Goal: Task Accomplishment & Management: Use online tool/utility

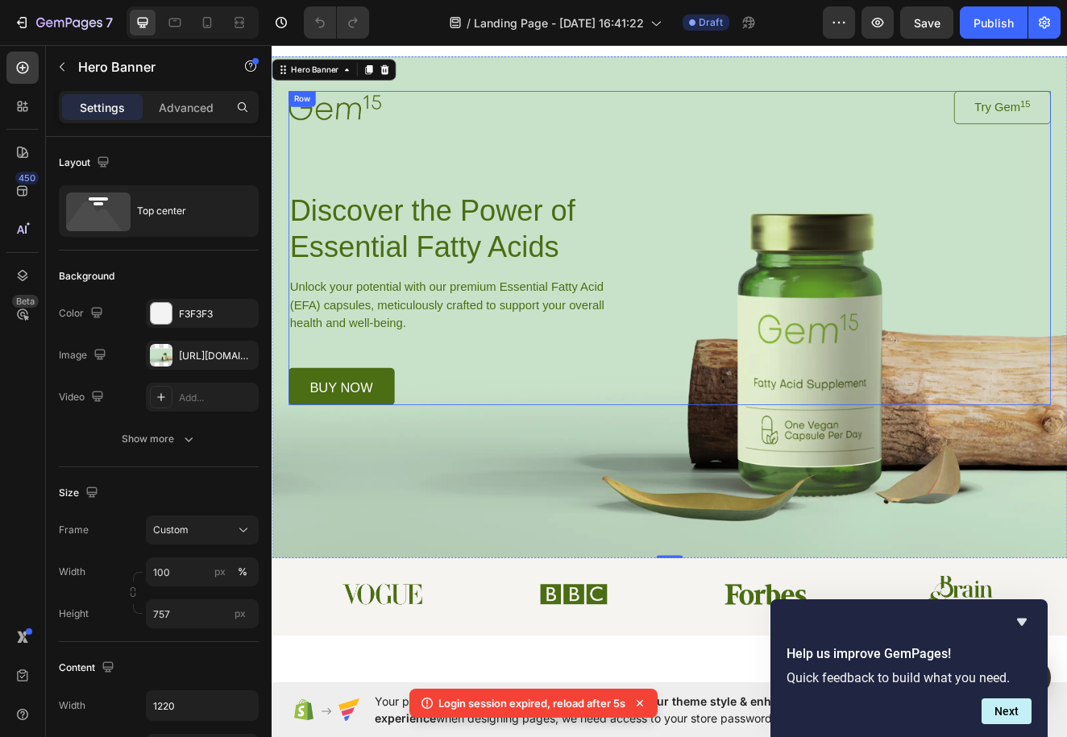
scroll to position [19, 0]
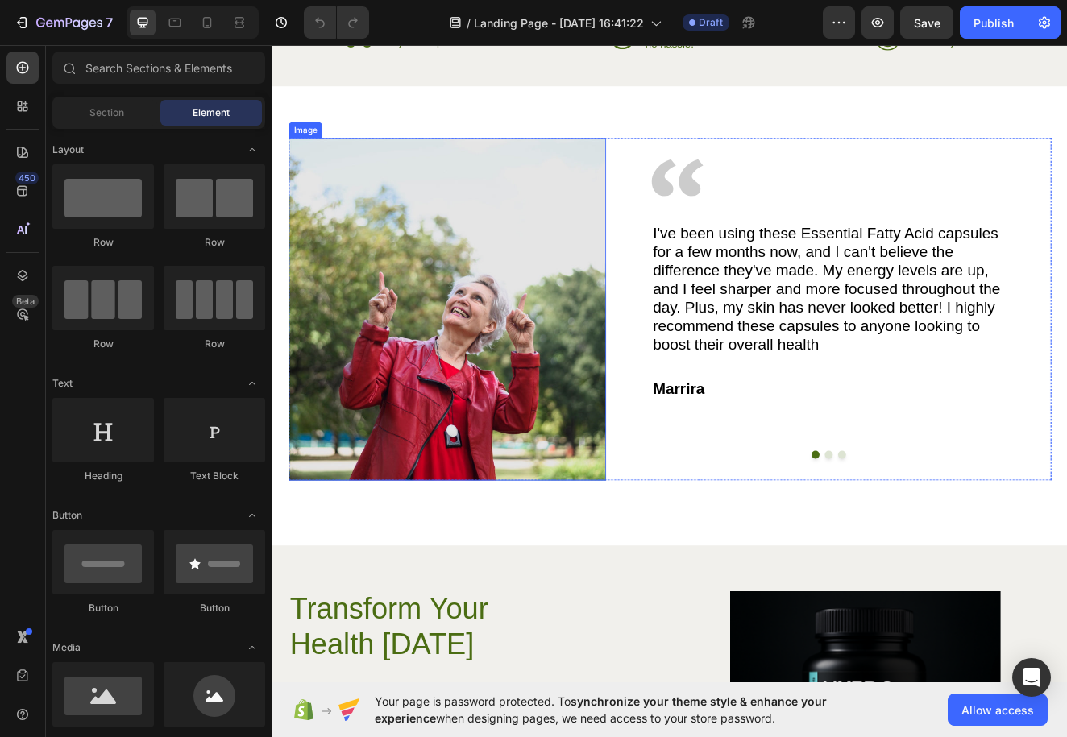
scroll to position [2475, 0]
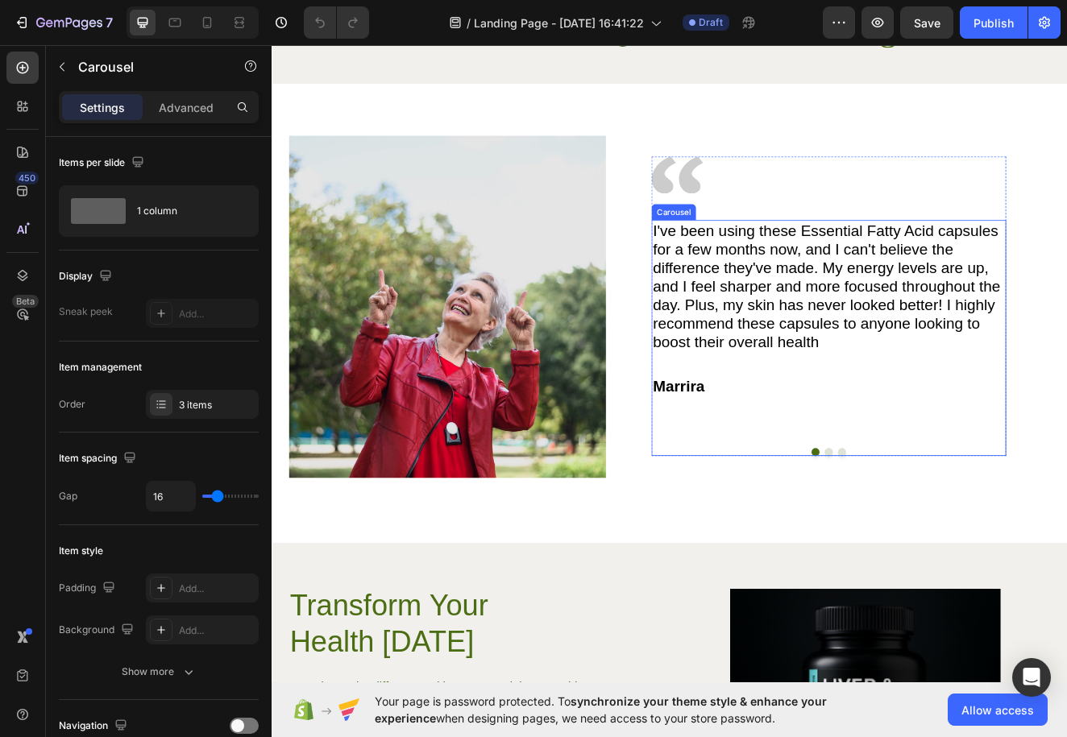
click at [953, 544] on div "I've been using these Essential Fatty Acid capsules for a few months now, and I…" at bounding box center [947, 402] width 431 height 287
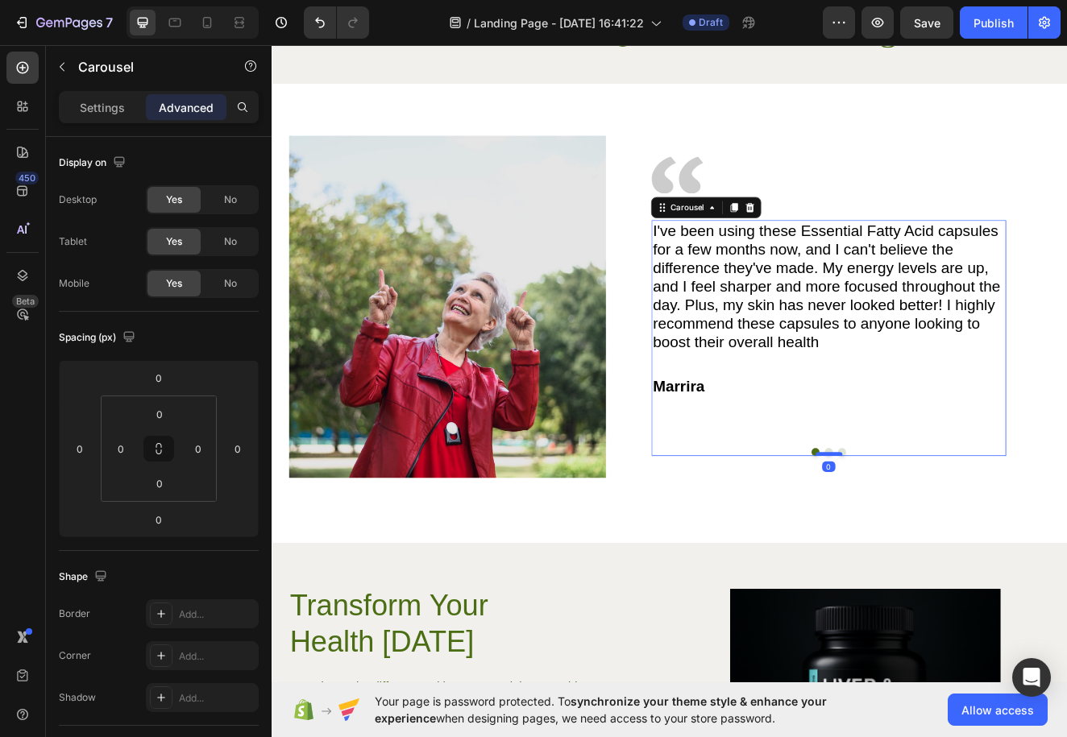
click at [954, 541] on div at bounding box center [948, 543] width 32 height 5
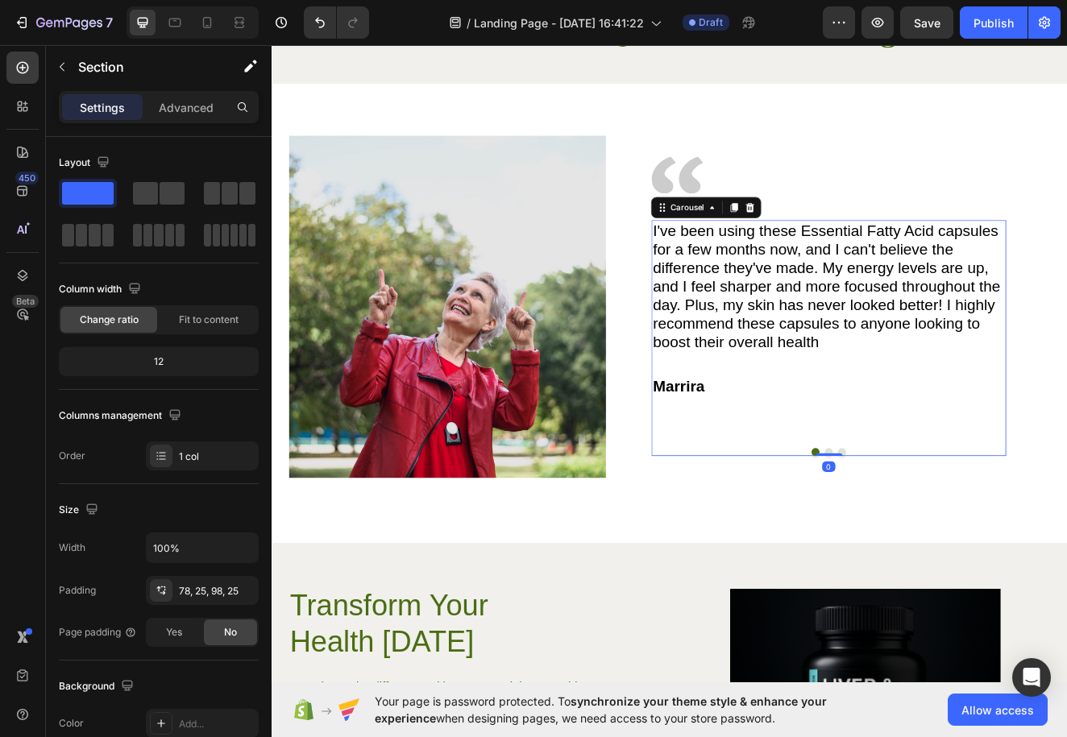
click at [897, 603] on div "Image Image I've been using these Essential Fatty Acid capsules for a few month…" at bounding box center [754, 371] width 967 height 557
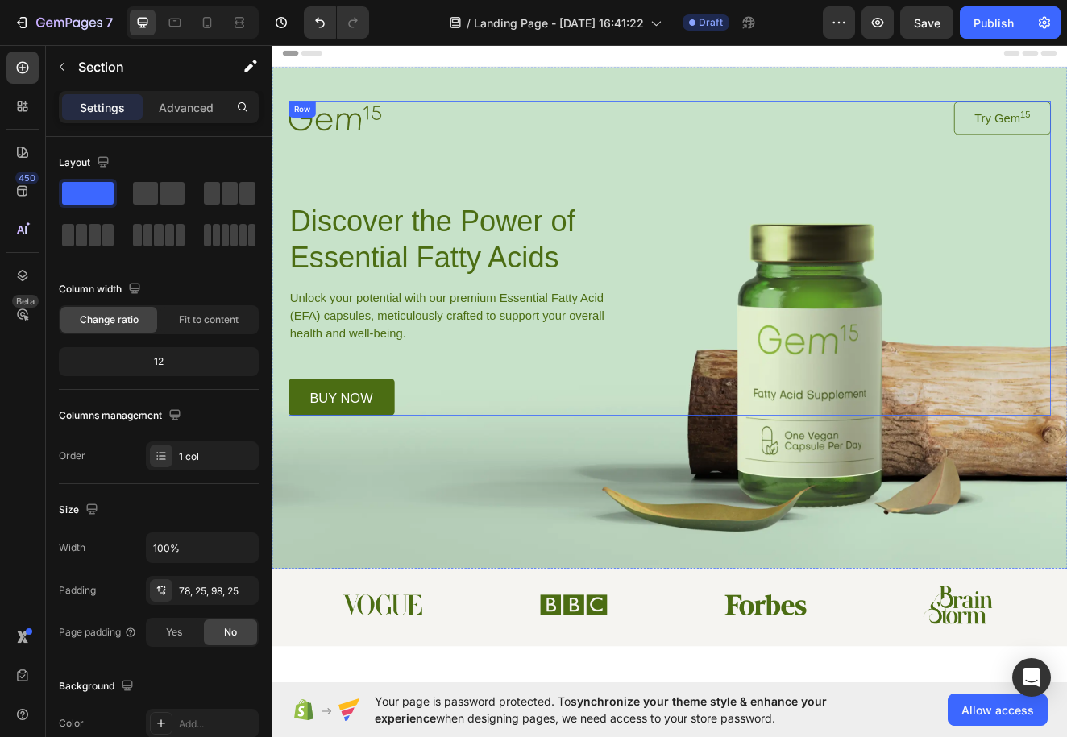
scroll to position [0, 0]
click at [379, 129] on img at bounding box center [348, 134] width 113 height 30
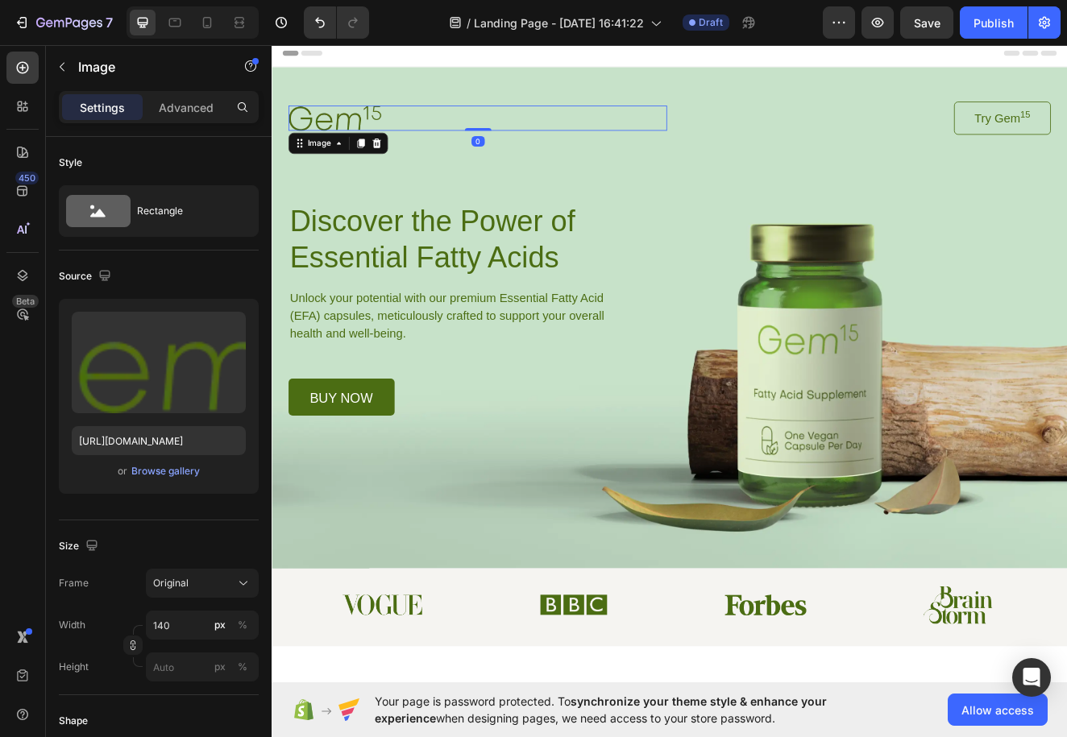
click at [420, 140] on div at bounding box center [522, 134] width 460 height 30
click at [399, 129] on img at bounding box center [348, 134] width 113 height 30
click at [408, 130] on div at bounding box center [522, 134] width 460 height 30
click at [397, 127] on img at bounding box center [348, 134] width 113 height 30
drag, startPoint x: 403, startPoint y: 129, endPoint x: 352, endPoint y: 129, distance: 50.7
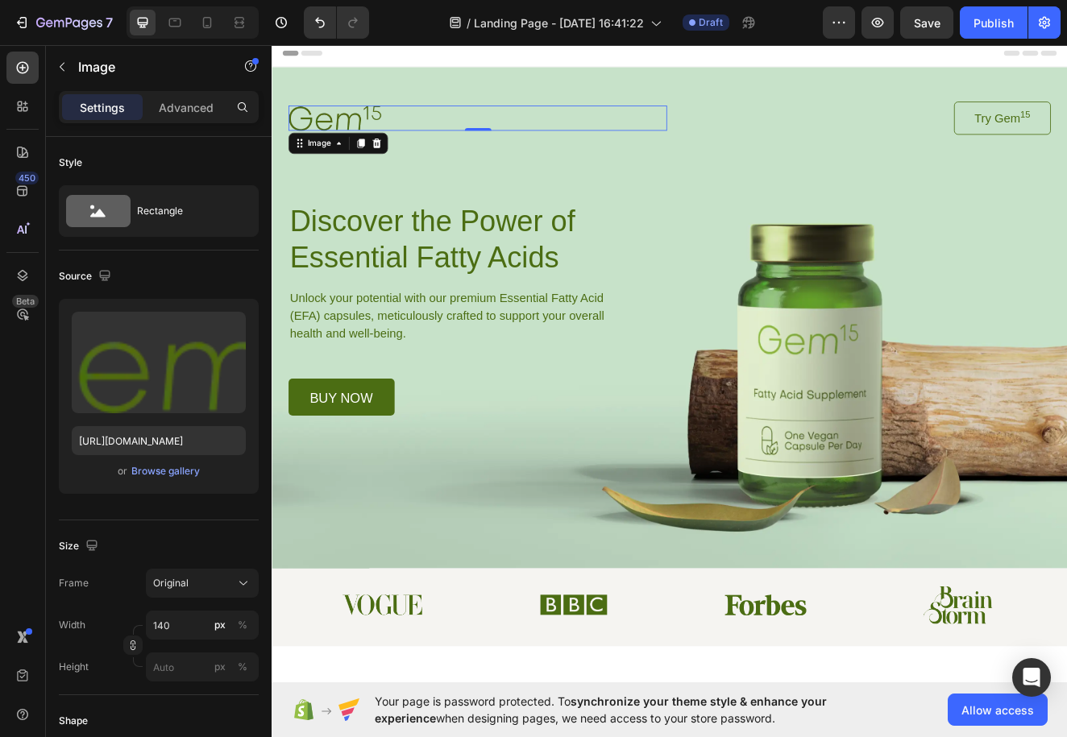
click at [352, 129] on img at bounding box center [348, 134] width 113 height 30
click at [350, 163] on icon at bounding box center [352, 165] width 13 height 13
click at [406, 125] on div at bounding box center [522, 134] width 460 height 30
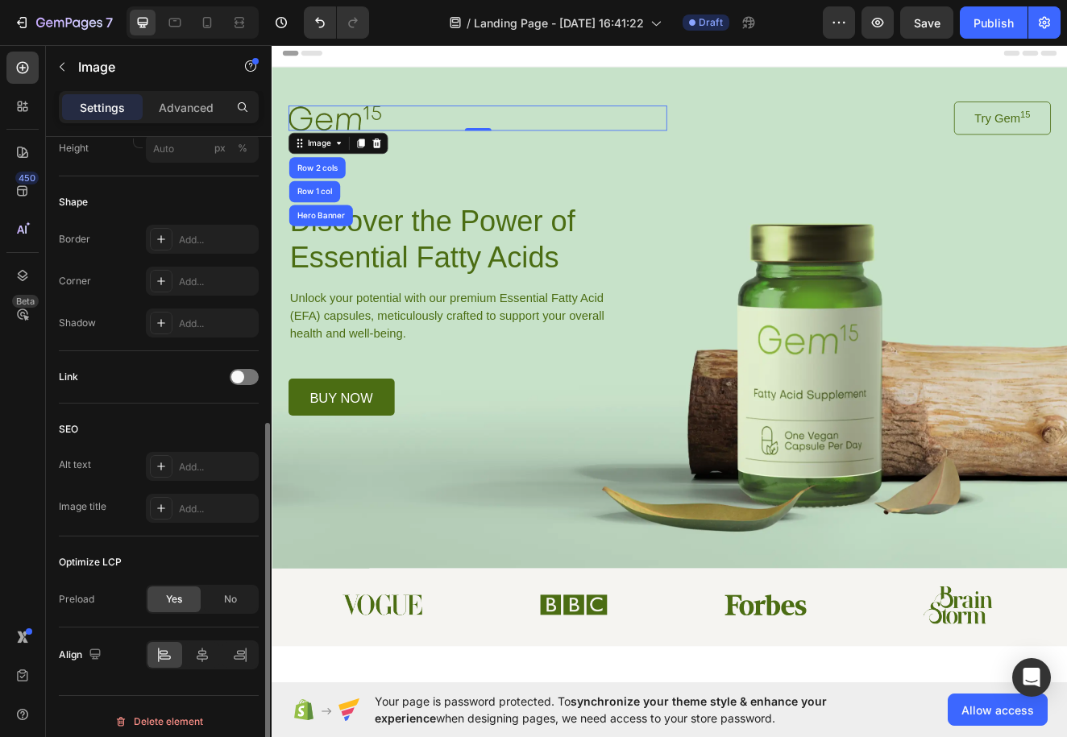
scroll to position [528, 0]
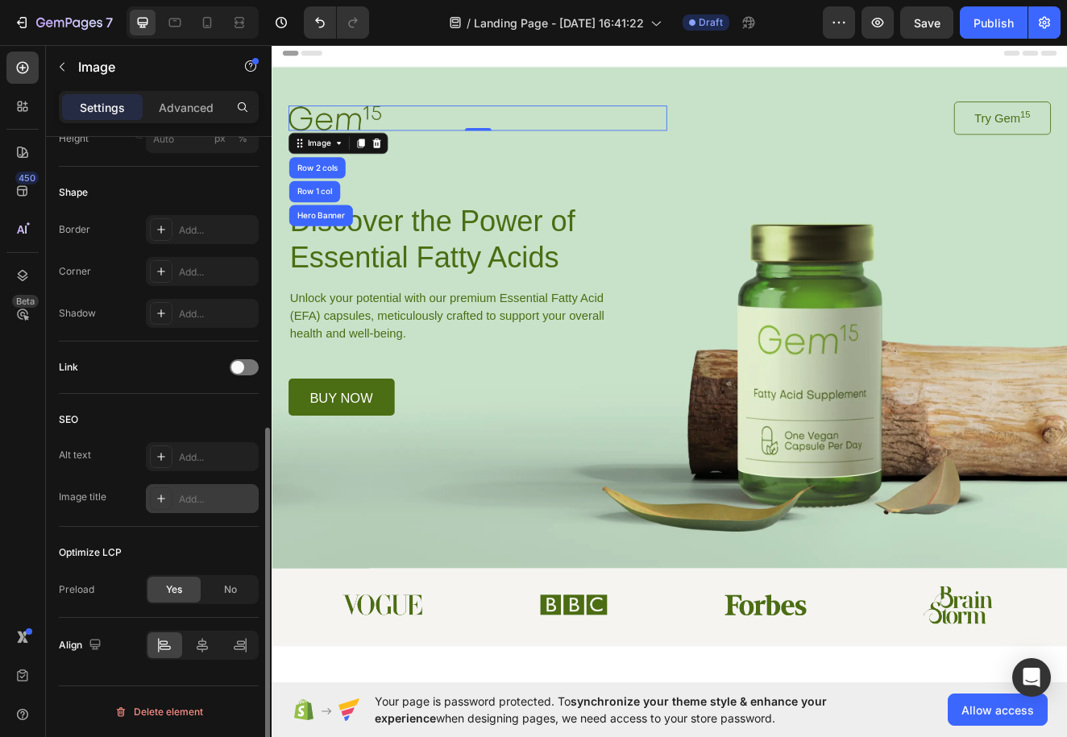
click at [176, 499] on div "Add..." at bounding box center [202, 498] width 113 height 29
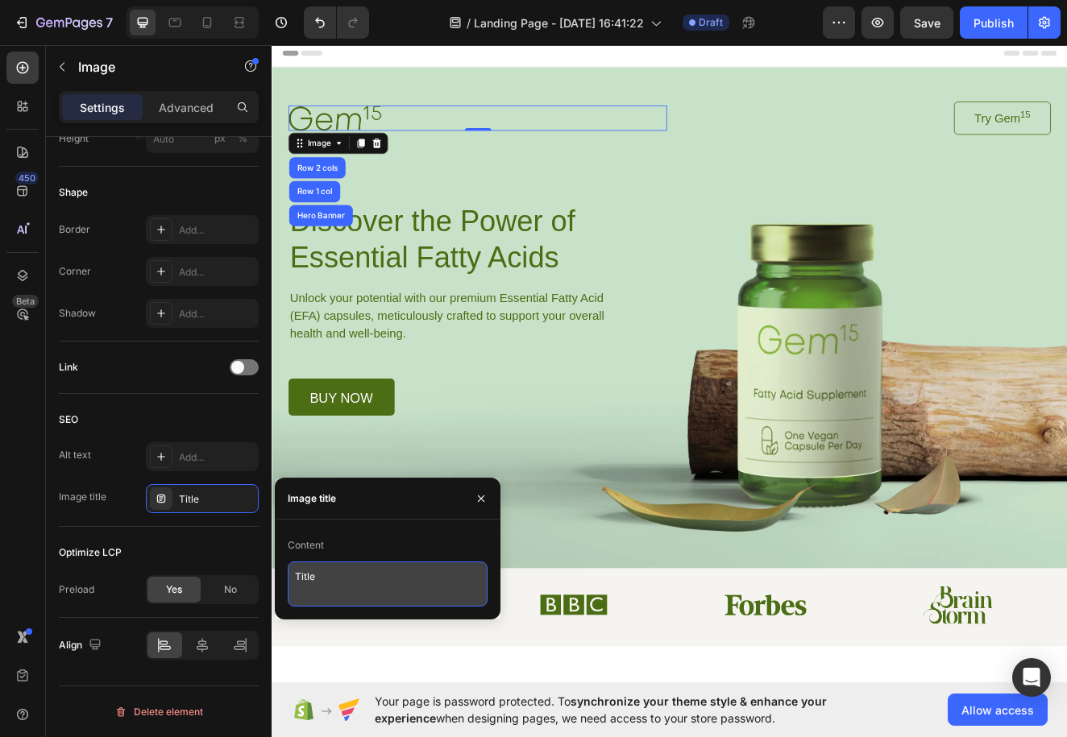
click at [325, 581] on textarea "Title" at bounding box center [388, 583] width 200 height 45
type textarea "T"
type textarea "NUVIA"
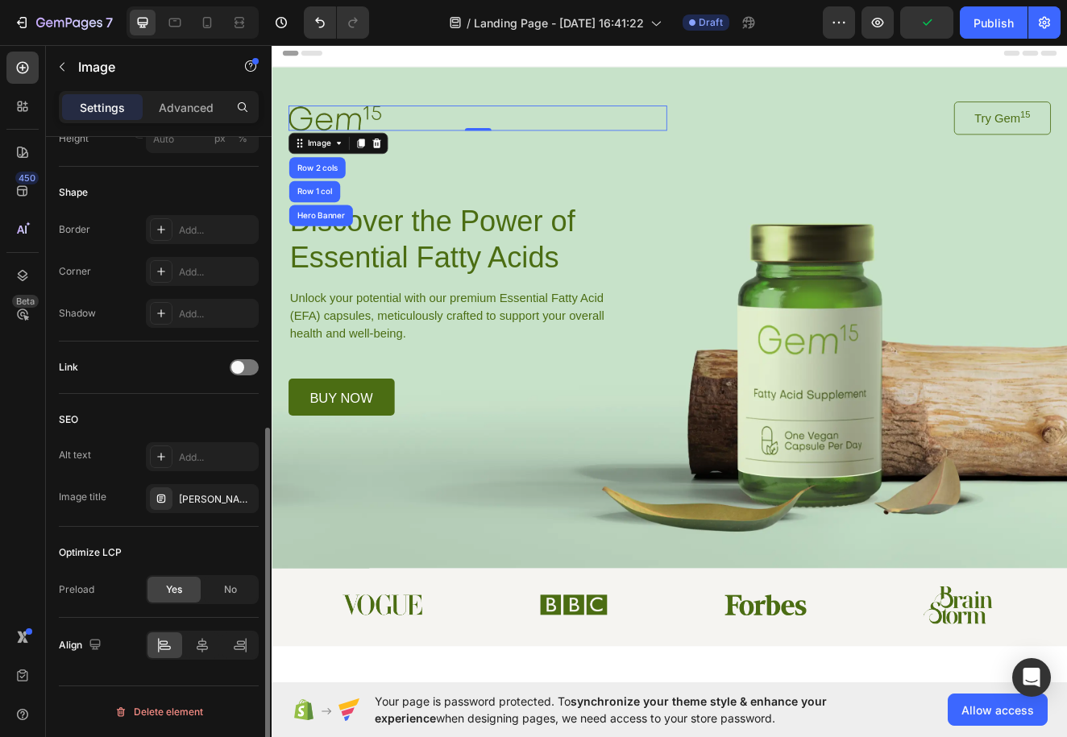
click at [224, 553] on div "Optimize LCP" at bounding box center [159, 553] width 200 height 26
click at [485, 454] on div "buy now Button" at bounding box center [497, 473] width 410 height 45
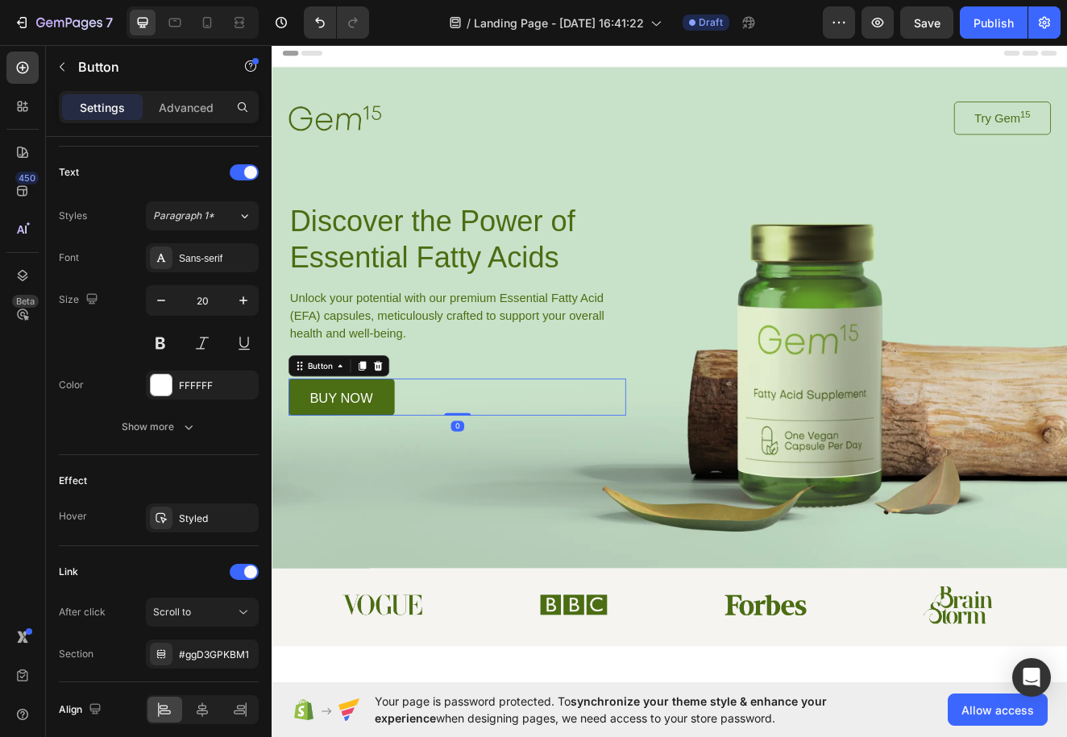
scroll to position [0, 0]
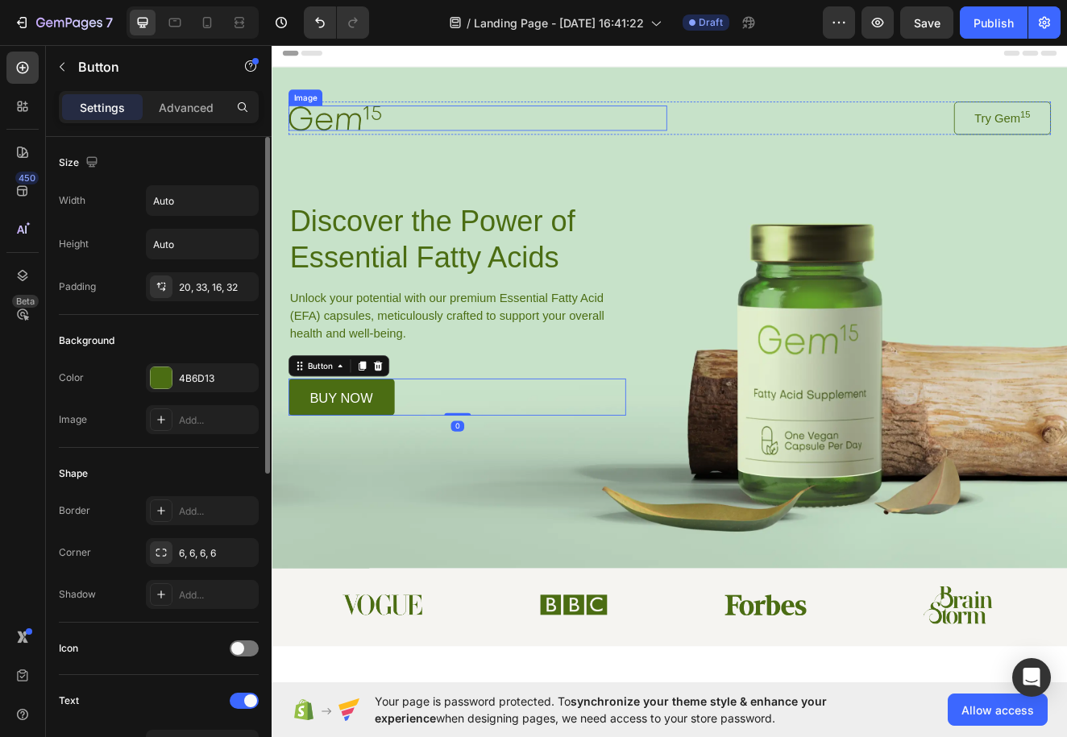
click at [445, 120] on div at bounding box center [522, 134] width 460 height 30
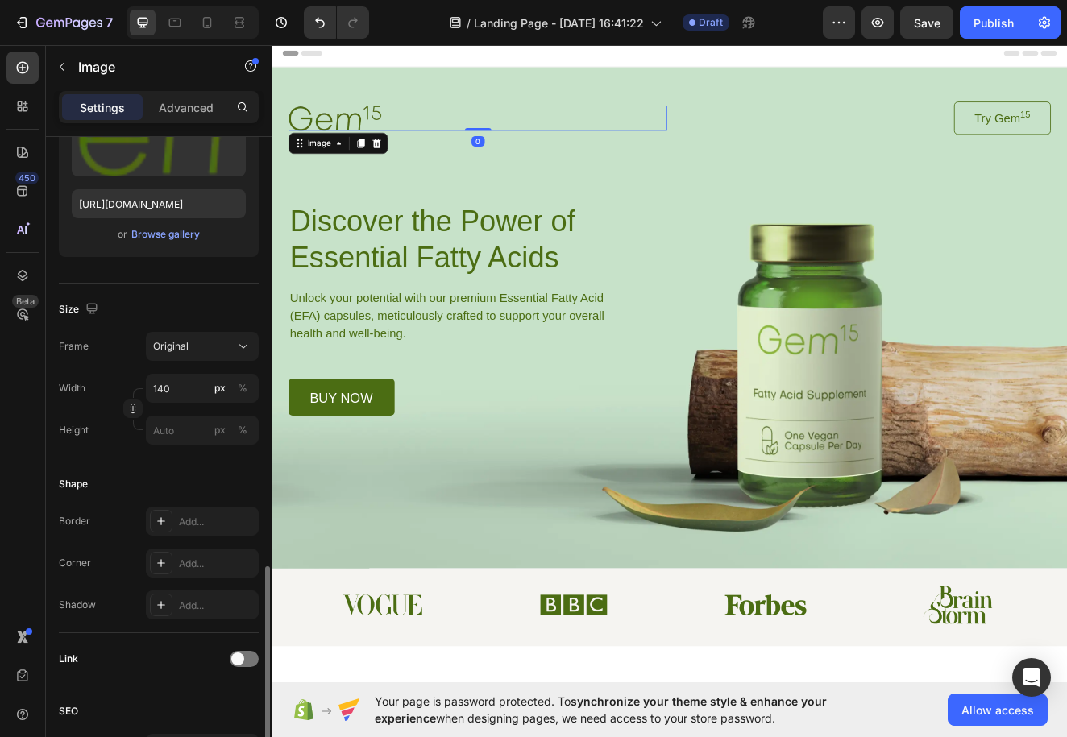
scroll to position [528, 0]
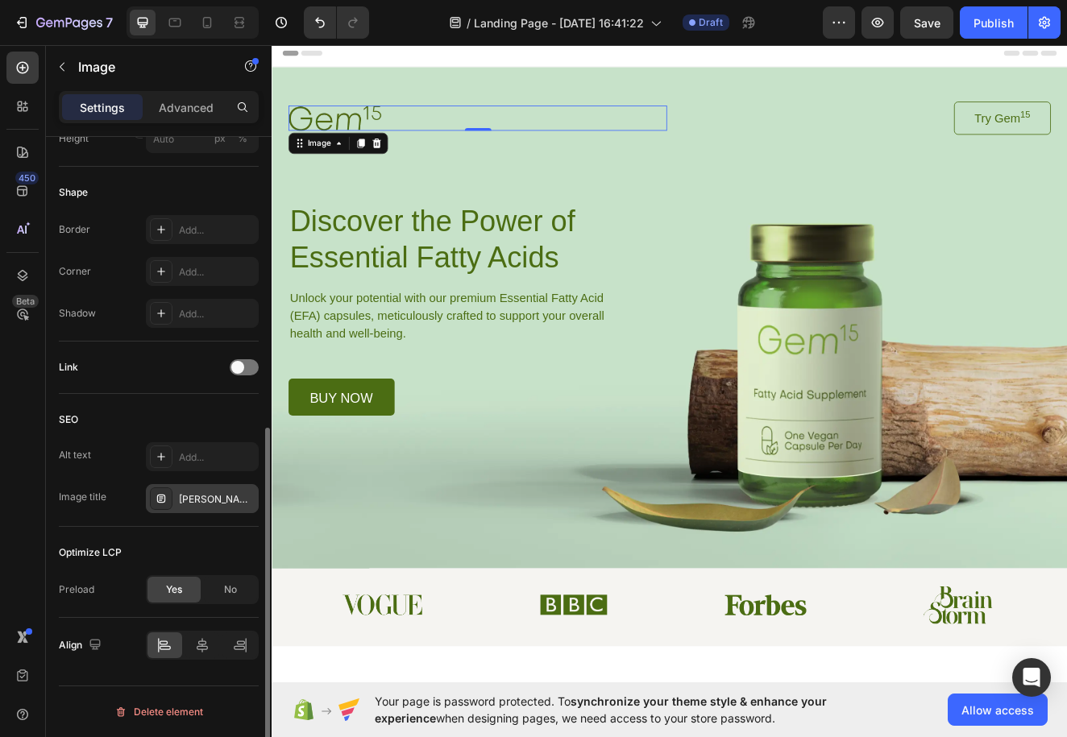
click at [209, 492] on div "NUVIA" at bounding box center [217, 499] width 76 height 14
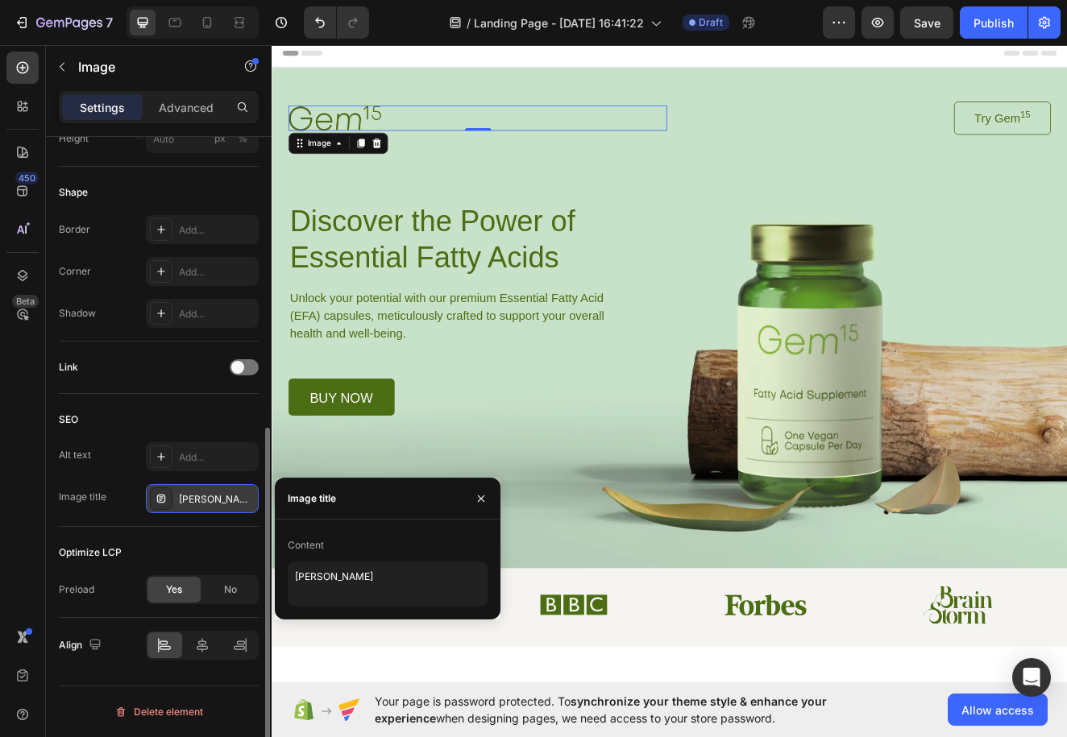
click at [230, 490] on div "NUVIA" at bounding box center [202, 498] width 113 height 29
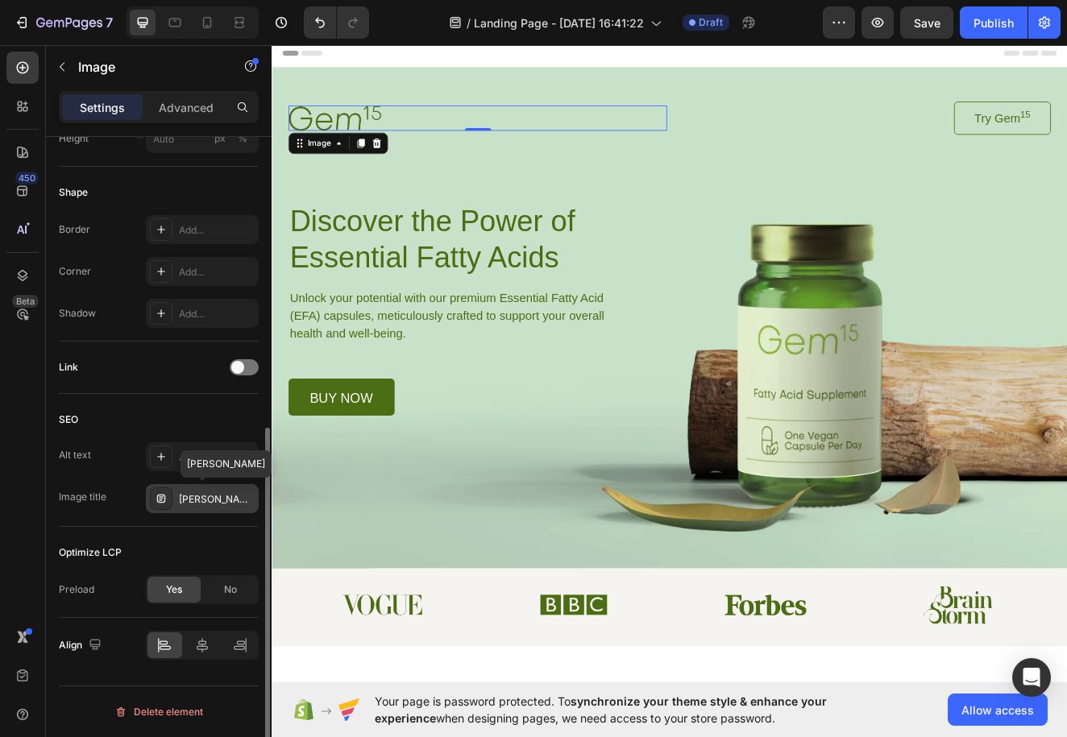
click at [230, 491] on div "NUVIA" at bounding box center [202, 498] width 113 height 29
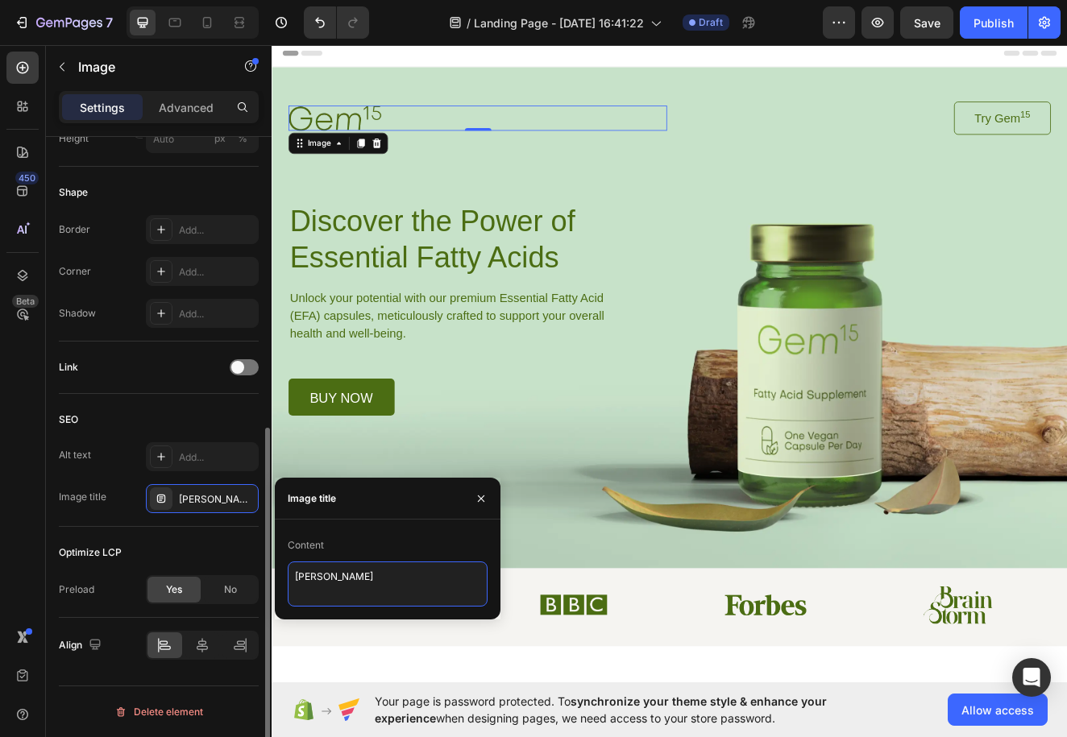
drag, startPoint x: 344, startPoint y: 564, endPoint x: 234, endPoint y: 575, distance: 110.9
click at [234, 575] on div "450 Beta Sections(18) Elements(83) Section Element Hero Section Product Detail …" at bounding box center [135, 391] width 271 height 692
click at [322, 574] on textarea "NUVIA" at bounding box center [388, 583] width 200 height 45
type textarea "N"
click at [239, 420] on div "SEO" at bounding box center [159, 420] width 200 height 26
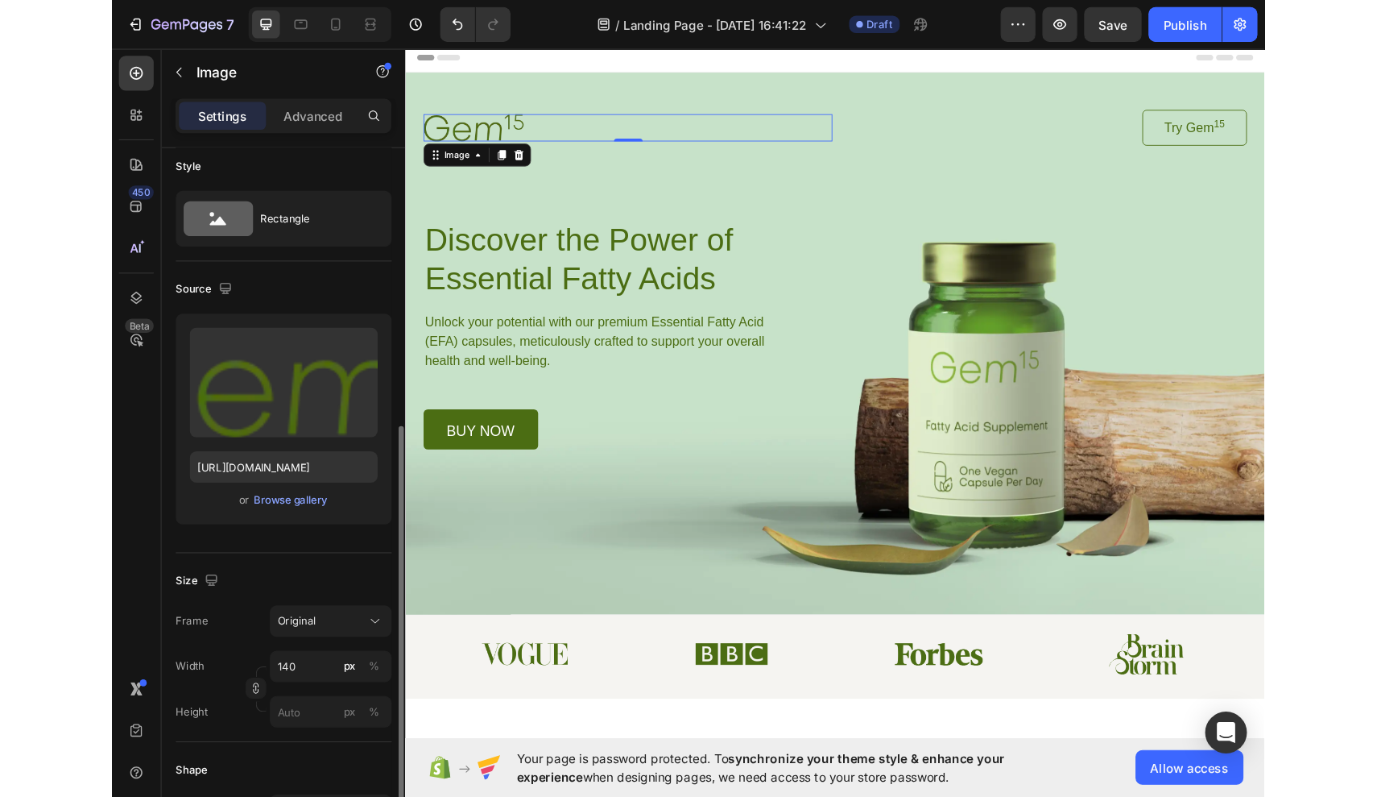
scroll to position [0, 0]
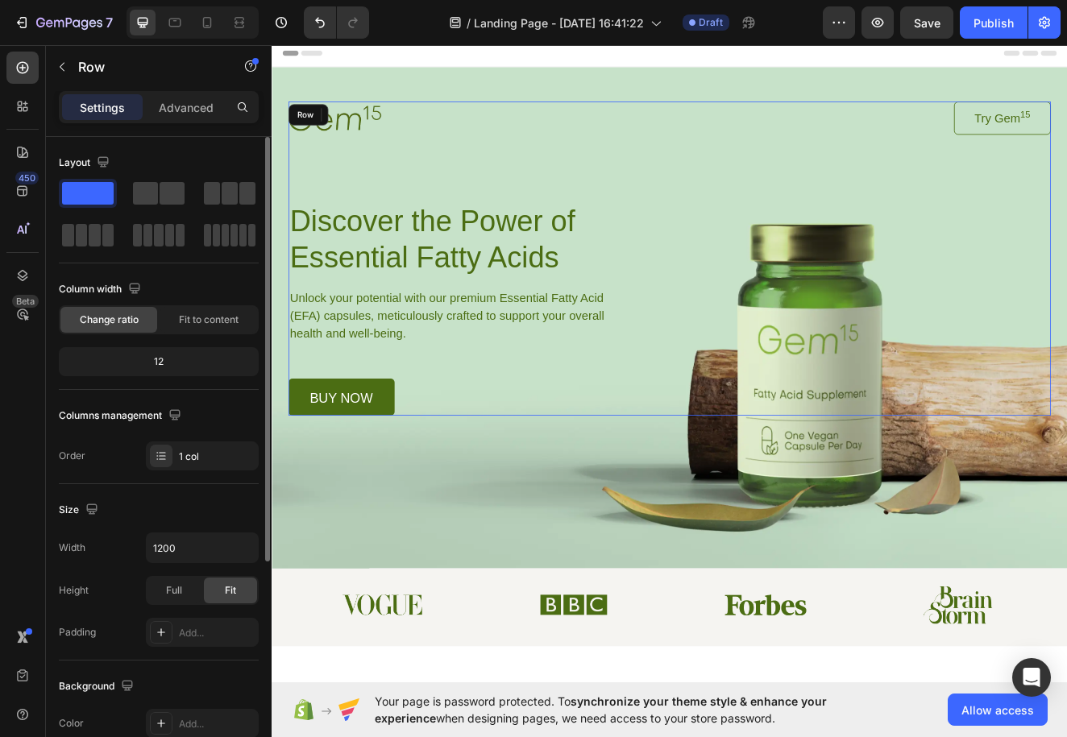
click at [388, 222] on div "Image 0 Try Gem 15 Button Row Discover the Power of Essential Fatty Acids Headi…" at bounding box center [755, 305] width 926 height 382
click at [425, 139] on div at bounding box center [522, 134] width 460 height 30
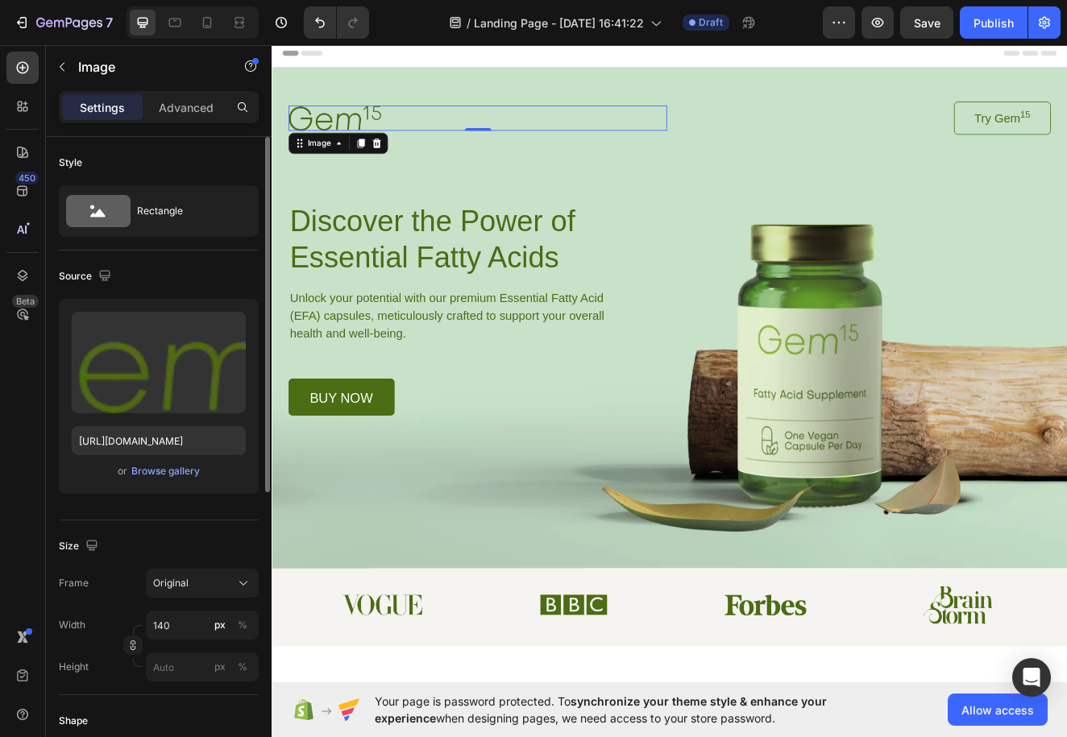
click at [986, 2] on div "7 / Landing Page - Sep 28, 16:41:22 Draft Preview Save Publish" at bounding box center [533, 23] width 1067 height 46
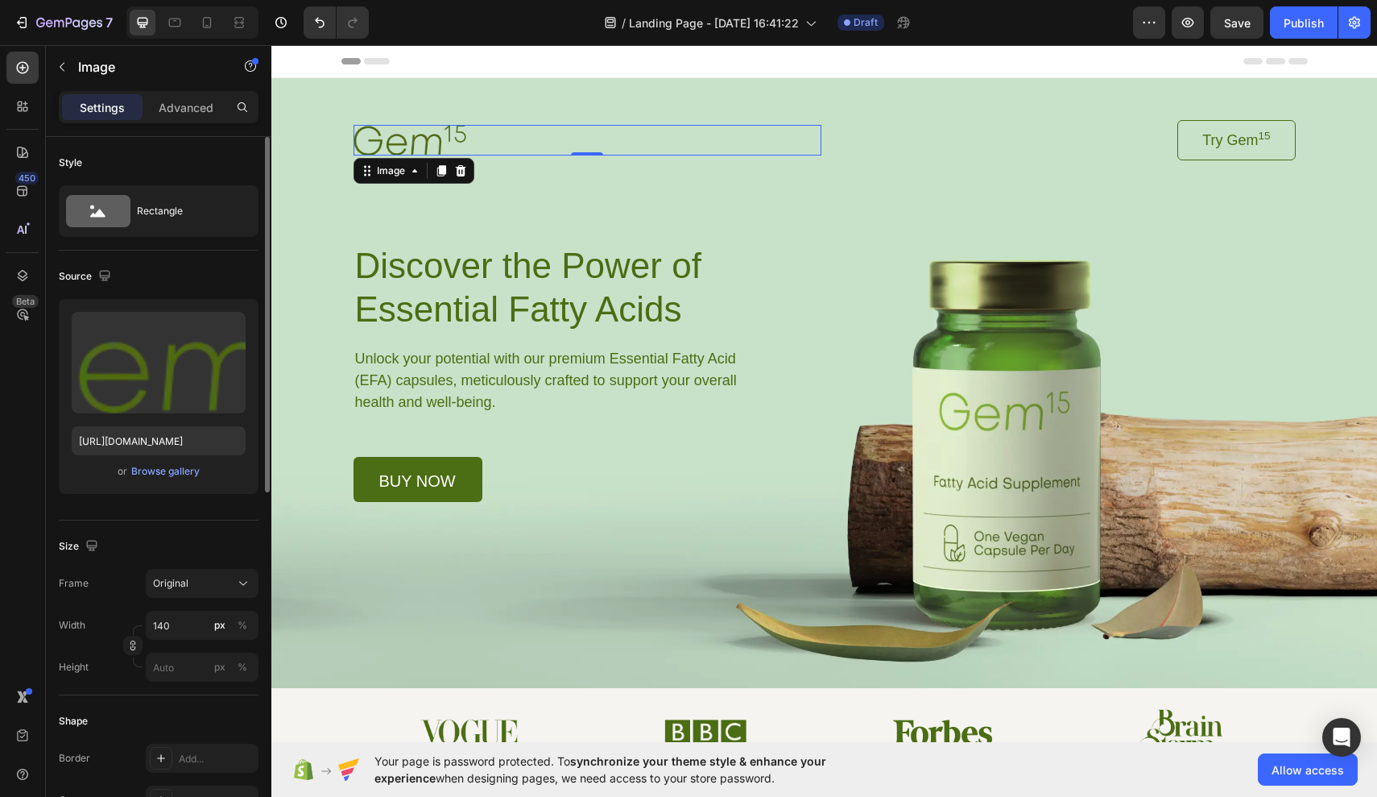
click at [496, 133] on div at bounding box center [588, 140] width 468 height 30
click at [401, 177] on div "Image" at bounding box center [391, 171] width 35 height 14
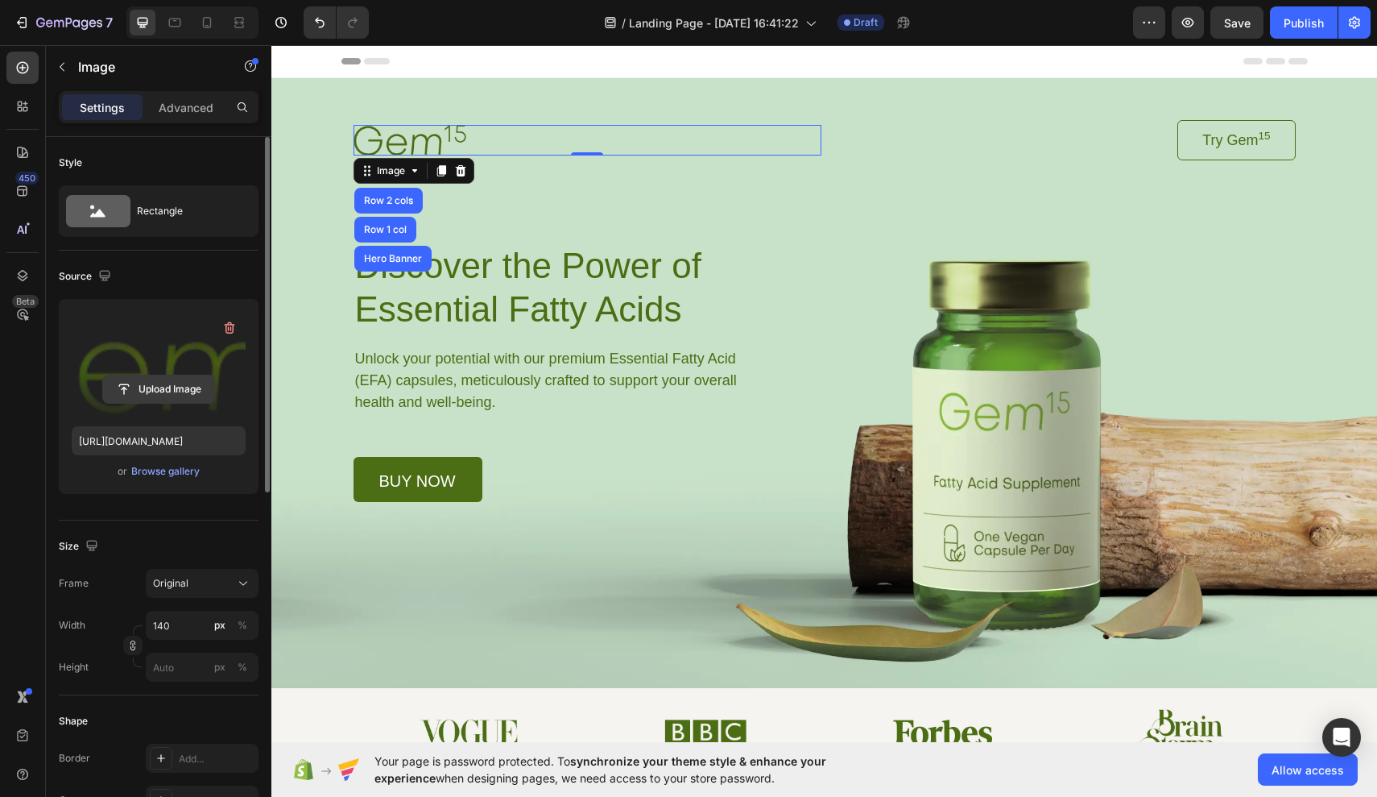
click at [194, 388] on input "file" at bounding box center [158, 388] width 111 height 27
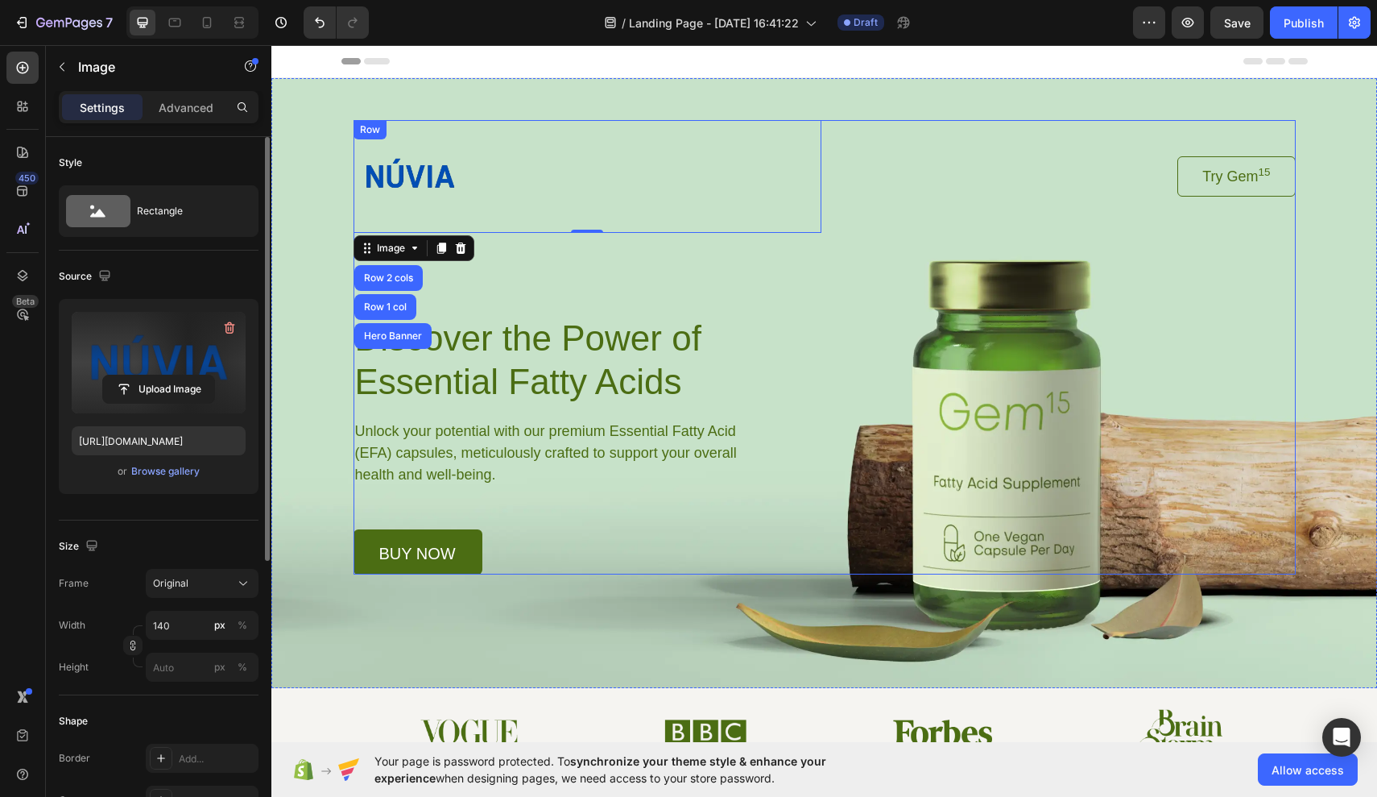
type input "[URL][DOMAIN_NAME]"
click at [851, 293] on div "Image Row 2 cols Row 1 col Hero Banner 0 Try Gem 15 Button Row Discover the Pow…" at bounding box center [825, 347] width 942 height 454
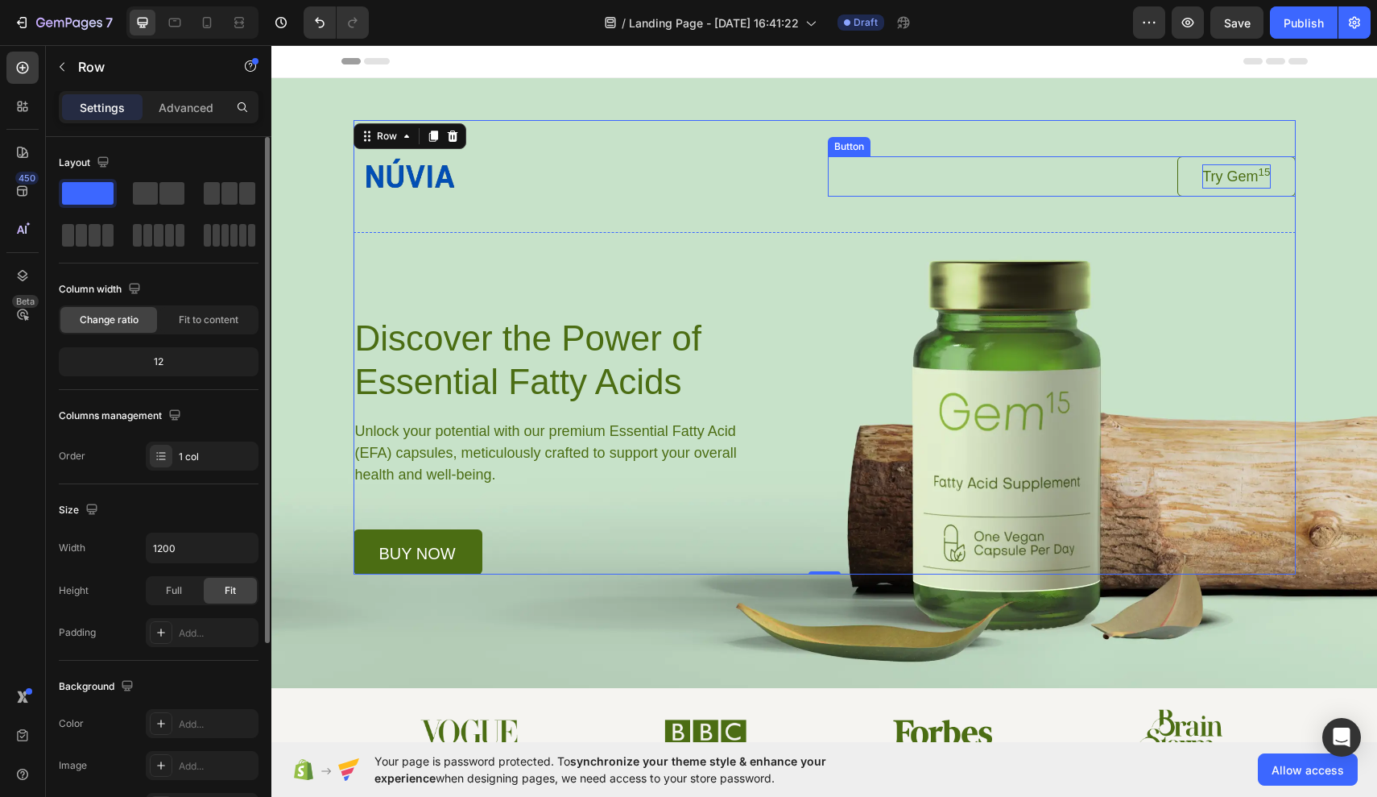
click at [1066, 175] on p "Try Gem 15" at bounding box center [1237, 176] width 68 height 24
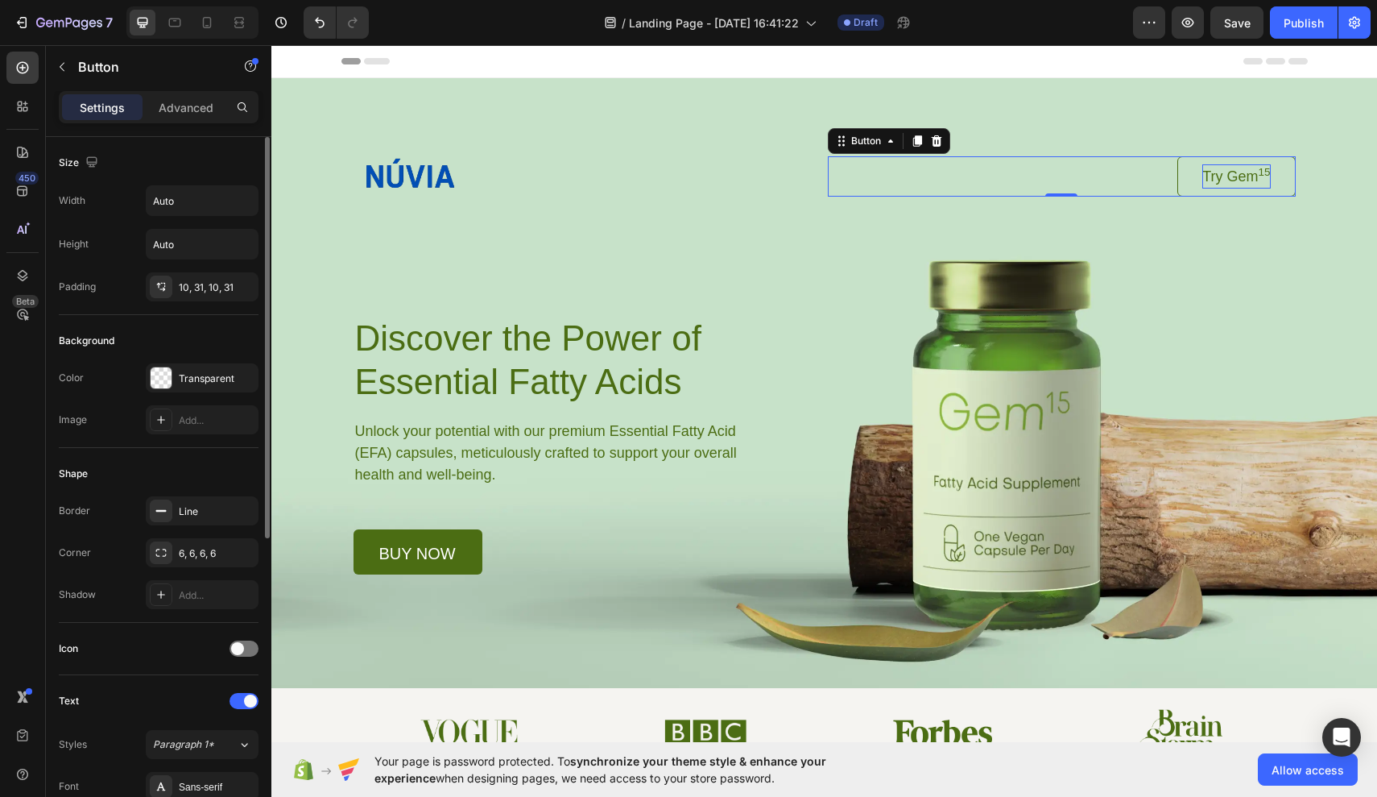
click at [1066, 179] on p "Try Gem 15" at bounding box center [1237, 176] width 68 height 24
click at [1066, 182] on link "Try Gem 15" at bounding box center [1237, 176] width 118 height 40
click at [1066, 178] on sup "15" at bounding box center [1264, 172] width 12 height 12
click at [1066, 168] on sup "5" at bounding box center [1268, 172] width 6 height 12
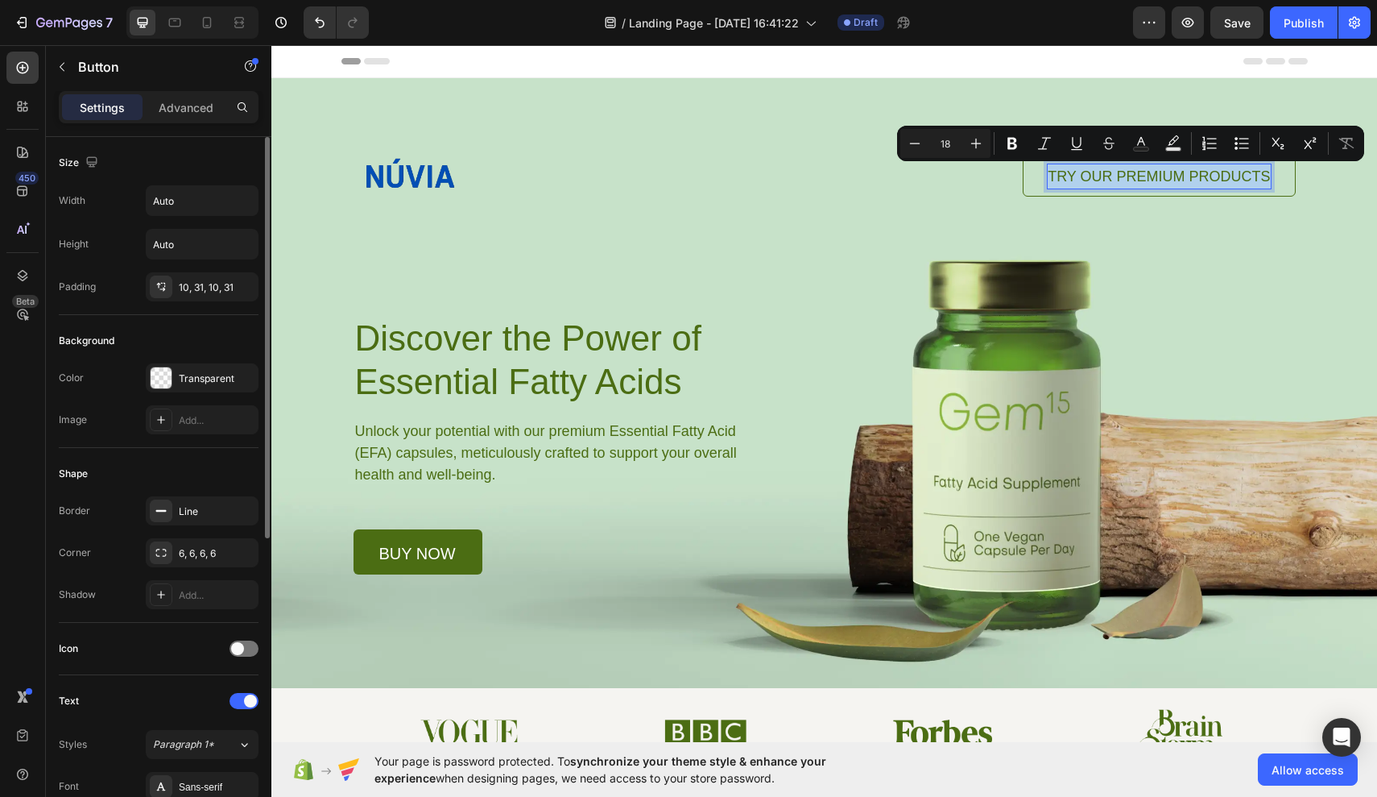
drag, startPoint x: 1052, startPoint y: 172, endPoint x: 1232, endPoint y: 186, distance: 181.0
click at [1066, 186] on p "TRY OUR PREMIUM PRODUCTS" at bounding box center [1159, 176] width 222 height 24
click at [1066, 154] on button "Text Color" at bounding box center [1141, 143] width 29 height 29
type input "4B6D13"
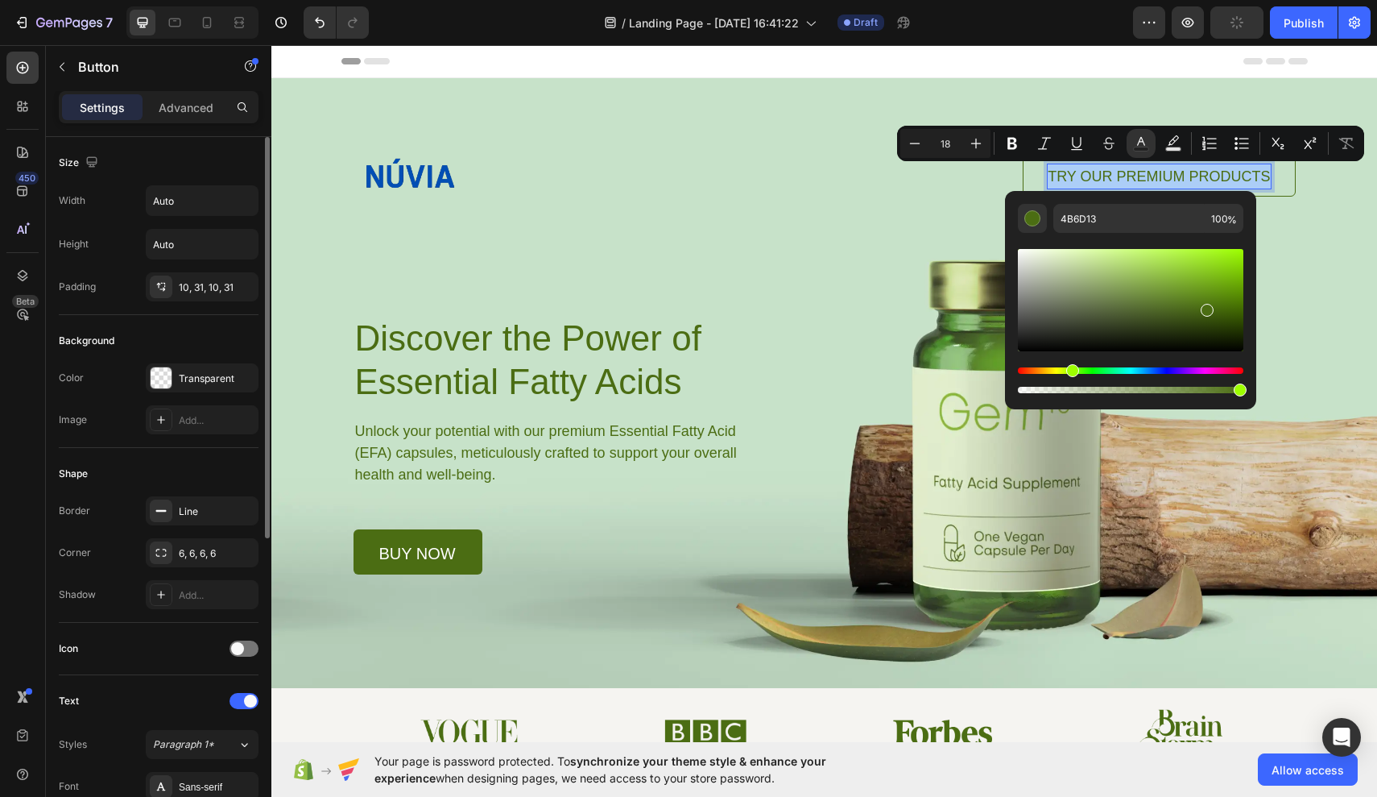
click at [1066, 371] on div "Hue" at bounding box center [1131, 370] width 226 height 6
type input "122F6C"
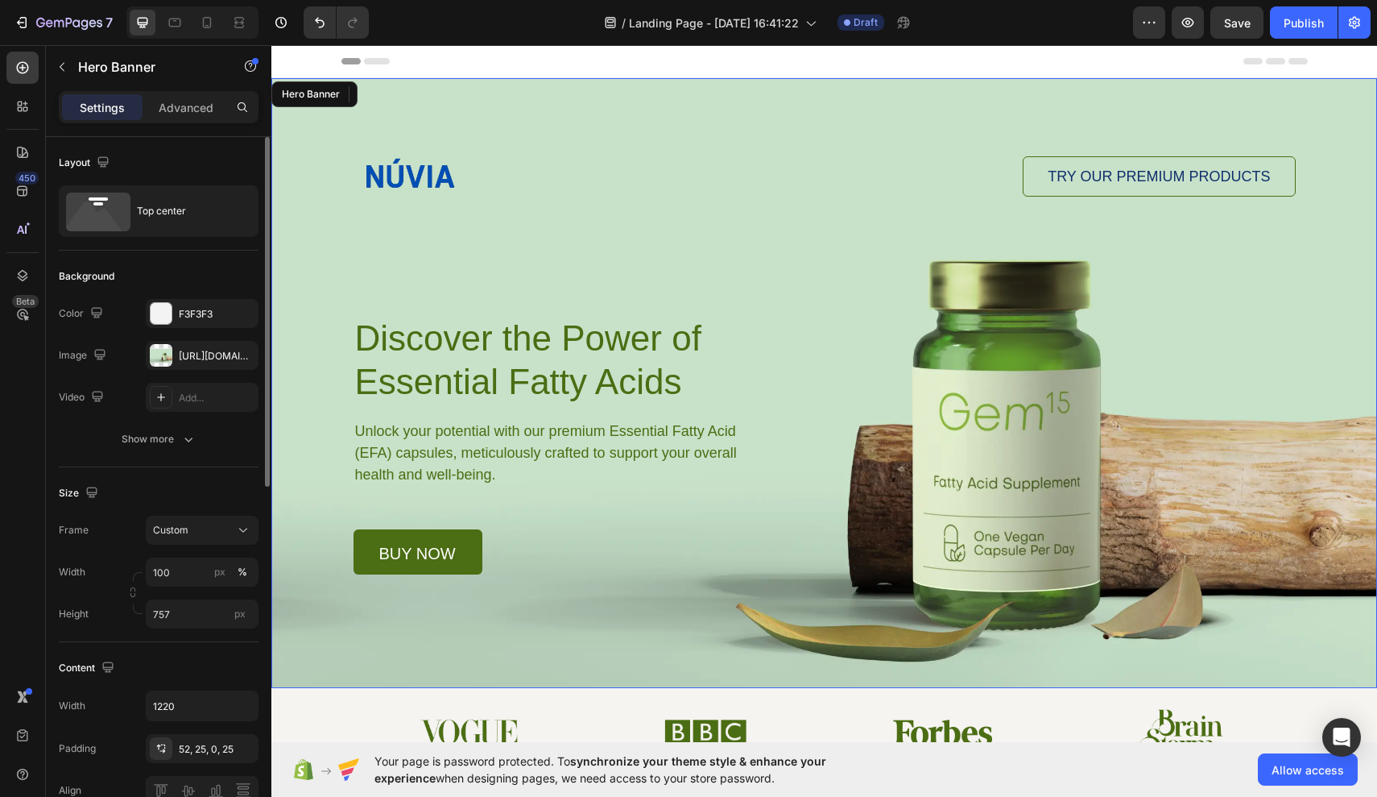
click at [1066, 281] on div "Background Image" at bounding box center [824, 383] width 1106 height 610
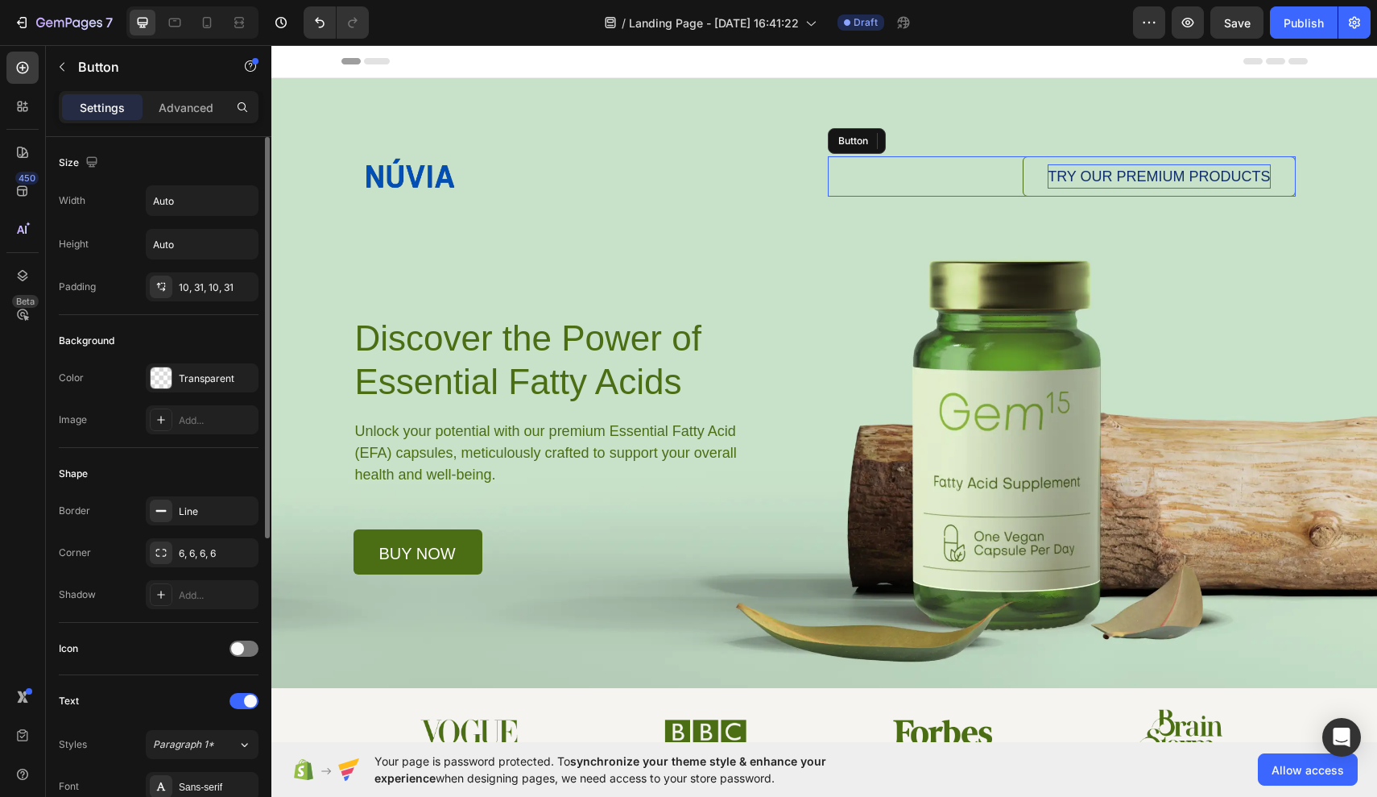
click at [1066, 175] on span "TRY OUR PREMIUM PRODUCTS" at bounding box center [1159, 176] width 222 height 16
click at [1066, 178] on span "TRY OUR PREMIUM PRODUCTS" at bounding box center [1159, 176] width 222 height 16
drag, startPoint x: 1056, startPoint y: 174, endPoint x: 1268, endPoint y: 181, distance: 212.0
click at [1066, 181] on span "TRY OUR PREMIUM PRODUCTS" at bounding box center [1159, 176] width 222 height 16
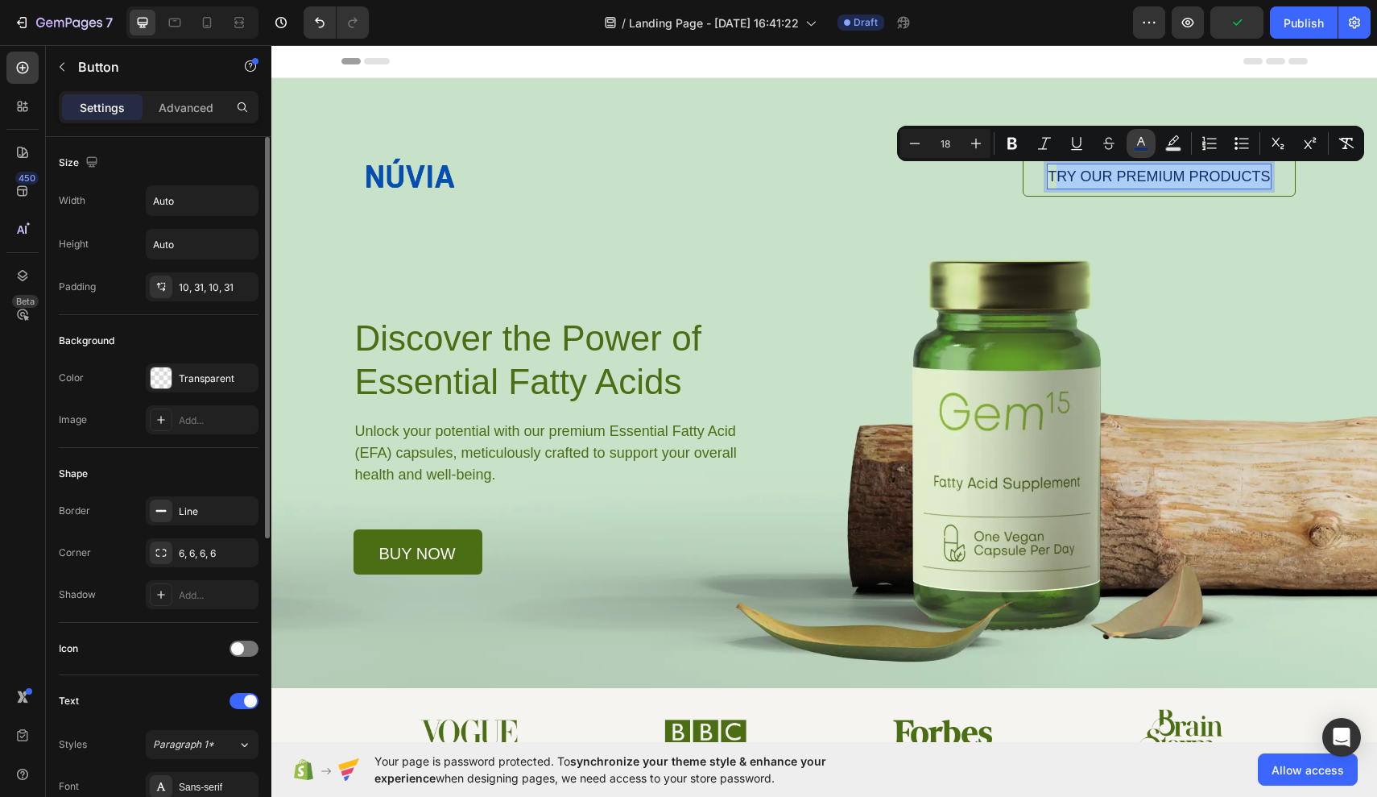
click at [1066, 135] on button "color" at bounding box center [1141, 143] width 29 height 29
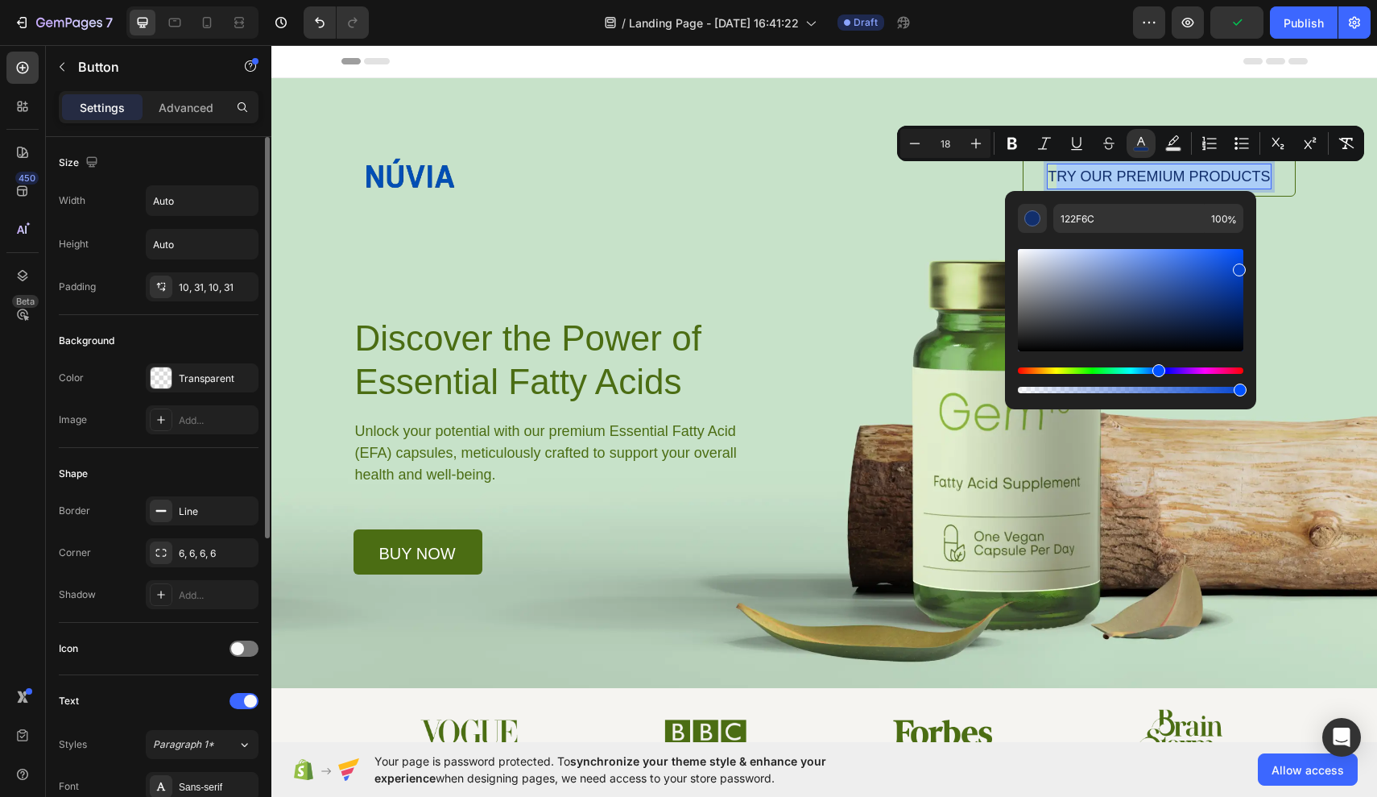
click at [1066, 267] on div "Editor contextual toolbar" at bounding box center [1131, 300] width 226 height 102
type input "0646D1"
click at [1066, 280] on div "Image T RY OUR PREMIUM PRODUCTS Button 0 Row Discover the Power of Essential Fa…" at bounding box center [824, 326] width 983 height 496
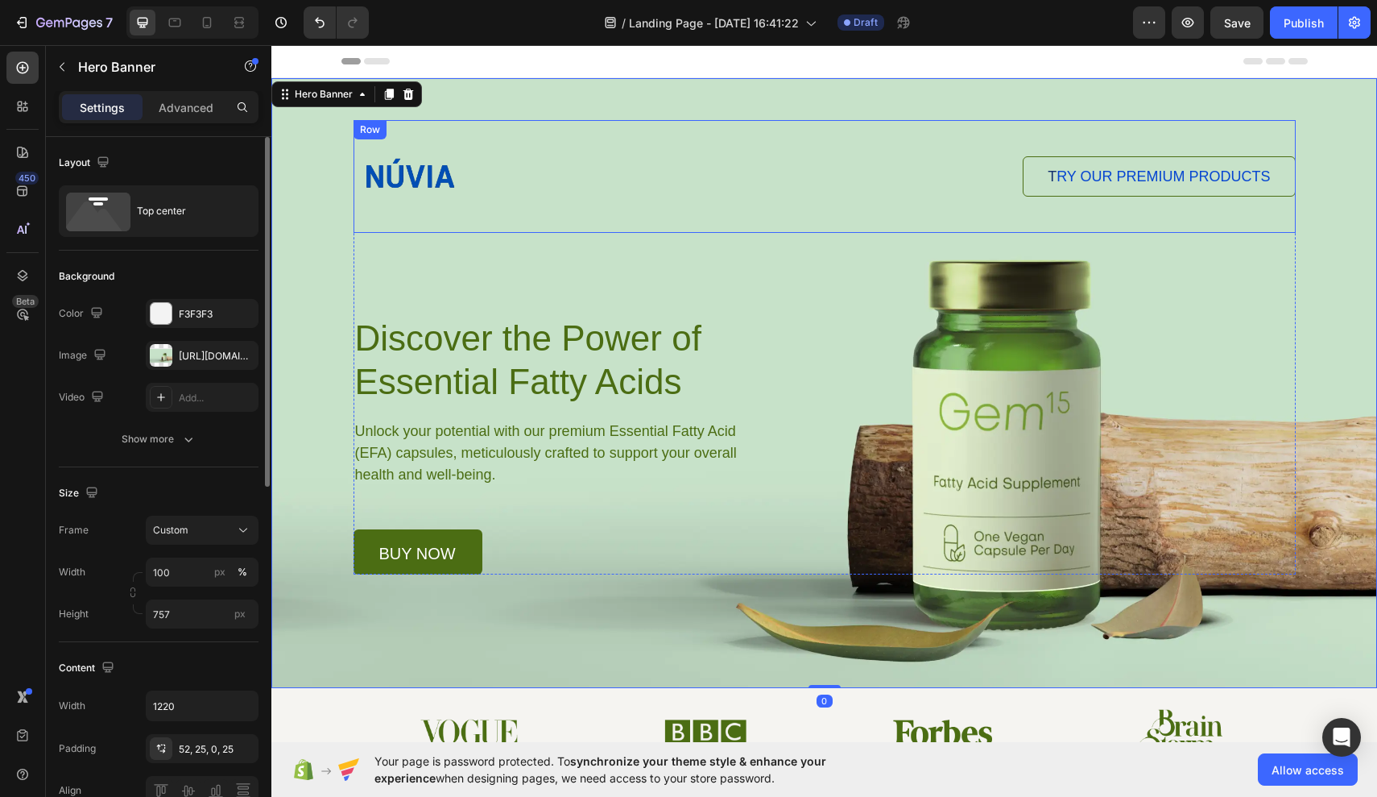
click at [1066, 220] on div "T RY OUR PREMIUM PRODUCTS Button" at bounding box center [1062, 176] width 468 height 113
click at [1066, 108] on div "Image T RY OUR PREMIUM PRODUCTS Button Row 102 Discover the Power of Essential …" at bounding box center [824, 326] width 983 height 496
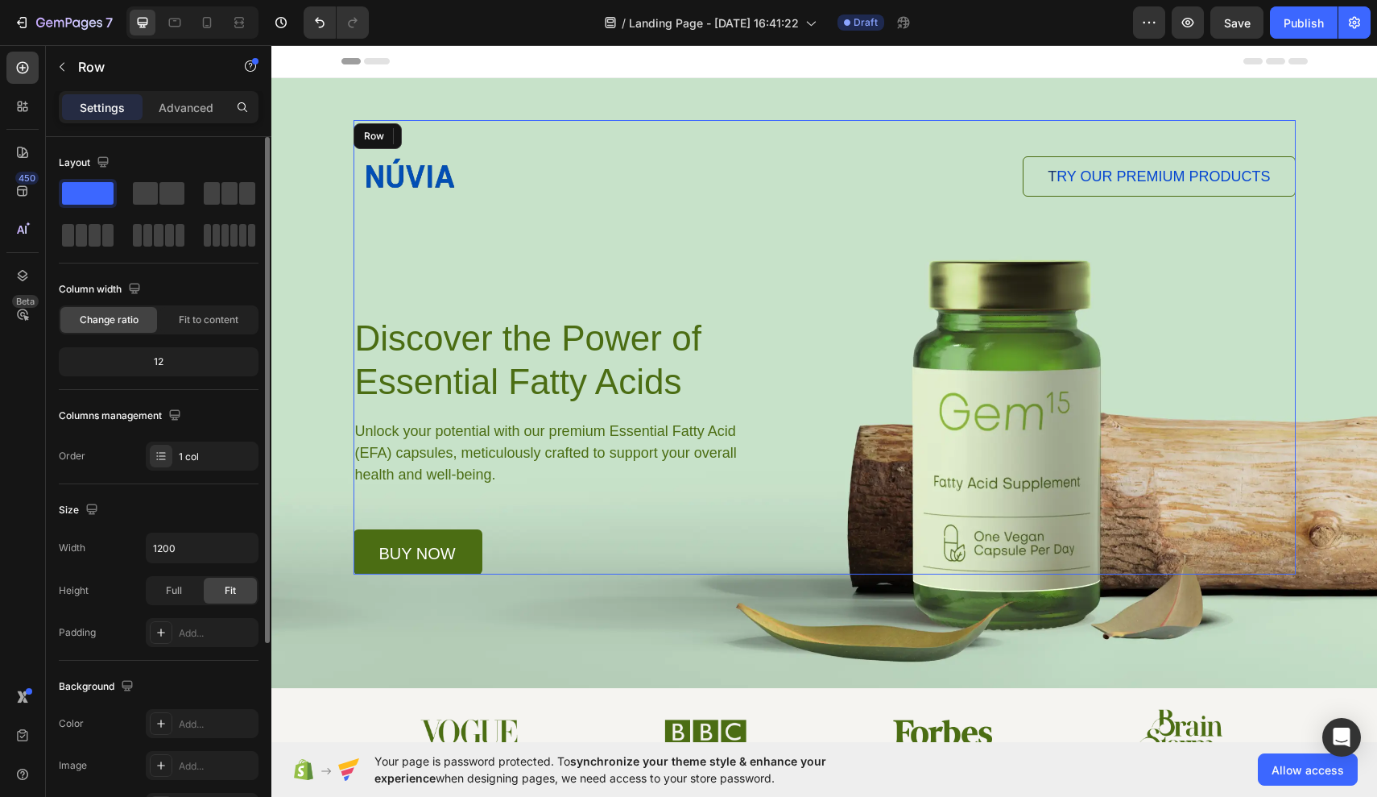
click at [769, 263] on div "Image T RY OUR PREMIUM PRODUCTS Button Row Discover the Power of Essential Fatt…" at bounding box center [825, 347] width 942 height 454
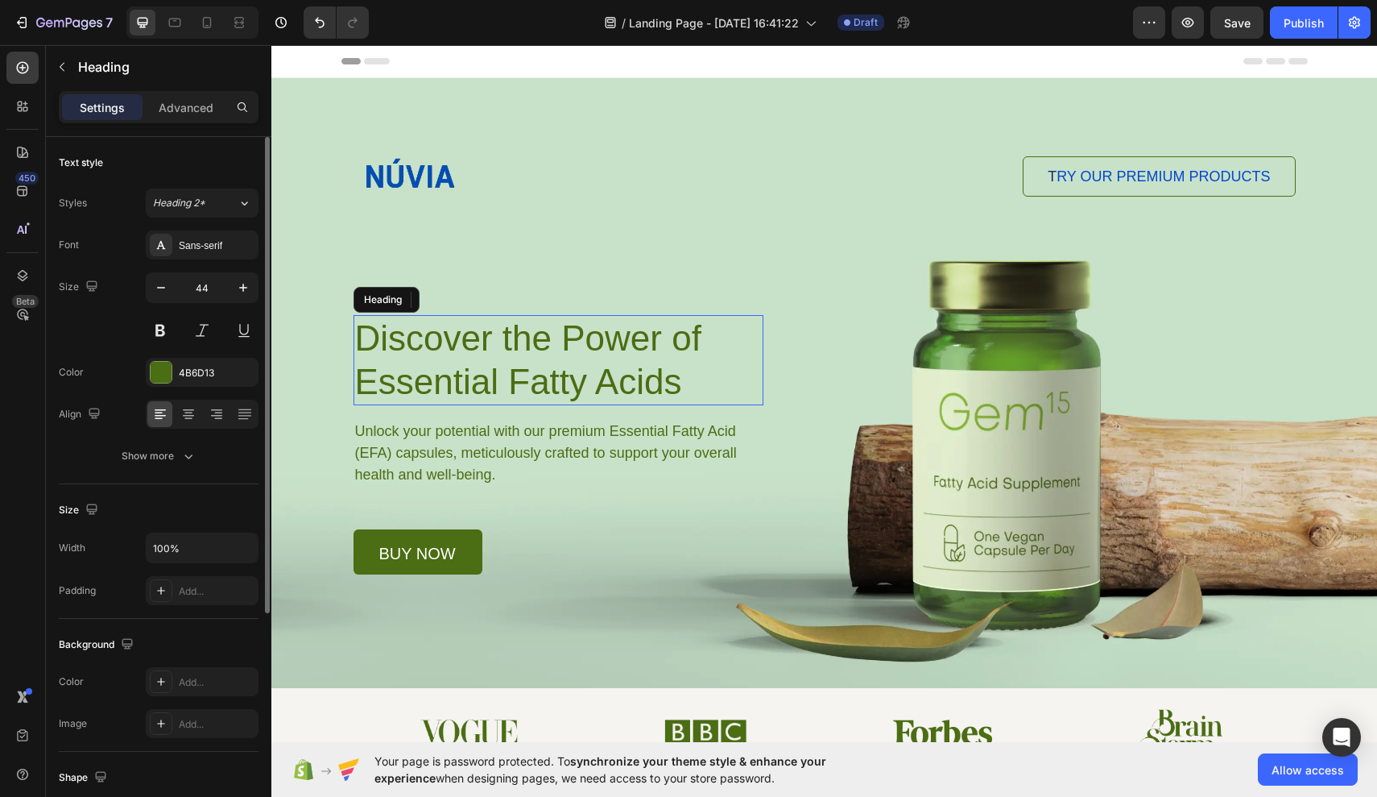
click at [714, 328] on h1 "Discover the Power of Essential Fatty Acids" at bounding box center [559, 360] width 410 height 90
click at [714, 345] on h1 "Discover the Power of Essential Fatty Acids" at bounding box center [559, 360] width 410 height 90
click at [707, 378] on p "Discover the Power of Essential Fatty Acids" at bounding box center [558, 360] width 407 height 87
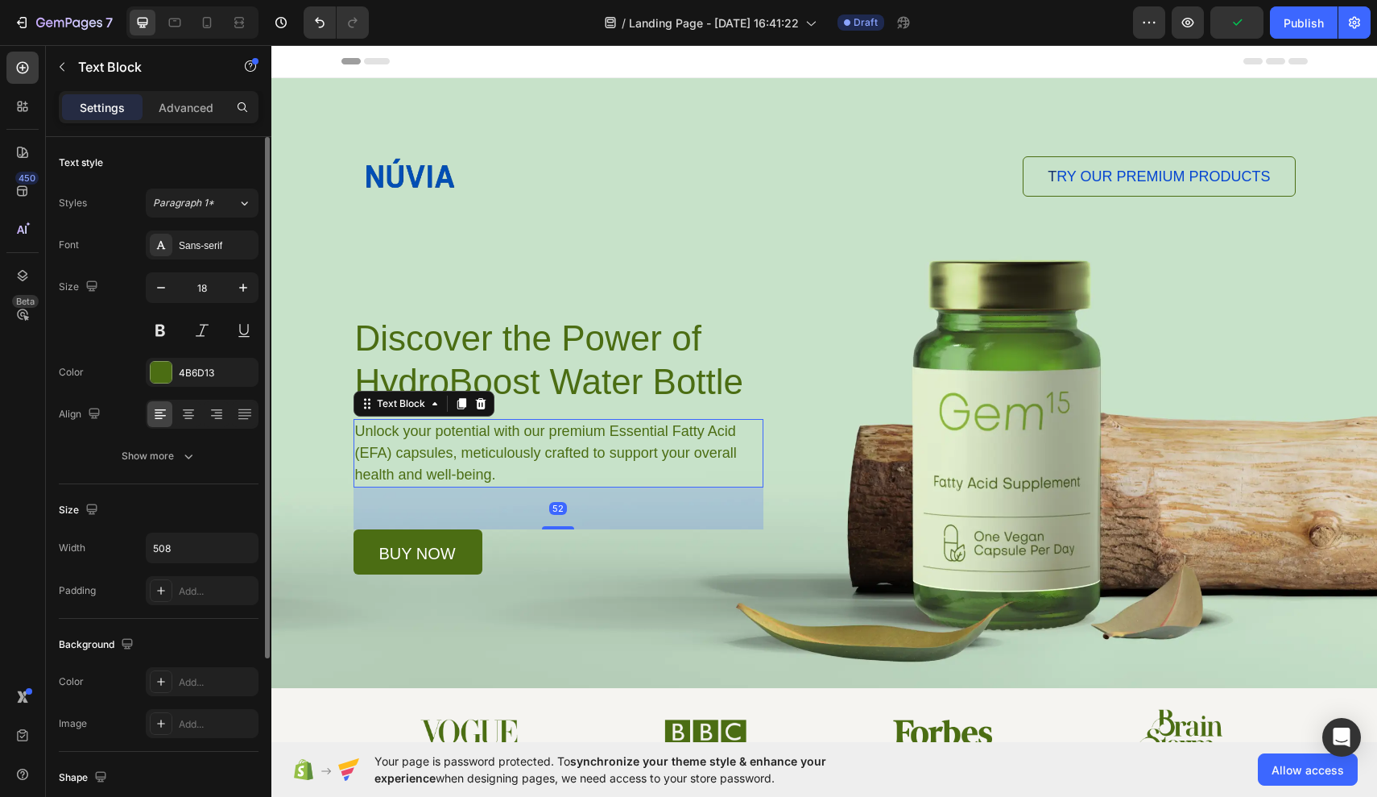
click at [727, 460] on p "Unlock your potential with our premium Essential Fatty Acid (EFA) capsules, met…" at bounding box center [558, 452] width 406 height 65
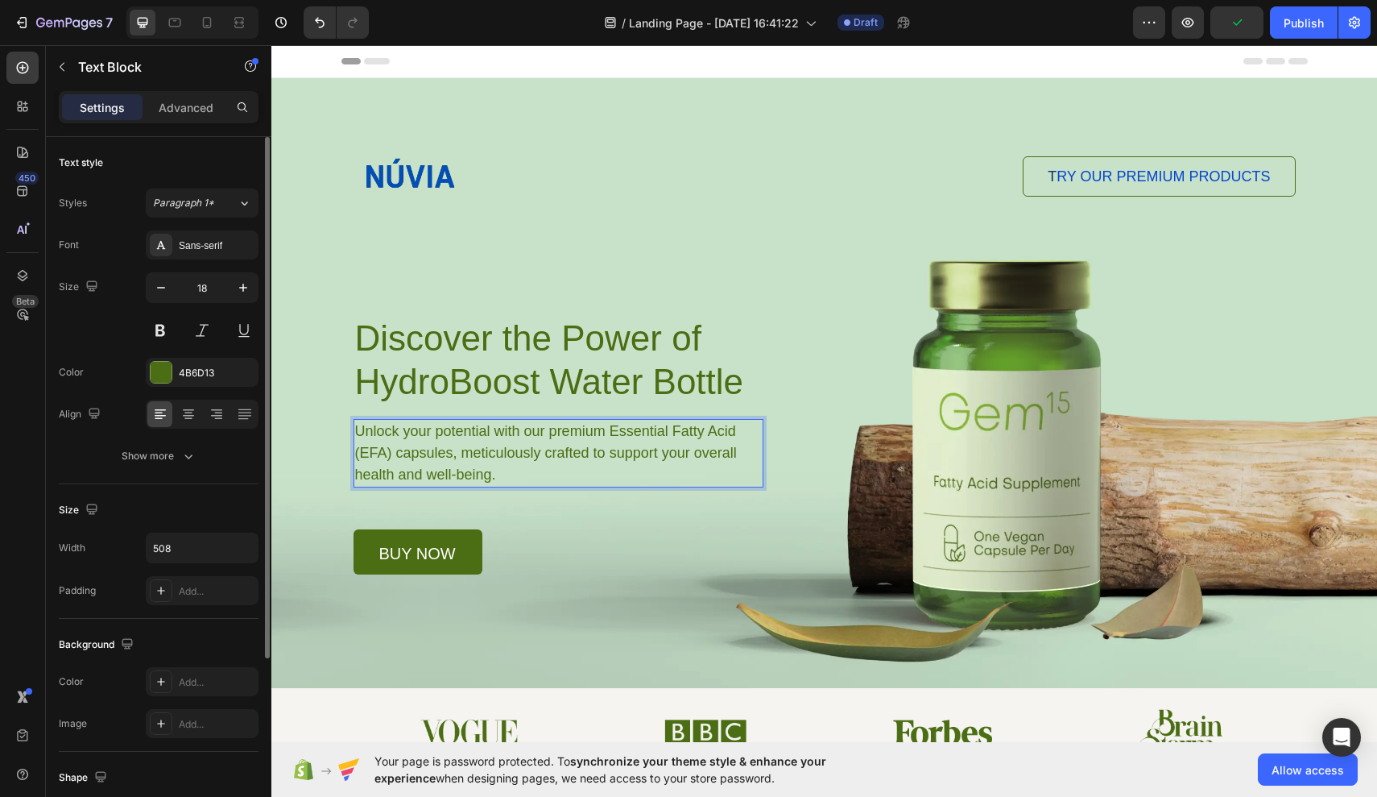
click at [716, 462] on p "Unlock your potential with our premium Essential Fatty Acid (EFA) capsules, met…" at bounding box center [558, 452] width 406 height 65
click at [613, 430] on p "Unlock your potential with our premium Essential Fatty Acid (EFA) capsules, met…" at bounding box center [558, 452] width 406 height 65
click at [448, 455] on p "Unlock your potential with our premium Essential Fatty Acid (EFA) capsules, met…" at bounding box center [558, 452] width 406 height 65
click at [454, 454] on p "Unlock your potential with our premium Essential Fatty Acid (EFA) capsules, met…" at bounding box center [558, 452] width 406 height 65
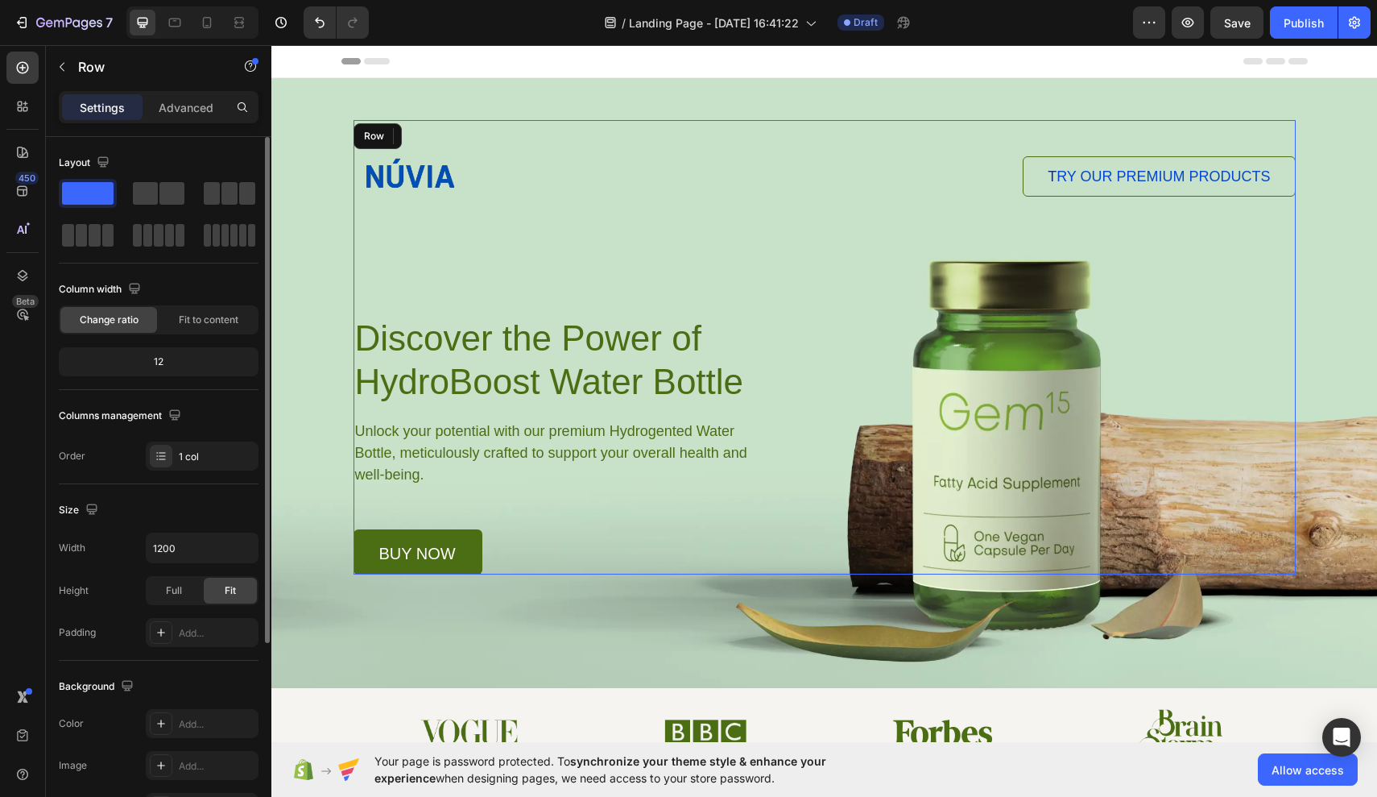
click at [797, 464] on div "Image T RY OUR PREMIUM PRODUCTS Button Row Discover the Power of HydroBoost Wat…" at bounding box center [825, 347] width 942 height 454
click at [716, 341] on p "Discover the Power of HydroBoost Water Bottle" at bounding box center [558, 360] width 407 height 87
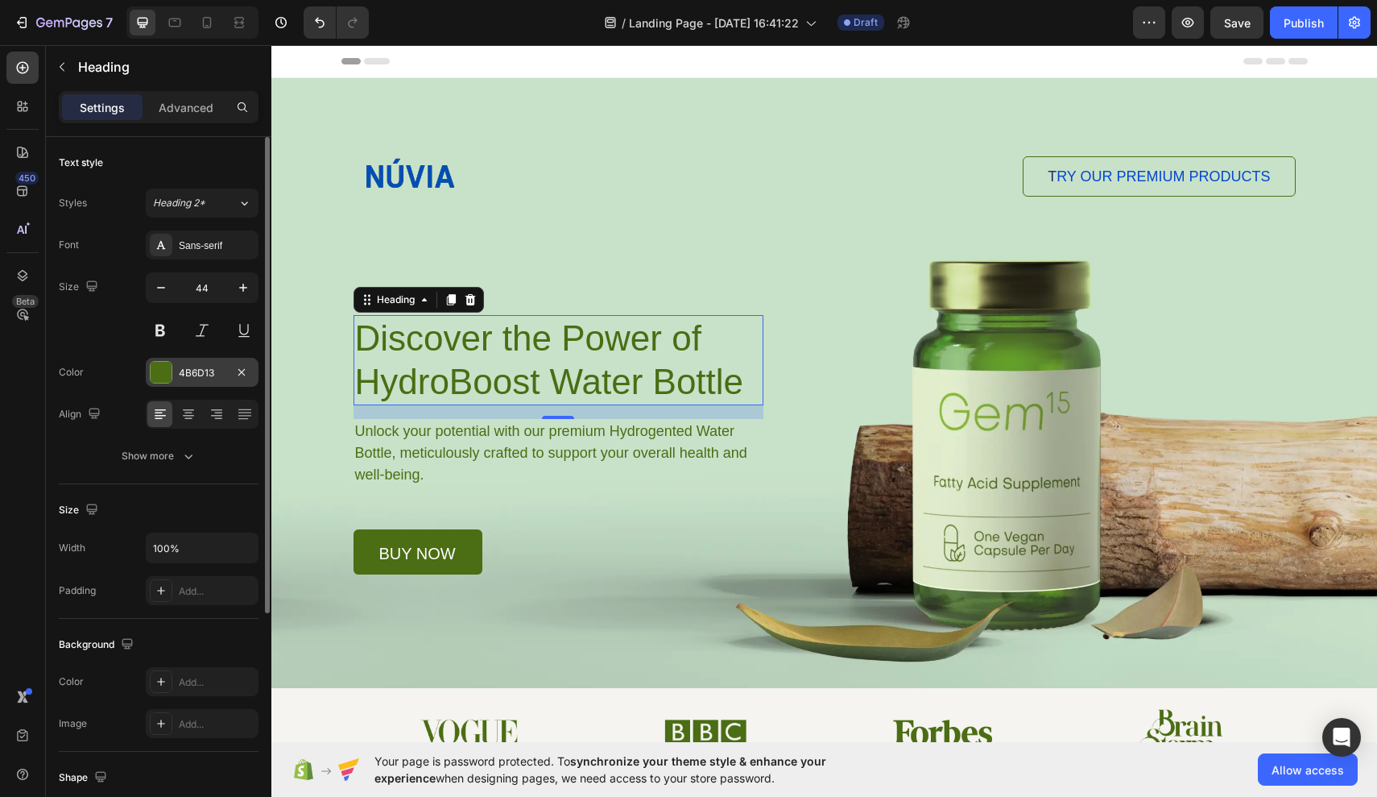
click at [176, 376] on div "4B6D13" at bounding box center [202, 372] width 113 height 29
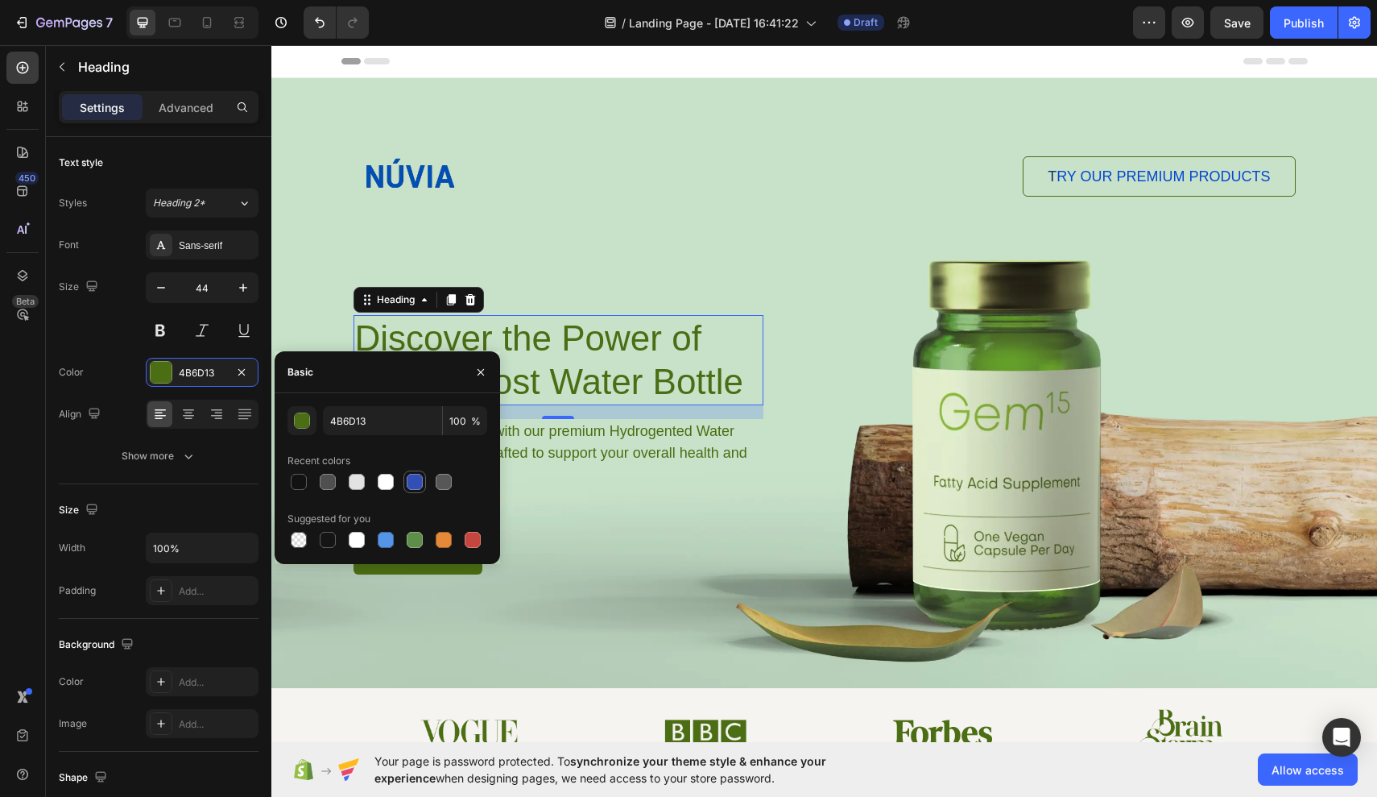
click at [412, 487] on div at bounding box center [415, 482] width 16 height 16
type input "334FB4"
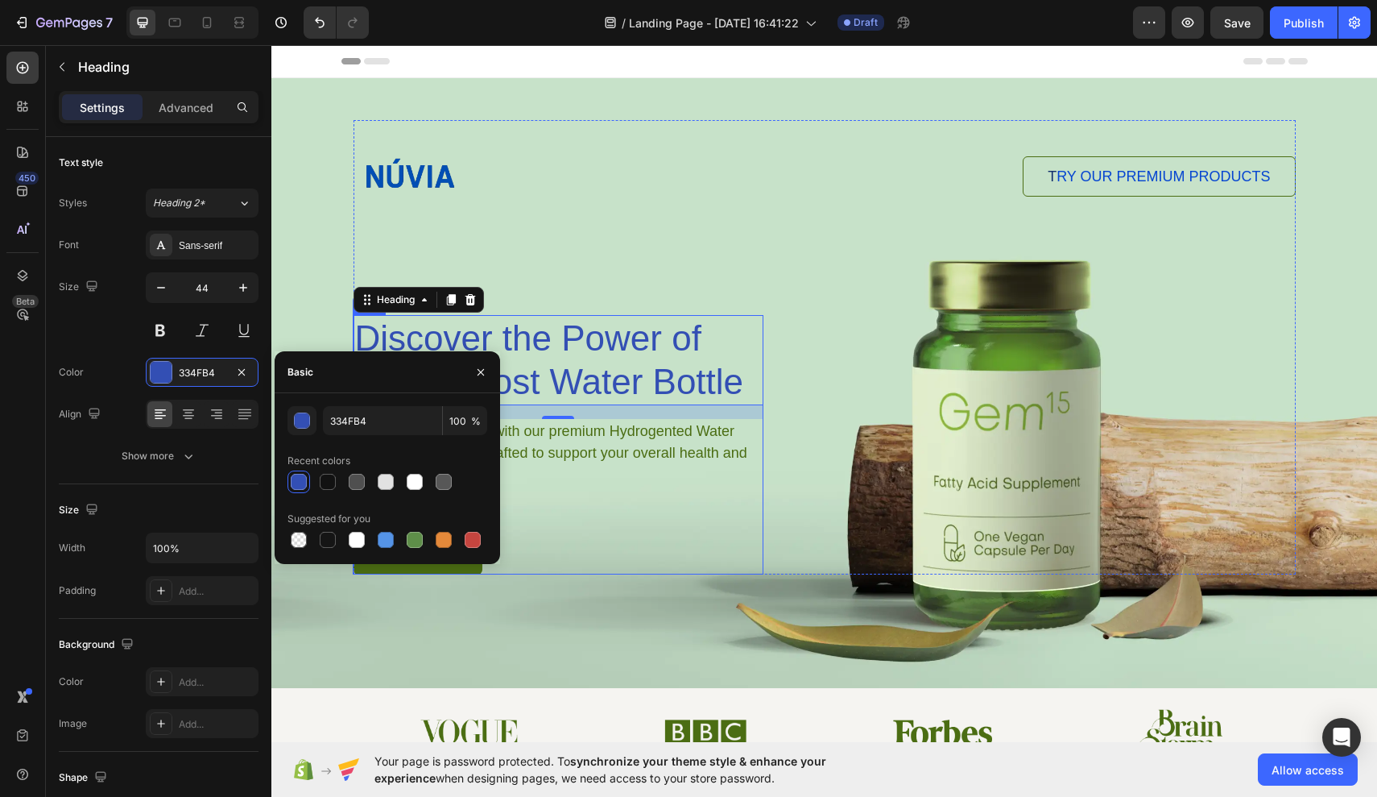
click at [661, 518] on div "Discover the Power of HydroBoost Water Bottle Heading 17 Unlock your potential …" at bounding box center [559, 444] width 410 height 259
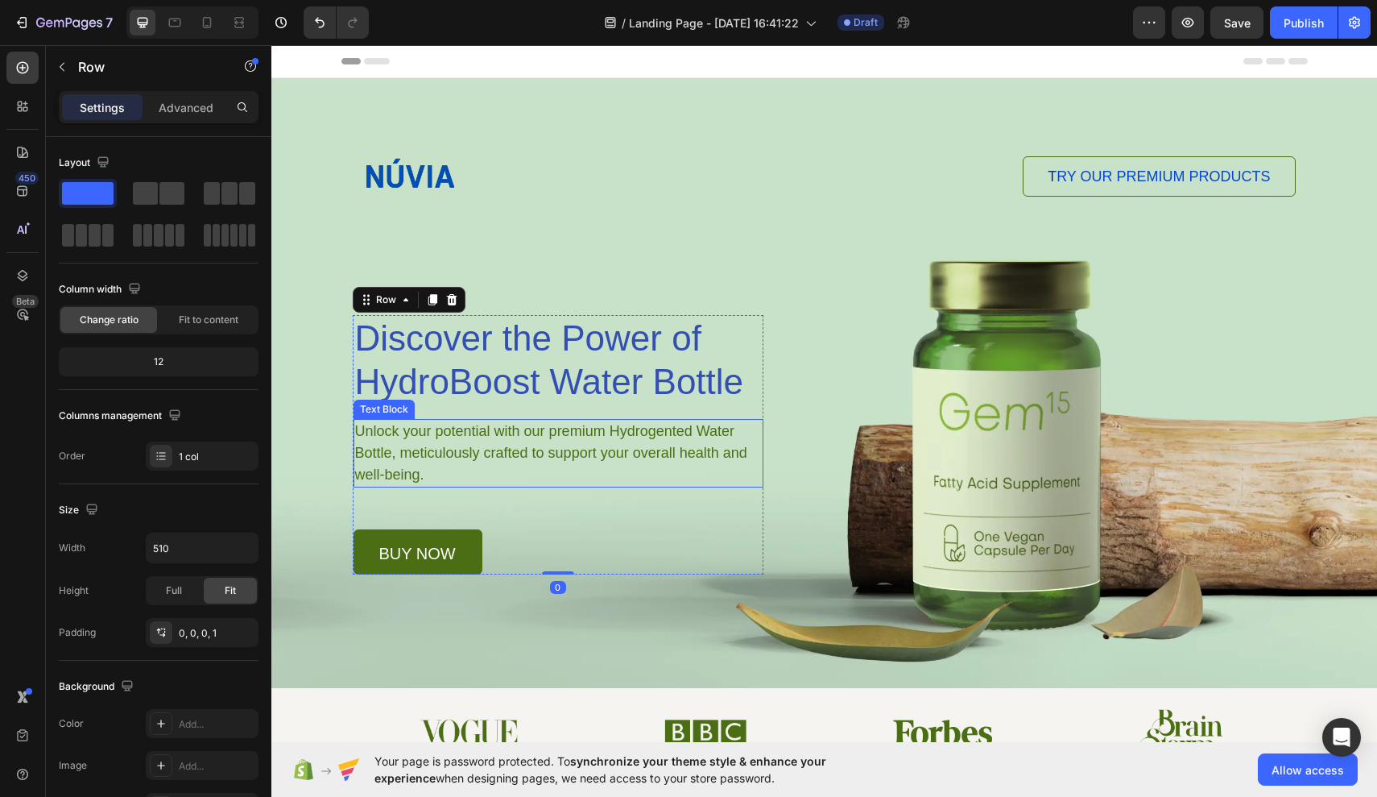
click at [637, 449] on p "Unlock your potential with our premium Hydrogented Water Bottle, meticulously c…" at bounding box center [558, 452] width 406 height 65
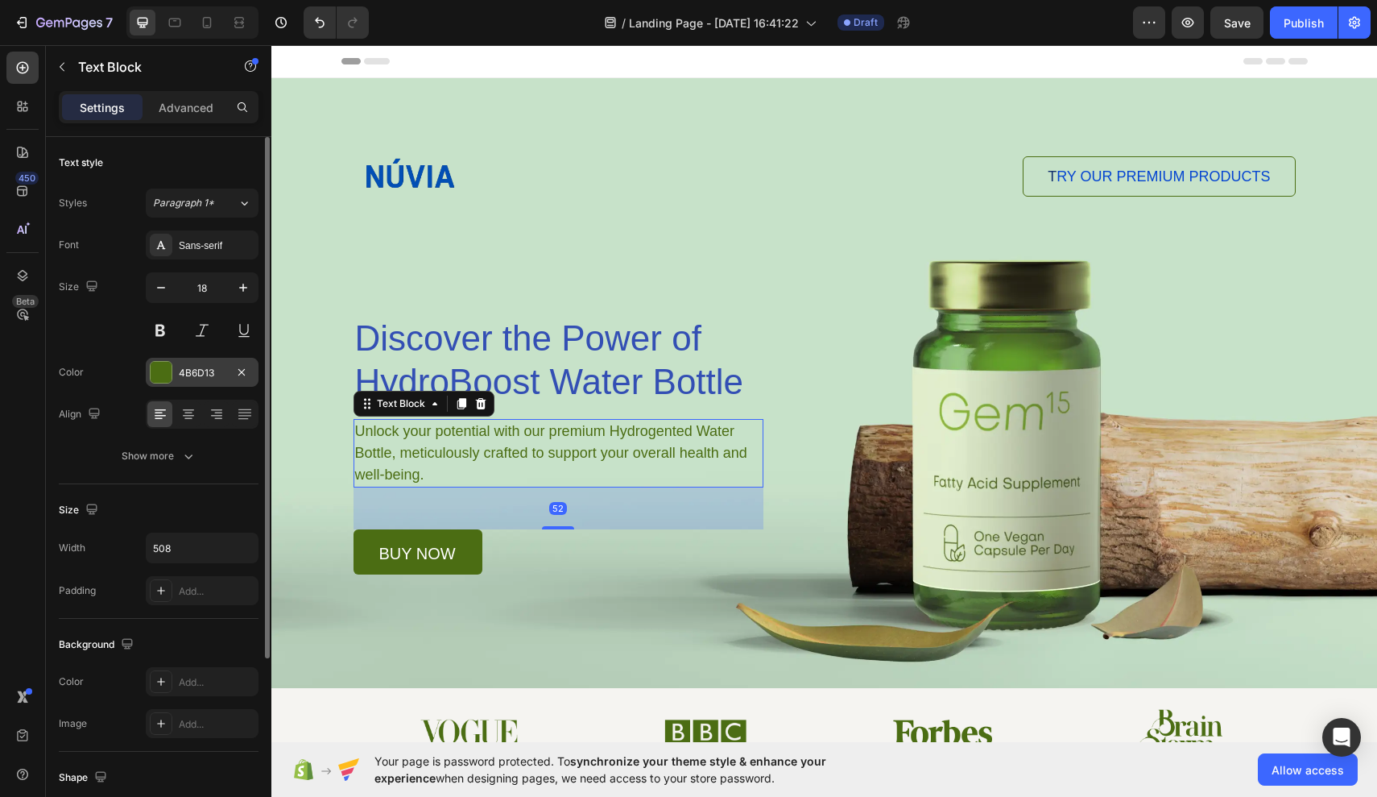
click at [217, 371] on div "4B6D13" at bounding box center [202, 373] width 47 height 14
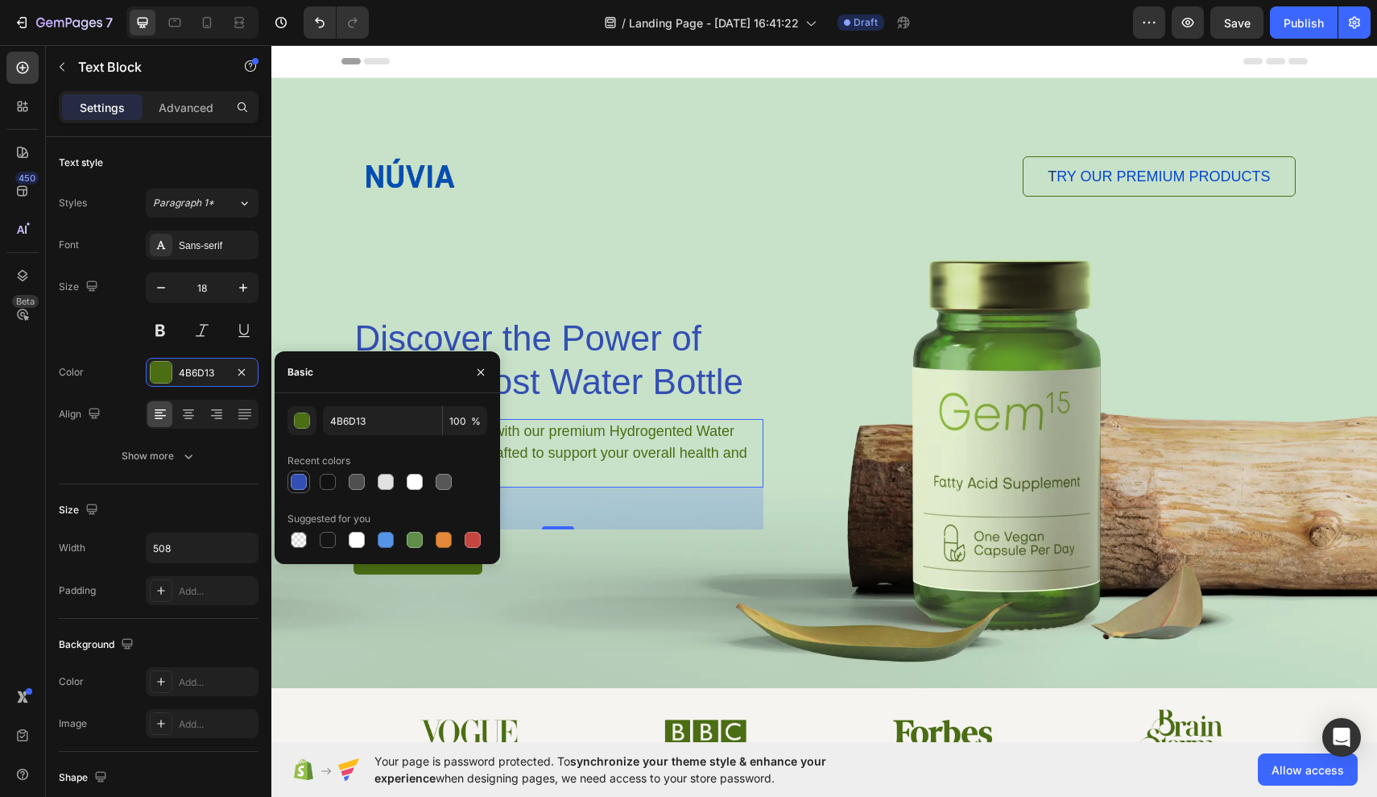
click at [304, 485] on div at bounding box center [299, 482] width 16 height 16
type input "334FB4"
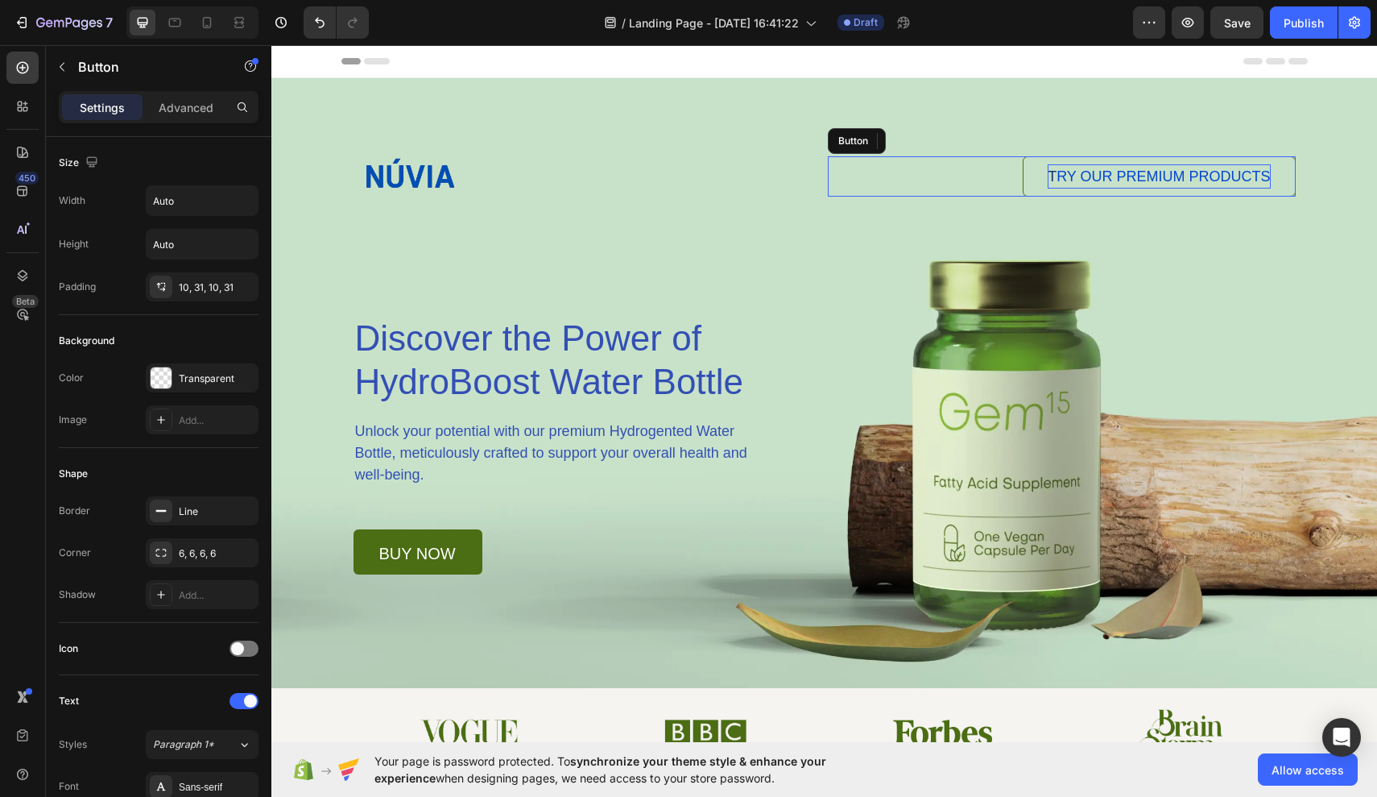
click at [1066, 183] on span "RY OUR PREMIUM PRODUCTS" at bounding box center [1163, 176] width 213 height 16
click at [211, 379] on div "Transparent" at bounding box center [202, 378] width 47 height 14
click at [155, 383] on div at bounding box center [161, 377] width 21 height 21
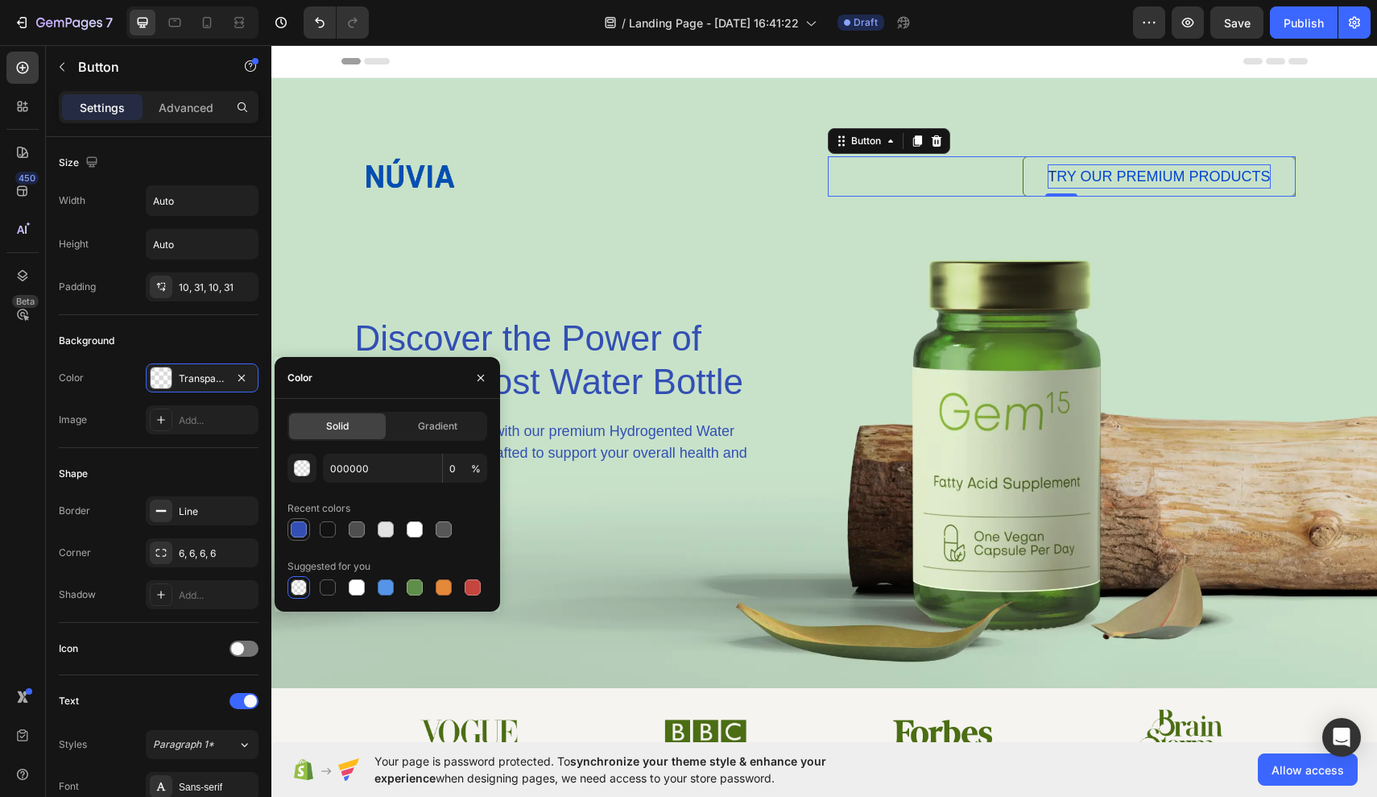
click at [300, 532] on div at bounding box center [299, 529] width 16 height 16
type input "334FB4"
type input "100"
click at [442, 531] on div at bounding box center [444, 529] width 16 height 16
click at [302, 586] on div at bounding box center [299, 587] width 16 height 16
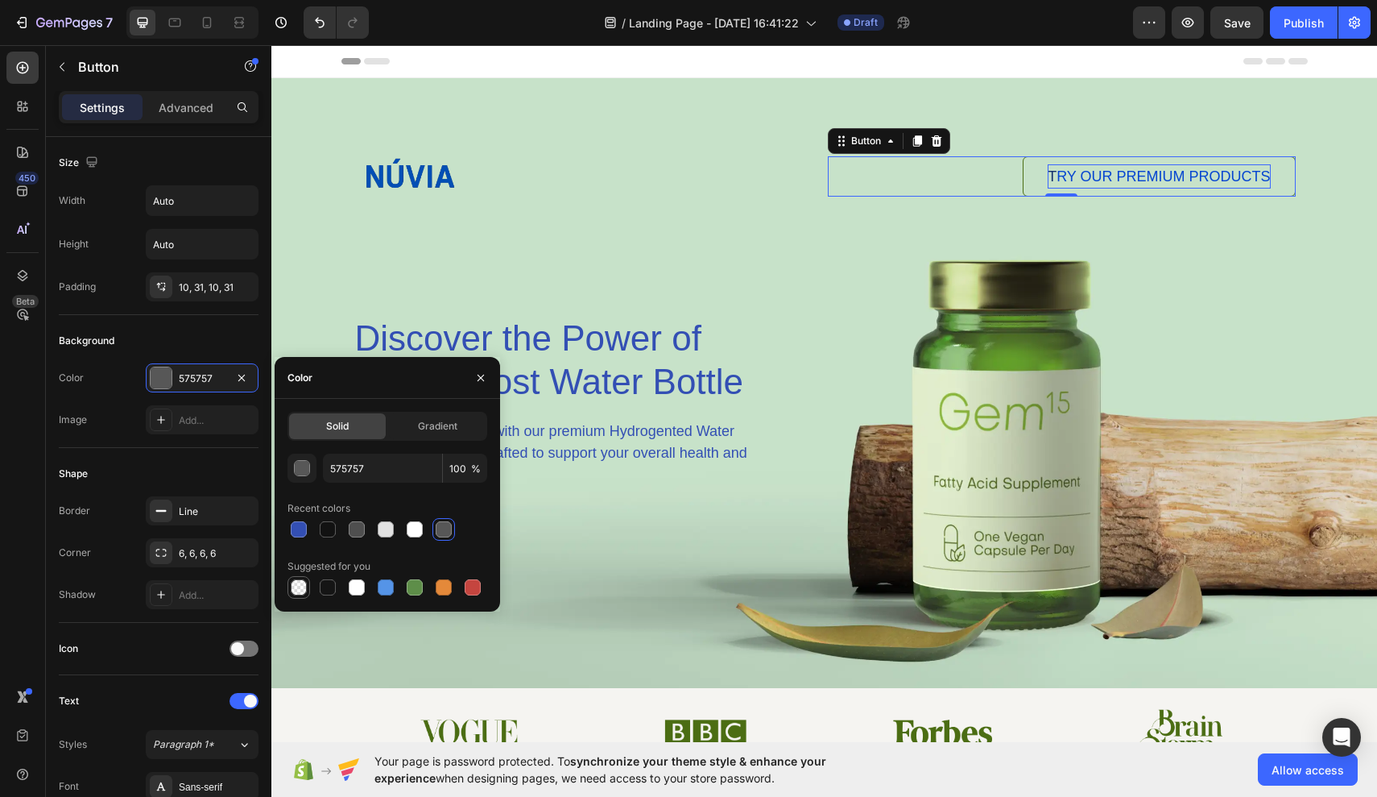
type input "000000"
type input "0"
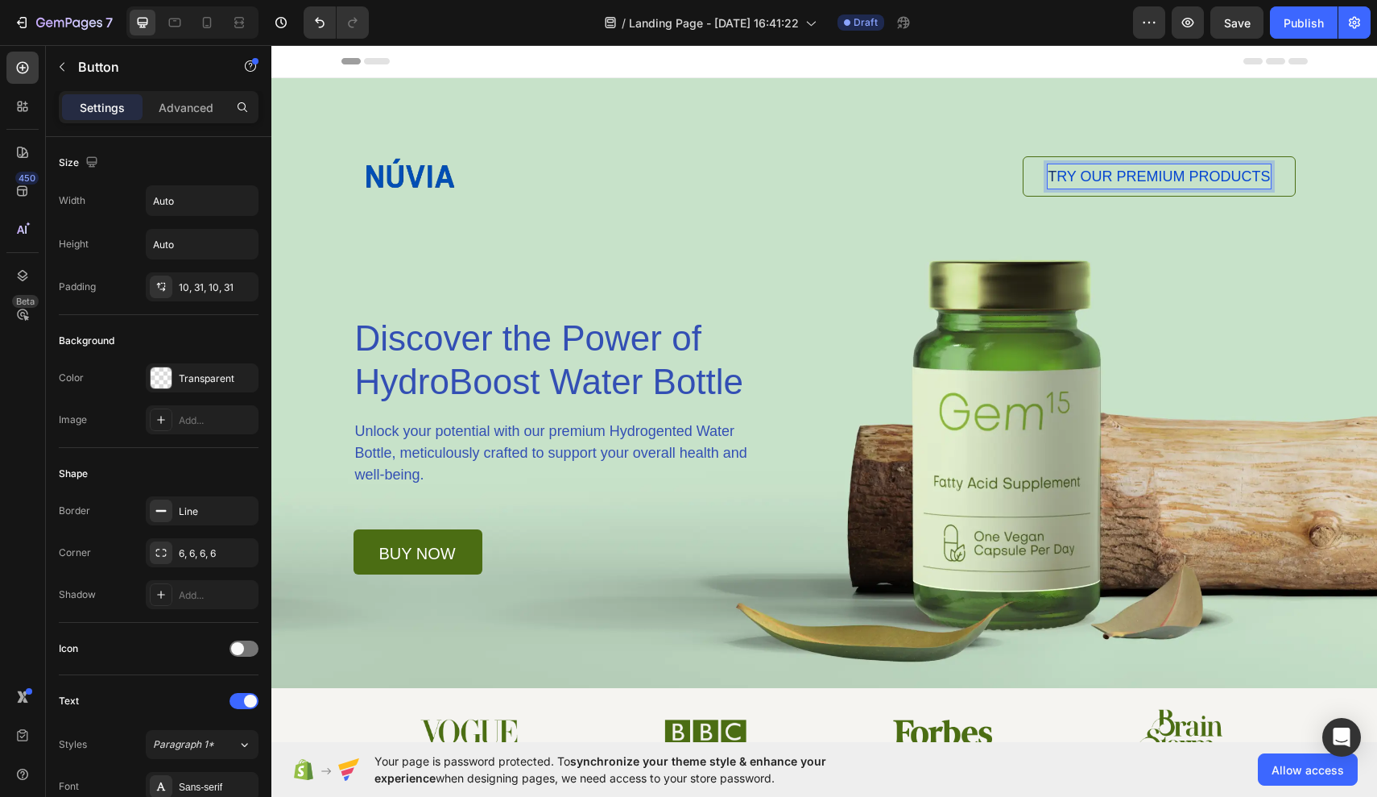
click at [1066, 175] on span "RY OUR PREMIUM PRODUCTS" at bounding box center [1163, 176] width 213 height 16
drag, startPoint x: 1051, startPoint y: 180, endPoint x: 1268, endPoint y: 180, distance: 216.7
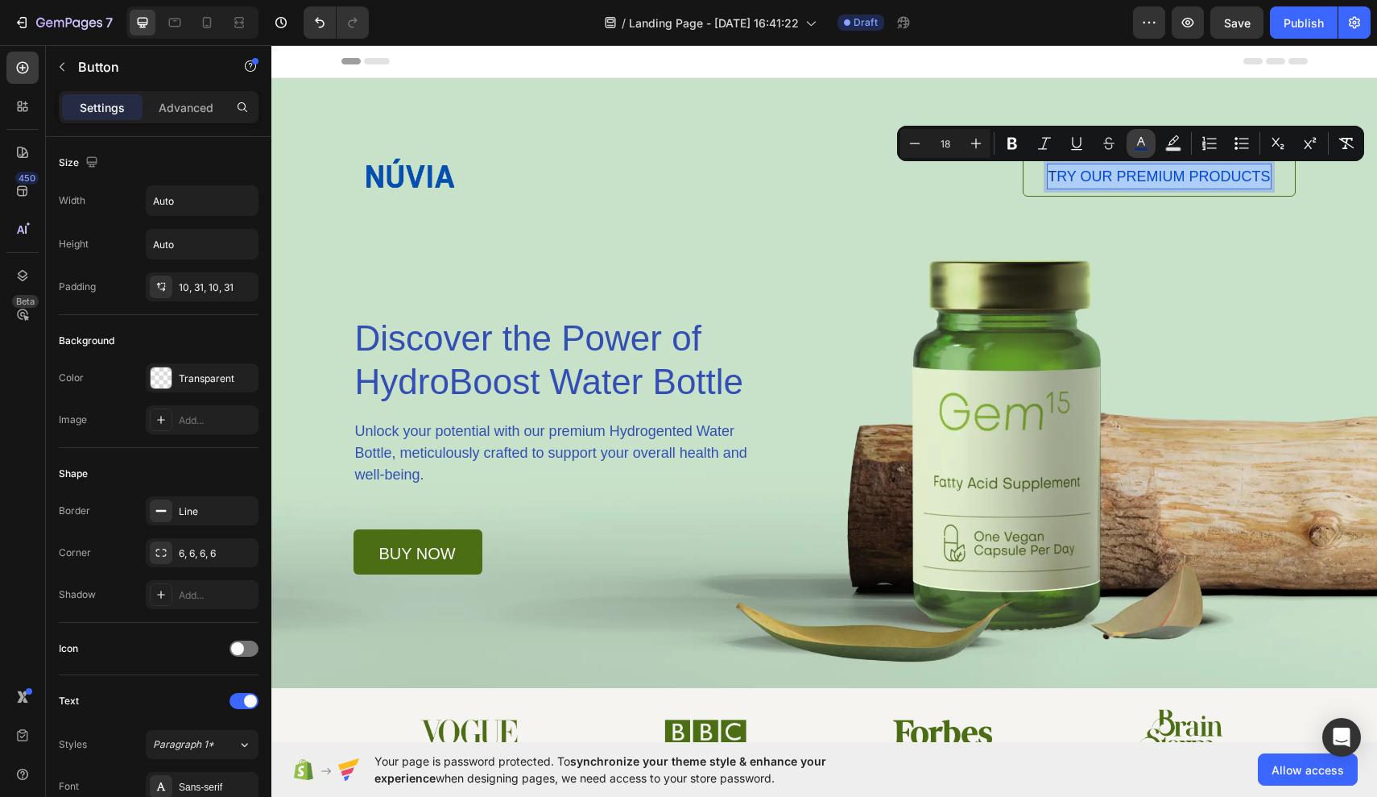
click at [1066, 145] on icon "Editor contextual toolbar" at bounding box center [1141, 143] width 16 height 16
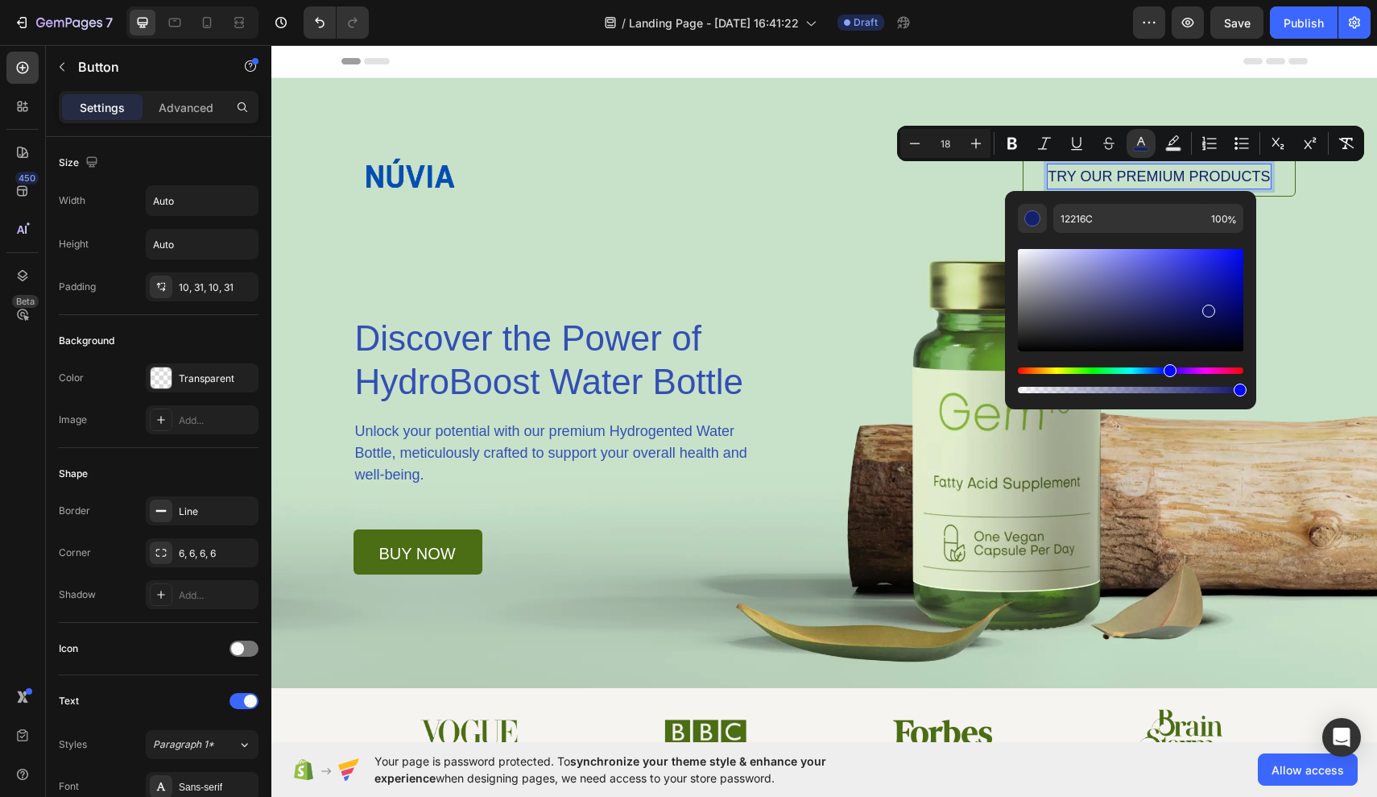
type input "12156C"
click at [1066, 372] on div "Hue" at bounding box center [1170, 370] width 13 height 13
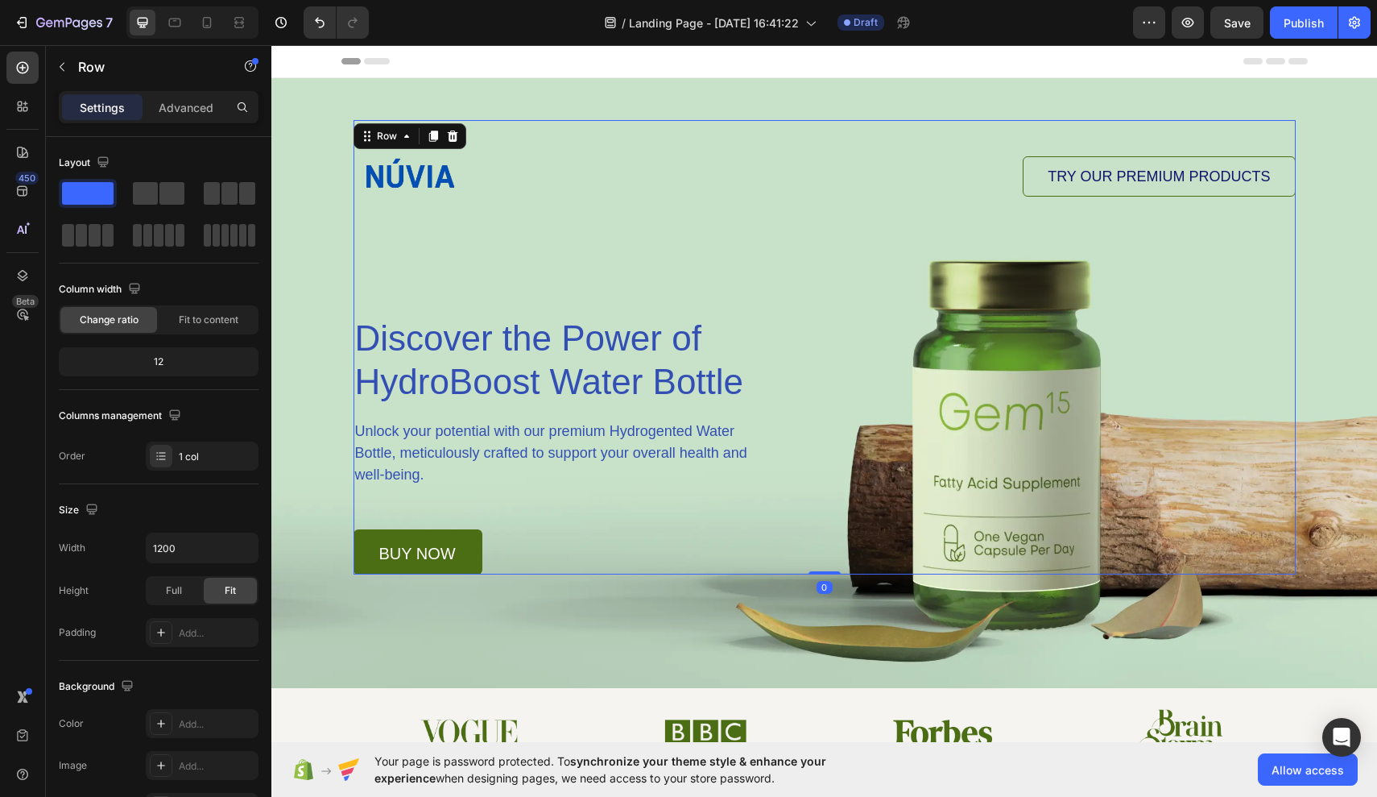
click at [1066, 322] on div "Image TRY OUR PREMIUM PRODUCTS Button Row Discover the Power of HydroBoost Wate…" at bounding box center [825, 347] width 942 height 454
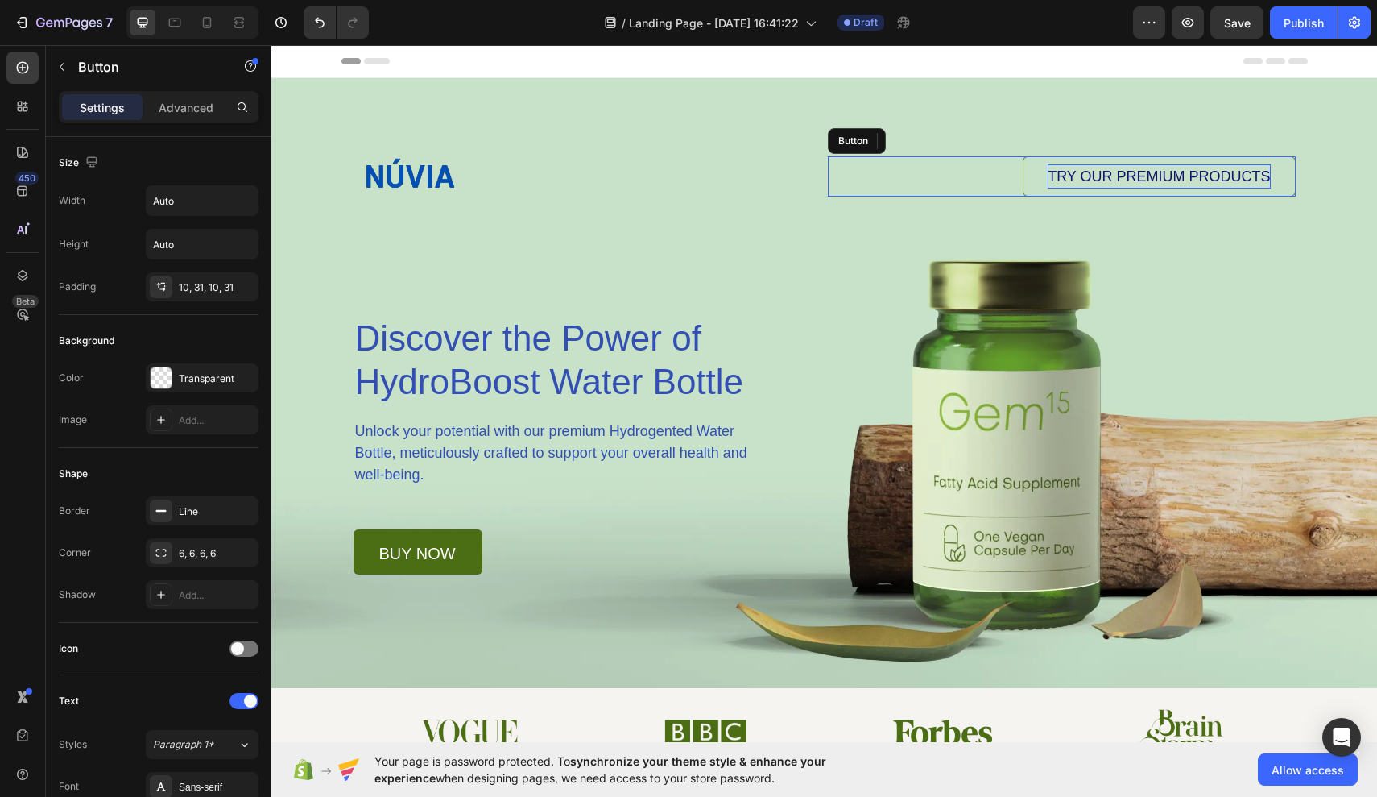
click at [1066, 181] on span "TRY OUR PREMIUM PRODUCTS" at bounding box center [1159, 176] width 222 height 16
click at [1066, 175] on span "TRY OUR PREMIUM PRODUCTS" at bounding box center [1159, 176] width 222 height 16
drag, startPoint x: 1054, startPoint y: 176, endPoint x: 1266, endPoint y: 168, distance: 212.0
click at [1066, 168] on span "TRY OUR PREMIUM PRODUCTS" at bounding box center [1159, 176] width 222 height 16
click at [1055, 179] on span "TRY OUR PREMIUM PRODUCTS" at bounding box center [1159, 176] width 222 height 16
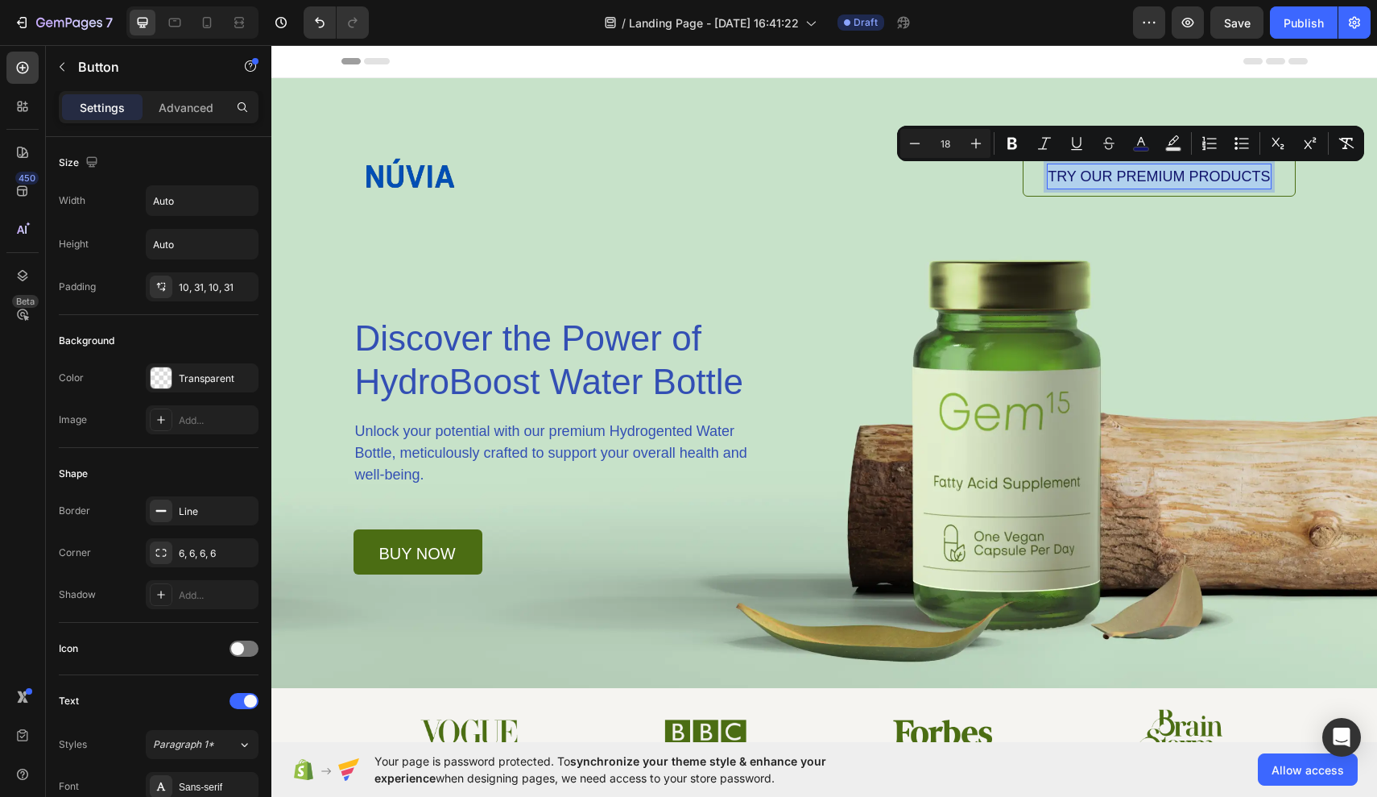
drag, startPoint x: 1050, startPoint y: 178, endPoint x: 1259, endPoint y: 188, distance: 208.9
click at [1066, 188] on p "TRY OUR PREMIUM PRODUCTS" at bounding box center [1159, 176] width 222 height 24
click at [1066, 138] on icon "Editor contextual toolbar" at bounding box center [1141, 143] width 16 height 16
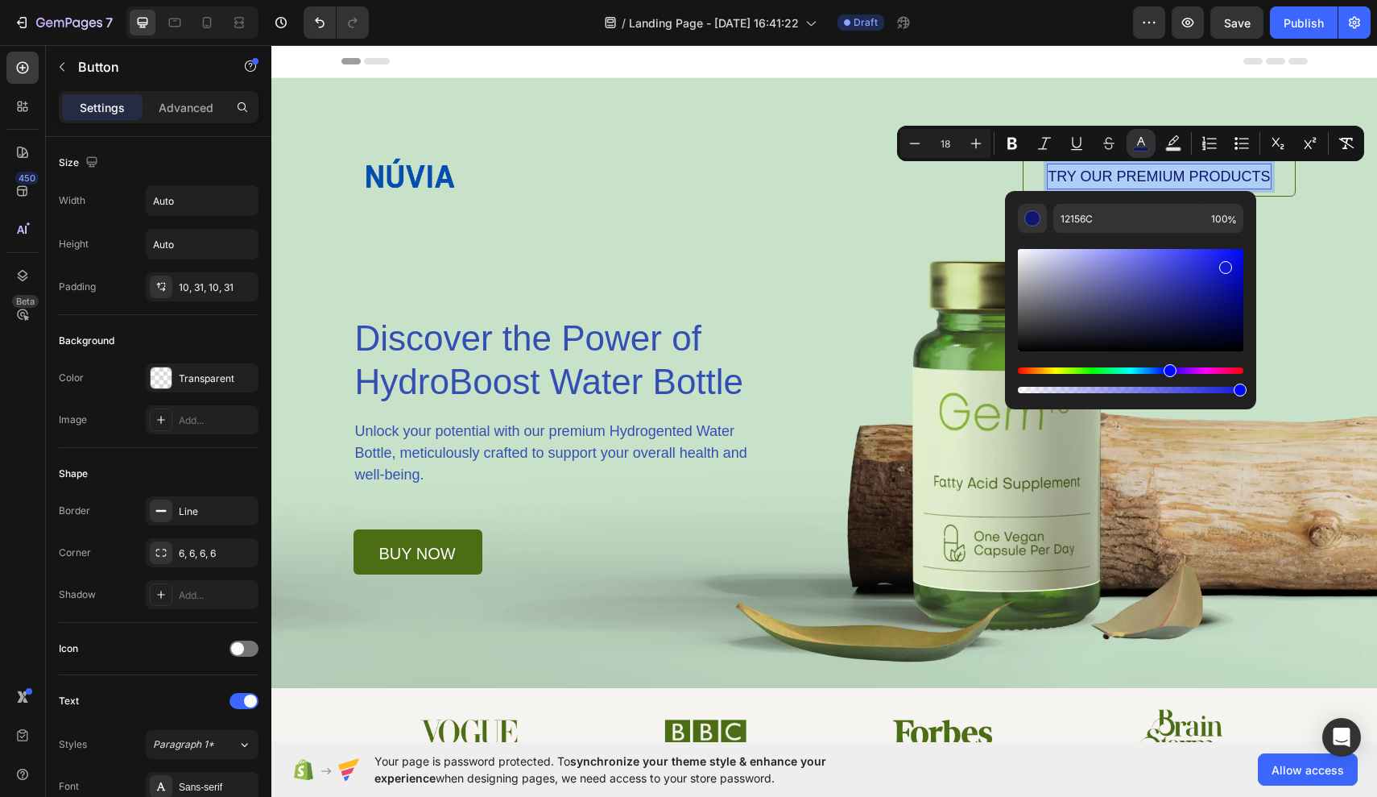
drag, startPoint x: 1212, startPoint y: 309, endPoint x: 1224, endPoint y: 264, distance: 46.7
click at [1066, 264] on div "Editor contextual toolbar" at bounding box center [1226, 267] width 13 height 13
type input "131AD8"
click at [1066, 257] on div "Image TRY OUR PREMIUM PRODUCTS Button 0 Row Discover the Power of HydroBoost Wa…" at bounding box center [824, 326] width 983 height 496
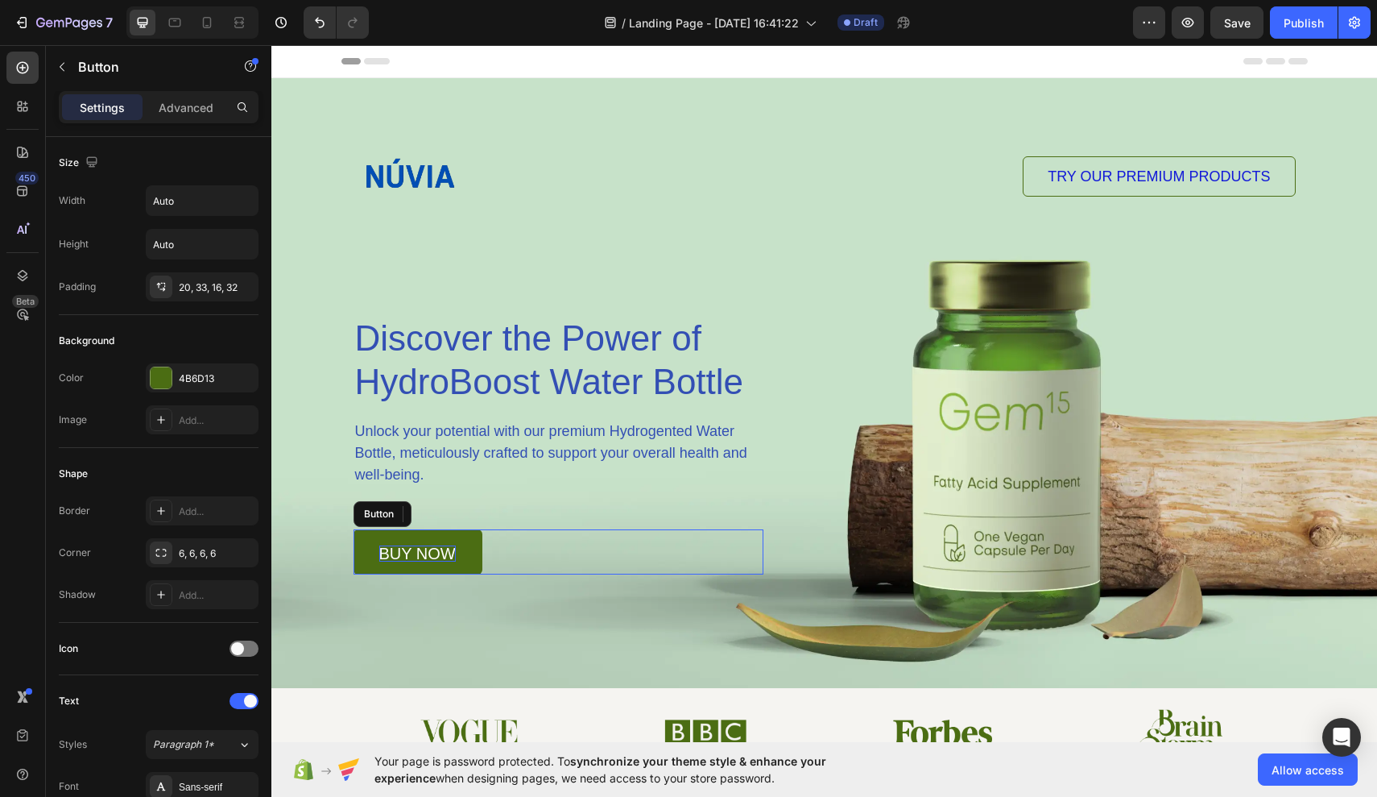
click at [449, 561] on p "buy now" at bounding box center [417, 553] width 77 height 16
click at [431, 555] on p "buy now" at bounding box center [417, 553] width 77 height 16
click at [456, 553] on link "buy now" at bounding box center [418, 551] width 129 height 45
click at [452, 552] on p "buy now" at bounding box center [417, 553] width 77 height 16
click at [469, 553] on link "buy now" at bounding box center [418, 551] width 129 height 45
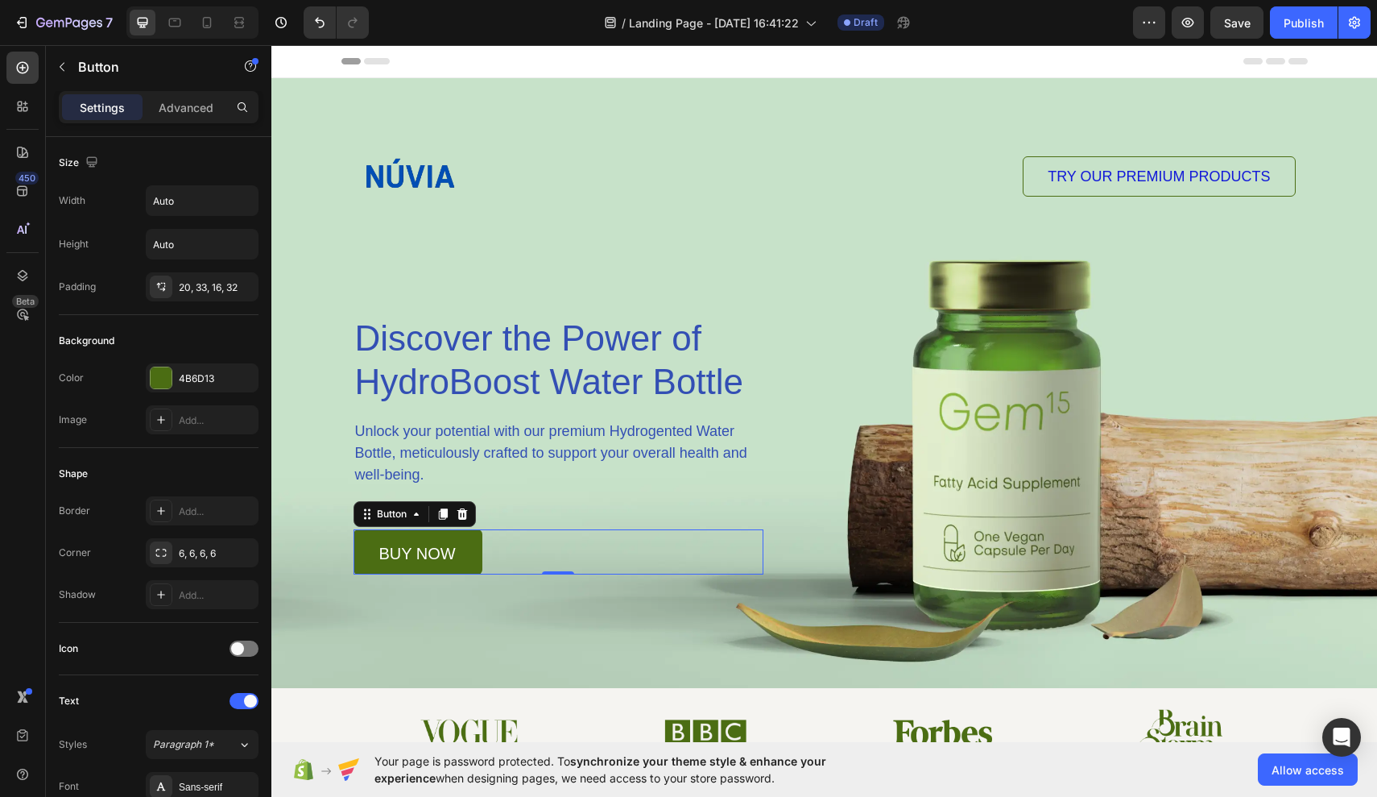
click at [469, 553] on link "buy now" at bounding box center [418, 551] width 129 height 45
click at [507, 553] on div "buy now Button 0" at bounding box center [559, 551] width 410 height 45
click at [179, 384] on div "4B6D13" at bounding box center [202, 378] width 47 height 14
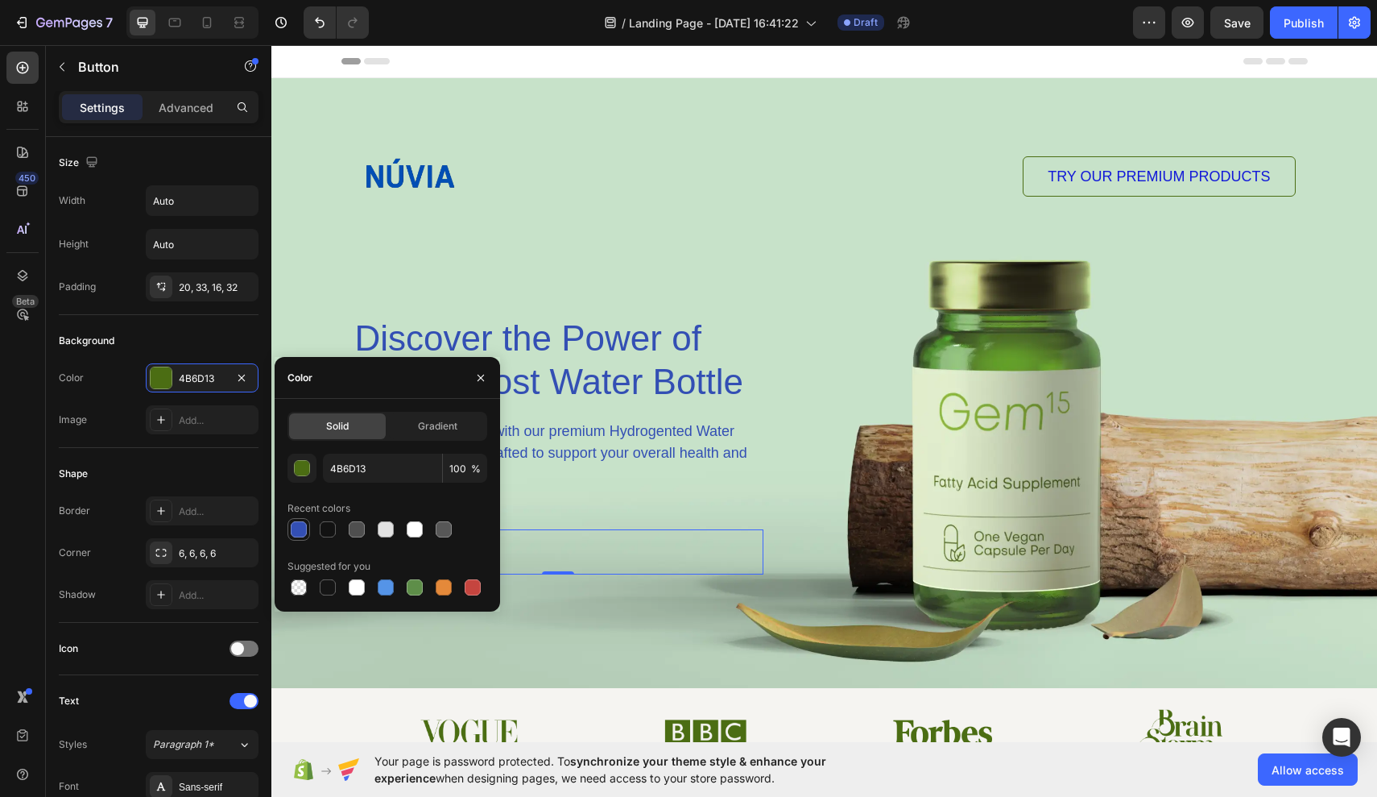
click at [300, 529] on div at bounding box center [299, 529] width 16 height 16
type input "334FB4"
click at [574, 603] on div "Background Image" at bounding box center [824, 383] width 1106 height 610
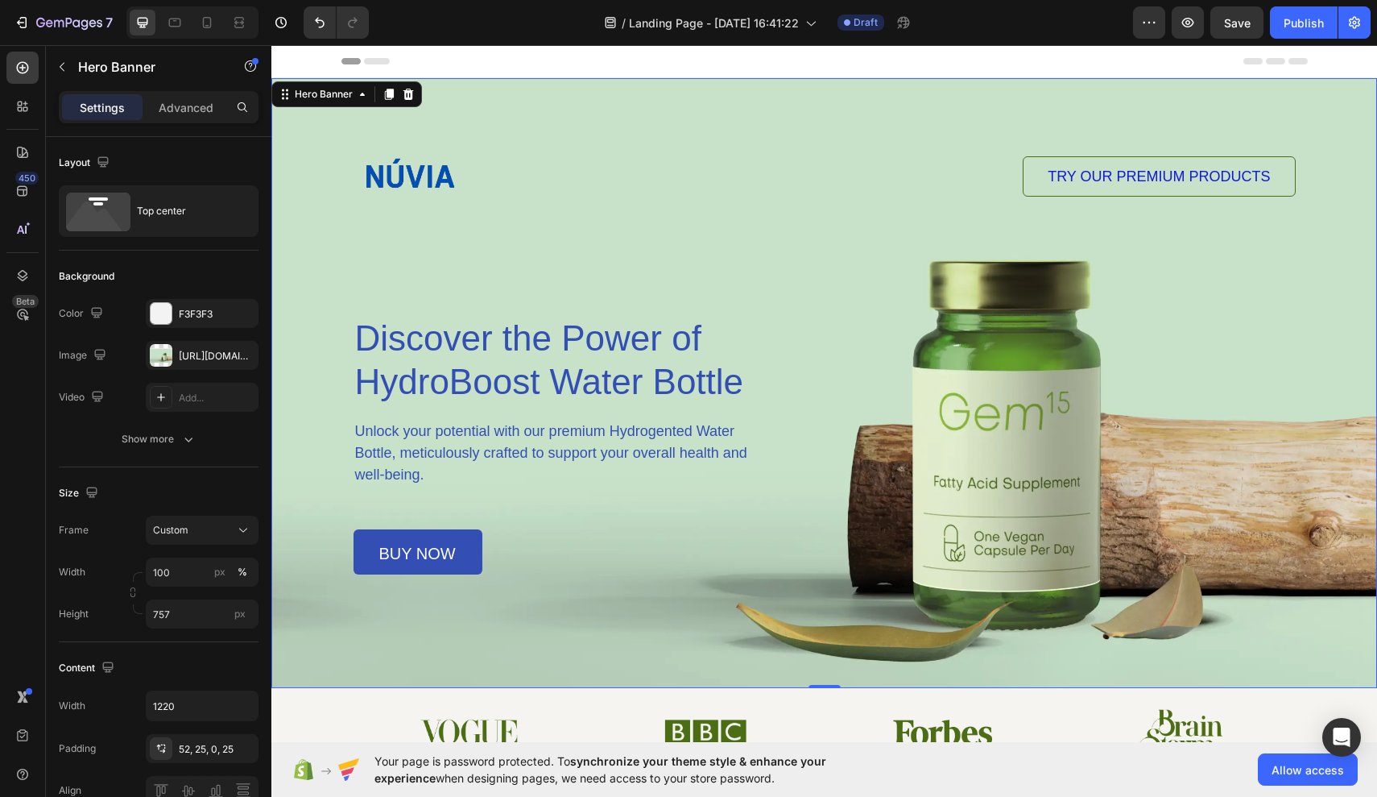
click at [1066, 349] on div "Background Image" at bounding box center [824, 383] width 1106 height 610
click at [317, 309] on div "Background Image" at bounding box center [824, 383] width 1106 height 610
click at [282, 257] on div "Background Image" at bounding box center [824, 383] width 1106 height 610
click at [188, 116] on div "Advanced" at bounding box center [186, 107] width 81 height 26
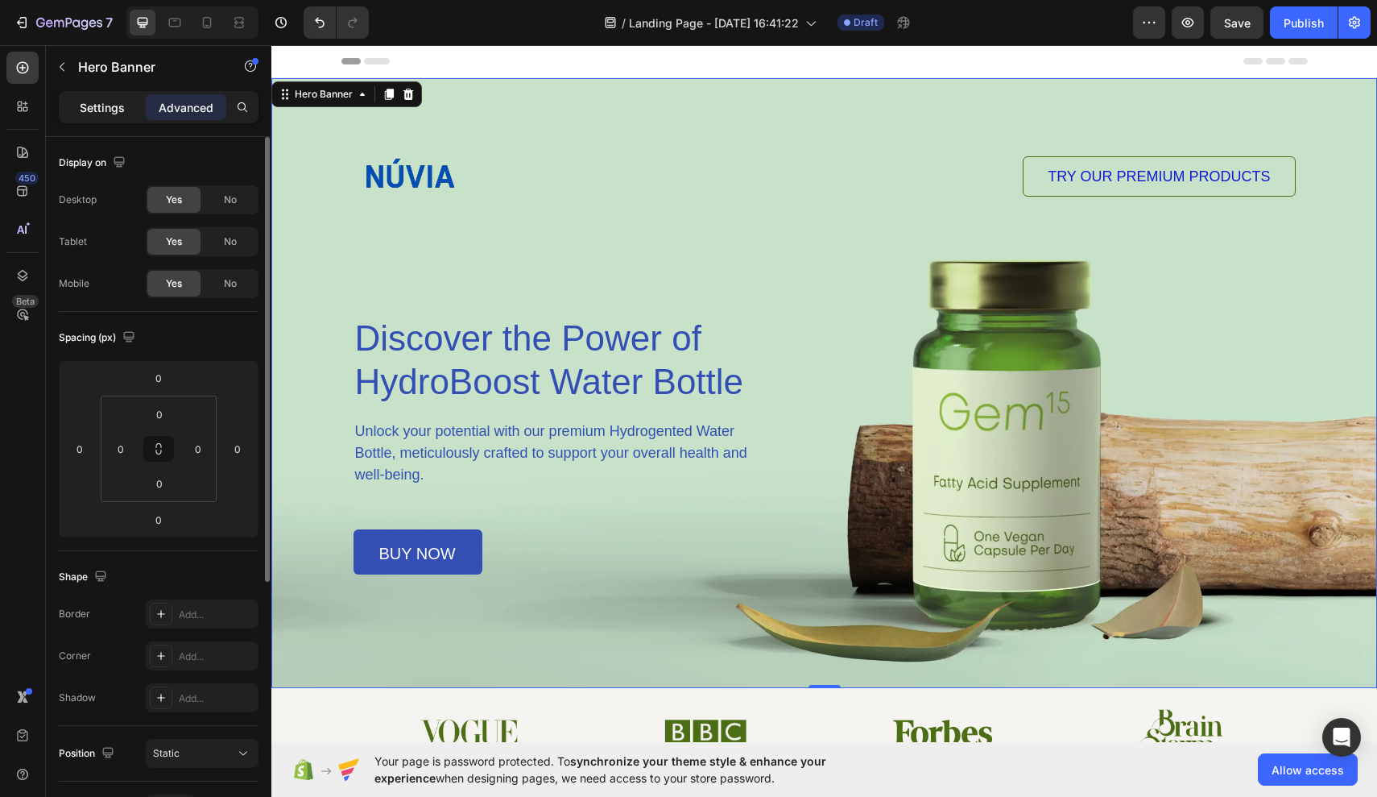
click at [103, 96] on div "Settings" at bounding box center [102, 107] width 81 height 26
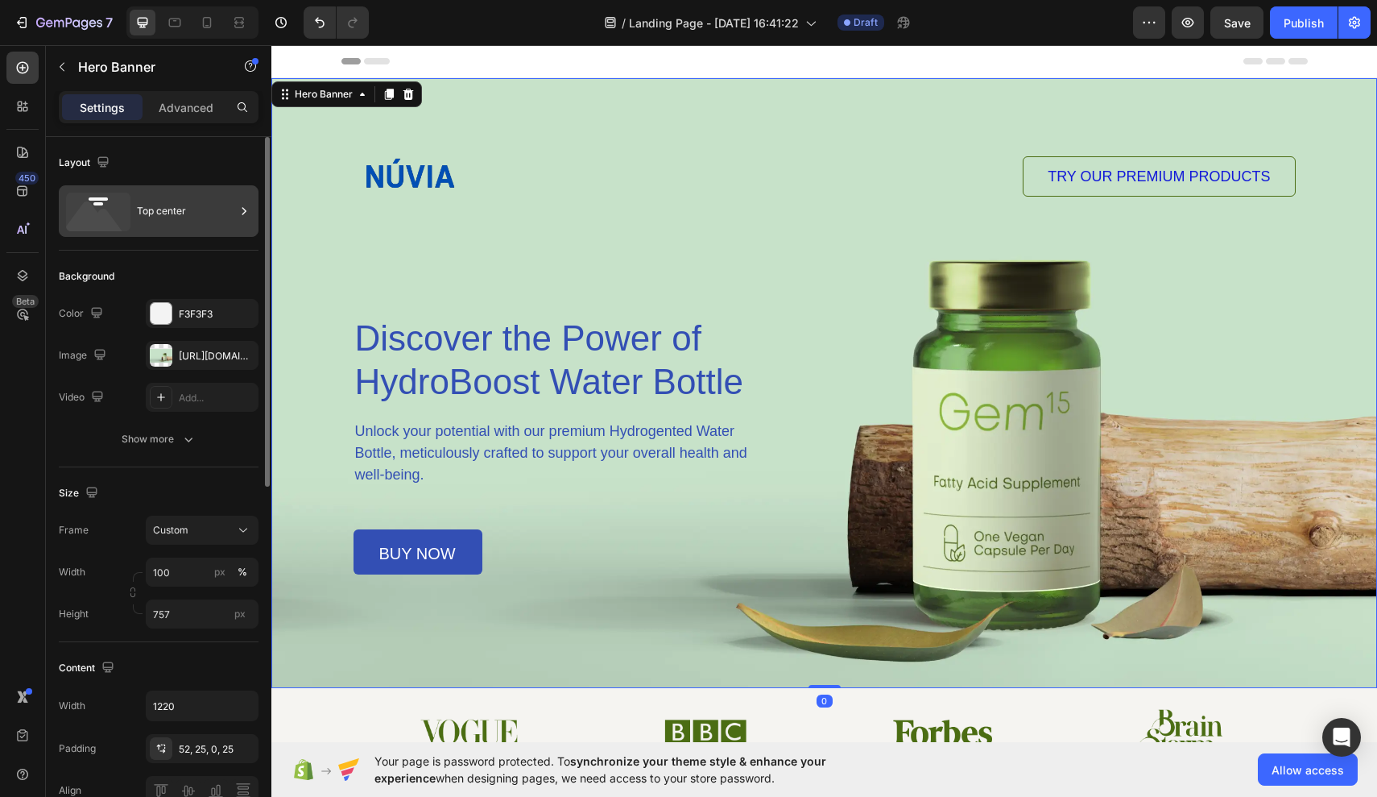
click at [125, 219] on icon at bounding box center [98, 212] width 64 height 39
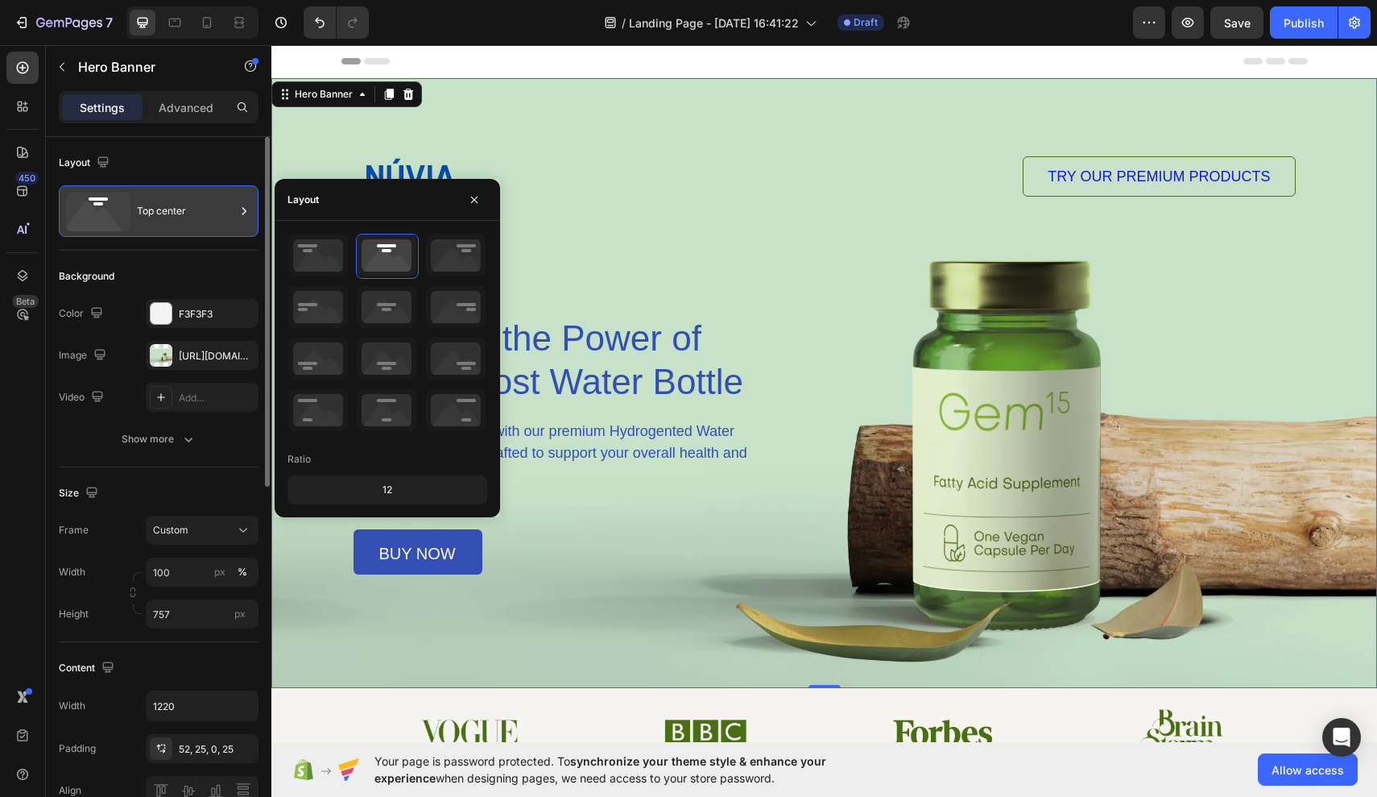
click at [129, 219] on icon at bounding box center [98, 212] width 64 height 39
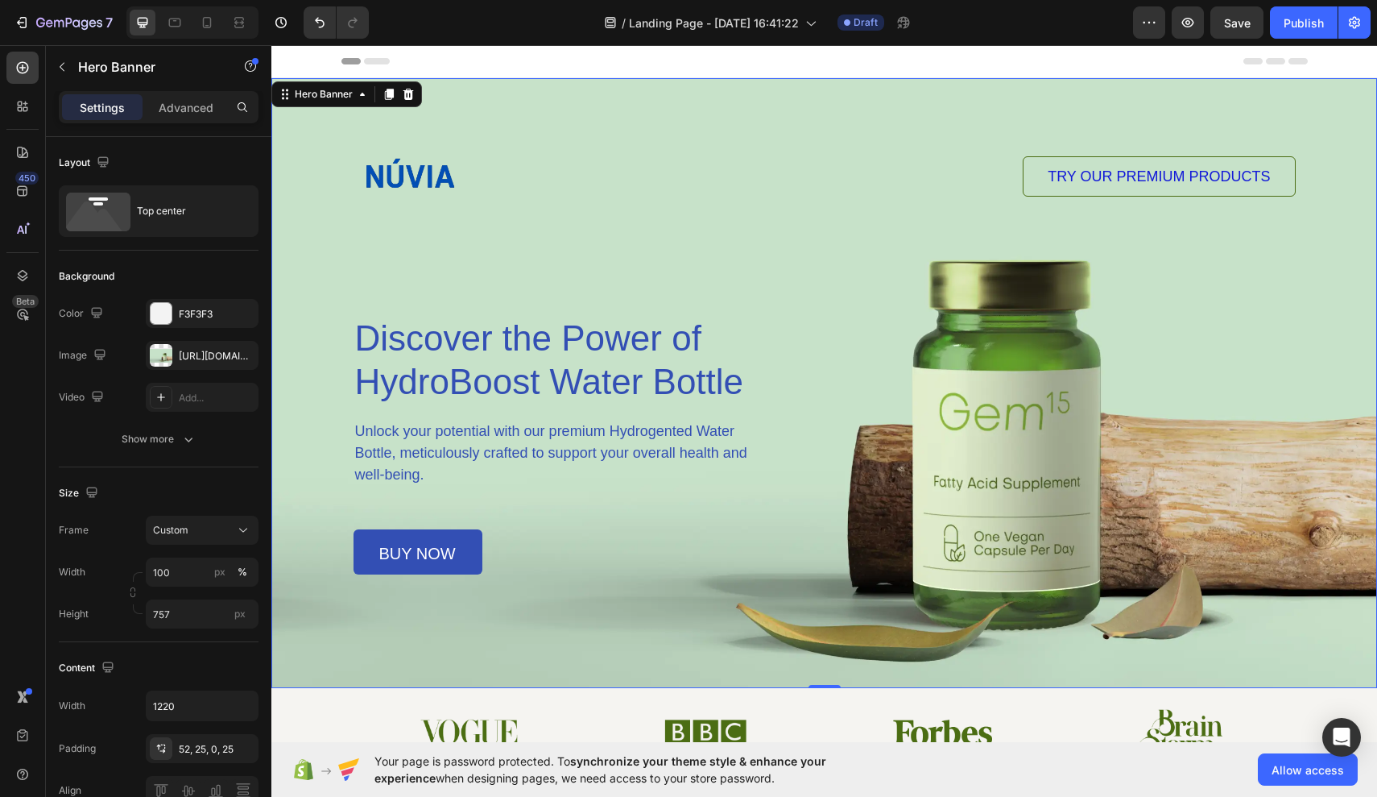
click at [322, 407] on div "Background Image" at bounding box center [824, 383] width 1106 height 610
click at [219, 363] on div "https://cdn.shopify.com/s/files/1/0944/7394/5452/files/gempages_585404839597441…" at bounding box center [202, 355] width 113 height 29
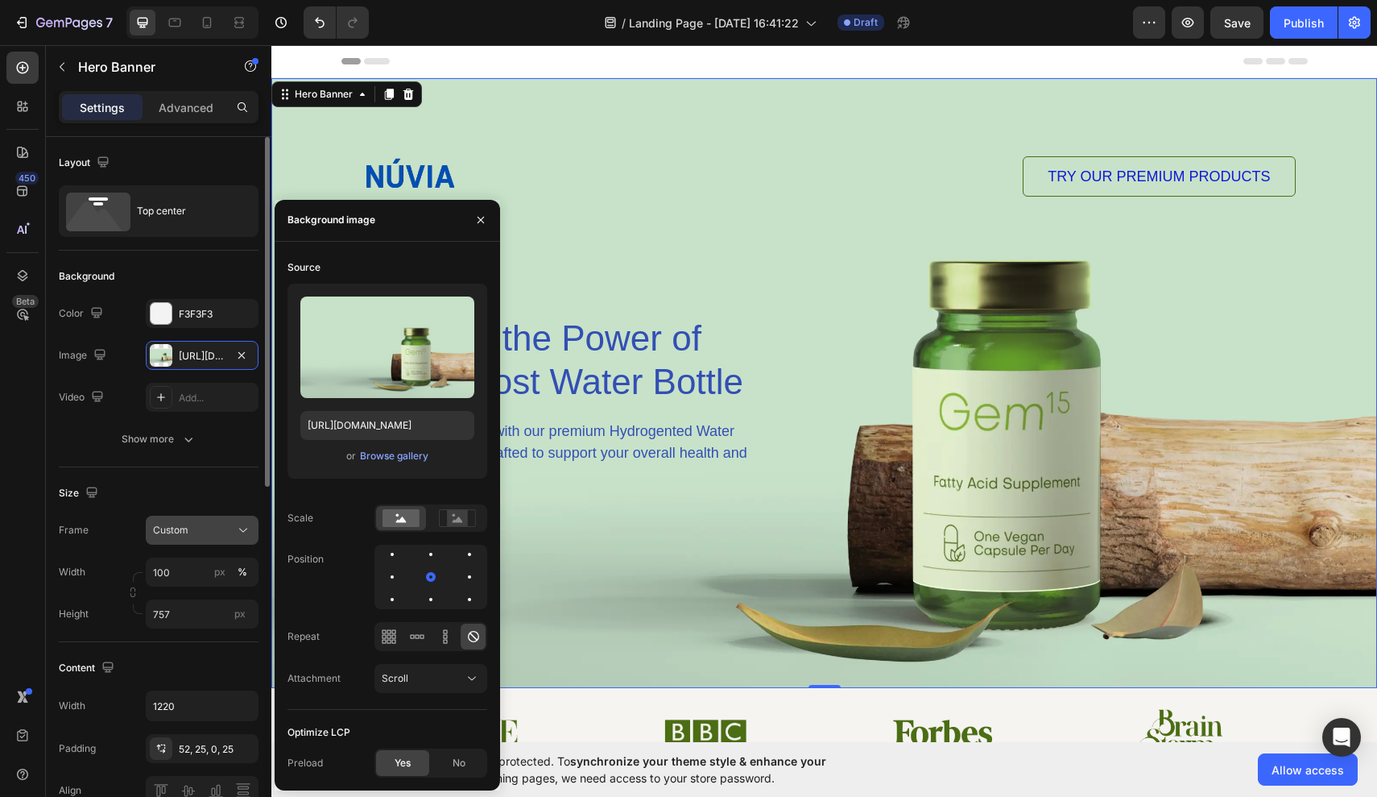
click at [187, 531] on span "Custom" at bounding box center [170, 530] width 35 height 14
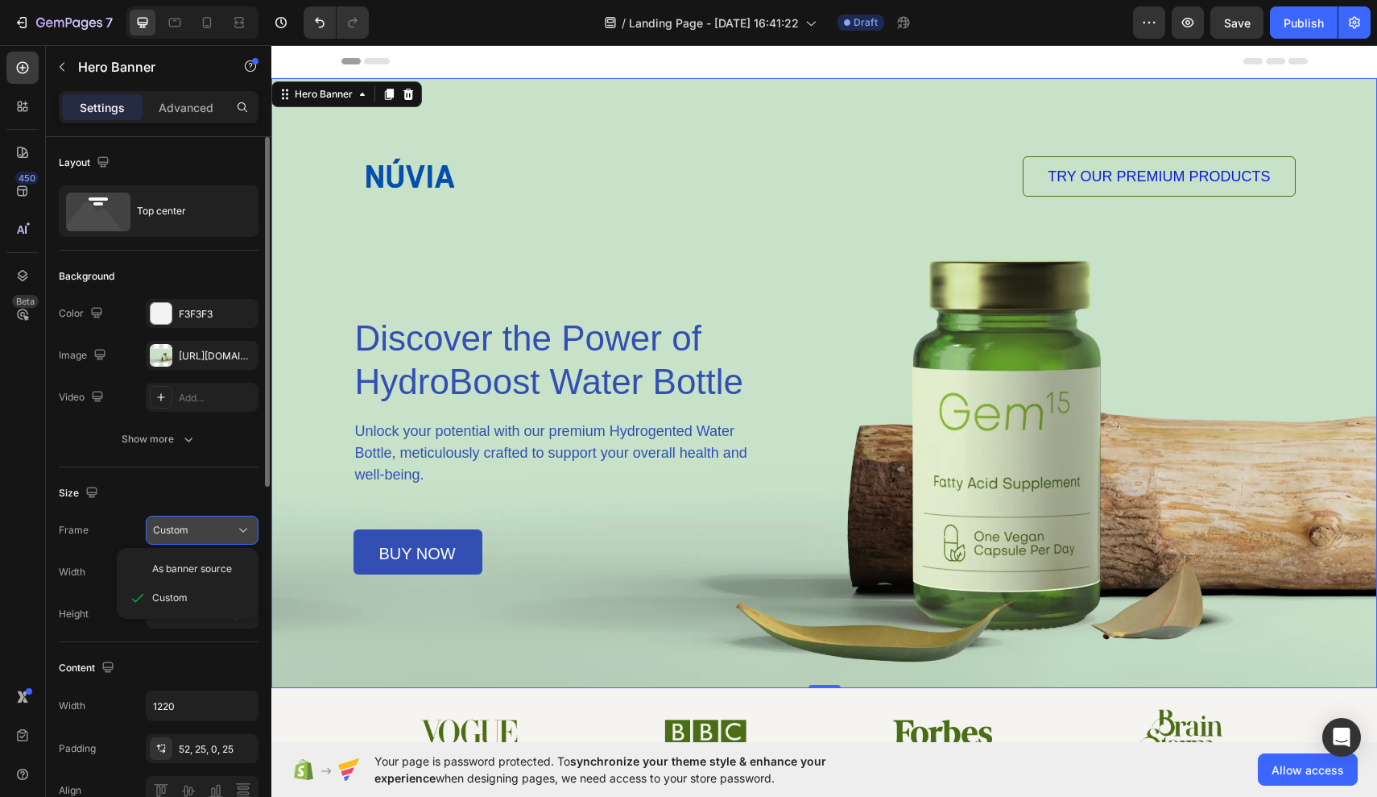
click at [188, 539] on button "Custom" at bounding box center [202, 530] width 113 height 29
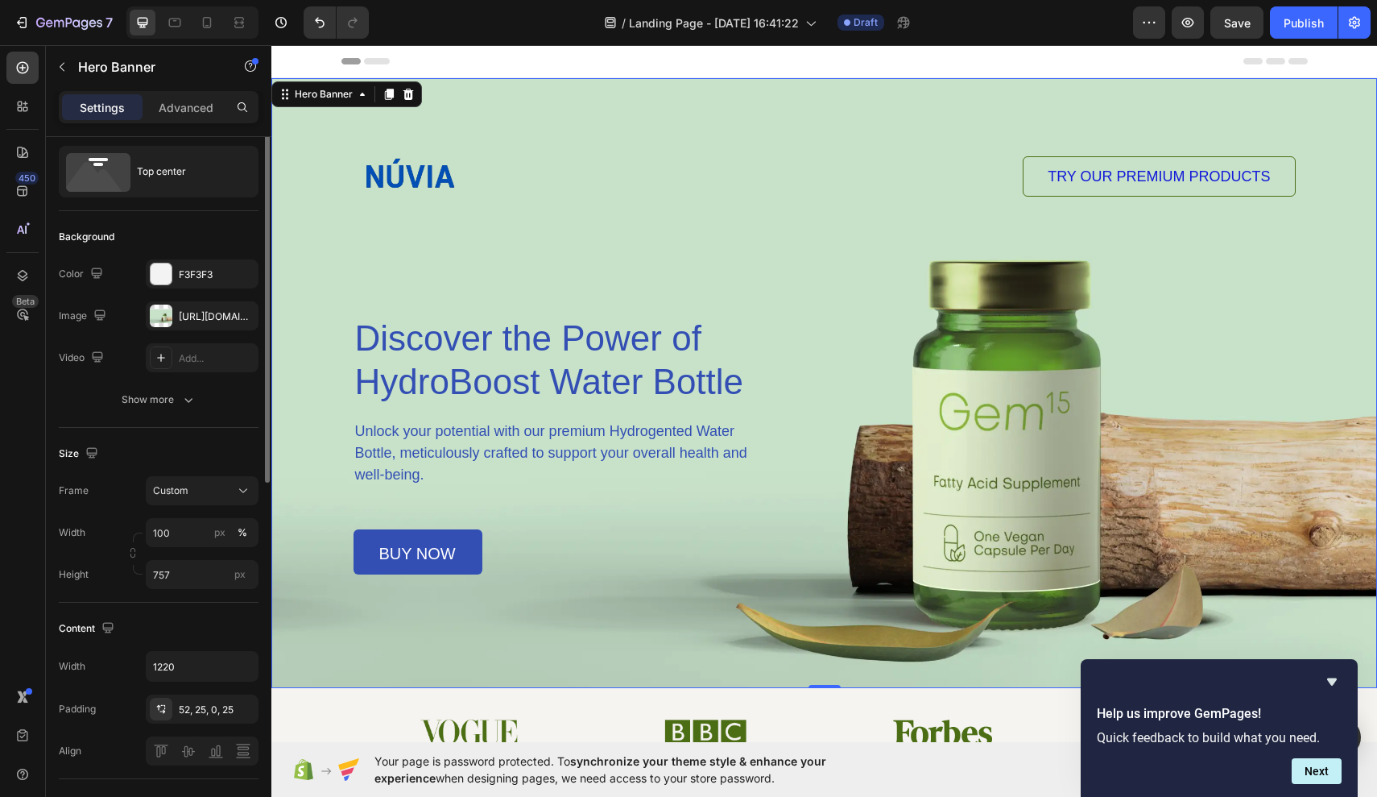
scroll to position [43, 0]
click at [1066, 681] on icon "Hide survey" at bounding box center [1333, 681] width 10 height 7
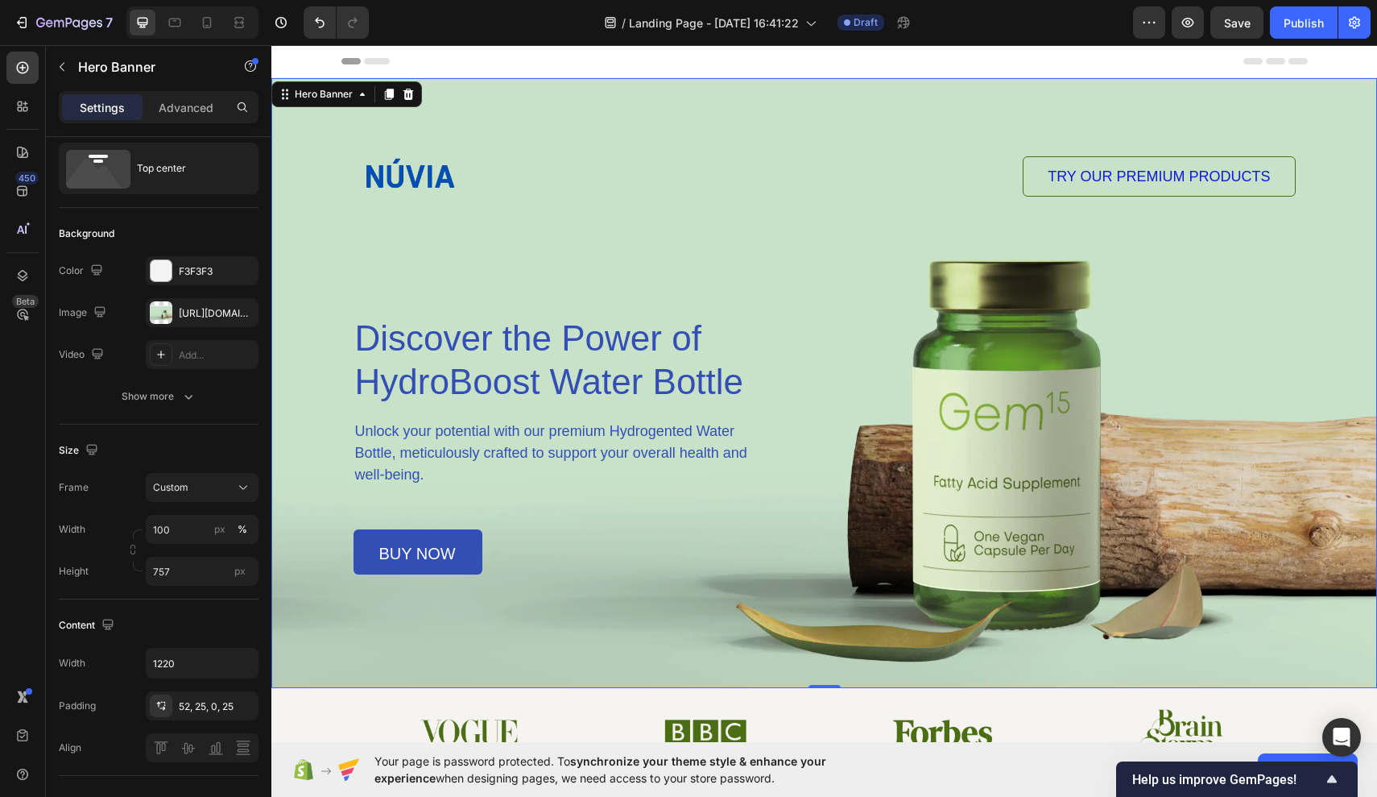
scroll to position [70, 0]
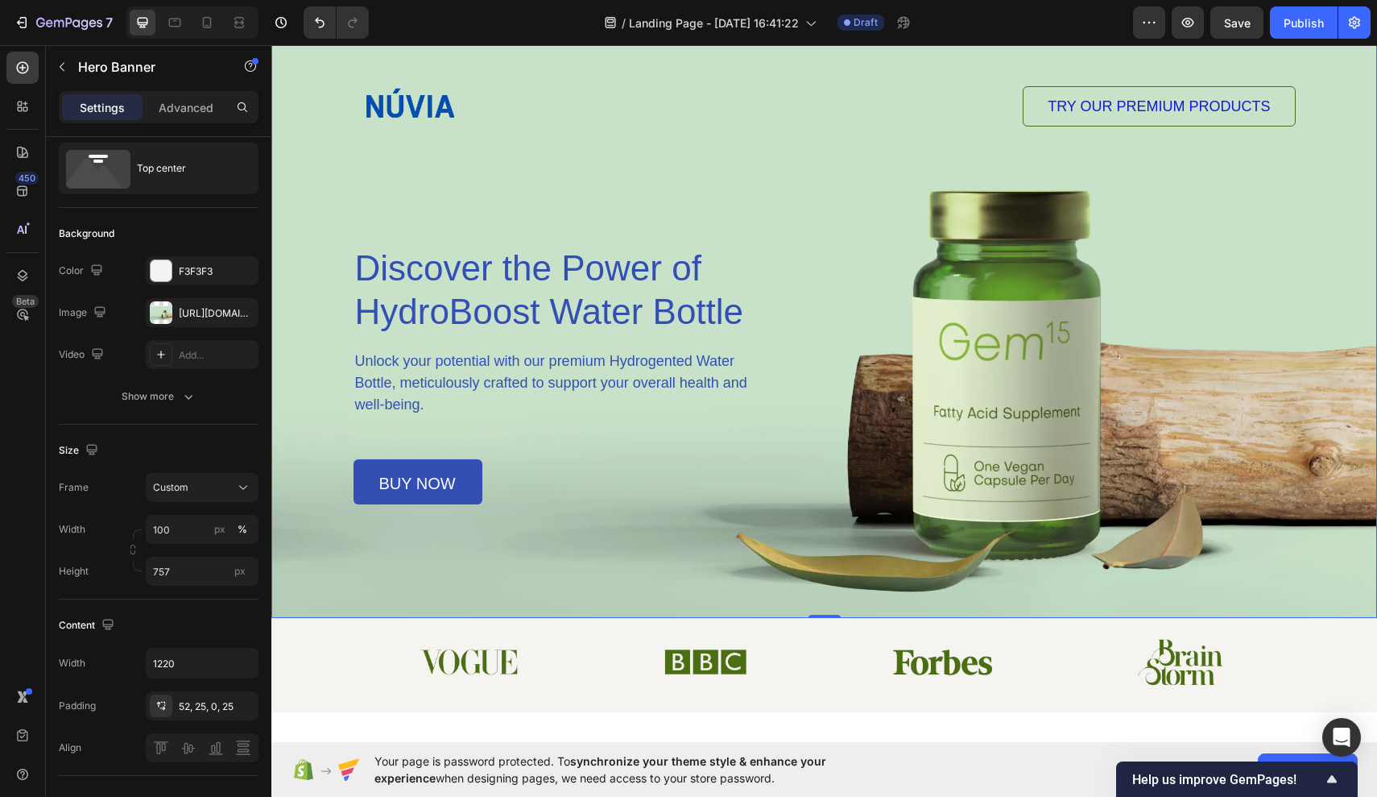
click at [305, 420] on div "Background Image" at bounding box center [824, 313] width 1106 height 610
click at [314, 347] on div "Background Image" at bounding box center [824, 313] width 1106 height 610
click at [188, 97] on div "Advanced" at bounding box center [186, 107] width 81 height 26
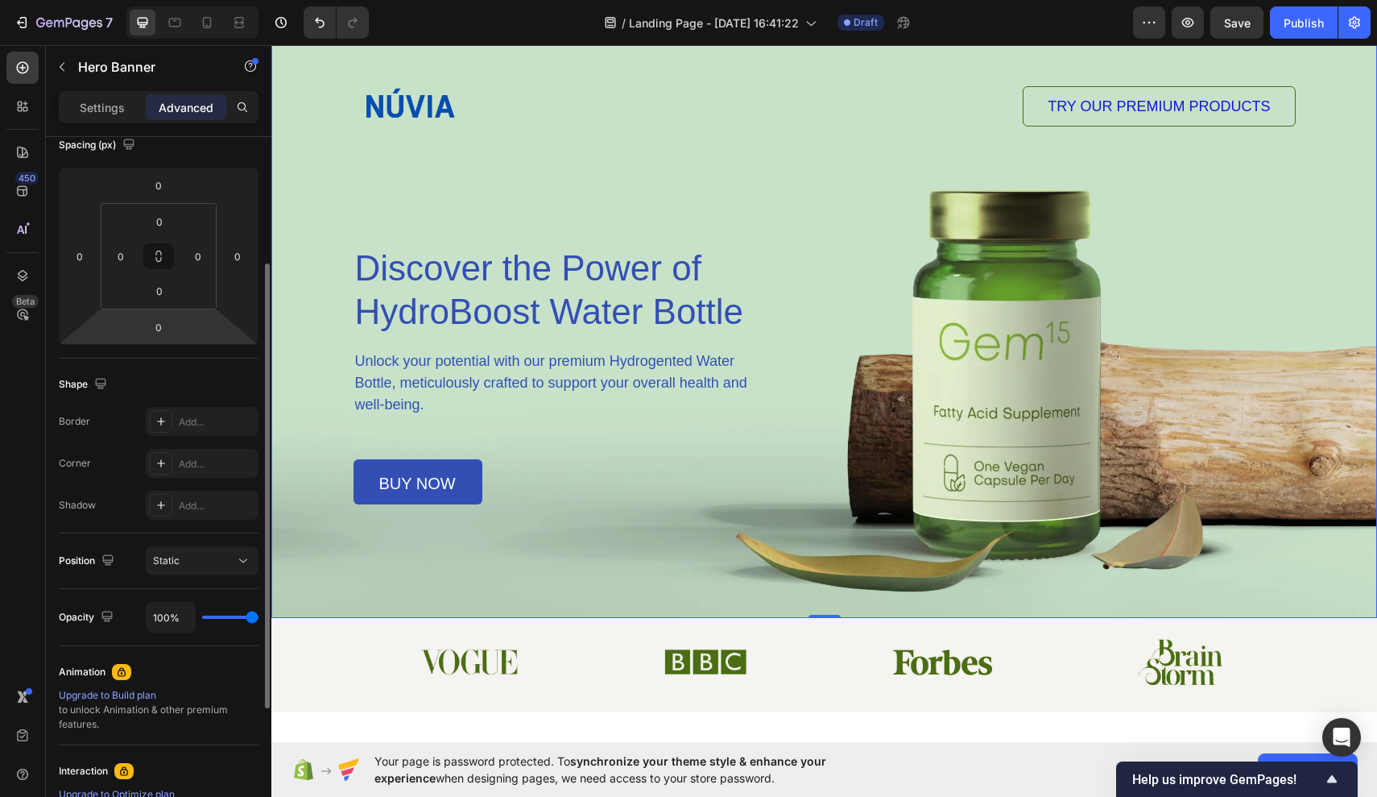
scroll to position [198, 0]
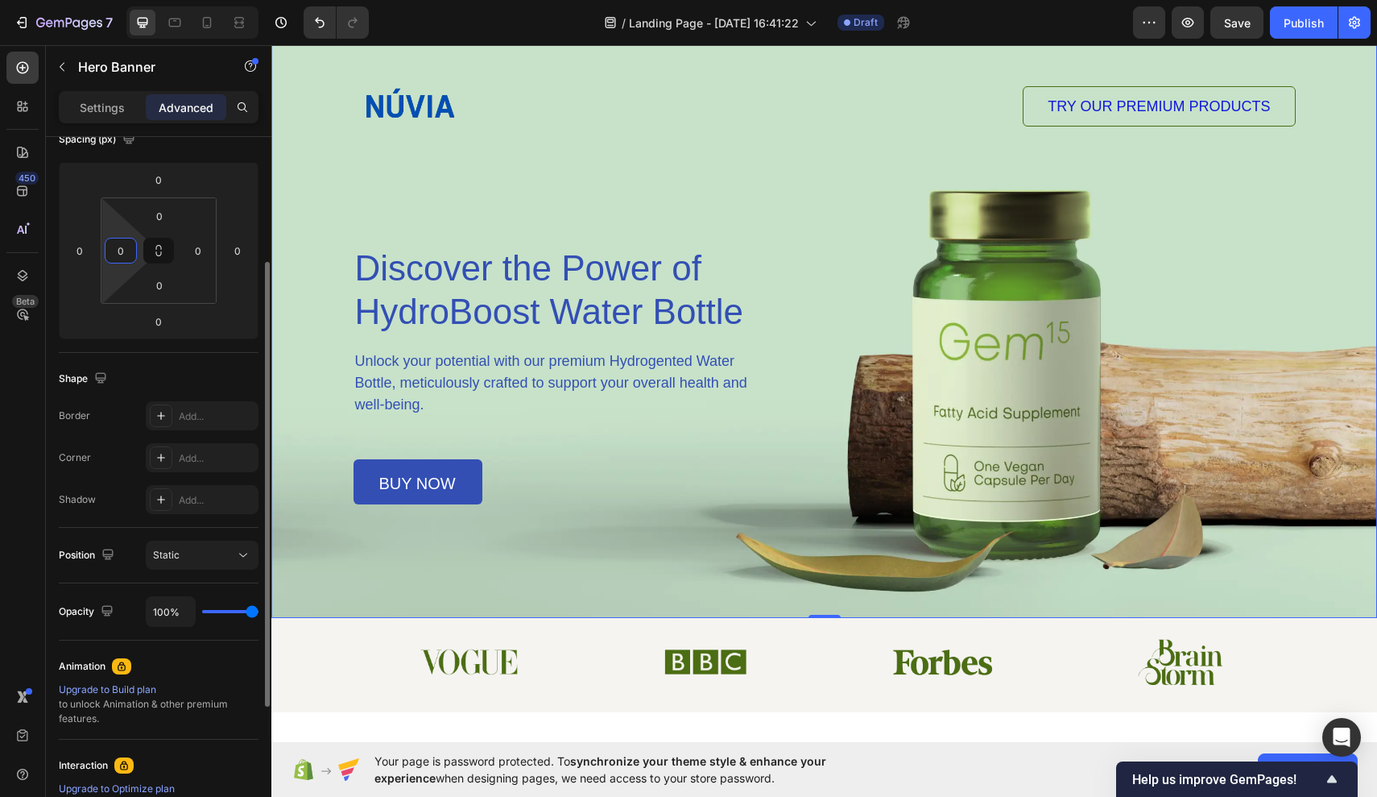
click at [119, 0] on html "7 / Landing Page - [DATE] 16:41:22 Draft Preview Save Publish 450 Beta Sections…" at bounding box center [688, 0] width 1377 height 0
click at [130, 254] on input "0" at bounding box center [121, 250] width 24 height 24
type input "2"
click at [158, 369] on div "Shape" at bounding box center [159, 379] width 200 height 26
click at [129, 258] on input "2" at bounding box center [121, 250] width 24 height 24
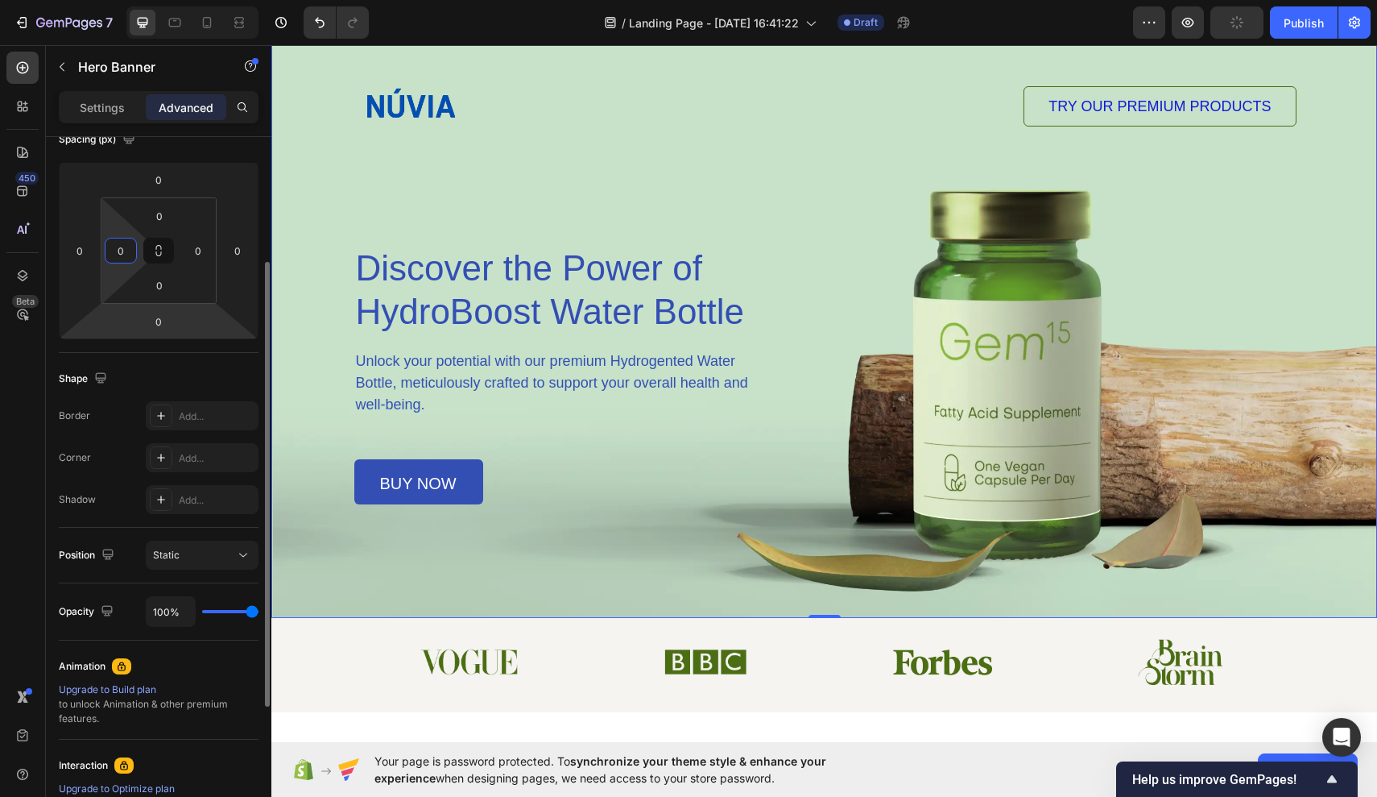
type input "0"
click at [180, 357] on div "Shape Border Add... Corner Add... Shadow Add..." at bounding box center [159, 440] width 200 height 175
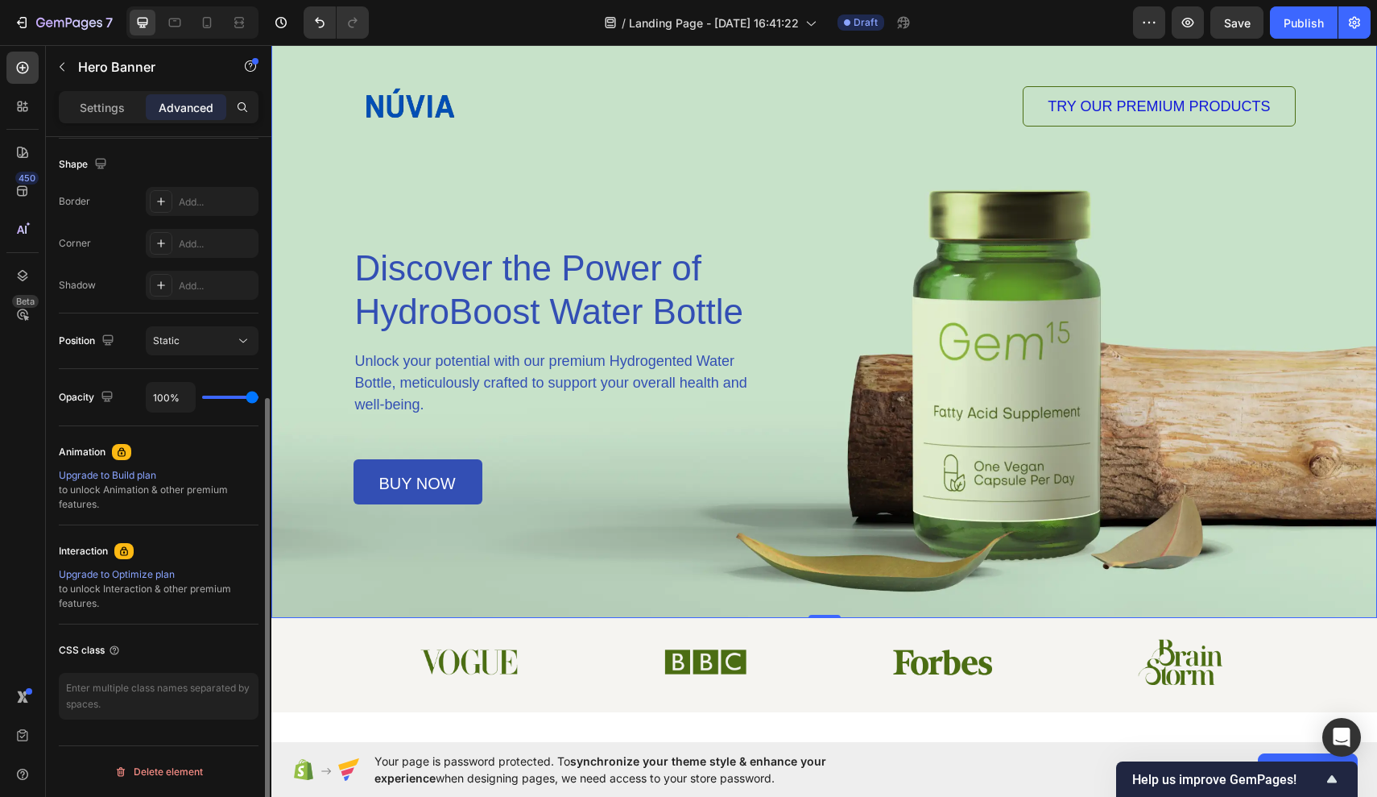
scroll to position [0, 0]
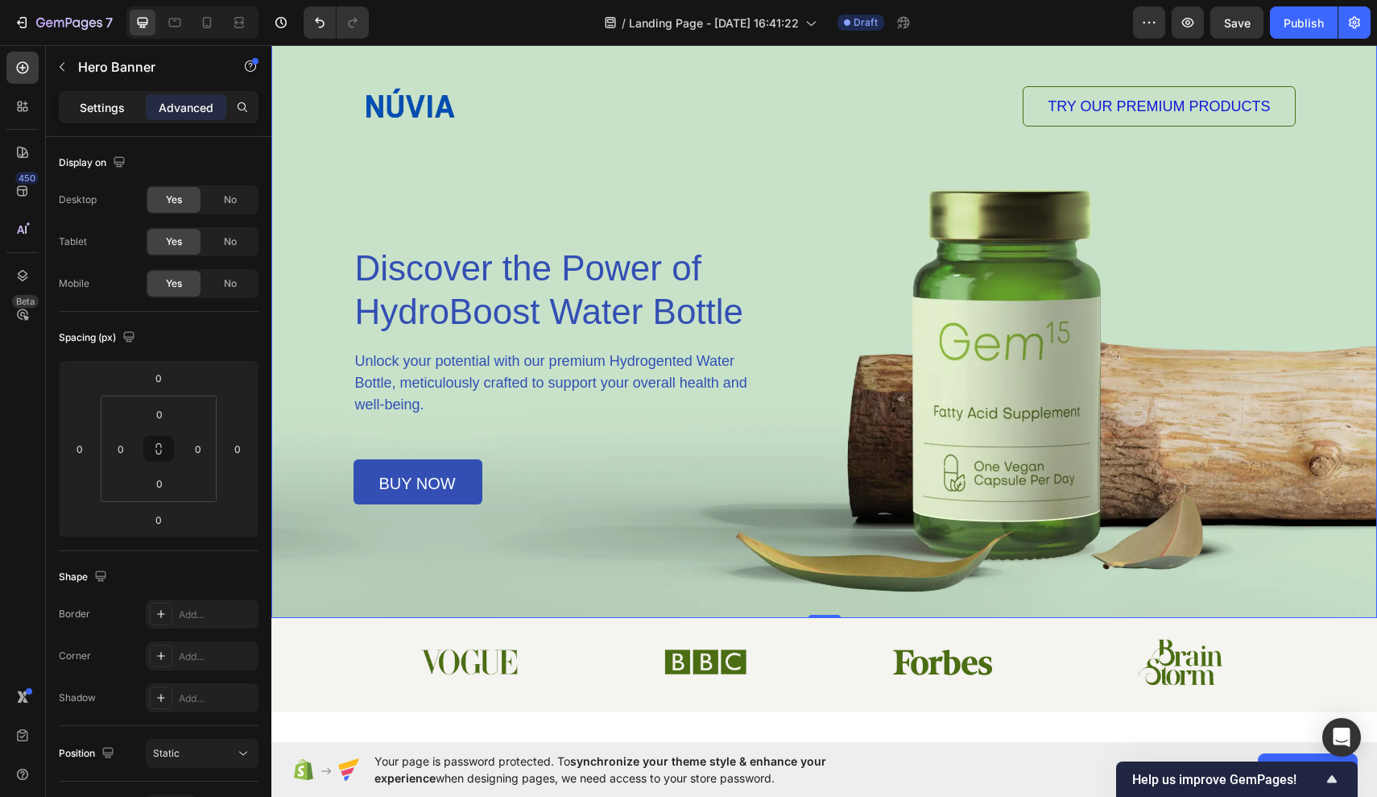
click at [111, 101] on p "Settings" at bounding box center [102, 107] width 45 height 17
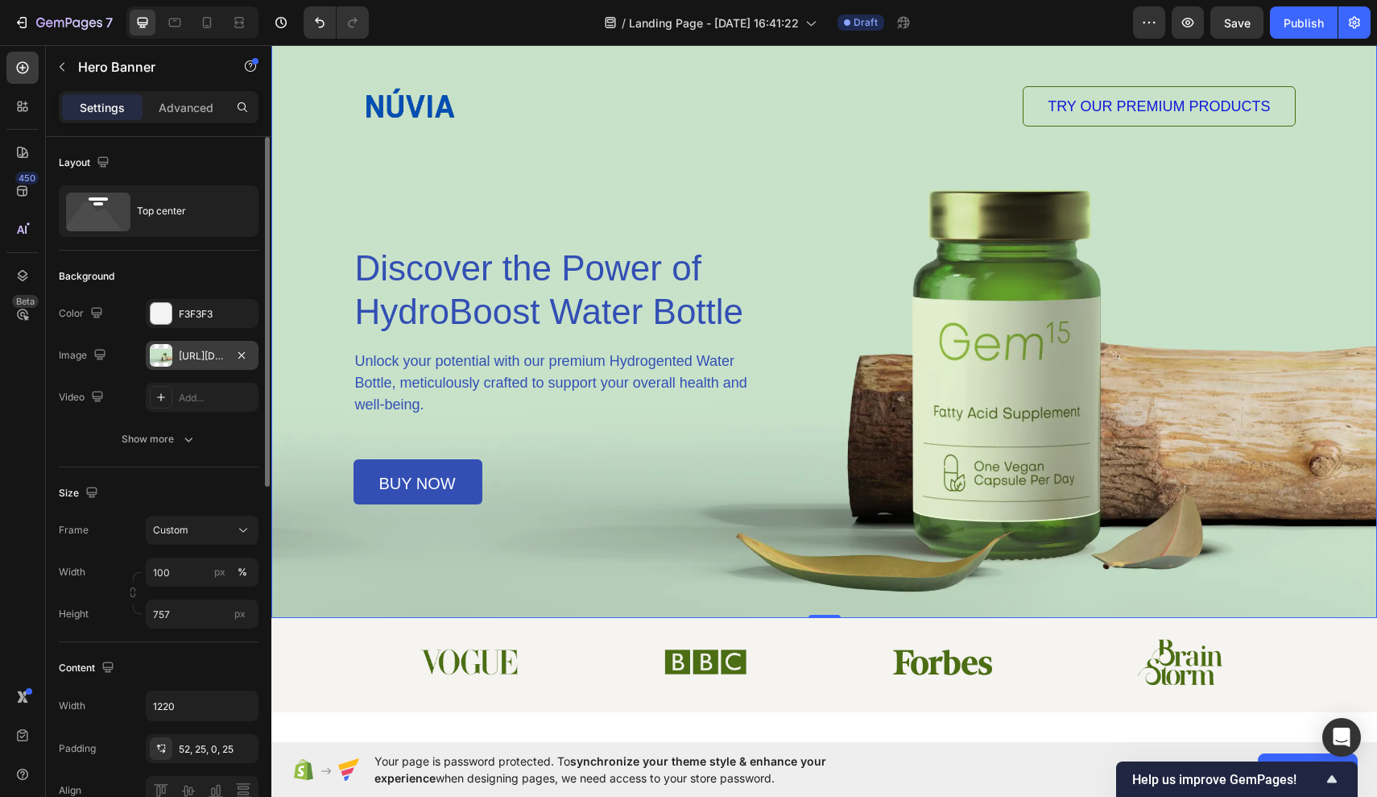
click at [185, 357] on div "https://cdn.shopify.com/s/files/1/0944/7394/5452/files/gempages_585404839597441…" at bounding box center [202, 356] width 47 height 14
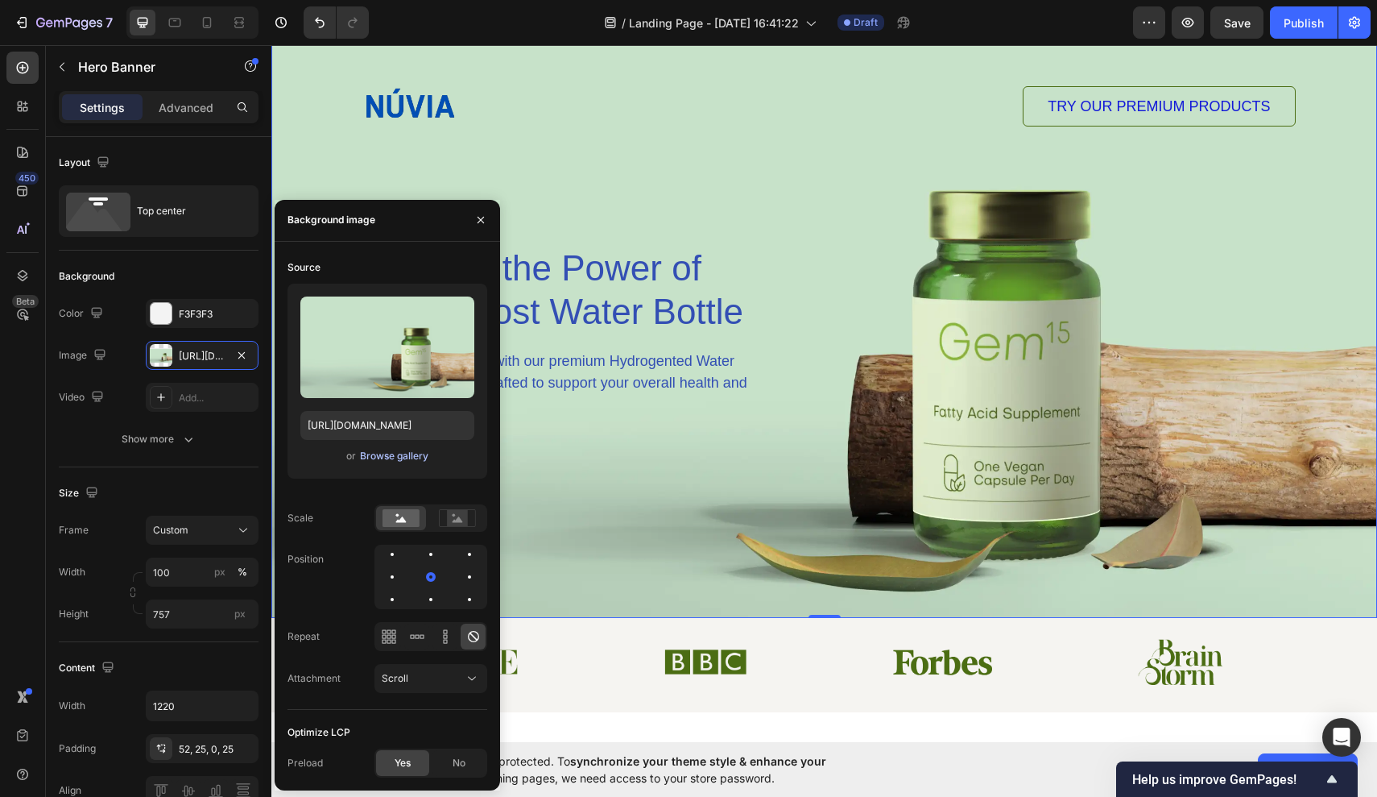
click at [394, 452] on div "Browse gallery" at bounding box center [394, 456] width 68 height 14
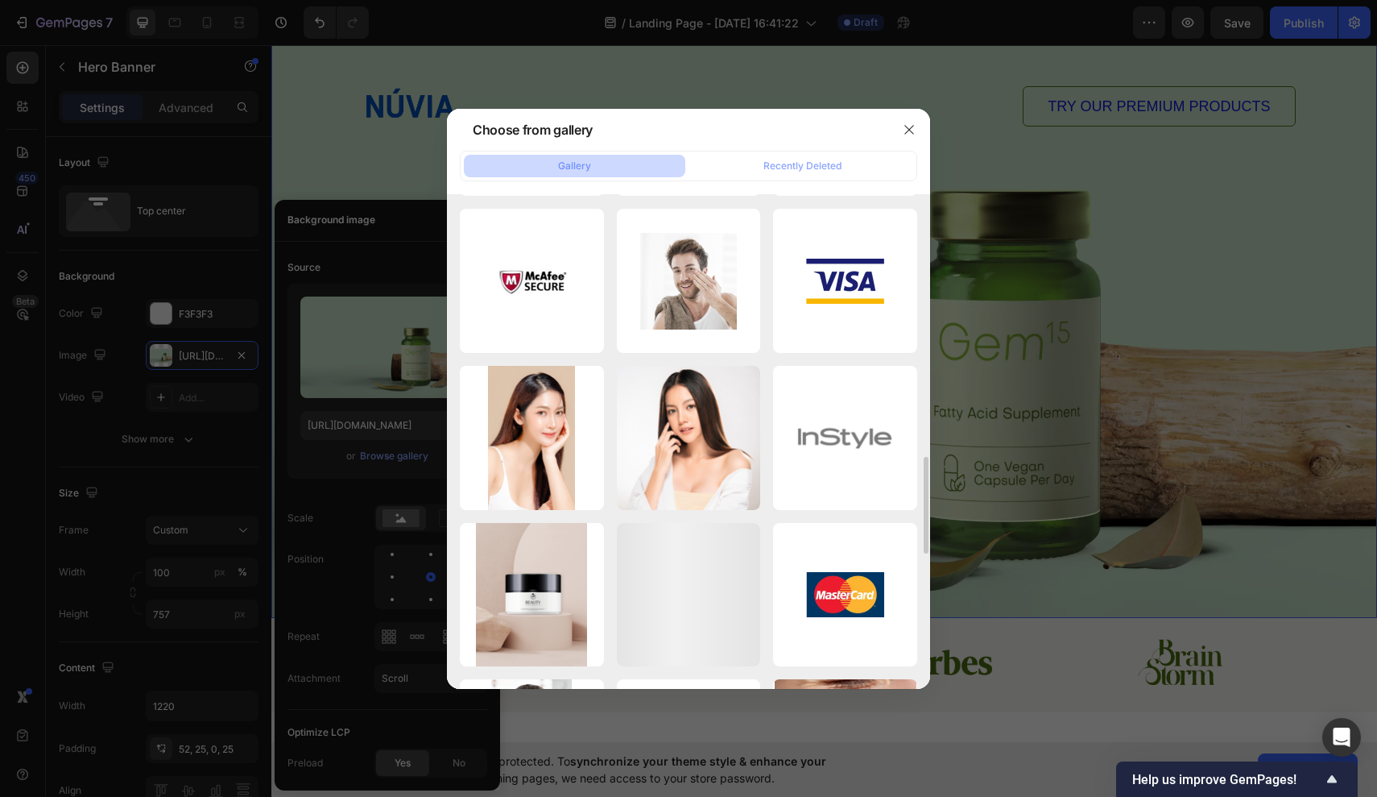
scroll to position [1672, 0]
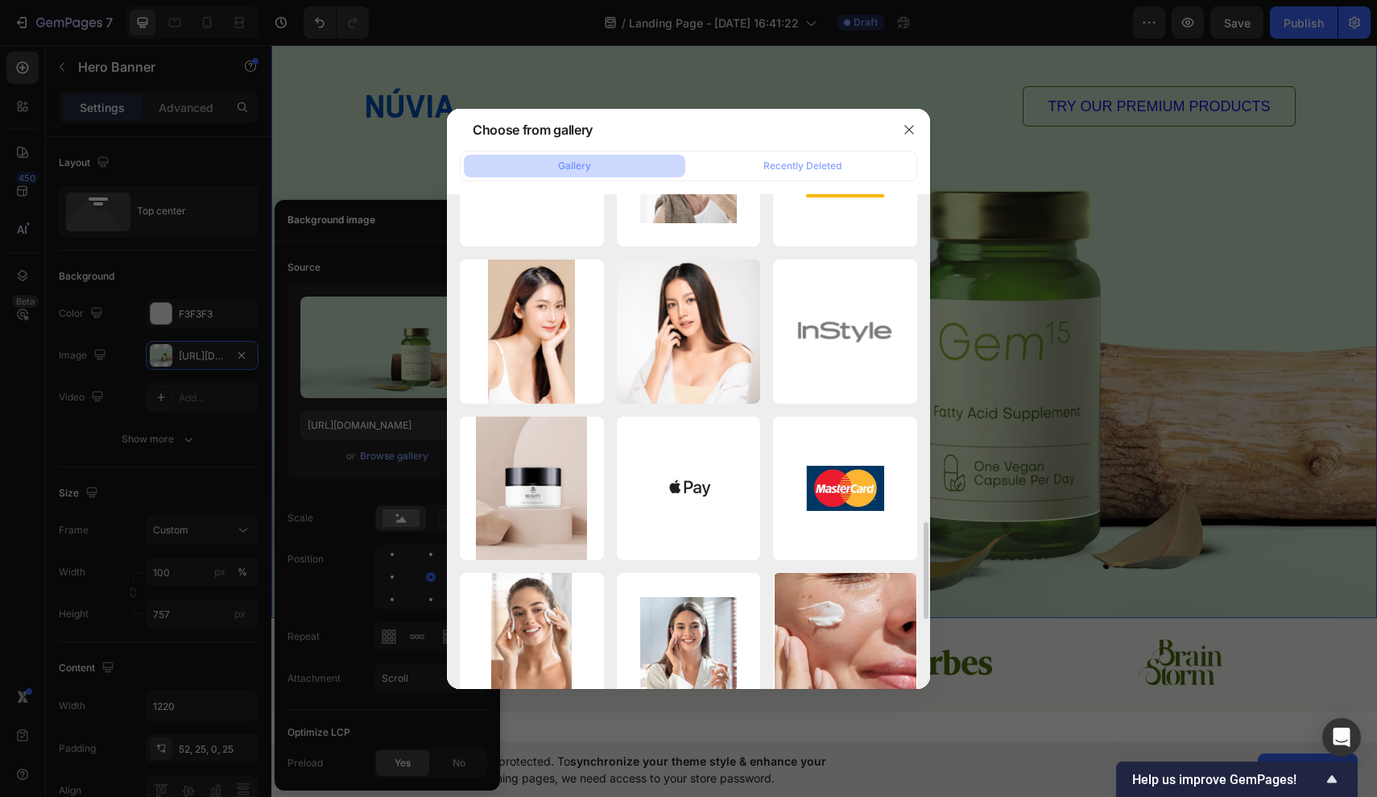
click at [357, 379] on div at bounding box center [688, 398] width 1377 height 797
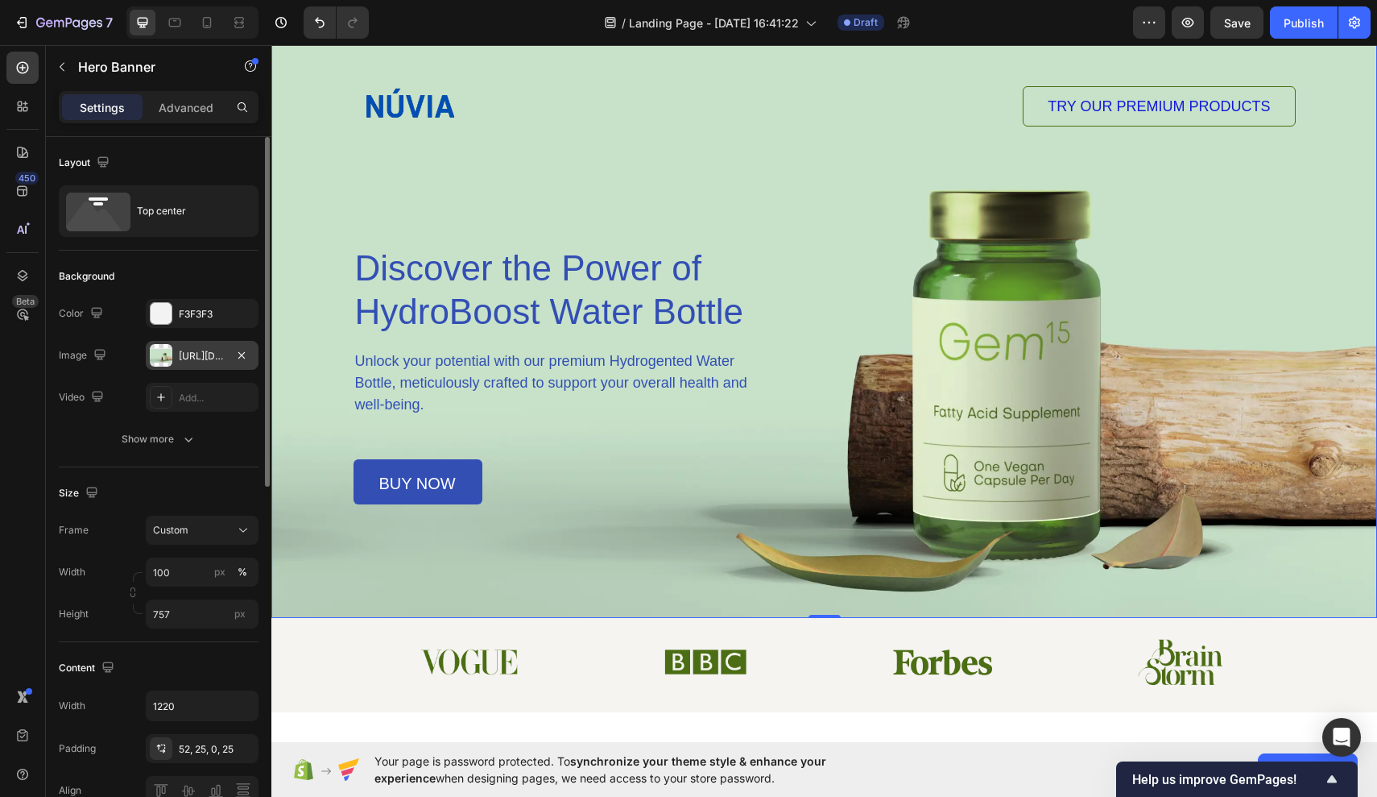
click at [223, 367] on div "https://cdn.shopify.com/s/files/1/0944/7394/5452/files/gempages_585404839597441…" at bounding box center [202, 355] width 113 height 29
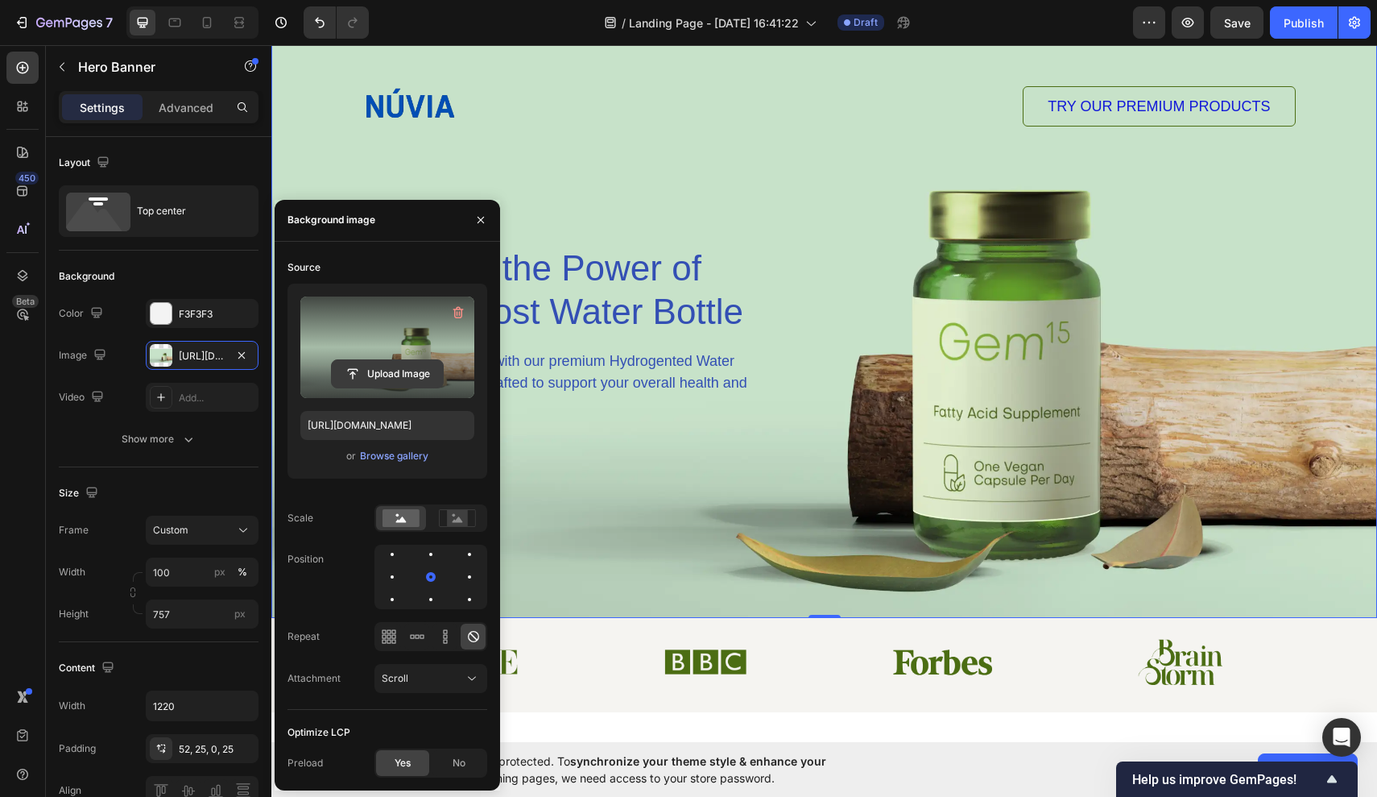
click at [391, 374] on input "file" at bounding box center [387, 373] width 111 height 27
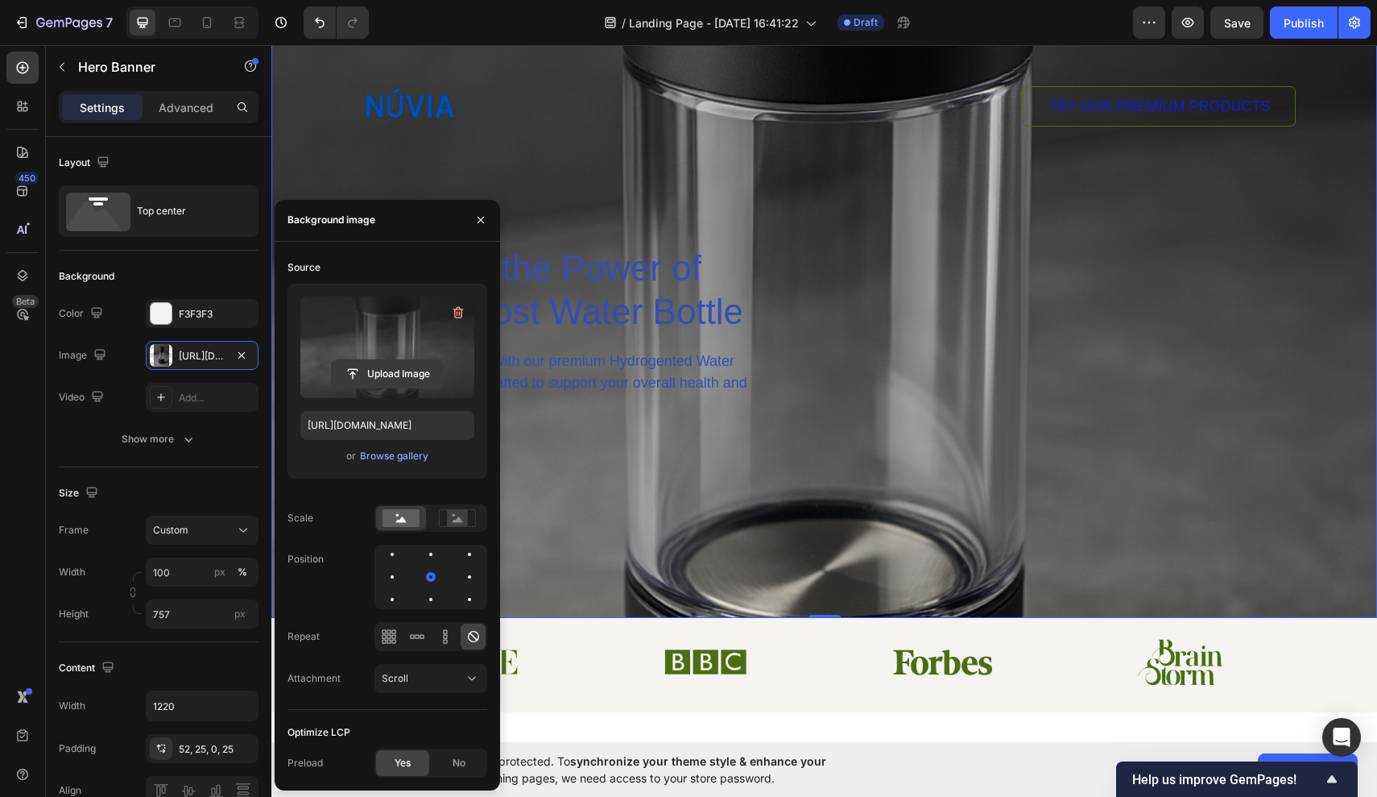
click at [367, 370] on input "file" at bounding box center [387, 373] width 111 height 27
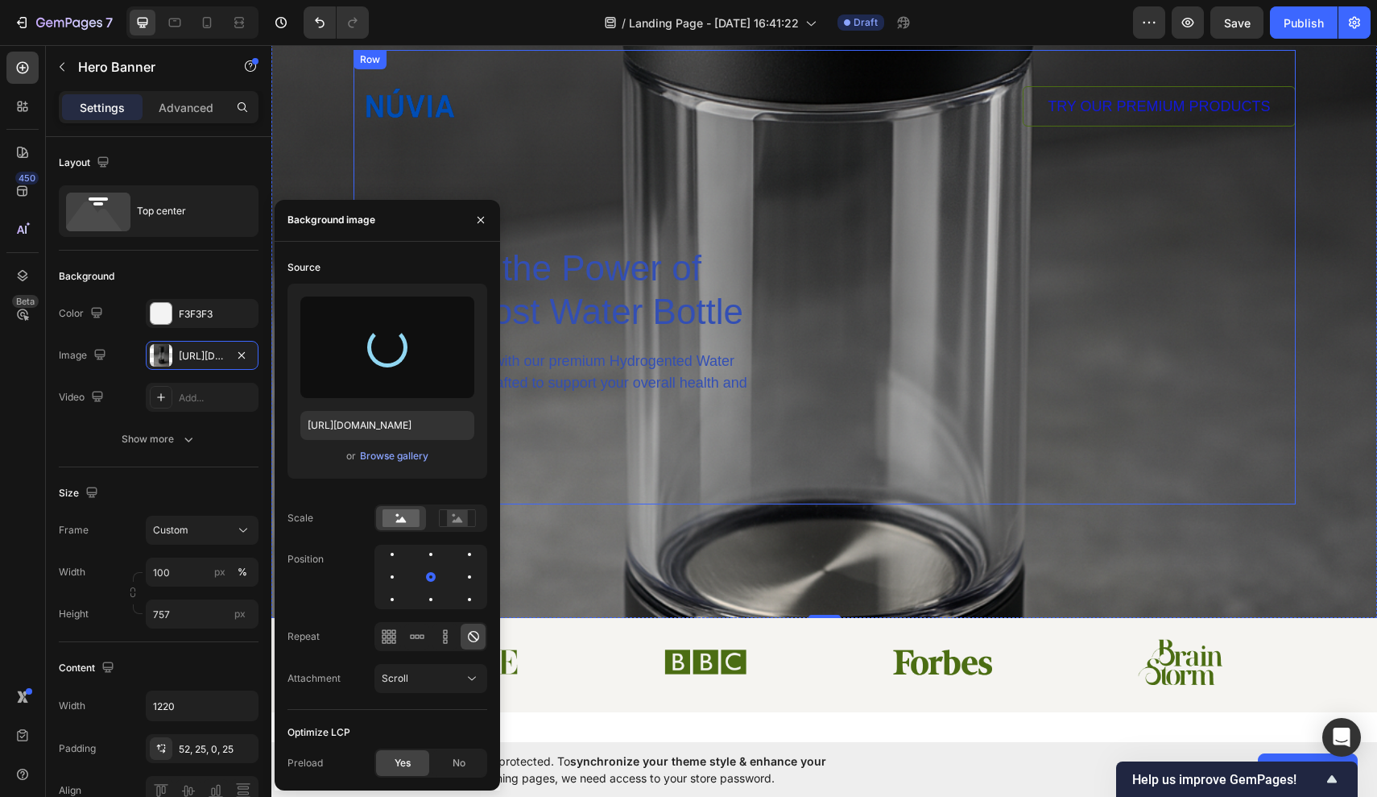
type input "https://cdn.shopify.com/s/files/1/0944/7394/5452/files/gempages_585404839597441…"
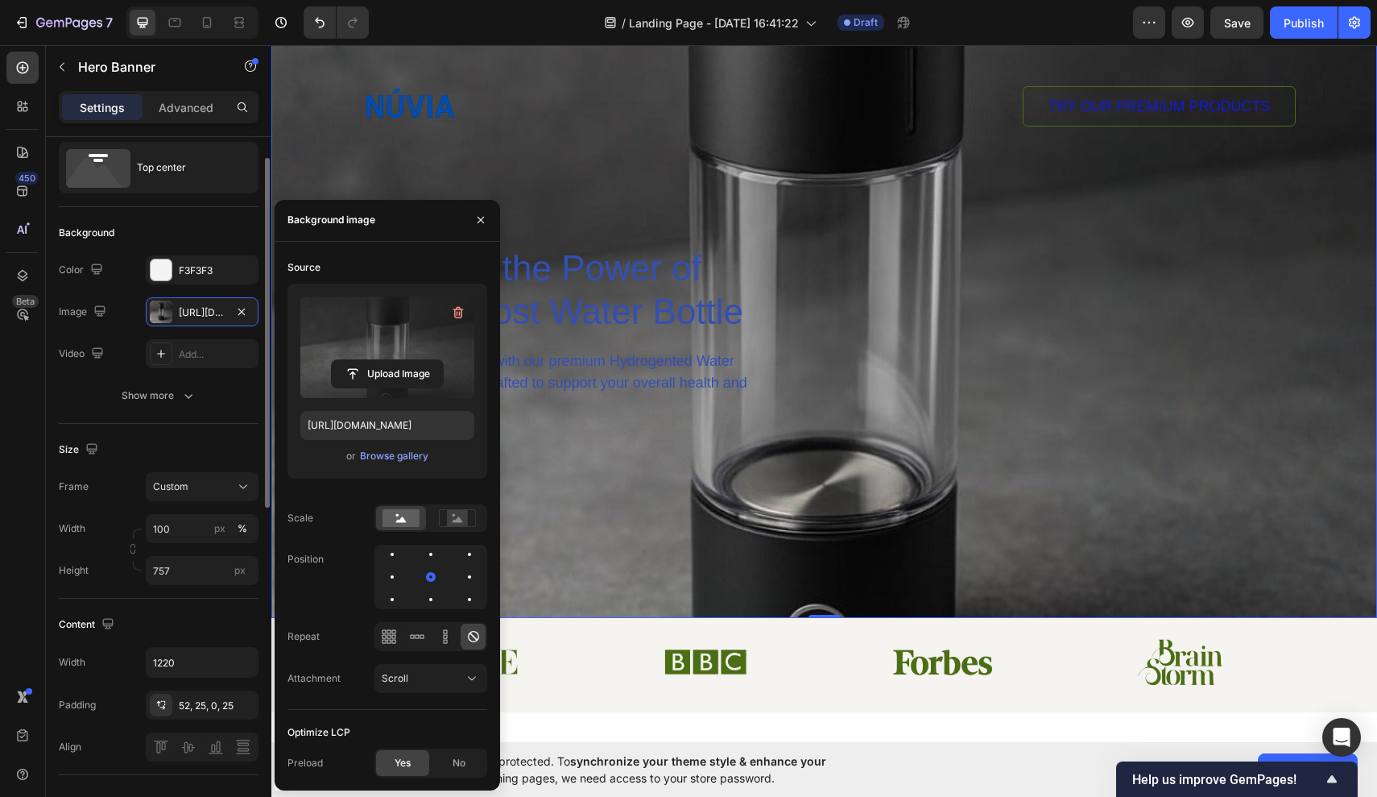
scroll to position [43, 0]
click at [245, 317] on icon "button" at bounding box center [241, 311] width 13 height 13
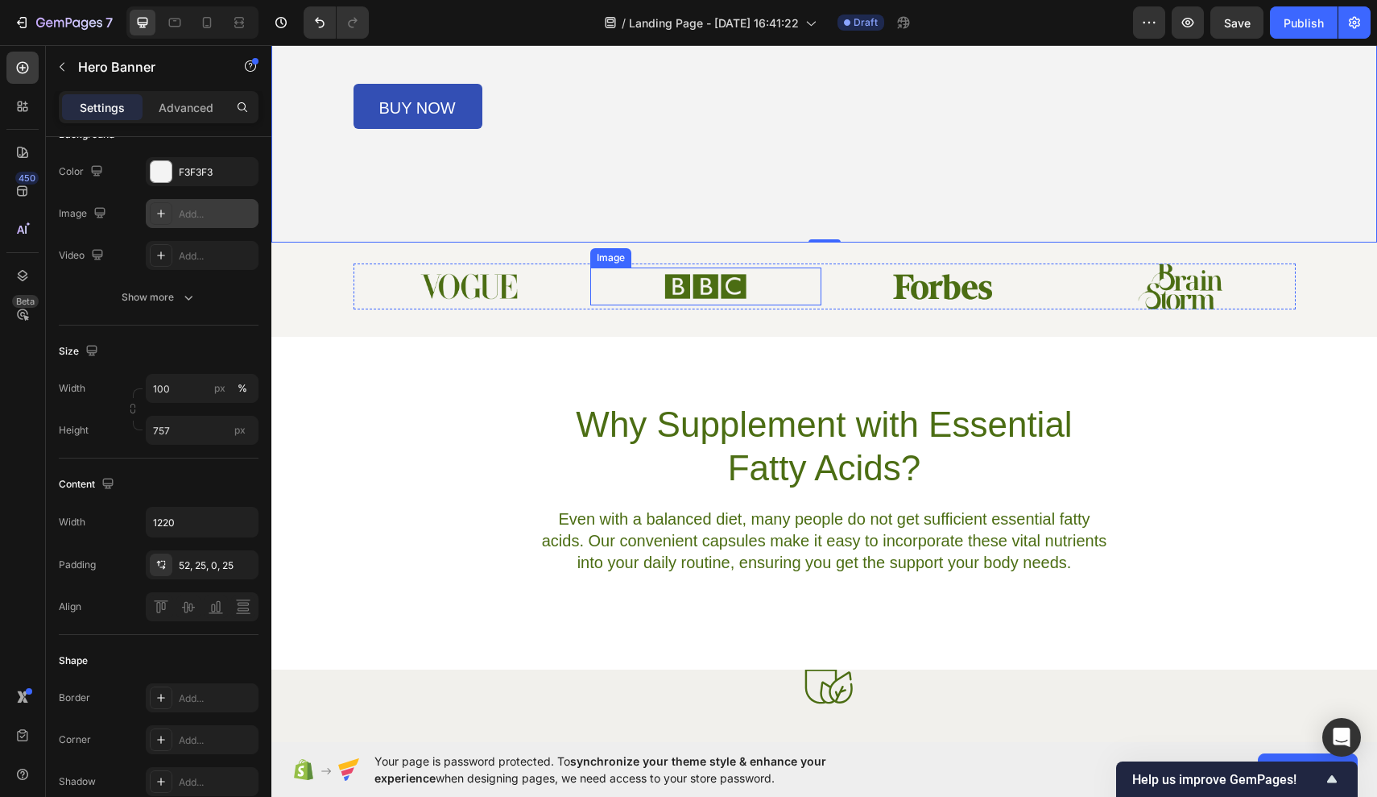
scroll to position [474, 0]
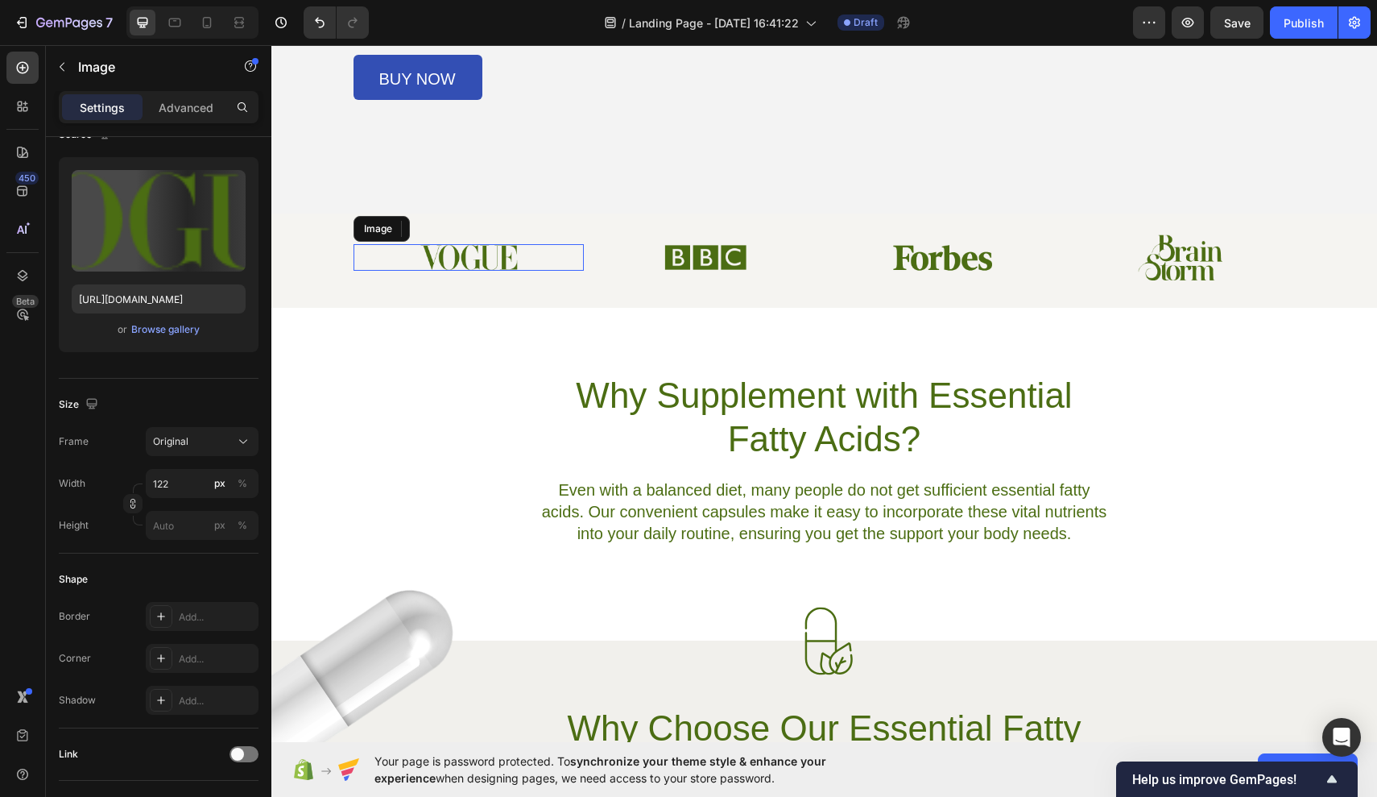
click at [536, 260] on div at bounding box center [469, 257] width 231 height 26
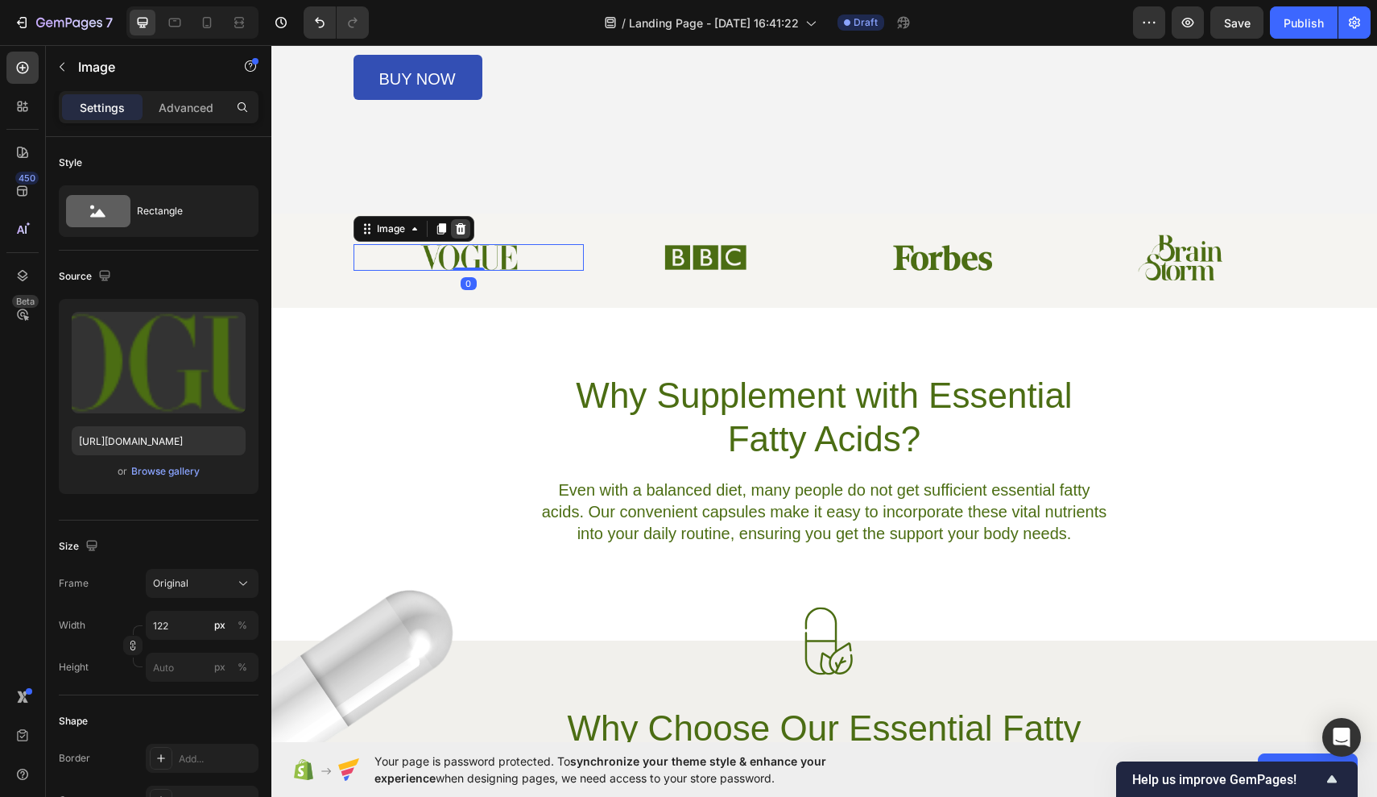
click at [462, 230] on icon at bounding box center [460, 228] width 13 height 13
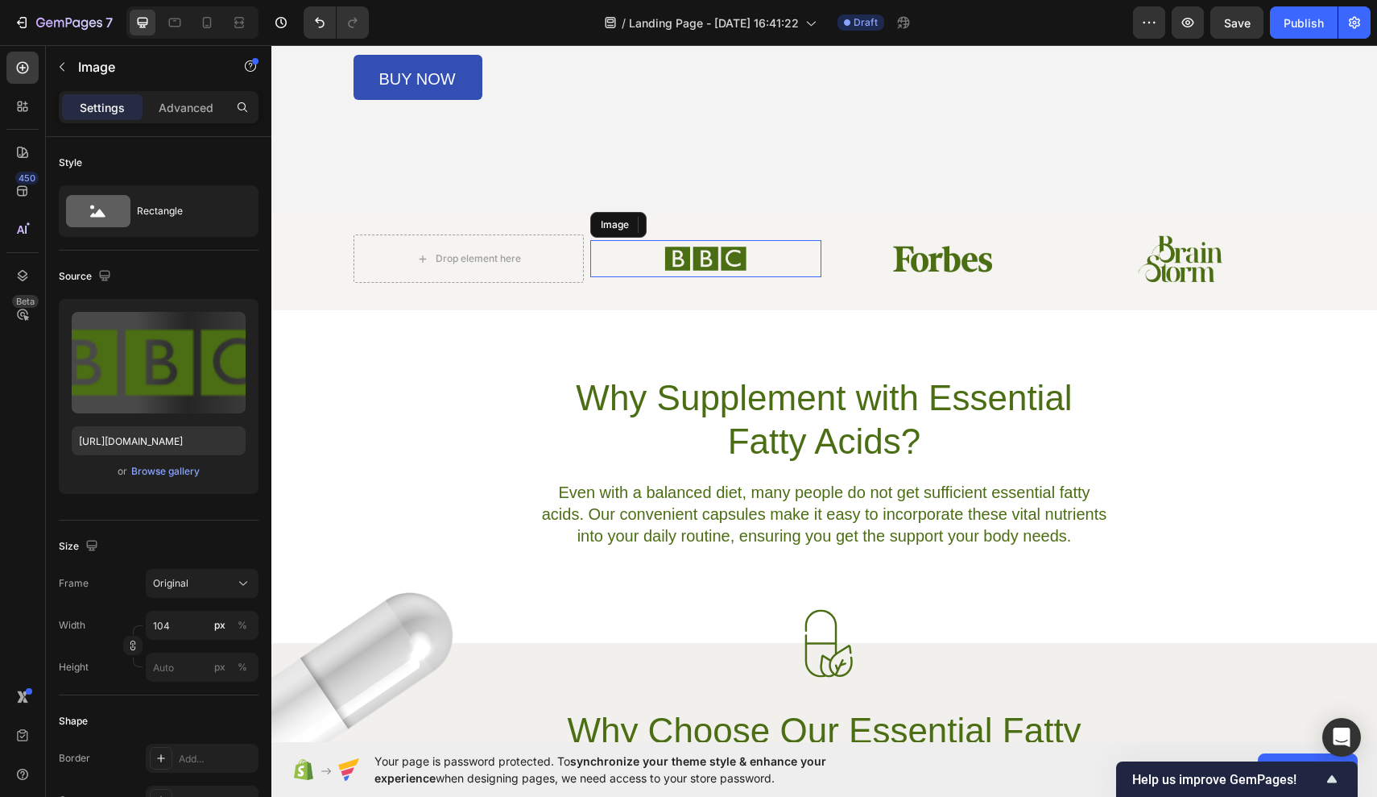
click at [696, 265] on img at bounding box center [706, 258] width 84 height 37
click at [705, 222] on div at bounding box center [697, 224] width 19 height 19
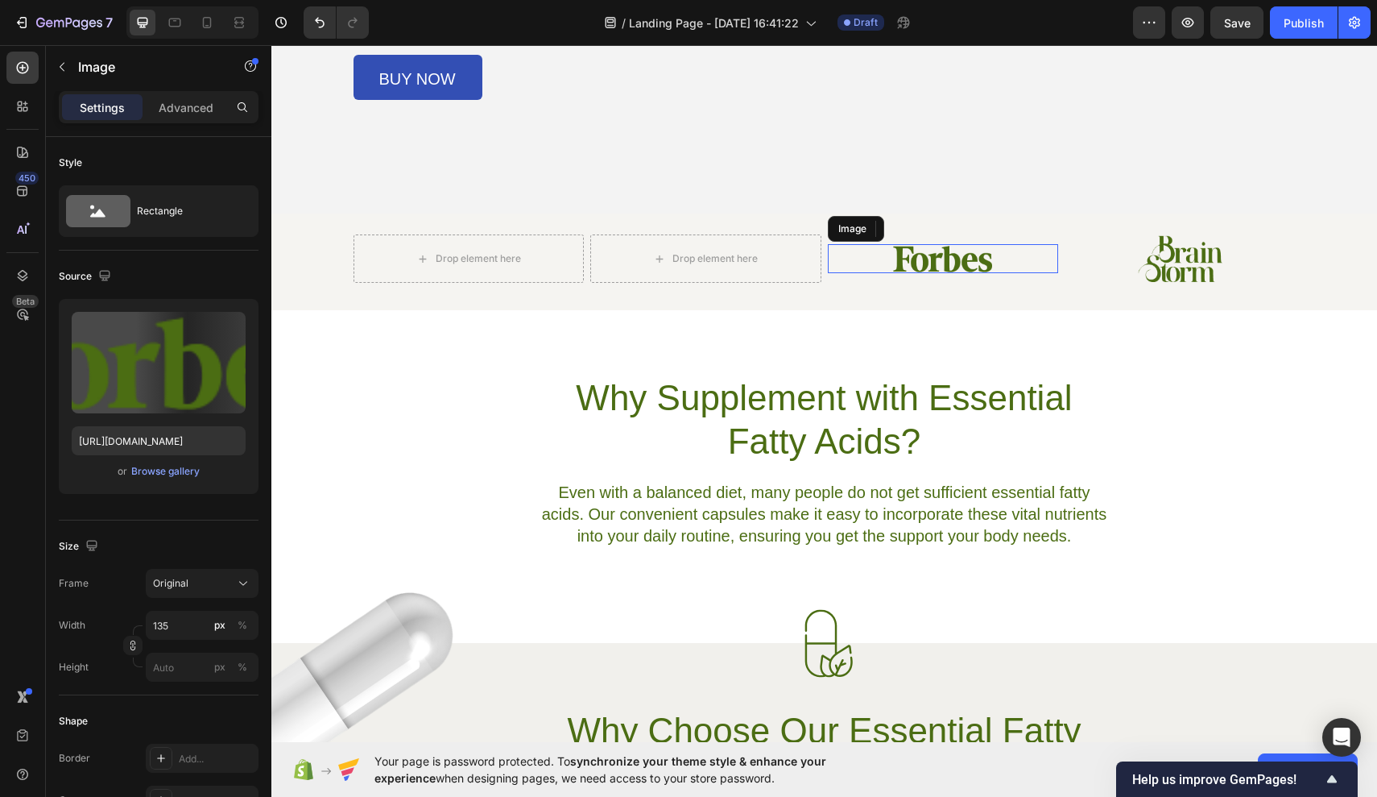
click at [915, 263] on img at bounding box center [942, 258] width 109 height 29
click at [932, 224] on icon at bounding box center [935, 228] width 13 height 13
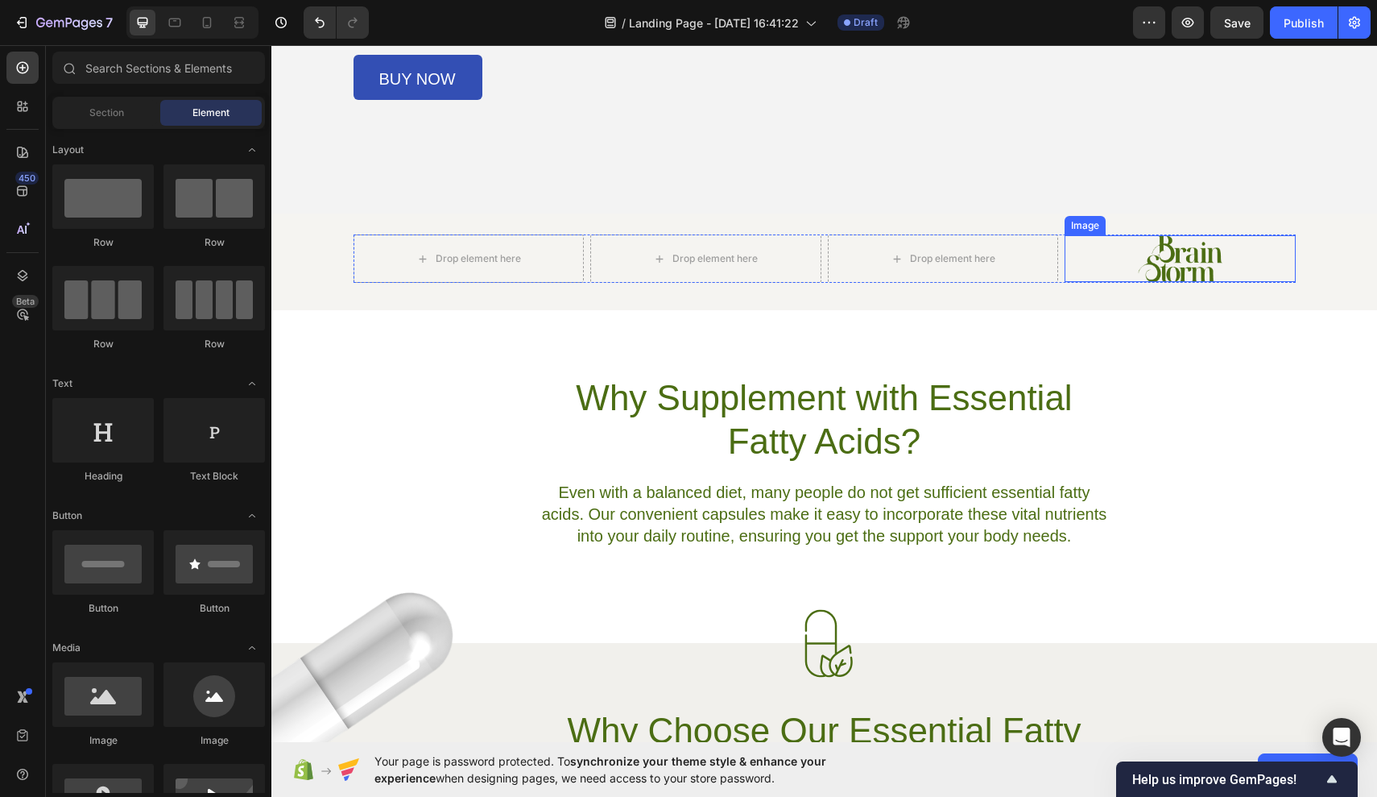
click at [1066, 259] on img at bounding box center [1180, 258] width 85 height 46
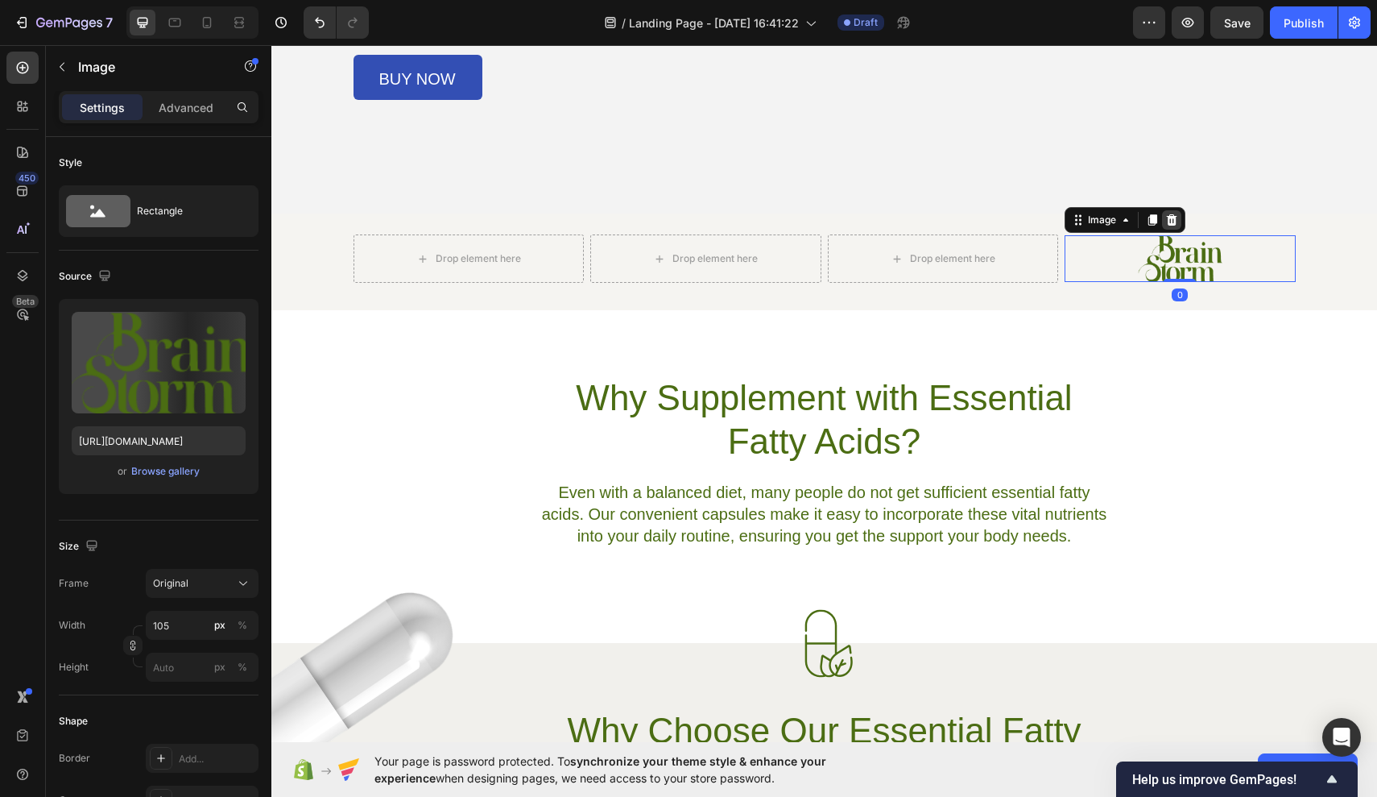
click at [1066, 218] on icon at bounding box center [1172, 219] width 10 height 11
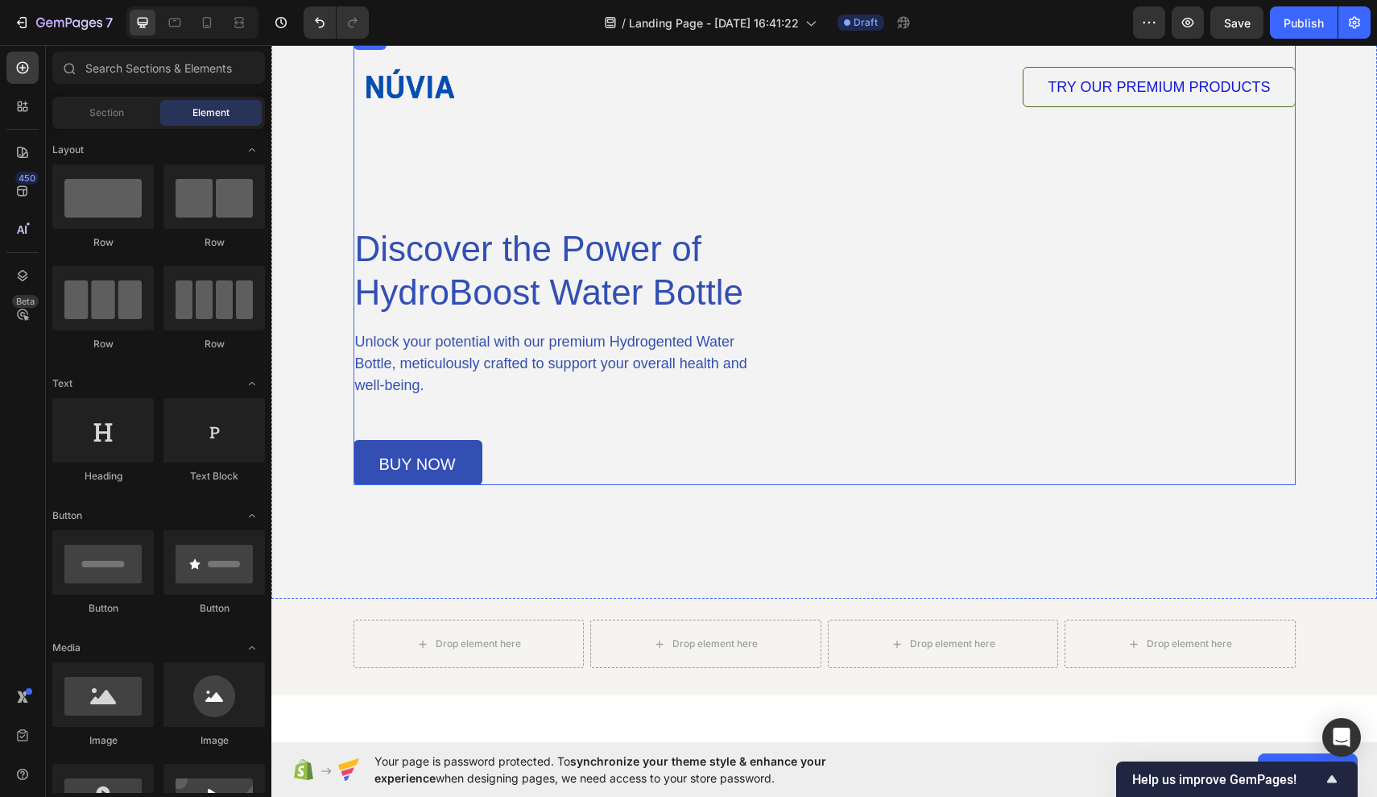
scroll to position [146, 0]
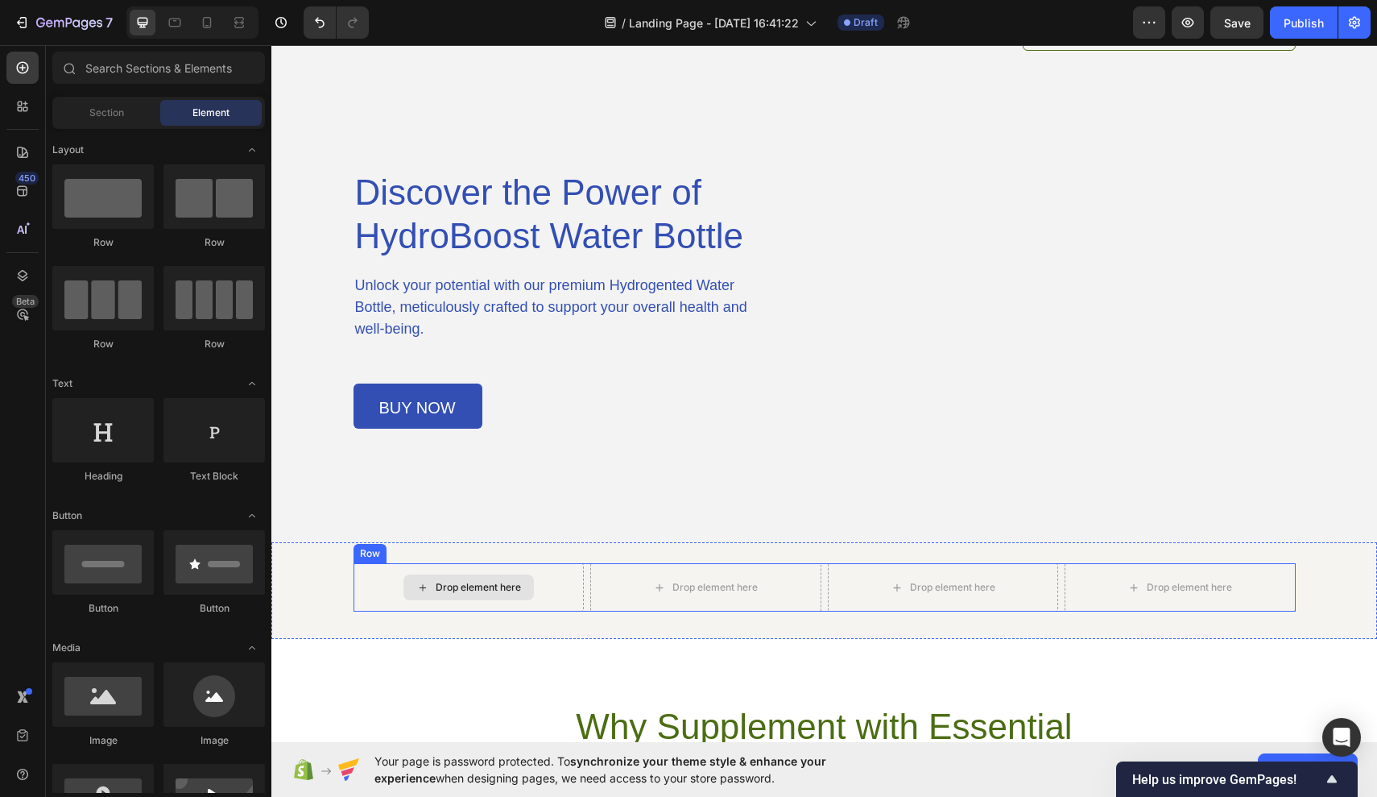
click at [551, 582] on div "Drop element here" at bounding box center [469, 587] width 231 height 48
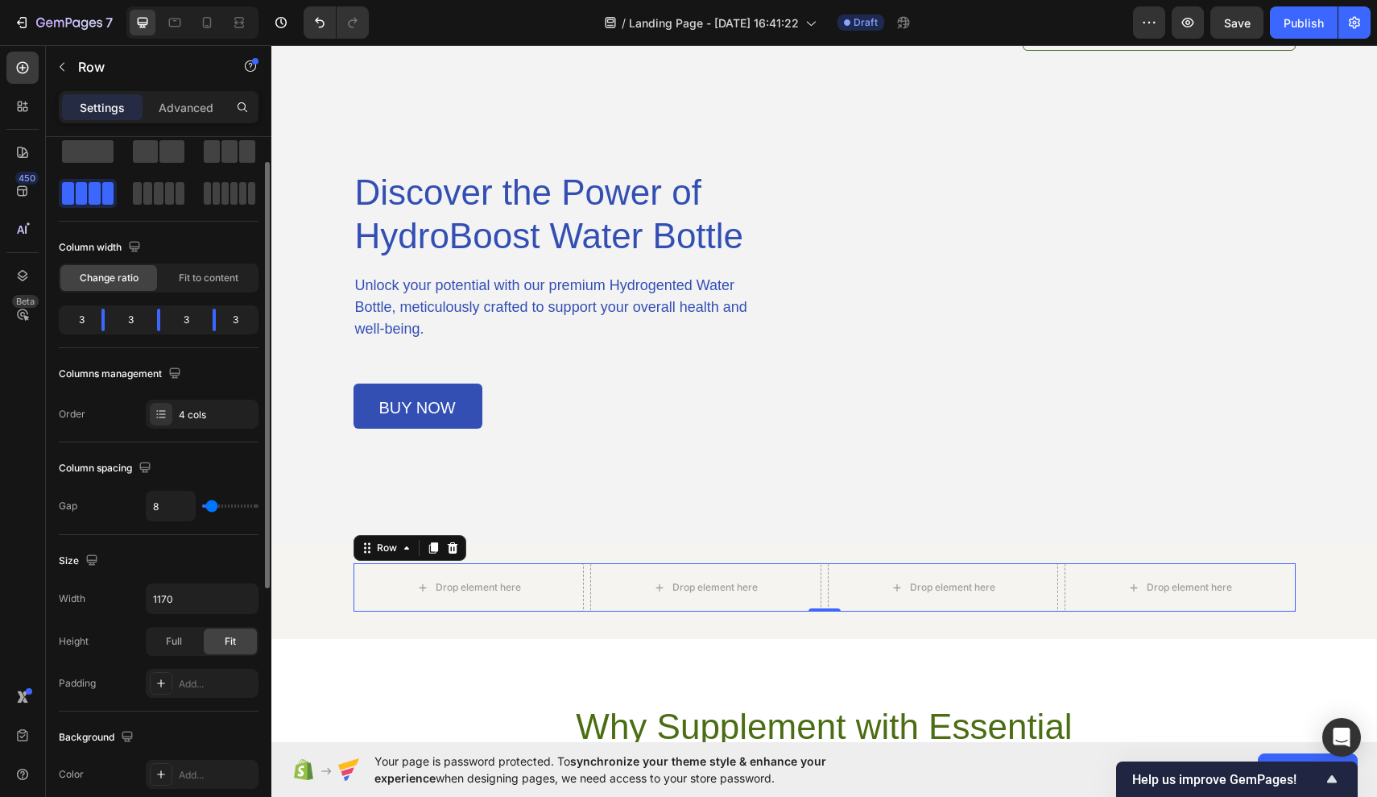
scroll to position [42, 0]
click at [128, 319] on div "3" at bounding box center [131, 320] width 27 height 23
click at [161, 321] on div at bounding box center [158, 320] width 29 height 23
click at [207, 357] on div "Layout Column width Change ratio Fit to content 3 3 3 3 Columns management Orde…" at bounding box center [159, 268] width 200 height 321
click at [476, 587] on div "Drop element here" at bounding box center [478, 587] width 85 height 13
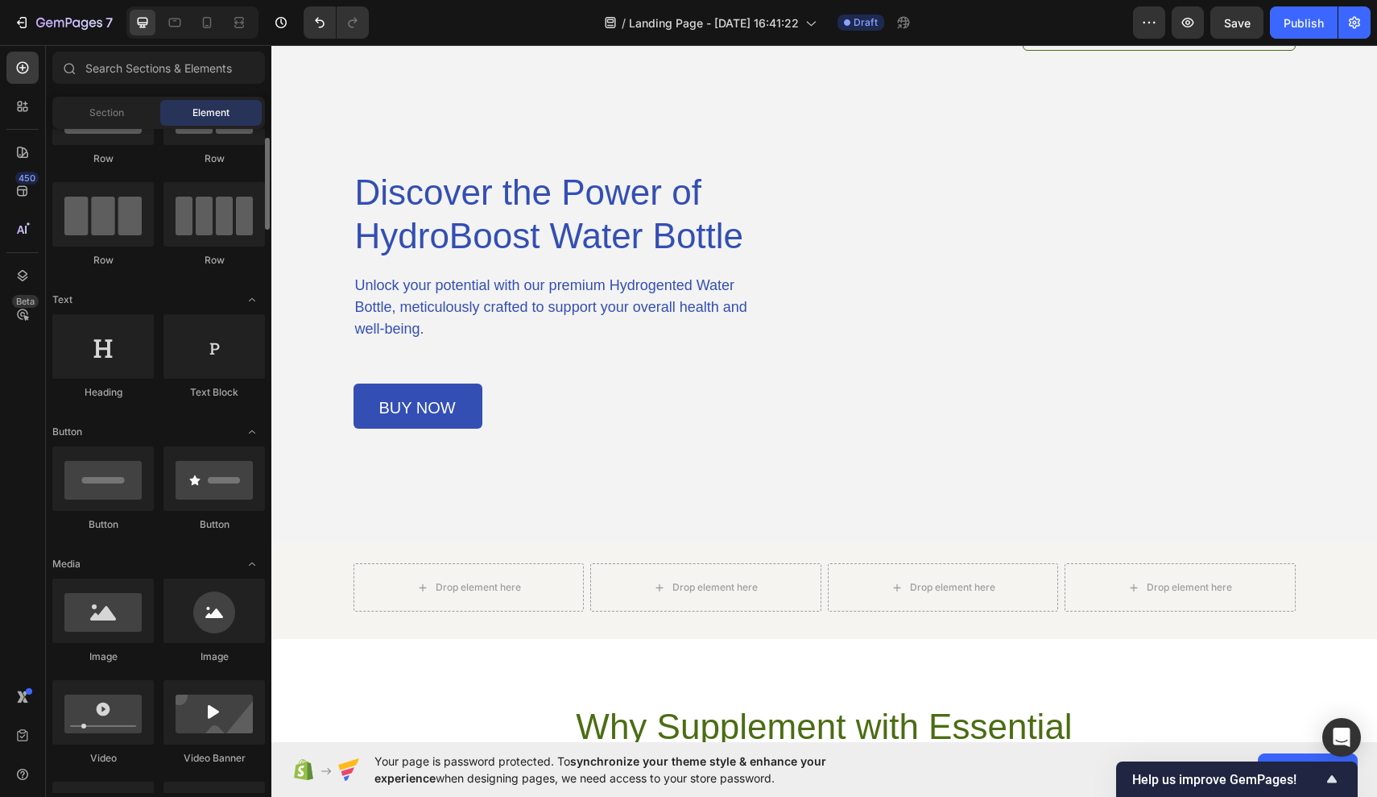
scroll to position [86, 0]
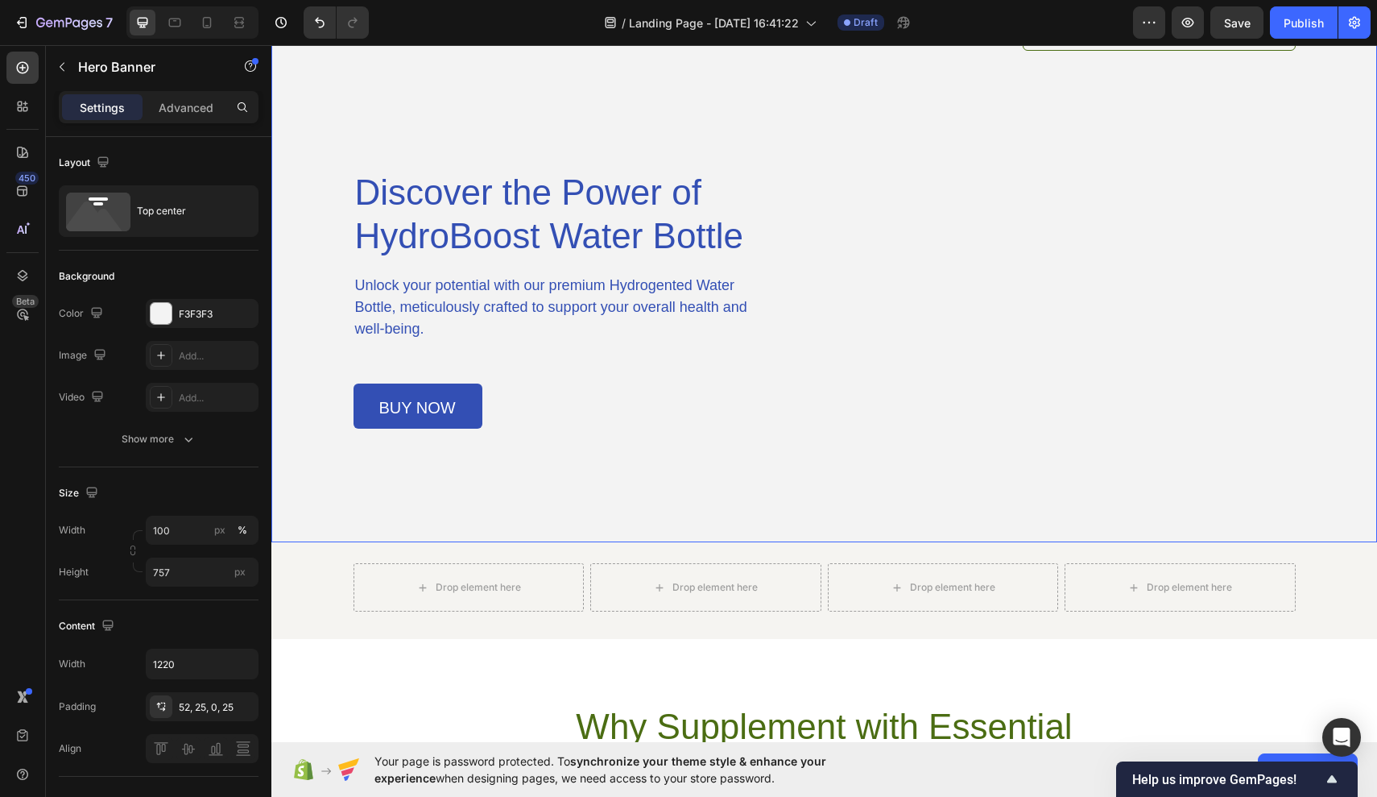
click at [321, 327] on div "Background Image" at bounding box center [824, 237] width 1106 height 610
click at [188, 351] on div "Add..." at bounding box center [217, 356] width 76 height 14
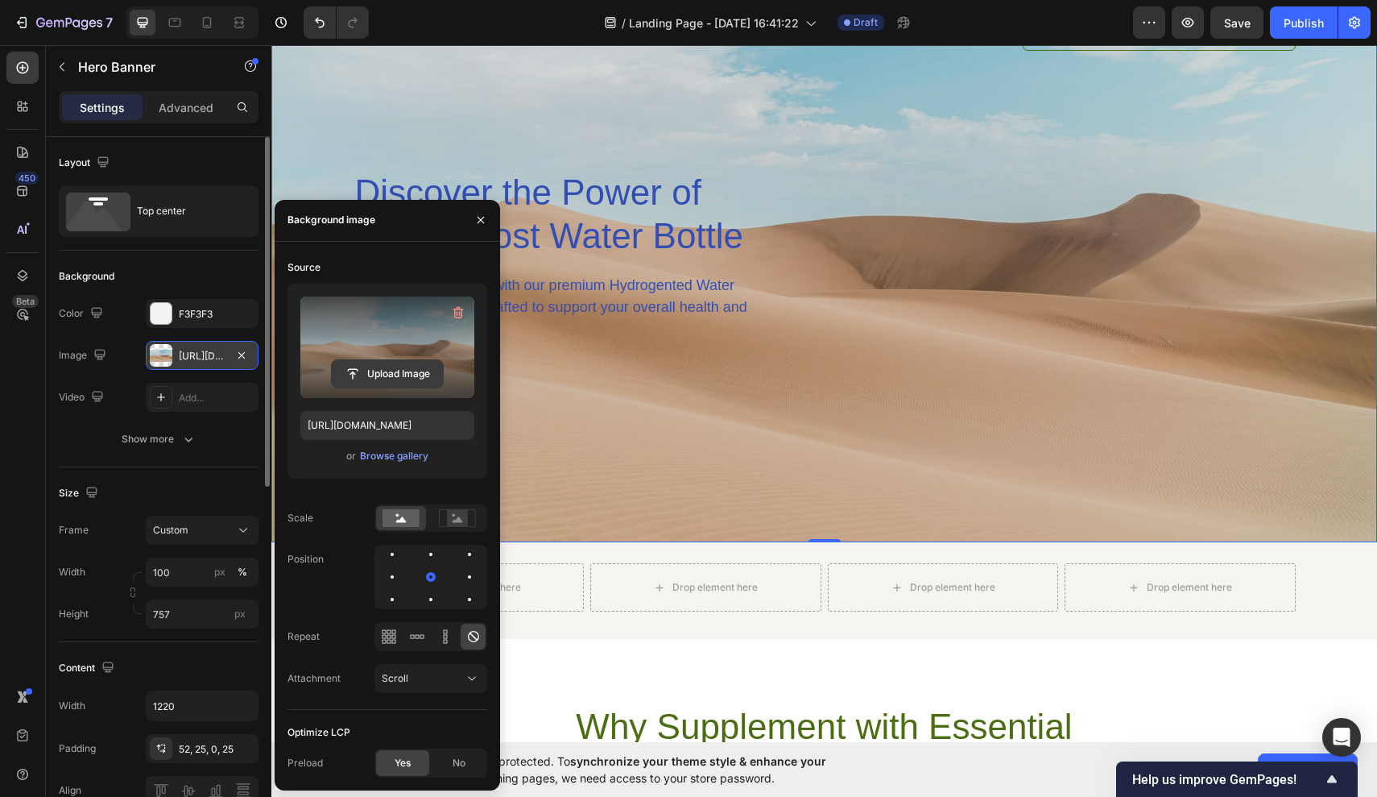
click at [405, 373] on input "file" at bounding box center [387, 373] width 111 height 27
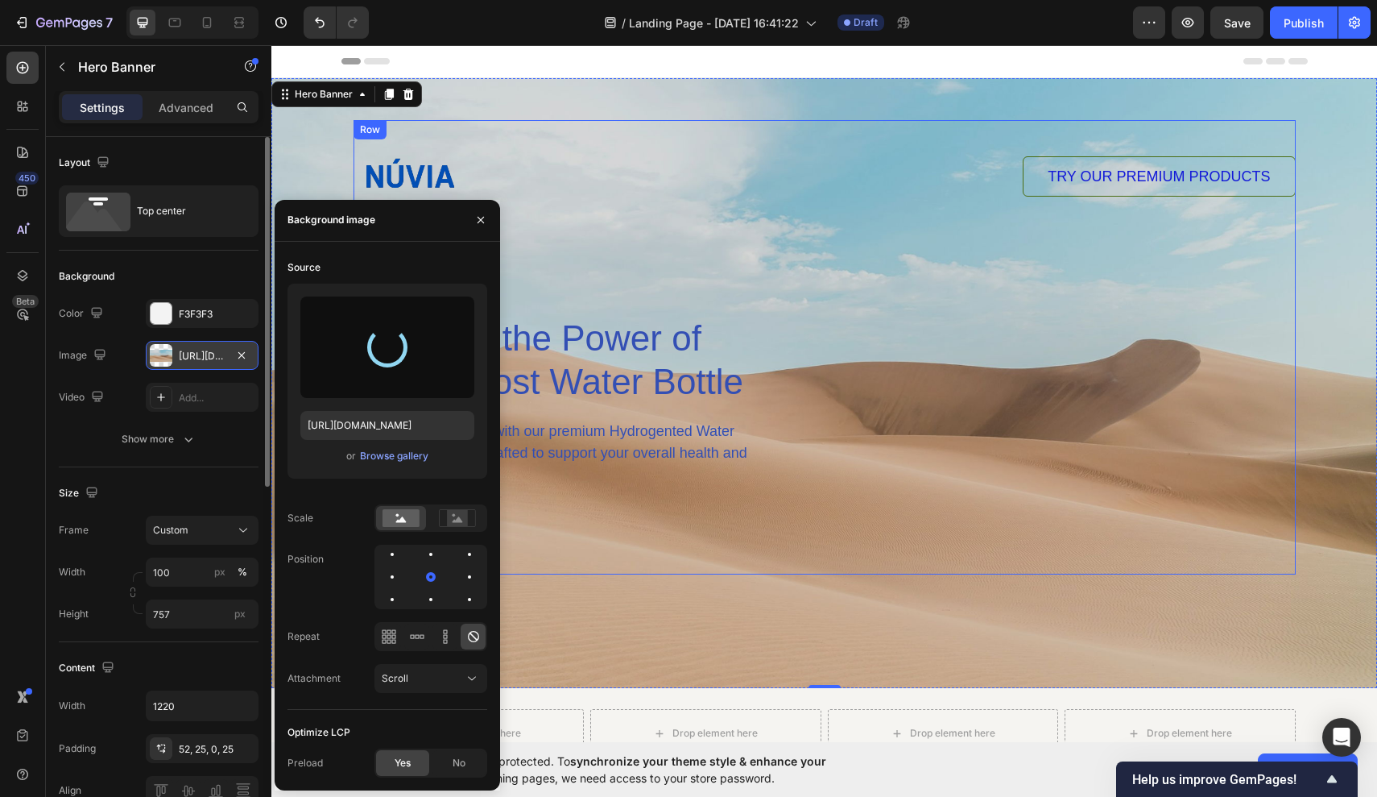
scroll to position [0, 0]
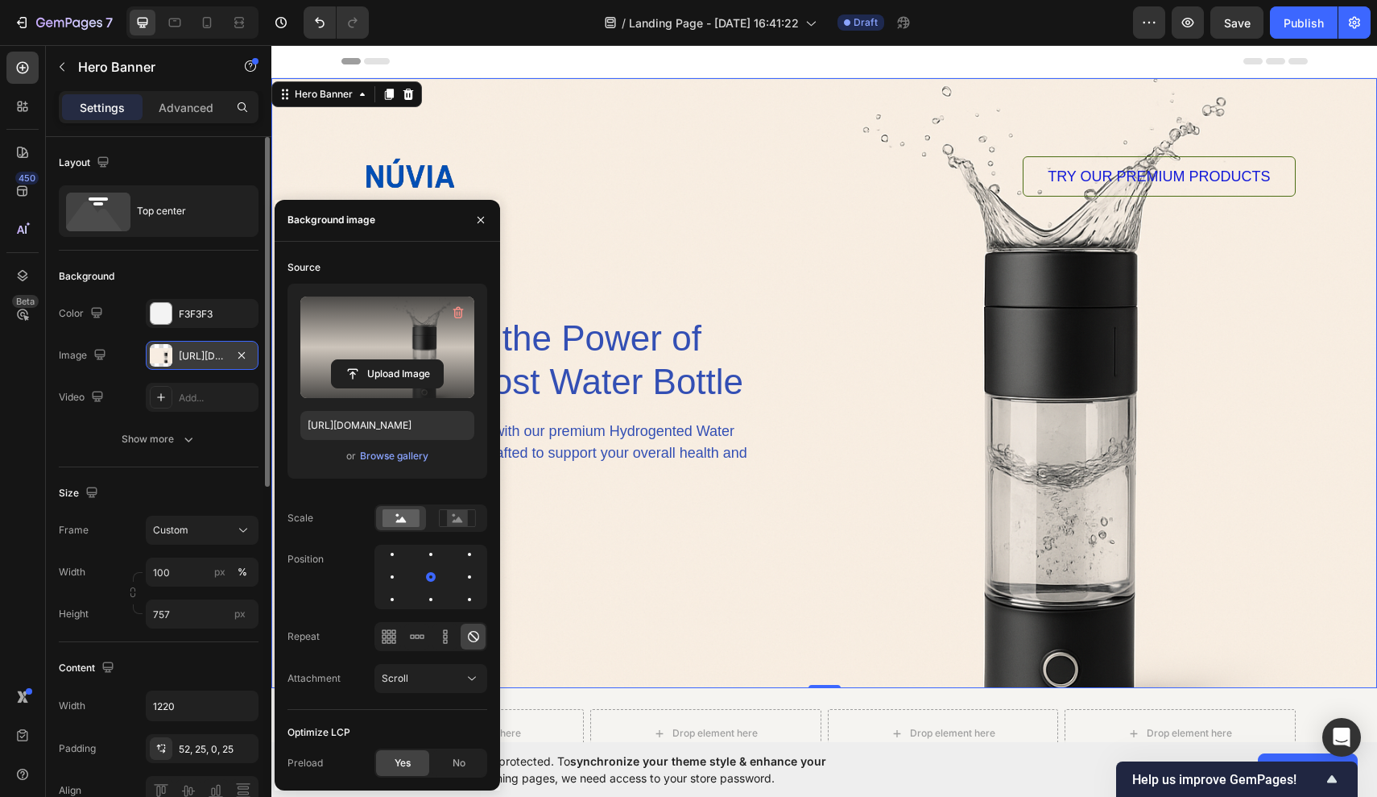
type input "[URL][DOMAIN_NAME]"
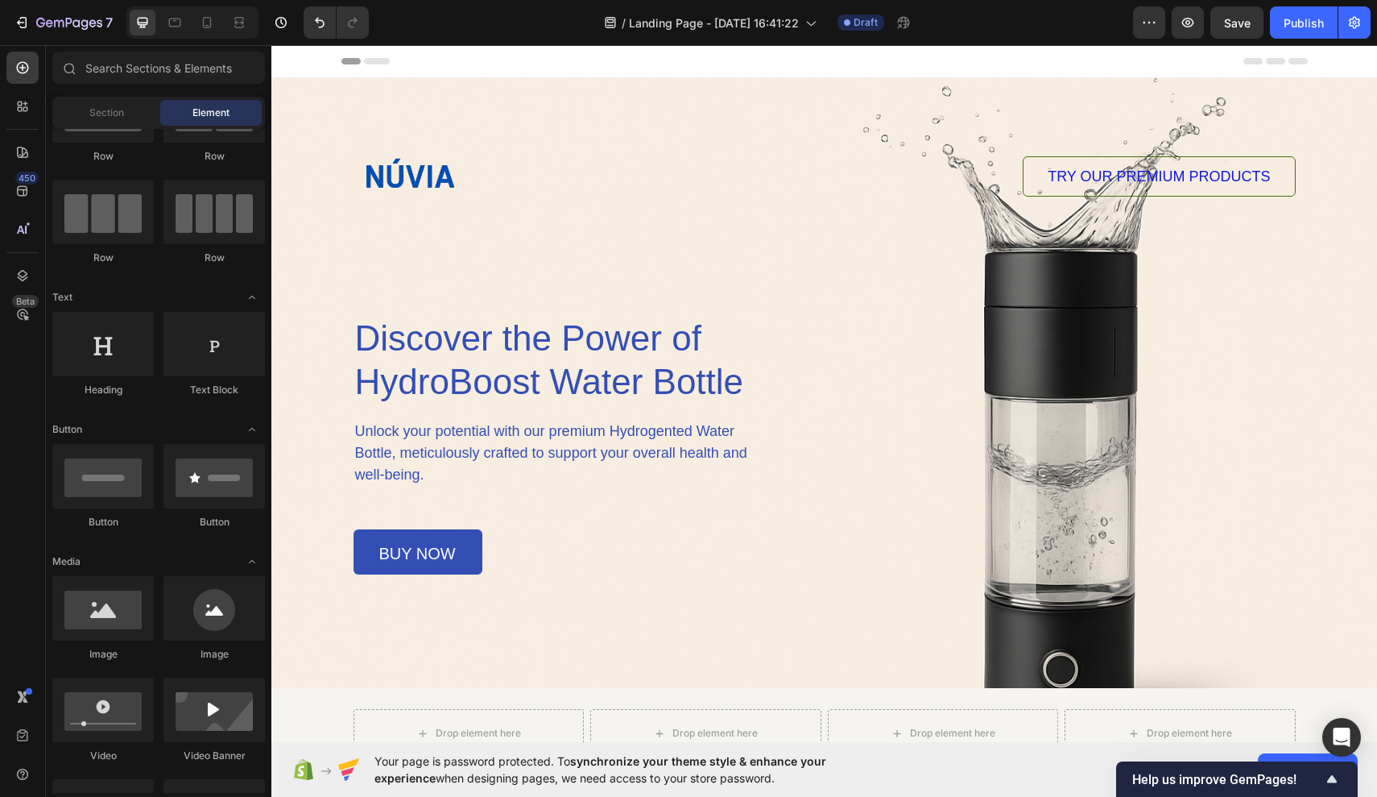
click at [1032, 64] on div "Header" at bounding box center [825, 61] width 967 height 32
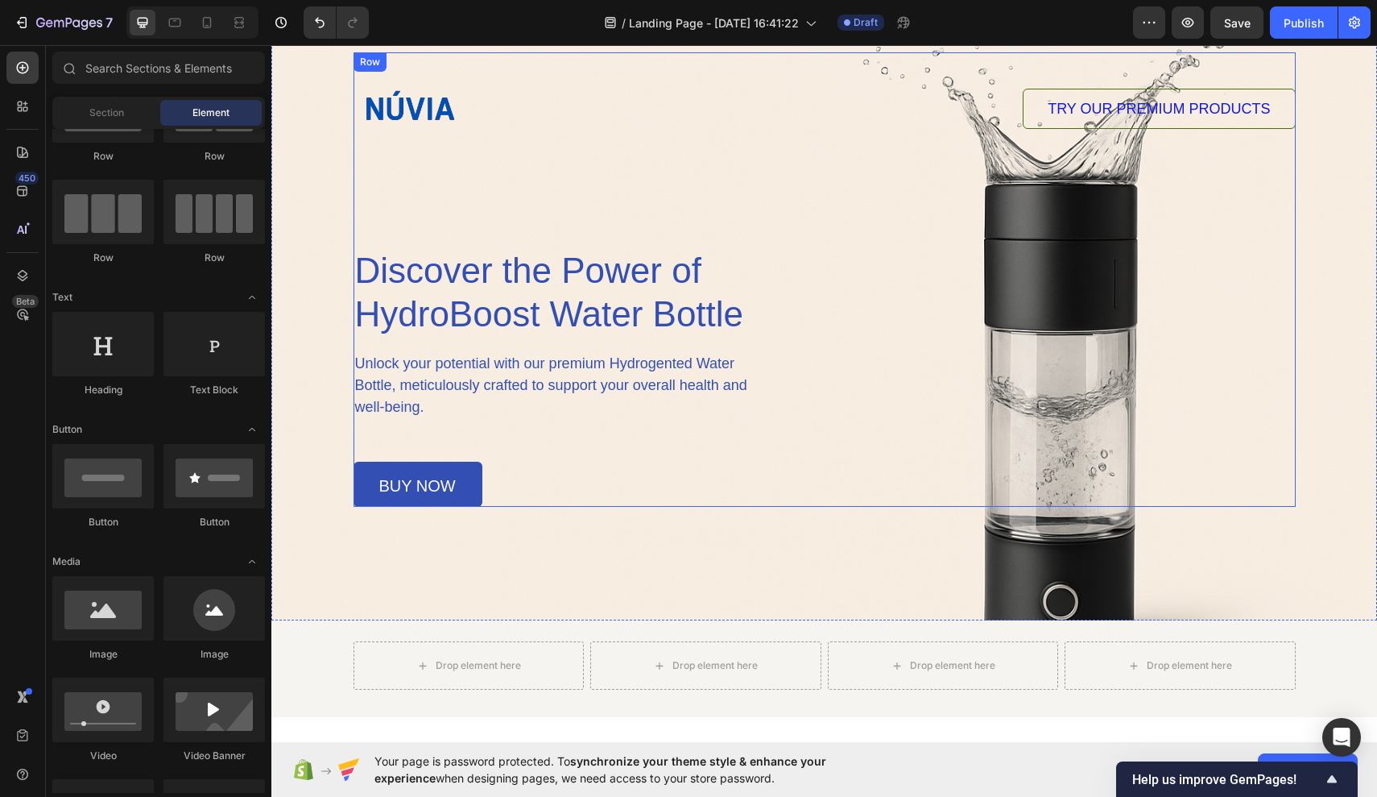
scroll to position [70, 0]
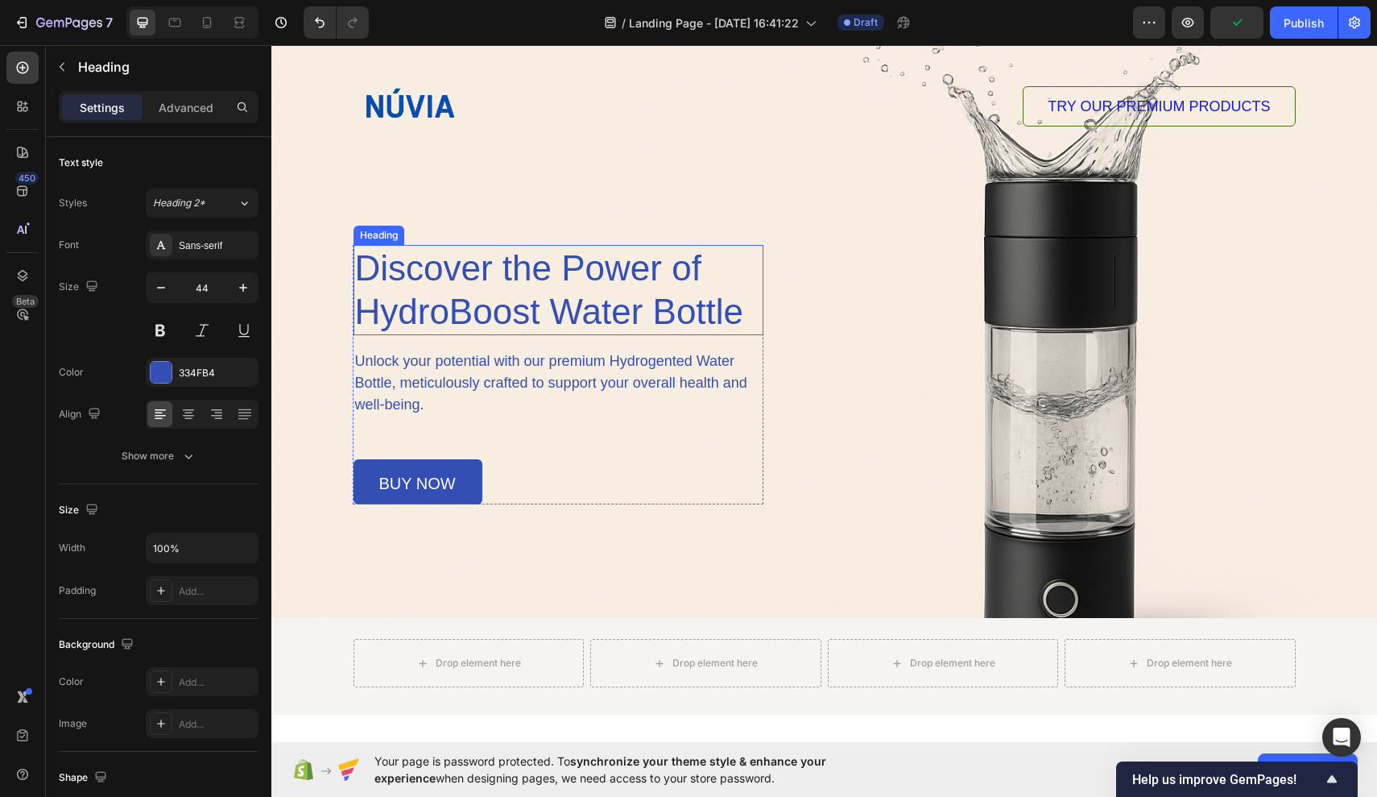
click at [729, 274] on p "Discover the Power of HydroBoost Water Bottle" at bounding box center [558, 289] width 407 height 87
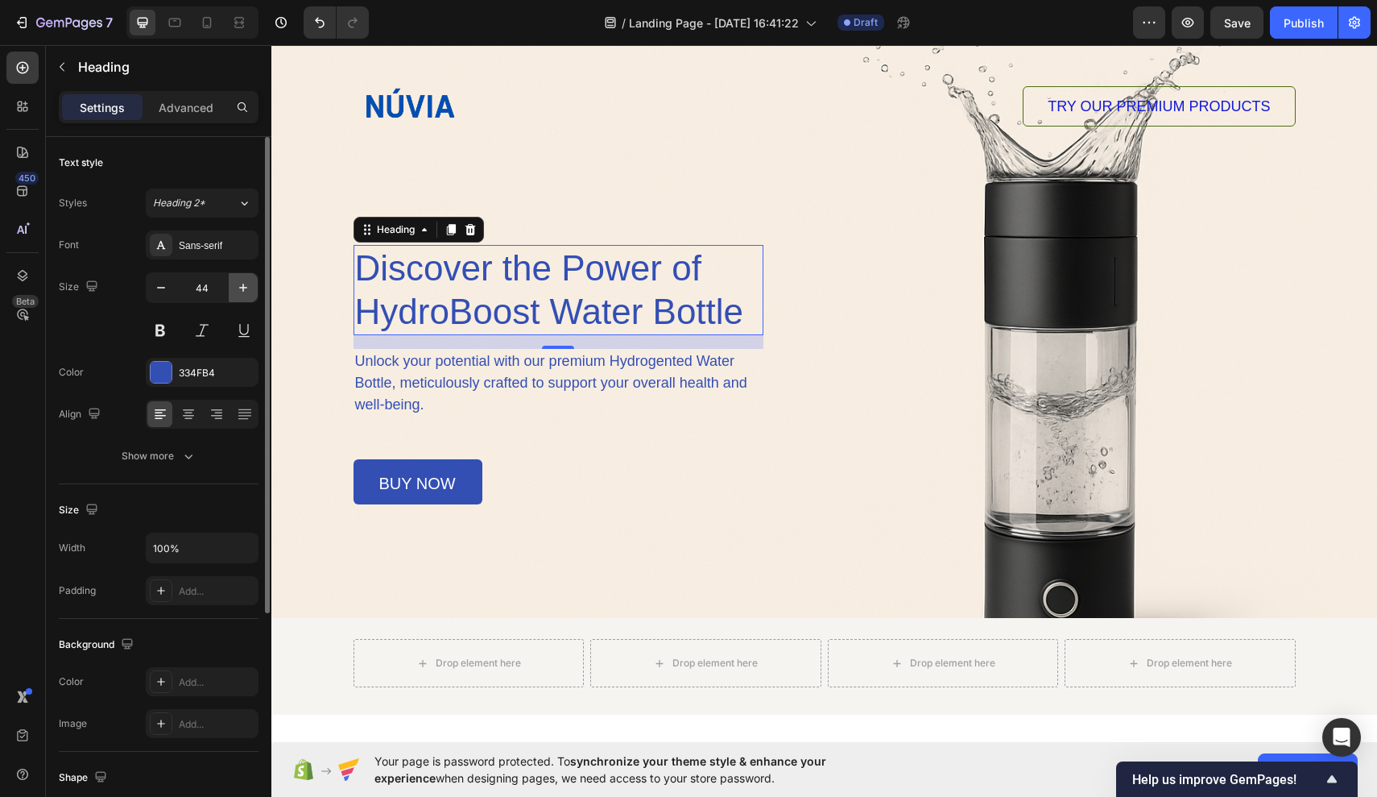
click at [235, 288] on icon "button" at bounding box center [243, 288] width 16 height 16
click at [239, 288] on icon "button" at bounding box center [243, 288] width 8 height 8
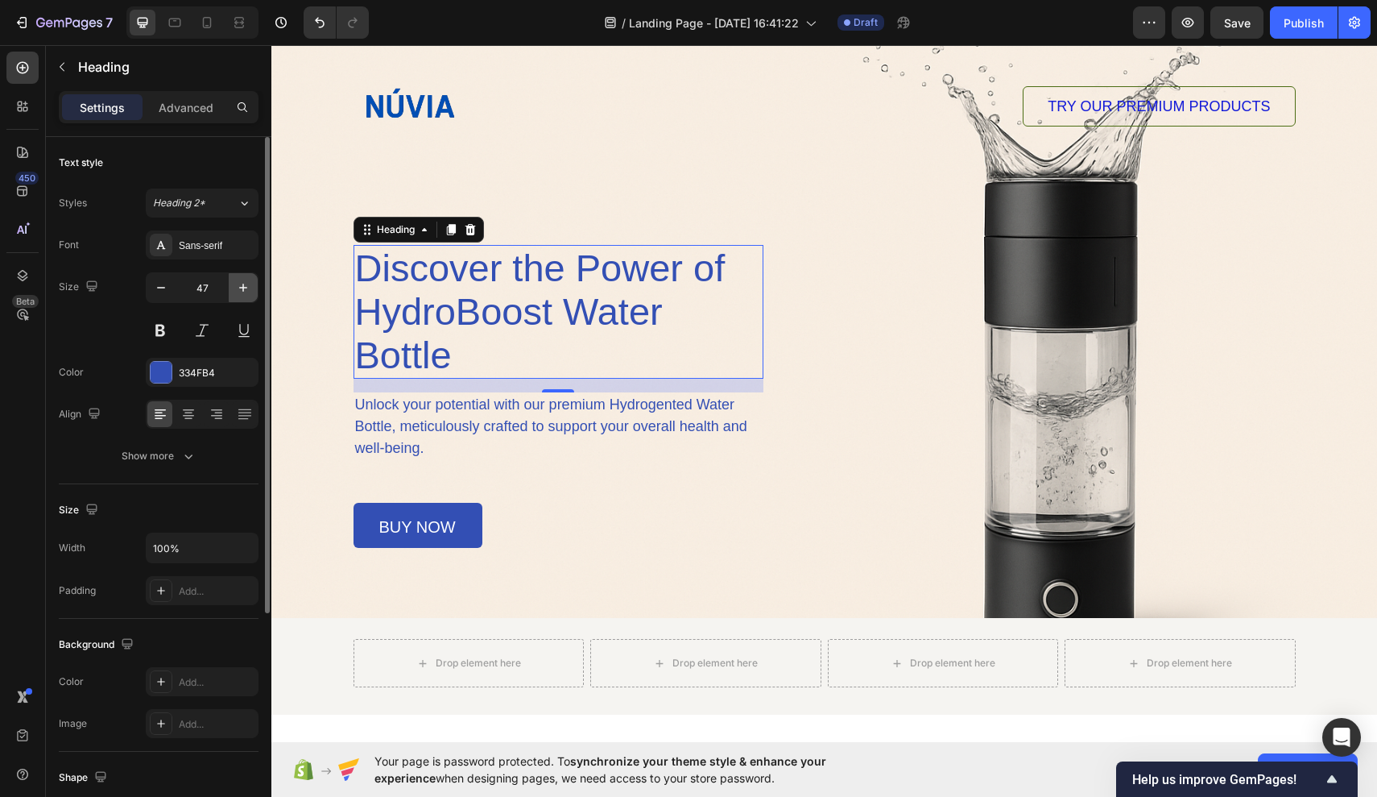
click at [239, 288] on icon "button" at bounding box center [243, 288] width 8 height 8
click at [152, 289] on button "button" at bounding box center [161, 287] width 29 height 29
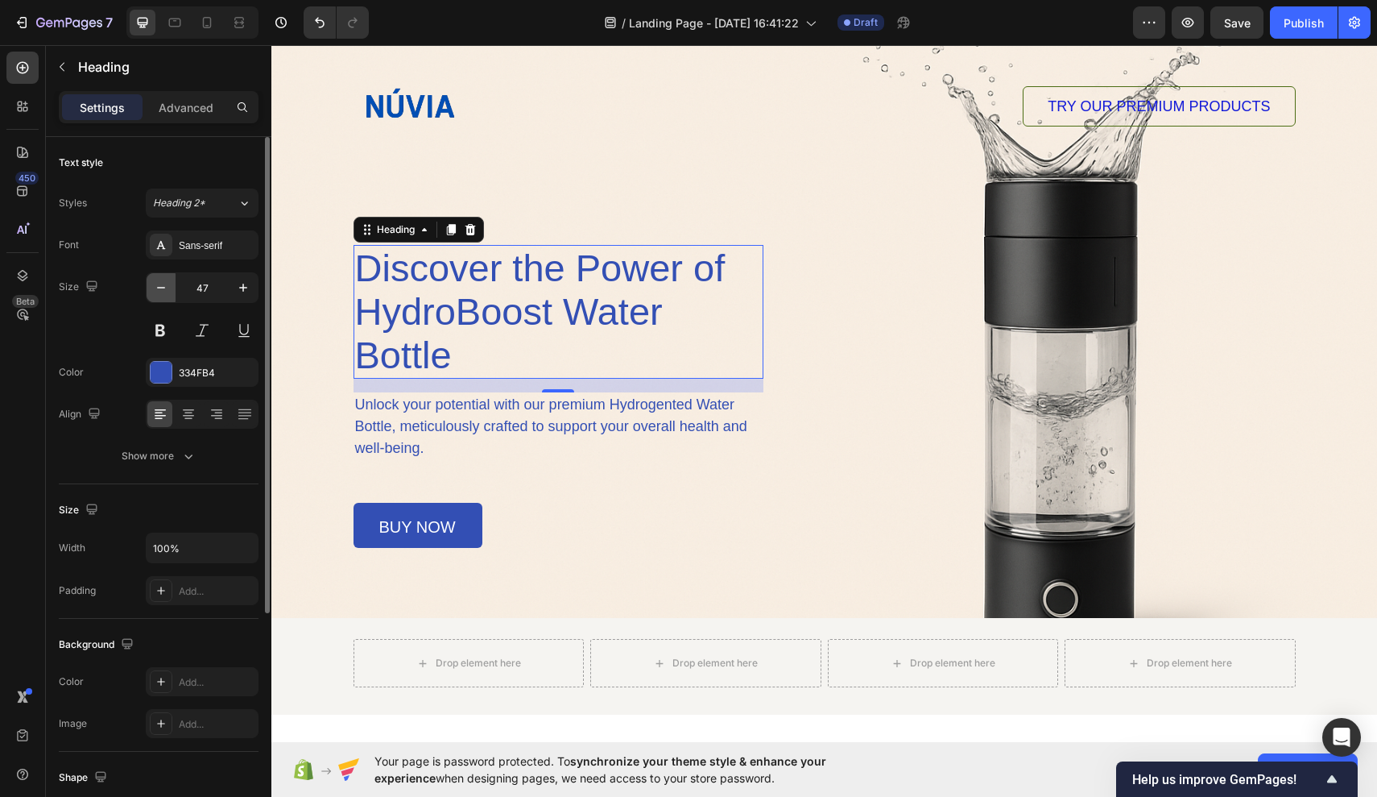
type input "46"
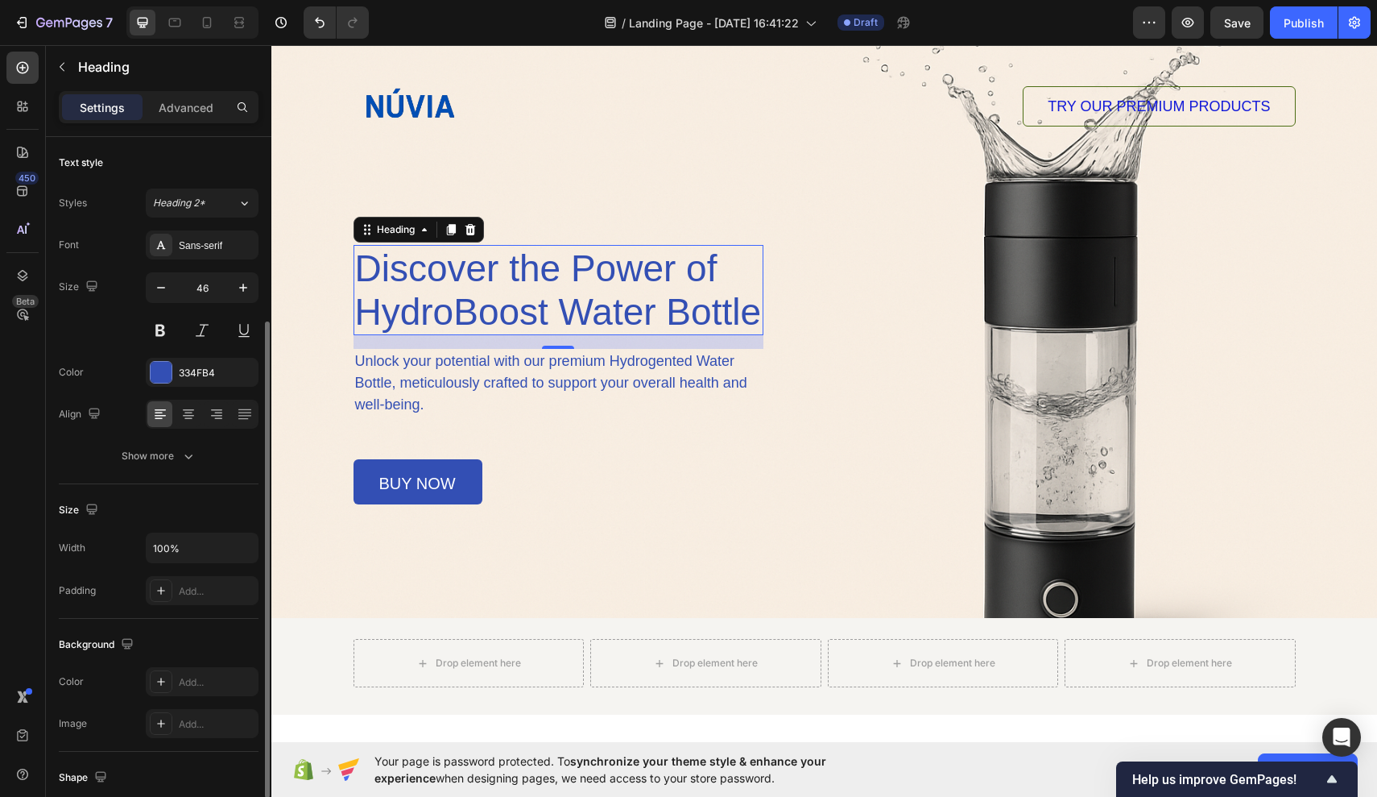
scroll to position [0, 0]
click at [168, 548] on input "100%" at bounding box center [202, 547] width 111 height 29
click at [241, 553] on icon "button" at bounding box center [243, 548] width 16 height 16
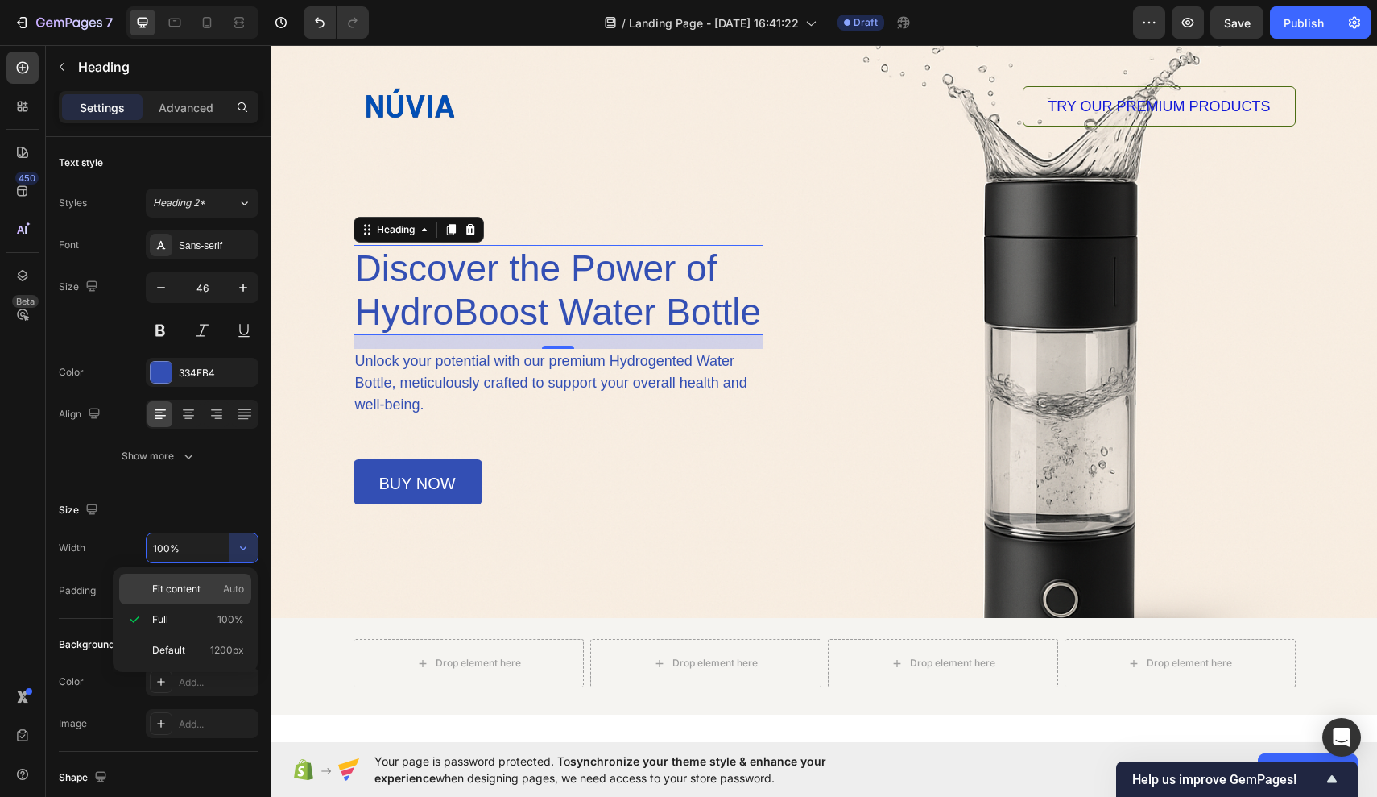
click at [213, 600] on div "Fit content Auto" at bounding box center [185, 589] width 132 height 31
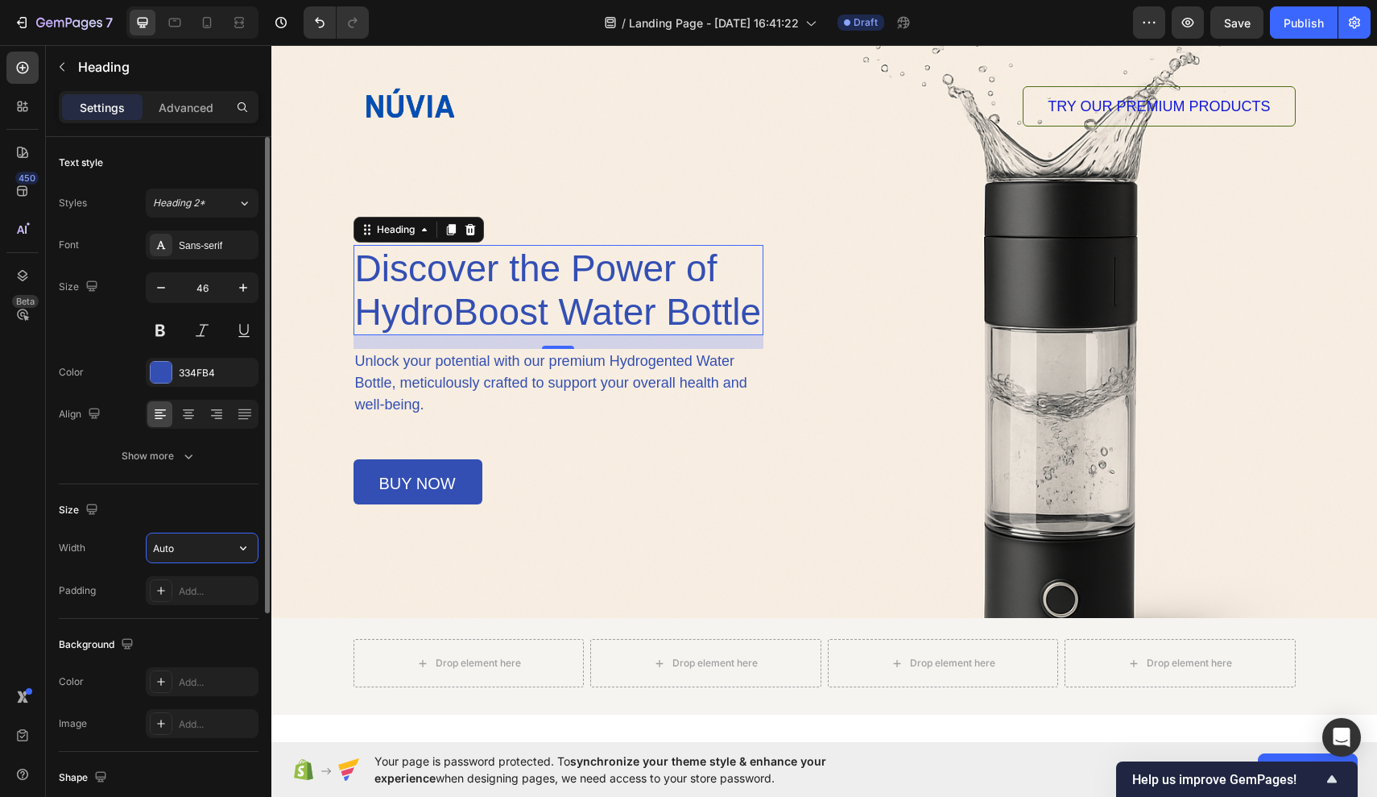
click at [216, 545] on input "Auto" at bounding box center [202, 547] width 111 height 29
type input "A"
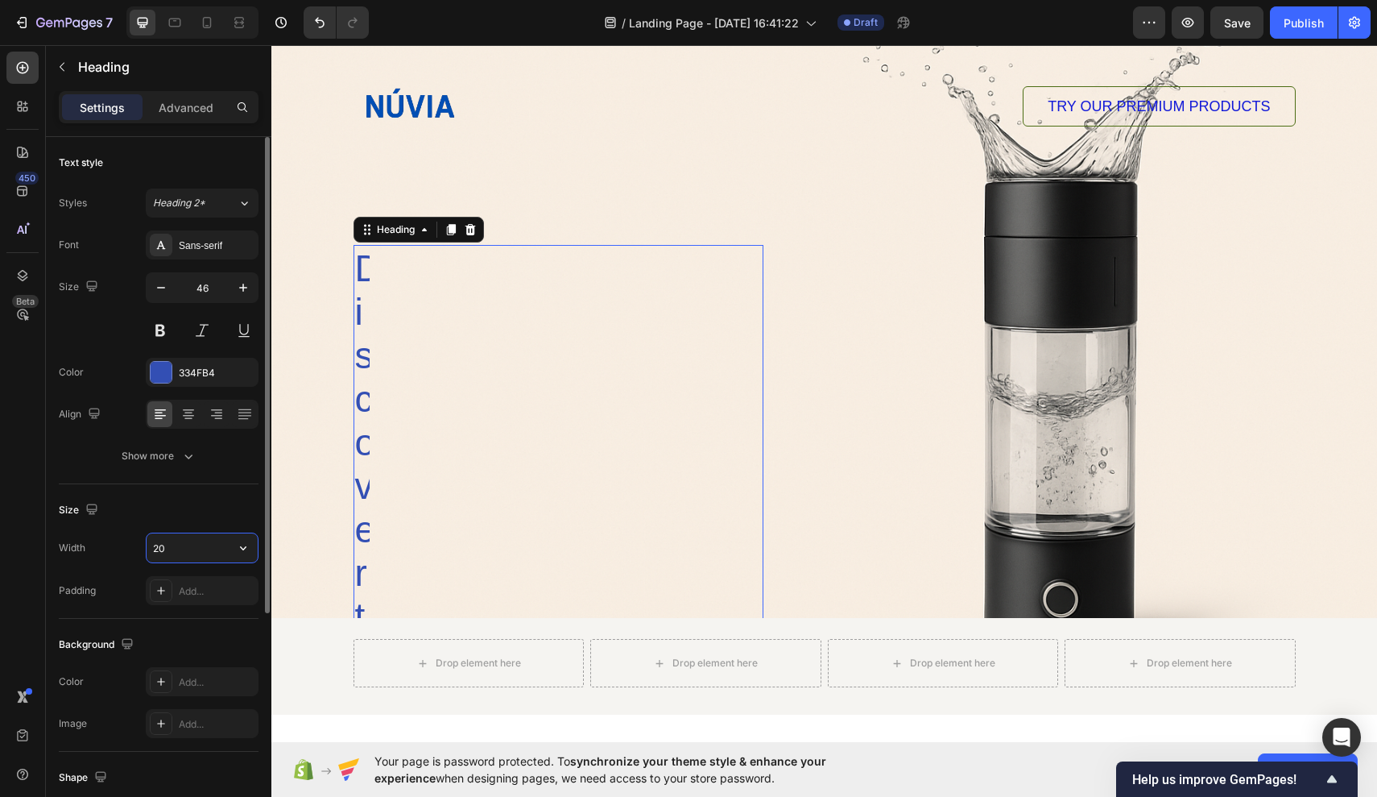
type input "2"
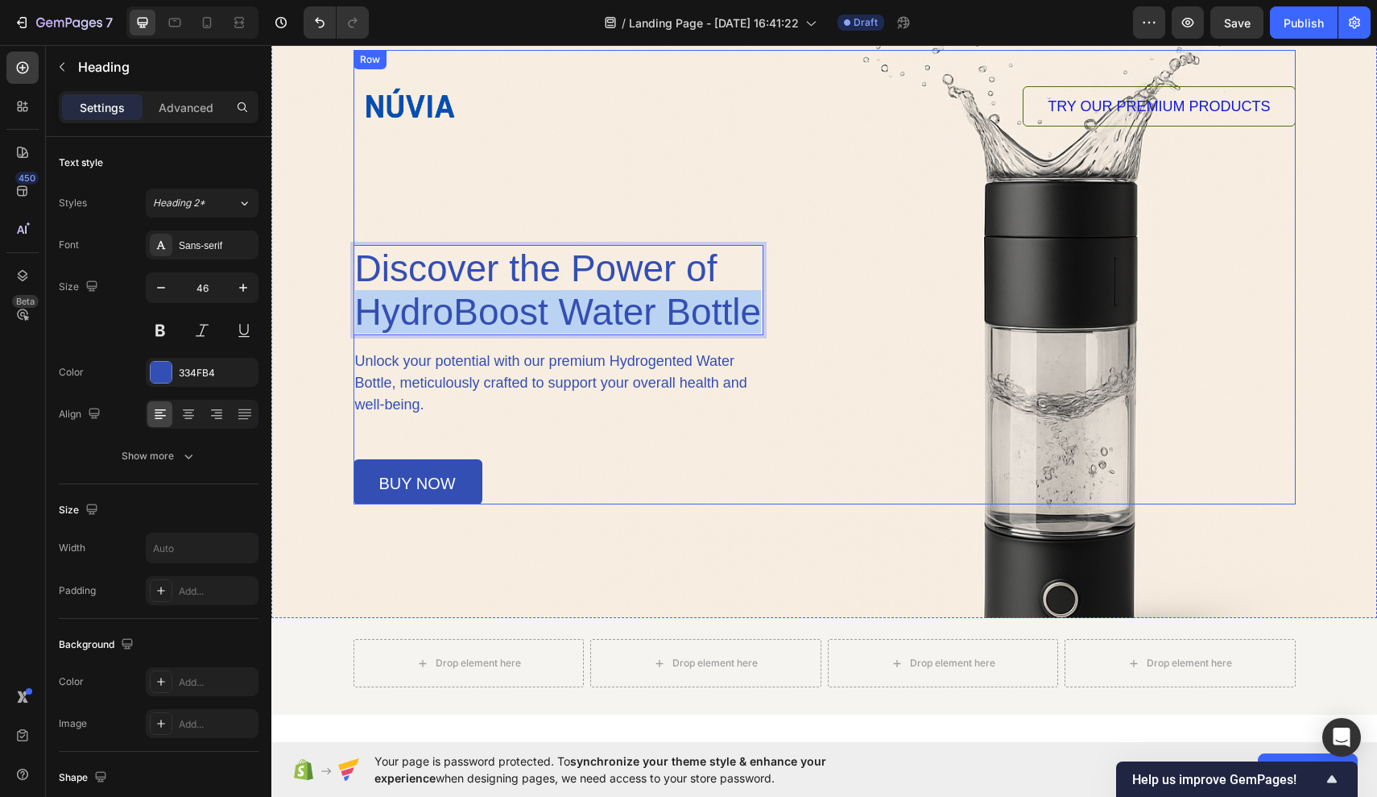
drag, startPoint x: 760, startPoint y: 289, endPoint x: 795, endPoint y: 288, distance: 34.6
click at [795, 288] on div "Image TRY OUR PREMIUM PRODUCTS Button Row Discover the Power of HydroBoost Wate…" at bounding box center [825, 277] width 942 height 454
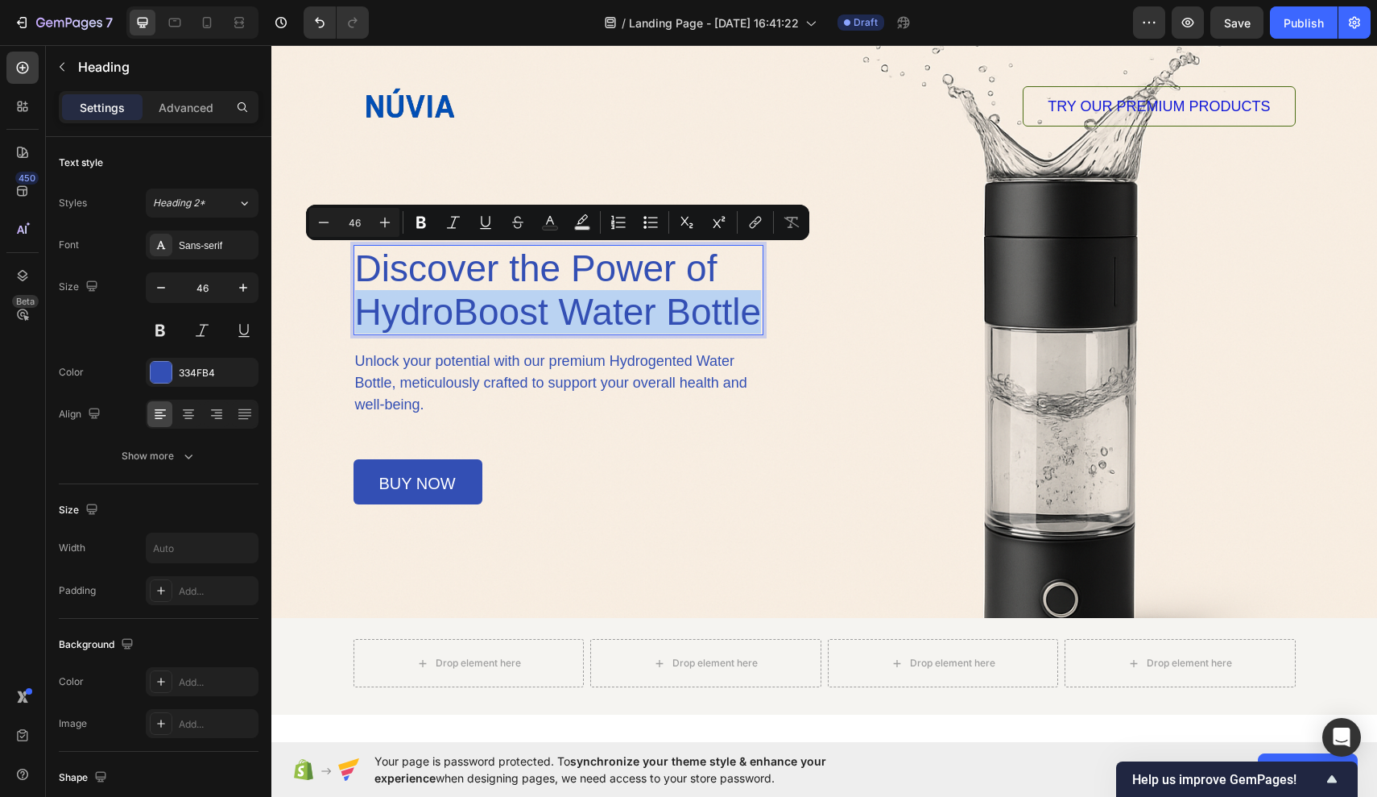
click at [755, 280] on p "Discover the Power of HydroBoost Water Bottle" at bounding box center [558, 289] width 407 height 87
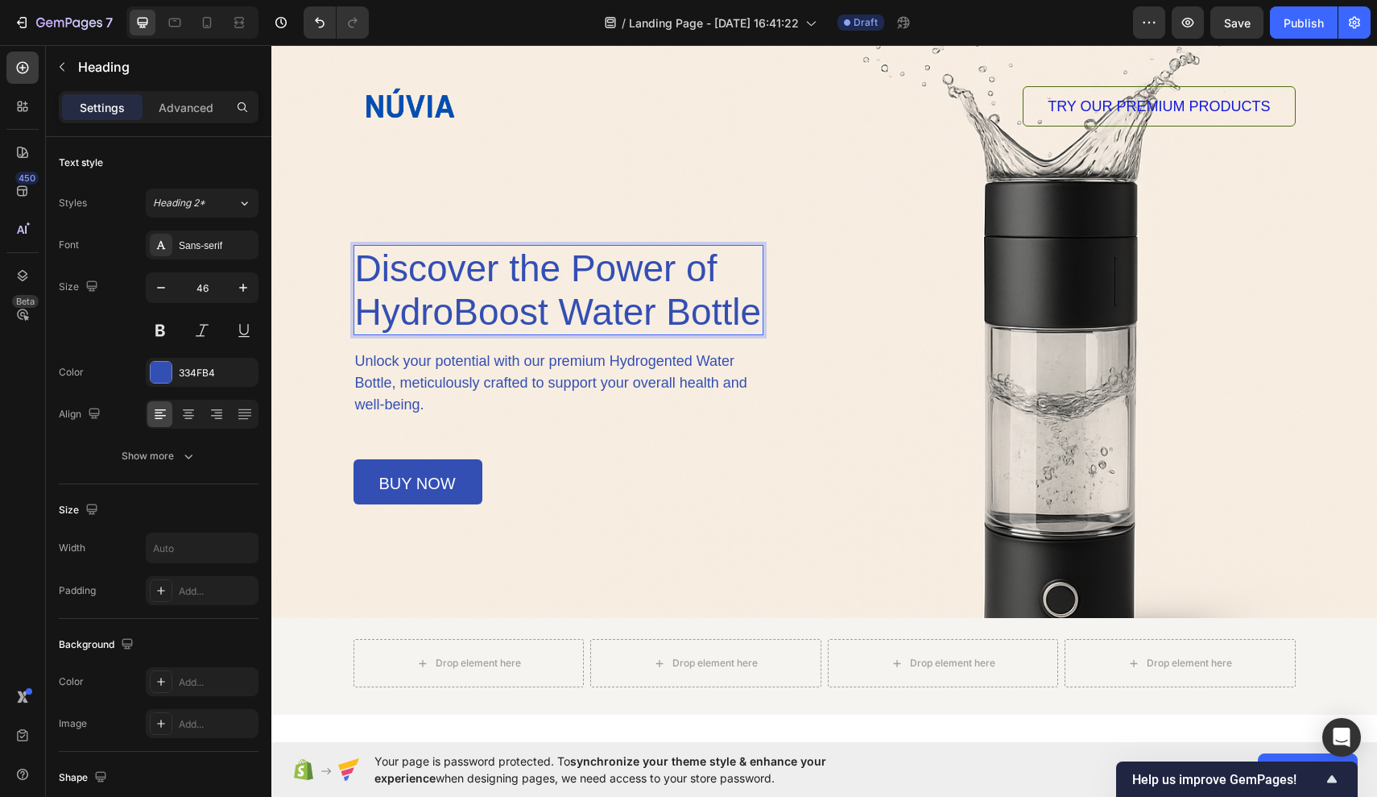
click at [763, 276] on h1 "Discover the Power of HydroBoost Water Bottle" at bounding box center [559, 290] width 410 height 90
click at [184, 115] on p "Advanced" at bounding box center [186, 107] width 55 height 17
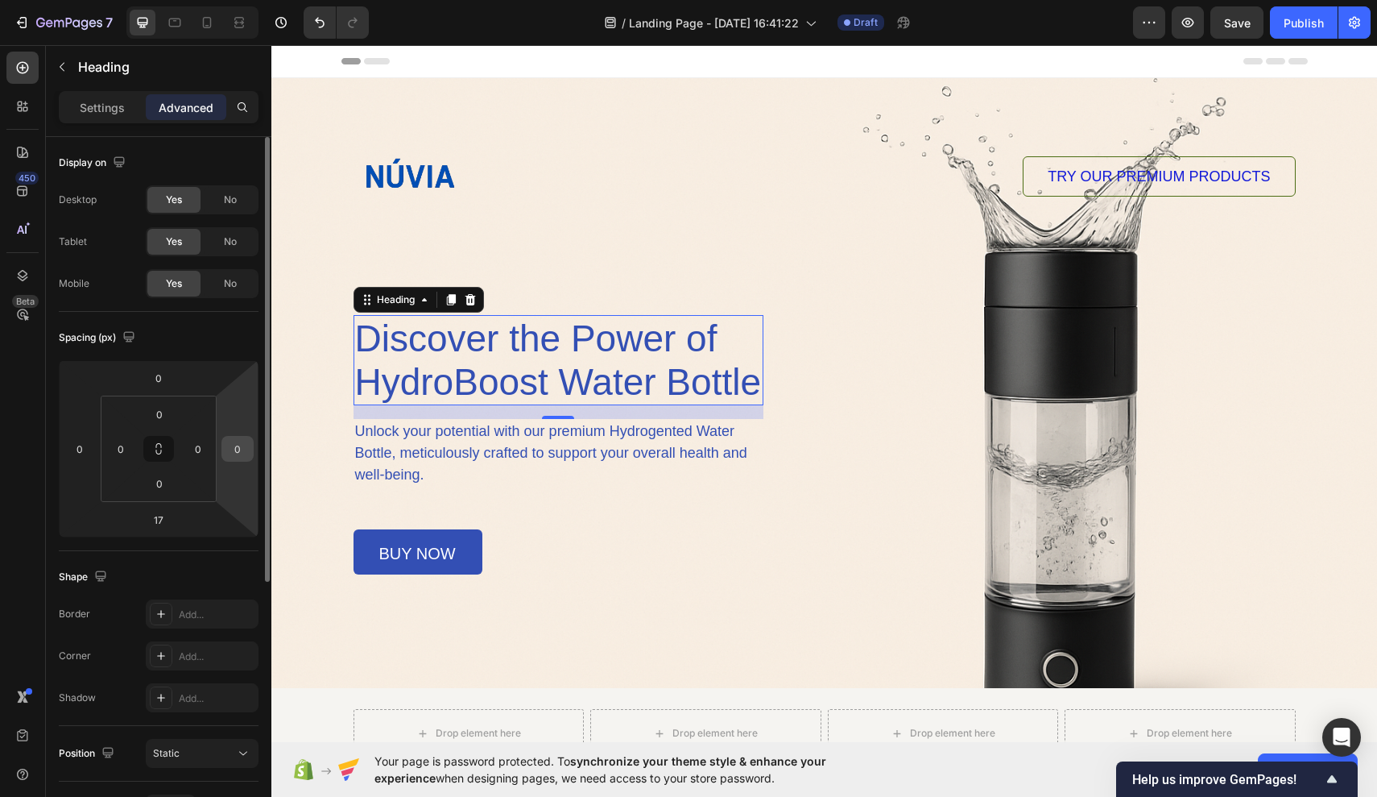
click at [234, 441] on input "0" at bounding box center [238, 449] width 24 height 24
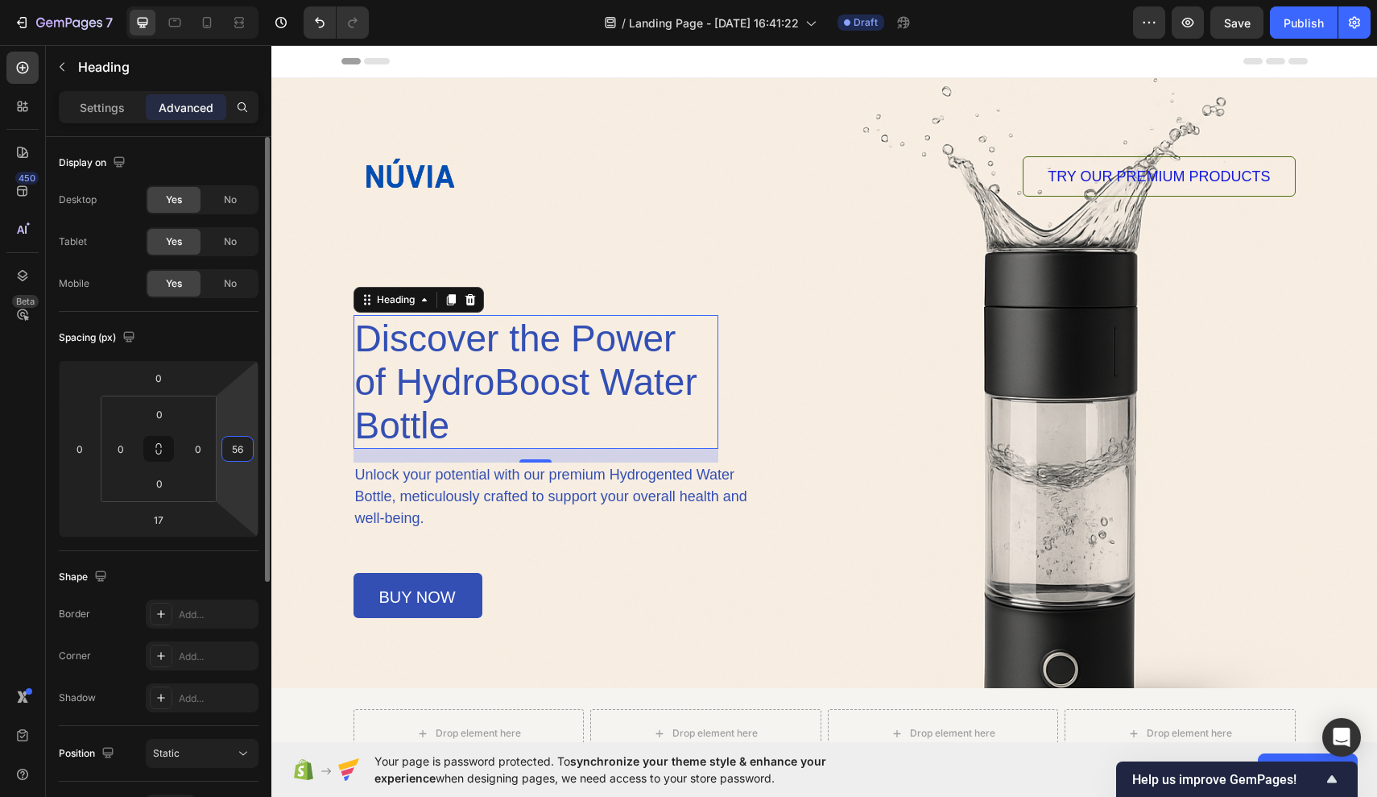
type input "5"
type input "0"
click at [201, 449] on input "0" at bounding box center [198, 449] width 24 height 24
type input "7"
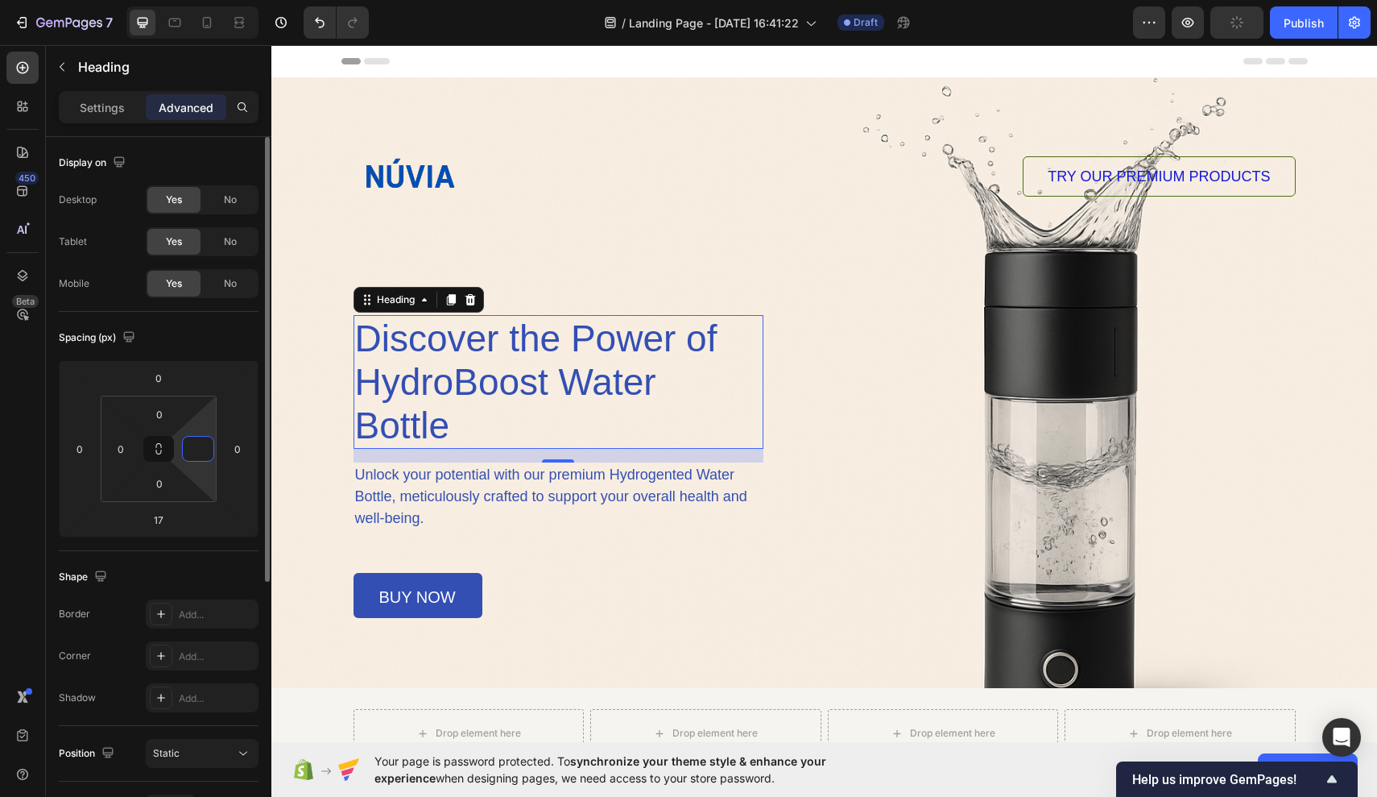
type input "0"
click at [182, 571] on div "Shape" at bounding box center [159, 577] width 200 height 26
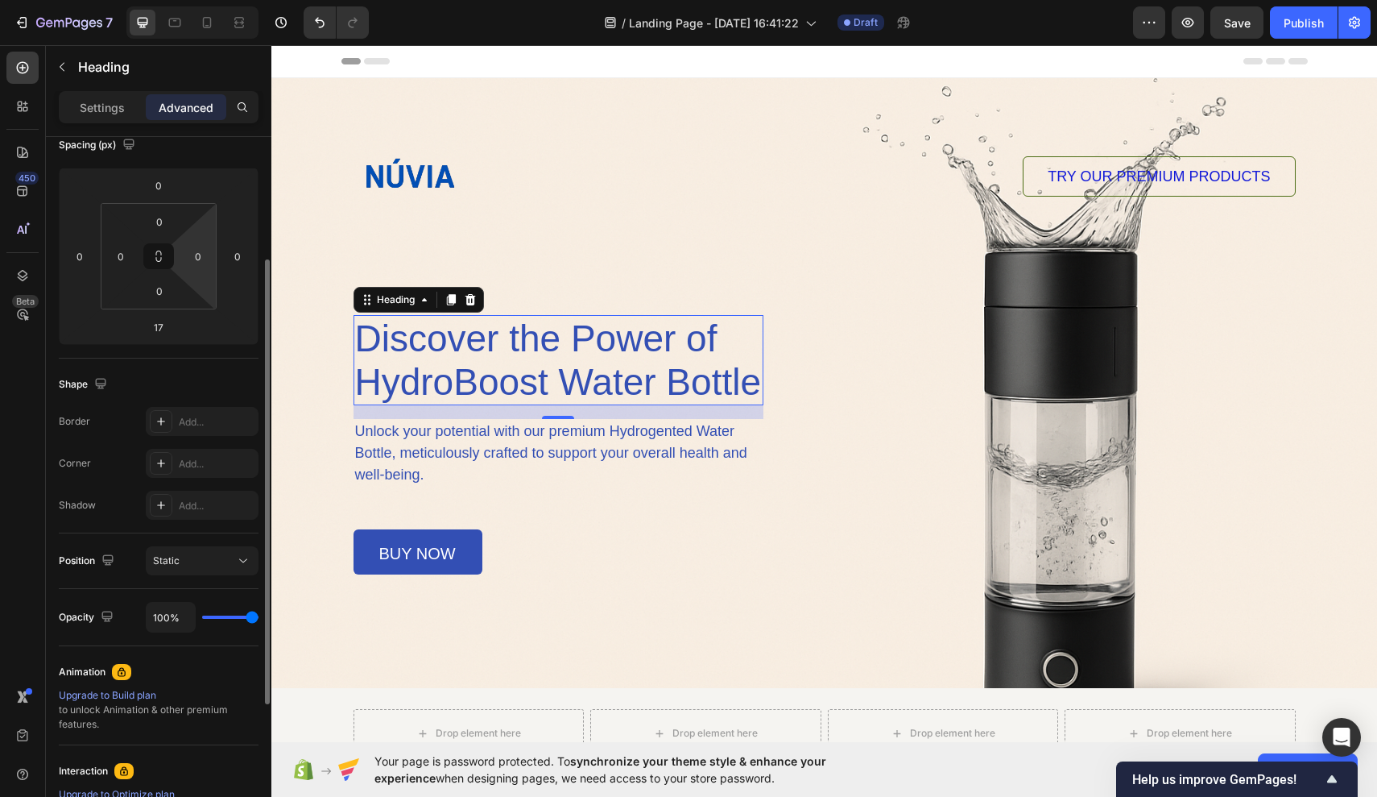
scroll to position [193, 0]
click at [214, 563] on div "Static" at bounding box center [194, 560] width 82 height 14
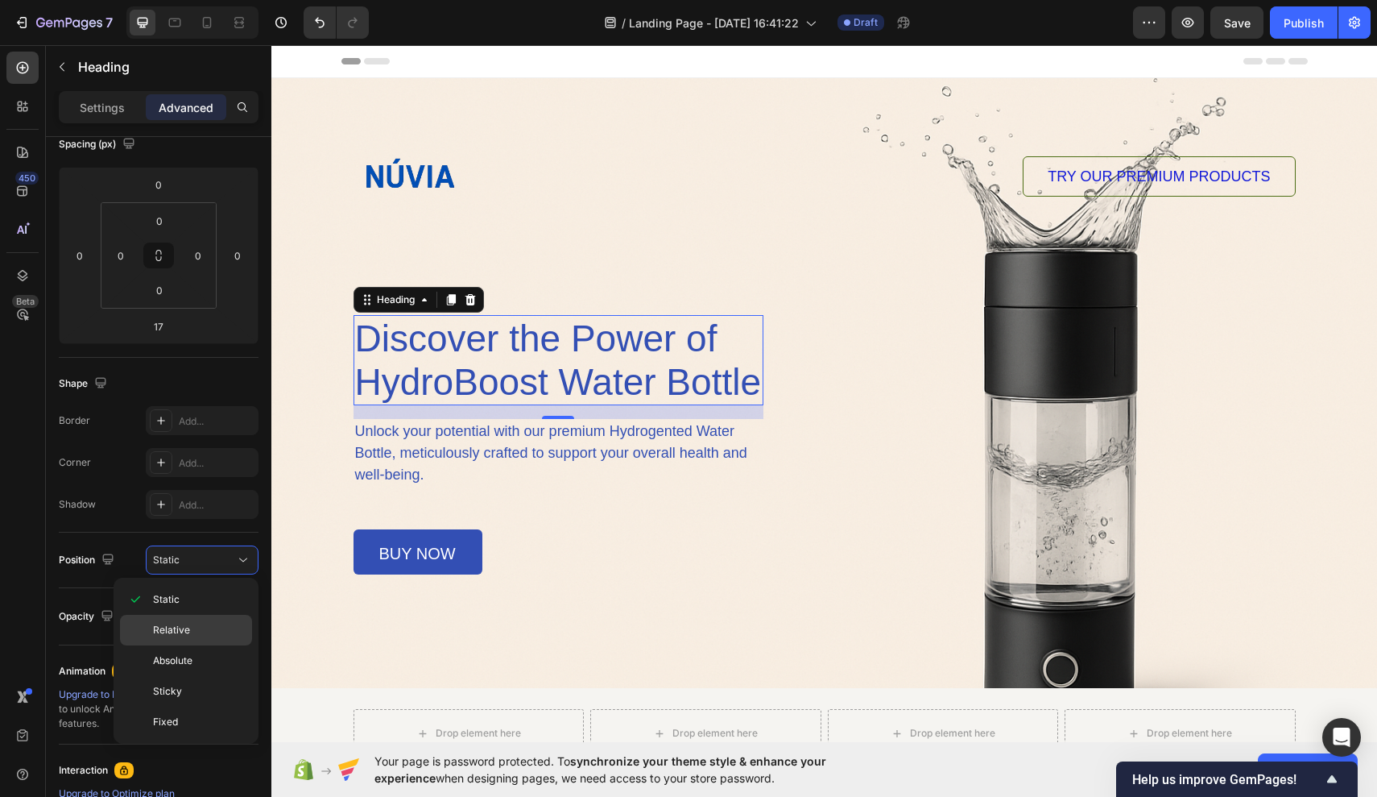
click at [214, 626] on p "Relative" at bounding box center [199, 630] width 92 height 14
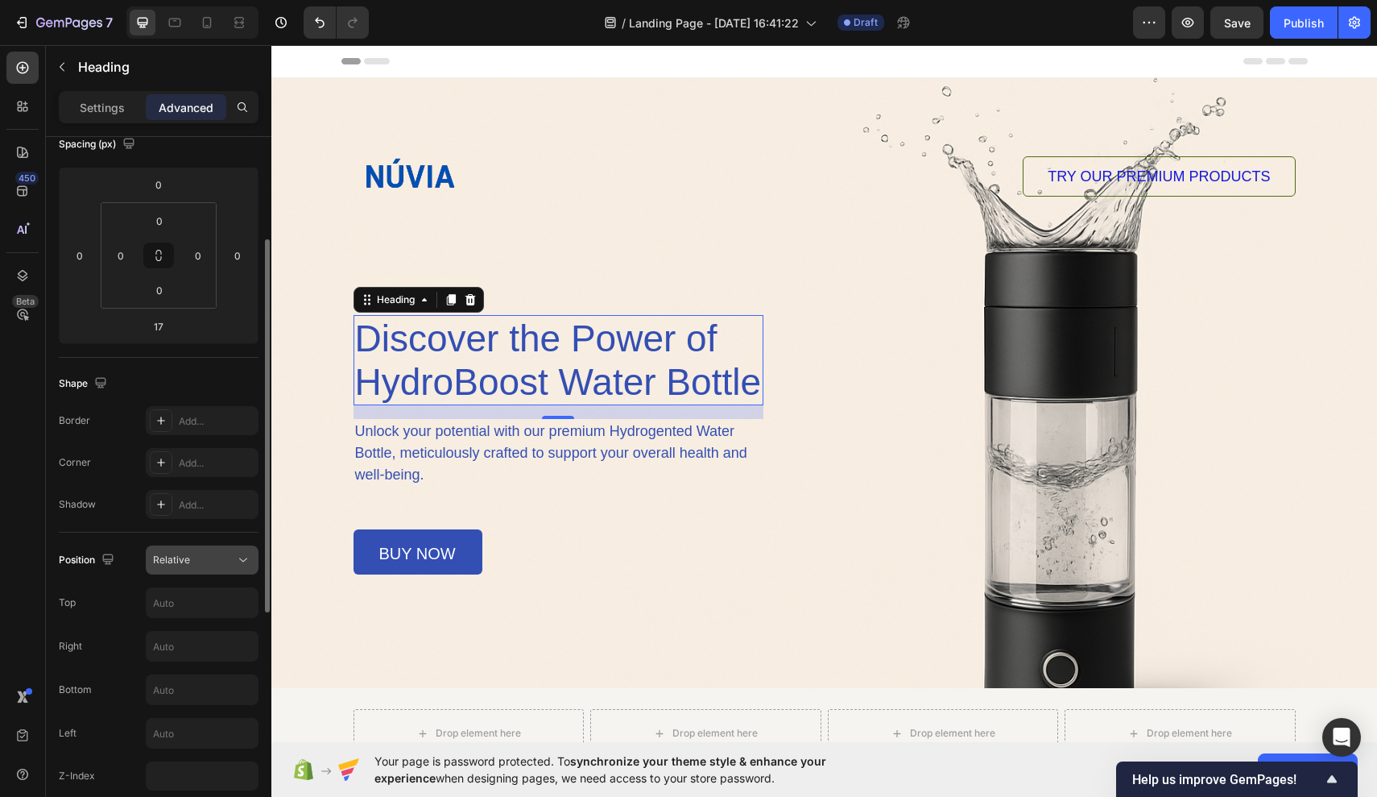
click at [220, 561] on div "Relative" at bounding box center [194, 560] width 82 height 14
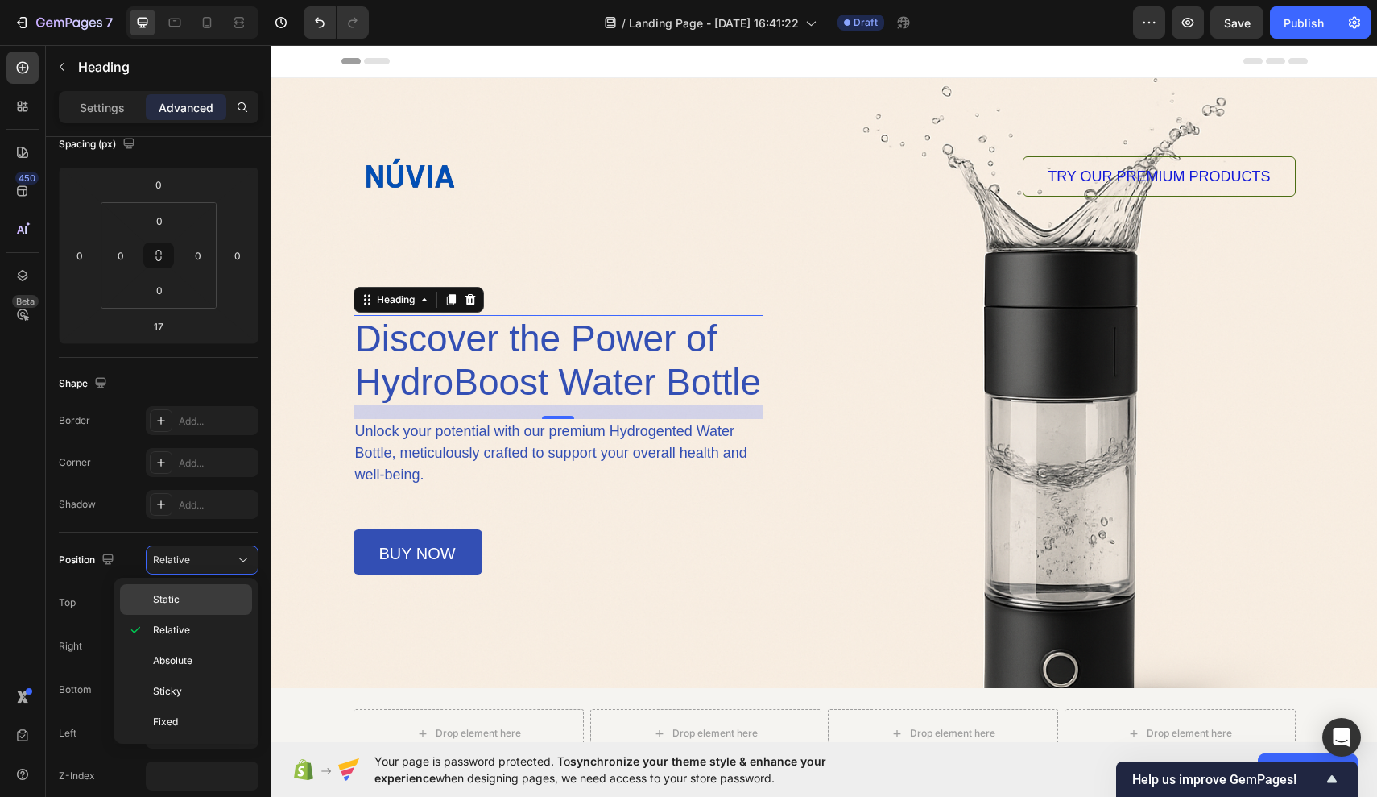
click at [213, 594] on p "Static" at bounding box center [199, 599] width 92 height 14
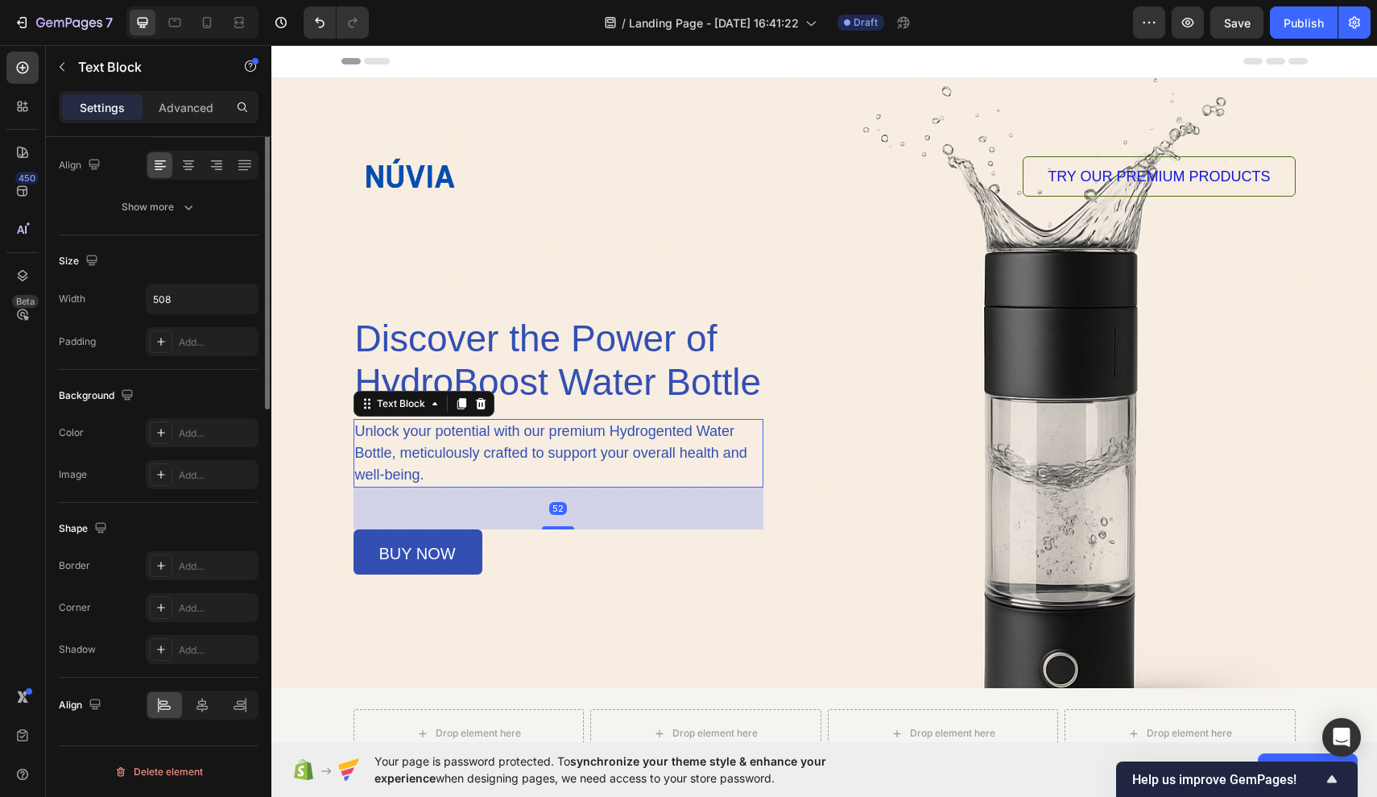
scroll to position [0, 0]
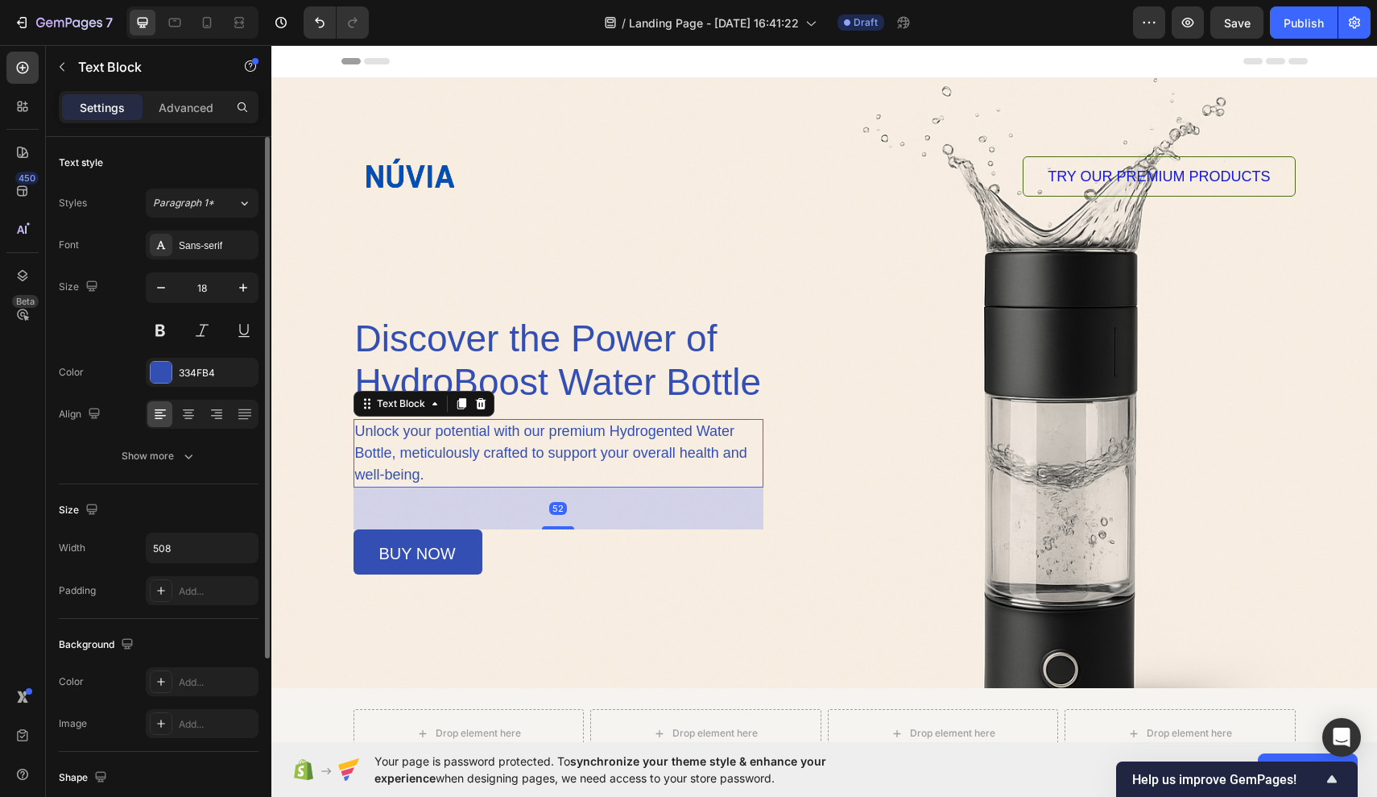
click at [521, 478] on p "Unlock your potential with our premium Hydrogented Water Bottle, meticulously c…" at bounding box center [558, 452] width 406 height 65
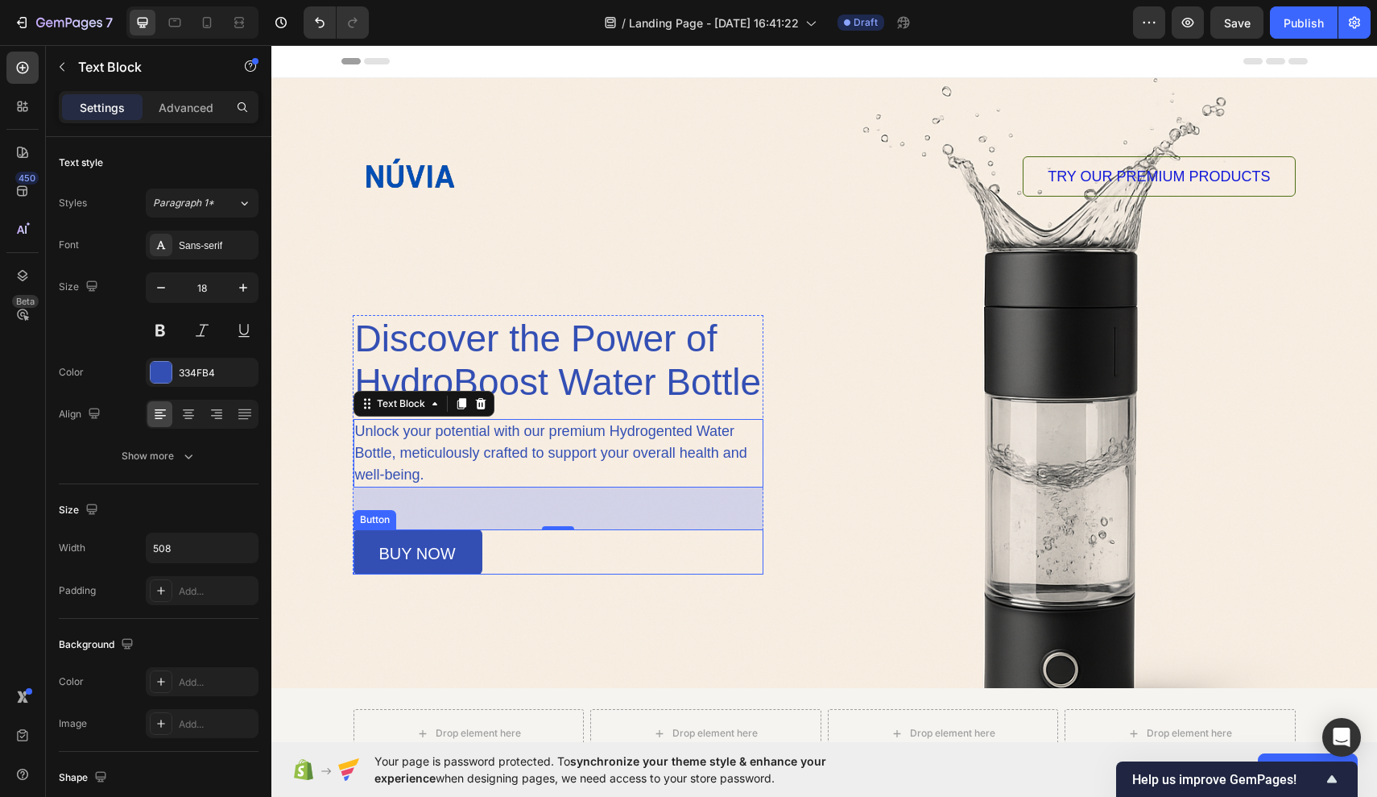
drag, startPoint x: 564, startPoint y: 523, endPoint x: 564, endPoint y: 555, distance: 32.2
click at [564, 555] on div "Discover the Power of HydroBoost Water Bottle Heading Unlock your potential wit…" at bounding box center [559, 444] width 410 height 259
click at [678, 364] on p "Discover the Power of HydroBoost Water Bottle" at bounding box center [558, 360] width 407 height 87
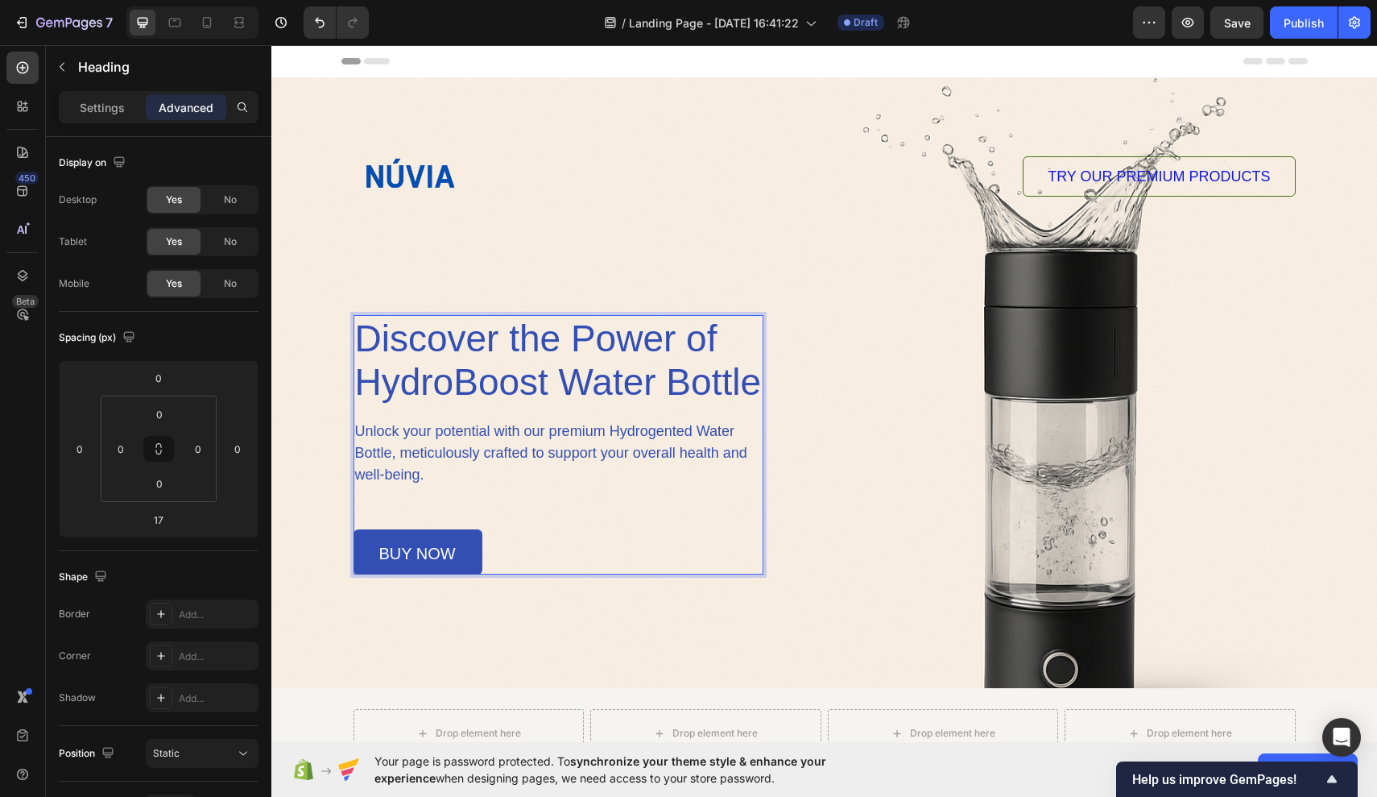
click at [677, 367] on p "Discover the Power of HydroBoost Water Bottle" at bounding box center [558, 360] width 407 height 87
click at [758, 358] on p "Discover the Power of HydroBoost Water Bottle" at bounding box center [558, 360] width 407 height 87
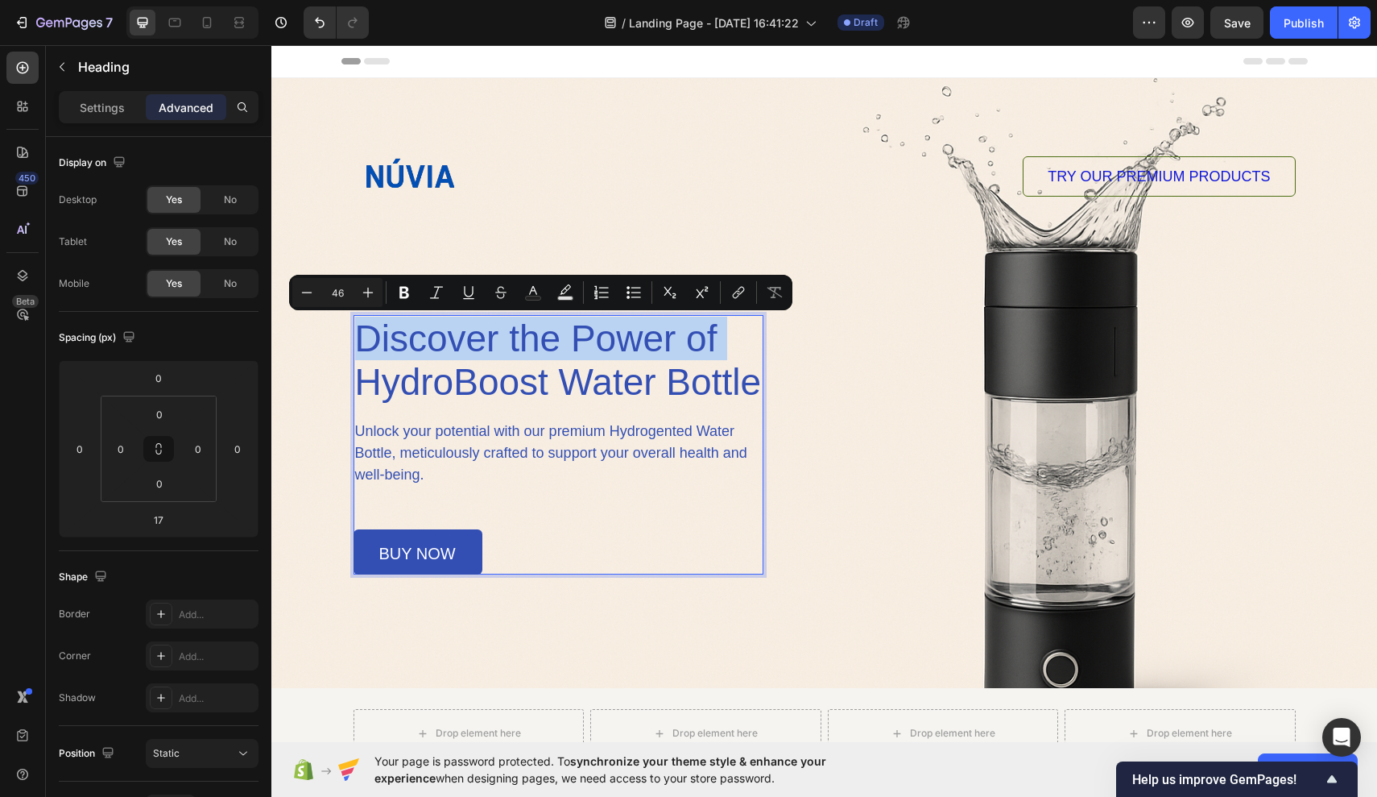
drag, startPoint x: 758, startPoint y: 358, endPoint x: 413, endPoint y: 333, distance: 345.6
click at [413, 333] on p "Discover the Power of HydroBoost Water Bottle" at bounding box center [558, 360] width 407 height 87
click at [117, 99] on p "Settings" at bounding box center [102, 107] width 45 height 17
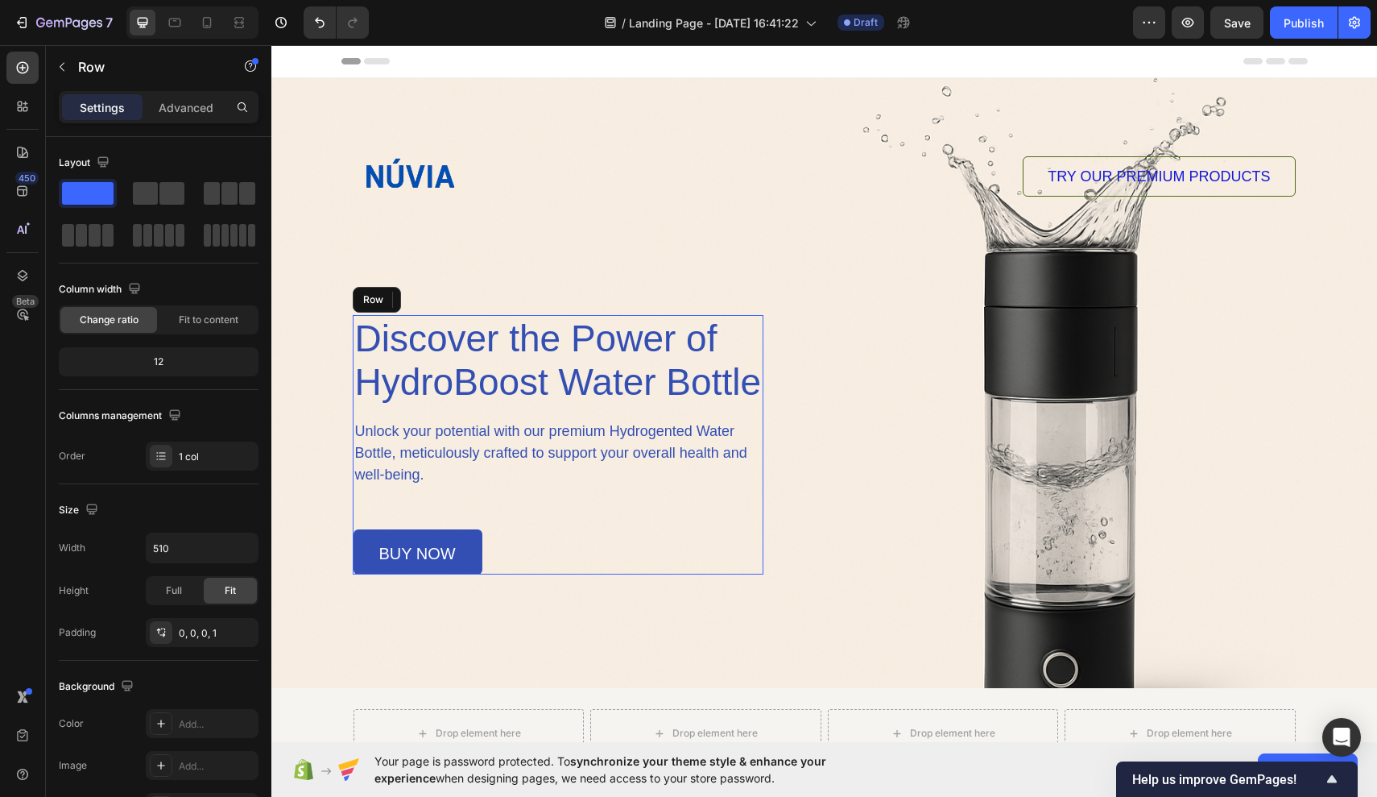
click at [746, 406] on div "Discover the Power of HydroBoost Water Bottle Heading 17 Unlock your potential …" at bounding box center [559, 444] width 410 height 259
click at [656, 467] on p "Unlock your potential with our premium Hydrogented Water Bottle, meticulously c…" at bounding box center [558, 452] width 406 height 65
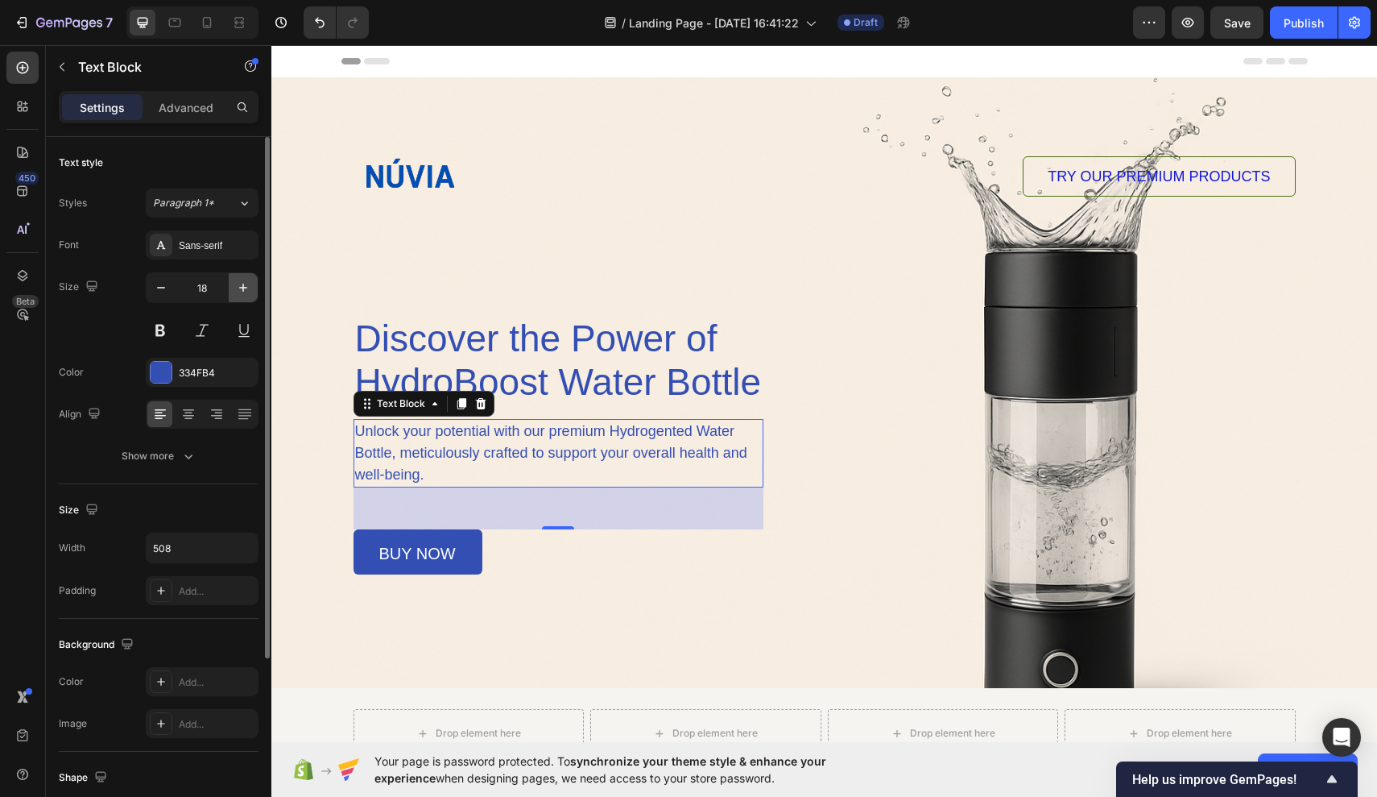
click at [252, 295] on button "button" at bounding box center [243, 287] width 29 height 29
click at [244, 299] on button "button" at bounding box center [243, 287] width 29 height 29
click at [168, 288] on icon "button" at bounding box center [161, 288] width 16 height 16
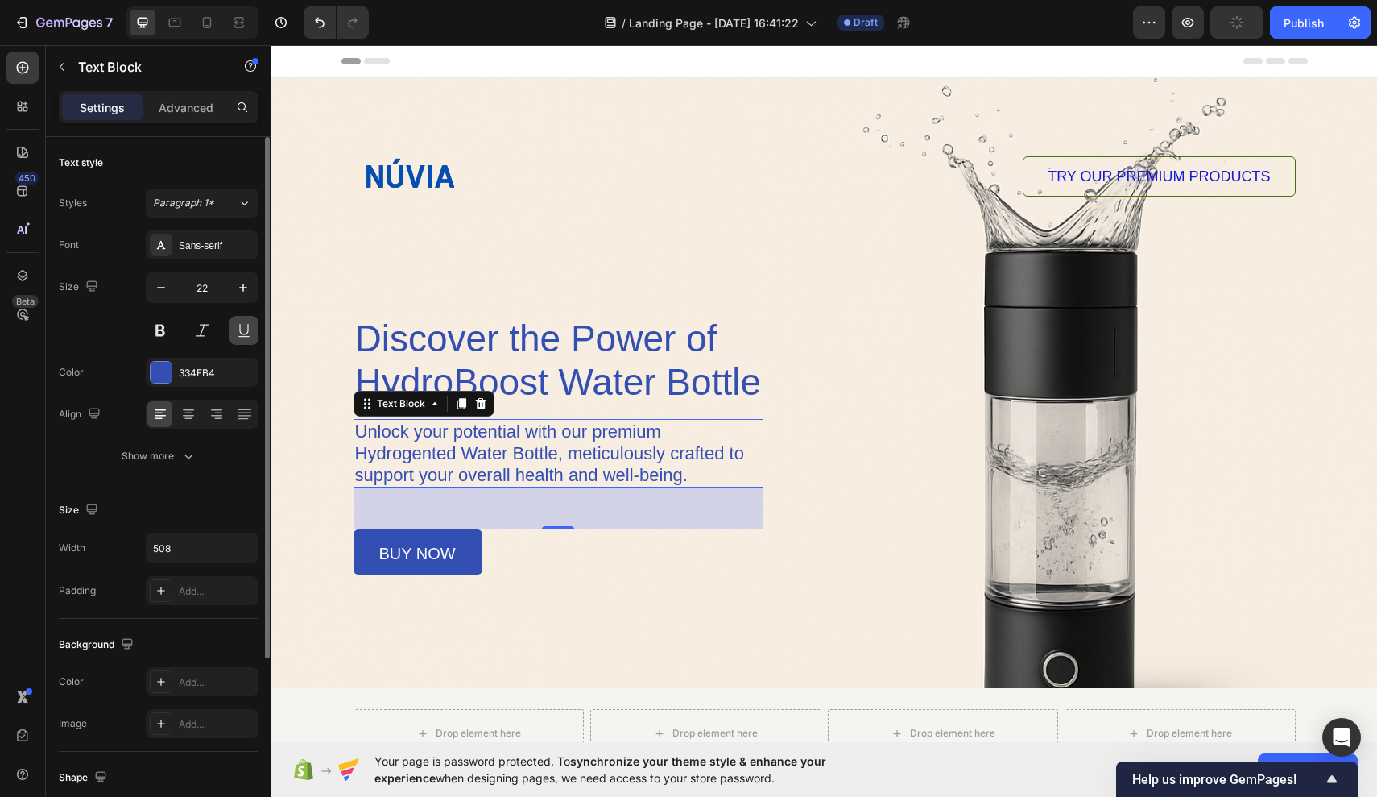
type input "21"
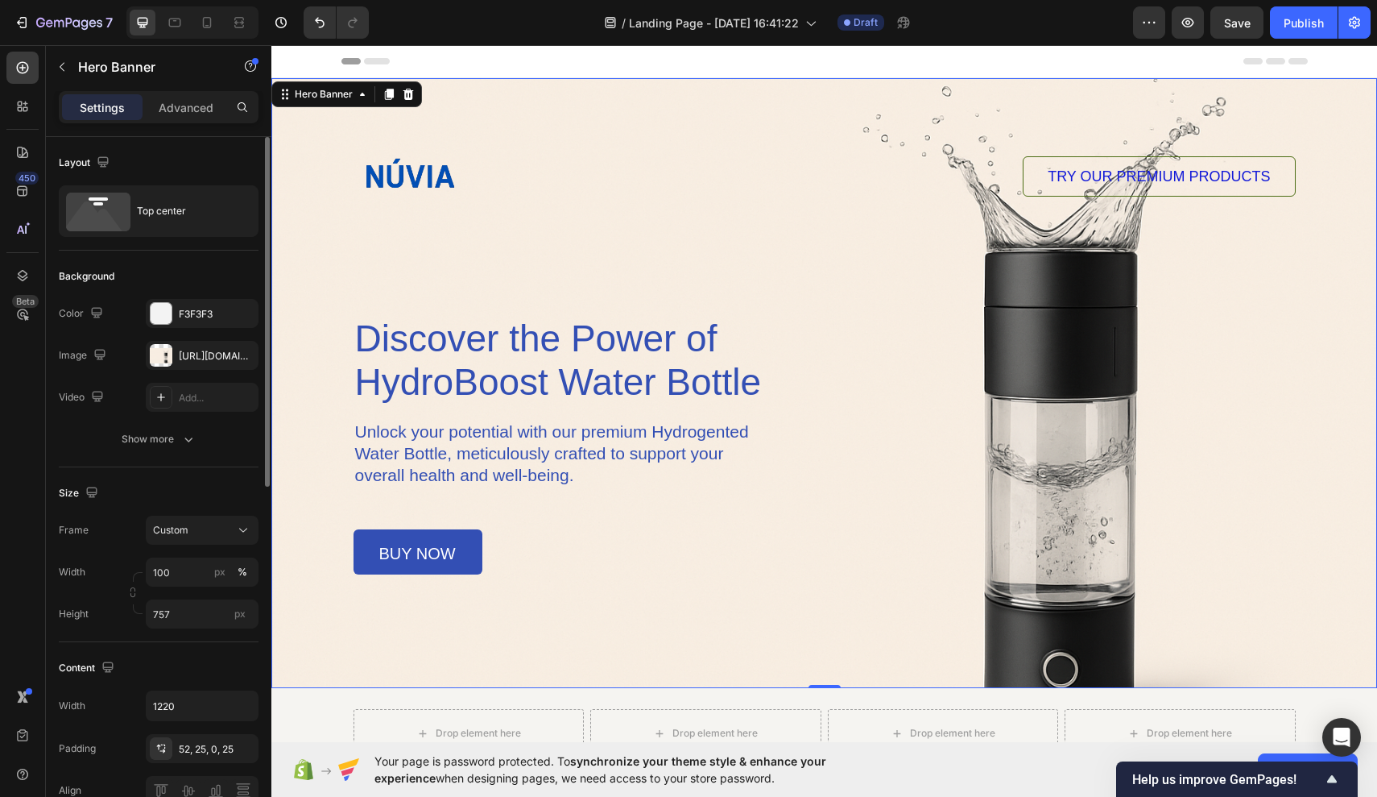
click at [683, 657] on div "Background Image" at bounding box center [824, 383] width 1106 height 610
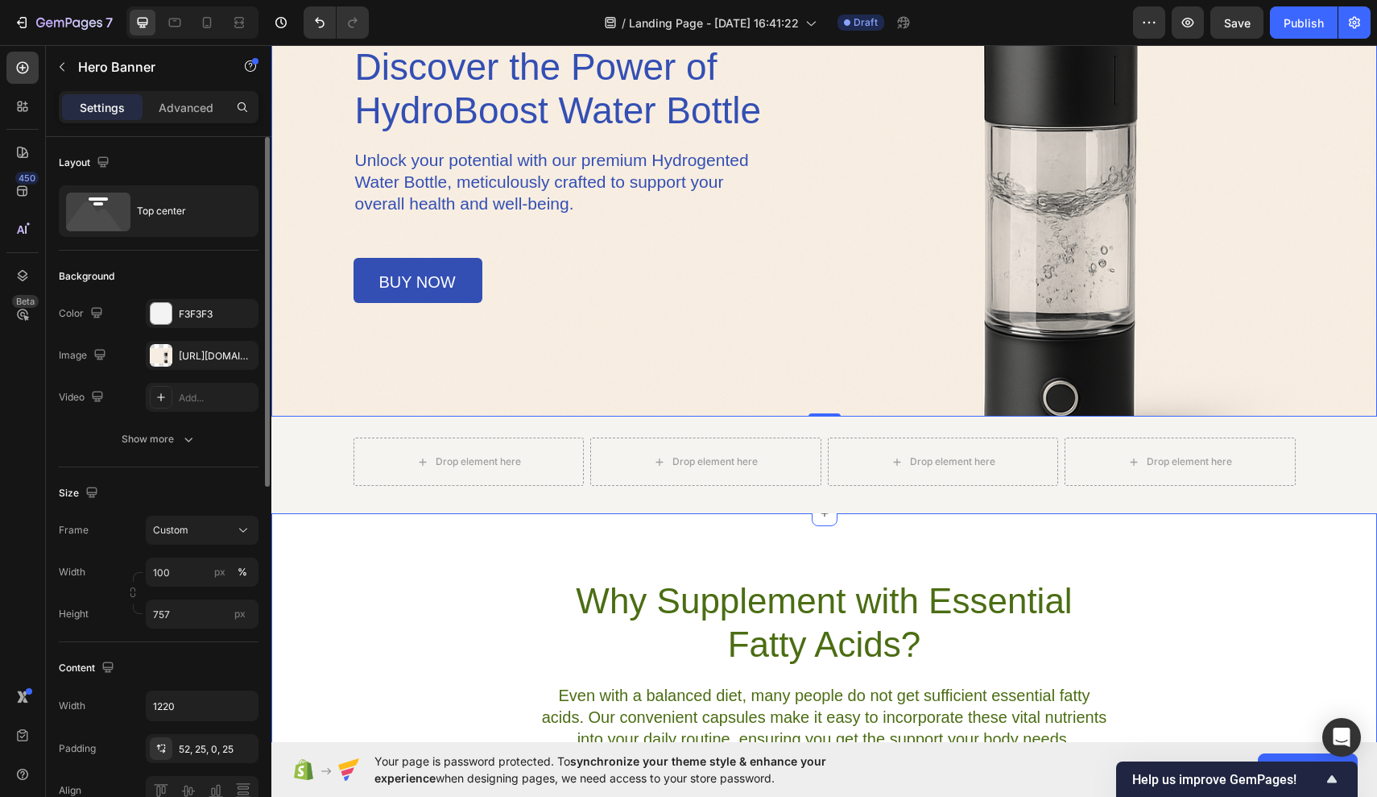
scroll to position [303, 0]
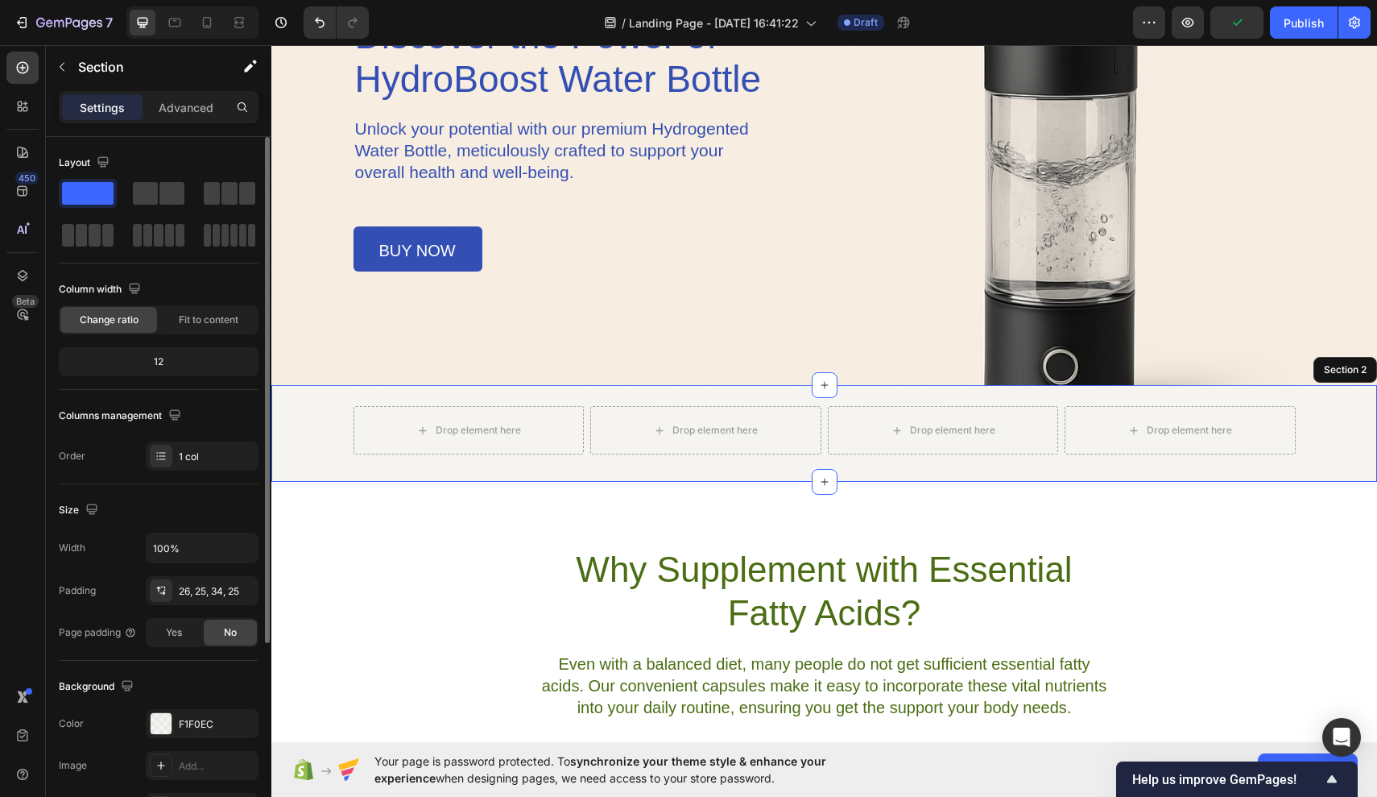
click at [327, 446] on div "Drop element here Drop element here Drop element here Drop element here Row" at bounding box center [825, 430] width 1066 height 48
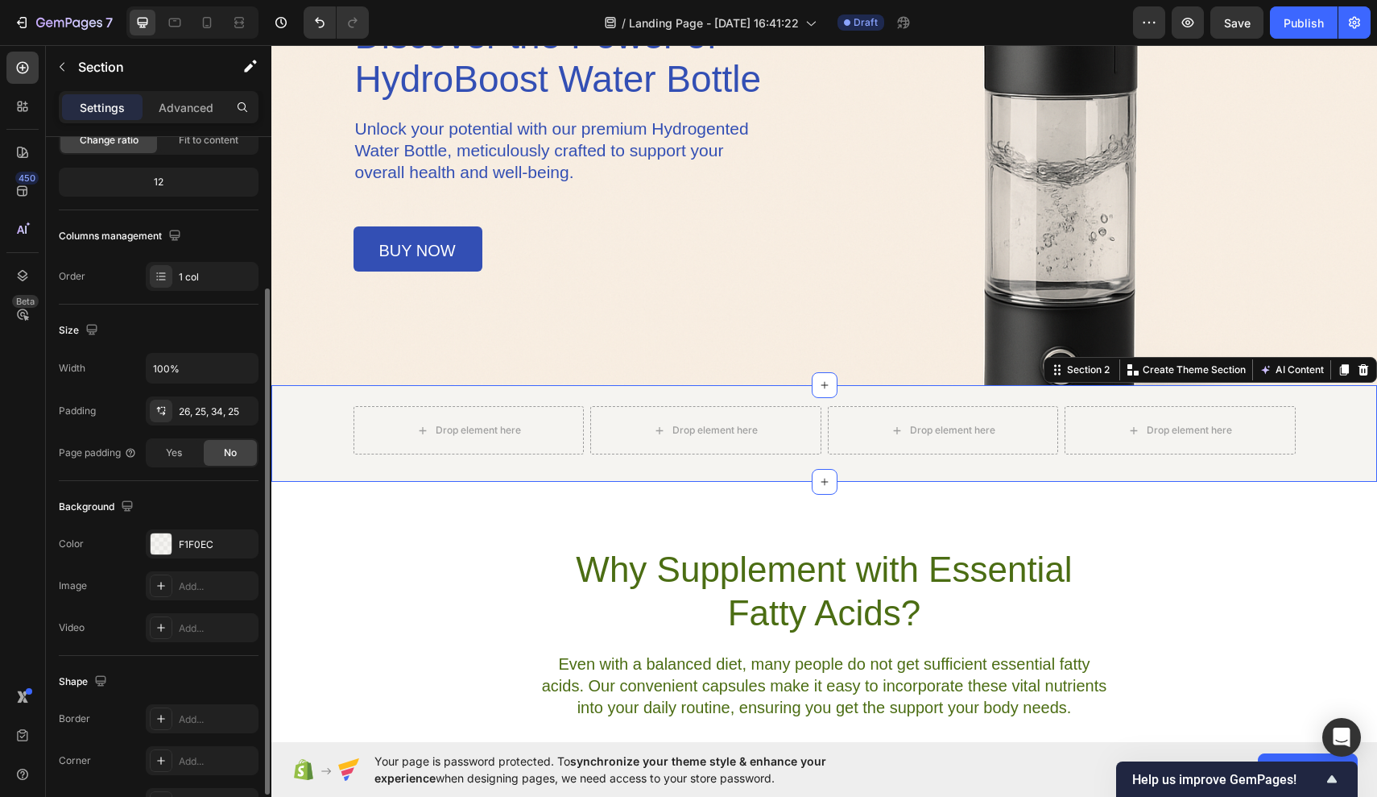
scroll to position [209, 0]
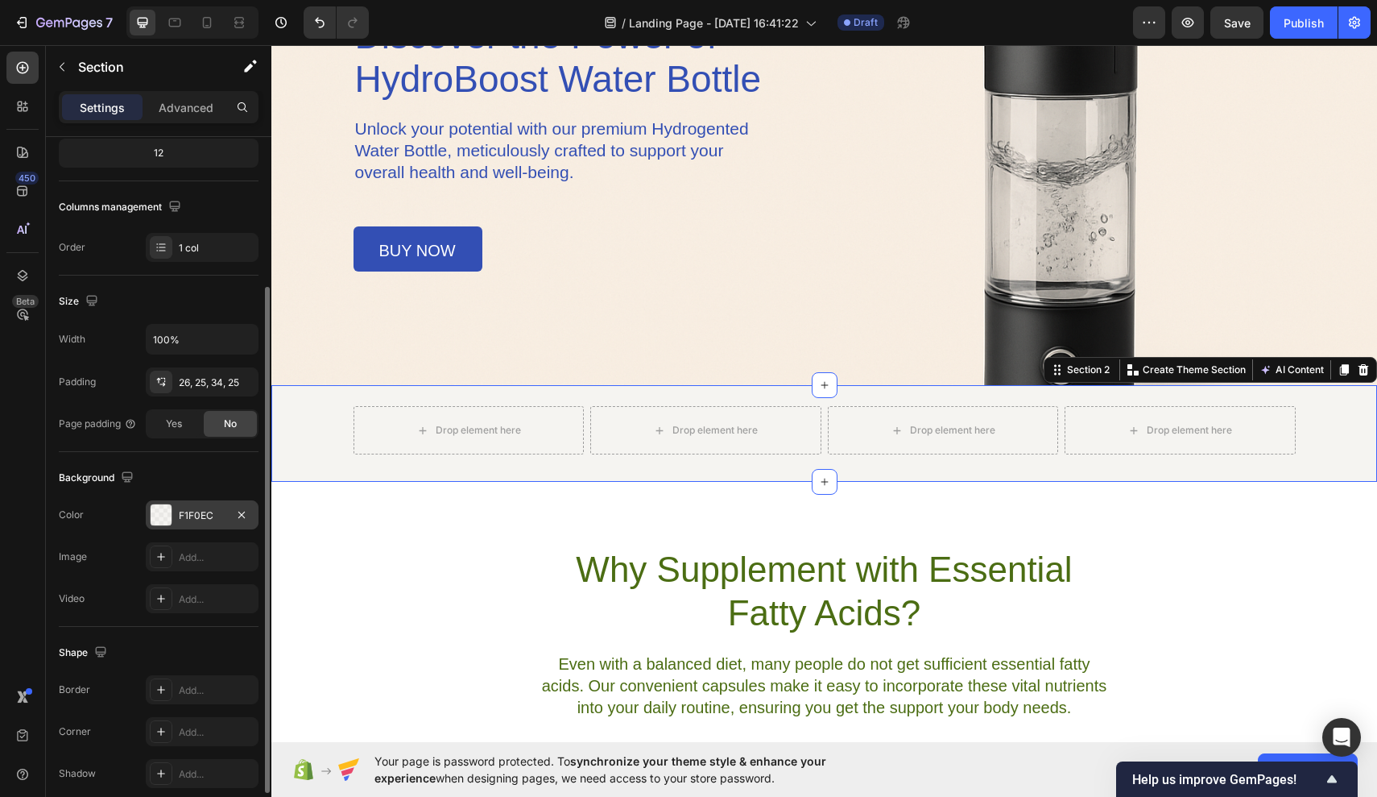
click at [164, 512] on div at bounding box center [161, 514] width 21 height 21
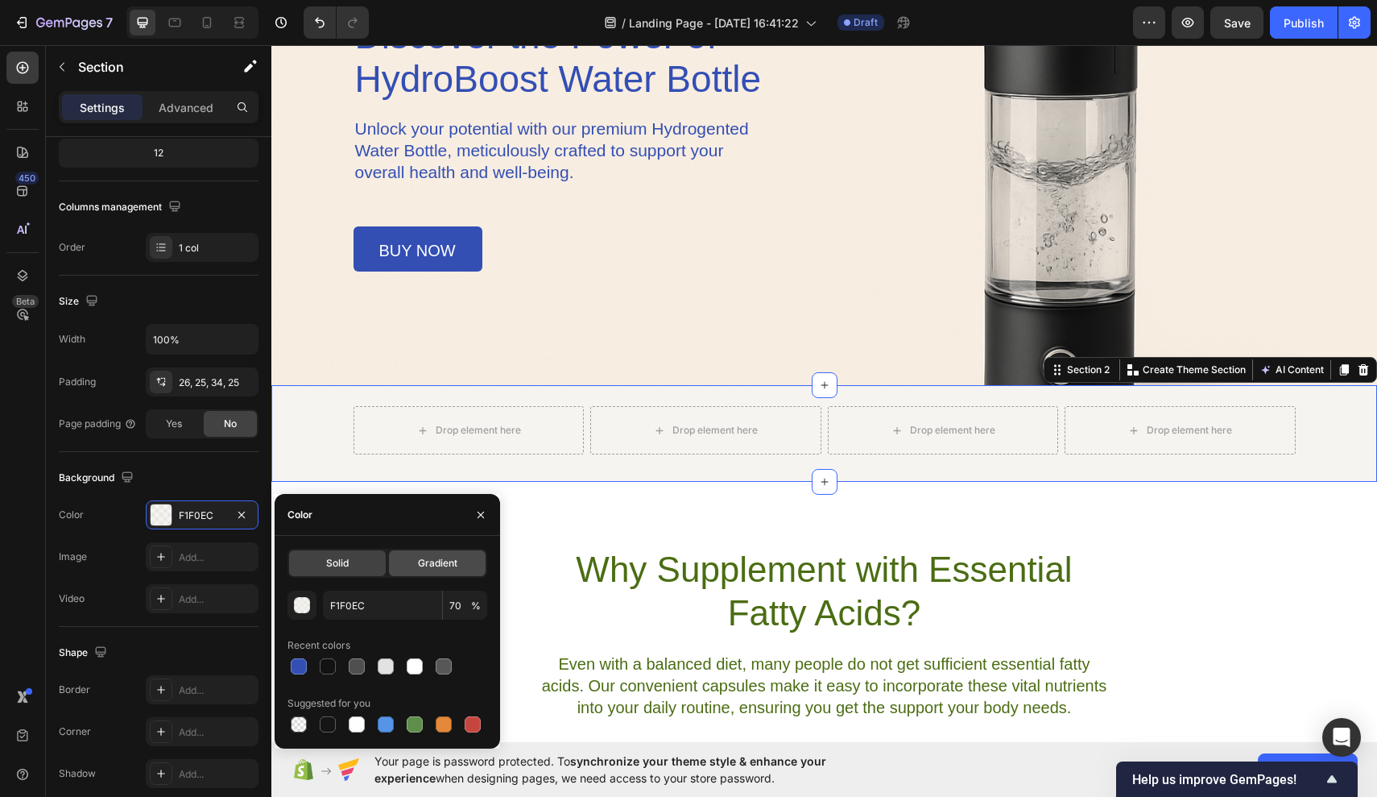
click at [426, 568] on span "Gradient" at bounding box center [437, 563] width 39 height 14
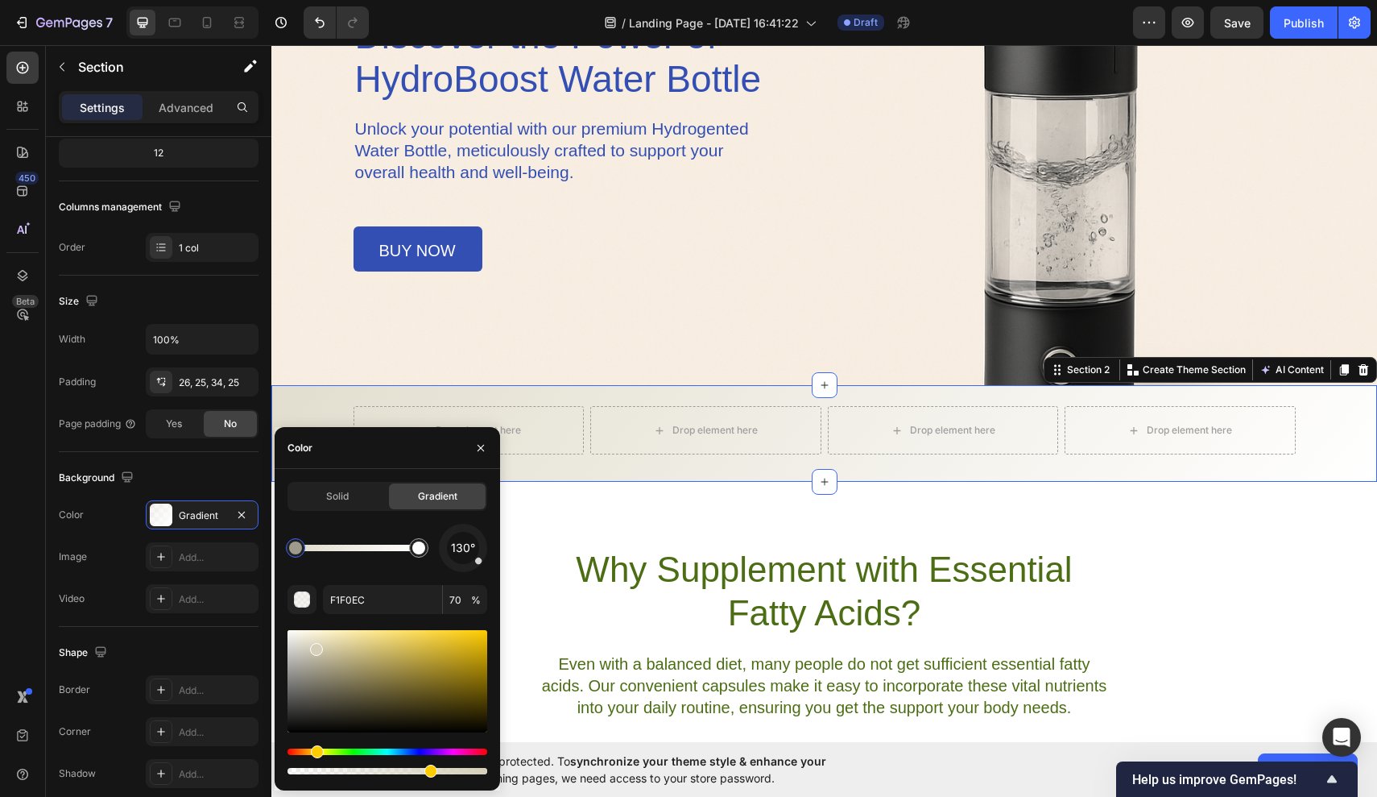
drag, startPoint x: 333, startPoint y: 673, endPoint x: 315, endPoint y: 646, distance: 31.9
click at [315, 646] on div at bounding box center [388, 681] width 200 height 102
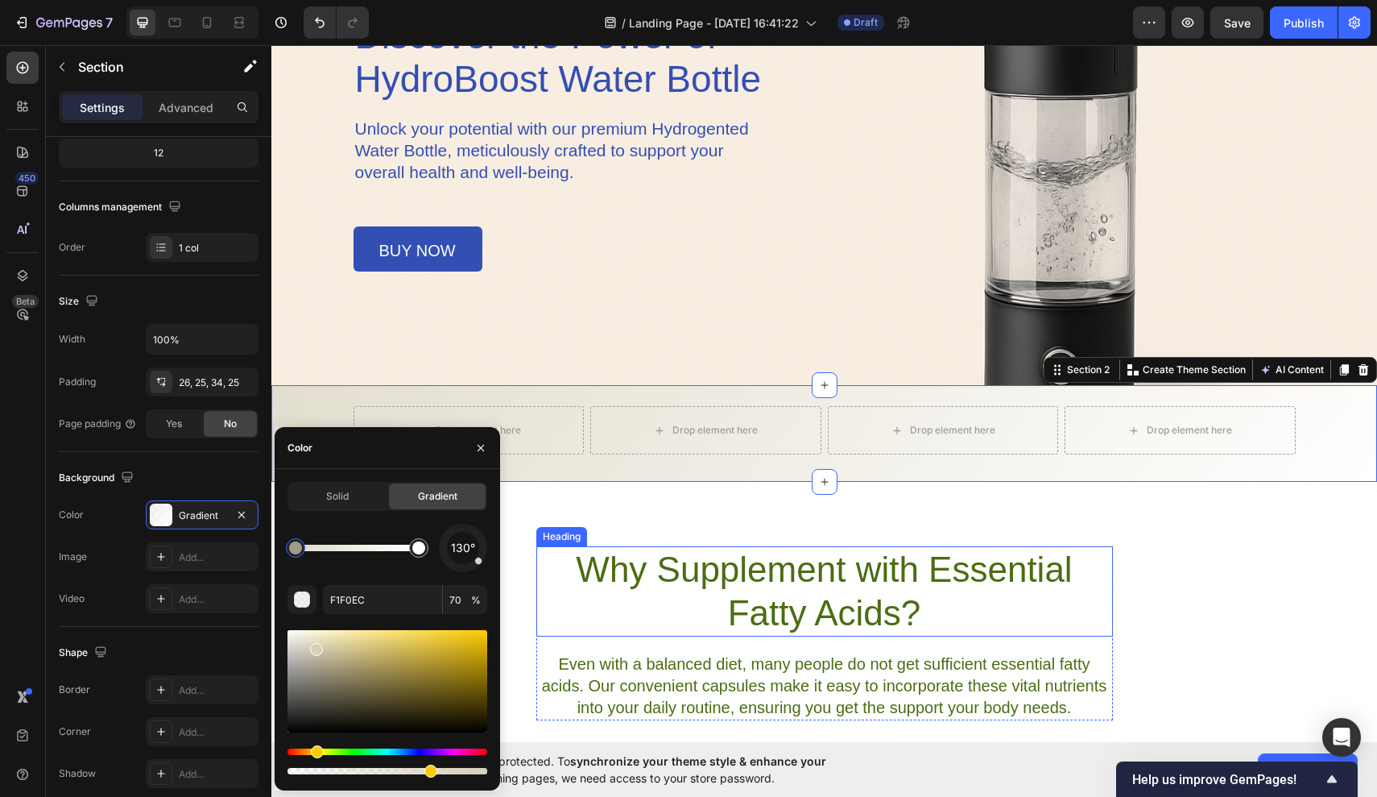
type input "D6D0BA"
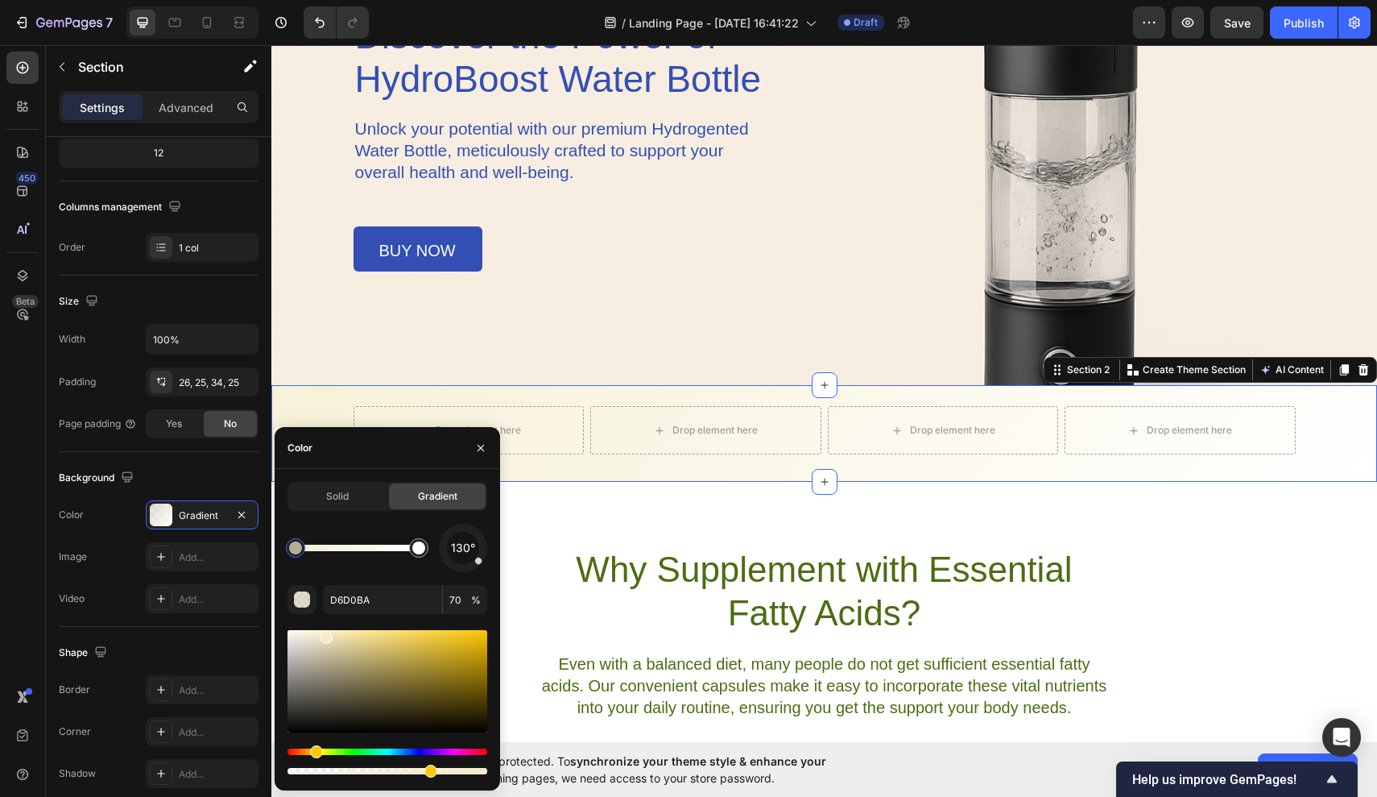
drag, startPoint x: 318, startPoint y: 650, endPoint x: 324, endPoint y: 634, distance: 17.1
click at [324, 634] on div at bounding box center [326, 637] width 13 height 13
click at [597, 516] on div "Why Supplement with Essential Fatty Acids? Heading Even with a balanced diet, m…" at bounding box center [824, 648] width 1106 height 333
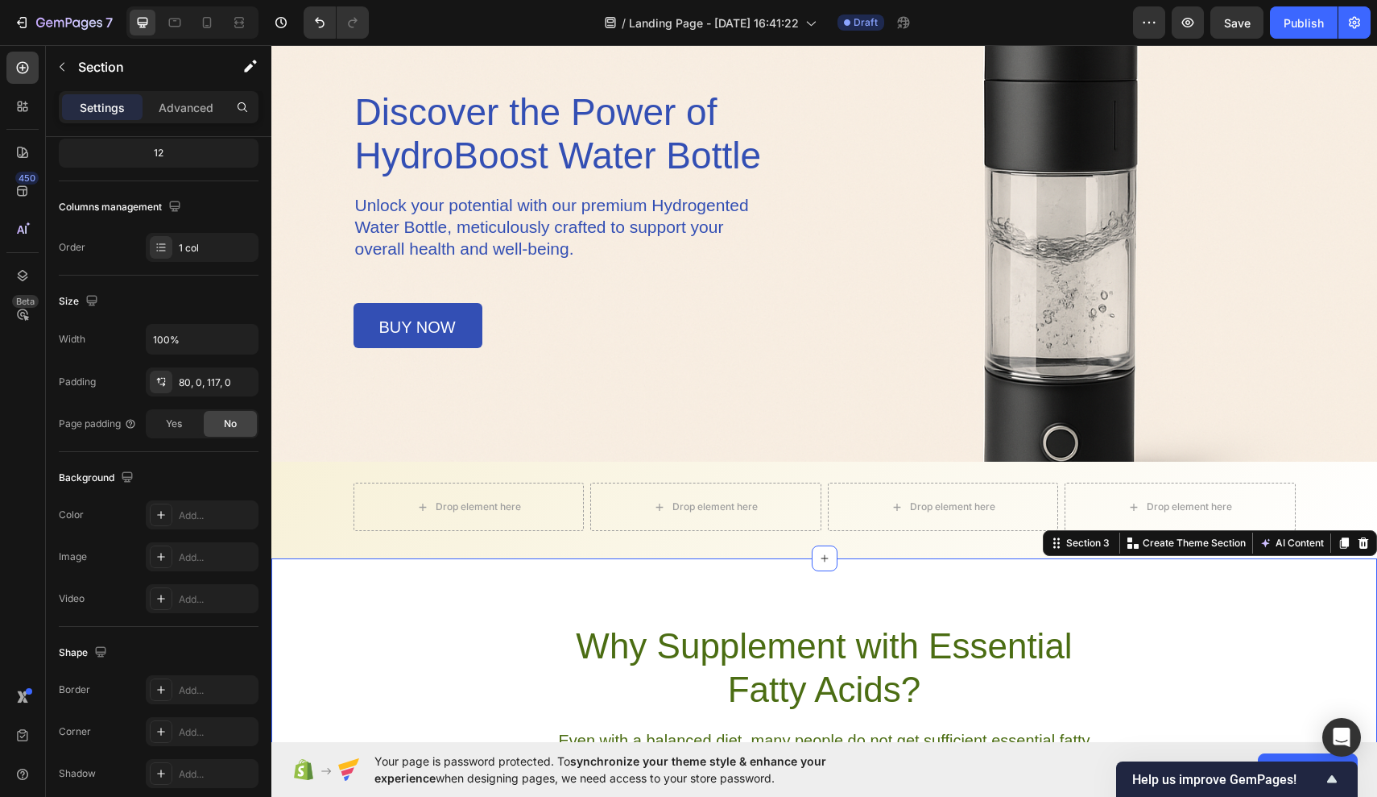
scroll to position [222, 0]
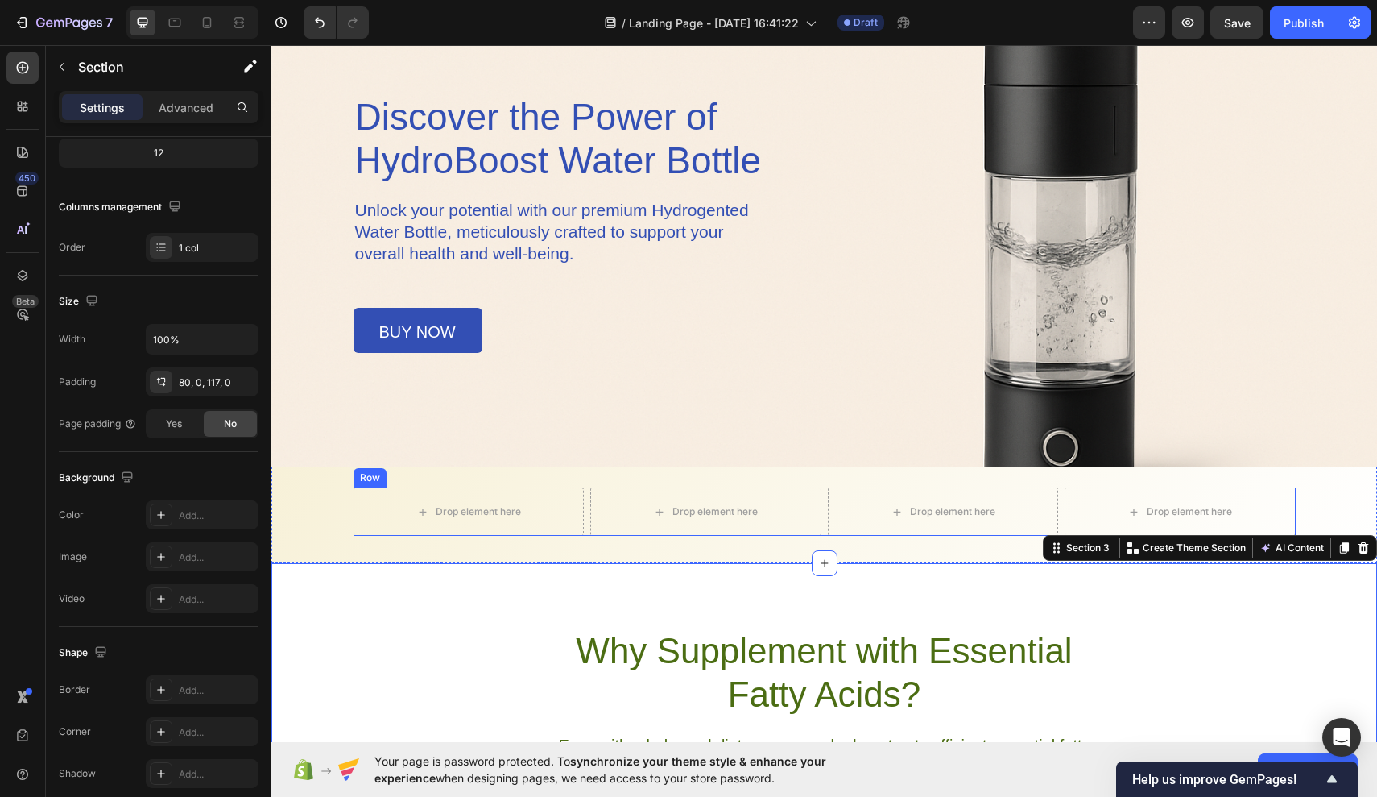
drag, startPoint x: 829, startPoint y: 466, endPoint x: 830, endPoint y: 484, distance: 18.6
click at [827, 508] on div "Drop element here Drop element here Drop element here Drop element here Row Sec…" at bounding box center [824, 514] width 1106 height 97
click at [826, 466] on icon at bounding box center [824, 466] width 13 height 13
click at [768, 585] on div "Why Supplement with Essential Fatty Acids? Heading Even with a balanced diet, m…" at bounding box center [824, 729] width 1106 height 333
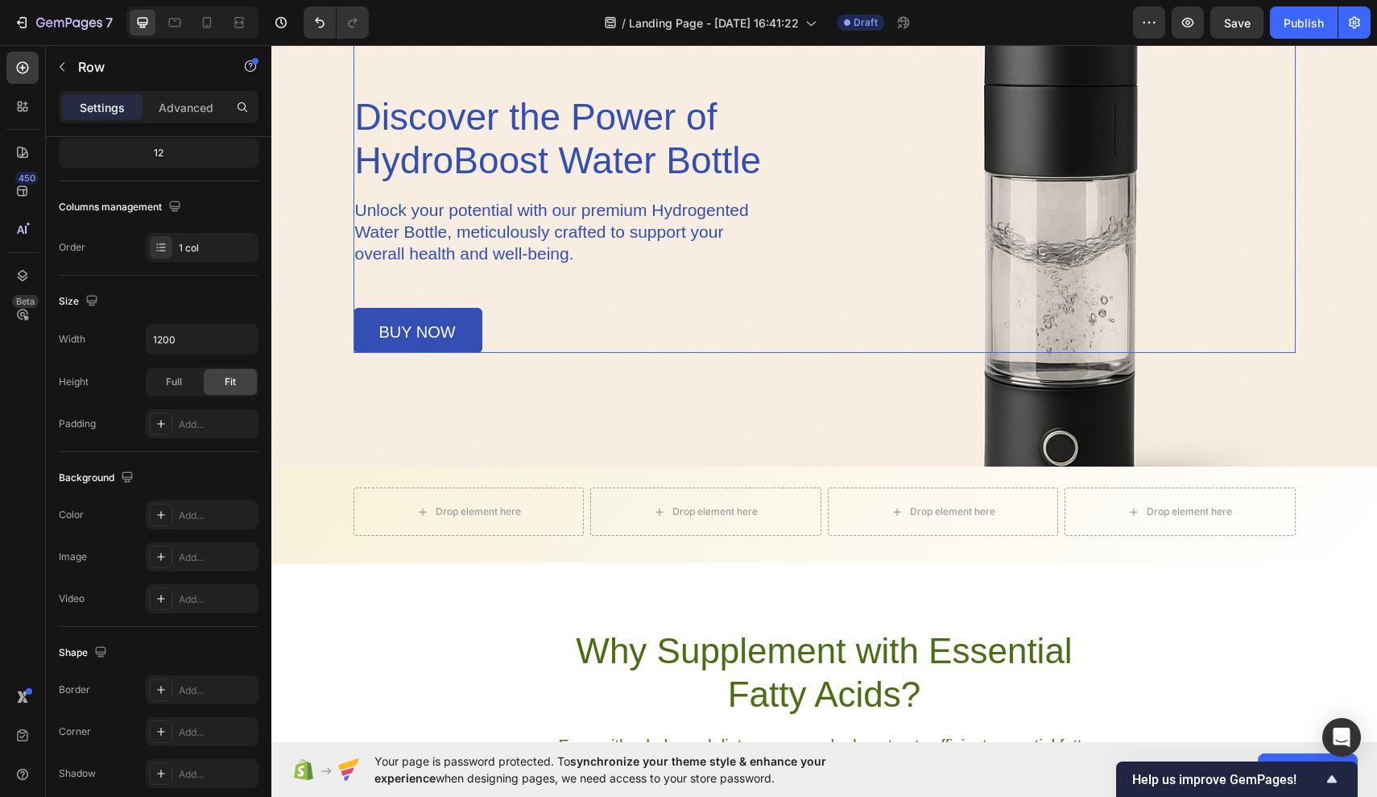
click at [855, 222] on div "Image TRY OUR PREMIUM PRODUCTS Button Row Discover the Power of HydroBoost Wate…" at bounding box center [825, 126] width 942 height 454
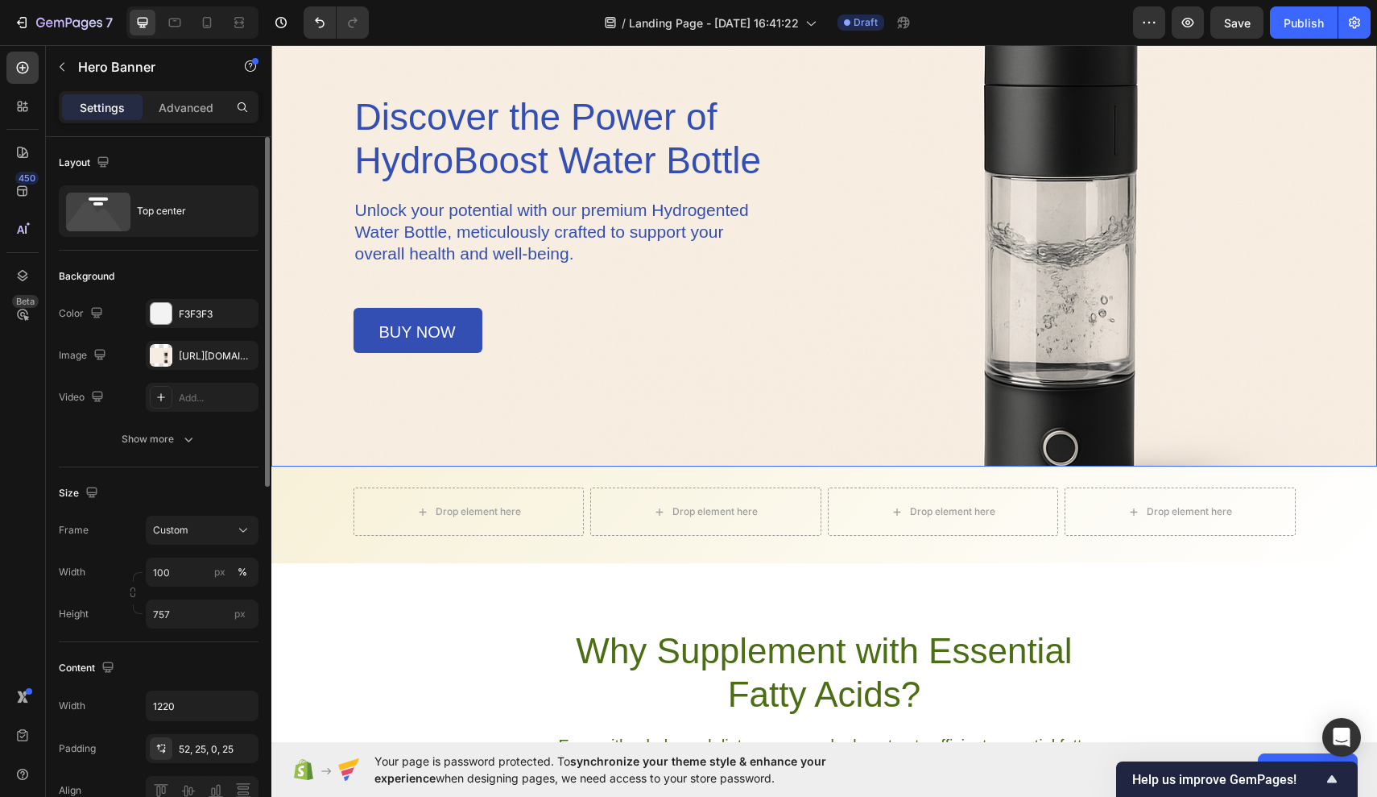
click at [814, 426] on div "Background Image" at bounding box center [824, 162] width 1106 height 610
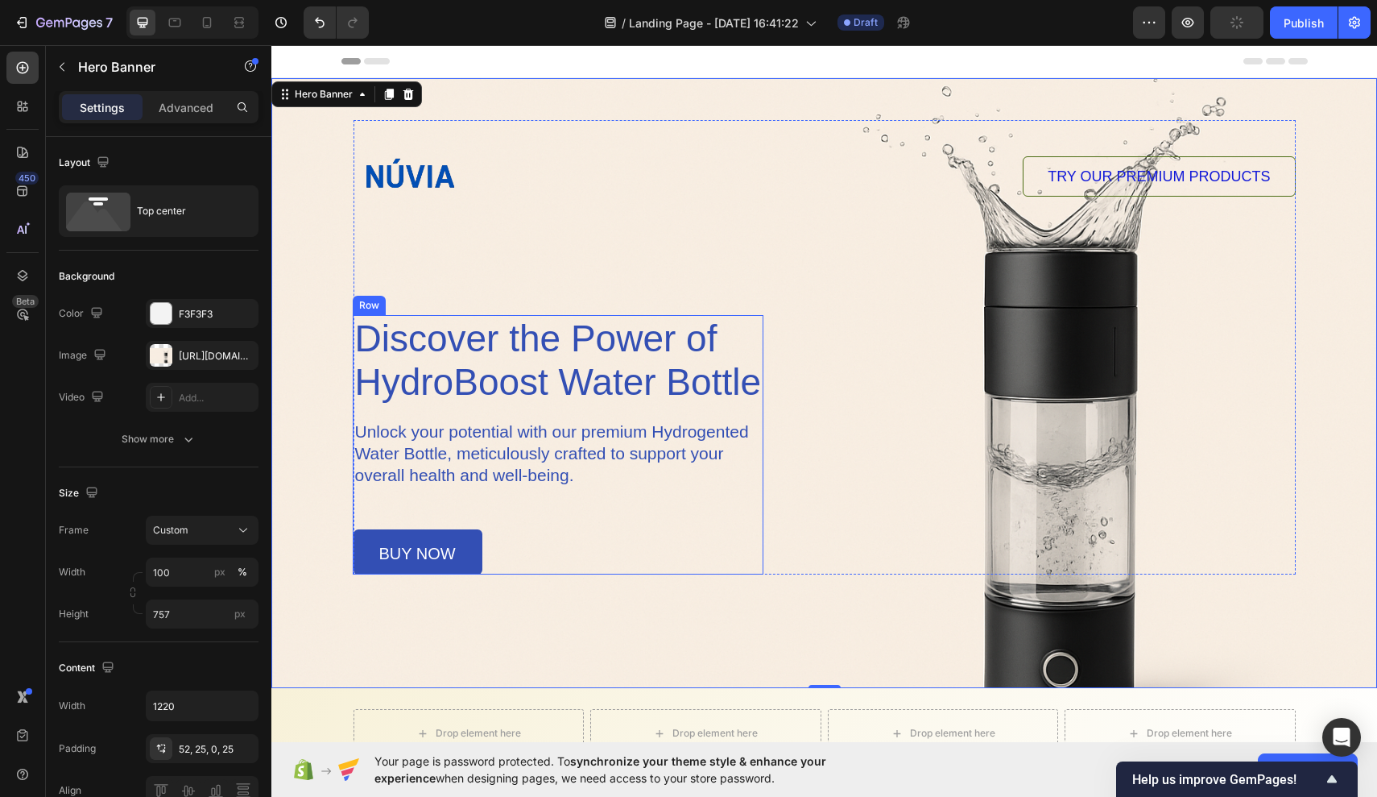
click at [715, 409] on div "Discover the Power of HydroBoost Water Bottle Heading Unlock your potential wit…" at bounding box center [559, 444] width 410 height 259
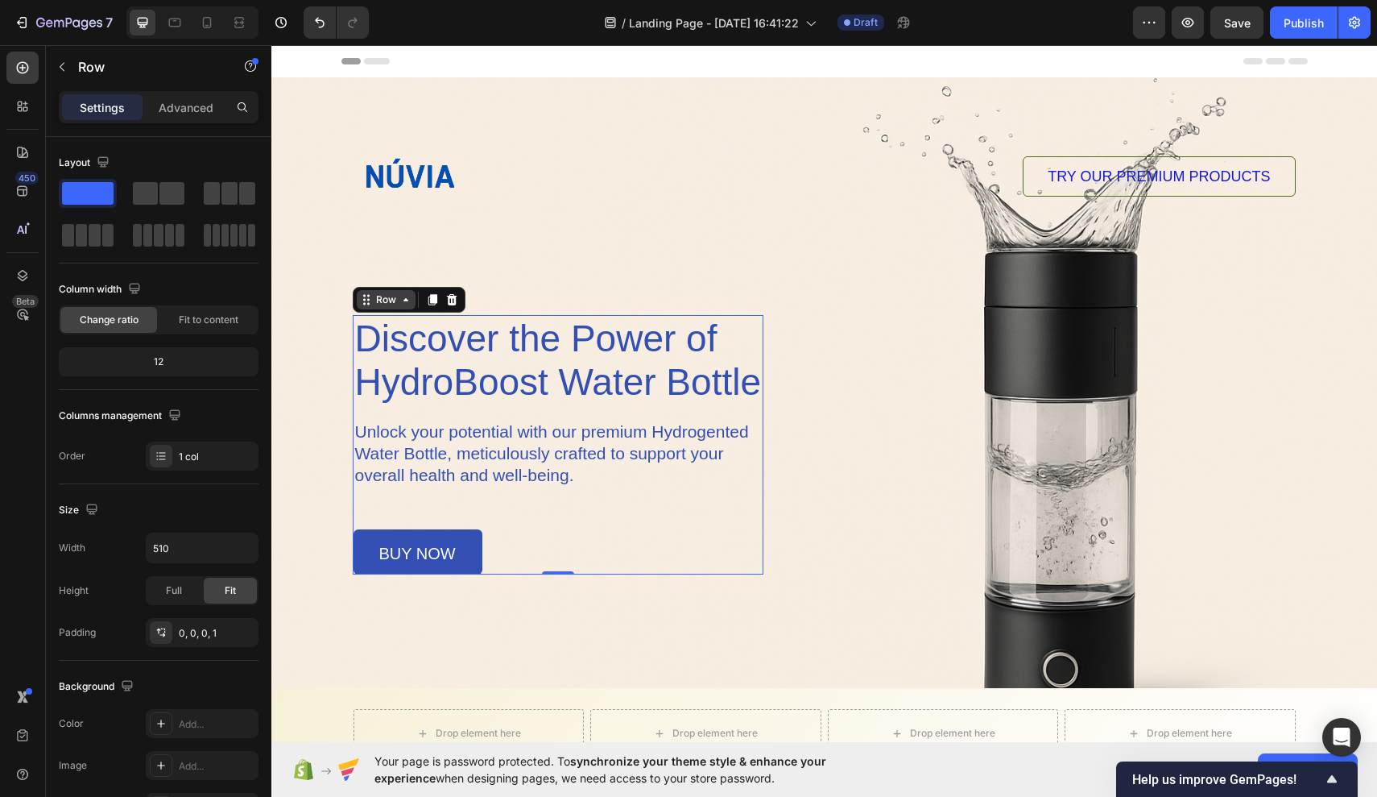
click at [391, 300] on div "Row" at bounding box center [386, 299] width 27 height 14
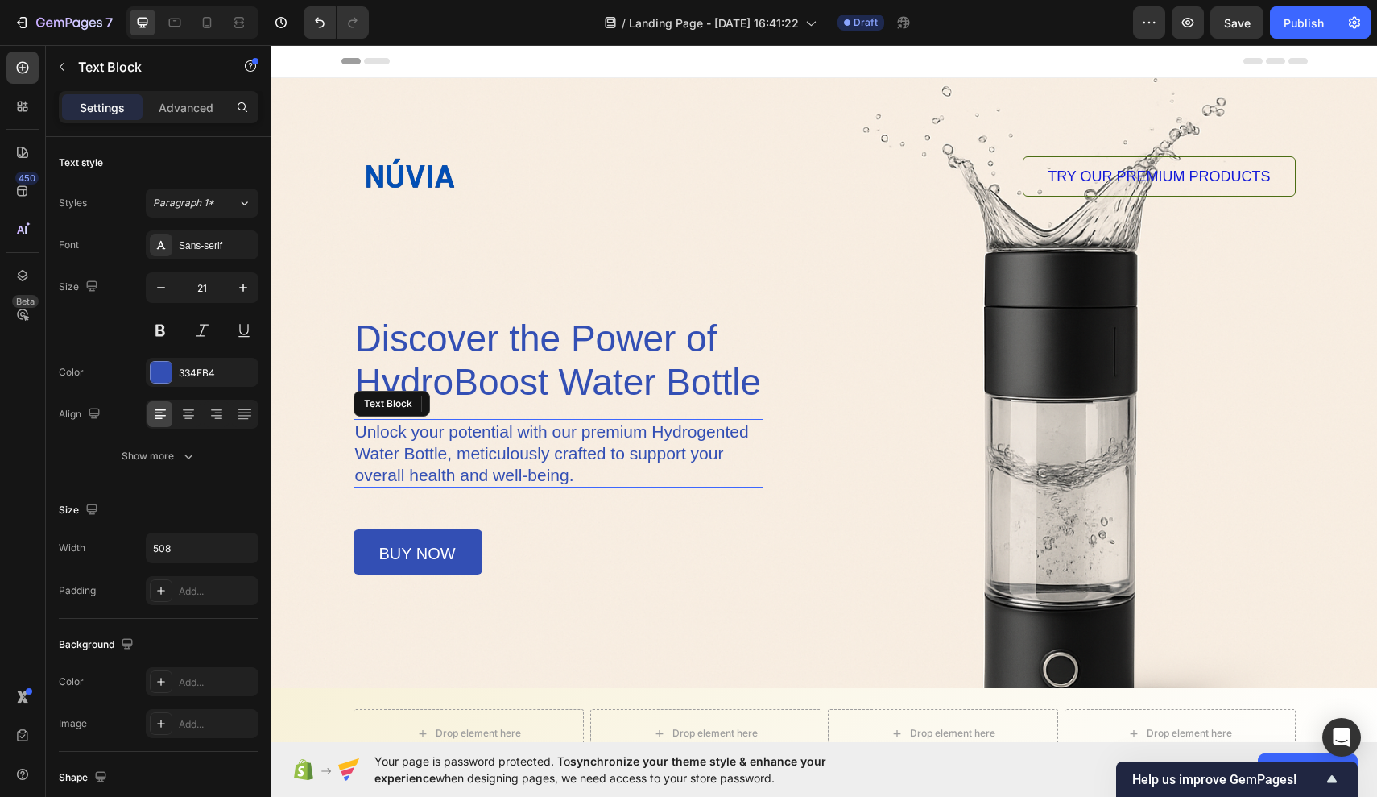
click at [754, 454] on p "Unlock your potential with our premium Hydrogented Water Bottle, meticulously c…" at bounding box center [558, 452] width 406 height 65
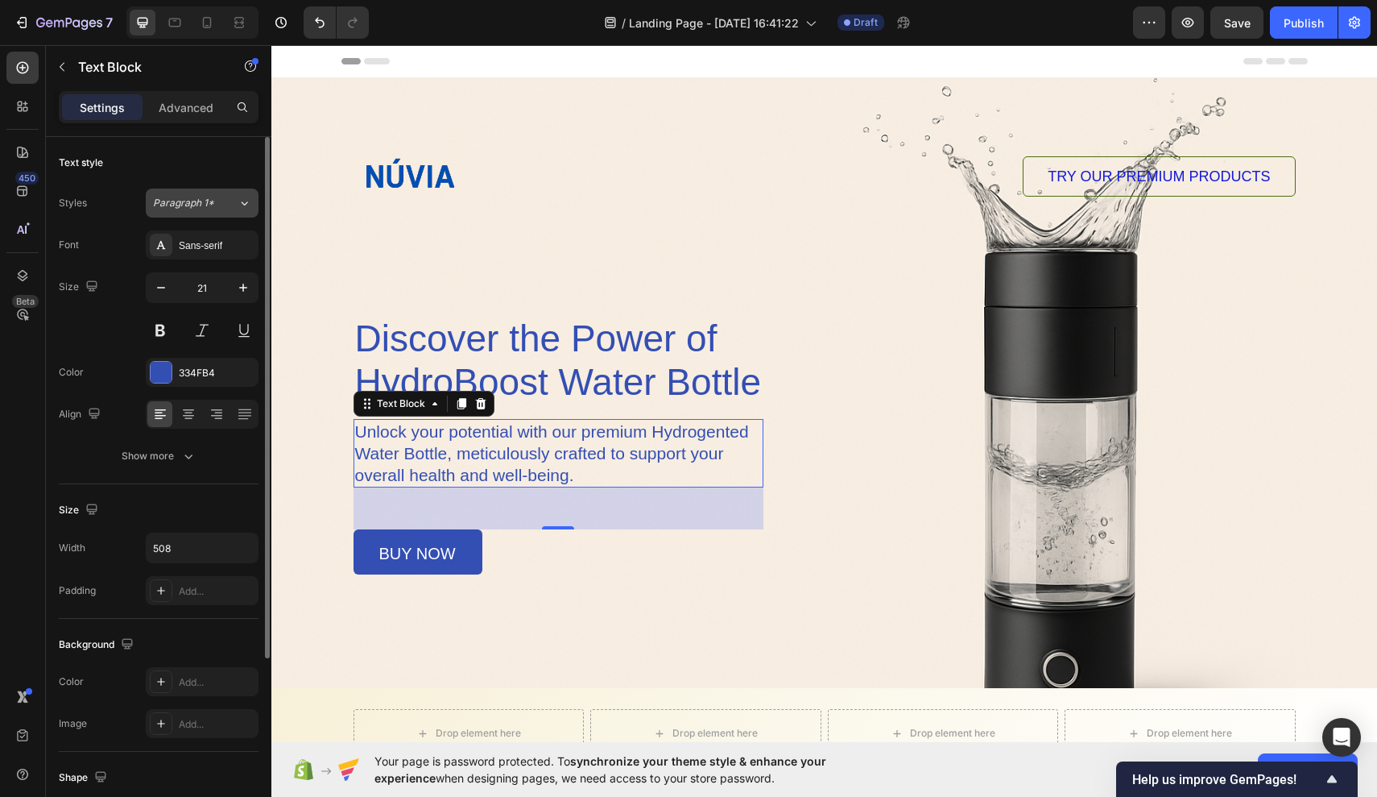
click at [209, 197] on span "Paragraph 1*" at bounding box center [183, 203] width 61 height 14
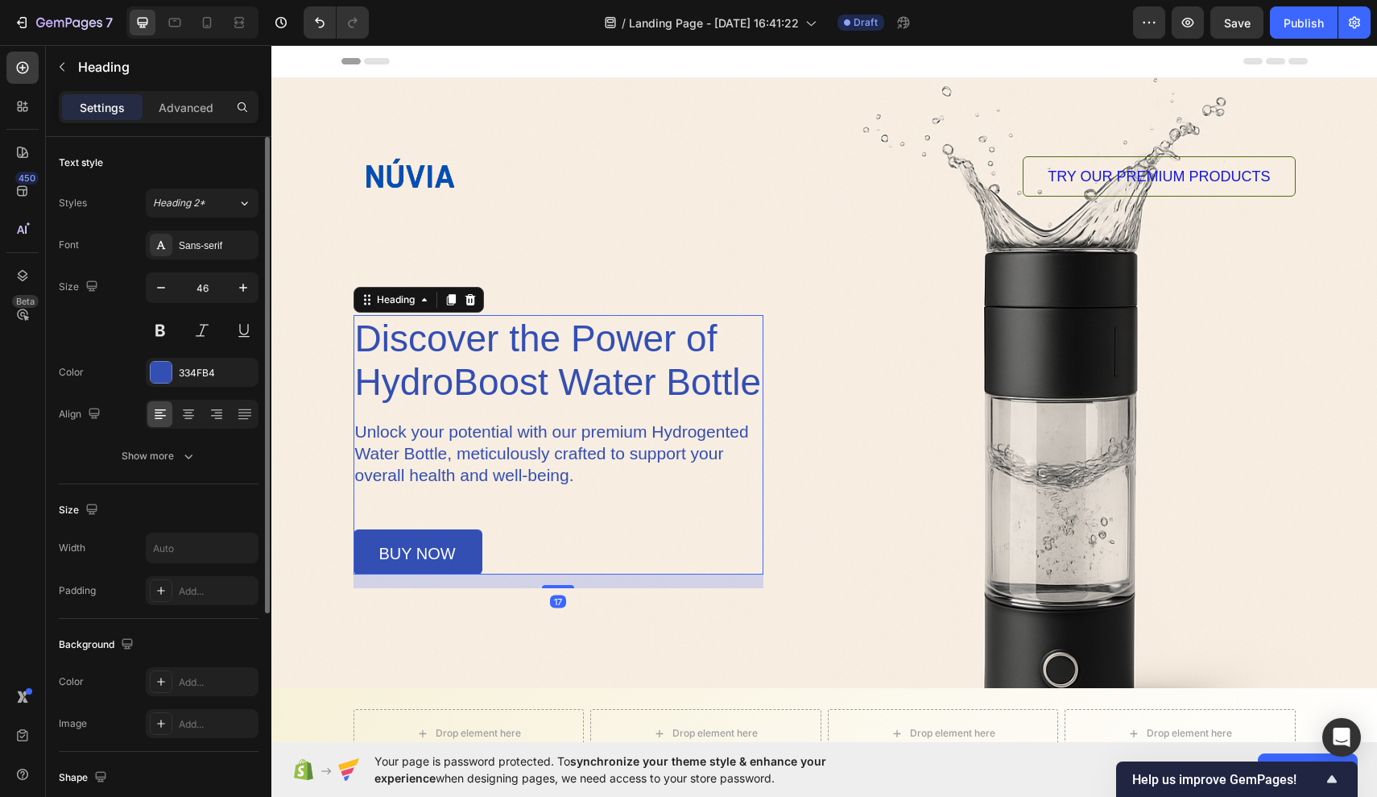
click at [487, 353] on p "Discover the Power of HydroBoost Water Bottle" at bounding box center [558, 360] width 407 height 87
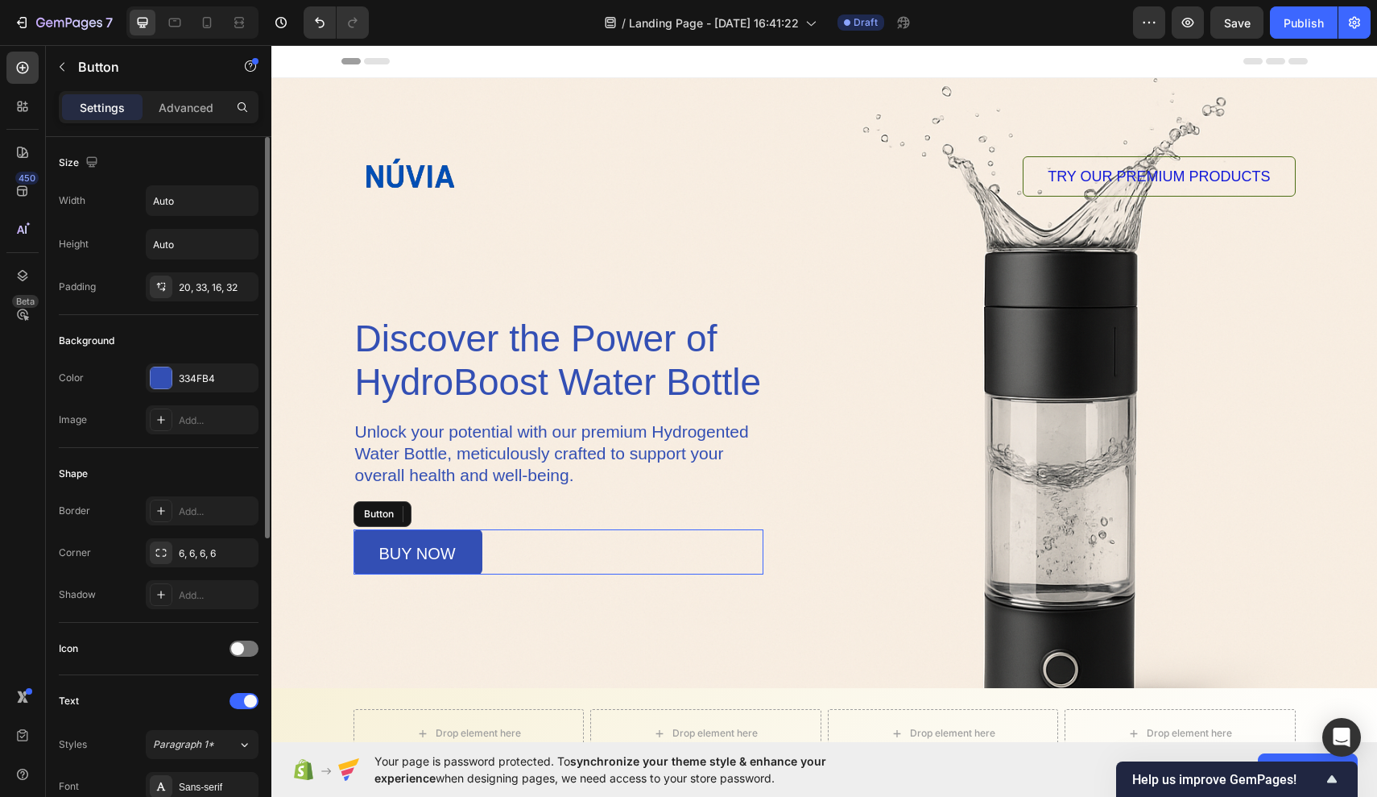
click at [521, 546] on div "buy now Button" at bounding box center [559, 551] width 410 height 45
click at [621, 478] on div "Discover the Power of HydroBoost Water Bottle Heading Unlock your potential wit…" at bounding box center [559, 444] width 410 height 259
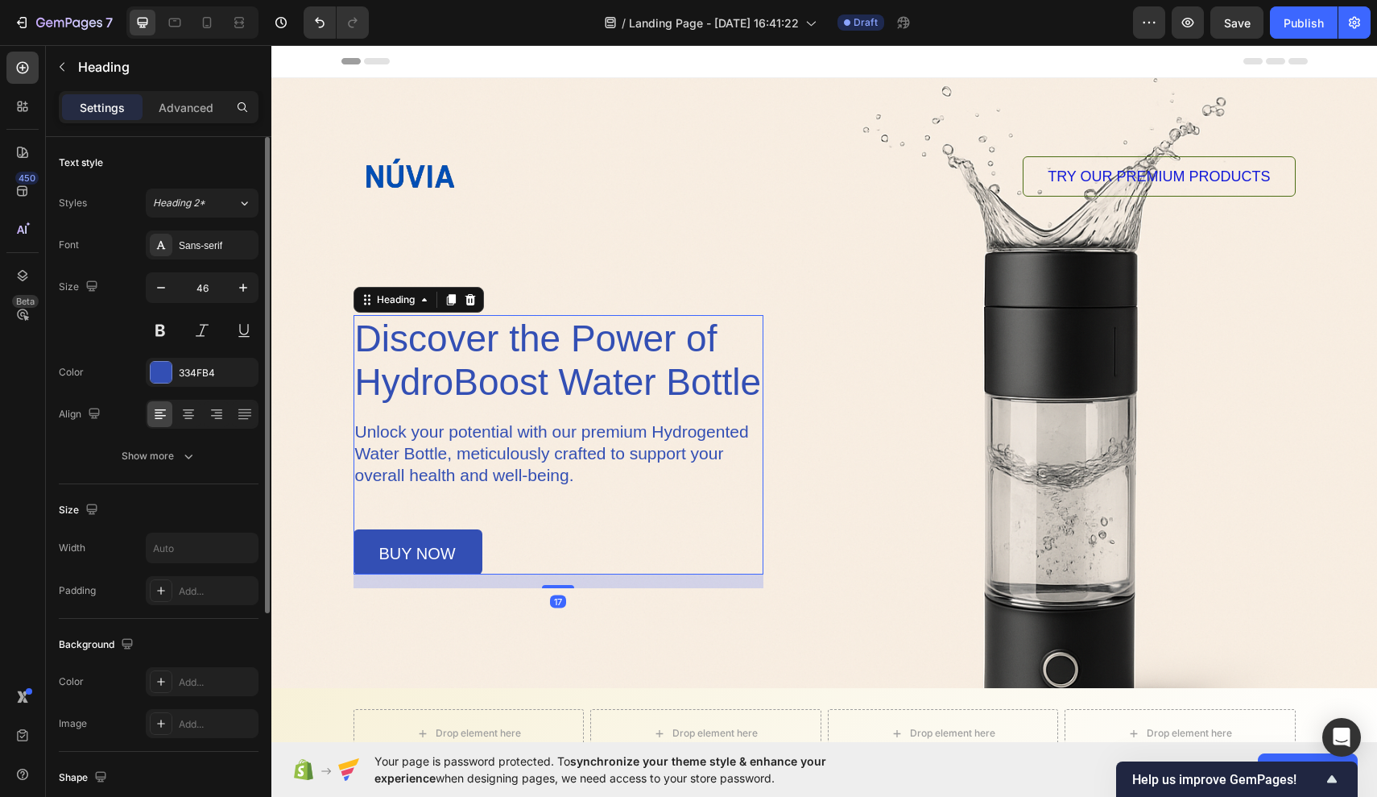
click at [607, 385] on p "Discover the Power of HydroBoost Water Bottle" at bounding box center [558, 360] width 407 height 87
click at [226, 194] on button "Heading 2*" at bounding box center [202, 202] width 113 height 29
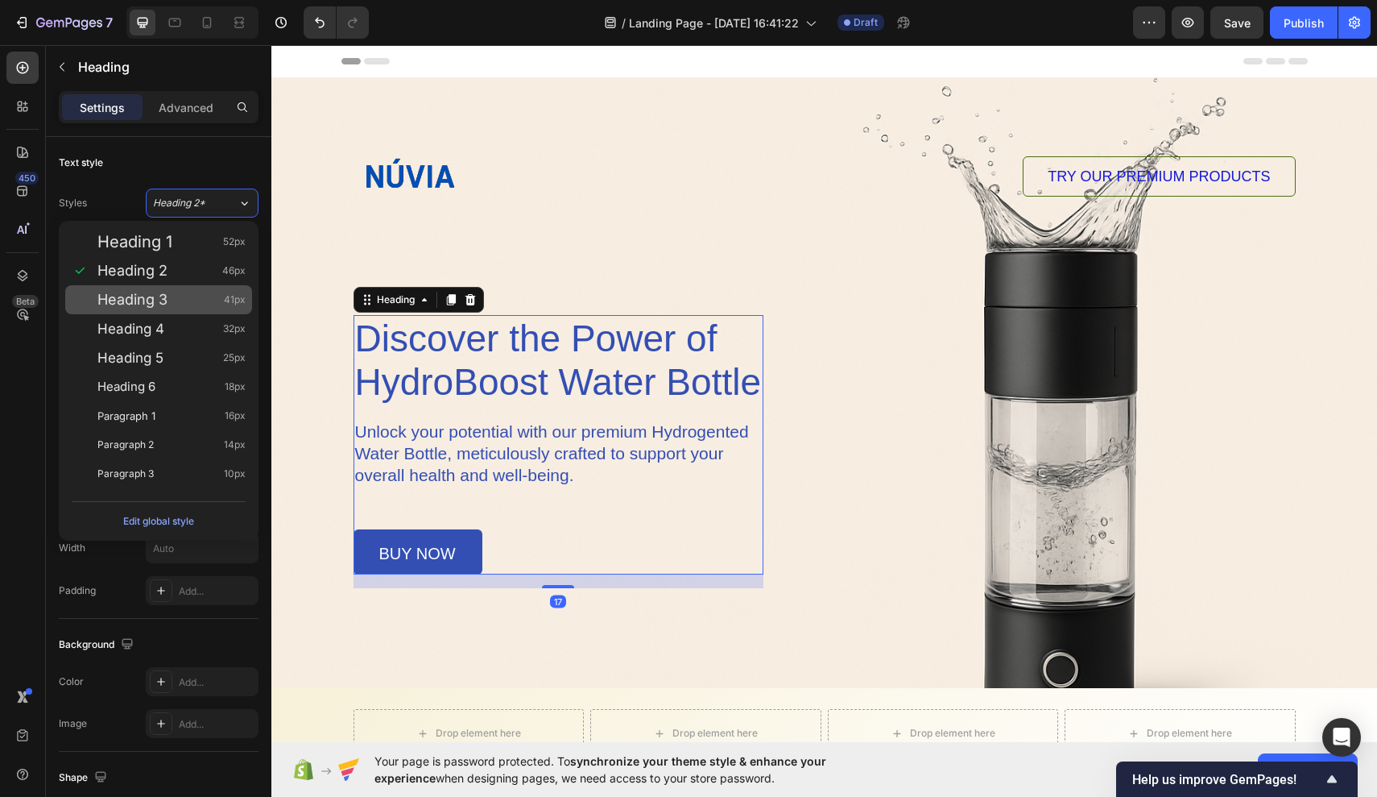
click at [198, 304] on div "Heading 3 41px" at bounding box center [171, 300] width 148 height 16
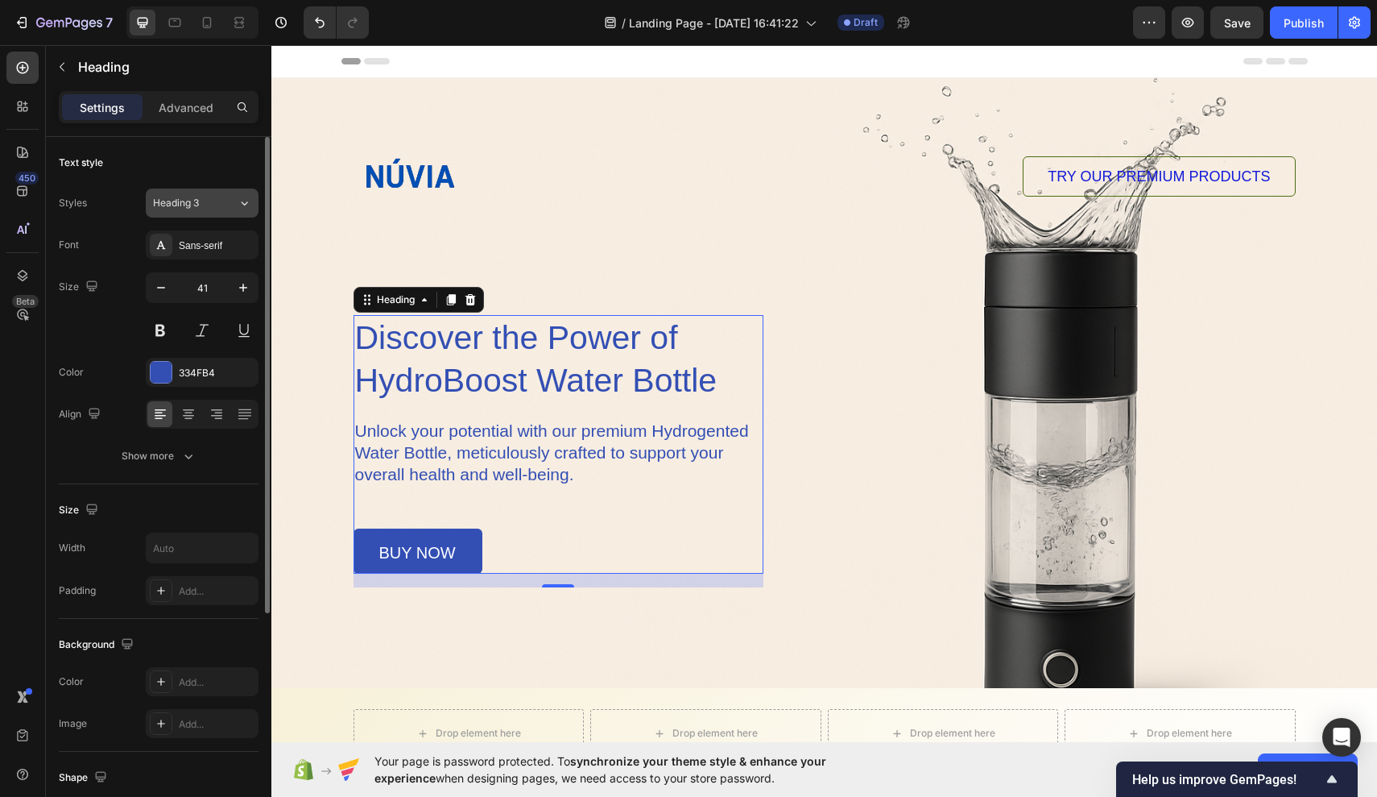
click at [213, 201] on div "Heading 3" at bounding box center [185, 203] width 65 height 14
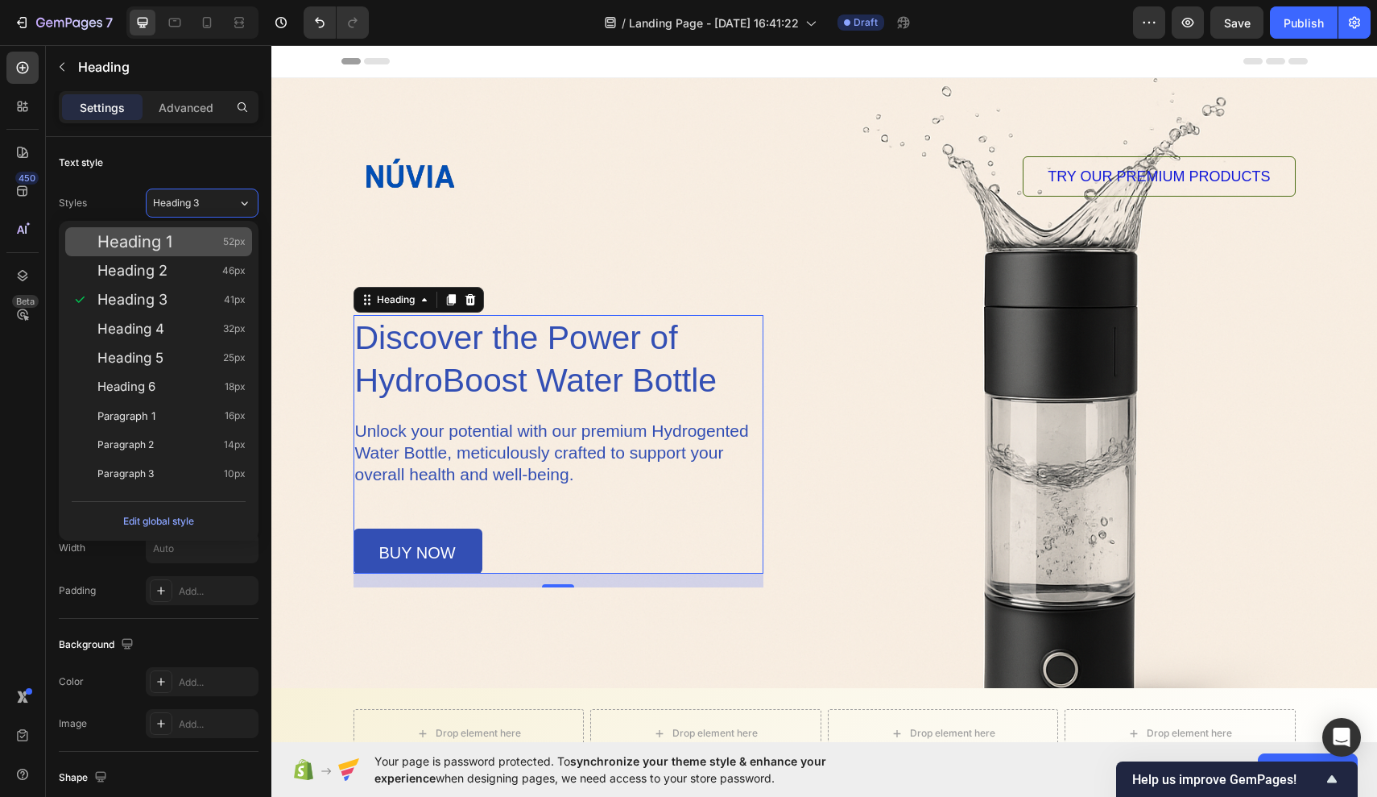
click at [207, 246] on div "Heading 1 52px" at bounding box center [171, 242] width 148 height 16
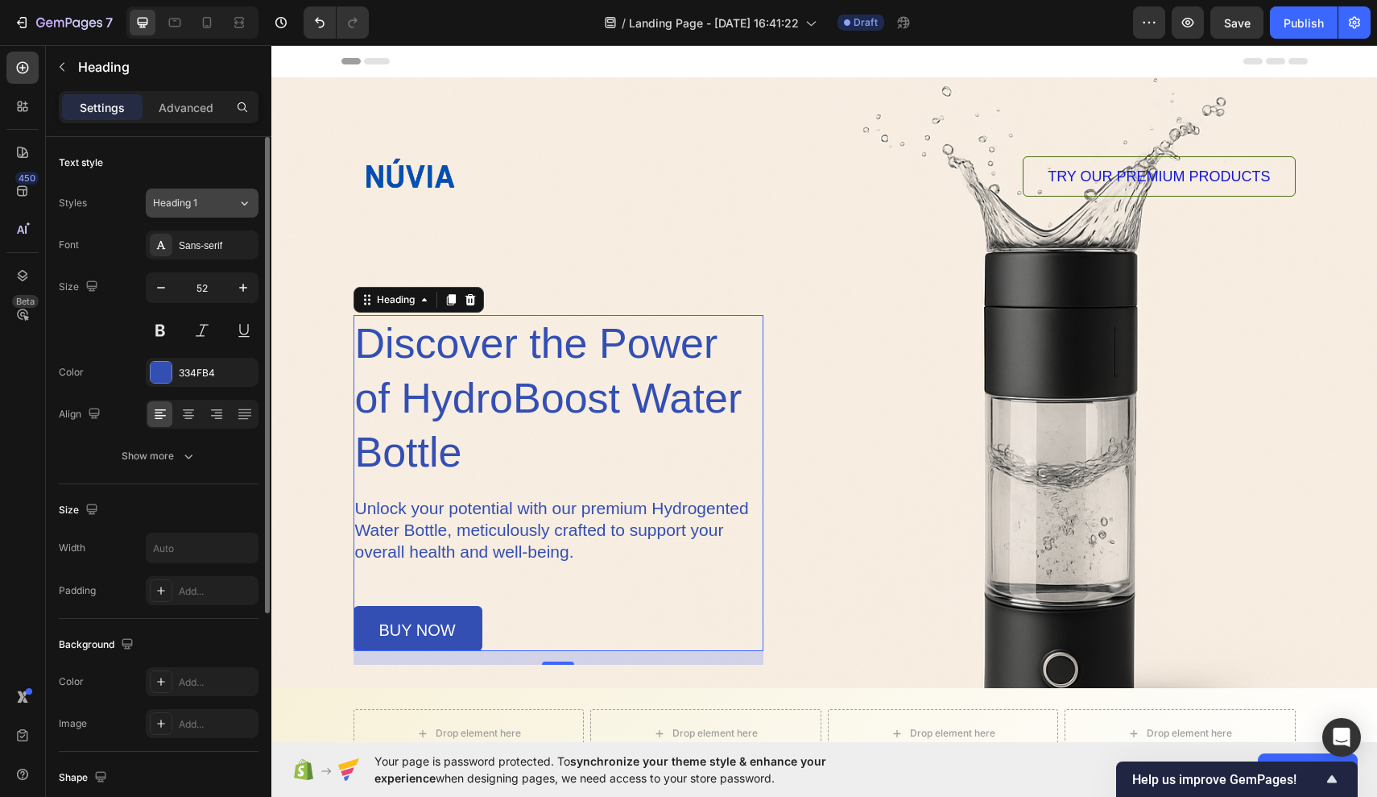
click at [206, 201] on div "Heading 1" at bounding box center [185, 203] width 65 height 14
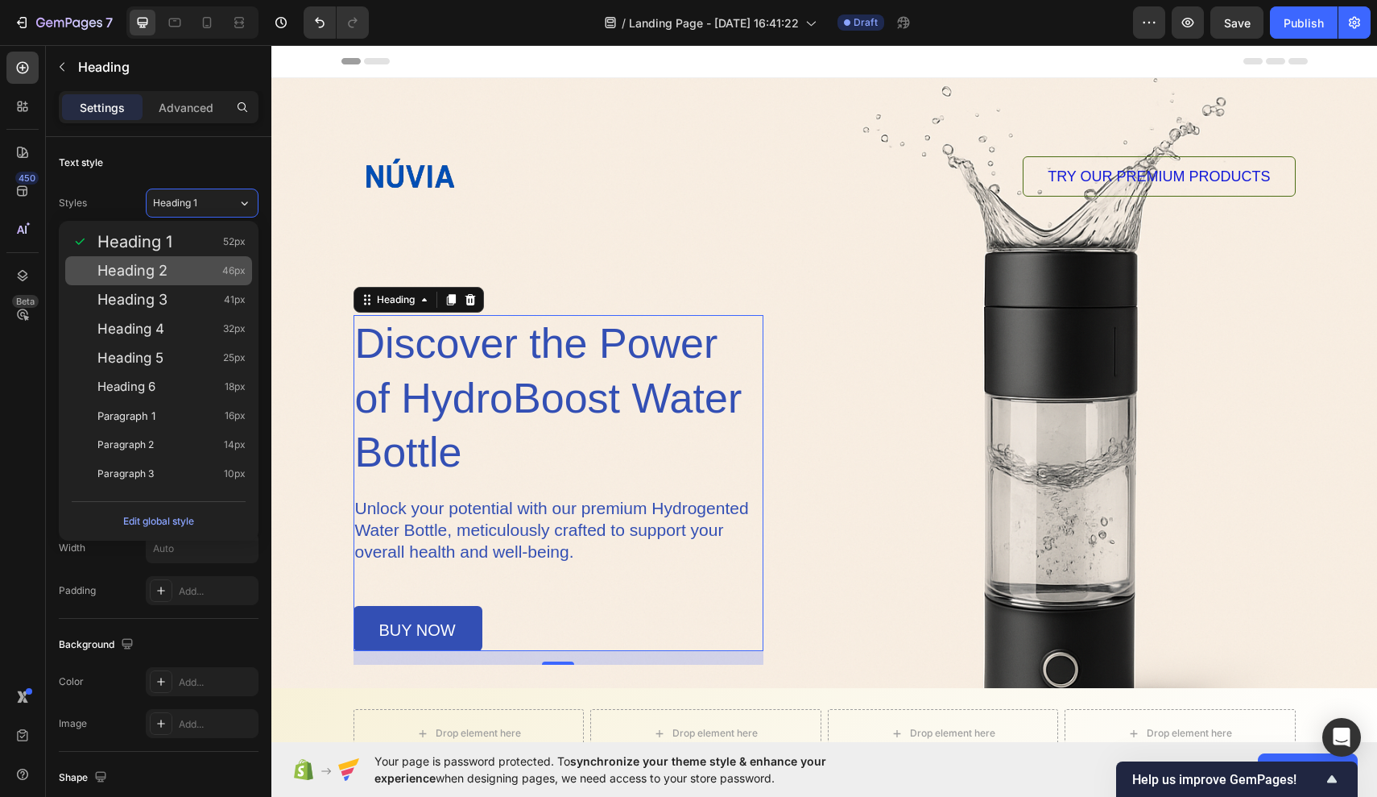
click at [199, 273] on div "Heading 2 46px" at bounding box center [171, 271] width 148 height 16
type input "46"
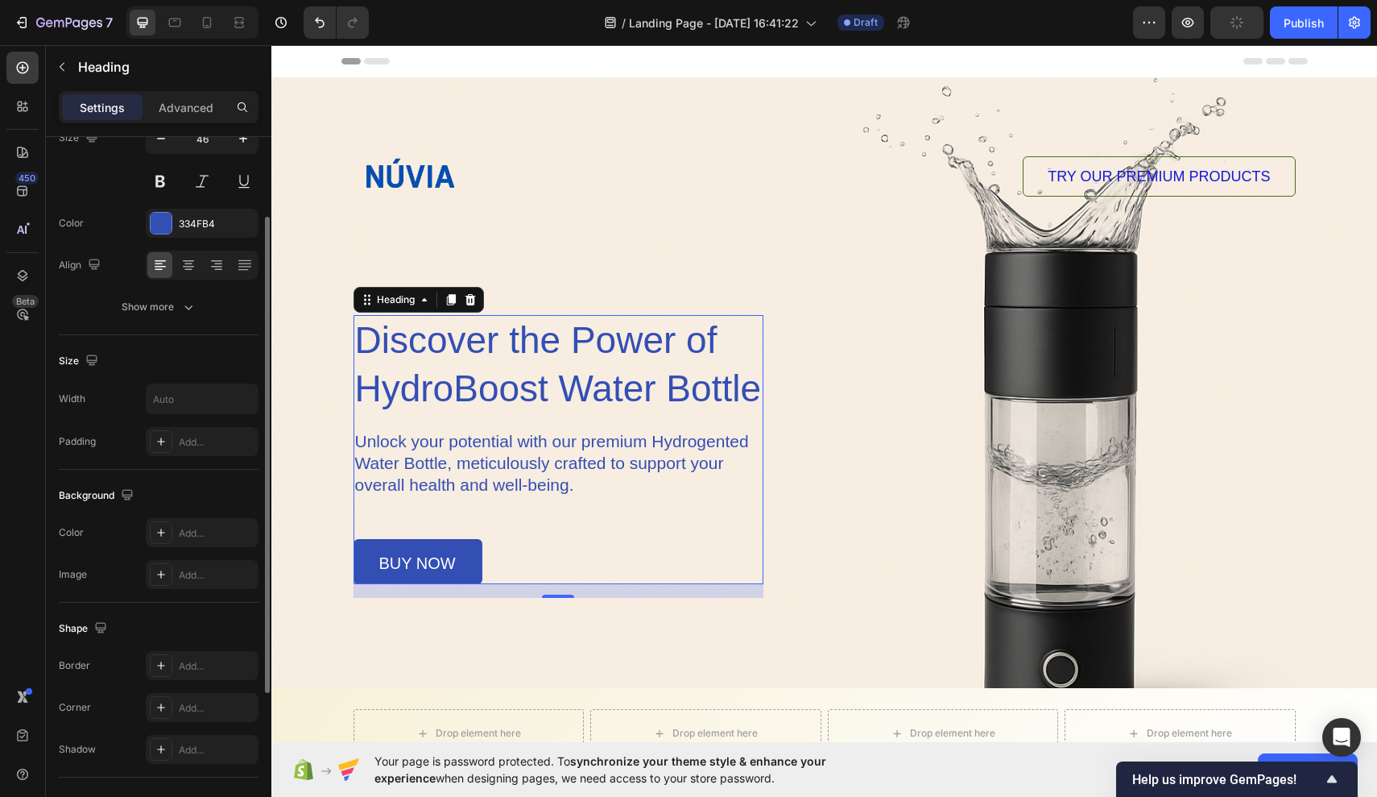
scroll to position [154, 0]
click at [158, 307] on div "Show more" at bounding box center [159, 302] width 75 height 16
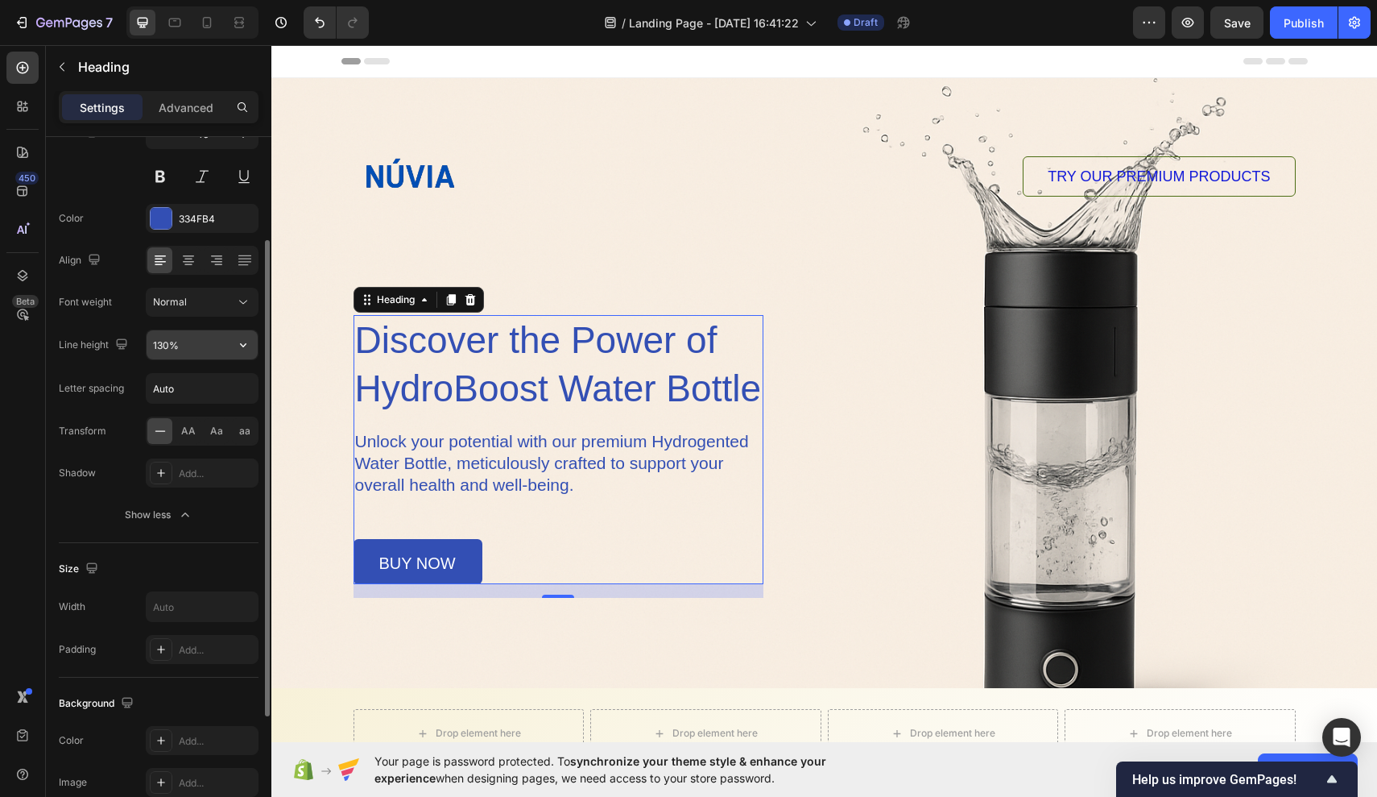
click at [197, 346] on input "130%" at bounding box center [202, 344] width 111 height 29
click at [246, 348] on icon "button" at bounding box center [243, 345] width 16 height 16
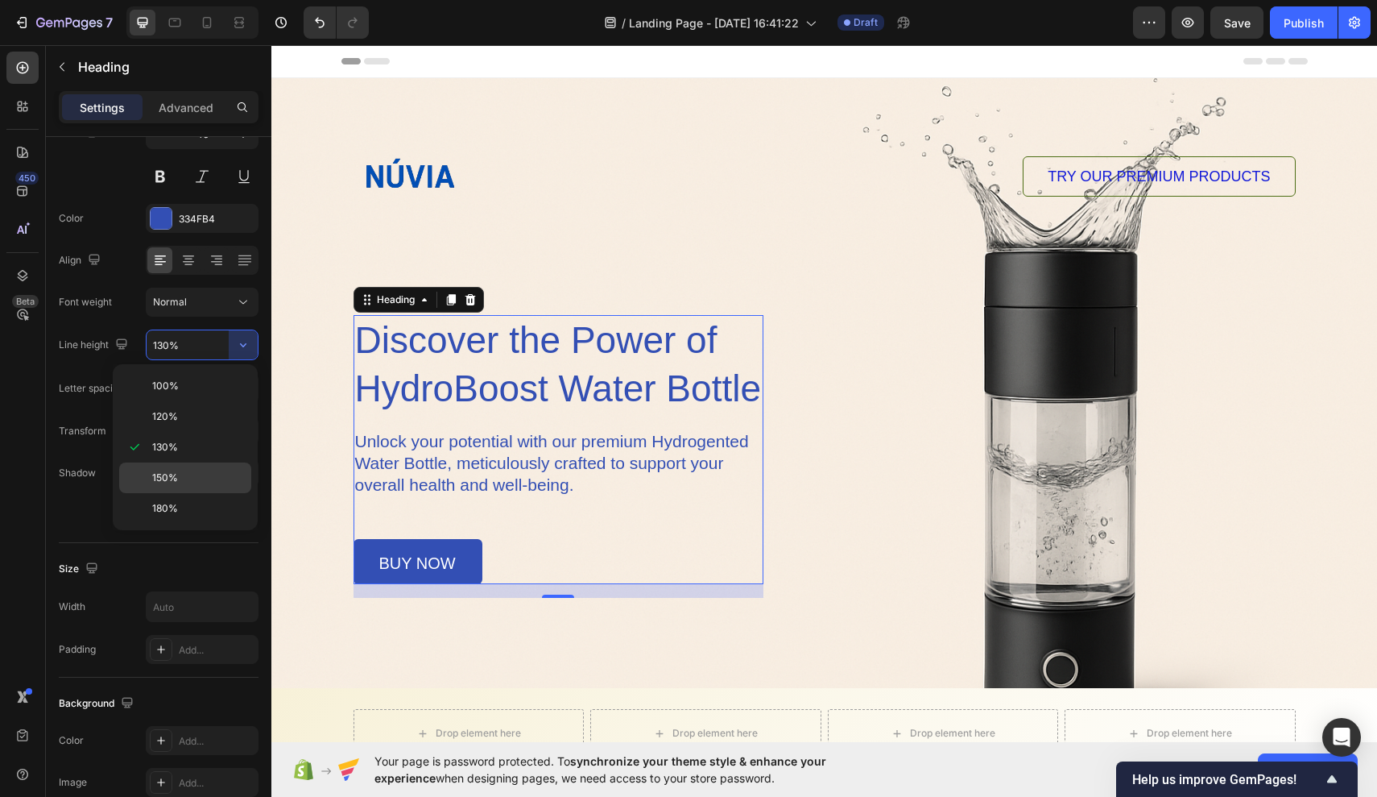
click at [196, 479] on p "150%" at bounding box center [198, 477] width 92 height 14
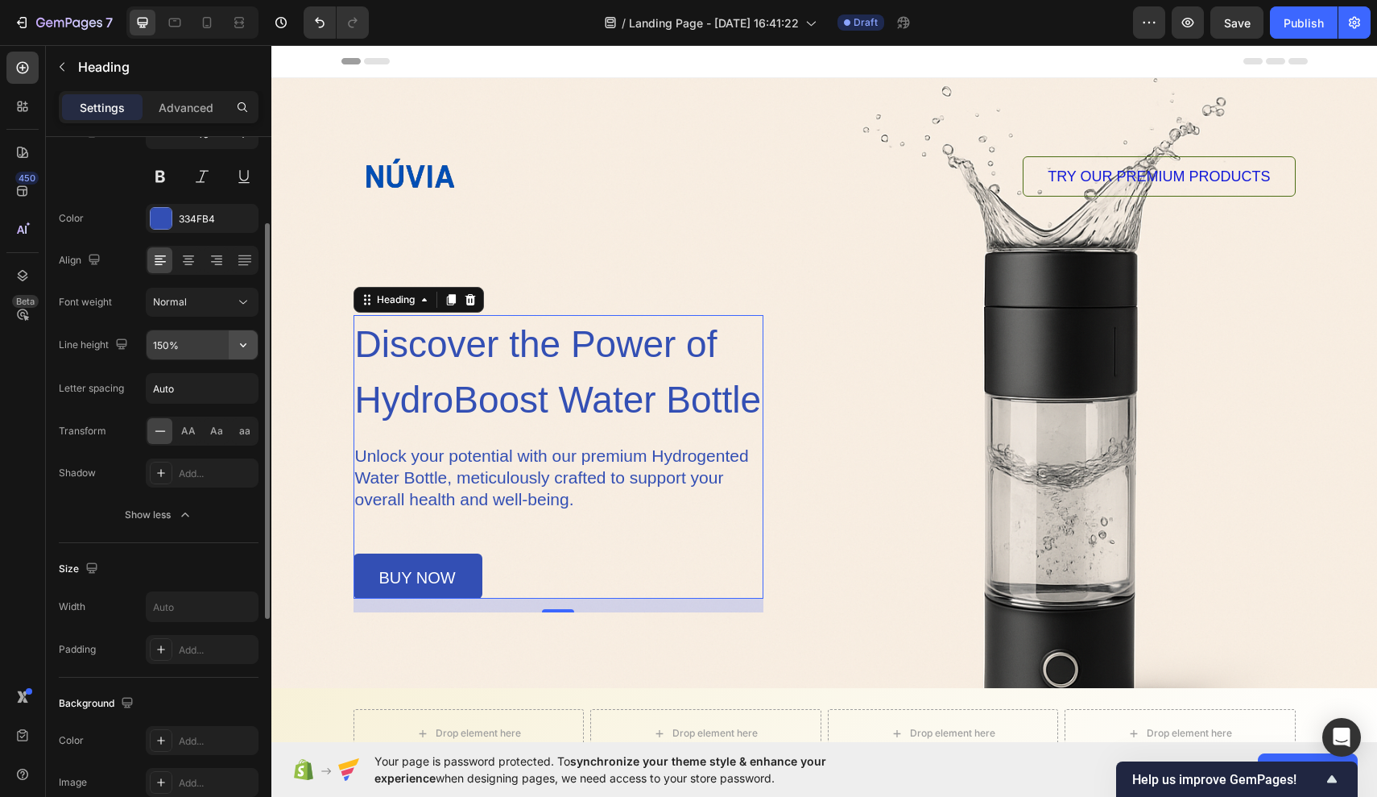
click at [239, 351] on icon "button" at bounding box center [243, 345] width 16 height 16
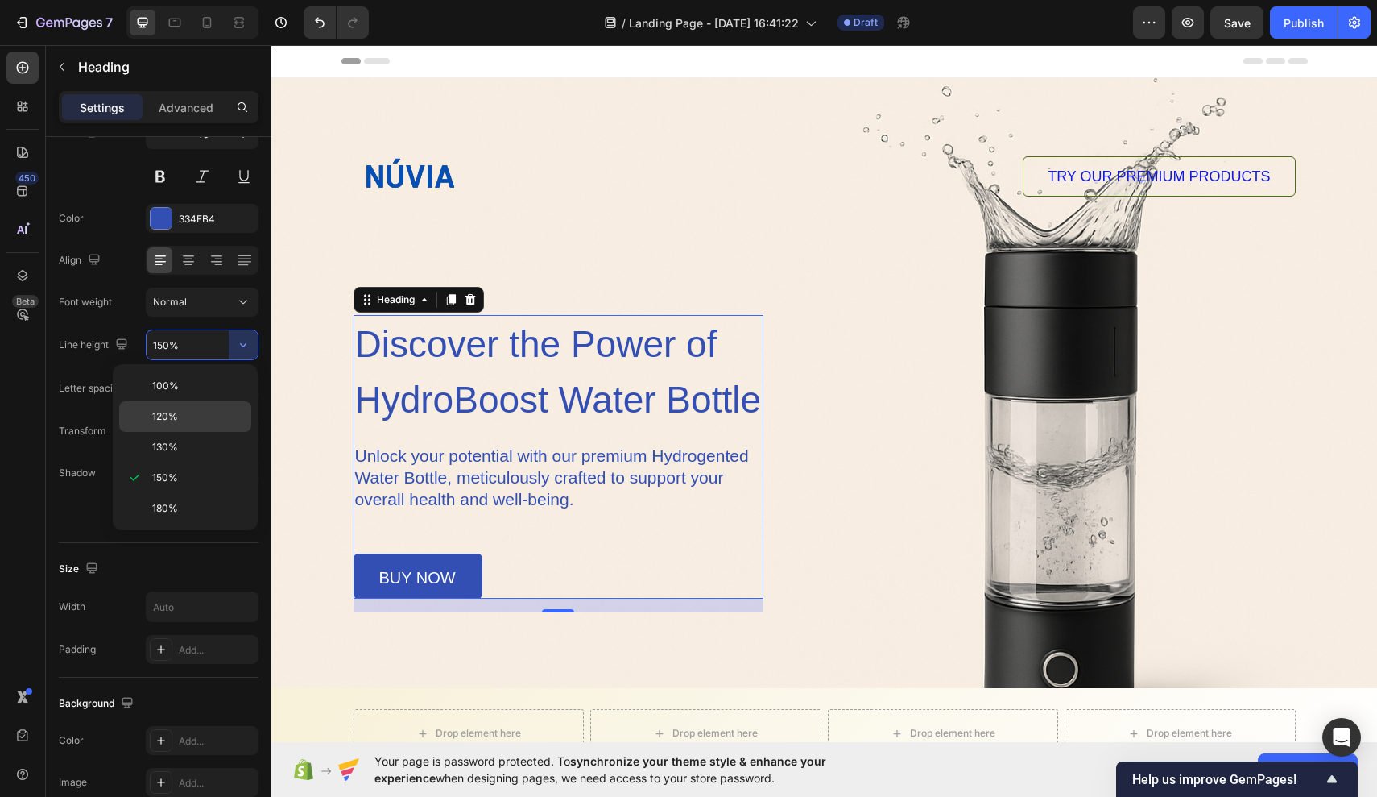
click at [220, 410] on p "120%" at bounding box center [198, 416] width 92 height 14
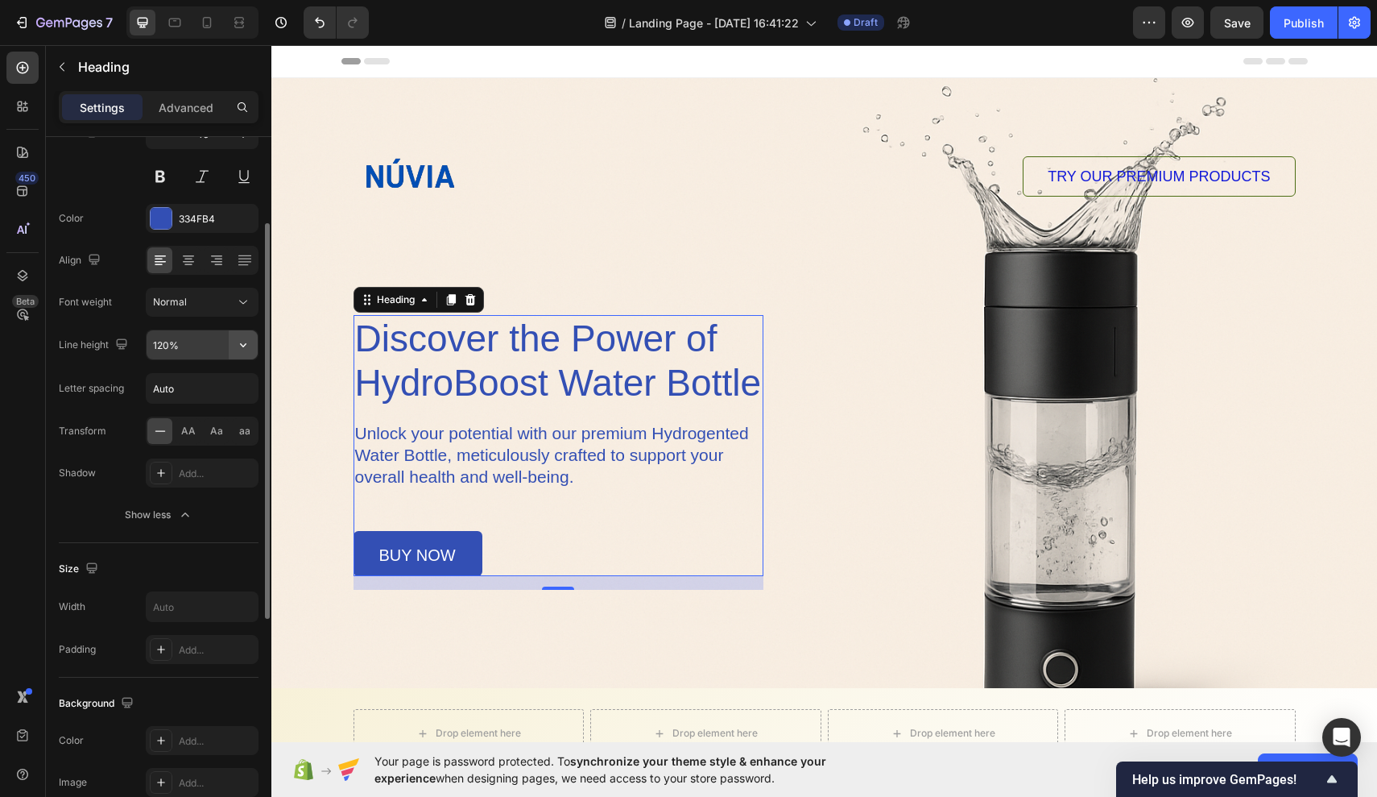
click at [248, 346] on icon "button" at bounding box center [243, 345] width 16 height 16
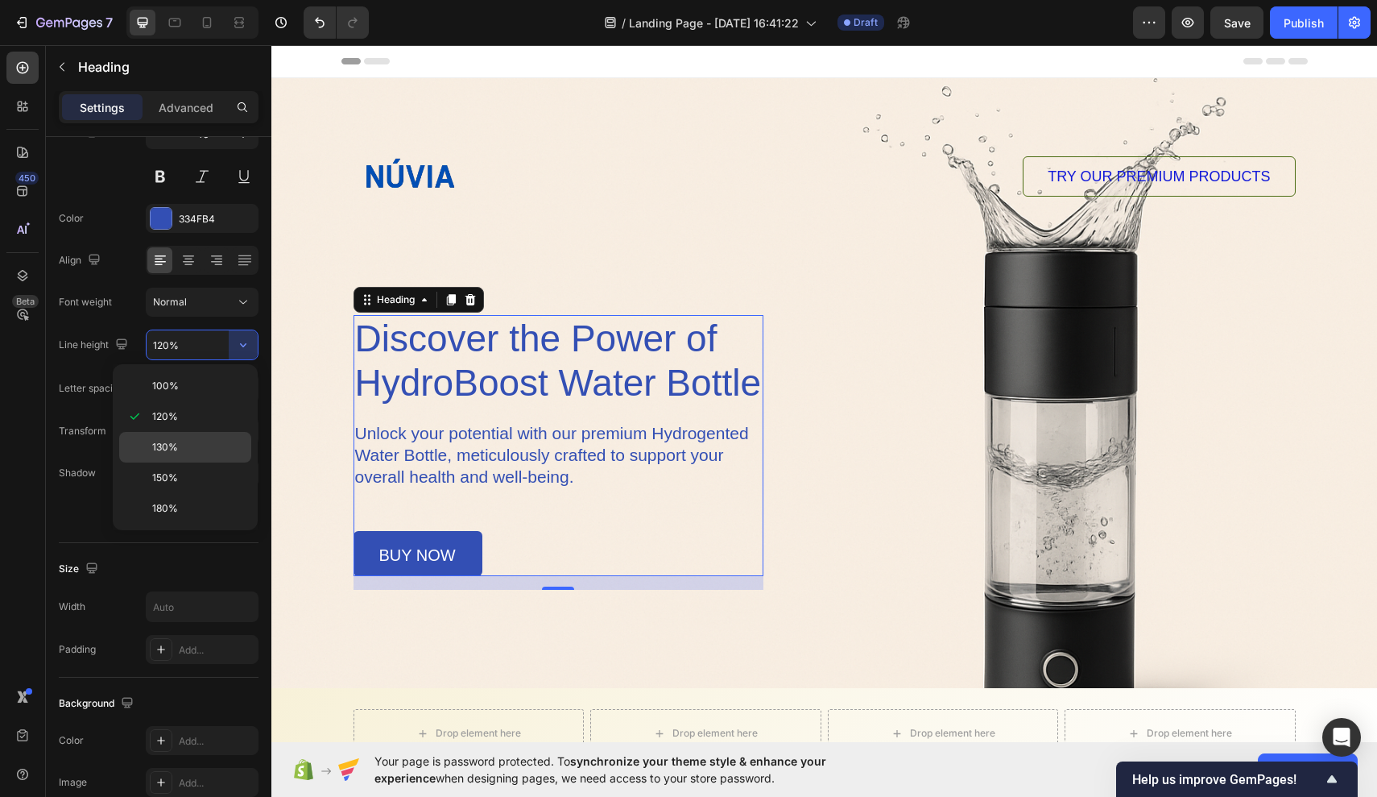
click at [221, 443] on p "130%" at bounding box center [198, 447] width 92 height 14
type input "130%"
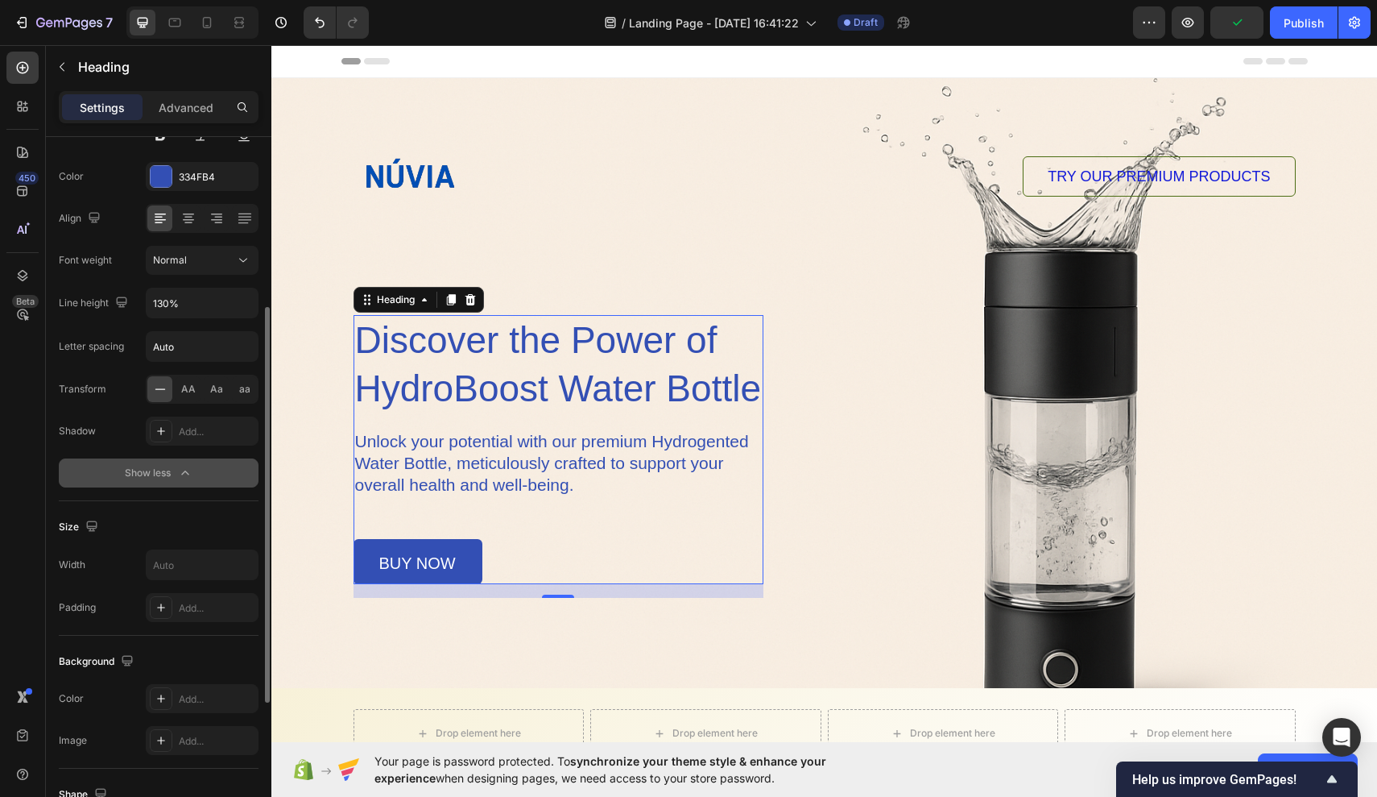
scroll to position [235, 0]
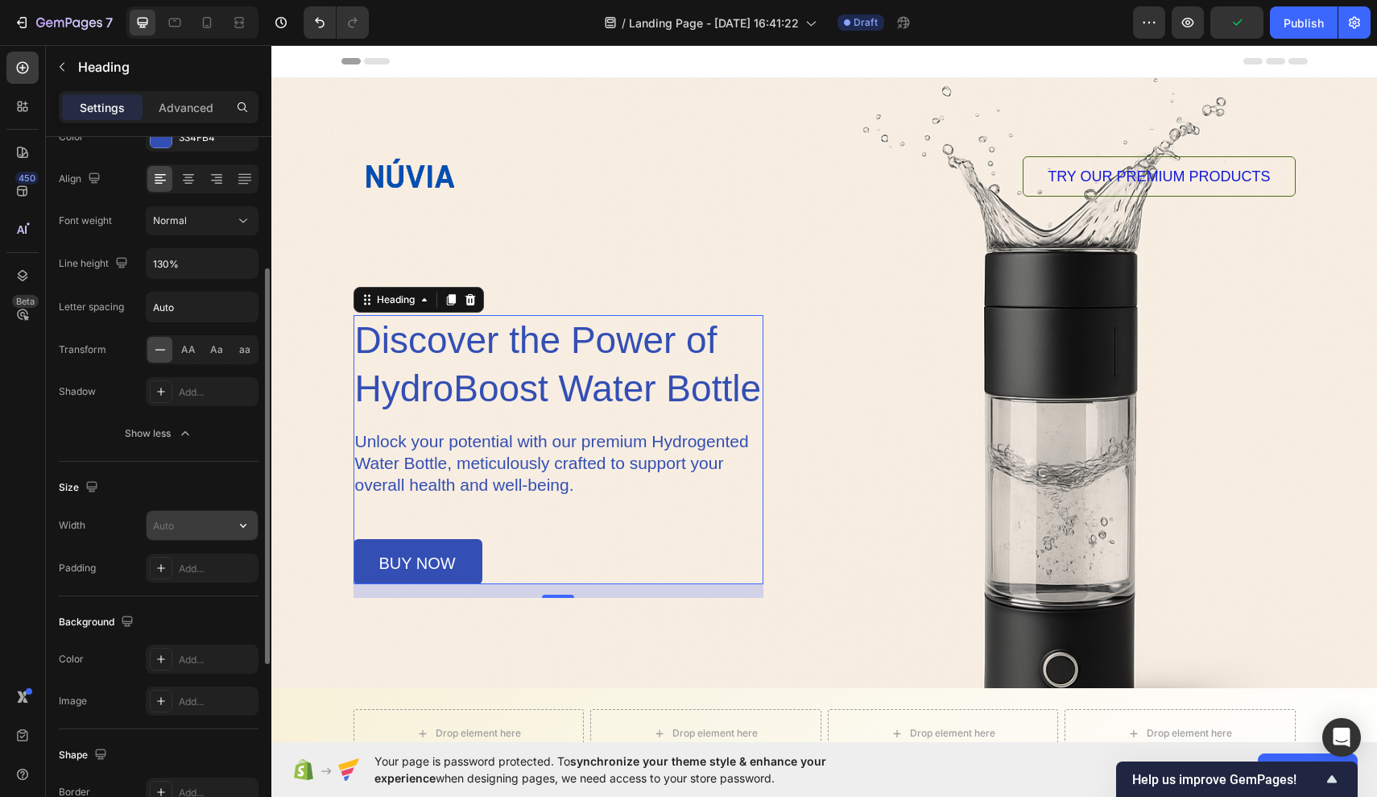
click at [191, 526] on input "text" at bounding box center [202, 525] width 111 height 29
click at [251, 529] on icon "button" at bounding box center [243, 525] width 16 height 16
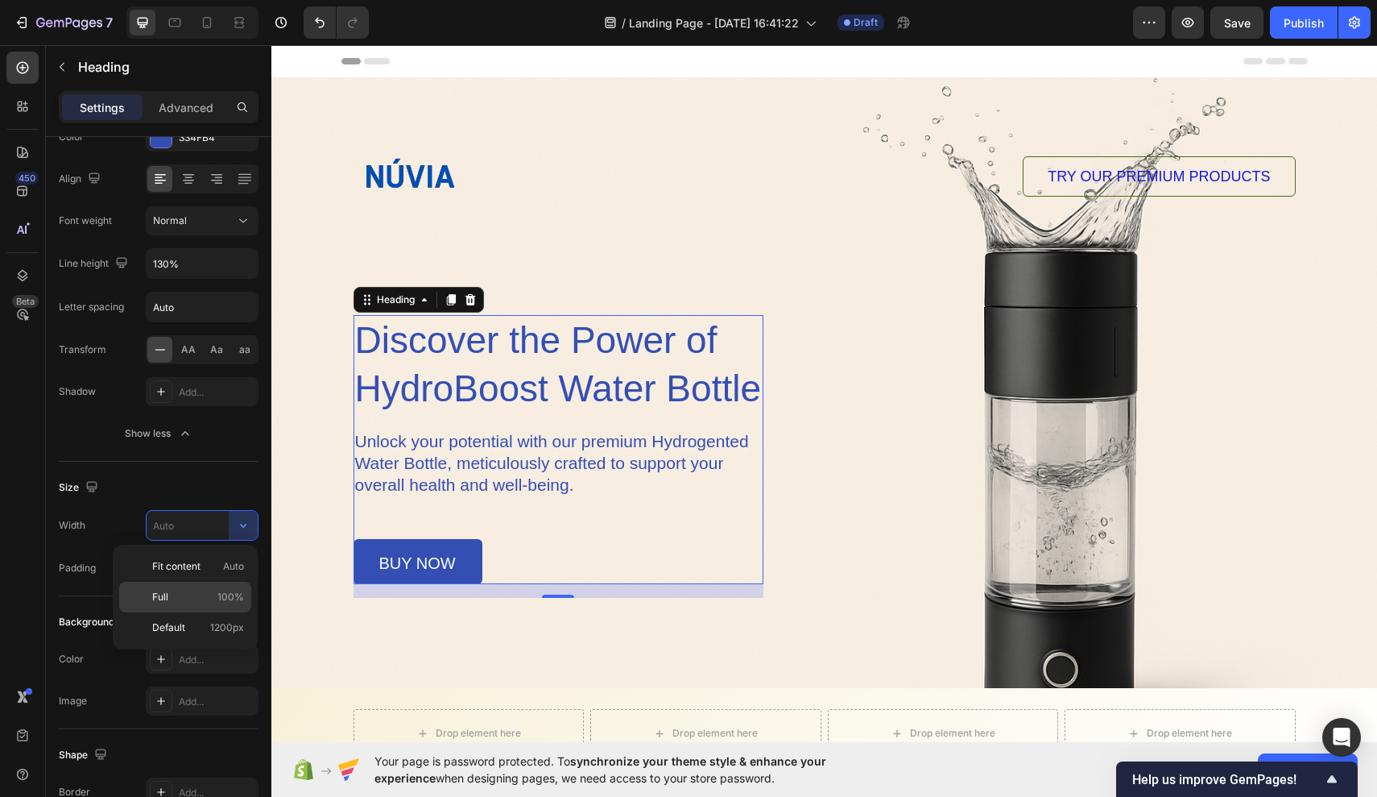
click at [223, 603] on span "100%" at bounding box center [230, 597] width 27 height 14
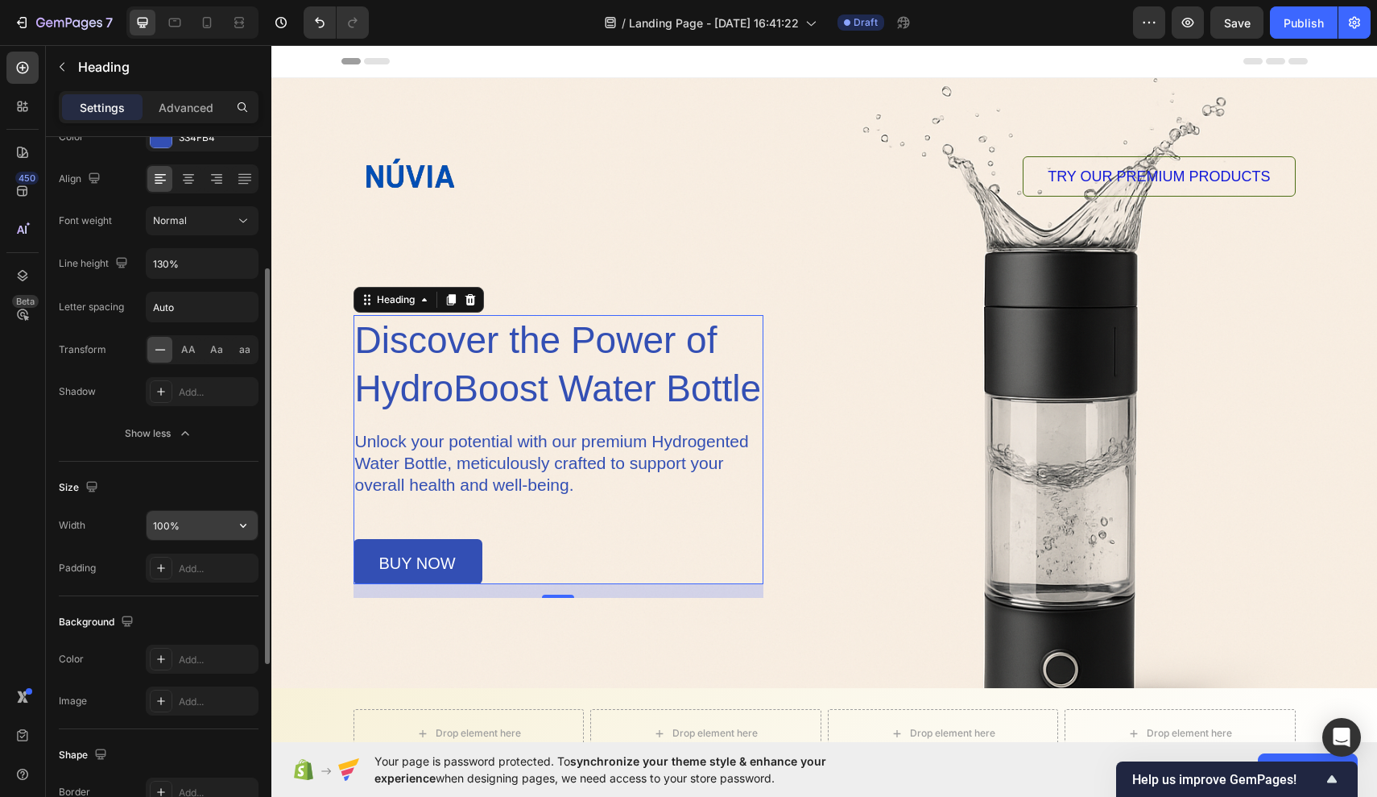
click at [232, 535] on button "button" at bounding box center [243, 525] width 29 height 29
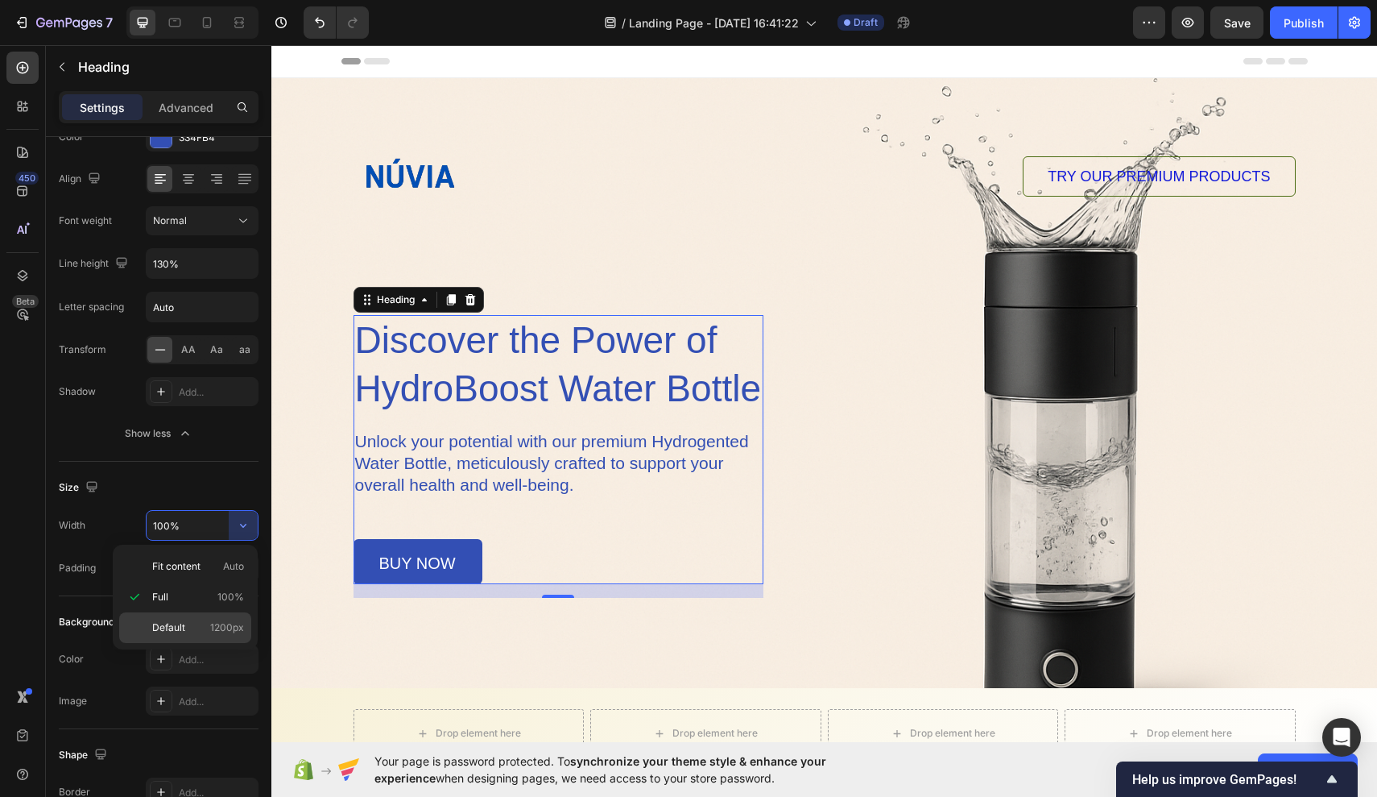
click at [220, 630] on span "1200px" at bounding box center [227, 627] width 34 height 14
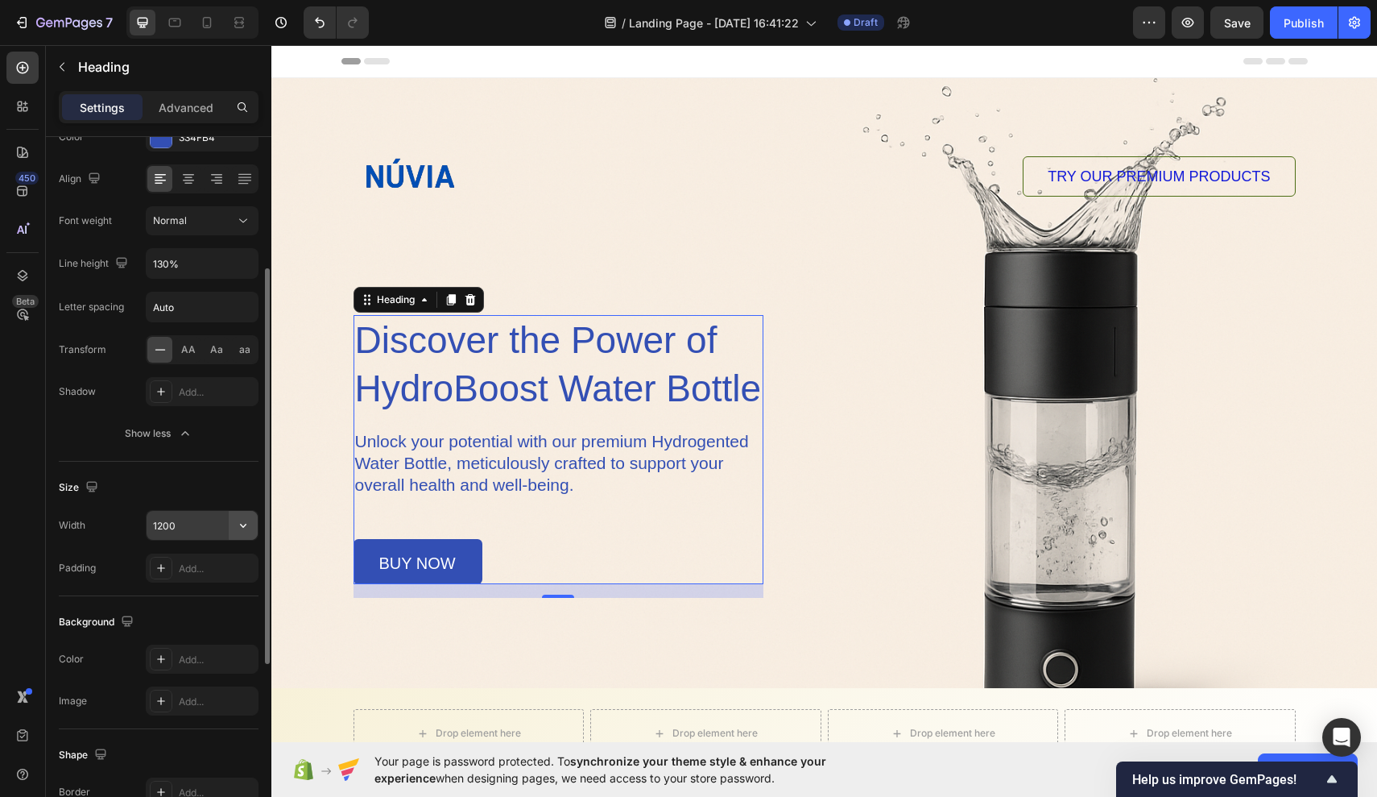
click at [246, 532] on icon "button" at bounding box center [243, 525] width 16 height 16
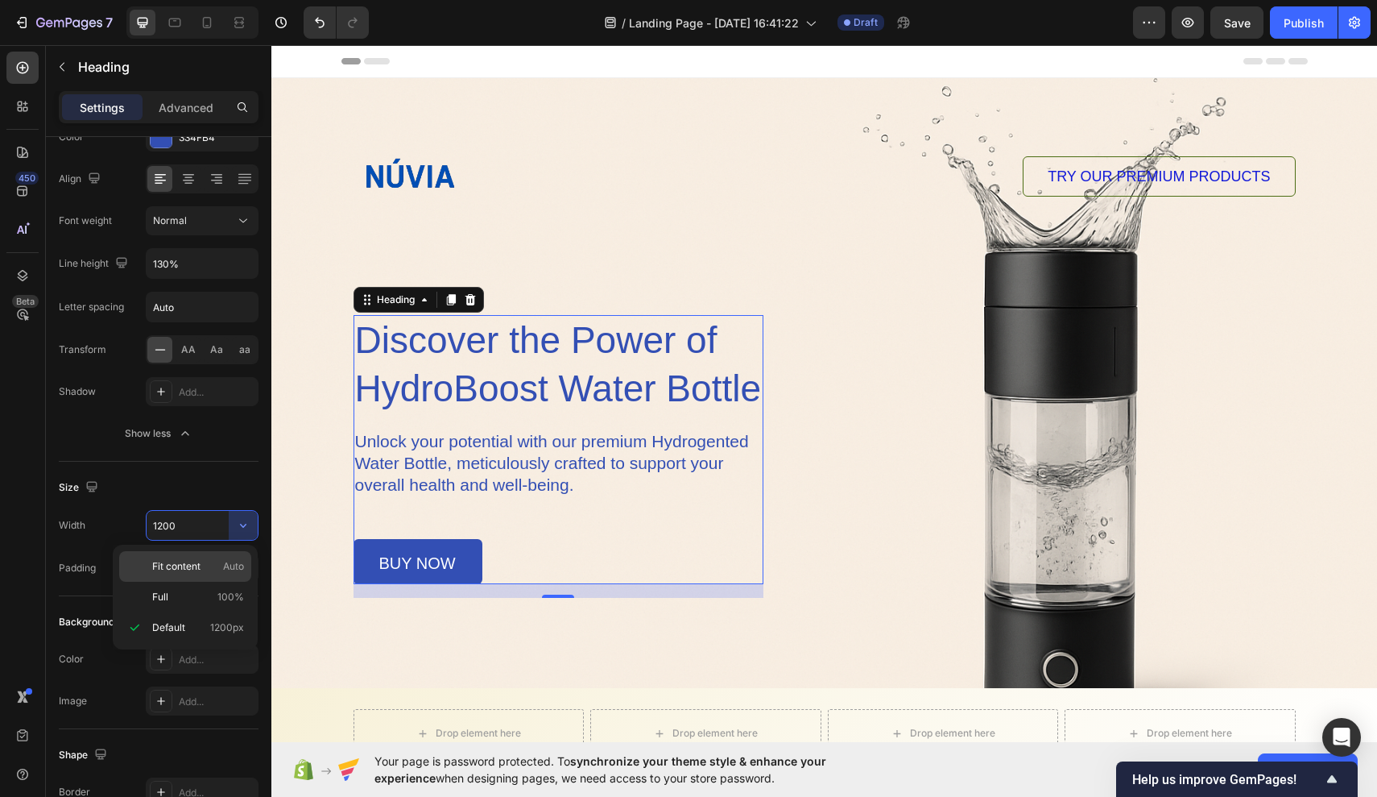
click at [214, 573] on p "Fit content Auto" at bounding box center [198, 566] width 92 height 14
type input "Auto"
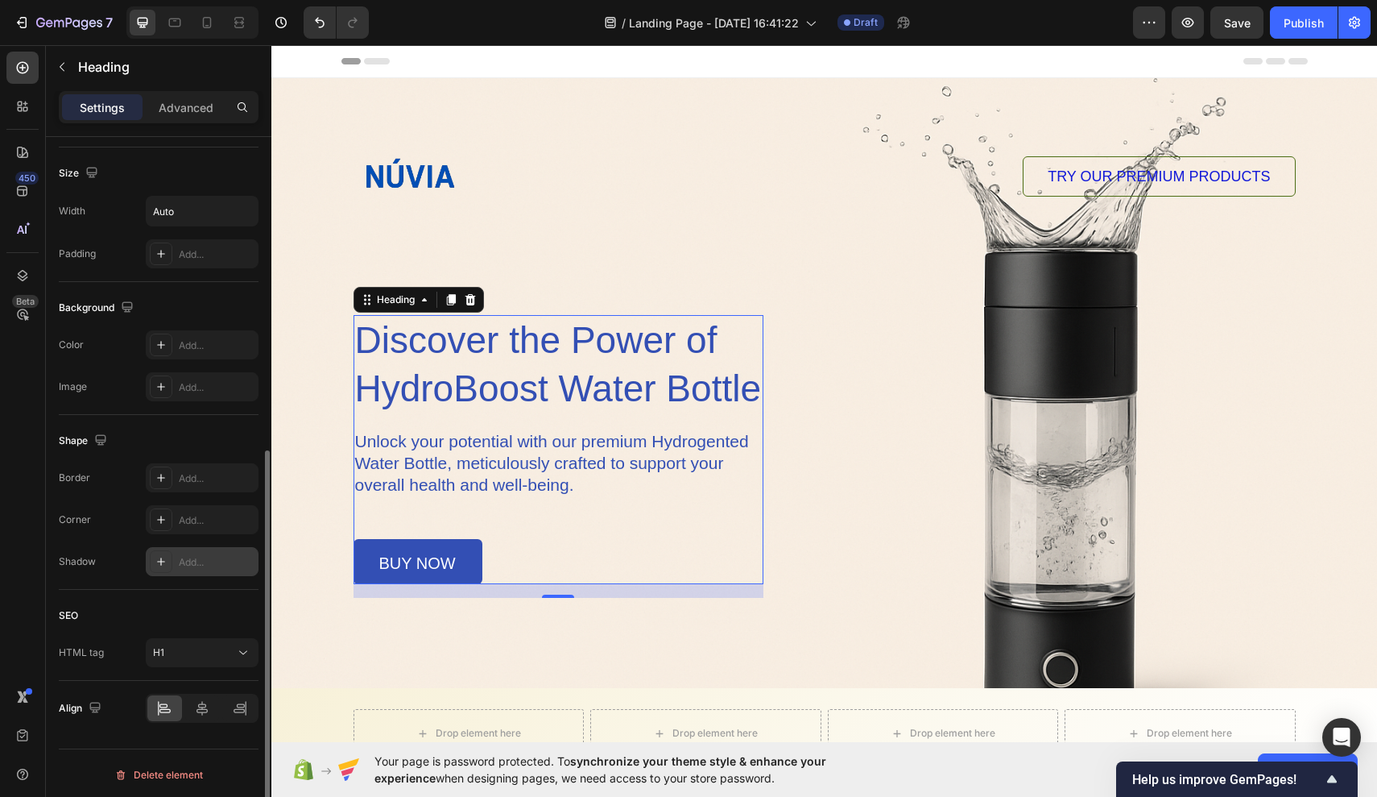
scroll to position [553, 0]
click at [201, 711] on icon at bounding box center [202, 705] width 16 height 16
click at [233, 710] on icon at bounding box center [240, 705] width 16 height 16
click at [155, 705] on div at bounding box center [164, 705] width 35 height 26
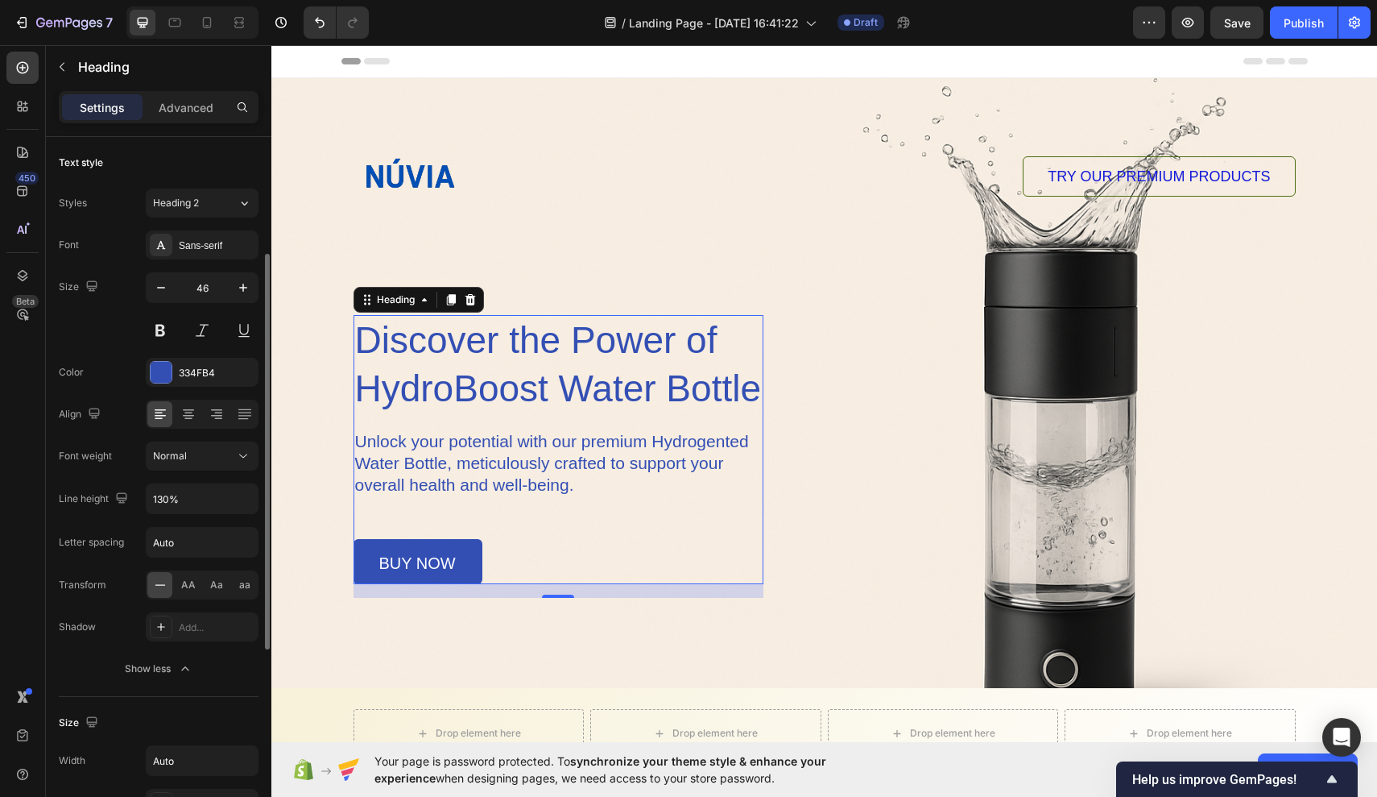
scroll to position [0, 0]
click at [115, 269] on div "Font Sans-serif Size 46 Color 334FB4 Align Font weight Normal Line height 130% …" at bounding box center [159, 456] width 200 height 453
click at [217, 452] on div "Normal" at bounding box center [194, 456] width 82 height 14
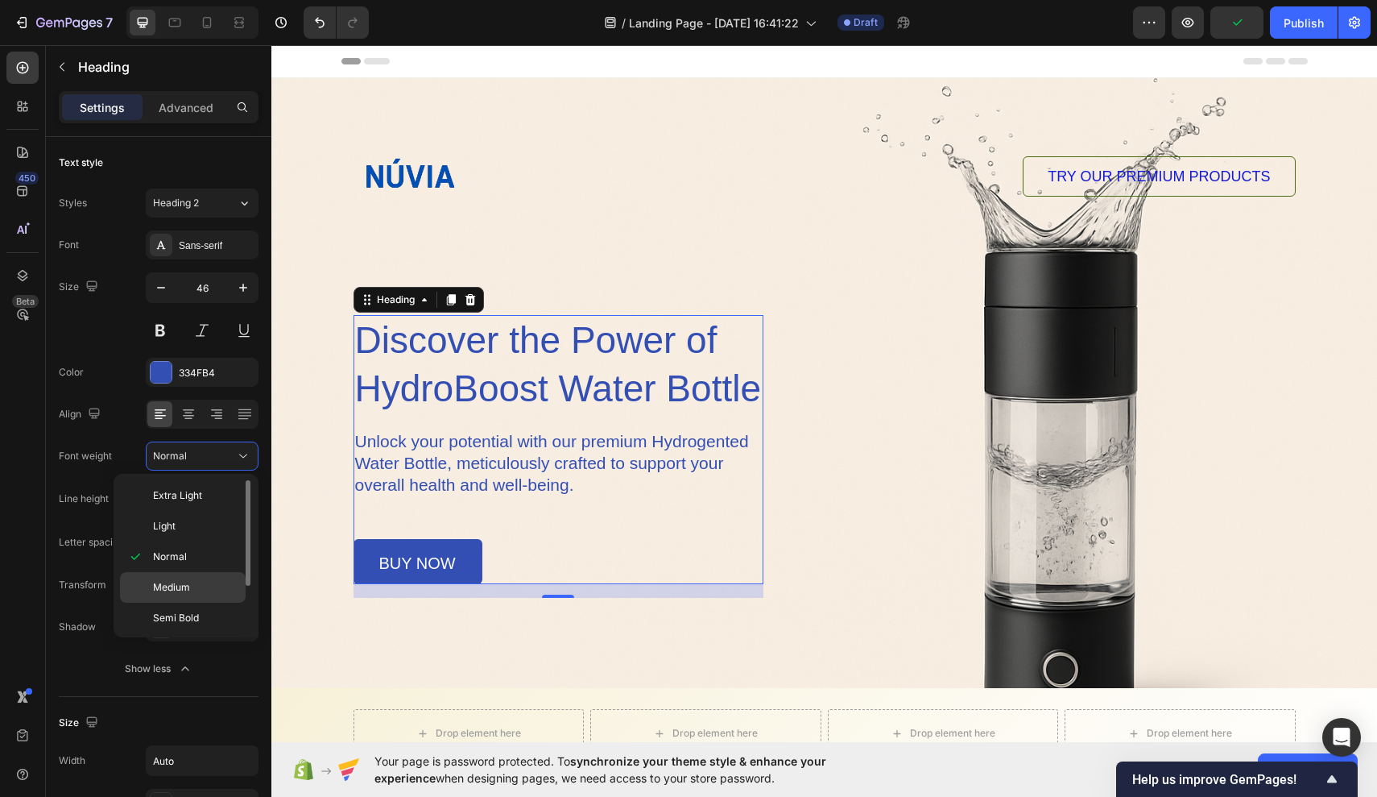
click at [203, 592] on p "Medium" at bounding box center [195, 587] width 85 height 14
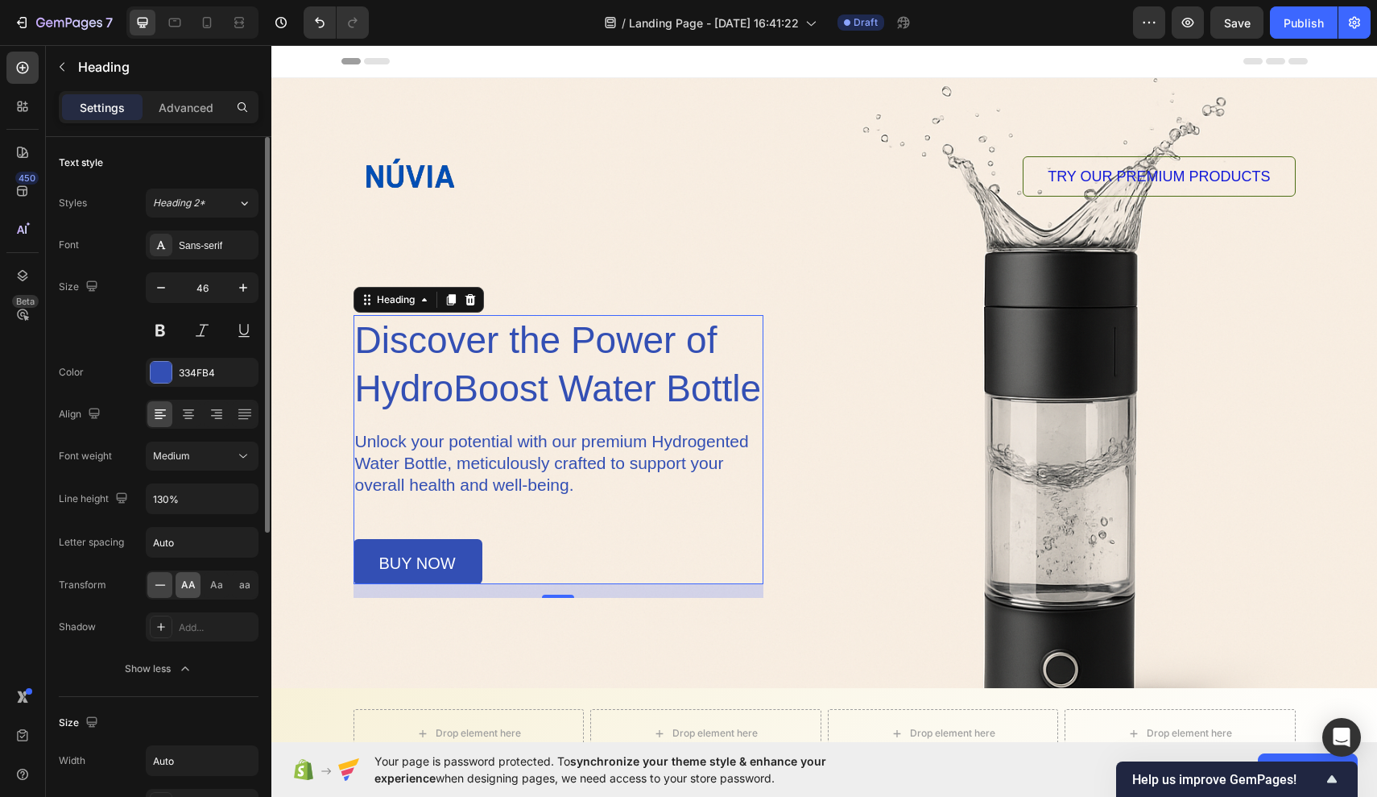
click at [191, 586] on span "AA" at bounding box center [188, 585] width 14 height 14
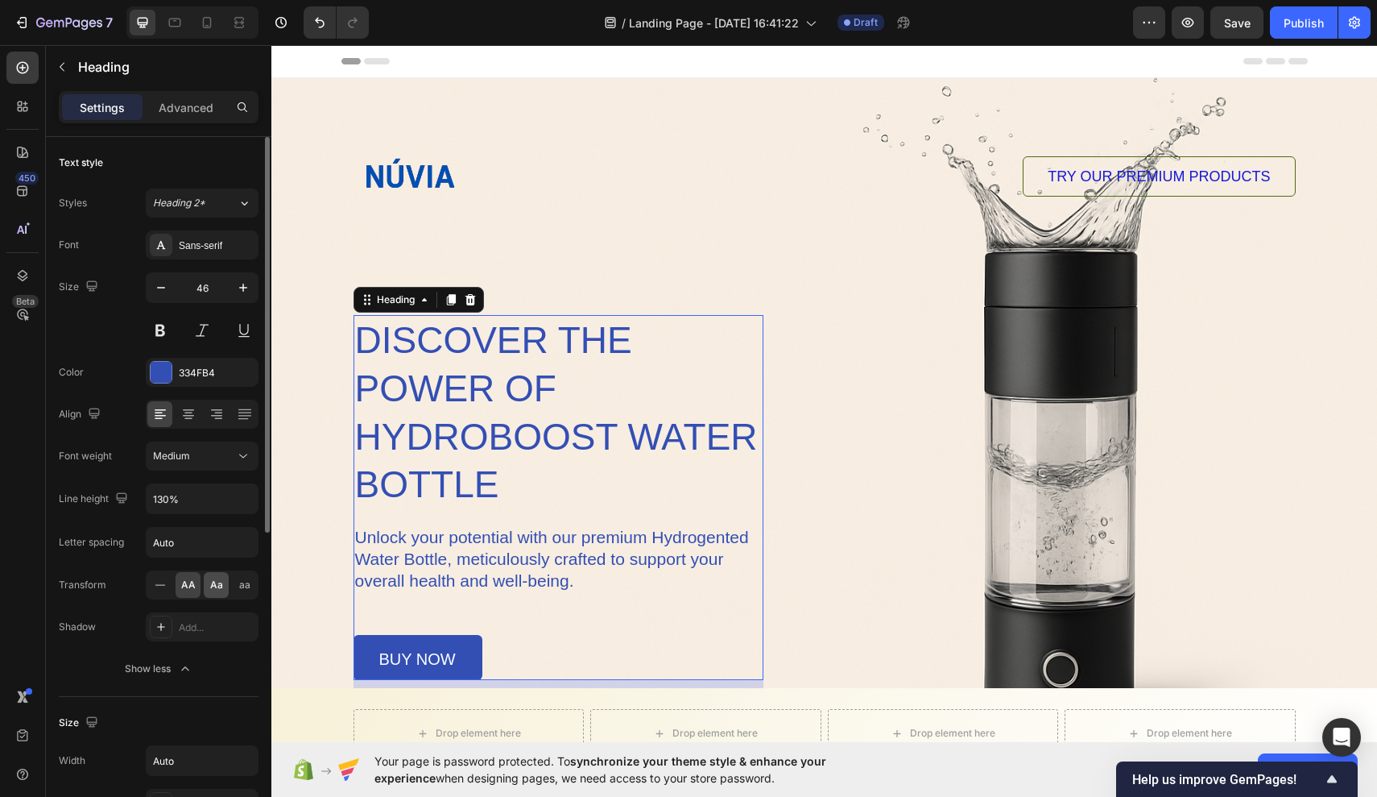
click at [217, 586] on span "Aa" at bounding box center [216, 585] width 13 height 14
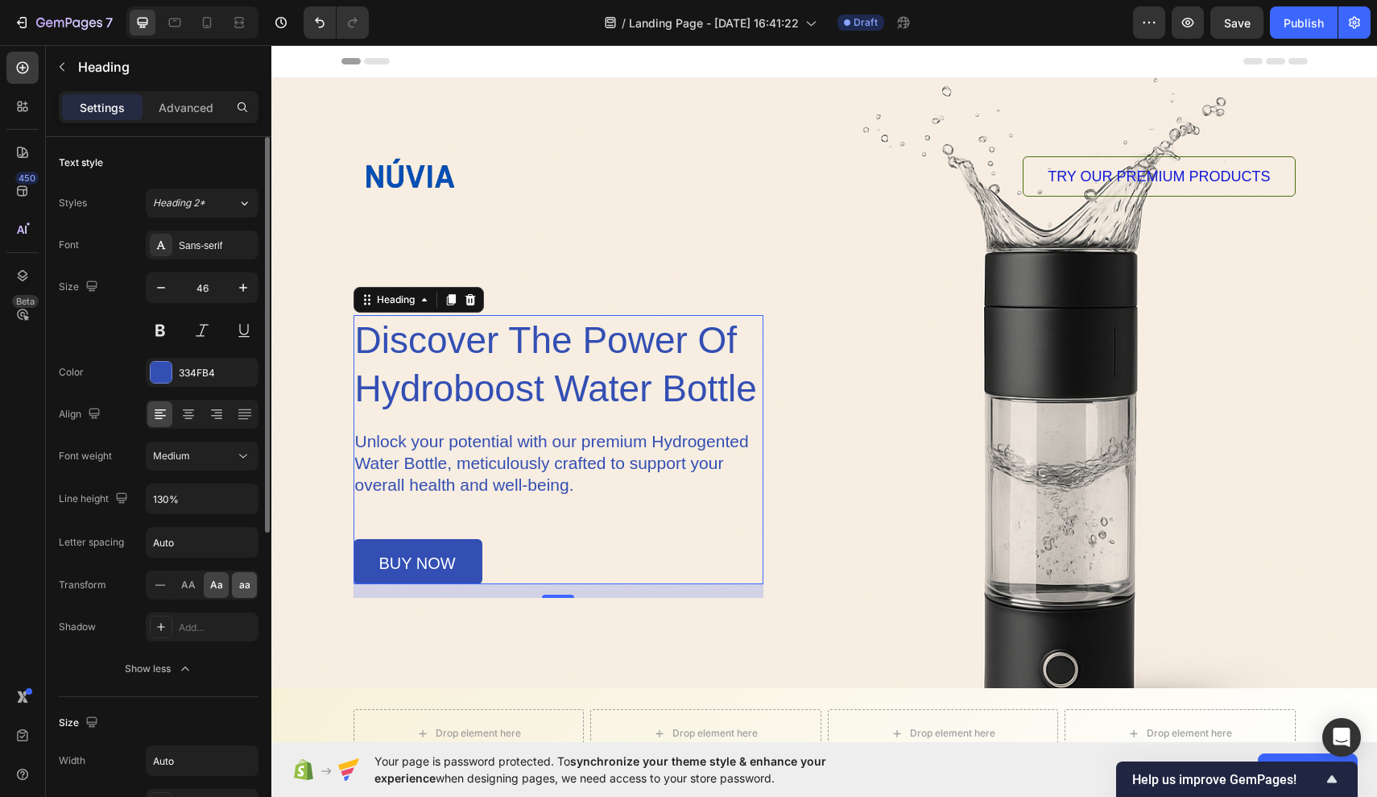
click at [248, 590] on span "aa" at bounding box center [244, 585] width 11 height 14
click at [226, 589] on div "Aa" at bounding box center [216, 585] width 25 height 26
click at [172, 674] on div "Show less" at bounding box center [159, 669] width 68 height 16
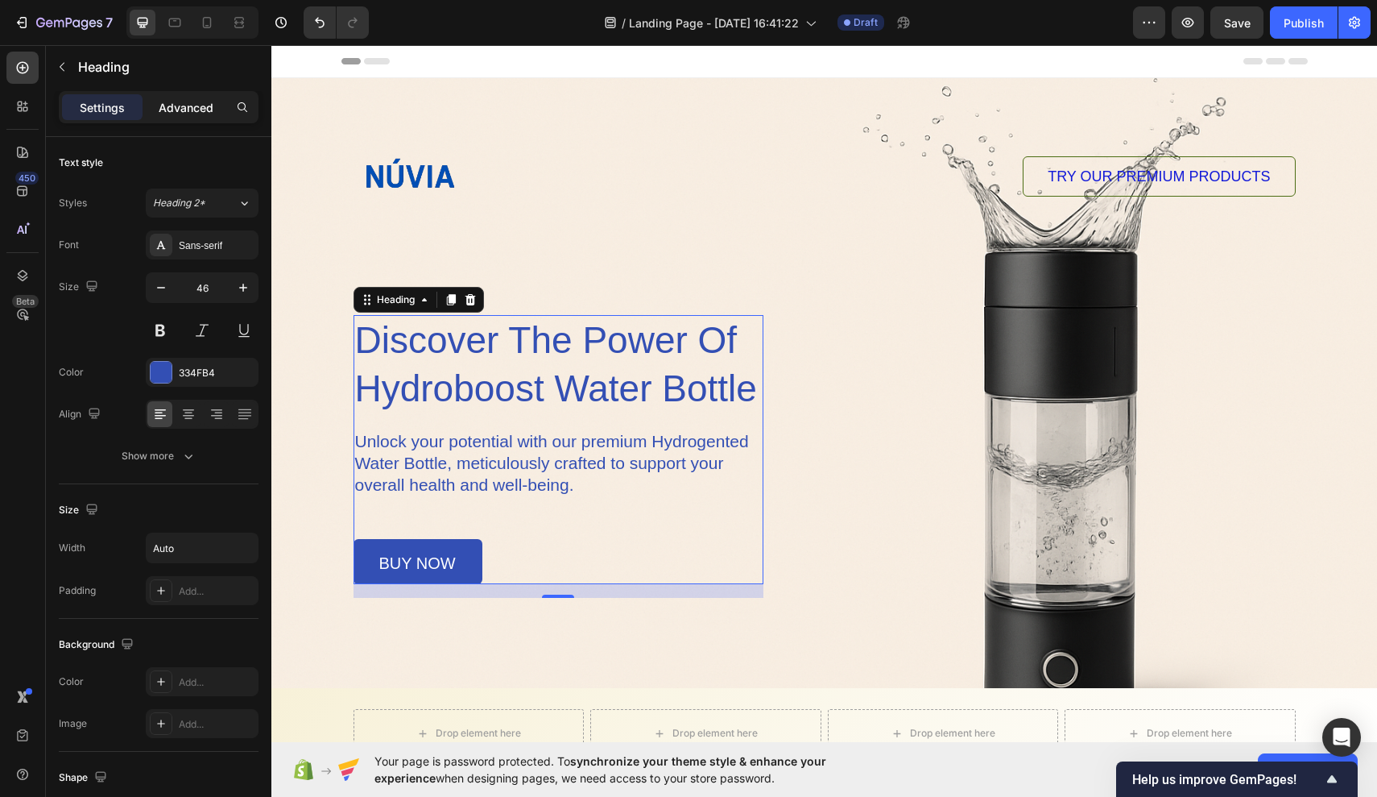
click at [180, 106] on p "Advanced" at bounding box center [186, 107] width 55 height 17
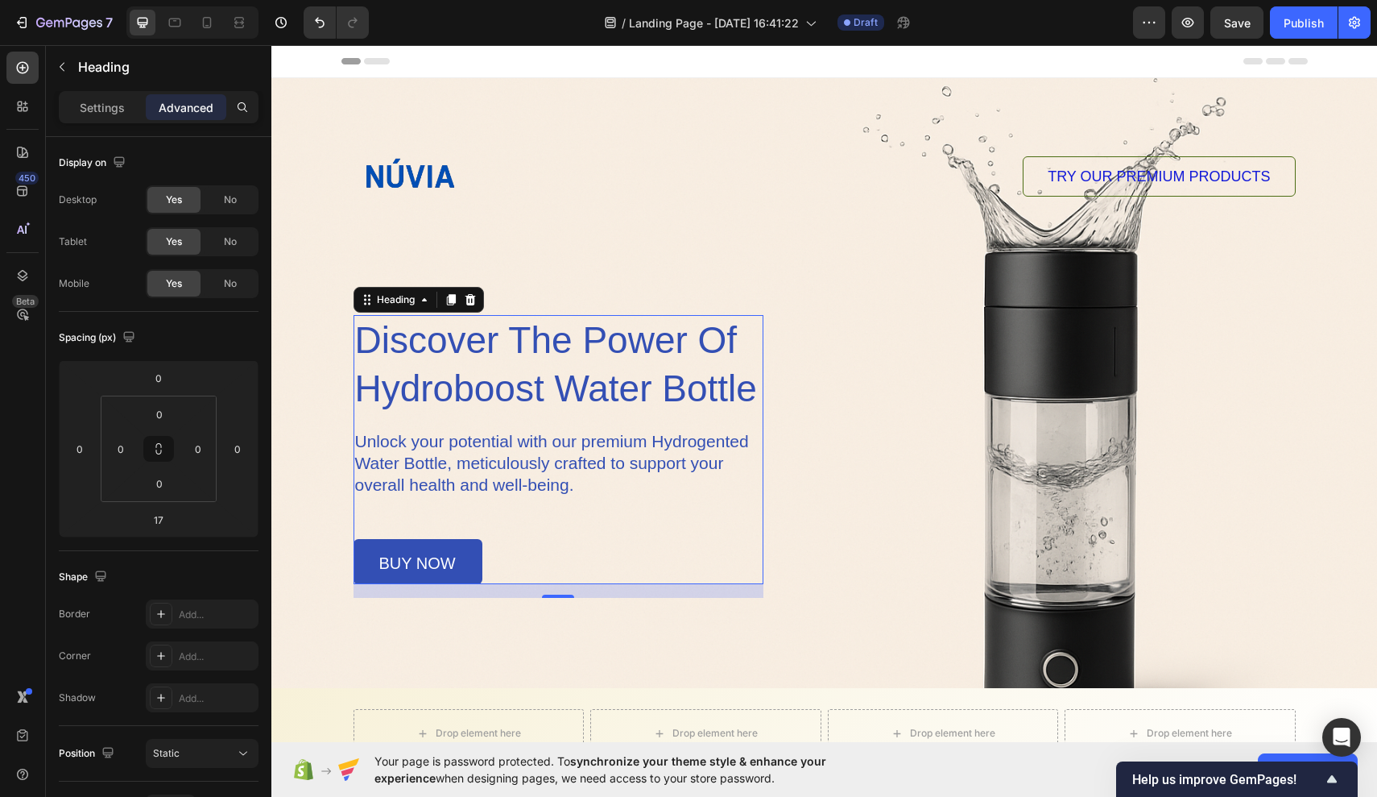
click at [758, 329] on h1 "discover the power of hydroboost water bottle" at bounding box center [559, 365] width 410 height 100
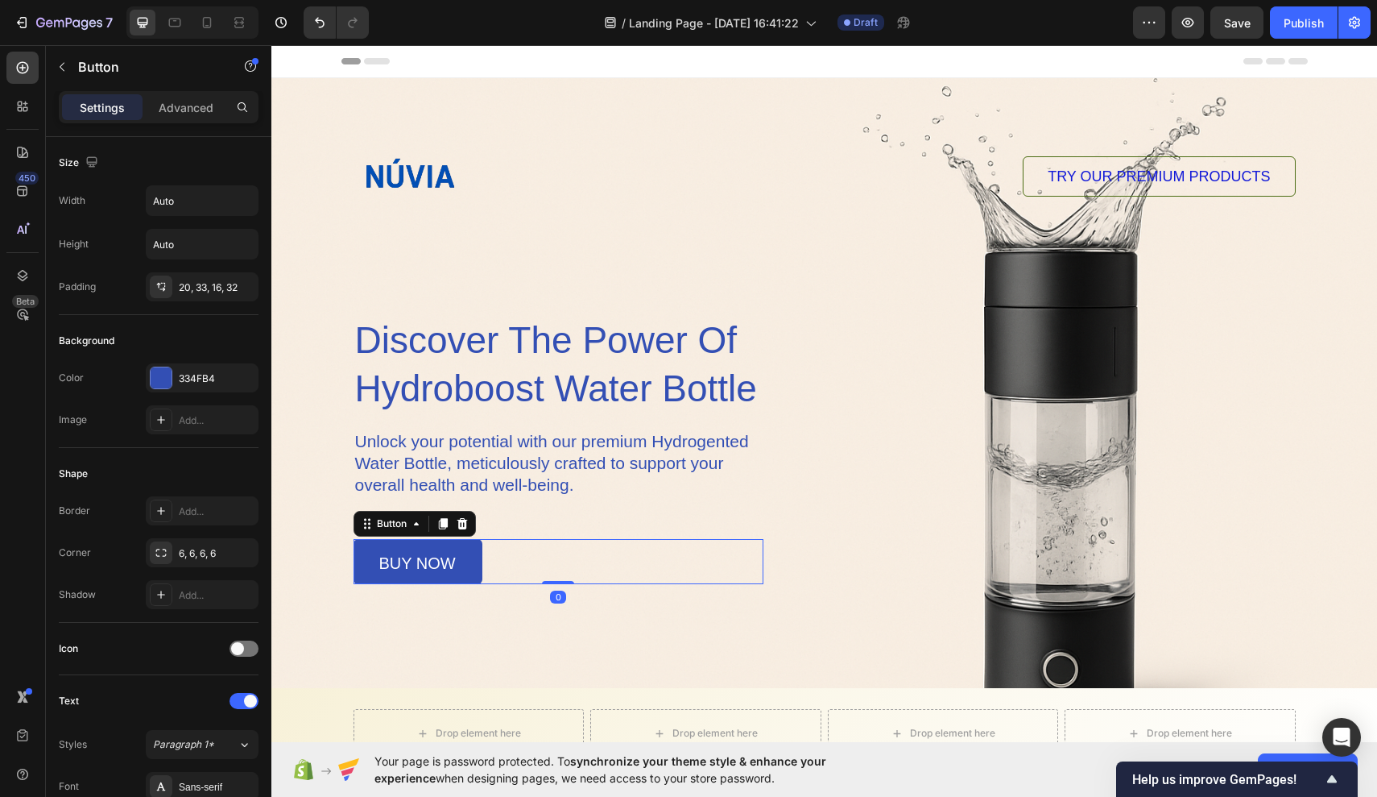
click at [677, 565] on div "buy now Button 0" at bounding box center [559, 561] width 410 height 45
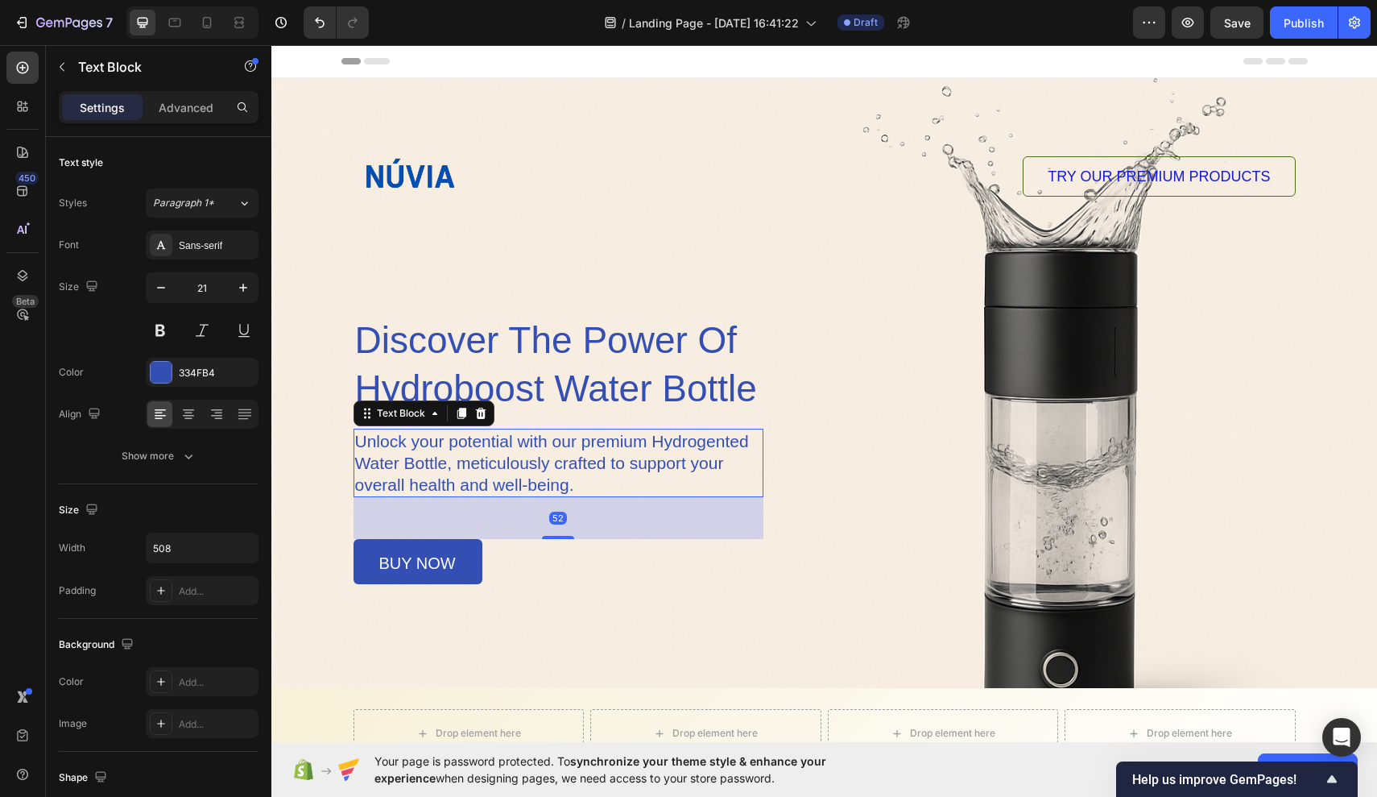
click at [669, 469] on p "Unlock your potential with our premium Hydrogented Water Bottle, meticulously c…" at bounding box center [558, 462] width 406 height 65
drag, startPoint x: 558, startPoint y: 532, endPoint x: 558, endPoint y: 553, distance: 20.9
click at [558, 553] on div "discover the power of hydroboost water bottle Heading Unlock your potential wit…" at bounding box center [559, 449] width 410 height 269
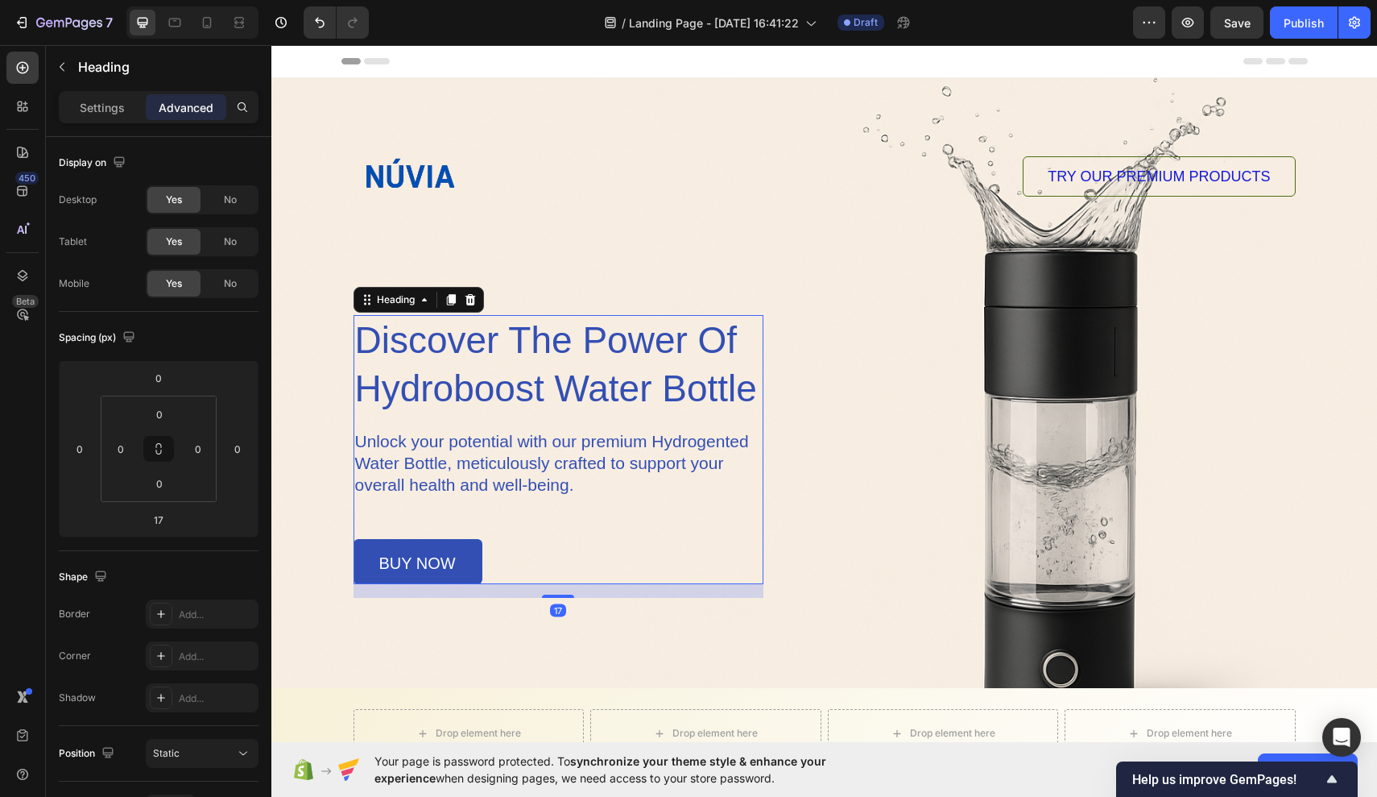
click at [581, 359] on p "discover the power of hydroboost water bottle" at bounding box center [558, 365] width 407 height 97
click at [416, 300] on div "Heading" at bounding box center [396, 299] width 44 height 14
click at [417, 305] on div "Heading" at bounding box center [396, 299] width 44 height 14
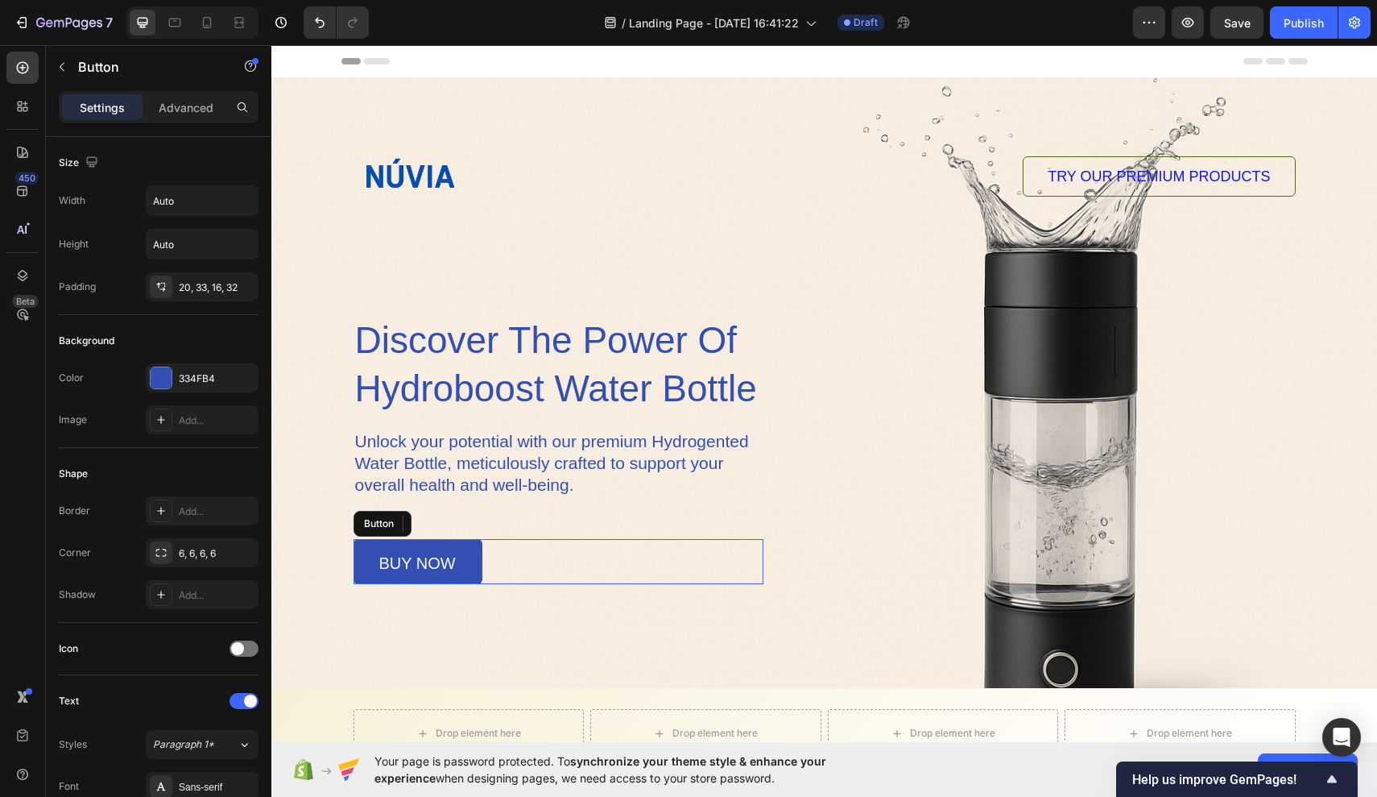
click at [486, 546] on div "buy now Button" at bounding box center [559, 561] width 410 height 45
click at [567, 438] on p "Unlock your potential with our premium Hydrogented Water Bottle, meticulously c…" at bounding box center [558, 462] width 406 height 65
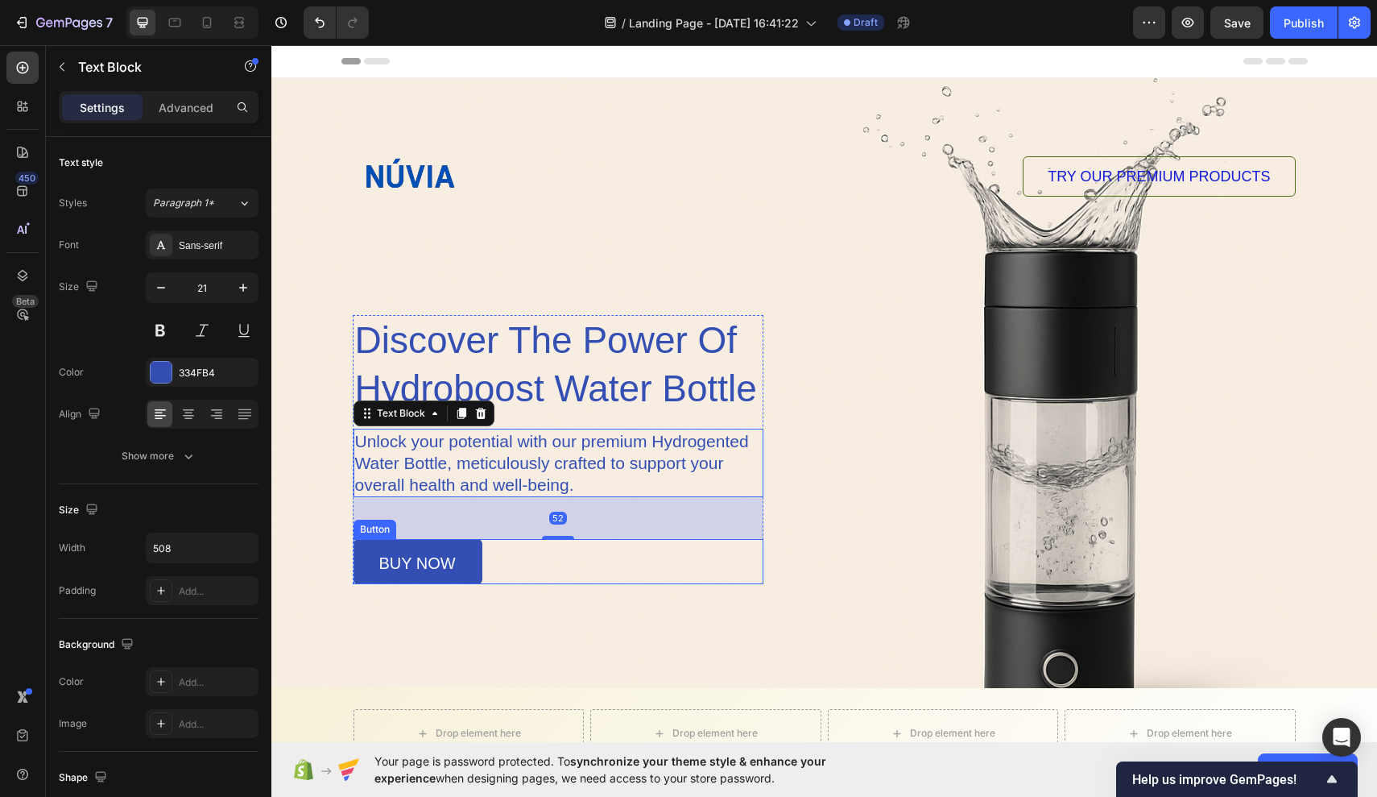
click at [621, 565] on div "buy now Button" at bounding box center [559, 561] width 410 height 45
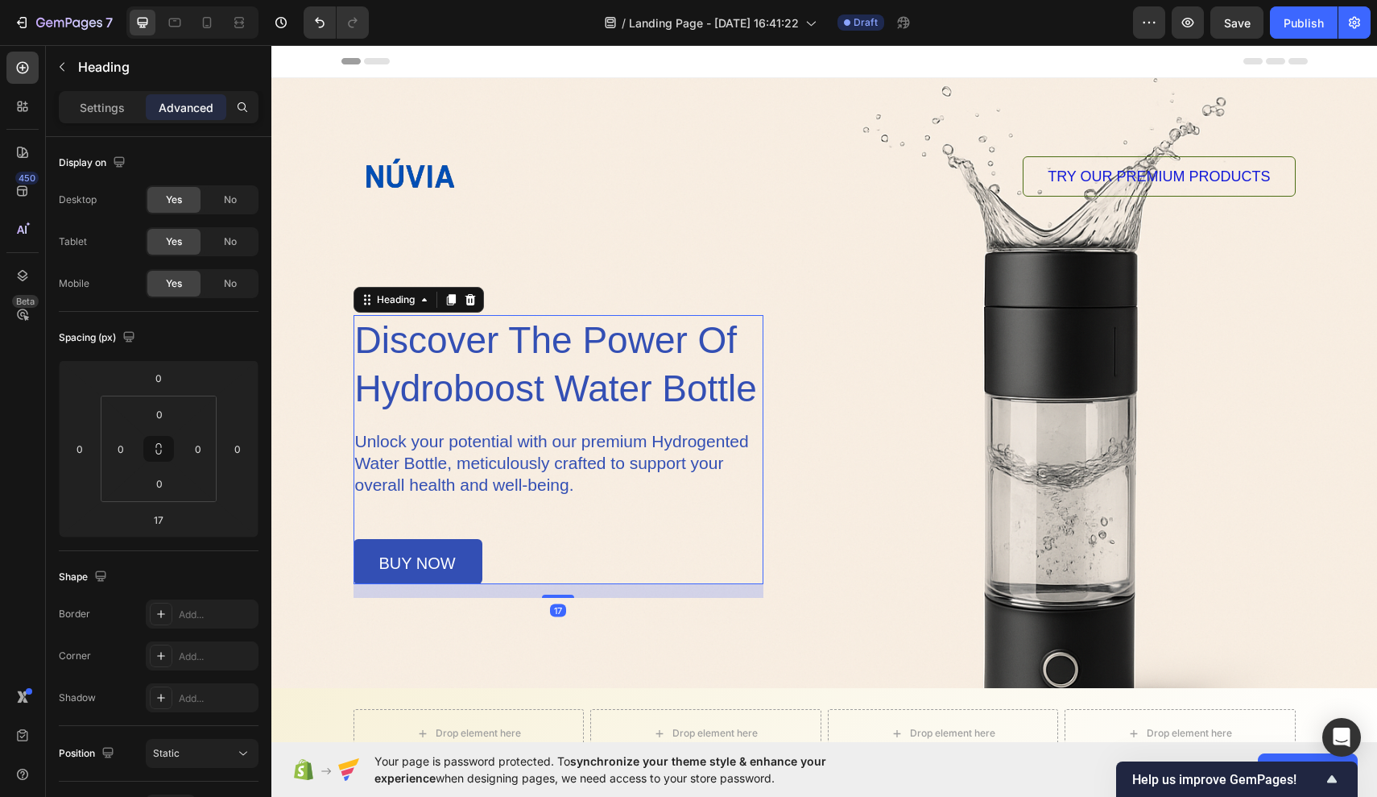
click at [625, 393] on p "discover the power of hydroboost water bottle" at bounding box center [558, 365] width 407 height 97
click at [565, 592] on div at bounding box center [558, 593] width 32 height 5
type input "15"
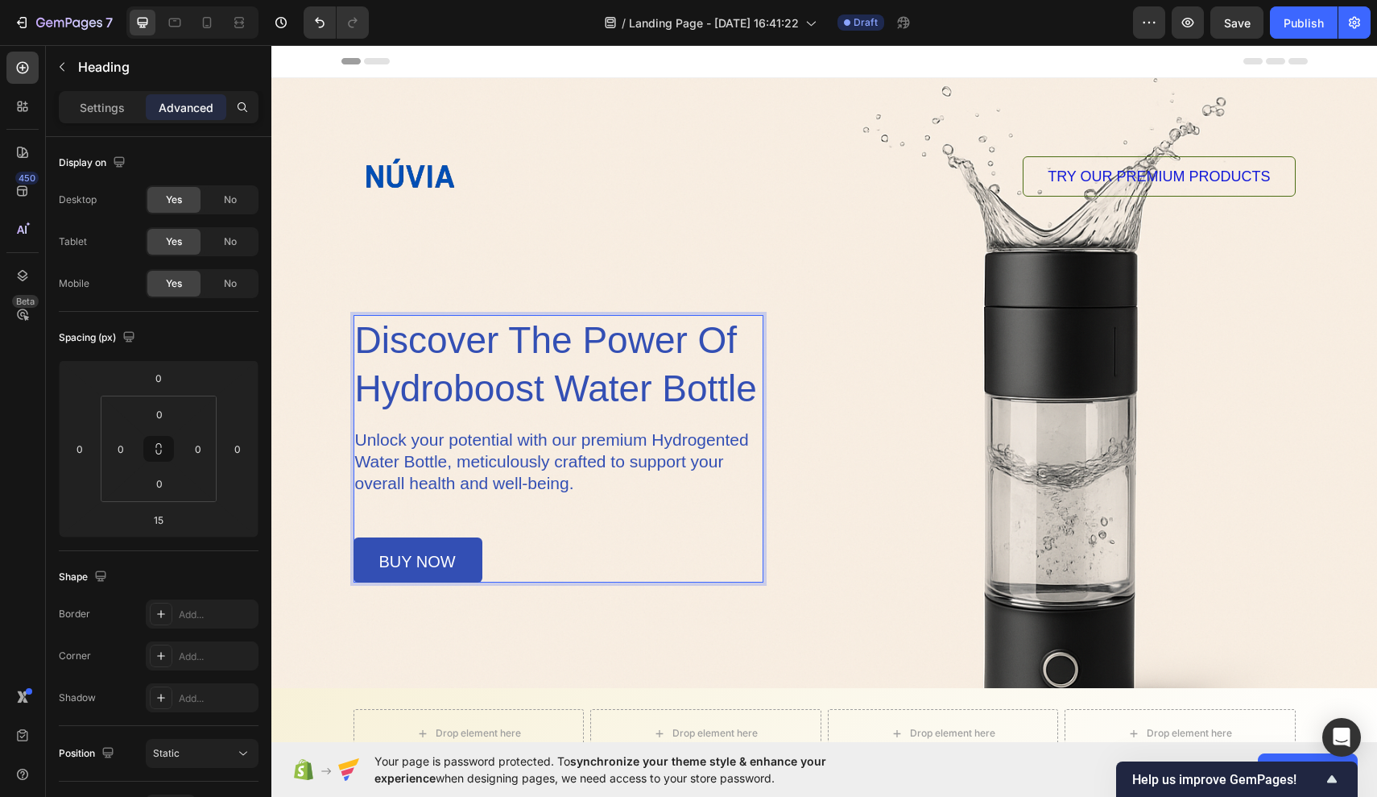
click at [761, 412] on h1 "discover the power of hydroboost water bottle" at bounding box center [559, 365] width 410 height 100
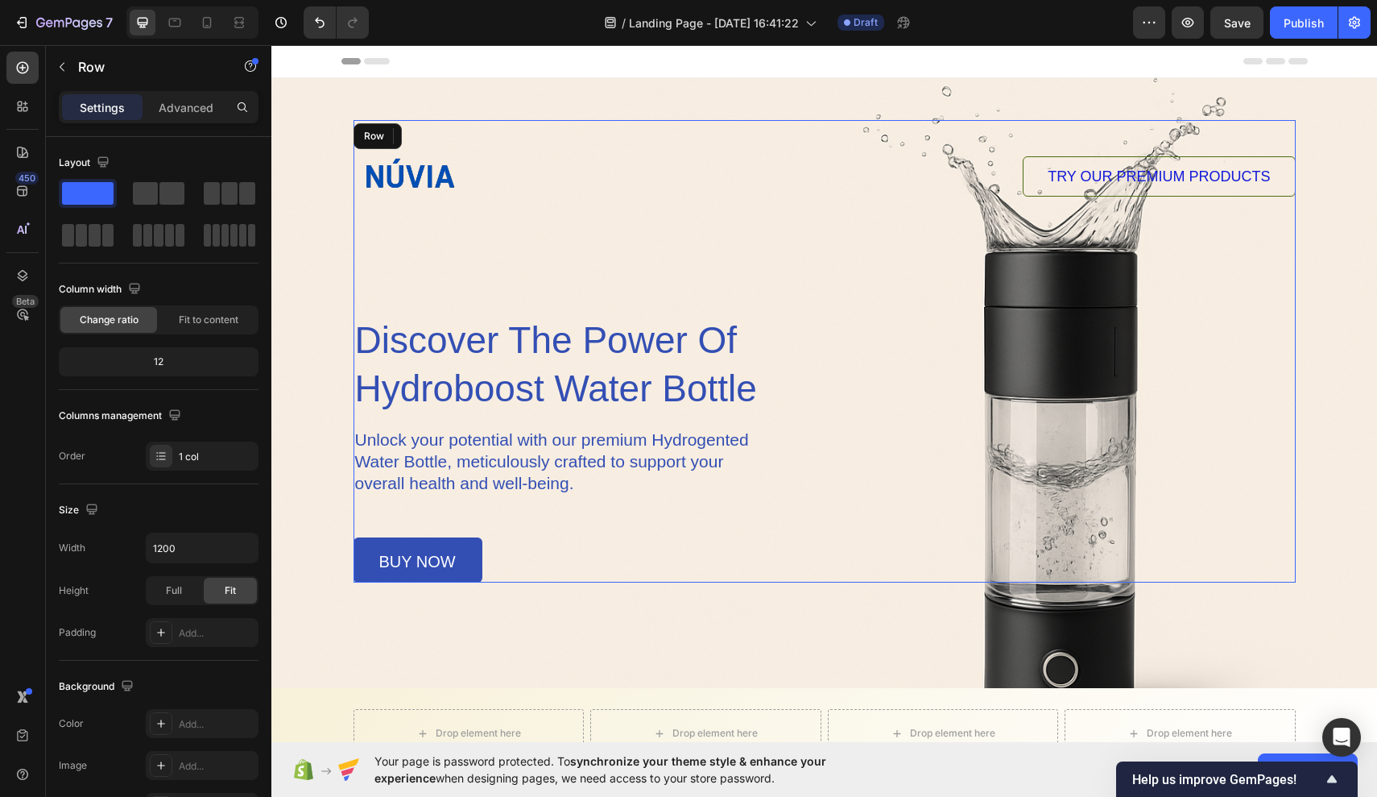
click at [757, 314] on div "Image TRY OUR PREMIUM PRODUCTS Button Row discover the power of hydroboost wate…" at bounding box center [825, 351] width 942 height 462
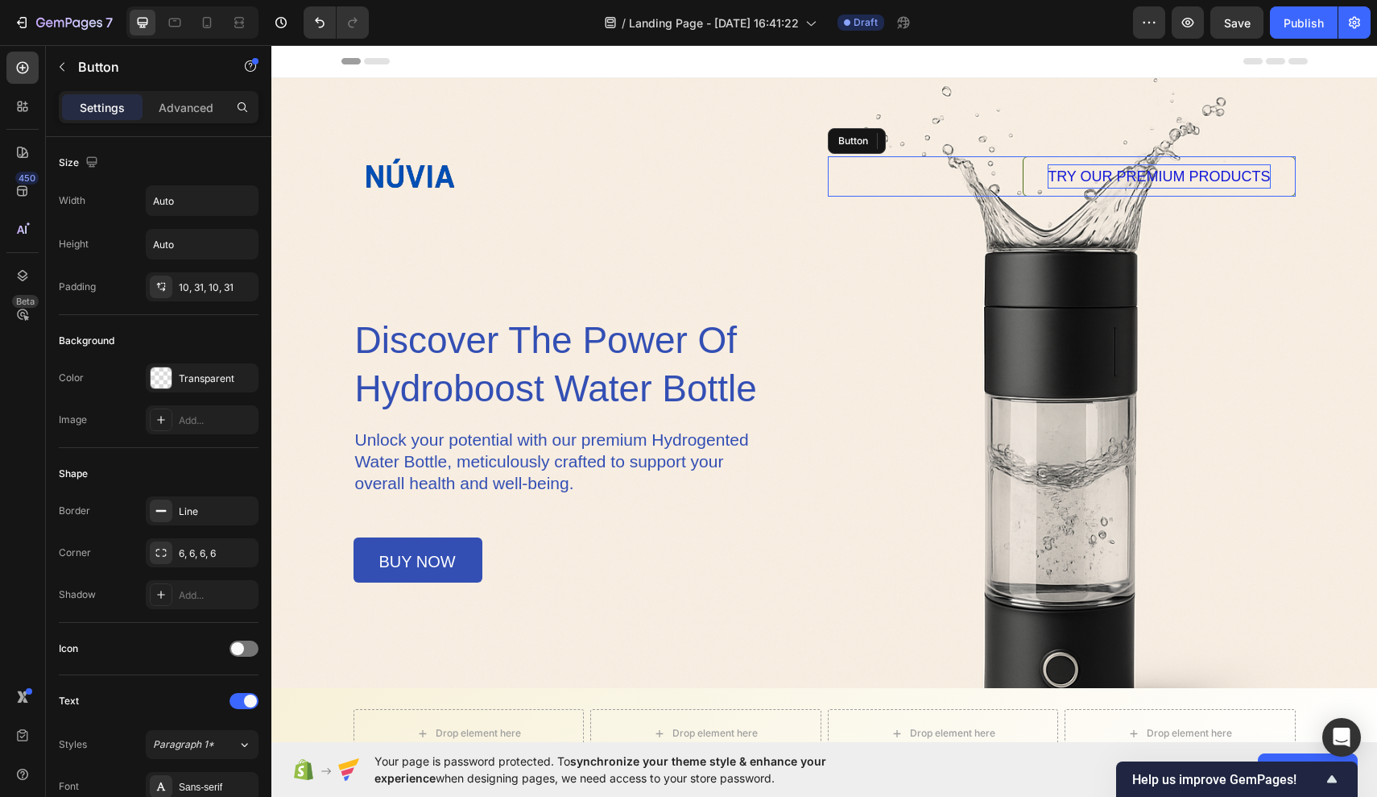
click at [1066, 177] on span "TRY OUR PREMIUM PRODUCTS" at bounding box center [1159, 176] width 222 height 16
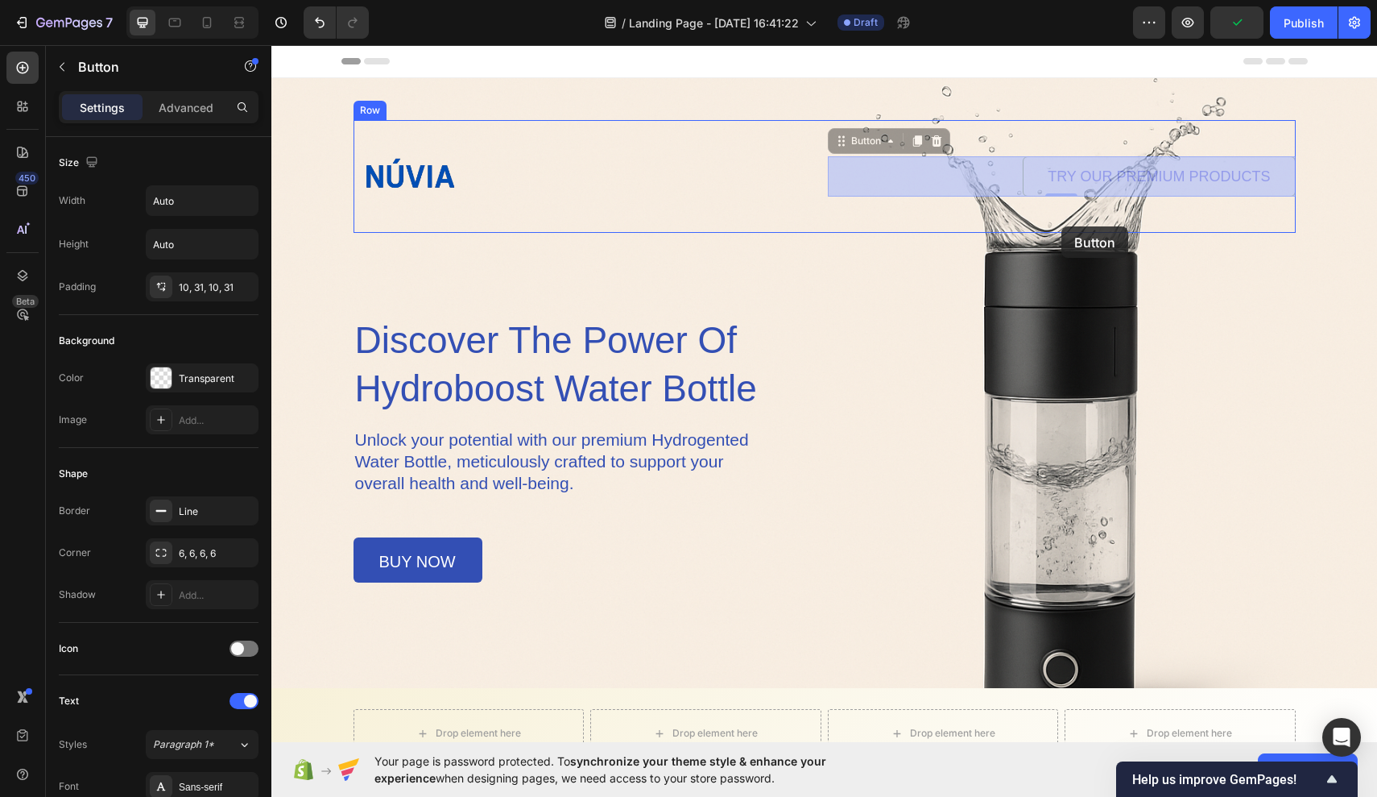
drag, startPoint x: 1058, startPoint y: 193, endPoint x: 1062, endPoint y: 226, distance: 34.0
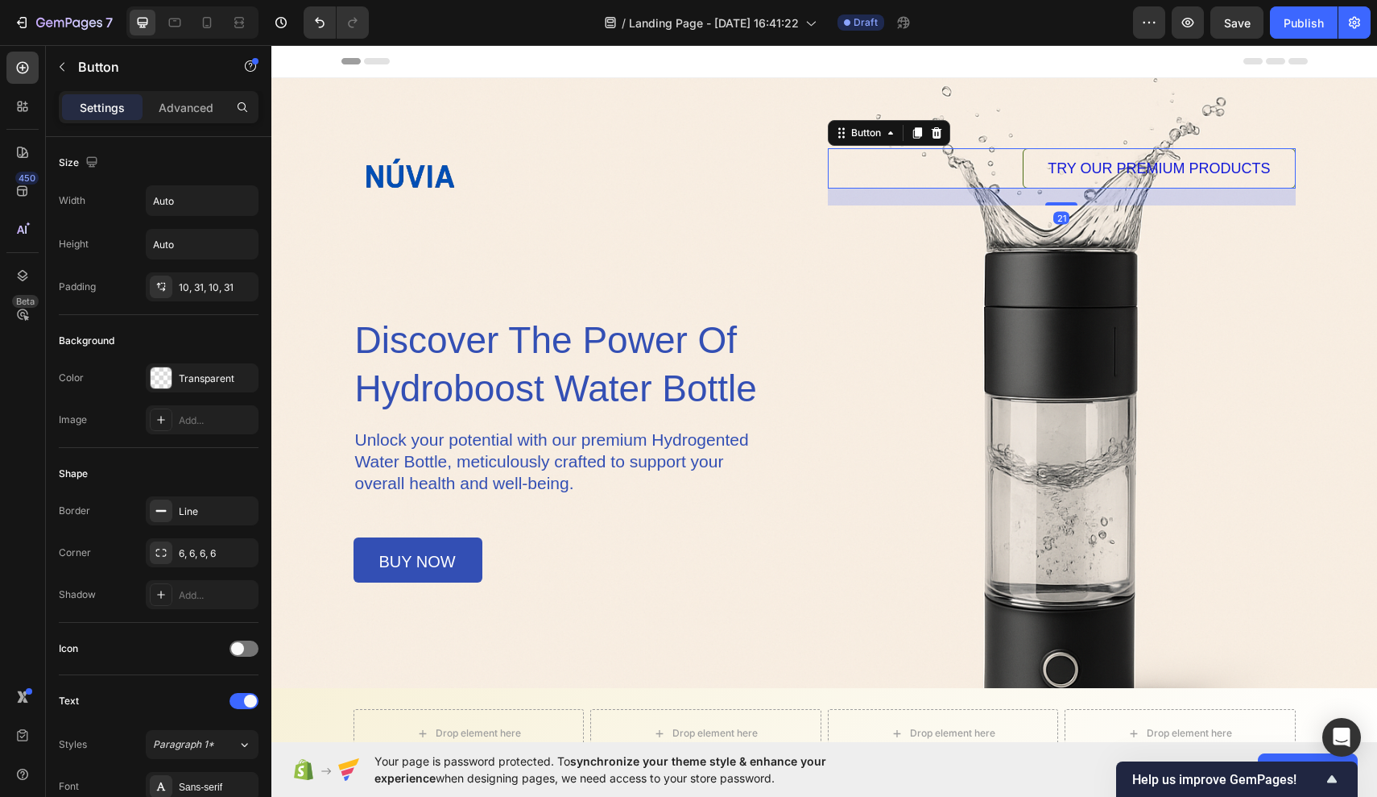
drag, startPoint x: 1065, startPoint y: 193, endPoint x: 1056, endPoint y: 209, distance: 17.7
click at [1056, 209] on div "TRY OUR PREMIUM PRODUCTS Button 21" at bounding box center [1062, 176] width 468 height 113
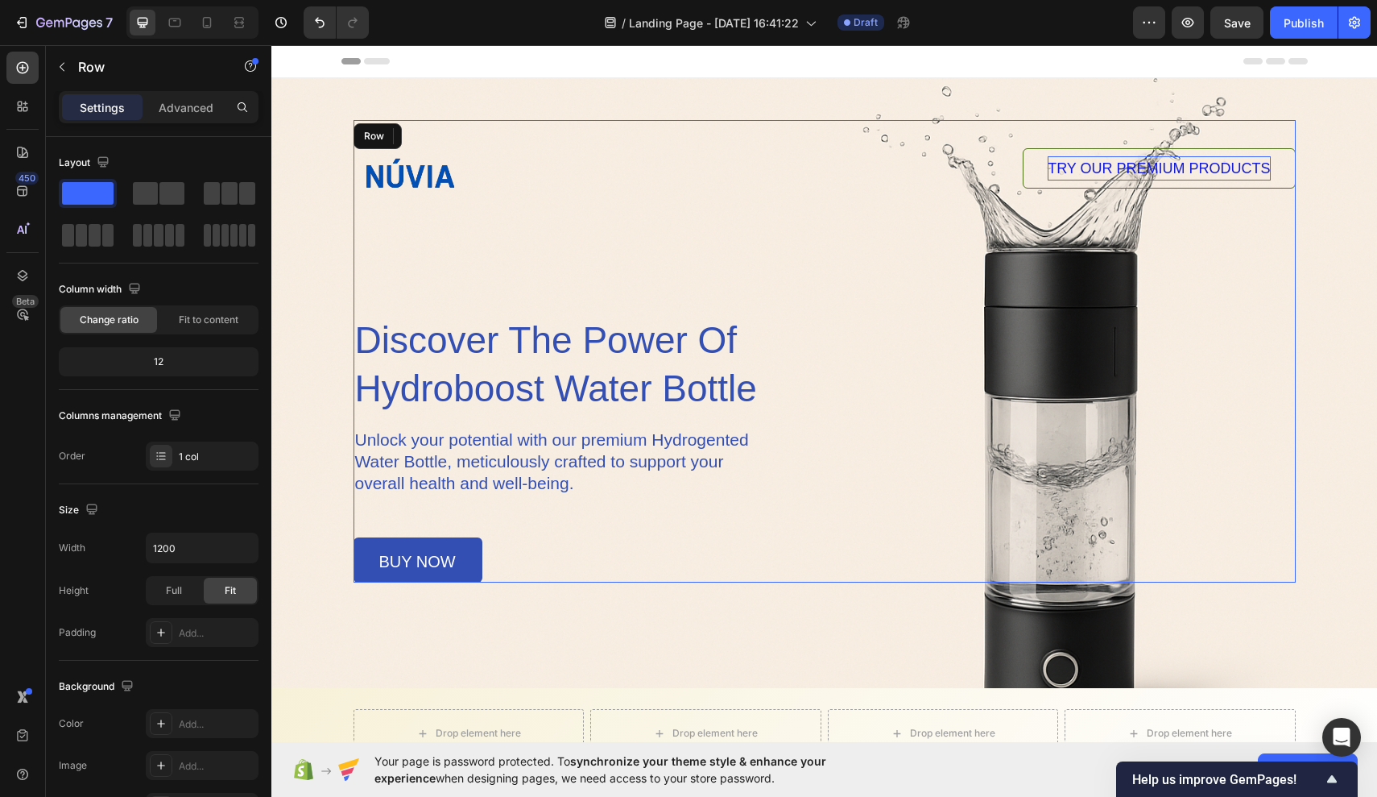
click at [1066, 241] on div "Image TRY OUR PREMIUM PRODUCTS Button 20 Row discover the power of hydroboost w…" at bounding box center [825, 351] width 942 height 462
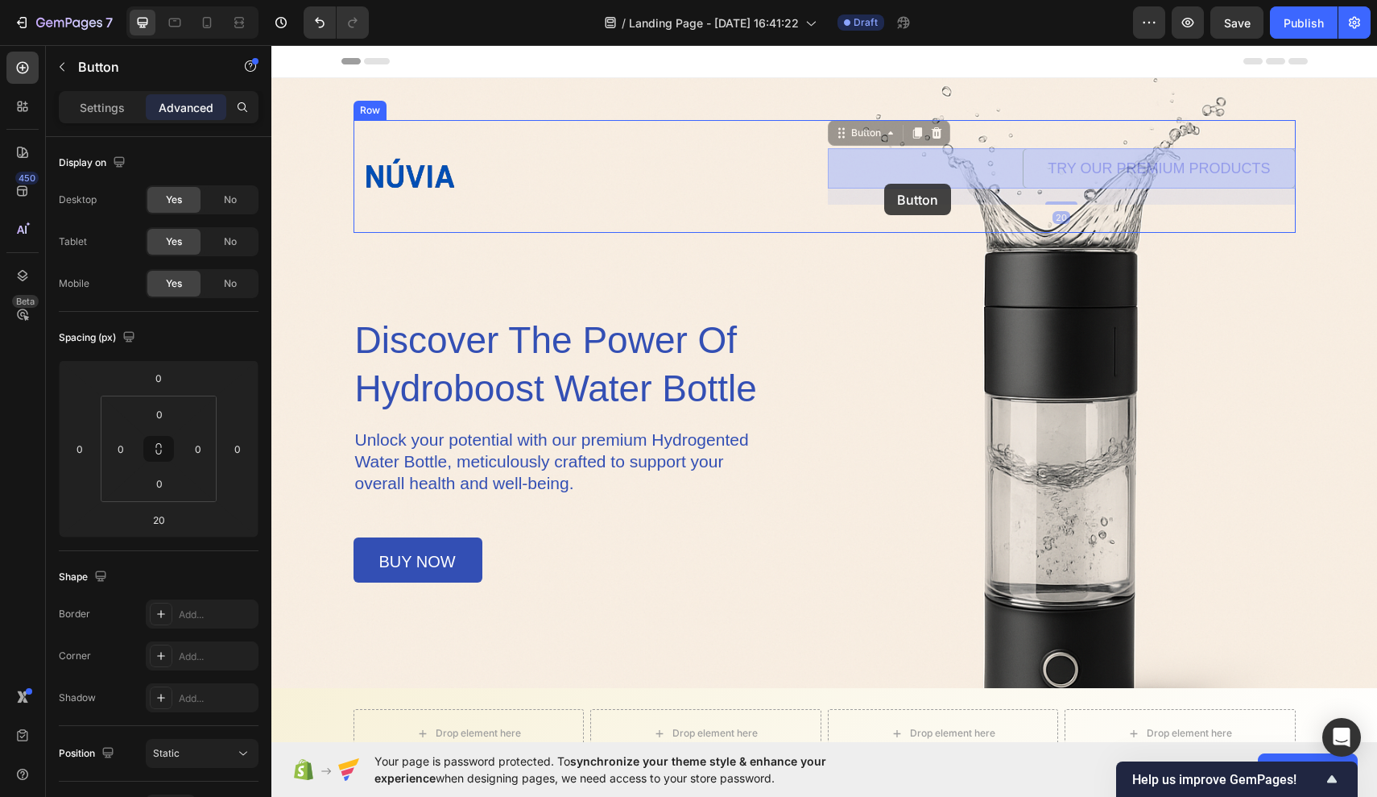
drag, startPoint x: 1150, startPoint y: 168, endPoint x: 884, endPoint y: 184, distance: 266.3
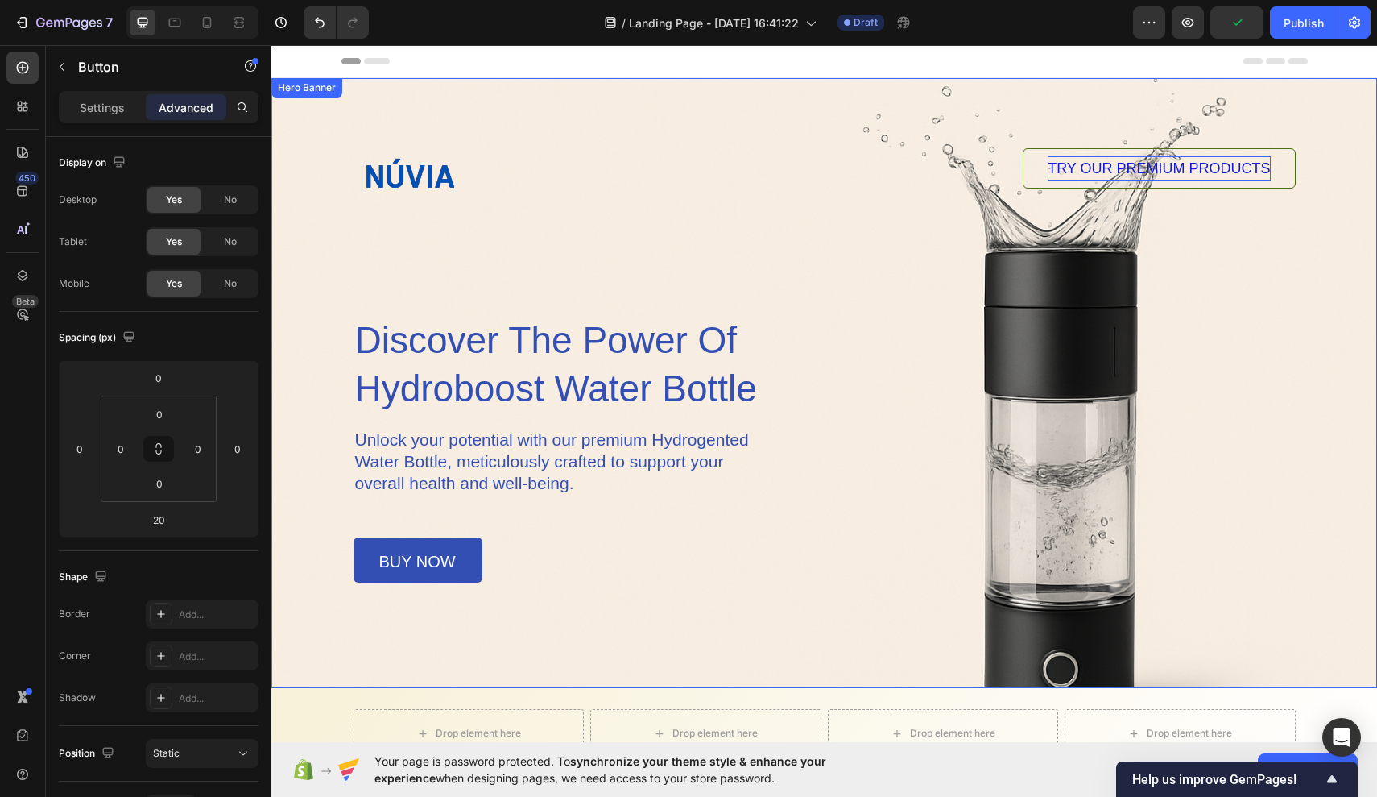
click at [1066, 157] on div "Image TRY OUR PREMIUM PRODUCTS Button 20 Row discover the power of hydroboost w…" at bounding box center [824, 330] width 983 height 504
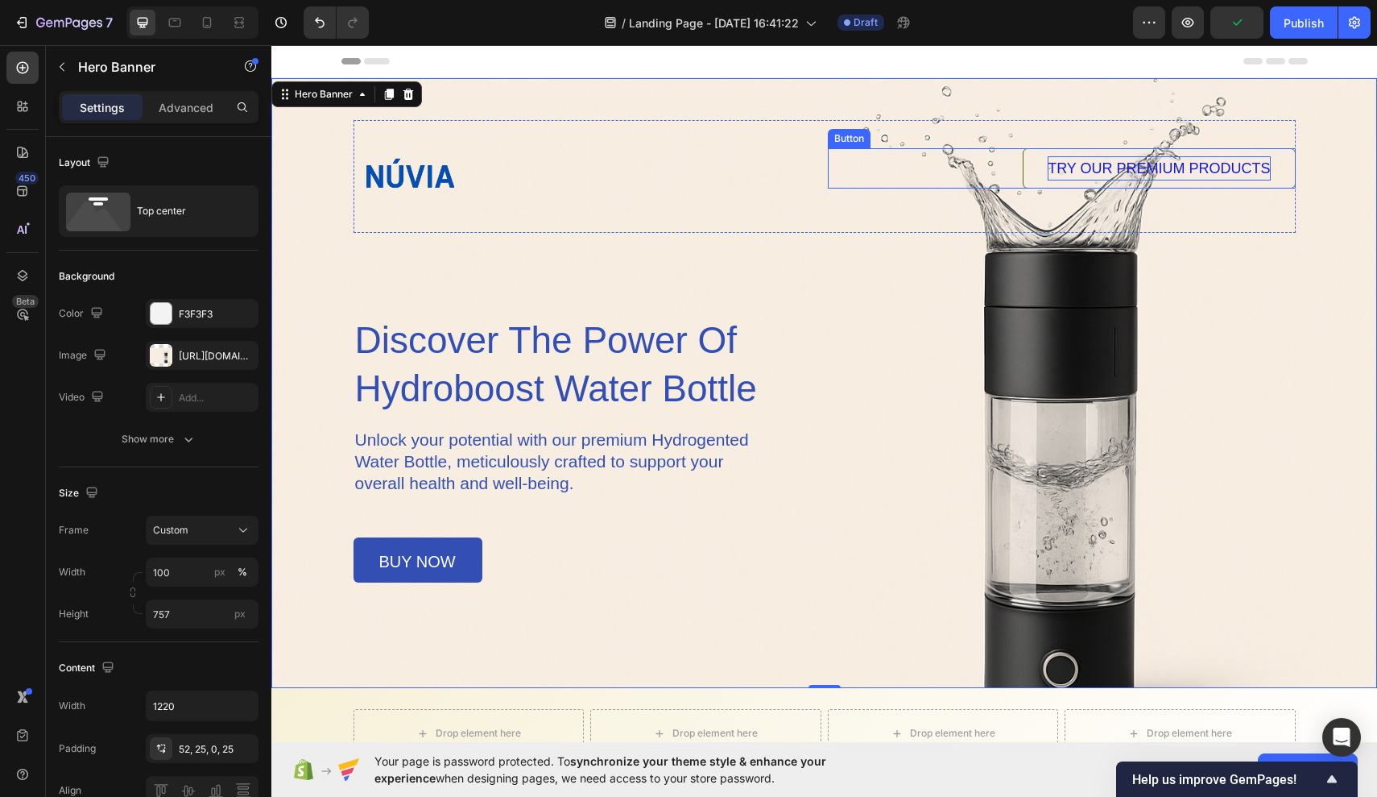
click at [1066, 175] on link "TRY OUR PREMIUM PRODUCTS" at bounding box center [1159, 168] width 272 height 40
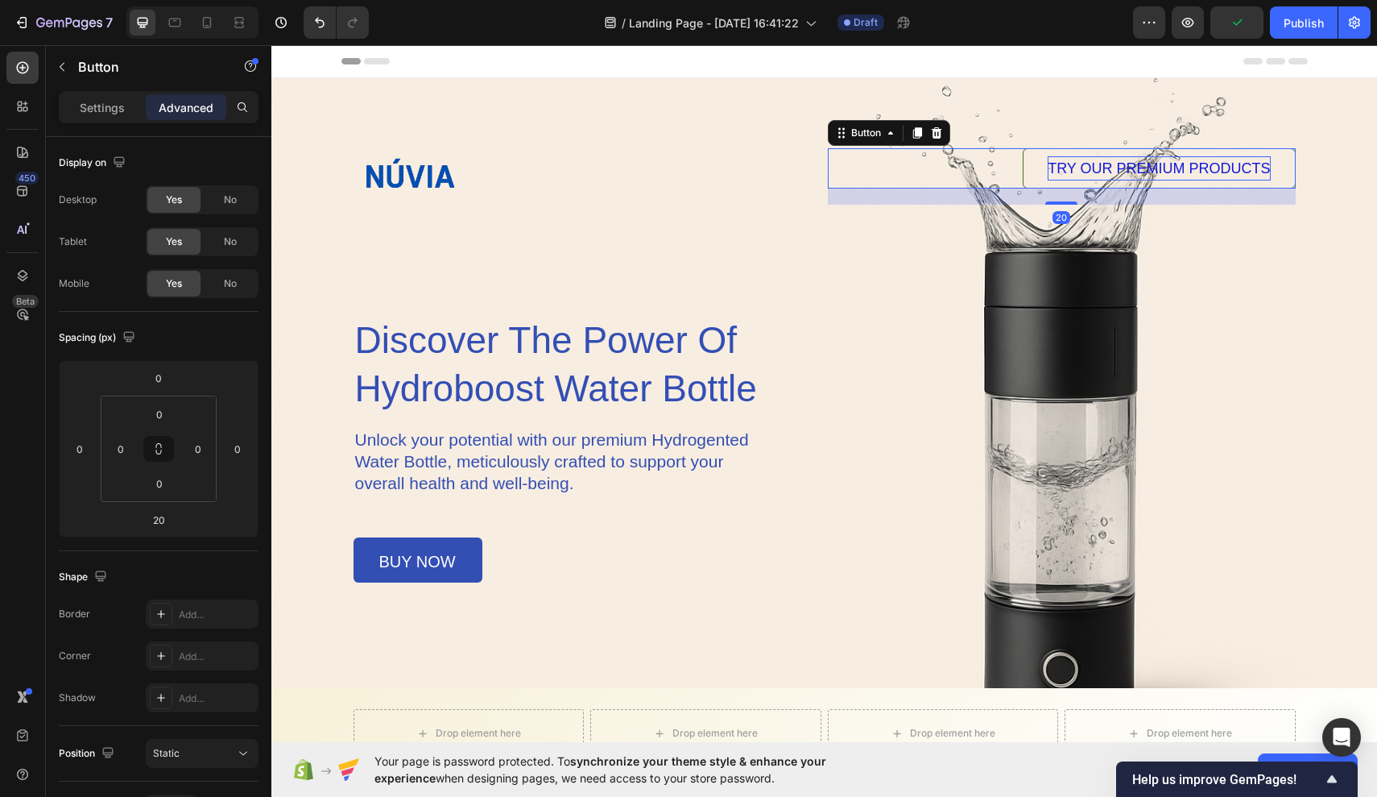
click at [1066, 188] on link "TRY OUR PREMIUM PRODUCTS" at bounding box center [1159, 168] width 272 height 40
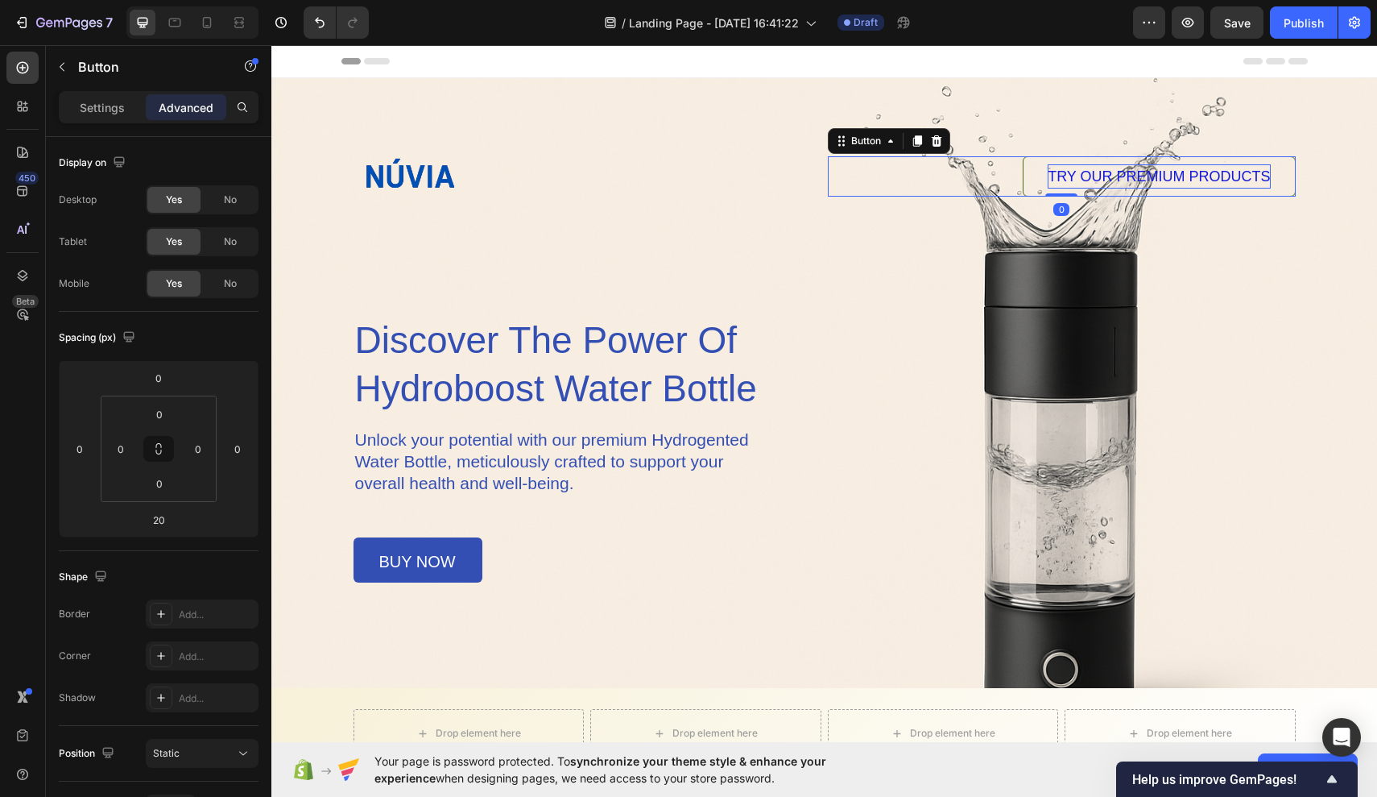
drag, startPoint x: 1064, startPoint y: 204, endPoint x: 1067, endPoint y: 187, distance: 17.1
click at [1066, 187] on div "TRY OUR PREMIUM PRODUCTS Button 0" at bounding box center [1062, 176] width 468 height 40
type input "0"
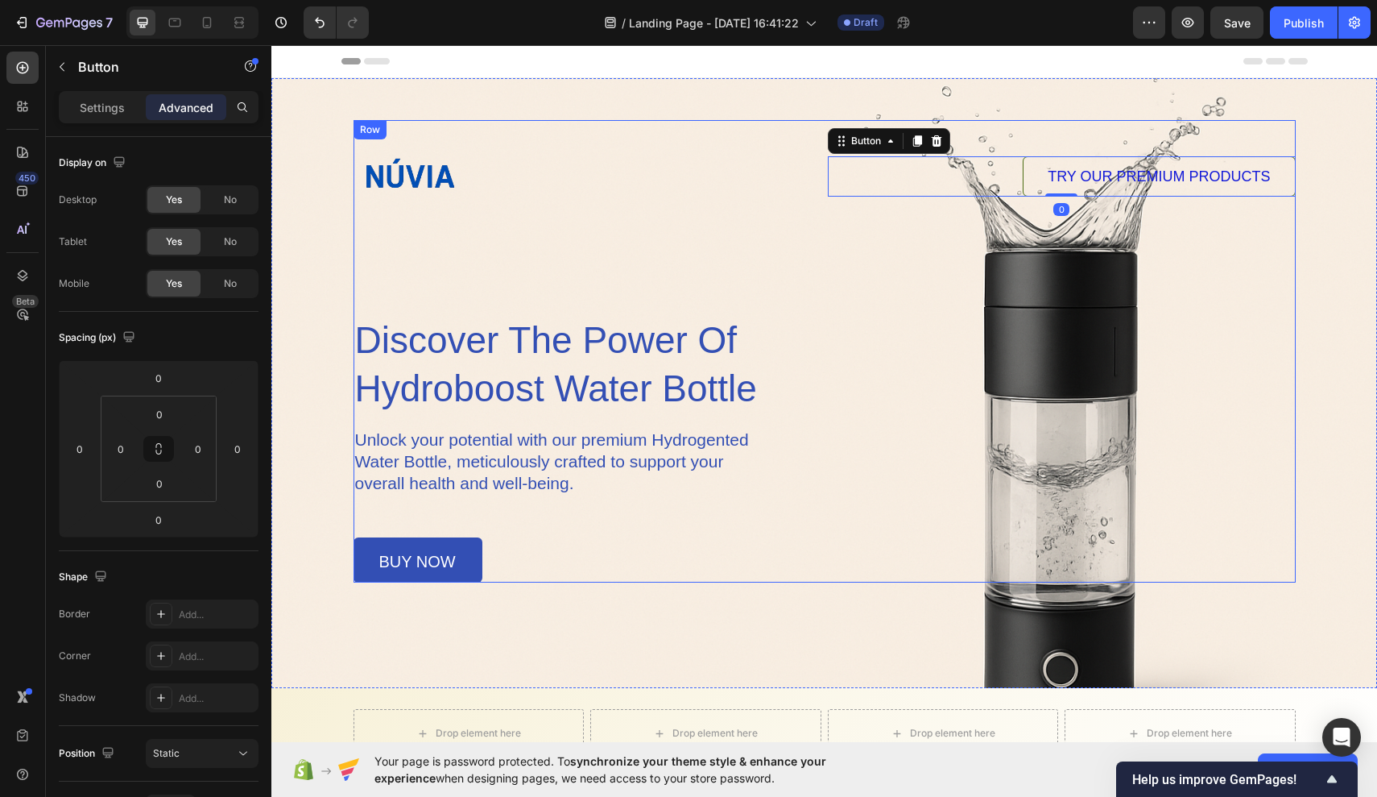
click at [1066, 294] on div "Image TRY OUR PREMIUM PRODUCTS Button 0 Row discover the power of hydroboost wa…" at bounding box center [825, 351] width 942 height 462
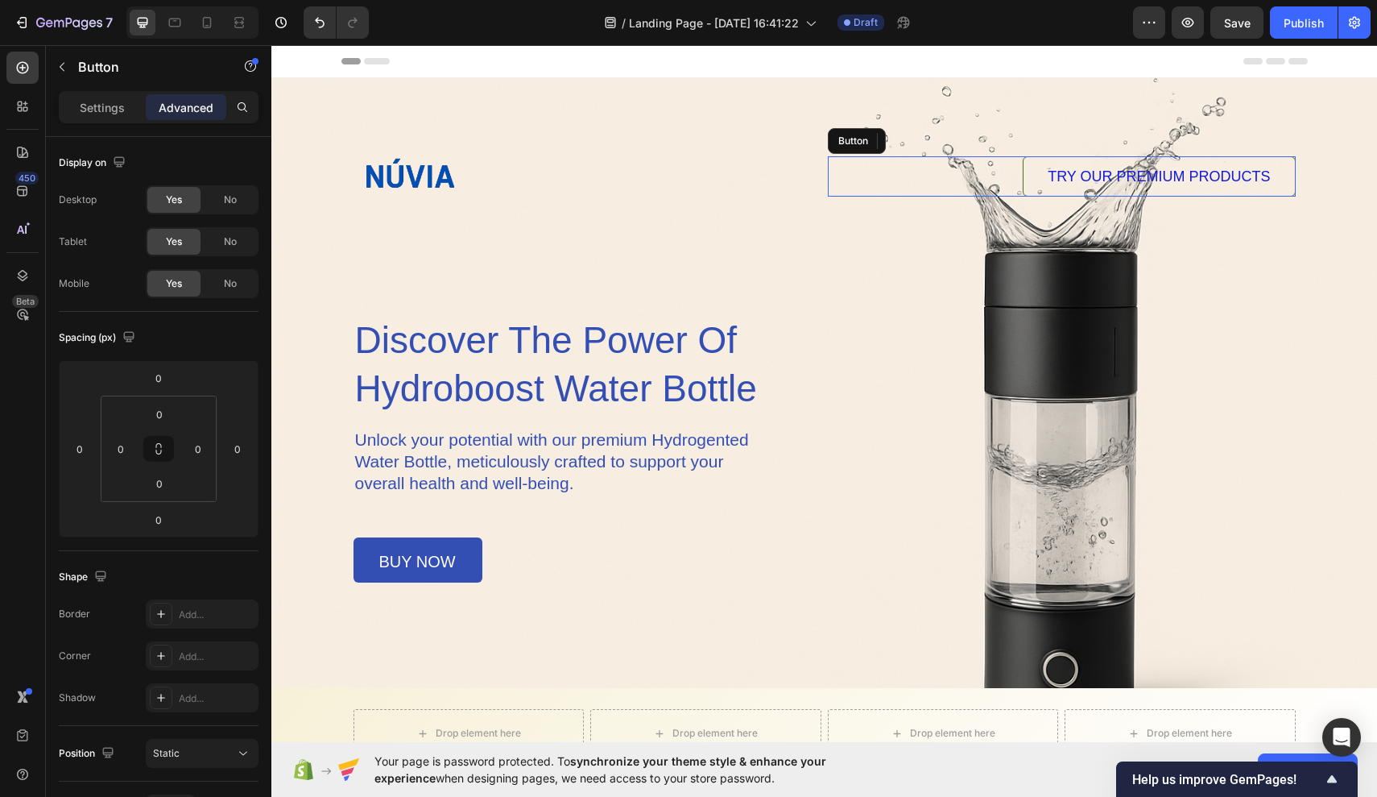
click at [996, 169] on div "TRY OUR PREMIUM PRODUCTS Button" at bounding box center [1062, 176] width 468 height 40
click at [1066, 173] on span "TRY OUR PREMIUM PRODUCTS" at bounding box center [1159, 176] width 222 height 16
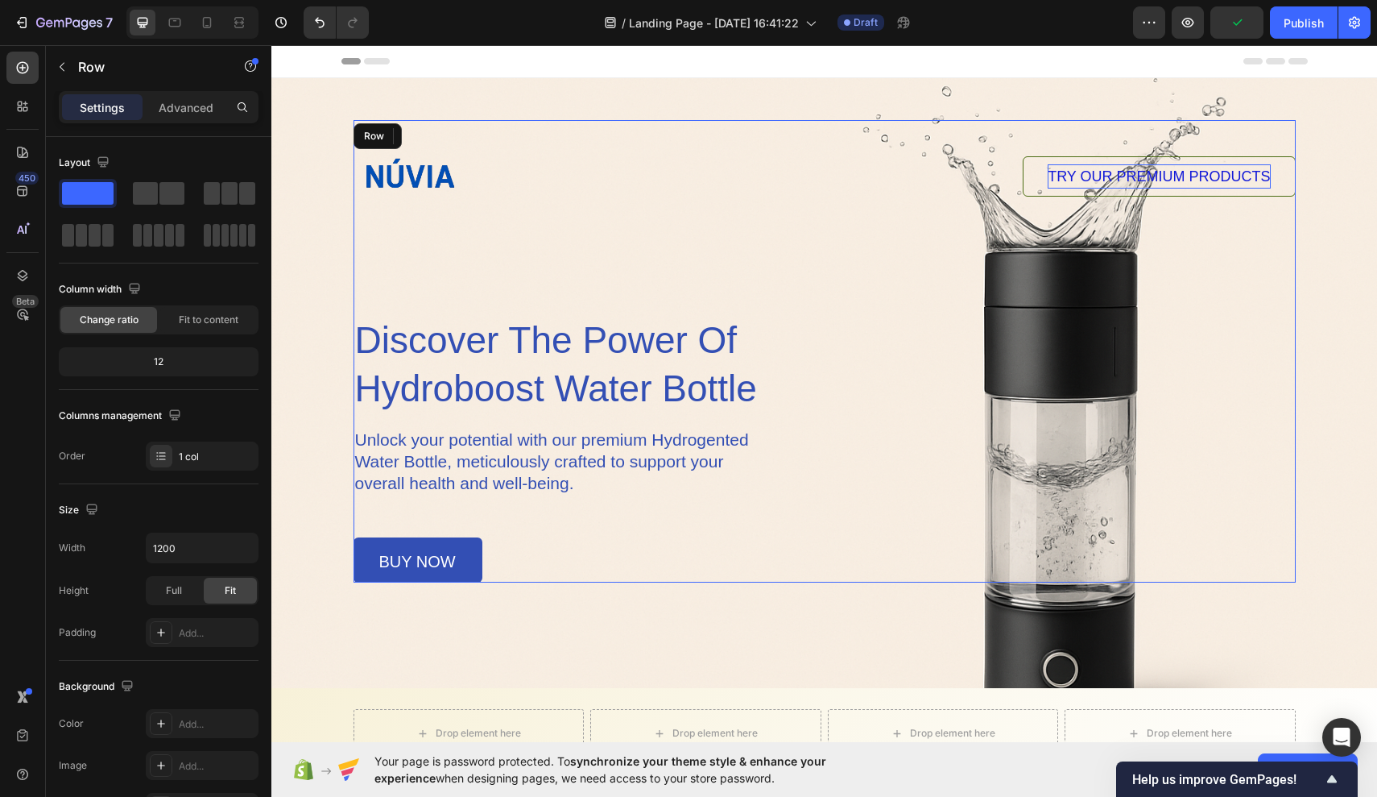
click at [1066, 235] on div "Image TRY OUR PREMIUM PRODUCTS Button 0 Row discover the power of hydroboost wa…" at bounding box center [825, 351] width 942 height 462
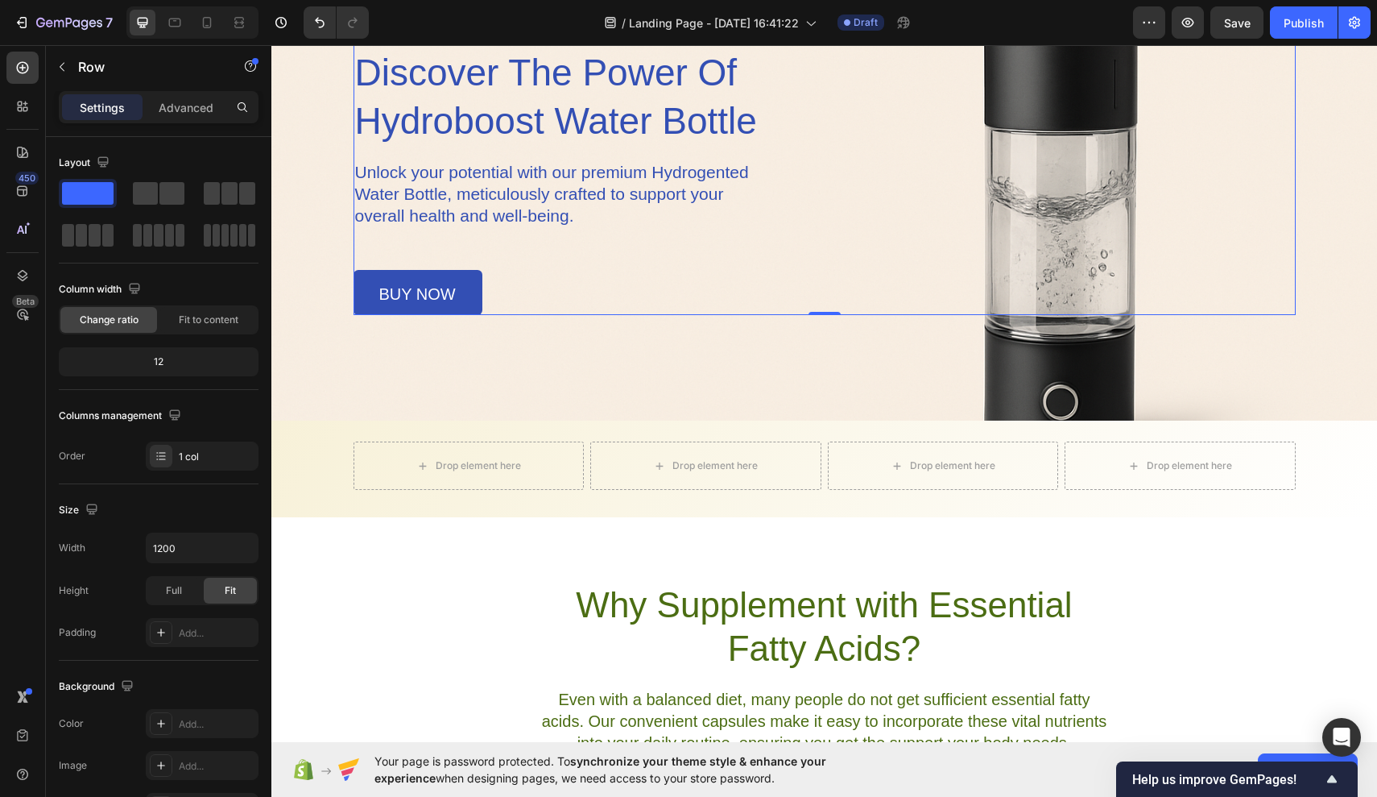
scroll to position [270, 0]
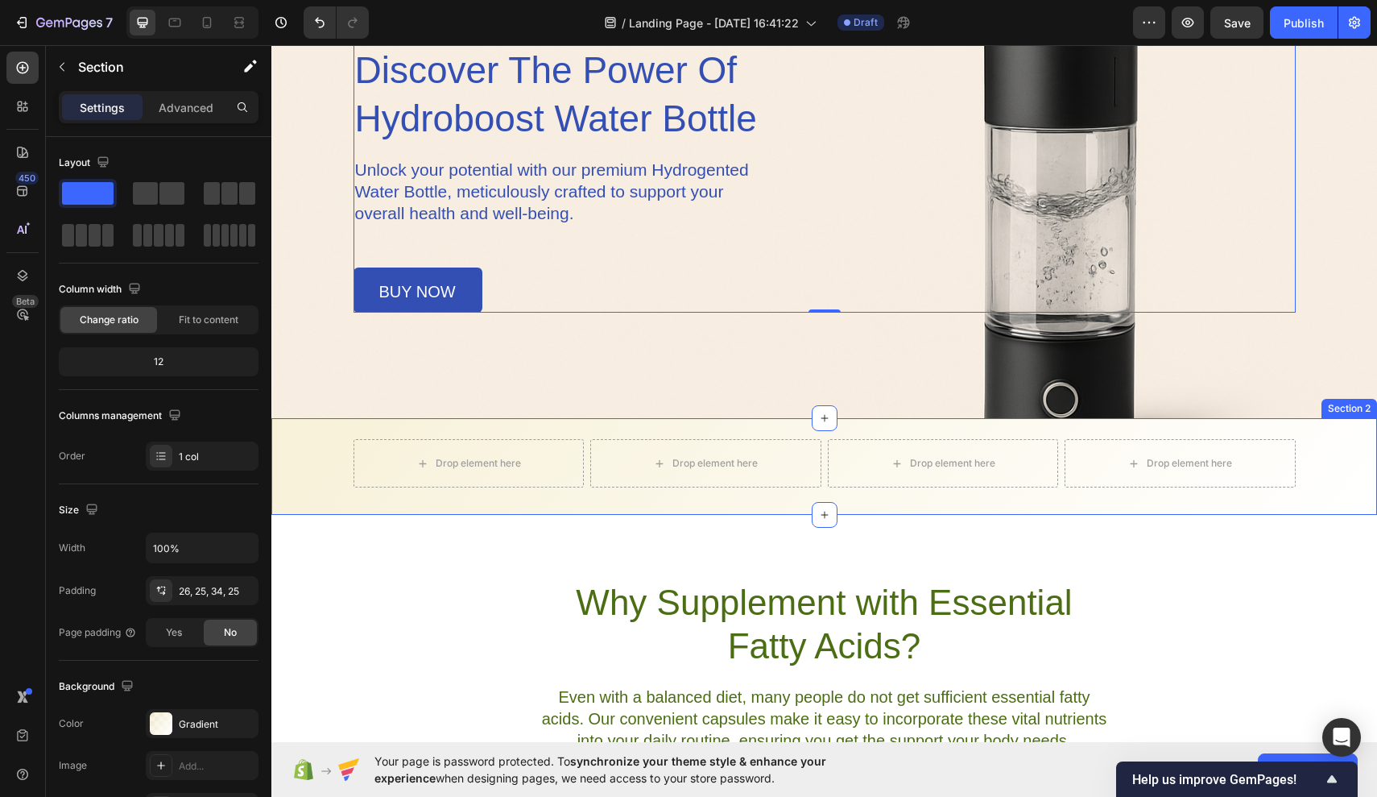
click at [332, 481] on div "Drop element here Drop element here Drop element here Drop element here Row" at bounding box center [825, 463] width 1066 height 48
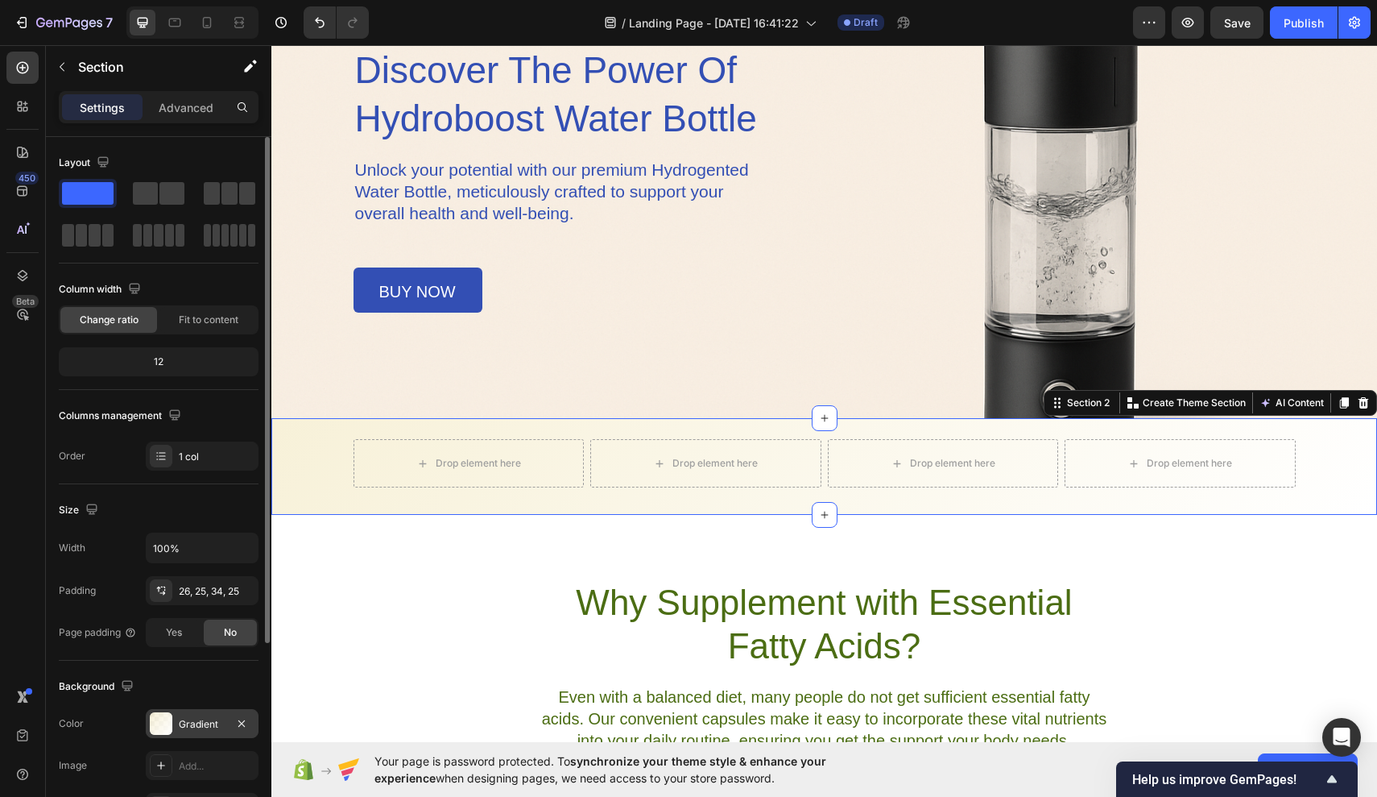
click at [163, 717] on div at bounding box center [161, 723] width 23 height 23
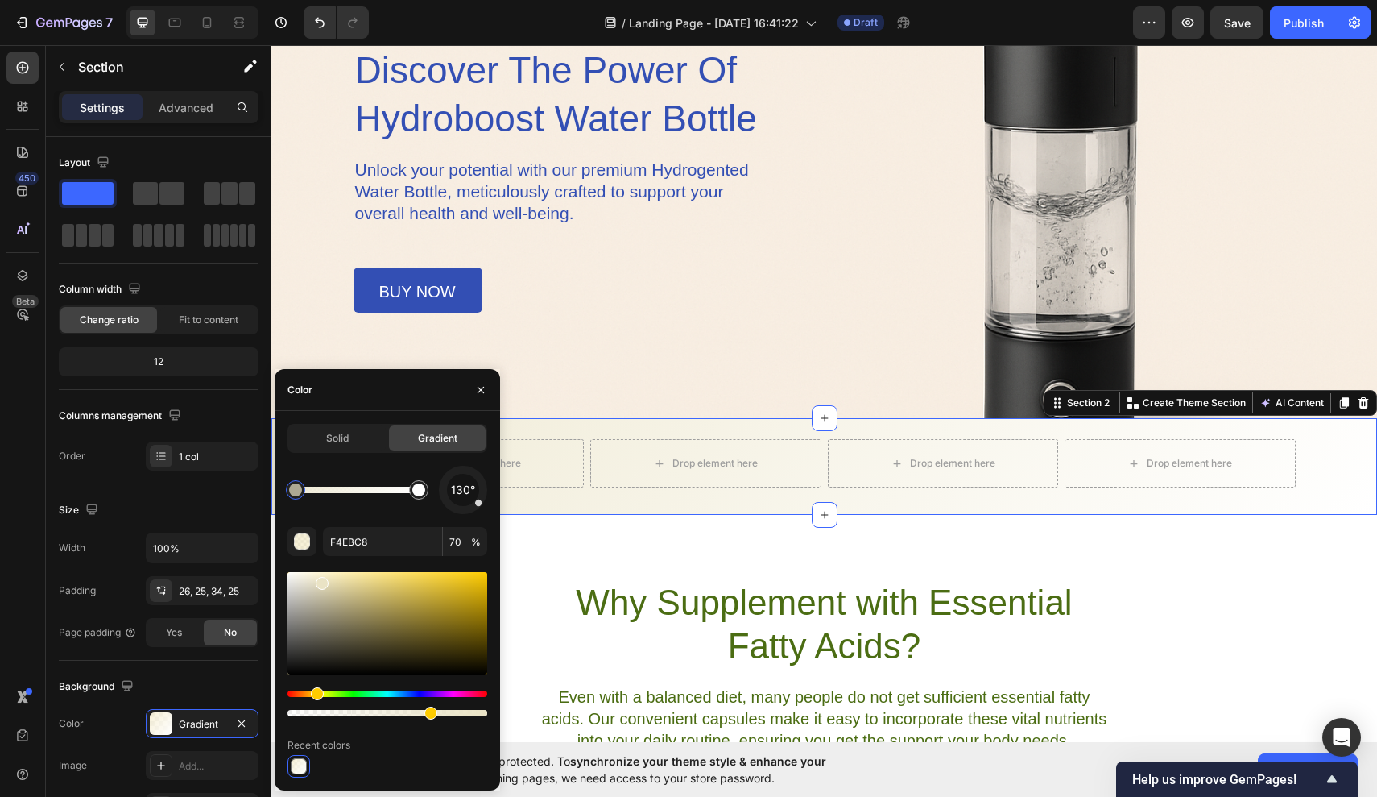
drag, startPoint x: 331, startPoint y: 578, endPoint x: 321, endPoint y: 580, distance: 10.6
click at [321, 580] on div at bounding box center [322, 583] width 13 height 13
type input "EAE3C5"
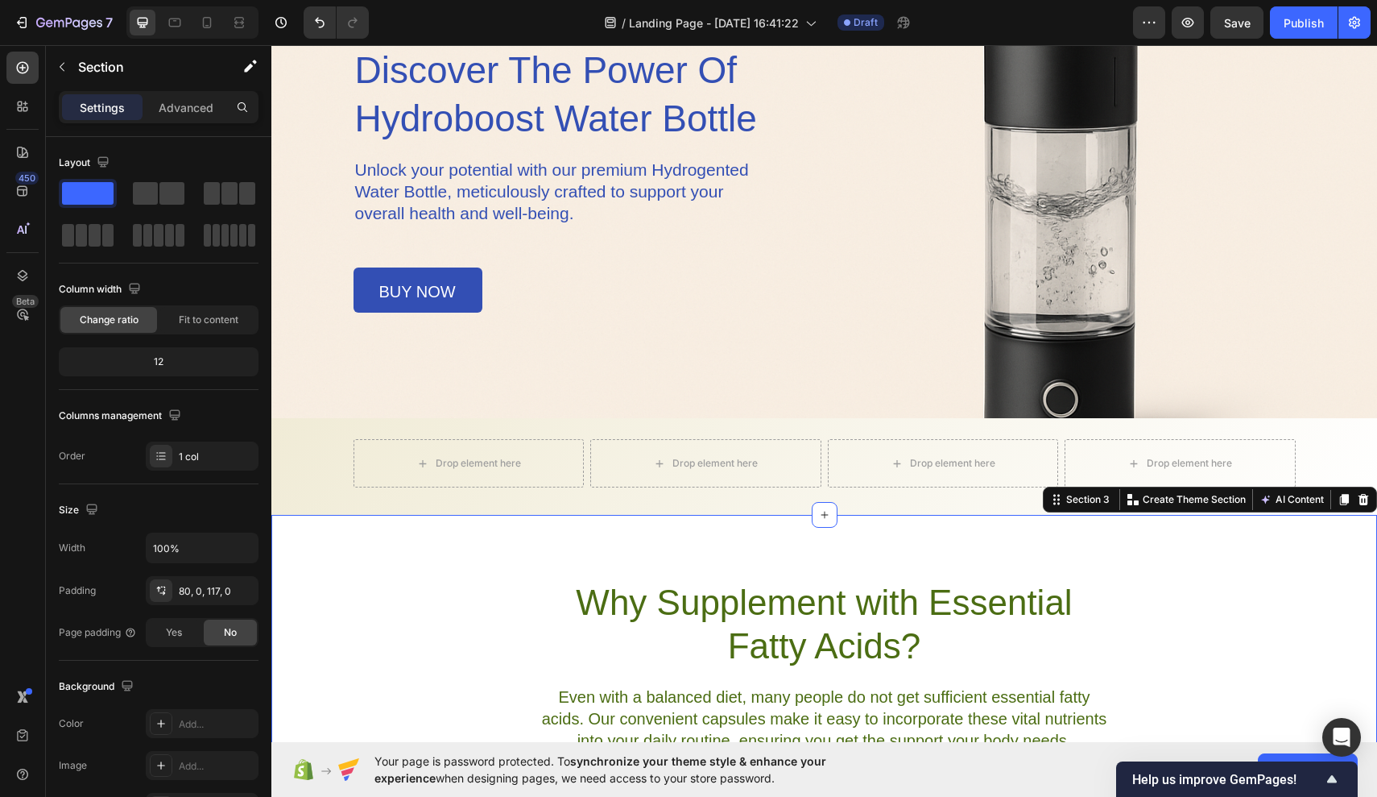
click at [586, 546] on div "Why Supplement with Essential Fatty Acids? Heading Even with a balanced diet, m…" at bounding box center [824, 681] width 1106 height 333
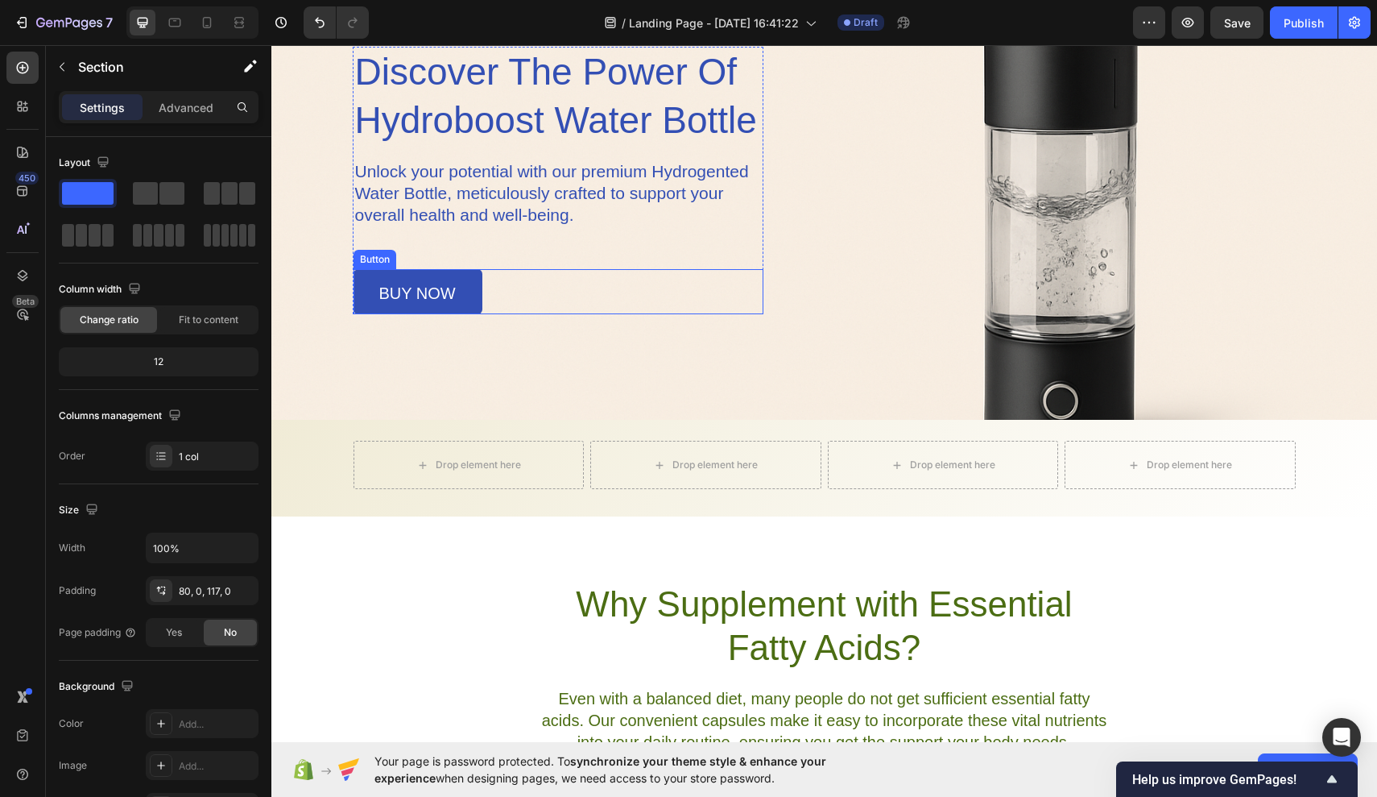
scroll to position [288, 0]
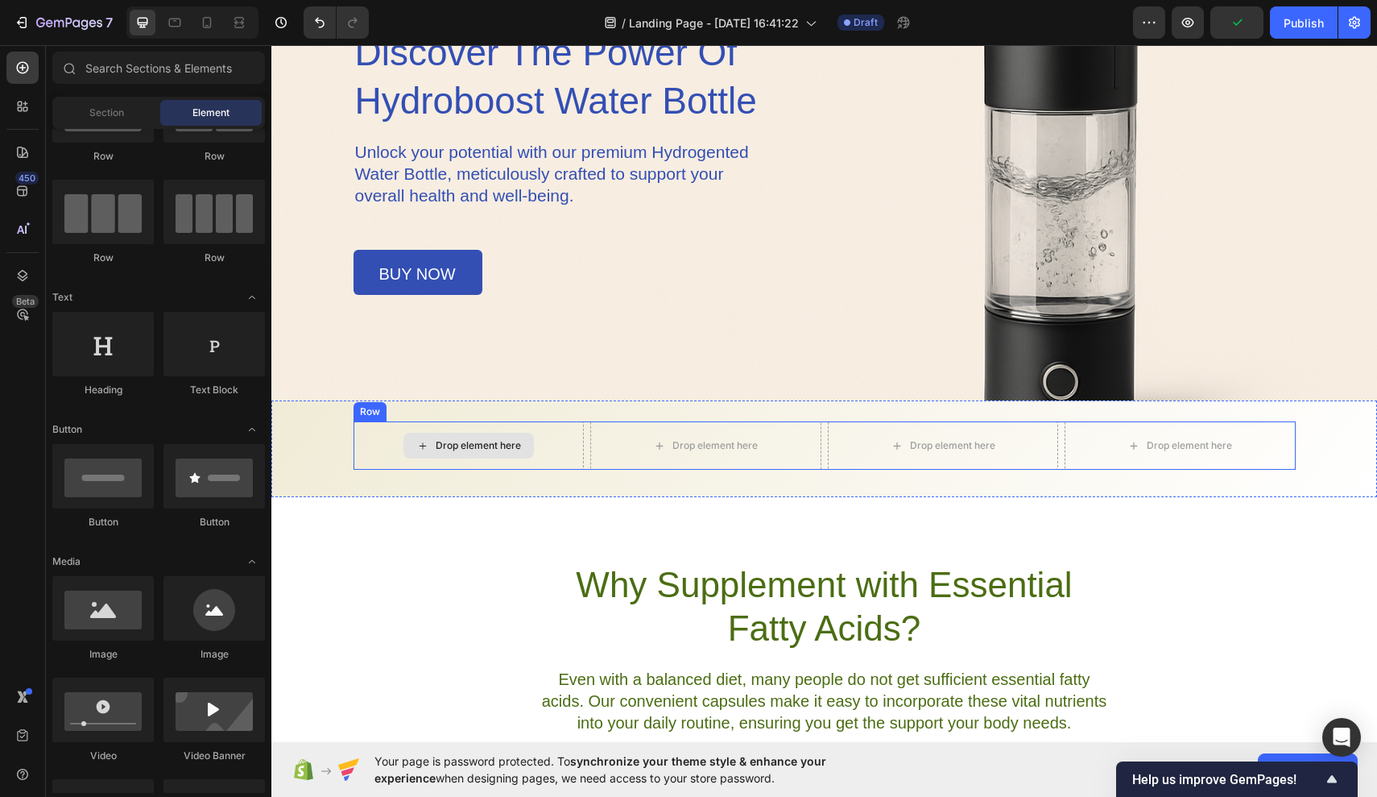
click at [525, 451] on div "Drop element here" at bounding box center [469, 446] width 130 height 26
click at [516, 446] on div "Drop element here" at bounding box center [478, 445] width 85 height 13
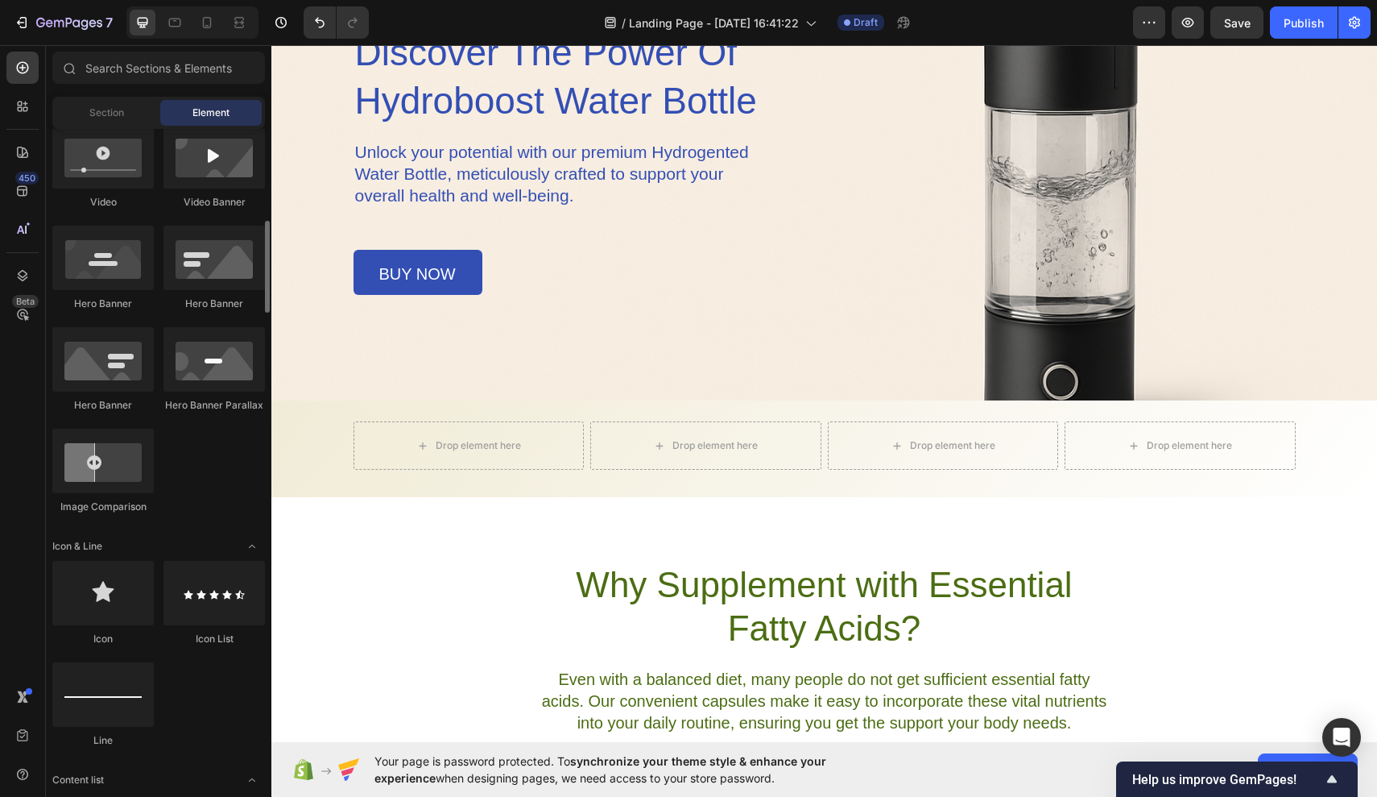
scroll to position [643, 0]
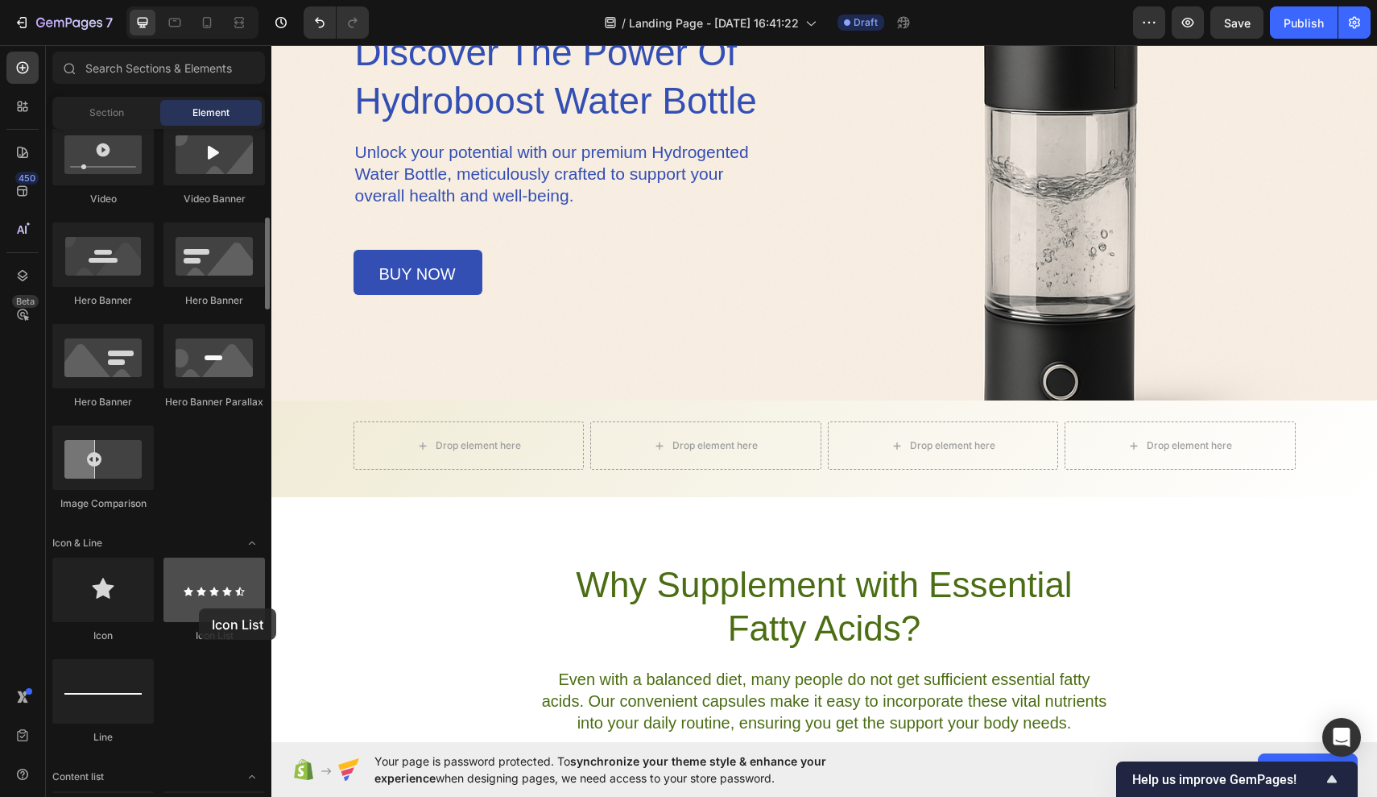
click at [199, 608] on div at bounding box center [214, 589] width 101 height 64
click at [243, 585] on div at bounding box center [214, 589] width 101 height 64
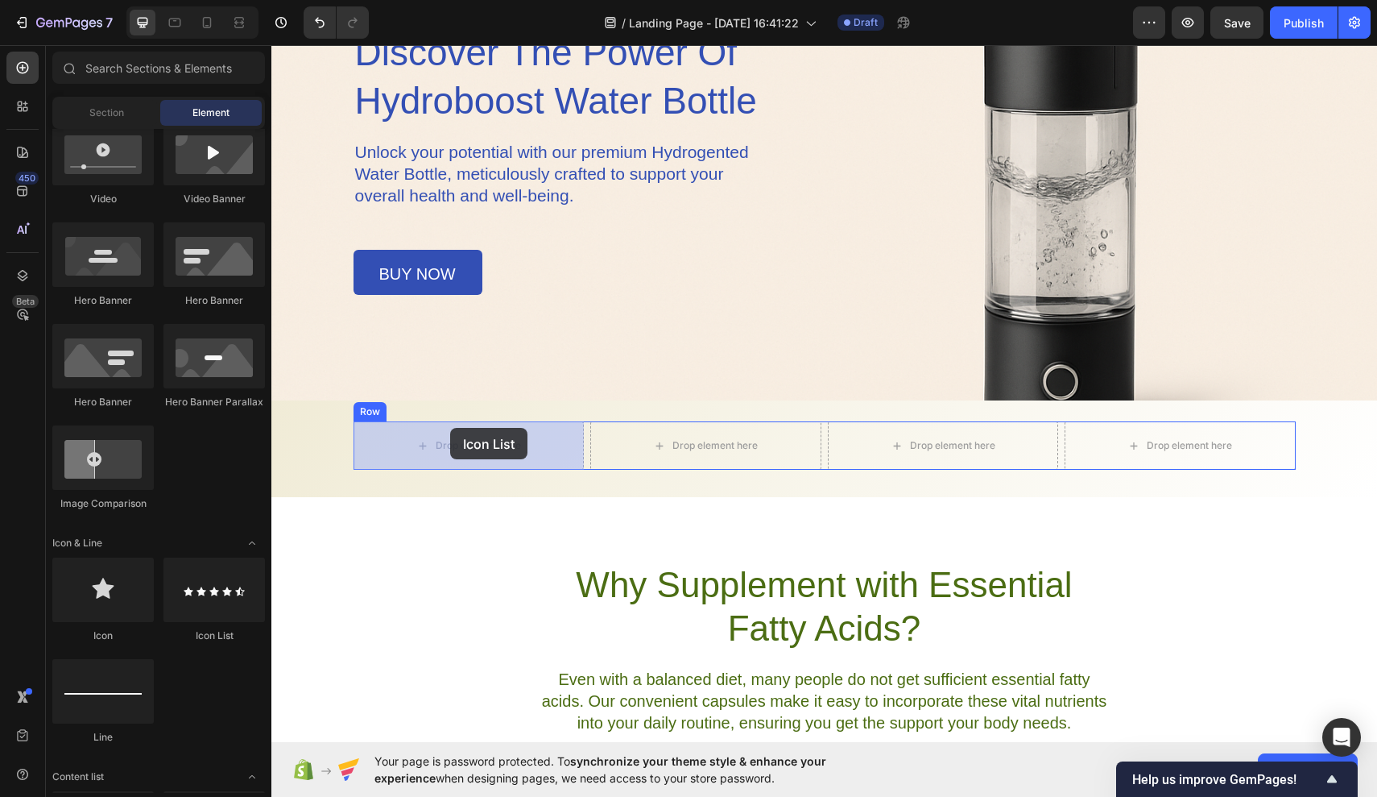
drag, startPoint x: 521, startPoint y: 627, endPoint x: 449, endPoint y: 429, distance: 210.7
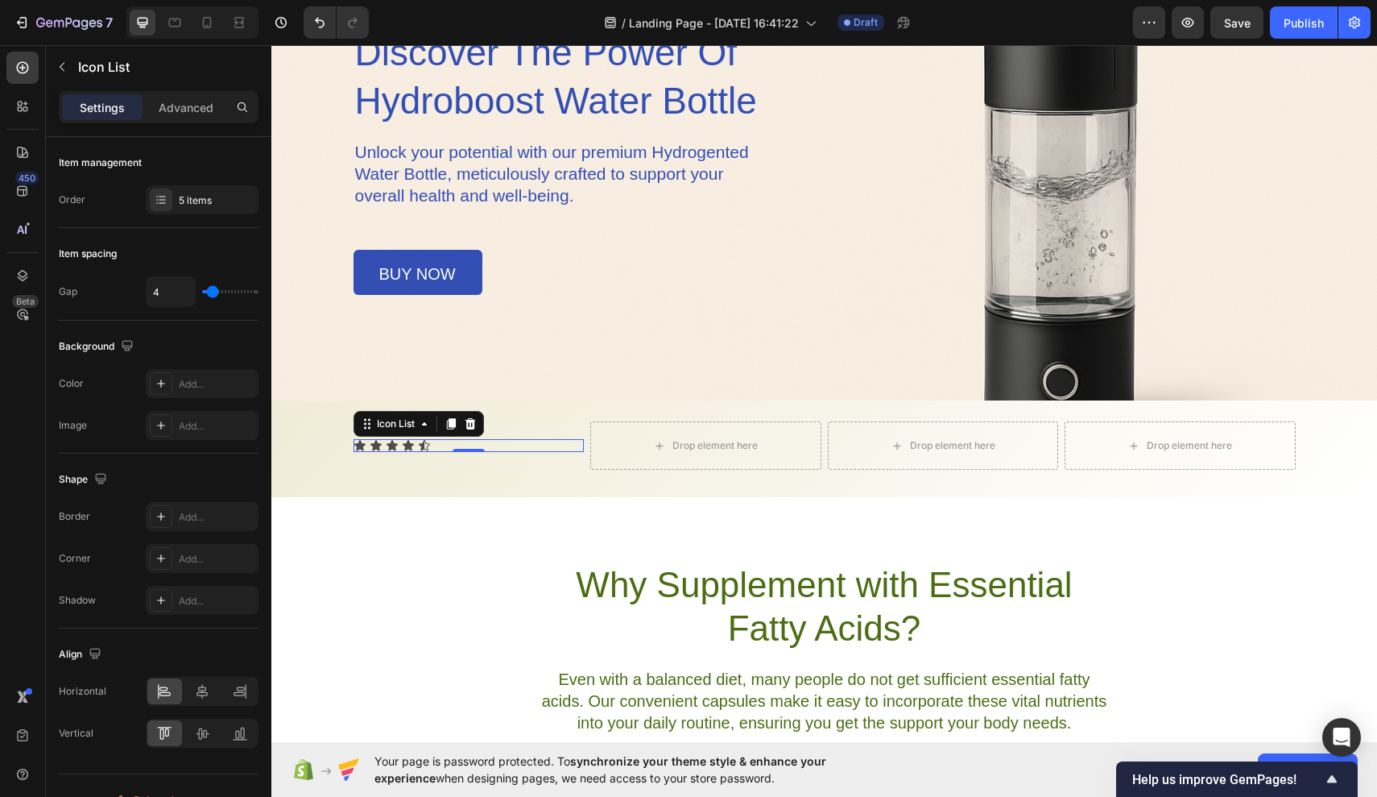
click at [441, 445] on div "Icon Icon Icon Icon Icon" at bounding box center [469, 445] width 231 height 13
click at [470, 413] on div "Icon List" at bounding box center [419, 424] width 130 height 26
click at [472, 425] on icon at bounding box center [470, 423] width 13 height 13
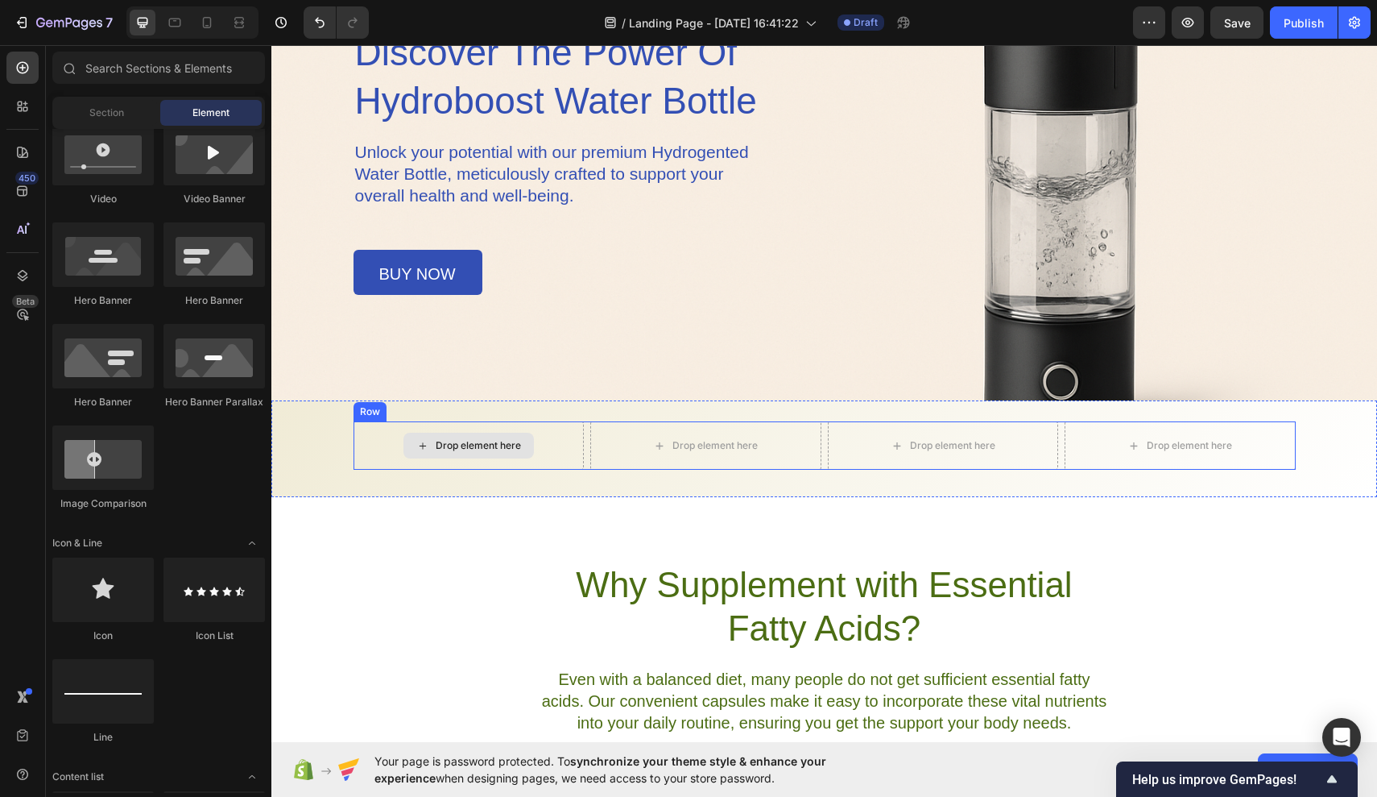
click at [481, 445] on div "Drop element here" at bounding box center [478, 445] width 85 height 13
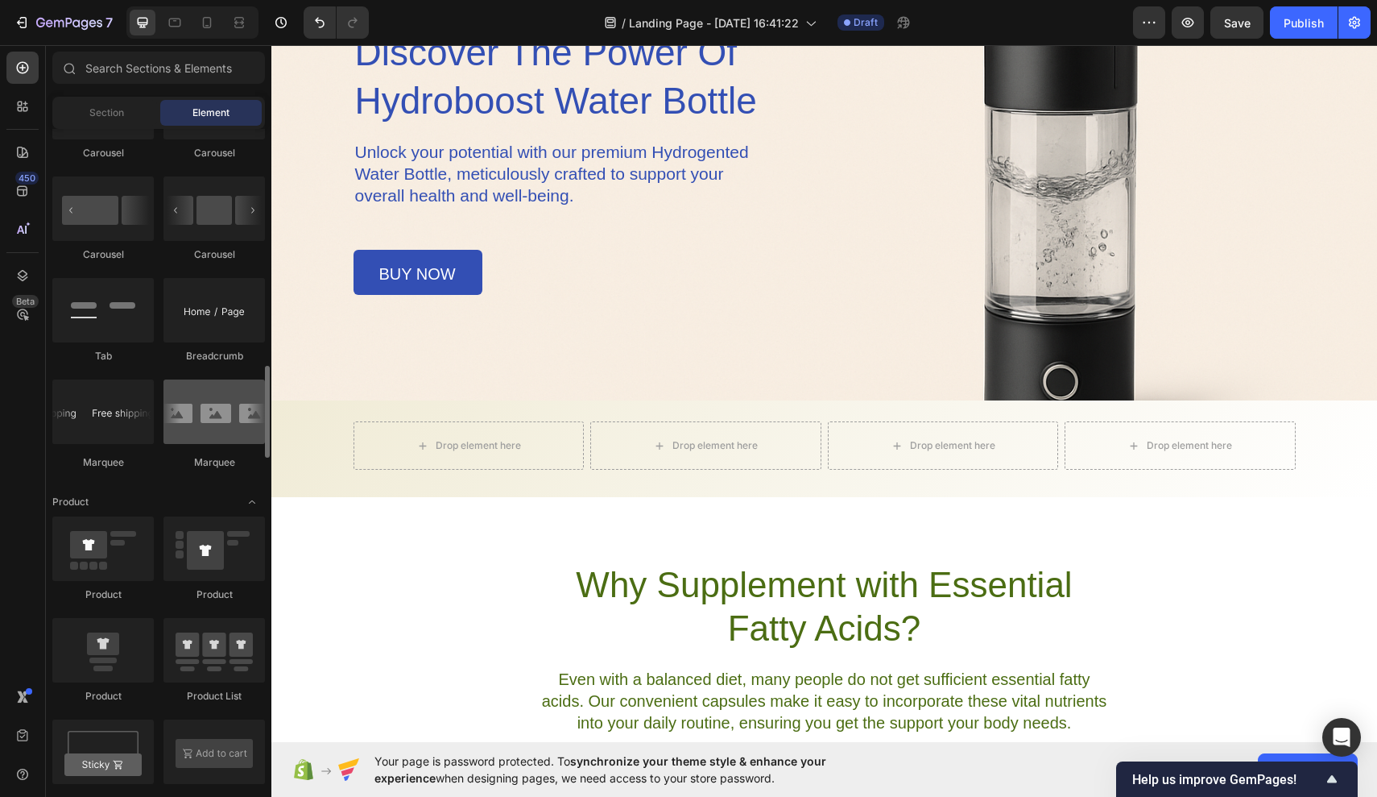
scroll to position [1700, 0]
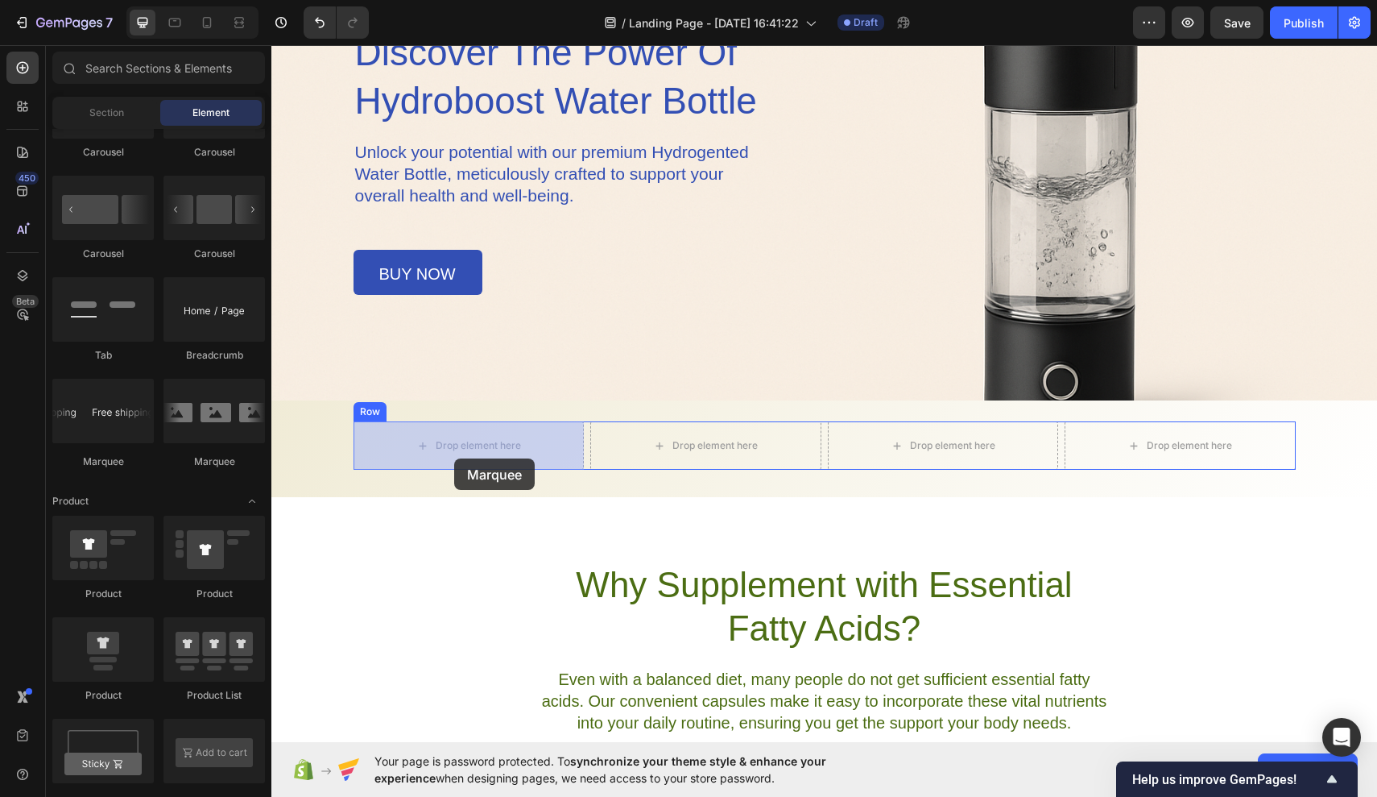
drag, startPoint x: 390, startPoint y: 485, endPoint x: 454, endPoint y: 457, distance: 70.3
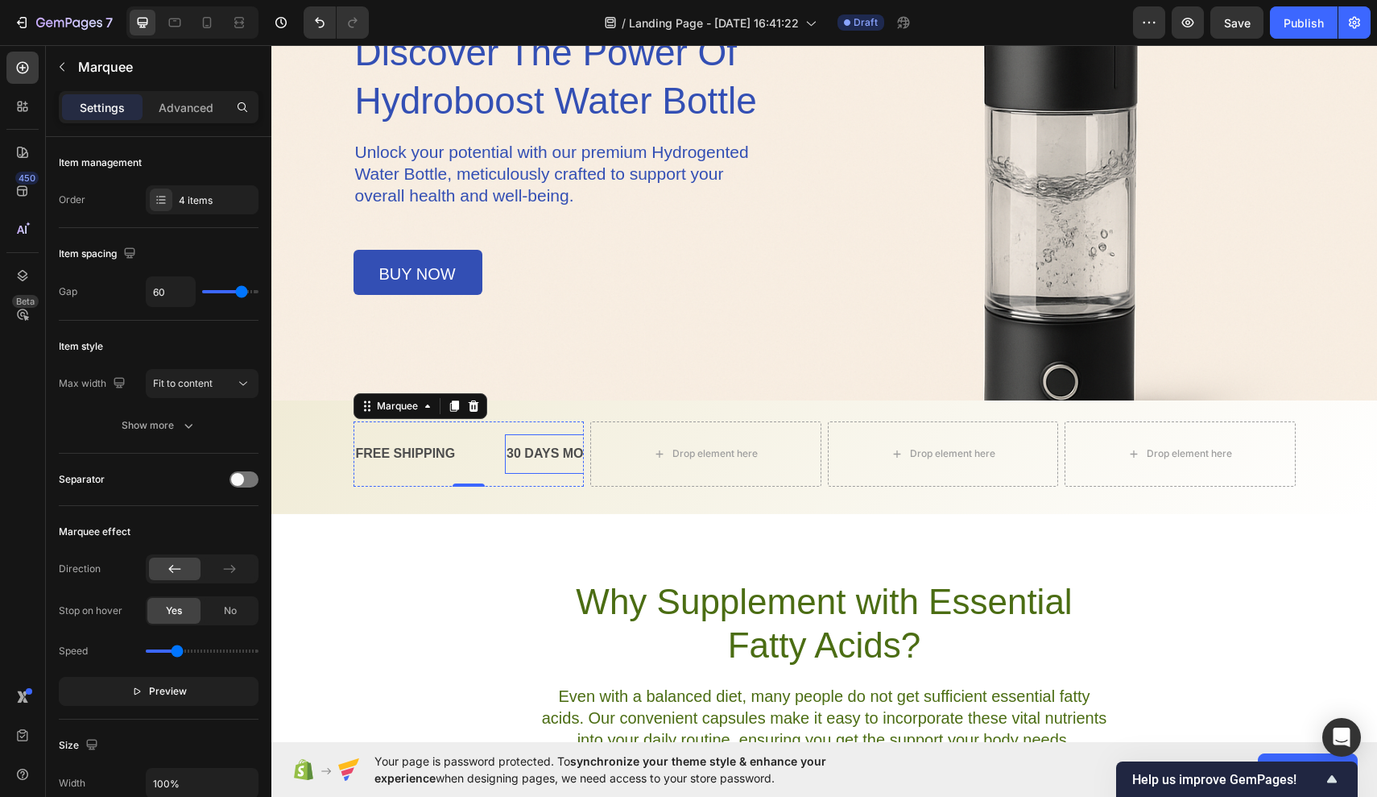
click at [575, 460] on div "30 DAYS MONEY BACK GUARANTEE" at bounding box center [621, 454] width 233 height 27
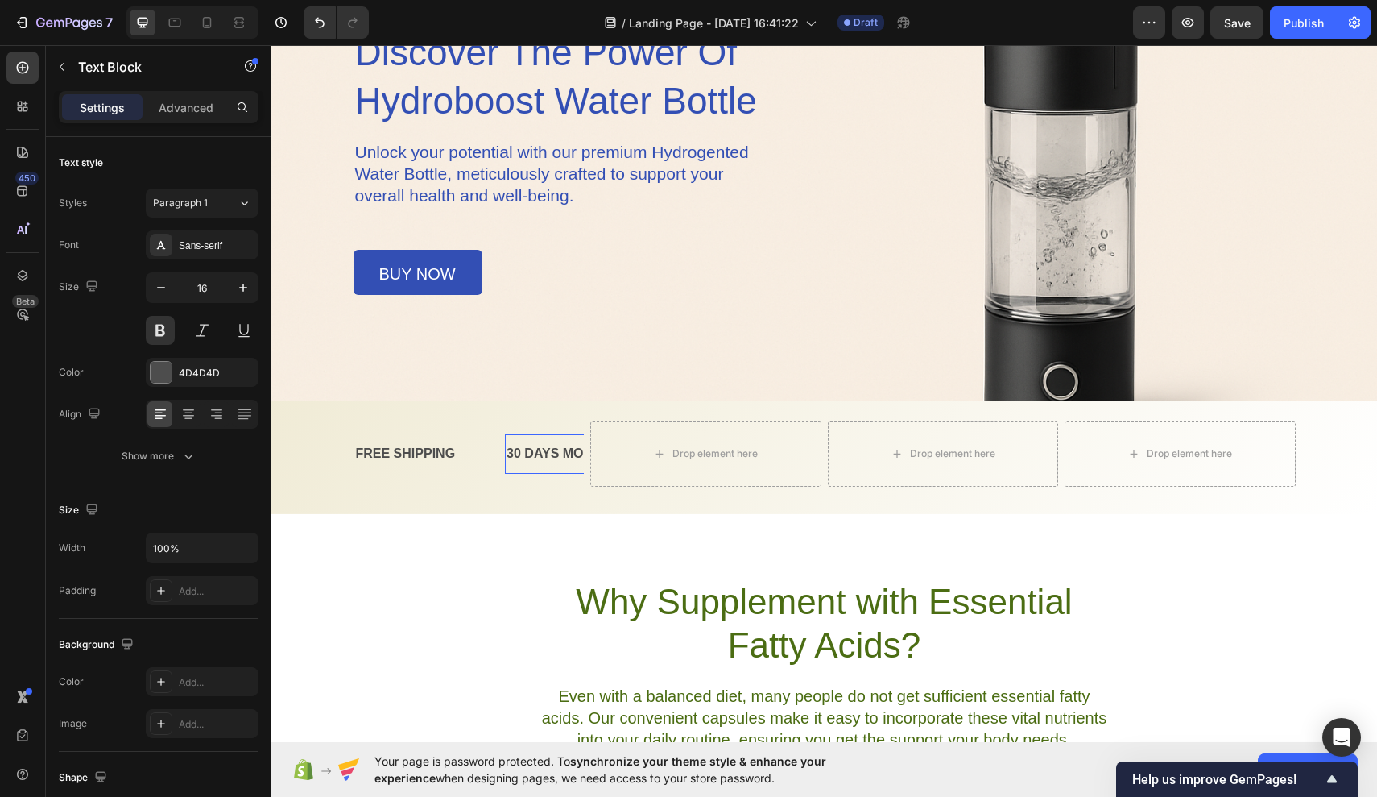
click at [572, 450] on p "30 DAYS MONEY BACK GUARANTEE" at bounding box center [622, 453] width 230 height 23
click at [581, 451] on p "30 DAYS MONEY BACK GUARANTEE" at bounding box center [622, 453] width 230 height 23
click at [528, 444] on p "NEY BACK GUARANTEE" at bounding box center [459, 453] width 152 height 23
click at [498, 481] on div "FREE SHIPPING Text Block NEY BACK GUARANTEE Text Block LIMITED TIME 50% OFF SAL…" at bounding box center [469, 453] width 231 height 65
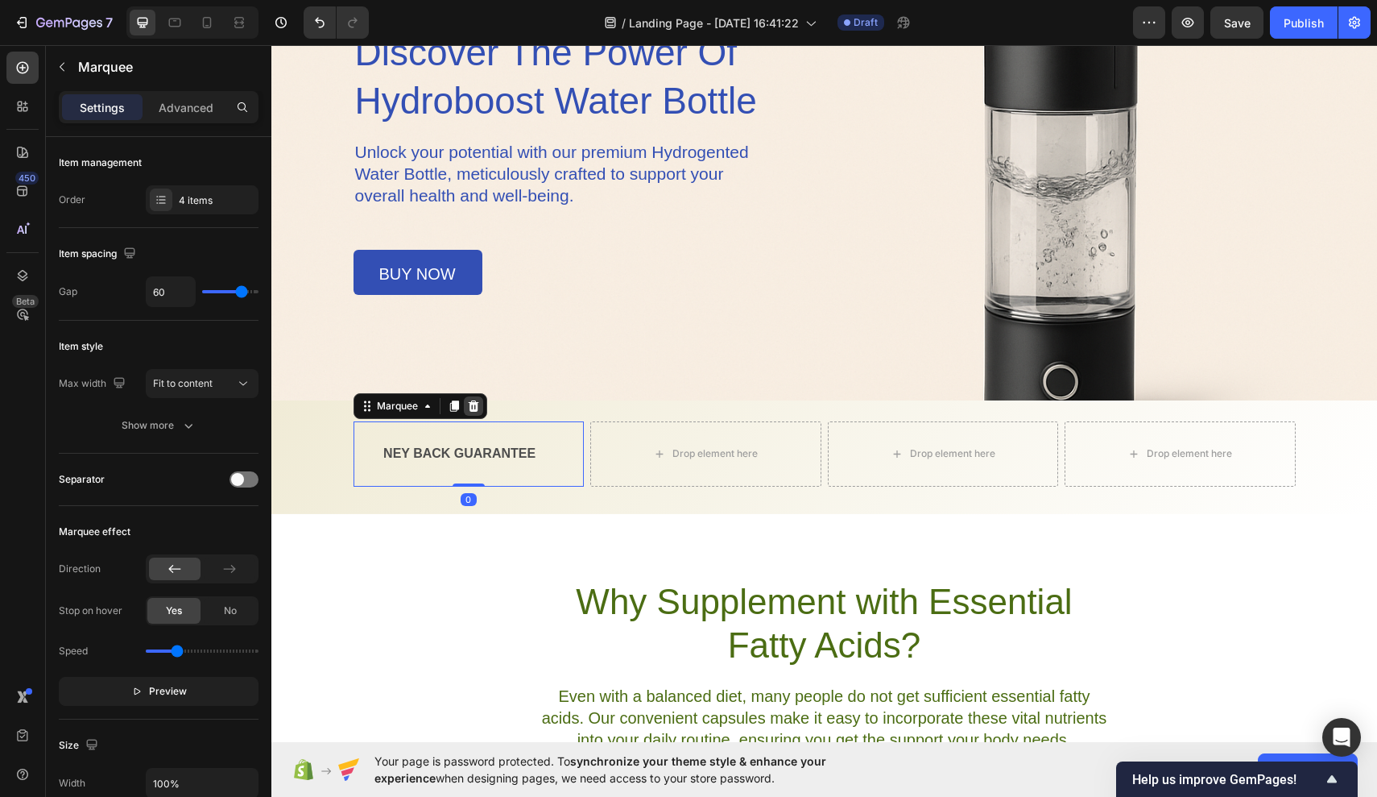
click at [475, 409] on icon at bounding box center [473, 405] width 10 height 11
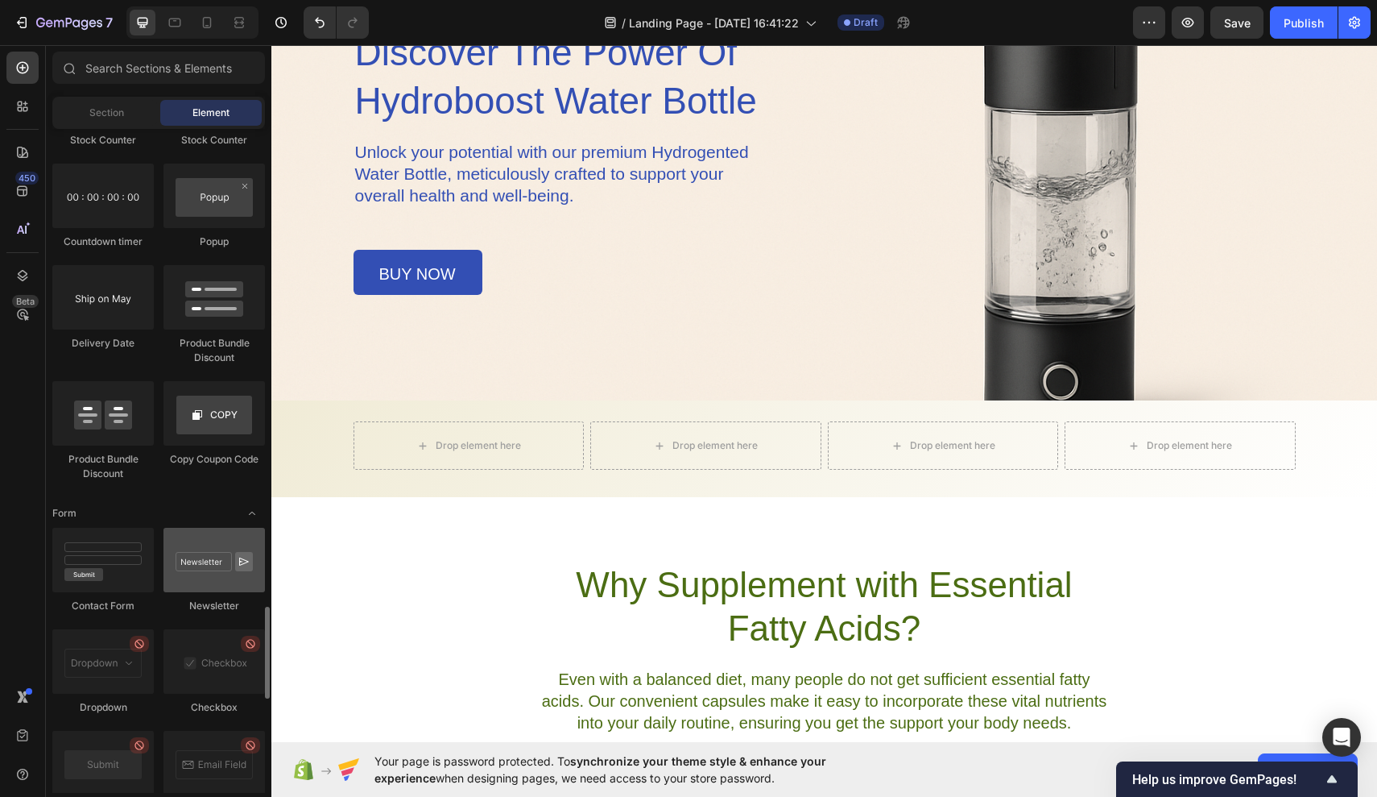
scroll to position [3332, 0]
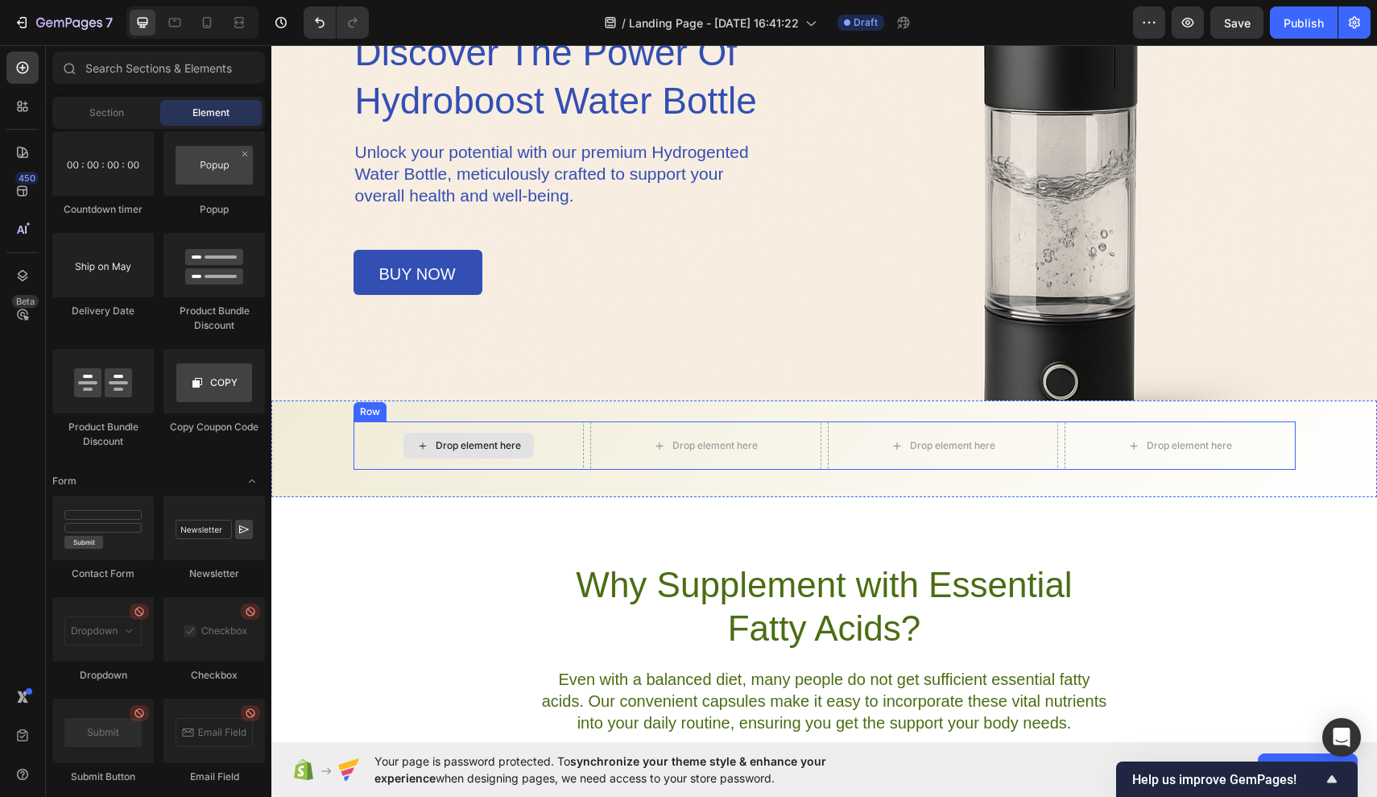
click at [446, 448] on div "Drop element here" at bounding box center [478, 445] width 85 height 13
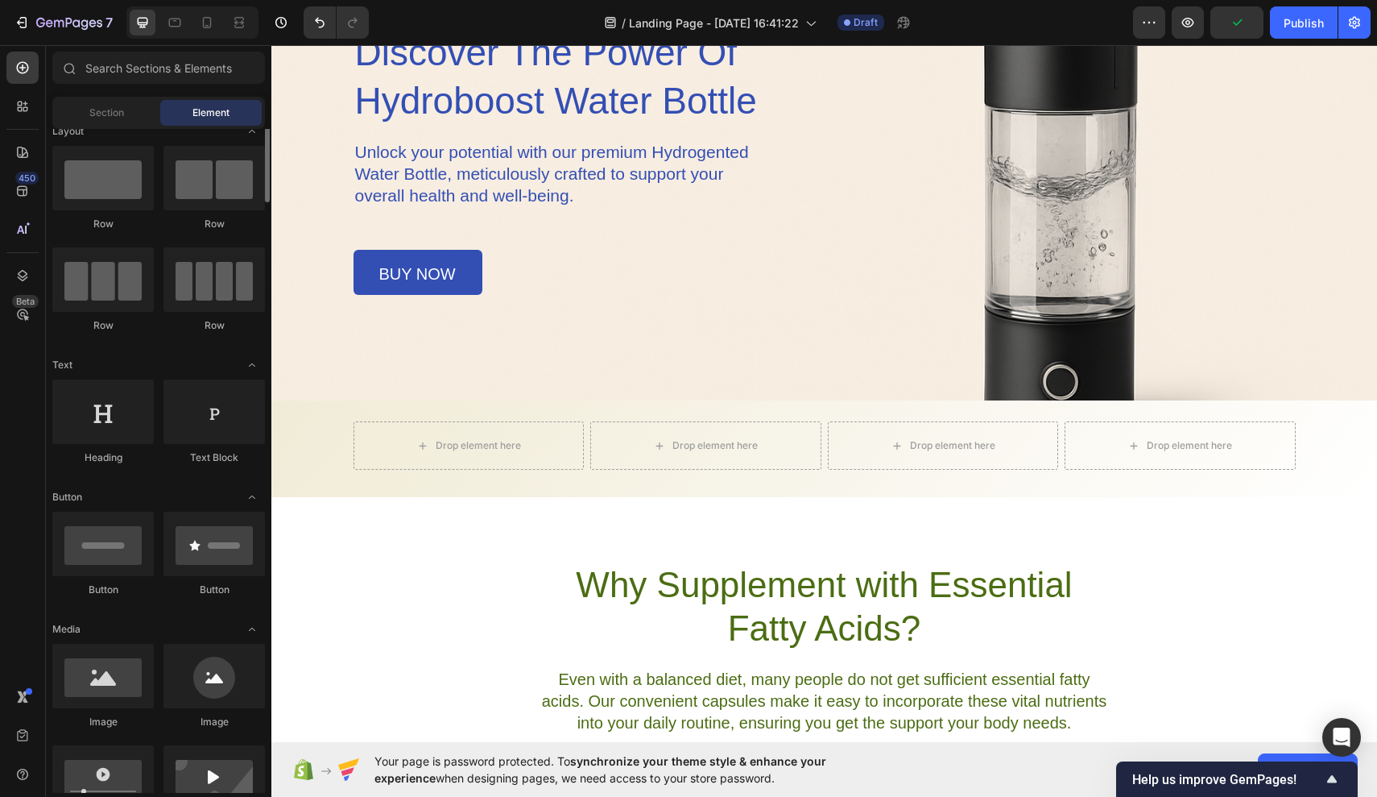
scroll to position [0, 0]
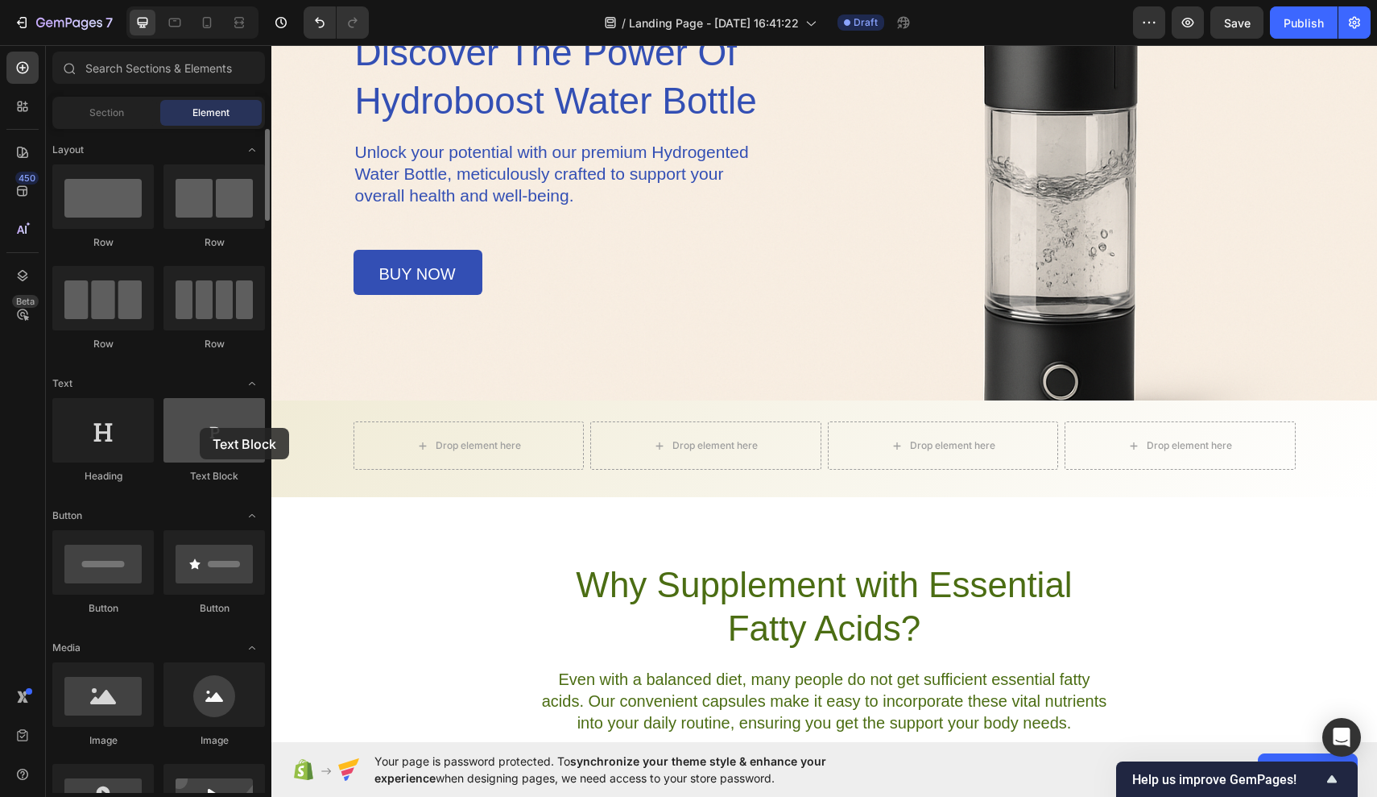
click at [200, 428] on div at bounding box center [214, 430] width 101 height 64
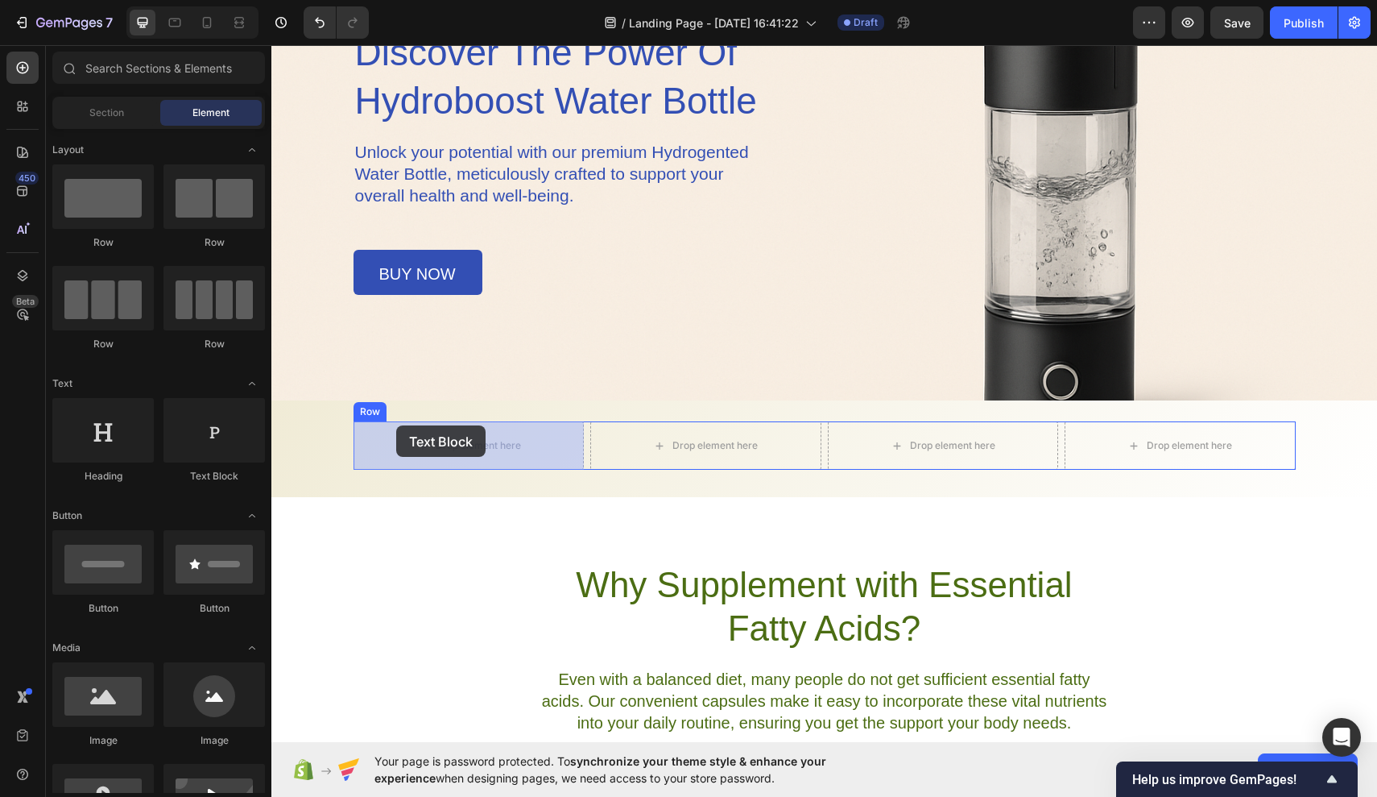
drag, startPoint x: 486, startPoint y: 468, endPoint x: 436, endPoint y: 431, distance: 62.2
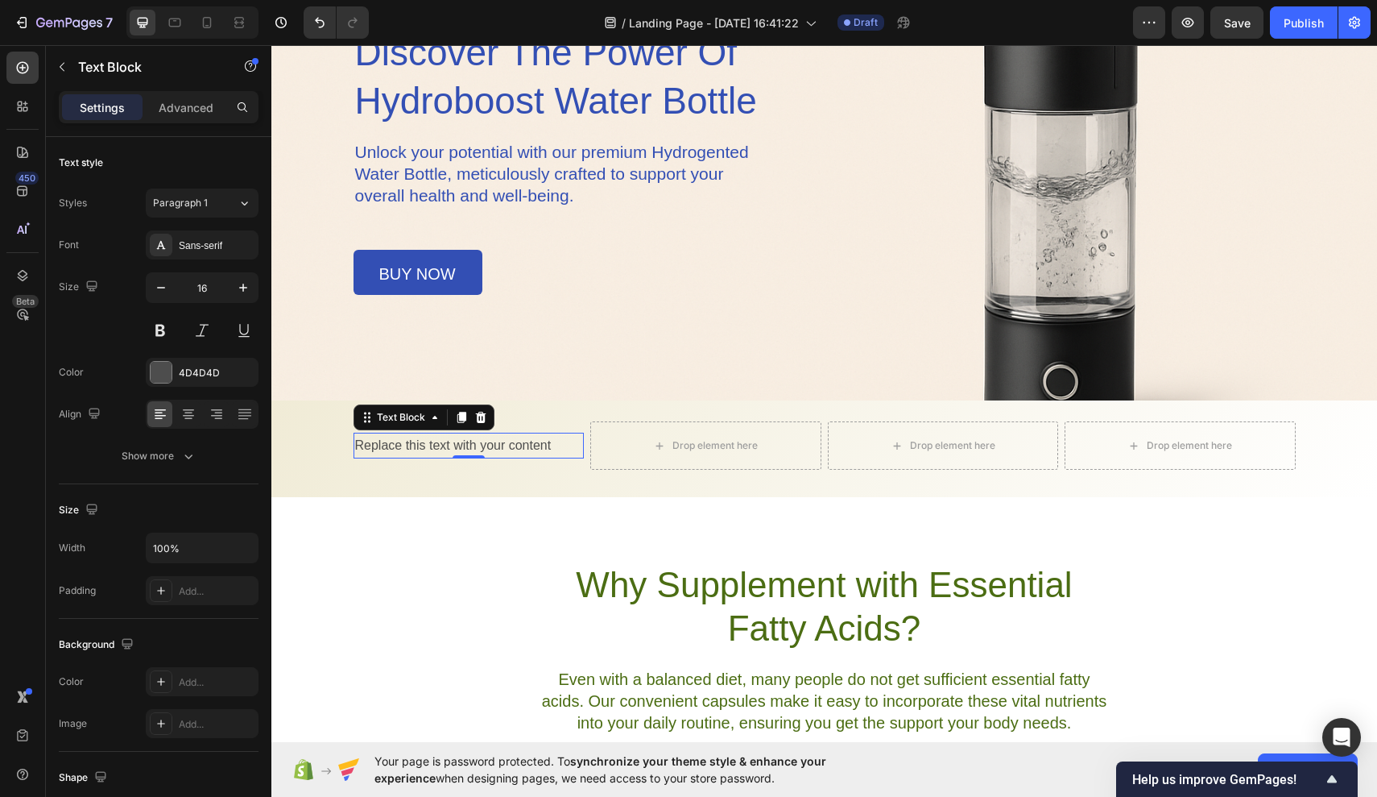
click at [556, 443] on div "Replace this text with your content" at bounding box center [469, 446] width 231 height 27
click at [485, 449] on div "Rich Text Editor. Editing area: main" at bounding box center [469, 446] width 231 height 27
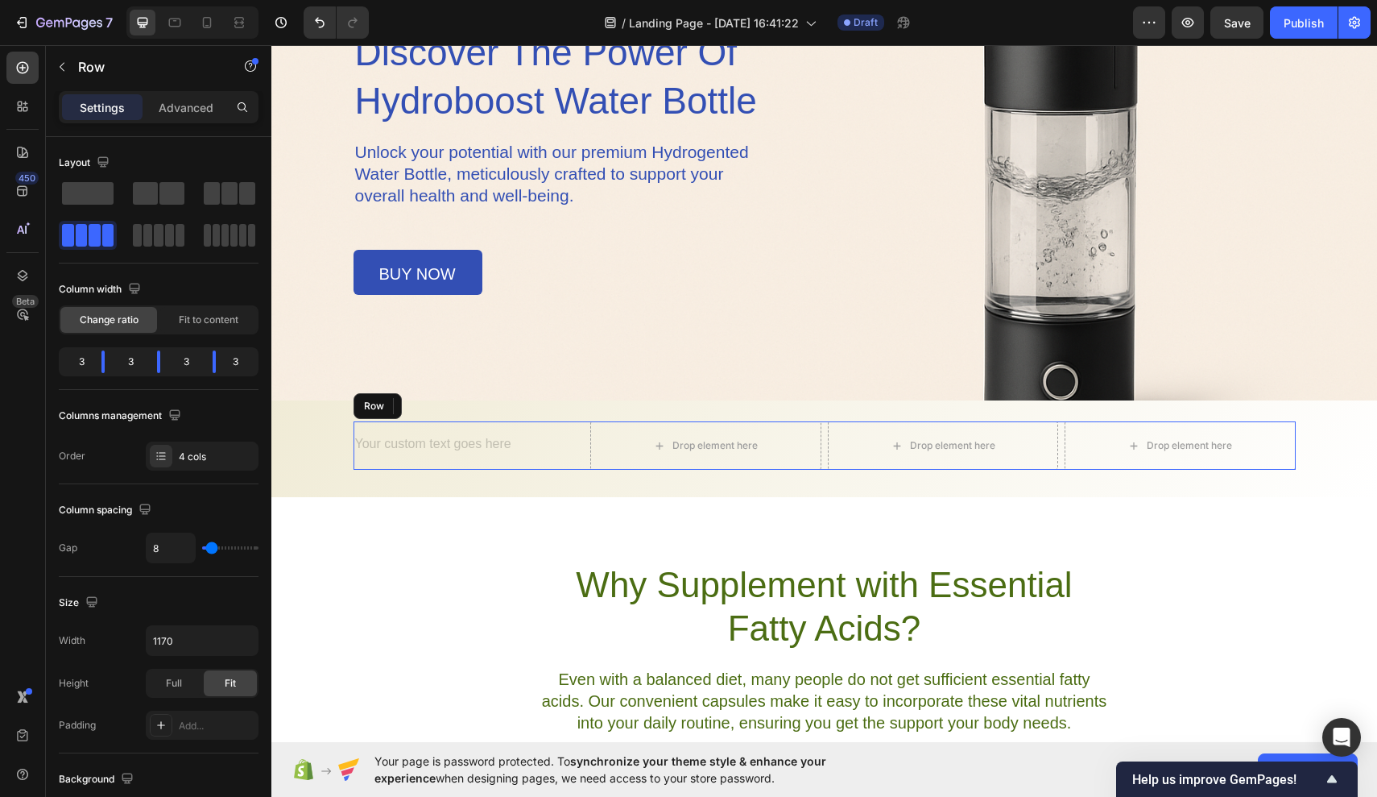
click at [485, 460] on div "Text Block 0" at bounding box center [469, 445] width 231 height 48
click at [457, 409] on icon at bounding box center [452, 406] width 13 height 13
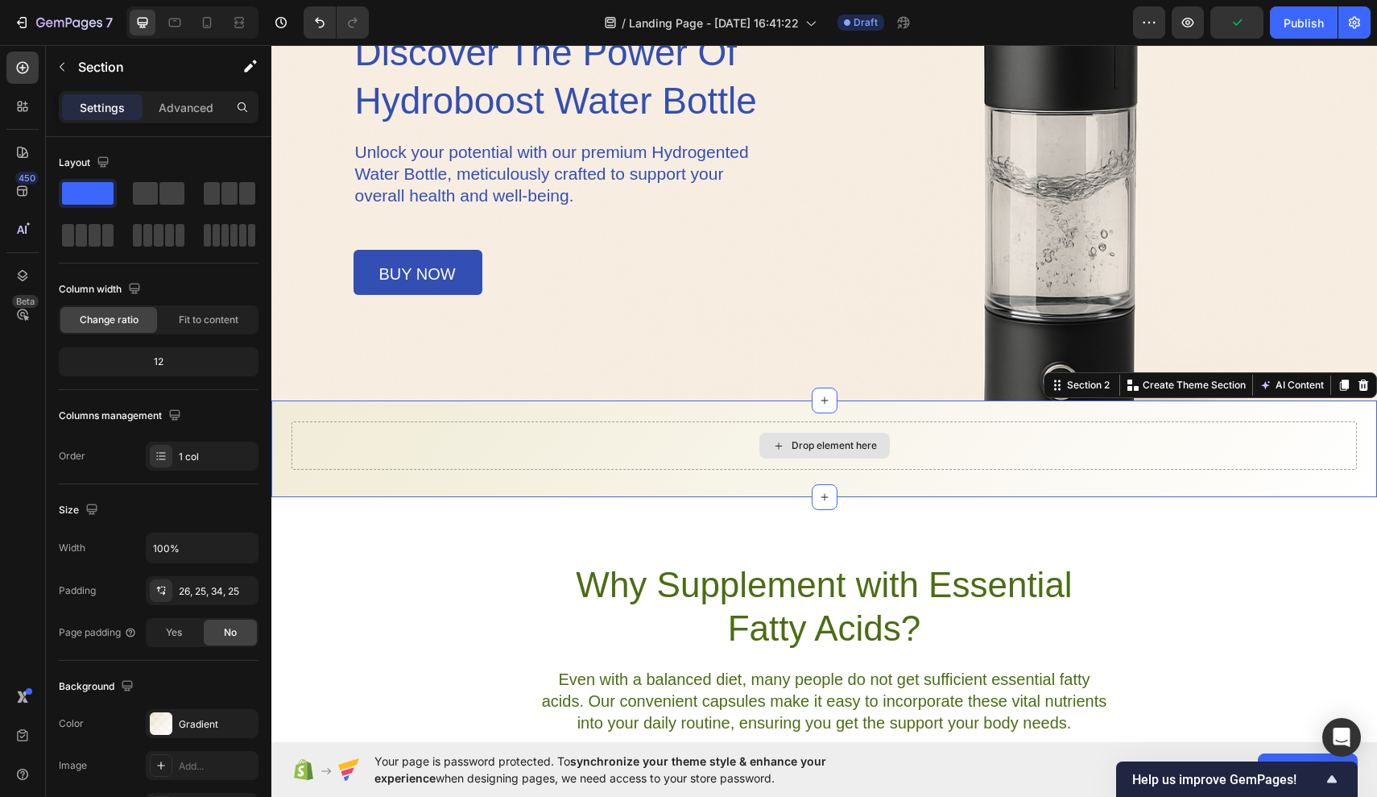
click at [478, 430] on div "Drop element here" at bounding box center [825, 445] width 1066 height 48
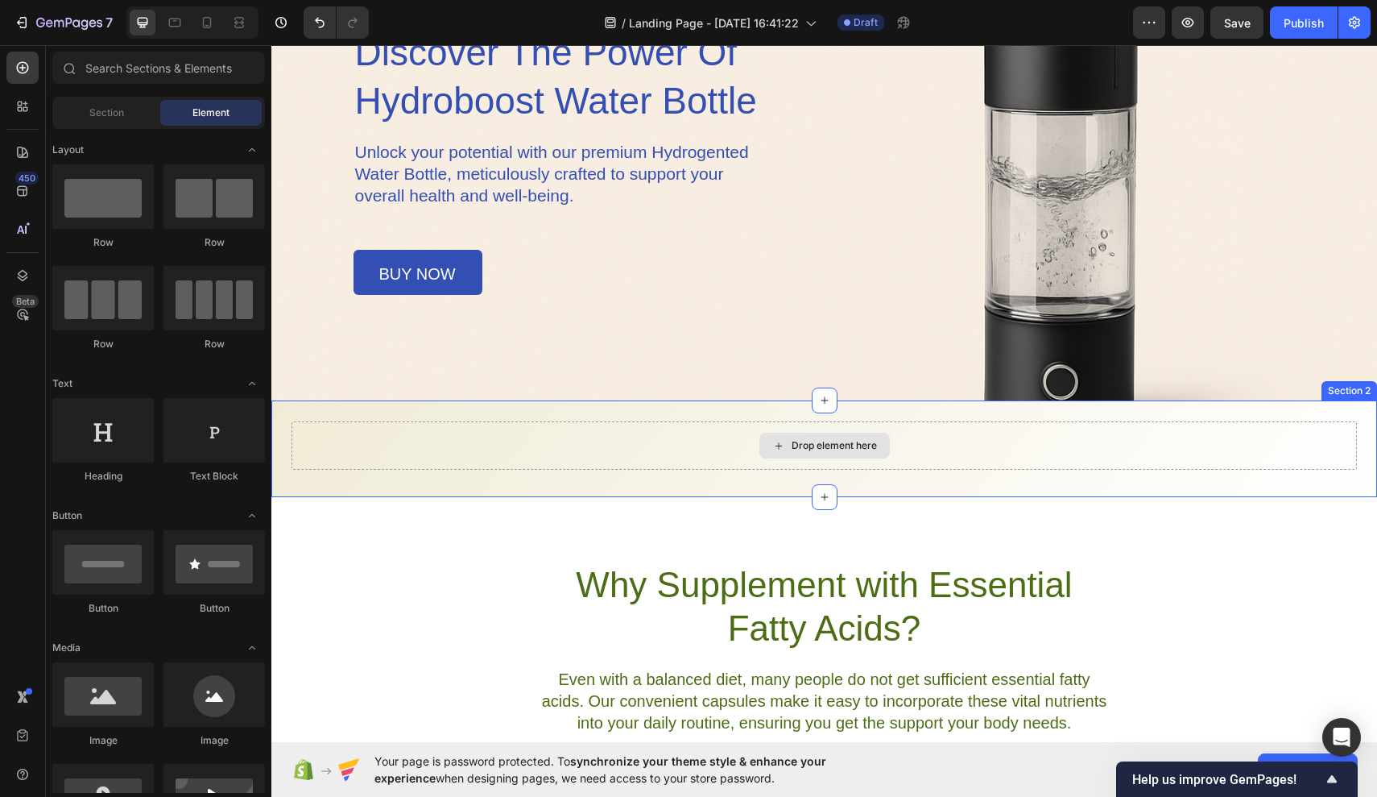
click at [780, 450] on icon at bounding box center [778, 446] width 13 height 14
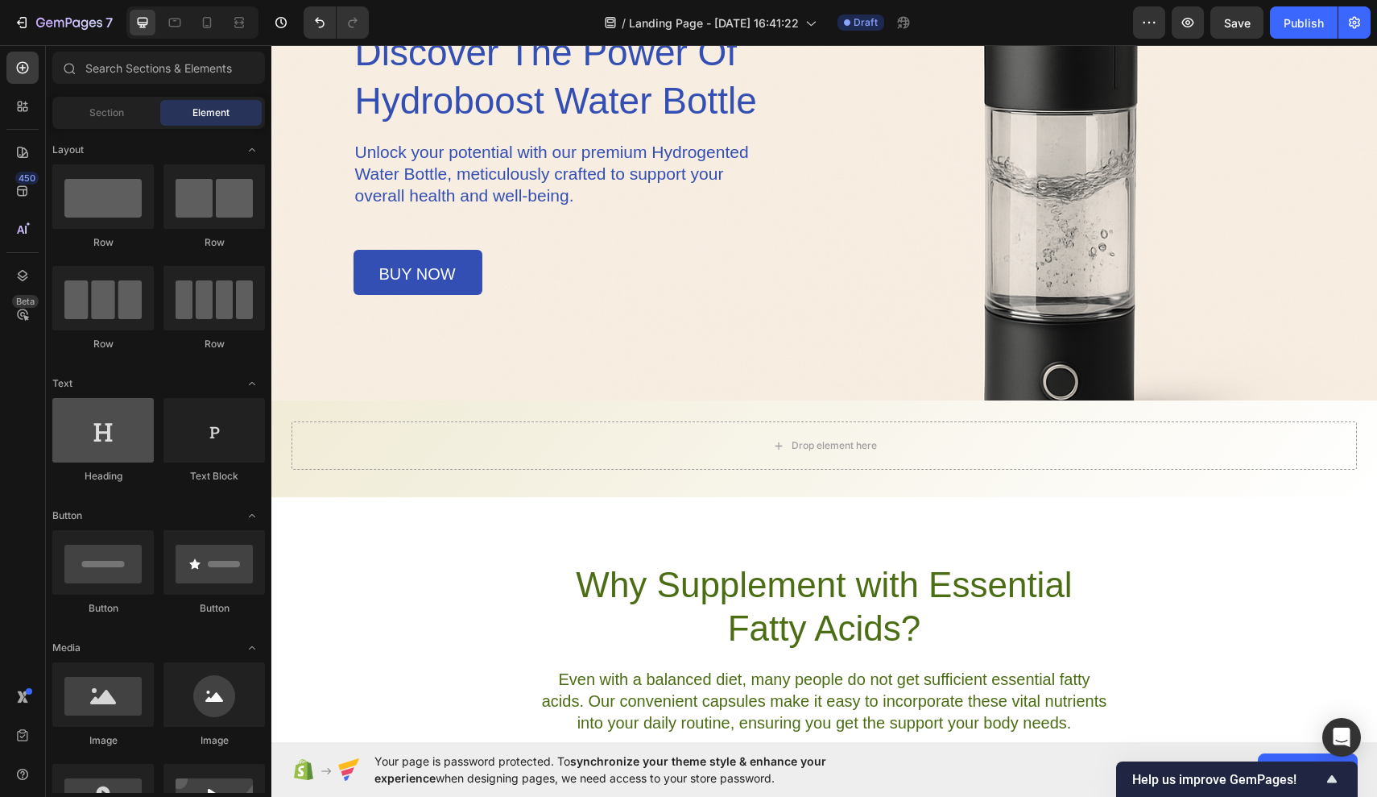
click at [118, 446] on div at bounding box center [102, 430] width 101 height 64
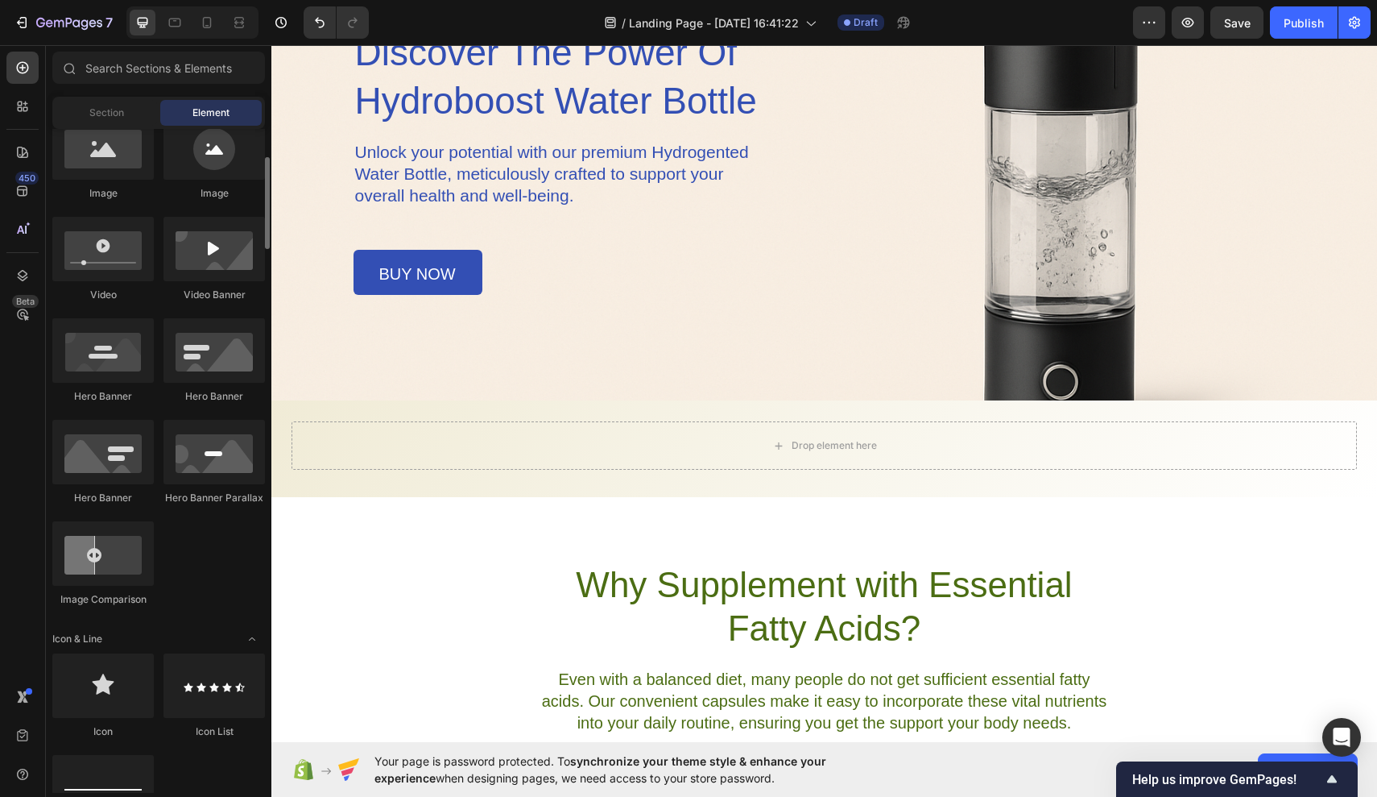
scroll to position [569, 0]
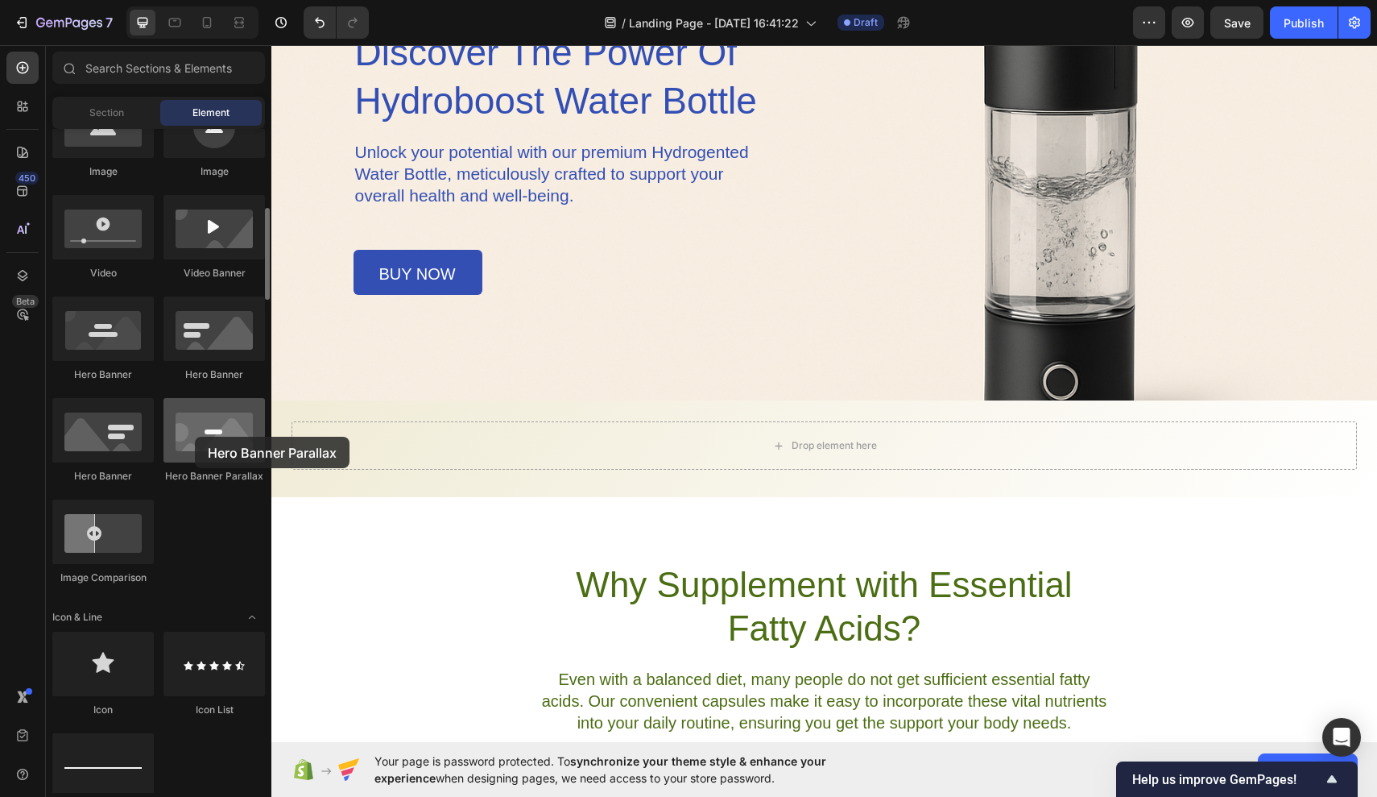
click at [195, 437] on div at bounding box center [214, 430] width 101 height 64
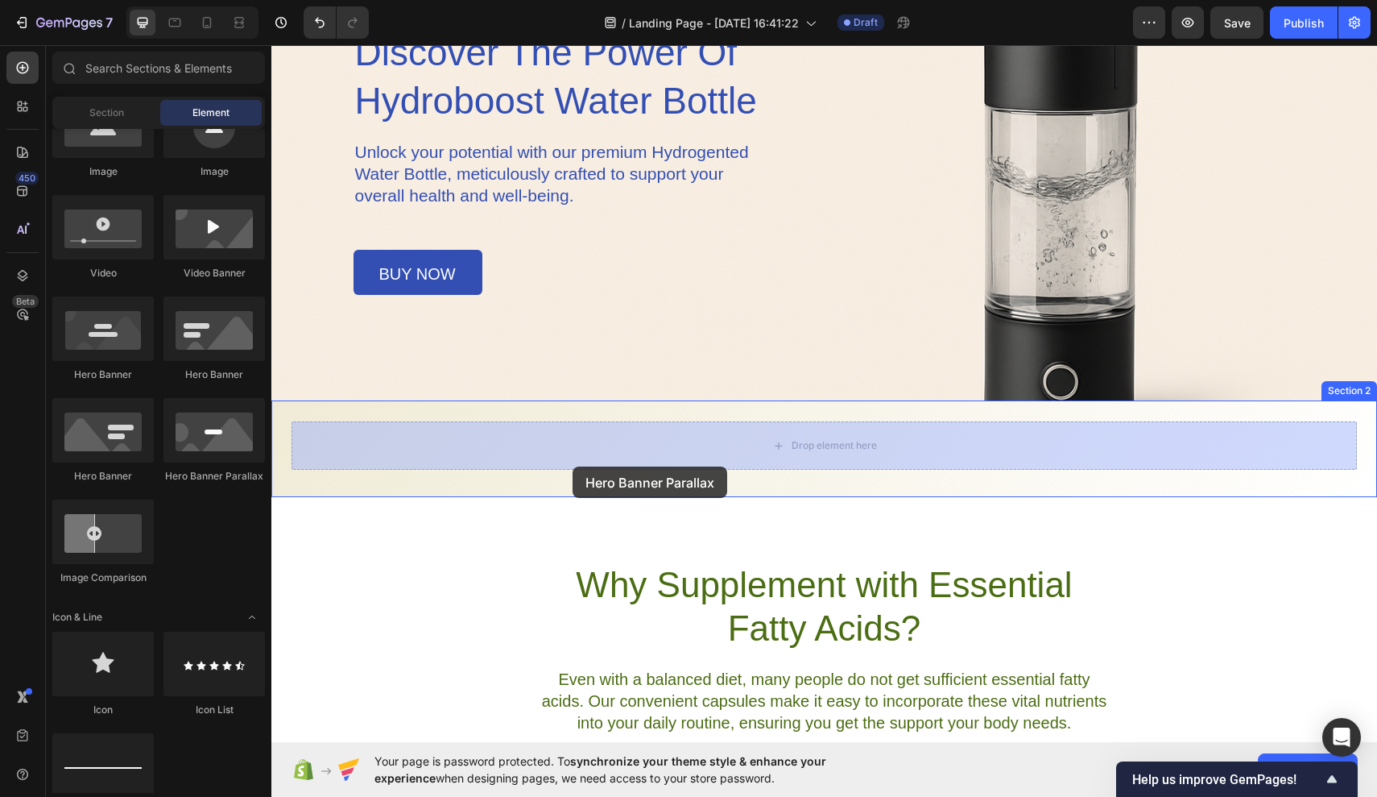
drag, startPoint x: 474, startPoint y: 535, endPoint x: 573, endPoint y: 466, distance: 120.2
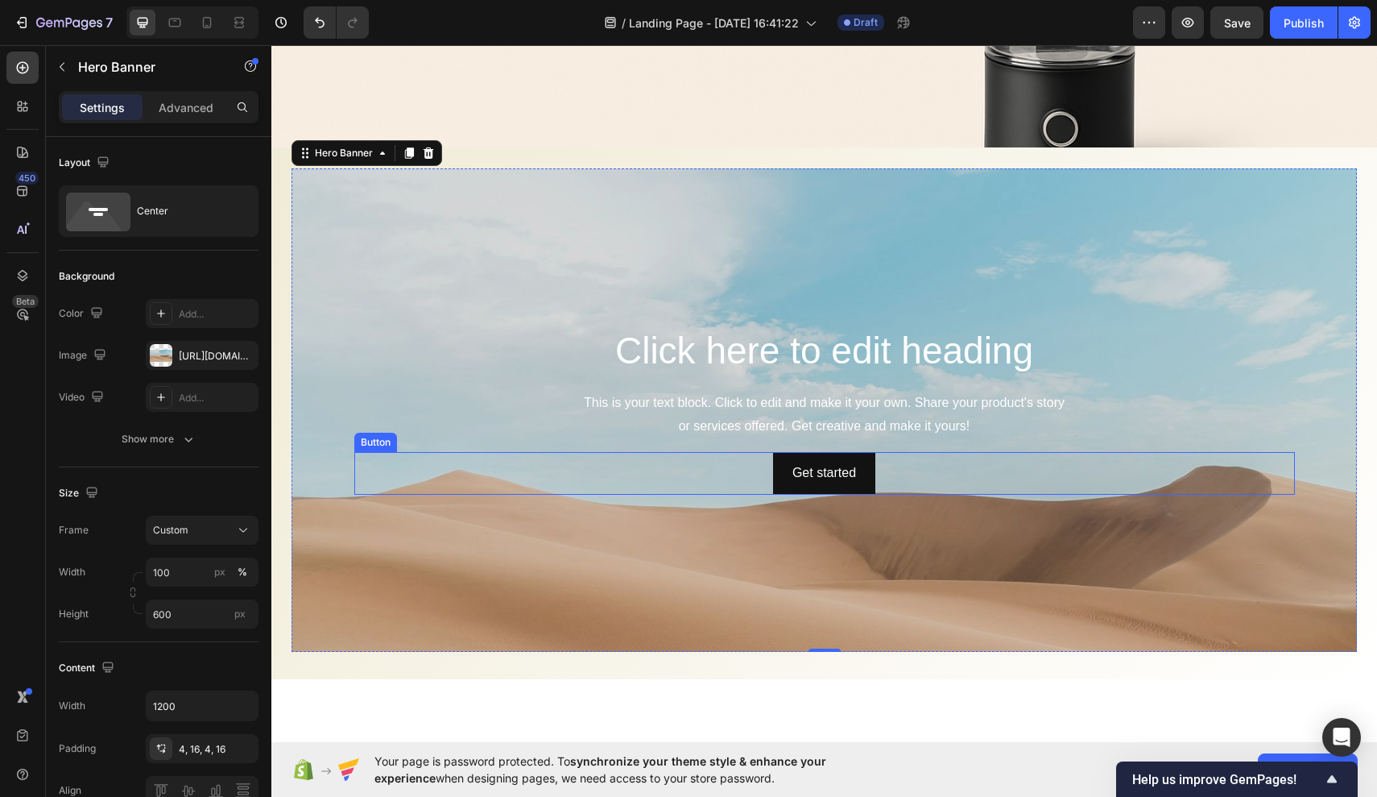
scroll to position [545, 0]
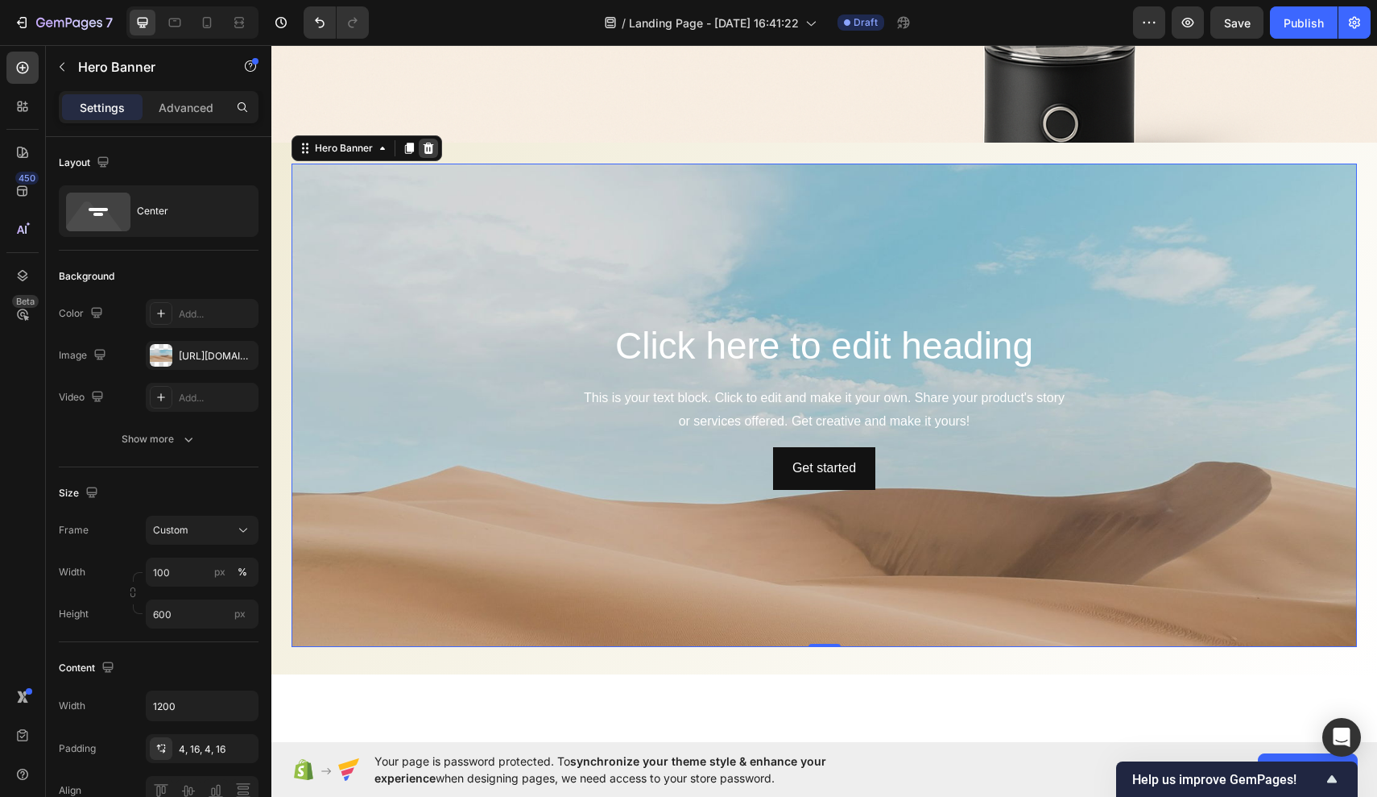
click at [426, 150] on icon at bounding box center [429, 148] width 10 height 11
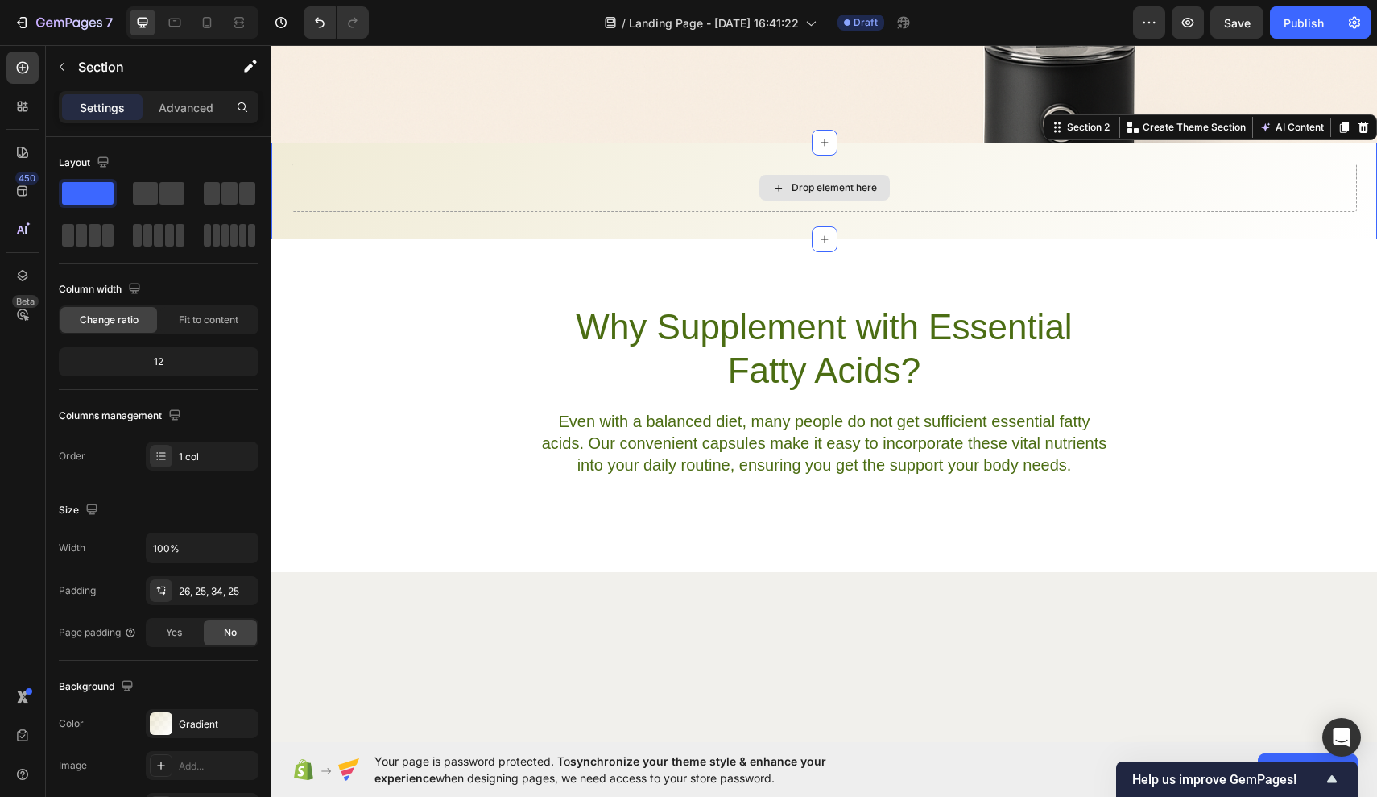
click at [656, 189] on div "Drop element here" at bounding box center [825, 188] width 1066 height 48
click at [778, 200] on div "Drop element here" at bounding box center [825, 188] width 130 height 26
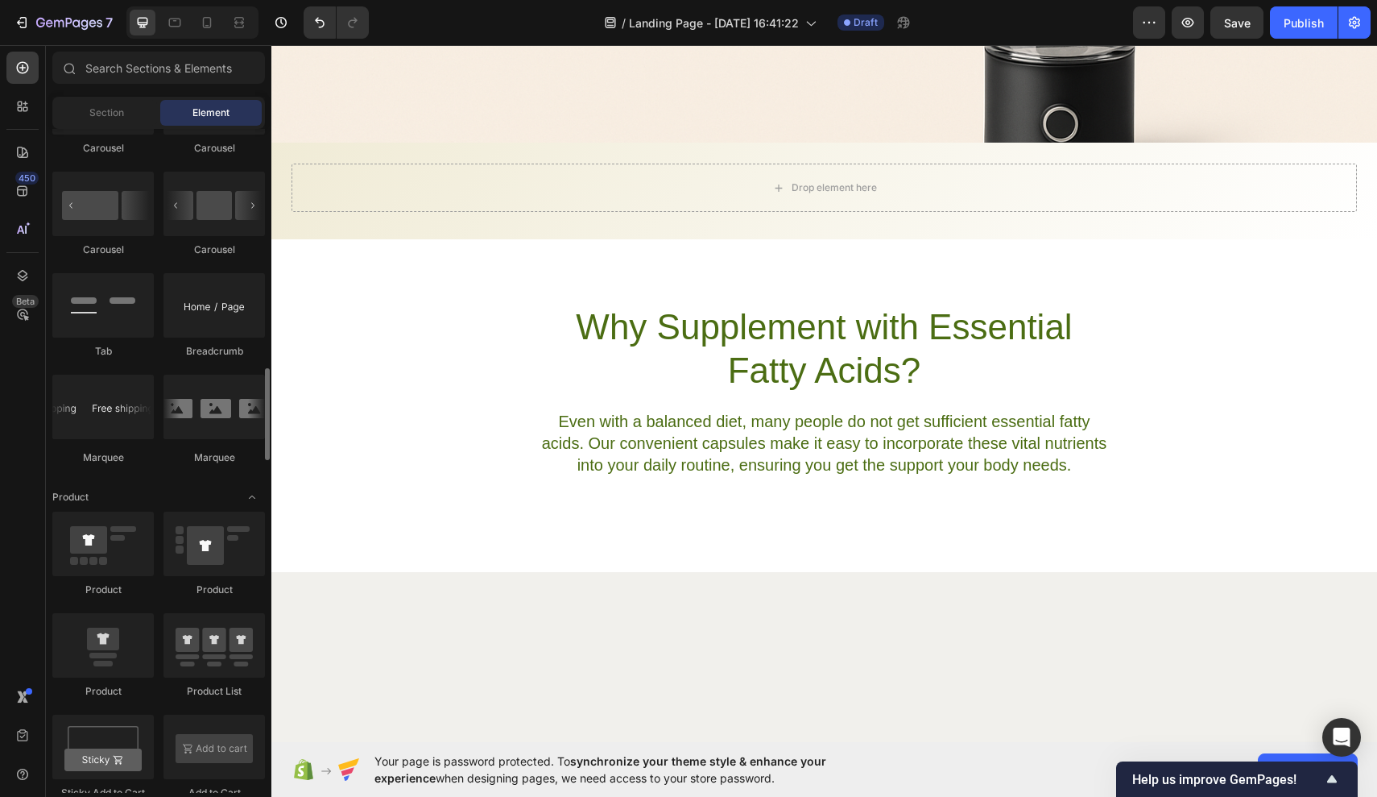
scroll to position [1706, 0]
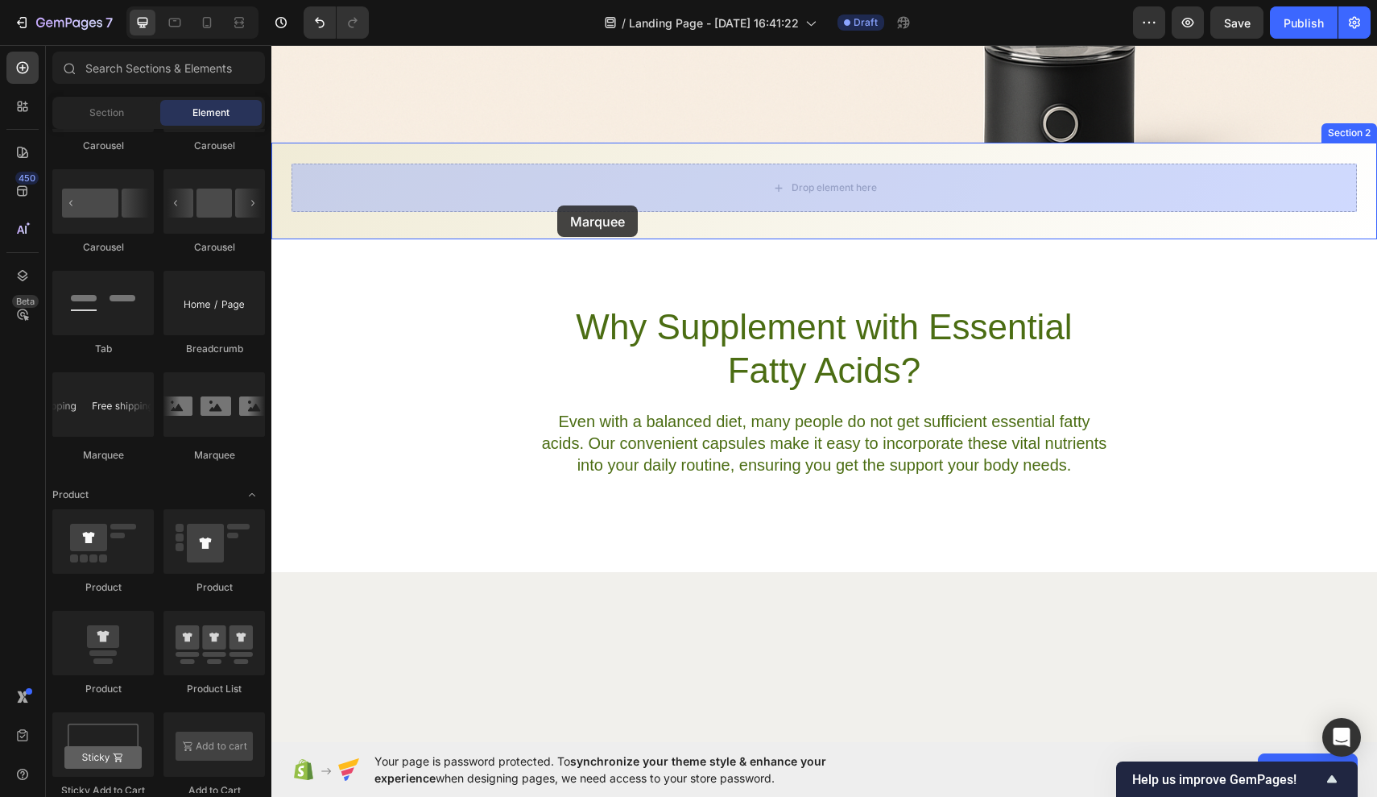
drag, startPoint x: 377, startPoint y: 460, endPoint x: 557, endPoint y: 205, distance: 312.0
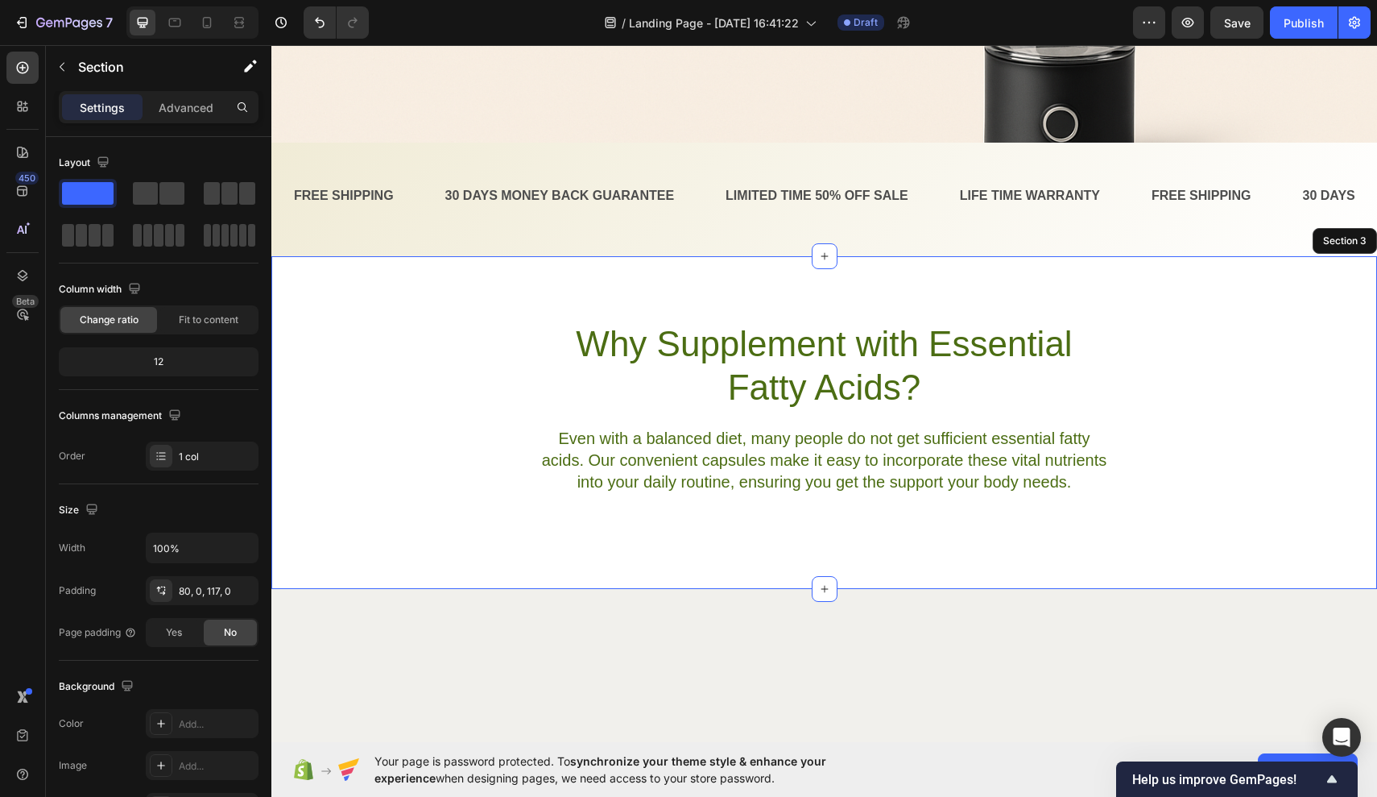
click at [892, 280] on div "Why Supplement with Essential Fatty Acids? Heading Even with a balanced diet, m…" at bounding box center [824, 422] width 1106 height 333
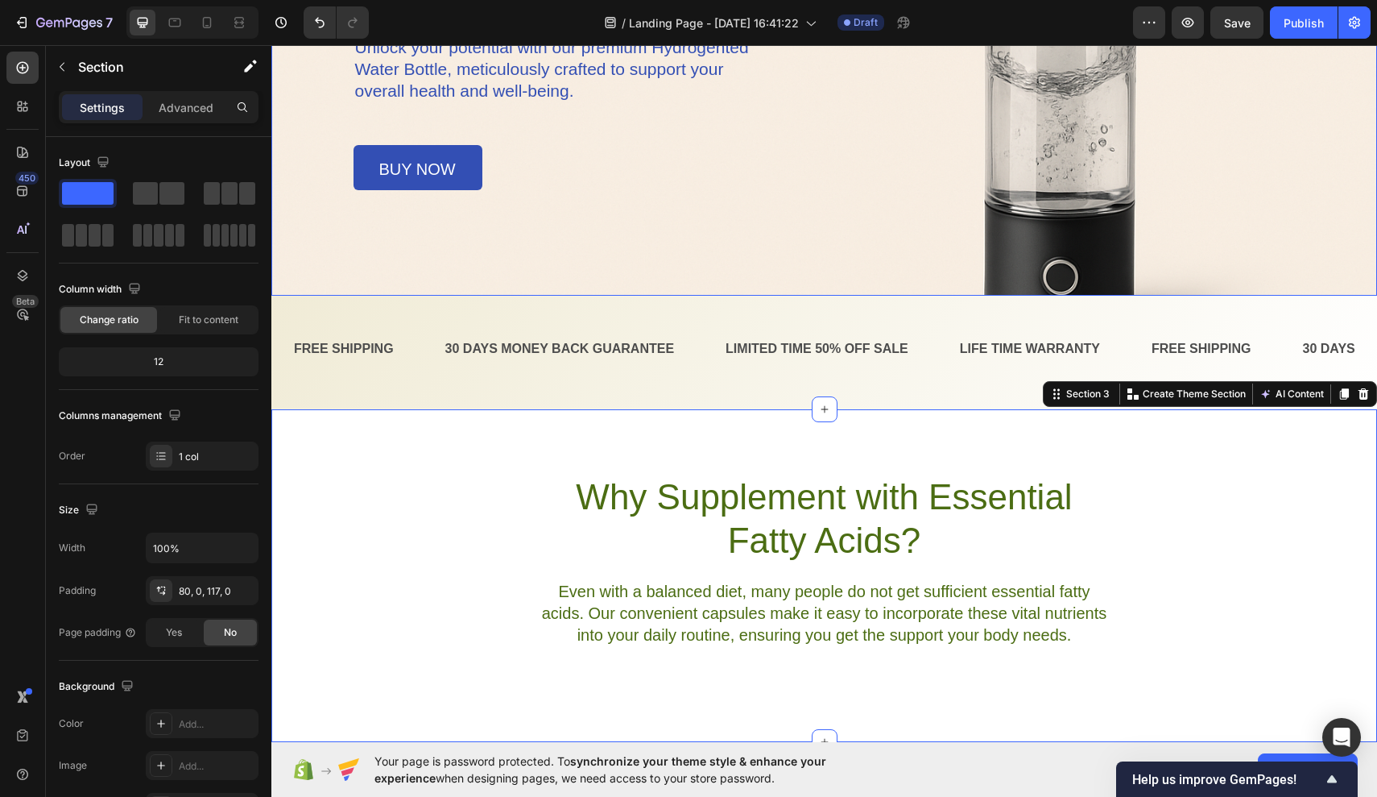
scroll to position [387, 0]
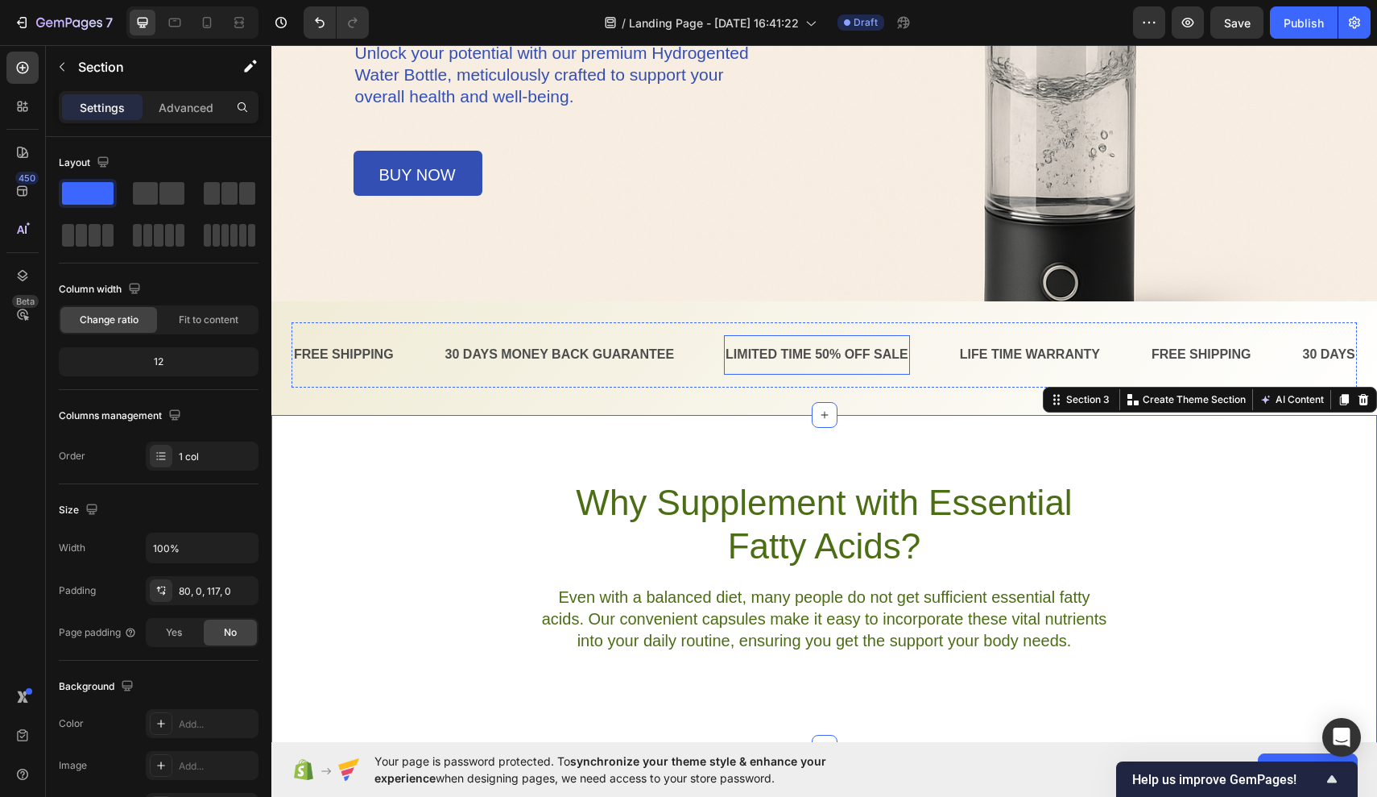
click at [868, 358] on div "LIMITED TIME 50% OFF SALE" at bounding box center [817, 355] width 186 height 27
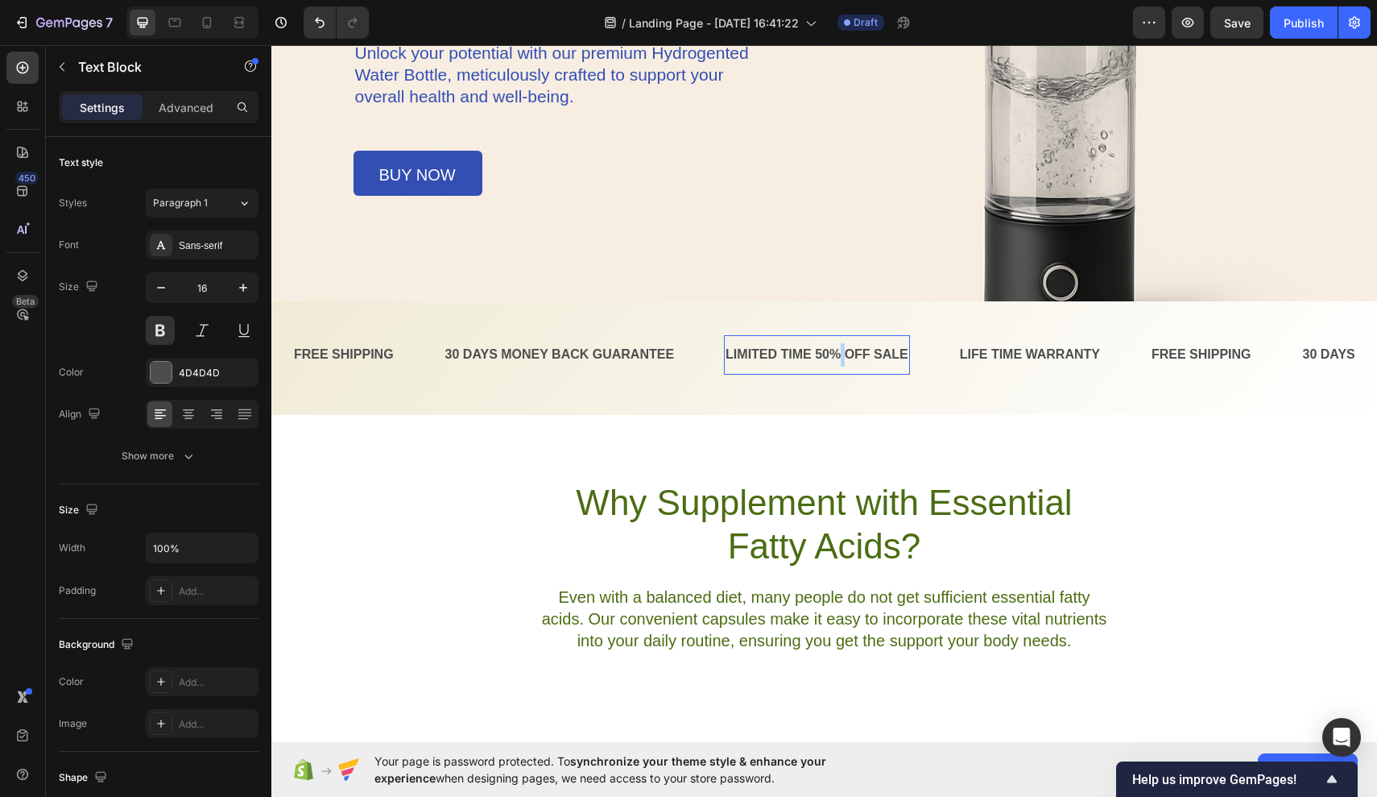
click at [839, 351] on p "LIMITED TIME 50% OFF SALE" at bounding box center [817, 354] width 183 height 23
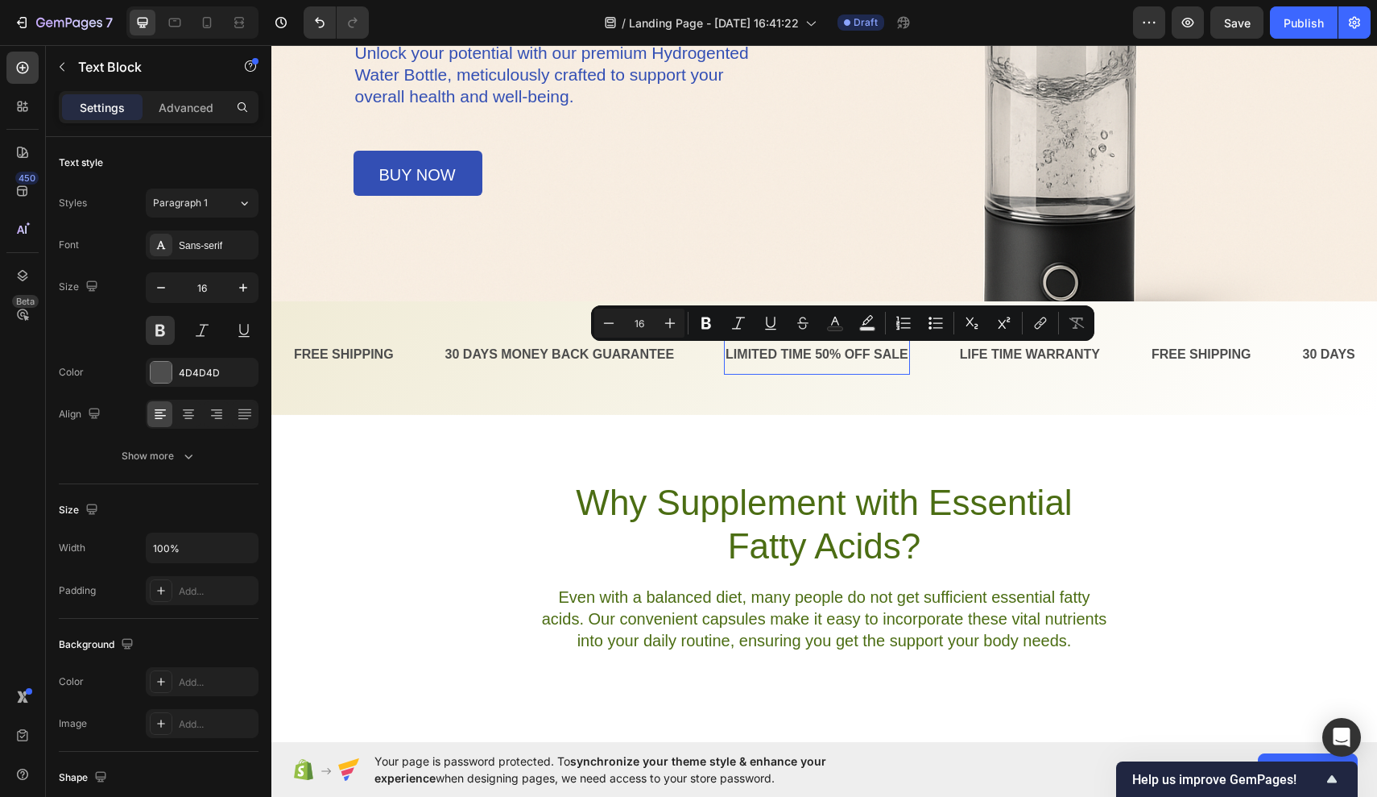
click at [895, 354] on p "LIMITED TIME 50% OFF SALE" at bounding box center [817, 354] width 183 height 23
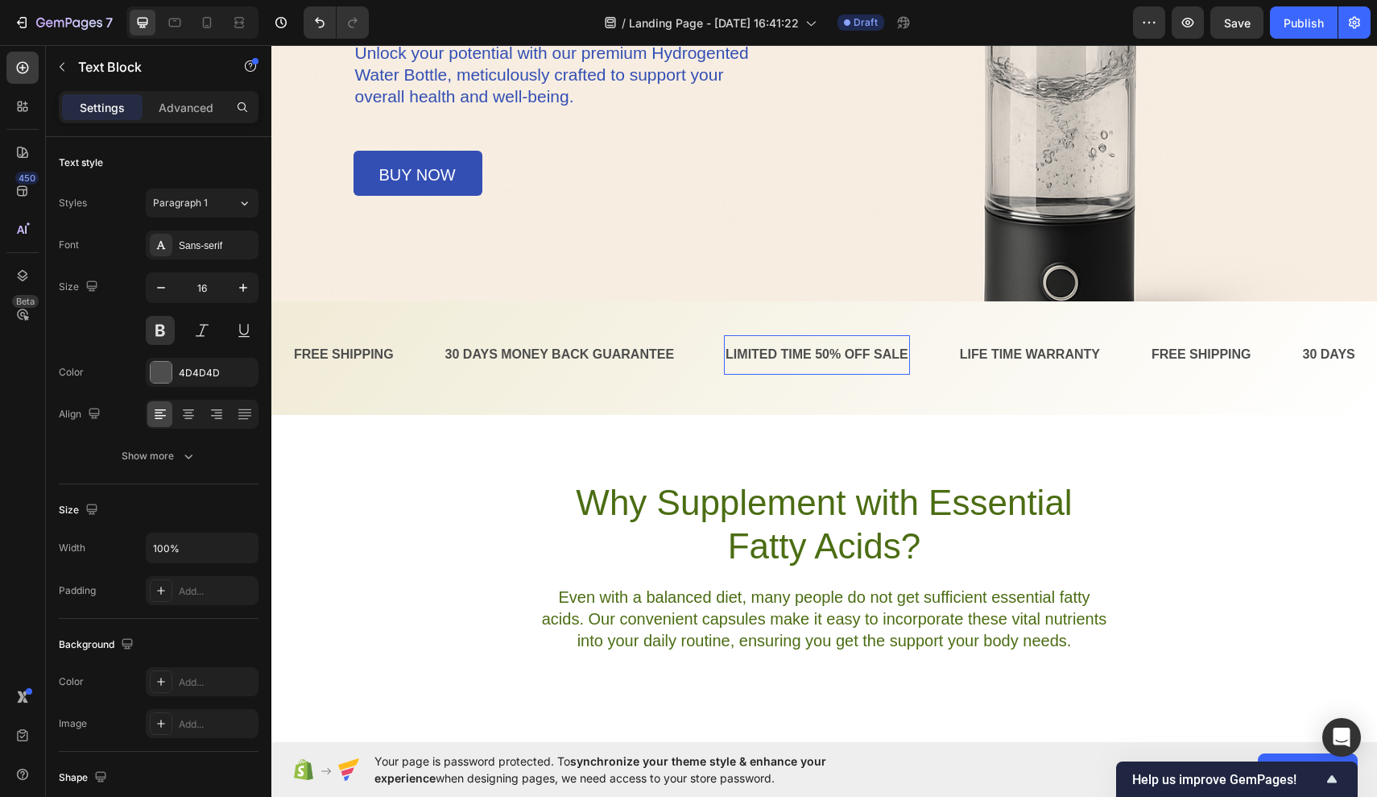
click at [906, 354] on p "LIMITED TIME 50% OFF SALE" at bounding box center [817, 354] width 183 height 23
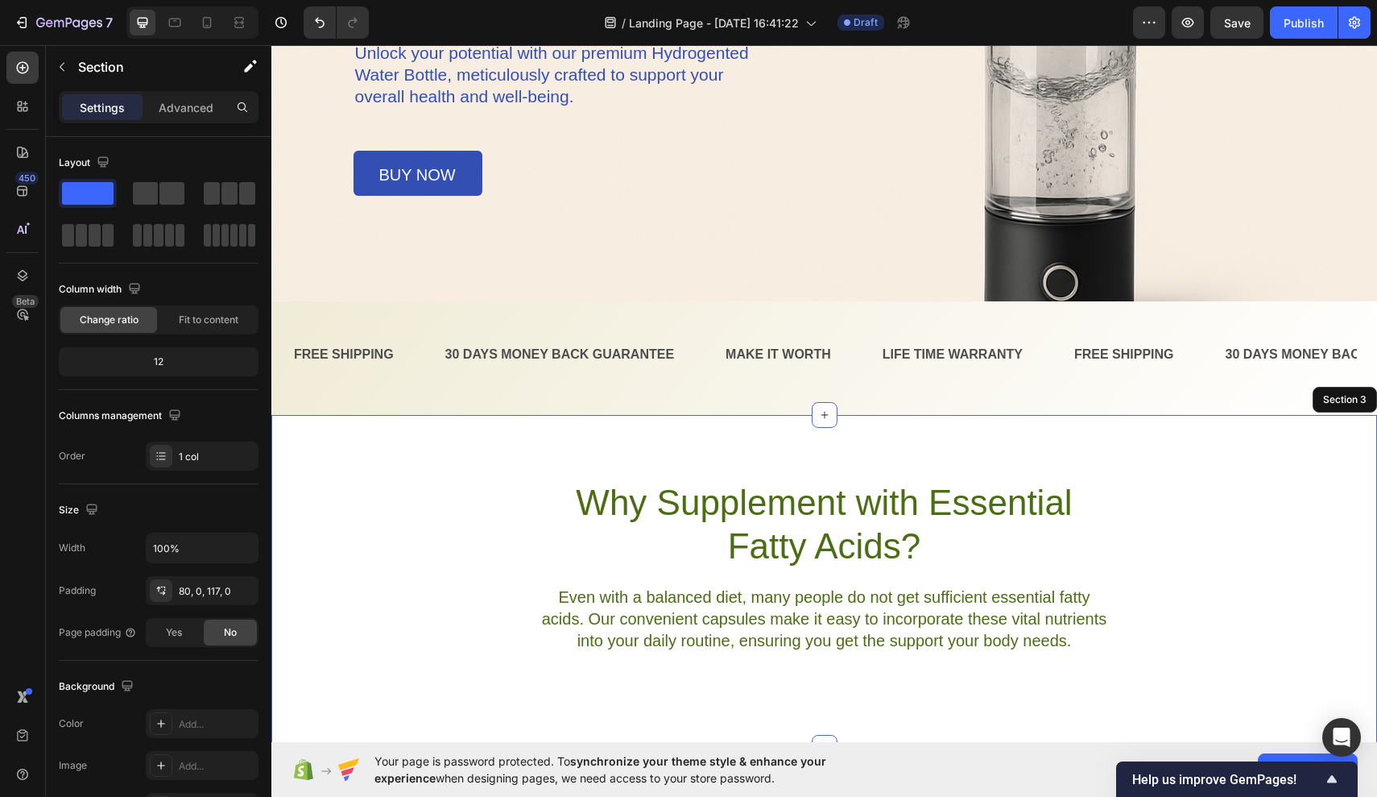
click at [945, 433] on div "Why Supplement with Essential Fatty Acids? Heading Even with a balanced diet, m…" at bounding box center [824, 581] width 1106 height 333
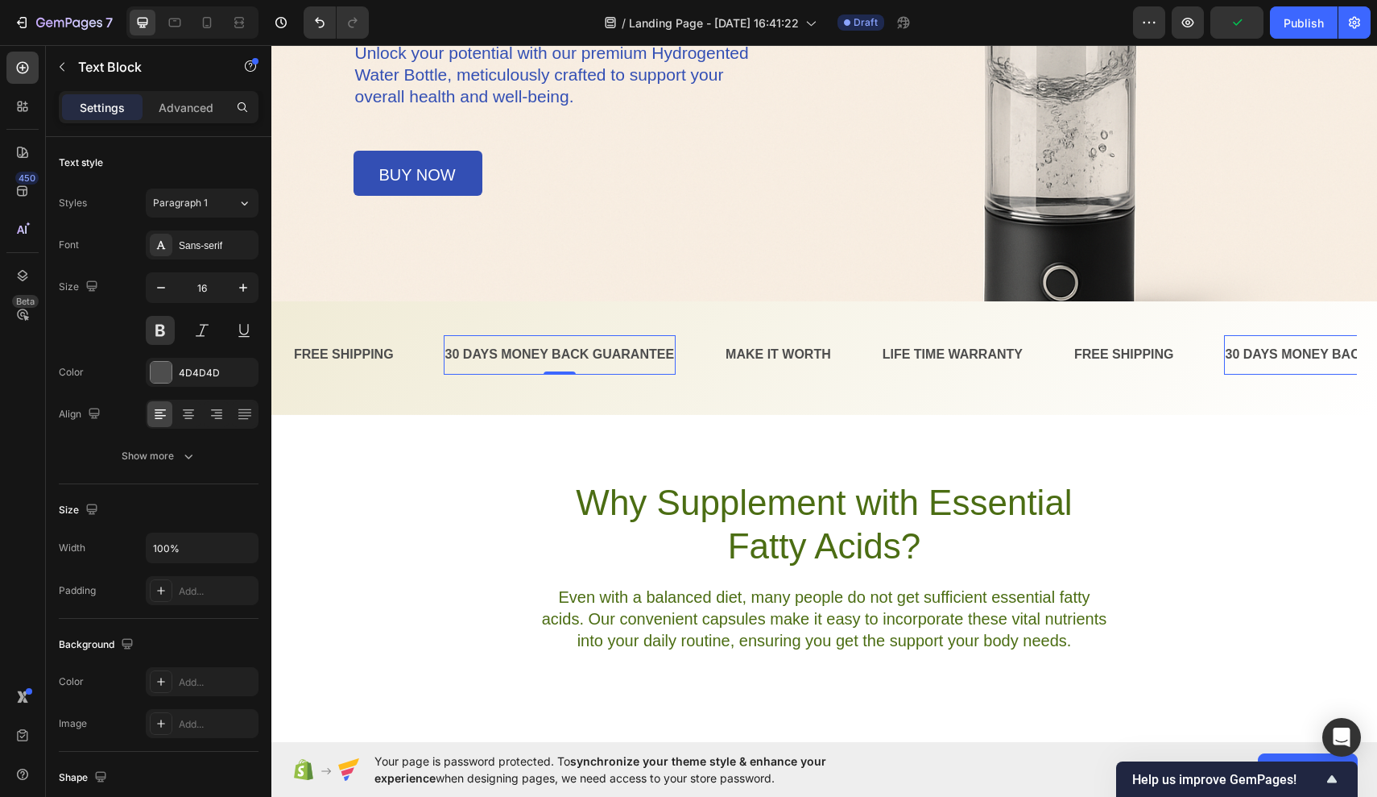
click at [660, 357] on div "30 DAYS MONEY BACK GUARANTEE" at bounding box center [560, 355] width 233 height 27
click at [671, 351] on p "30 DAYS MONEY BACK GUARANTEE" at bounding box center [560, 354] width 230 height 23
click at [338, 356] on div "FREE SHIPPING" at bounding box center [343, 355] width 103 height 27
click at [387, 350] on p "FREE SHIPPING" at bounding box center [344, 354] width 100 height 23
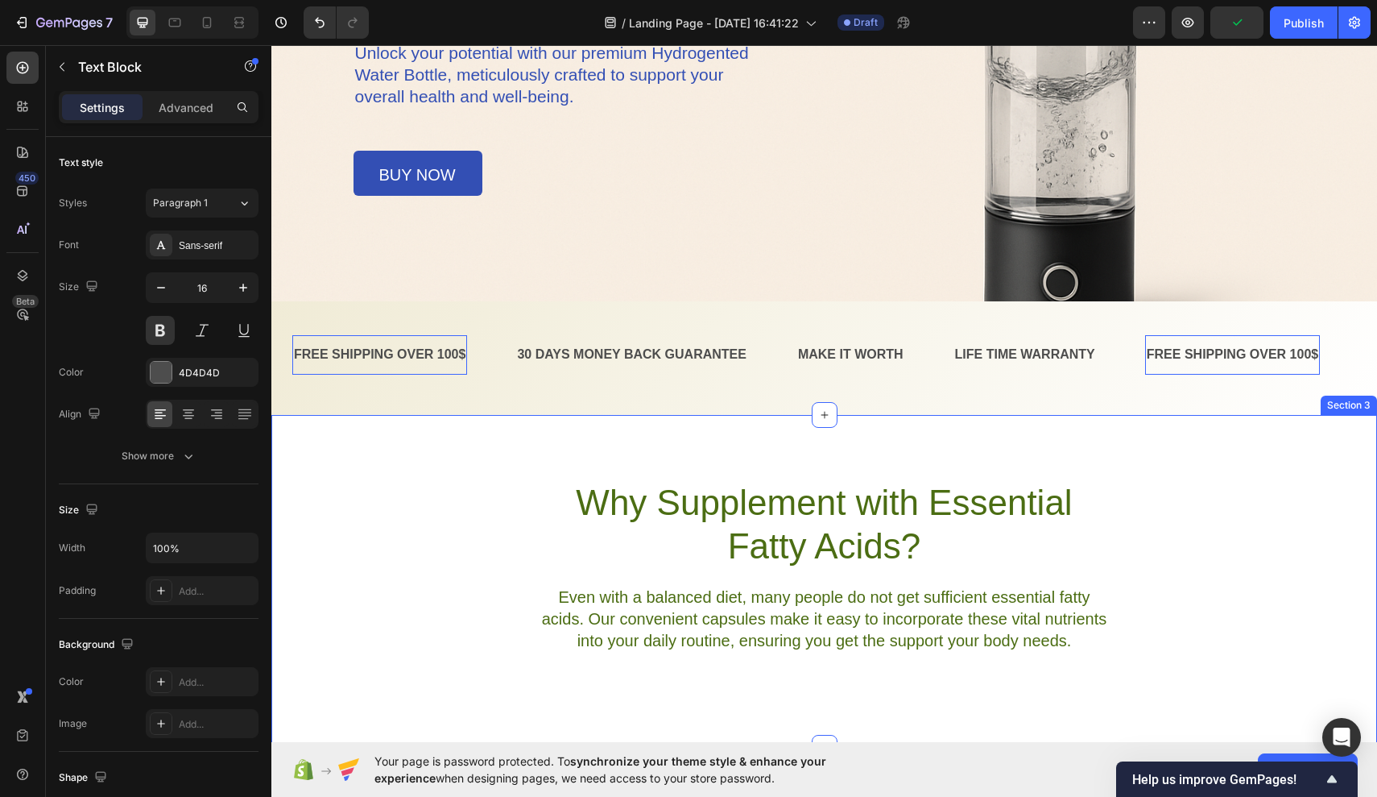
click at [480, 425] on div "Why Supplement with Essential Fatty Acids? Heading Even with a balanced diet, m…" at bounding box center [824, 581] width 1106 height 333
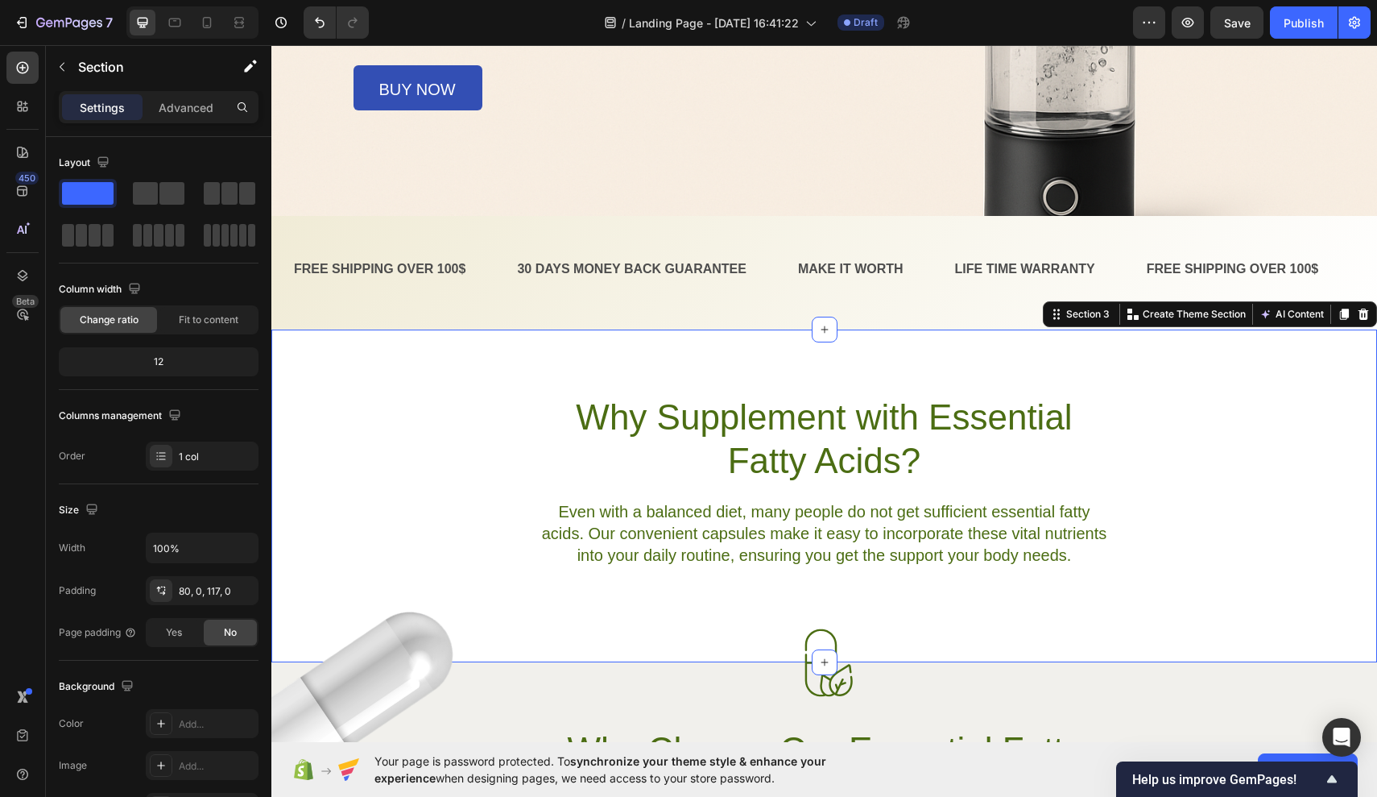
scroll to position [476, 0]
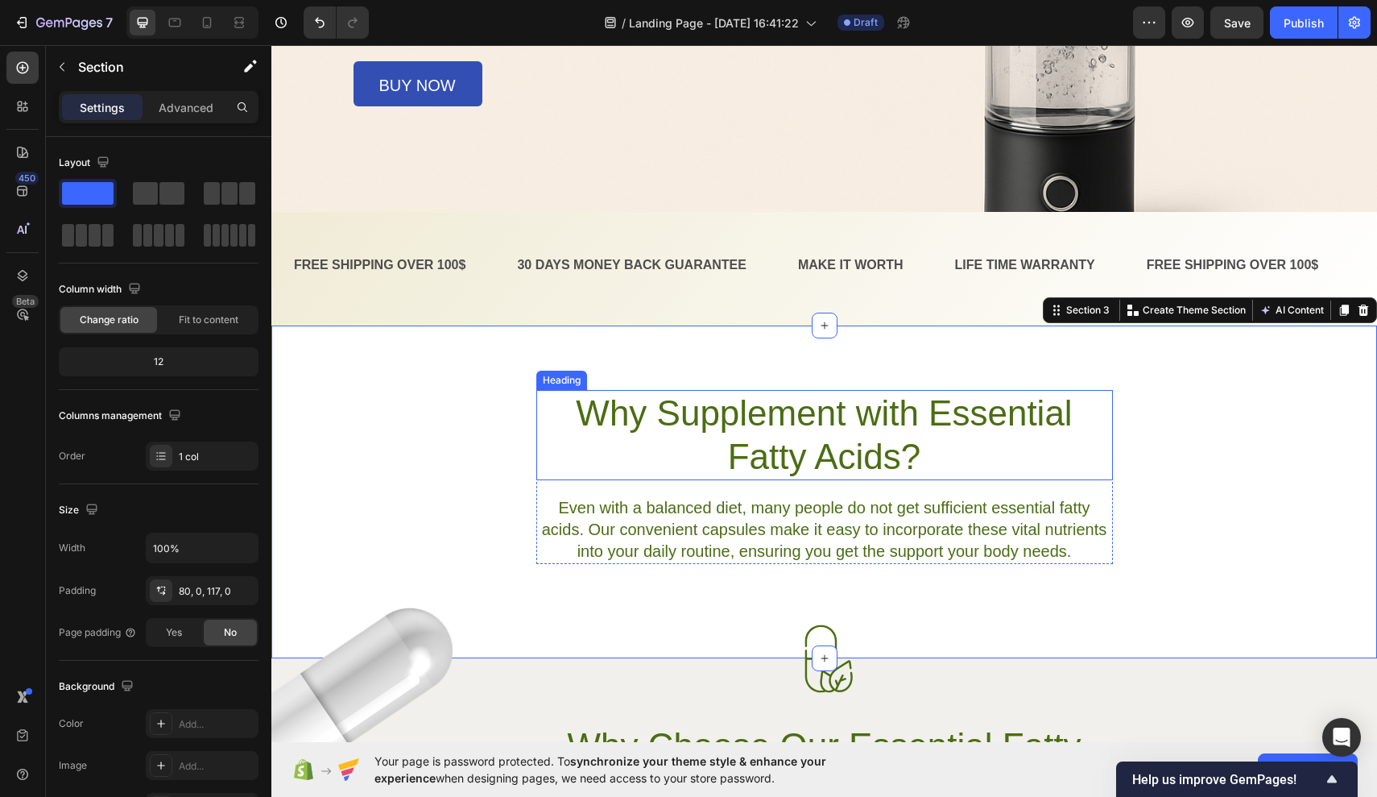
click at [910, 449] on h2 "Why Supplement with Essential Fatty Acids?" at bounding box center [824, 435] width 577 height 90
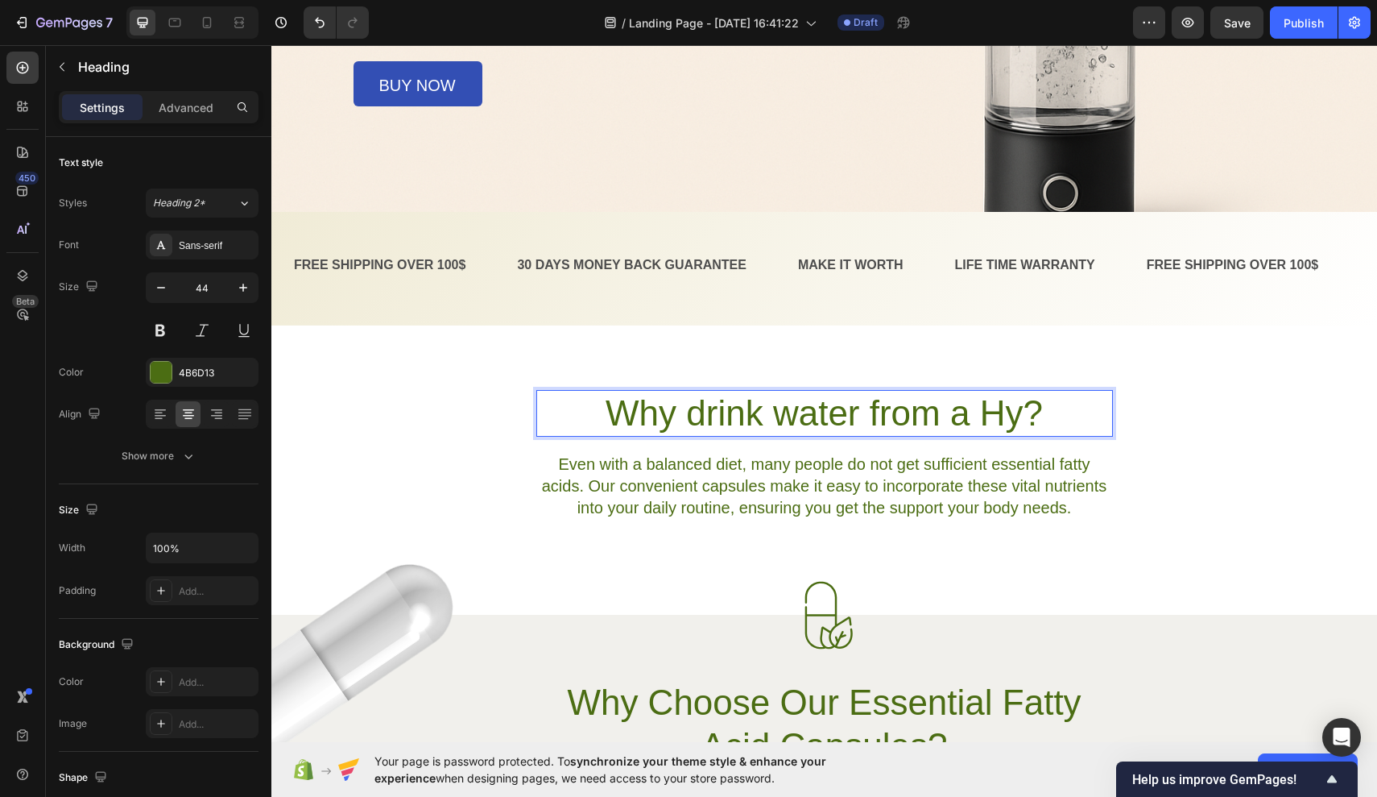
click at [884, 414] on p "Why drink water from a Hy?" at bounding box center [825, 412] width 574 height 43
click at [788, 409] on p "Why drink water From a Hy?" at bounding box center [825, 412] width 574 height 43
click at [694, 405] on p "Why drink Water From a Hy?" at bounding box center [825, 412] width 574 height 43
click at [990, 414] on p "Why Drink Water From a Hy?" at bounding box center [825, 412] width 574 height 43
click at [975, 410] on p "Why Drink Water From a Hy?" at bounding box center [825, 412] width 574 height 43
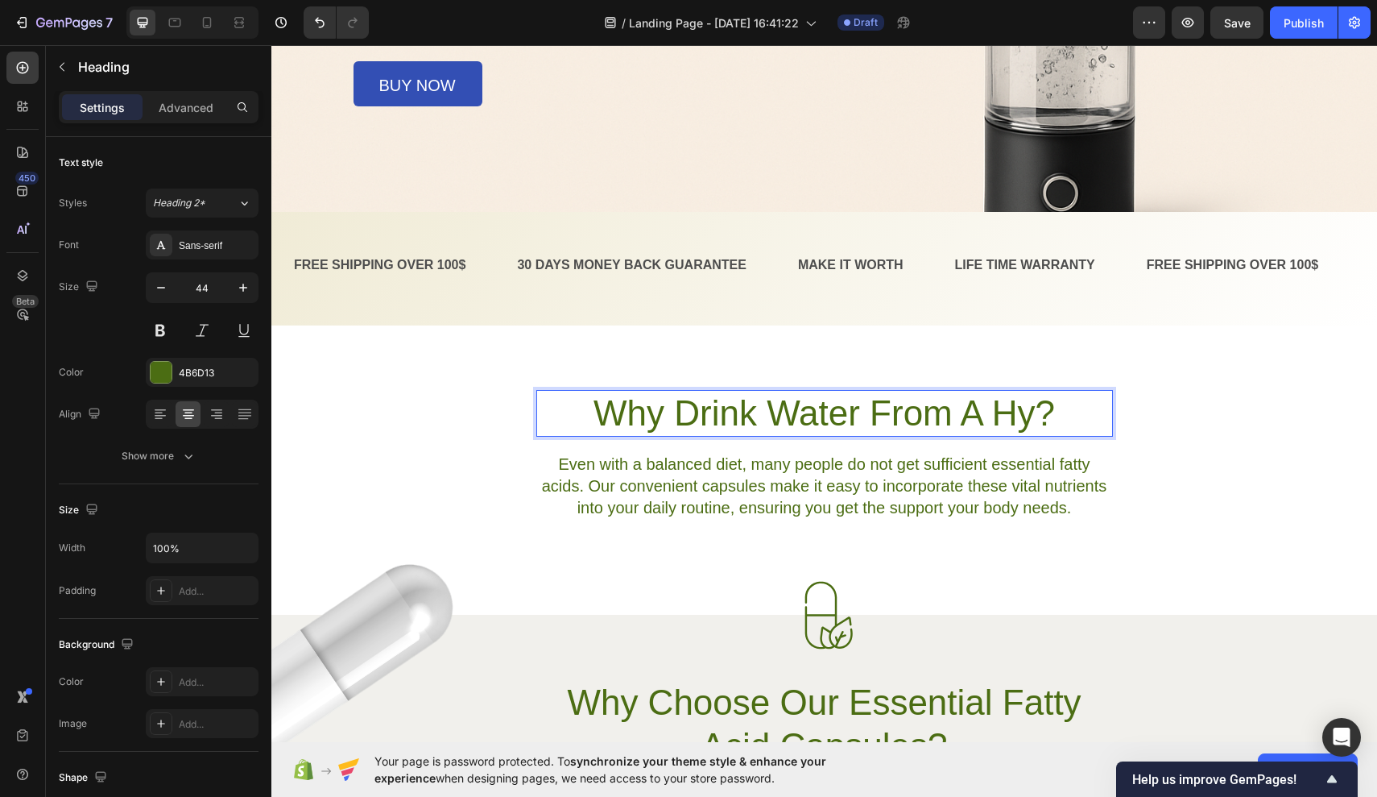
click at [1037, 416] on p "Why Drink Water From A Hy?" at bounding box center [825, 412] width 574 height 43
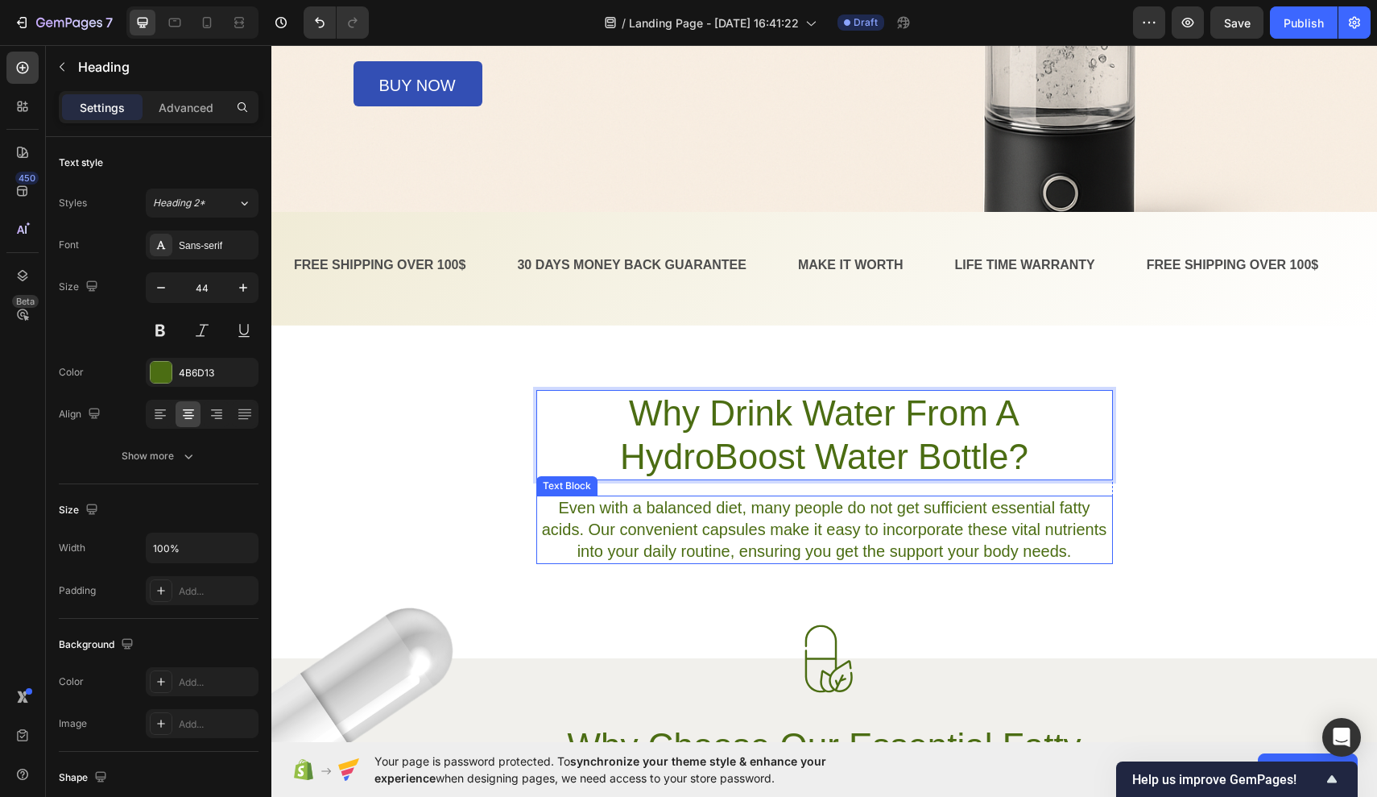
click at [809, 512] on p "Even with a balanced diet, many people do not get sufficient essential fatty ac…" at bounding box center [825, 529] width 574 height 65
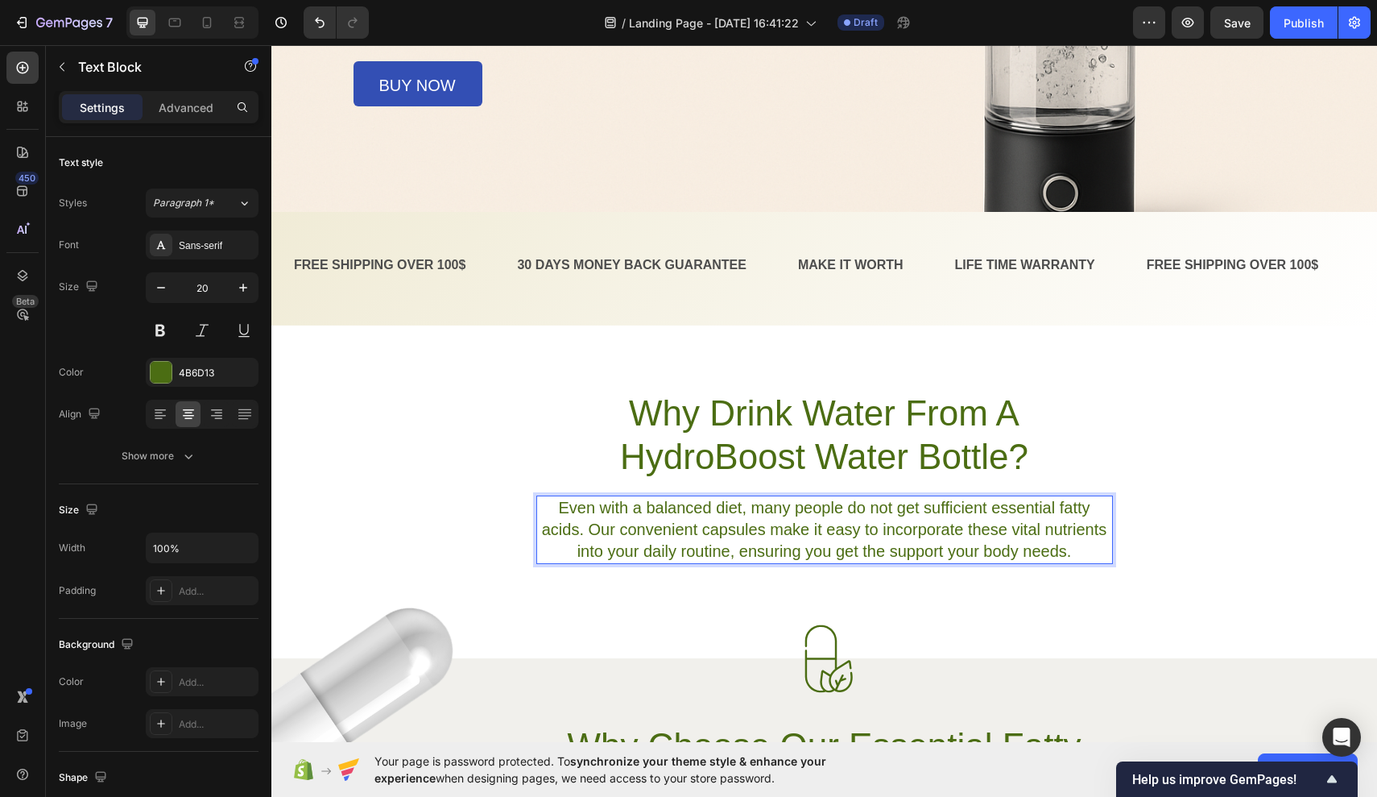
click at [561, 503] on p "Even with a balanced diet, many people do not get sufficient essential fatty ac…" at bounding box center [825, 529] width 574 height 65
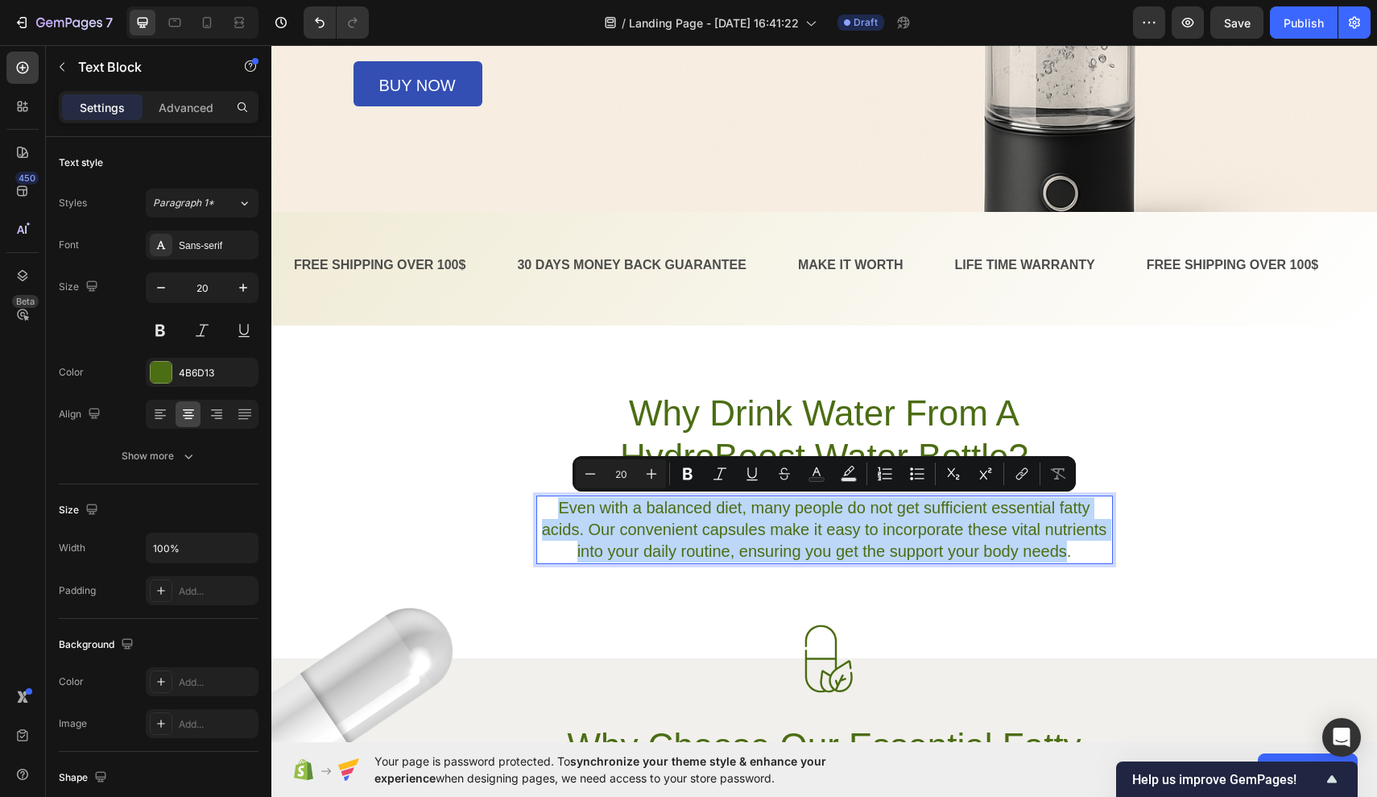
drag, startPoint x: 556, startPoint y: 503, endPoint x: 1068, endPoint y: 553, distance: 514.7
click at [1066, 553] on p "Even with a balanced diet, many people do not get sufficient essential fatty ac…" at bounding box center [825, 529] width 574 height 65
click at [938, 533] on p "Even with a balanced diet, many people do not get sufficient essential fatty ac…" at bounding box center [825, 529] width 574 height 65
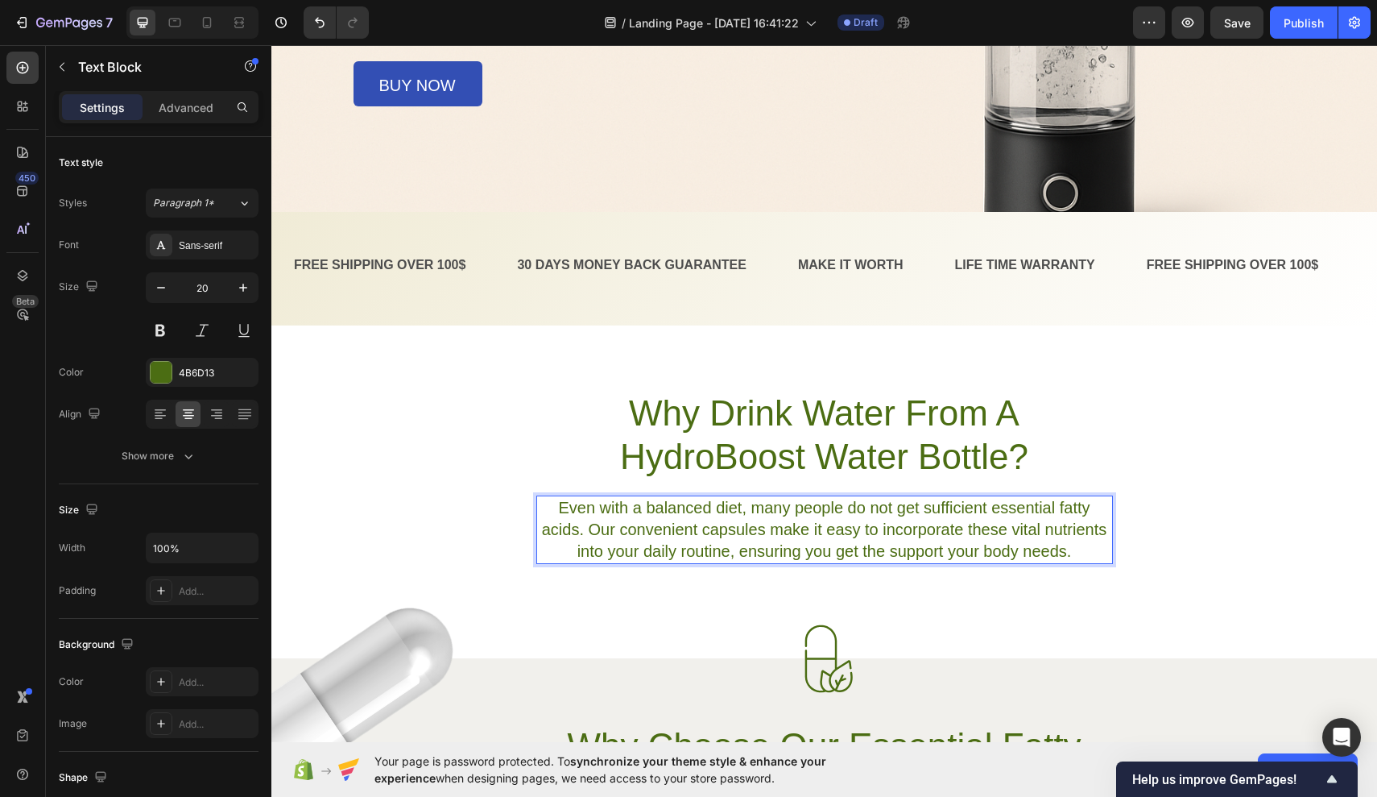
scroll to position [546, 0]
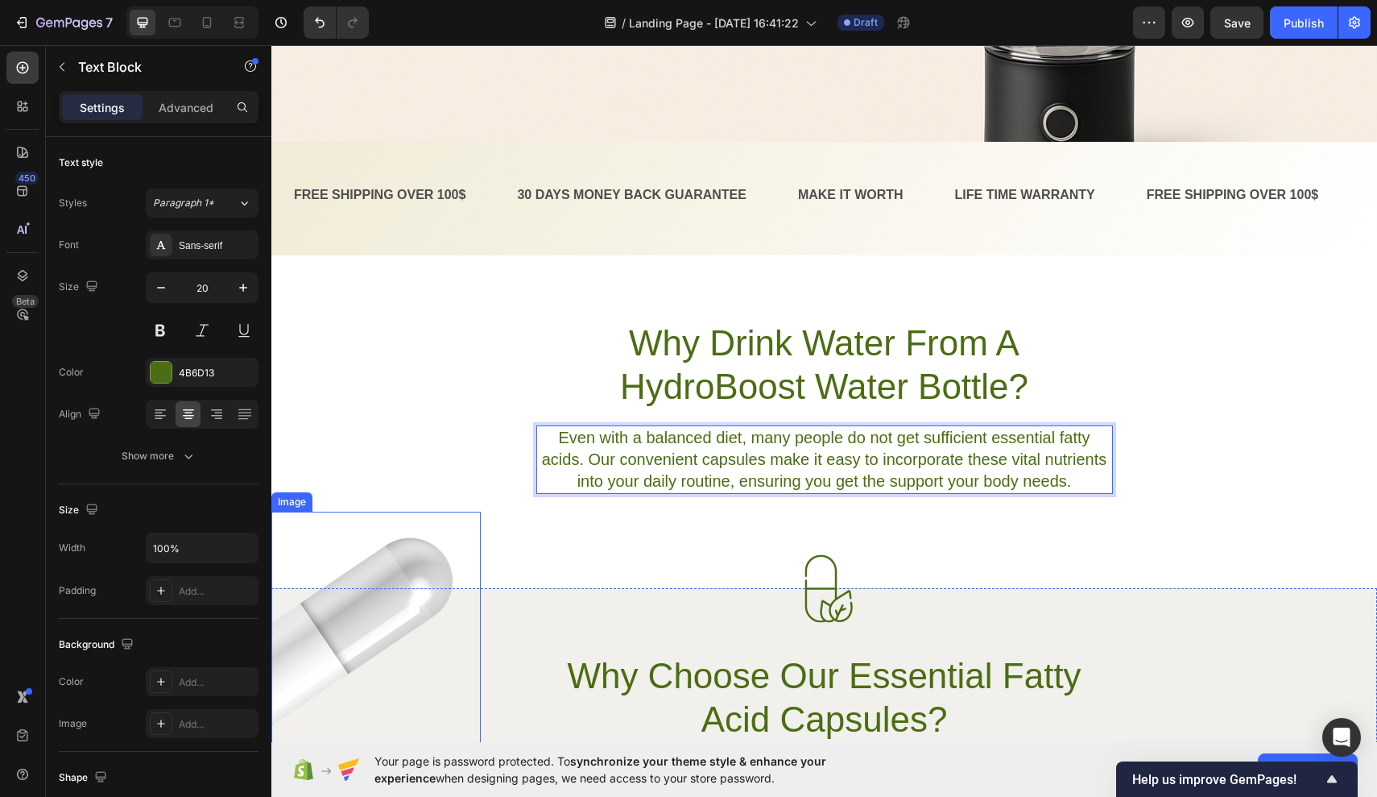
click at [376, 648] on img at bounding box center [375, 638] width 209 height 253
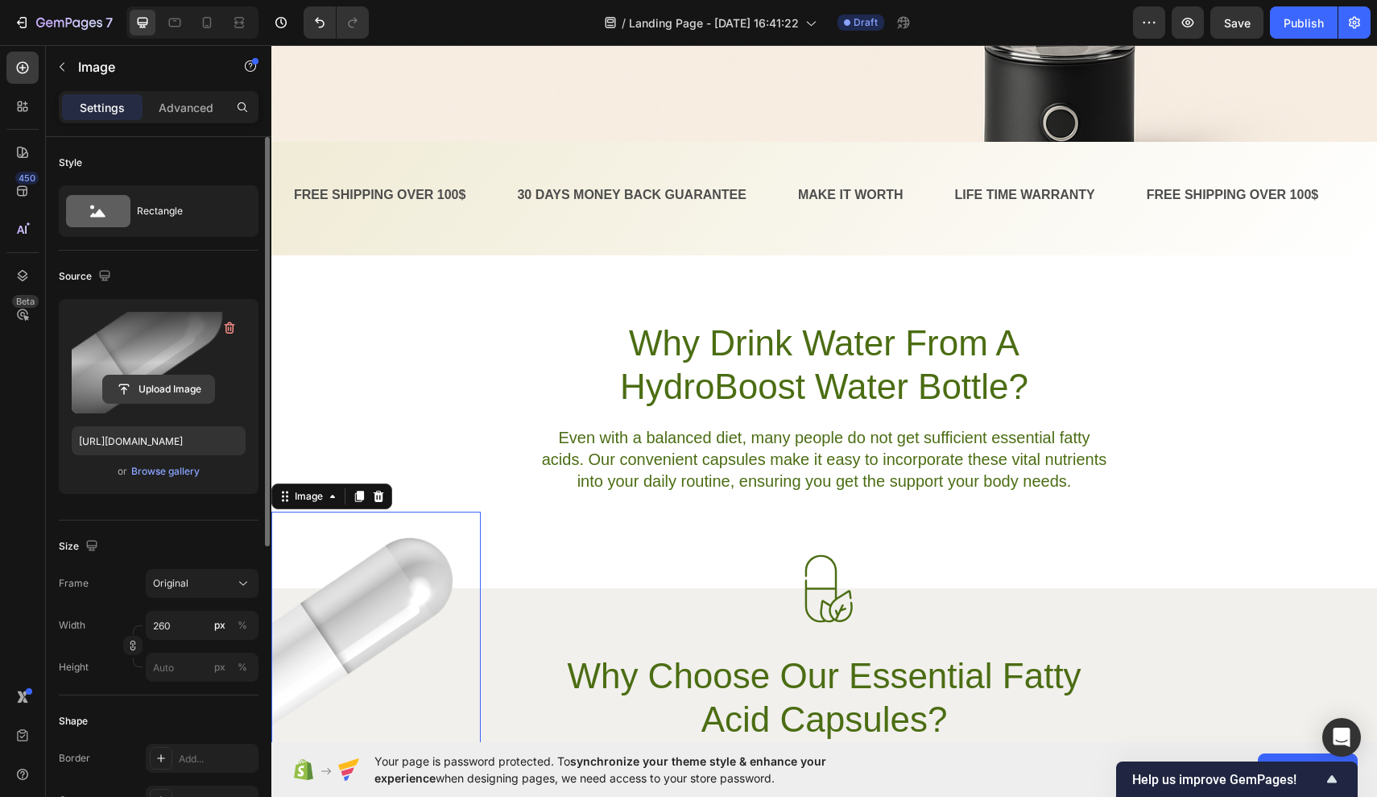
click at [189, 391] on input "file" at bounding box center [158, 388] width 111 height 27
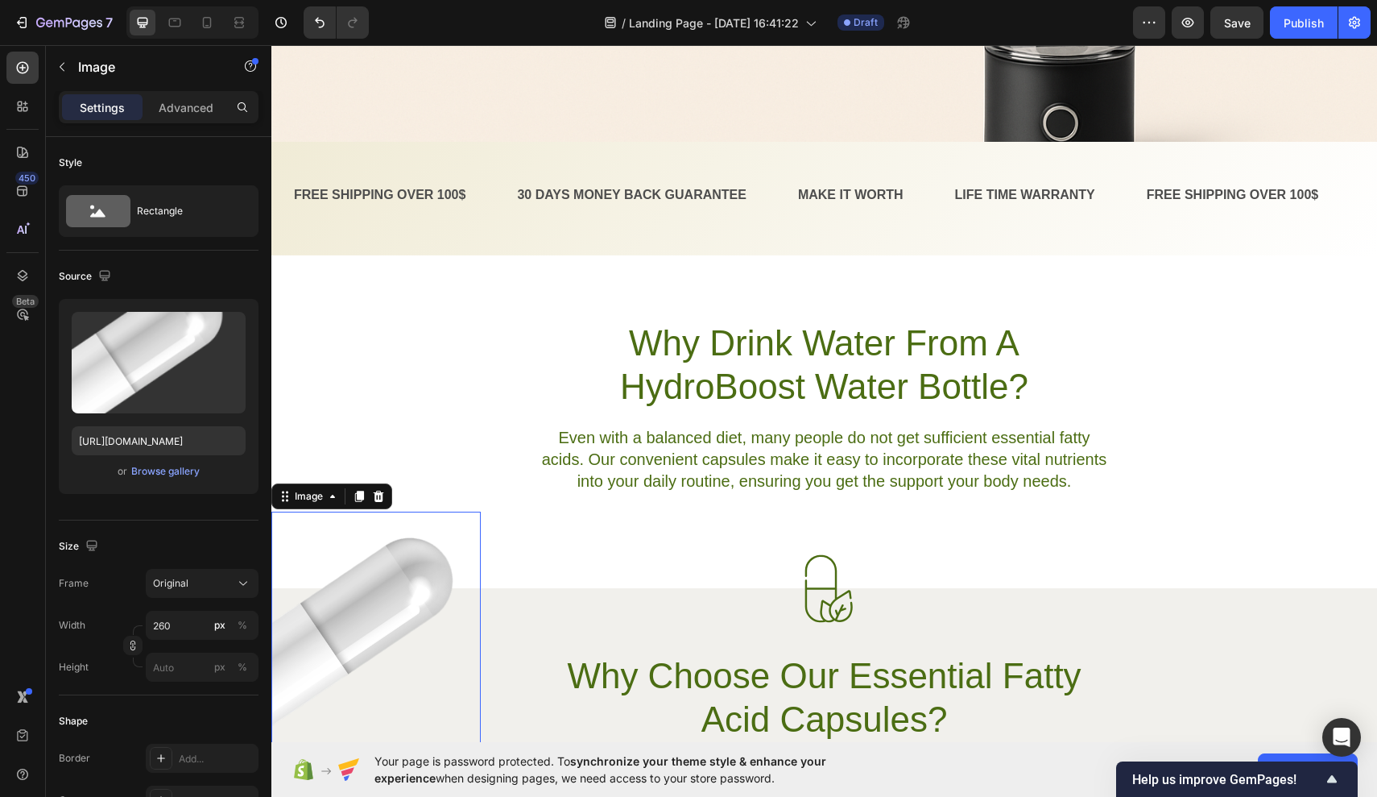
drag, startPoint x: 1030, startPoint y: 495, endPoint x: 759, endPoint y: 449, distance: 275.2
click at [759, 449] on p "Even with a balanced diet, many people do not get sufficient essential fatty ac…" at bounding box center [825, 459] width 574 height 65
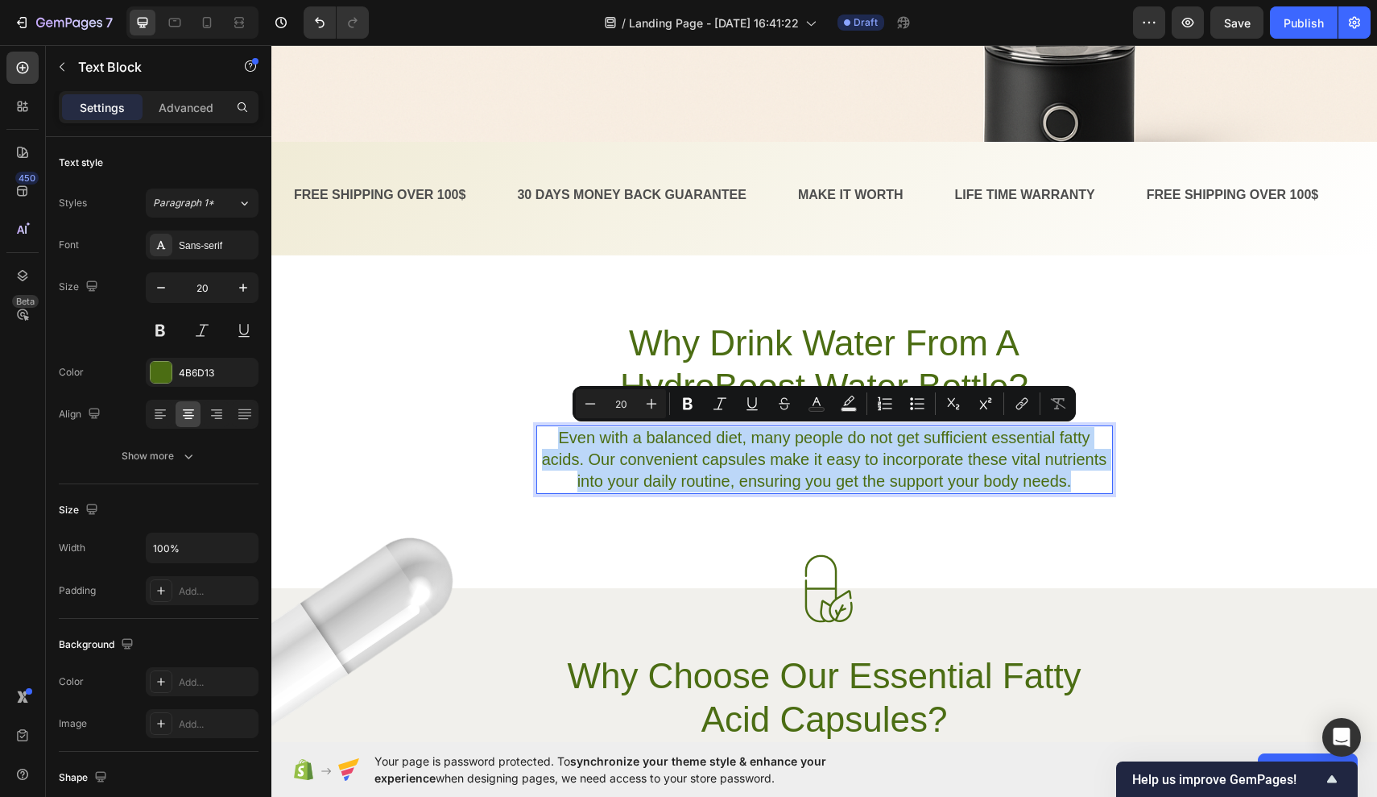
drag, startPoint x: 561, startPoint y: 434, endPoint x: 1072, endPoint y: 483, distance: 513.1
click at [1066, 483] on p "Even with a balanced diet, many people do not get sufficient essential fatty ac…" at bounding box center [825, 459] width 574 height 65
click at [723, 433] on p "Even with a balanced diet, many people do not get sufficient essential fatty ac…" at bounding box center [825, 459] width 574 height 65
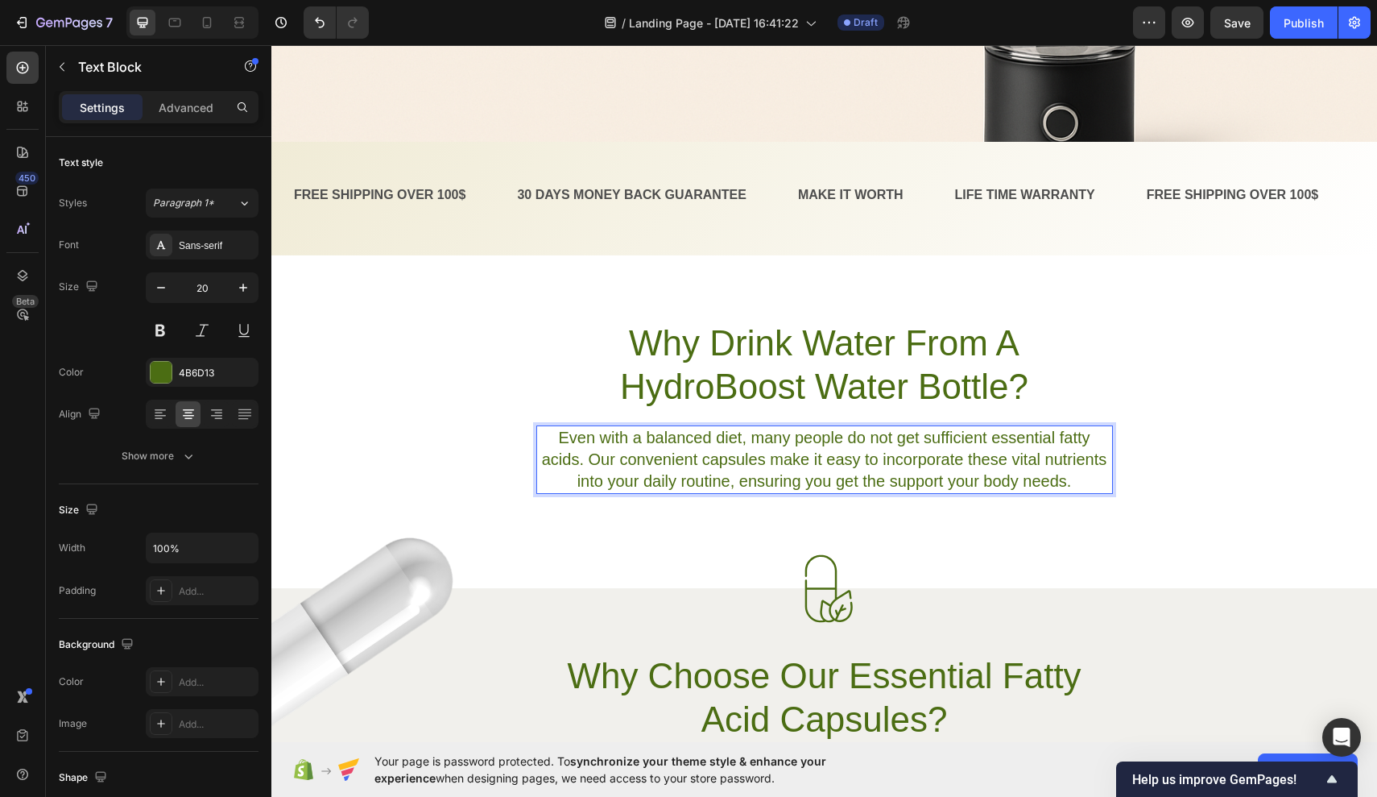
click at [737, 433] on p "Even with a balanced diet, many people do not get sufficient essential fatty ac…" at bounding box center [825, 459] width 574 height 65
click at [1066, 435] on p "Even with a balanced diet, many people do not get sufficient essential fatty ac…" at bounding box center [825, 459] width 574 height 65
click at [1066, 437] on p "Even with a balanced diet, many people do not get sufficient essential fatty ac…" at bounding box center [825, 459] width 574 height 65
click at [579, 456] on p "Even with a balanced diet, many people do not get sufficient essential fatty ac…" at bounding box center [825, 459] width 574 height 65
click at [719, 458] on p "Even with a balanced diet, many people do not get sufficient essential nutrient…" at bounding box center [825, 459] width 574 height 65
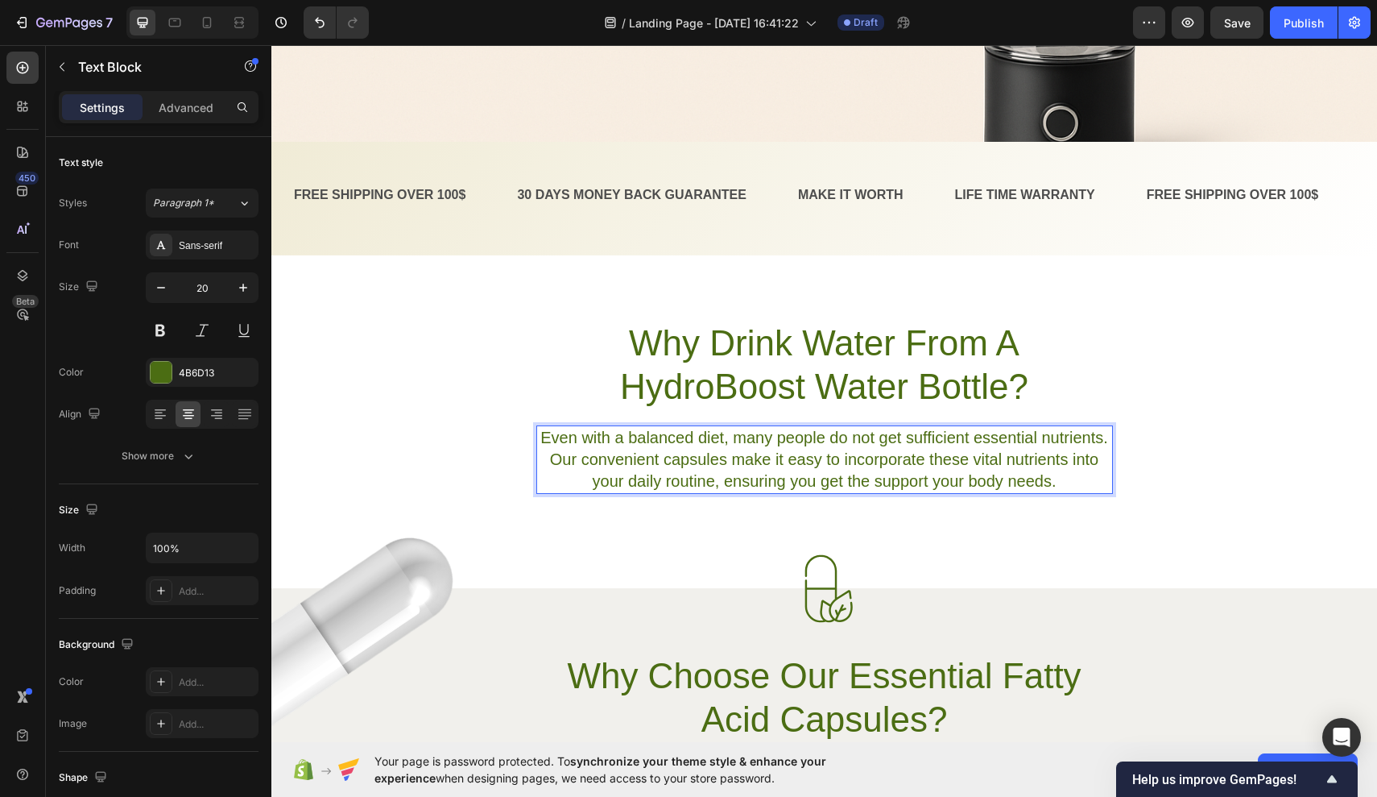
click at [725, 458] on p "Even with a balanced diet, many people do not get sufficient essential nutrient…" at bounding box center [825, 459] width 574 height 65
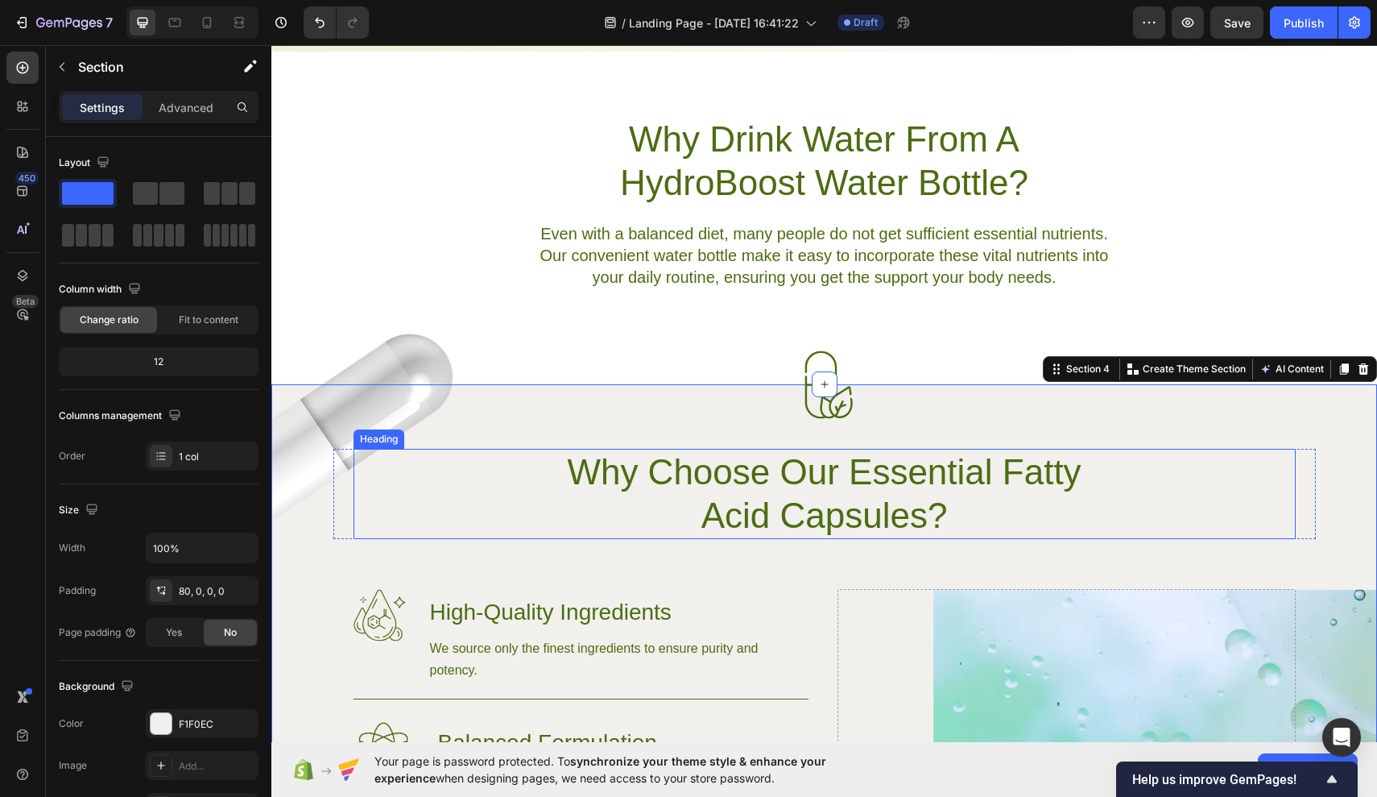
scroll to position [754, 0]
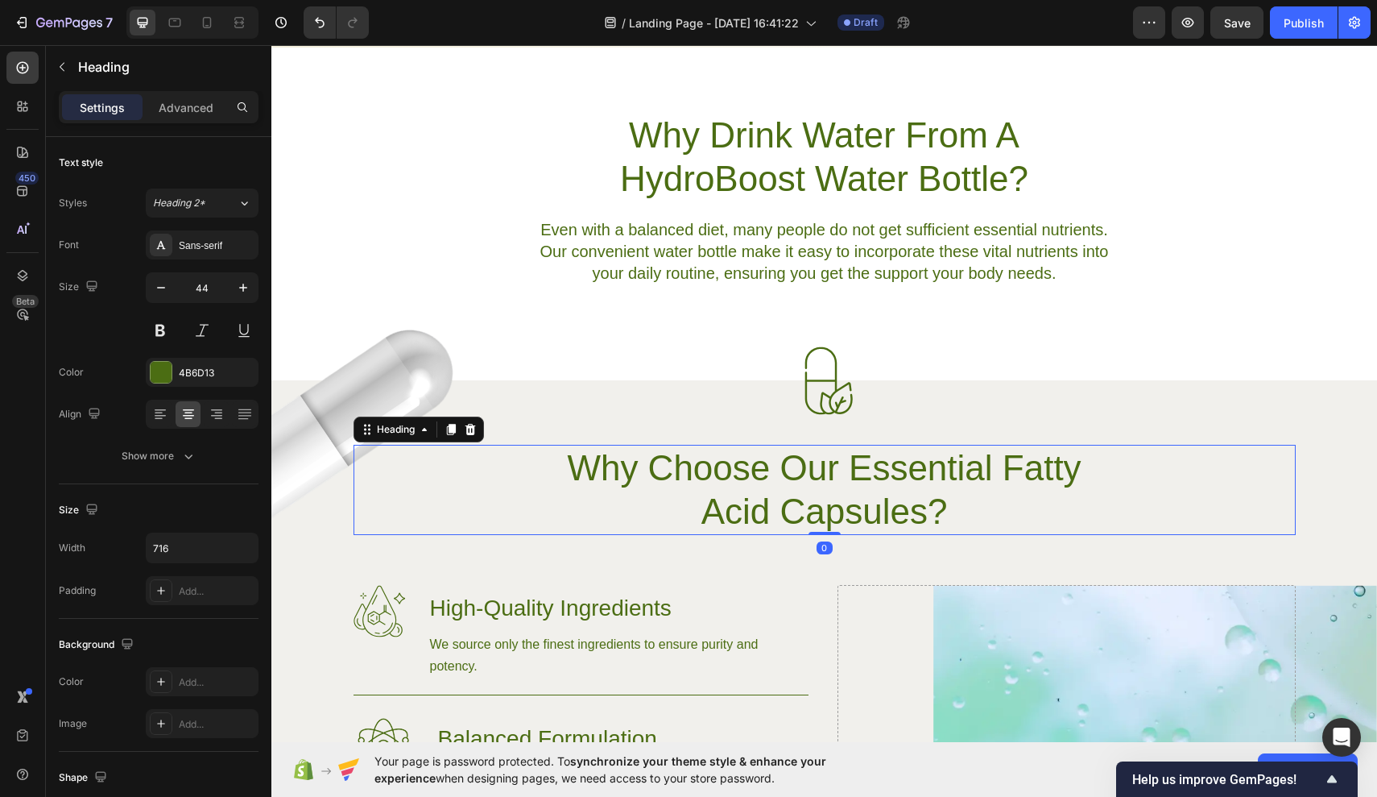
click at [930, 508] on h2 "Why Choose Our Essential Fatty Acid Capsules?" at bounding box center [824, 490] width 577 height 90
click at [930, 516] on p "Why Choose Our Essential Fatty Acid Capsules?" at bounding box center [825, 489] width 574 height 87
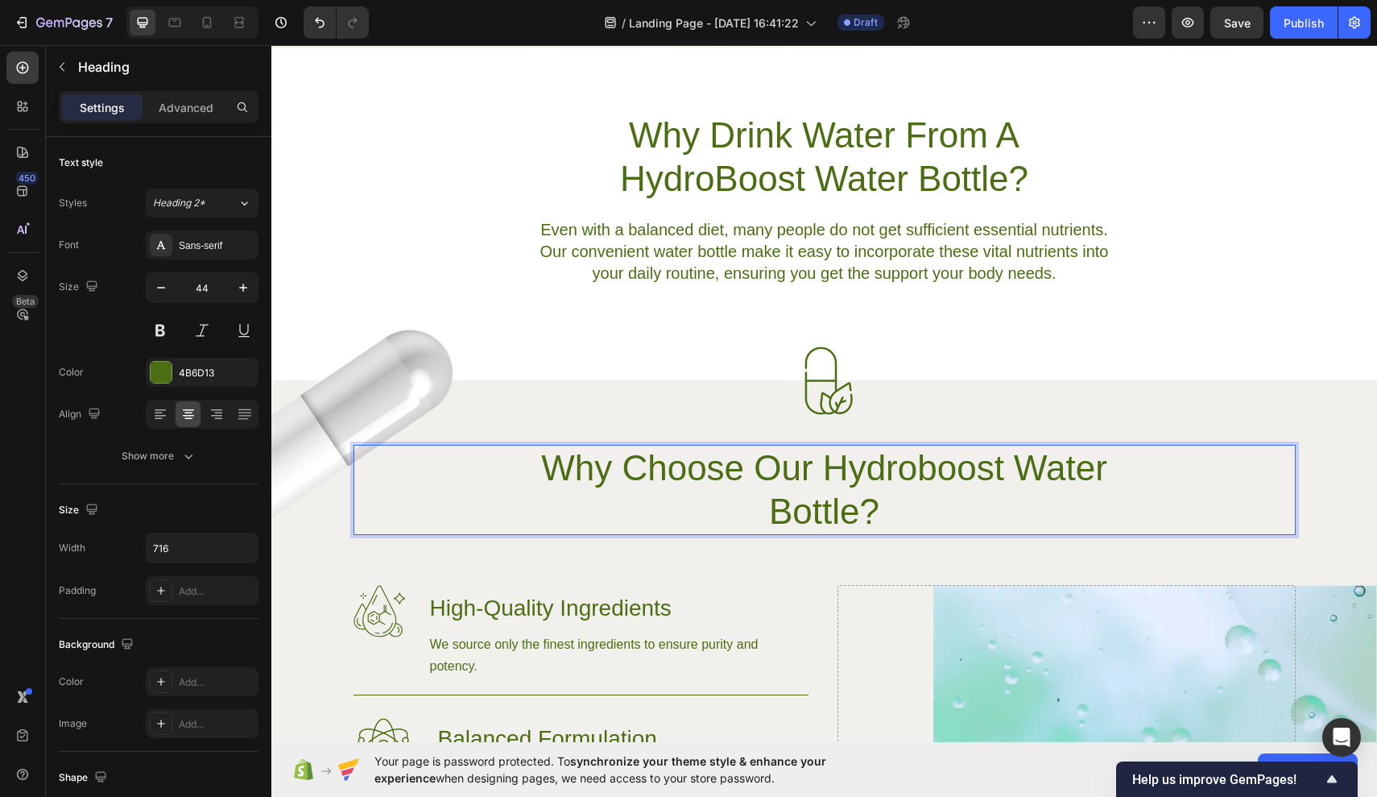
scroll to position [812, 0]
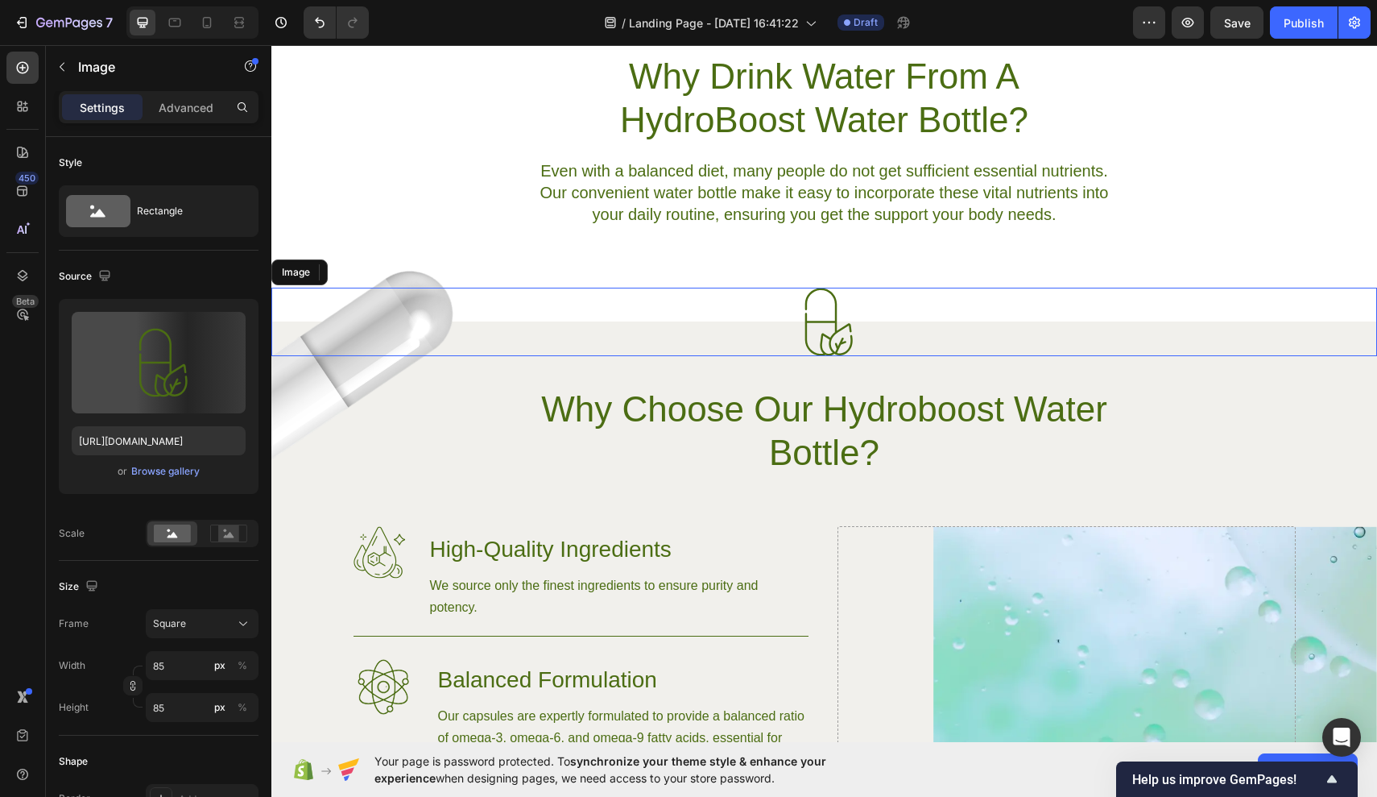
click at [835, 332] on img at bounding box center [824, 322] width 68 height 68
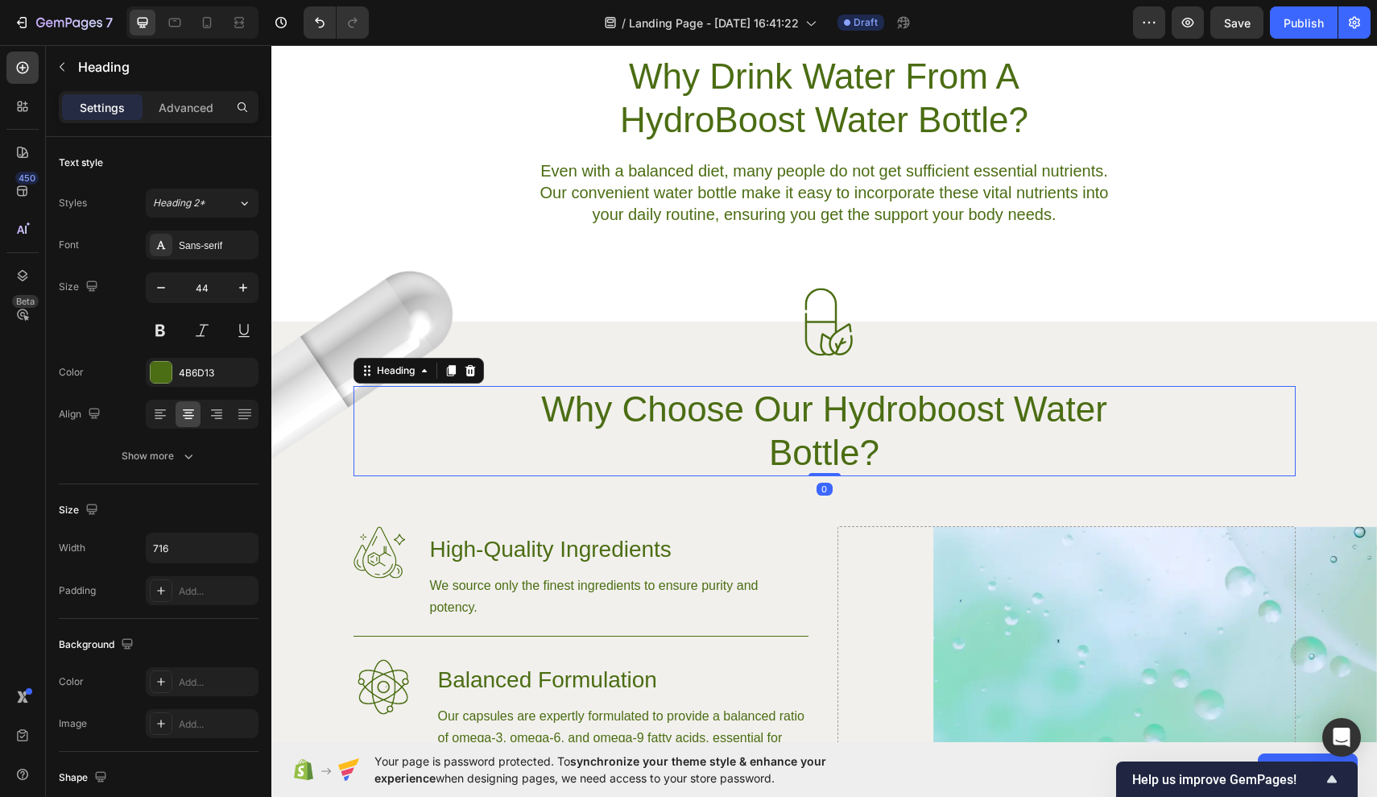
click at [938, 437] on p "Why Choose Our Hydroboost Water Bottle?" at bounding box center [825, 430] width 574 height 87
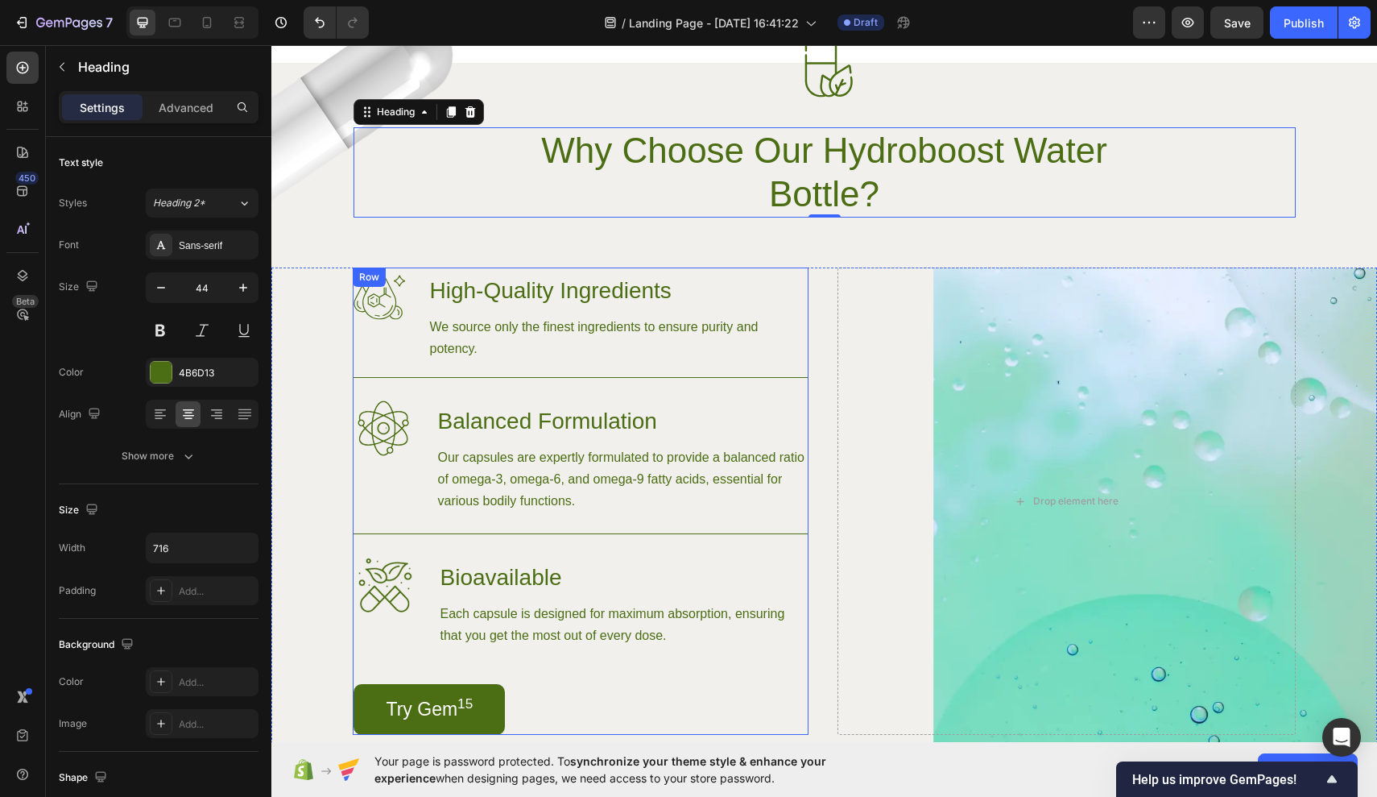
scroll to position [1071, 0]
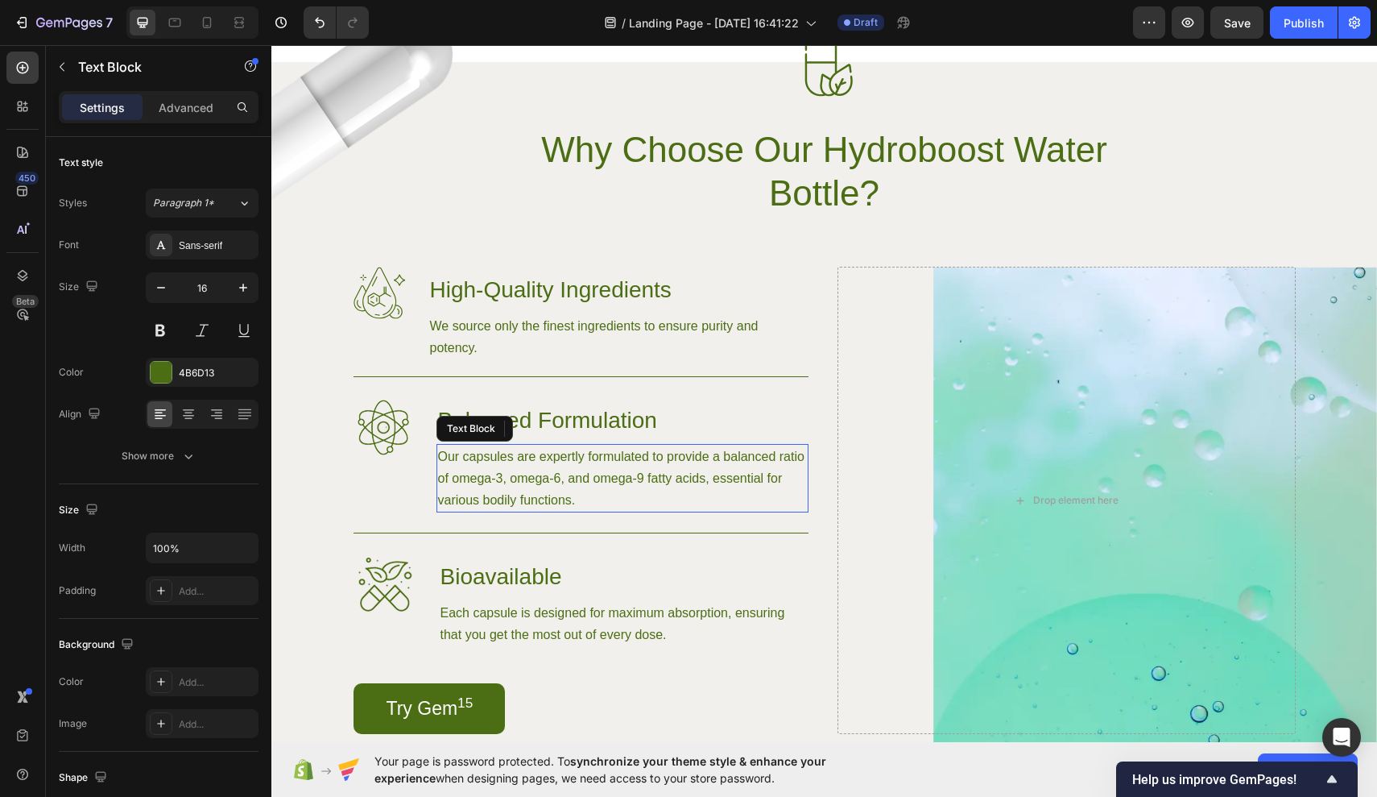
click at [508, 455] on p "Our capsules are expertly formulated to provide a balanced ratio of omega-3, om…" at bounding box center [622, 477] width 369 height 65
click at [509, 456] on p "Our capsules are expertly formulated to provide a balanced ratio of omega-3, om…" at bounding box center [622, 477] width 369 height 65
click at [529, 480] on p "Our Water Bottle are expertly formulated to provide a balanced ratio of omega-3…" at bounding box center [622, 477] width 369 height 65
click at [590, 503] on p "Our Water Bottle are expertly formulated to provide a balanced ratio of omega-3…" at bounding box center [622, 477] width 369 height 65
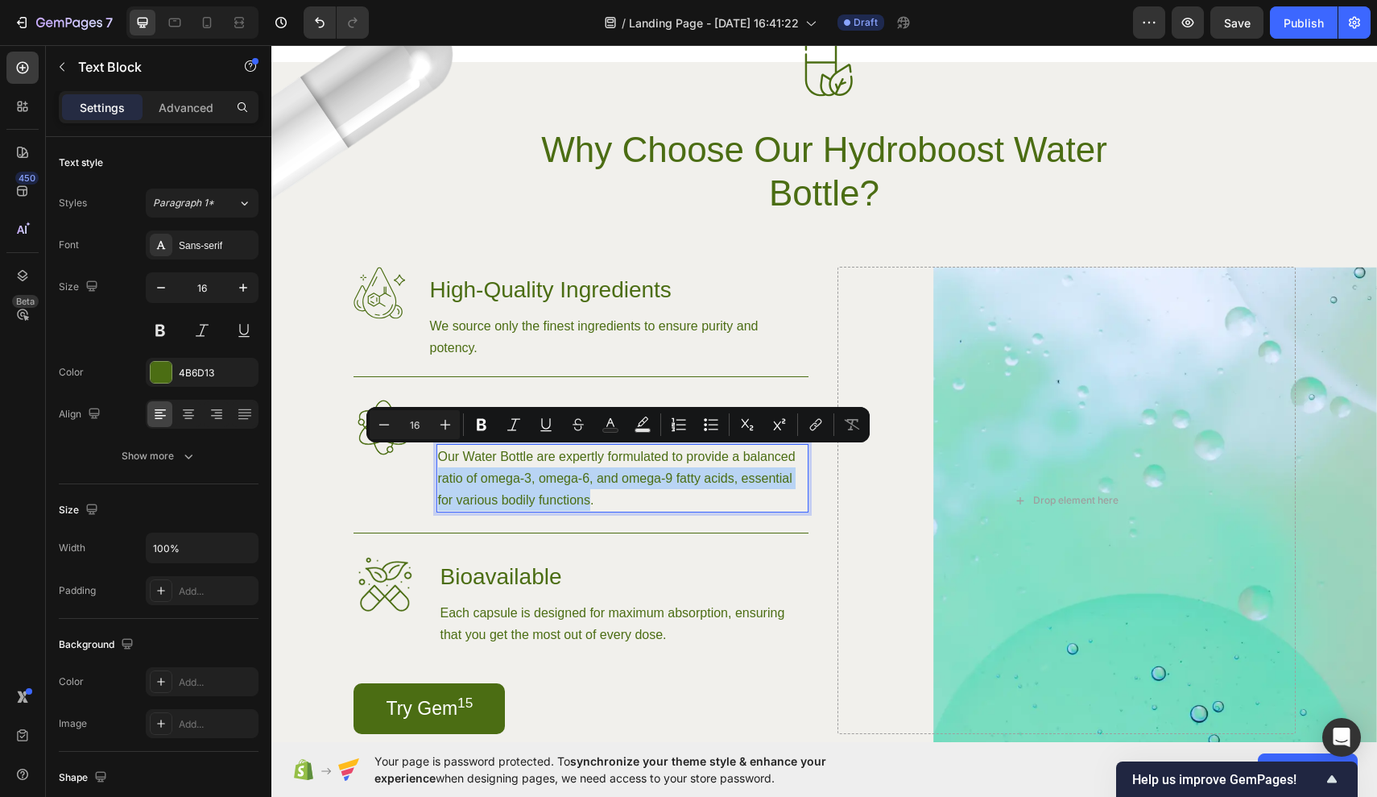
drag, startPoint x: 590, startPoint y: 503, endPoint x: 439, endPoint y: 473, distance: 154.3
click at [439, 473] on p "Our Water Bottle are expertly formulated to provide a balanced ratio of omega-3…" at bounding box center [622, 477] width 369 height 65
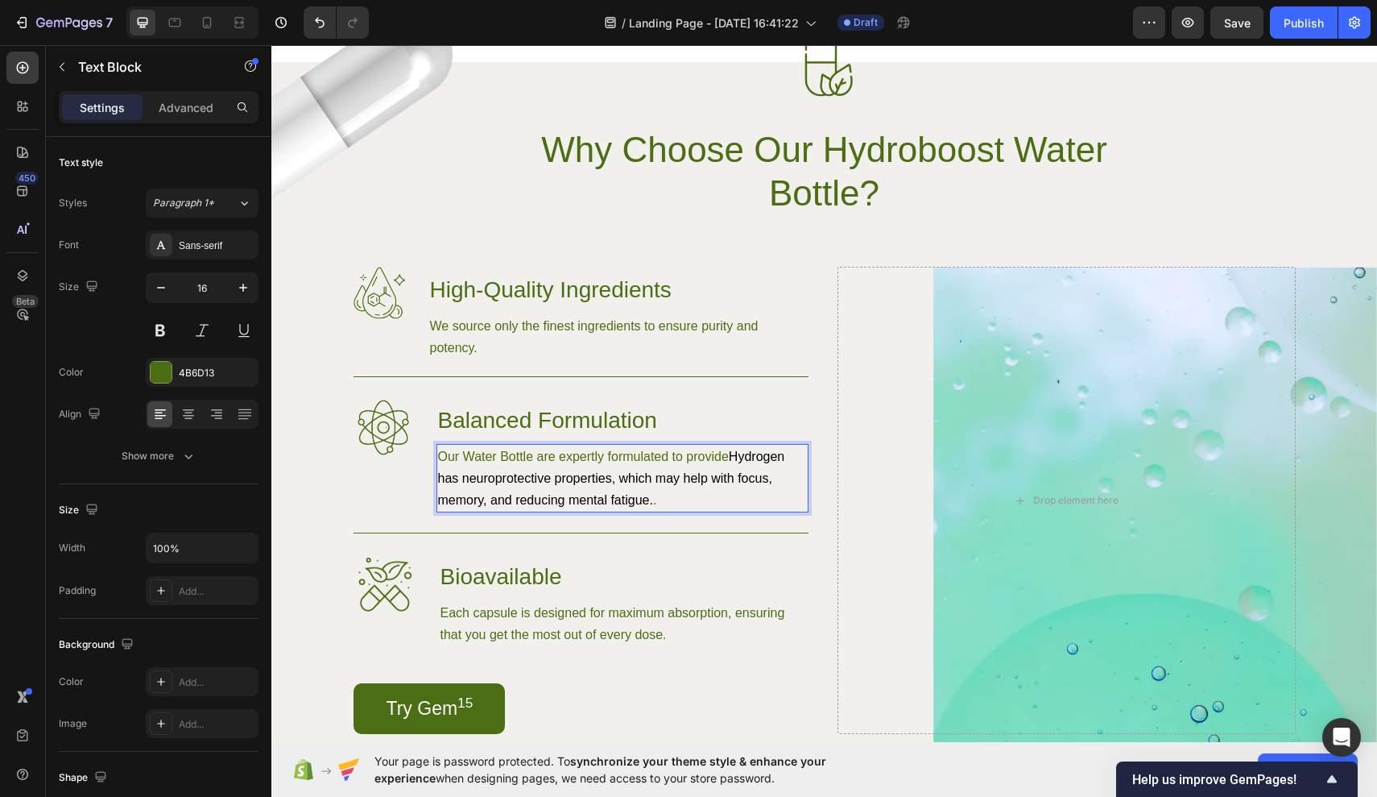
click at [785, 452] on span "Hydrogen has neuroprotective properties, which may help with focus, memory, and…" at bounding box center [611, 477] width 347 height 57
click at [767, 448] on p "Our Water Bottle are expertly formulated to provide has neuroprotective propert…" at bounding box center [622, 477] width 369 height 65
click at [757, 491] on p "Our Water Bottle are expertly formulated to provide neuroprotective properties,…" at bounding box center [622, 477] width 369 height 65
click at [578, 460] on p "Our Water Bottle are expertly formulated to provide neuroprotective properties,…" at bounding box center [622, 477] width 369 height 65
click at [440, 474] on span "neuroprotective properties, which may help with focus, memory, and reducing men…" at bounding box center [614, 488] width 353 height 35
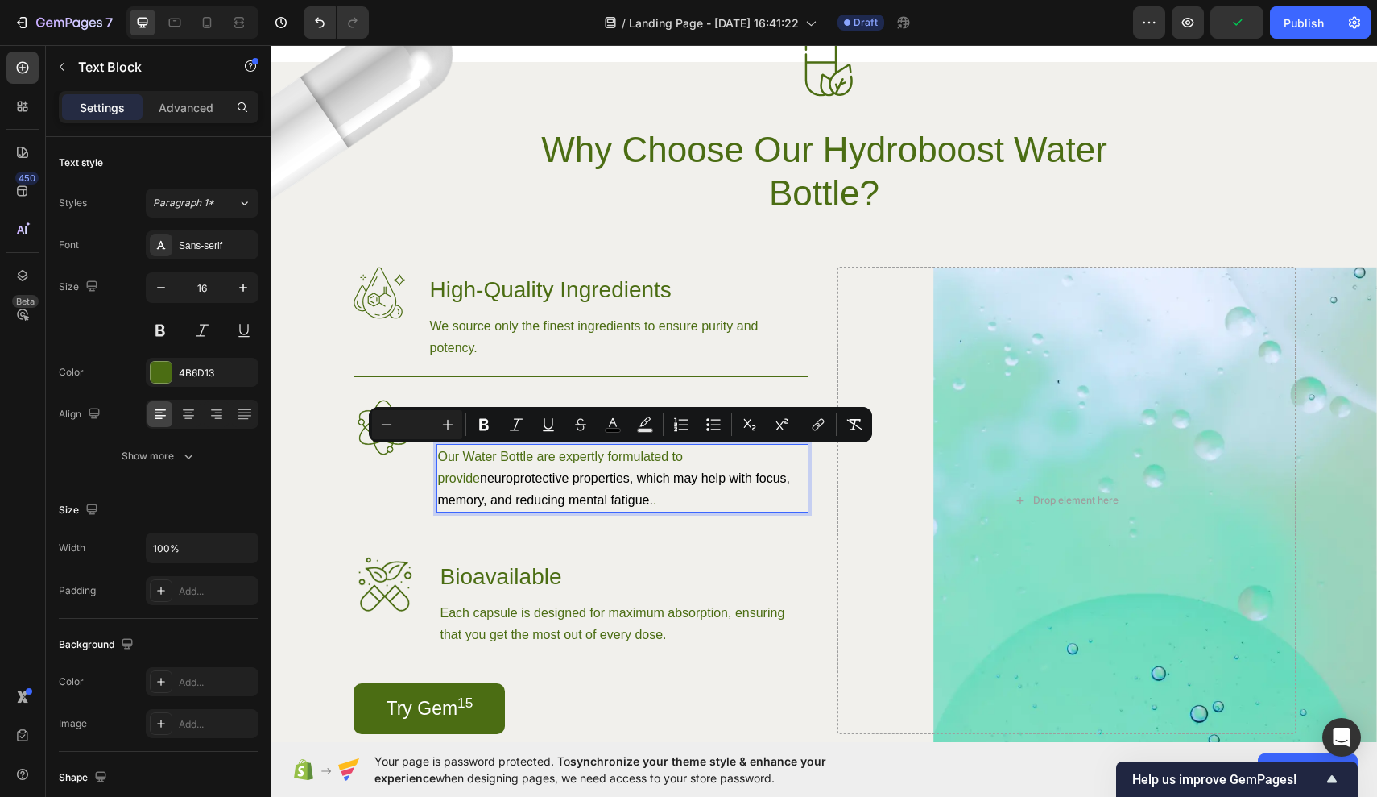
drag, startPoint x: 440, startPoint y: 474, endPoint x: 582, endPoint y: 502, distance: 145.2
click at [583, 503] on span "neuroprotective properties, which may help with focus, memory, and reducing men…" at bounding box center [614, 488] width 353 height 35
click at [597, 502] on span "neuroprotective properties, which may help with focus, memory, and reducing men…" at bounding box center [614, 488] width 353 height 35
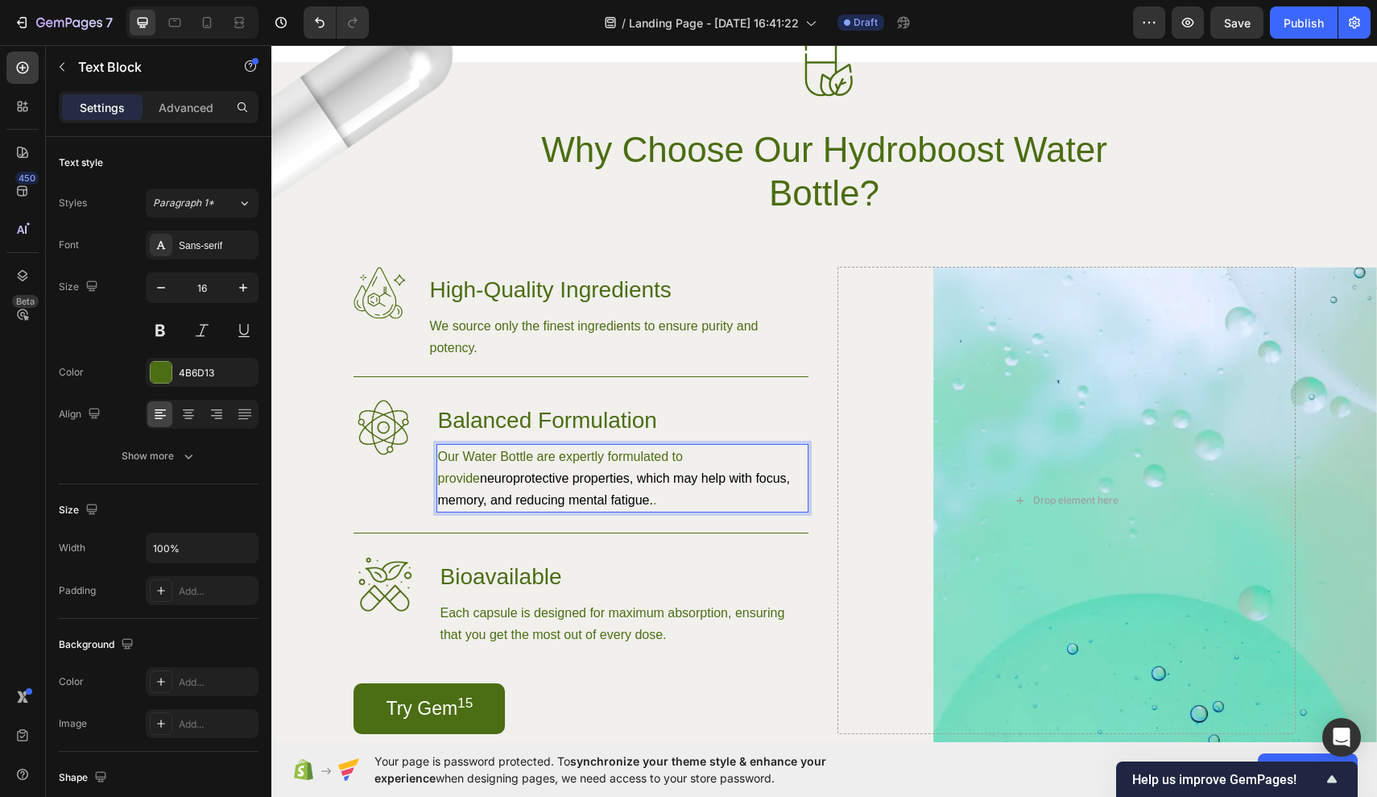
click at [586, 478] on span "neuroprotective properties, which may help with focus, memory, and reducing men…" at bounding box center [614, 488] width 353 height 35
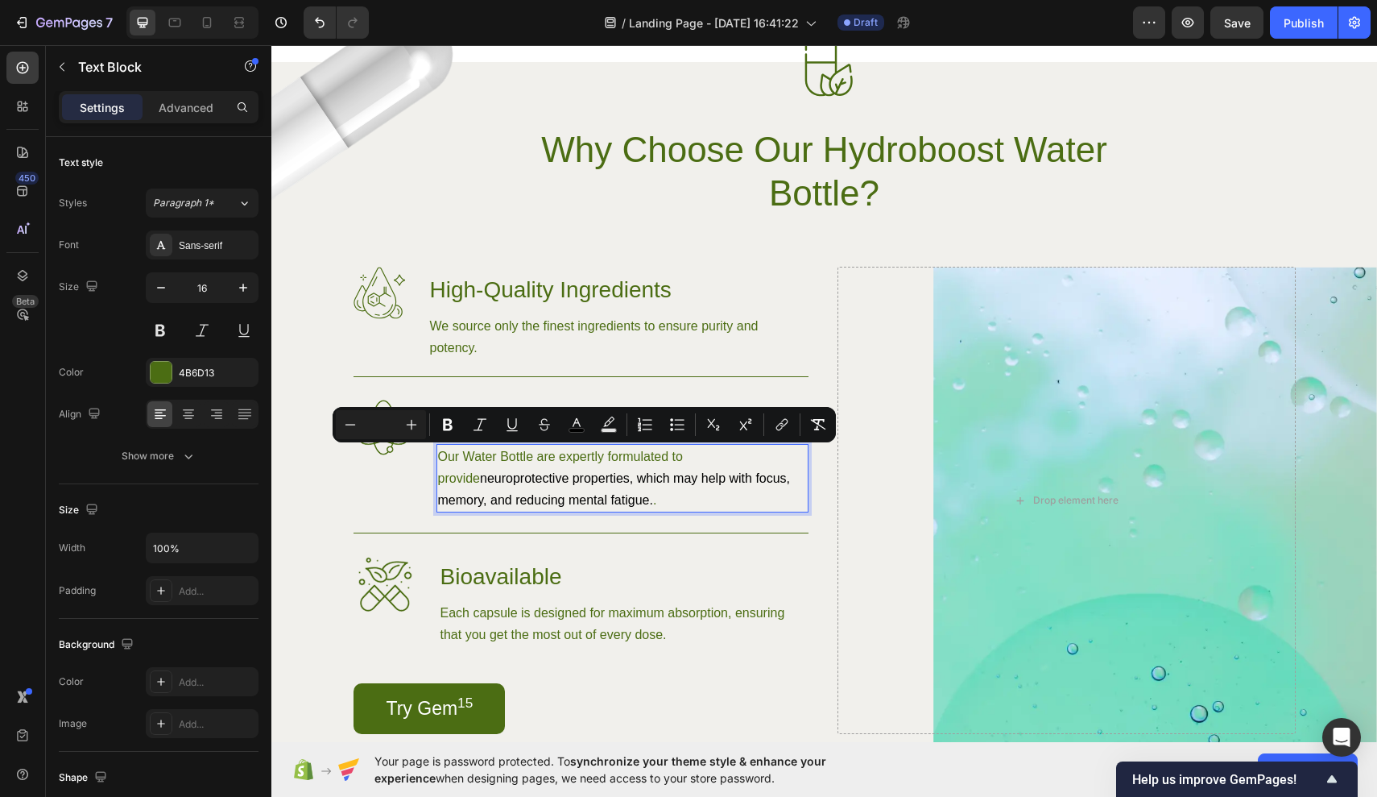
drag, startPoint x: 586, startPoint y: 477, endPoint x: 440, endPoint y: 473, distance: 145.9
click at [440, 473] on span "neuroprotective properties, which may help with focus, memory, and reducing men…" at bounding box center [614, 488] width 353 height 35
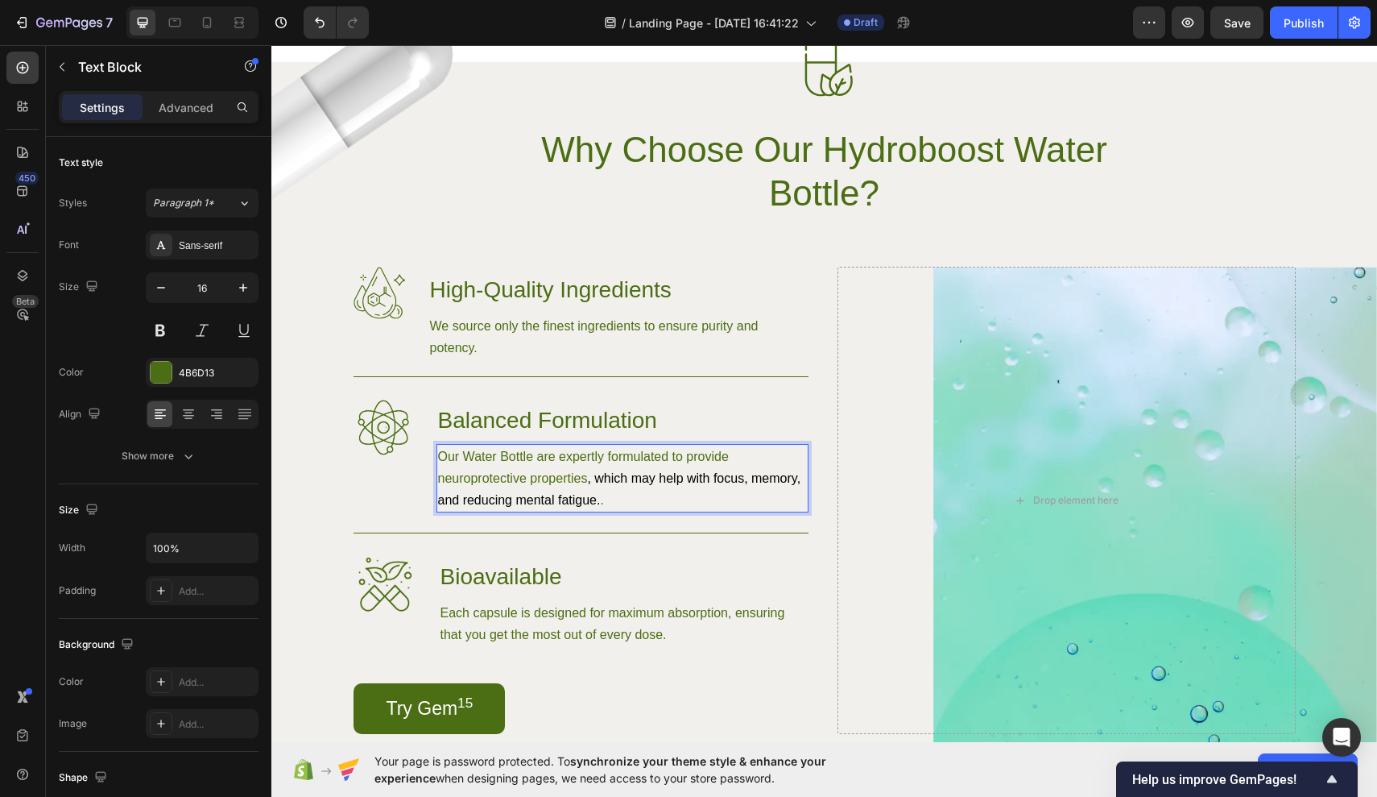
click at [591, 478] on span ", which may help with focus, memory, and reducing mental fatigue." at bounding box center [619, 488] width 363 height 35
click at [681, 476] on span "which may help with focus, memory, and reducing mental fatigue." at bounding box center [617, 488] width 359 height 35
click at [673, 475] on span "which may help with focus, memory, and reducing mental fatigue." at bounding box center [617, 488] width 359 height 35
click at [164, 368] on div at bounding box center [161, 372] width 21 height 21
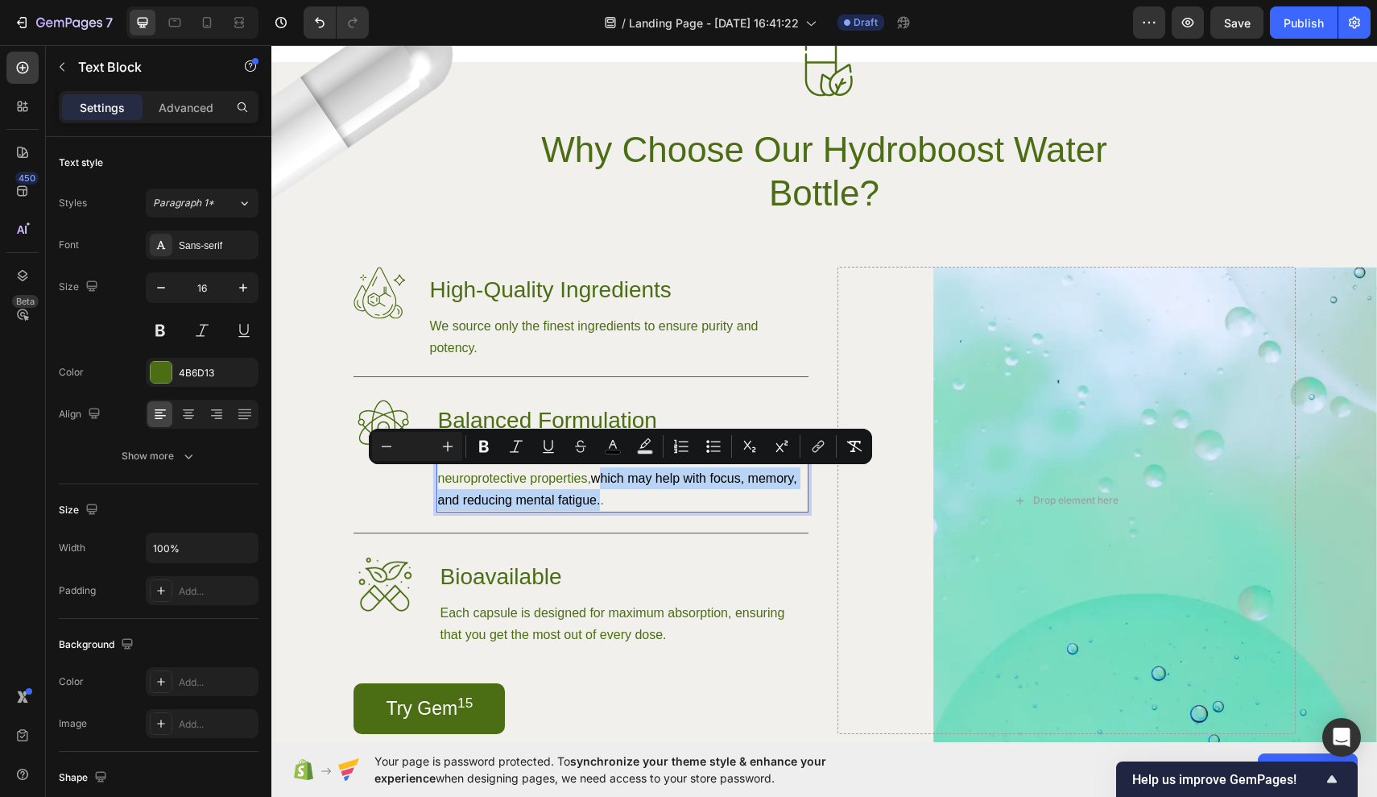
drag, startPoint x: 597, startPoint y: 478, endPoint x: 596, endPoint y: 499, distance: 21.0
click at [596, 499] on span "which may help with focus, memory, and reducing mental fatigue." at bounding box center [617, 488] width 359 height 35
click at [616, 445] on icon "Editor contextual toolbar" at bounding box center [613, 446] width 16 height 16
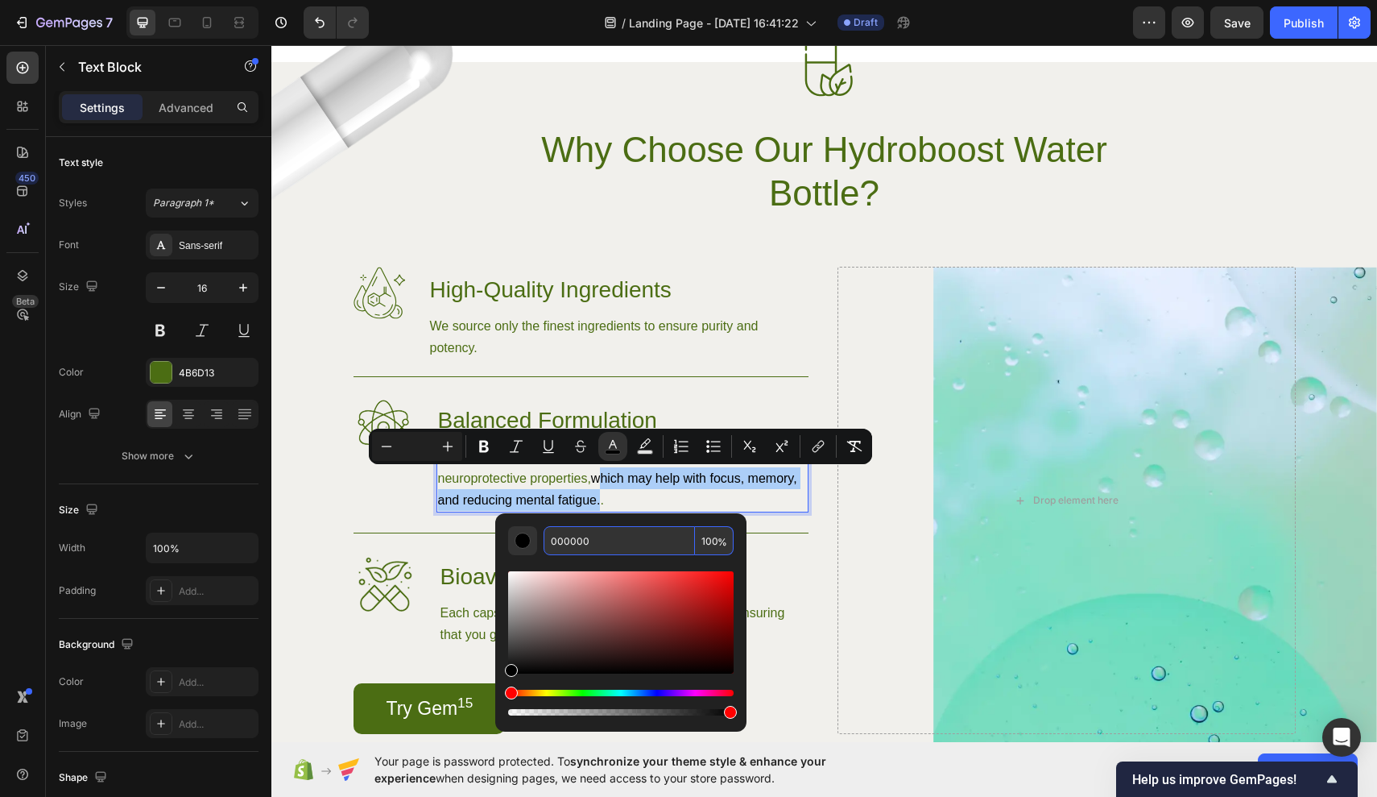
click at [619, 536] on input "000000" at bounding box center [619, 540] width 151 height 29
type input "0"
type input "44BB66"
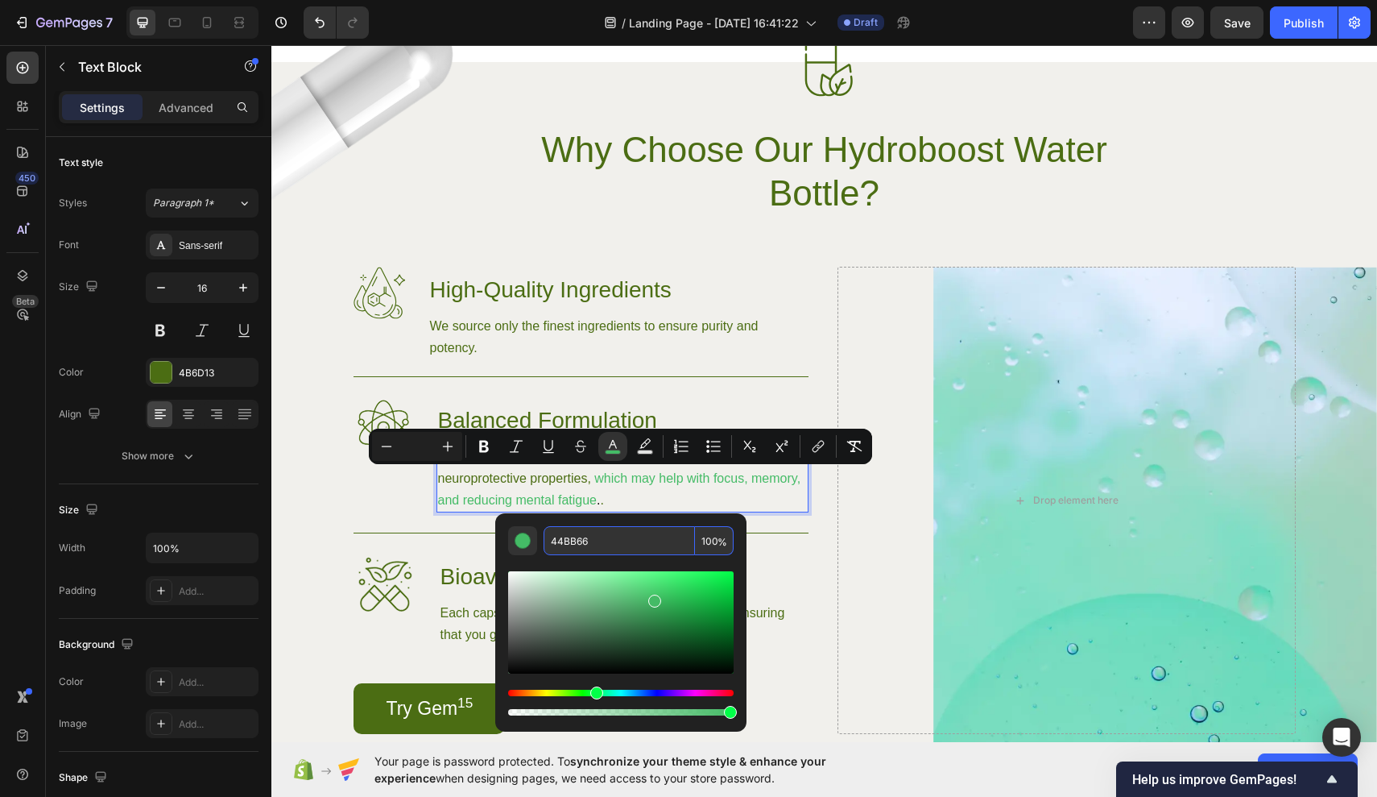
click at [588, 541] on input "44BB66" at bounding box center [619, 540] width 151 height 29
type input "44BB66"
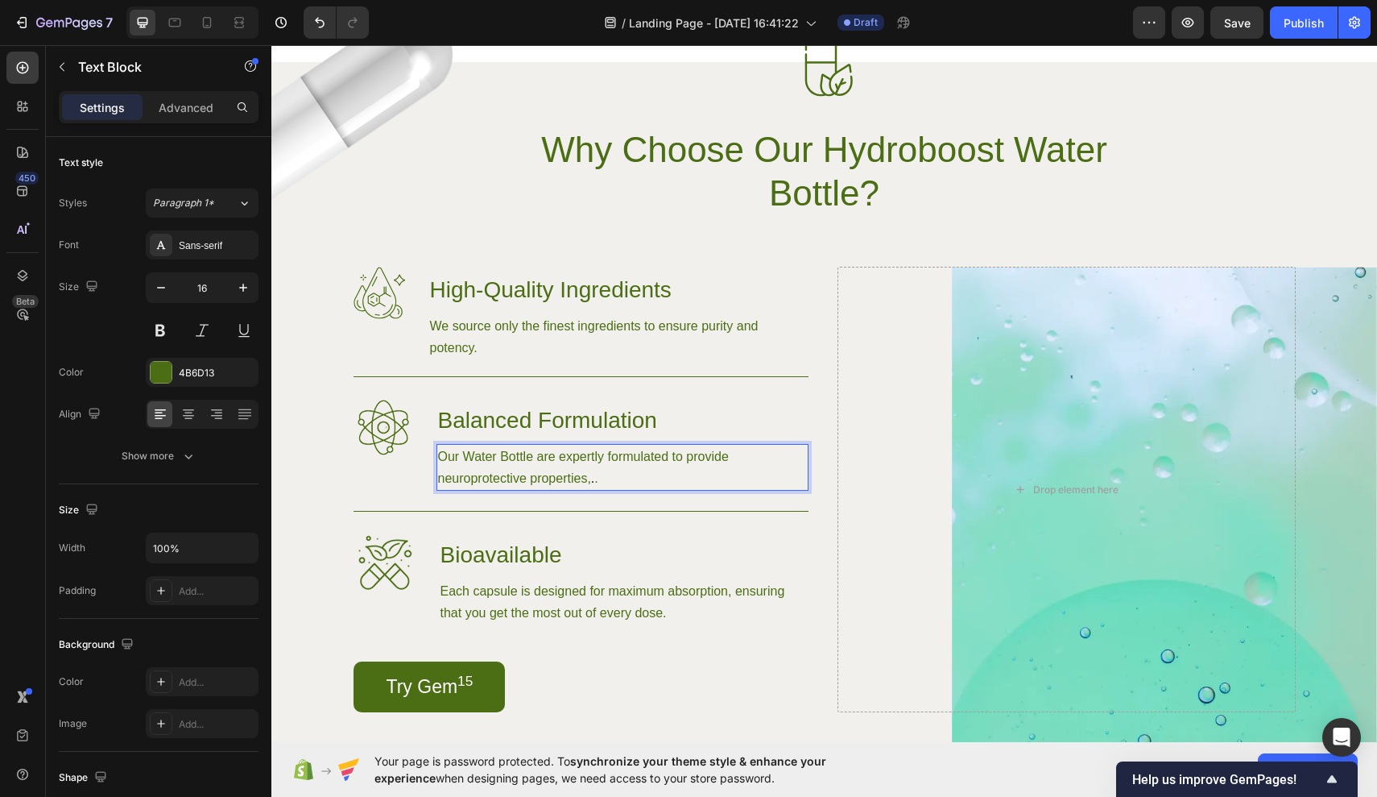
click at [607, 469] on p "Our Water Bottle are expertly formulated to provide neuroprotective properties,…" at bounding box center [622, 466] width 369 height 43
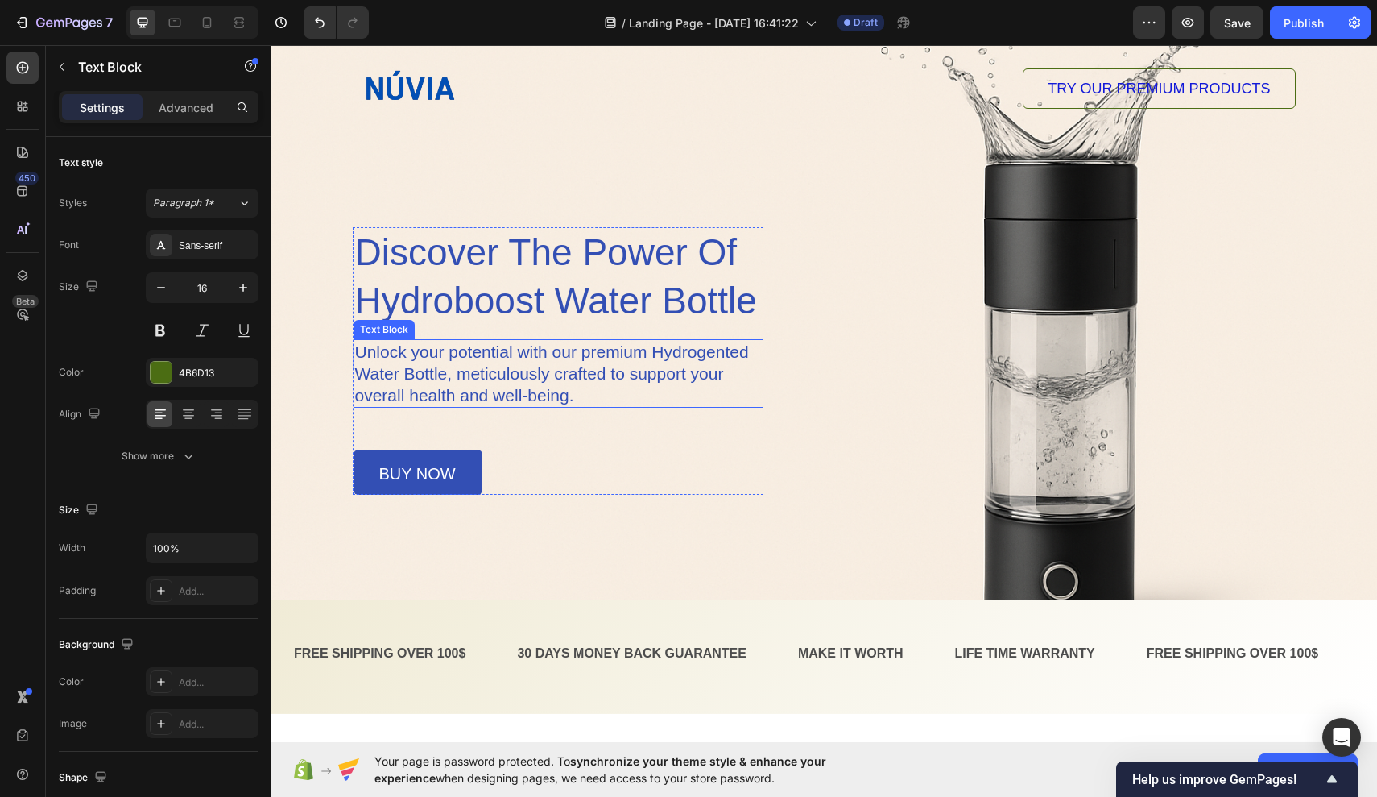
scroll to position [62, 0]
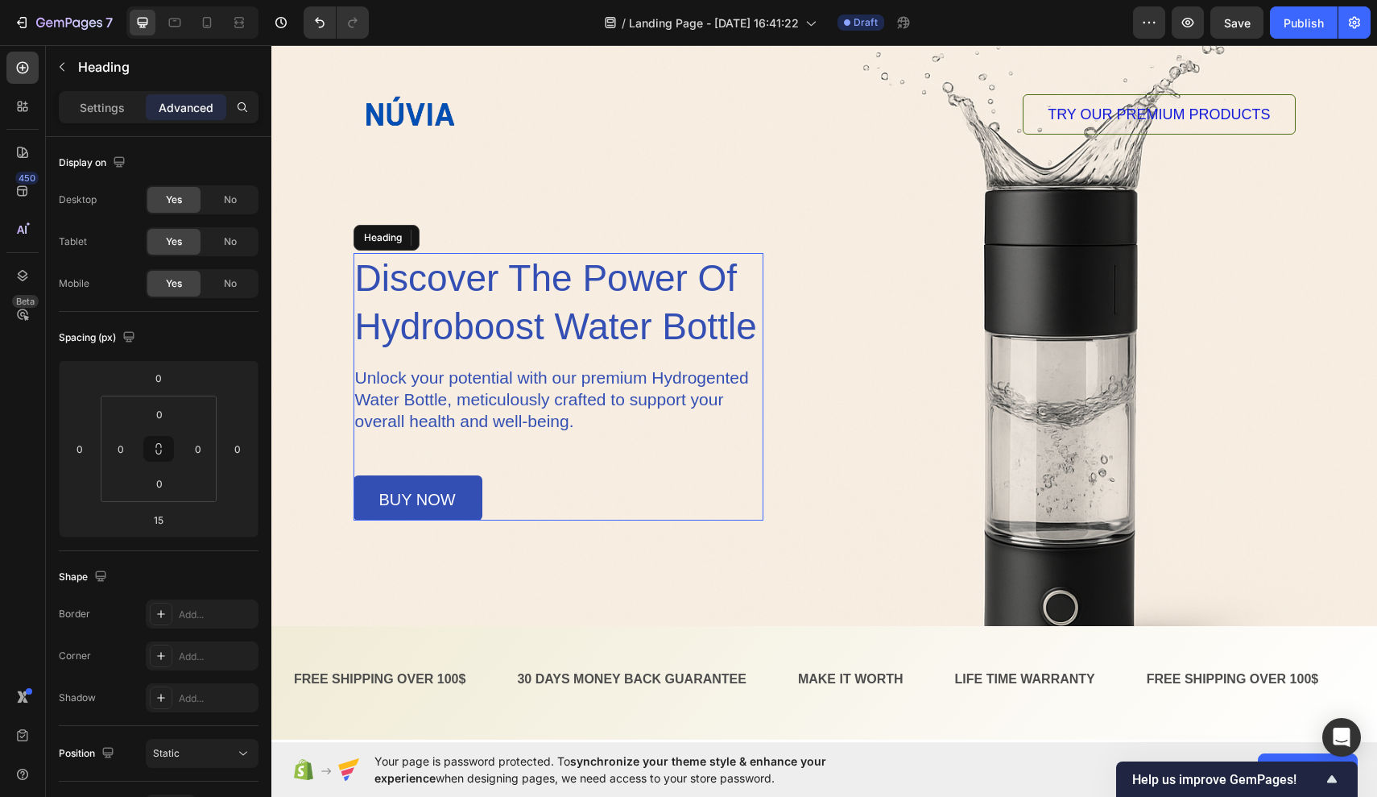
click at [522, 338] on h1 "discover the power of hydroboost water bottle" at bounding box center [559, 303] width 410 height 100
click at [601, 313] on p "discover the power of hydroboost water bottle" at bounding box center [558, 303] width 407 height 97
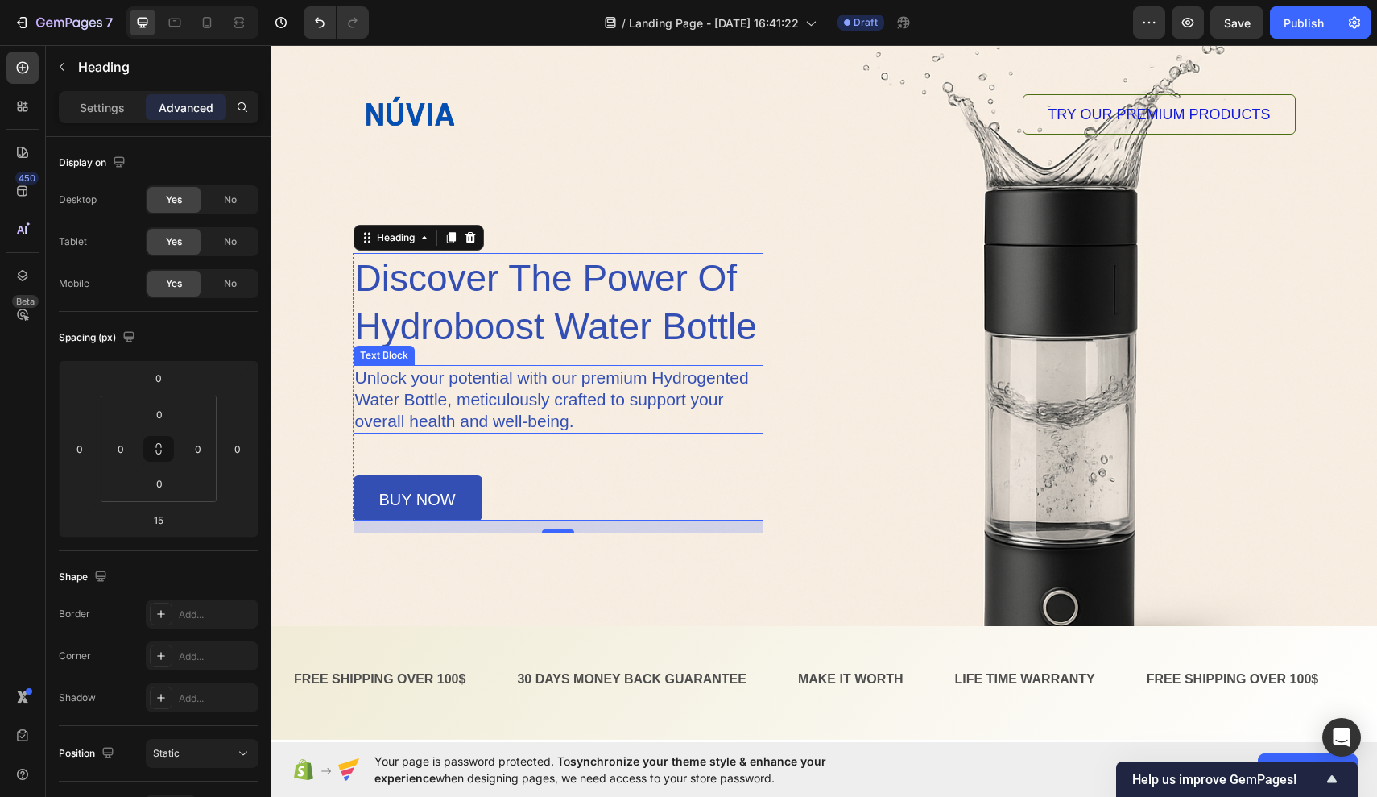
click at [558, 411] on p "Unlock your potential with our premium Hydrogented Water Bottle, meticulously c…" at bounding box center [558, 399] width 406 height 65
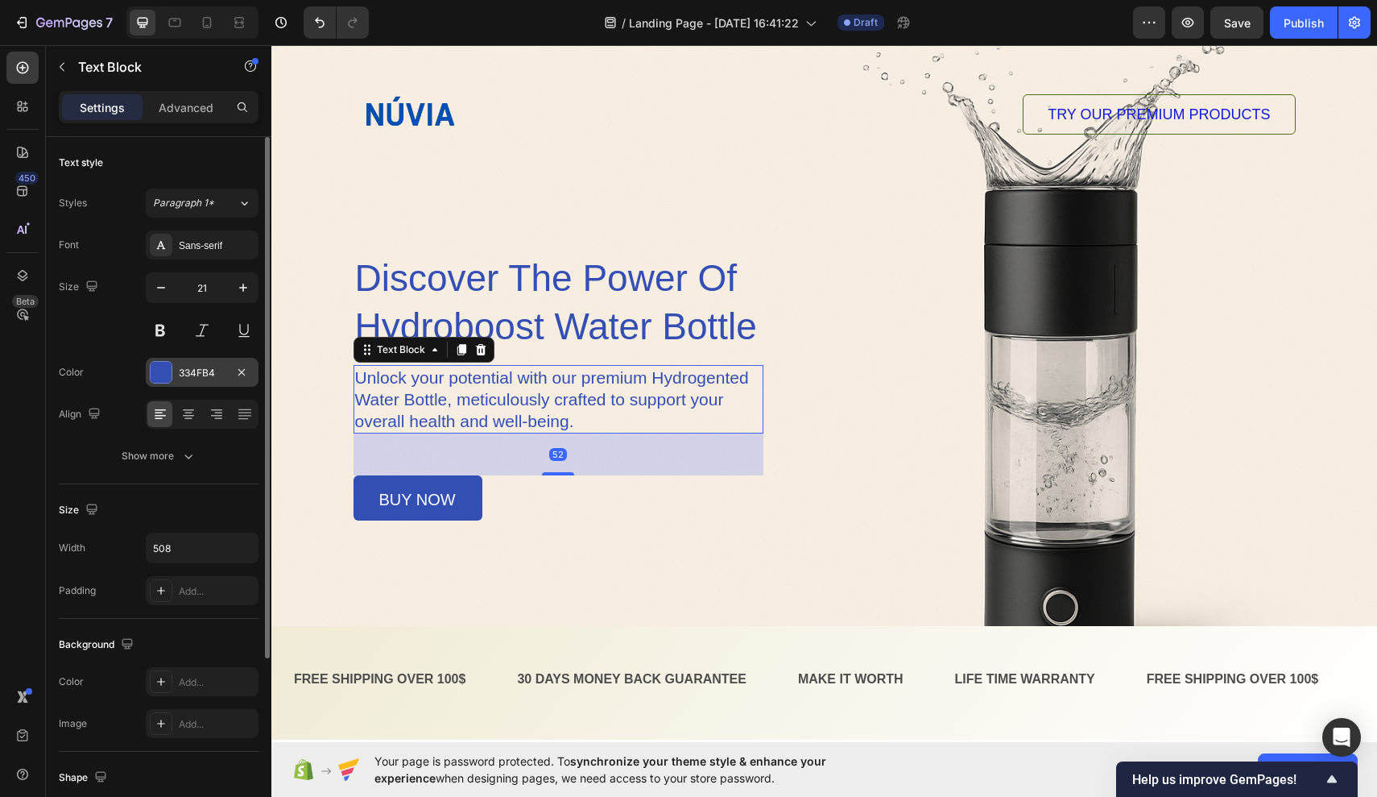
click at [155, 378] on div at bounding box center [161, 372] width 21 height 21
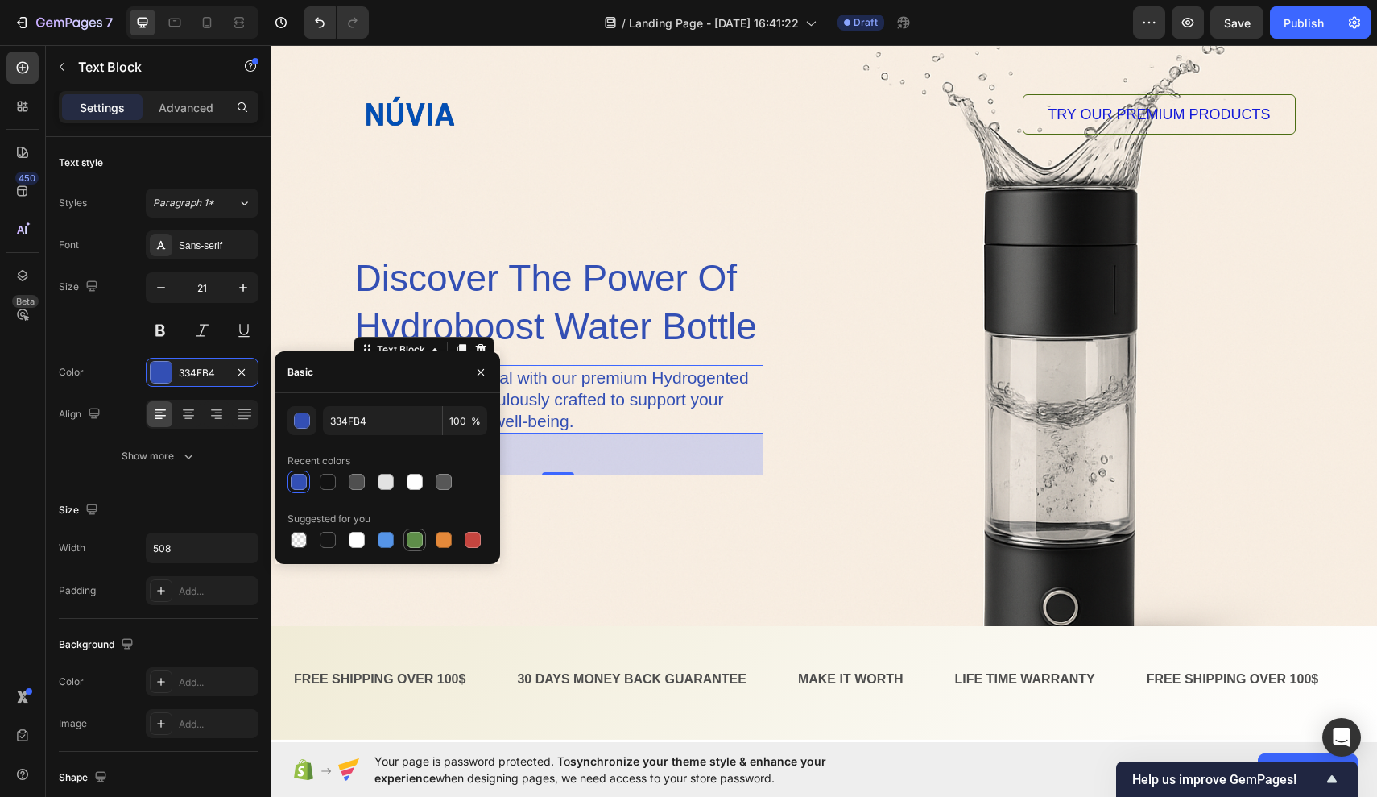
click at [411, 537] on div at bounding box center [415, 540] width 16 height 16
type input "5E8E49"
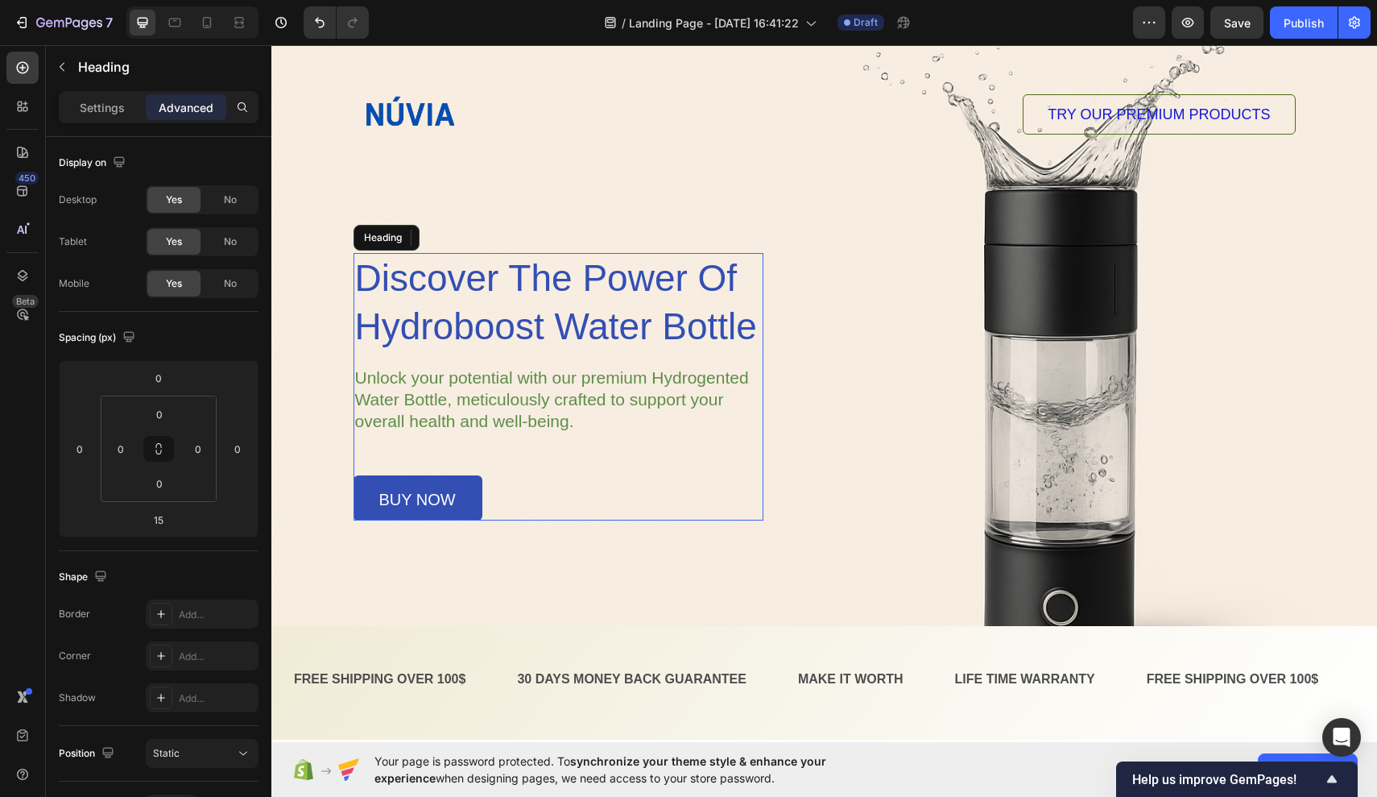
click at [626, 333] on p "discover the power of hydroboost water bottle" at bounding box center [558, 303] width 407 height 97
click at [509, 325] on p "discover the power of hydroboost water bottle" at bounding box center [558, 303] width 407 height 97
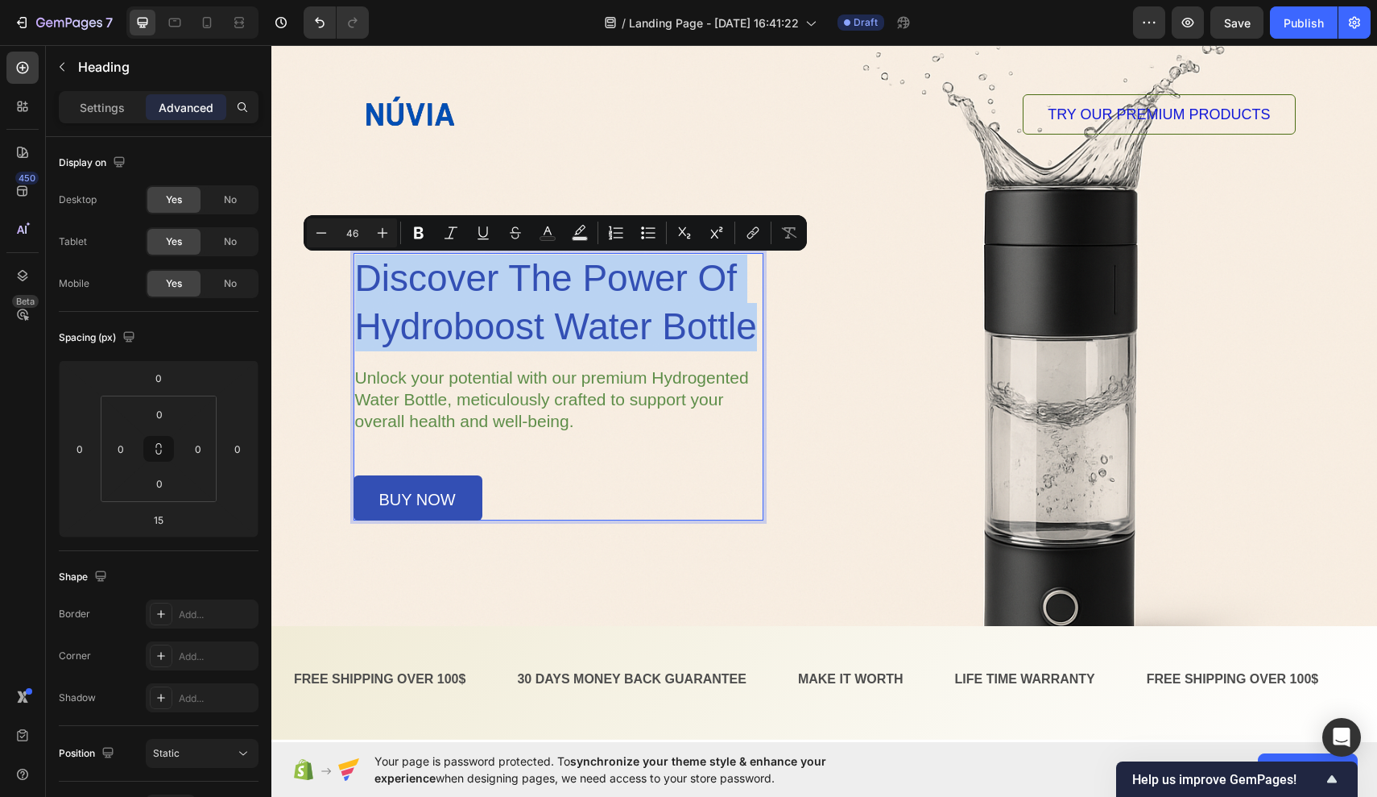
drag, startPoint x: 357, startPoint y: 280, endPoint x: 755, endPoint y: 328, distance: 400.9
click at [755, 328] on p "discover the power of hydroboost water bottle" at bounding box center [558, 303] width 407 height 97
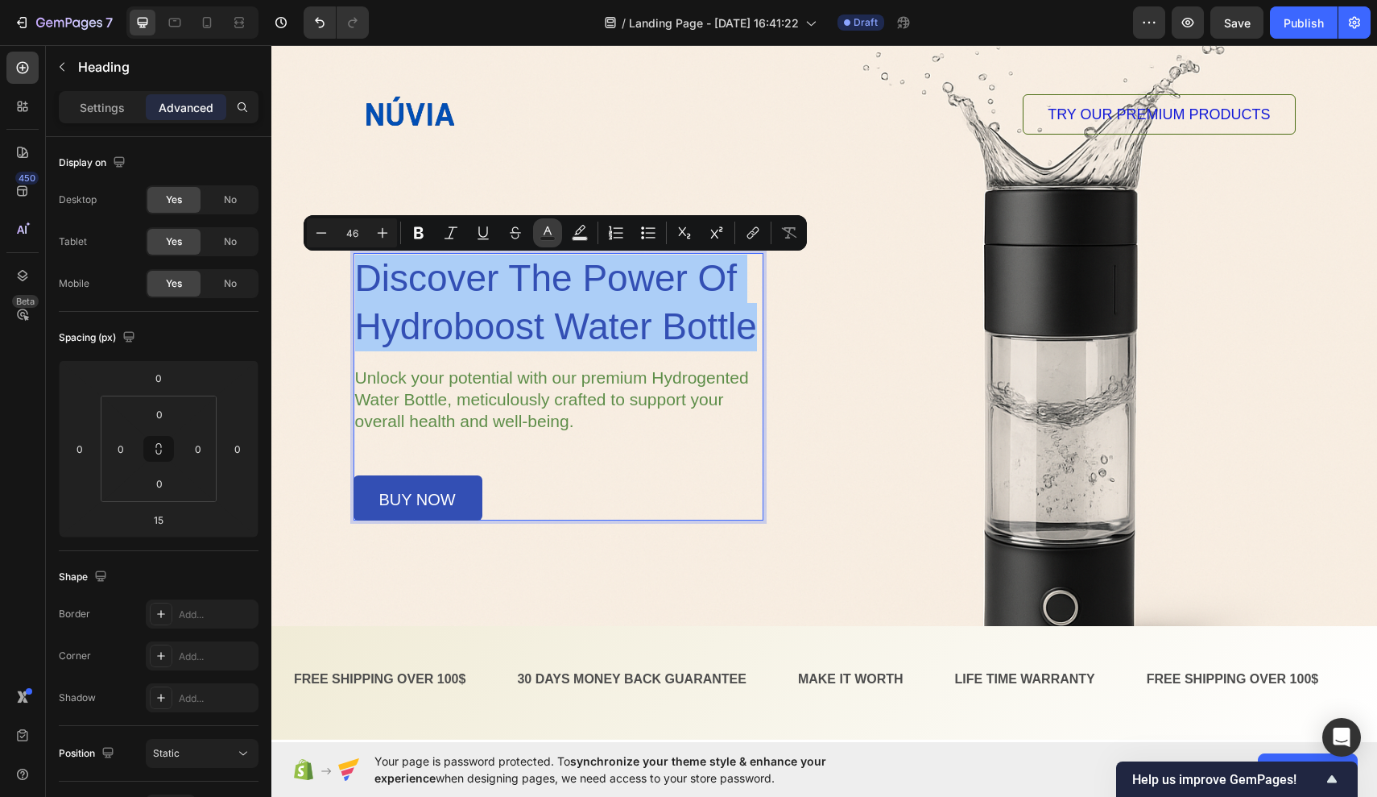
click at [550, 228] on icon "Editor contextual toolbar" at bounding box center [548, 233] width 16 height 16
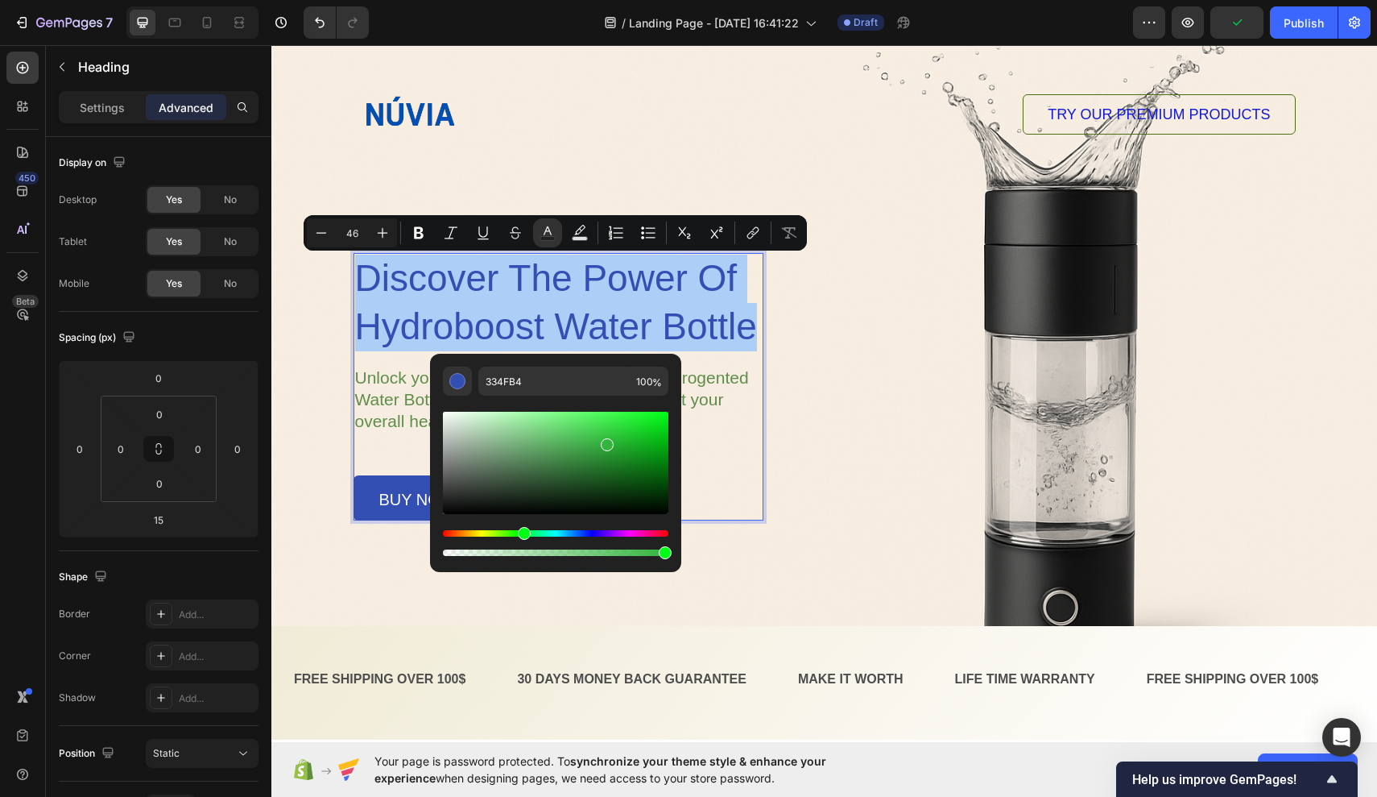
click at [521, 531] on div "Hue" at bounding box center [556, 533] width 226 height 6
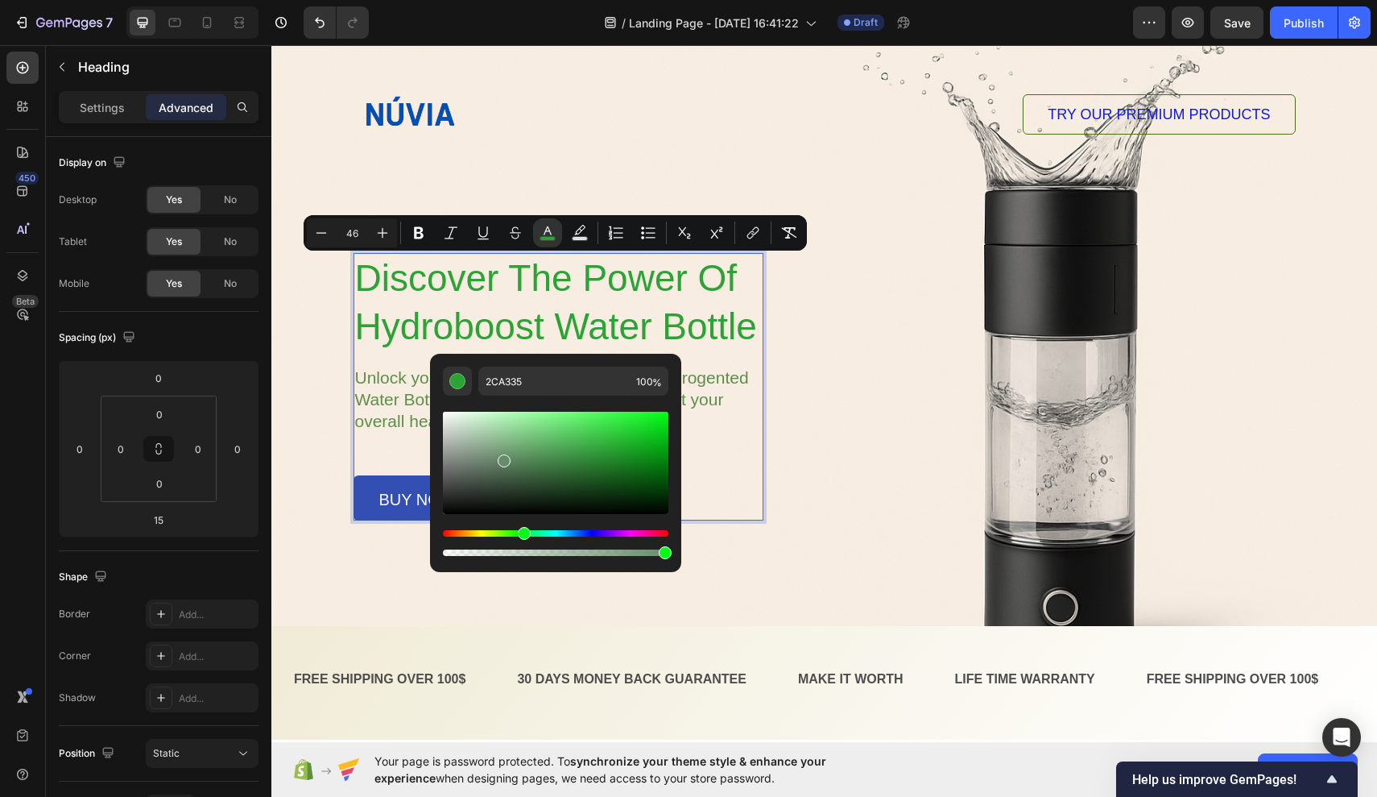
drag, startPoint x: 608, startPoint y: 448, endPoint x: 501, endPoint y: 455, distance: 107.4
click at [501, 455] on div "Editor contextual toolbar" at bounding box center [504, 460] width 13 height 13
type input "6D9170"
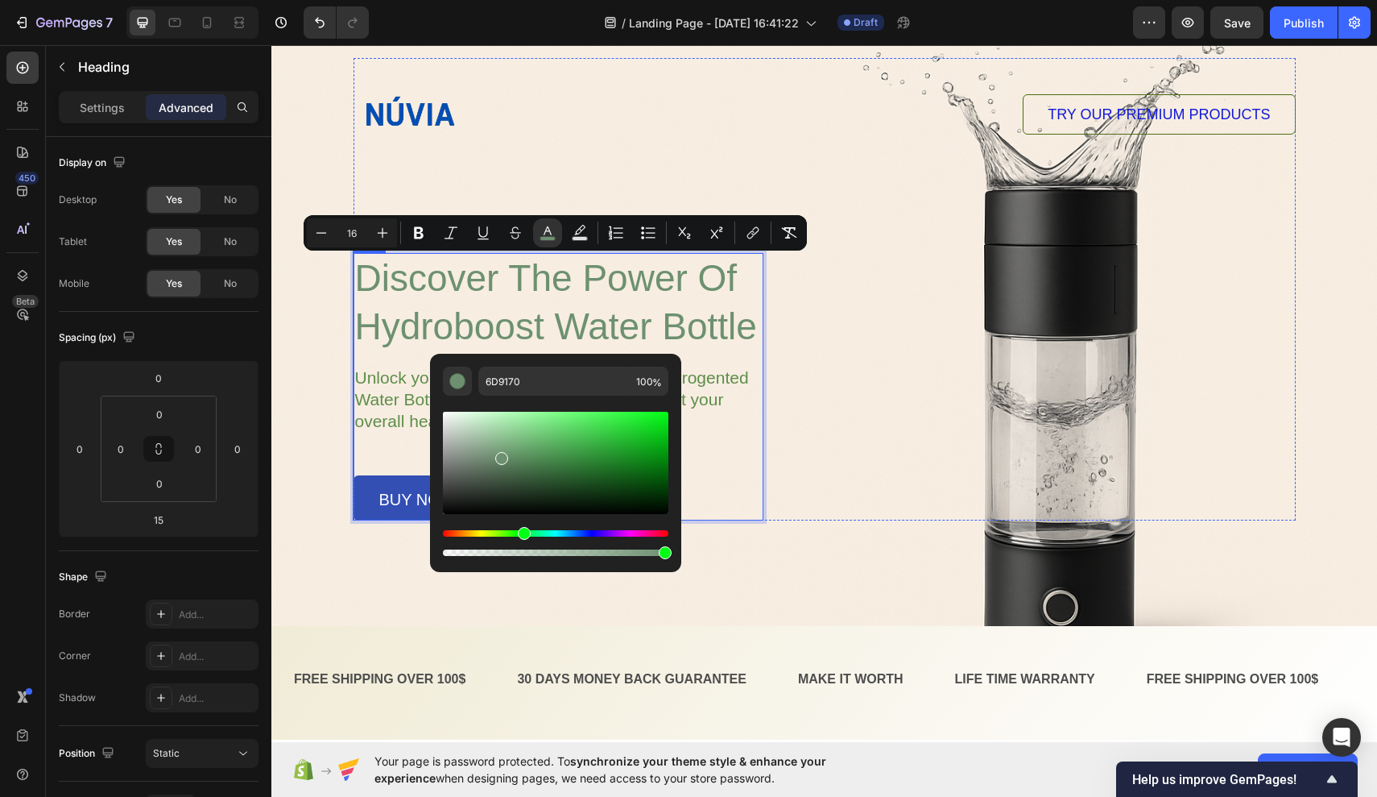
click at [731, 441] on div "discover the power of hydroboost water bottle Heading 15 Unlock your potential …" at bounding box center [559, 386] width 410 height 267
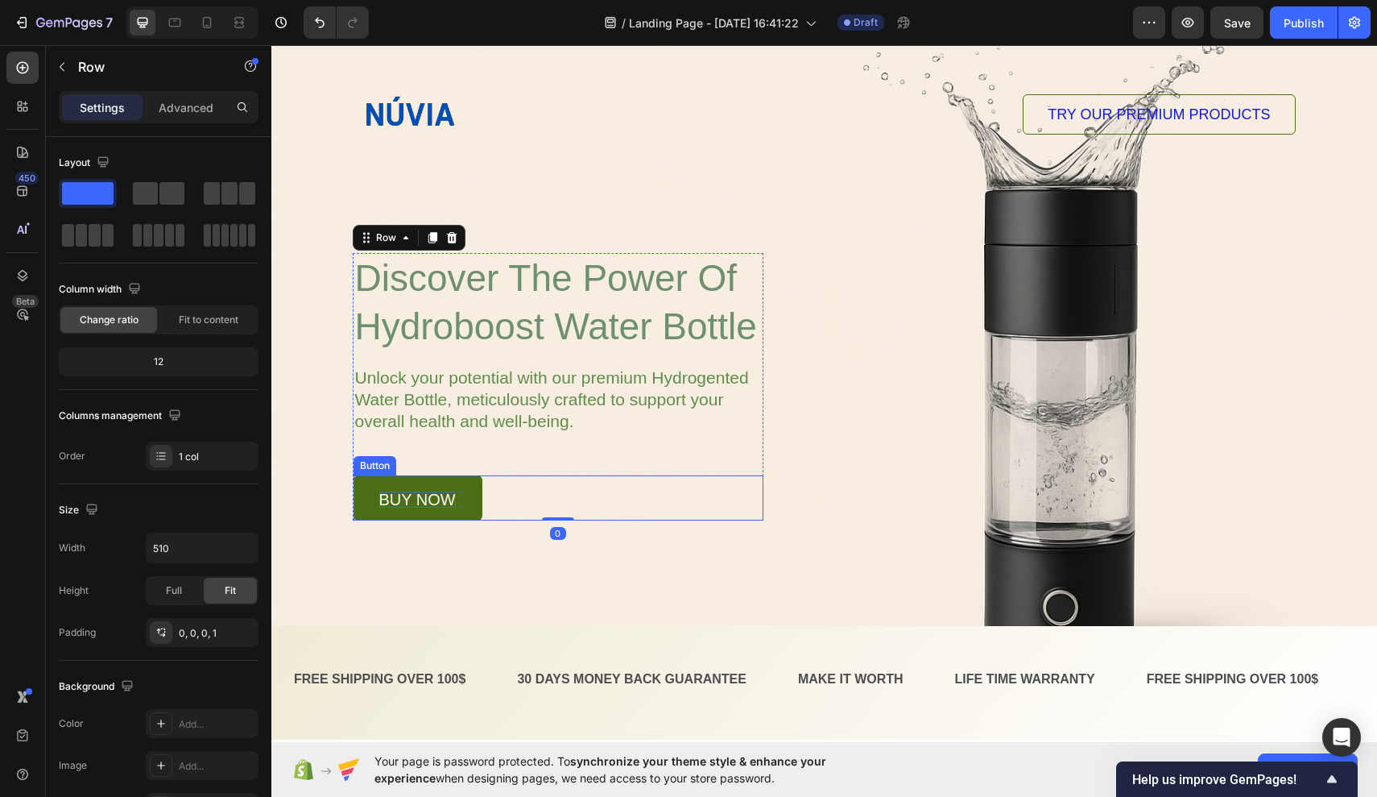
click at [450, 505] on p "buy now" at bounding box center [417, 499] width 77 height 16
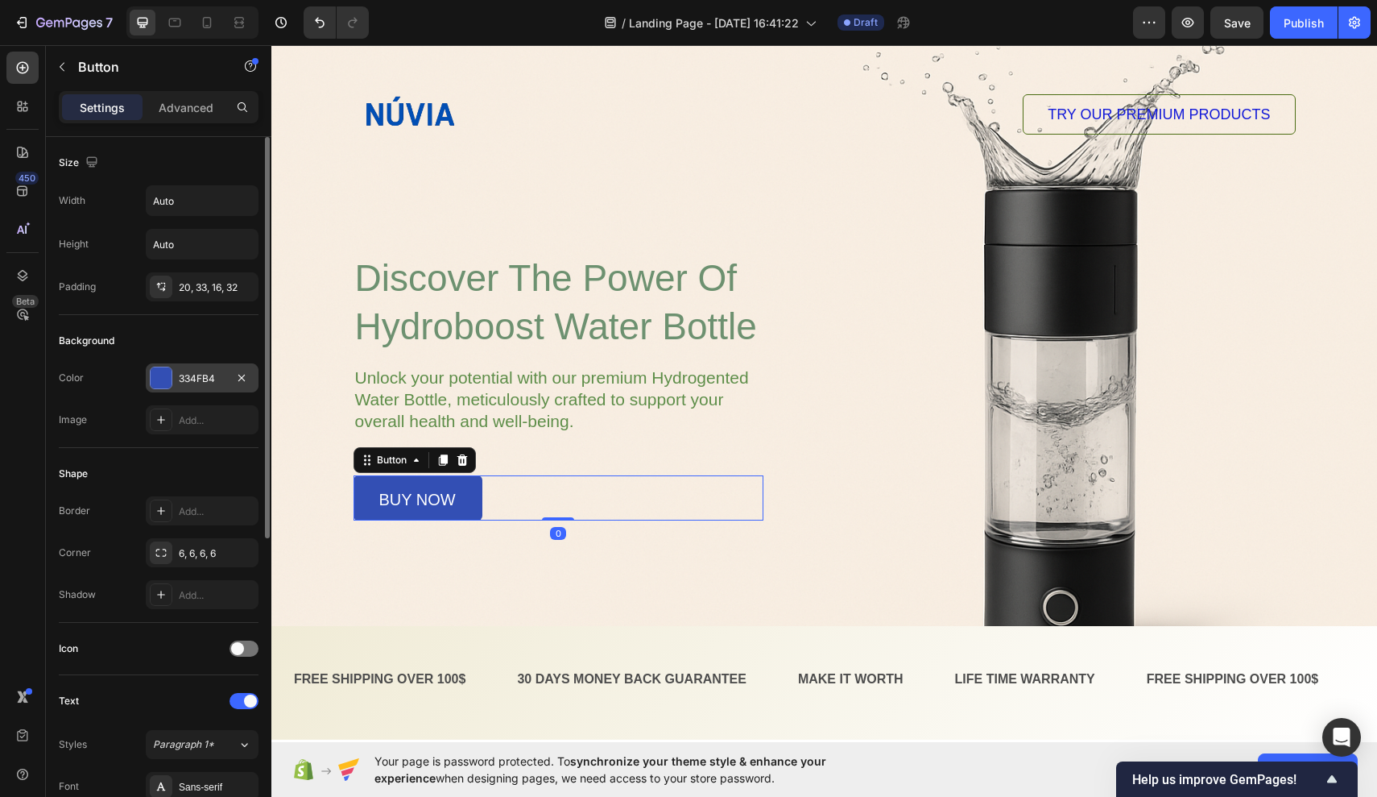
click at [189, 383] on div "334FB4" at bounding box center [202, 378] width 47 height 14
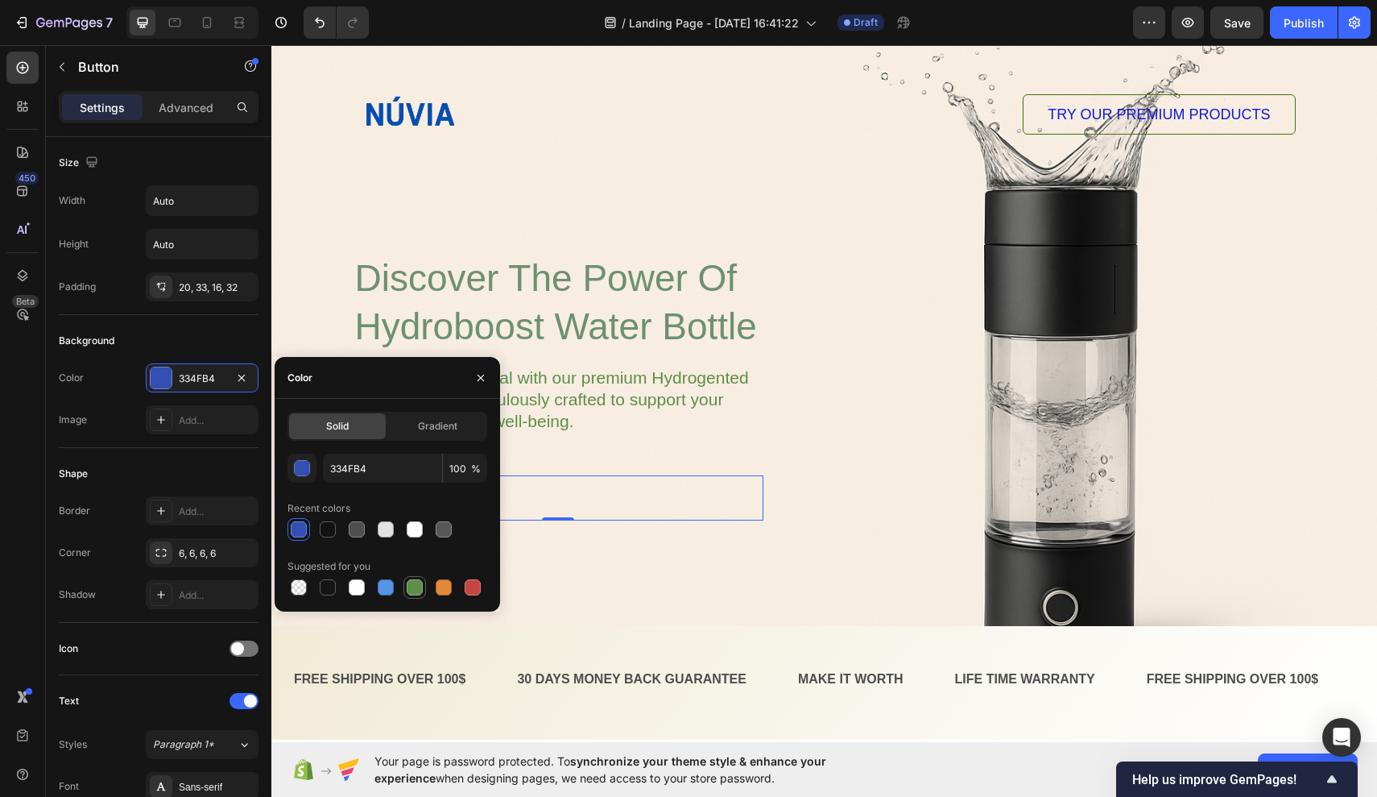
click at [416, 585] on div at bounding box center [415, 587] width 16 height 16
type input "5E8E49"
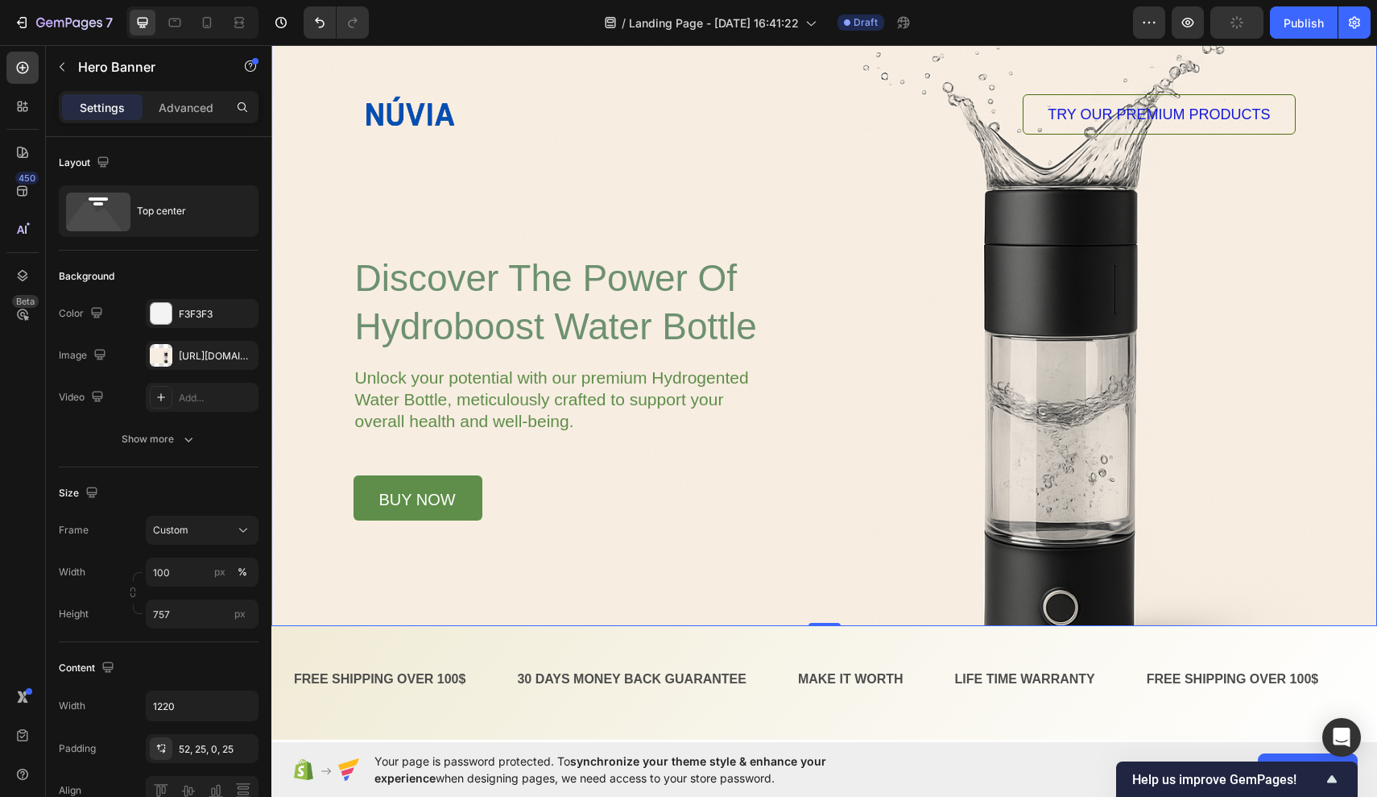
click at [581, 603] on div "Background Image" at bounding box center [824, 321] width 1106 height 610
click at [431, 122] on img at bounding box center [410, 114] width 113 height 113
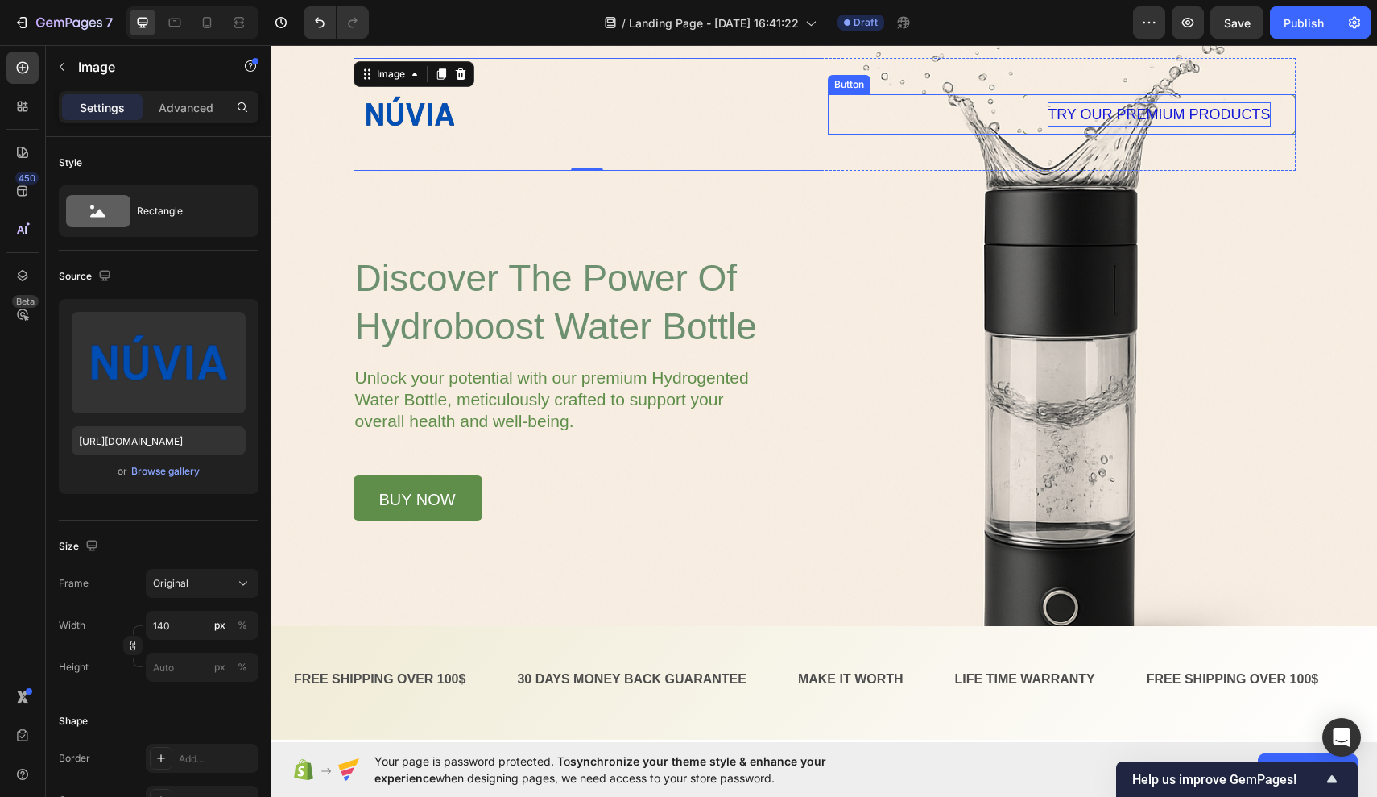
click at [1066, 108] on span "TRY OUR PREMIUM PRODUCTS" at bounding box center [1159, 114] width 222 height 16
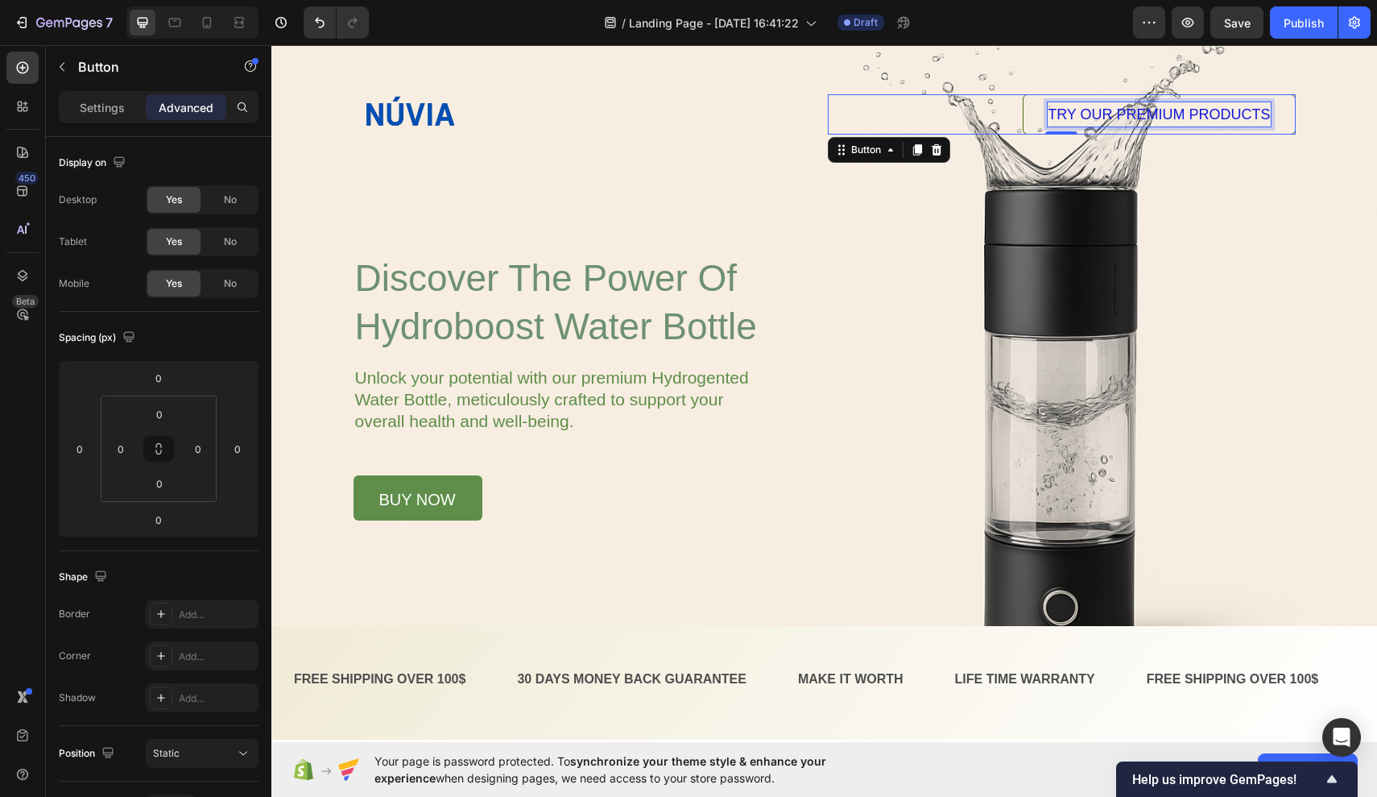
click at [1066, 118] on span "TRY OUR PREMIUM PRODUCTS" at bounding box center [1159, 114] width 222 height 16
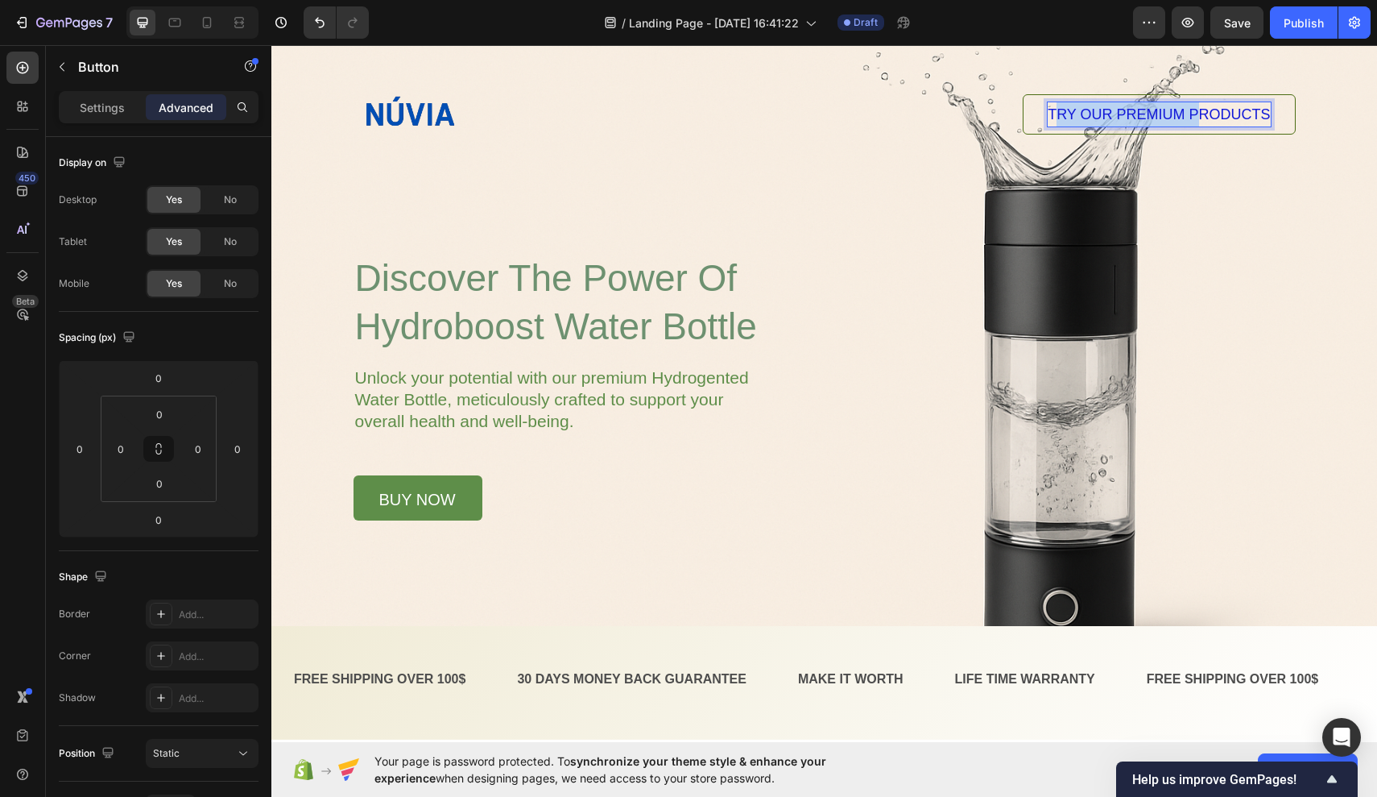
drag, startPoint x: 1054, startPoint y: 119, endPoint x: 1194, endPoint y: 114, distance: 139.4
click at [1066, 114] on span "TRY OUR PREMIUM PRODUCTS" at bounding box center [1159, 114] width 222 height 16
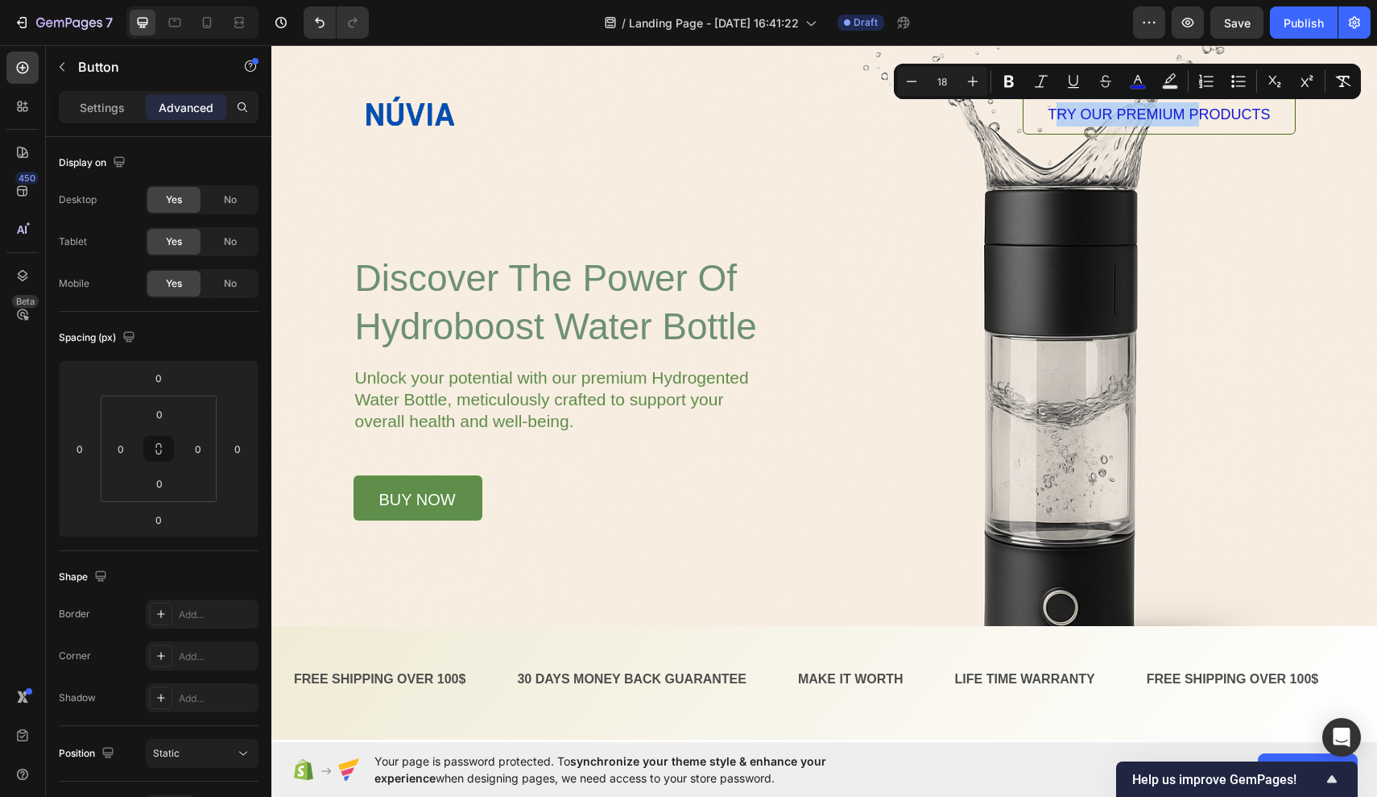
click at [1066, 116] on link "TRY OUR PREMIUM PRODUCTS" at bounding box center [1159, 114] width 272 height 40
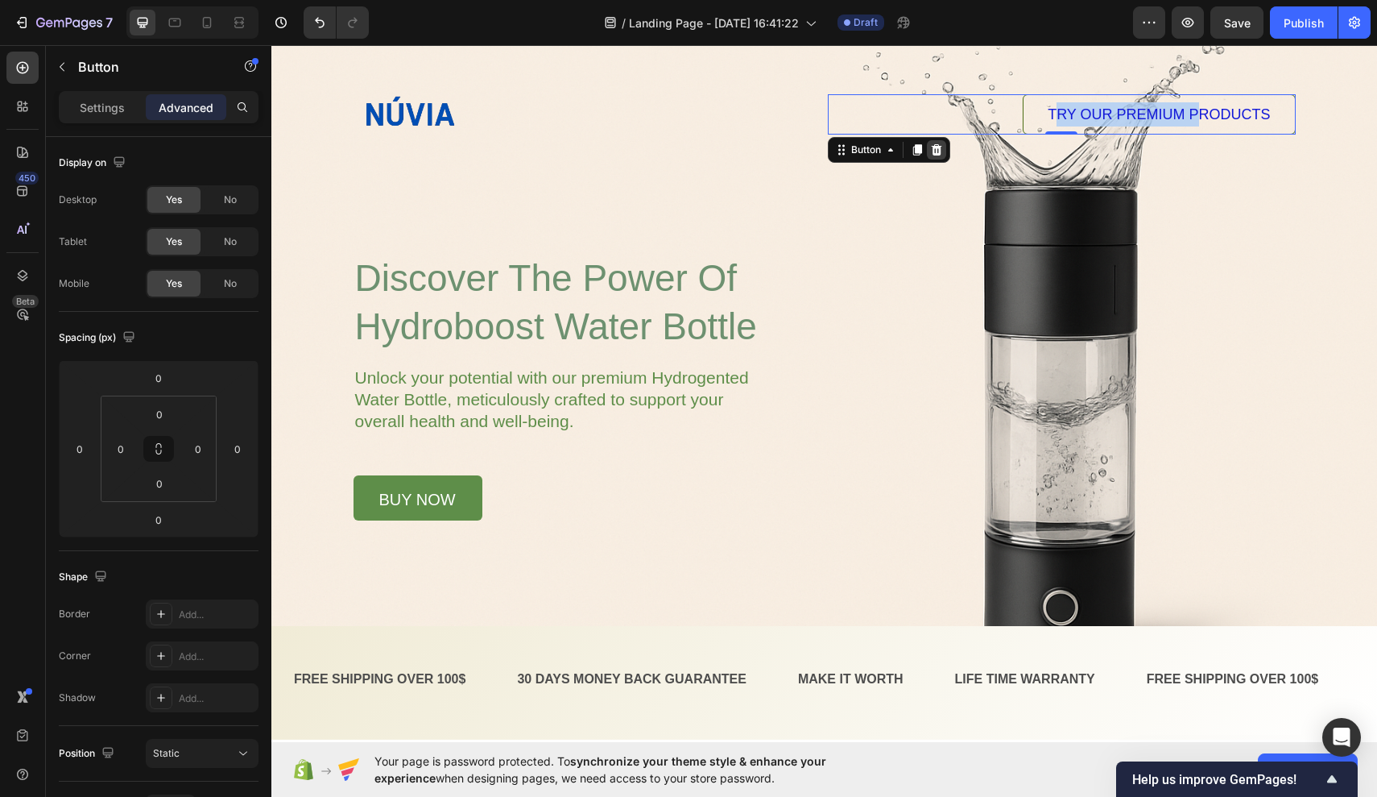
click at [933, 155] on icon at bounding box center [936, 149] width 13 height 13
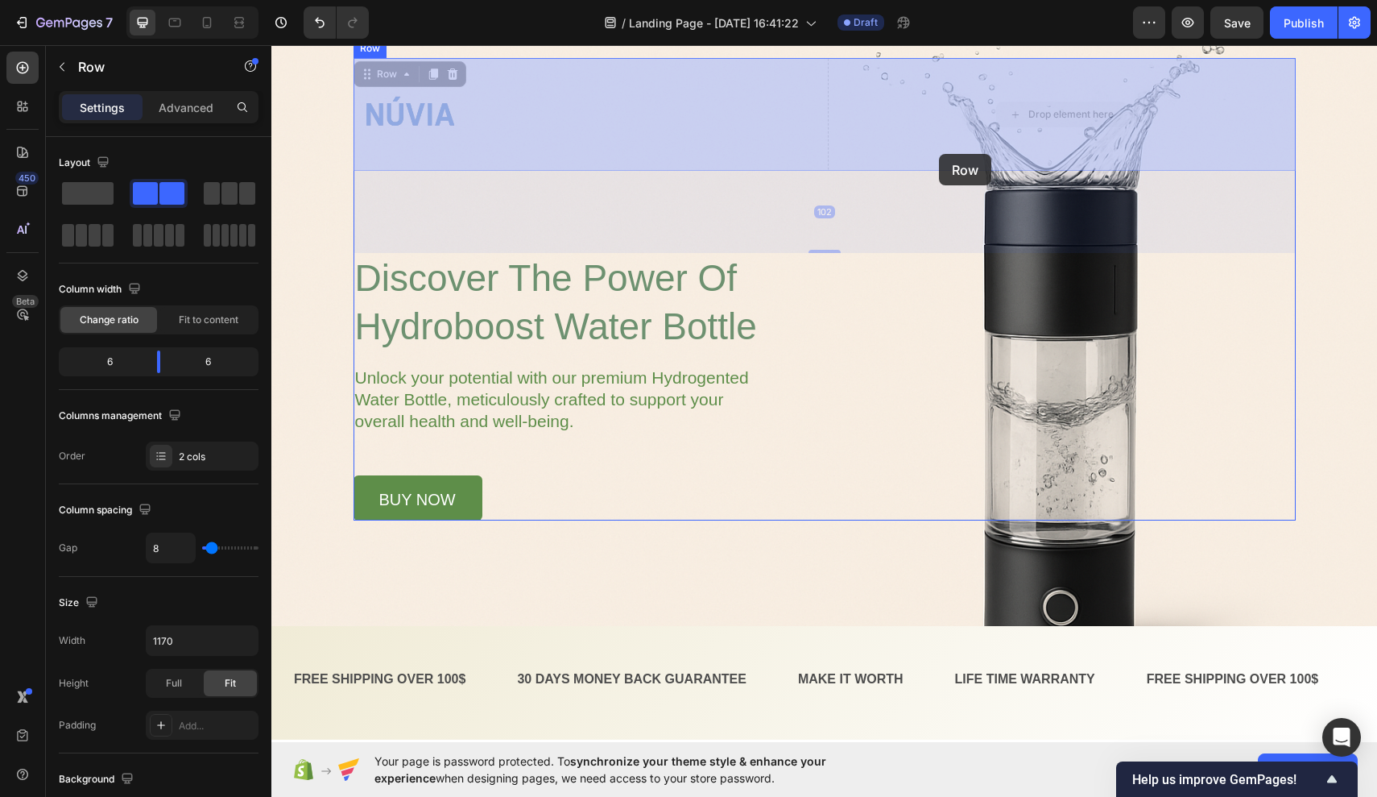
drag, startPoint x: 940, startPoint y: 153, endPoint x: 931, endPoint y: 168, distance: 17.0
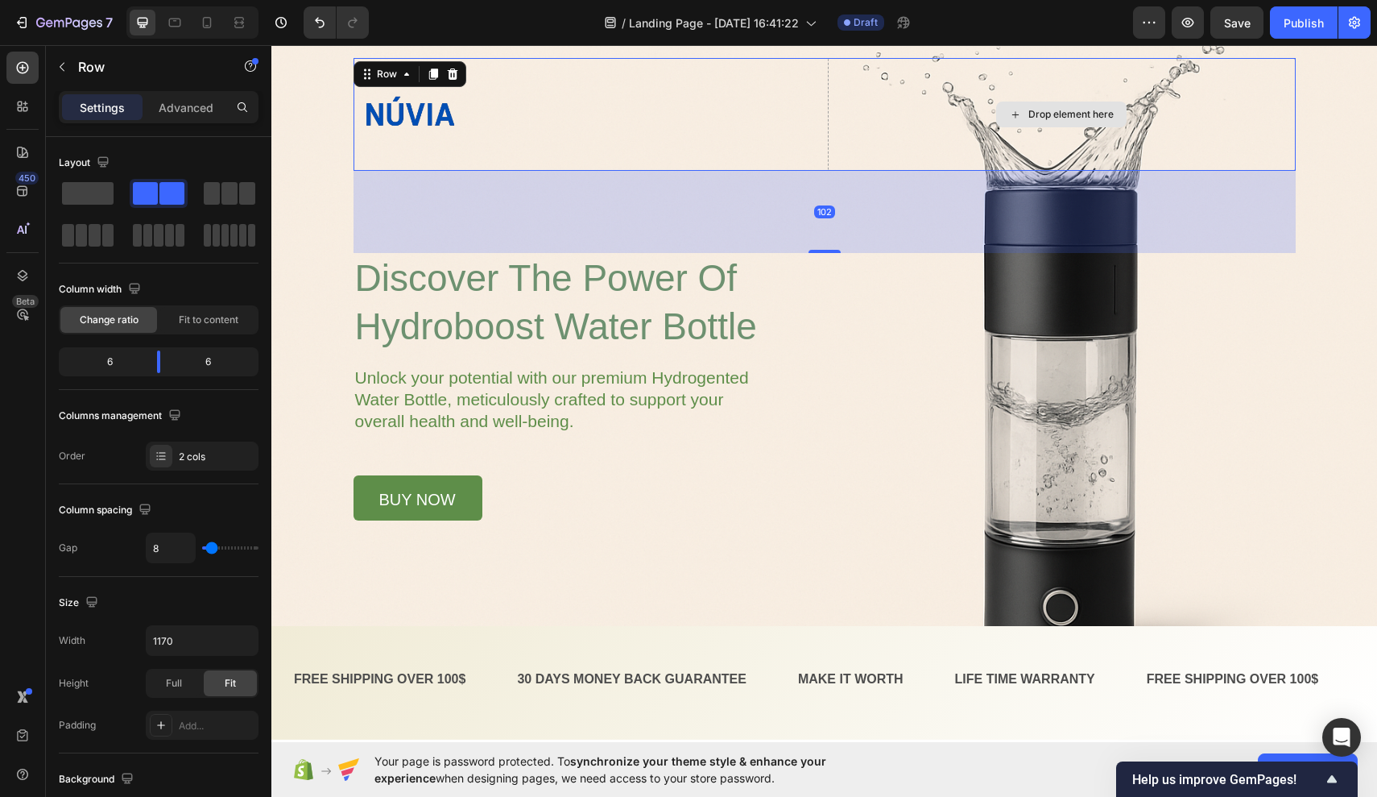
click at [967, 122] on div "Drop element here" at bounding box center [1062, 114] width 468 height 113
click at [1066, 114] on div "Drop element here" at bounding box center [1071, 114] width 85 height 13
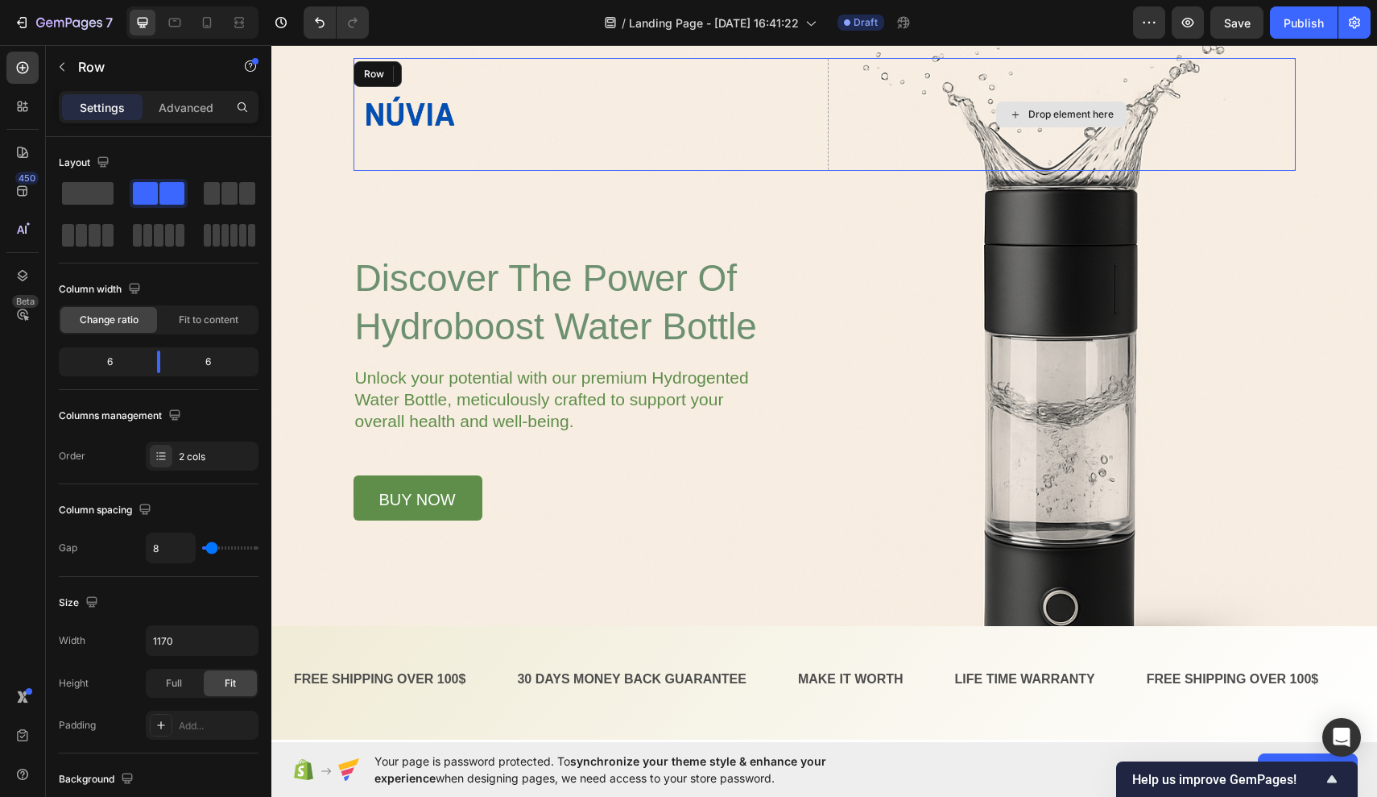
click at [1066, 128] on div "Drop element here" at bounding box center [1062, 114] width 468 height 113
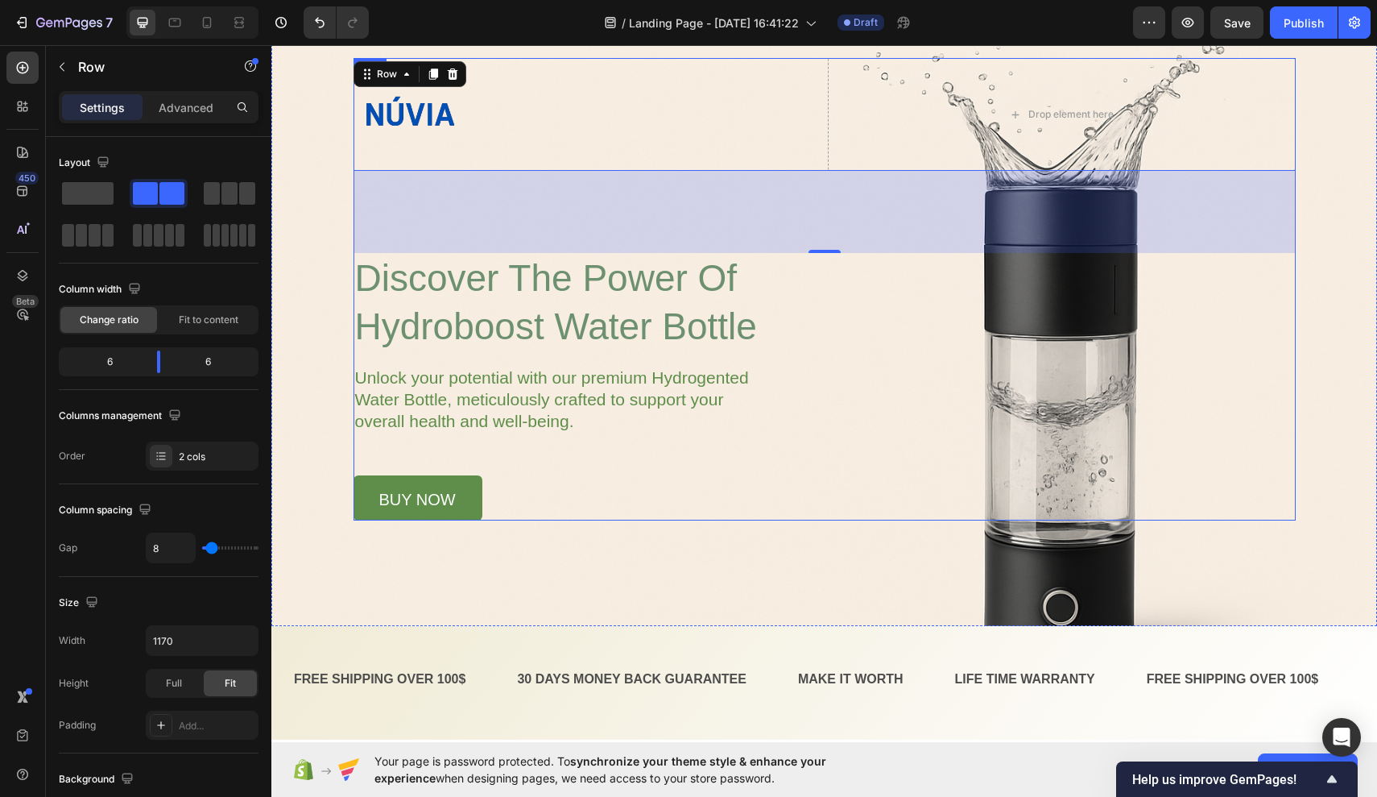
drag, startPoint x: 830, startPoint y: 246, endPoint x: 830, endPoint y: 255, distance: 8.1
click at [827, 276] on div "Image Drop element here Row 102 ⁠⁠⁠⁠⁠⁠⁠ discover the power of hydroboost water …" at bounding box center [825, 289] width 942 height 462
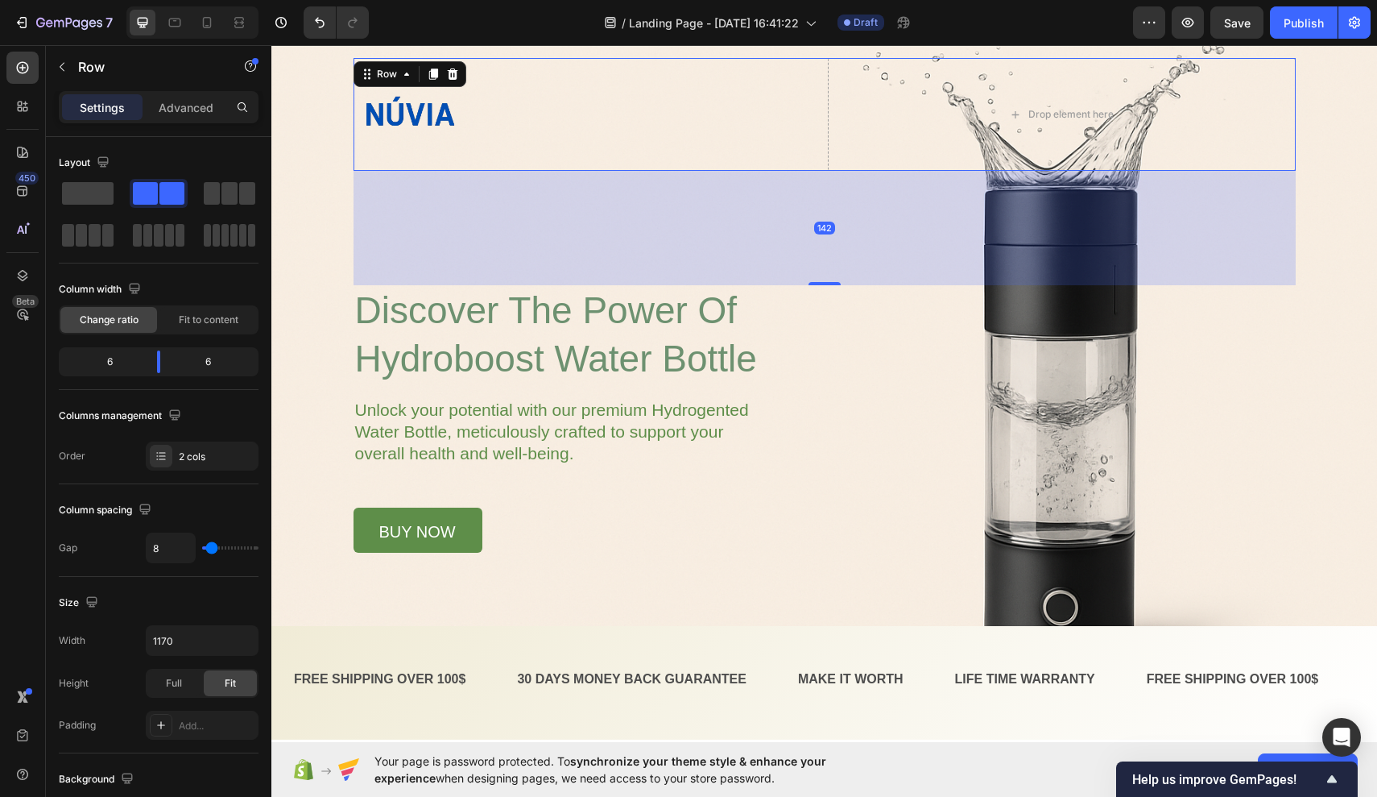
drag, startPoint x: 828, startPoint y: 252, endPoint x: 844, endPoint y: 284, distance: 35.3
click at [844, 171] on div "142" at bounding box center [825, 171] width 942 height 0
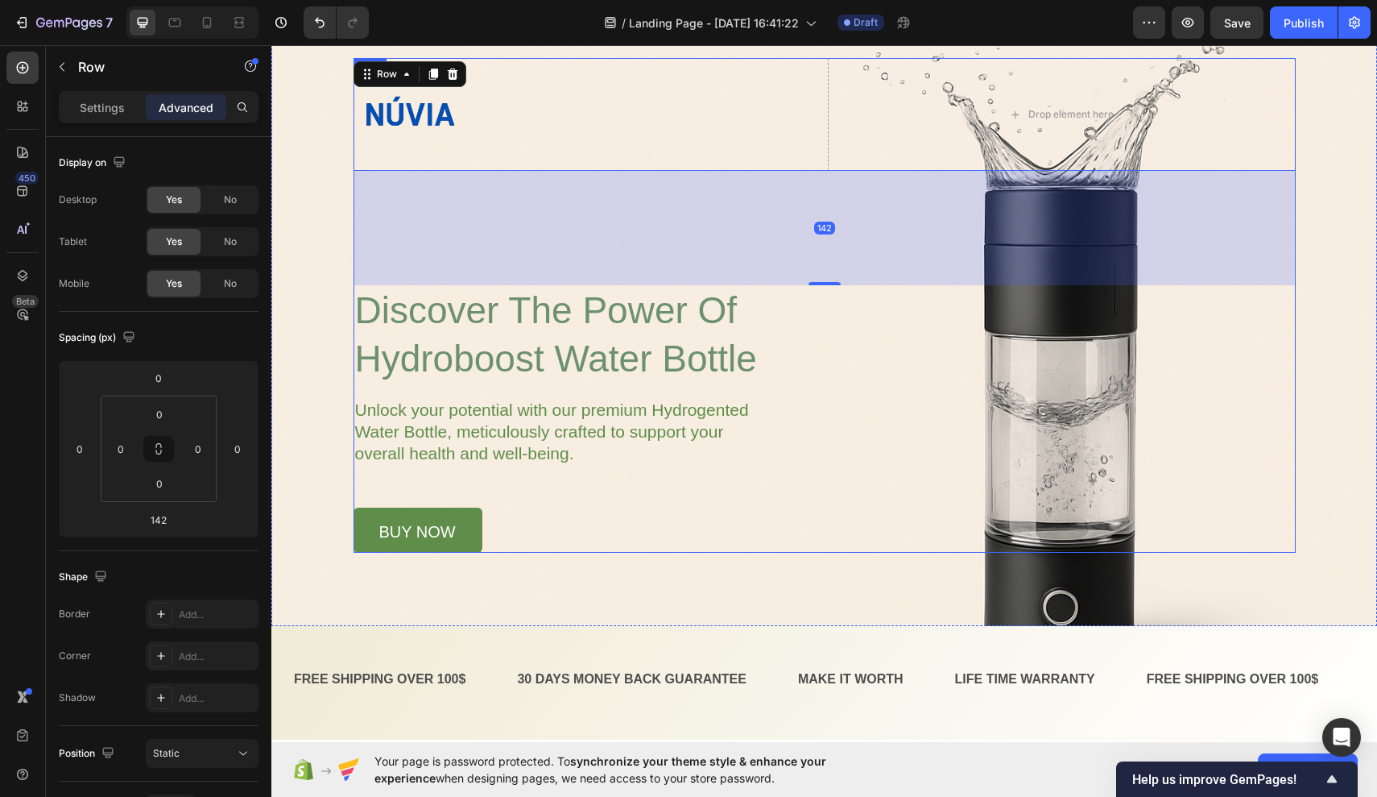
click at [1066, 302] on div "Image Drop element here Row 142 ⁠⁠⁠⁠⁠⁠⁠ discover the power of hydroboost water …" at bounding box center [825, 305] width 942 height 495
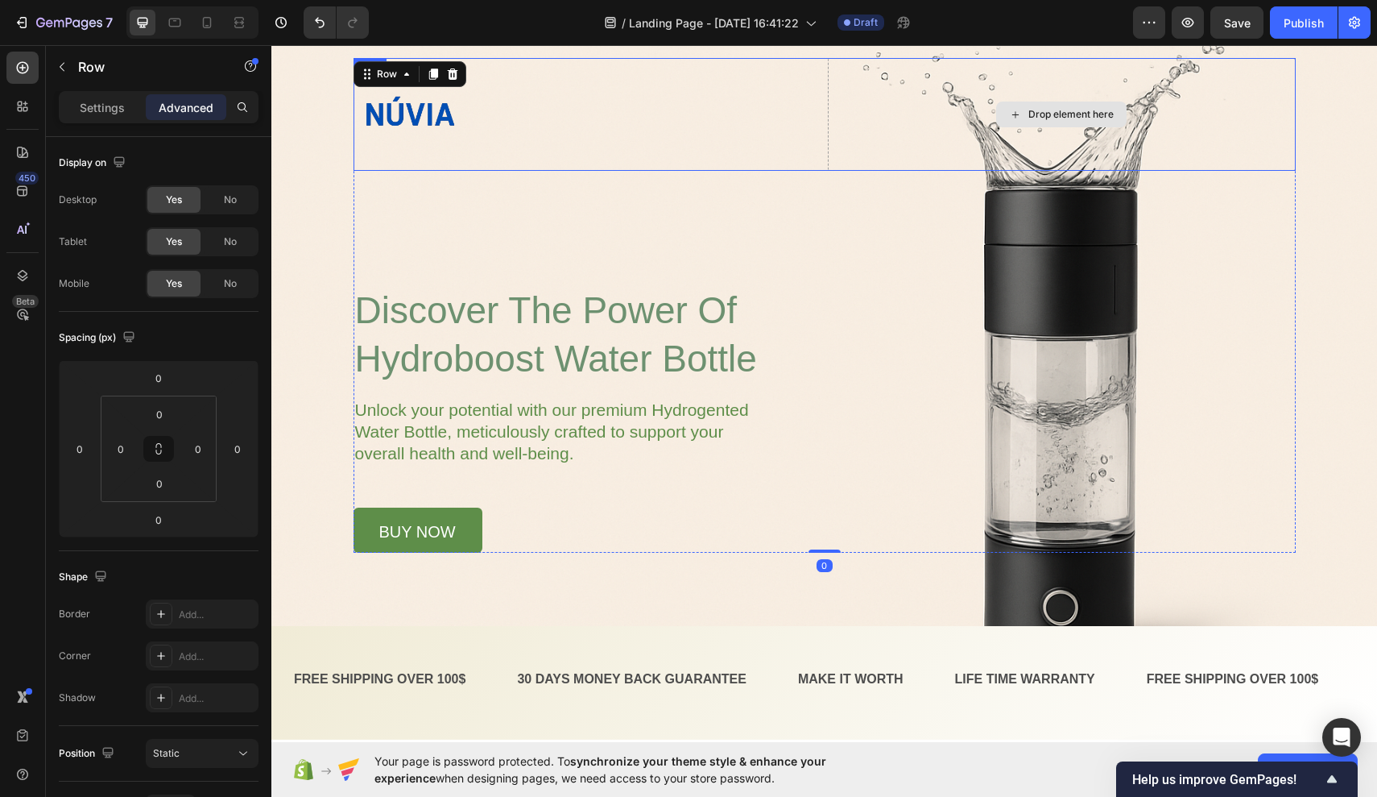
click at [1066, 133] on div "Drop element here" at bounding box center [1062, 114] width 468 height 113
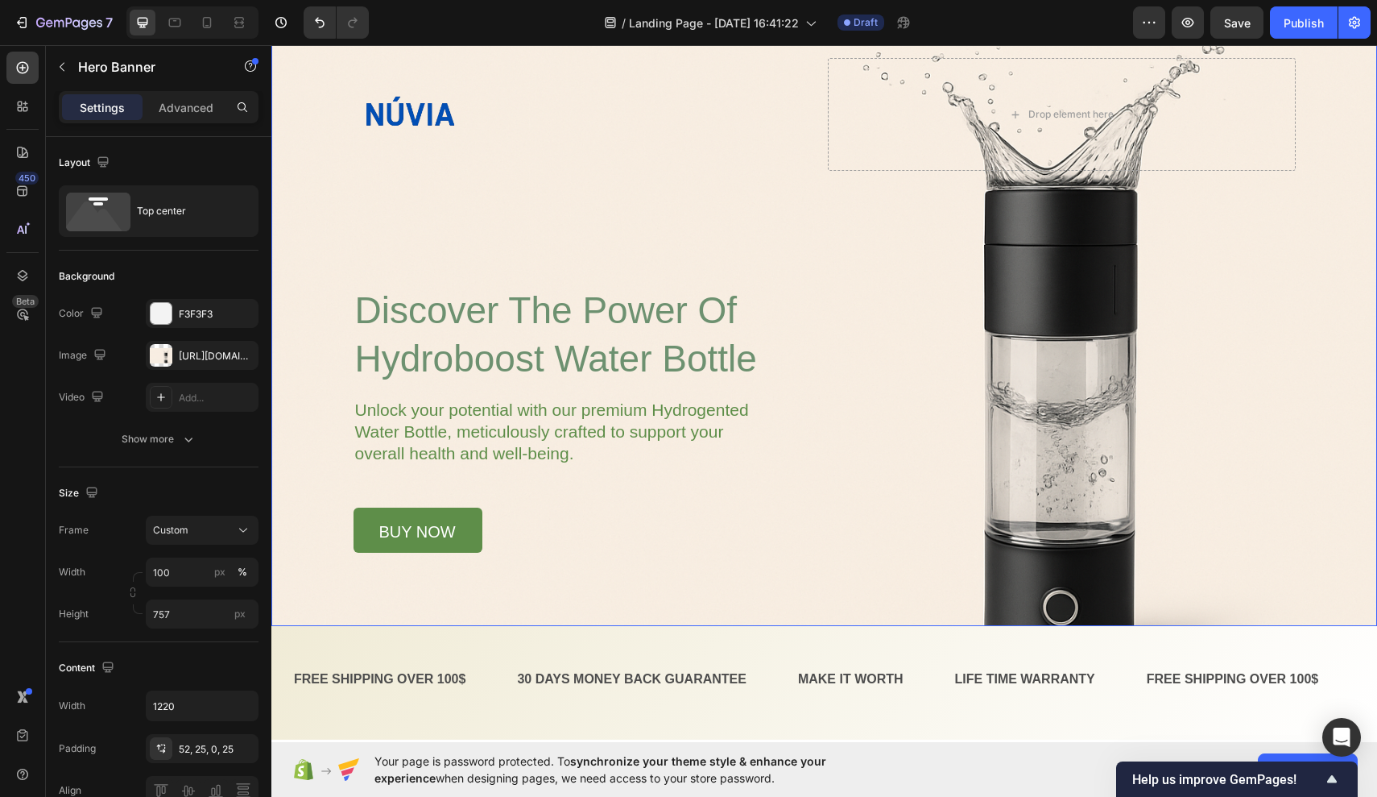
click at [328, 308] on div "Background Image" at bounding box center [824, 321] width 1106 height 610
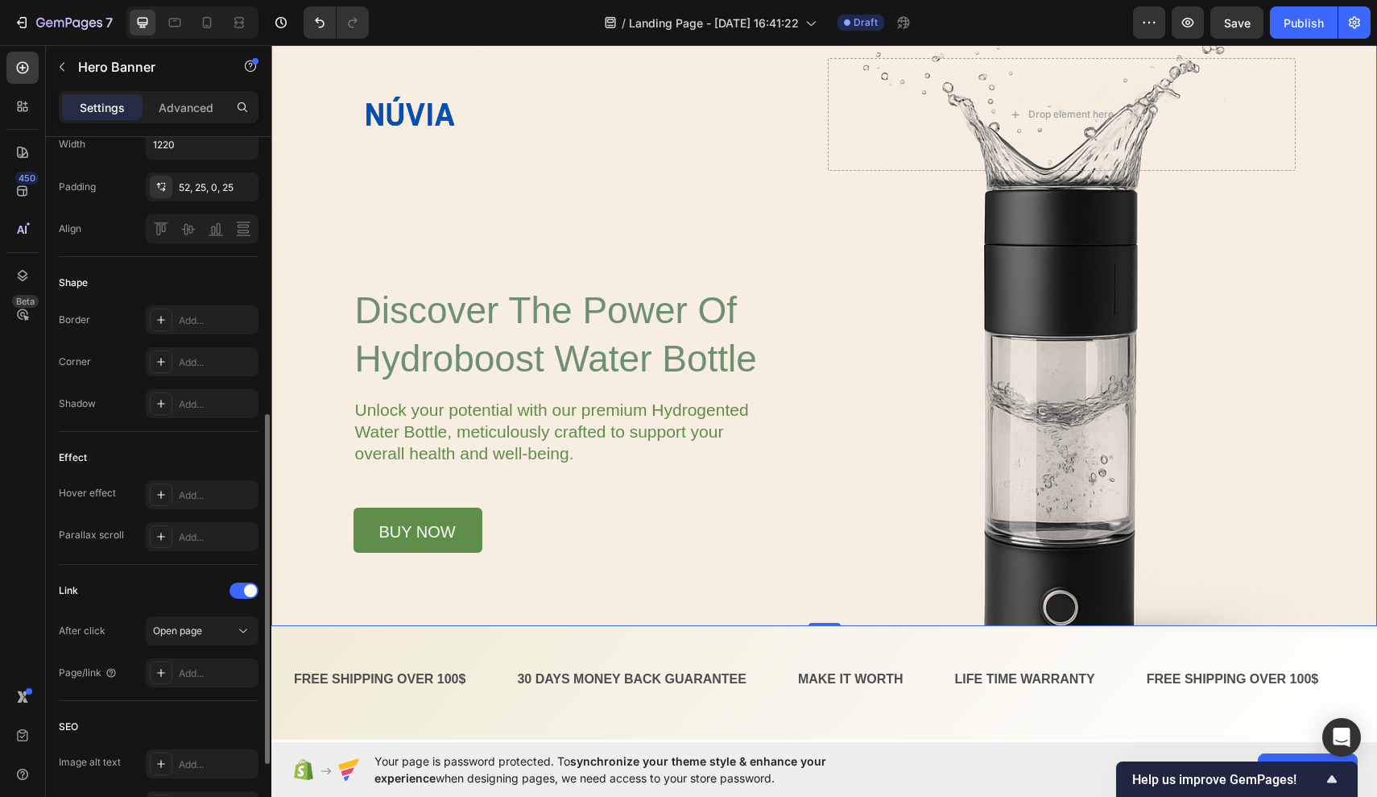
scroll to position [565, 0]
click at [166, 360] on icon at bounding box center [161, 358] width 13 height 13
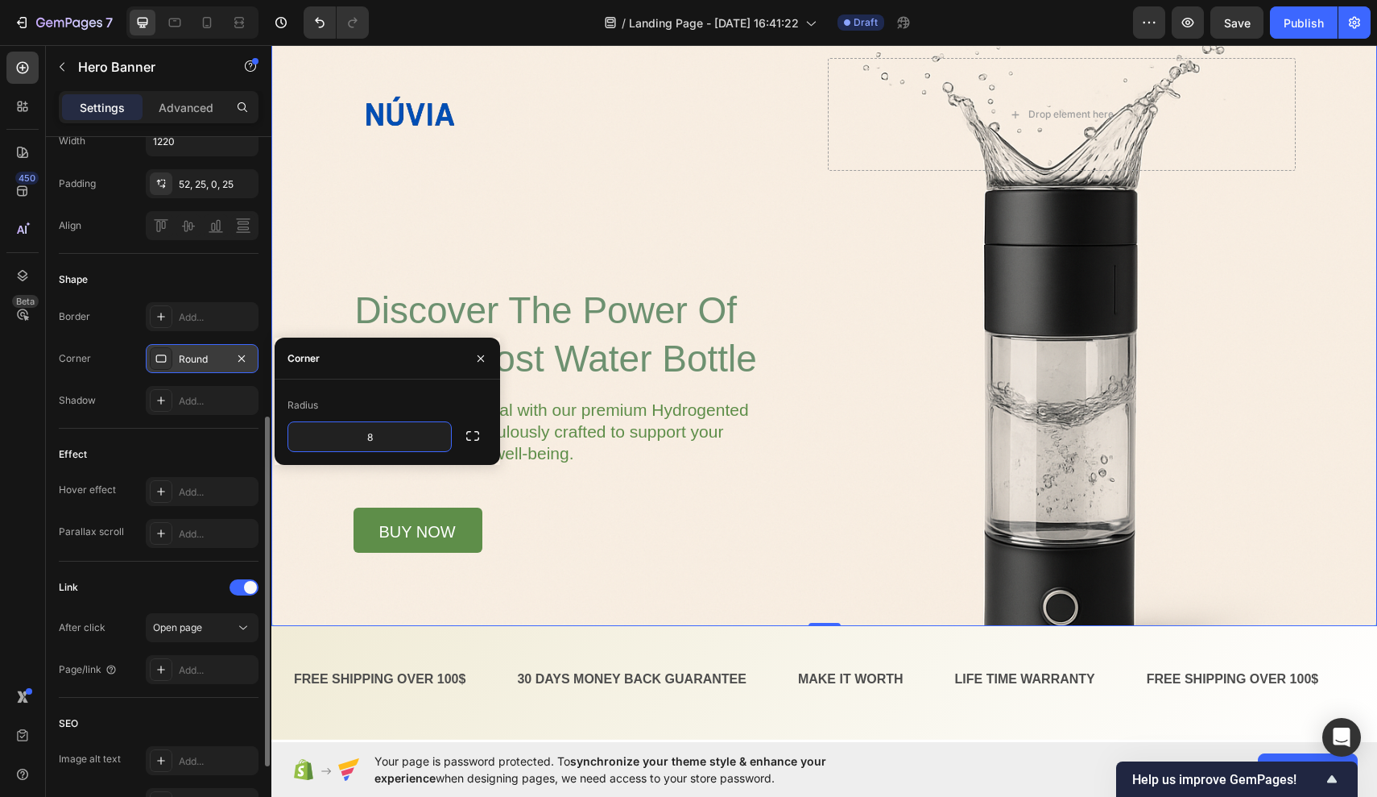
click at [151, 458] on div "Effect" at bounding box center [159, 454] width 200 height 26
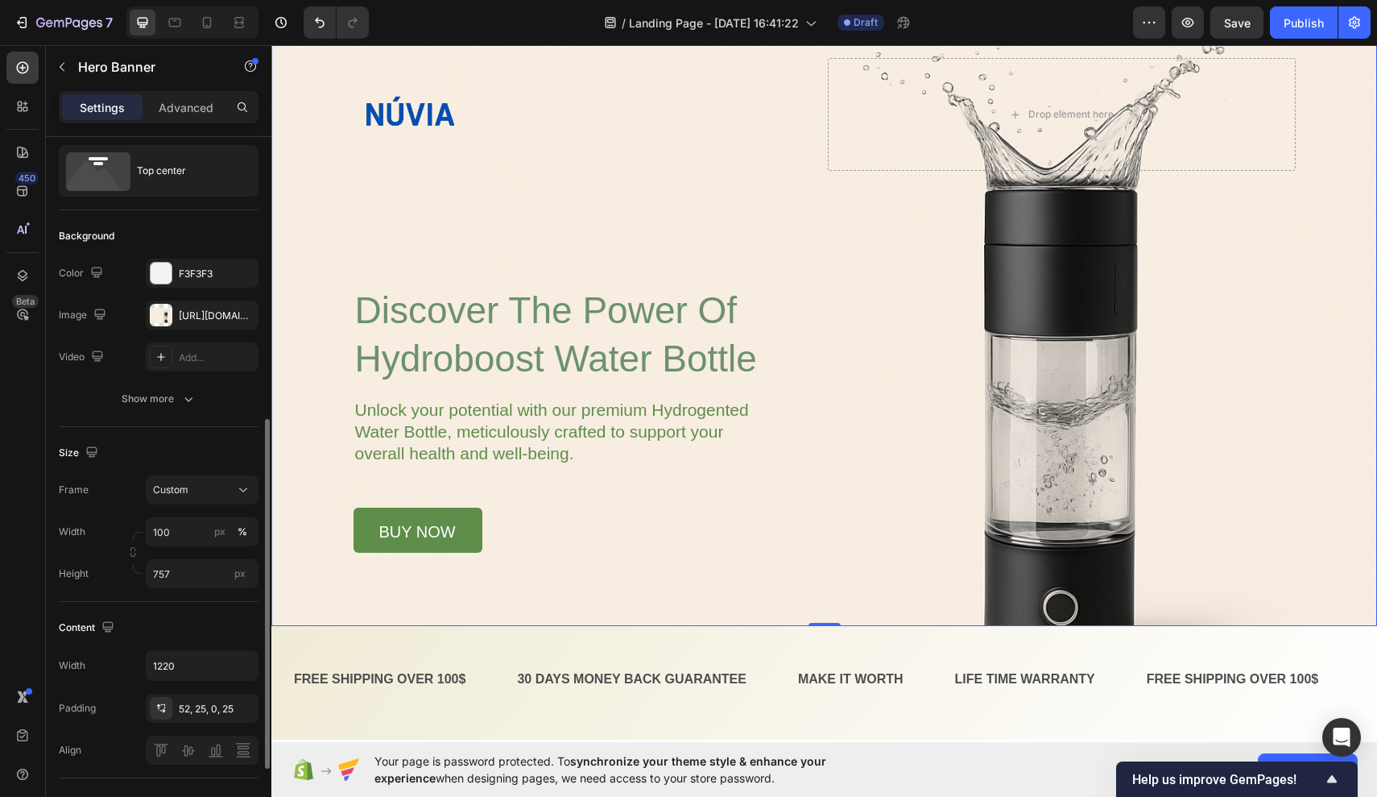
scroll to position [0, 0]
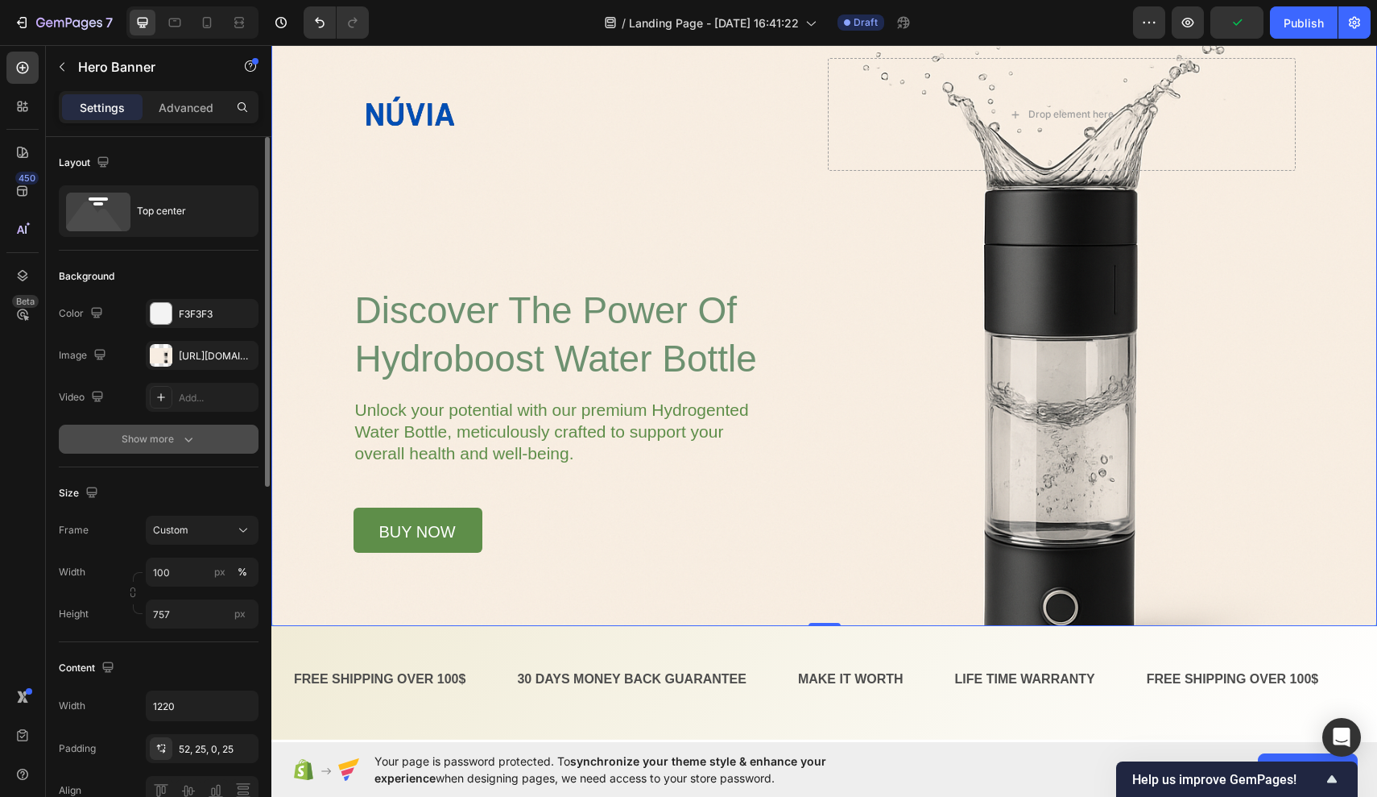
click at [164, 436] on div "Show more" at bounding box center [159, 439] width 75 height 16
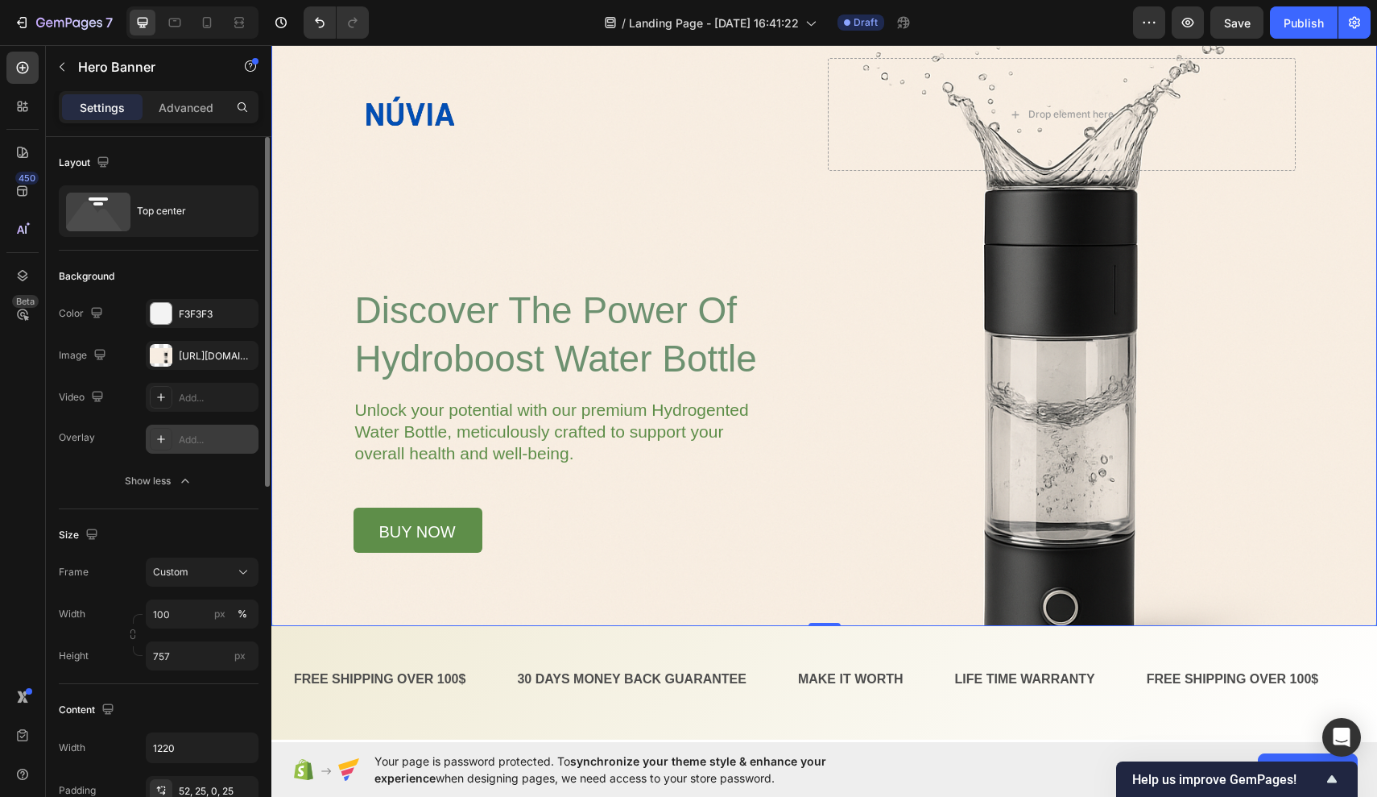
click at [168, 444] on div at bounding box center [161, 439] width 23 height 23
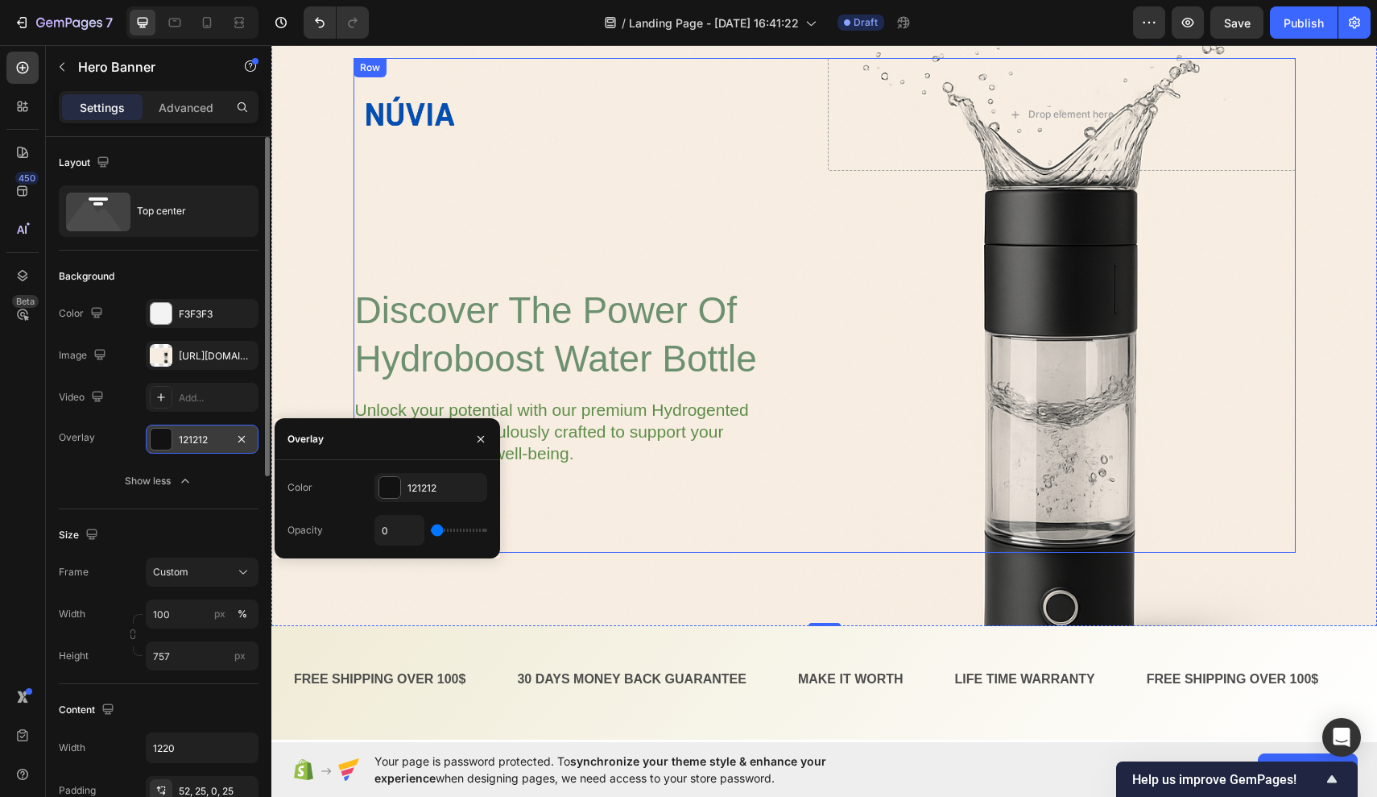
click at [800, 363] on div "Image Drop element here Row ⁠⁠⁠⁠⁠⁠⁠ discover the power of hydroboost water bott…" at bounding box center [825, 305] width 942 height 495
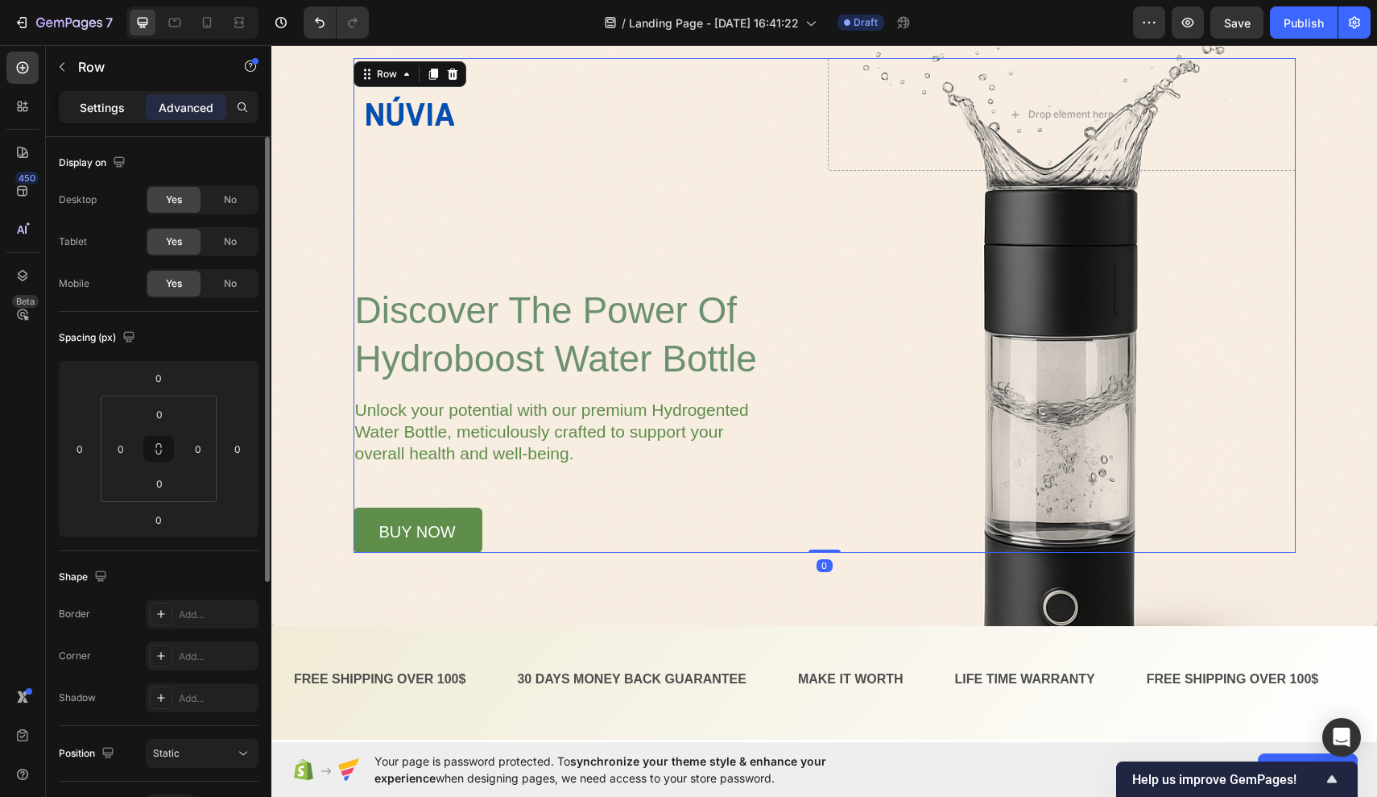
click at [111, 115] on p "Settings" at bounding box center [102, 107] width 45 height 17
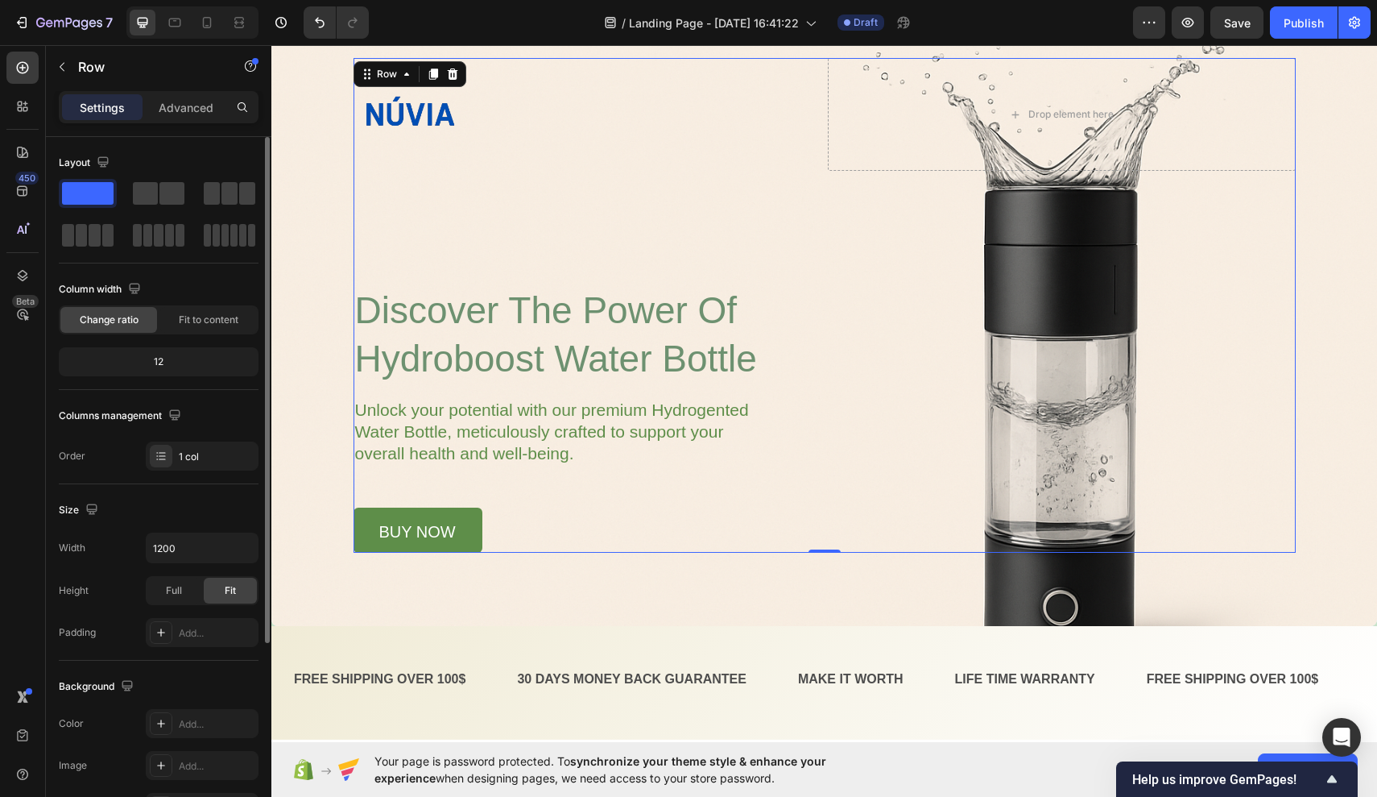
click at [363, 177] on div "Image Drop element here Row ⁠⁠⁠⁠⁠⁠⁠ discover the power of hydroboost water bott…" at bounding box center [825, 305] width 942 height 495
click at [309, 218] on div "Overlay" at bounding box center [824, 321] width 1106 height 610
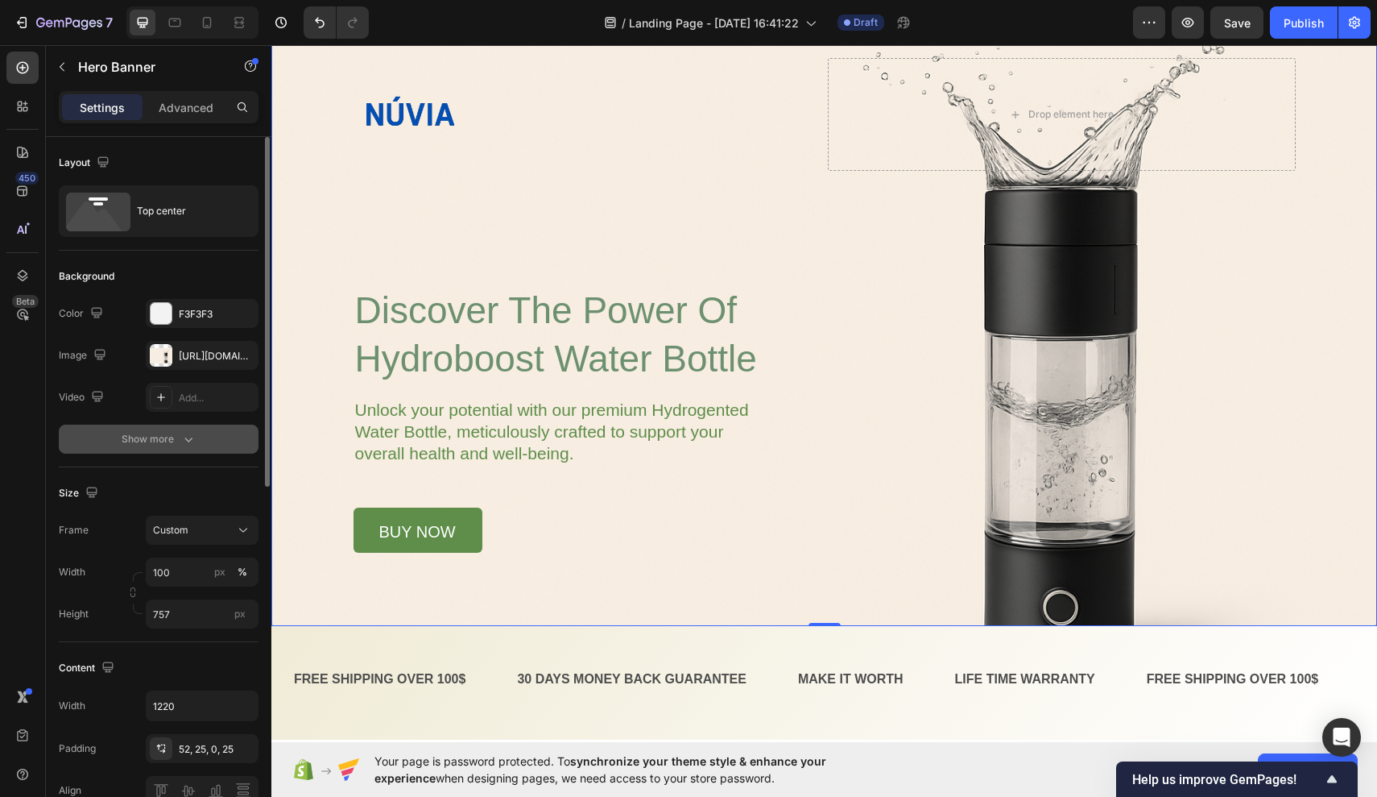
click at [182, 433] on icon "button" at bounding box center [188, 439] width 16 height 16
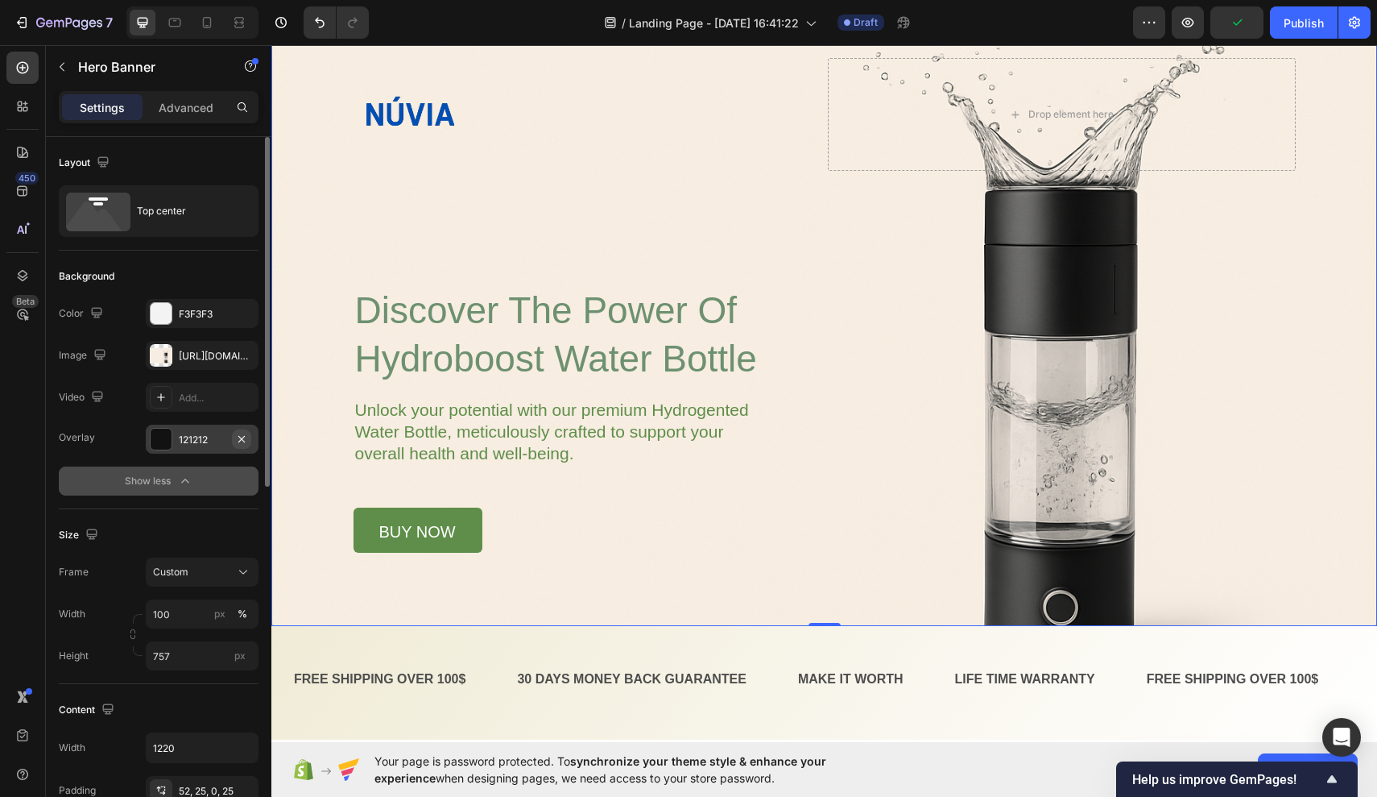
click at [246, 437] on icon "button" at bounding box center [241, 439] width 13 height 13
click at [847, 147] on div "Drop element here" at bounding box center [1062, 114] width 468 height 113
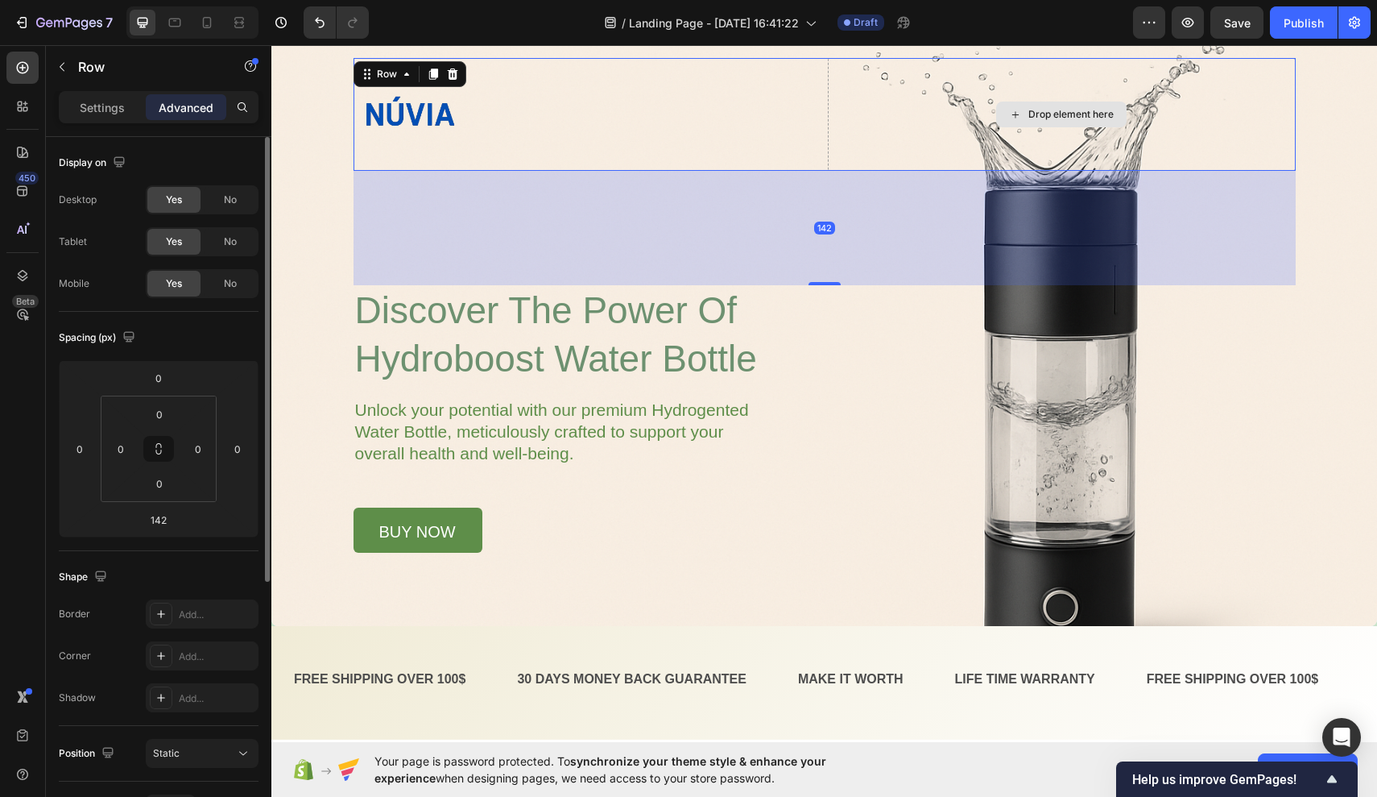
click at [880, 147] on div "Drop element here" at bounding box center [1062, 114] width 468 height 113
click at [965, 122] on div "Drop element here" at bounding box center [1062, 114] width 468 height 113
click at [323, 300] on div "Overlay" at bounding box center [824, 321] width 1106 height 610
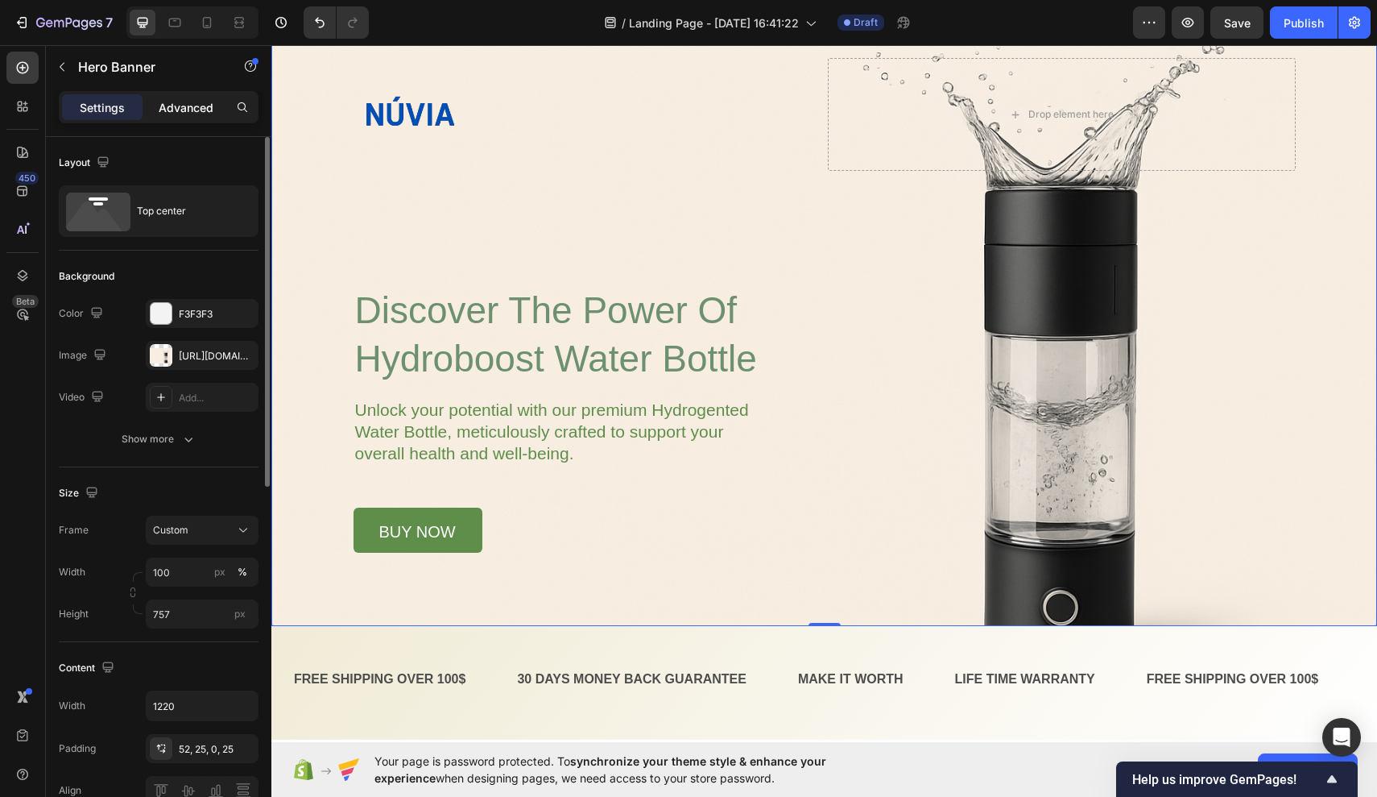
click at [189, 111] on p "Advanced" at bounding box center [186, 107] width 55 height 17
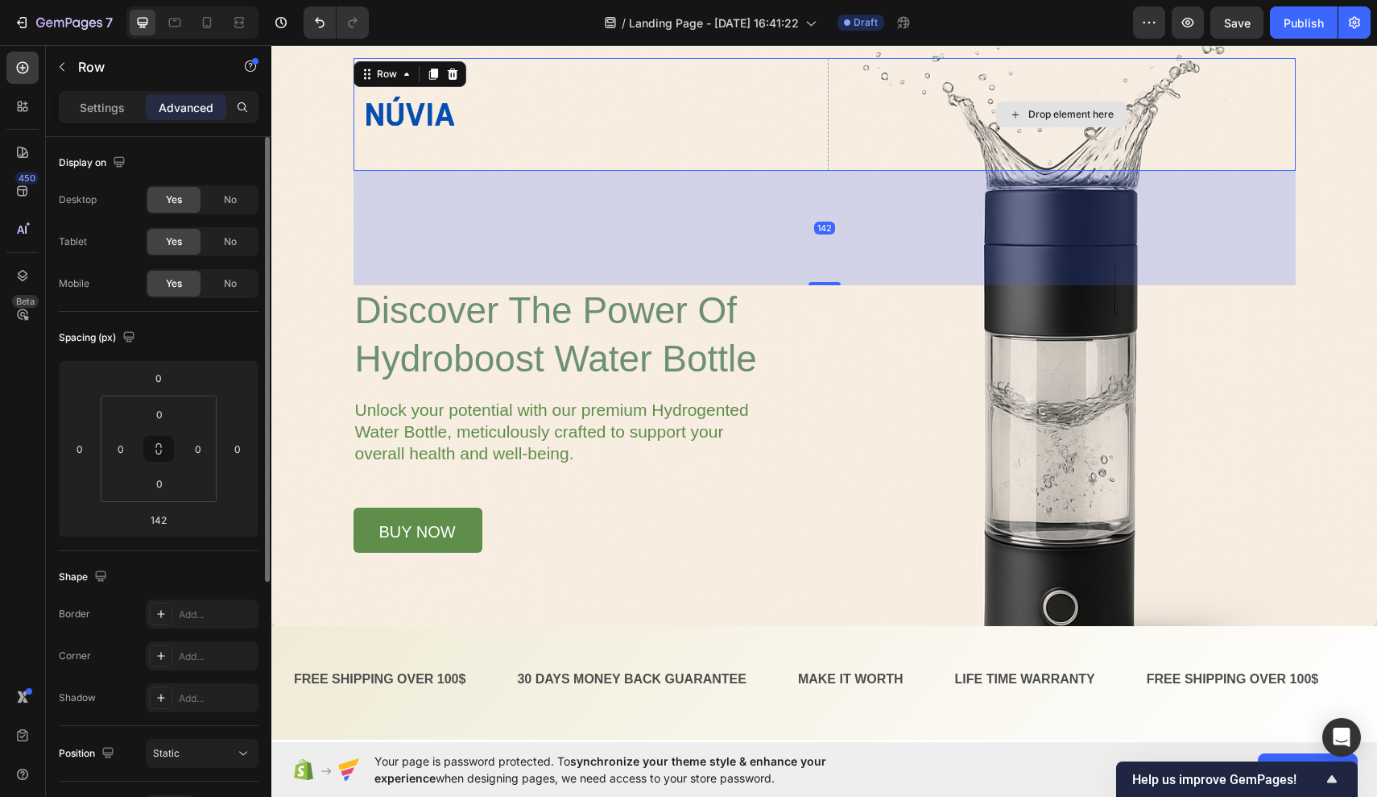
click at [930, 101] on div "Drop element here" at bounding box center [1062, 114] width 468 height 113
click at [929, 101] on div "Drop element here" at bounding box center [1062, 114] width 468 height 113
click at [185, 0] on html "7 / Landing Page - Sep 28, 16:41:22 Draft Preview Save Publish 450 Beta Section…" at bounding box center [688, 0] width 1377 height 0
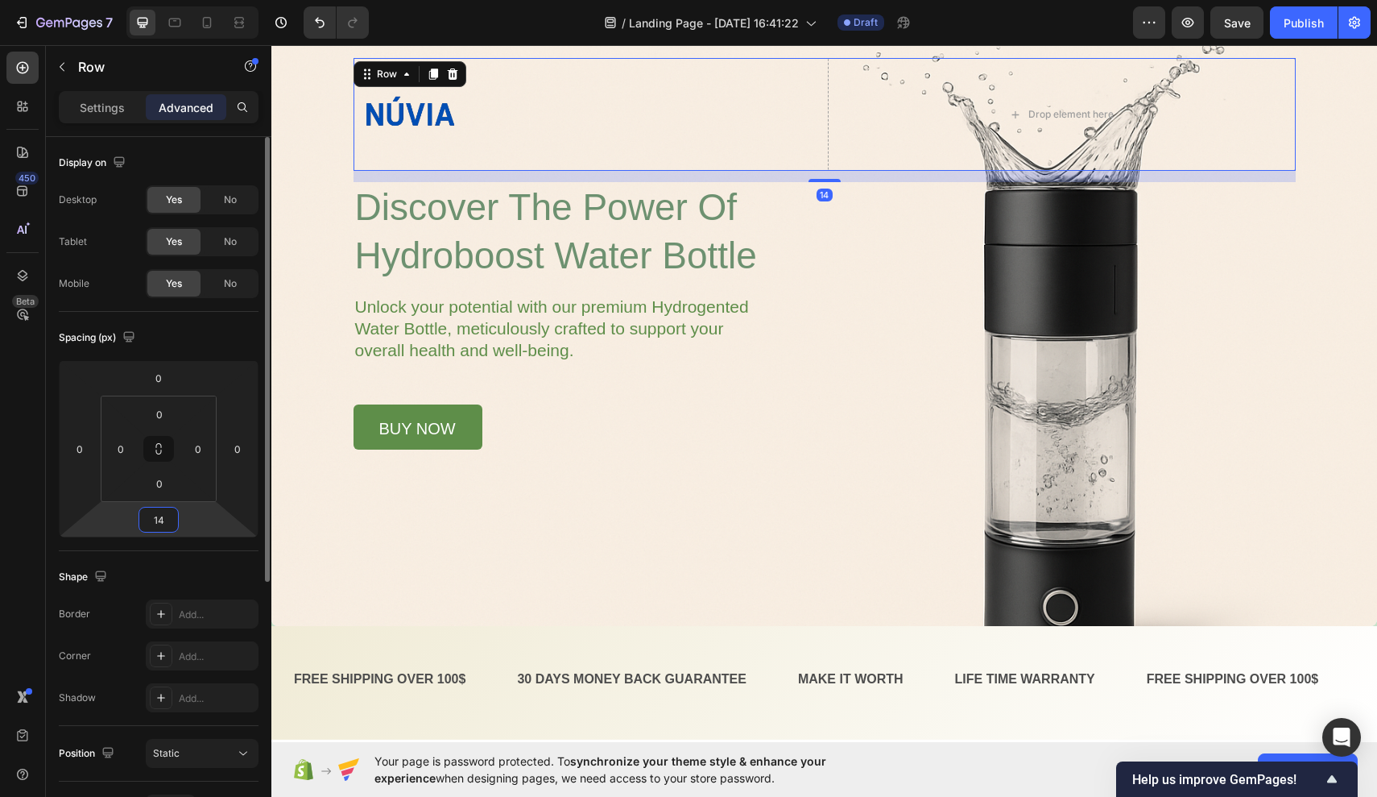
type input "142"
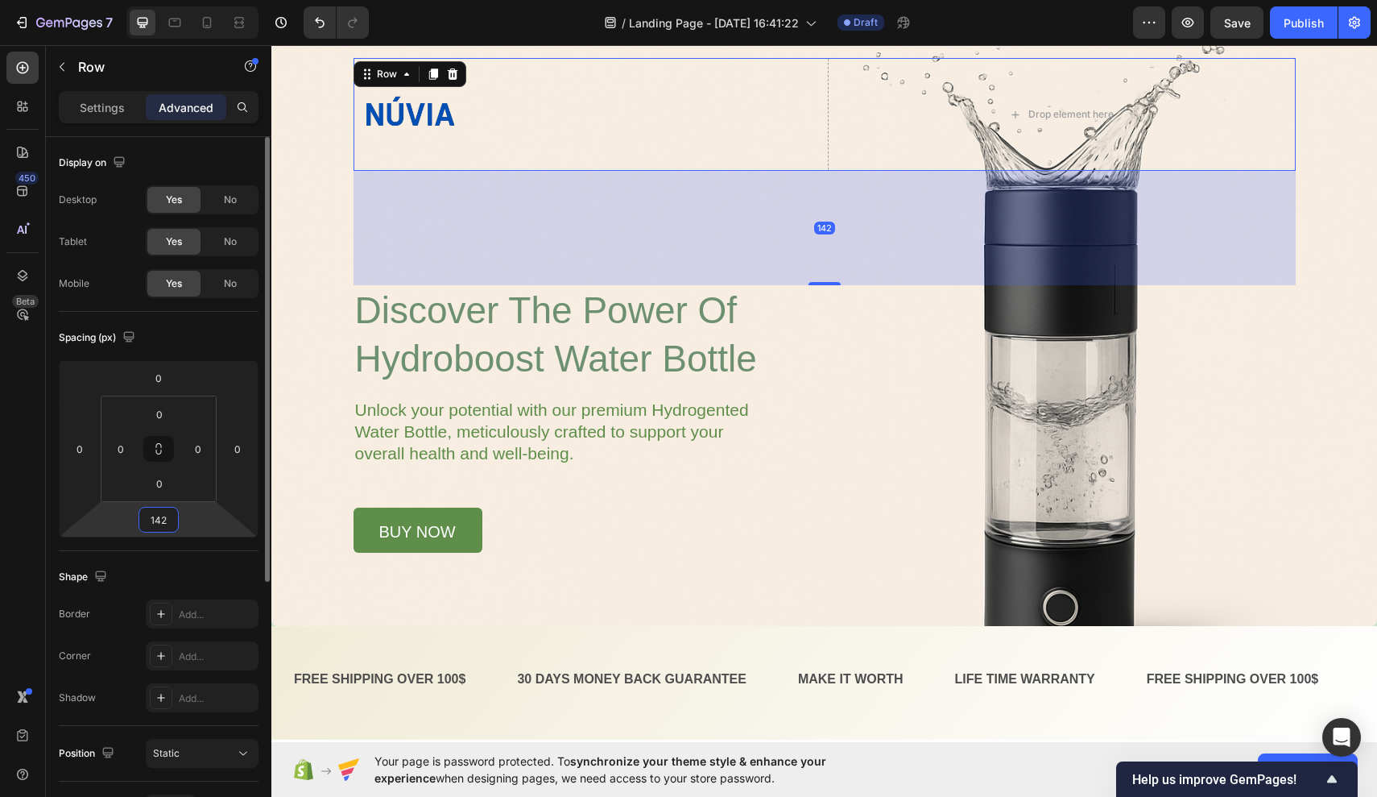
click at [186, 579] on div "Shape" at bounding box center [159, 577] width 200 height 26
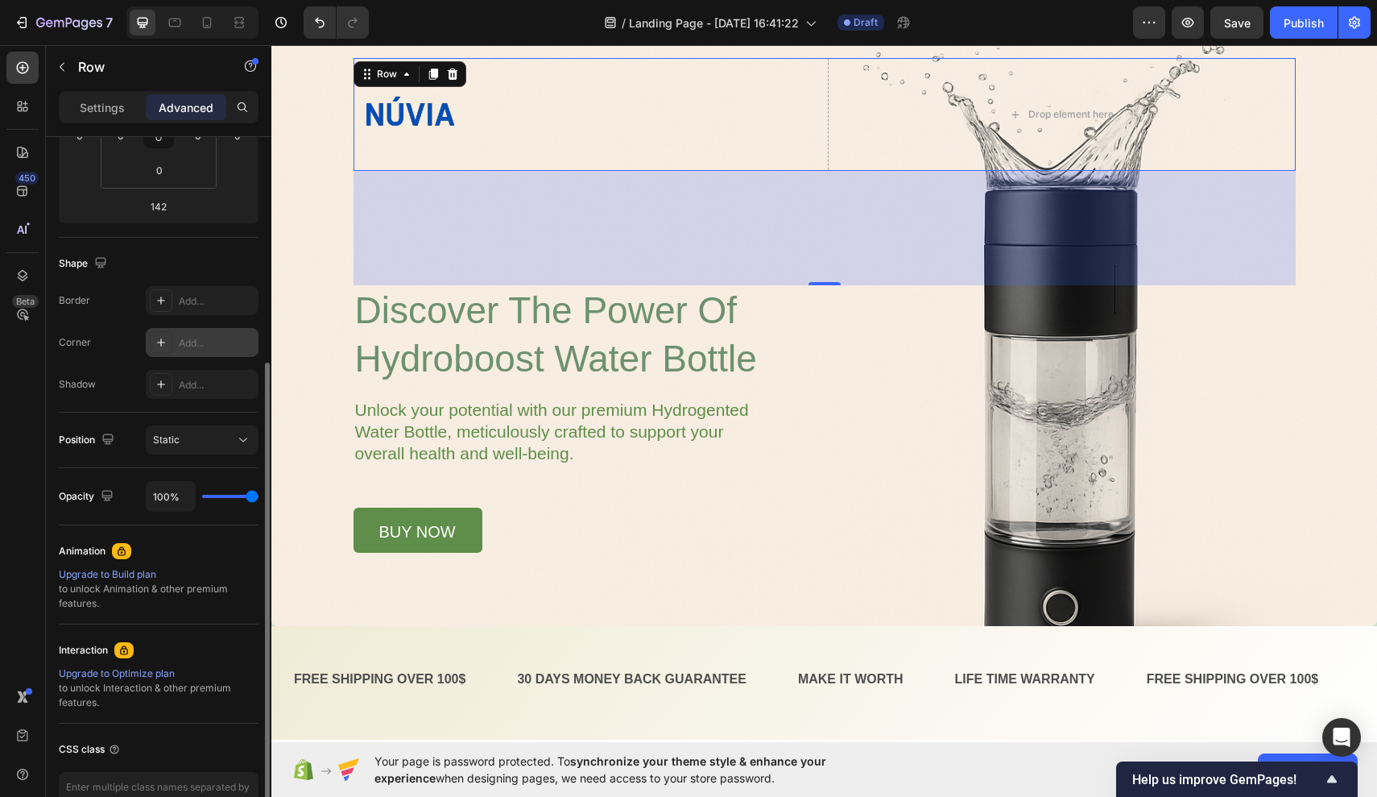
scroll to position [330, 0]
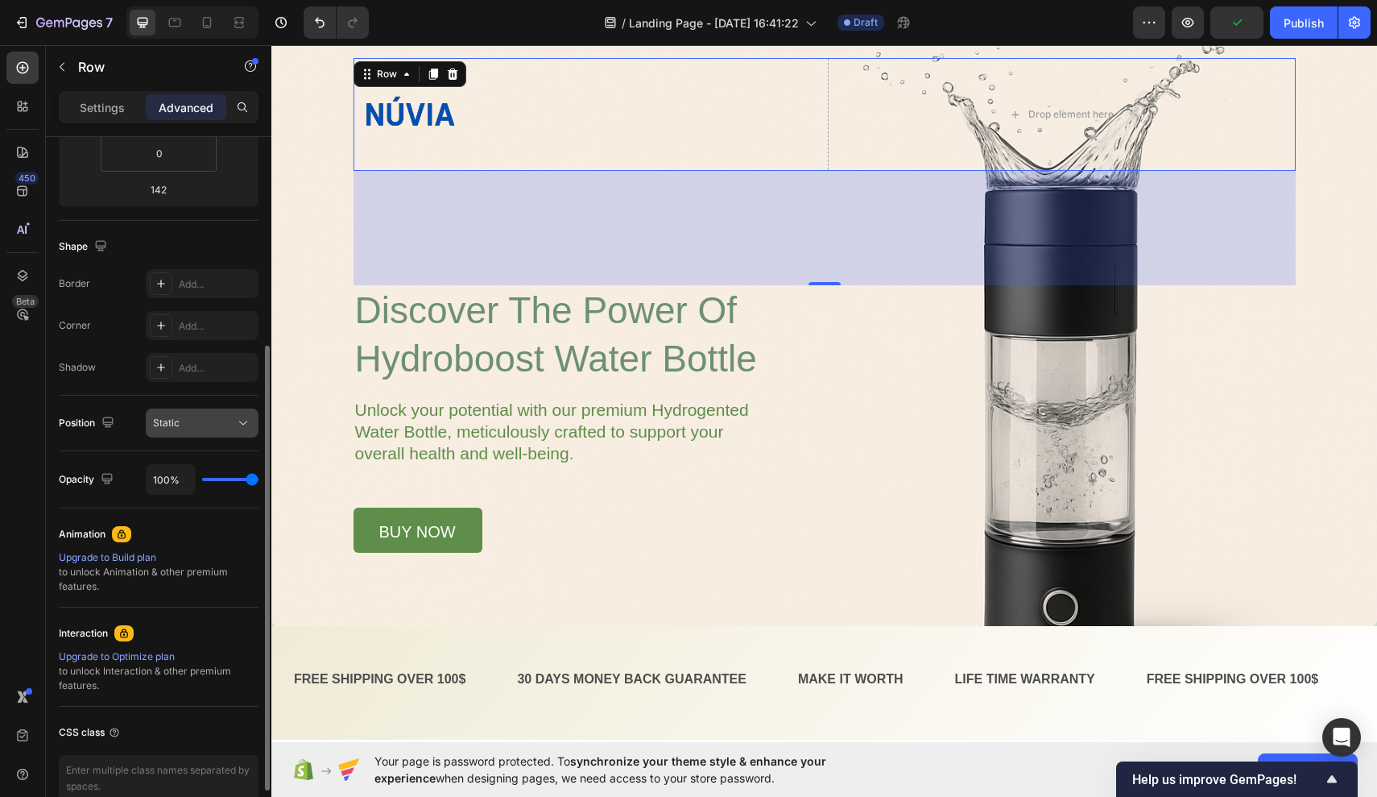
click at [219, 427] on div "Static" at bounding box center [194, 423] width 82 height 14
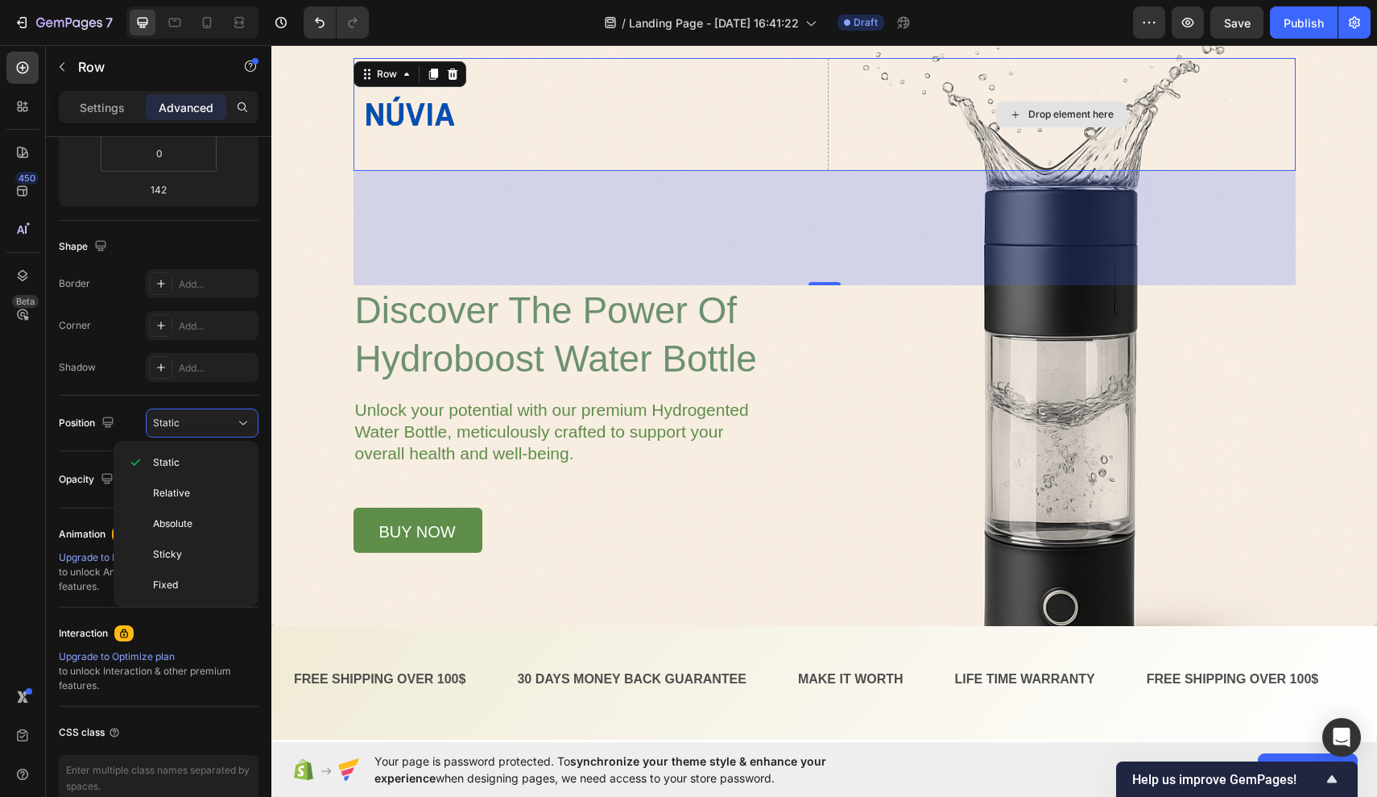
click at [838, 81] on div "Drop element here" at bounding box center [1062, 114] width 468 height 113
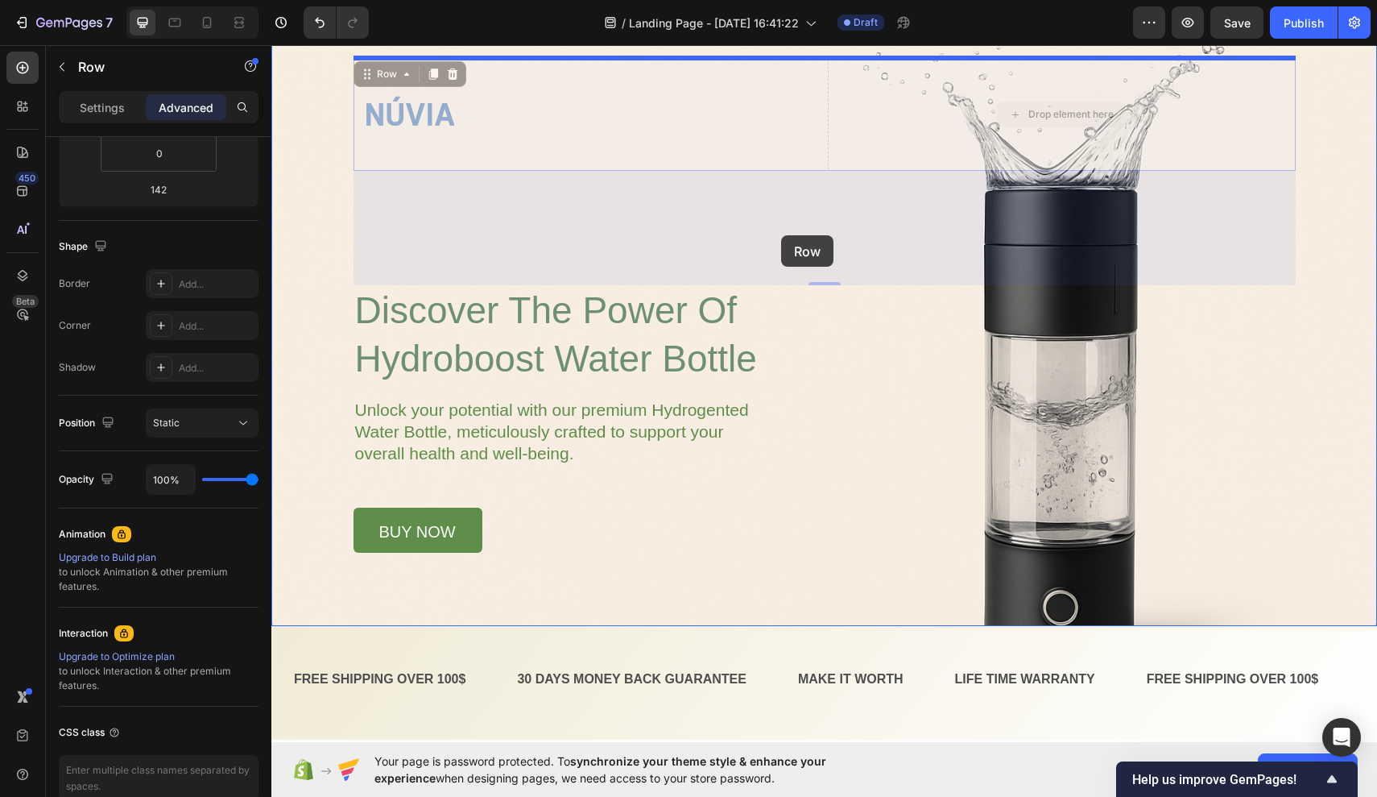
drag, startPoint x: 843, startPoint y: 98, endPoint x: 781, endPoint y: 234, distance: 148.9
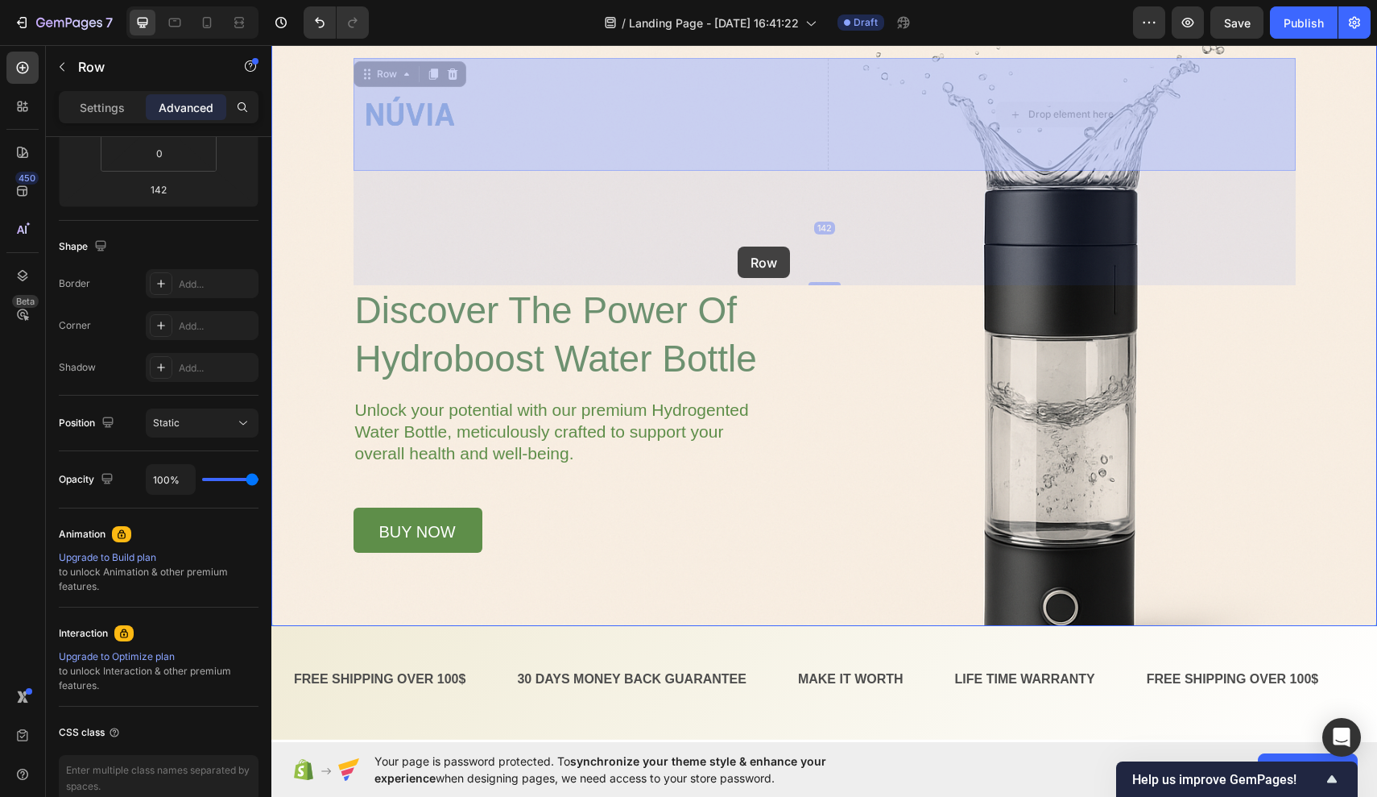
drag, startPoint x: 955, startPoint y: 130, endPoint x: 738, endPoint y: 246, distance: 245.8
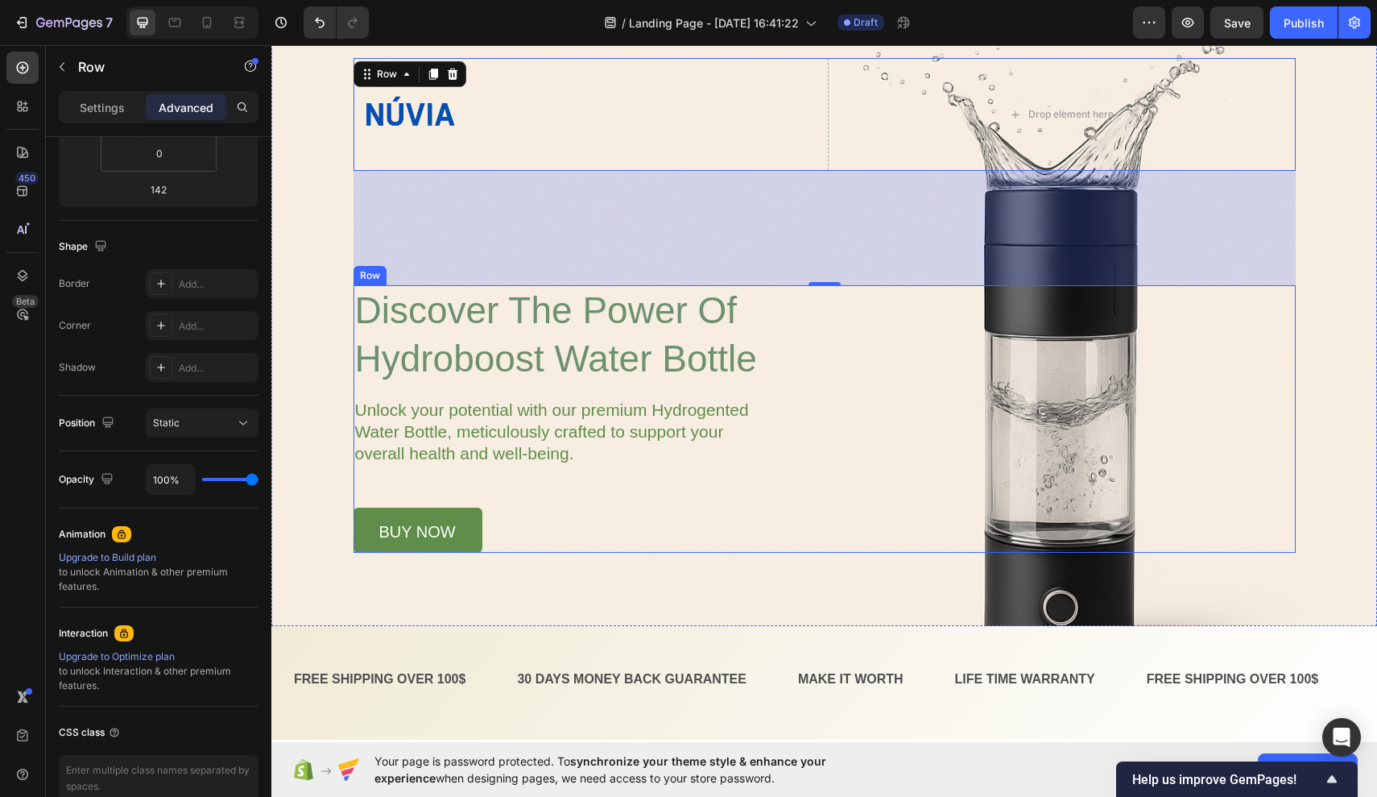
click at [764, 469] on div "⁠⁠⁠⁠⁠⁠⁠ discover the power of hydroboost water bottle Heading Unlock your poten…" at bounding box center [825, 418] width 942 height 267
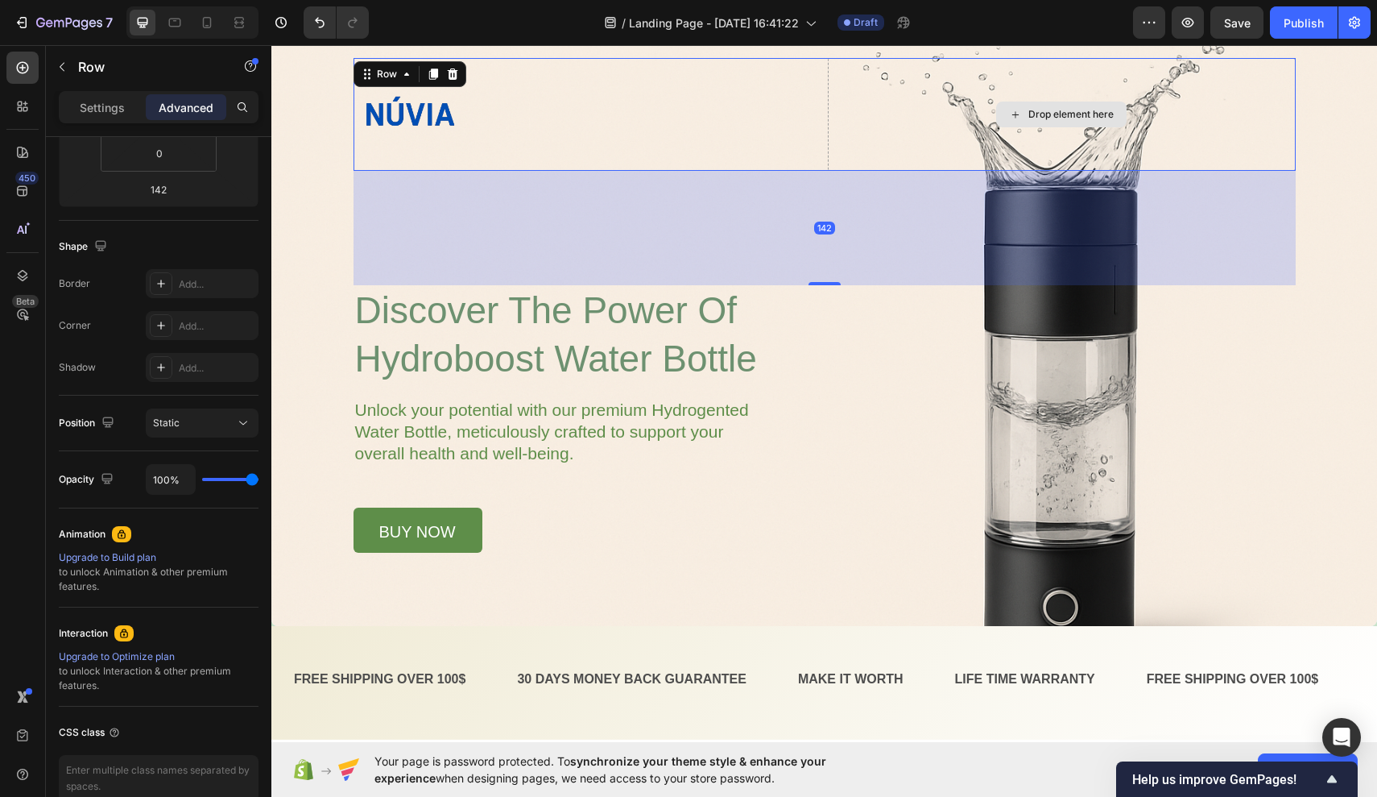
drag, startPoint x: 970, startPoint y: 141, endPoint x: 952, endPoint y: 173, distance: 36.8
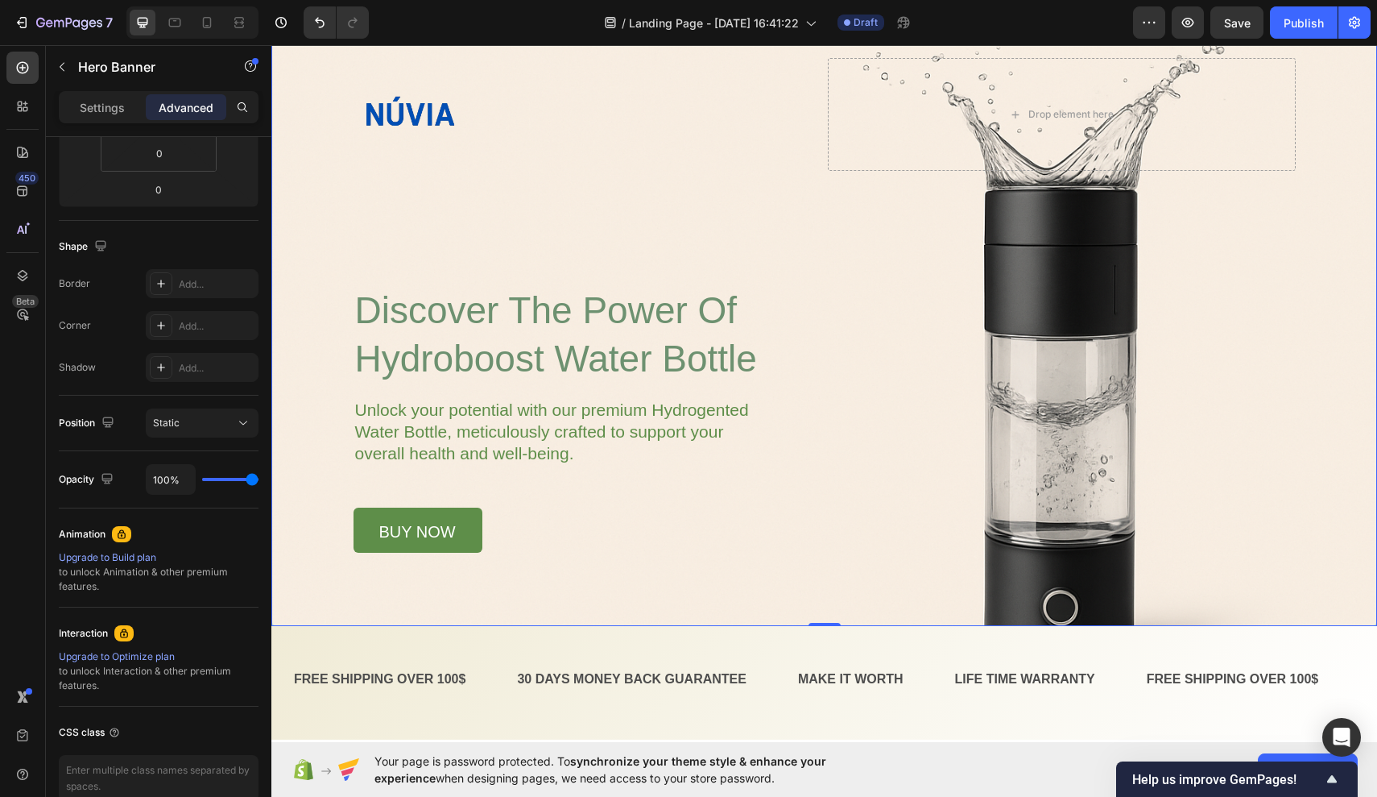
click at [1066, 388] on div "Overlay" at bounding box center [824, 321] width 1106 height 610
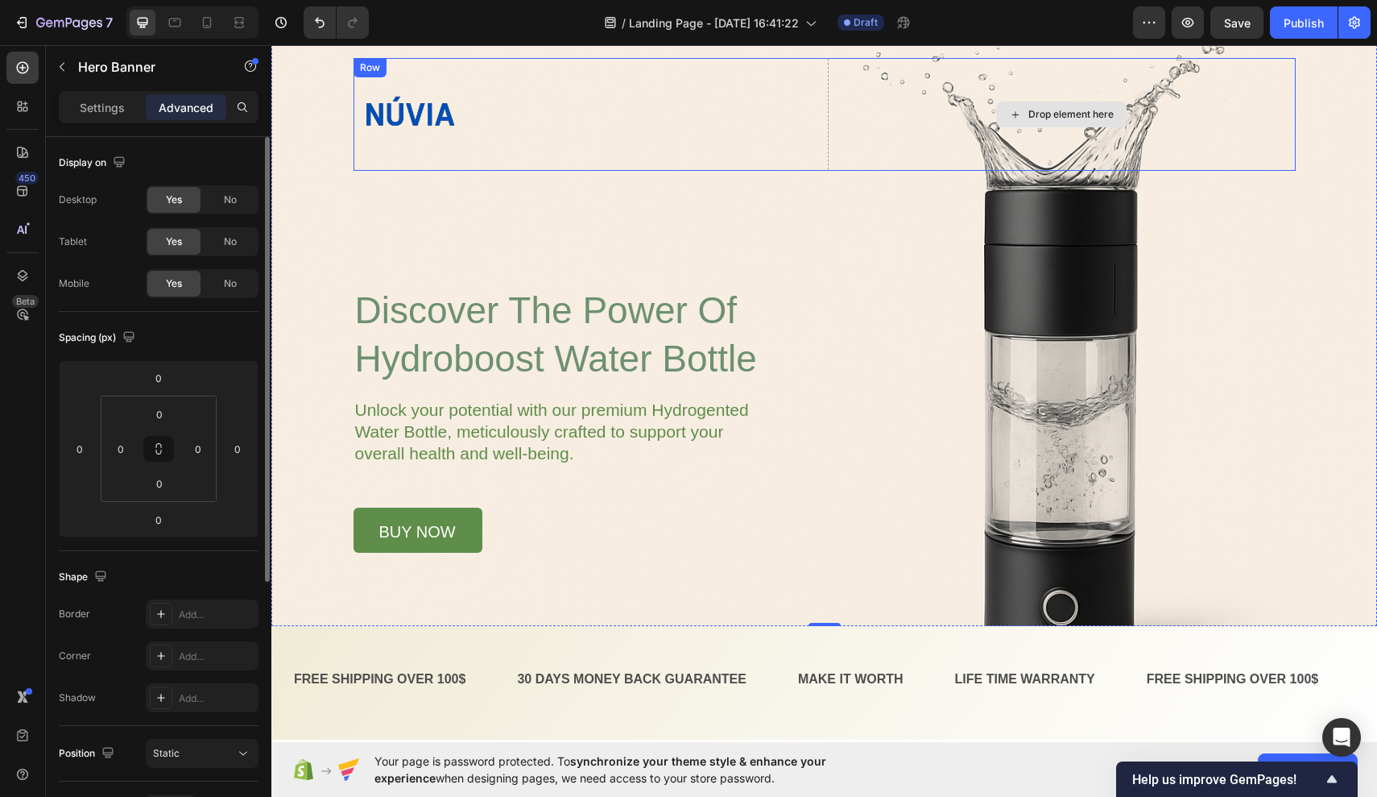
click at [1066, 140] on div "Drop element here" at bounding box center [1062, 114] width 468 height 113
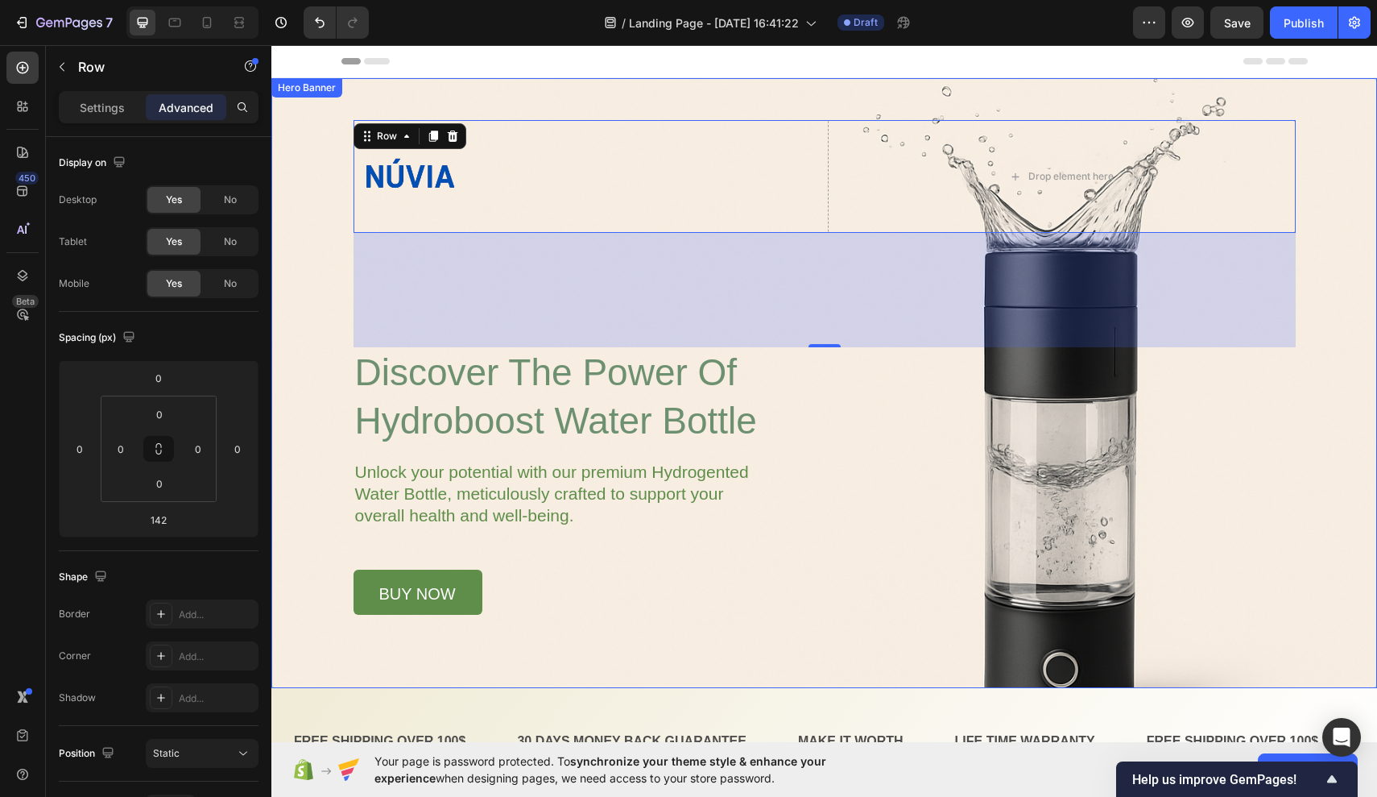
click at [1066, 122] on div "Overlay" at bounding box center [824, 383] width 1106 height 610
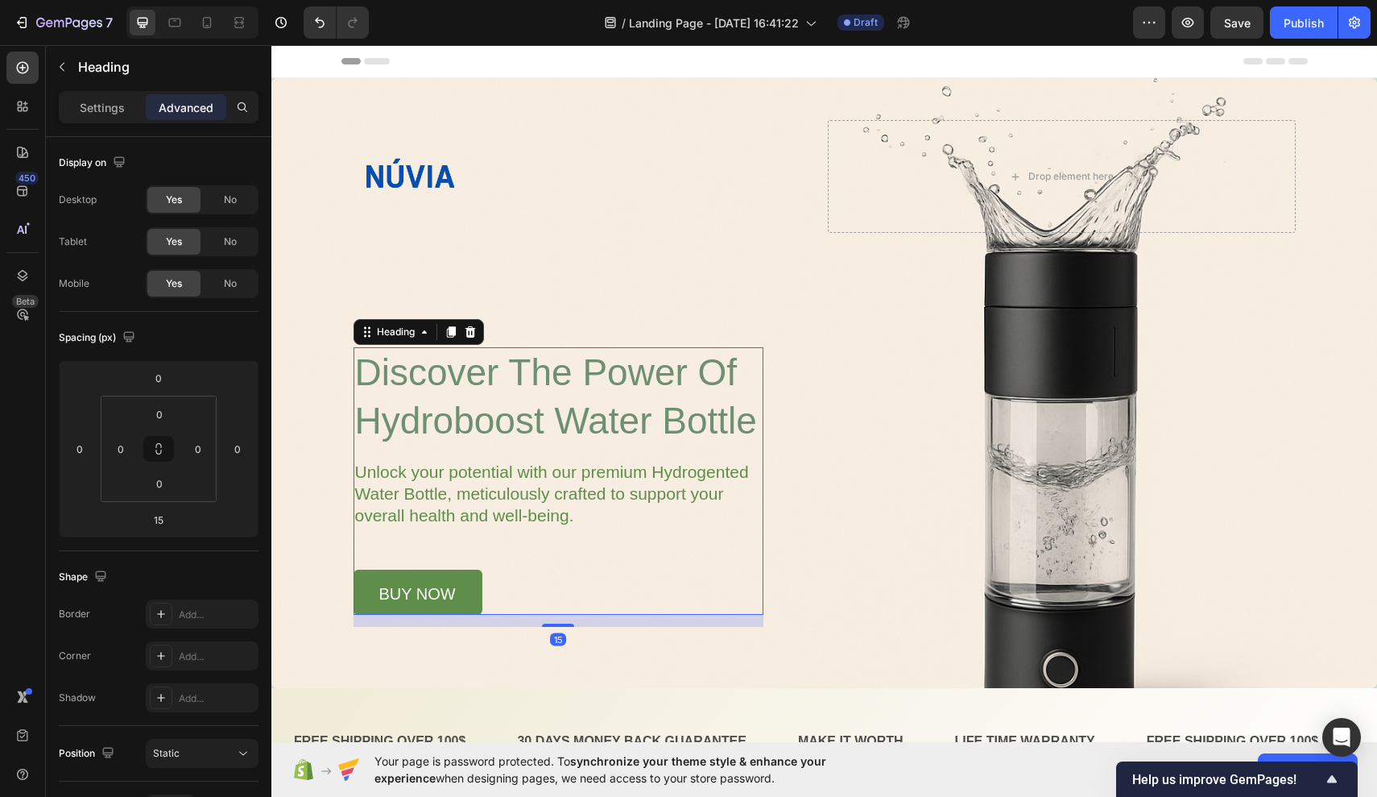
click at [386, 378] on span "discover the power of hydroboost water bottle" at bounding box center [556, 396] width 402 height 90
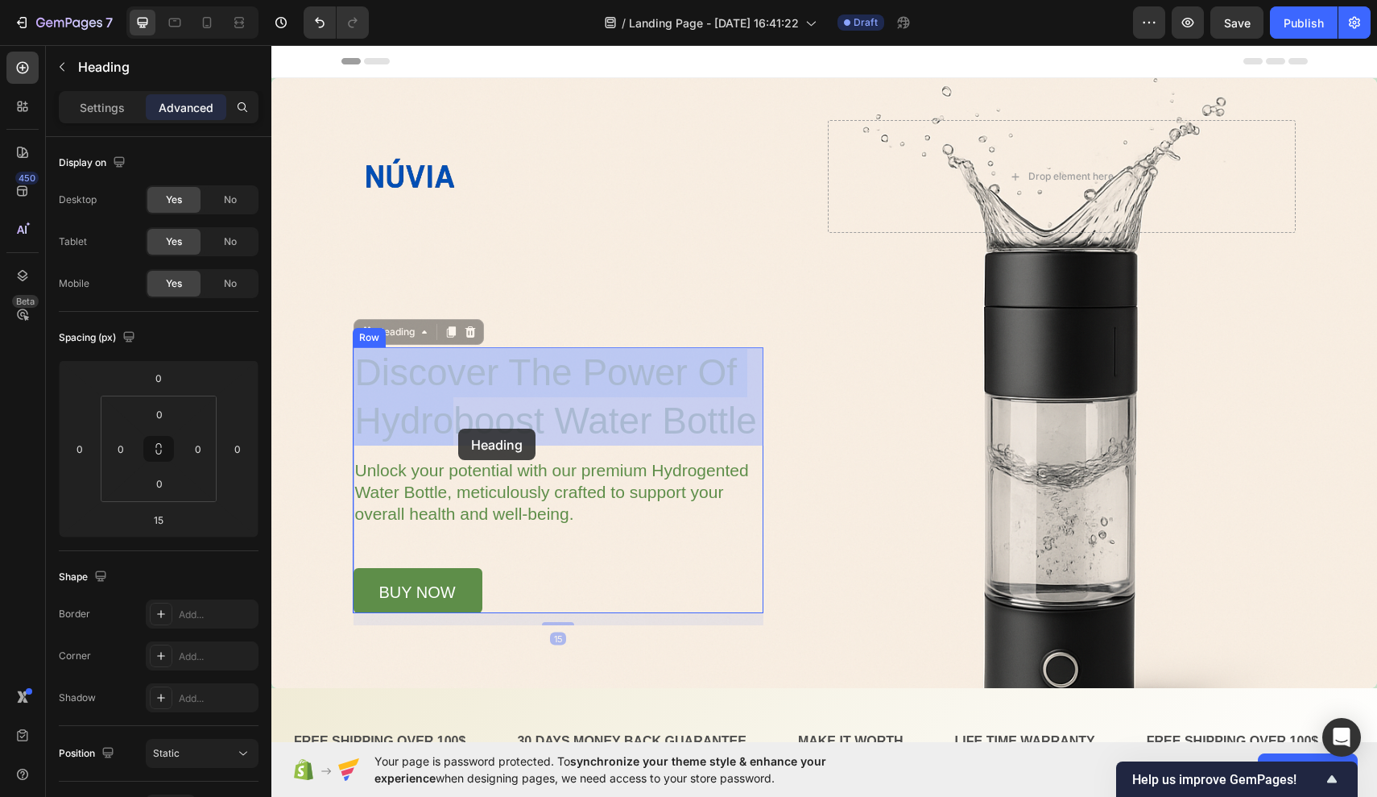
drag, startPoint x: 354, startPoint y: 367, endPoint x: 458, endPoint y: 428, distance: 120.2
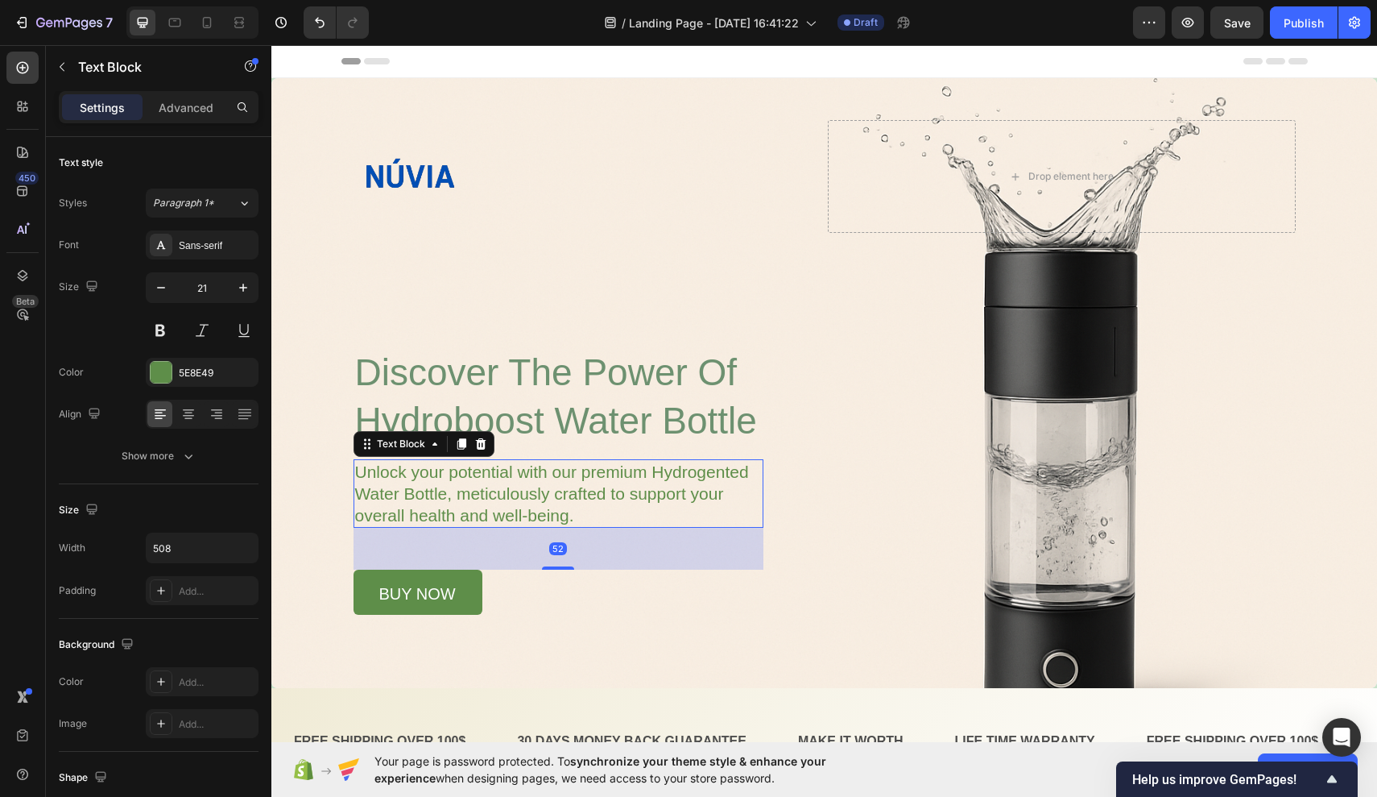
click at [441, 509] on p "Unlock your potential with our premium Hydrogented Water Bottle, meticulously c…" at bounding box center [558, 493] width 406 height 65
click at [169, 385] on div "5E8E49" at bounding box center [202, 372] width 113 height 29
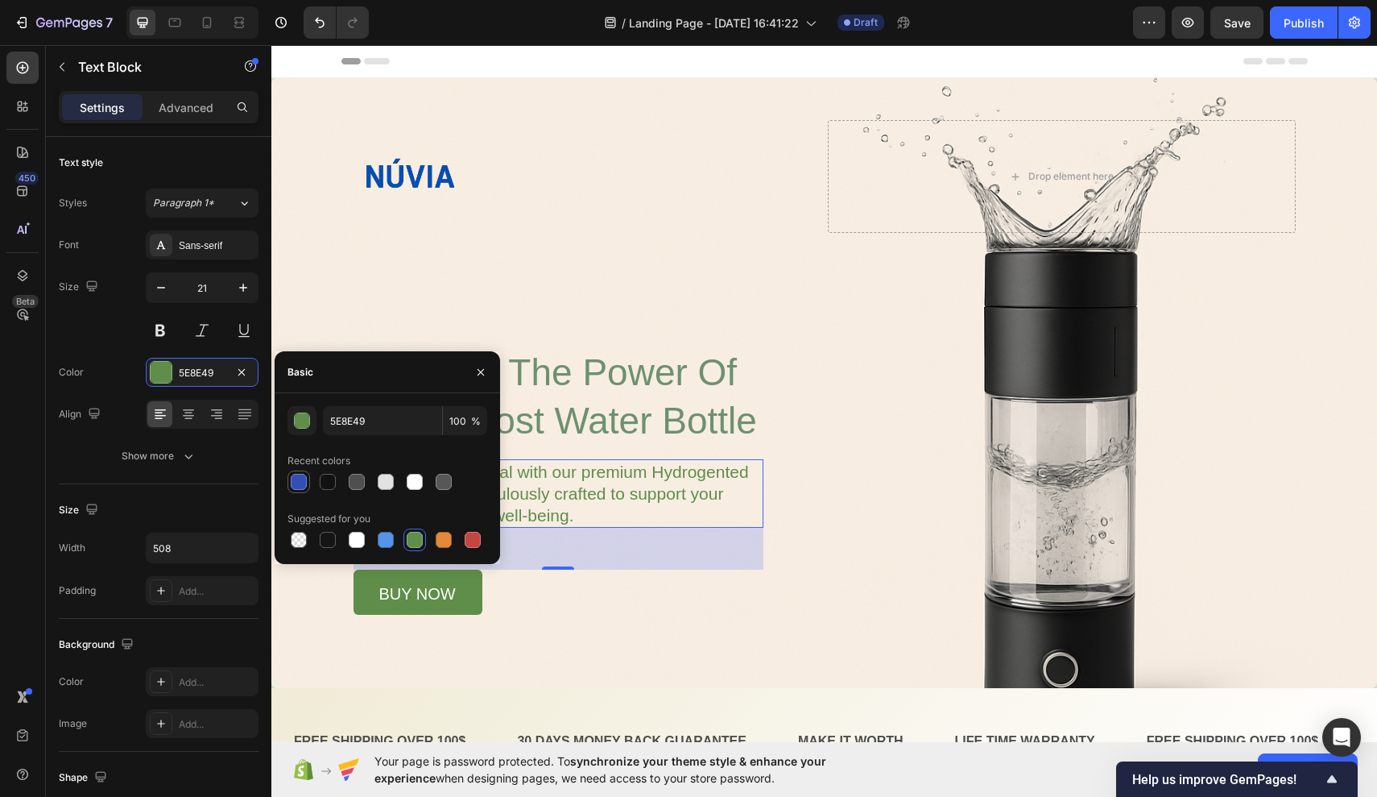
click at [304, 487] on div at bounding box center [299, 482] width 16 height 16
type input "334FB4"
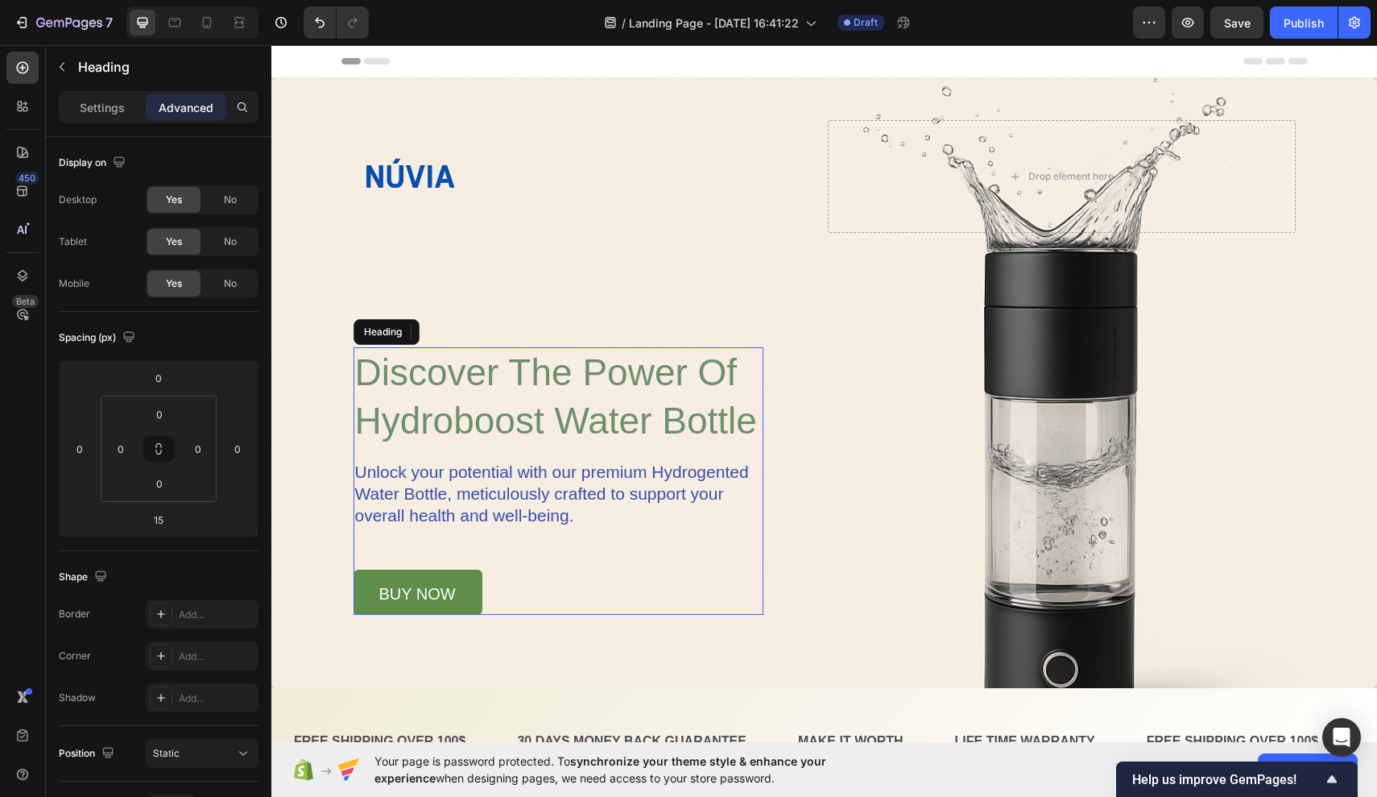
click at [583, 415] on span "discover the power of hydroboost water bottle" at bounding box center [556, 396] width 402 height 90
click at [446, 387] on span "discover the power of hydroboost water bottle" at bounding box center [556, 396] width 402 height 90
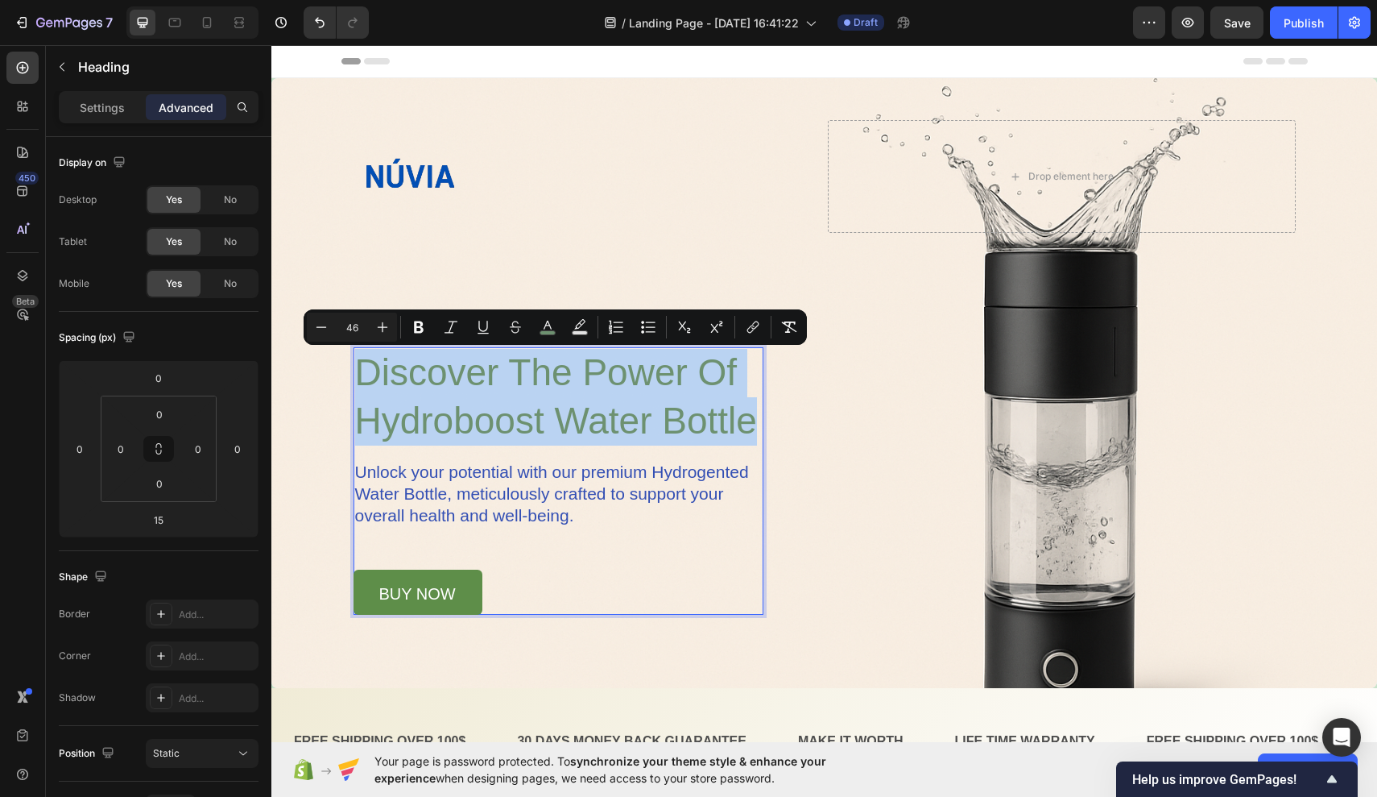
drag, startPoint x: 362, startPoint y: 371, endPoint x: 758, endPoint y: 425, distance: 400.0
click at [758, 425] on p "discover the power of hydroboost water bottle" at bounding box center [558, 397] width 407 height 97
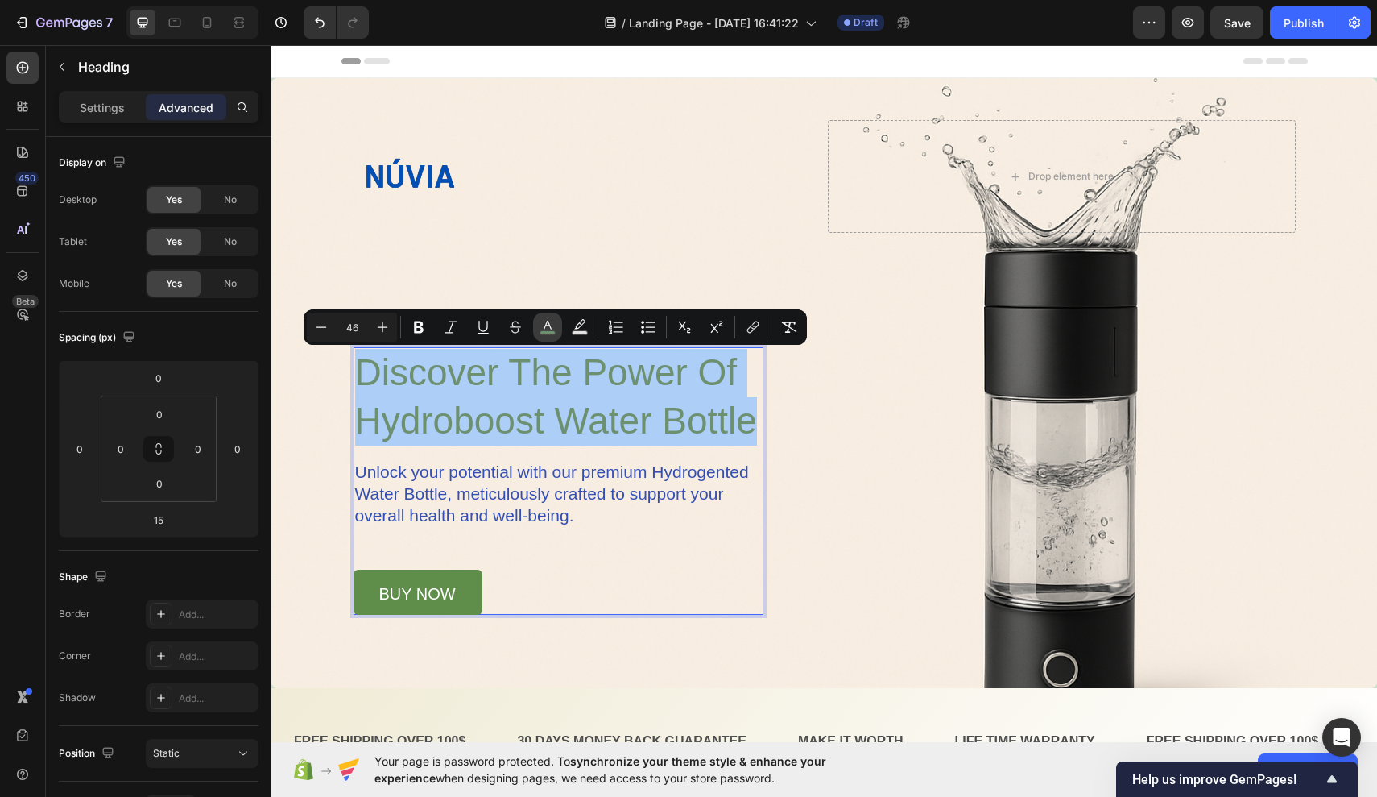
click at [553, 331] on rect "Editor contextual toolbar" at bounding box center [548, 333] width 15 height 4
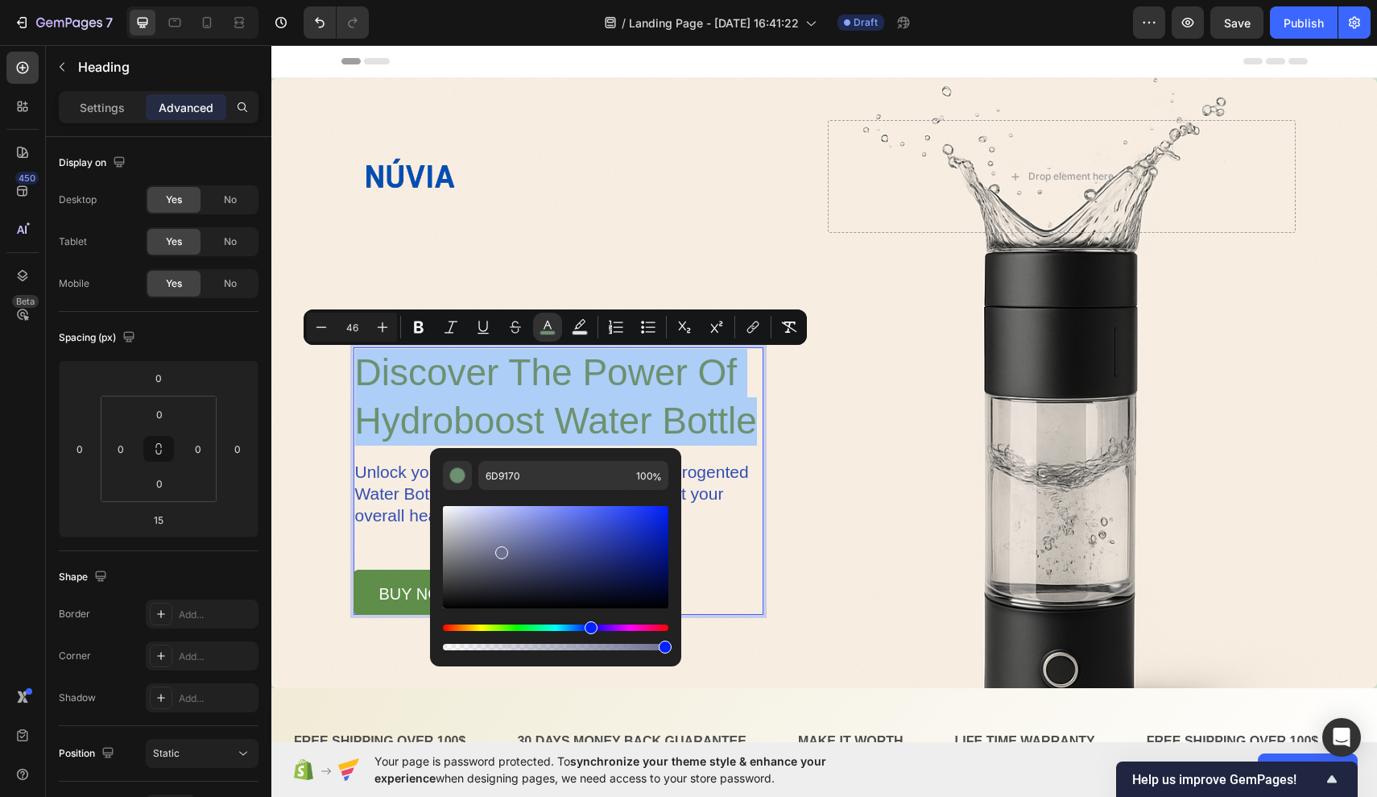
click at [589, 627] on div "Hue" at bounding box center [556, 627] width 226 height 6
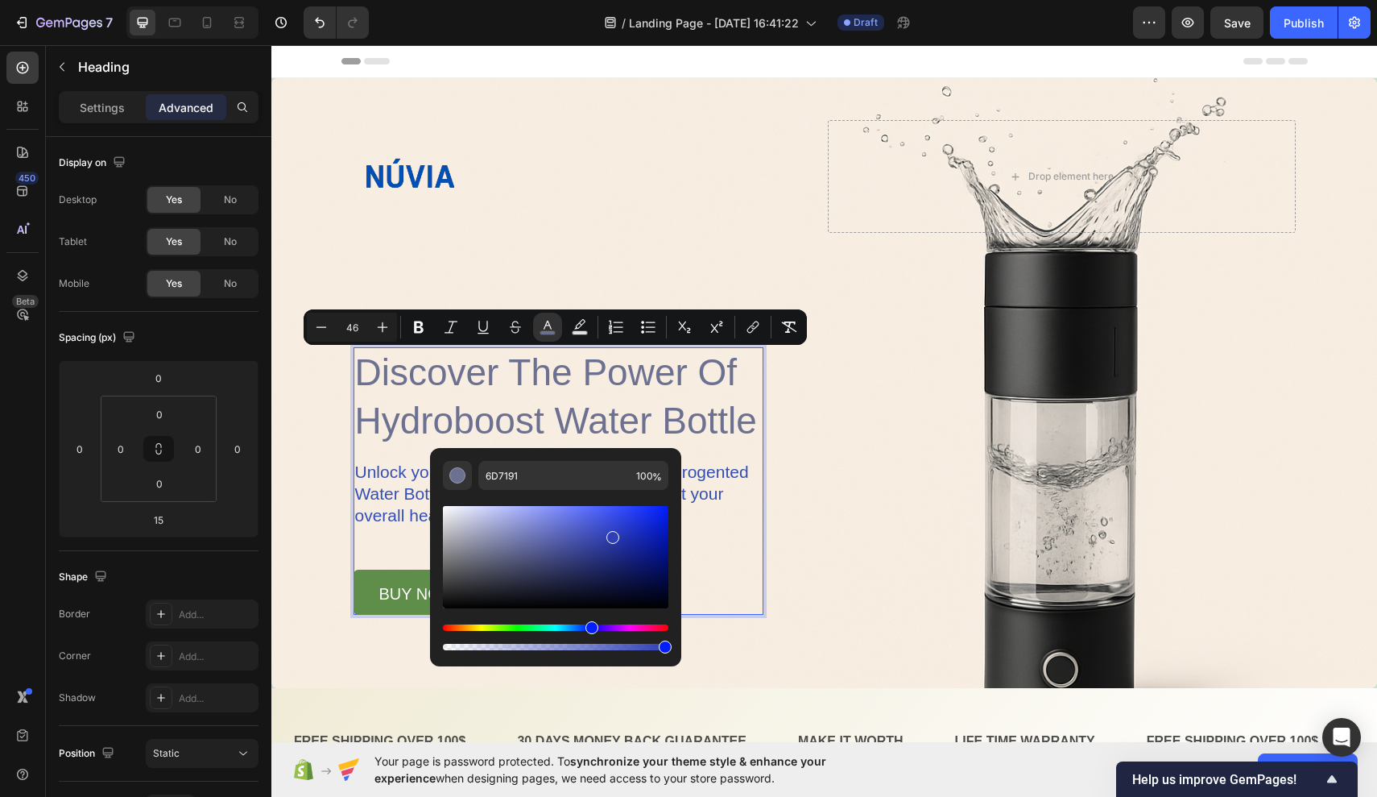
click at [610, 534] on div "Editor contextual toolbar" at bounding box center [556, 557] width 226 height 102
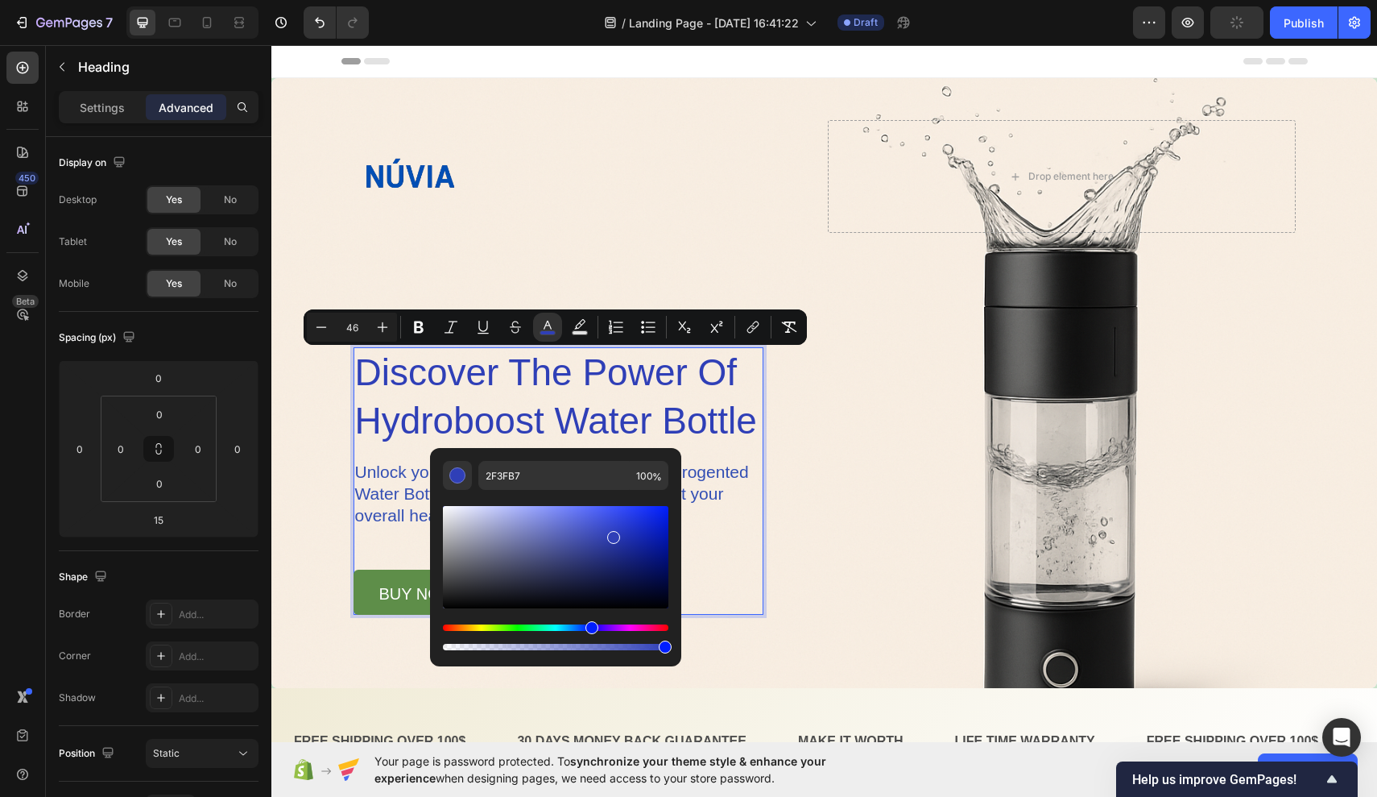
click at [636, 519] on div "Editor contextual toolbar" at bounding box center [556, 557] width 226 height 102
type input "2137DD"
click at [743, 603] on div "buy now Button" at bounding box center [559, 592] width 410 height 45
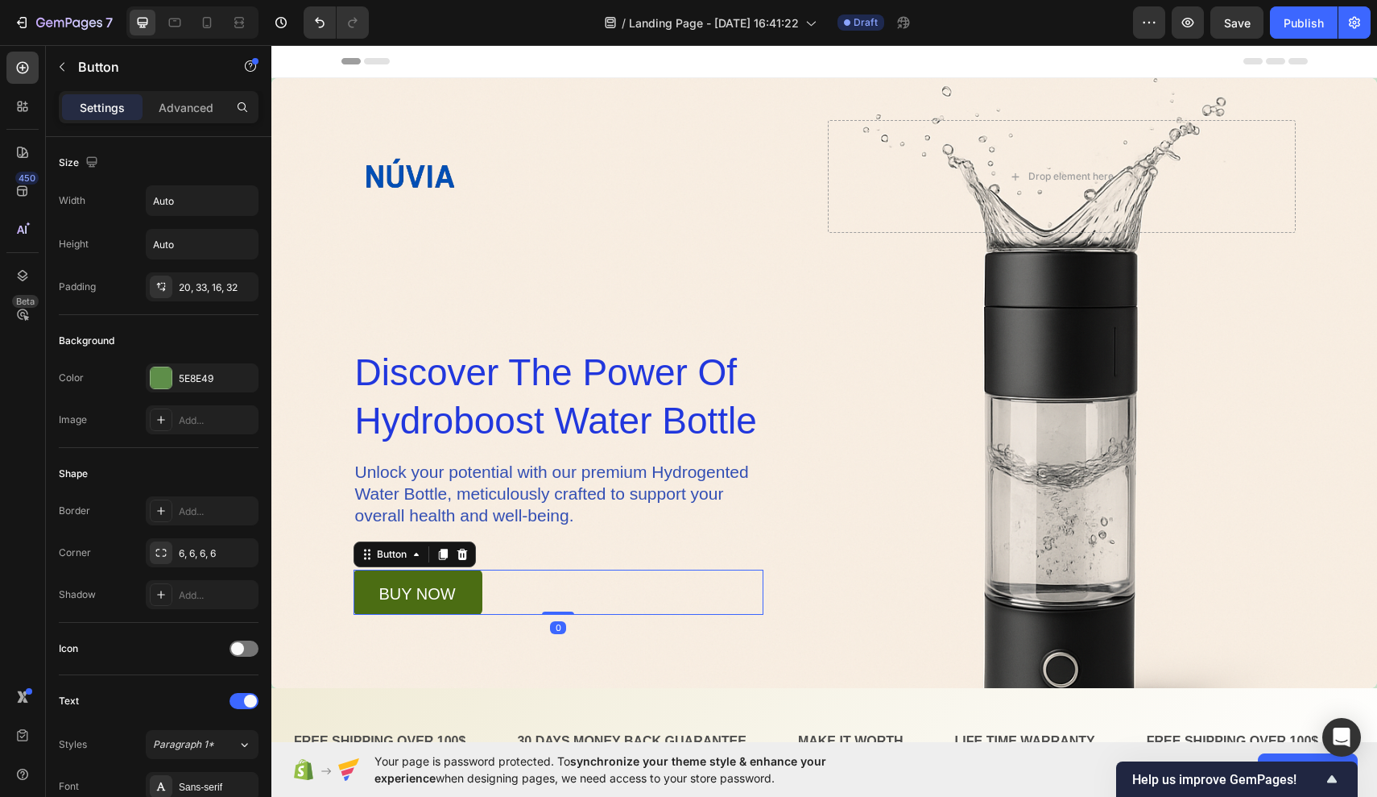
click at [470, 590] on link "buy now" at bounding box center [418, 592] width 129 height 45
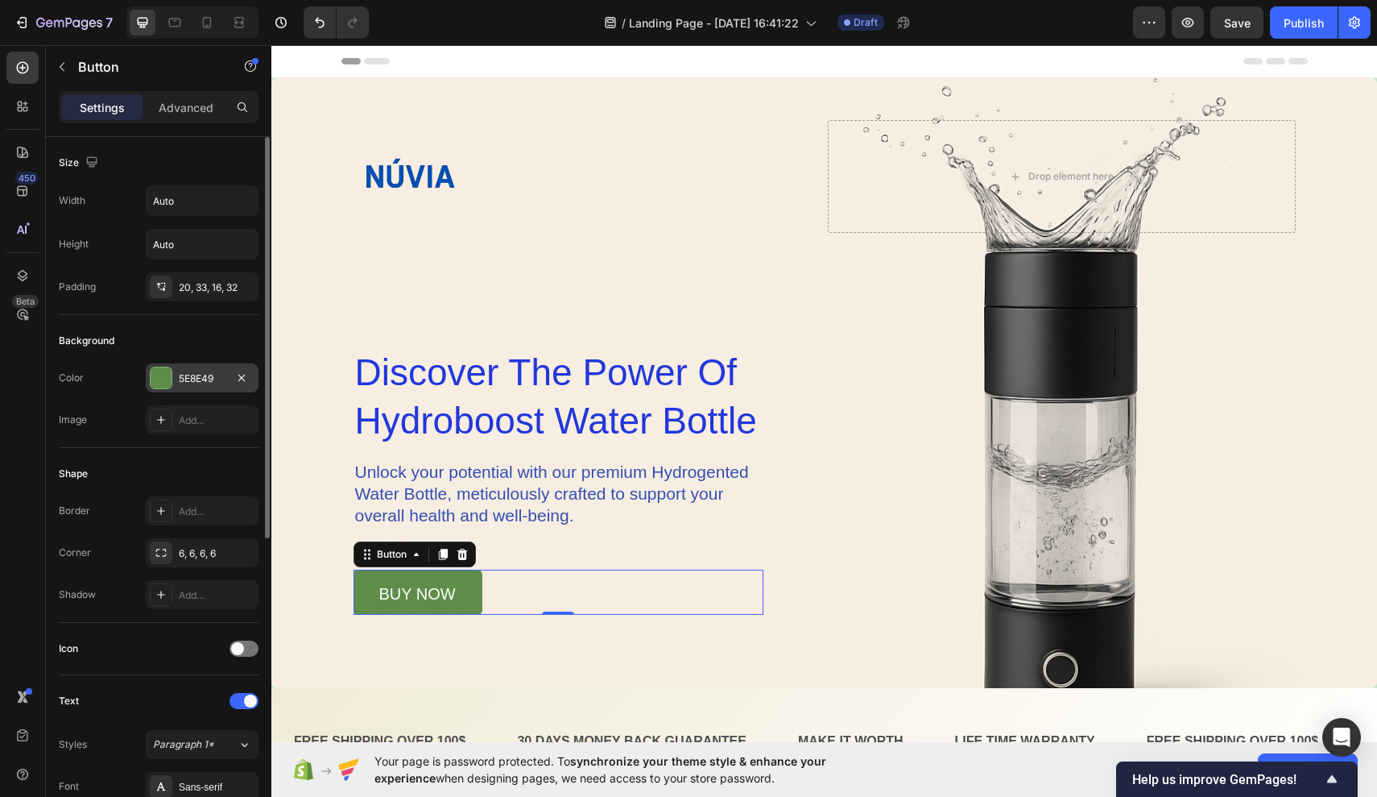
click at [185, 388] on div "5E8E49" at bounding box center [202, 377] width 113 height 29
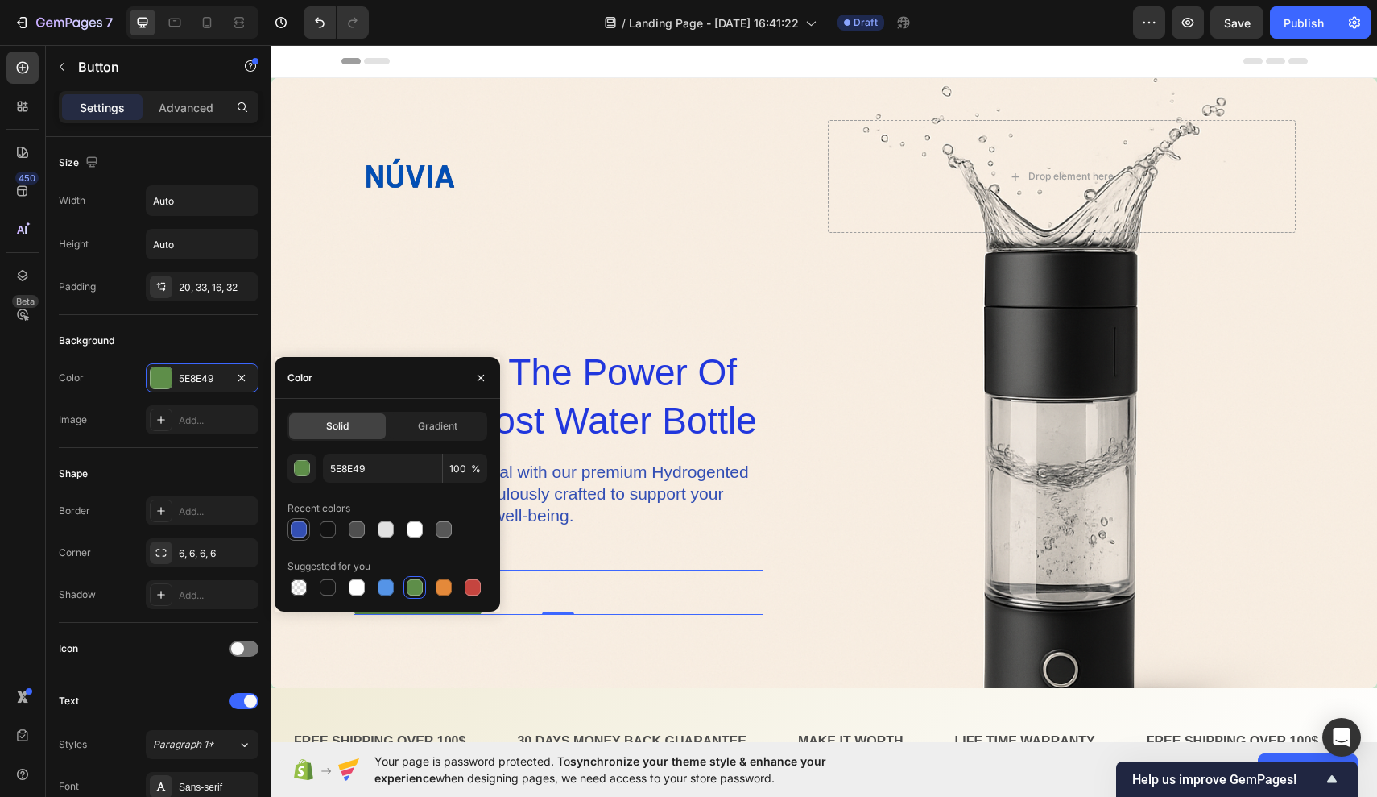
click at [300, 532] on div at bounding box center [299, 529] width 16 height 16
type input "334FB4"
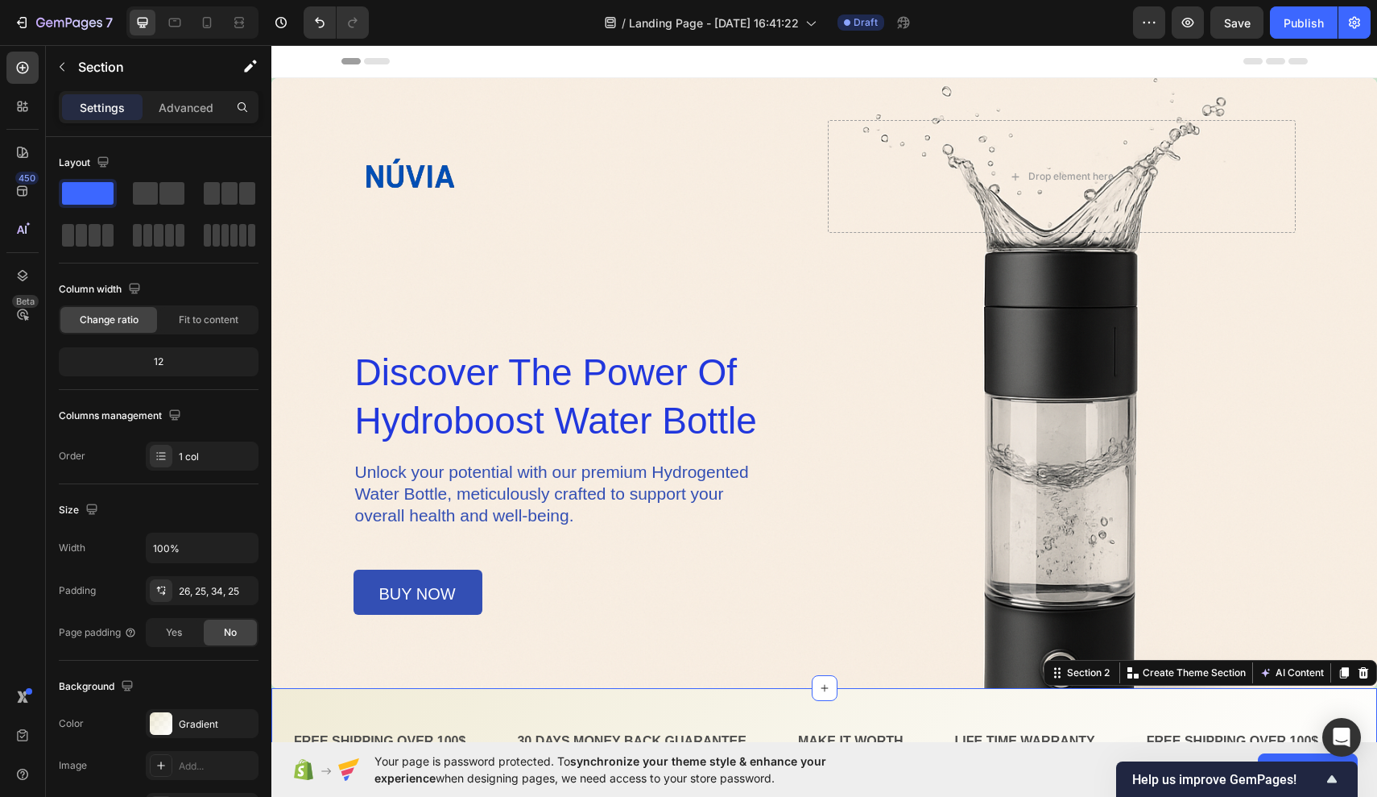
drag, startPoint x: 800, startPoint y: 735, endPoint x: 528, endPoint y: 690, distance: 275.2
click at [528, 690] on div "FREE SHIPPING OVER 100$ Text Block 30 DAYS MONEY BACK GUARANTEE Text Block MAKE…" at bounding box center [824, 745] width 1106 height 114
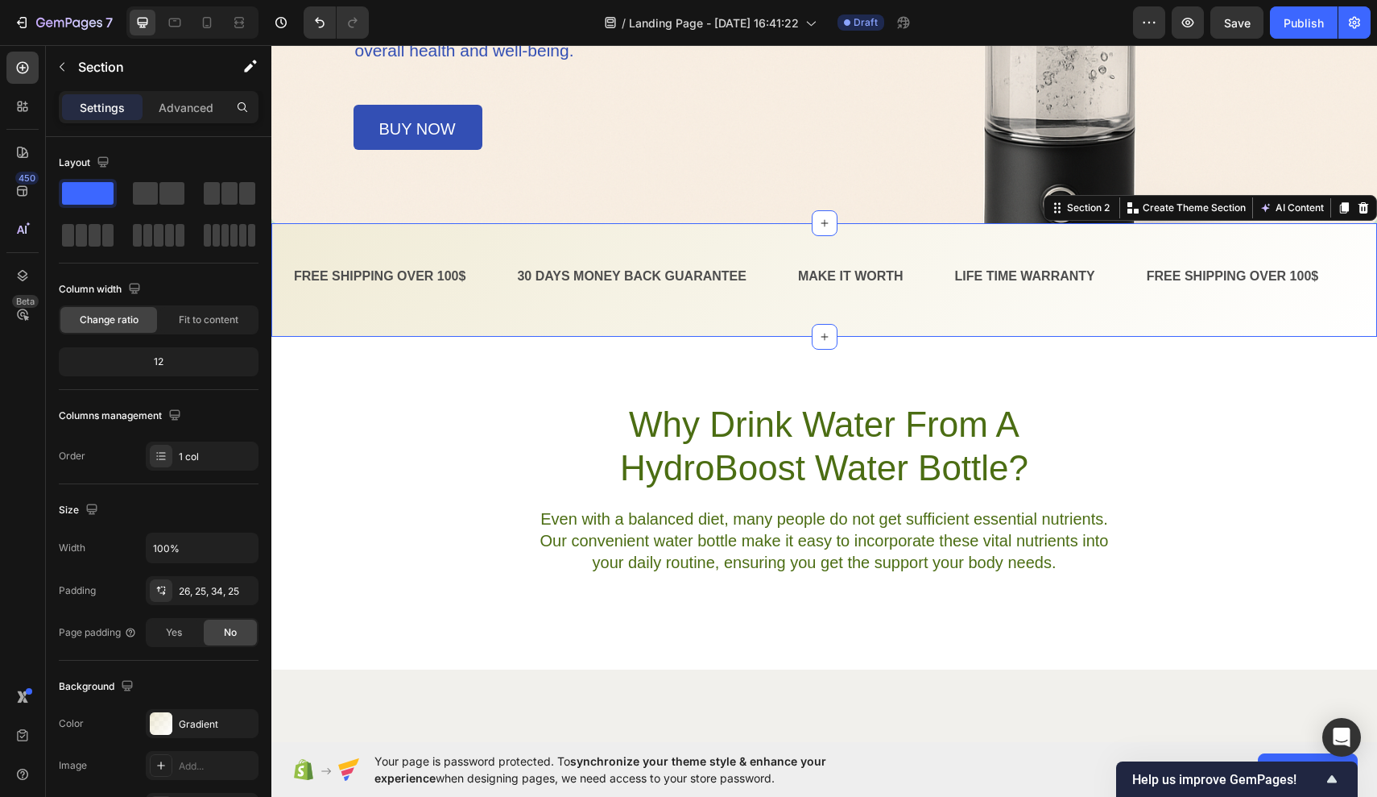
scroll to position [251, 0]
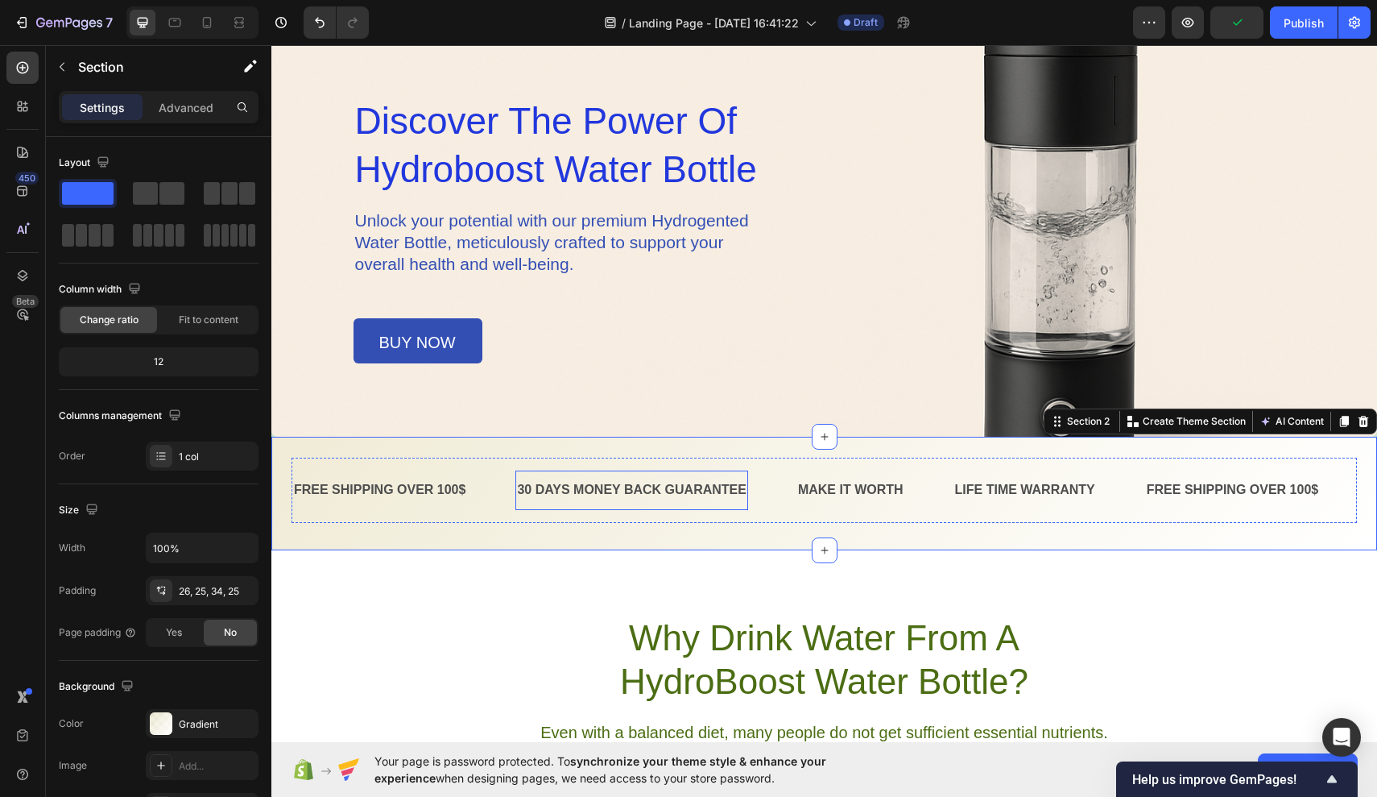
click at [578, 495] on p "30 DAYS MONEY BACK GUARANTEE" at bounding box center [632, 489] width 230 height 23
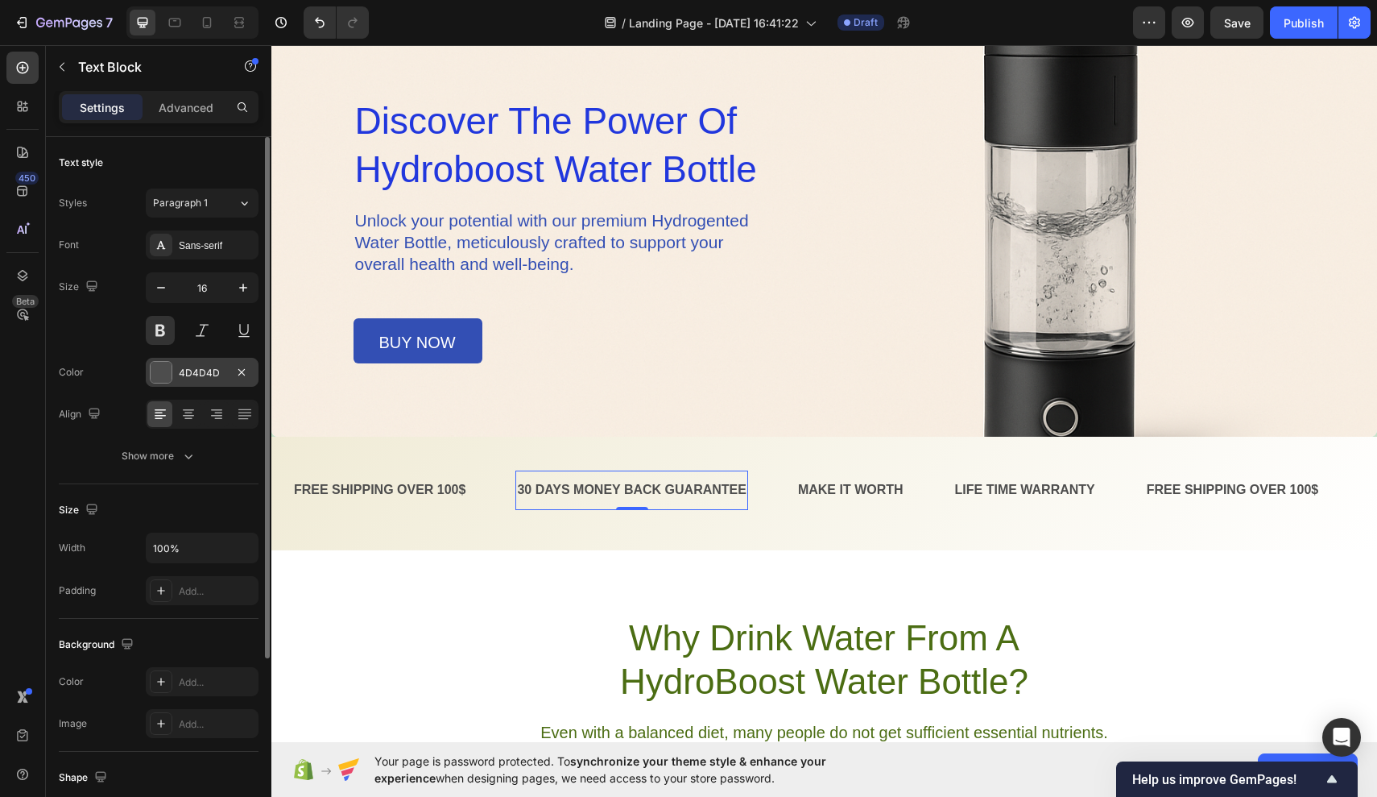
click at [194, 383] on div "4D4D4D" at bounding box center [202, 372] width 113 height 29
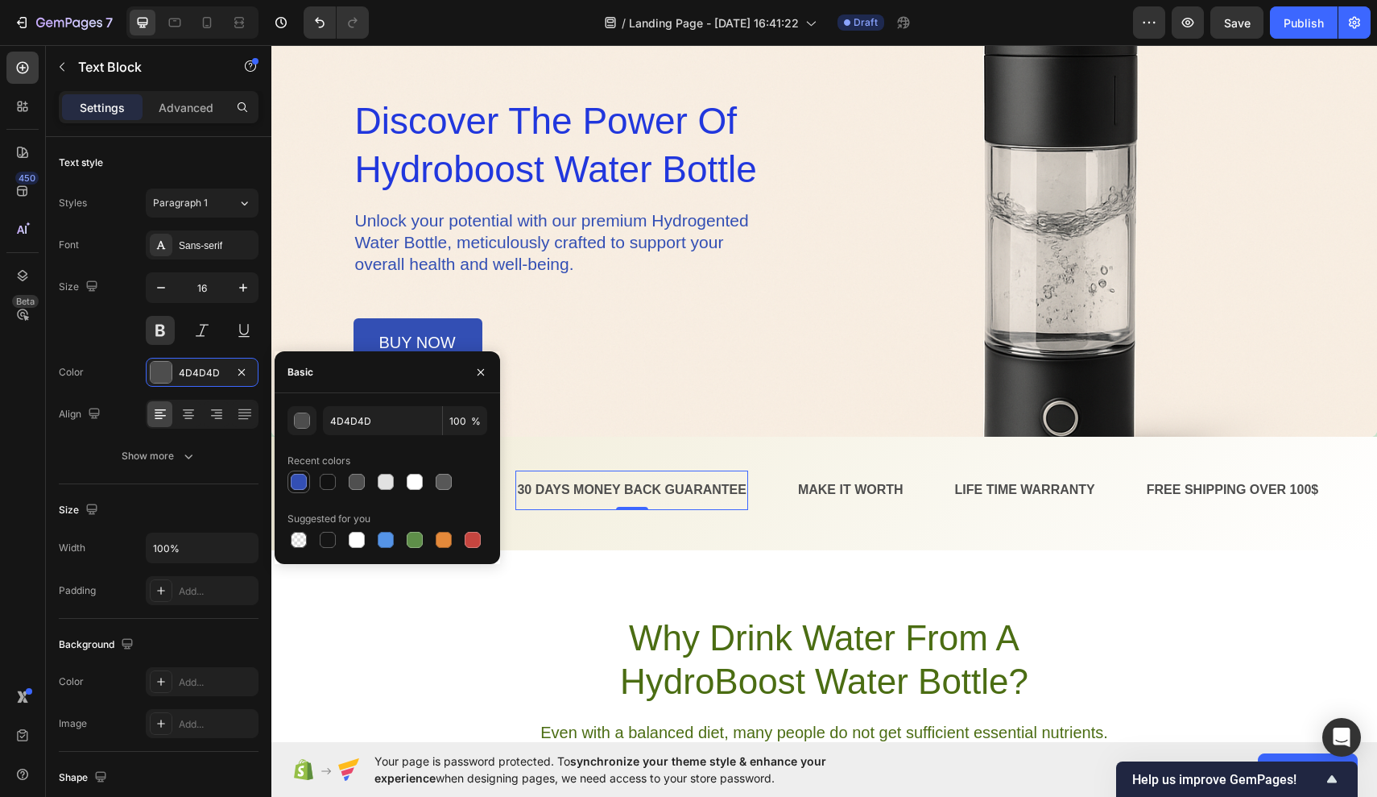
click at [298, 477] on div at bounding box center [299, 482] width 16 height 16
type input "334FB4"
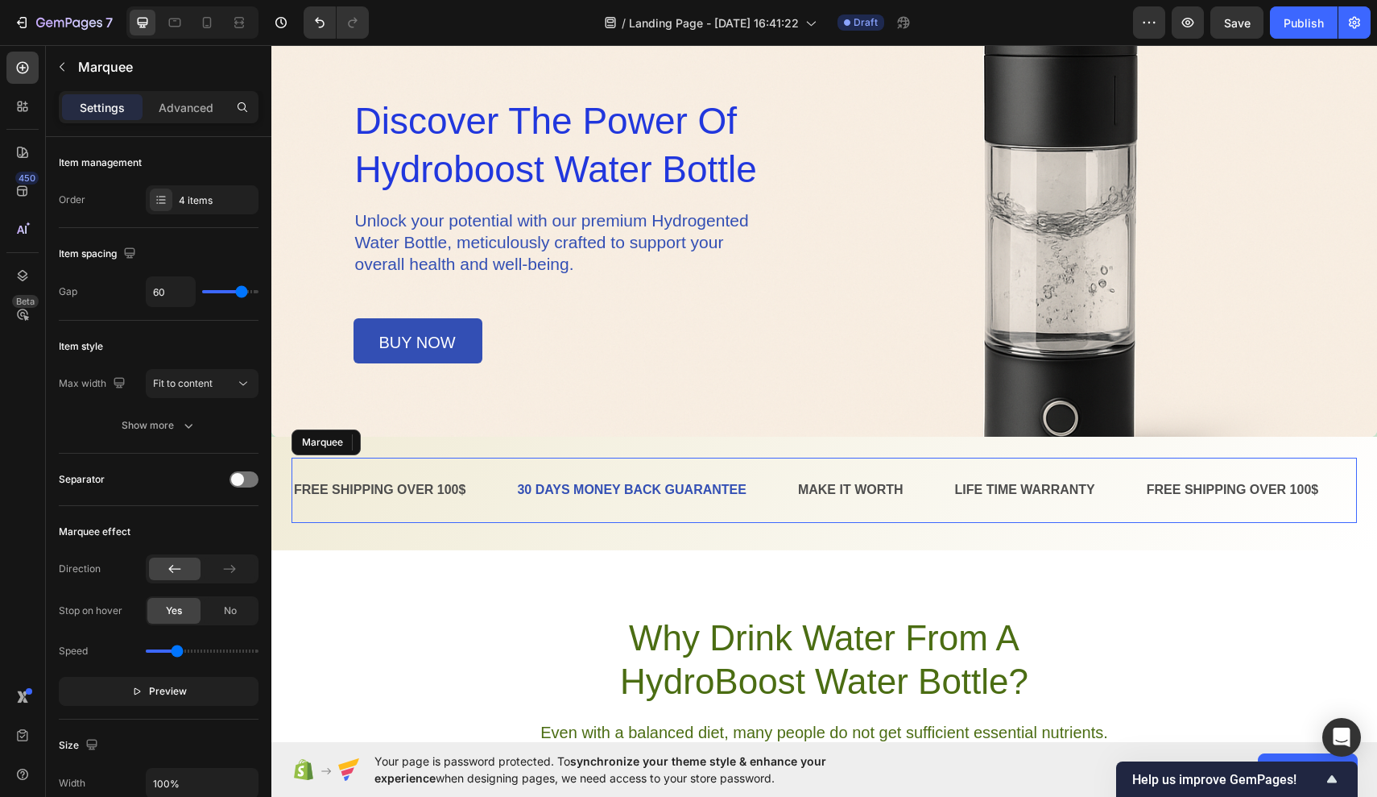
click at [785, 496] on div "30 DAYS MONEY BACK GUARANTEE Text Block 0" at bounding box center [656, 489] width 281 height 39
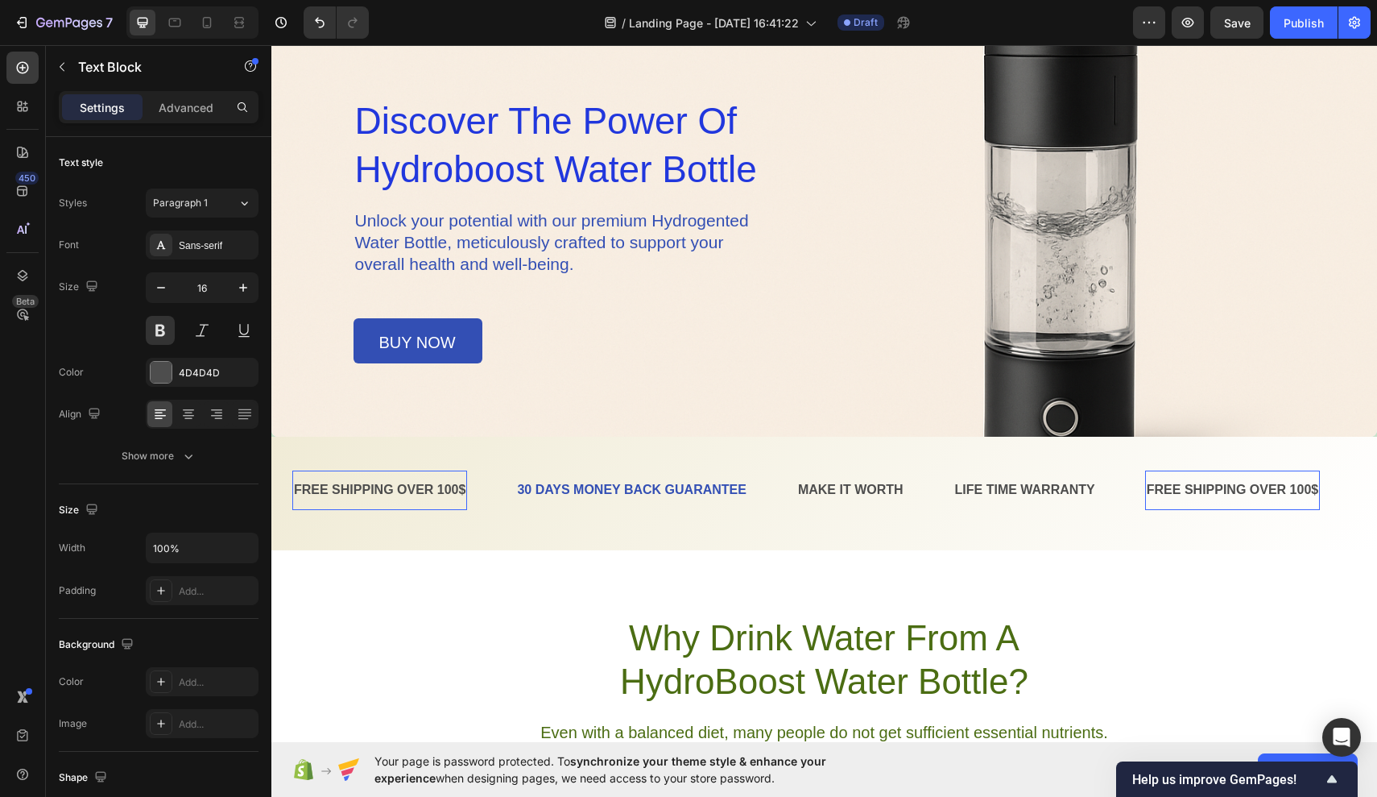
click at [426, 507] on div "FREE SHIPPING OVER 100$ Text Block" at bounding box center [379, 489] width 175 height 39
click at [185, 376] on div "4D4D4D" at bounding box center [202, 373] width 47 height 14
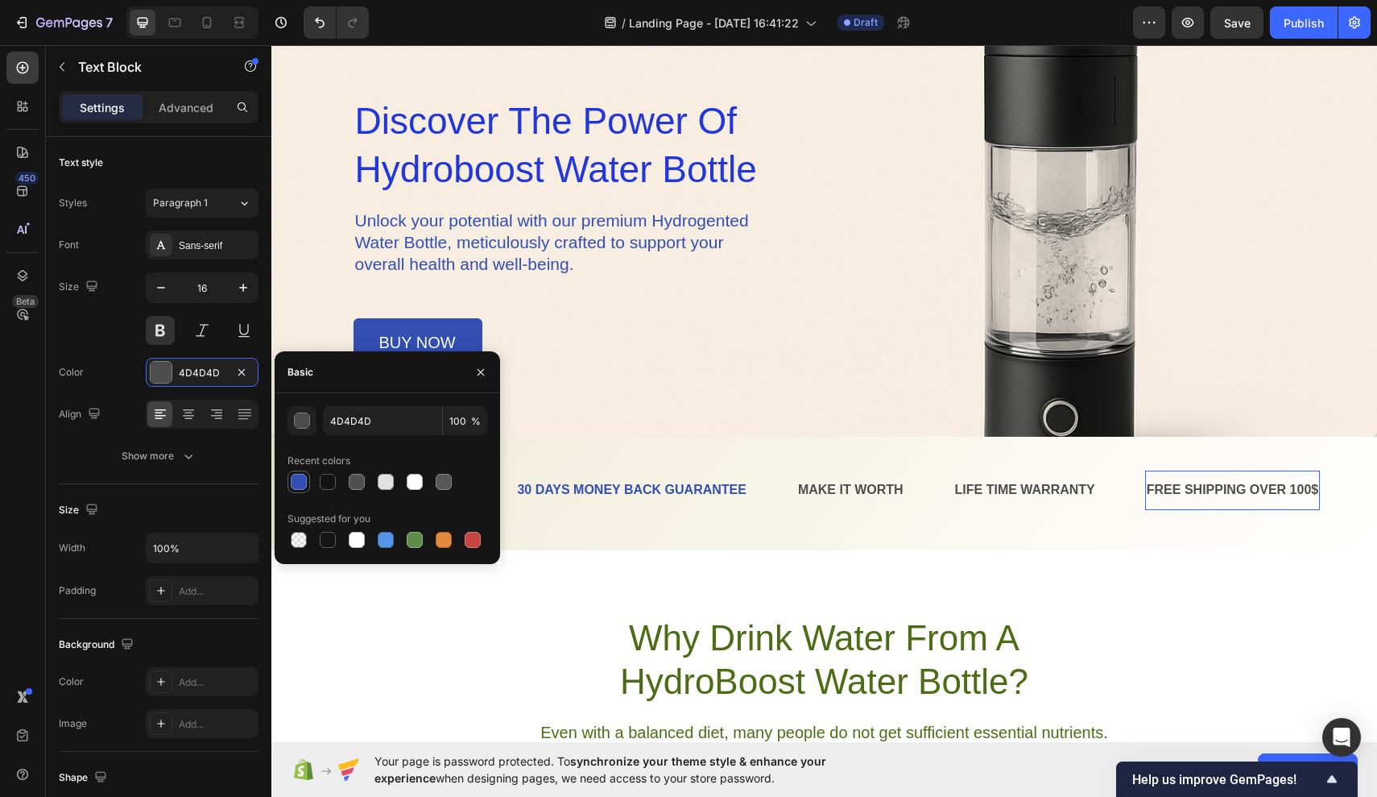
click at [302, 478] on div at bounding box center [299, 482] width 16 height 16
type input "334FB4"
click at [893, 498] on p "MAKE IT WORTH" at bounding box center [851, 489] width 106 height 23
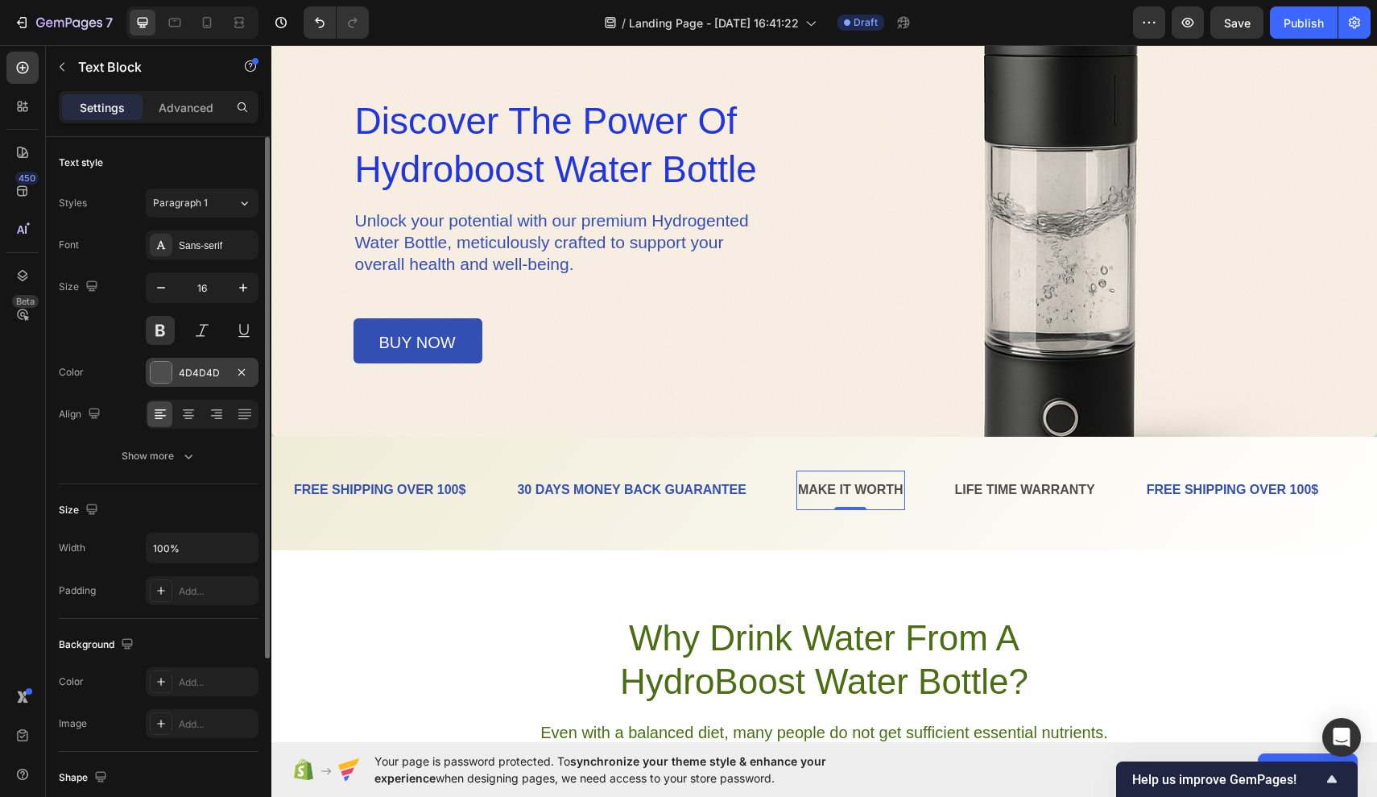
click at [165, 371] on div at bounding box center [161, 372] width 21 height 21
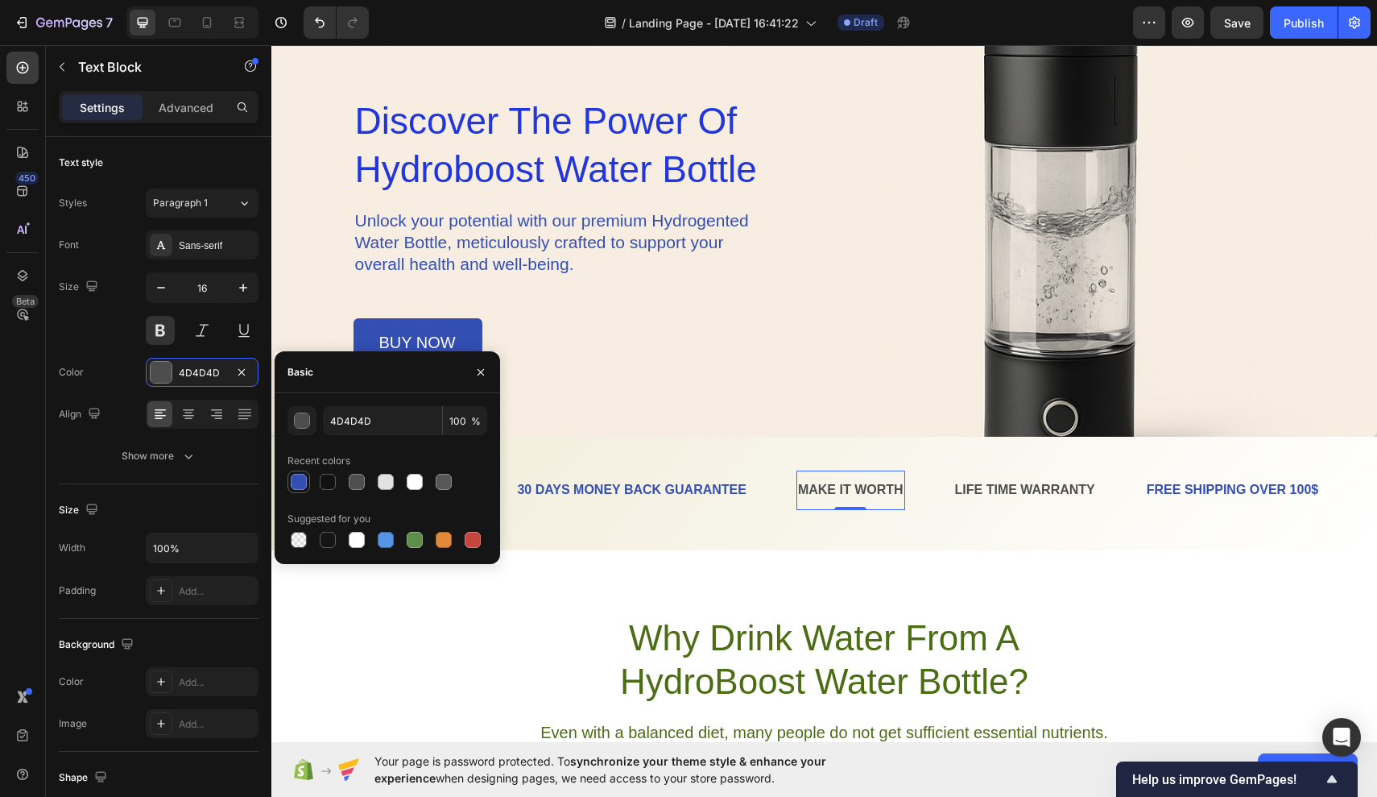
click at [305, 476] on div at bounding box center [299, 482] width 16 height 16
type input "334FB4"
click at [976, 491] on div "LIFE TIME WARRANTY" at bounding box center [1025, 490] width 143 height 27
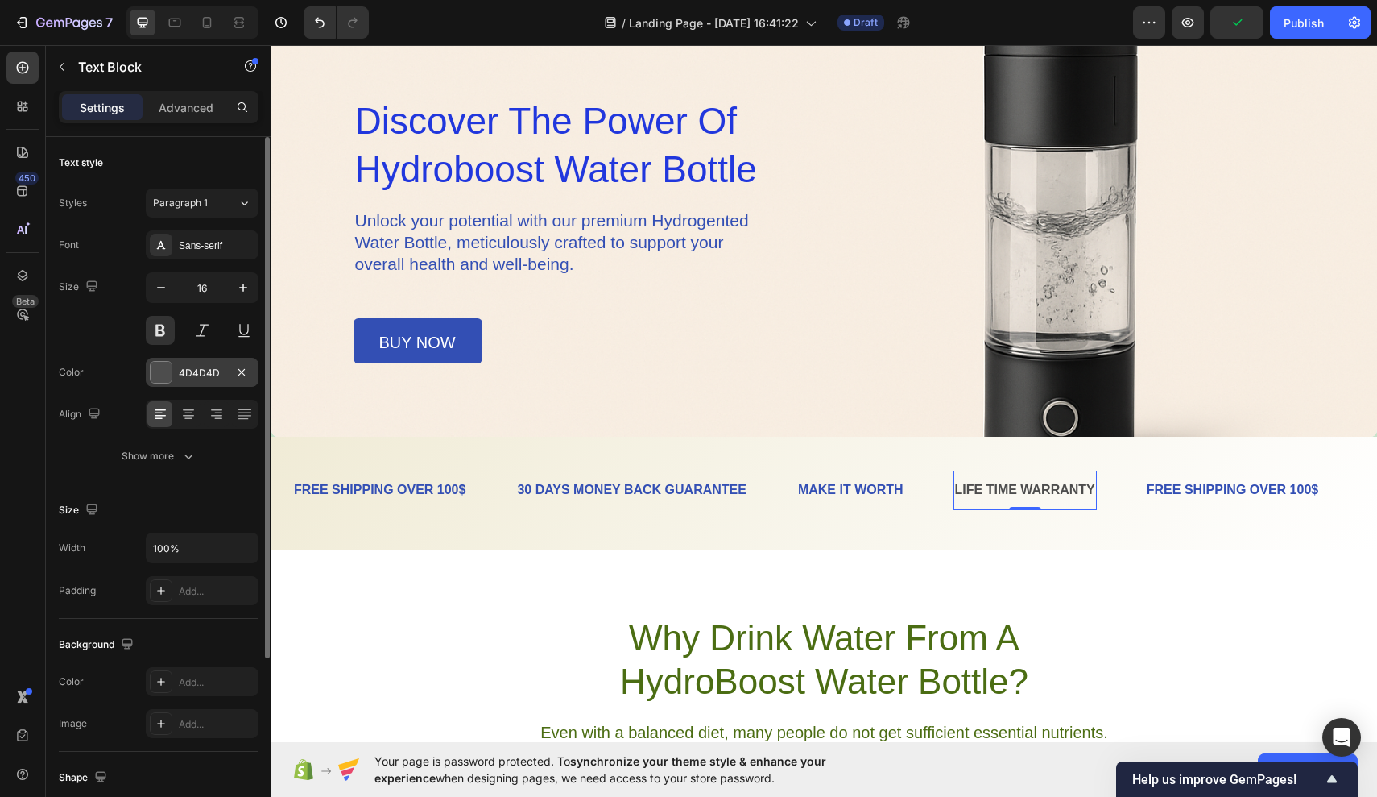
click at [180, 383] on div "4D4D4D" at bounding box center [202, 372] width 113 height 29
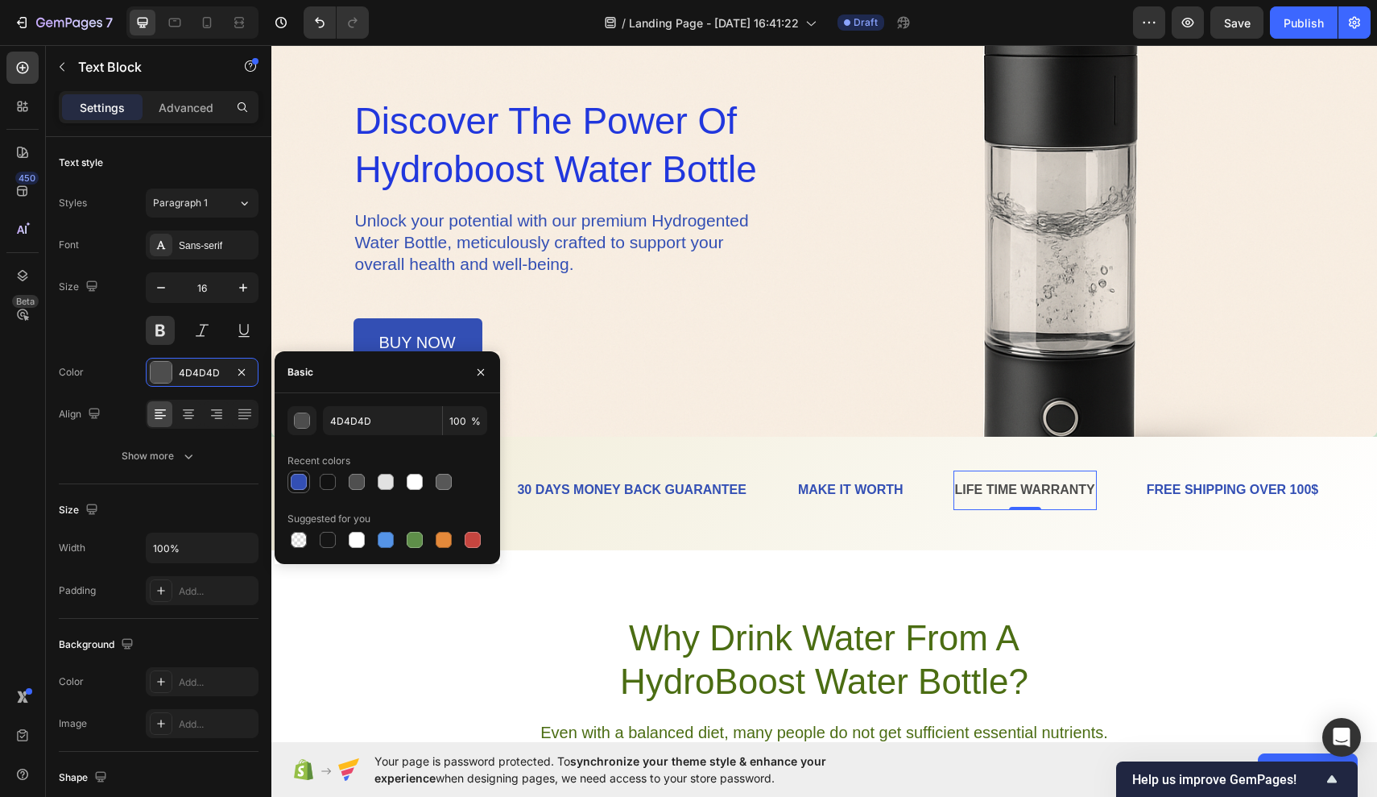
click at [292, 477] on div at bounding box center [299, 482] width 16 height 16
type input "334FB4"
drag, startPoint x: 673, startPoint y: 701, endPoint x: 402, endPoint y: 656, distance: 275.2
click at [402, 657] on div "Why Drink Water From A HydroBoost Water Bottle? Heading Even with a balanced di…" at bounding box center [824, 702] width 1106 height 174
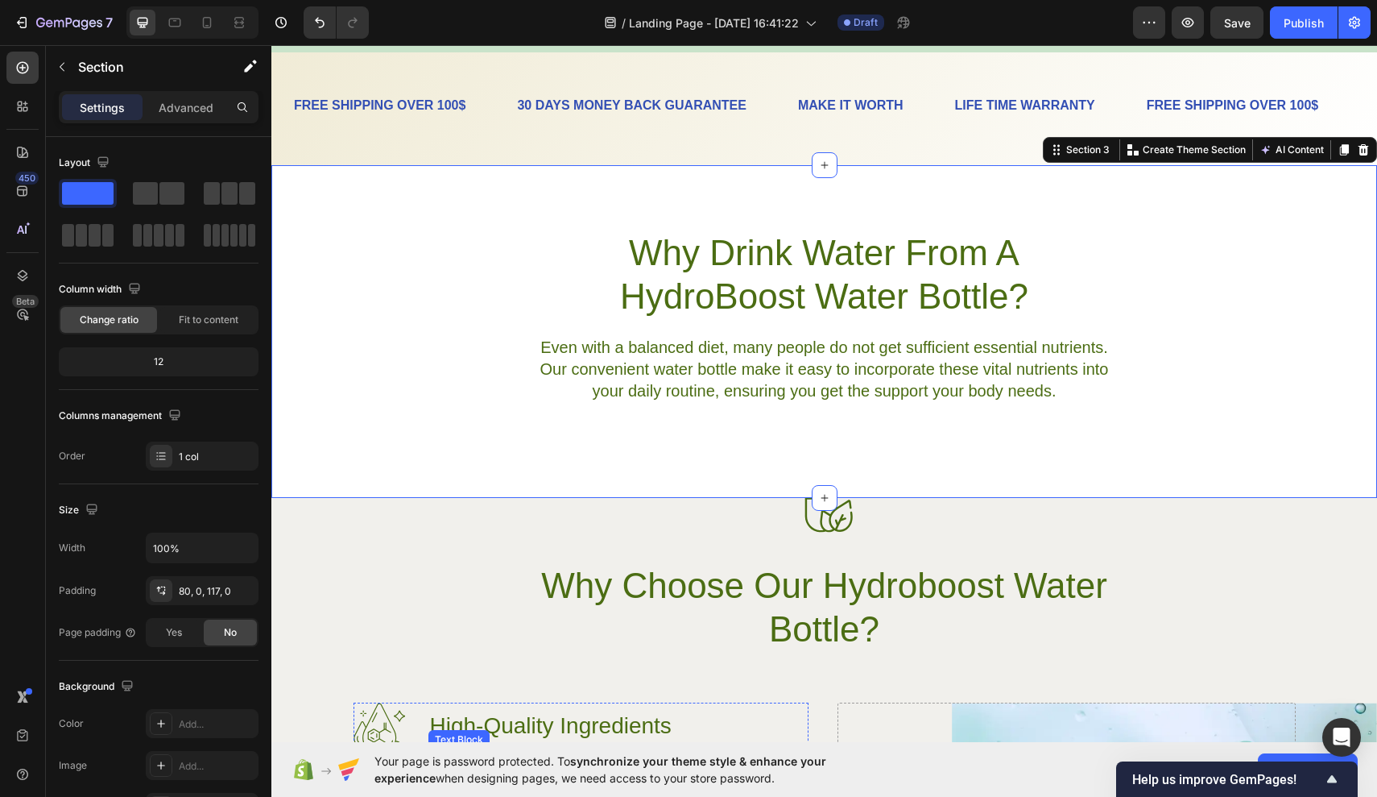
scroll to position [545, 0]
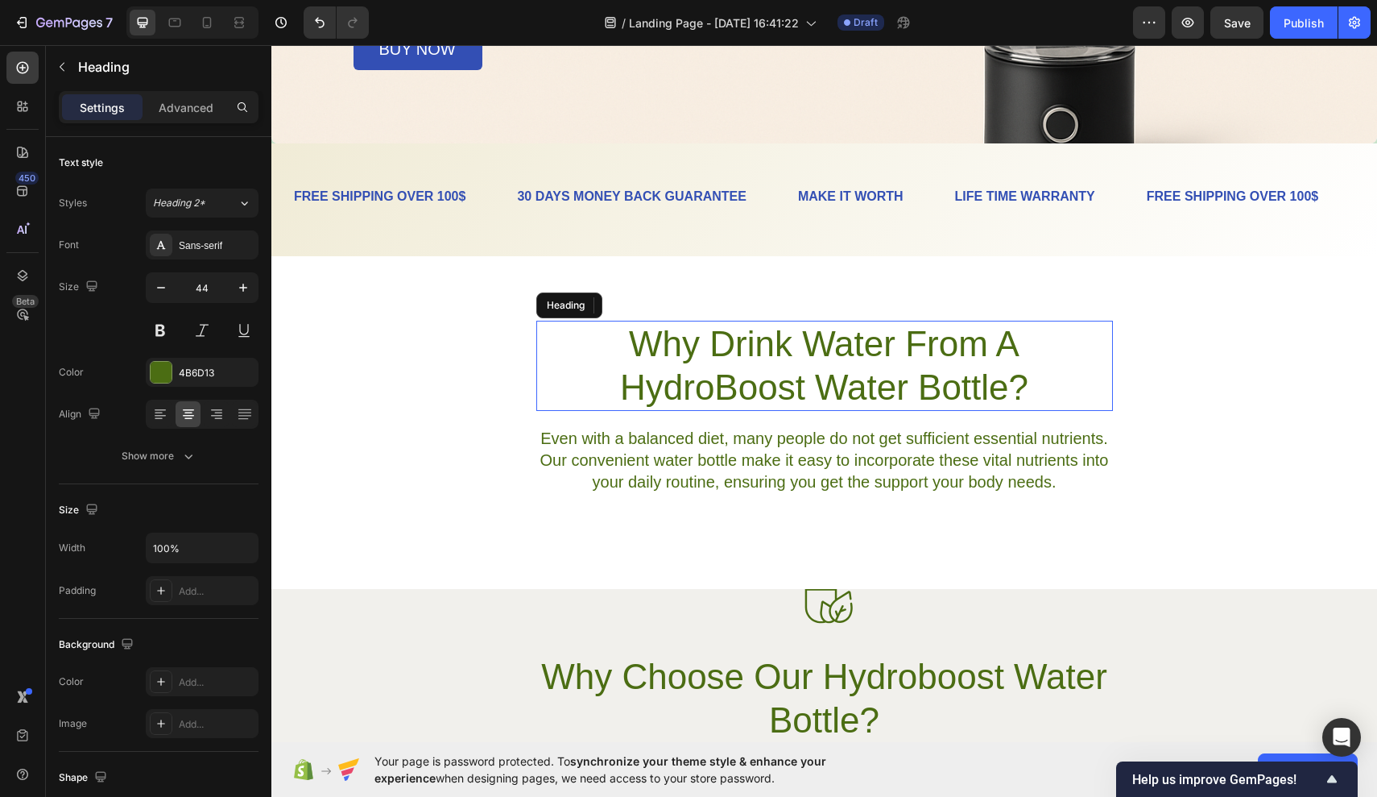
click at [822, 404] on h2 "Why Drink Water From A HydroBoost Water Bottle?" at bounding box center [824, 366] width 577 height 90
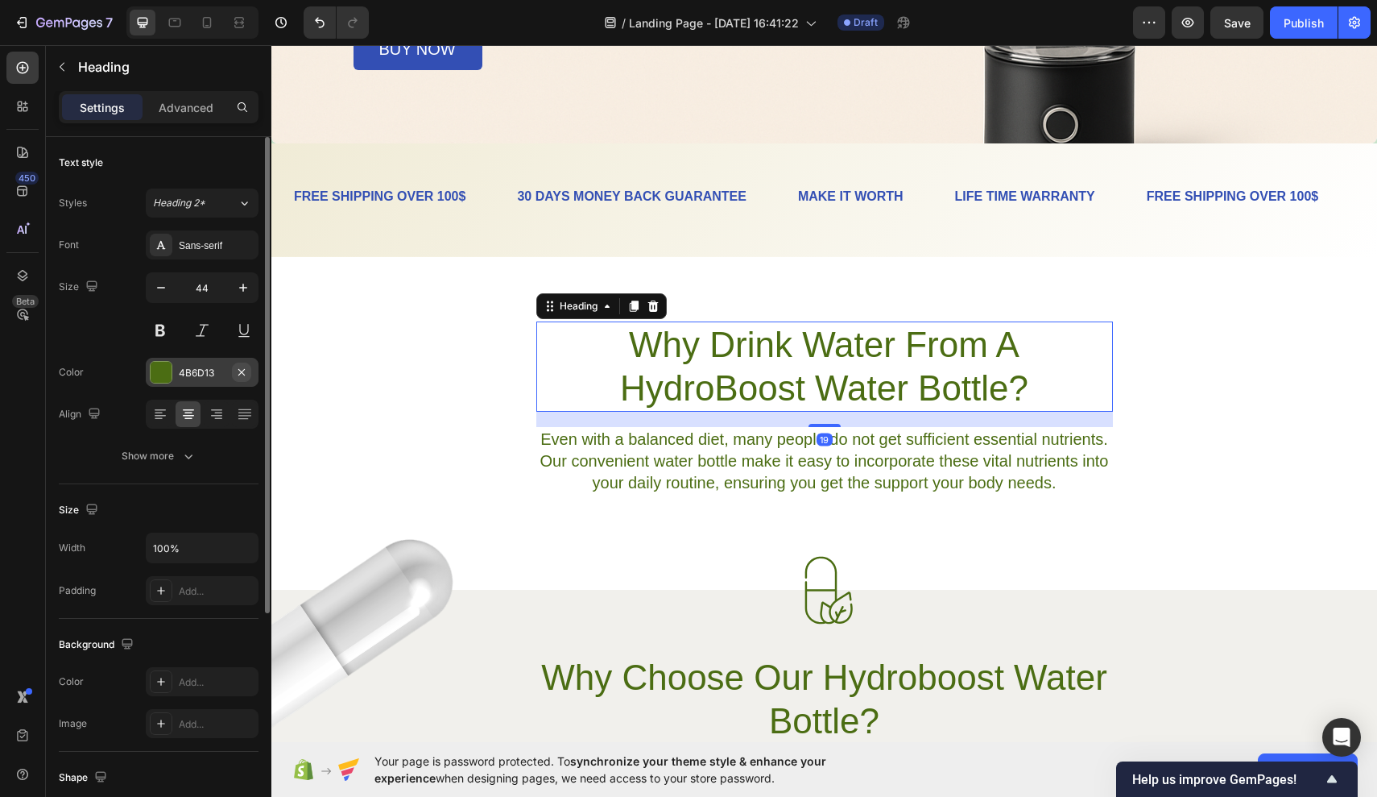
click at [236, 368] on icon "button" at bounding box center [241, 372] width 13 height 13
click at [164, 368] on div at bounding box center [161, 372] width 21 height 21
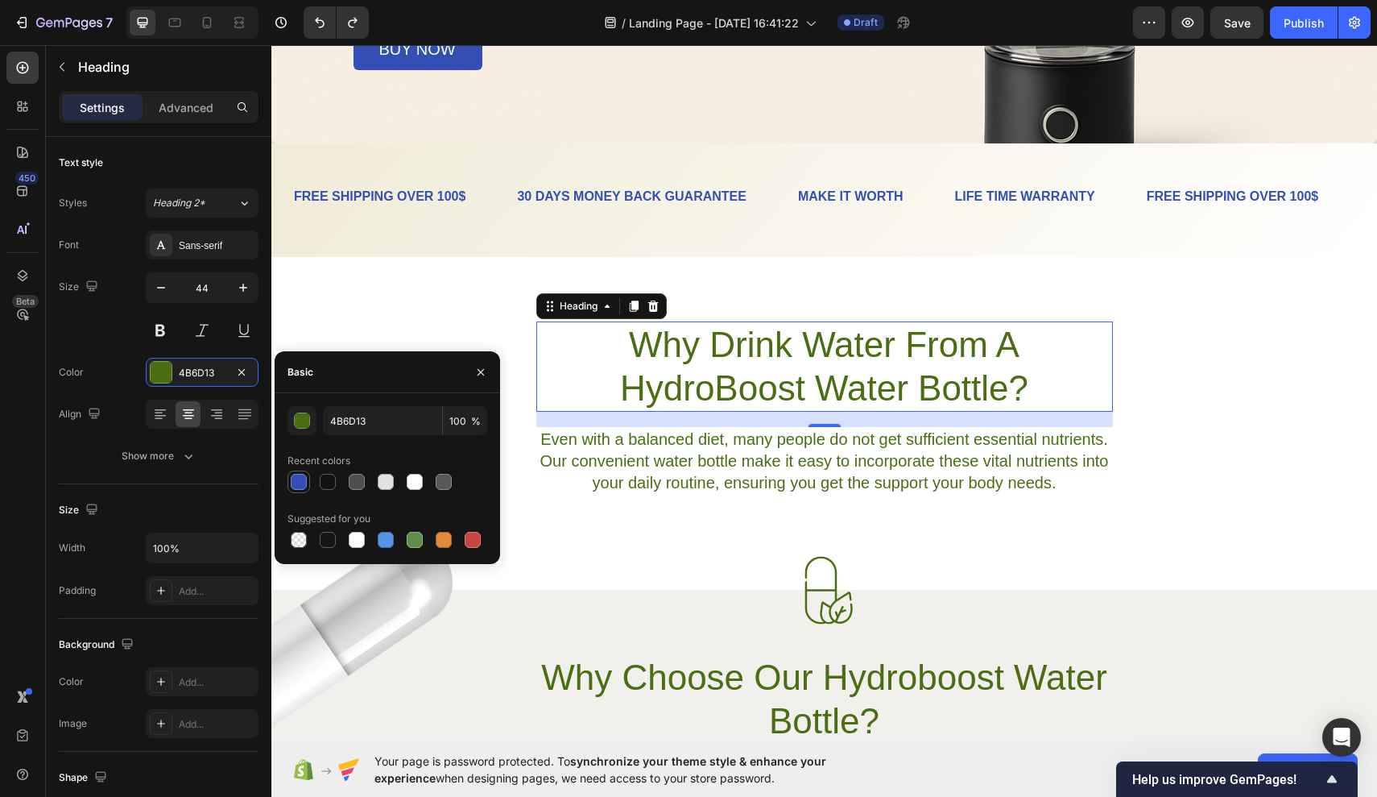
click at [305, 483] on div at bounding box center [299, 482] width 16 height 16
type input "334FB4"
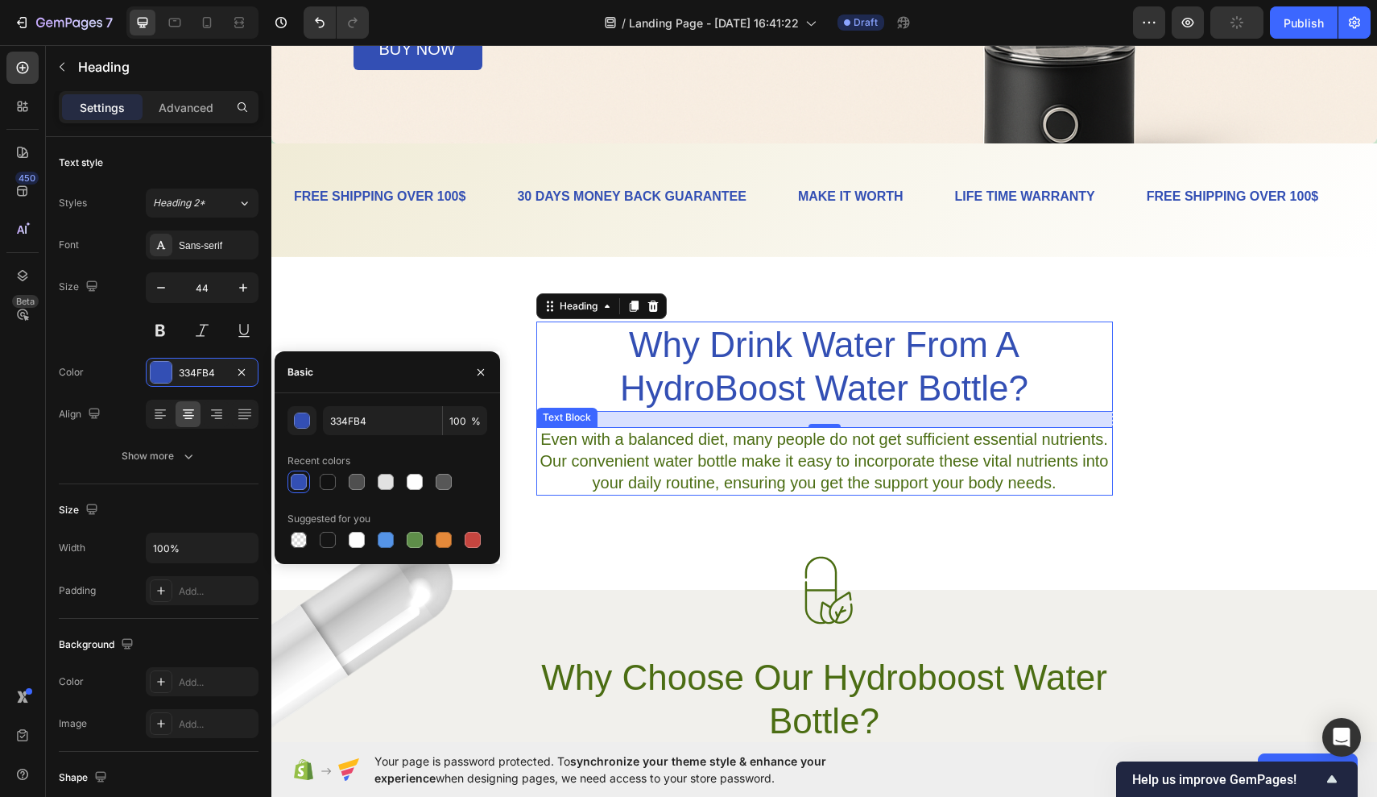
click at [605, 491] on p "Even with a balanced diet, many people do not get sufficient essential nutrient…" at bounding box center [825, 461] width 574 height 65
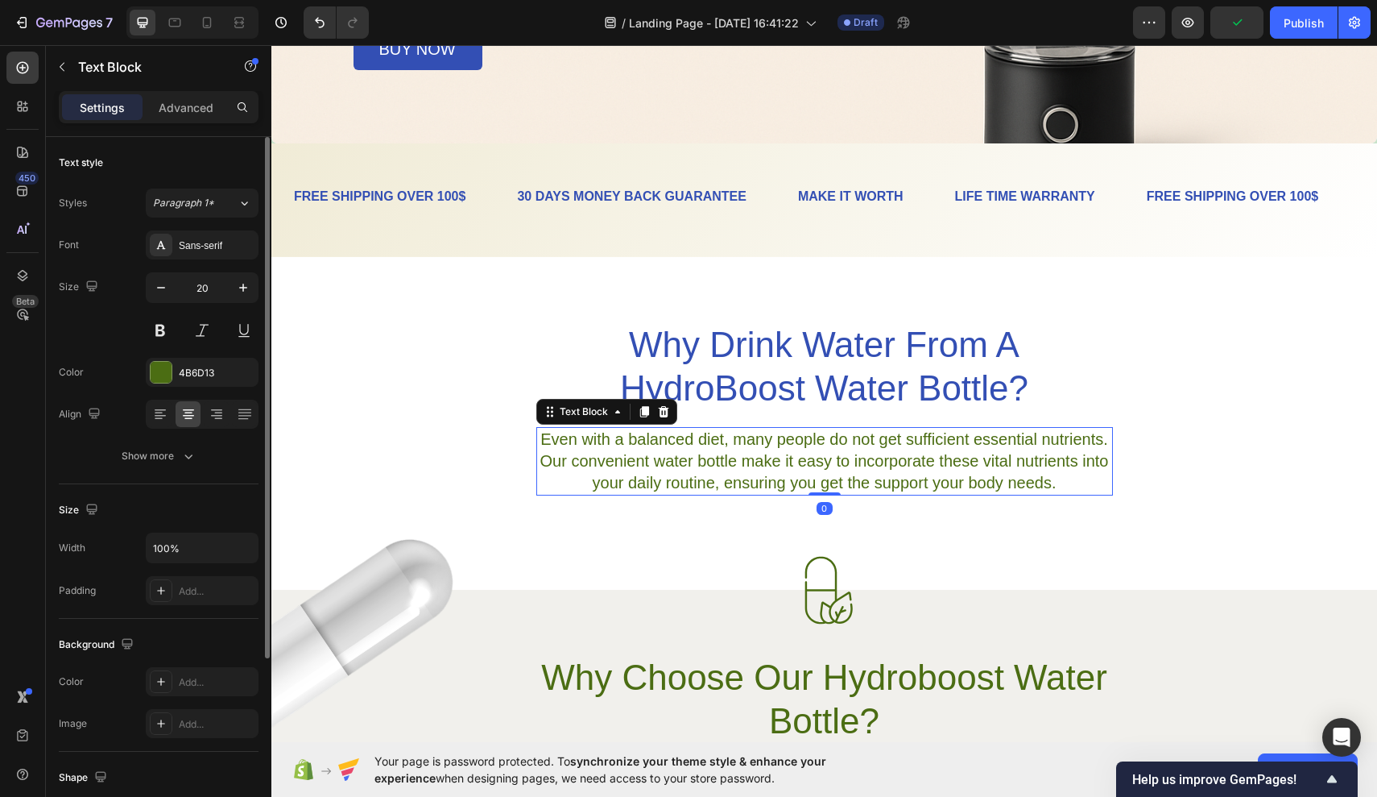
click at [188, 391] on div "Font Sans-serif Size 20 Color 4B6D13 Align Show more" at bounding box center [159, 350] width 200 height 240
click at [188, 379] on div "4B6D13" at bounding box center [202, 373] width 47 height 14
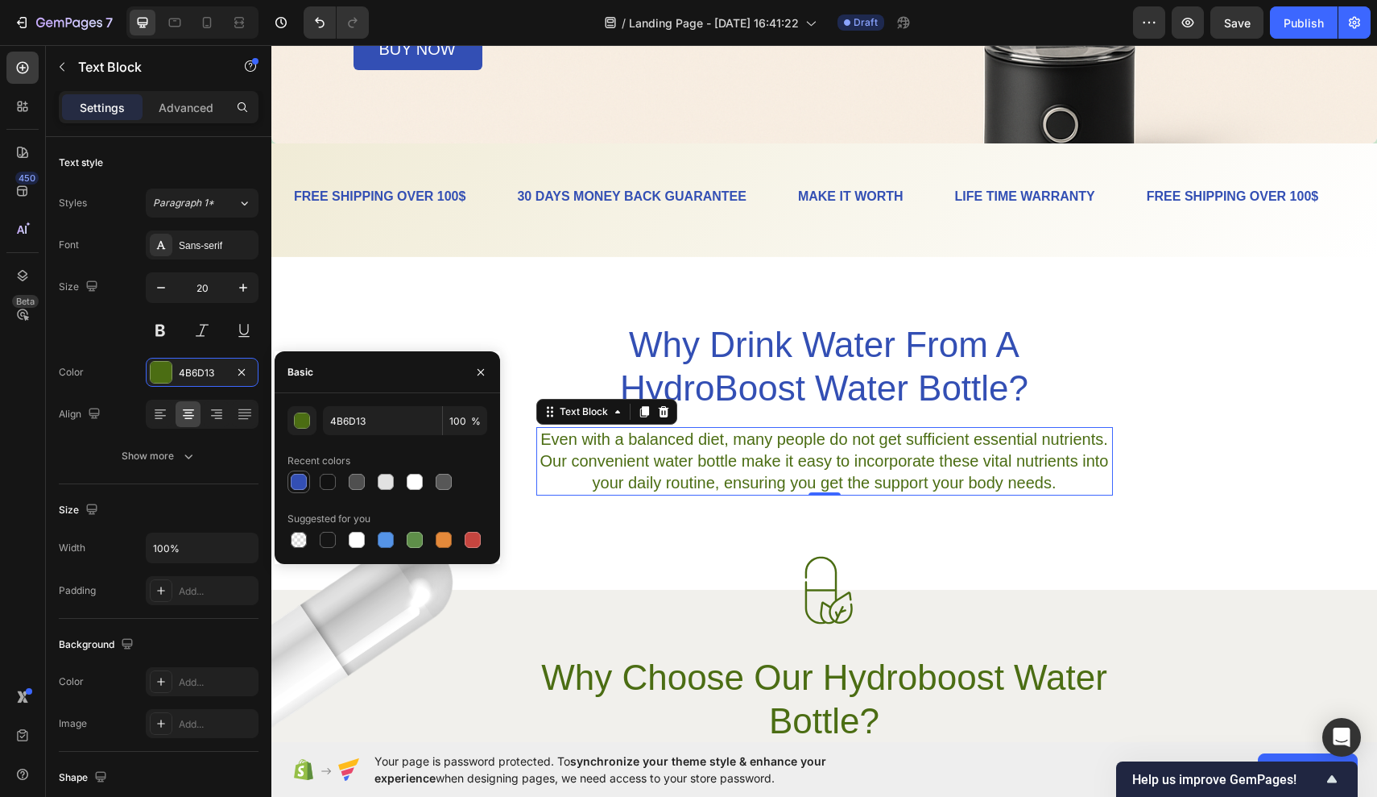
click at [293, 483] on div at bounding box center [299, 482] width 16 height 16
type input "334FB4"
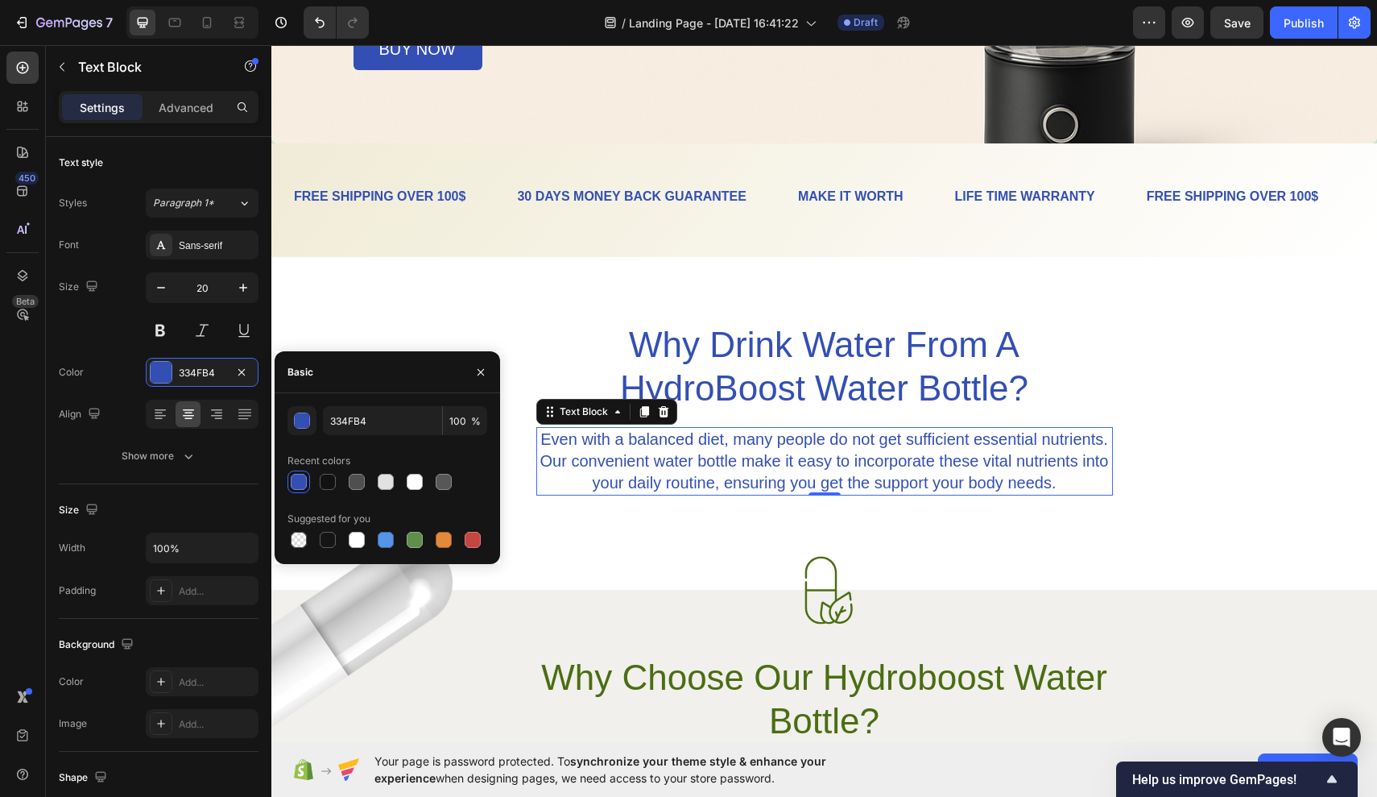
click at [562, 565] on div at bounding box center [824, 590] width 1106 height 68
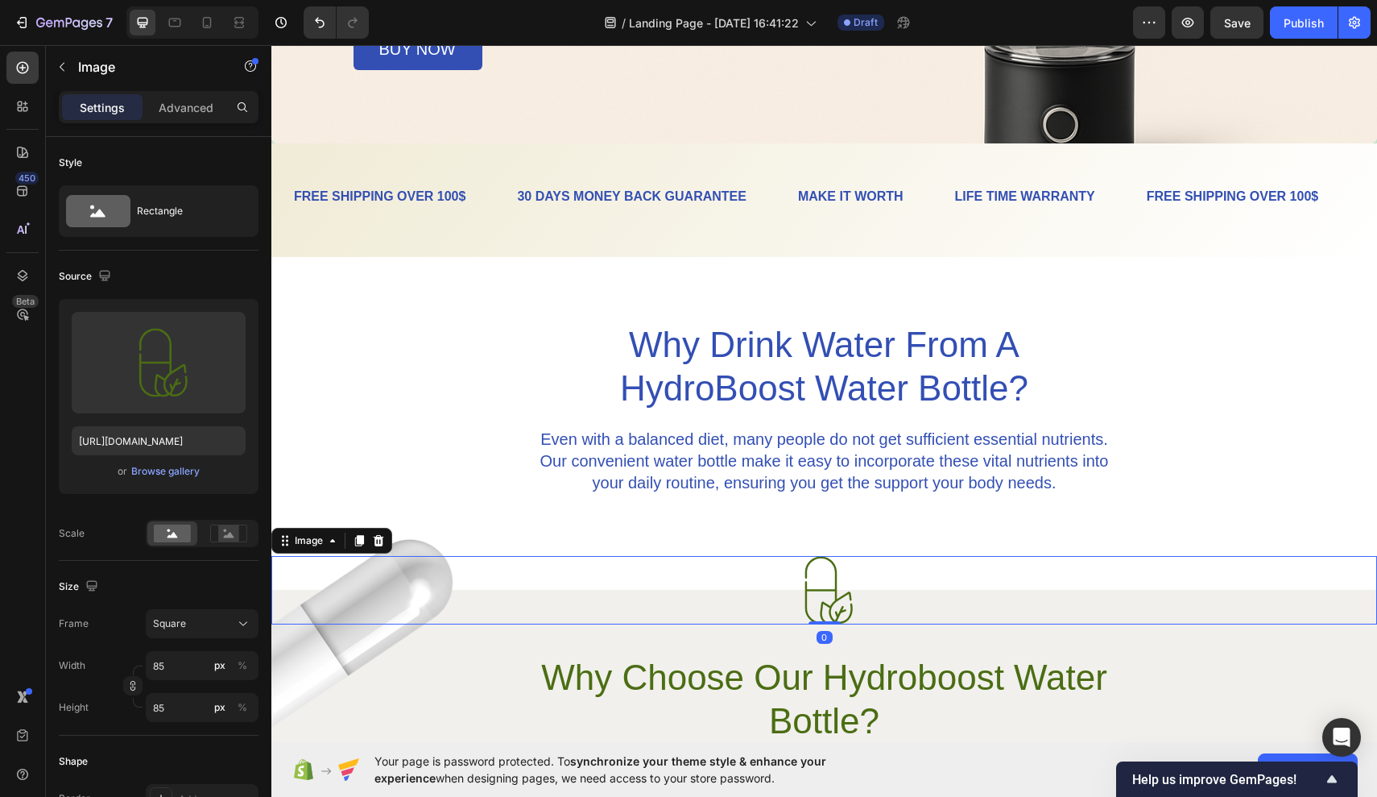
click at [816, 594] on img at bounding box center [824, 590] width 68 height 68
click at [176, 478] on div "Browse gallery" at bounding box center [165, 471] width 68 height 14
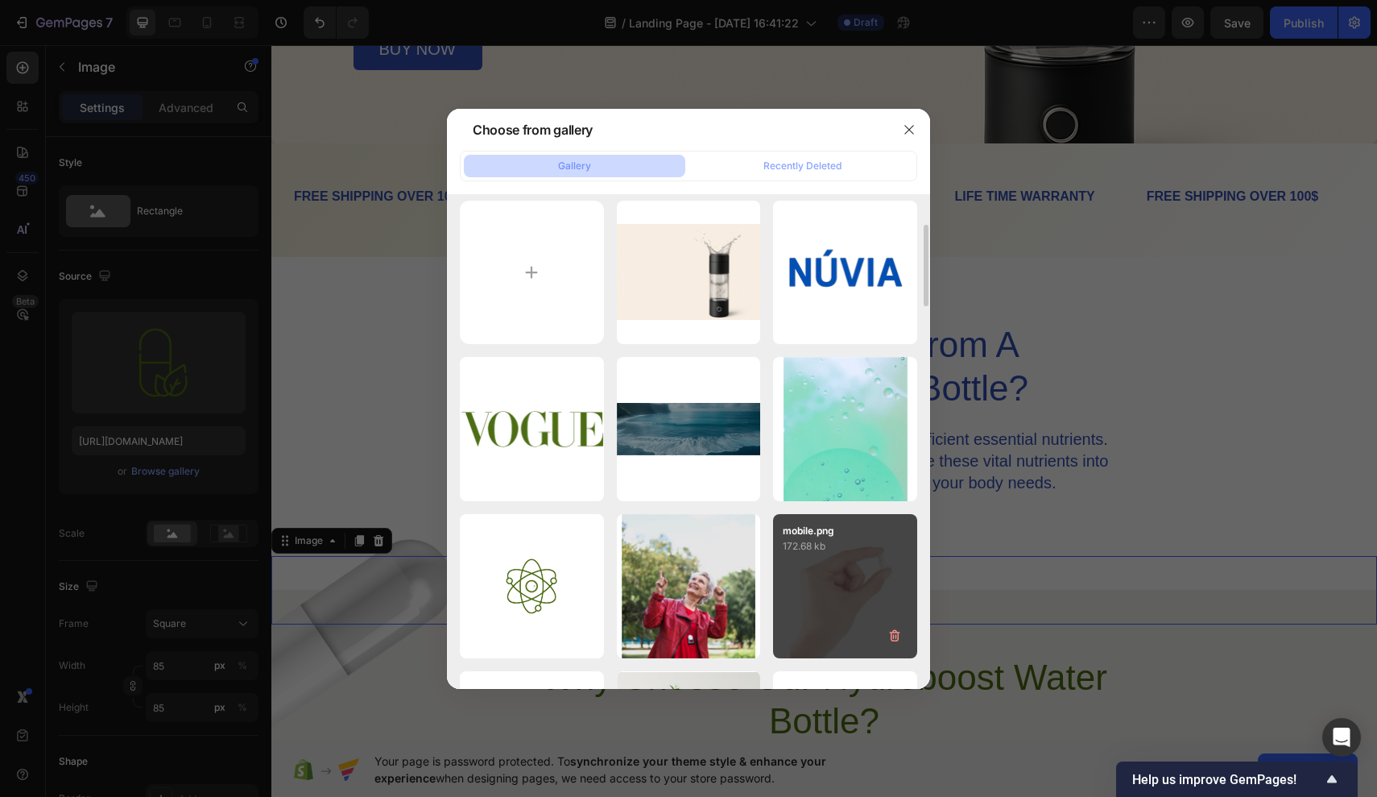
scroll to position [0, 0]
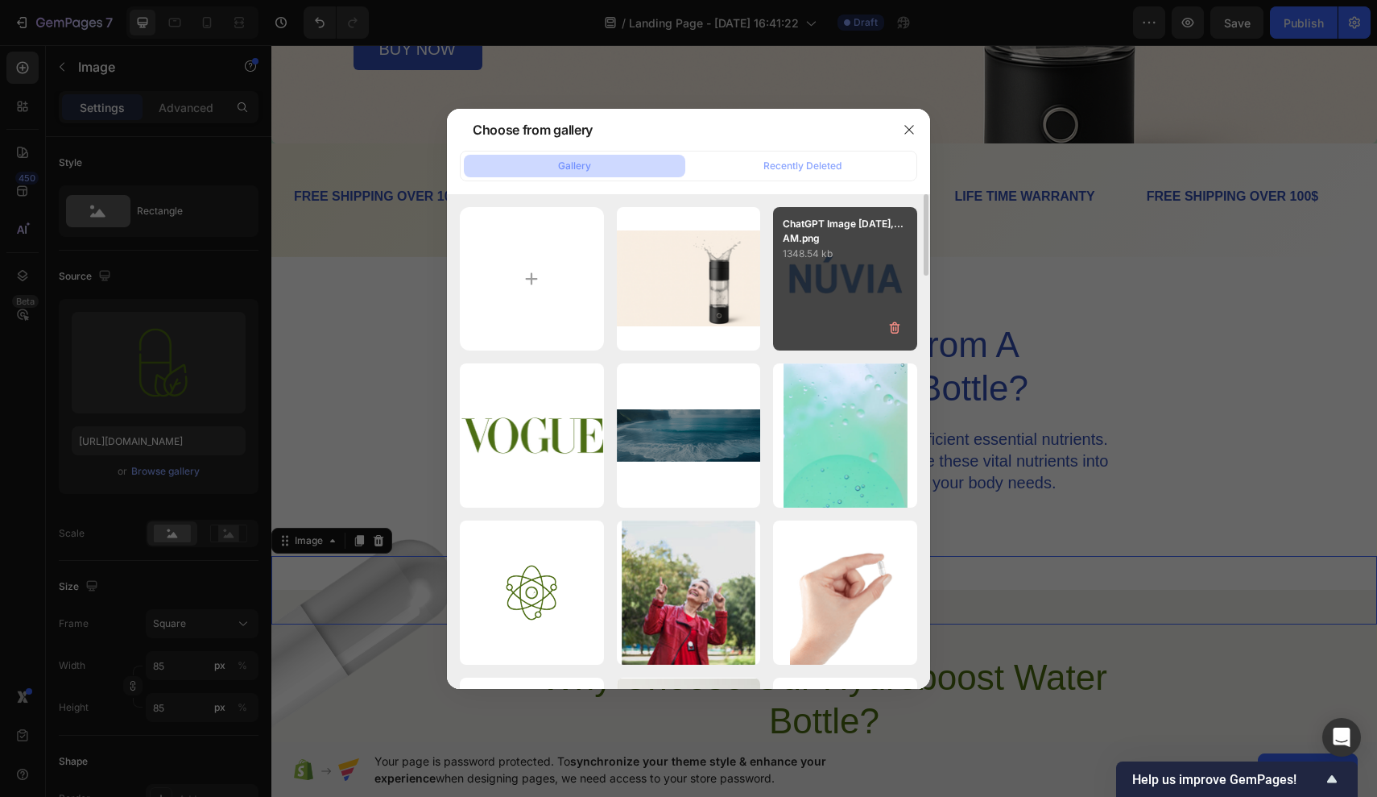
click at [825, 306] on div "ChatGPT Image Sep 29,...AM.png 1348.54 kb" at bounding box center [845, 279] width 144 height 144
type input "[URL][DOMAIN_NAME]"
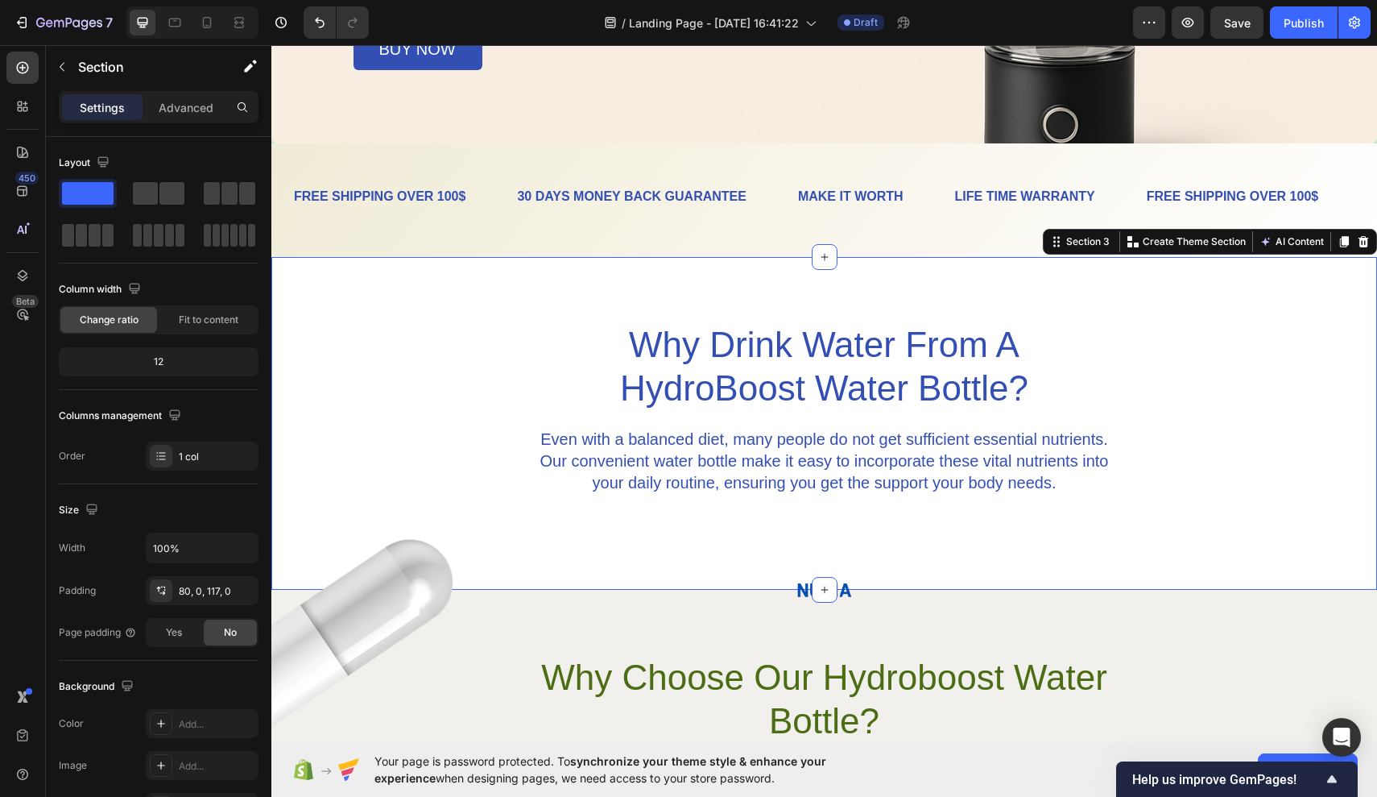
click at [896, 516] on div "Why Drink Water From A HydroBoost Water Bottle? Heading Even with a balanced di…" at bounding box center [824, 423] width 1106 height 333
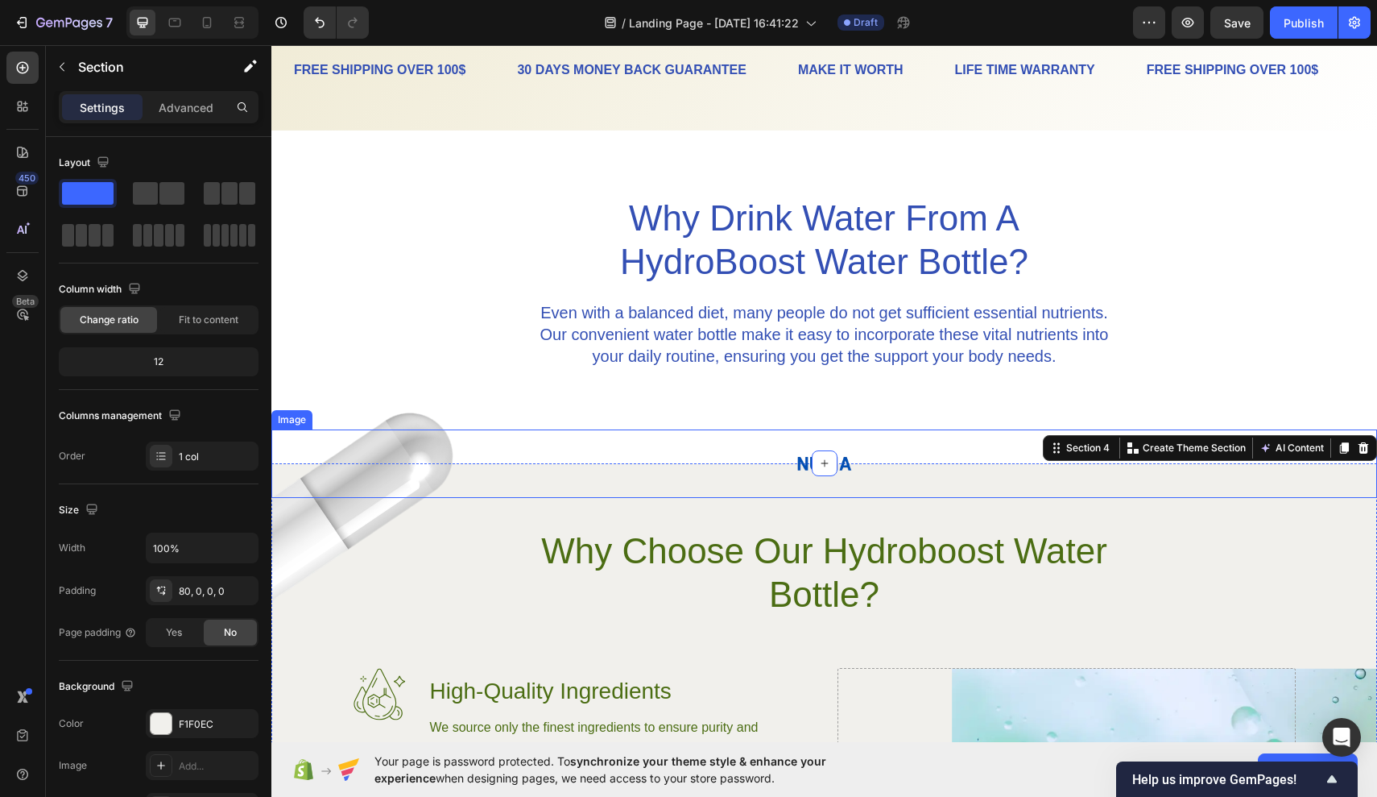
scroll to position [673, 0]
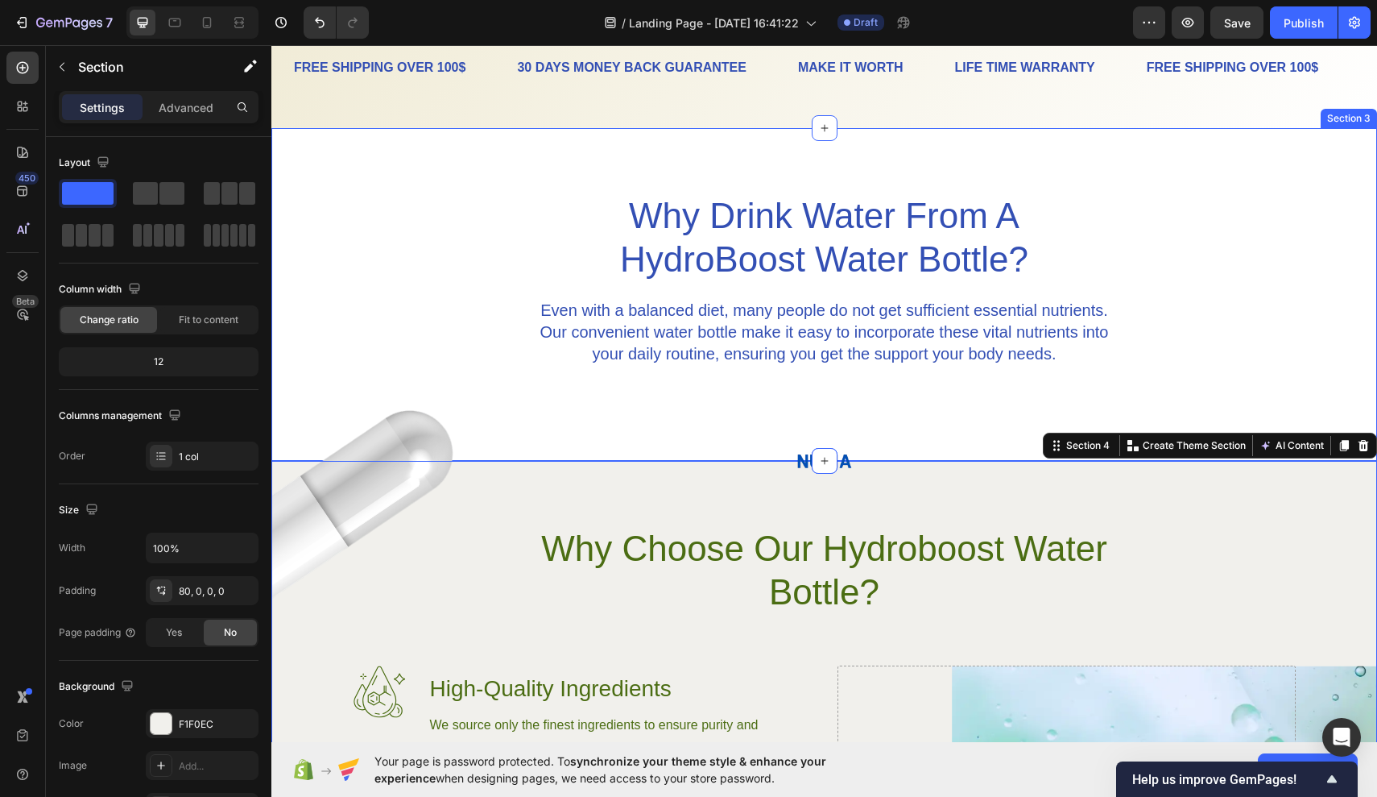
click at [900, 400] on div "Why Drink Water From A HydroBoost Water Bottle? Heading Even with a balanced di…" at bounding box center [824, 294] width 1106 height 333
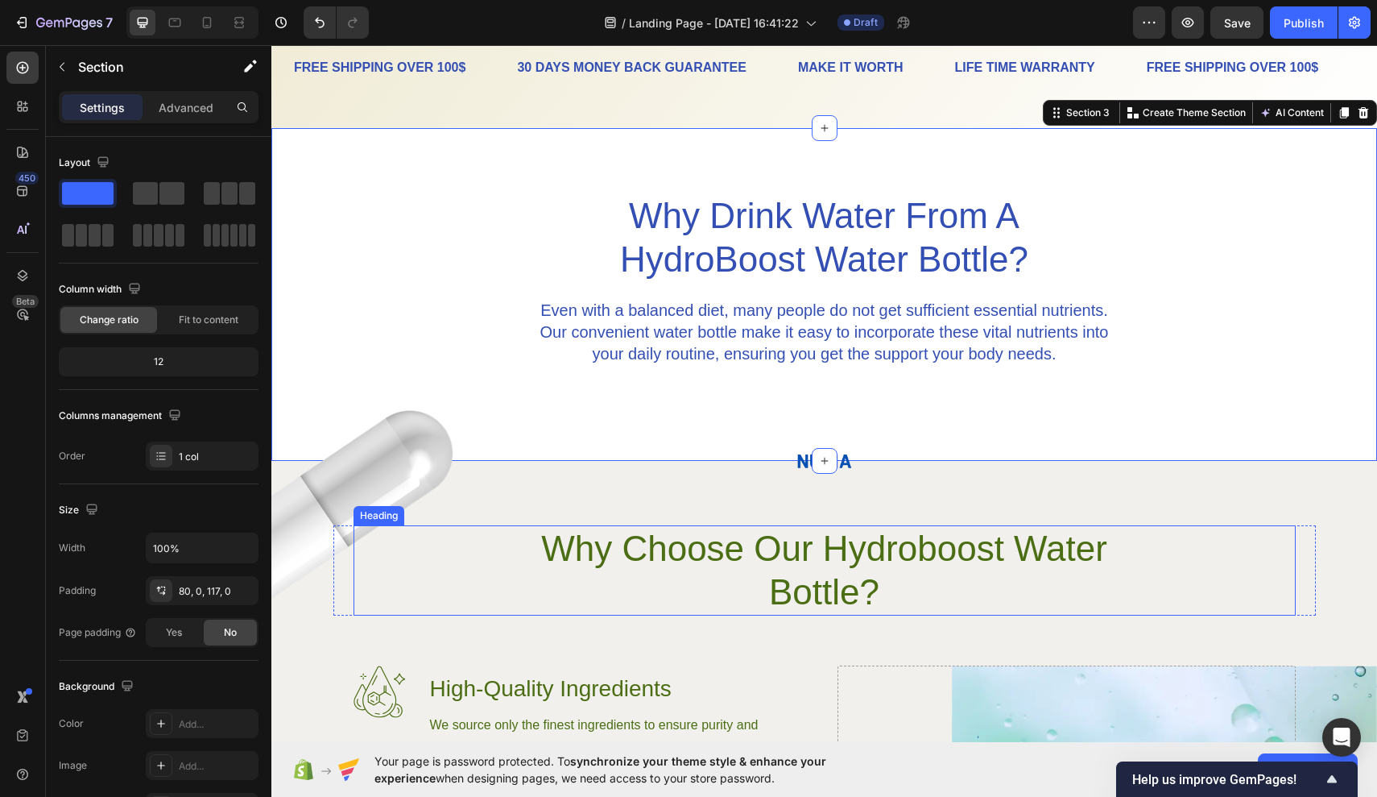
click at [400, 565] on div "Why Choose Our Hydroboost Water Bottle?" at bounding box center [825, 570] width 942 height 90
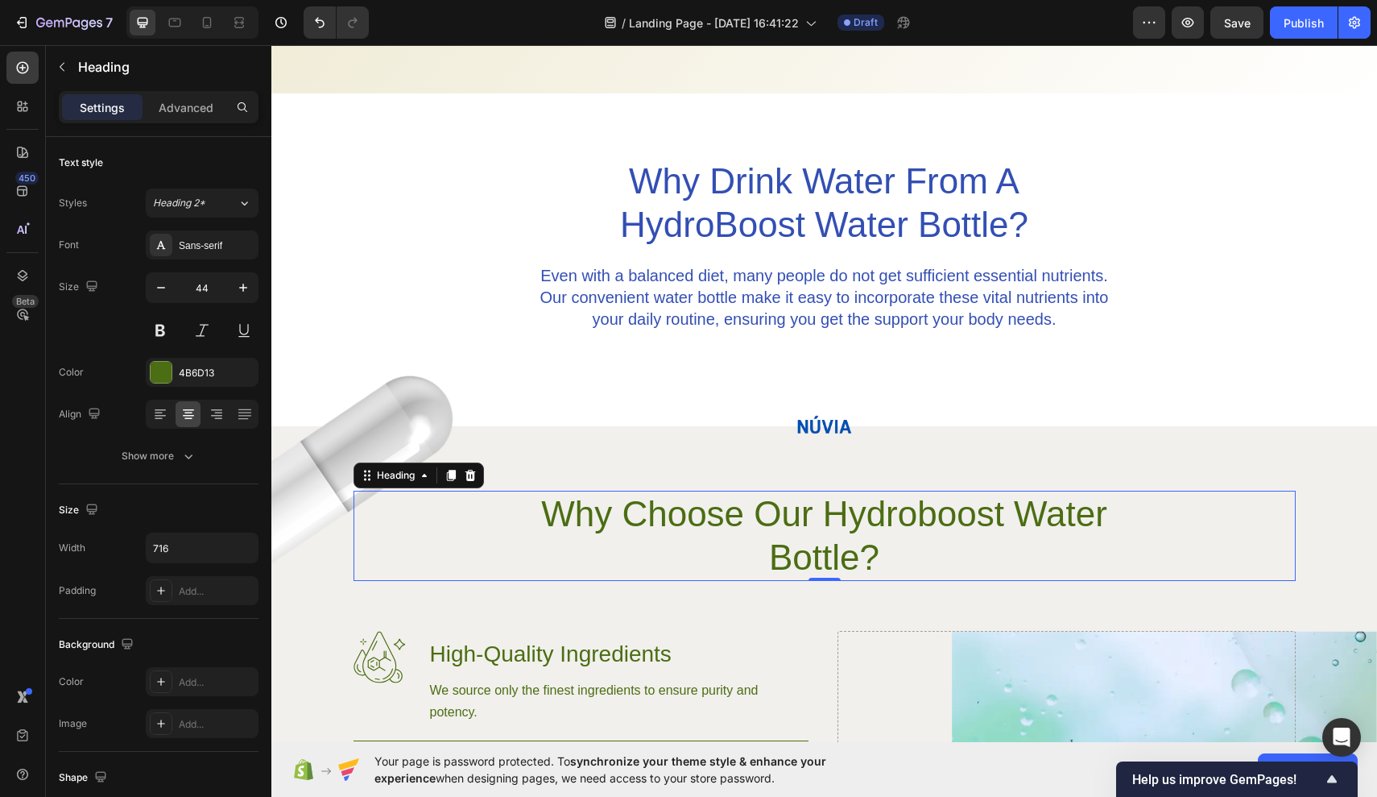
scroll to position [715, 0]
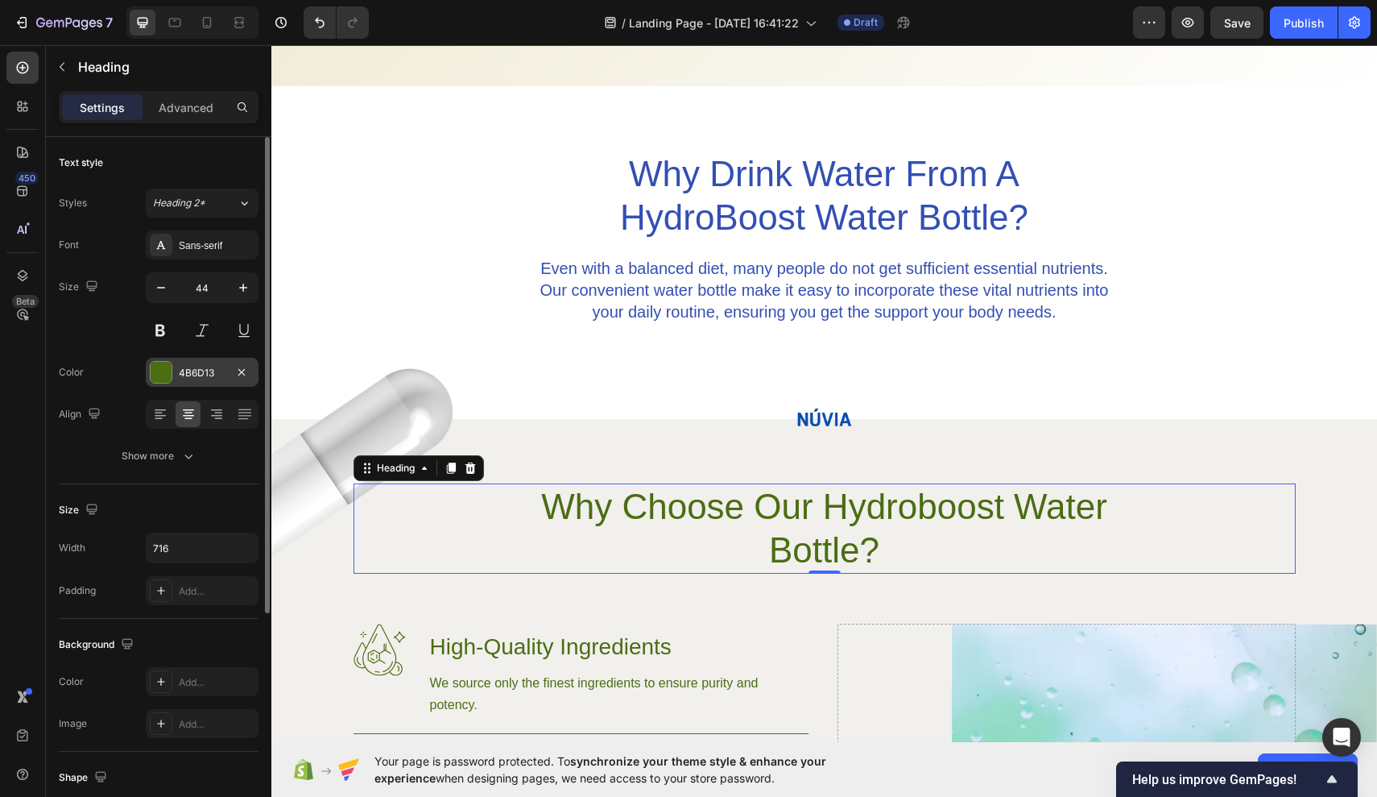
click at [222, 376] on div "4B6D13" at bounding box center [202, 373] width 47 height 14
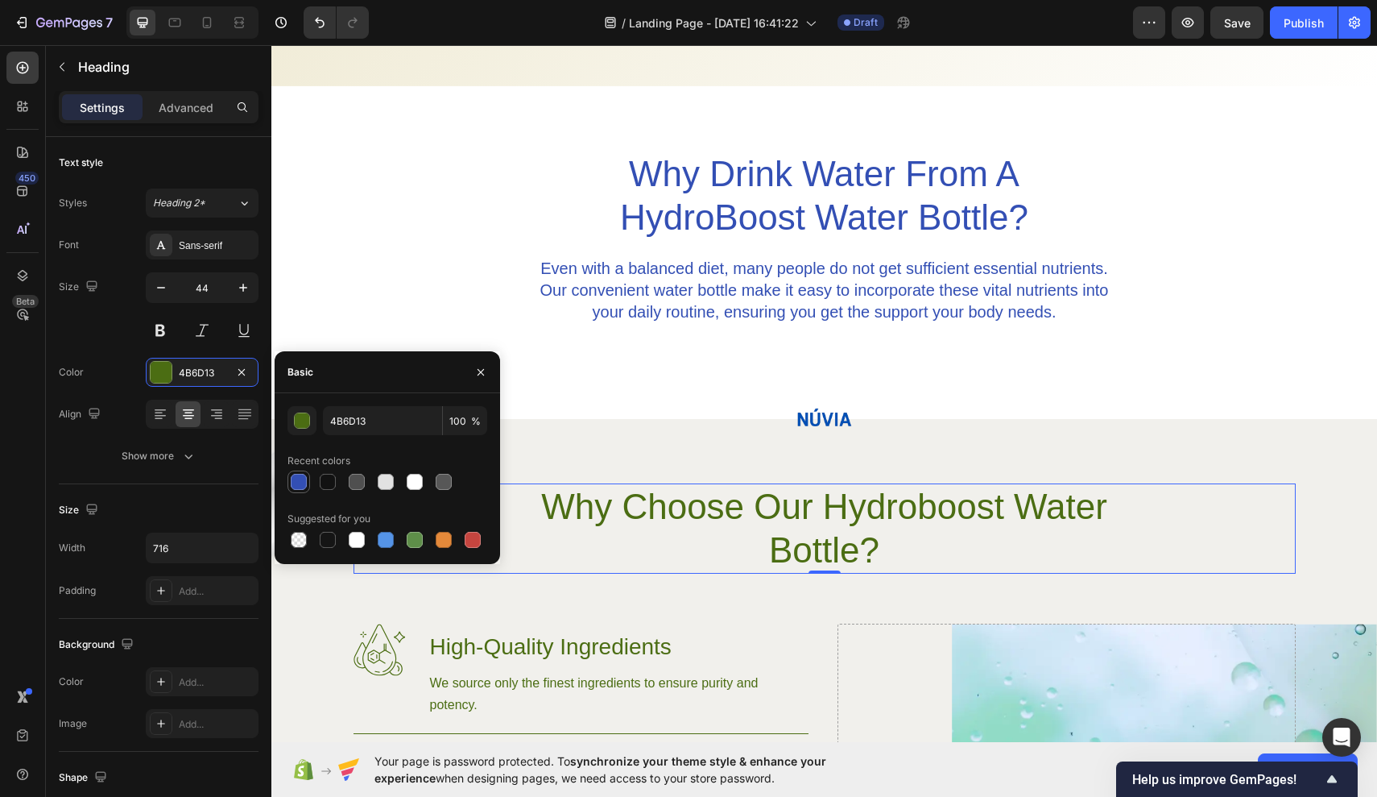
click at [307, 488] on div at bounding box center [298, 481] width 19 height 19
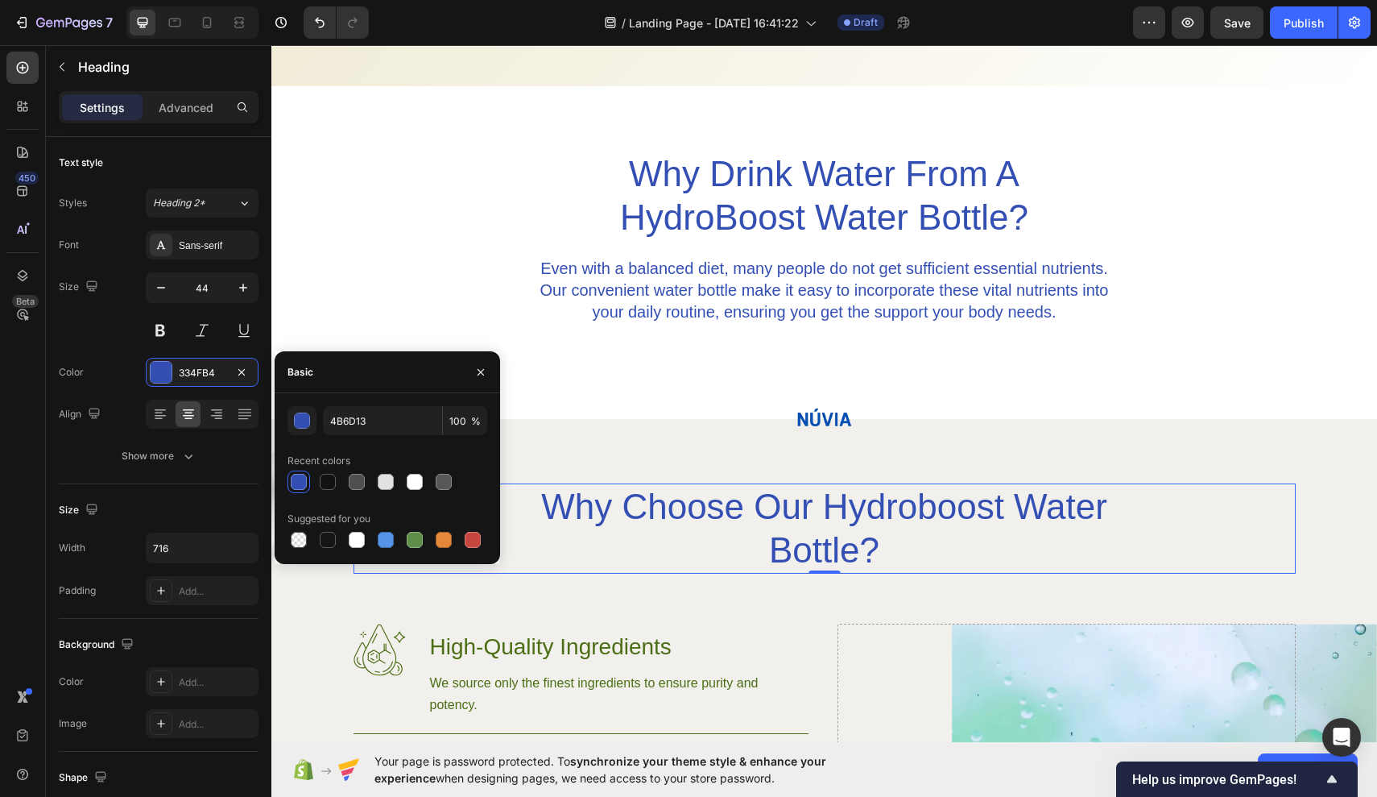
type input "334FB4"
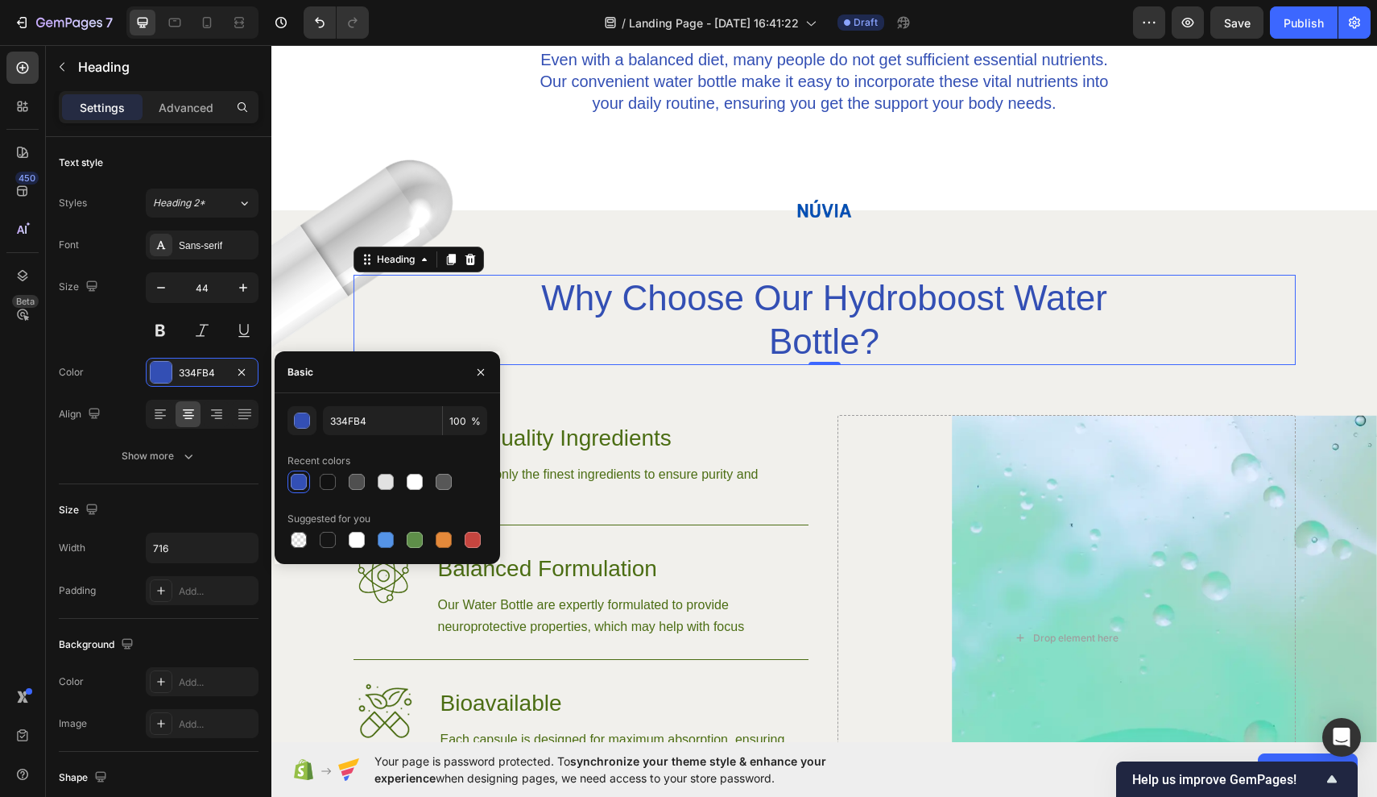
scroll to position [928, 0]
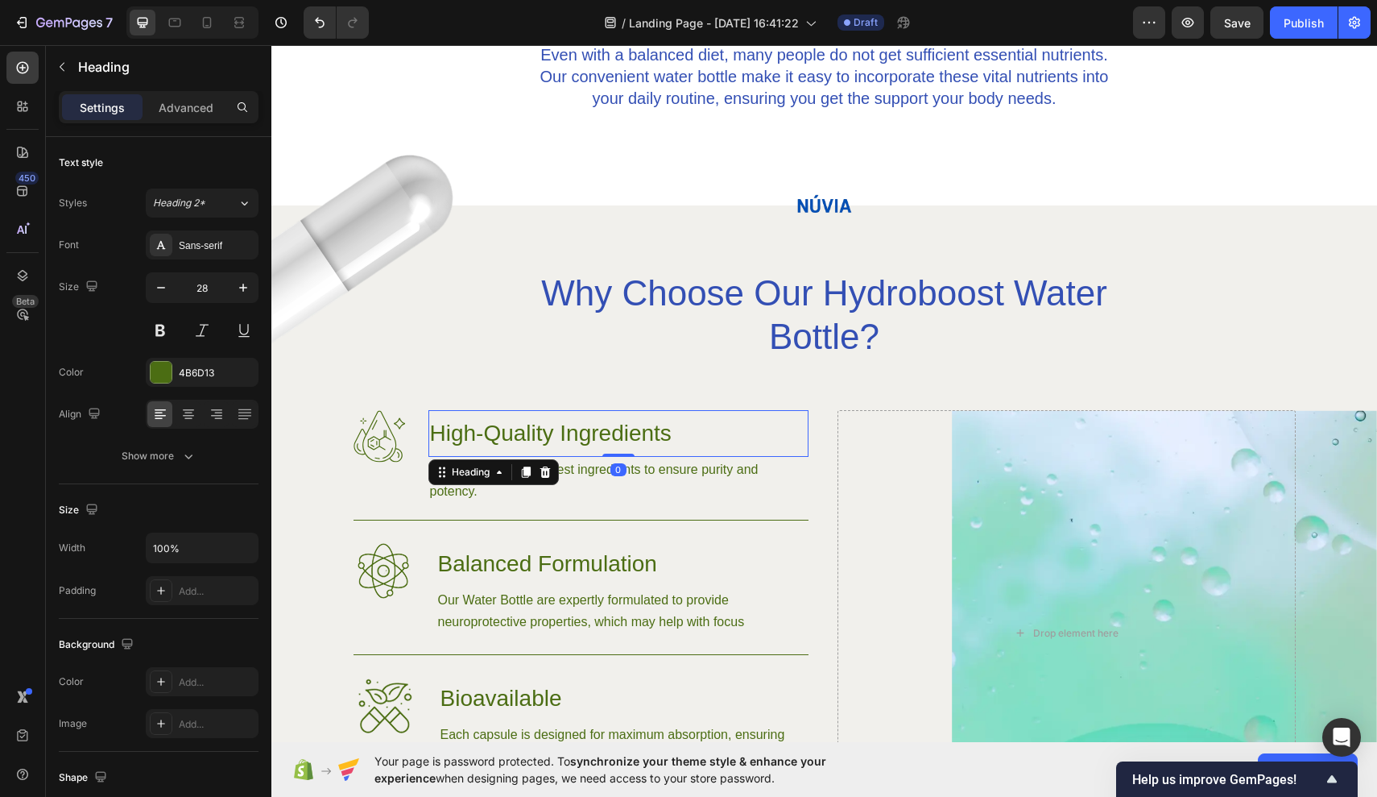
drag, startPoint x: 1010, startPoint y: 470, endPoint x: 738, endPoint y: 425, distance: 276.0
click at [738, 425] on h3 "High-Quality Ingredients" at bounding box center [619, 433] width 380 height 47
click at [216, 384] on div "4B6D13" at bounding box center [202, 372] width 113 height 29
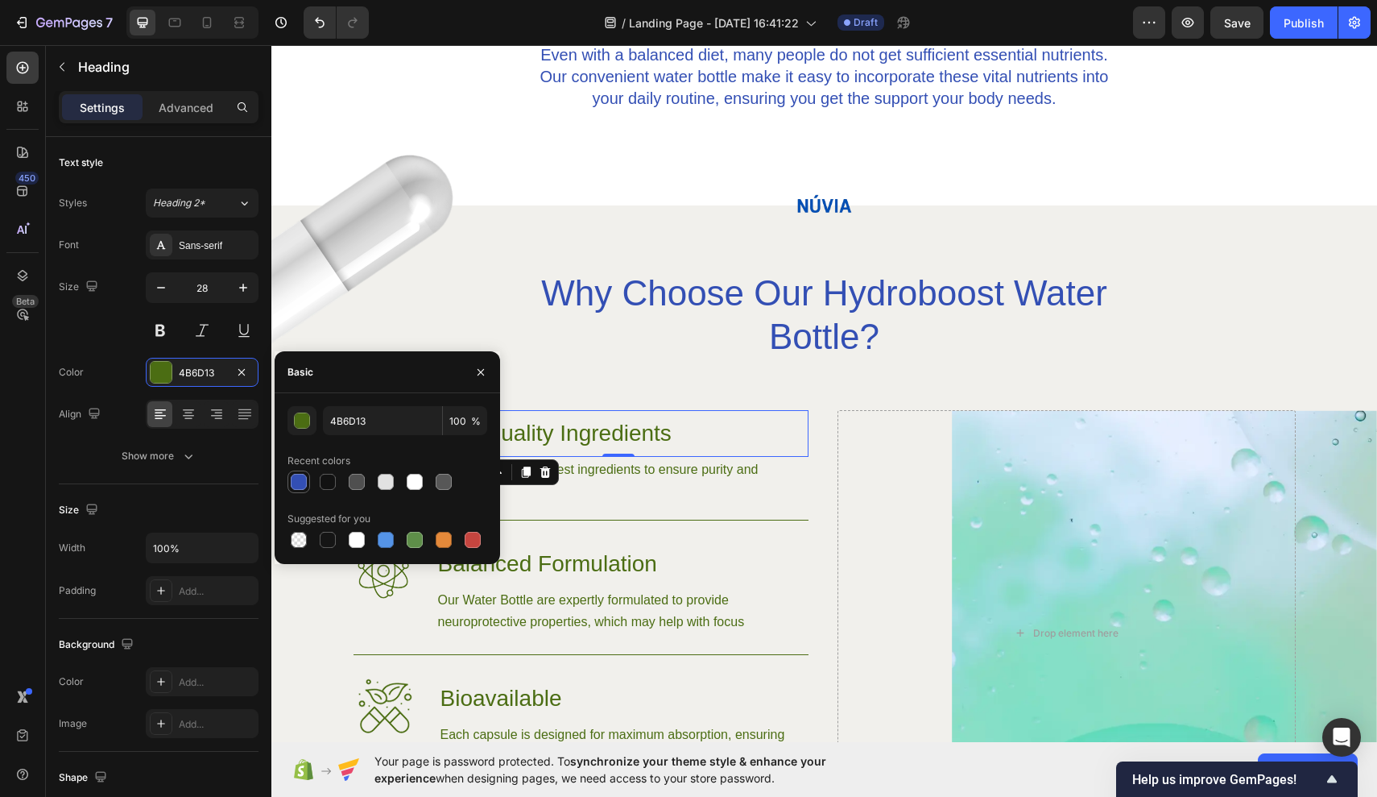
click at [300, 485] on div at bounding box center [299, 482] width 16 height 16
type input "334FB4"
click at [733, 500] on p "We source only the finest ingredients to ensure purity and potency." at bounding box center [618, 479] width 377 height 43
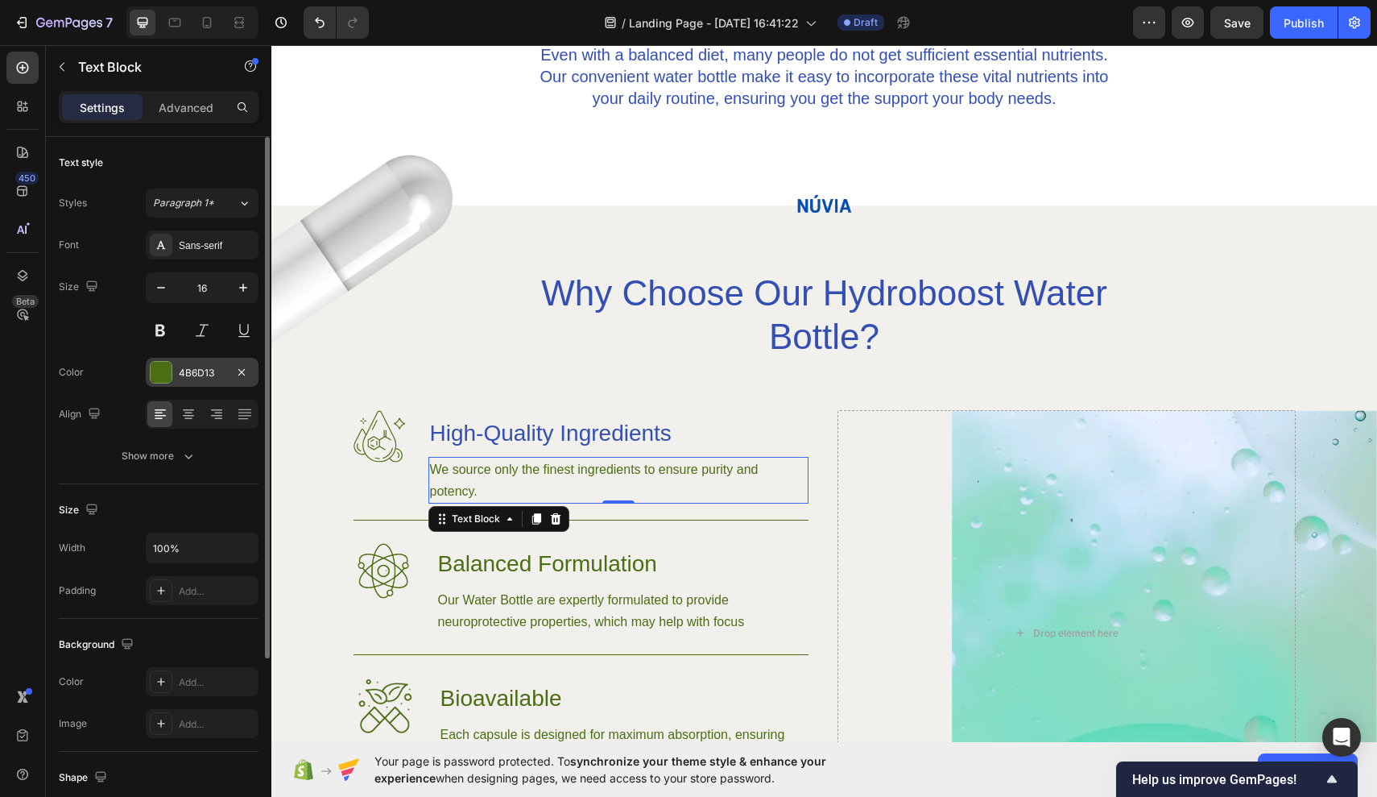
click at [200, 381] on div "4B6D13" at bounding box center [202, 372] width 113 height 29
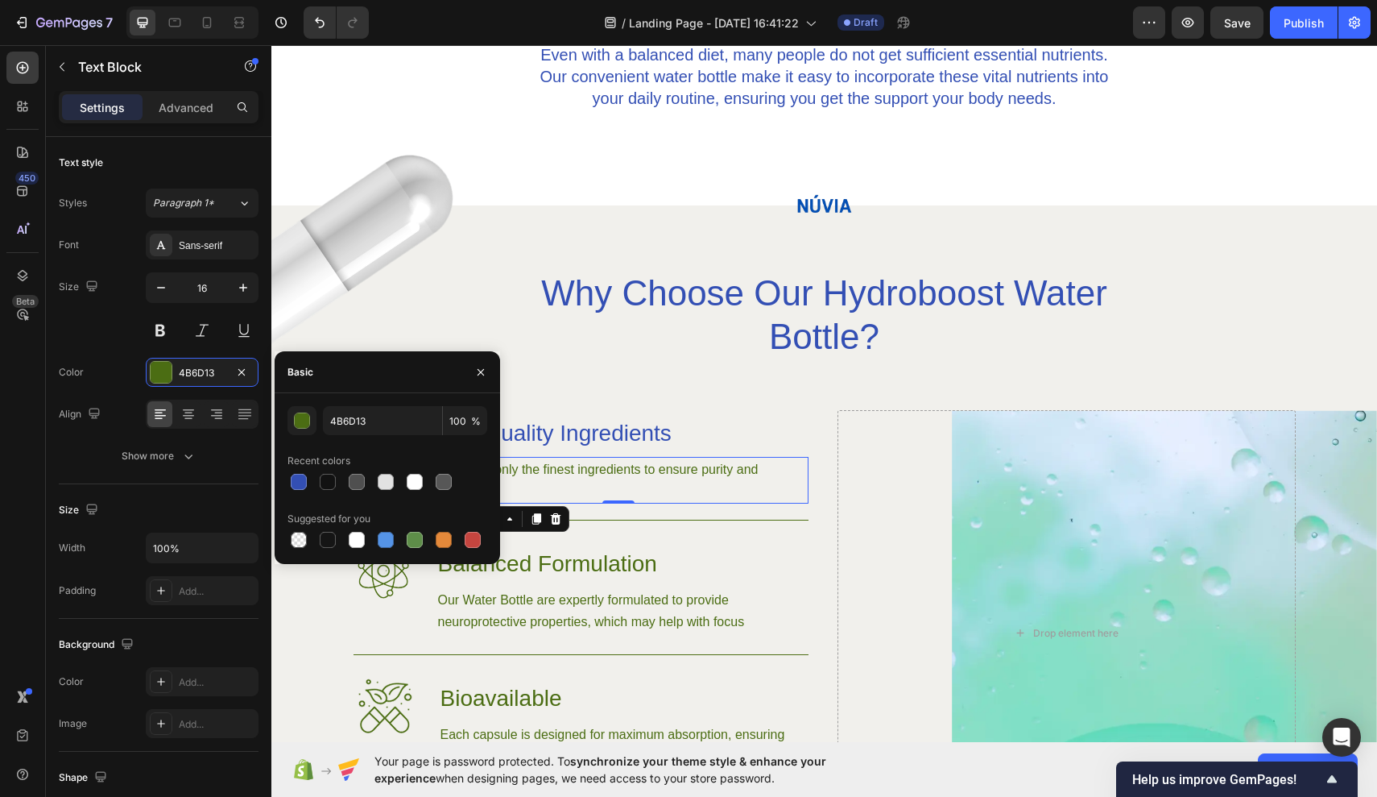
click at [301, 494] on div "4B6D13 100 % Recent colors Suggested for you" at bounding box center [388, 478] width 200 height 145
click at [298, 477] on div at bounding box center [299, 482] width 16 height 16
type input "334FB4"
click at [543, 350] on h2 "Why Choose Our Hydroboost Water Bottle?" at bounding box center [824, 315] width 577 height 90
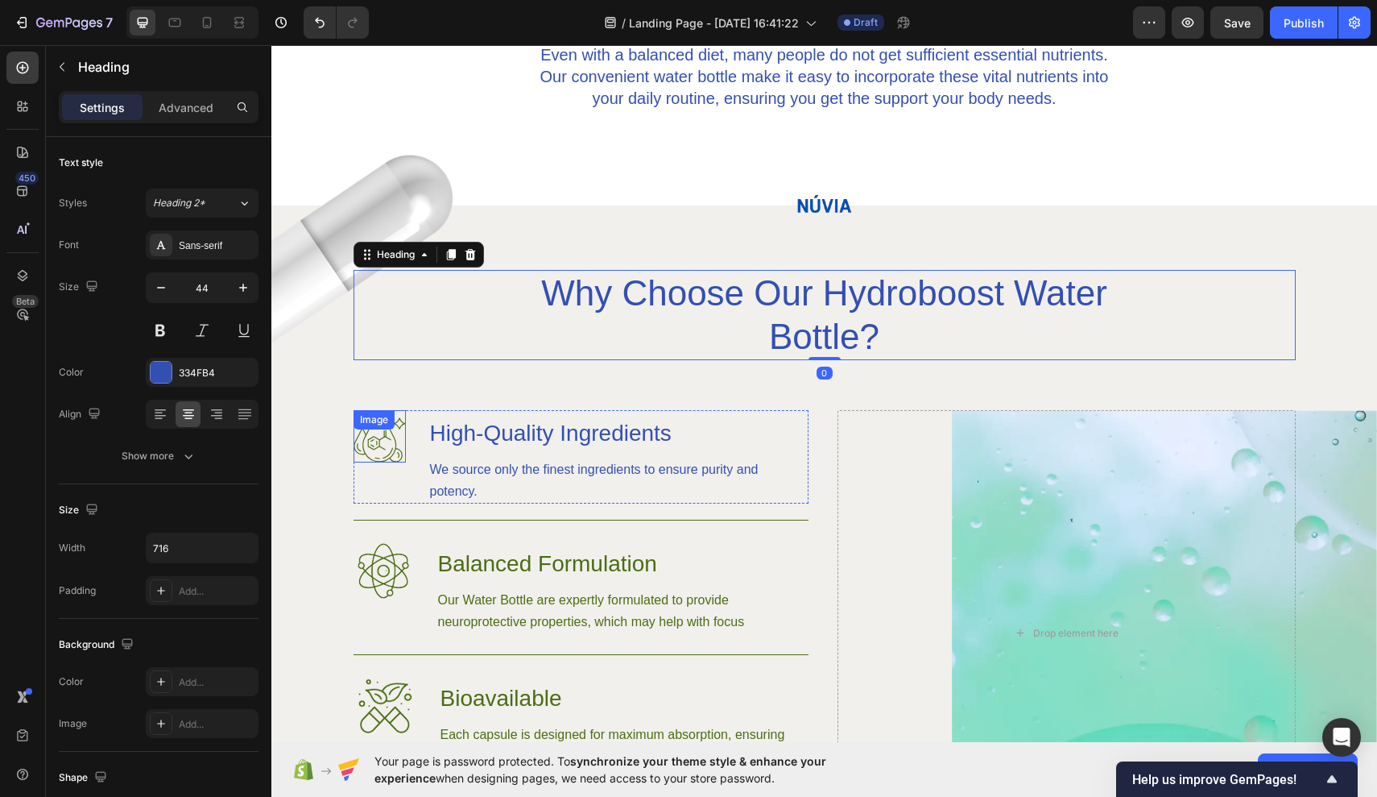
click at [394, 424] on div "Image" at bounding box center [374, 419] width 41 height 19
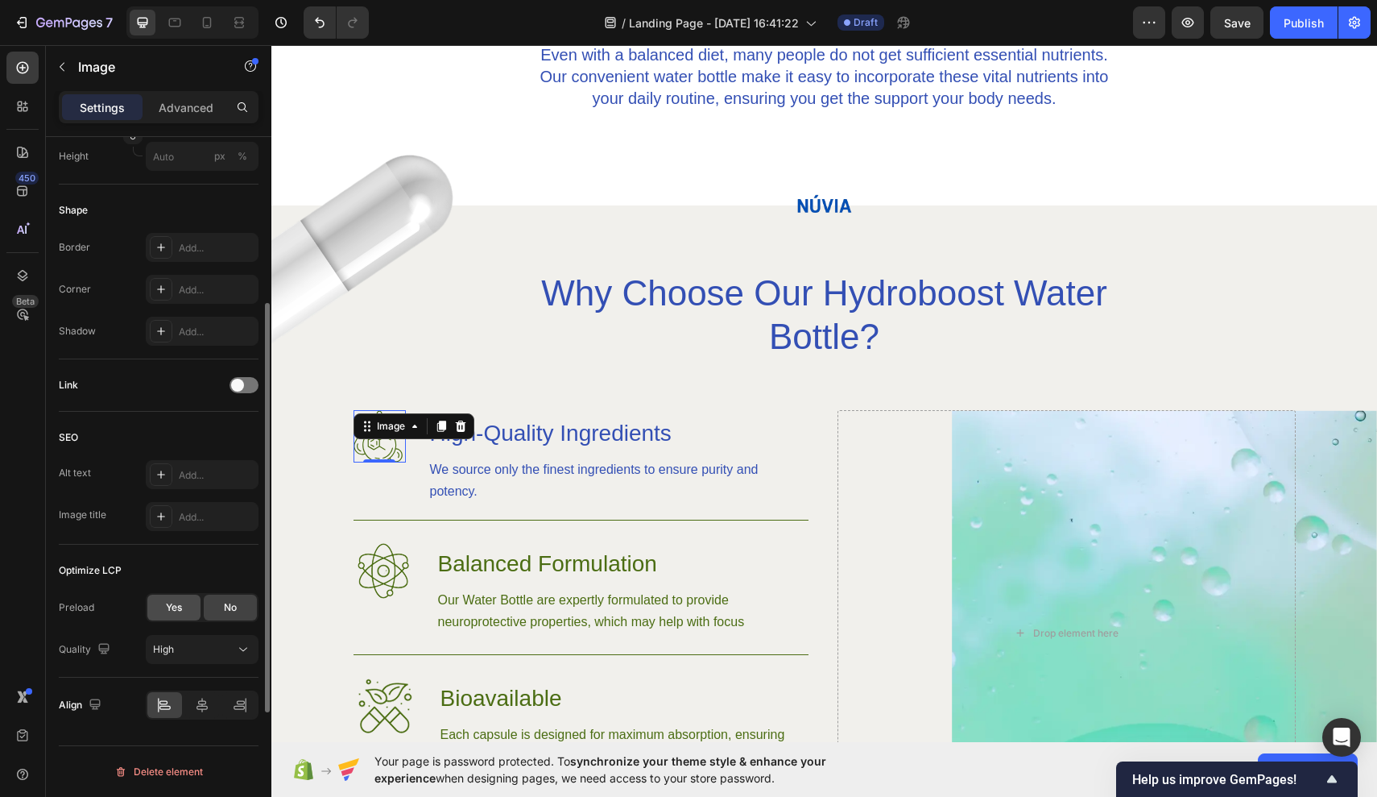
scroll to position [0, 0]
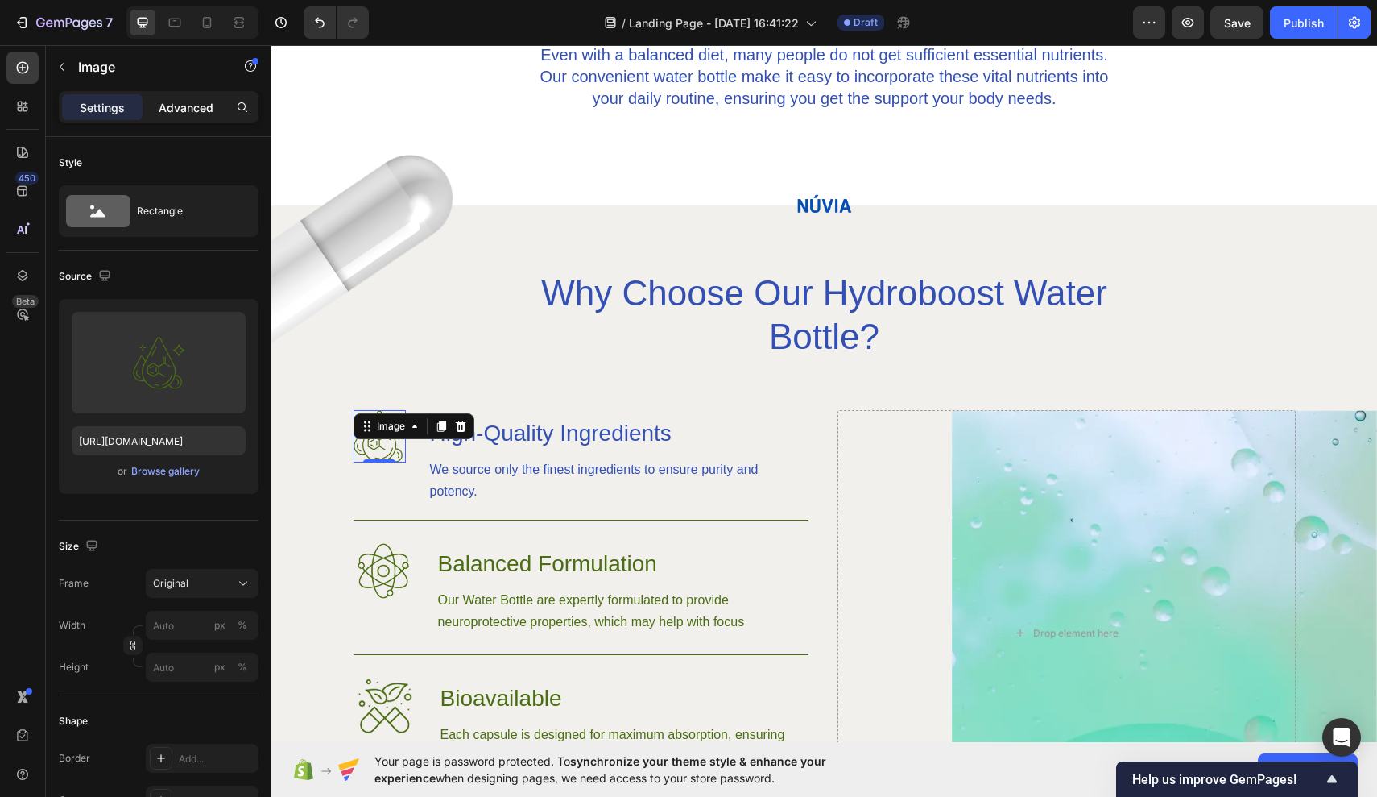
click at [203, 101] on p "Advanced" at bounding box center [186, 107] width 55 height 17
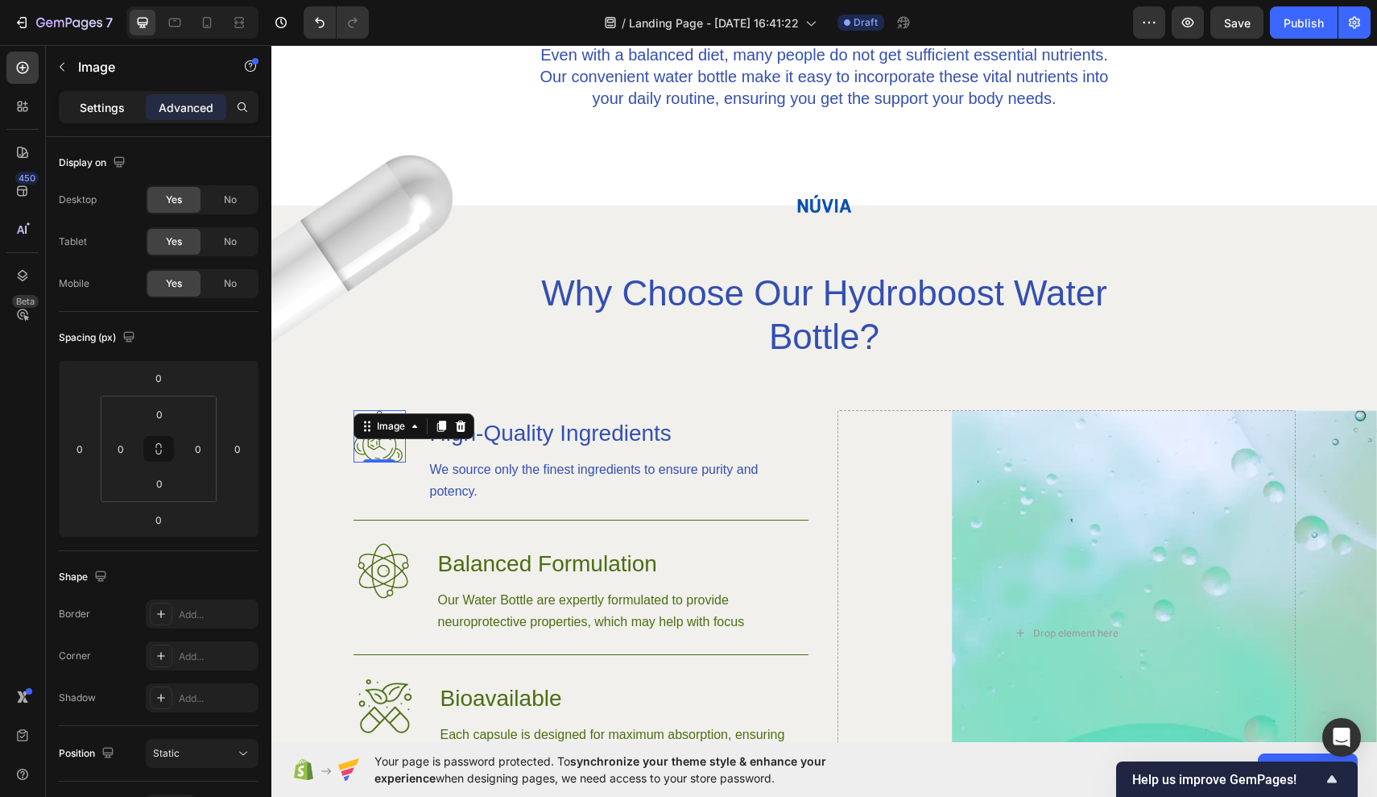
click at [122, 108] on p "Settings" at bounding box center [102, 107] width 45 height 17
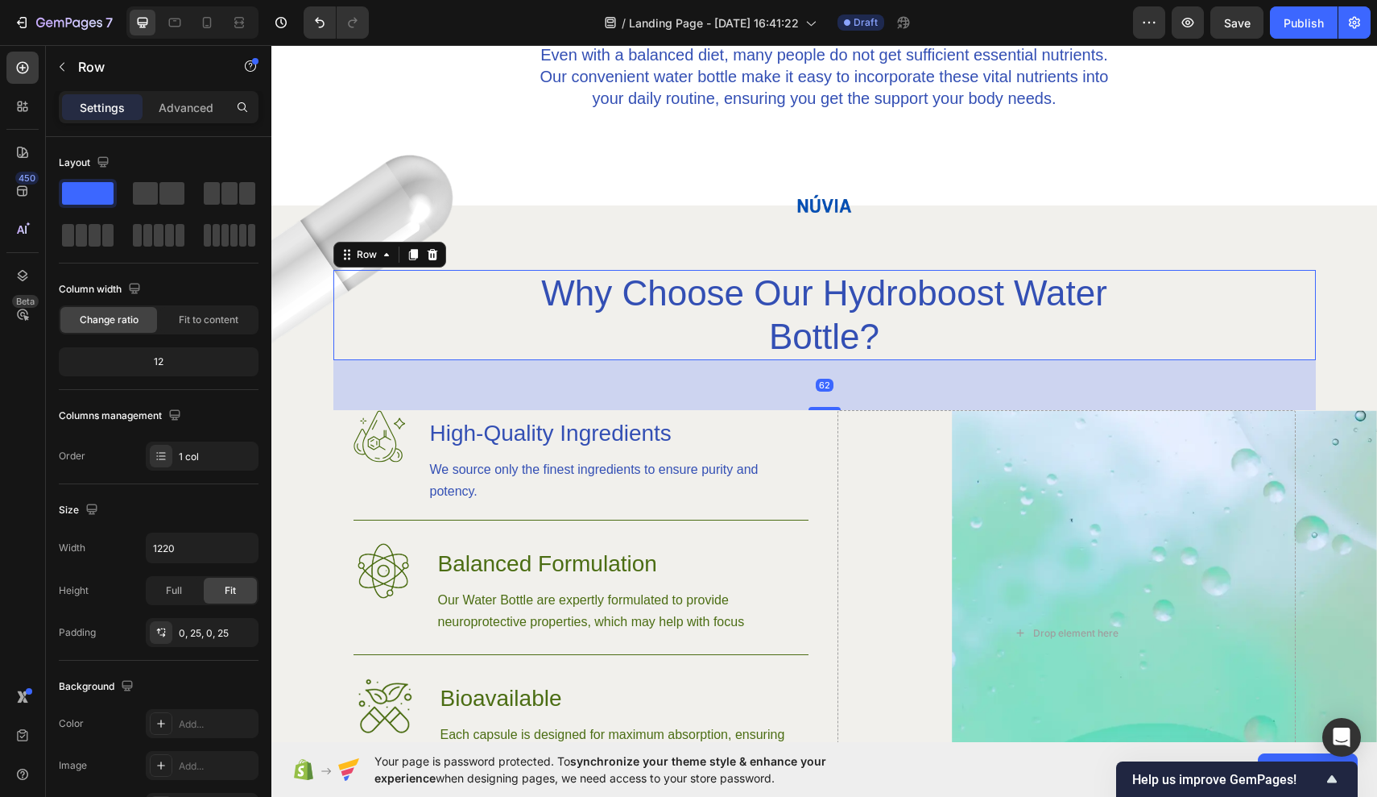
click at [351, 324] on div "Why Choose Our Hydroboost Water Bottle? Heading Row 62" at bounding box center [824, 315] width 983 height 90
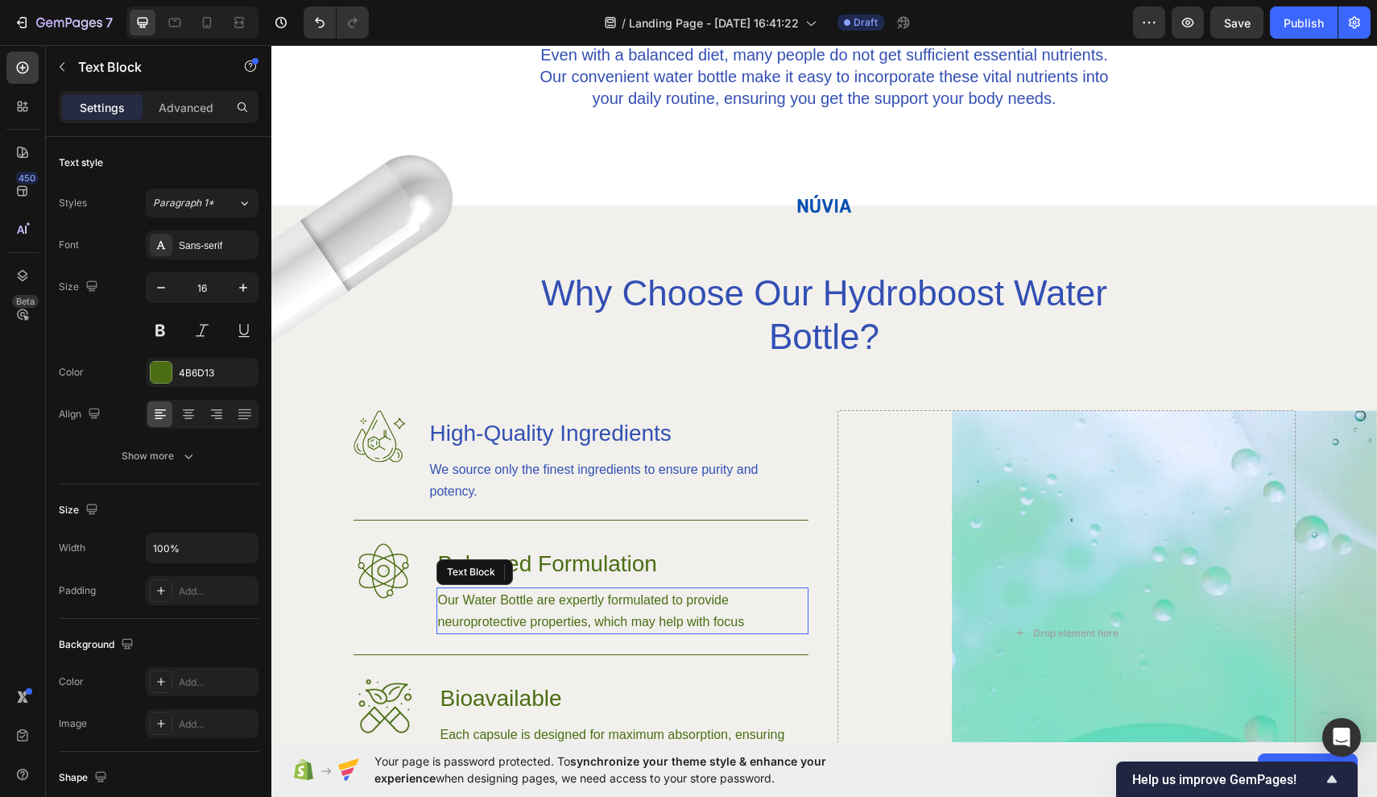
click at [527, 590] on p "Our Water Bottle are expertly formulated to provide neuroprotective properties,…" at bounding box center [622, 610] width 369 height 43
click at [200, 366] on div "4B6D13" at bounding box center [202, 373] width 47 height 14
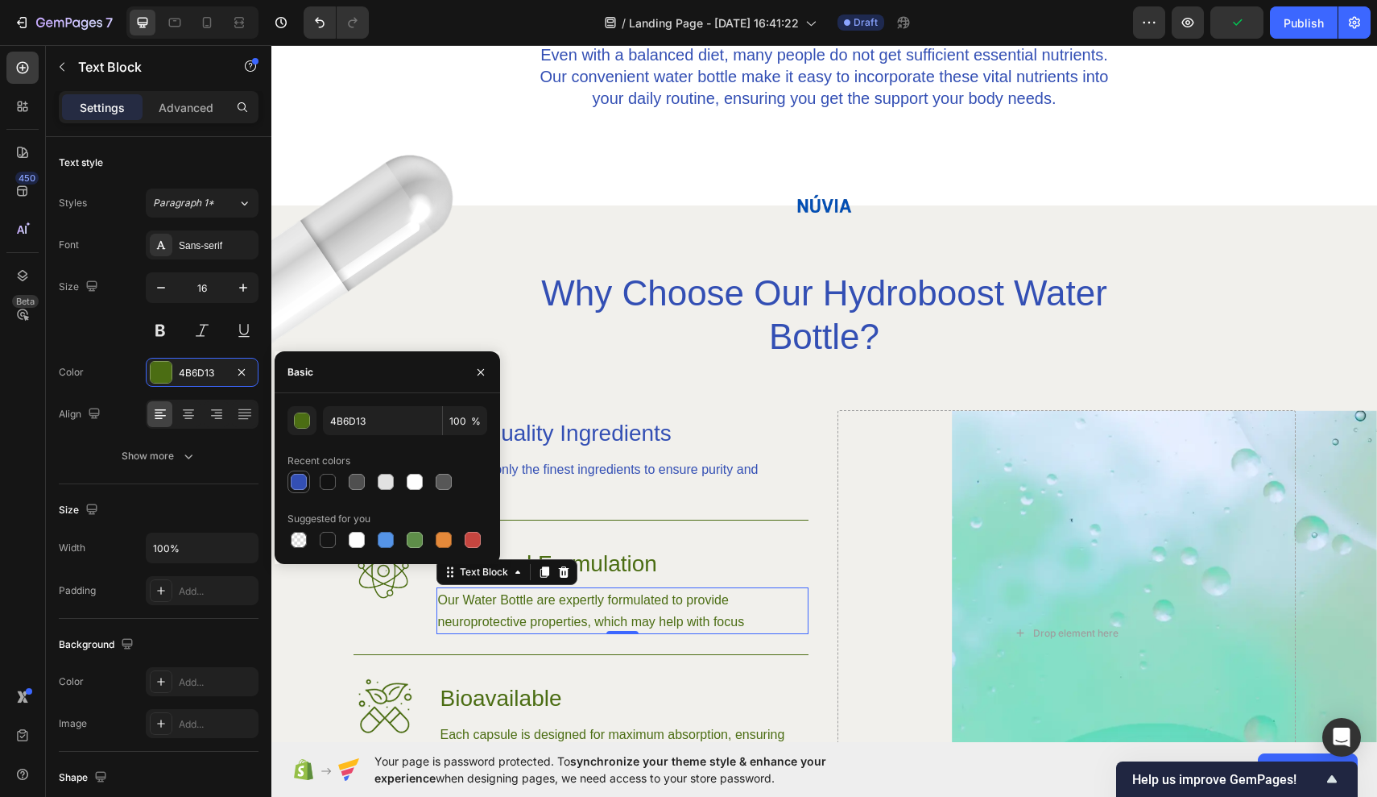
click at [306, 482] on div at bounding box center [299, 482] width 16 height 16
type input "334FB4"
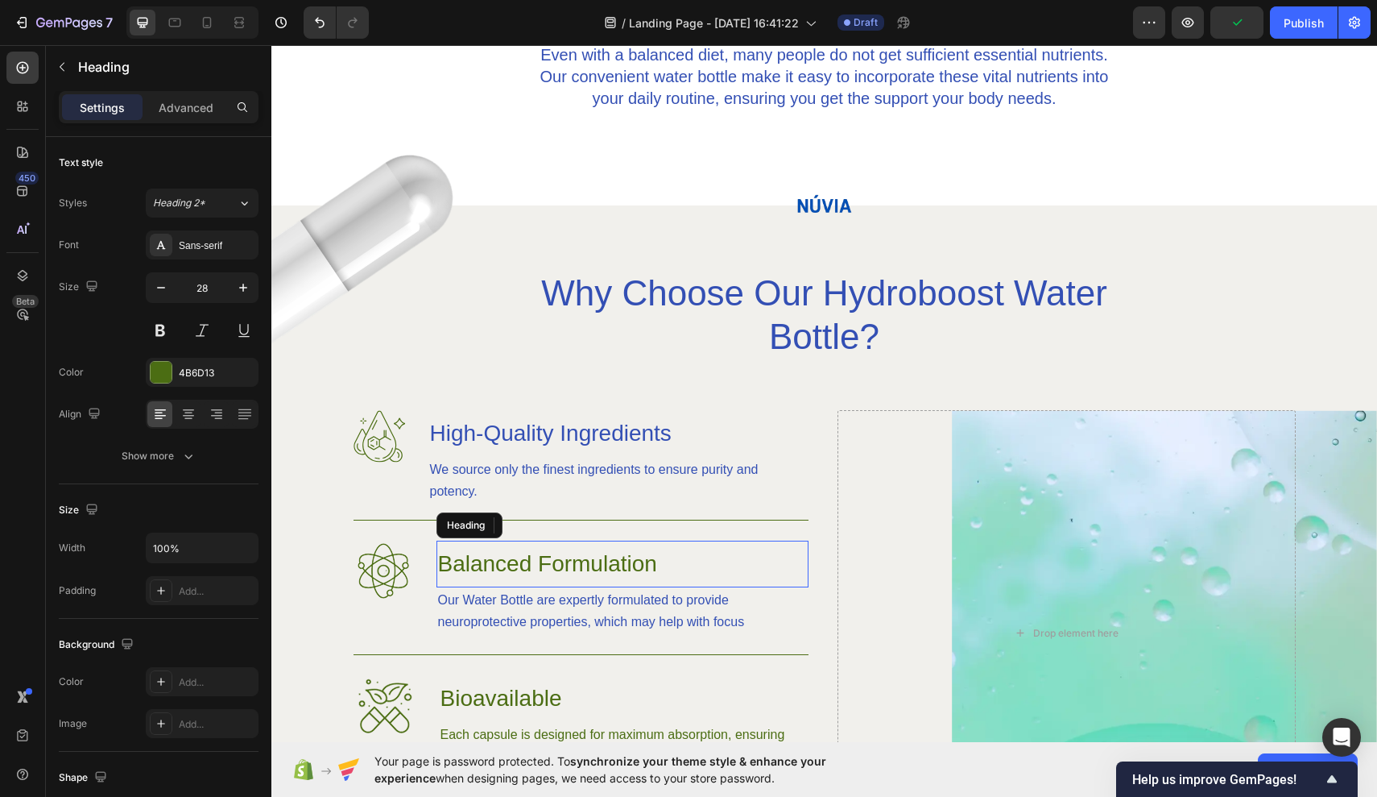
click at [626, 570] on h3 "Balanced Formulation" at bounding box center [623, 564] width 372 height 47
click at [198, 383] on div "4B6D13" at bounding box center [202, 372] width 113 height 29
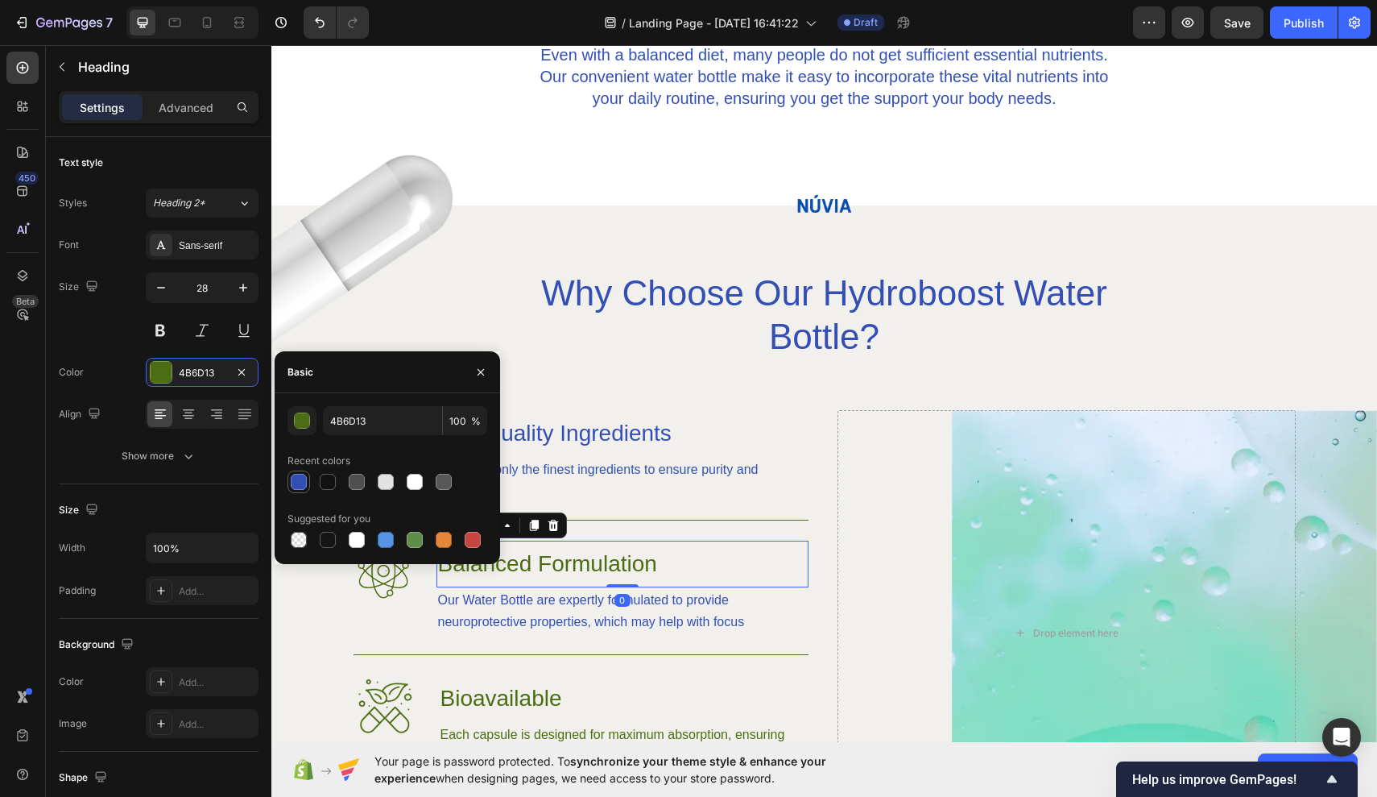
click at [306, 481] on div at bounding box center [299, 482] width 16 height 16
type input "334FB4"
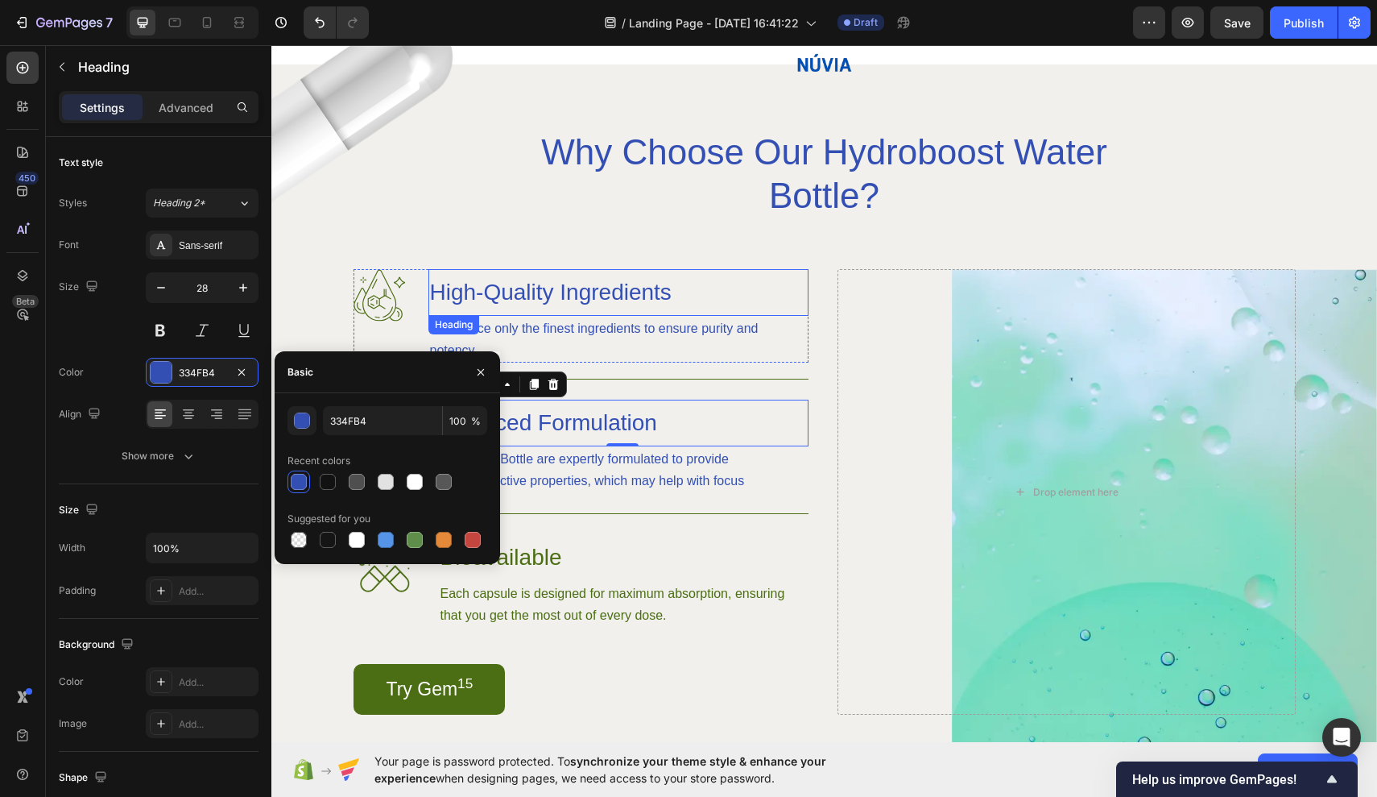
scroll to position [1071, 0]
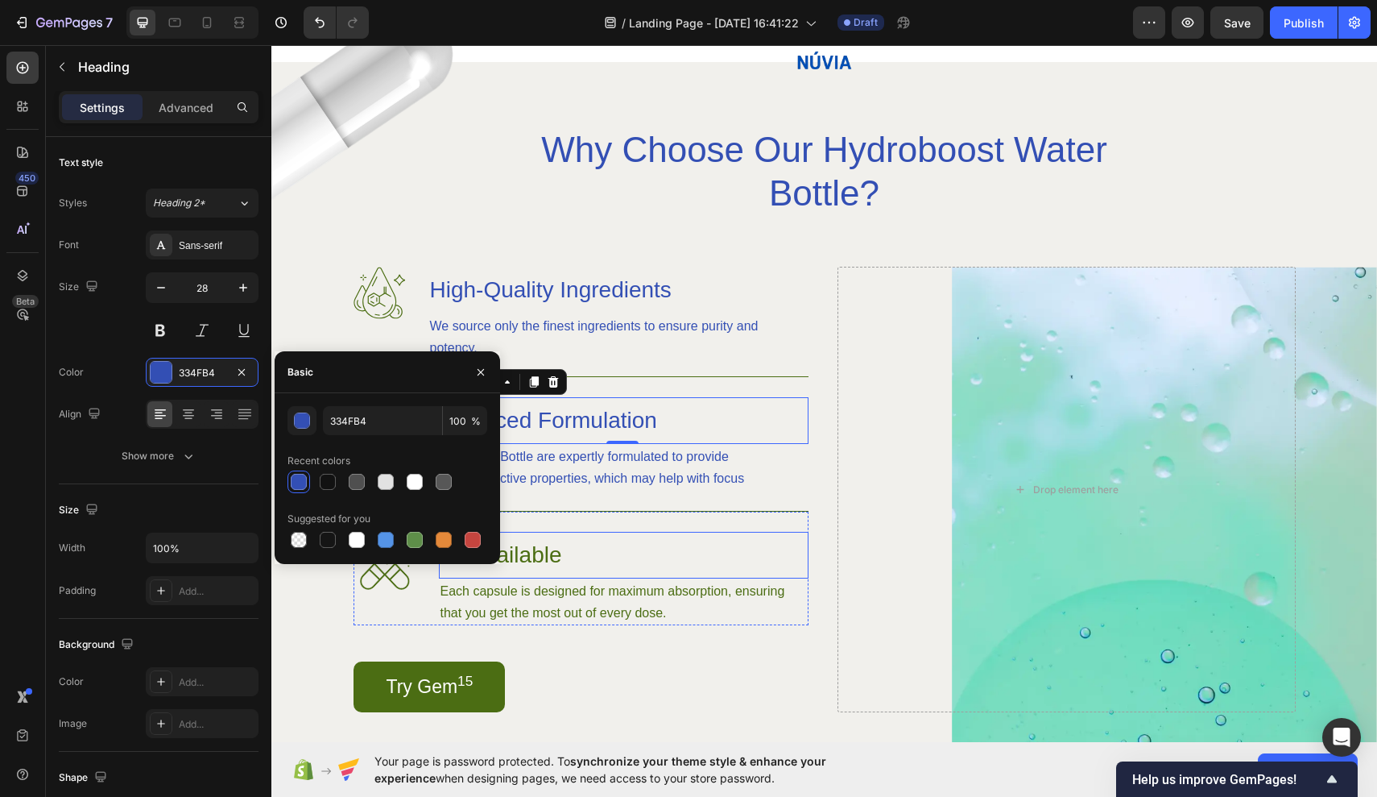
click at [565, 556] on h3 "Bioavailable" at bounding box center [624, 555] width 370 height 47
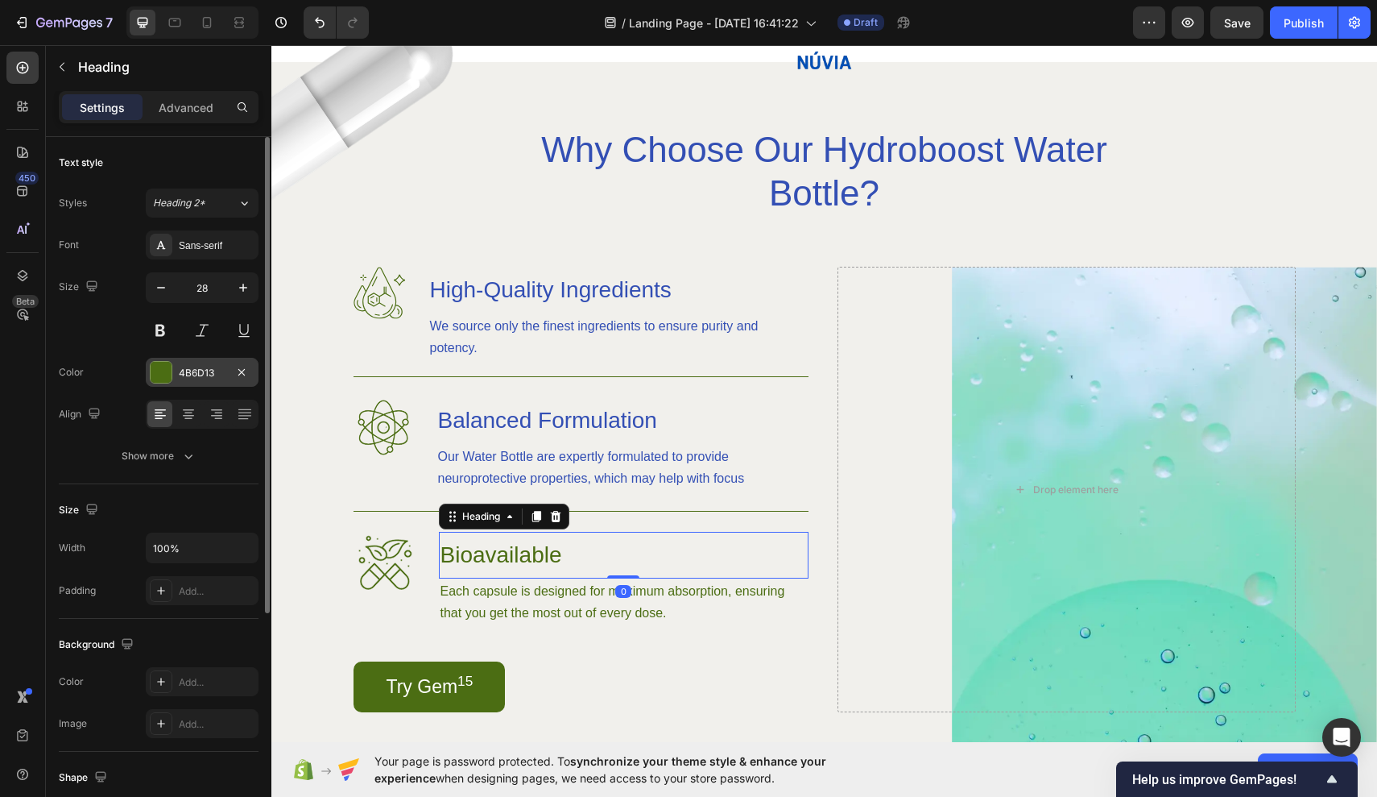
click at [194, 368] on div "4B6D13" at bounding box center [202, 373] width 47 height 14
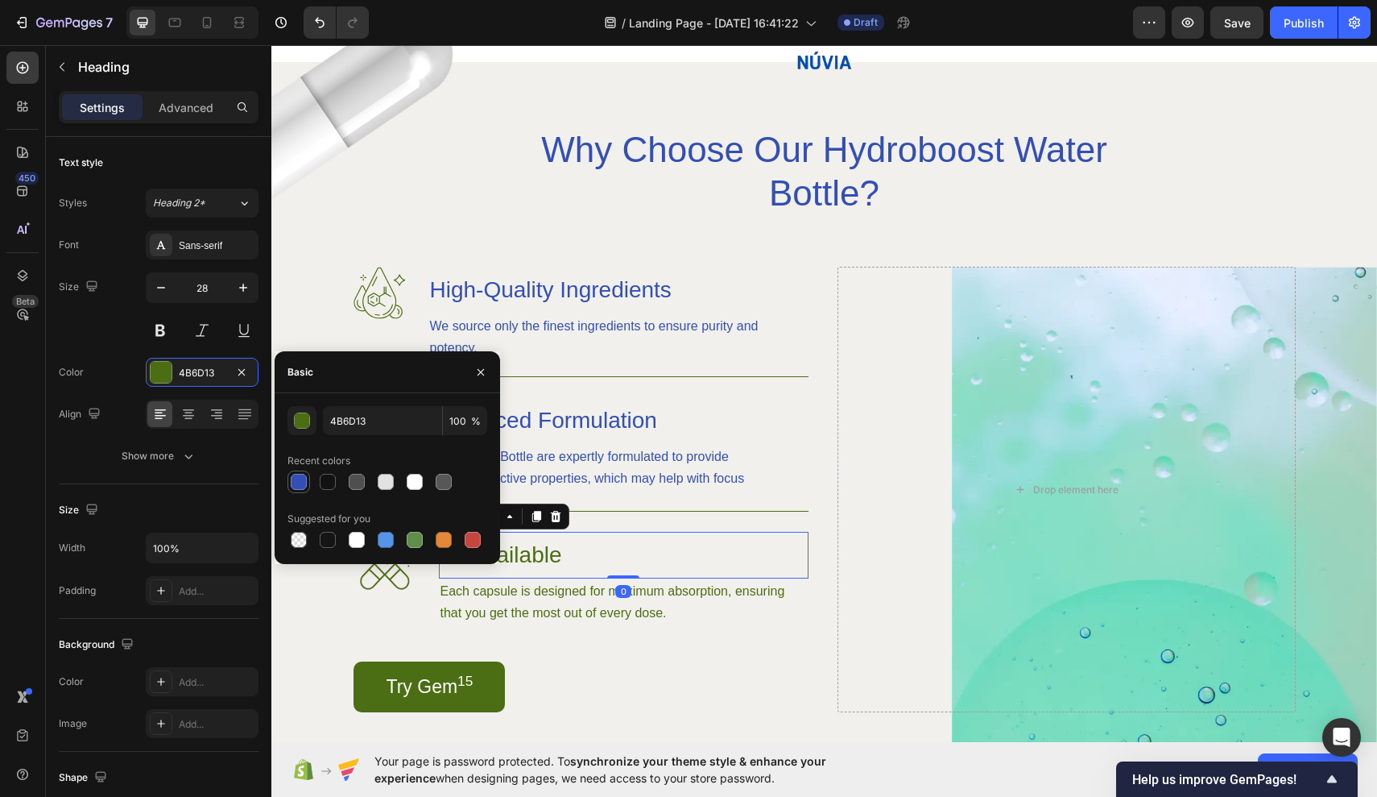
click at [301, 478] on div at bounding box center [299, 482] width 16 height 16
type input "334FB4"
click at [556, 607] on p "Each capsule is designed for maximum absorption, ensuring that you get the most…" at bounding box center [624, 601] width 367 height 43
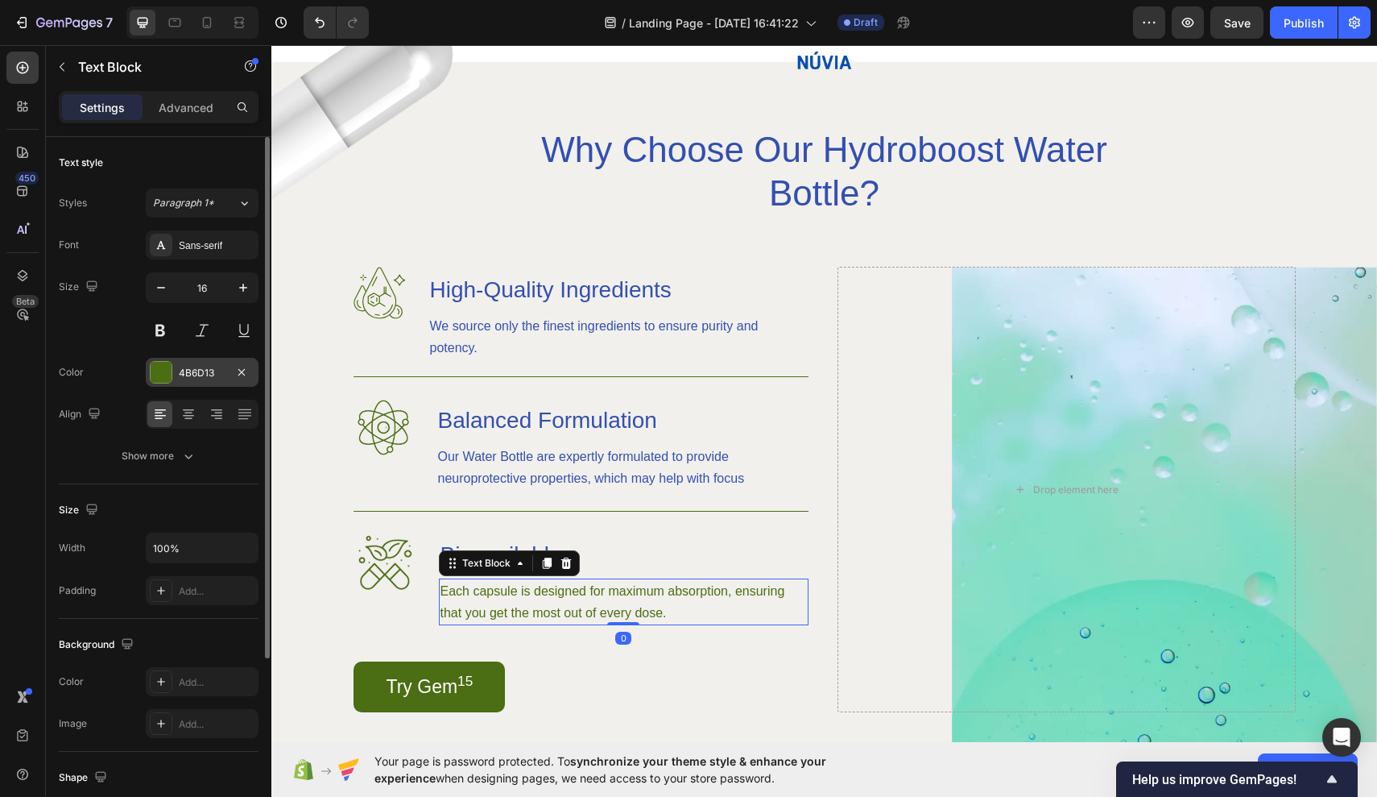
click at [203, 379] on div "4B6D13" at bounding box center [202, 373] width 47 height 14
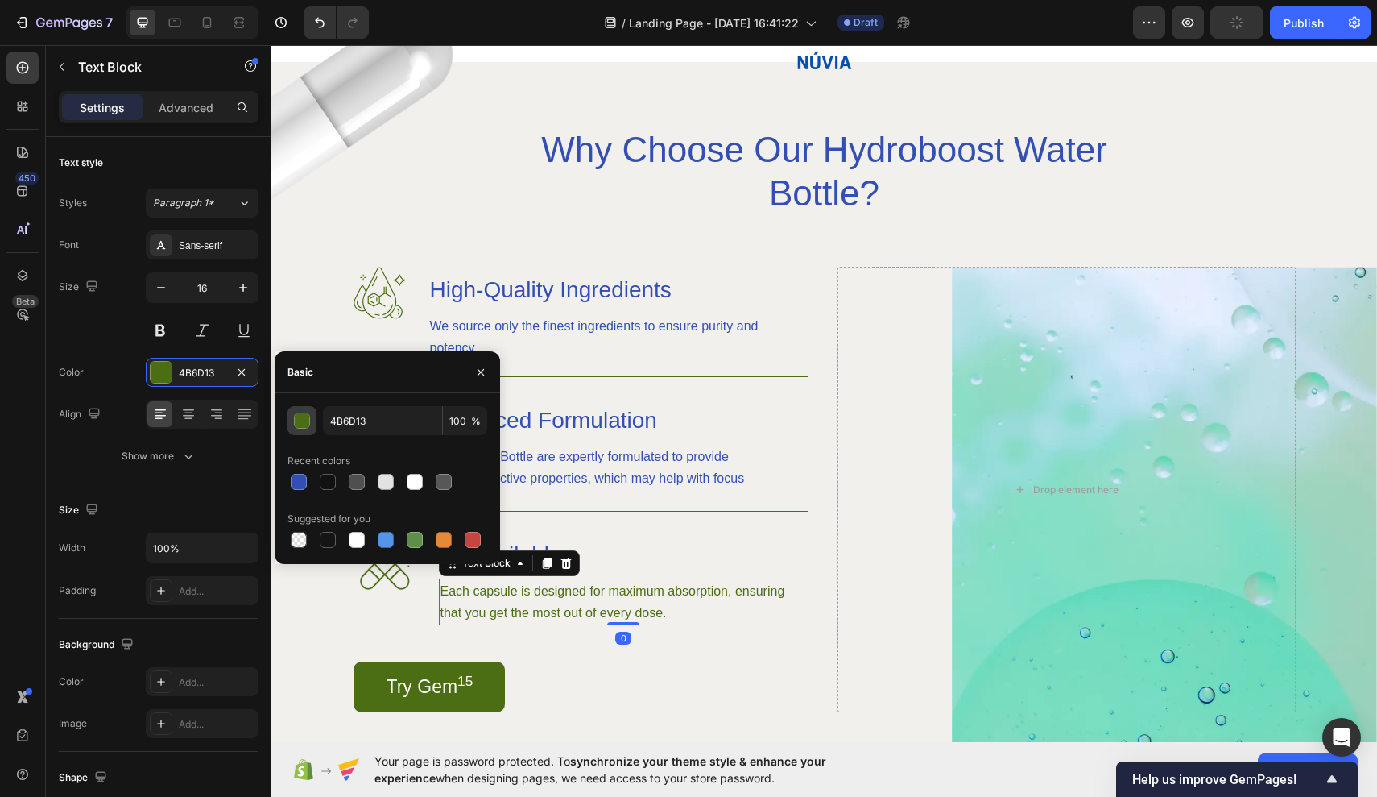
click at [297, 419] on div "button" at bounding box center [303, 421] width 16 height 16
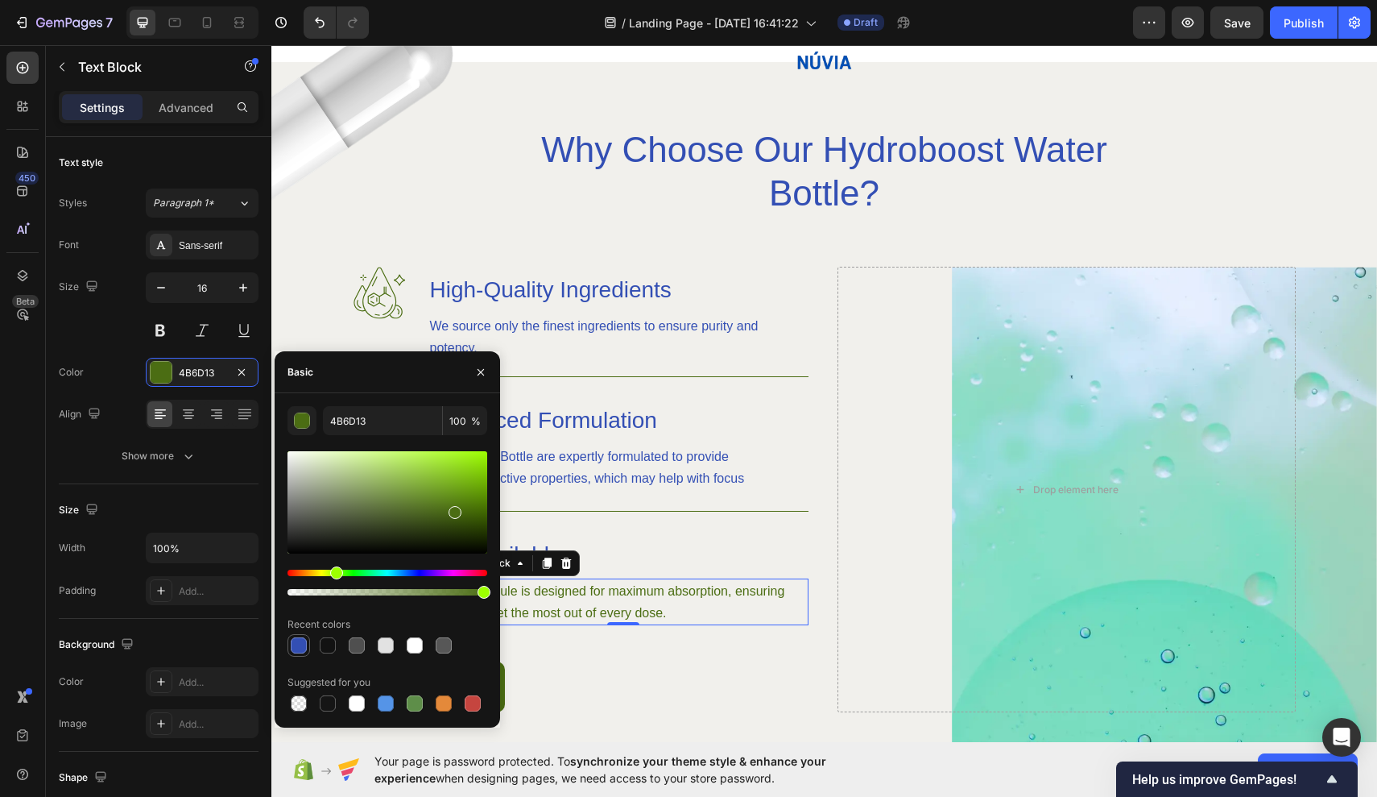
click at [307, 642] on div at bounding box center [298, 645] width 19 height 19
type input "334FB4"
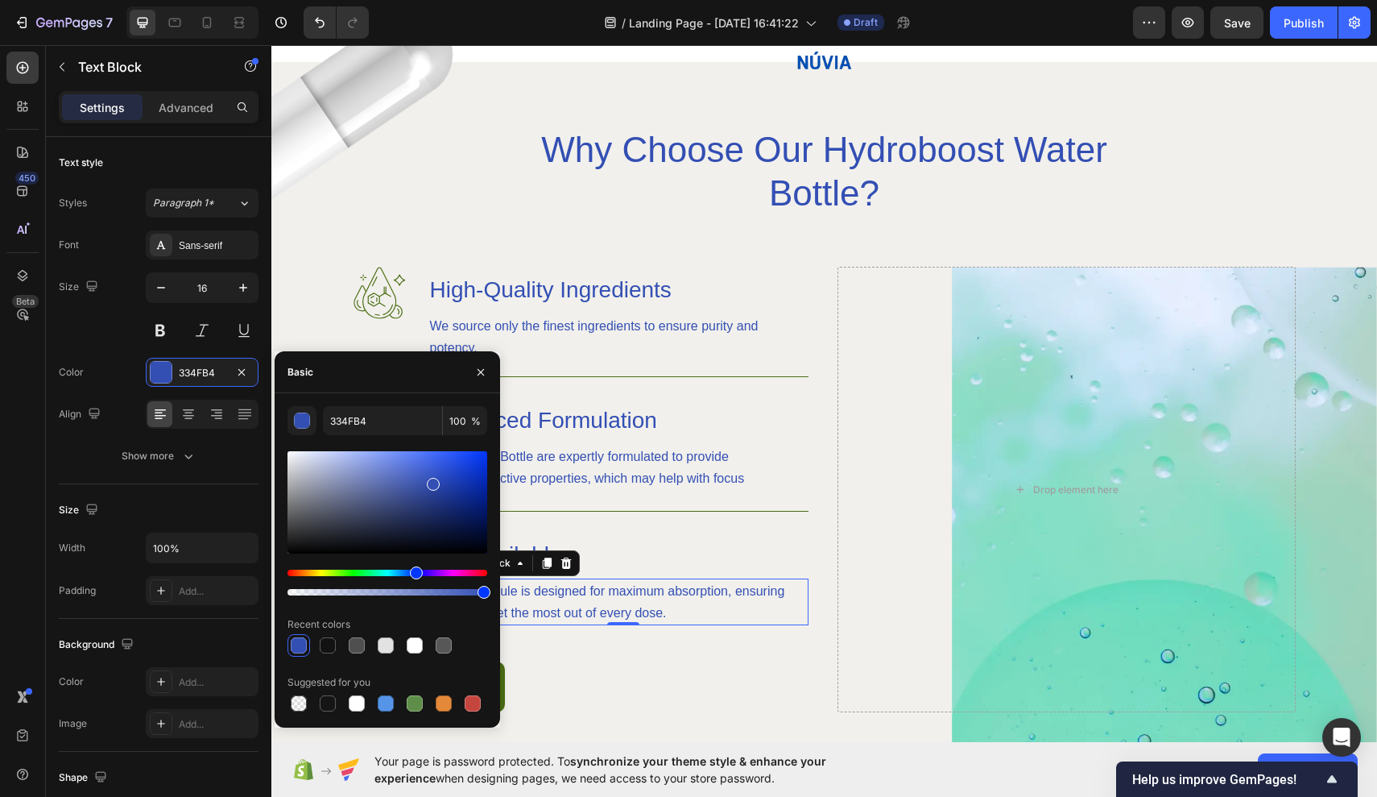
drag, startPoint x: 978, startPoint y: 727, endPoint x: 706, endPoint y: 682, distance: 275.2
click at [706, 682] on div "Try Gem 15 Button" at bounding box center [581, 686] width 455 height 51
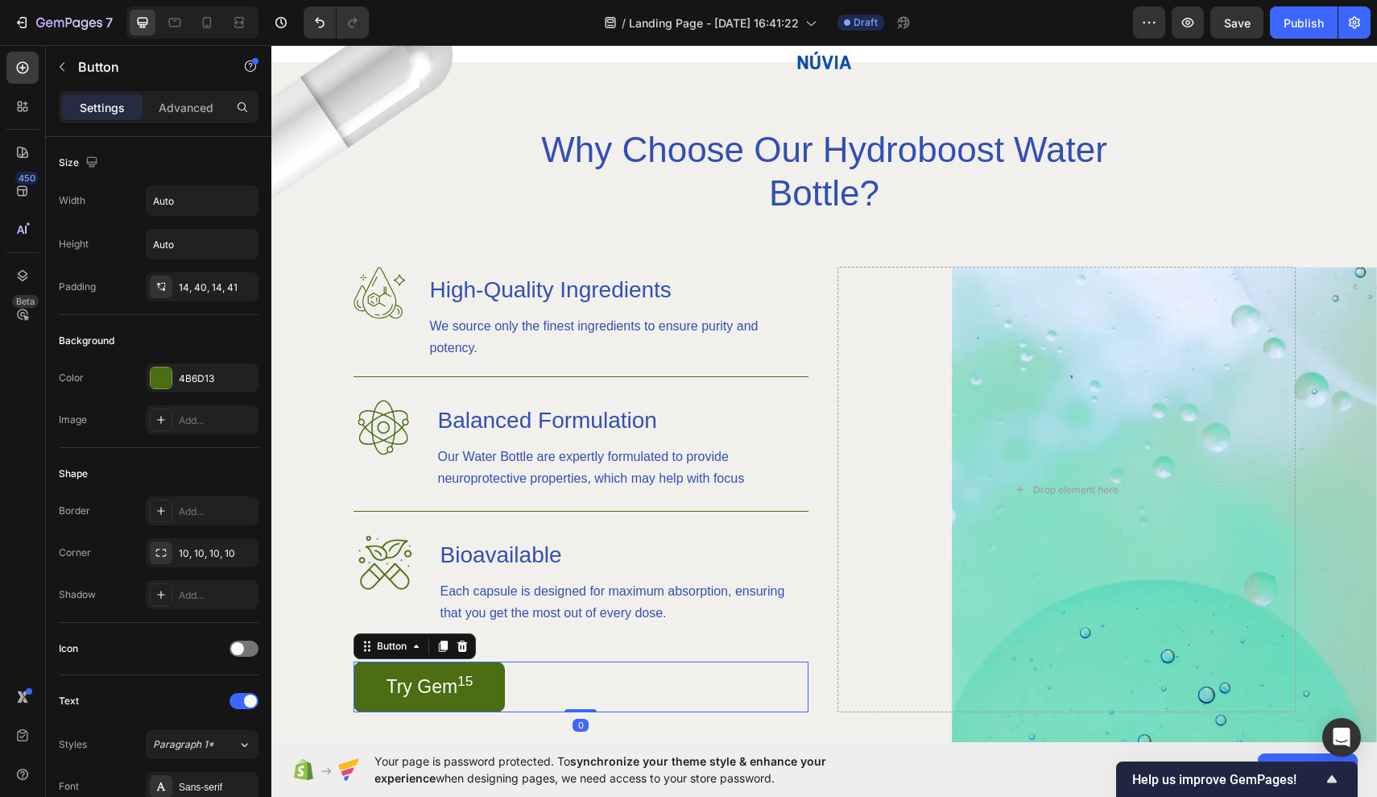
scroll to position [1166, 0]
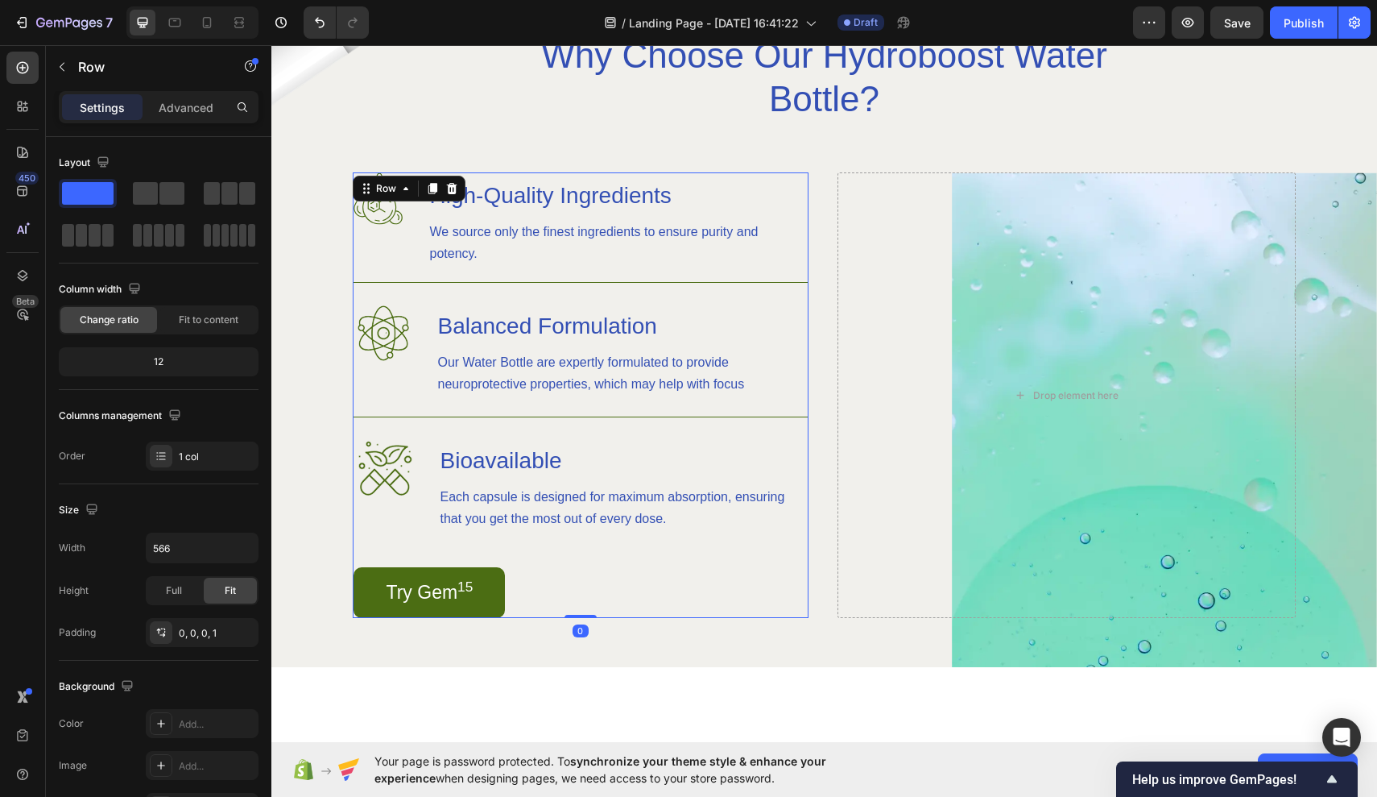
click at [677, 280] on div "Image High-Quality Ingredients Heading We source only the finest ingredients to…" at bounding box center [581, 394] width 455 height 445
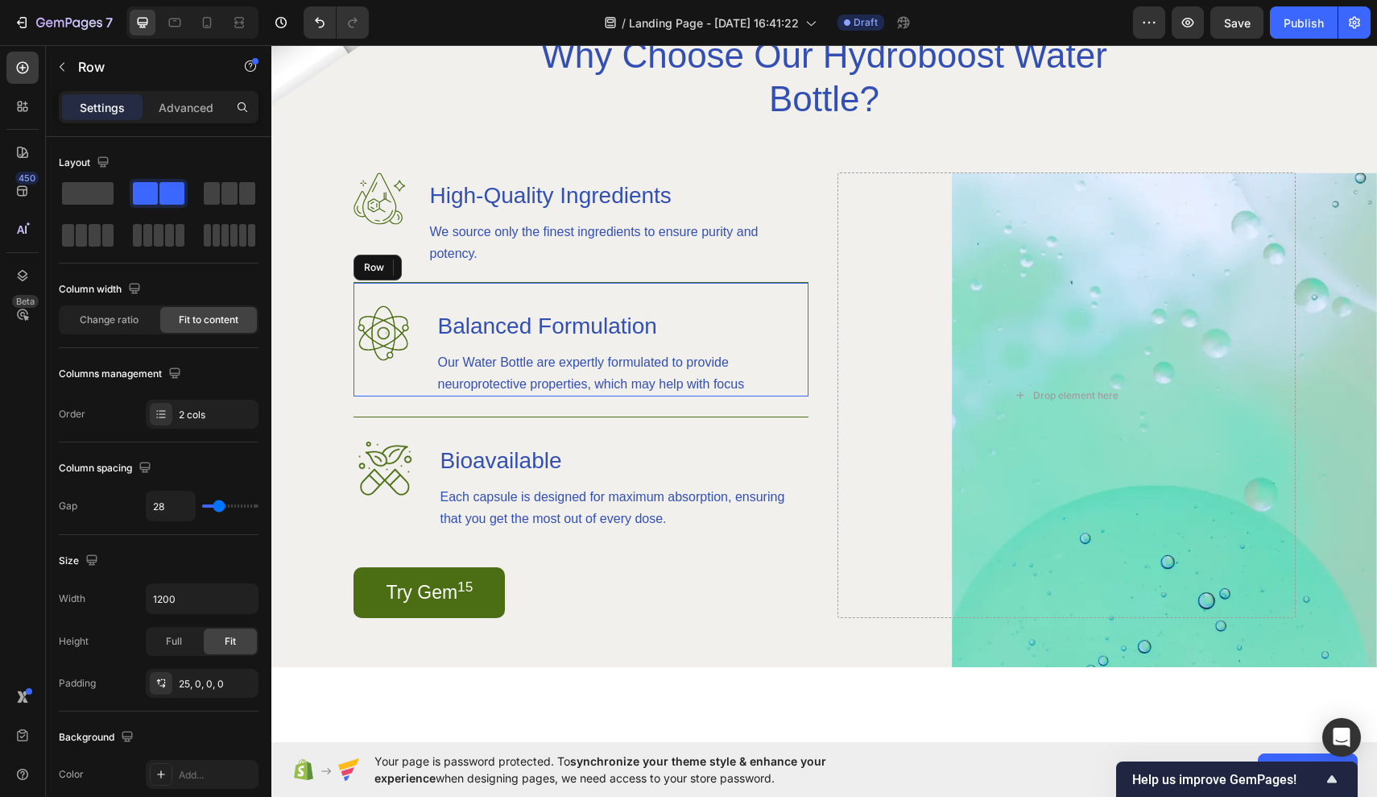
click at [677, 285] on div "Image Balanced Formulation Heading Our Water Bottle are expertly formulated to …" at bounding box center [581, 339] width 455 height 114
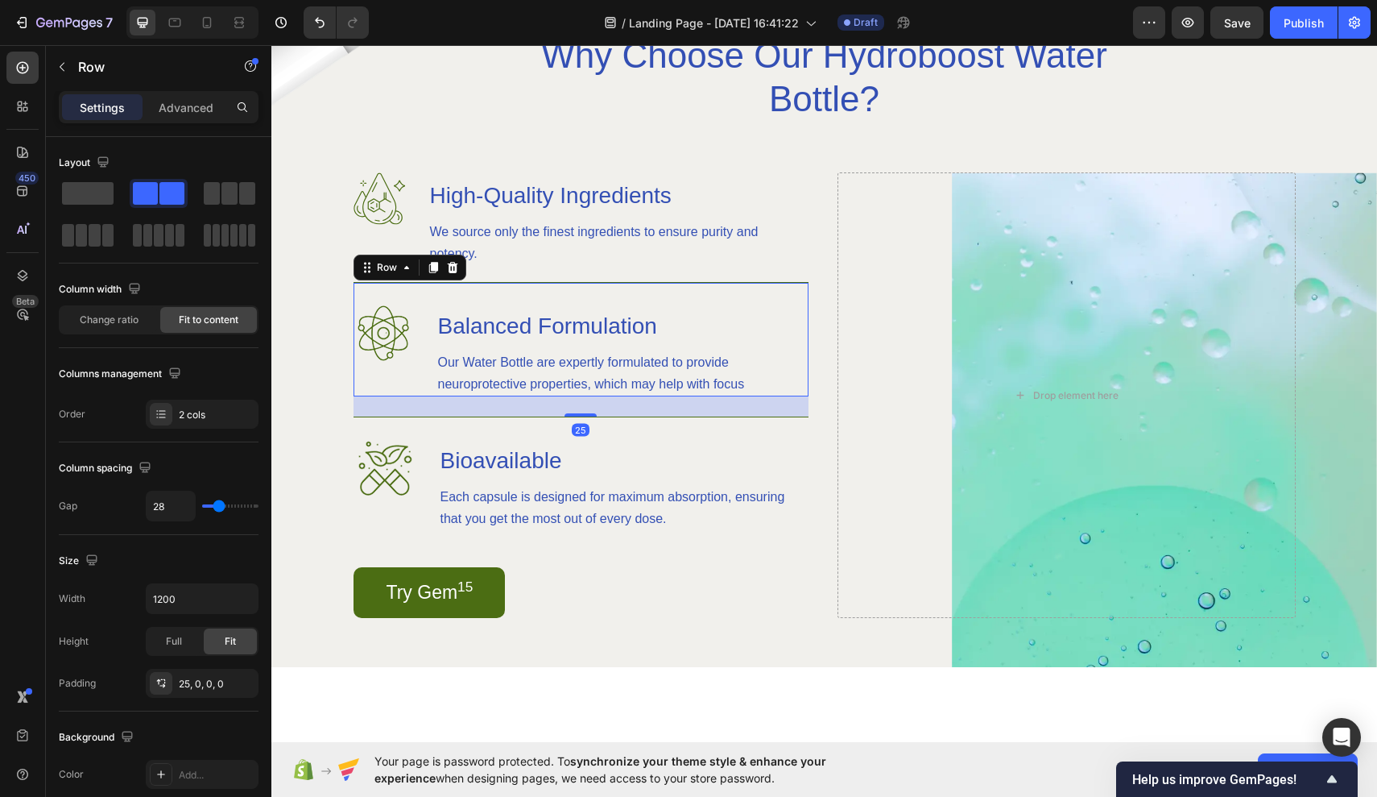
click at [677, 285] on div "Image Balanced Formulation Heading Our Water Bottle are expertly formulated to …" at bounding box center [581, 339] width 455 height 114
click at [711, 589] on div "Try Gem 15 Button" at bounding box center [581, 592] width 455 height 51
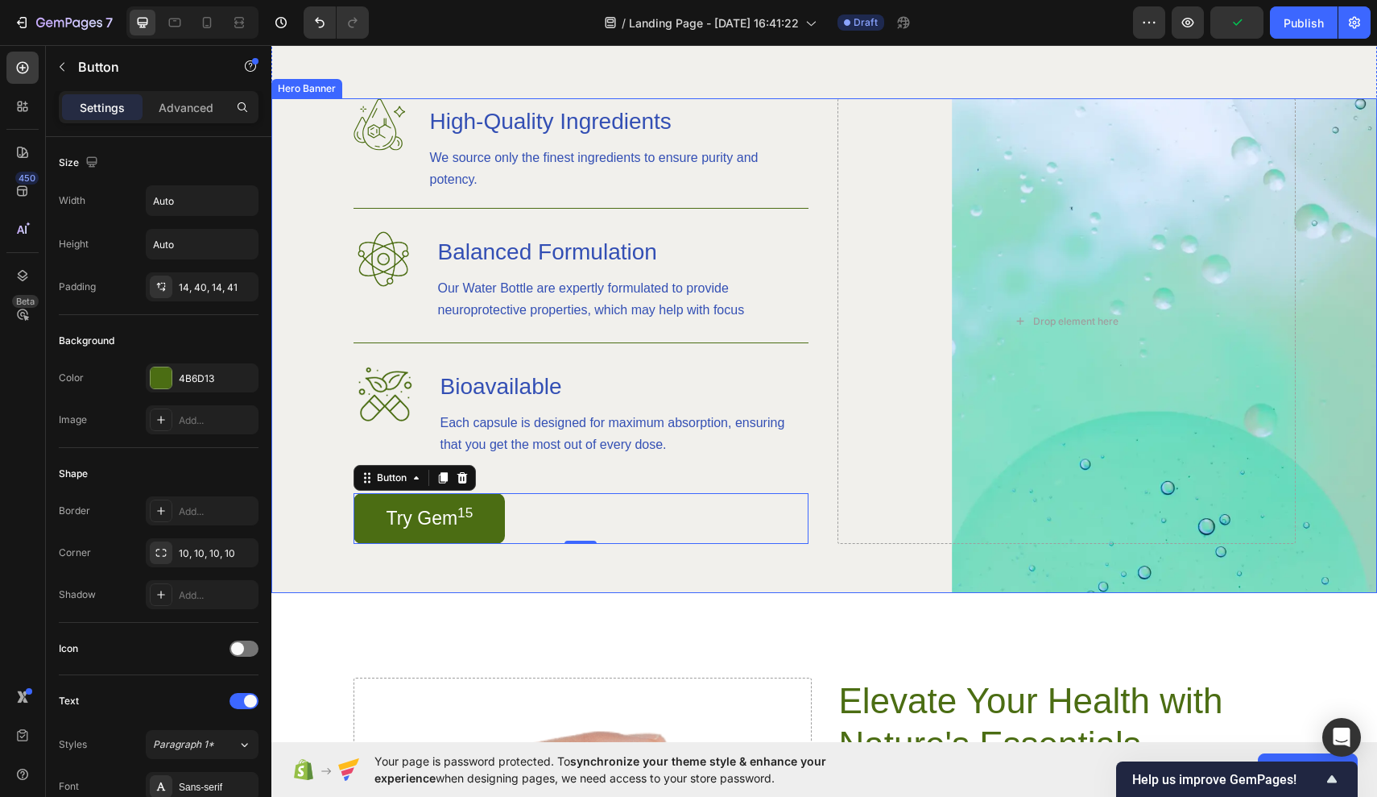
scroll to position [1292, 0]
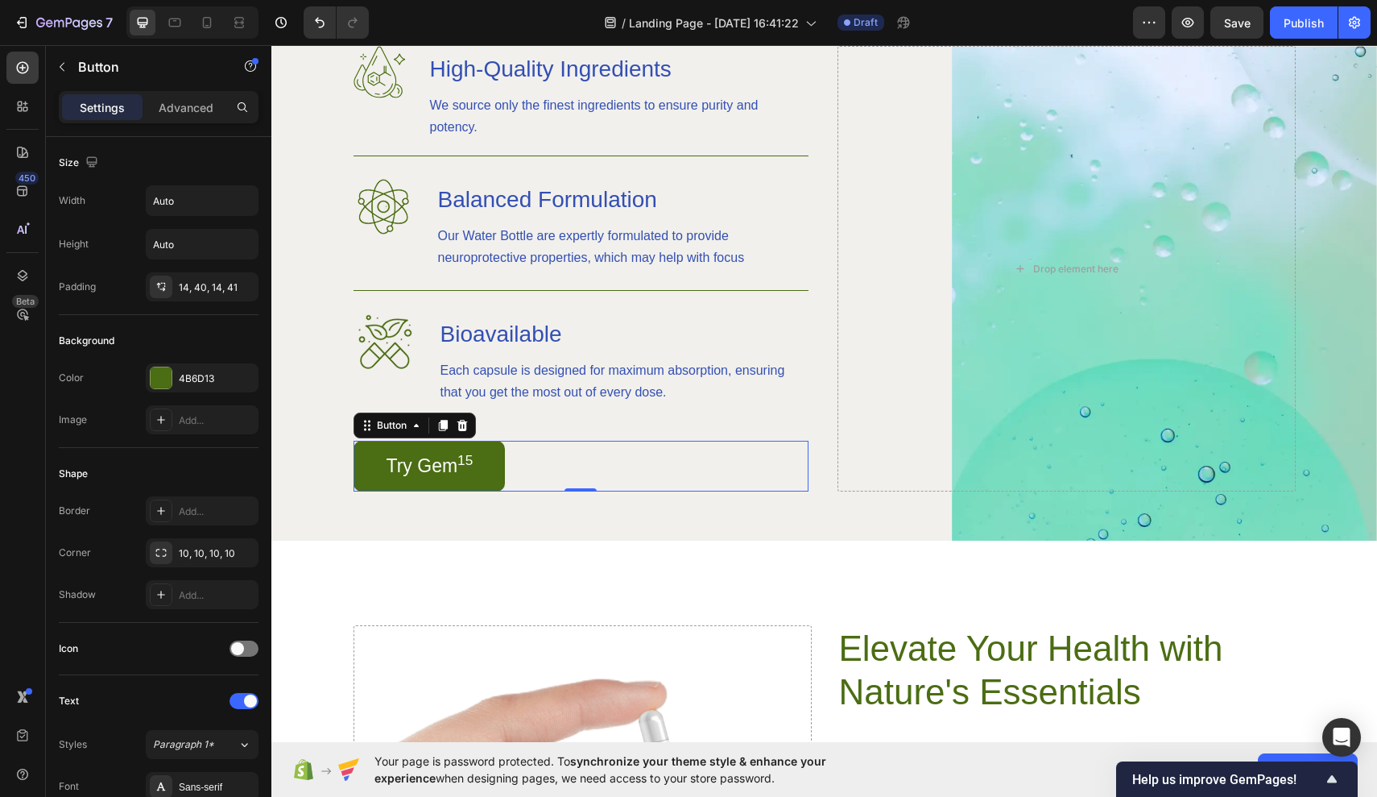
click at [475, 466] on link "Try Gem 15" at bounding box center [430, 466] width 152 height 51
click at [157, 375] on div at bounding box center [161, 377] width 21 height 21
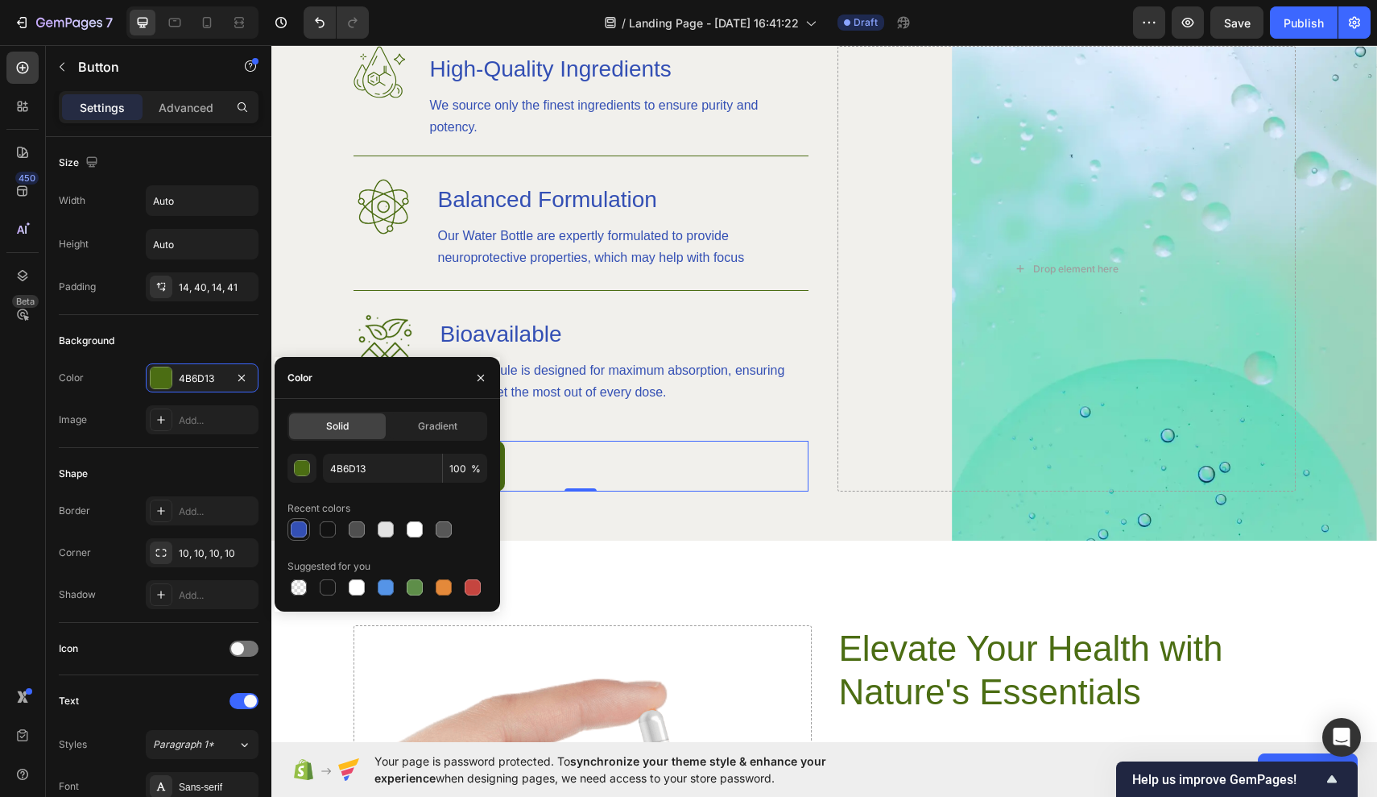
click at [292, 530] on div at bounding box center [299, 529] width 16 height 16
type input "334FB4"
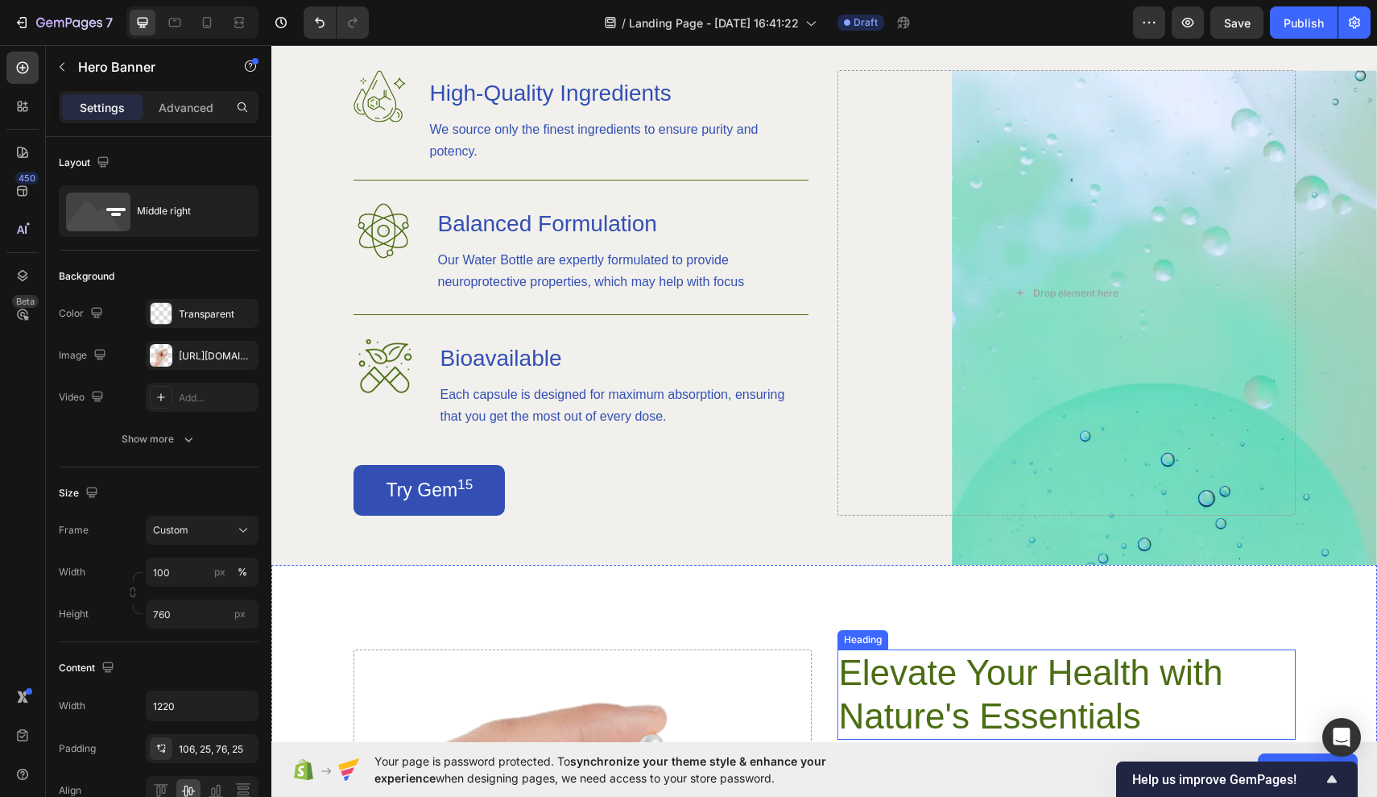
scroll to position [1252, 0]
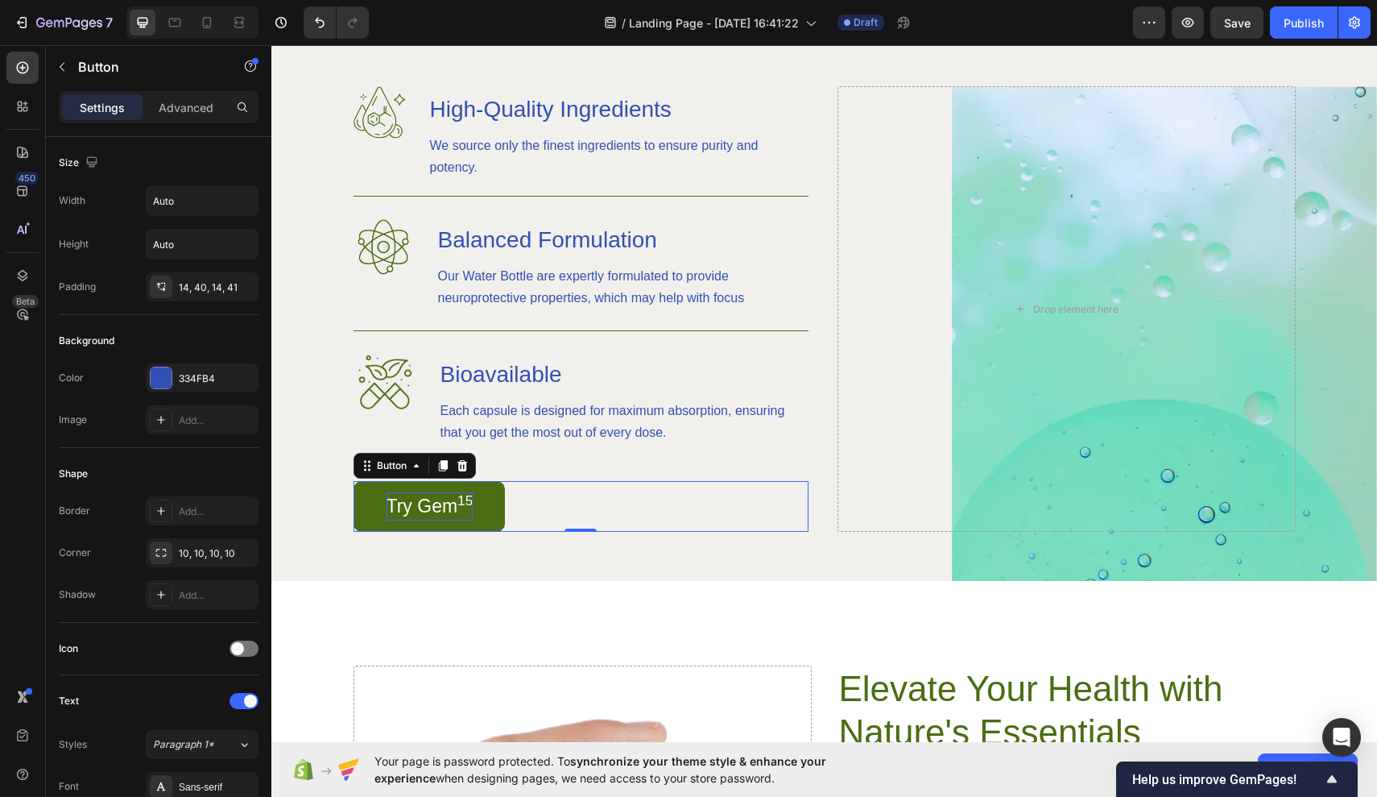
click at [460, 515] on p "Try Gem 15" at bounding box center [430, 506] width 87 height 28
click at [469, 505] on sup "15" at bounding box center [465, 500] width 15 height 16
click at [473, 504] on sup "15" at bounding box center [465, 500] width 15 height 16
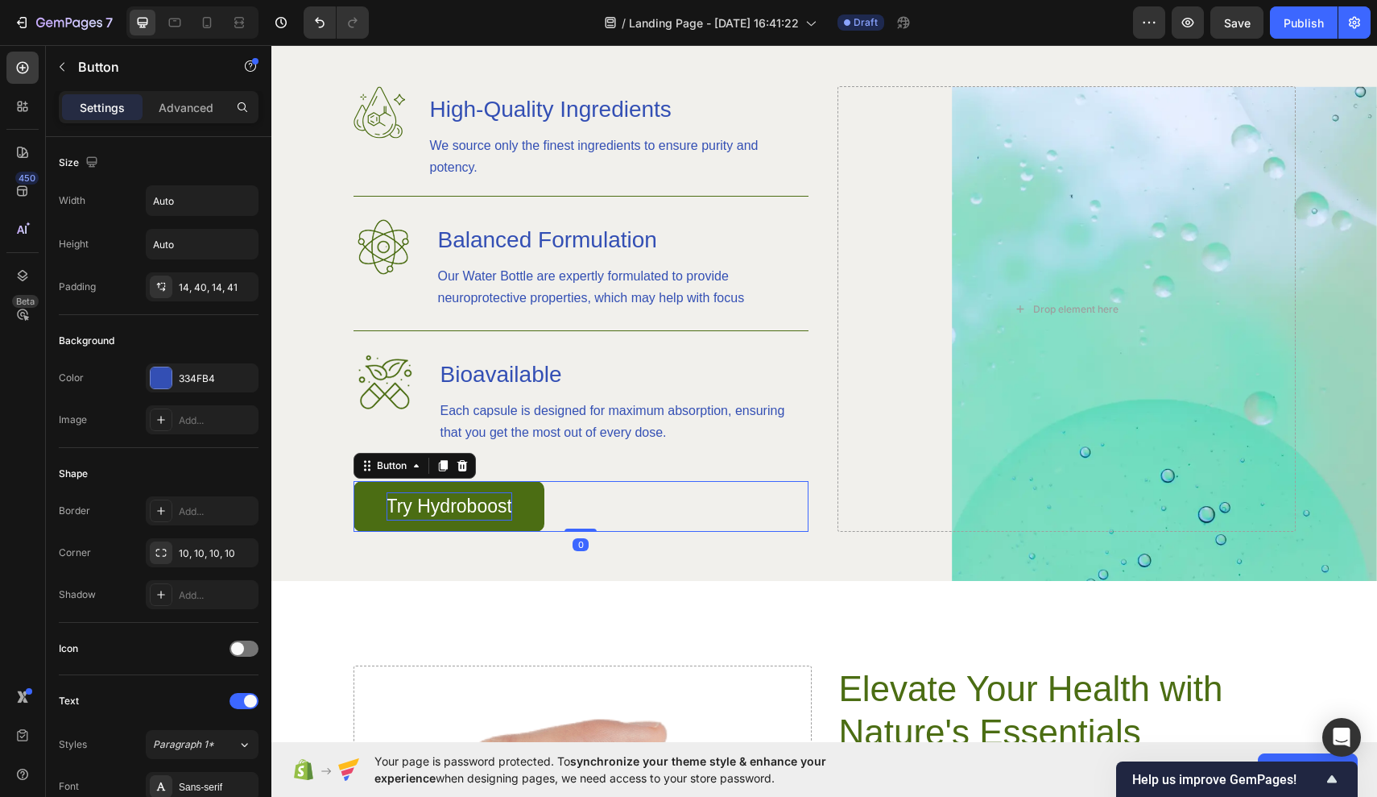
click at [502, 509] on p "Try Hydroboost" at bounding box center [450, 506] width 126 height 28
click at [510, 505] on p "Try Hydroboost" at bounding box center [450, 506] width 126 height 28
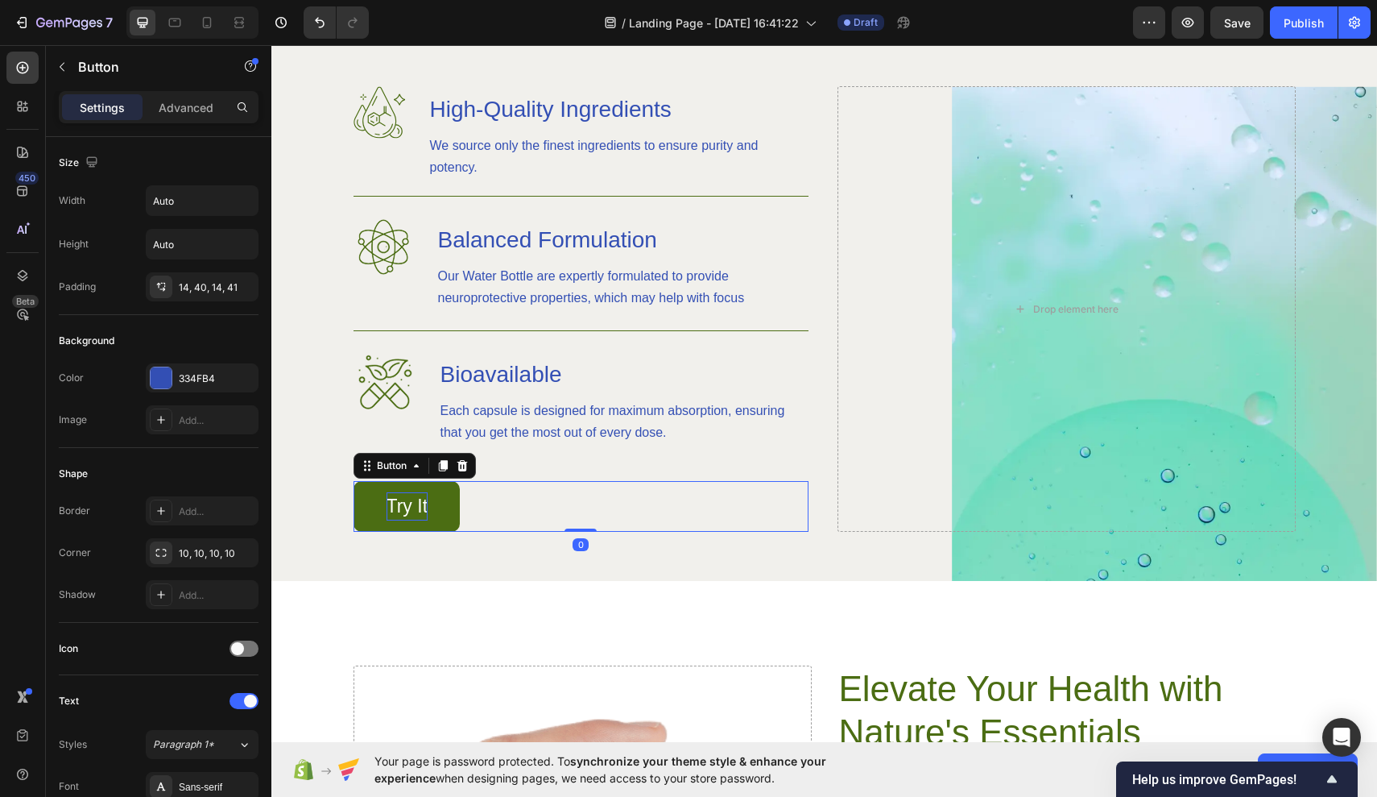
click at [428, 508] on p "Try It" at bounding box center [408, 506] width 42 height 28
click at [429, 505] on link "Try It" at bounding box center [407, 506] width 107 height 51
click at [426, 503] on p "Try It" at bounding box center [408, 506] width 42 height 28
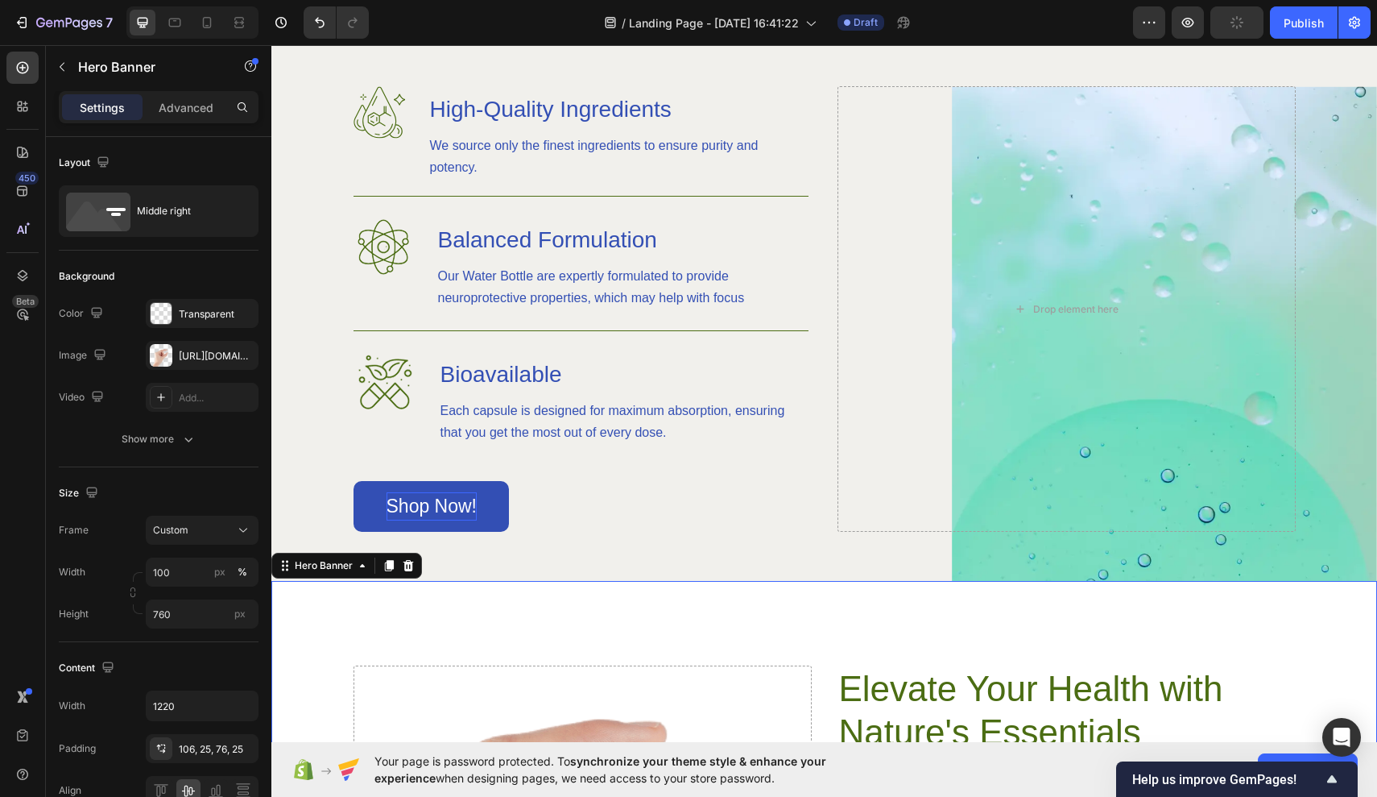
scroll to position [1203, 0]
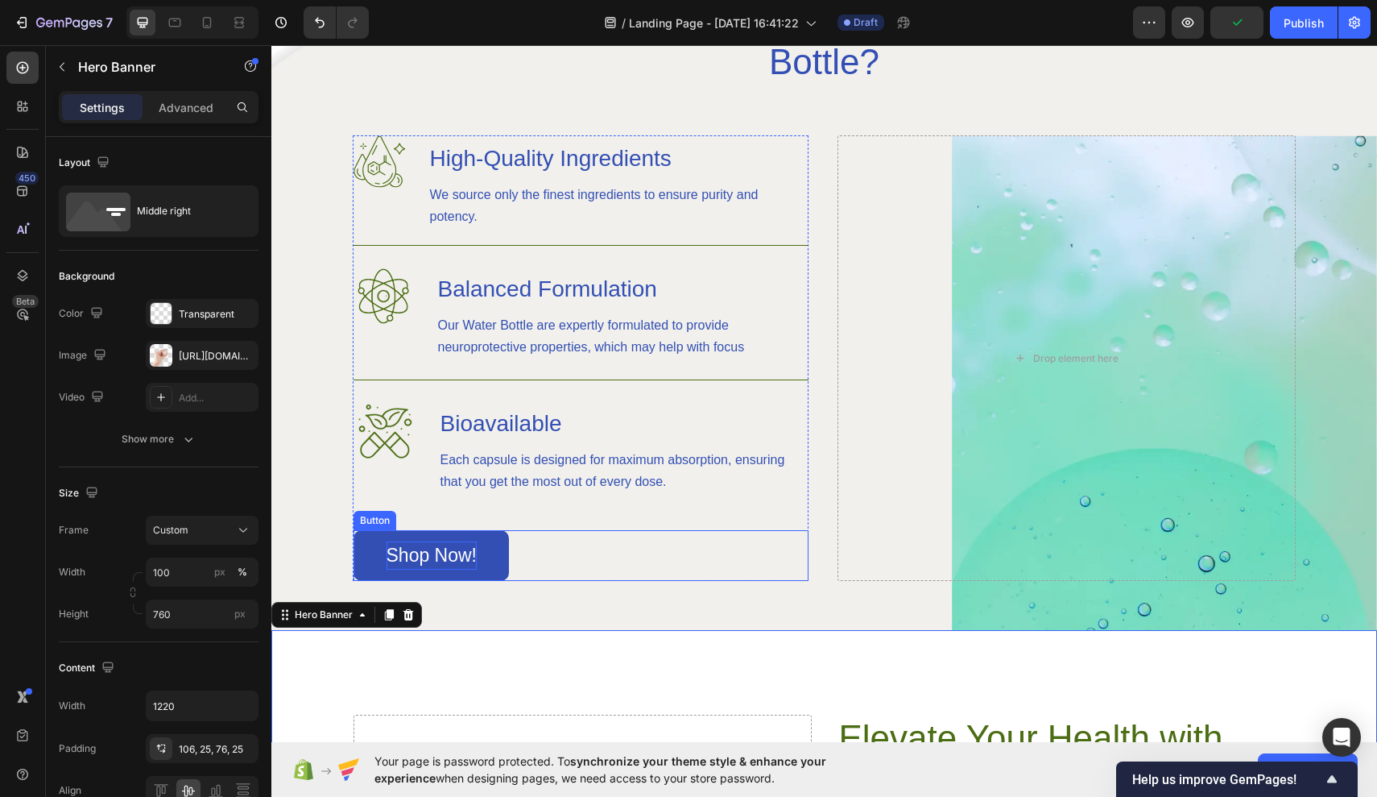
click at [476, 548] on p "Shop Now!" at bounding box center [432, 555] width 91 height 28
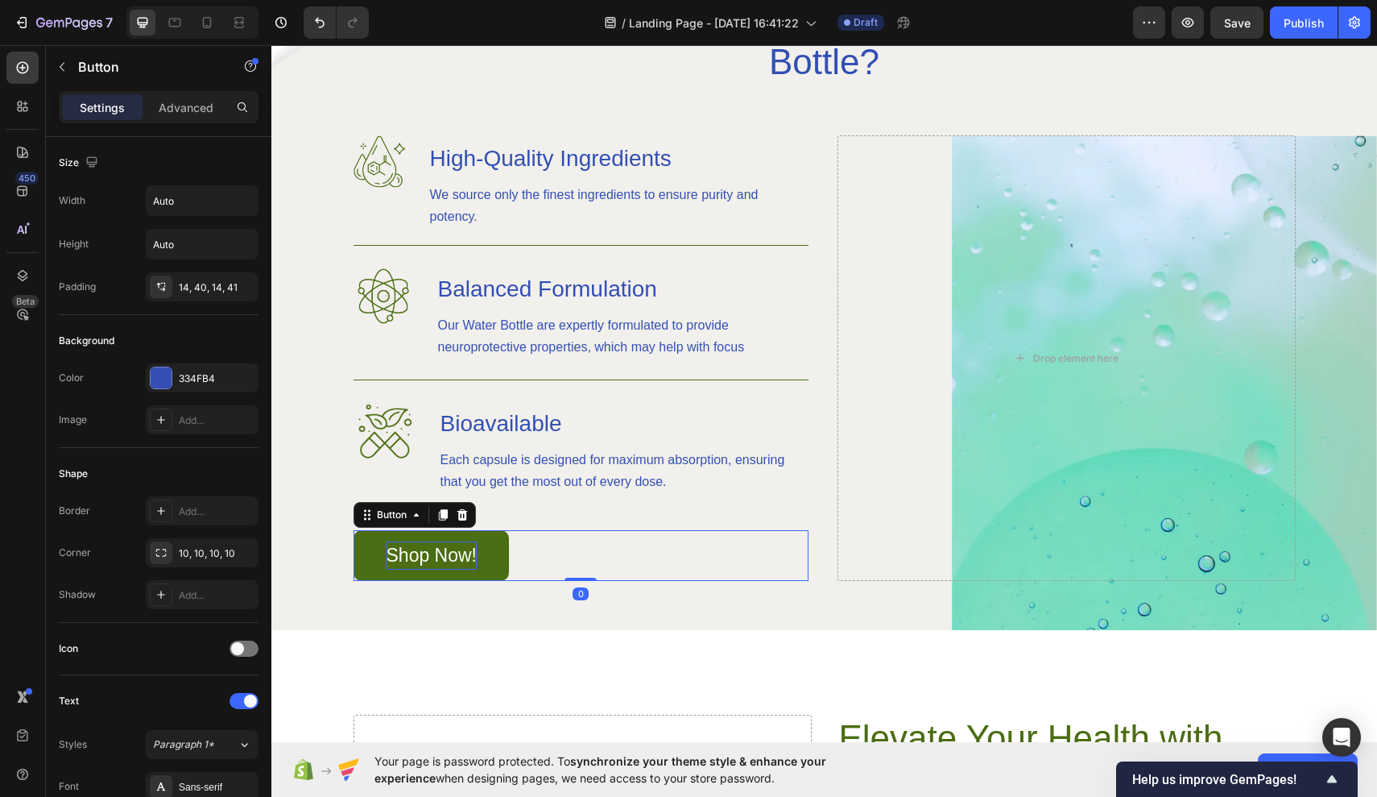
click at [478, 559] on link "Shop Now!" at bounding box center [432, 555] width 156 height 51
click at [475, 554] on p "Shop Now!" at bounding box center [432, 555] width 91 height 28
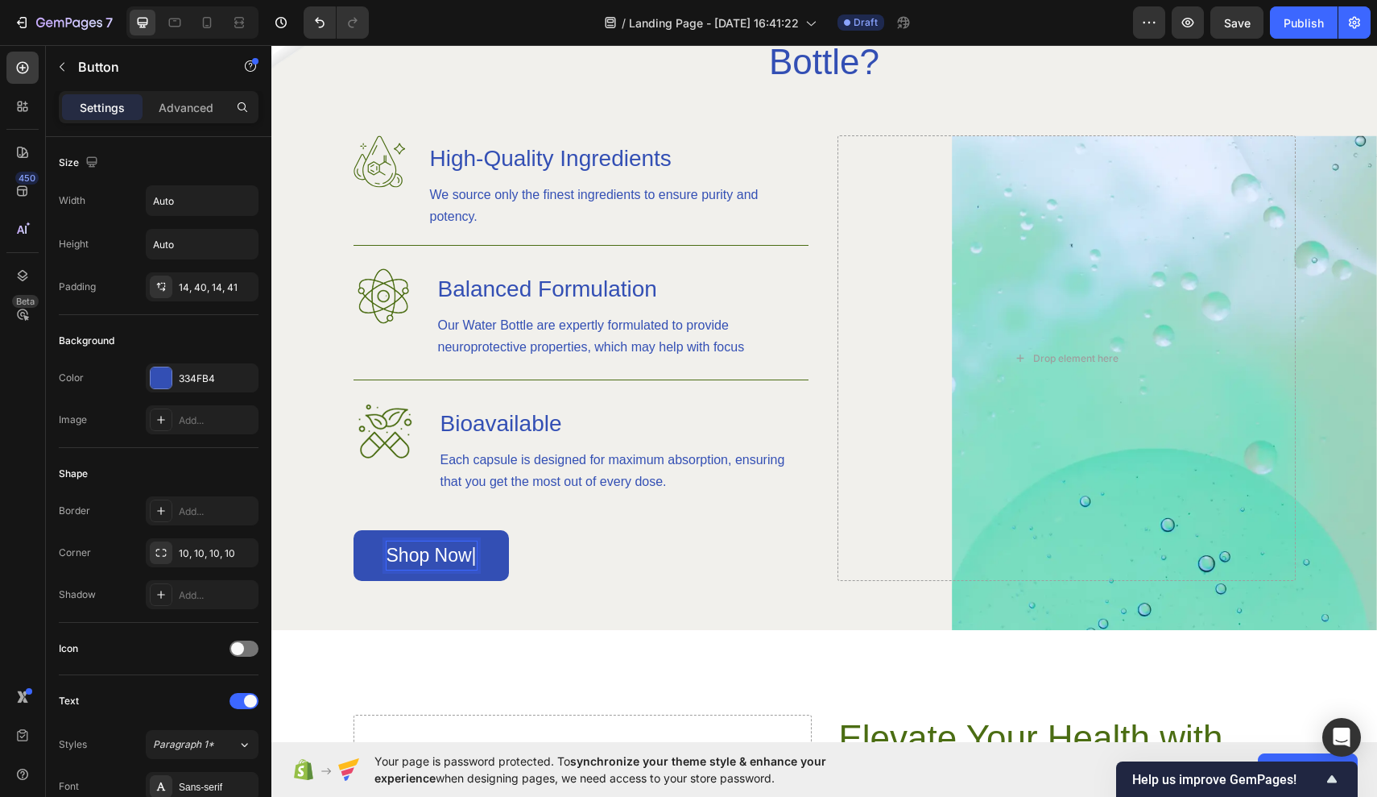
click at [391, 552] on p "Shop Now|" at bounding box center [432, 555] width 90 height 28
click at [485, 557] on p "| Shop Now|" at bounding box center [437, 555] width 100 height 28
click at [482, 556] on p "| Shop Now|" at bounding box center [437, 555] width 100 height 28
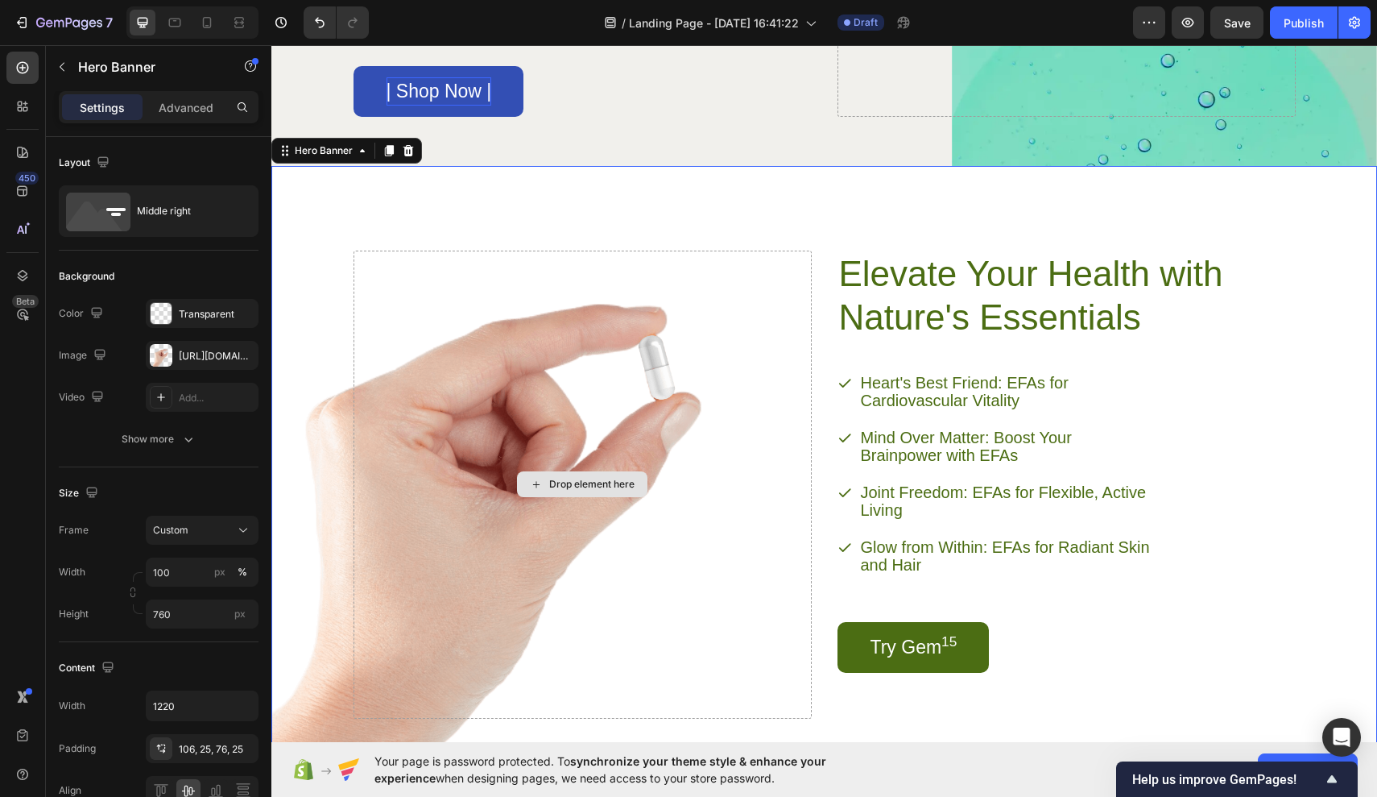
scroll to position [1705, 0]
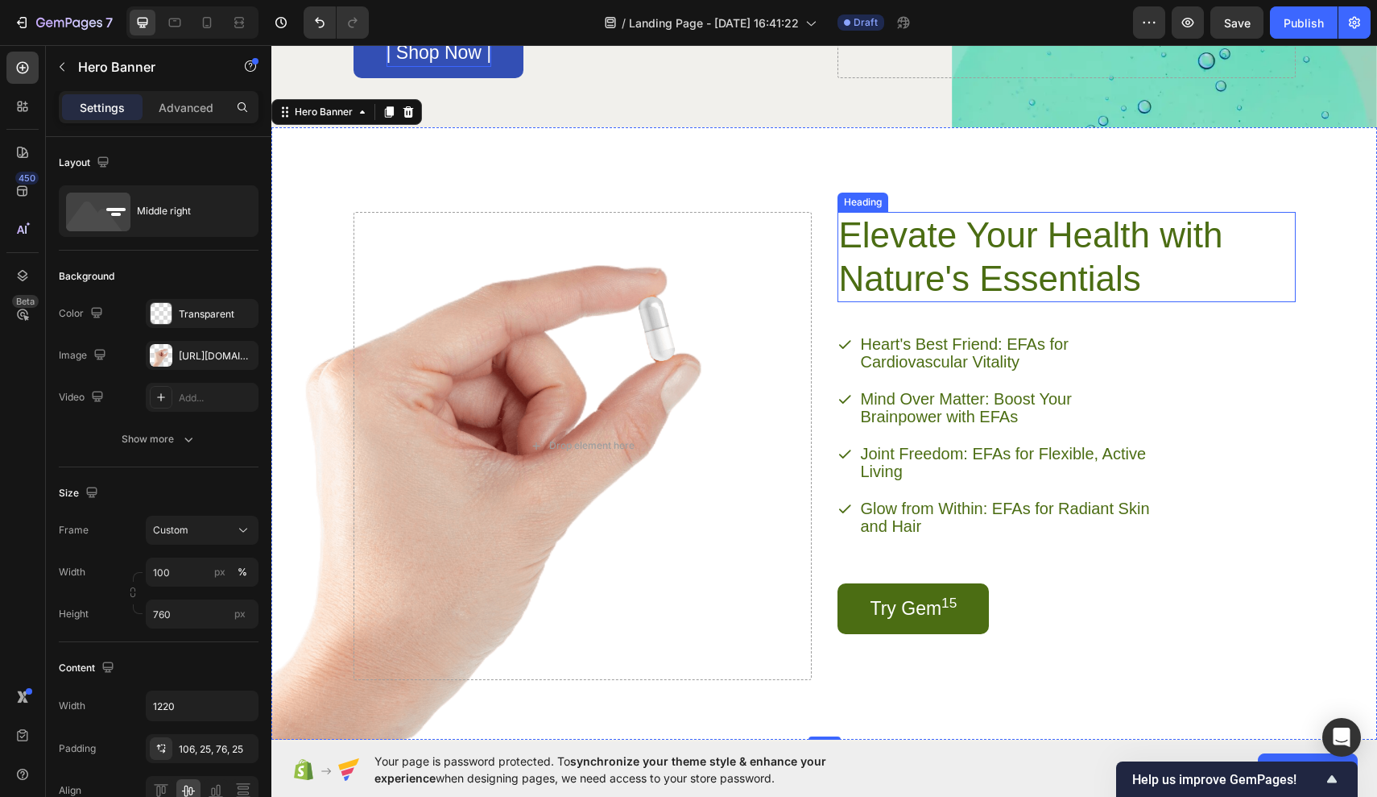
click at [1142, 271] on h2 "Elevate Your Health with Nature's Essentials" at bounding box center [1044, 257] width 412 height 90
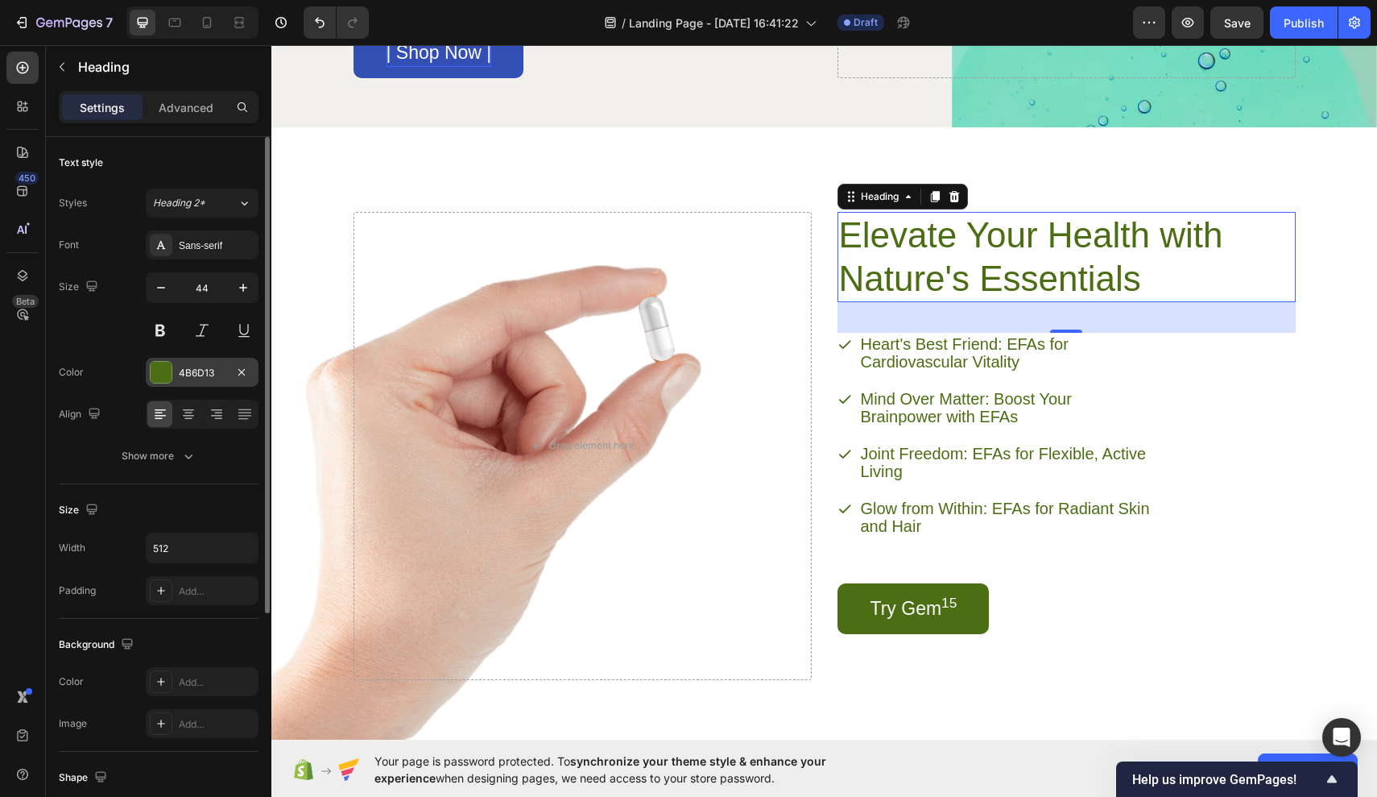
click at [166, 372] on div at bounding box center [161, 372] width 21 height 21
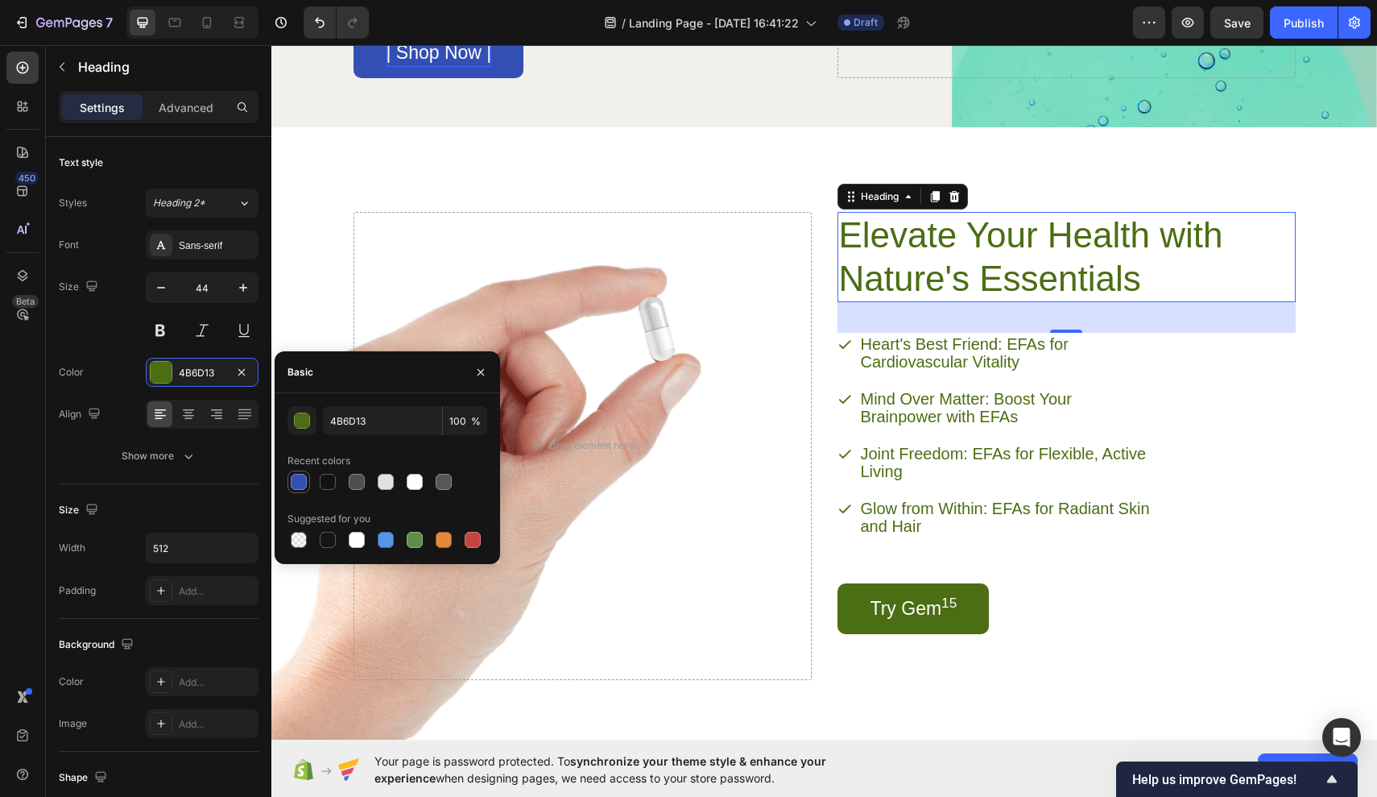
click at [300, 491] on div at bounding box center [298, 481] width 19 height 19
type input "334FB4"
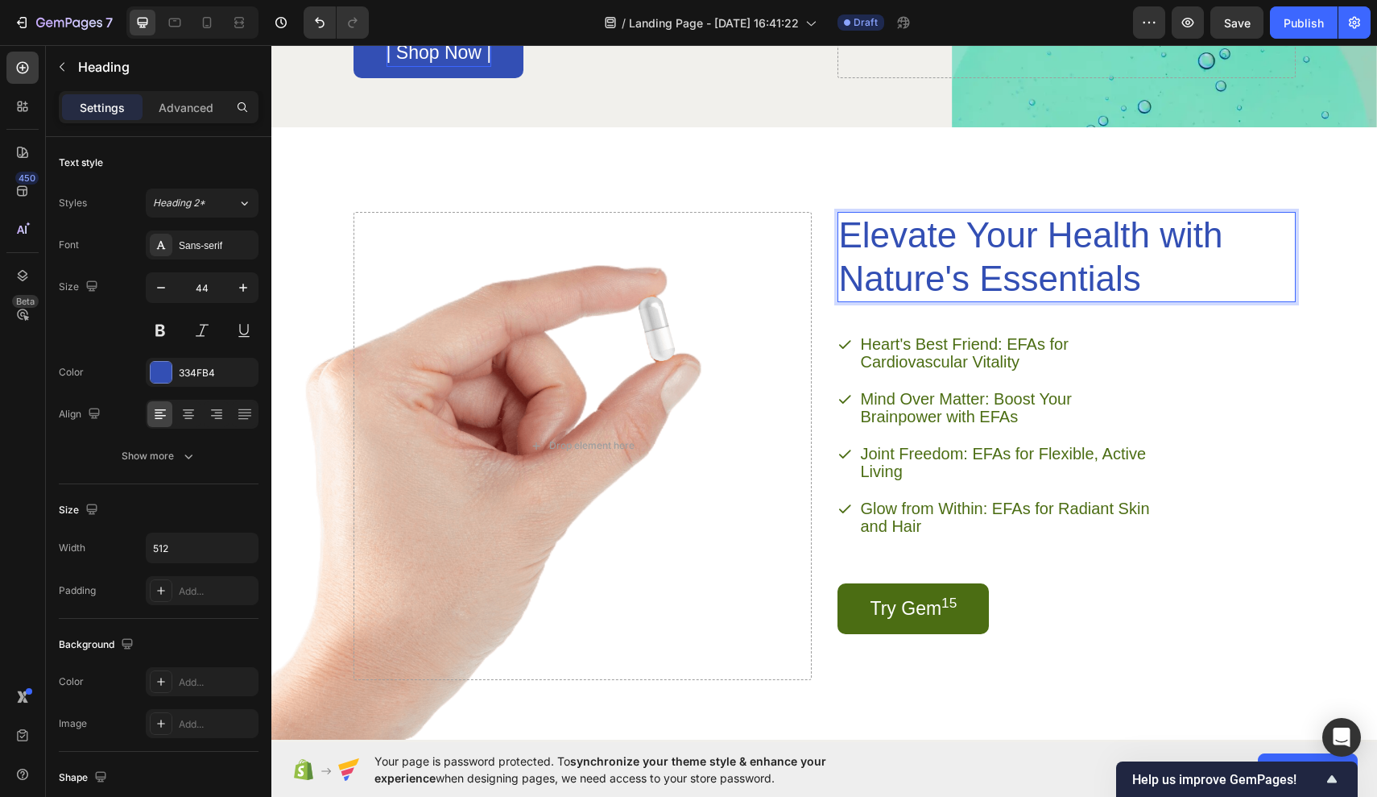
click at [963, 284] on p "Elevate Your Health with Nature's Essentials" at bounding box center [1043, 256] width 409 height 87
click at [1091, 339] on p "Heart's Best Friend: EFAs for Cardiovascular Vitality" at bounding box center [1007, 352] width 292 height 35
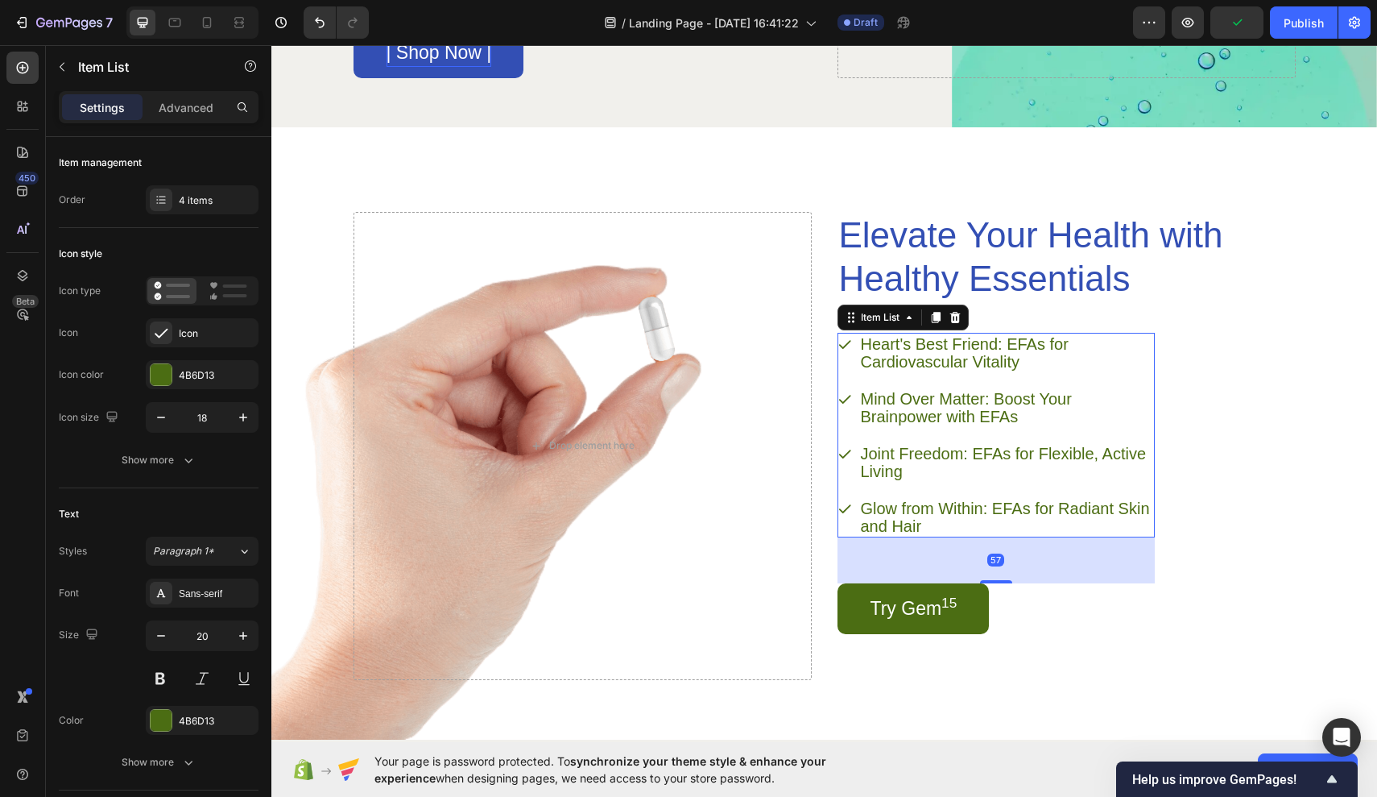
click at [1029, 362] on p "Heart's Best Friend: EFAs for Cardiovascular Vitality" at bounding box center [1007, 352] width 292 height 35
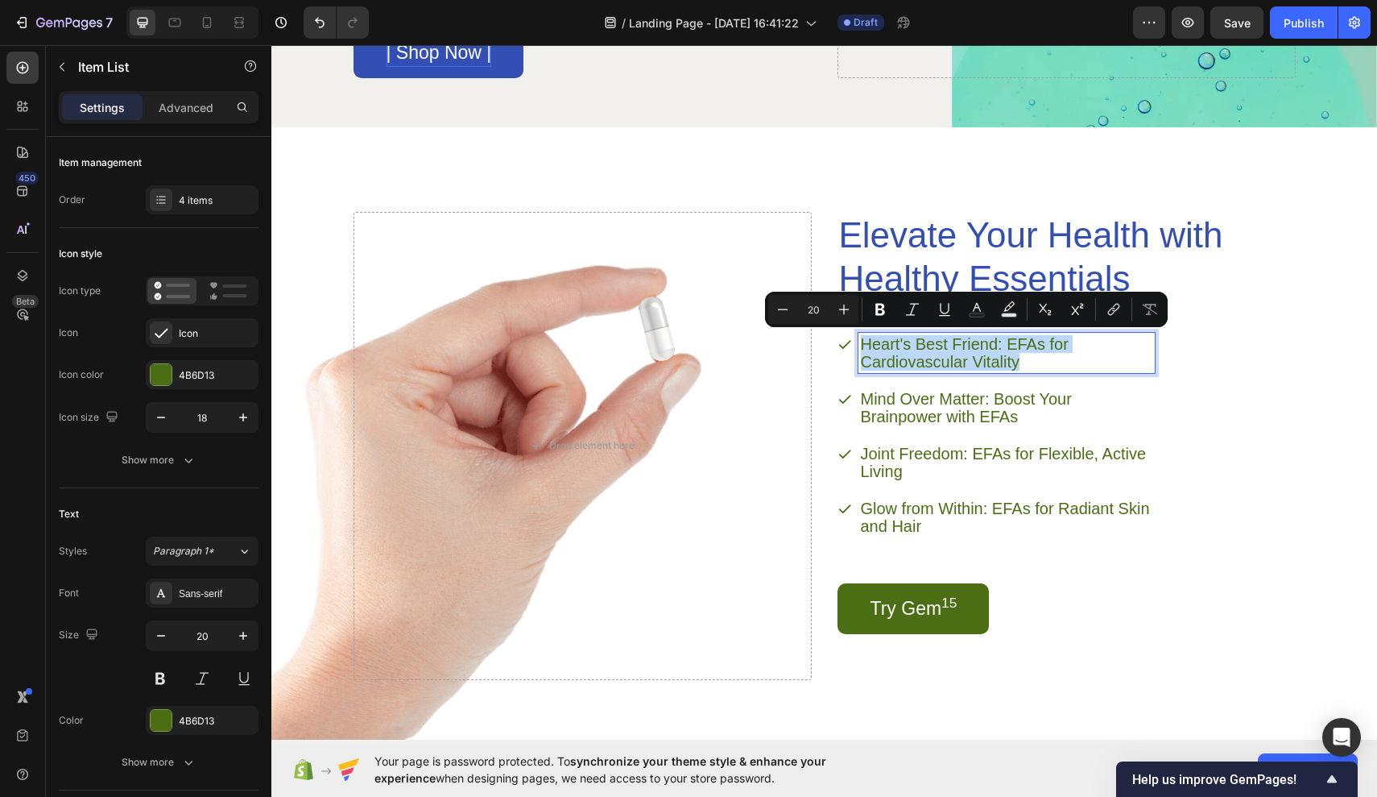
drag, startPoint x: 1024, startPoint y: 361, endPoint x: 863, endPoint y: 340, distance: 162.5
click at [862, 340] on p "Heart's Best Friend: EFAs for Cardiovascular Vitality" at bounding box center [1007, 352] width 292 height 35
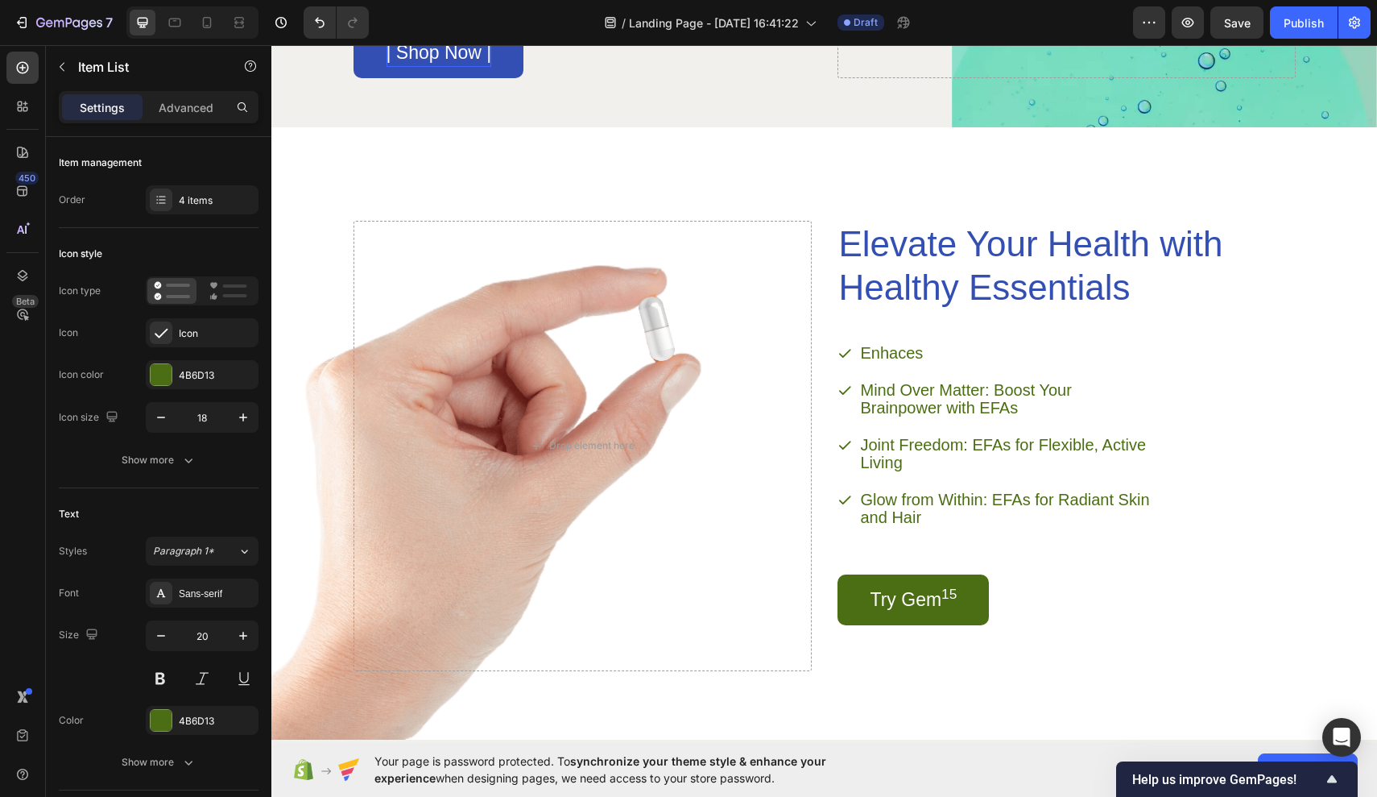
click at [897, 349] on p "Enhaces" at bounding box center [1007, 353] width 292 height 18
click at [941, 350] on p "Enhances" at bounding box center [1007, 353] width 292 height 18
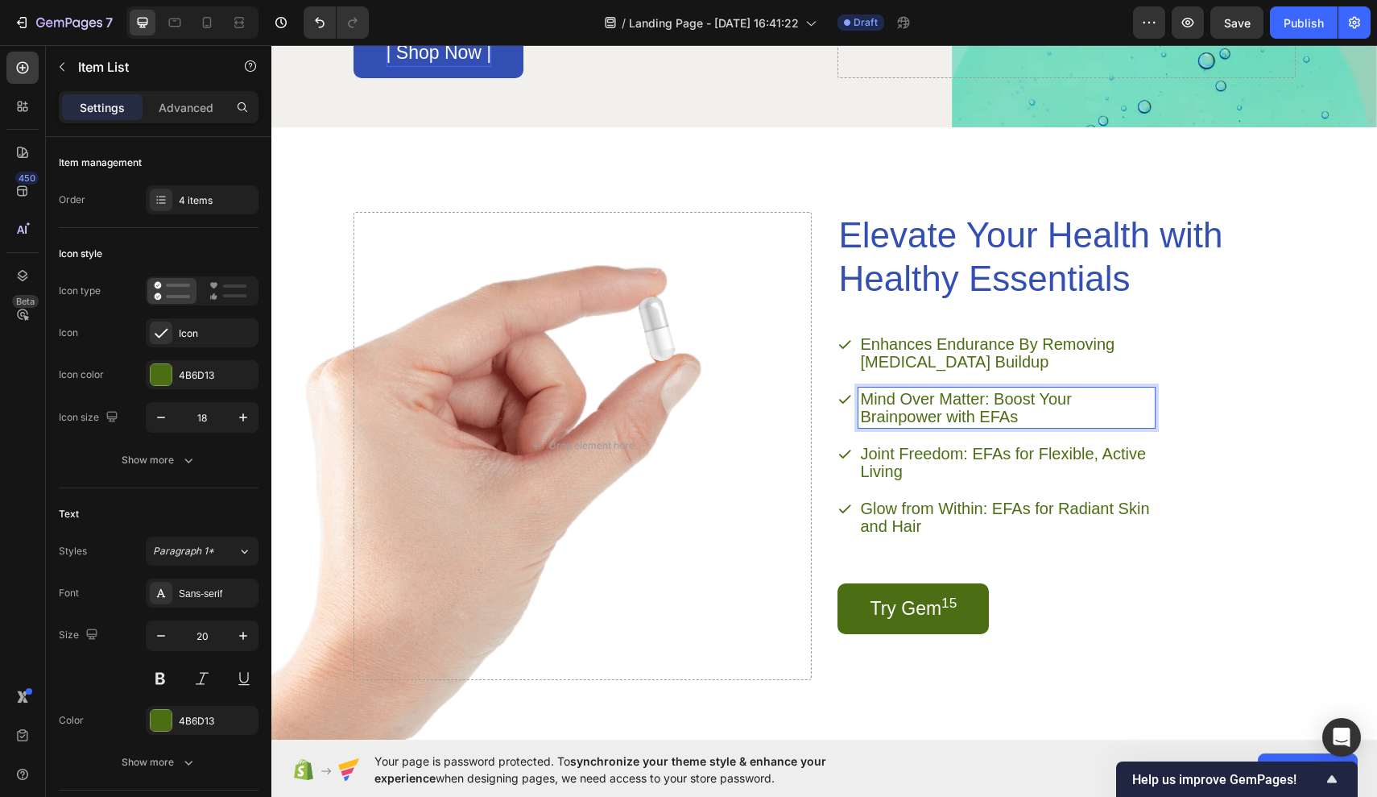
click at [1021, 420] on p "Mind Over Matter: Boost Your Brainpower with EFAs" at bounding box center [1007, 407] width 292 height 35
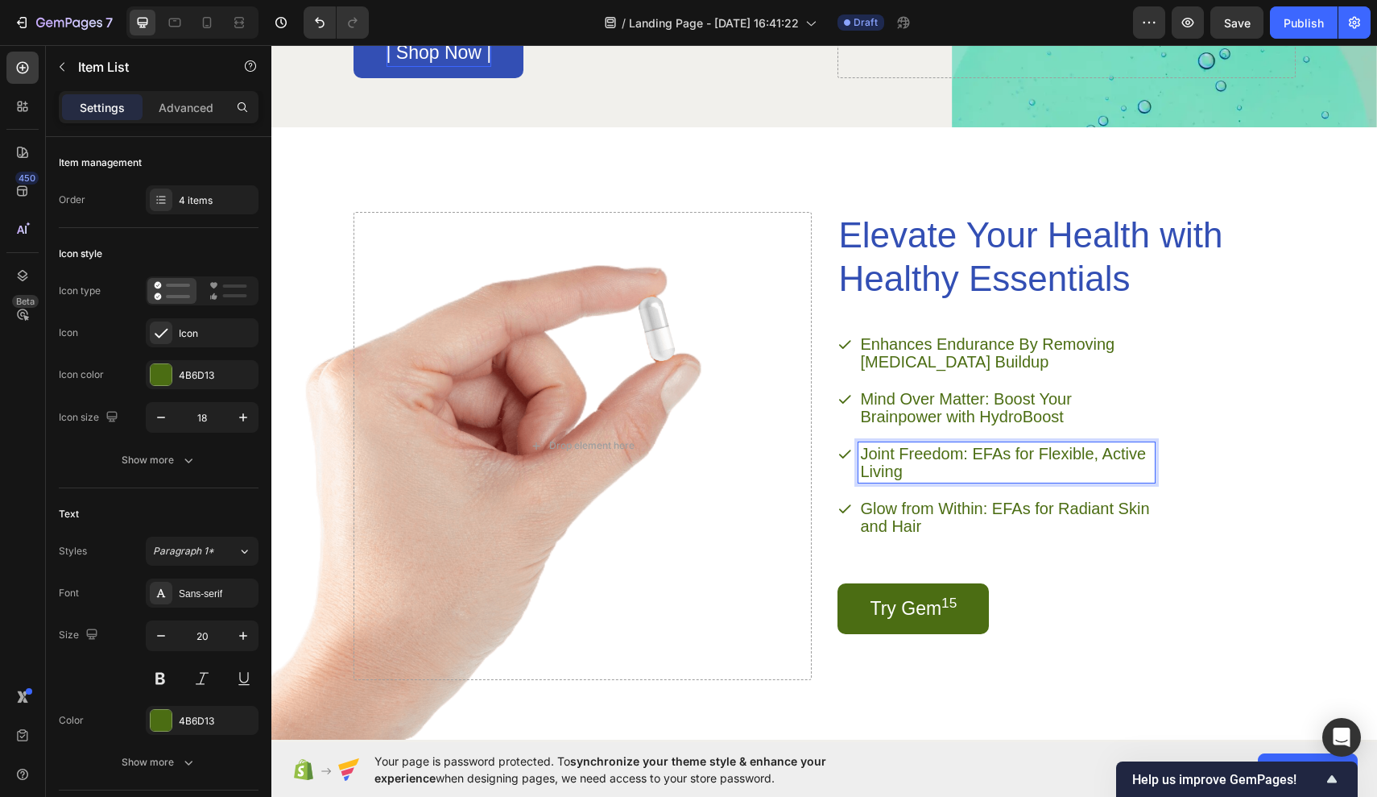
click at [1047, 470] on p "Joint Freedom: EFAs for Flexible, Active Living" at bounding box center [1007, 462] width 292 height 35
click at [1013, 452] on p "Joint Freedom: EFAs for Flexible, Active Living" at bounding box center [1007, 462] width 292 height 35
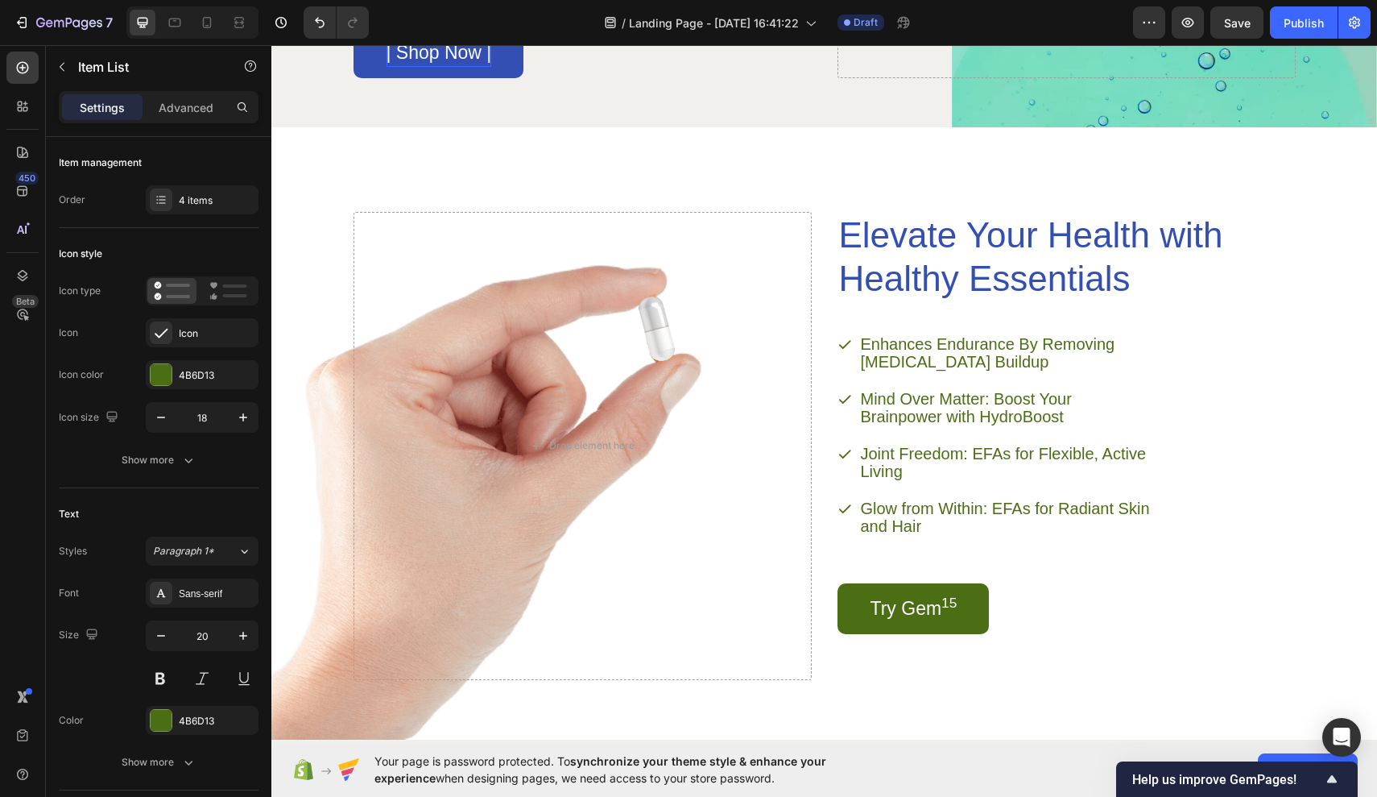
click at [923, 484] on div "Enhances Endurance By Removing Lactic Acid Buildup Mind Over Matter: Boost Your…" at bounding box center [996, 435] width 317 height 205
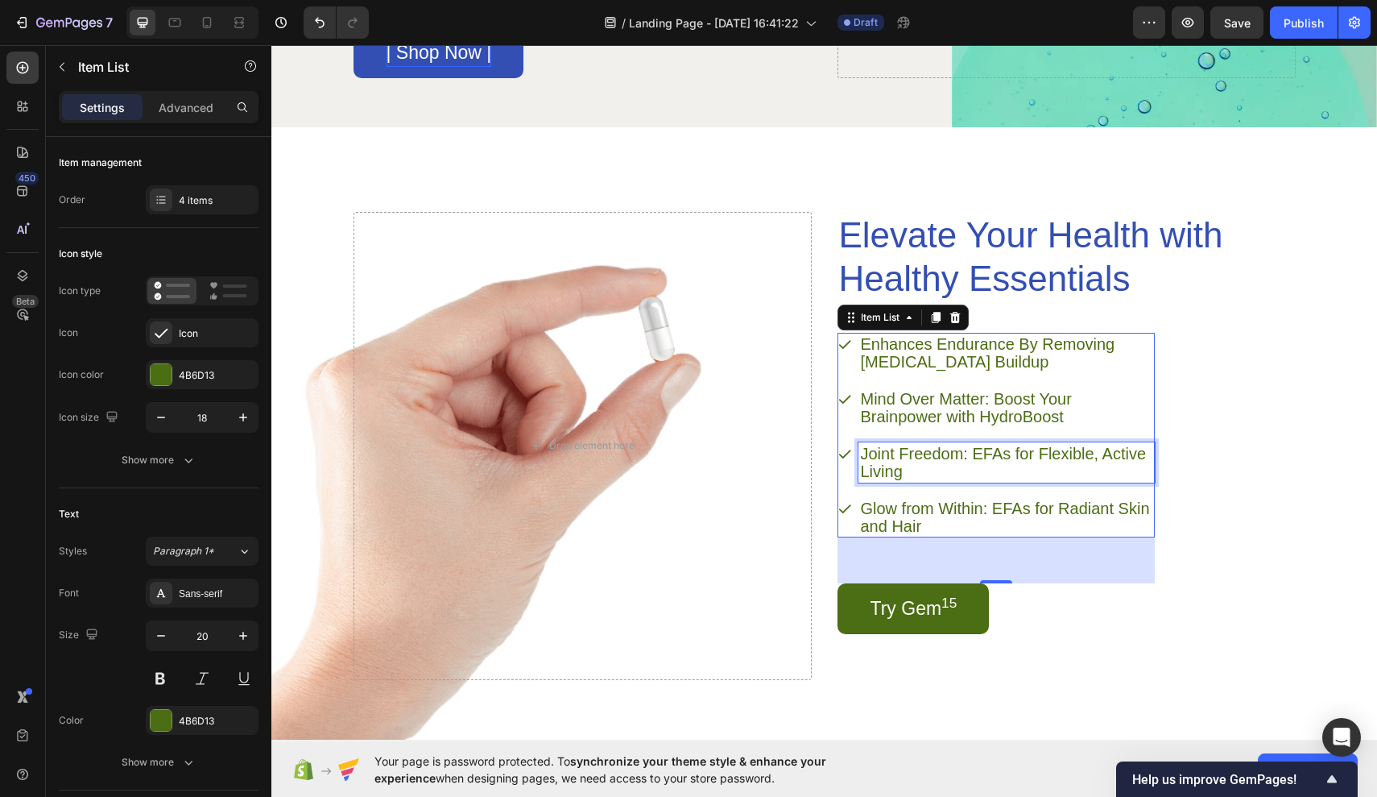
click at [913, 476] on p "Joint Freedom: EFAs for Flexible, Active Living" at bounding box center [1007, 462] width 292 height 35
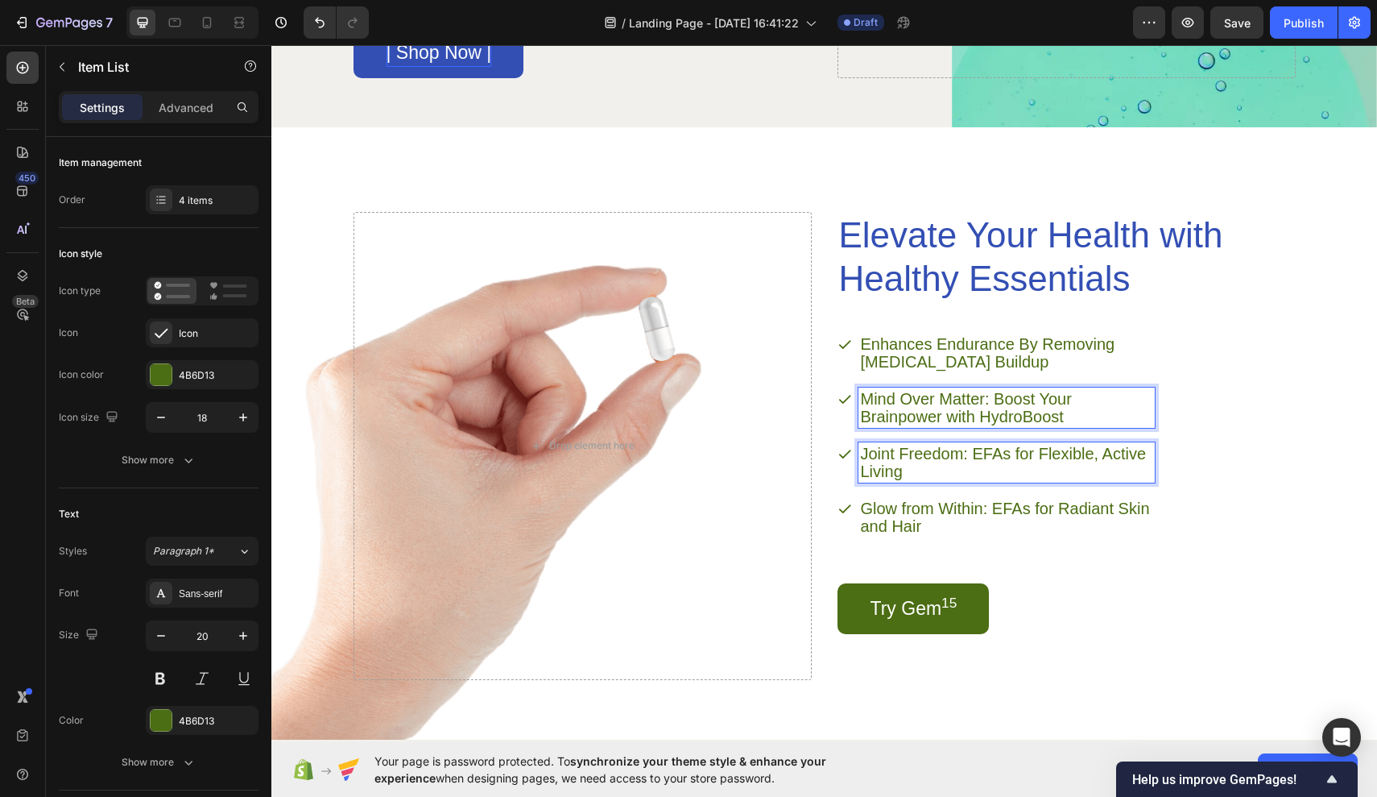
click at [940, 417] on p "Mind Over Matter: Boost Your Brainpower with HydroBoost" at bounding box center [1007, 407] width 292 height 35
click at [994, 463] on p "Joint Freedom: EFAs for Flexible, Active Living" at bounding box center [1007, 462] width 292 height 35
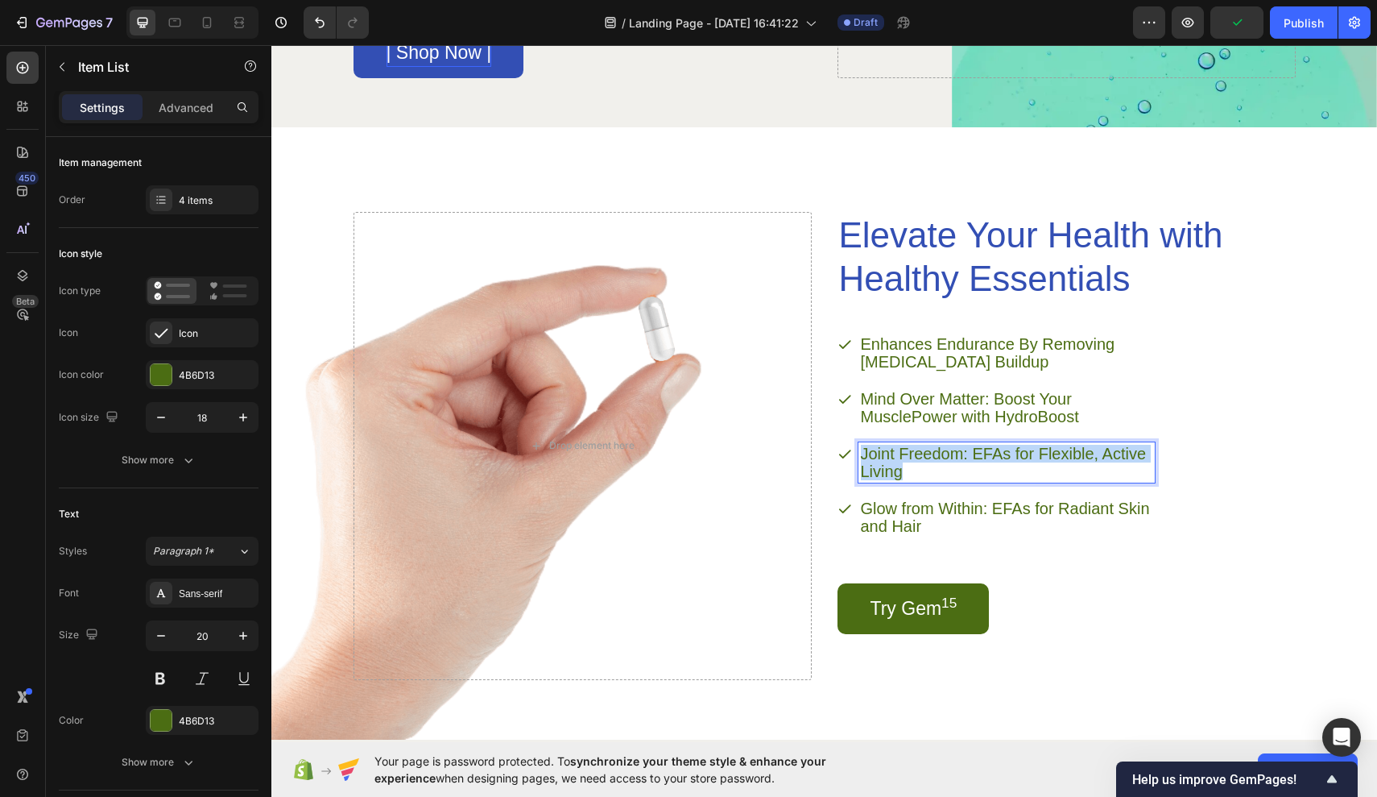
drag, startPoint x: 906, startPoint y: 480, endPoint x: 863, endPoint y: 447, distance: 54.6
click at [863, 447] on div "Joint Freedom: EFAs for Flexible, Active Living" at bounding box center [1007, 462] width 296 height 40
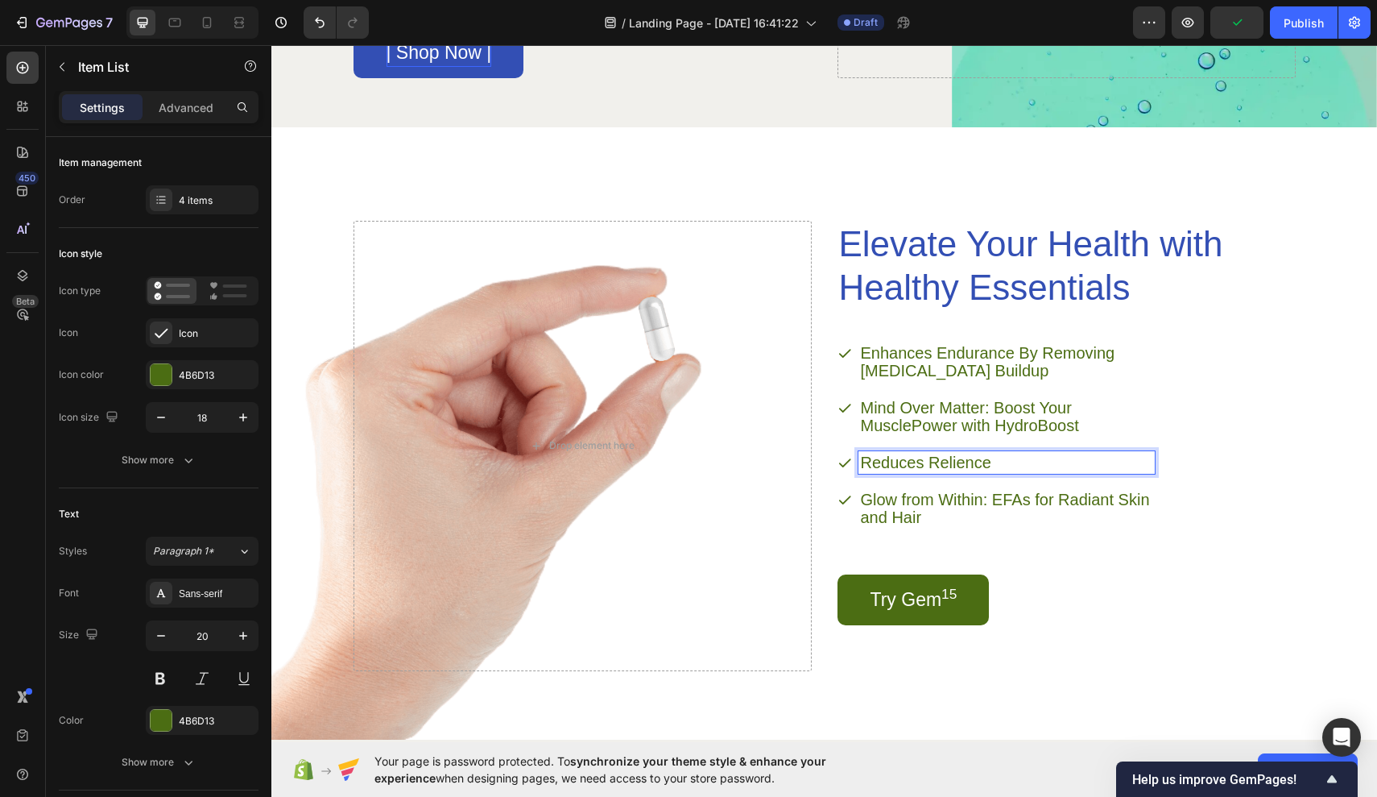
click at [961, 463] on p "Reduces Relience" at bounding box center [1007, 463] width 292 height 18
click at [963, 463] on p "Reduces Relience" at bounding box center [1007, 463] width 292 height 18
click at [1022, 454] on p "Reduces Reliance" at bounding box center [1007, 463] width 292 height 18
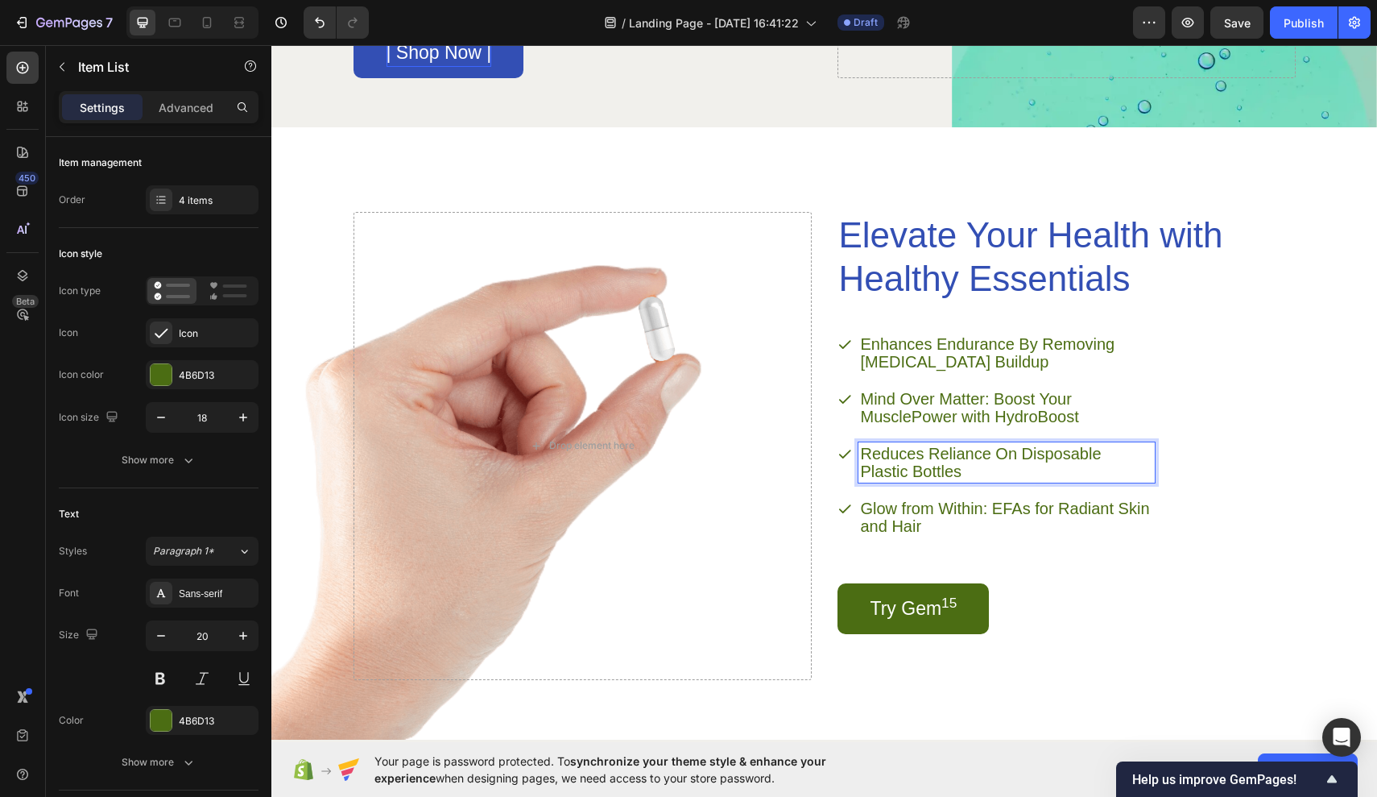
click at [938, 525] on p "Glow from Within: EFAs for Radiant Skin and Hair" at bounding box center [1007, 516] width 292 height 35
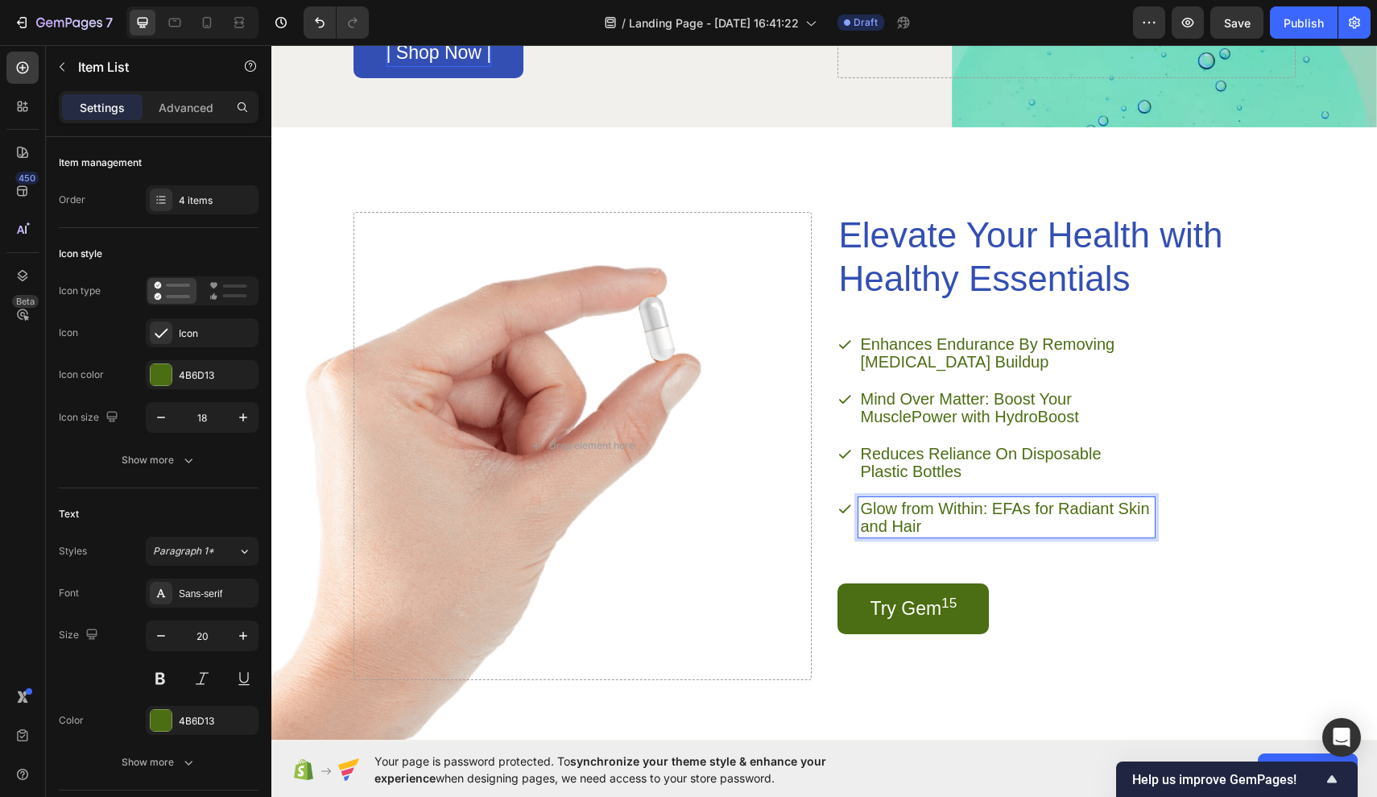
click at [1030, 504] on p "Glow from Within: EFAs for Radiant Skin and Hair" at bounding box center [1007, 516] width 292 height 35
click at [971, 599] on link "Try Gem 15" at bounding box center [914, 608] width 152 height 51
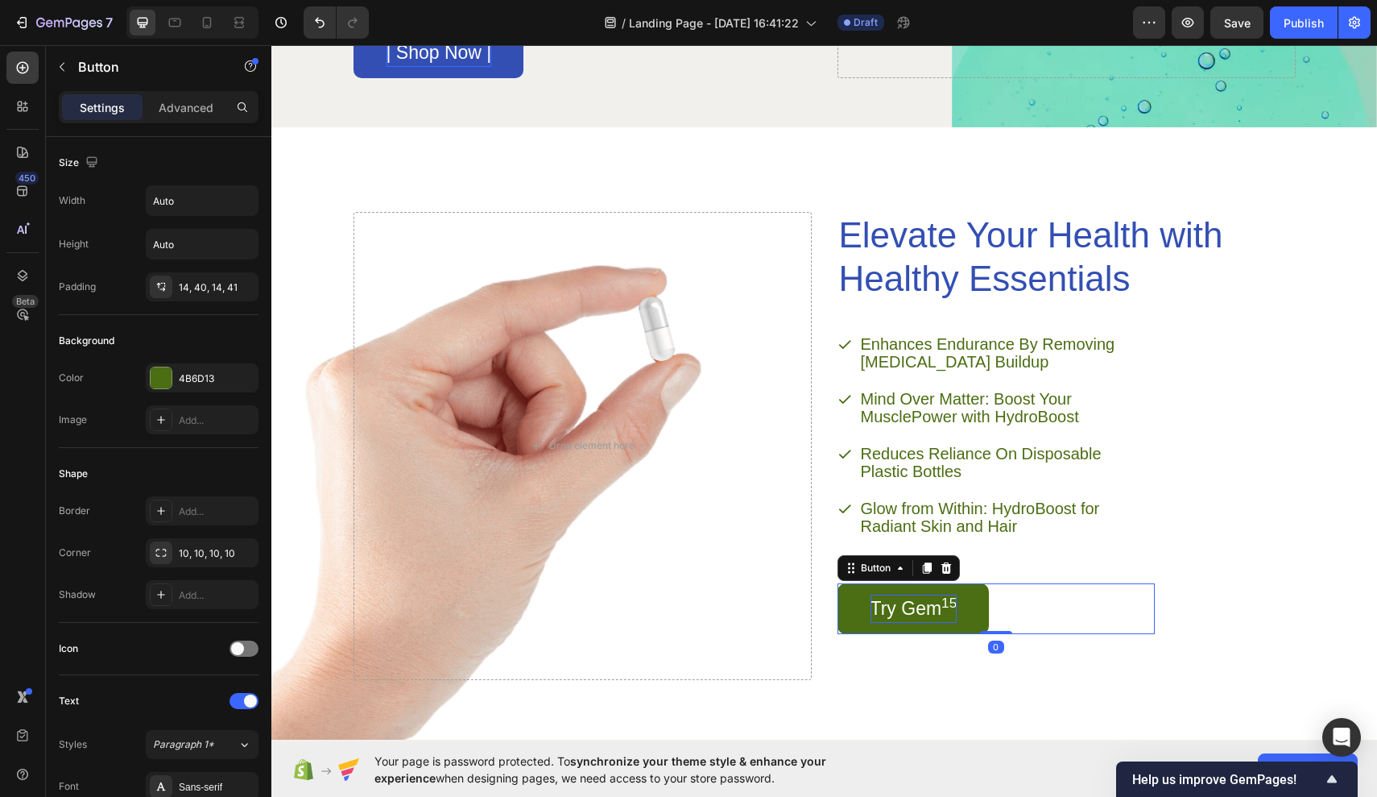
click at [953, 602] on sup "15" at bounding box center [949, 602] width 15 height 16
click at [957, 606] on sup "15" at bounding box center [949, 602] width 15 height 16
click at [1012, 622] on link "Try HydroBoost" at bounding box center [934, 608] width 193 height 51
click at [185, 375] on div "4B6D13" at bounding box center [202, 378] width 47 height 14
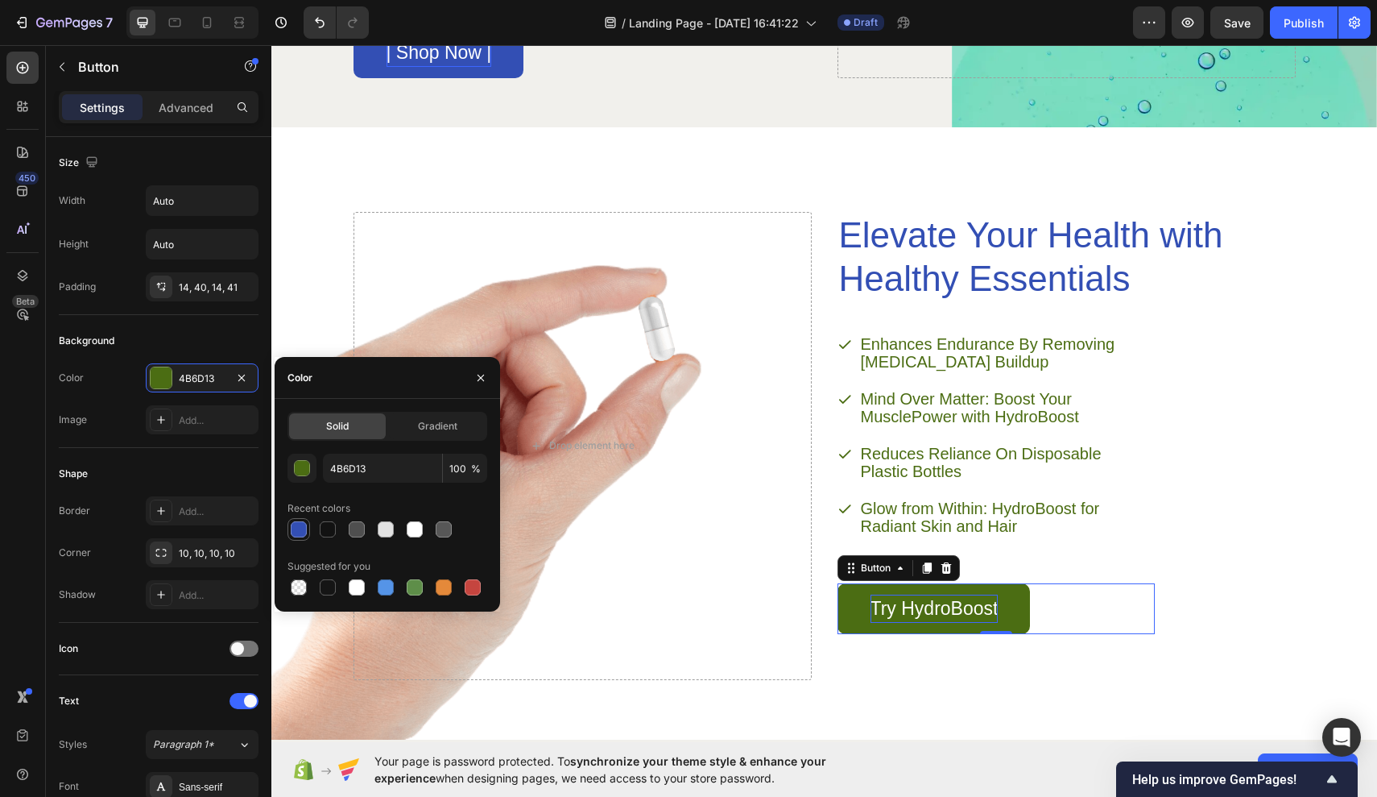
click at [301, 521] on div at bounding box center [299, 529] width 16 height 16
type input "334FB4"
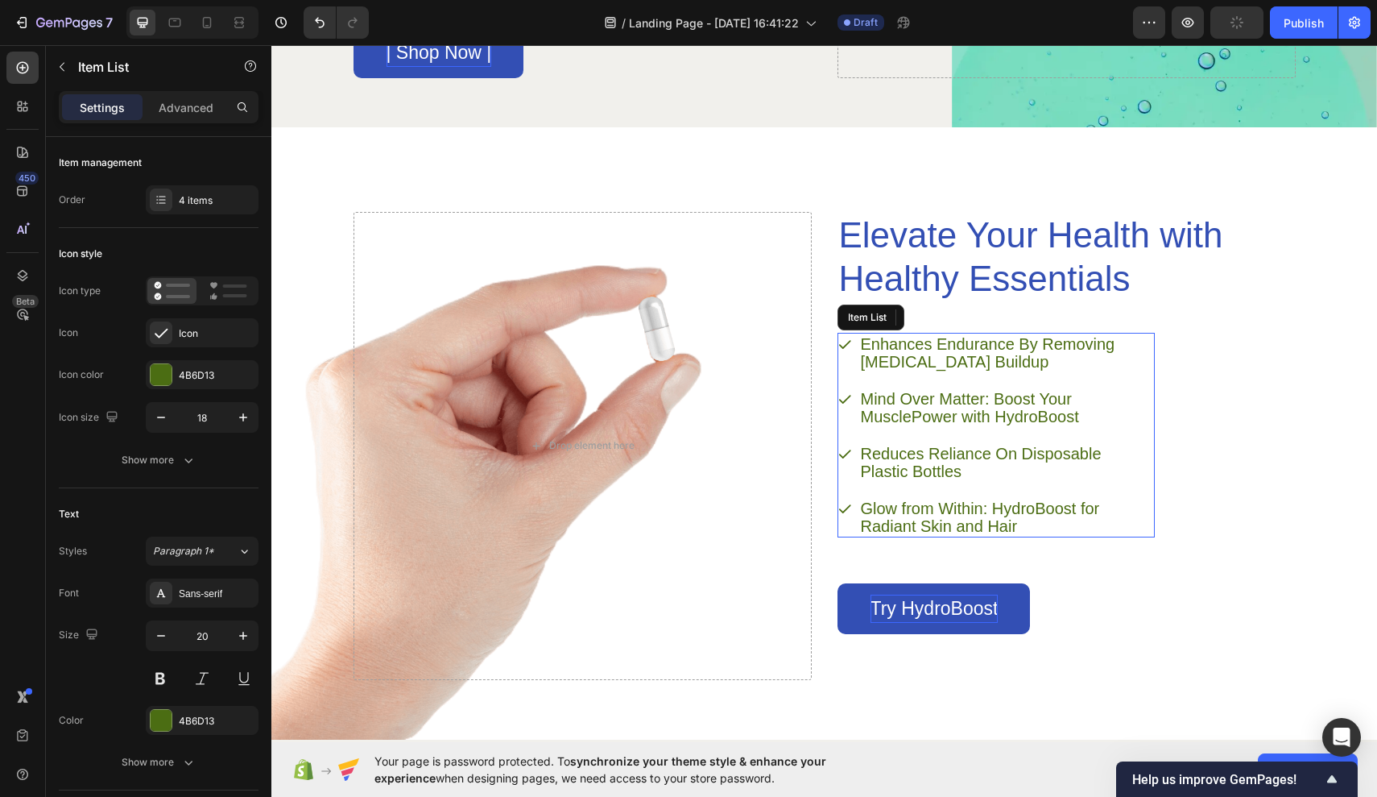
click at [905, 520] on p "Glow from Within: HydroBoost for Radiant Skin and Hair" at bounding box center [1007, 516] width 292 height 35
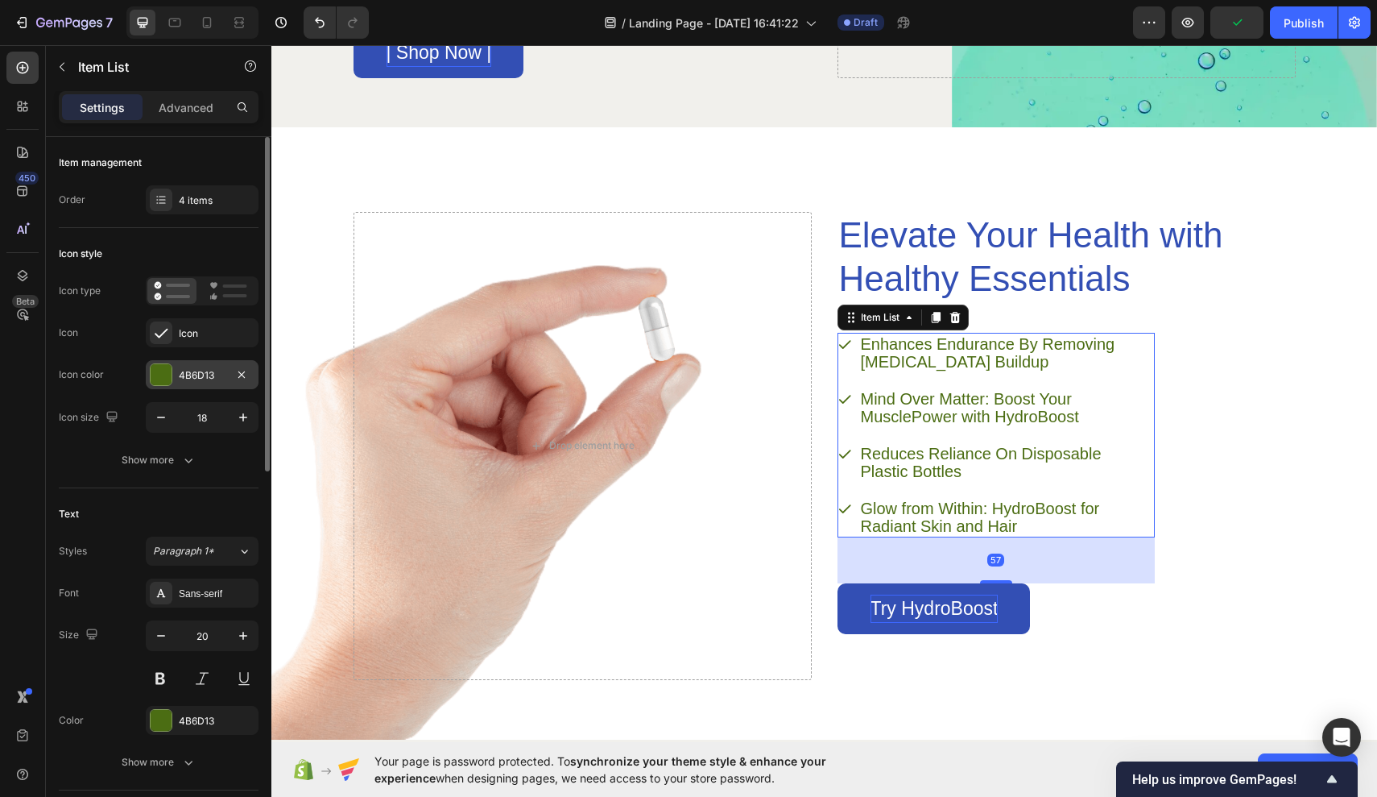
click at [207, 362] on div "4B6D13" at bounding box center [202, 374] width 113 height 29
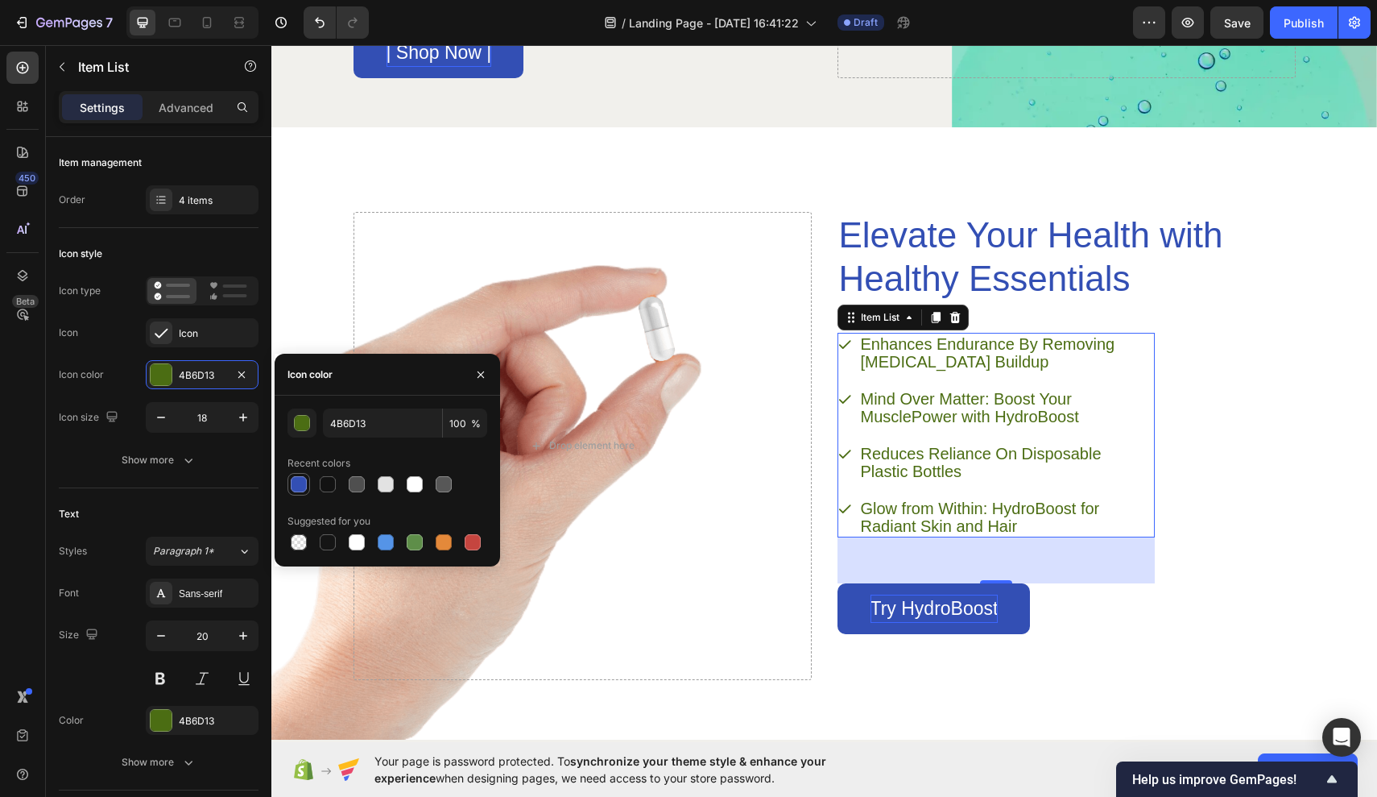
click at [309, 480] on div at bounding box center [299, 484] width 23 height 23
type input "334FB4"
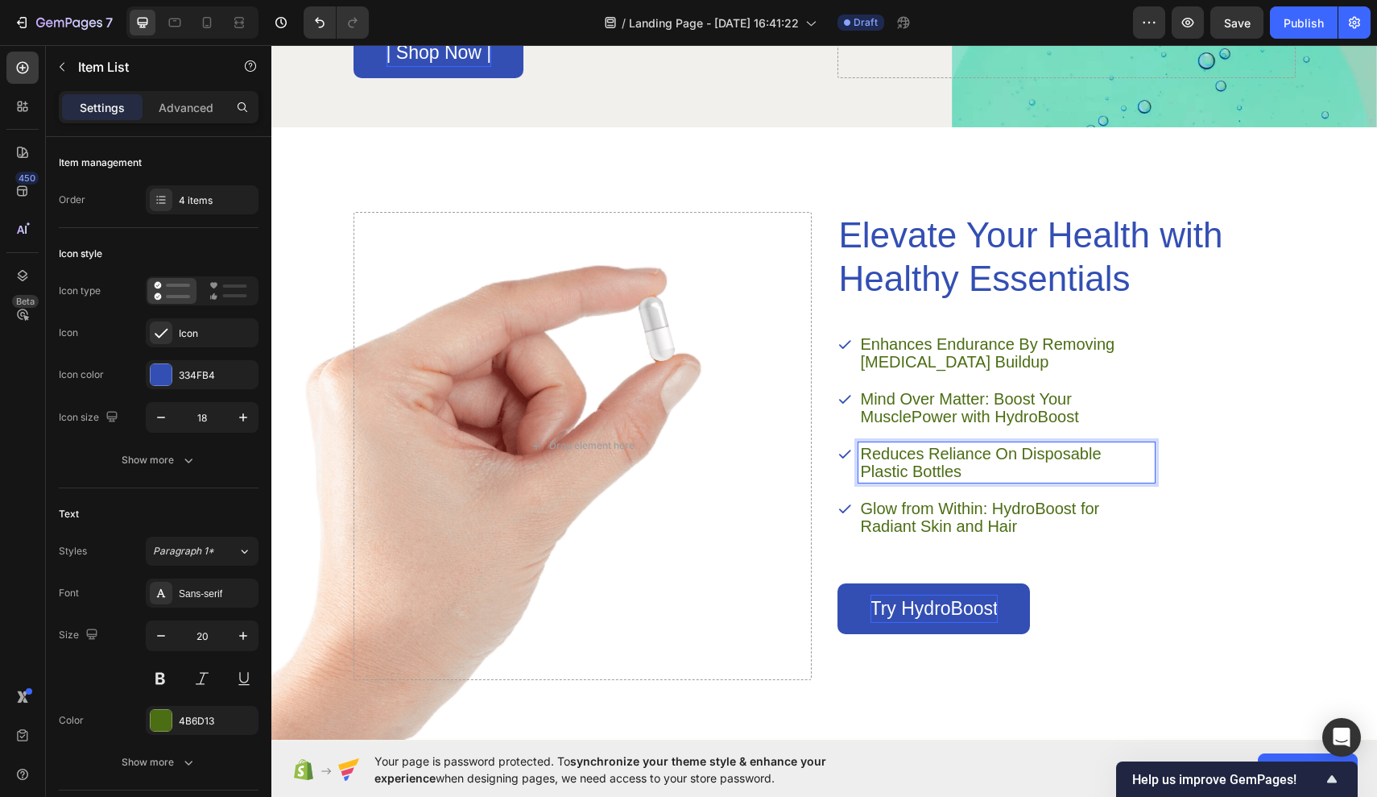
click at [903, 452] on p "Reduces Reliance On Disposable Plastic Bottles" at bounding box center [1007, 462] width 292 height 35
click at [865, 453] on p "Reduces Reliance On Disposable Plastic Bottles" at bounding box center [1007, 462] width 292 height 35
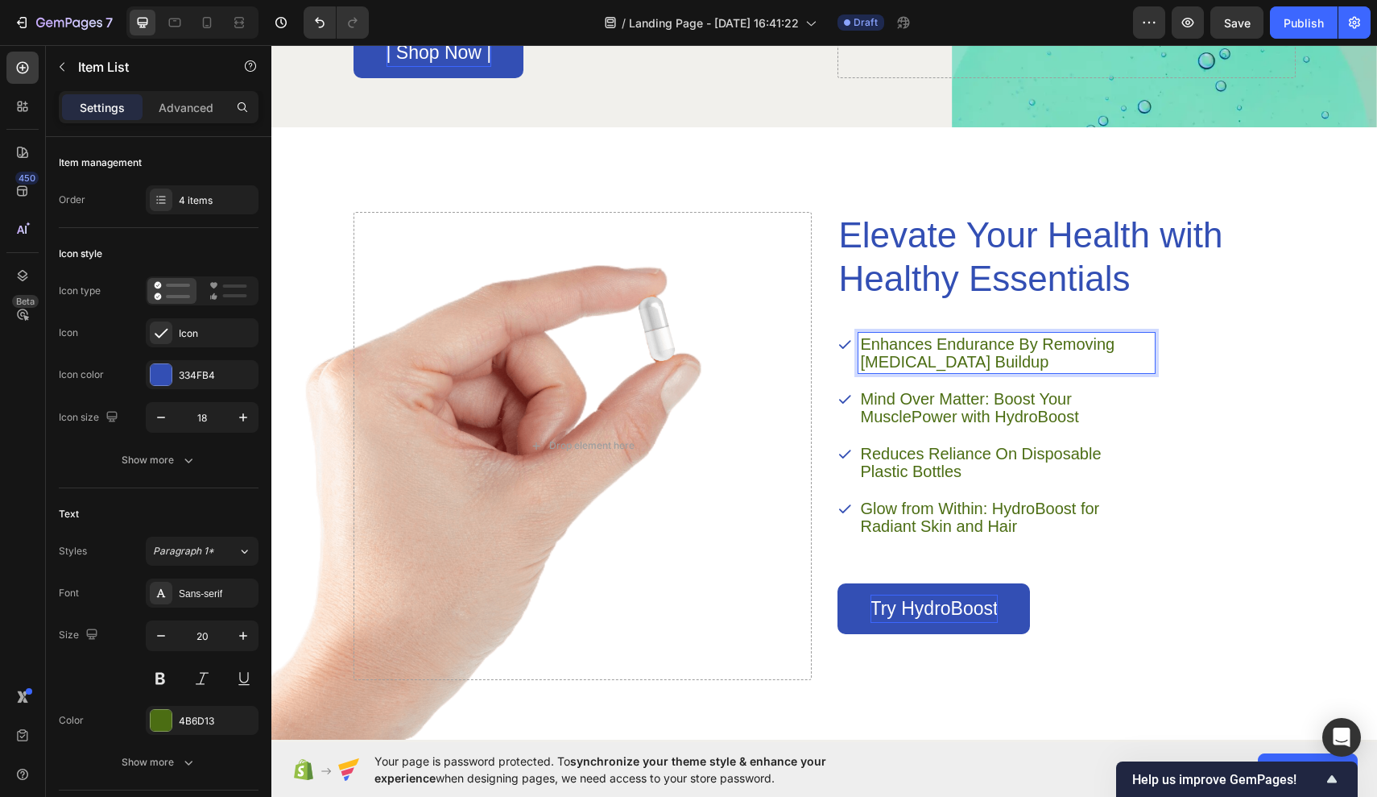
click at [870, 337] on p "Enhances Endurance By Removing [MEDICAL_DATA] Buildup" at bounding box center [1007, 352] width 292 height 35
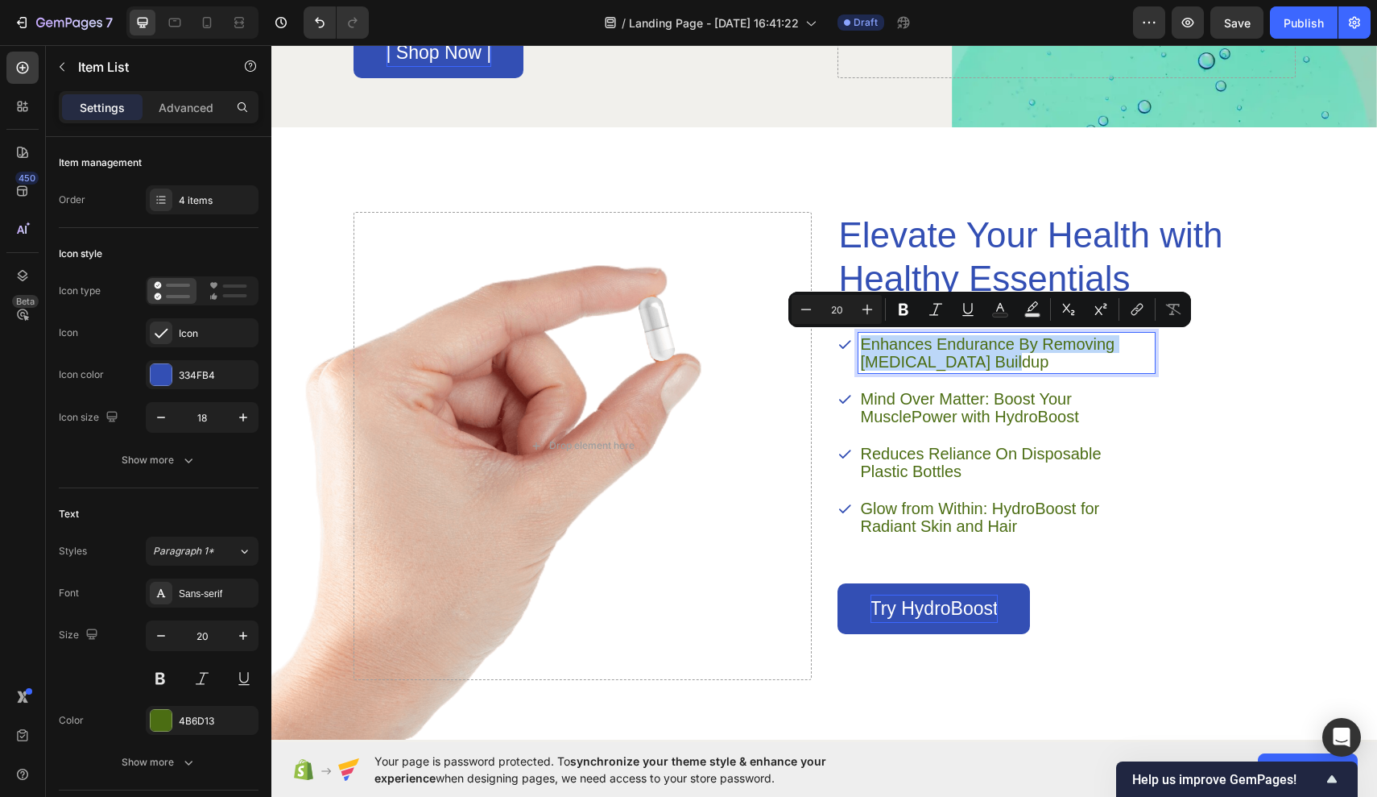
drag, startPoint x: 863, startPoint y: 339, endPoint x: 984, endPoint y: 375, distance: 125.9
click at [984, 375] on div "Enhances Endurance By Removing Lactic Acid Buildup Mind Over Matter: Boost Your…" at bounding box center [996, 435] width 317 height 205
click at [1006, 304] on icon "Editor contextual toolbar" at bounding box center [1000, 309] width 16 height 16
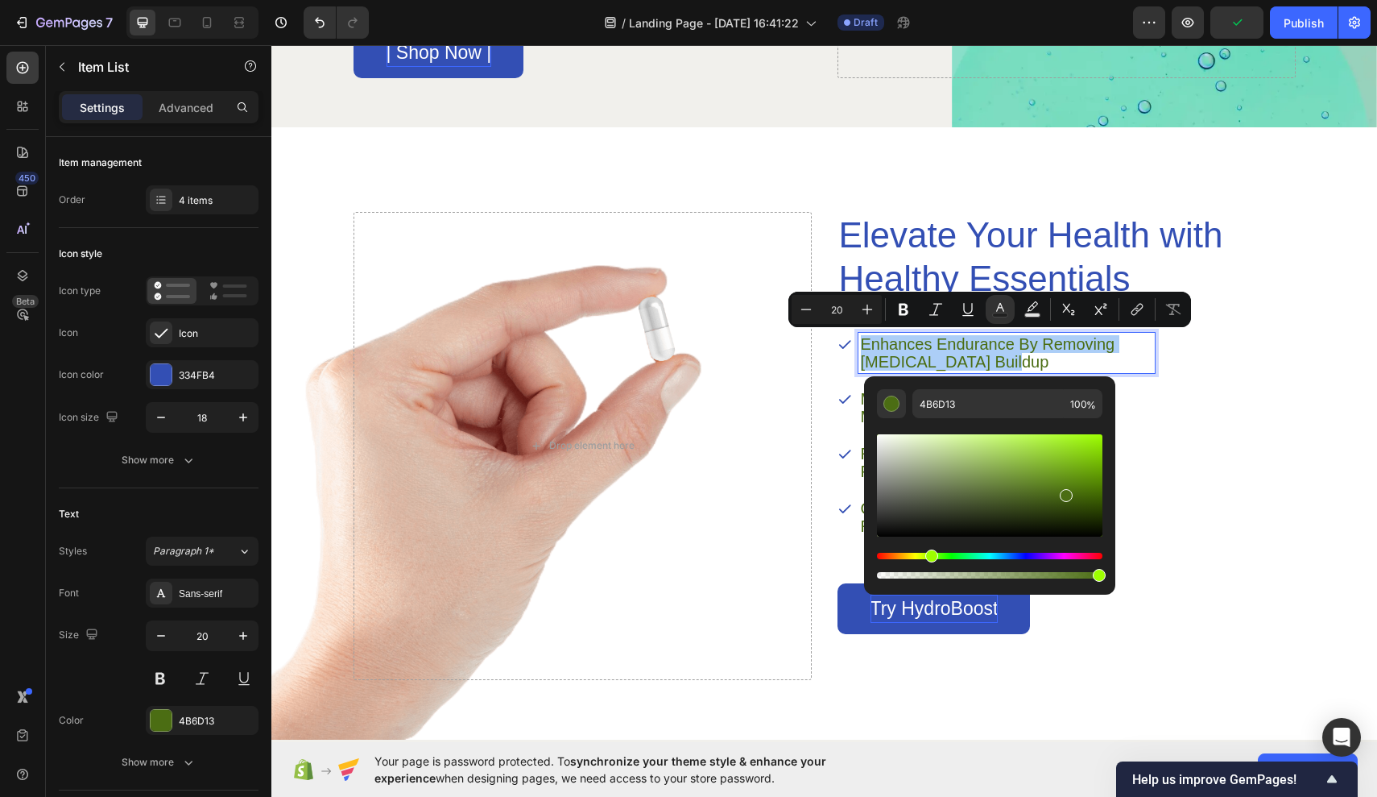
click at [1014, 554] on div "Hue" at bounding box center [990, 556] width 226 height 6
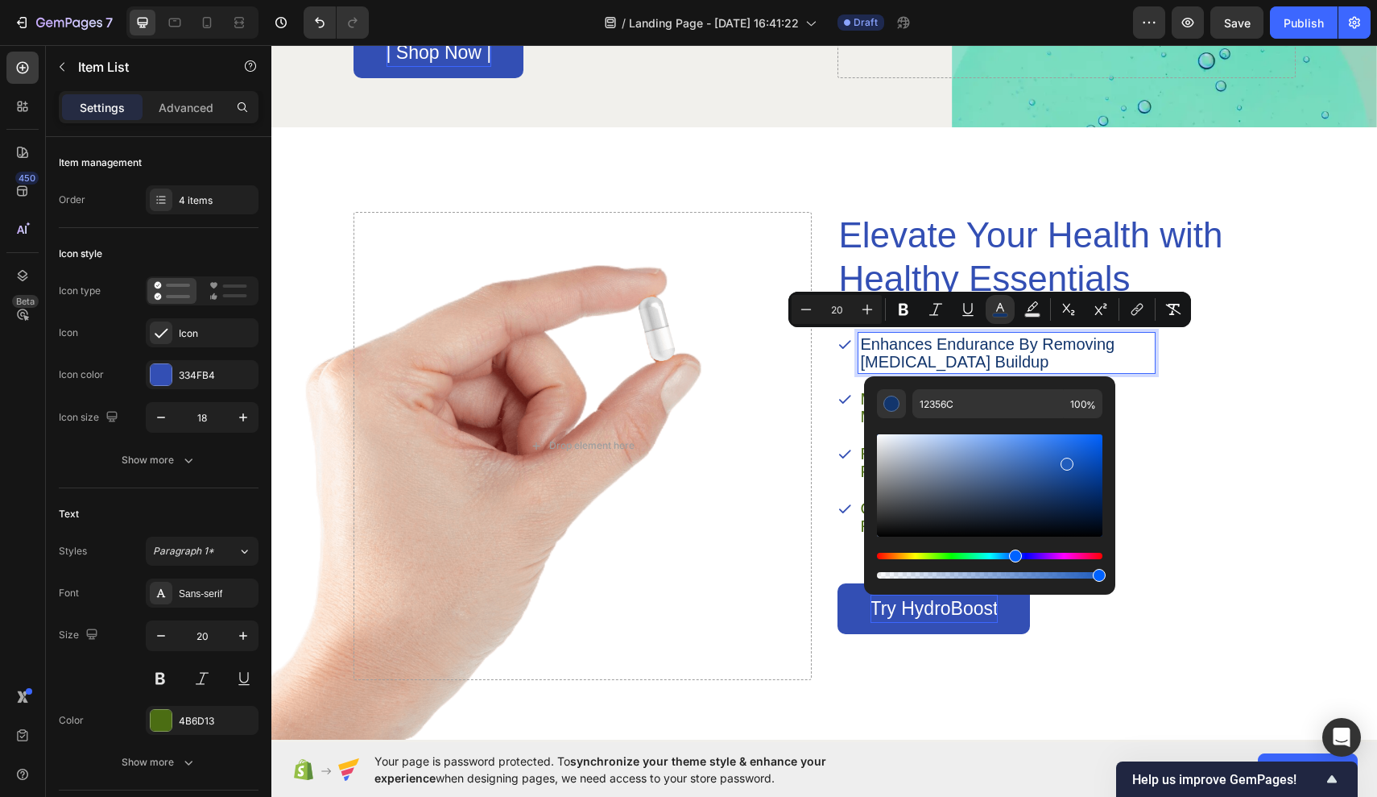
drag, startPoint x: 1075, startPoint y: 500, endPoint x: 1061, endPoint y: 462, distance: 40.3
click at [1061, 462] on div "Editor contextual toolbar" at bounding box center [990, 485] width 226 height 102
type input "225BB7"
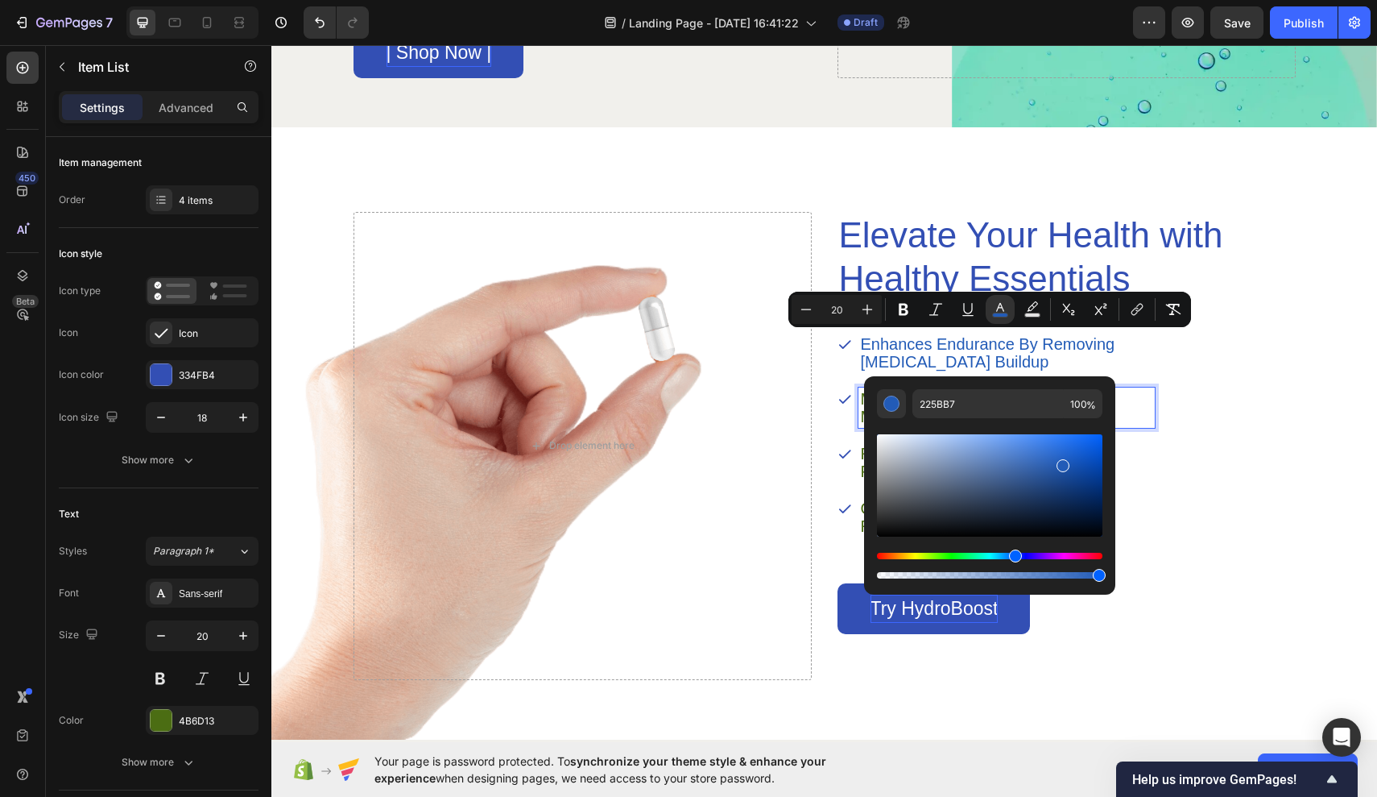
click at [1132, 408] on p "Mind Over Matter: Boost Your MusclePower with HydroBoost" at bounding box center [1007, 407] width 292 height 35
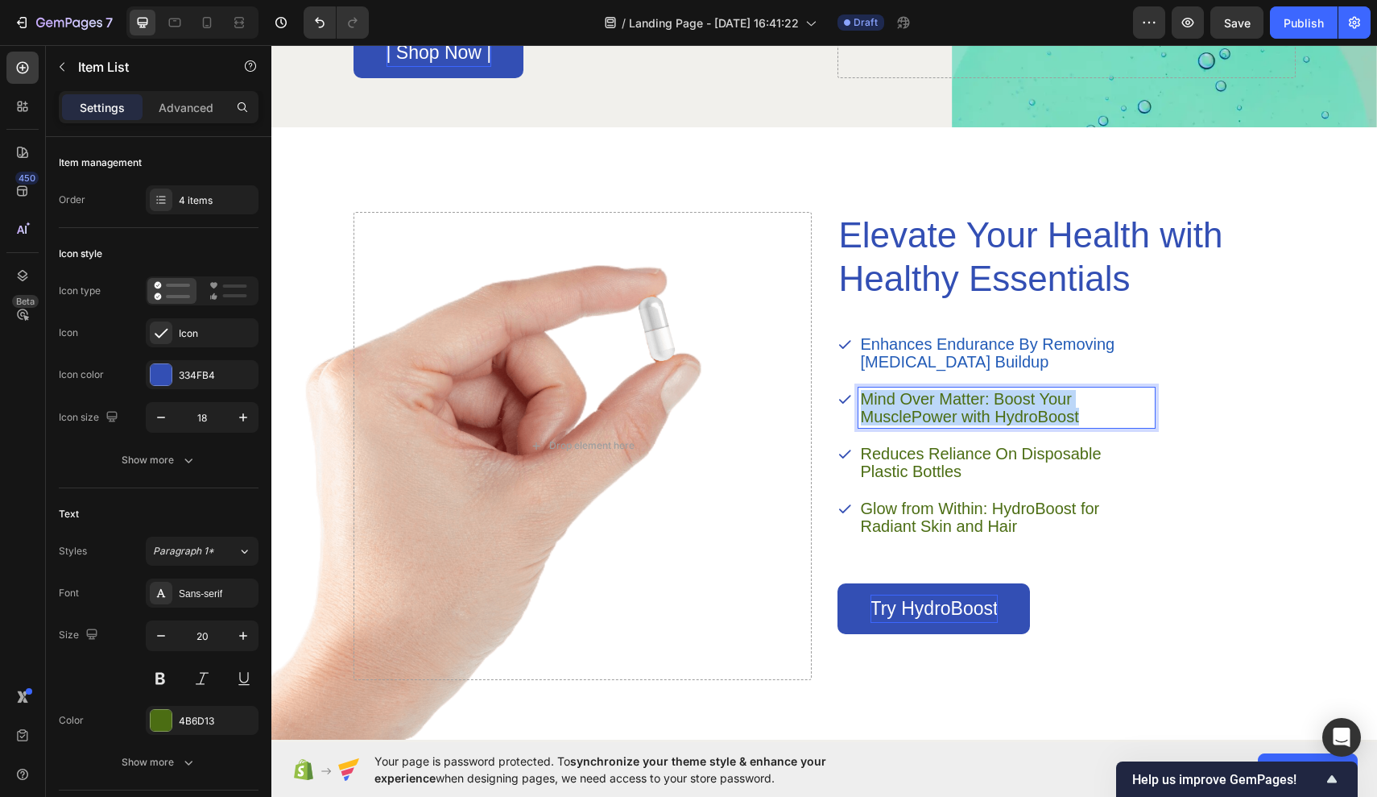
drag, startPoint x: 864, startPoint y: 395, endPoint x: 1074, endPoint y: 424, distance: 212.2
click at [1074, 425] on p "Mind Over Matter: Boost Your MusclePower with HydroBoost" at bounding box center [1007, 407] width 292 height 35
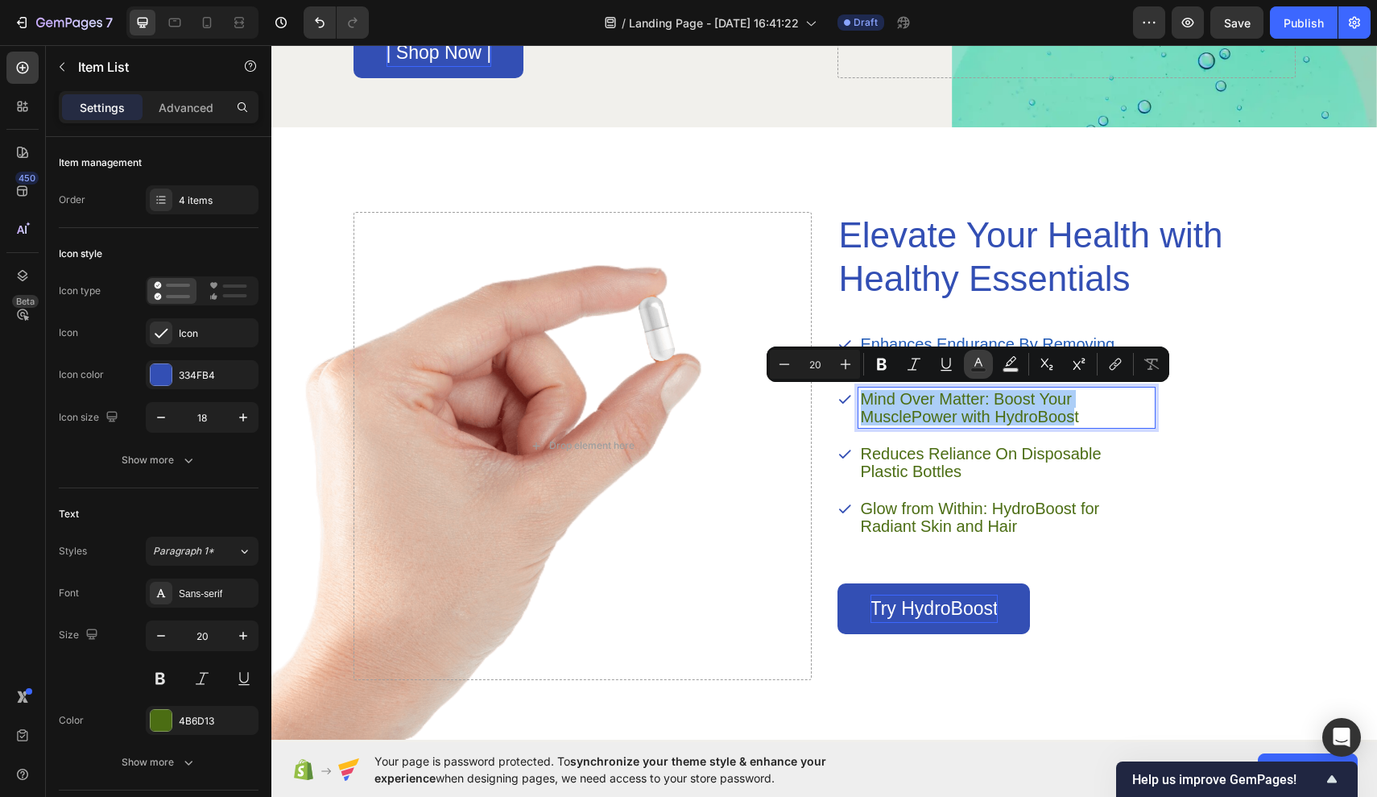
click at [974, 367] on icon "Editor contextual toolbar" at bounding box center [979, 364] width 16 height 16
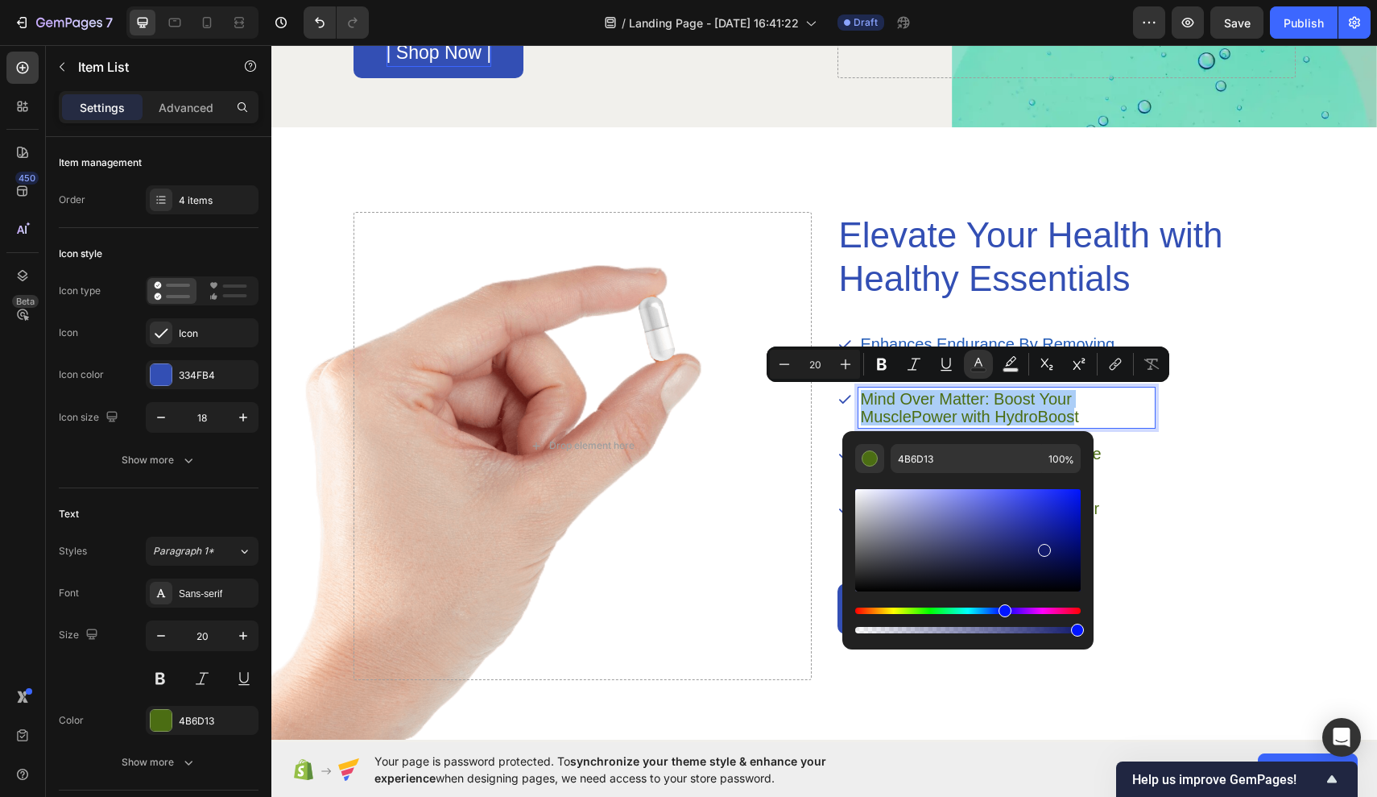
click at [1004, 611] on div "Hue" at bounding box center [968, 610] width 226 height 6
click at [1048, 532] on div "Editor contextual toolbar" at bounding box center [968, 540] width 226 height 102
type input "162093"
click at [1112, 448] on p "Reduces Reliance On Disposable Plastic Bottles" at bounding box center [1007, 462] width 292 height 35
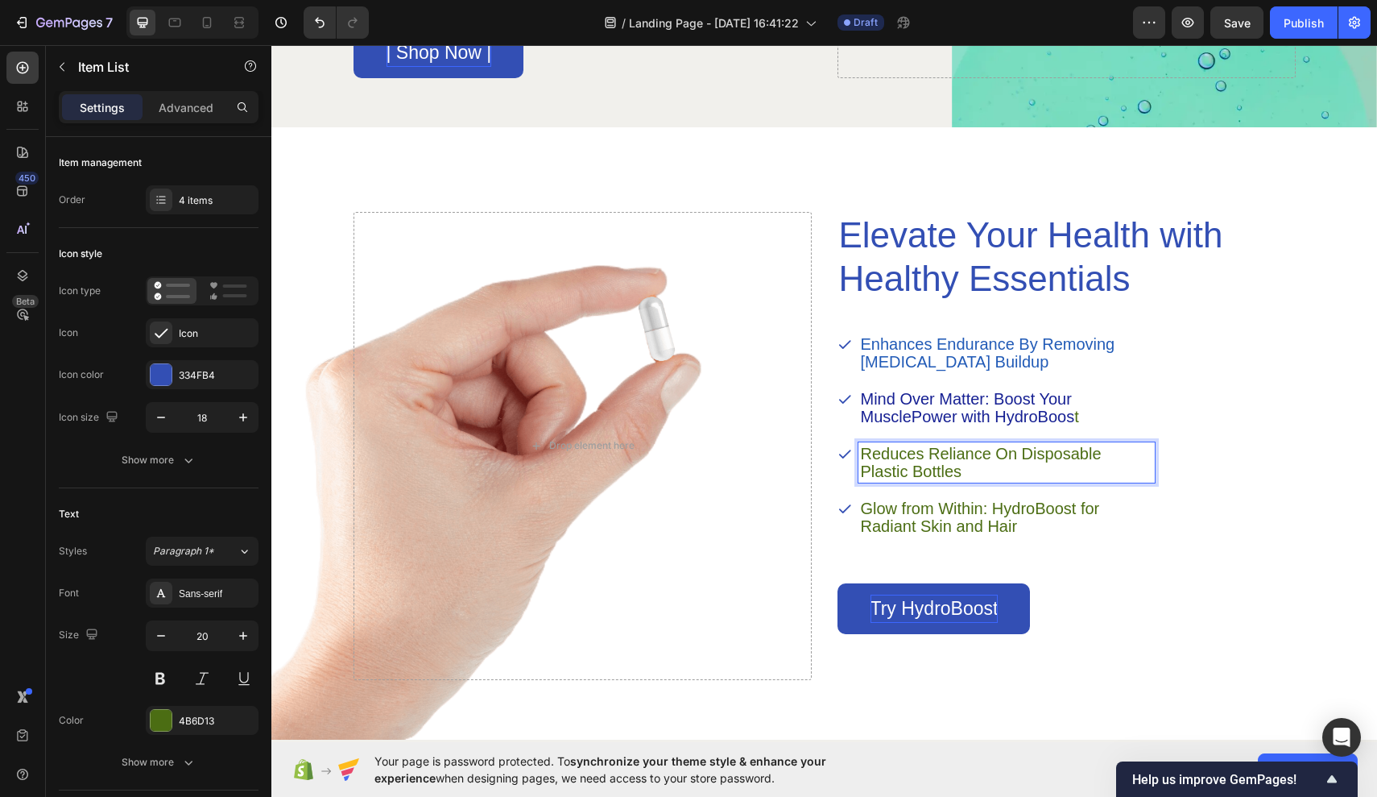
click at [1089, 367] on p "Enhances Endurance By Removing [MEDICAL_DATA] Buildup" at bounding box center [1007, 352] width 292 height 35
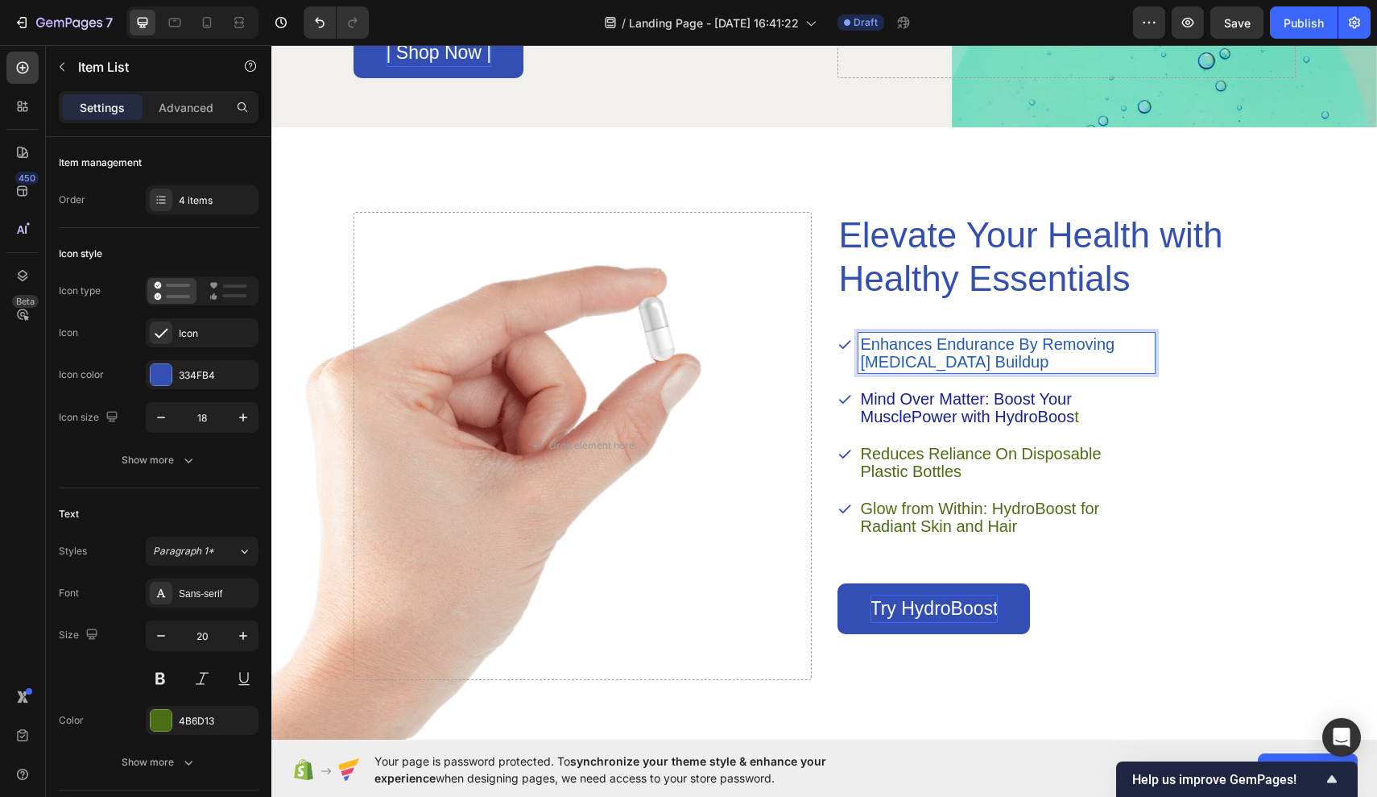
click at [1053, 360] on p "Enhances Endurance By Removing [MEDICAL_DATA] Buildup" at bounding box center [1007, 352] width 292 height 35
click at [999, 343] on span "Enhances Endurance By Removing [MEDICAL_DATA] Buildup" at bounding box center [988, 352] width 255 height 35
click at [906, 355] on span "Enhances Endurance By Removing [MEDICAL_DATA] Buildup" at bounding box center [988, 352] width 255 height 35
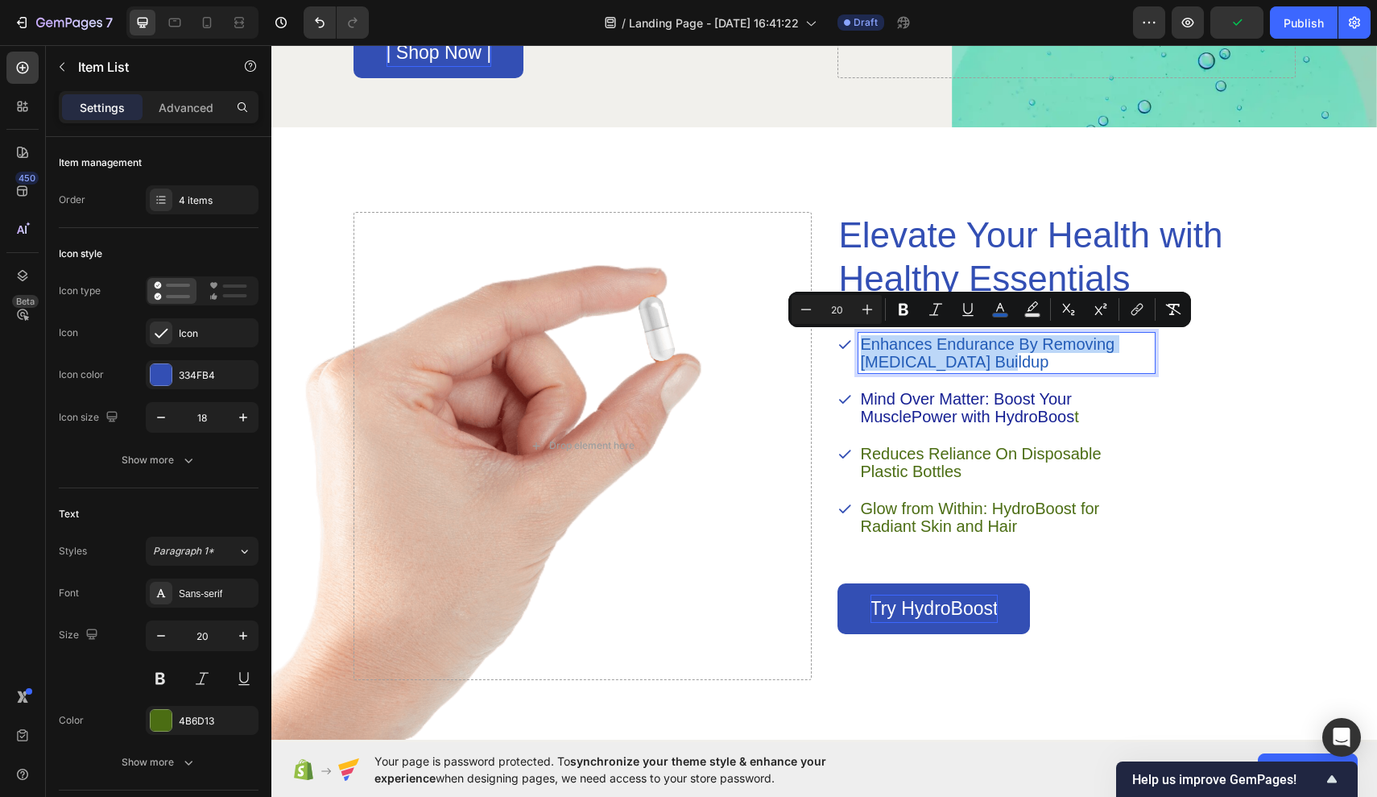
drag, startPoint x: 861, startPoint y: 342, endPoint x: 990, endPoint y: 361, distance: 130.3
click at [1001, 311] on icon "Editor contextual toolbar" at bounding box center [1000, 309] width 16 height 16
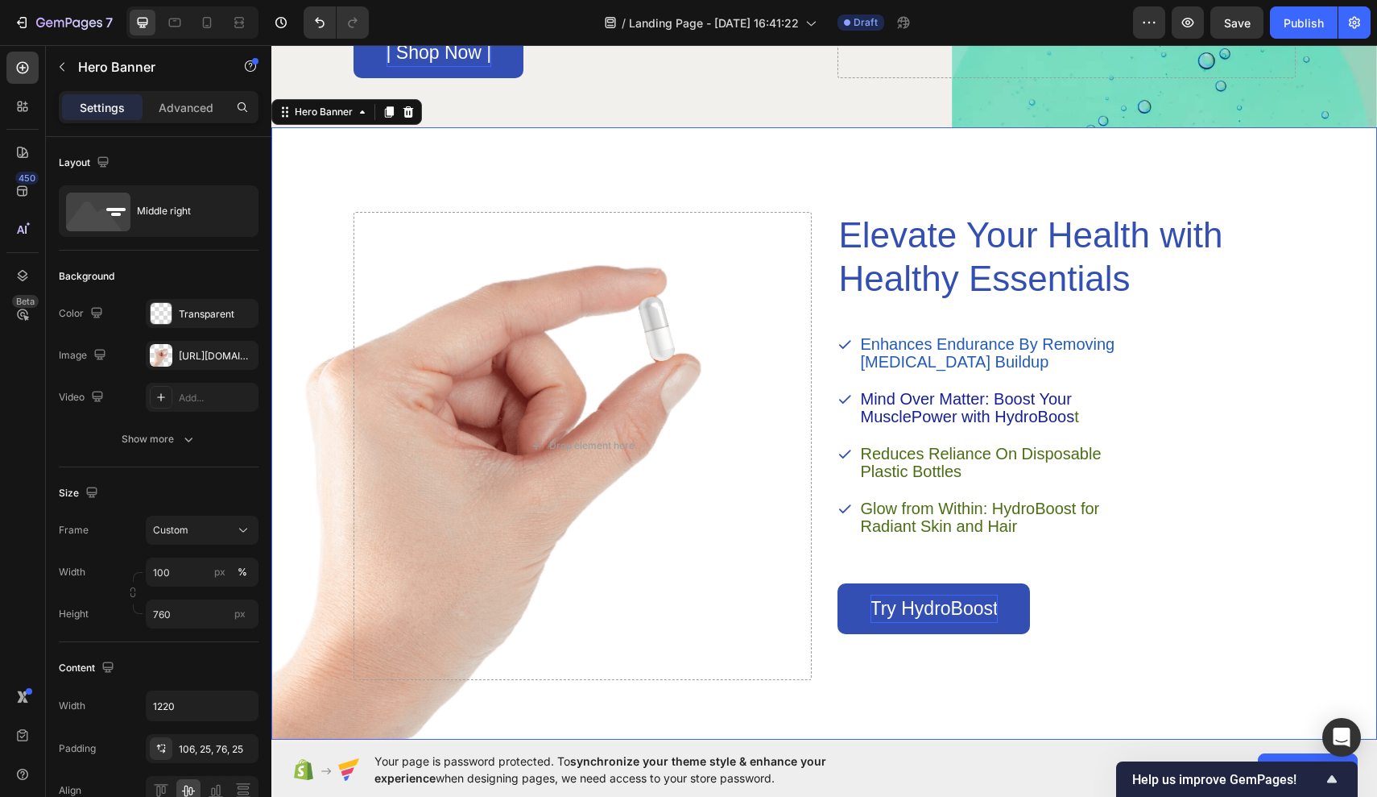
click at [1176, 396] on div "Elevate Your Health with Healthy Essentials Heading Enhances Endurance By Remov…" at bounding box center [1067, 446] width 458 height 468
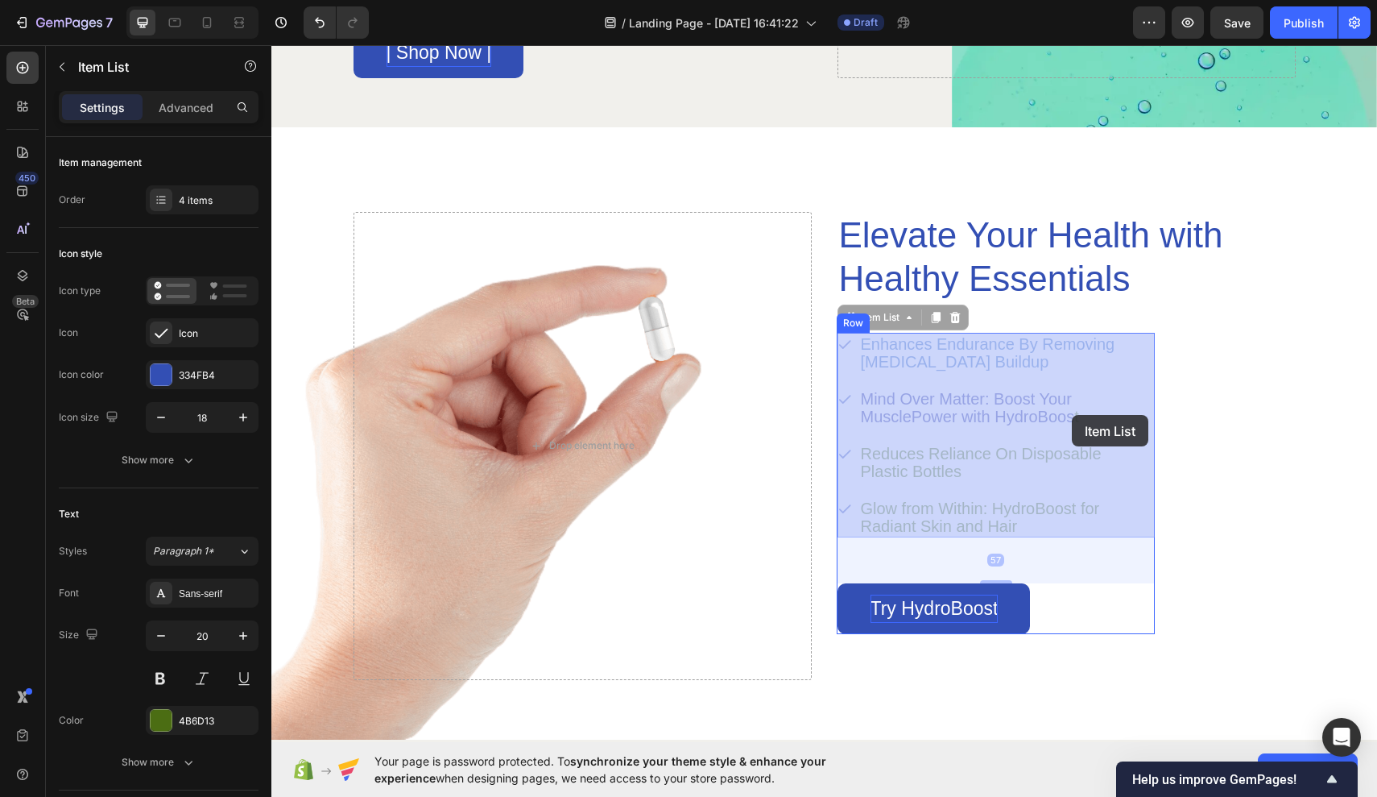
drag, startPoint x: 1076, startPoint y: 415, endPoint x: 1038, endPoint y: 406, distance: 39.7
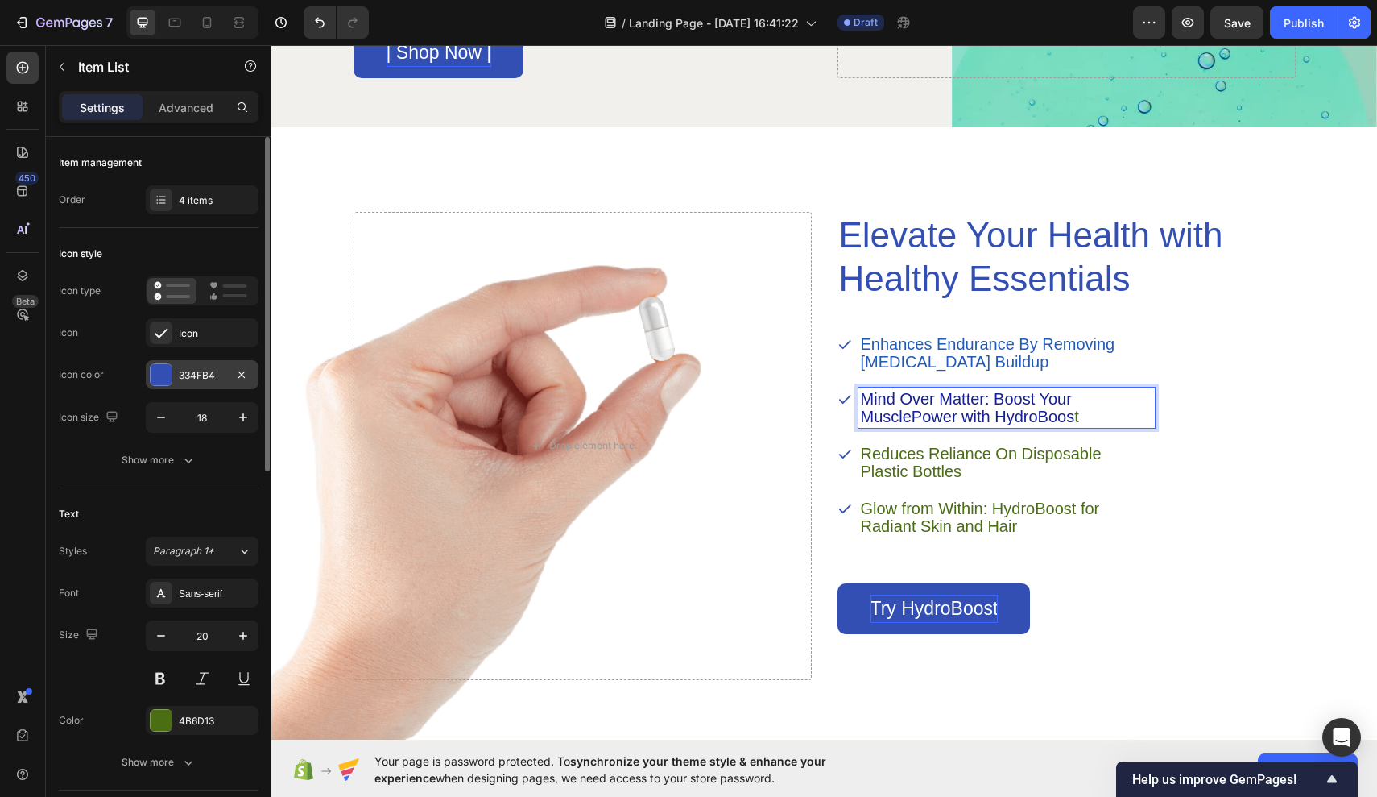
click at [224, 383] on div "334FB4" at bounding box center [202, 374] width 113 height 29
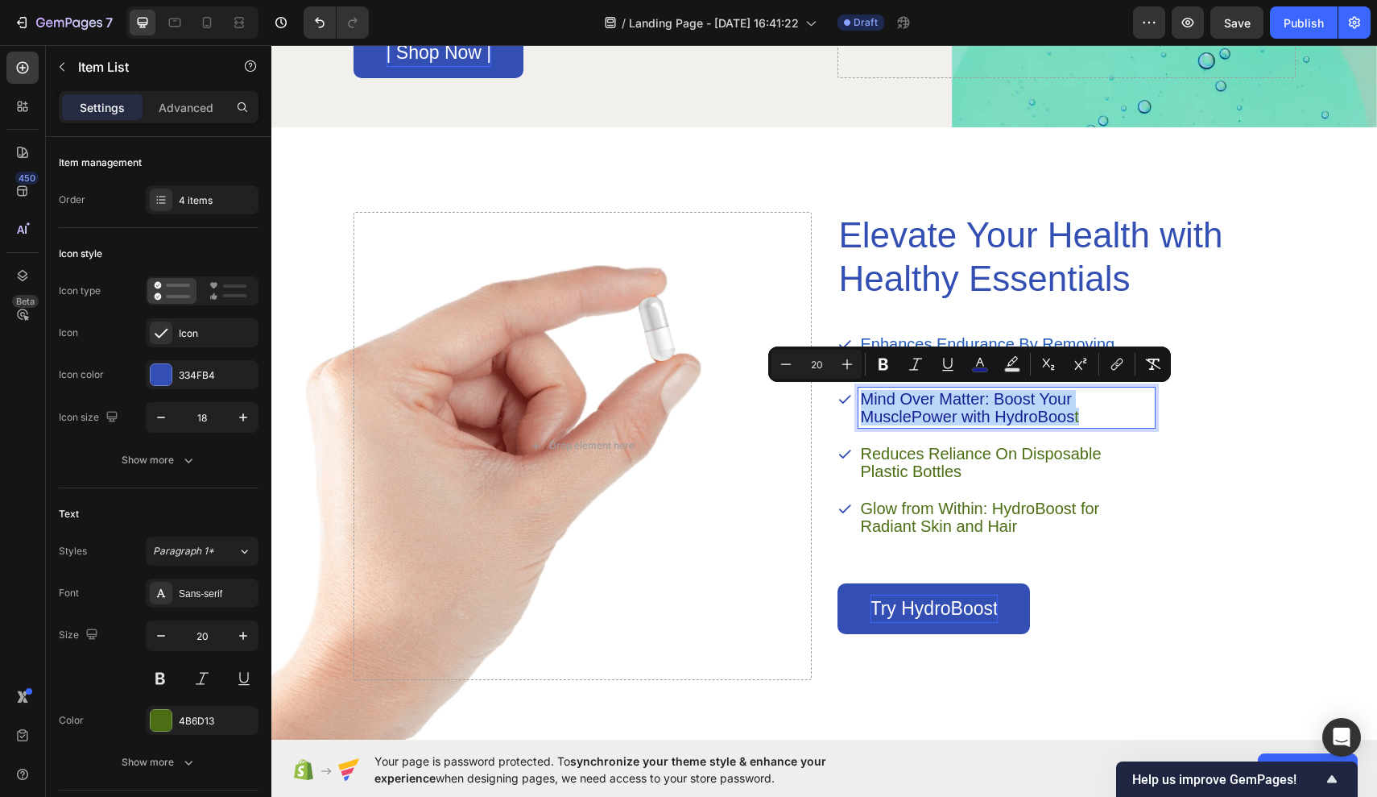
drag, startPoint x: 862, startPoint y: 400, endPoint x: 1106, endPoint y: 417, distance: 244.7
click at [1106, 417] on p "Mind Over Matter: Boost Your MusclePower with HydroBoos t" at bounding box center [1007, 407] width 292 height 35
click at [972, 368] on icon "Editor contextual toolbar" at bounding box center [980, 364] width 16 height 16
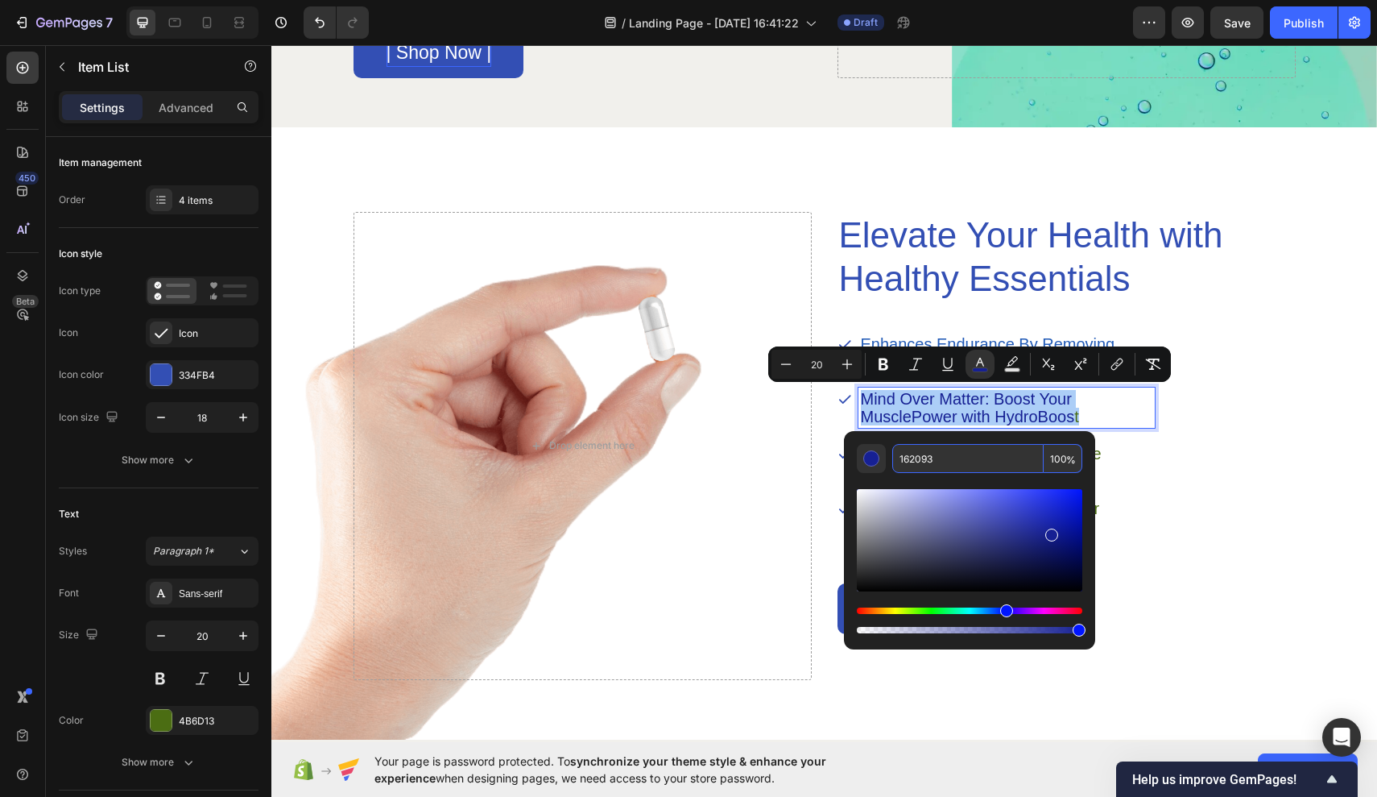
click at [964, 457] on input "162093" at bounding box center [968, 458] width 151 height 29
type input "1"
type input "222222"
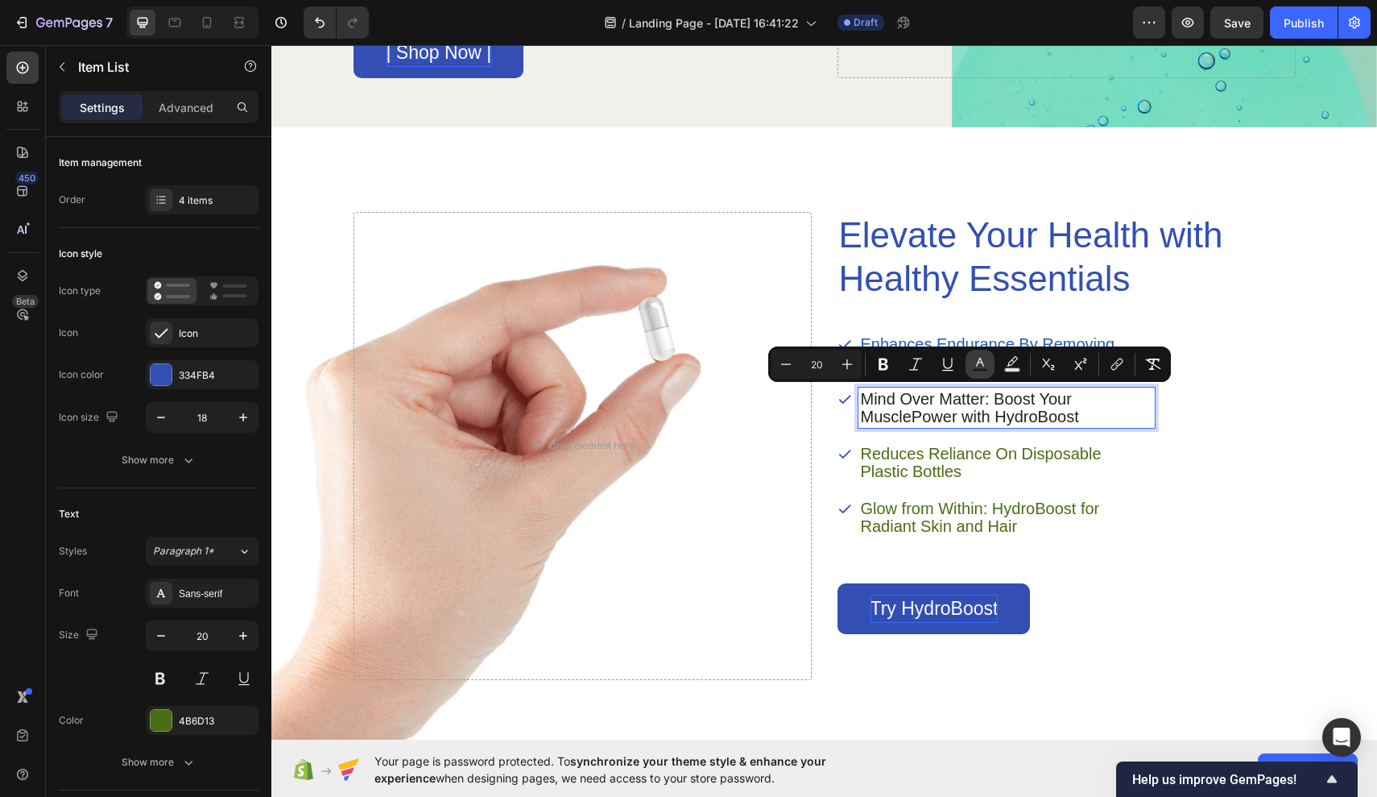
click at [980, 363] on icon "Editor contextual toolbar" at bounding box center [980, 364] width 16 height 16
click at [980, 366] on icon "Editor contextual toolbar" at bounding box center [980, 364] width 16 height 16
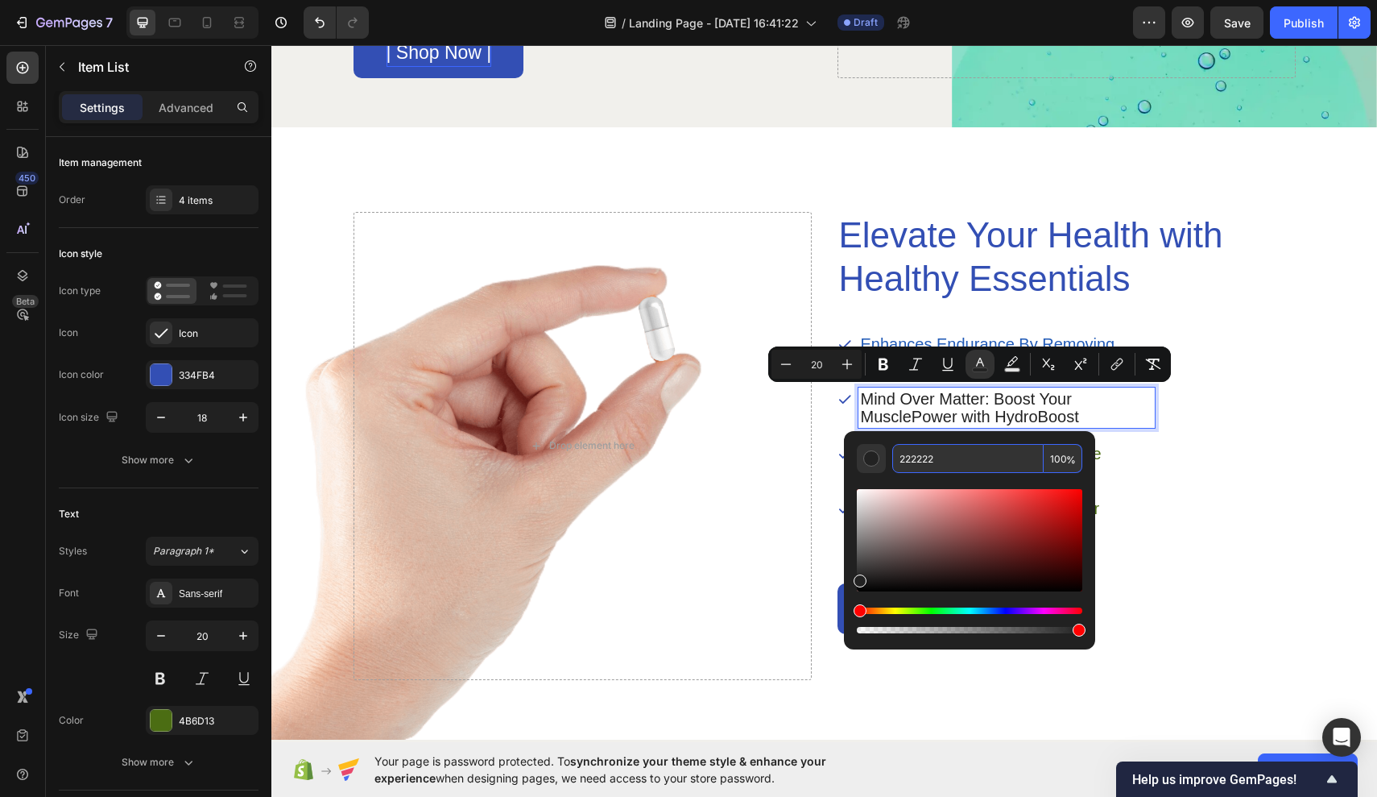
click at [953, 458] on input "222222" at bounding box center [968, 458] width 151 height 29
type input "222255"
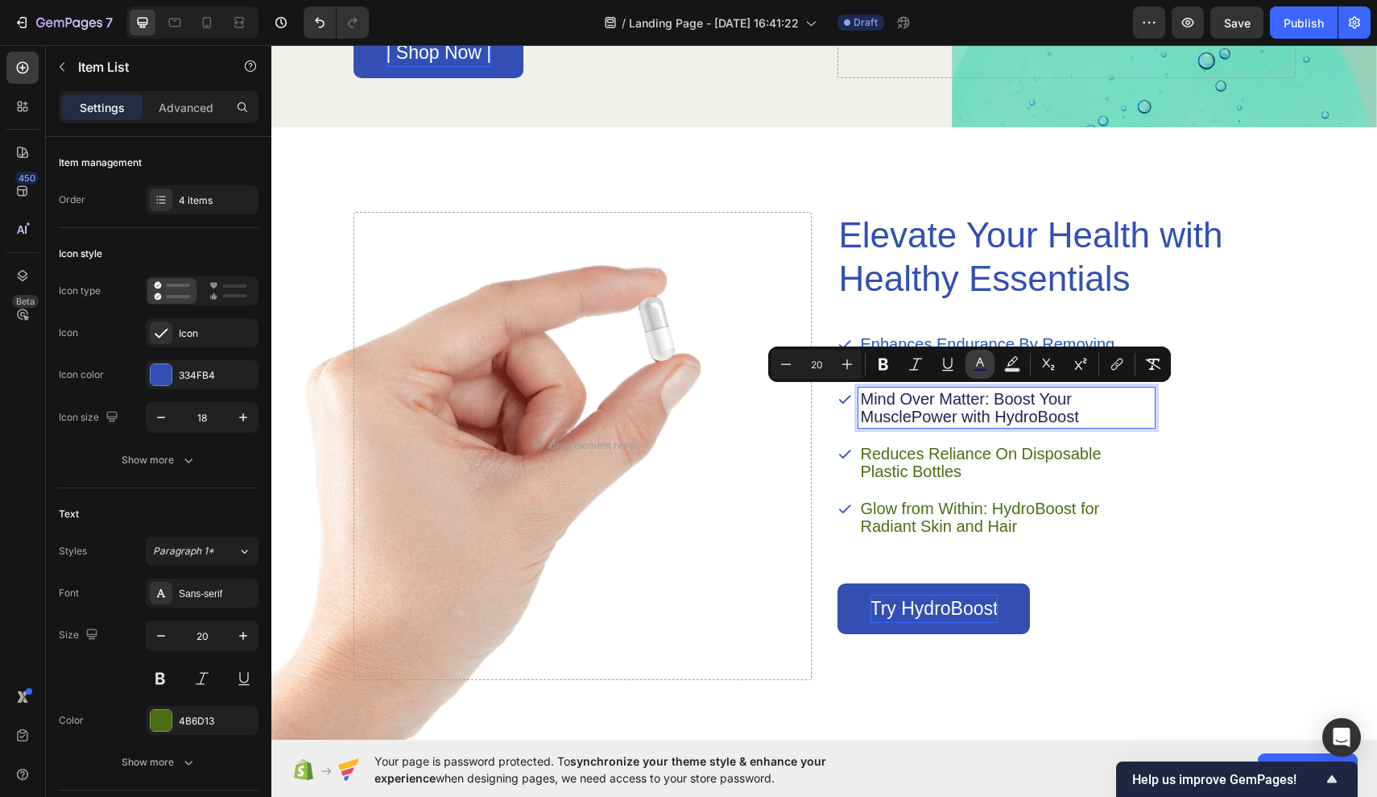
click at [980, 357] on icon "Editor contextual toolbar" at bounding box center [980, 364] width 16 height 16
click at [987, 366] on icon "Editor contextual toolbar" at bounding box center [980, 364] width 16 height 16
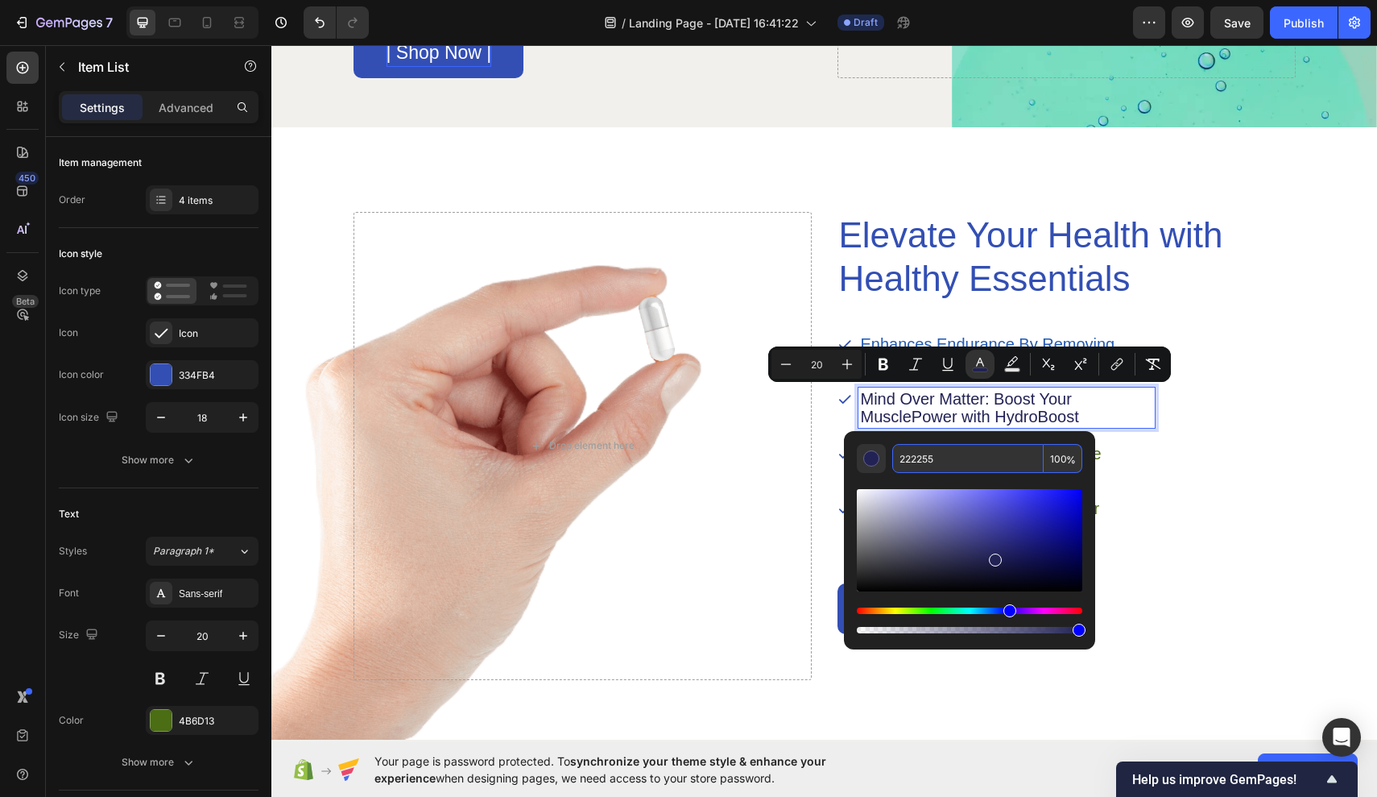
click at [946, 462] on input "222255" at bounding box center [968, 458] width 151 height 29
type input "222222"
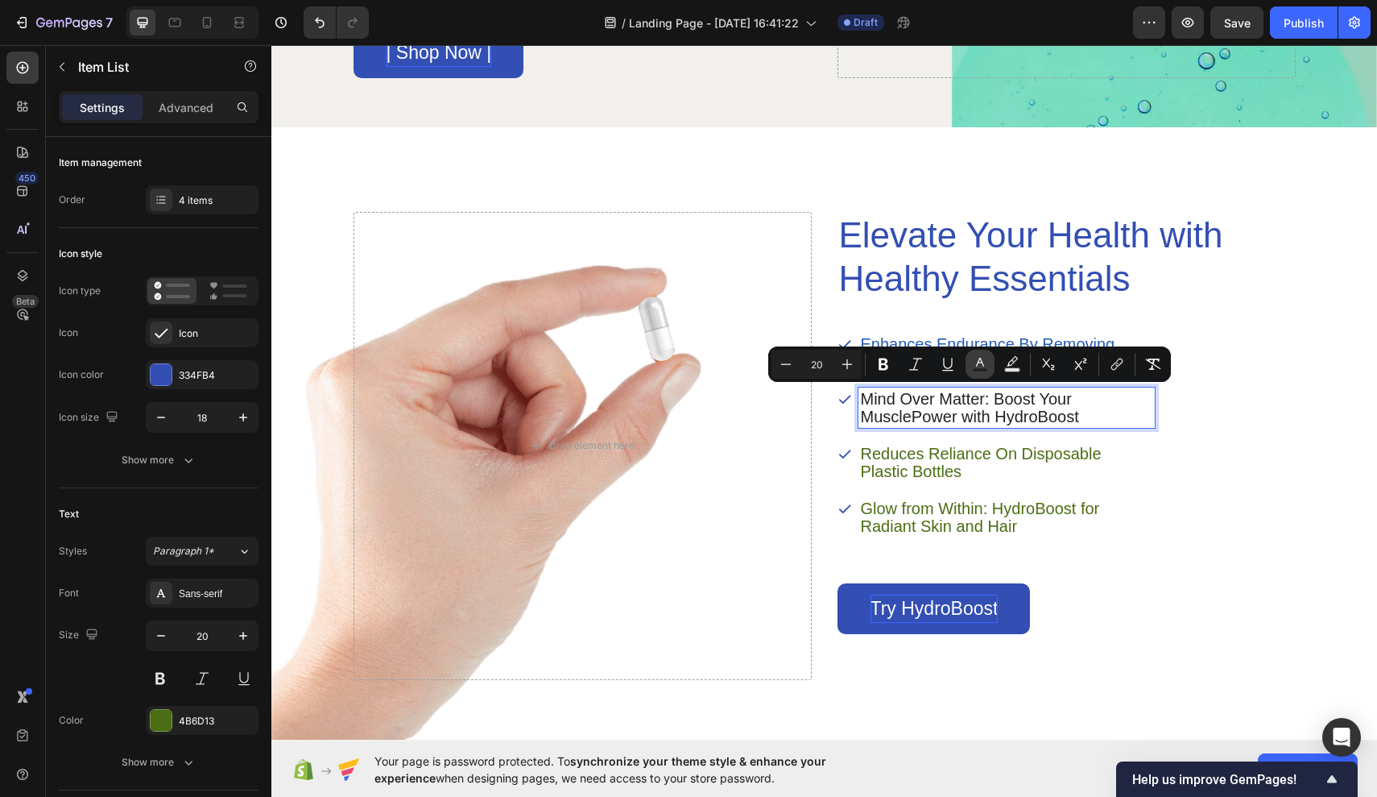
click at [980, 375] on button "color" at bounding box center [980, 364] width 29 height 29
click at [987, 364] on icon "Editor contextual toolbar" at bounding box center [980, 364] width 16 height 16
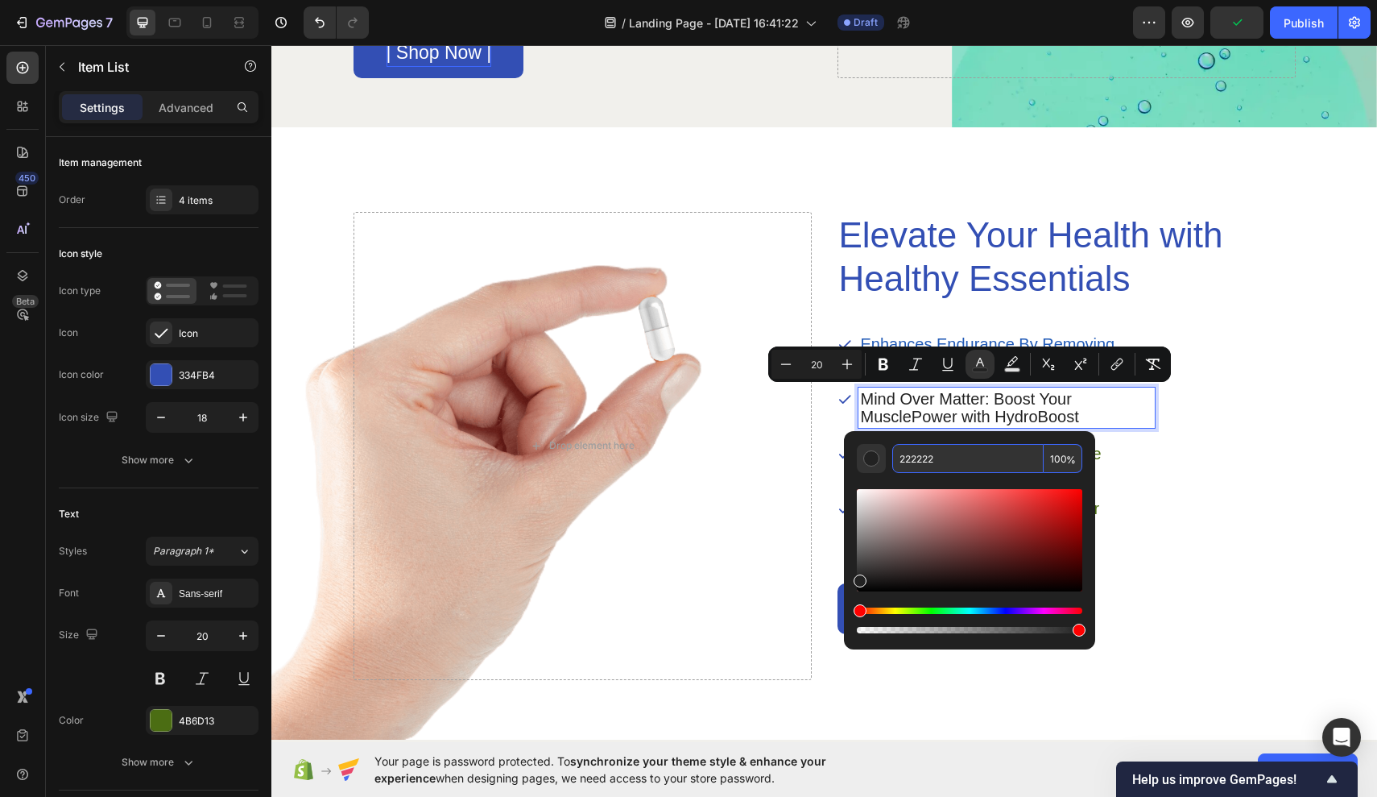
click at [964, 465] on input "222222" at bounding box center [968, 458] width 151 height 29
click at [1011, 609] on div "Hue" at bounding box center [970, 610] width 226 height 6
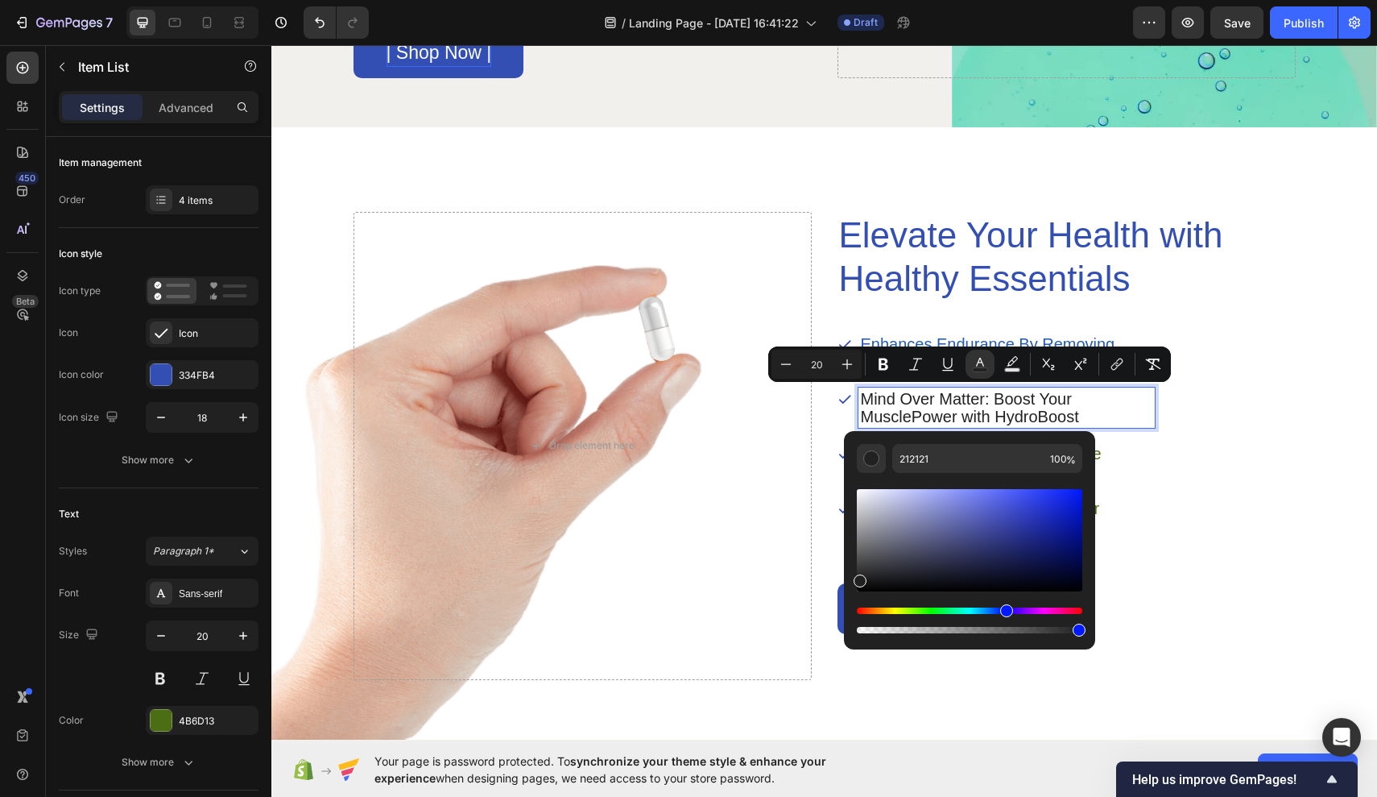
click at [1004, 611] on div "Hue" at bounding box center [970, 610] width 226 height 6
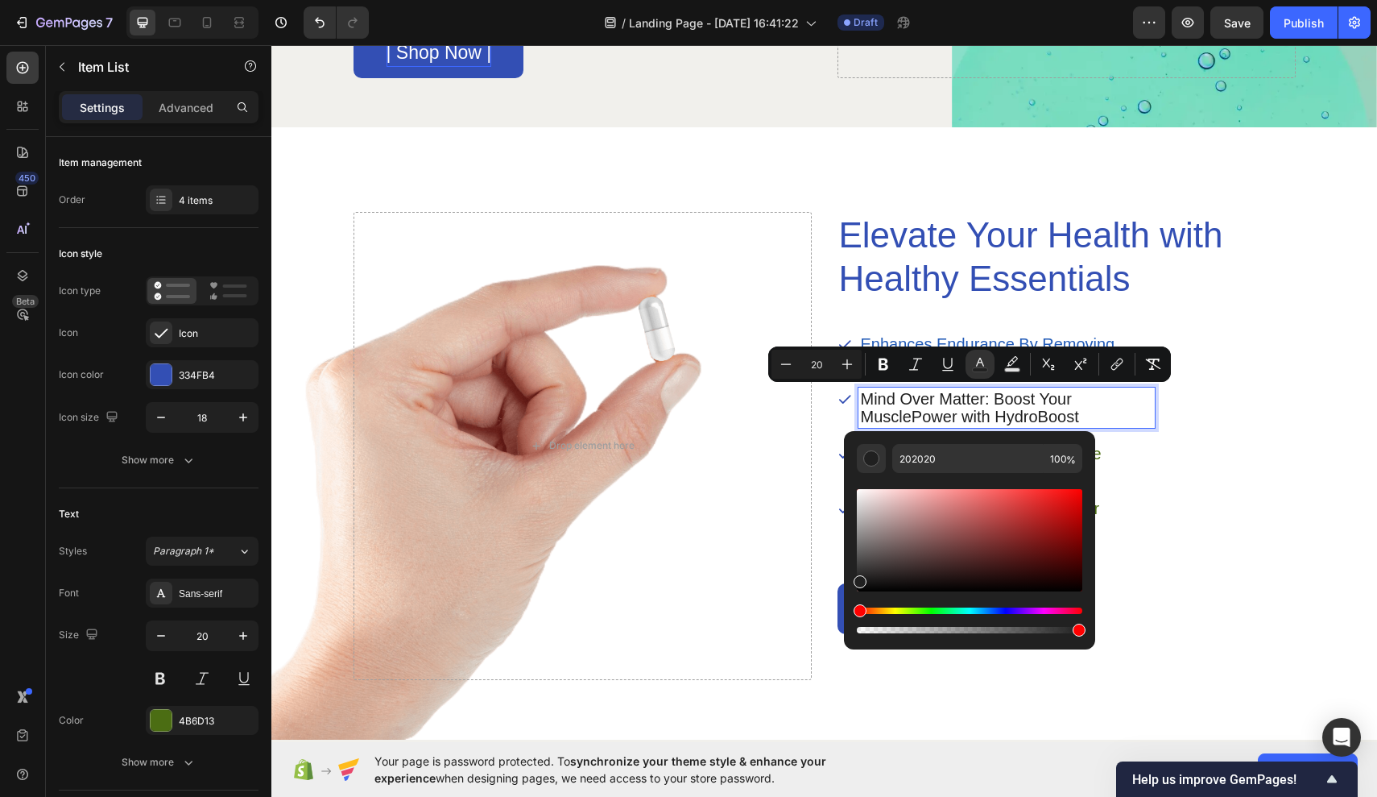
click at [994, 610] on div "Hue" at bounding box center [970, 610] width 226 height 6
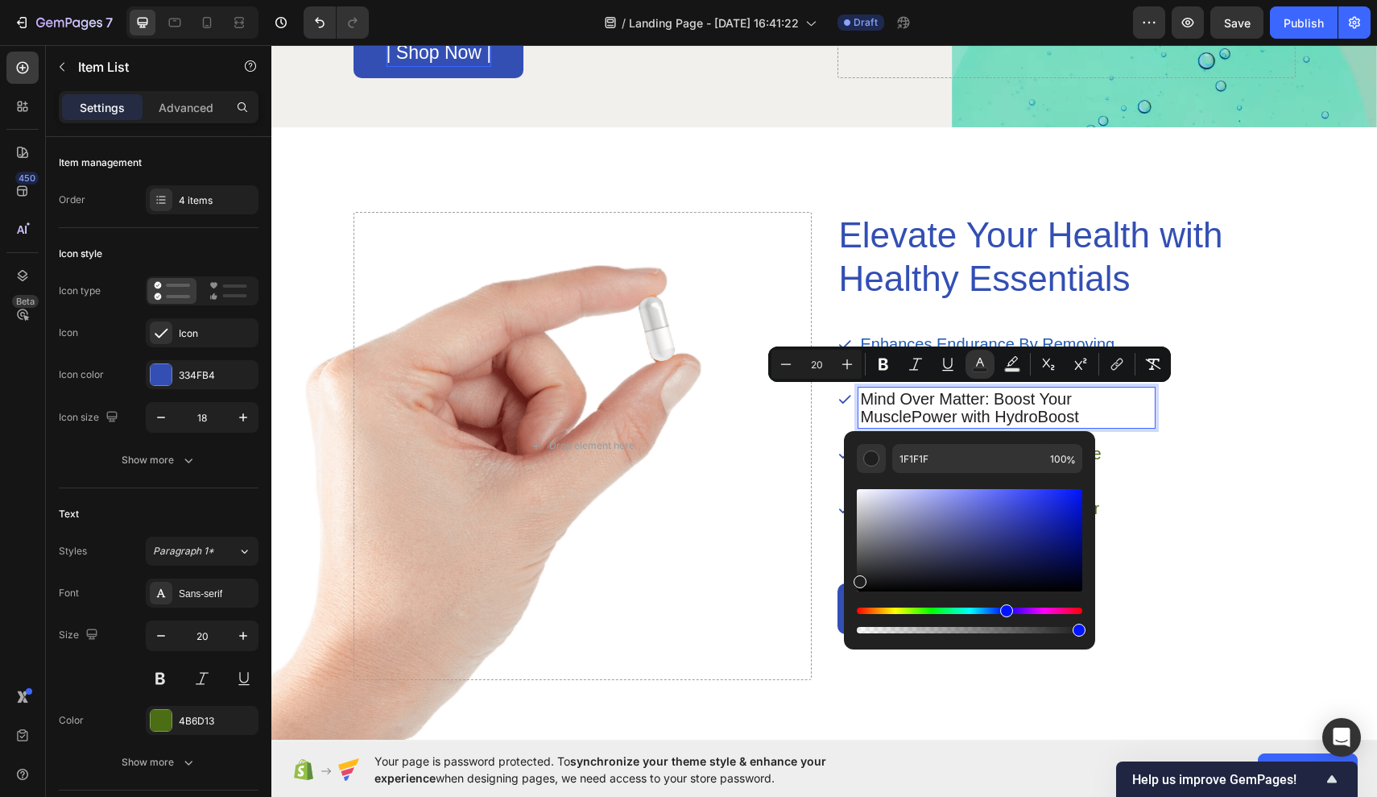
click at [1005, 611] on div "Hue" at bounding box center [970, 610] width 226 height 6
click at [1028, 526] on div "Editor contextual toolbar" at bounding box center [970, 540] width 226 height 102
drag, startPoint x: 1031, startPoint y: 525, endPoint x: 1033, endPoint y: 496, distance: 29.0
click at [1033, 495] on div "Editor contextual toolbar" at bounding box center [1033, 498] width 13 height 13
drag, startPoint x: 1035, startPoint y: 505, endPoint x: 1022, endPoint y: 536, distance: 34.0
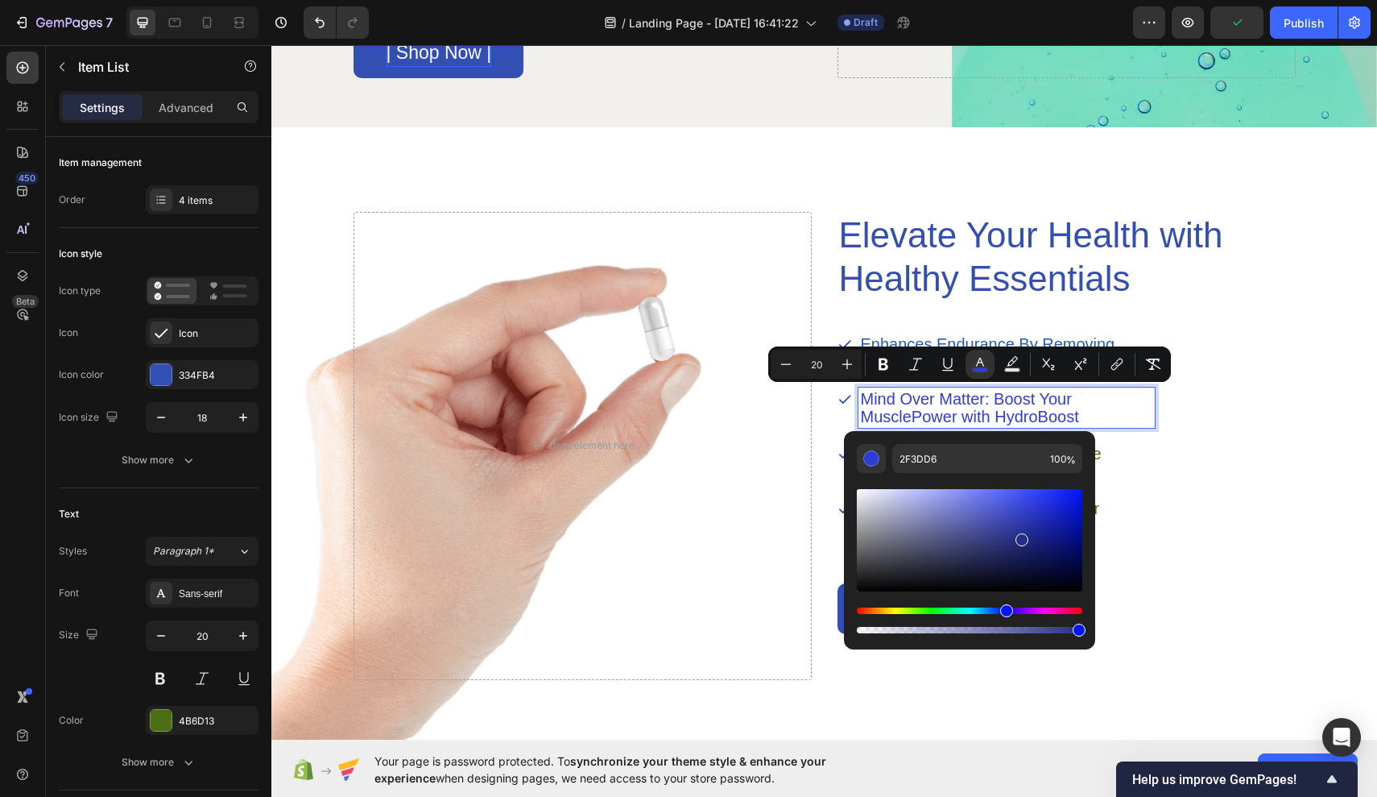
click at [1022, 536] on div "Editor contextual toolbar" at bounding box center [970, 540] width 226 height 102
type input "242C87"
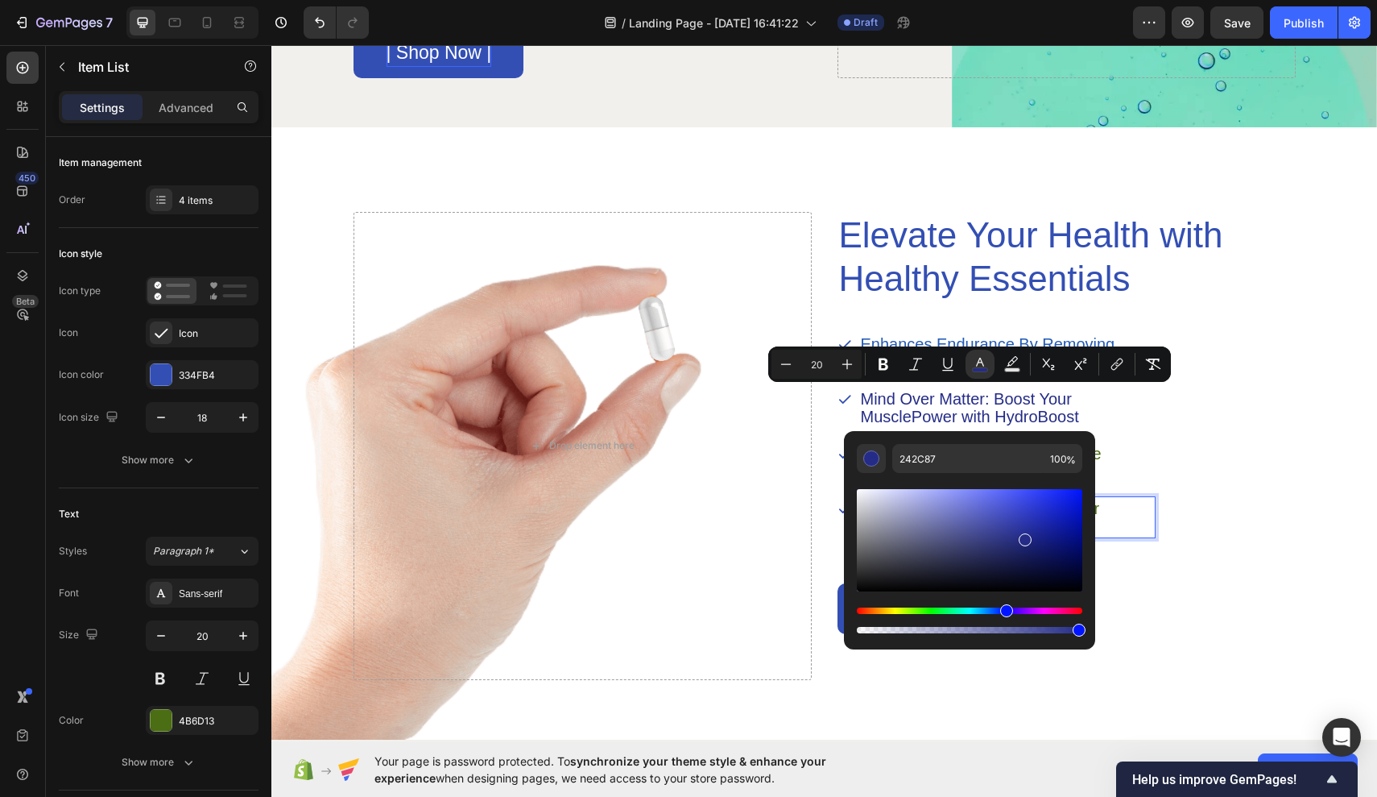
click at [1110, 493] on div "Enhances Endurance By Removing Lactic Acid Buildup Mind Over Matter: Boost Your…" at bounding box center [996, 435] width 317 height 205
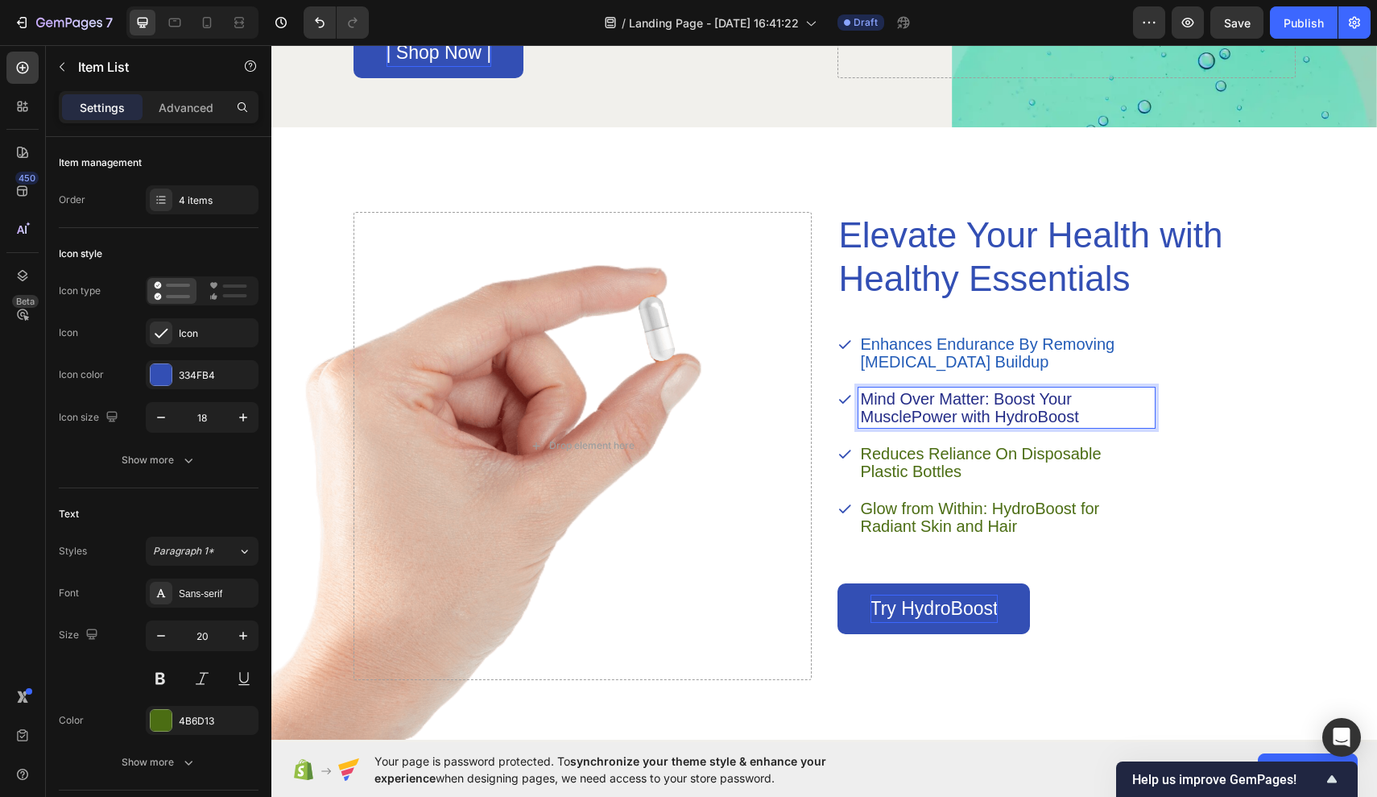
click at [1096, 409] on p "Mind Over Matter: Boost Your MusclePower with HydroBoost" at bounding box center [1007, 407] width 292 height 35
drag, startPoint x: 1080, startPoint y: 413, endPoint x: 860, endPoint y: 396, distance: 220.6
click at [859, 396] on div "Mind Over Matter: Boost Your MusclePower with HydroBoost" at bounding box center [1007, 407] width 296 height 40
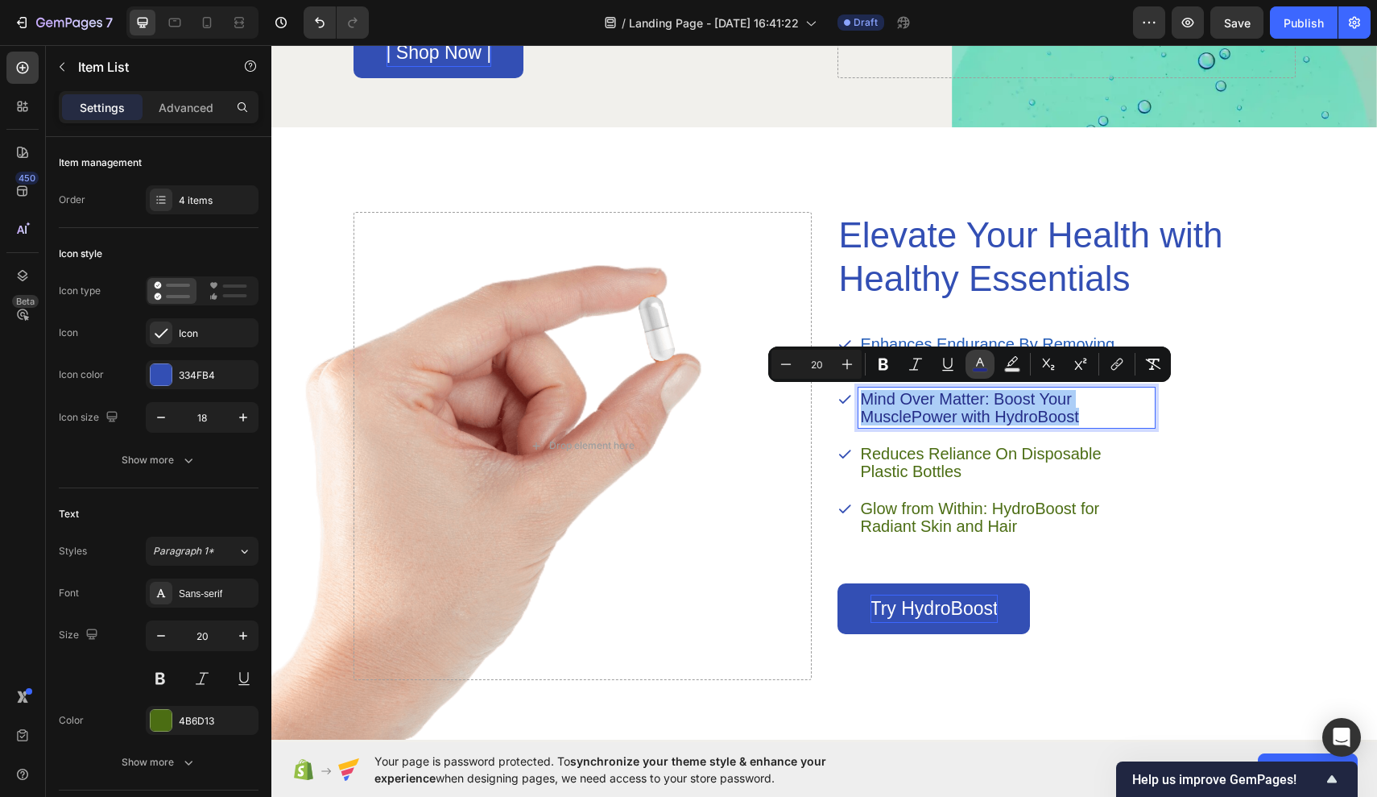
click at [984, 365] on icon "Editor contextual toolbar" at bounding box center [980, 362] width 8 height 9
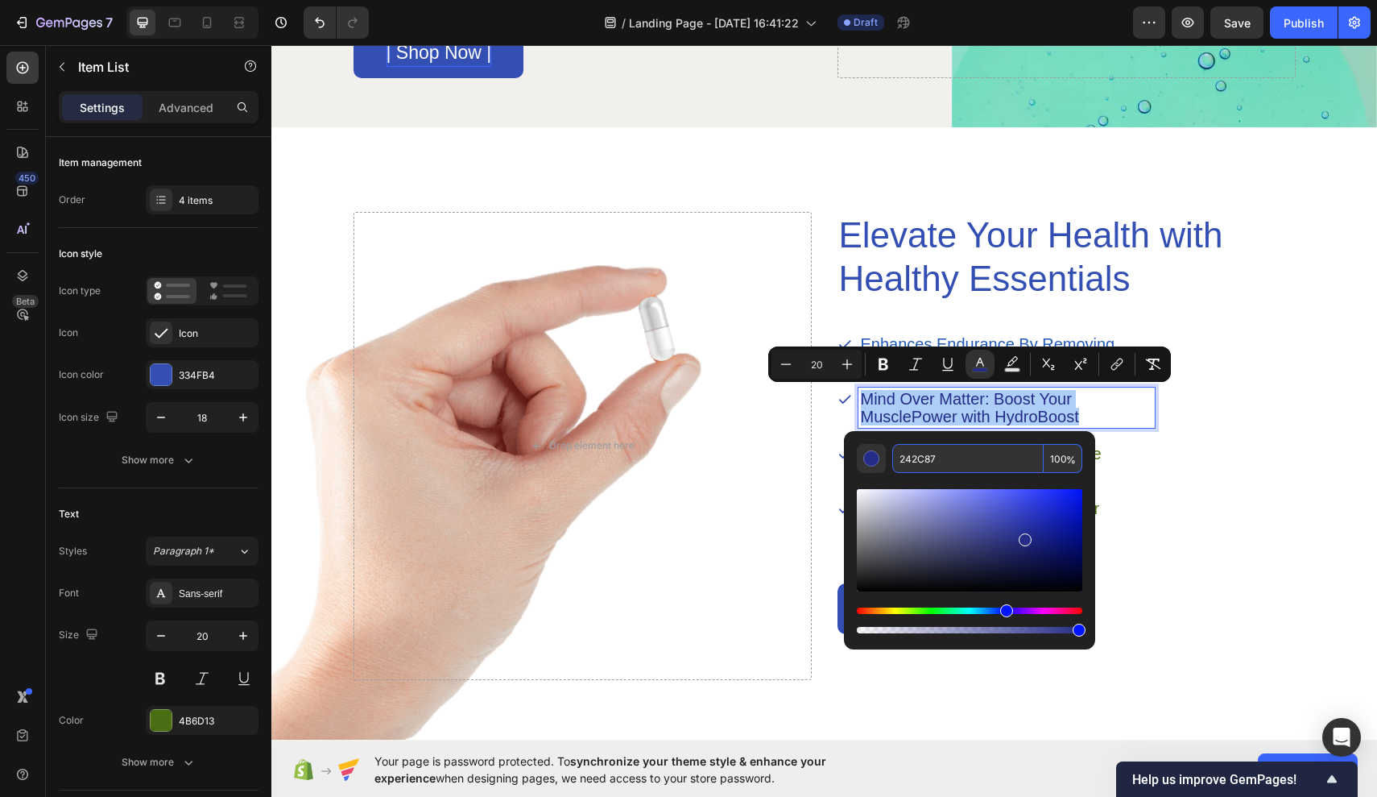
click at [949, 449] on input "242C87" at bounding box center [968, 458] width 151 height 29
drag, startPoint x: 925, startPoint y: 471, endPoint x: 918, endPoint y: 462, distance: 11.0
click at [918, 462] on input "242C87" at bounding box center [968, 458] width 151 height 29
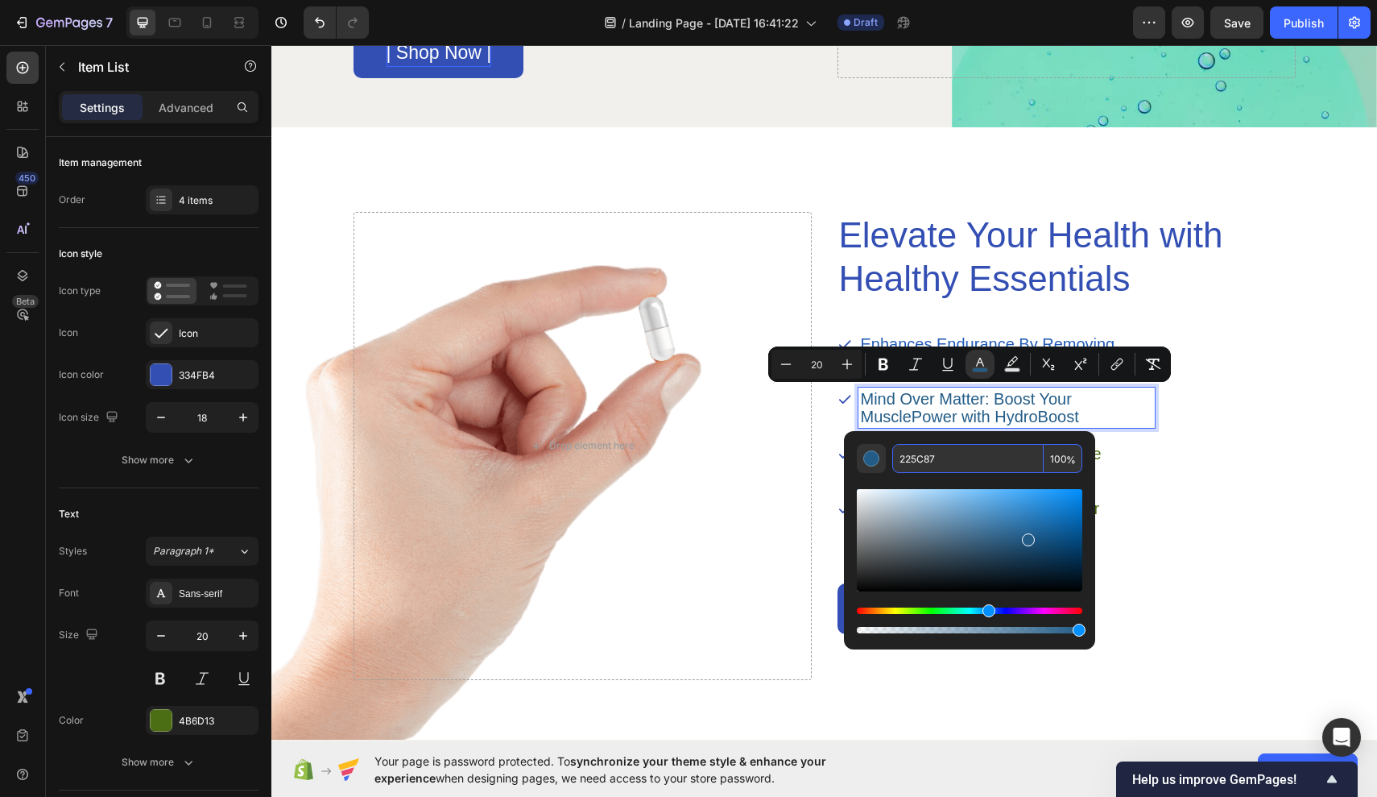
click at [932, 462] on input "225C87" at bounding box center [968, 458] width 151 height 29
click at [944, 462] on input "225C87" at bounding box center [968, 458] width 151 height 29
click at [932, 460] on input "225C87" at bounding box center [968, 458] width 151 height 29
type input "225BB7"
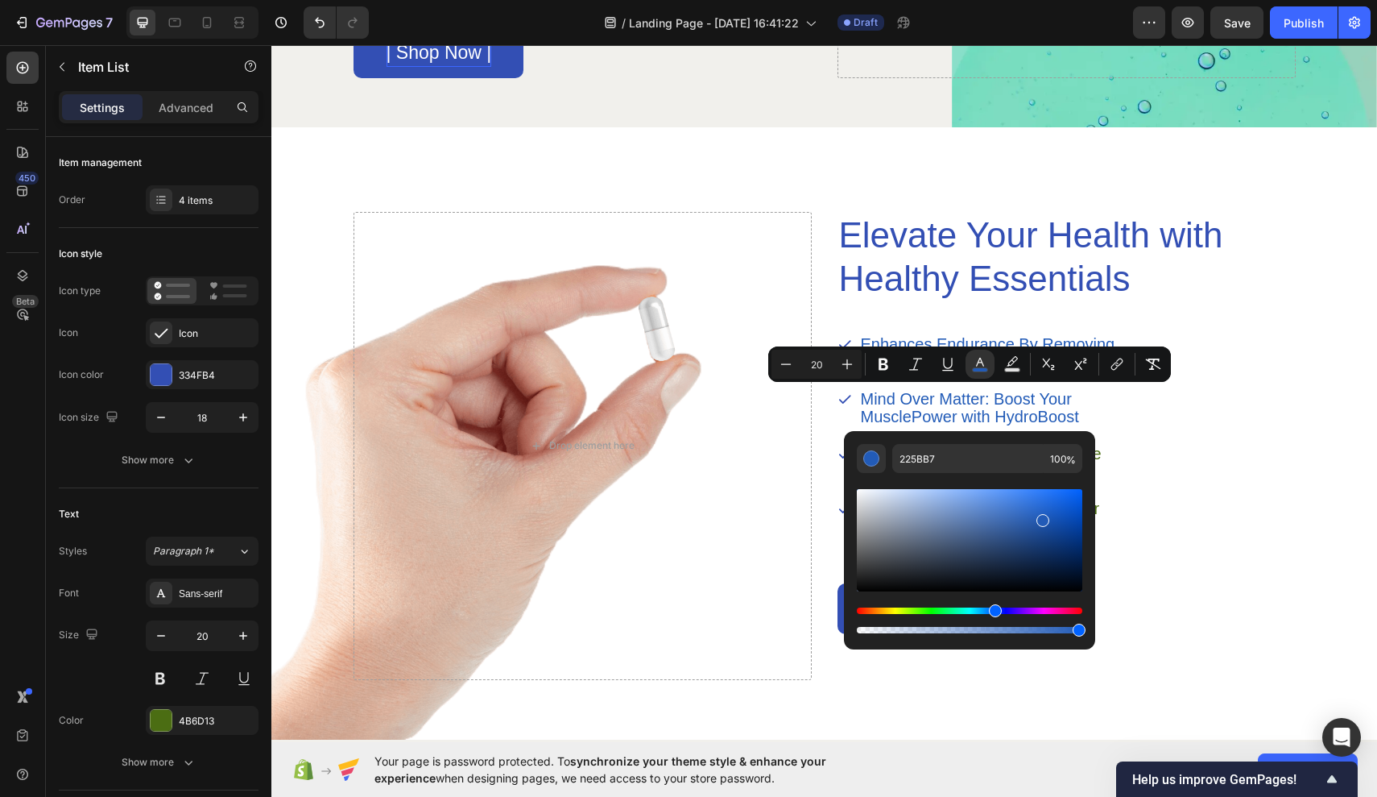
click at [1153, 435] on div "Enhances Endurance By Removing Lactic Acid Buildup Mind Over Matter: Boost Your…" at bounding box center [996, 435] width 317 height 205
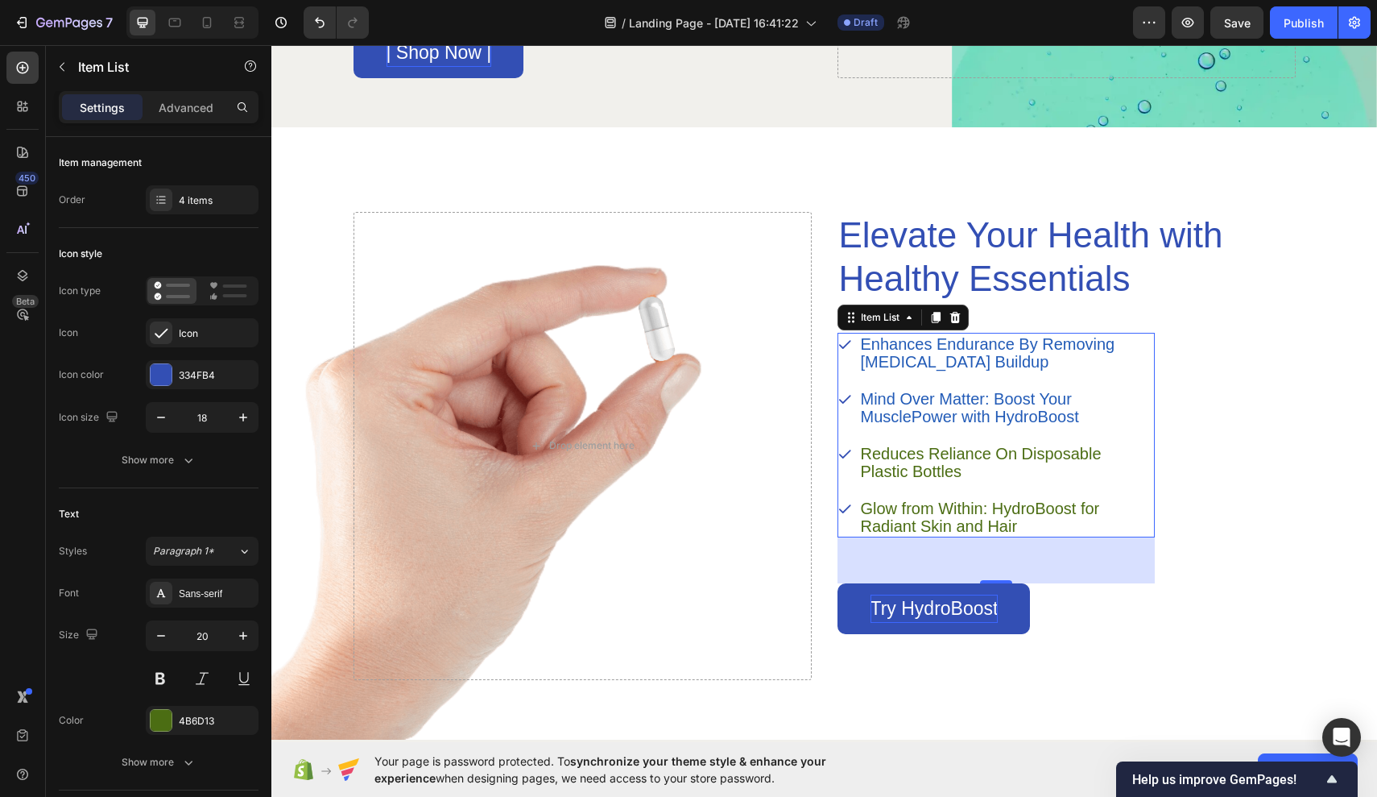
click at [1096, 364] on p "Enhances Endurance By Removing [MEDICAL_DATA] Buildup" at bounding box center [1007, 352] width 292 height 35
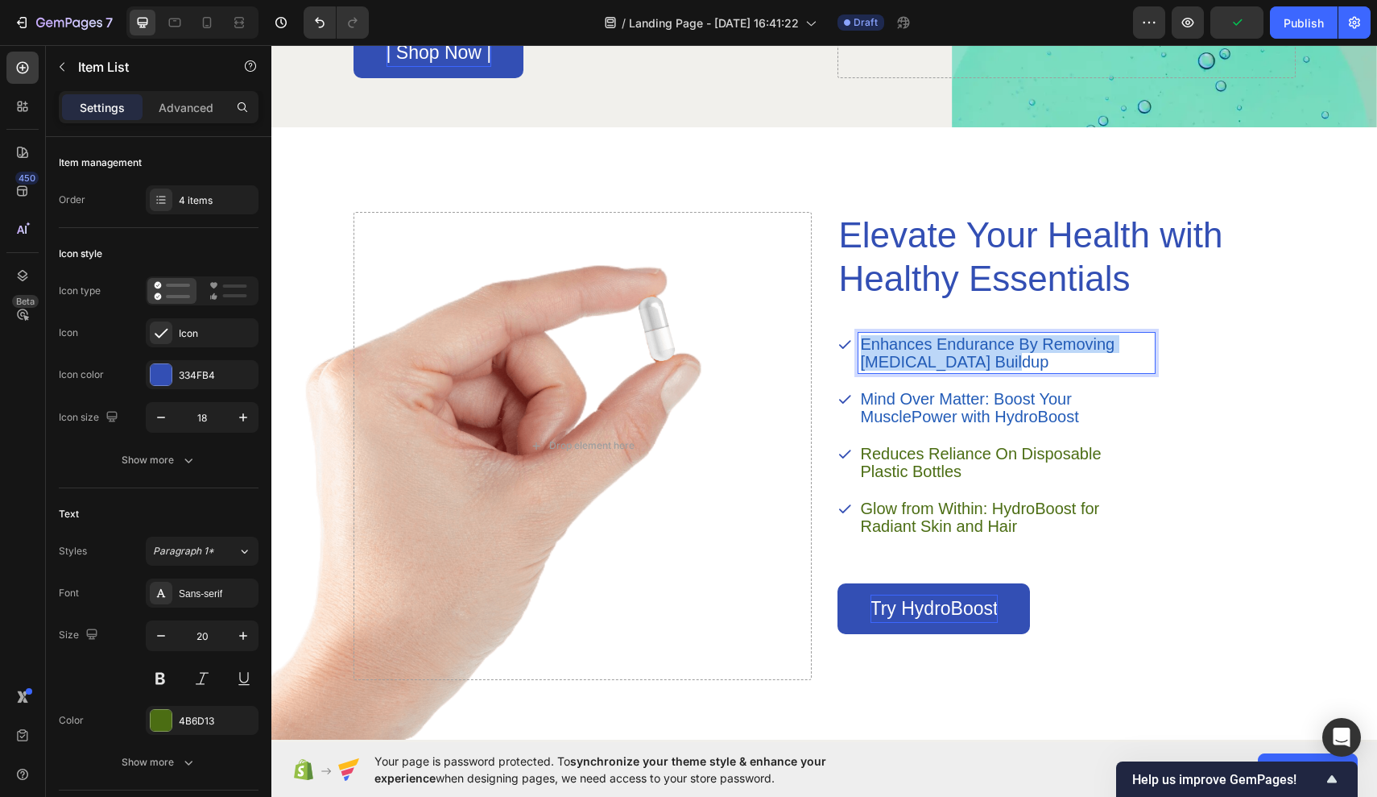
drag, startPoint x: 864, startPoint y: 341, endPoint x: 996, endPoint y: 362, distance: 133.1
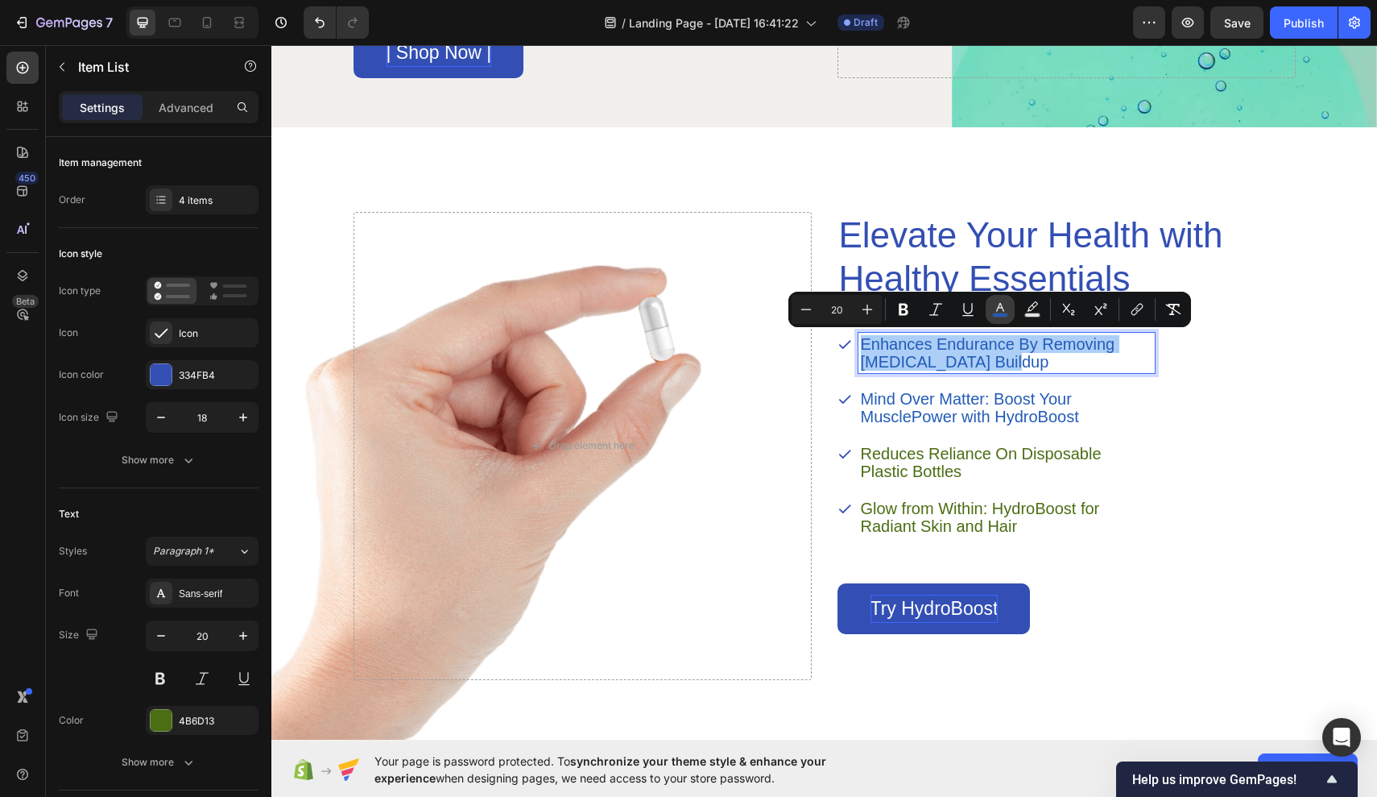
click at [1000, 316] on rect "Editor contextual toolbar" at bounding box center [1000, 315] width 15 height 4
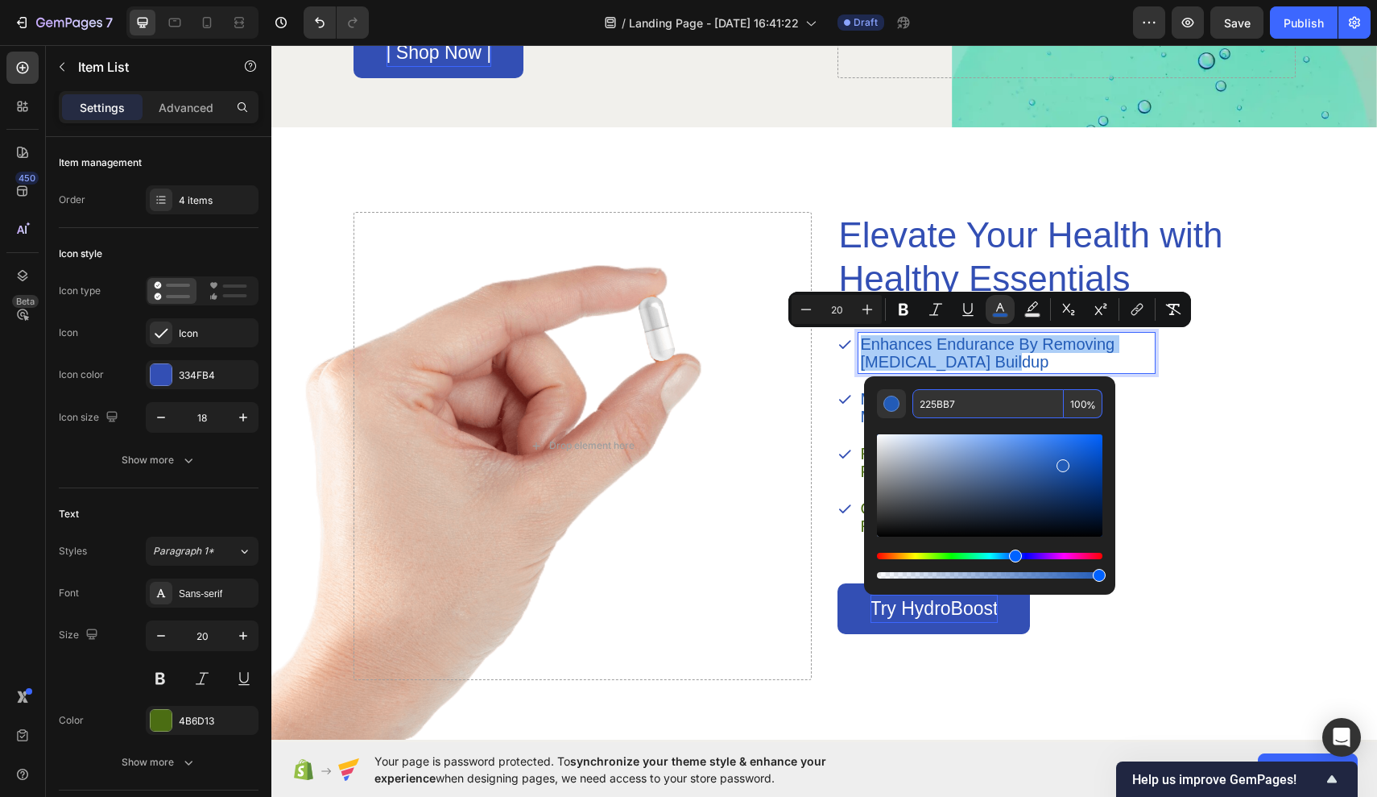
click at [954, 402] on input "225BB7" at bounding box center [988, 403] width 151 height 29
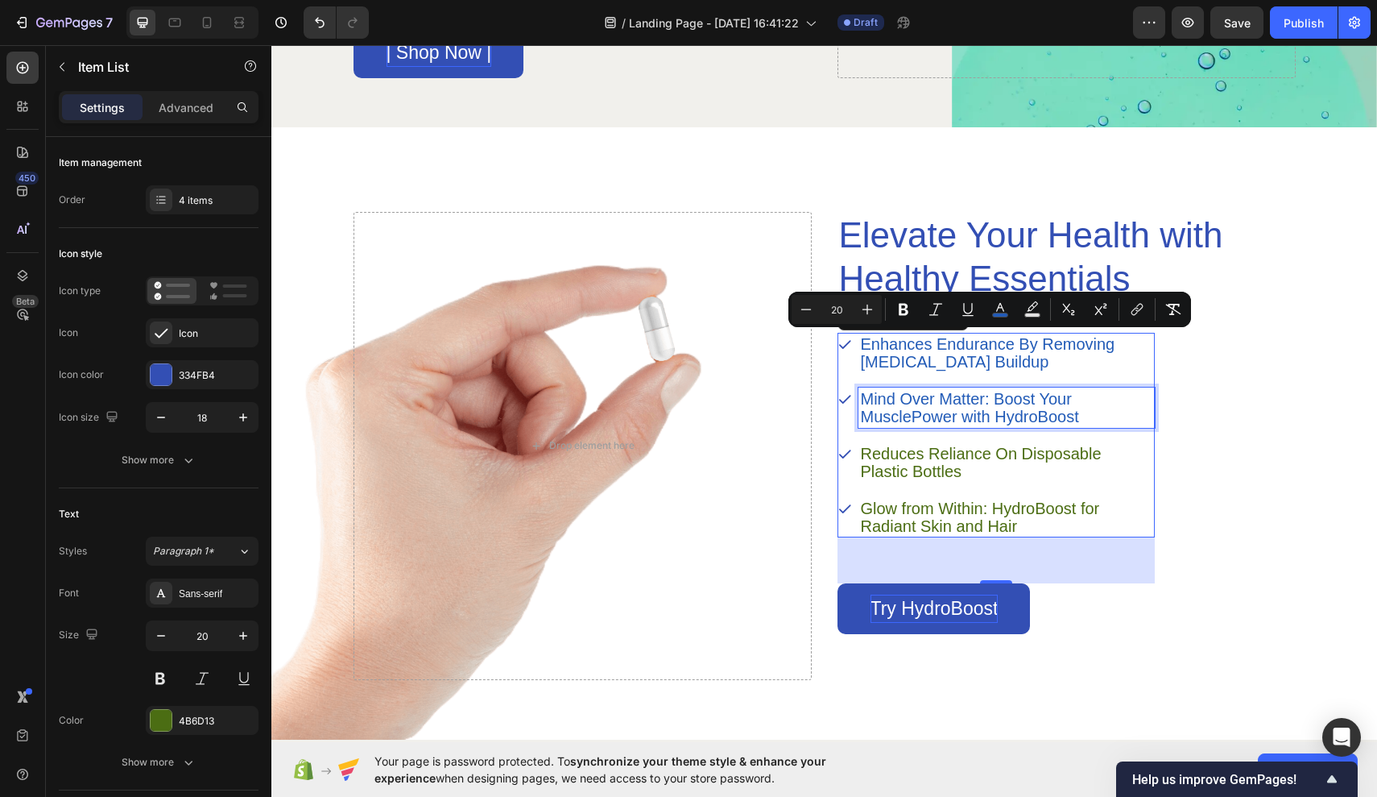
drag, startPoint x: 1408, startPoint y: 462, endPoint x: 1137, endPoint y: 417, distance: 274.4
click at [1137, 417] on p "Mind Over Matter: Boost Your MusclePower with HydroBoost" at bounding box center [1007, 407] width 292 height 35
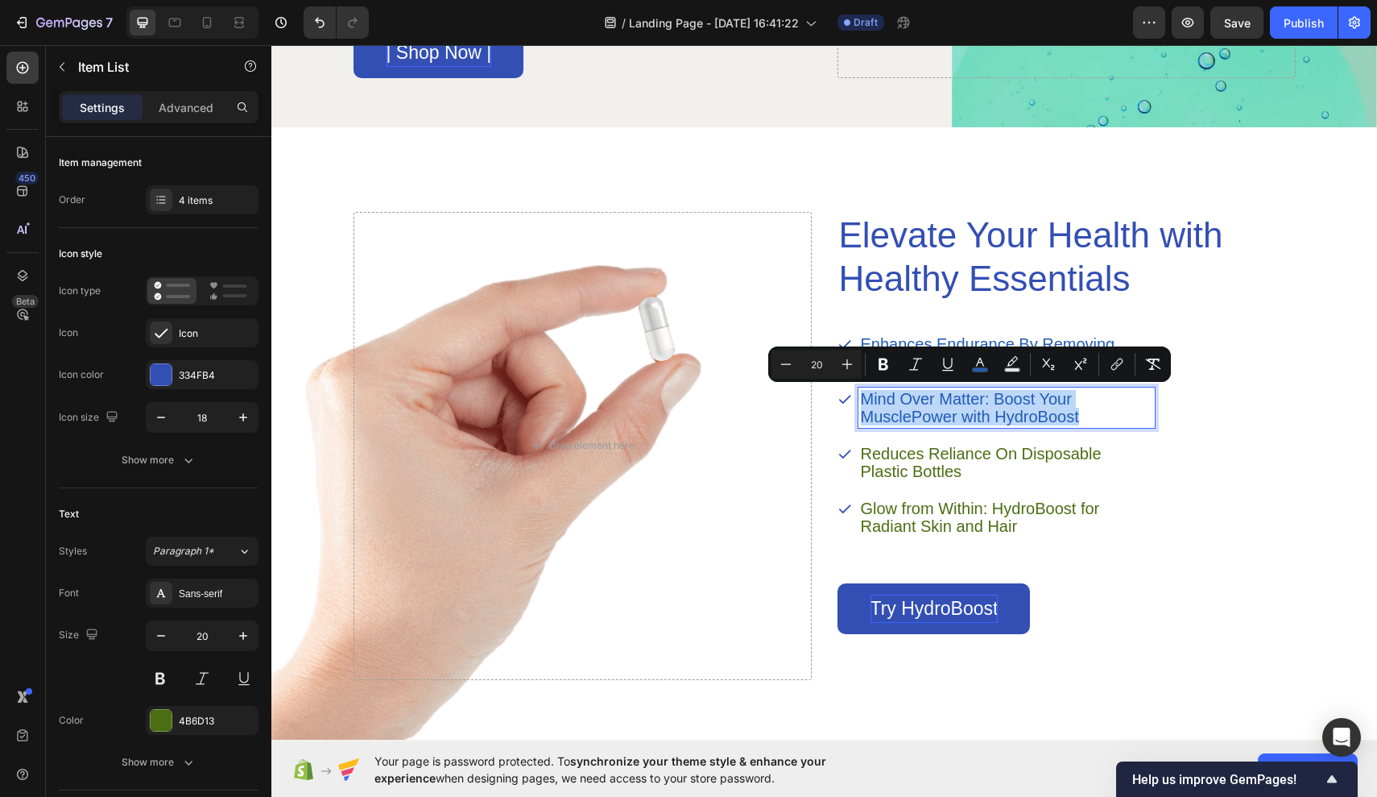
drag, startPoint x: 864, startPoint y: 392, endPoint x: 1092, endPoint y: 417, distance: 229.3
click at [975, 368] on rect "Editor contextual toolbar" at bounding box center [980, 370] width 15 height 4
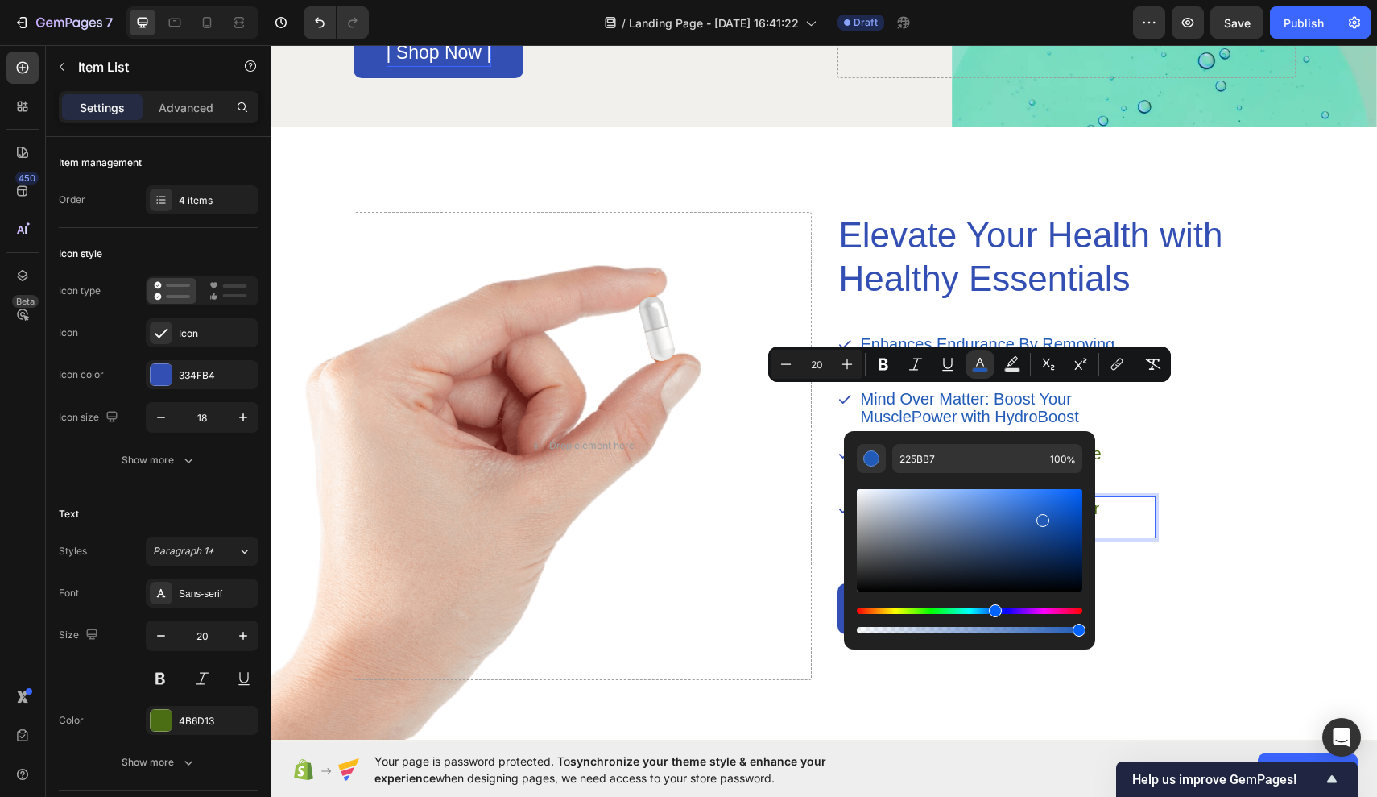
click at [1154, 533] on div "Glow from Within: HydroBoost for Radiant Skin and Hair" at bounding box center [1007, 517] width 296 height 40
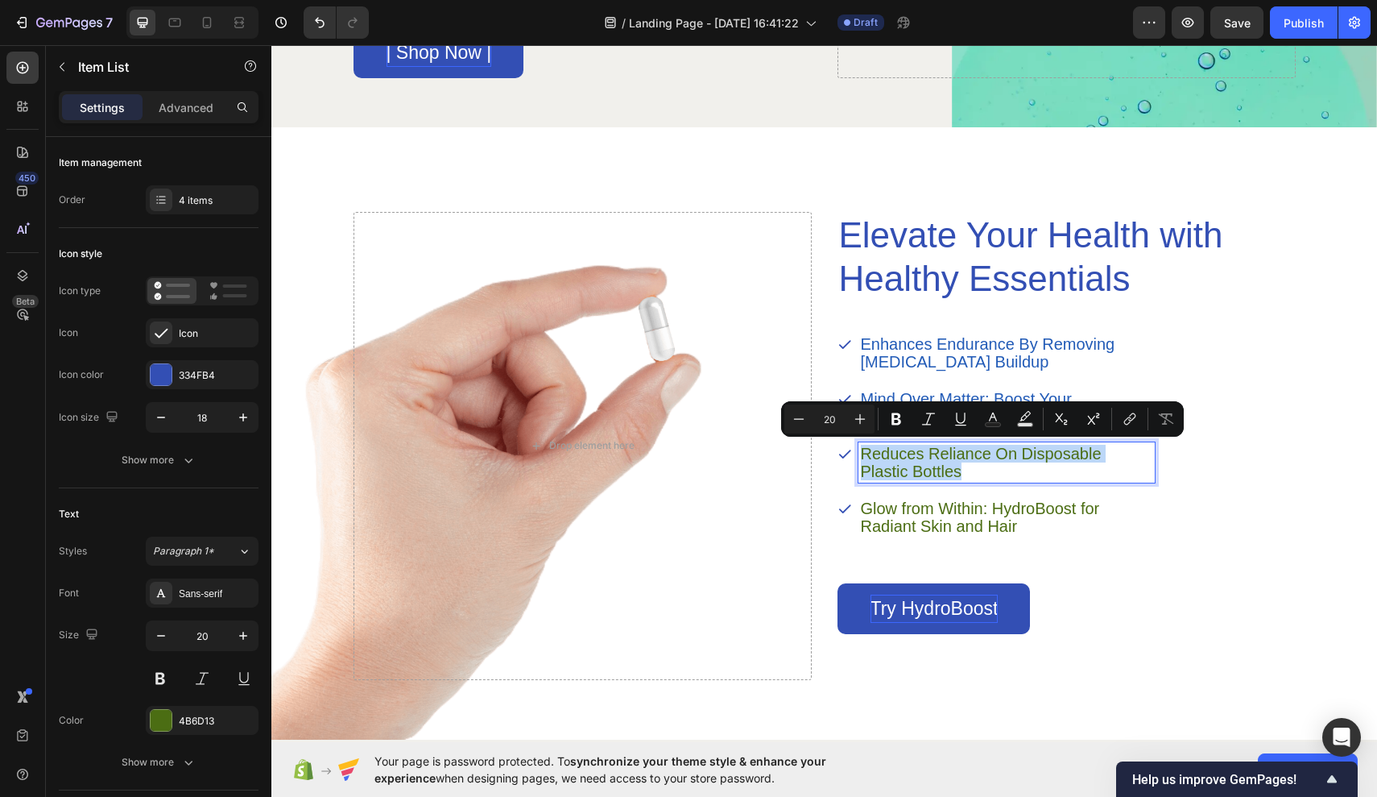
drag, startPoint x: 864, startPoint y: 447, endPoint x: 963, endPoint y: 478, distance: 103.9
click at [963, 478] on p "Reduces Reliance On Disposable Plastic Bottles" at bounding box center [1007, 462] width 292 height 35
click at [991, 418] on icon "Editor contextual toolbar" at bounding box center [993, 416] width 8 height 9
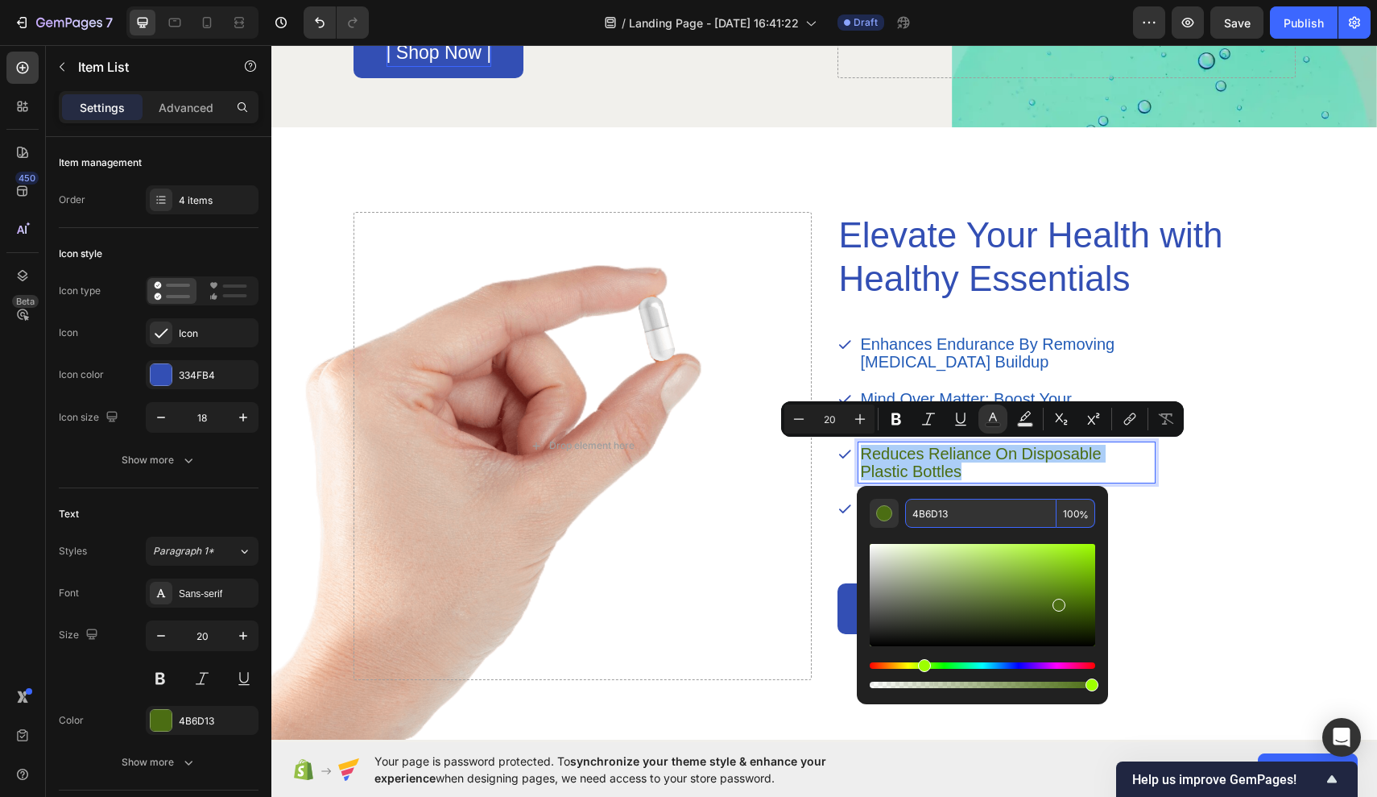
click at [948, 510] on input "4B6D13" at bounding box center [980, 513] width 151 height 29
click at [969, 510] on input "4B6D13" at bounding box center [980, 513] width 151 height 29
click at [944, 512] on input "4B6D13" at bounding box center [980, 513] width 151 height 29
click at [951, 515] on input "4B6D13" at bounding box center [980, 513] width 151 height 29
click at [942, 513] on input "4B6D13" at bounding box center [980, 513] width 151 height 29
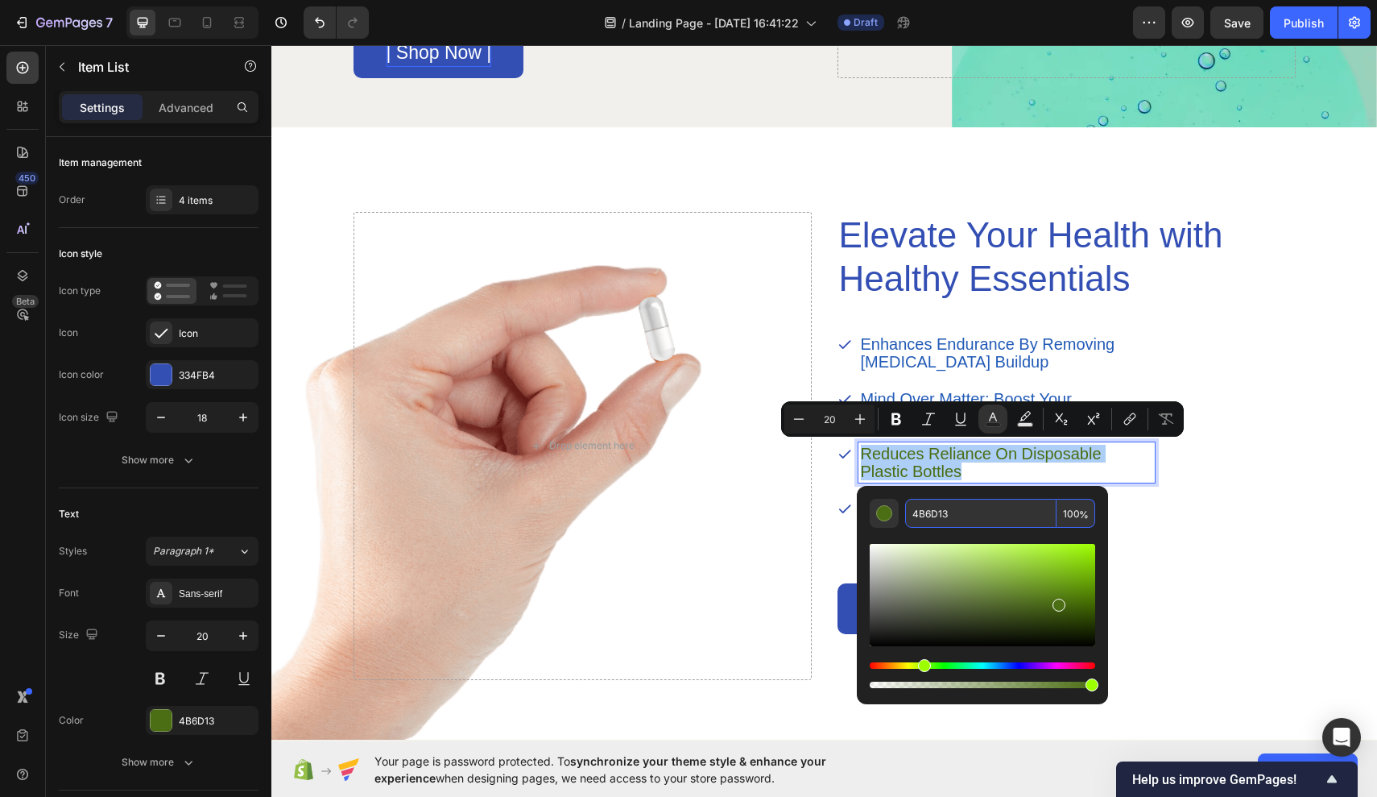
click at [942, 513] on input "4B6D13" at bounding box center [980, 513] width 151 height 29
click at [986, 506] on input "4B6D13" at bounding box center [980, 513] width 151 height 29
click at [934, 519] on input "4B6D13" at bounding box center [980, 513] width 151 height 29
type input "425D13"
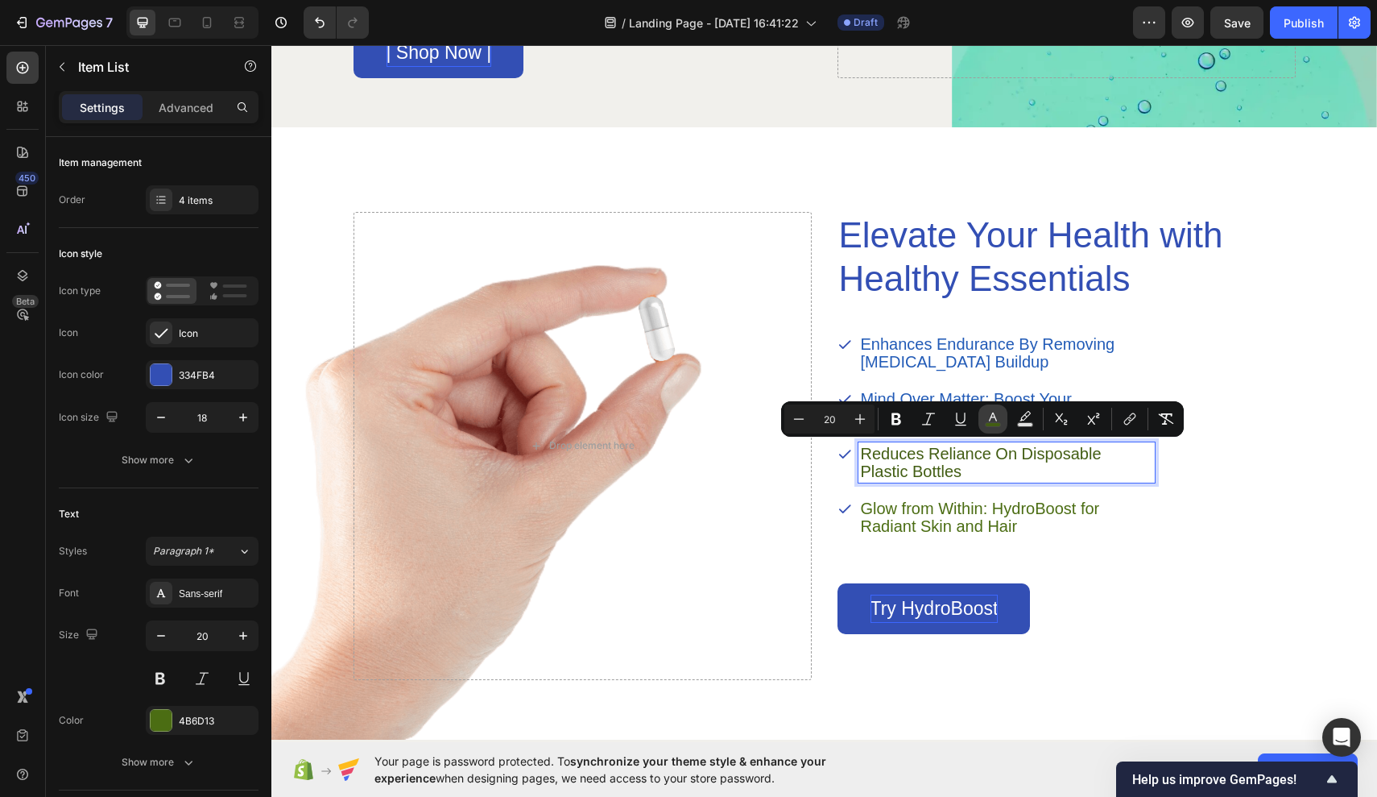
click at [988, 427] on button "color" at bounding box center [993, 418] width 29 height 29
click at [988, 425] on rect "Editor contextual toolbar" at bounding box center [993, 425] width 15 height 4
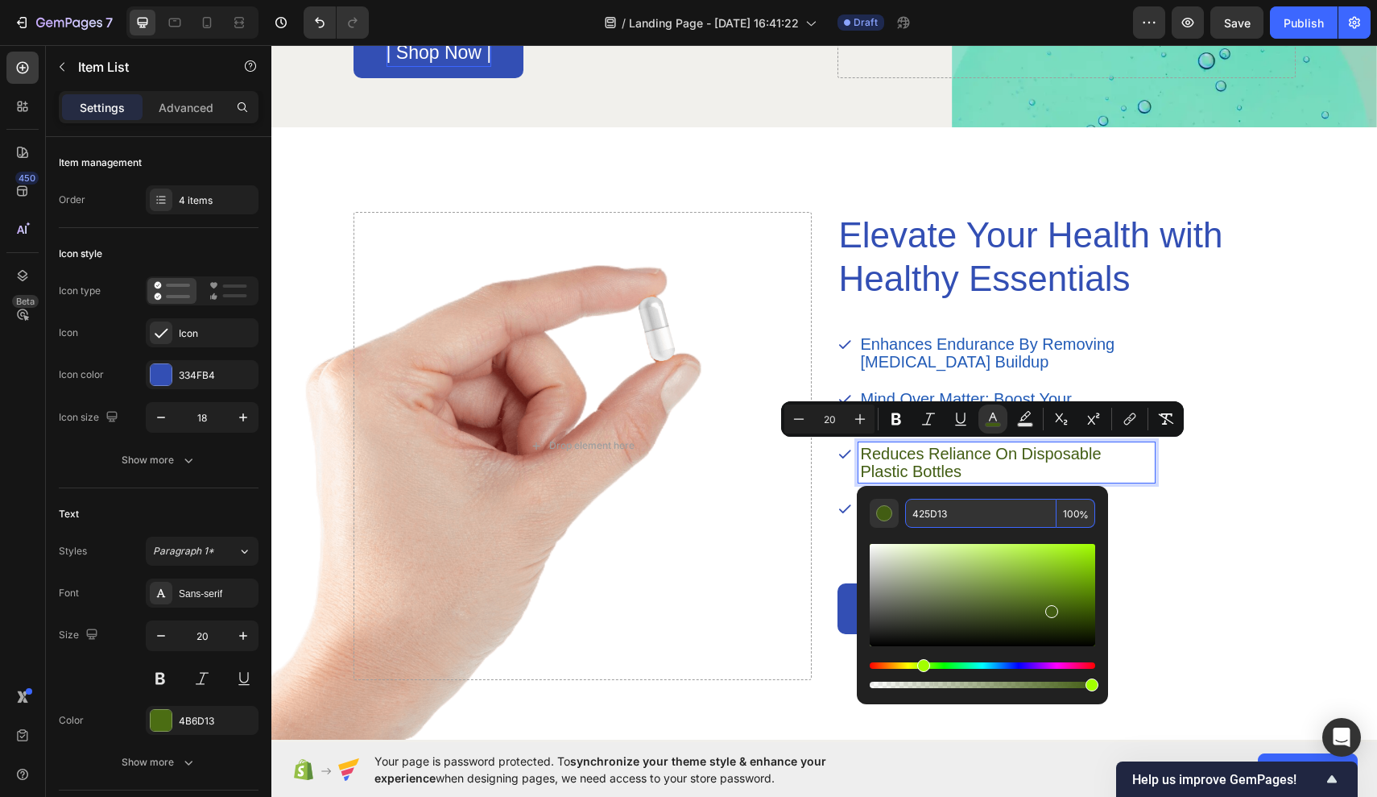
click at [937, 516] on input "425D13" at bounding box center [980, 513] width 151 height 29
click at [938, 516] on input "425D13" at bounding box center [980, 513] width 151 height 29
click at [951, 514] on input "425D13" at bounding box center [980, 513] width 151 height 29
click at [939, 514] on input "425D13" at bounding box center [980, 513] width 151 height 29
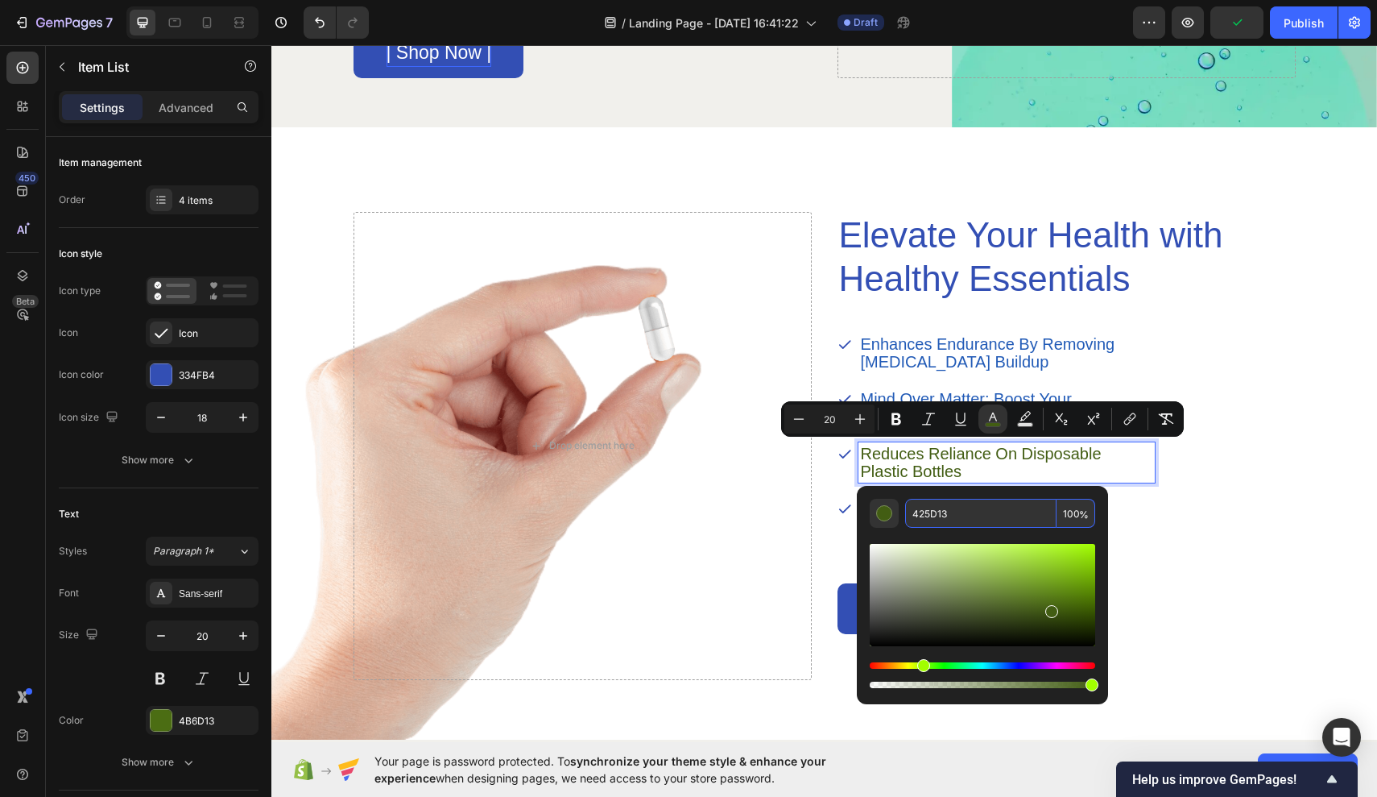
click at [941, 513] on input "425D13" at bounding box center [980, 513] width 151 height 29
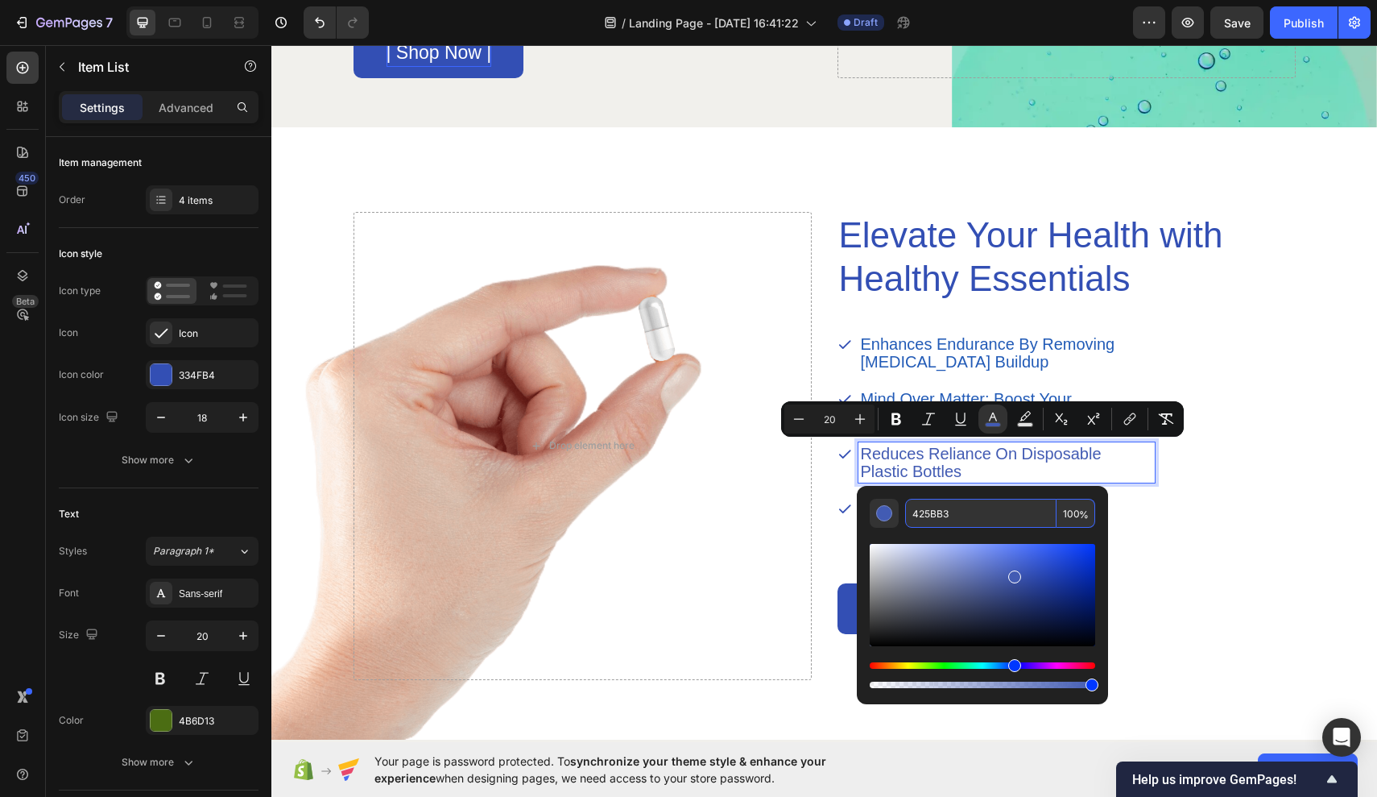
click at [963, 520] on input "425BB3" at bounding box center [980, 513] width 151 height 29
click at [962, 520] on input "425BB3" at bounding box center [980, 513] width 151 height 29
click at [959, 516] on input "425BB3" at bounding box center [980, 513] width 151 height 29
click at [987, 516] on input "425BB3" at bounding box center [980, 513] width 151 height 29
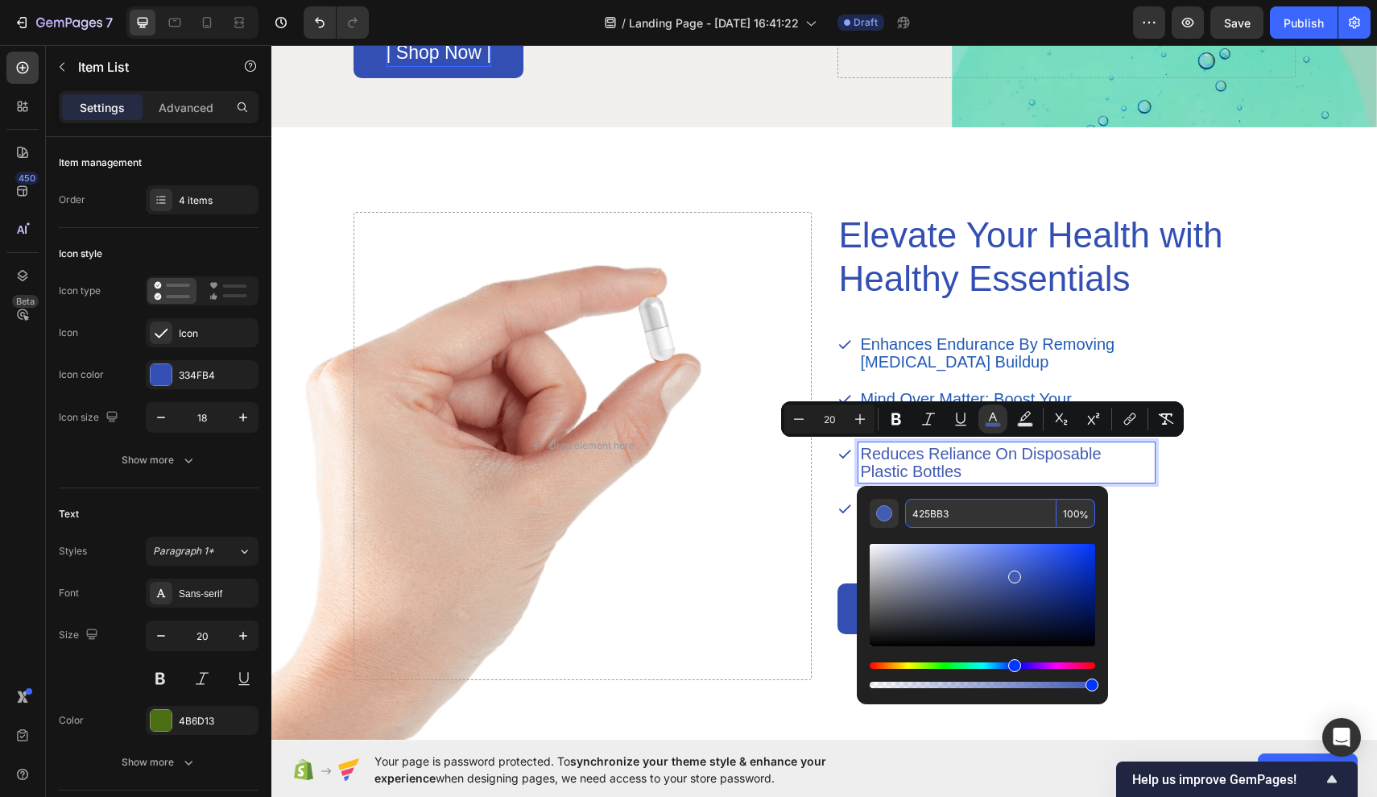
click at [982, 516] on input "425BB3" at bounding box center [980, 513] width 151 height 29
click at [920, 514] on input "425BB7" at bounding box center [980, 513] width 151 height 29
click at [963, 512] on input "425BB7" at bounding box center [980, 513] width 151 height 29
click at [925, 513] on input "425BB7" at bounding box center [980, 513] width 151 height 29
click at [920, 514] on input "425BB7" at bounding box center [980, 513] width 151 height 29
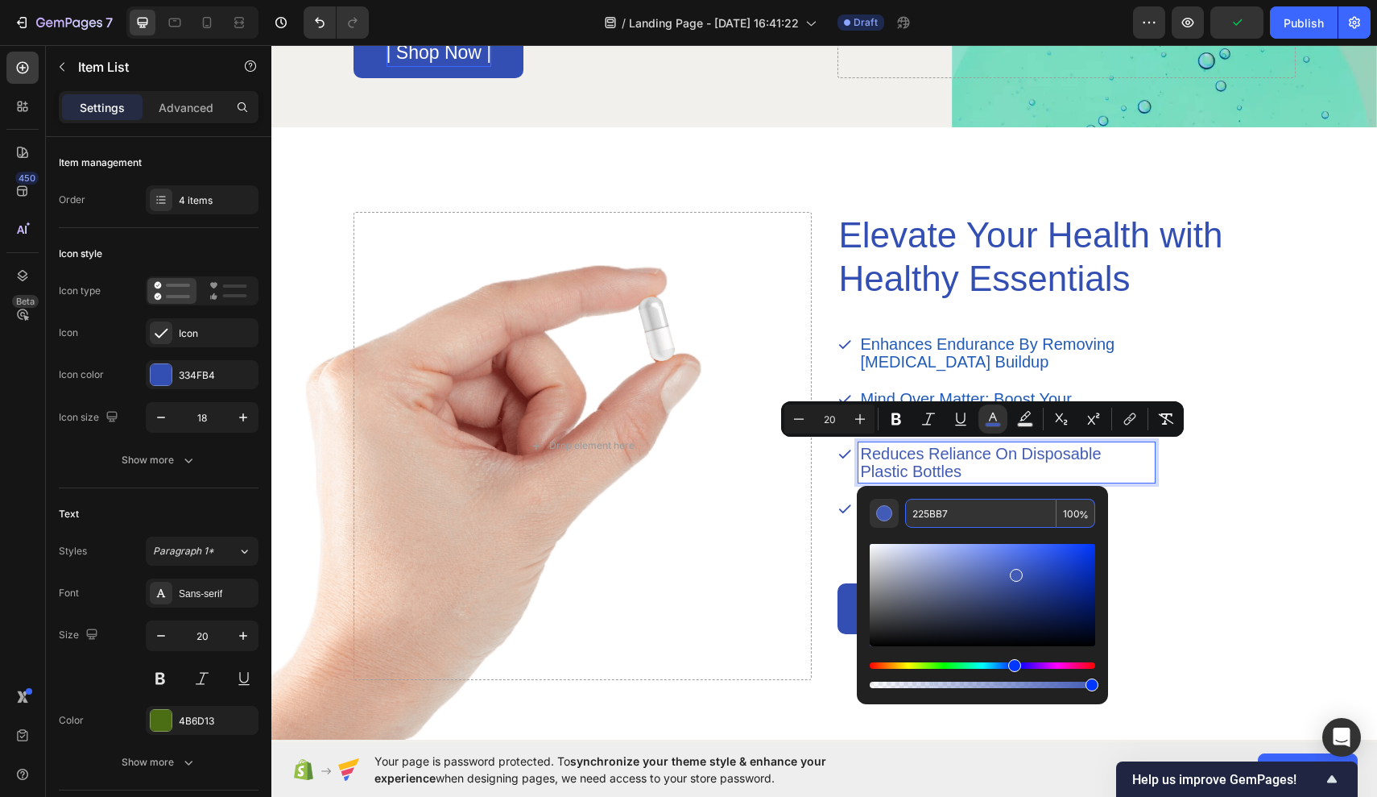
type input "225BB7"
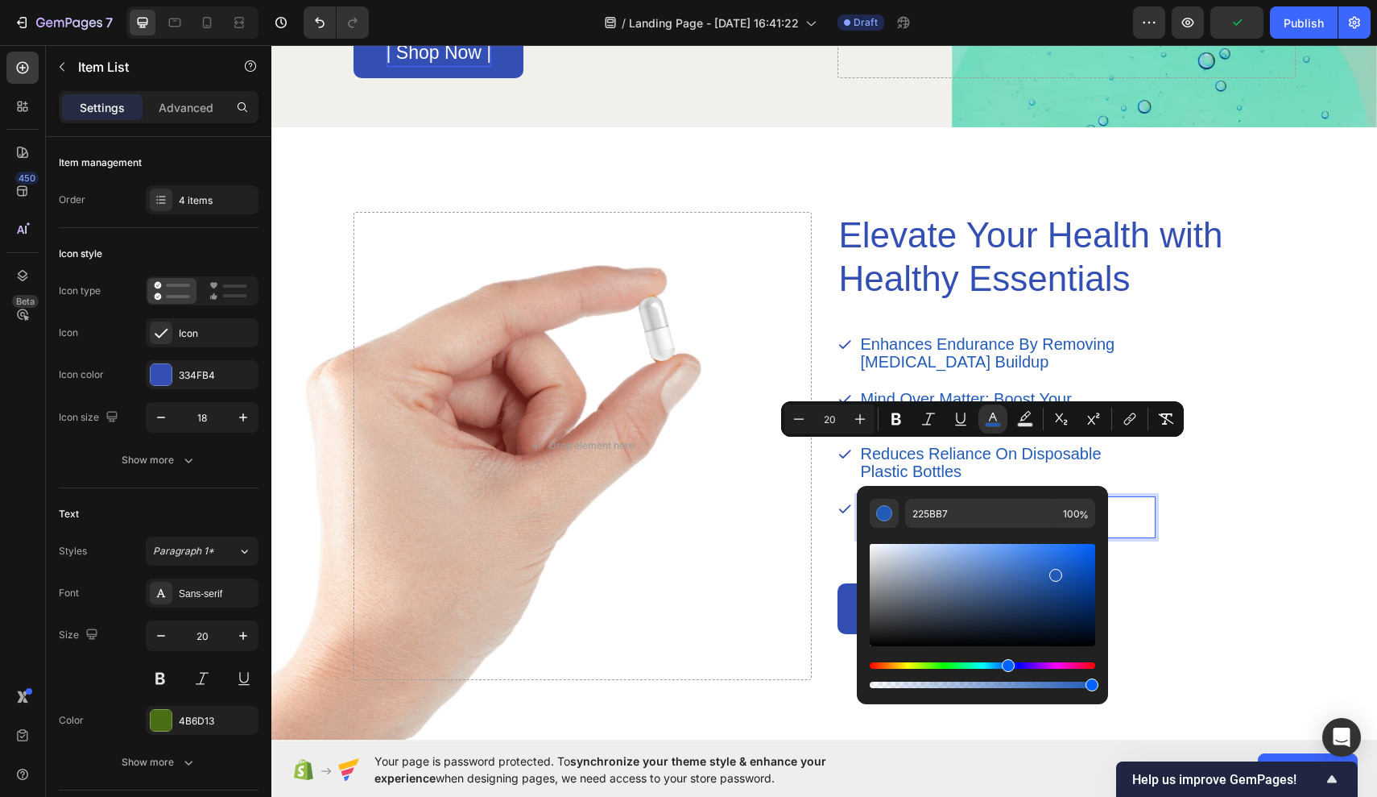
click at [1149, 519] on p "Glow from Within: HydroBoost for Radiant Skin and Hair" at bounding box center [1007, 516] width 292 height 35
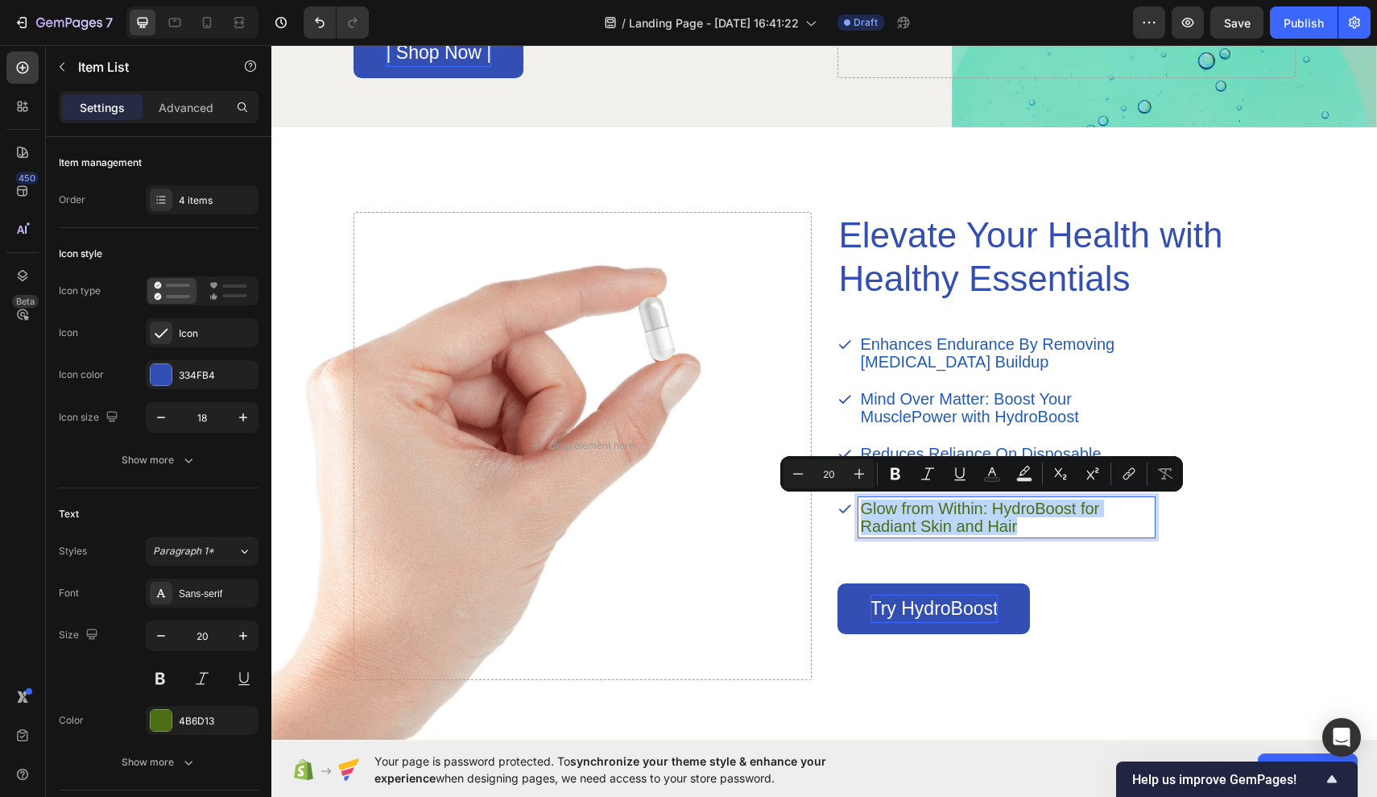
drag, startPoint x: 1023, startPoint y: 525, endPoint x: 864, endPoint y: 503, distance: 161.1
click at [864, 503] on p "Glow from Within: HydroBoost for Radiant Skin and Hair" at bounding box center [1007, 516] width 292 height 35
click at [986, 478] on rect "Editor contextual toolbar" at bounding box center [992, 480] width 15 height 4
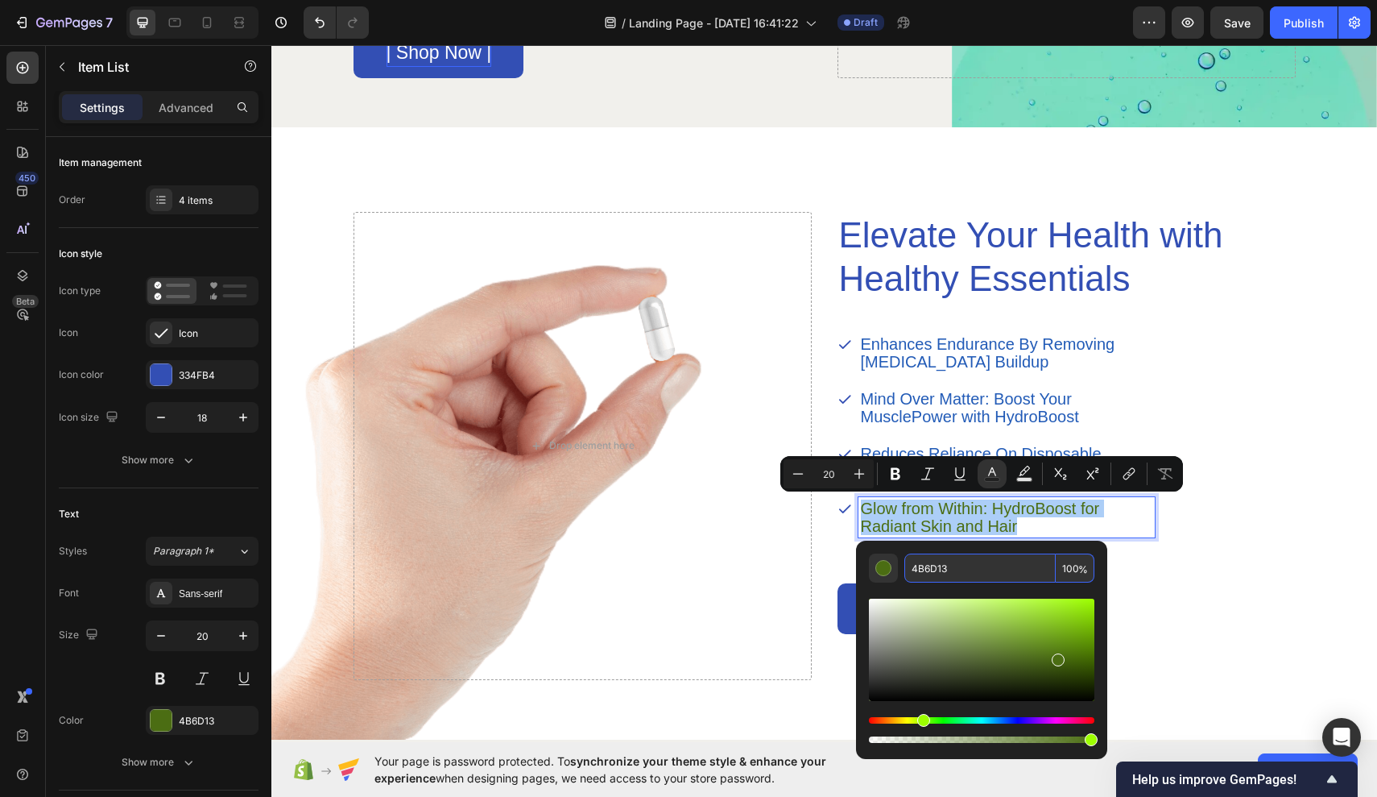
click at [942, 570] on input "4B6D13" at bounding box center [980, 567] width 151 height 29
click at [939, 565] on input "4B6D13" at bounding box center [980, 567] width 151 height 29
click at [942, 571] on input "4B6D13" at bounding box center [980, 567] width 151 height 29
type input "423"
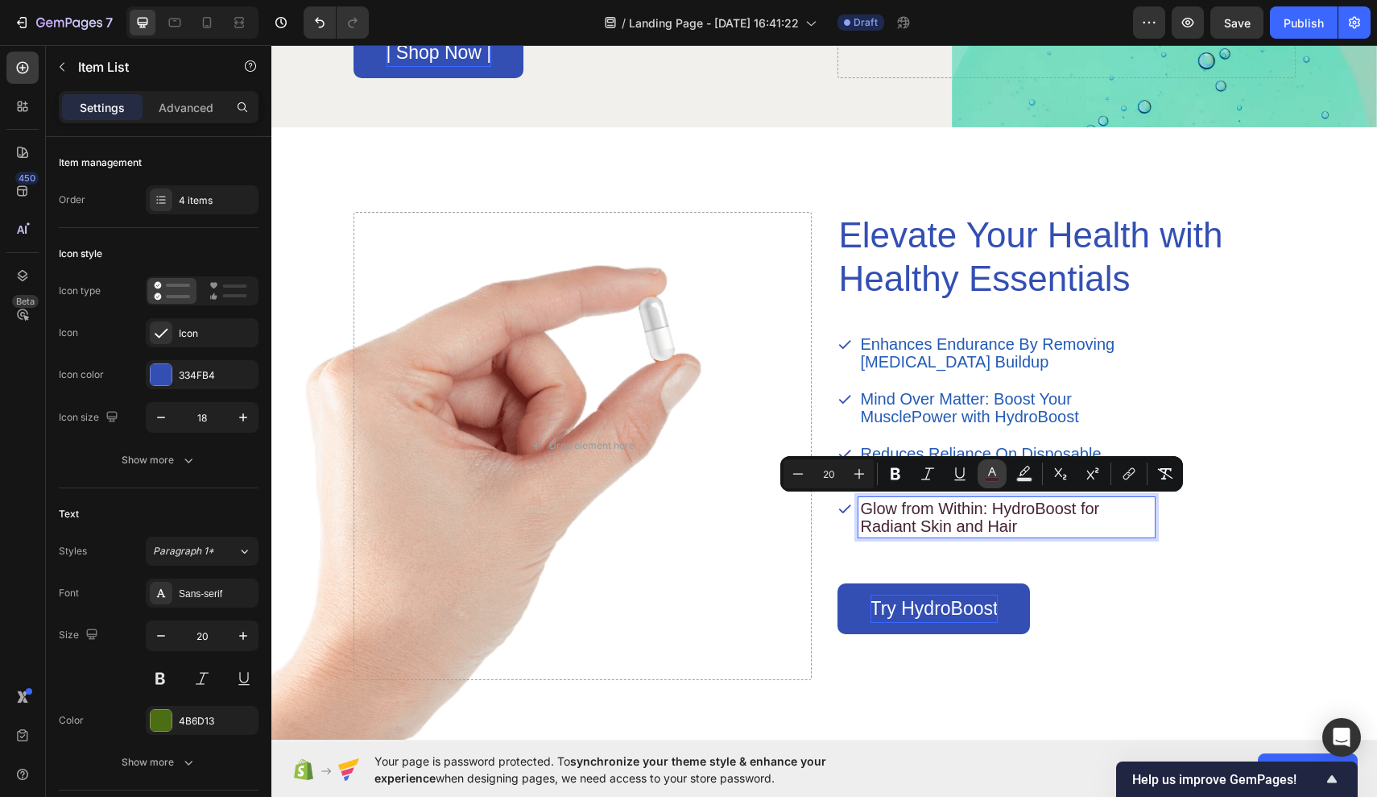
click at [995, 467] on icon "Editor contextual toolbar" at bounding box center [992, 474] width 16 height 16
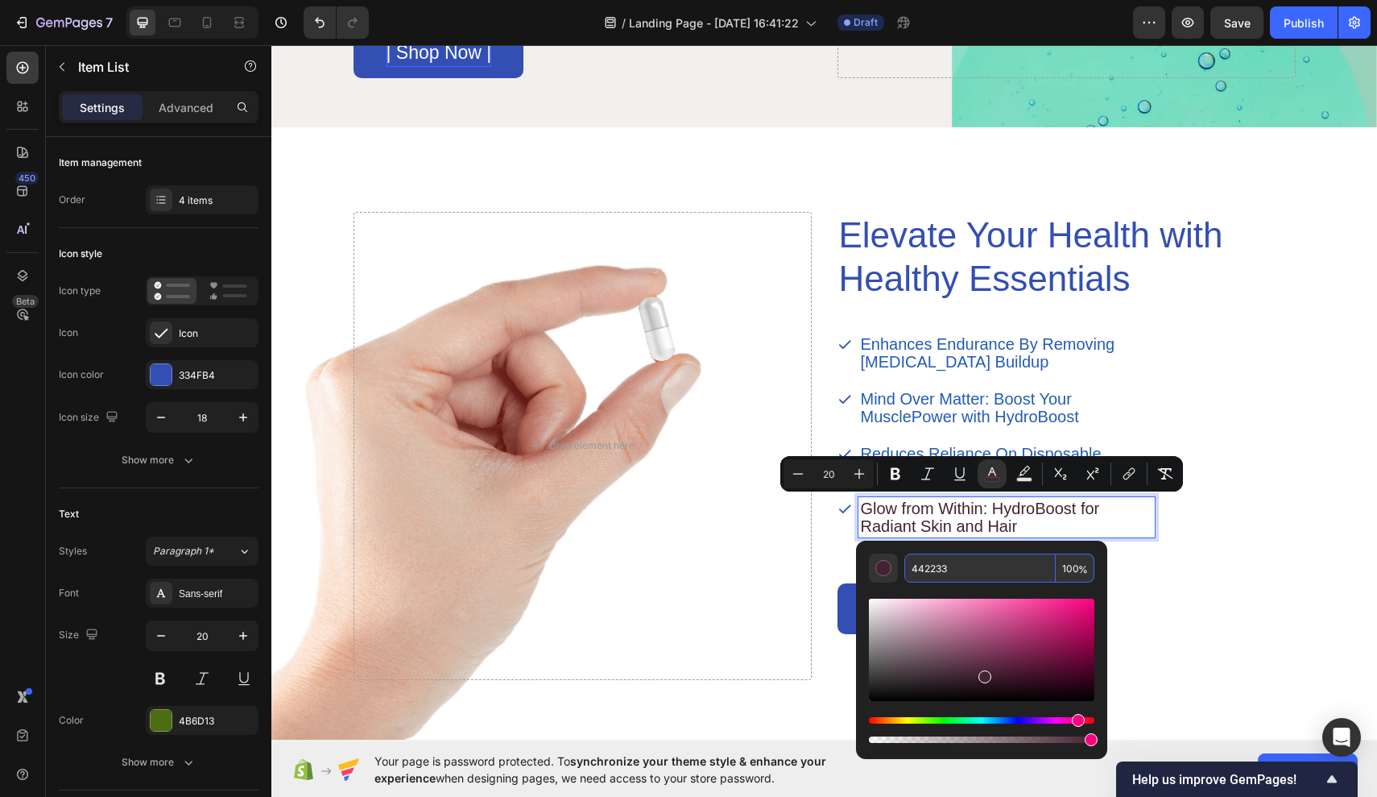
click at [926, 570] on input "442233" at bounding box center [980, 567] width 151 height 29
click at [931, 569] on input "422233" at bounding box center [980, 567] width 151 height 29
click at [971, 566] on input "422233" at bounding box center [980, 567] width 151 height 29
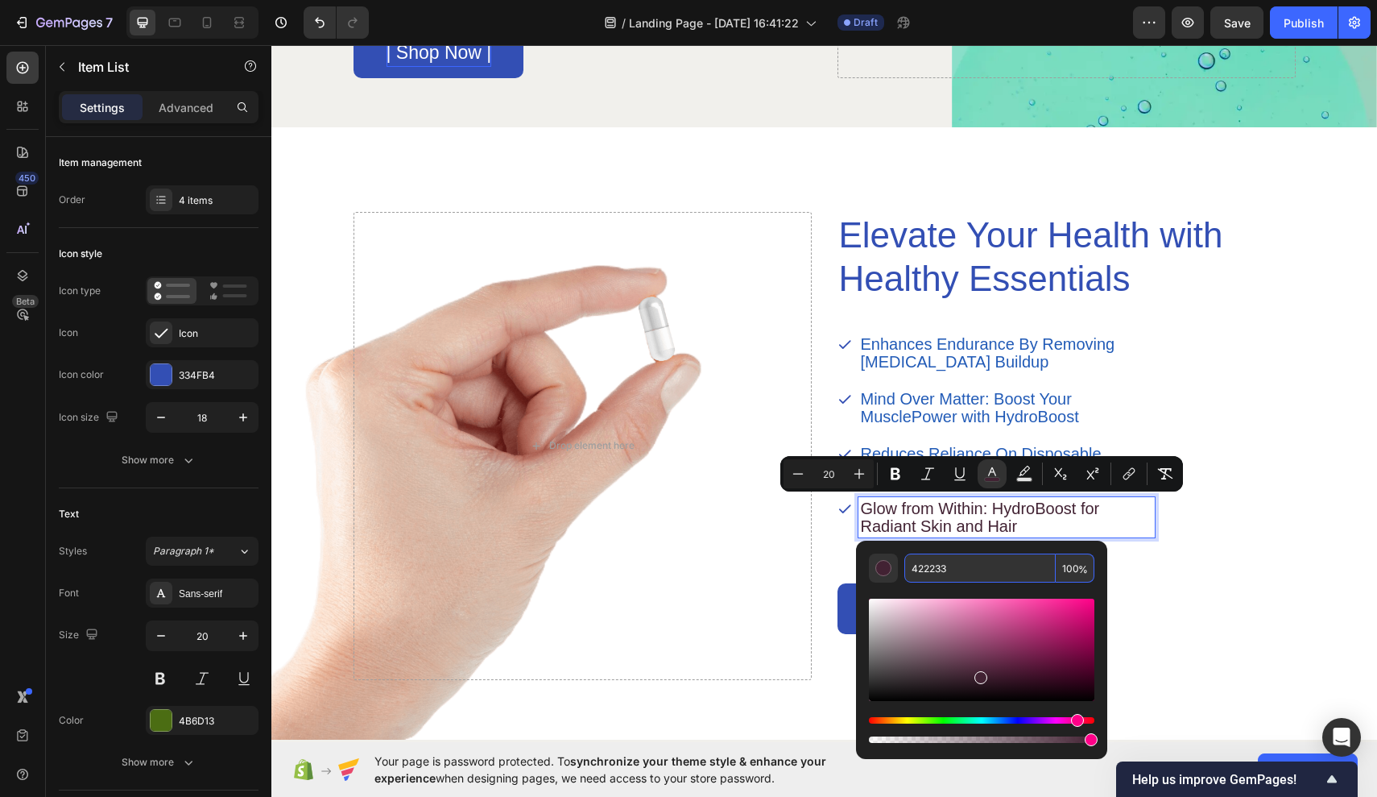
click at [959, 565] on input "422233" at bounding box center [980, 567] width 151 height 29
click at [938, 565] on input "422233" at bounding box center [980, 567] width 151 height 29
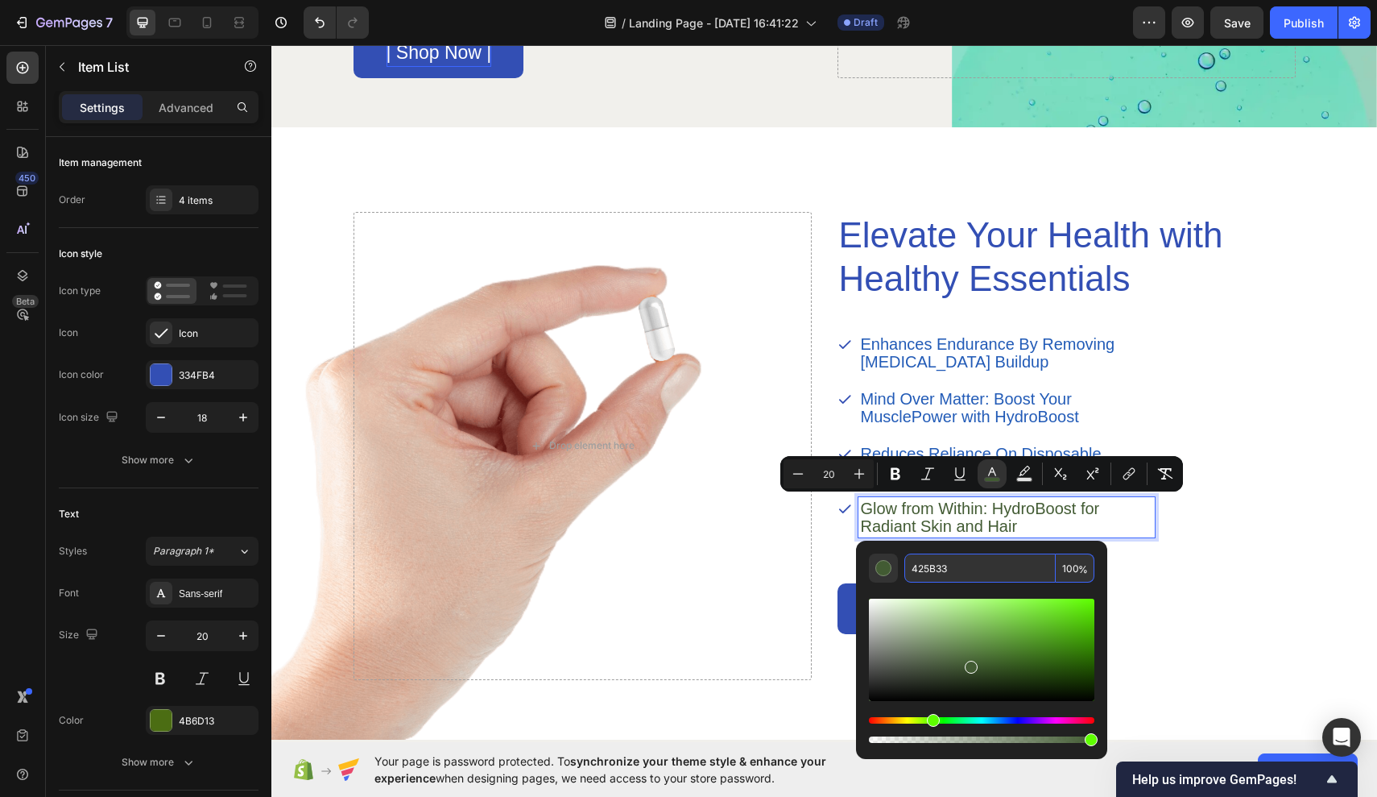
click at [941, 569] on input "425B33" at bounding box center [980, 567] width 151 height 29
click at [951, 569] on input "425B33" at bounding box center [980, 567] width 151 height 29
click at [967, 568] on input "425B33" at bounding box center [980, 567] width 151 height 29
click at [944, 568] on input "425B33" at bounding box center [980, 567] width 151 height 29
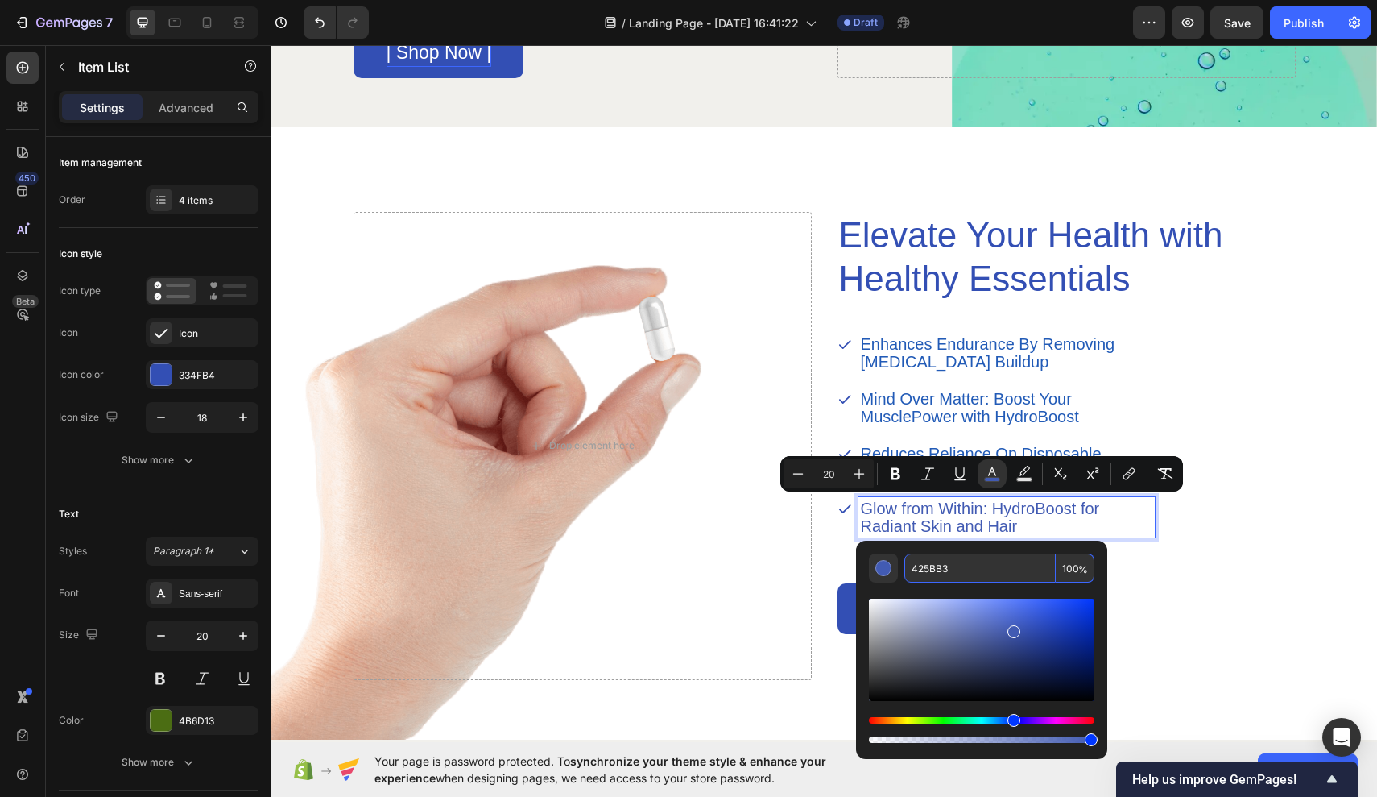
click at [970, 570] on input "425BB3" at bounding box center [980, 567] width 151 height 29
click at [997, 574] on input "425BB3" at bounding box center [980, 567] width 151 height 29
click at [922, 565] on input "425BB7" at bounding box center [980, 567] width 151 height 29
click at [928, 566] on input "425BB7" at bounding box center [980, 567] width 151 height 29
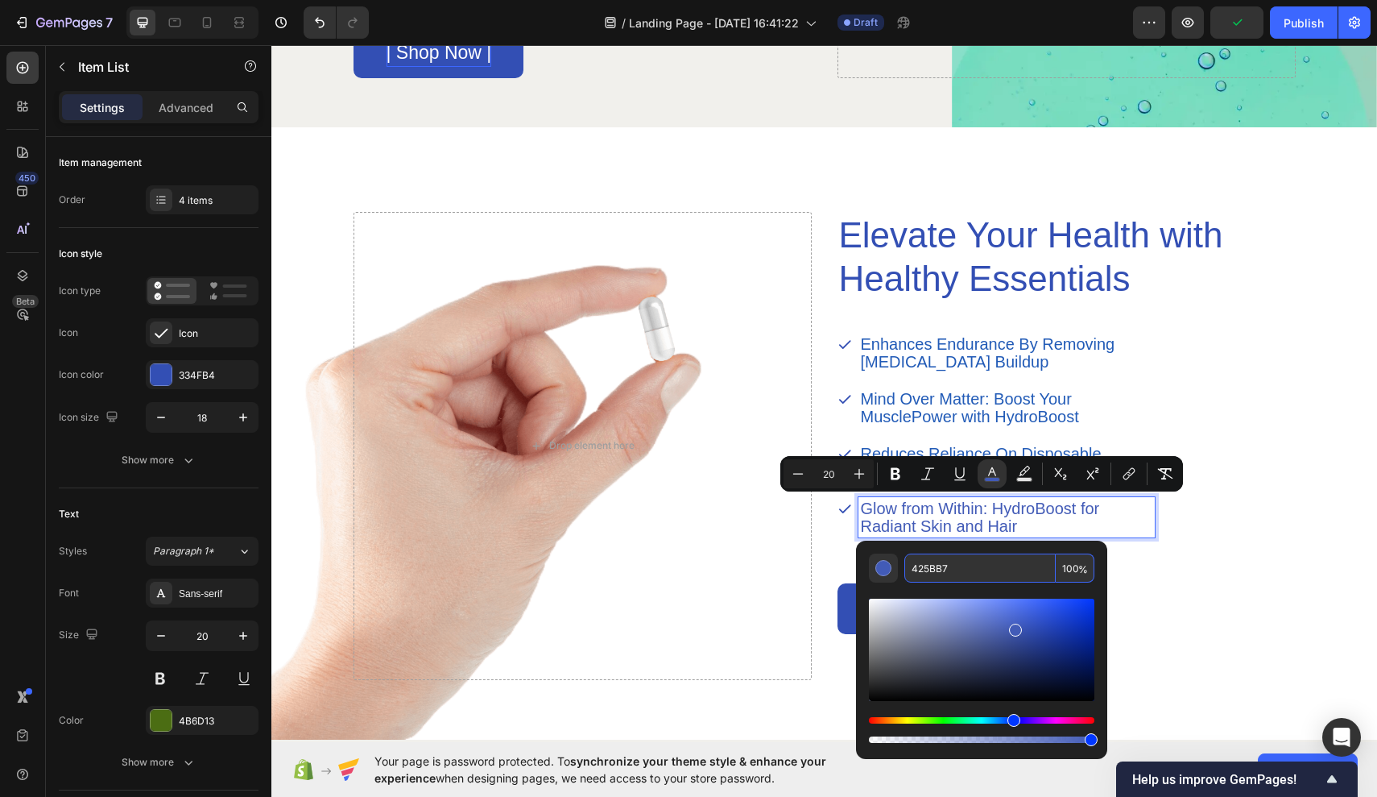
click at [920, 565] on input "425BB7" at bounding box center [980, 567] width 151 height 29
type input "225BB7"
click at [1140, 590] on div "Try HydroBoost Button" at bounding box center [996, 608] width 317 height 51
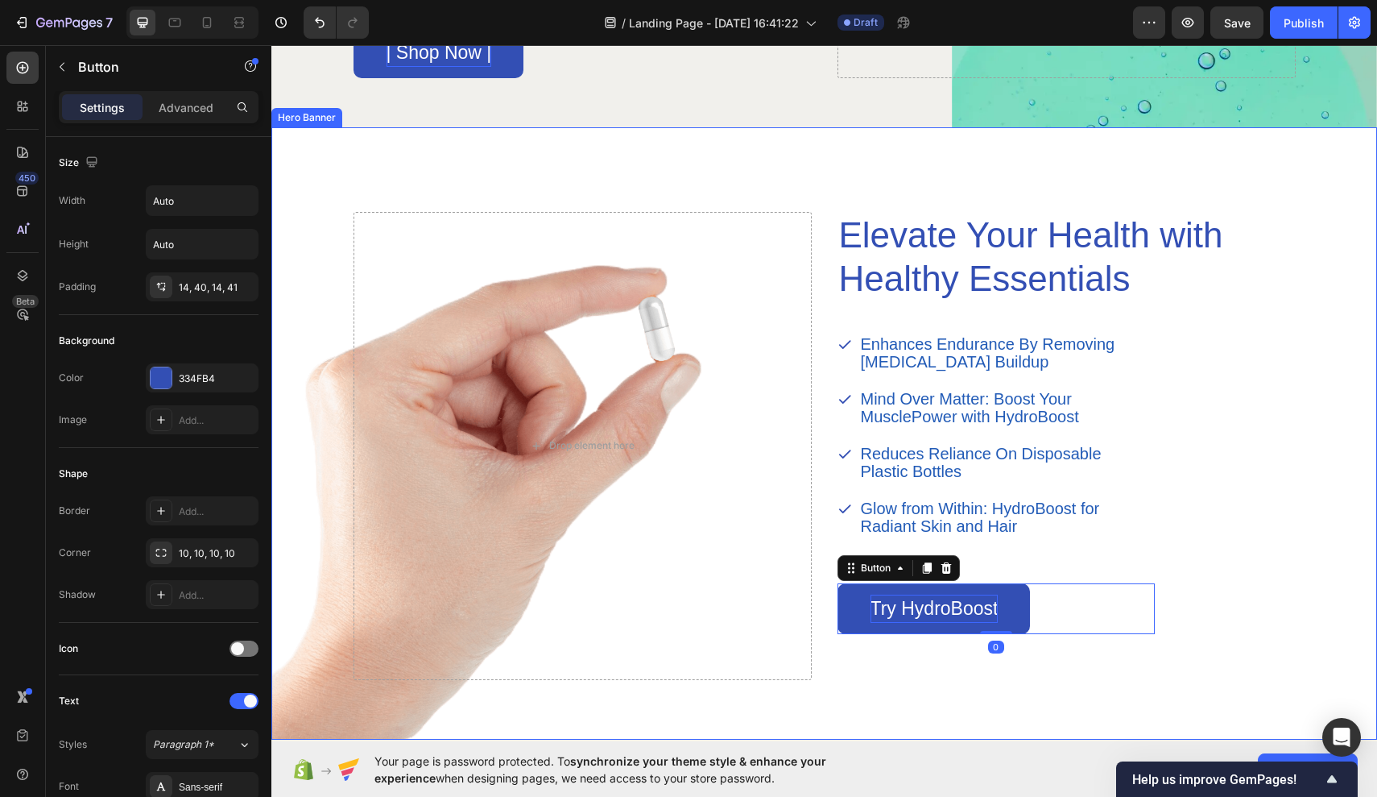
click at [1311, 450] on div "Elevate Your Health with Healthy Essentials Heading Enhances Endurance By Remov…" at bounding box center [824, 433] width 983 height 615
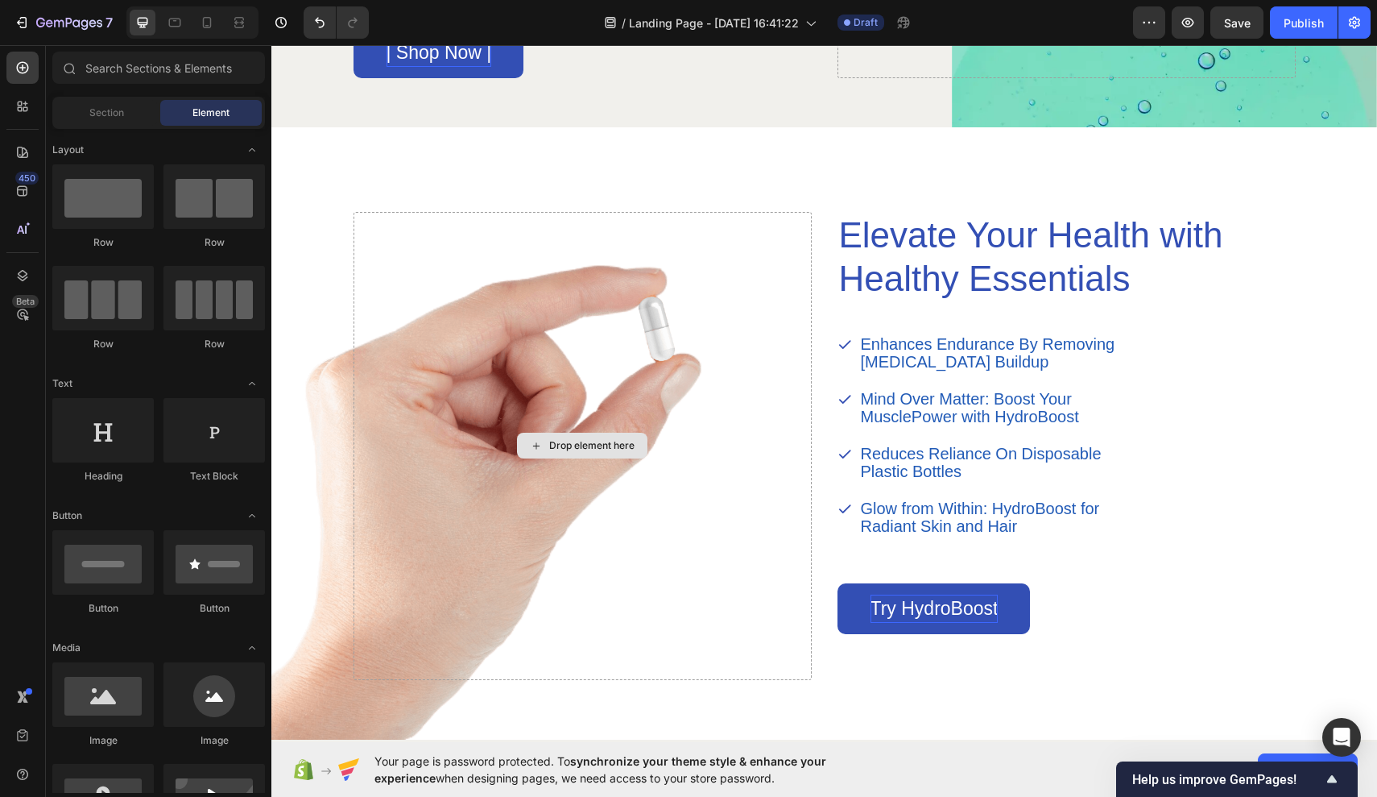
click at [569, 446] on div "Drop element here" at bounding box center [591, 445] width 85 height 13
click at [425, 391] on div "Drop element here" at bounding box center [583, 446] width 458 height 468
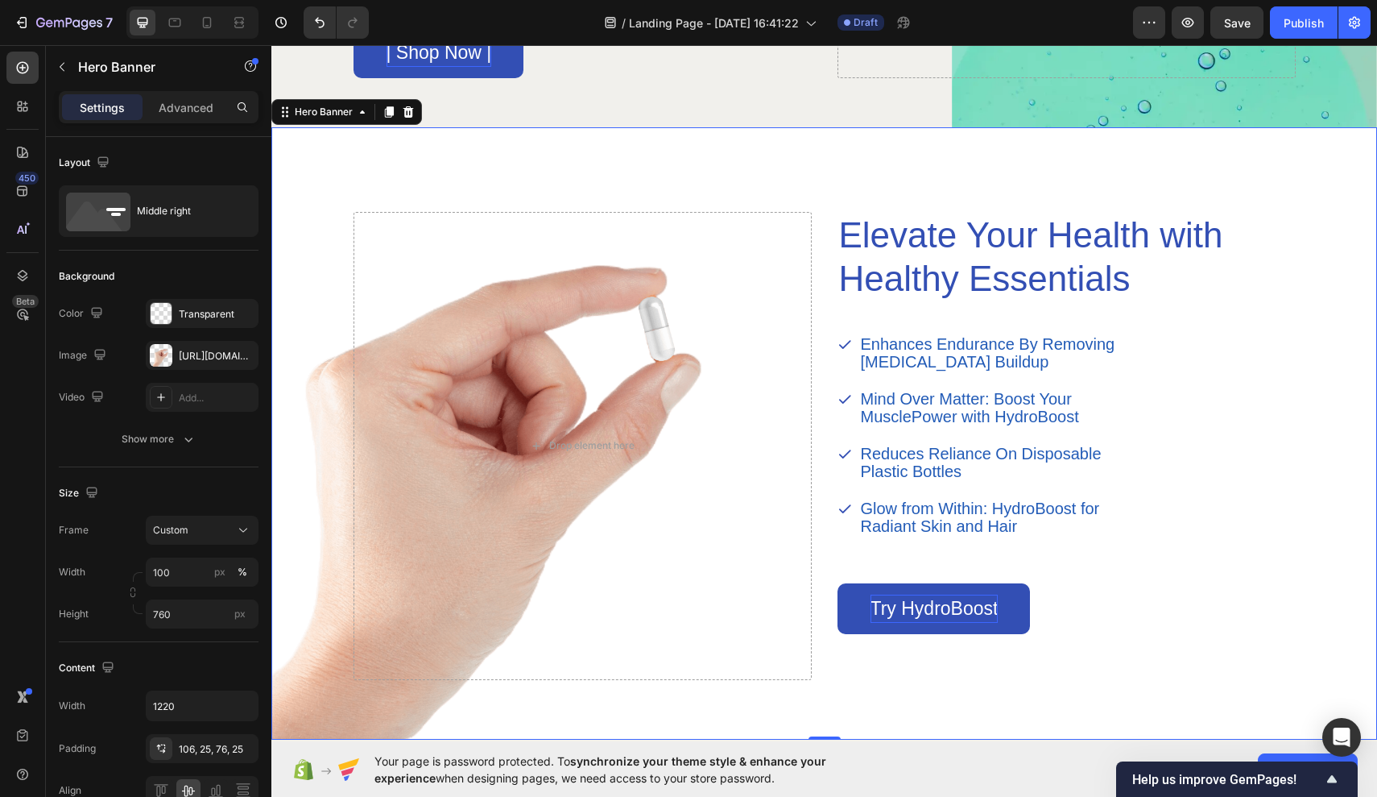
click at [316, 365] on div "Background Image" at bounding box center [824, 433] width 1106 height 612
click at [574, 456] on div "Drop element here" at bounding box center [582, 446] width 130 height 26
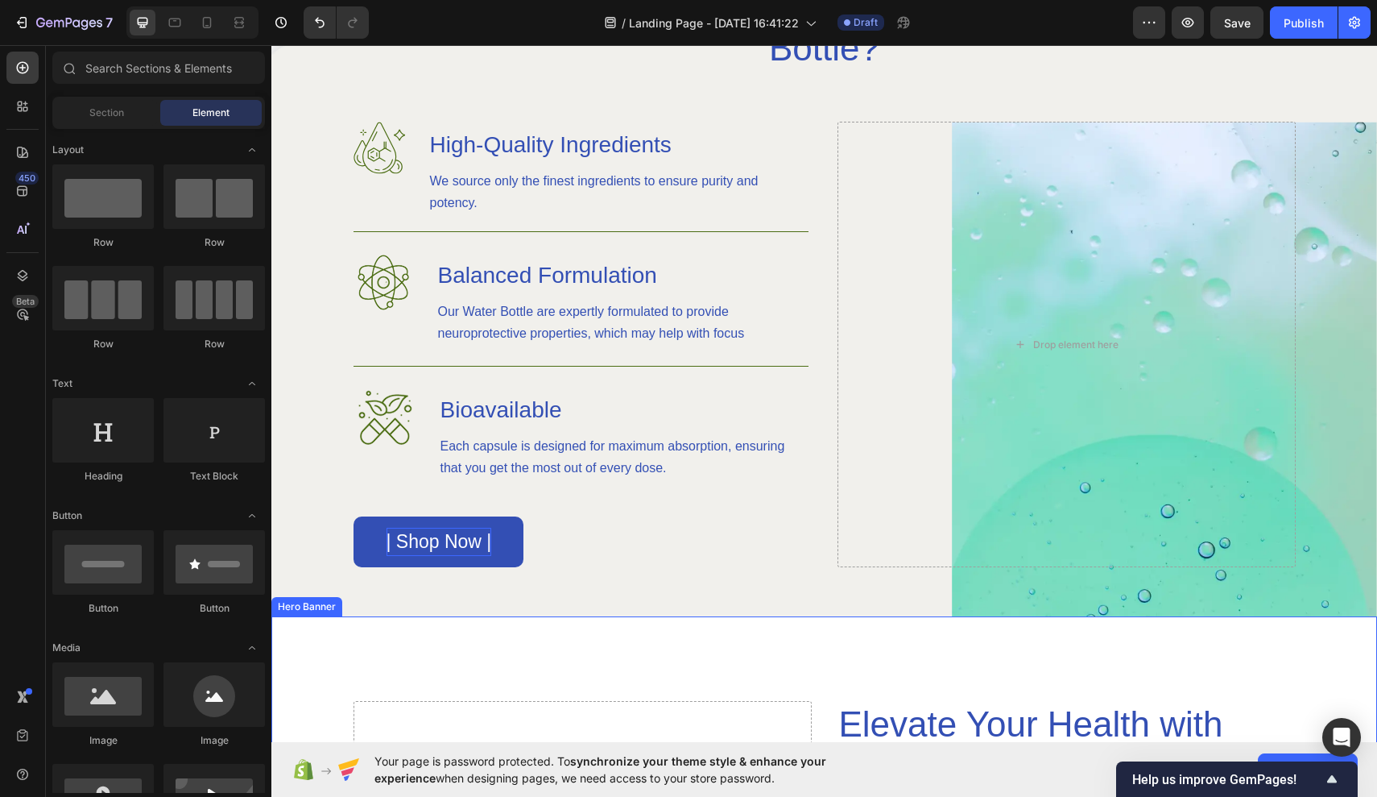
scroll to position [1151, 0]
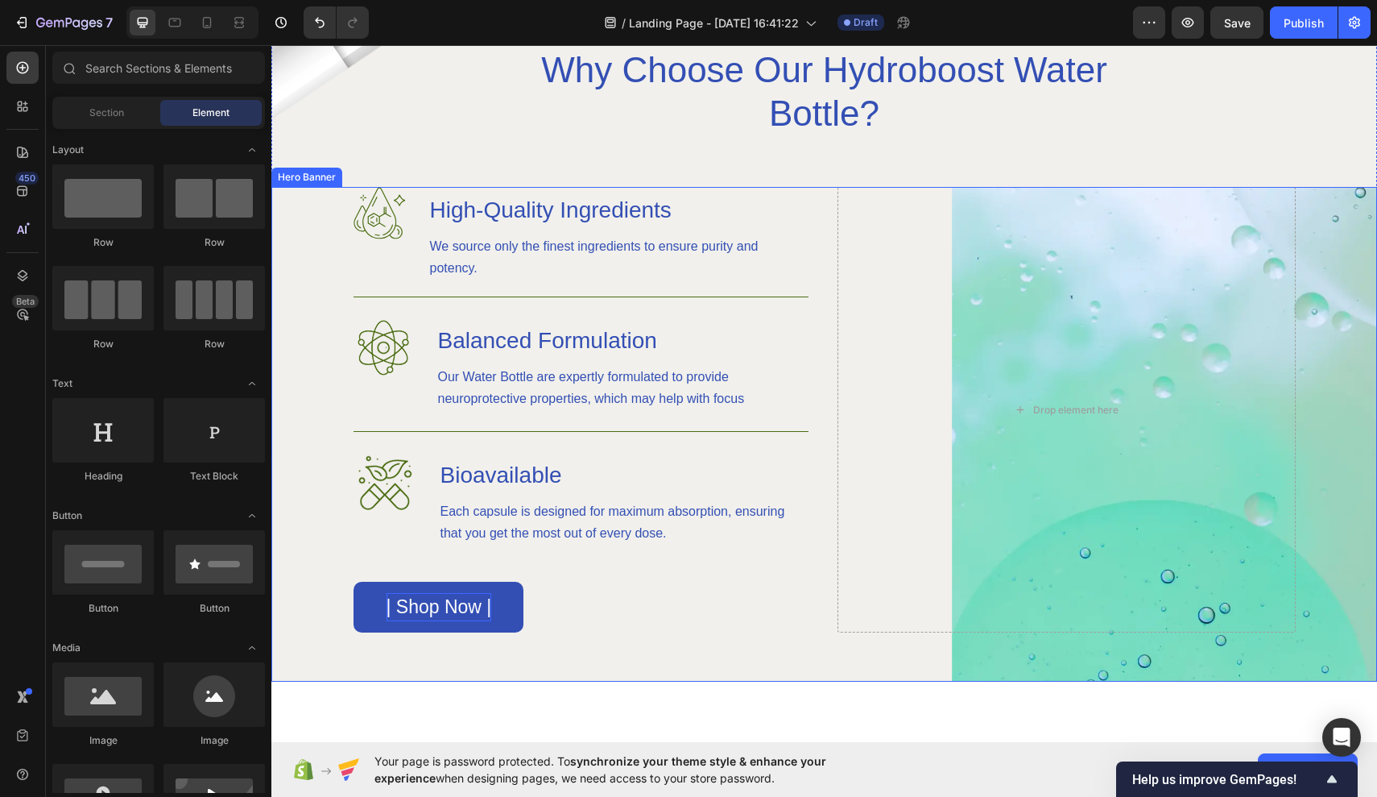
click at [1316, 412] on div "Background Image" at bounding box center [824, 434] width 1106 height 495
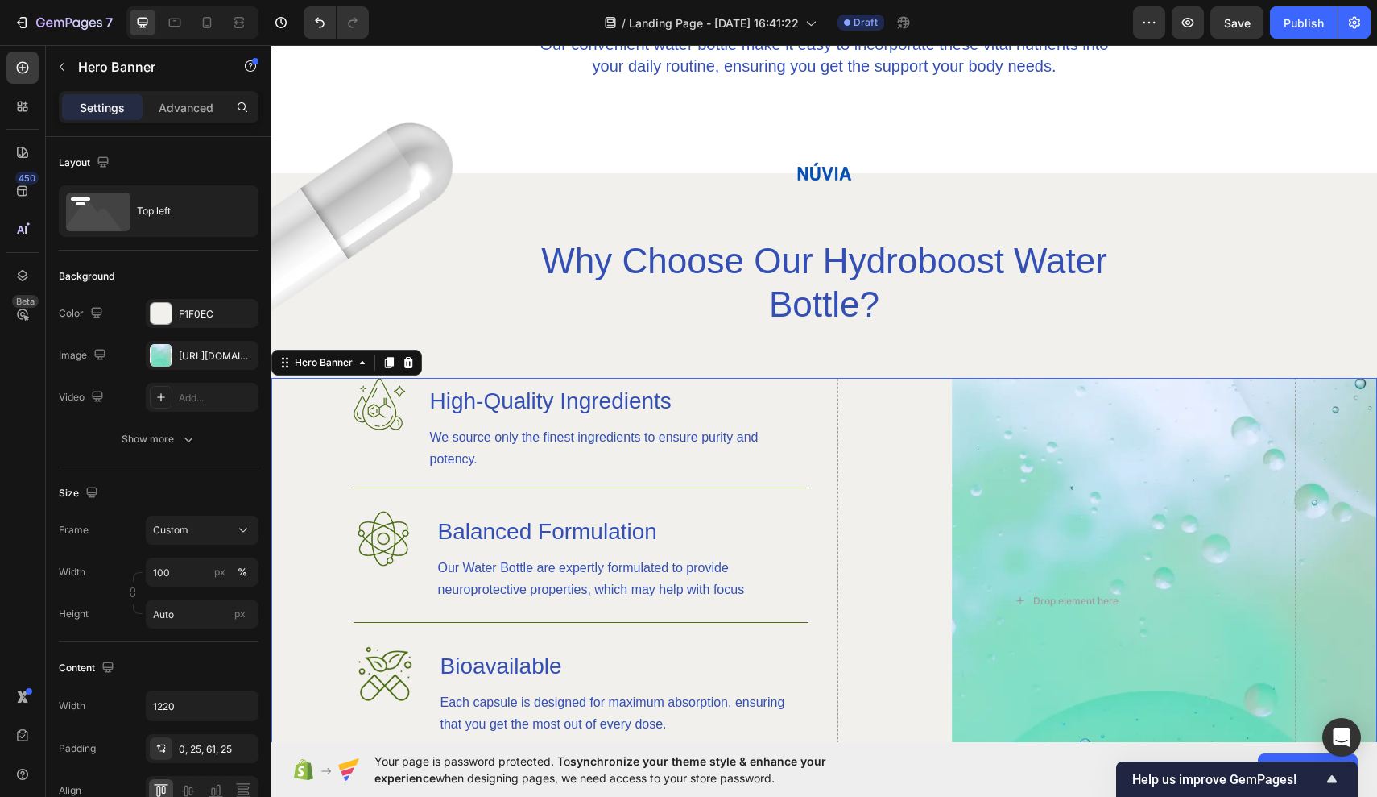
scroll to position [940, 0]
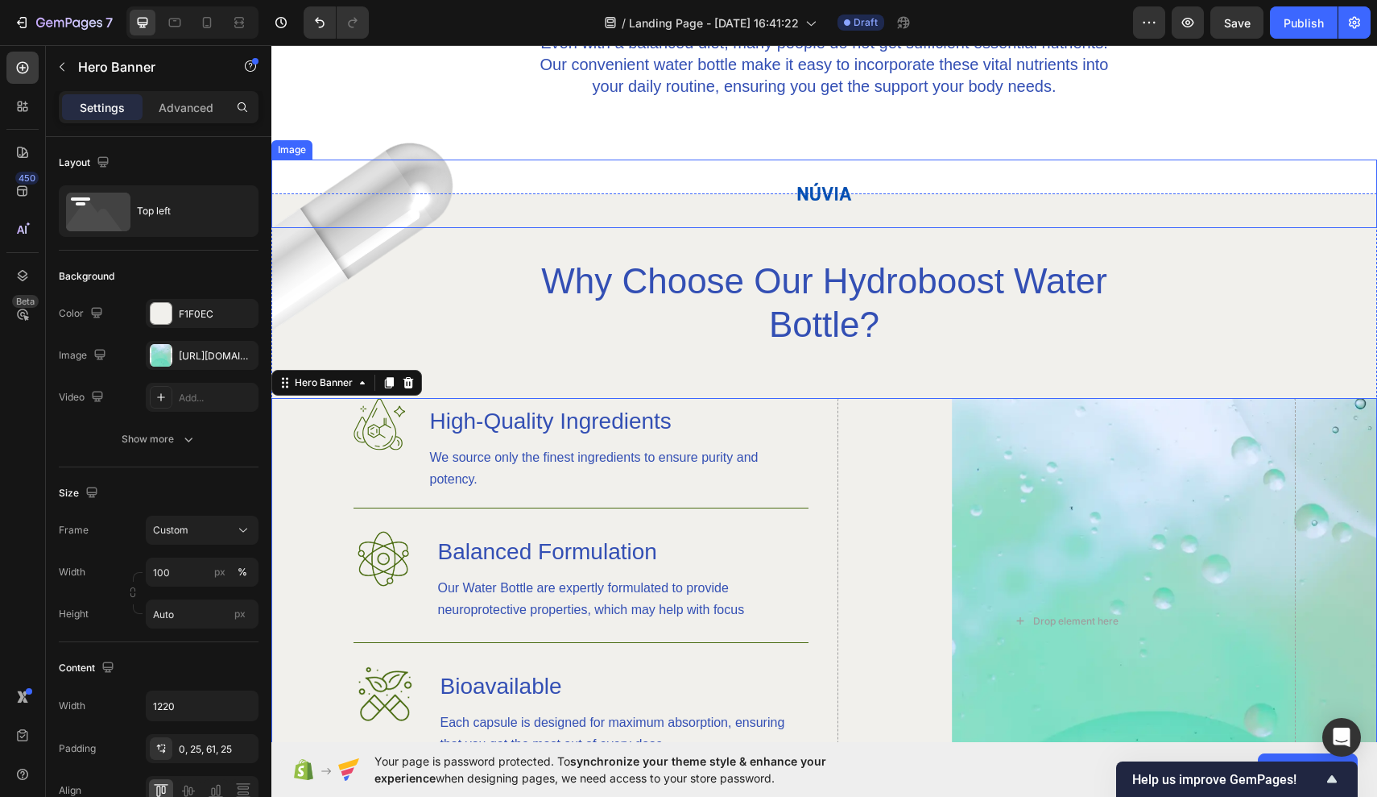
click at [387, 226] on div at bounding box center [824, 193] width 1106 height 68
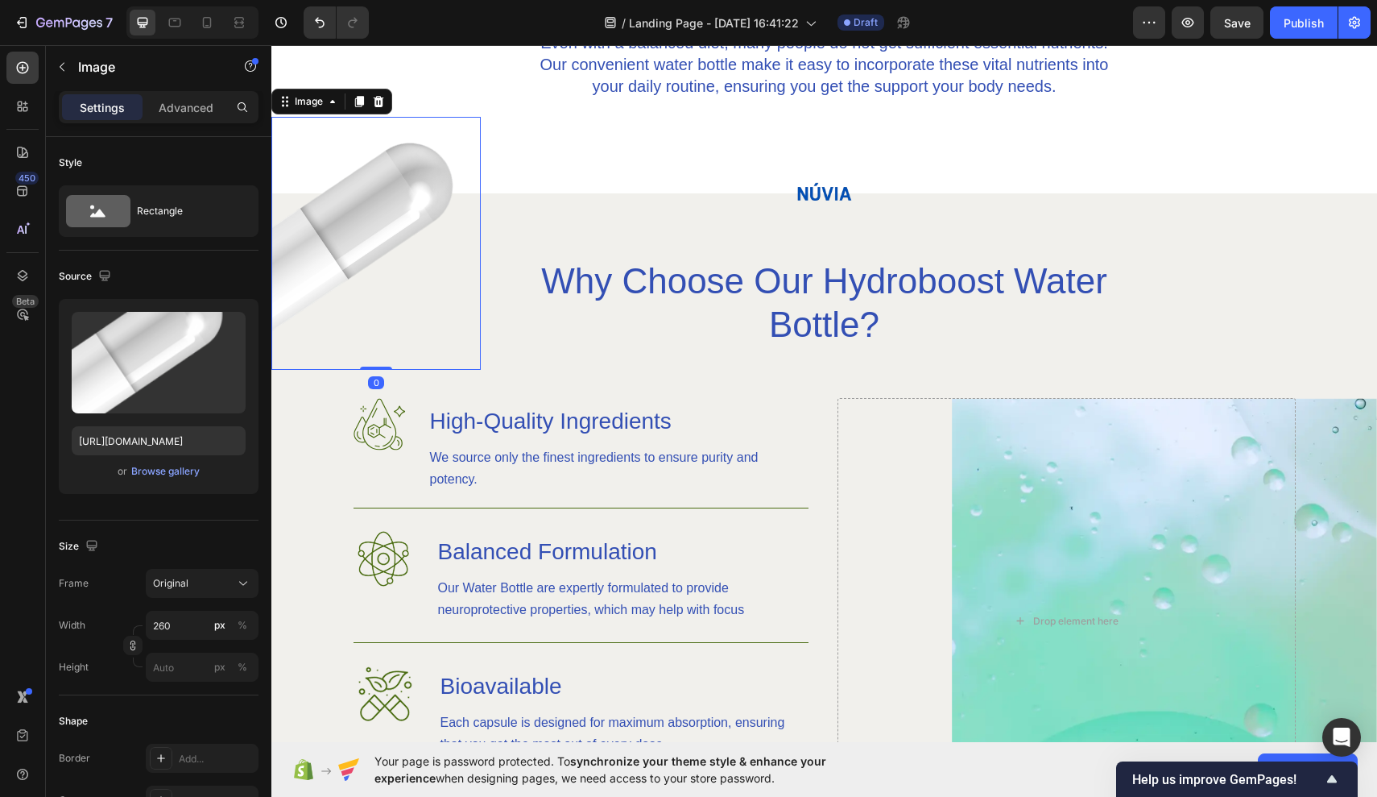
click at [375, 250] on img at bounding box center [375, 243] width 209 height 253
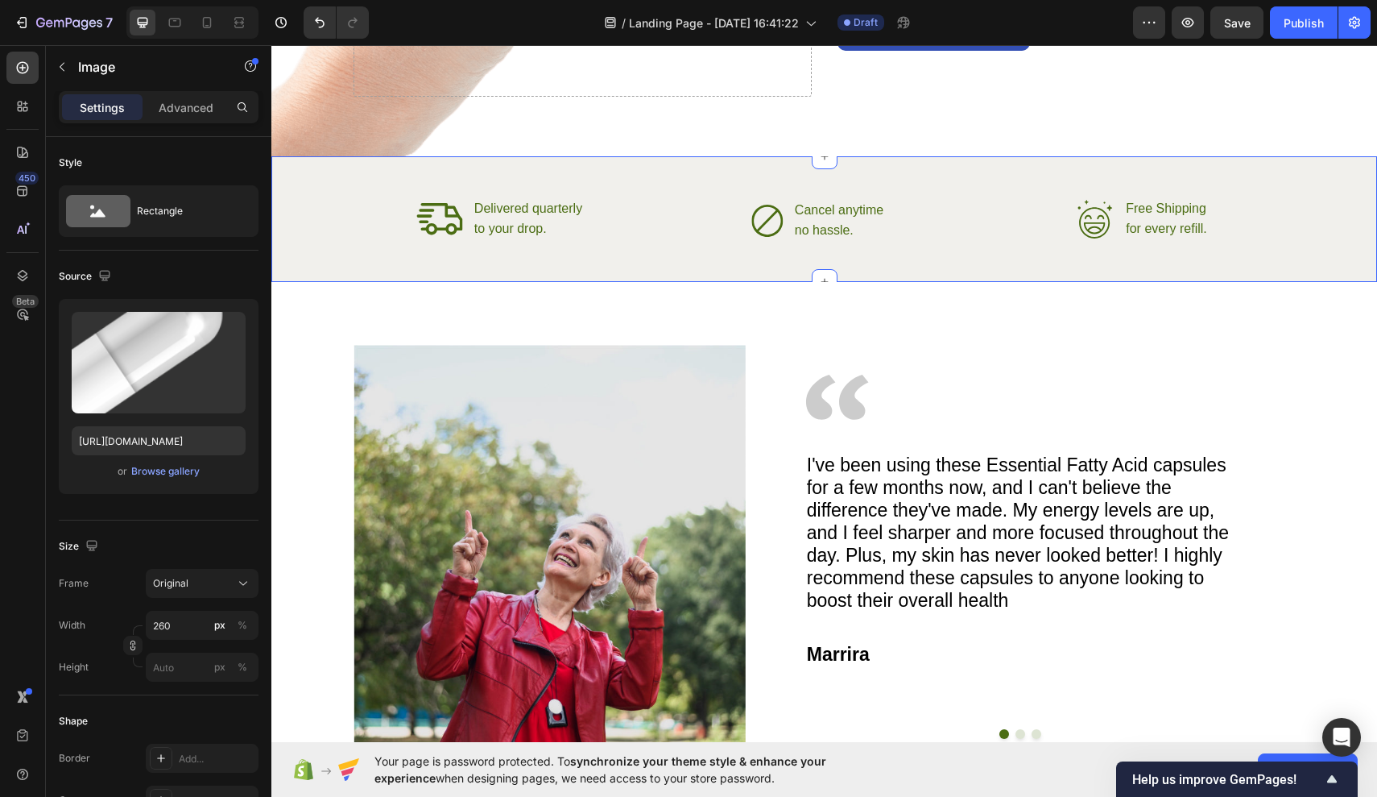
scroll to position [2291, 0]
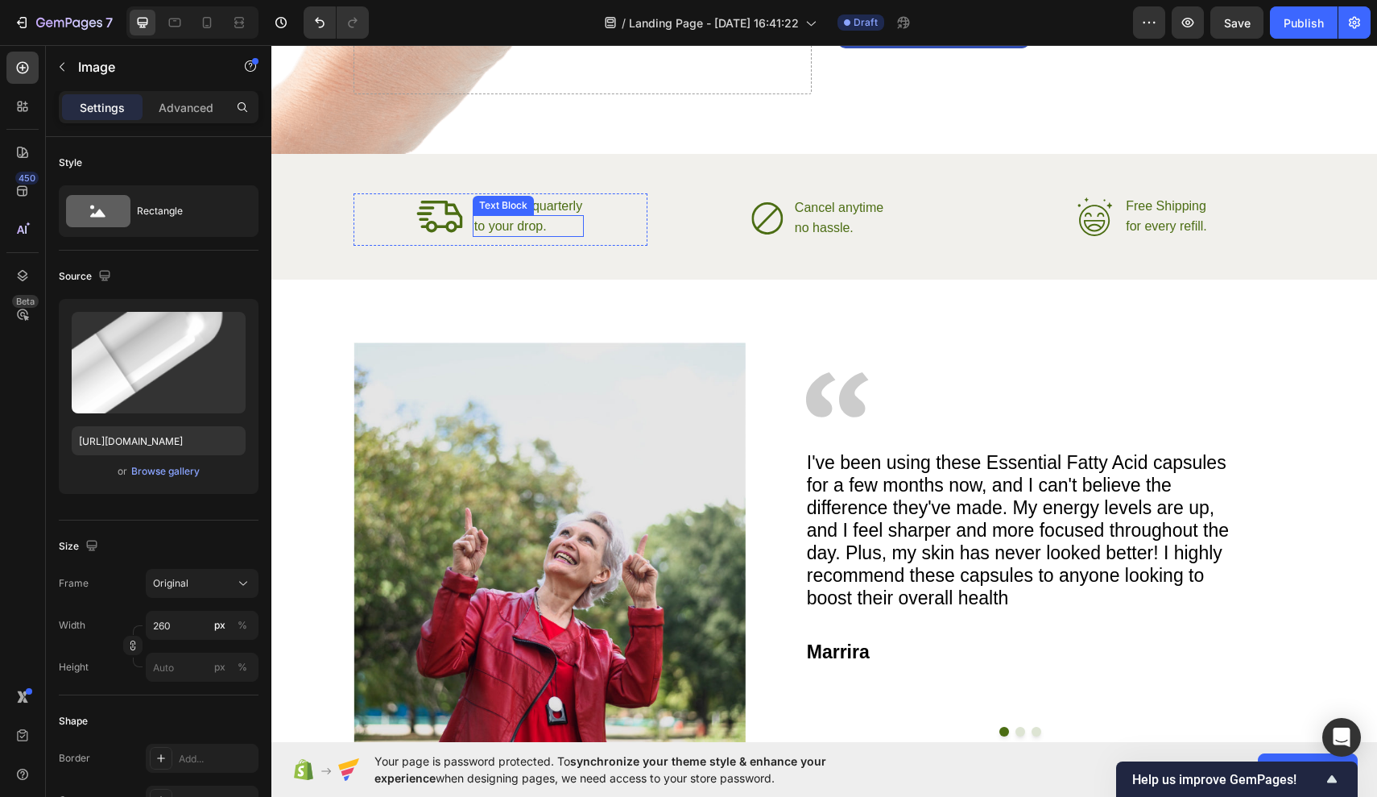
click at [554, 221] on p "to your drop." at bounding box center [528, 226] width 108 height 19
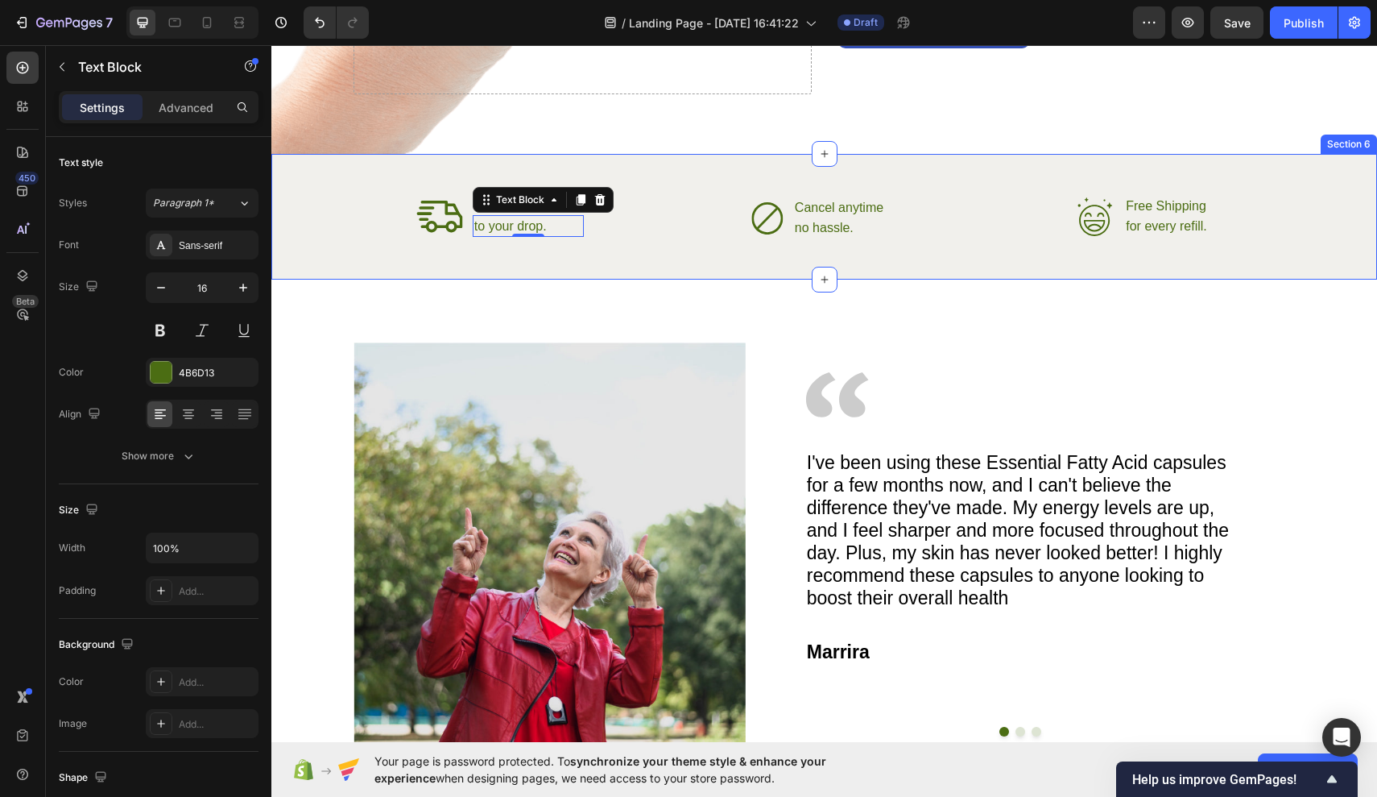
click at [619, 273] on div "Icon Delivered quarterly Text Block to your drop. Text Block 0 Advanced List Ic…" at bounding box center [824, 217] width 1106 height 126
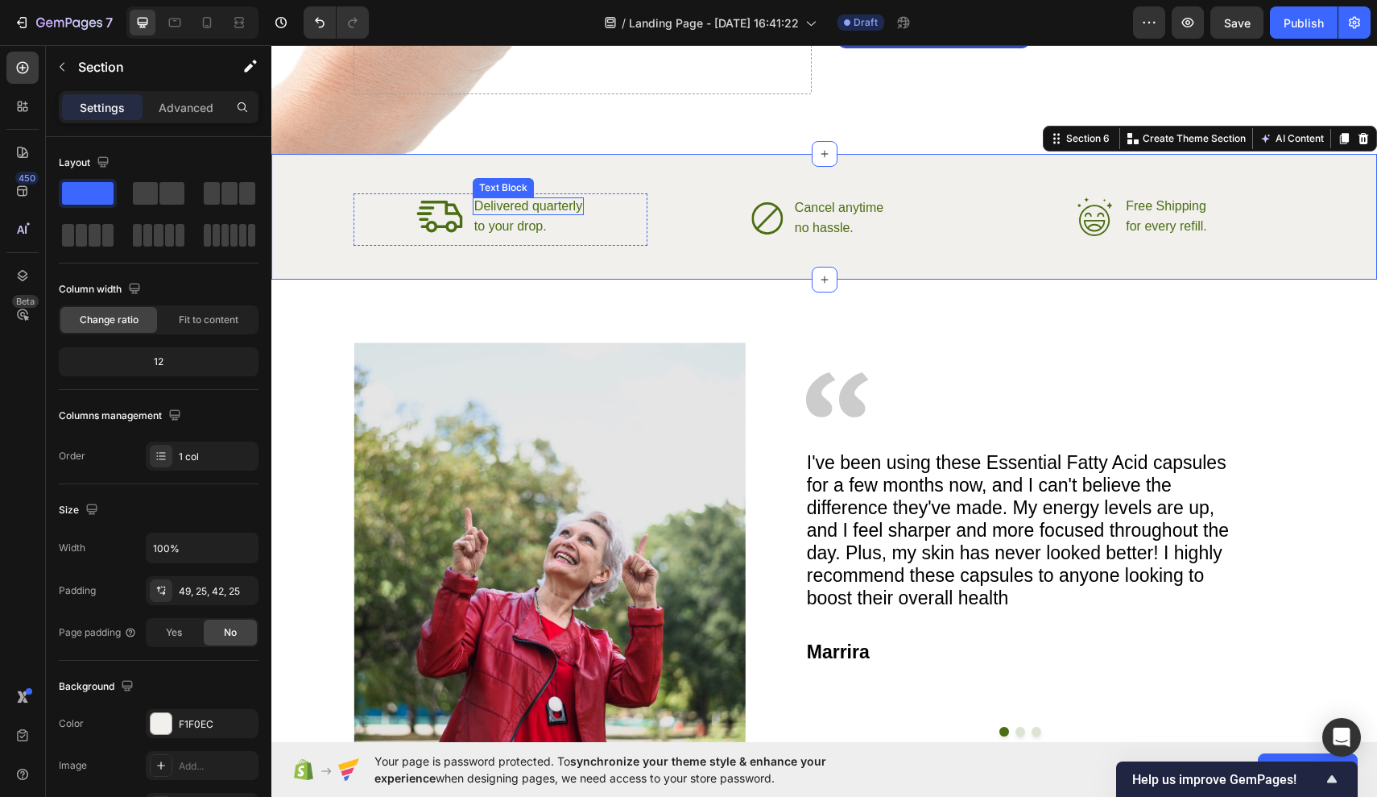
click at [478, 209] on p "Delivered quarterly" at bounding box center [528, 206] width 108 height 14
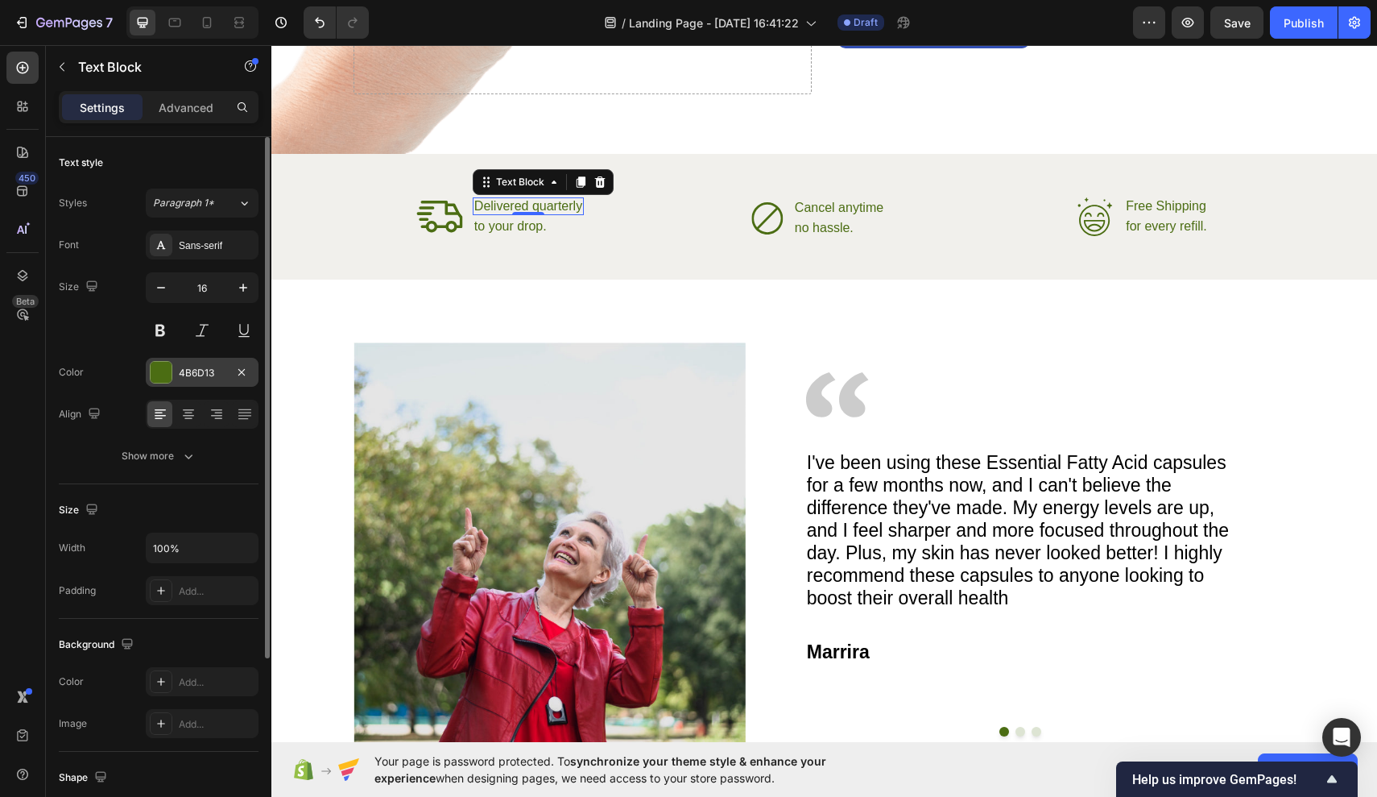
click at [213, 373] on div "4B6D13" at bounding box center [202, 373] width 47 height 14
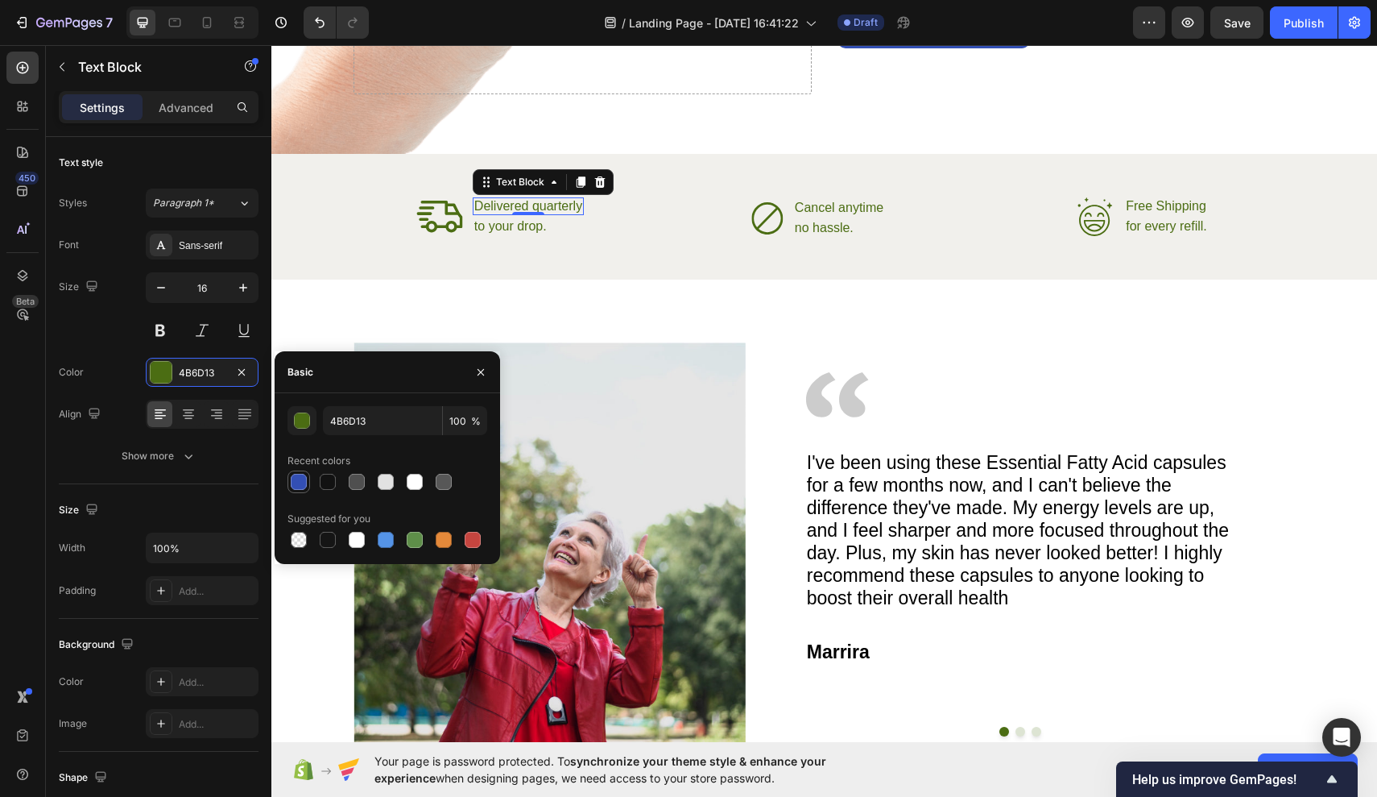
click at [294, 487] on div at bounding box center [299, 482] width 16 height 16
type input "334FB4"
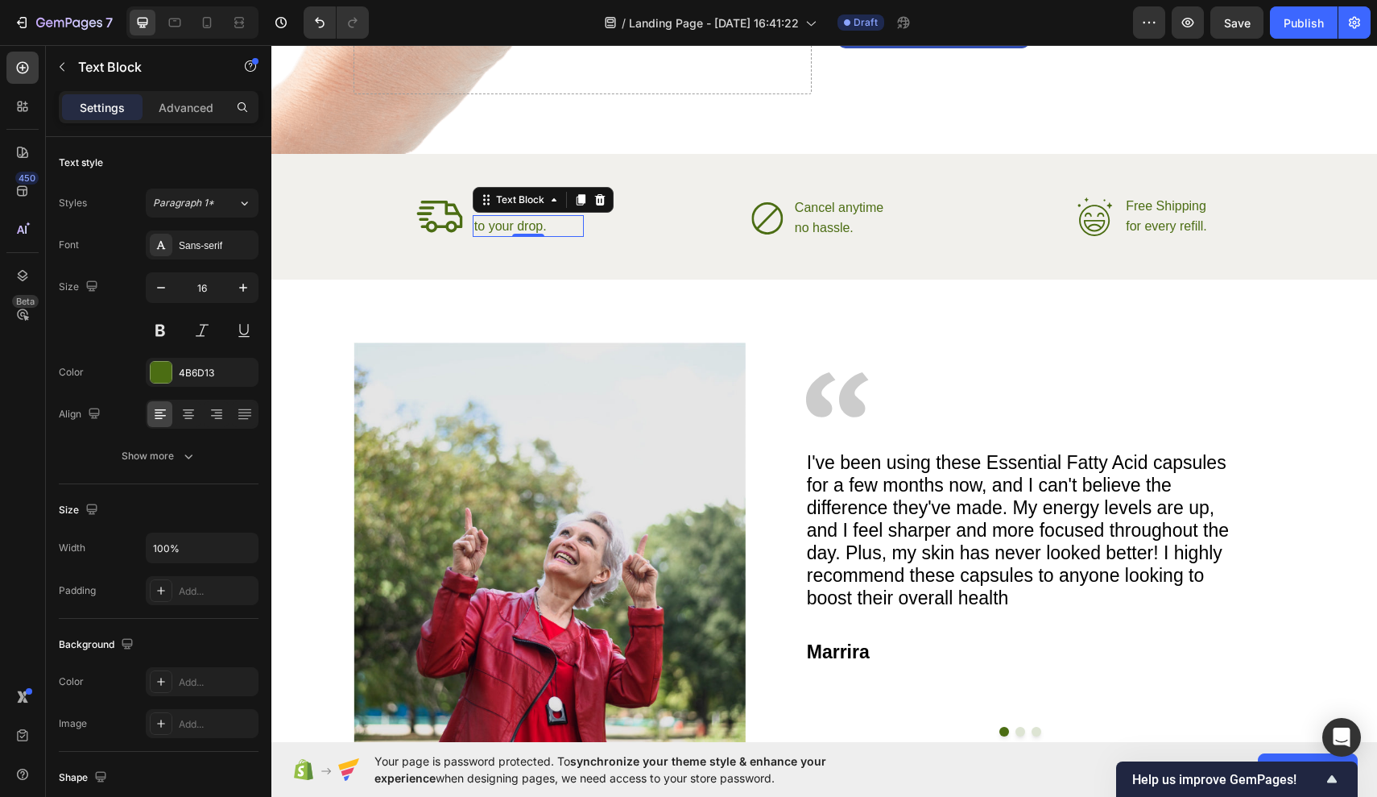
click at [500, 226] on p "to your drop." at bounding box center [528, 226] width 108 height 19
click at [222, 372] on div "4B6D13" at bounding box center [202, 373] width 47 height 14
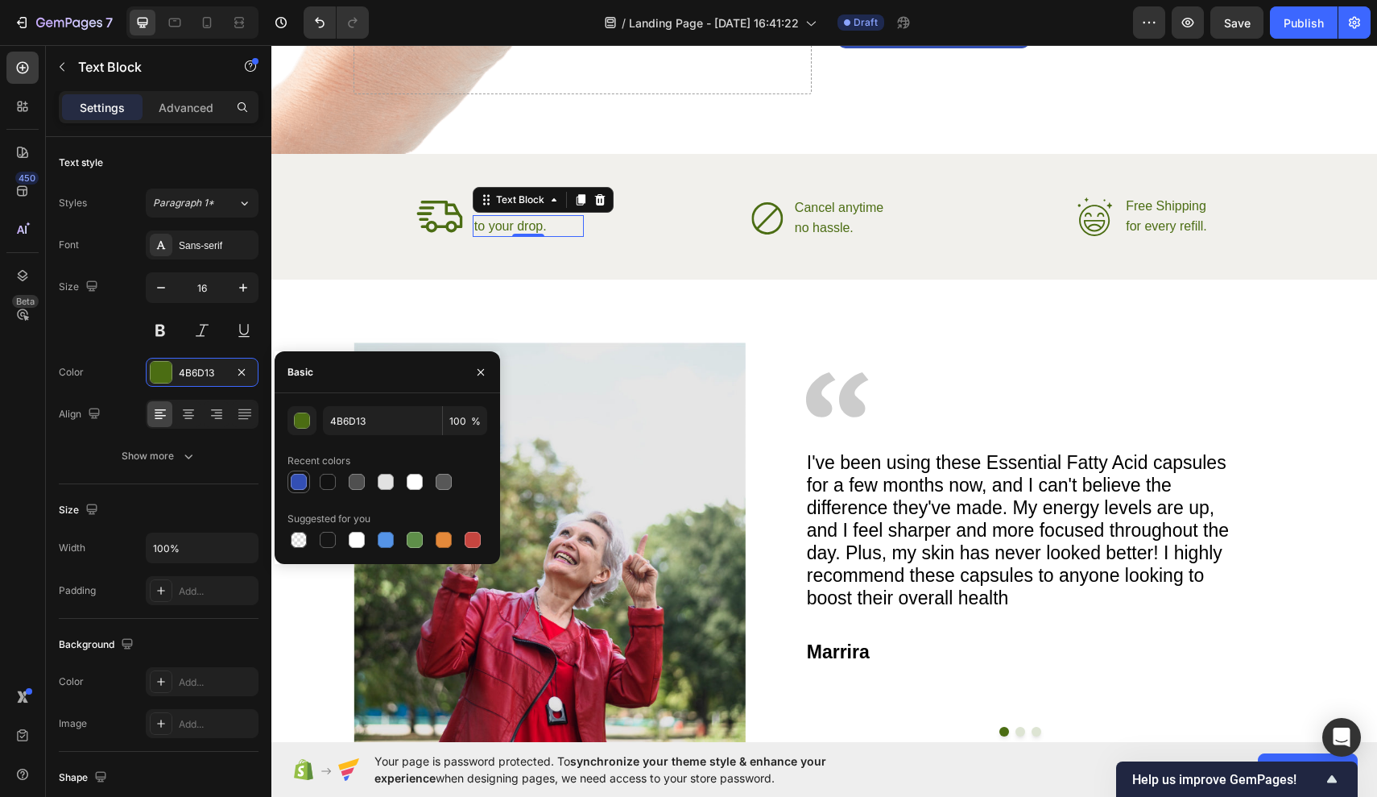
click at [294, 487] on div at bounding box center [299, 482] width 16 height 16
type input "334FB4"
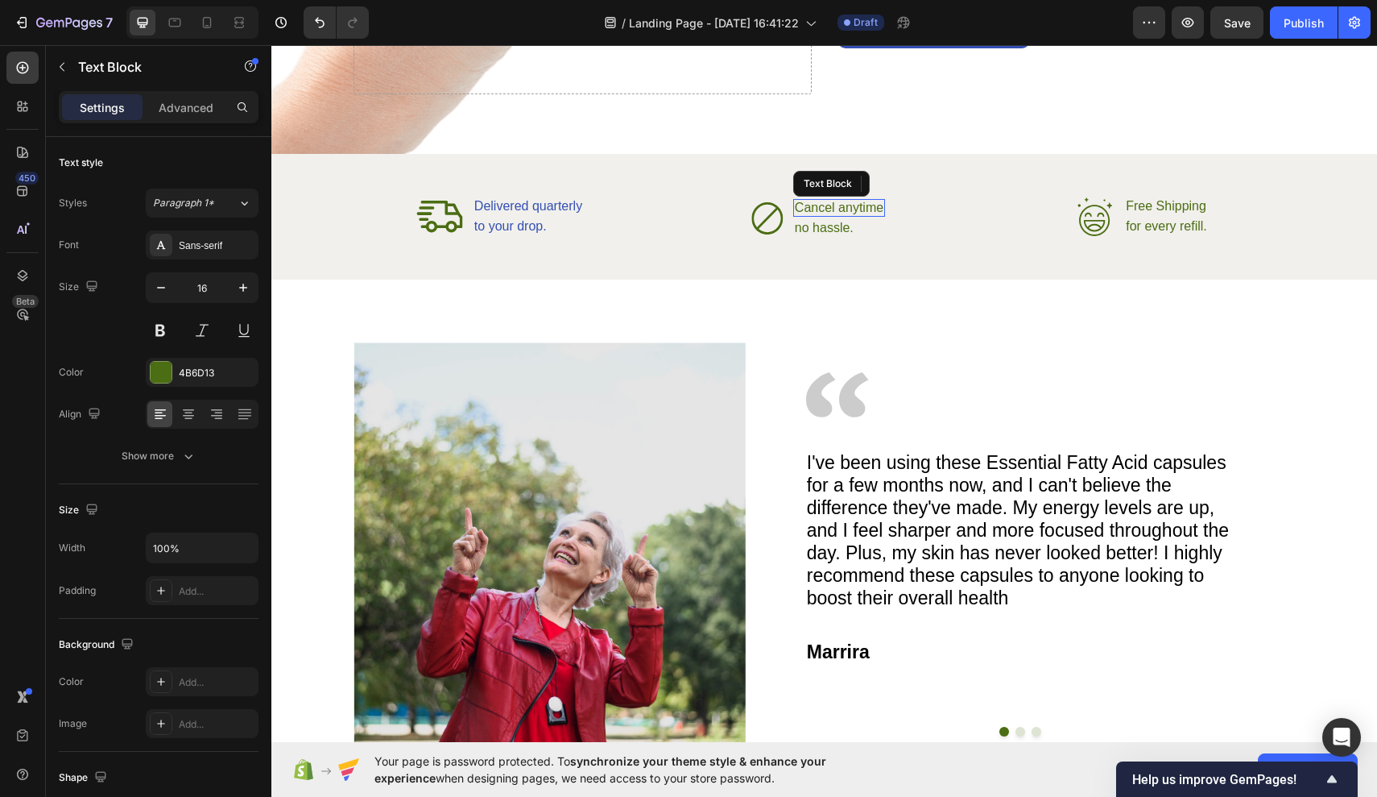
click at [797, 205] on p "Cancel anytime" at bounding box center [839, 208] width 89 height 14
click at [216, 367] on div "4B6D13" at bounding box center [202, 373] width 47 height 14
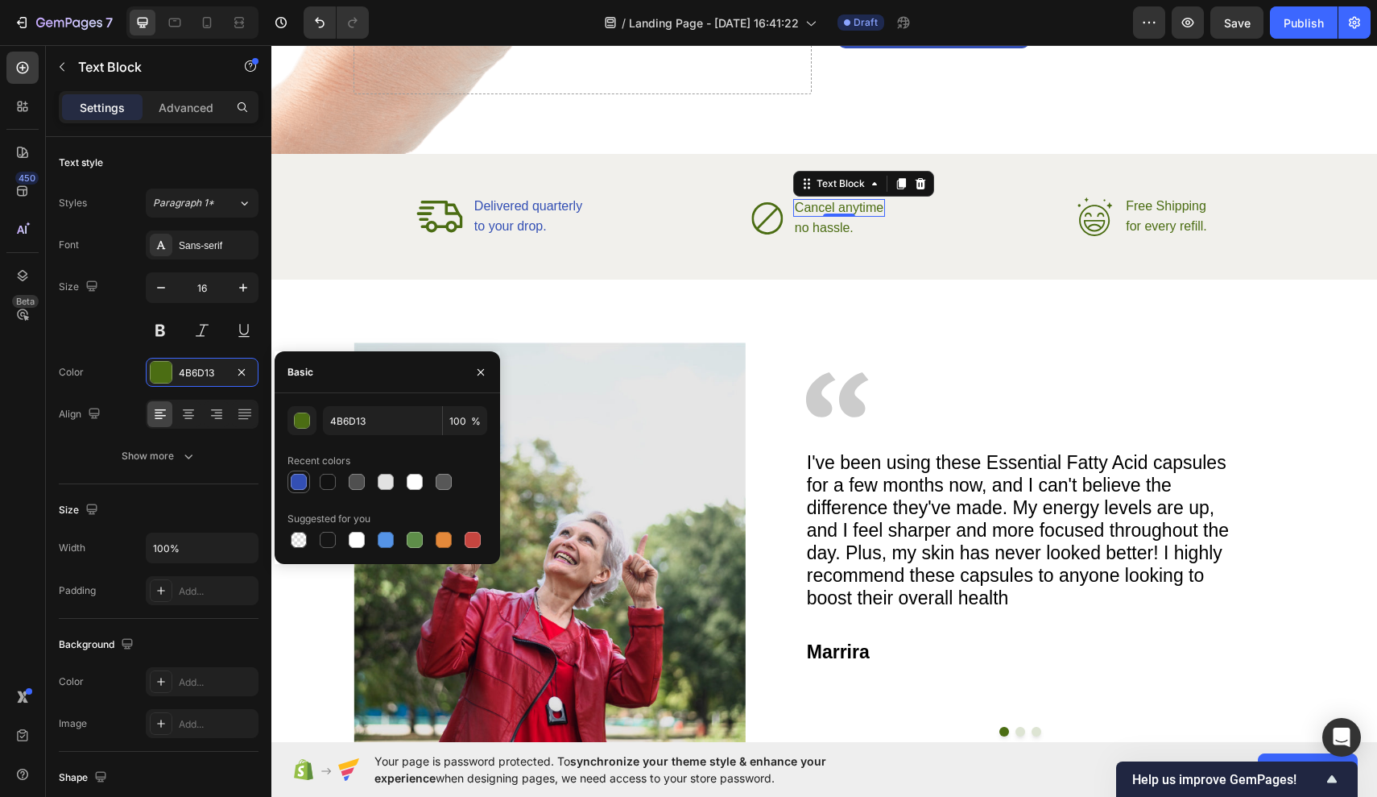
click at [300, 482] on div at bounding box center [299, 482] width 16 height 16
type input "334FB4"
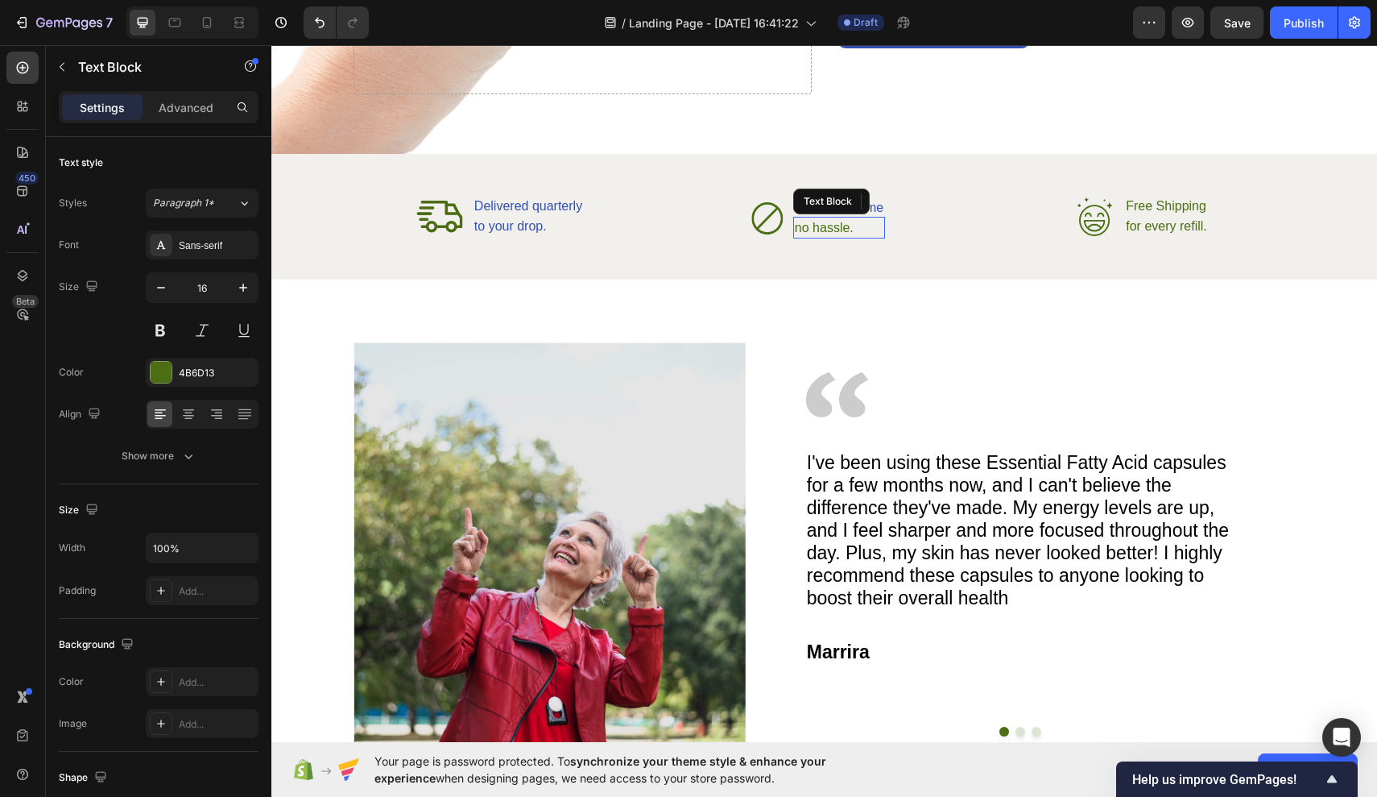
click at [837, 226] on p "no hassle." at bounding box center [839, 227] width 89 height 19
click at [208, 376] on div "4B6D13" at bounding box center [202, 373] width 47 height 14
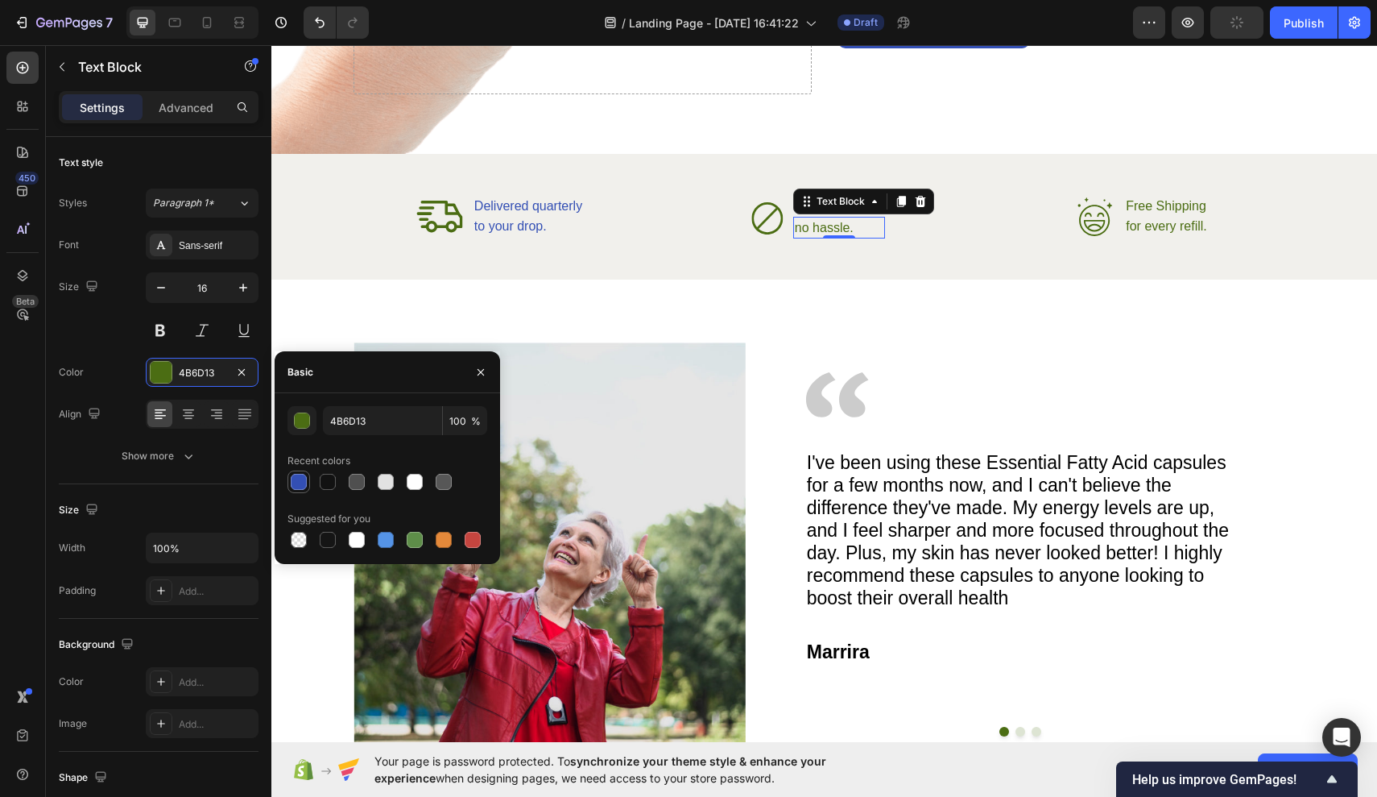
click at [297, 479] on div at bounding box center [299, 482] width 16 height 16
type input "334FB4"
click at [1162, 210] on div "Free Shipping Text Block" at bounding box center [1167, 206] width 84 height 18
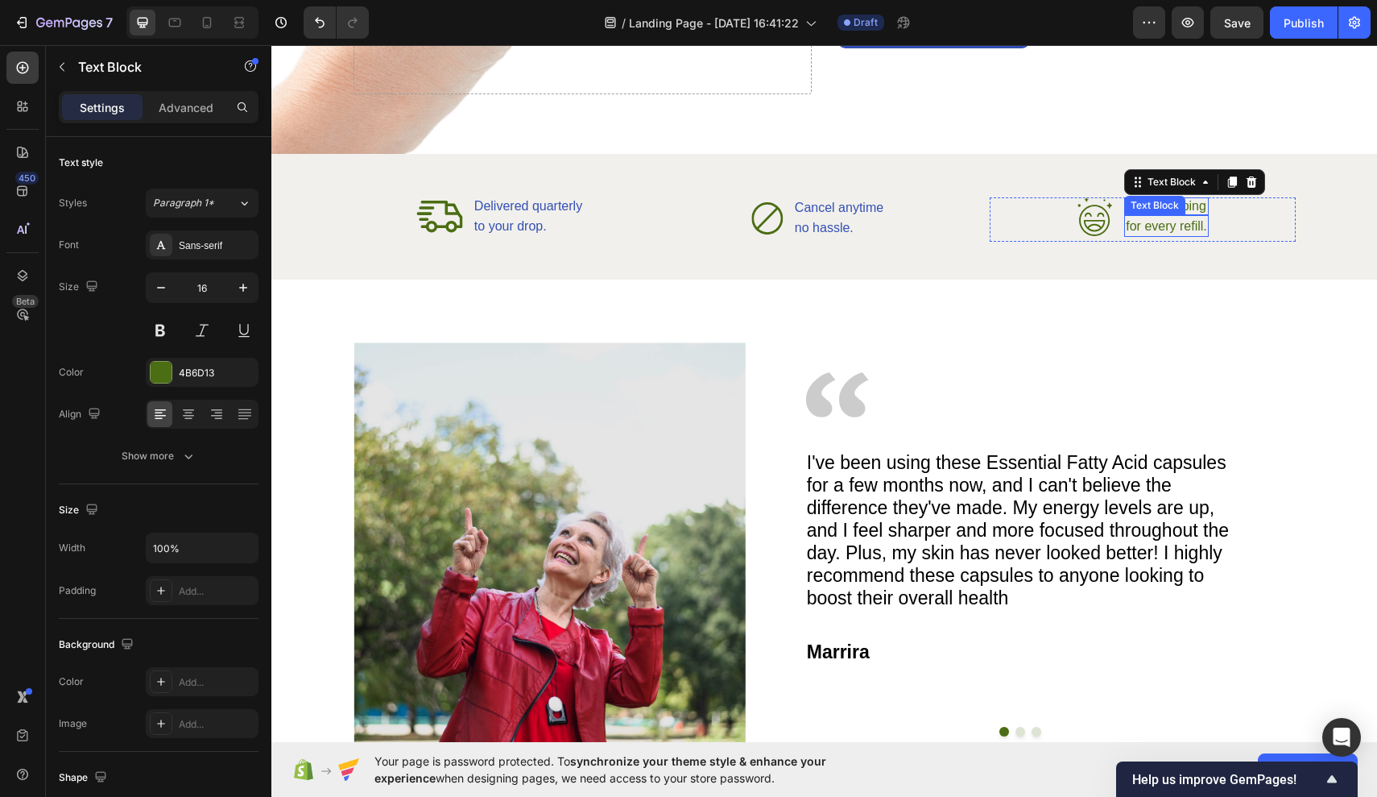
click at [1202, 226] on p "for every refill." at bounding box center [1166, 226] width 81 height 19
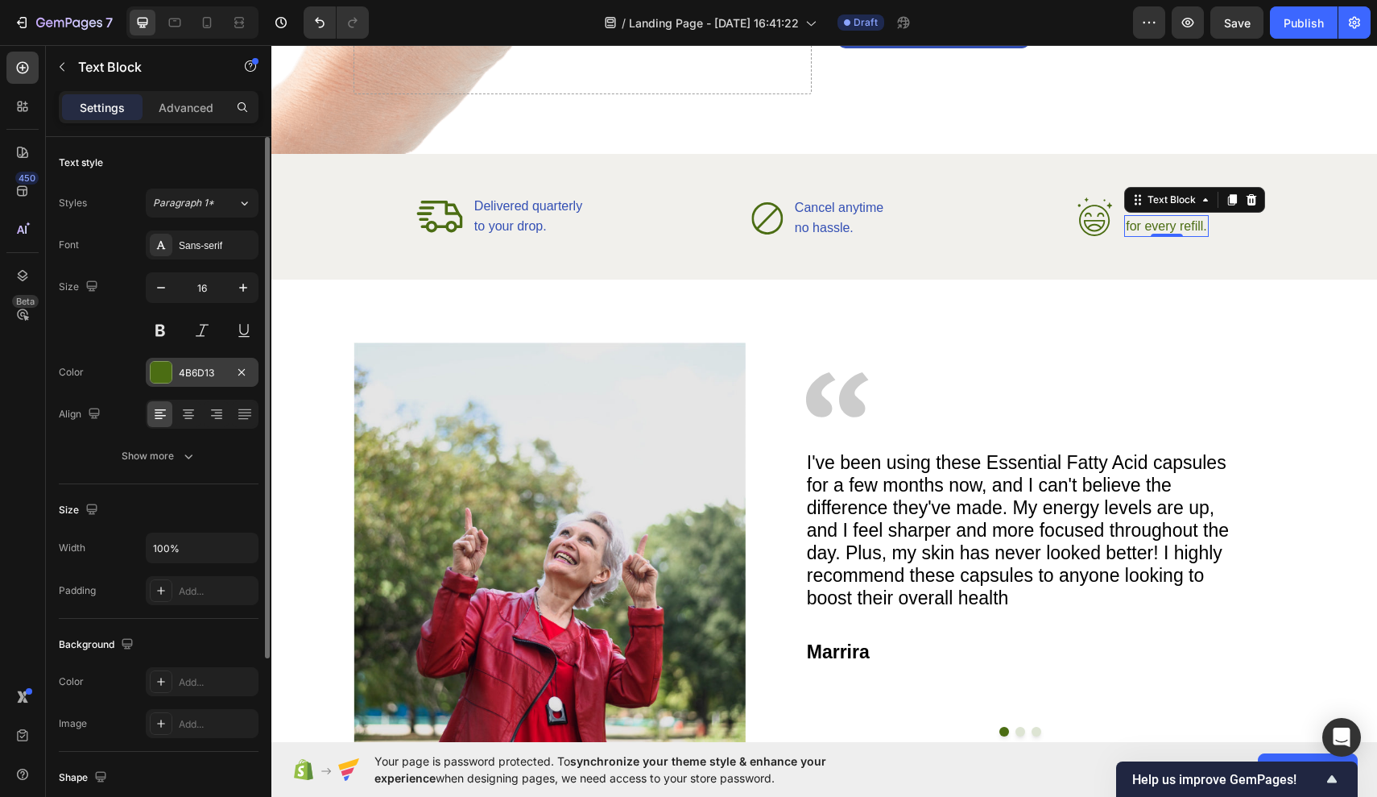
click at [217, 379] on div "4B6D13" at bounding box center [202, 373] width 47 height 14
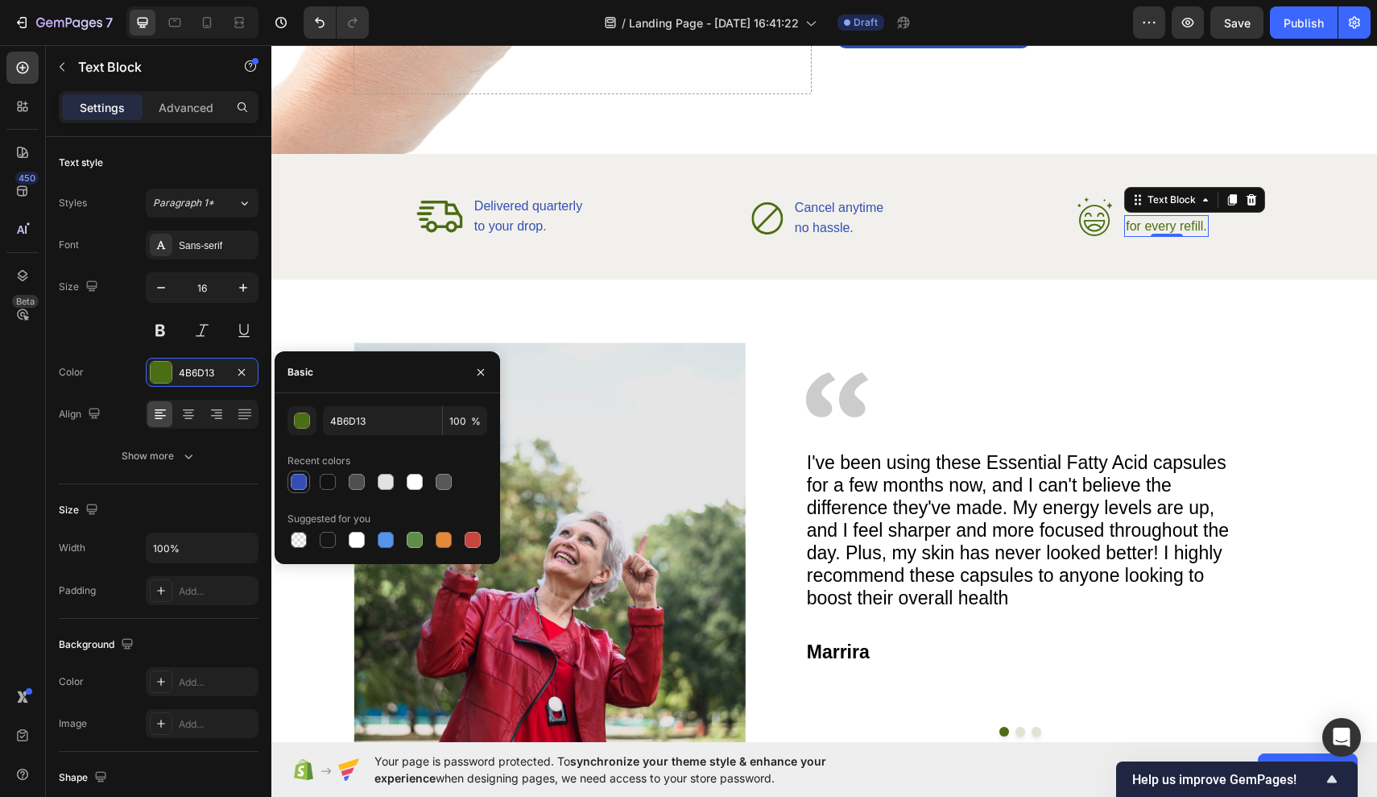
click at [304, 478] on div at bounding box center [299, 482] width 16 height 16
type input "334FB4"
click at [1146, 205] on div "Text Block" at bounding box center [1172, 200] width 55 height 14
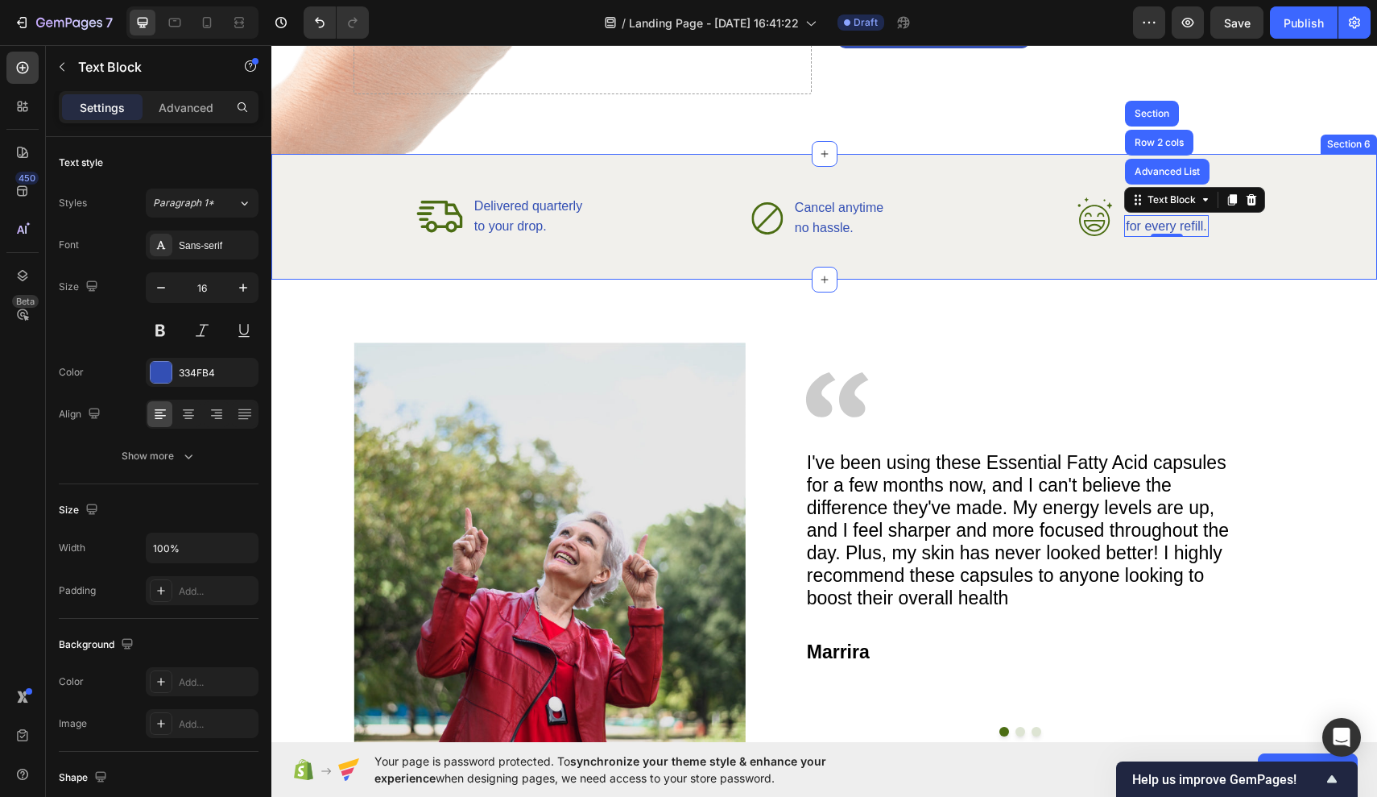
click at [1099, 159] on div "Icon Delivered quarterly Text Block to your drop. Text Block Advanced List Icon…" at bounding box center [824, 217] width 1106 height 126
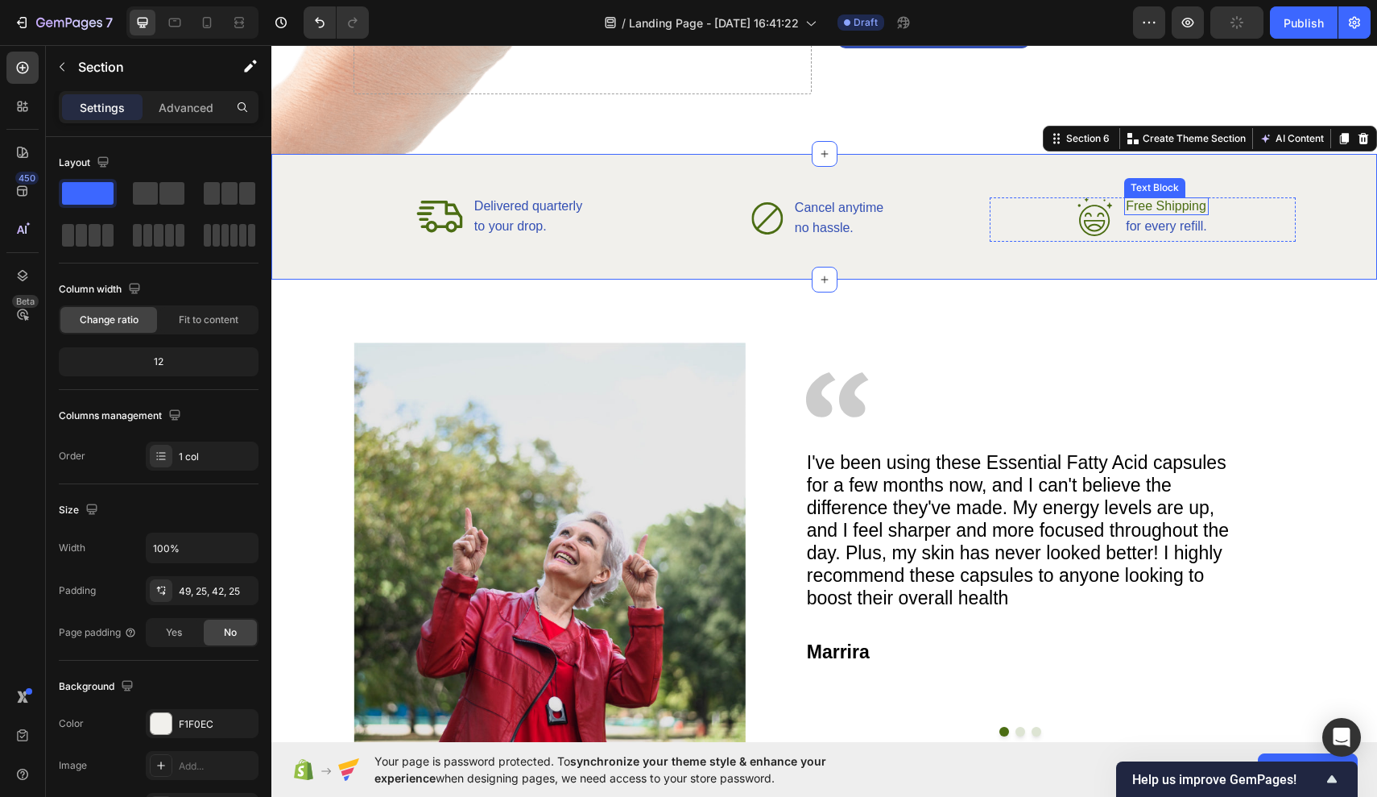
click at [1144, 202] on p "Free Shipping" at bounding box center [1166, 206] width 81 height 14
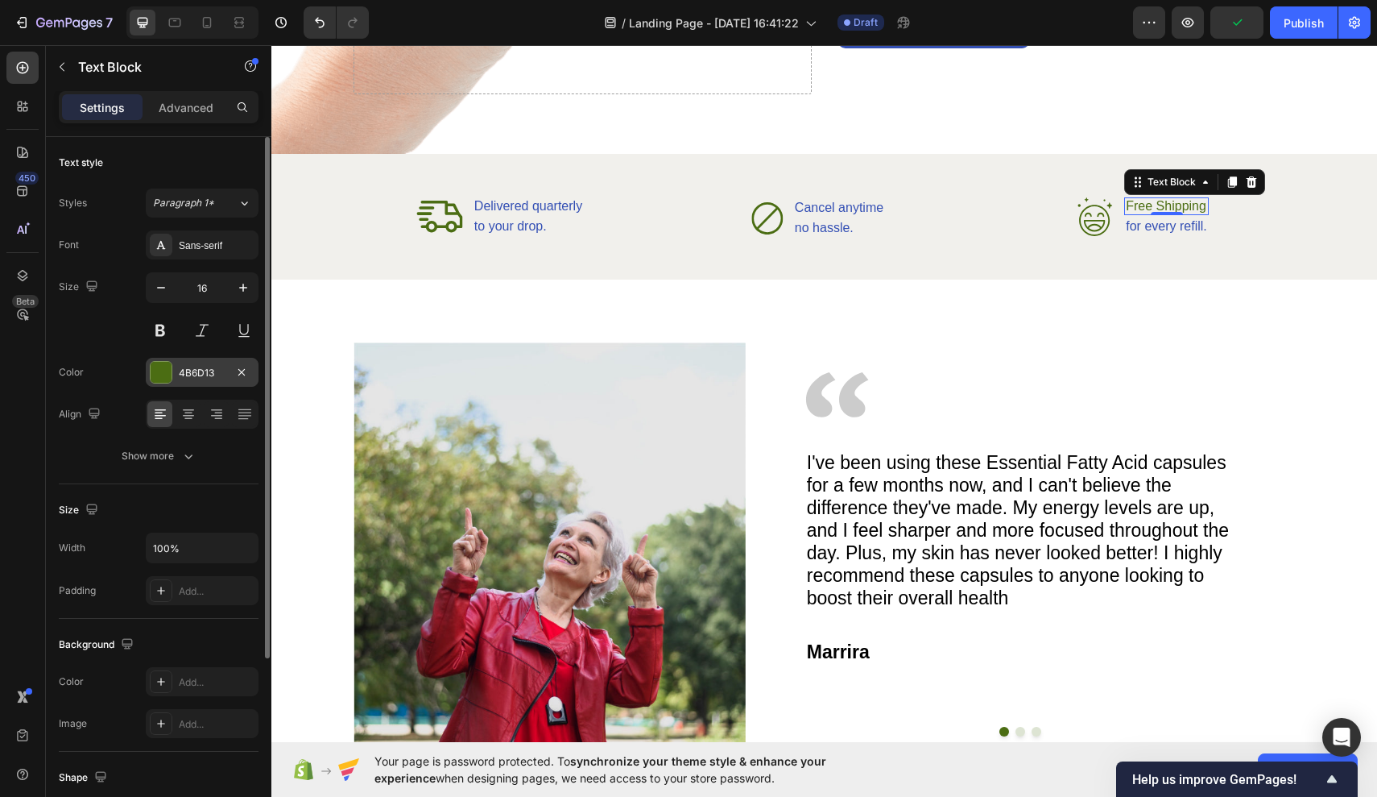
click at [209, 372] on div "4B6D13" at bounding box center [202, 373] width 47 height 14
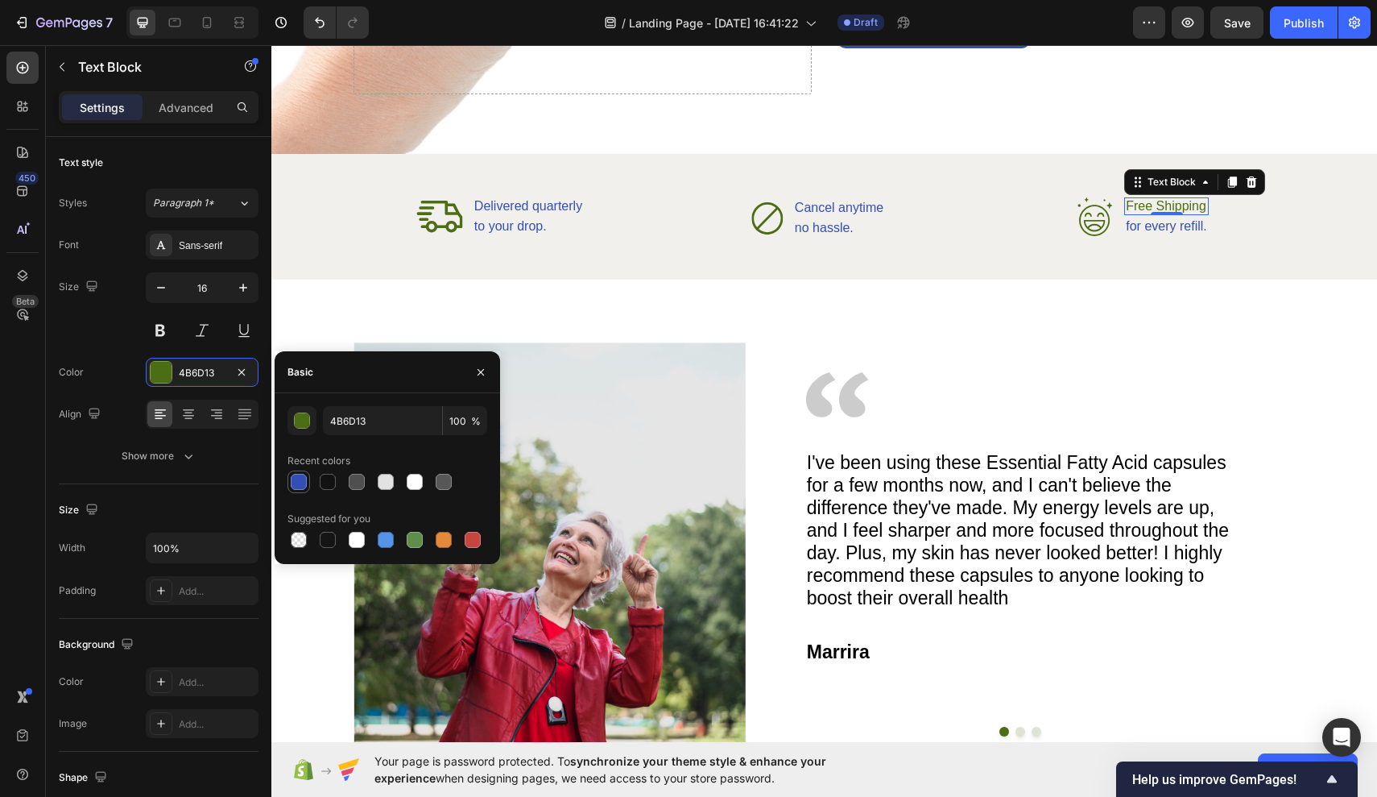
click at [305, 474] on div at bounding box center [298, 481] width 19 height 19
type input "334FB4"
click at [1192, 225] on p "for every refill." at bounding box center [1166, 226] width 81 height 19
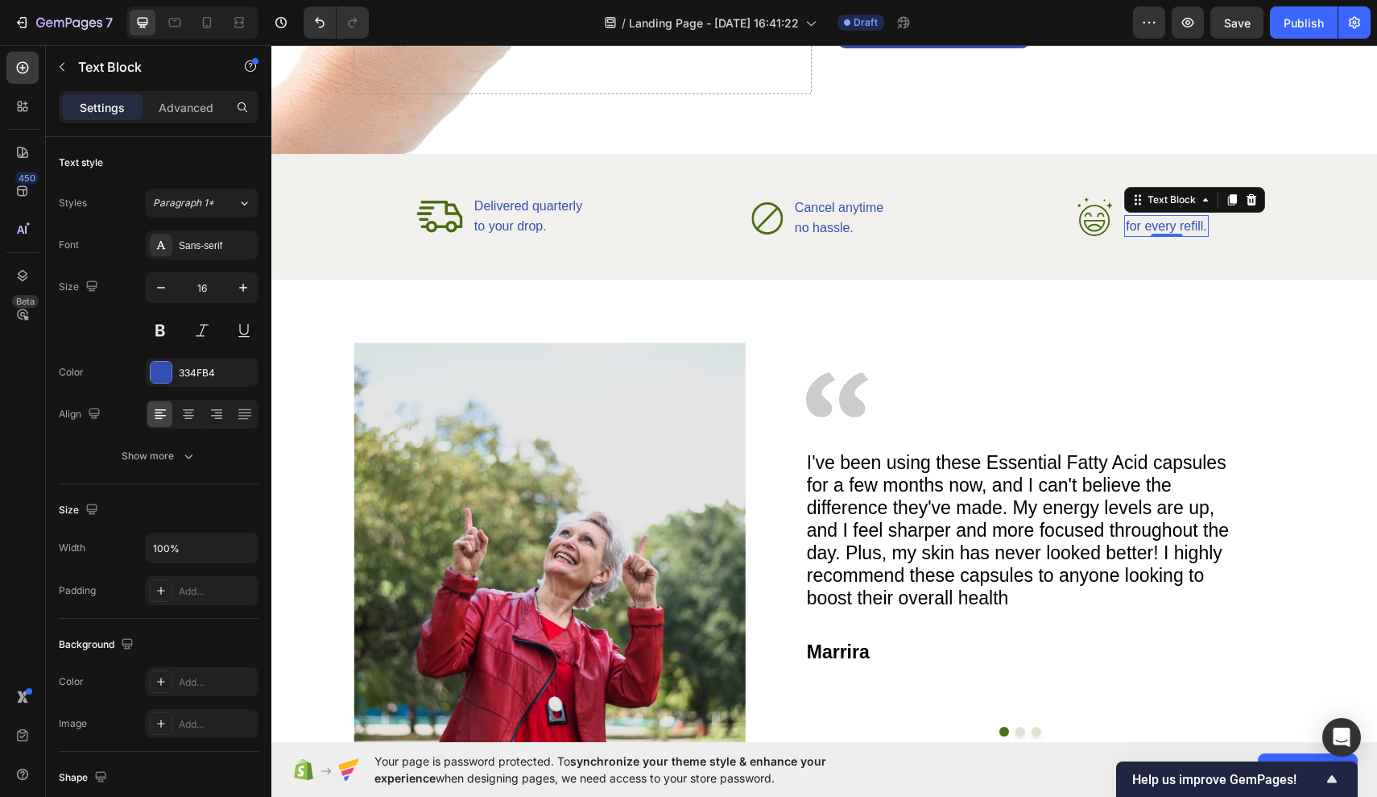
click at [1198, 230] on p "for every refill." at bounding box center [1166, 226] width 81 height 19
click at [1202, 227] on p "for every refill." at bounding box center [1166, 226] width 81 height 19
click at [1162, 222] on p "l." at bounding box center [1167, 226] width 81 height 19
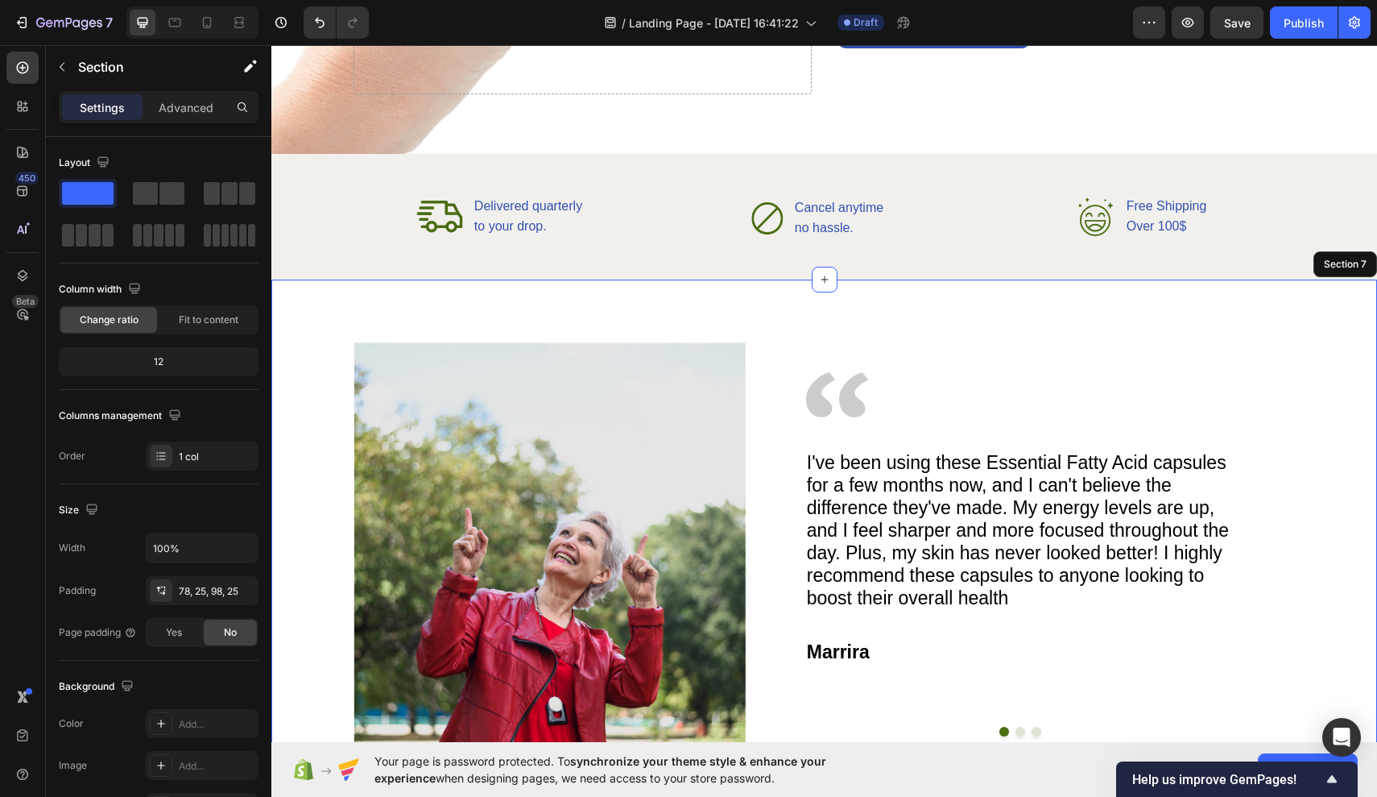
click at [1198, 302] on div "Image Image I've been using these Essential Fatty Acid capsules for a few month…" at bounding box center [824, 562] width 1106 height 565
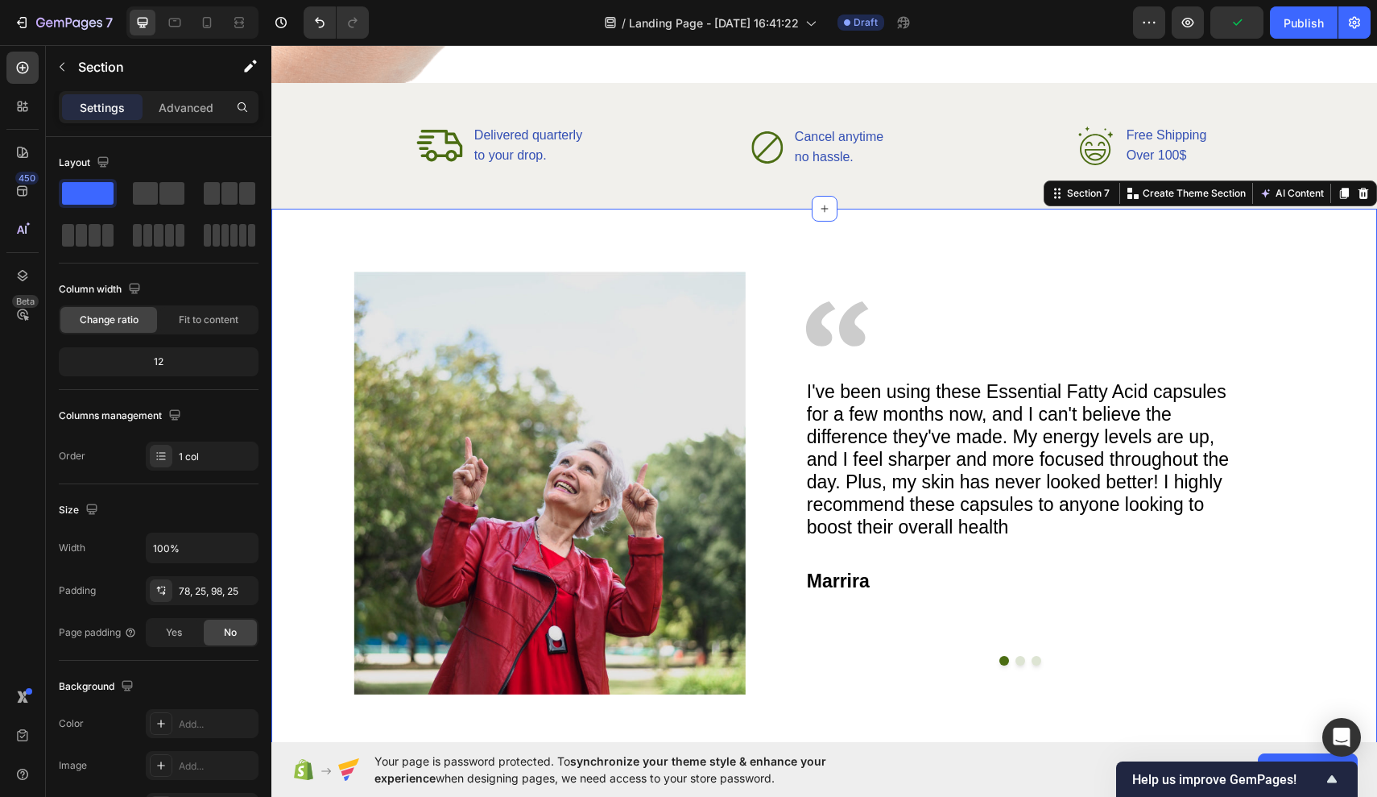
scroll to position [2363, 0]
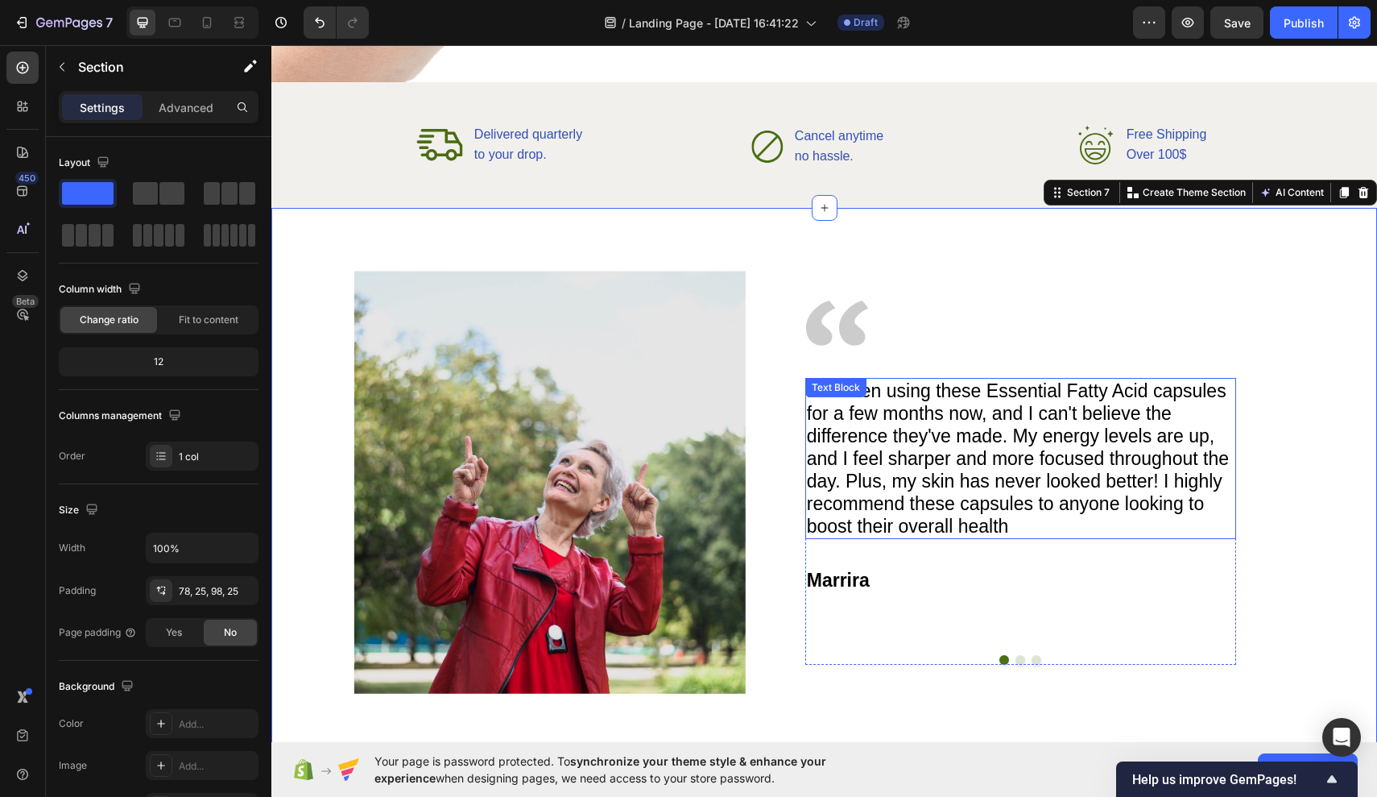
click at [830, 414] on p "I've been using these Essential Fatty Acid capsules for a few months now, and I…" at bounding box center [1021, 458] width 428 height 158
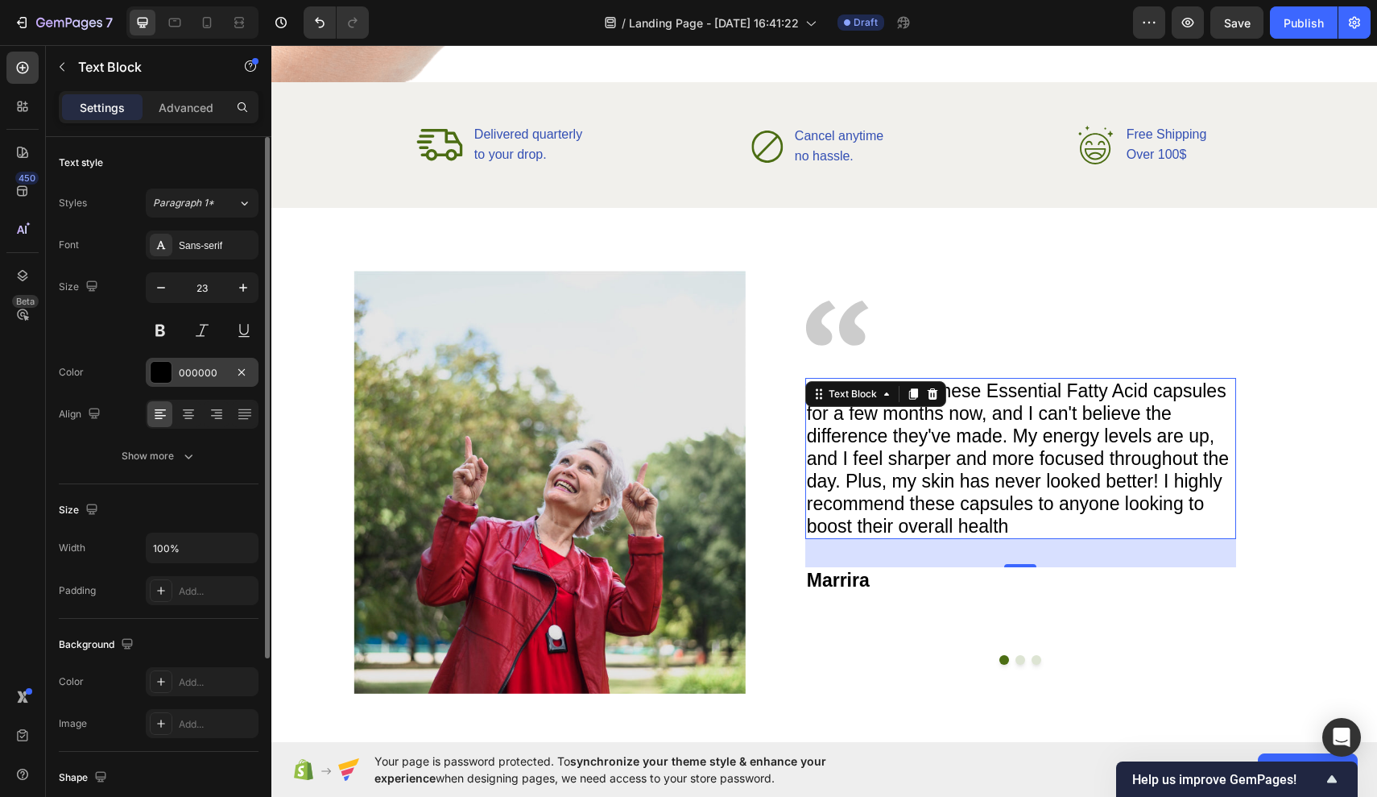
click at [173, 381] on div "000000" at bounding box center [202, 372] width 113 height 29
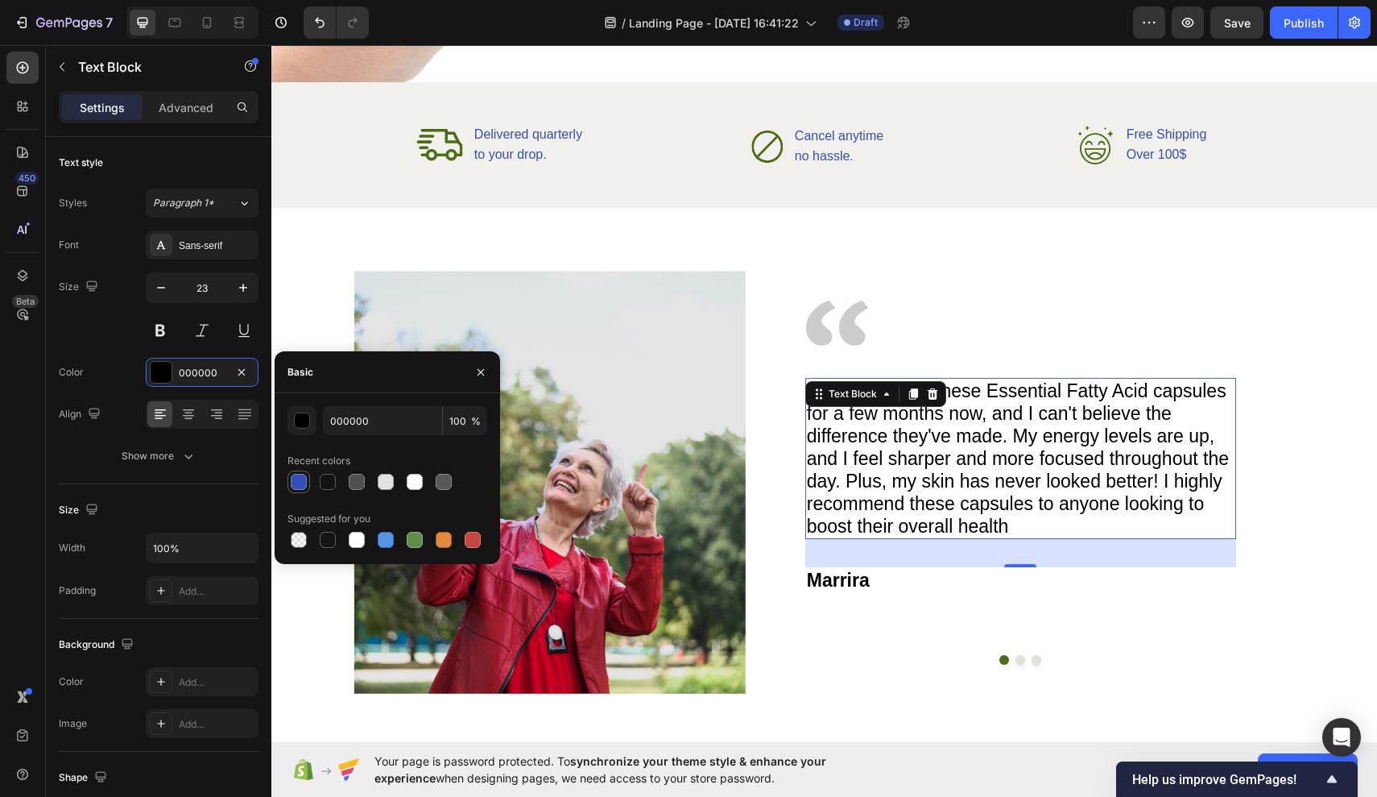
click at [300, 488] on div at bounding box center [299, 482] width 16 height 16
type input "334FB4"
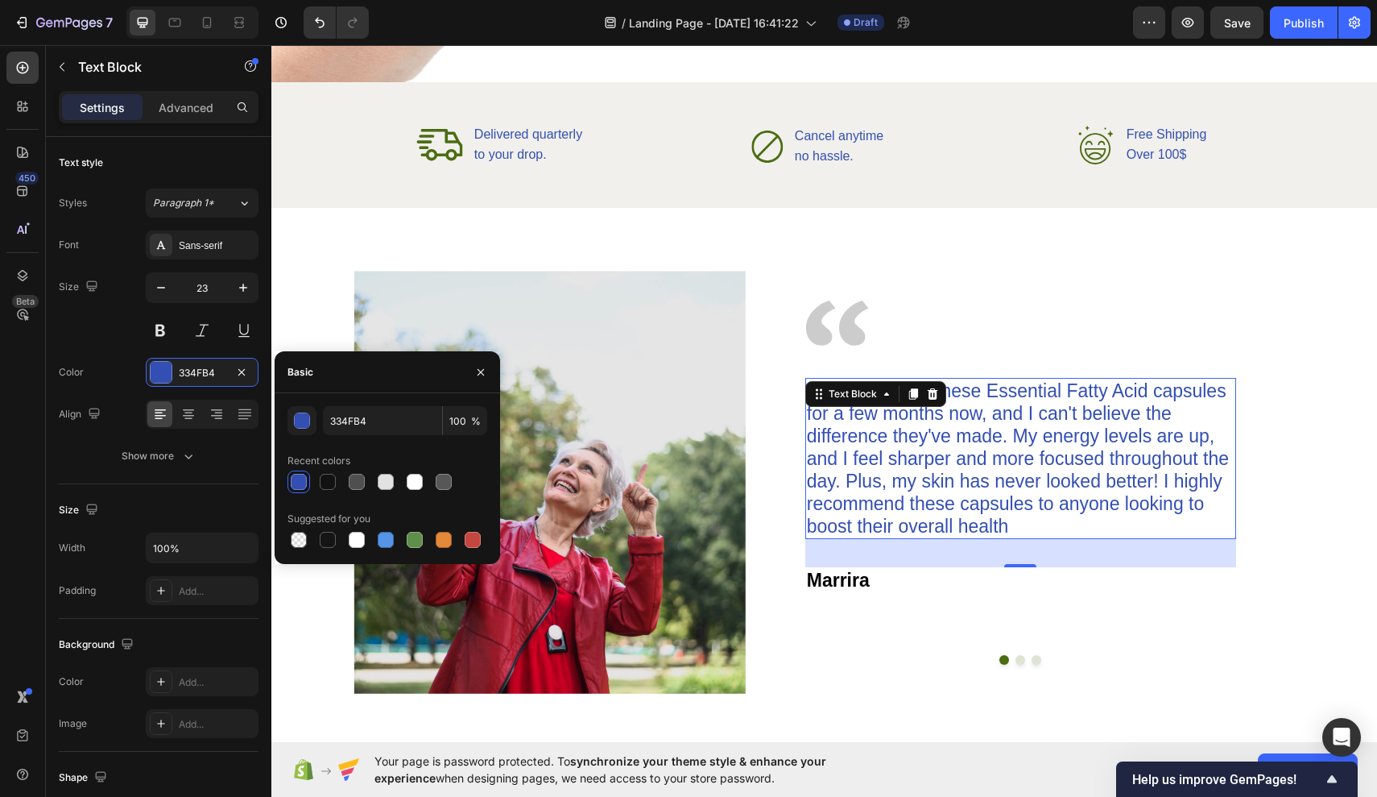
drag, startPoint x: 1204, startPoint y: 333, endPoint x: 933, endPoint y: 288, distance: 275.2
click at [933, 288] on div "Image I've been using these Essential Fatty Acid capsules for a few months now,…" at bounding box center [1021, 482] width 550 height 423
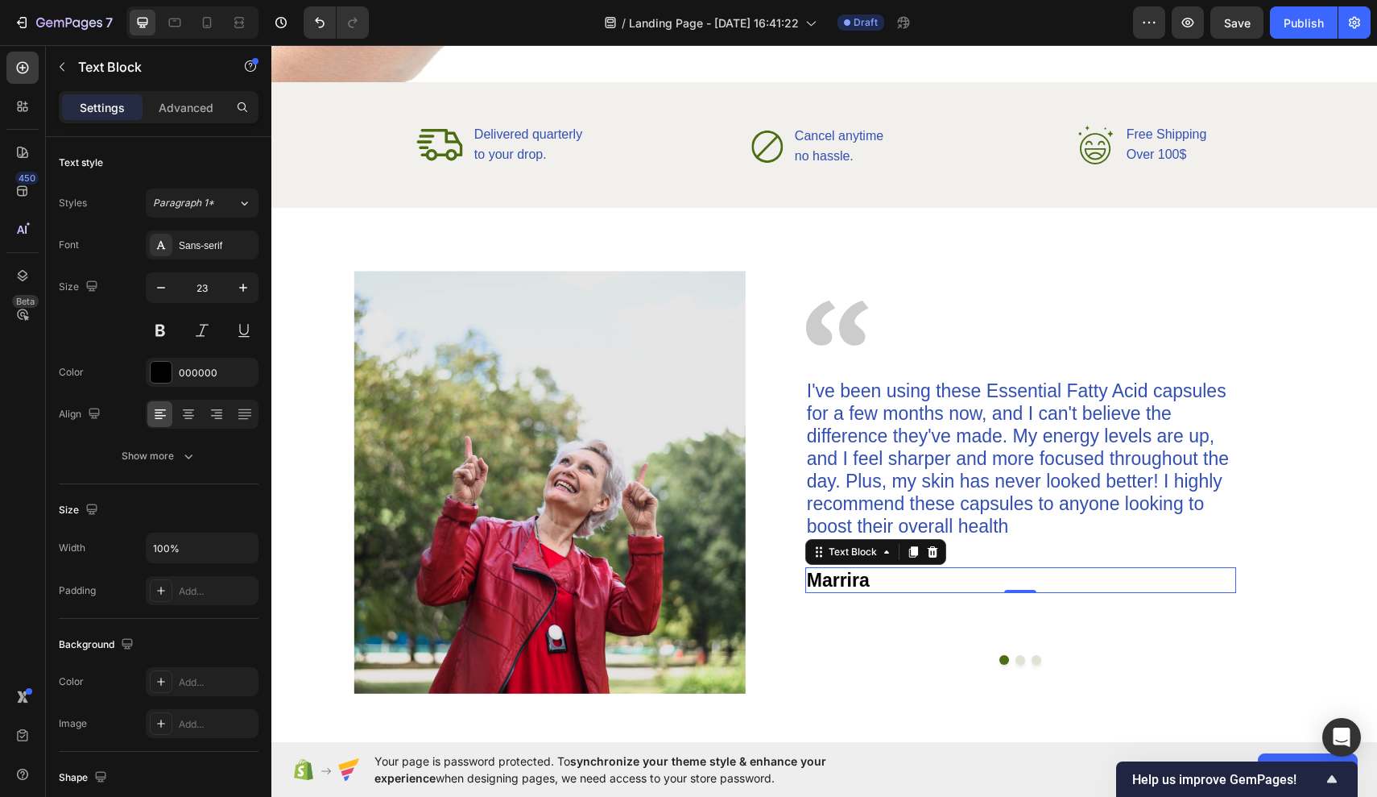
click at [851, 580] on p "Marrira" at bounding box center [1021, 580] width 428 height 23
click at [227, 373] on div "000000" at bounding box center [202, 372] width 113 height 29
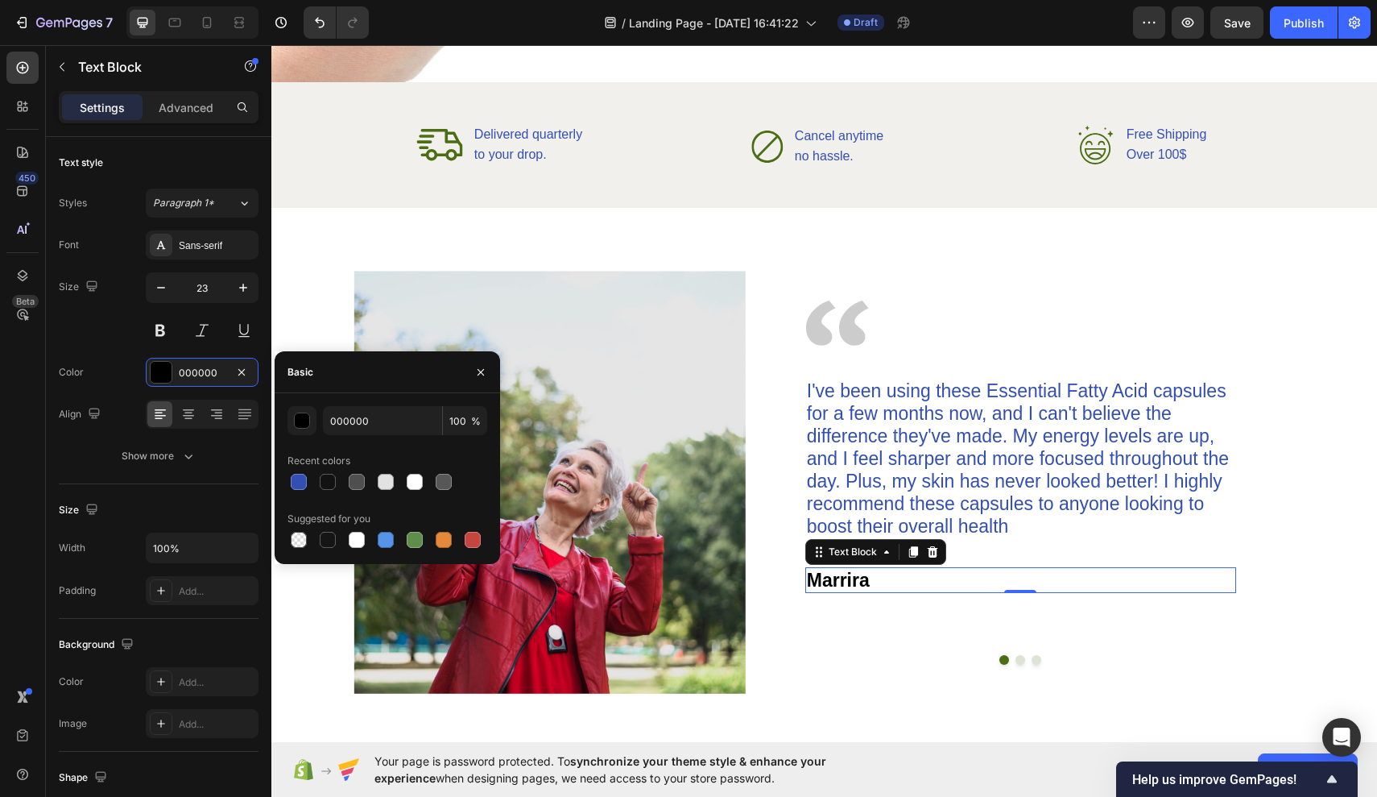
click at [274, 497] on div "Image Image I've been using these Essential Fatty Acid capsules for a few month…" at bounding box center [824, 490] width 1106 height 565
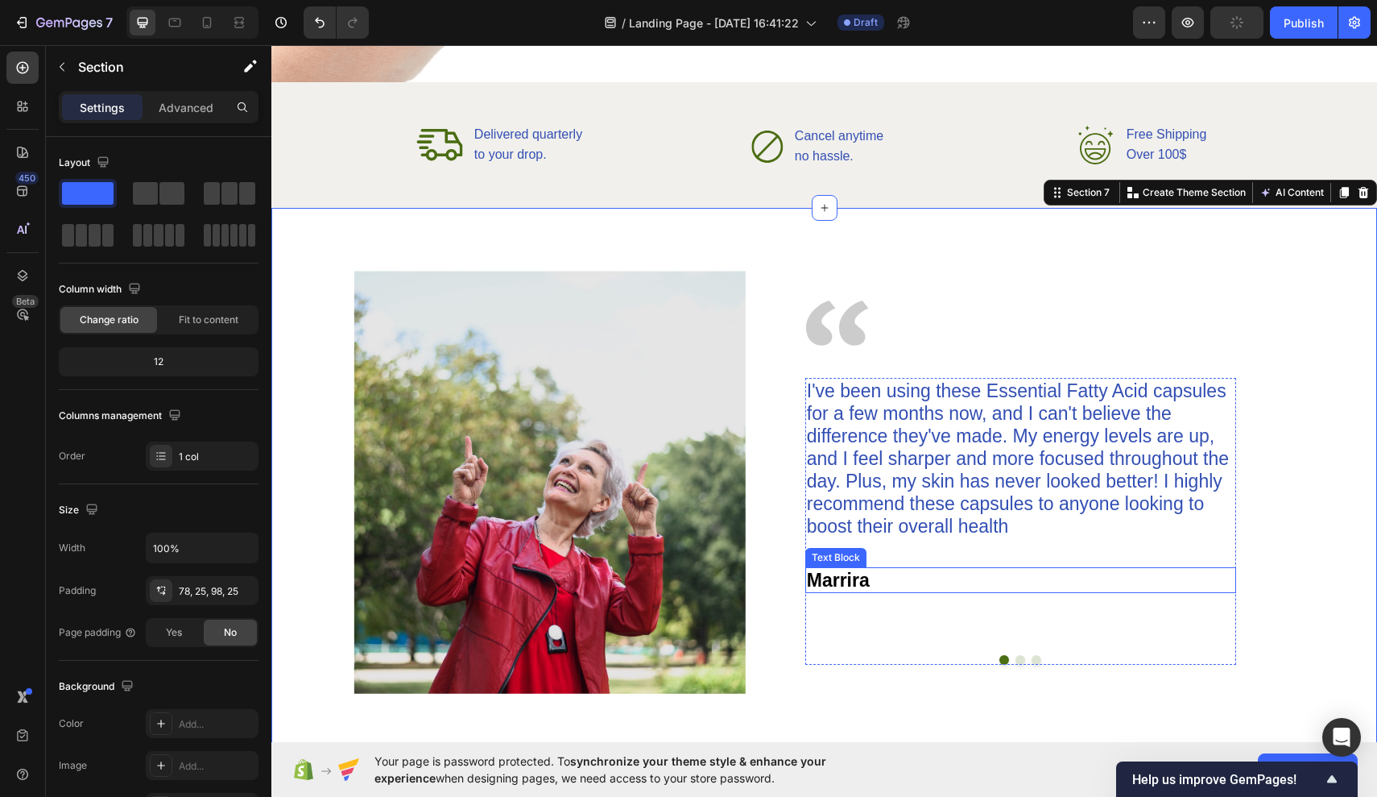
click at [822, 582] on p "Marrira" at bounding box center [1021, 580] width 428 height 23
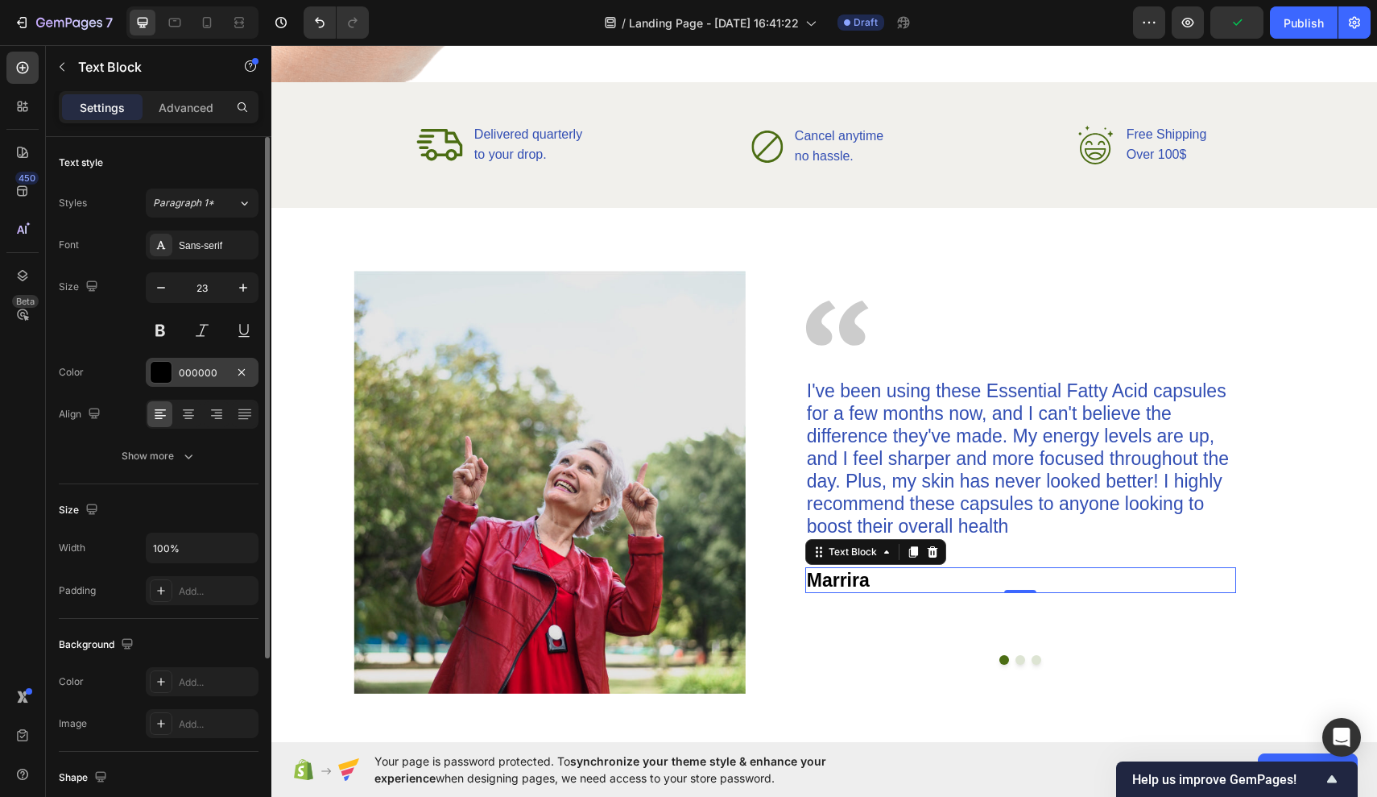
click at [189, 377] on div "000000" at bounding box center [202, 373] width 47 height 14
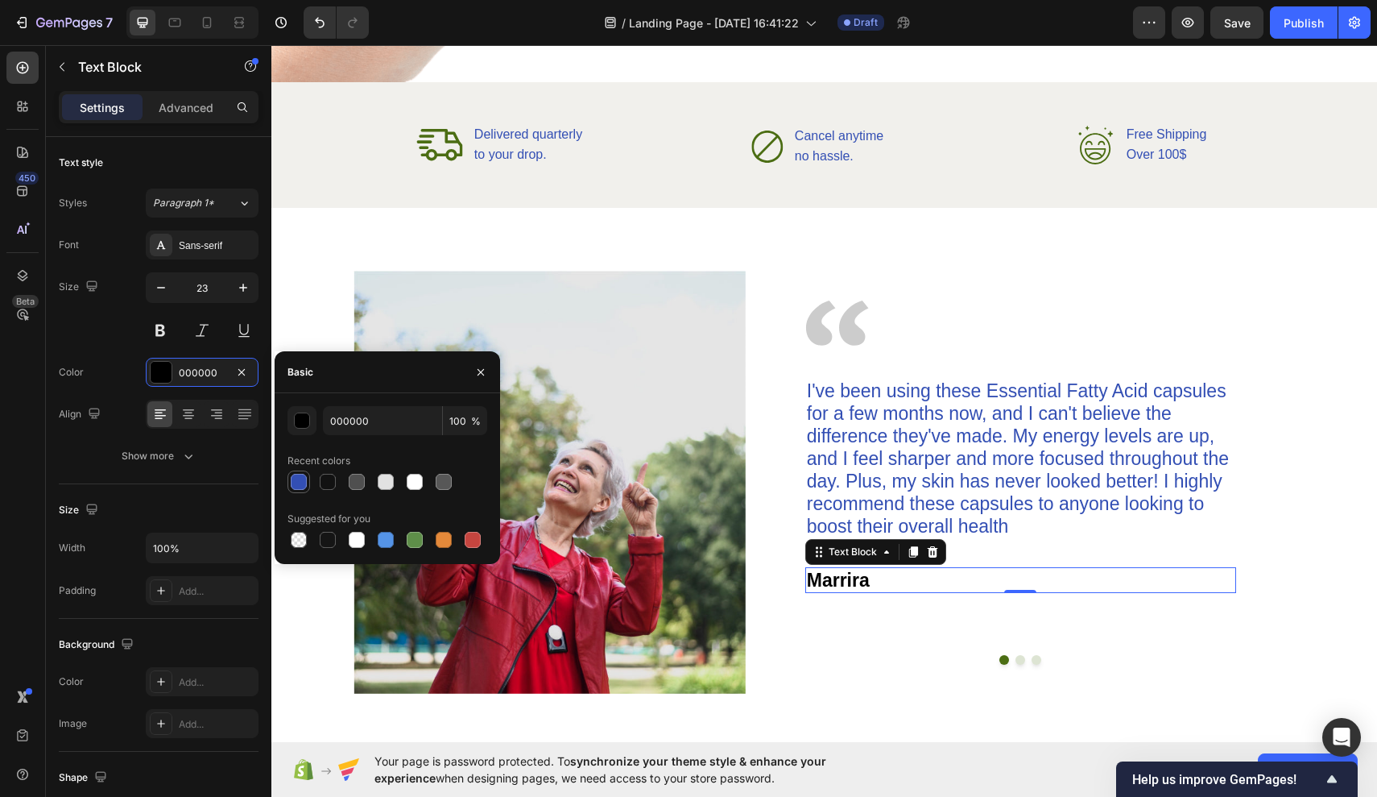
click at [301, 478] on div at bounding box center [299, 482] width 16 height 16
type input "334FB4"
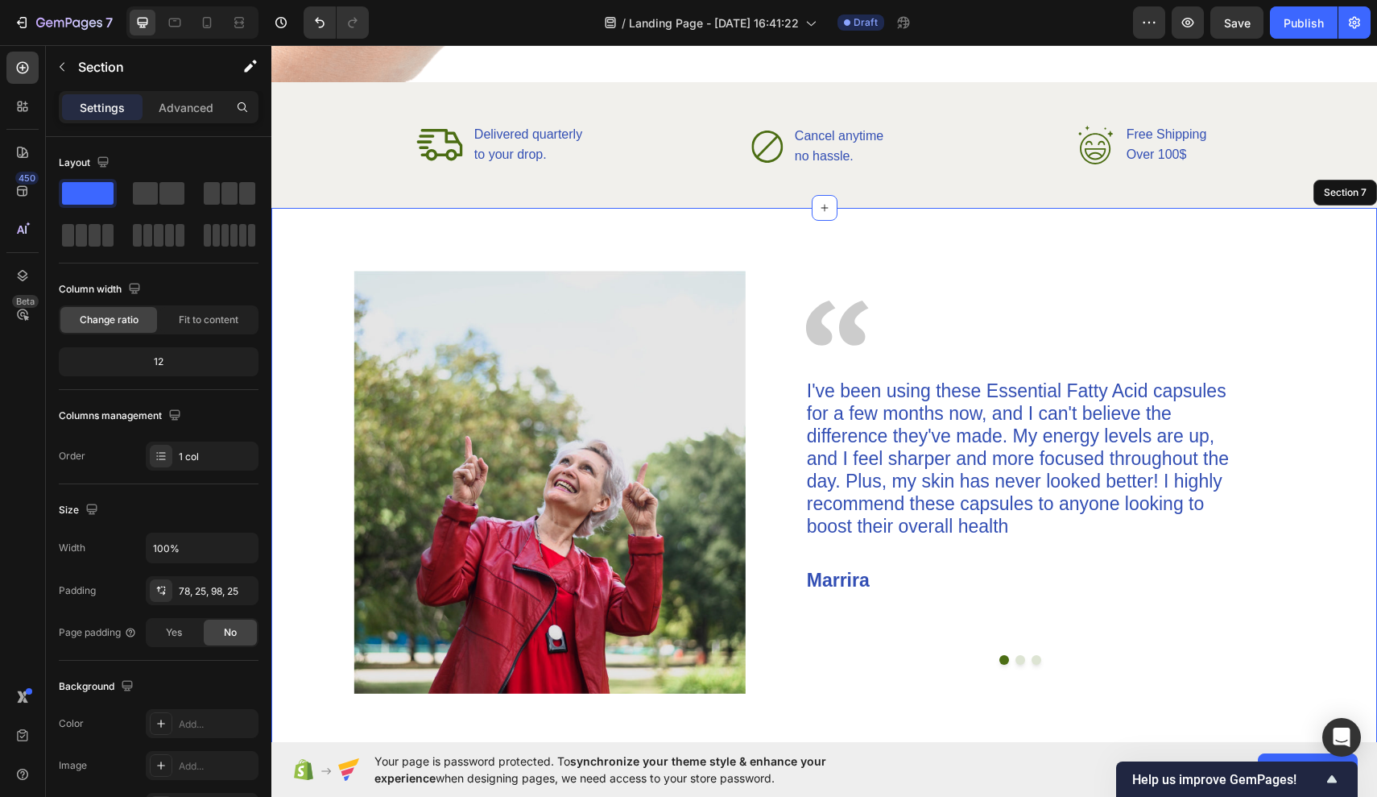
click at [935, 268] on div "Image Image I've been using these Essential Fatty Acid capsules for a few month…" at bounding box center [824, 490] width 1106 height 565
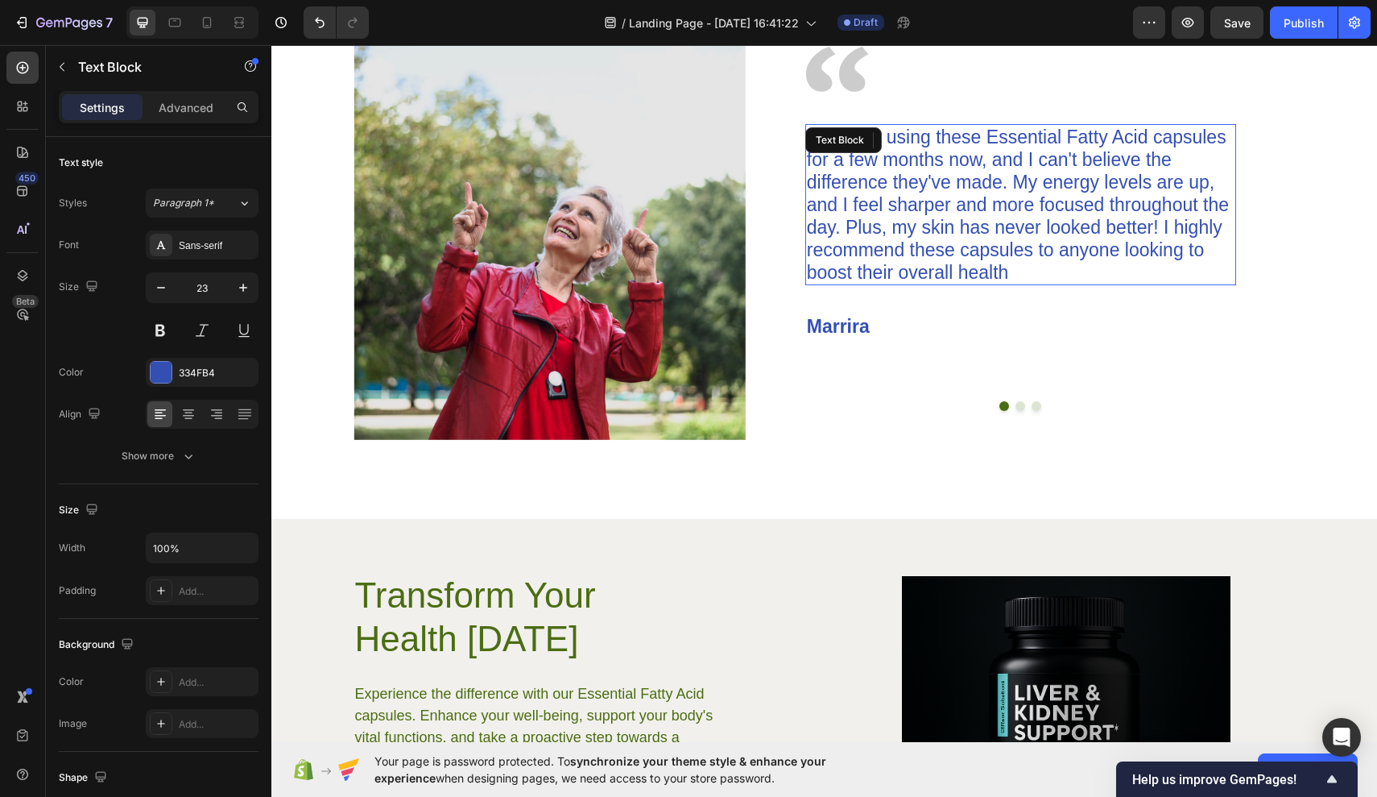
click at [935, 268] on p "I've been using these Essential Fatty Acid capsules for a few months now, and I…" at bounding box center [1021, 205] width 428 height 158
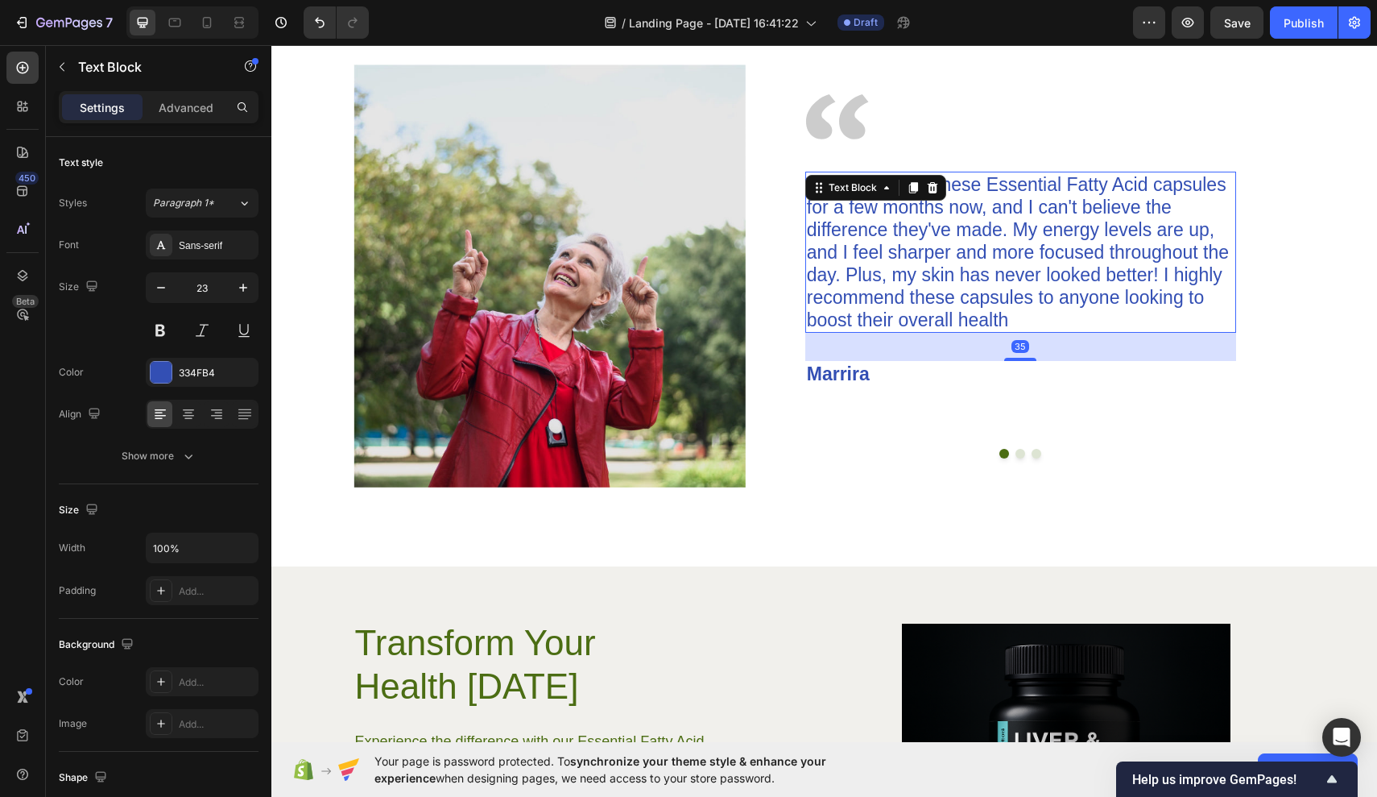
scroll to position [2565, 0]
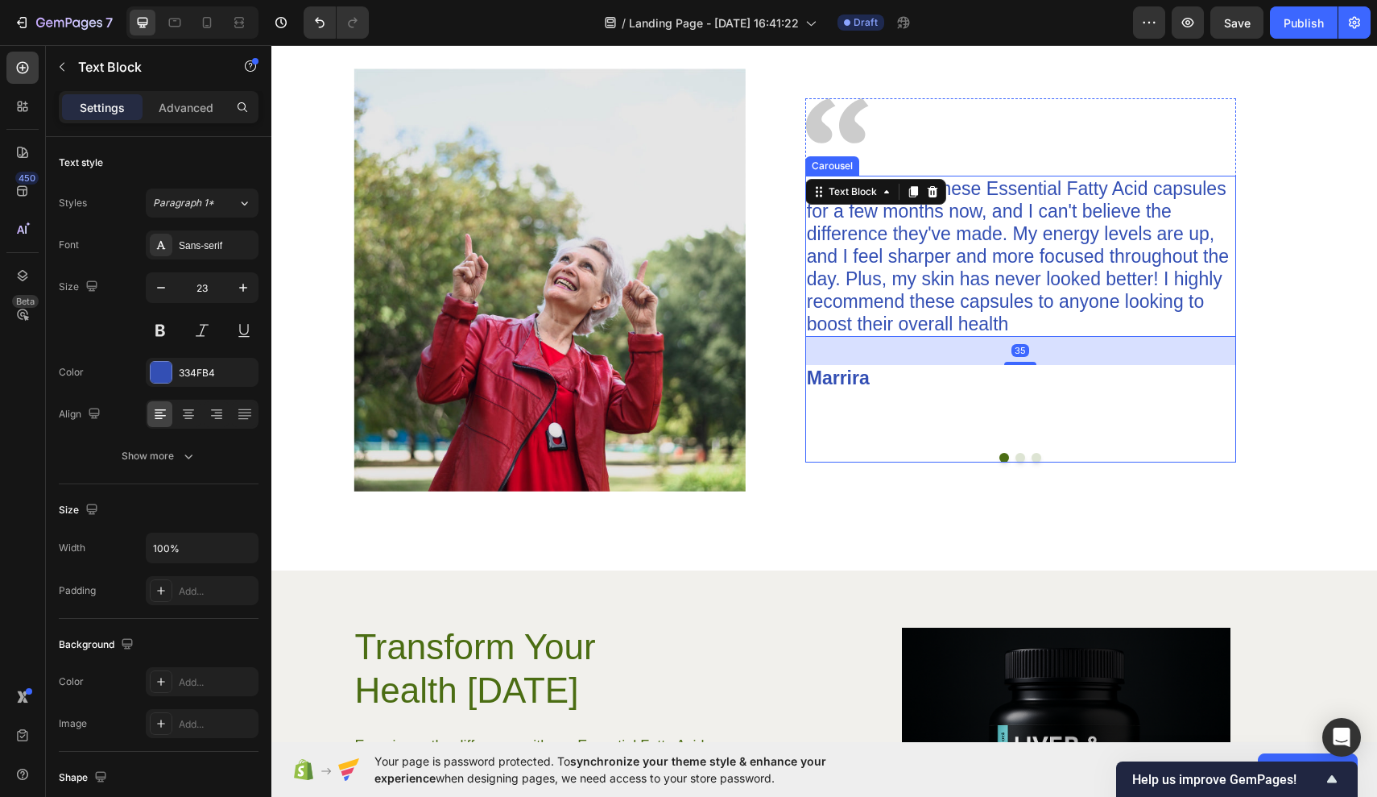
click at [1021, 458] on button "Dot" at bounding box center [1021, 458] width 10 height 10
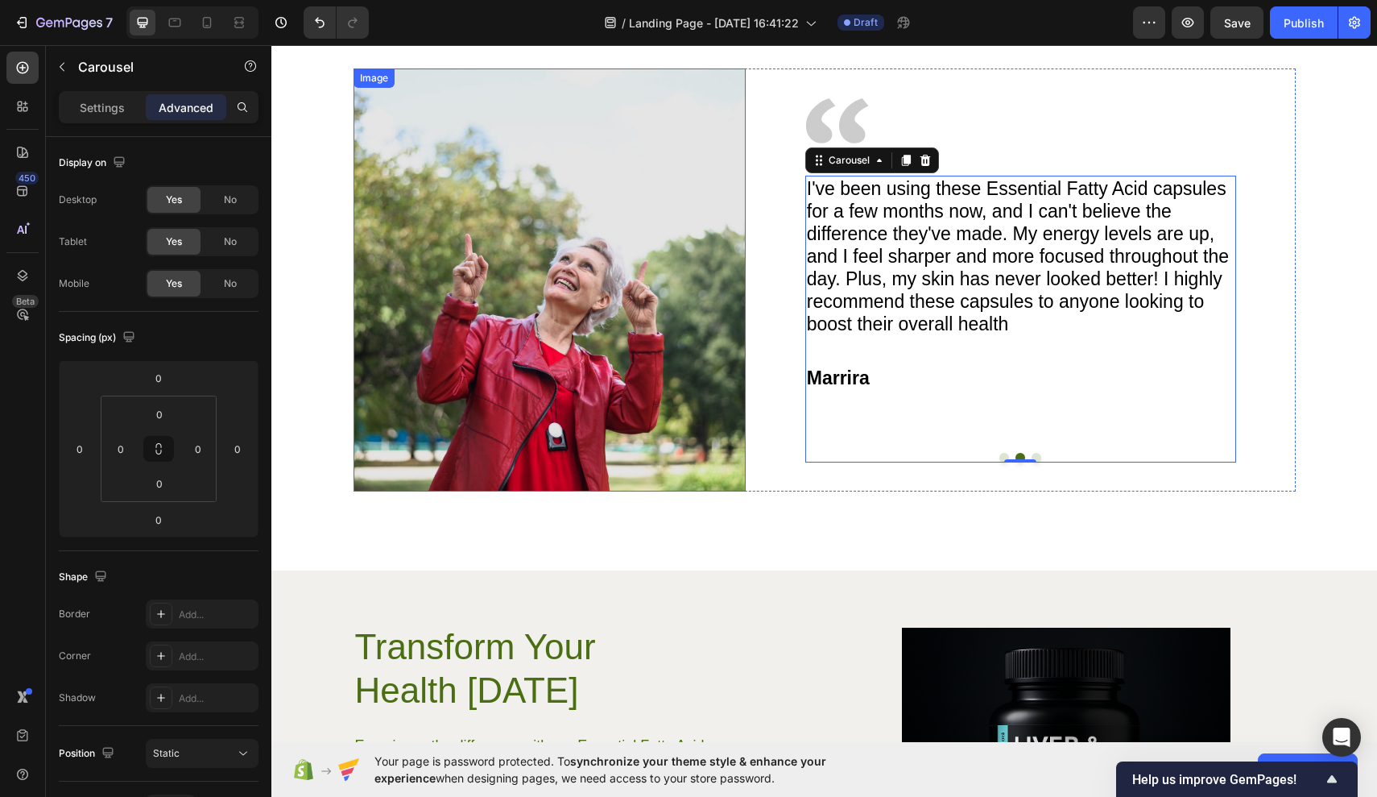
scroll to position [2566, 0]
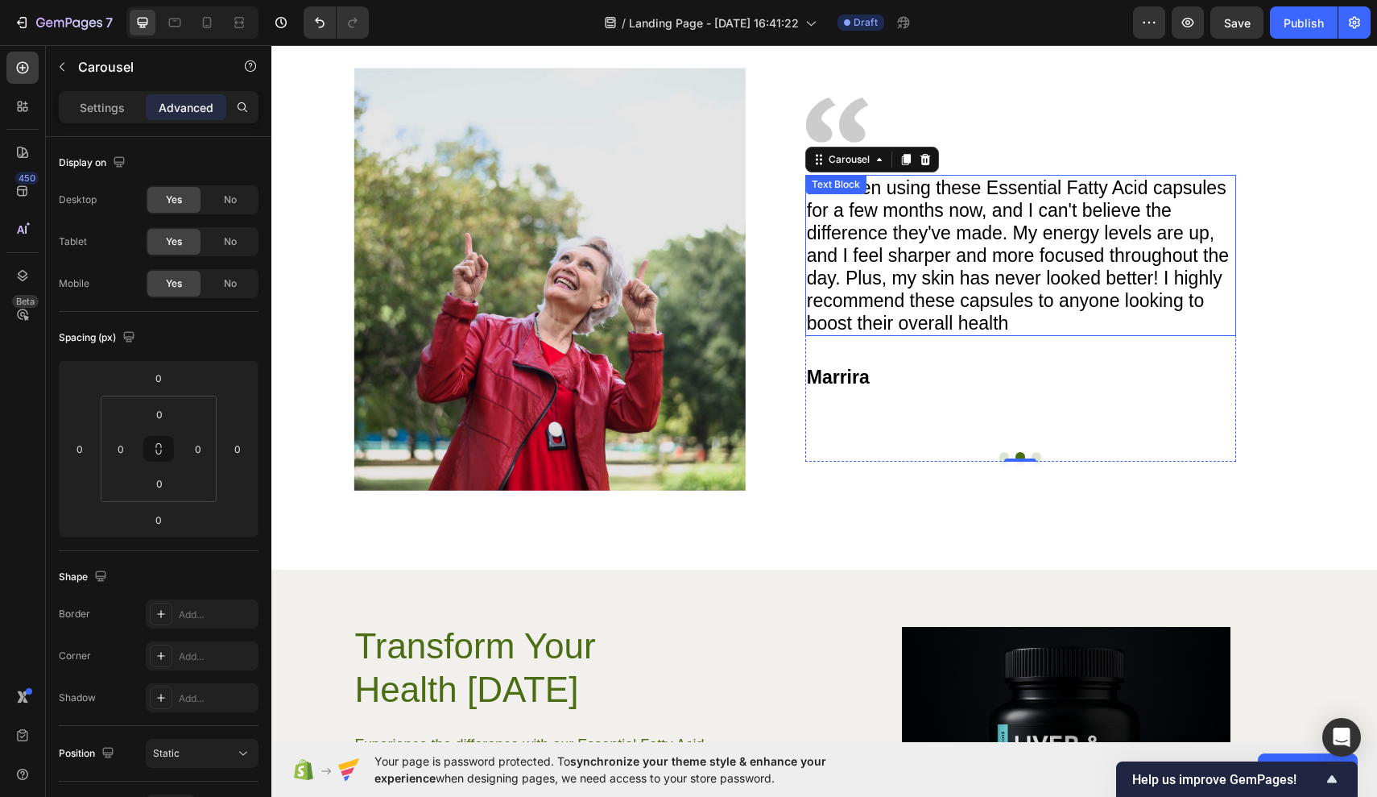
click at [929, 240] on p "I've been using these Essential Fatty Acid capsules for a few months now, and I…" at bounding box center [1021, 255] width 428 height 158
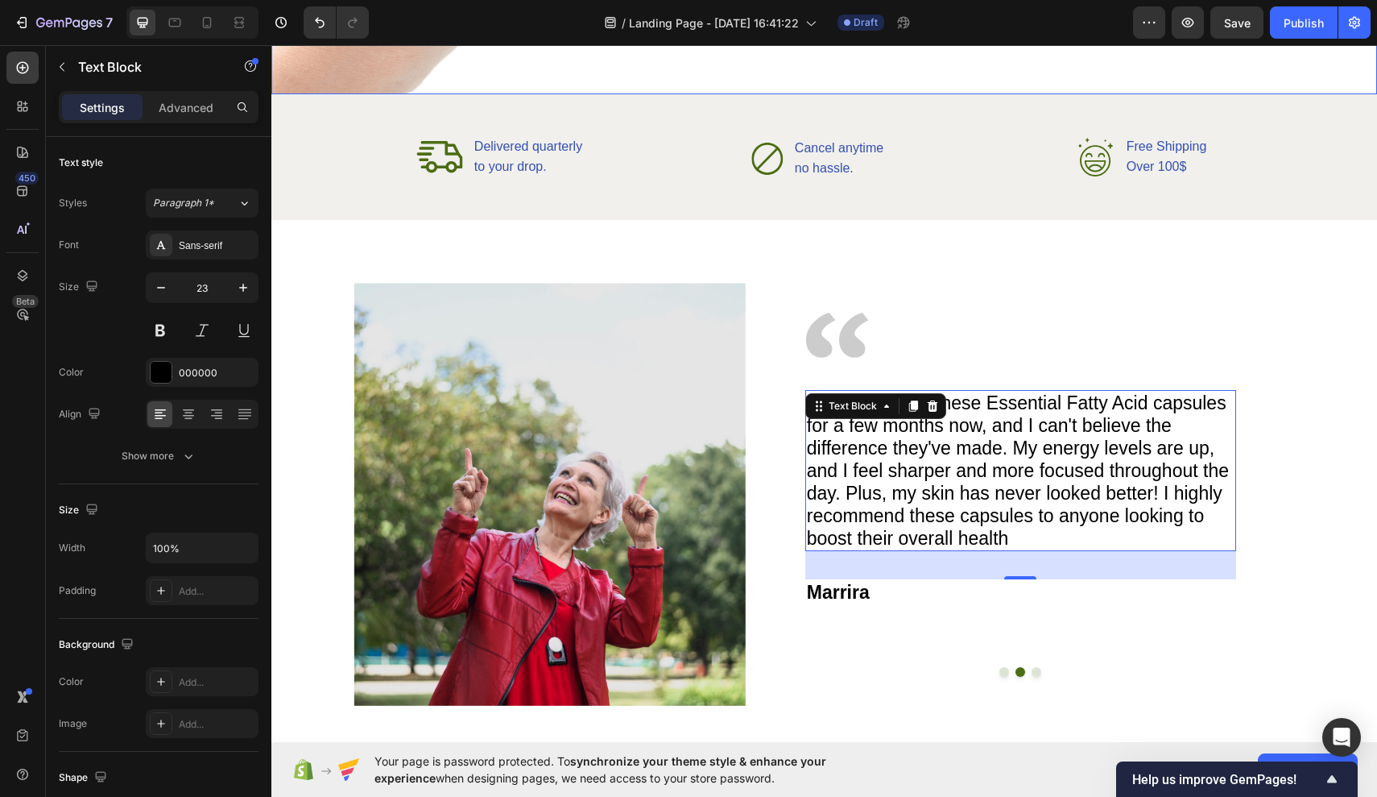
scroll to position [2370, 0]
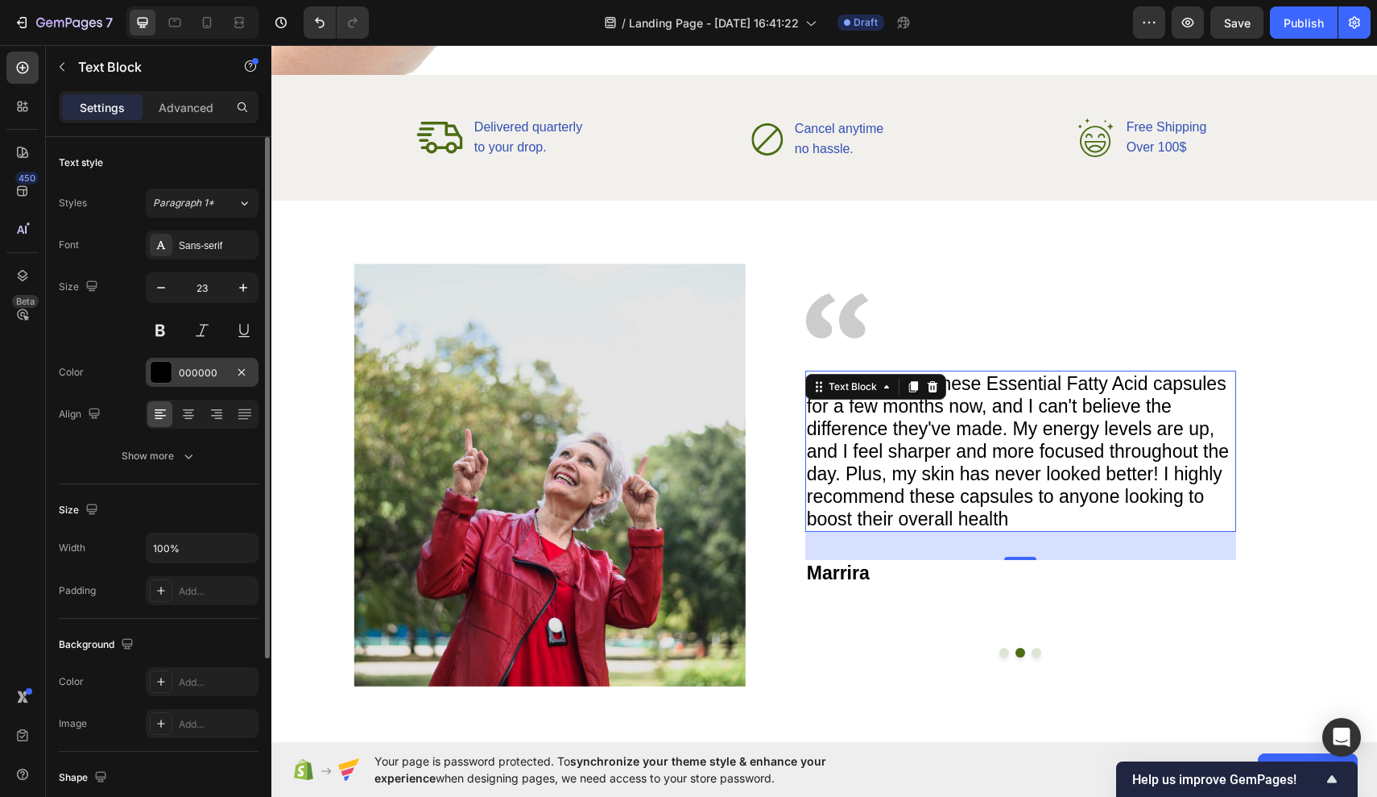
click at [197, 367] on div "000000" at bounding box center [202, 373] width 47 height 14
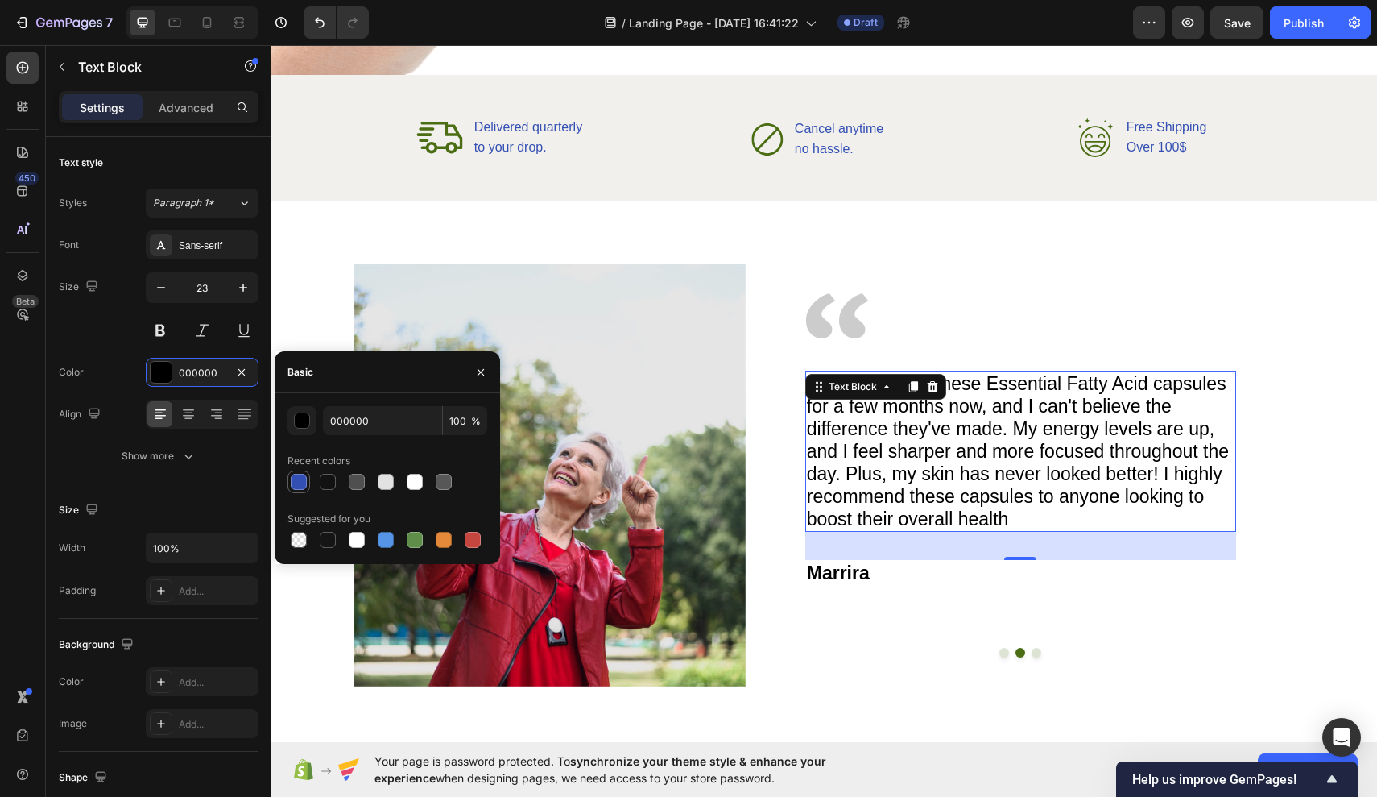
click at [309, 484] on div at bounding box center [299, 481] width 23 height 23
type input "334FB4"
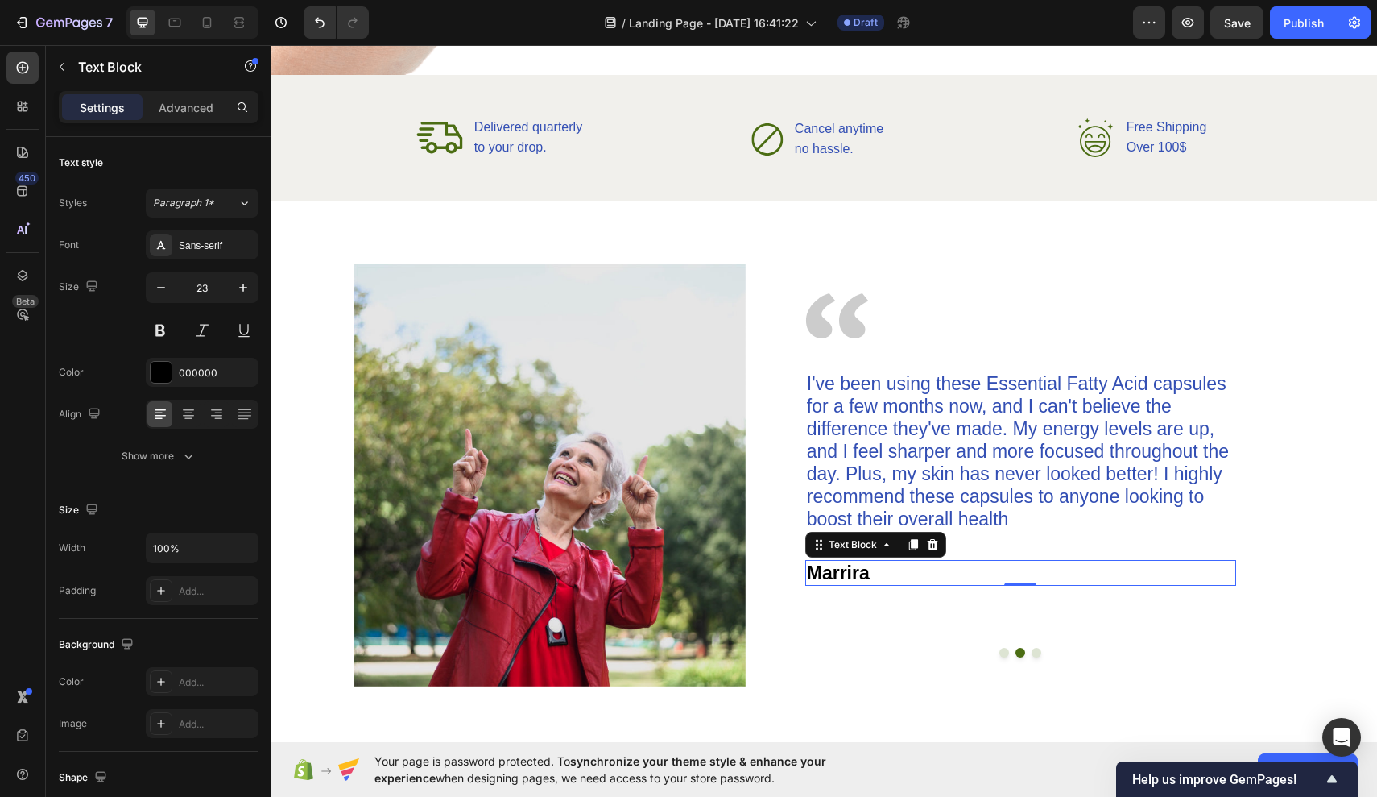
click at [836, 580] on p "Marrira" at bounding box center [1021, 572] width 428 height 23
click at [147, 362] on div "000000" at bounding box center [202, 372] width 113 height 29
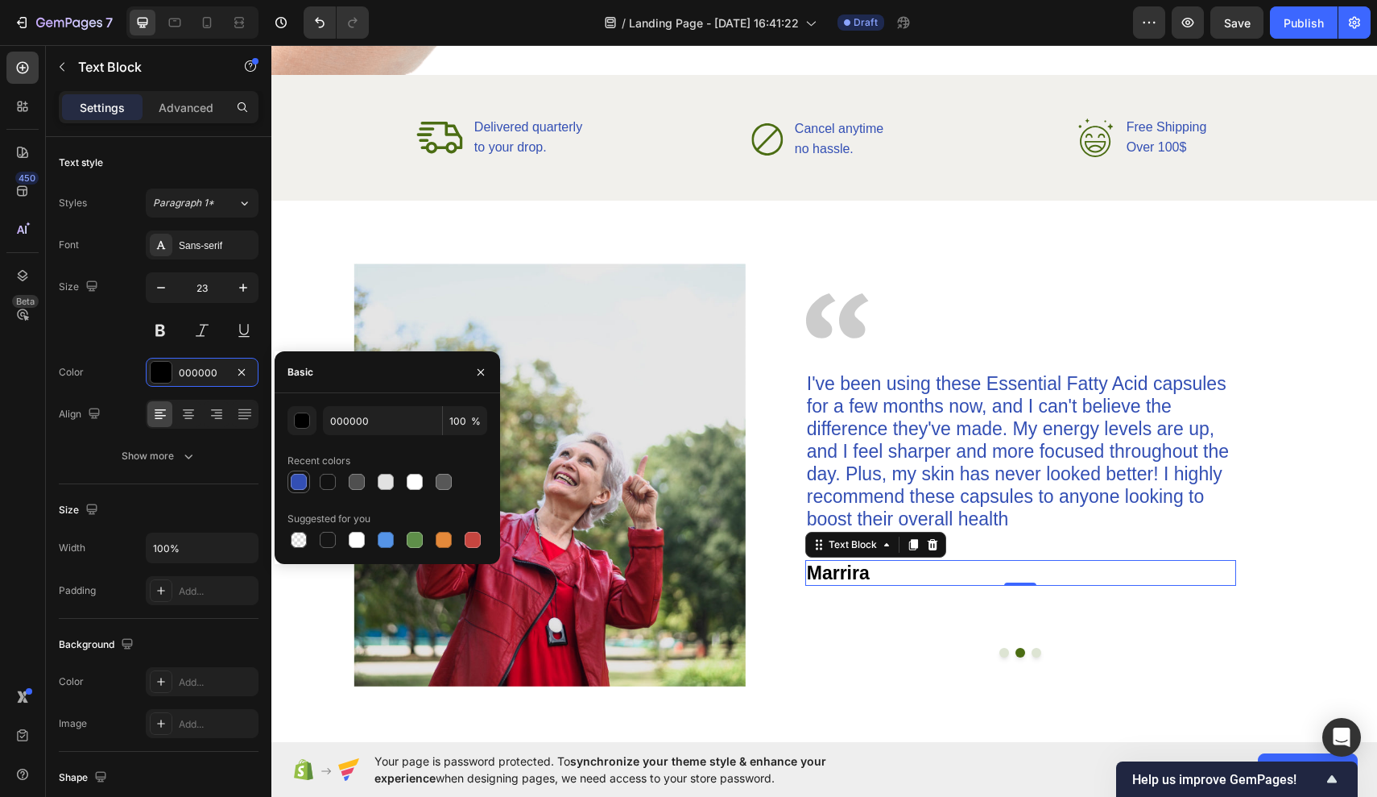
click at [309, 484] on div at bounding box center [299, 481] width 23 height 23
type input "334FB4"
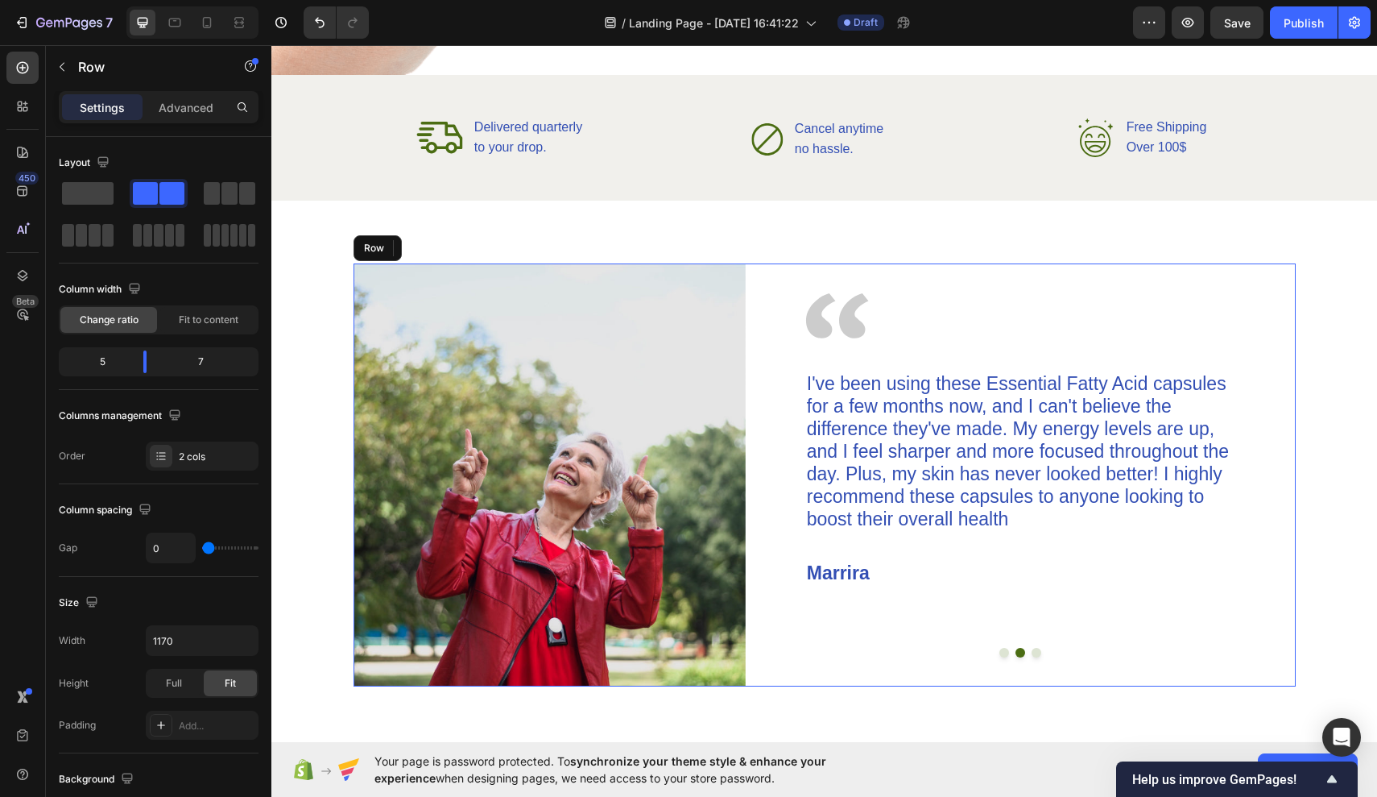
click at [1010, 662] on div "Image I've been using these Essential Fatty Acid capsules for a few months now,…" at bounding box center [1021, 474] width 550 height 423
click at [1004, 652] on button "Dot" at bounding box center [1005, 653] width 10 height 10
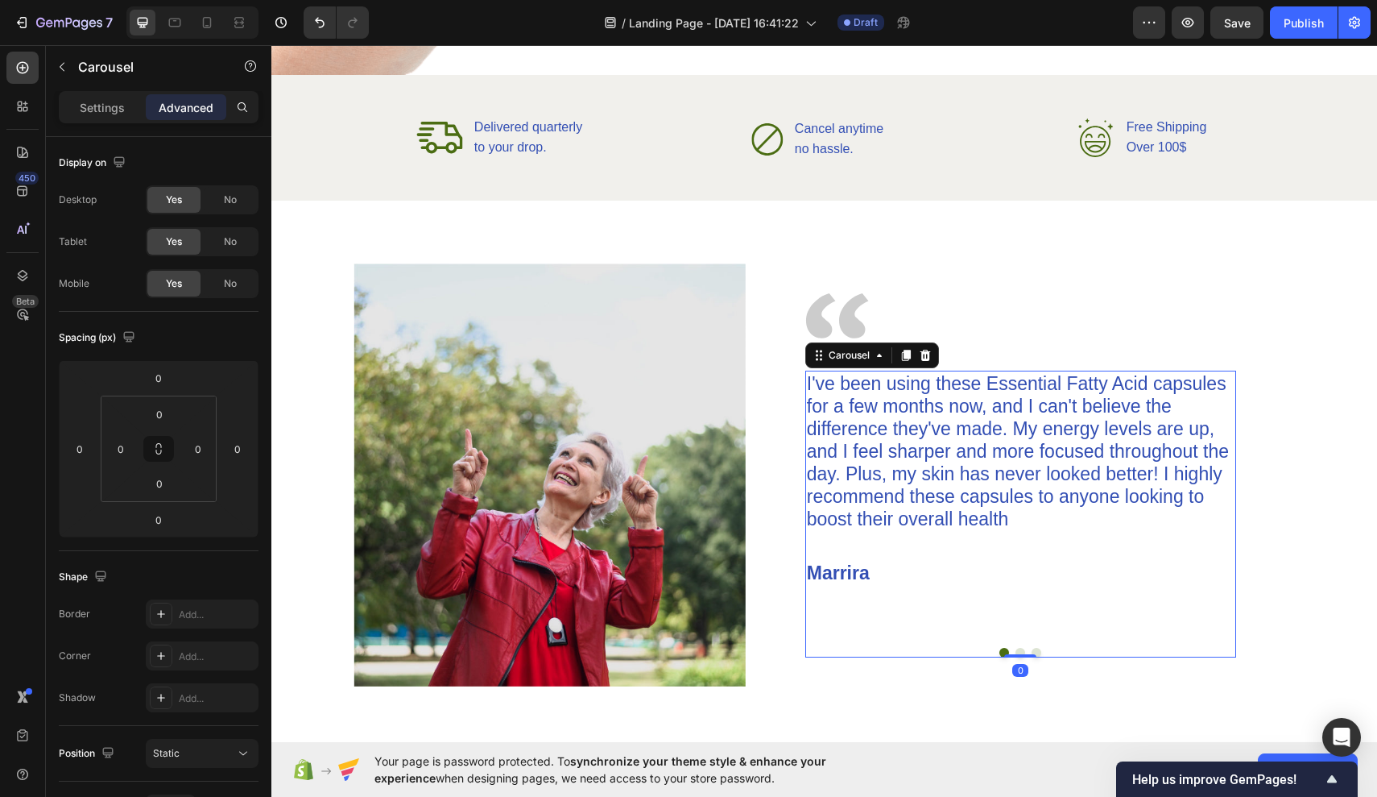
click at [1037, 650] on button "Dot" at bounding box center [1037, 653] width 10 height 10
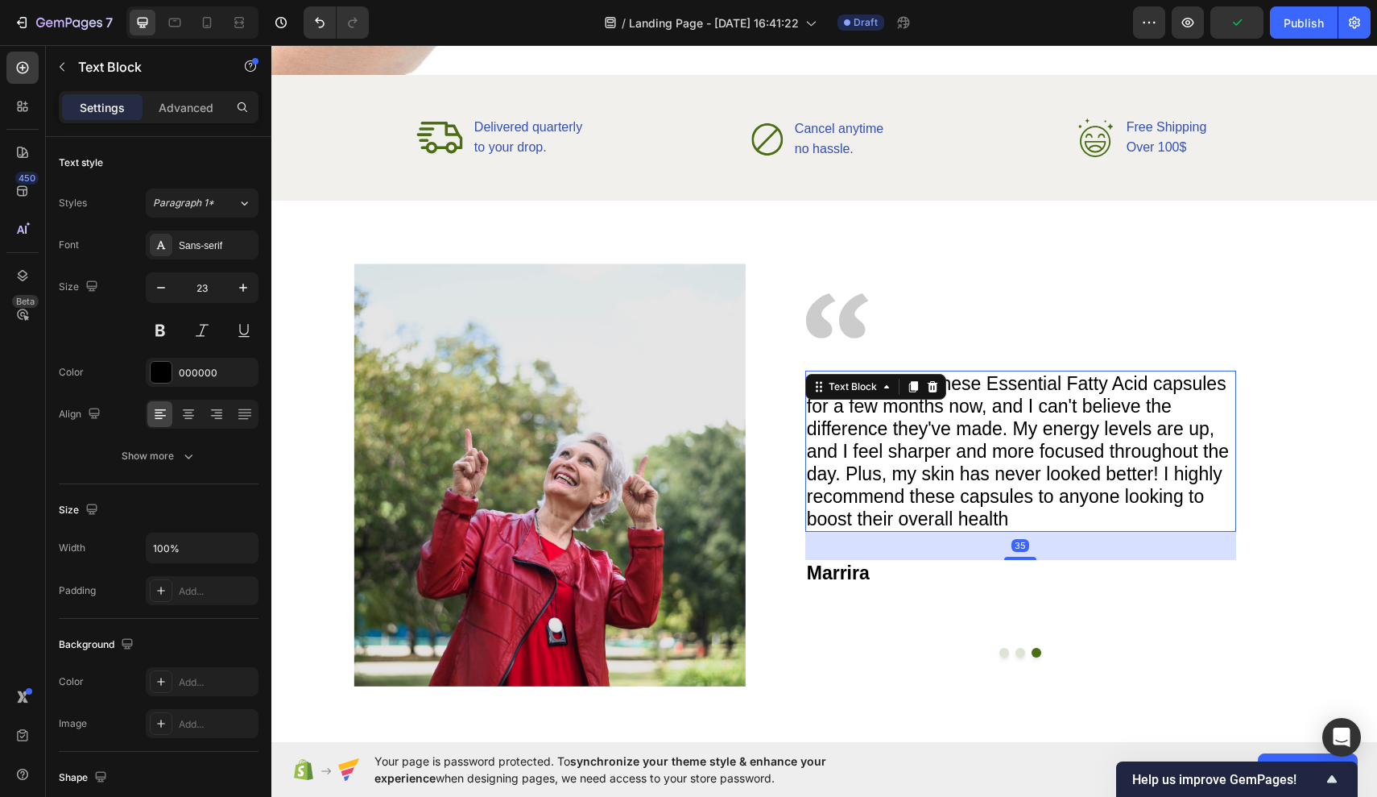
click at [962, 508] on p "I've been using these Essential Fatty Acid capsules for a few months now, and I…" at bounding box center [1021, 451] width 428 height 158
click at [202, 379] on div "000000" at bounding box center [202, 373] width 47 height 14
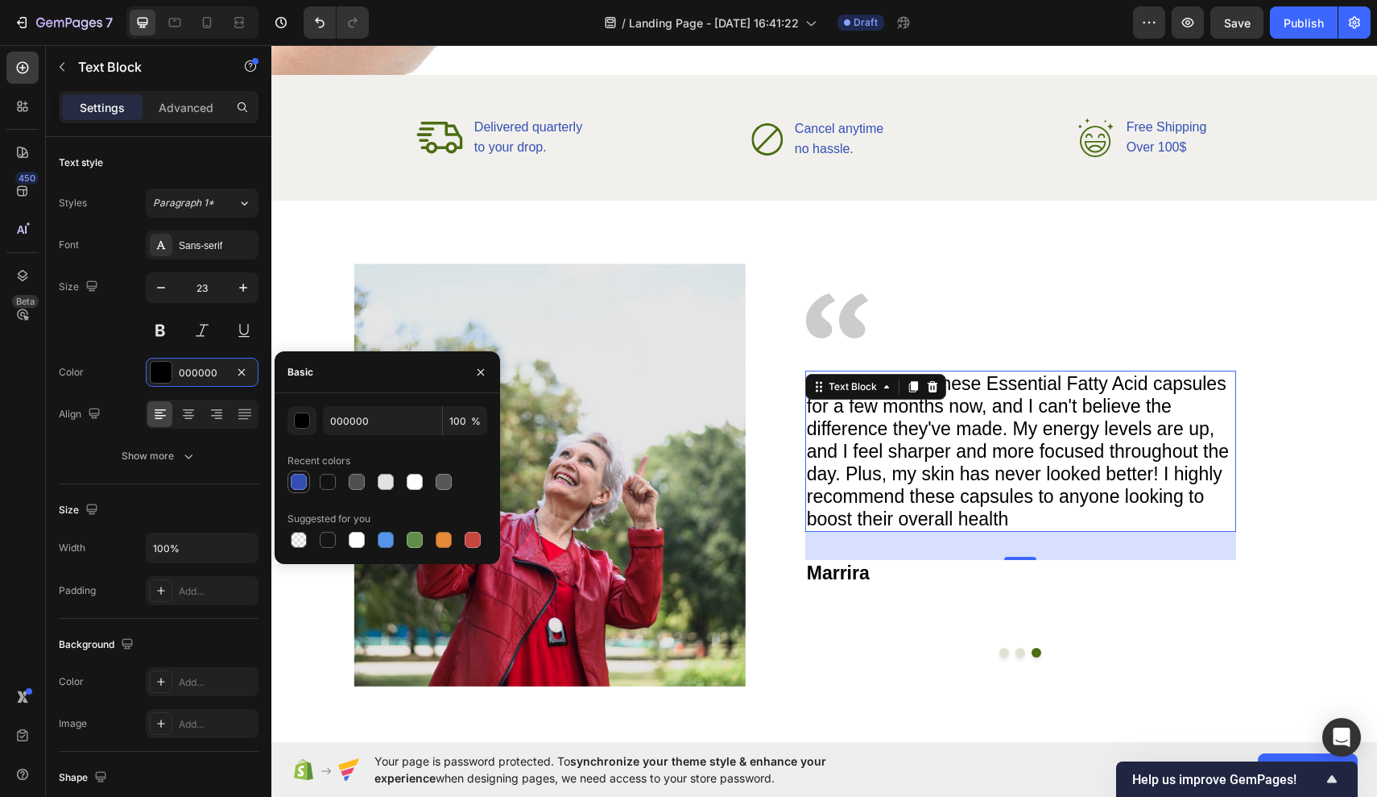
click at [294, 483] on div at bounding box center [299, 482] width 16 height 16
type input "334FB4"
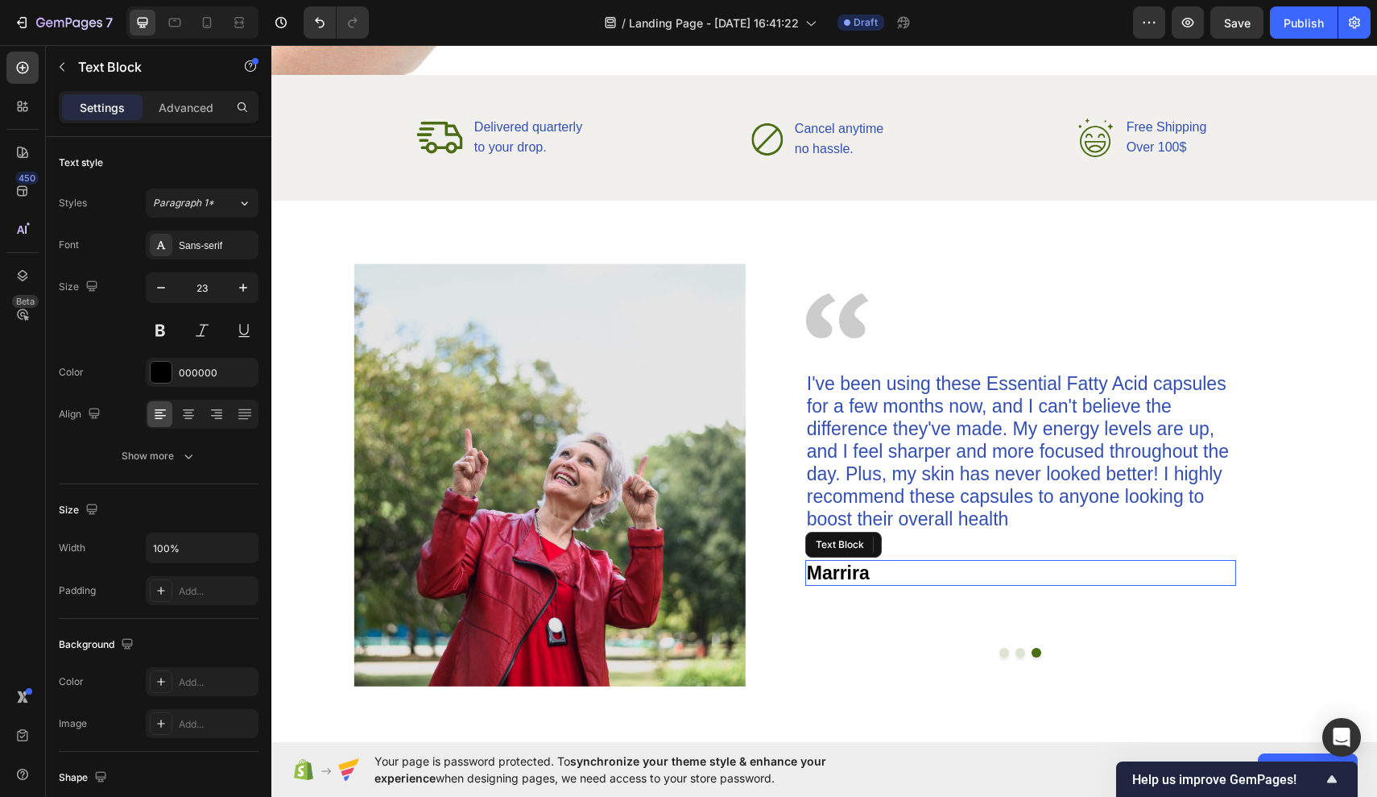
click at [859, 574] on p "Marrira" at bounding box center [1021, 572] width 428 height 23
click at [218, 379] on div "000000" at bounding box center [202, 373] width 47 height 14
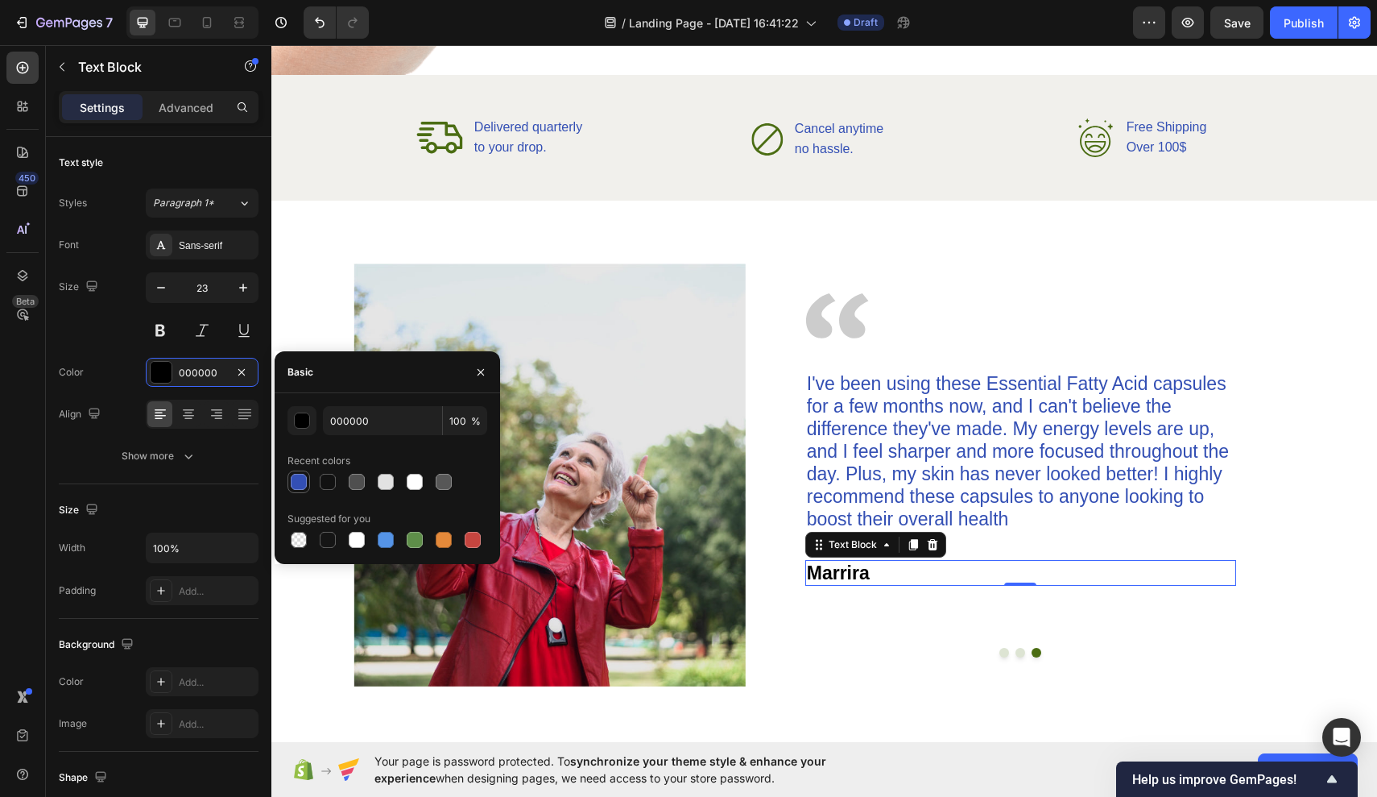
click at [295, 482] on div at bounding box center [299, 482] width 16 height 16
type input "334FB4"
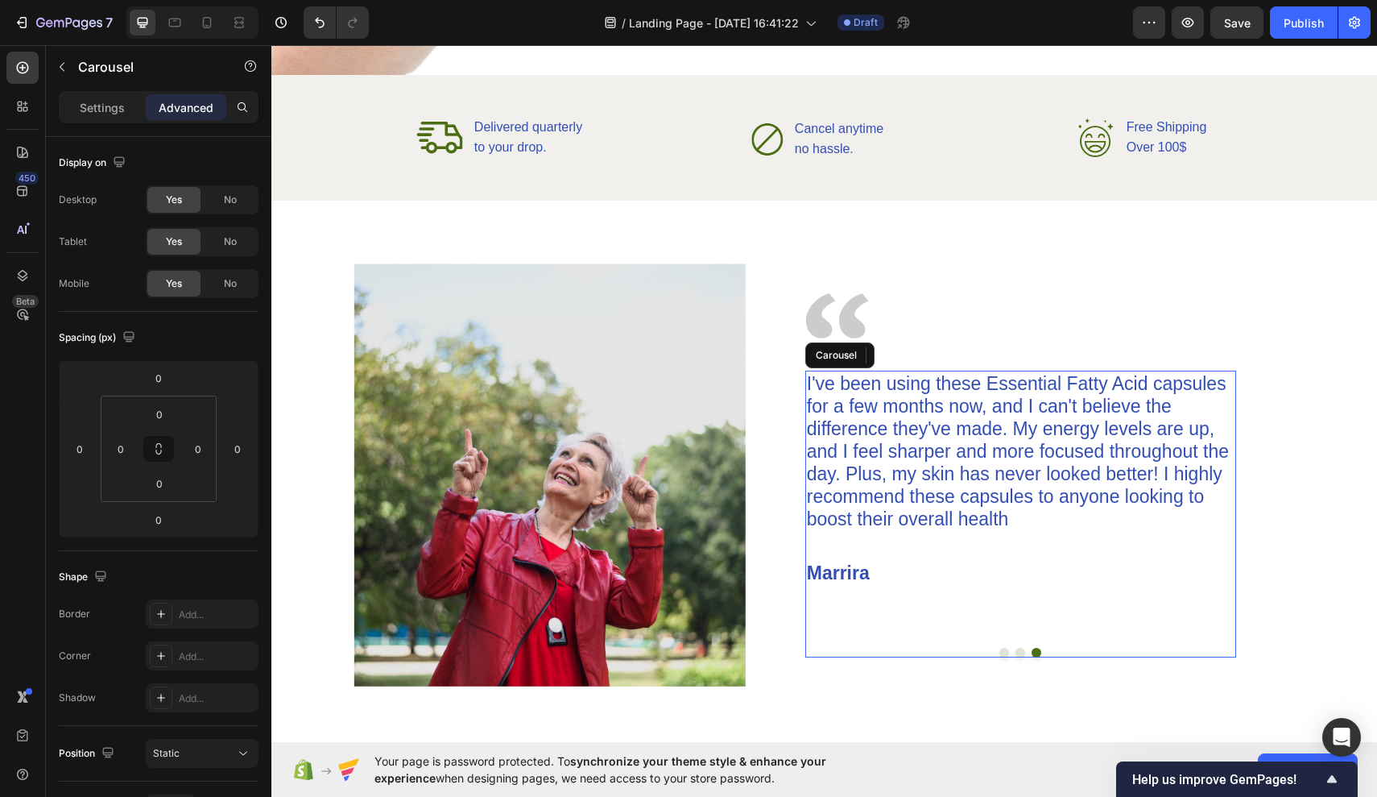
click at [1025, 651] on button "Dot" at bounding box center [1021, 653] width 10 height 10
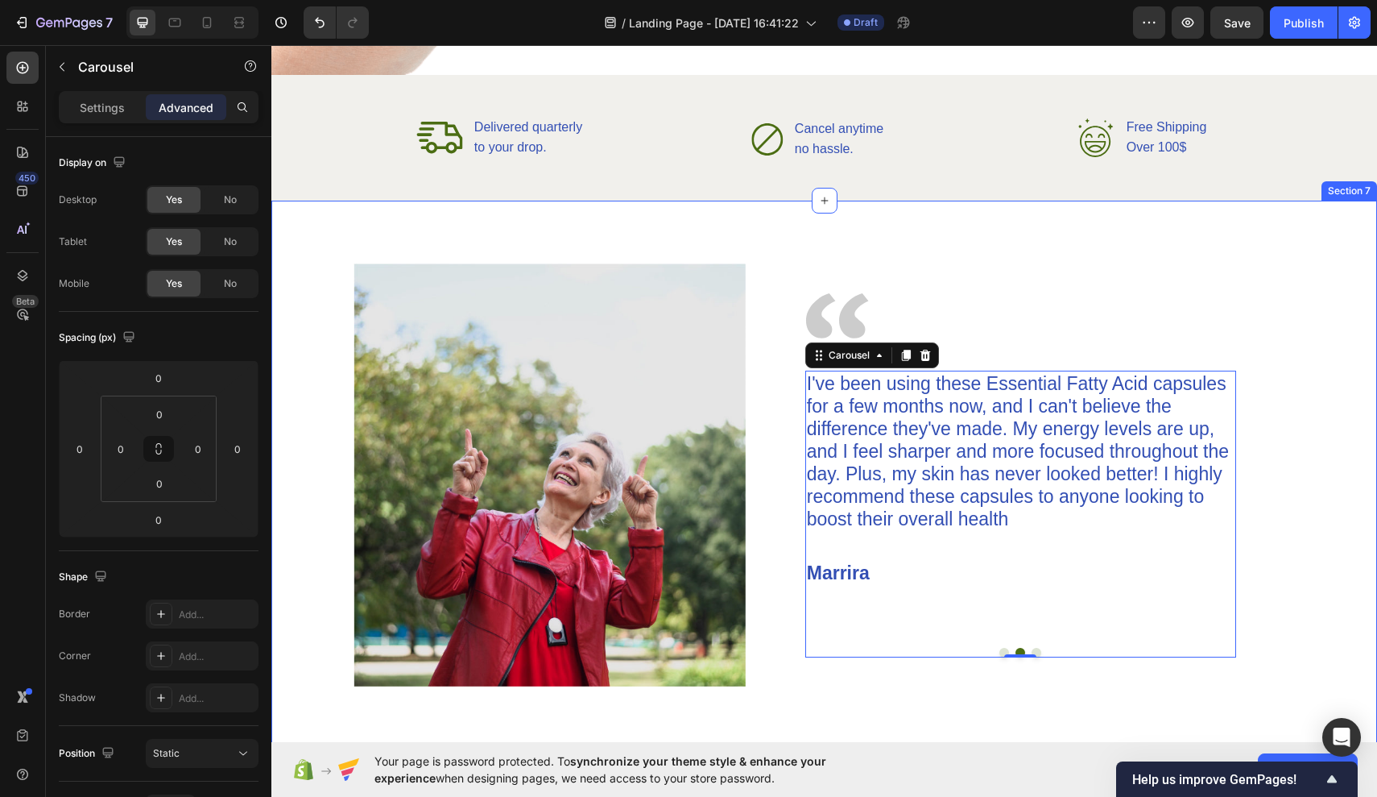
click at [984, 701] on div "Image Image I've been using these Essential Fatty Acid capsules for a few month…" at bounding box center [824, 483] width 1106 height 565
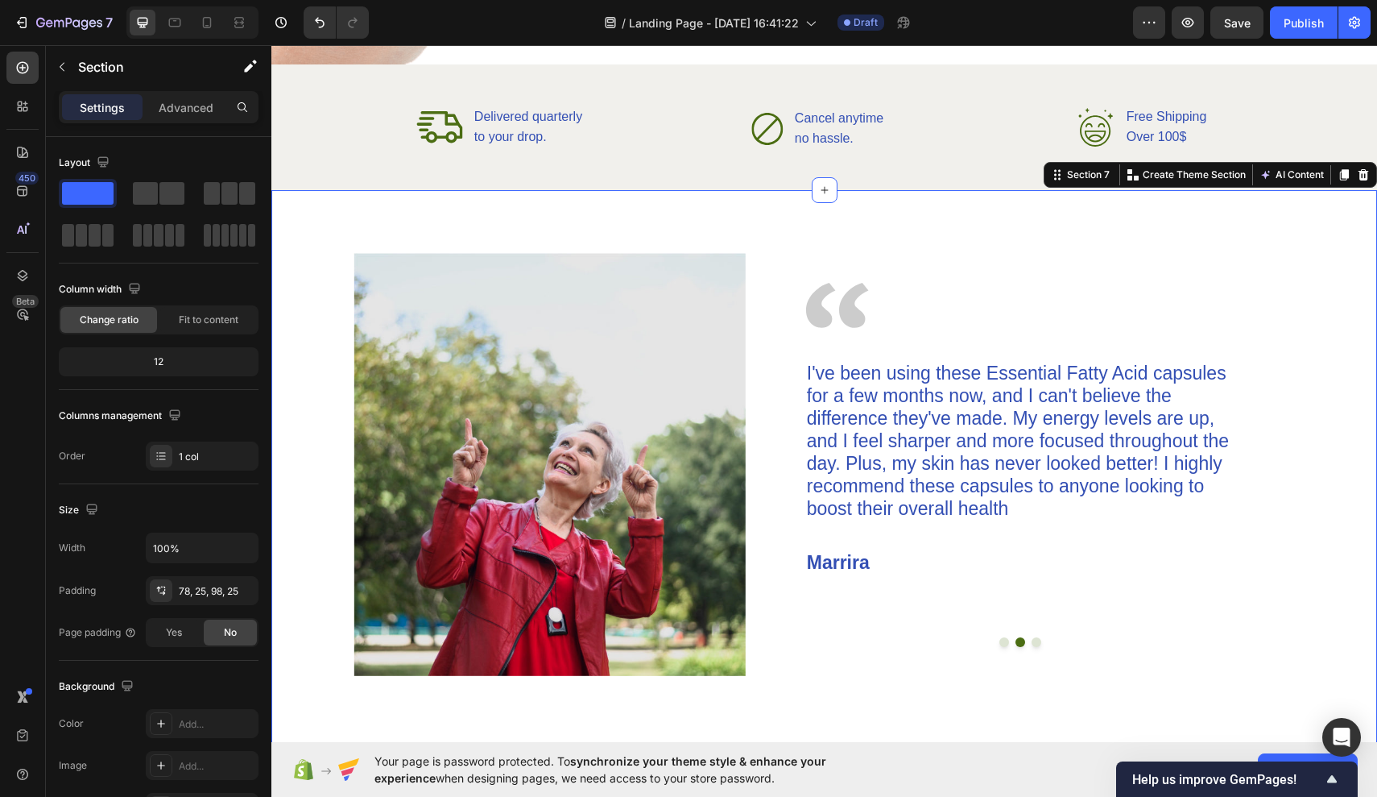
scroll to position [2381, 0]
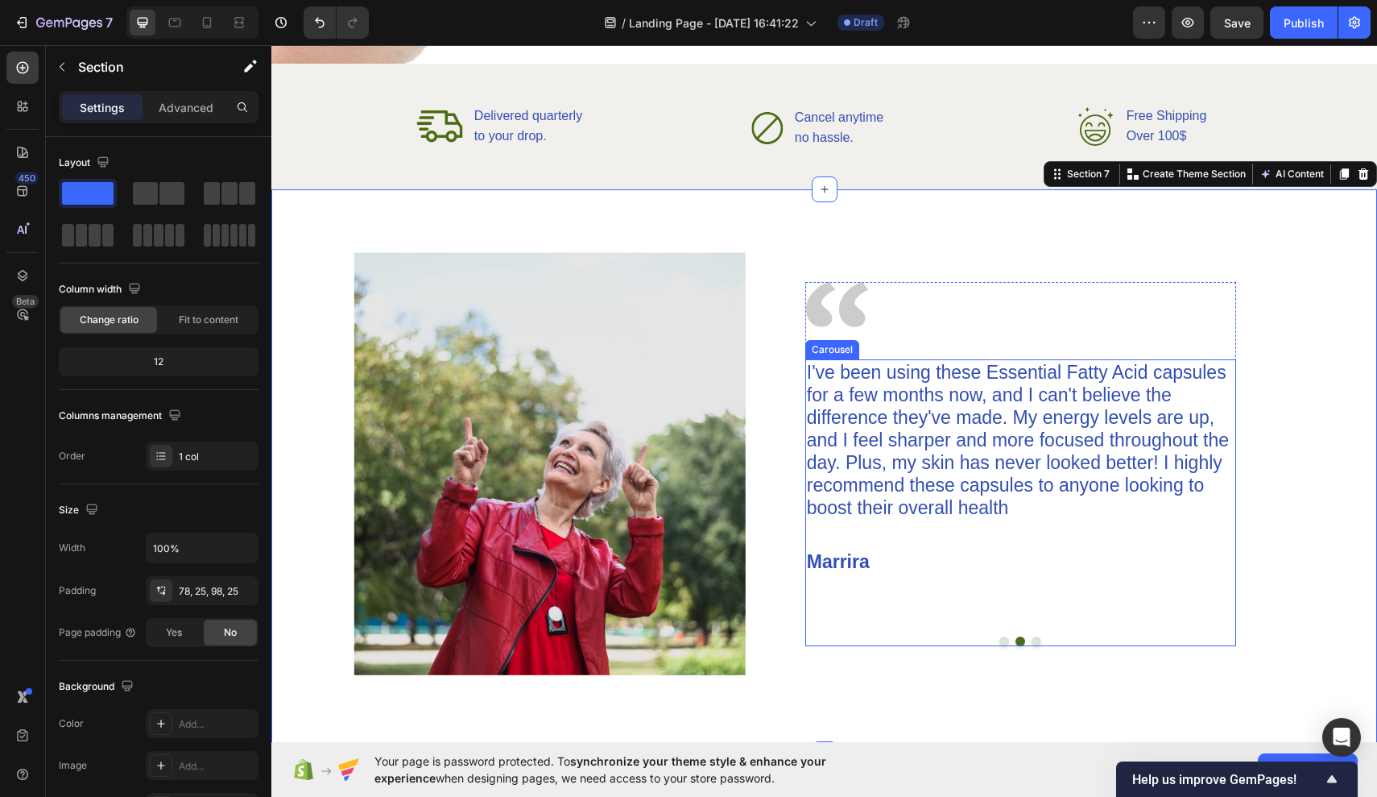
click at [1025, 643] on div "I've been using these Essential Fatty Acid capsules for a few months now, and I…" at bounding box center [1021, 502] width 431 height 287
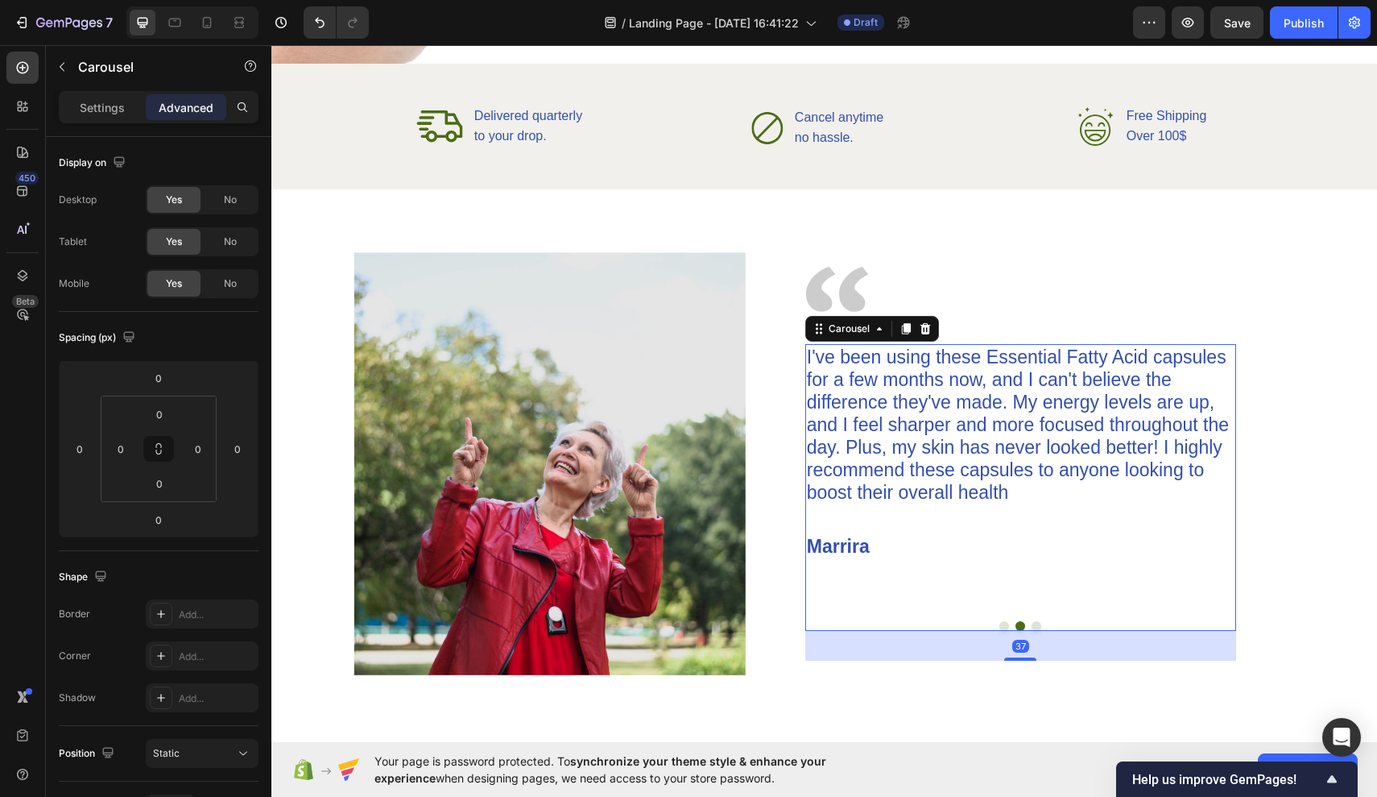
drag, startPoint x: 1025, startPoint y: 643, endPoint x: 1029, endPoint y: 673, distance: 31.0
click at [1029, 673] on div "Image I've been using these Essential Fatty Acid capsules for a few months now,…" at bounding box center [1021, 463] width 550 height 423
type input "38"
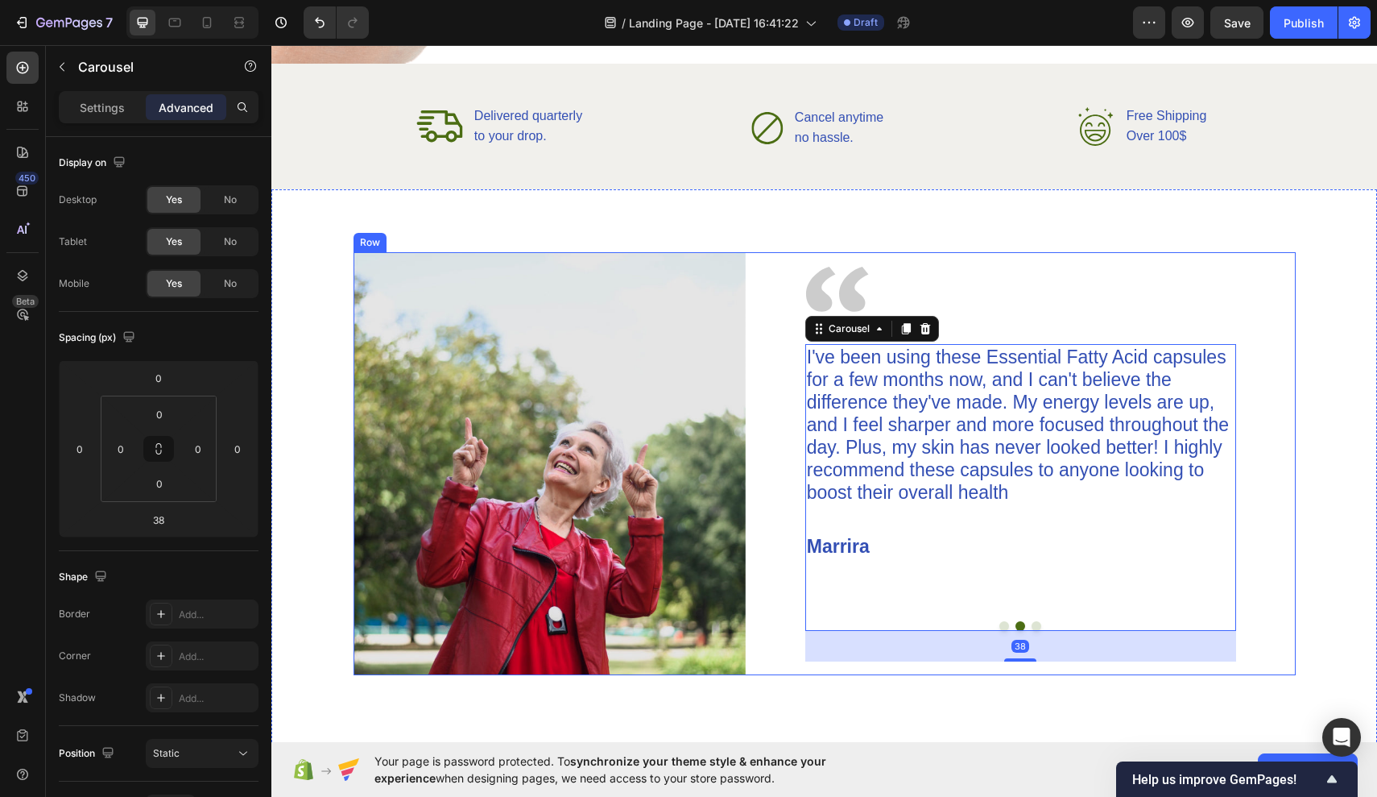
click at [1169, 261] on div "Image I've been using these Essential Fatty Acid capsules for a few months now,…" at bounding box center [1021, 463] width 550 height 423
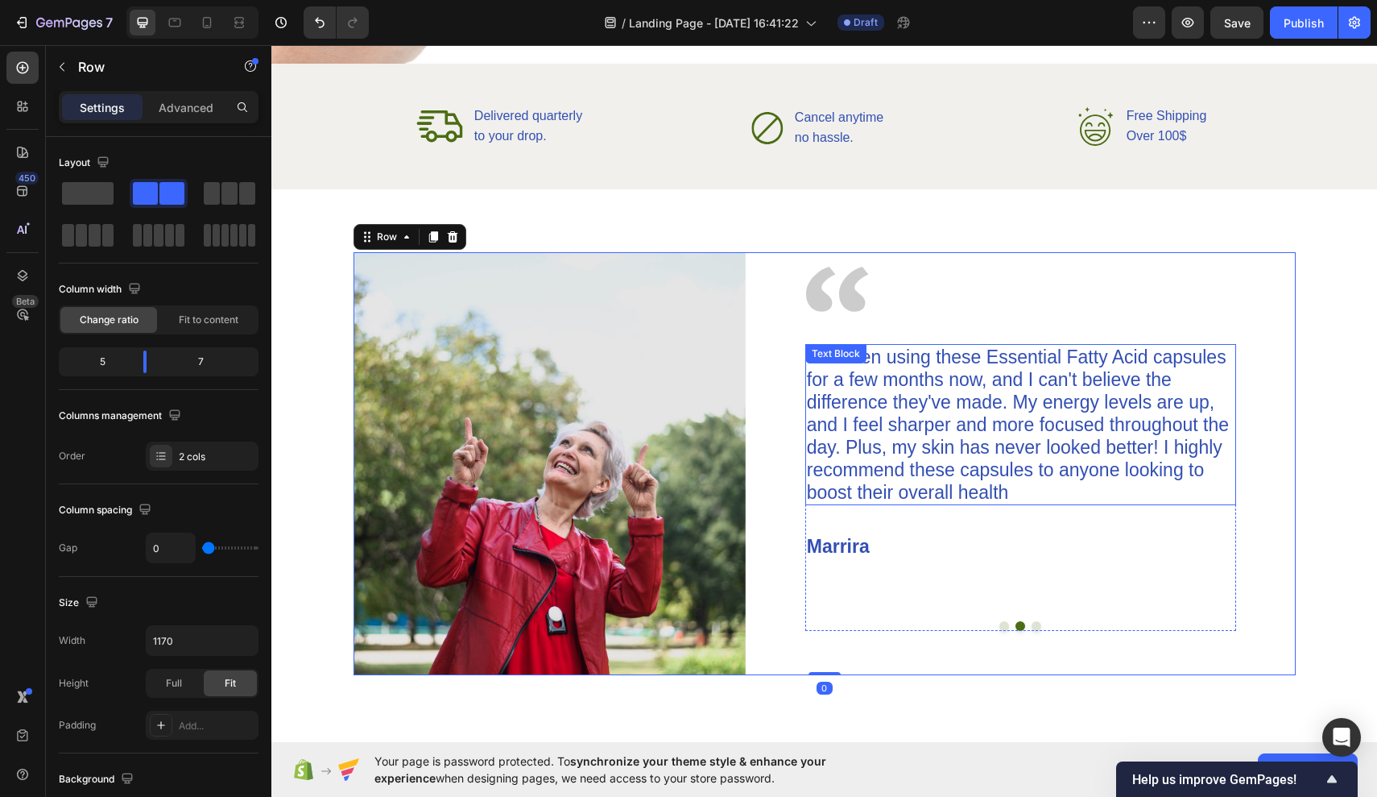
click at [1101, 390] on p "I've been using these Essential Fatty Acid capsules for a few months now, and I…" at bounding box center [1021, 425] width 428 height 158
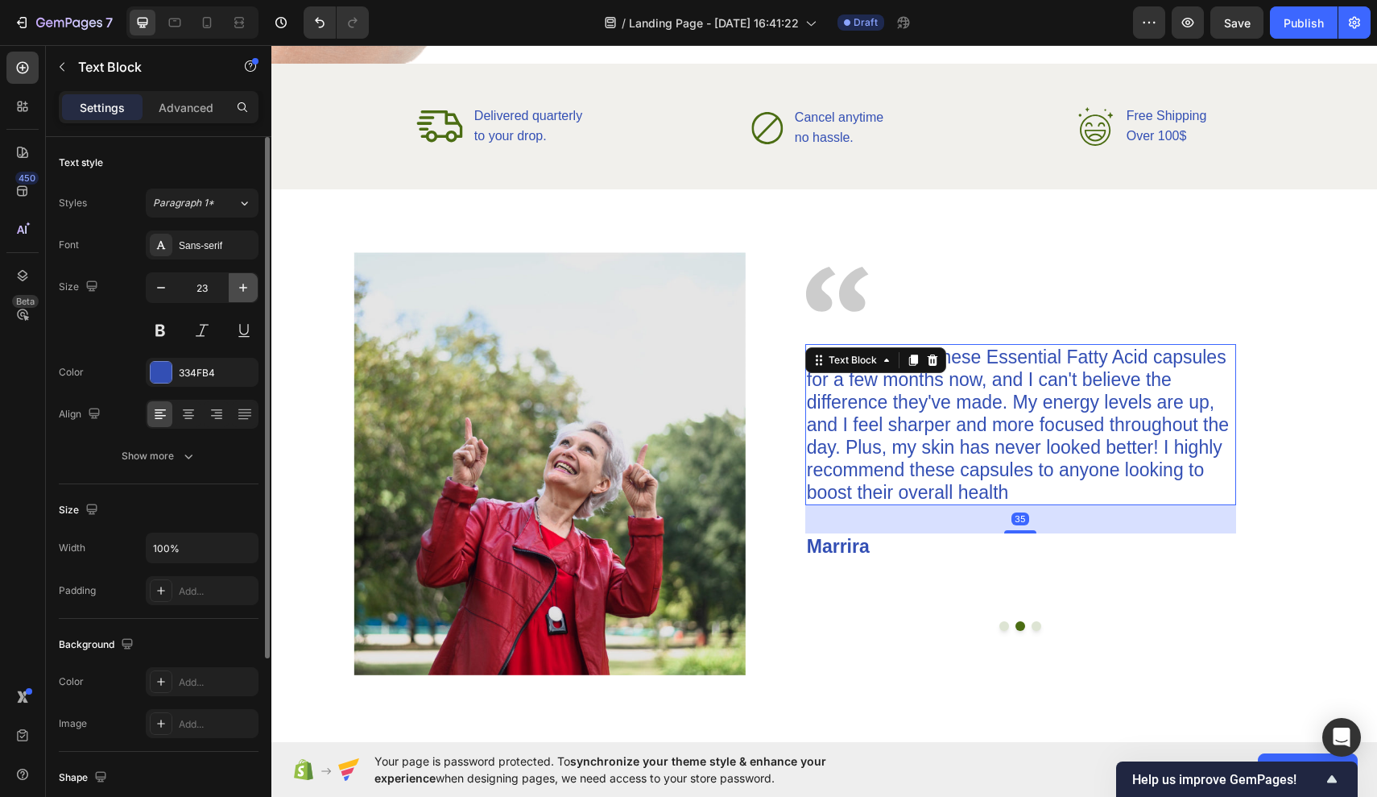
click at [243, 295] on icon "button" at bounding box center [243, 288] width 16 height 16
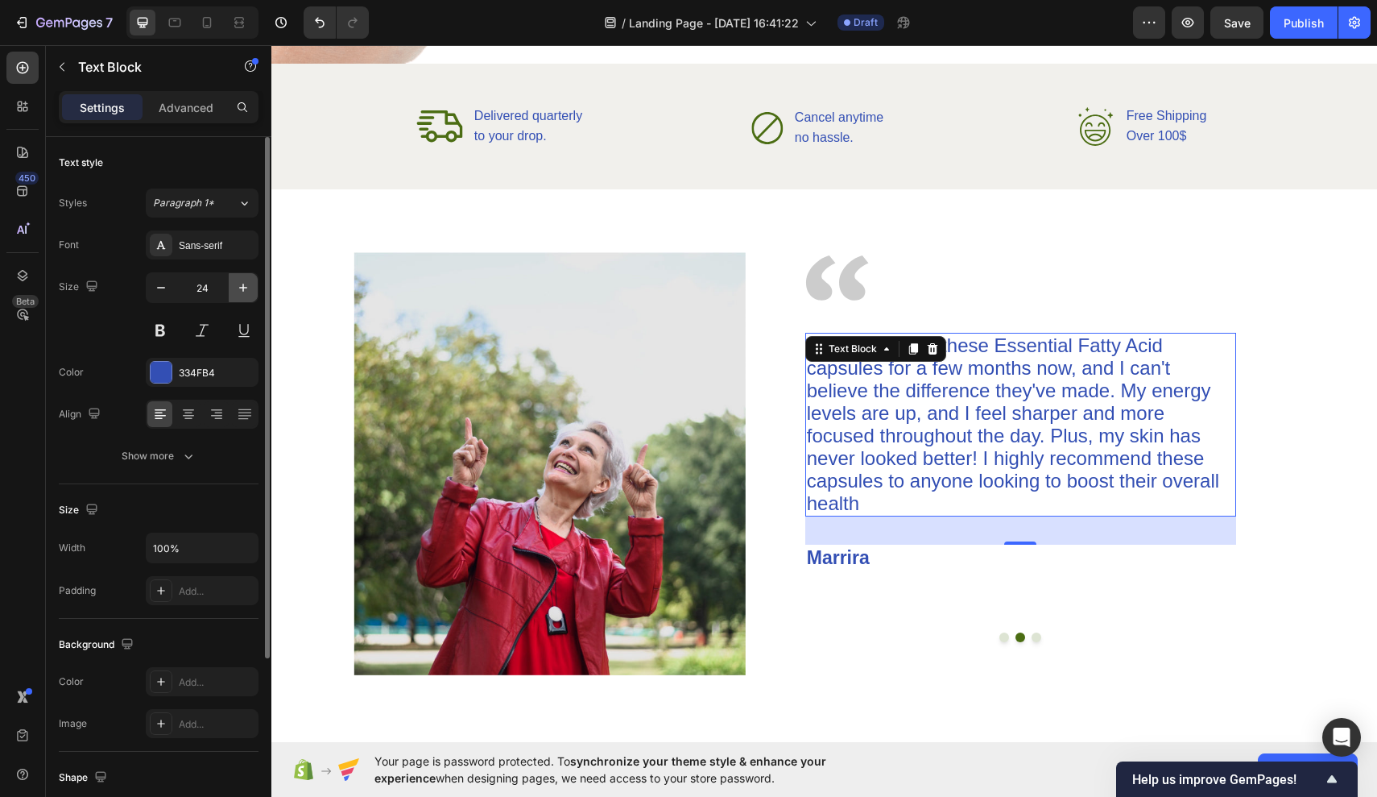
click at [243, 295] on icon "button" at bounding box center [243, 288] width 16 height 16
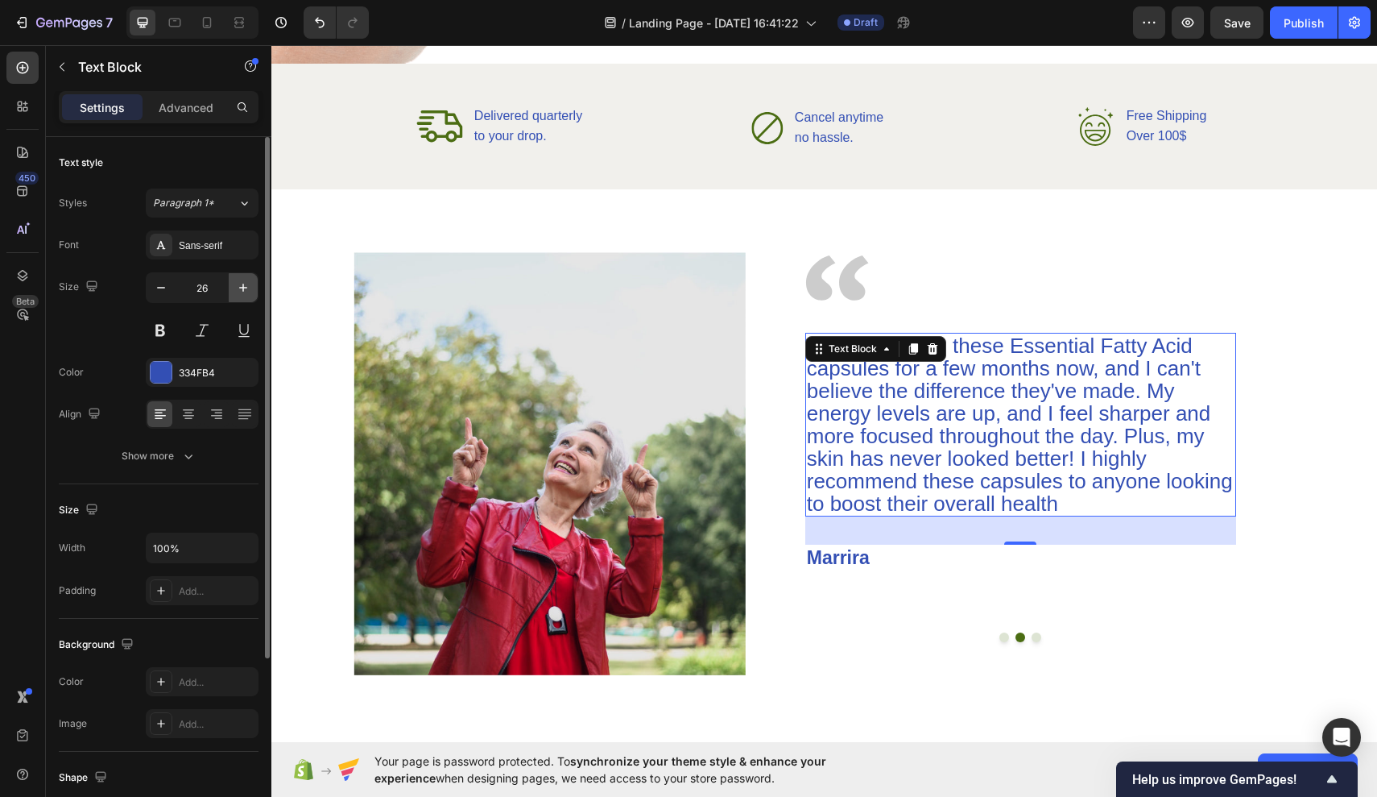
click at [243, 295] on icon "button" at bounding box center [243, 288] width 16 height 16
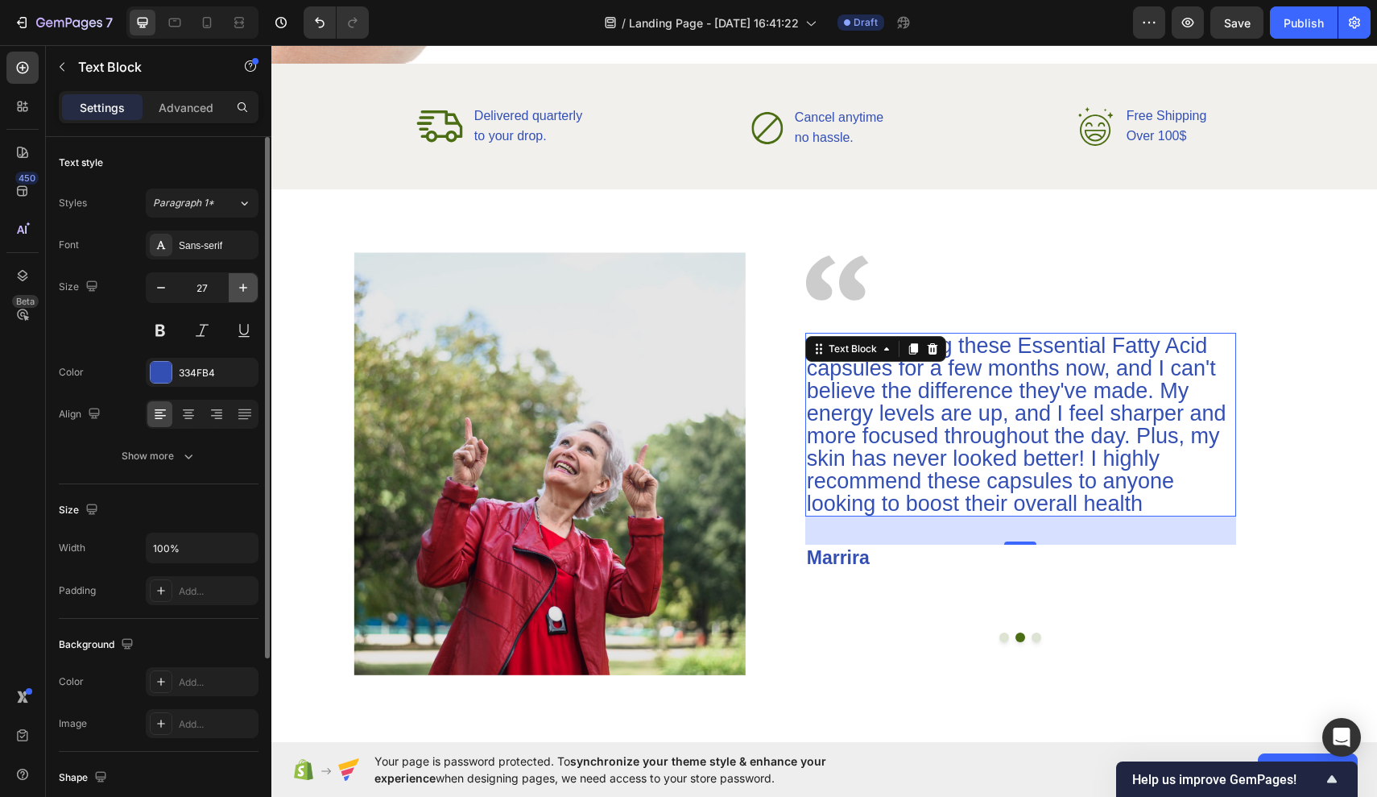
click at [243, 295] on icon "button" at bounding box center [243, 288] width 16 height 16
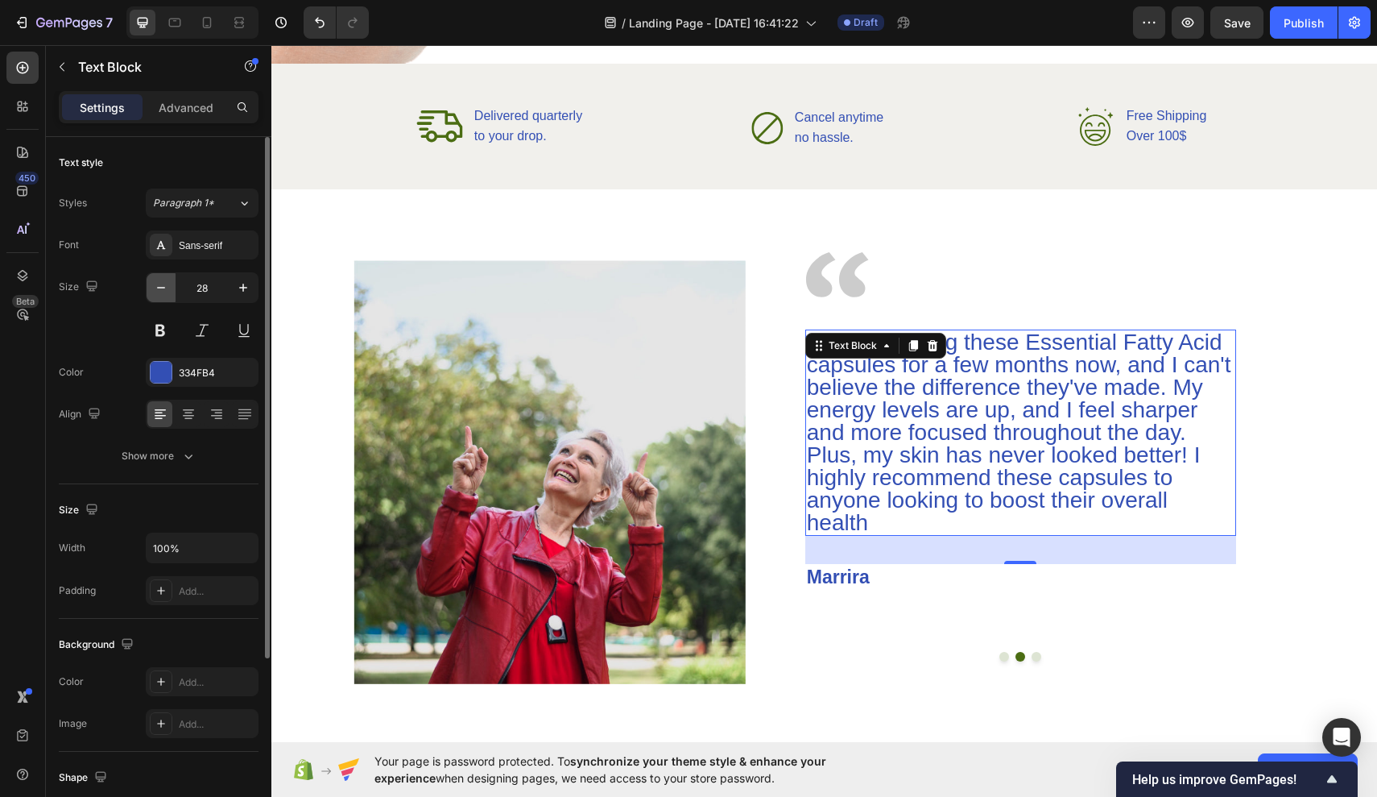
click at [156, 296] on button "button" at bounding box center [161, 287] width 29 height 29
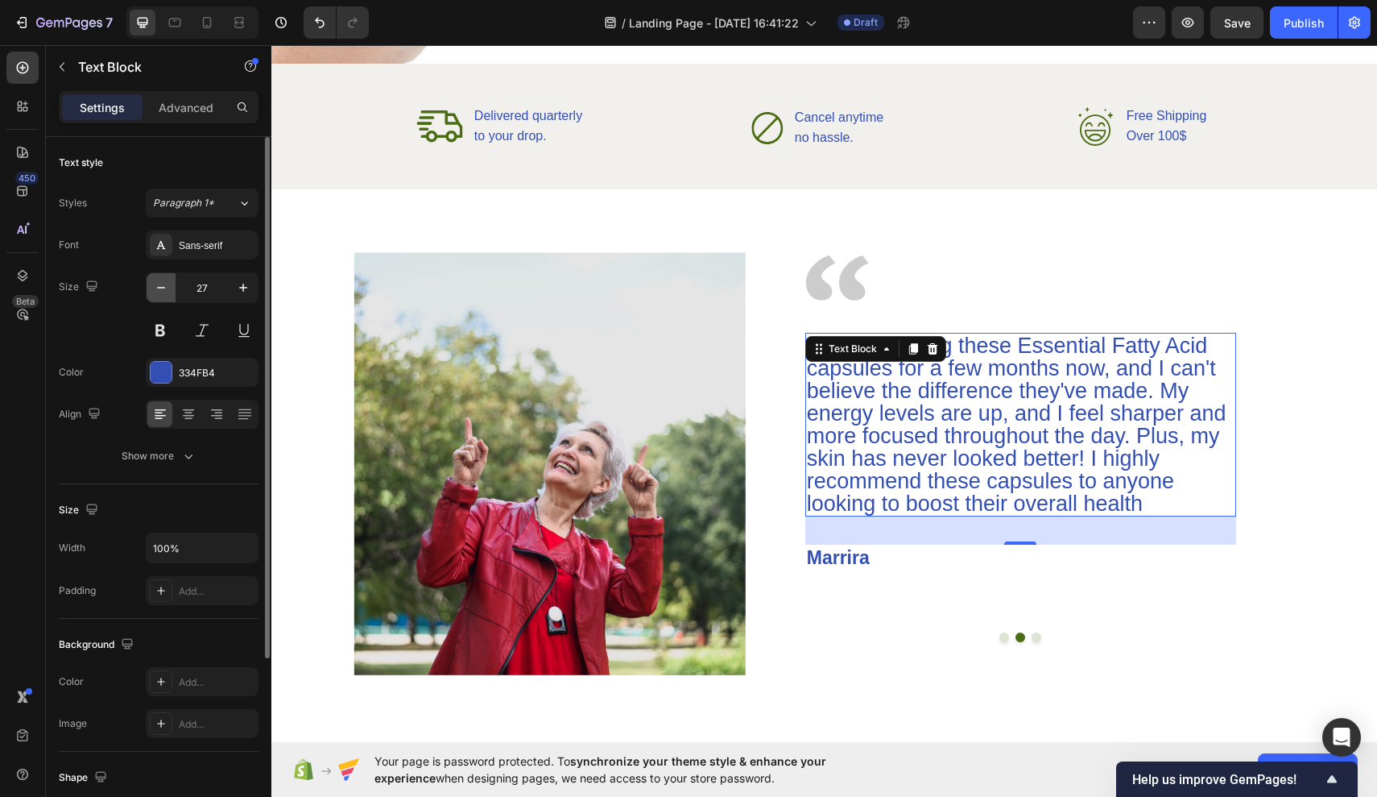
click at [156, 296] on button "button" at bounding box center [161, 287] width 29 height 29
type input "26"
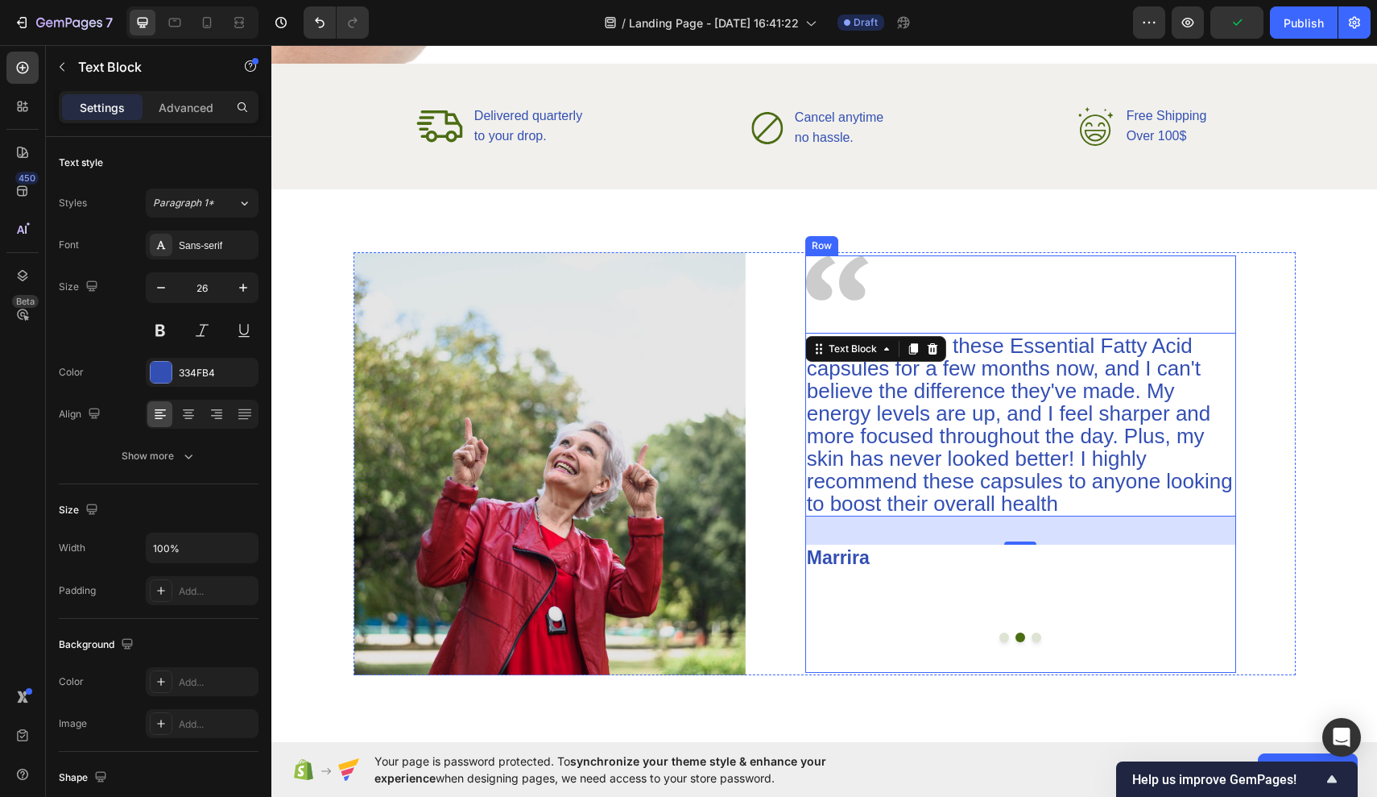
click at [951, 670] on div "I've been using these Essential Fatty Acid capsules for a few months now, and I…" at bounding box center [1021, 503] width 431 height 340
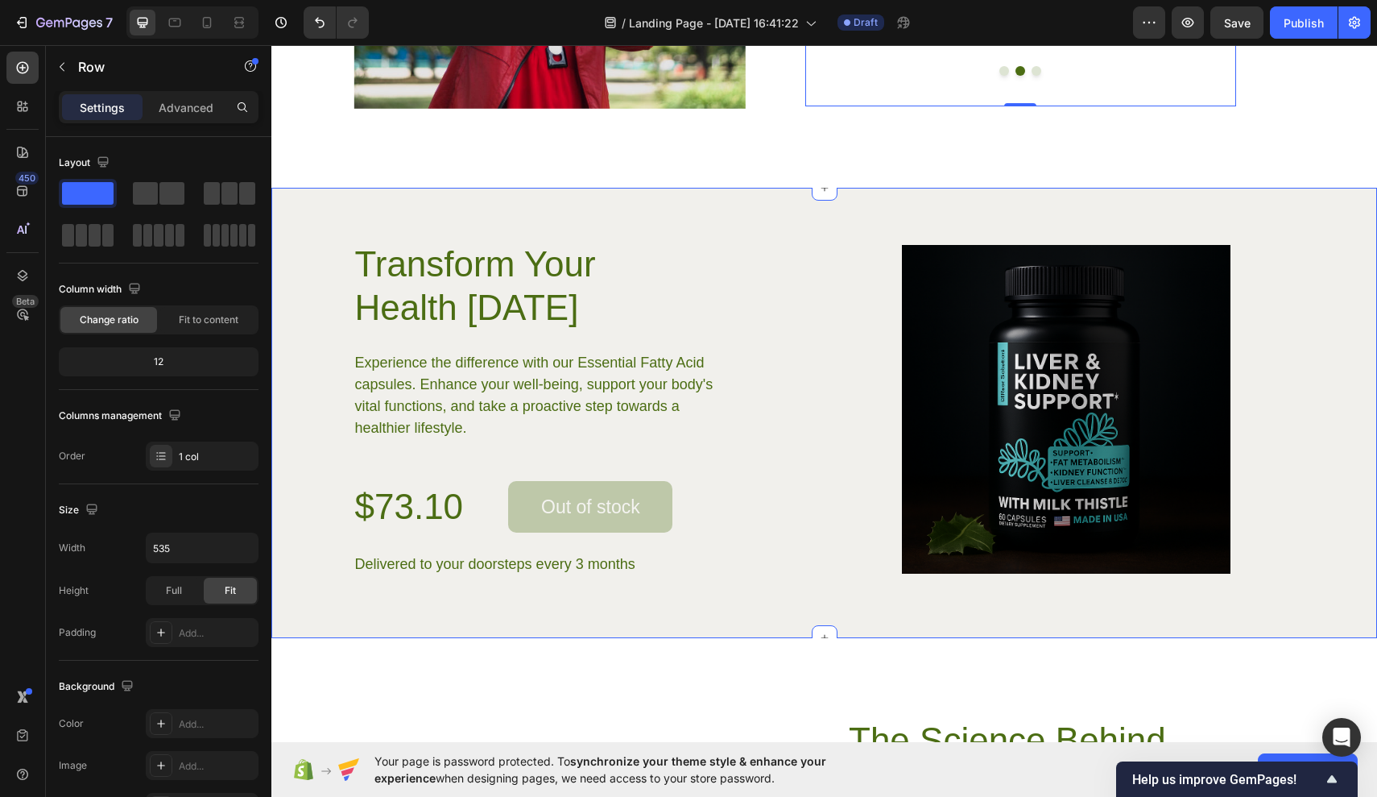
scroll to position [3076, 0]
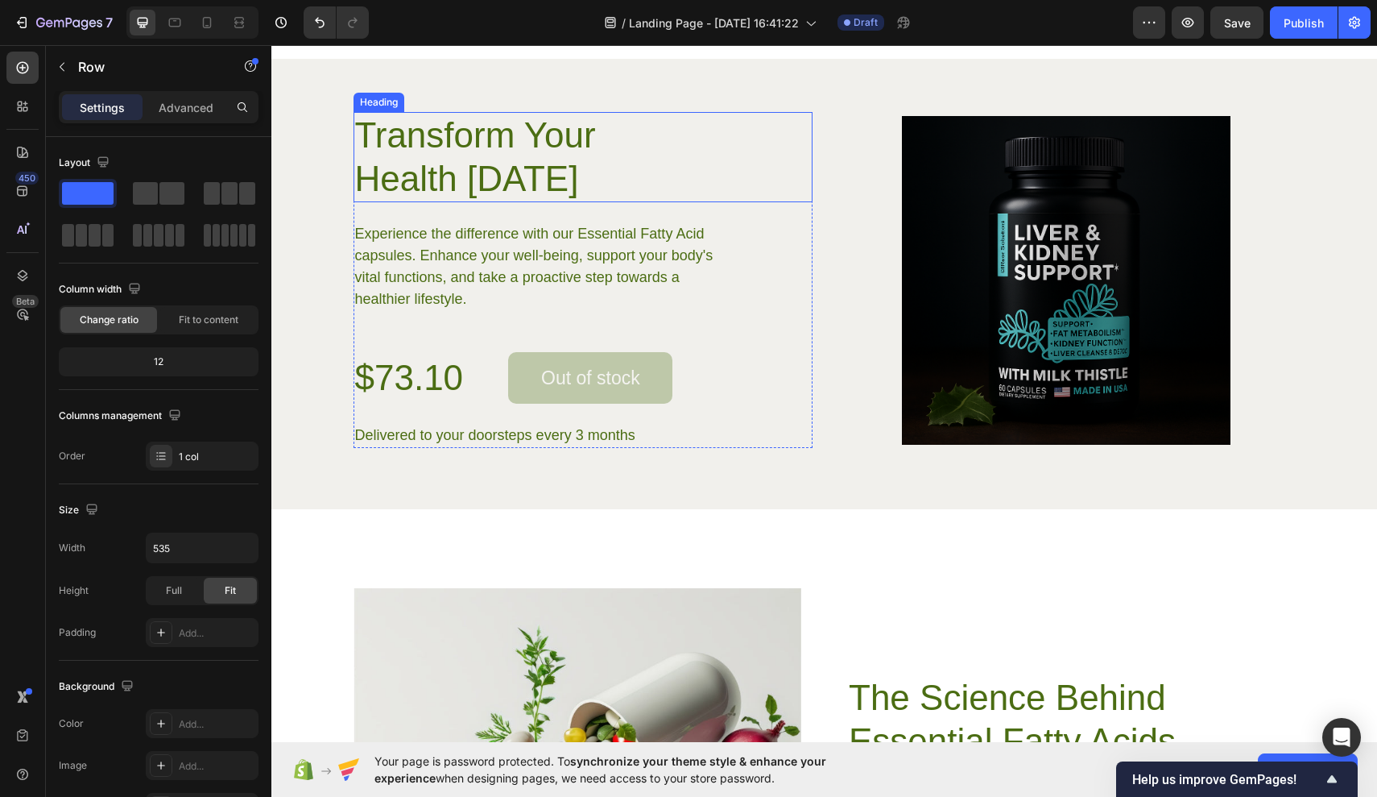
click at [481, 164] on h2 "Transform Your Health [DATE]" at bounding box center [515, 157] width 322 height 90
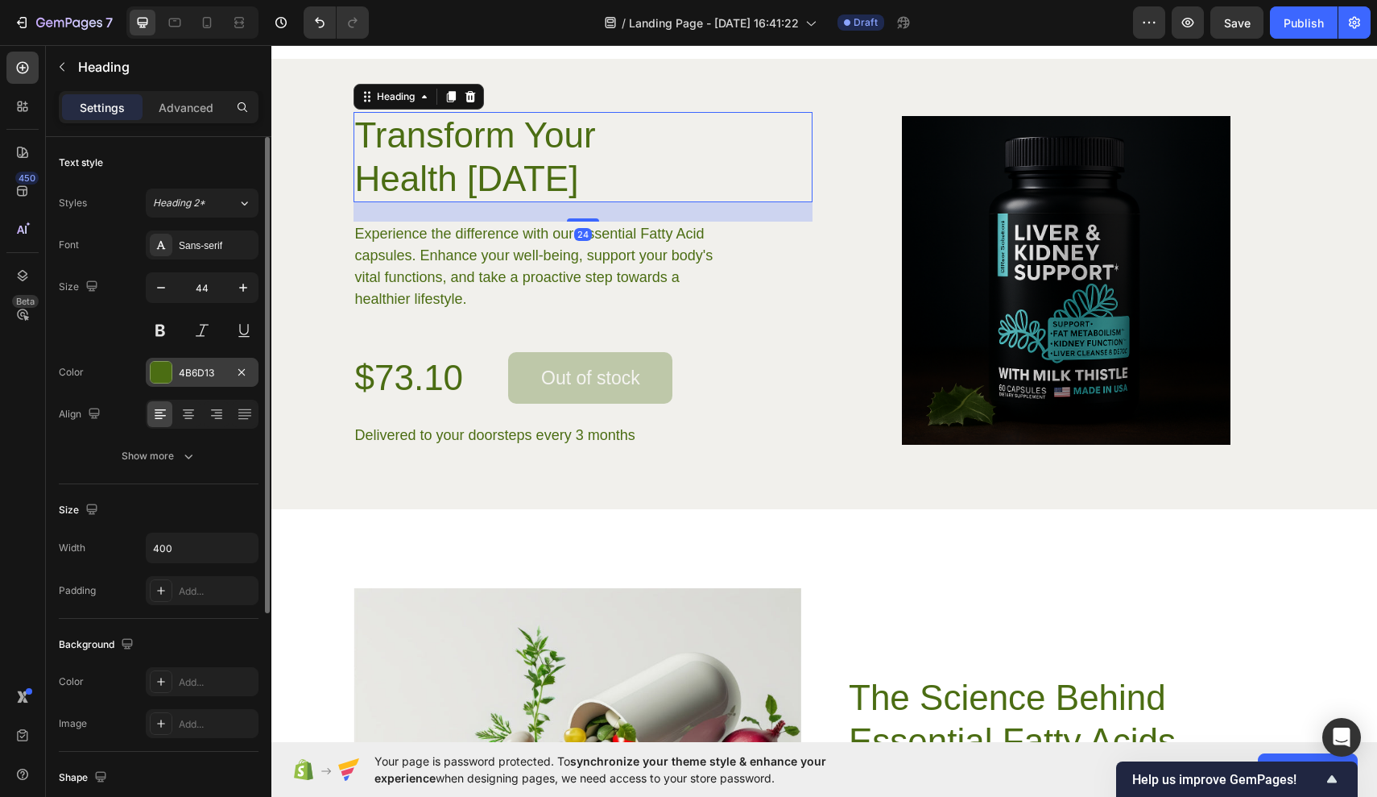
click at [186, 366] on div "4B6D13" at bounding box center [202, 373] width 47 height 14
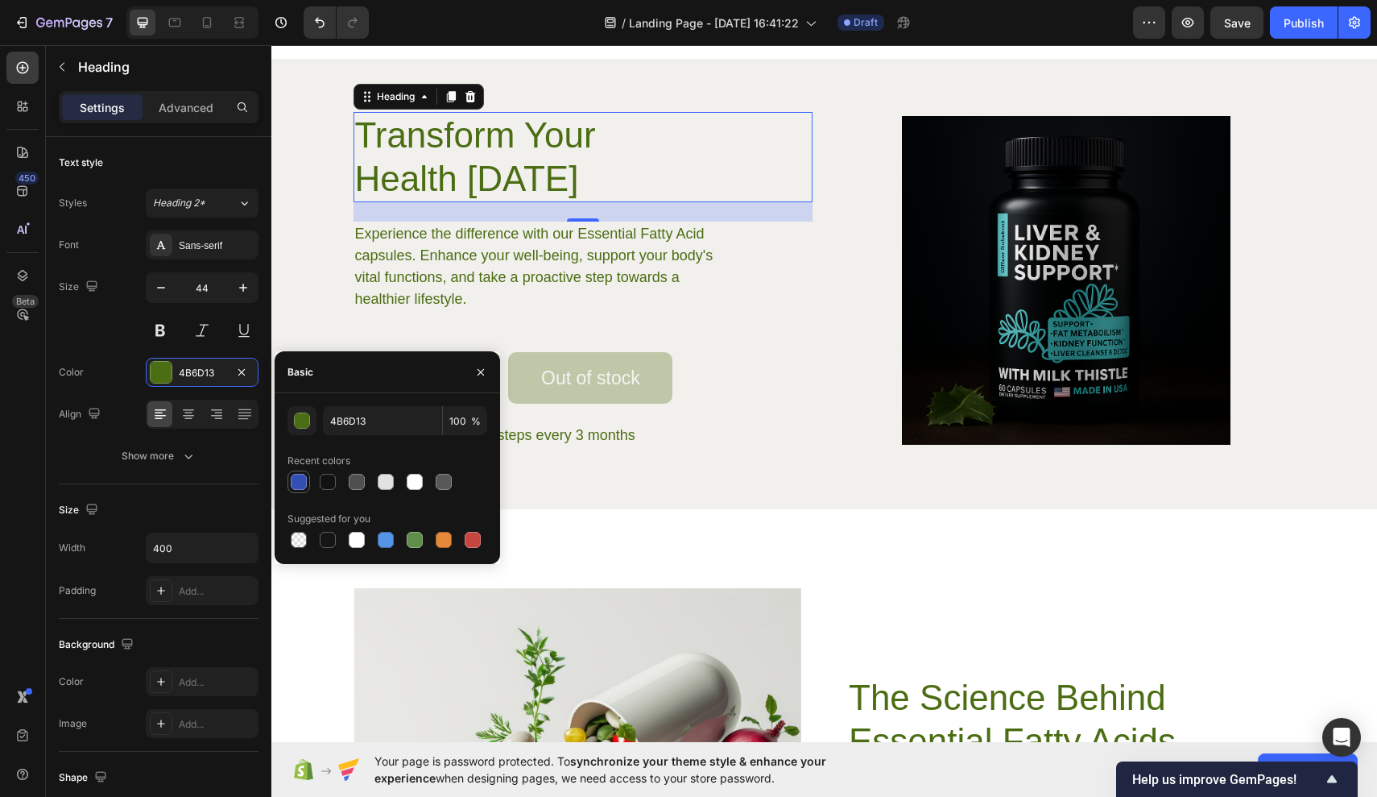
click at [293, 487] on div at bounding box center [299, 482] width 16 height 16
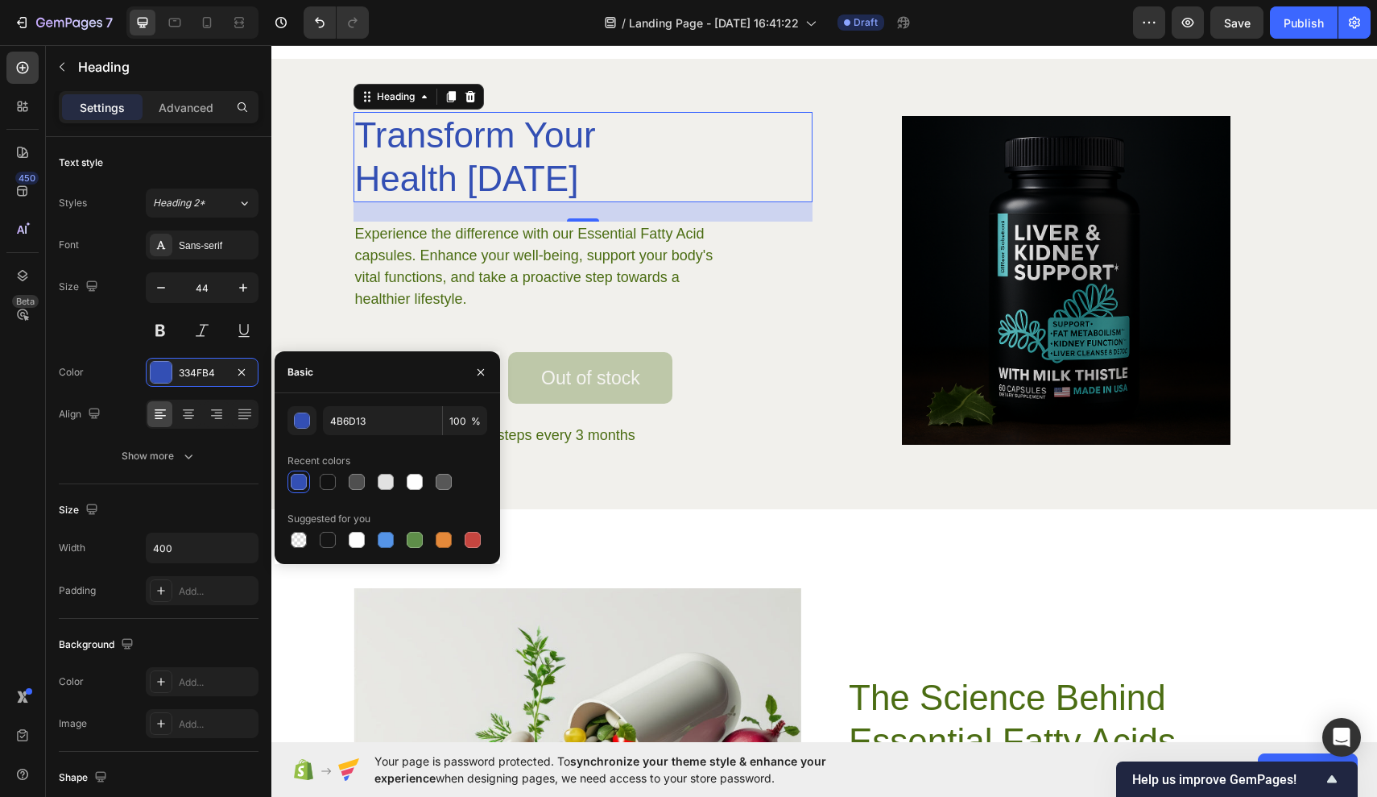
type input "334FB4"
click at [499, 276] on p "Experience the difference with our Essential Fatty Acid capsules. Enhance your …" at bounding box center [546, 266] width 383 height 87
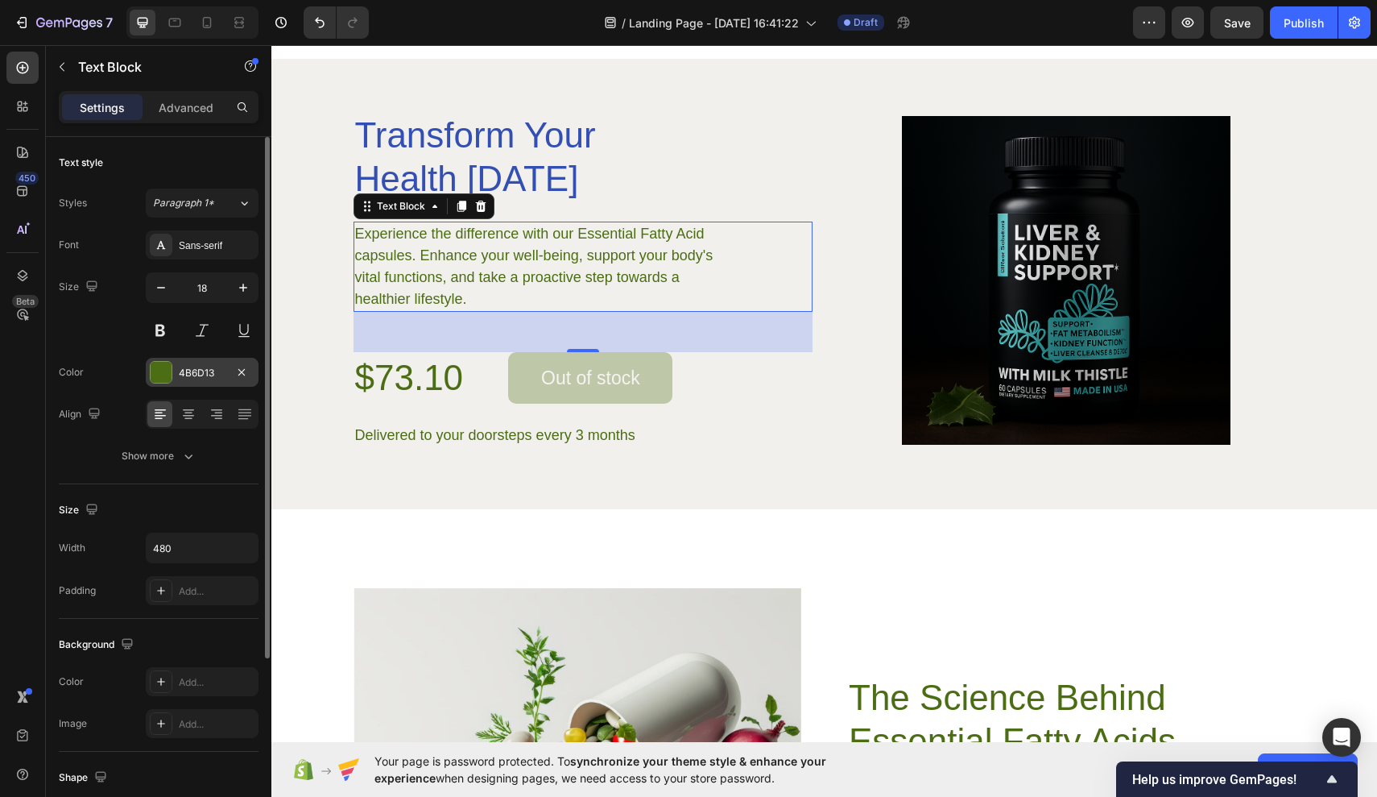
click at [178, 379] on div "4B6D13" at bounding box center [202, 372] width 113 height 29
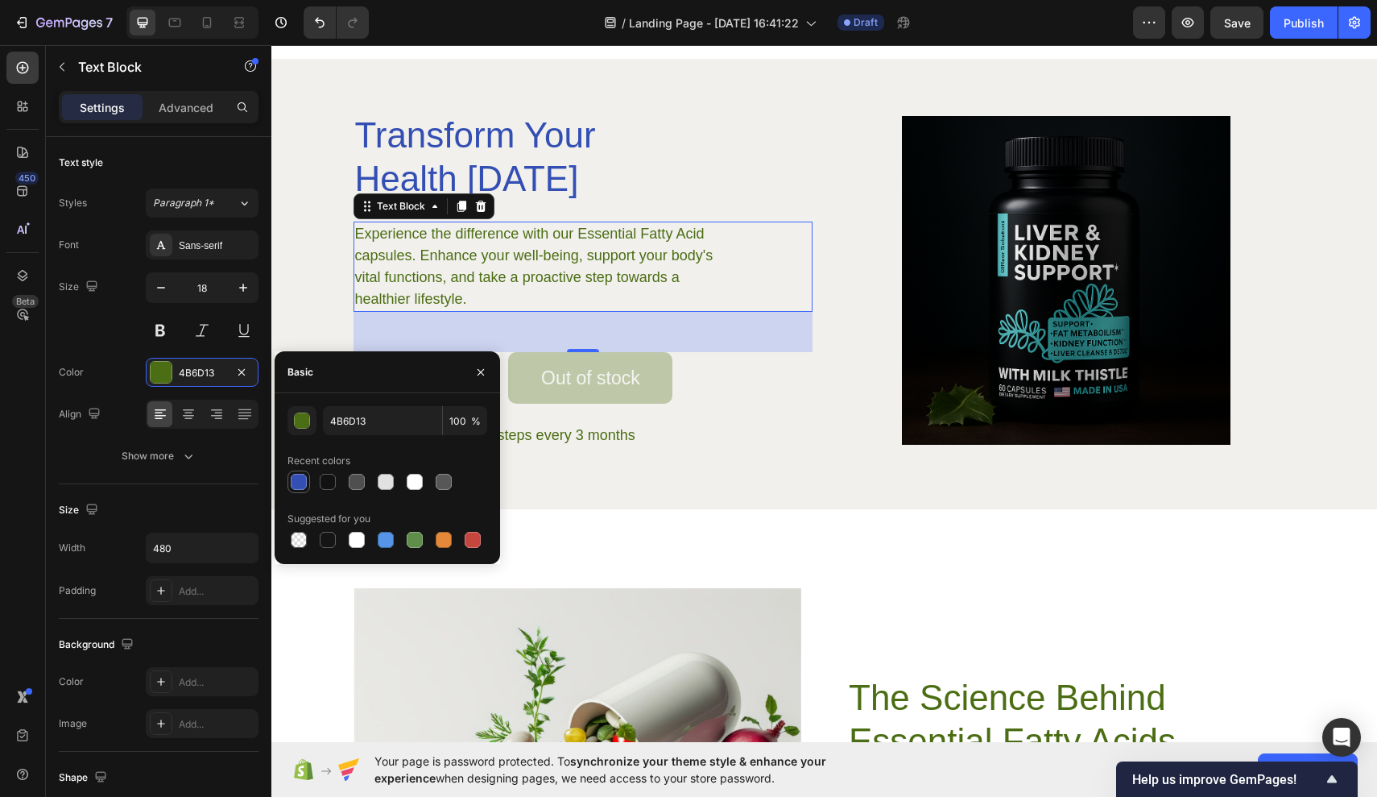
click at [299, 476] on div at bounding box center [299, 482] width 16 height 16
type input "334FB4"
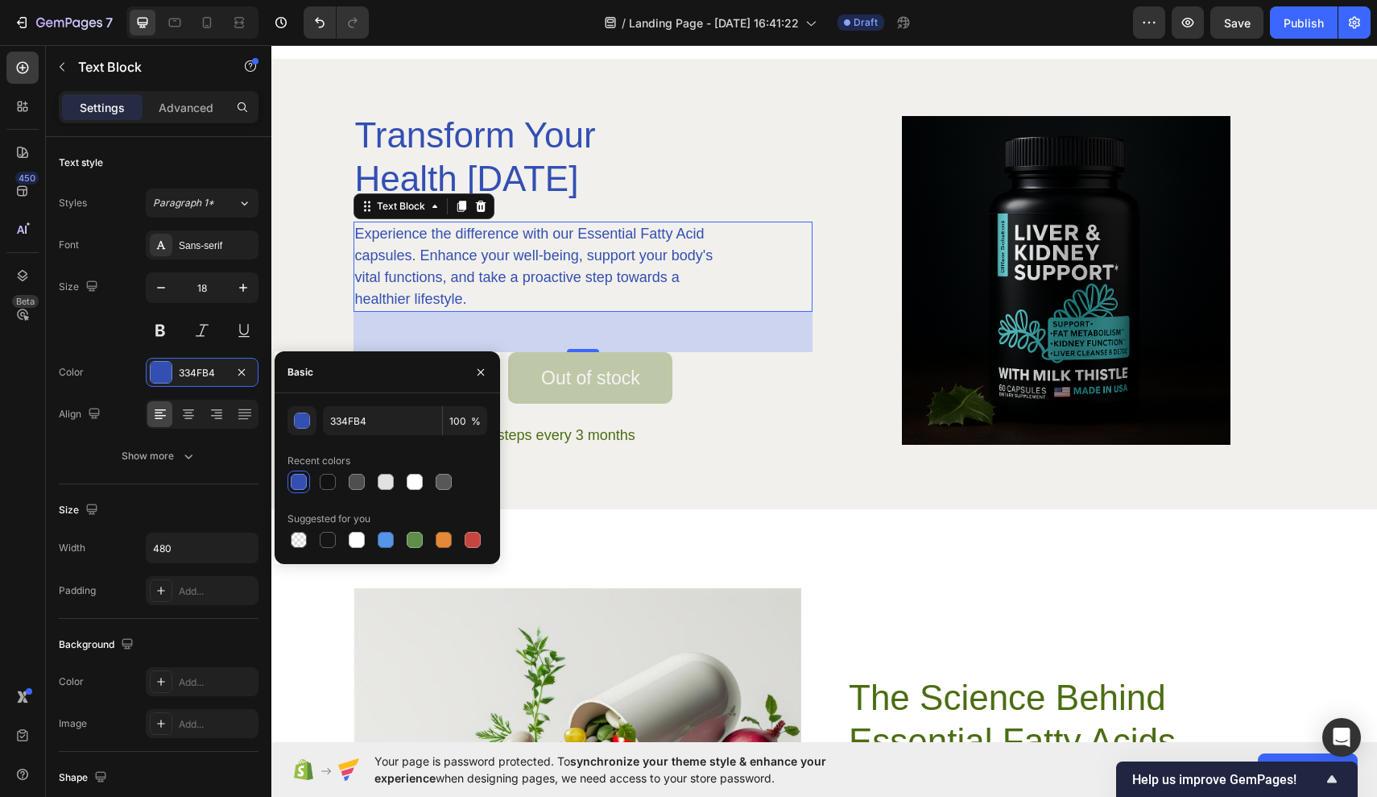
click at [704, 271] on p "Experience the difference with our Essential Fatty Acid capsules. Enhance your …" at bounding box center [546, 266] width 383 height 87
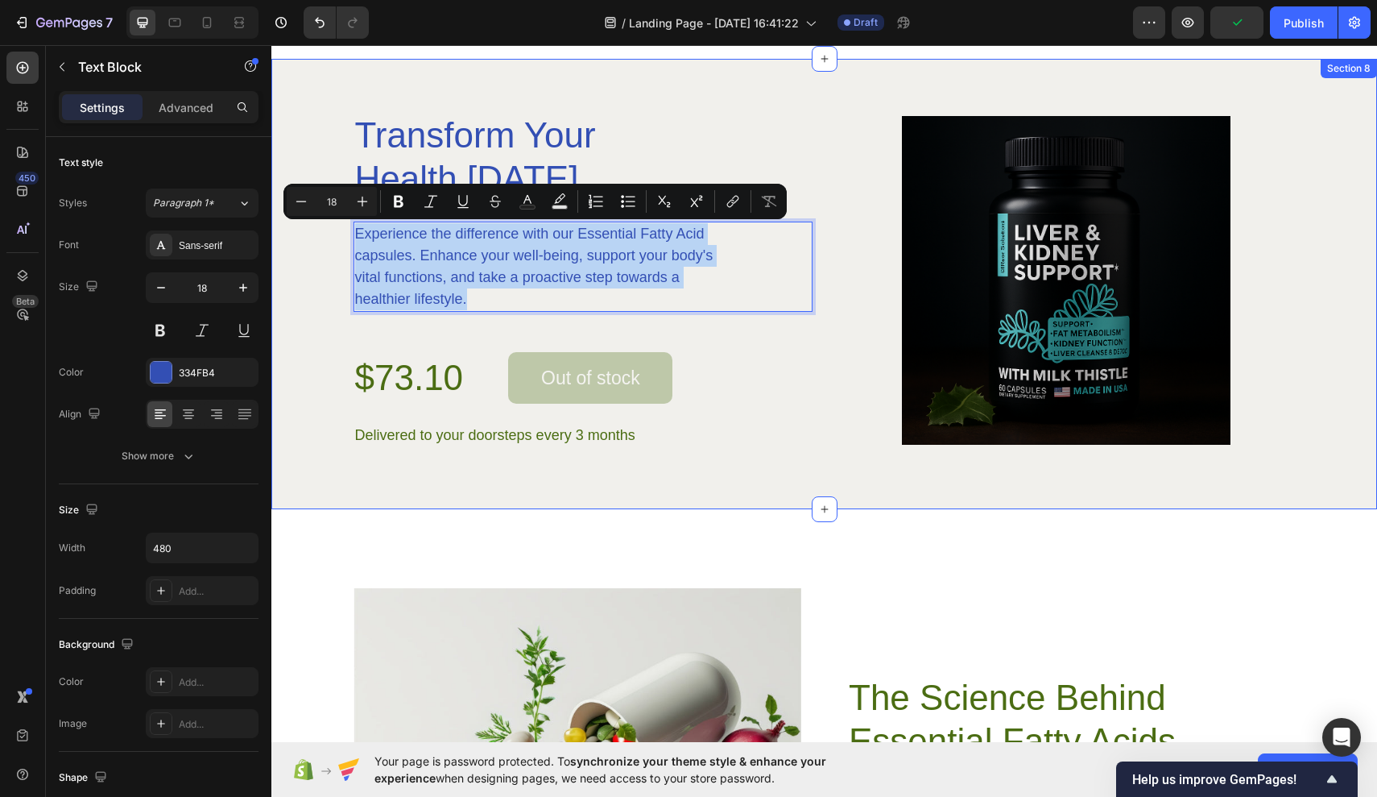
drag, startPoint x: 466, startPoint y: 294, endPoint x: 350, endPoint y: 222, distance: 137.0
click at [350, 222] on div "Transform Your Health Today Heading Experience the difference with our Essentia…" at bounding box center [825, 280] width 1066 height 336
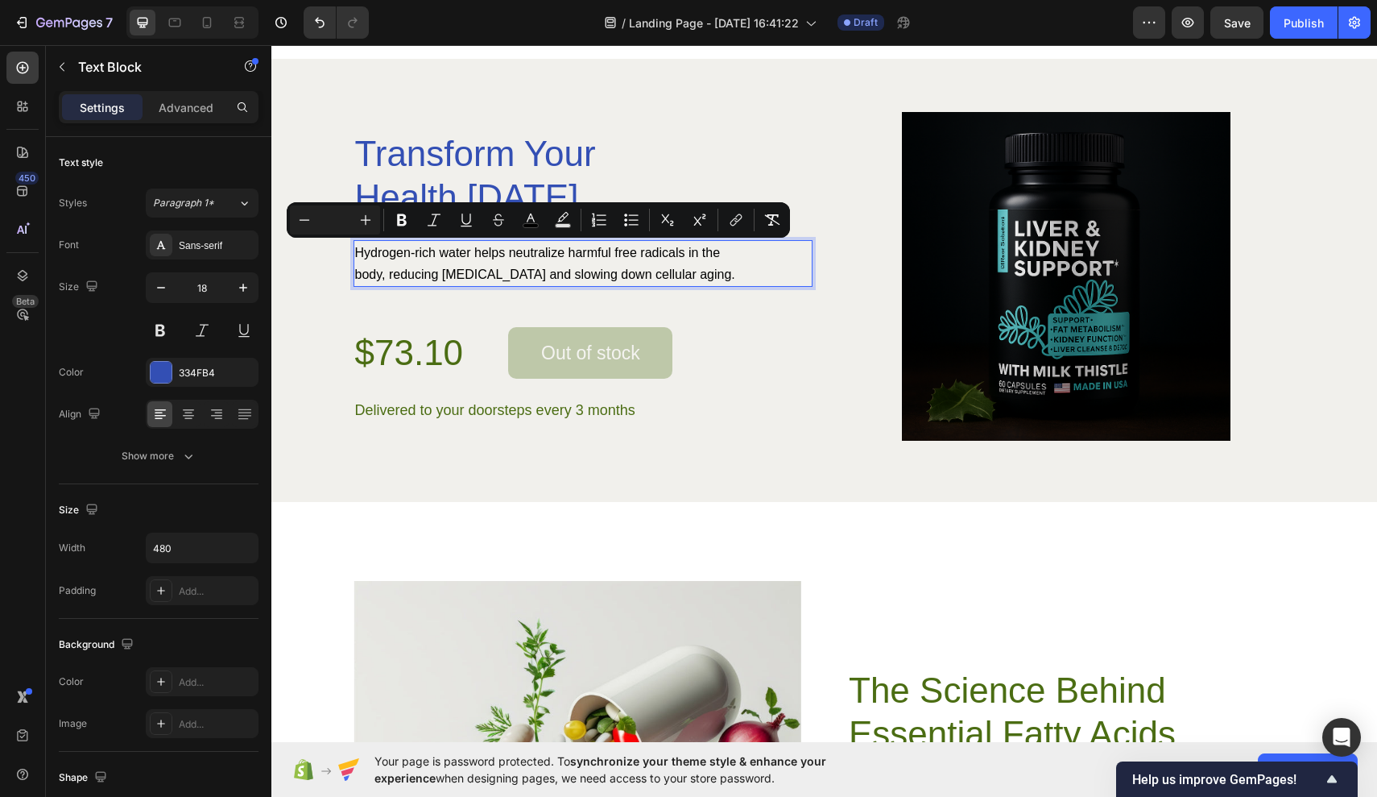
drag, startPoint x: 723, startPoint y: 276, endPoint x: 354, endPoint y: 246, distance: 370.1
click at [354, 246] on div "Hydrogen-rich water helps neutralize harmful free radicals in the body, reducin…" at bounding box center [547, 263] width 387 height 47
click at [525, 226] on rect "Editor contextual toolbar" at bounding box center [531, 226] width 15 height 4
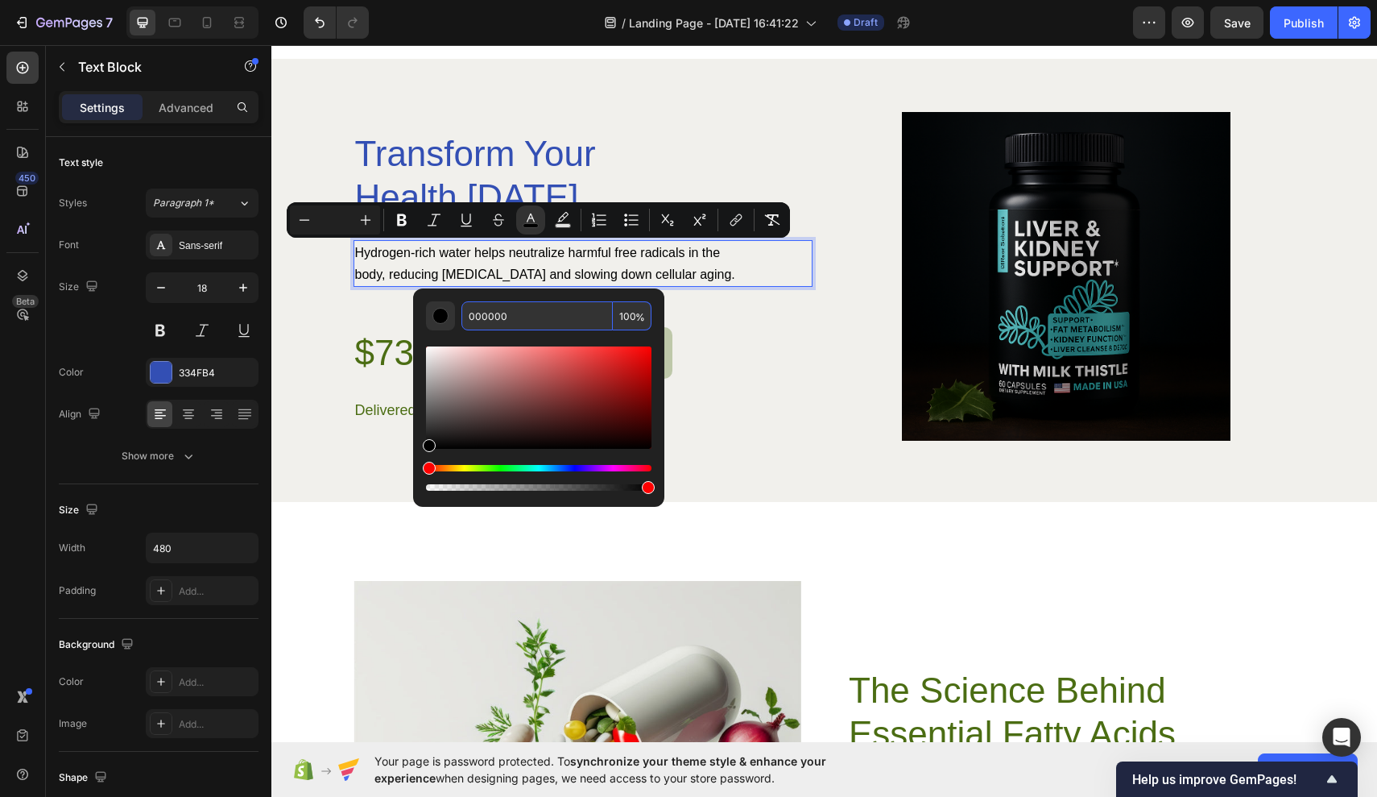
click at [503, 311] on input "000000" at bounding box center [537, 315] width 151 height 29
click at [509, 316] on input "000000" at bounding box center [537, 315] width 151 height 29
click at [515, 317] on input "000000" at bounding box center [537, 315] width 151 height 29
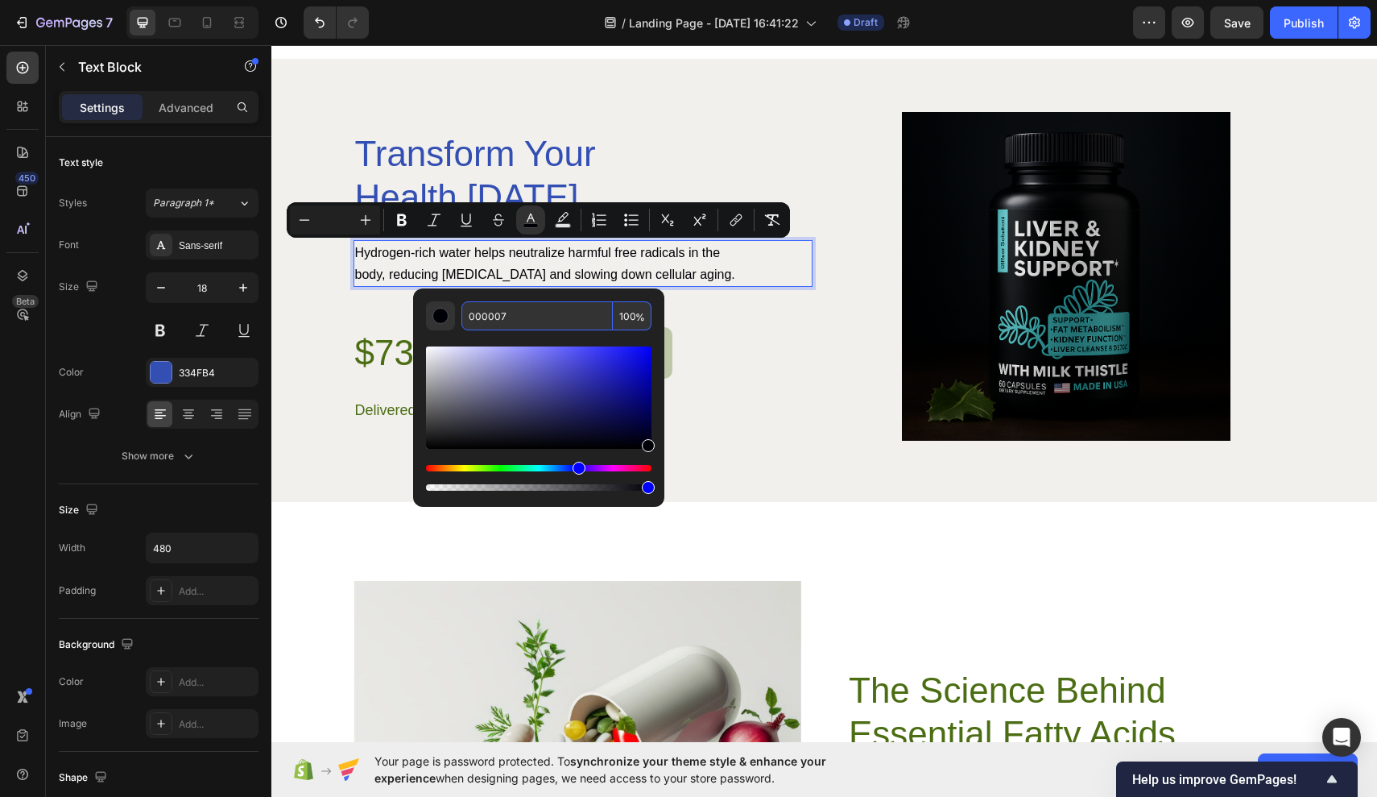
click at [500, 312] on input "000007" at bounding box center [537, 315] width 151 height 29
click at [515, 319] on input "000007" at bounding box center [537, 315] width 151 height 29
click at [501, 316] on input "000007" at bounding box center [537, 315] width 151 height 29
type input "000BB7"
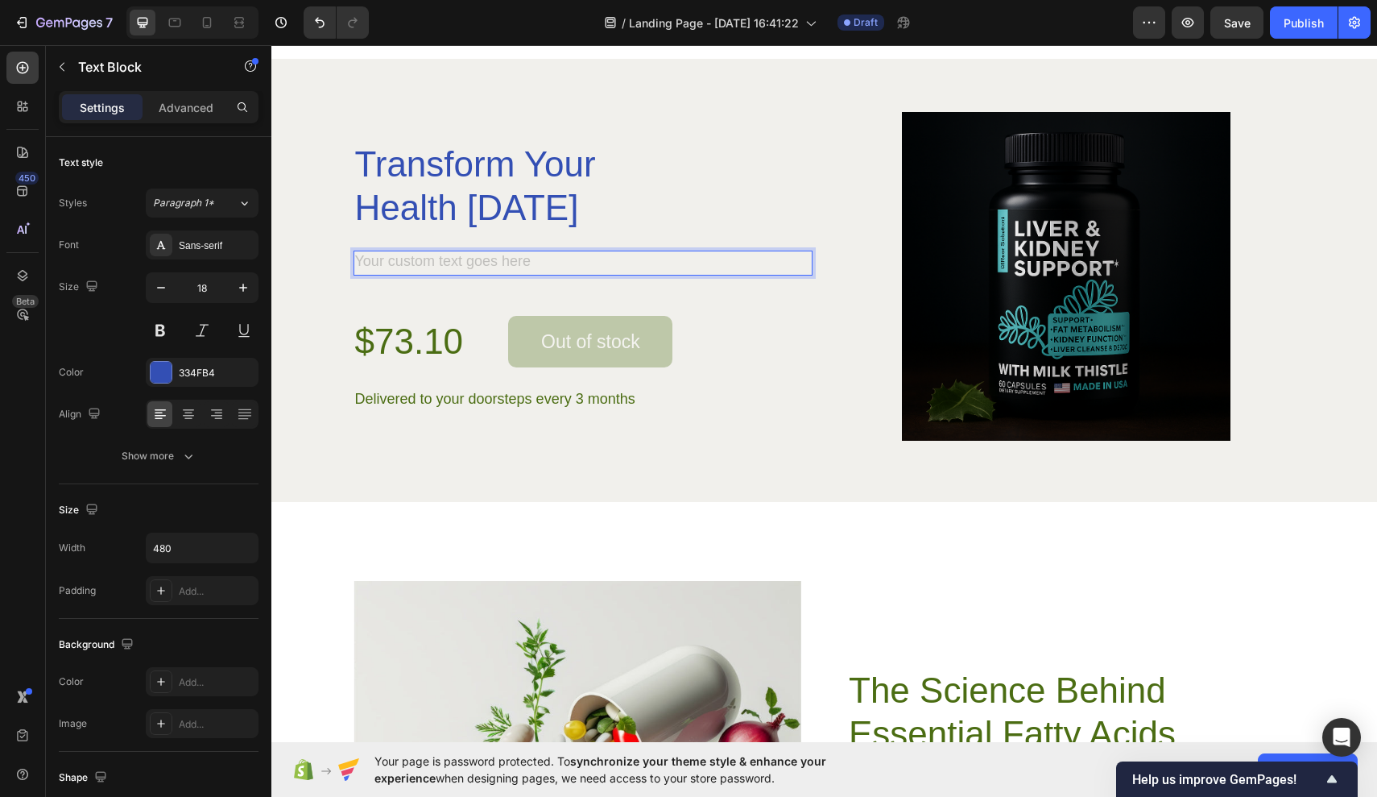
drag, startPoint x: 764, startPoint y: 317, endPoint x: 493, endPoint y: 271, distance: 275.3
click at [493, 271] on div "Rich Text Editor. Editing area: main" at bounding box center [547, 263] width 387 height 25
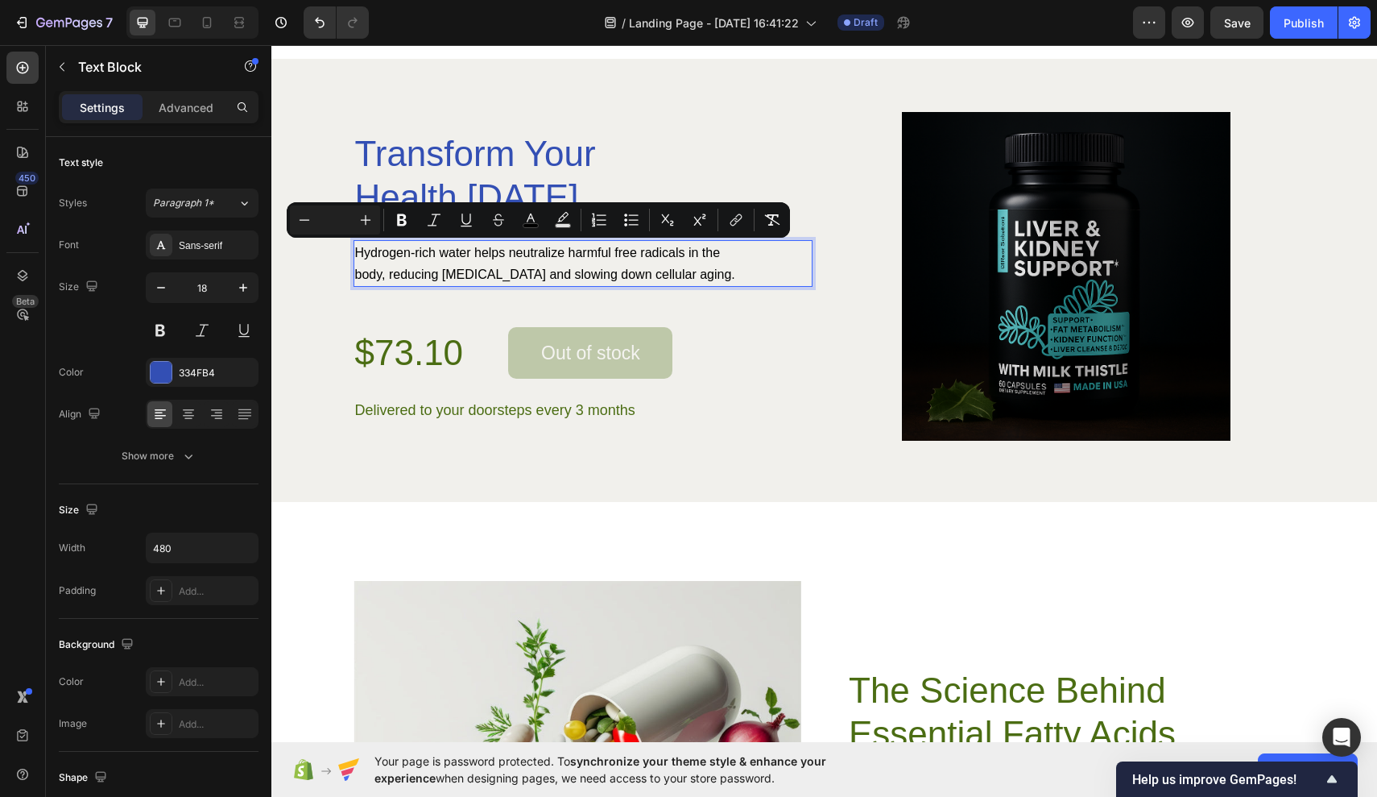
drag, startPoint x: 358, startPoint y: 248, endPoint x: 724, endPoint y: 271, distance: 367.2
click at [724, 271] on p "Hydrogen-rich water helps neutralize harmful free radicals in the body, reducin…" at bounding box center [546, 263] width 383 height 43
click at [533, 222] on icon "Editor contextual toolbar" at bounding box center [531, 220] width 16 height 16
type input "000000"
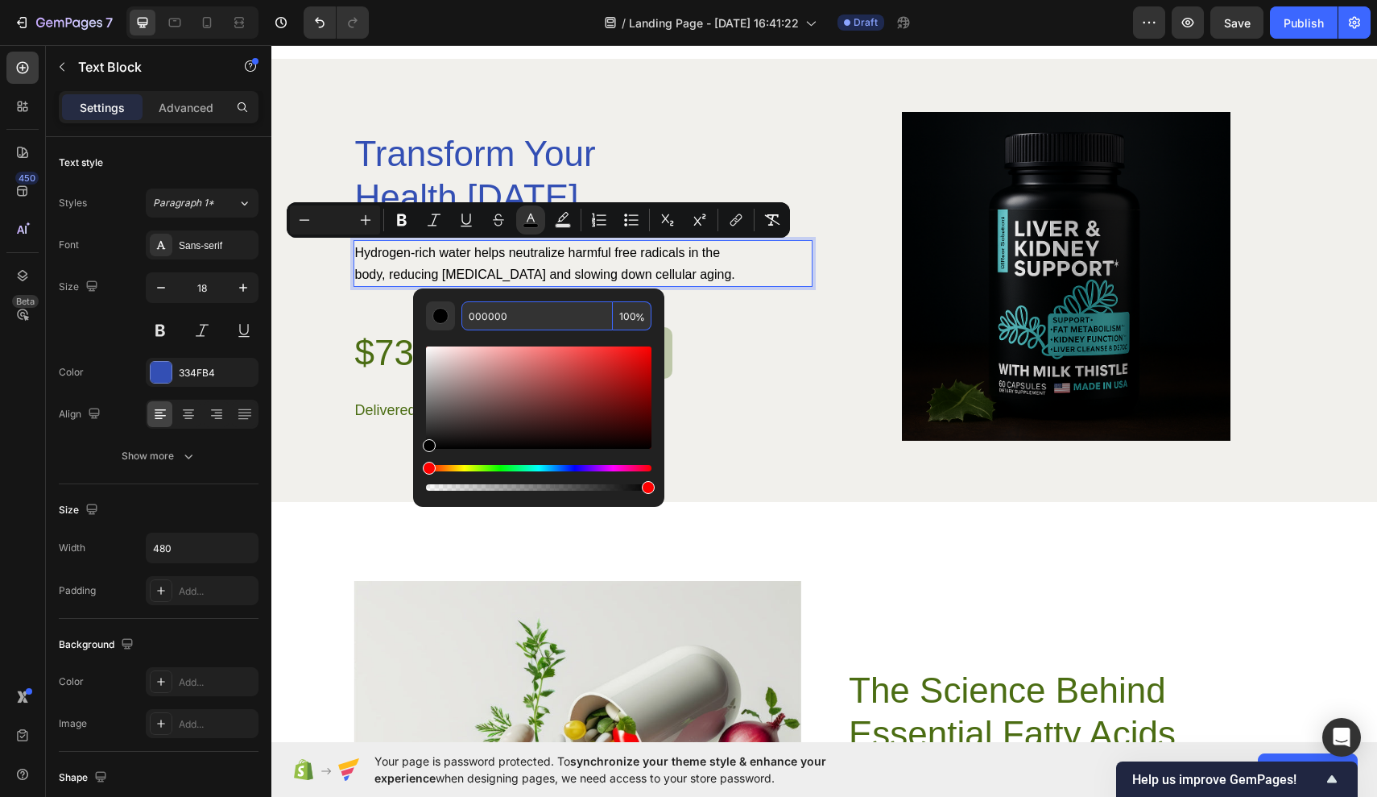
click at [546, 310] on input "000000" at bounding box center [537, 315] width 151 height 29
click at [544, 310] on input "000000" at bounding box center [537, 315] width 151 height 29
click at [570, 316] on input "000000" at bounding box center [537, 315] width 151 height 29
click at [525, 314] on input "000000" at bounding box center [537, 315] width 151 height 29
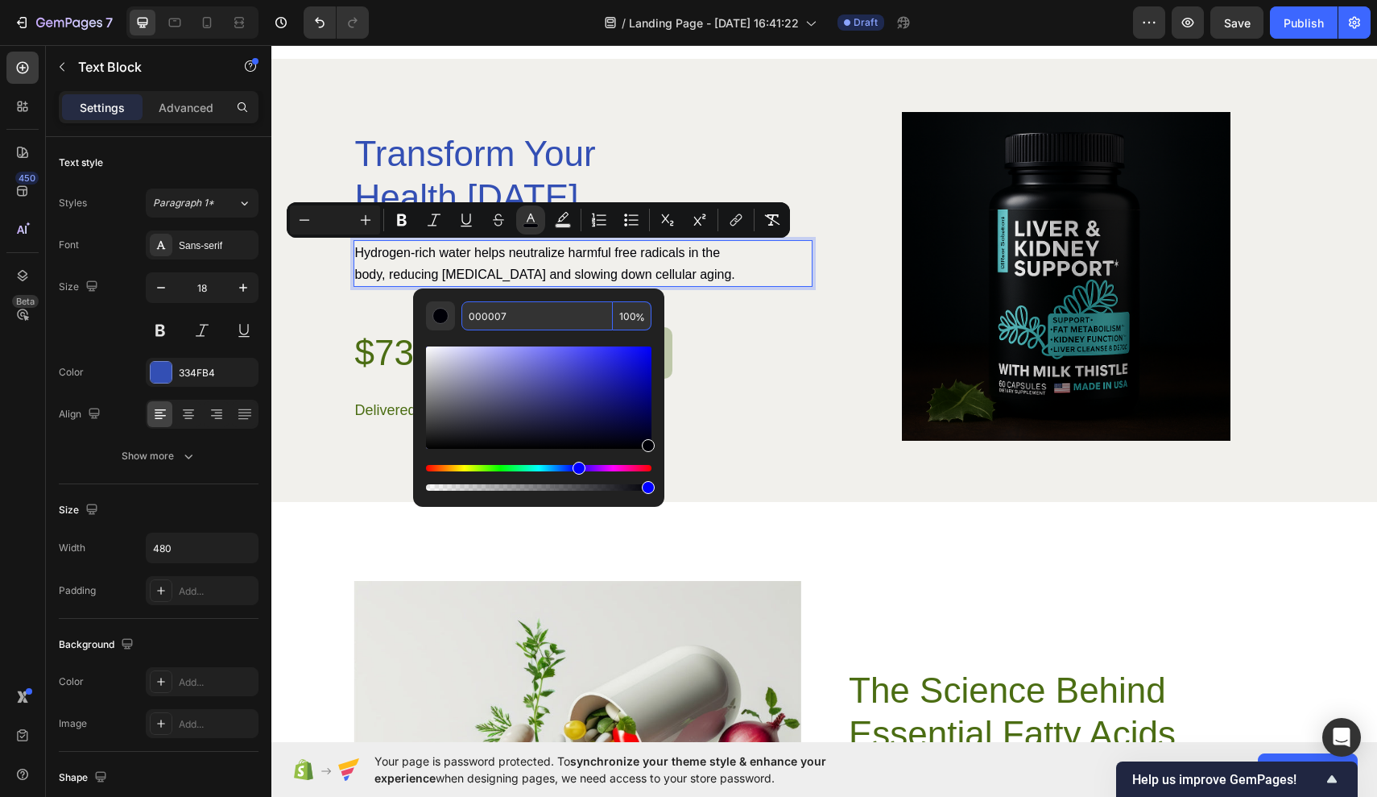
click at [500, 316] on input "000007" at bounding box center [537, 315] width 151 height 29
click at [501, 317] on input "000007" at bounding box center [537, 315] width 151 height 29
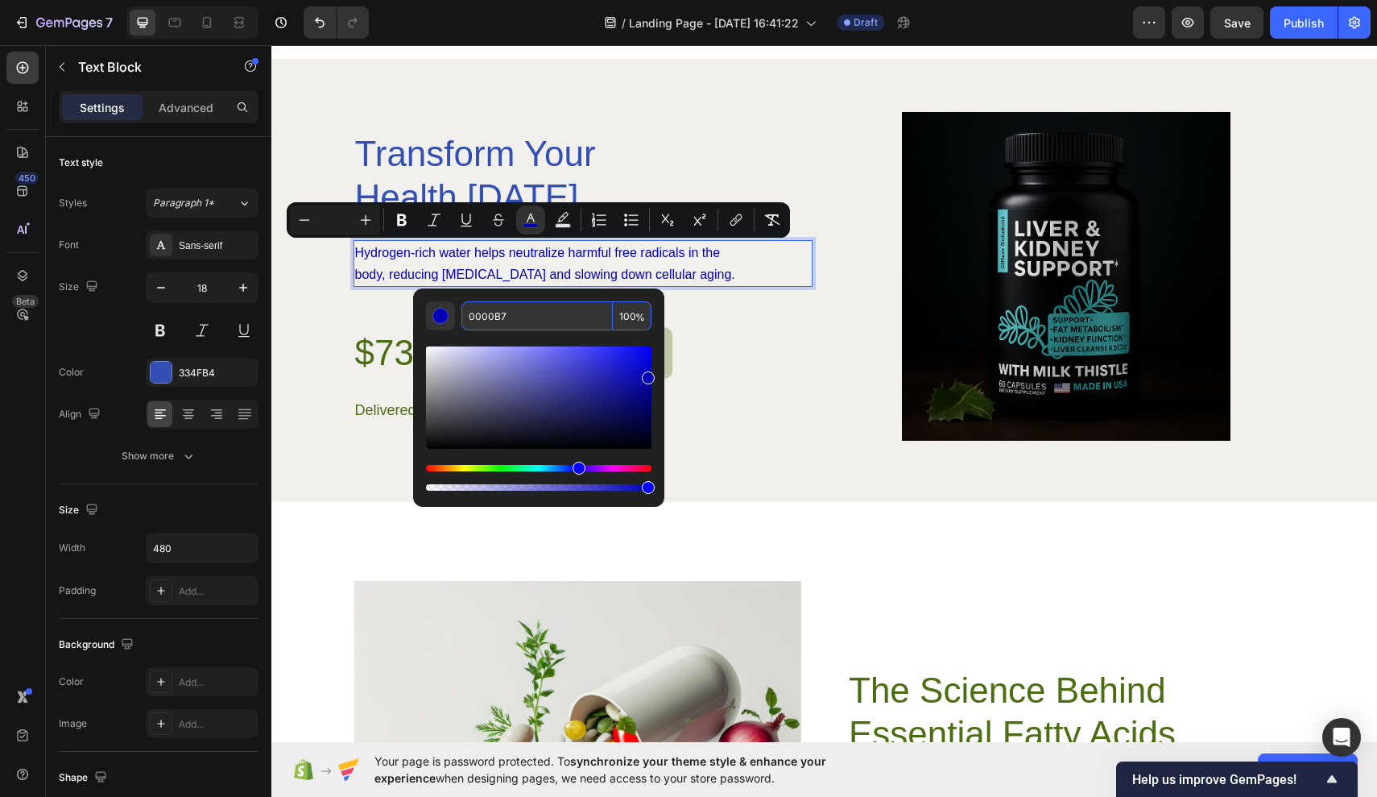
click at [495, 312] on input "0000B7" at bounding box center [537, 315] width 151 height 29
click at [512, 313] on input "0000B7" at bounding box center [537, 315] width 151 height 29
click at [532, 322] on input "0000B7" at bounding box center [537, 315] width 151 height 29
click at [496, 317] on input "0000B7" at bounding box center [537, 315] width 151 height 29
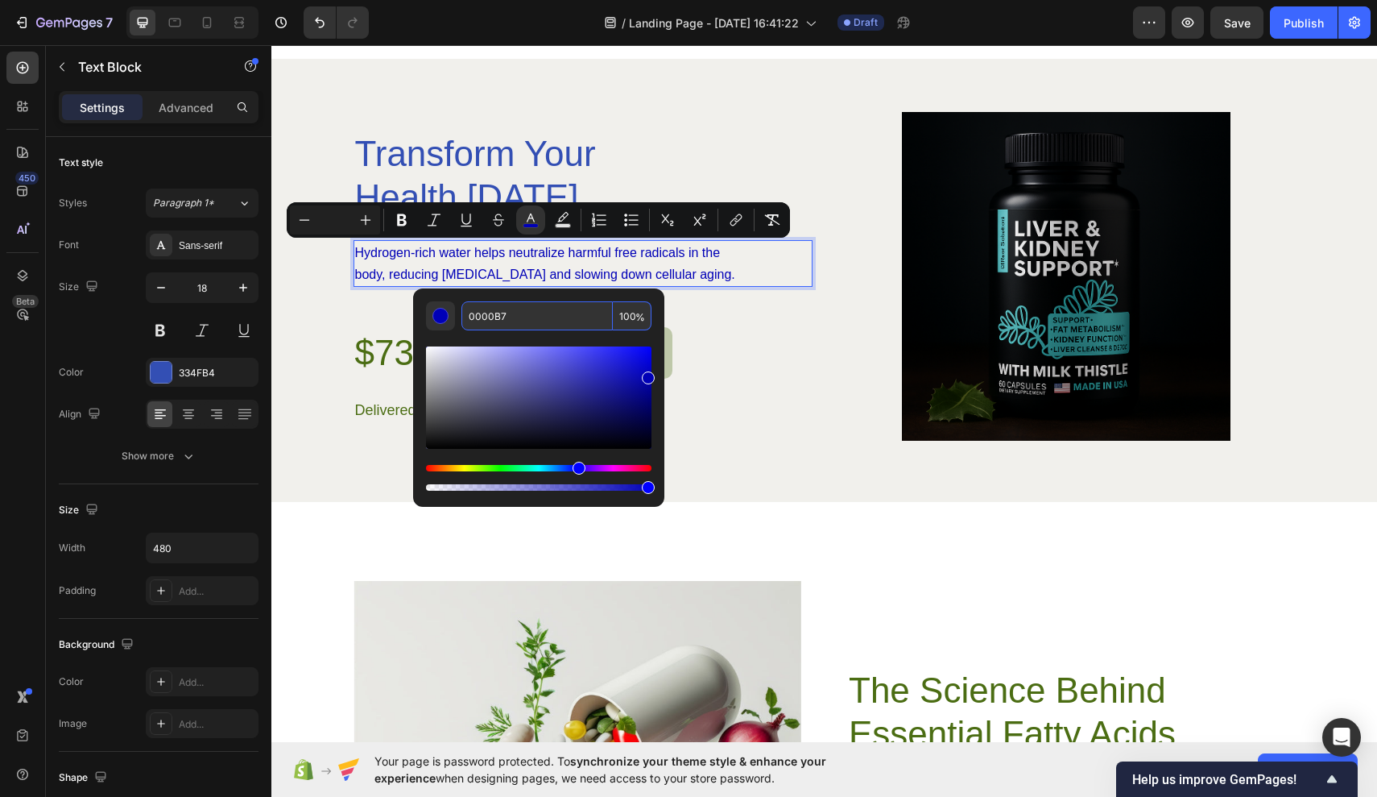
click at [495, 314] on input "0000B7" at bounding box center [537, 315] width 151 height 29
click at [486, 313] on input "000BB7" at bounding box center [537, 315] width 151 height 29
click at [485, 313] on input "000BB7" at bounding box center [537, 315] width 151 height 29
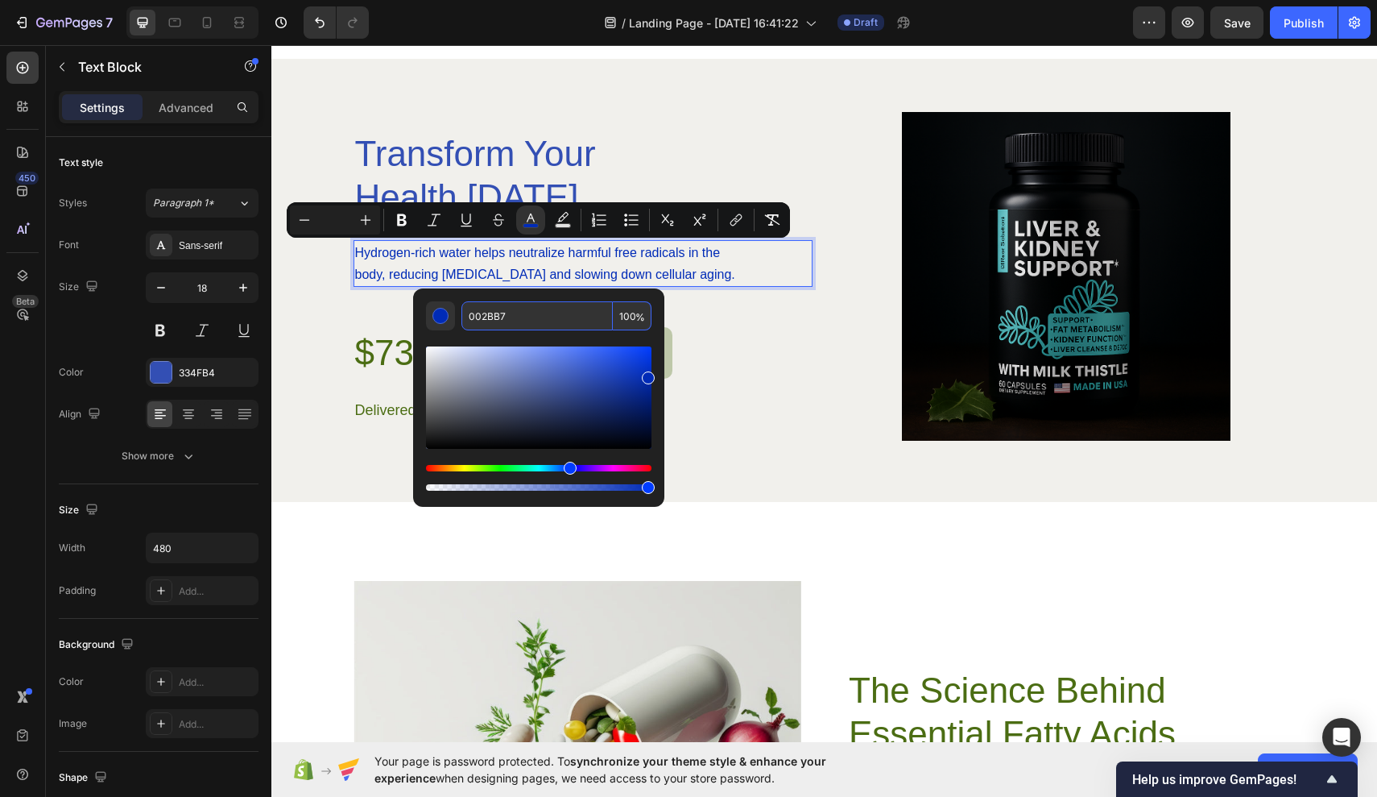
click at [488, 311] on input "002BB7" at bounding box center [537, 315] width 151 height 29
click at [487, 312] on input "002BB7" at bounding box center [537, 315] width 151 height 29
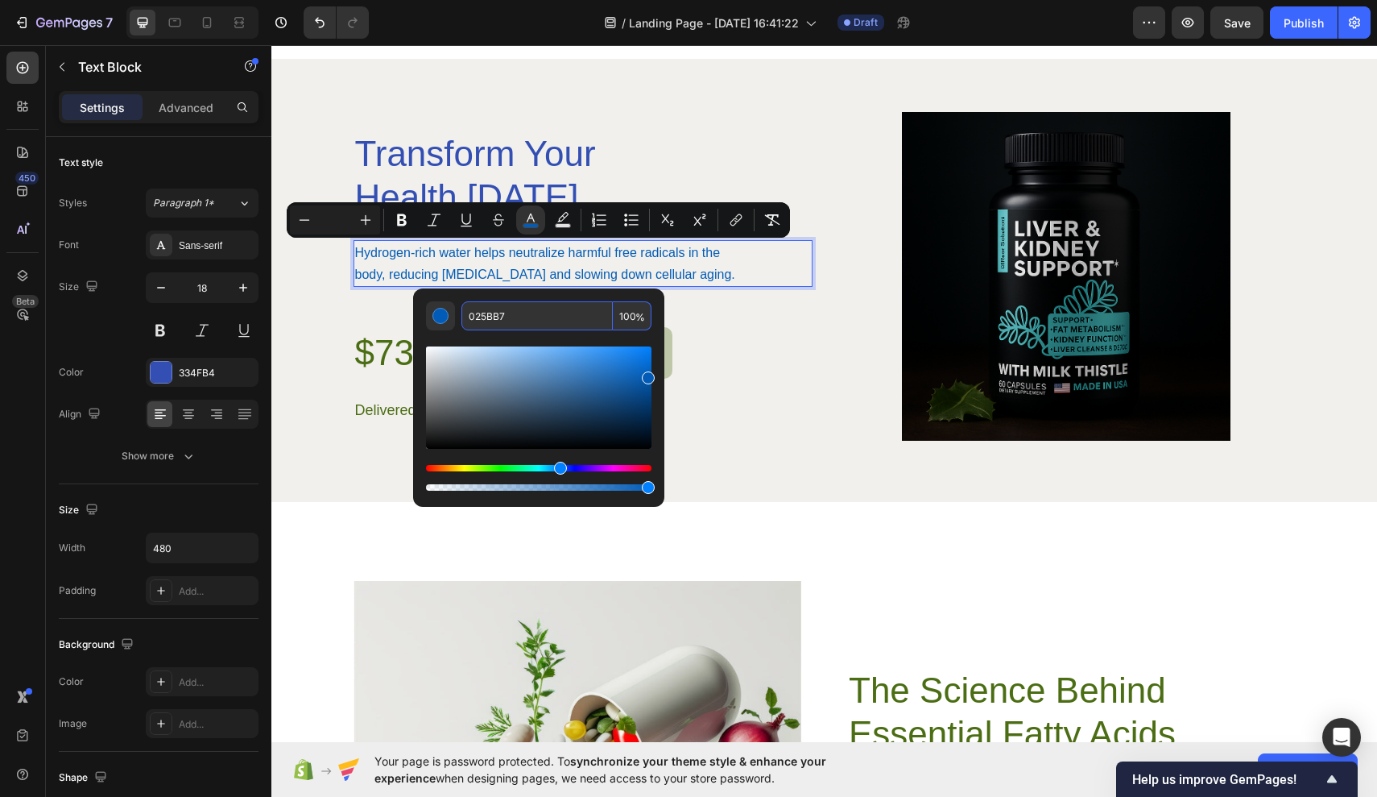
click at [475, 313] on input "025BB7" at bounding box center [537, 315] width 151 height 29
type input "225BB7"
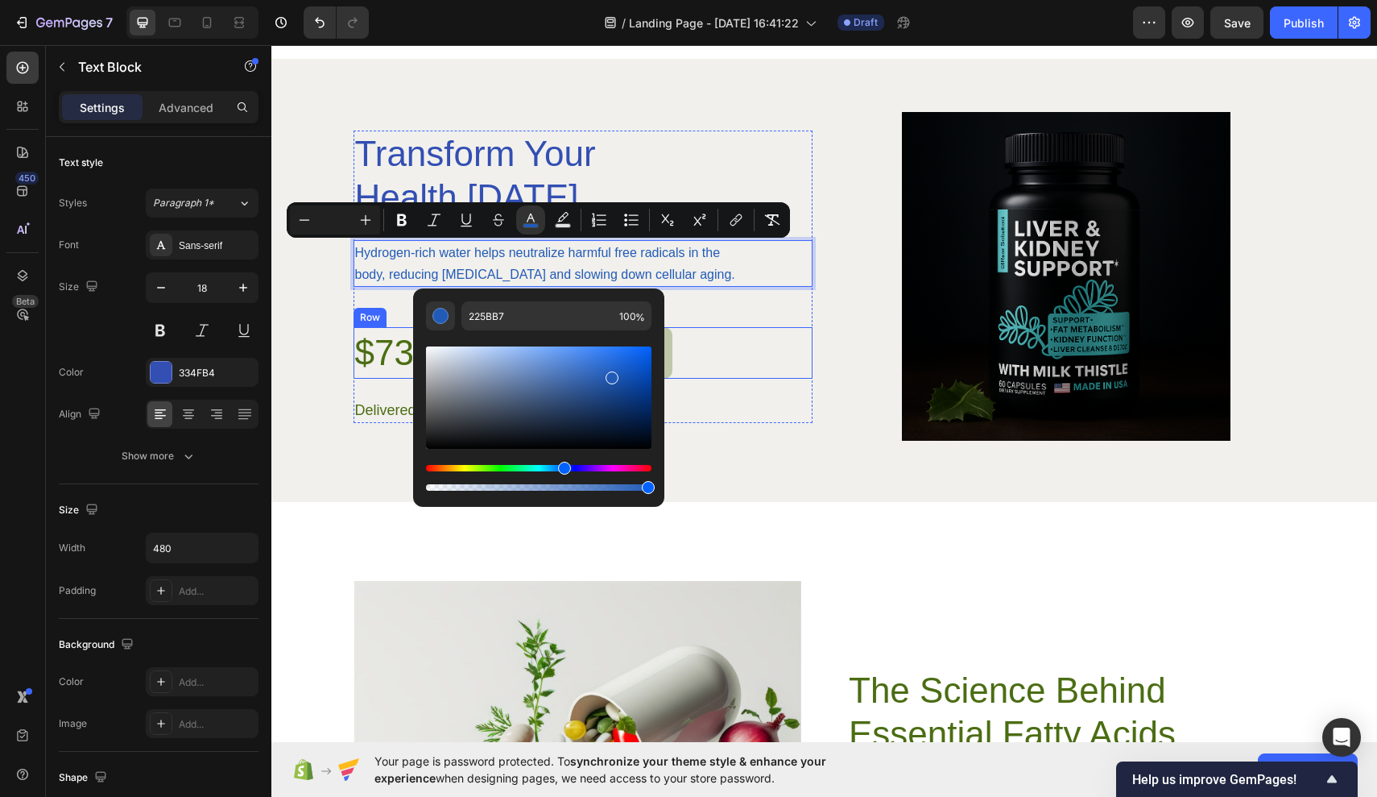
click at [748, 354] on div "$73.10 Product Price Product Price Out of stock Add to Cart Row" at bounding box center [583, 353] width 459 height 52
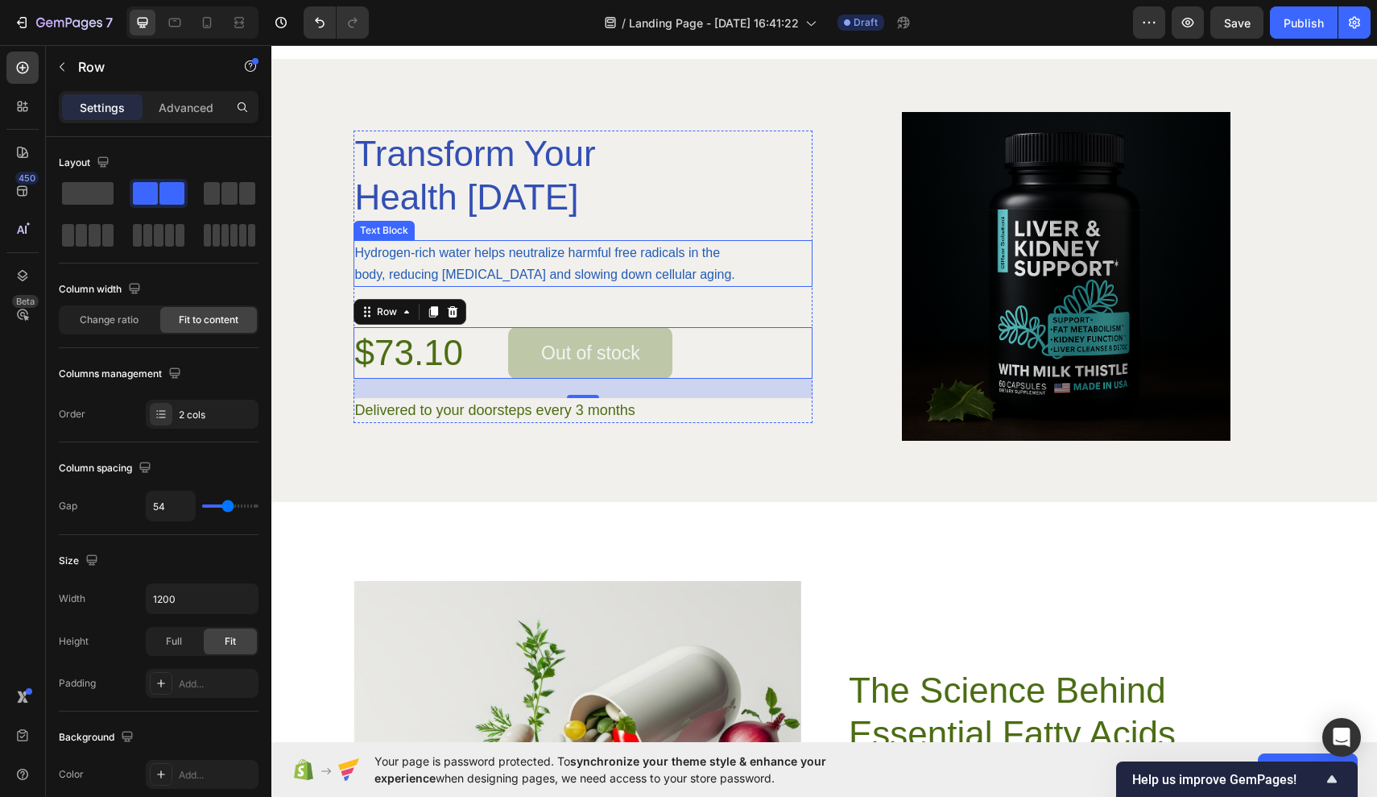
click at [540, 281] on span "Hydrogen-rich water helps neutralize harmful free radicals in the body, reducin…" at bounding box center [545, 263] width 380 height 35
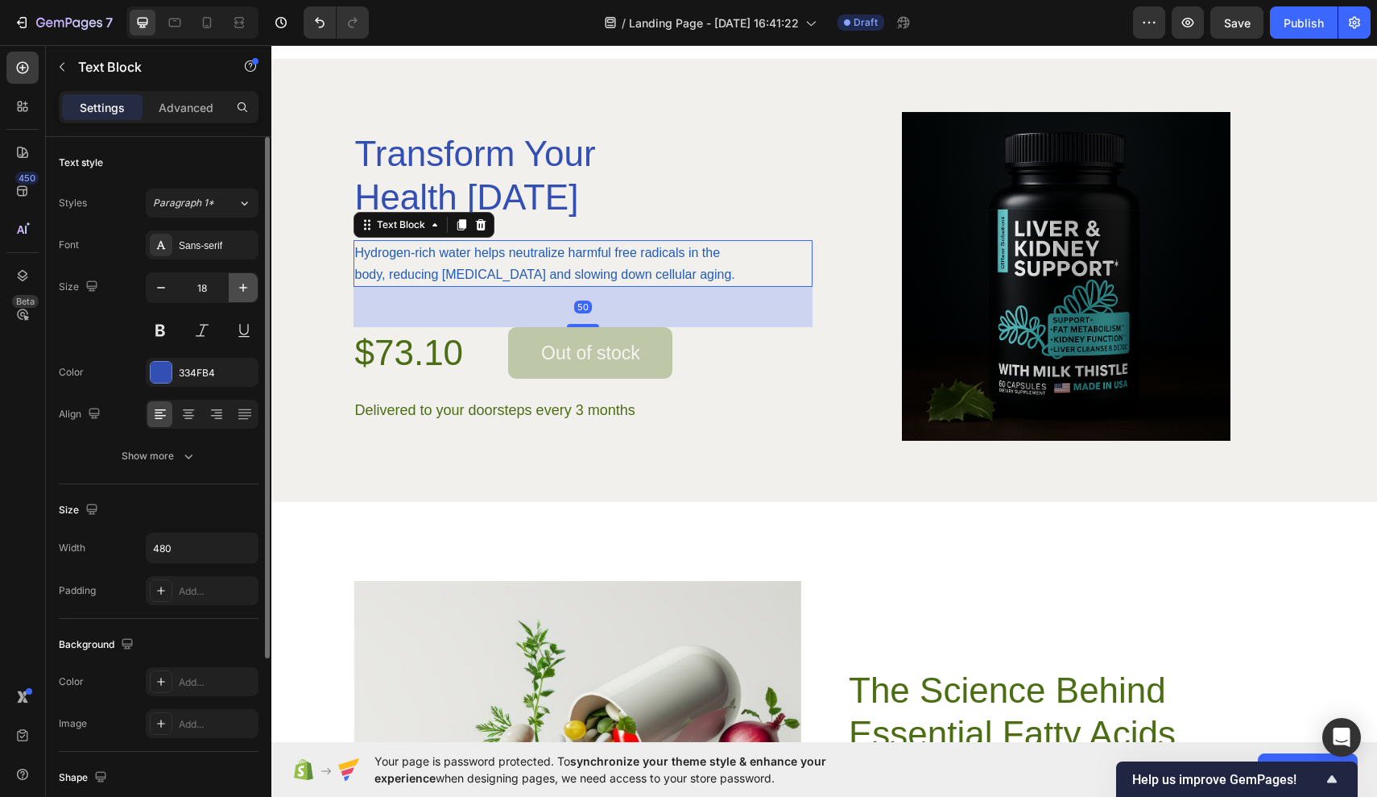
click at [235, 295] on icon "button" at bounding box center [243, 288] width 16 height 16
click at [242, 295] on icon "button" at bounding box center [243, 288] width 16 height 16
click at [244, 288] on icon "button" at bounding box center [243, 288] width 16 height 16
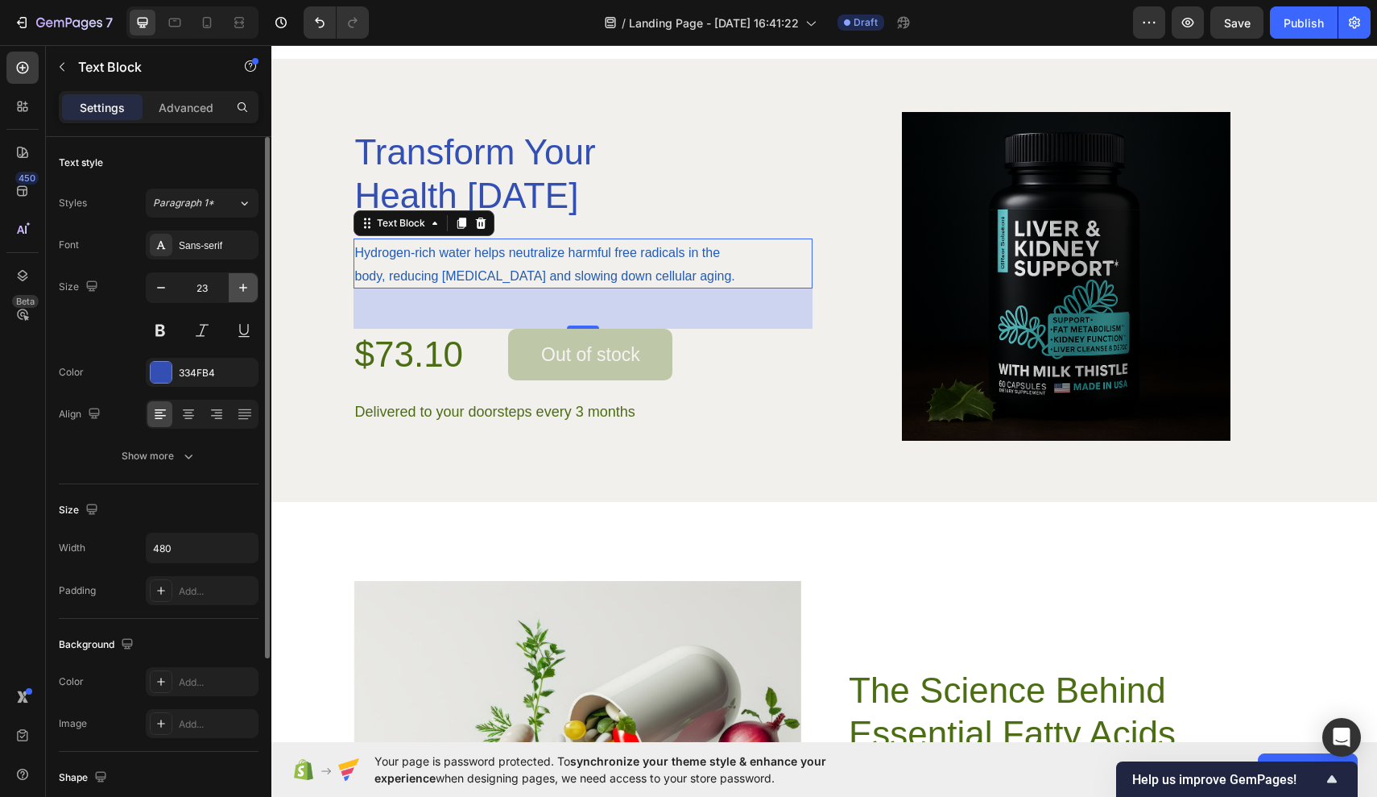
click at [244, 288] on icon "button" at bounding box center [243, 288] width 16 height 16
type input "26"
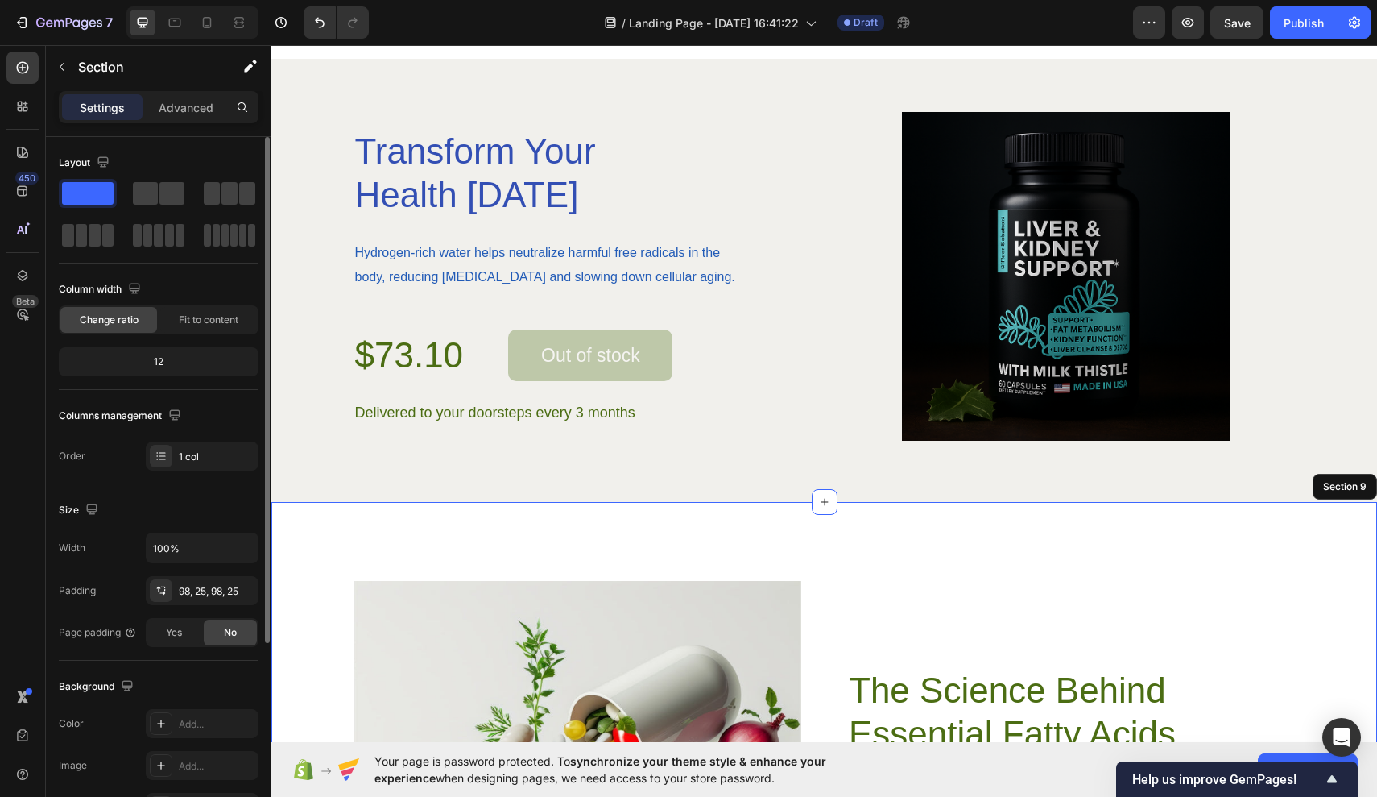
drag, startPoint x: 798, startPoint y: 609, endPoint x: 527, endPoint y: 564, distance: 275.2
click at [527, 564] on div "Image The Science Behind Essential Fatty Acids Heading Delve into the fascinati…" at bounding box center [824, 801] width 1106 height 599
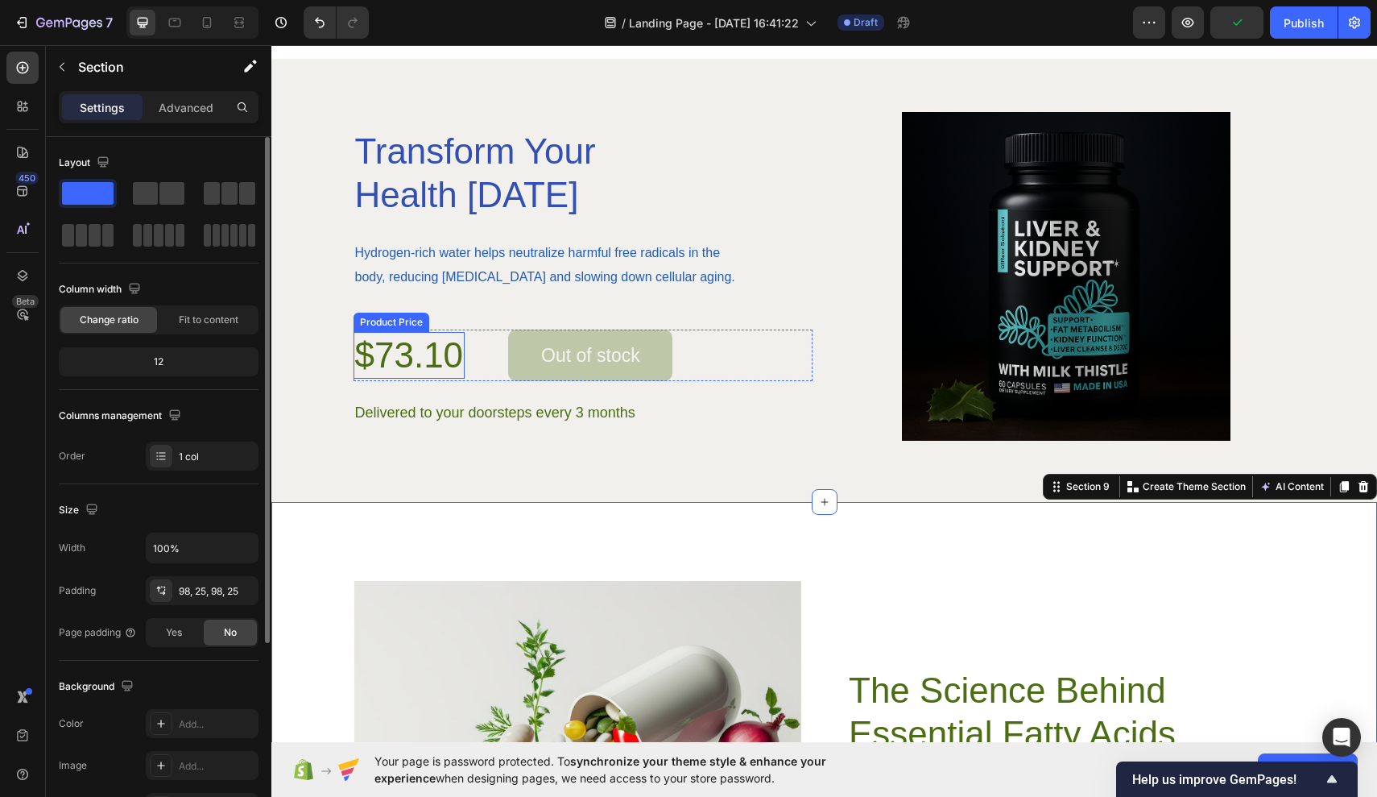
click at [438, 351] on div "$73.10" at bounding box center [410, 355] width 112 height 47
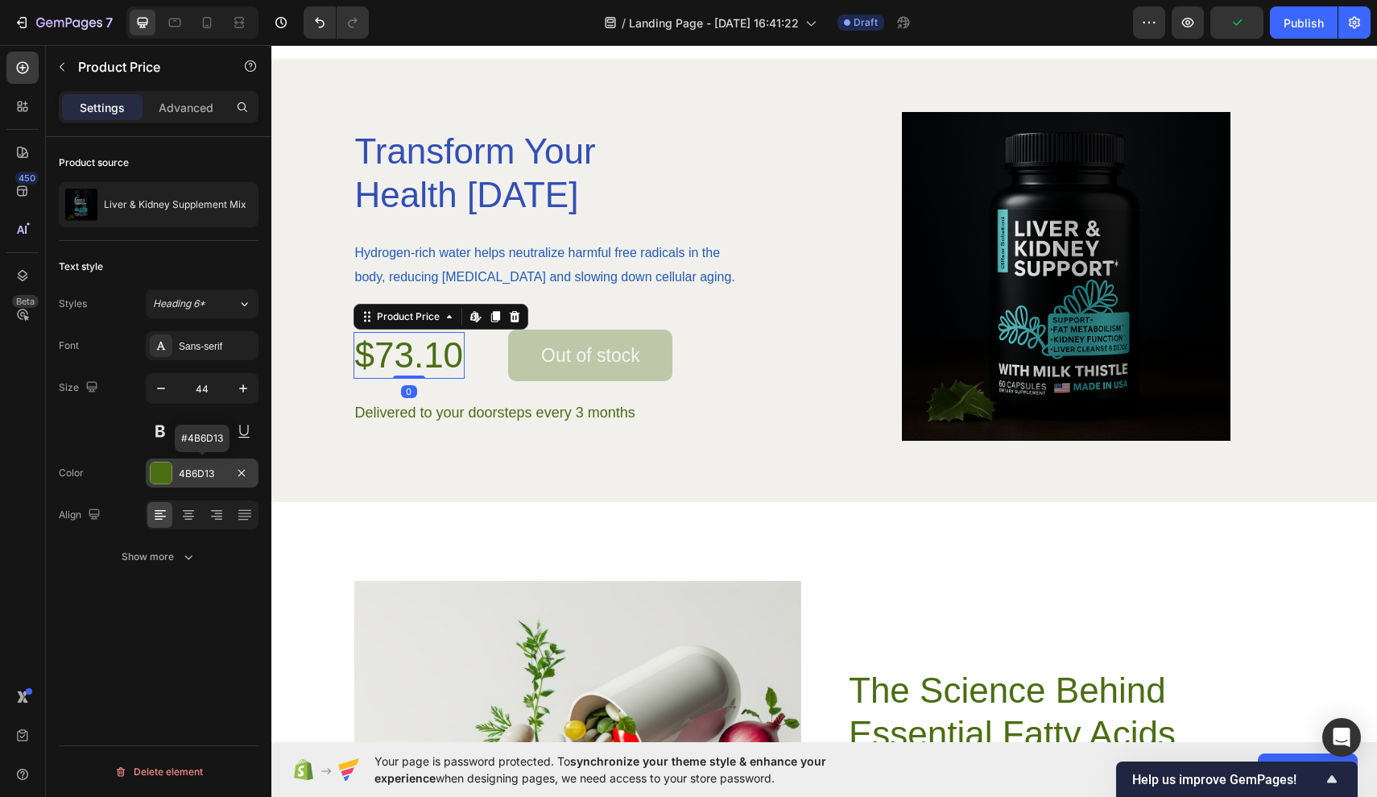
click at [177, 482] on div "4B6D13" at bounding box center [202, 472] width 113 height 29
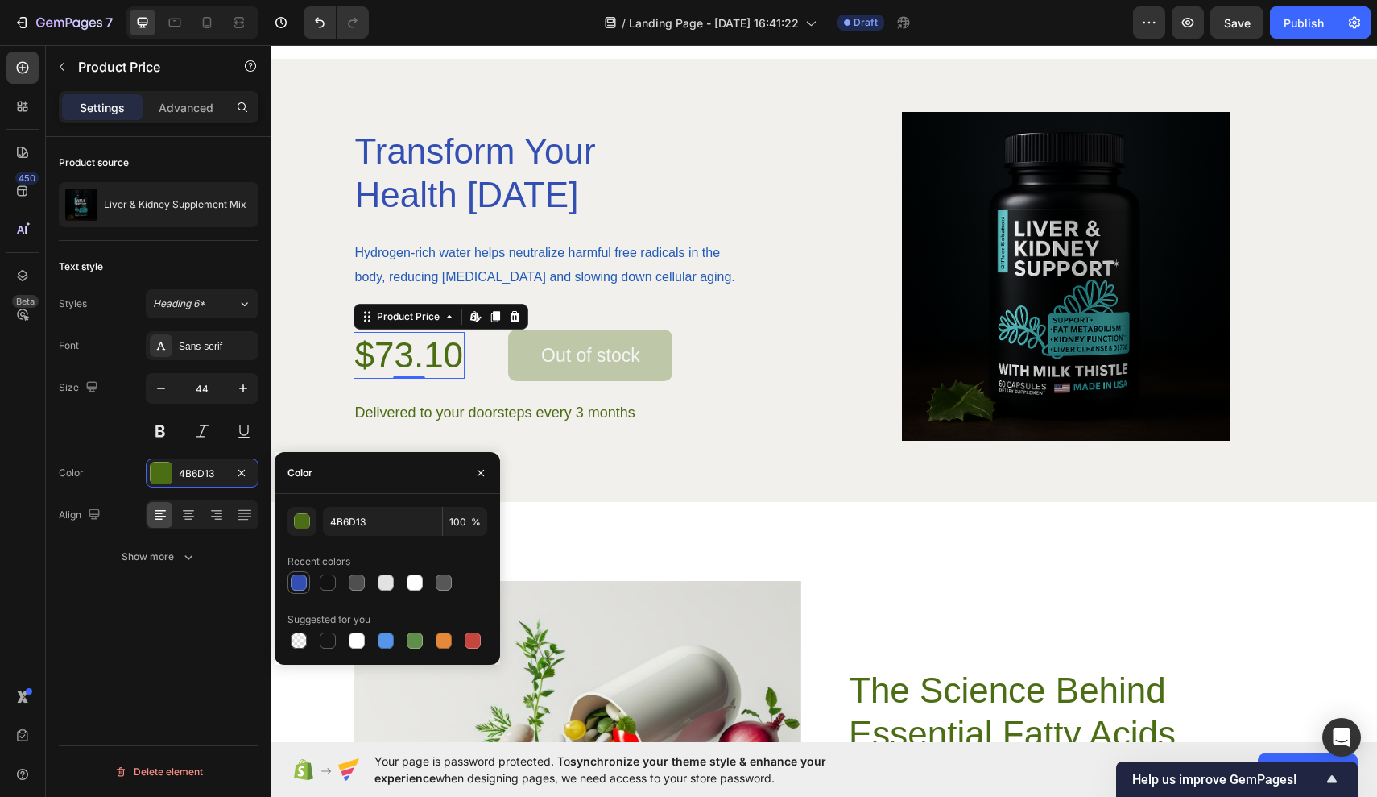
click at [294, 584] on div at bounding box center [299, 582] width 16 height 16
type input "334FB4"
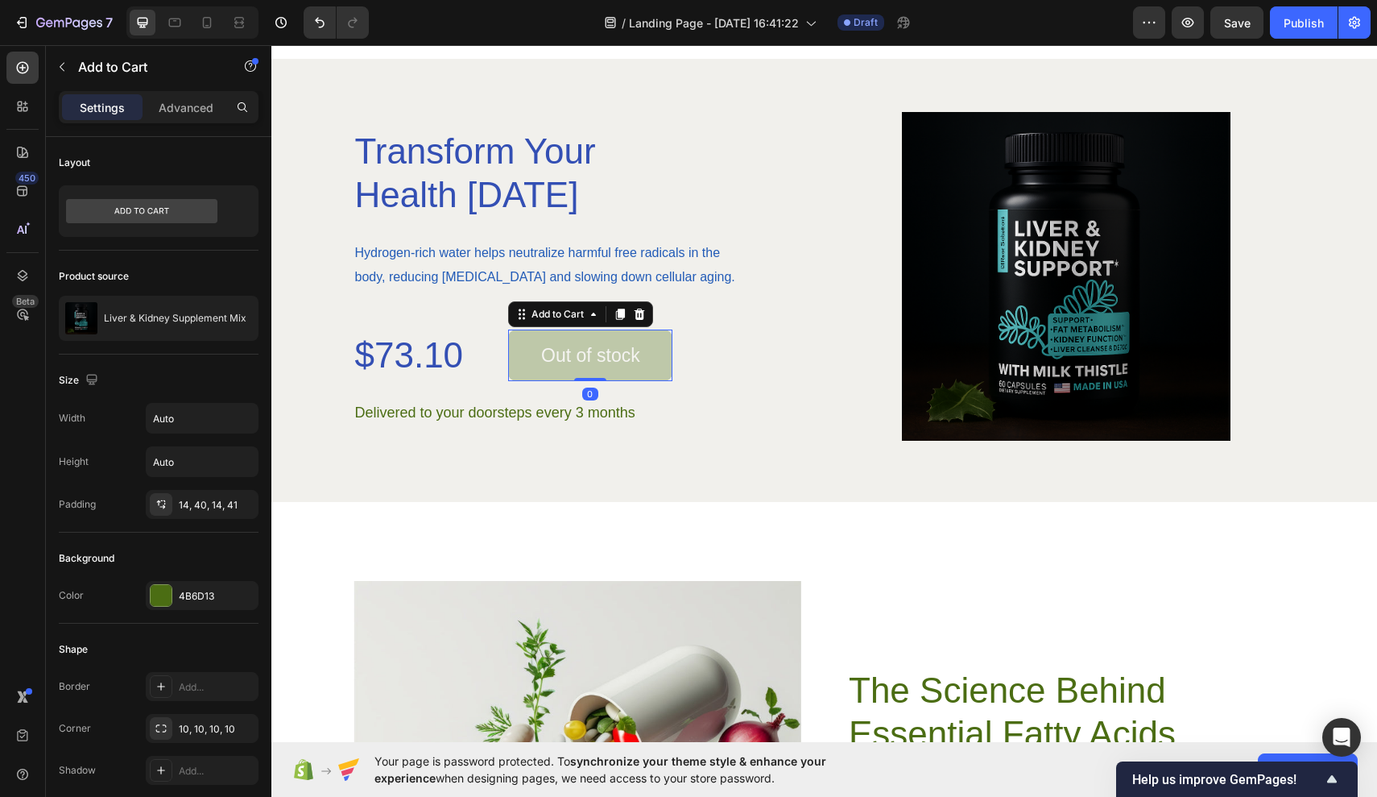
click at [582, 333] on button "Out of stock" at bounding box center [590, 355] width 164 height 52
click at [203, 594] on div "4B6D13" at bounding box center [202, 596] width 47 height 14
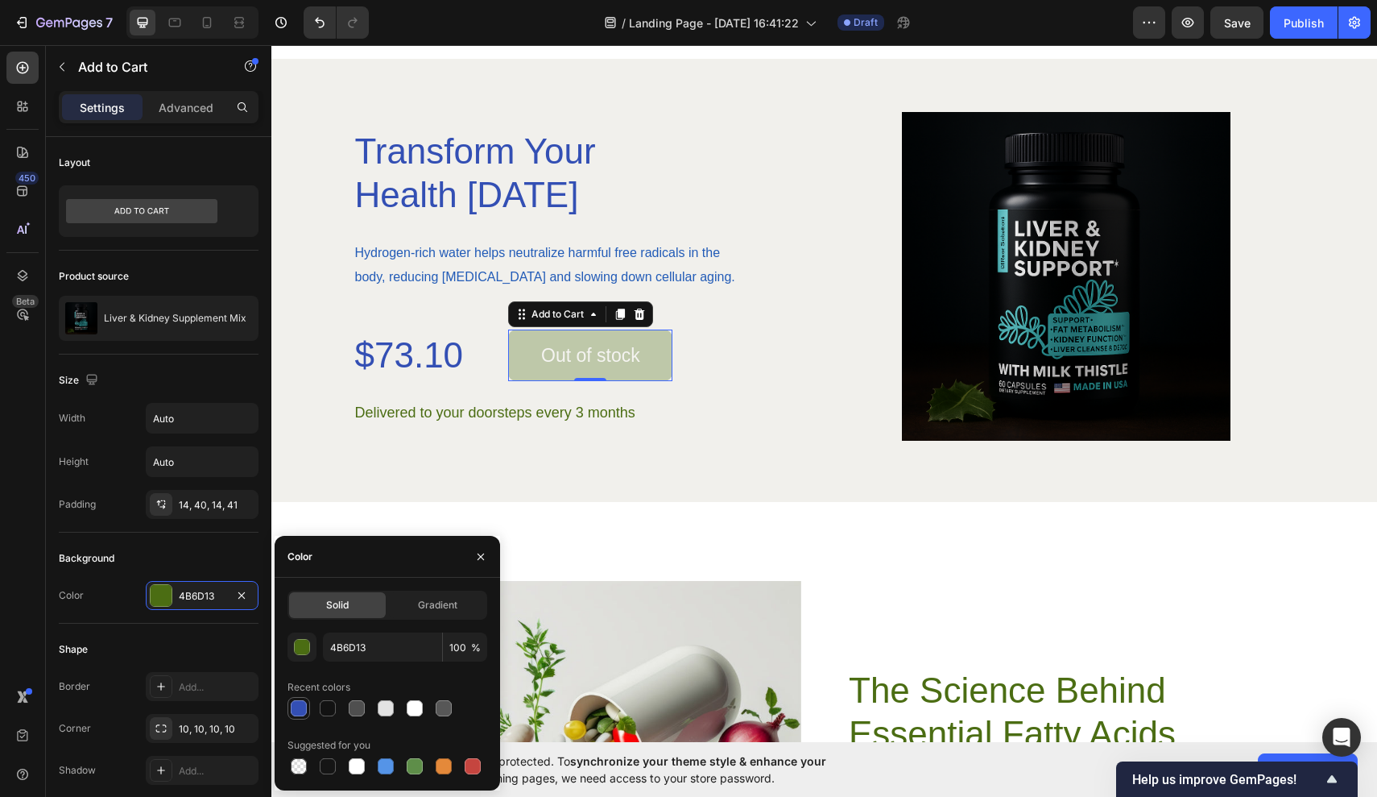
click at [296, 715] on div at bounding box center [299, 708] width 16 height 16
type input "334FB4"
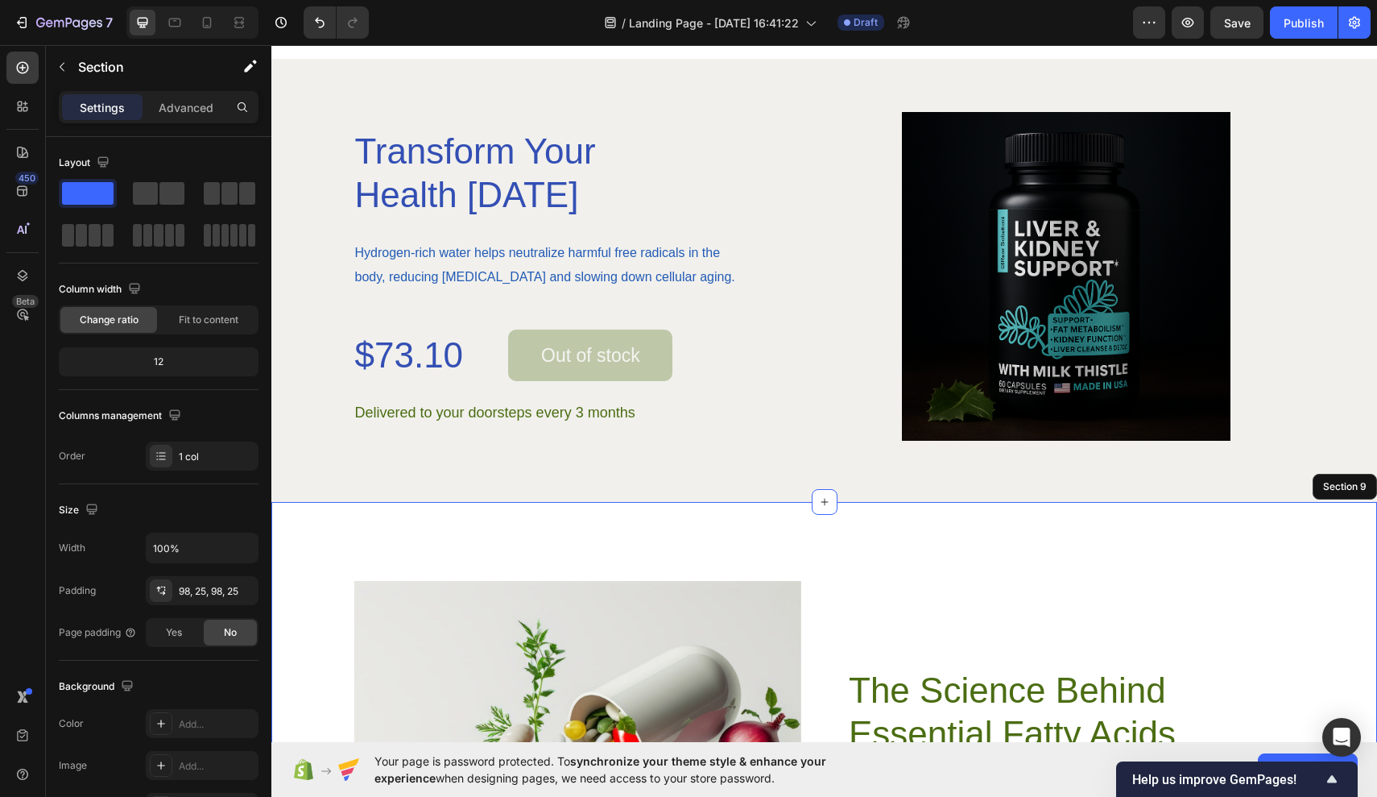
click at [574, 528] on div "Image The Science Behind Essential Fatty Acids Heading Delve into the fascinati…" at bounding box center [824, 801] width 1106 height 599
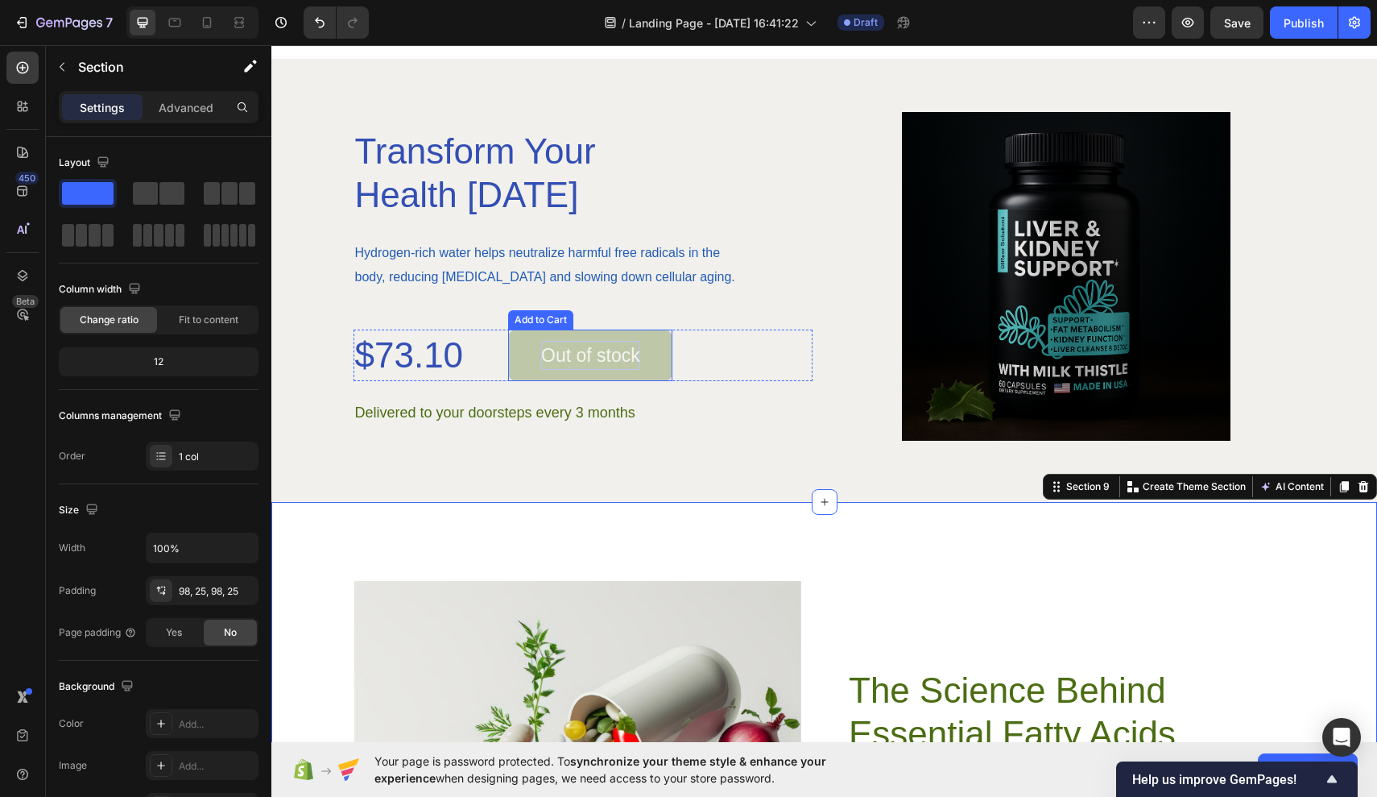
click at [603, 351] on div "Out of stock" at bounding box center [590, 355] width 99 height 29
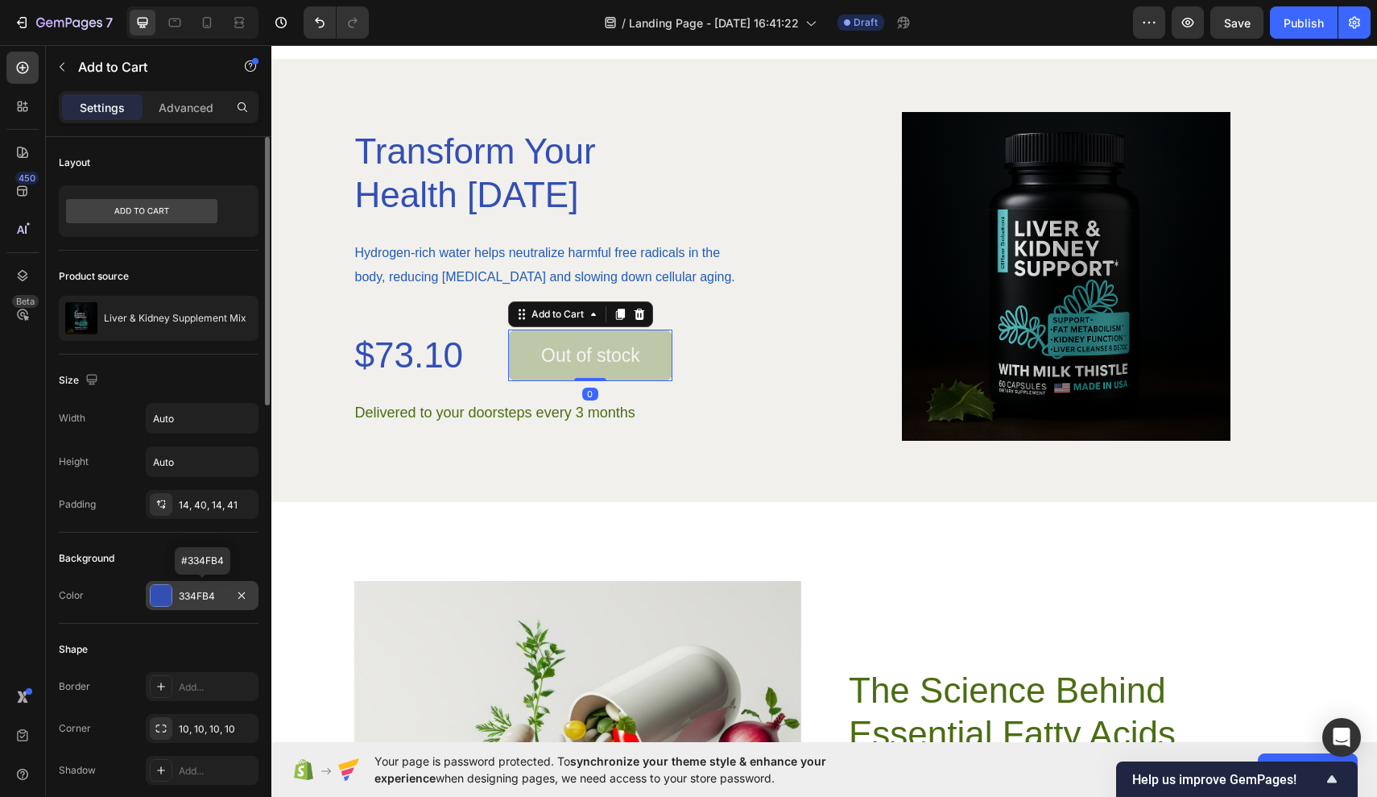
click at [221, 600] on div "334FB4" at bounding box center [202, 596] width 47 height 14
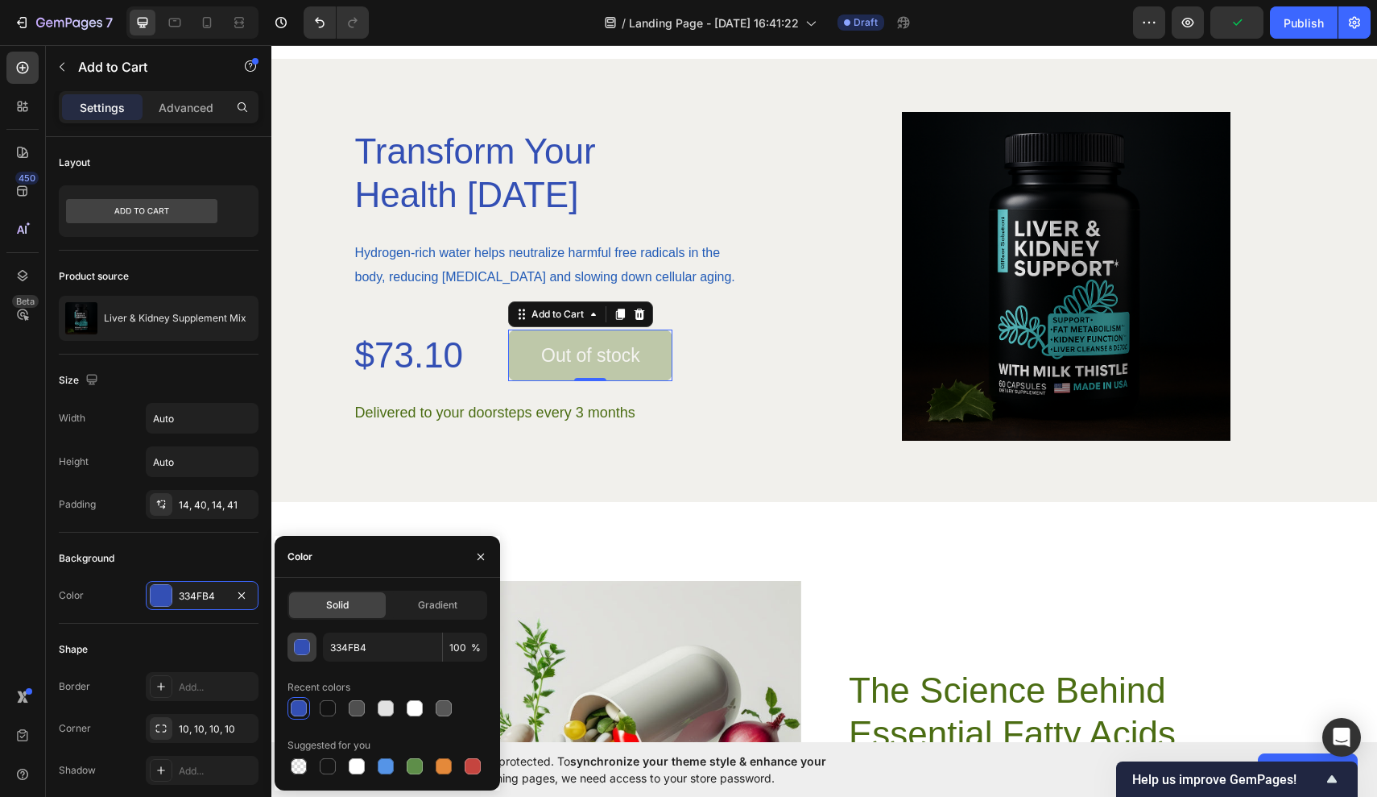
click at [302, 645] on div "button" at bounding box center [303, 648] width 16 height 16
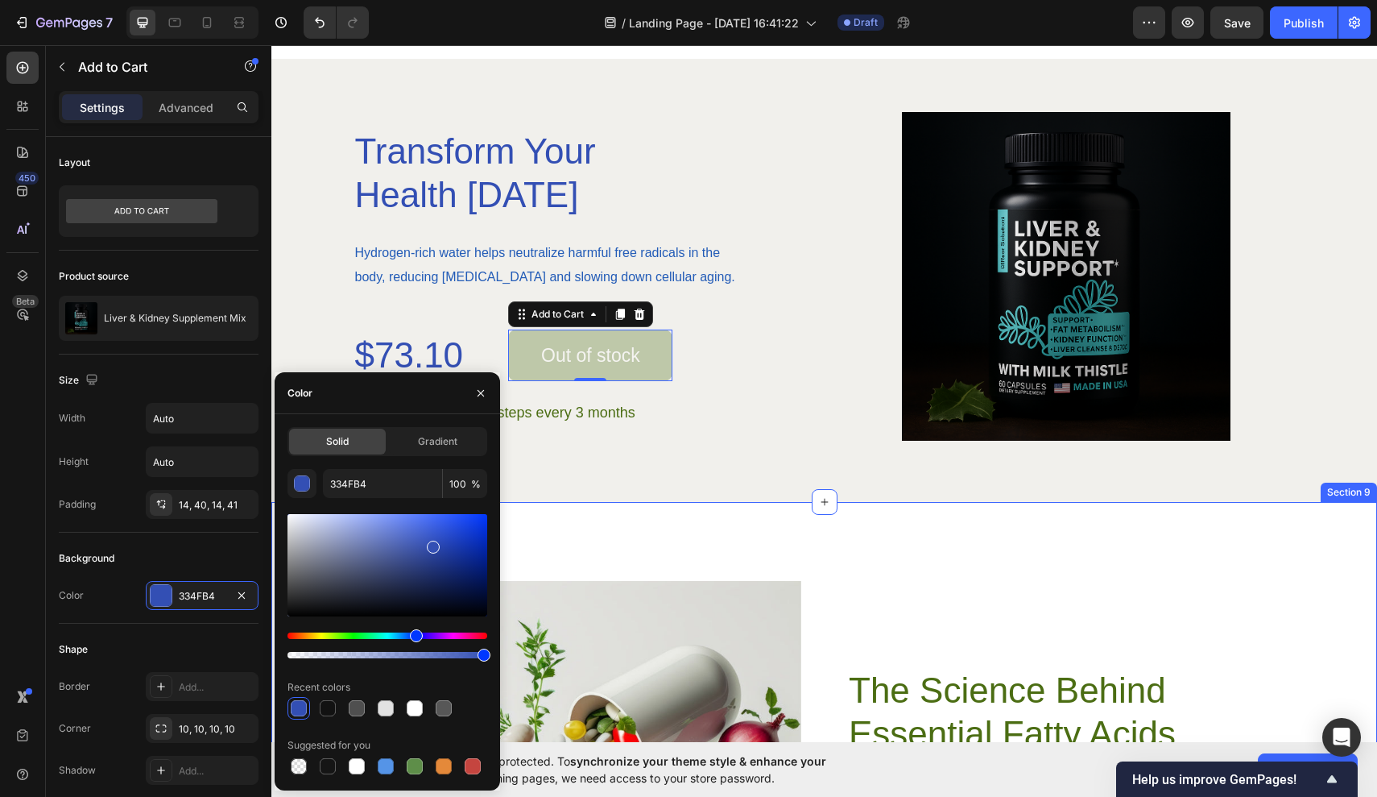
click at [601, 570] on div "Image The Science Behind Essential Fatty Acids Heading Delve into the fascinati…" at bounding box center [824, 801] width 1106 height 599
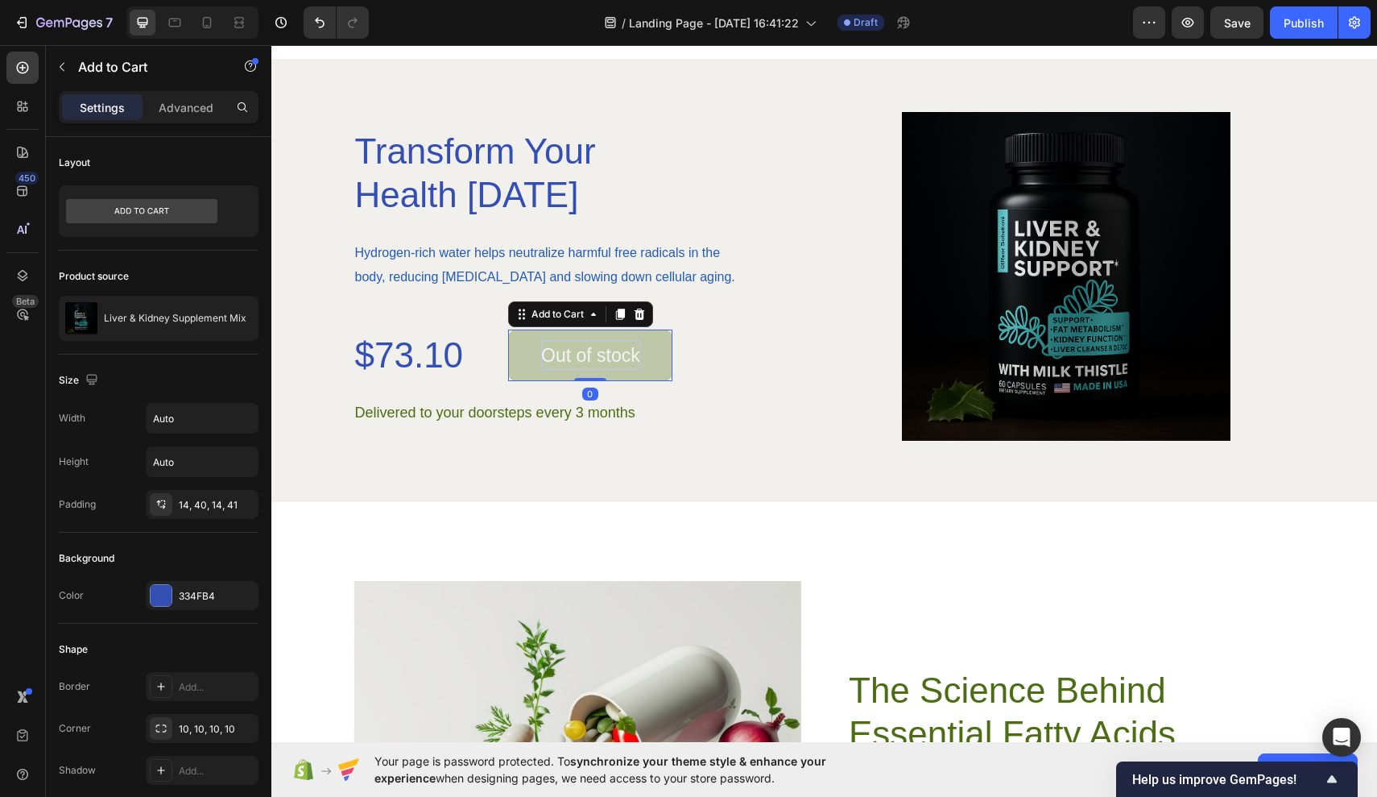
click at [573, 364] on div "Out of stock" at bounding box center [590, 355] width 99 height 29
click at [644, 315] on icon at bounding box center [640, 314] width 10 height 11
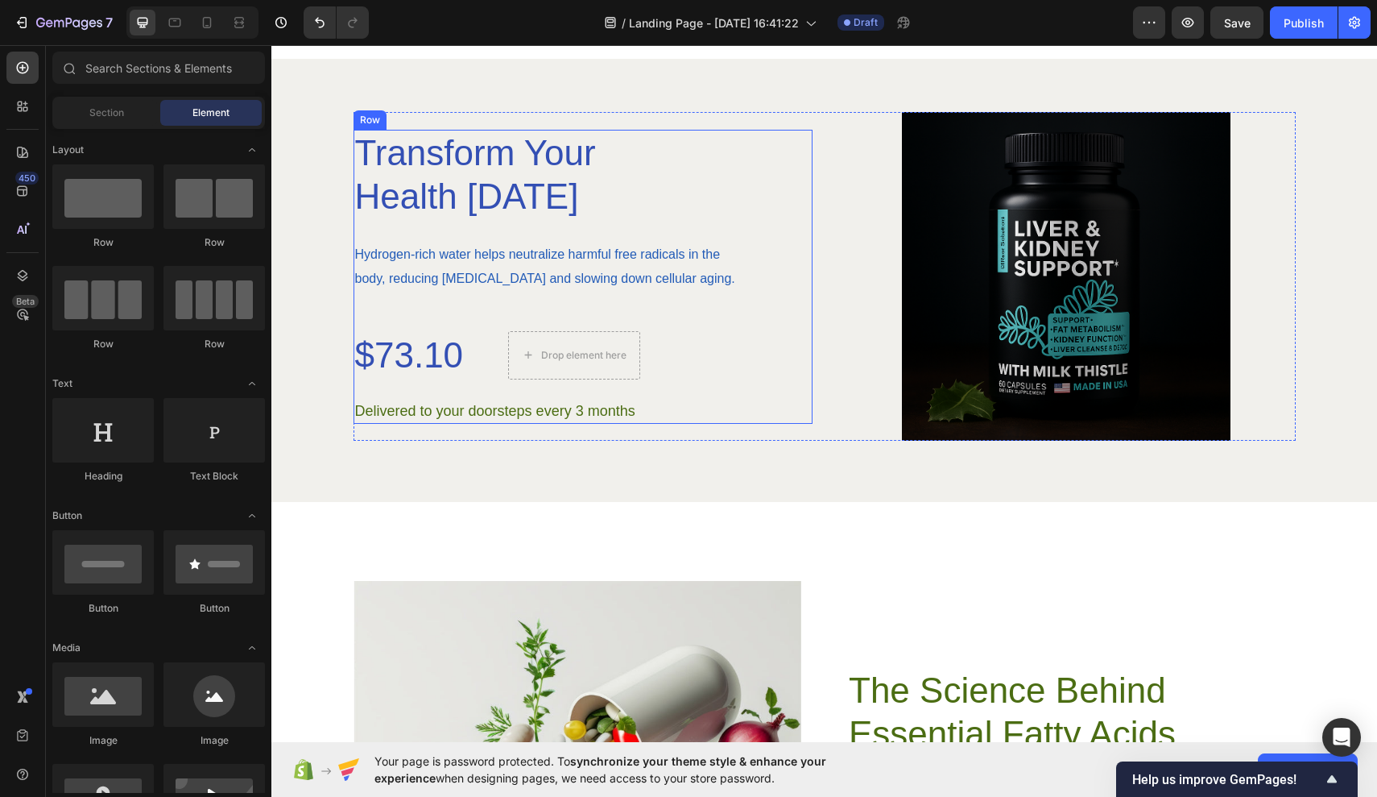
click at [565, 387] on div "Transform Your Health Today Heading Hydrogen-rich water helps neutralize harmfu…" at bounding box center [583, 277] width 459 height 294
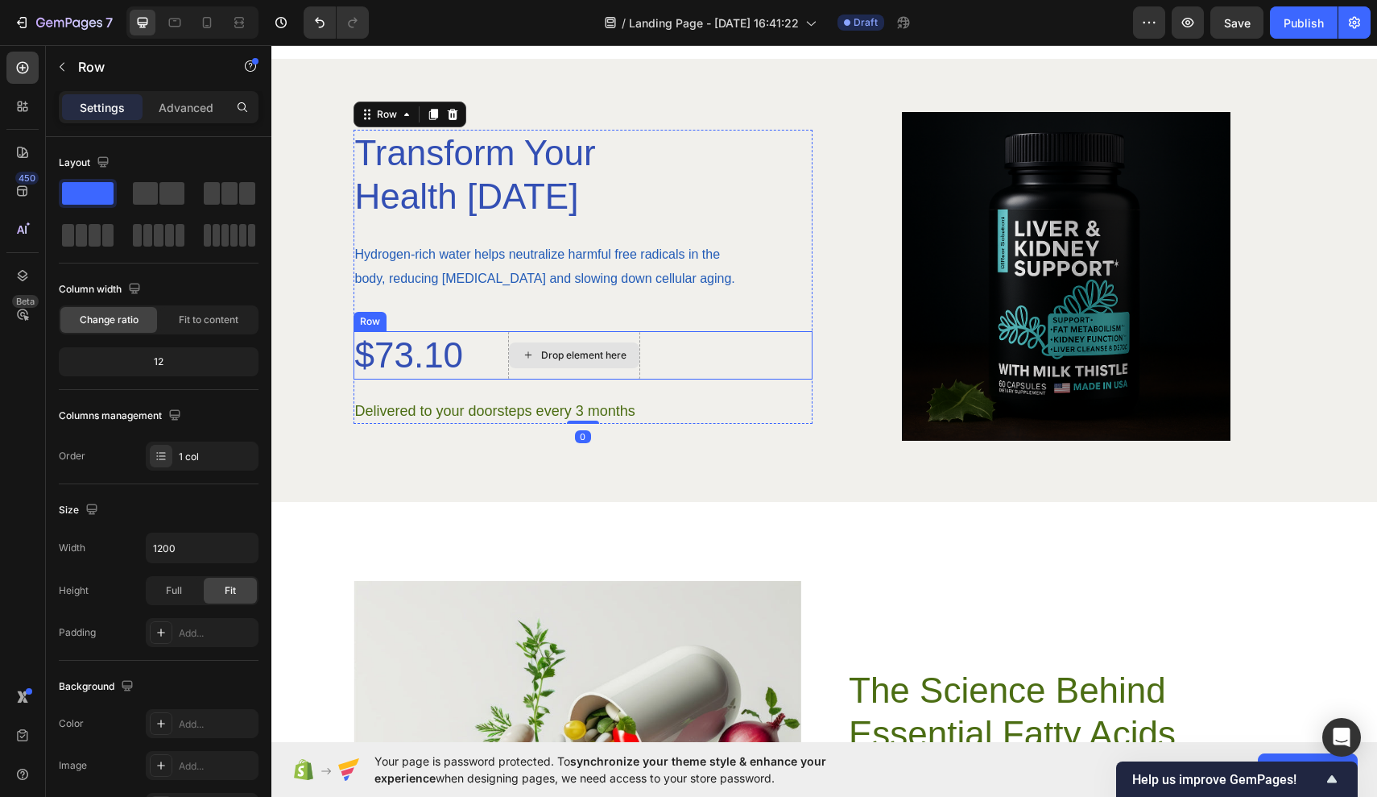
click at [564, 358] on div "Drop element here" at bounding box center [583, 355] width 85 height 13
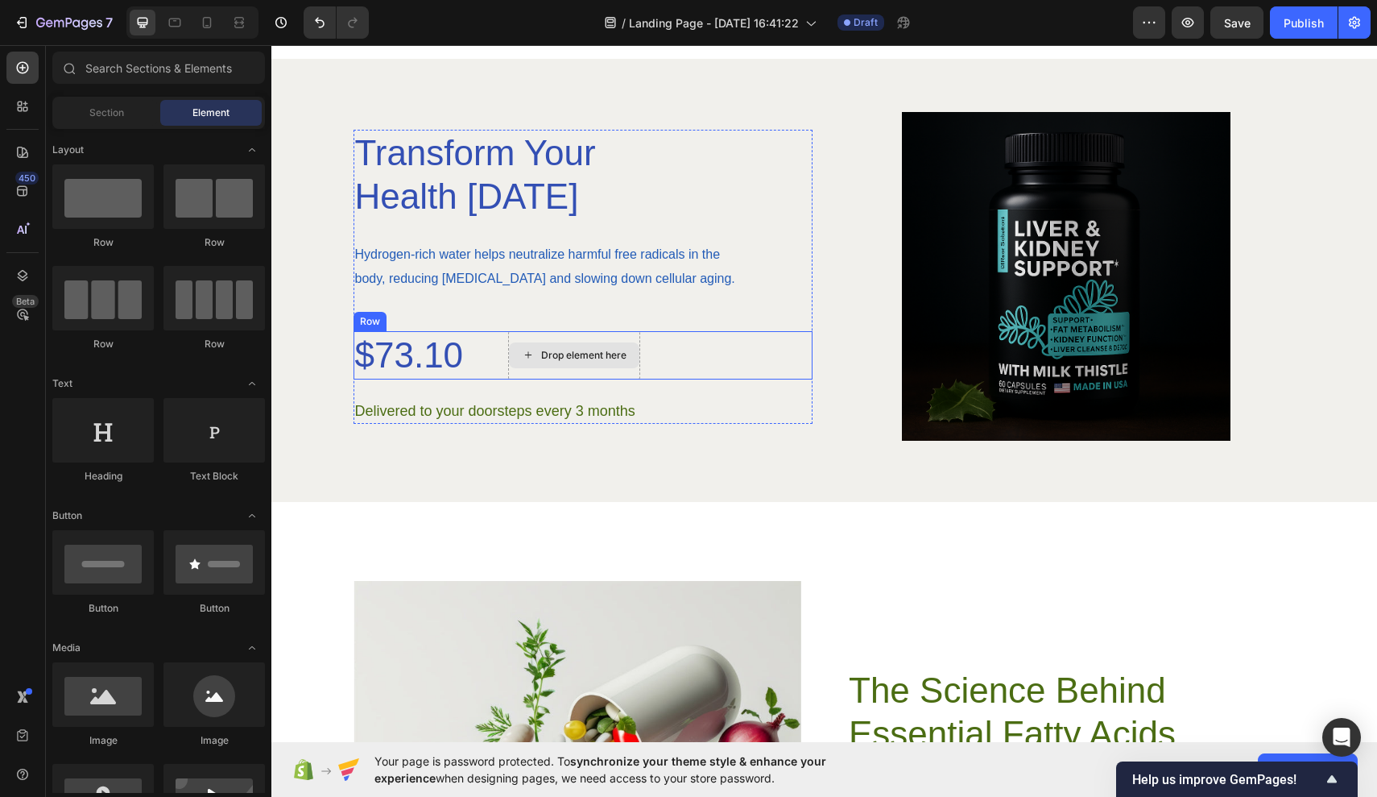
click at [561, 359] on div "Drop element here" at bounding box center [583, 355] width 85 height 13
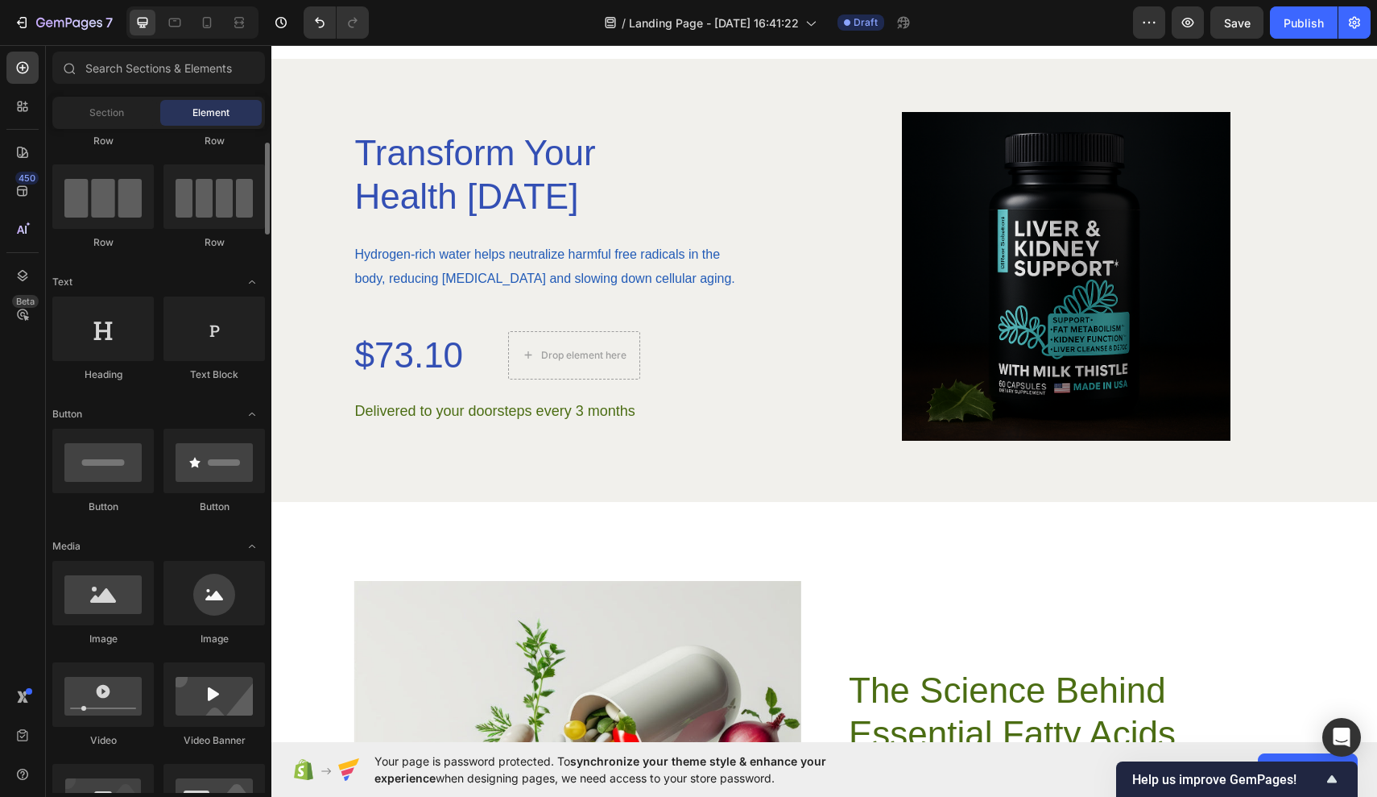
scroll to position [0, 0]
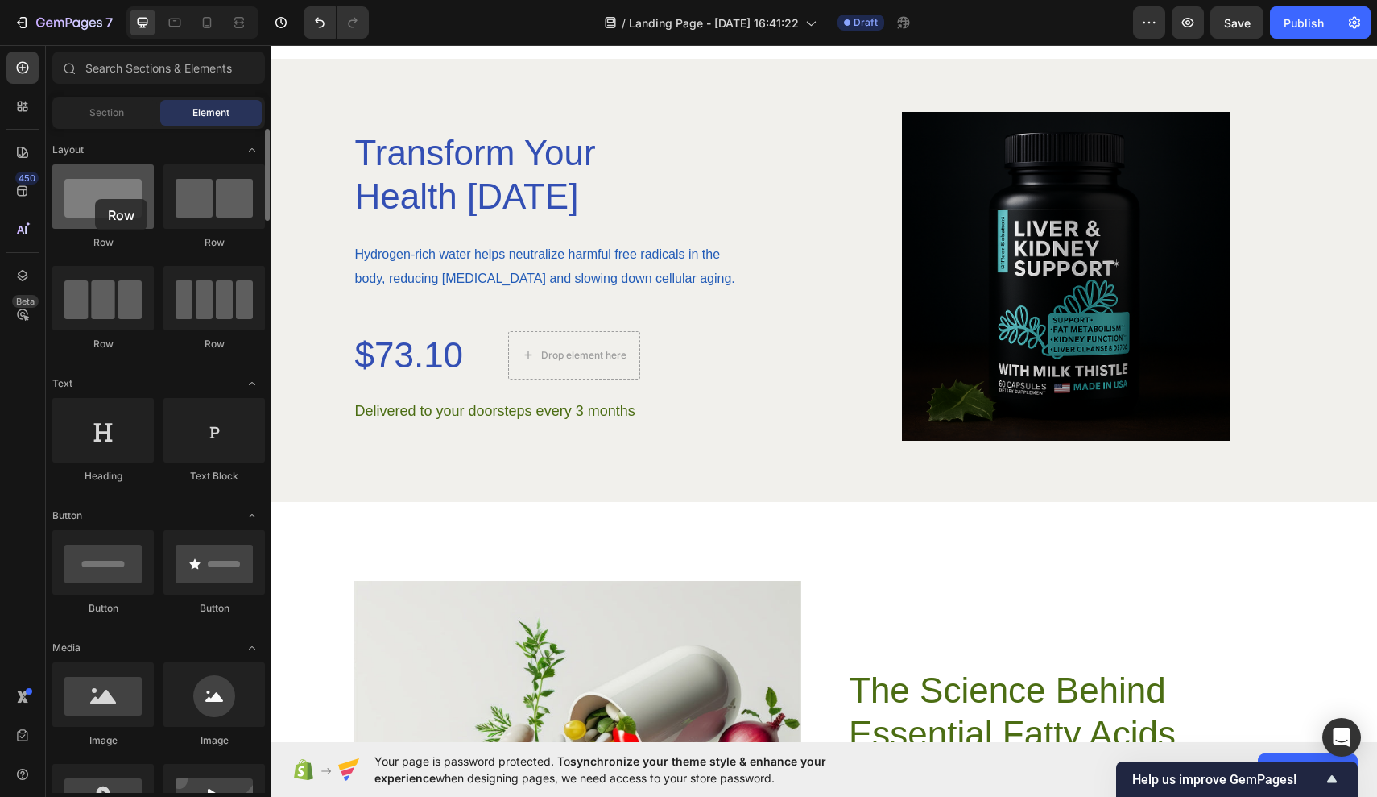
click at [95, 199] on div at bounding box center [102, 196] width 101 height 64
drag, startPoint x: 118, startPoint y: 203, endPoint x: 99, endPoint y: 167, distance: 41.1
click at [99, 167] on div at bounding box center [102, 196] width 101 height 64
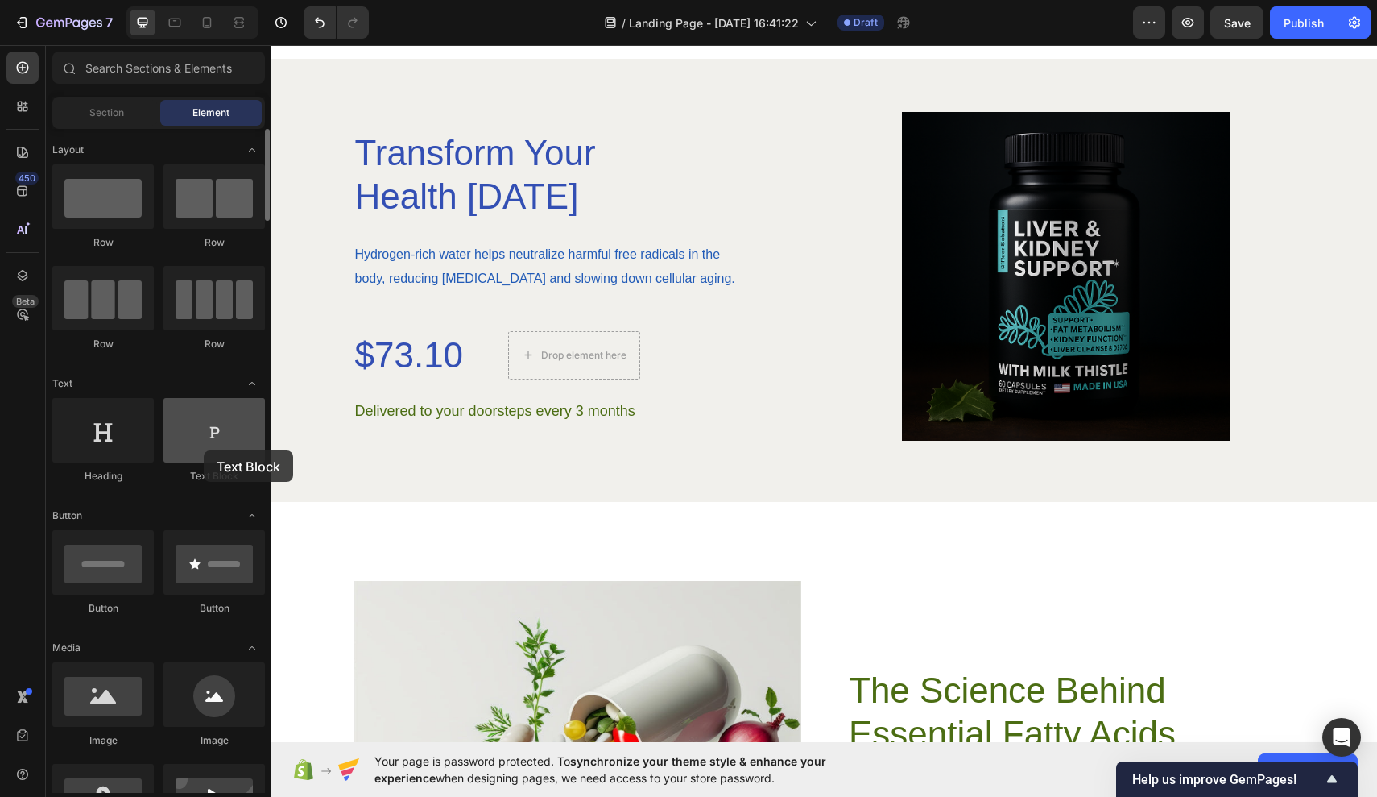
drag, startPoint x: 183, startPoint y: 450, endPoint x: 206, endPoint y: 432, distance: 29.8
click at [206, 432] on div at bounding box center [214, 430] width 101 height 64
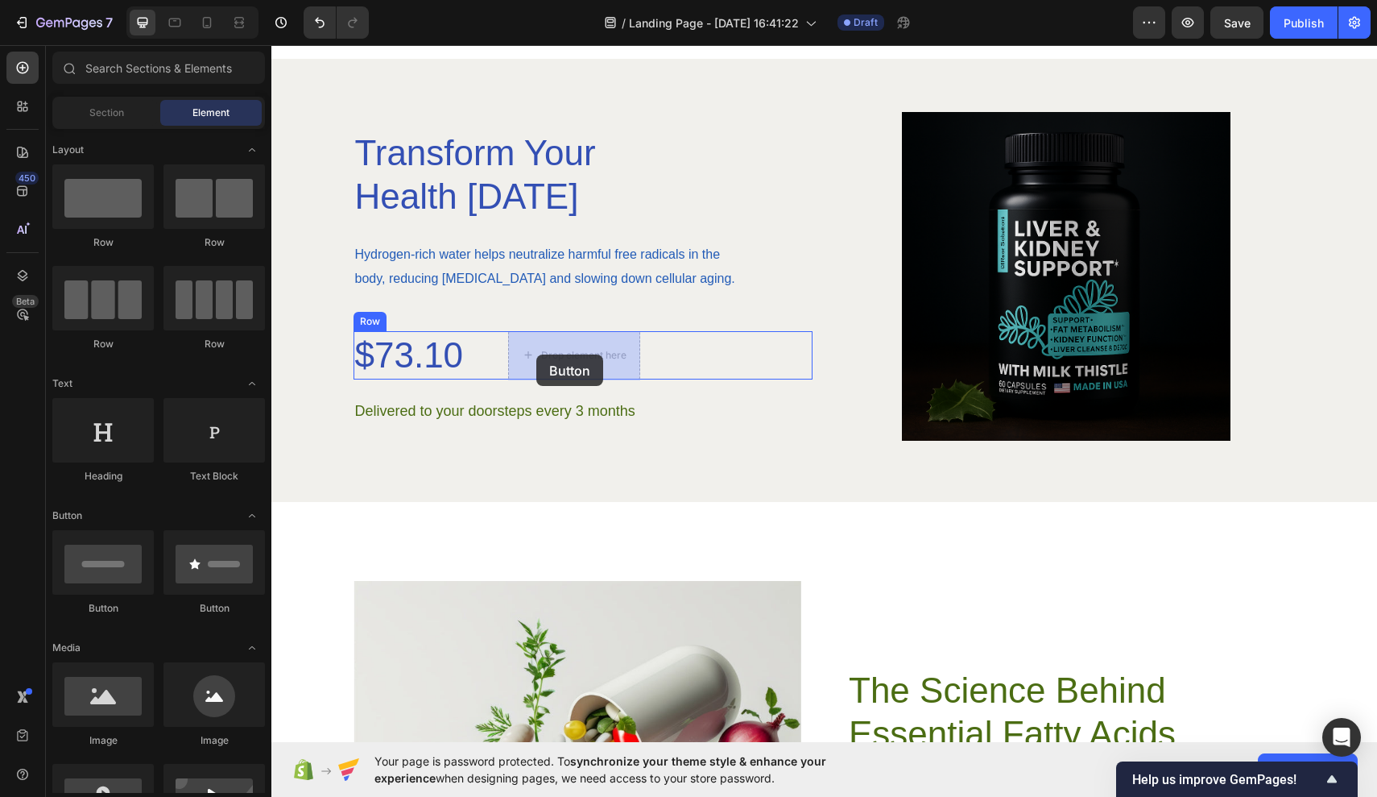
drag, startPoint x: 468, startPoint y: 614, endPoint x: 536, endPoint y: 354, distance: 268.3
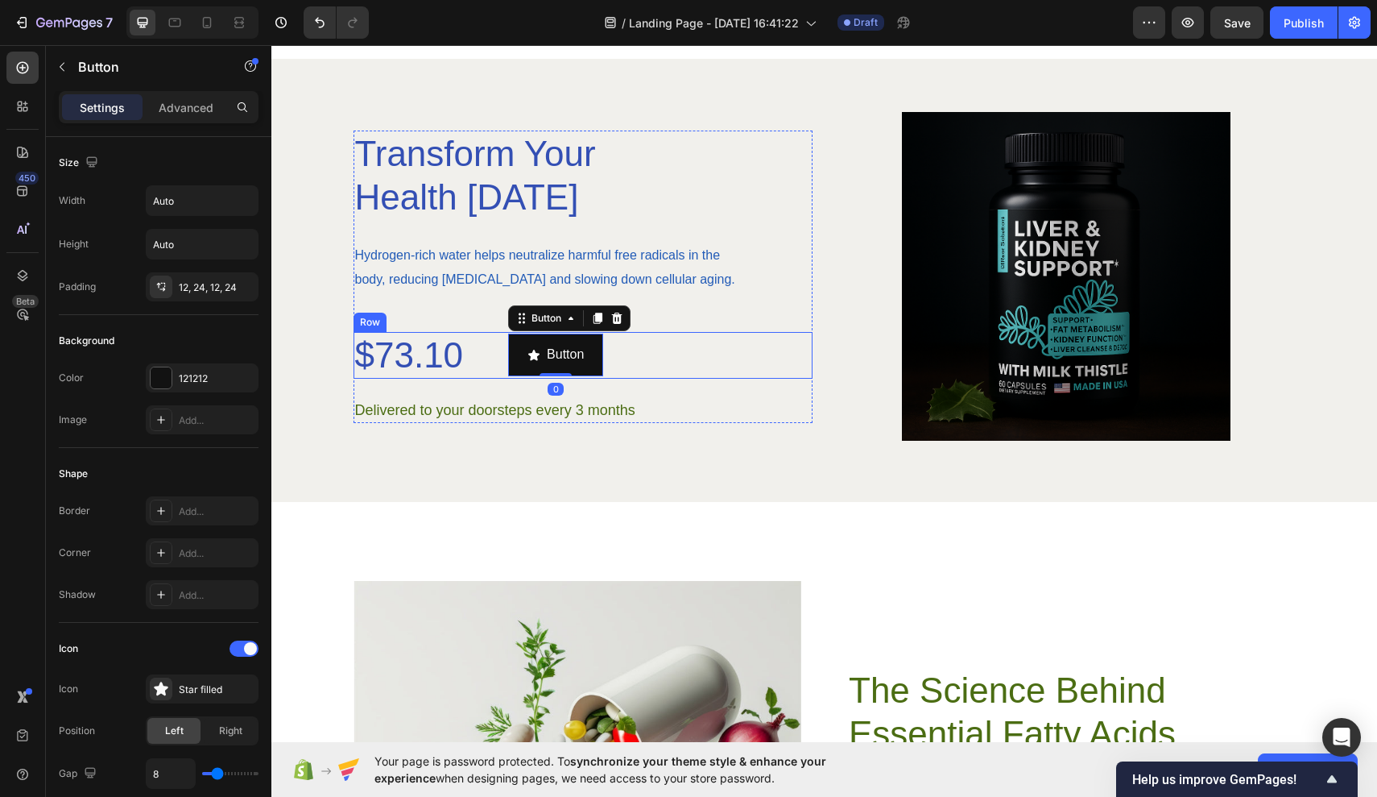
click at [686, 379] on div "$73.10 Product Price Product Price Button Button 0 Row" at bounding box center [583, 355] width 459 height 47
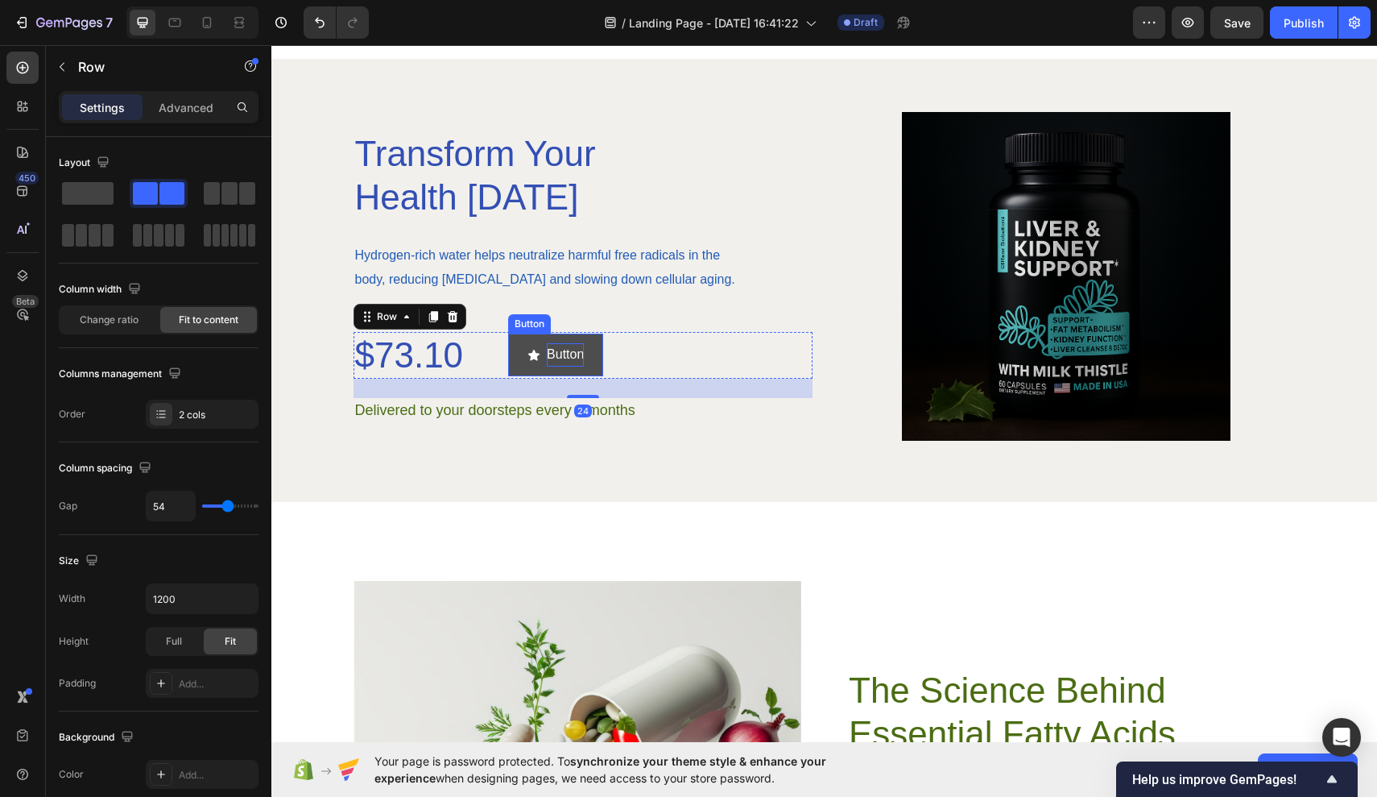
click at [584, 351] on p "Button" at bounding box center [565, 354] width 37 height 23
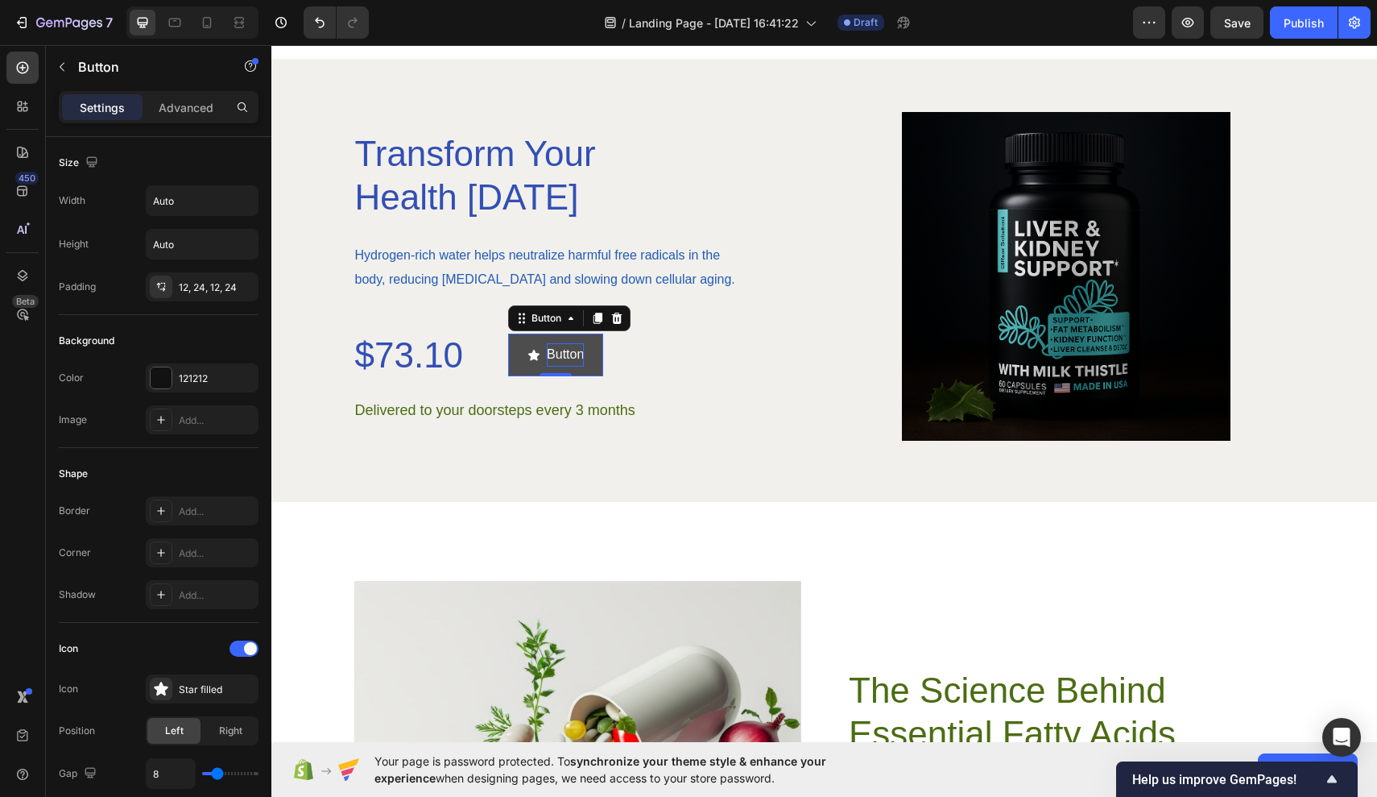
click at [584, 354] on p "Button" at bounding box center [565, 354] width 37 height 23
click at [552, 355] on button "BUY" at bounding box center [550, 354] width 85 height 43
click at [559, 355] on button "BUY IT" at bounding box center [557, 354] width 99 height 43
click at [644, 362] on div "$73.10 Product Price Product Price BUY IT NOW Button 0 Row" at bounding box center [583, 355] width 459 height 47
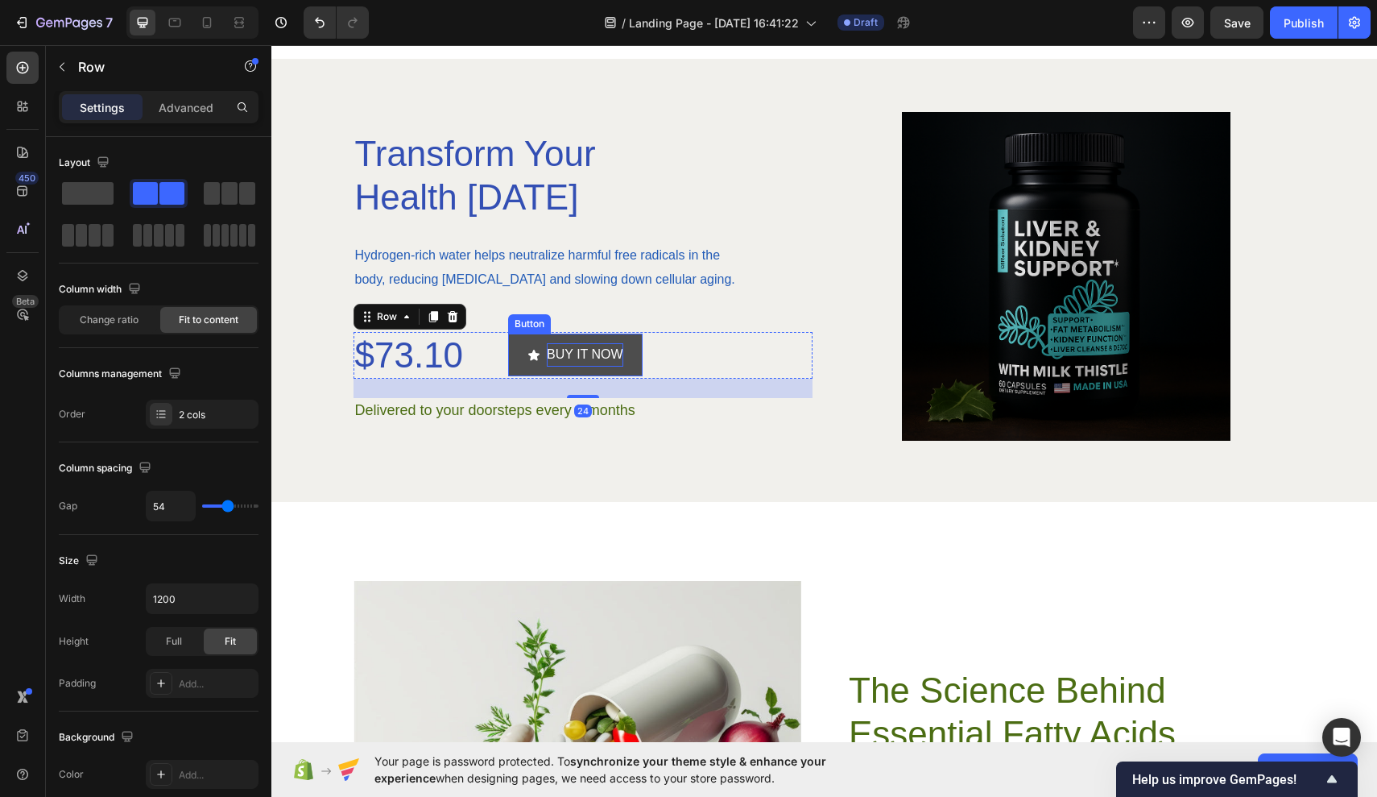
click at [633, 360] on button "BUY IT NOW" at bounding box center [575, 354] width 135 height 43
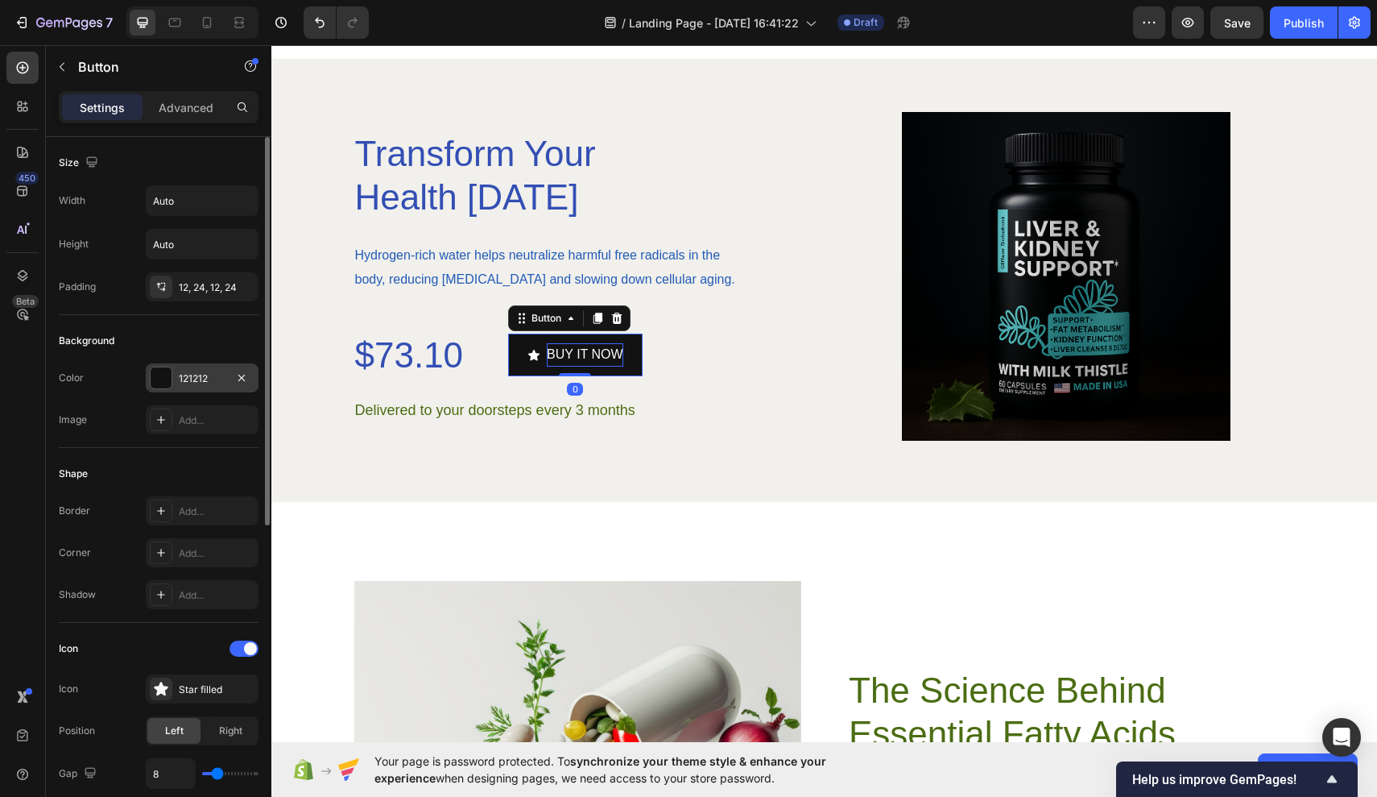
click at [218, 377] on div "121212" at bounding box center [202, 378] width 47 height 14
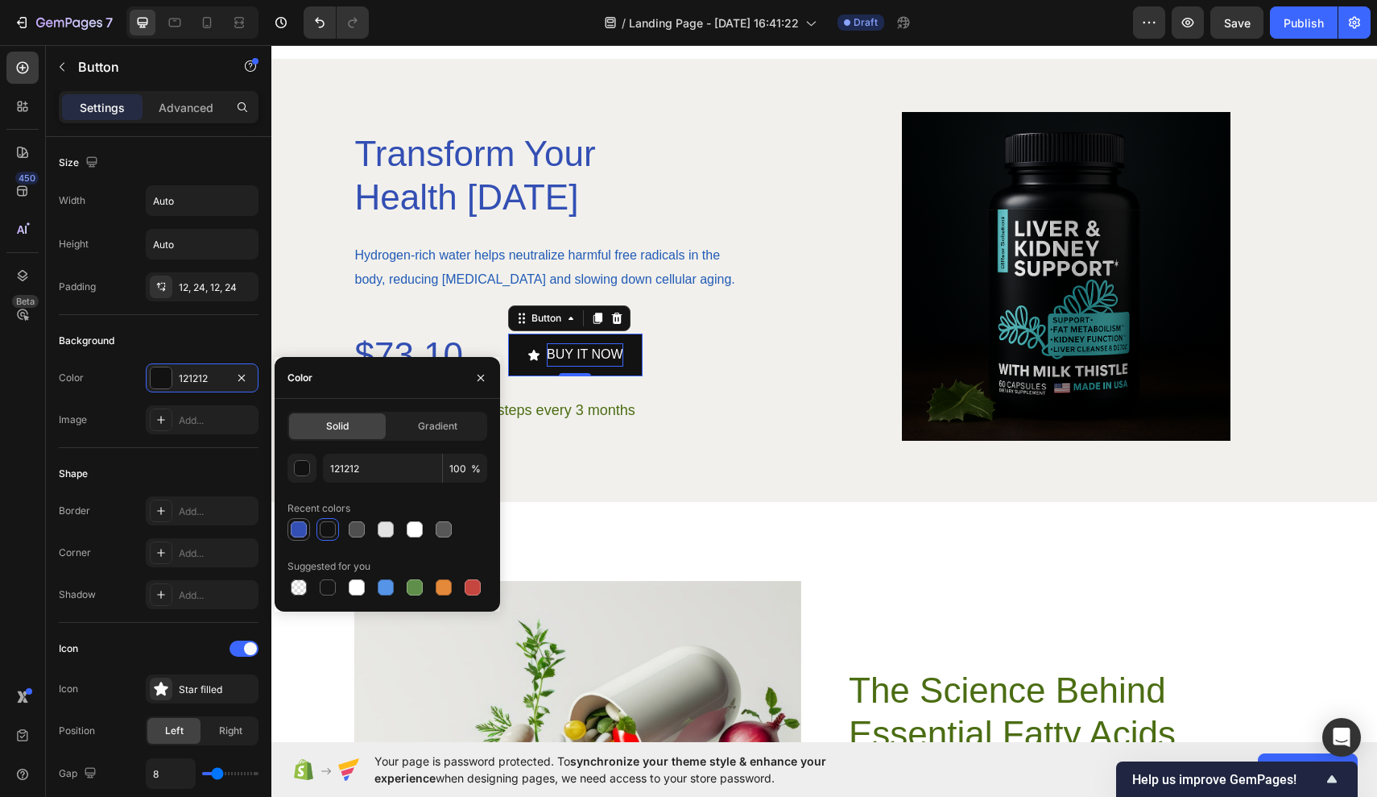
click at [293, 522] on div at bounding box center [299, 529] width 16 height 16
type input "334FB4"
click at [639, 412] on p "Delivered to your doorsteps every 3 months" at bounding box center [583, 411] width 456 height 22
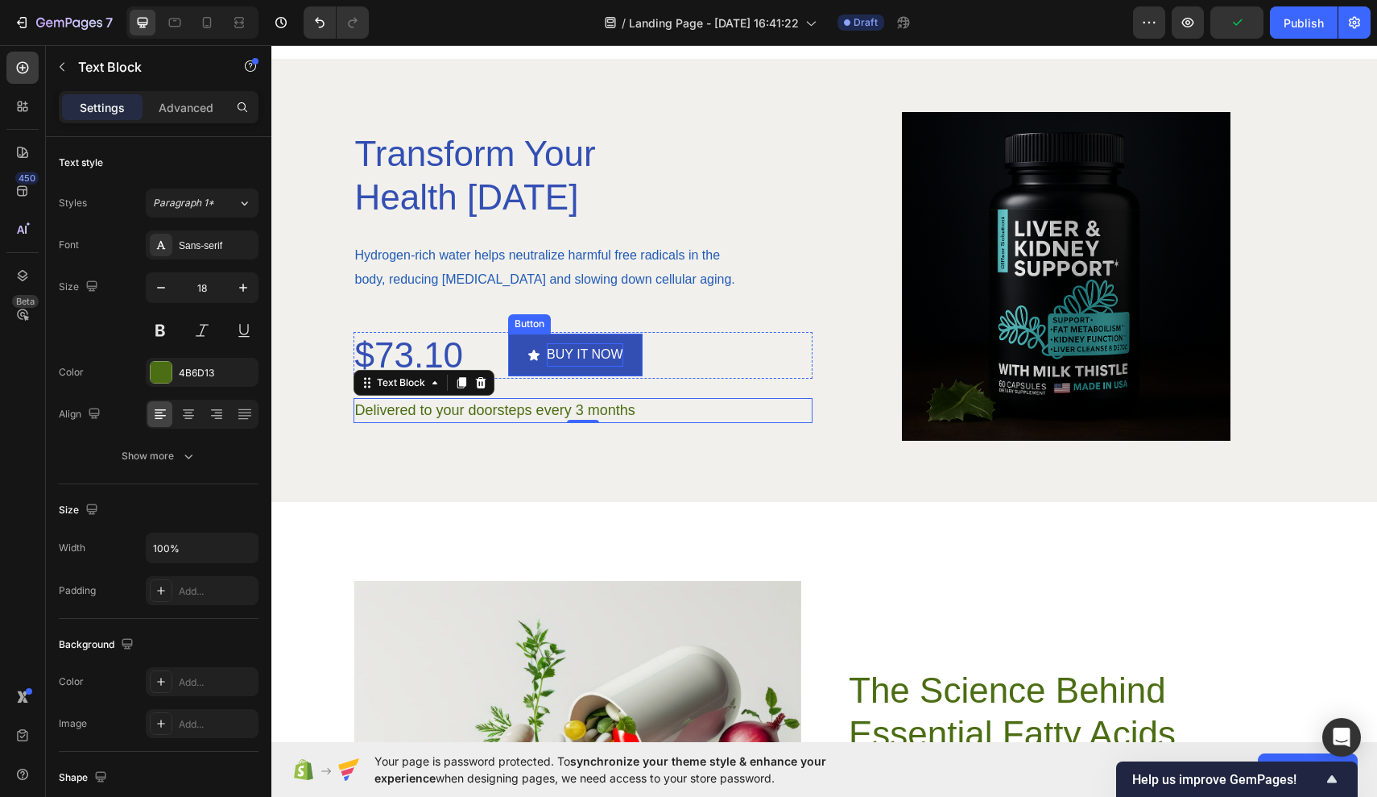
click at [616, 351] on p "BUY IT NOW" at bounding box center [585, 354] width 77 height 23
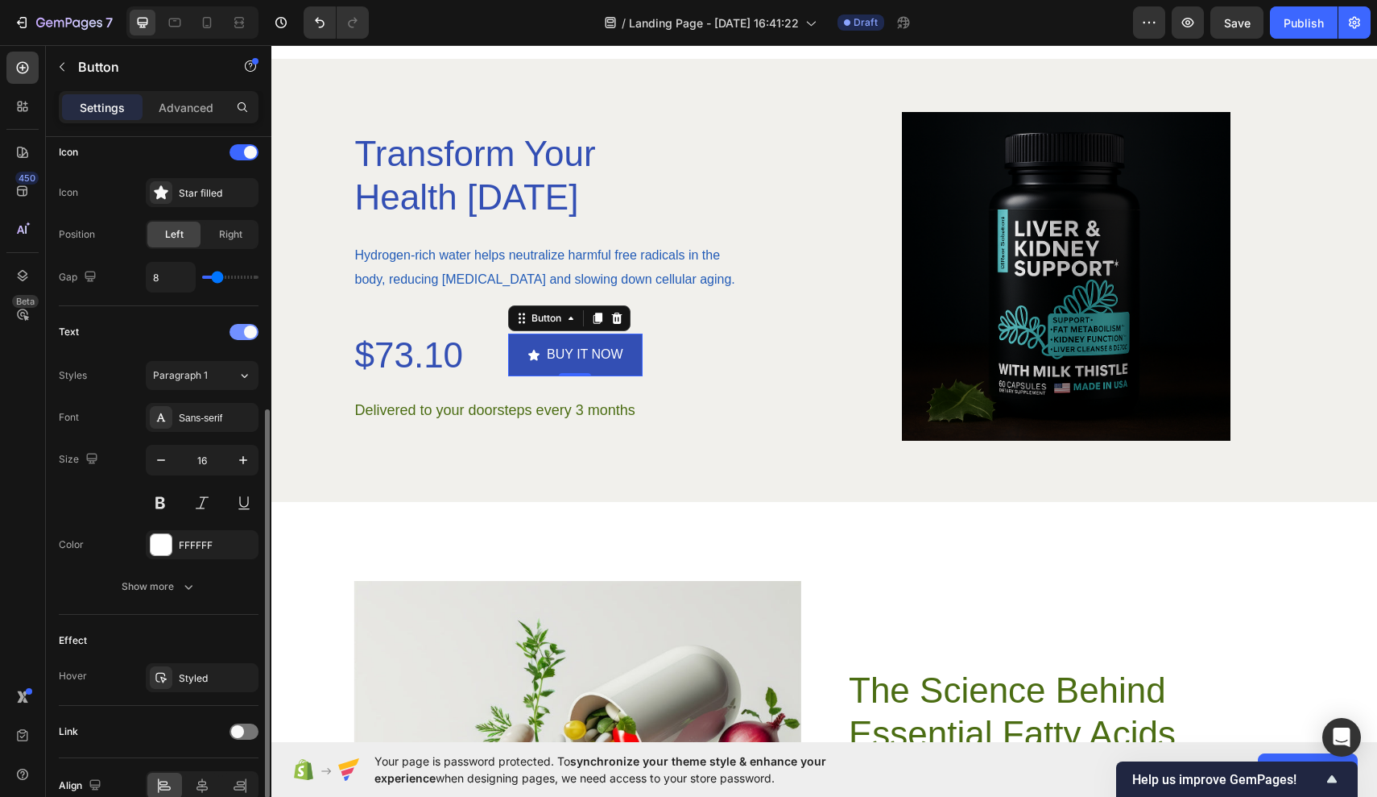
scroll to position [577, 0]
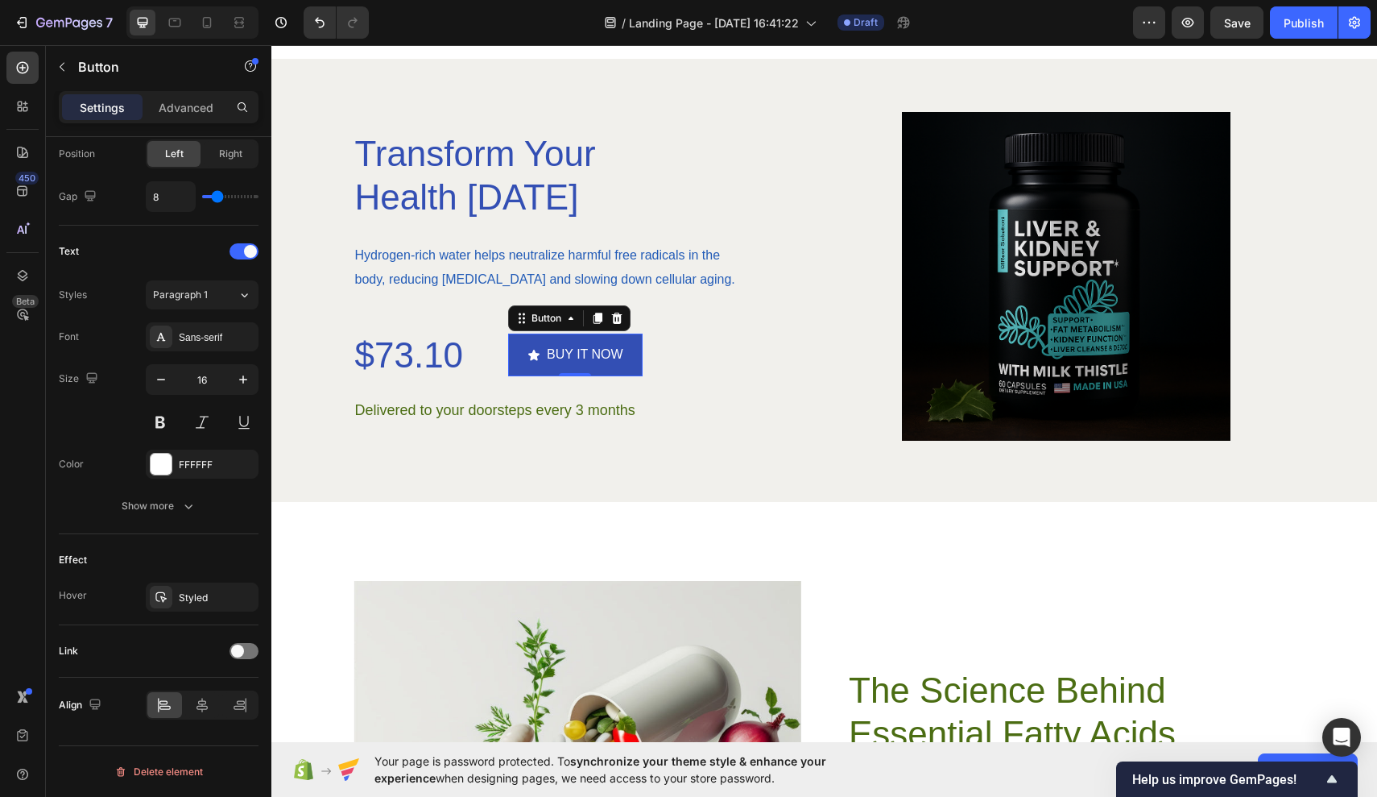
click at [147, 120] on div "Settings Advanced" at bounding box center [159, 107] width 200 height 32
click at [158, 114] on div "Advanced" at bounding box center [186, 107] width 81 height 26
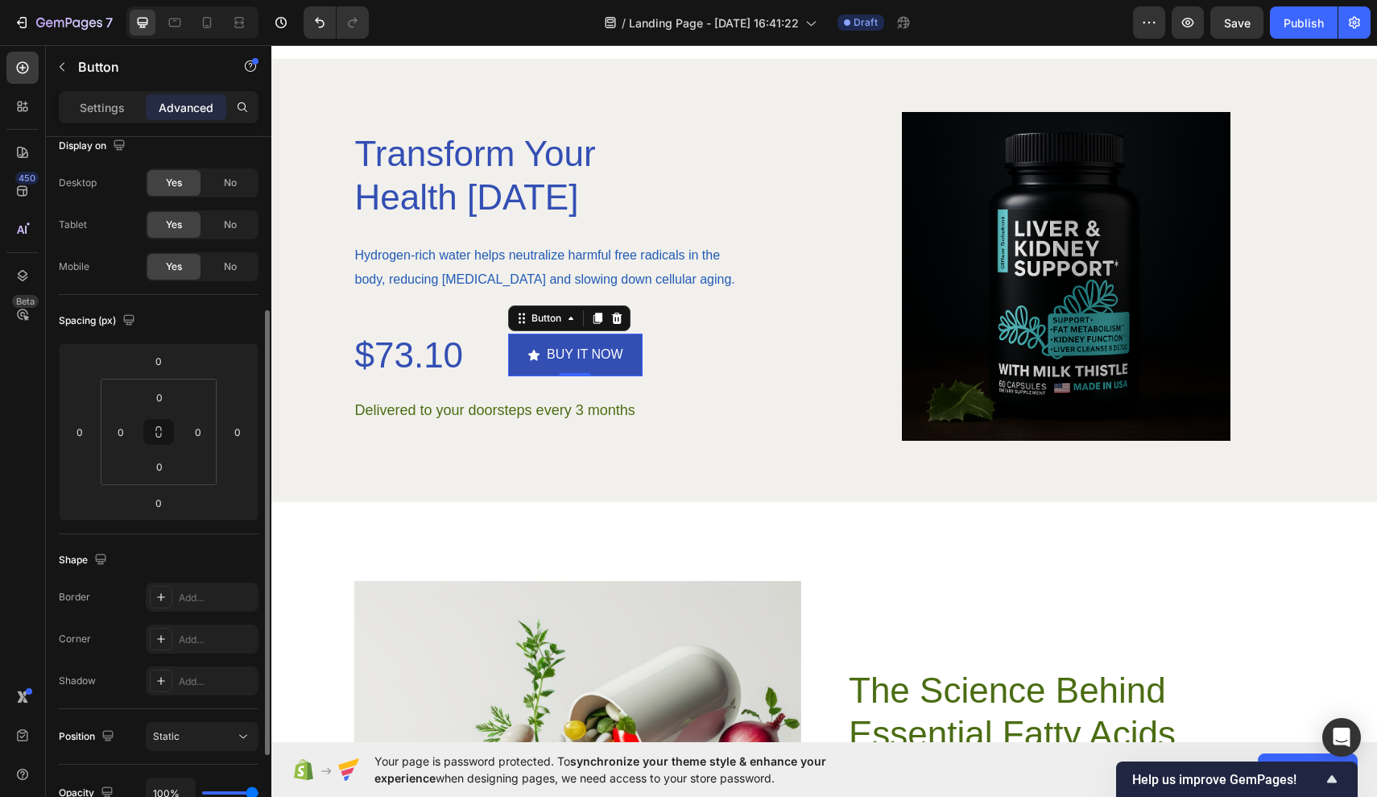
scroll to position [412, 0]
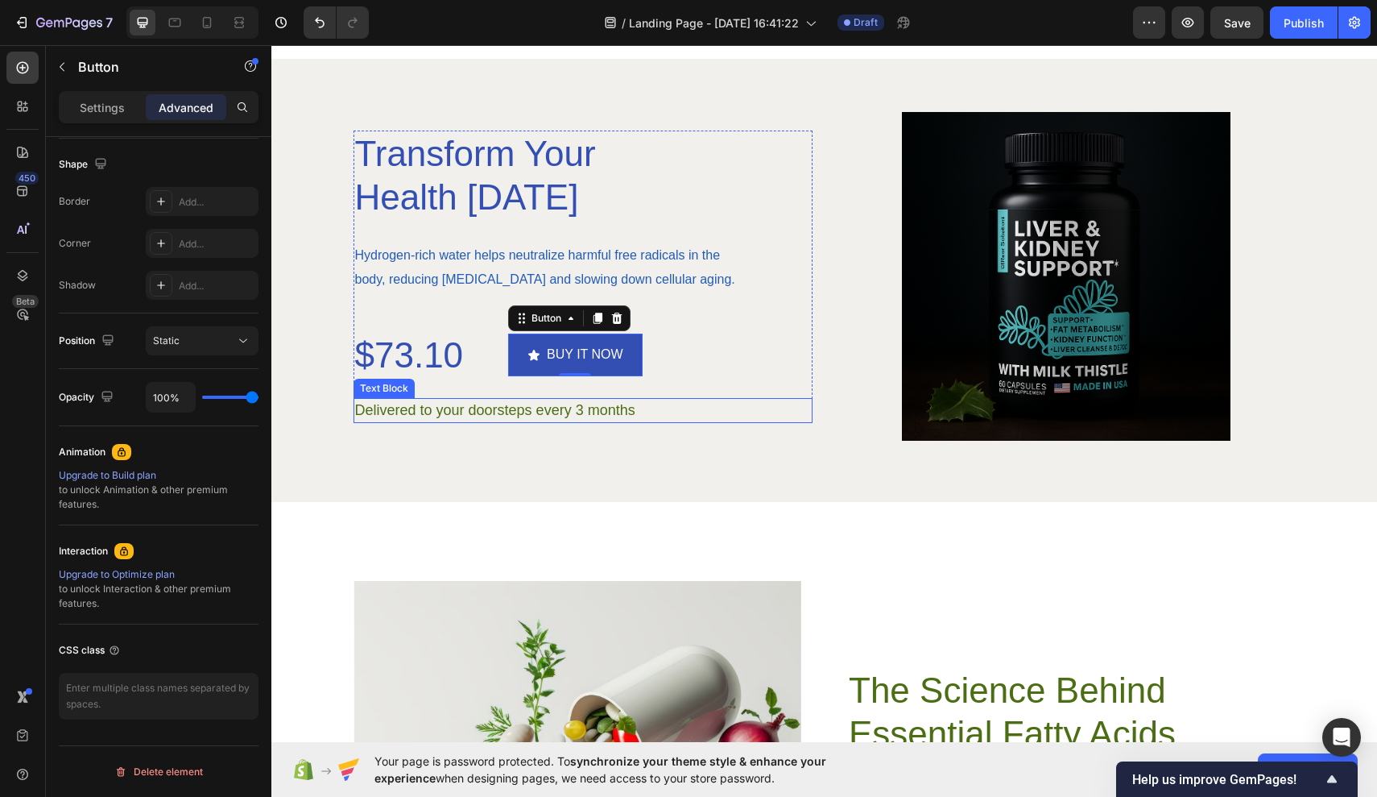
click at [542, 409] on p "Delivered to your doorsteps every 3 months" at bounding box center [583, 411] width 456 height 22
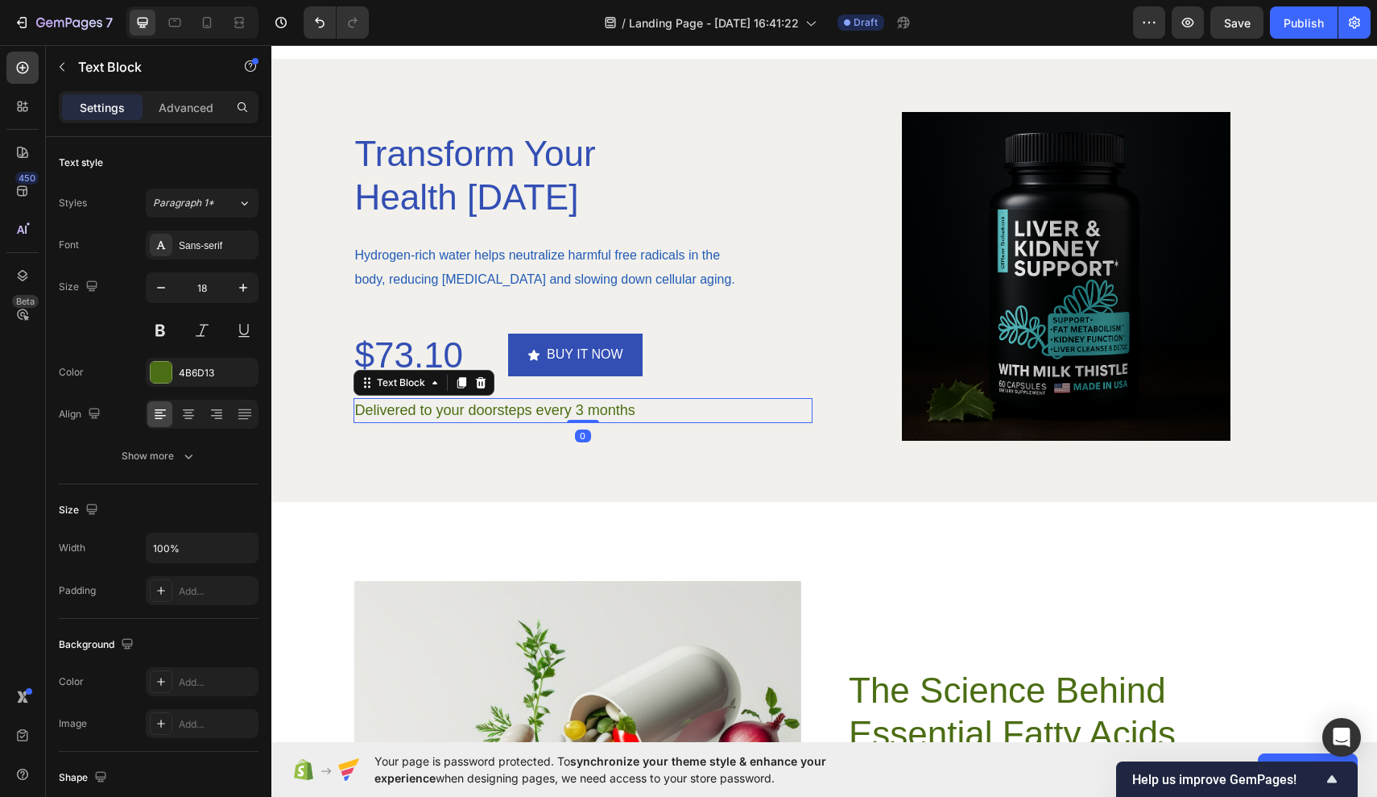
click at [637, 408] on p "Delivered to your doorsteps every 3 months" at bounding box center [583, 411] width 456 height 22
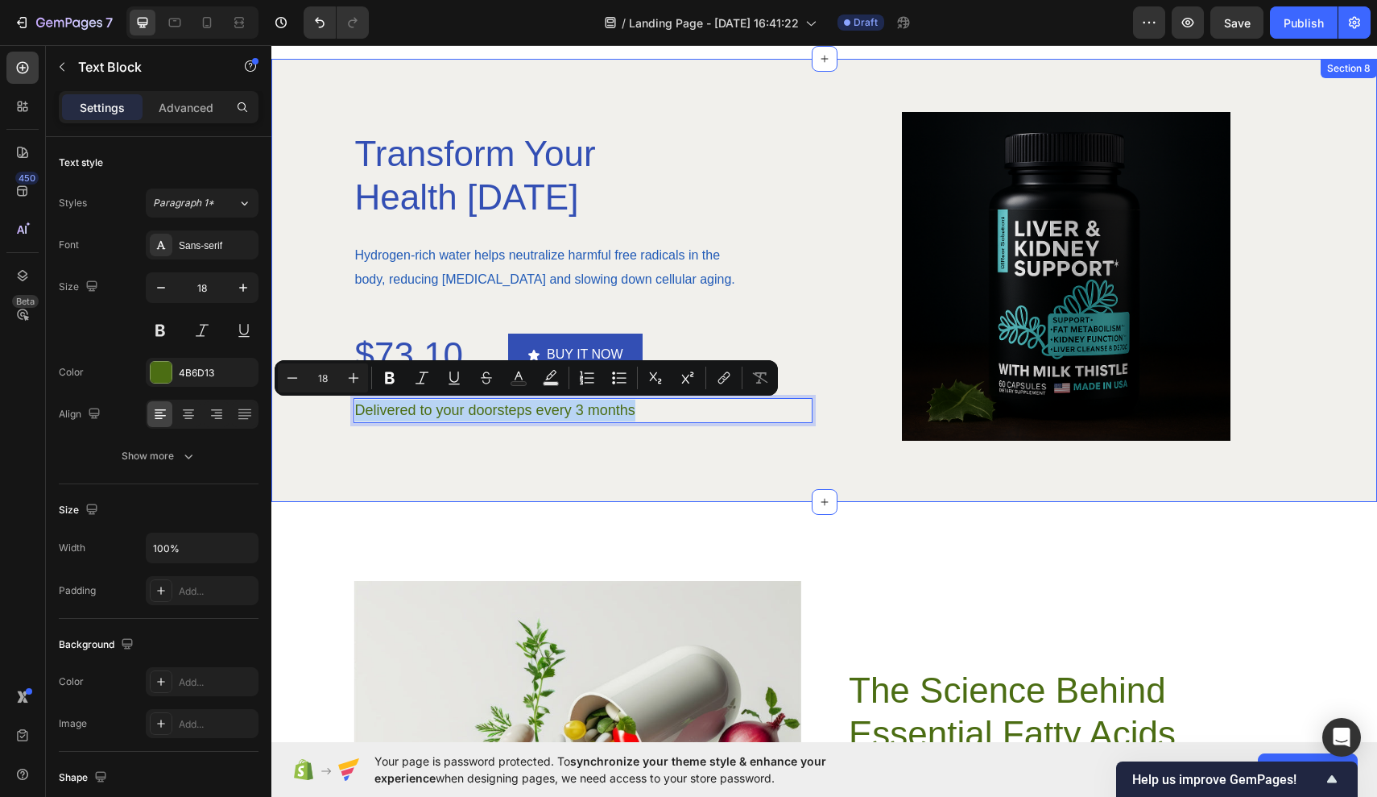
drag, startPoint x: 636, startPoint y: 412, endPoint x: 297, endPoint y: 406, distance: 338.4
click at [296, 406] on div "Transform Your Health Today Heading Hydrogen-rich water helps neutralize harmfu…" at bounding box center [825, 276] width 1066 height 329
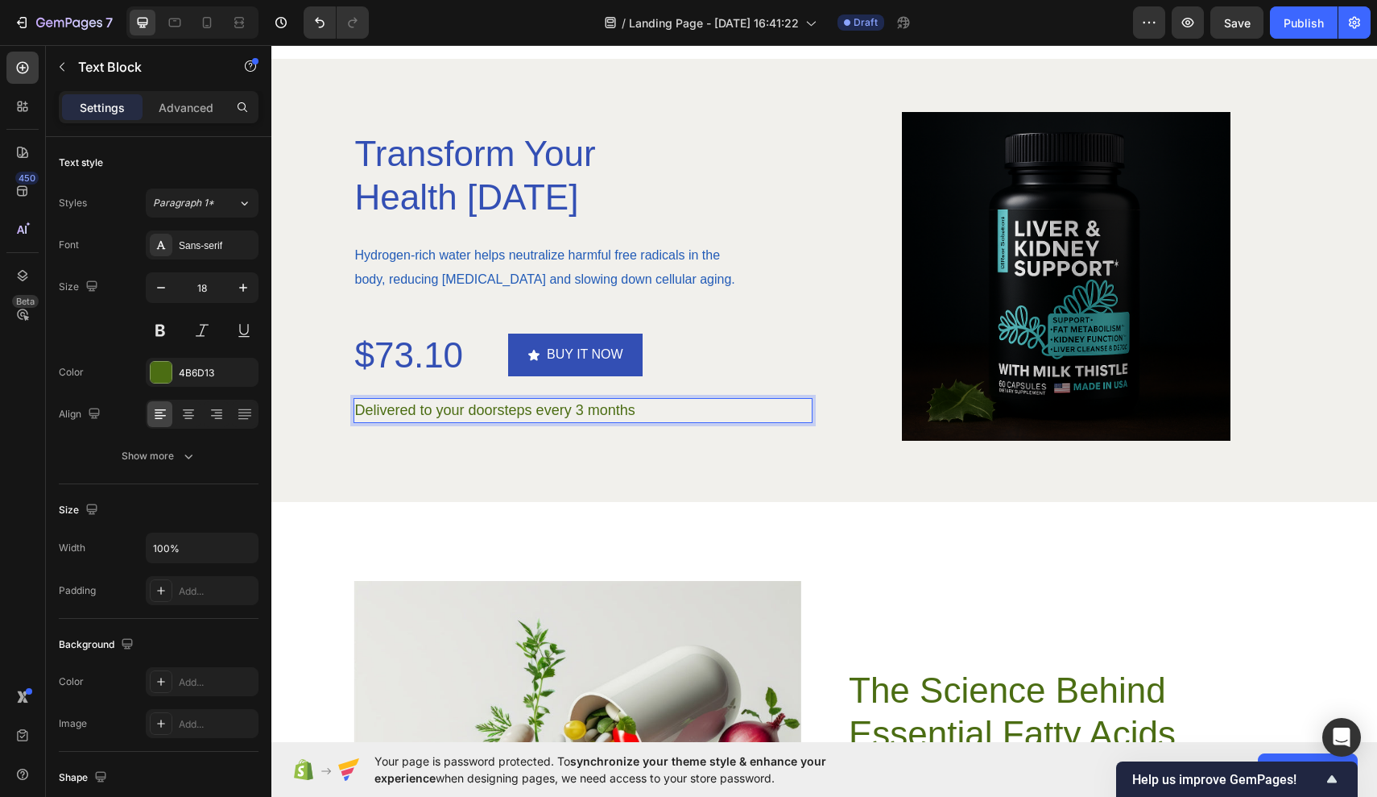
click at [741, 414] on p "Delivered to your doorsteps every 3 months" at bounding box center [583, 411] width 456 height 22
click at [171, 361] on div "4B6D13" at bounding box center [202, 372] width 113 height 29
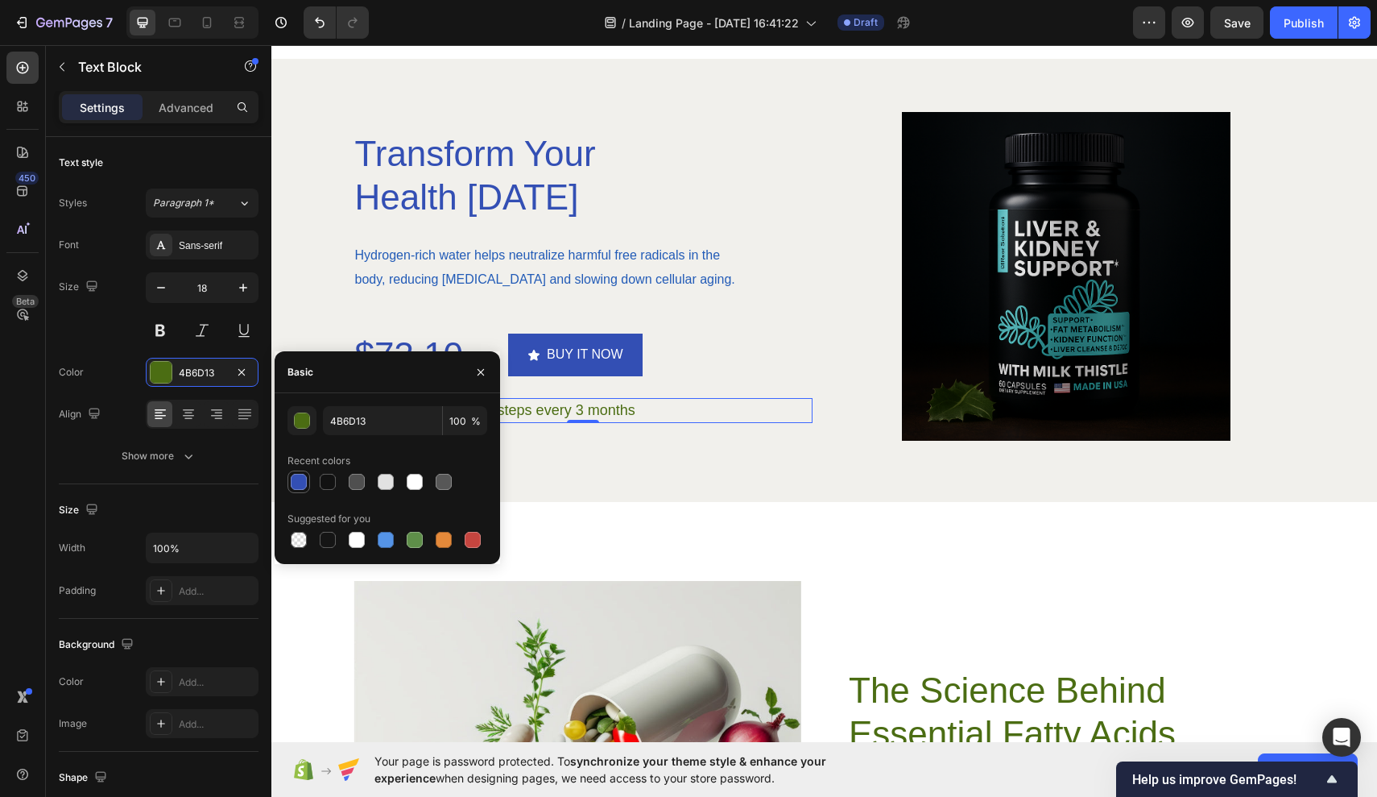
click at [305, 486] on div at bounding box center [299, 482] width 16 height 16
type input "334FB4"
drag, startPoint x: 799, startPoint y: 575, endPoint x: 528, endPoint y: 530, distance: 275.2
click at [528, 530] on div "Image The Science Behind Essential Fatty Acids Heading Delve into the fascinati…" at bounding box center [824, 801] width 1106 height 599
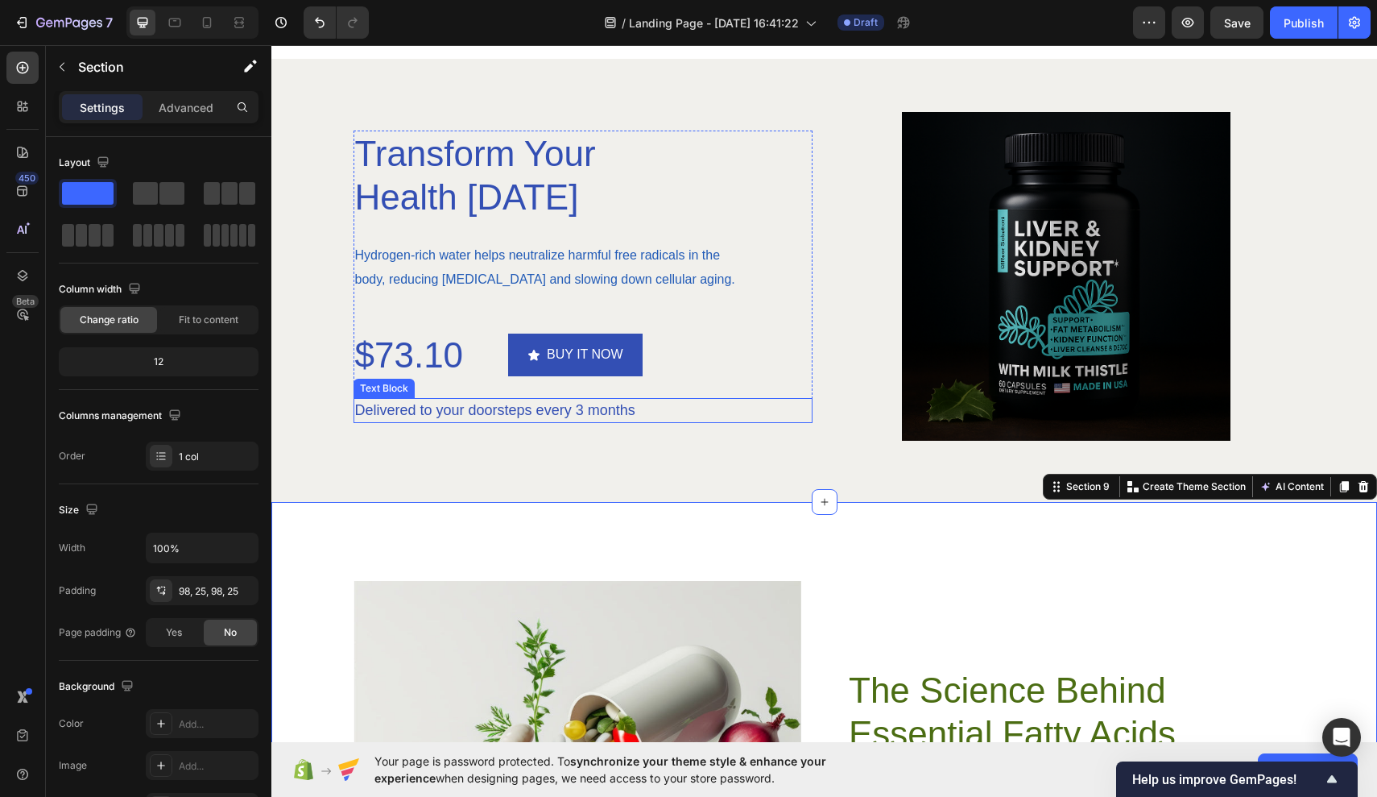
click at [585, 408] on p "Delivered to your doorsteps every 3 months" at bounding box center [583, 411] width 456 height 22
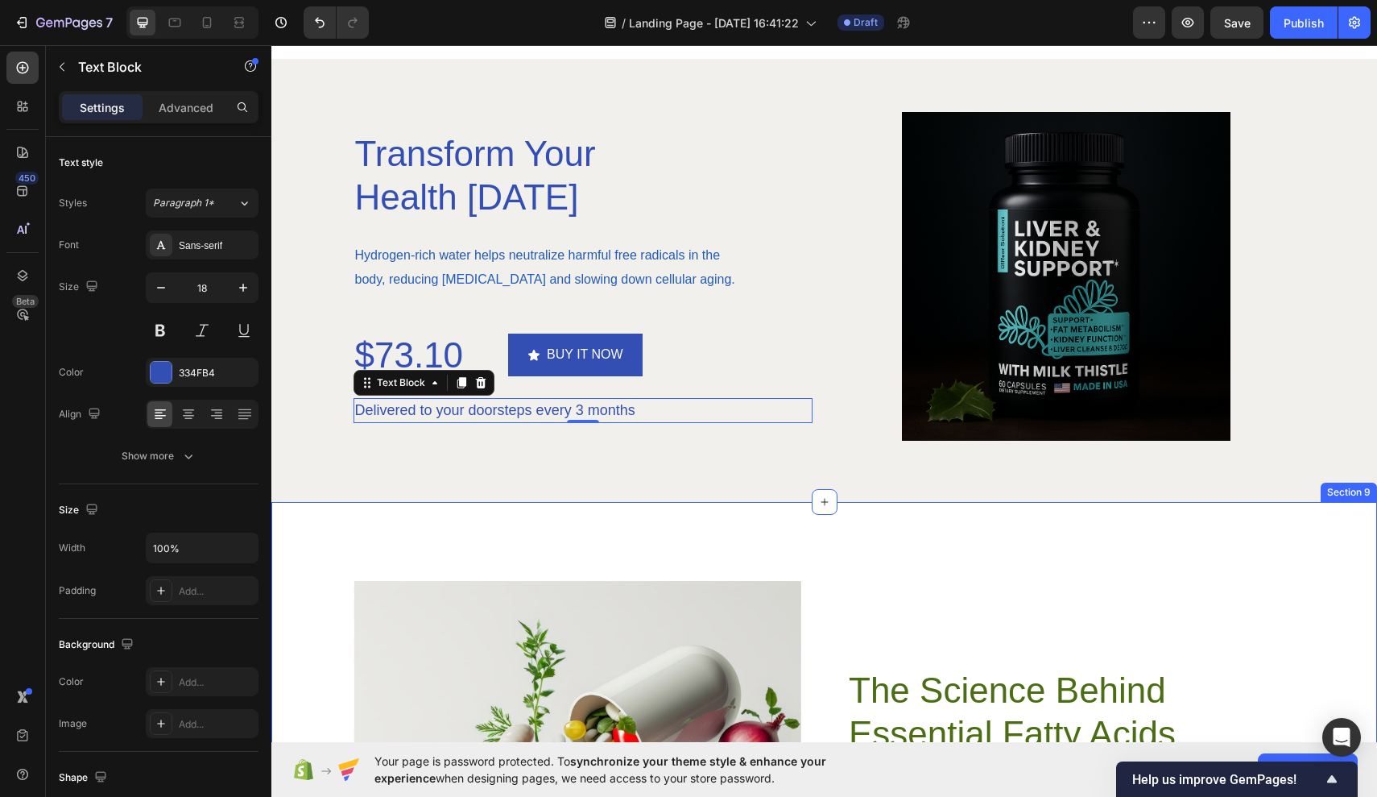
click at [524, 550] on div "Image The Science Behind Essential Fatty Acids Heading Delve into the fascinati…" at bounding box center [824, 801] width 1106 height 599
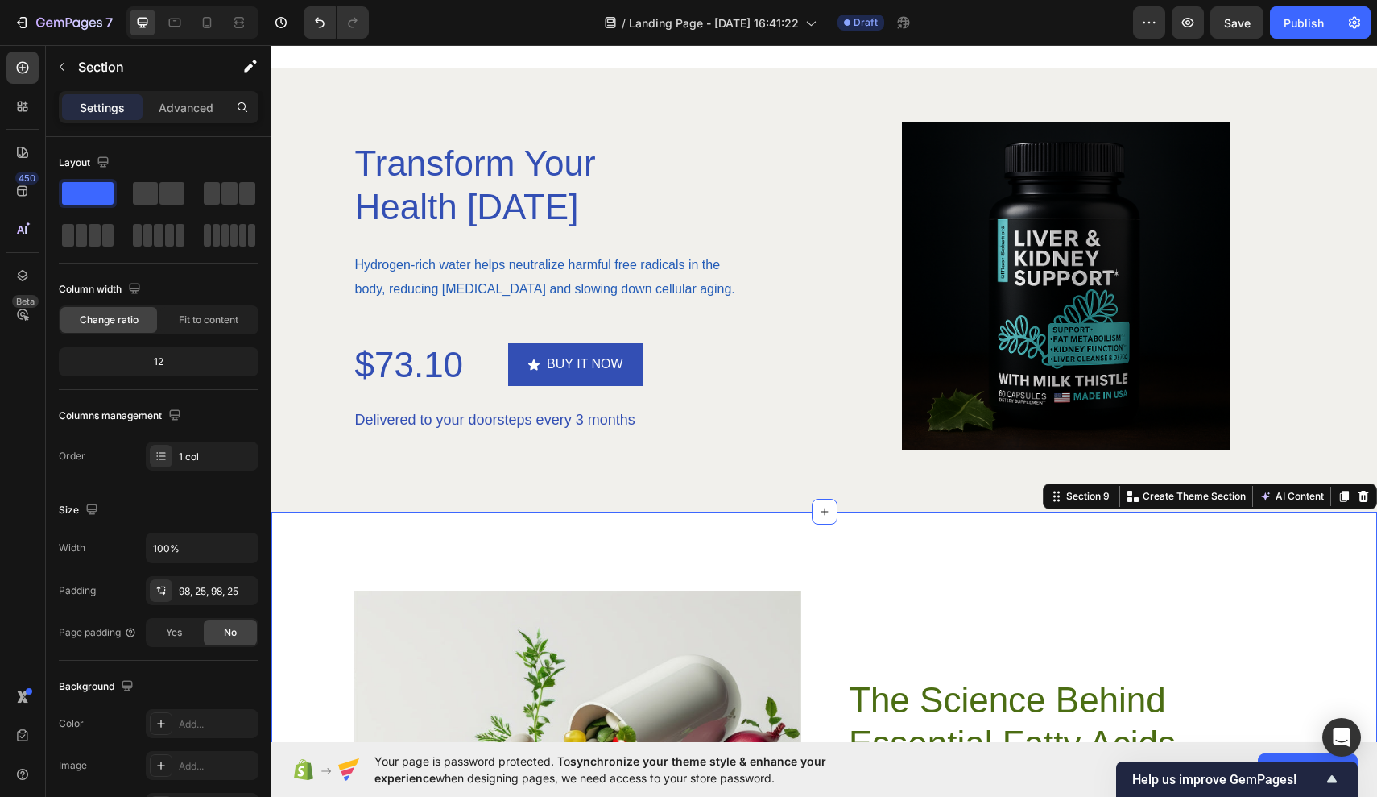
scroll to position [3055, 0]
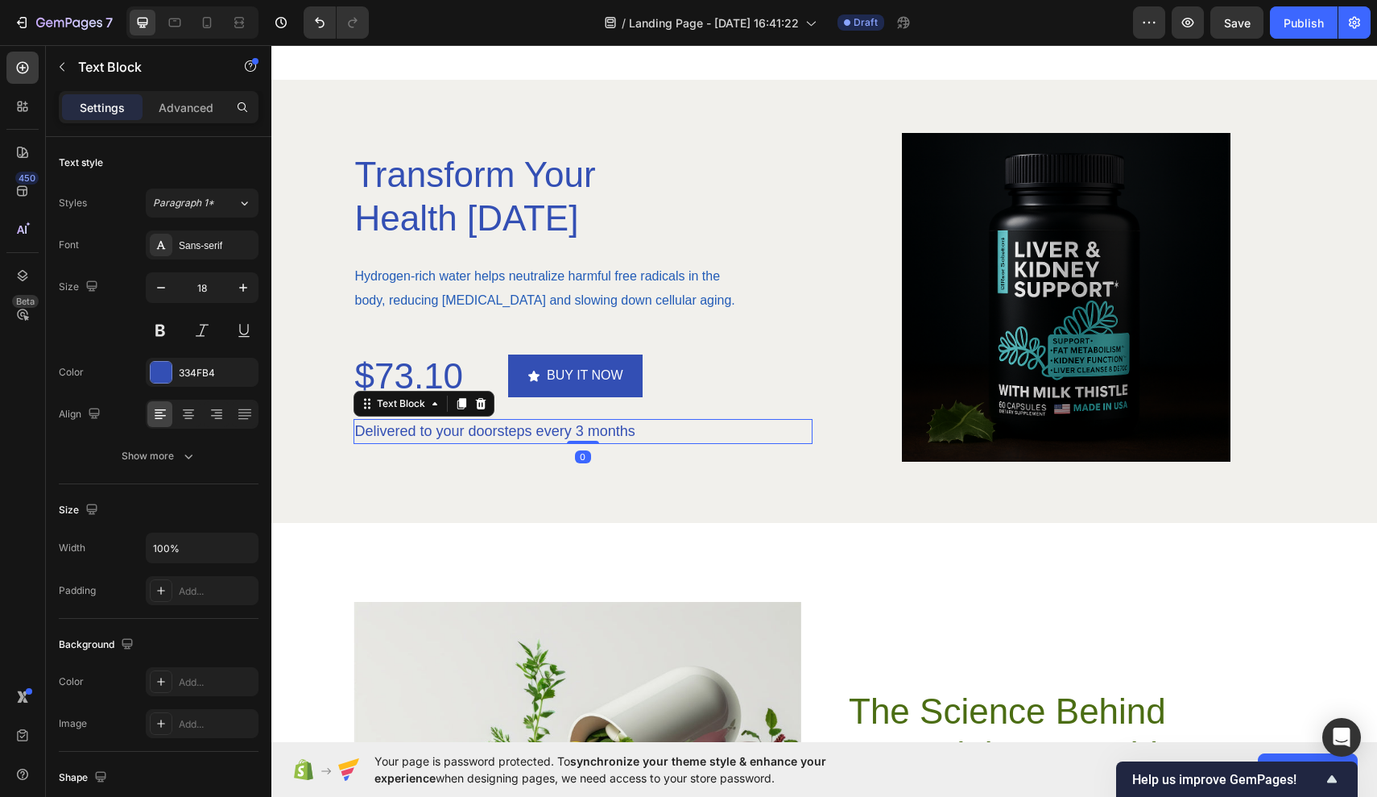
click at [592, 433] on p "Delivered to your doorsteps every 3 months" at bounding box center [583, 431] width 456 height 22
click at [634, 437] on p "Delivered to your doorsteps every 3 months" at bounding box center [583, 431] width 456 height 22
click at [628, 432] on p "You Can Genrate Hydrogen Water Anyday Anytime" at bounding box center [583, 431] width 456 height 22
click at [702, 425] on p "You Can Genrate Hydrogen Water Anyday, Anytime" at bounding box center [583, 431] width 456 height 22
click at [536, 431] on p "You Can Genrate Hydrogen Water Anyday, Anytime" at bounding box center [583, 431] width 456 height 22
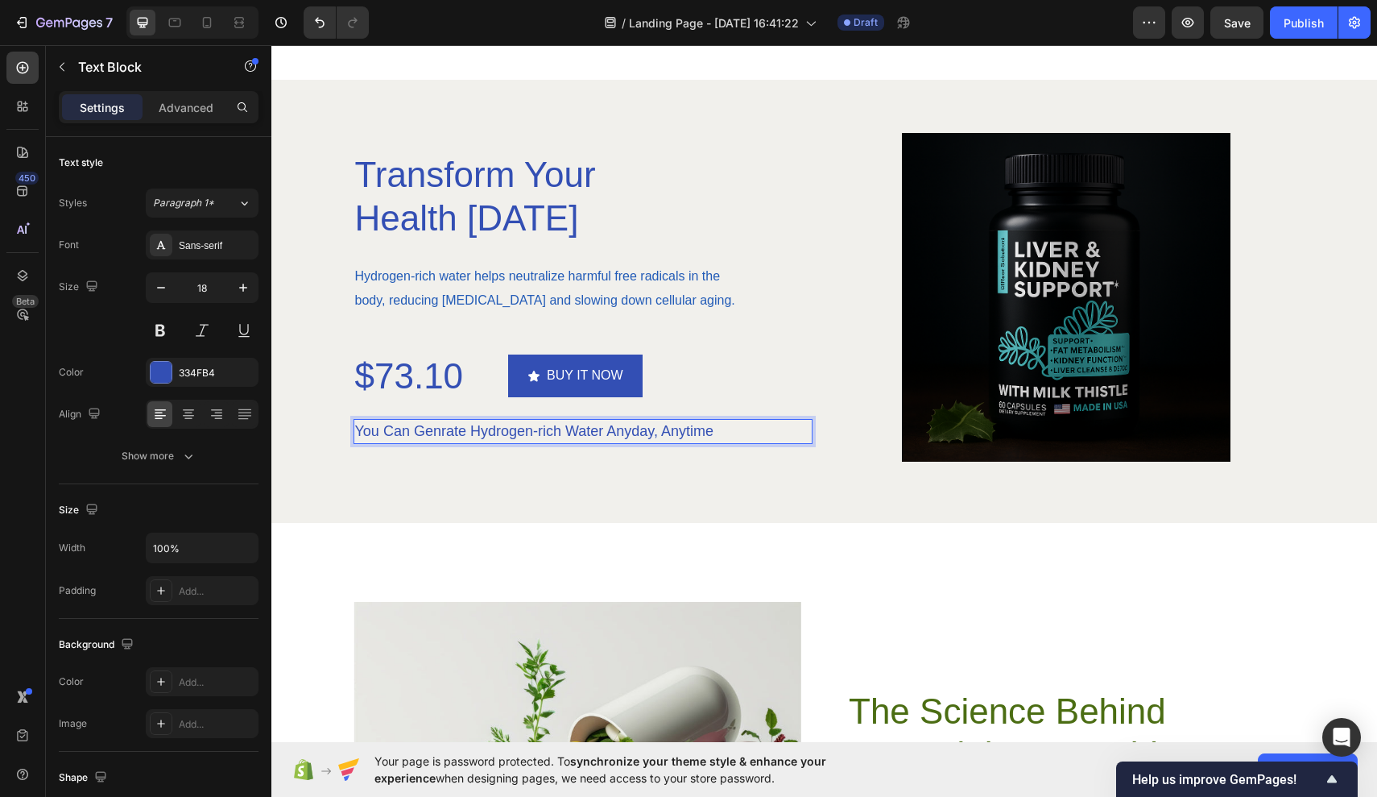
click at [735, 430] on p "You Can Genrate Hydrogen-rich Water Anyday, Anytime" at bounding box center [583, 431] width 456 height 22
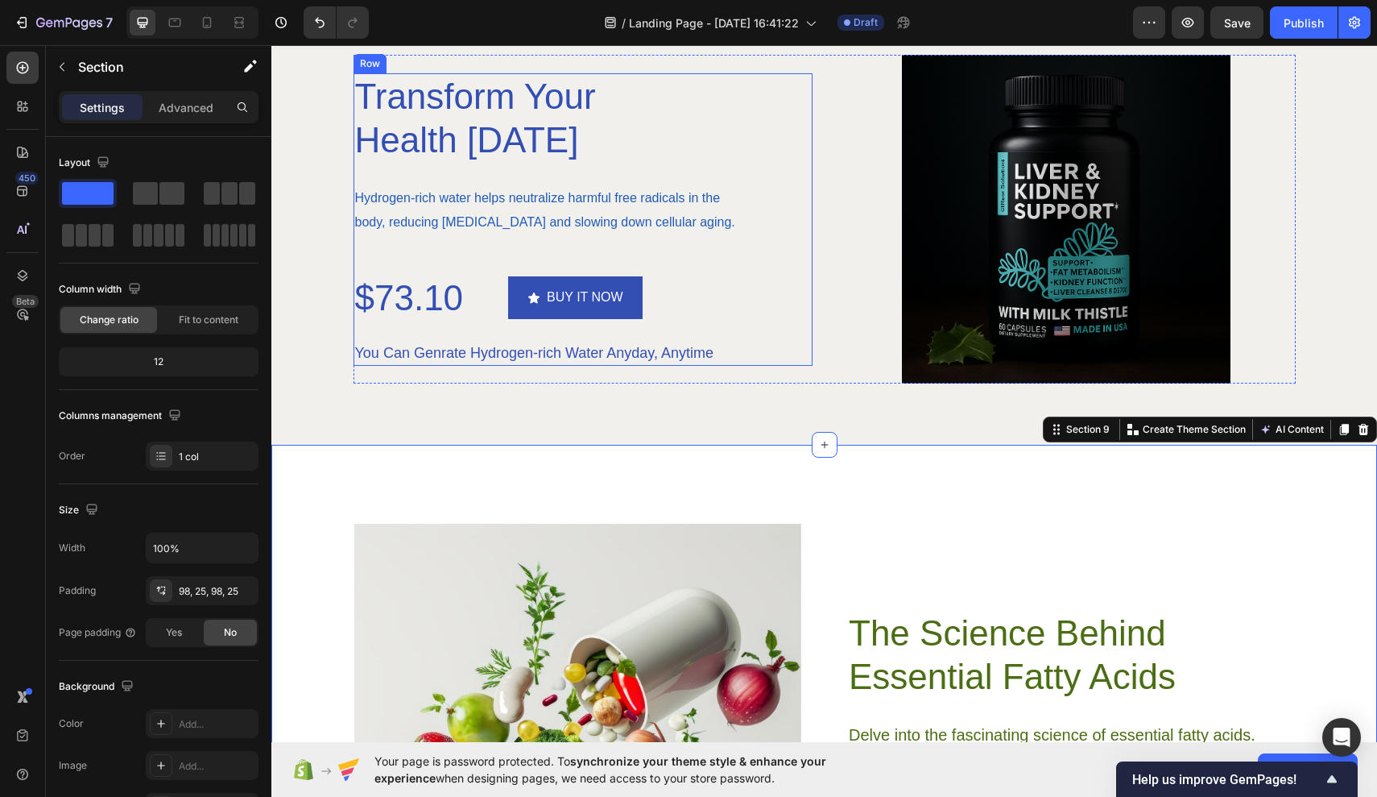
scroll to position [3132, 0]
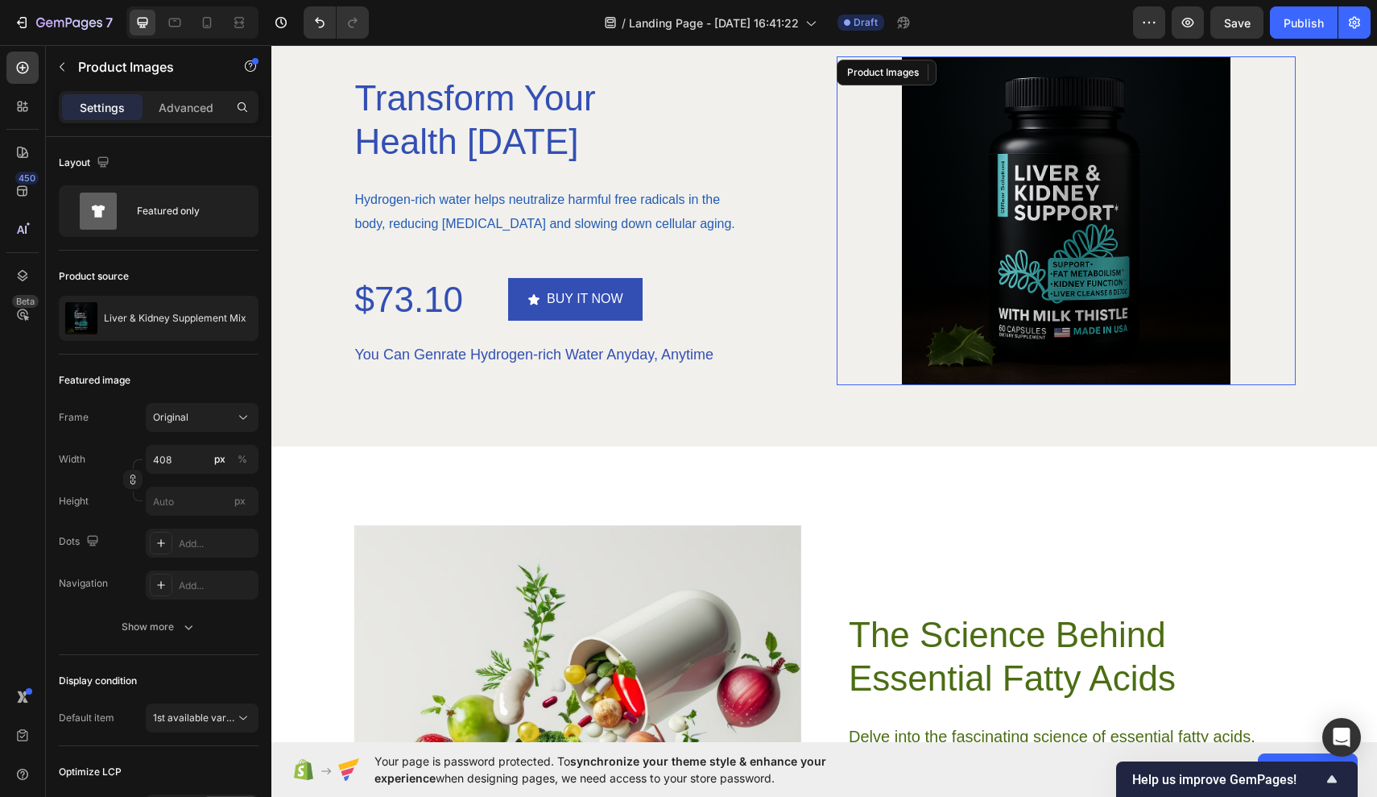
click at [1009, 272] on img at bounding box center [1066, 220] width 329 height 329
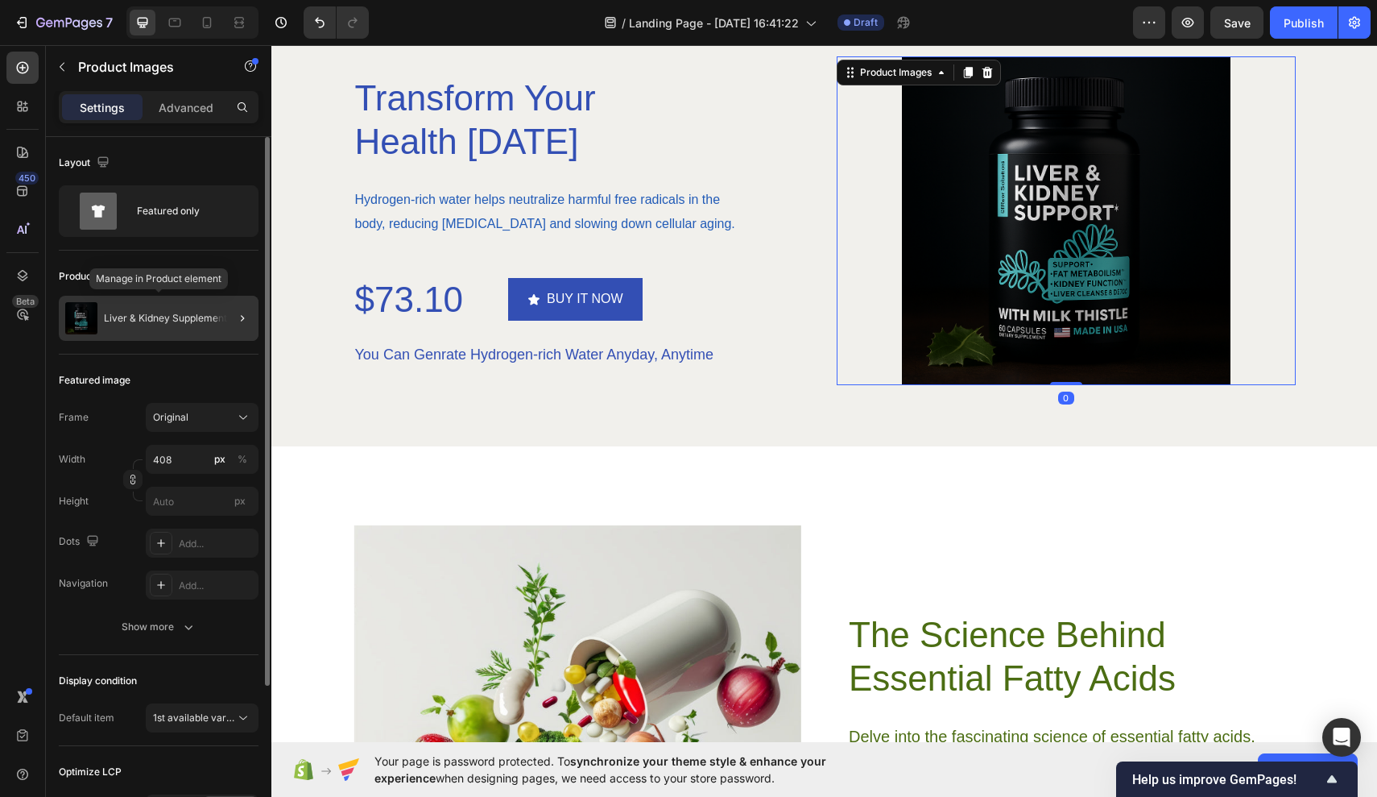
click at [193, 317] on p "Liver & Kidney Supplement Mix" at bounding box center [175, 318] width 143 height 11
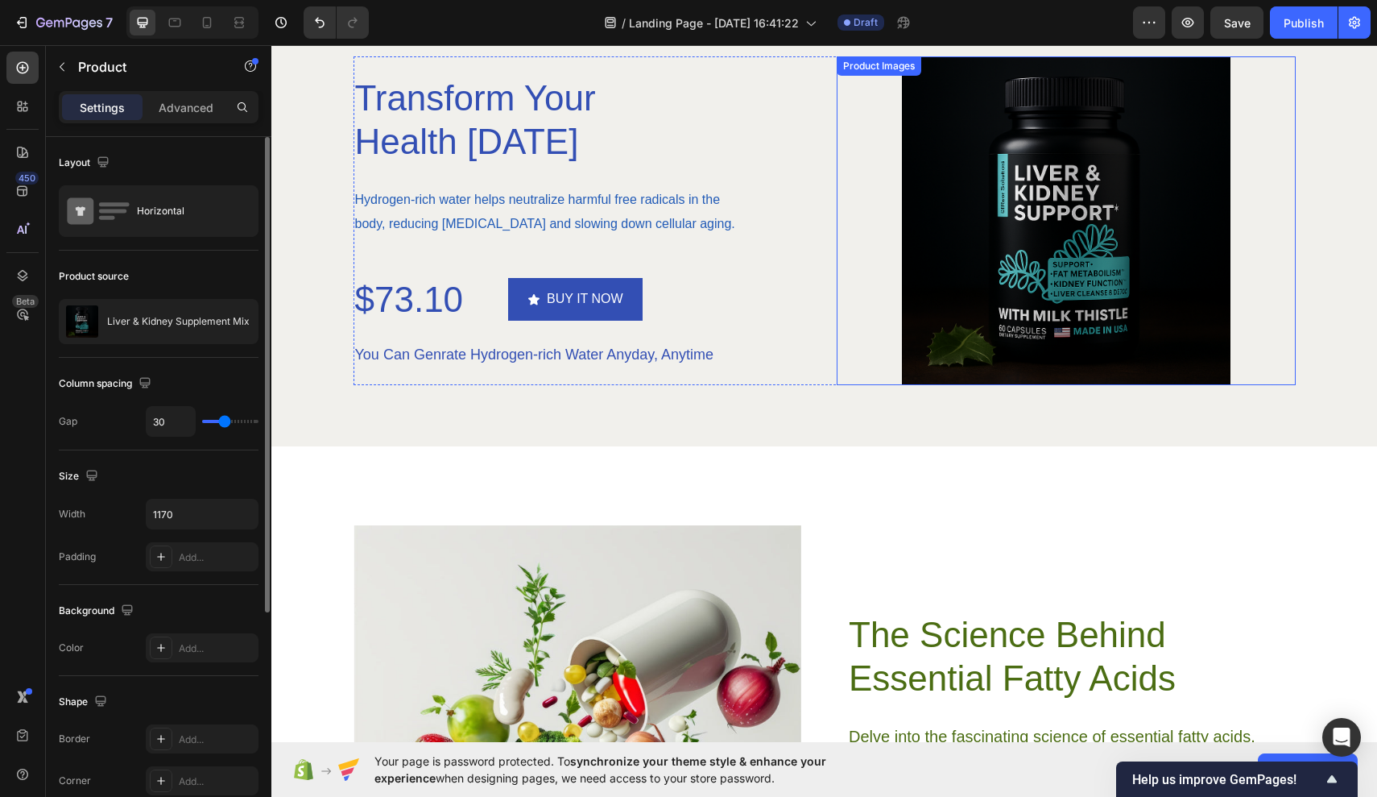
click at [1097, 217] on img at bounding box center [1066, 220] width 329 height 329
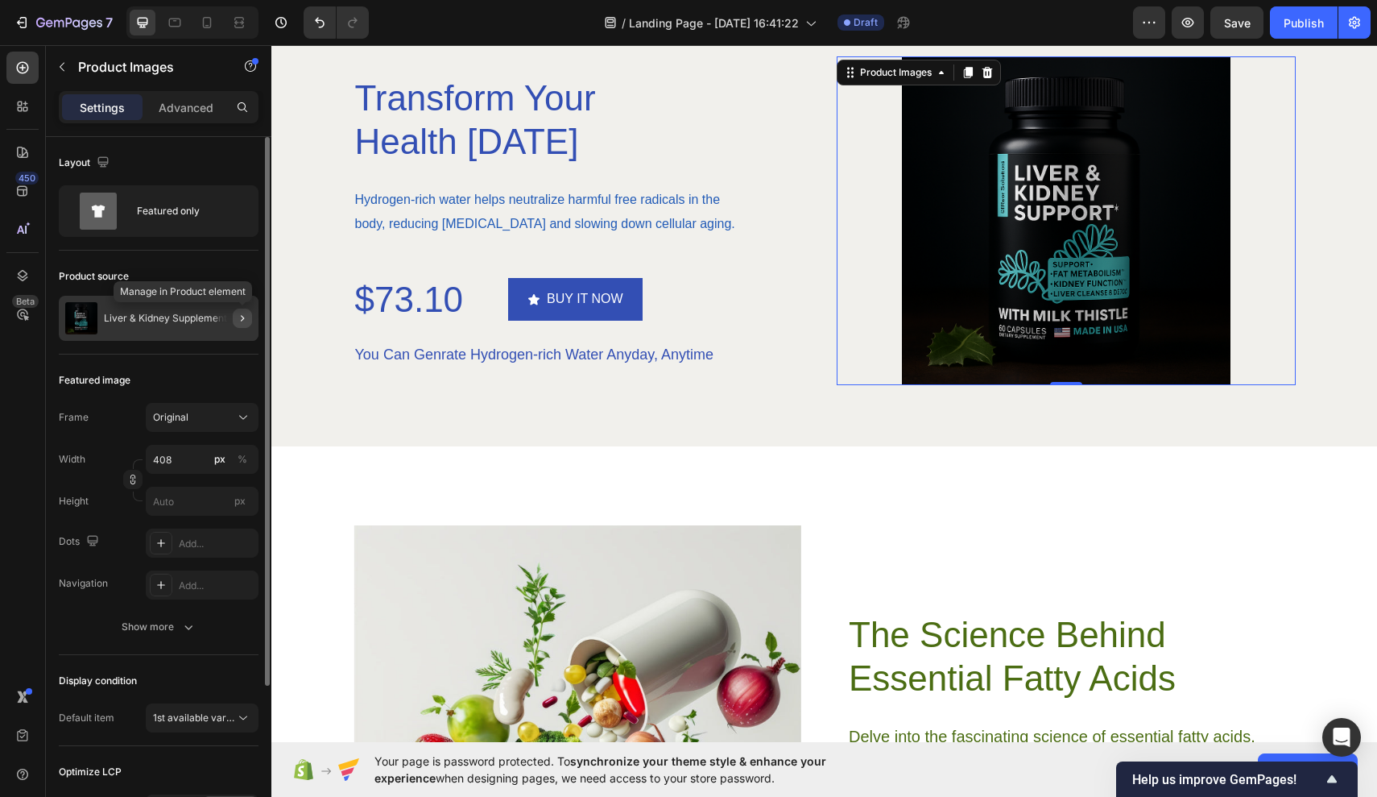
click at [241, 318] on icon "button" at bounding box center [242, 318] width 13 height 13
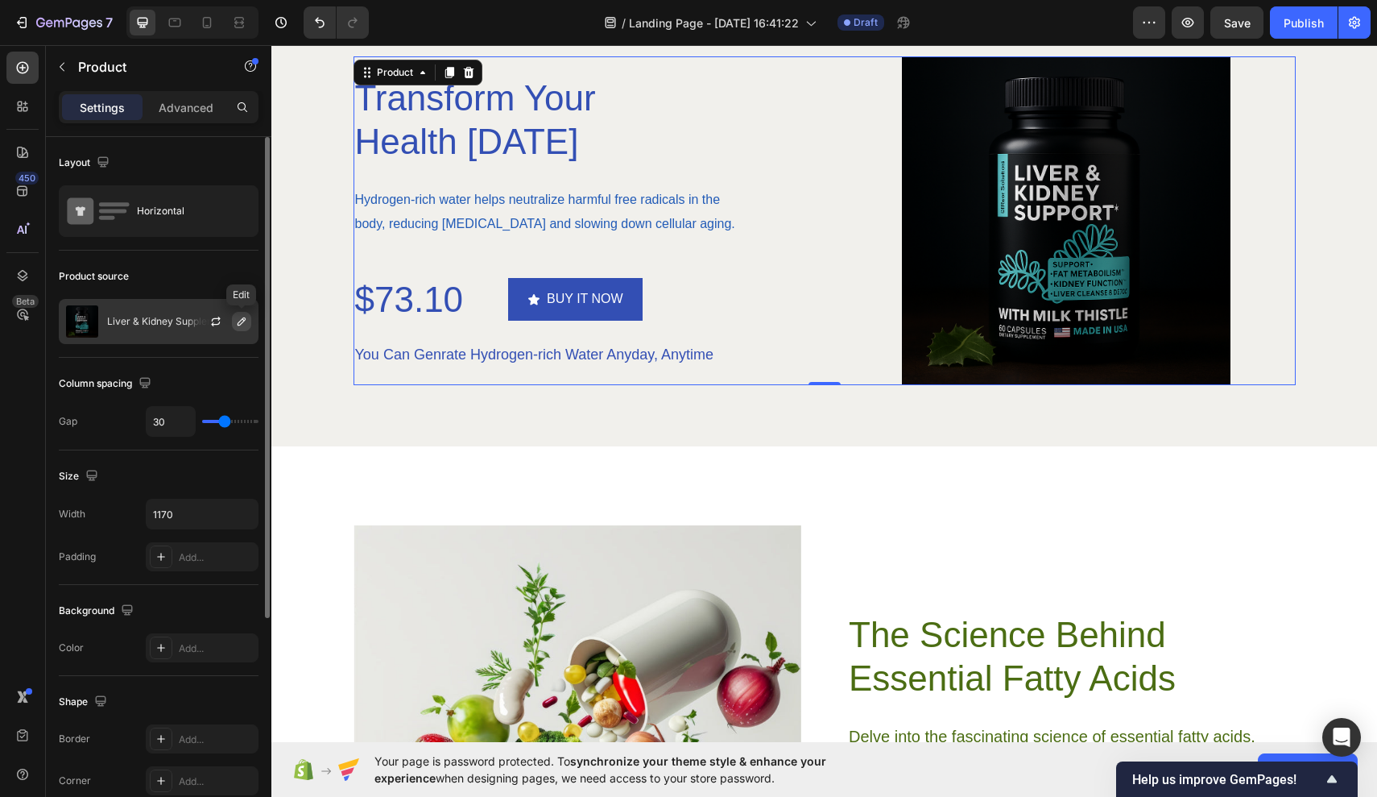
click at [242, 326] on icon "button" at bounding box center [241, 321] width 13 height 13
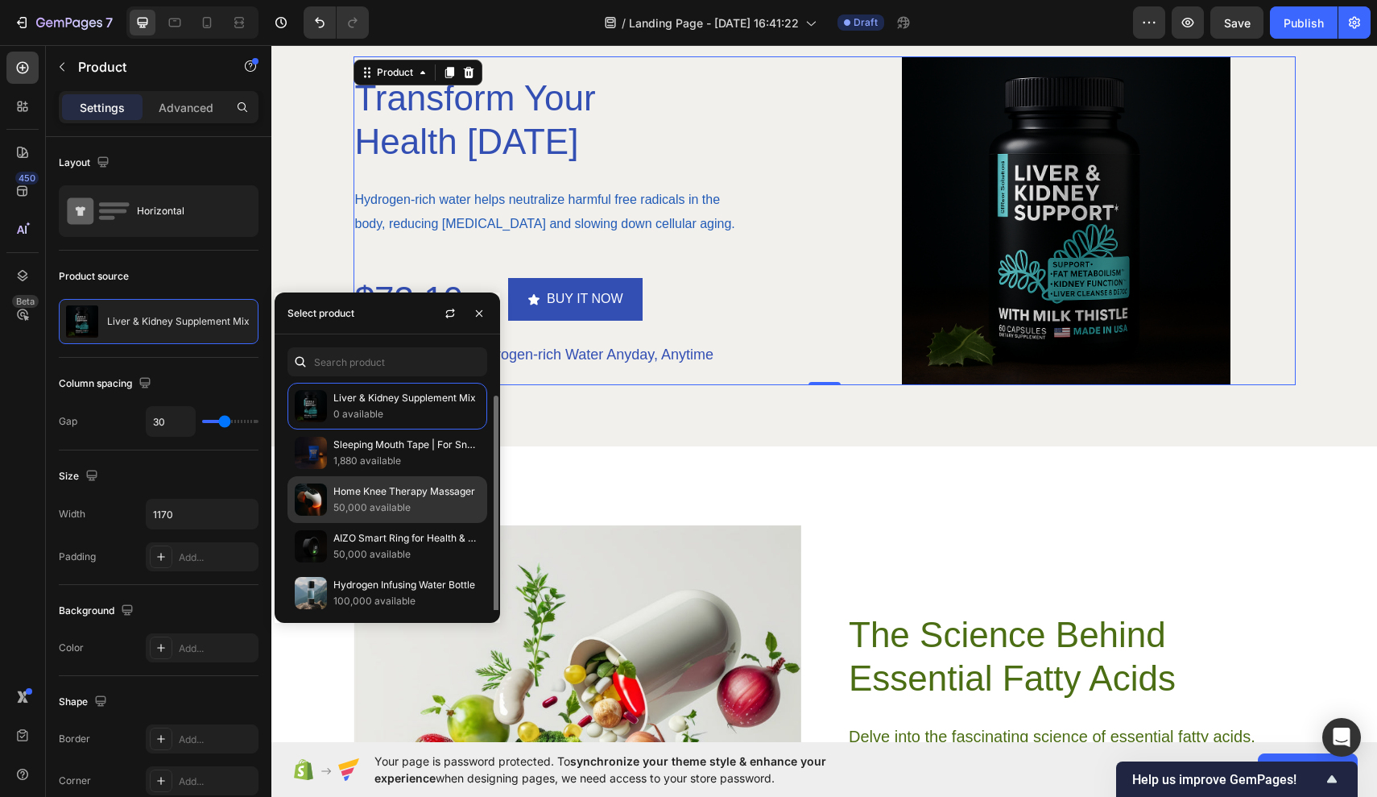
scroll to position [6, 0]
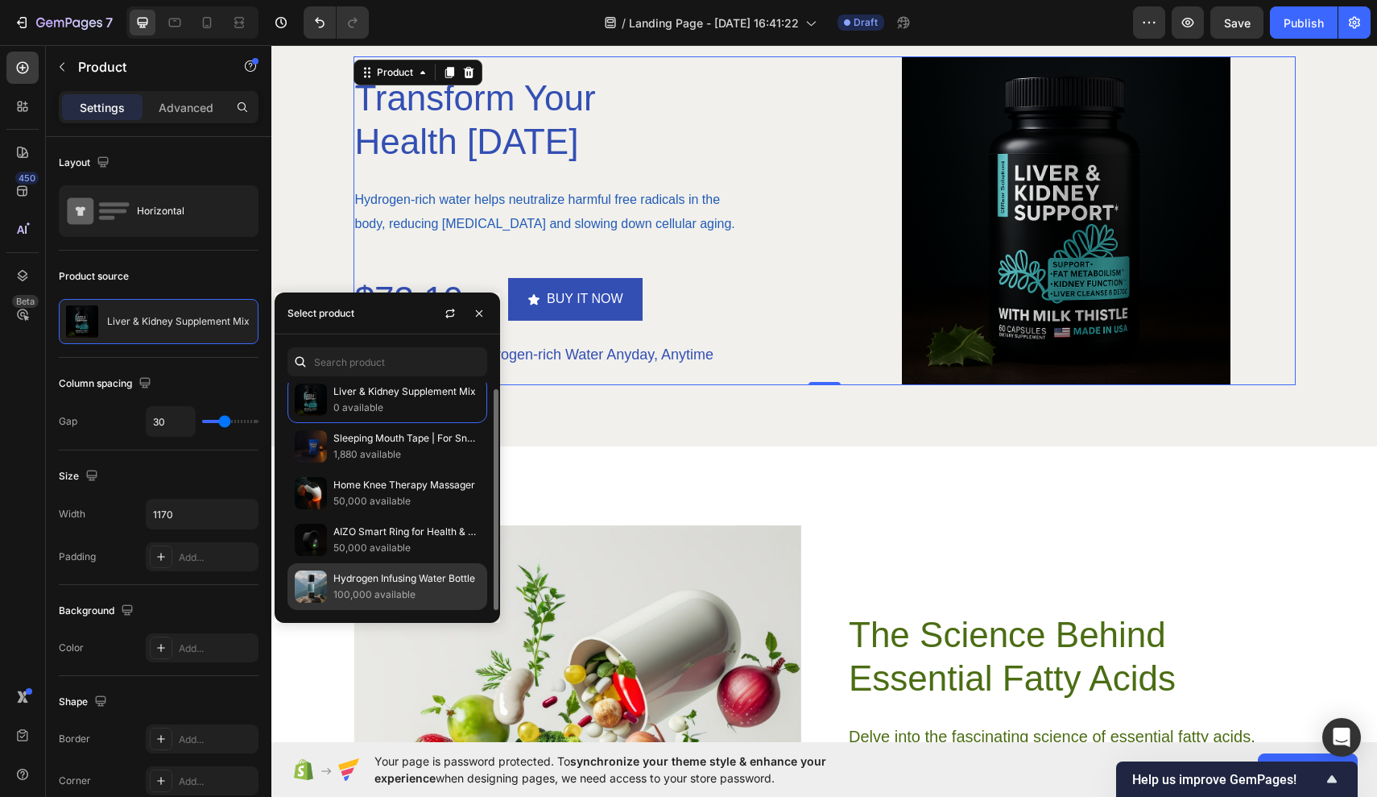
click at [346, 586] on p "Hydrogen Infusing Water Bottle" at bounding box center [406, 578] width 147 height 16
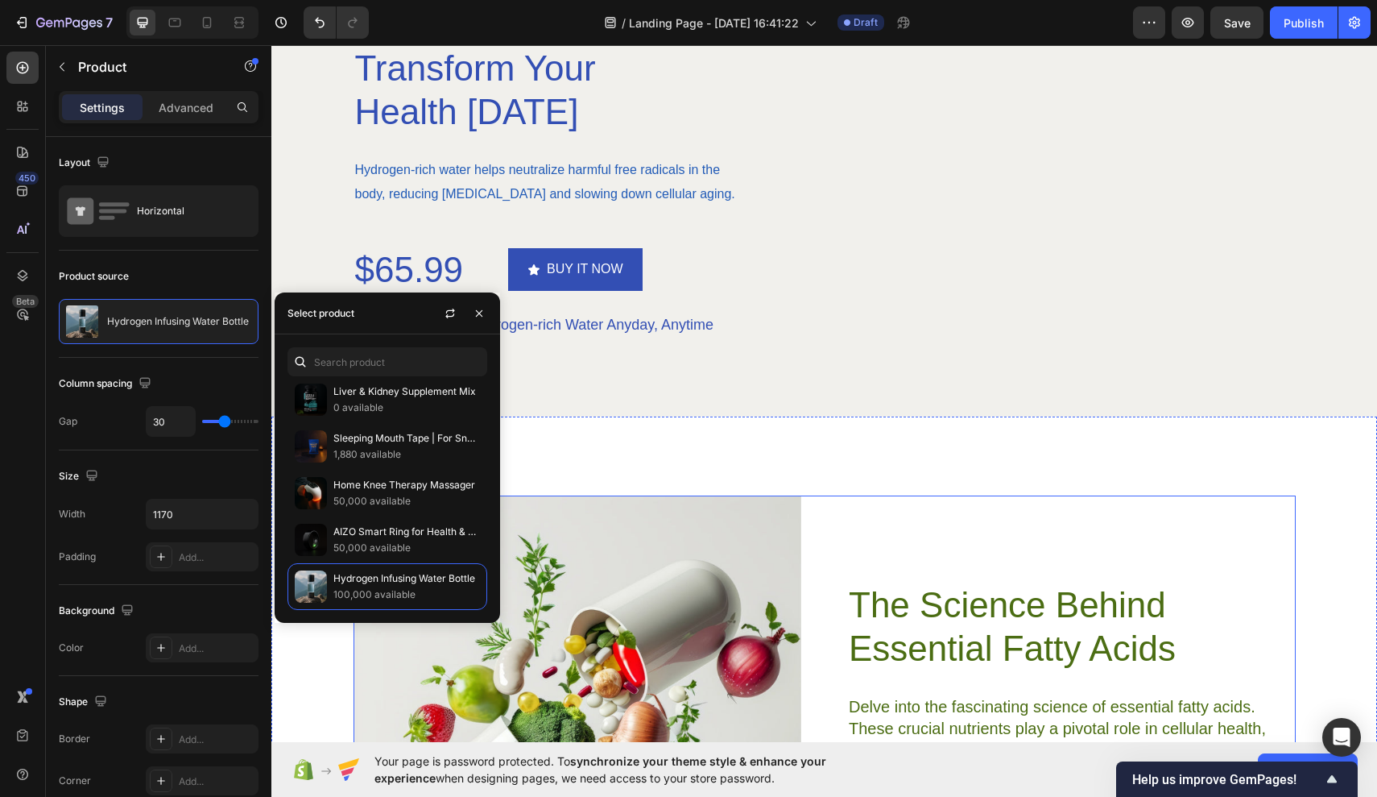
scroll to position [3167, 0]
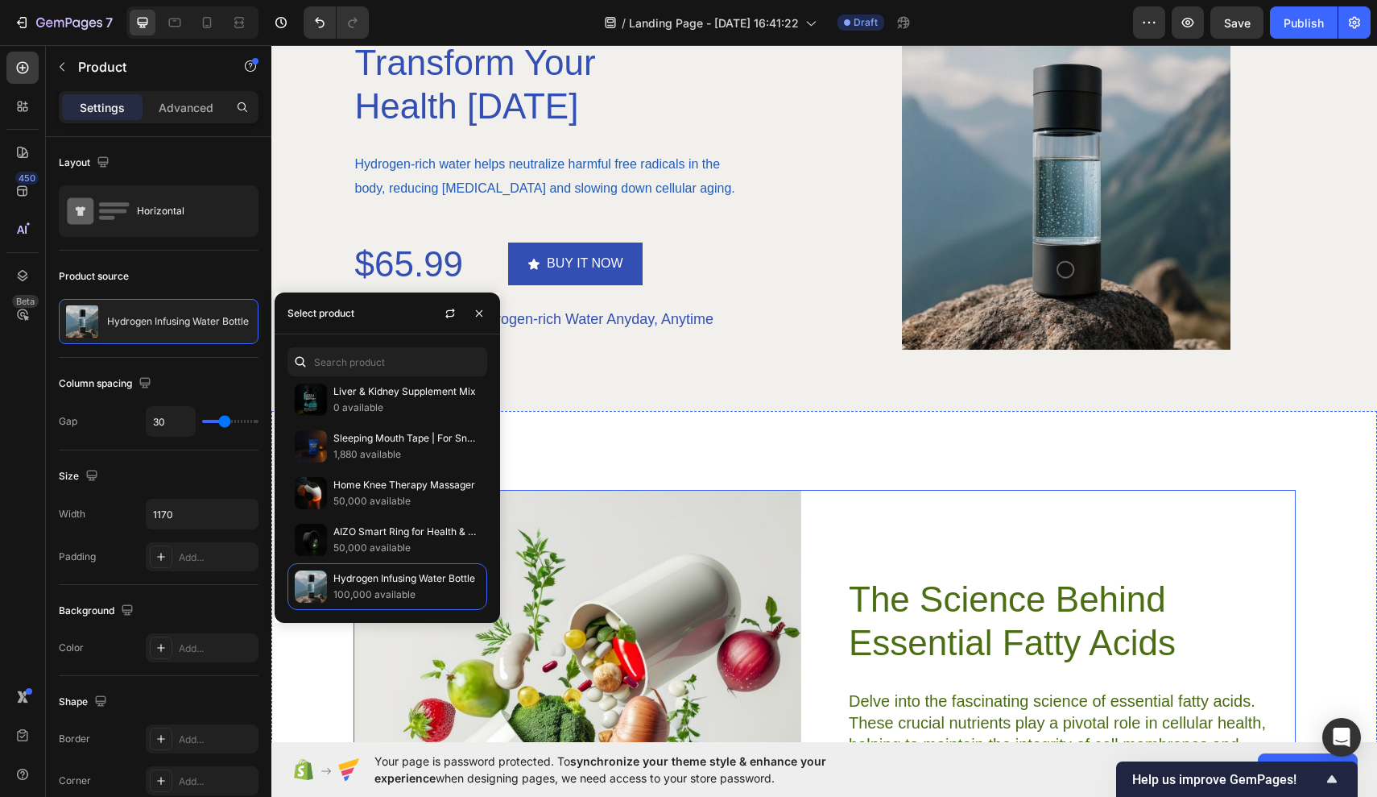
click at [956, 530] on div "The Science Behind Essential Fatty Acids Heading Delve into the fascinating sci…" at bounding box center [1071, 710] width 449 height 441
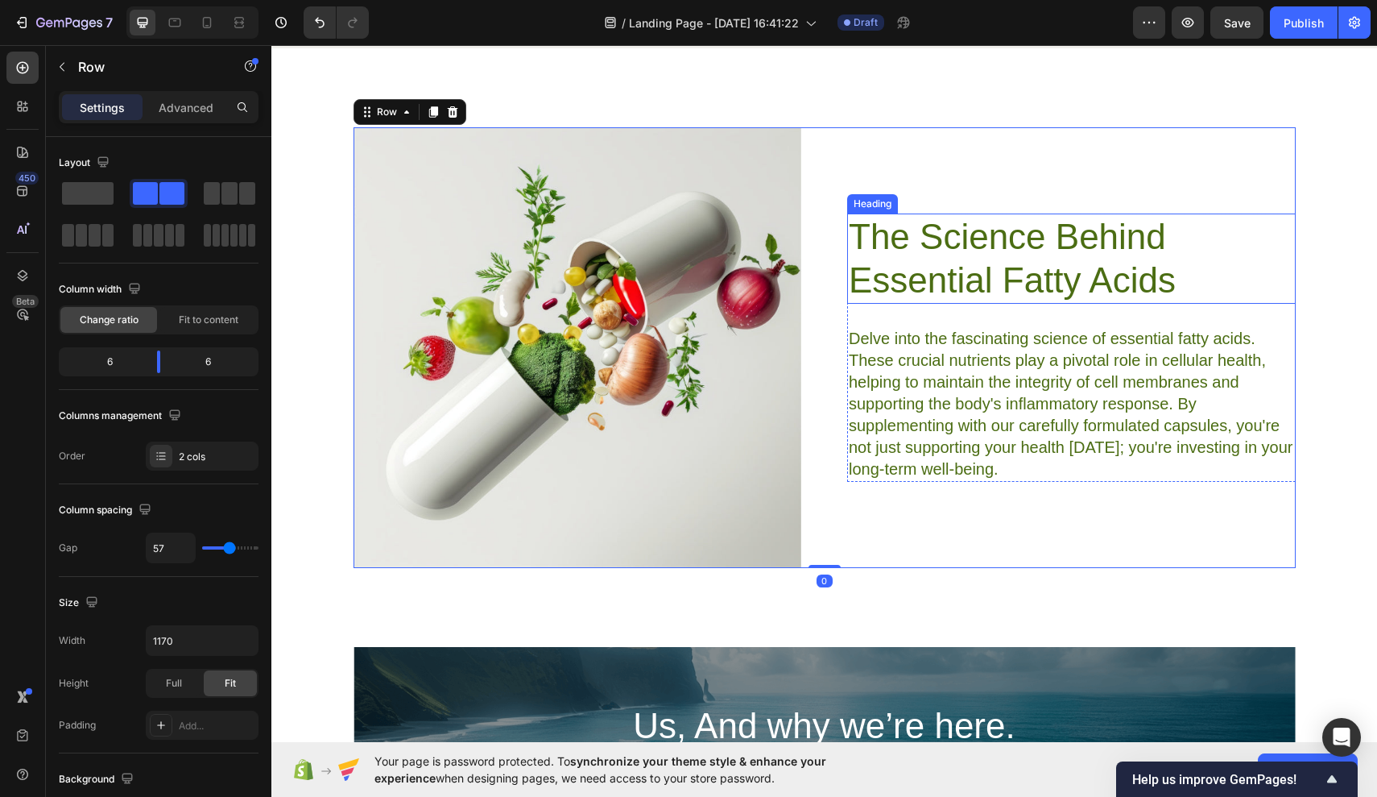
scroll to position [3534, 0]
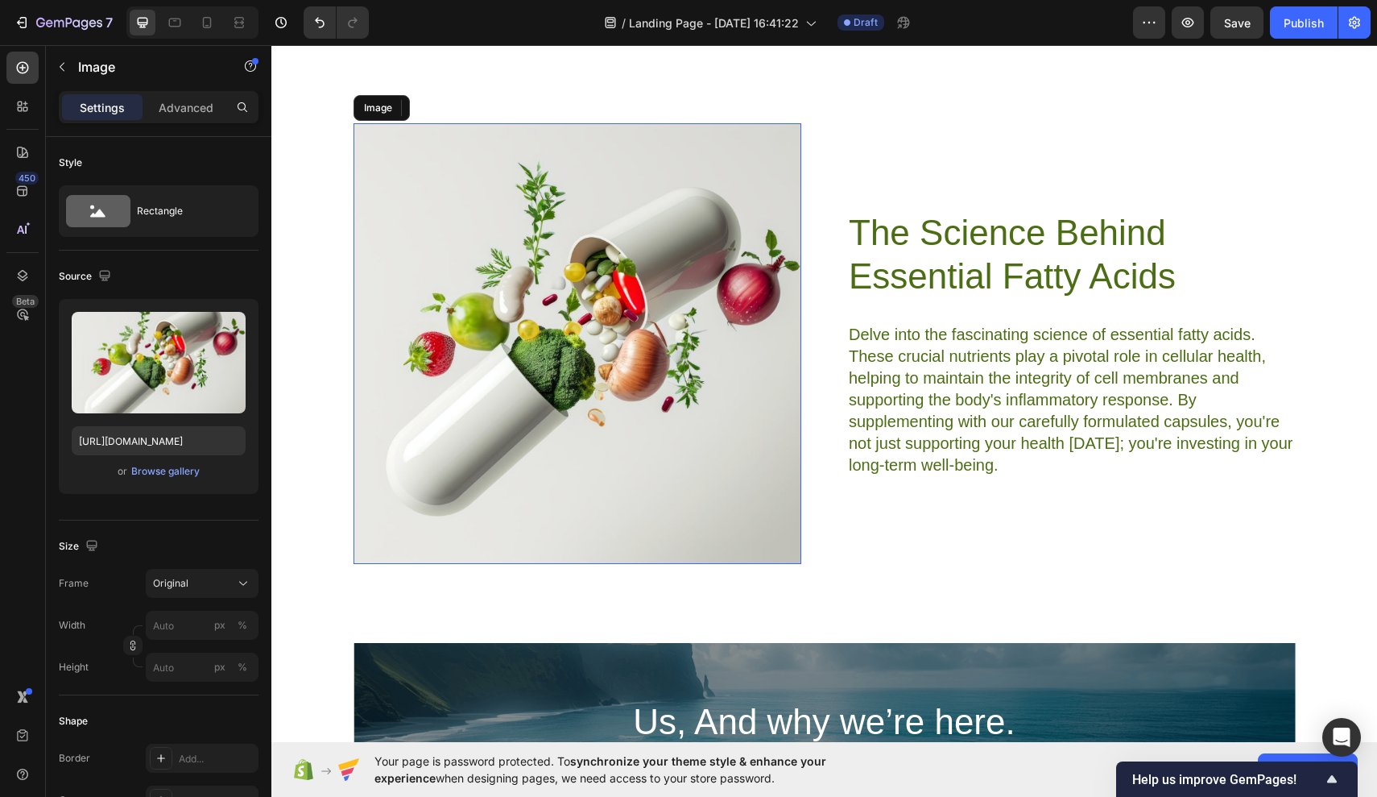
click at [672, 316] on img at bounding box center [578, 343] width 449 height 441
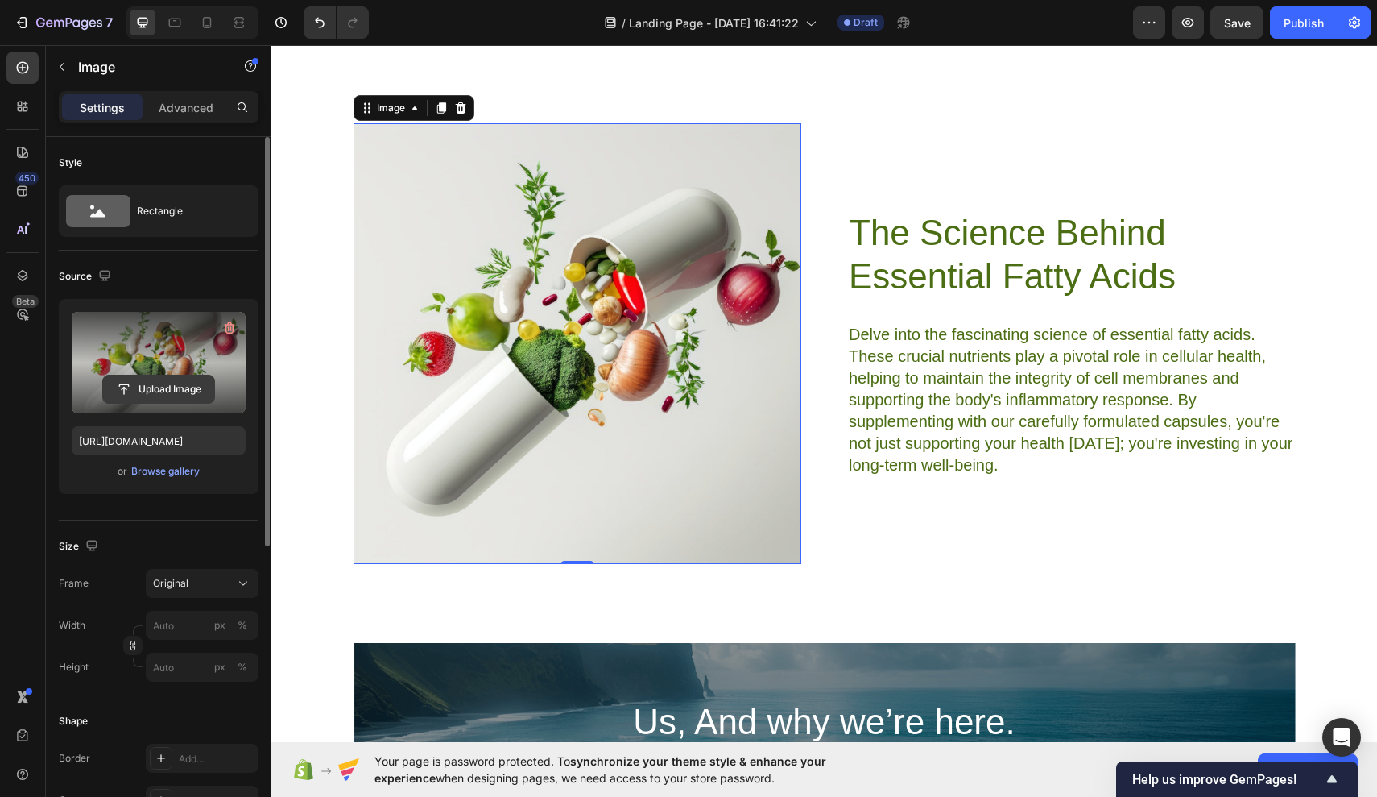
click at [180, 387] on input "file" at bounding box center [158, 388] width 111 height 27
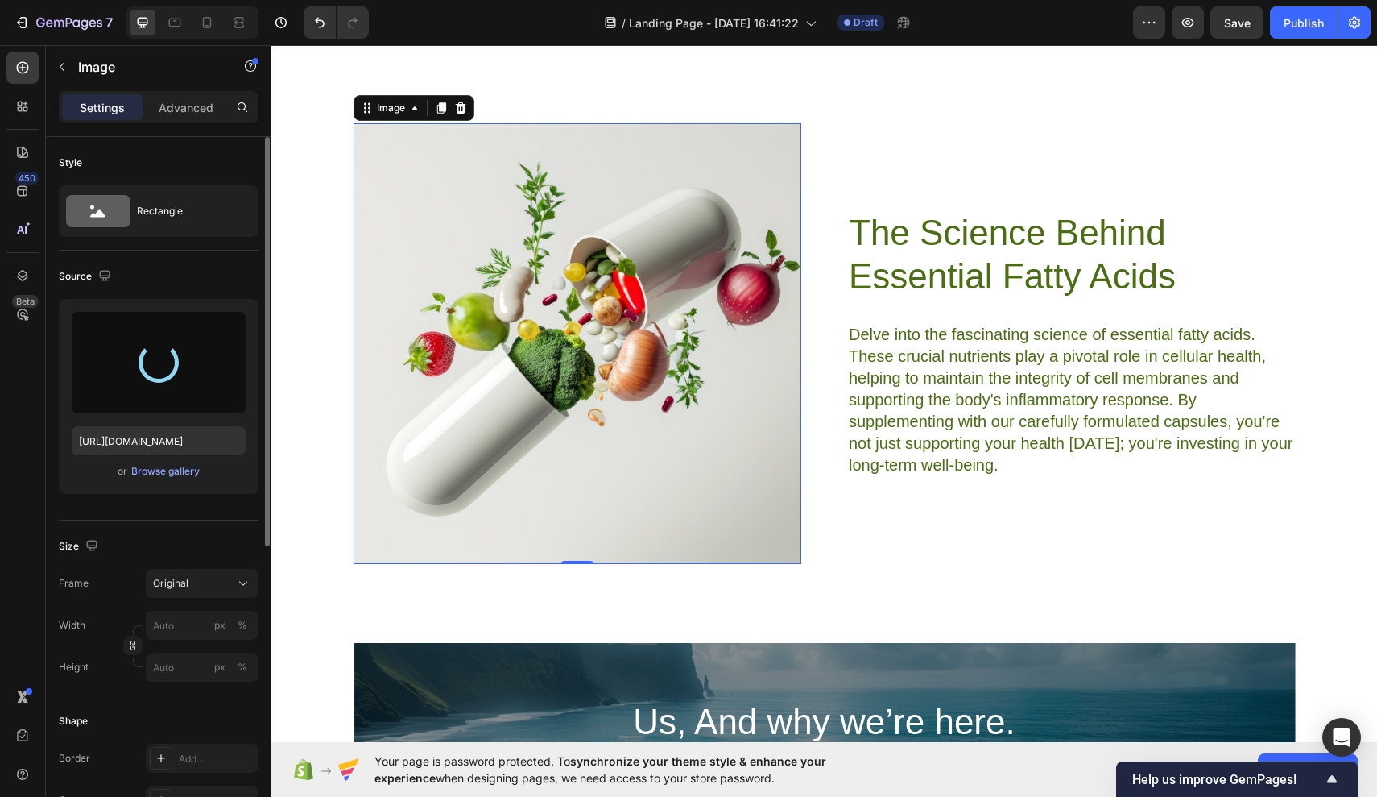
type input "https://cdn.shopify.com/s/files/1/0944/7394/5452/files/gempages_585404839597441…"
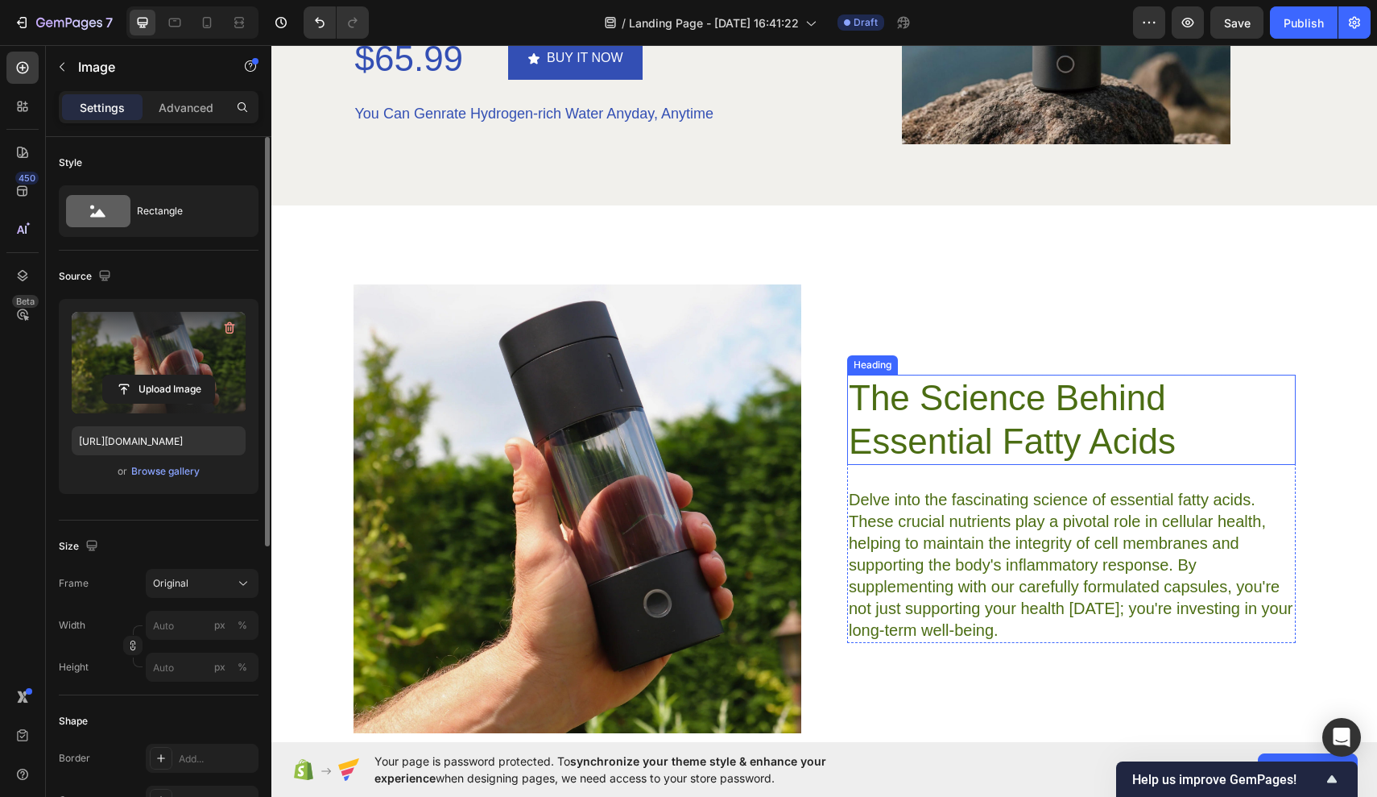
scroll to position [3389, 0]
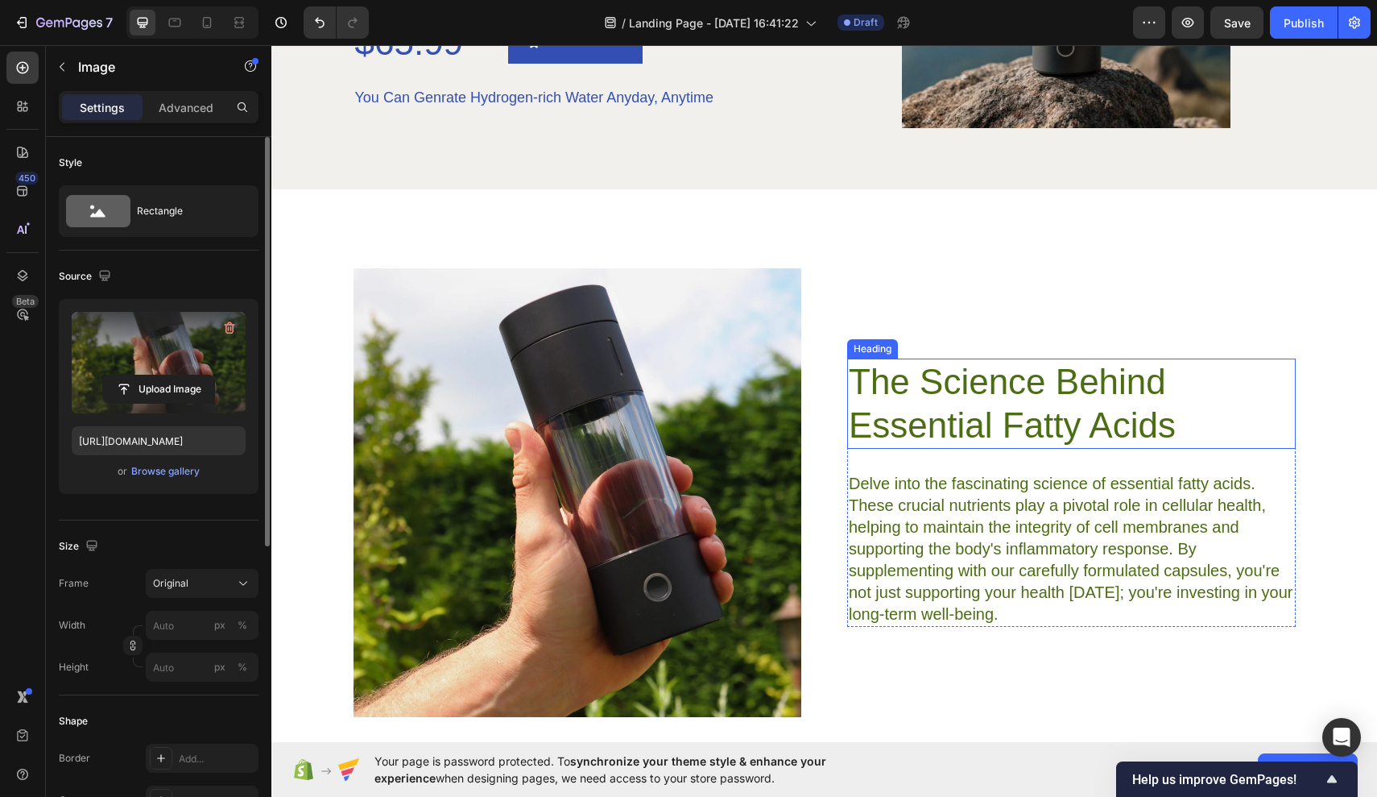
drag, startPoint x: 1456, startPoint y: 478, endPoint x: 1185, endPoint y: 433, distance: 275.2
click at [1185, 433] on h2 "The Science Behind Essential Fatty Acids" at bounding box center [1071, 403] width 449 height 90
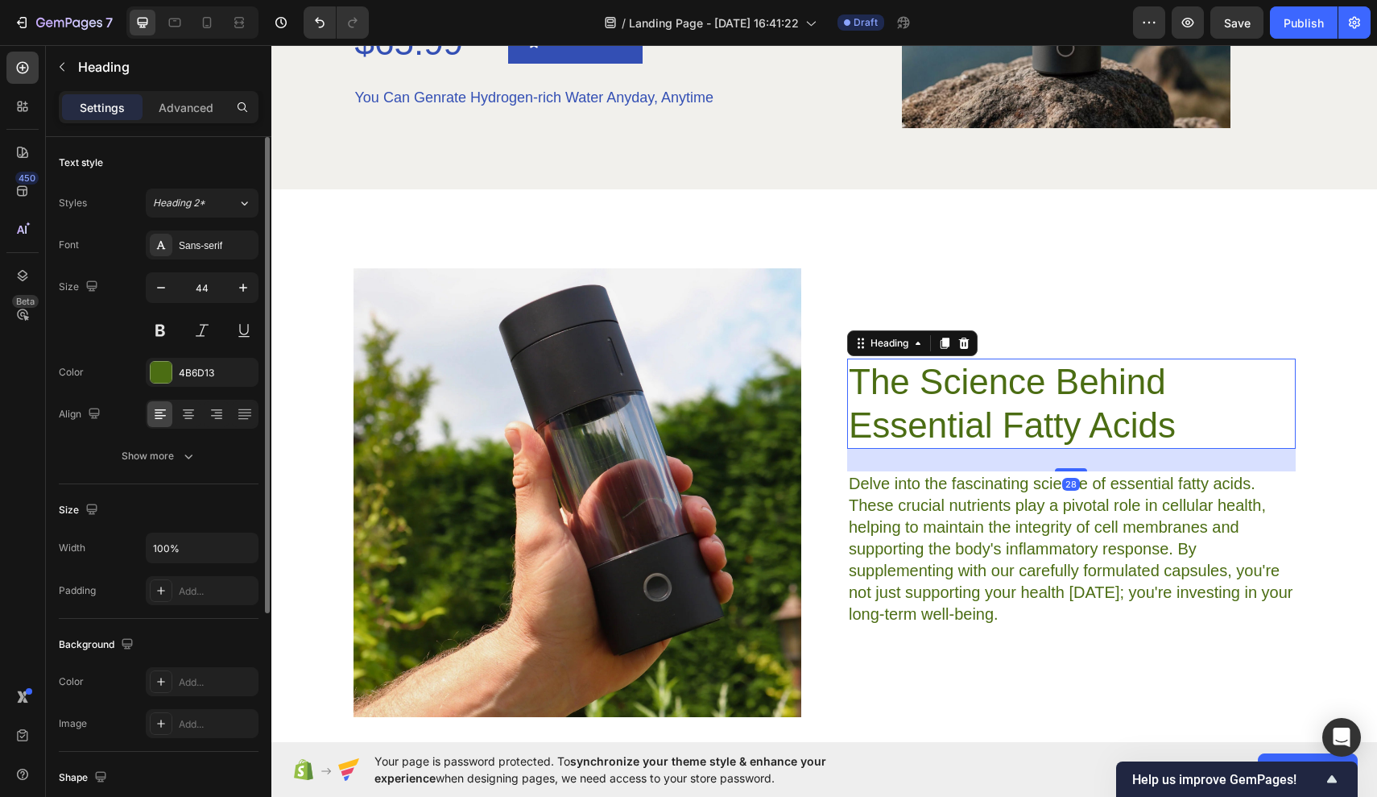
click at [1179, 425] on h2 "The Science Behind Essential Fatty Acids" at bounding box center [1071, 403] width 449 height 90
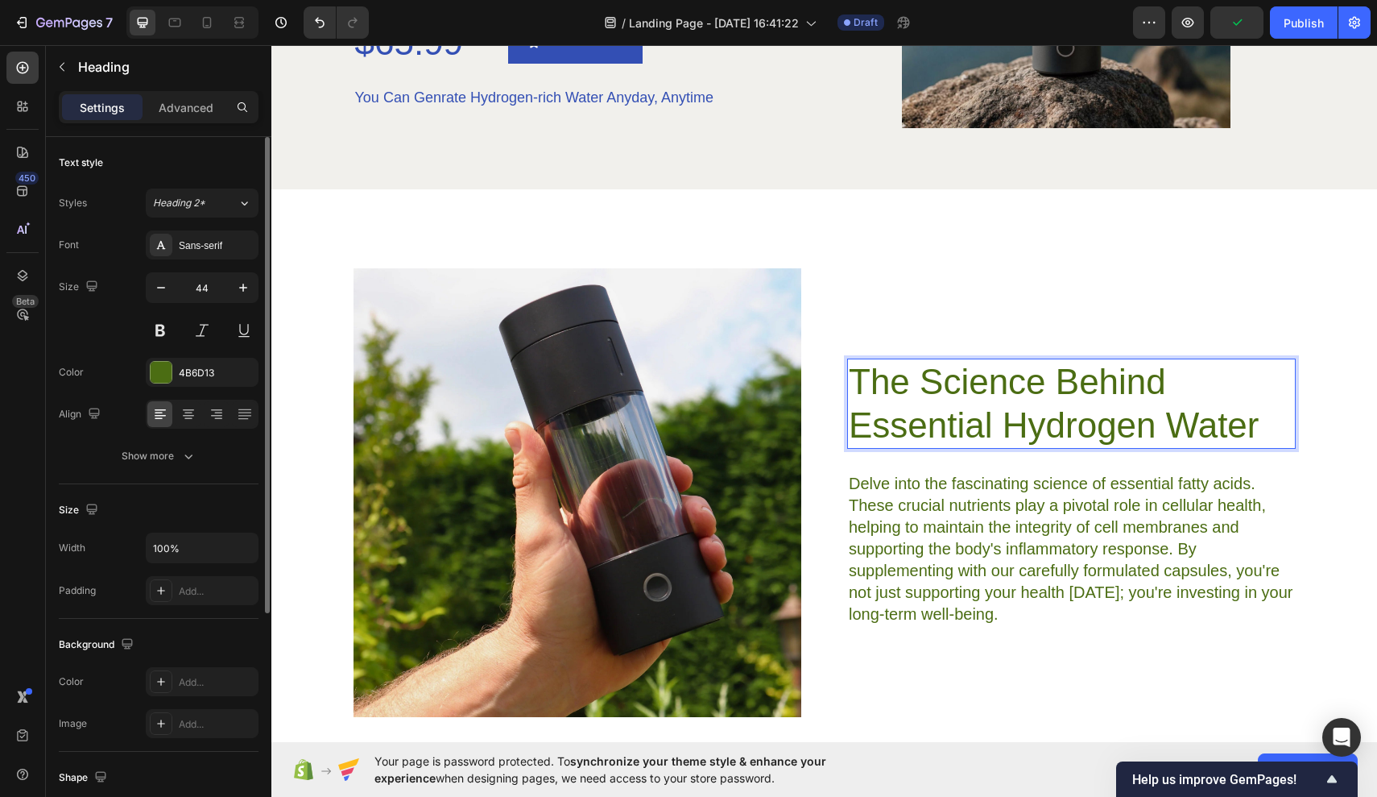
click at [992, 420] on p "The Science Behind Essential Hydrogen Water" at bounding box center [1071, 403] width 445 height 87
click at [999, 433] on p "The Science Behind Hydrogen Water" at bounding box center [1071, 403] width 445 height 87
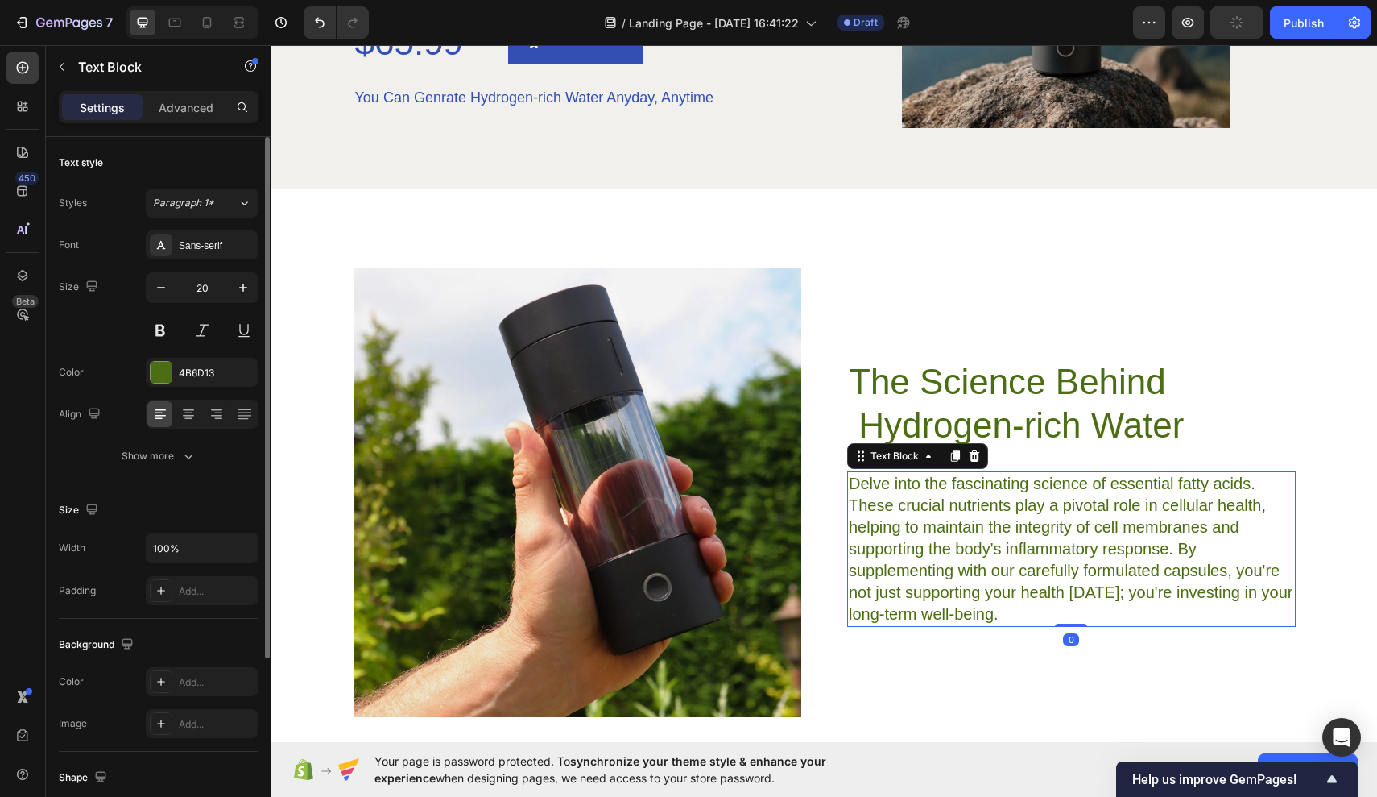
click at [1168, 497] on p "Delve into the fascinating science of essential fatty acids. These crucial nutr…" at bounding box center [1071, 549] width 445 height 152
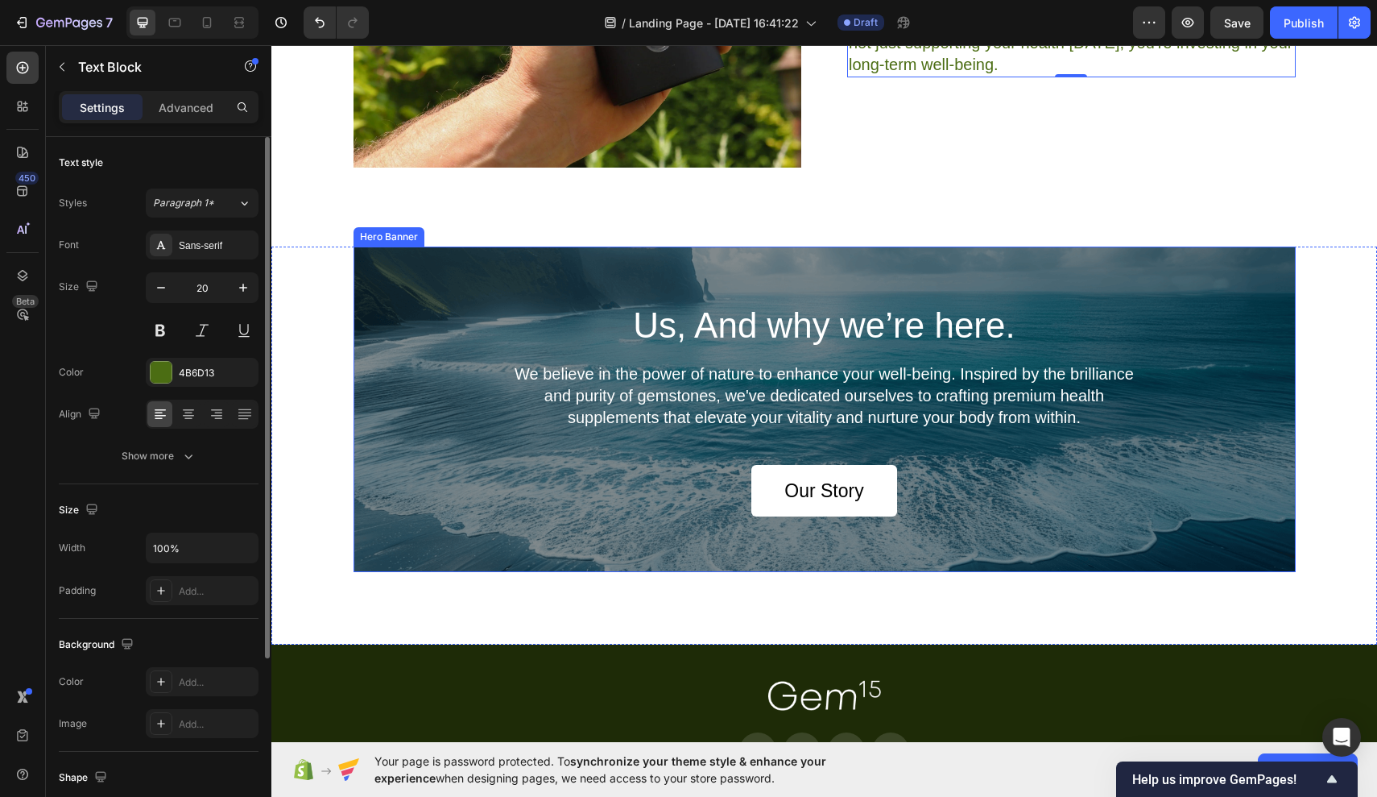
scroll to position [3937, 0]
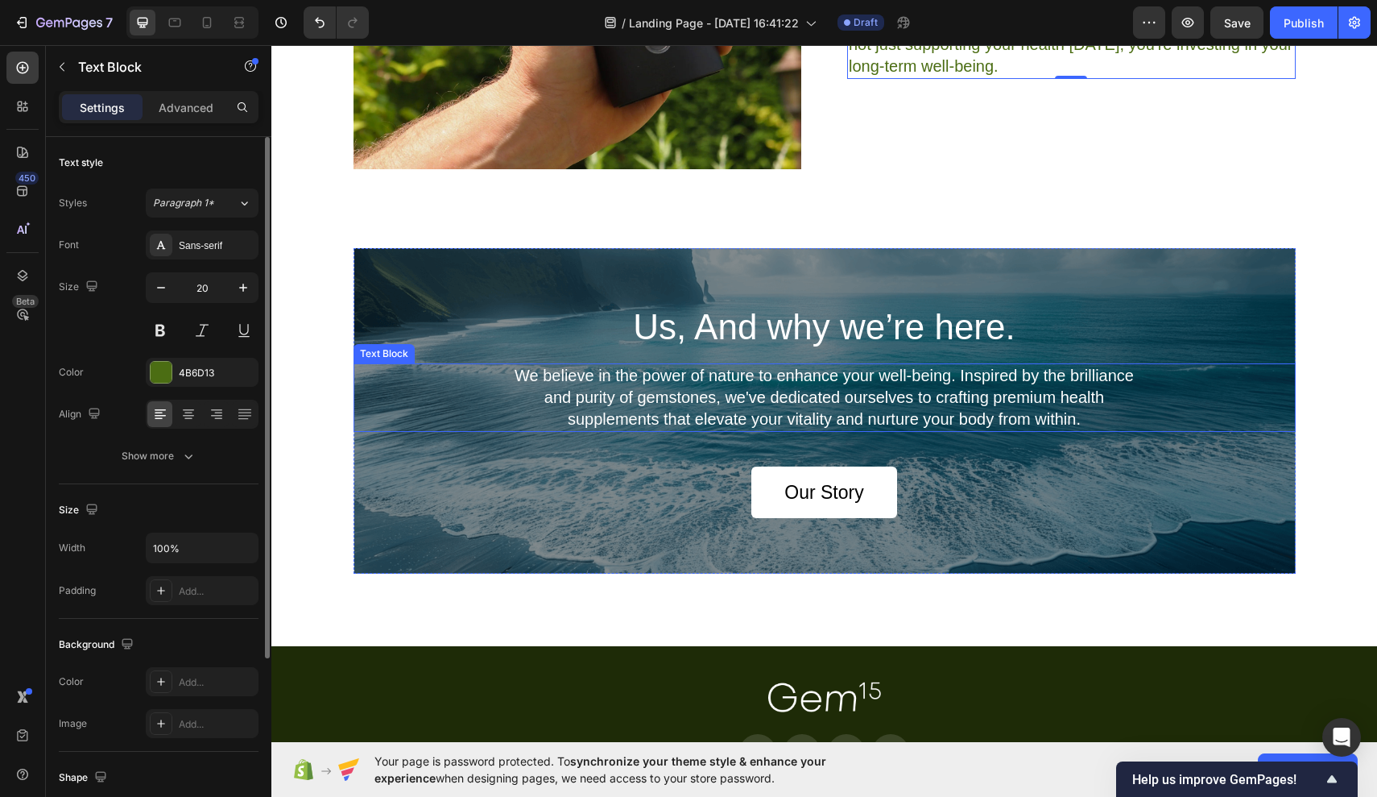
click at [658, 416] on p "We believe in the power of nature to enhance your well-being. Inspired by the b…" at bounding box center [824, 397] width 650 height 65
click at [658, 420] on p "We believe in the power of nature to enhance your well-being. Inspired by the b…" at bounding box center [824, 397] width 650 height 65
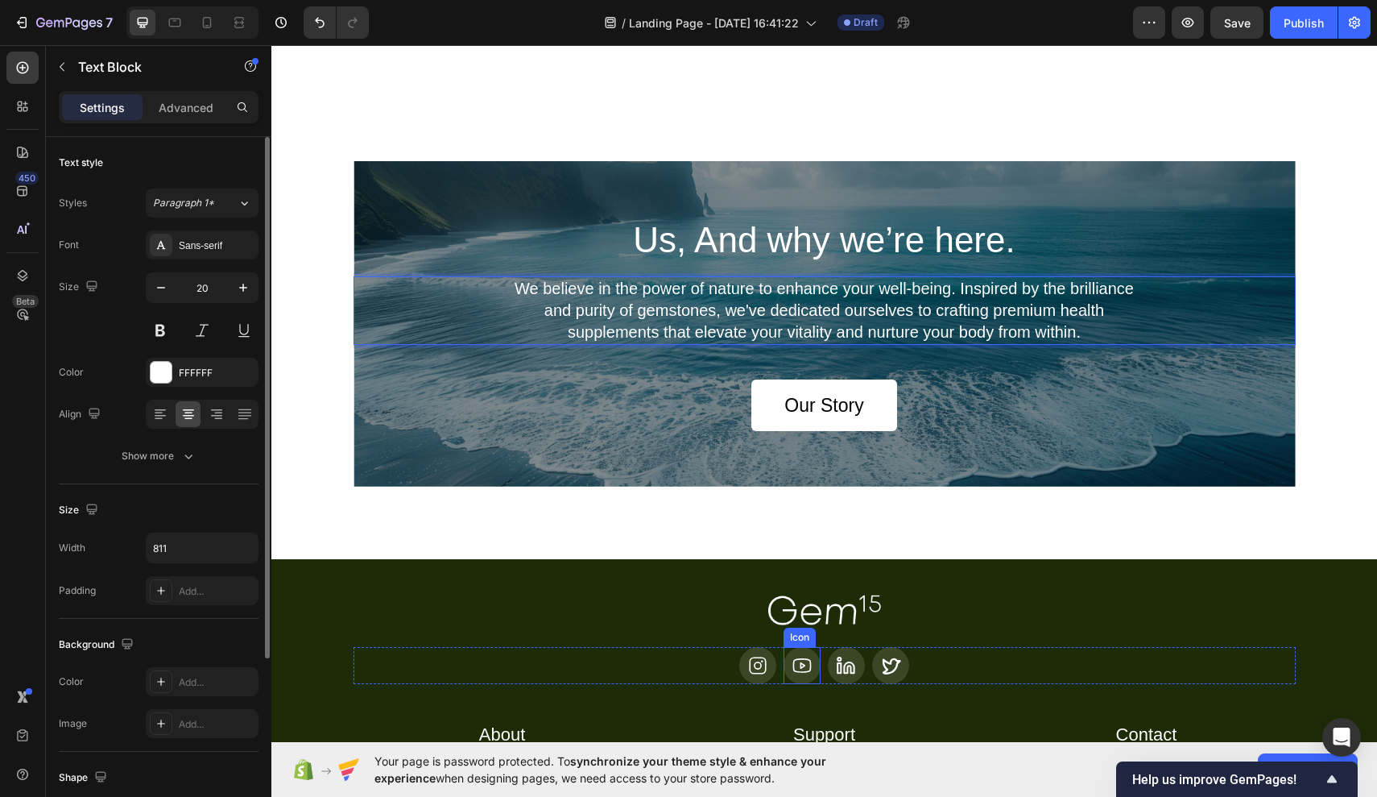
scroll to position [4184, 0]
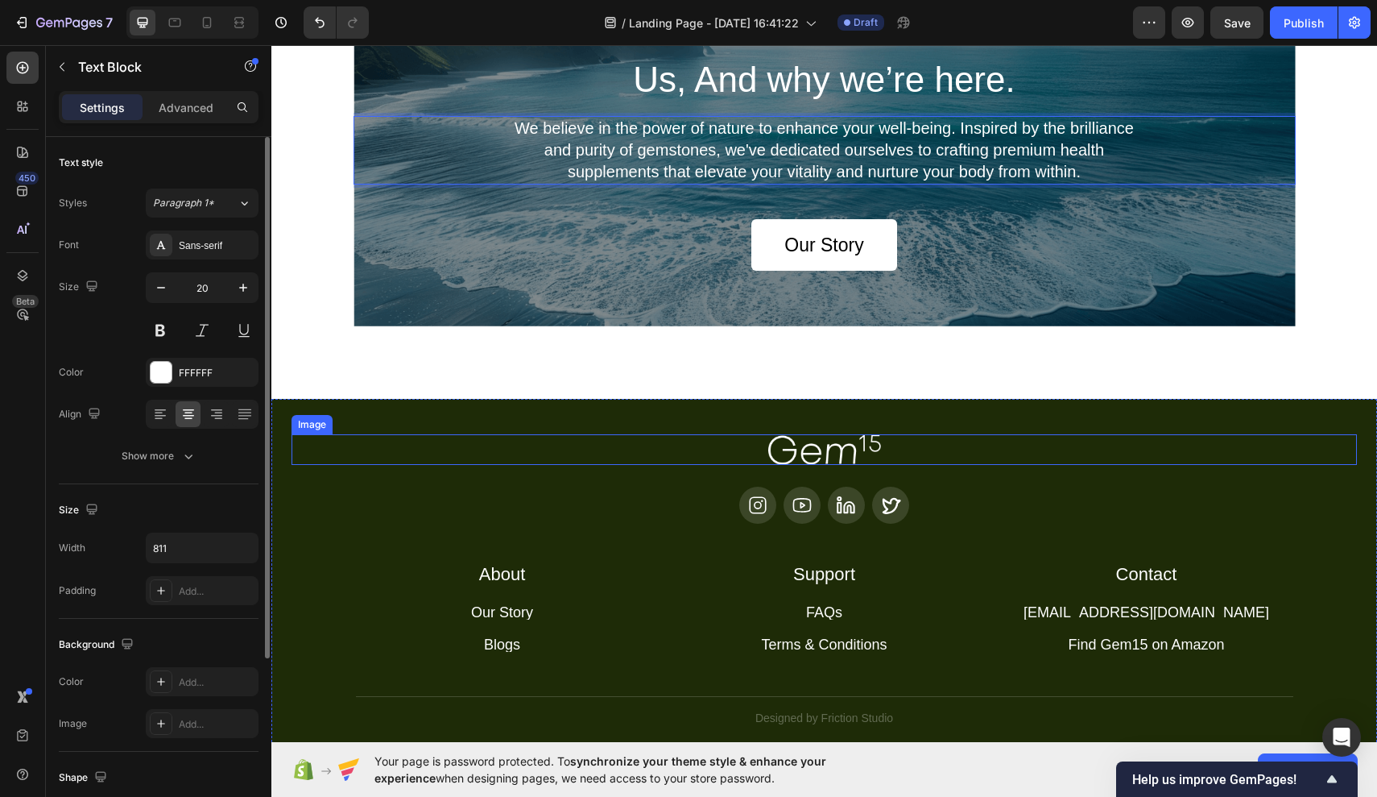
click at [869, 454] on img at bounding box center [824, 449] width 113 height 31
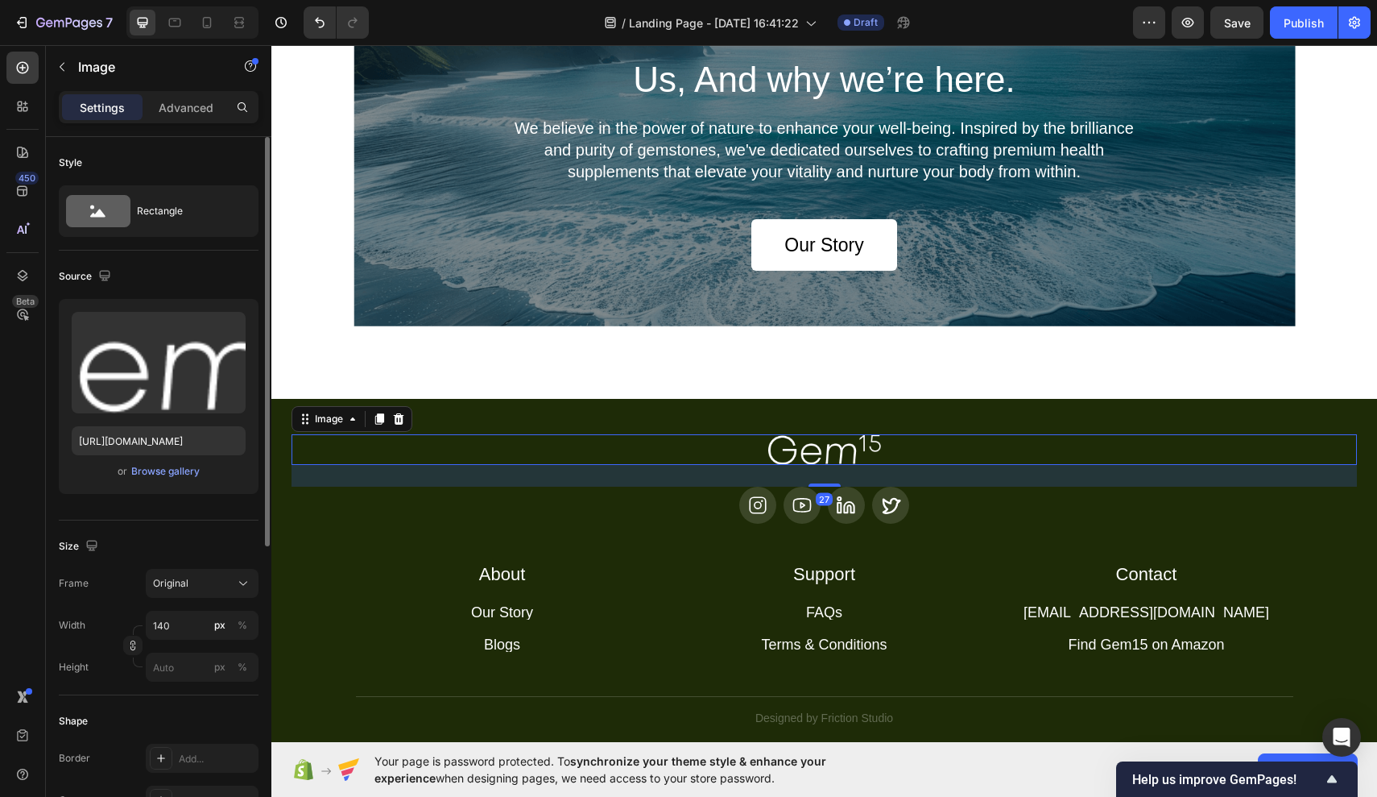
click at [890, 451] on div at bounding box center [825, 449] width 1066 height 31
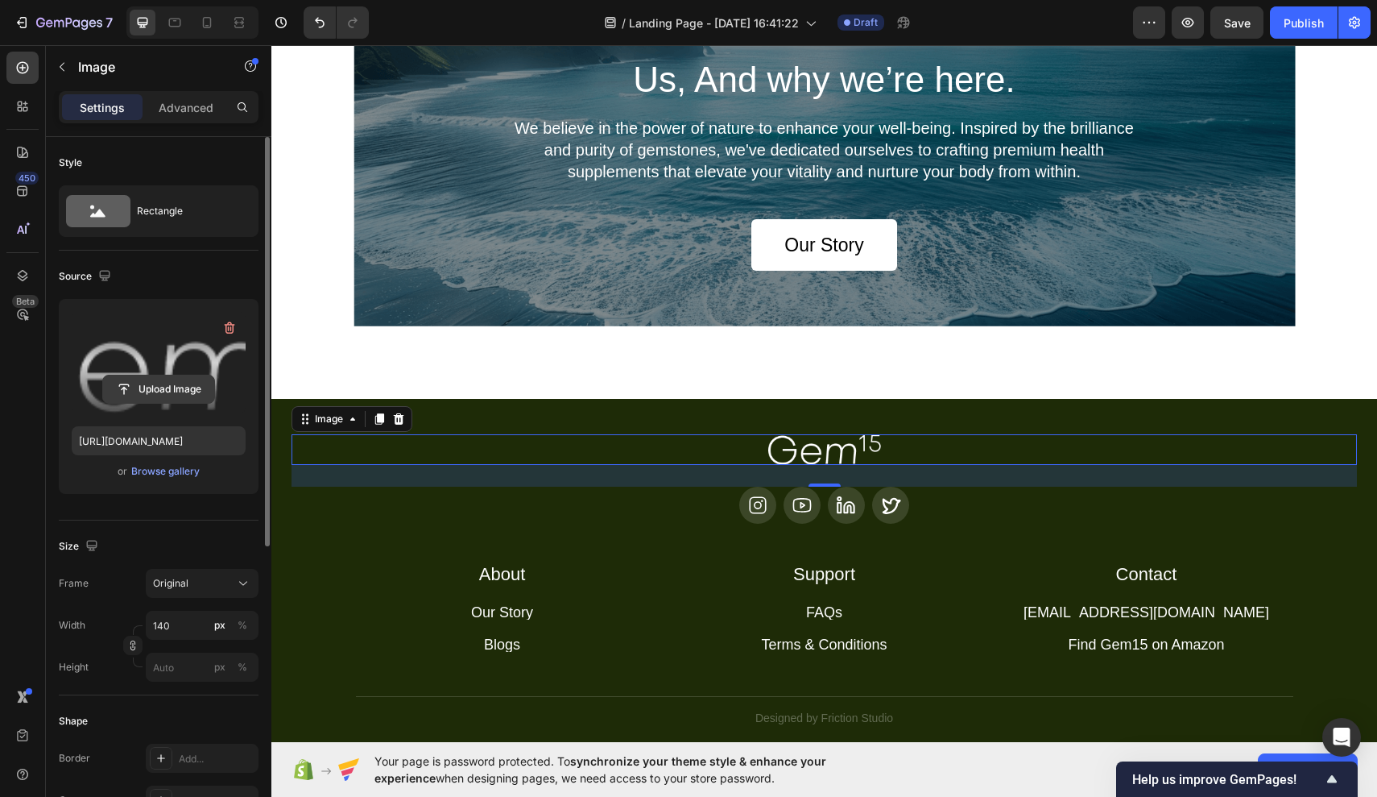
click at [196, 387] on input "file" at bounding box center [158, 388] width 111 height 27
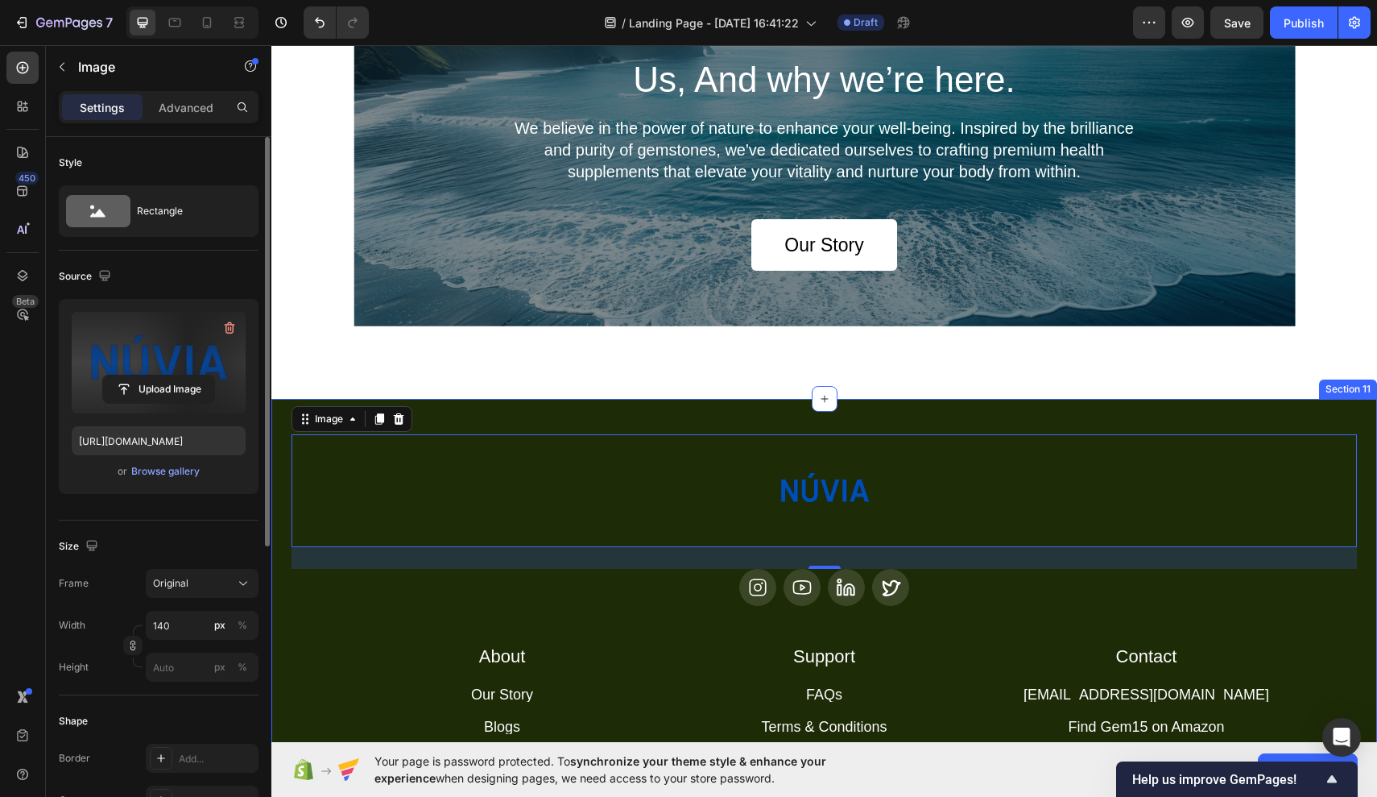
type input "[URL][DOMAIN_NAME]"
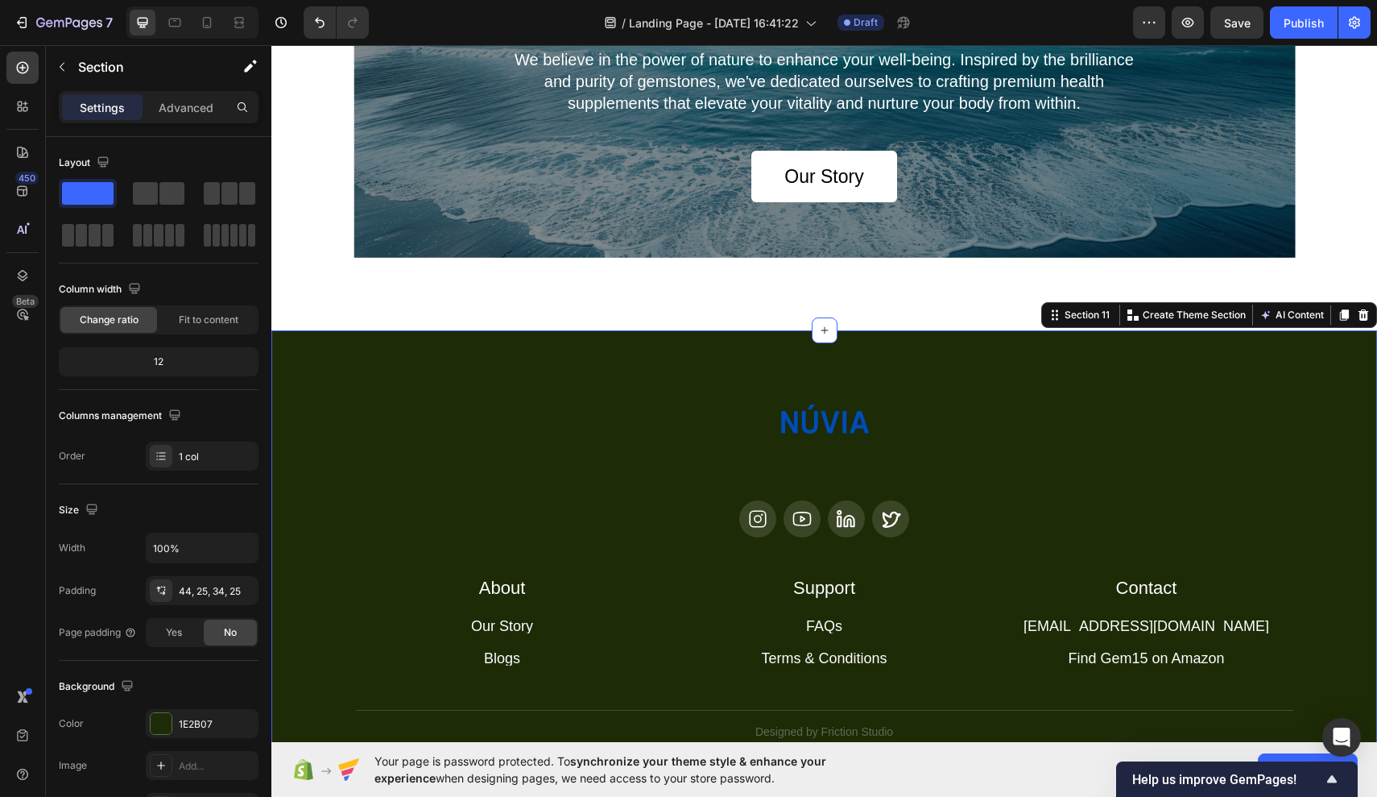
scroll to position [4376, 0]
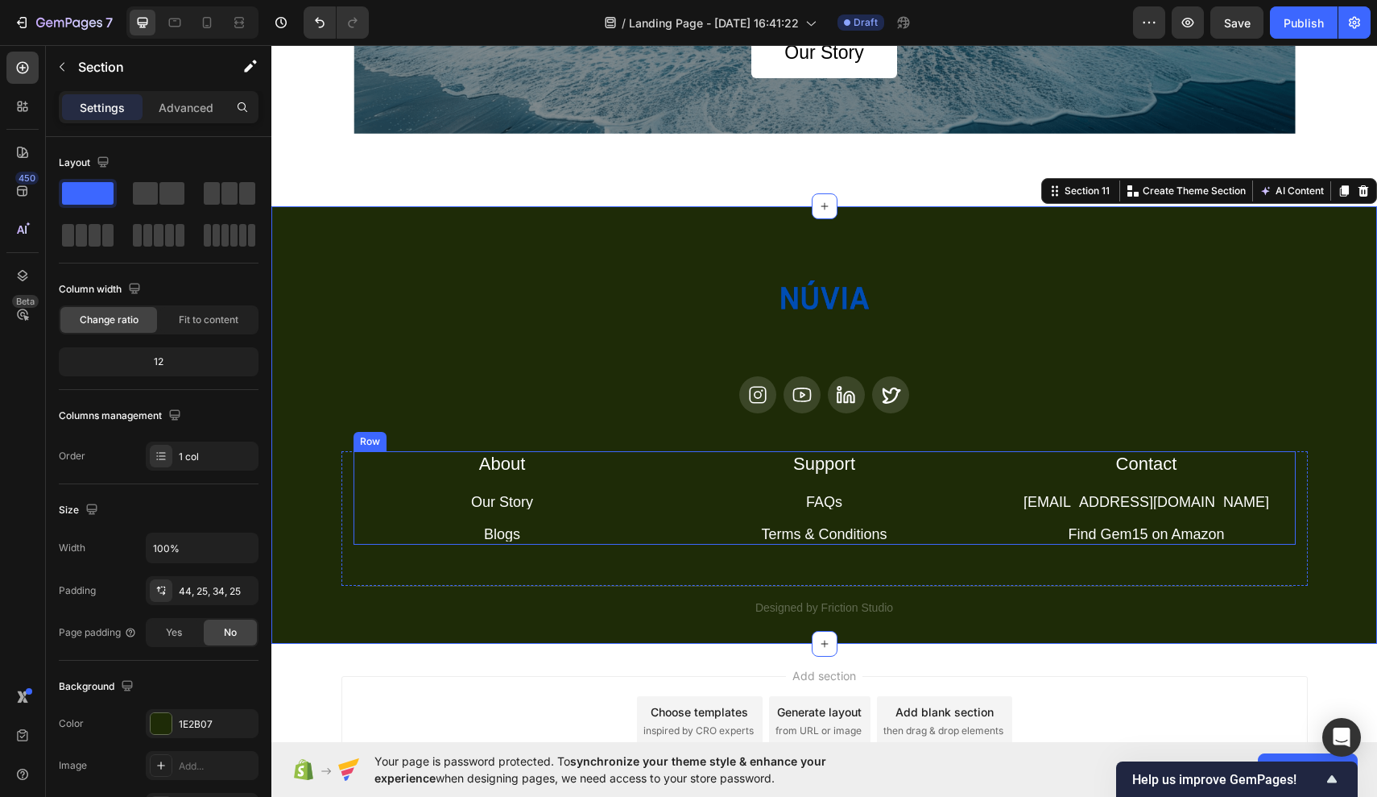
click at [653, 524] on div "About Heading Our Story Button Blogs Button Row Support Heading FAQs Button Ter…" at bounding box center [825, 498] width 942 height 94
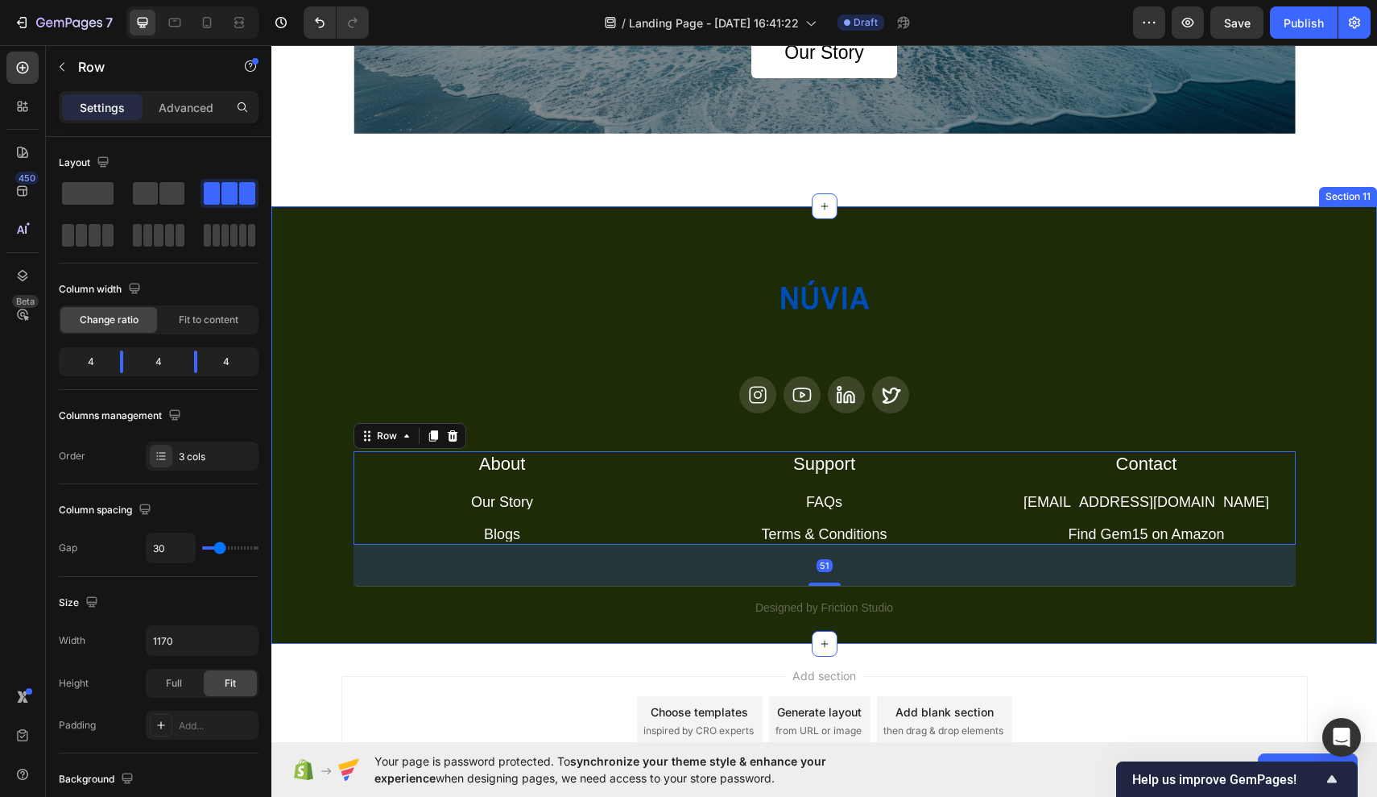
click at [342, 367] on div "Image Icon Icon Icon Icon Row About Accordion Support Accordion Contact Accordi…" at bounding box center [825, 429] width 1066 height 375
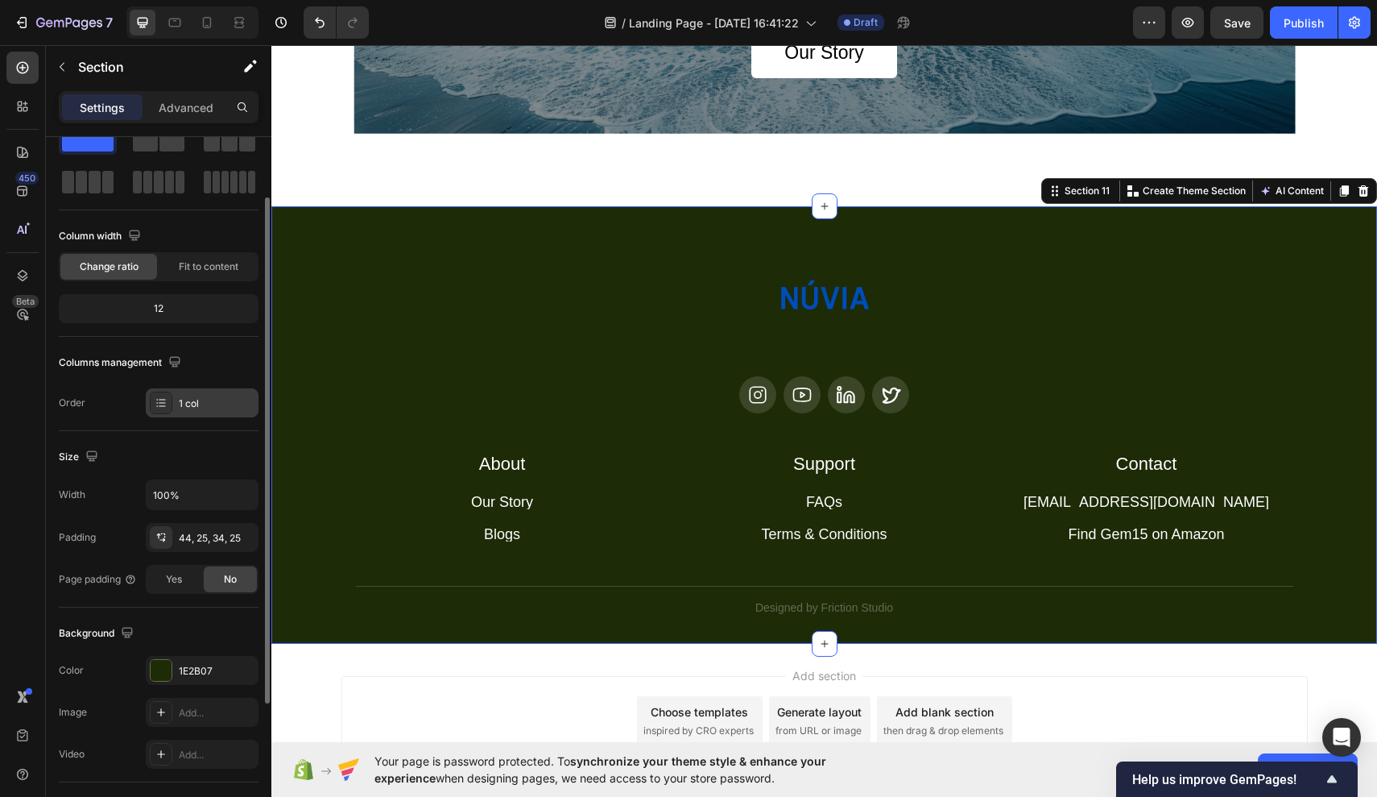
scroll to position [80, 0]
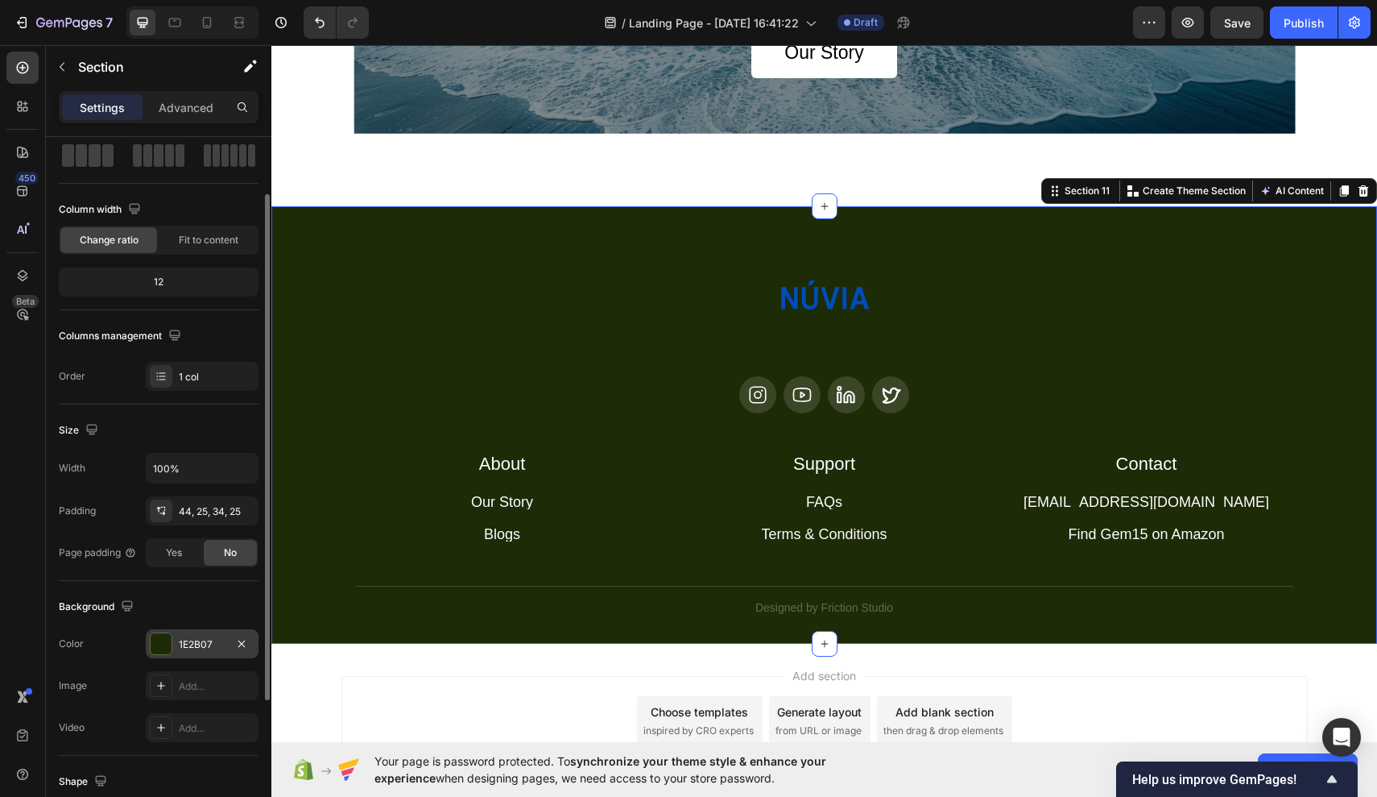
click at [194, 637] on div "1E2B07" at bounding box center [202, 644] width 47 height 14
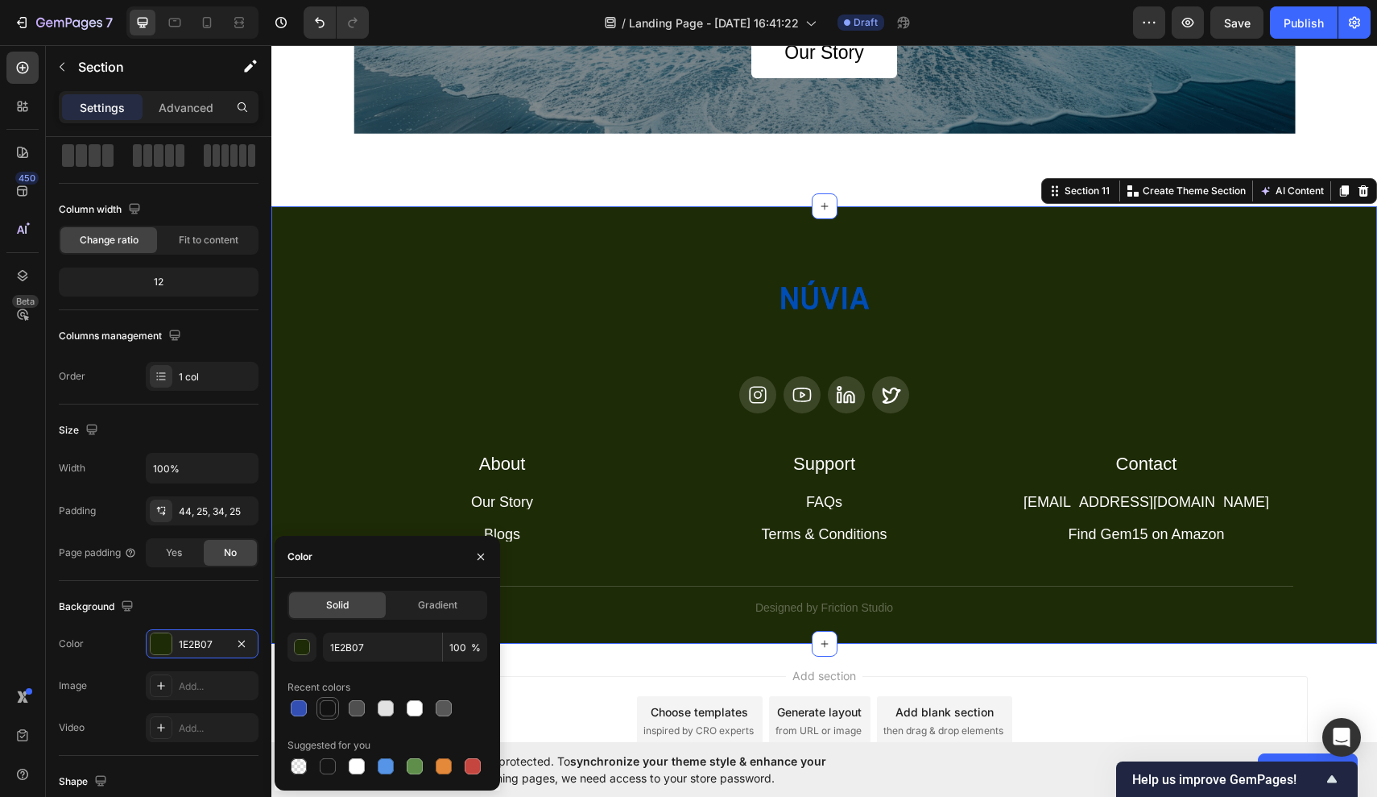
click at [329, 711] on div at bounding box center [328, 708] width 16 height 16
type input "121212"
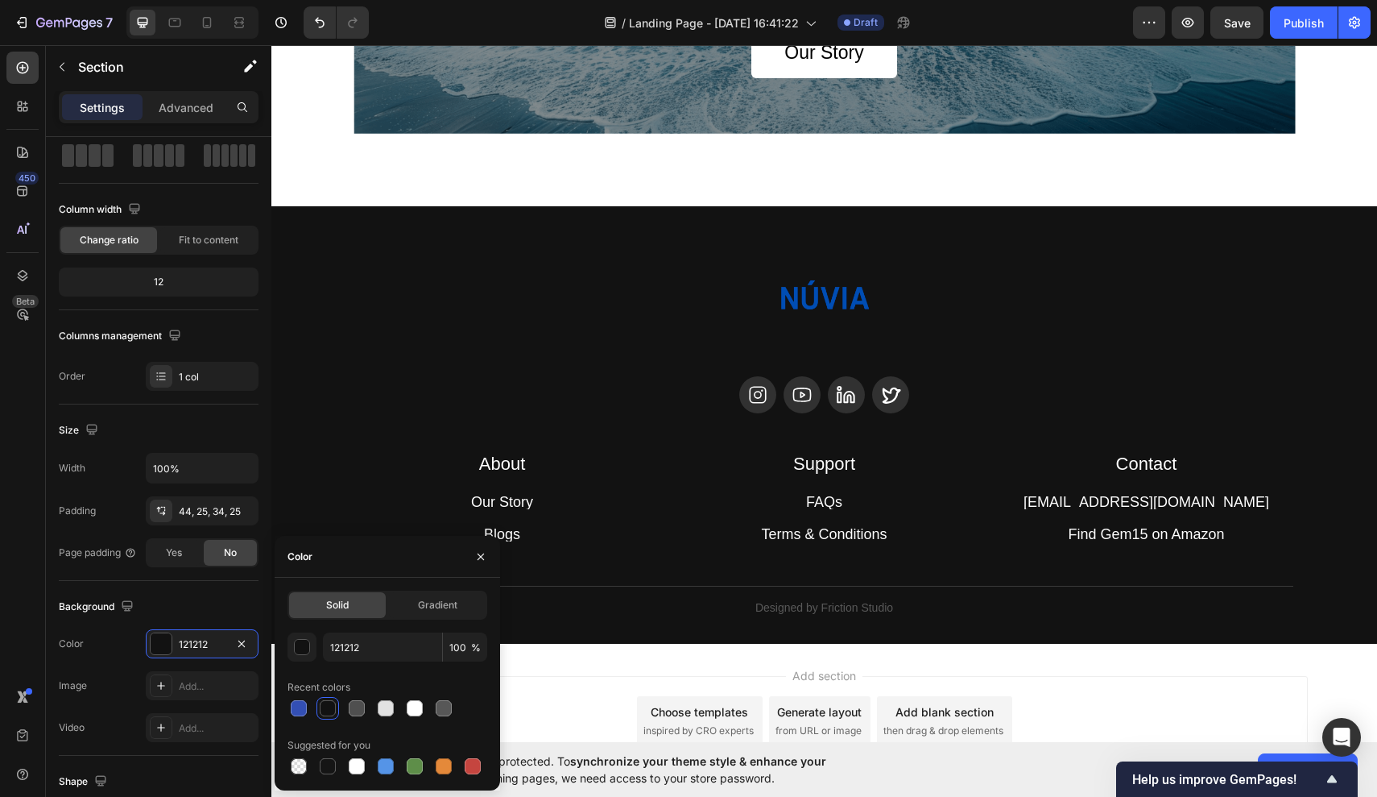
drag, startPoint x: 929, startPoint y: 698, endPoint x: 657, endPoint y: 652, distance: 275.2
click at [657, 652] on div "Add section Choose templates inspired by CRO experts Generate layout from URL o…" at bounding box center [824, 743] width 1106 height 198
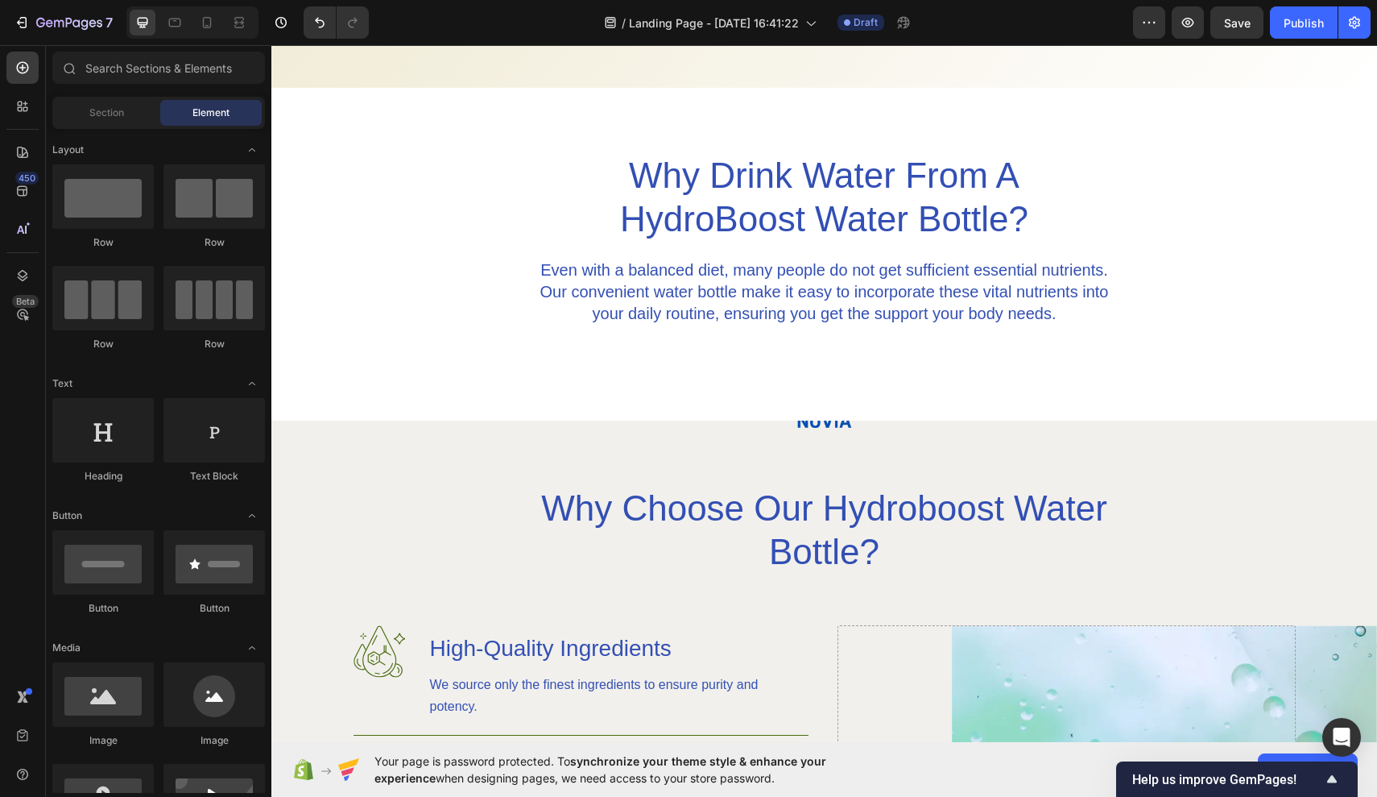
scroll to position [715, 0]
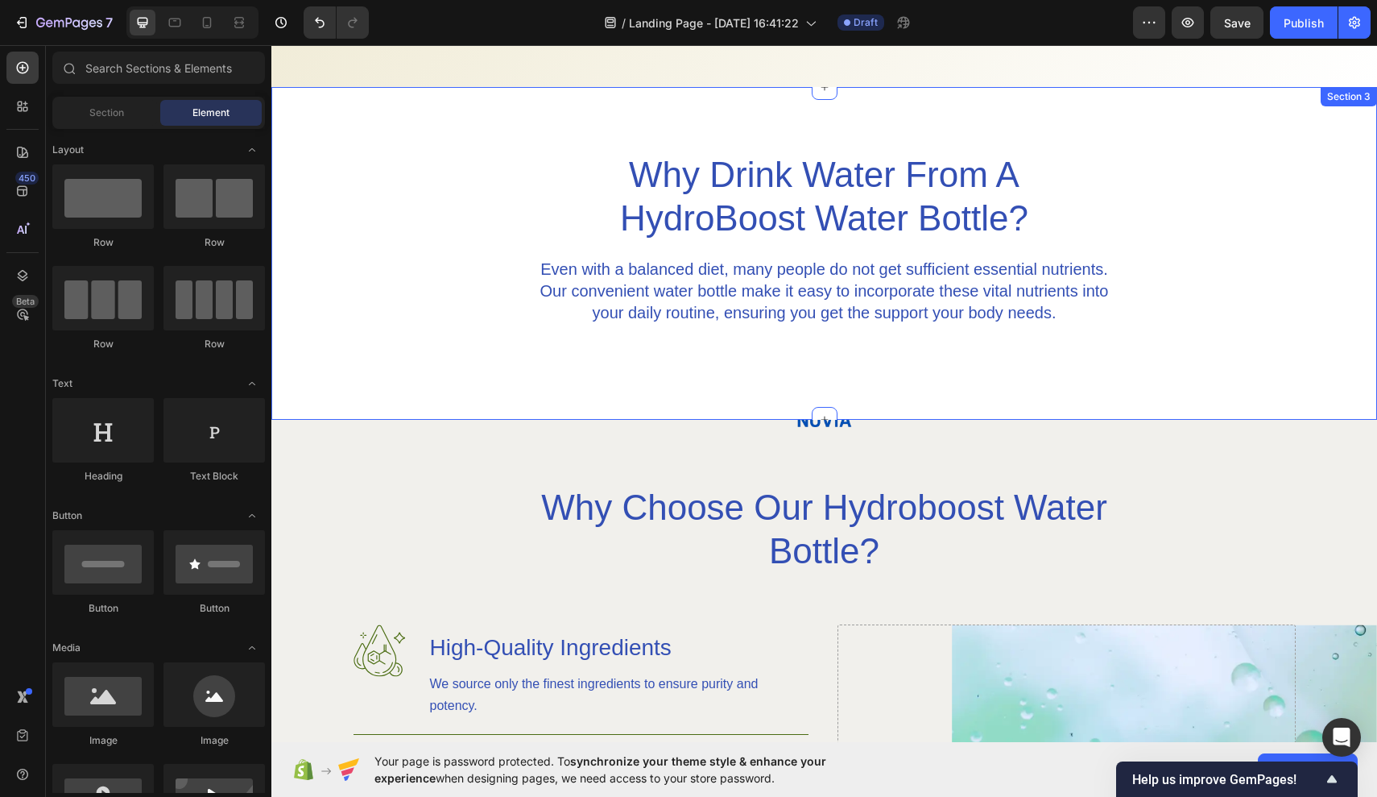
click at [855, 378] on div "Why Drink Water From A HydroBoost Water Bottle? Heading Even with a balanced di…" at bounding box center [824, 253] width 1106 height 333
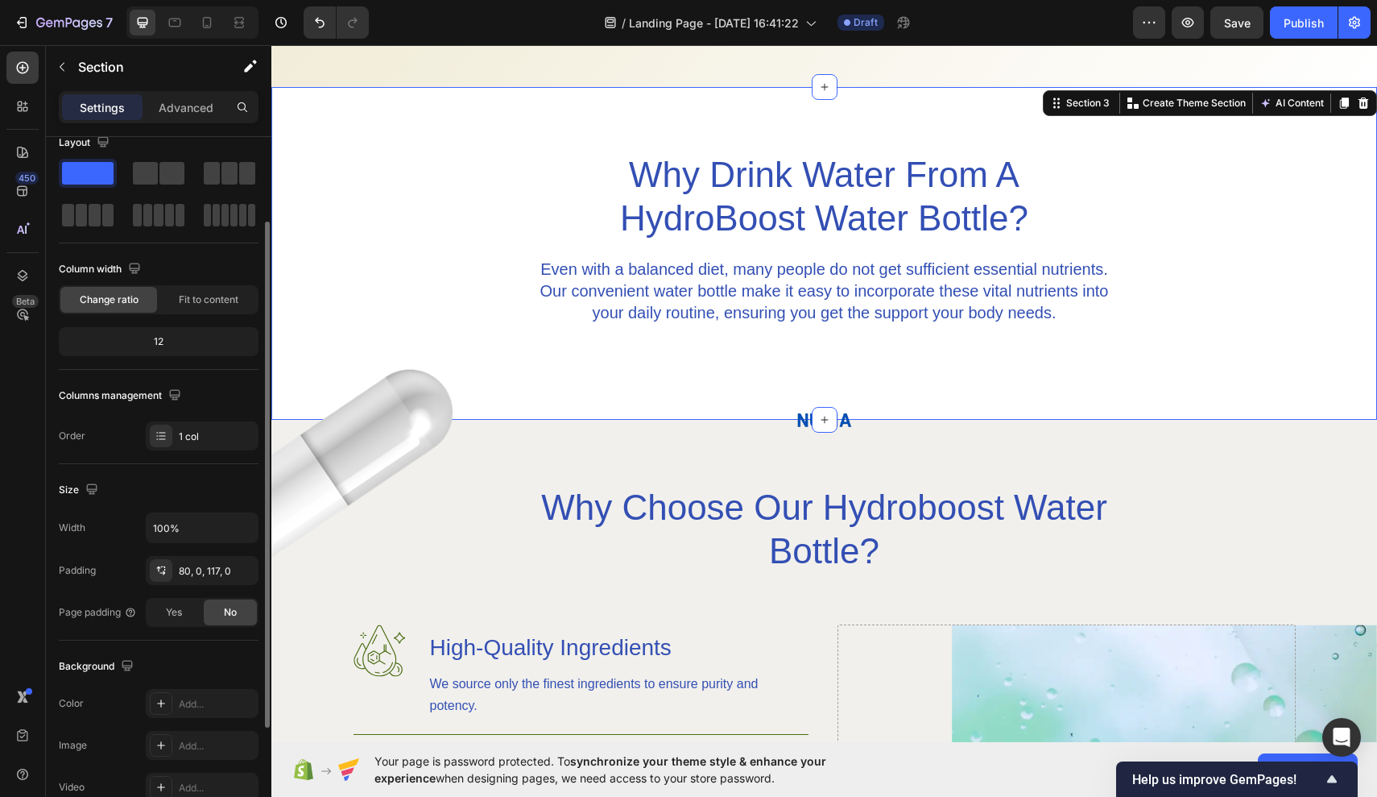
scroll to position [0, 0]
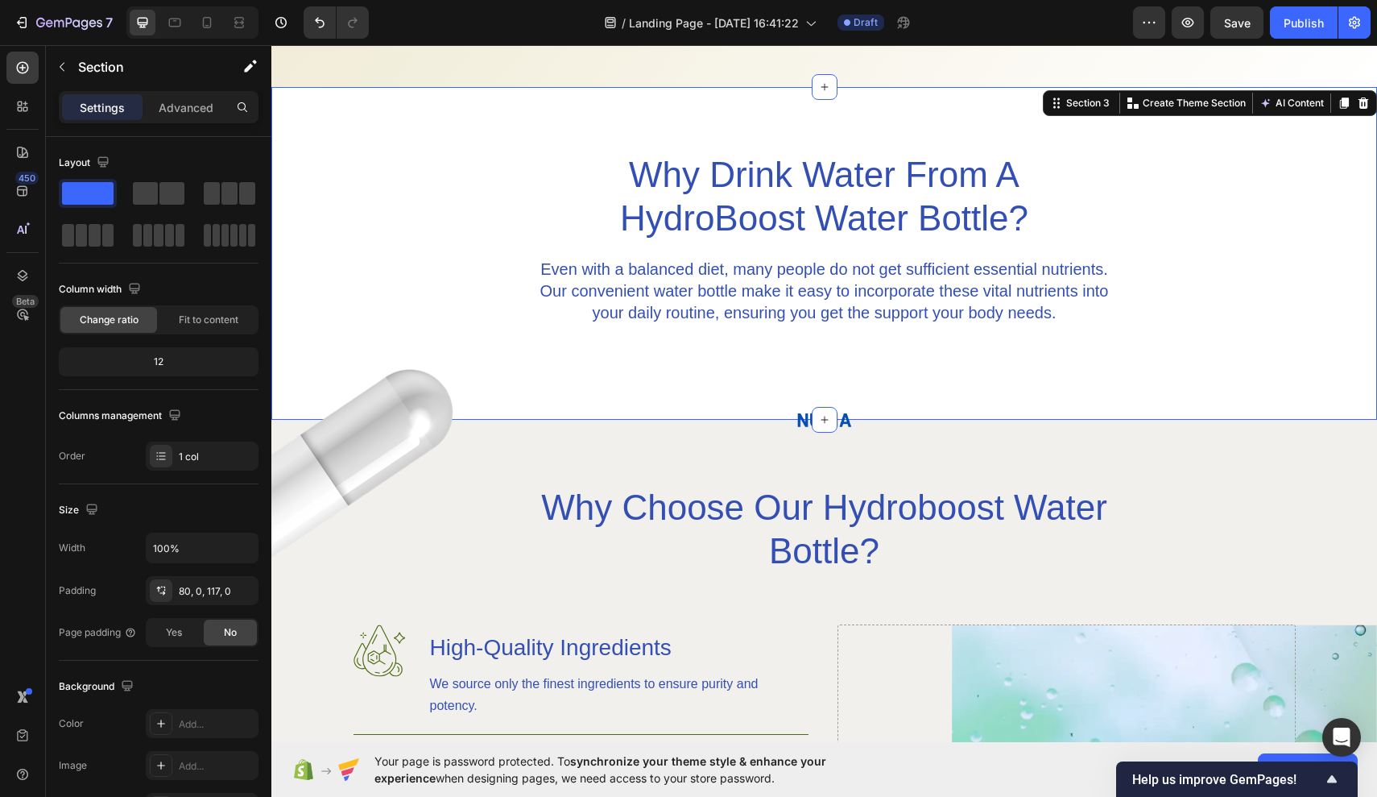
click at [457, 217] on div "Why Drink Water From A HydroBoost Water Bottle? Heading Even with a balanced di…" at bounding box center [824, 238] width 1106 height 174
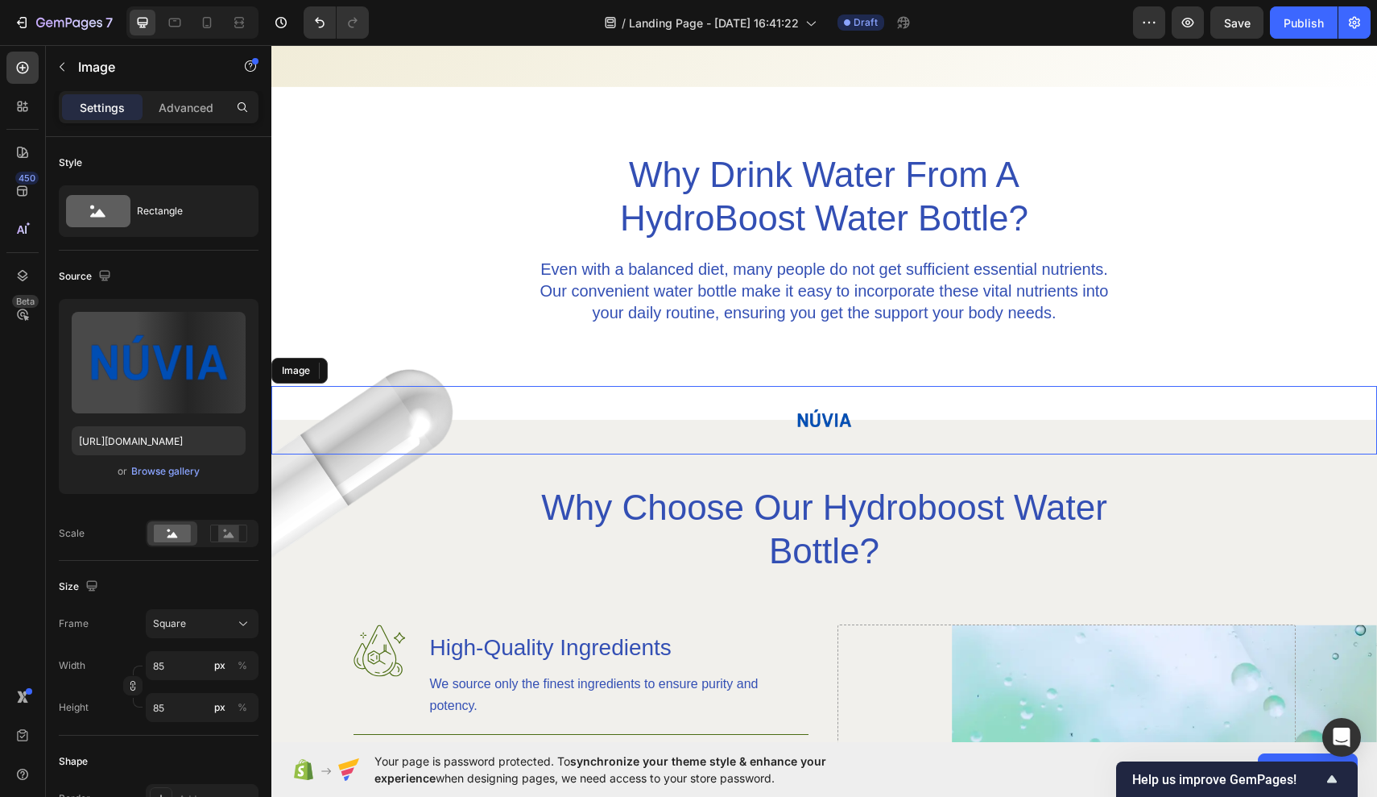
click at [434, 413] on div at bounding box center [824, 420] width 1106 height 68
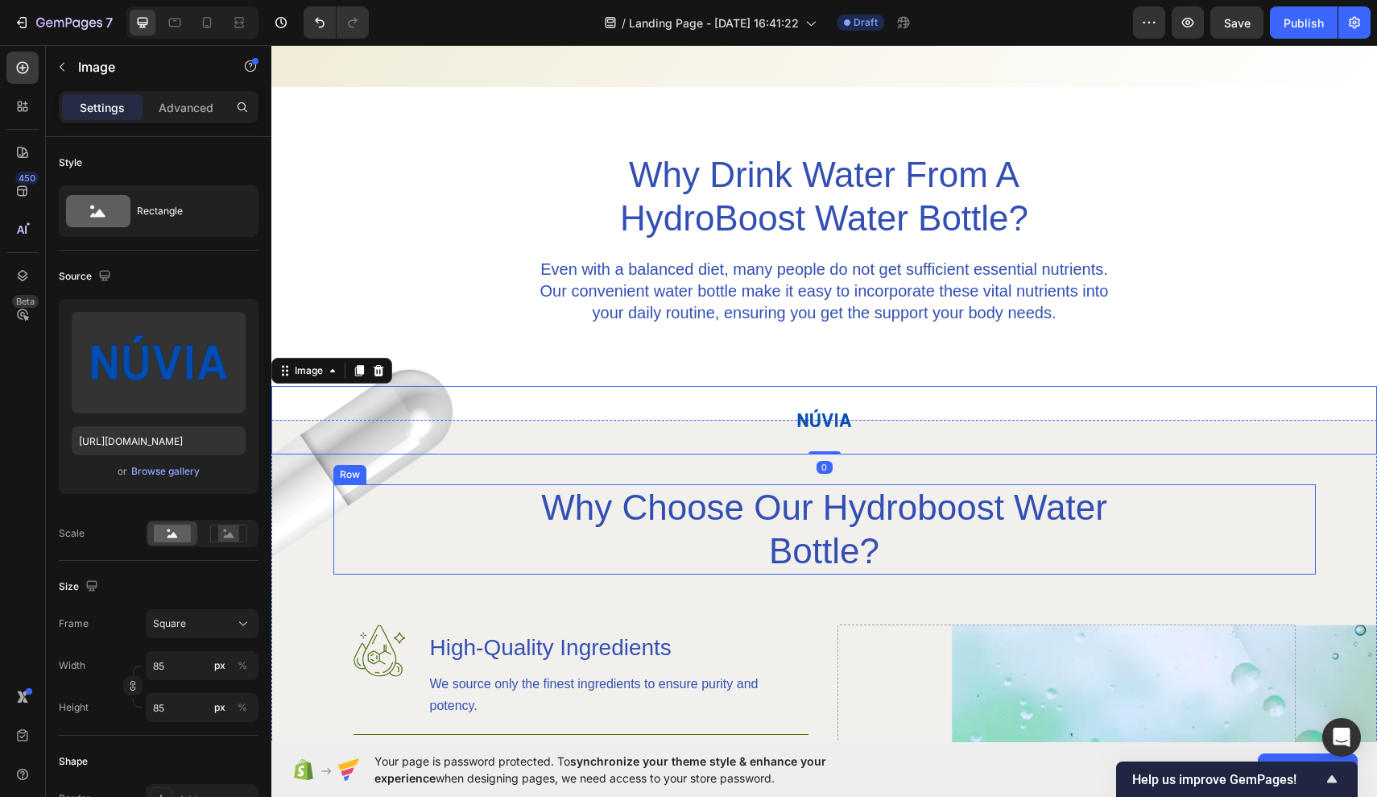
click at [346, 485] on div "Why Choose Our Hydroboost Water Bottle? Heading Row" at bounding box center [824, 529] width 983 height 90
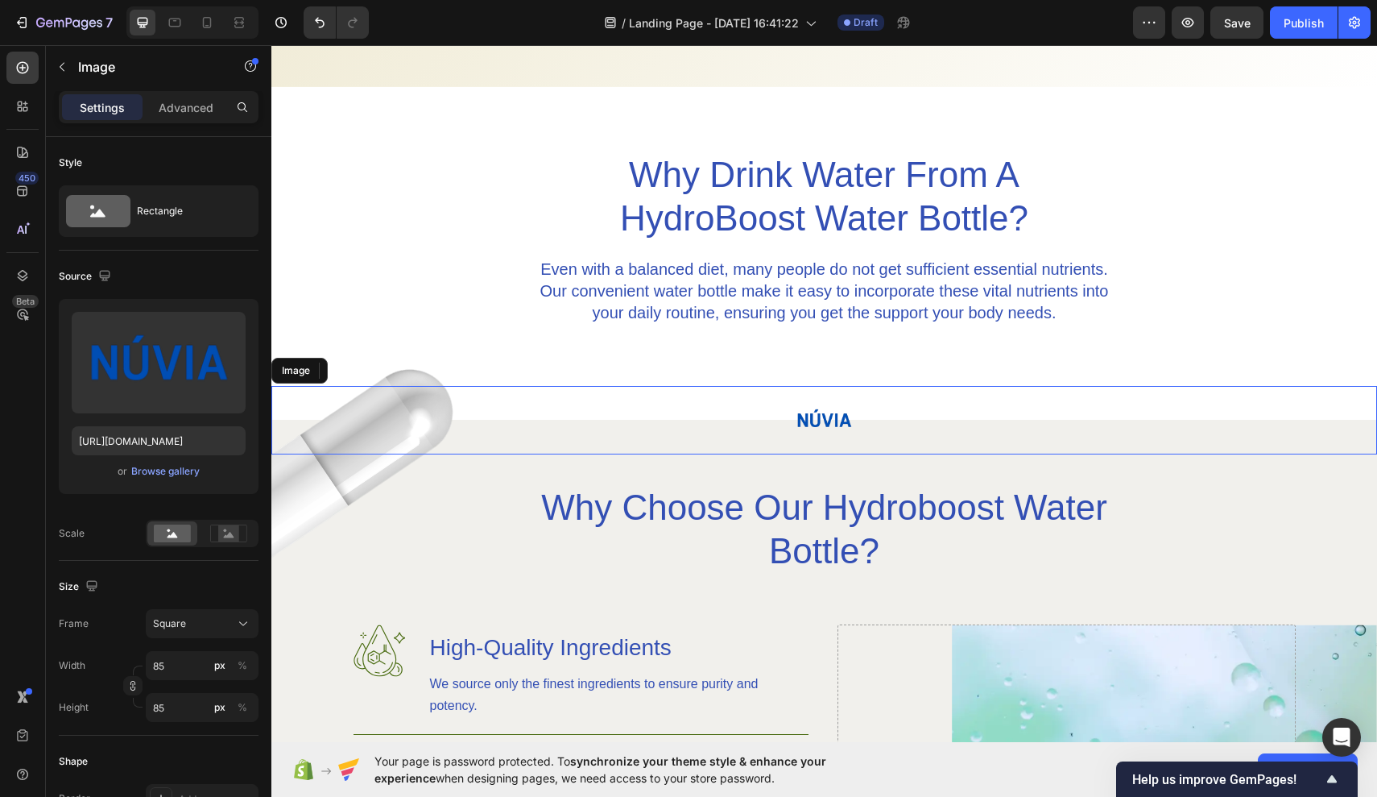
click at [311, 445] on div at bounding box center [824, 420] width 1106 height 68
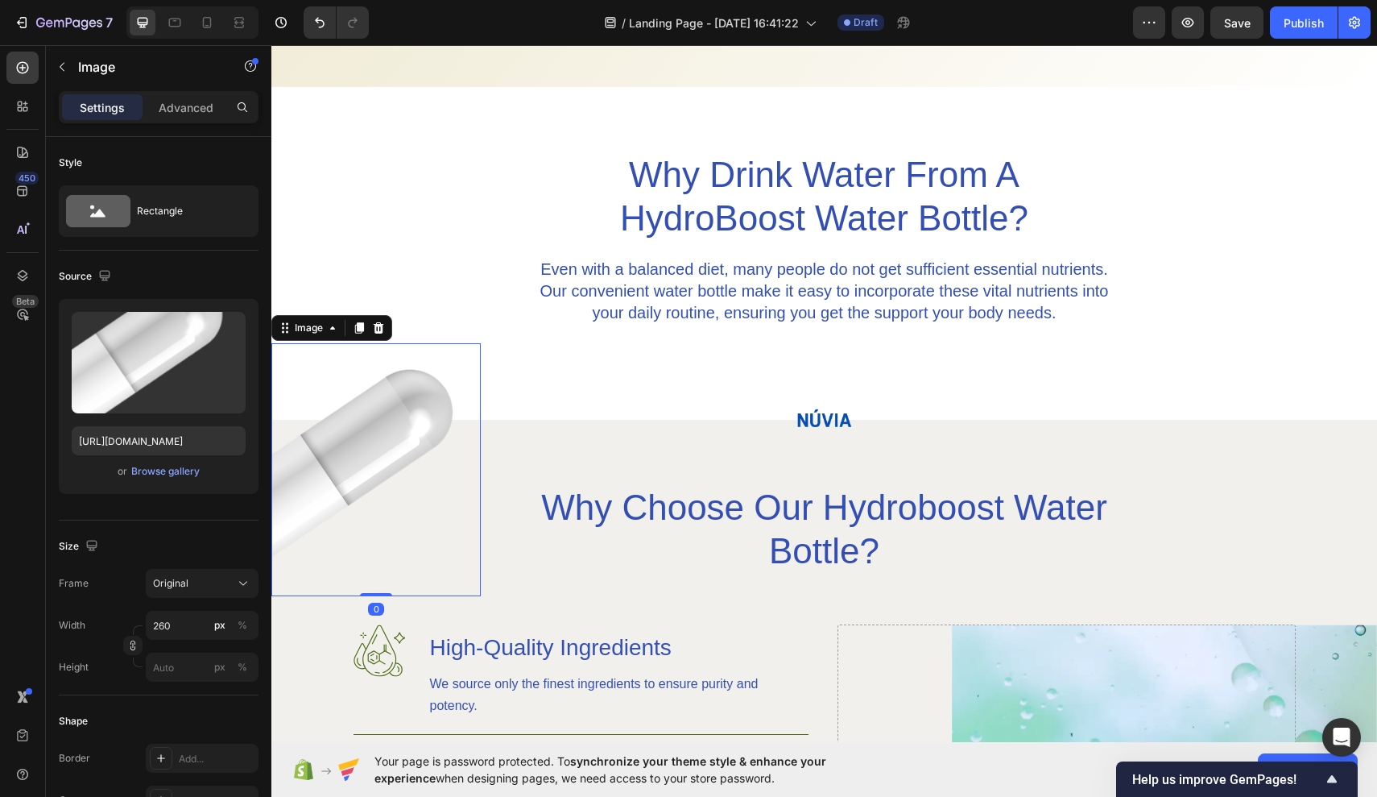
click at [300, 489] on img at bounding box center [375, 469] width 209 height 253
click at [329, 333] on icon at bounding box center [332, 327] width 13 height 13
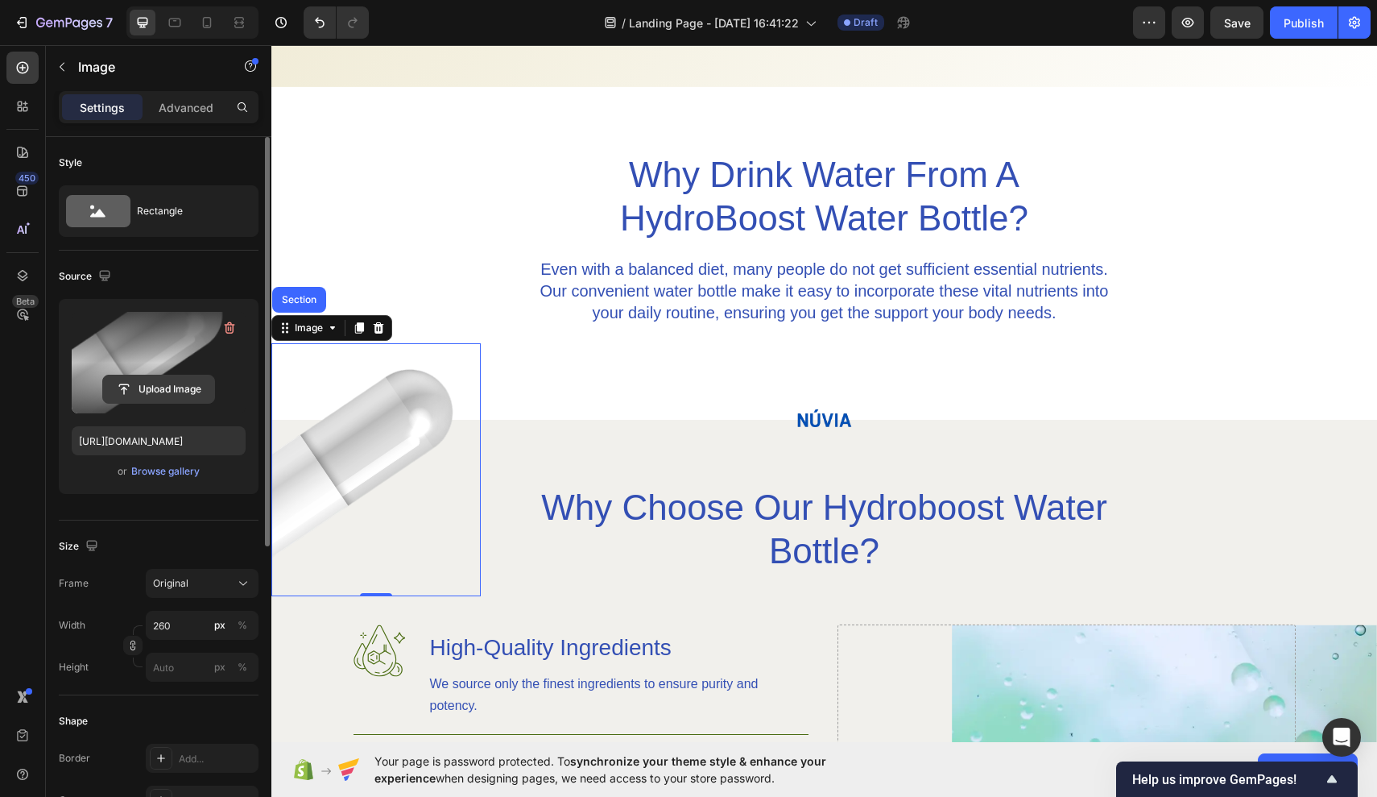
click at [193, 390] on input "file" at bounding box center [158, 388] width 111 height 27
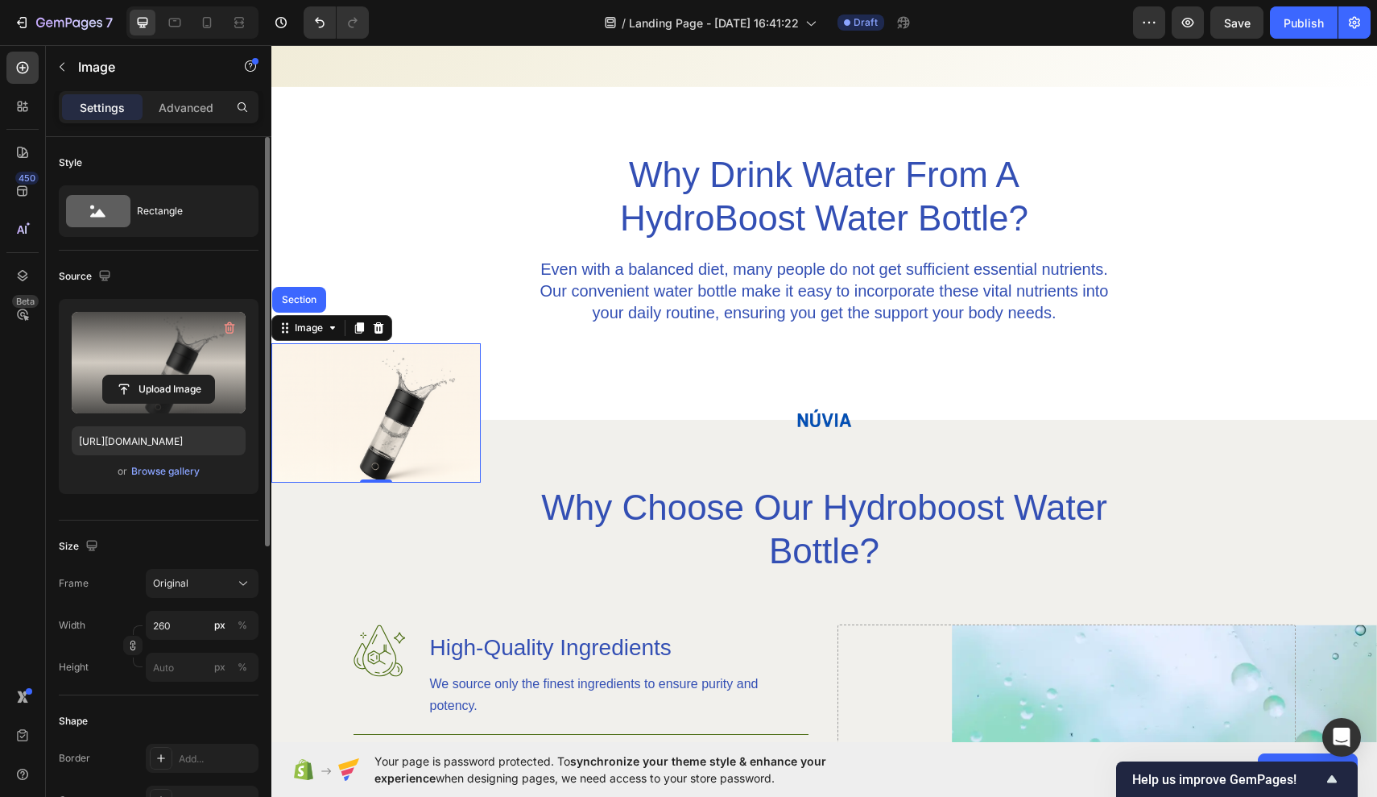
type input "https://cdn.shopify.com/s/files/1/0944/7394/5452/files/gempages_585404839597441…"
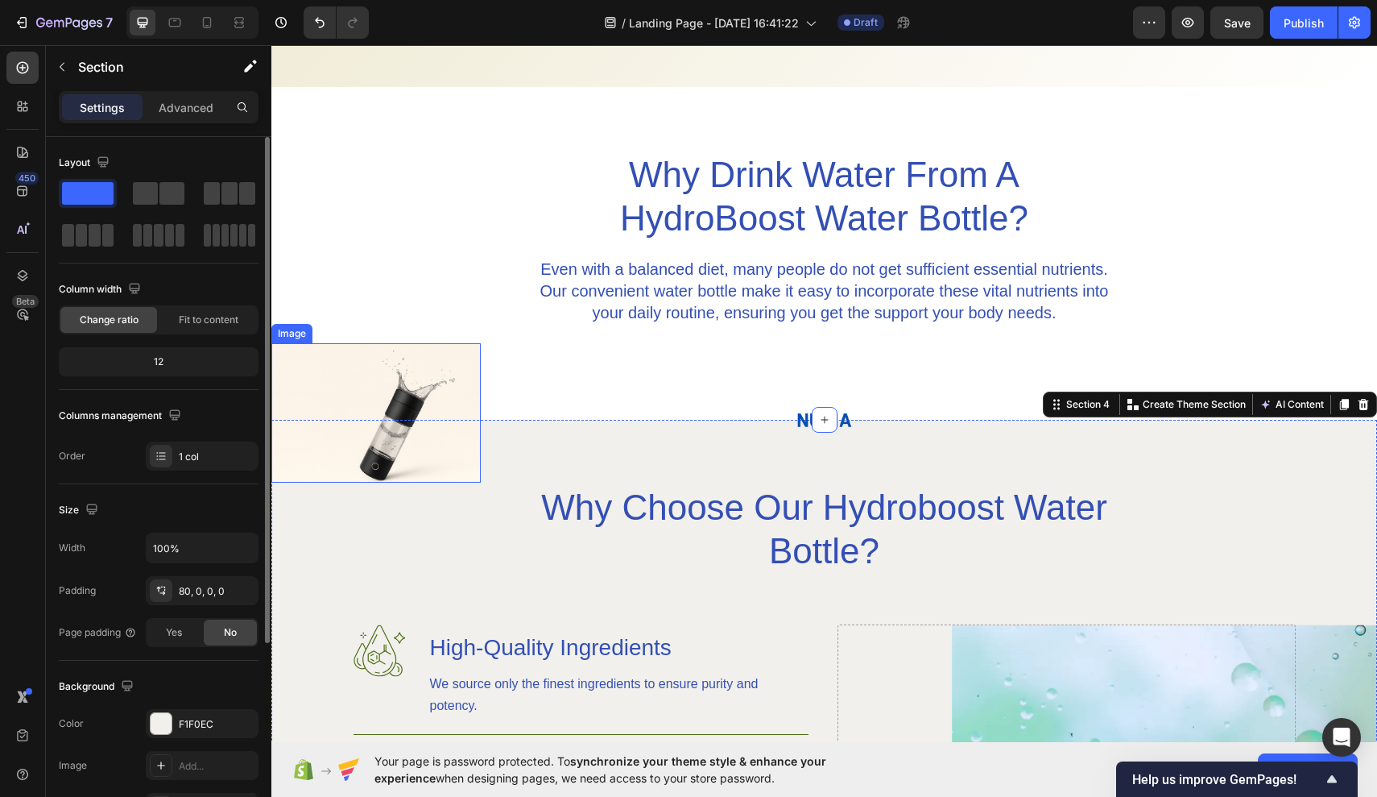
click at [385, 469] on img at bounding box center [375, 412] width 209 height 139
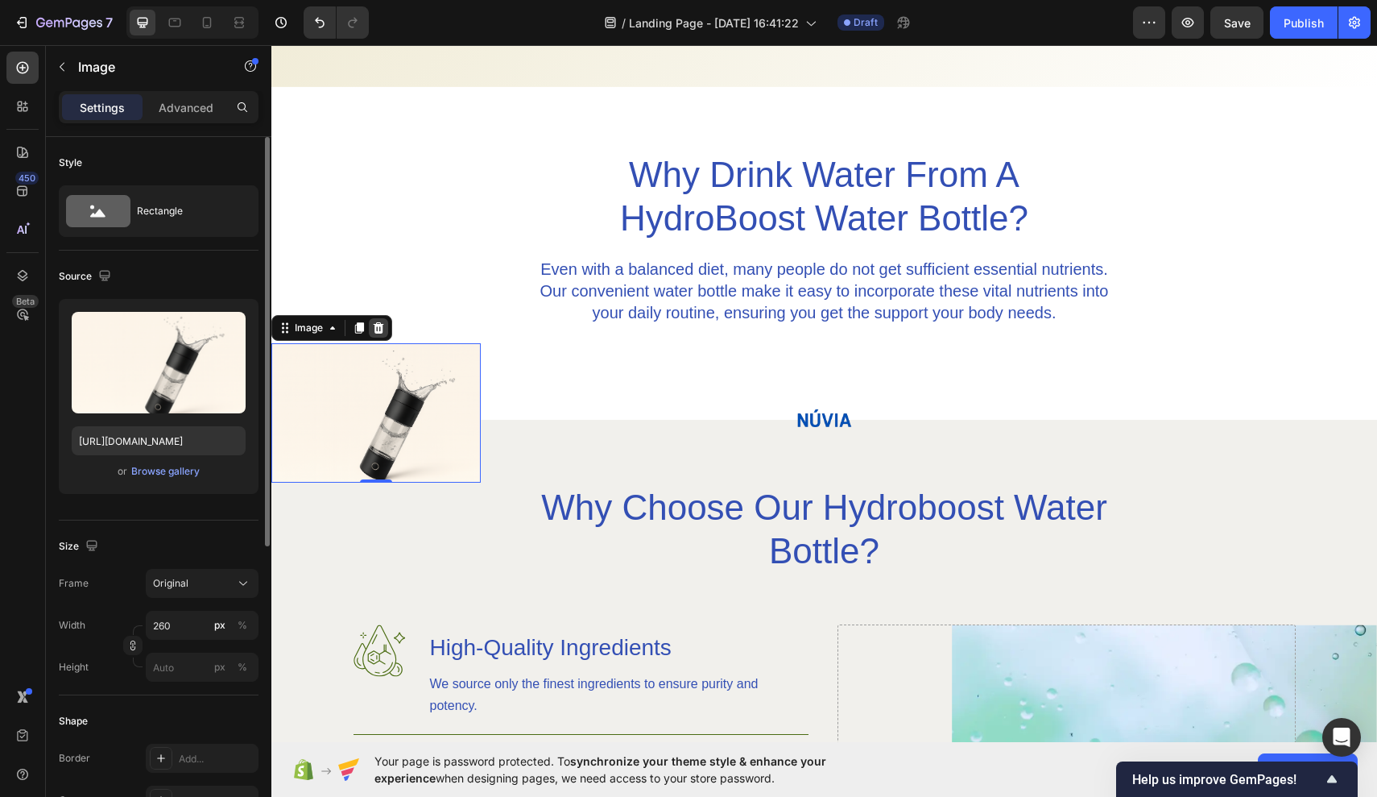
click at [376, 329] on icon at bounding box center [379, 327] width 10 height 11
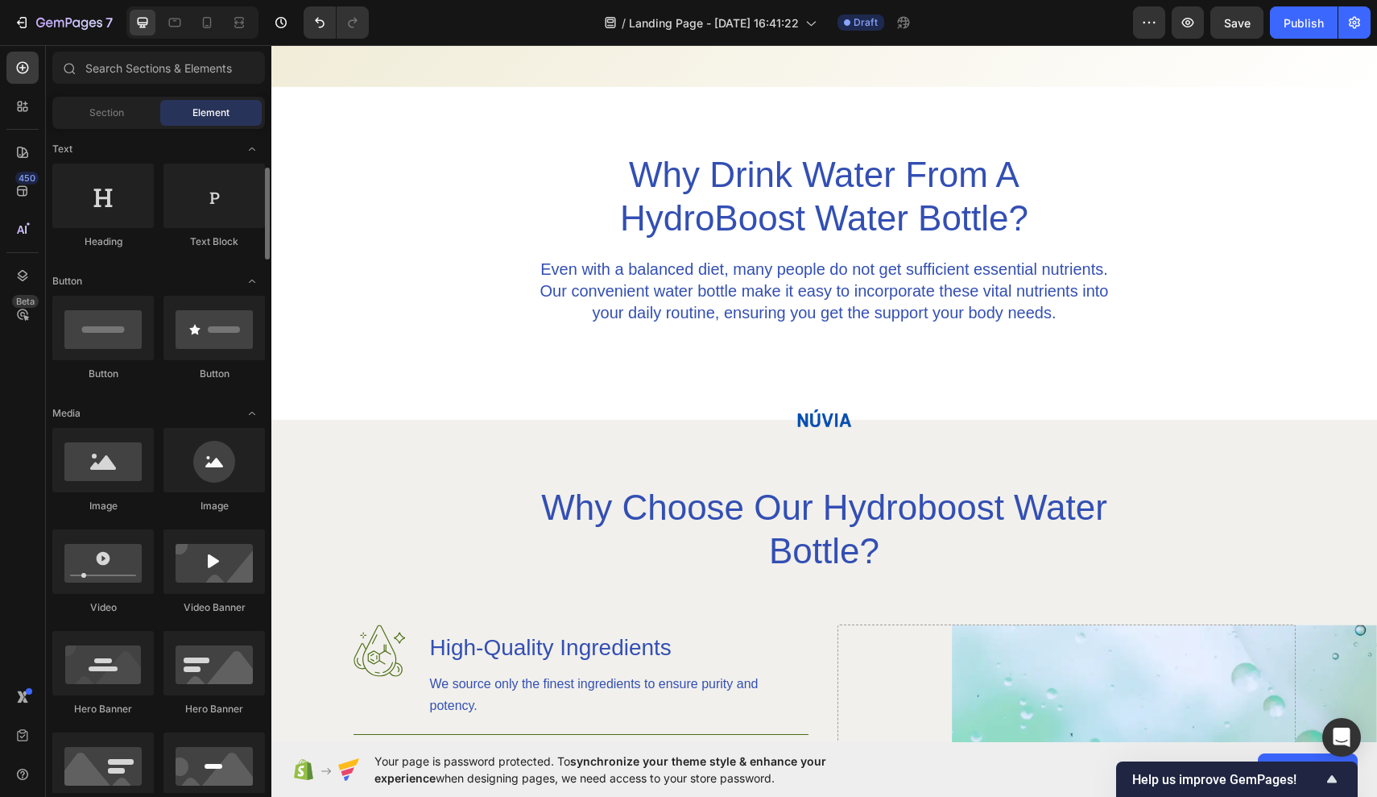
scroll to position [240, 0]
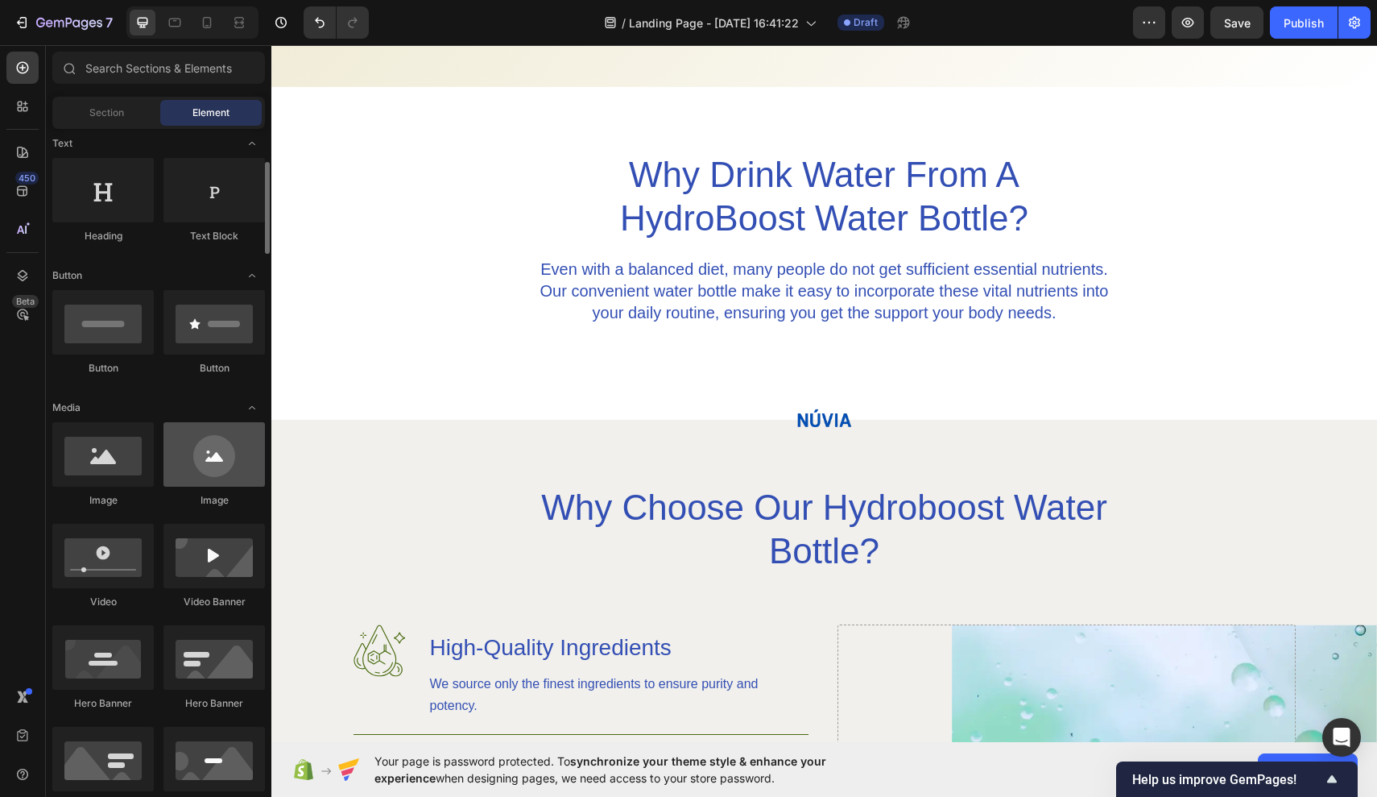
click at [186, 456] on div at bounding box center [214, 454] width 101 height 64
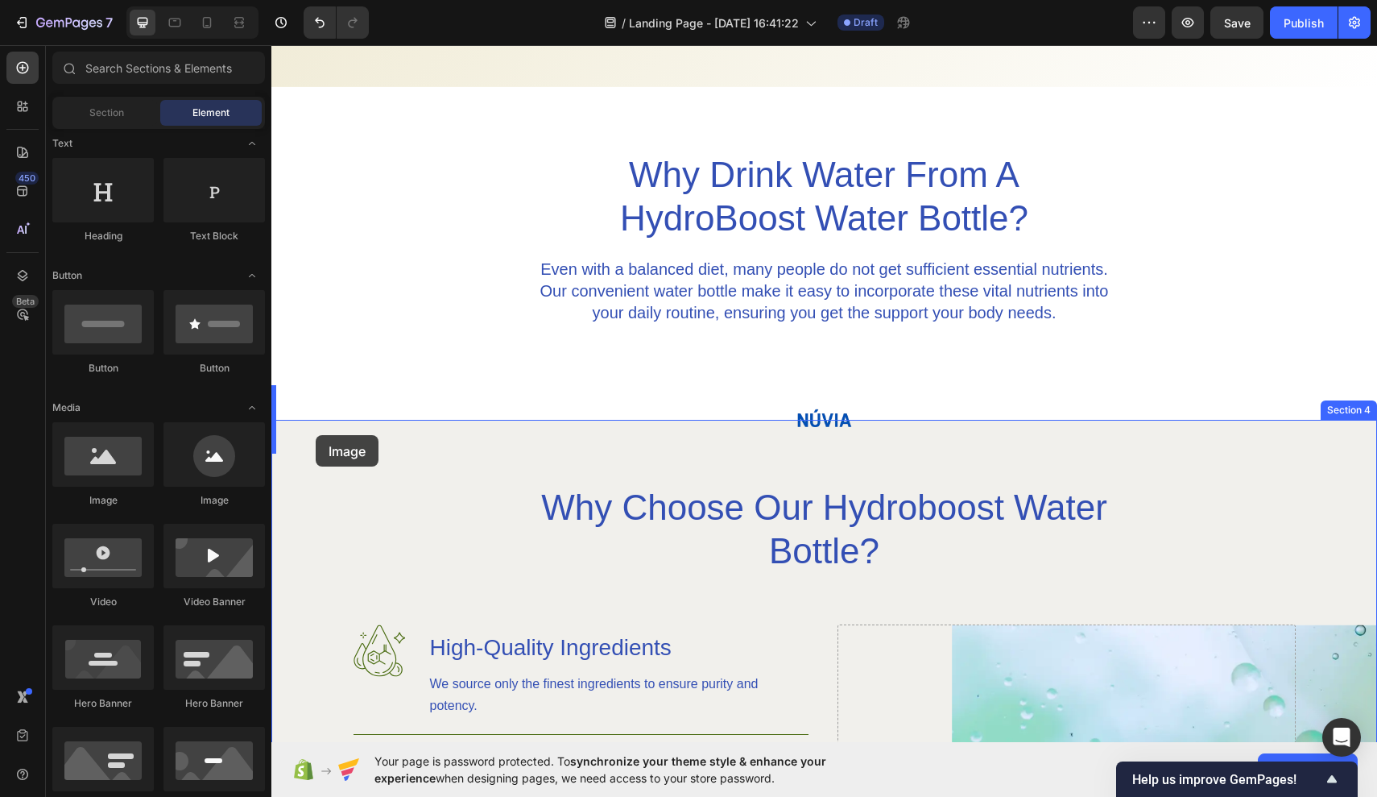
drag, startPoint x: 458, startPoint y: 503, endPoint x: 315, endPoint y: 425, distance: 162.9
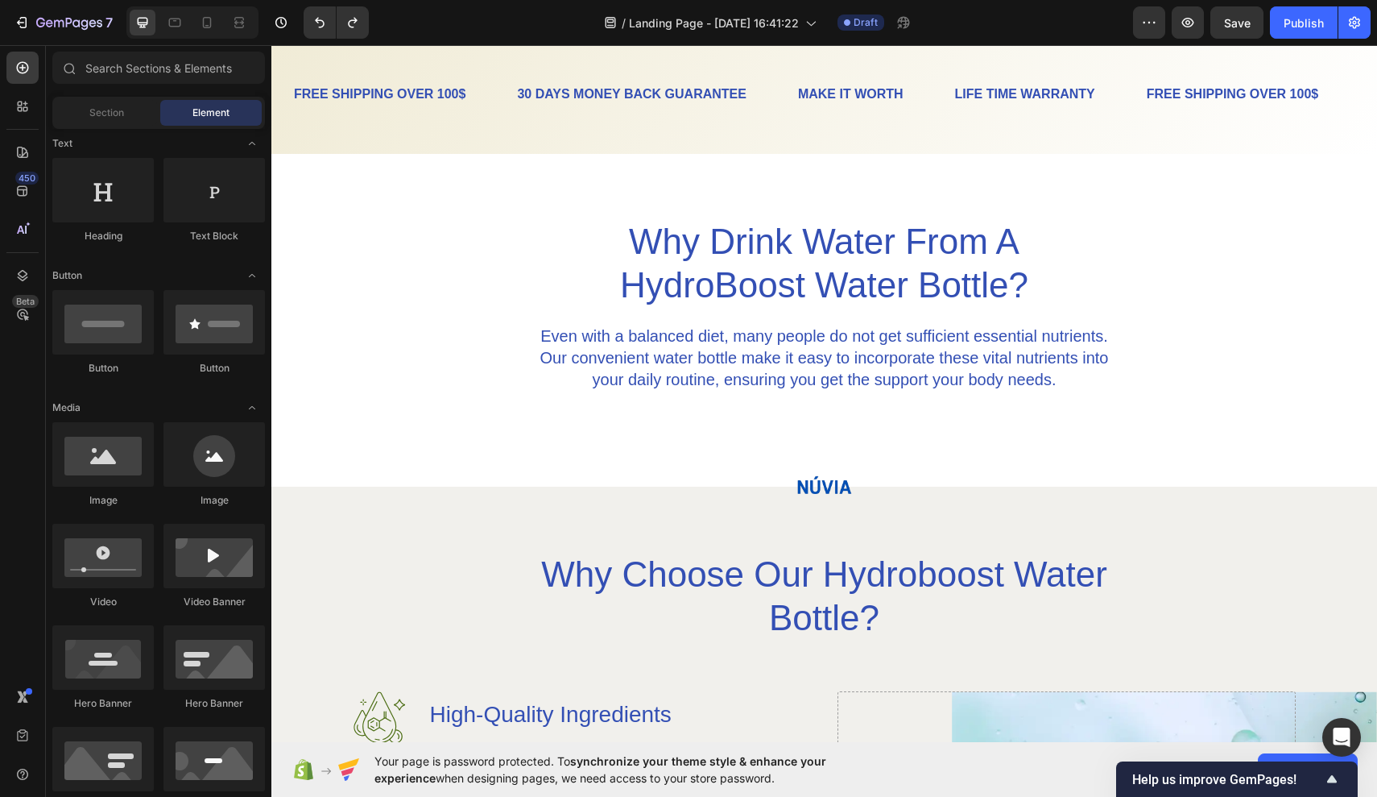
scroll to position [634, 0]
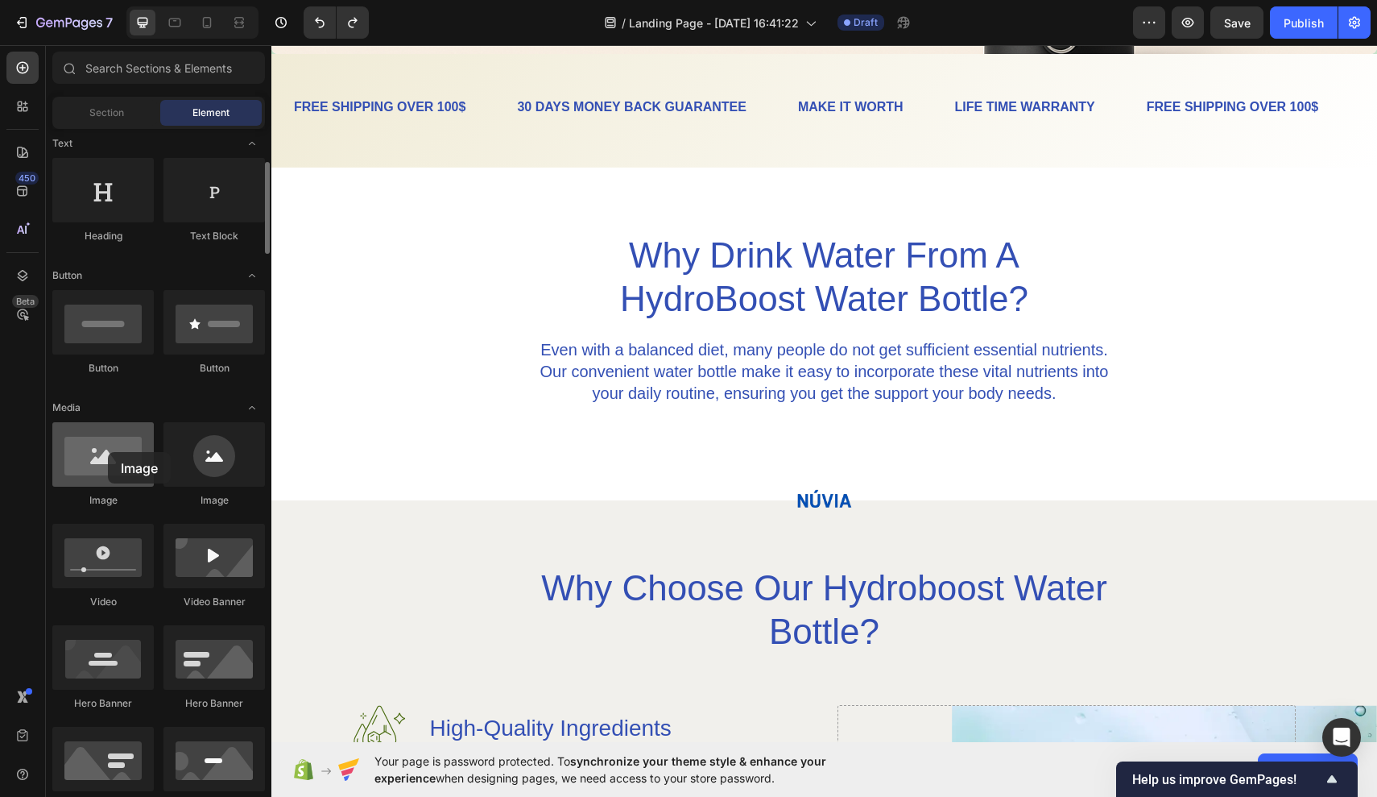
drag, startPoint x: 135, startPoint y: 457, endPoint x: 105, endPoint y: 451, distance: 31.1
click at [104, 451] on div at bounding box center [102, 454] width 101 height 64
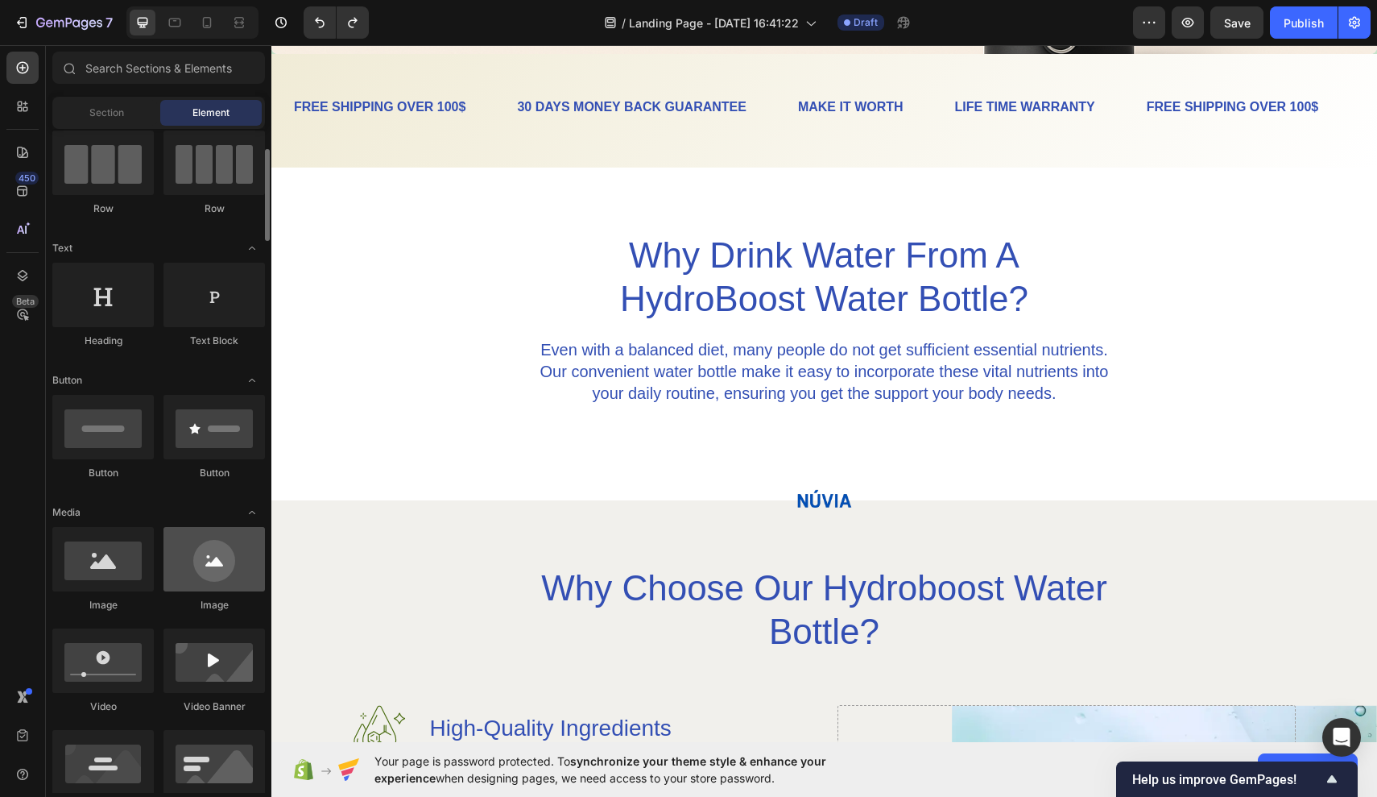
scroll to position [137, 0]
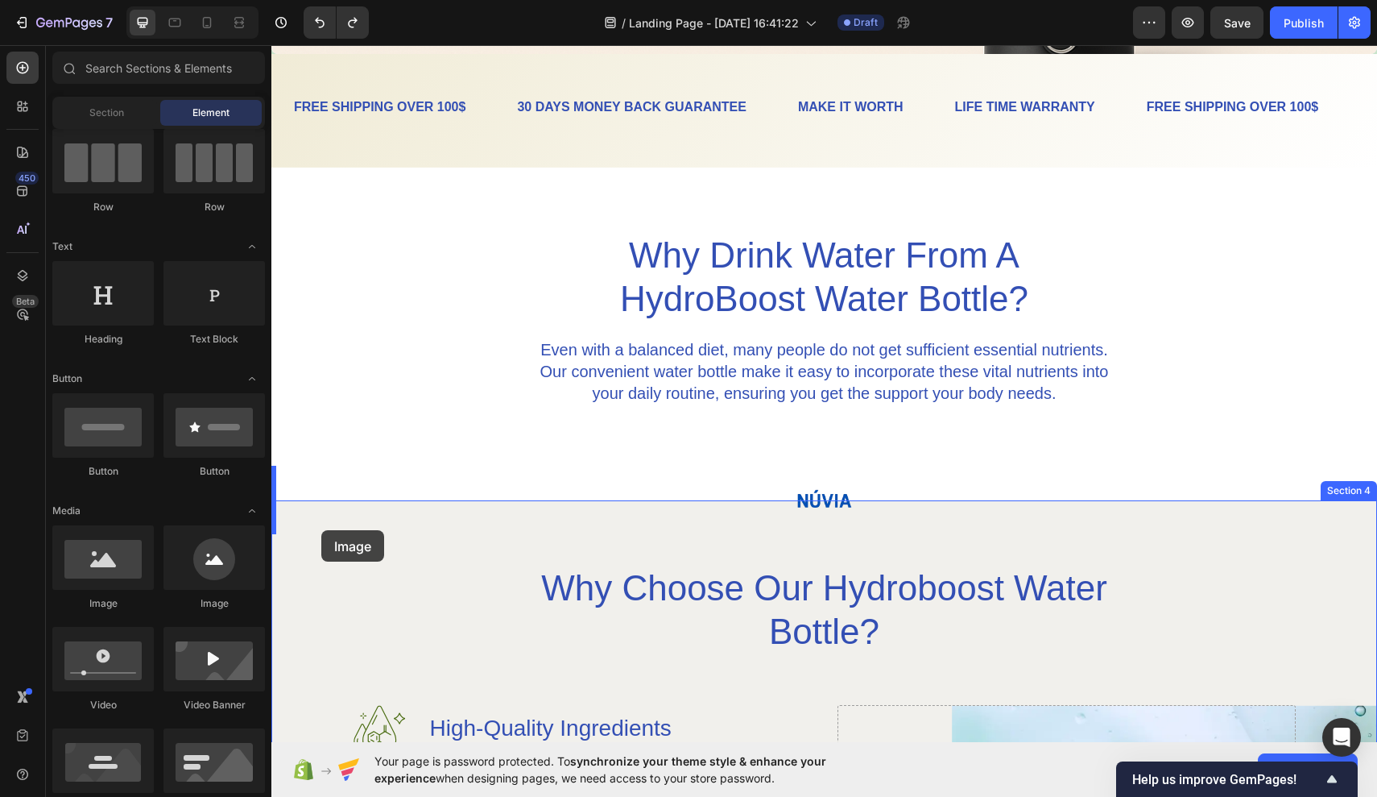
drag, startPoint x: 369, startPoint y: 589, endPoint x: 319, endPoint y: 530, distance: 77.1
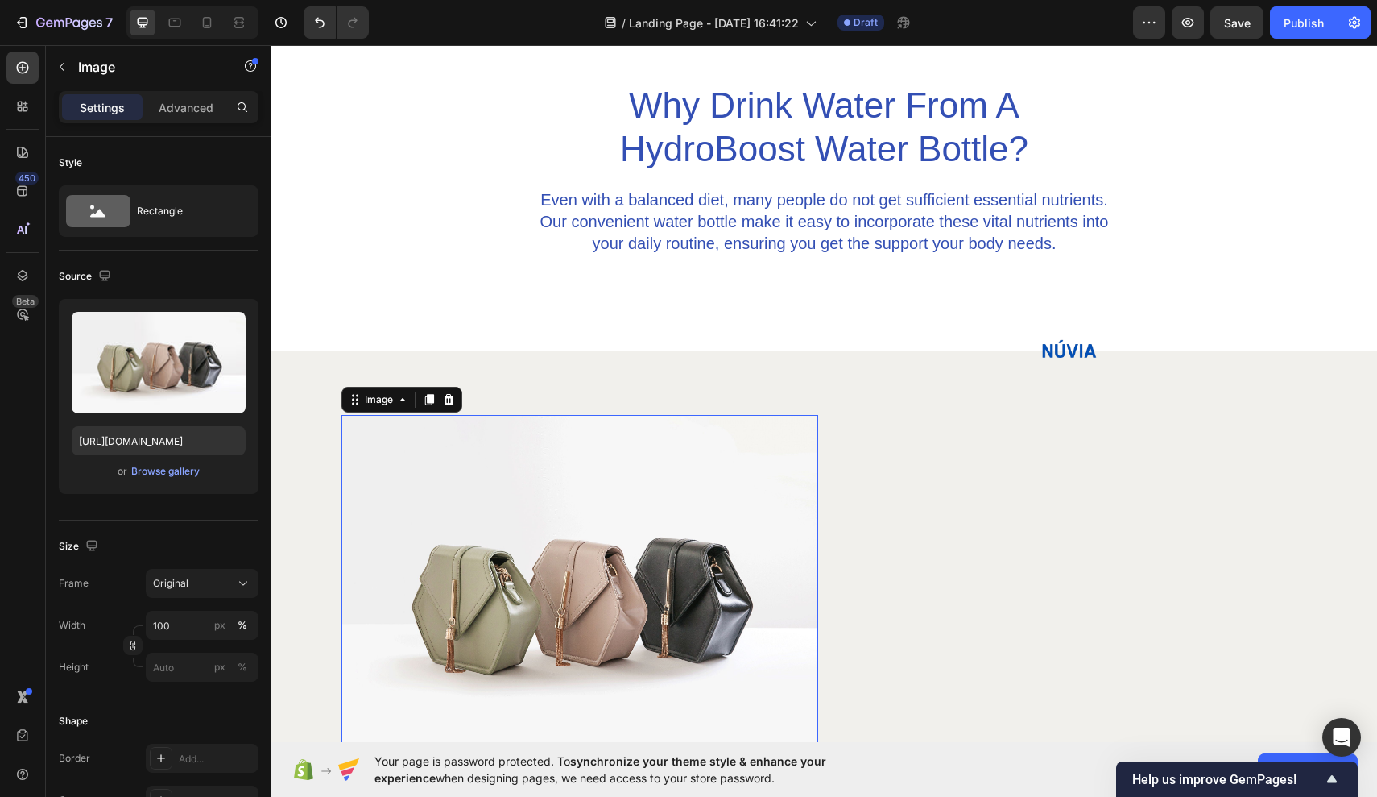
scroll to position [872, 0]
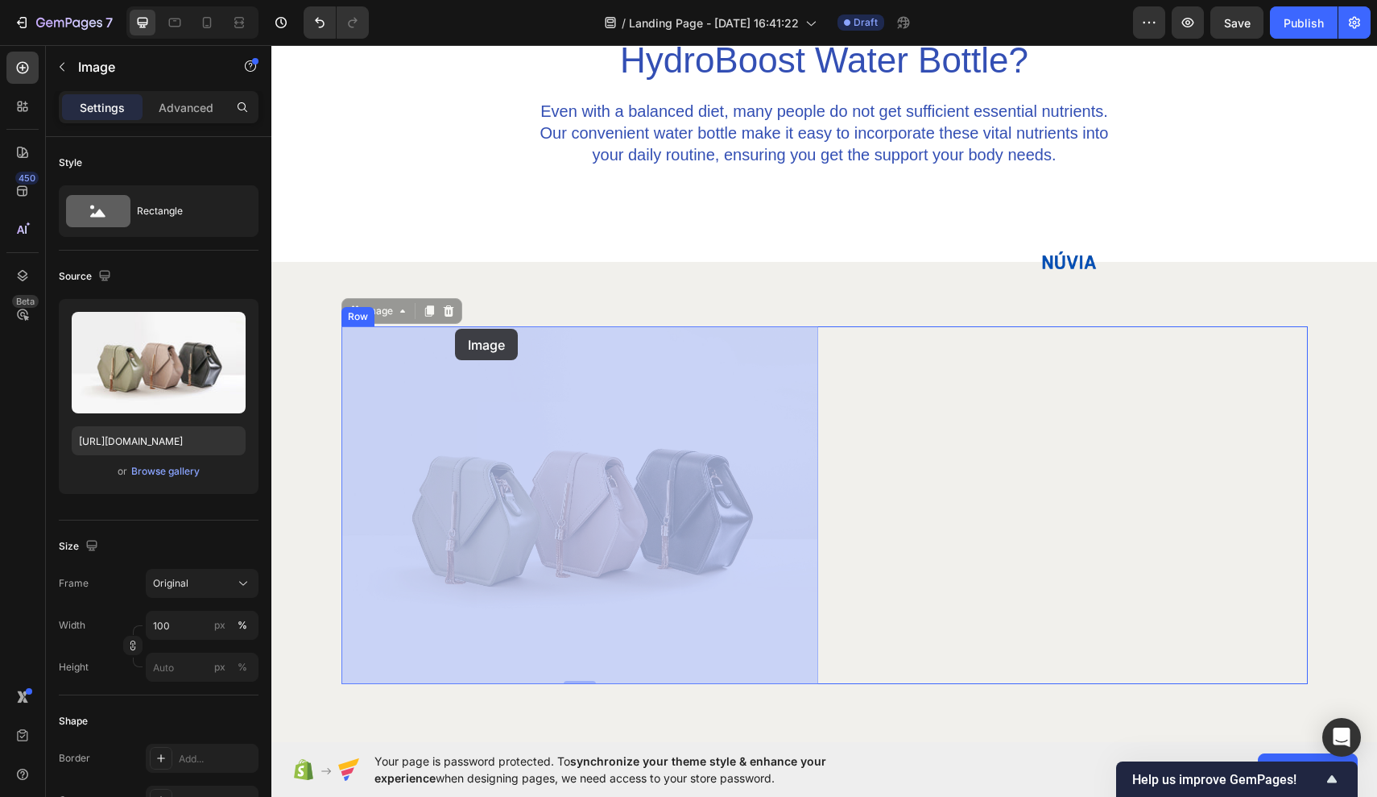
drag, startPoint x: 640, startPoint y: 481, endPoint x: 447, endPoint y: 323, distance: 249.0
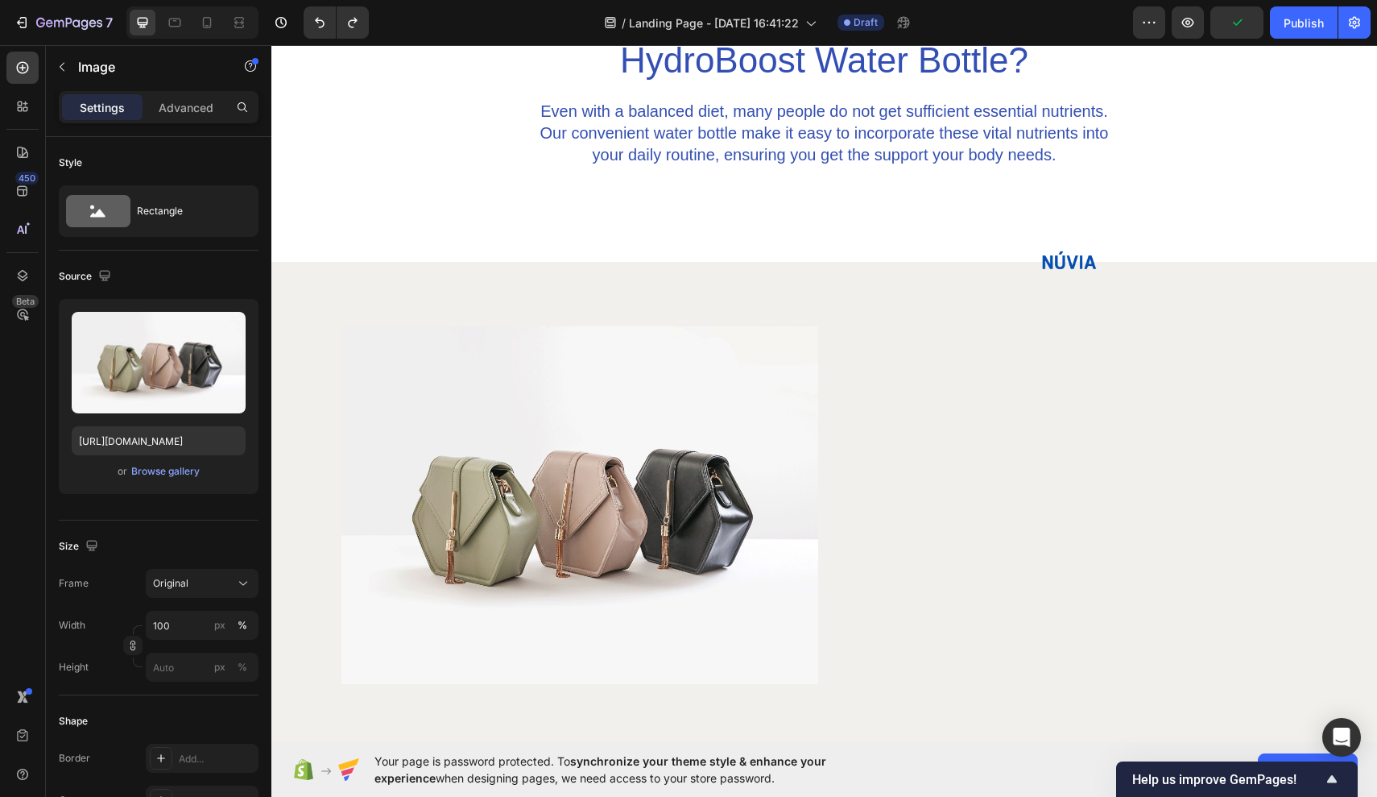
click at [578, 466] on img at bounding box center [580, 505] width 477 height 358
click at [615, 454] on img at bounding box center [580, 505] width 477 height 358
click at [795, 462] on img at bounding box center [580, 505] width 477 height 358
click at [867, 462] on div "Image" at bounding box center [1069, 505] width 477 height 358
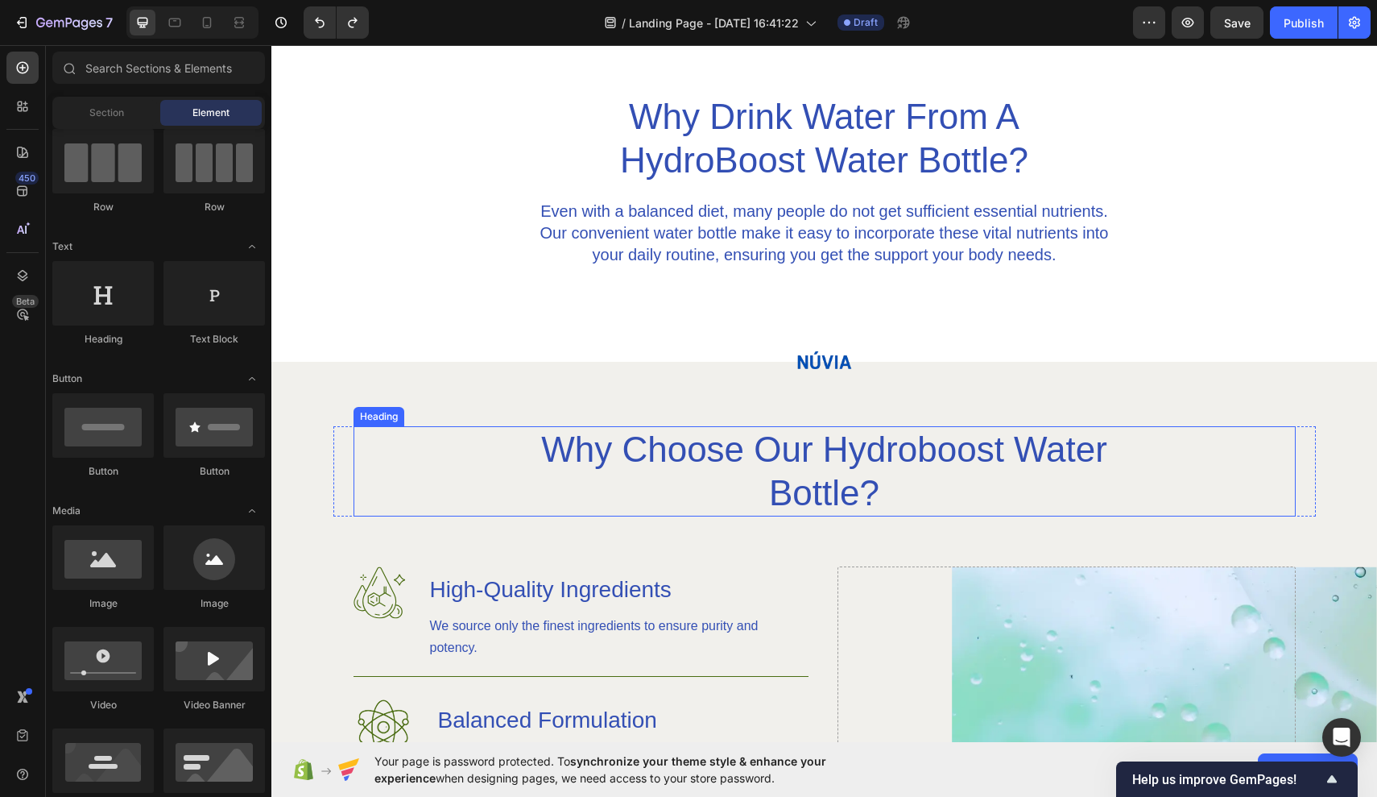
scroll to position [772, 0]
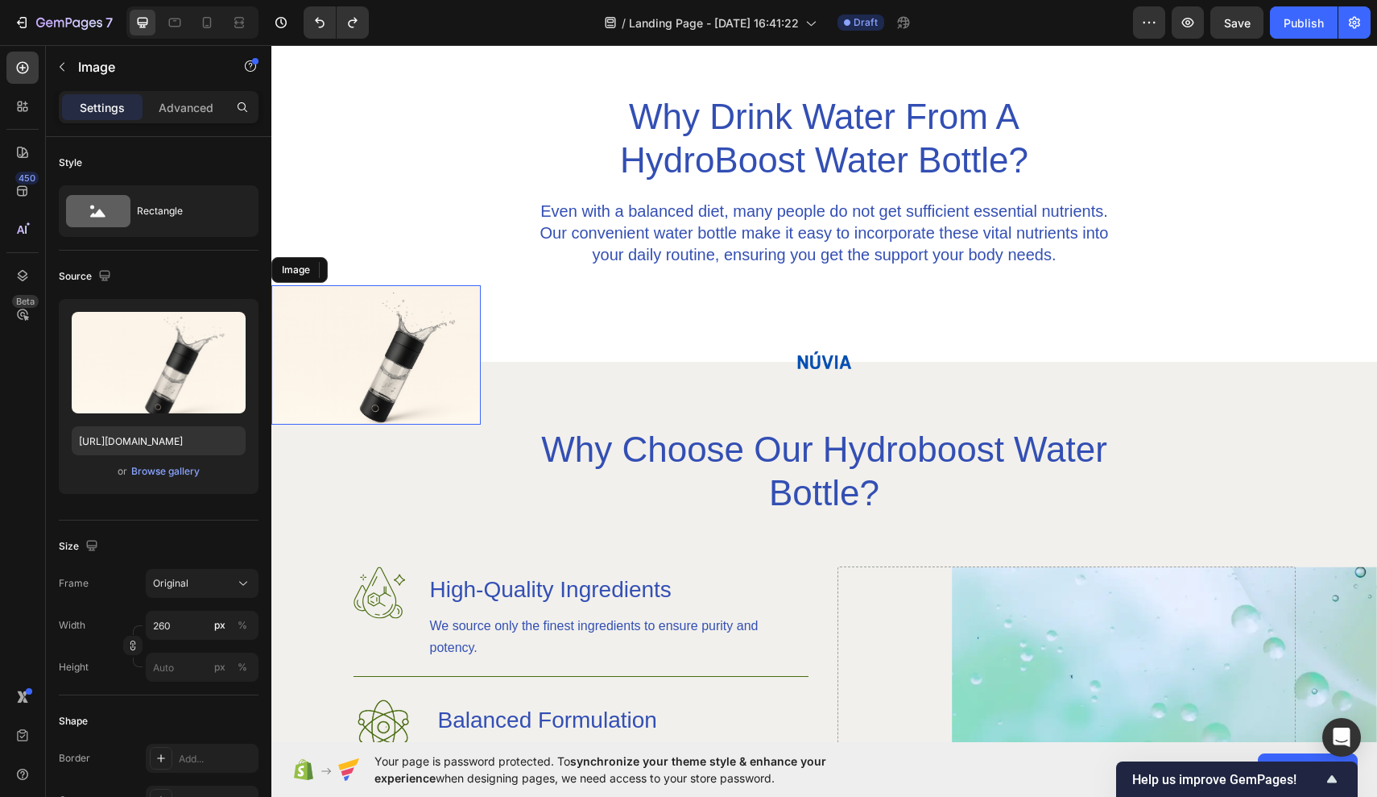
click at [437, 313] on img at bounding box center [375, 354] width 209 height 139
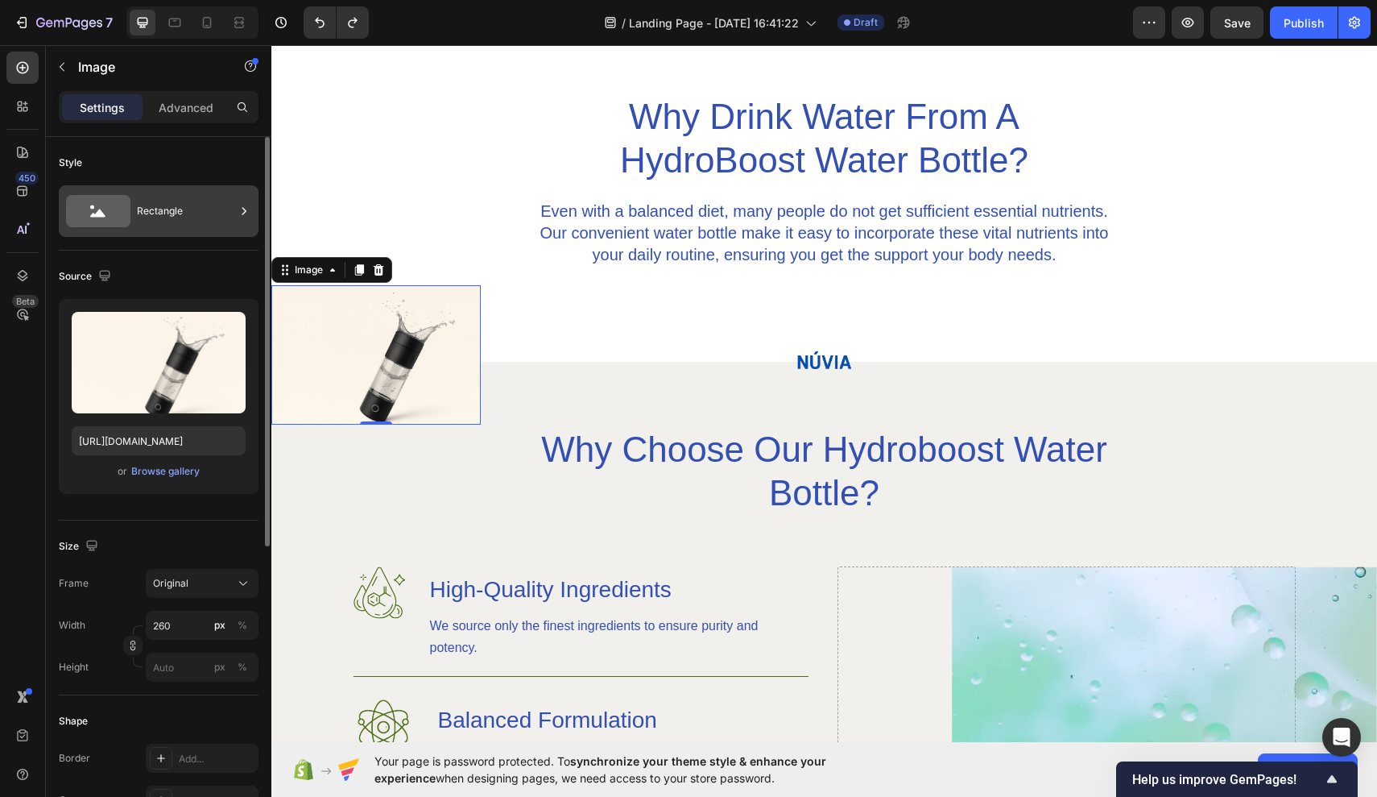
click at [162, 224] on div "Rectangle" at bounding box center [186, 211] width 98 height 37
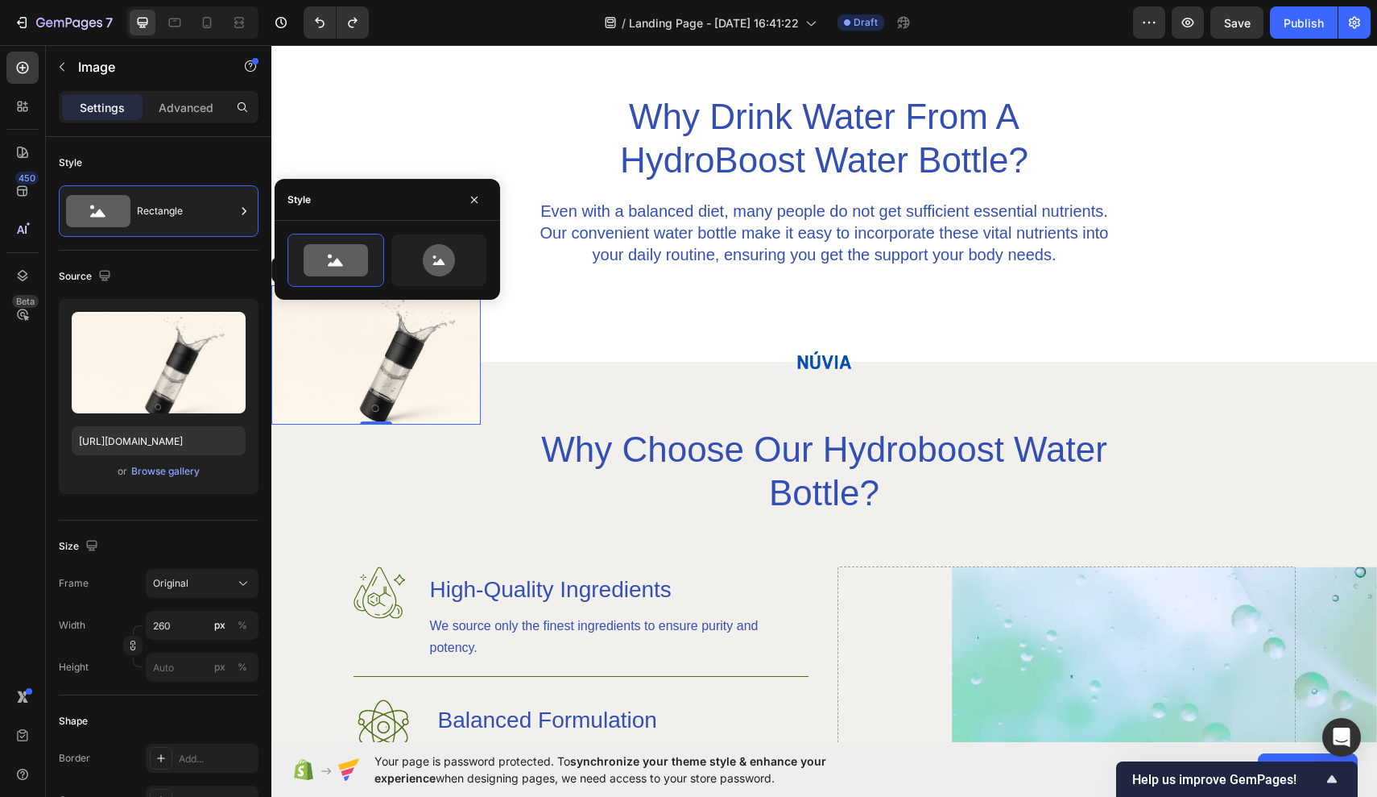
drag, startPoint x: 913, startPoint y: 429, endPoint x: 641, endPoint y: 383, distance: 276.0
click at [641, 383] on div at bounding box center [824, 362] width 1106 height 68
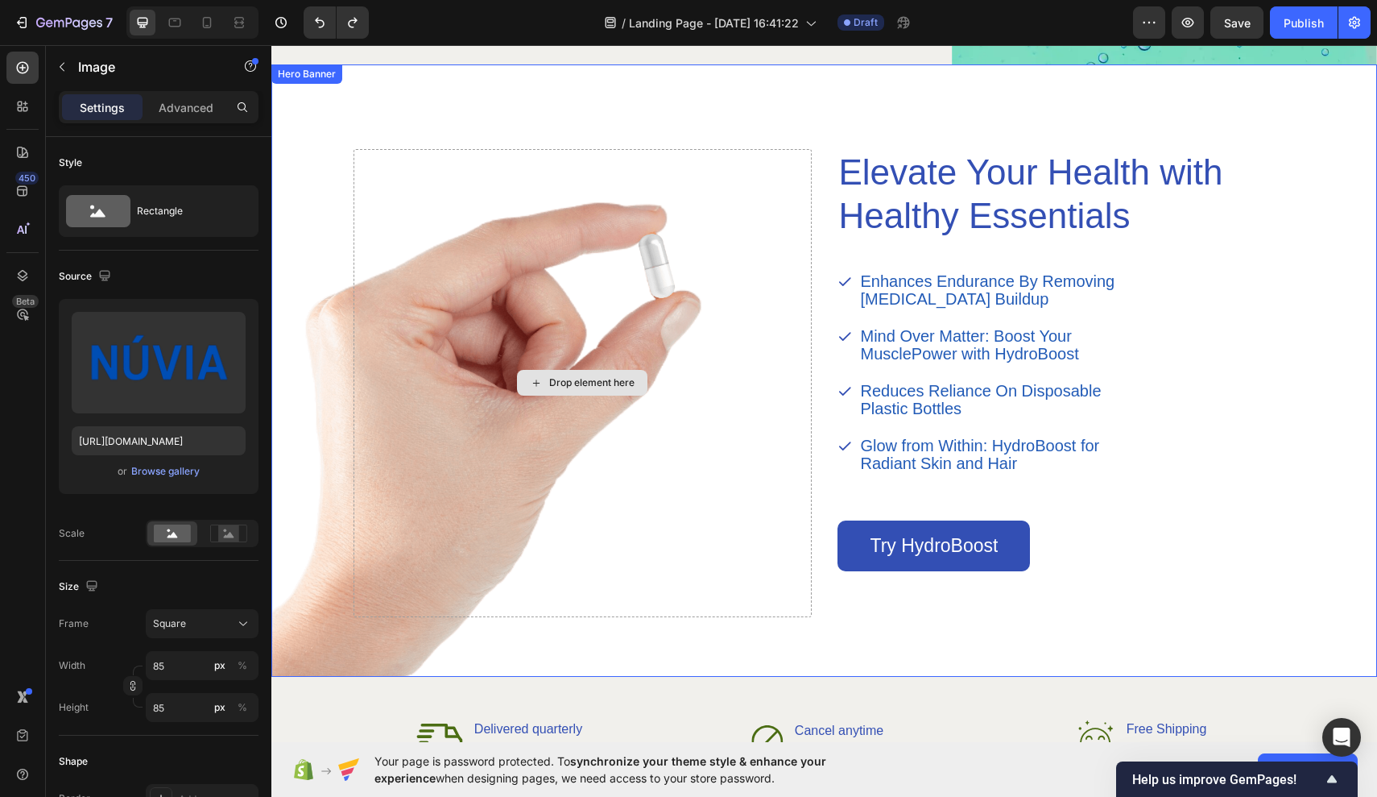
scroll to position [1773, 0]
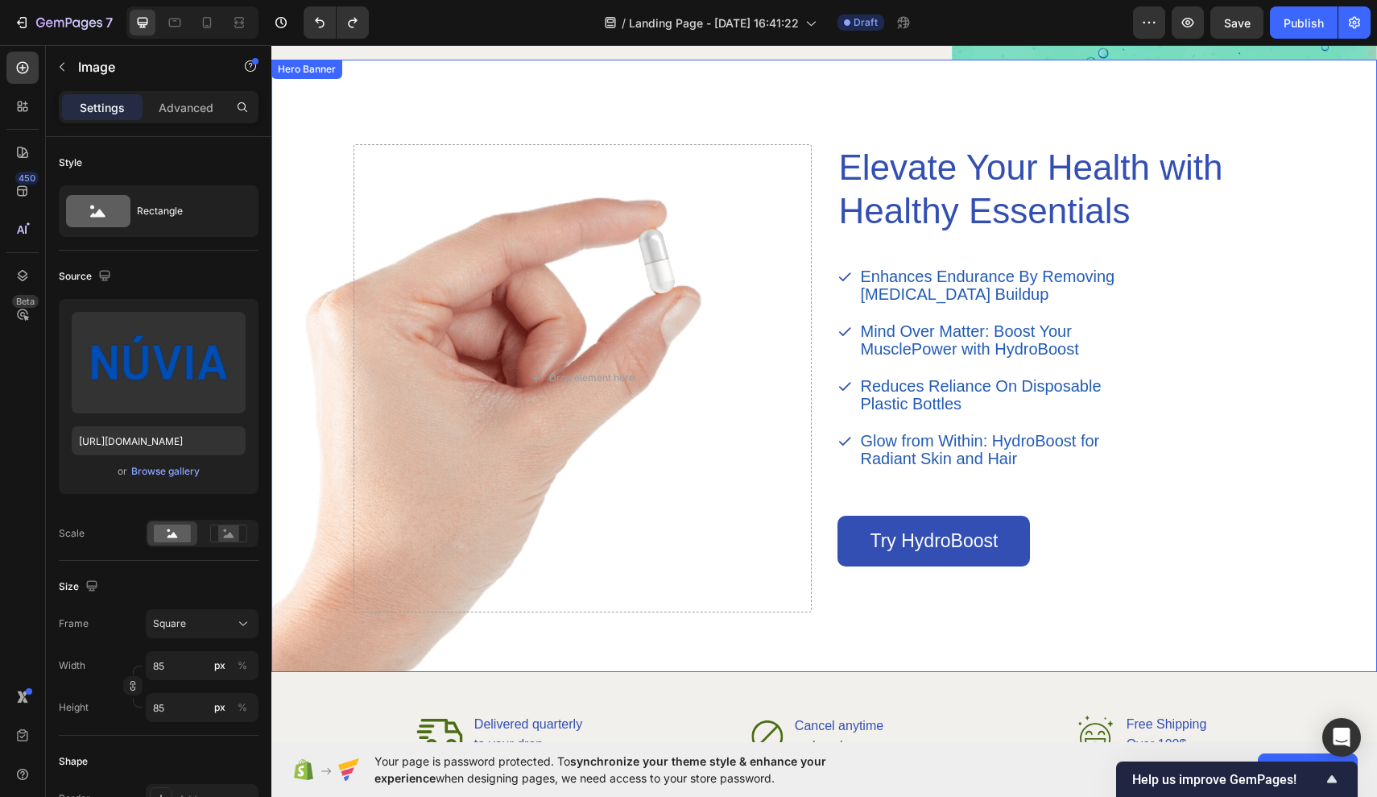
click at [325, 193] on div "Background Image" at bounding box center [824, 366] width 1106 height 612
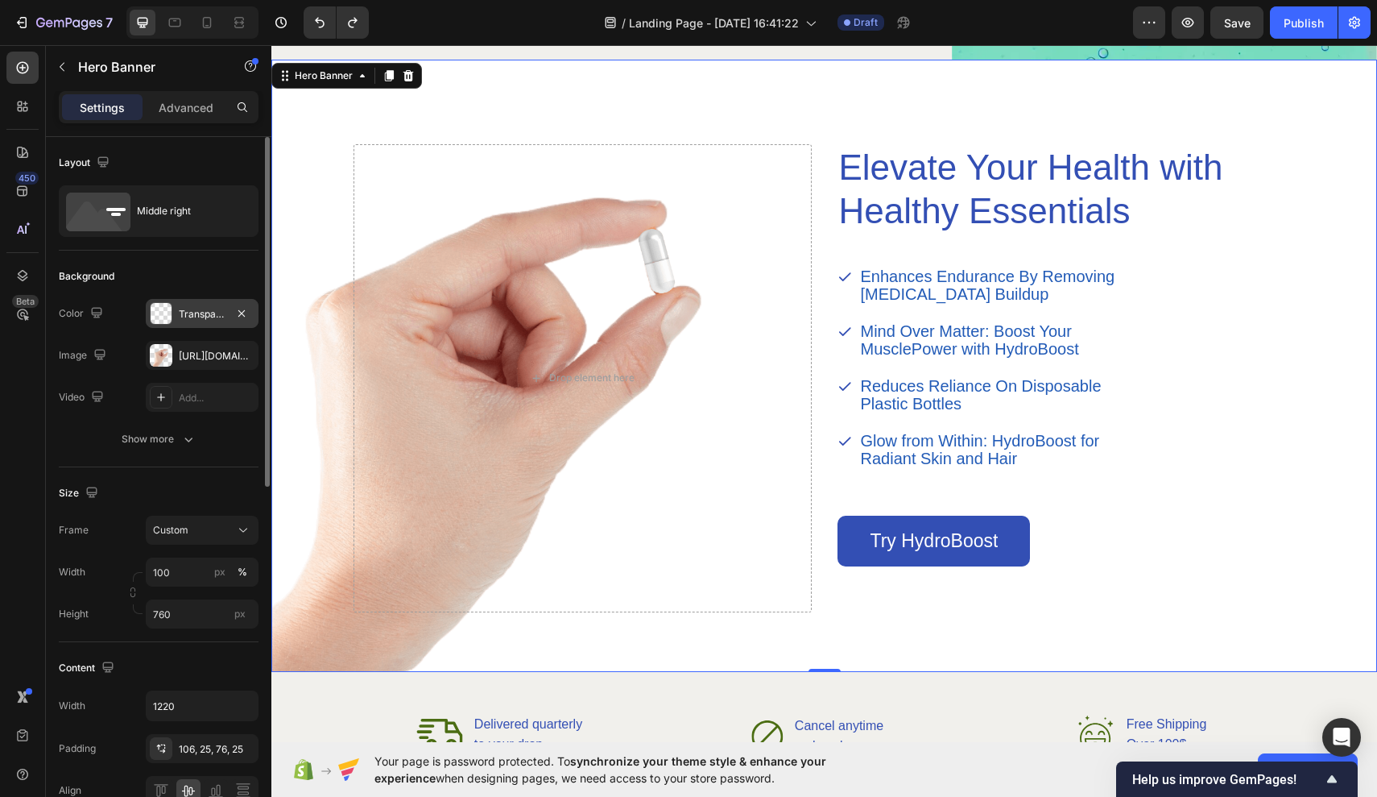
click at [188, 313] on div "Transparent" at bounding box center [202, 314] width 47 height 14
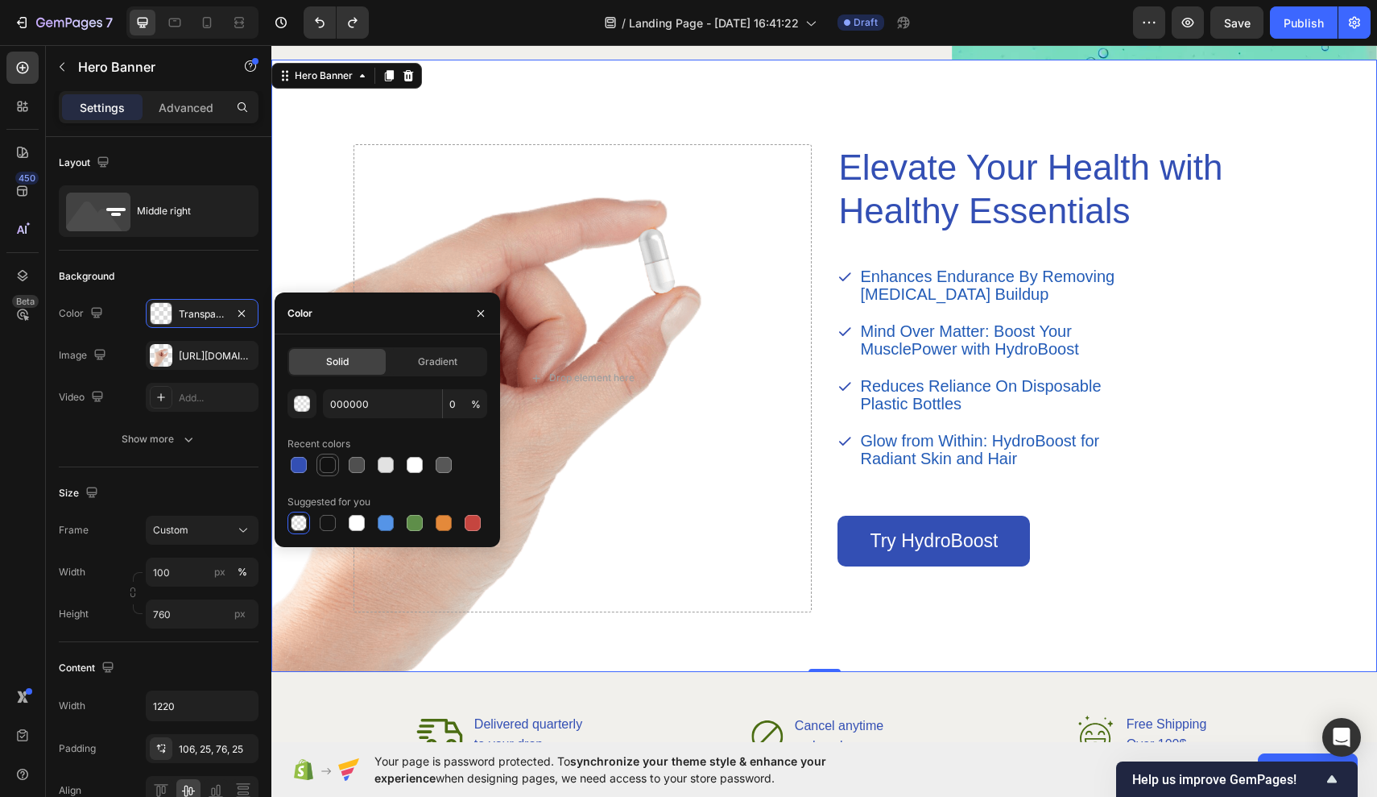
click at [329, 470] on div at bounding box center [328, 465] width 16 height 16
type input "121212"
type input "100"
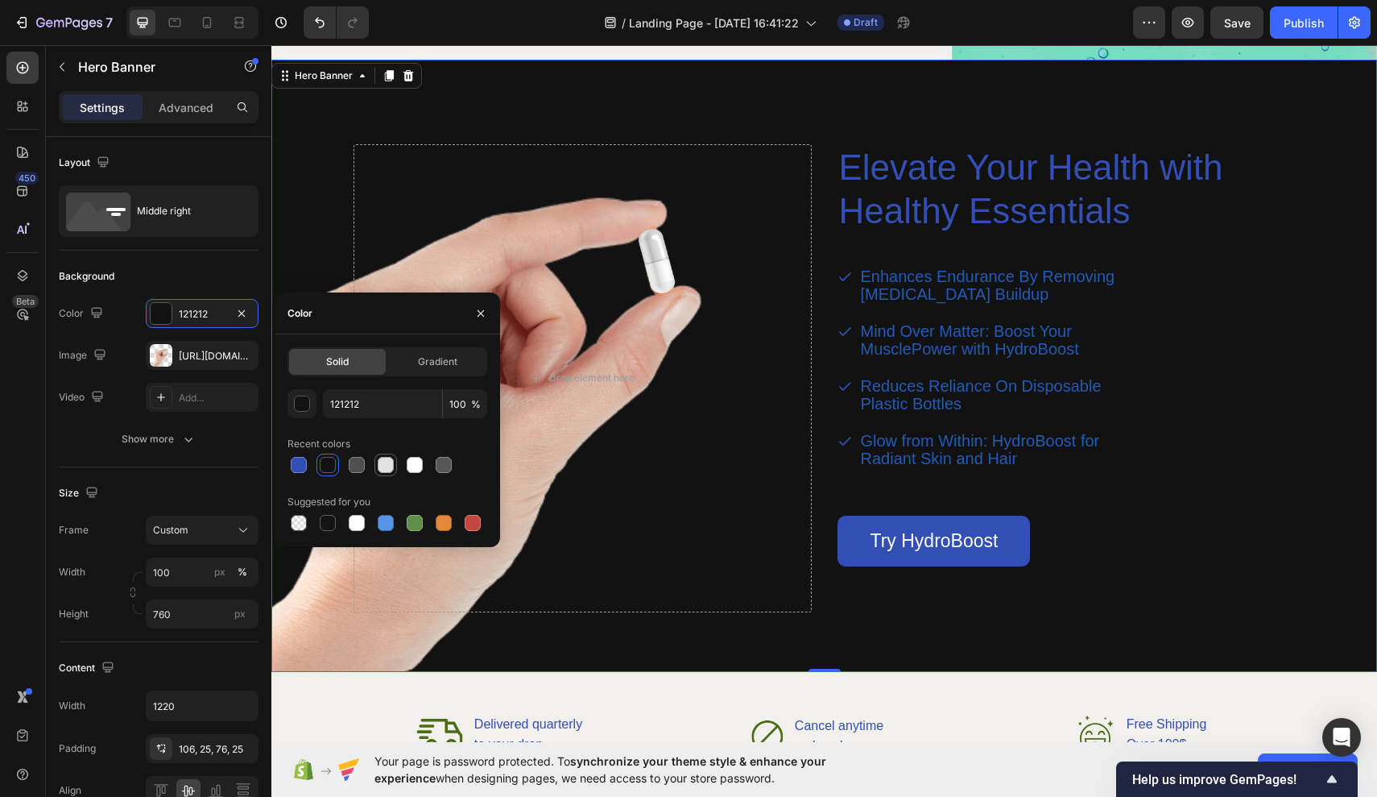
click at [386, 471] on div at bounding box center [386, 465] width 16 height 16
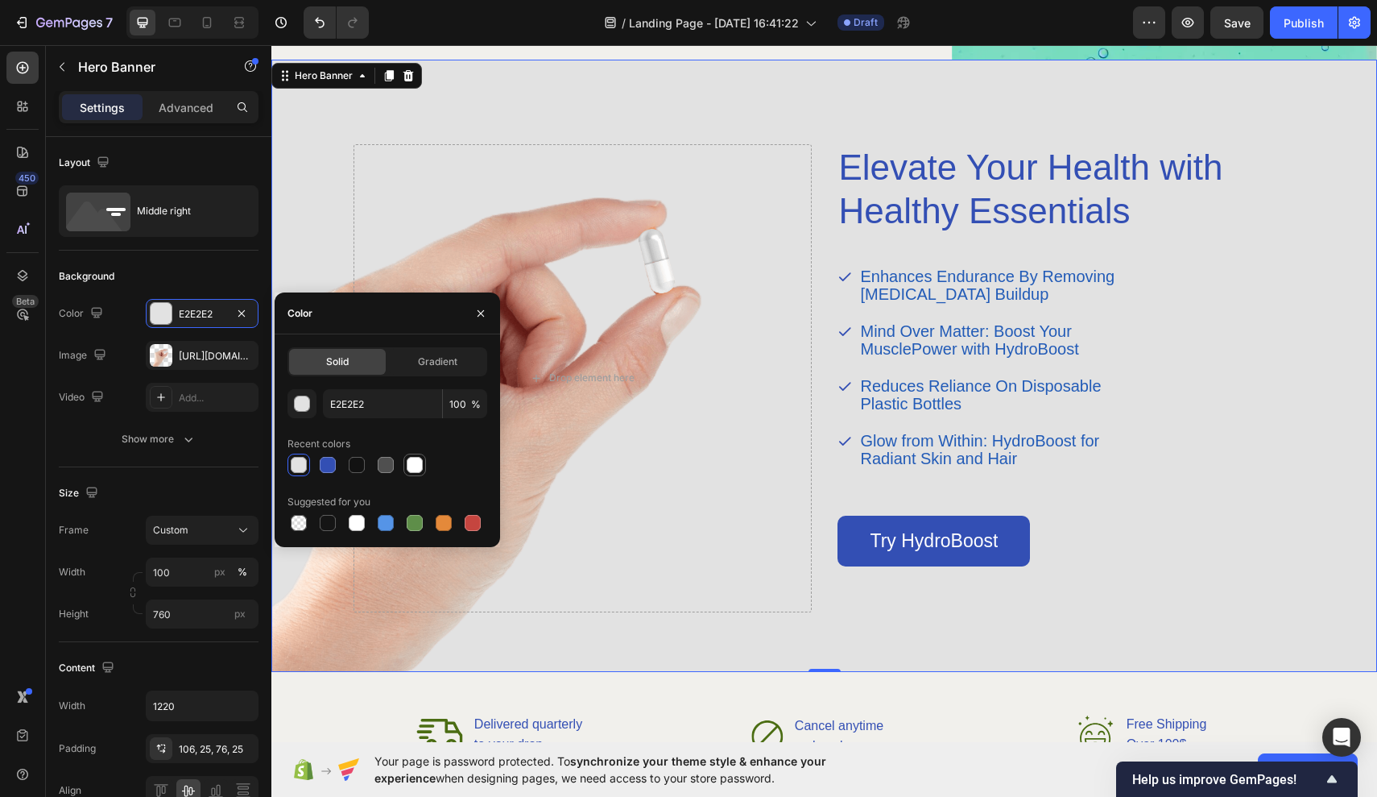
click at [416, 470] on div at bounding box center [415, 465] width 16 height 16
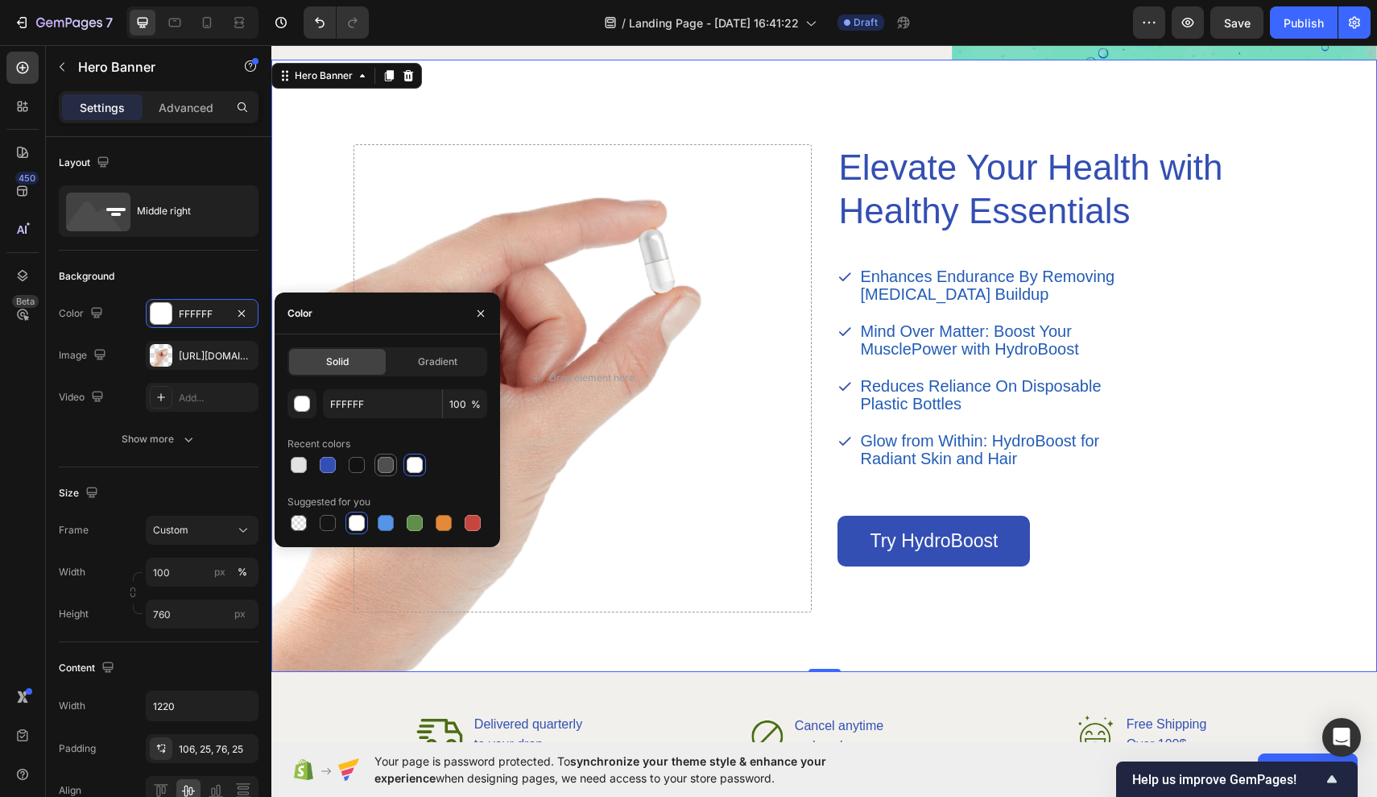
click at [392, 466] on div at bounding box center [386, 465] width 16 height 16
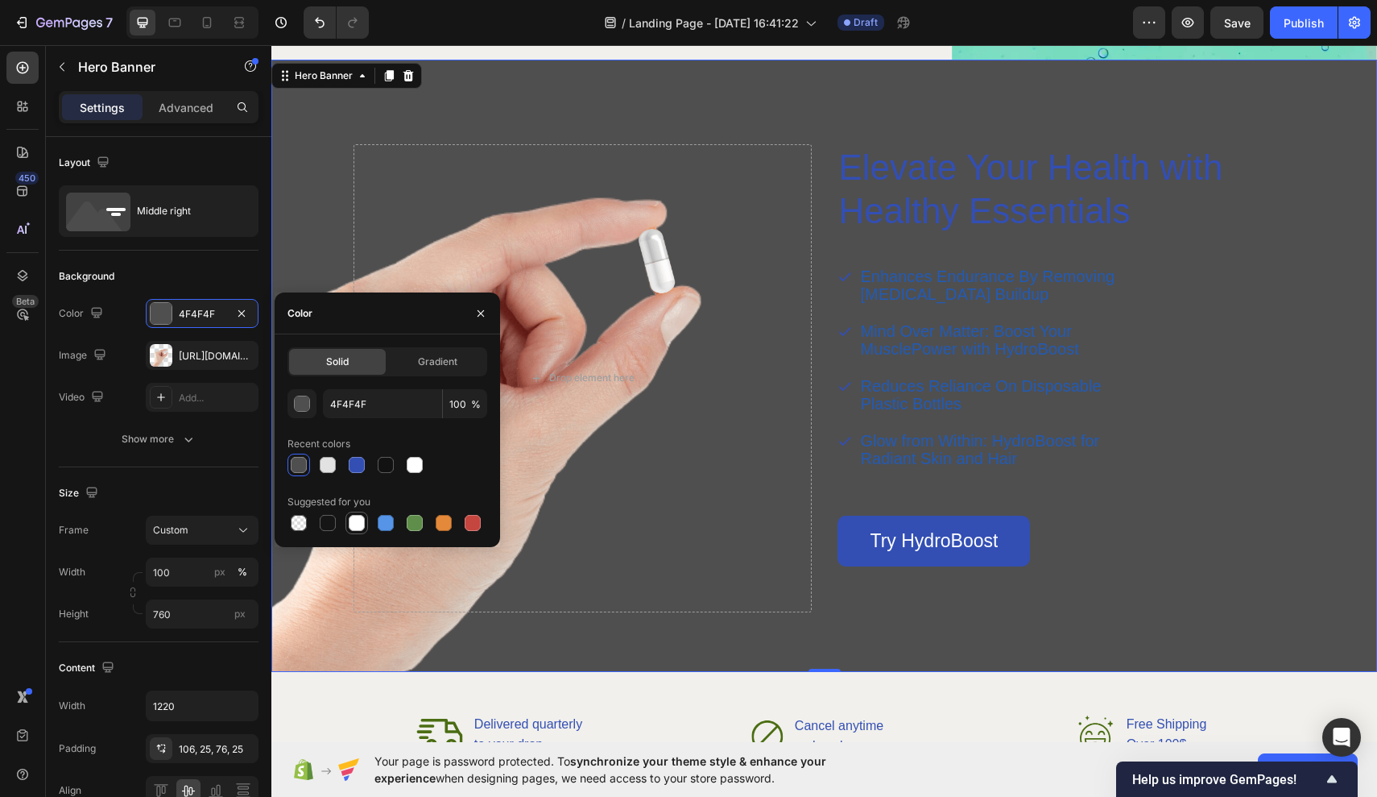
click at [362, 519] on div at bounding box center [357, 523] width 16 height 16
type input "FFFFFF"
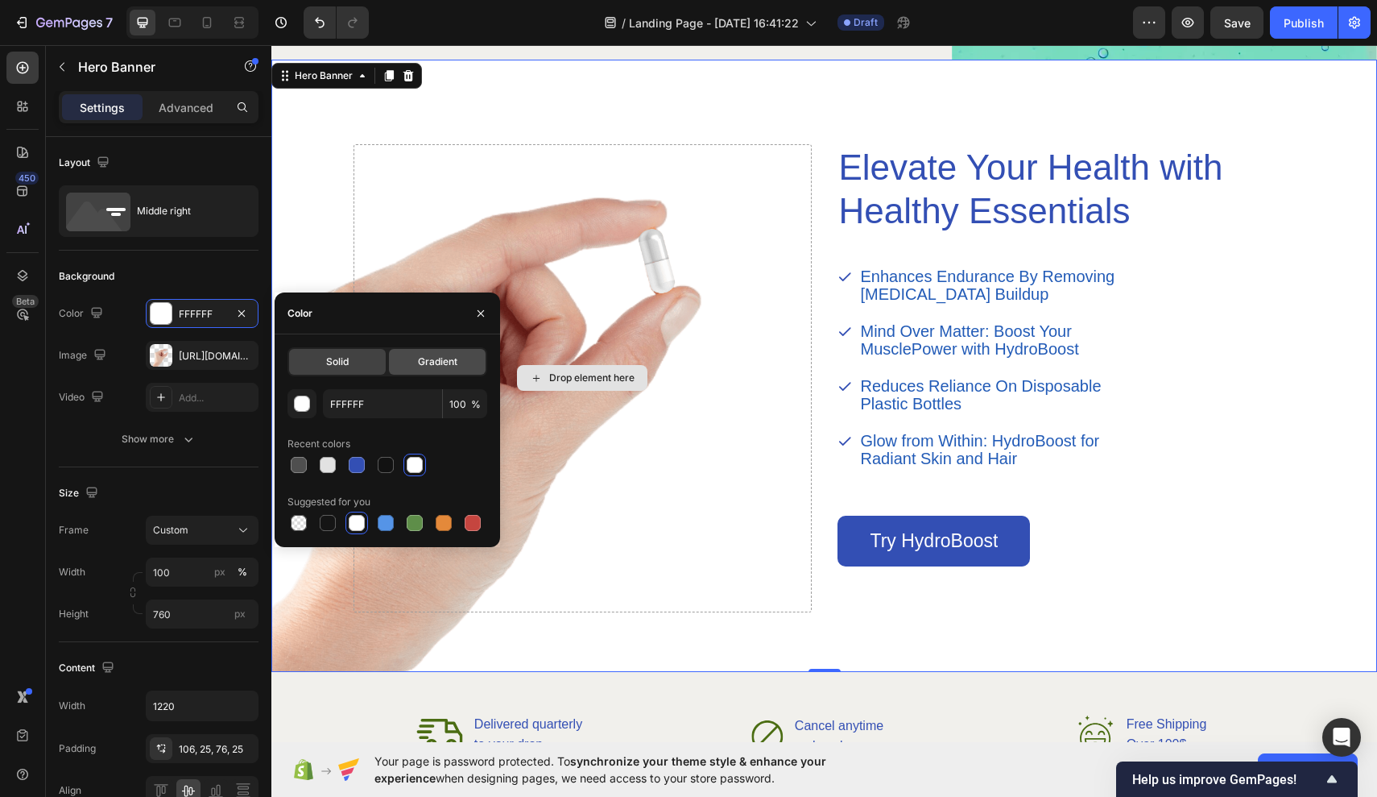
click at [458, 363] on div "Gradient" at bounding box center [437, 362] width 97 height 26
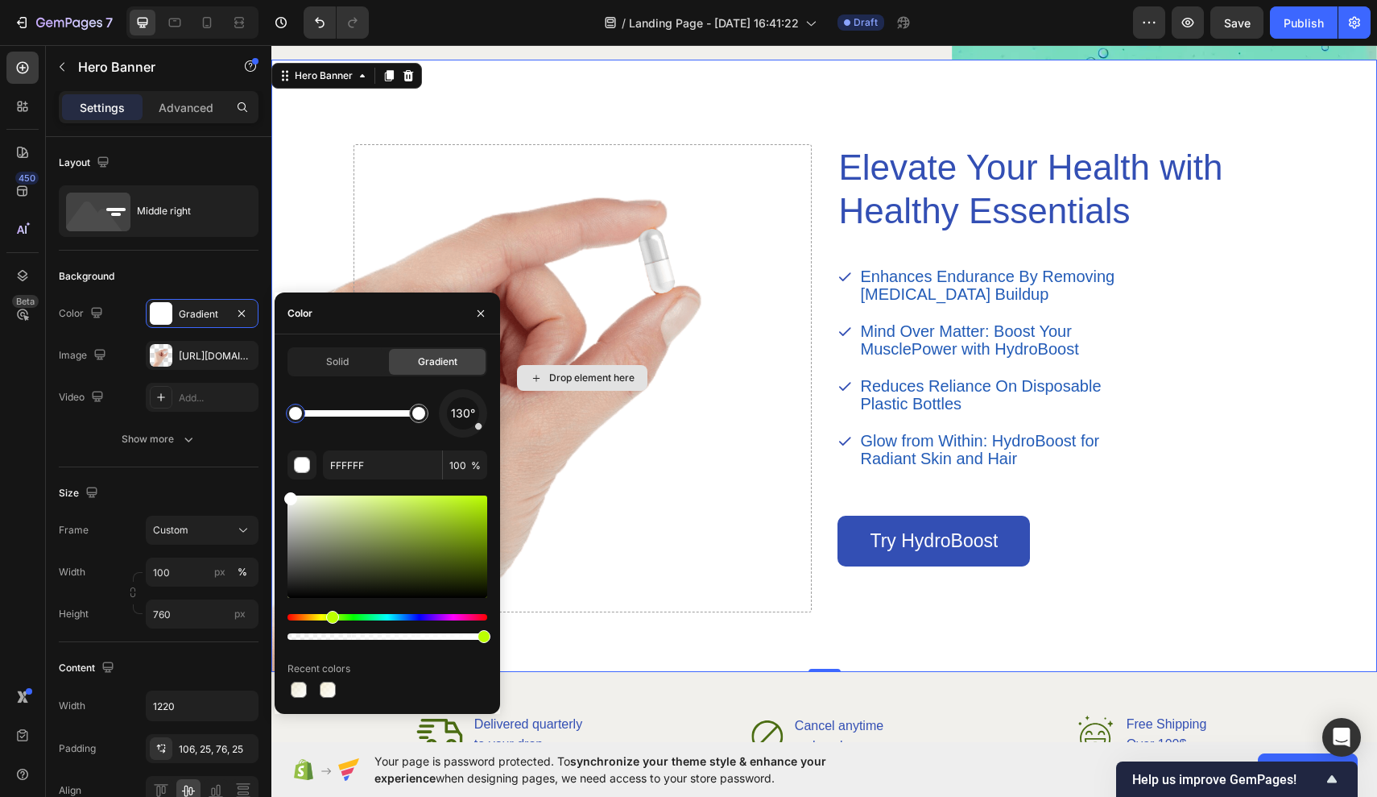
click at [330, 614] on div "Hue" at bounding box center [388, 617] width 200 height 6
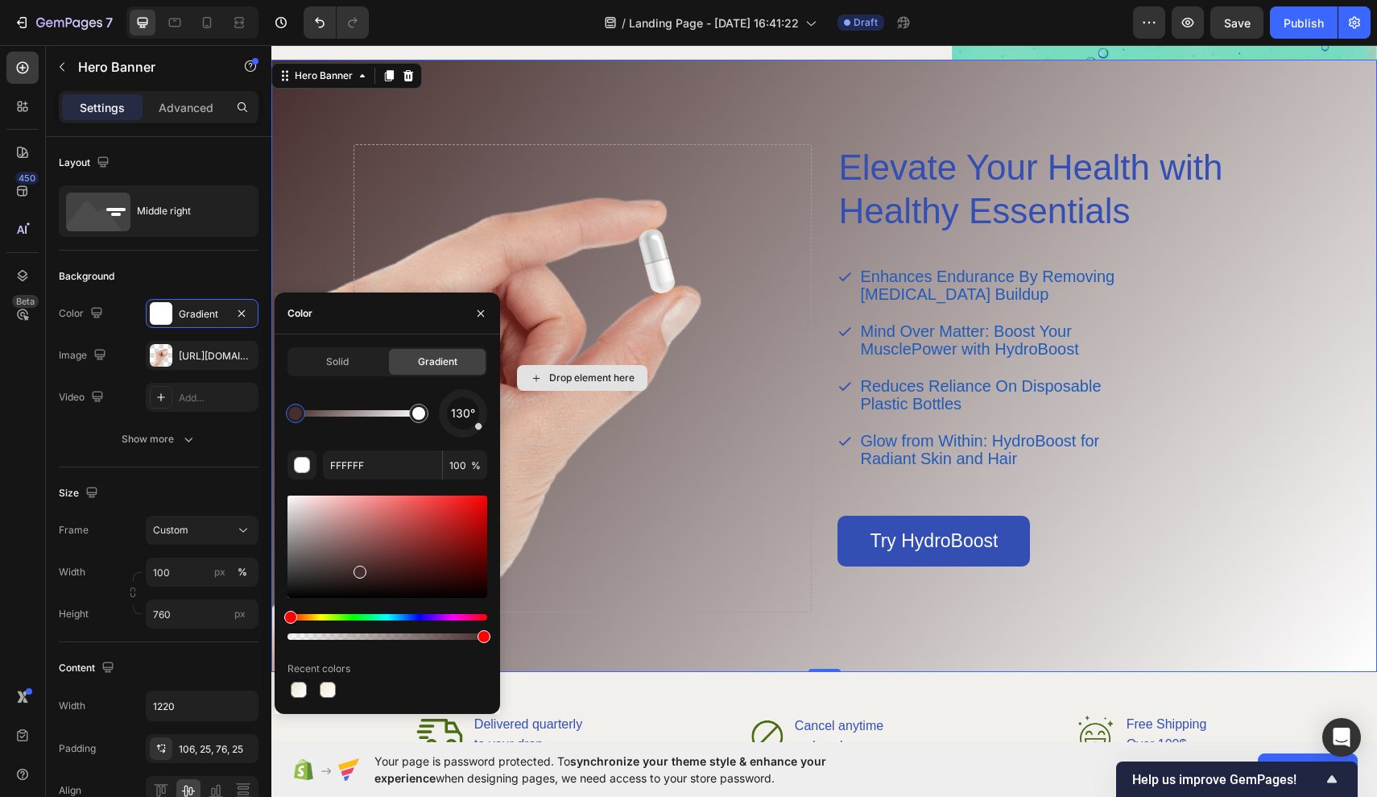
drag, startPoint x: 293, startPoint y: 503, endPoint x: 357, endPoint y: 566, distance: 89.4
click at [357, 566] on div at bounding box center [360, 571] width 13 height 13
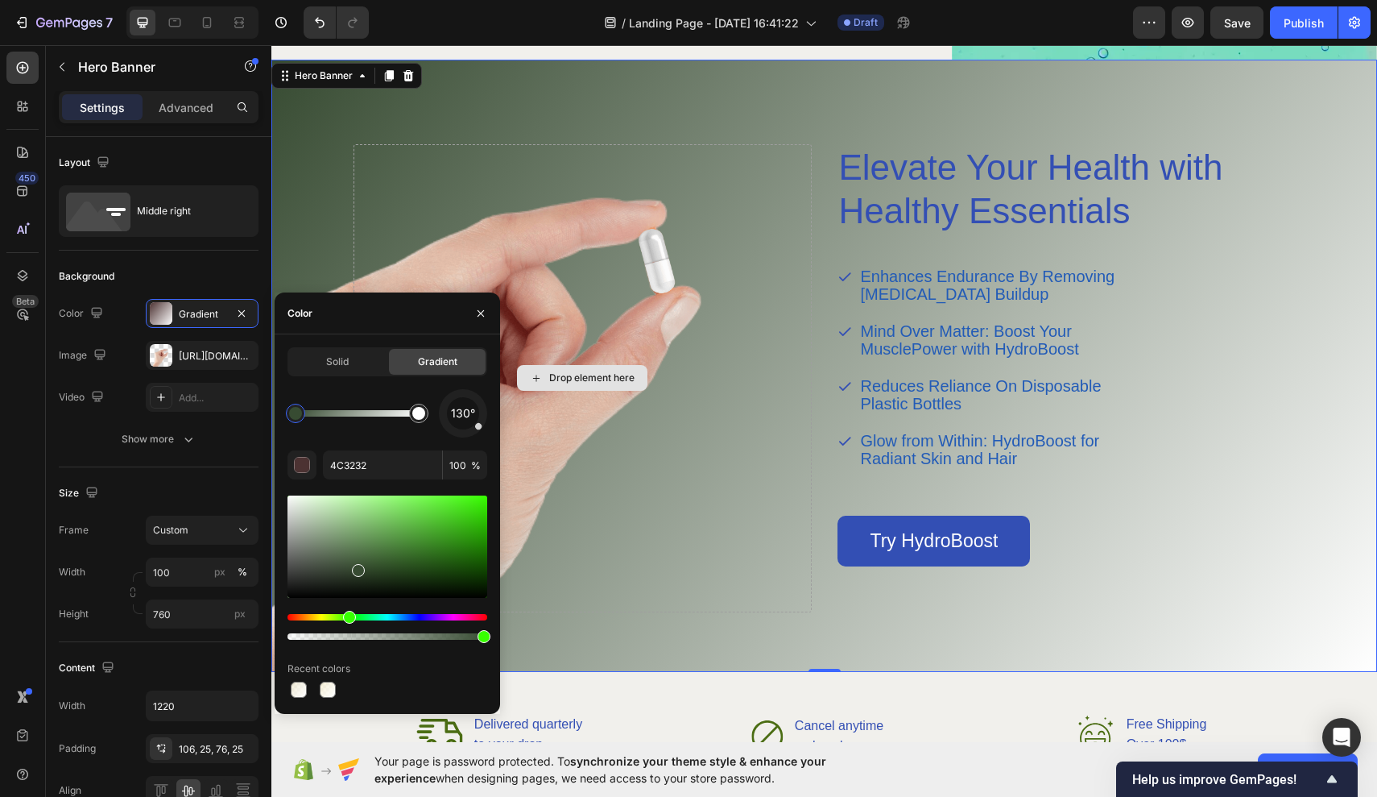
click at [347, 618] on div "Hue" at bounding box center [388, 617] width 200 height 6
click at [328, 617] on div "Hue" at bounding box center [388, 617] width 200 height 6
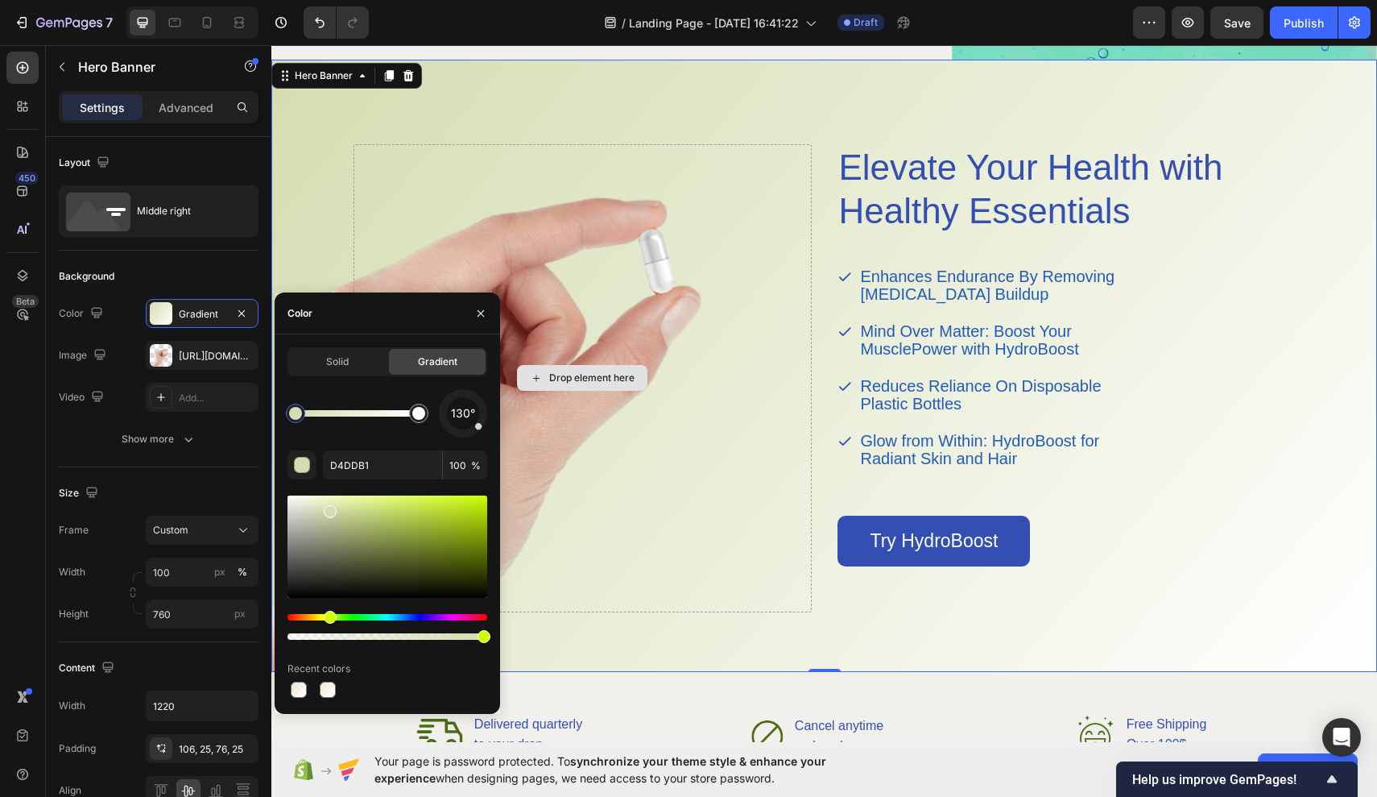
drag, startPoint x: 357, startPoint y: 576, endPoint x: 321, endPoint y: 508, distance: 76.4
click at [317, 615] on div "Hue" at bounding box center [388, 617] width 200 height 6
drag, startPoint x: 332, startPoint y: 515, endPoint x: 321, endPoint y: 508, distance: 13.0
click at [321, 508] on div at bounding box center [322, 511] width 13 height 13
type input "DDD9BA"
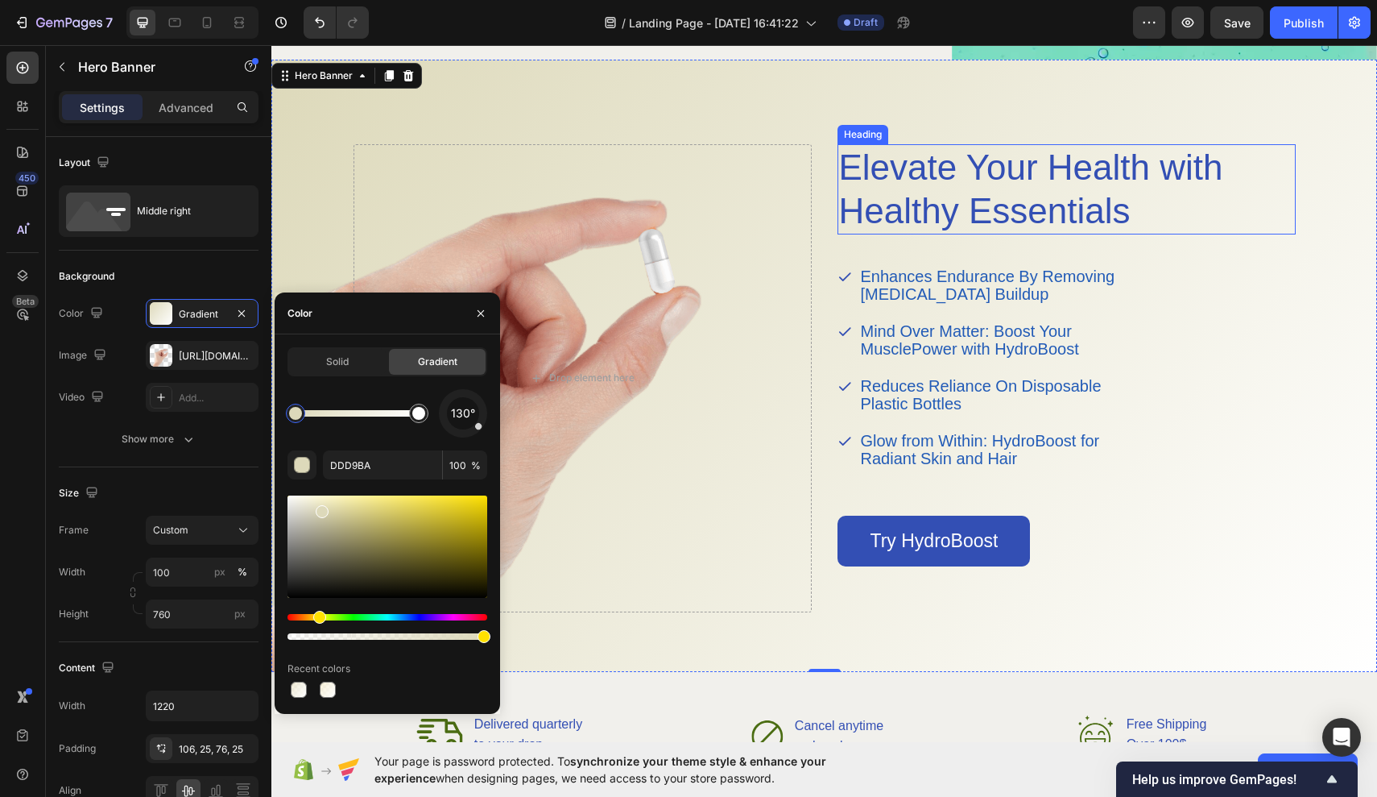
click at [1216, 232] on h2 "Elevate Your Health with Healthy Essentials" at bounding box center [1044, 189] width 412 height 90
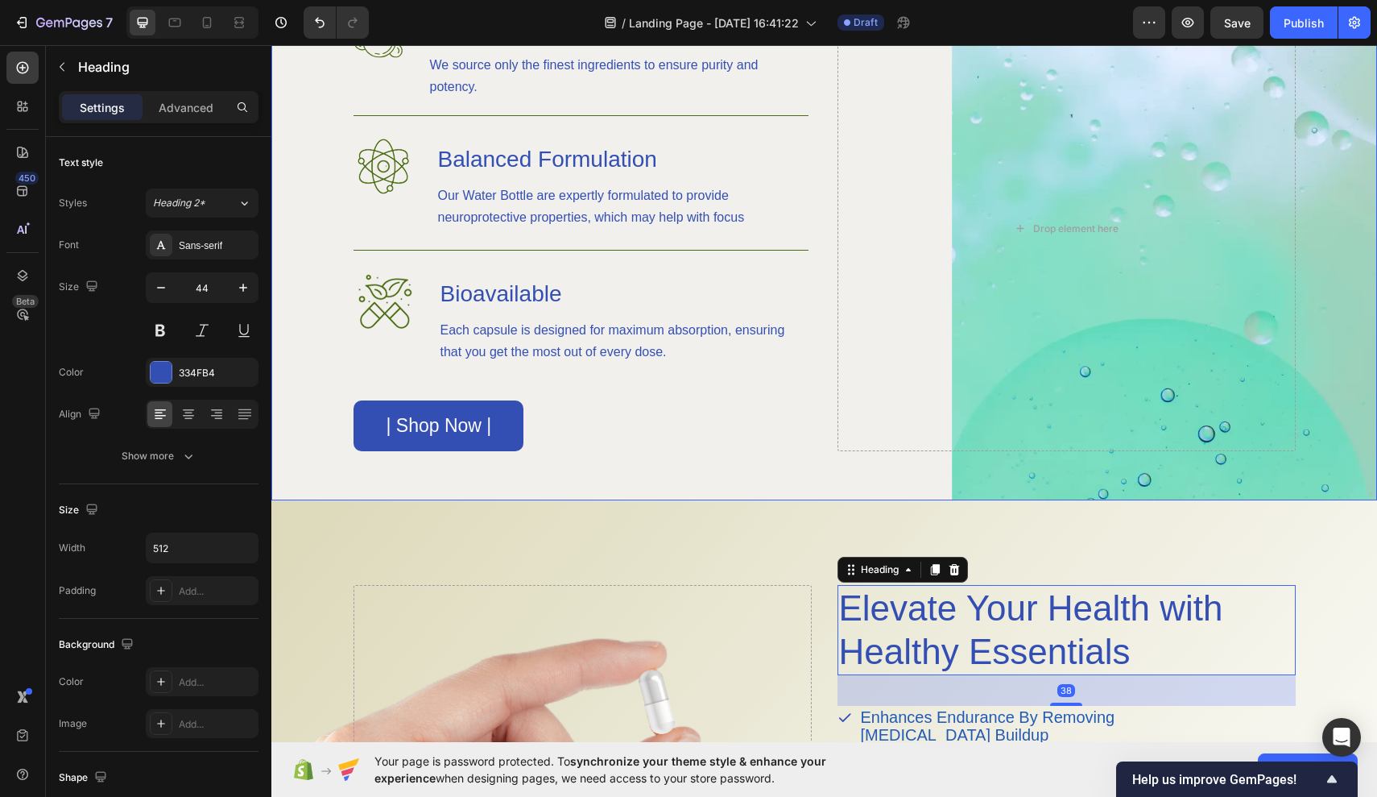
scroll to position [1287, 0]
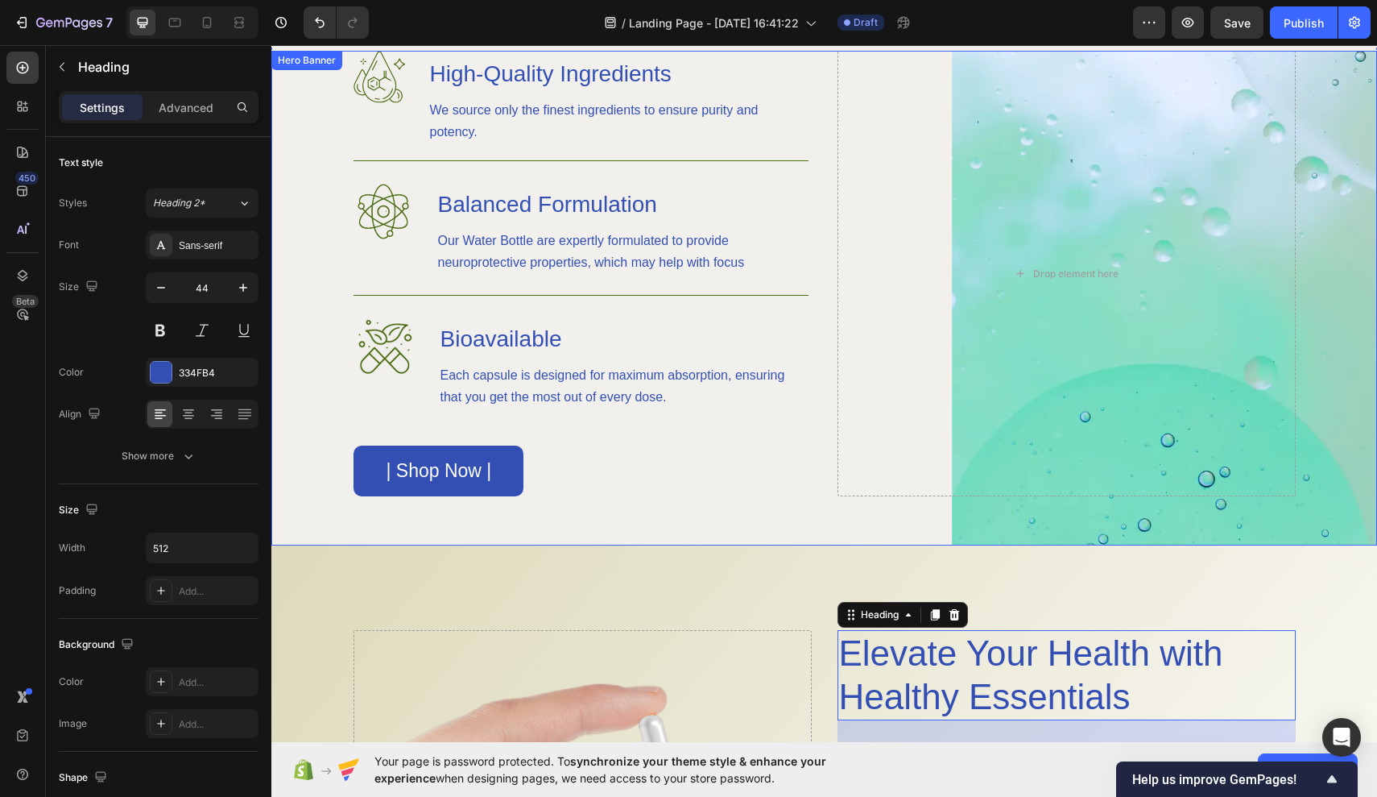
click at [290, 478] on div "Background Image" at bounding box center [824, 298] width 1106 height 495
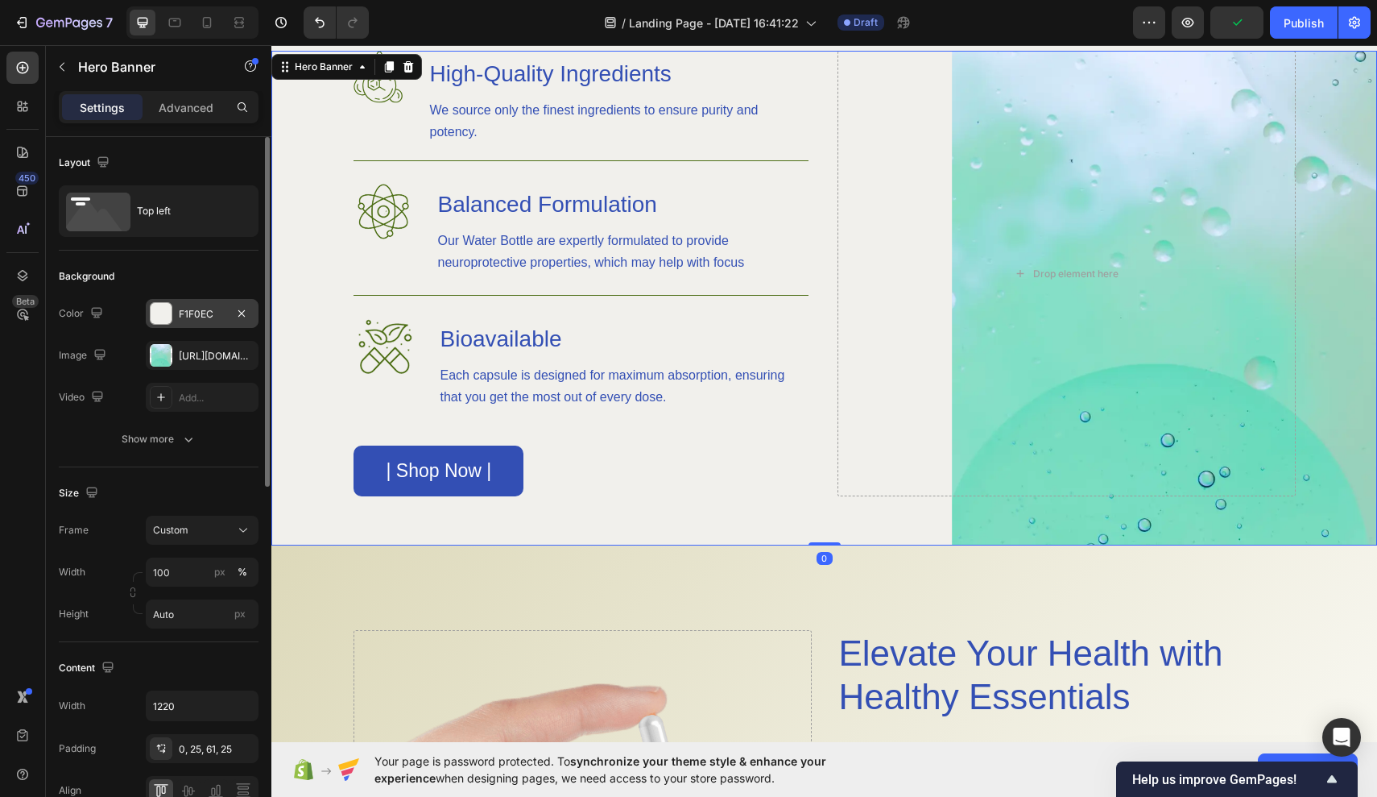
click at [192, 325] on div "F1F0EC" at bounding box center [202, 313] width 113 height 29
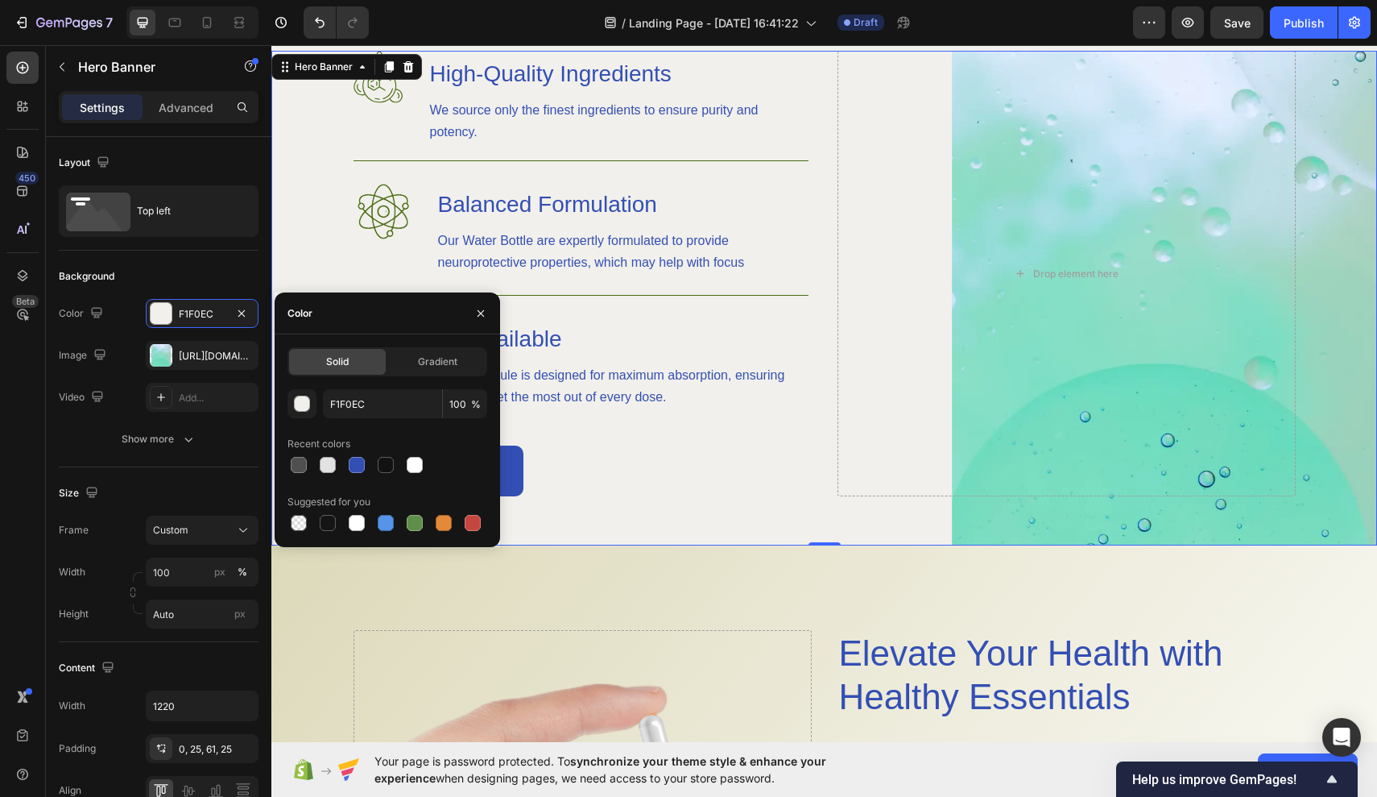
click at [317, 368] on div "Solid" at bounding box center [337, 362] width 97 height 26
click at [307, 404] on div "button" at bounding box center [303, 404] width 16 height 16
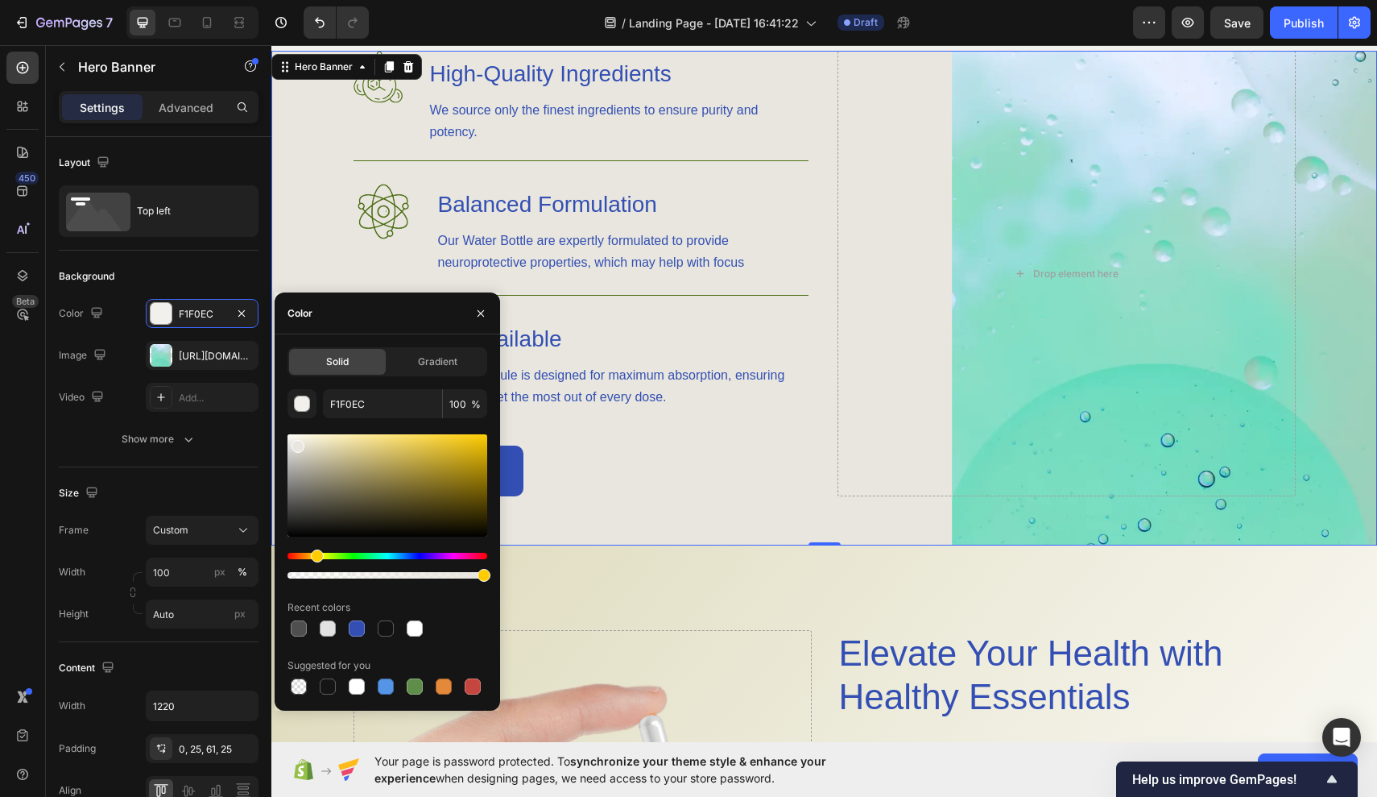
click at [296, 443] on div at bounding box center [298, 446] width 13 height 13
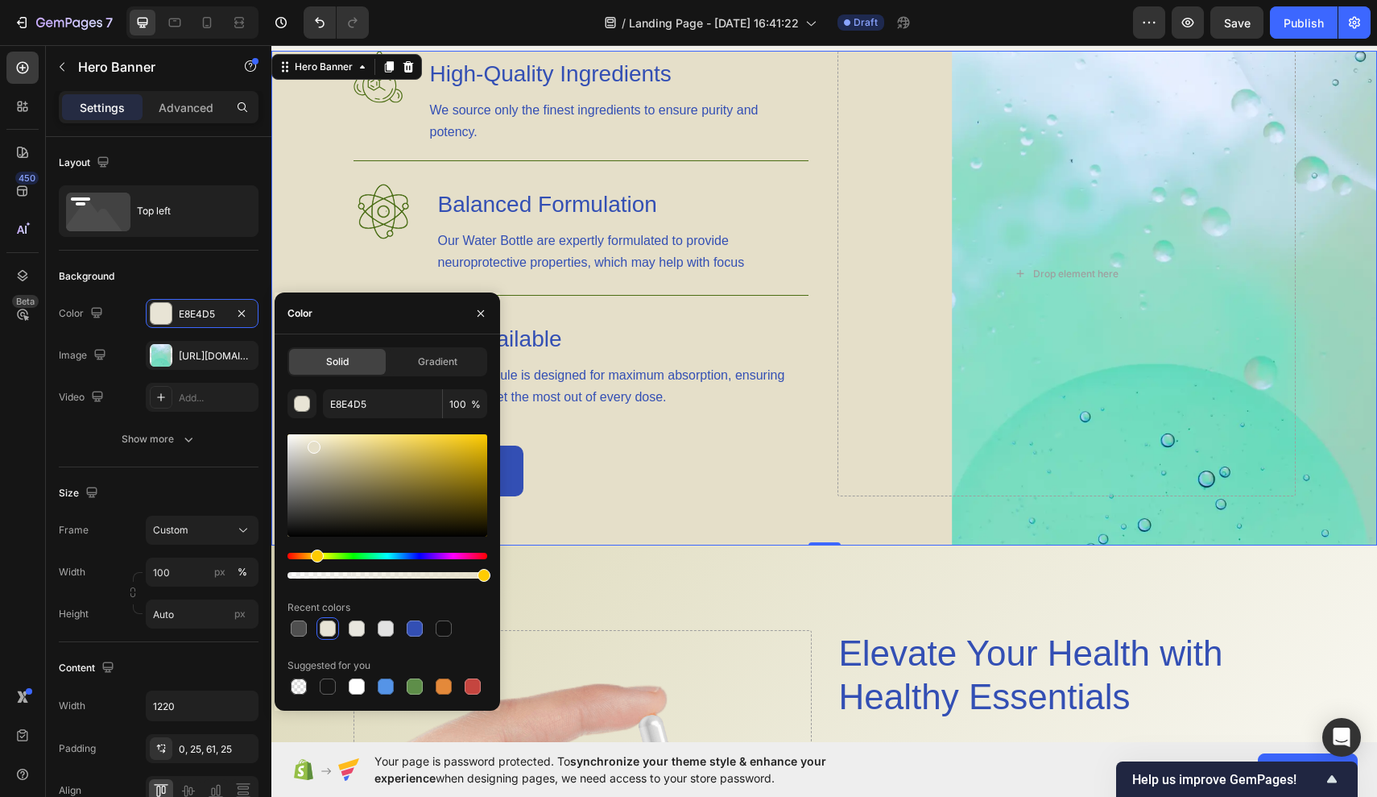
drag, startPoint x: 296, startPoint y: 443, endPoint x: 312, endPoint y: 444, distance: 15.3
click at [312, 444] on div at bounding box center [314, 447] width 13 height 13
type input "E5DFC9"
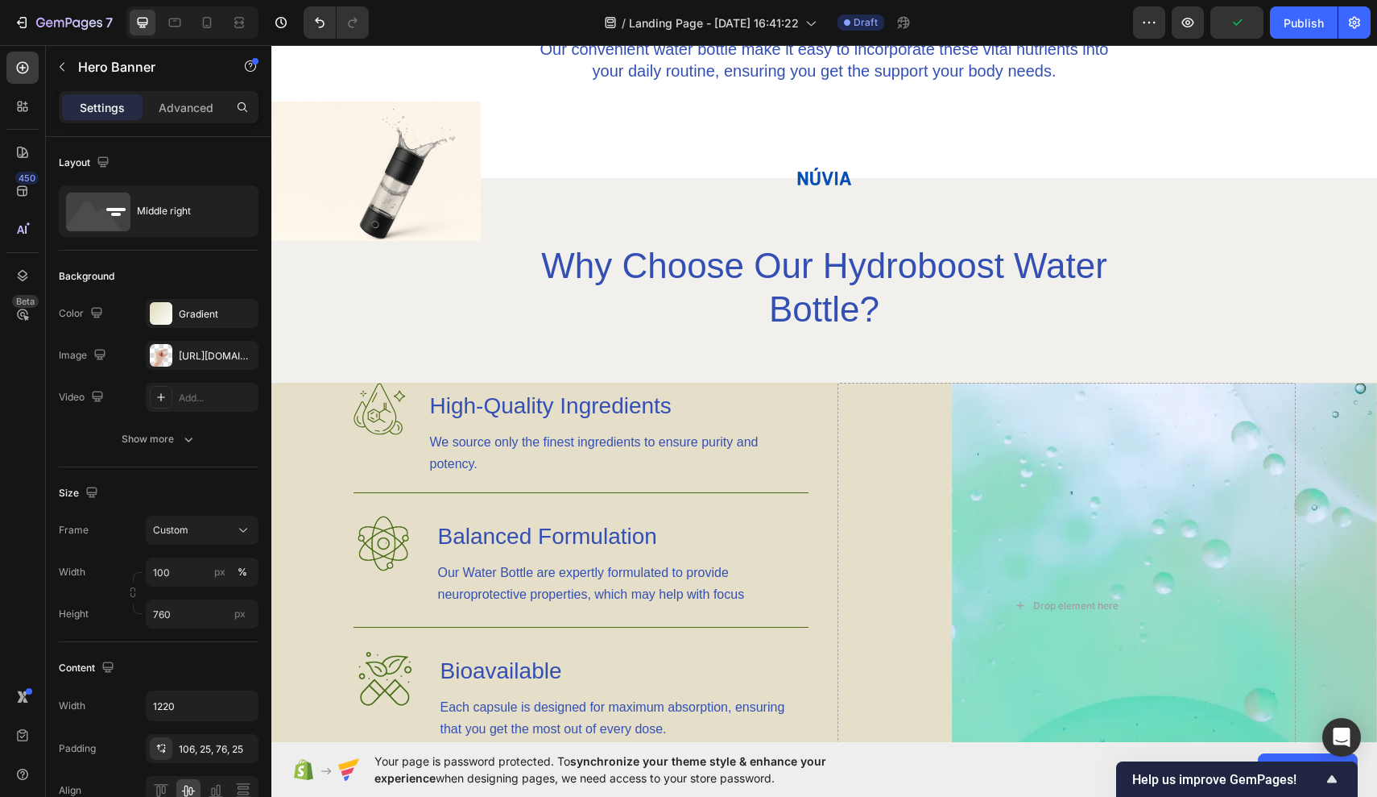
scroll to position [945, 0]
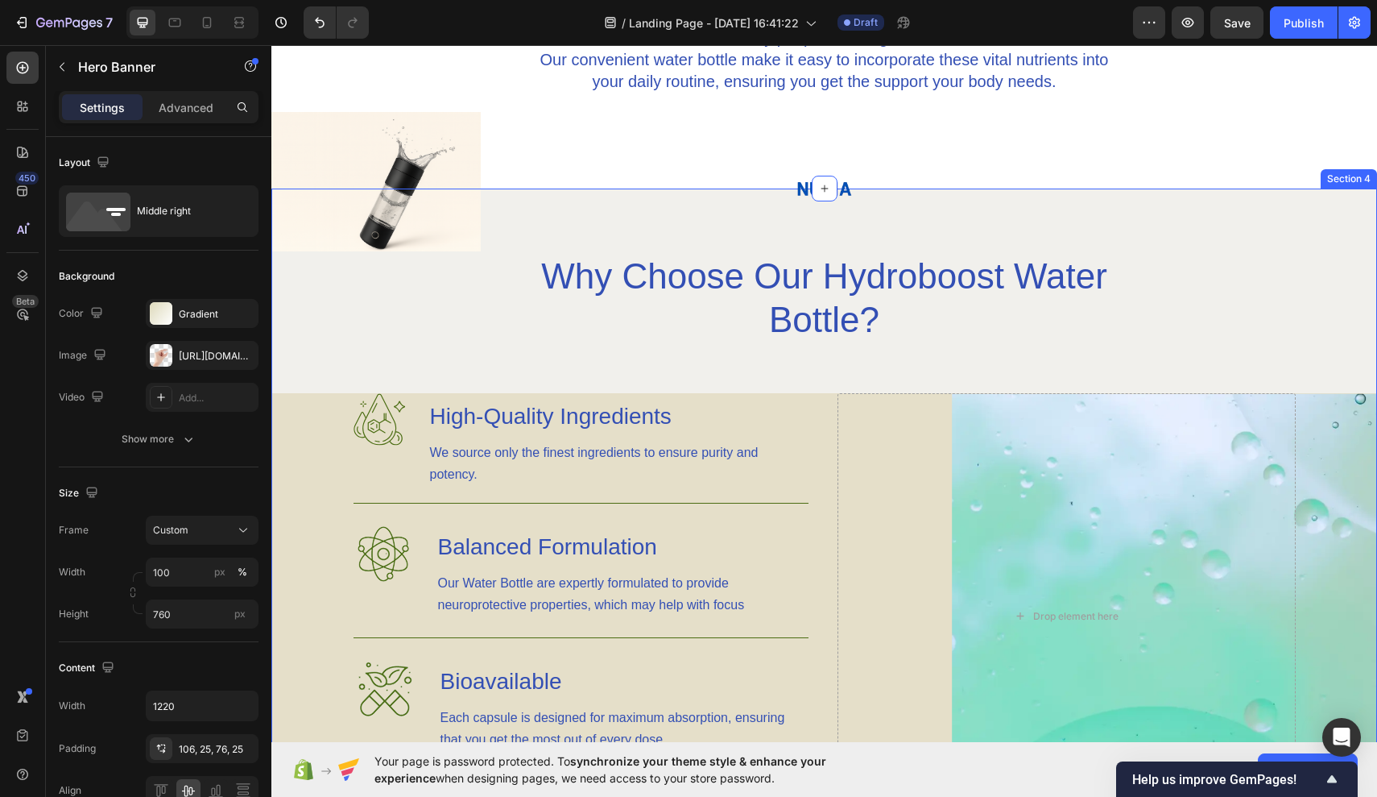
click at [587, 377] on div "Image Image Why Choose Our Hydroboost Water Bottle? Heading Row Image High-Qual…" at bounding box center [824, 570] width 1106 height 635
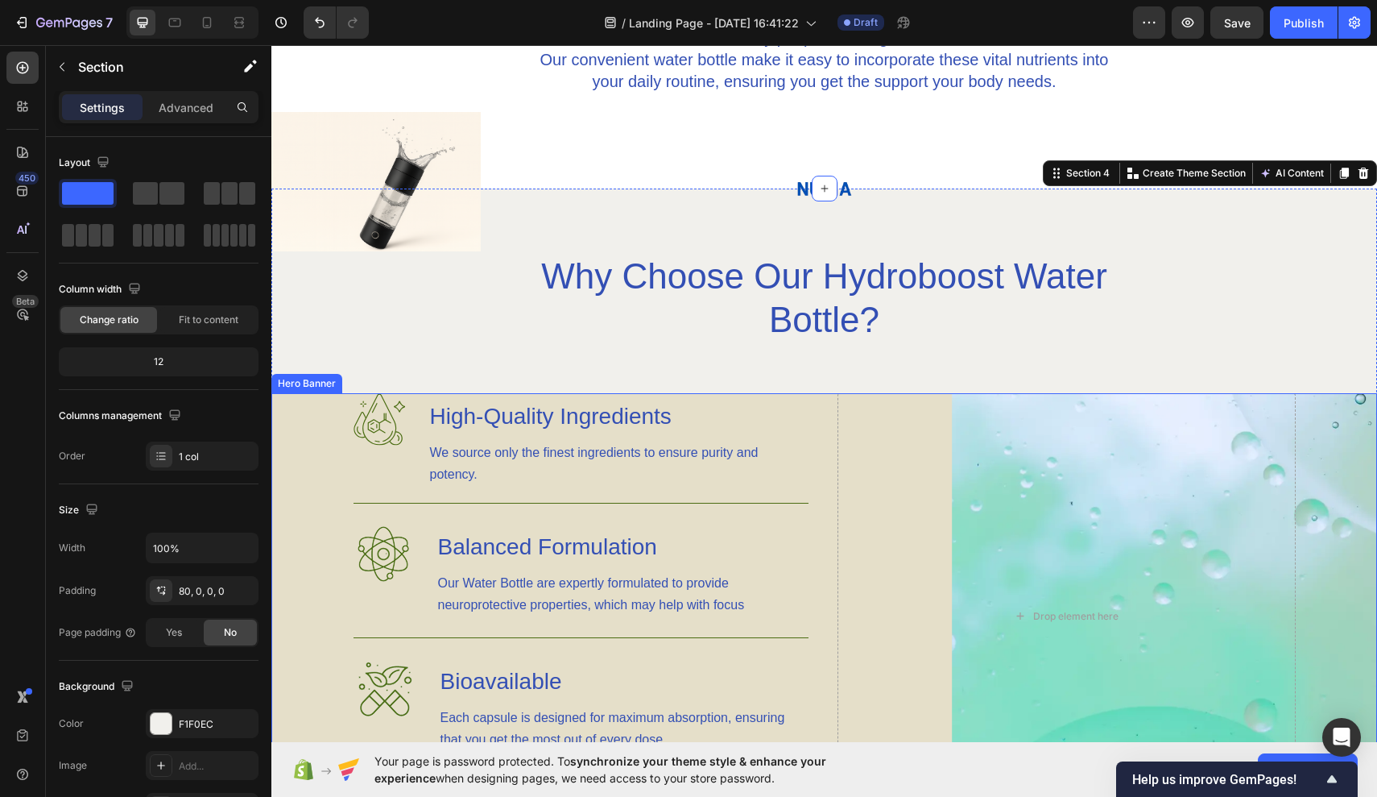
scroll to position [949, 0]
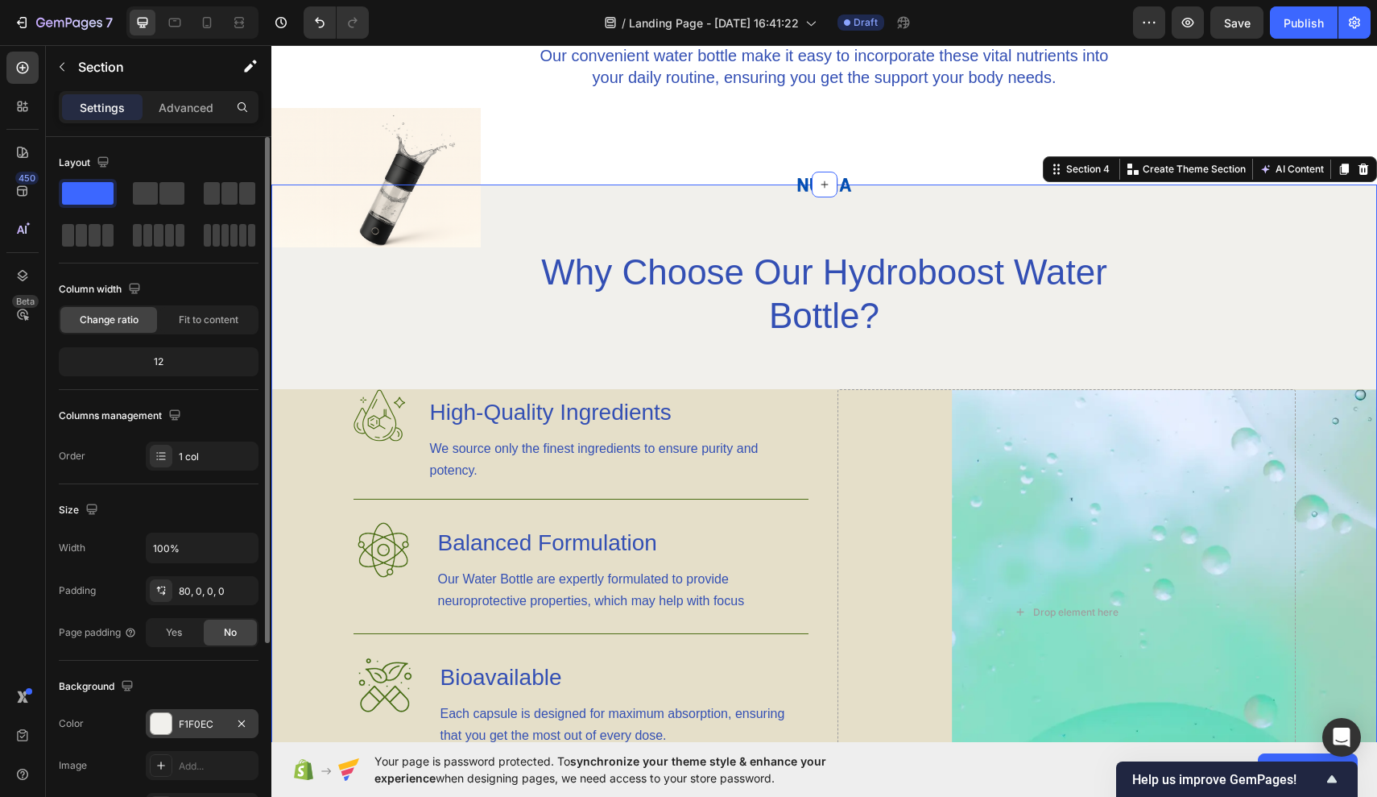
click at [167, 730] on div at bounding box center [161, 723] width 21 height 21
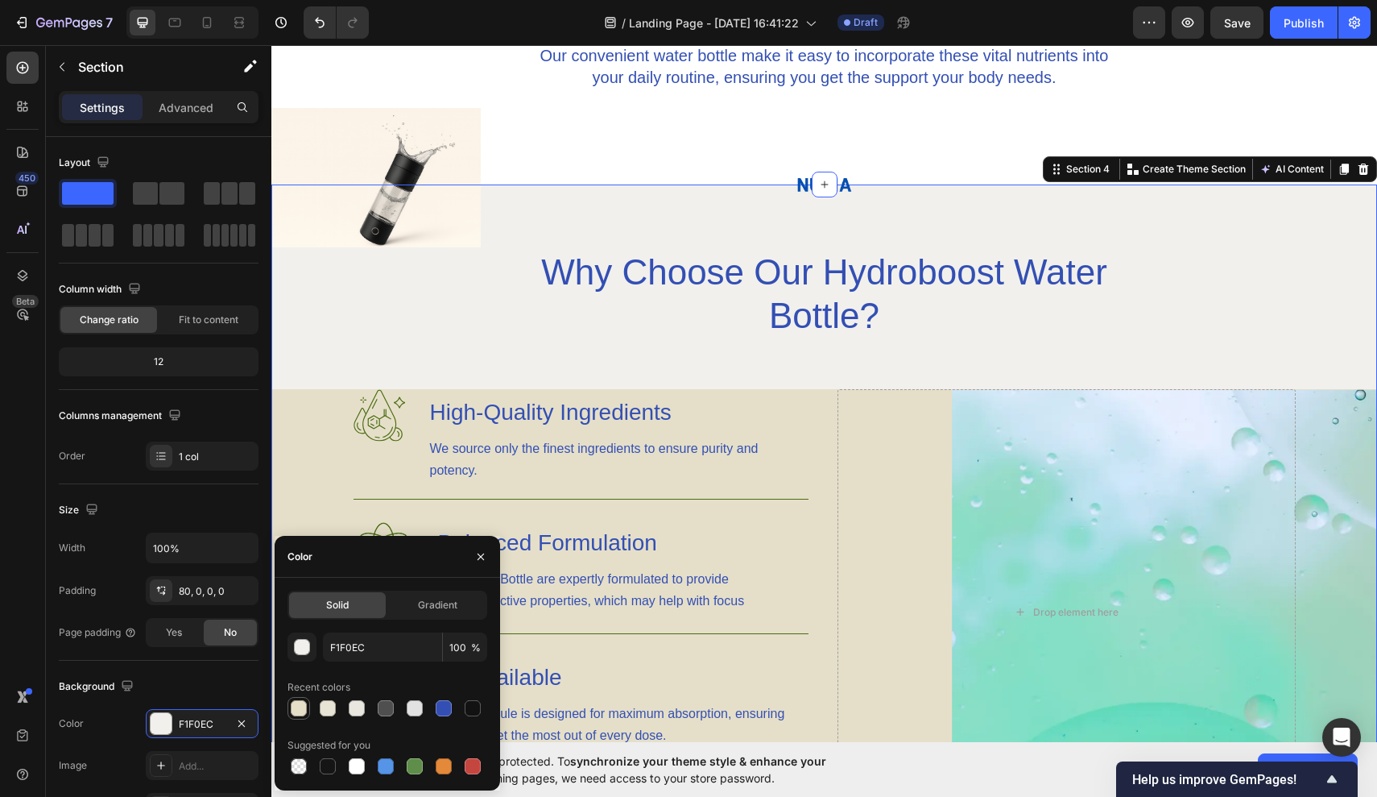
click at [300, 710] on div at bounding box center [299, 708] width 16 height 16
type input "E5DFC9"
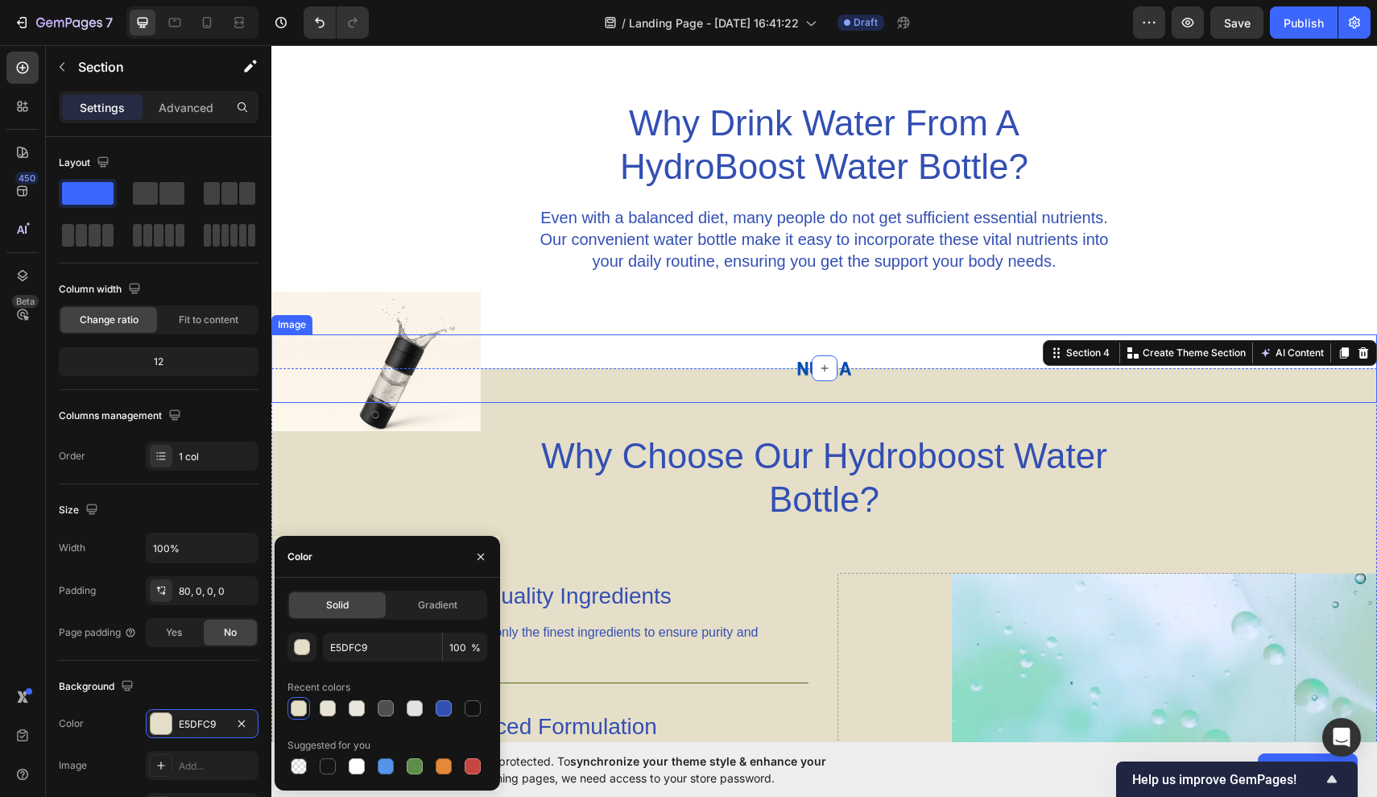
scroll to position [593, 0]
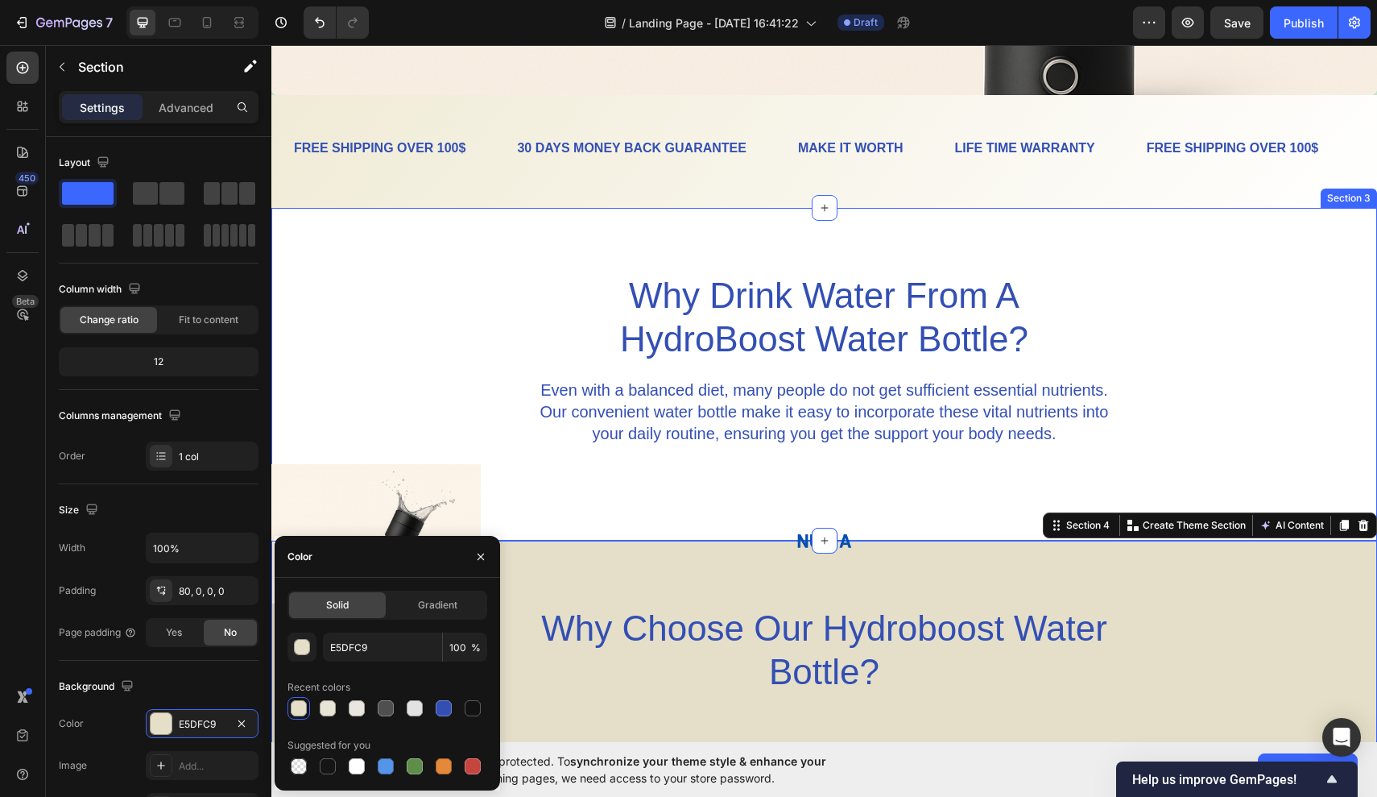
click at [492, 257] on div "Why Drink Water From A HydroBoost Water Bottle? Heading Even with a balanced di…" at bounding box center [824, 374] width 1106 height 333
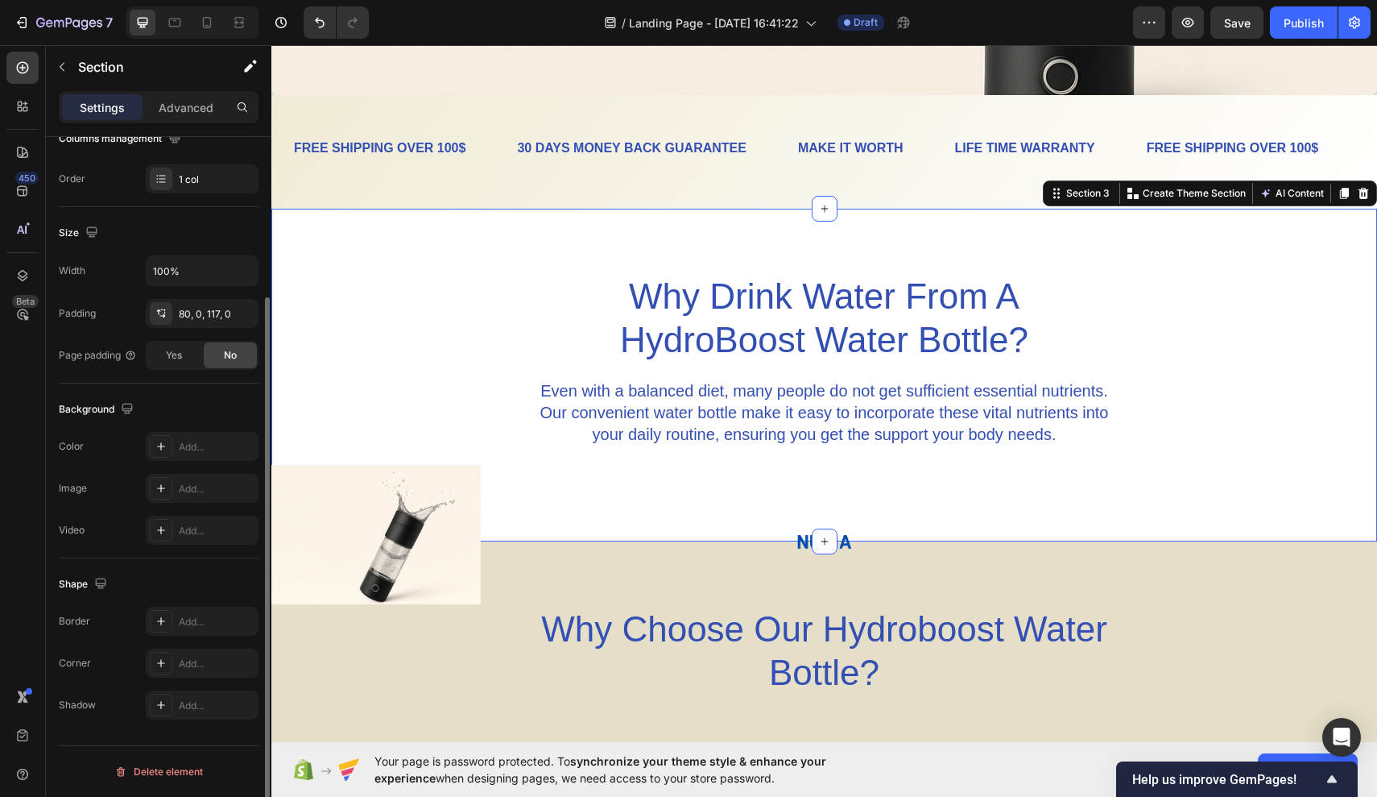
scroll to position [0, 0]
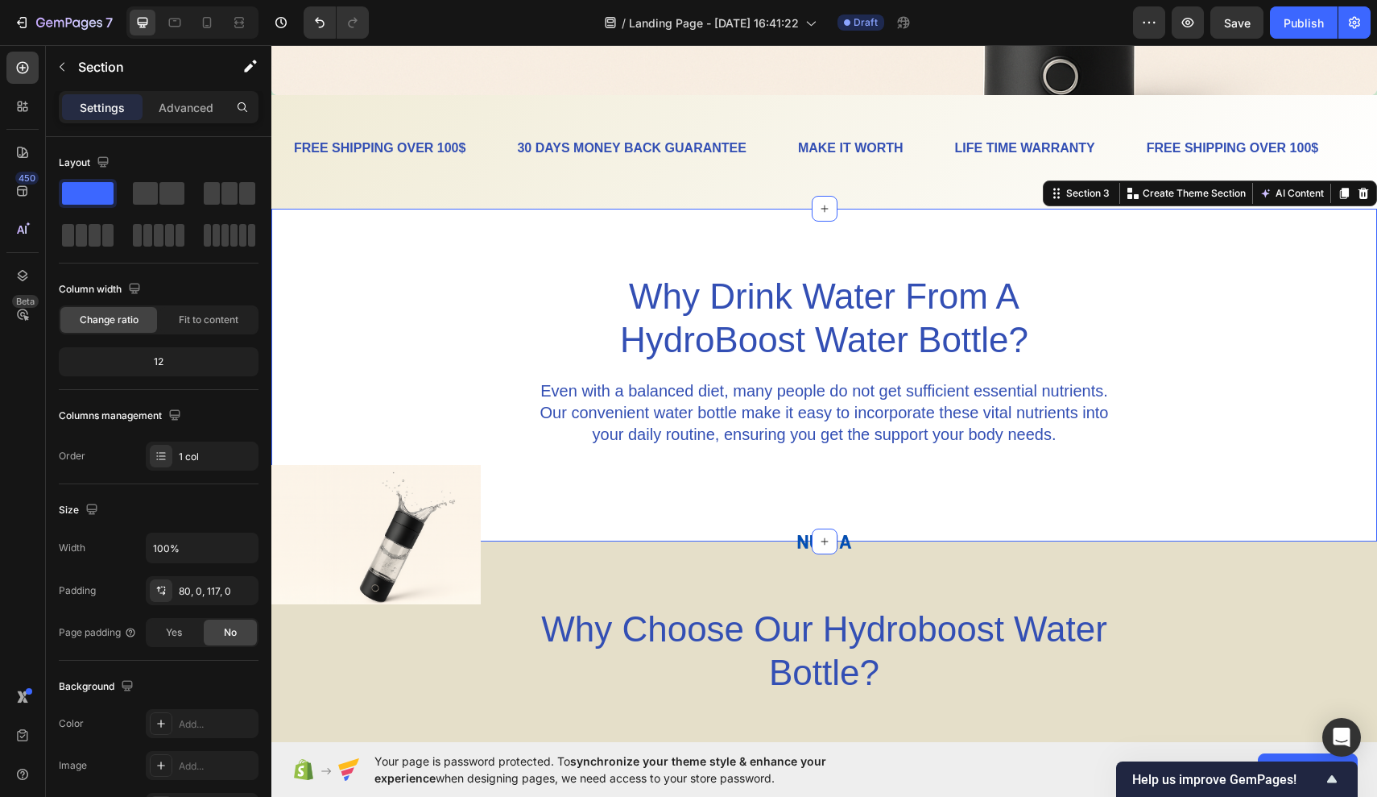
click at [425, 324] on div "Why Drink Water From A HydroBoost Water Bottle? Heading Even with a balanced di…" at bounding box center [824, 360] width 1106 height 174
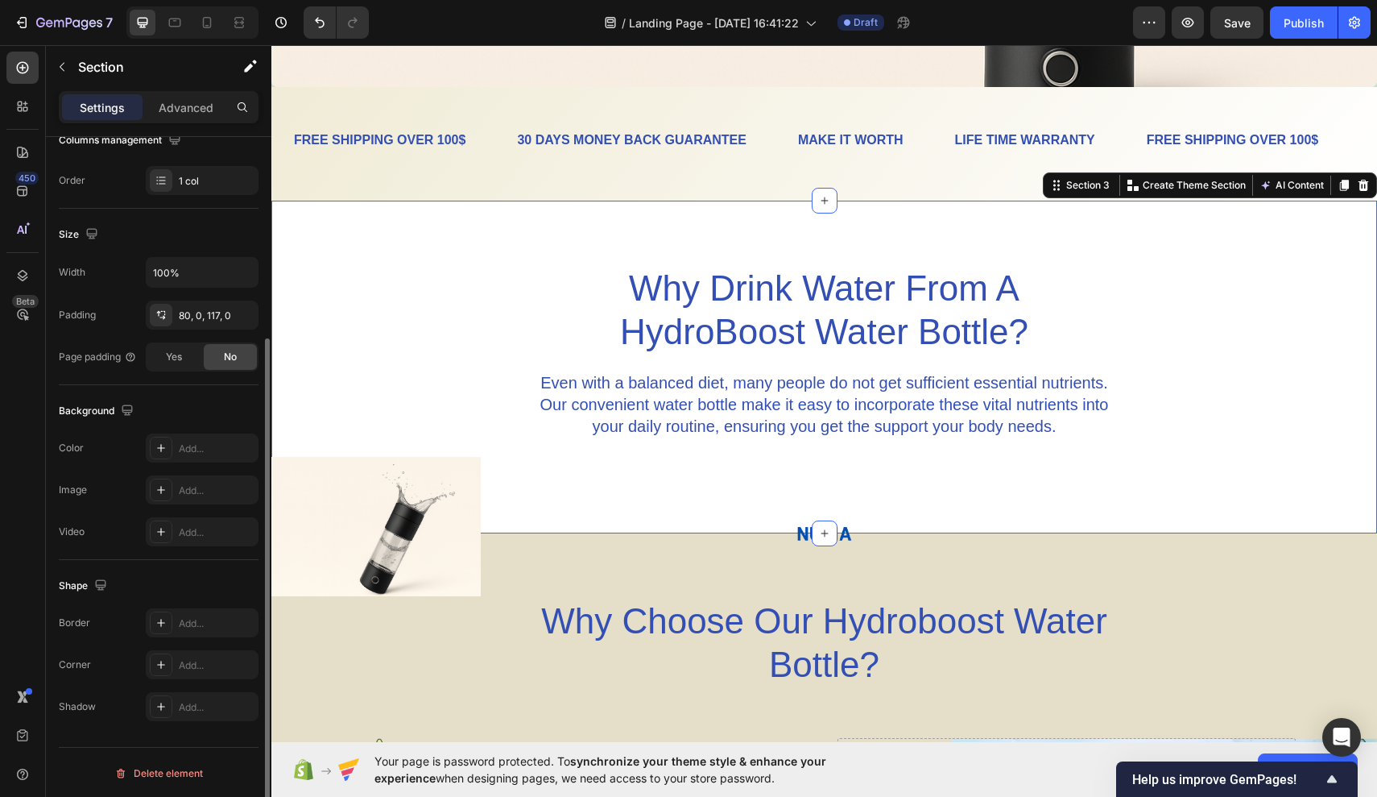
scroll to position [277, 0]
click at [155, 450] on icon at bounding box center [161, 446] width 13 height 13
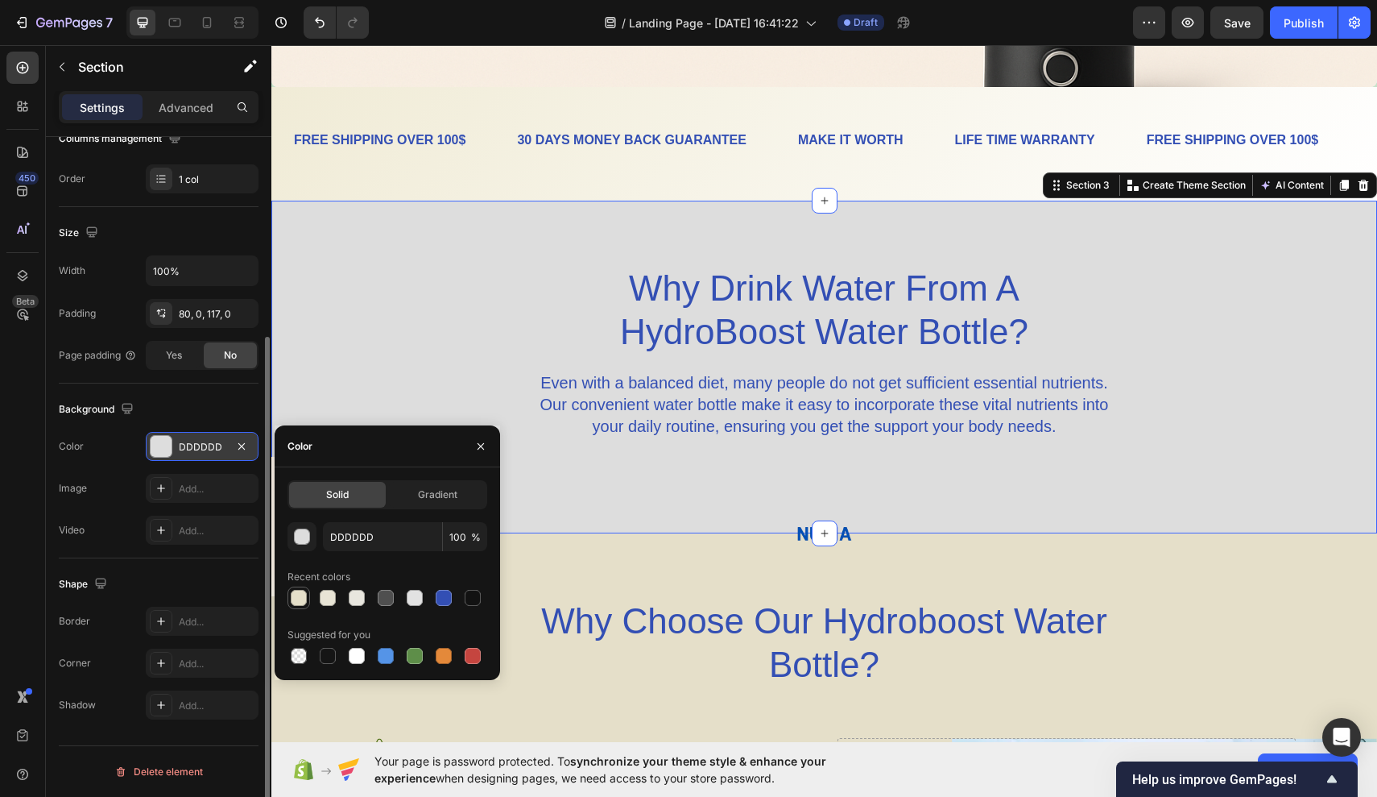
click at [305, 599] on div at bounding box center [299, 598] width 16 height 16
type input "E5DFC9"
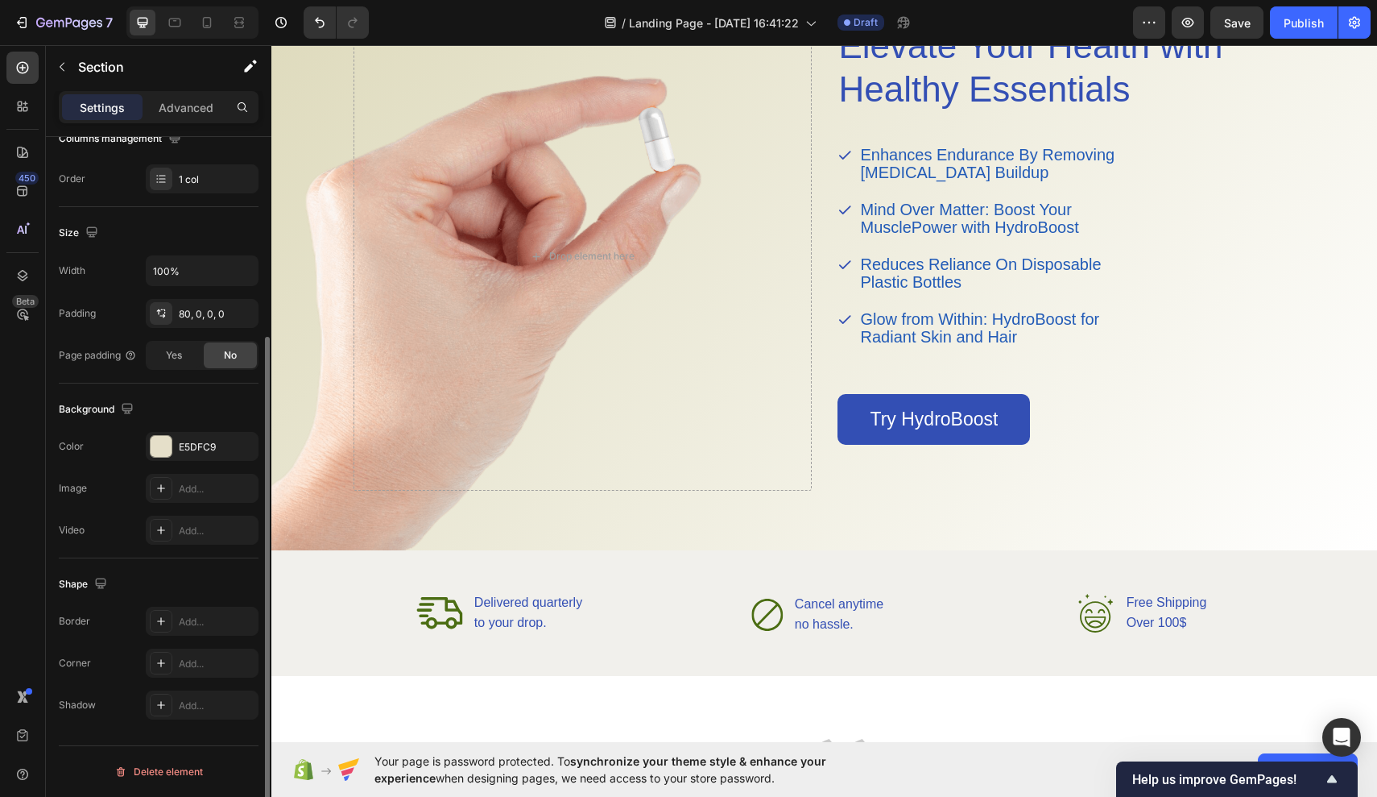
scroll to position [1898, 0]
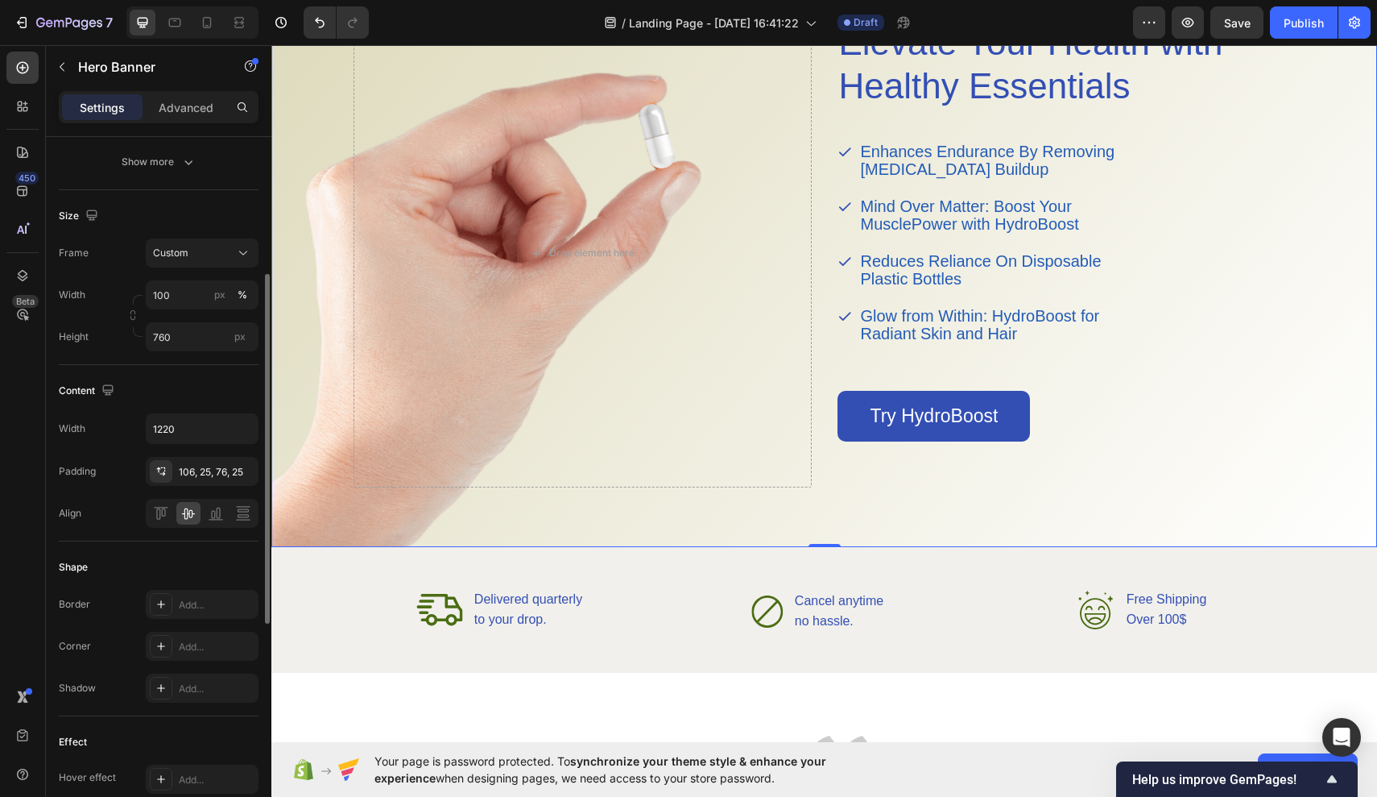
click at [782, 519] on div "Elevate Your Health with Healthy Essentials Heading Enhances Endurance By Remov…" at bounding box center [824, 241] width 983 height 615
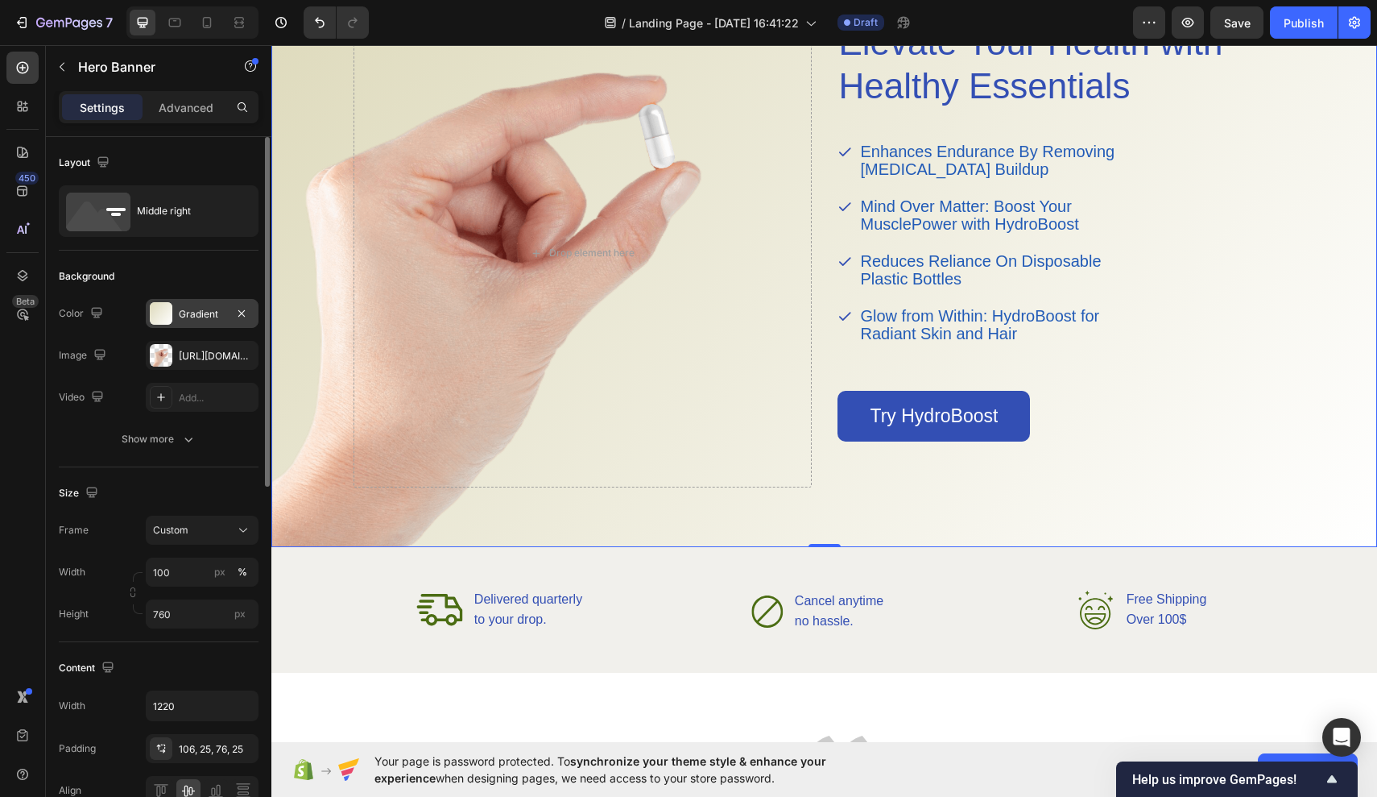
click at [169, 308] on div at bounding box center [161, 313] width 23 height 23
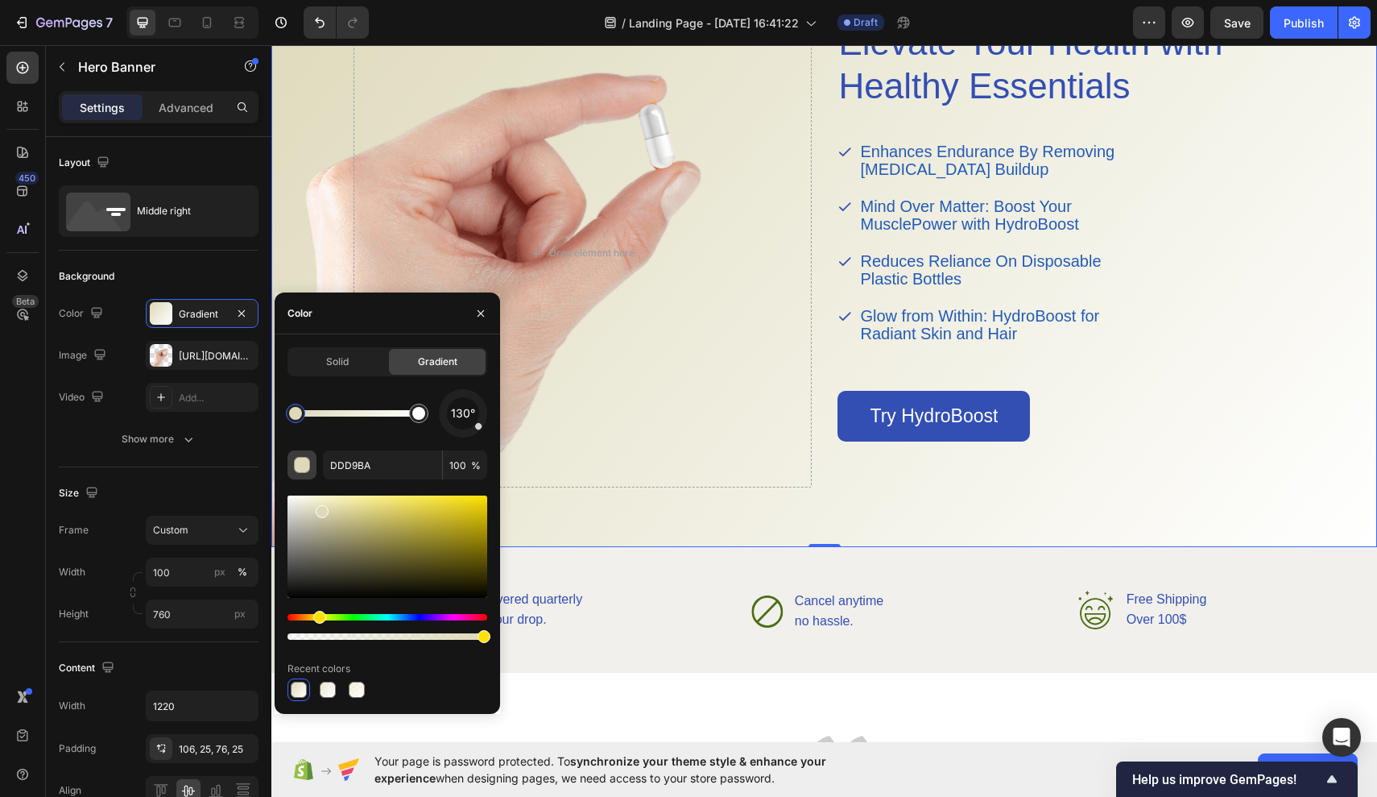
click at [298, 459] on div "button" at bounding box center [303, 466] width 16 height 16
click at [355, 362] on div "Solid" at bounding box center [337, 362] width 97 height 26
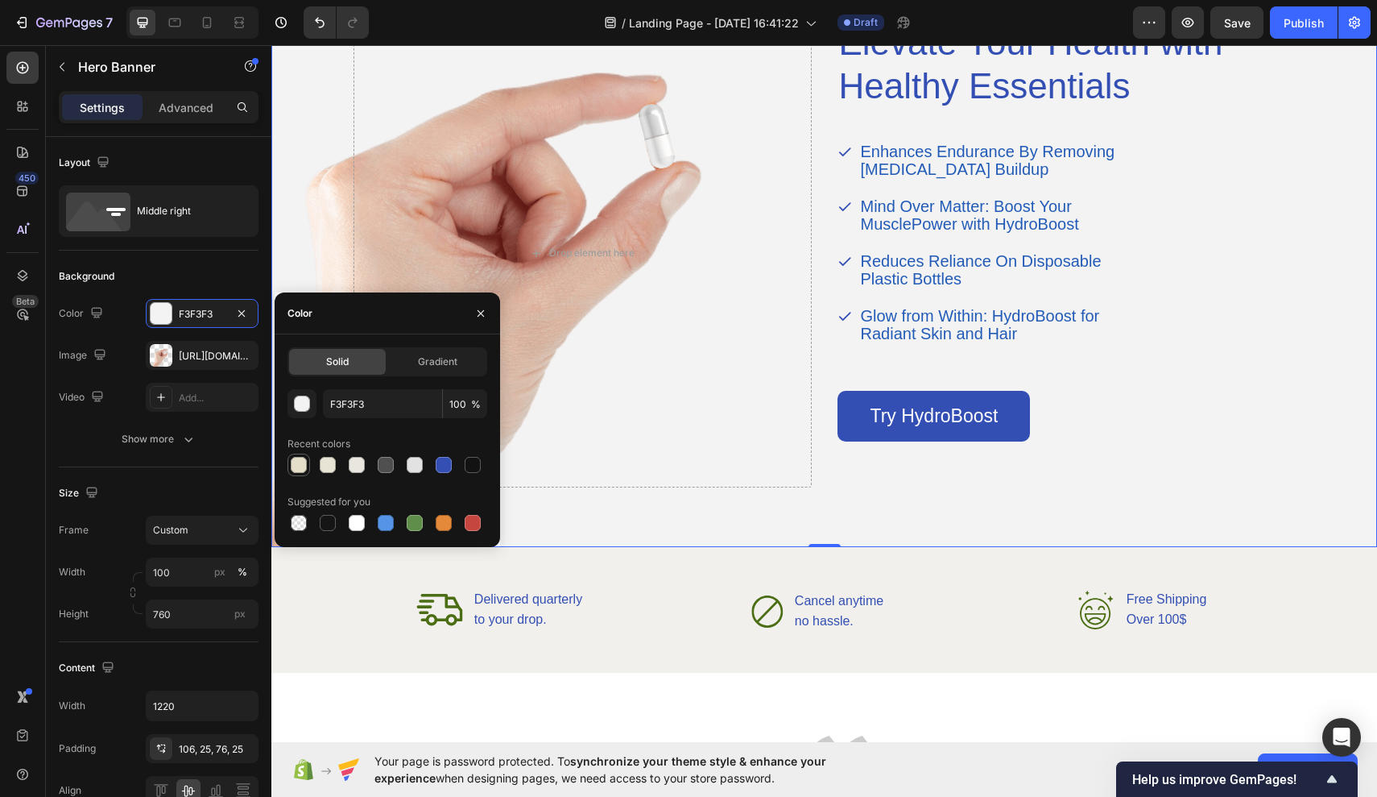
click at [296, 470] on div at bounding box center [299, 465] width 16 height 16
type input "E5DFC9"
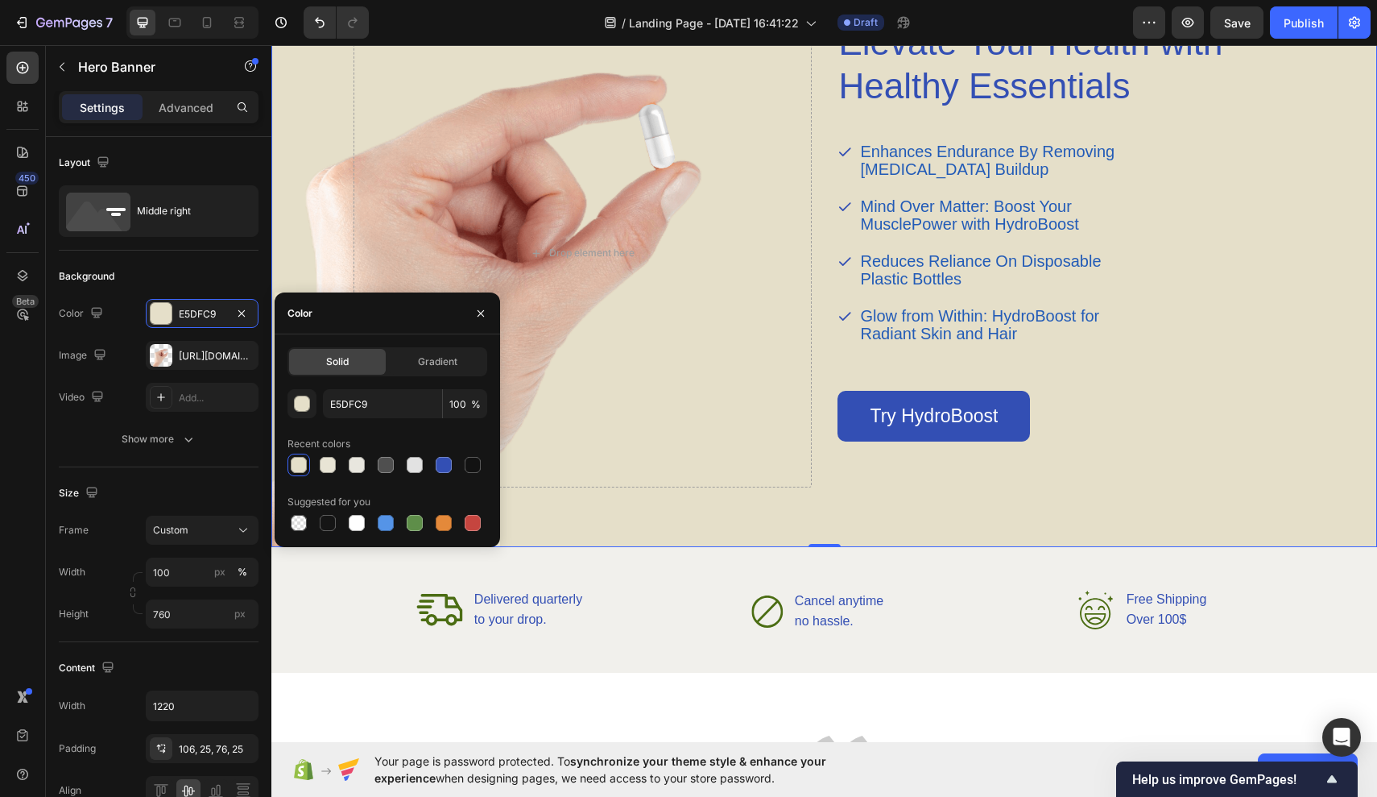
drag, startPoint x: 841, startPoint y: 693, endPoint x: 570, endPoint y: 648, distance: 275.2
click at [570, 648] on div "Icon Delivered quarterly Text Block to your drop. Text Block Advanced List Icon…" at bounding box center [824, 610] width 1106 height 126
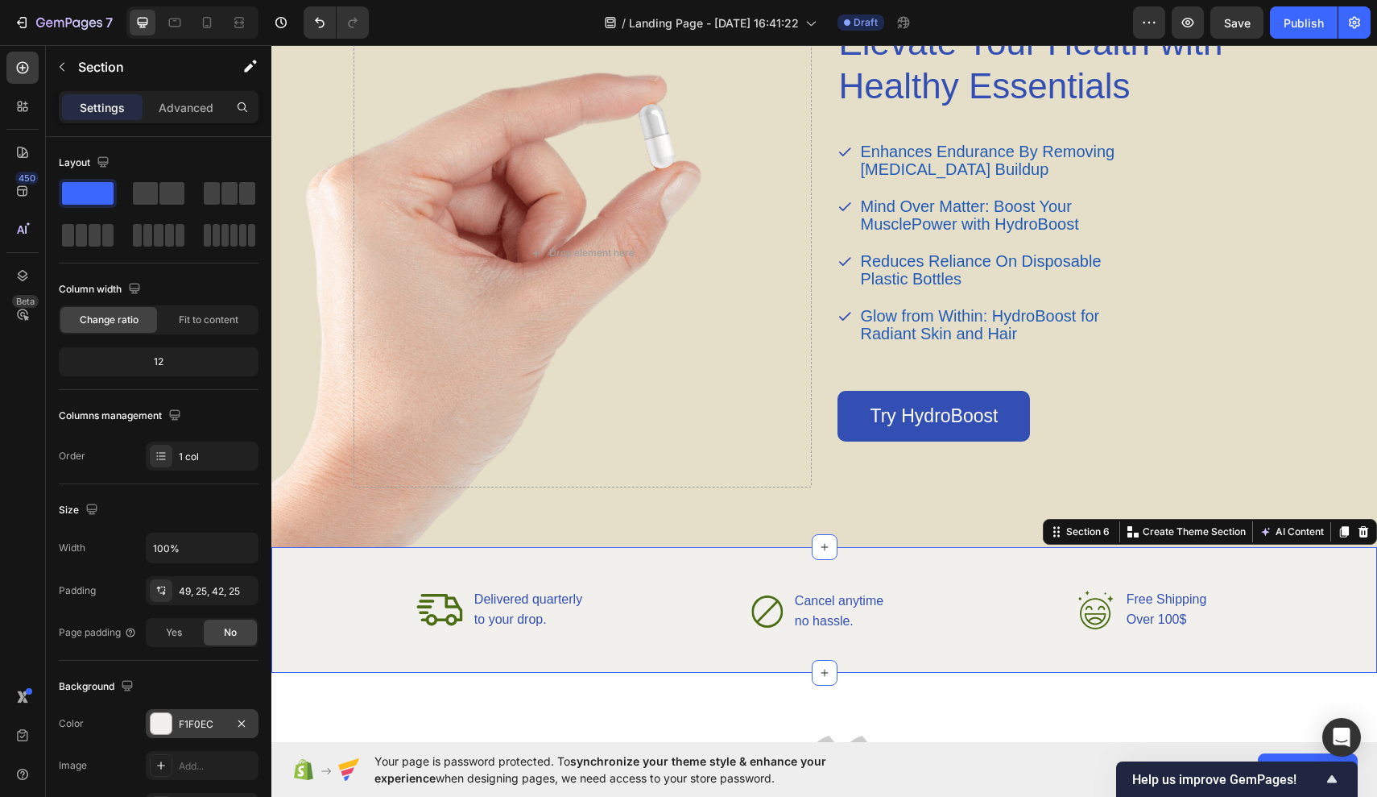
click at [163, 727] on div at bounding box center [161, 723] width 21 height 21
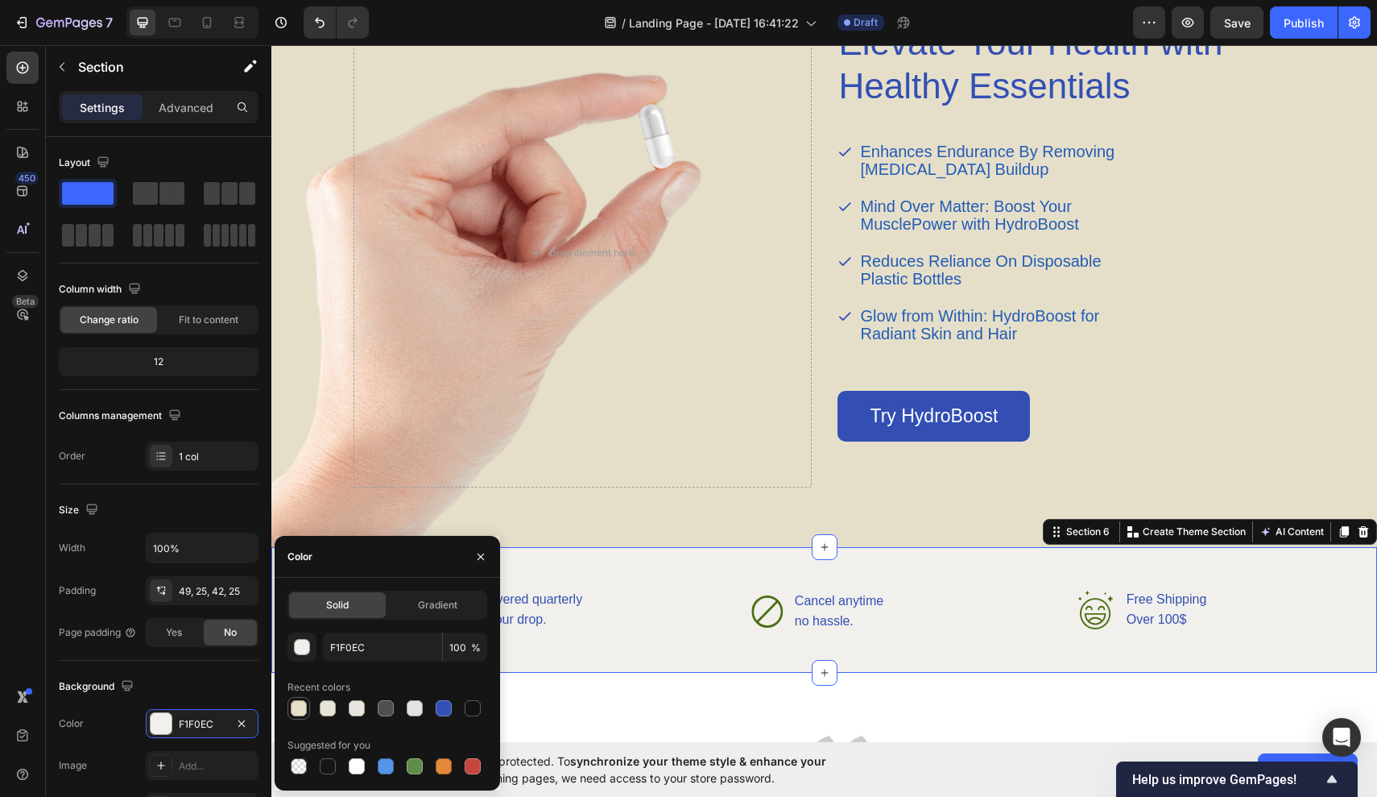
click at [299, 710] on div at bounding box center [299, 708] width 16 height 16
type input "E5DFC9"
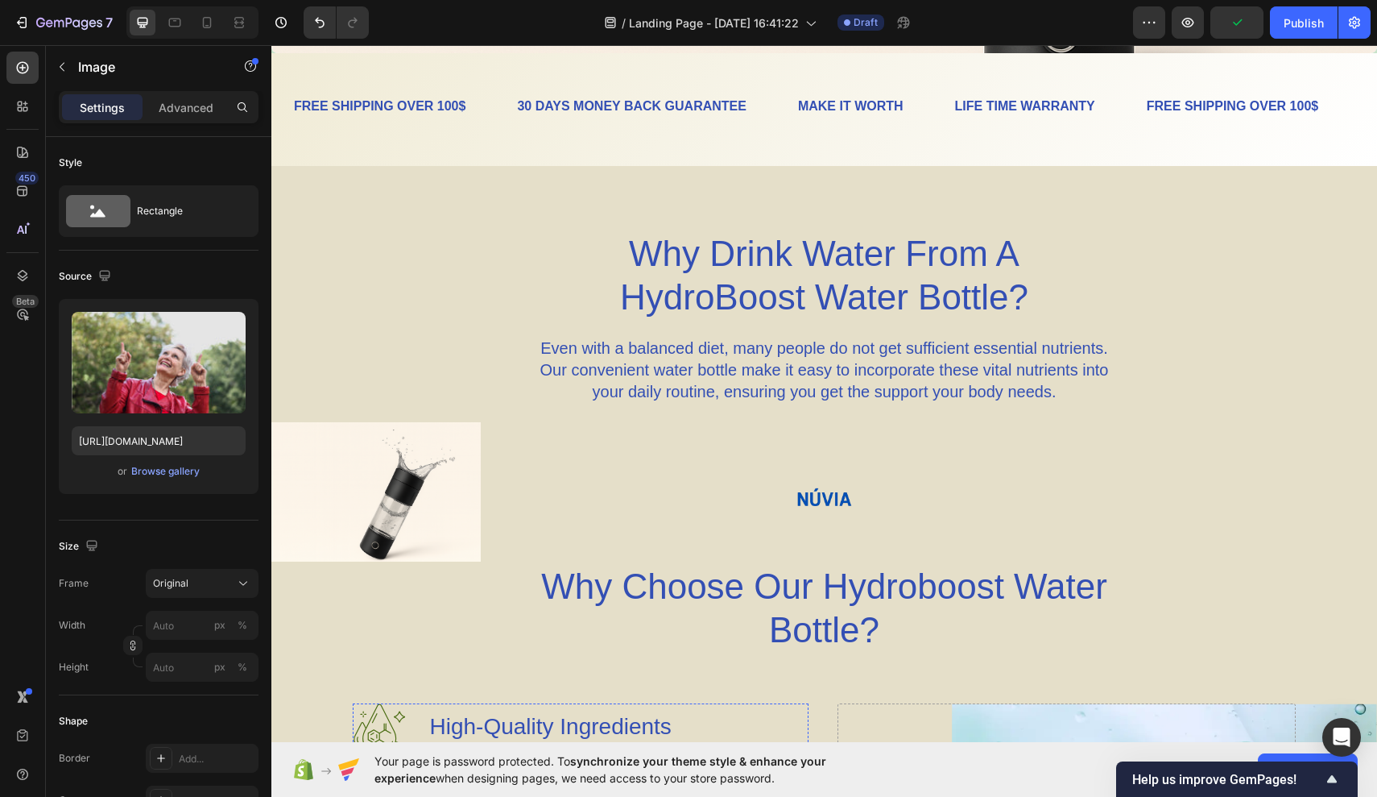
scroll to position [633, 0]
click at [453, 524] on div at bounding box center [824, 500] width 1106 height 68
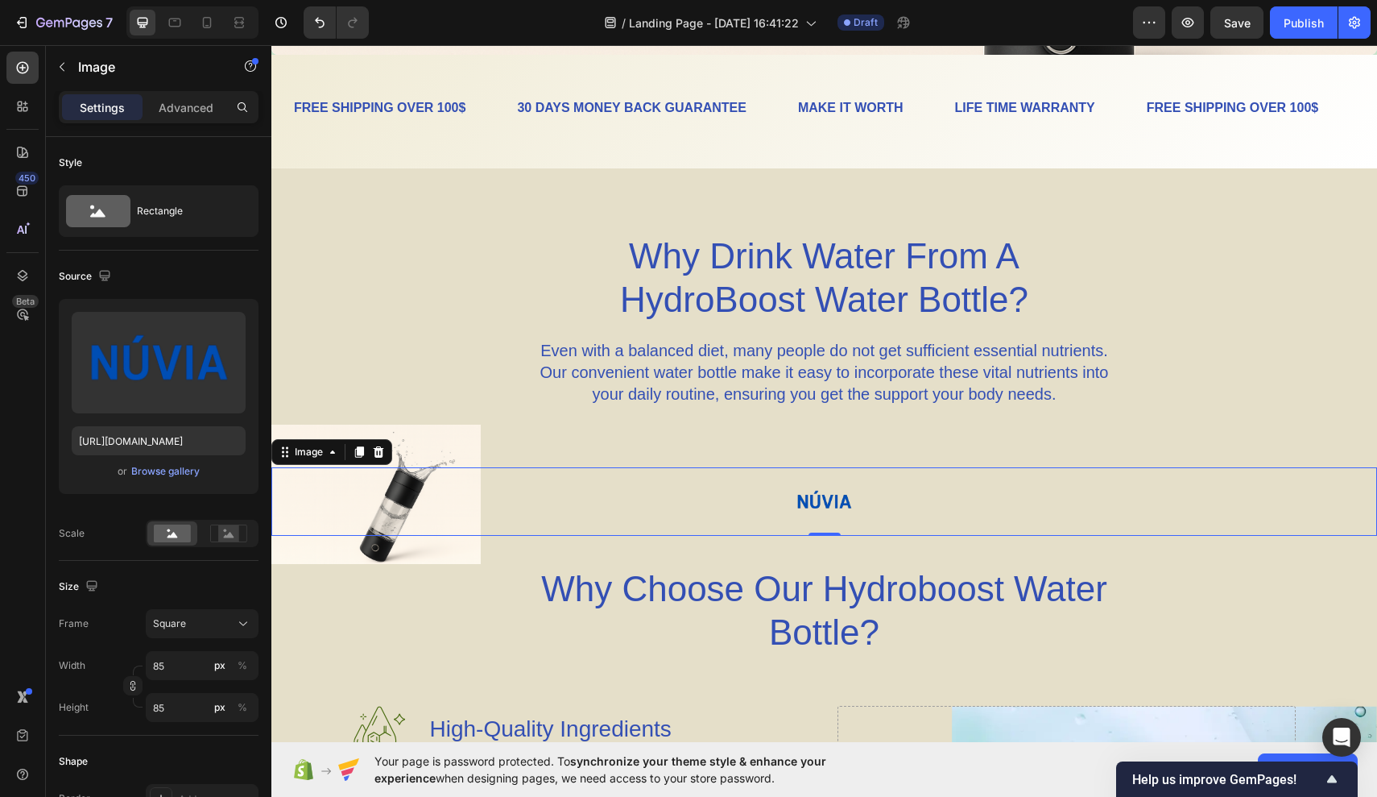
click at [388, 503] on div at bounding box center [824, 501] width 1106 height 68
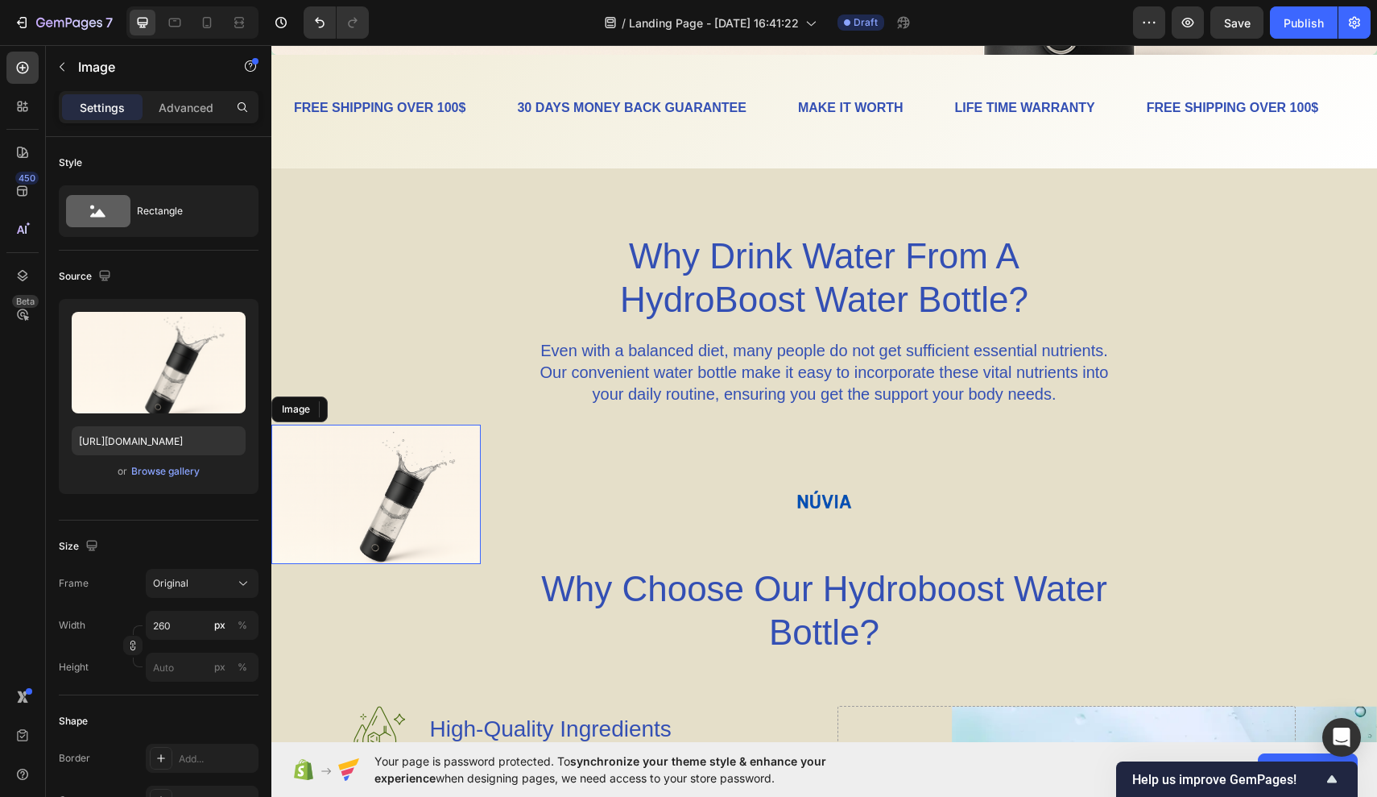
click at [338, 549] on img at bounding box center [375, 494] width 209 height 139
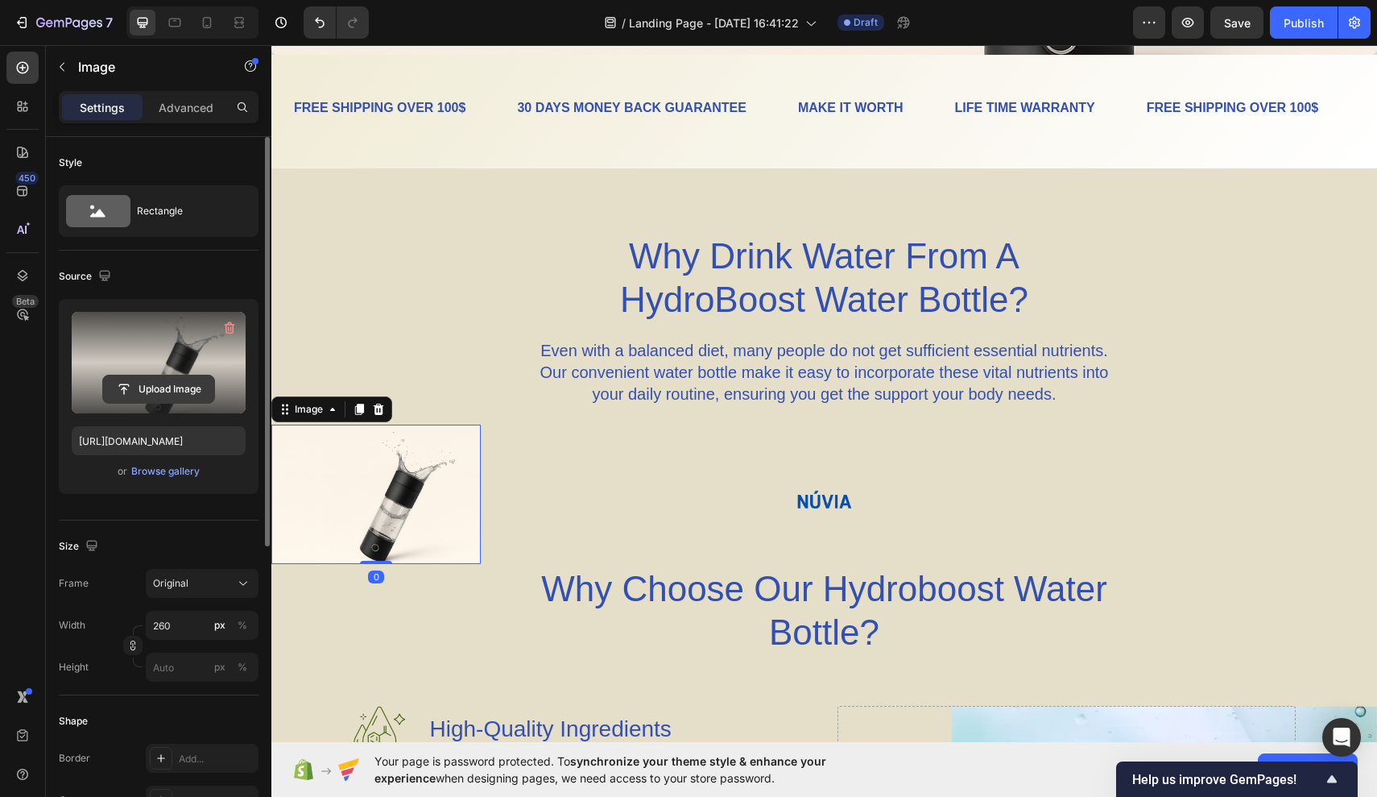
click at [183, 391] on input "file" at bounding box center [158, 388] width 111 height 27
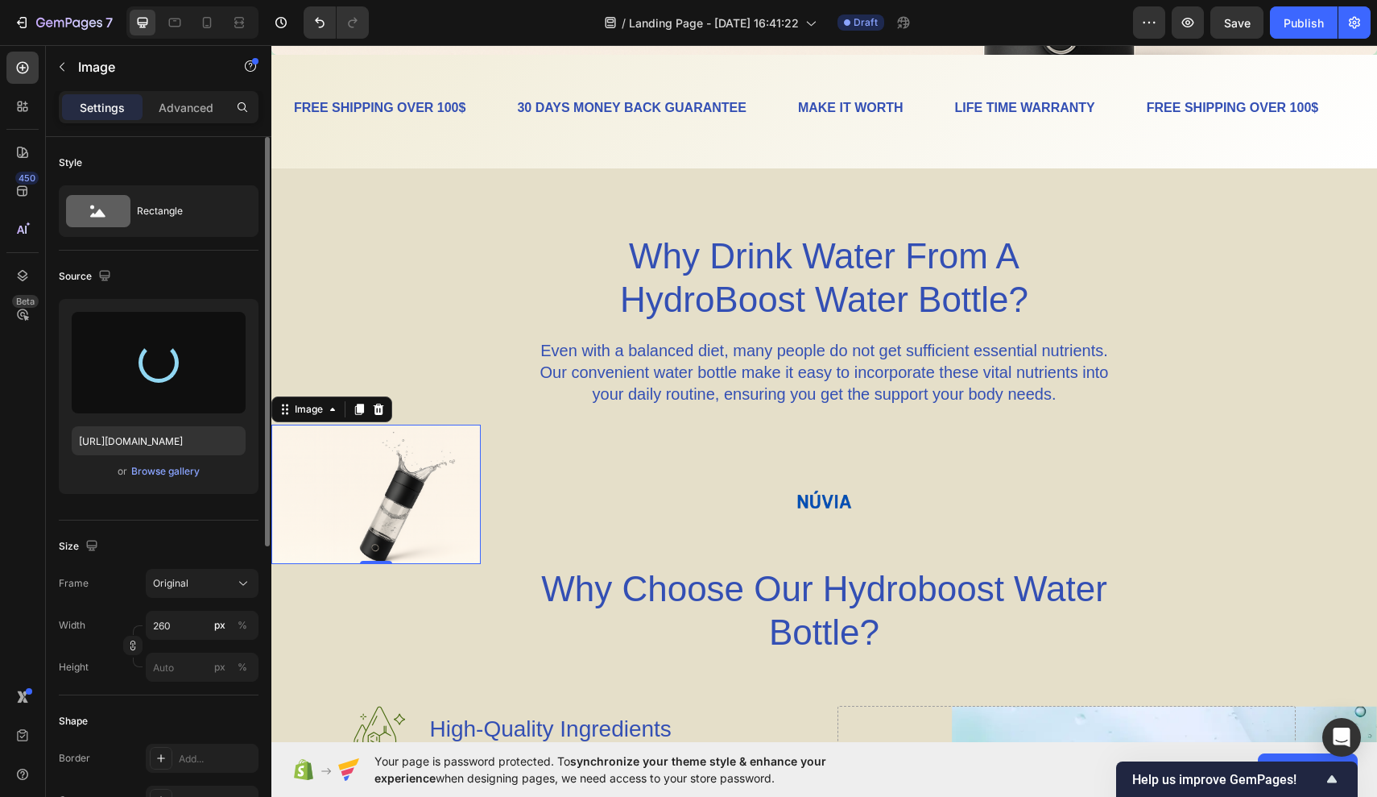
type input "https://cdn.shopify.com/s/files/1/0944/7394/5452/files/gempages_585404839597441…"
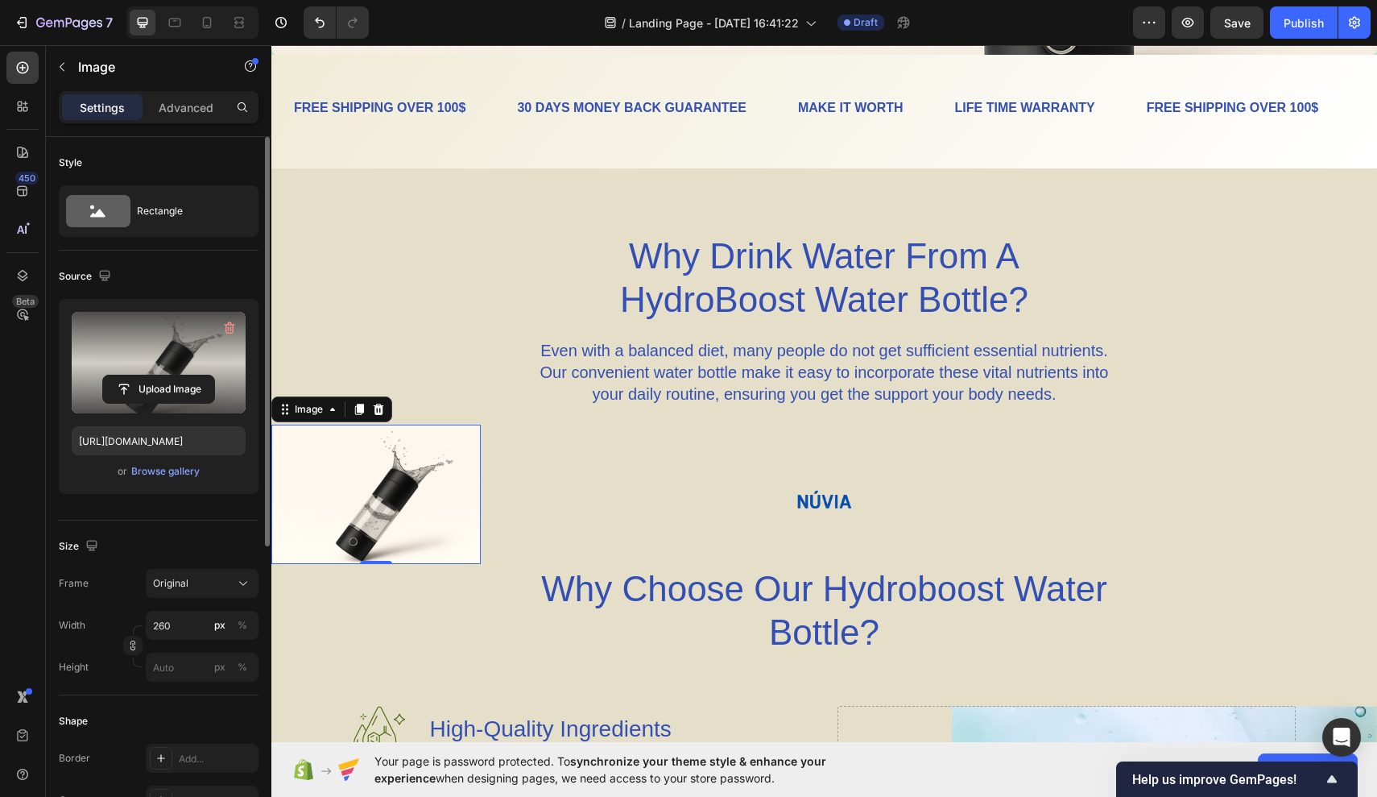
drag, startPoint x: 656, startPoint y: 605, endPoint x: 384, endPoint y: 560, distance: 275.2
click at [384, 560] on img at bounding box center [375, 494] width 209 height 139
drag, startPoint x: 375, startPoint y: 561, endPoint x: 369, endPoint y: 613, distance: 52.7
click at [369, 614] on div at bounding box center [376, 615] width 32 height 5
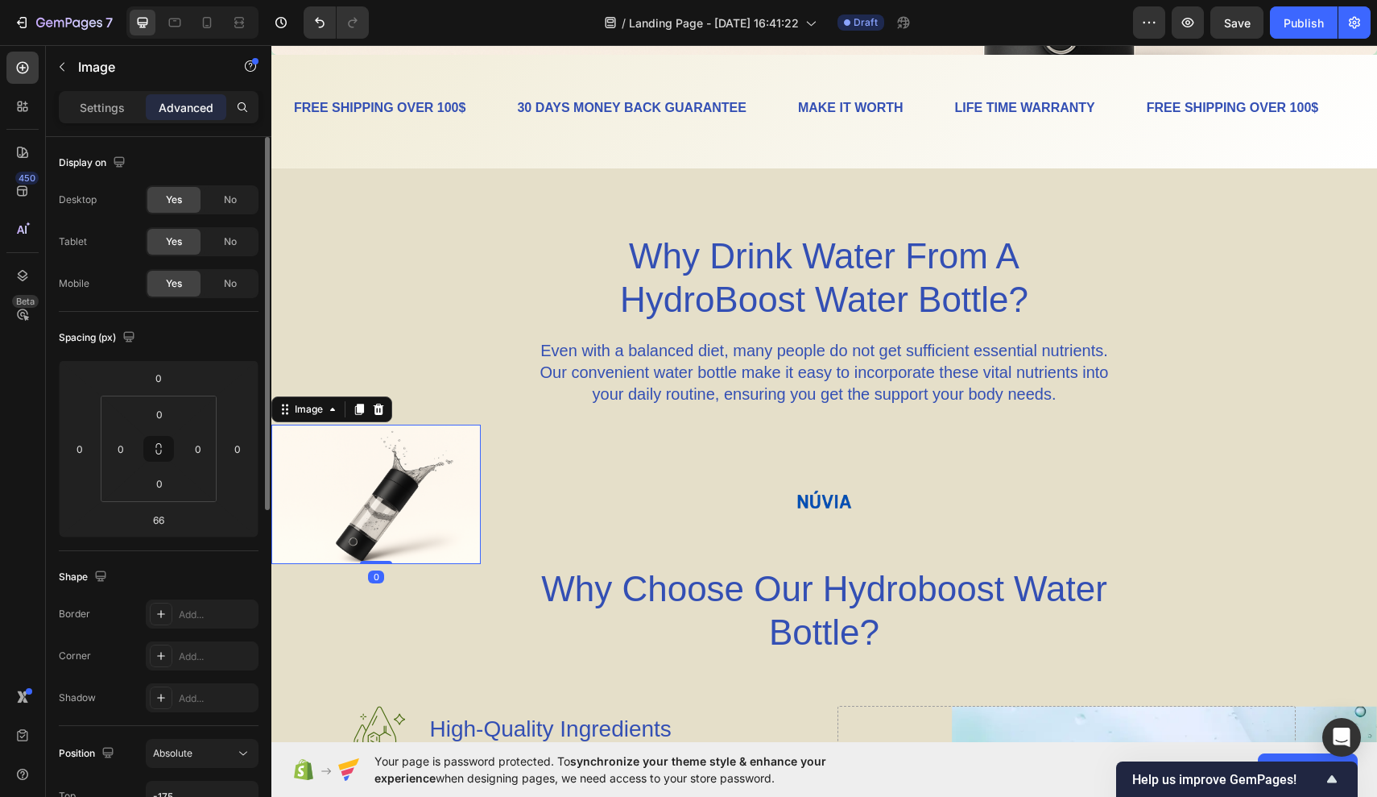
drag, startPoint x: 369, startPoint y: 613, endPoint x: 368, endPoint y: 503, distance: 109.6
type input "0"
click at [427, 444] on img at bounding box center [375, 494] width 209 height 139
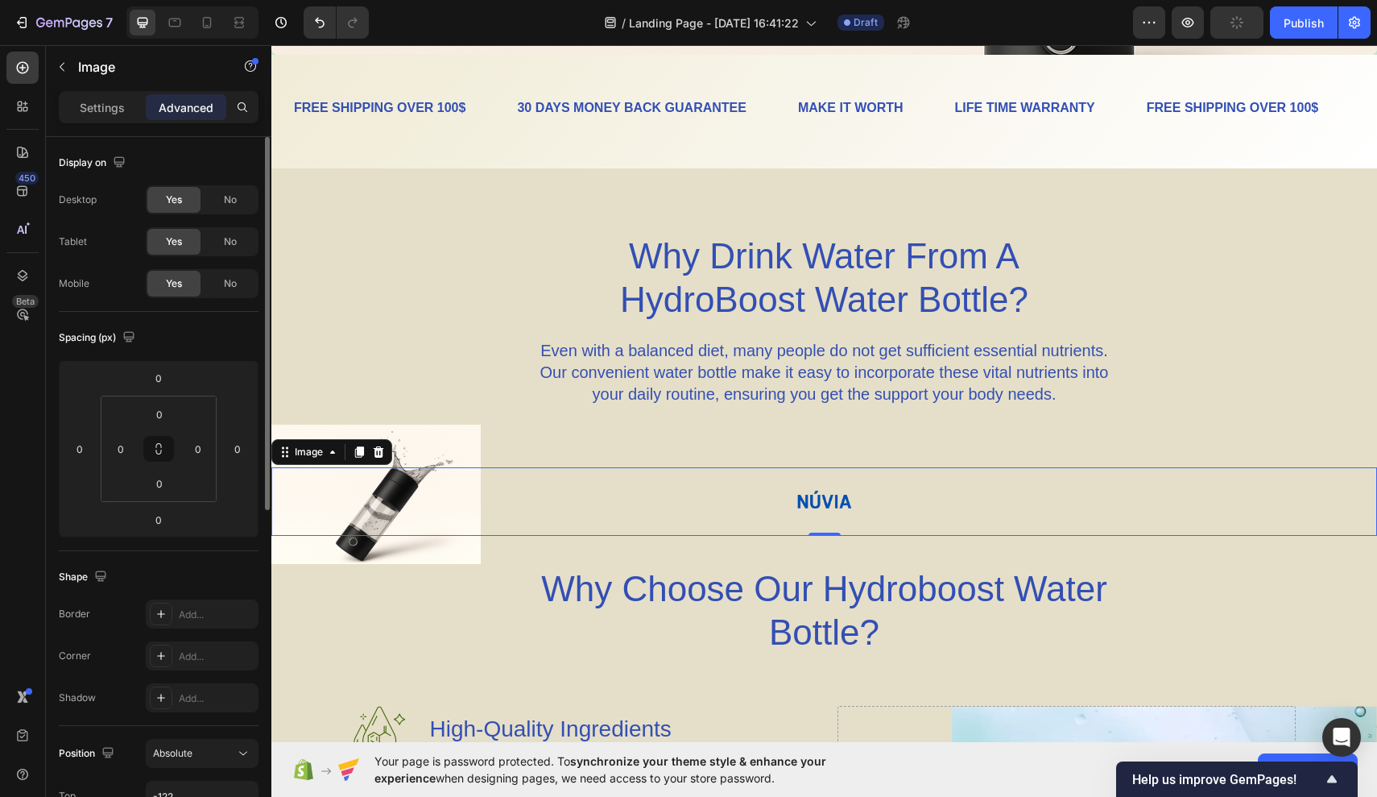
click at [922, 506] on div at bounding box center [824, 501] width 1106 height 68
click at [111, 114] on p "Settings" at bounding box center [102, 107] width 45 height 17
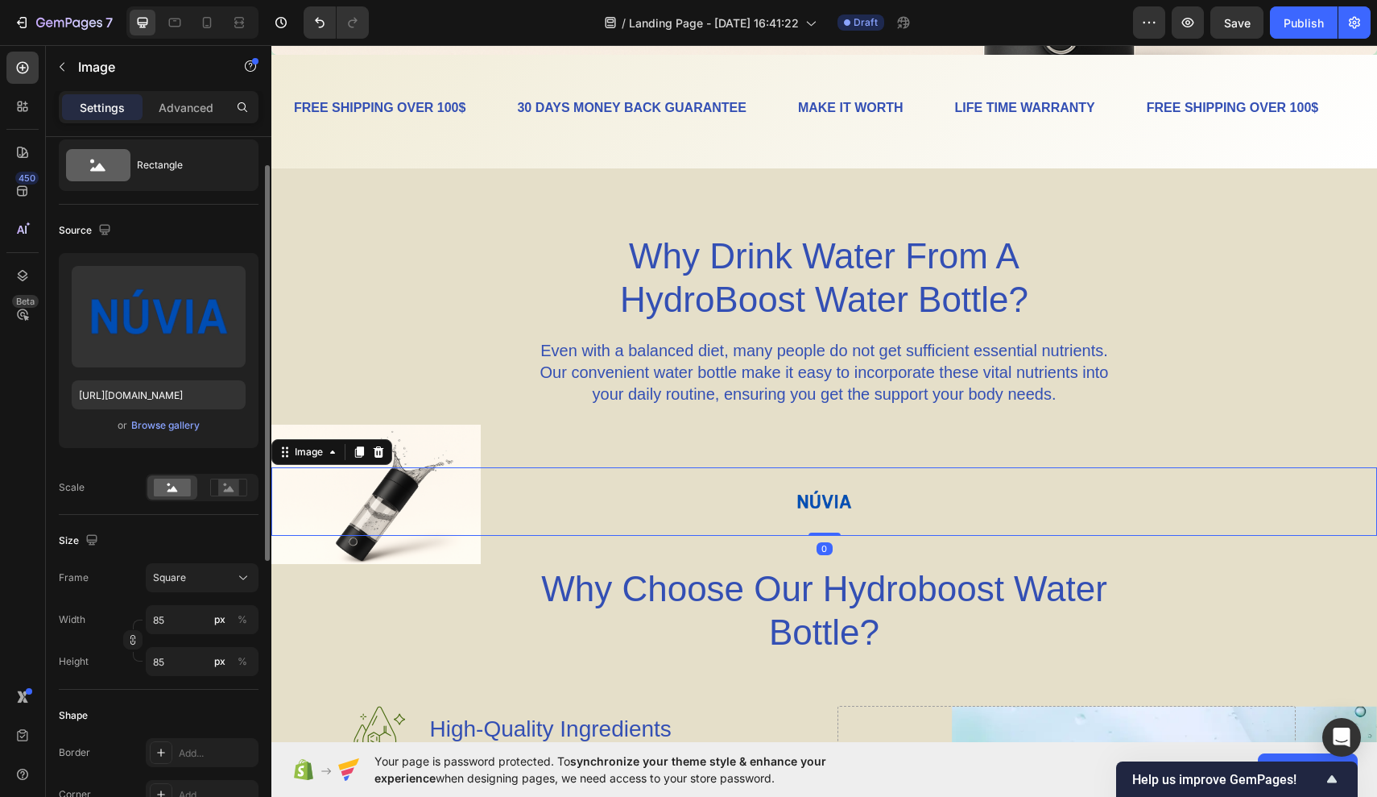
scroll to position [48, 0]
click at [520, 492] on div at bounding box center [824, 501] width 1106 height 68
click at [199, 112] on p "Advanced" at bounding box center [186, 107] width 55 height 17
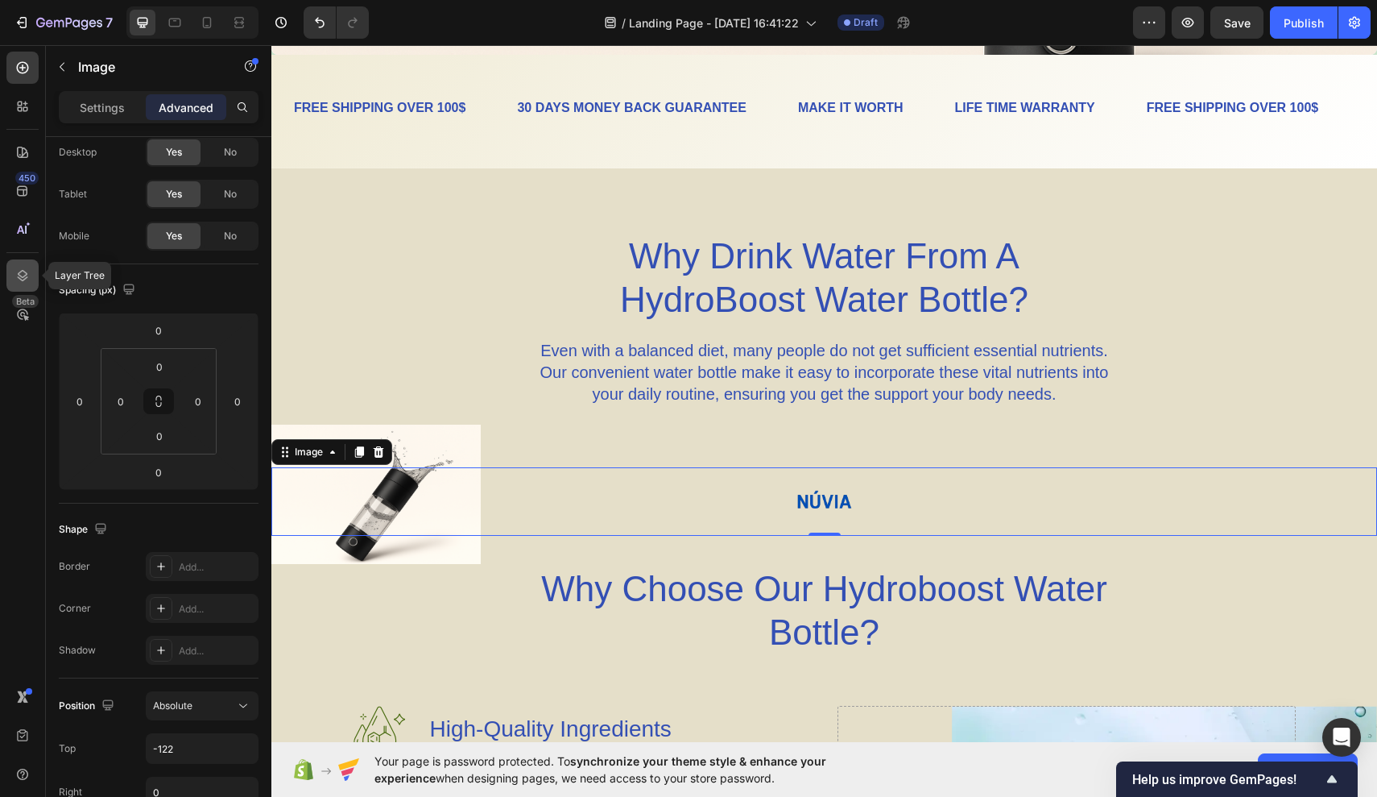
click at [20, 280] on icon at bounding box center [22, 275] width 16 height 16
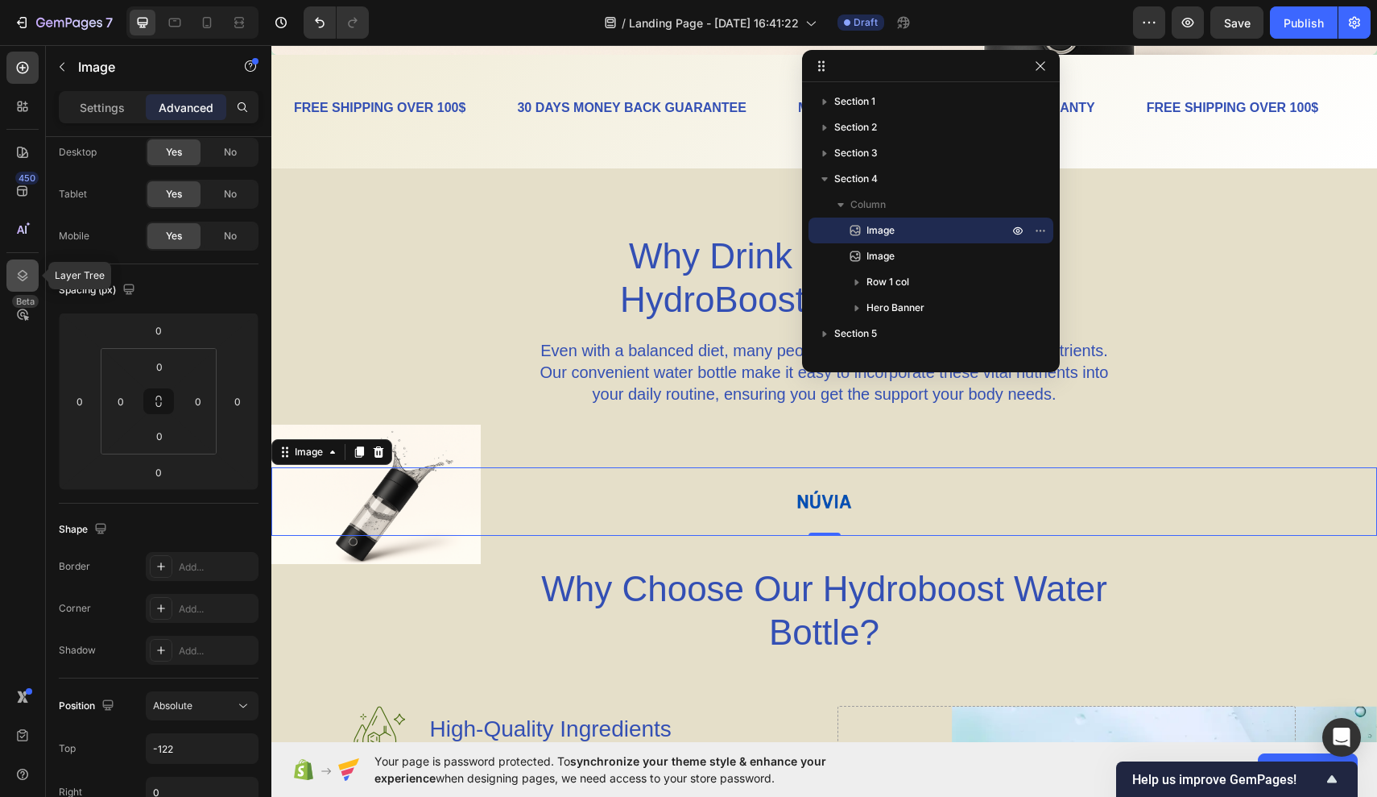
click at [20, 280] on icon at bounding box center [22, 275] width 16 height 16
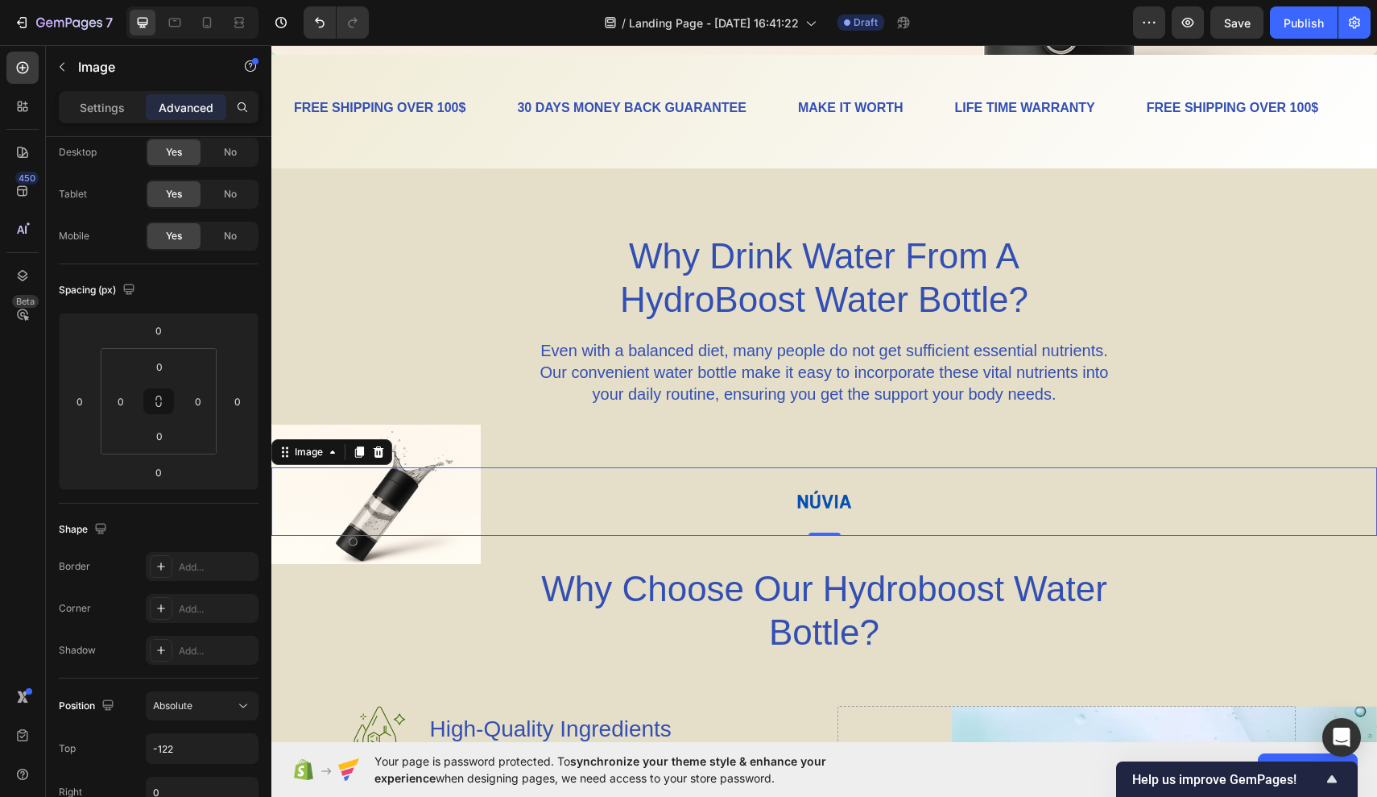
drag, startPoint x: 731, startPoint y: 642, endPoint x: 460, endPoint y: 597, distance: 275.2
click at [460, 597] on div "Why Choose Our Hydroboost Water Bottle?" at bounding box center [825, 610] width 942 height 90
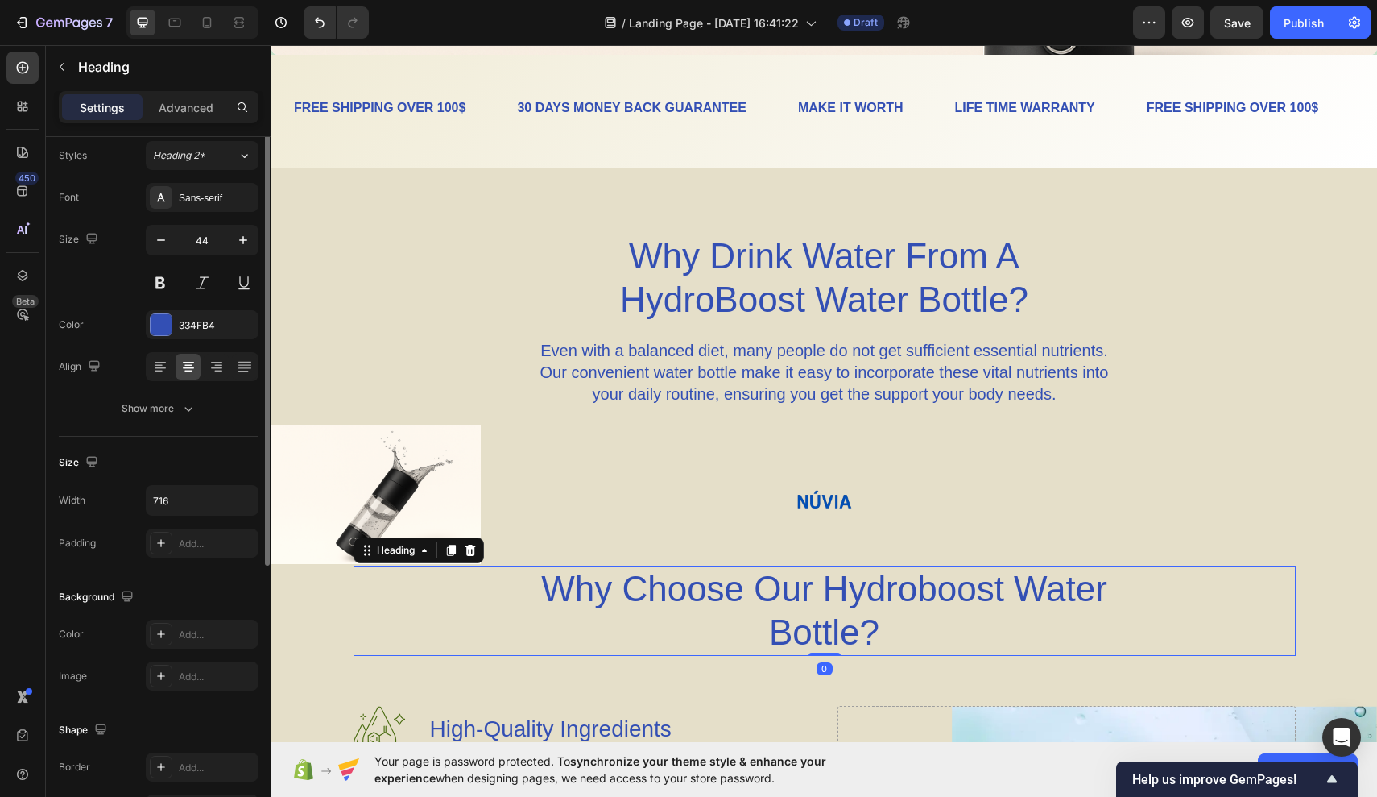
scroll to position [0, 0]
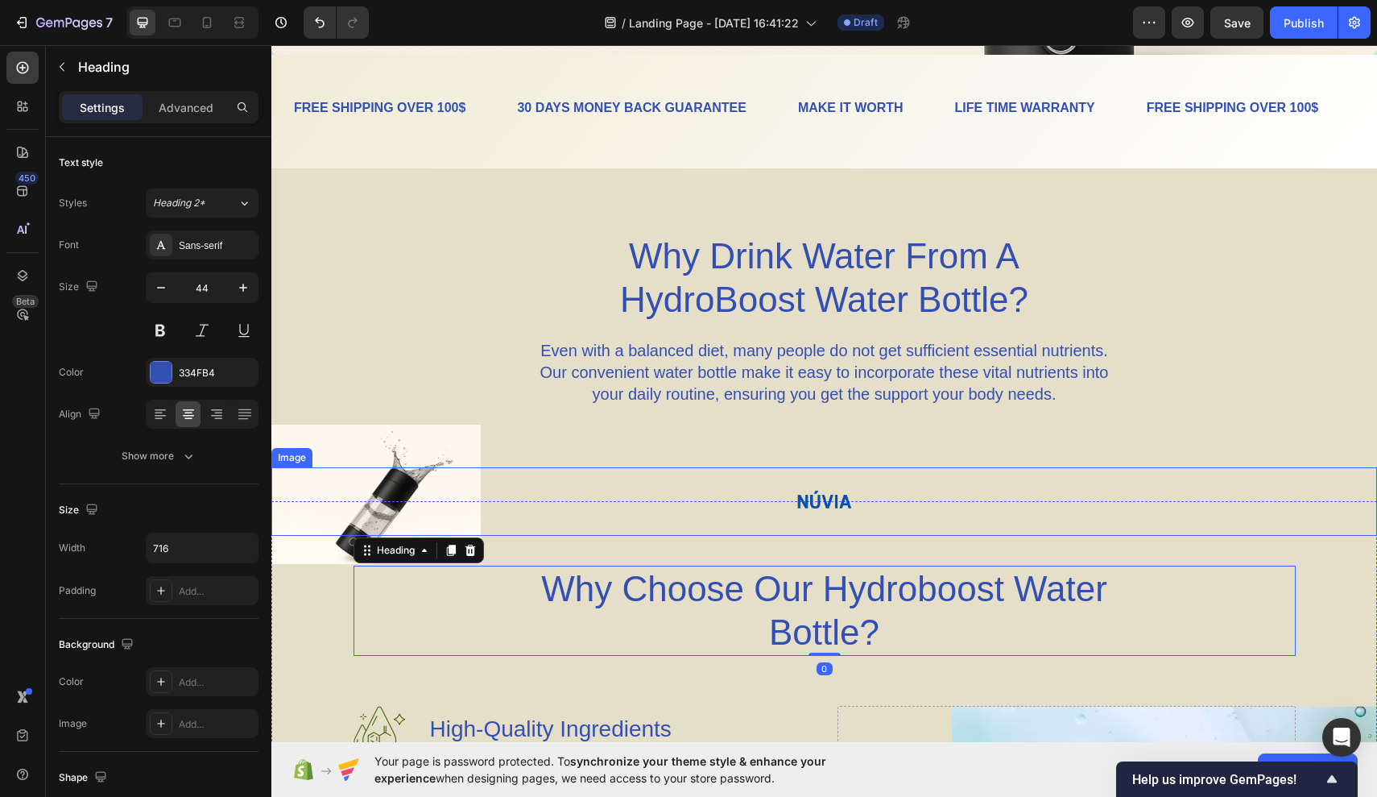
click at [500, 507] on div at bounding box center [824, 501] width 1106 height 68
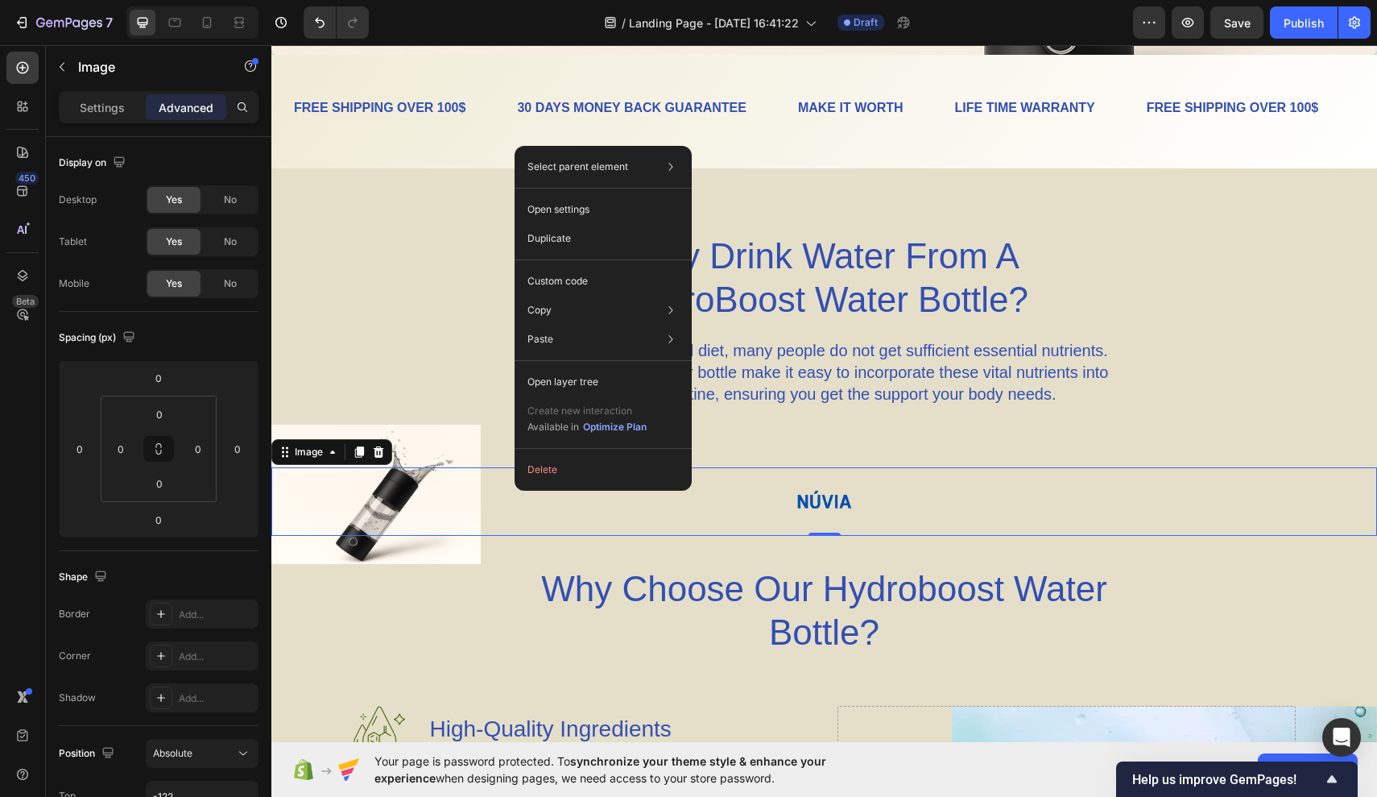
click at [512, 495] on div at bounding box center [824, 501] width 1106 height 68
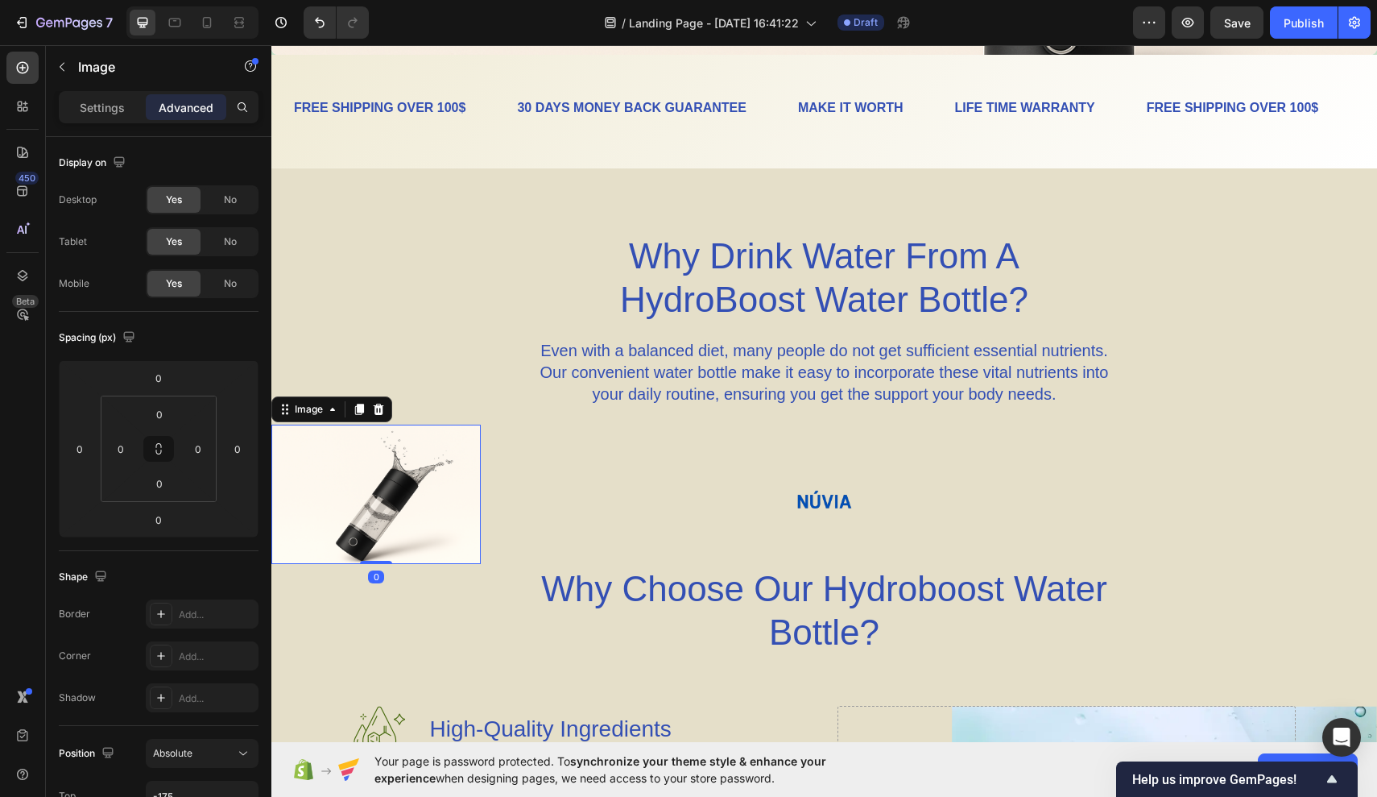
click at [480, 447] on img at bounding box center [375, 494] width 209 height 139
click at [373, 410] on icon at bounding box center [378, 409] width 13 height 13
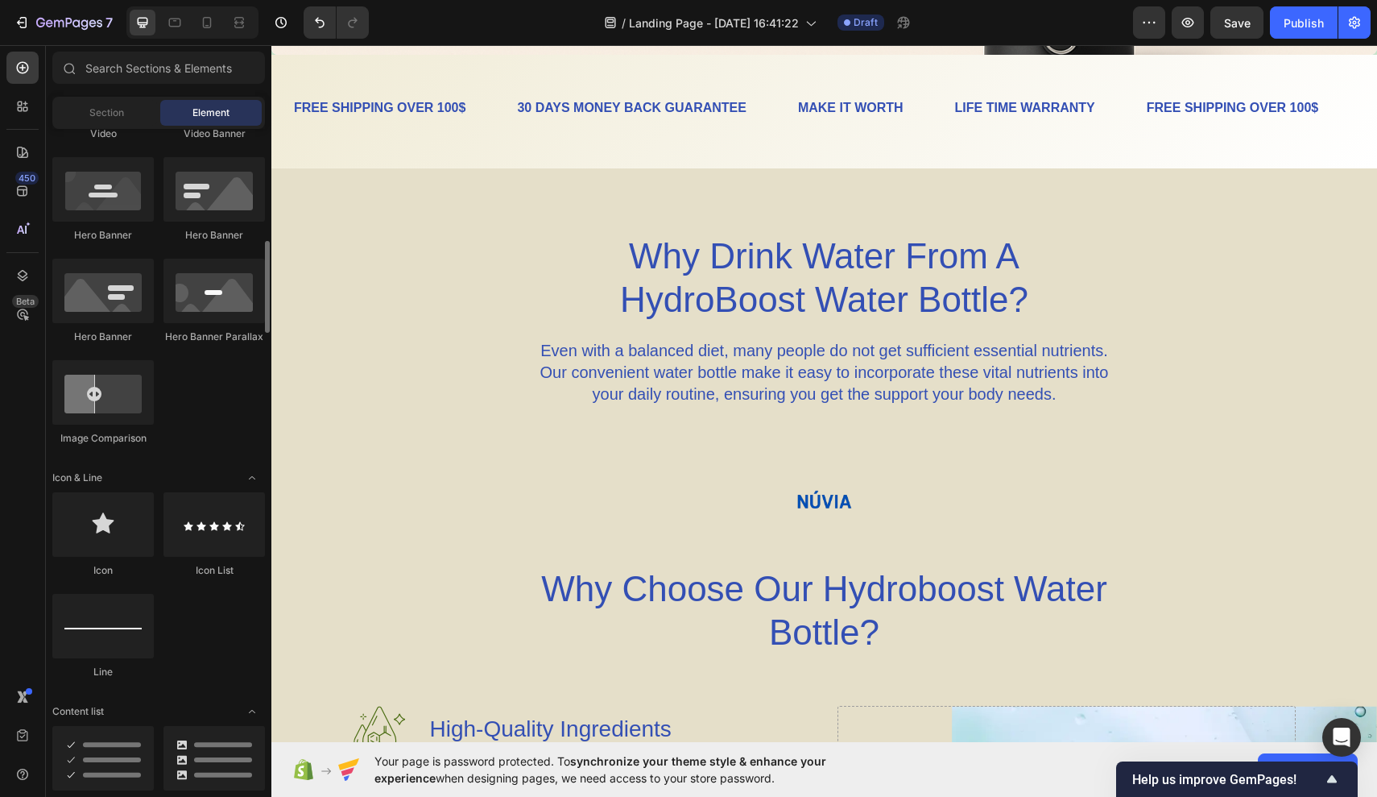
scroll to position [720, 0]
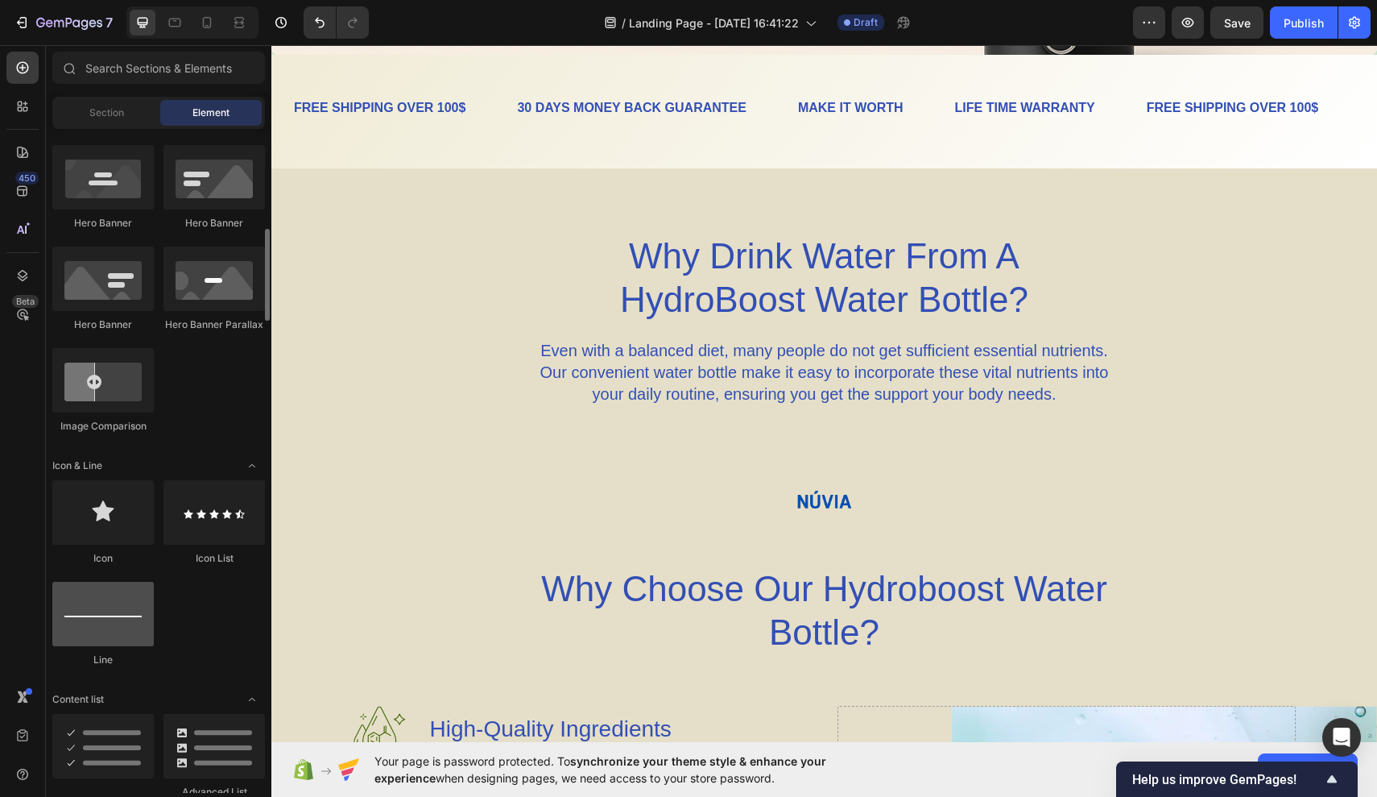
click at [117, 623] on div at bounding box center [102, 614] width 101 height 64
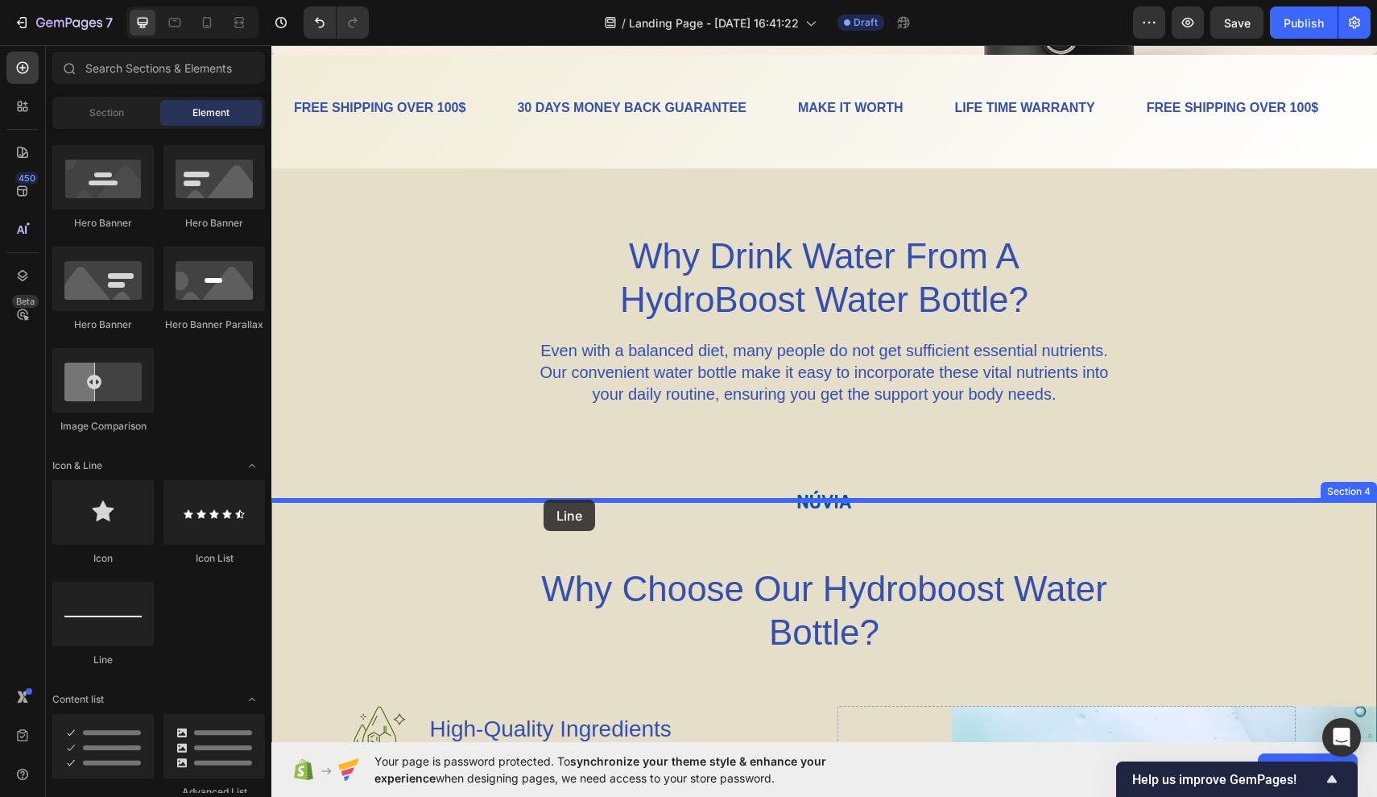
drag, startPoint x: 388, startPoint y: 668, endPoint x: 544, endPoint y: 499, distance: 229.2
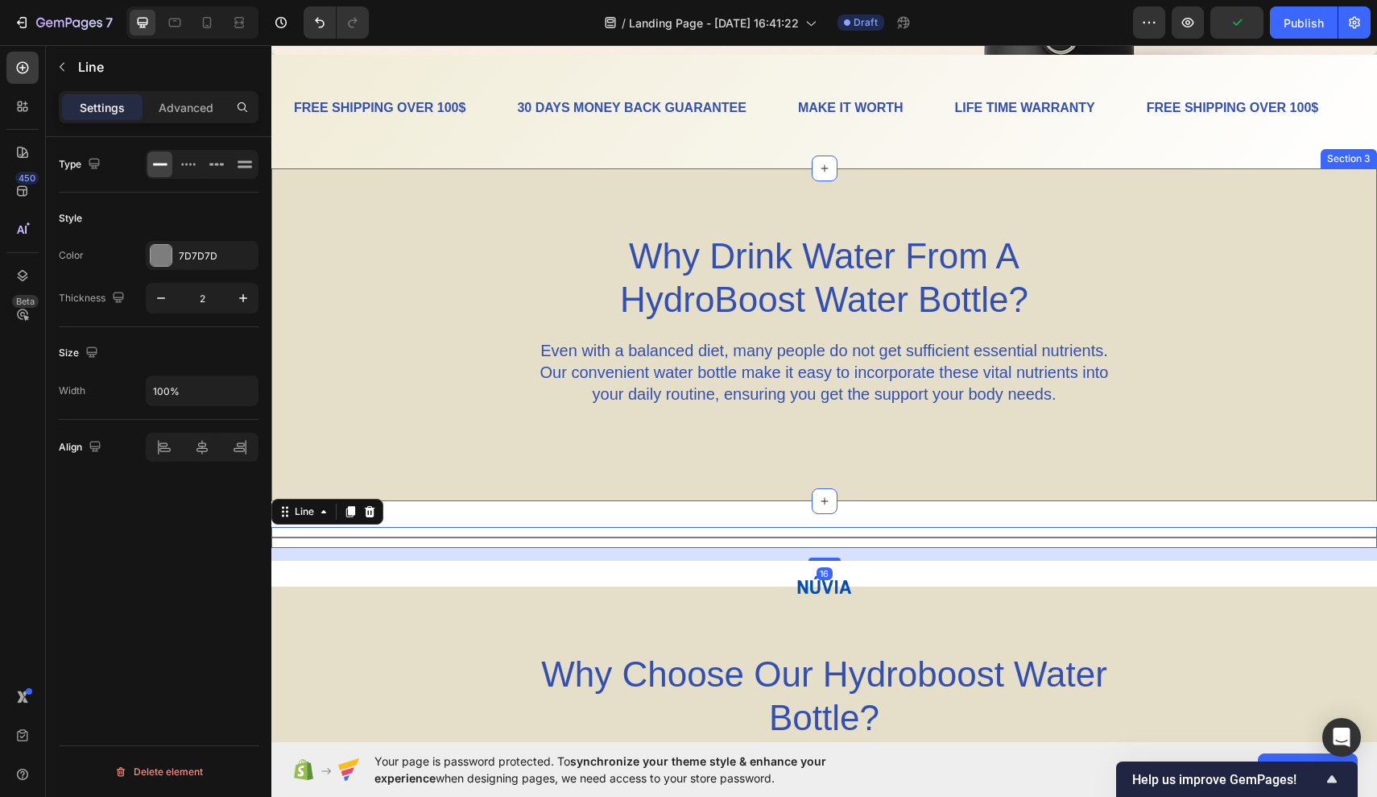
click at [728, 460] on div "Why Drink Water From A HydroBoost Water Bottle? Heading Even with a balanced di…" at bounding box center [824, 334] width 1106 height 333
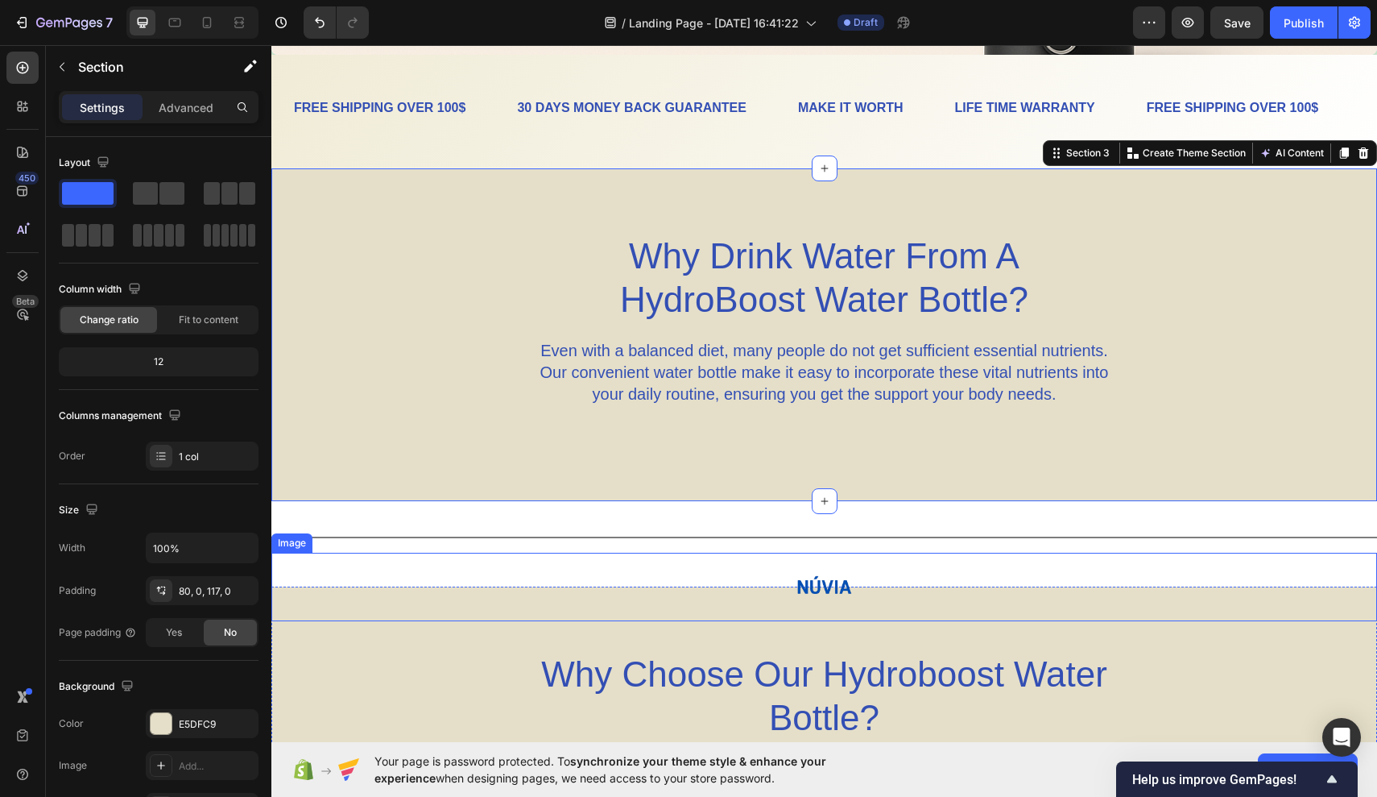
click at [681, 565] on div at bounding box center [824, 587] width 1106 height 68
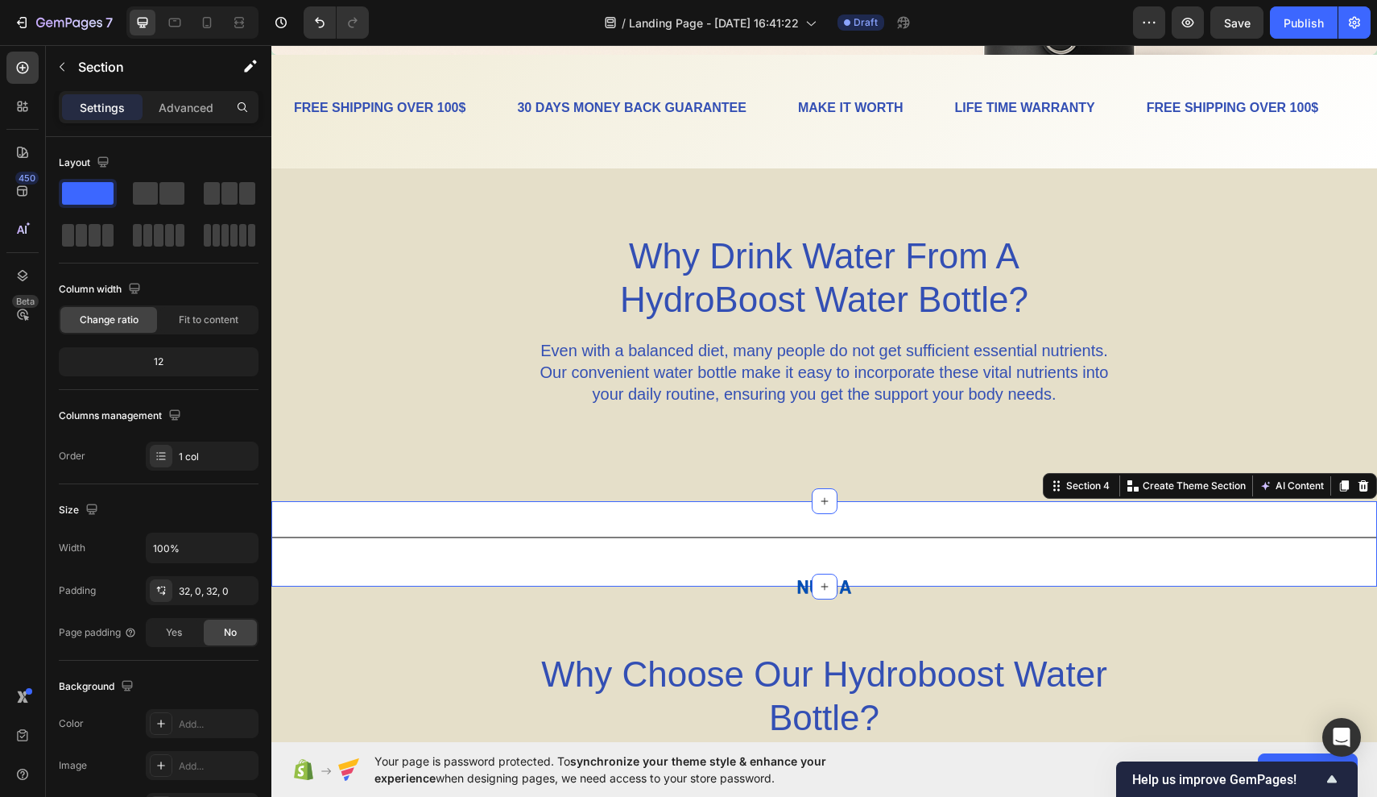
click at [665, 514] on div "Title Line Section 4 You can create reusable sections Create Theme Section AI C…" at bounding box center [824, 543] width 1106 height 85
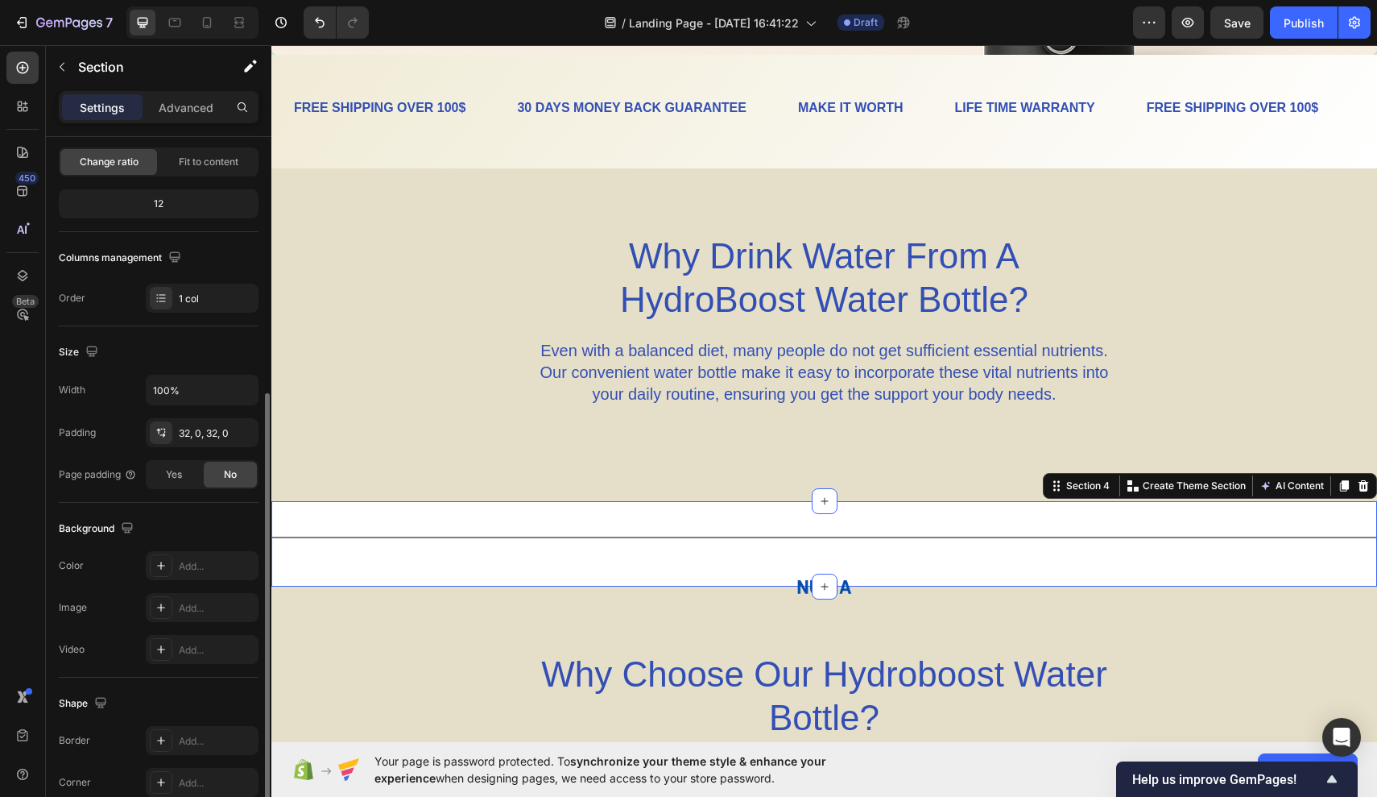
scroll to position [277, 0]
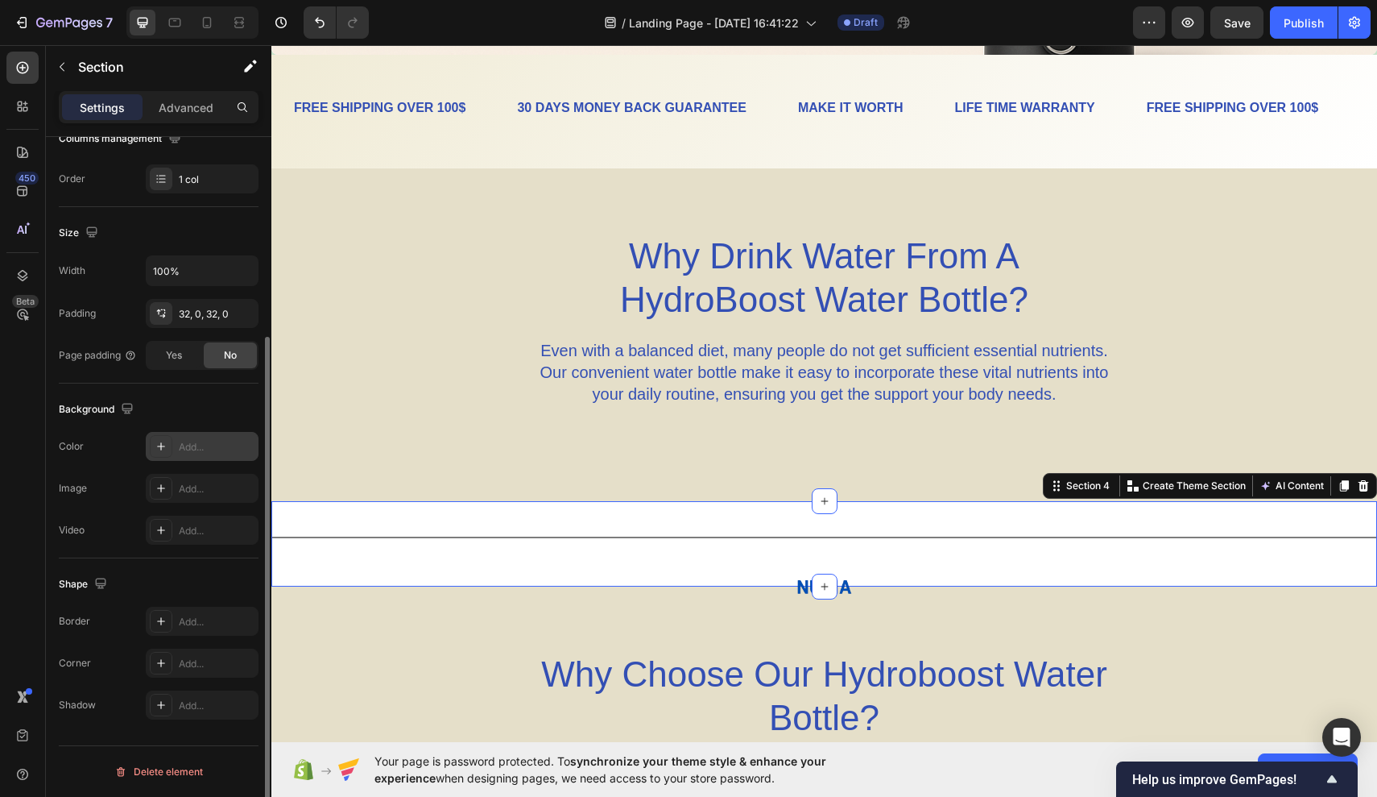
click at [157, 454] on div at bounding box center [161, 446] width 23 height 23
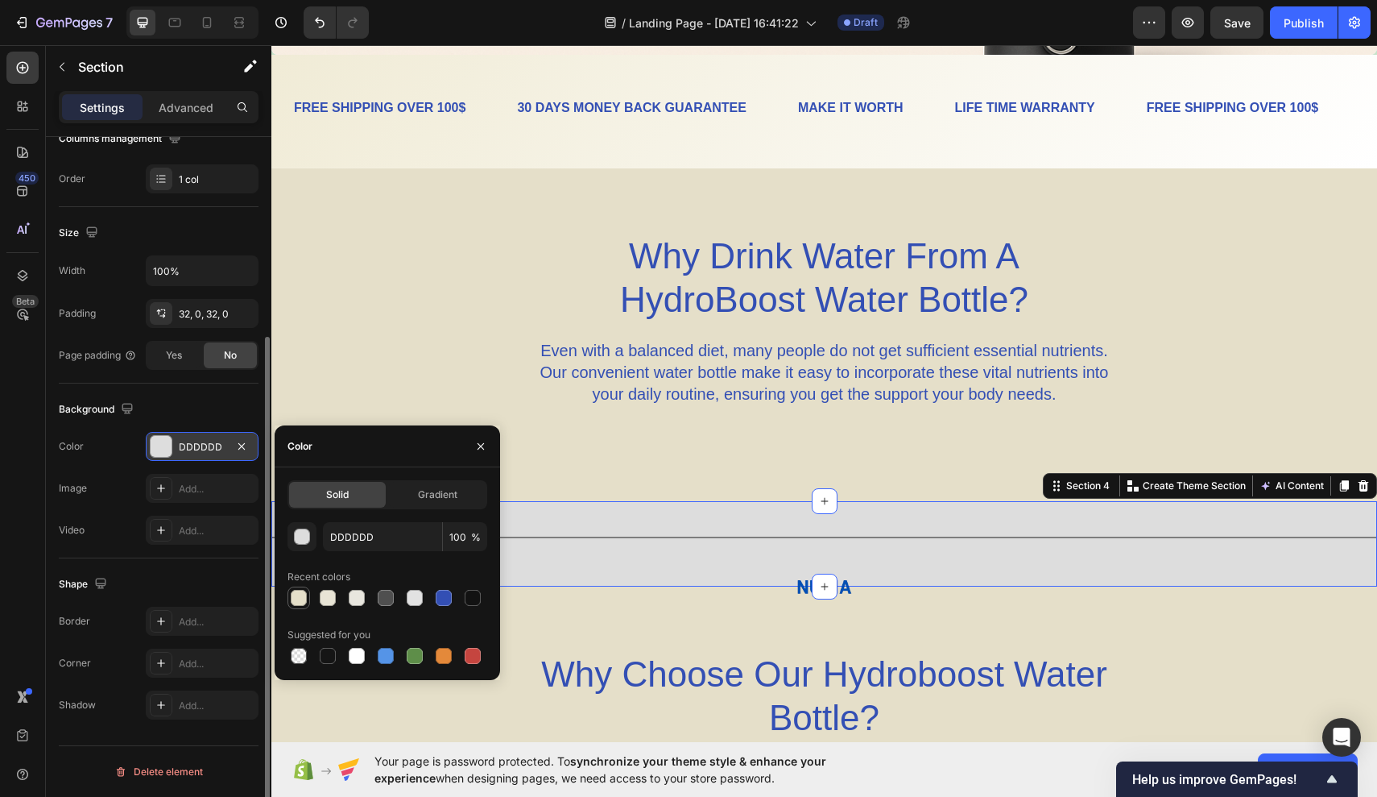
click at [296, 601] on div at bounding box center [299, 598] width 16 height 16
type input "E5DFC9"
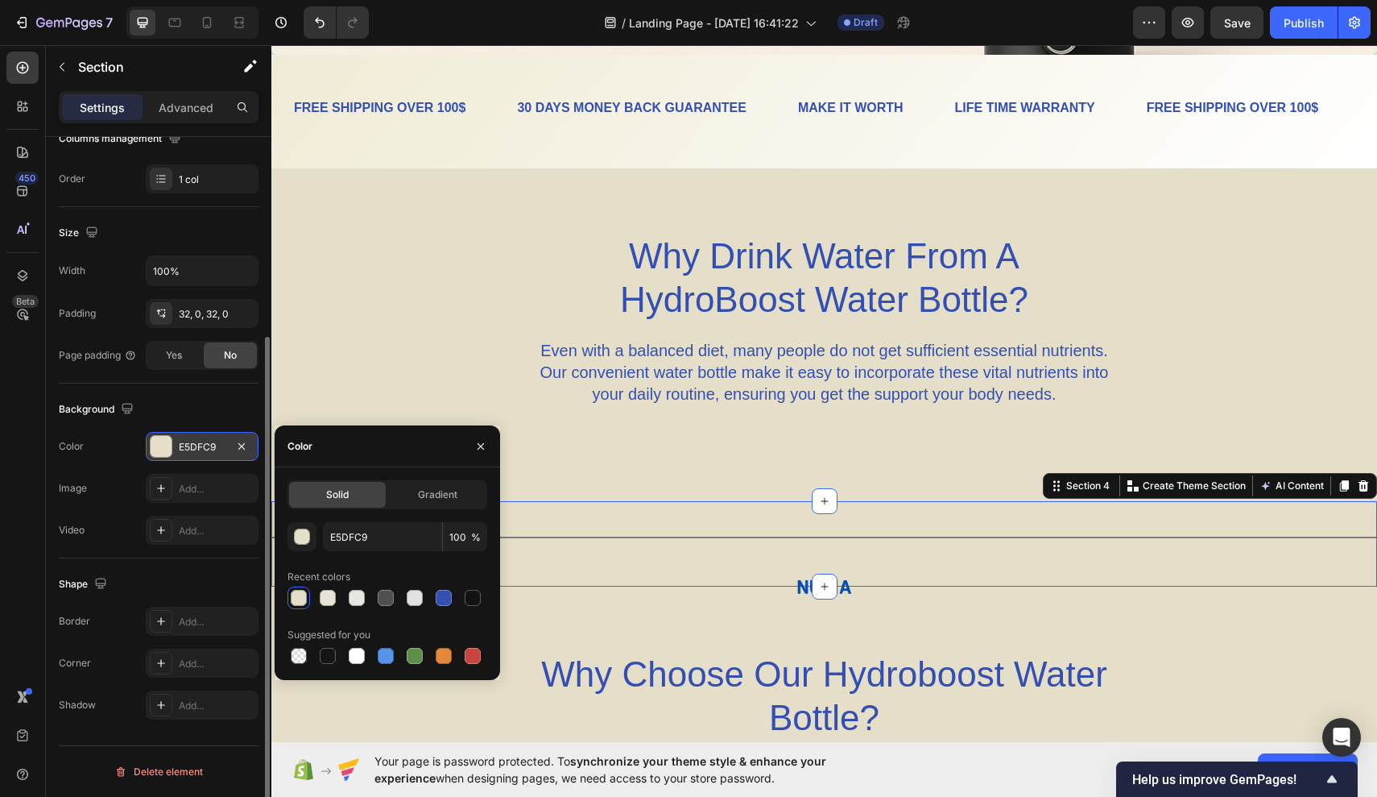
drag, startPoint x: 946, startPoint y: 462, endPoint x: 674, endPoint y: 417, distance: 275.2
click at [674, 417] on div "Why Drink Water From A HydroBoost Water Bottle? Heading Even with a balanced di…" at bounding box center [824, 334] width 1106 height 333
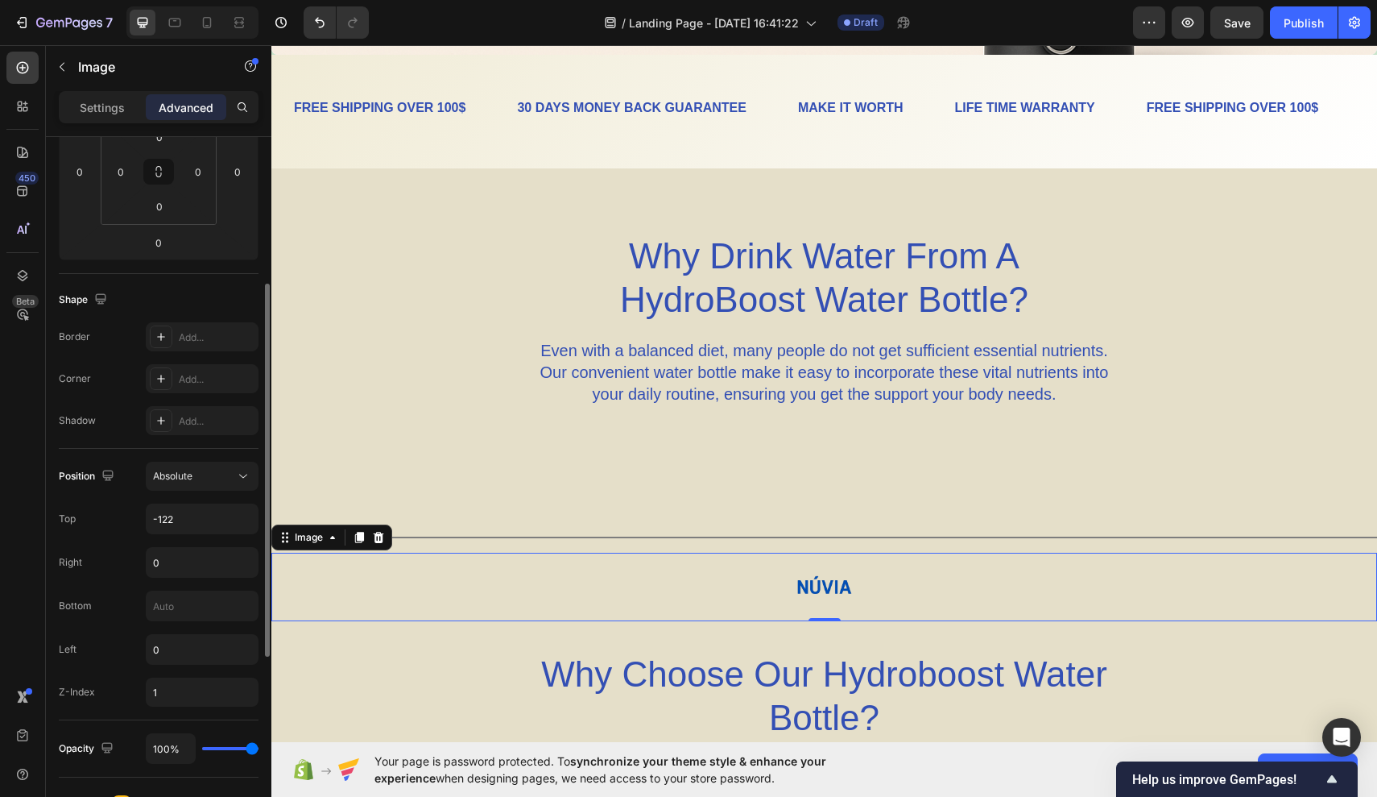
click at [876, 585] on div at bounding box center [824, 587] width 1106 height 68
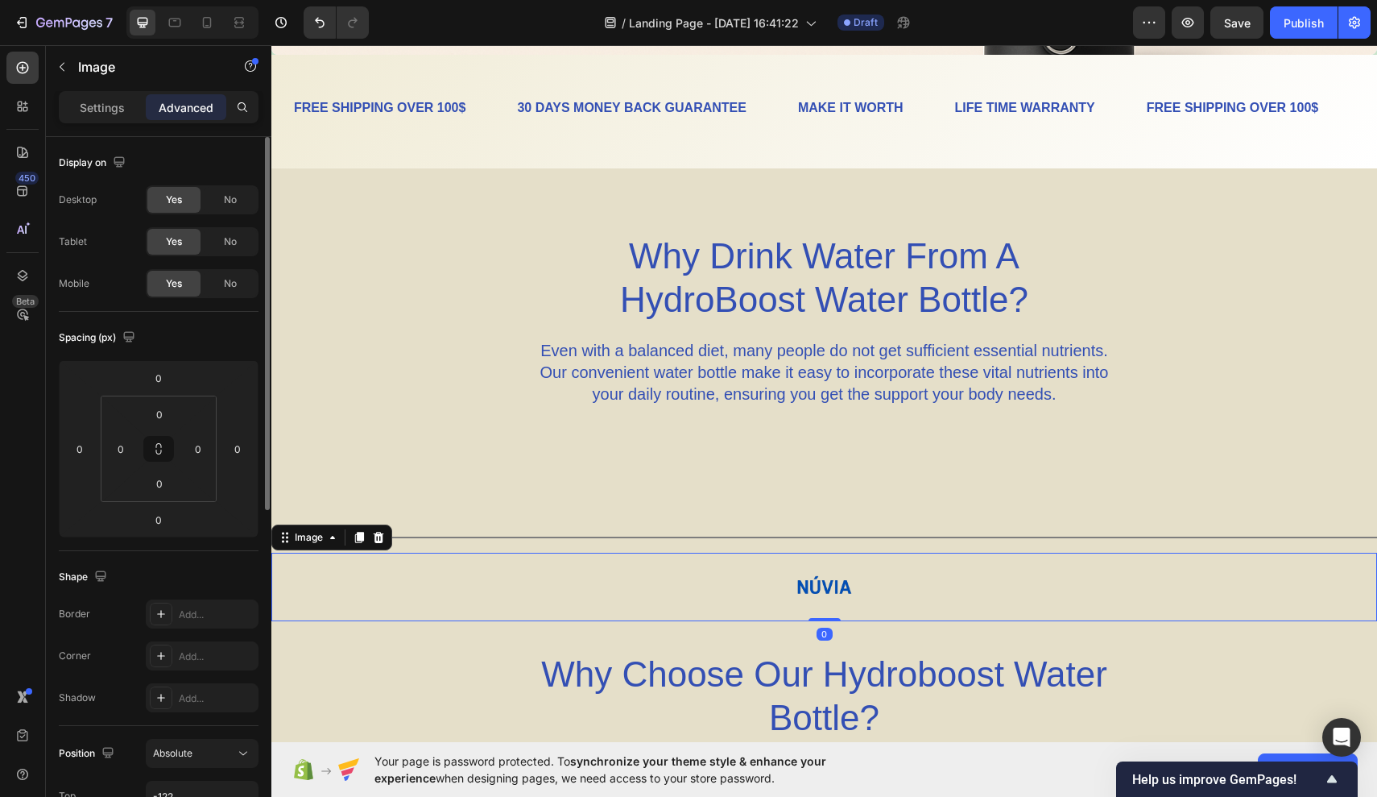
click at [876, 585] on div at bounding box center [824, 587] width 1106 height 68
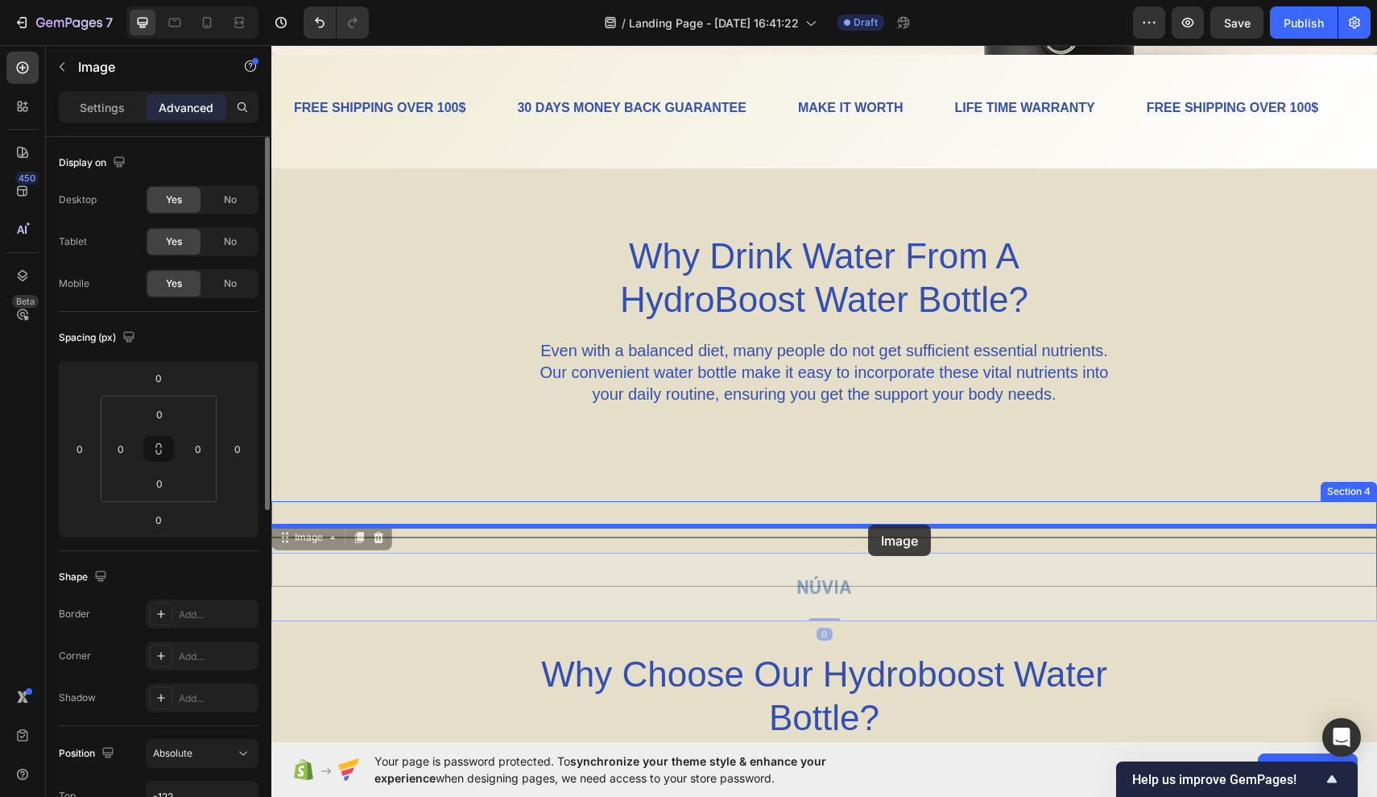
drag, startPoint x: 876, startPoint y: 585, endPoint x: 868, endPoint y: 524, distance: 60.8
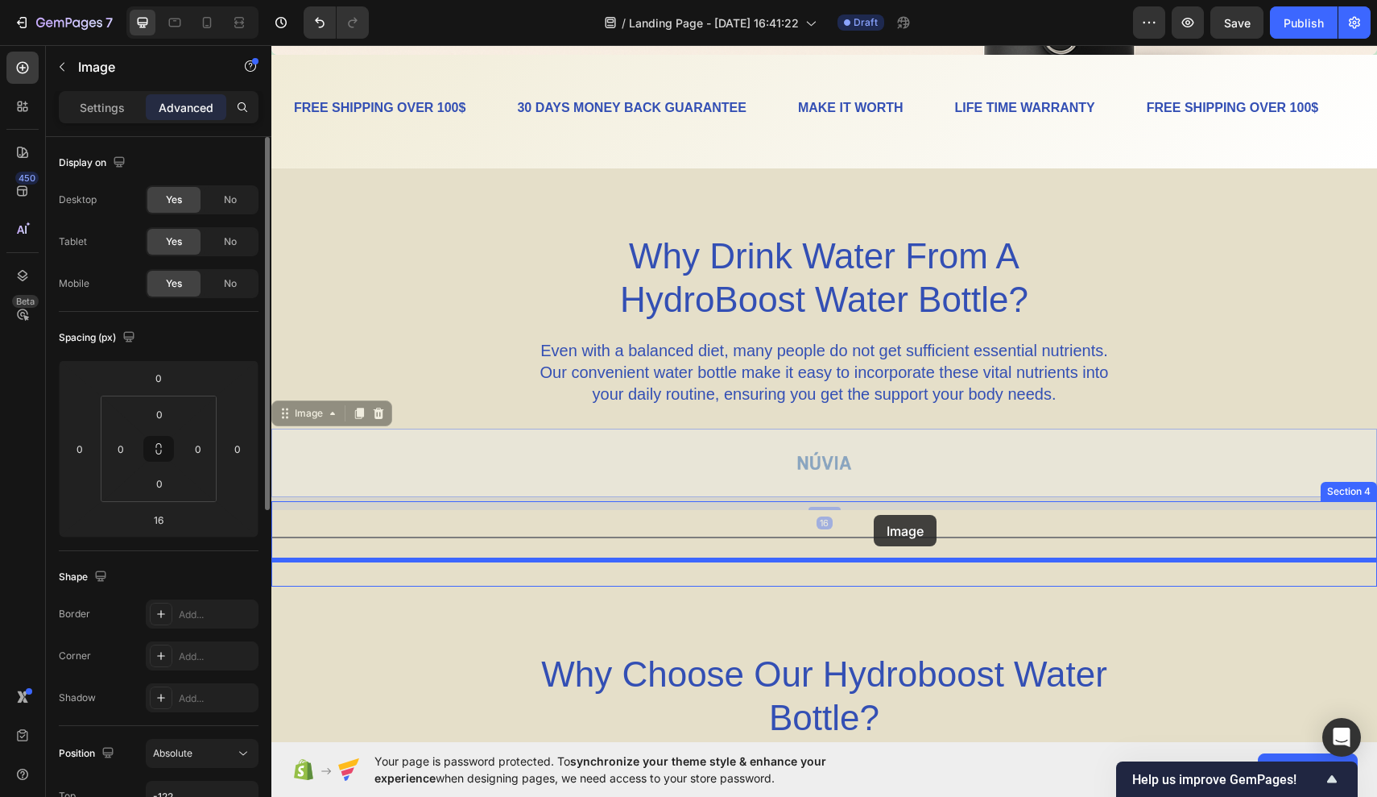
drag, startPoint x: 877, startPoint y: 452, endPoint x: 874, endPoint y: 513, distance: 61.3
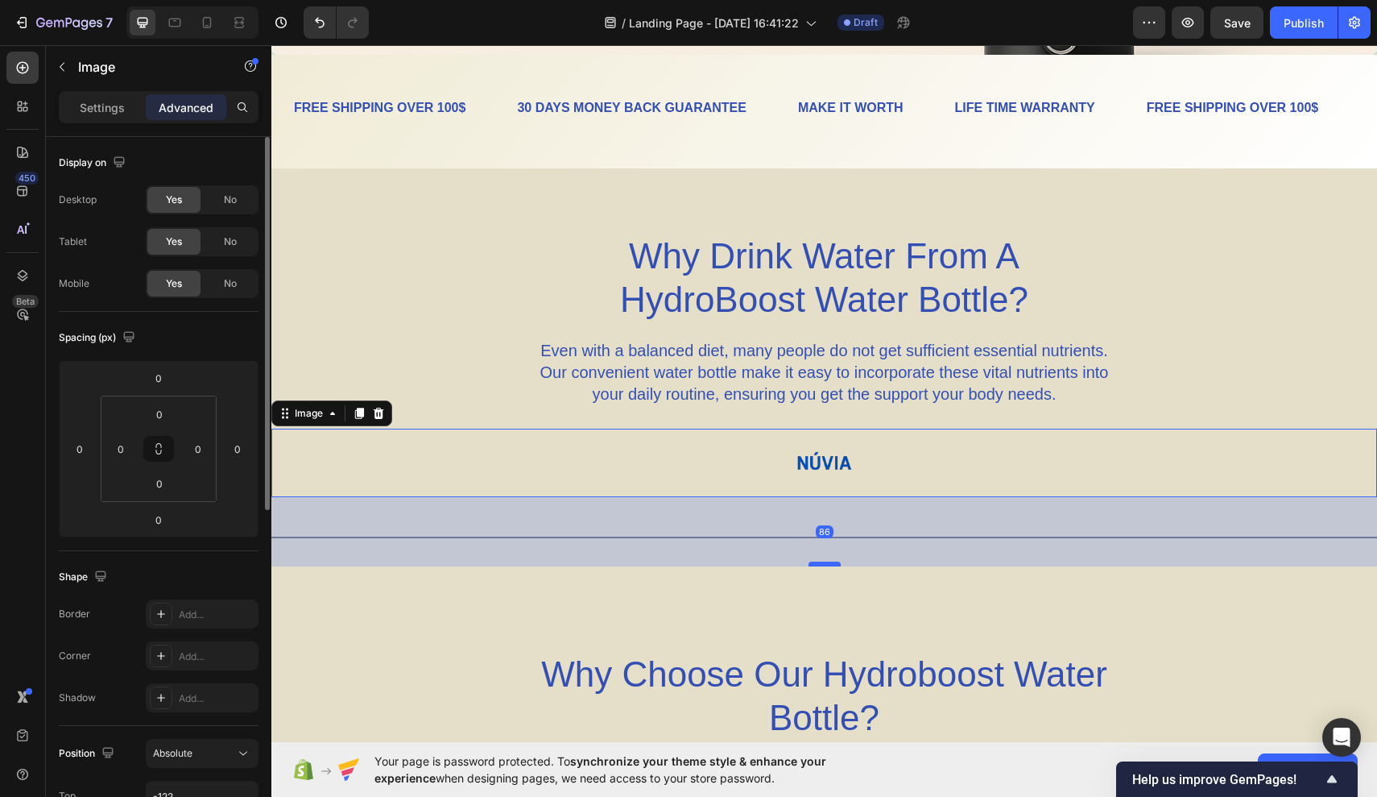
drag, startPoint x: 826, startPoint y: 493, endPoint x: 828, endPoint y: 564, distance: 70.9
click at [828, 564] on div at bounding box center [825, 563] width 32 height 5
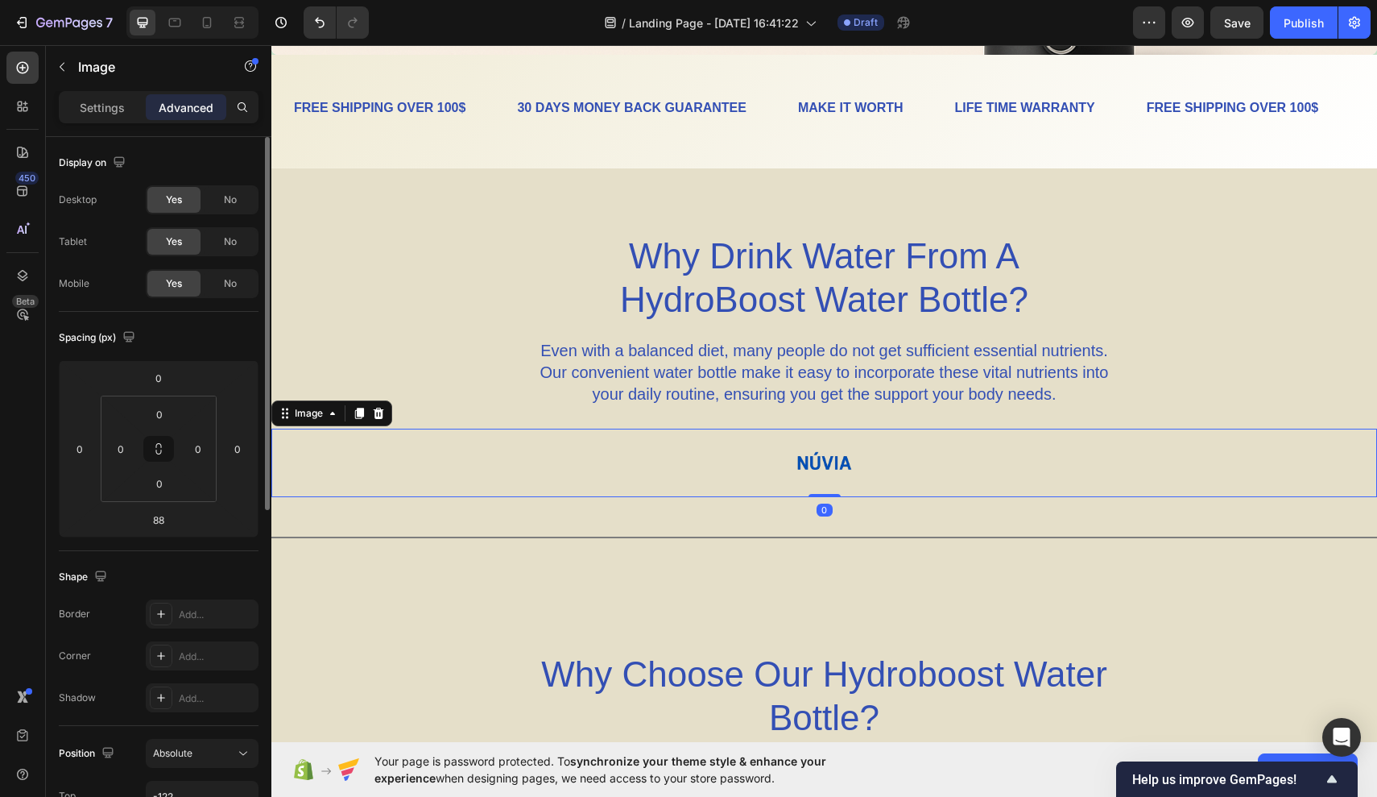
drag, startPoint x: 828, startPoint y: 564, endPoint x: 826, endPoint y: 477, distance: 87.0
click at [826, 477] on div "Image 0" at bounding box center [824, 463] width 1106 height 68
type input "0"
click at [1014, 391] on p "Even with a balanced diet, many people do not get sufficient essential nutrient…" at bounding box center [825, 372] width 574 height 65
click at [880, 486] on div at bounding box center [824, 463] width 1106 height 68
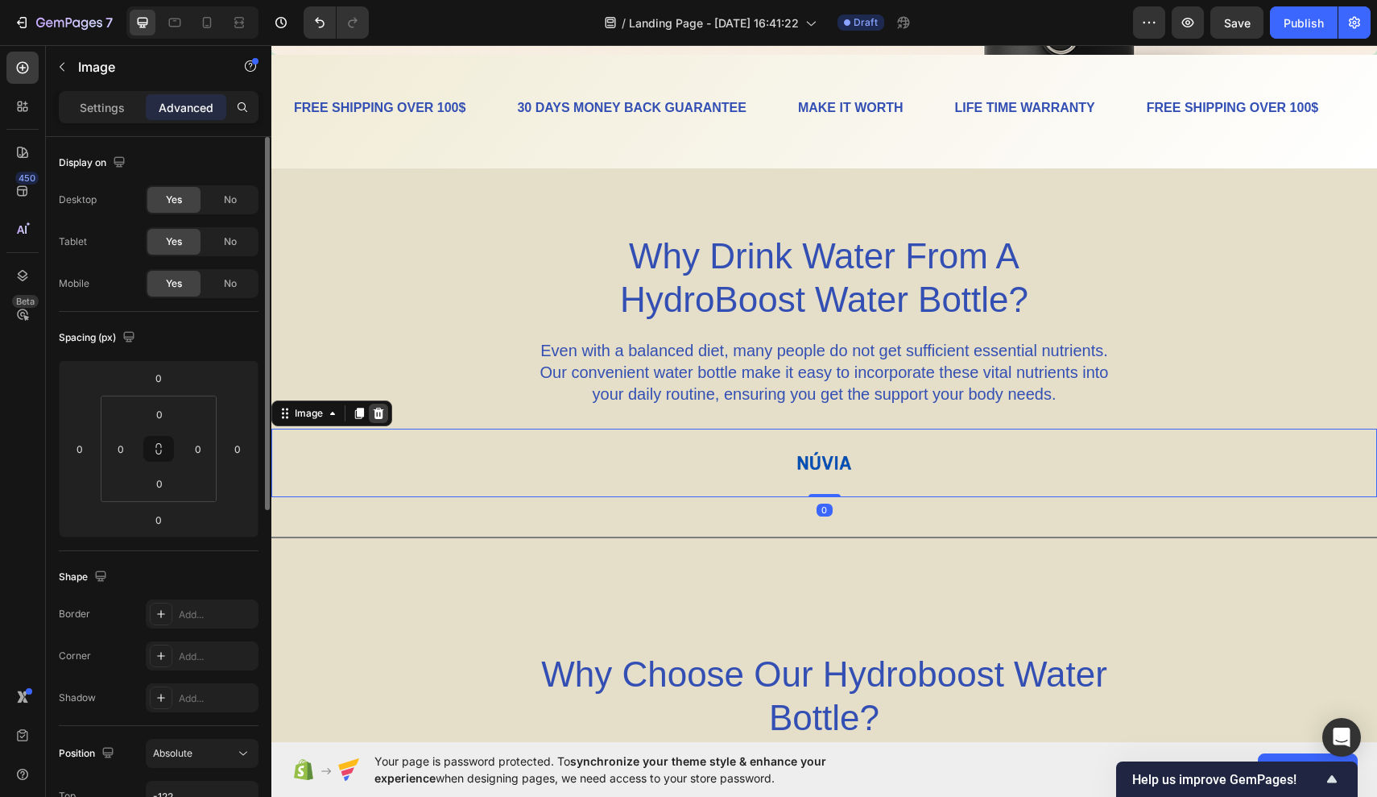
click at [380, 408] on icon at bounding box center [379, 413] width 10 height 11
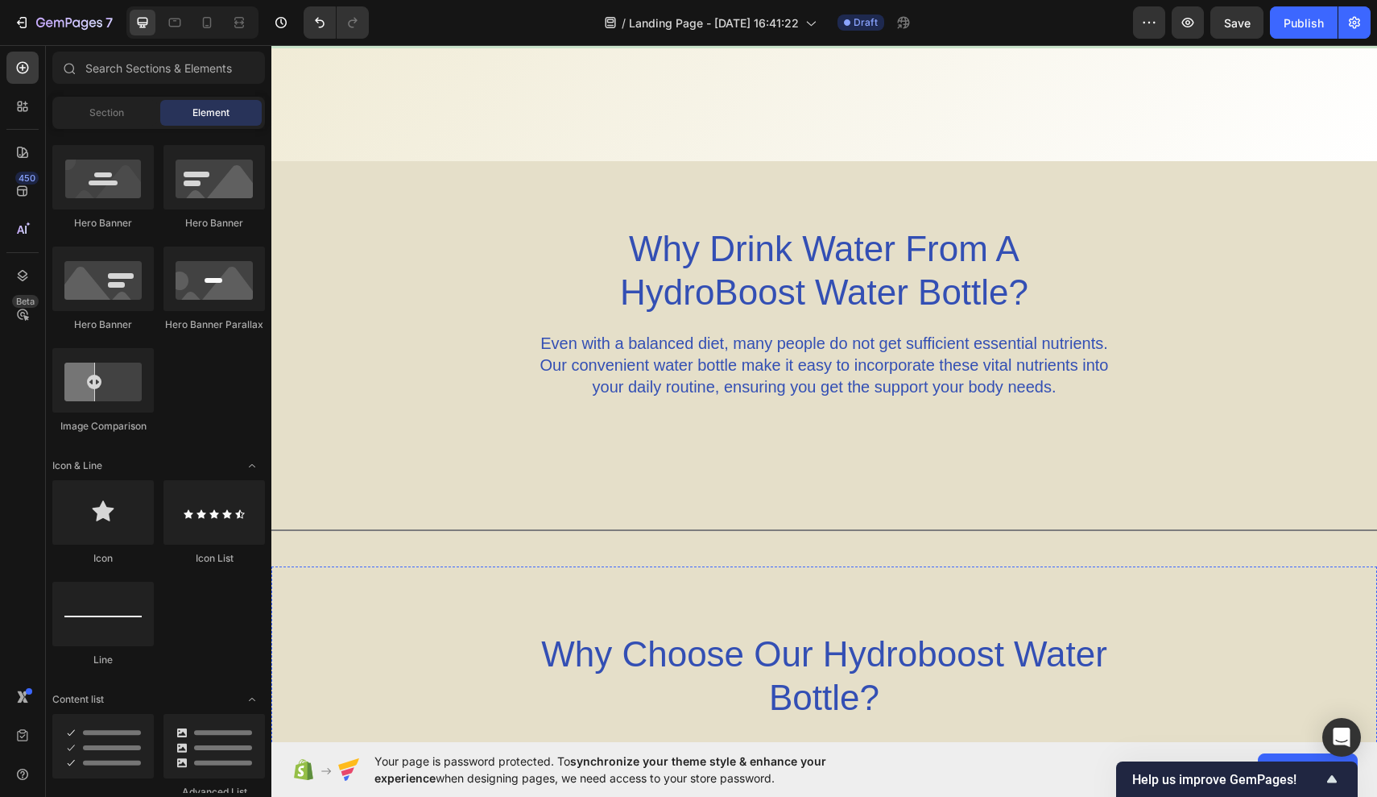
scroll to position [558, 0]
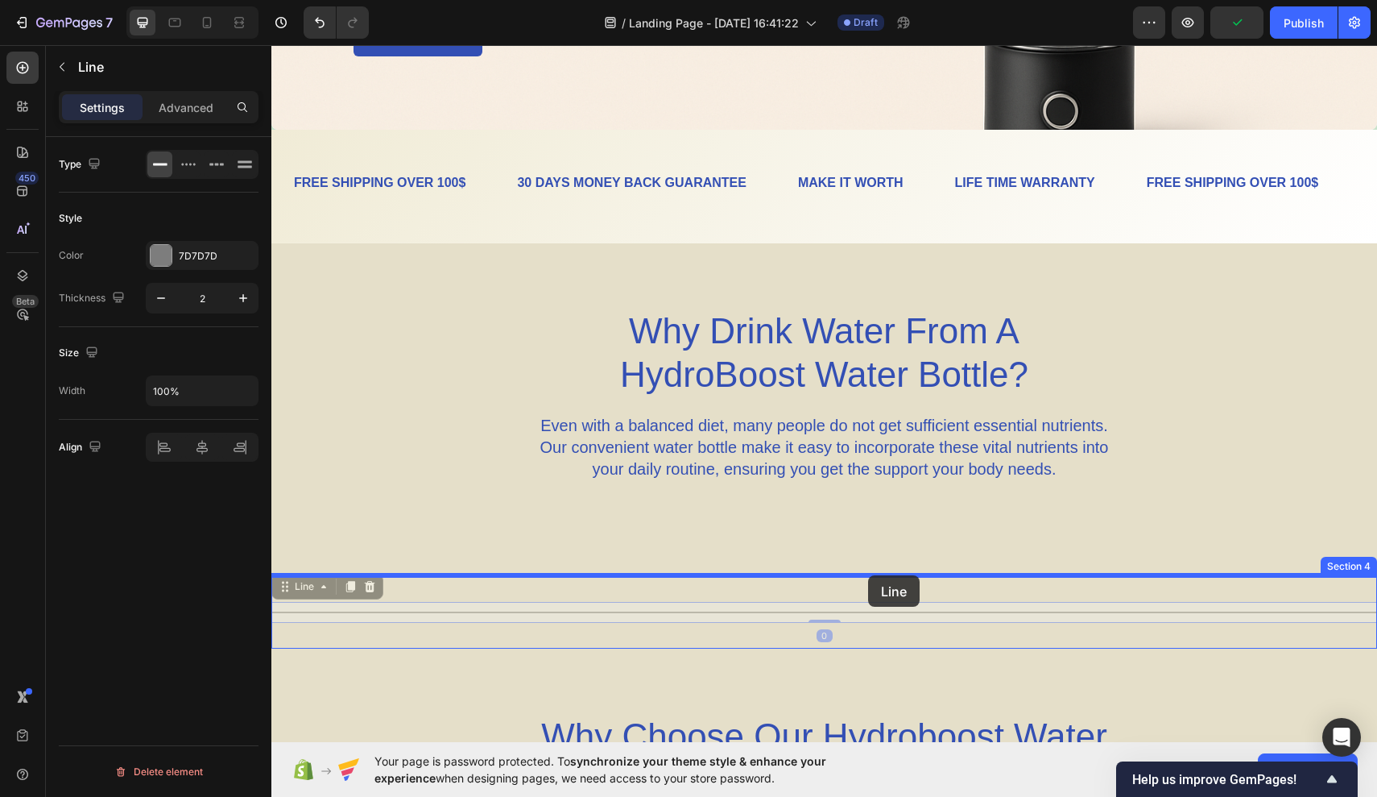
drag, startPoint x: 868, startPoint y: 603, endPoint x: 868, endPoint y: 575, distance: 28.2
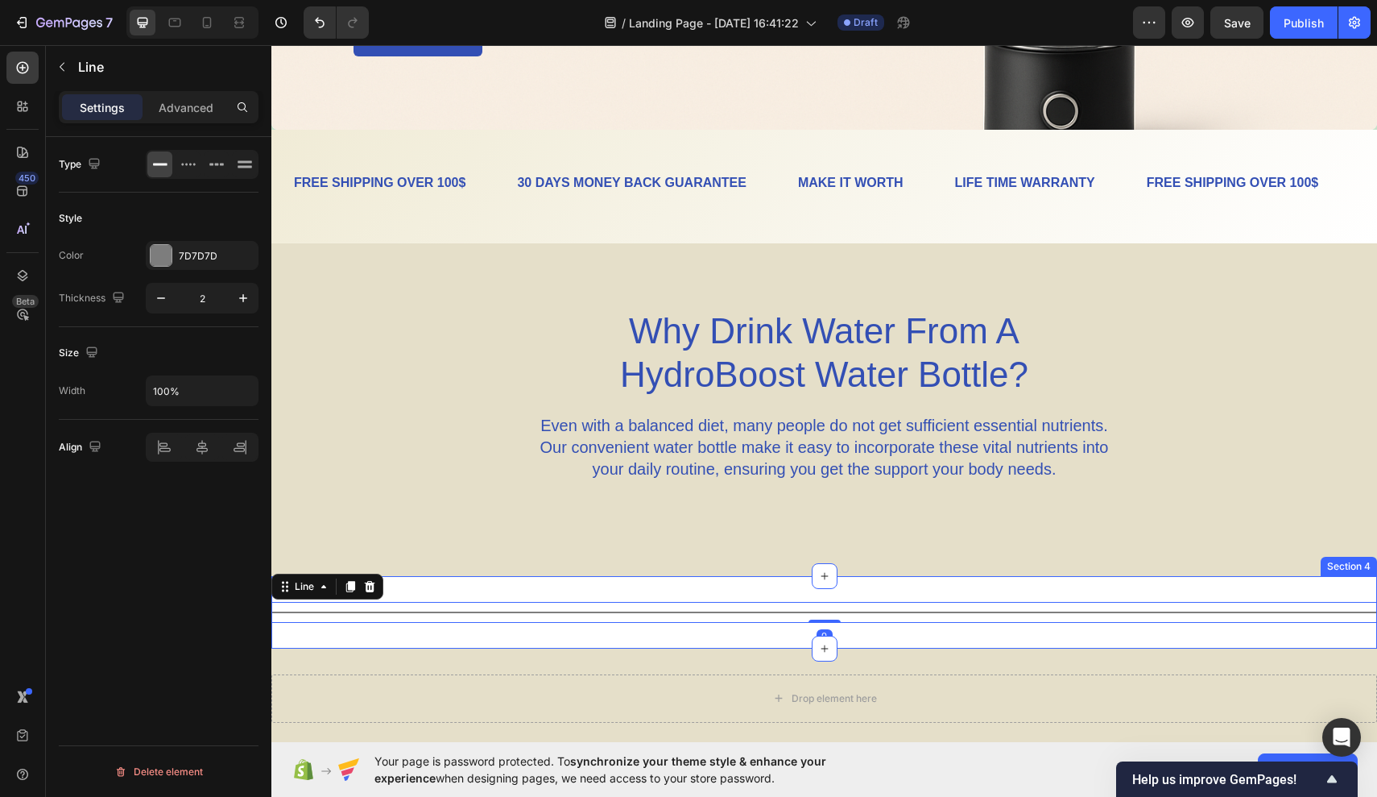
click at [901, 579] on div "Title Line 0 Section 4" at bounding box center [824, 612] width 1106 height 72
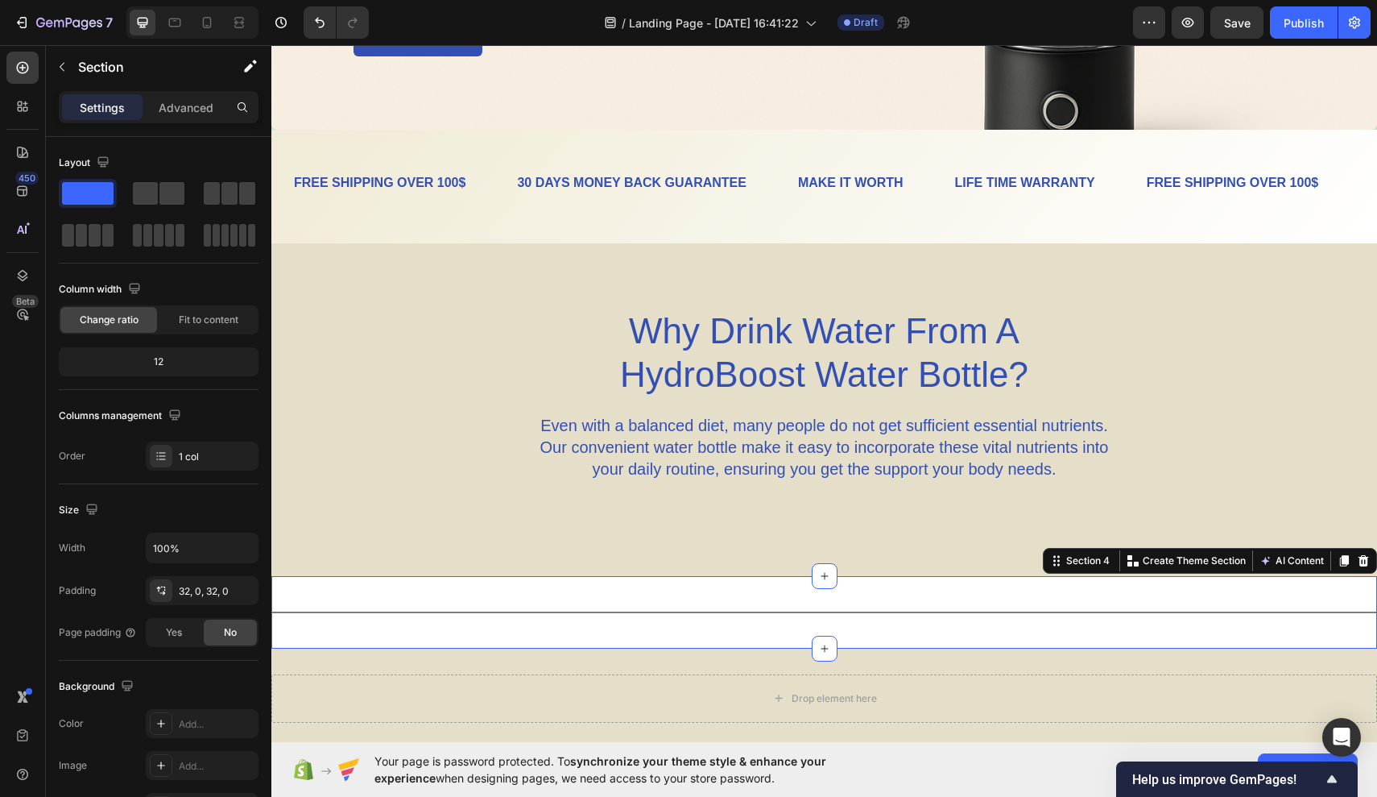
scroll to position [595, 0]
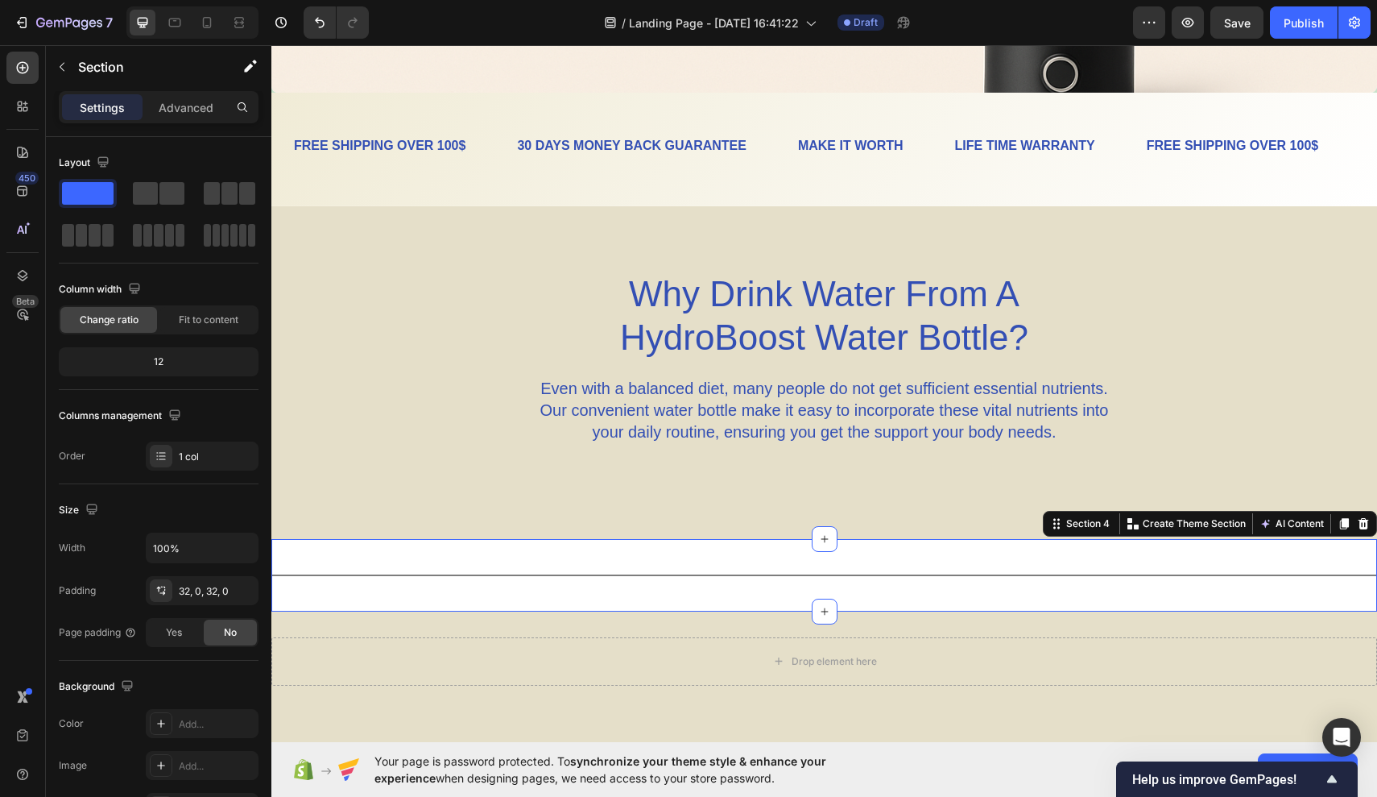
click at [882, 555] on div "Title Line Section 4 You can create reusable sections Create Theme Section AI C…" at bounding box center [824, 575] width 1106 height 72
click at [464, 548] on div "Title Line Section 4 You can create reusable sections Create Theme Section AI C…" at bounding box center [824, 575] width 1106 height 72
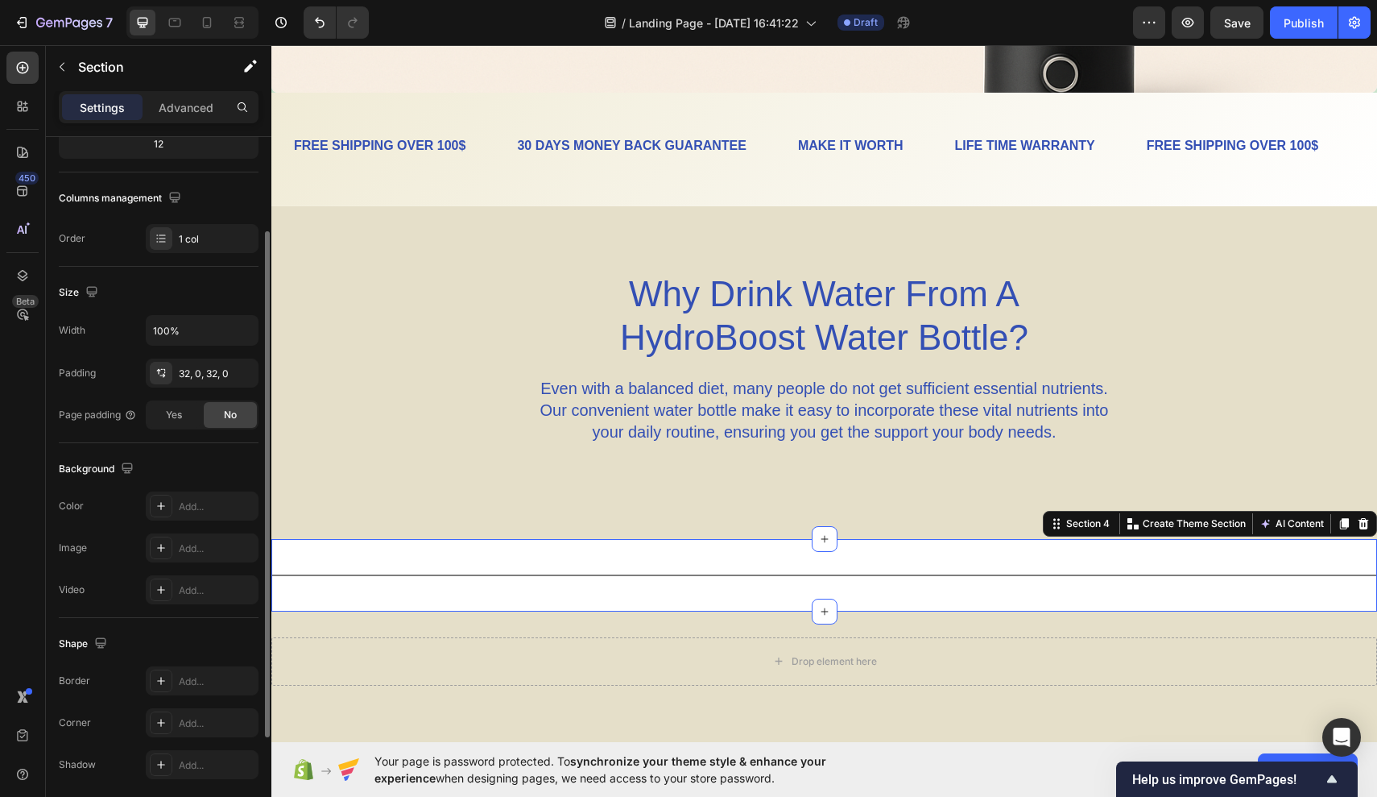
scroll to position [240, 0]
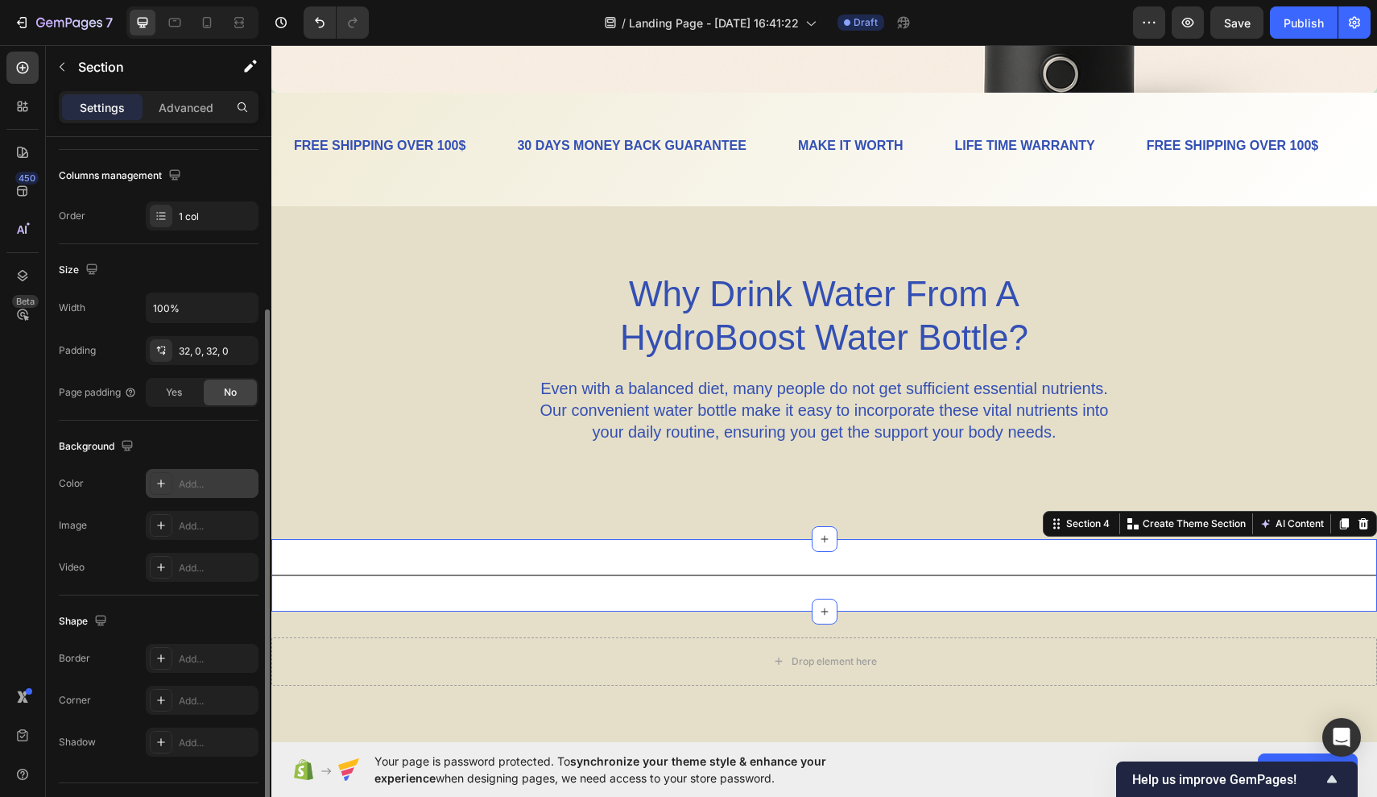
click at [163, 494] on div at bounding box center [161, 483] width 23 height 23
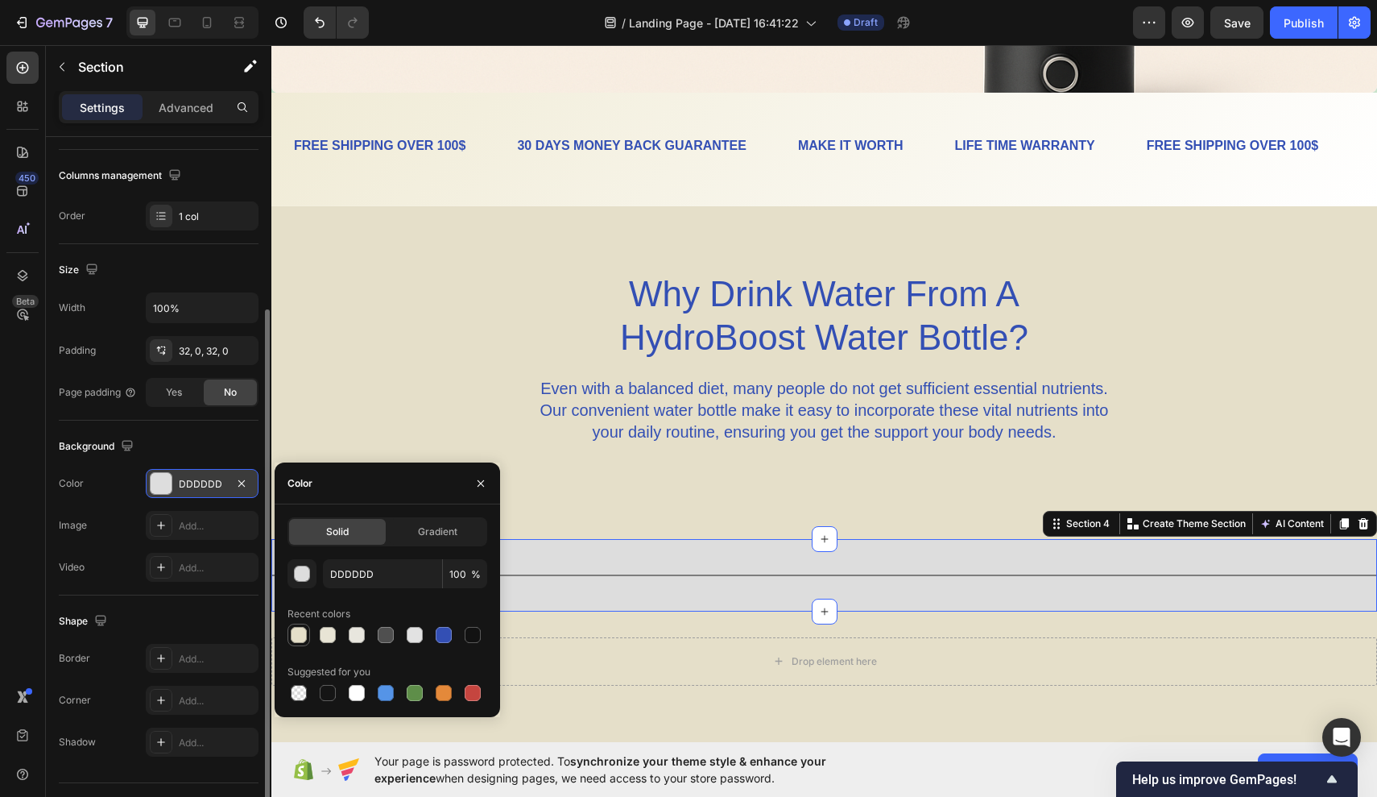
click at [309, 638] on div at bounding box center [299, 634] width 23 height 23
type input "E5DFC9"
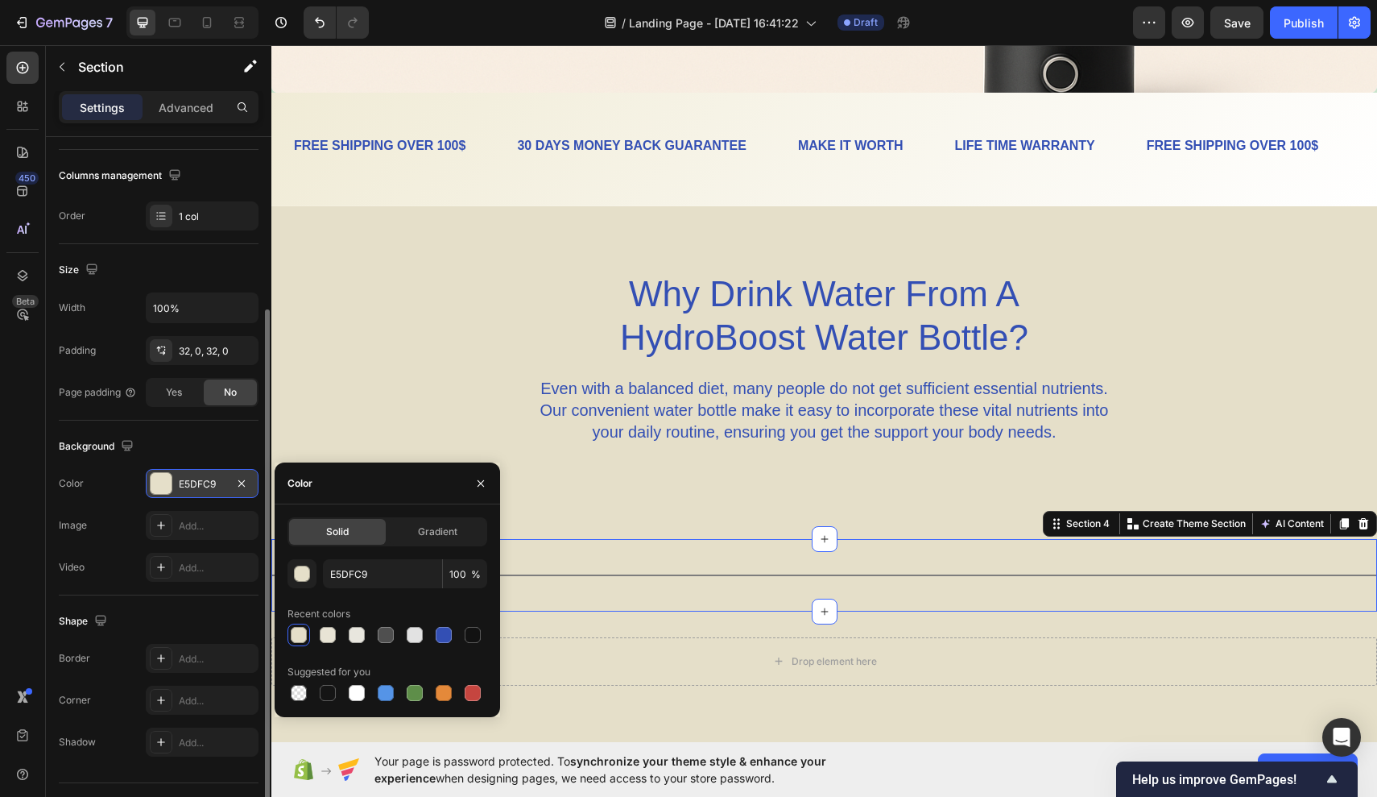
click at [582, 528] on div "Why Drink Water From A HydroBoost Water Bottle? Heading Even with a balanced di…" at bounding box center [824, 372] width 1106 height 333
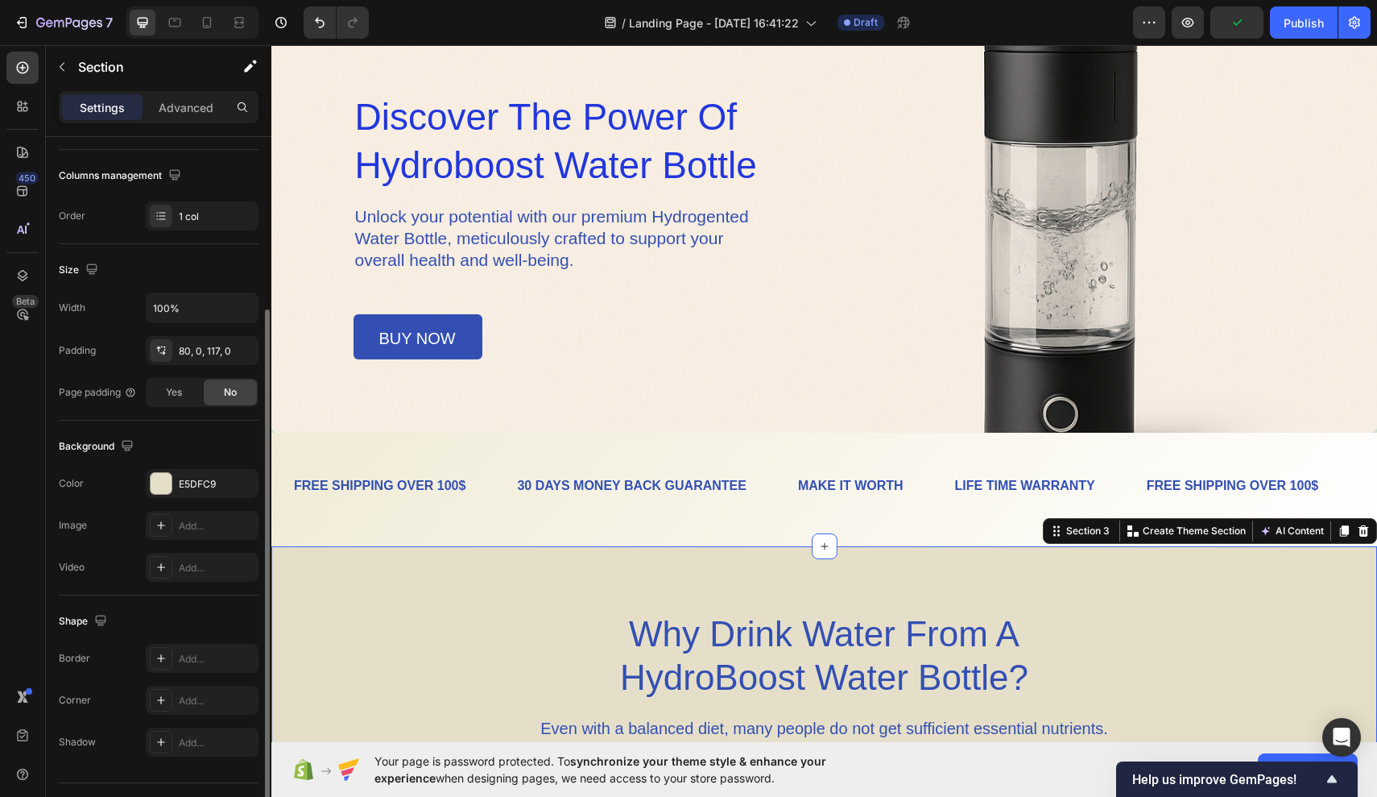
scroll to position [251, 0]
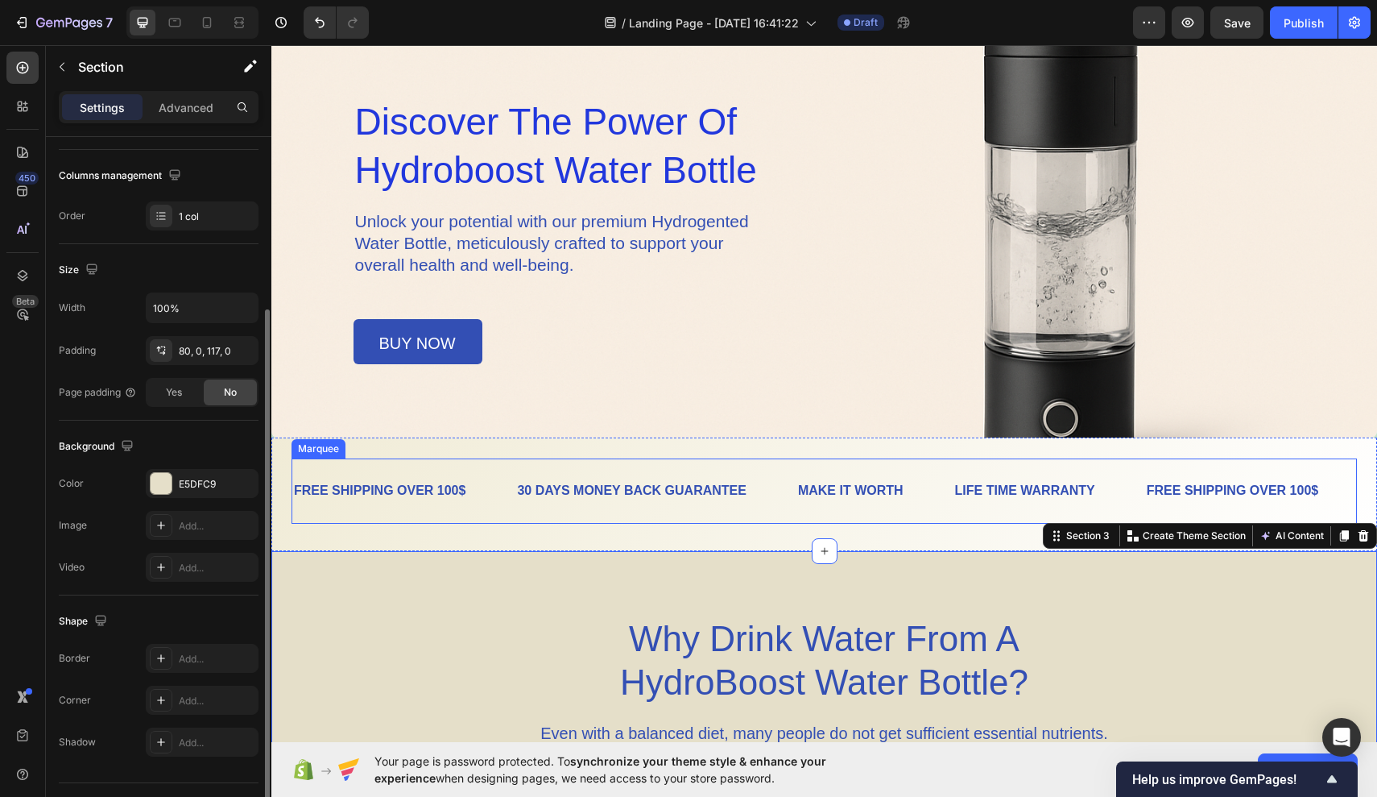
click at [484, 521] on div "FREE SHIPPING OVER 100$ Text Block 30 DAYS MONEY BACK GUARANTEE Text Block MAKE…" at bounding box center [825, 490] width 1066 height 65
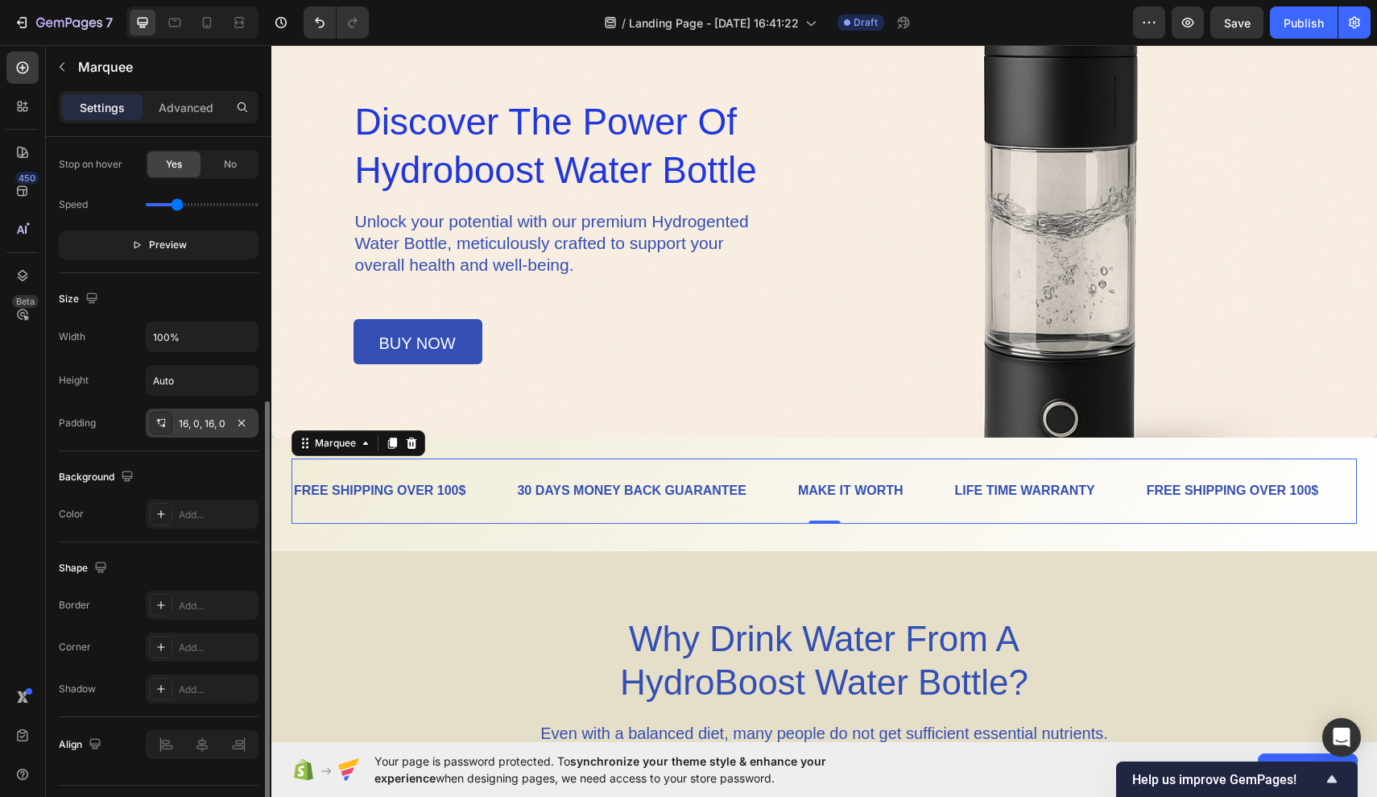
scroll to position [446, 0]
click at [159, 515] on icon at bounding box center [161, 513] width 13 height 13
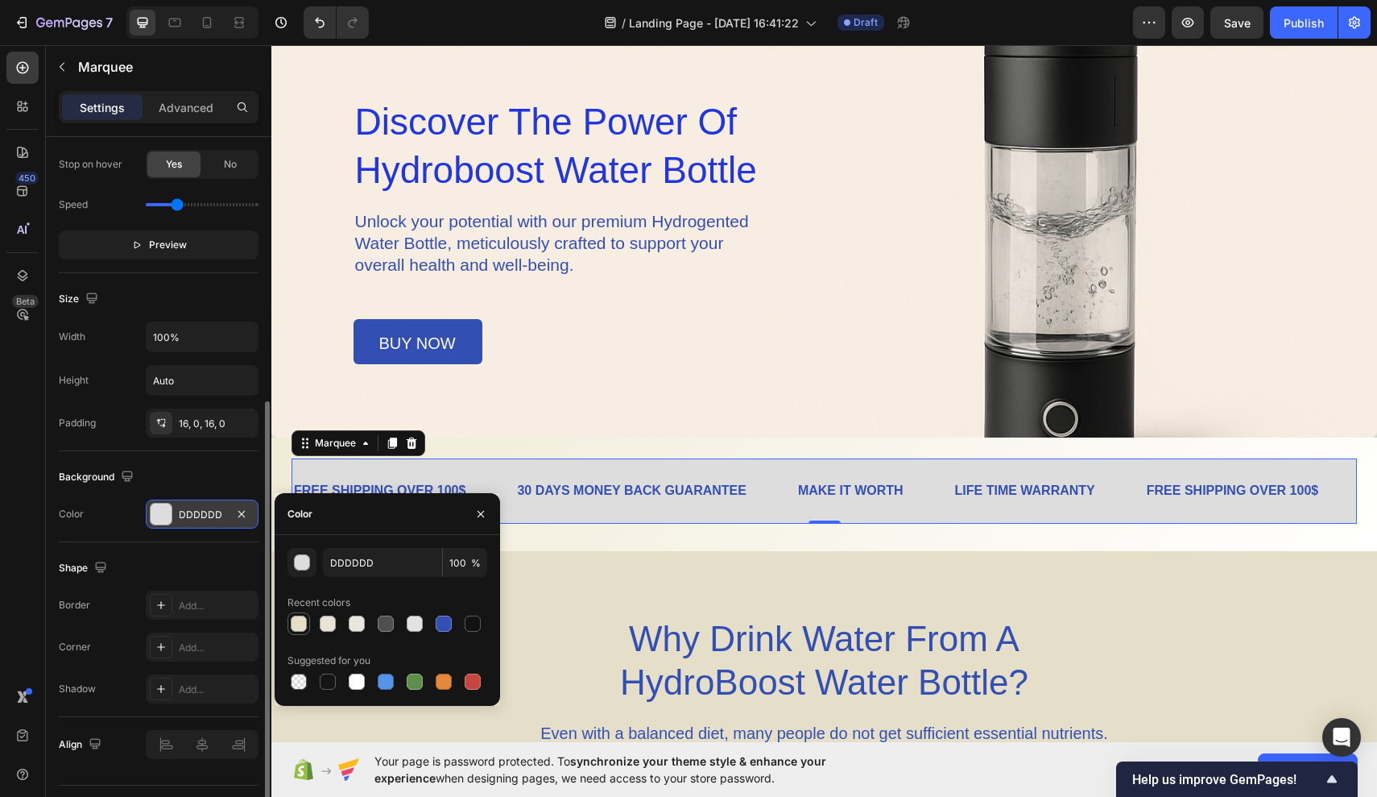
click at [300, 630] on div at bounding box center [299, 623] width 16 height 16
type input "E5DFC9"
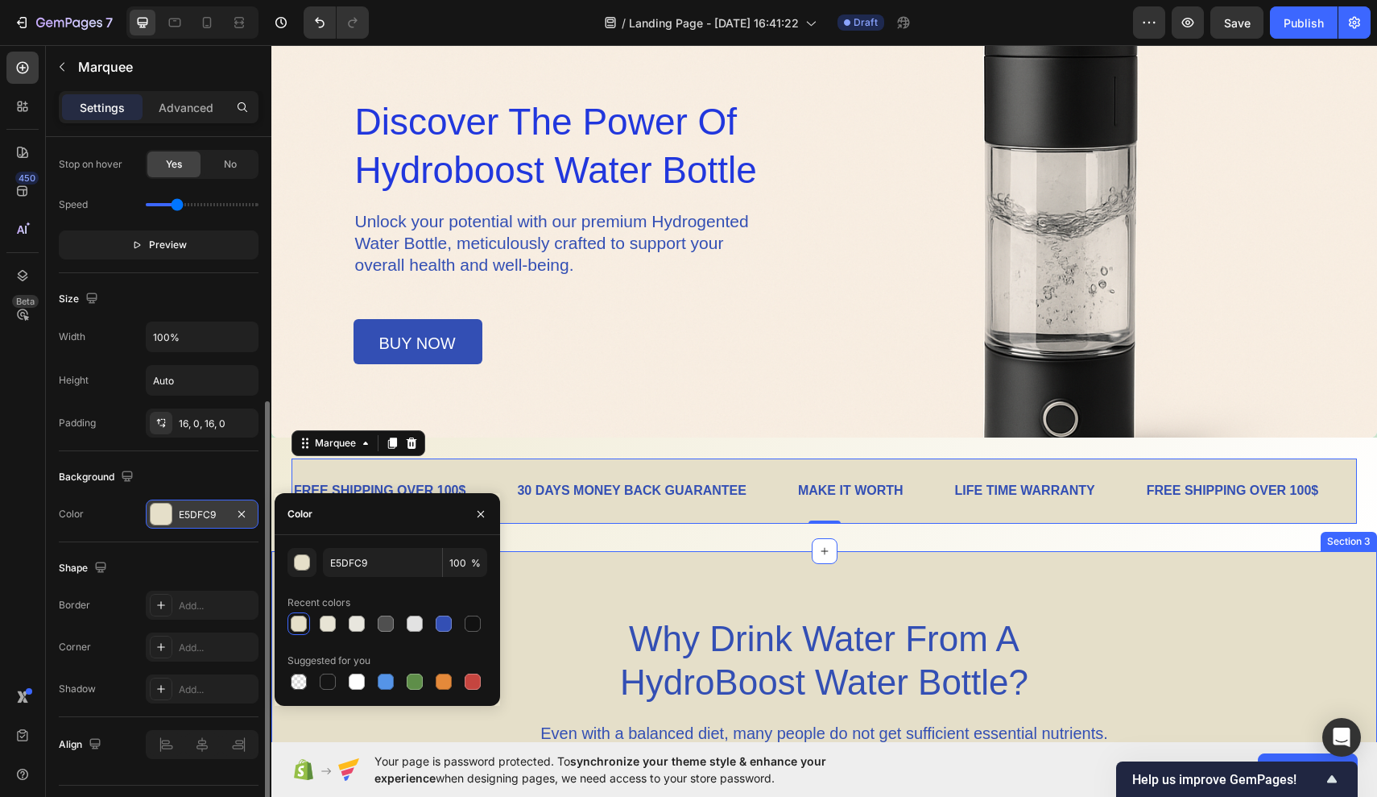
click at [519, 637] on div "Why Drink Water From A HydroBoost Water Bottle? Heading Even with a balanced di…" at bounding box center [824, 702] width 1106 height 174
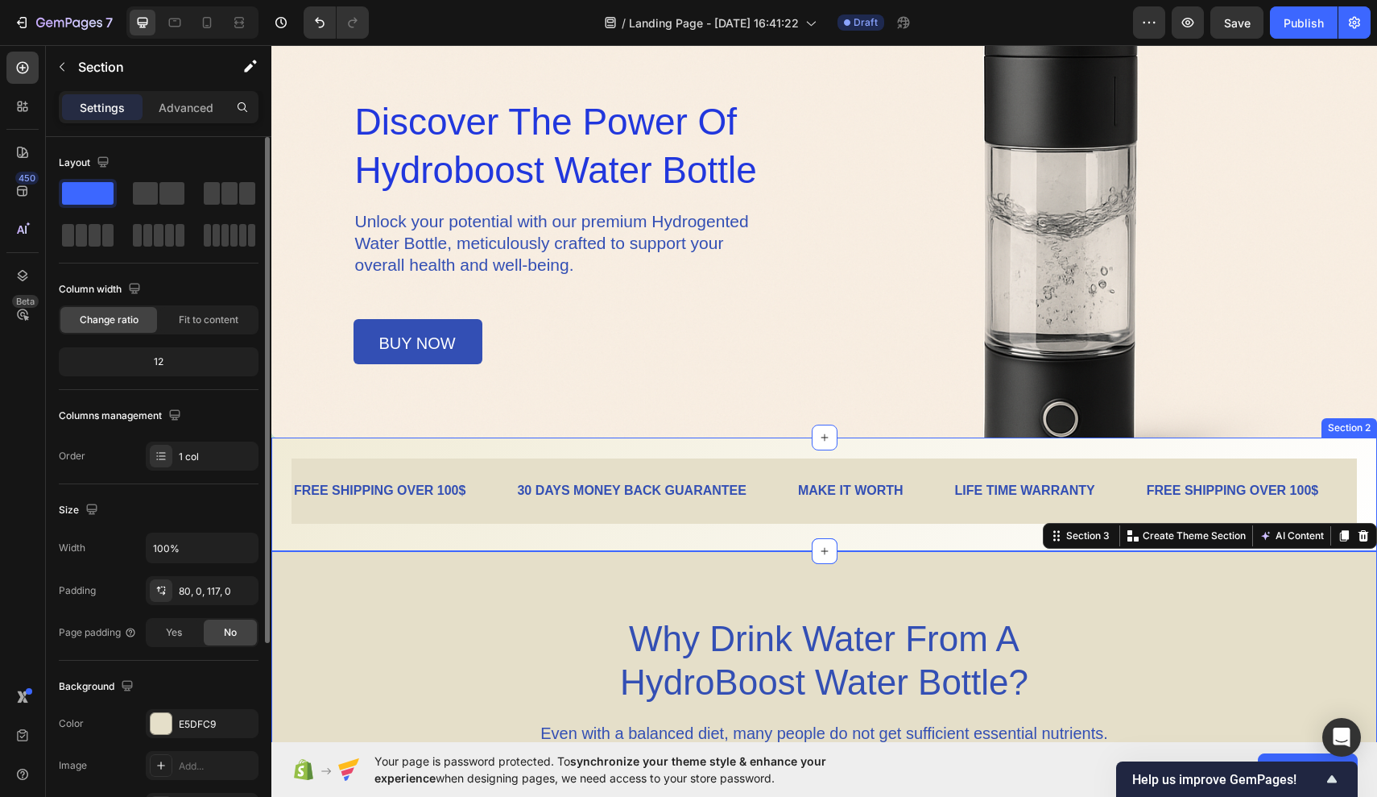
click at [619, 541] on div "FREE SHIPPING OVER 100$ Text Block 30 DAYS MONEY BACK GUARANTEE Text Block MAKE…" at bounding box center [824, 494] width 1106 height 114
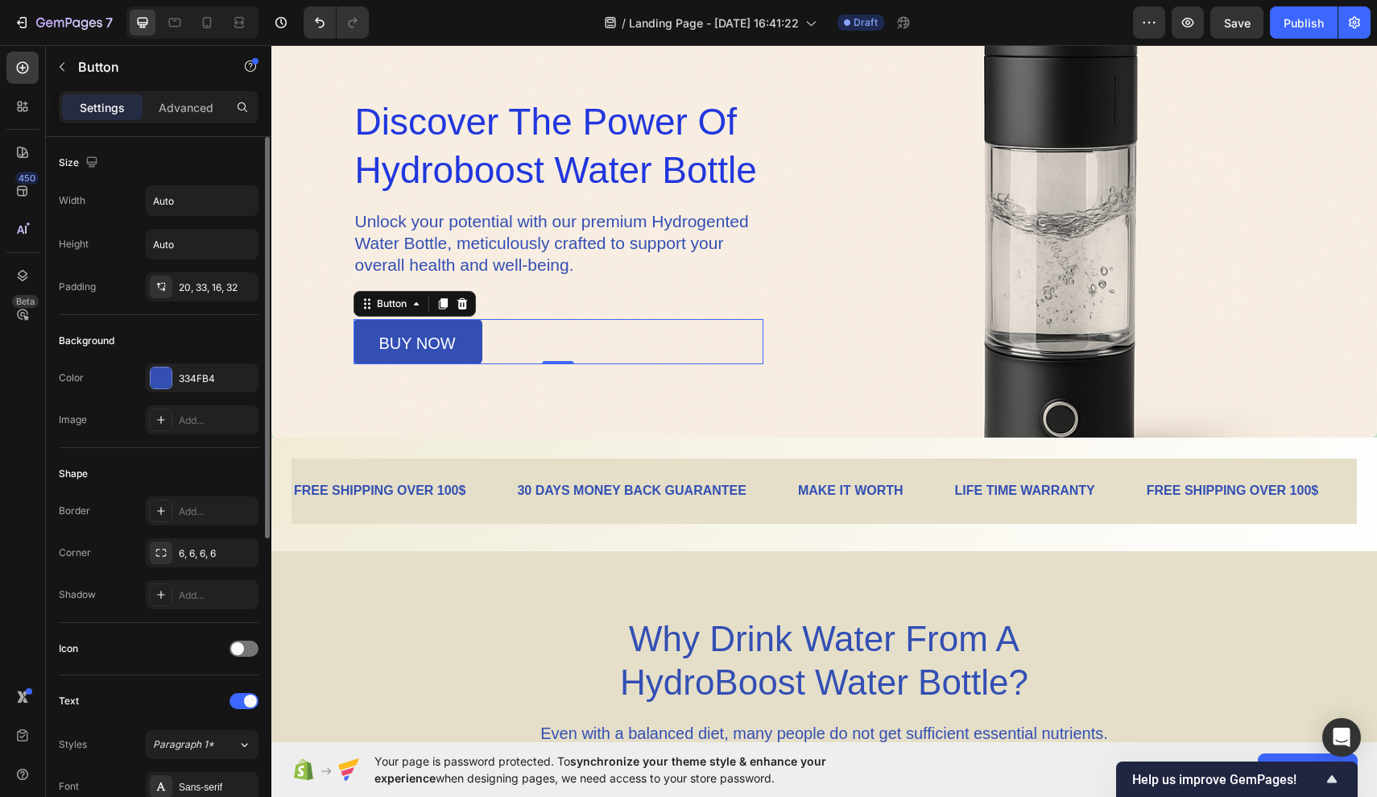
click at [612, 361] on div "buy now Button 0" at bounding box center [559, 341] width 410 height 45
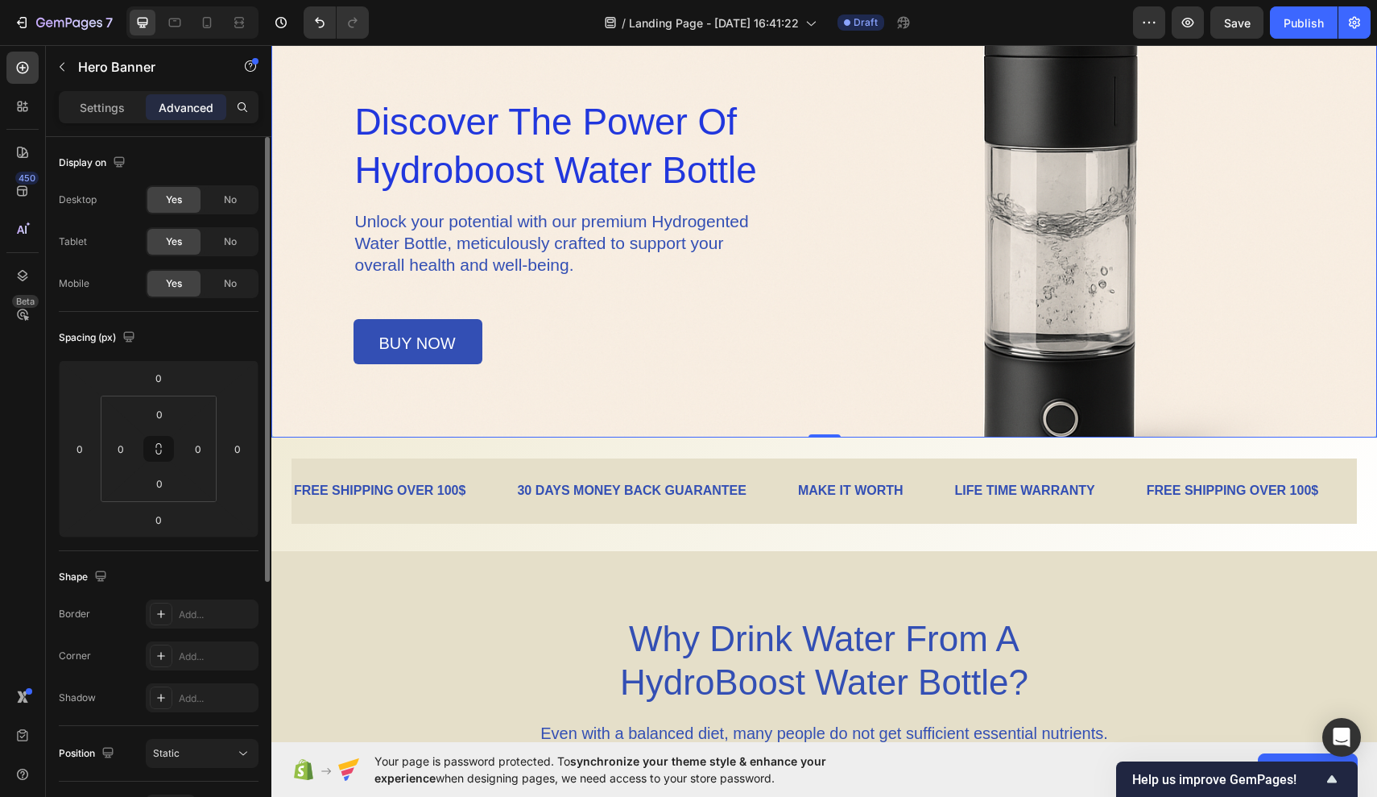
click at [611, 389] on div "Overlay" at bounding box center [824, 133] width 1106 height 610
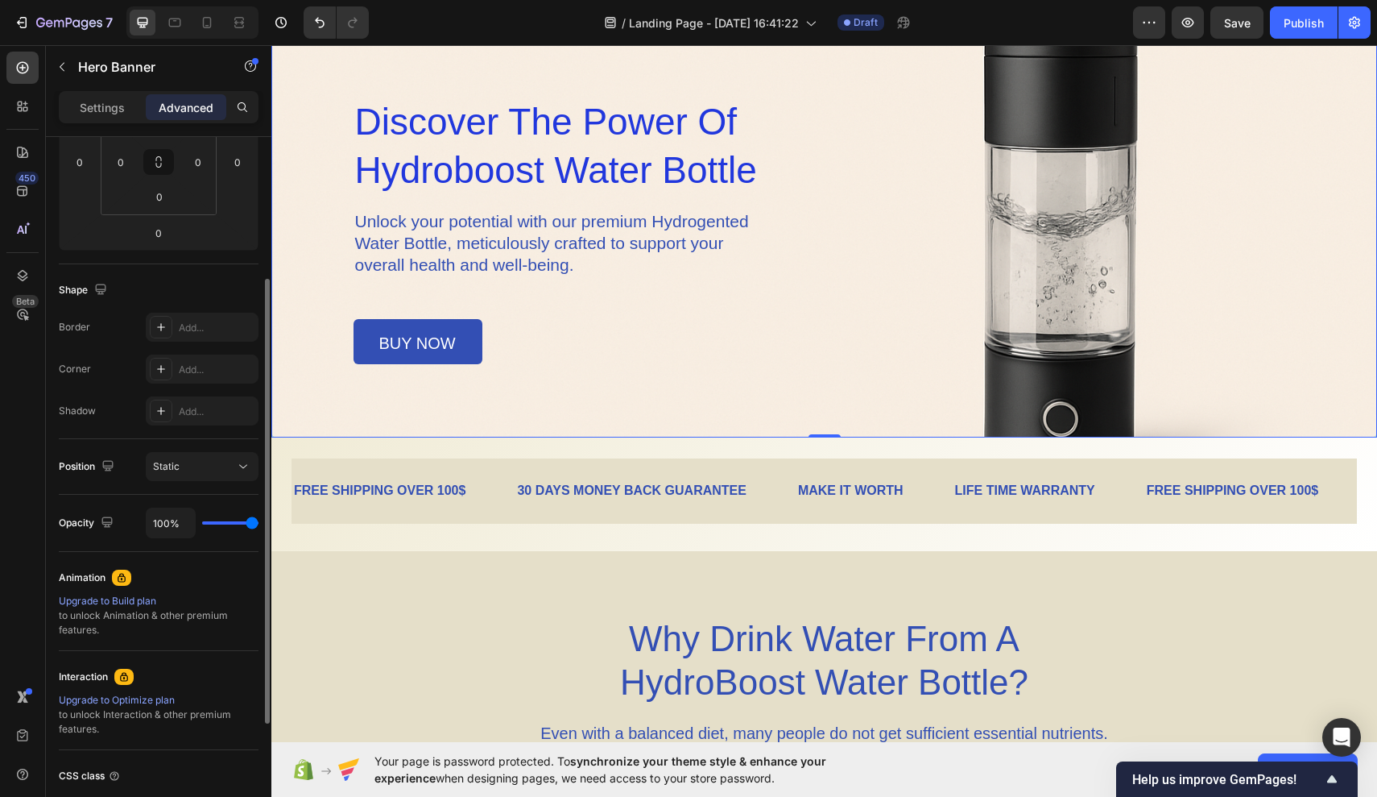
scroll to position [412, 0]
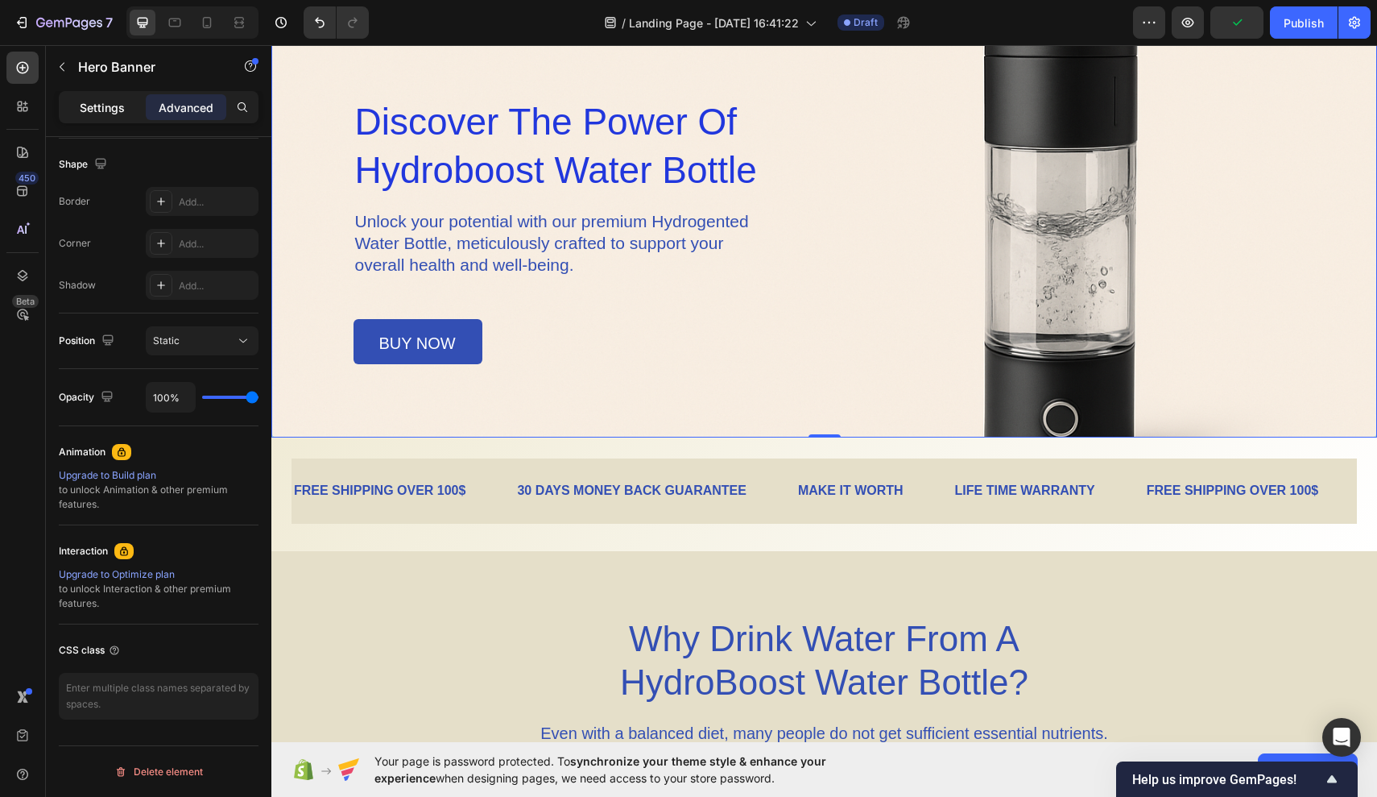
click at [113, 113] on p "Settings" at bounding box center [102, 107] width 45 height 17
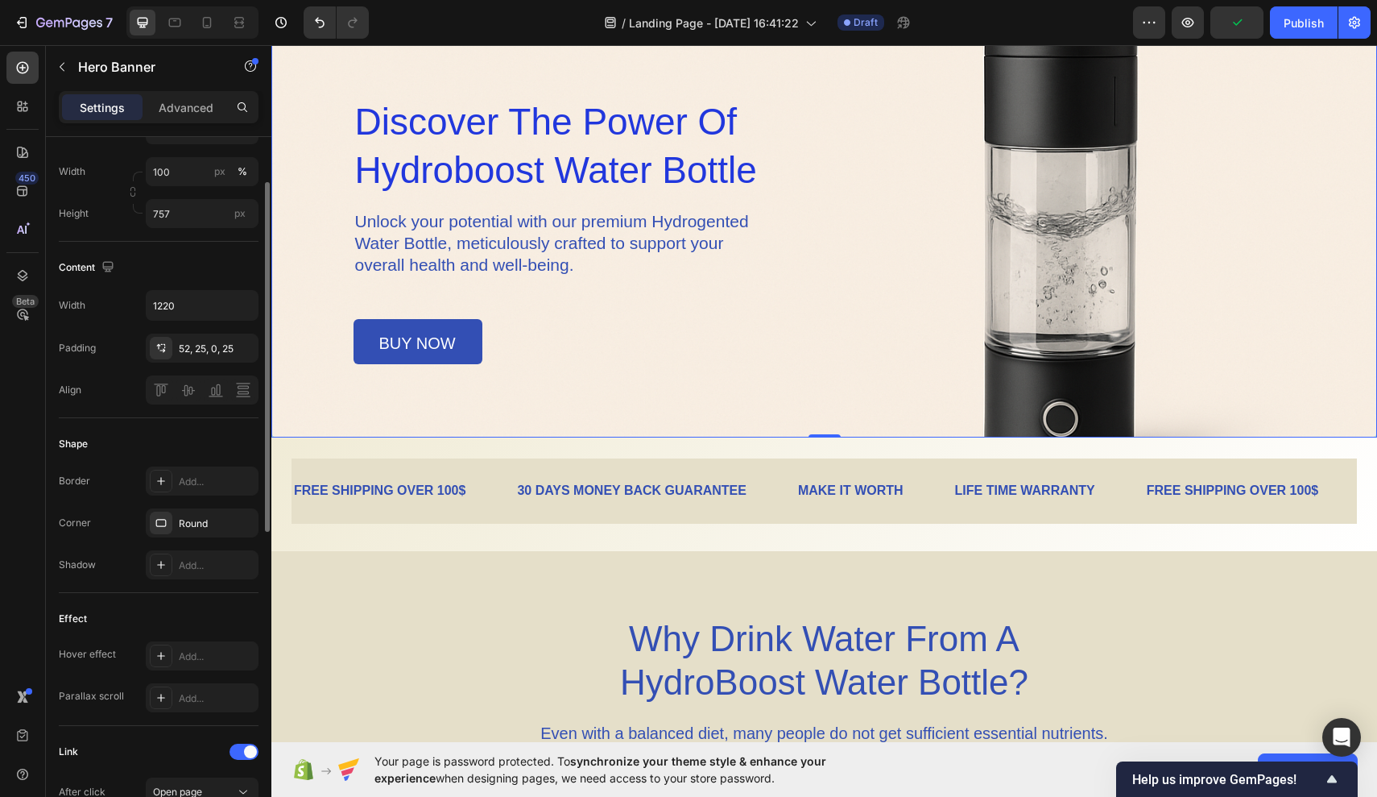
scroll to position [0, 0]
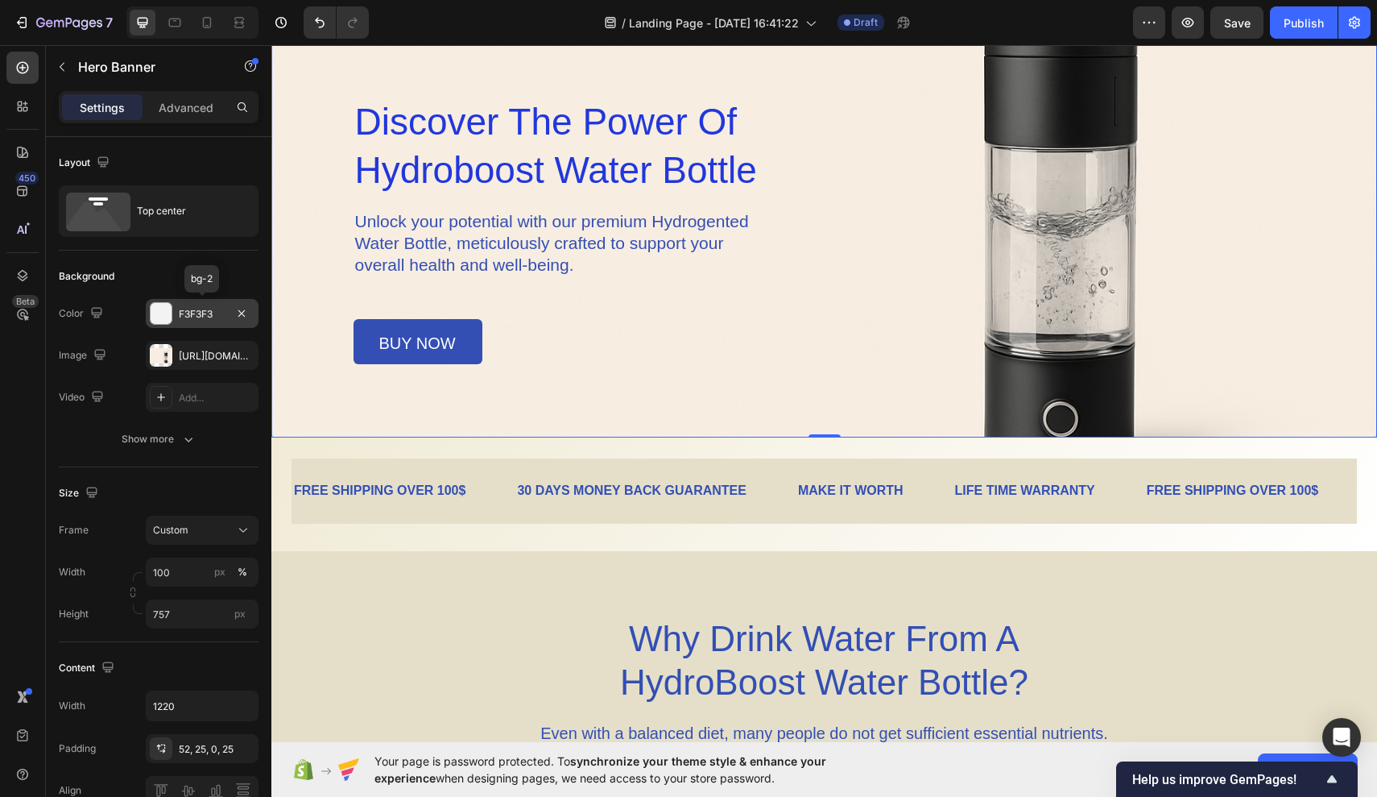
click at [174, 323] on div "F3F3F3" at bounding box center [202, 313] width 113 height 29
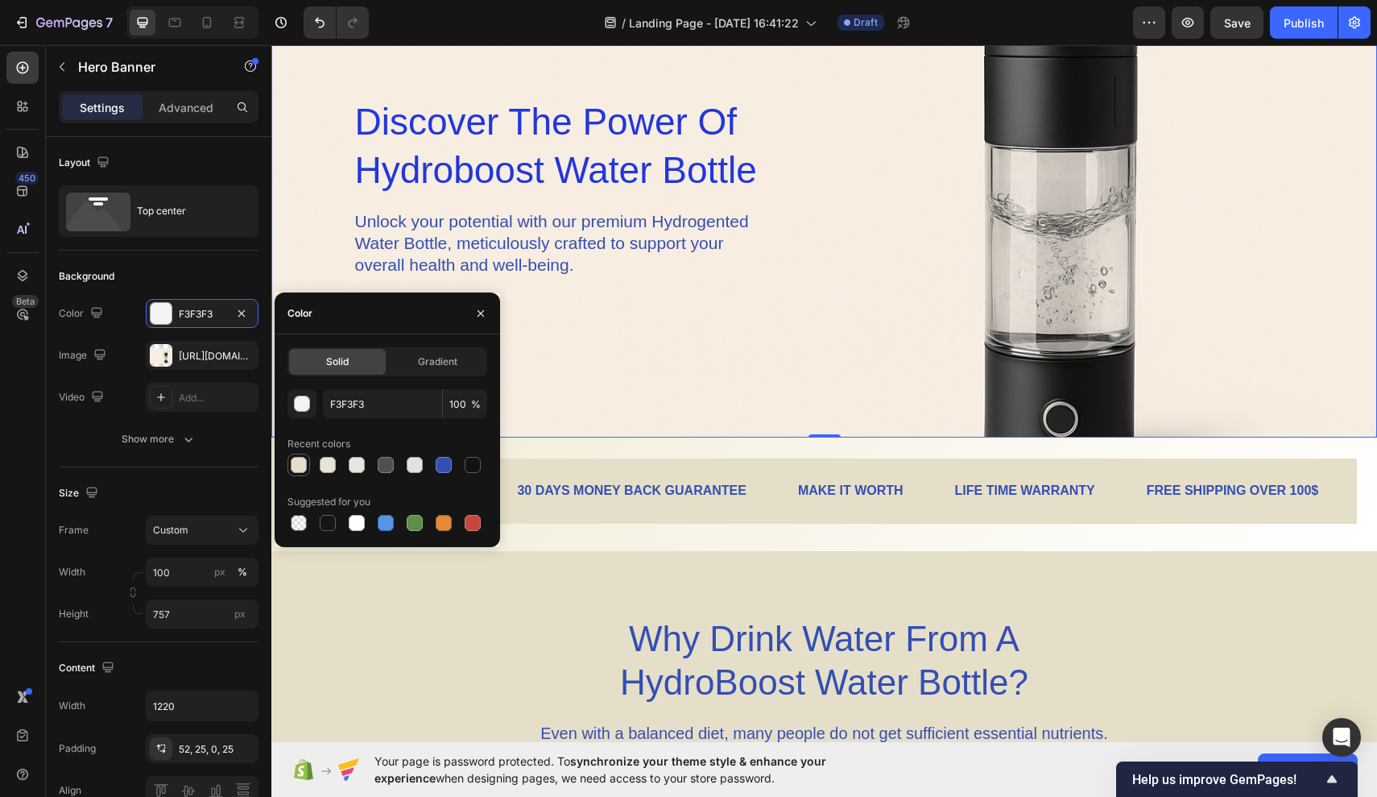
click at [304, 466] on div at bounding box center [299, 465] width 16 height 16
click at [300, 465] on div at bounding box center [299, 465] width 16 height 16
click at [325, 465] on div at bounding box center [328, 465] width 16 height 16
click at [357, 470] on div at bounding box center [357, 465] width 16 height 16
click at [308, 462] on div at bounding box center [298, 464] width 19 height 19
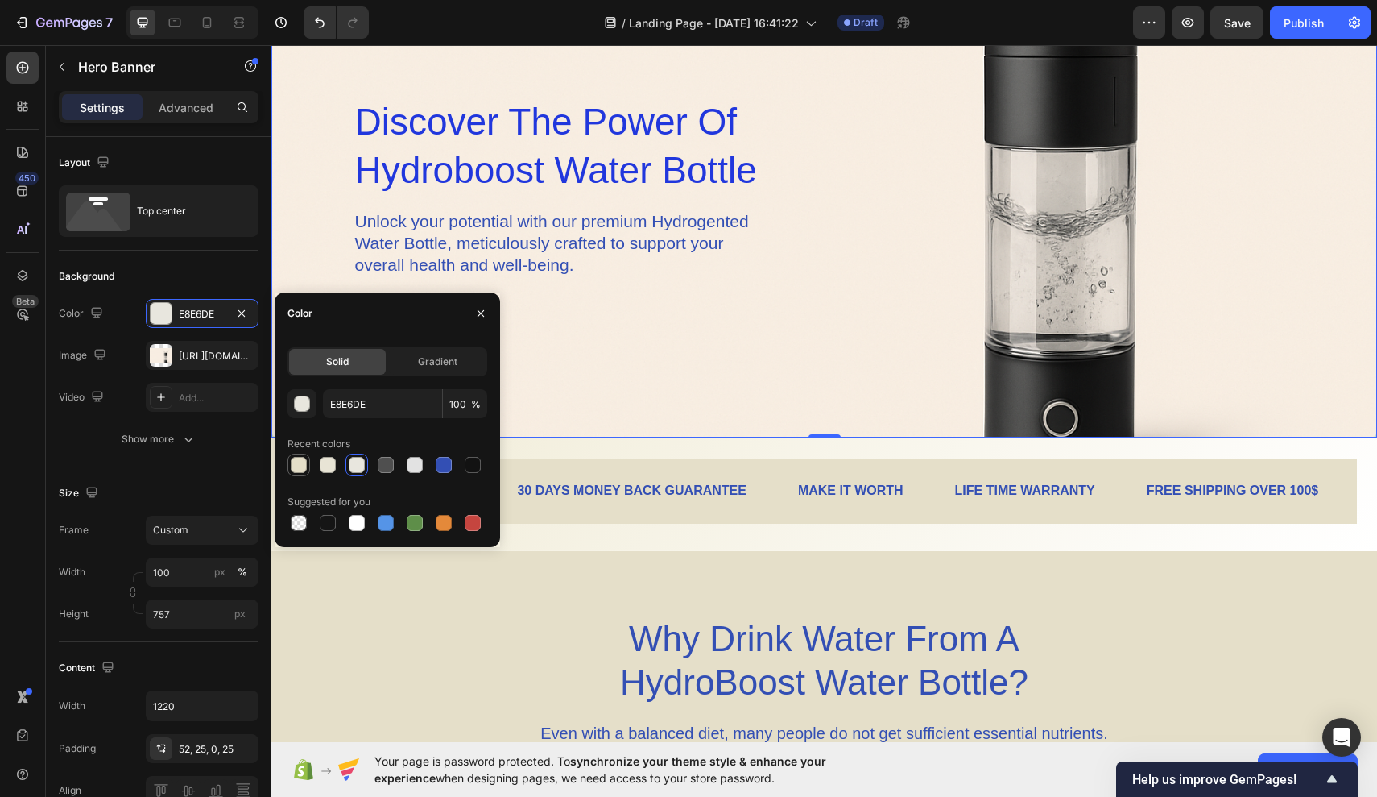
type input "E5DFC9"
click at [580, 398] on div "Overlay" at bounding box center [824, 133] width 1106 height 610
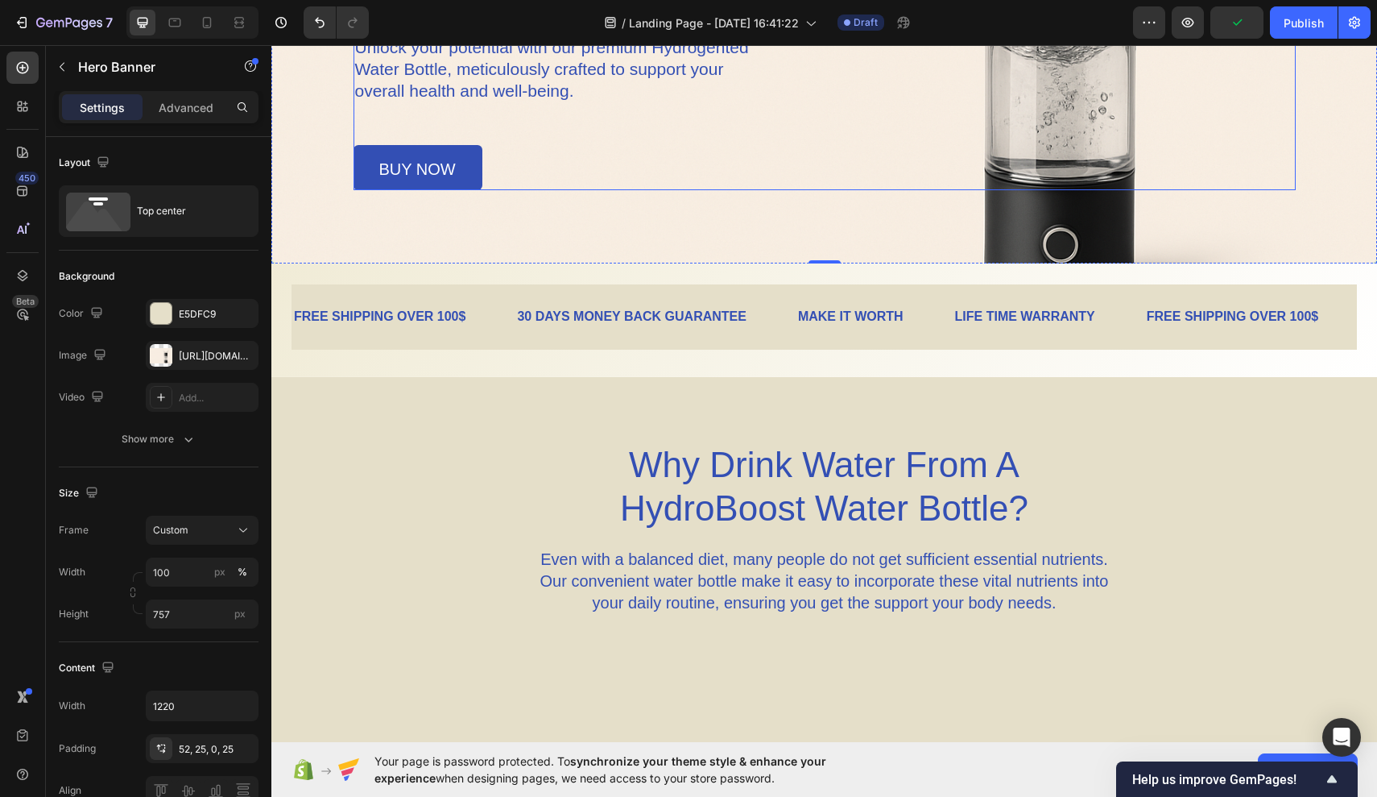
scroll to position [454, 0]
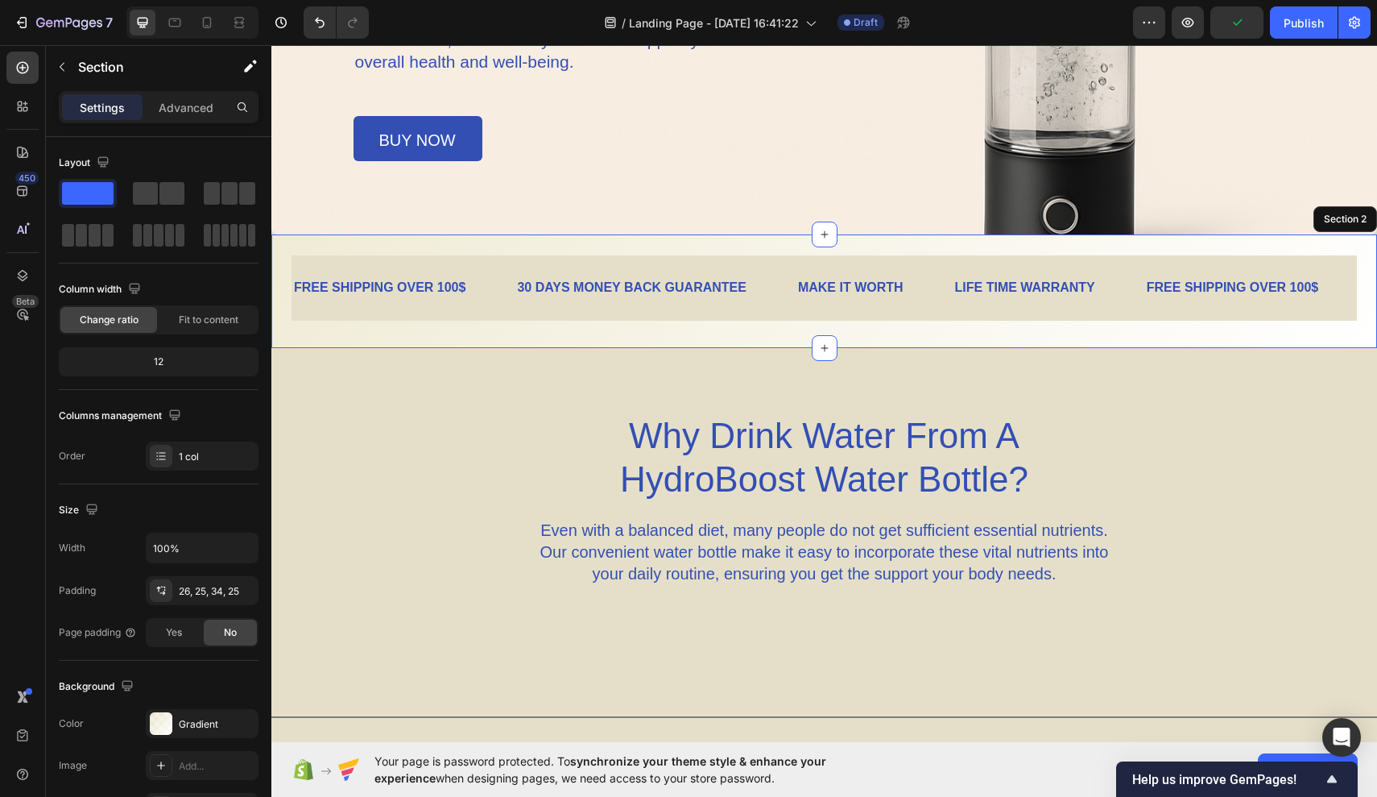
click at [910, 335] on div "FREE SHIPPING OVER 100$ Text Block 30 DAYS MONEY BACK GUARANTEE Text Block MAKE…" at bounding box center [824, 291] width 1106 height 114
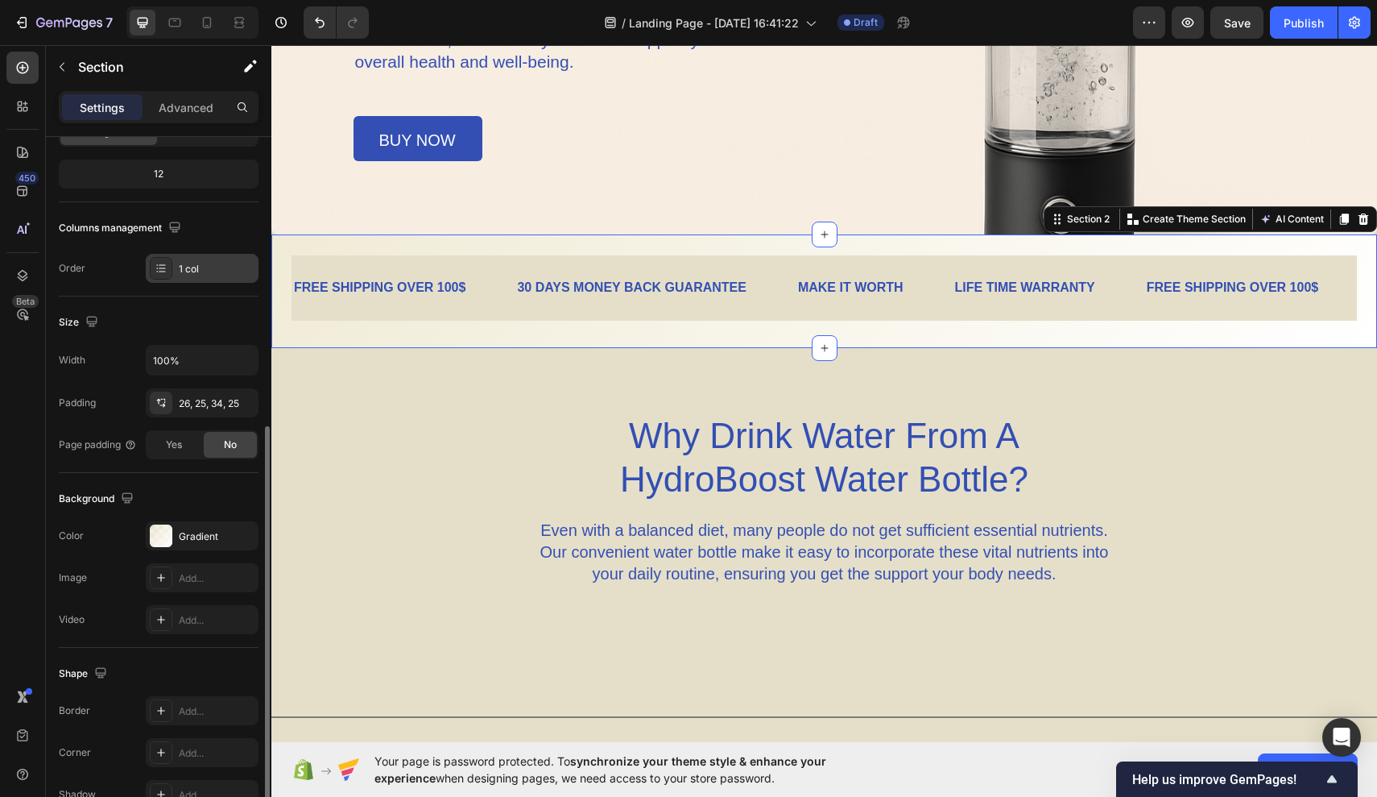
scroll to position [277, 0]
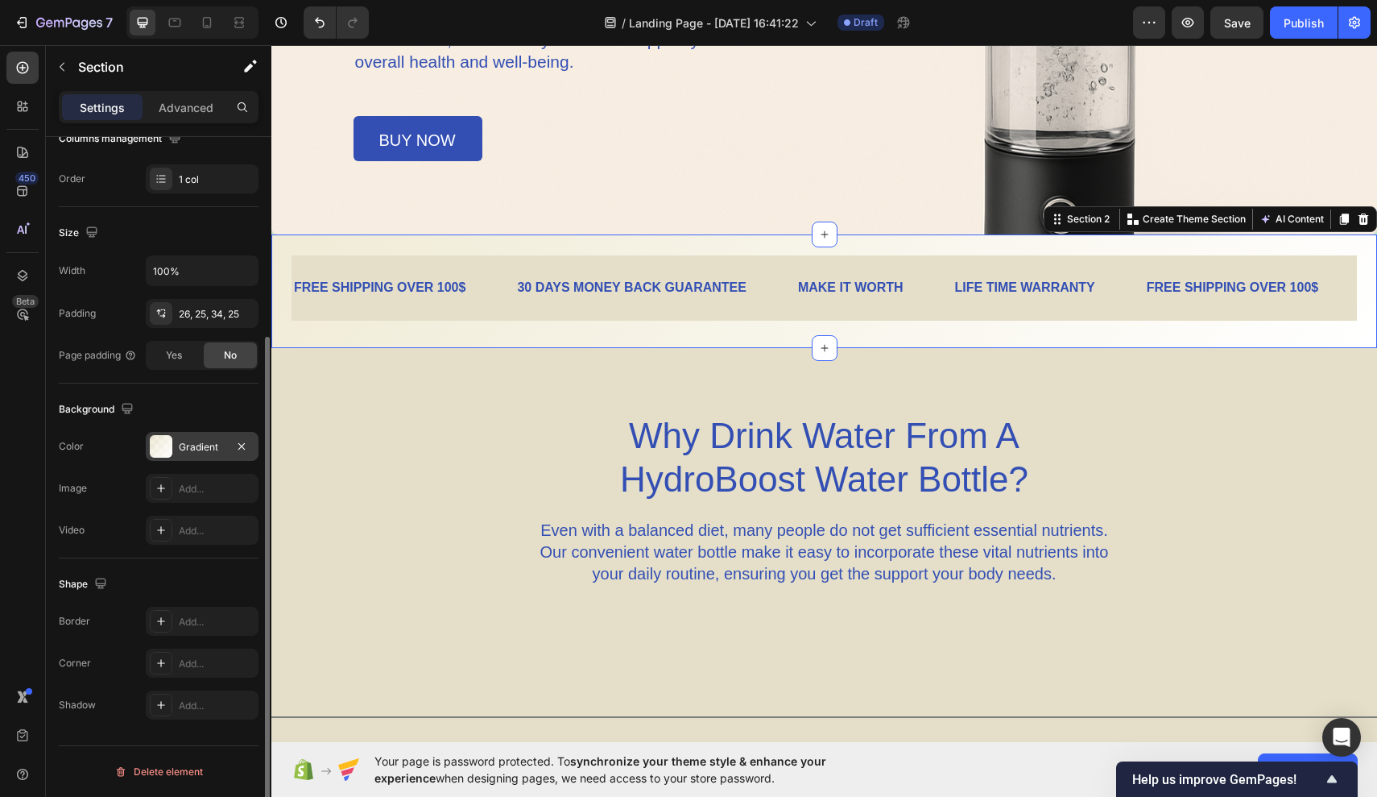
click at [188, 449] on div "Gradient" at bounding box center [202, 447] width 47 height 14
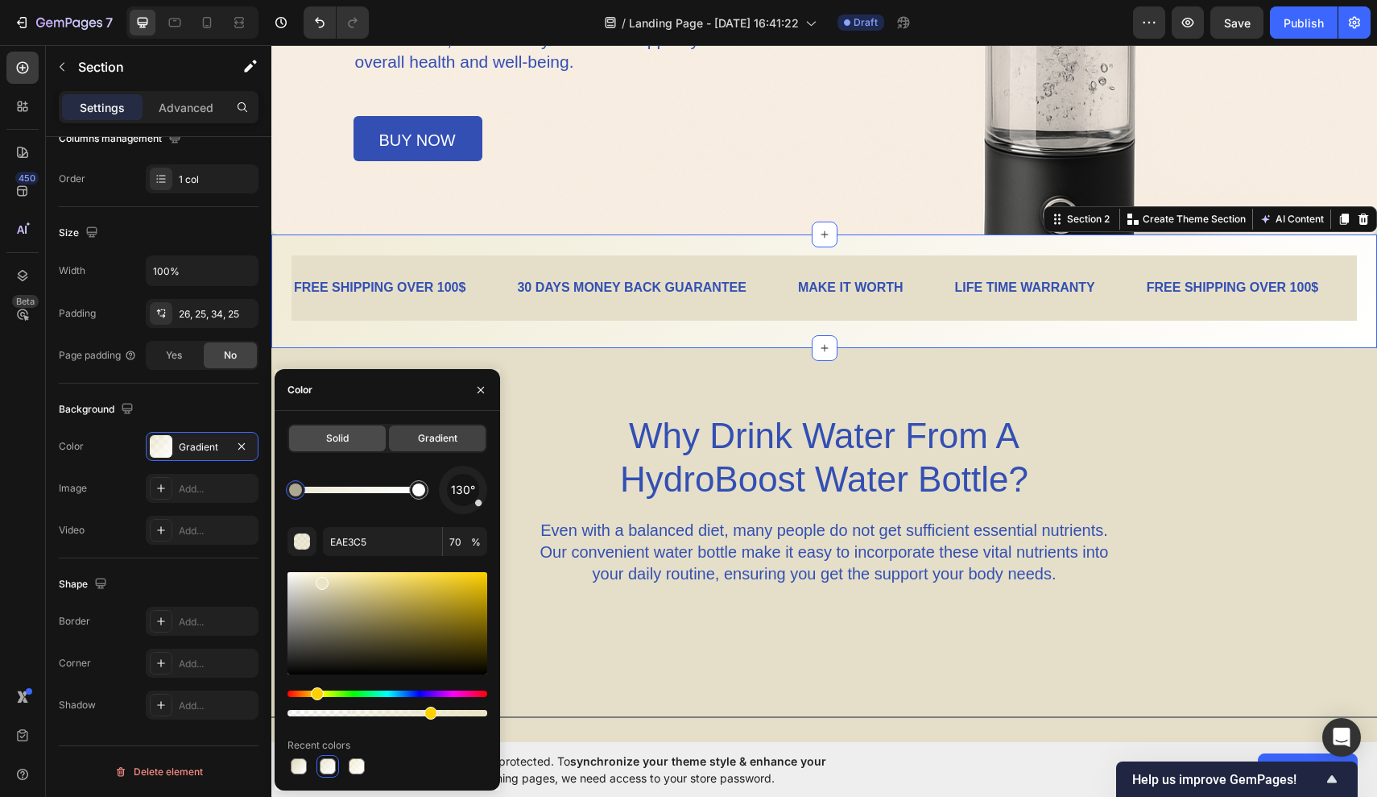
click at [322, 432] on div "Solid" at bounding box center [337, 438] width 97 height 26
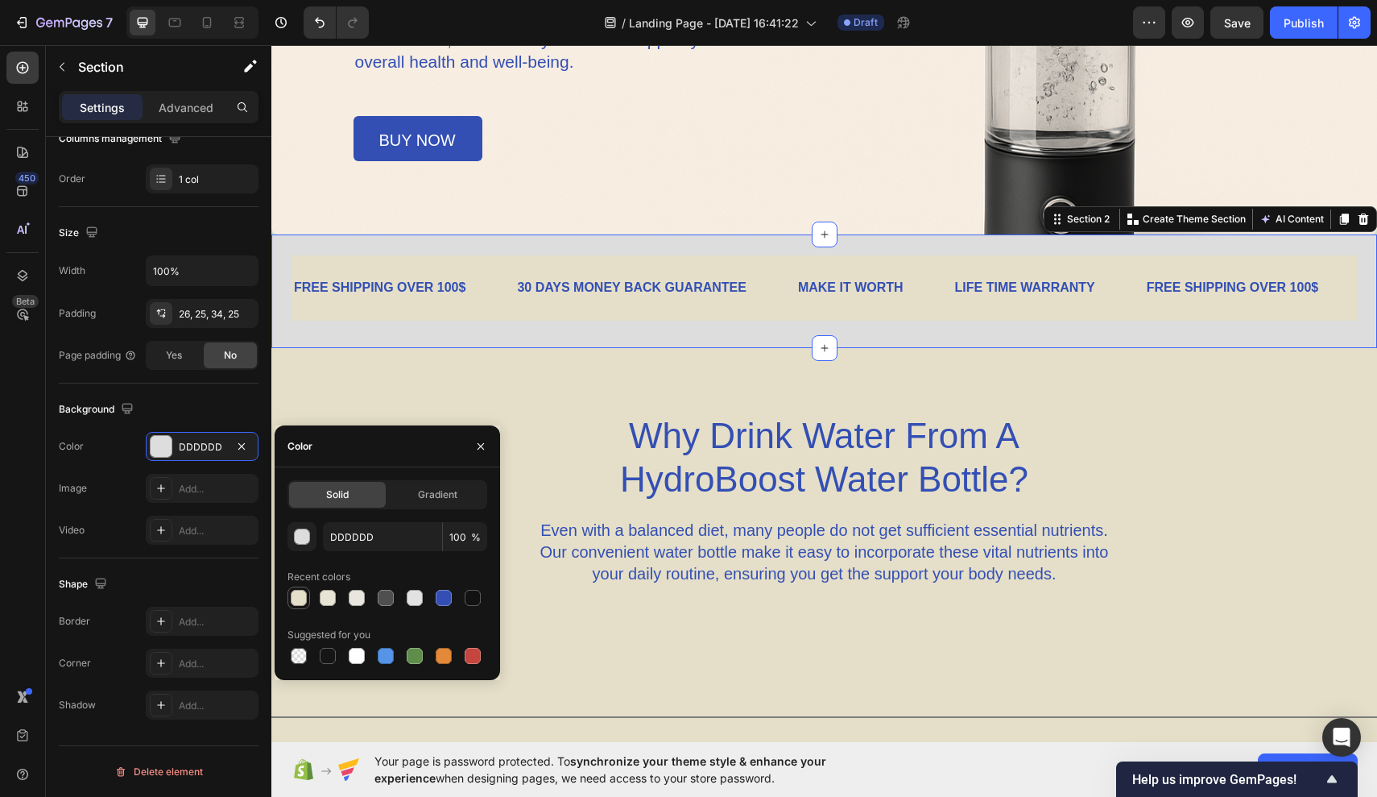
click at [303, 596] on div at bounding box center [299, 598] width 16 height 16
type input "E5DFC9"
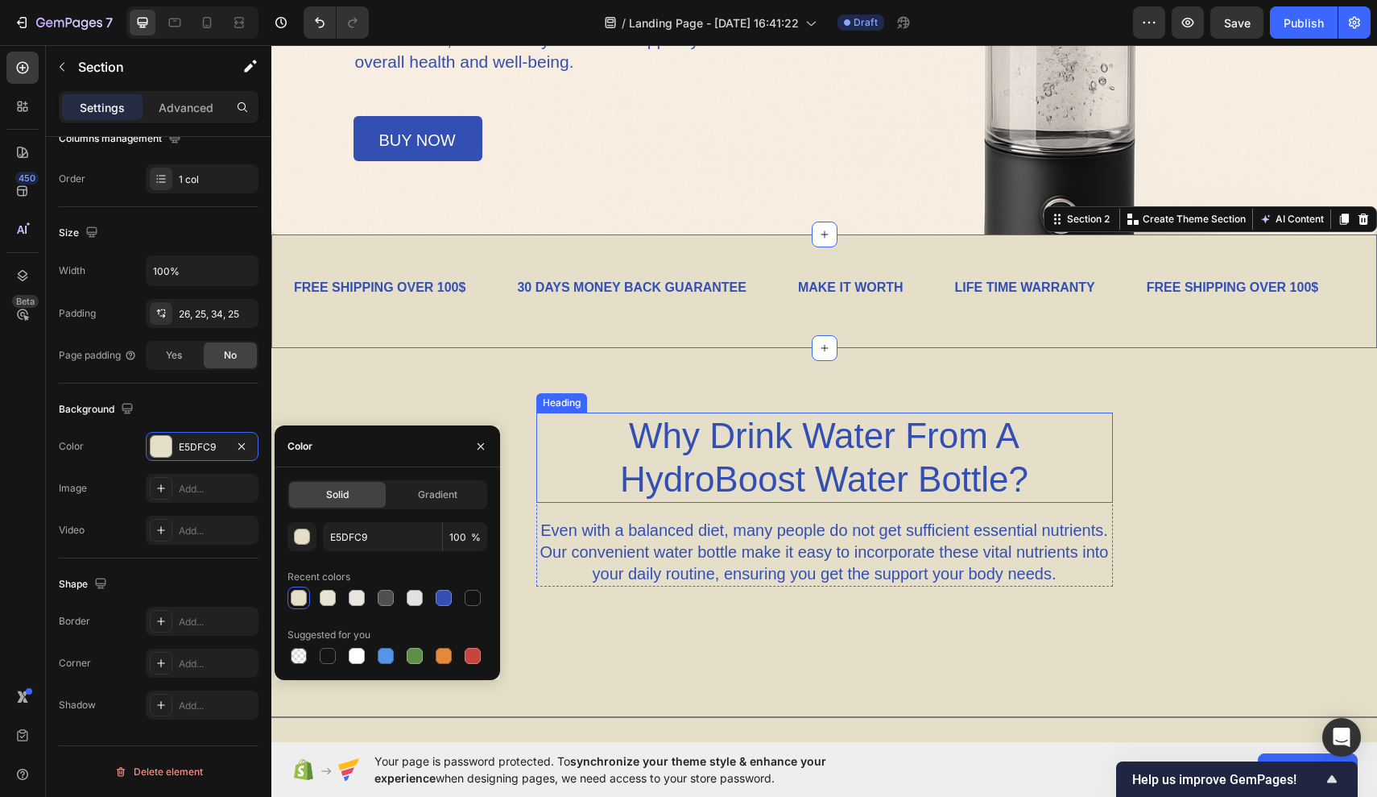
click at [572, 396] on div "Heading" at bounding box center [562, 403] width 44 height 14
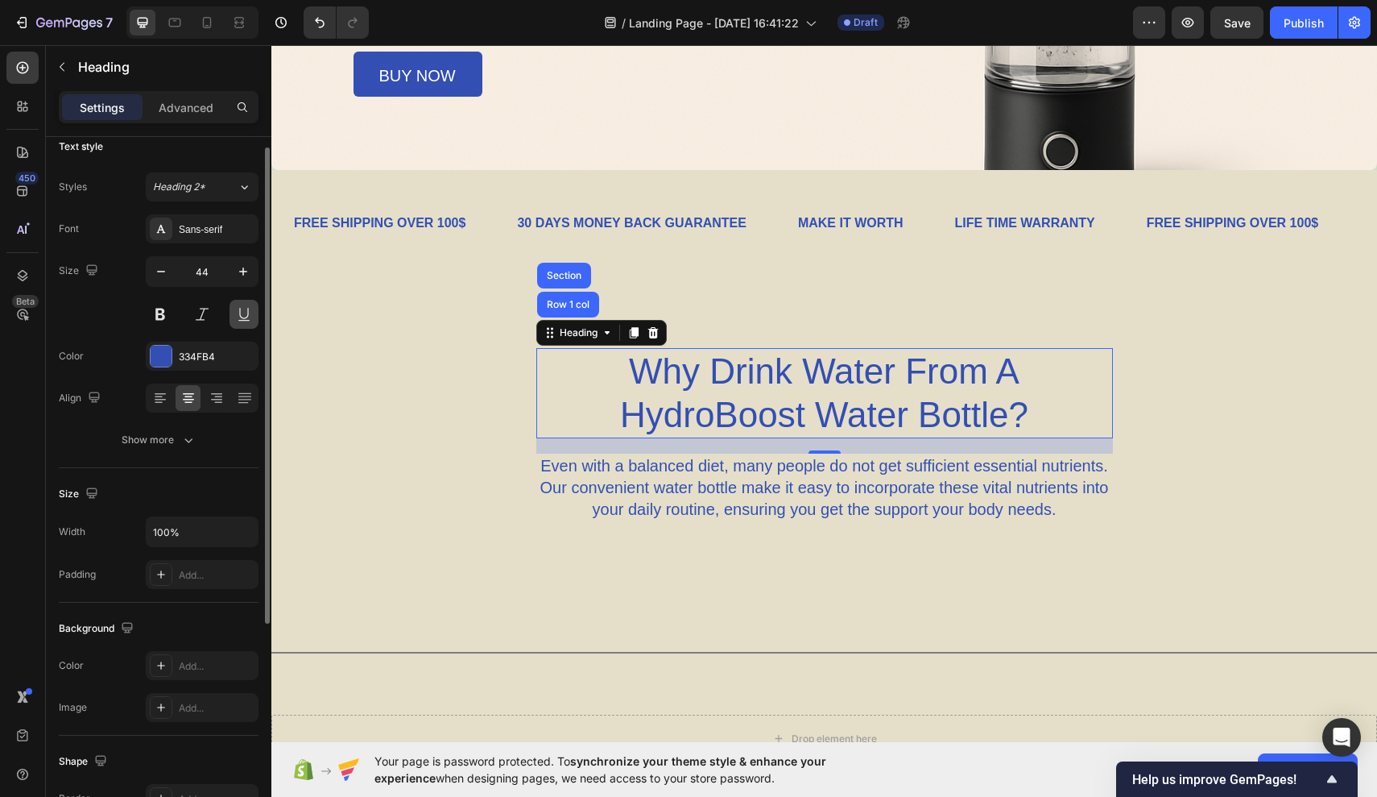
scroll to position [16, 0]
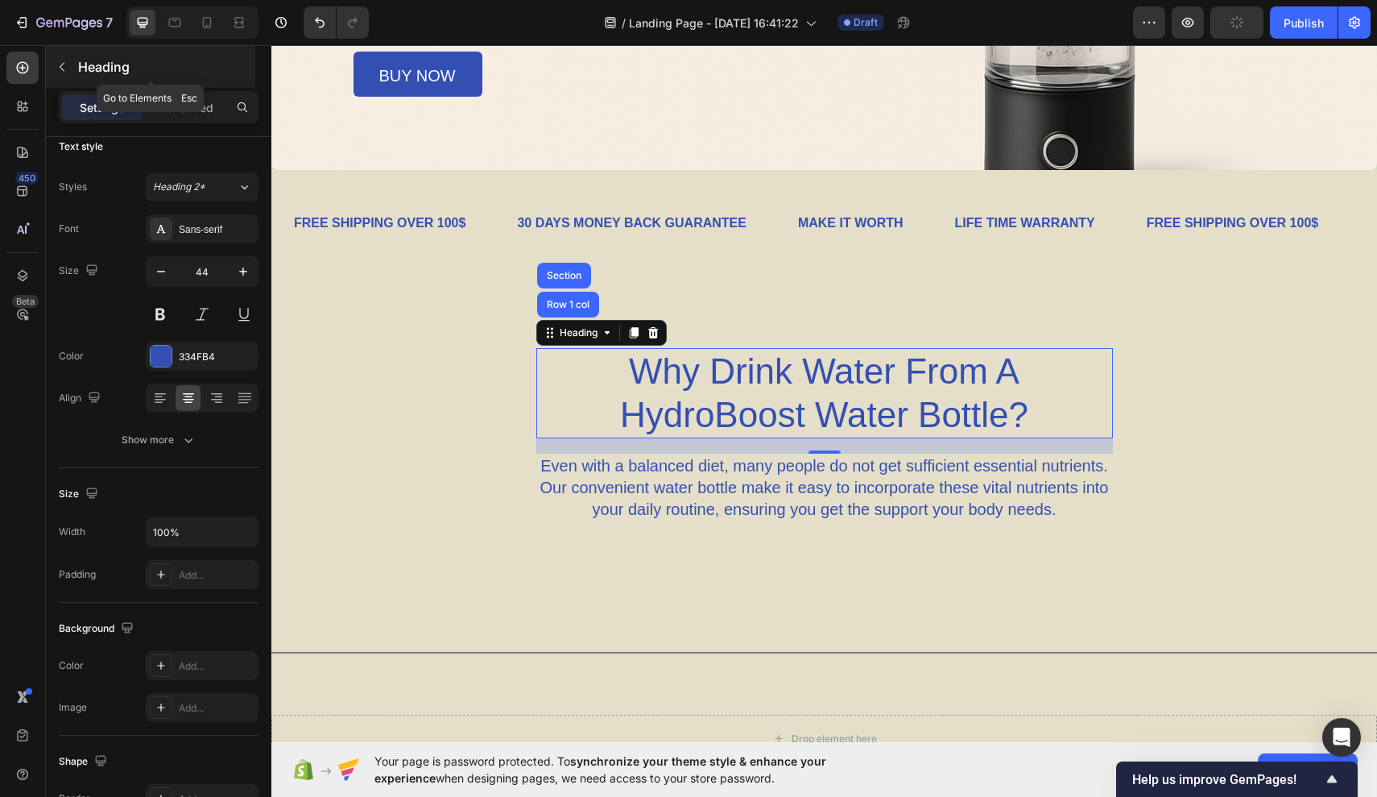
click at [66, 69] on icon "button" at bounding box center [62, 66] width 13 height 13
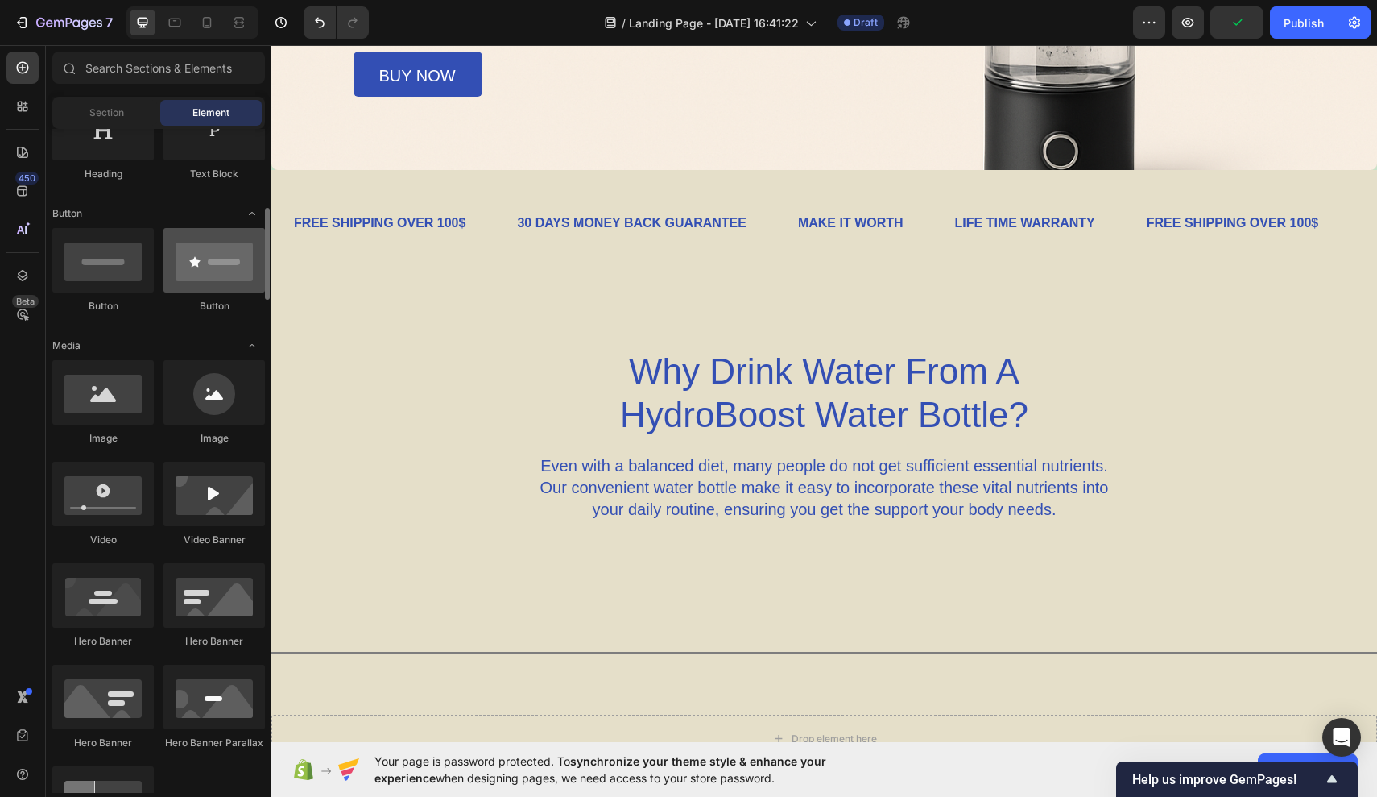
scroll to position [296, 0]
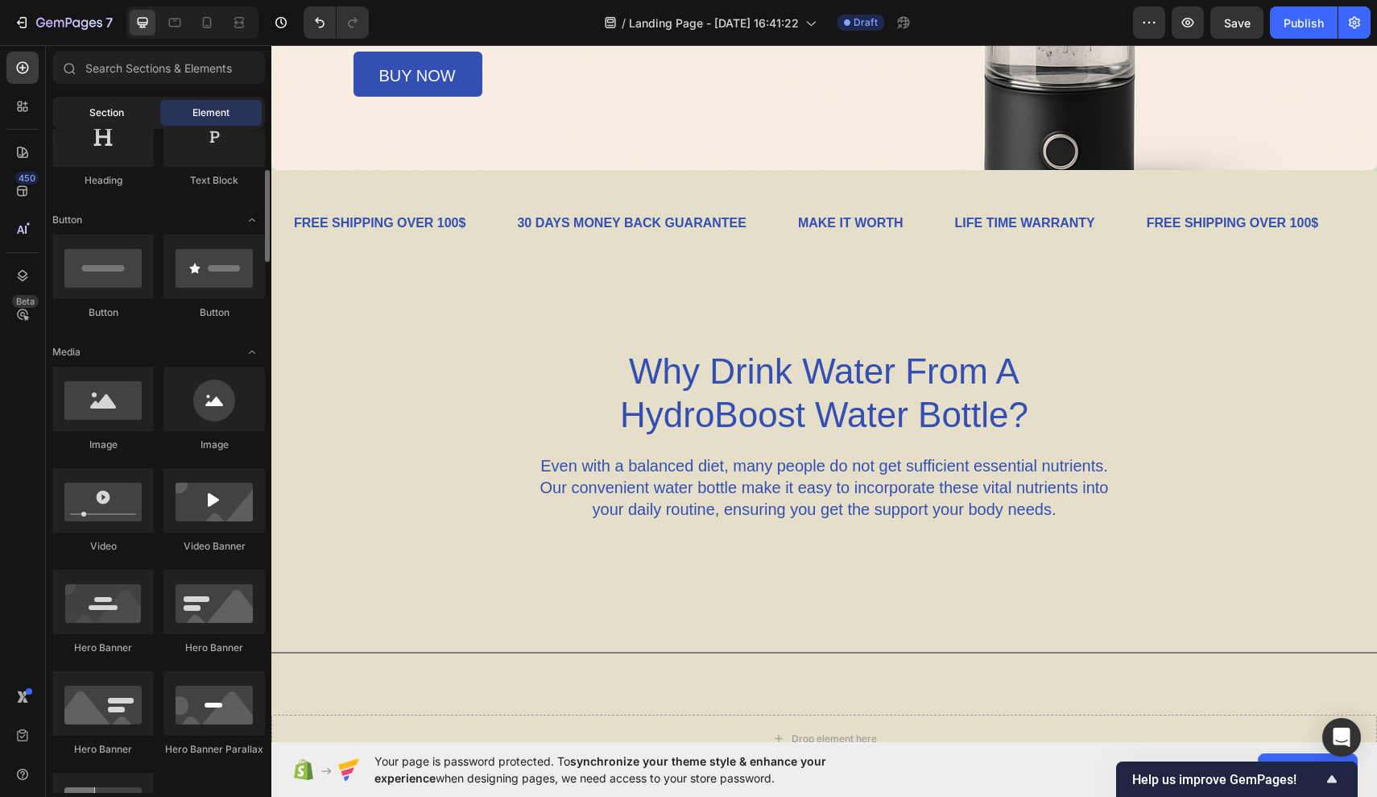
click at [133, 110] on div "Section" at bounding box center [106, 113] width 101 height 26
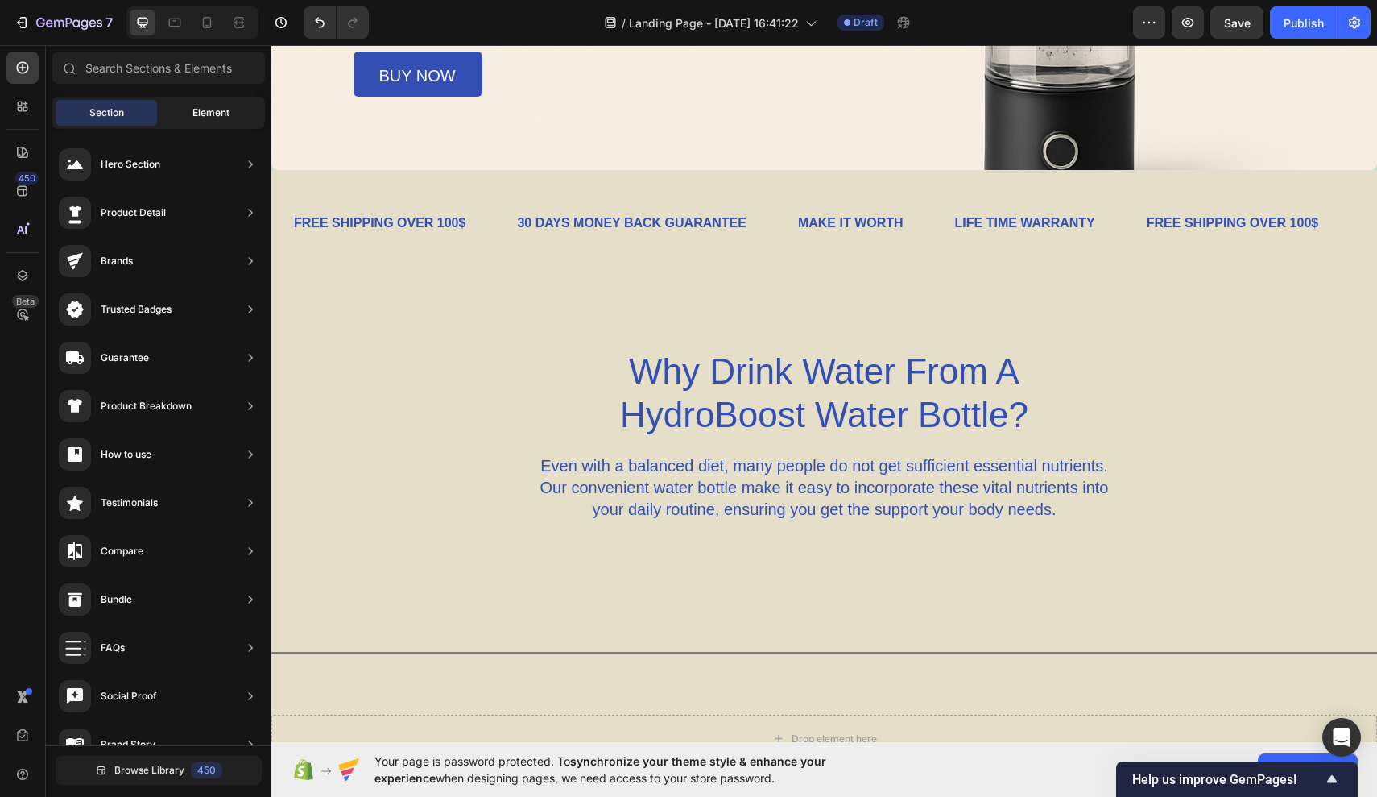
click at [213, 119] on span "Element" at bounding box center [211, 113] width 37 height 14
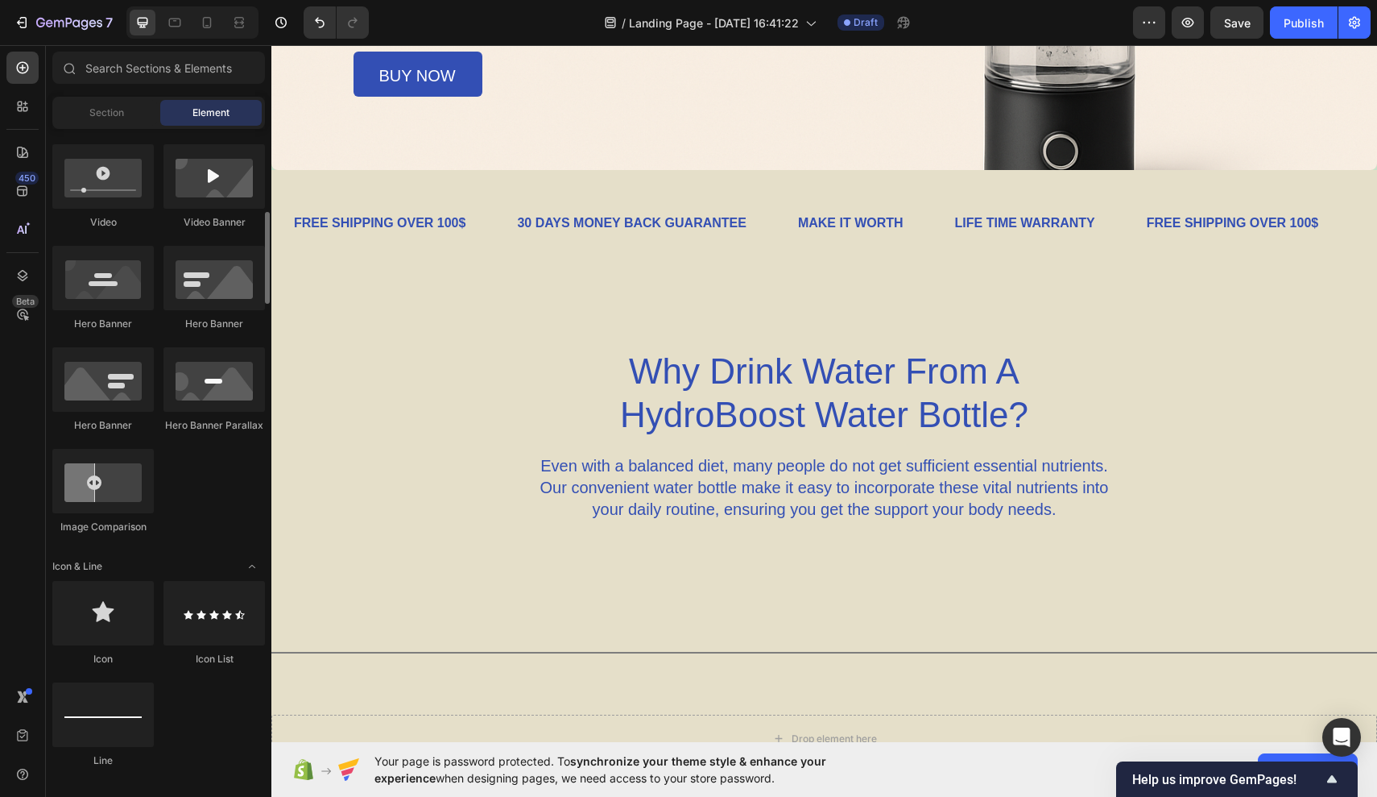
scroll to position [624, 0]
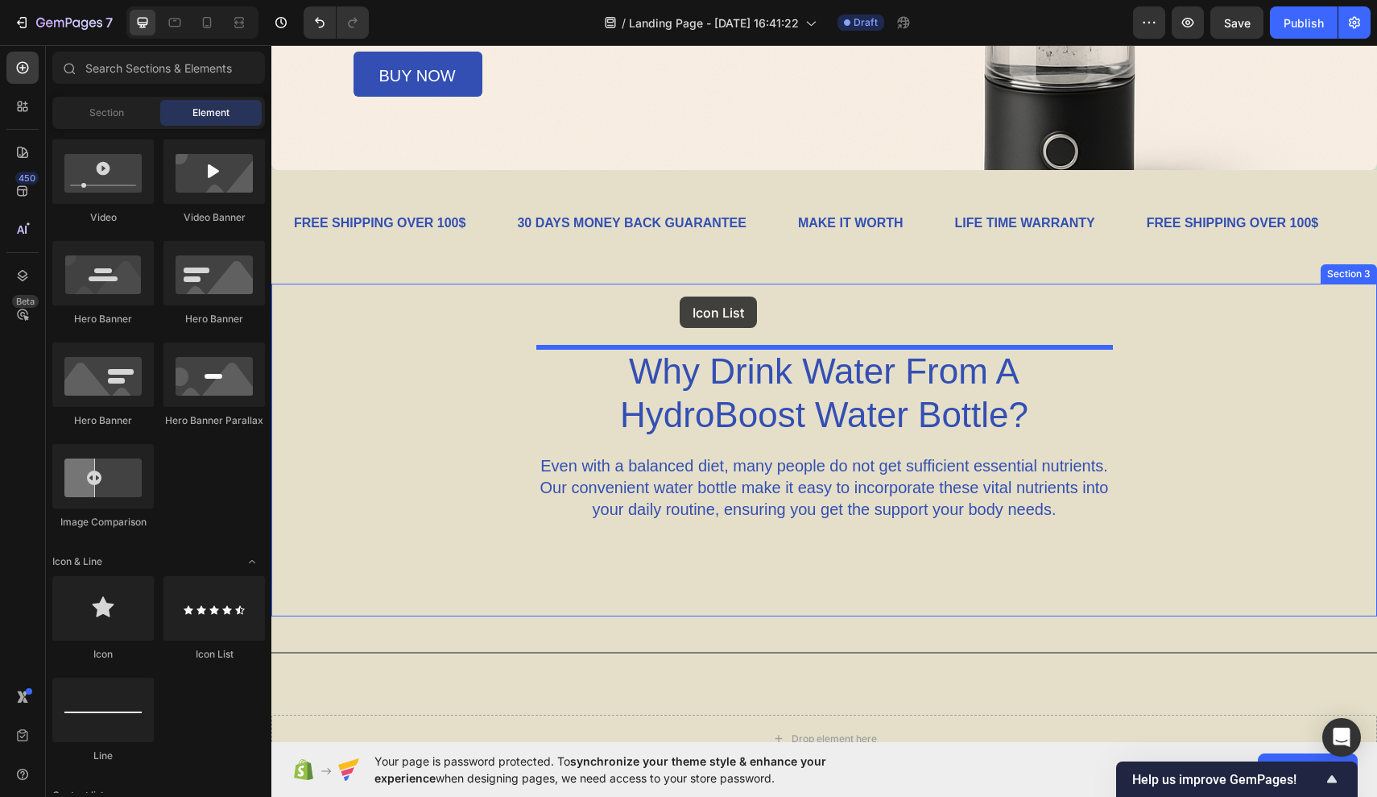
drag, startPoint x: 444, startPoint y: 668, endPoint x: 680, endPoint y: 296, distance: 440.7
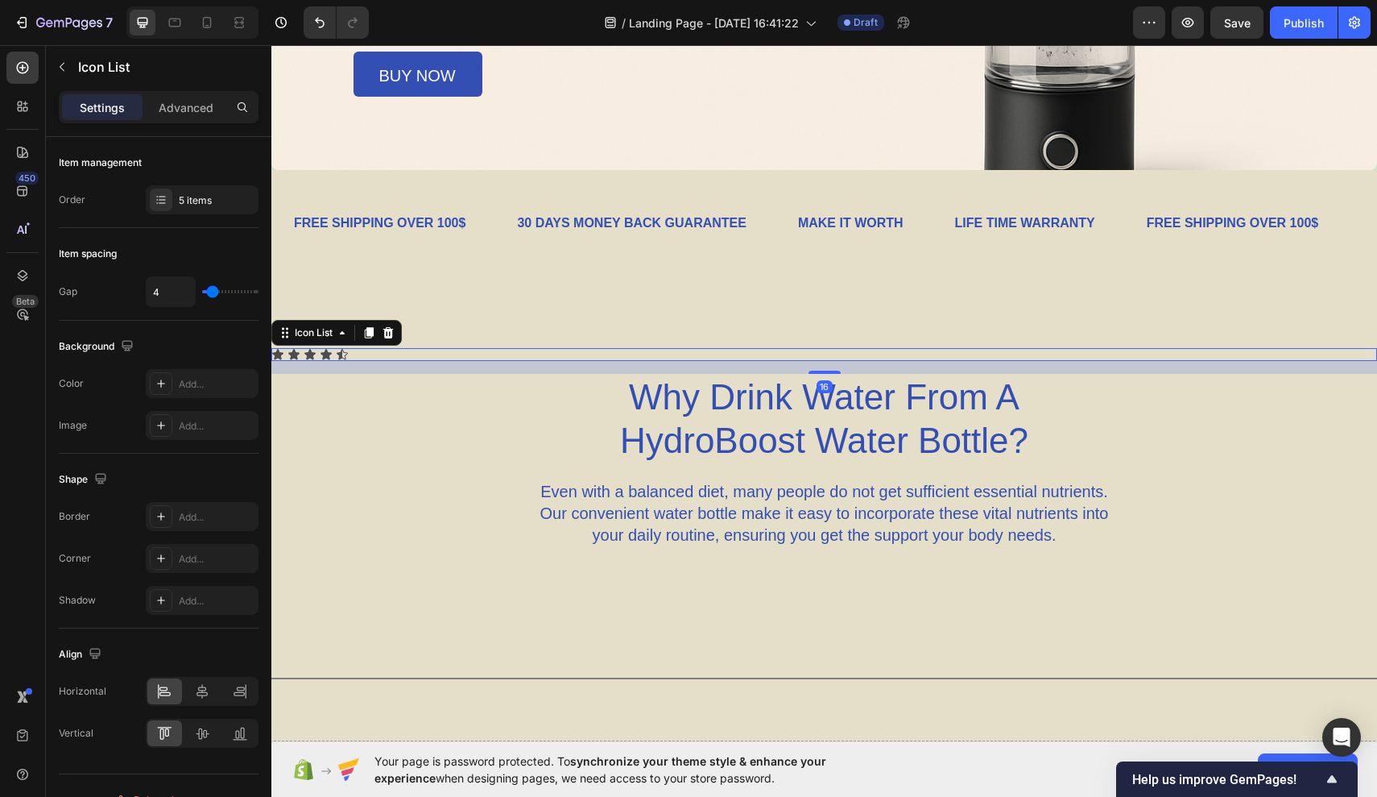
click at [284, 358] on div "Icon Icon Icon Icon Icon" at bounding box center [824, 354] width 1106 height 13
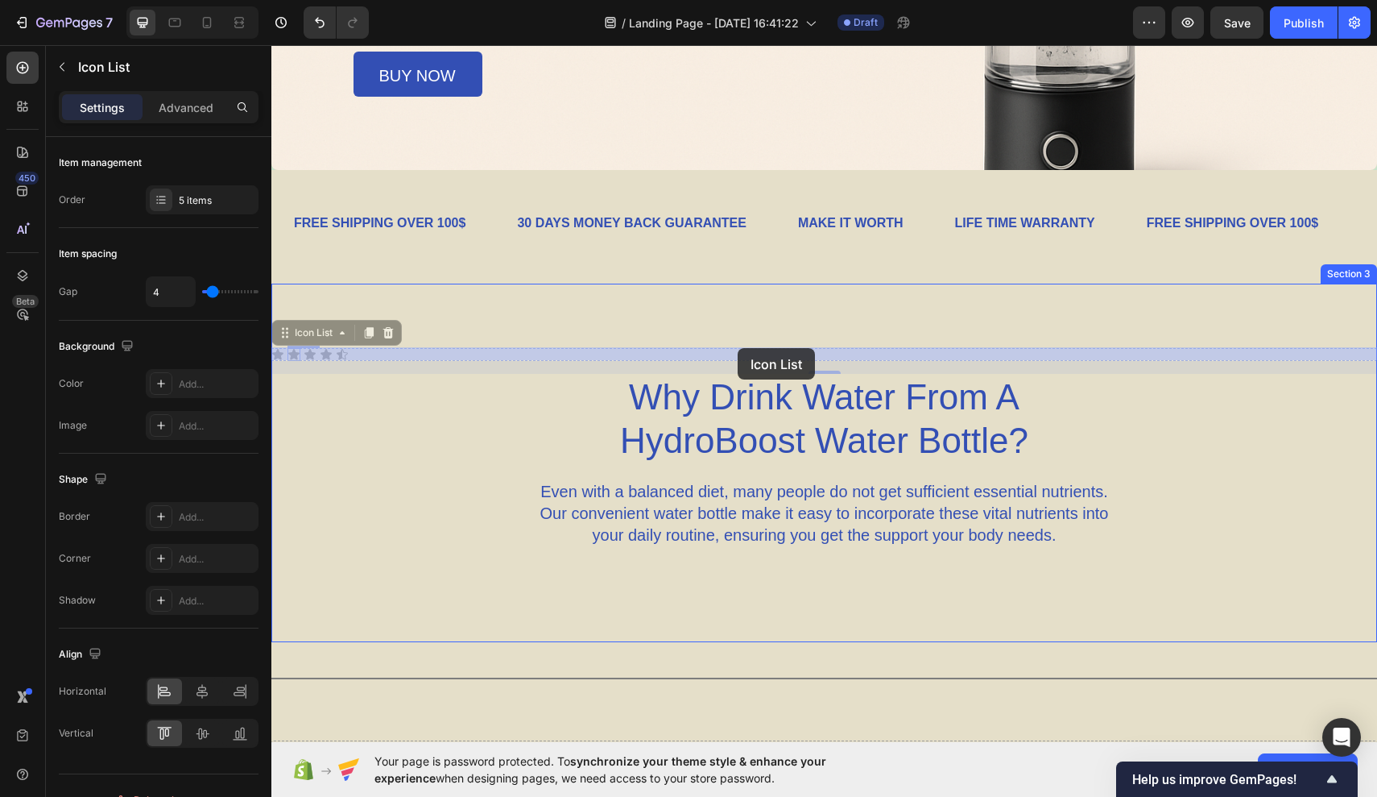
drag, startPoint x: 287, startPoint y: 350, endPoint x: 736, endPoint y: 346, distance: 449.5
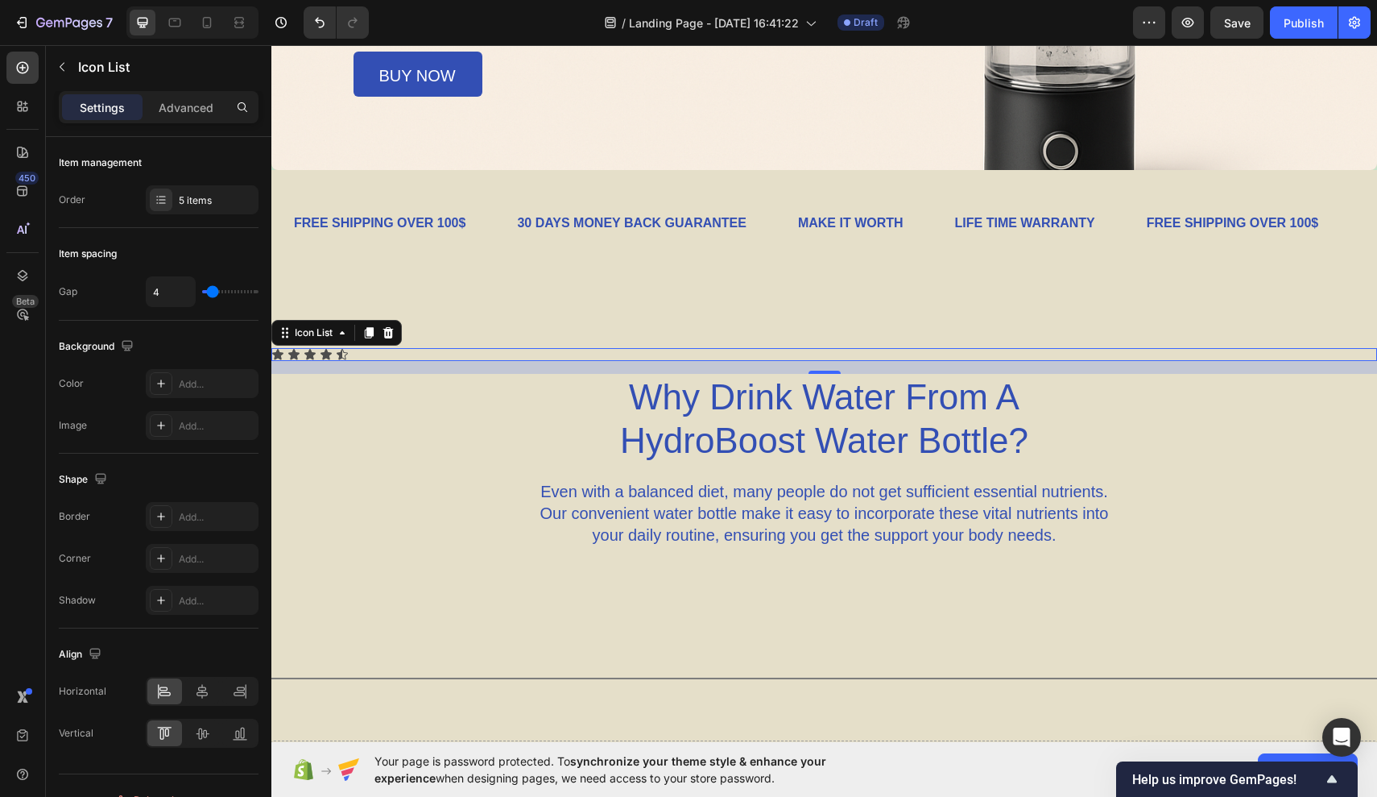
click at [439, 348] on div "Icon Icon Icon Icon Icon" at bounding box center [824, 354] width 1106 height 13
drag, startPoint x: 203, startPoint y: 296, endPoint x: 253, endPoint y: 300, distance: 50.0
click at [255, 300] on div "4" at bounding box center [202, 291] width 113 height 31
type input "6"
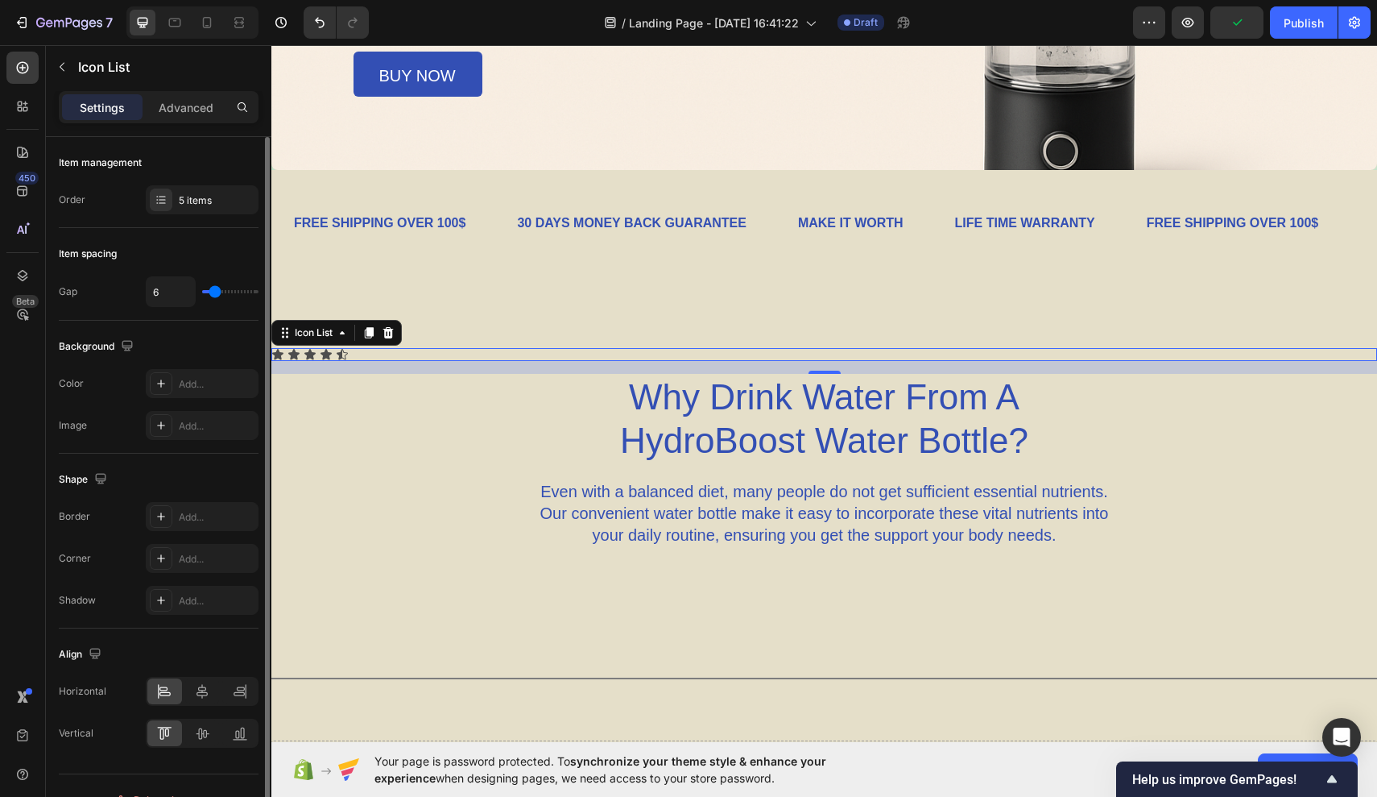
type input "7"
type input "9"
type input "12"
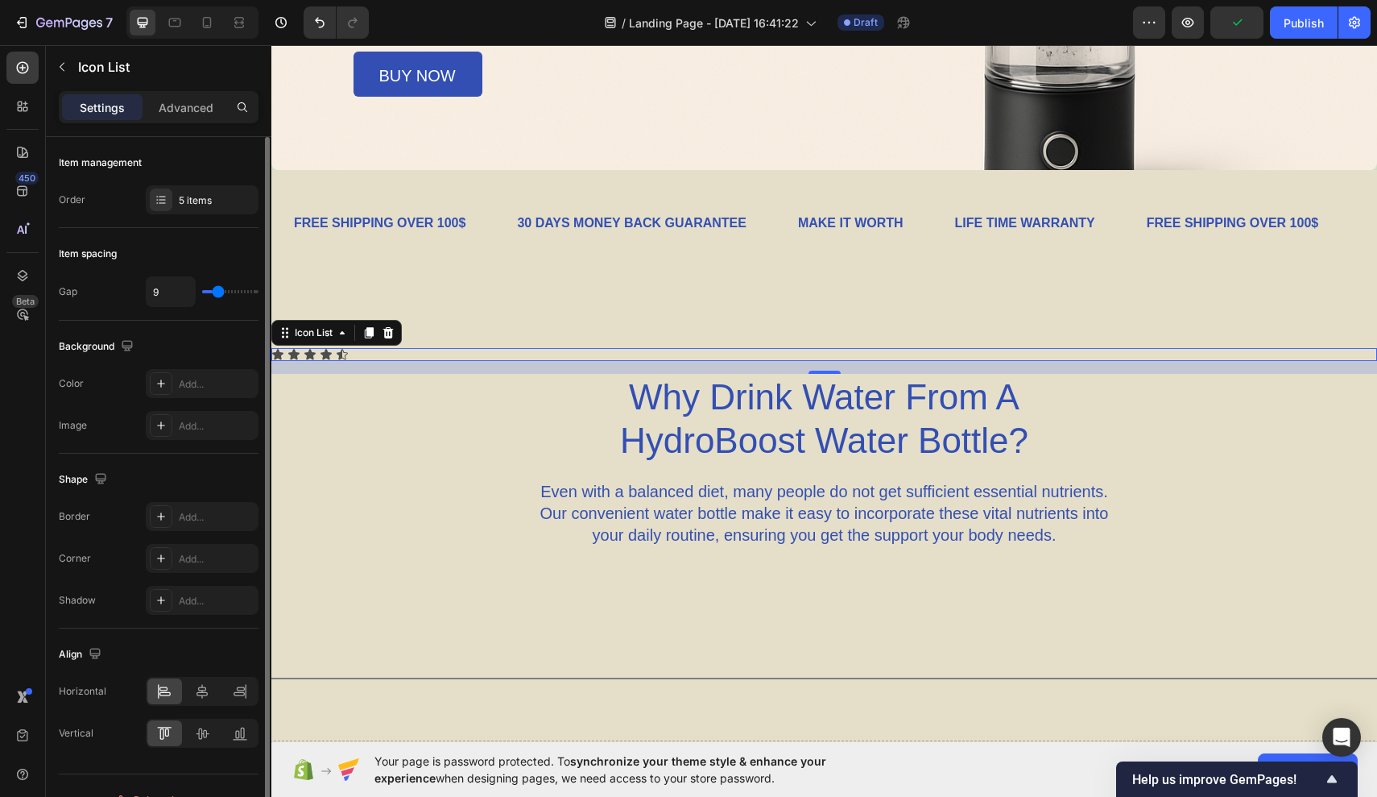
type input "12"
type input "14"
type input "16"
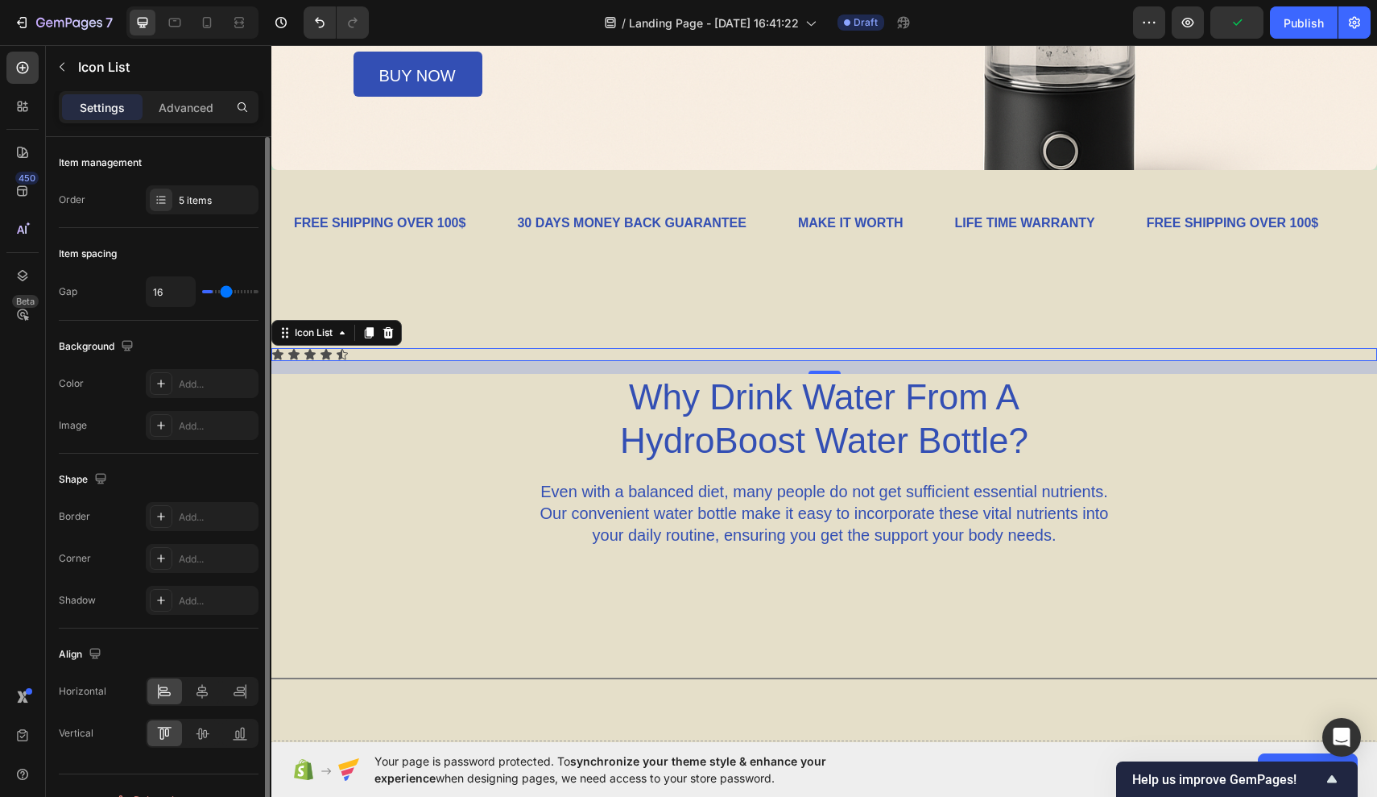
type input "17"
type input "18"
type input "19"
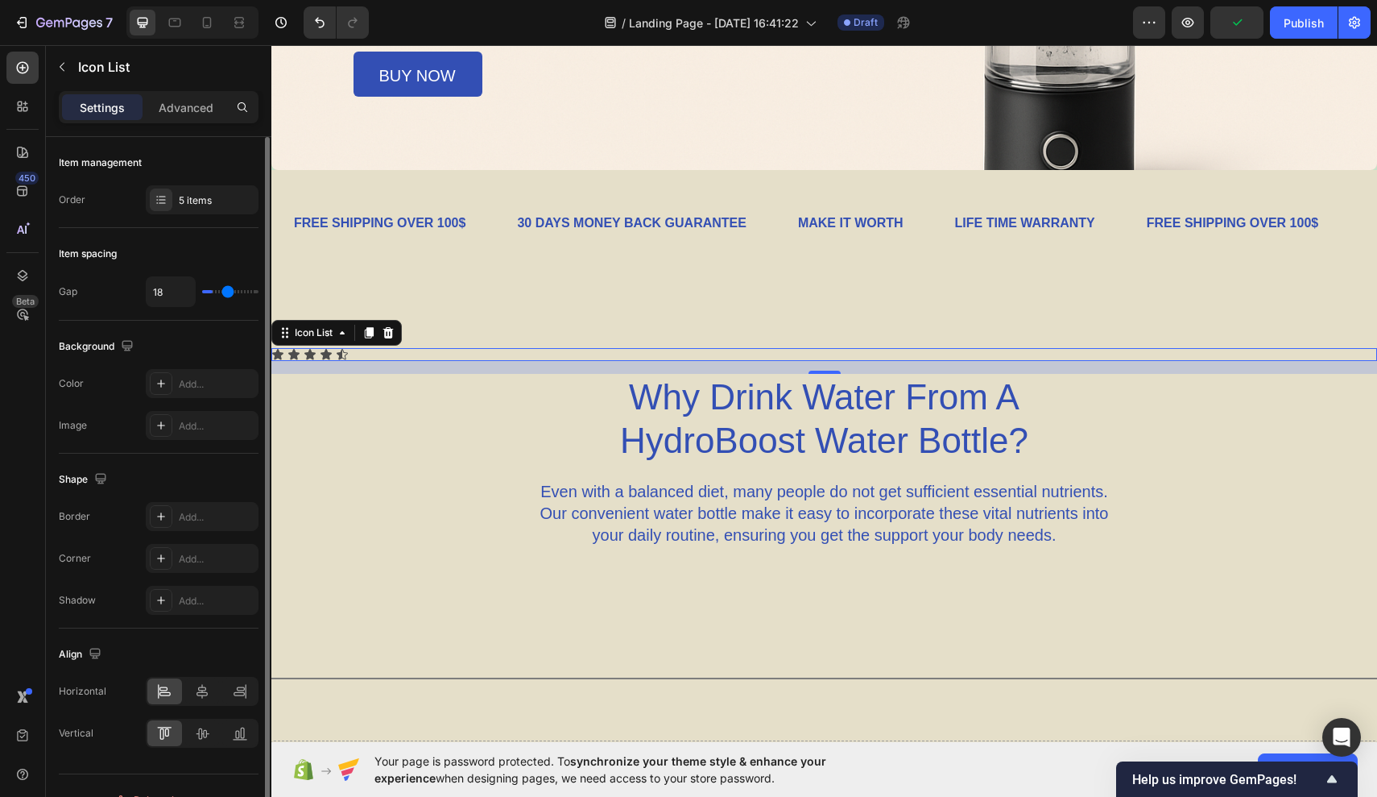
type input "19"
type input "20"
type input "21"
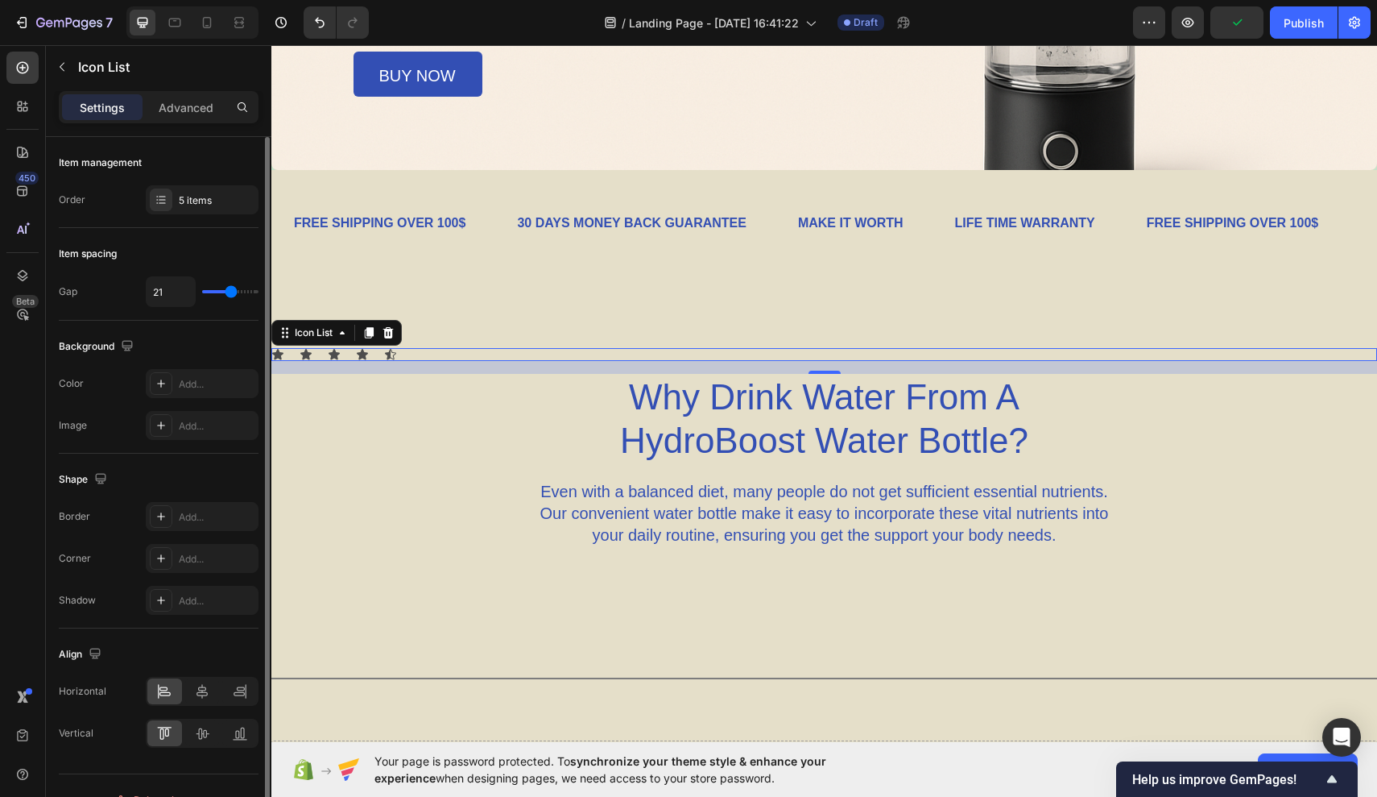
type input "22"
type input "23"
type input "24"
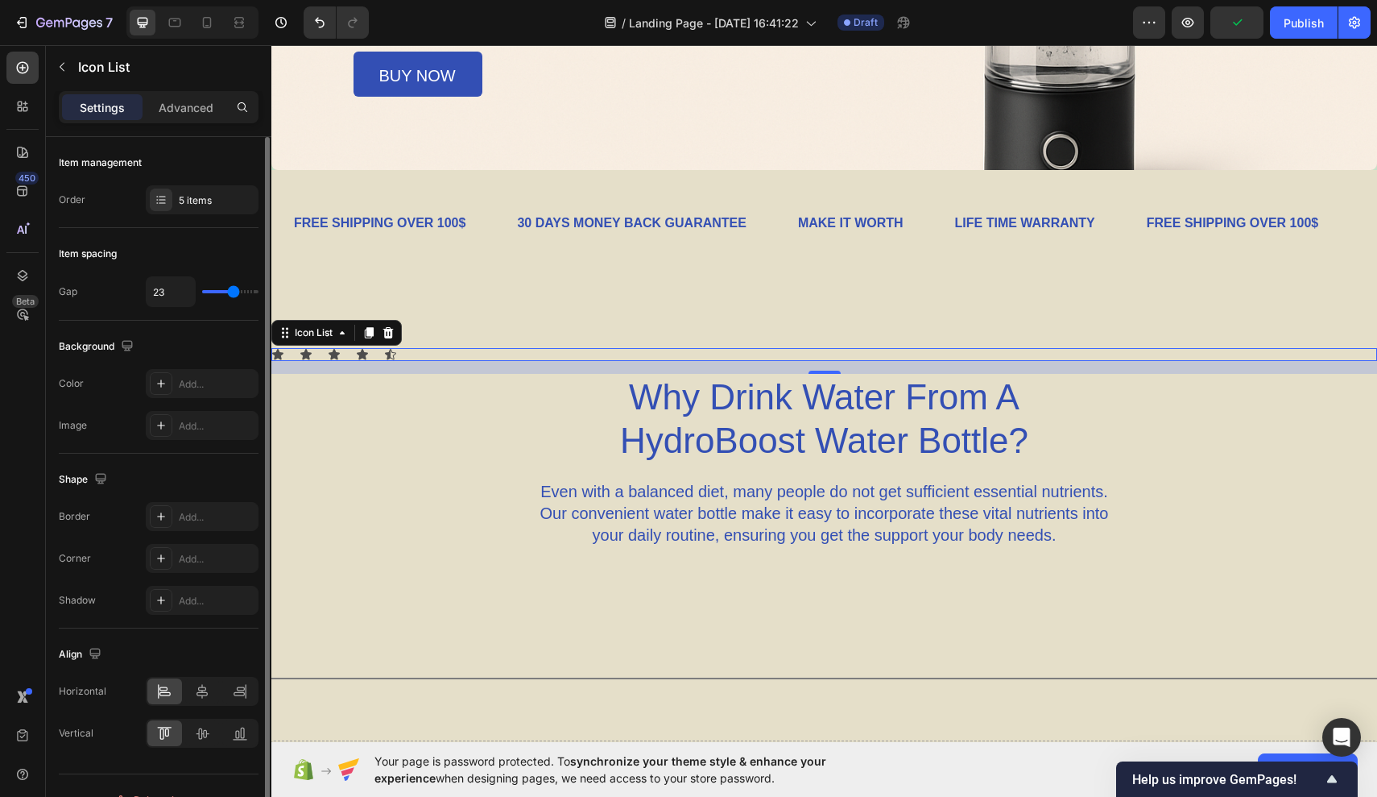
type input "24"
type input "26"
type input "28"
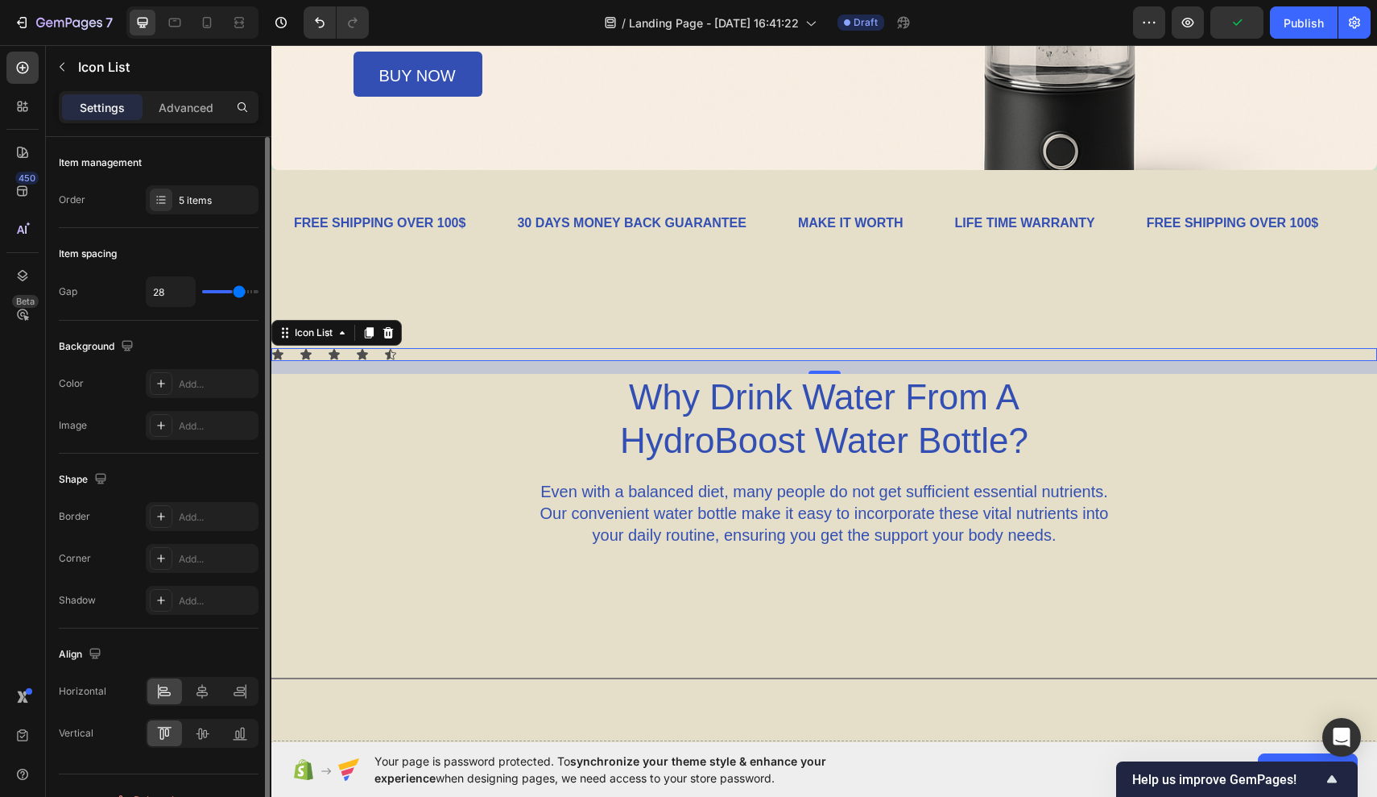
type input "29"
type input "30"
type input "31"
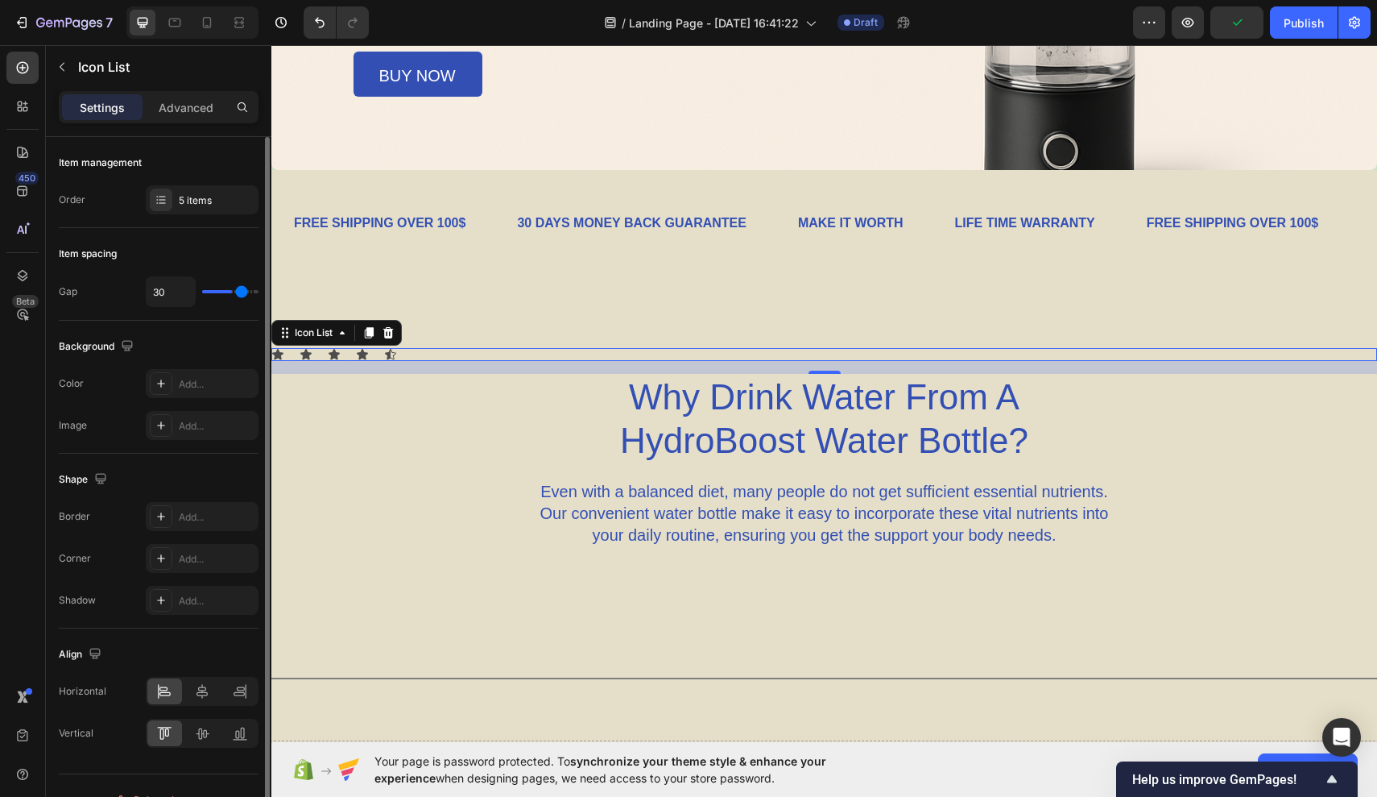
type input "31"
type input "33"
type input "34"
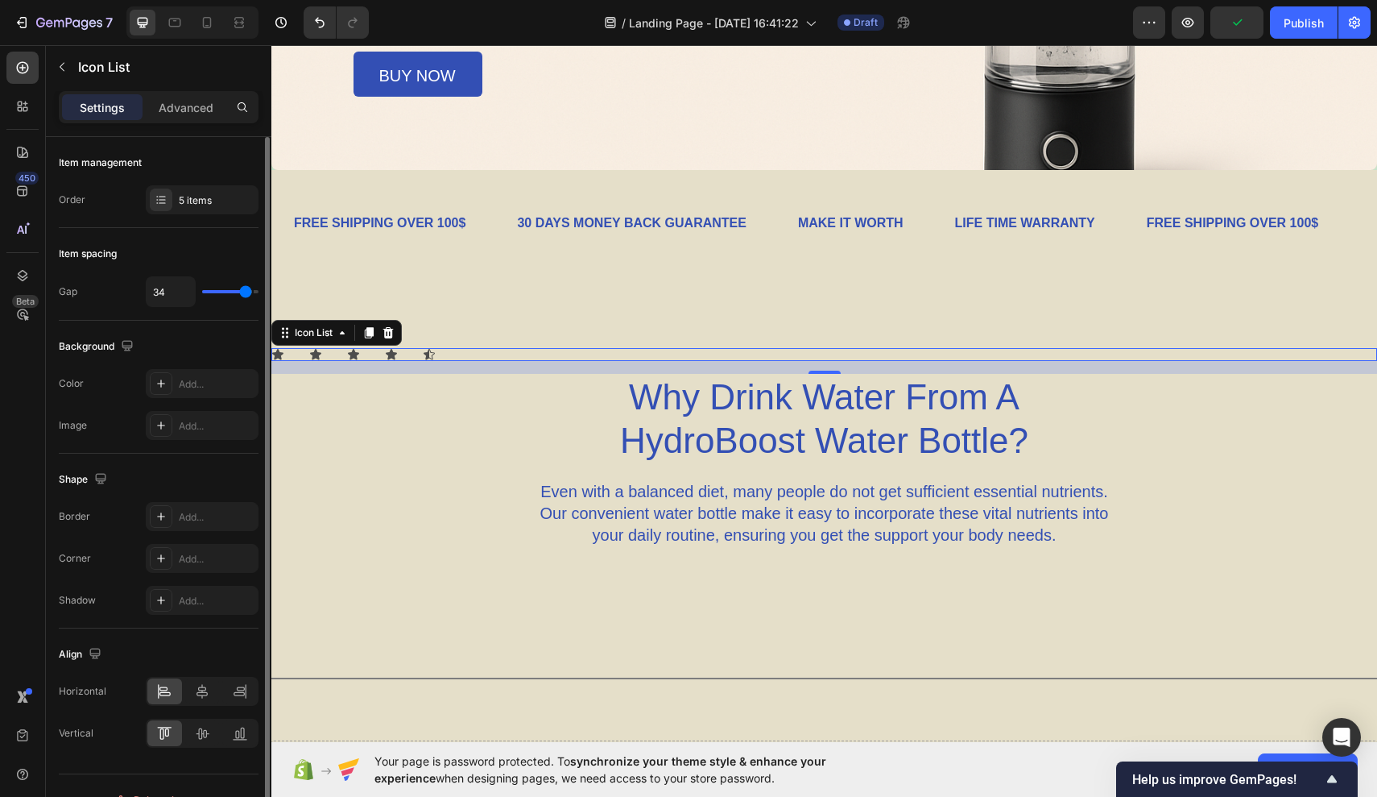
type input "35"
type input "37"
type input "38"
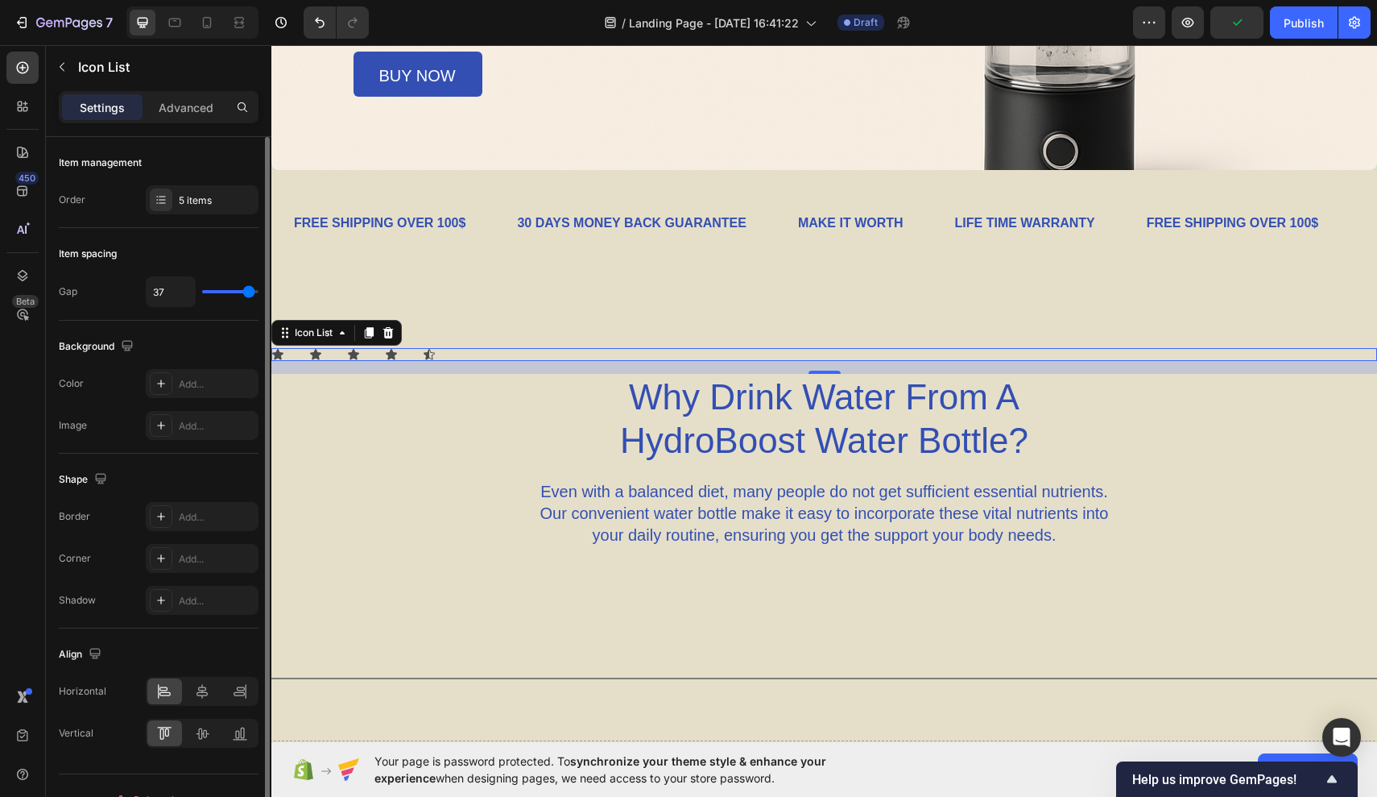
type input "38"
type input "40"
drag, startPoint x: 213, startPoint y: 294, endPoint x: 272, endPoint y: 299, distance: 59.8
click at [259, 293] on input "range" at bounding box center [230, 291] width 56 height 3
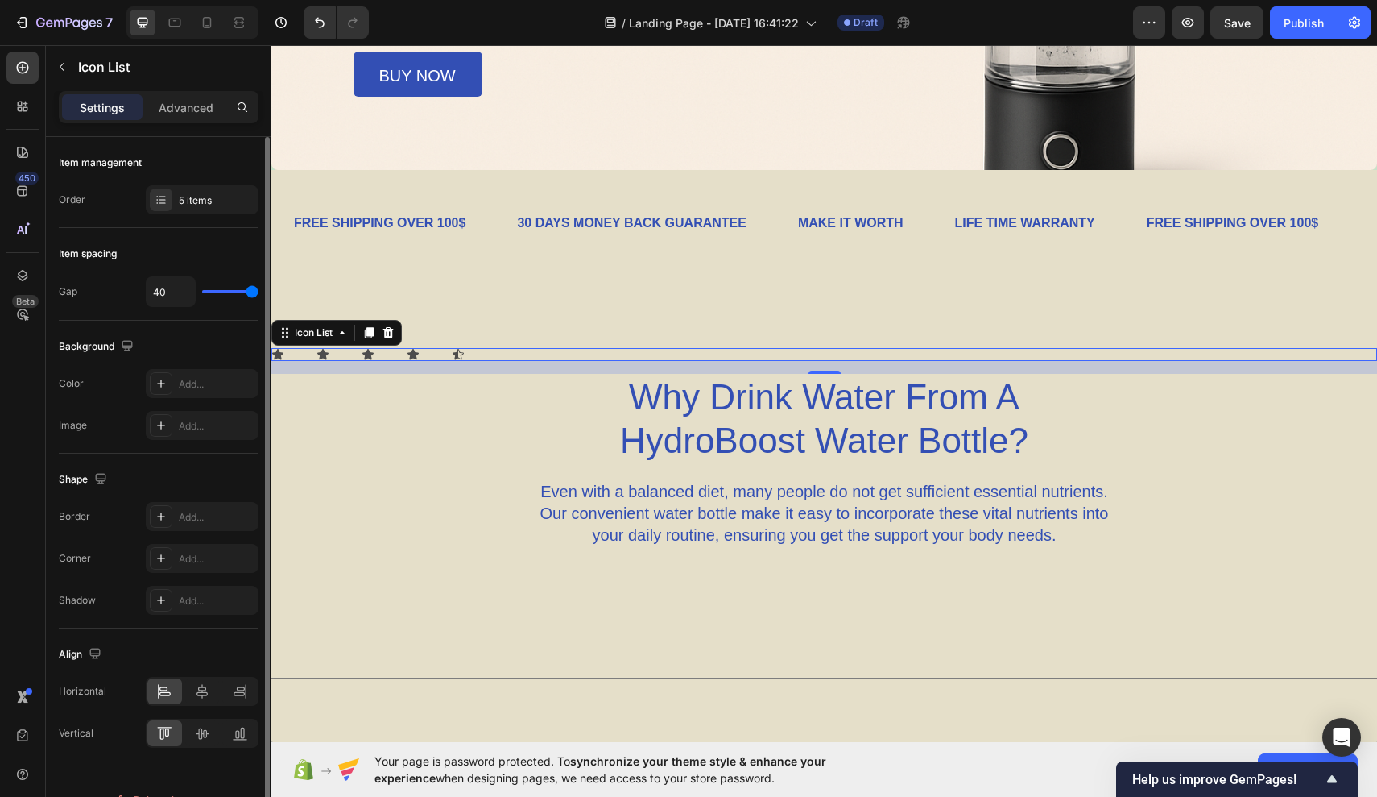
type input "38"
type input "37"
type input "36"
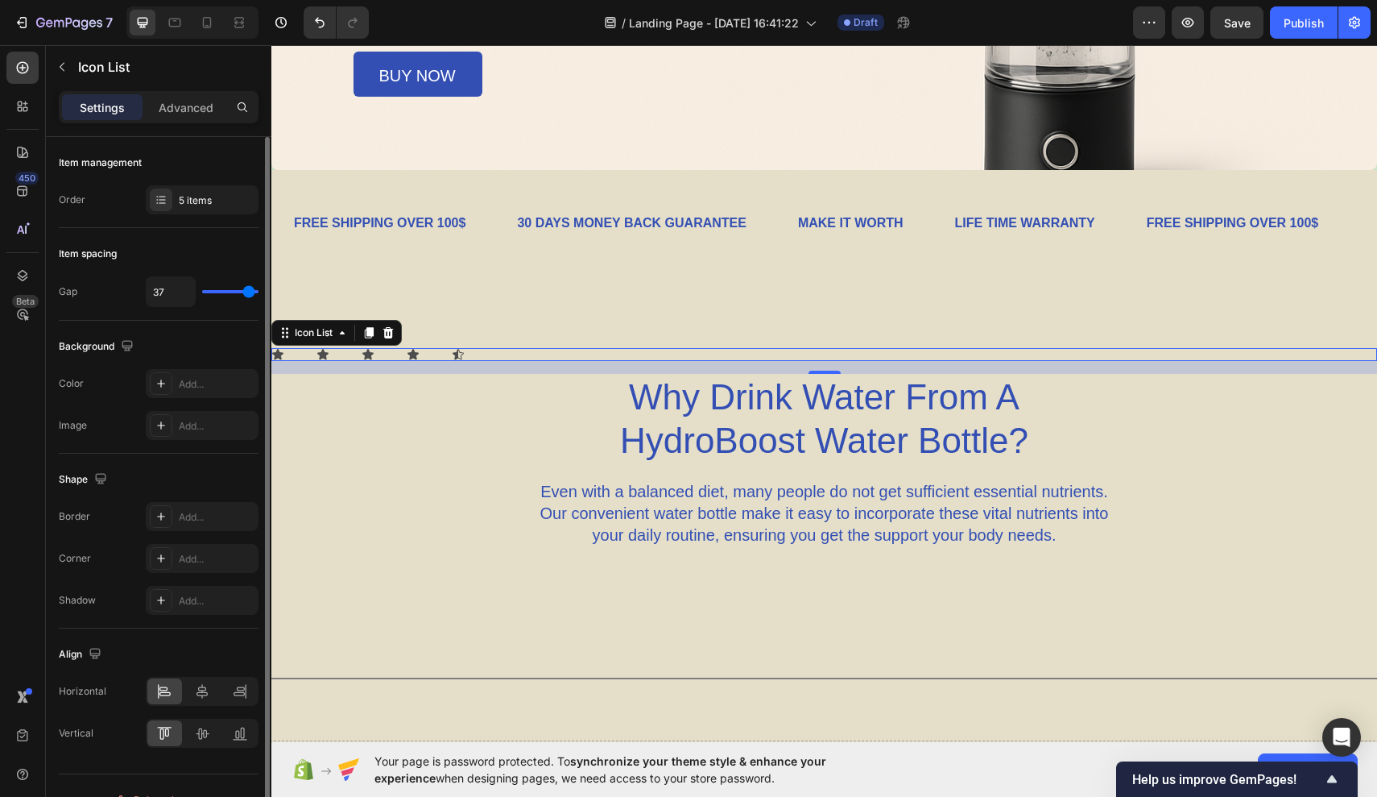
type input "36"
type input "37"
type input "38"
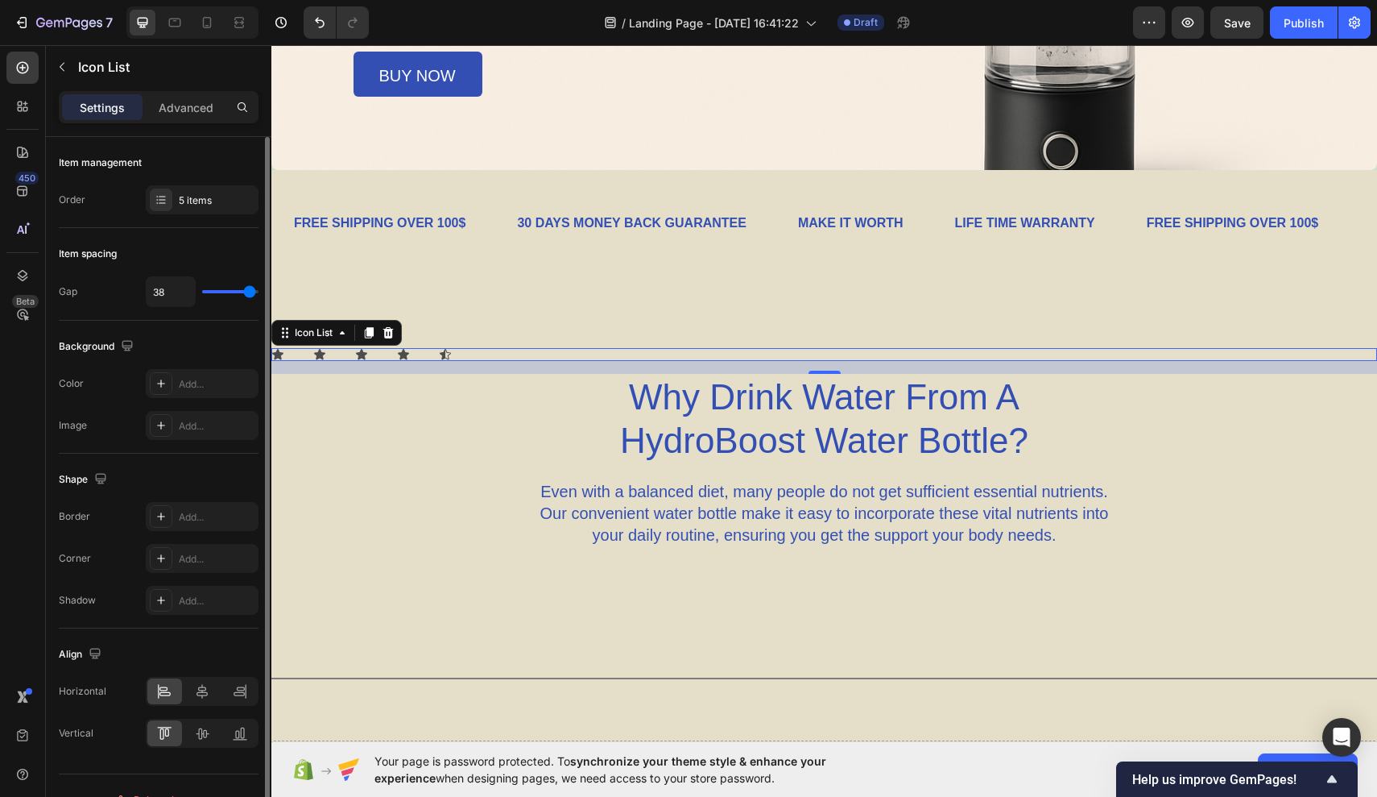
type input "40"
drag, startPoint x: 247, startPoint y: 300, endPoint x: 272, endPoint y: 300, distance: 25.0
click at [259, 293] on input "range" at bounding box center [230, 291] width 56 height 3
type input "36"
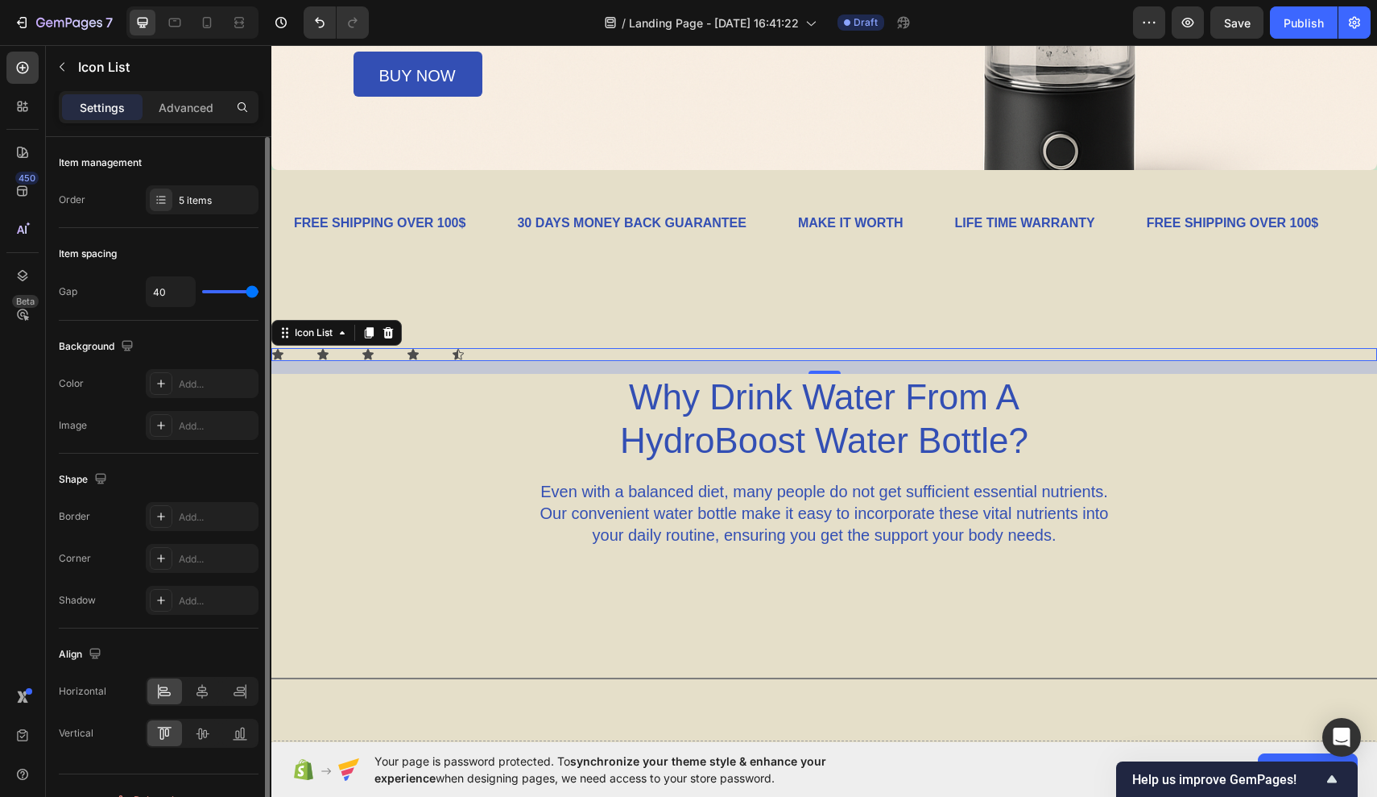
type input "36"
type input "33"
type input "29"
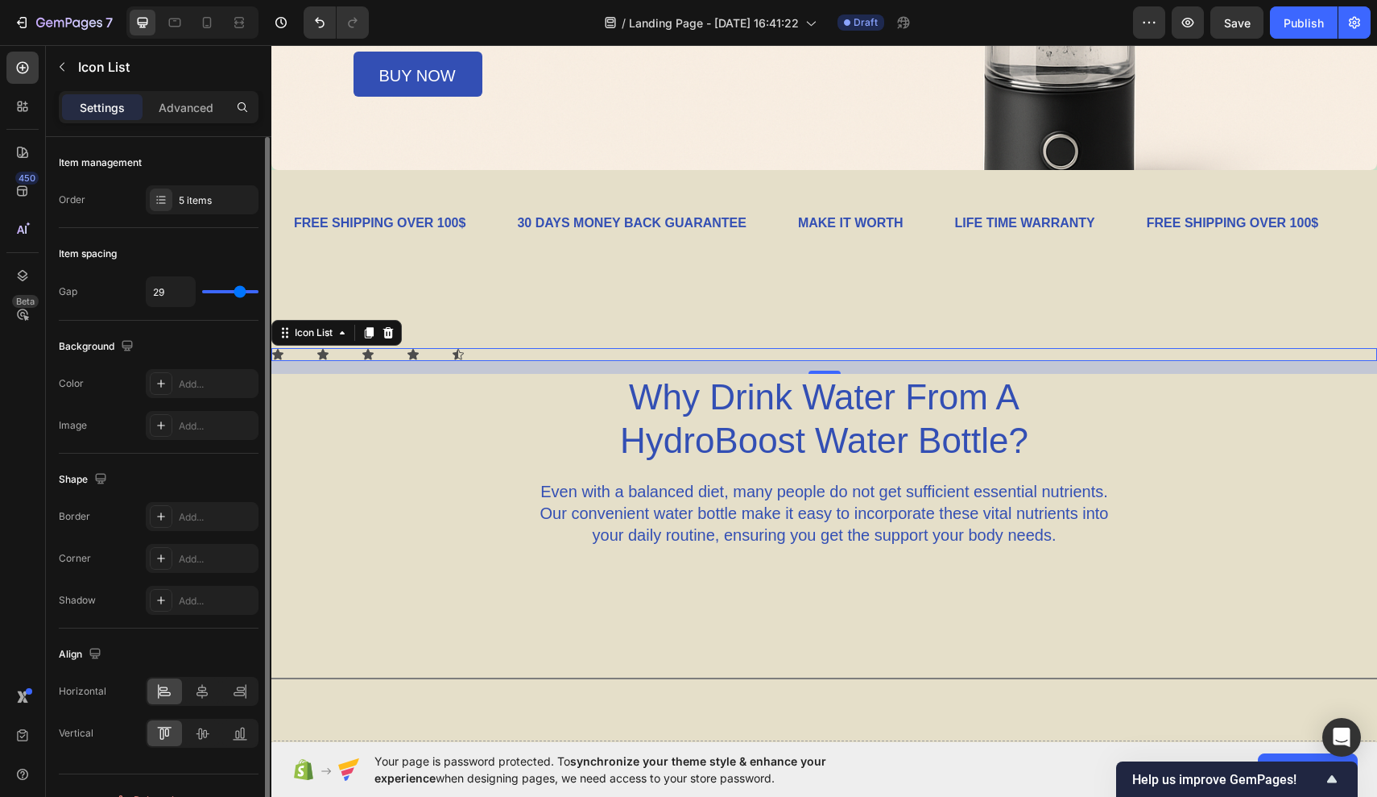
type input "28"
type input "27"
type input "26"
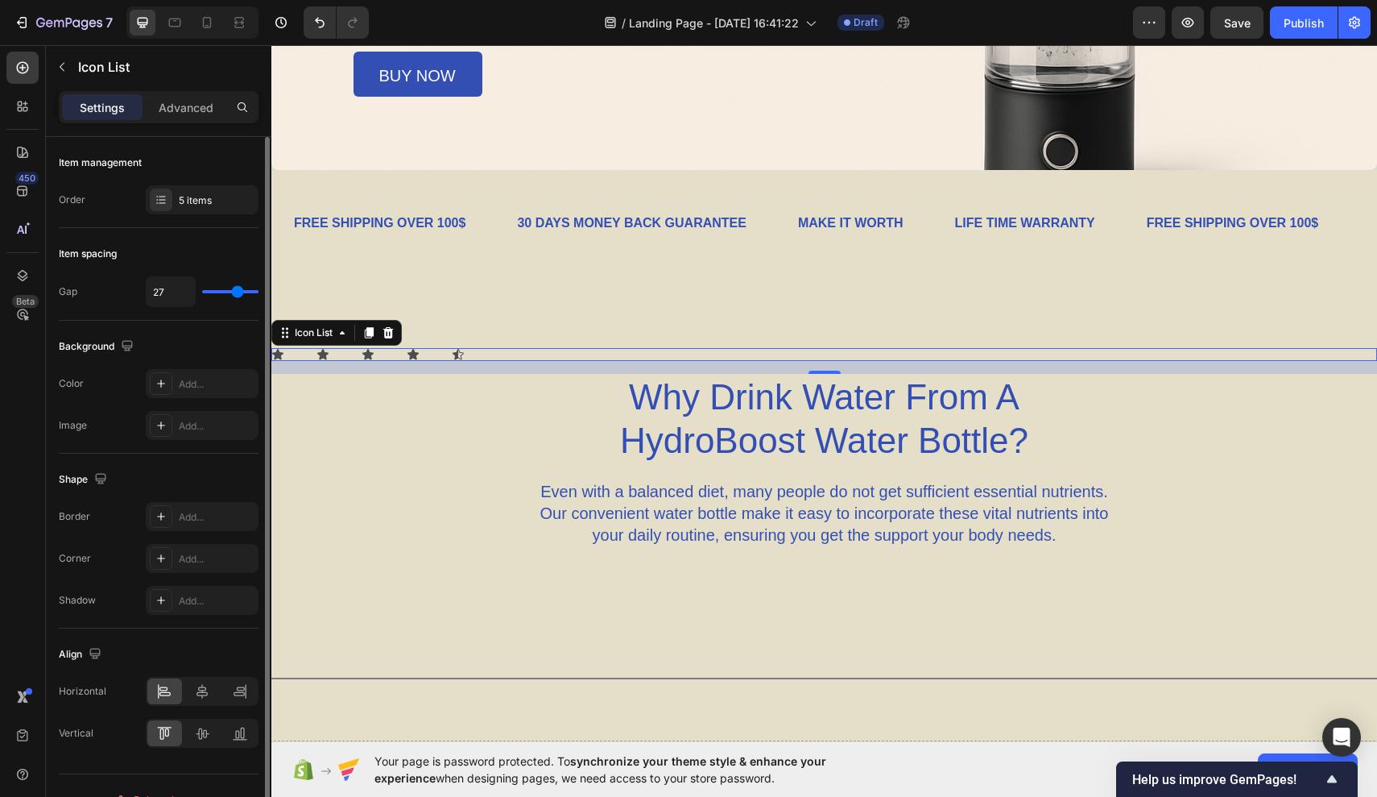
type input "26"
type input "22"
type input "20"
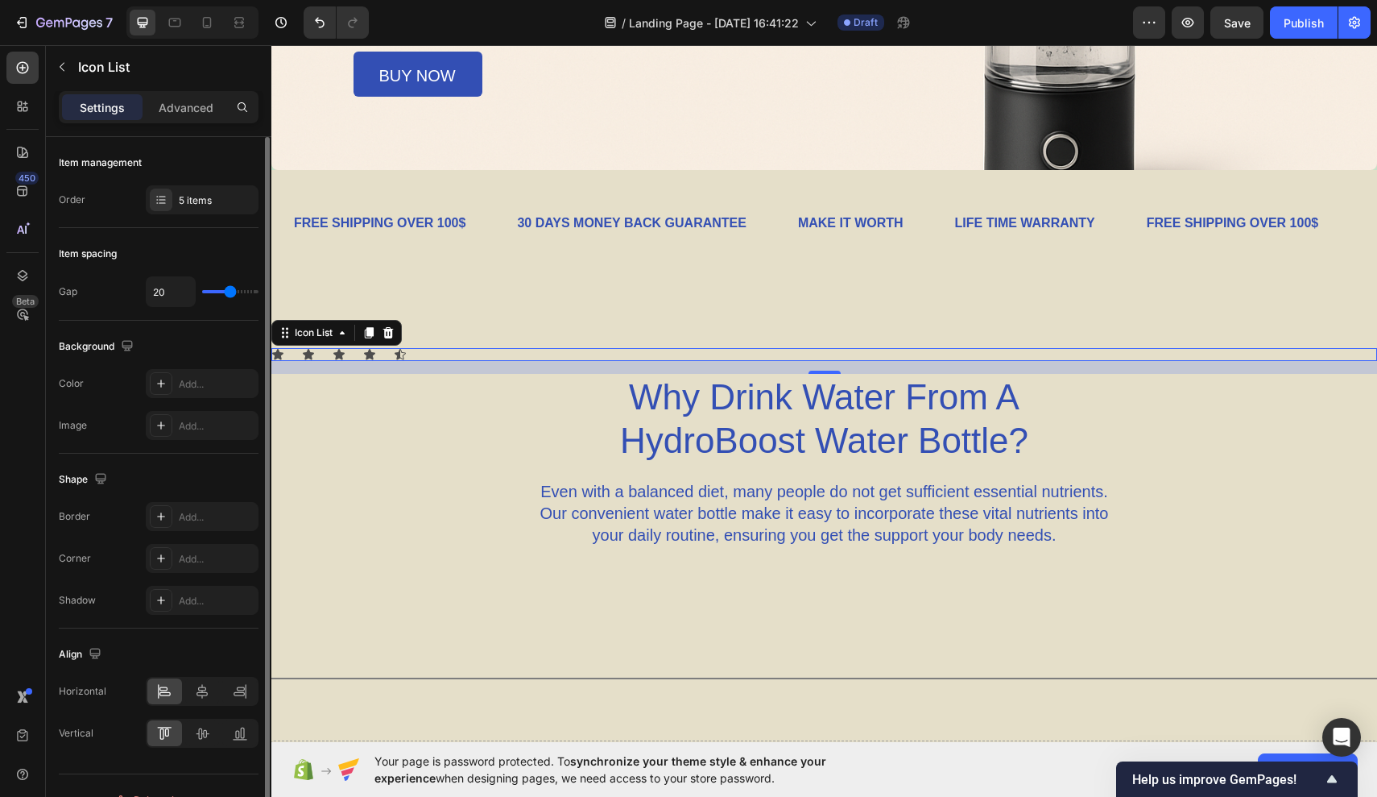
type input "17"
type input "12"
type input "7"
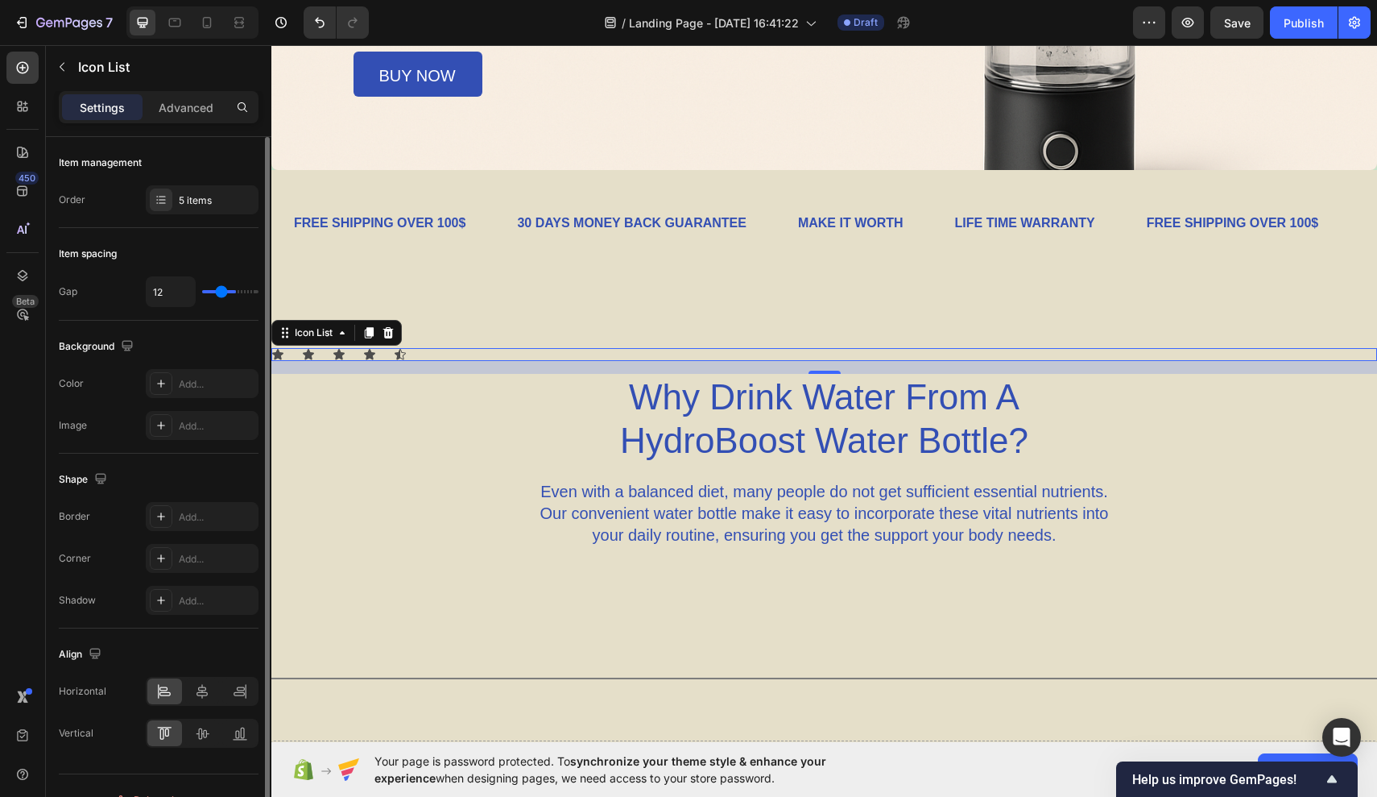
type input "7"
type input "2"
type input "0"
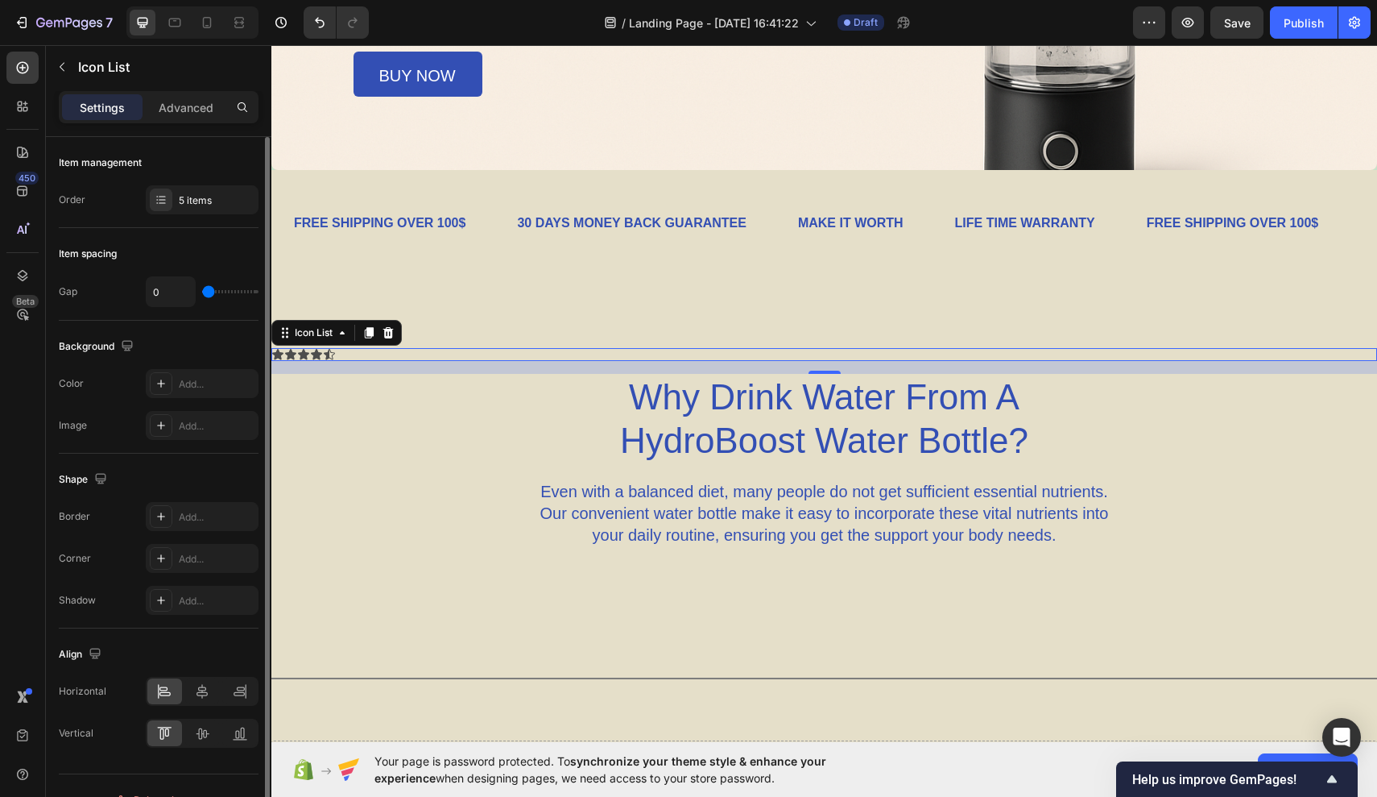
type input "2"
type input "6"
type input "11"
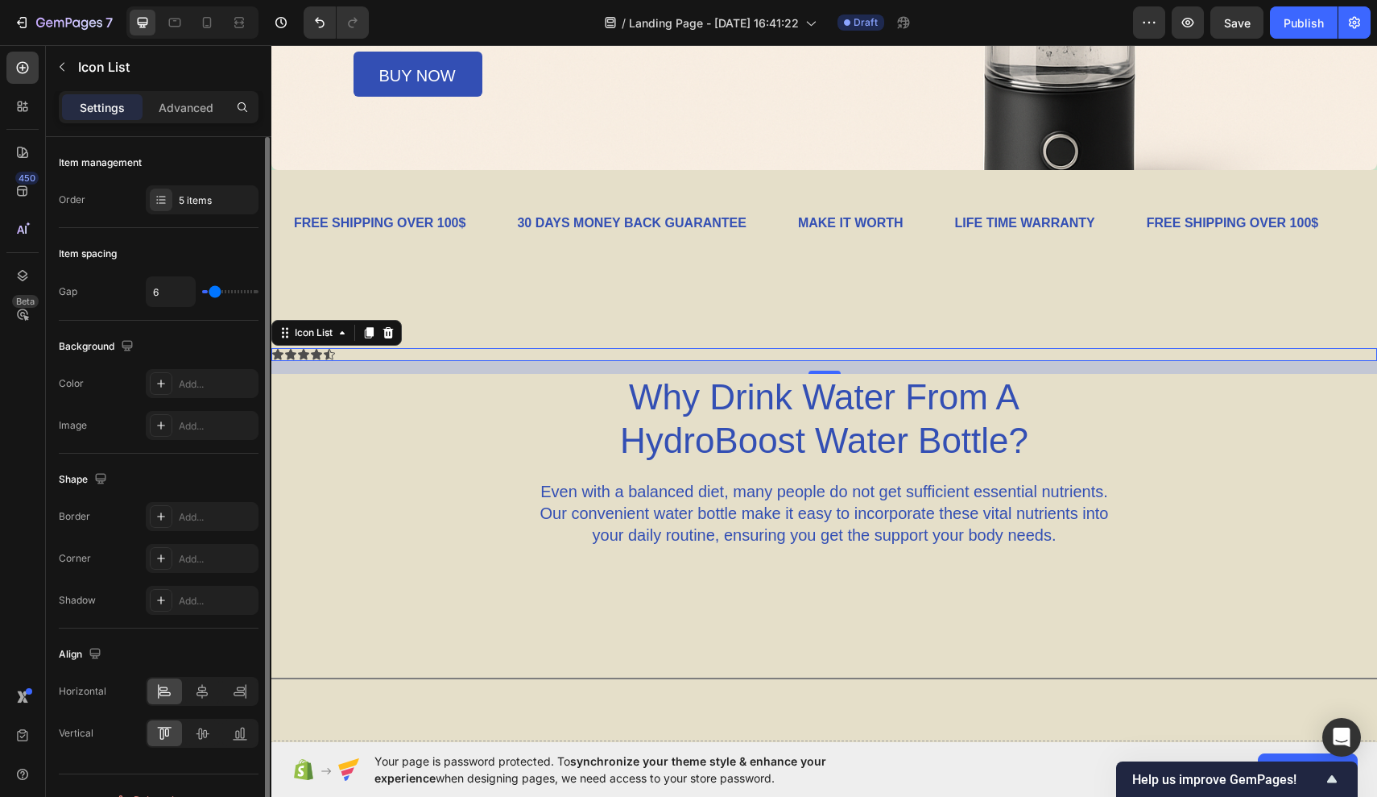
type input "11"
type input "16"
type input "22"
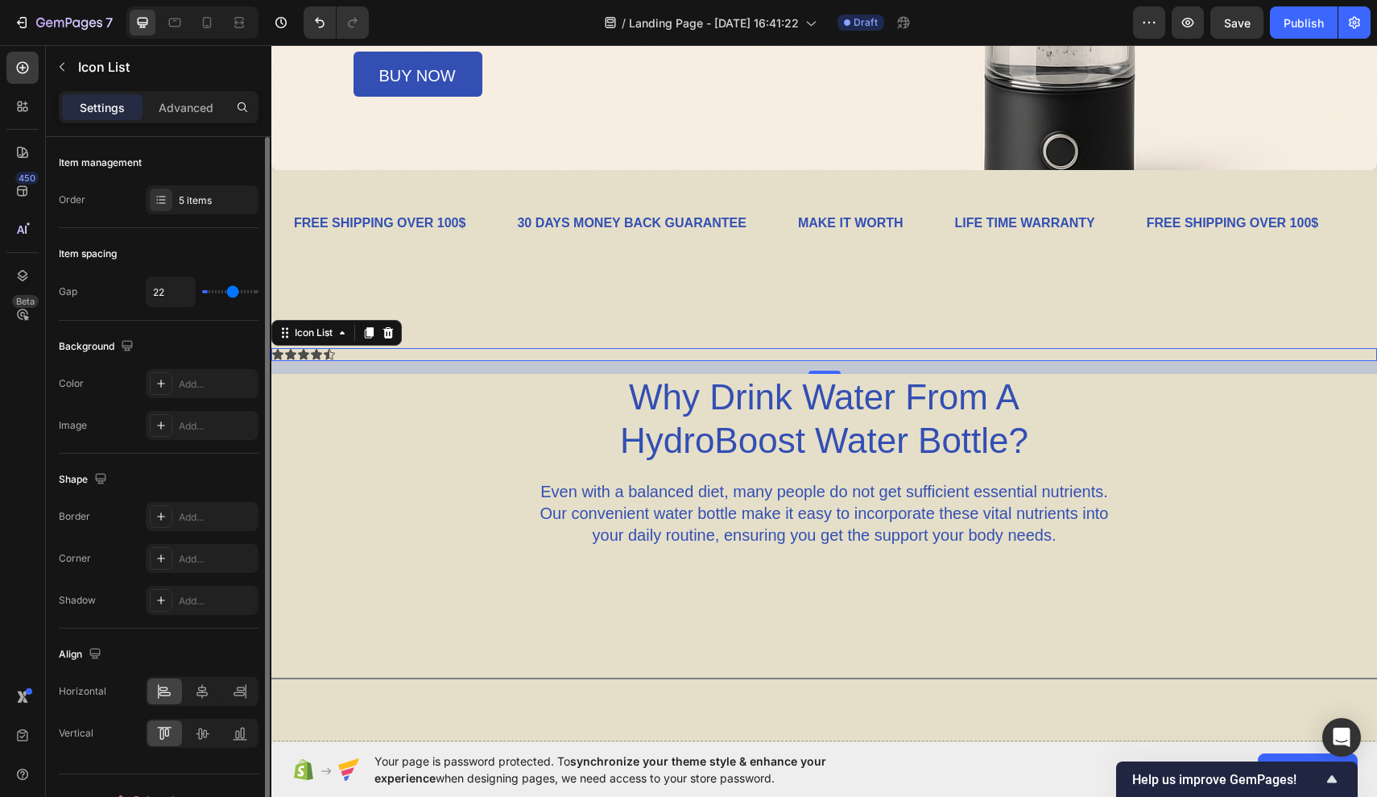
type input "28"
type input "35"
type input "40"
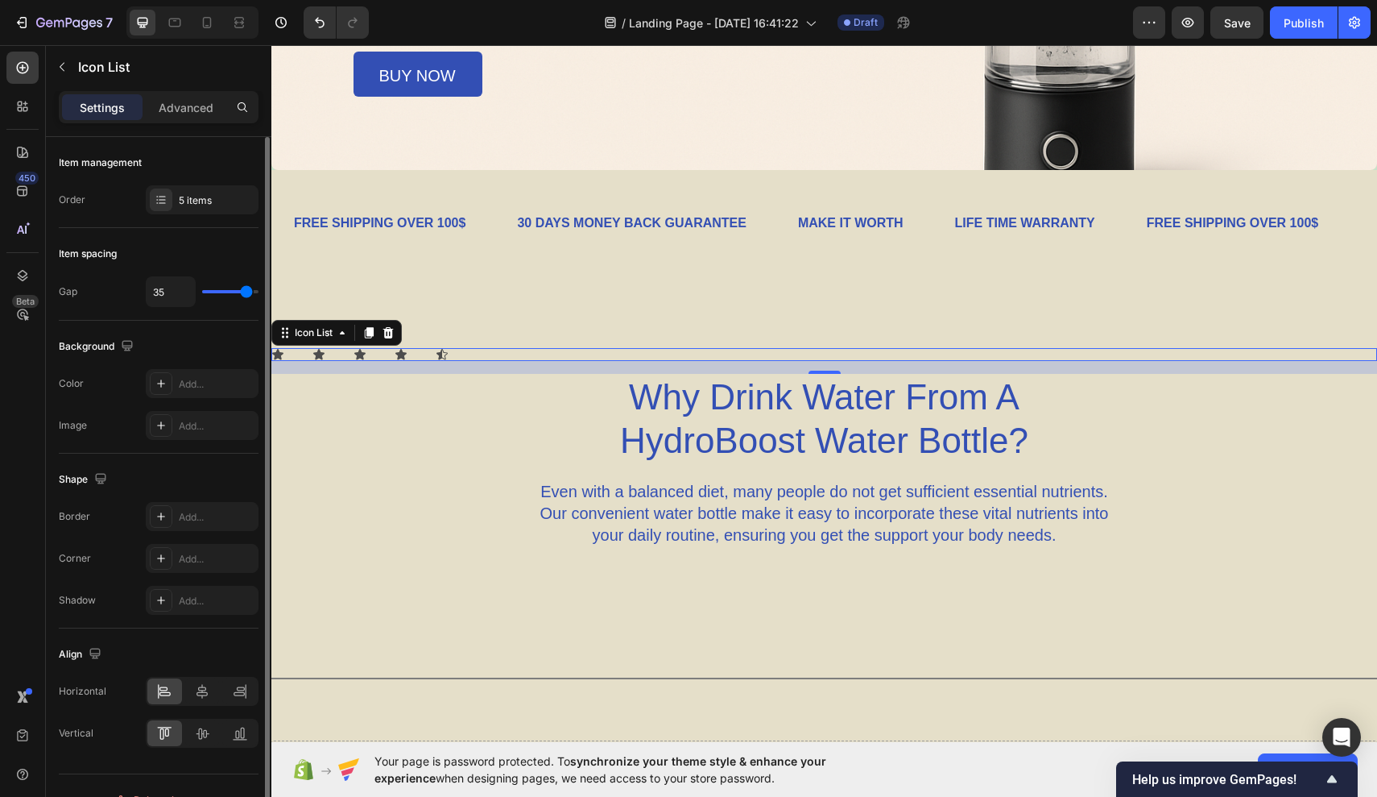
type input "40"
click at [298, 372] on div "16" at bounding box center [824, 367] width 1106 height 13
click at [204, 687] on icon at bounding box center [202, 691] width 16 height 16
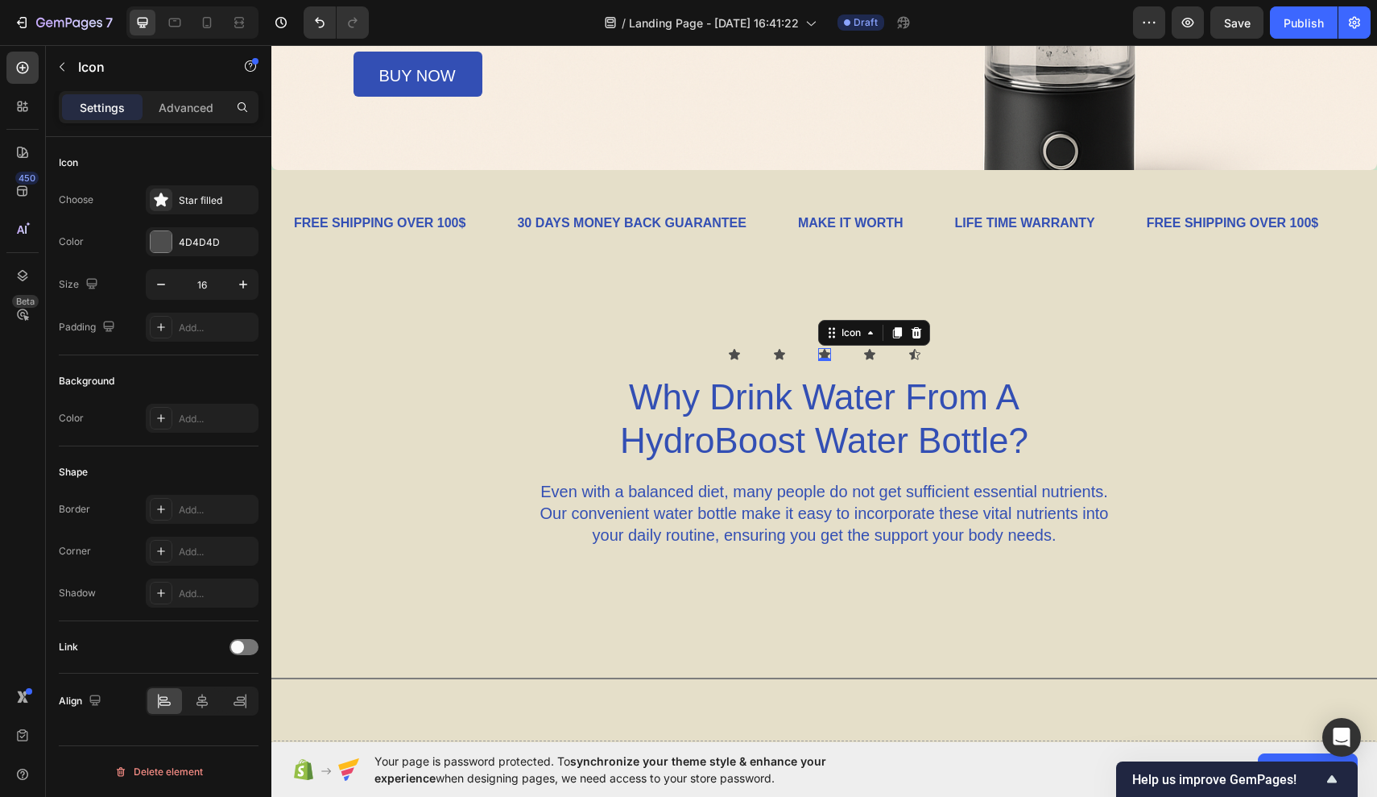
click at [821, 349] on icon at bounding box center [824, 354] width 13 height 13
click at [320, 398] on div "Icon Icon Icon 0 Icon Icon Icon List Why Drink Water From A HydroBoost Water Bo…" at bounding box center [824, 448] width 1106 height 200
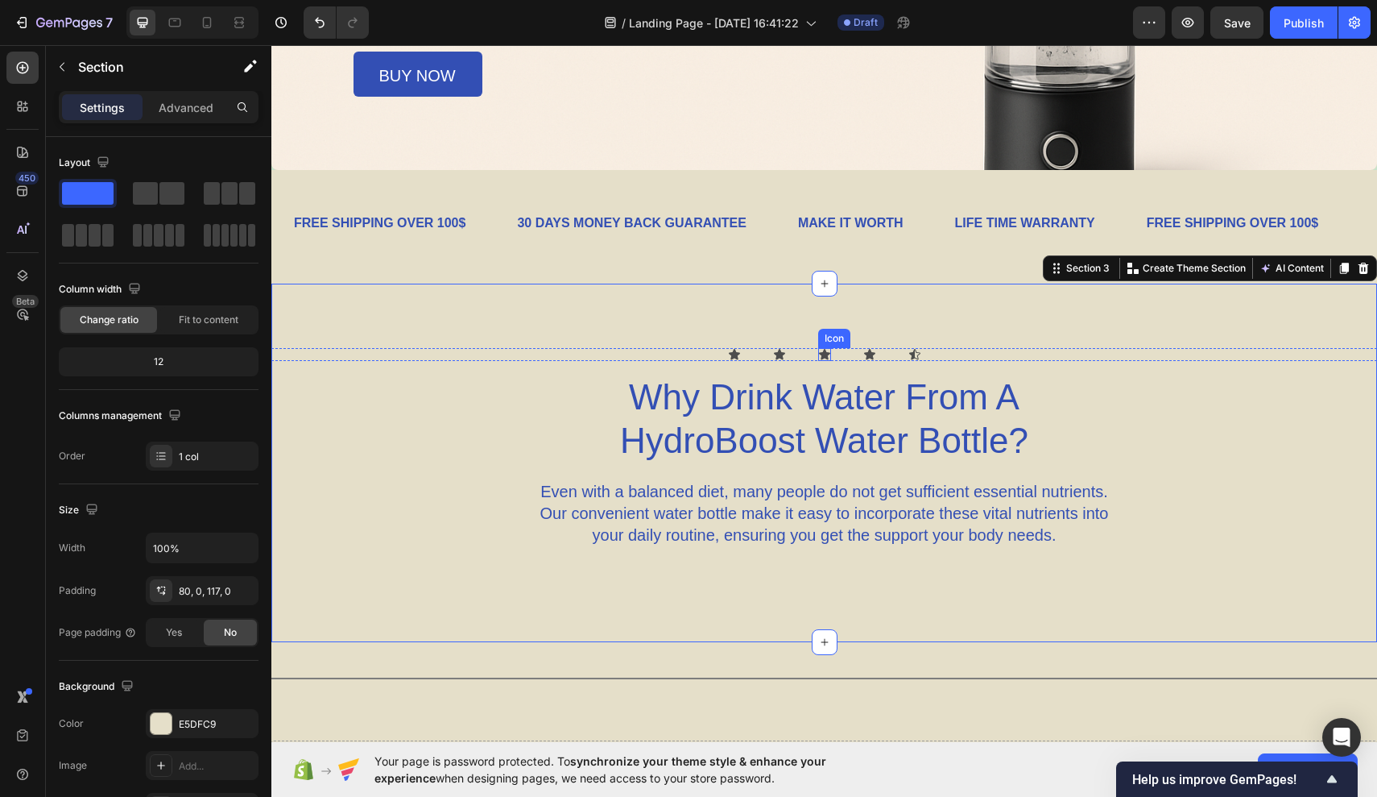
click at [826, 354] on div "Icon" at bounding box center [824, 354] width 13 height 13
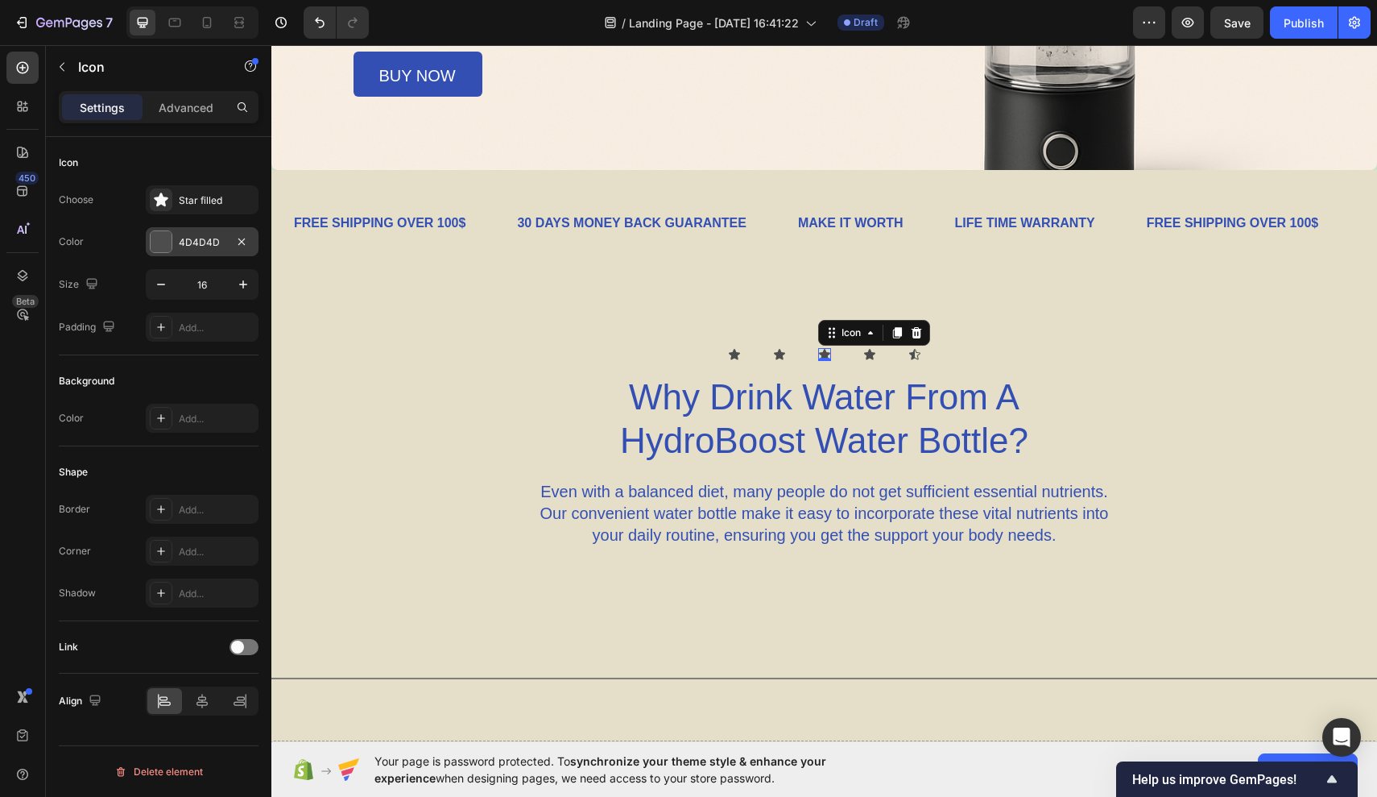
click at [173, 251] on div "4D4D4D" at bounding box center [202, 241] width 113 height 29
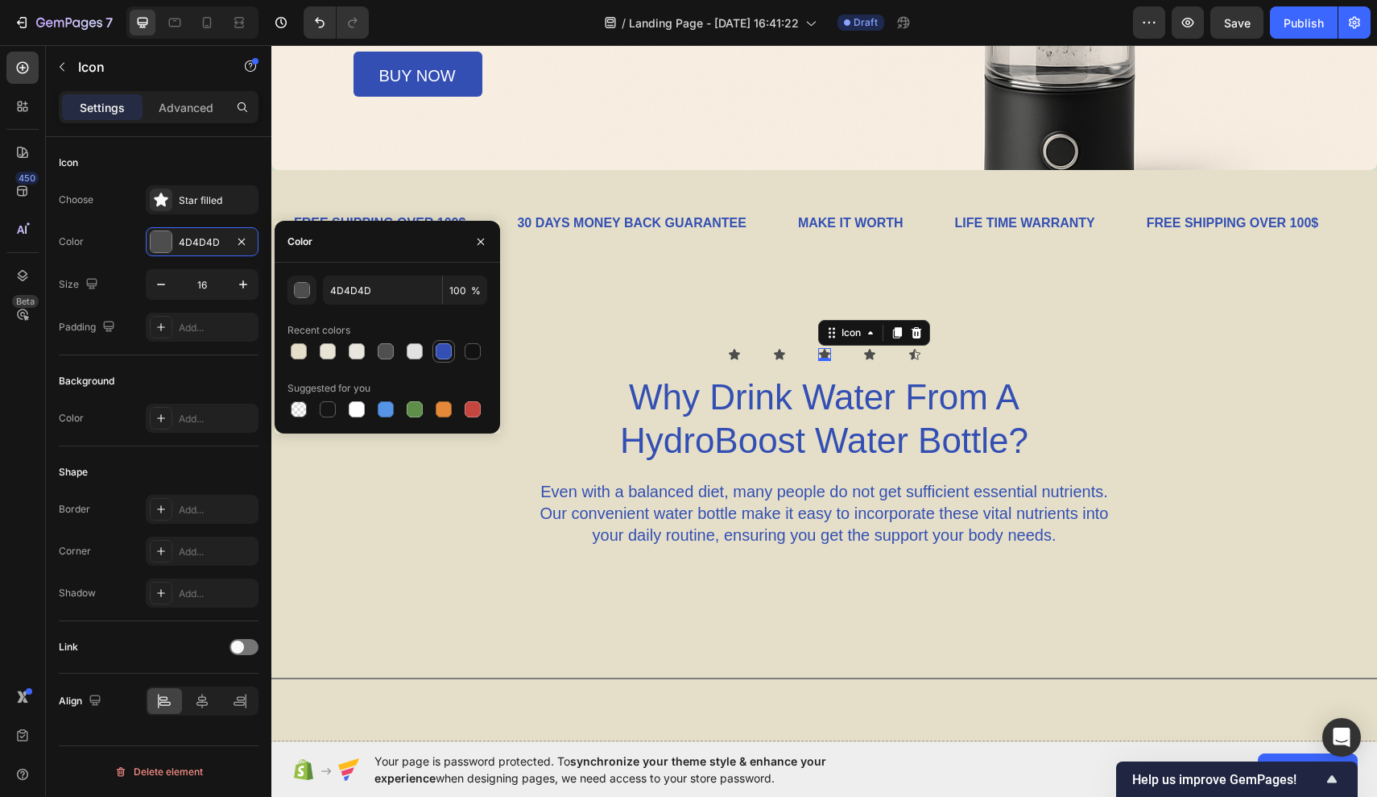
click at [443, 350] on div at bounding box center [444, 351] width 16 height 16
type input "334FB4"
click at [781, 354] on div "Icon" at bounding box center [779, 354] width 13 height 13
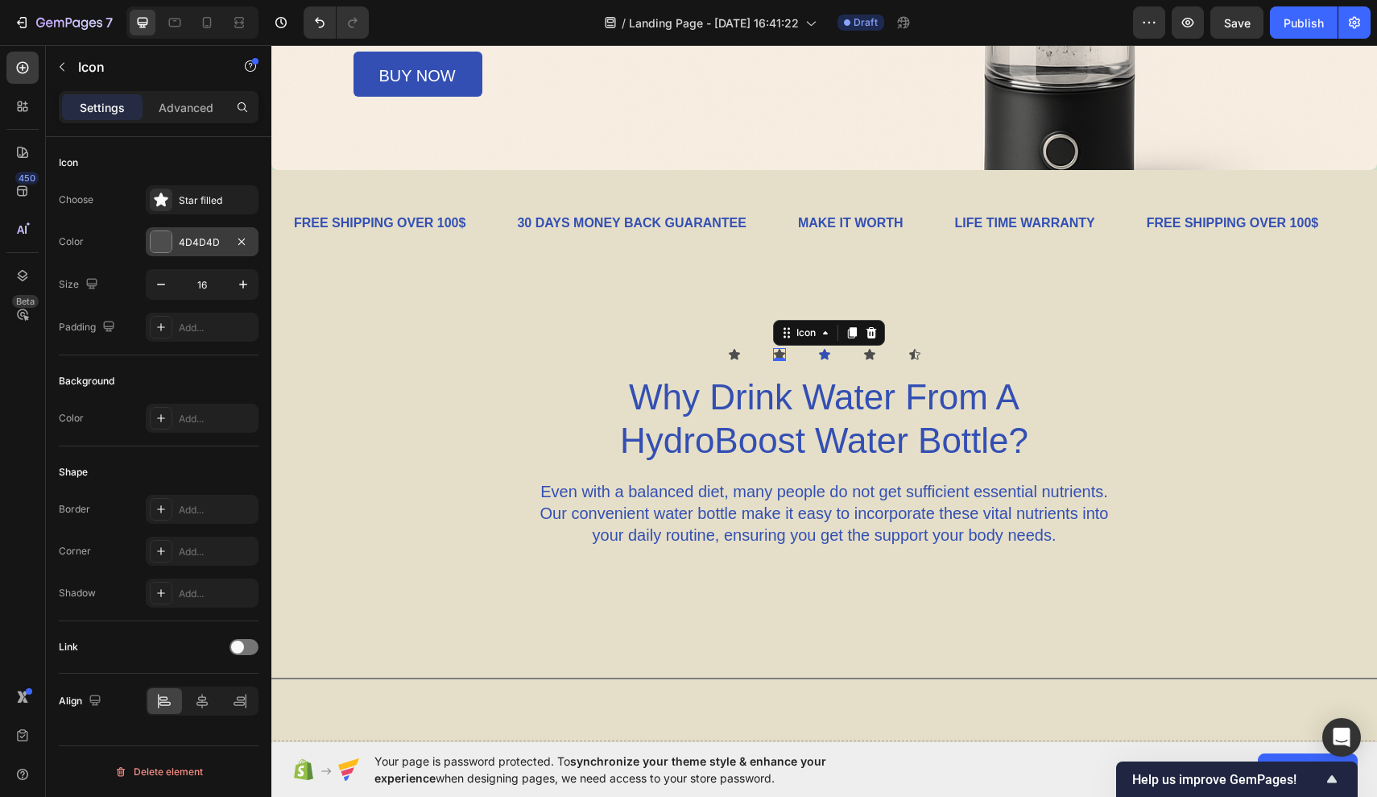
click at [180, 238] on div "4D4D4D" at bounding box center [202, 242] width 47 height 14
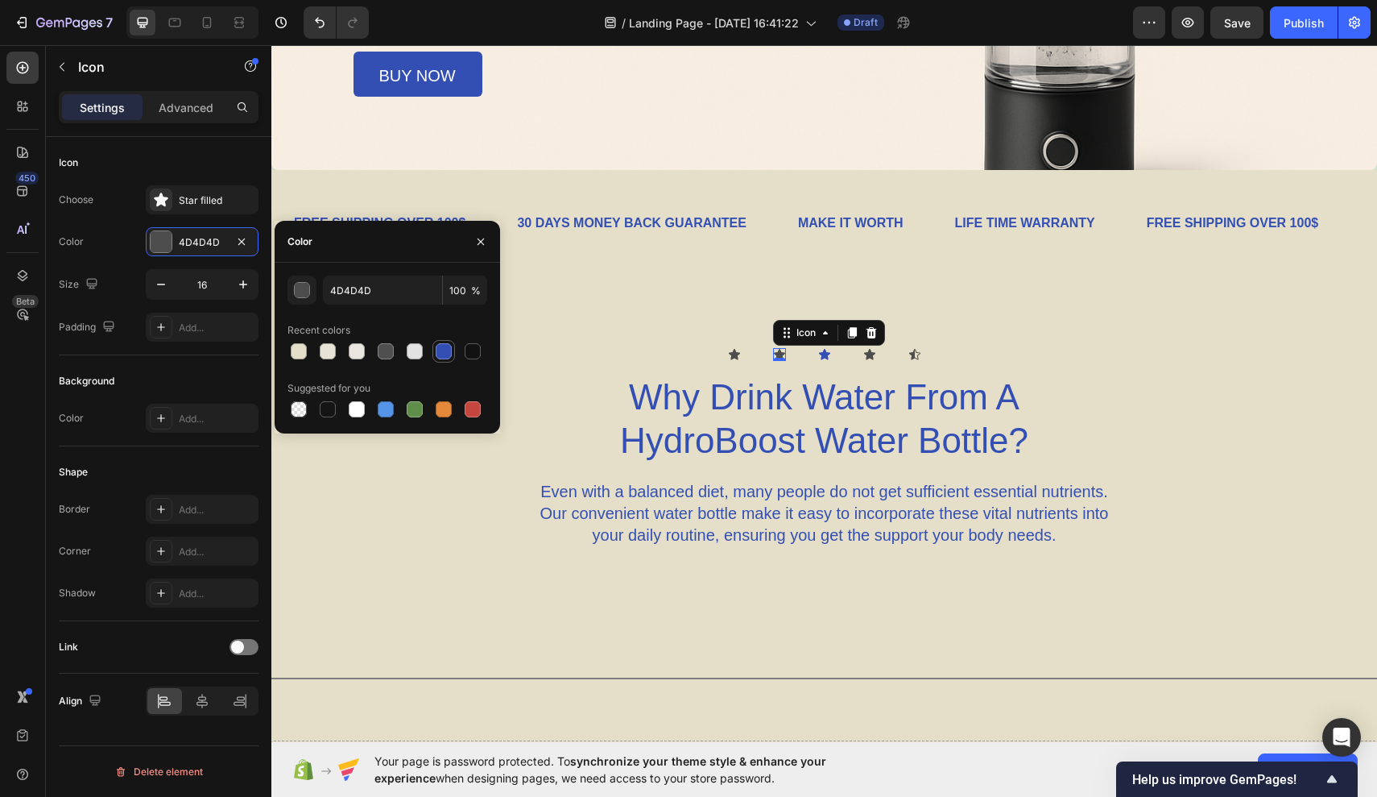
click at [443, 354] on div at bounding box center [444, 351] width 16 height 16
type input "334FB4"
click at [732, 354] on div "Icon" at bounding box center [734, 354] width 13 height 13
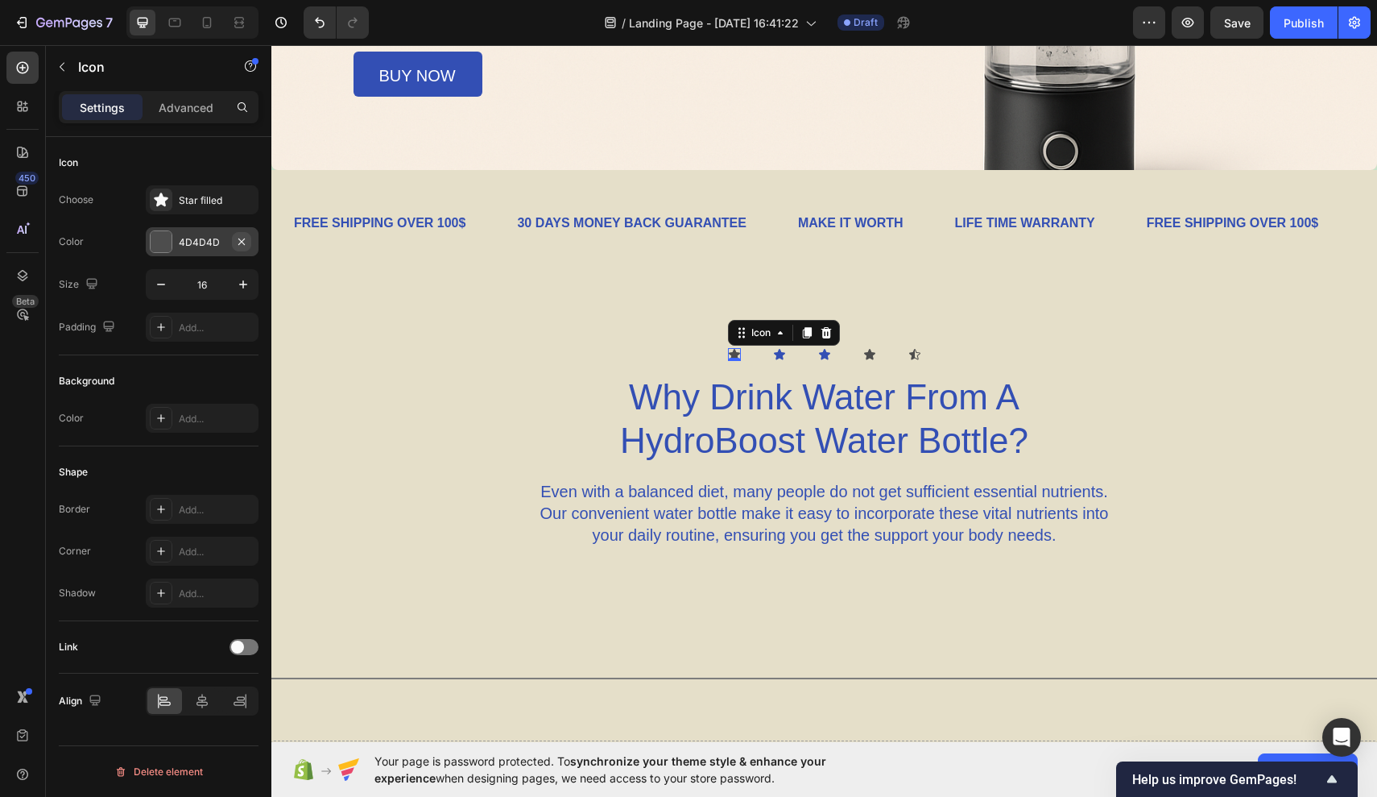
click at [236, 246] on icon "button" at bounding box center [241, 241] width 13 height 13
click at [205, 245] on div "Add..." at bounding box center [217, 242] width 76 height 14
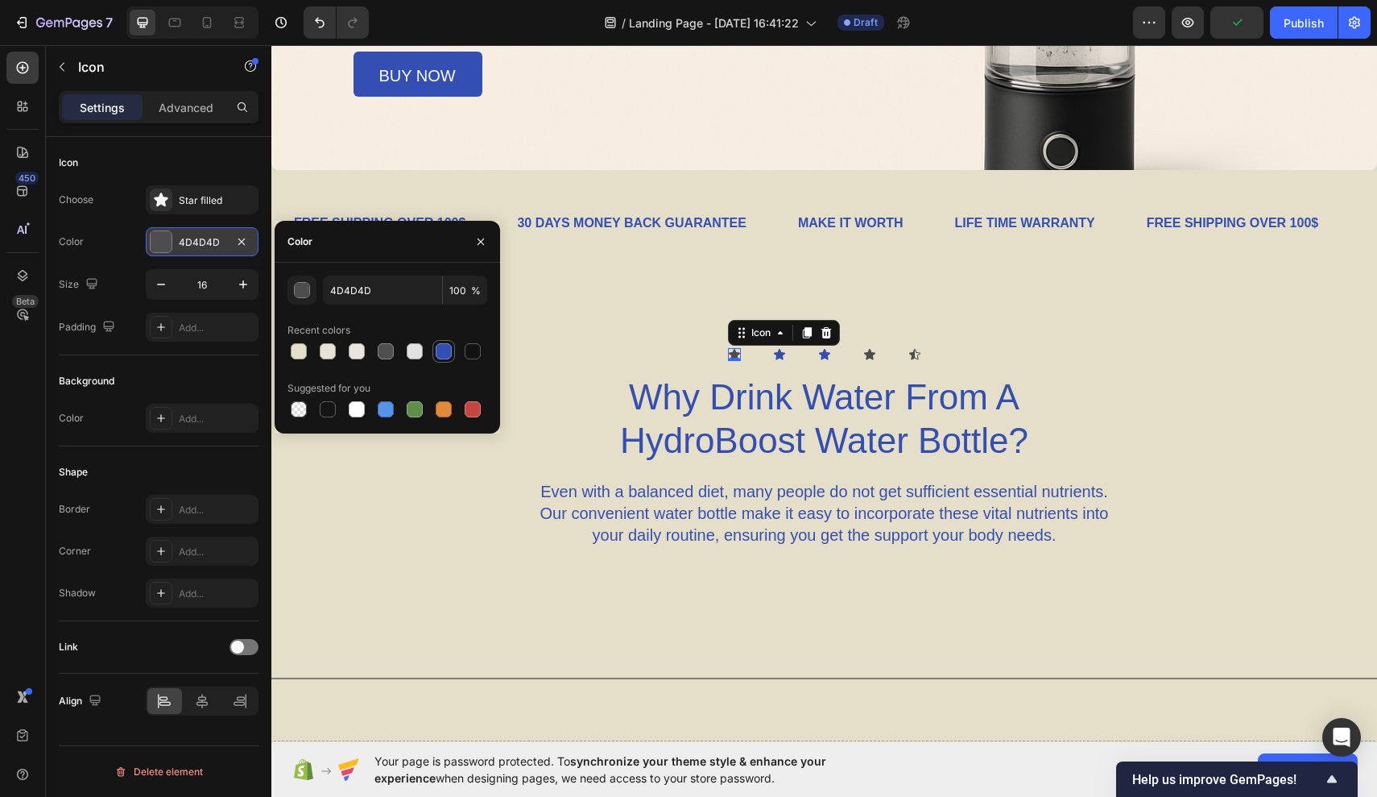
click at [442, 350] on div at bounding box center [444, 351] width 16 height 16
type input "334FB4"
click at [868, 356] on div "Icon" at bounding box center [870, 354] width 13 height 13
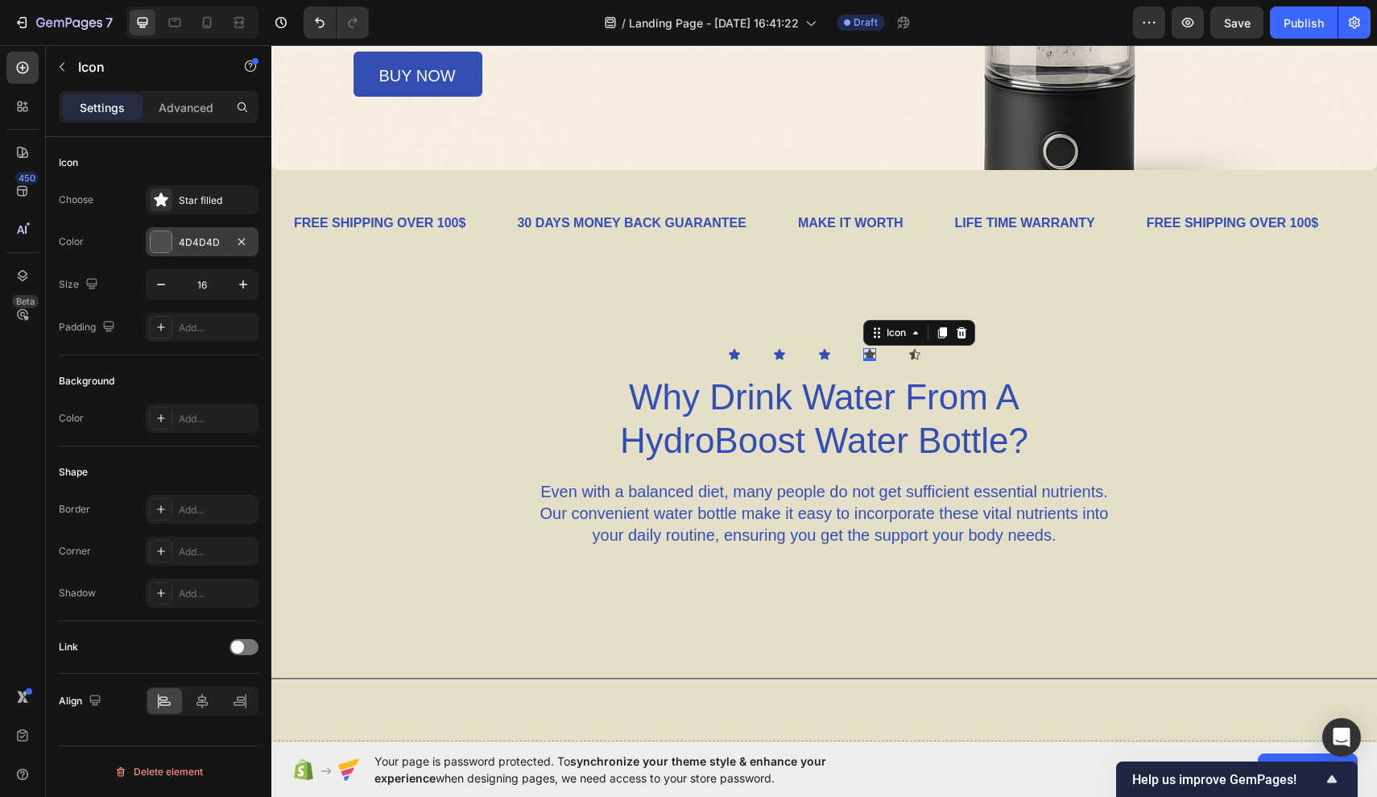
click at [228, 248] on div "4D4D4D" at bounding box center [202, 241] width 113 height 29
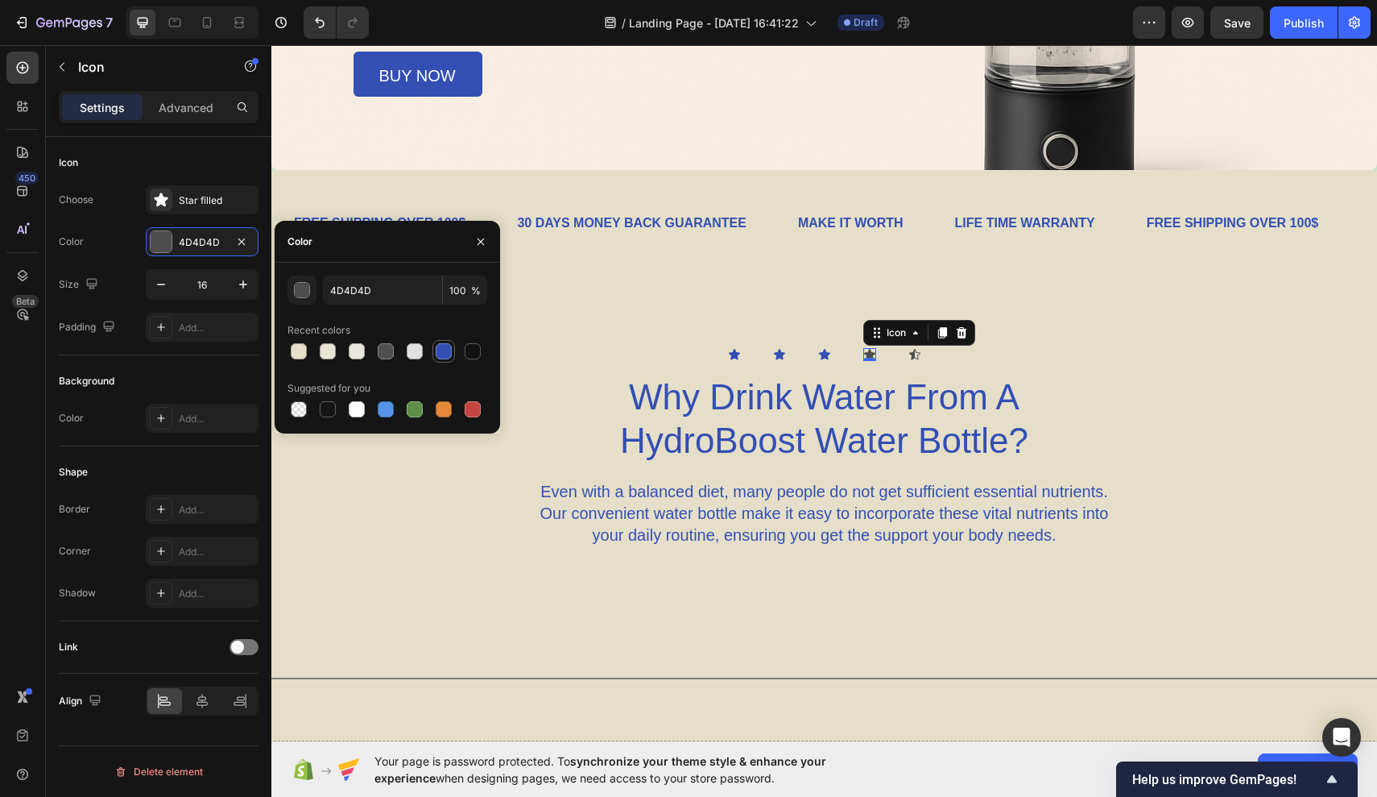
click at [444, 347] on div at bounding box center [444, 351] width 16 height 16
type input "334FB4"
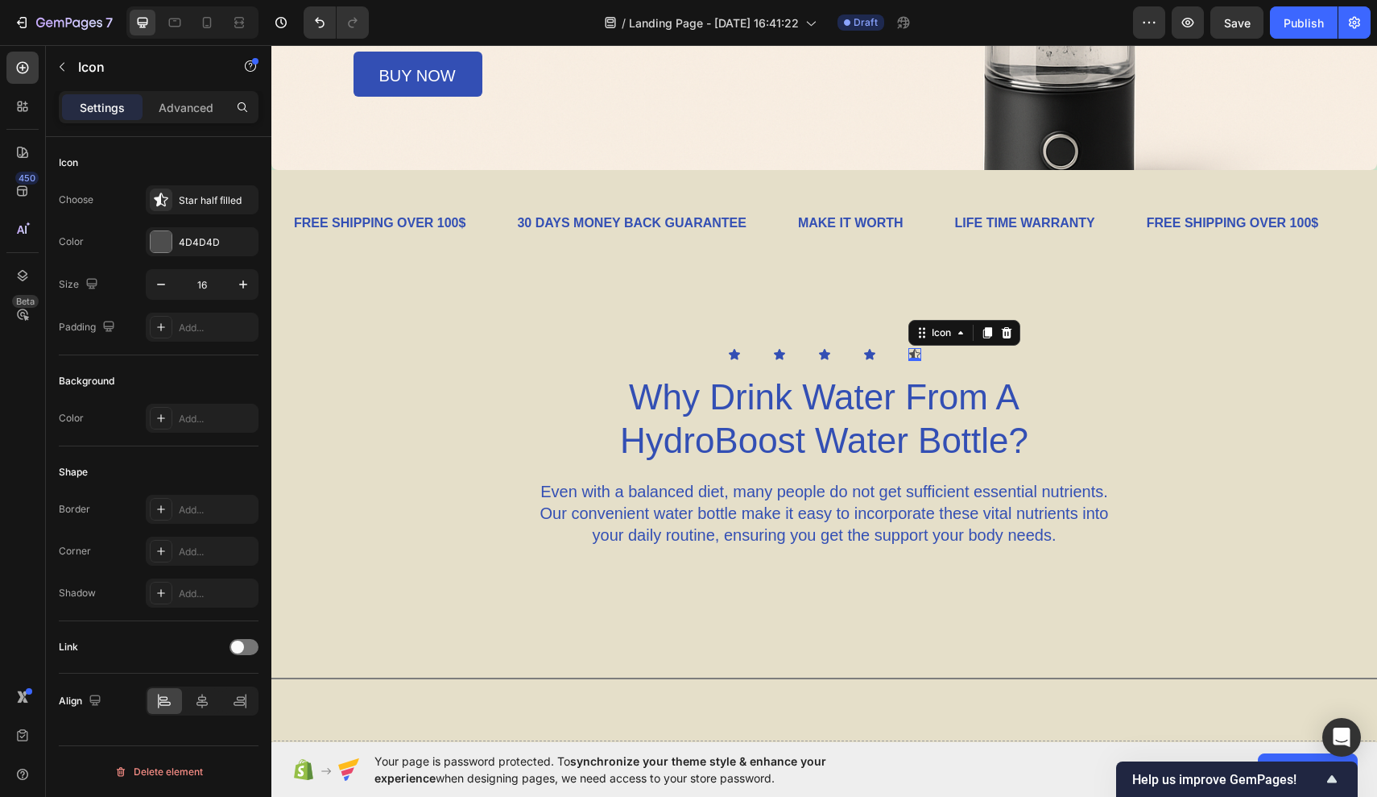
click at [913, 352] on icon at bounding box center [914, 354] width 11 height 10
click at [172, 248] on div at bounding box center [161, 241] width 23 height 23
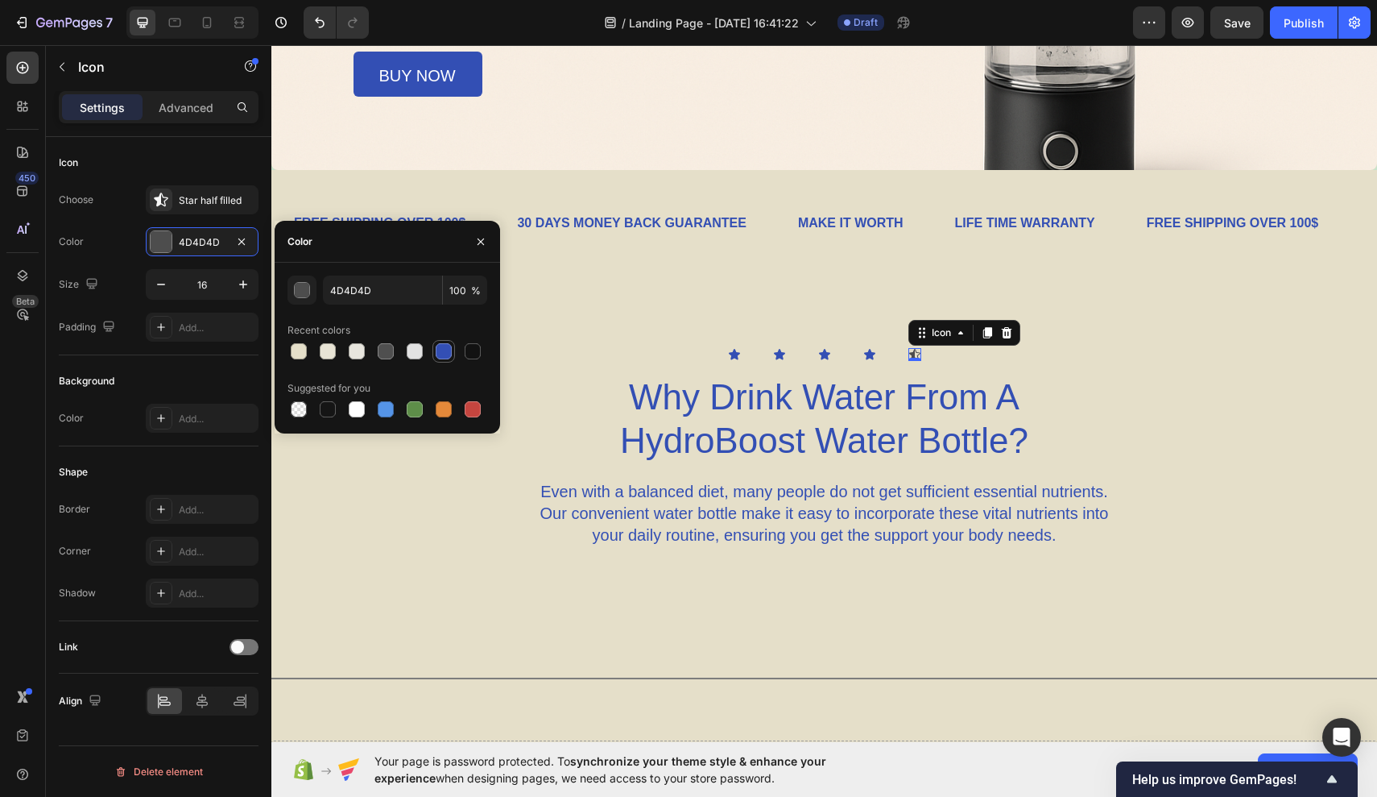
click at [449, 351] on div at bounding box center [444, 351] width 16 height 16
type input "334FB4"
click at [222, 210] on div "Star half filled" at bounding box center [202, 199] width 113 height 29
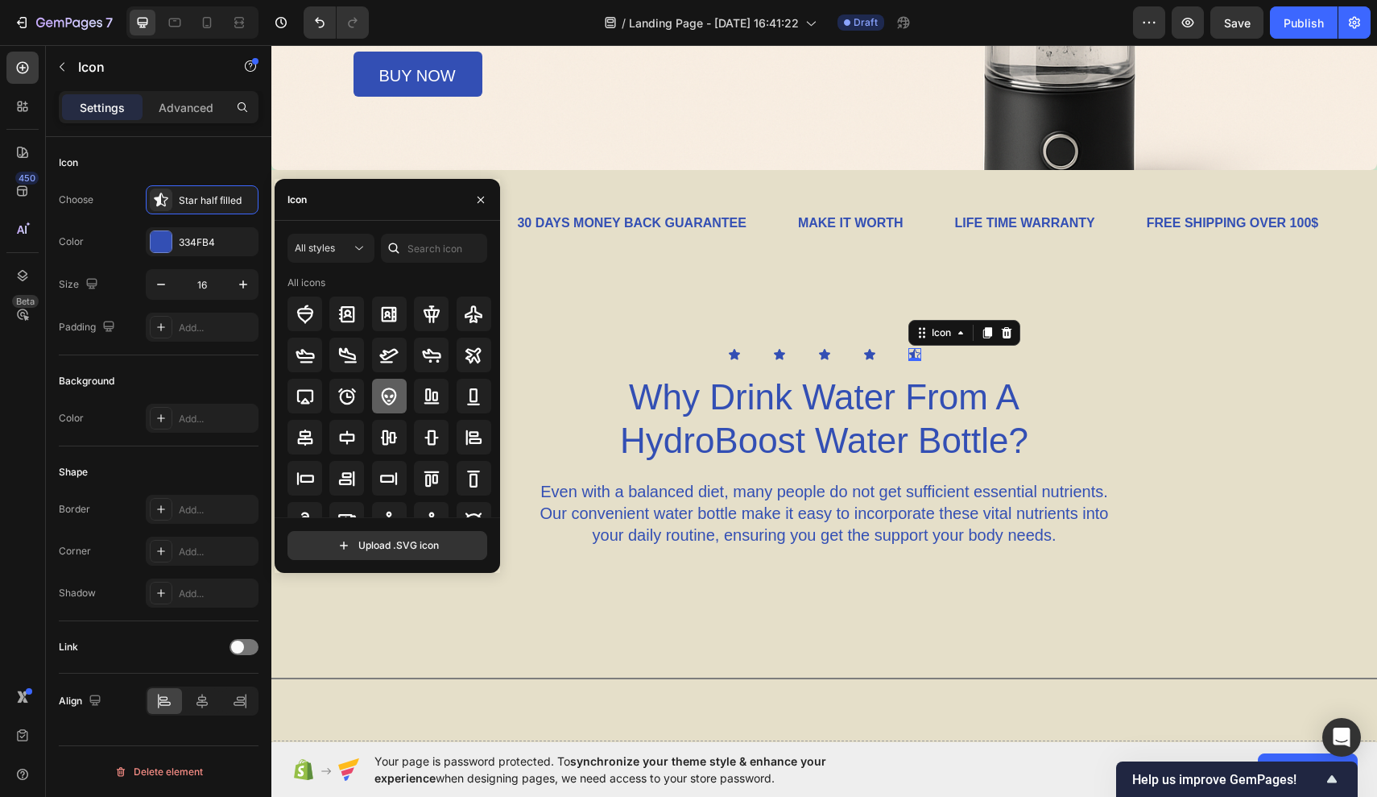
scroll to position [27, 0]
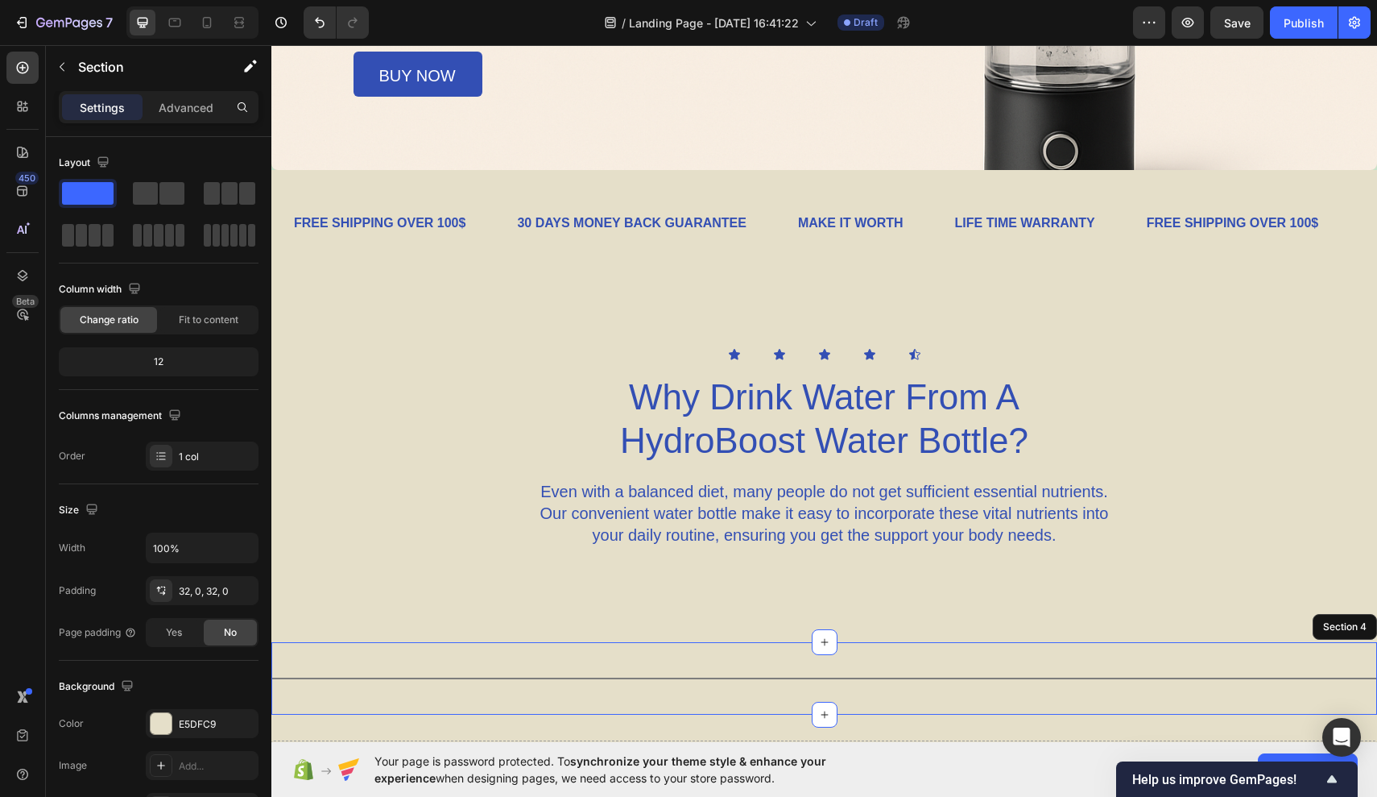
drag, startPoint x: 718, startPoint y: 702, endPoint x: 445, endPoint y: 657, distance: 276.0
click at [445, 657] on div "Title Line Section 4" at bounding box center [824, 678] width 1106 height 72
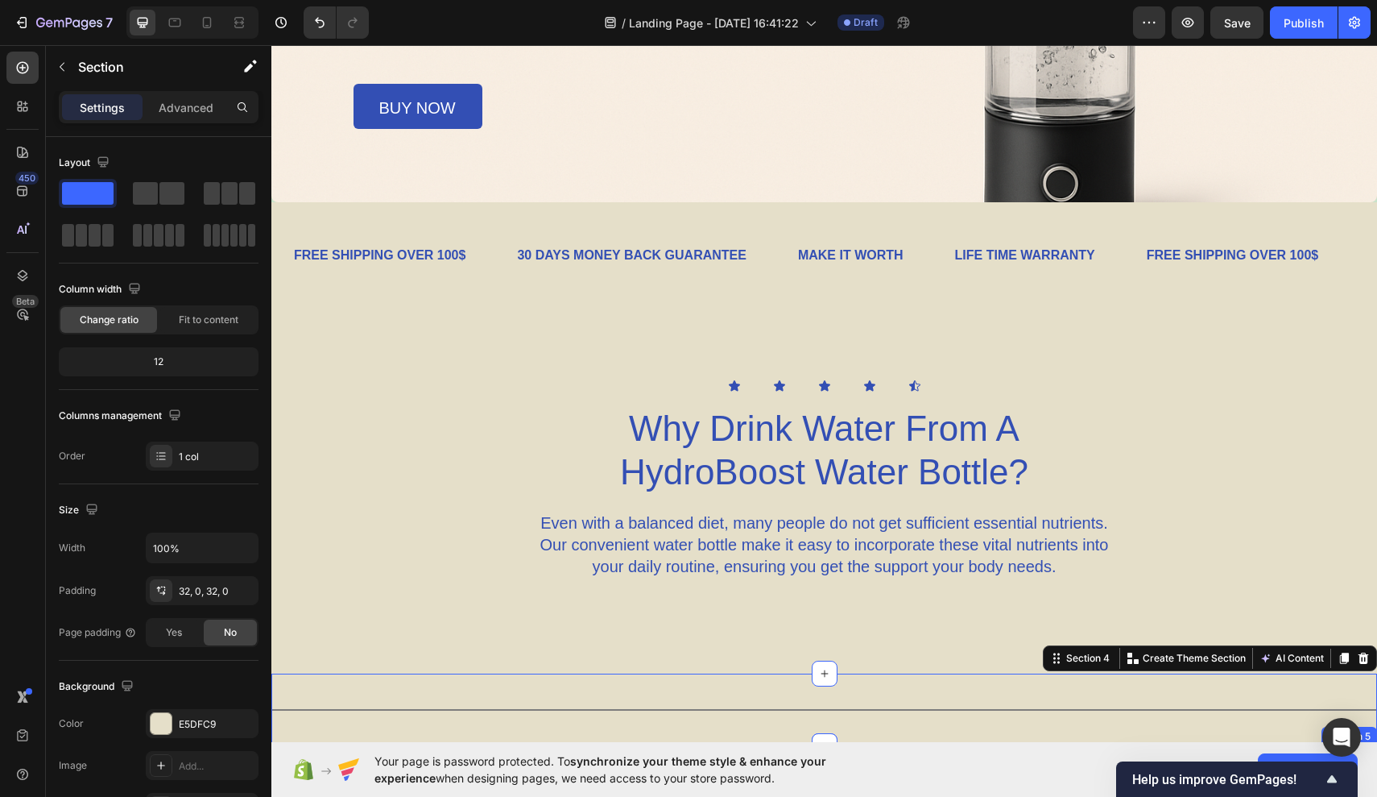
scroll to position [442, 0]
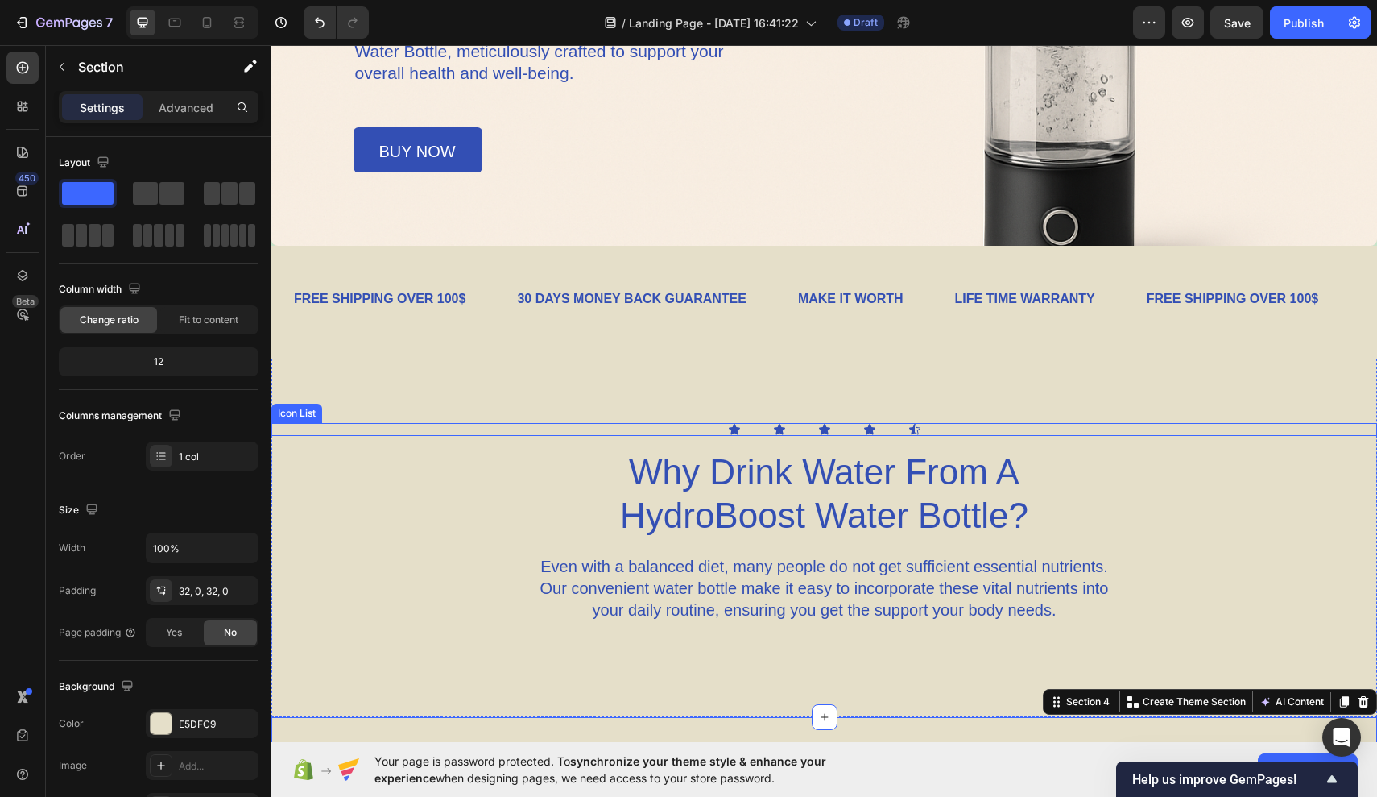
click at [833, 434] on div "Icon Icon Icon Icon Icon" at bounding box center [824, 429] width 1106 height 13
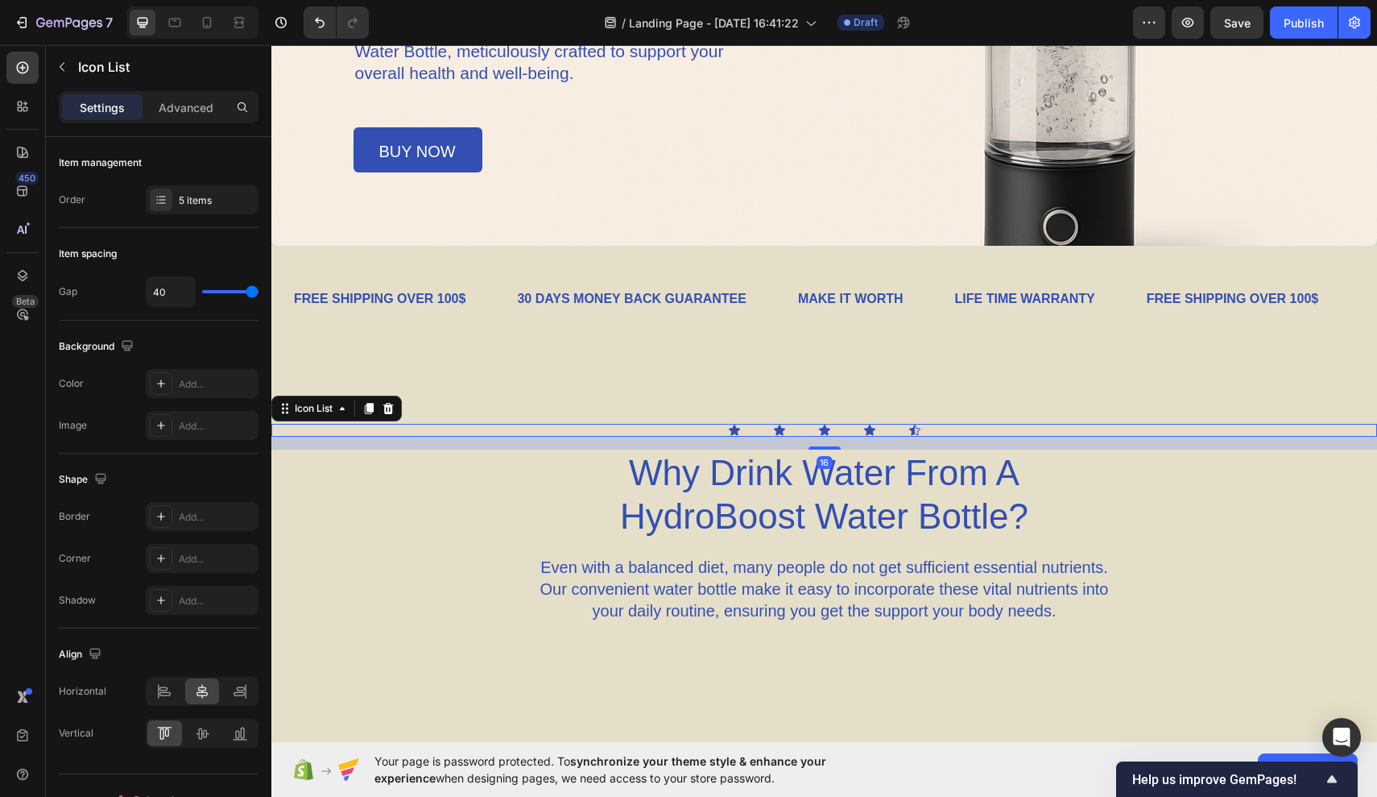
drag, startPoint x: 828, startPoint y: 442, endPoint x: 827, endPoint y: 458, distance: 16.1
click at [827, 449] on div "16" at bounding box center [824, 443] width 1106 height 13
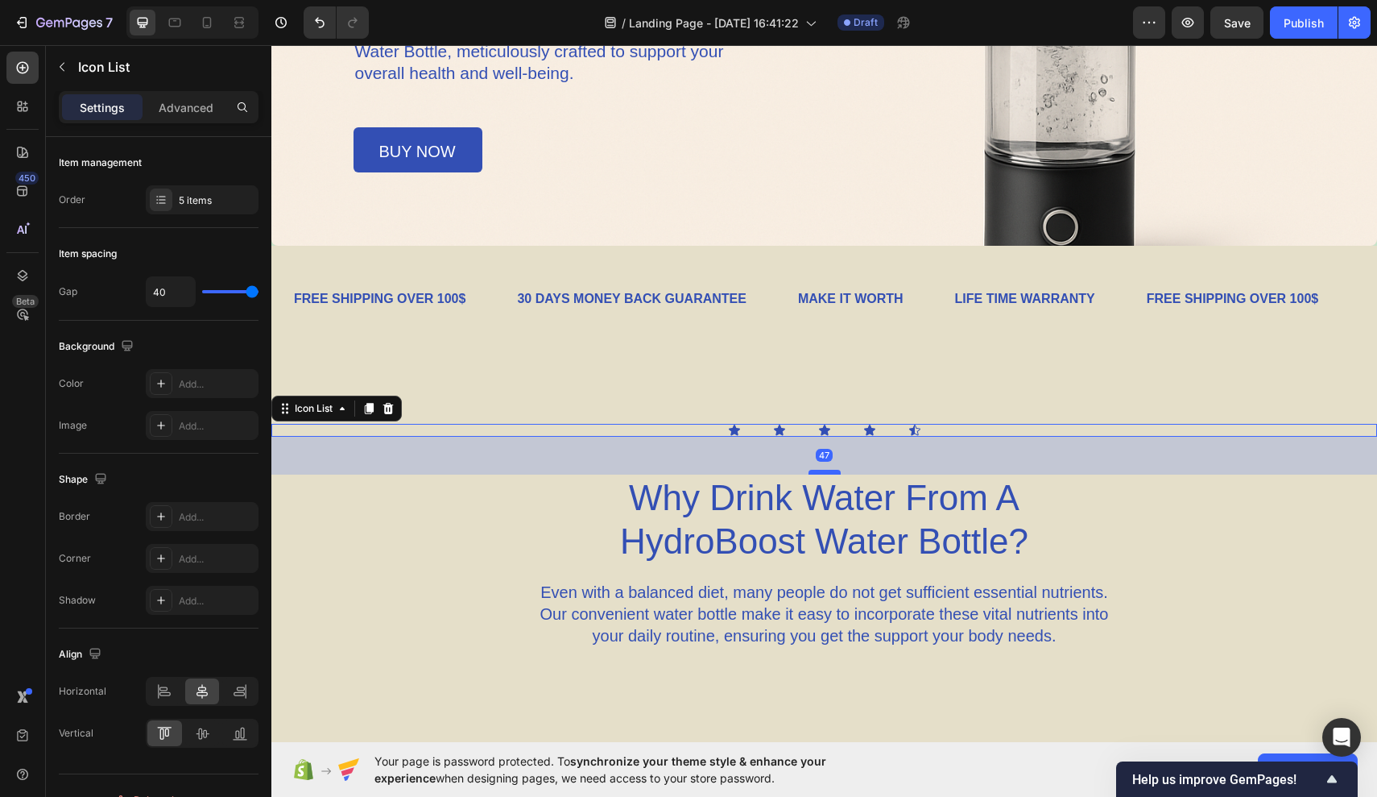
drag, startPoint x: 826, startPoint y: 448, endPoint x: 822, endPoint y: 469, distance: 21.5
click at [822, 470] on div at bounding box center [825, 472] width 32 height 5
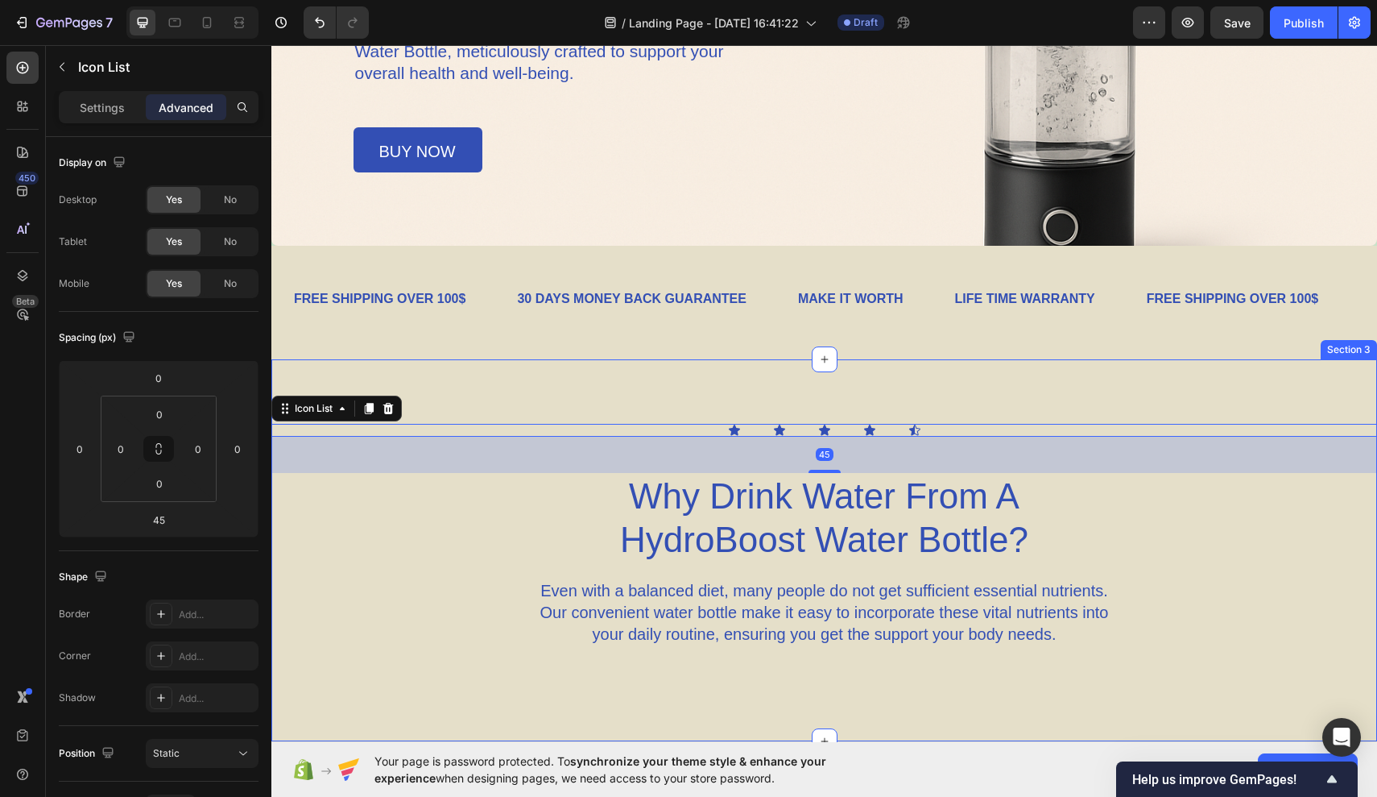
click at [659, 359] on div "Icon Icon Icon Icon Icon Icon List 45 Why Drink Water From A HydroBoost Water B…" at bounding box center [824, 550] width 1106 height 382
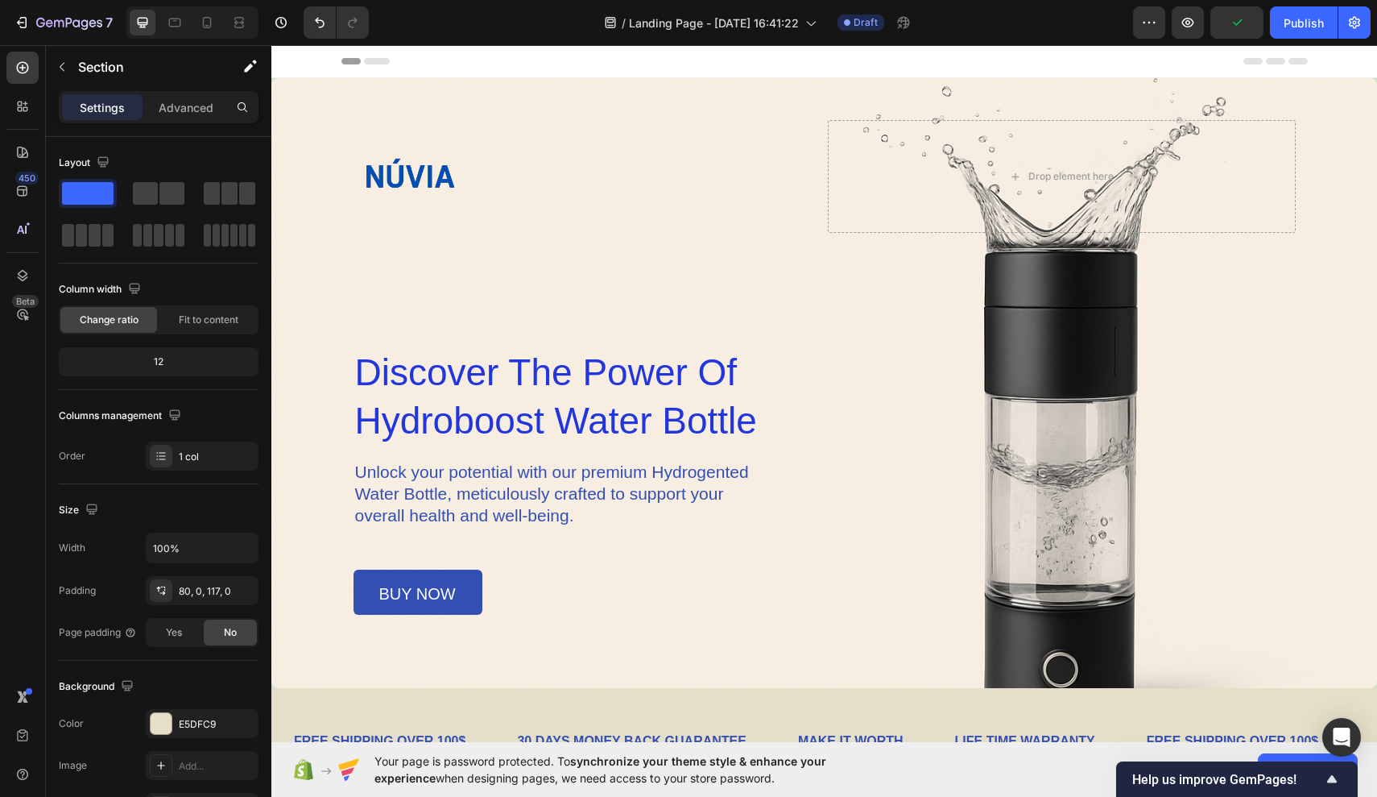
scroll to position [0, 0]
click at [375, 61] on icon at bounding box center [377, 61] width 26 height 6
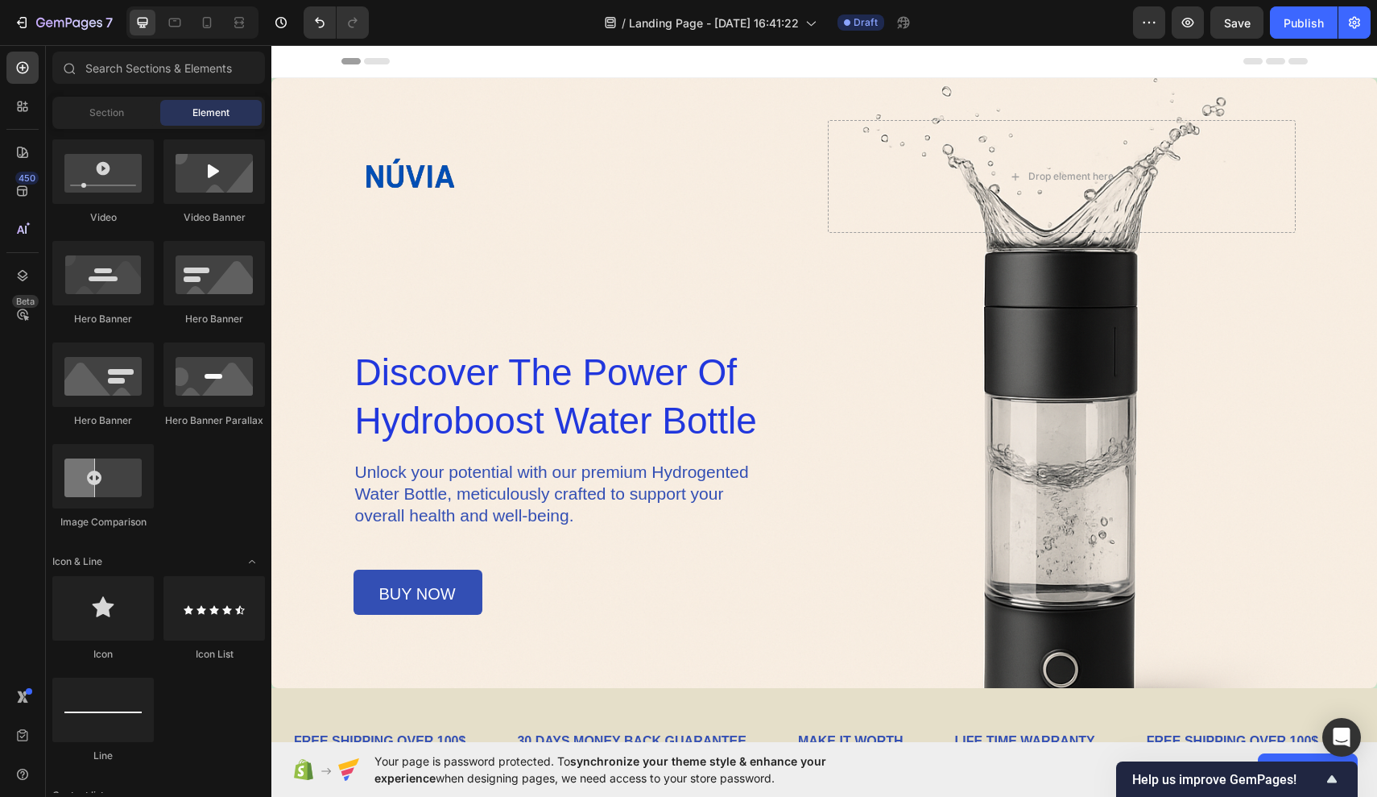
click at [351, 61] on icon at bounding box center [351, 61] width 19 height 6
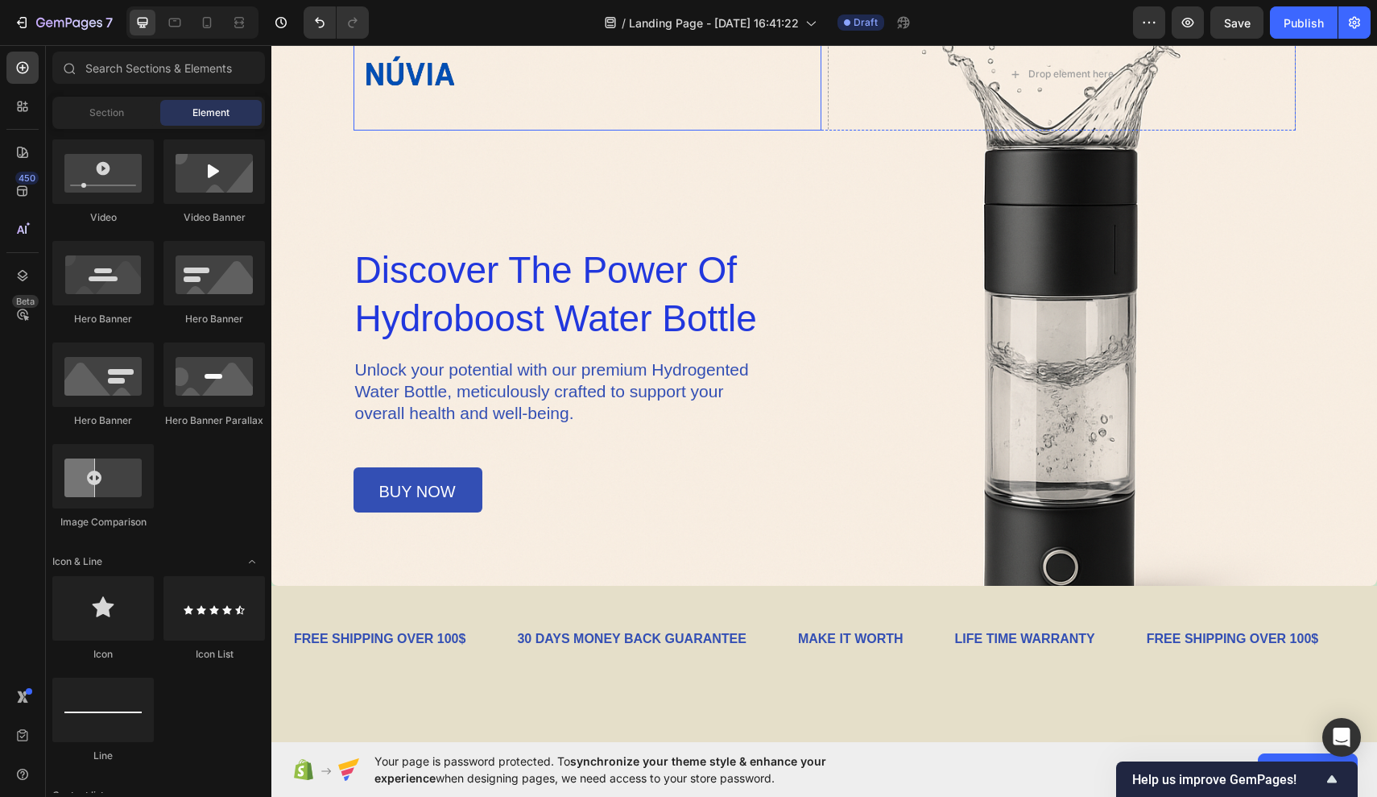
scroll to position [101, 0]
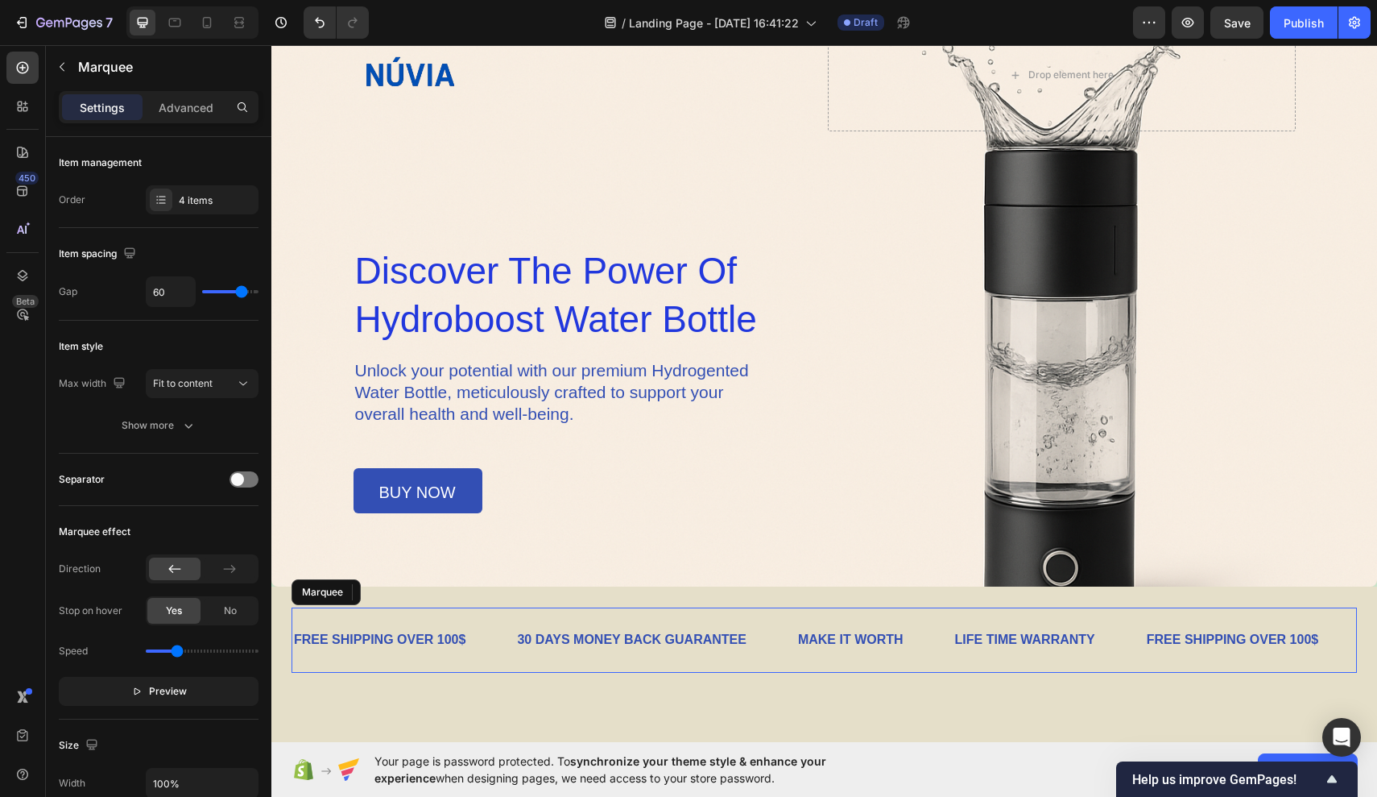
click at [502, 633] on div "FREE SHIPPING OVER 100$ Text Block" at bounding box center [403, 639] width 223 height 39
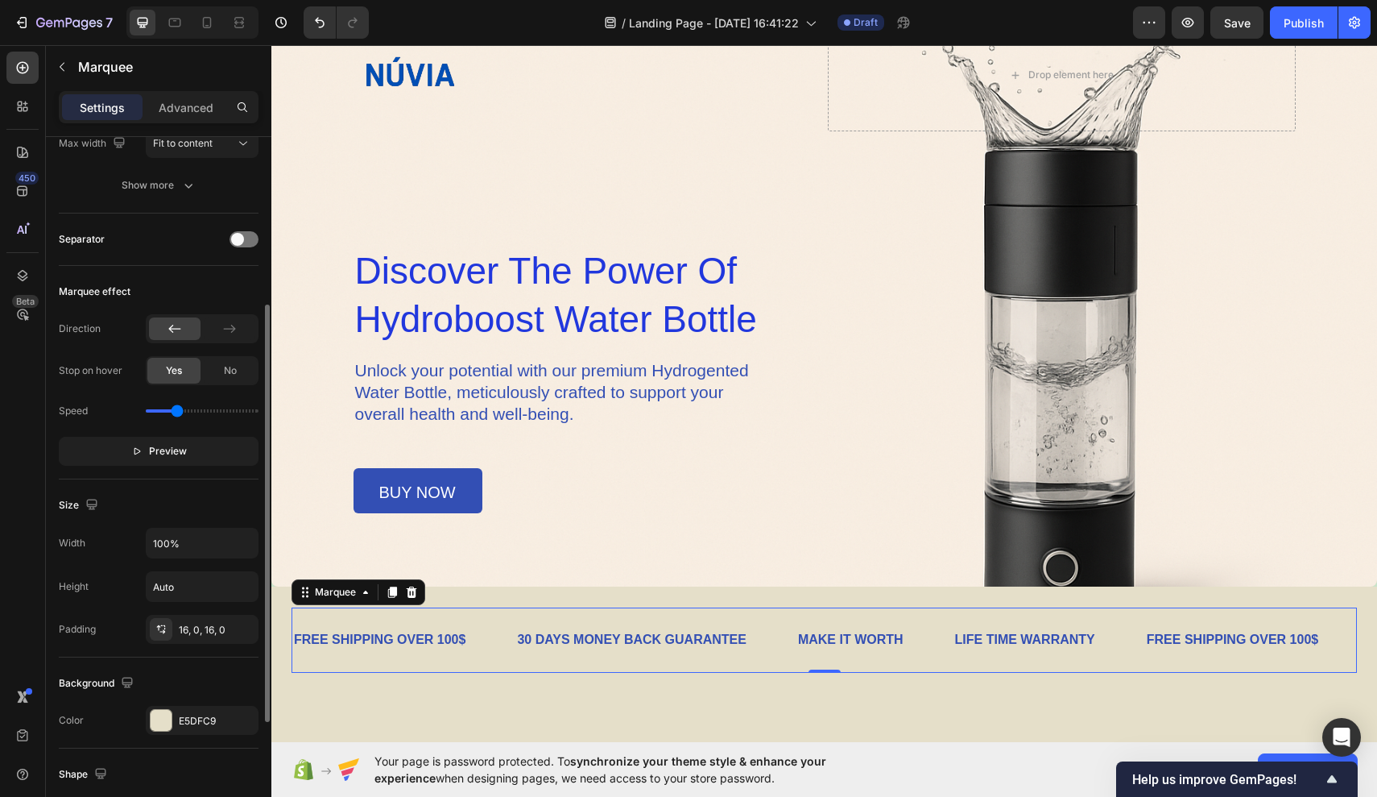
scroll to position [264, 0]
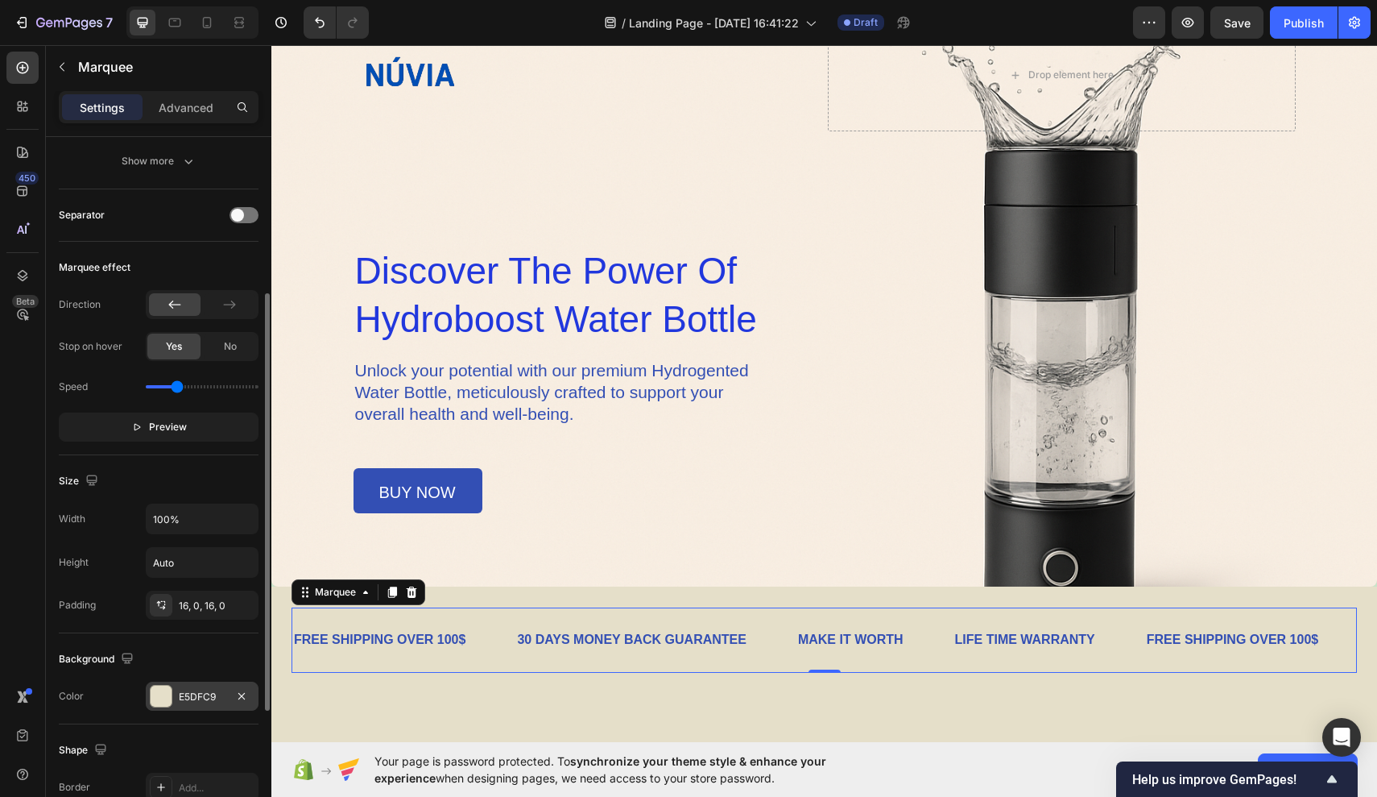
click at [185, 690] on div "E5DFC9" at bounding box center [202, 697] width 47 height 14
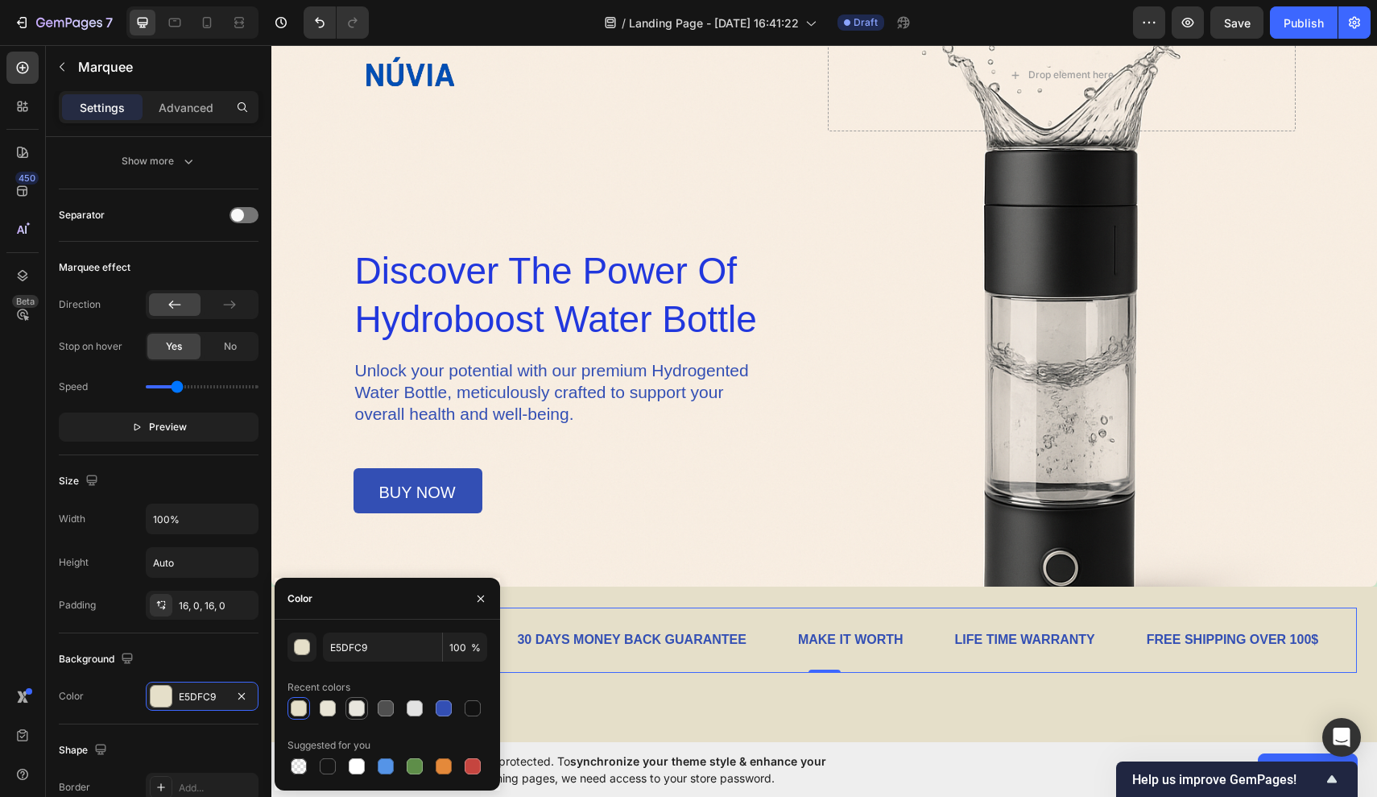
click at [350, 716] on div at bounding box center [356, 707] width 19 height 19
type input "E8E6DE"
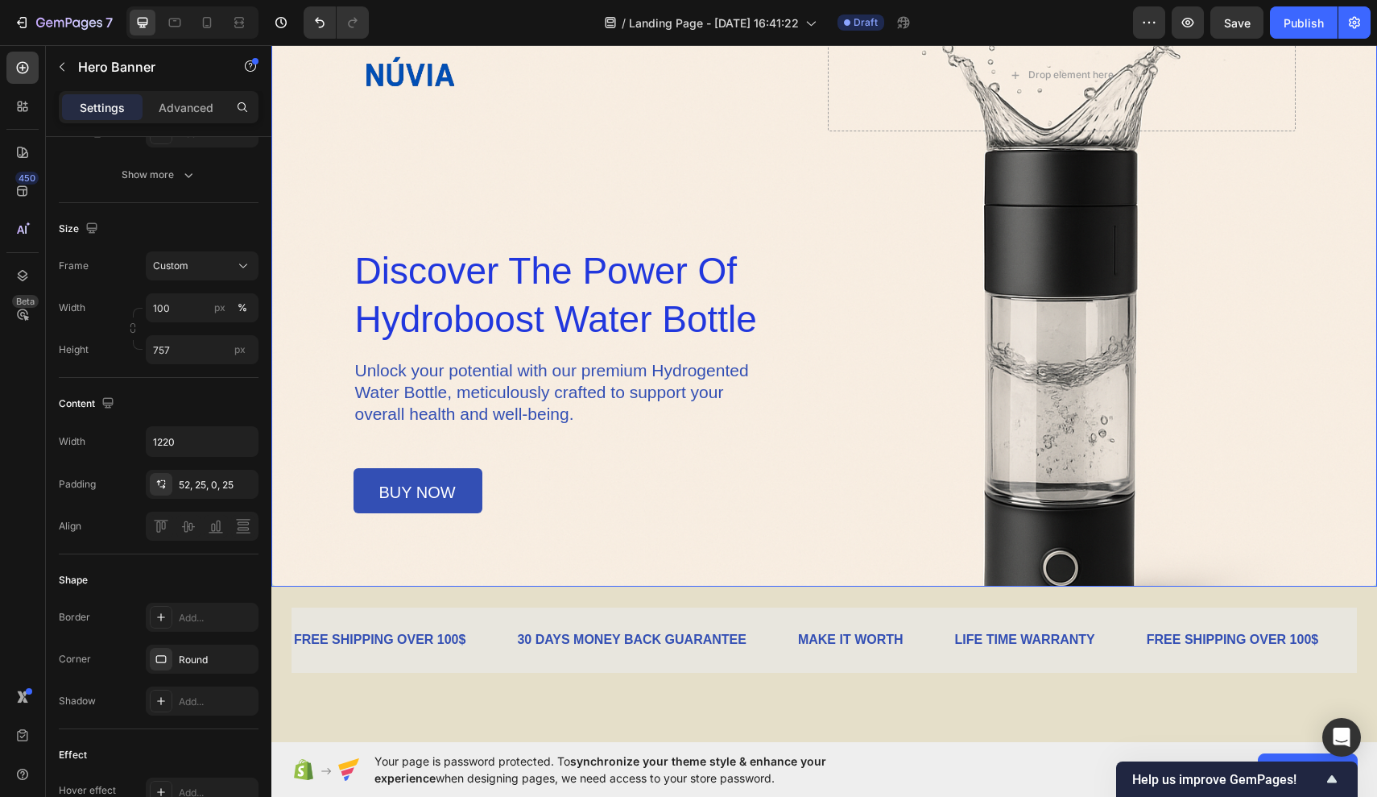
click at [626, 541] on div "Overlay" at bounding box center [824, 282] width 1106 height 610
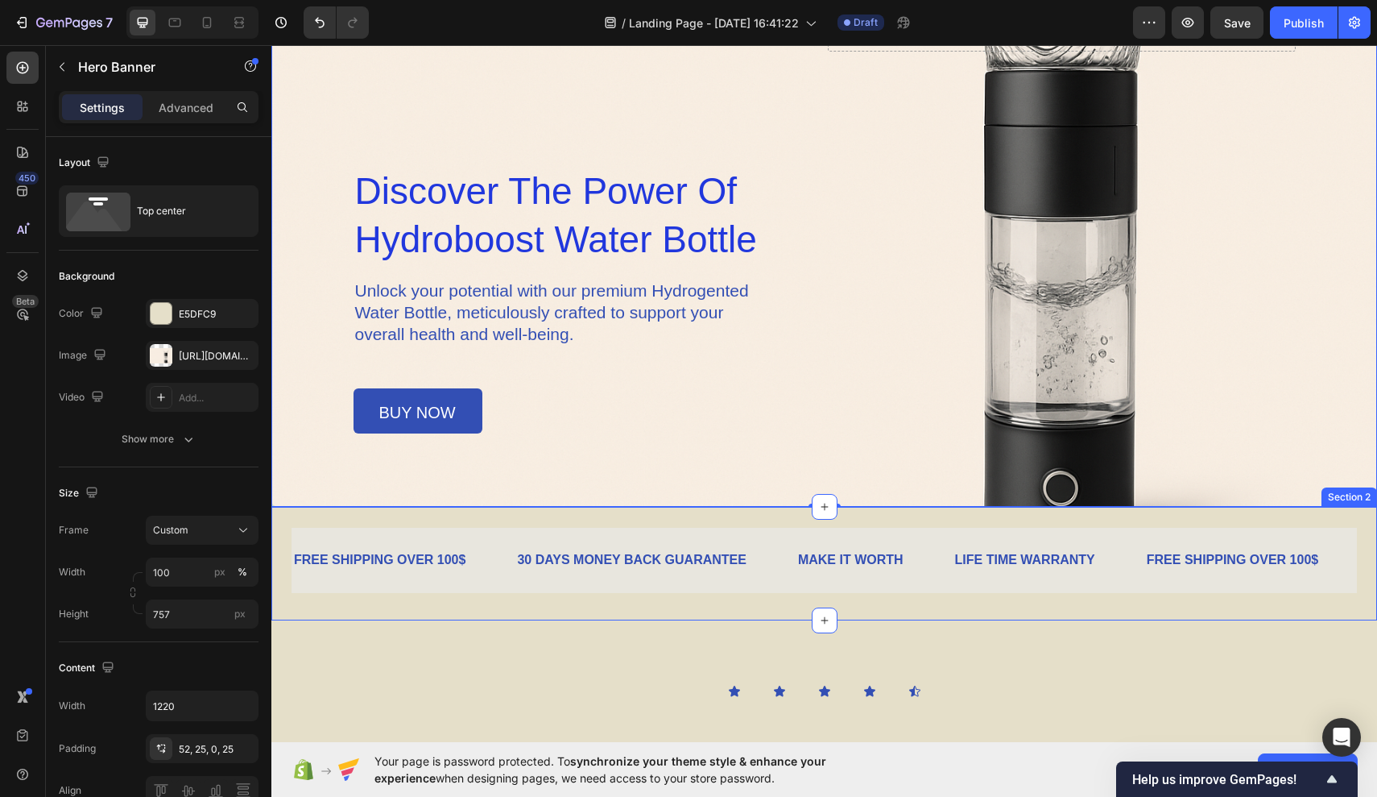
scroll to position [192, 0]
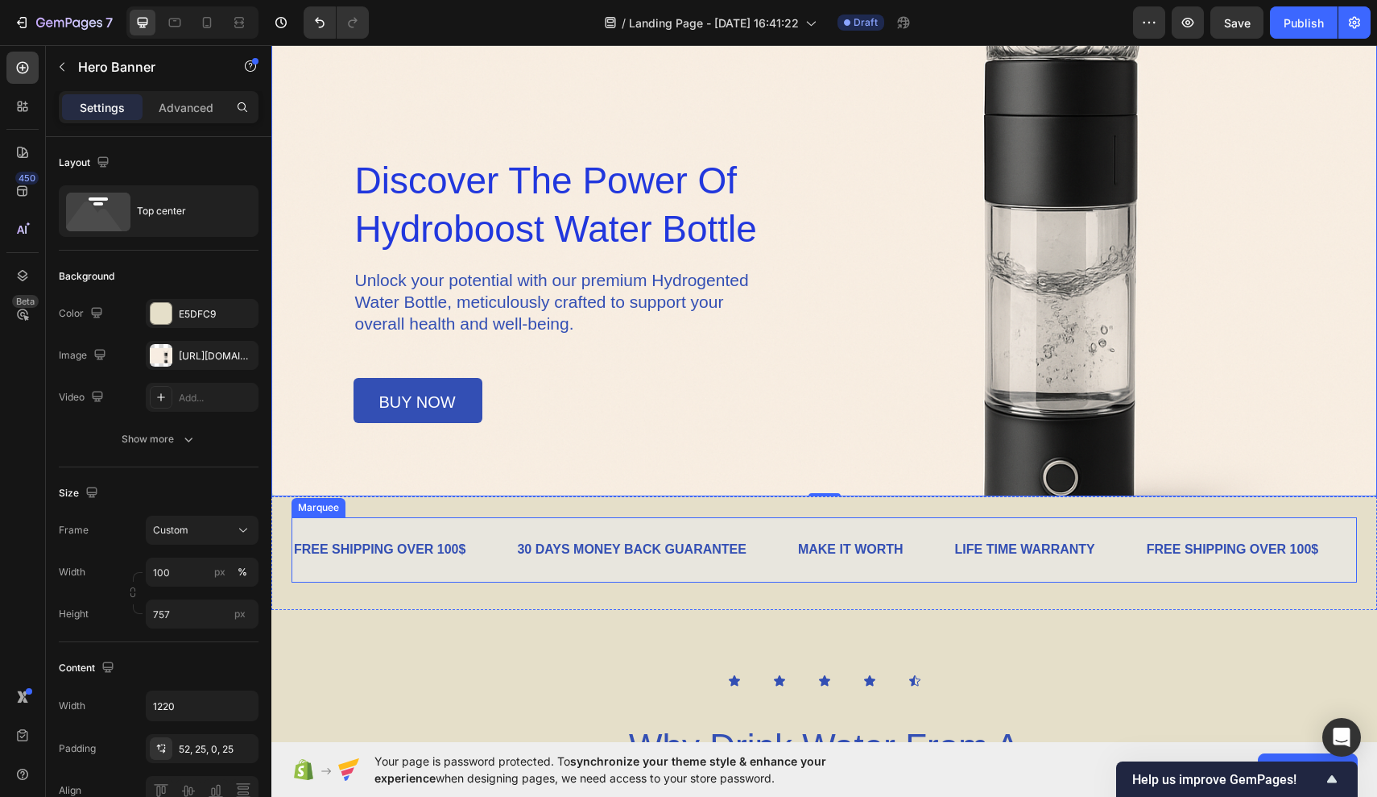
click at [523, 571] on div "FREE SHIPPING OVER 100$ Text Block 30 DAYS MONEY BACK GUARANTEE Text Block MAKE…" at bounding box center [825, 549] width 1066 height 65
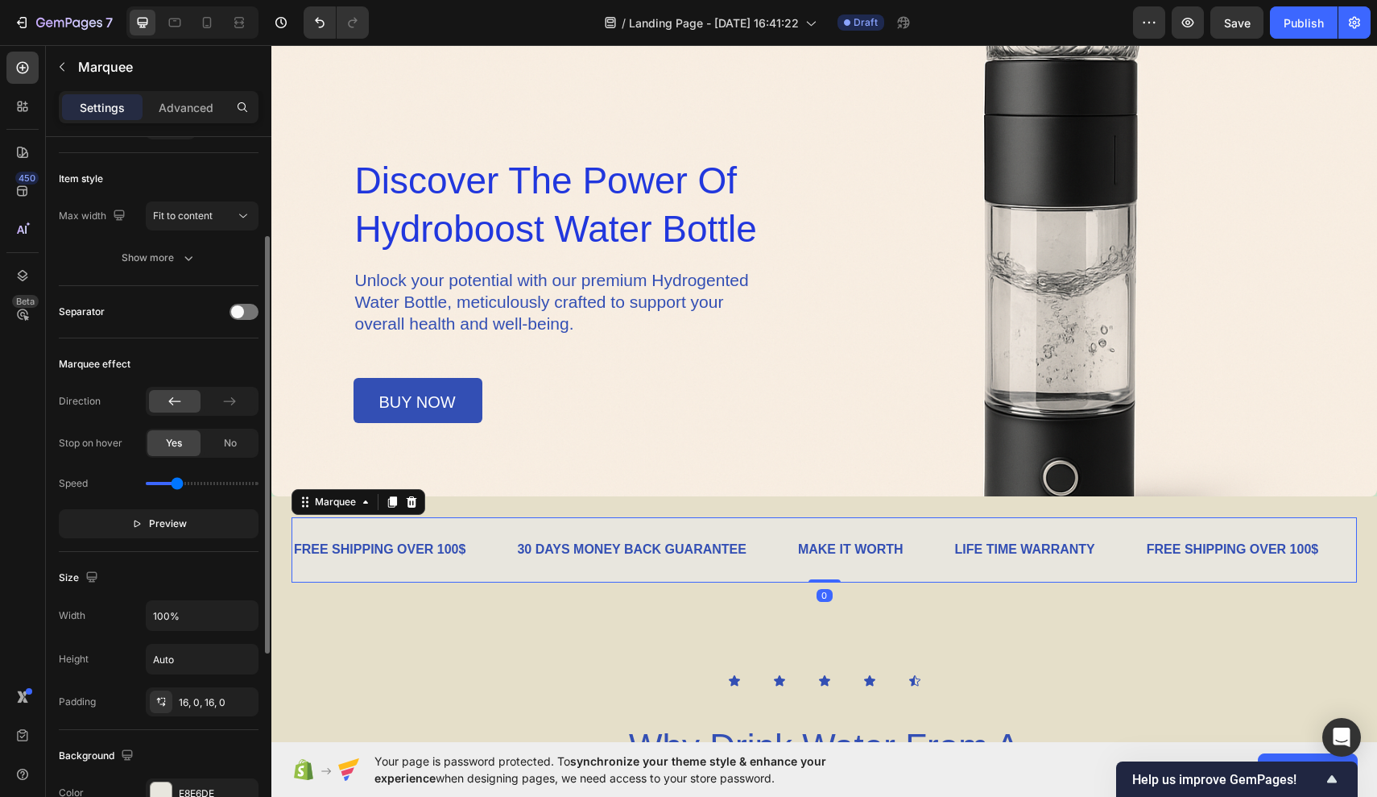
scroll to position [238, 0]
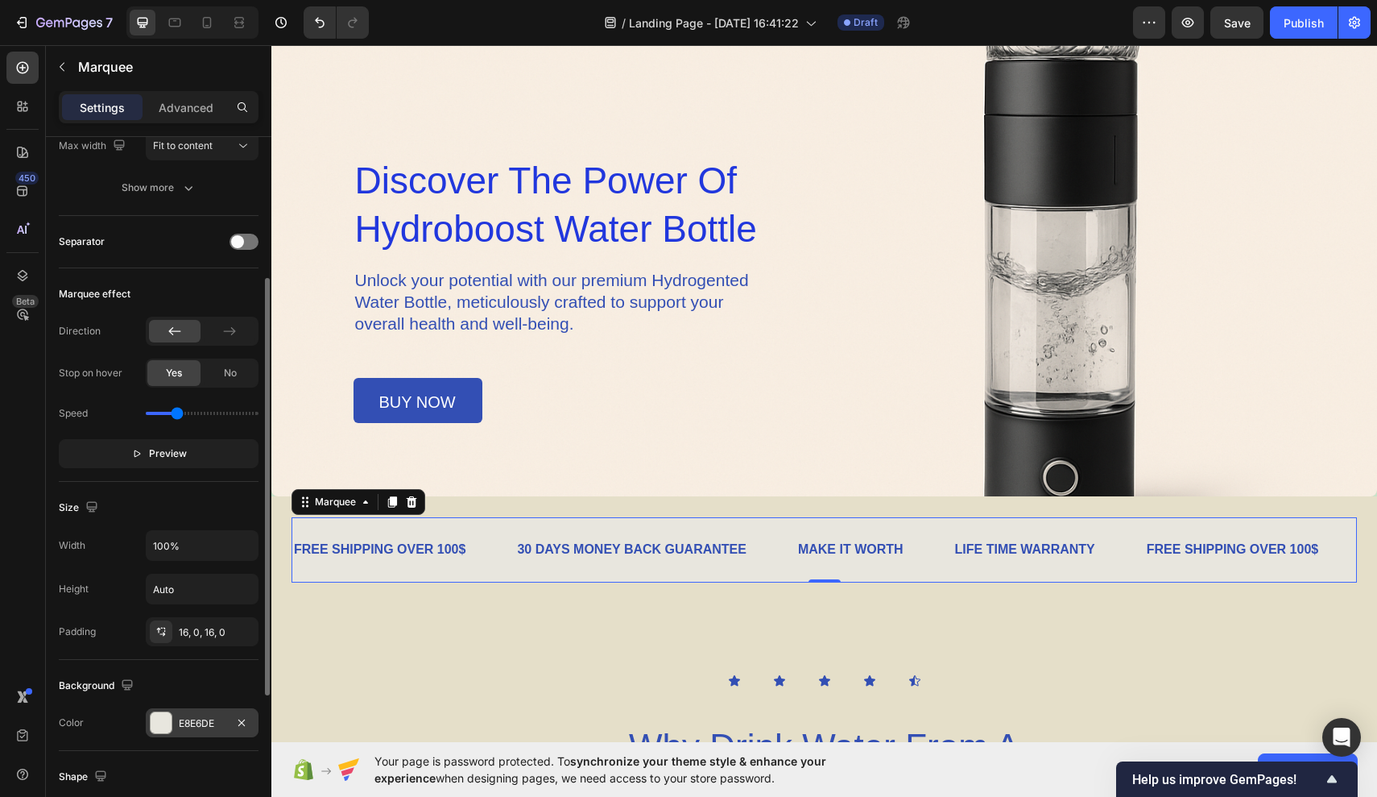
click at [163, 729] on div at bounding box center [161, 722] width 21 height 21
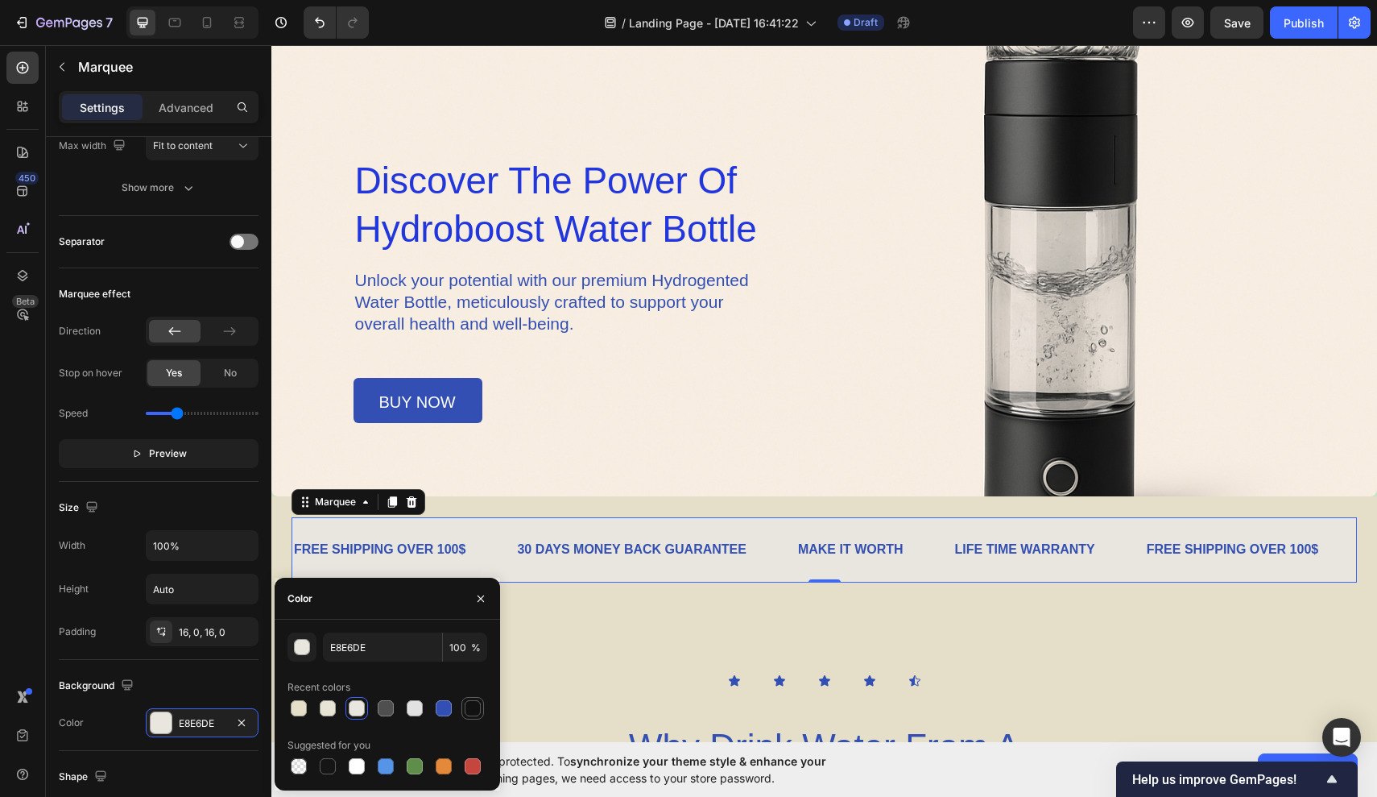
click at [477, 706] on div at bounding box center [473, 708] width 16 height 16
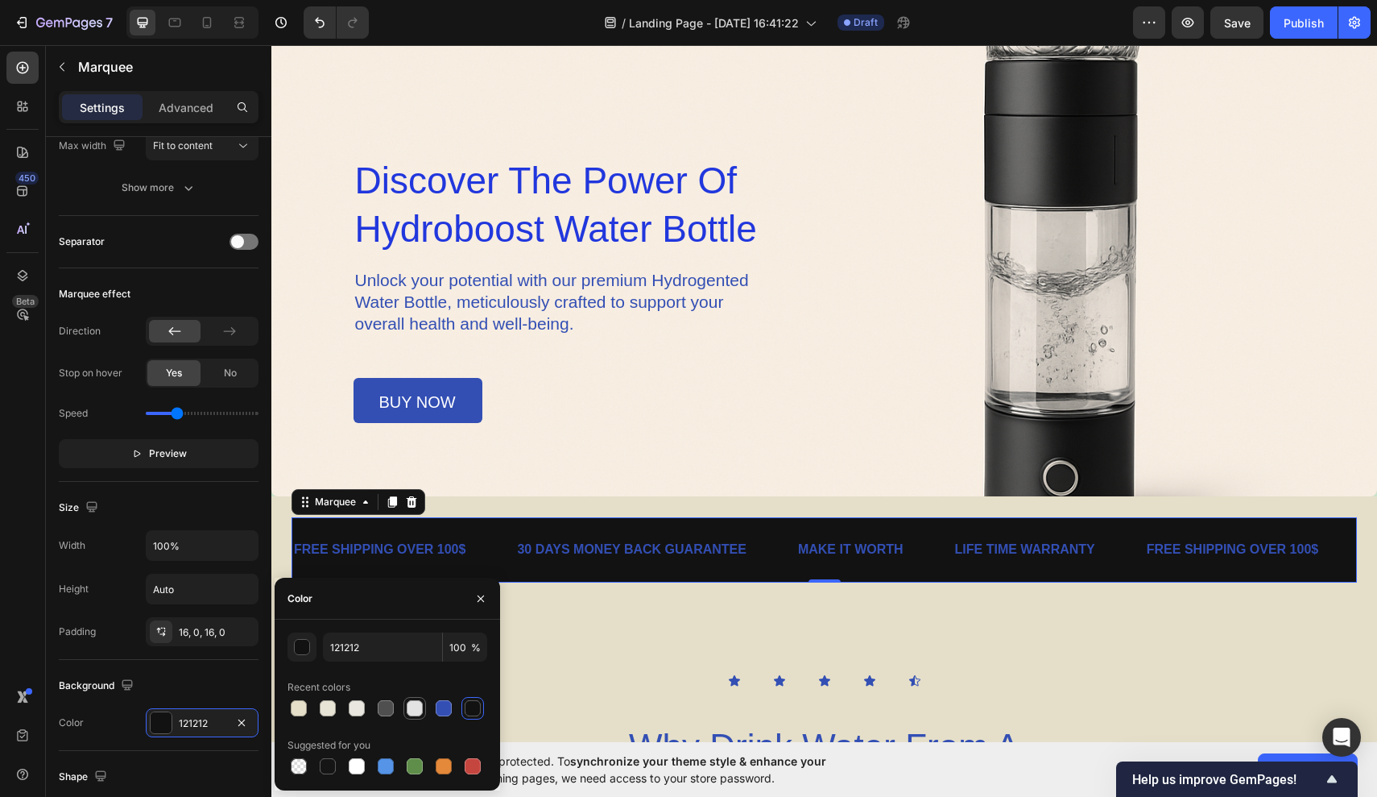
click at [420, 706] on div at bounding box center [415, 708] width 16 height 16
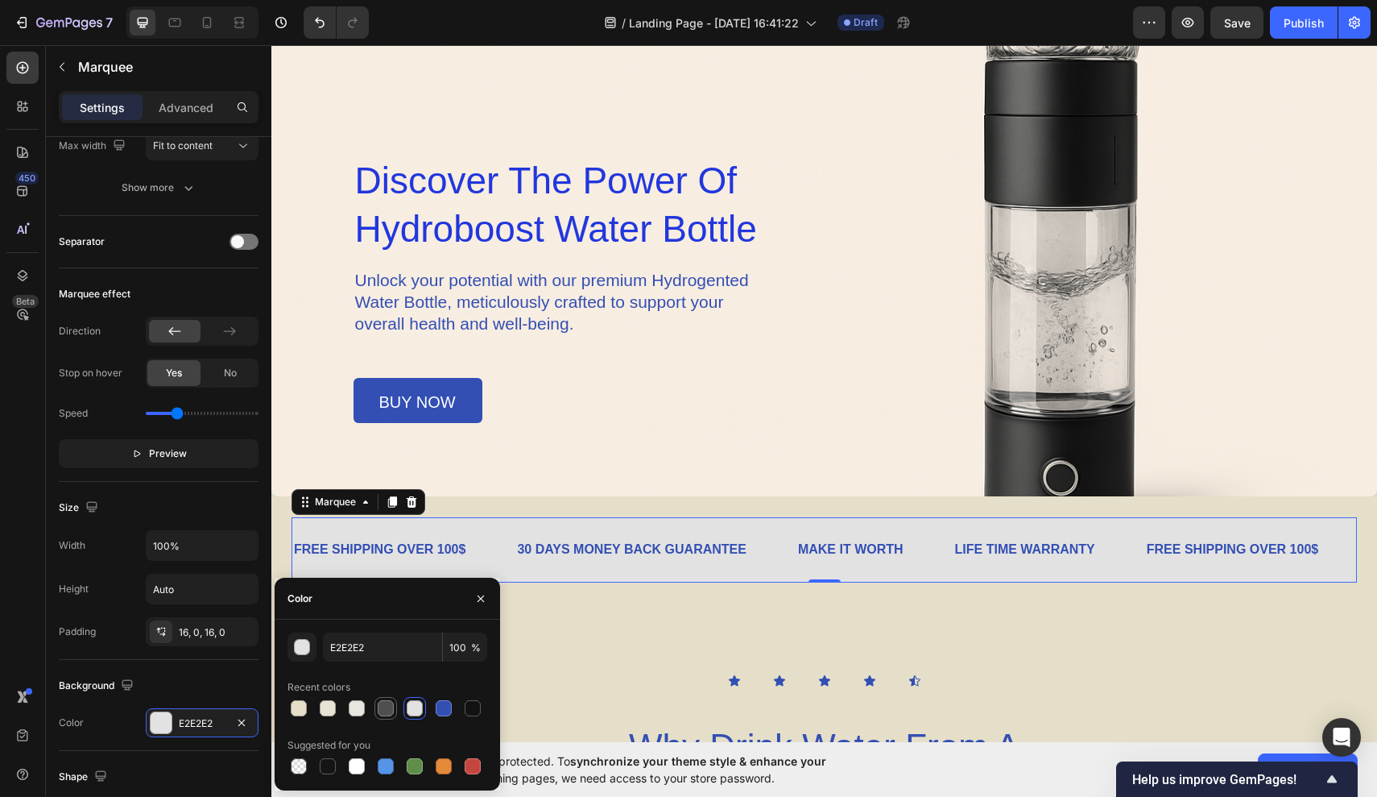
click at [392, 704] on div at bounding box center [386, 708] width 16 height 16
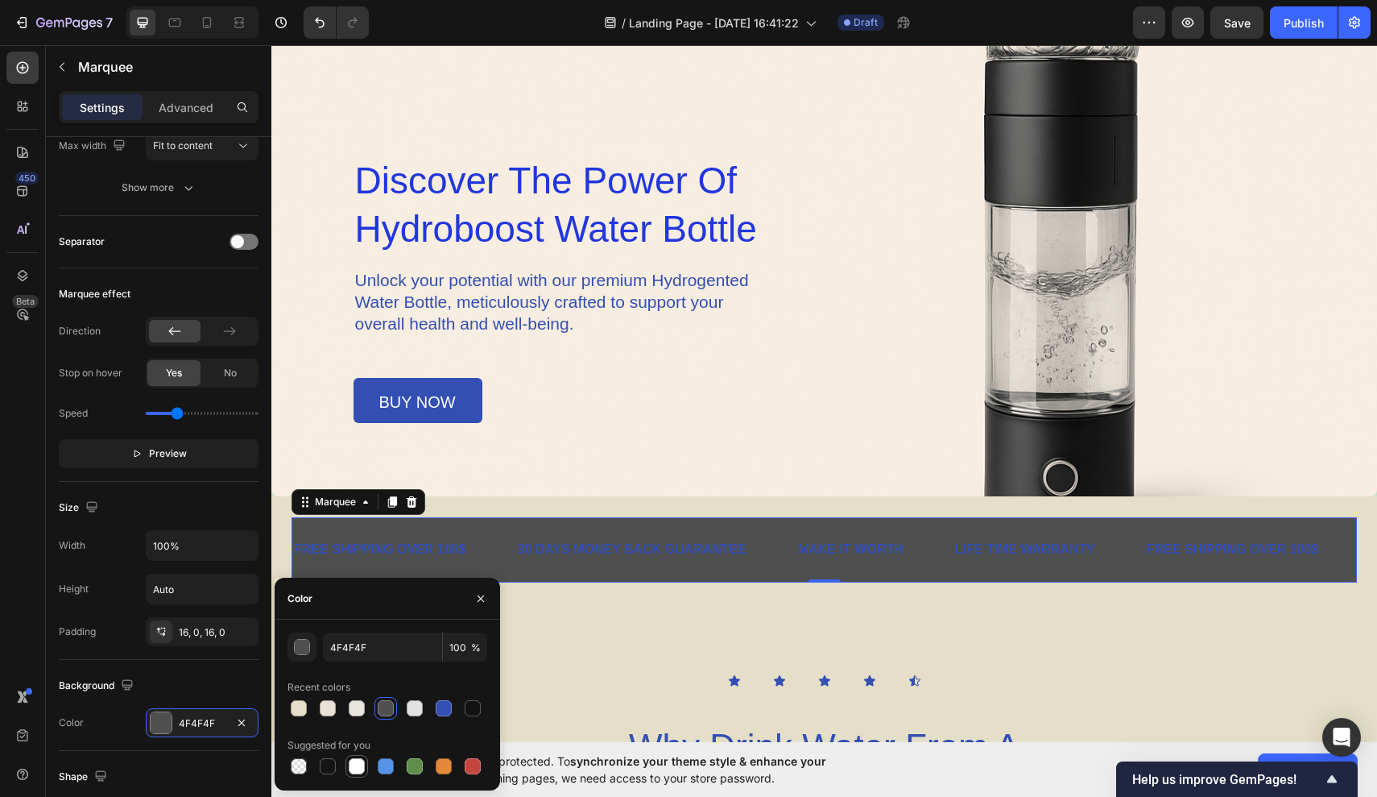
click at [358, 765] on div at bounding box center [357, 766] width 16 height 16
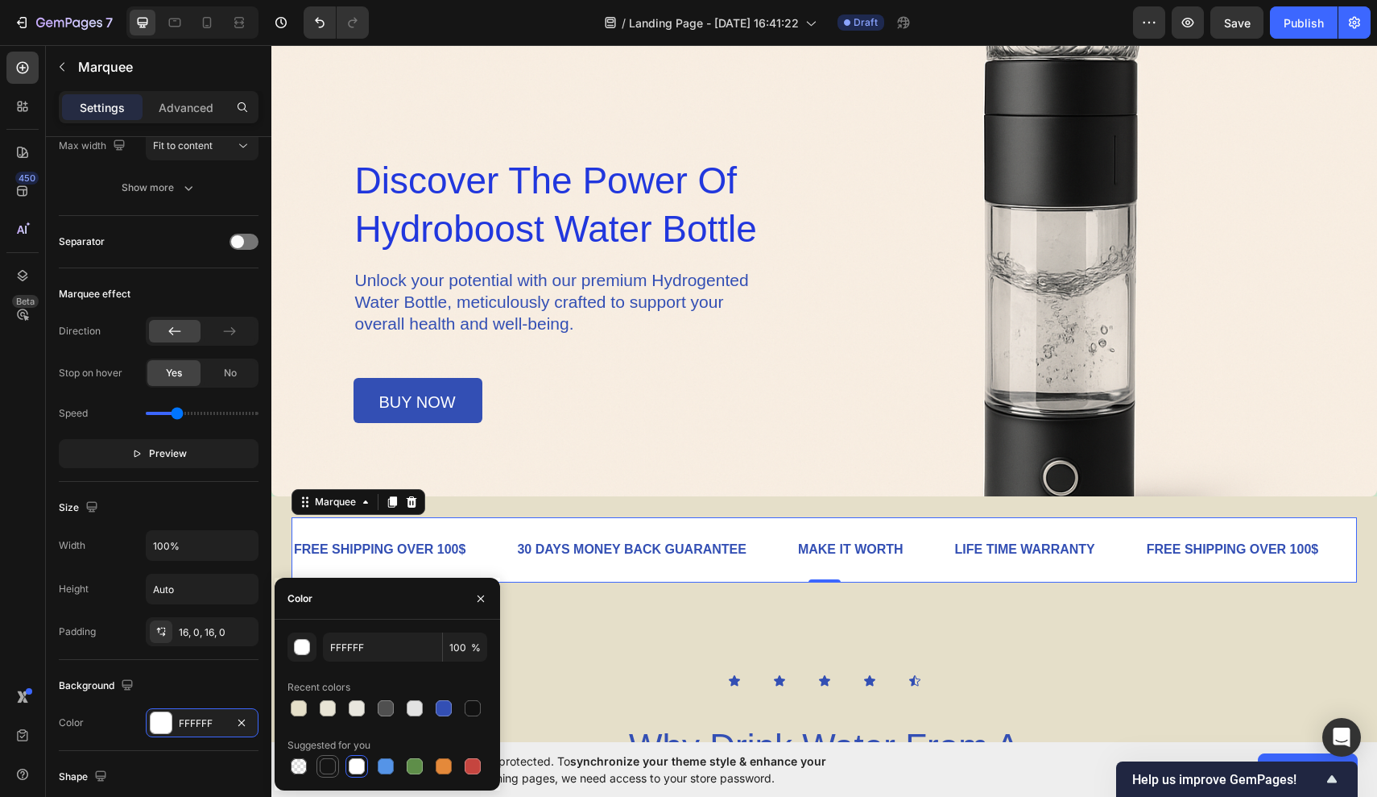
click at [326, 765] on div at bounding box center [328, 766] width 16 height 16
type input "151515"
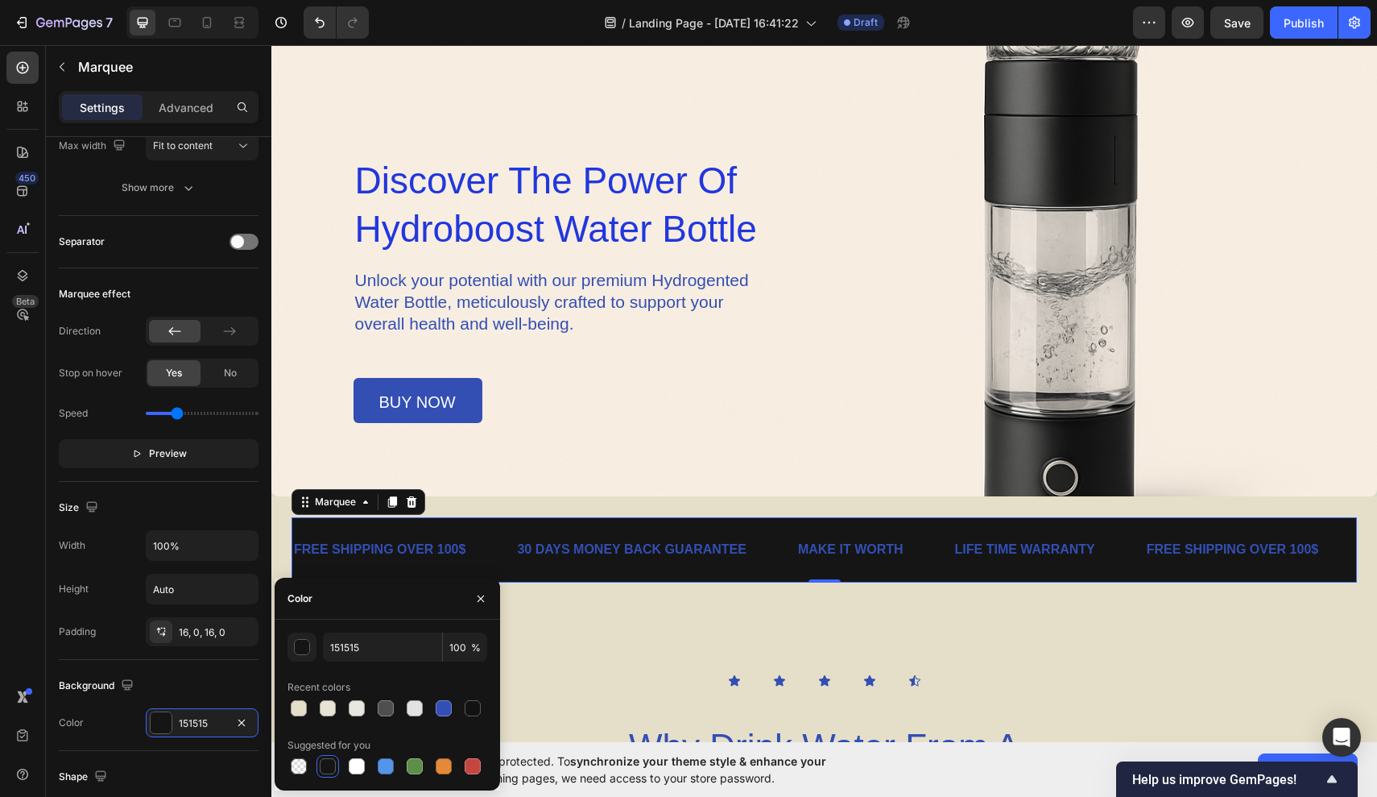
click at [326, 765] on div at bounding box center [328, 766] width 16 height 16
click at [641, 664] on div "Icon Icon Icon Icon Icon Icon List Why Drink Water From A HydroBoost Water Bott…" at bounding box center [824, 801] width 1106 height 382
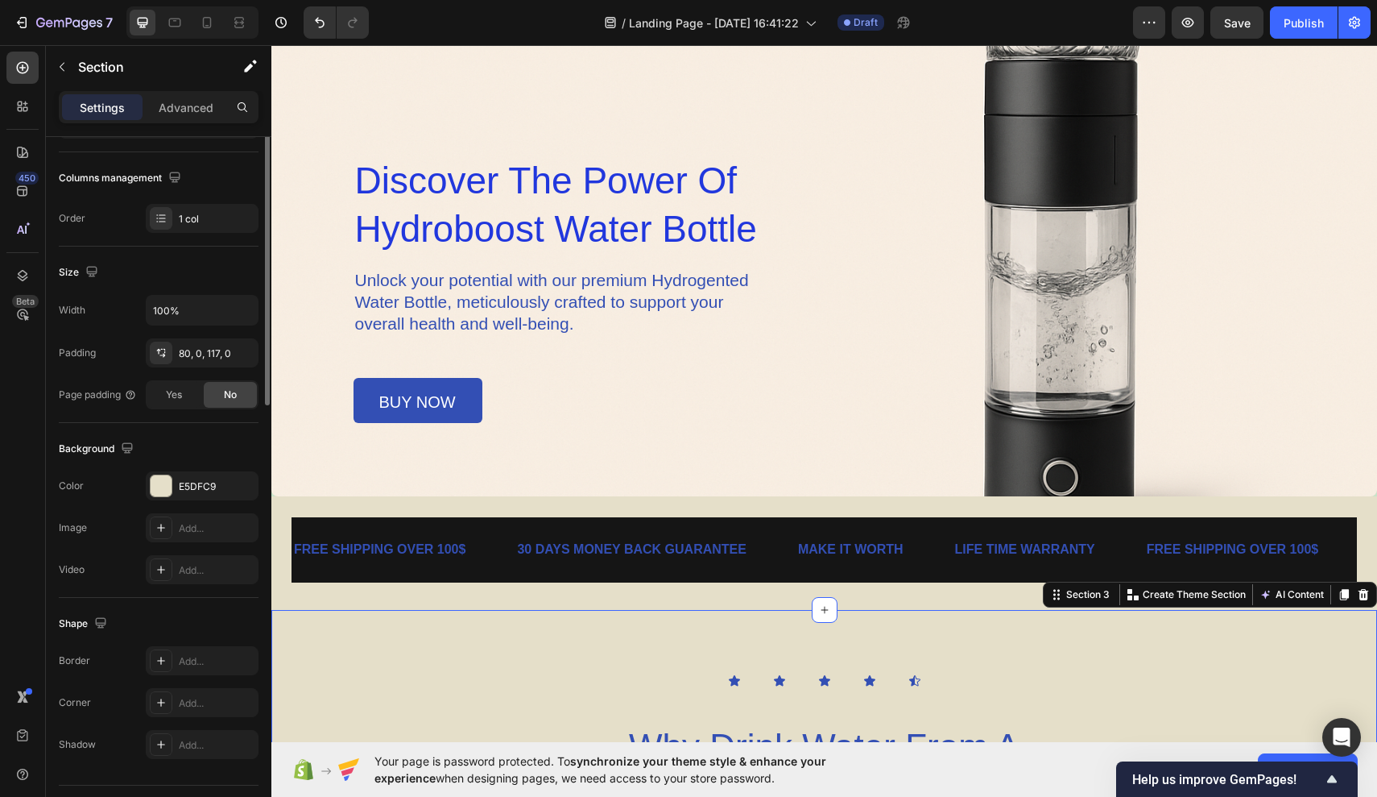
scroll to position [0, 0]
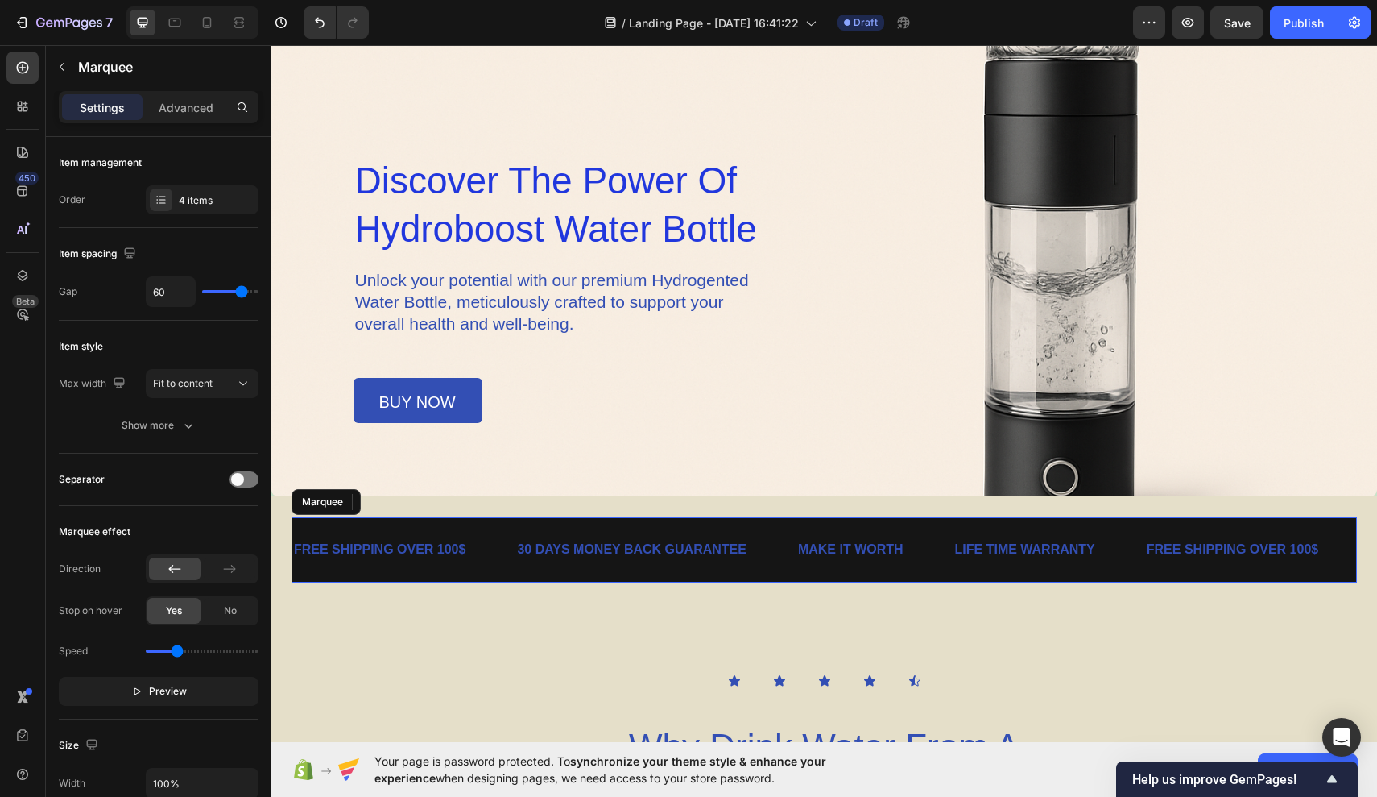
click at [499, 560] on div "FREE SHIPPING OVER 100$ Text Block" at bounding box center [403, 549] width 223 height 39
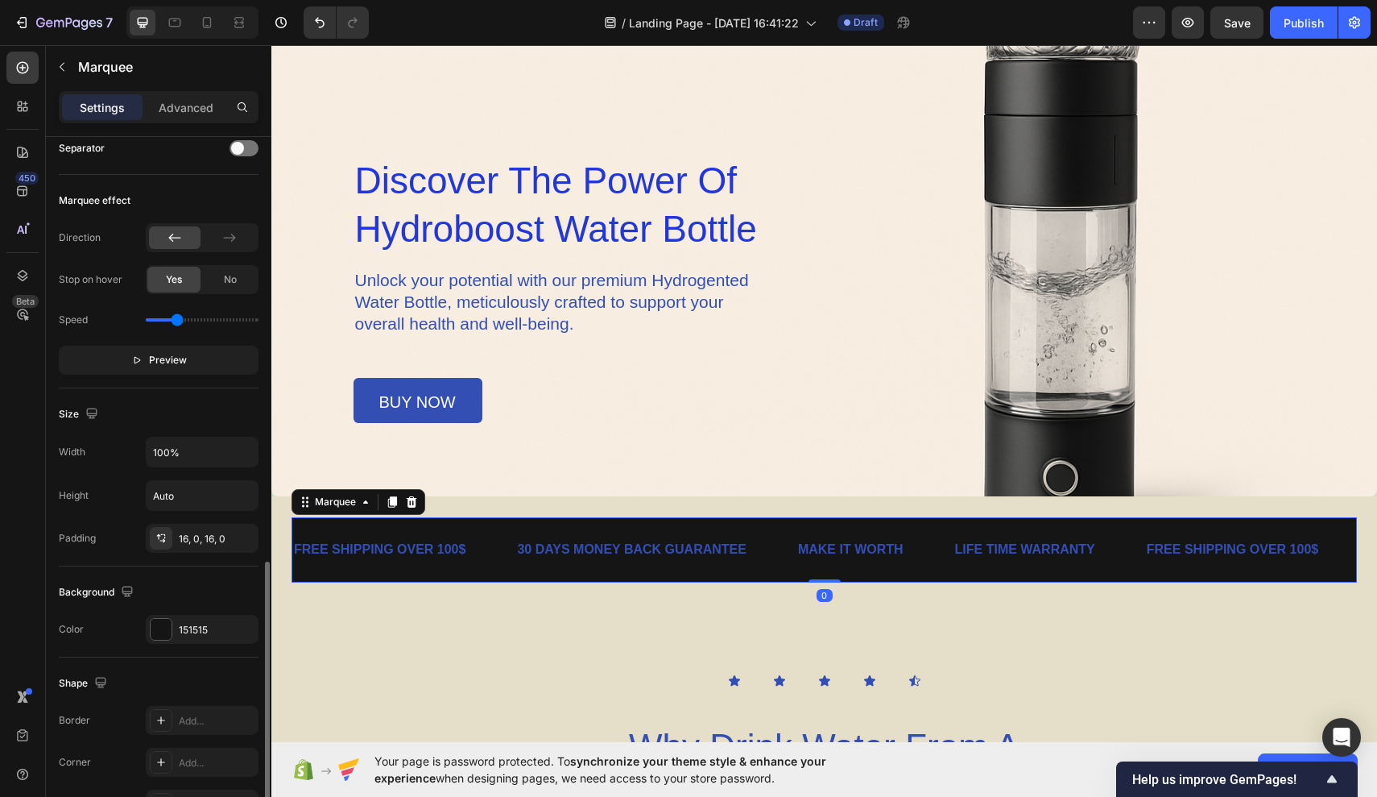
scroll to position [486, 0]
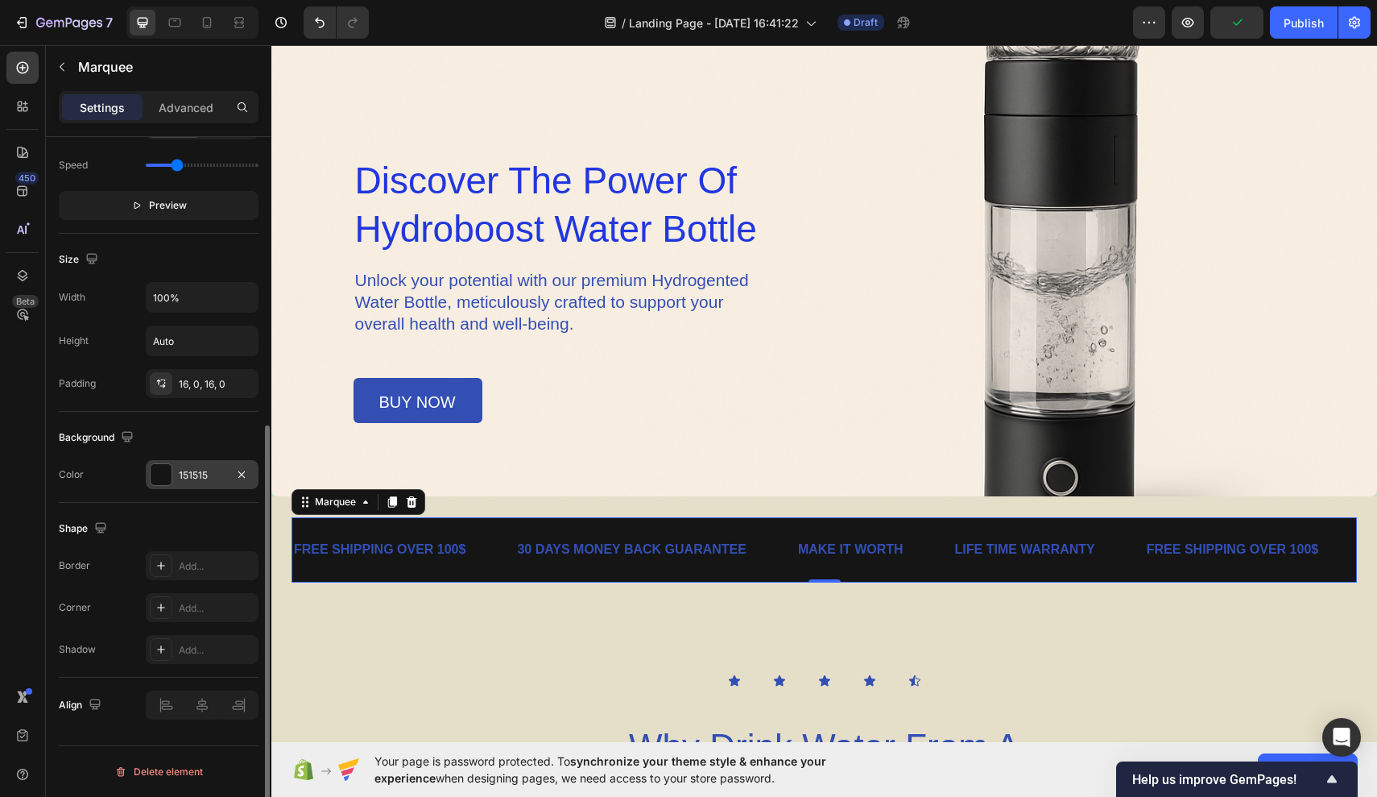
click at [163, 486] on div "151515" at bounding box center [202, 474] width 113 height 29
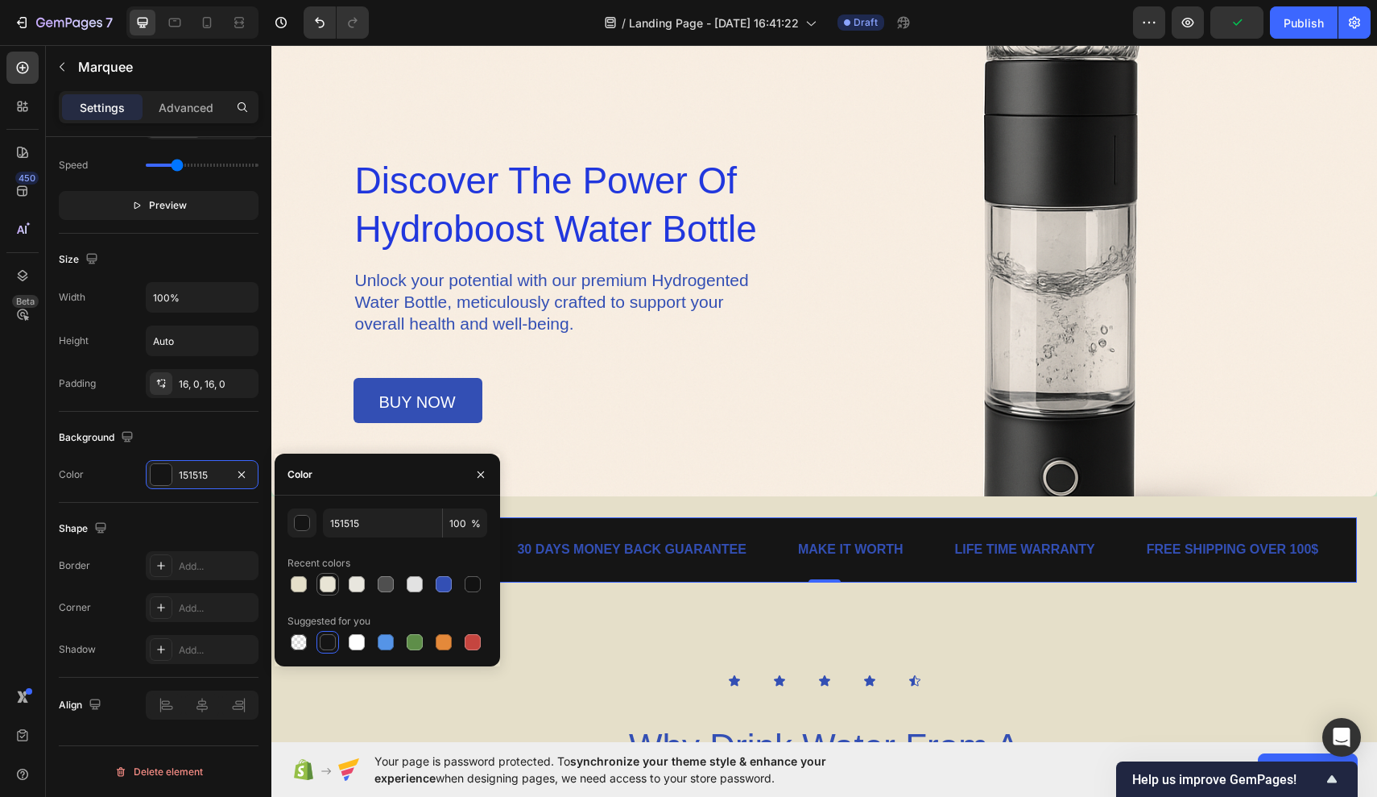
click at [332, 586] on div at bounding box center [328, 584] width 16 height 16
type input "E8E4D5"
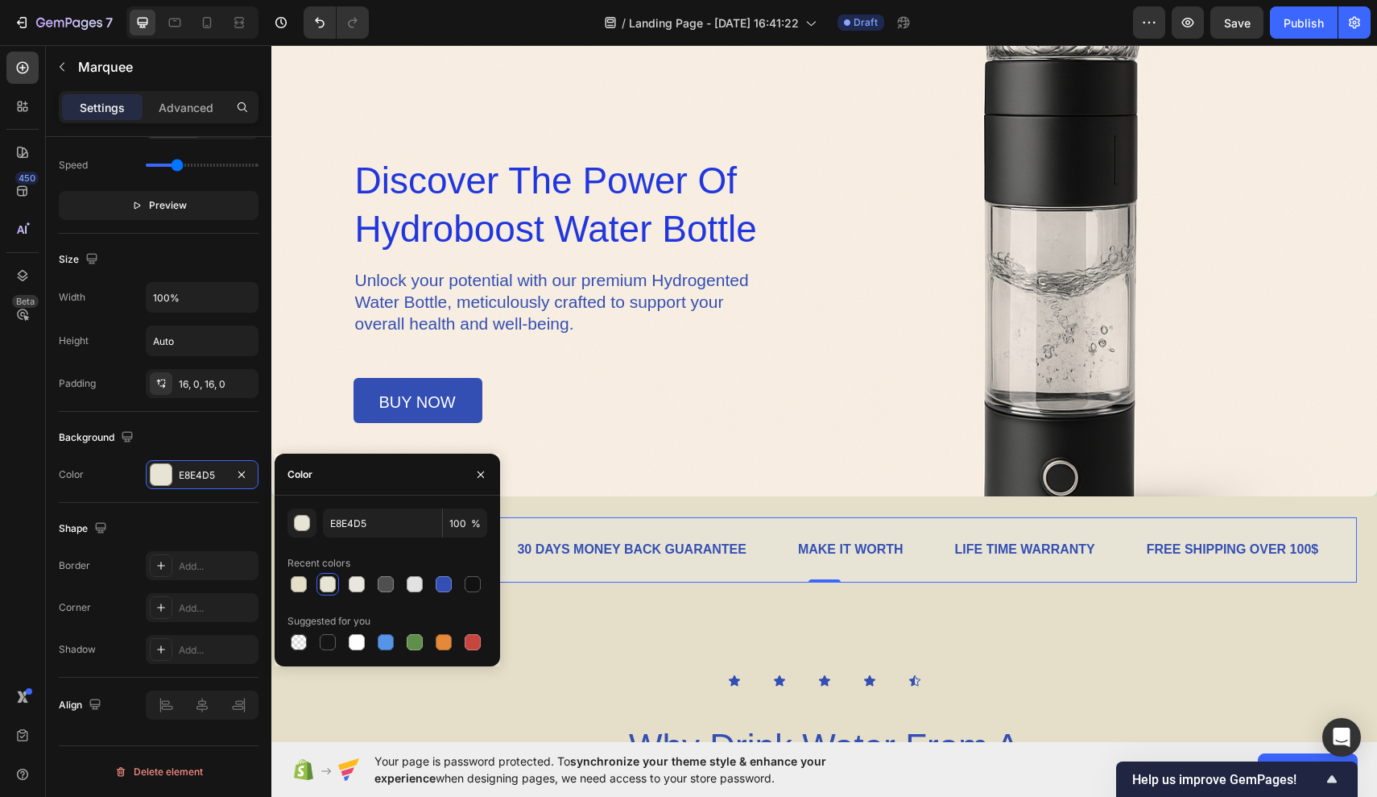
drag, startPoint x: 869, startPoint y: 645, endPoint x: 598, endPoint y: 599, distance: 275.5
click at [598, 601] on div "FREE SHIPPING OVER 100$ Text Block 30 DAYS MONEY BACK GUARANTEE Text Block MAKE…" at bounding box center [824, 553] width 1106 height 114
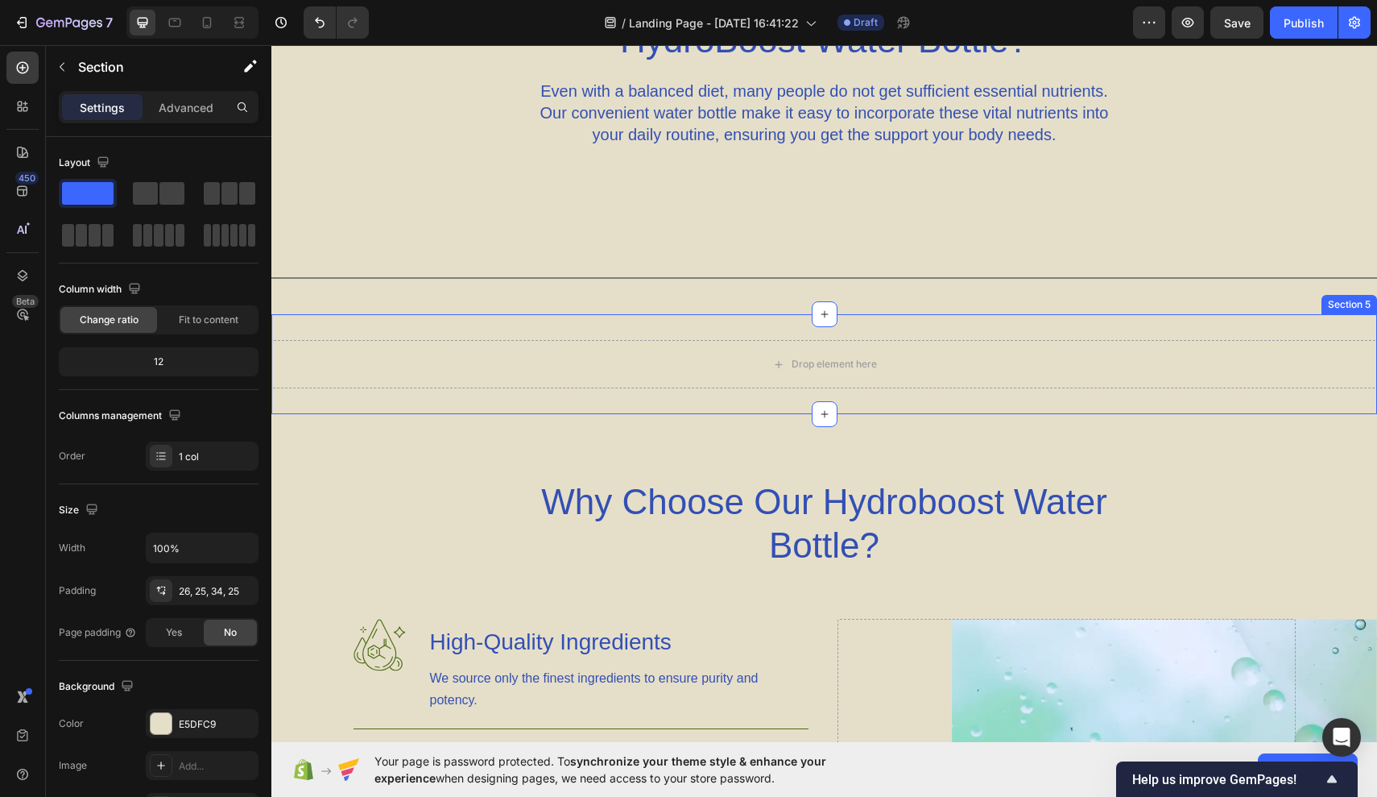
scroll to position [942, 0]
click at [1046, 384] on div "Drop element here" at bounding box center [824, 363] width 1106 height 48
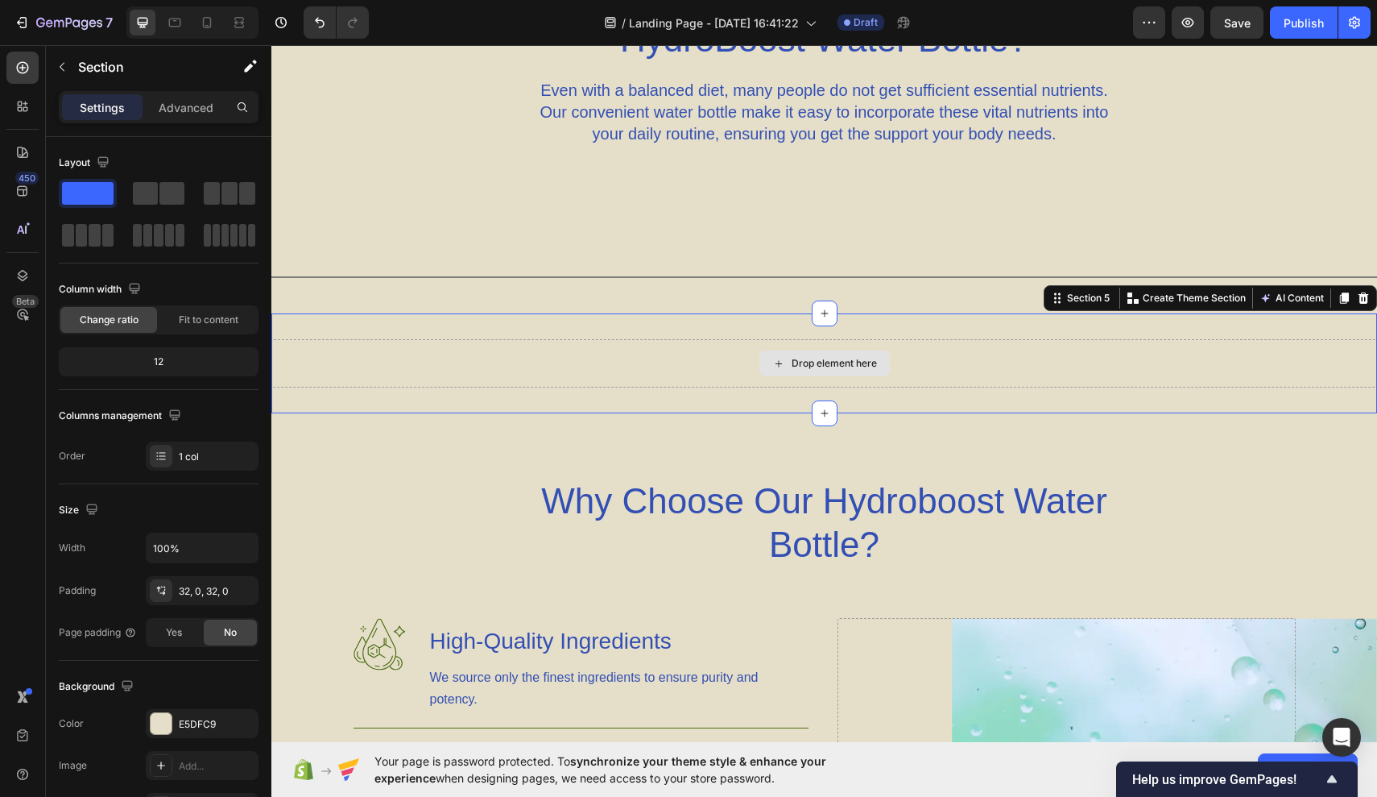
click at [523, 365] on div "Drop element here" at bounding box center [824, 363] width 1106 height 48
click at [779, 371] on div "Drop element here" at bounding box center [825, 363] width 130 height 26
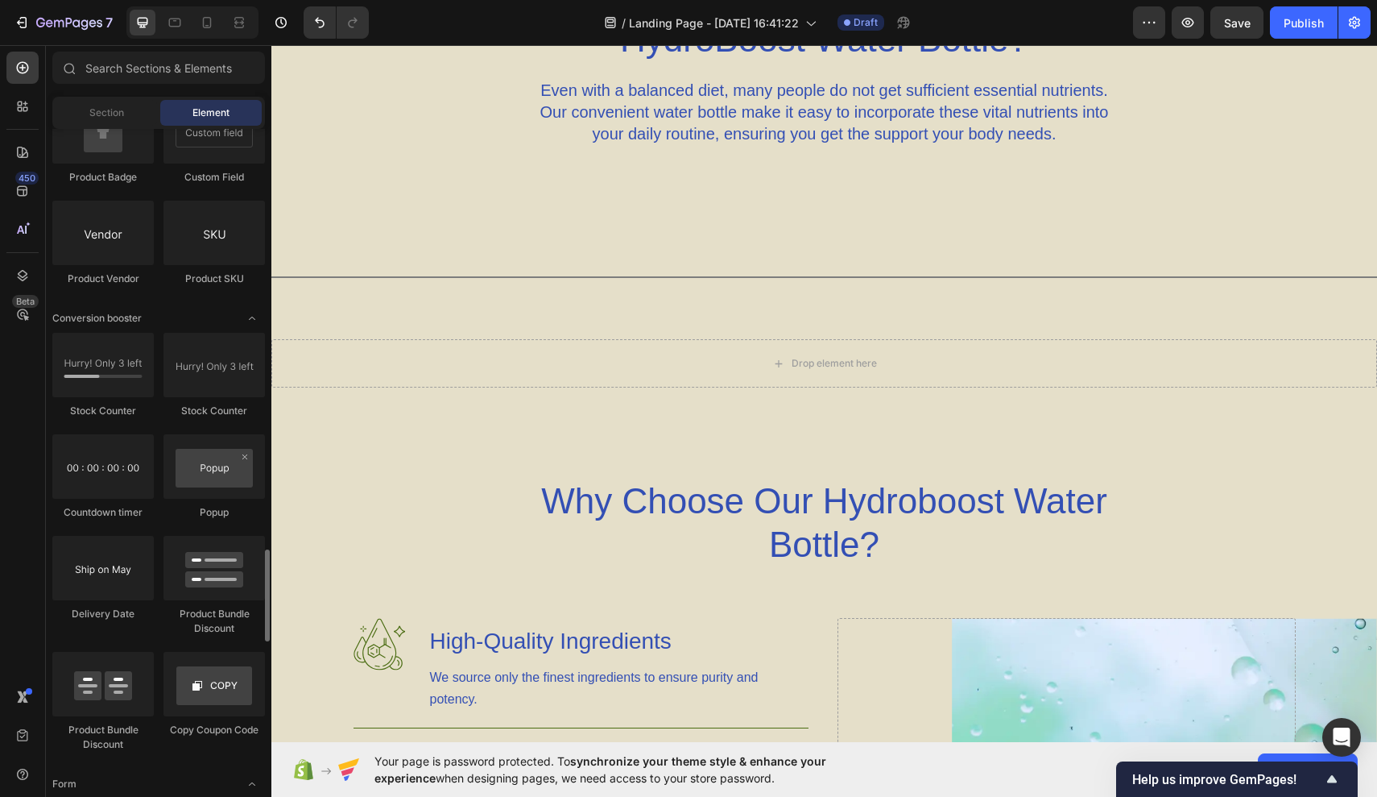
scroll to position [3030, 0]
click at [186, 387] on div at bounding box center [214, 365] width 101 height 64
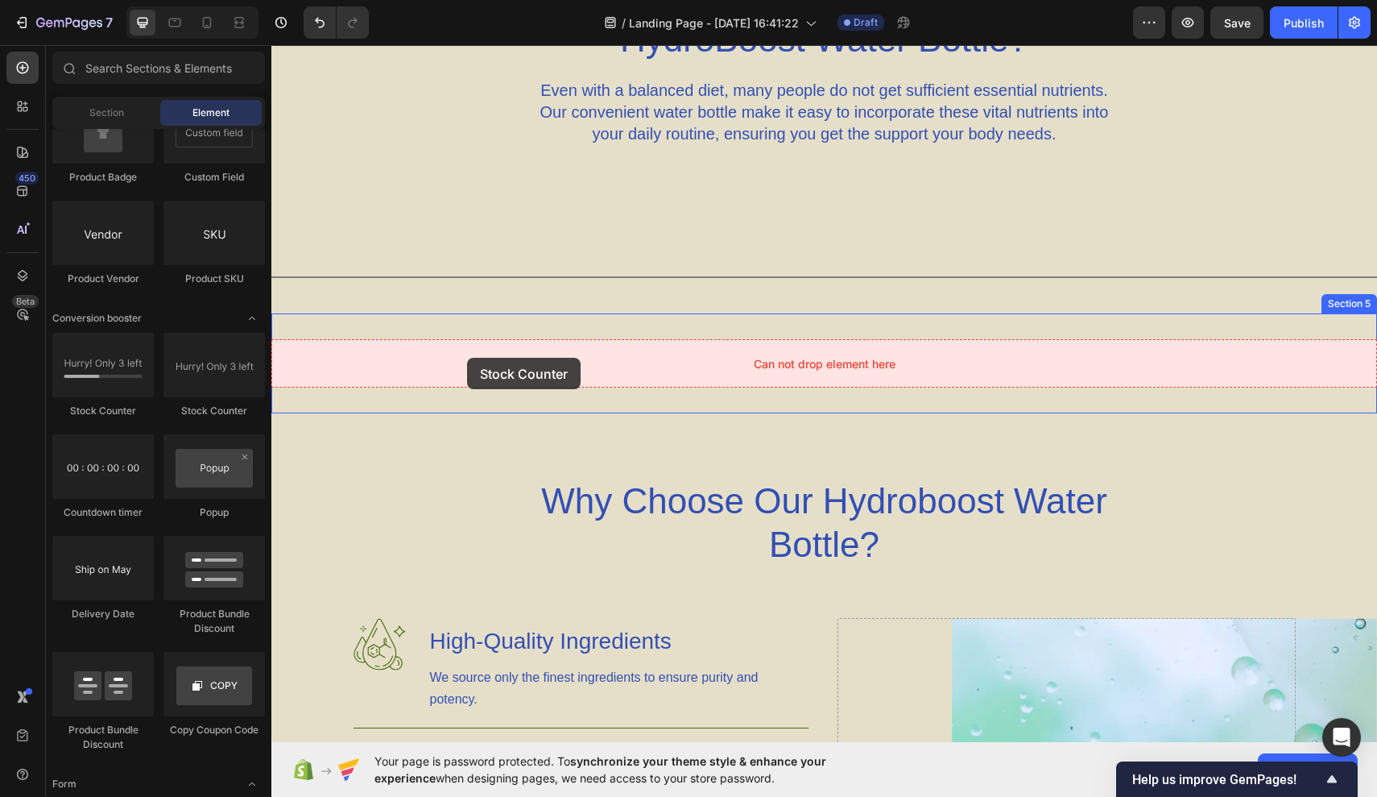
drag, startPoint x: 458, startPoint y: 432, endPoint x: 466, endPoint y: 356, distance: 76.2
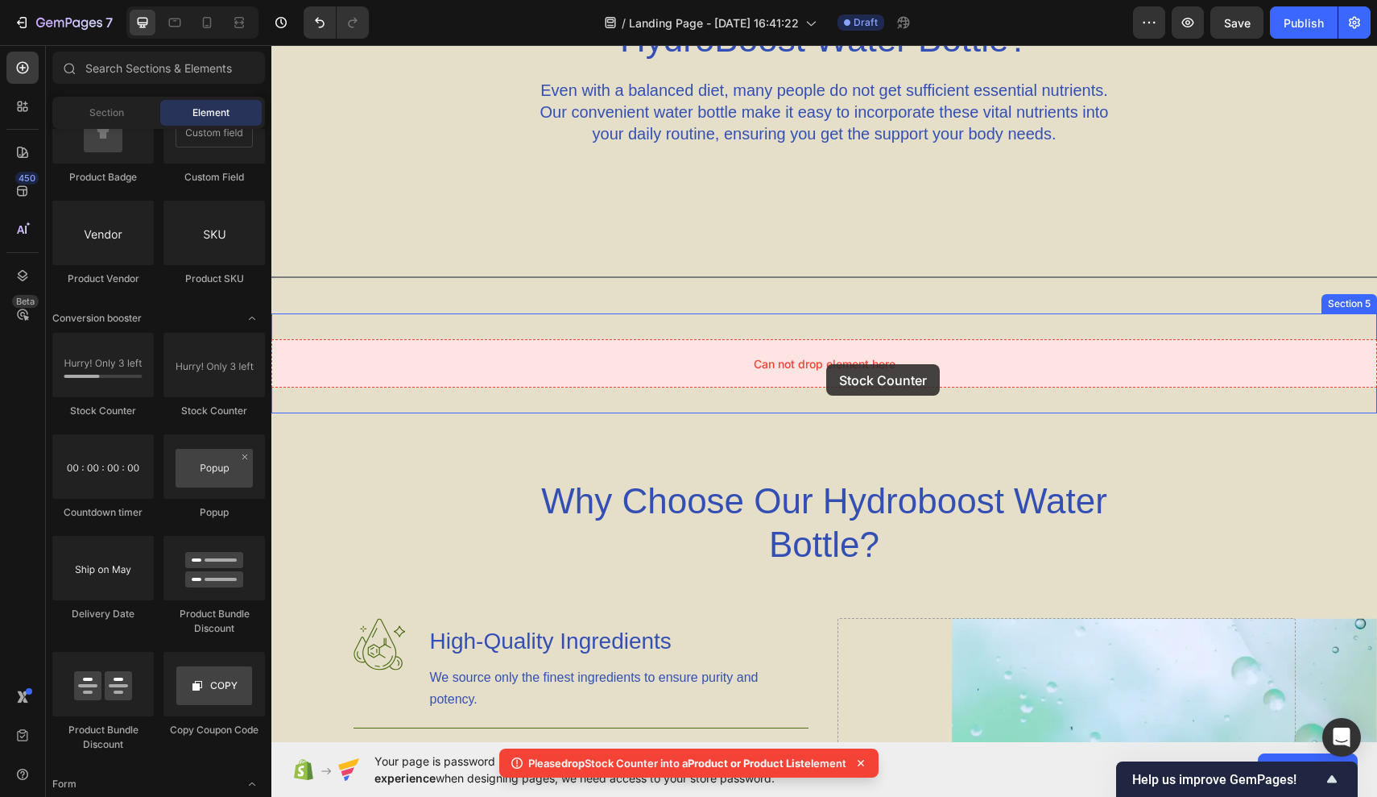
drag, startPoint x: 495, startPoint y: 430, endPoint x: 822, endPoint y: 363, distance: 333.8
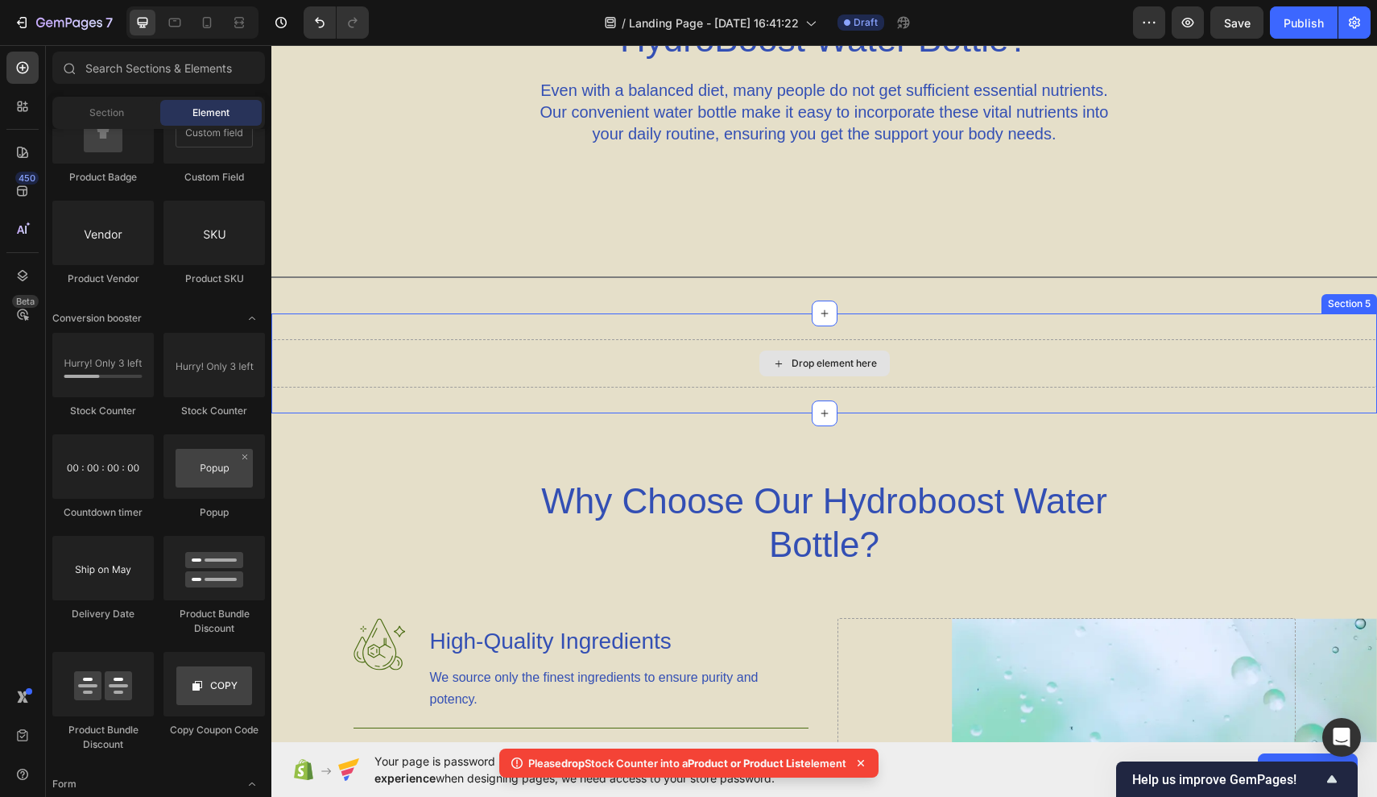
click at [805, 366] on div "Drop element here" at bounding box center [834, 363] width 85 height 13
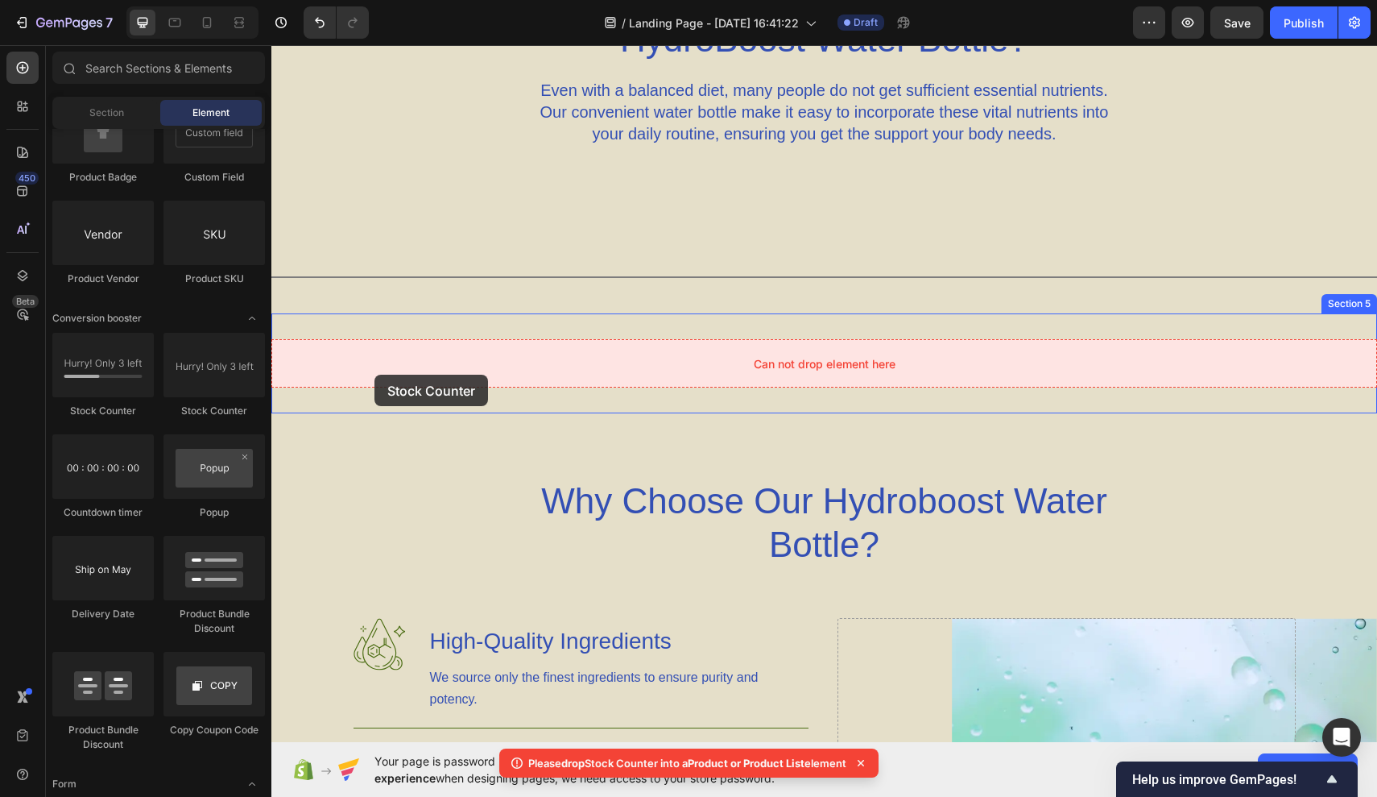
drag, startPoint x: 444, startPoint y: 430, endPoint x: 457, endPoint y: 371, distance: 61.0
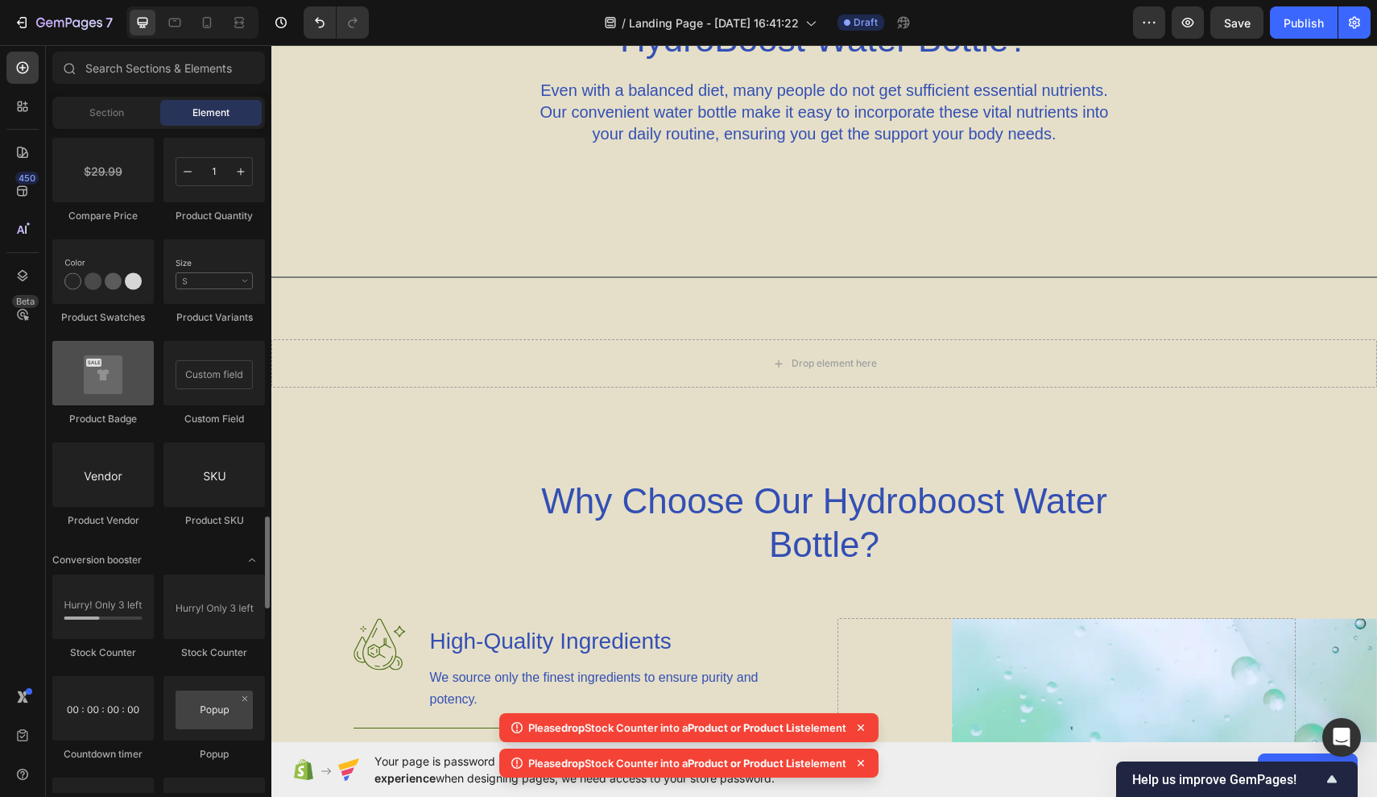
scroll to position [2788, 0]
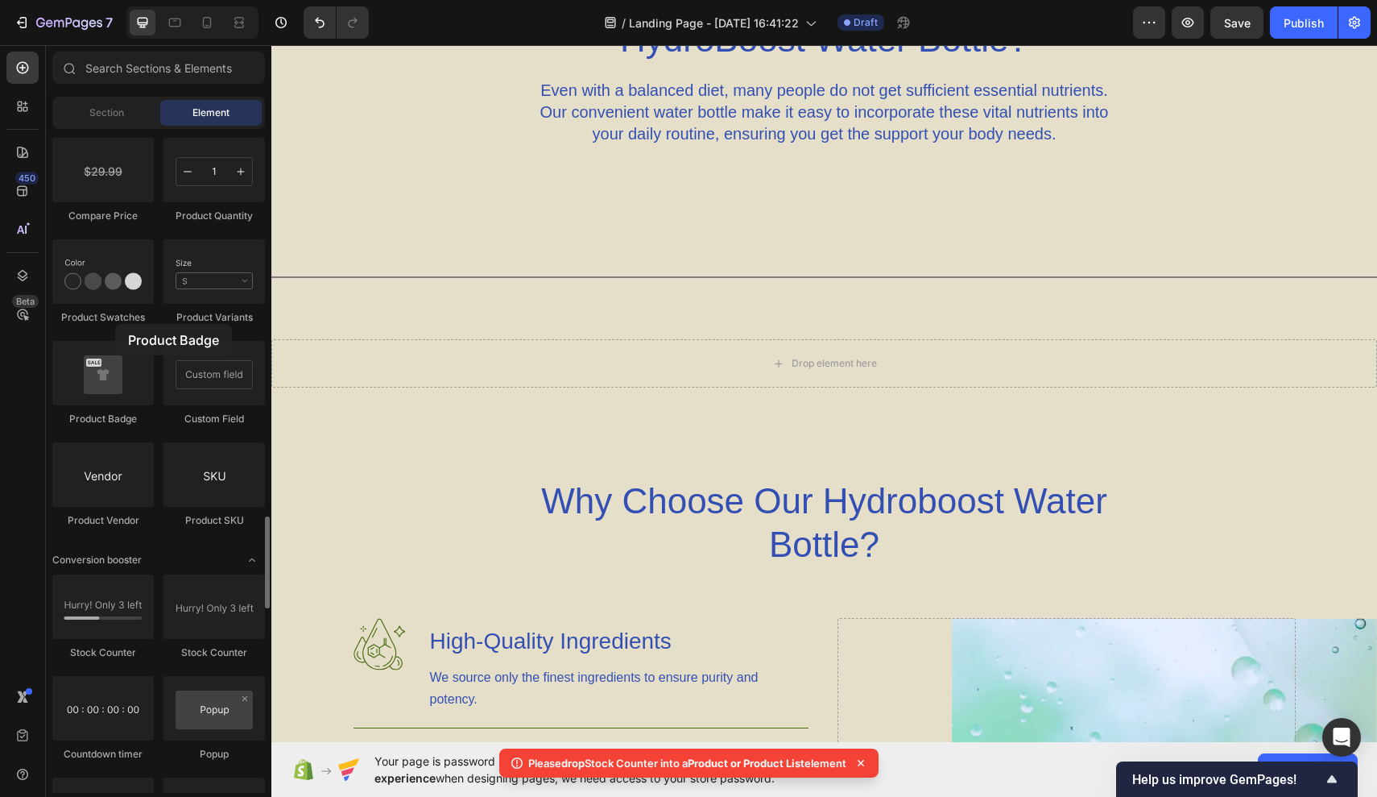
drag, startPoint x: 139, startPoint y: 379, endPoint x: 115, endPoint y: 322, distance: 62.1
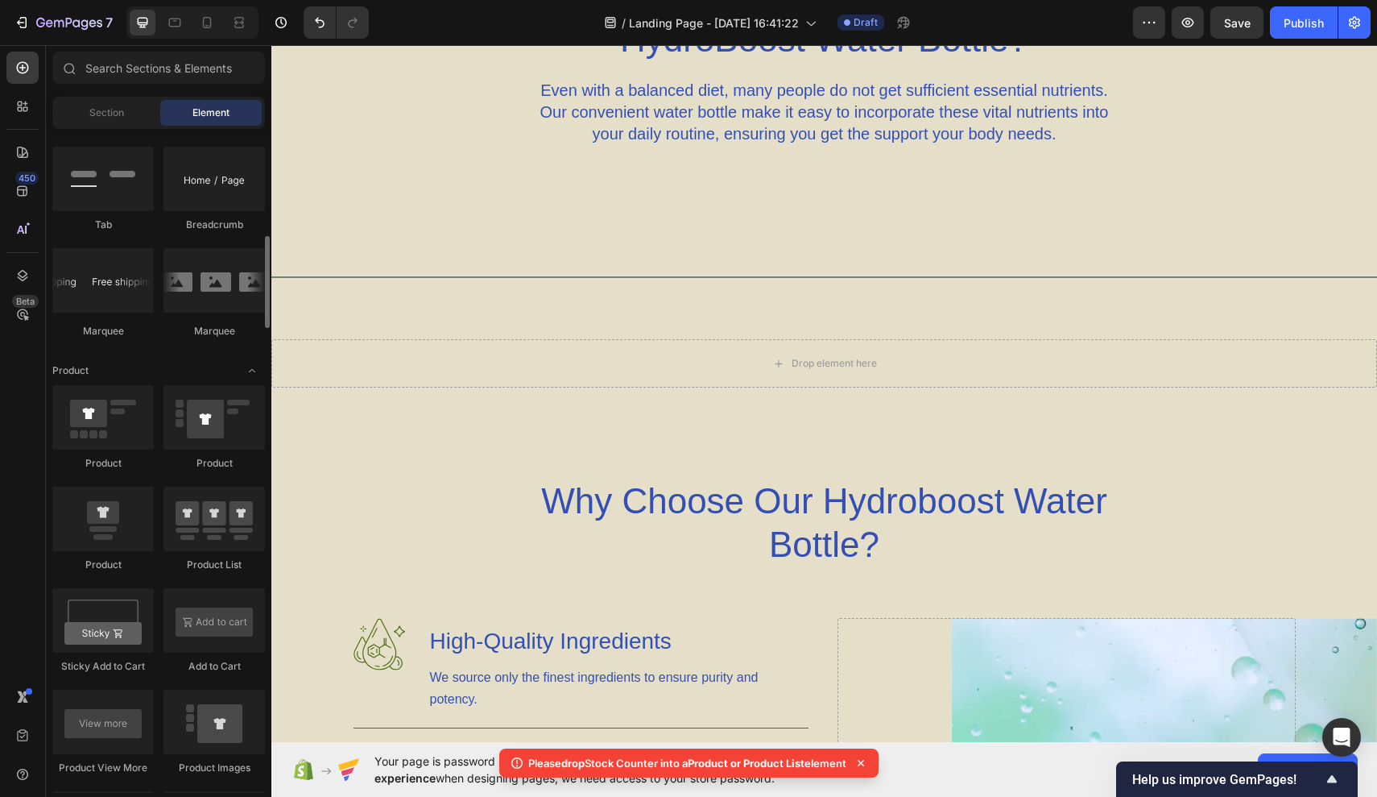
scroll to position [1701, 0]
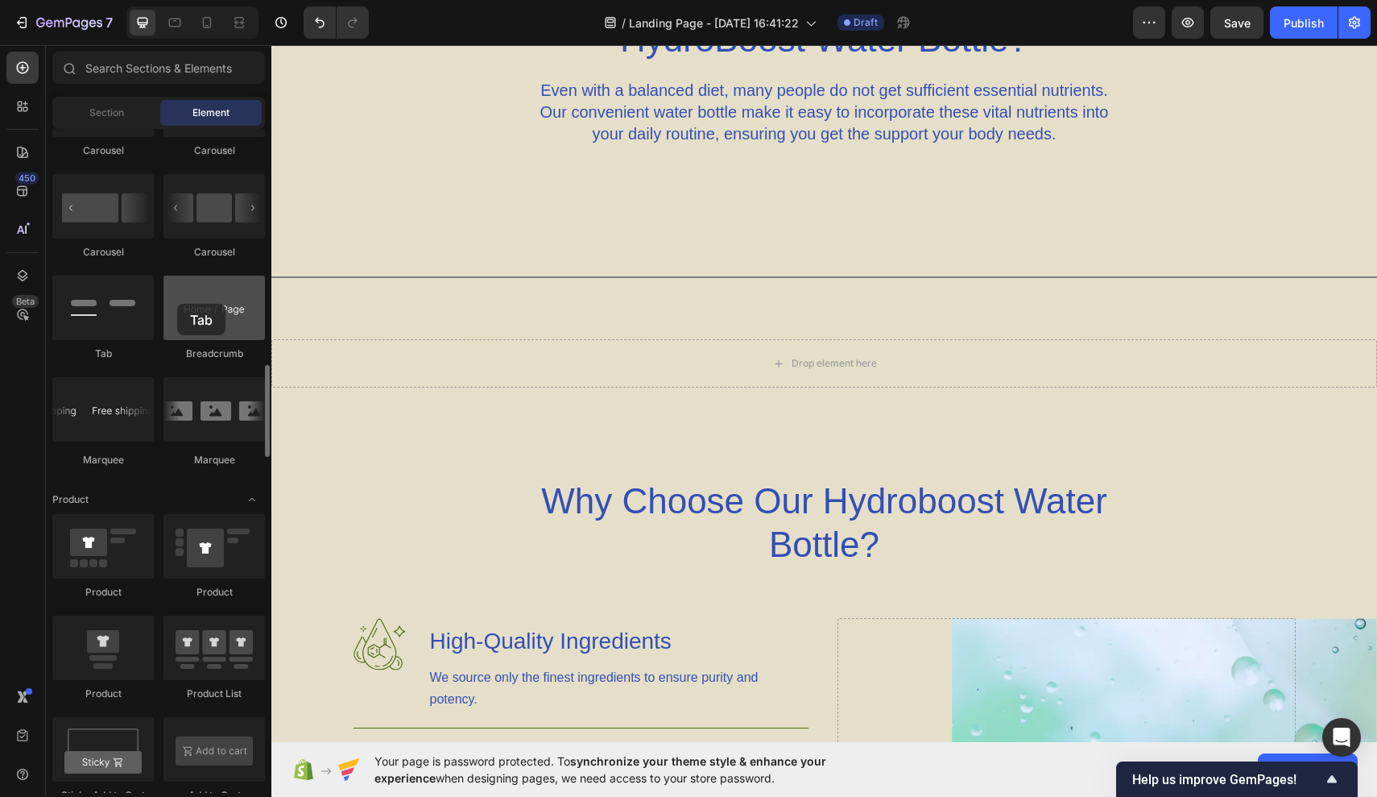
drag, startPoint x: 118, startPoint y: 322, endPoint x: 178, endPoint y: 303, distance: 63.4
click at [178, 303] on div "Carousel Carousel Carousel Carousel Tab Breadcrumb Marquee" at bounding box center [158, 276] width 213 height 409
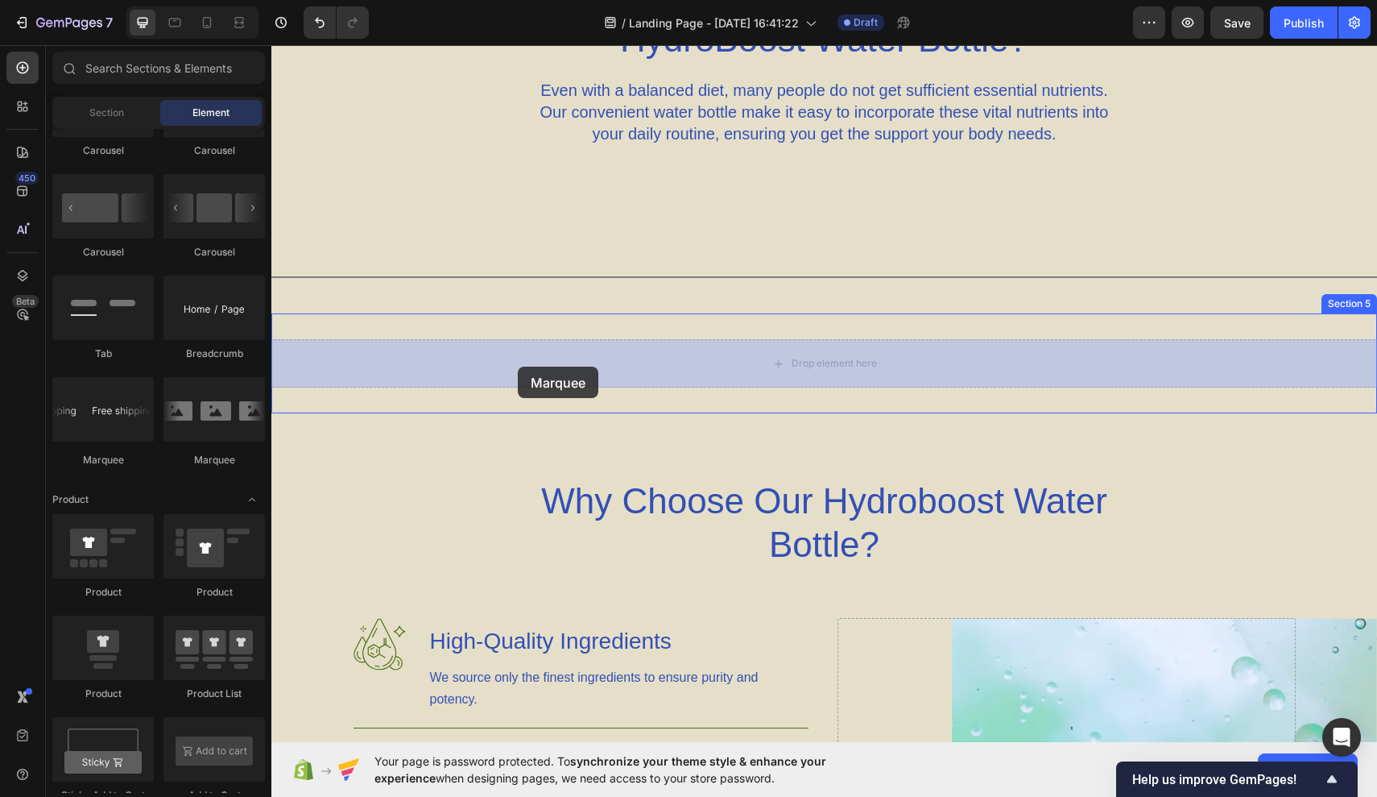
drag, startPoint x: 469, startPoint y: 450, endPoint x: 517, endPoint y: 367, distance: 96.7
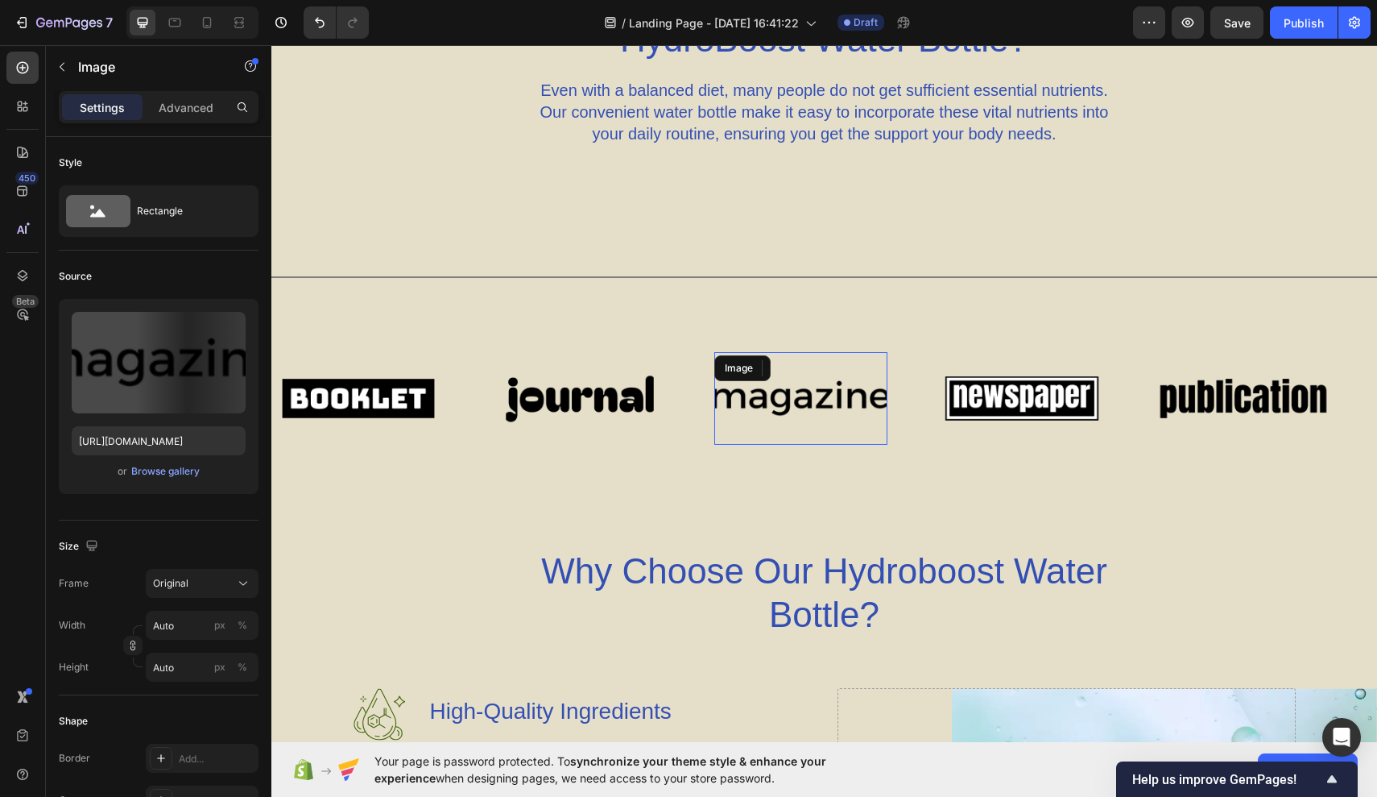
click at [817, 379] on div "Image" at bounding box center [801, 398] width 173 height 93
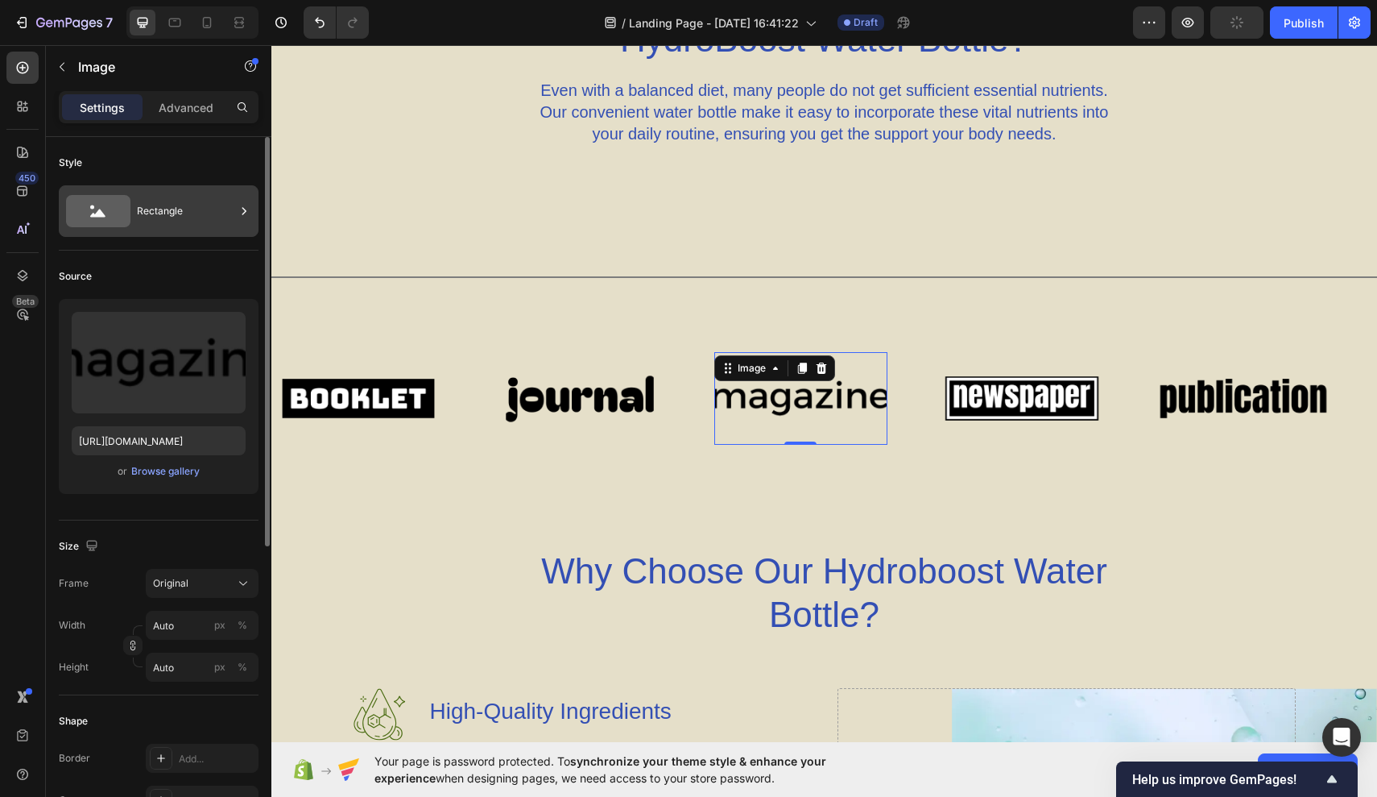
click at [172, 211] on div "Rectangle" at bounding box center [186, 211] width 98 height 37
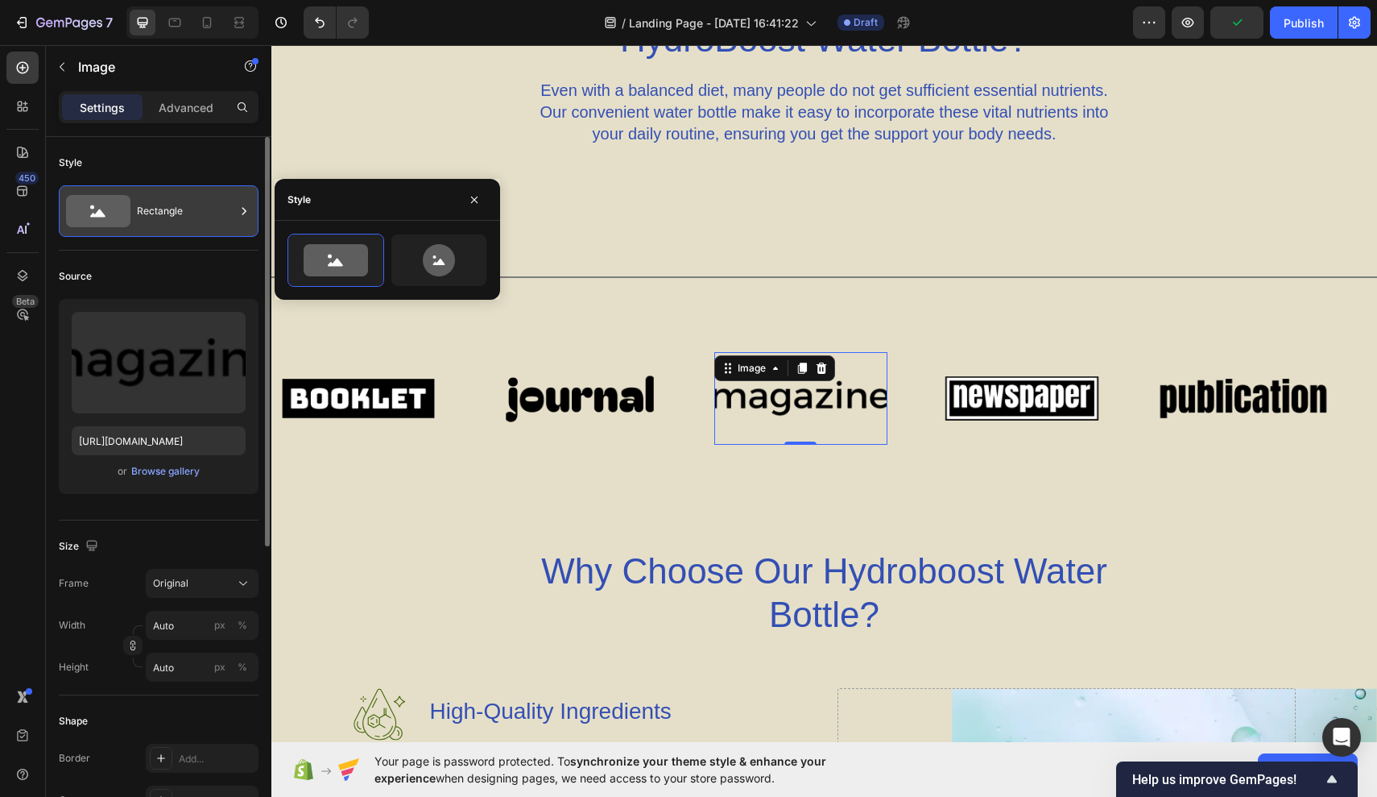
click at [184, 223] on div "Rectangle" at bounding box center [186, 211] width 98 height 37
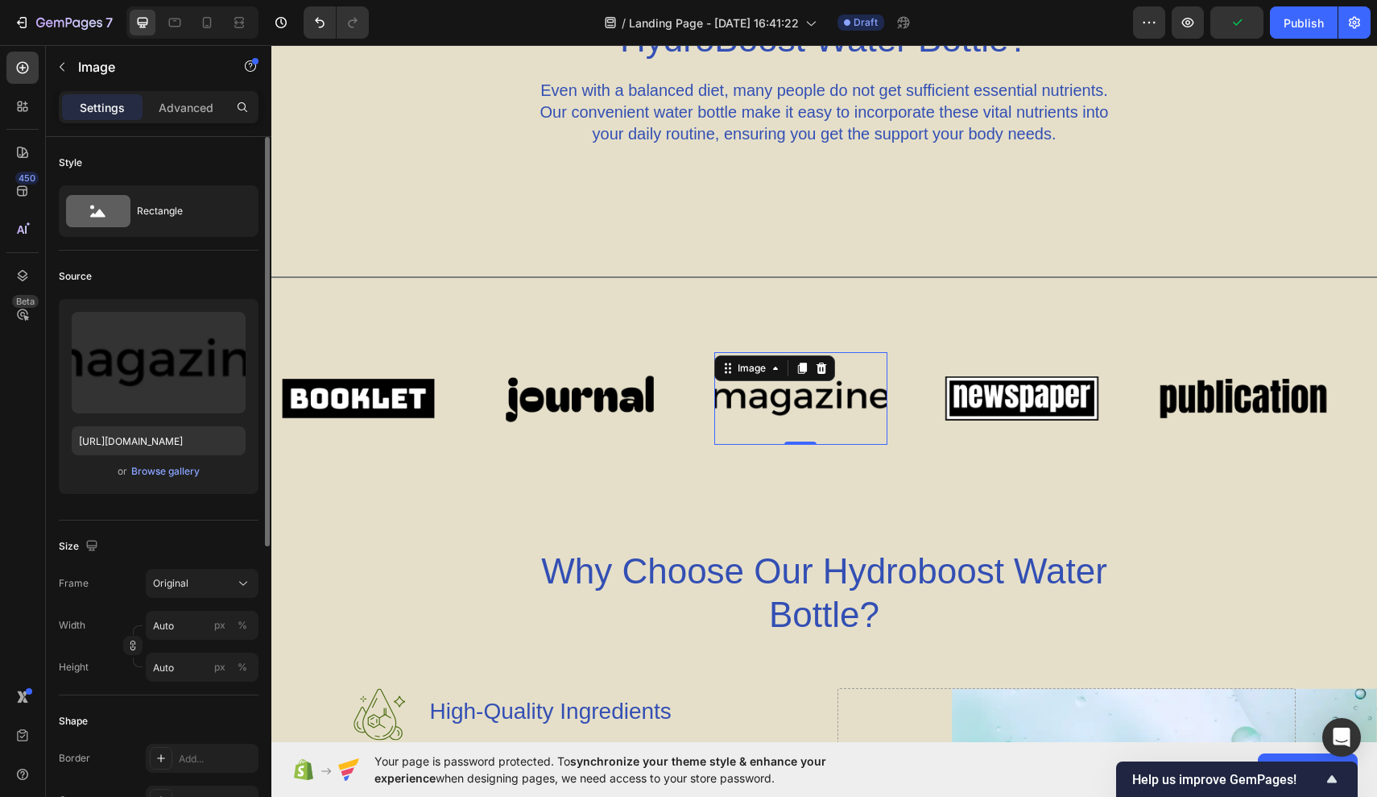
click at [205, 239] on div "Style Rectangle" at bounding box center [159, 194] width 200 height 114
click at [205, 224] on div "Rectangle" at bounding box center [186, 211] width 98 height 37
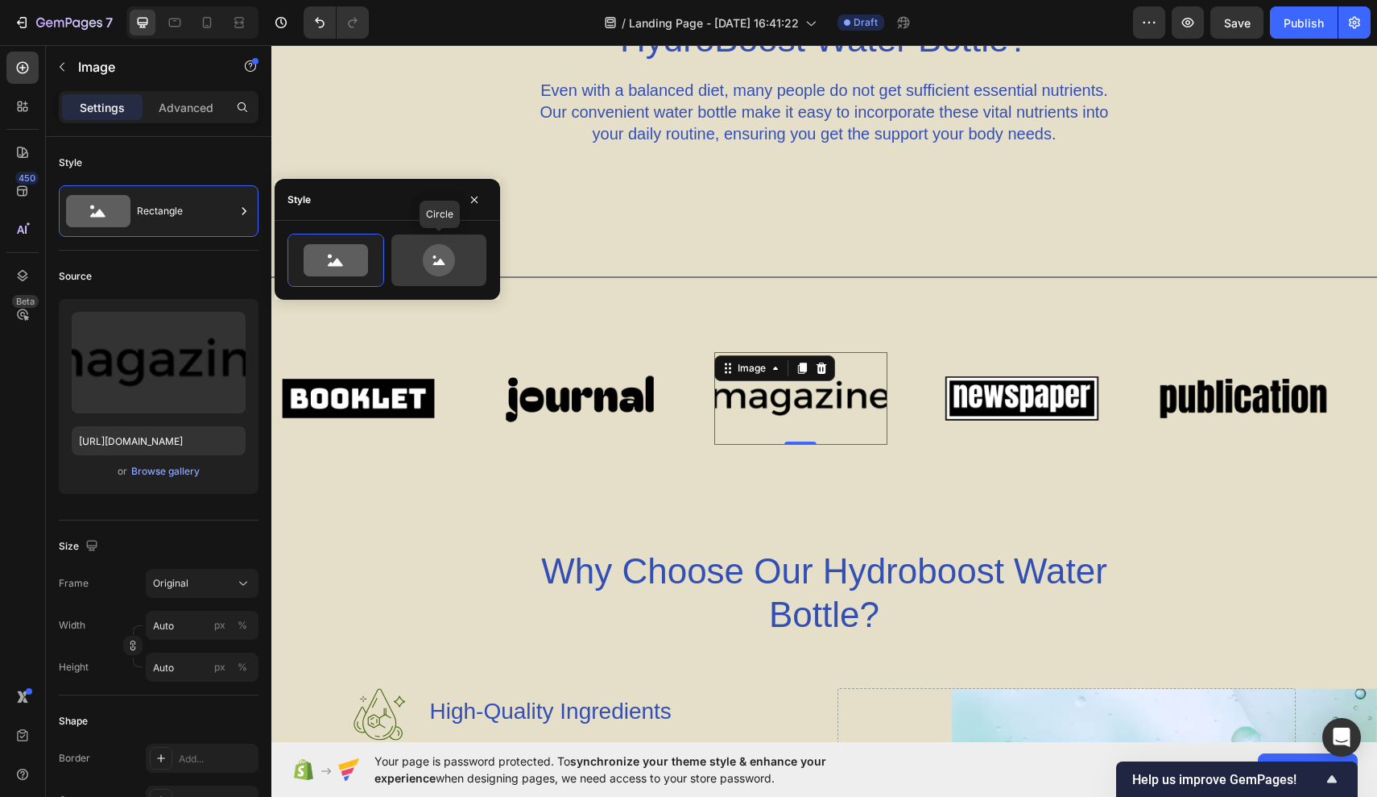
click at [416, 259] on icon at bounding box center [439, 260] width 76 height 32
type input "80"
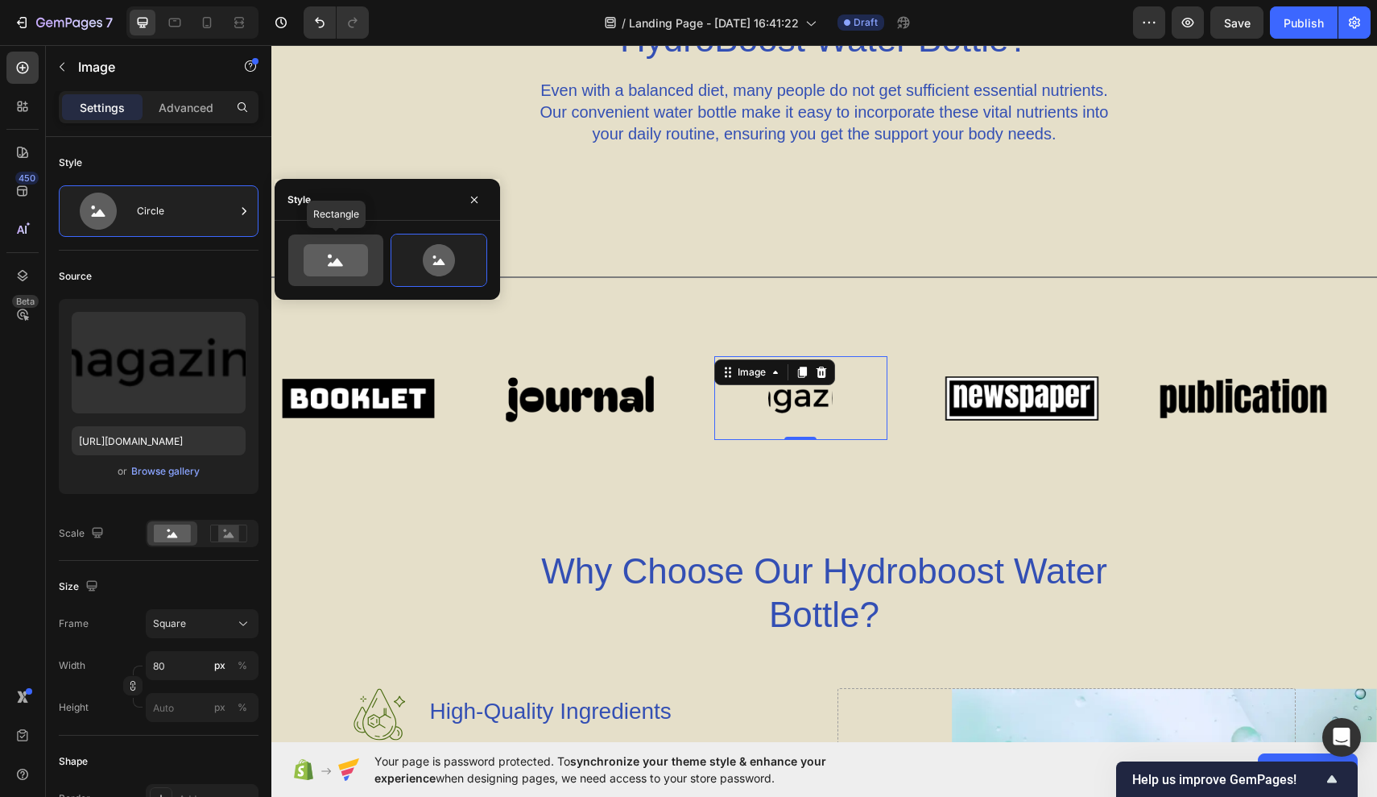
click at [316, 256] on icon at bounding box center [336, 260] width 64 height 32
type input "100"
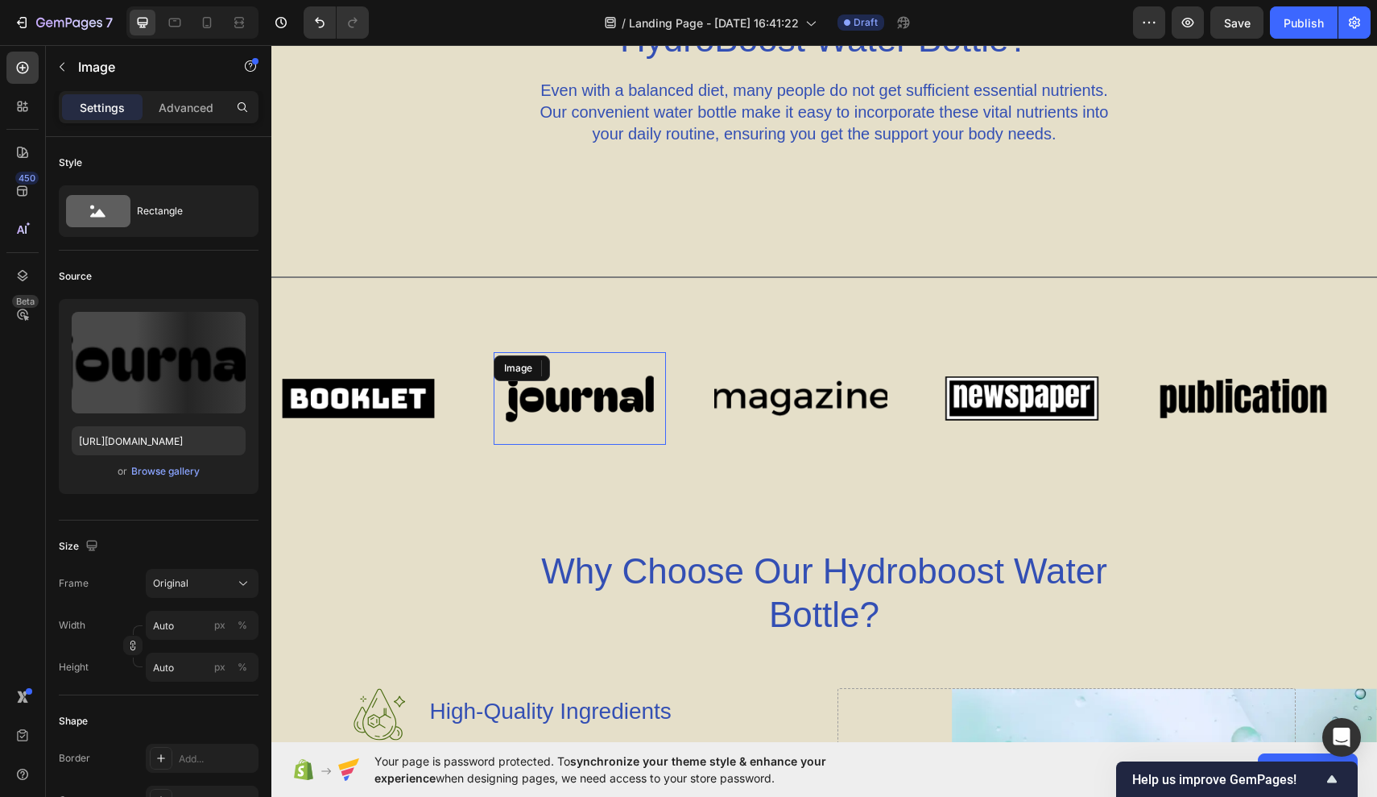
drag, startPoint x: 790, startPoint y: 450, endPoint x: 520, endPoint y: 405, distance: 274.4
click at [520, 405] on img at bounding box center [580, 398] width 173 height 73
click at [744, 410] on img at bounding box center [801, 398] width 173 height 73
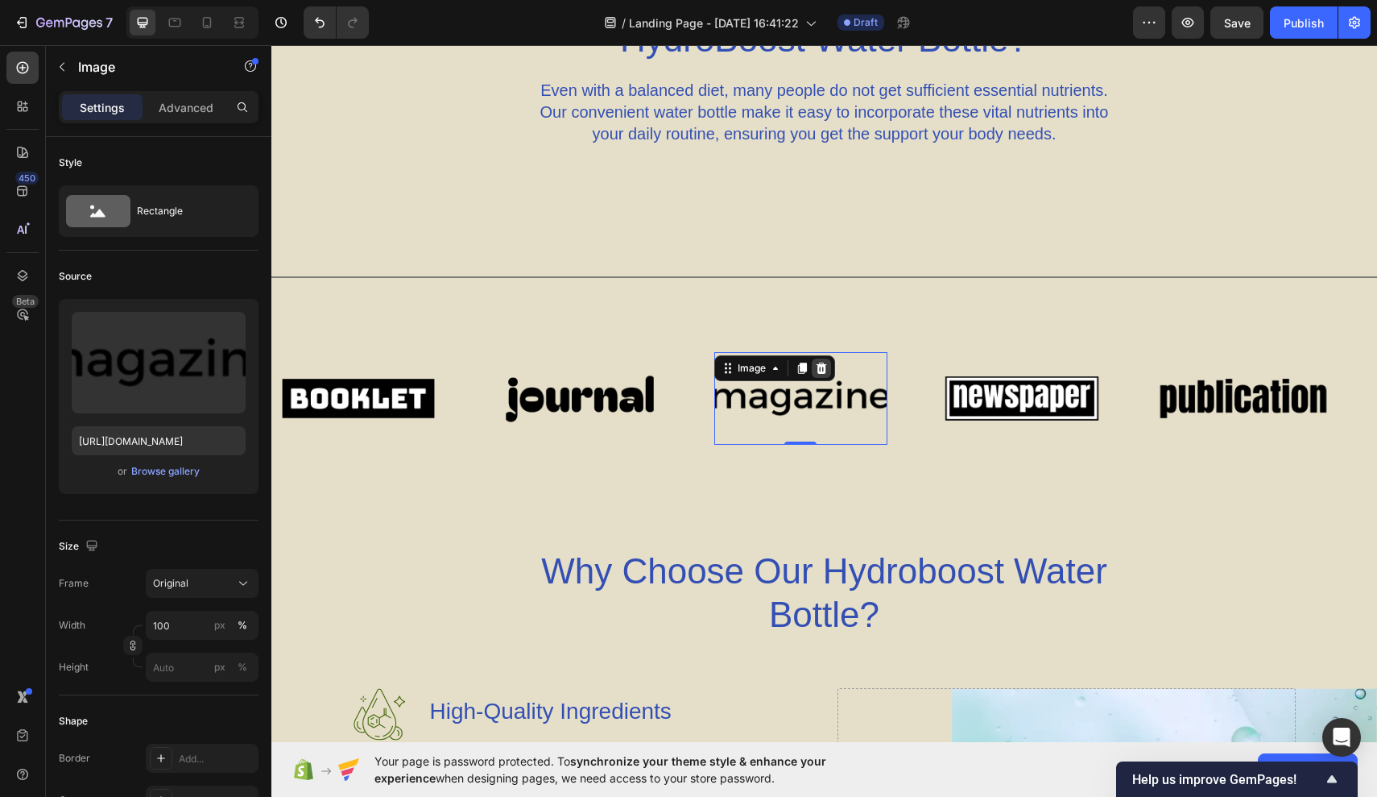
click at [823, 368] on icon at bounding box center [821, 368] width 13 height 13
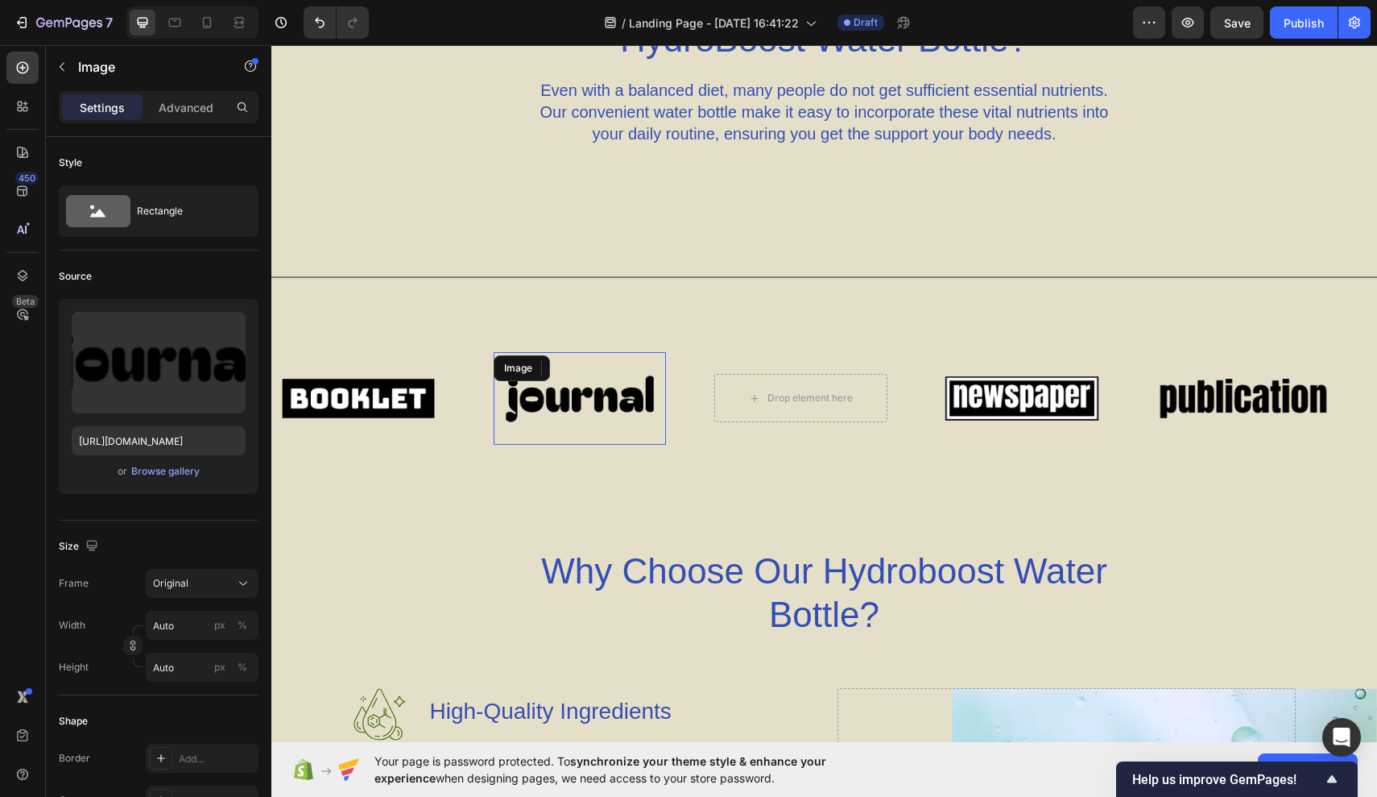
click at [623, 391] on img at bounding box center [580, 398] width 173 height 73
click at [600, 367] on icon at bounding box center [600, 367] width 10 height 11
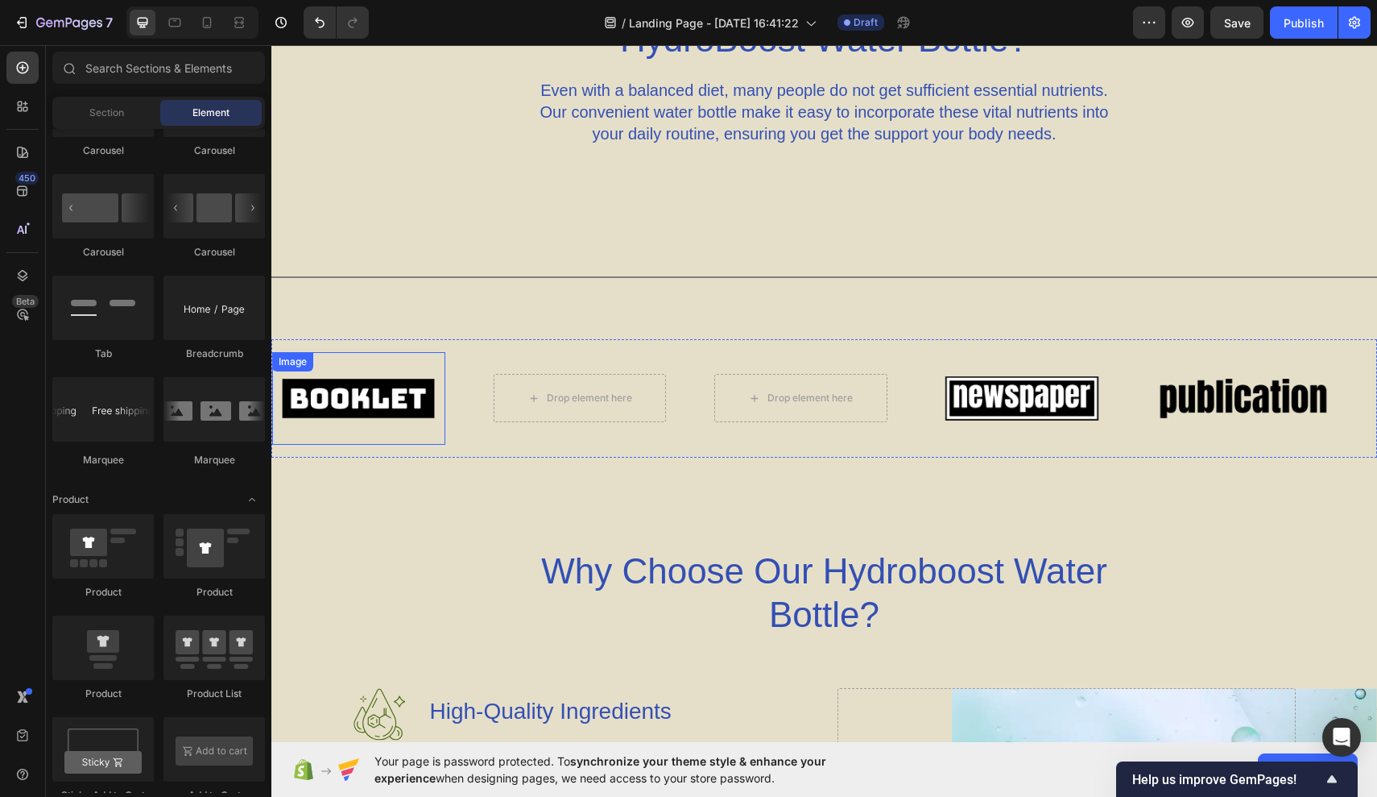
click at [416, 398] on img at bounding box center [358, 398] width 173 height 73
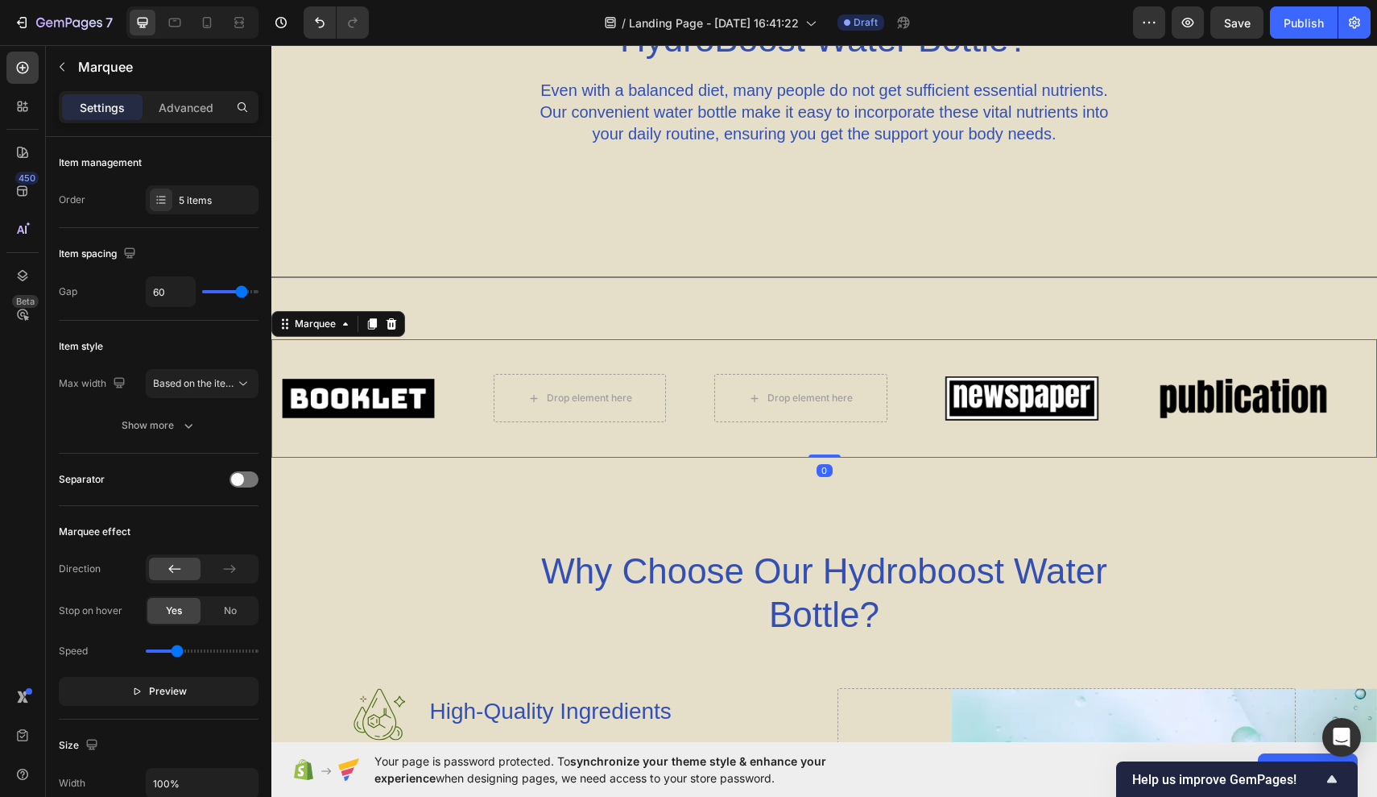
click at [499, 357] on div "Image Drop element here Drop element here Image Image" at bounding box center [825, 398] width 1106 height 93
click at [231, 203] on div "5 items" at bounding box center [217, 200] width 76 height 14
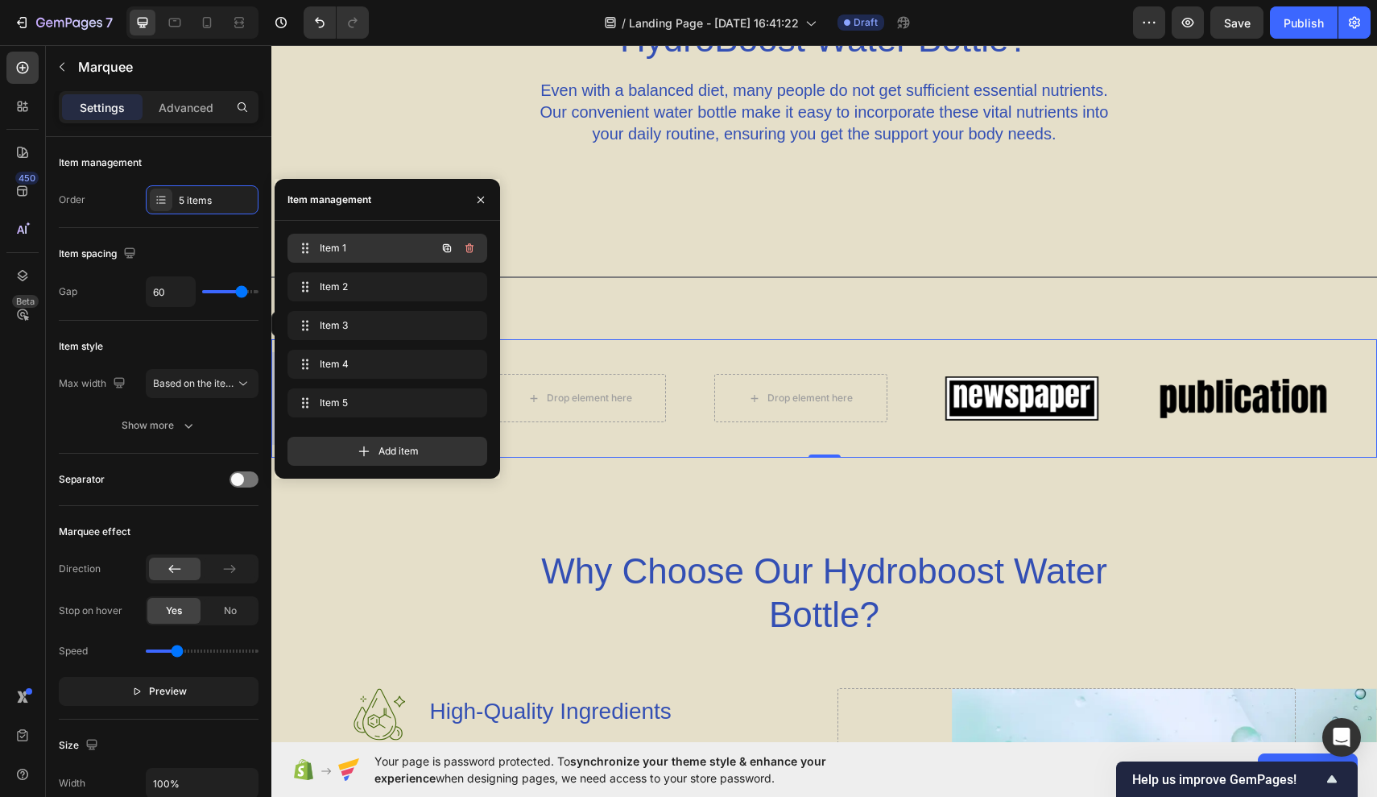
click at [325, 256] on div "Item 1 Item 1" at bounding box center [365, 248] width 142 height 23
click at [325, 258] on div "Item 1 Item 1" at bounding box center [365, 248] width 142 height 23
click at [325, 259] on div "Item 1 Item 1" at bounding box center [365, 248] width 142 height 23
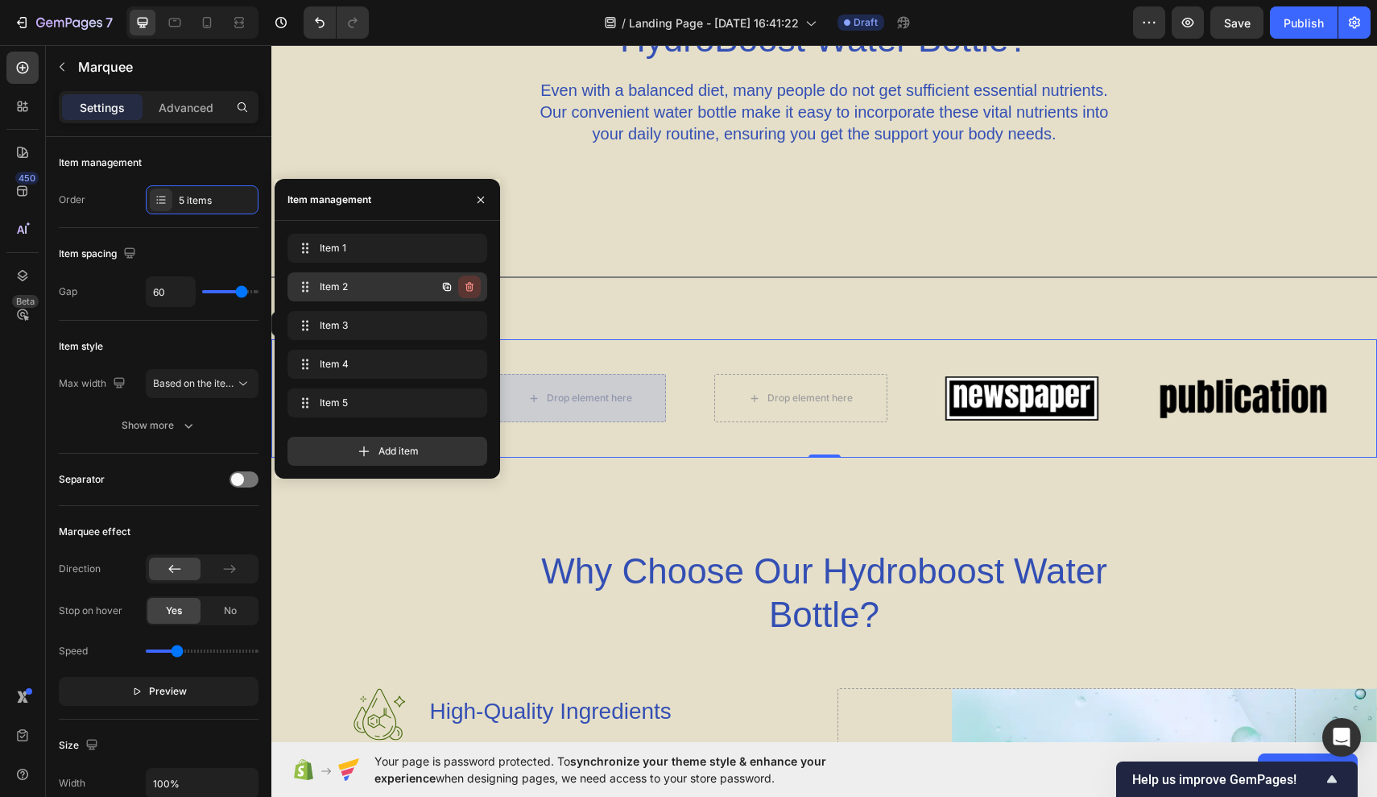
click at [469, 283] on icon "button" at bounding box center [470, 287] width 8 height 10
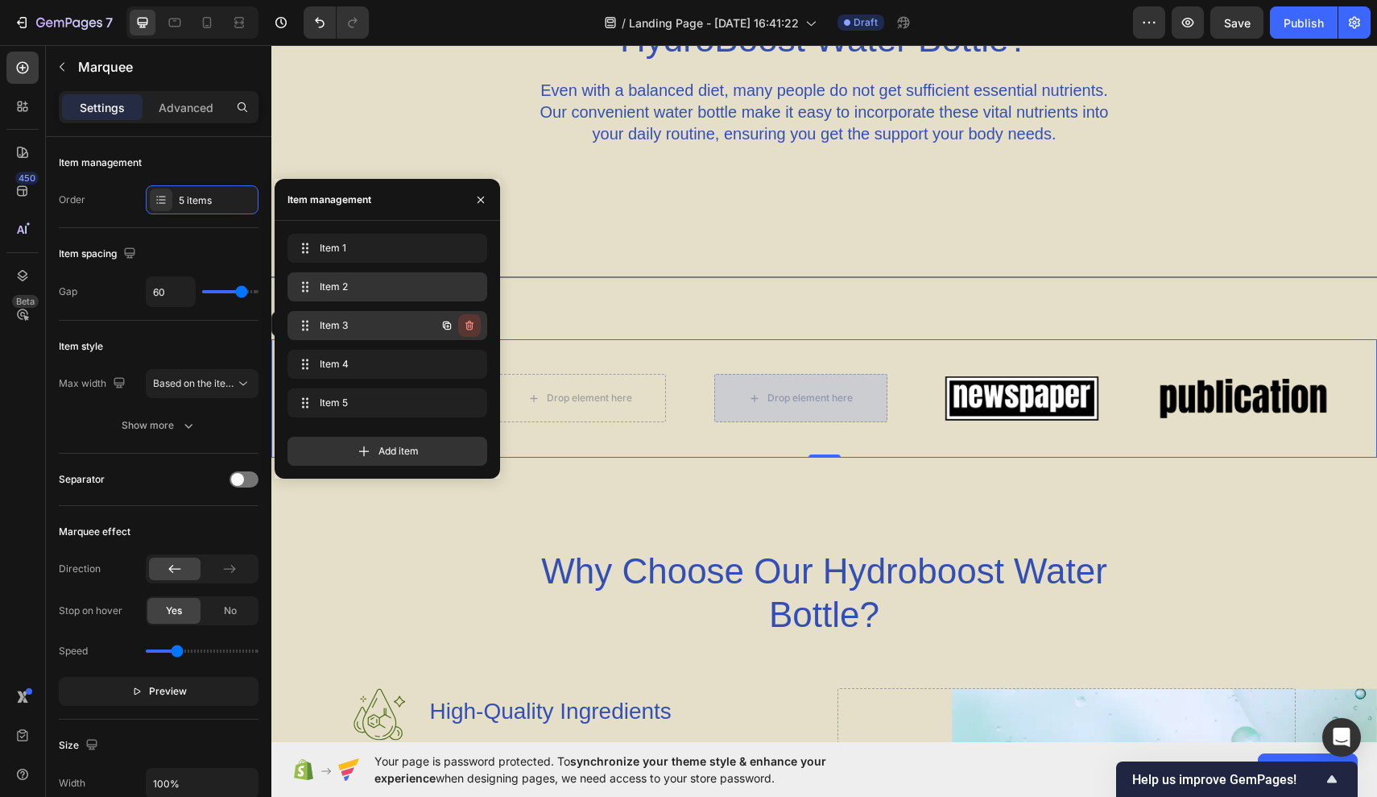
click at [472, 318] on button "button" at bounding box center [469, 325] width 23 height 23
click at [466, 322] on div "Delete" at bounding box center [459, 325] width 30 height 14
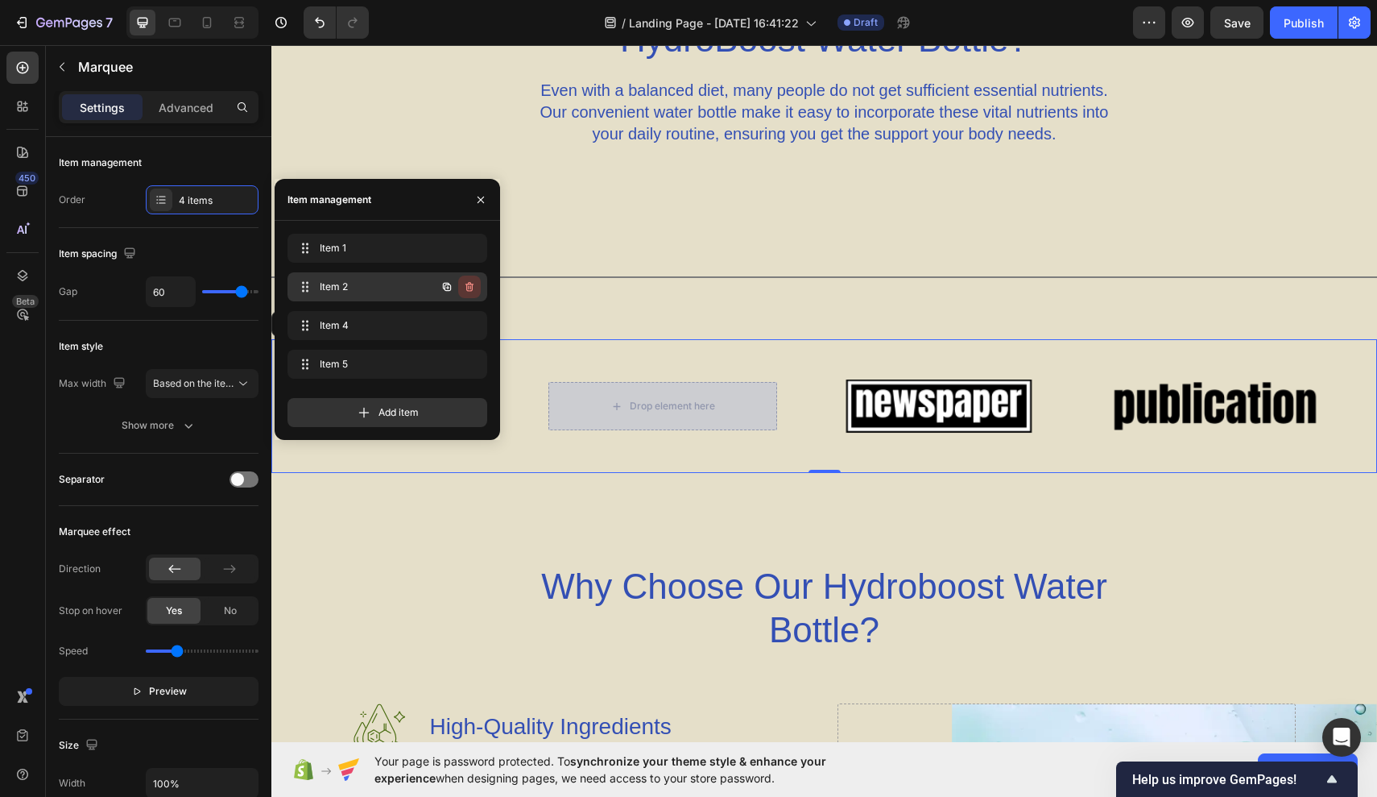
click at [472, 291] on icon "button" at bounding box center [470, 287] width 8 height 10
click at [472, 291] on div "Delete" at bounding box center [459, 287] width 30 height 14
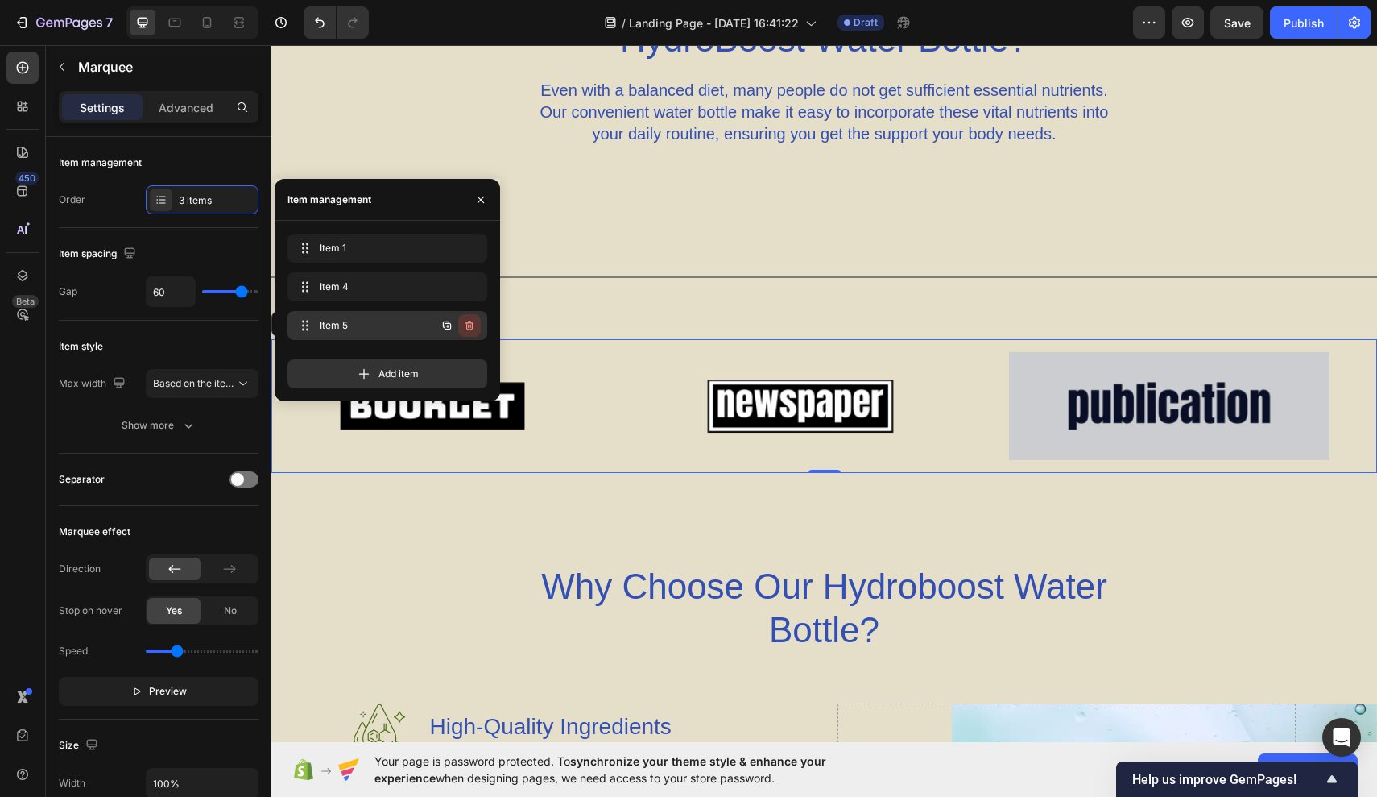
click at [468, 322] on icon "button" at bounding box center [470, 326] width 8 height 10
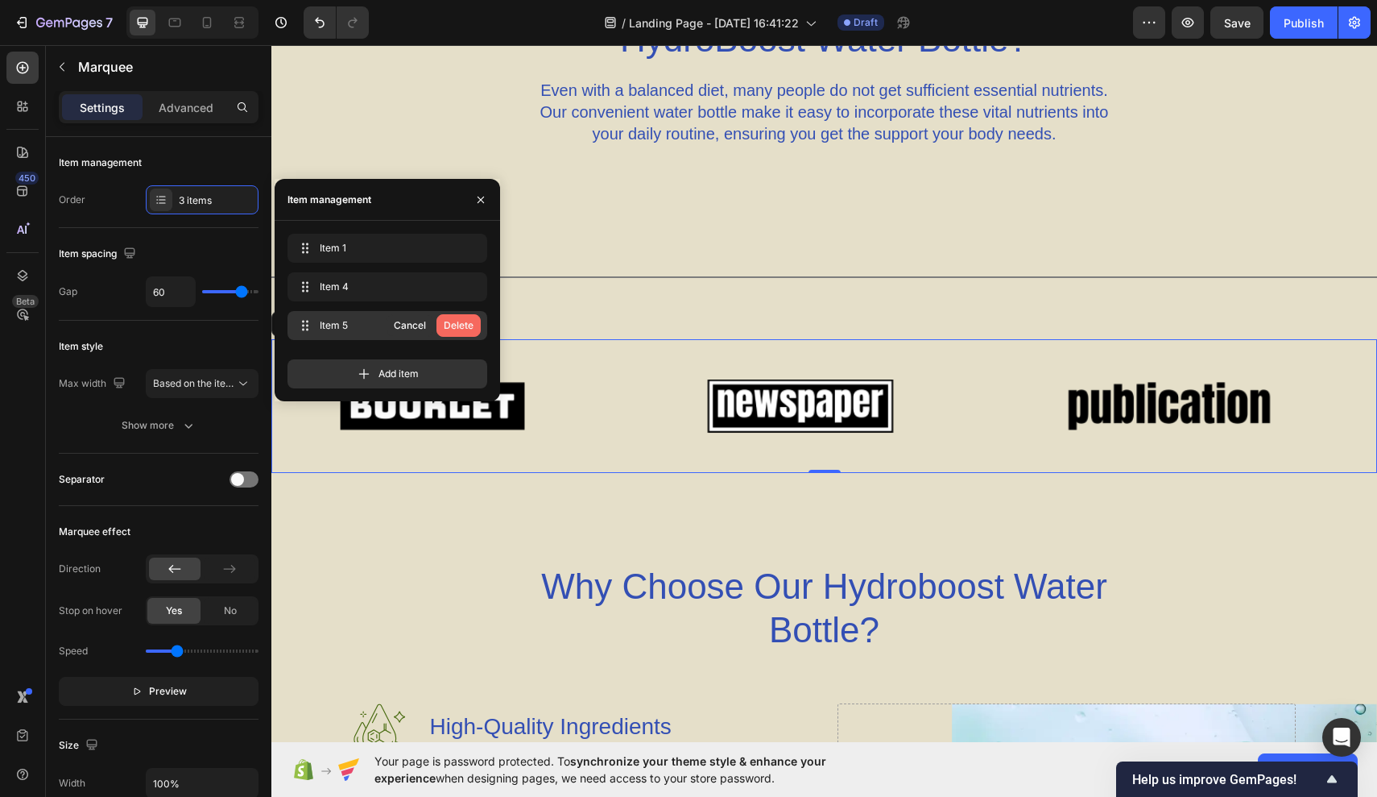
click at [468, 322] on div "Delete" at bounding box center [459, 325] width 30 height 14
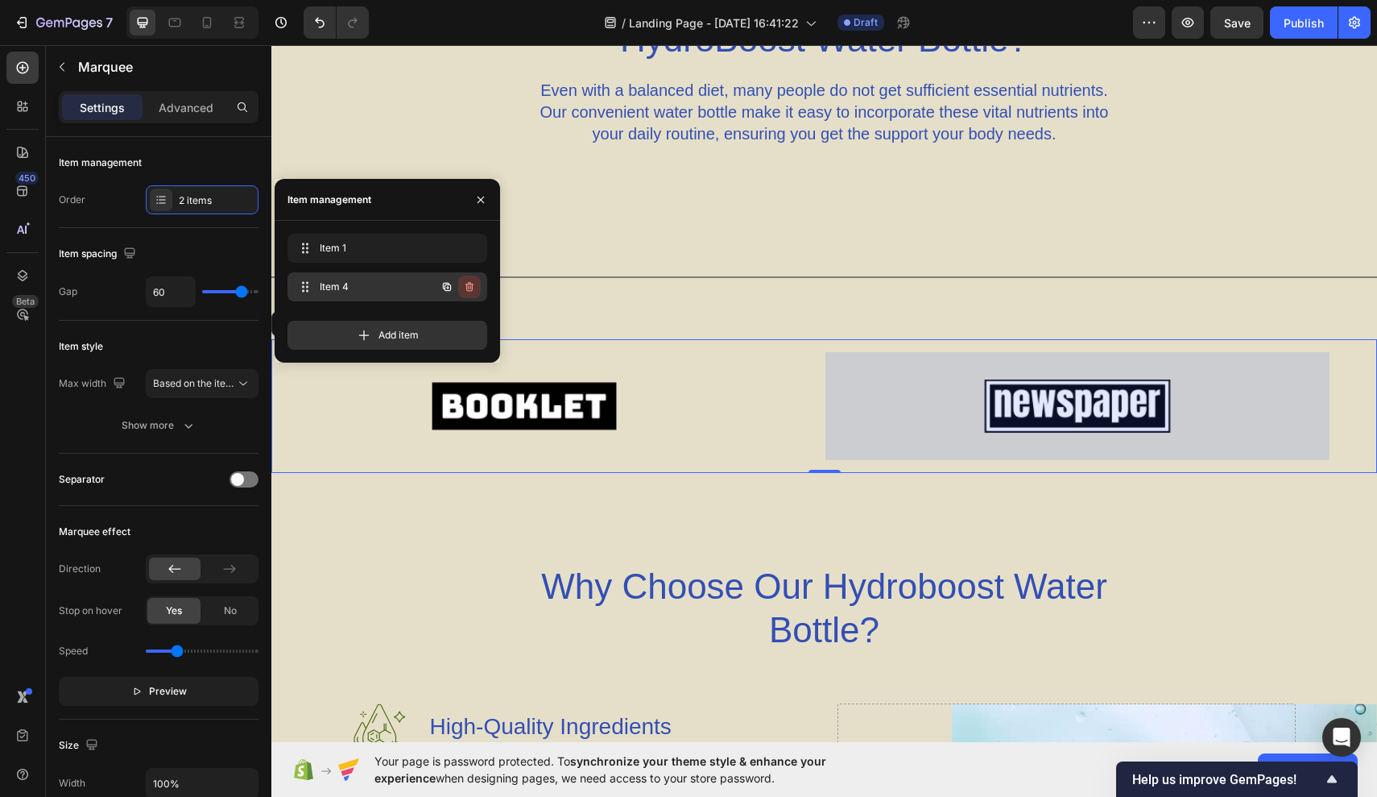
click at [474, 288] on icon "button" at bounding box center [469, 286] width 13 height 13
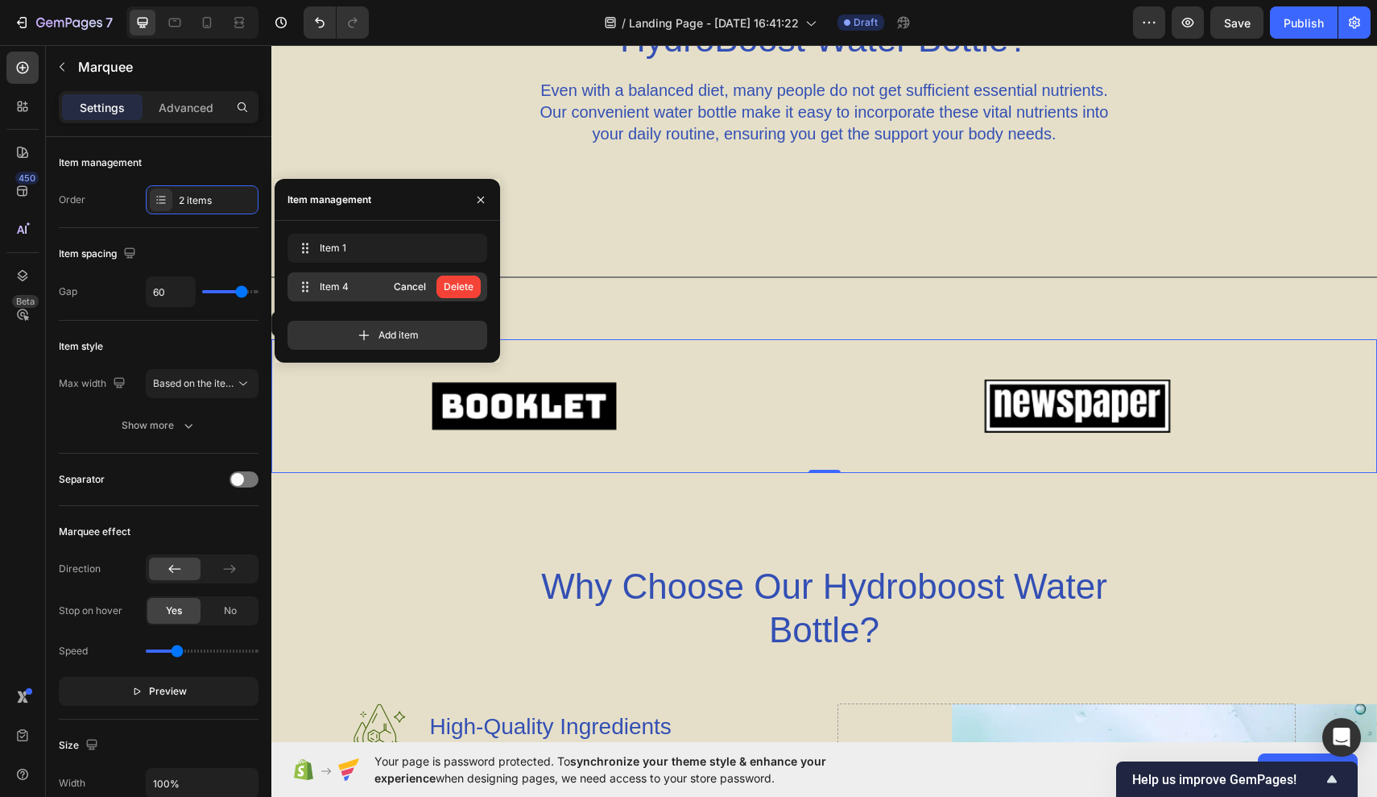
click at [474, 288] on button "Delete" at bounding box center [459, 286] width 44 height 23
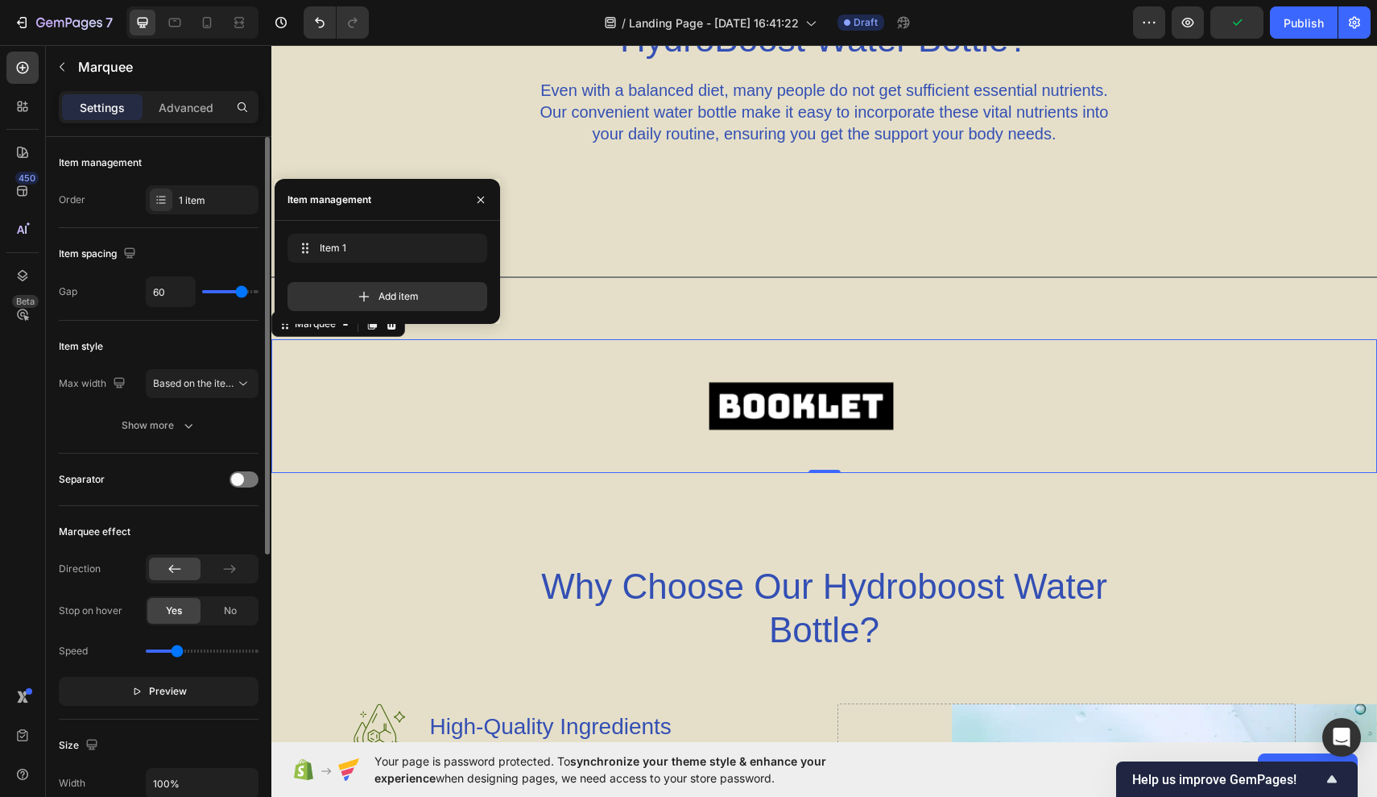
click at [221, 253] on div "Item spacing" at bounding box center [159, 254] width 200 height 26
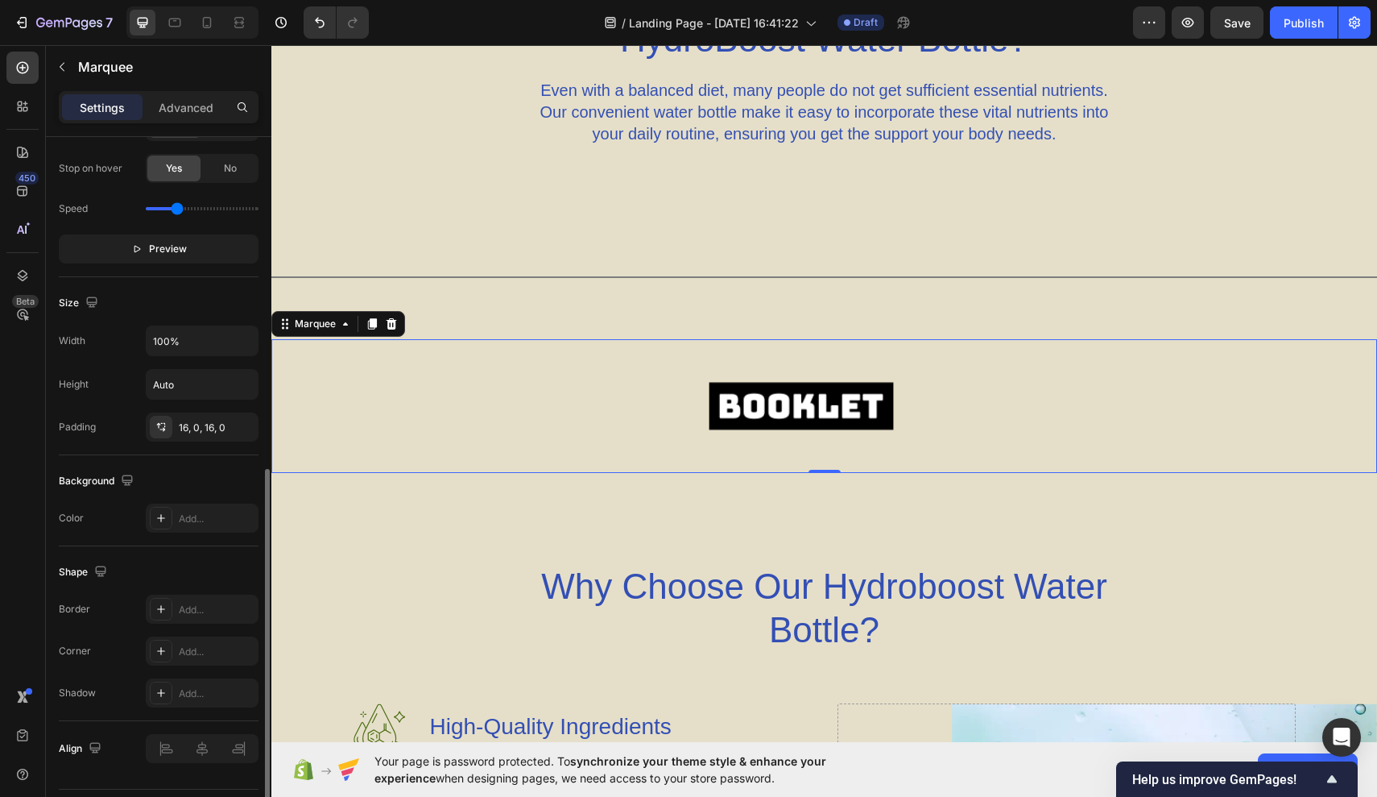
scroll to position [486, 0]
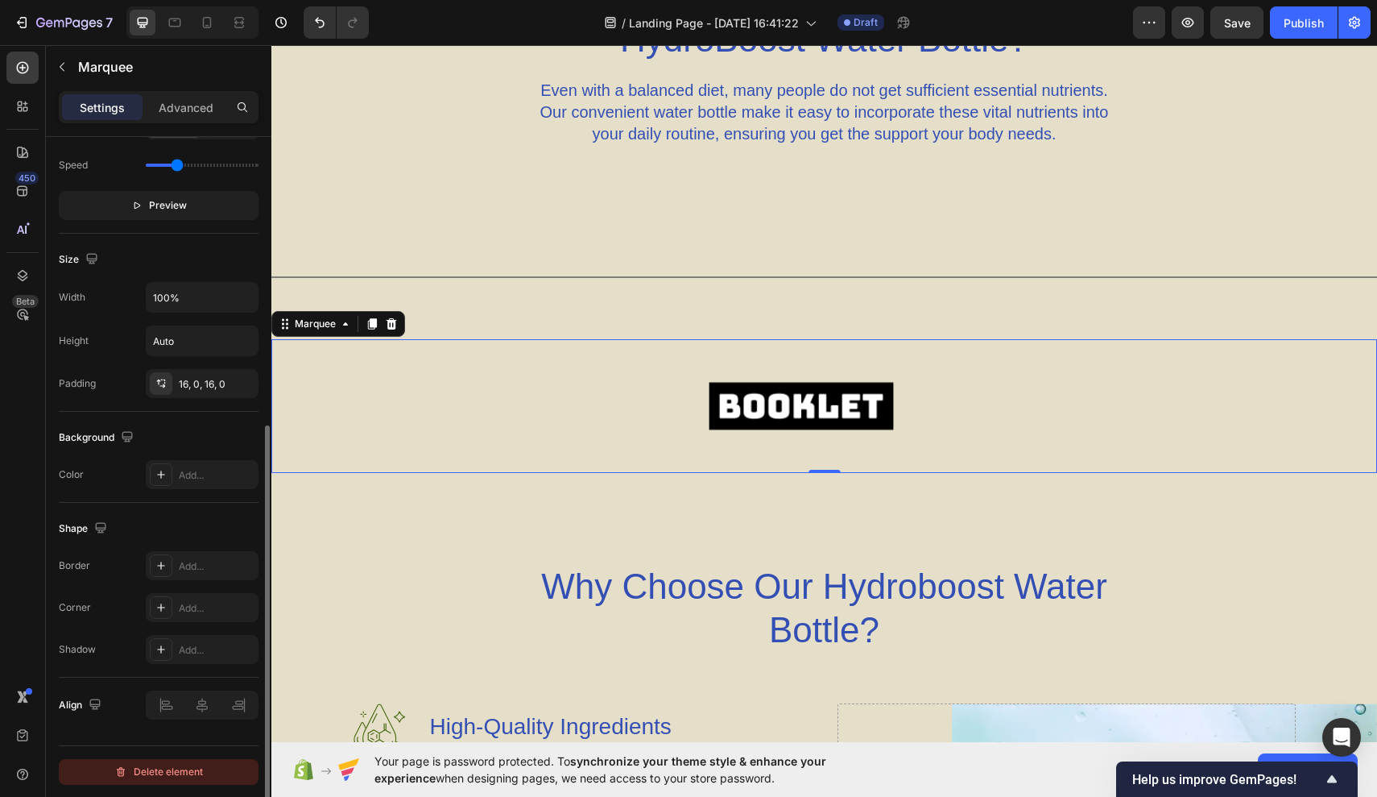
click at [184, 763] on div "Delete element" at bounding box center [158, 771] width 89 height 19
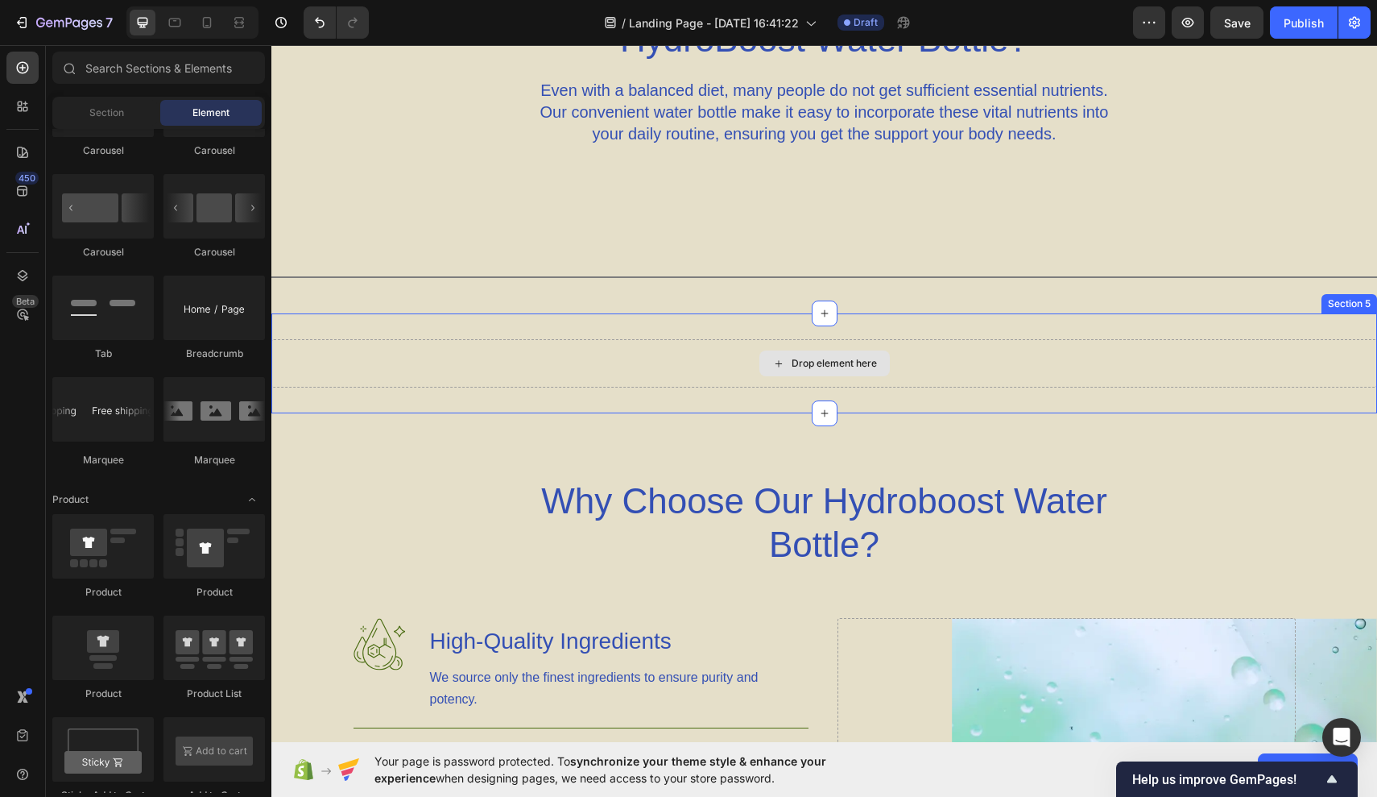
click at [646, 368] on div "Drop element here" at bounding box center [824, 363] width 1106 height 48
click at [772, 358] on icon at bounding box center [778, 364] width 13 height 14
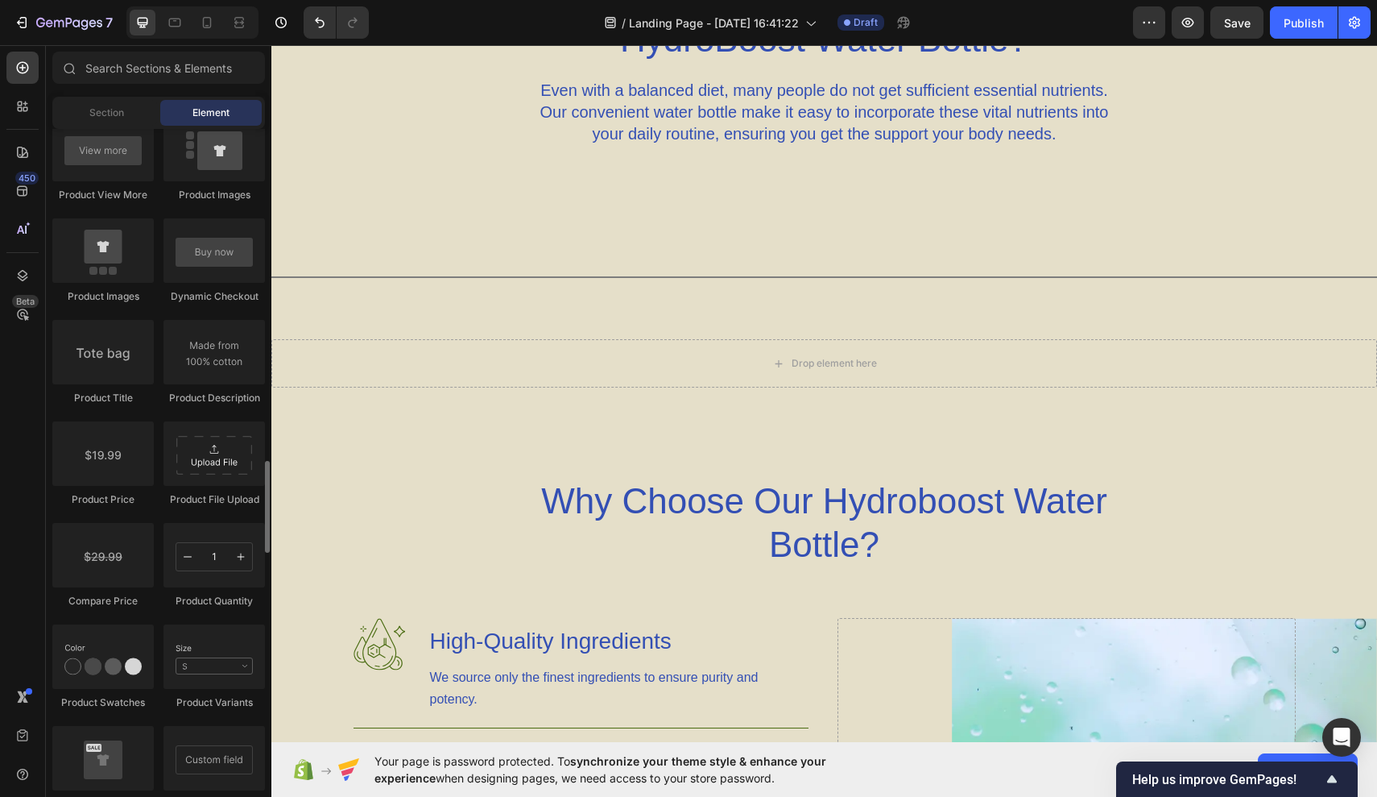
scroll to position [2401, 0]
drag, startPoint x: 106, startPoint y: 675, endPoint x: 116, endPoint y: 670, distance: 10.8
click at [116, 670] on div at bounding box center [102, 658] width 101 height 64
click at [463, 498] on div "Why Choose Our Hydroboost Water Bottle?" at bounding box center [825, 523] width 942 height 90
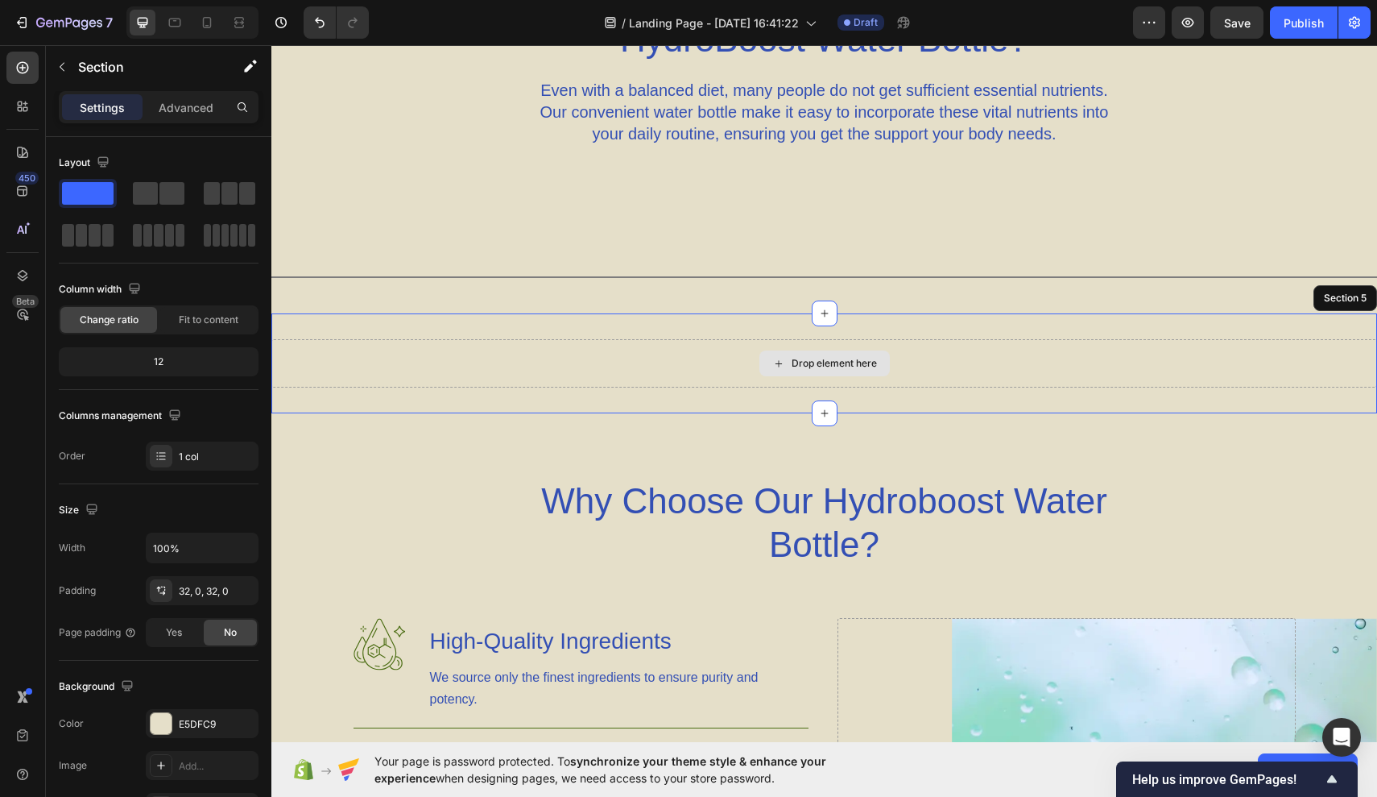
click at [521, 352] on div "Drop element here" at bounding box center [824, 363] width 1106 height 48
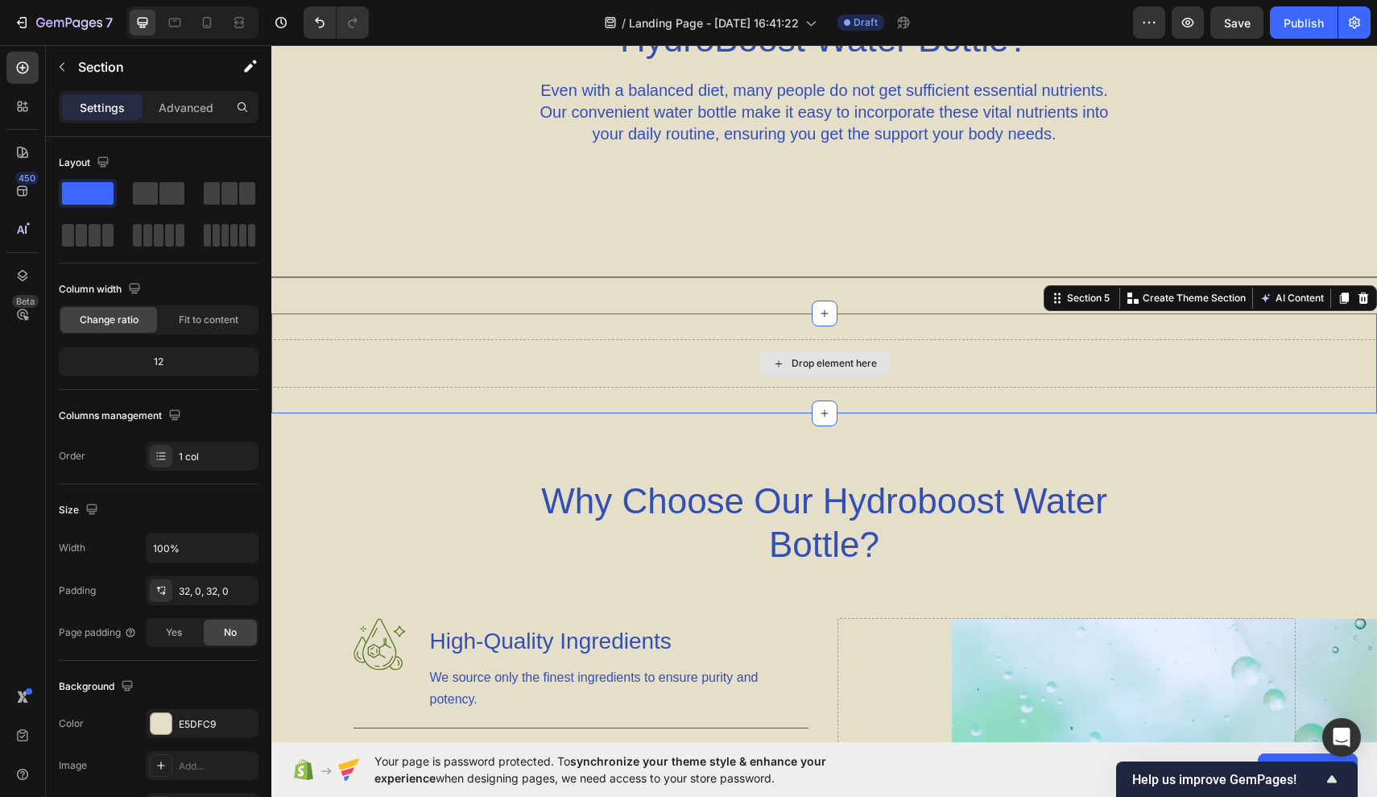
click at [846, 349] on div "Drop element here" at bounding box center [824, 363] width 1106 height 48
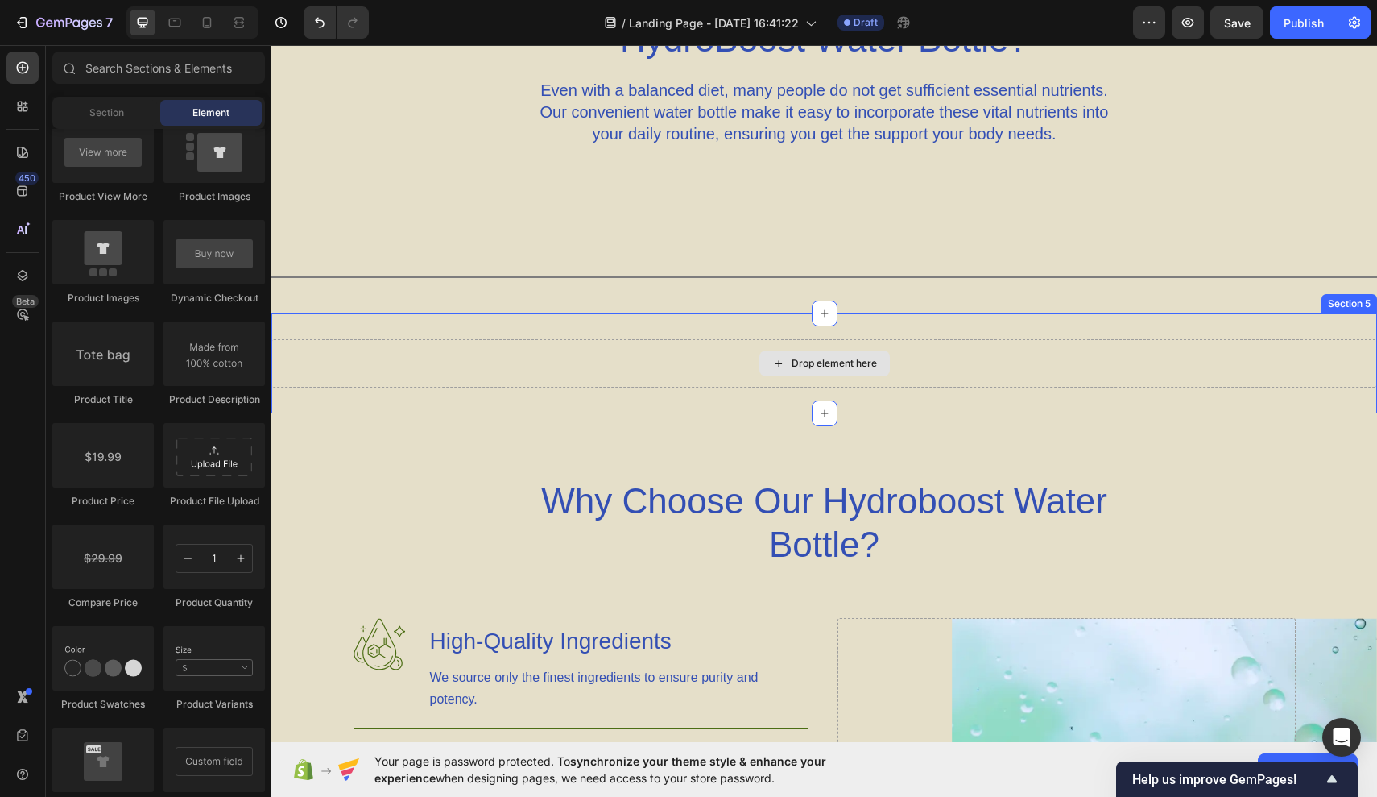
click at [799, 372] on div "Drop element here" at bounding box center [825, 363] width 130 height 26
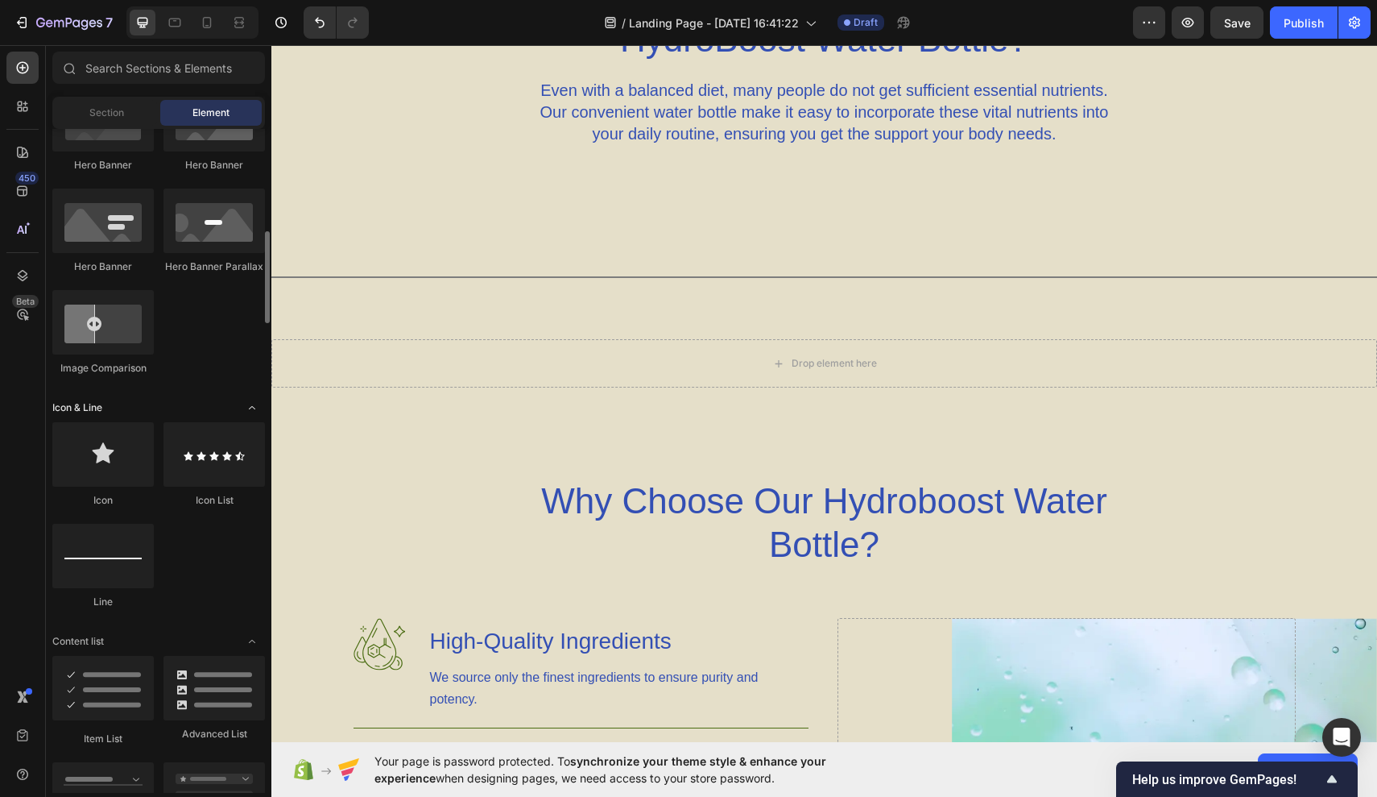
scroll to position [768, 0]
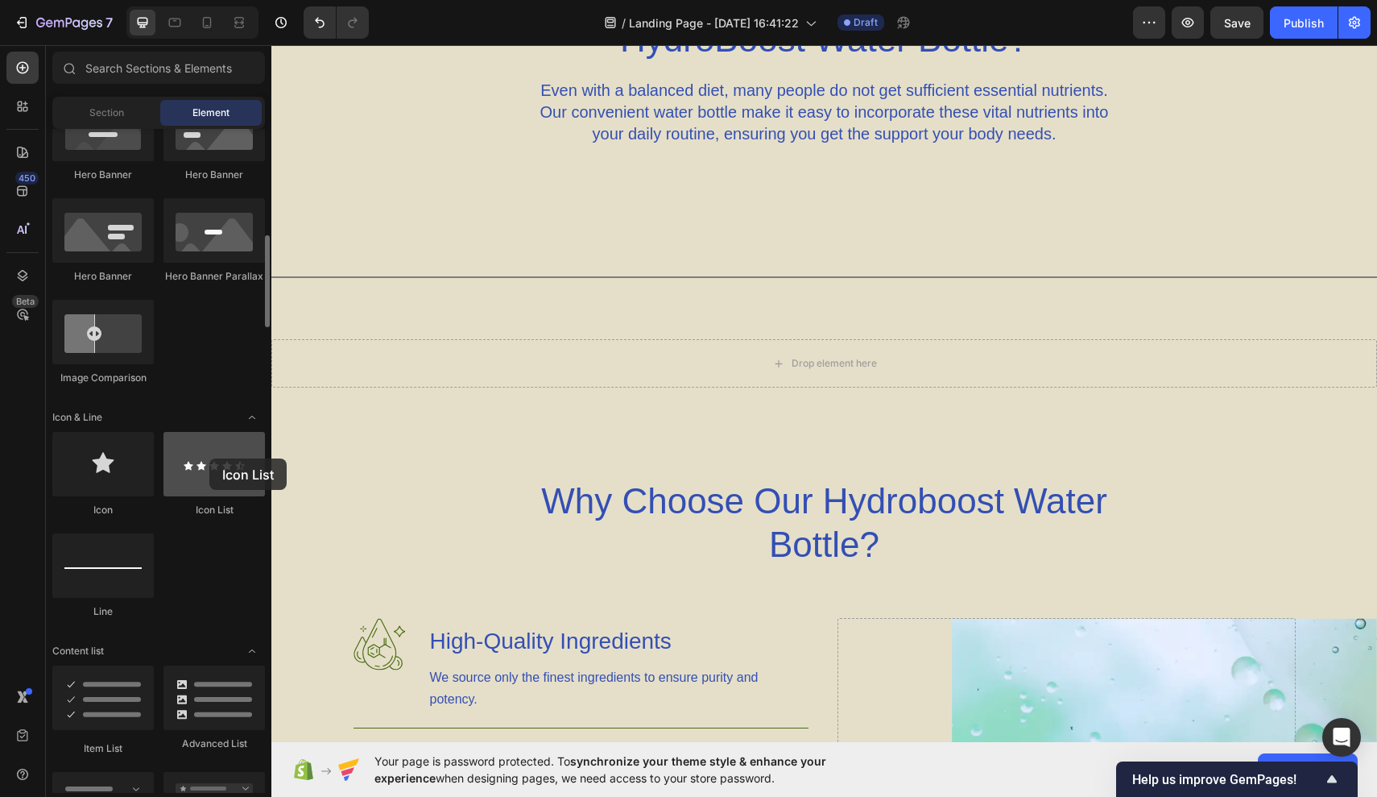
click at [209, 458] on div at bounding box center [214, 464] width 101 height 64
drag, startPoint x: 209, startPoint y: 458, endPoint x: 196, endPoint y: 463, distance: 14.5
click at [196, 463] on div at bounding box center [214, 464] width 101 height 64
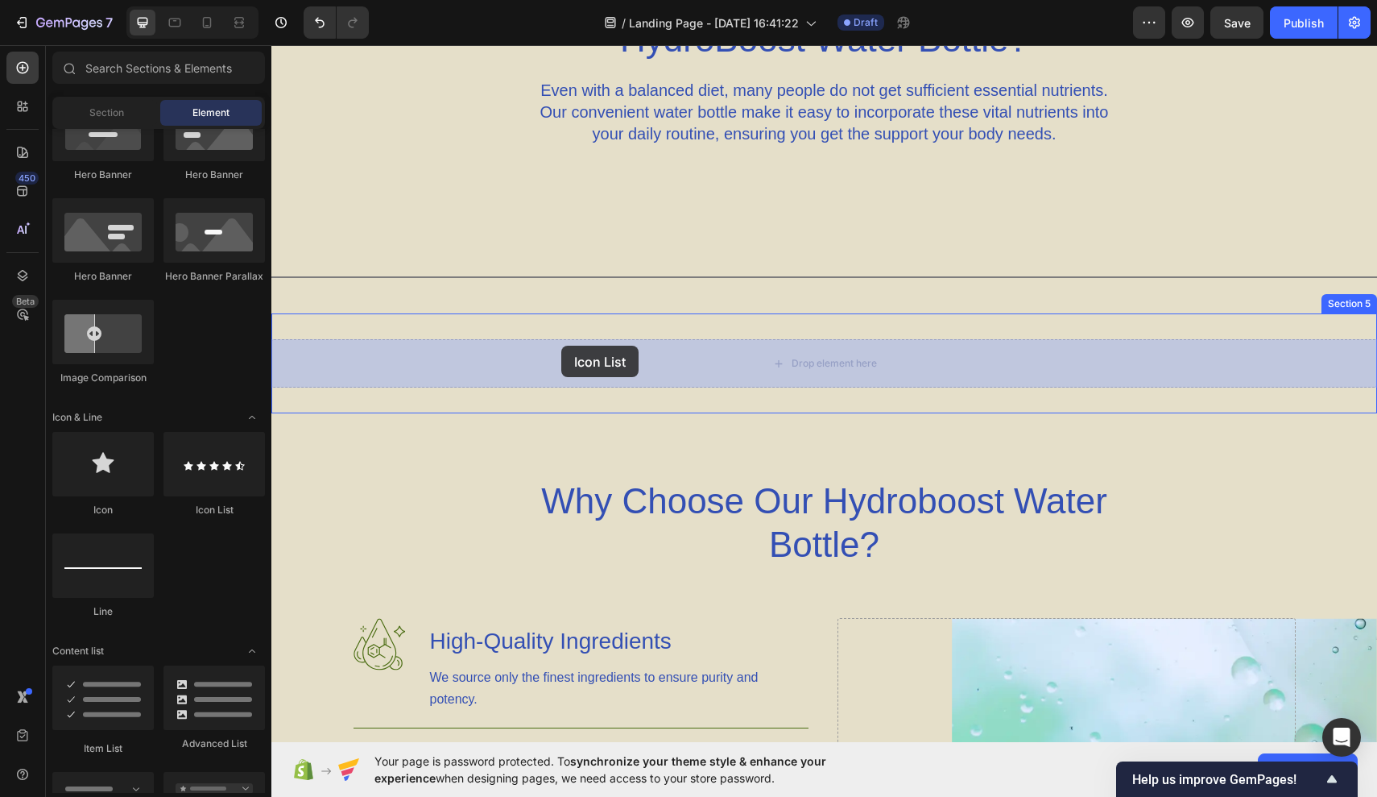
drag, startPoint x: 467, startPoint y: 508, endPoint x: 560, endPoint y: 346, distance: 187.2
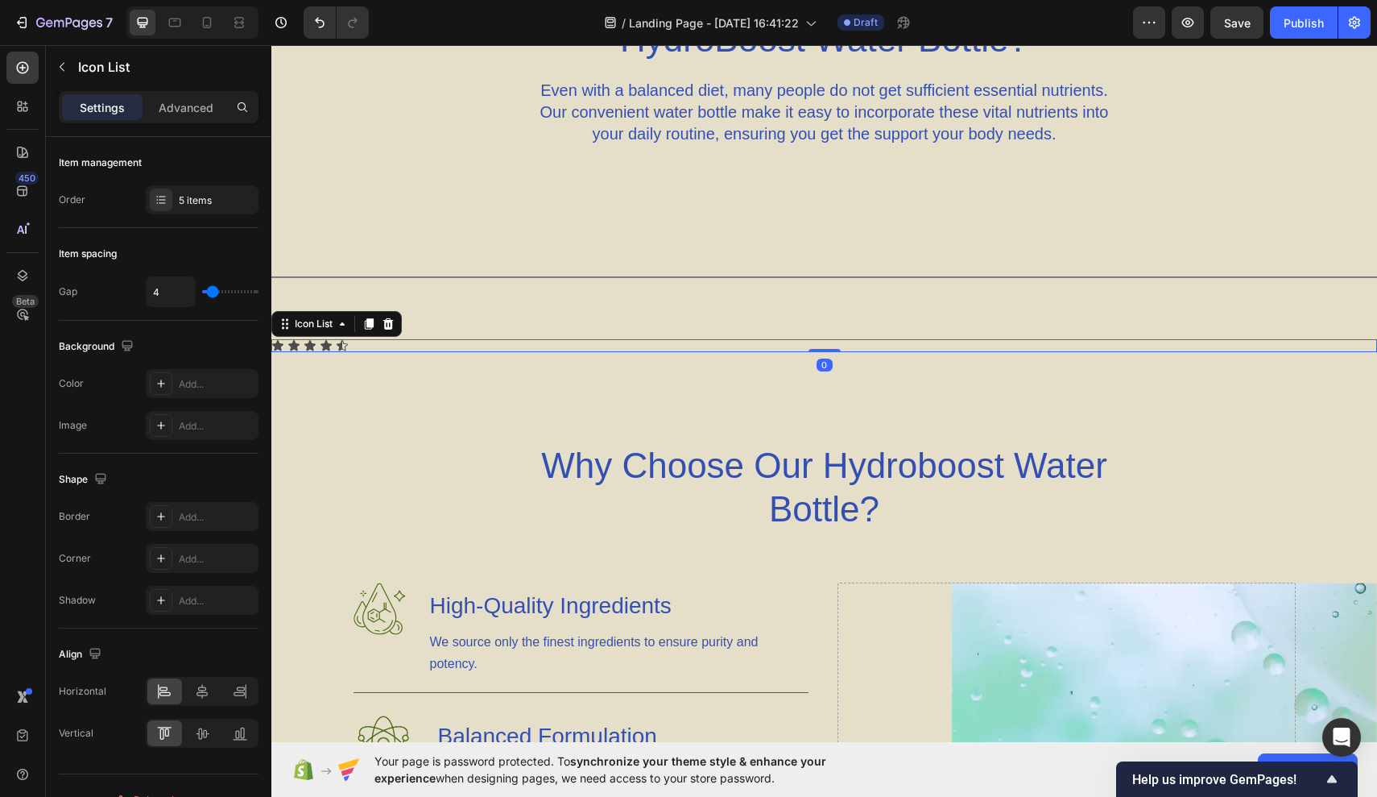
click at [401, 342] on div "Icon Icon Icon Icon Icon" at bounding box center [824, 345] width 1106 height 13
click at [203, 693] on icon at bounding box center [202, 691] width 16 height 16
drag, startPoint x: 1135, startPoint y: 385, endPoint x: 864, endPoint y: 340, distance: 275.2
click at [864, 340] on div "Icon Icon Icon Icon Icon" at bounding box center [824, 345] width 1106 height 13
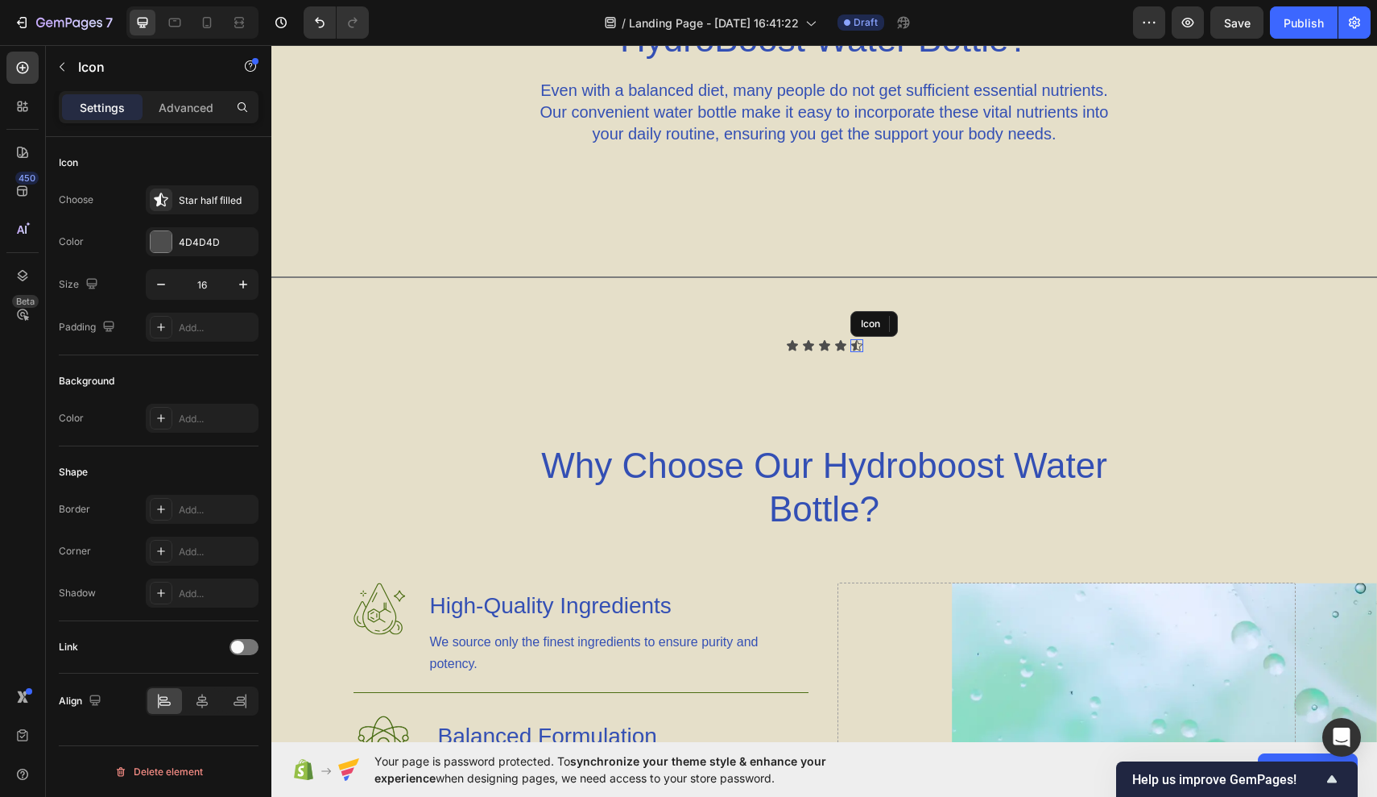
click at [854, 342] on icon at bounding box center [857, 345] width 13 height 13
click at [239, 287] on icon "button" at bounding box center [243, 284] width 16 height 16
click at [165, 290] on icon "button" at bounding box center [161, 284] width 16 height 16
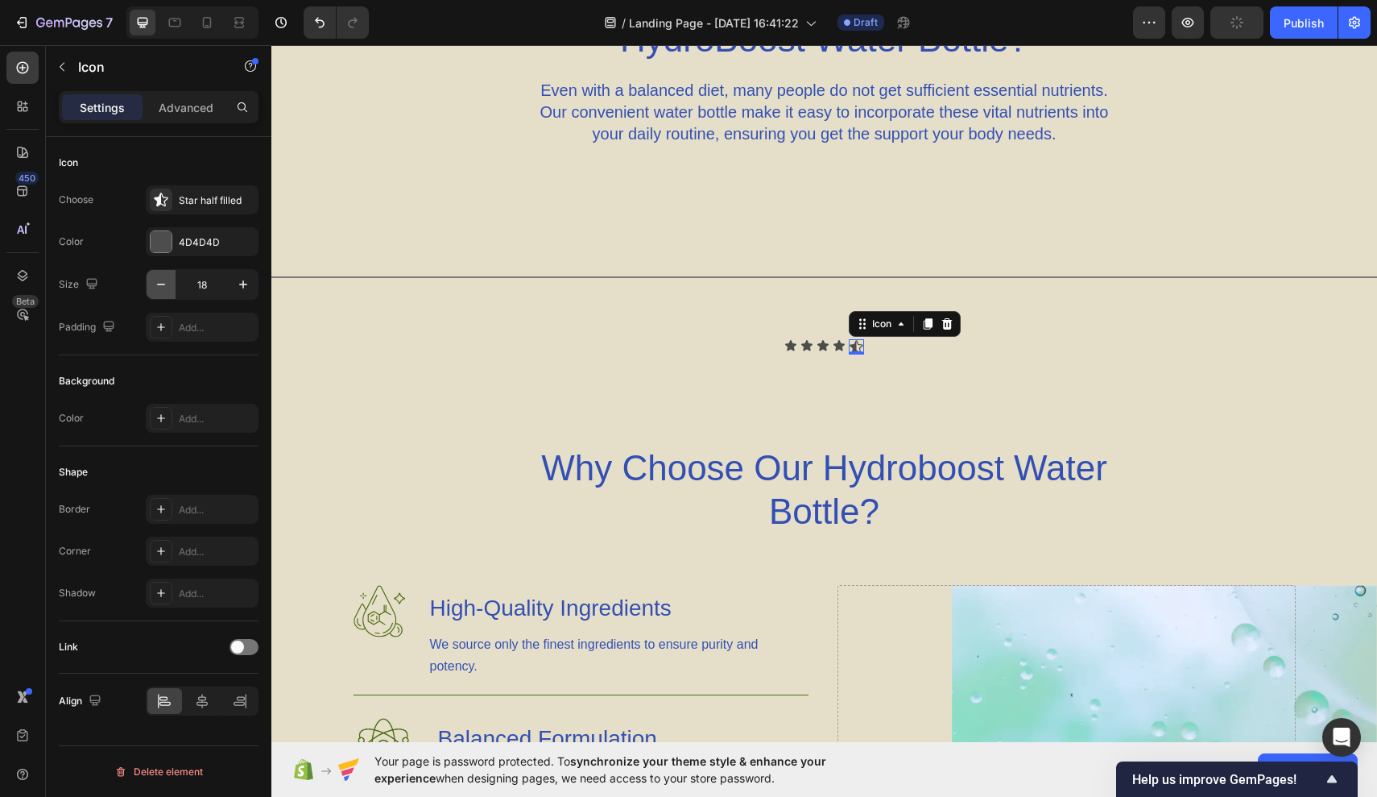
click at [165, 290] on icon "button" at bounding box center [161, 284] width 16 height 16
click at [165, 293] on button "button" at bounding box center [161, 284] width 29 height 29
click at [243, 292] on icon "button" at bounding box center [243, 284] width 16 height 16
type input "16"
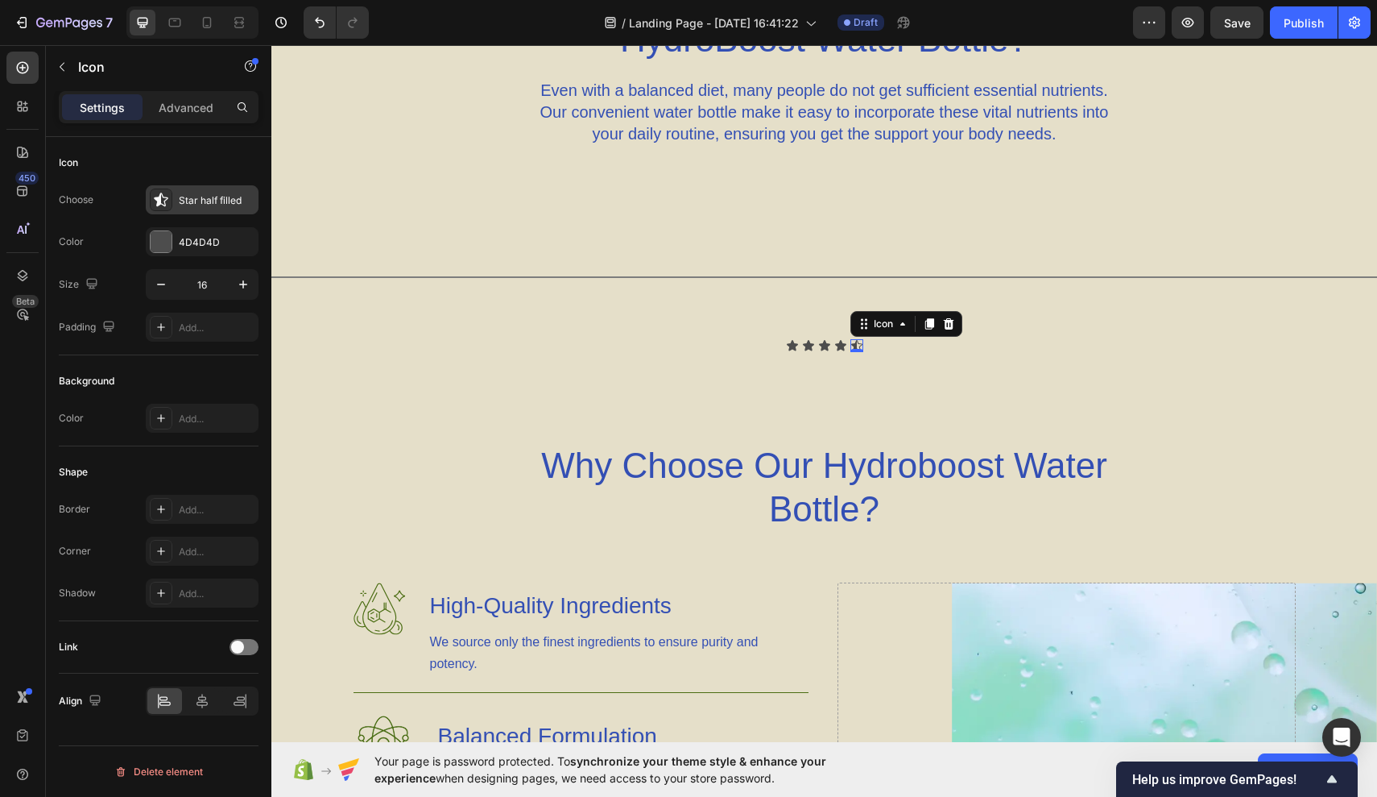
click at [214, 208] on div "Star half filled" at bounding box center [202, 199] width 113 height 29
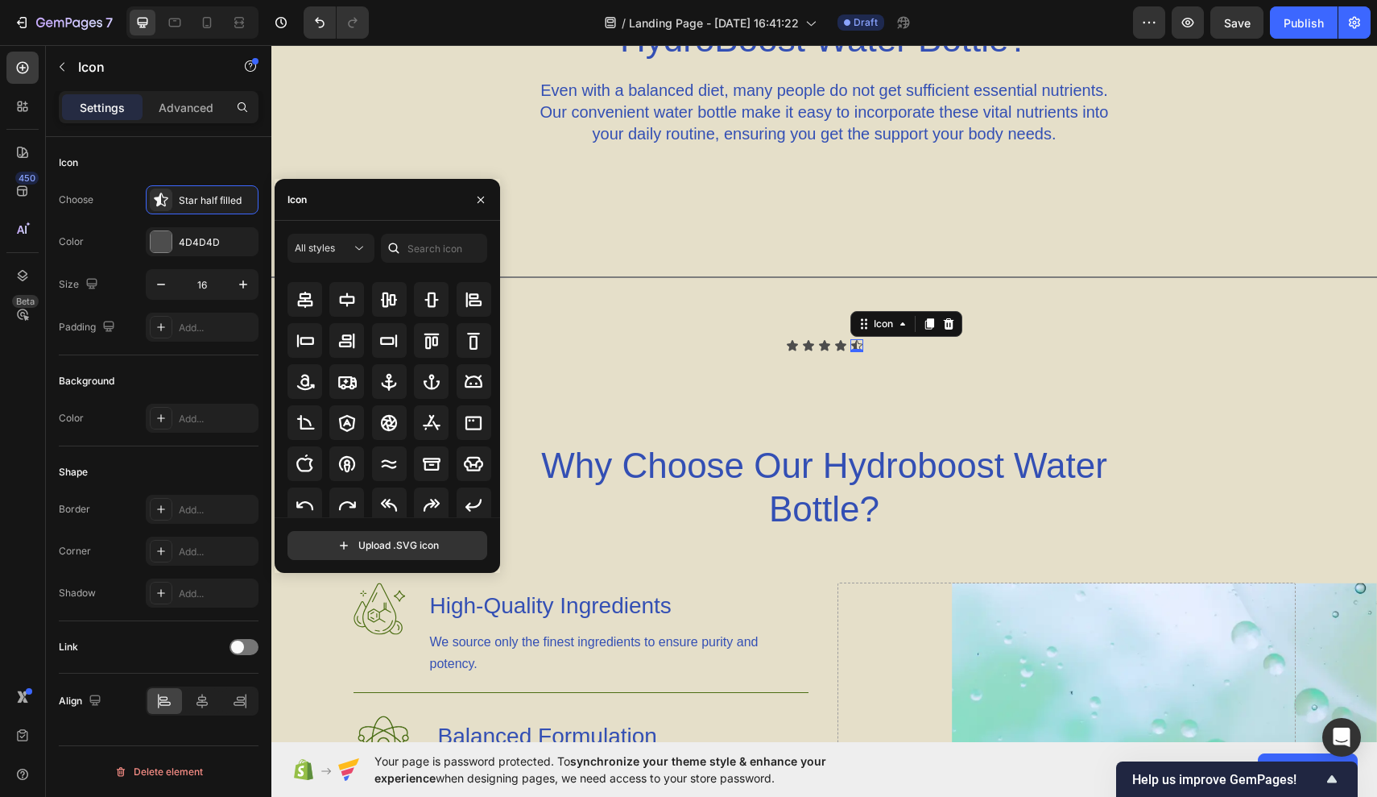
scroll to position [129, 0]
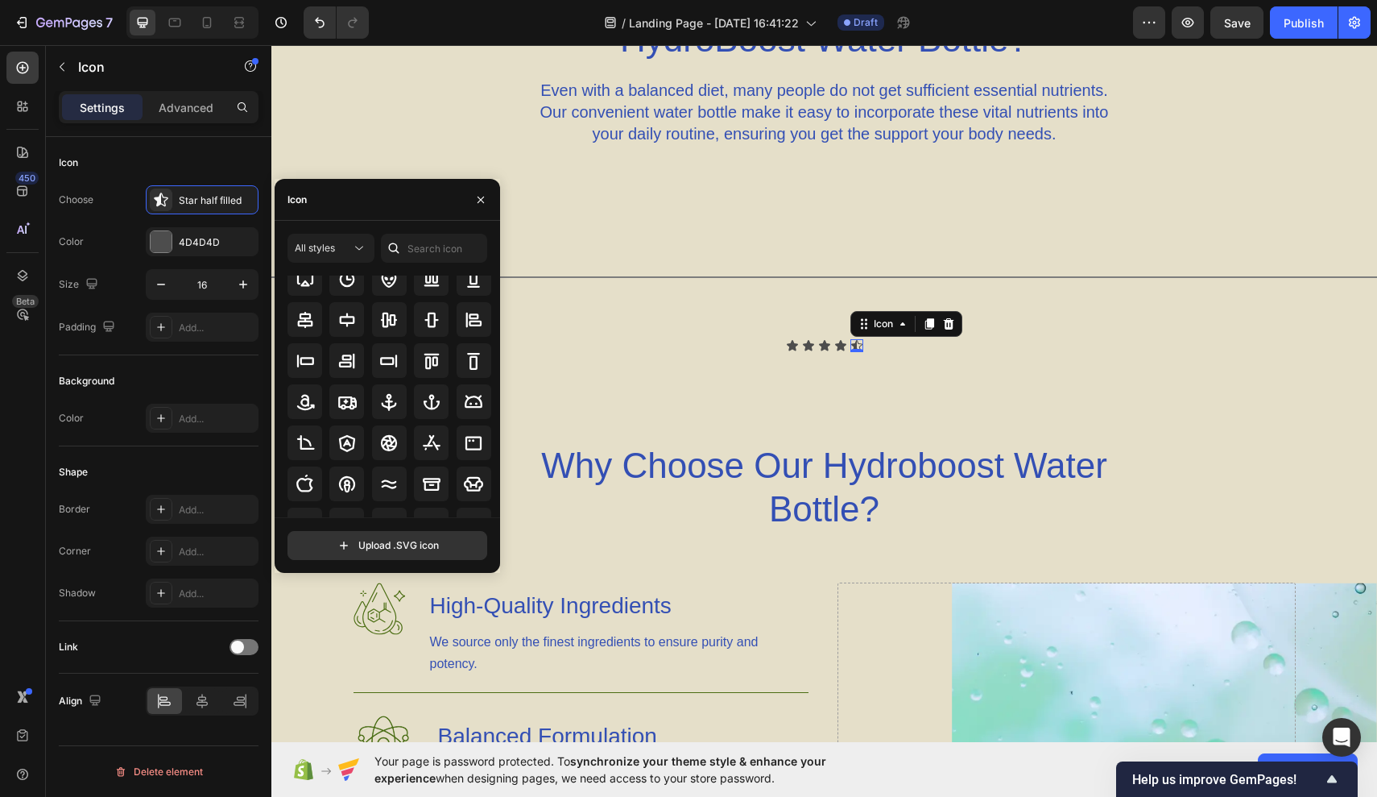
click at [955, 322] on icon at bounding box center [948, 323] width 13 height 13
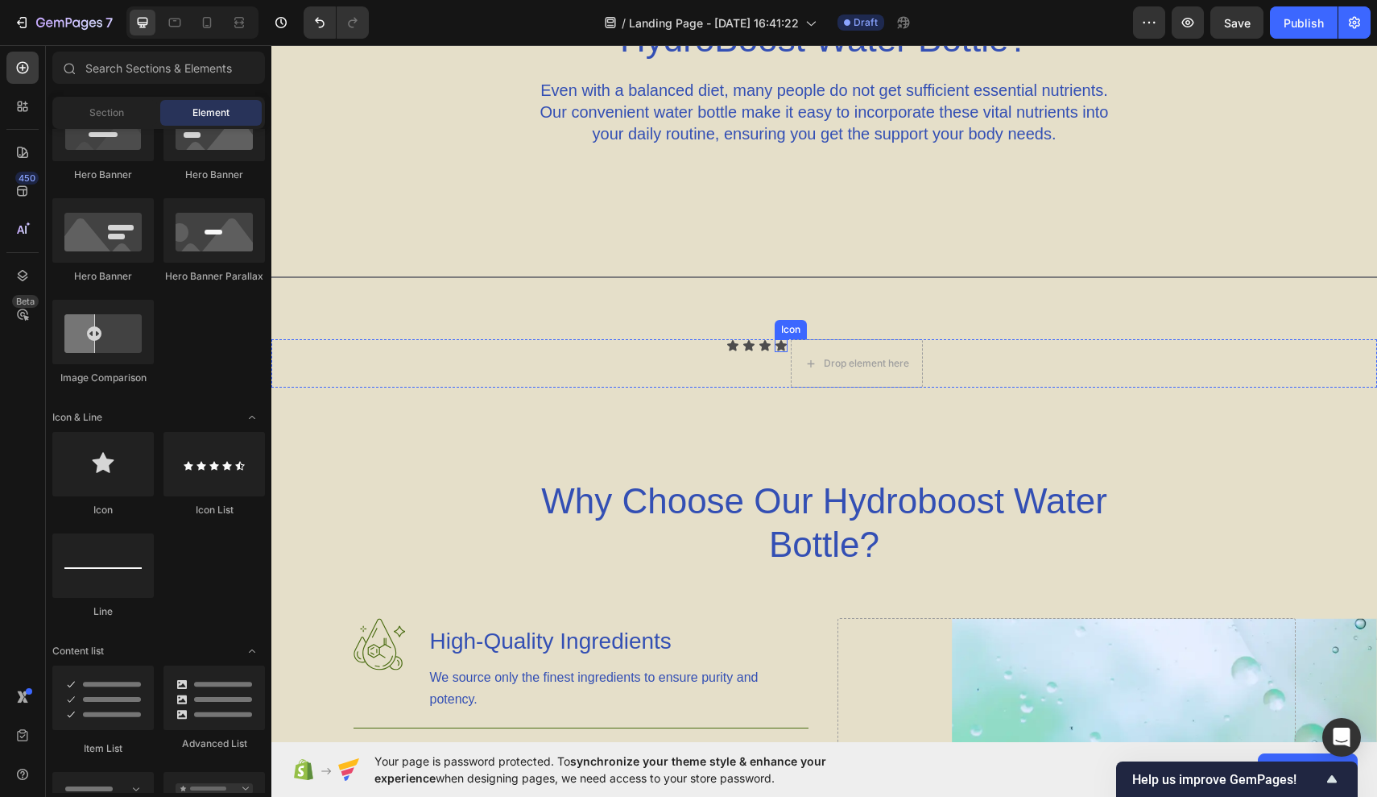
click at [784, 343] on icon at bounding box center [781, 345] width 13 height 13
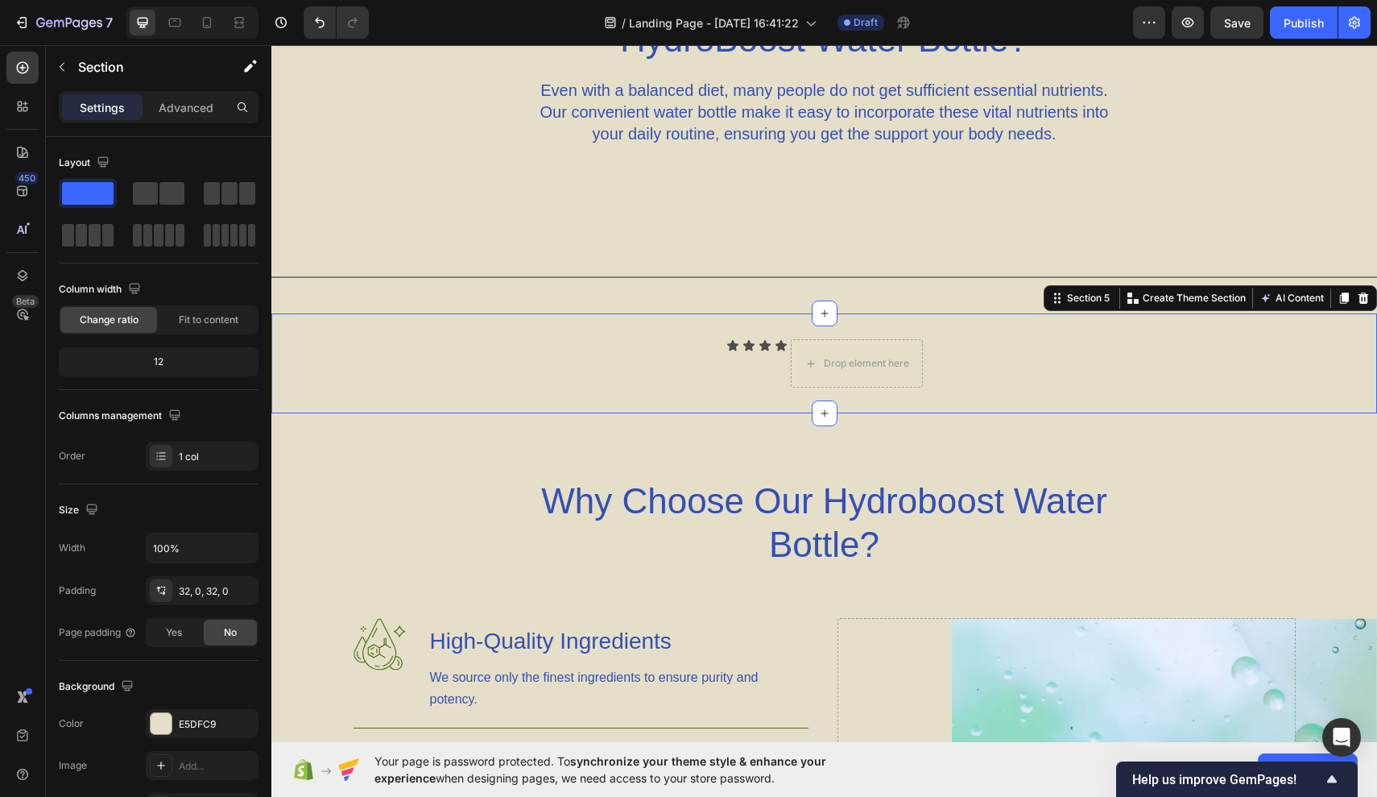
click at [636, 335] on div "Icon Icon Icon Icon Drop element here Icon List Section 5 You can create reusab…" at bounding box center [824, 363] width 1106 height 100
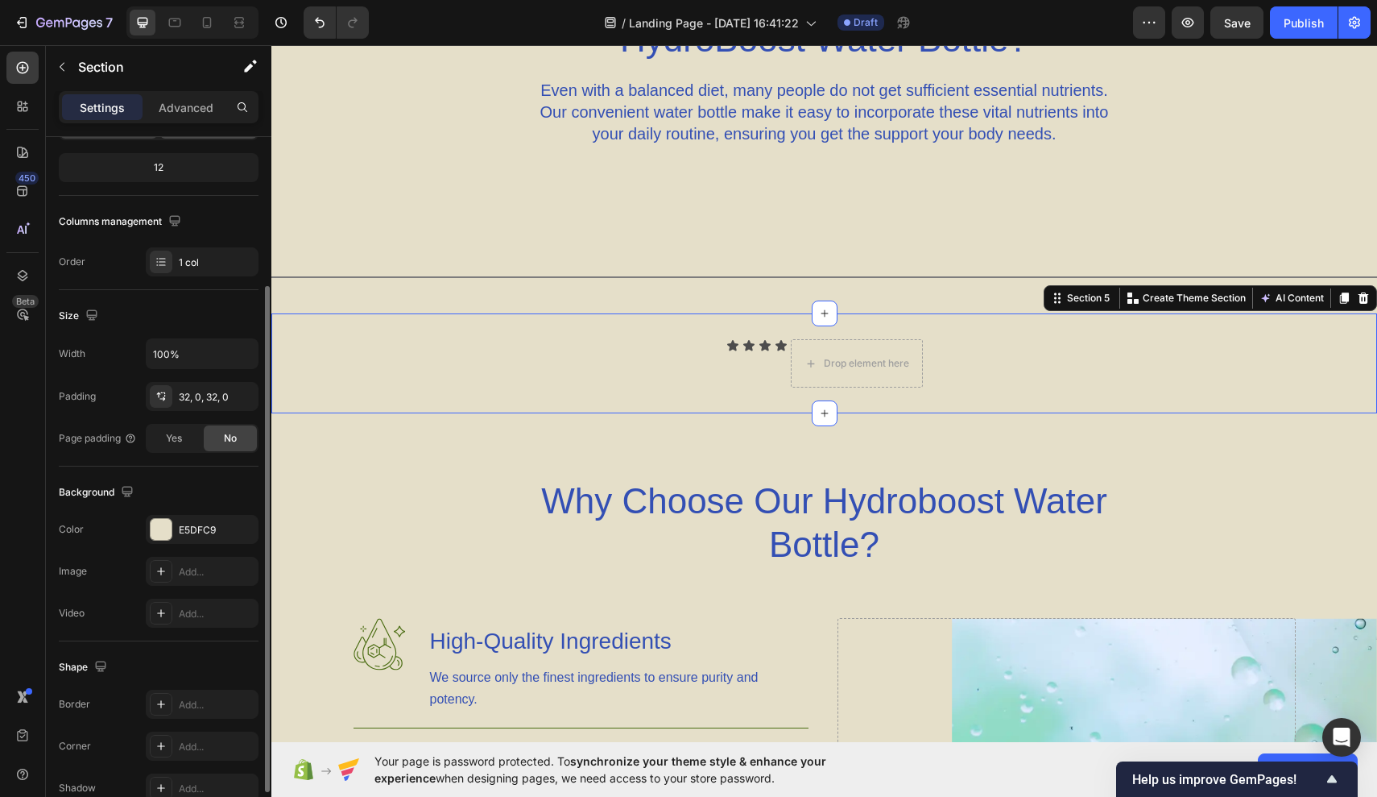
scroll to position [200, 0]
click at [213, 255] on div "1 col" at bounding box center [217, 257] width 76 height 14
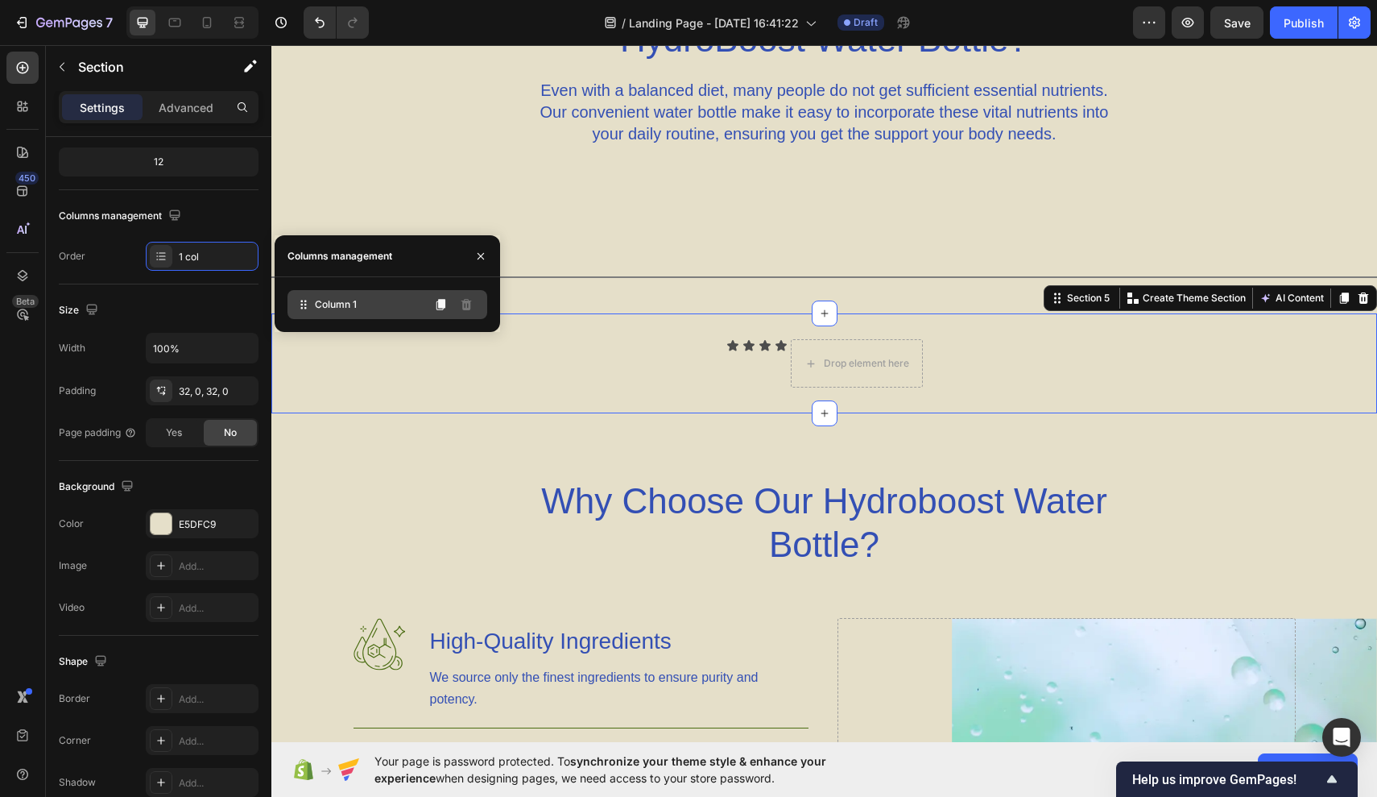
click at [365, 297] on div "Column 1" at bounding box center [388, 304] width 200 height 29
click at [303, 303] on icon at bounding box center [304, 304] width 16 height 16
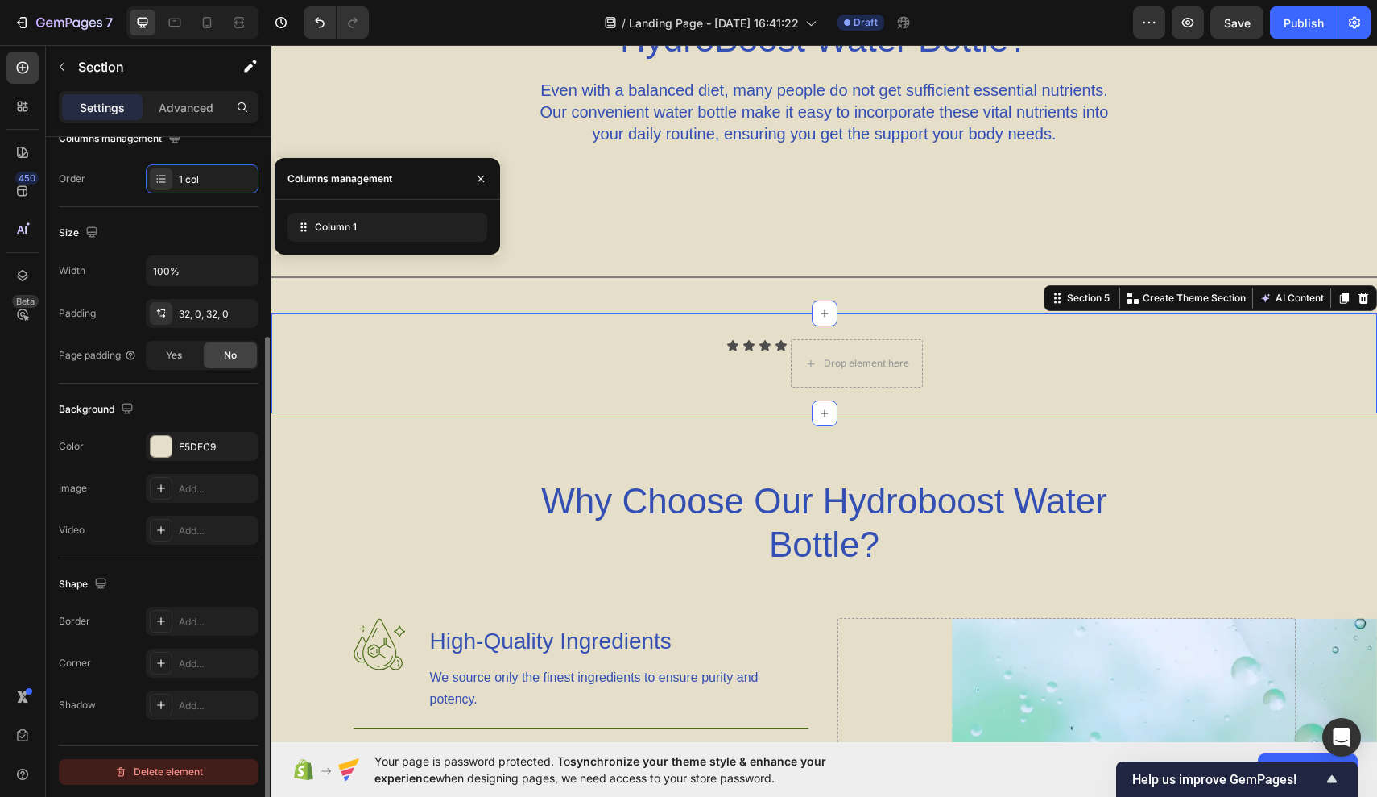
click at [150, 770] on div "Delete element" at bounding box center [158, 771] width 89 height 19
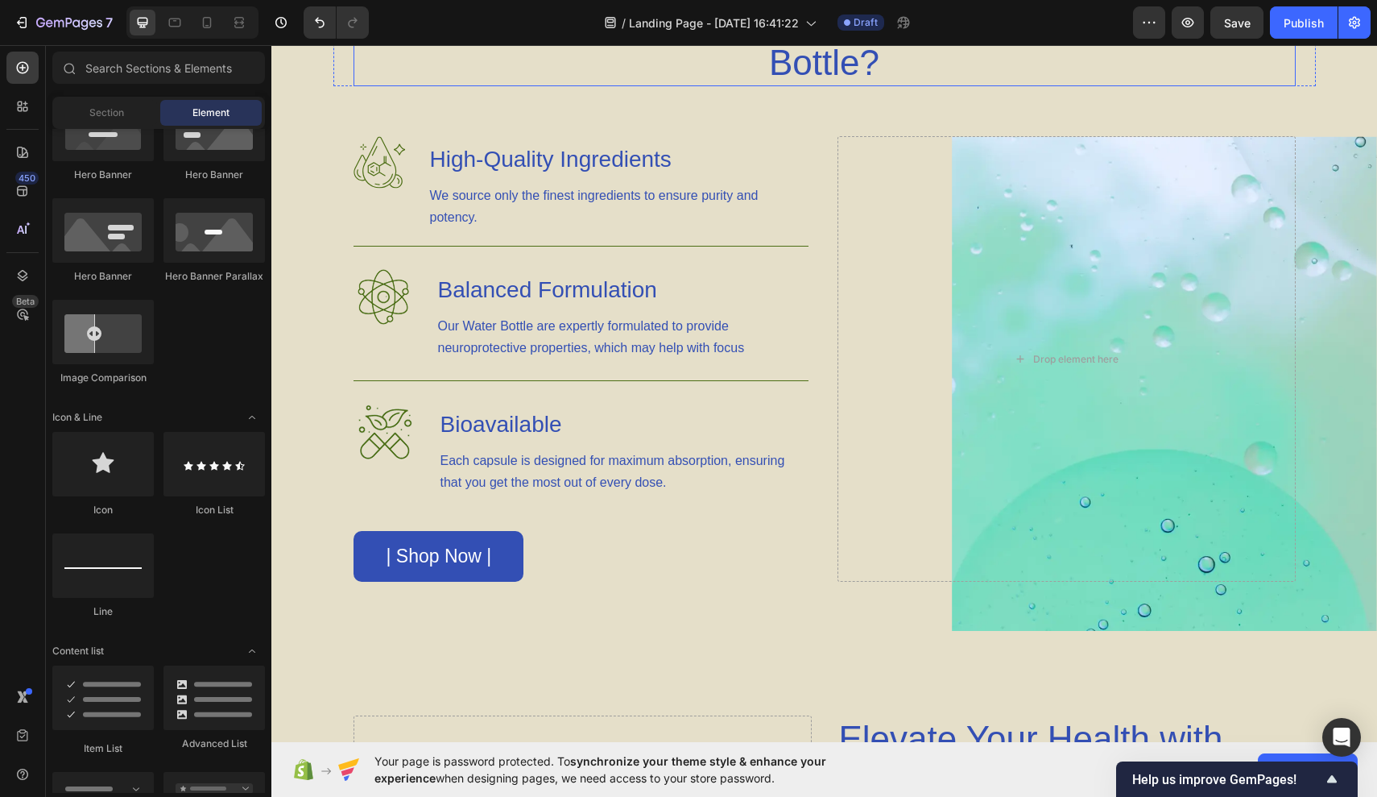
scroll to position [1321, 0]
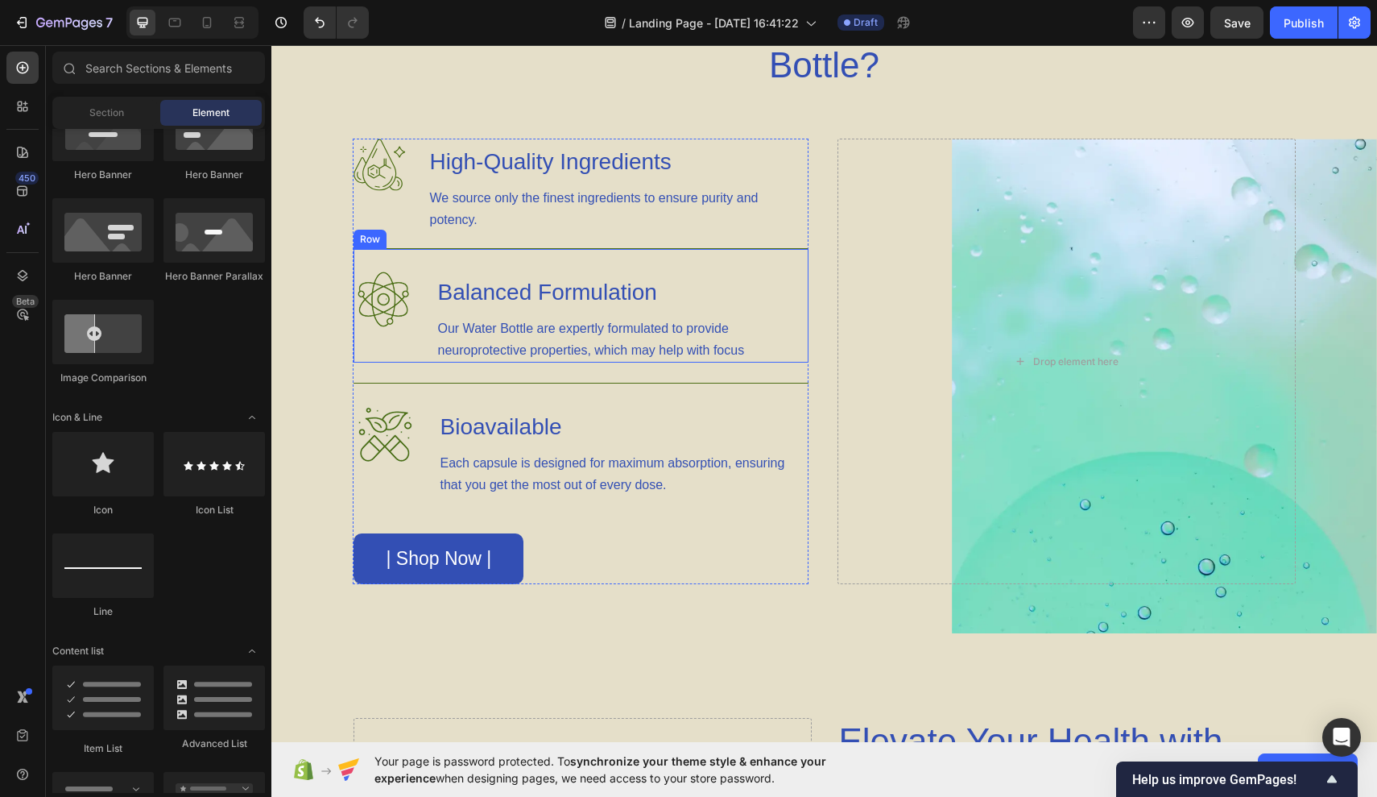
click at [526, 259] on div "Image Balanced Formulation Heading Our Water Bottle are expertly formulated to …" at bounding box center [581, 305] width 455 height 114
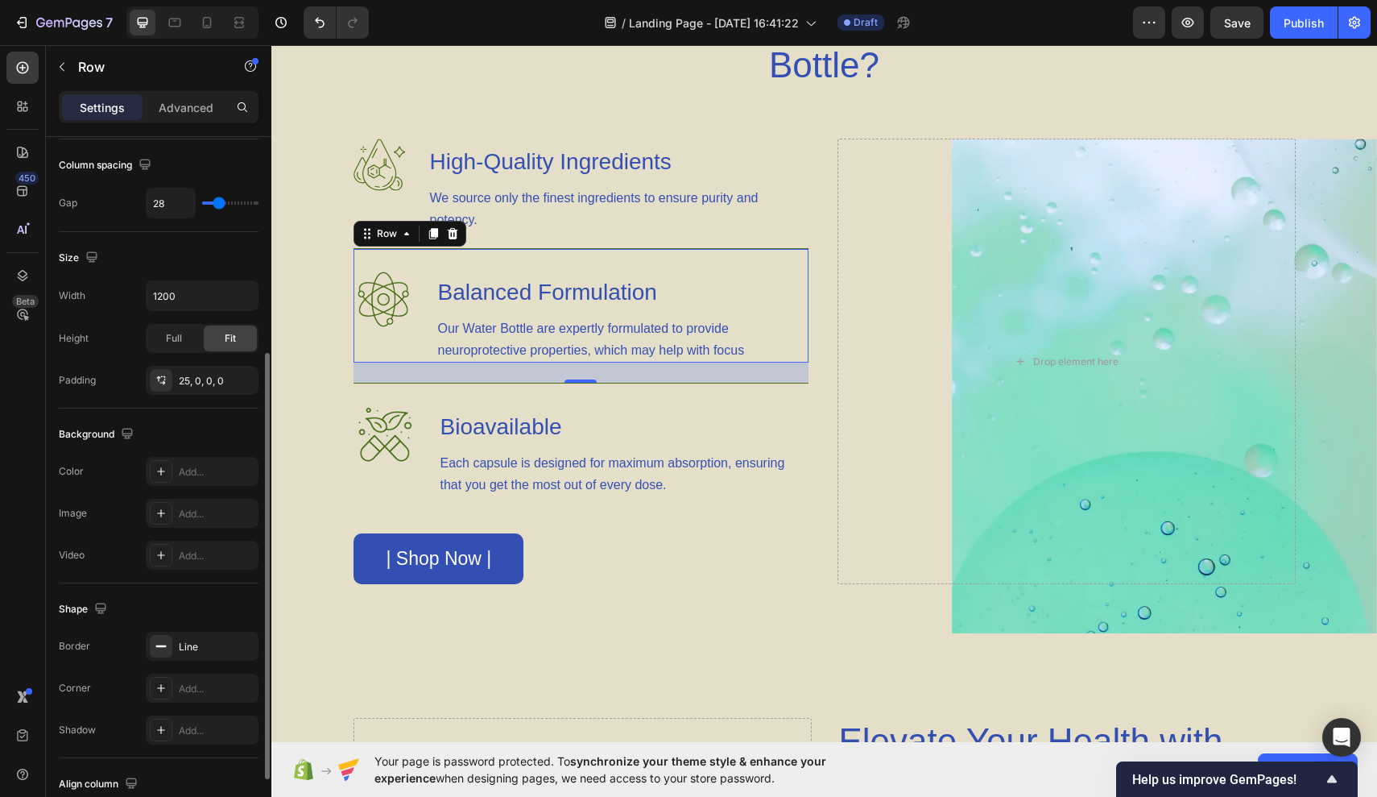
scroll to position [396, 0]
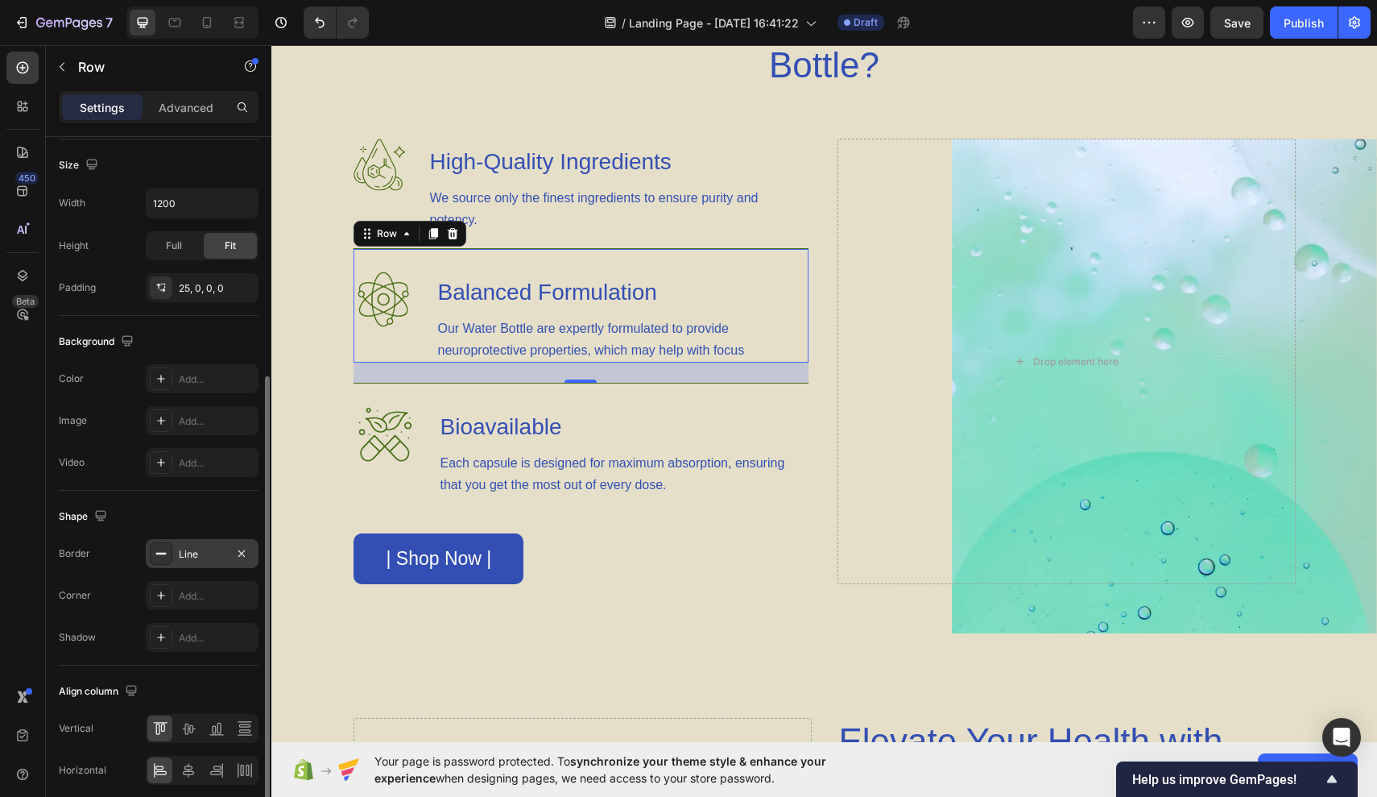
click at [187, 550] on div "Line" at bounding box center [202, 554] width 47 height 14
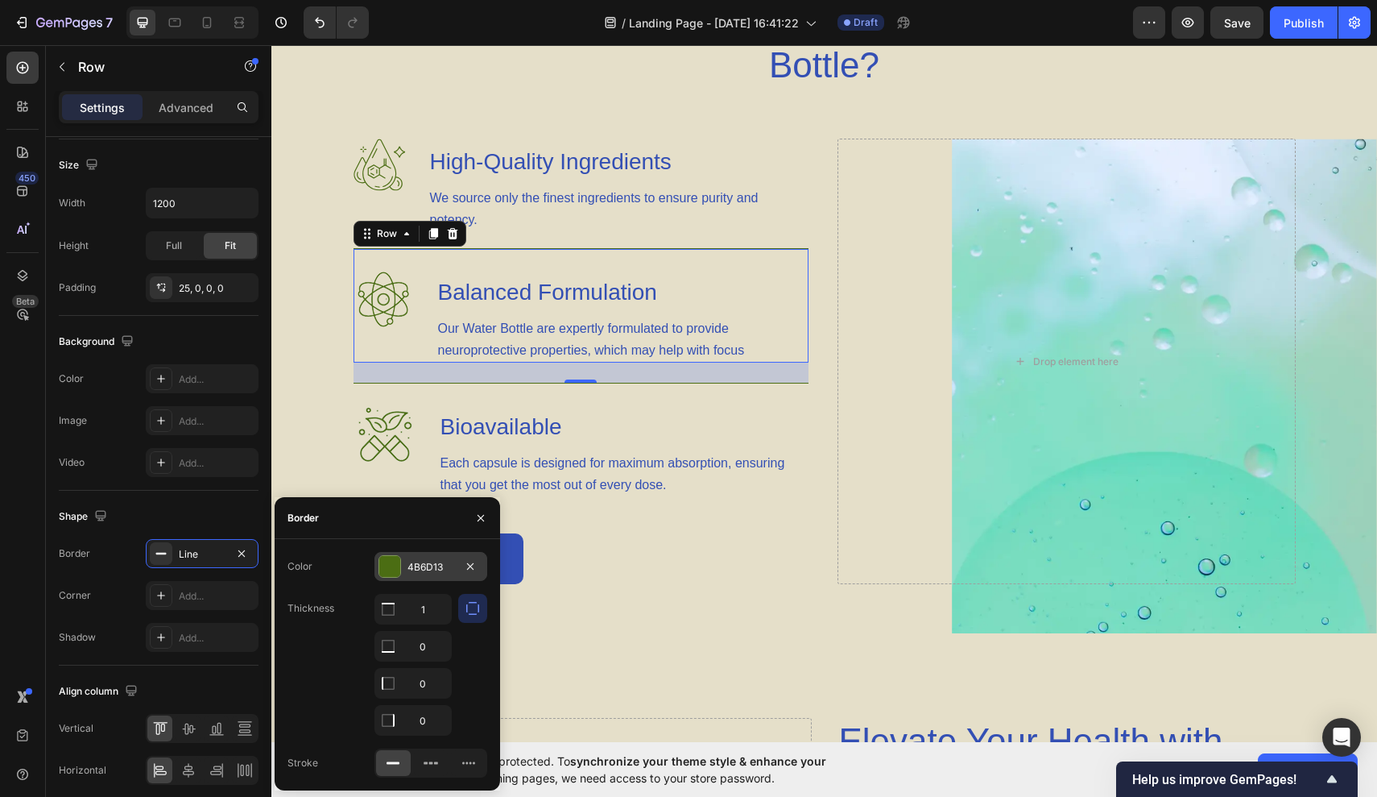
click at [400, 561] on div at bounding box center [389, 566] width 21 height 21
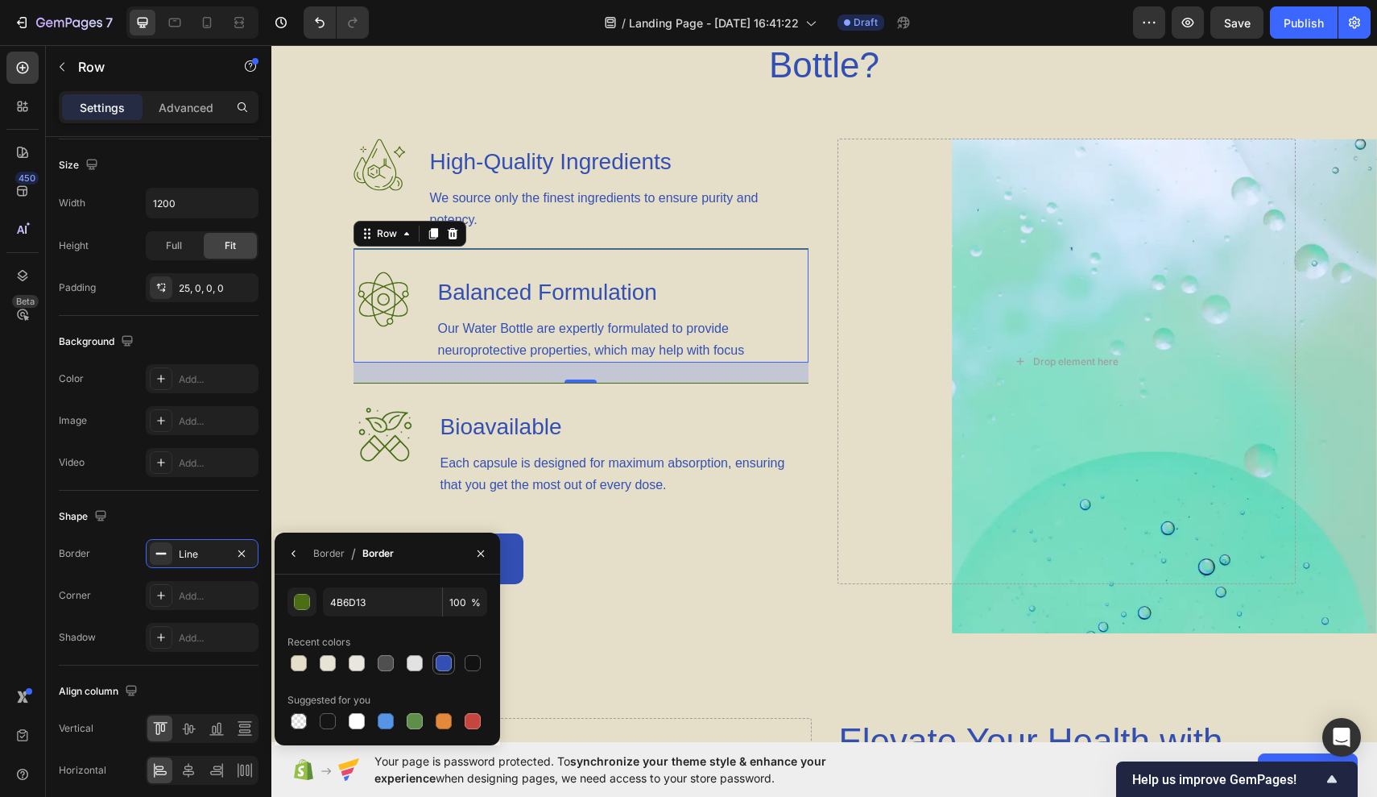
click at [453, 658] on div at bounding box center [443, 662] width 19 height 19
type input "334FB4"
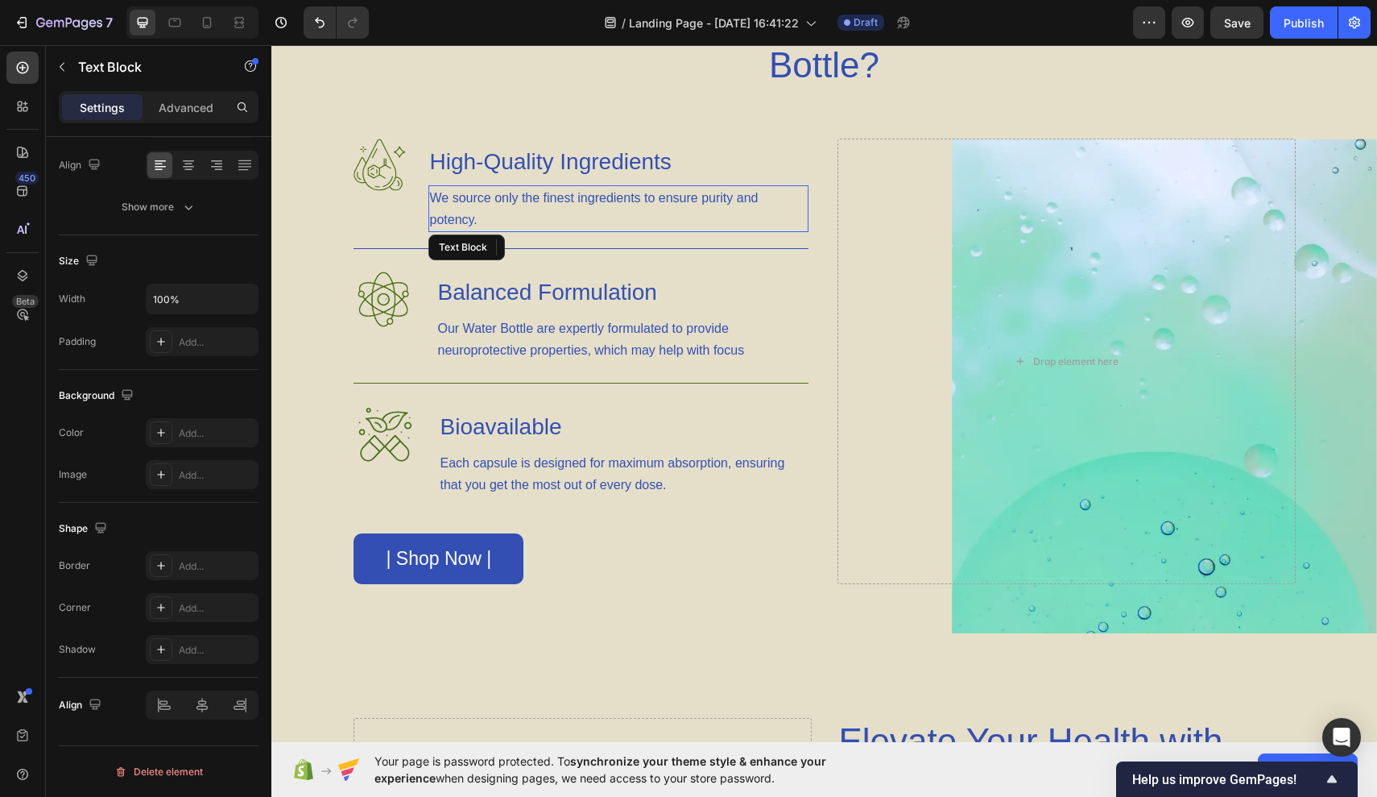
click at [657, 212] on p "We source only the finest ingredients to ensure purity and potency." at bounding box center [618, 208] width 377 height 43
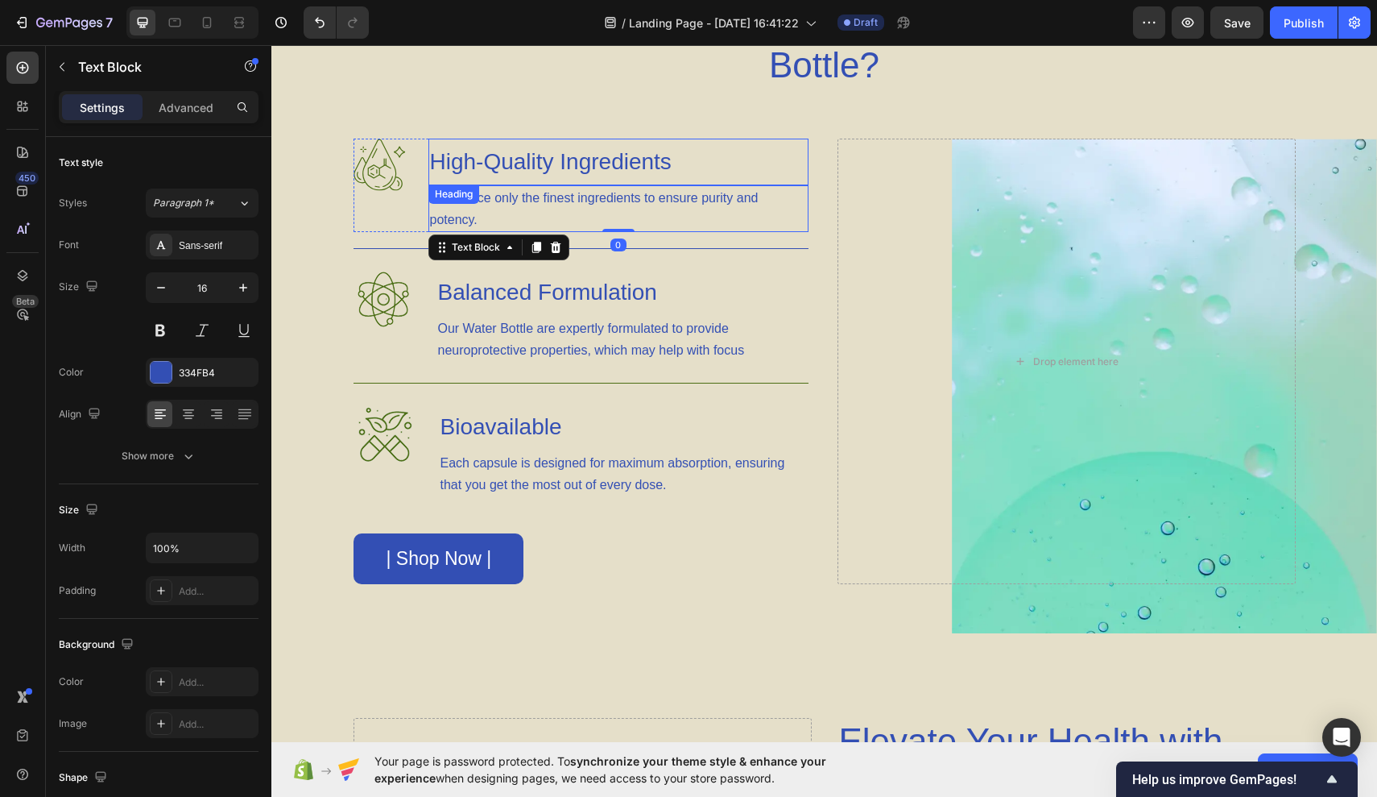
click at [743, 160] on h3 "High-Quality Ingredients" at bounding box center [619, 162] width 380 height 47
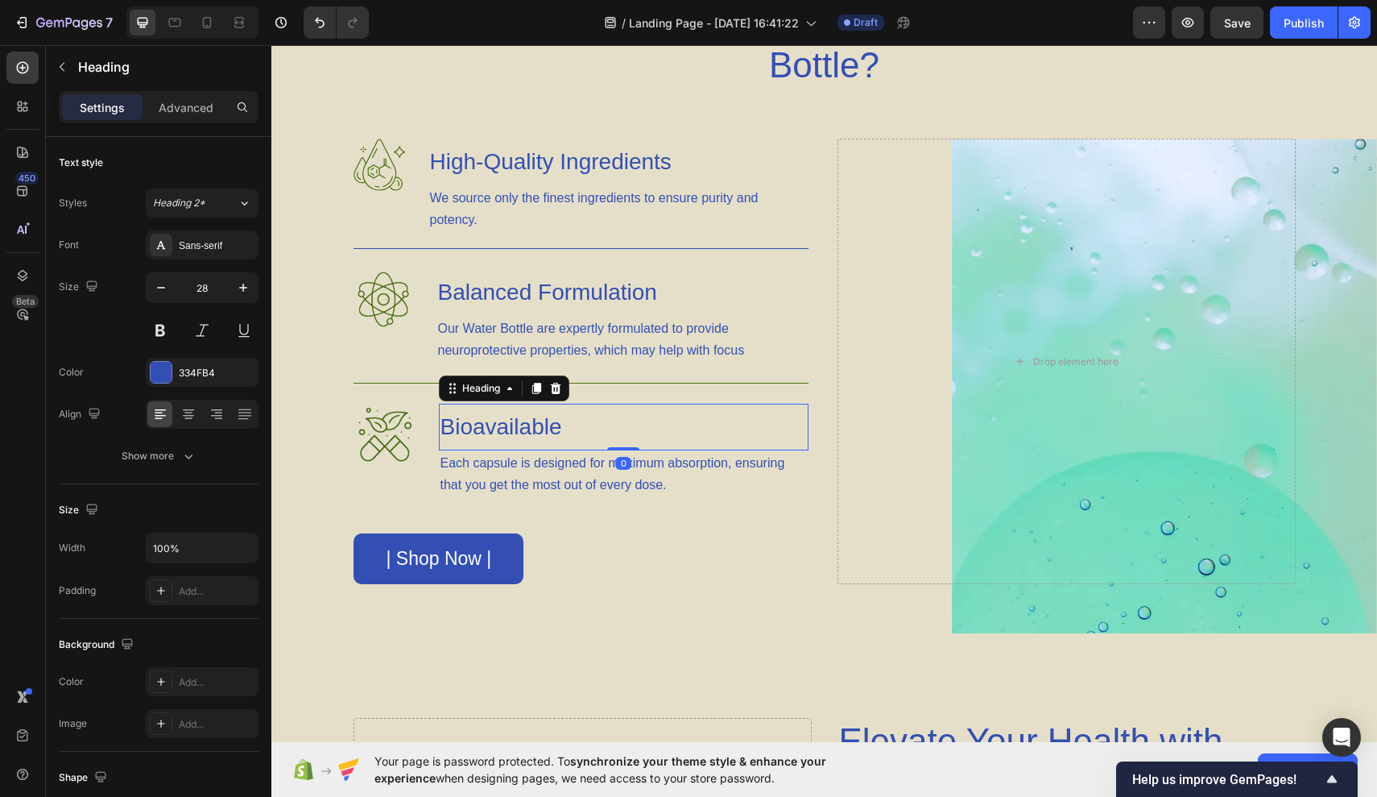
click at [619, 416] on h3 "Bioavailable" at bounding box center [624, 427] width 370 height 47
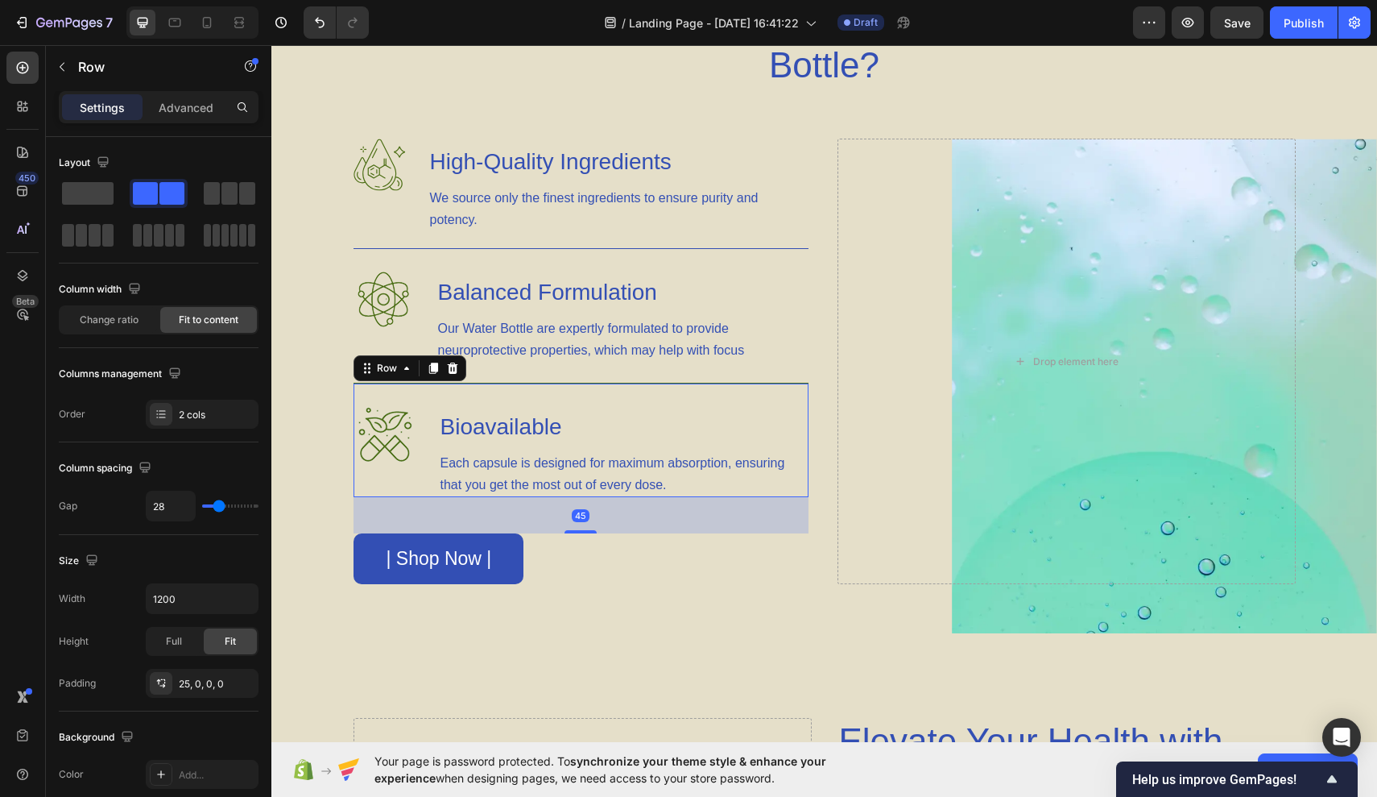
click at [607, 398] on div "Image Bioavailable Heading Each capsule is designed for maximum absorption, ens…" at bounding box center [581, 440] width 455 height 114
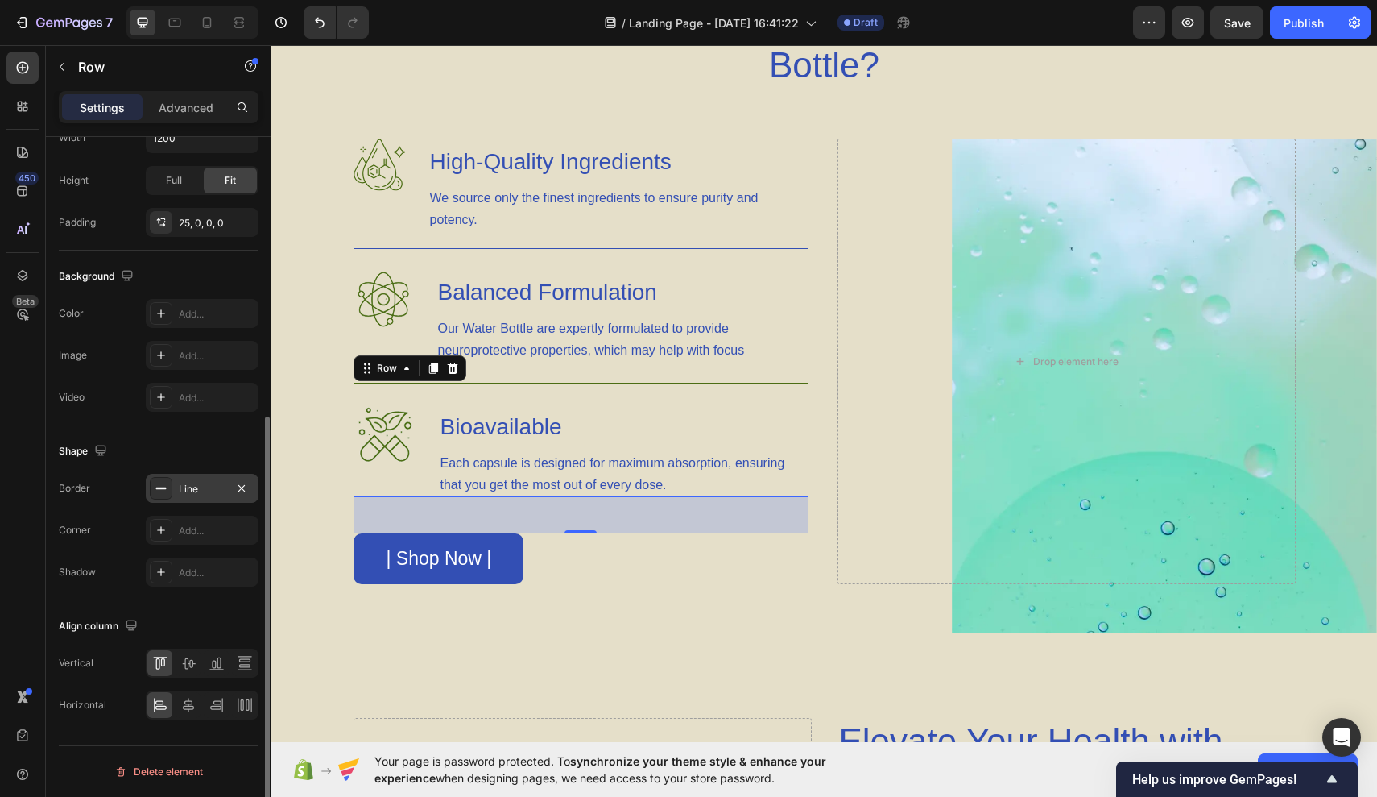
click at [209, 493] on div "Line" at bounding box center [202, 489] width 47 height 14
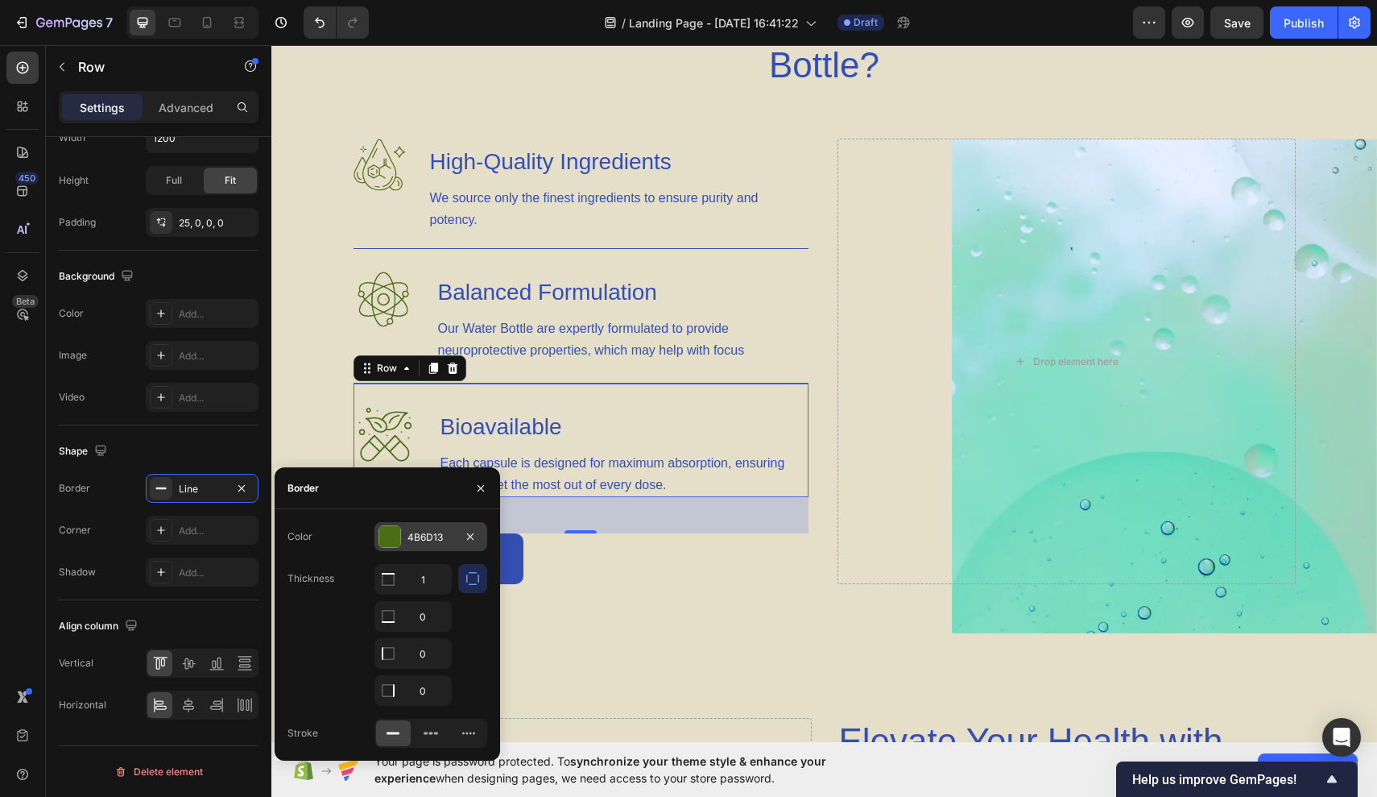
click at [419, 540] on div "4B6D13" at bounding box center [431, 537] width 47 height 14
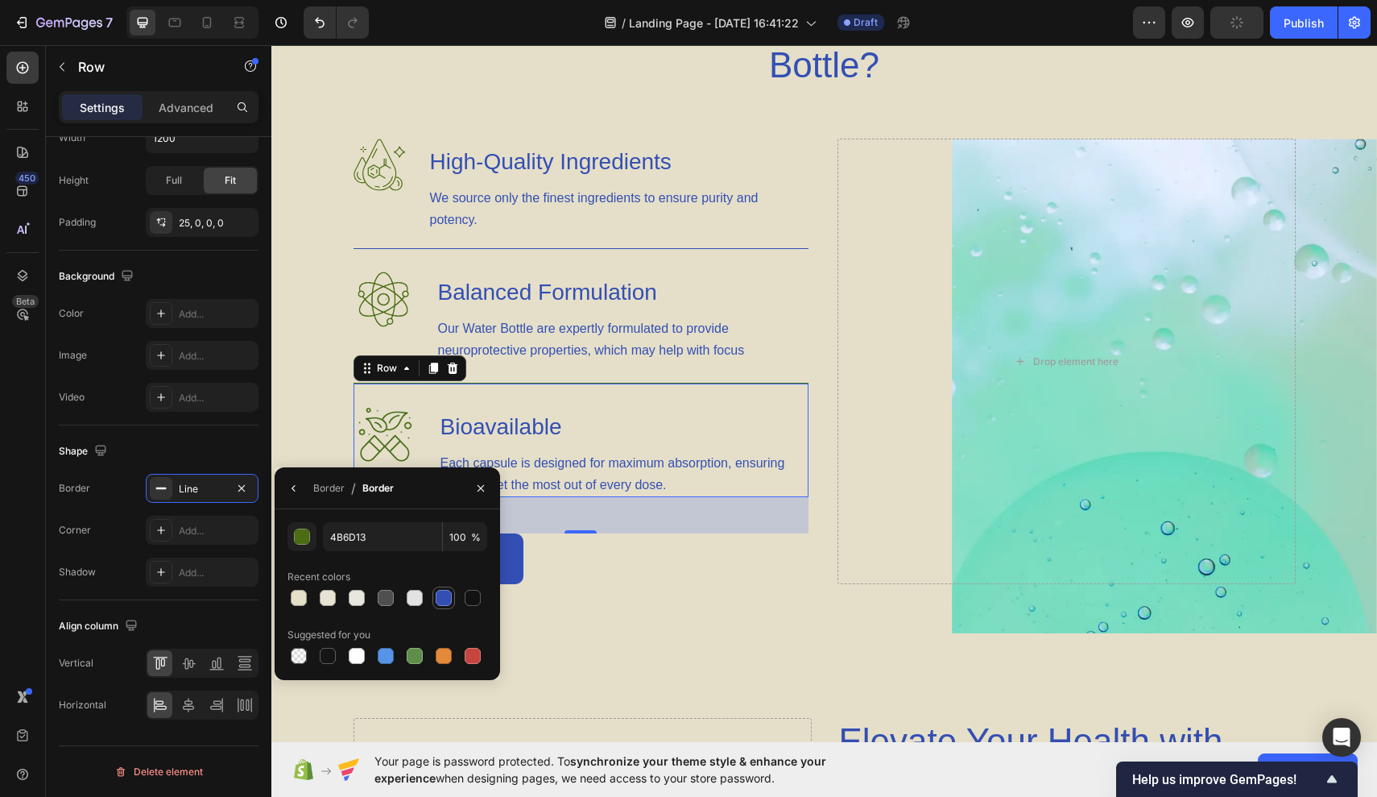
click at [438, 598] on div at bounding box center [444, 598] width 16 height 16
type input "334FB4"
click at [613, 620] on div "Image High-Quality Ingredients Heading We source only the finest ingredients to…" at bounding box center [824, 386] width 983 height 495
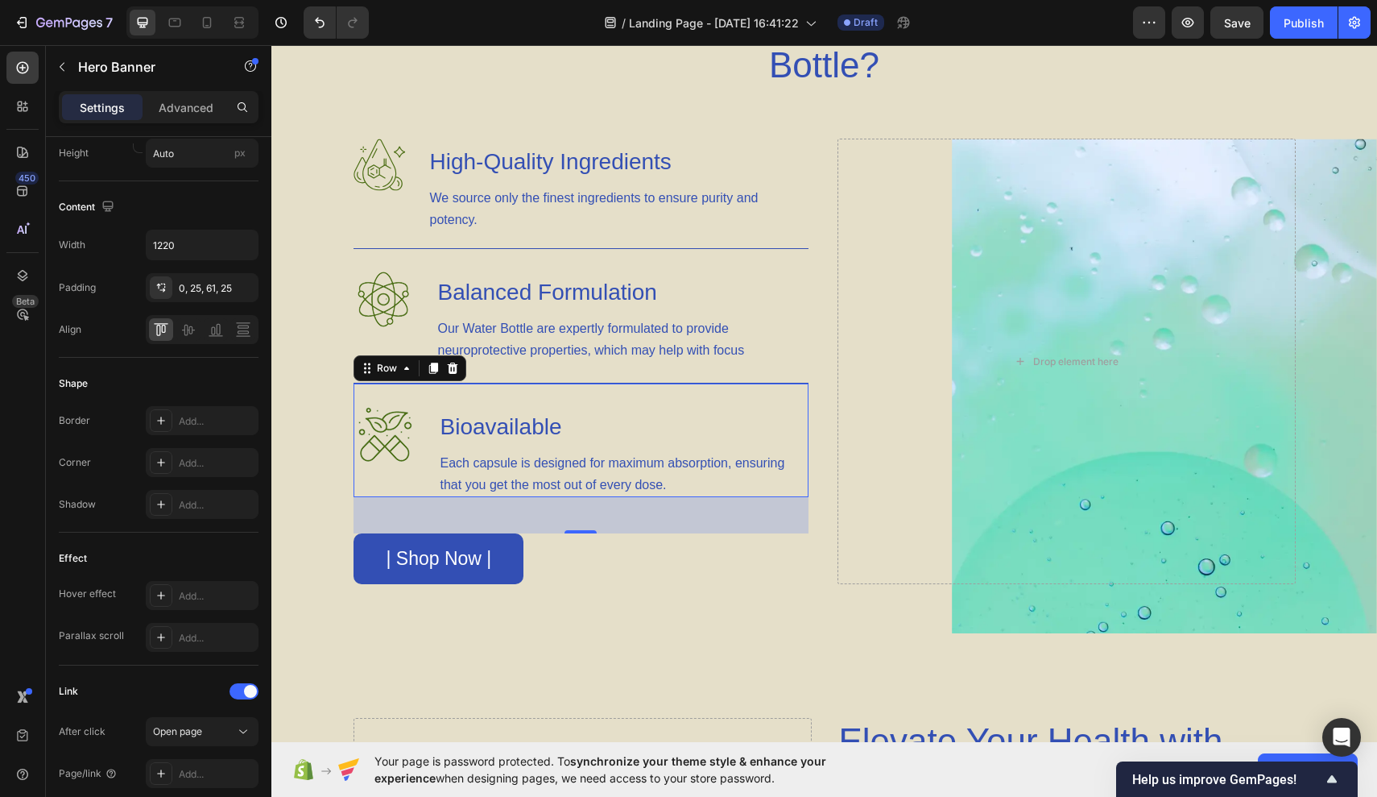
scroll to position [0, 0]
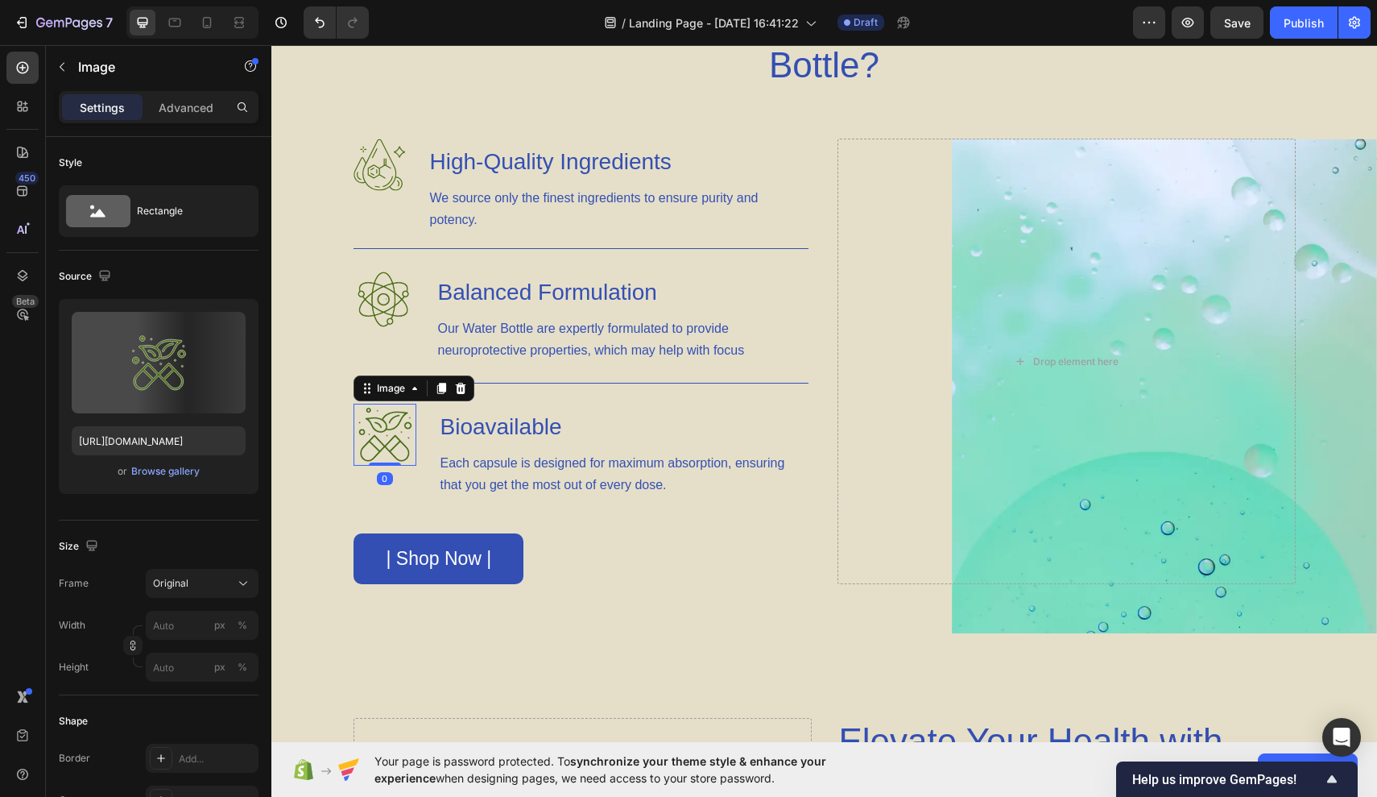
click at [390, 452] on div "Image 0 Bioavailable Heading Each capsule is designed for maximum absorption, e…" at bounding box center [581, 440] width 455 height 114
click at [180, 476] on div "Browse gallery" at bounding box center [165, 471] width 68 height 14
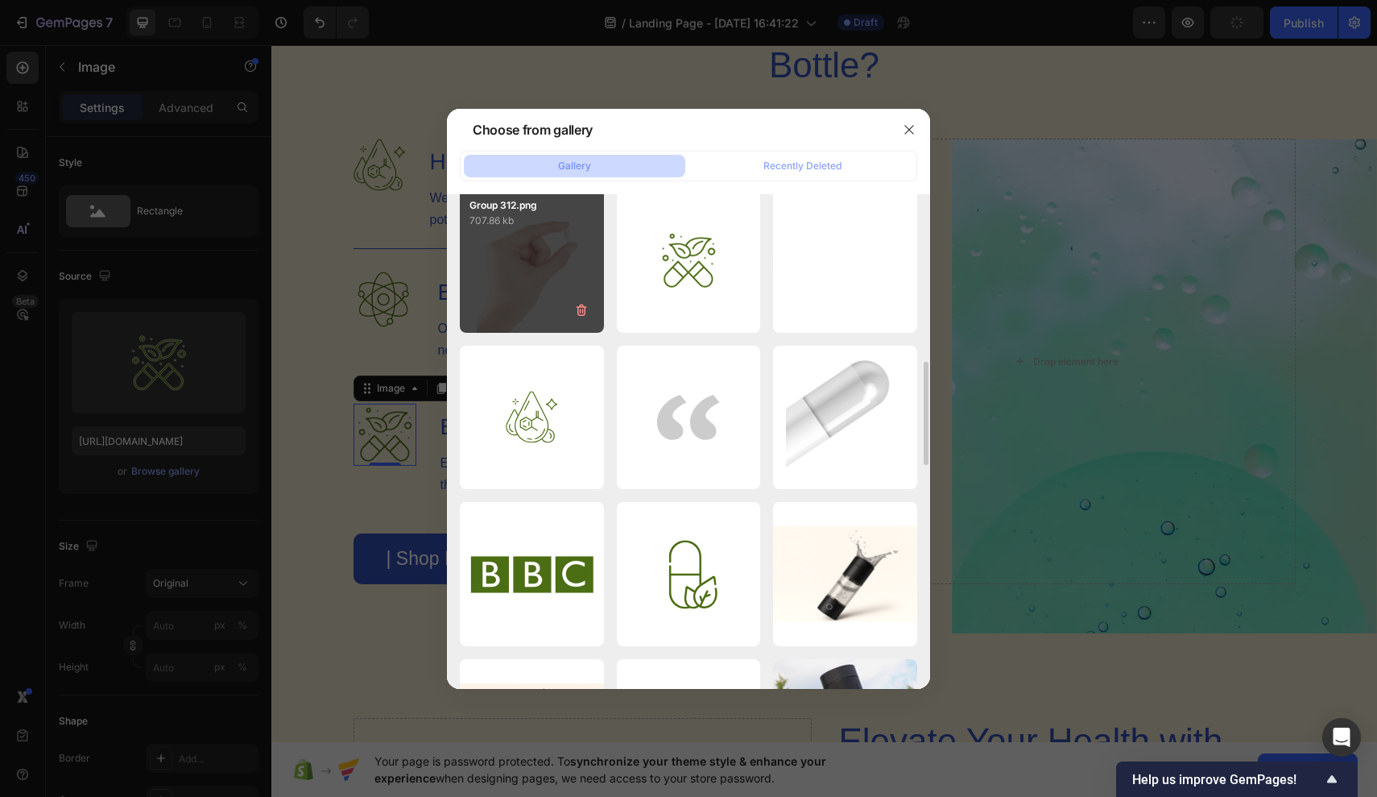
scroll to position [814, 0]
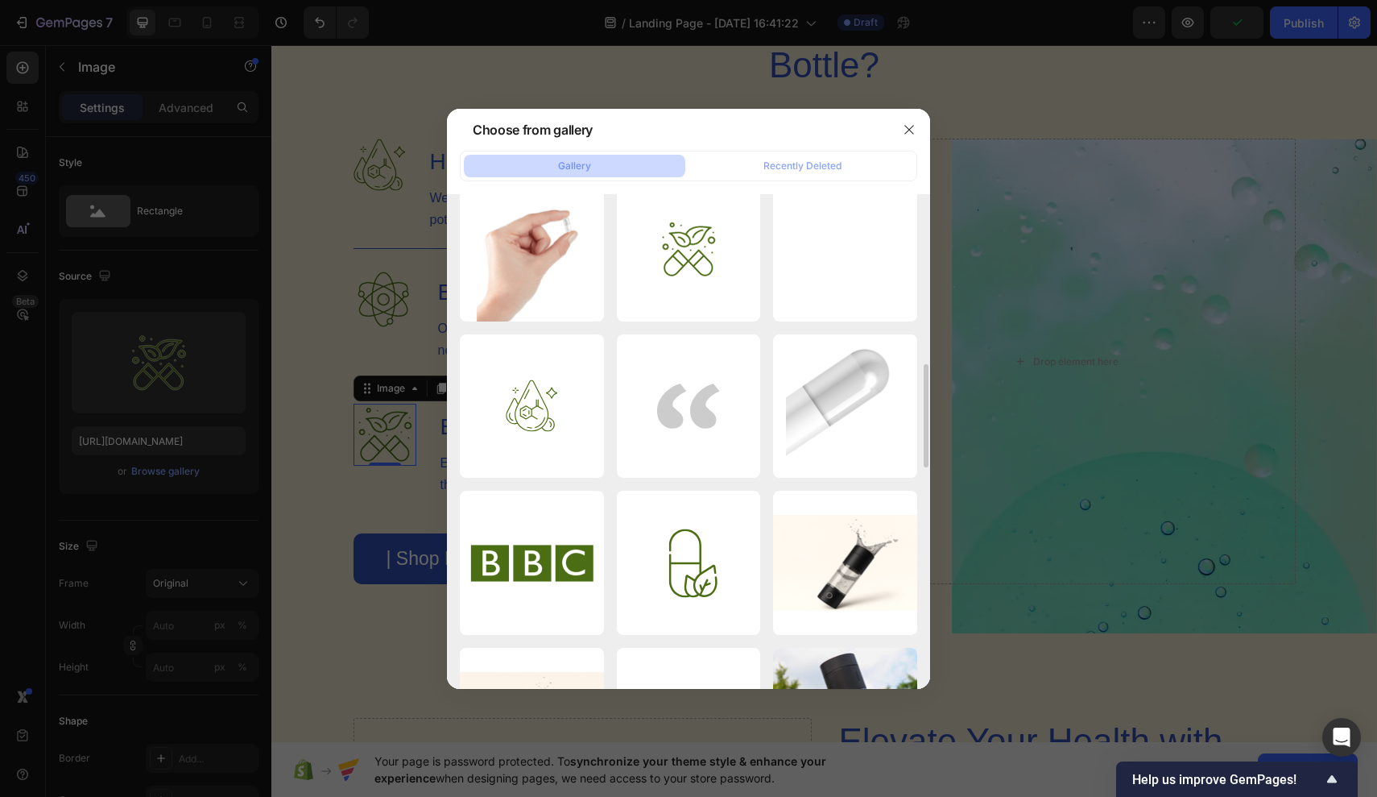
click at [426, 447] on div at bounding box center [688, 398] width 1377 height 797
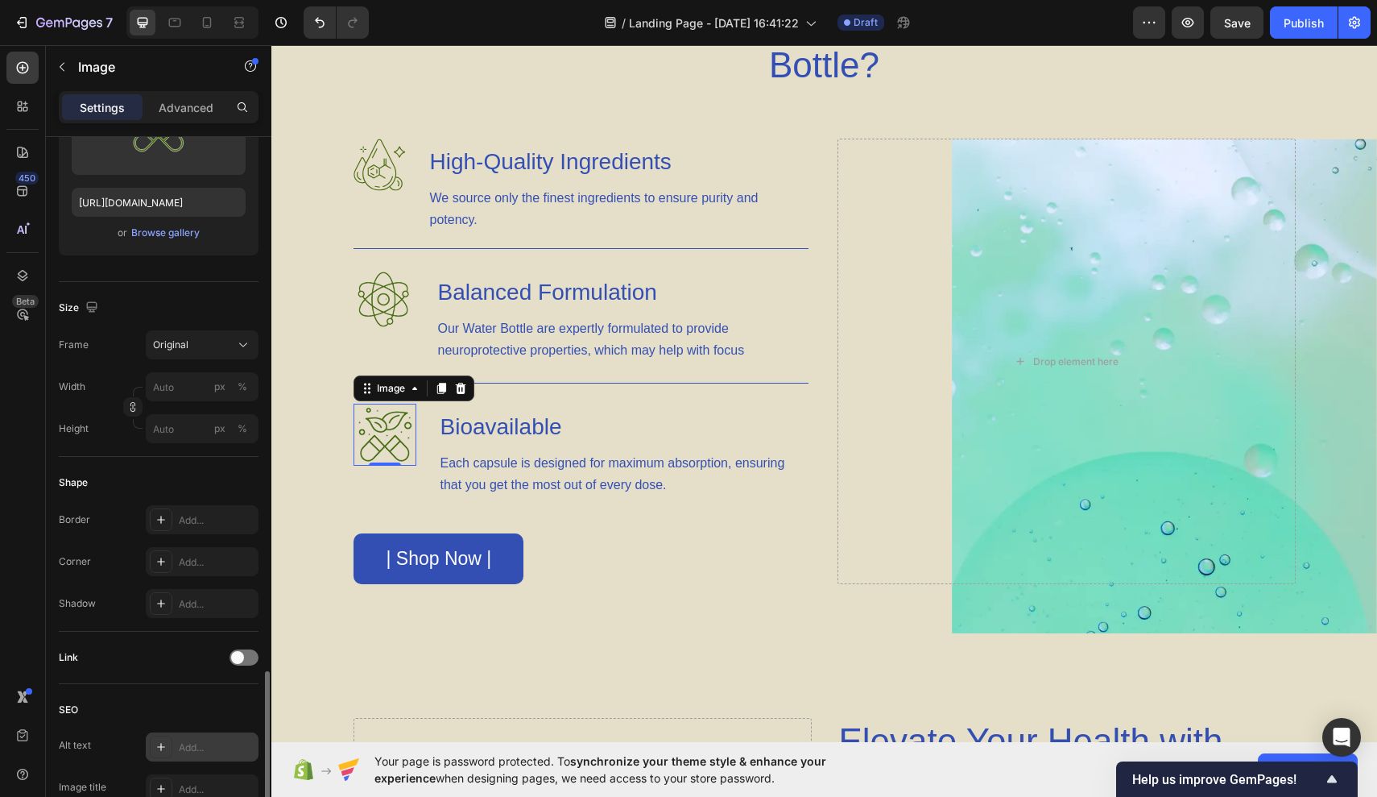
scroll to position [0, 0]
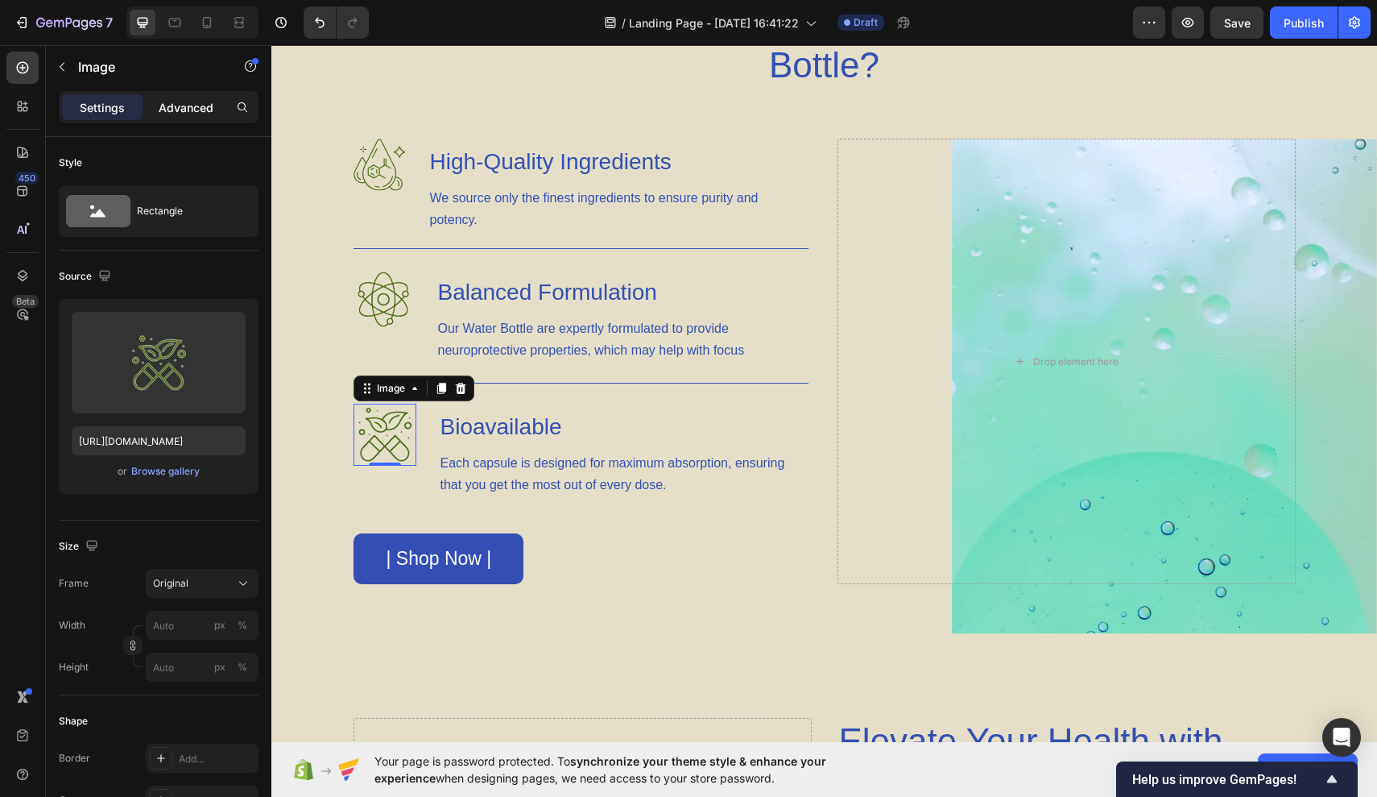
click at [183, 104] on p "Advanced" at bounding box center [186, 107] width 55 height 17
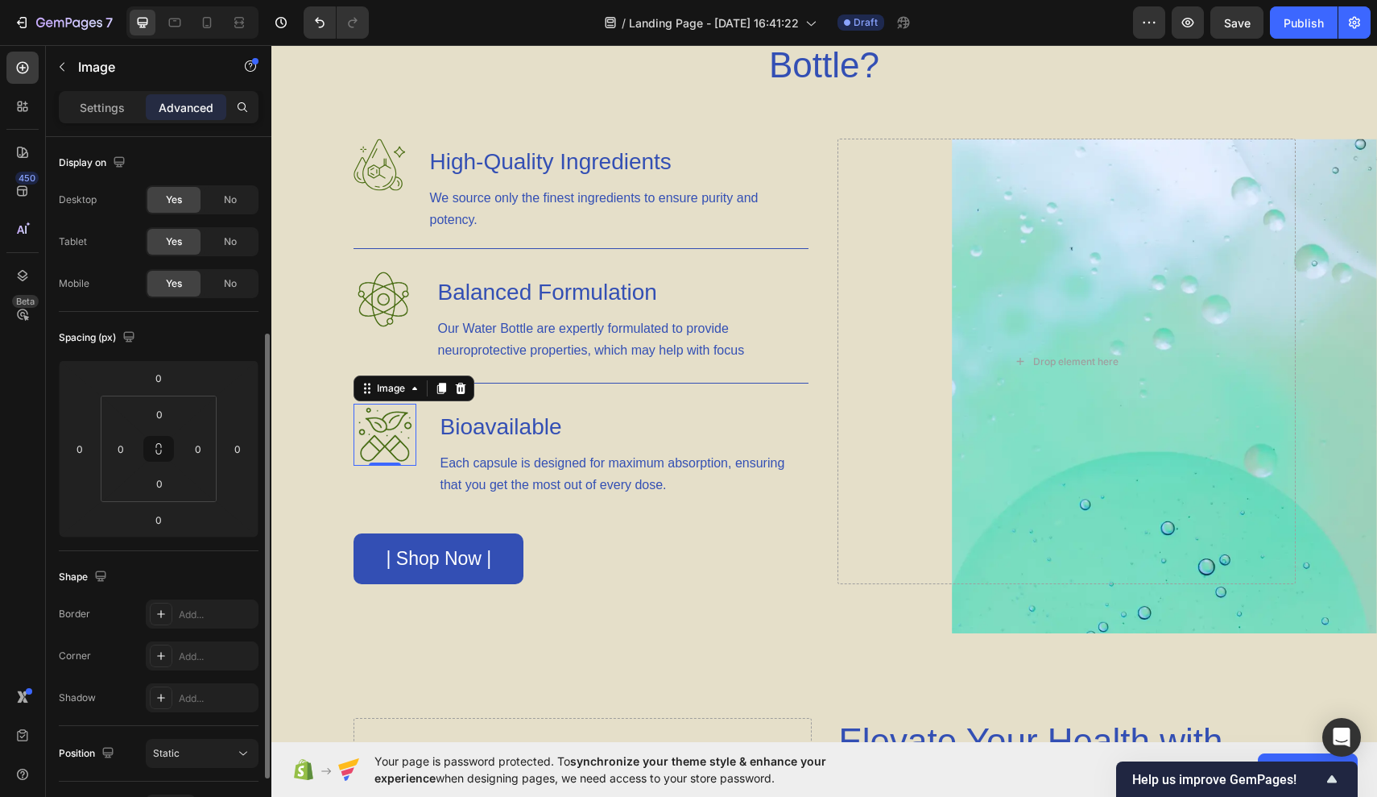
scroll to position [412, 0]
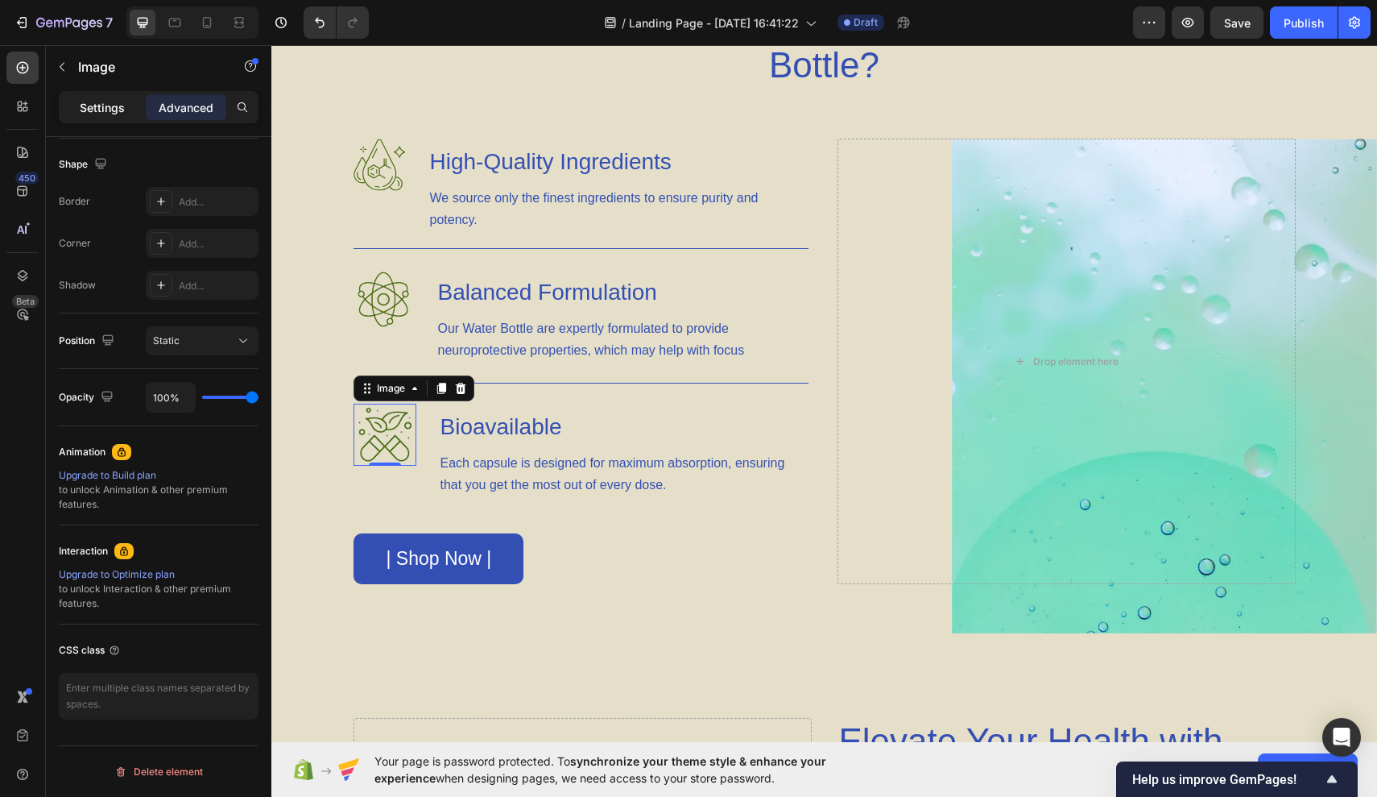
click at [122, 113] on p "Settings" at bounding box center [102, 107] width 45 height 17
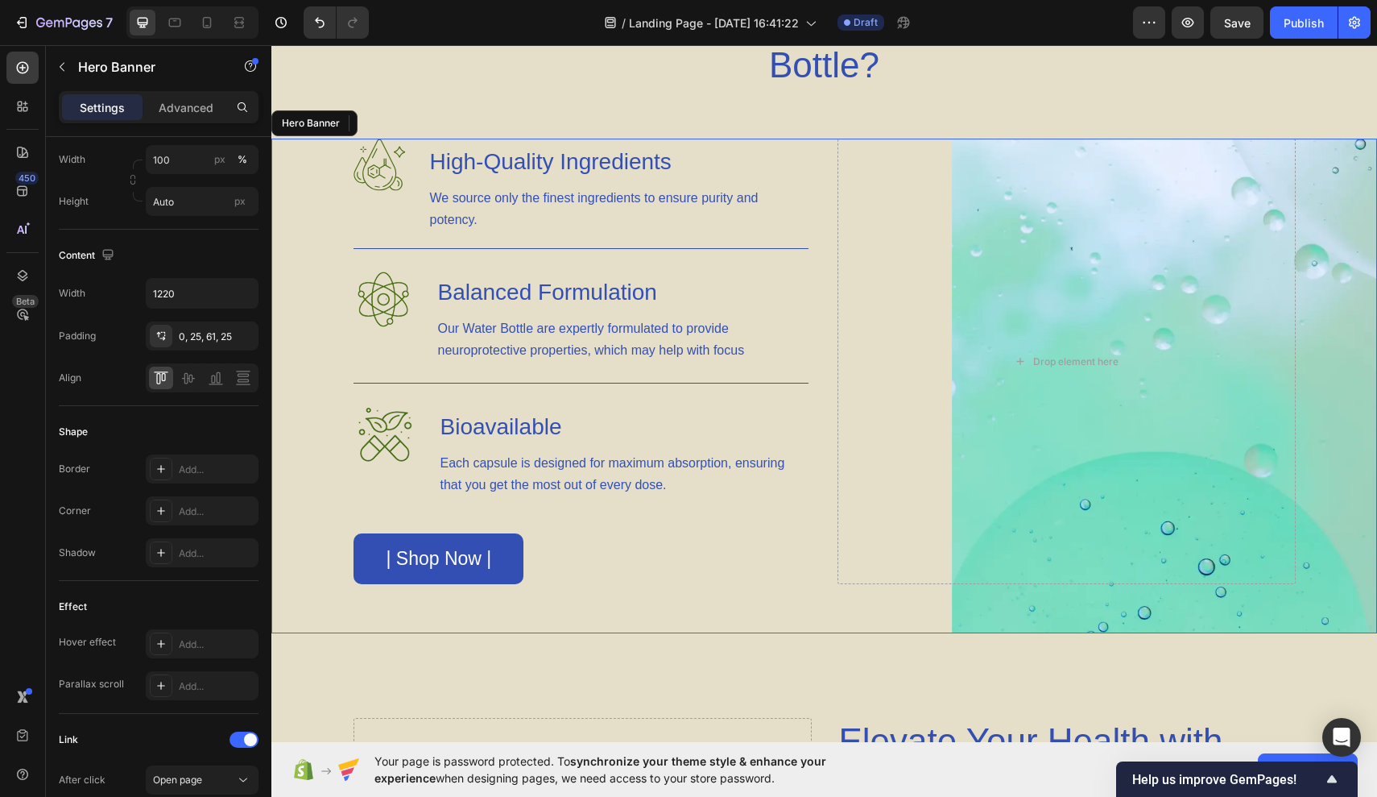
click at [292, 292] on div "Background Image" at bounding box center [824, 386] width 1106 height 495
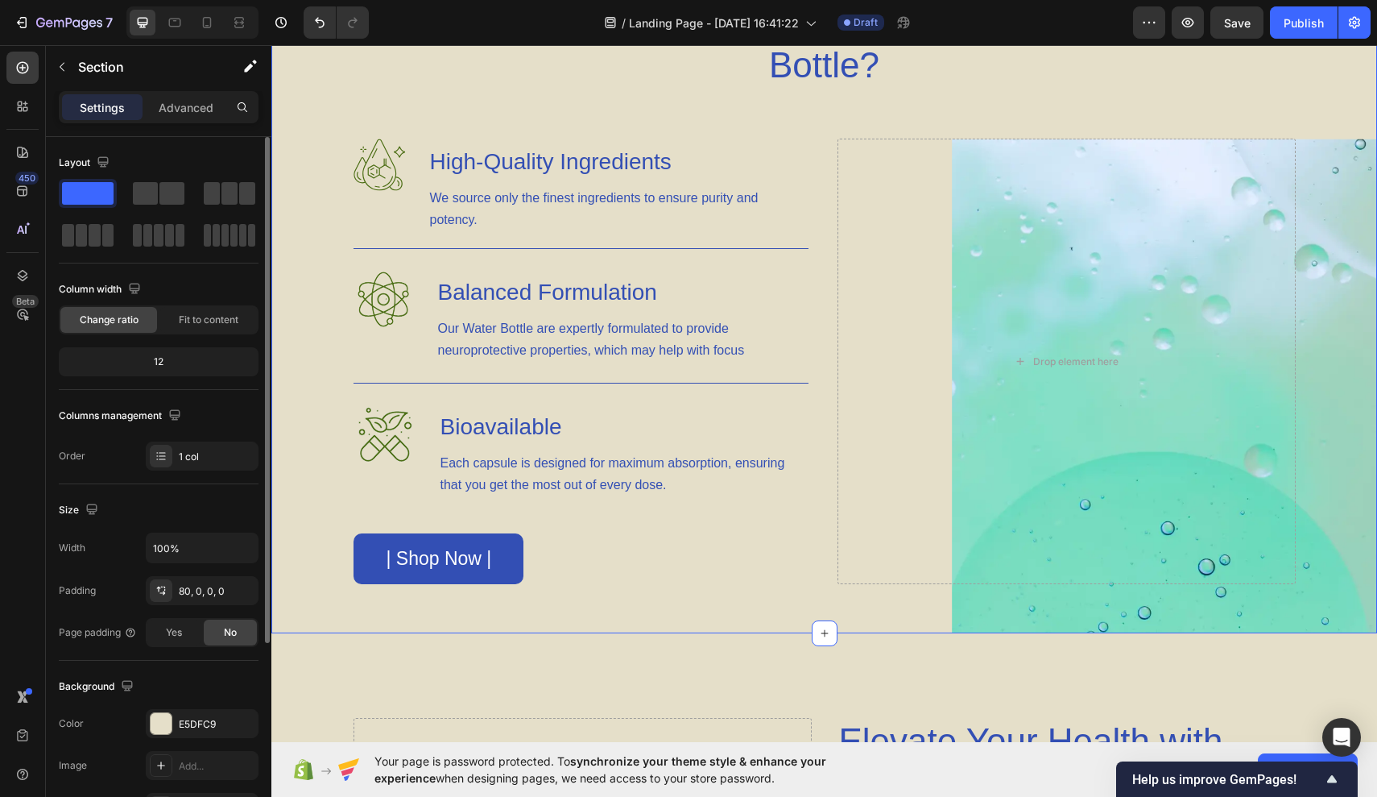
click at [690, 123] on div "Why Choose Our Hydroboost Water Bottle? Heading Row Image High-Quality Ingredie…" at bounding box center [824, 315] width 1106 height 635
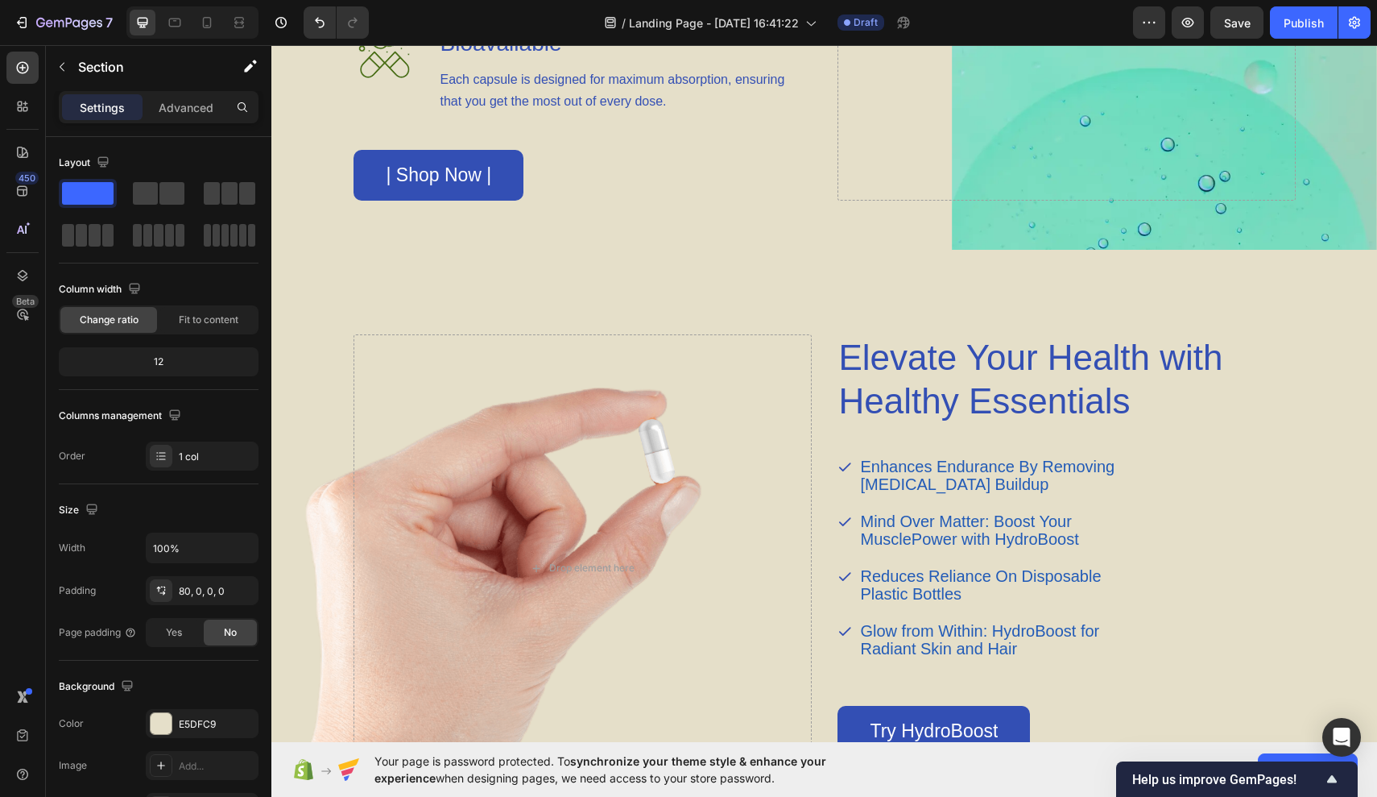
scroll to position [1705, 0]
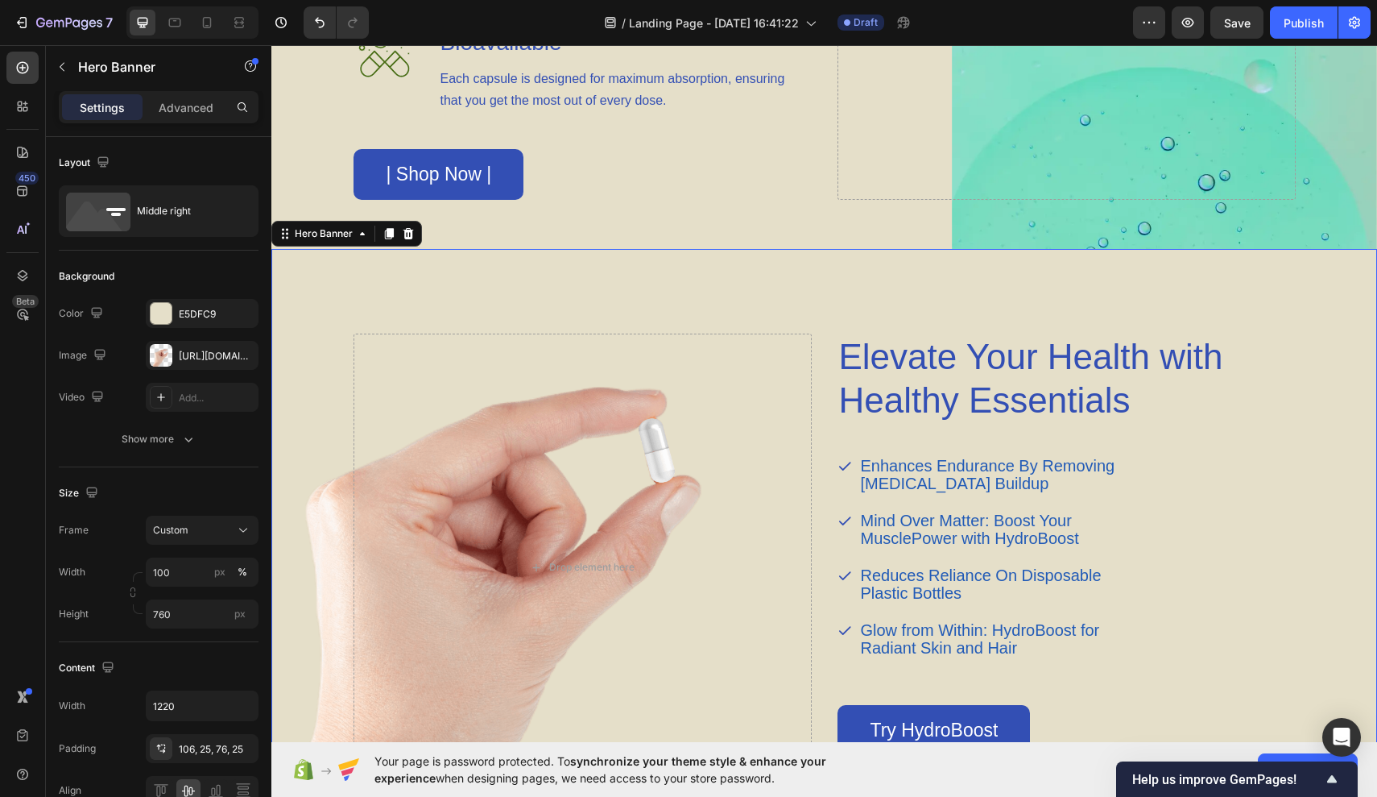
click at [872, 297] on div "Elevate Your Health with Healthy Essentials Heading Enhances Endurance By Remov…" at bounding box center [824, 555] width 983 height 615
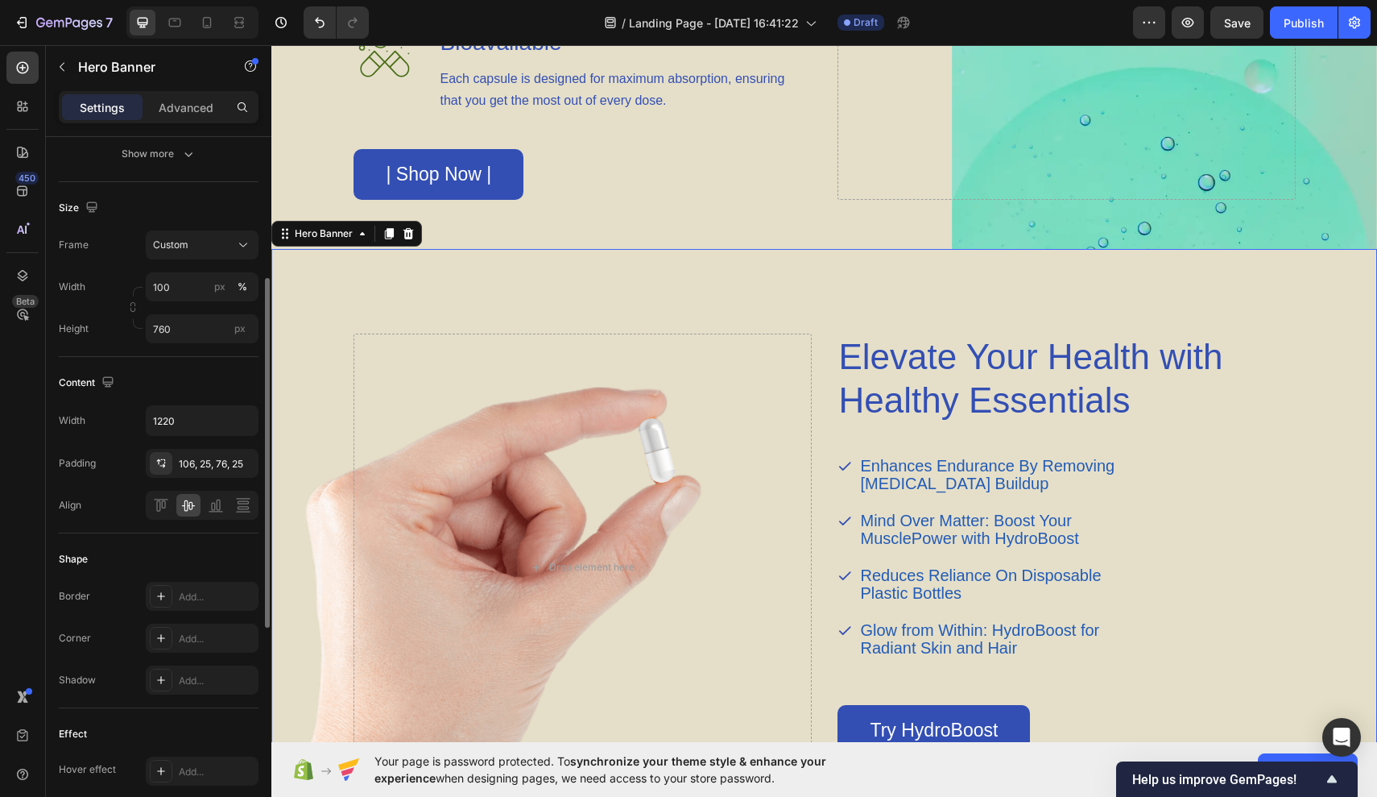
scroll to position [292, 0]
click at [201, 587] on div "Add..." at bounding box center [217, 589] width 76 height 14
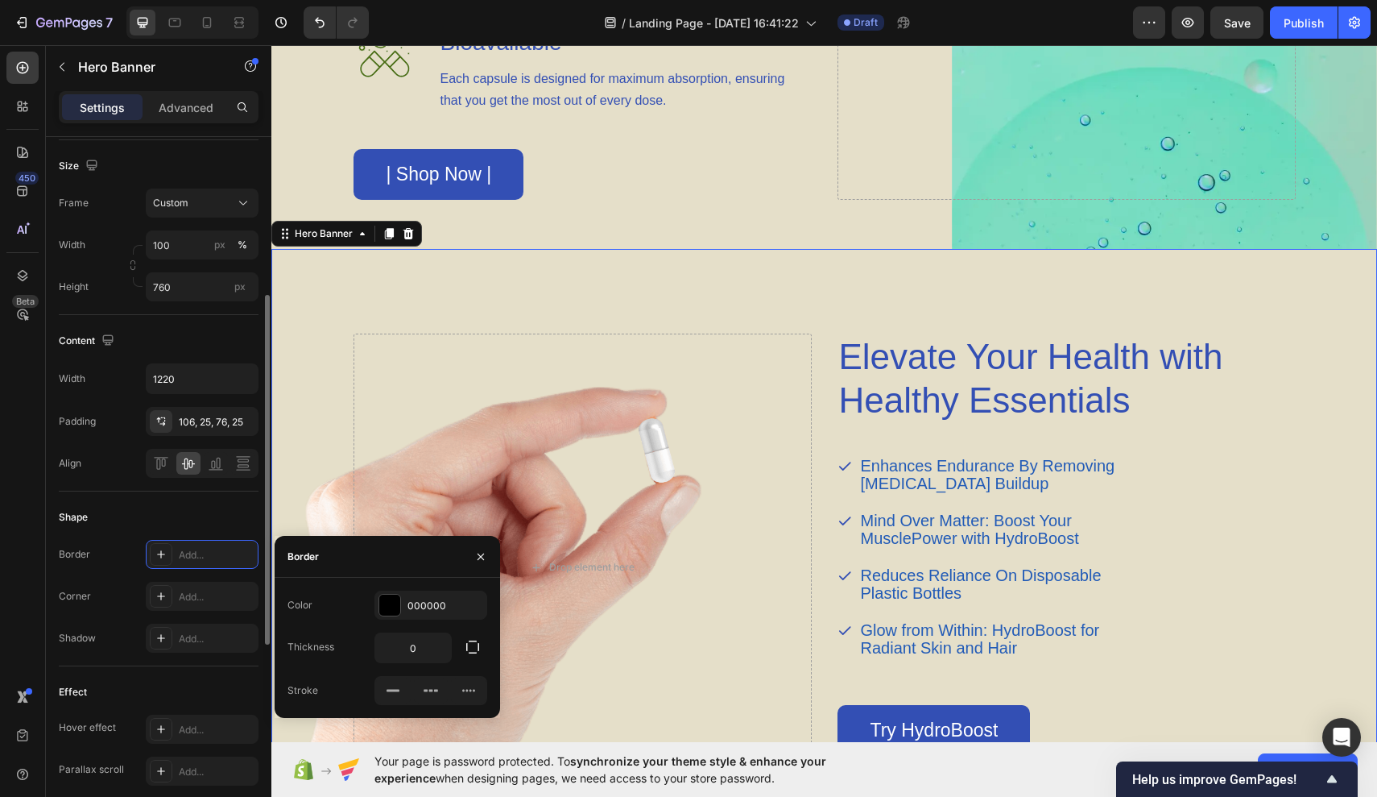
scroll to position [325, 0]
click at [408, 615] on div "000000" at bounding box center [431, 604] width 113 height 29
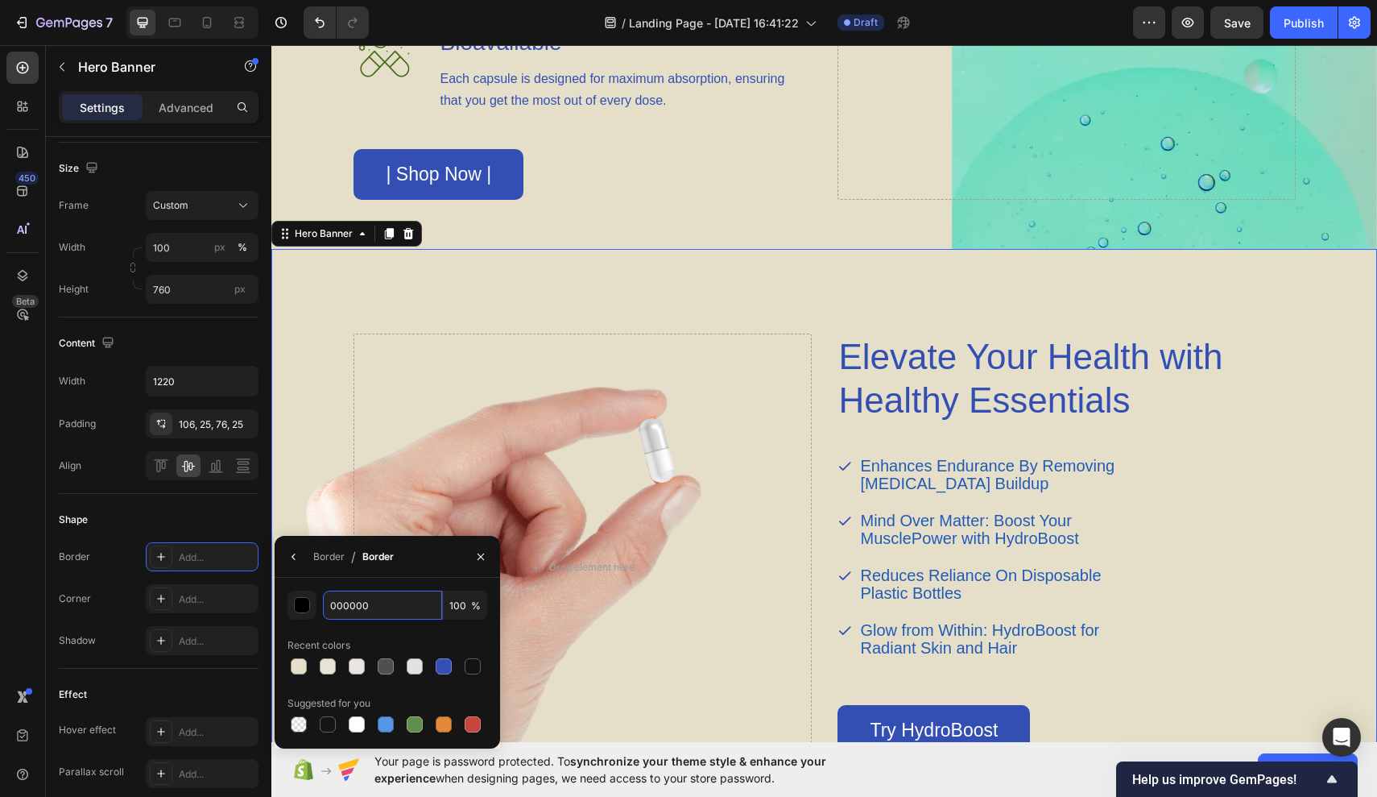
click at [408, 615] on input "000000" at bounding box center [382, 604] width 119 height 29
click at [441, 661] on div at bounding box center [444, 666] width 16 height 16
type input "334FB4"
click at [559, 311] on div "Elevate Your Health with Healthy Essentials Heading Enhances Endurance By Remov…" at bounding box center [824, 555] width 983 height 615
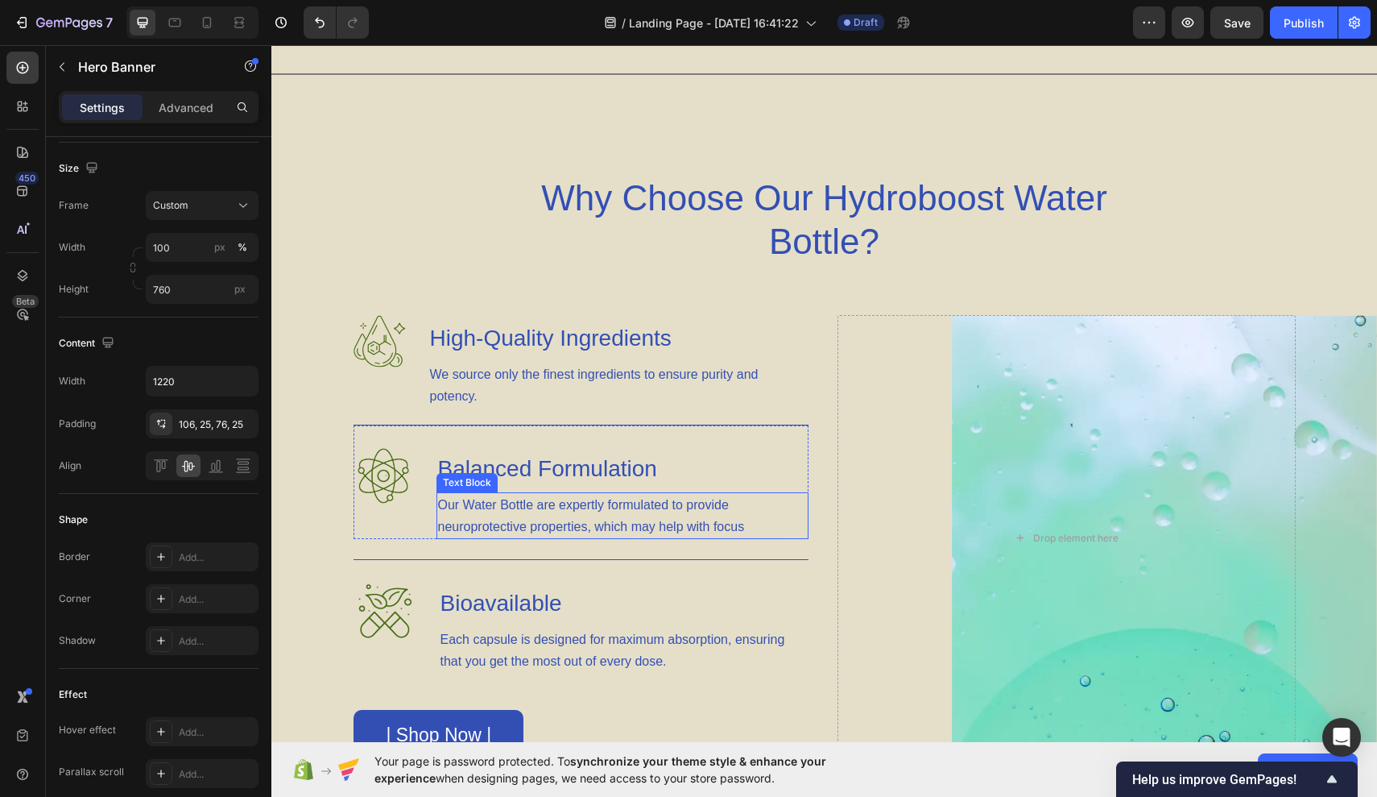
scroll to position [1112, 0]
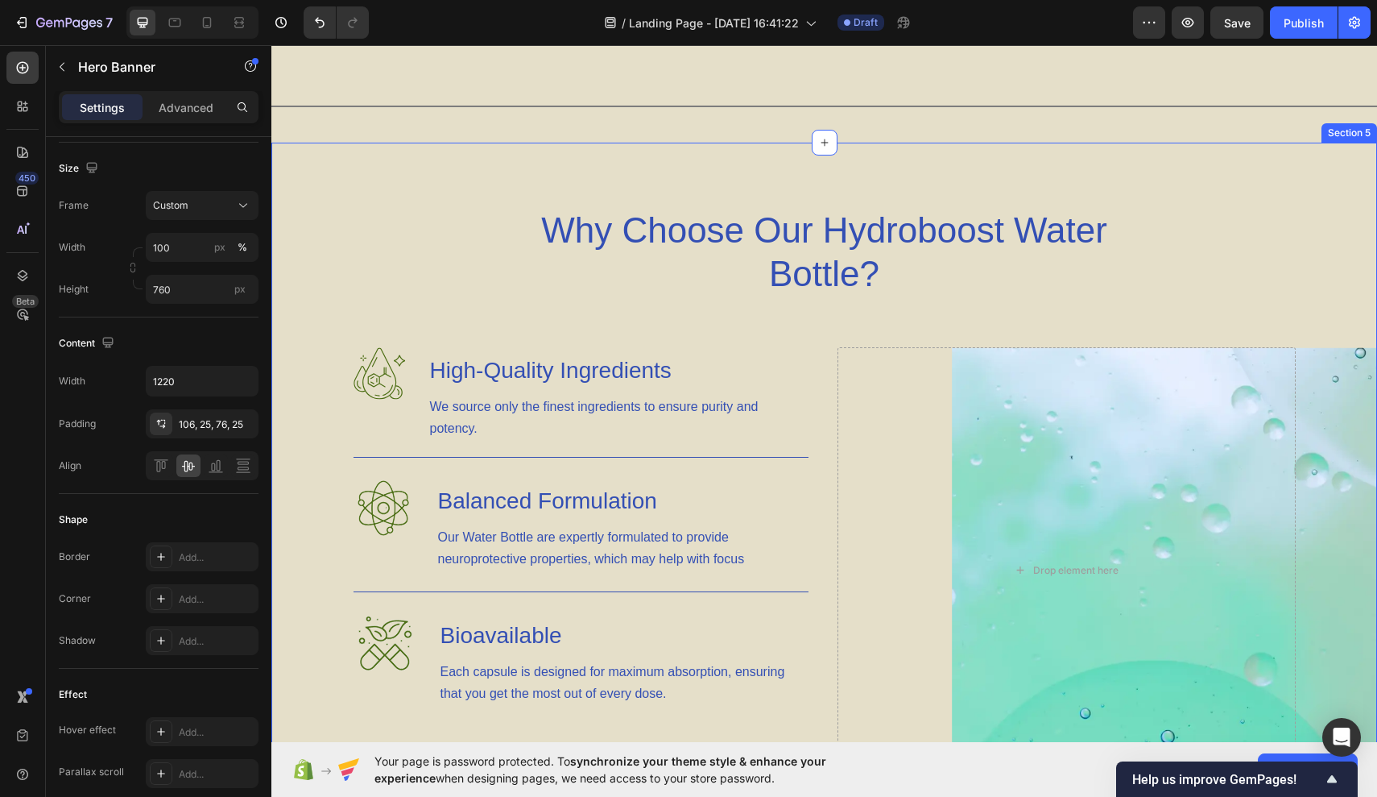
click at [1037, 333] on div "Why Choose Our Hydroboost Water Bottle? Heading Row Image High-Quality Ingredie…" at bounding box center [824, 524] width 1106 height 635
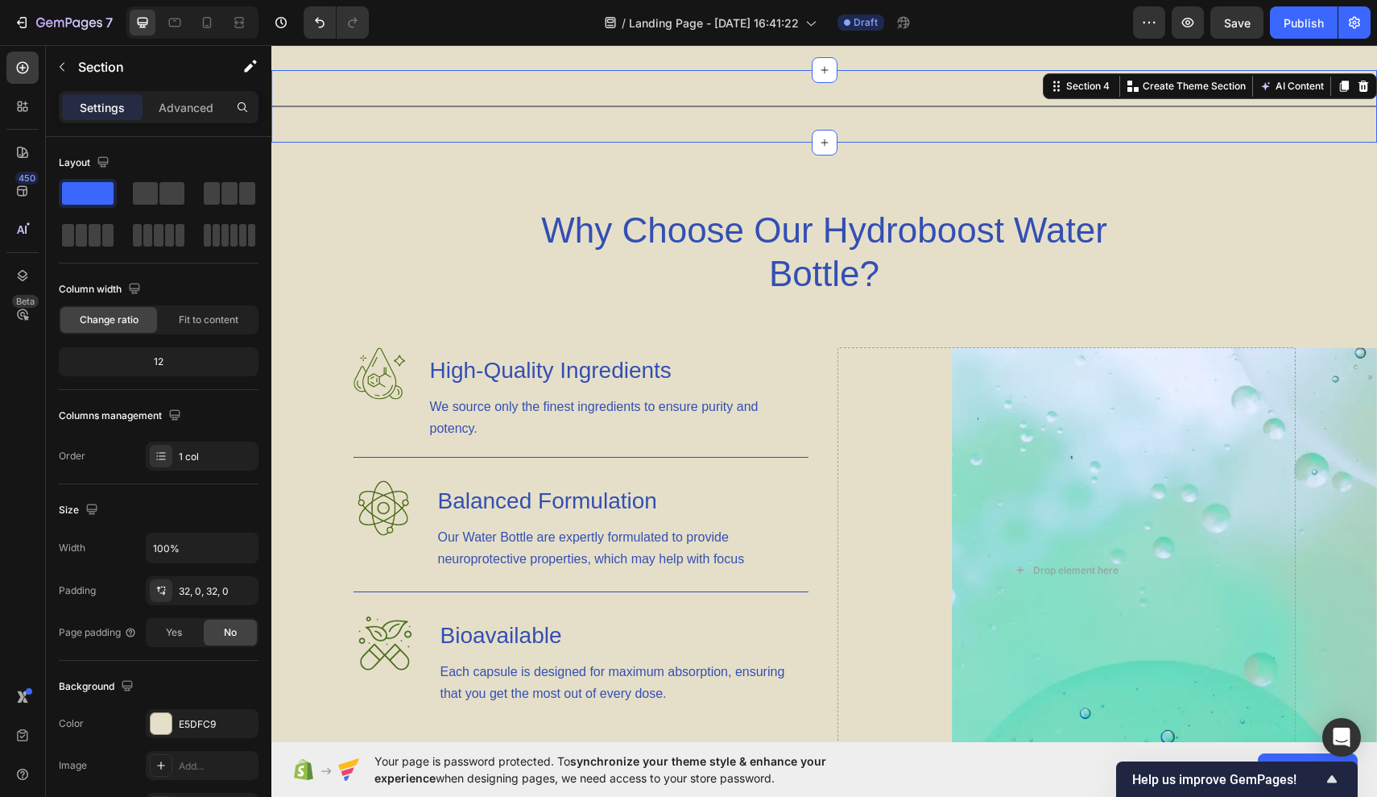
click at [420, 127] on div "Title Line Section 4 You can create reusable sections Create Theme Section AI C…" at bounding box center [824, 106] width 1106 height 72
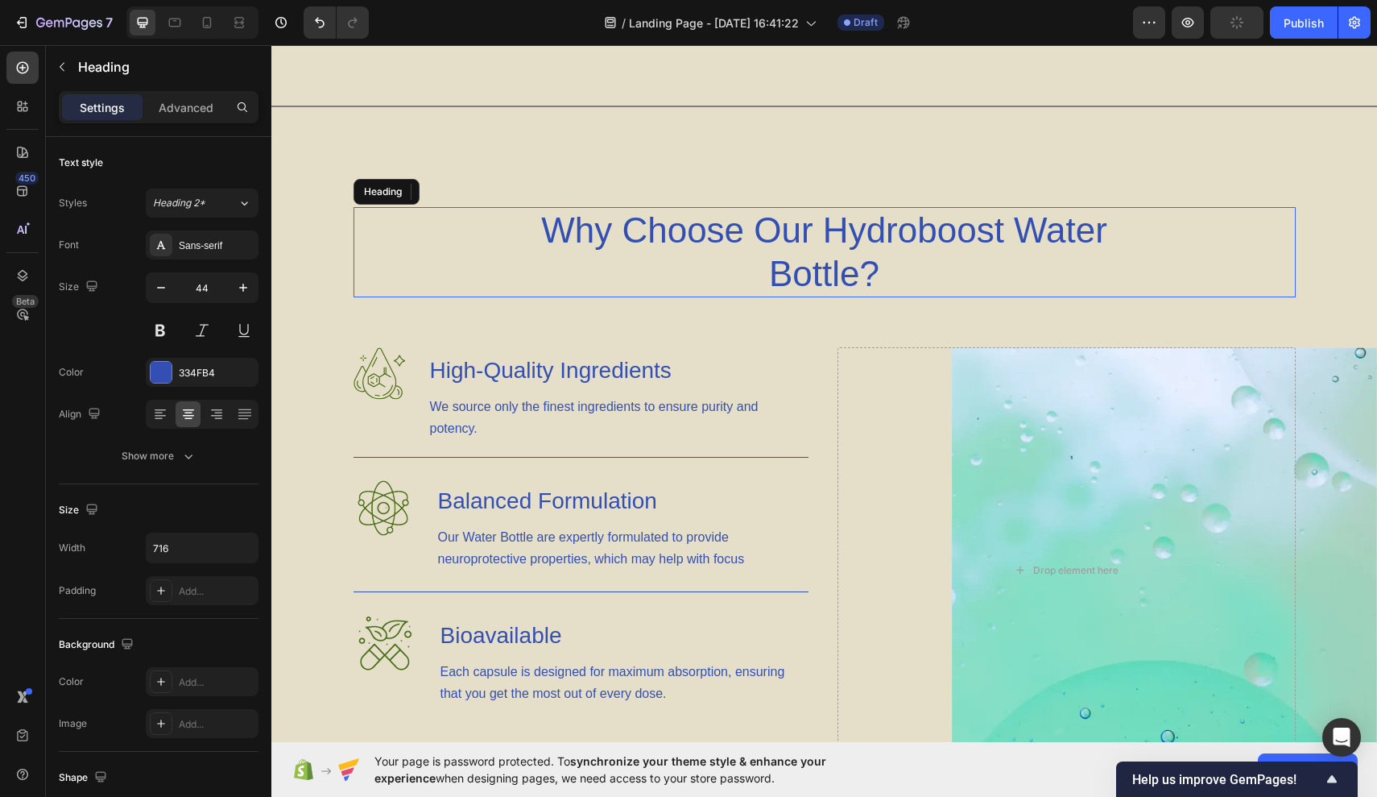
click at [404, 240] on div "Why Choose Our Hydroboost Water Bottle?" at bounding box center [825, 252] width 942 height 90
click at [314, 362] on div "Background Image" at bounding box center [824, 594] width 1106 height 495
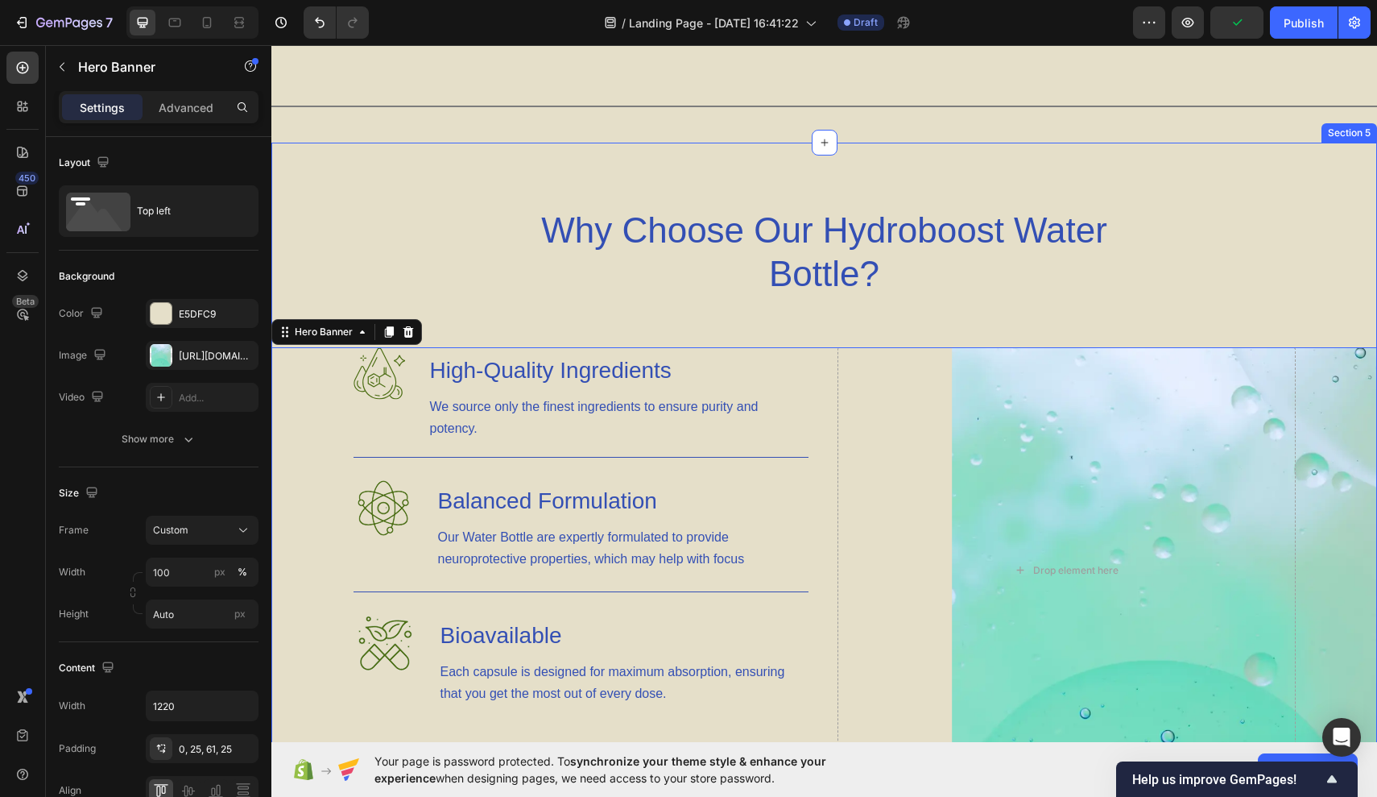
click at [306, 288] on div "Why Choose Our Hydroboost Water Bottle? Heading Row Image High-Quality Ingredie…" at bounding box center [824, 524] width 1106 height 635
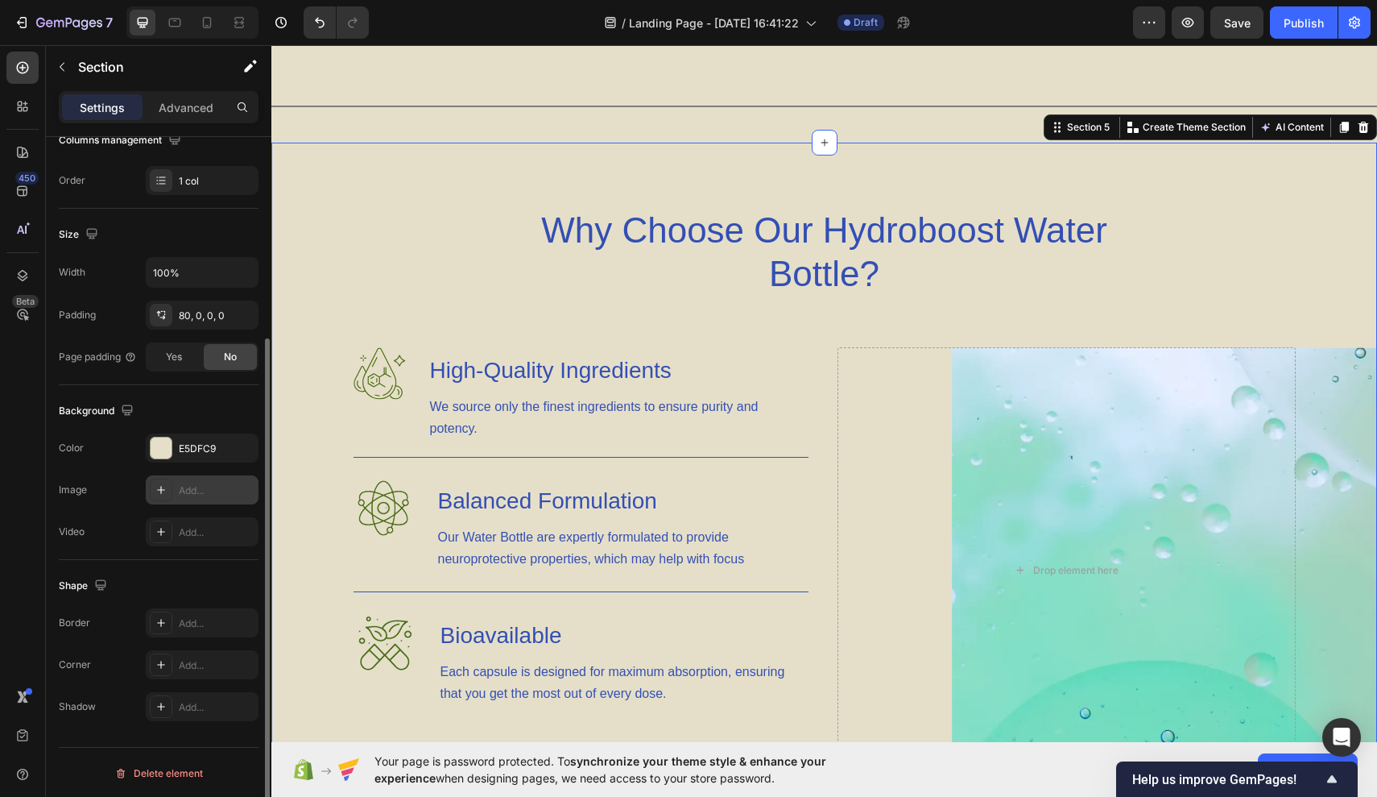
scroll to position [277, 0]
click at [190, 613] on div "Add..." at bounding box center [202, 621] width 113 height 29
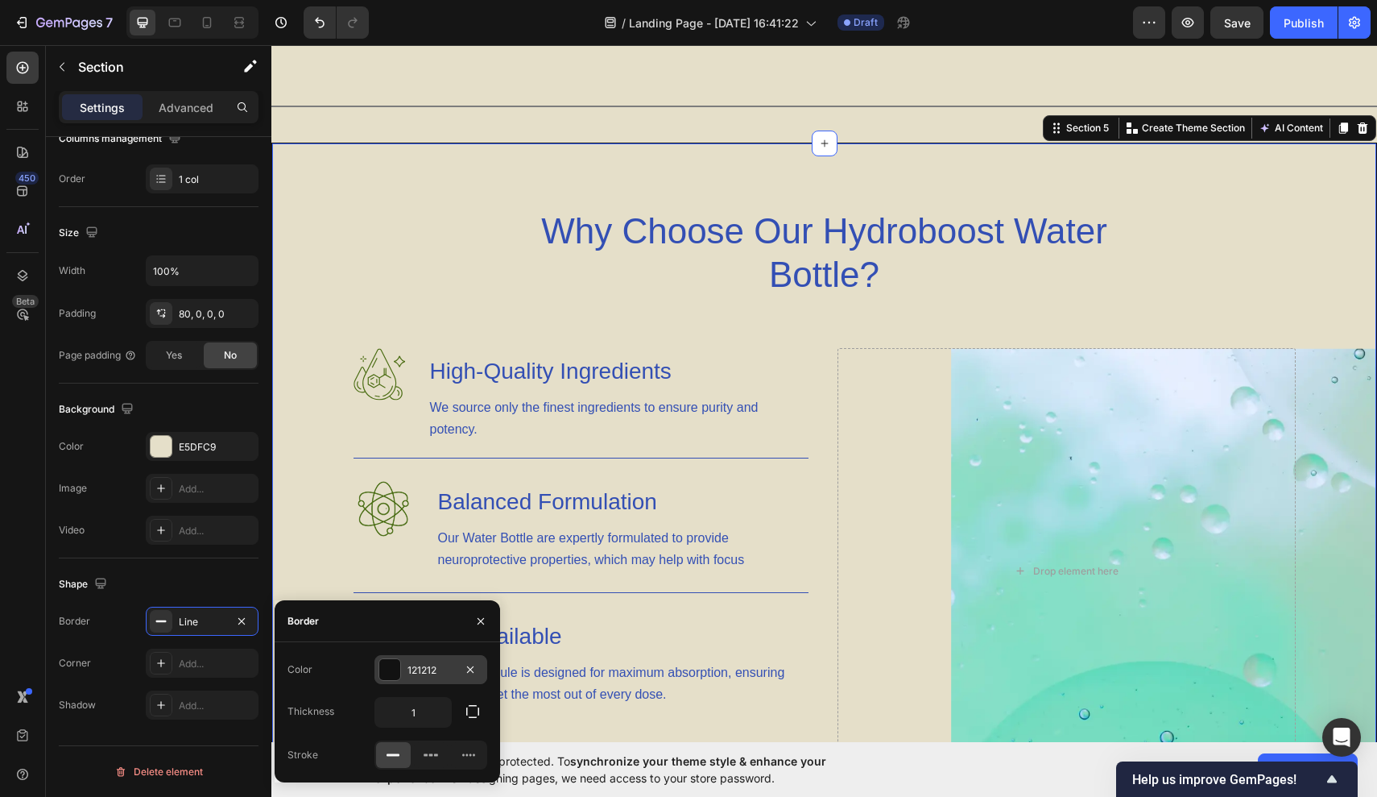
click at [381, 665] on div at bounding box center [389, 669] width 21 height 21
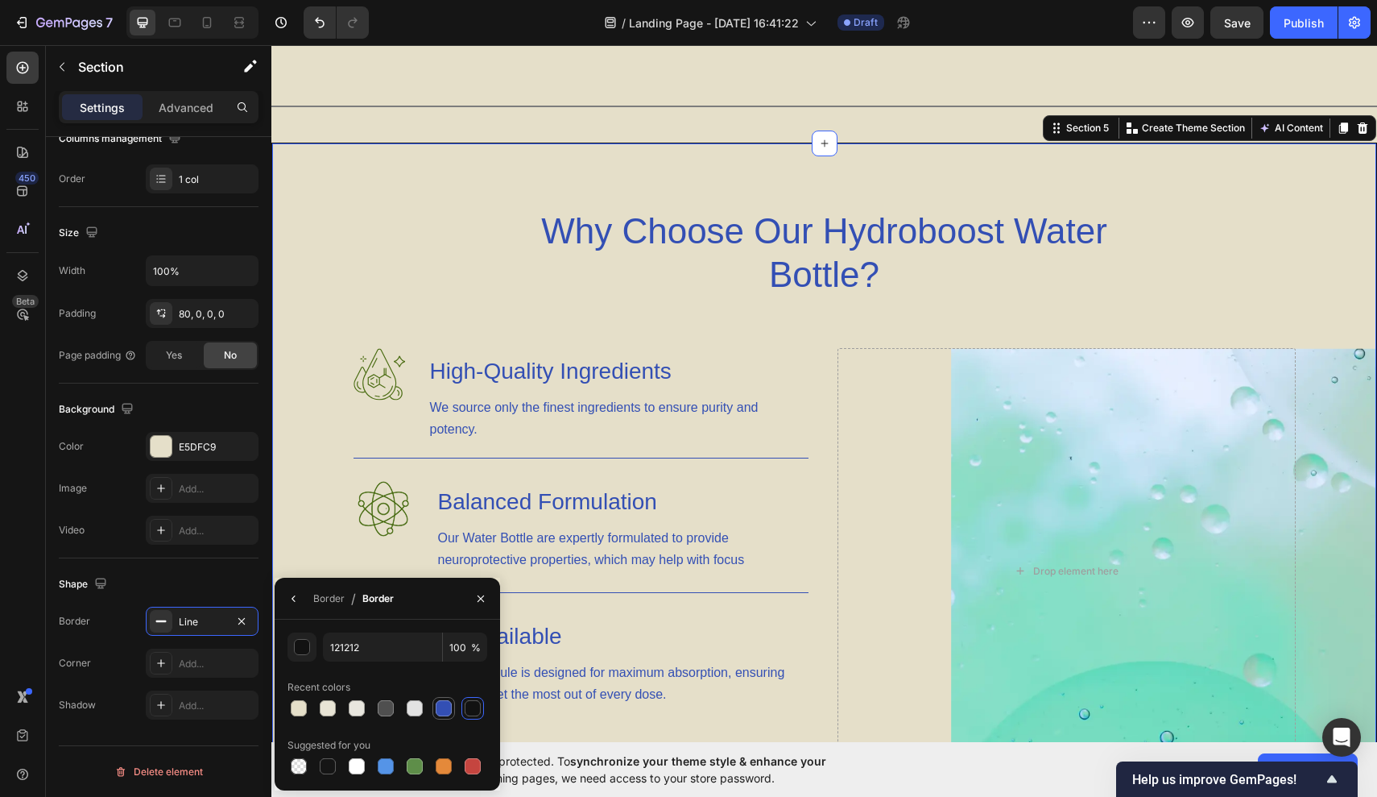
click at [449, 709] on div at bounding box center [444, 708] width 16 height 16
type input "334FB4"
click at [643, 94] on div "Title Line Section 4" at bounding box center [824, 106] width 1106 height 72
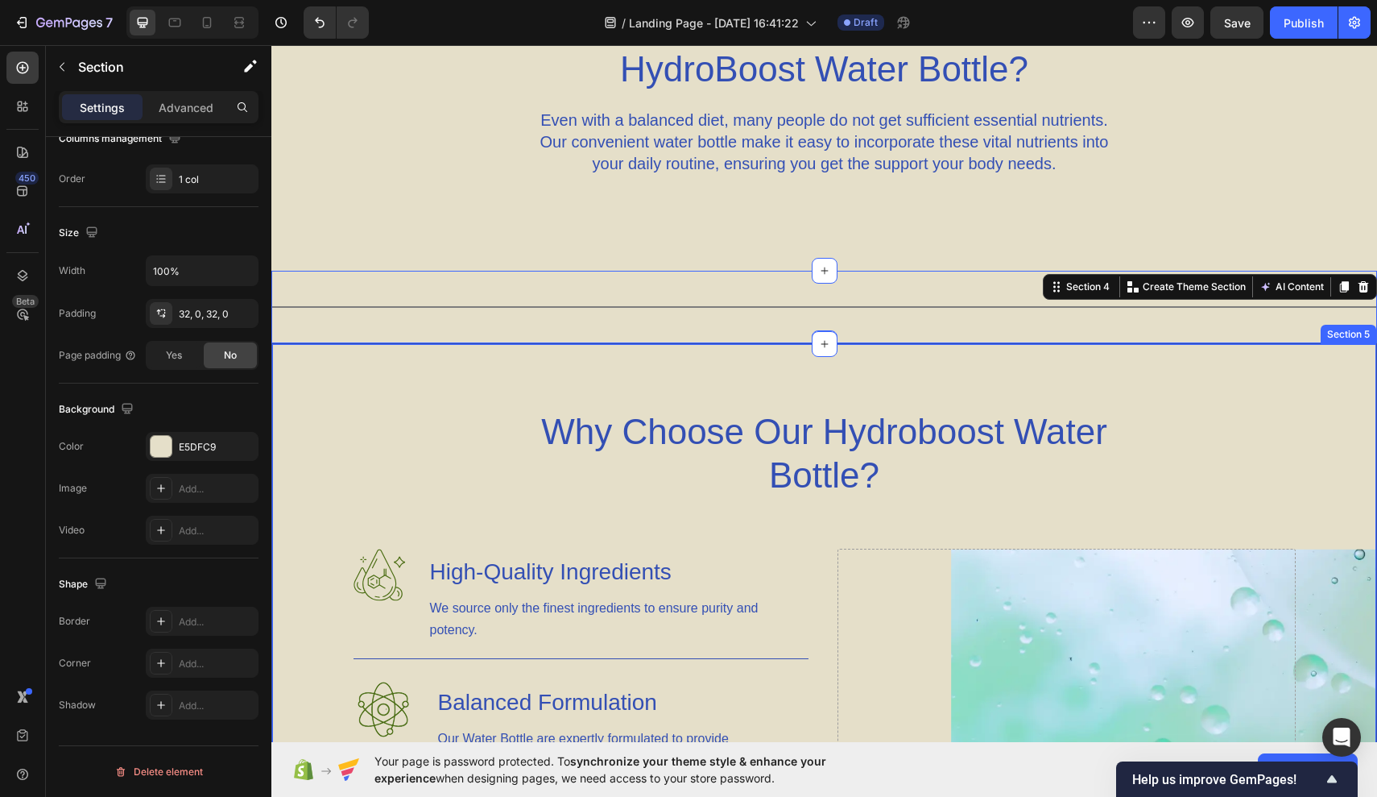
scroll to position [901, 0]
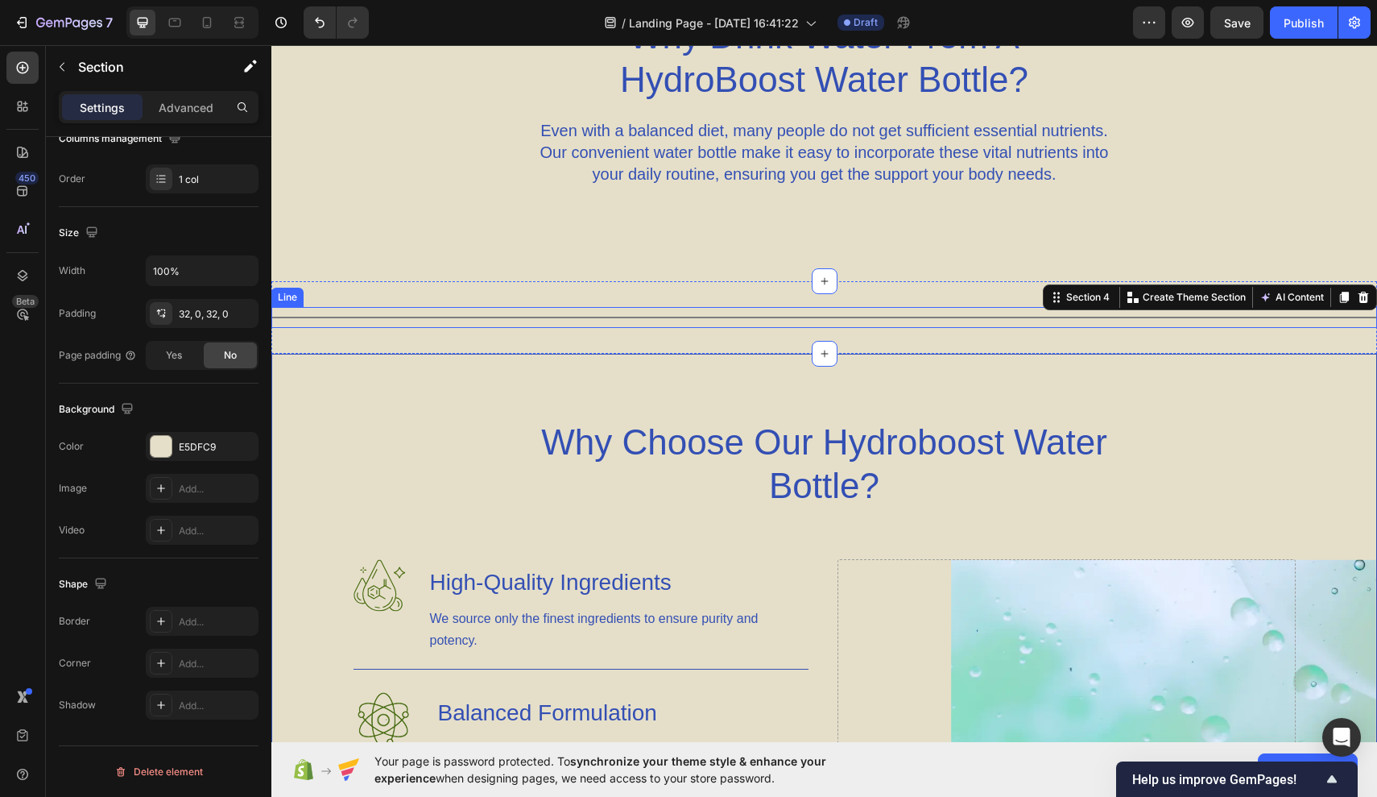
click at [574, 319] on div "Title Line" at bounding box center [824, 317] width 1106 height 21
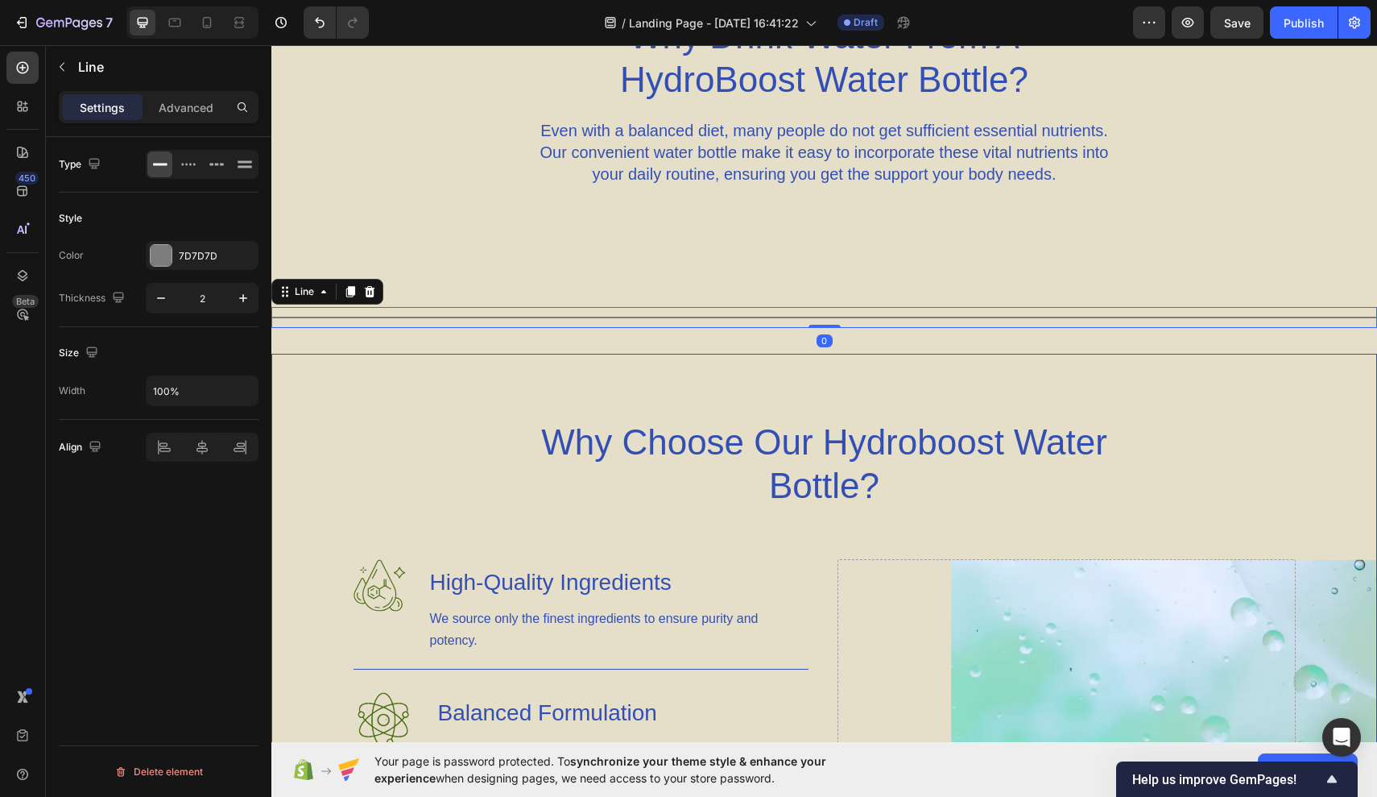
scroll to position [0, 0]
click at [306, 355] on div "Why Choose Our Hydroboost Water Bottle? Heading Row Image High-Quality Ingredie…" at bounding box center [824, 704] width 1106 height 701
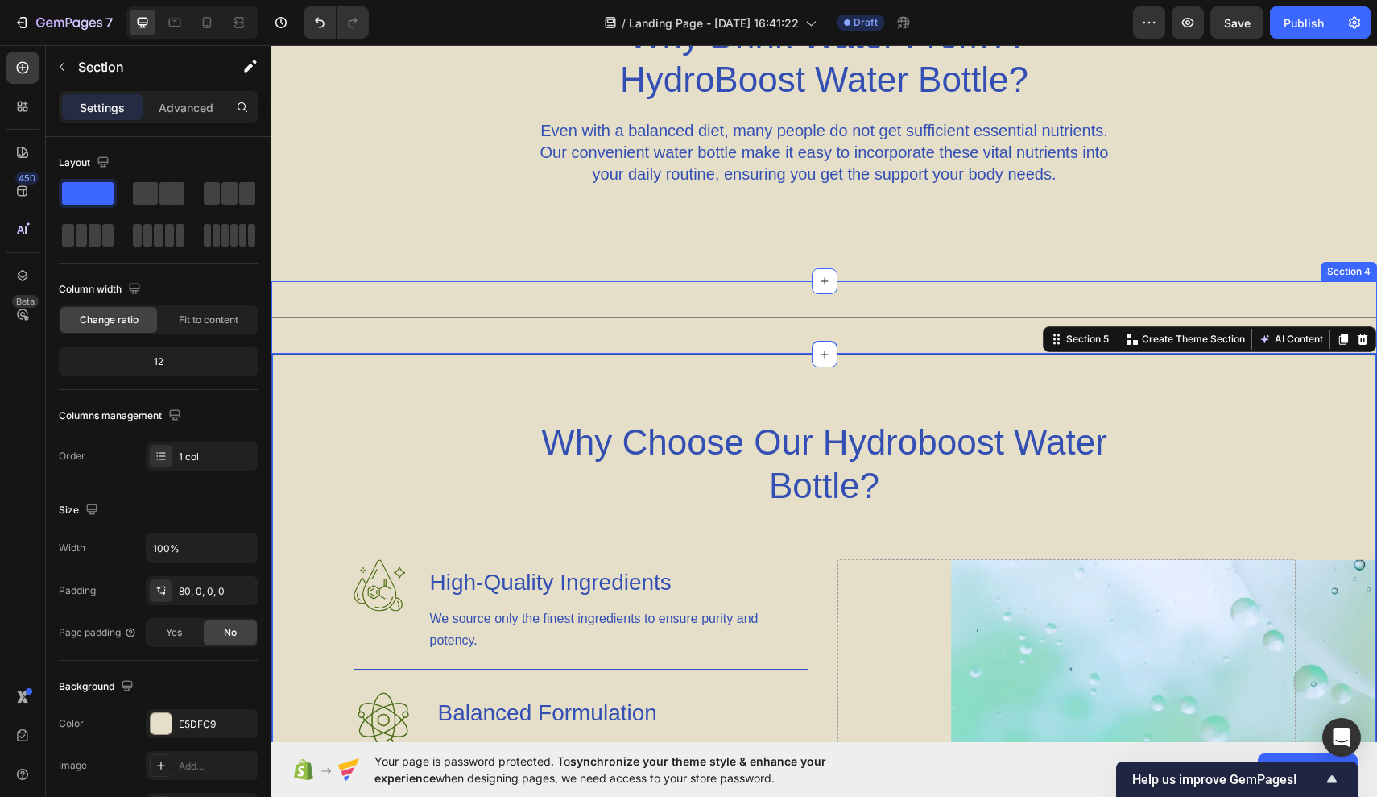
click at [316, 296] on div "Title Line Section 4" at bounding box center [824, 317] width 1106 height 72
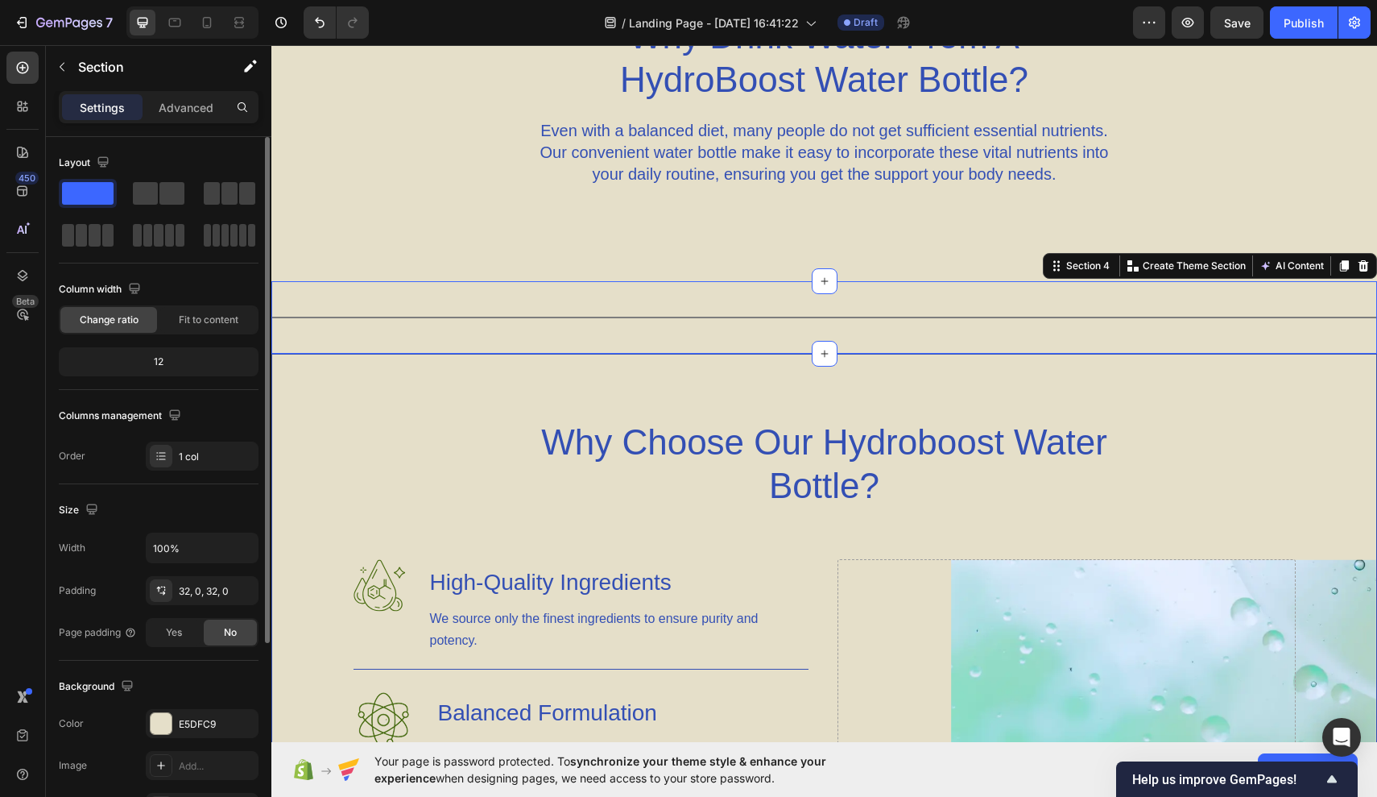
scroll to position [277, 0]
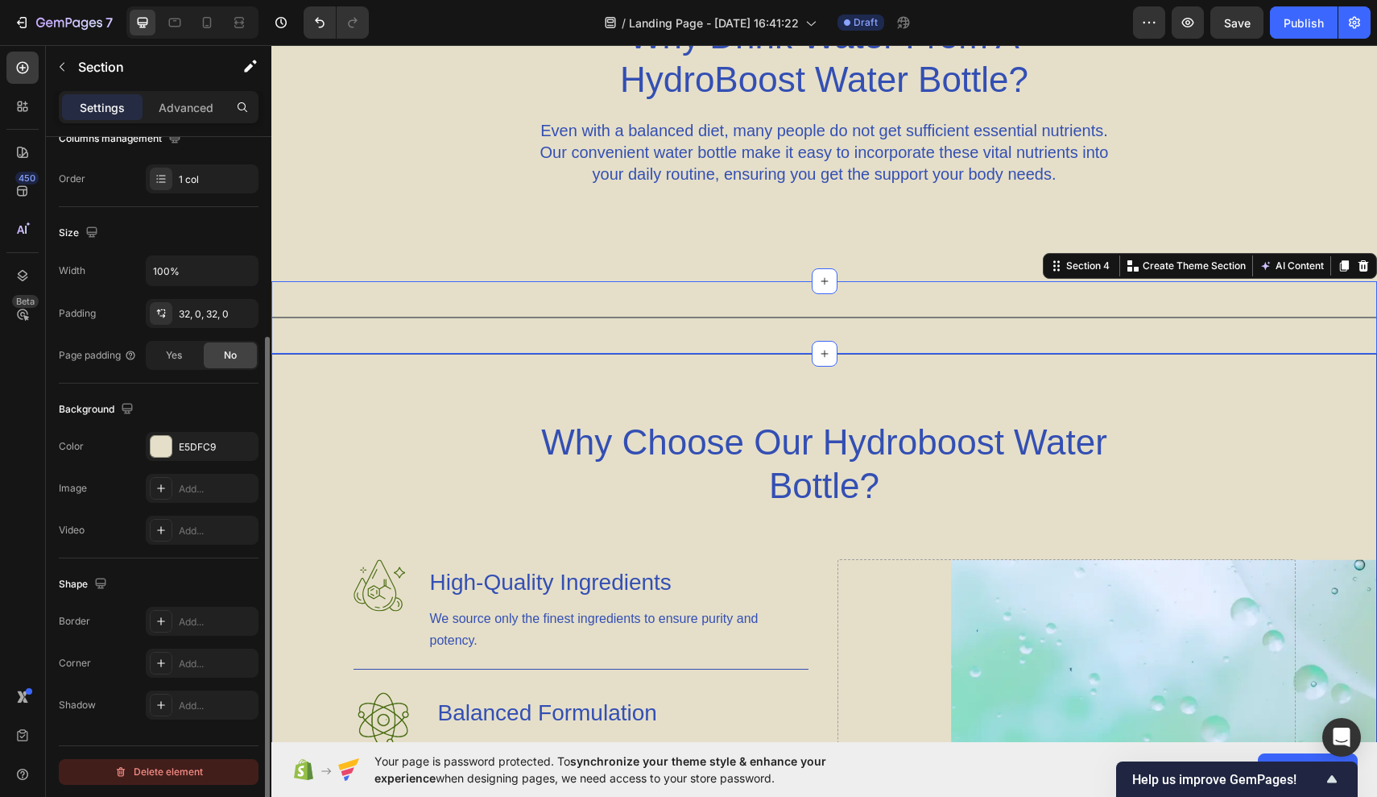
click at [171, 763] on div "Delete element" at bounding box center [158, 771] width 89 height 19
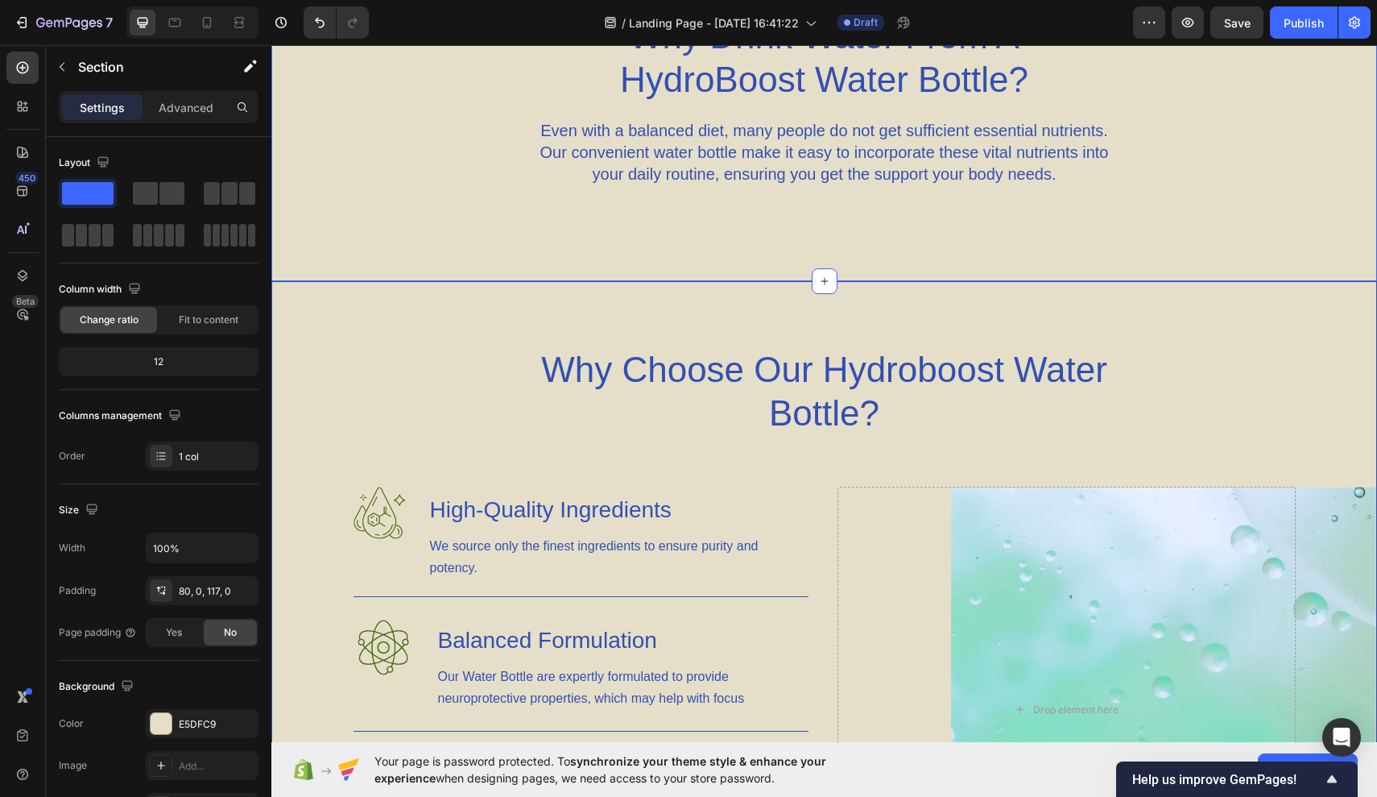
click at [532, 242] on div "Icon Icon Icon Icon Icon Icon List Why Drink Water From A HydroBoost Water Bott…" at bounding box center [824, 90] width 1106 height 382
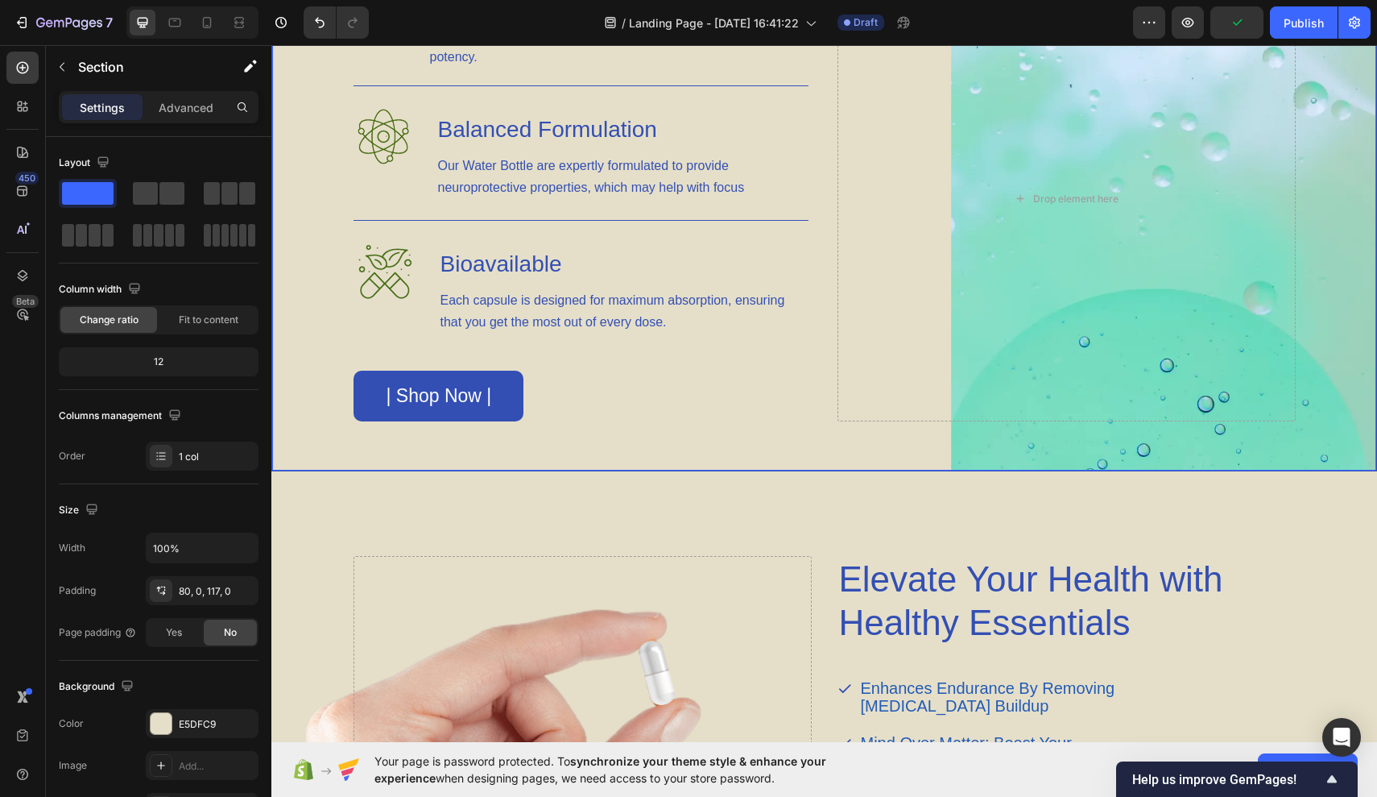
scroll to position [1417, 0]
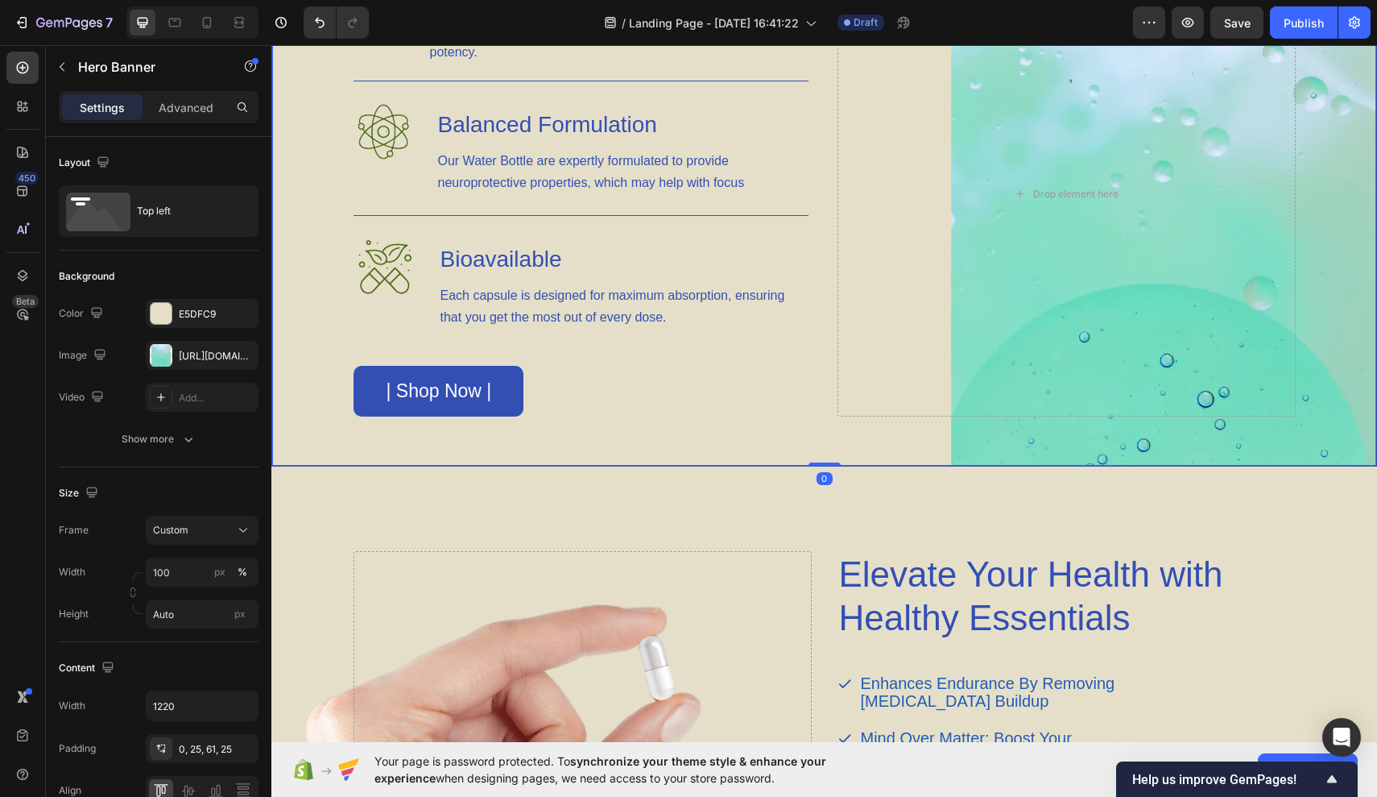
click at [677, 441] on div "Image High-Quality Ingredients Heading We source only the finest ingredients to…" at bounding box center [824, 218] width 983 height 495
click at [176, 354] on div "https://cdn.shopify.com/s/files/1/0944/7394/5452/files/gempages_585404839597441…" at bounding box center [202, 355] width 113 height 29
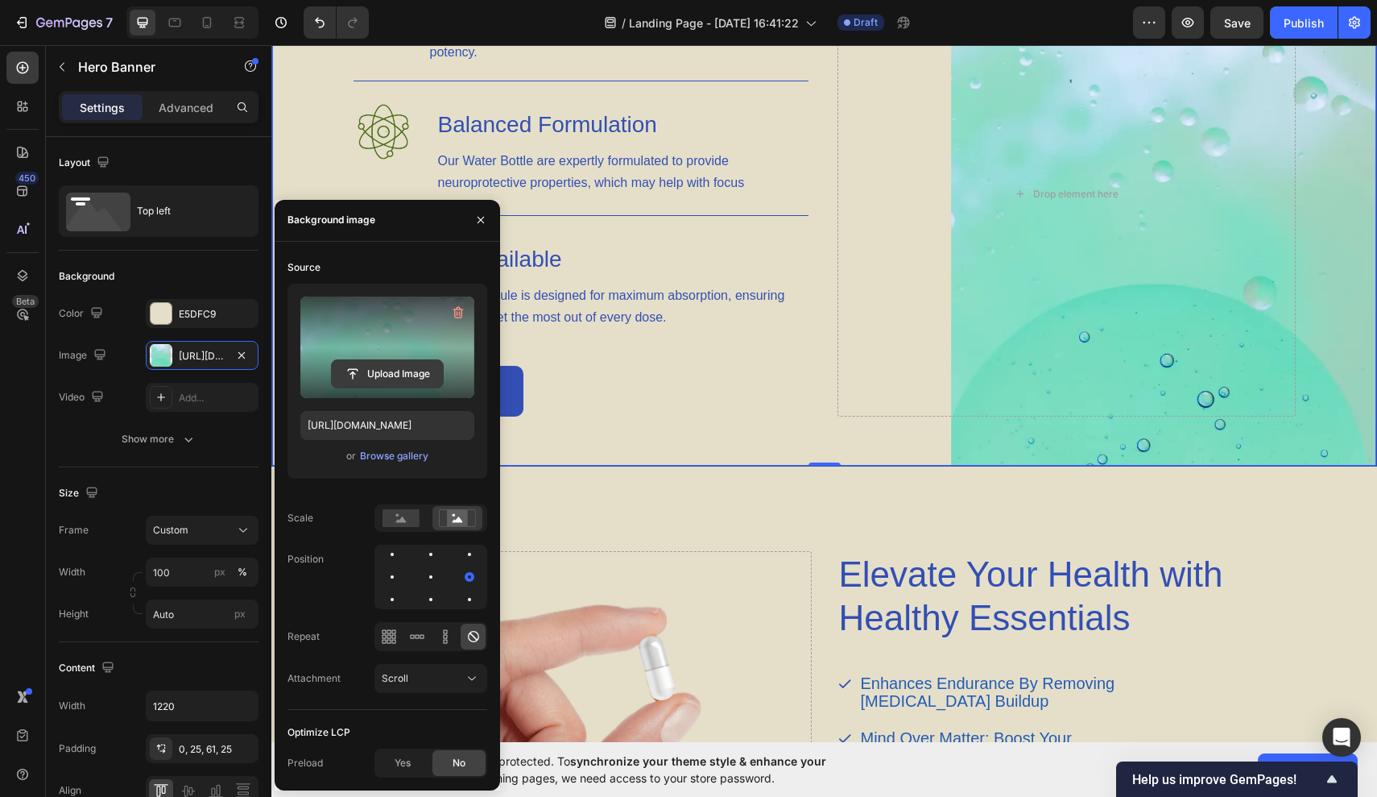
click at [396, 374] on input "file" at bounding box center [387, 373] width 111 height 27
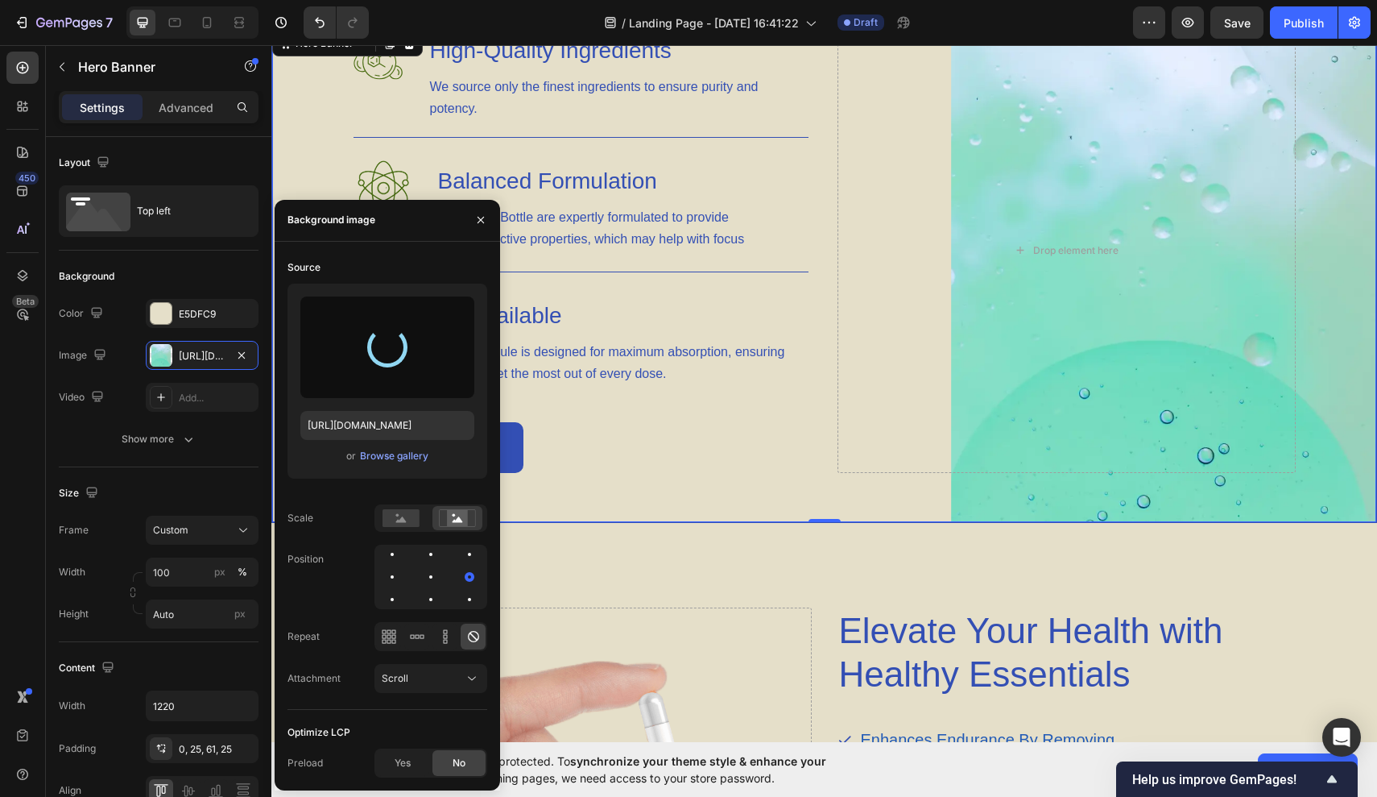
scroll to position [1300, 0]
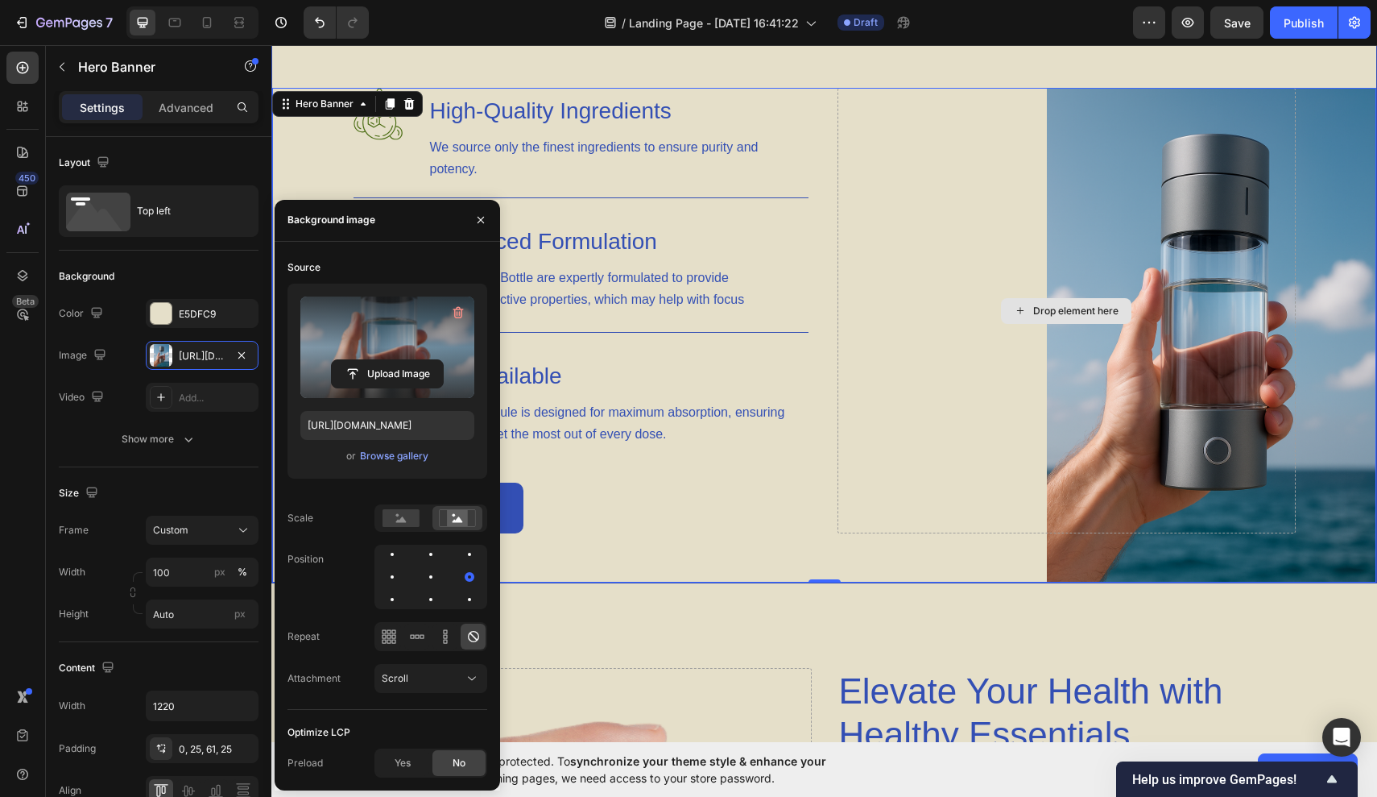
type input "https://cdn.shopify.com/s/files/1/0944/7394/5452/files/gempages_585404839597441…"
drag, startPoint x: 1574, startPoint y: 416, endPoint x: 1303, endPoint y: 371, distance: 275.2
click at [1303, 371] on div "Image High-Quality Ingredients Heading We source only the finest ingredients to…" at bounding box center [824, 335] width 983 height 495
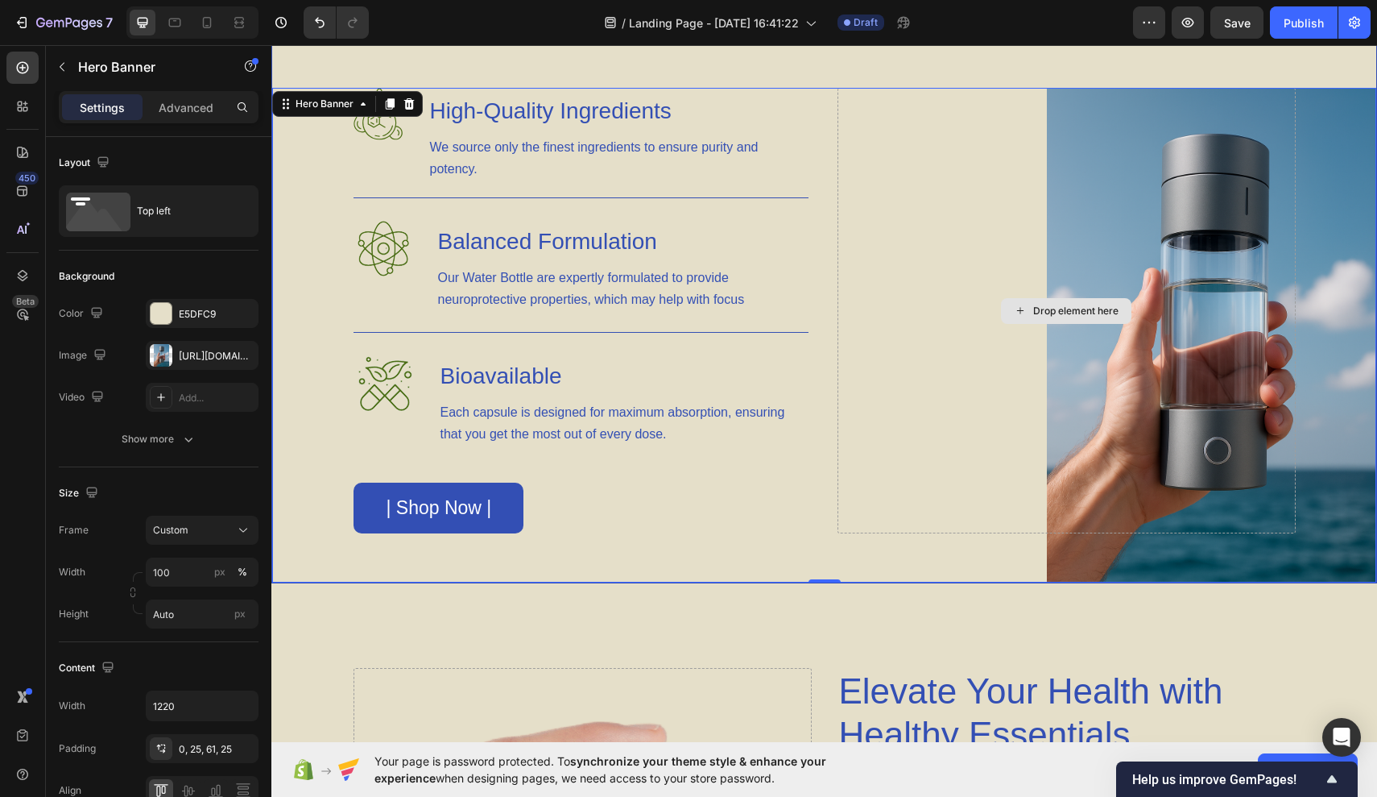
click at [1042, 253] on div "Drop element here" at bounding box center [1067, 310] width 458 height 445
click at [1350, 193] on div "Background Image" at bounding box center [824, 335] width 1104 height 495
click at [1335, 148] on div "Background Image" at bounding box center [824, 335] width 1104 height 495
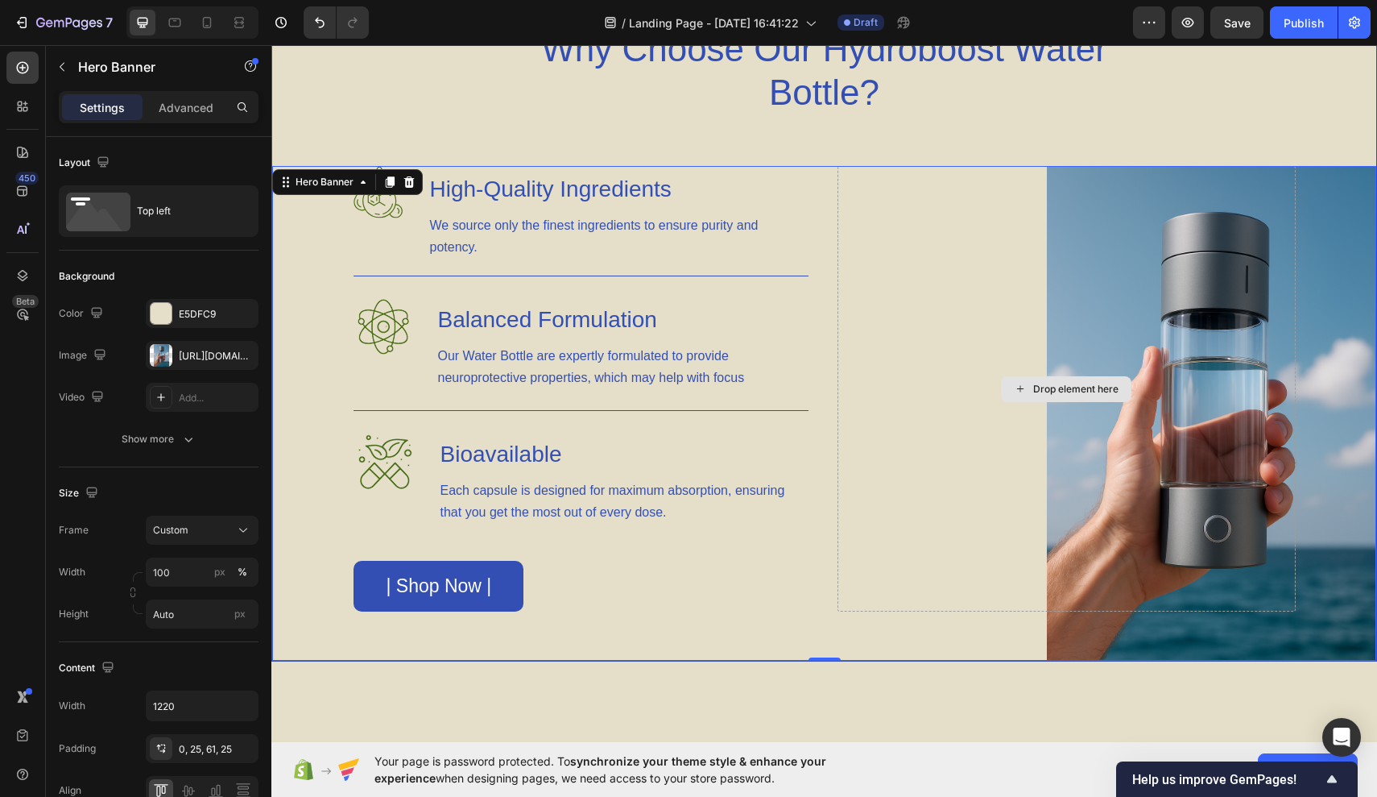
scroll to position [1221, 0]
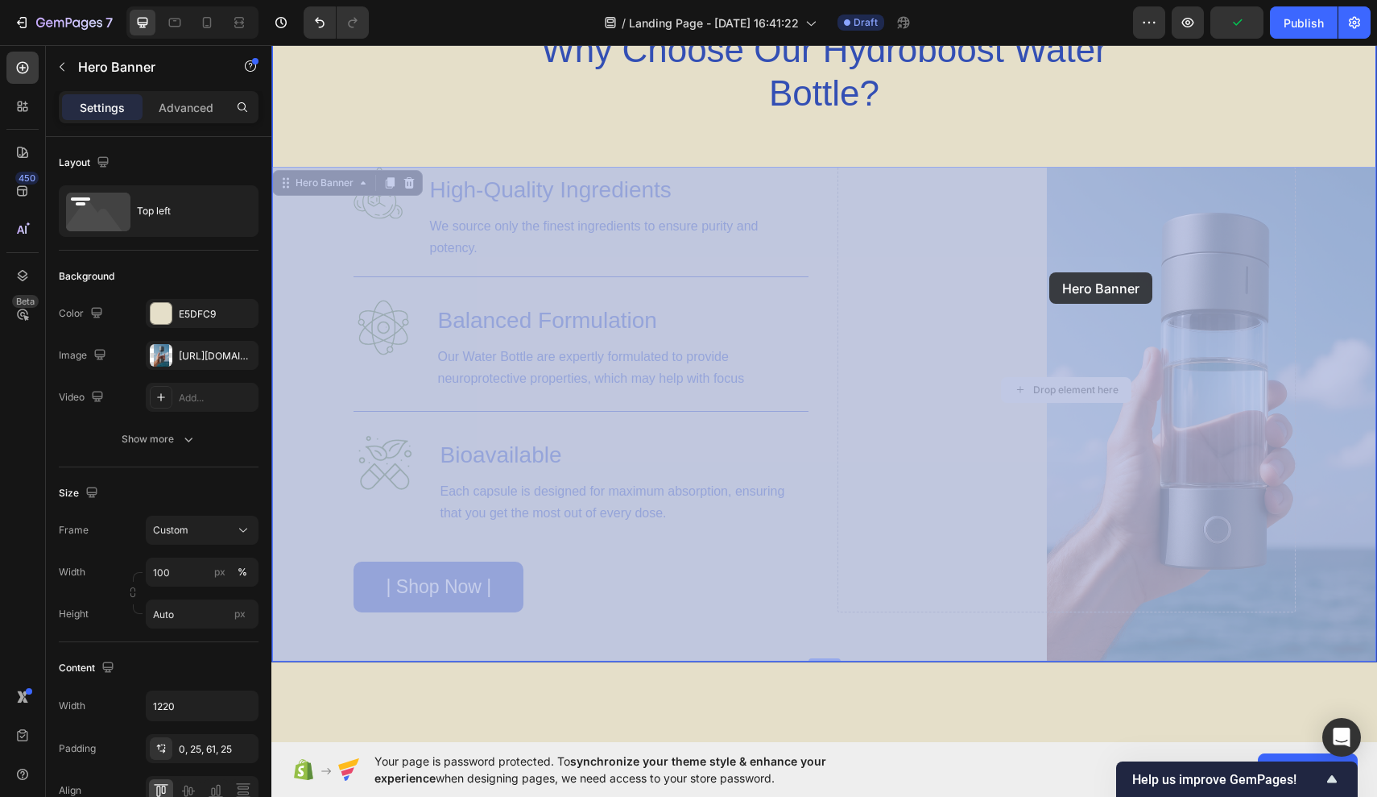
drag, startPoint x: 1045, startPoint y: 280, endPoint x: 1050, endPoint y: 272, distance: 8.7
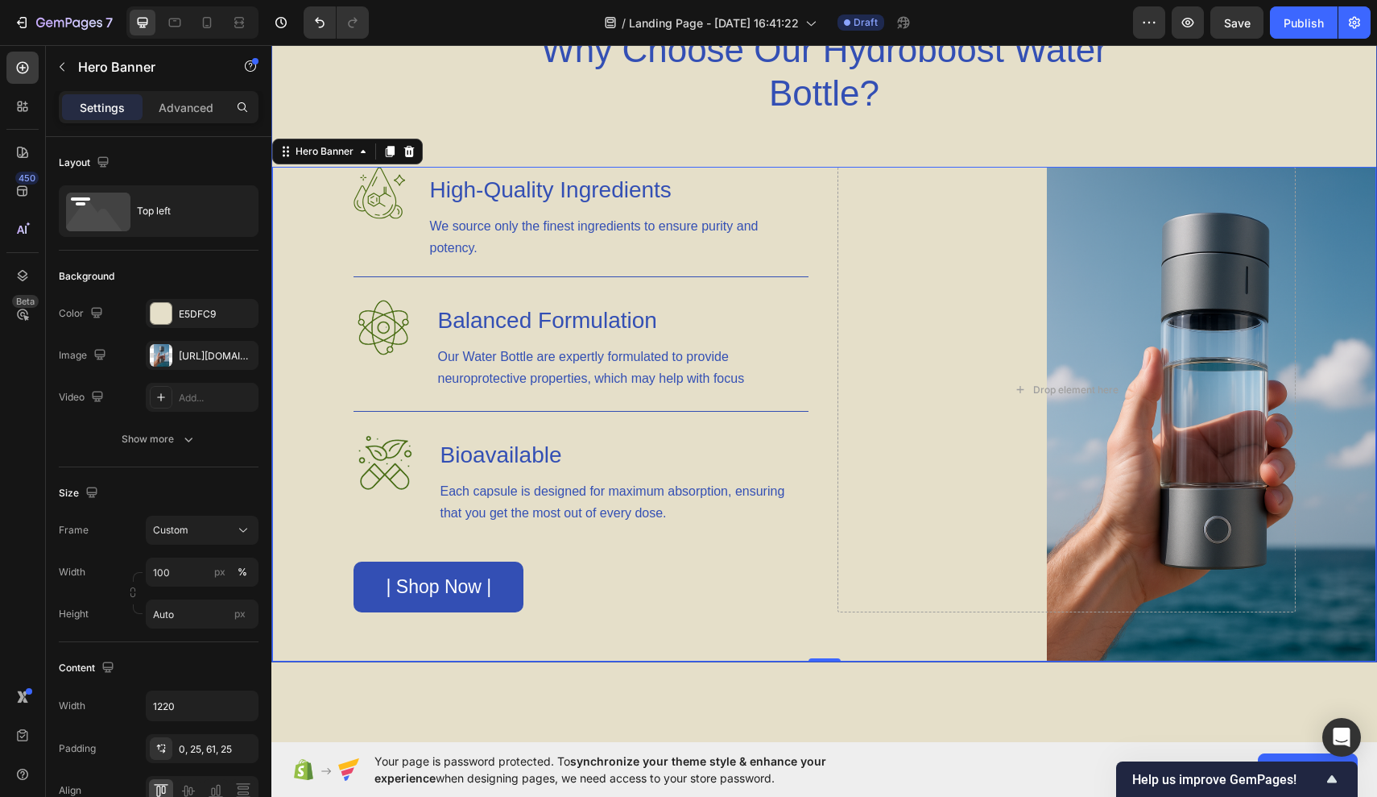
click at [1319, 408] on div "Background Image" at bounding box center [824, 414] width 1104 height 495
click at [205, 350] on div "https://cdn.shopify.com/s/files/1/0944/7394/5452/files/gempages_585404839597441…" at bounding box center [202, 356] width 47 height 14
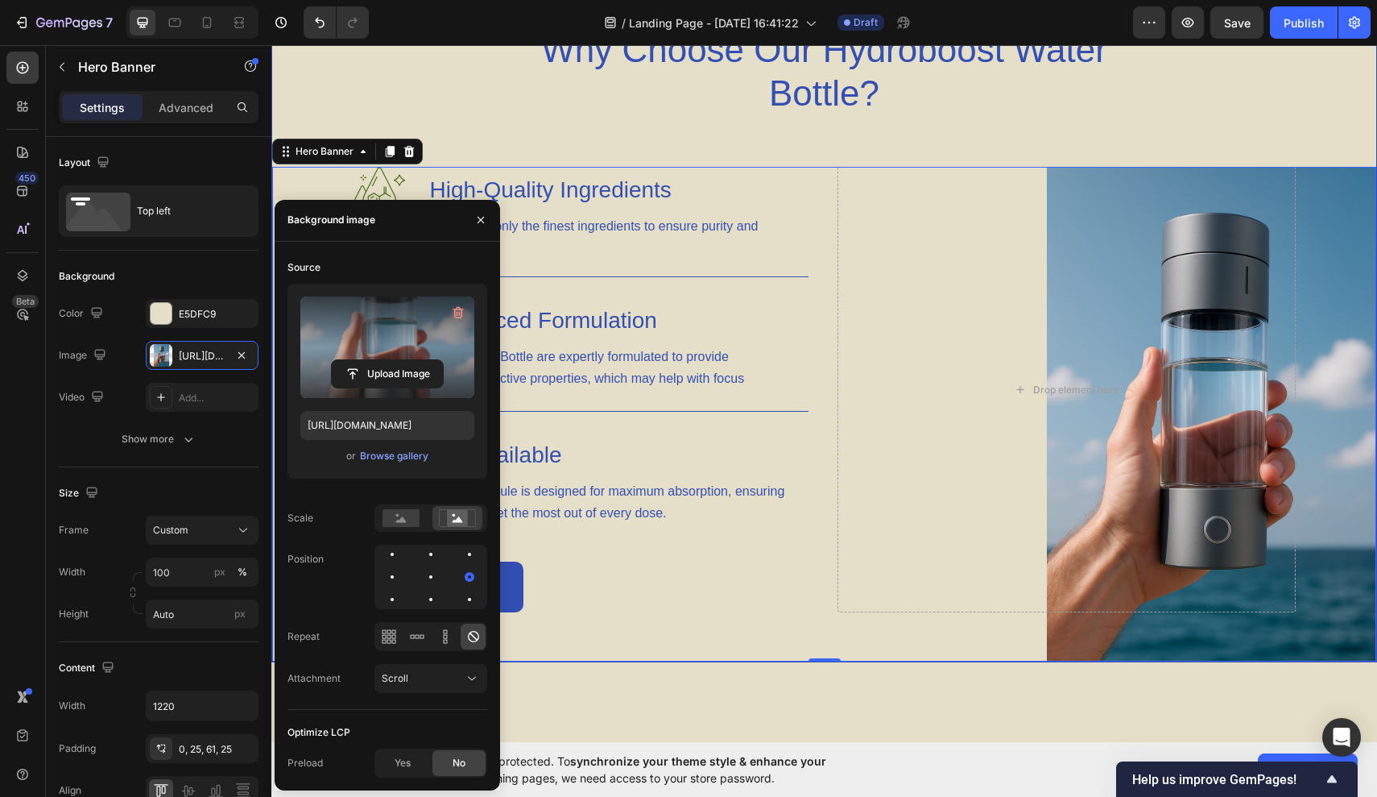
drag, startPoint x: 1264, startPoint y: 190, endPoint x: 992, endPoint y: 145, distance: 275.2
click at [992, 145] on div "Why Choose Our Hydroboost Water Bottle? Heading Row Image High-Quality Ingredie…" at bounding box center [824, 344] width 1104 height 635
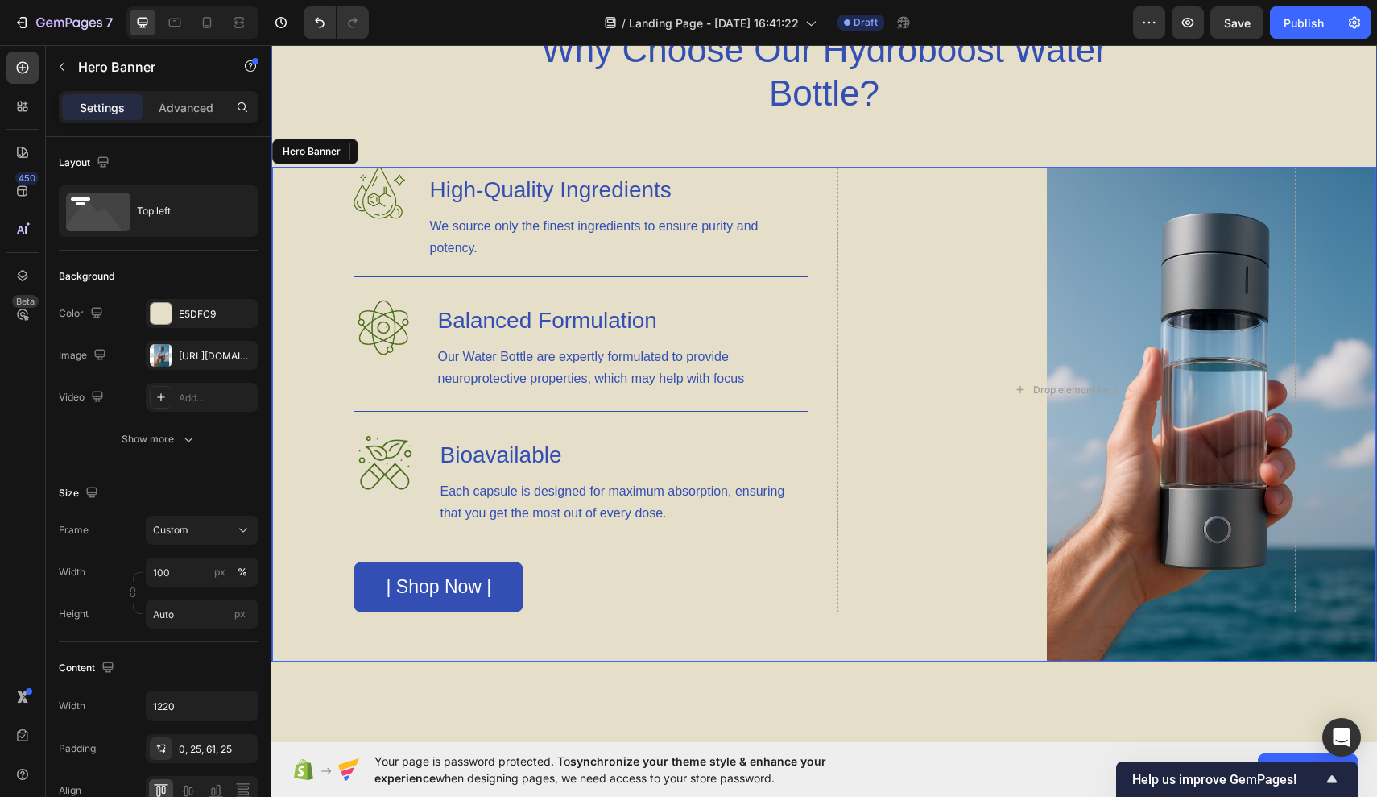
click at [824, 258] on div "Image High-Quality Ingredients Heading We source only the finest ingredients to…" at bounding box center [824, 414] width 983 height 495
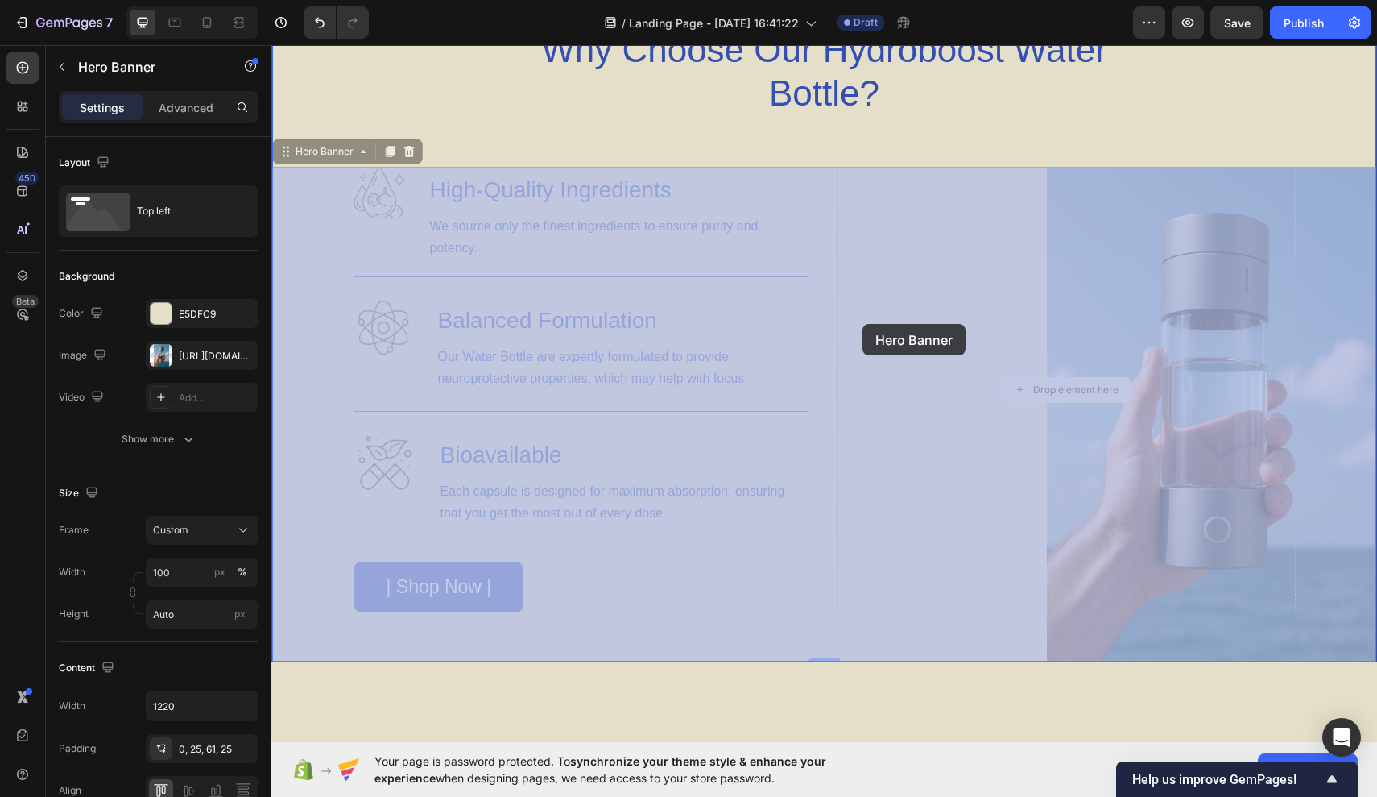
drag, startPoint x: 840, startPoint y: 323, endPoint x: 860, endPoint y: 326, distance: 20.4
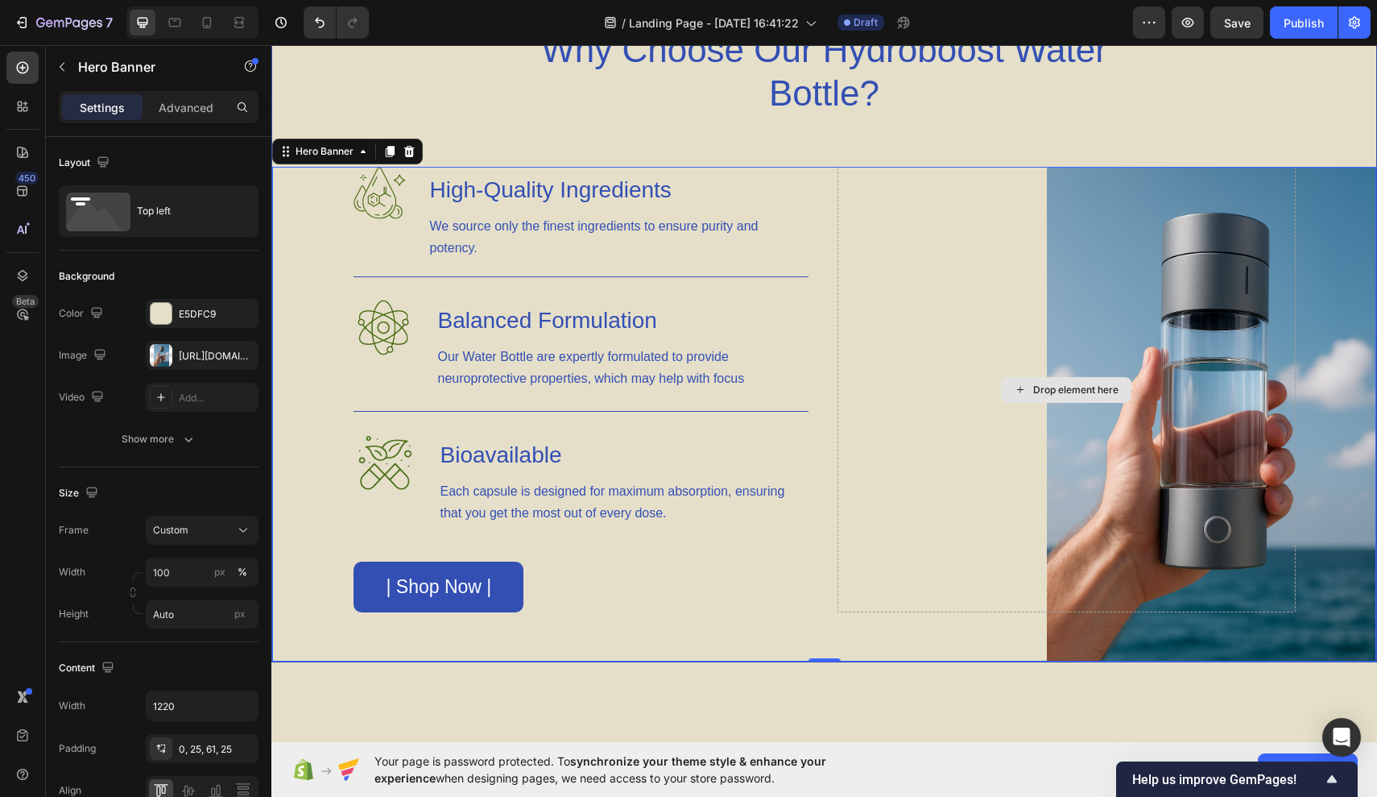
click at [893, 350] on div "Drop element here" at bounding box center [1067, 389] width 458 height 445
click at [188, 365] on div "https://cdn.shopify.com/s/files/1/0944/7394/5452/files/gempages_585404839597441…" at bounding box center [202, 355] width 113 height 29
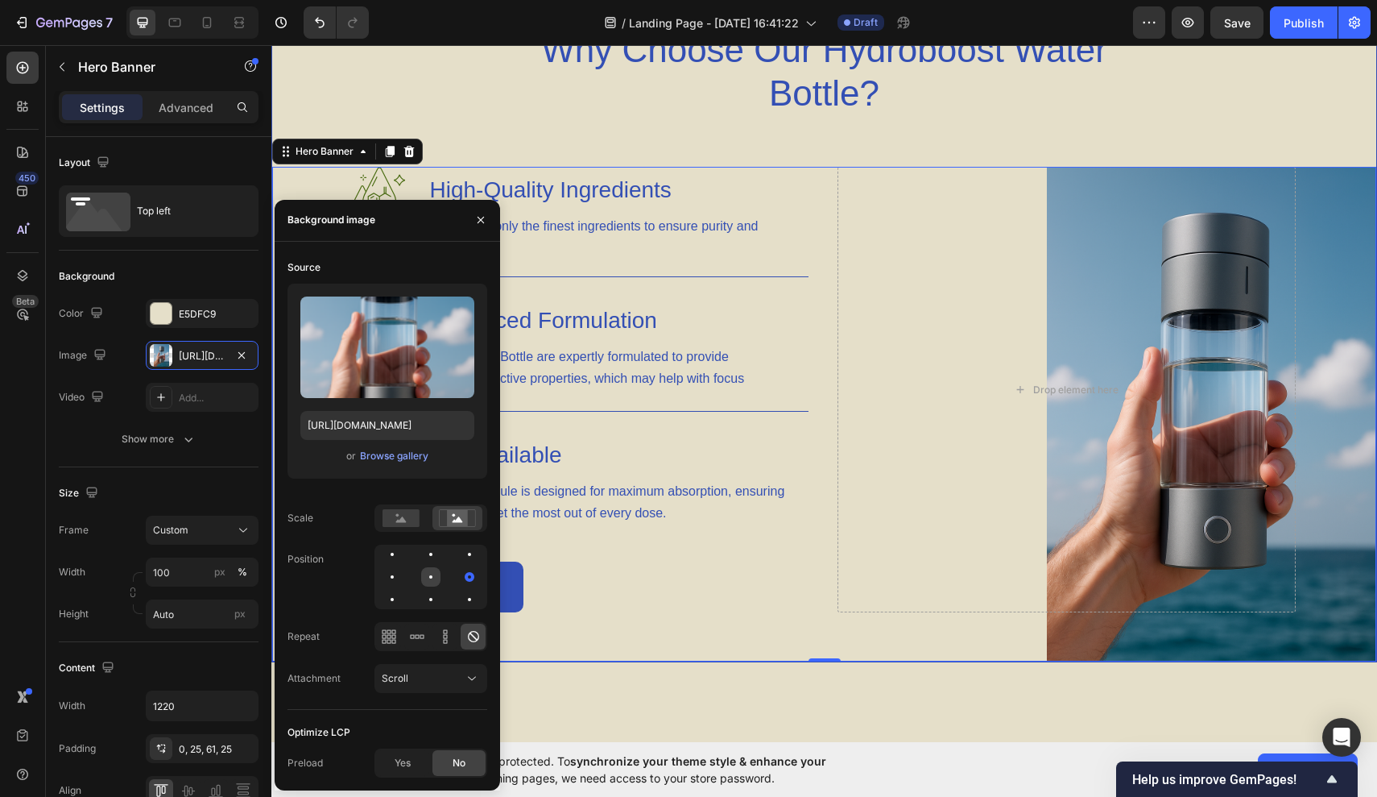
click at [433, 577] on div at bounding box center [430, 576] width 19 height 19
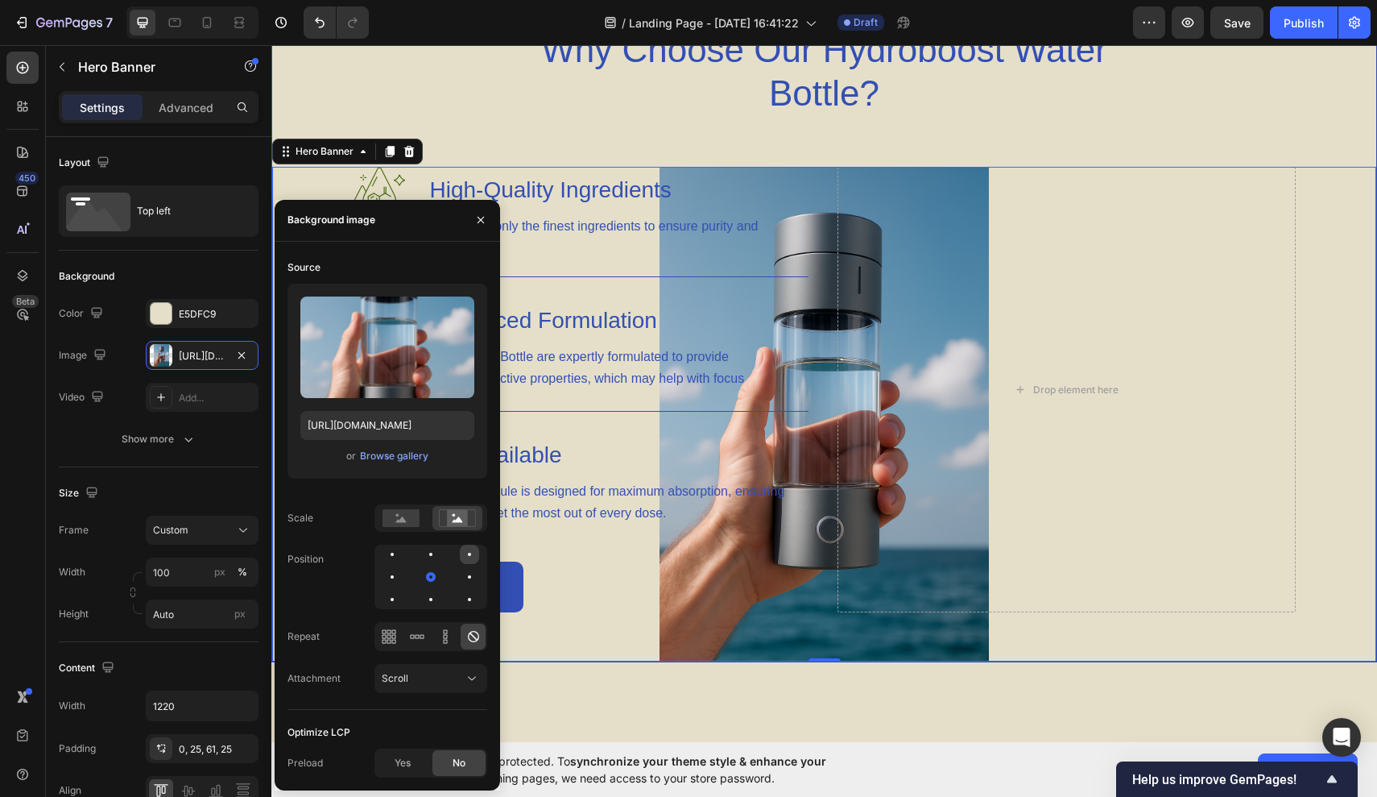
click at [464, 552] on div at bounding box center [469, 554] width 19 height 19
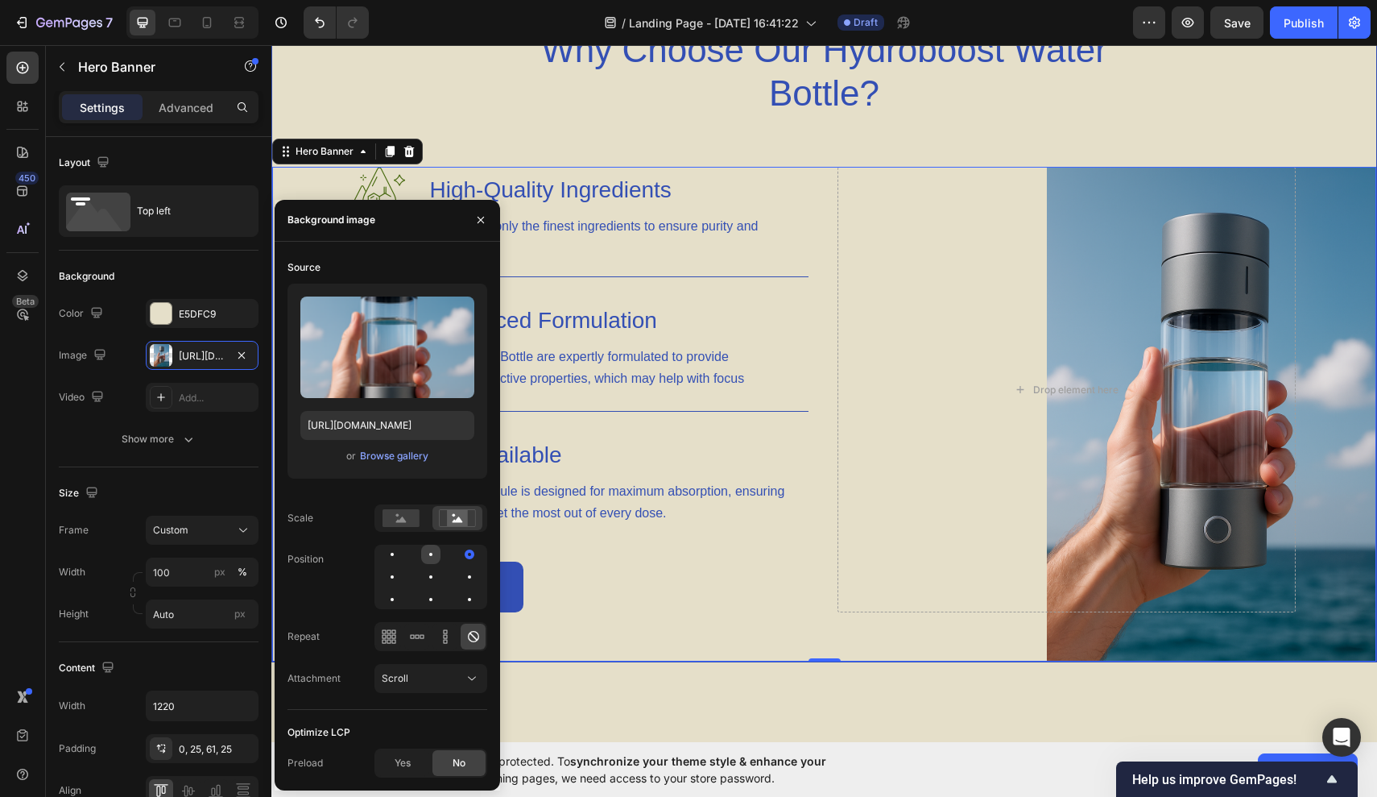
click at [437, 552] on div at bounding box center [430, 554] width 19 height 19
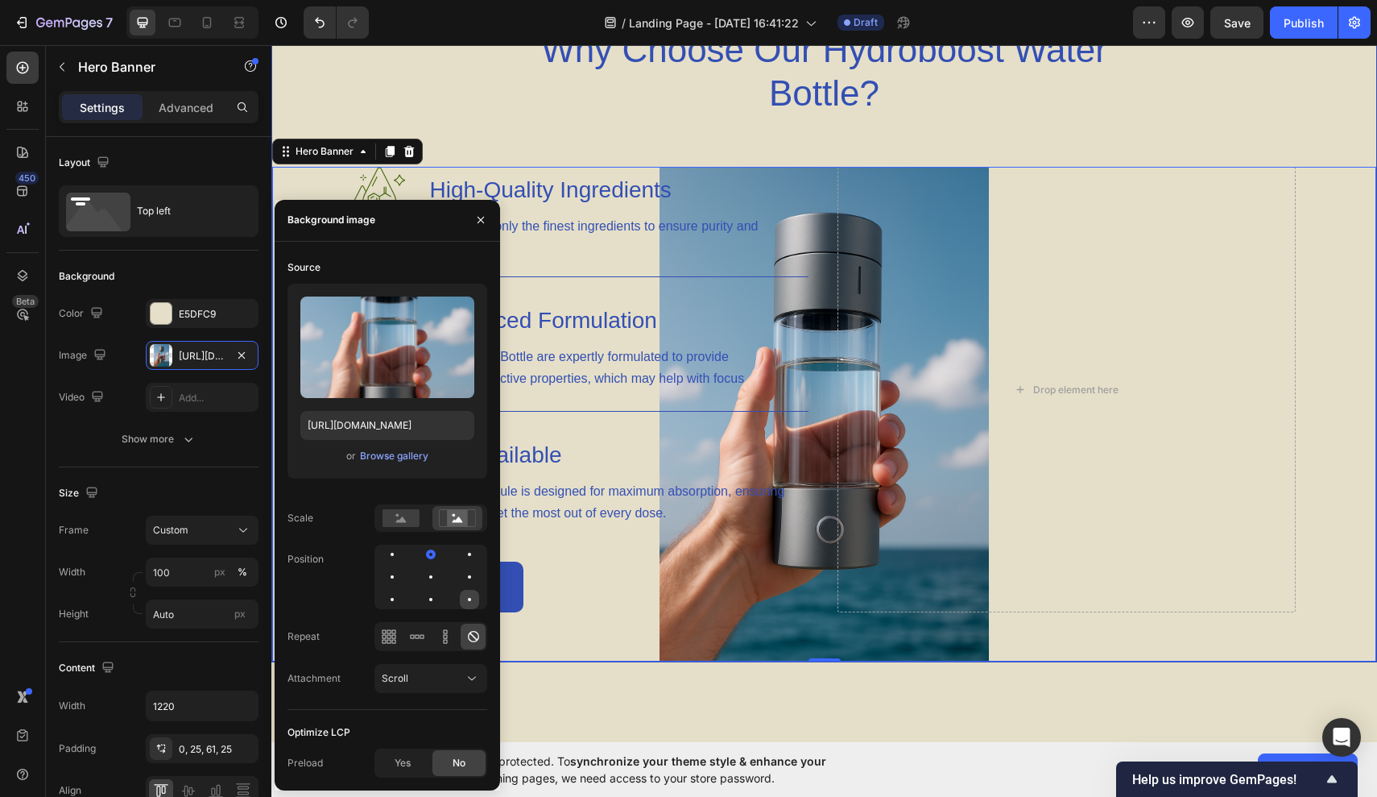
click at [463, 595] on div at bounding box center [469, 599] width 19 height 19
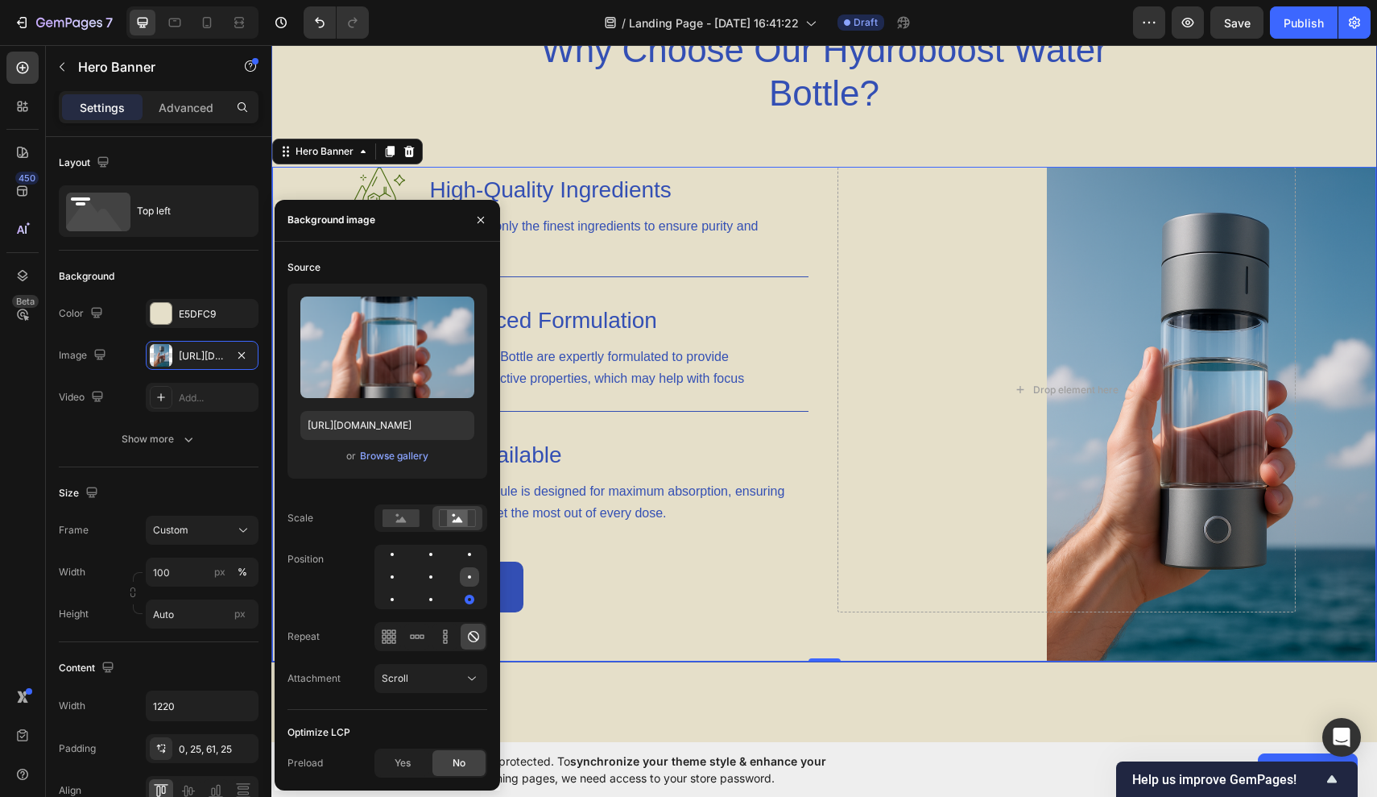
click at [463, 580] on div at bounding box center [469, 576] width 19 height 19
click at [406, 520] on rect at bounding box center [401, 518] width 37 height 18
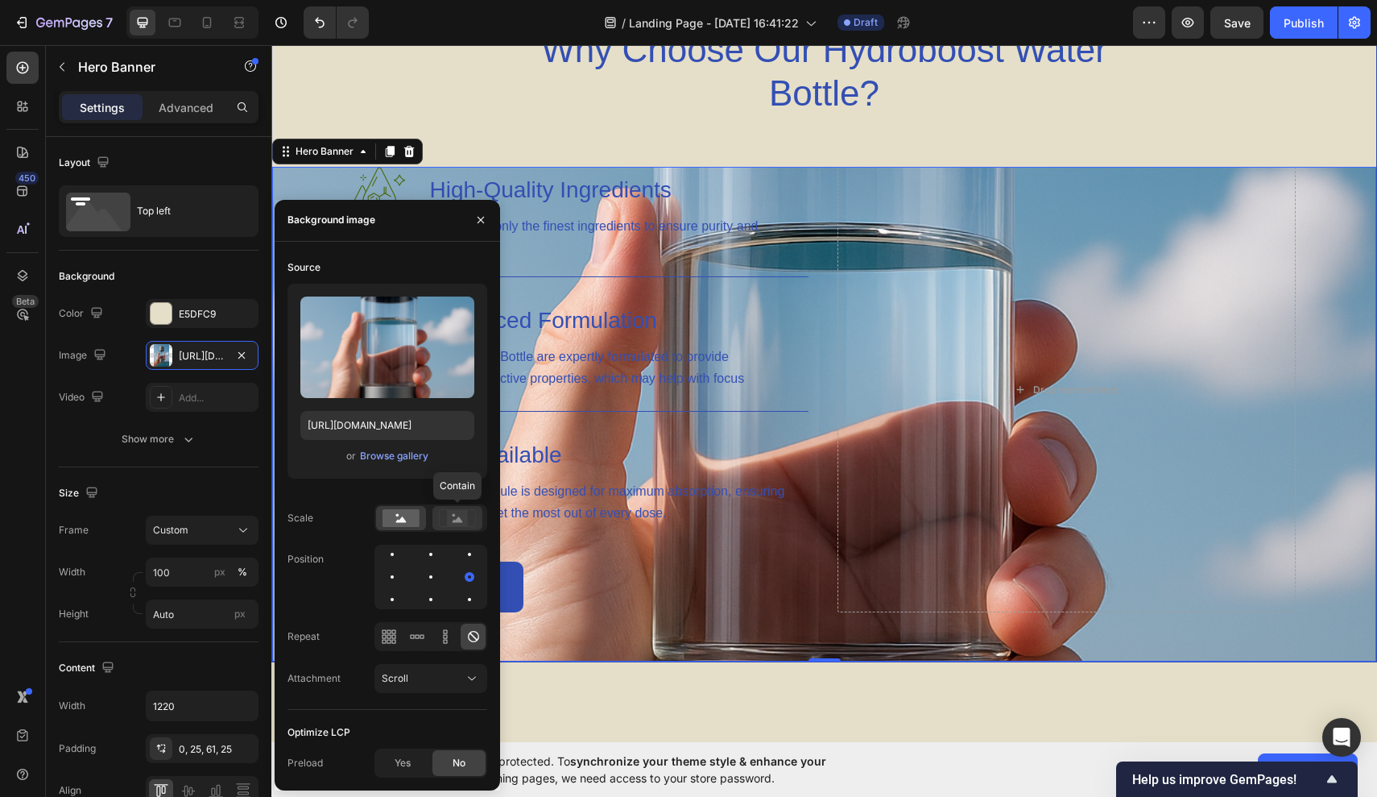
click at [464, 520] on rect at bounding box center [457, 518] width 21 height 16
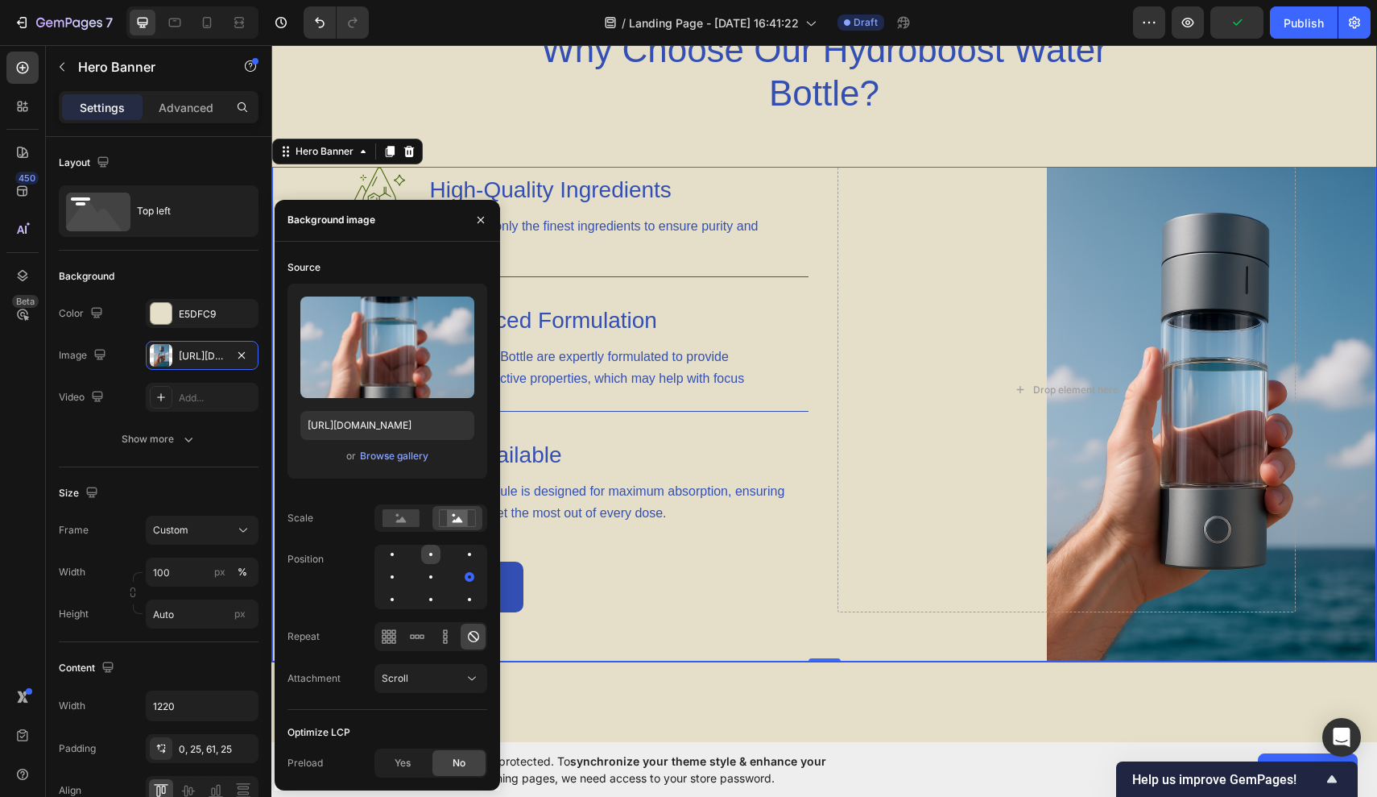
click at [435, 553] on div at bounding box center [430, 554] width 19 height 19
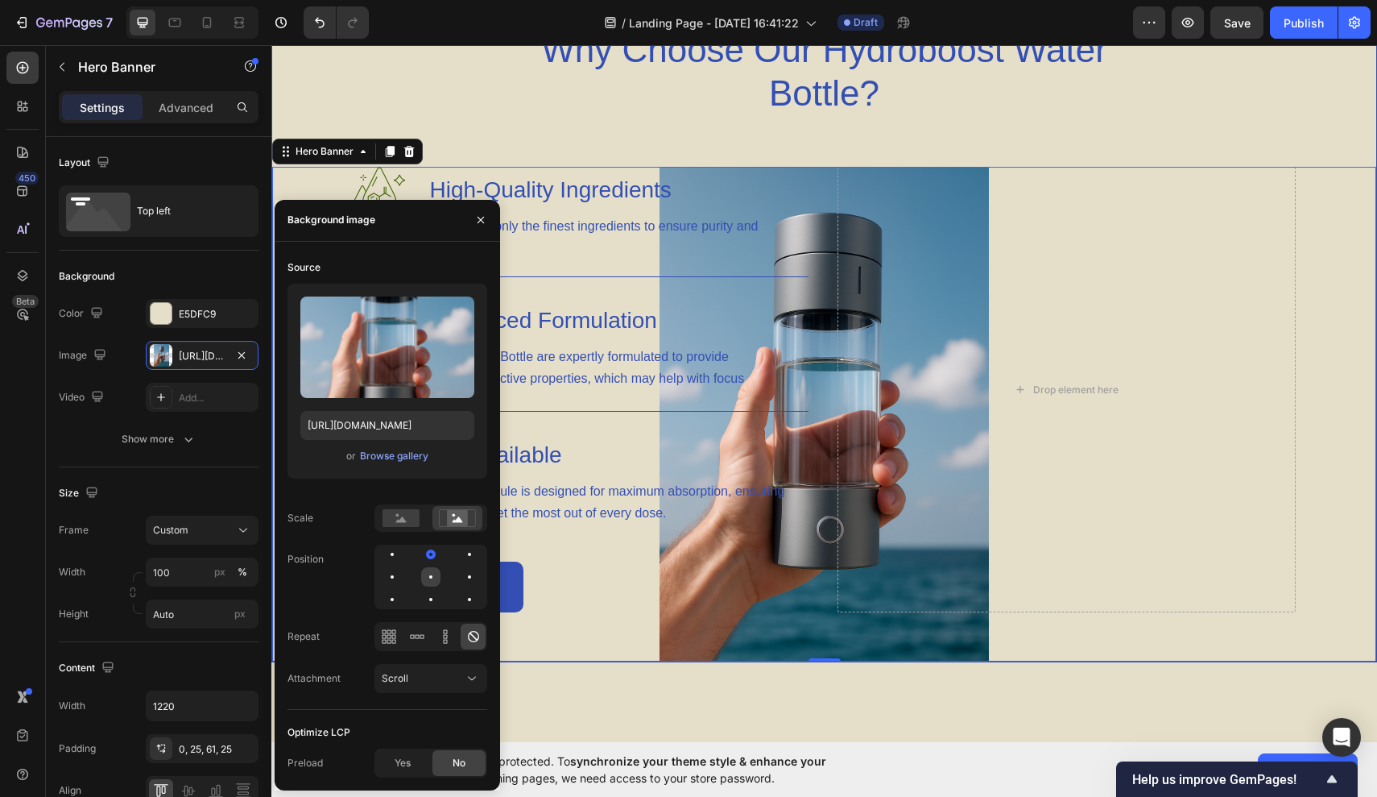
click at [437, 577] on div at bounding box center [430, 576] width 19 height 19
click at [468, 575] on div at bounding box center [469, 576] width 3 height 3
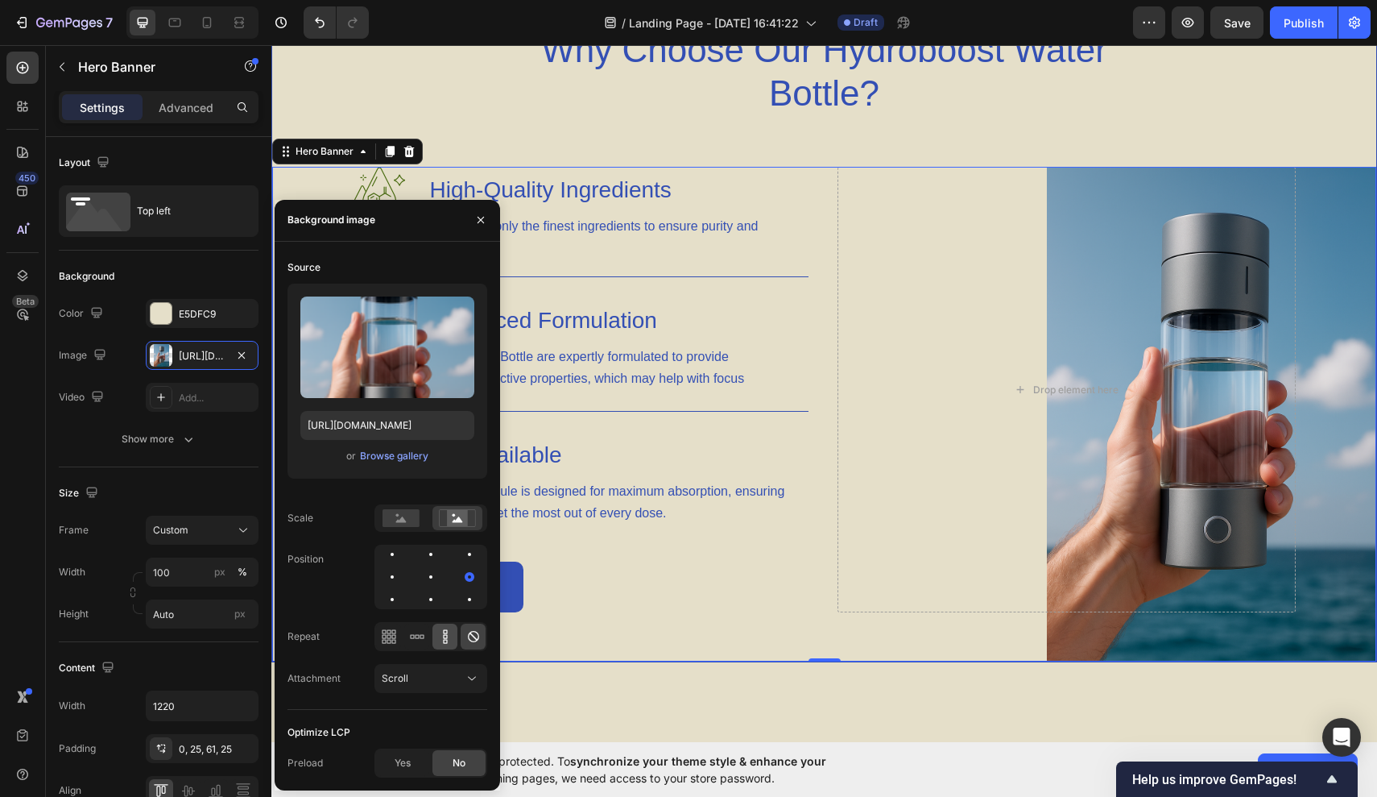
click at [445, 642] on icon at bounding box center [445, 636] width 16 height 16
click at [472, 640] on icon at bounding box center [474, 636] width 16 height 16
click at [455, 669] on button "Scroll" at bounding box center [431, 678] width 113 height 29
click at [433, 602] on p "Fixed" at bounding box center [428, 608] width 92 height 14
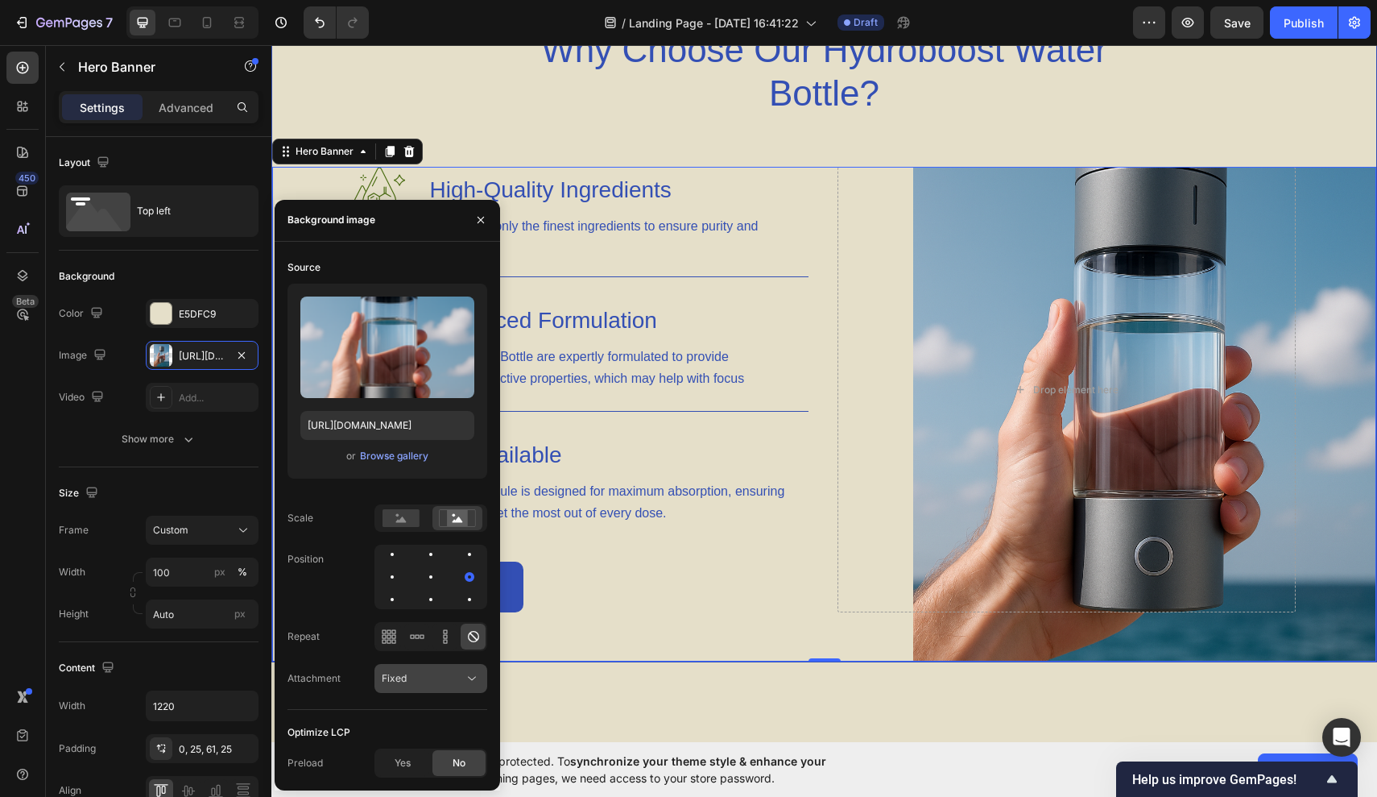
click at [474, 677] on icon at bounding box center [472, 678] width 16 height 16
click at [445, 638] on p "Local" at bounding box center [428, 639] width 92 height 14
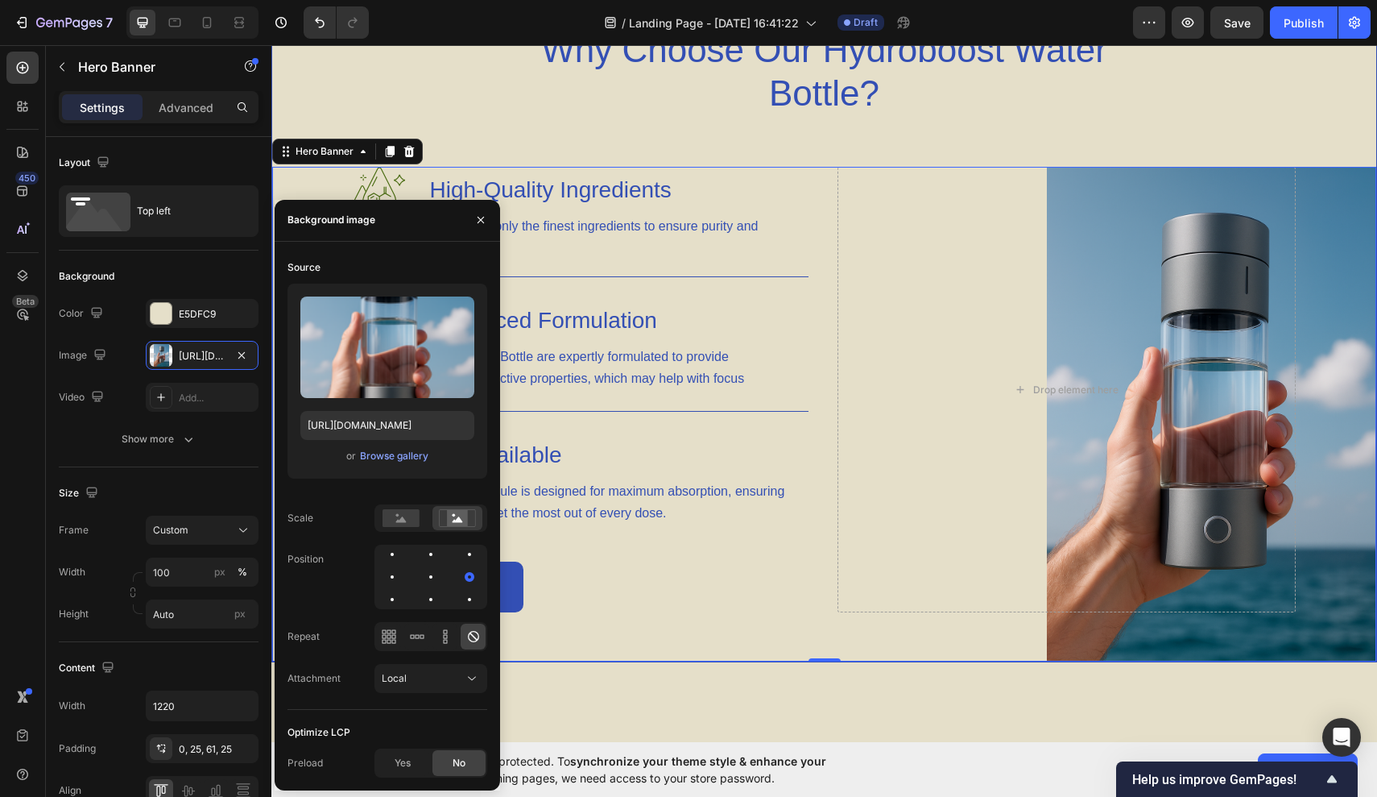
click at [466, 639] on icon at bounding box center [474, 636] width 16 height 16
click at [473, 677] on icon at bounding box center [472, 678] width 16 height 16
click at [445, 618] on div "Fixed" at bounding box center [415, 608] width 132 height 31
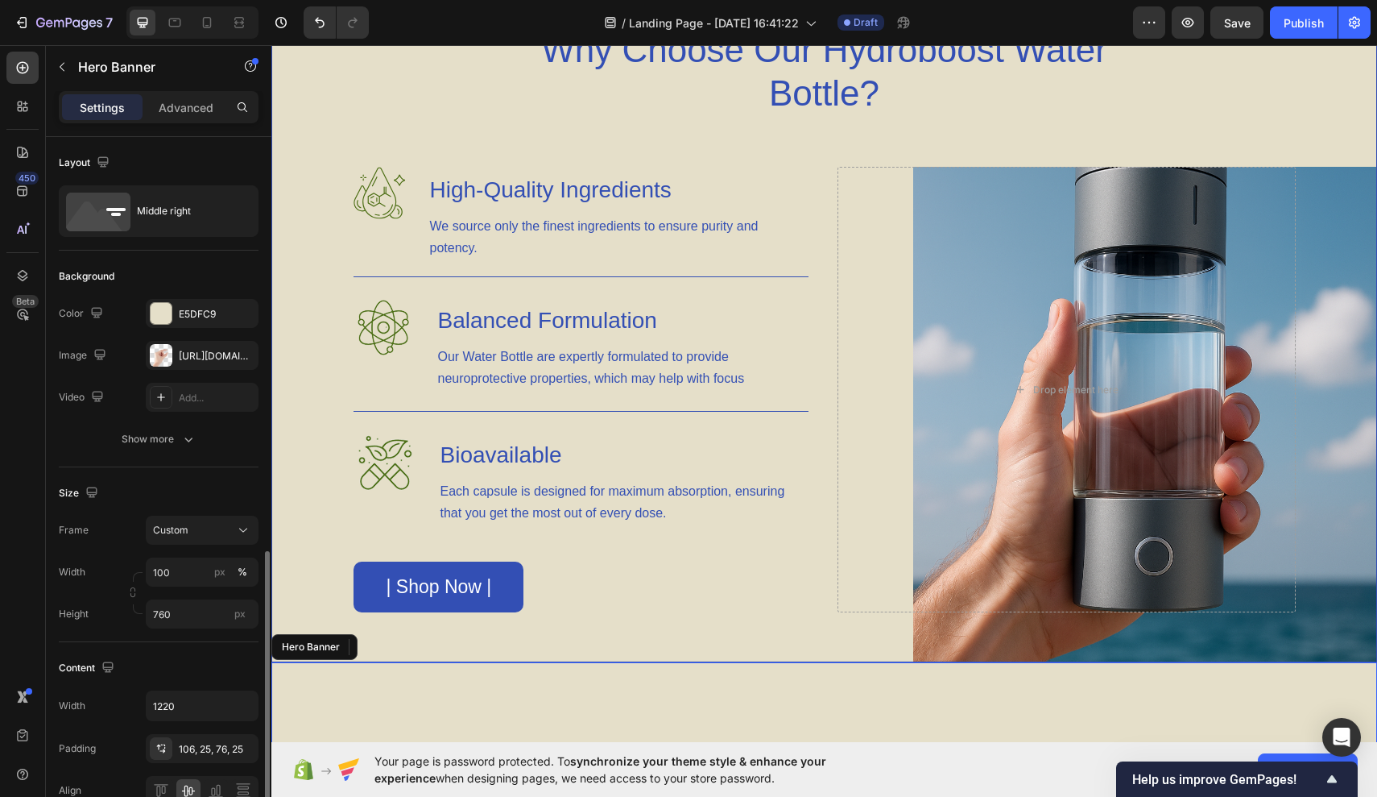
drag, startPoint x: 1017, startPoint y: 749, endPoint x: 746, endPoint y: 704, distance: 275.2
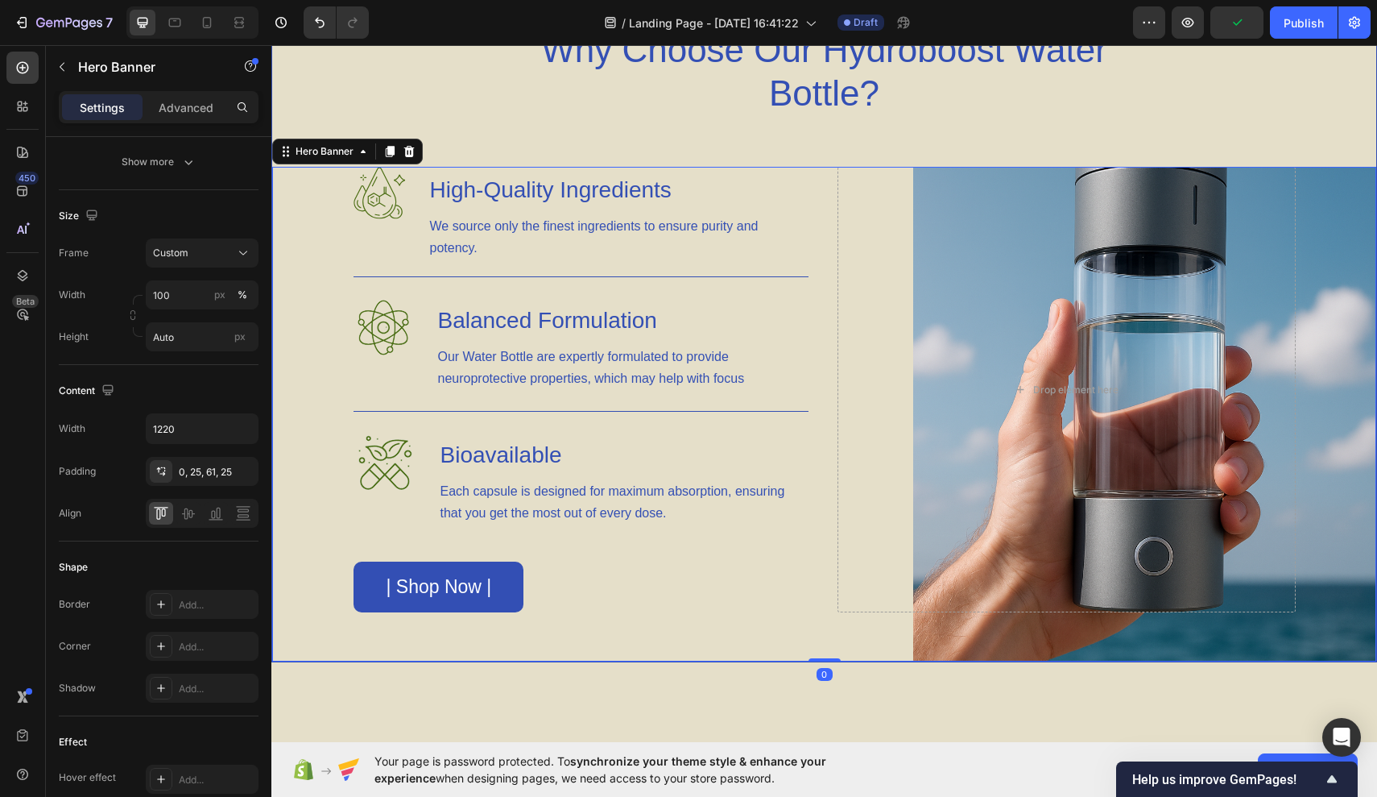
click at [1016, 628] on div "Image High-Quality Ingredients Heading We source only the finest ingredients to…" at bounding box center [824, 414] width 983 height 495
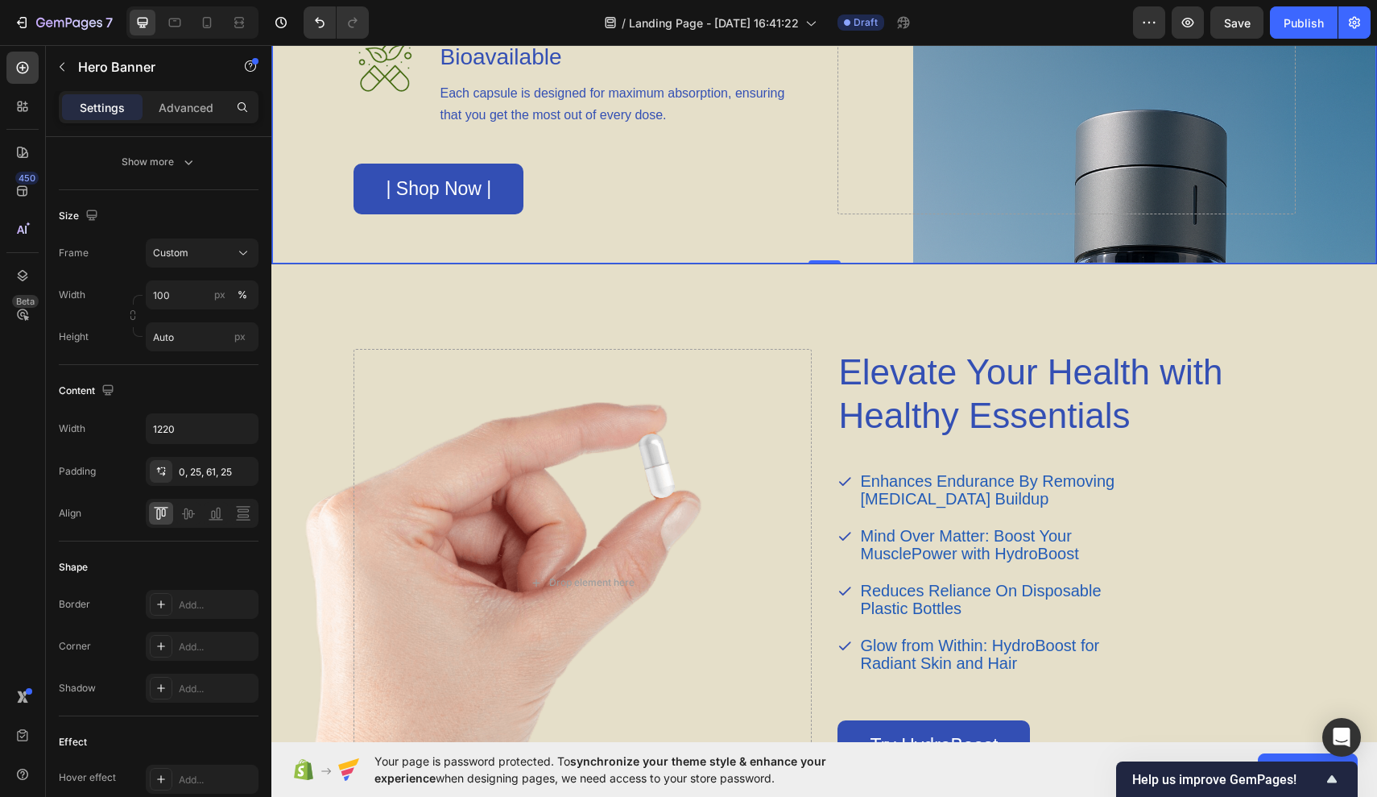
scroll to position [1270, 0]
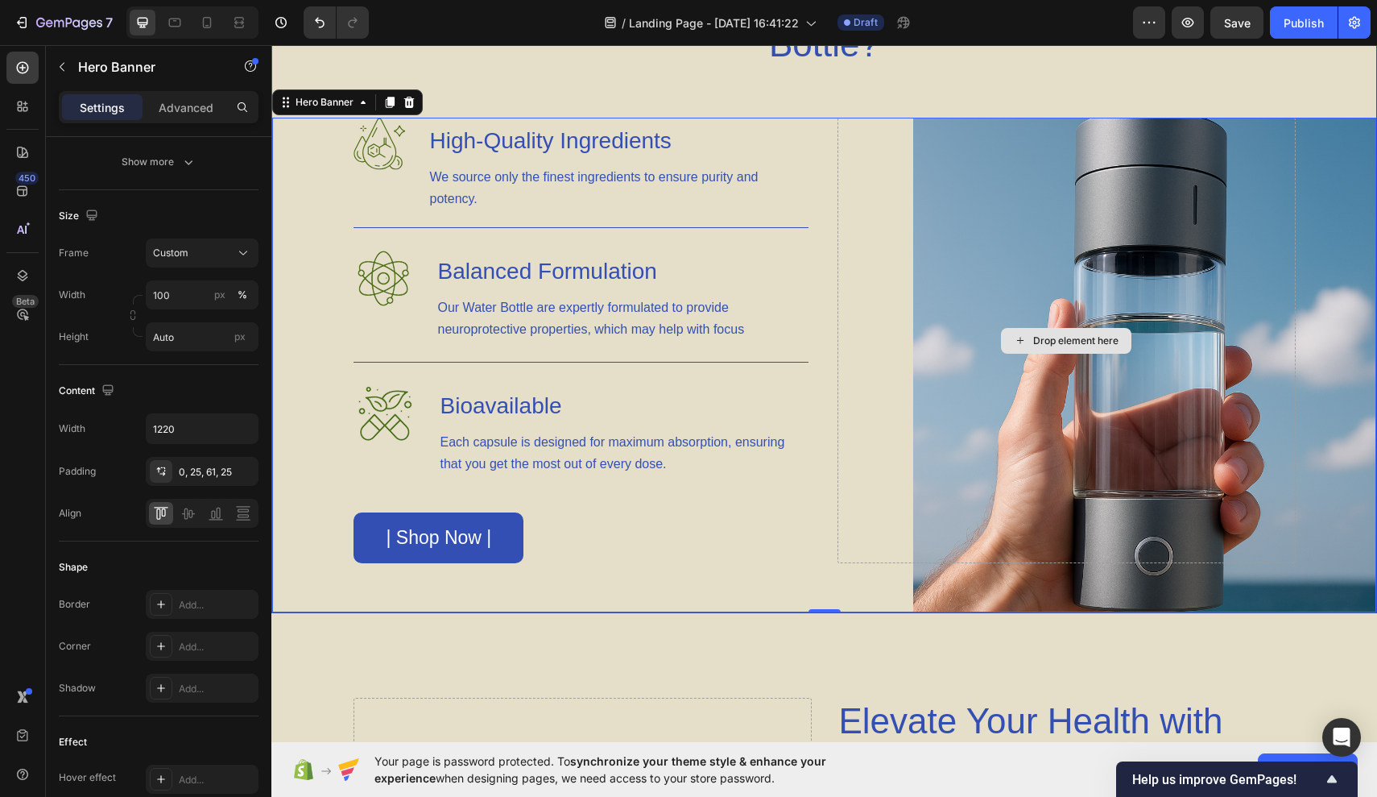
click at [1010, 498] on div "Drop element here" at bounding box center [1067, 340] width 458 height 445
click at [1045, 585] on div "Image High-Quality Ingredients Heading We source only the finest ingredients to…" at bounding box center [824, 365] width 983 height 495
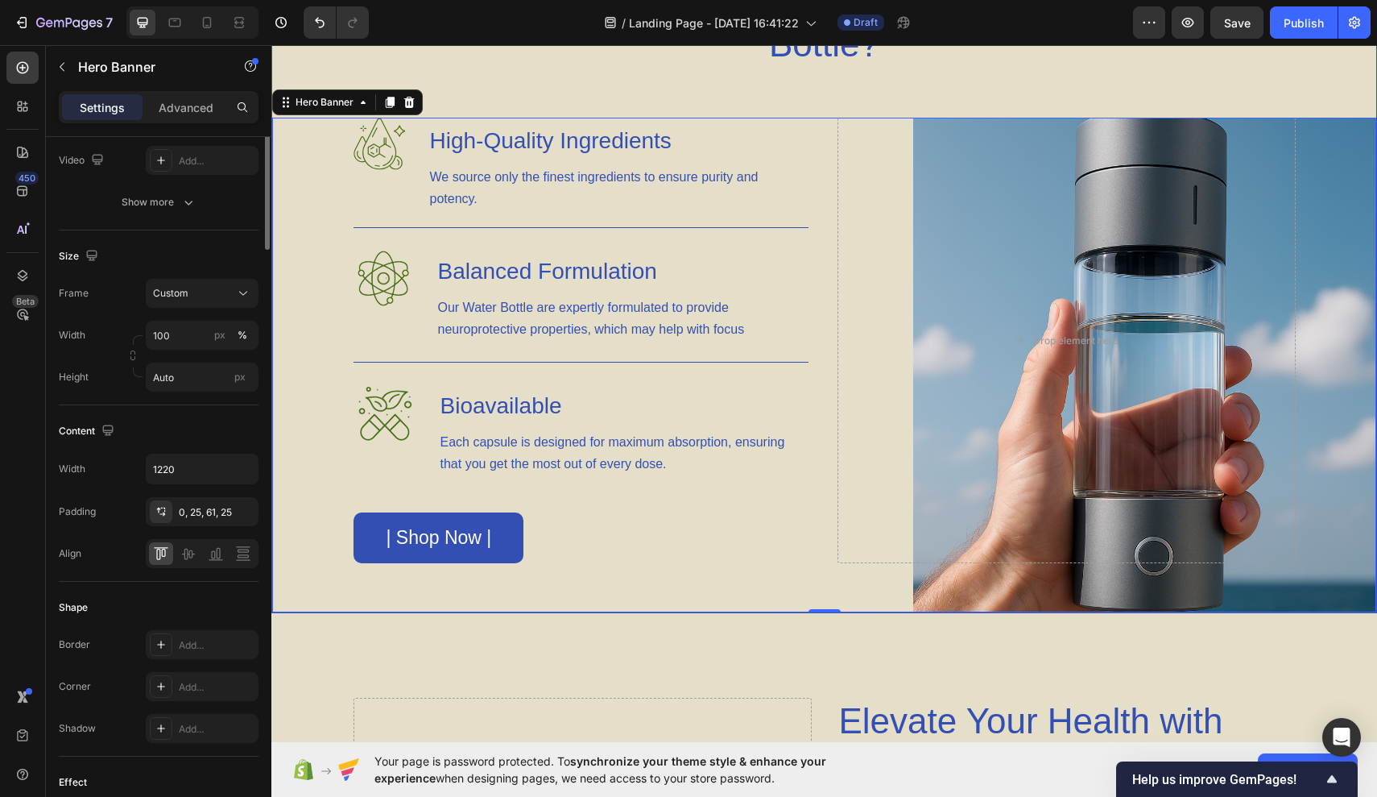
scroll to position [0, 0]
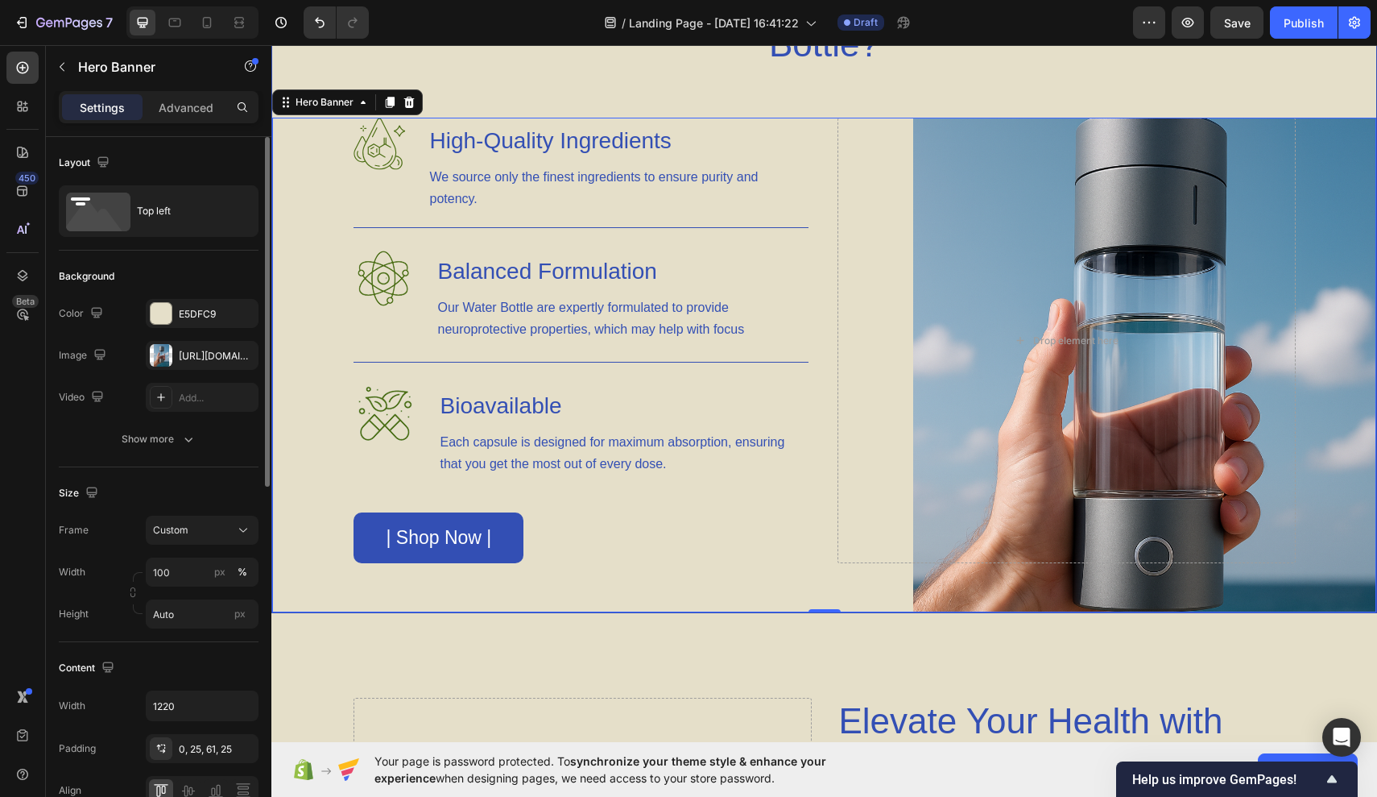
click at [192, 370] on div "The changes might be hidden by the image and the video. Color E5DFC9 Image http…" at bounding box center [159, 355] width 200 height 113
click at [162, 354] on div at bounding box center [161, 355] width 23 height 23
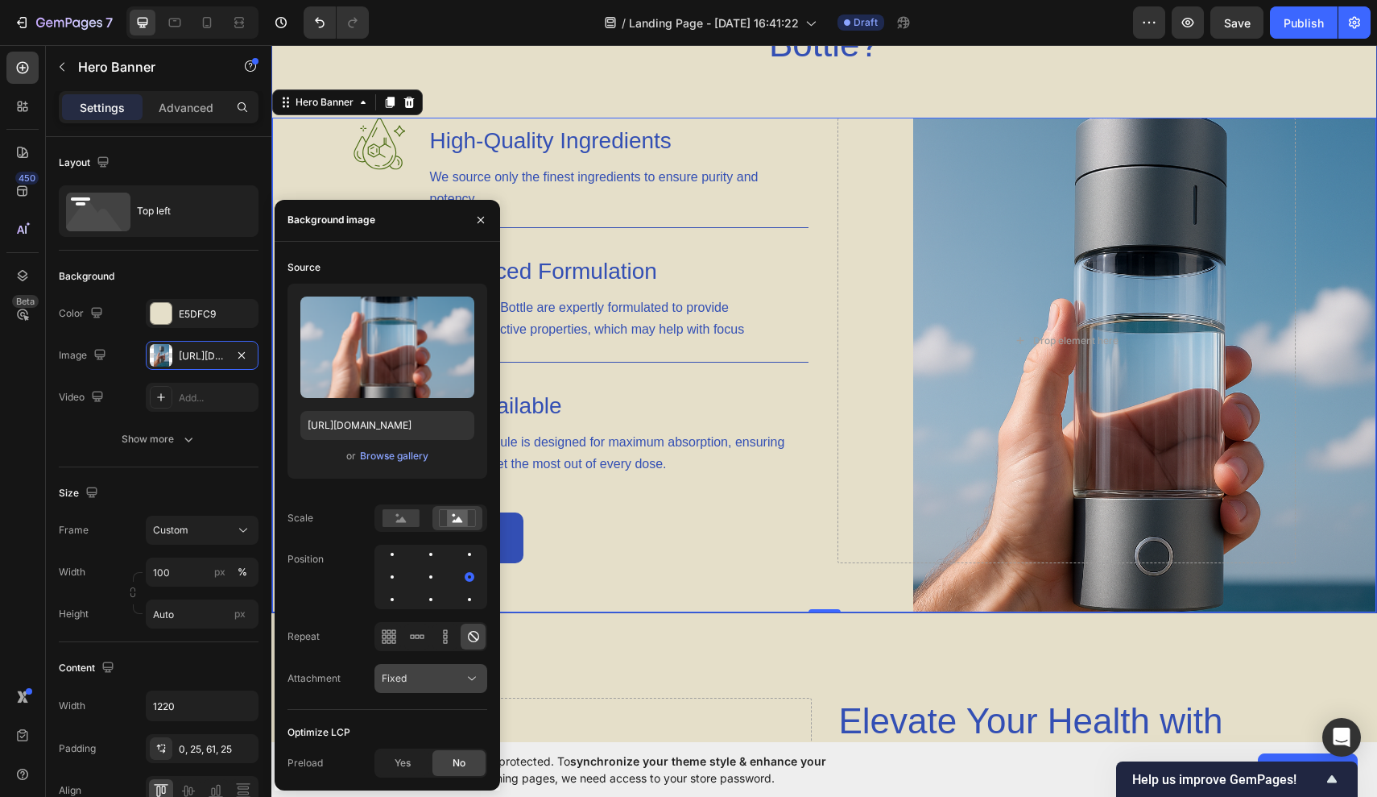
click at [462, 669] on button "Fixed" at bounding box center [431, 678] width 113 height 29
click at [449, 640] on p "Local" at bounding box center [428, 639] width 92 height 14
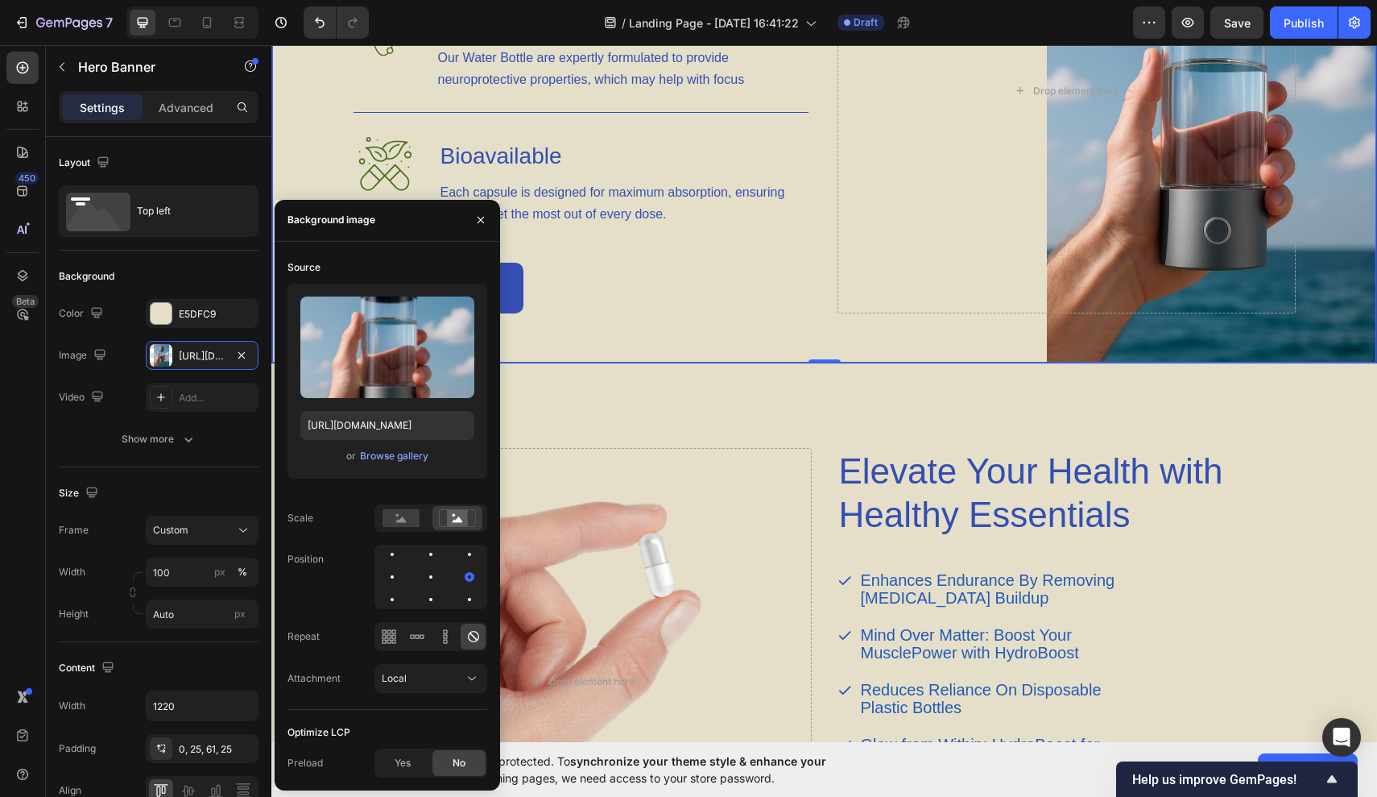
scroll to position [1513, 0]
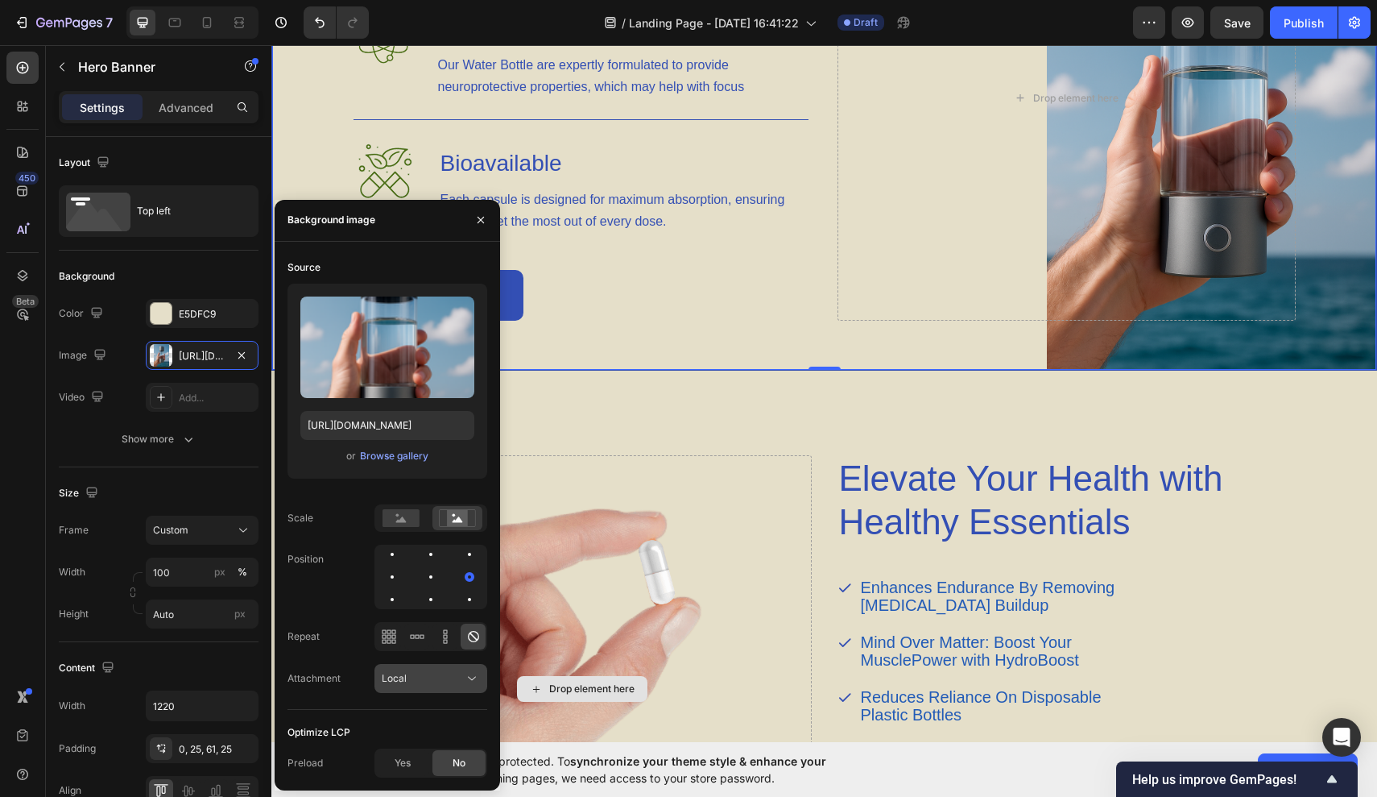
click at [470, 671] on icon at bounding box center [472, 678] width 16 height 16
click at [462, 581] on p "Scroll" at bounding box center [428, 577] width 92 height 14
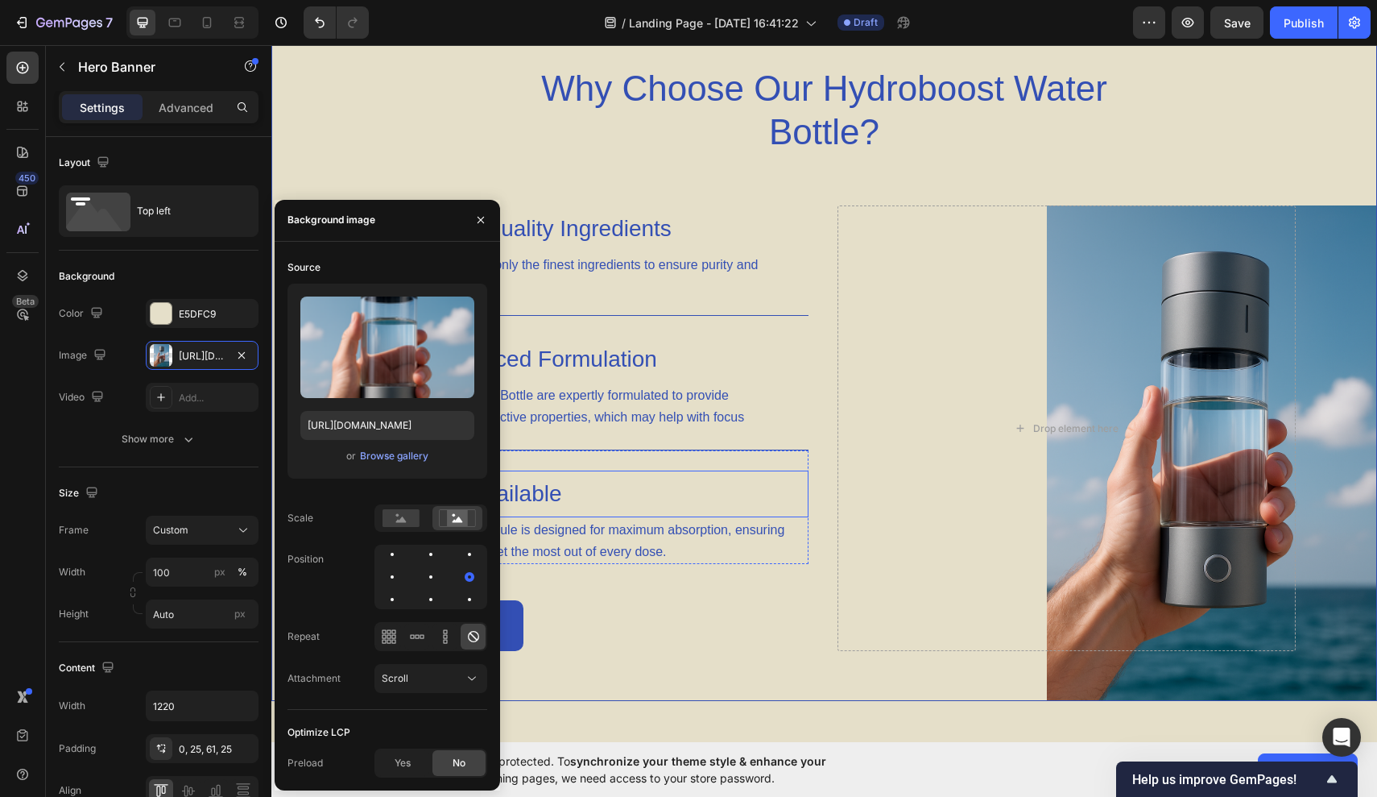
scroll to position [1181, 0]
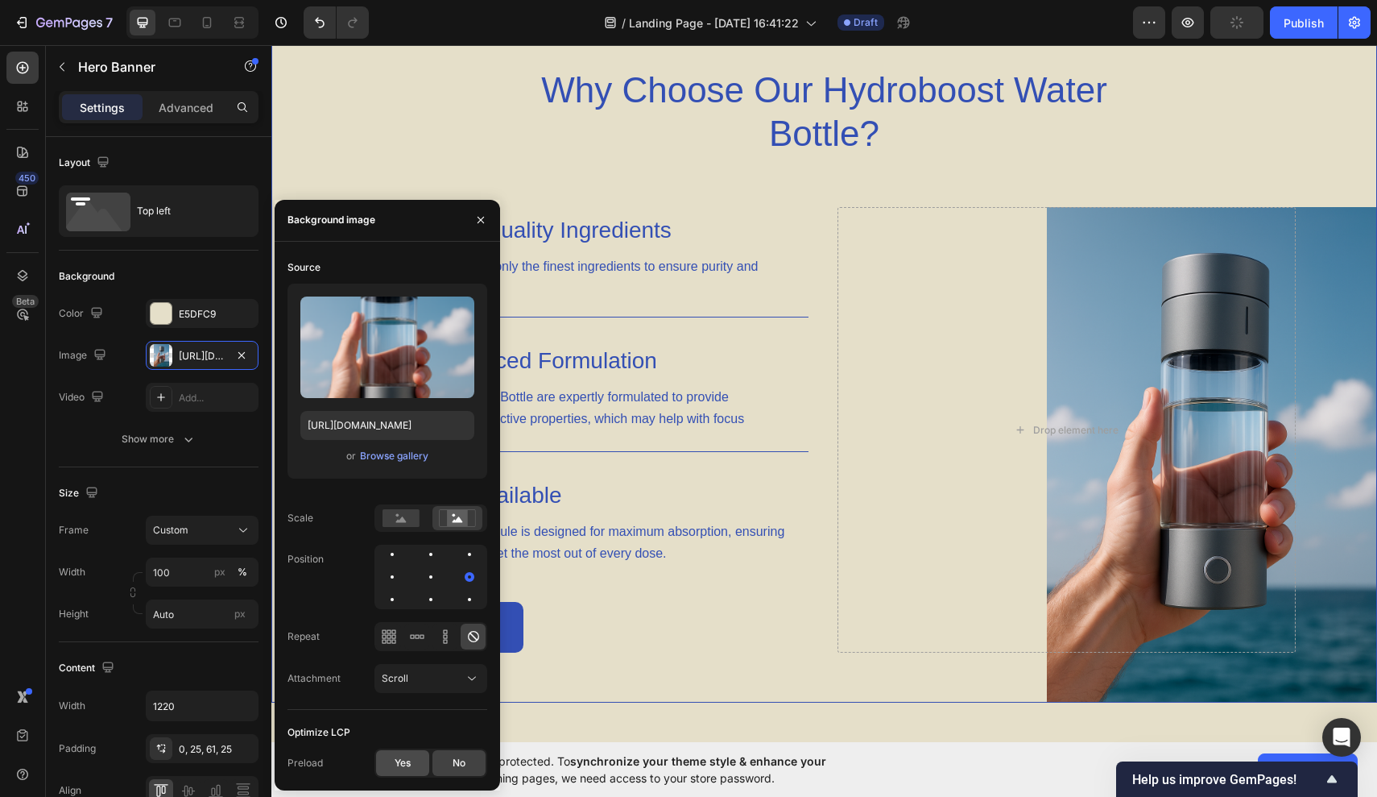
click at [400, 764] on span "Yes" at bounding box center [403, 763] width 16 height 14
click at [439, 764] on div "No" at bounding box center [459, 763] width 53 height 26
click at [462, 557] on div at bounding box center [469, 554] width 19 height 19
click at [428, 557] on div at bounding box center [430, 554] width 19 height 19
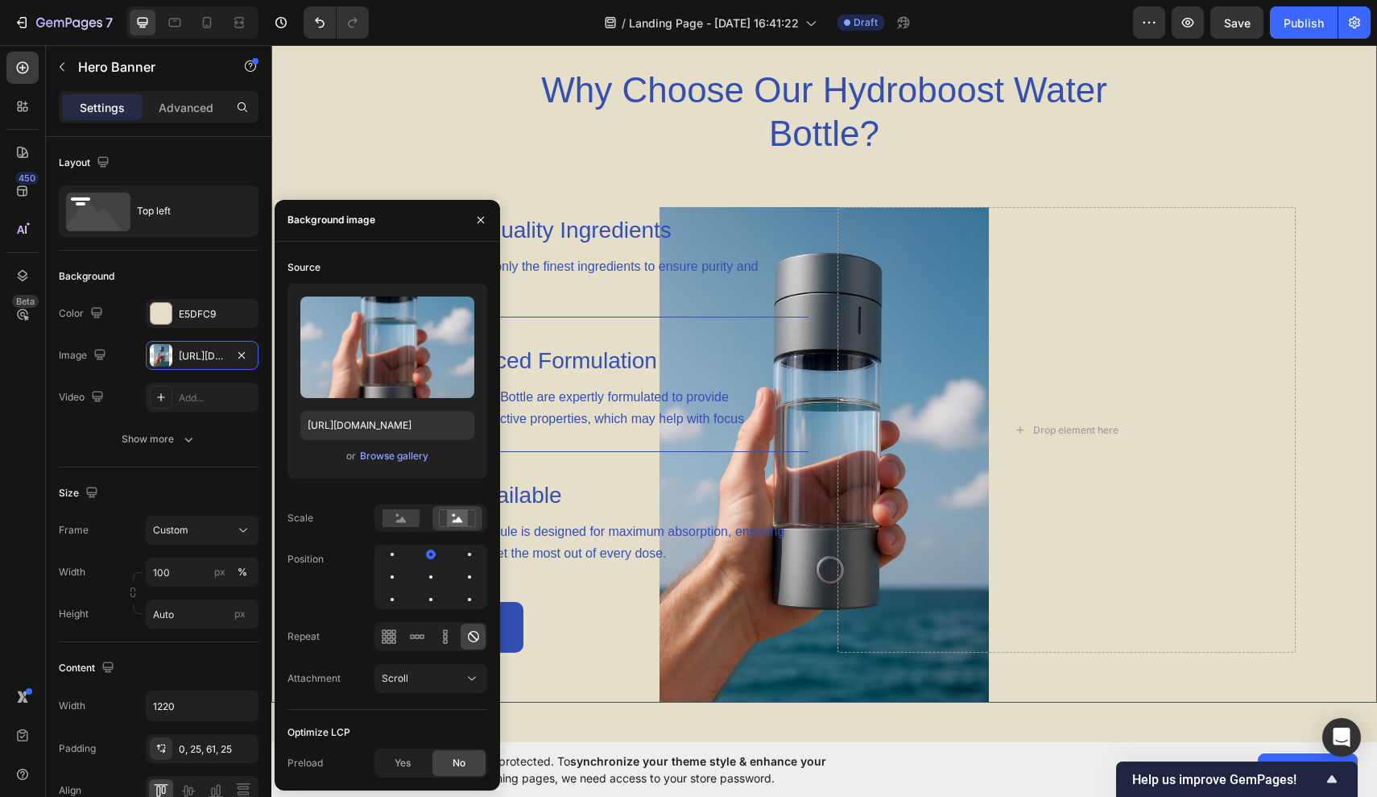
click at [479, 576] on div at bounding box center [431, 577] width 113 height 64
click at [465, 579] on div at bounding box center [469, 576] width 19 height 19
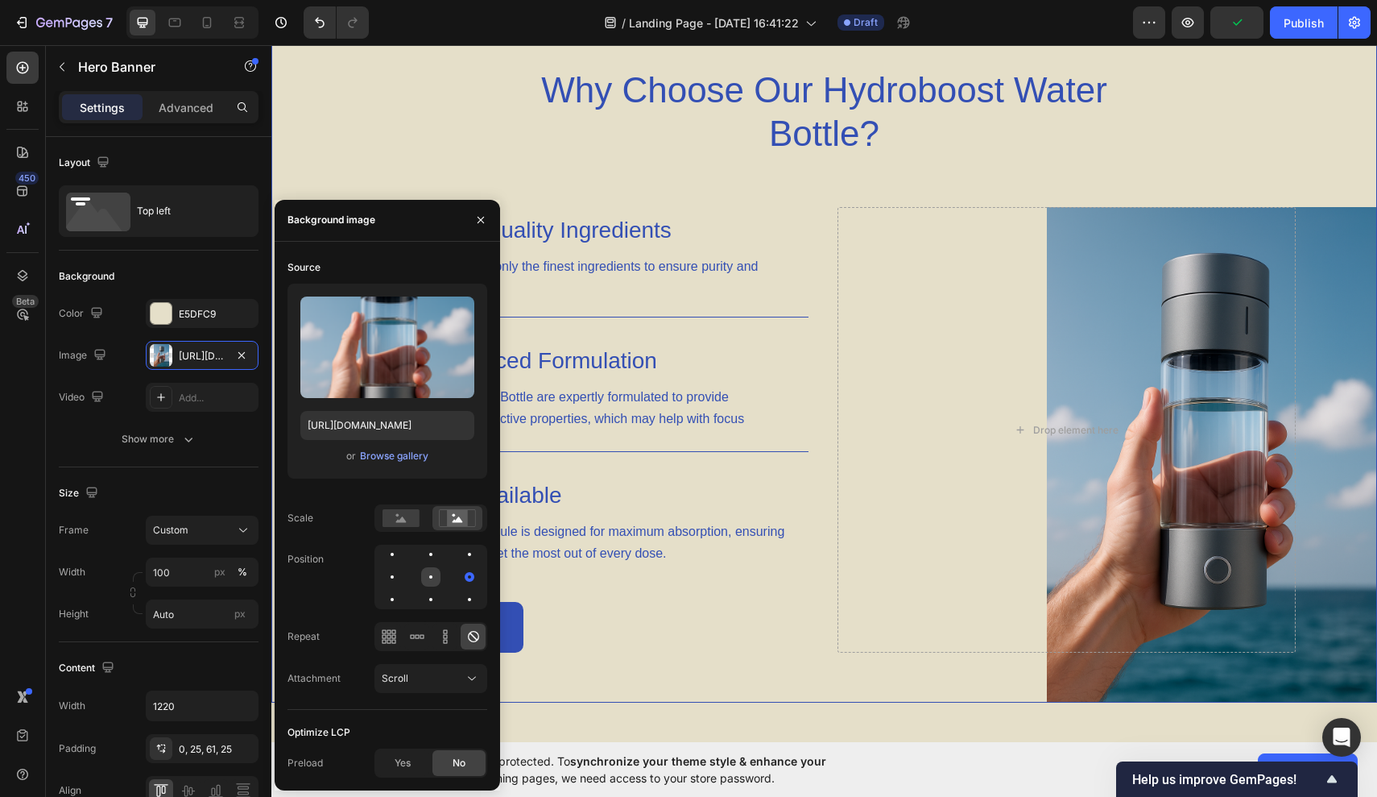
click at [429, 580] on div at bounding box center [430, 576] width 19 height 19
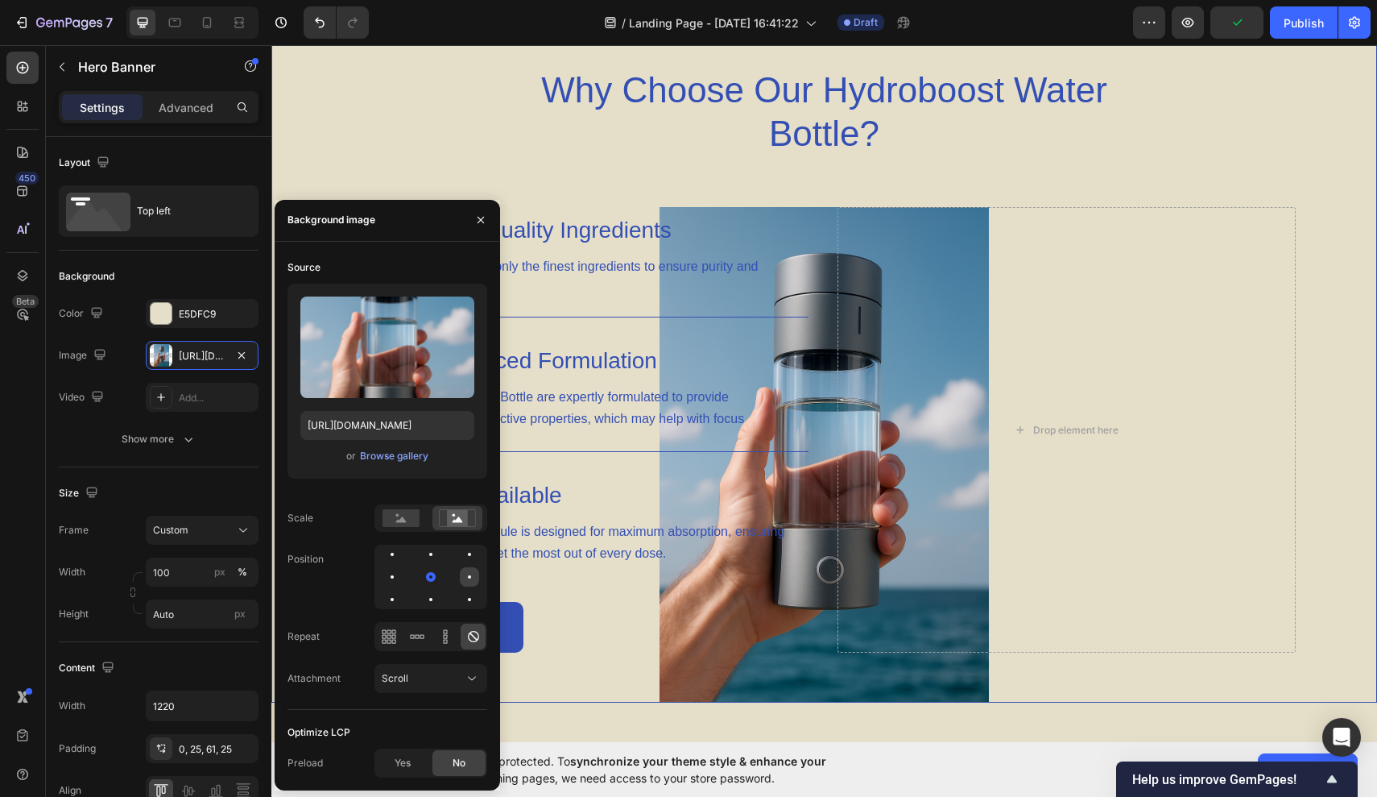
click at [462, 580] on div at bounding box center [469, 576] width 19 height 19
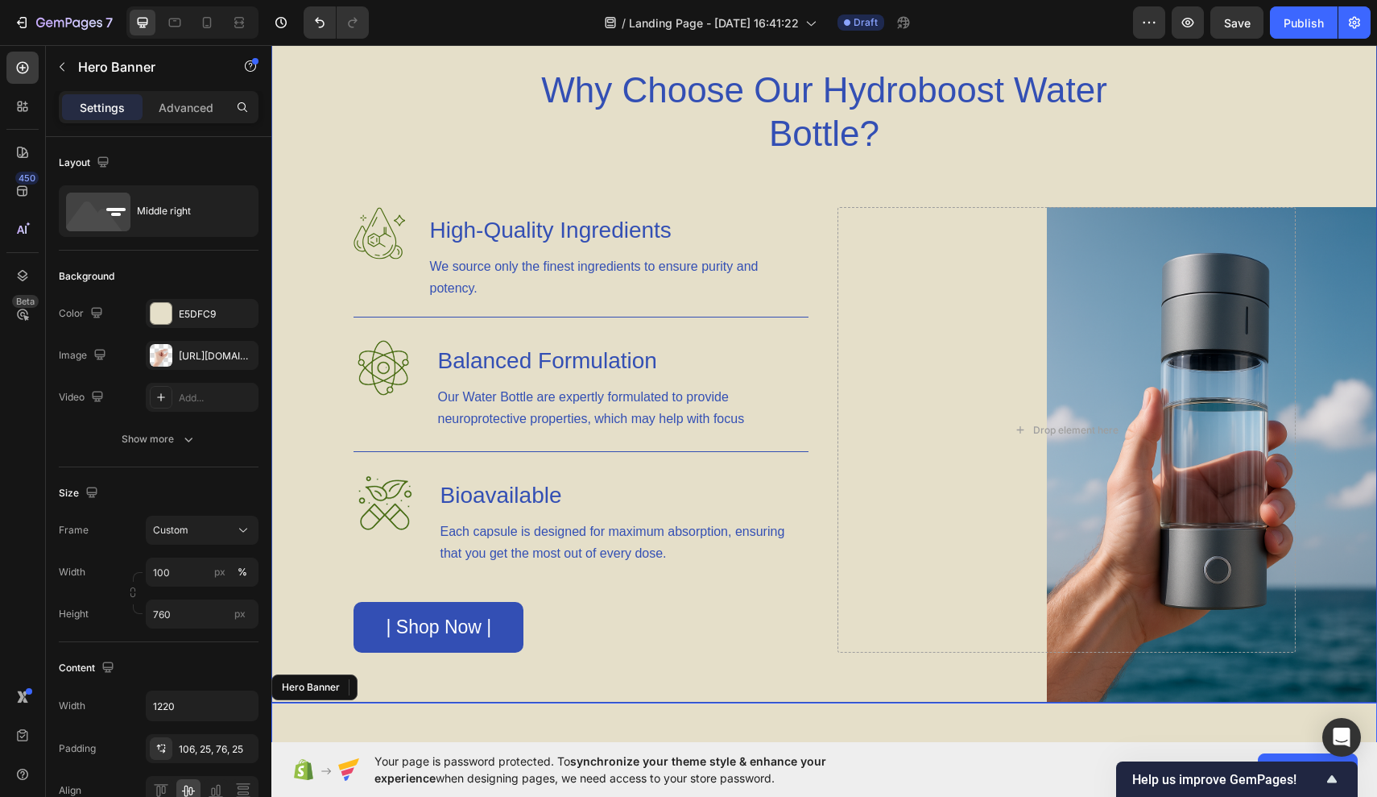
click at [202, 358] on div "https://cdn.shopify.com/s/files/1/0944/7394/5452/files/gempages_585404839597441…" at bounding box center [202, 356] width 47 height 14
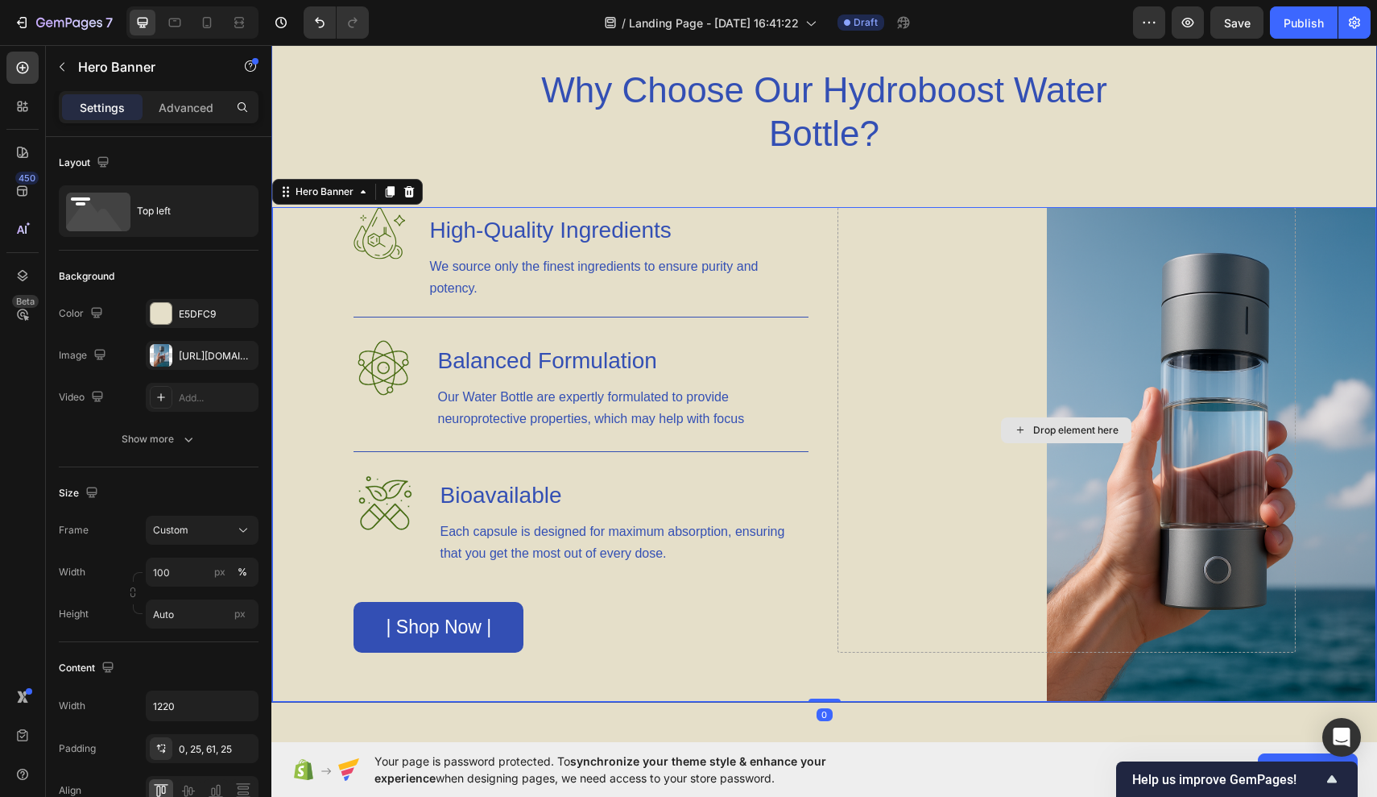
click at [1003, 628] on div "Drop element here" at bounding box center [1067, 429] width 458 height 445
click at [1045, 670] on div "Image High-Quality Ingredients Heading We source only the finest ingredients to…" at bounding box center [824, 454] width 983 height 495
click at [1351, 336] on div "Background Image" at bounding box center [824, 454] width 1104 height 495
click at [143, 354] on div "Image https://cdn.shopify.com/s/files/1/0944/7394/5452/files/gempages_585404839…" at bounding box center [159, 355] width 200 height 29
click at [166, 354] on div at bounding box center [161, 355] width 23 height 23
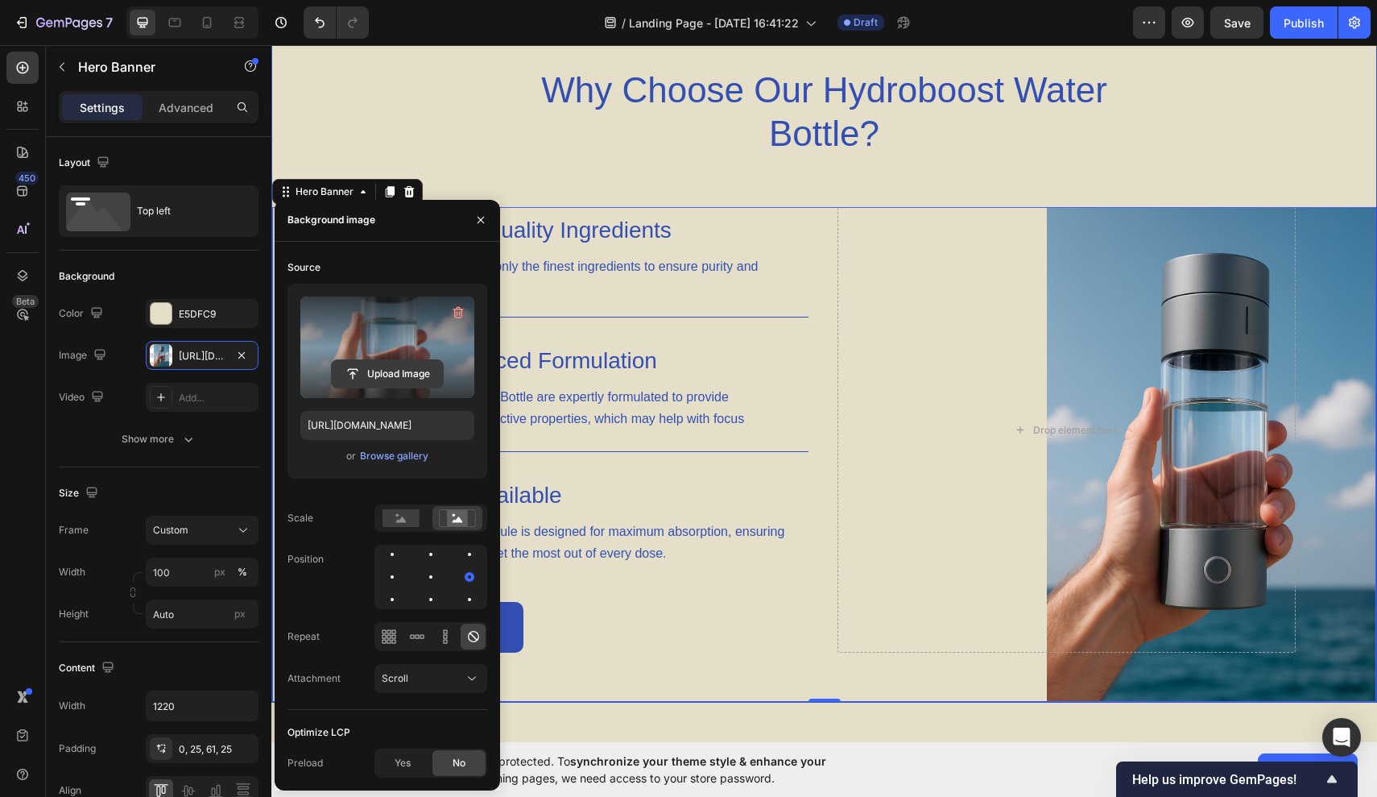
click at [403, 375] on input "file" at bounding box center [387, 373] width 111 height 27
click at [408, 369] on input "file" at bounding box center [387, 373] width 111 height 27
click at [412, 375] on input "file" at bounding box center [387, 373] width 111 height 27
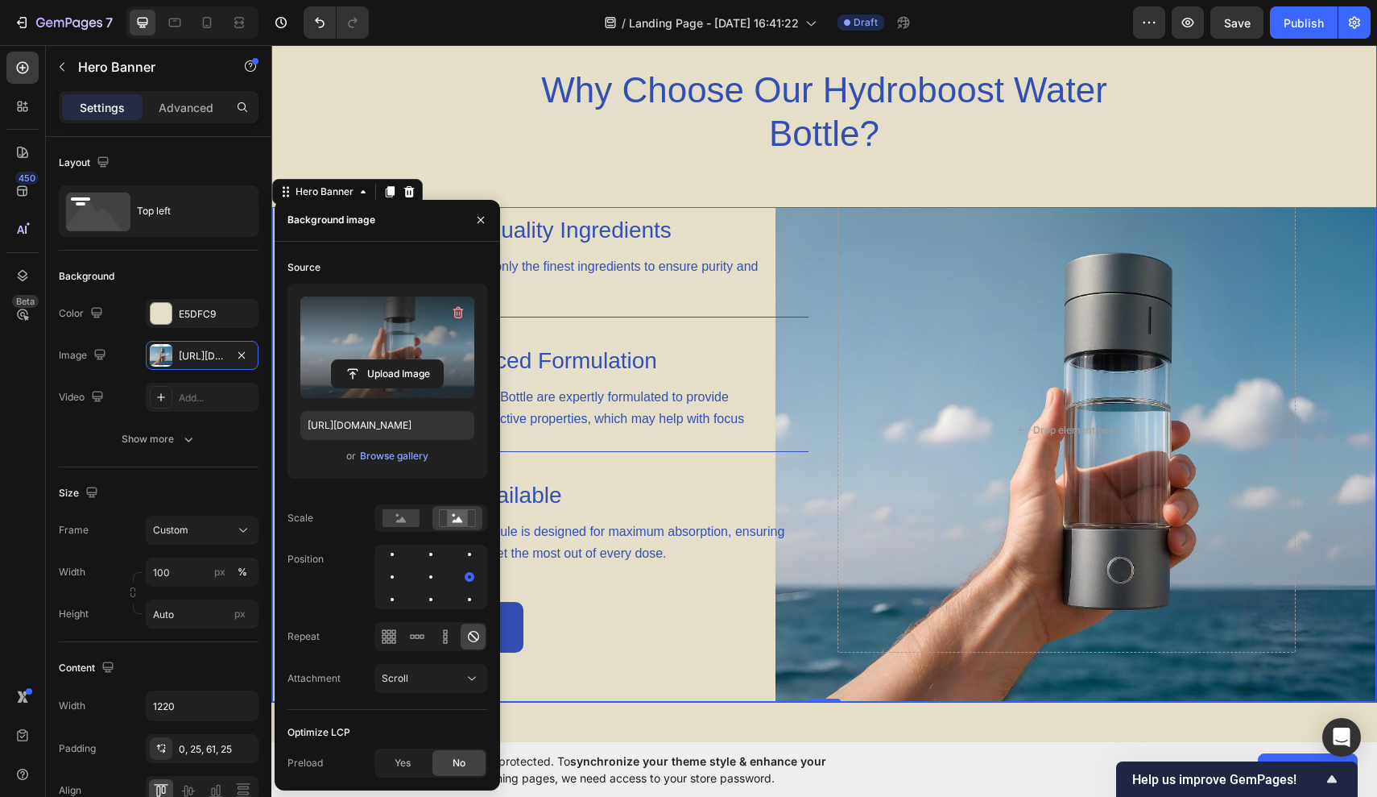
type input "https://cdn.shopify.com/s/files/1/0944/7394/5452/files/gempages_585404839597441…"
click at [439, 574] on div at bounding box center [430, 576] width 19 height 19
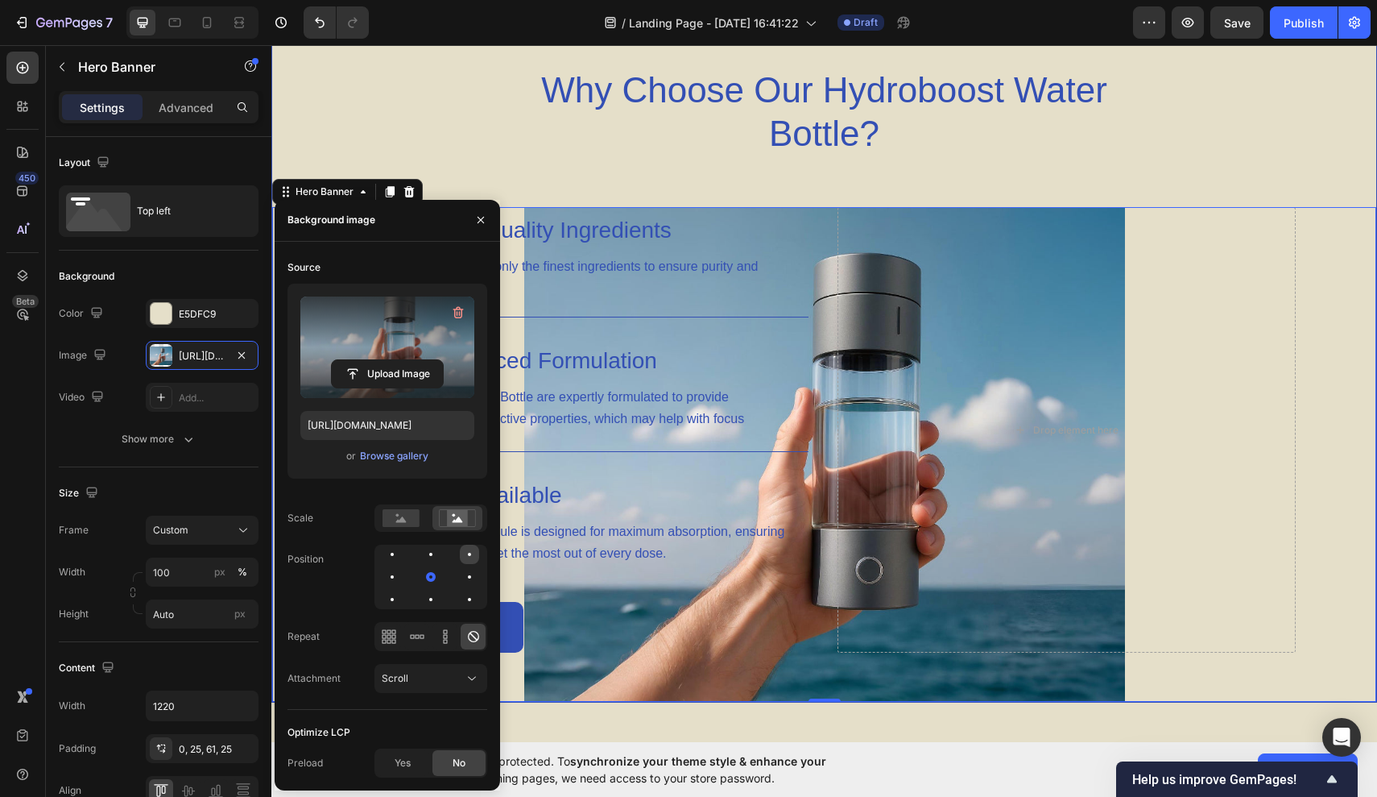
click at [470, 555] on div at bounding box center [469, 554] width 3 height 3
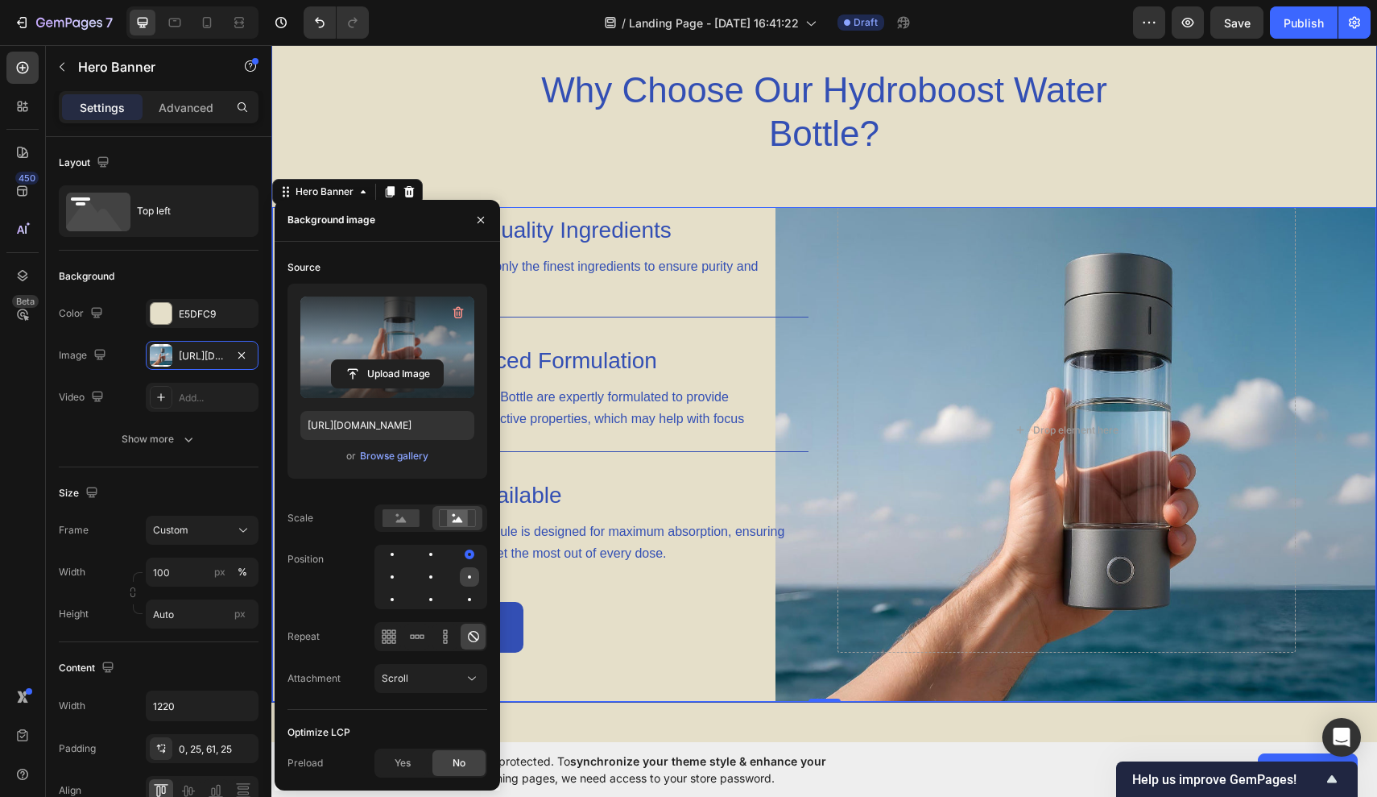
click at [474, 580] on div at bounding box center [469, 576] width 19 height 19
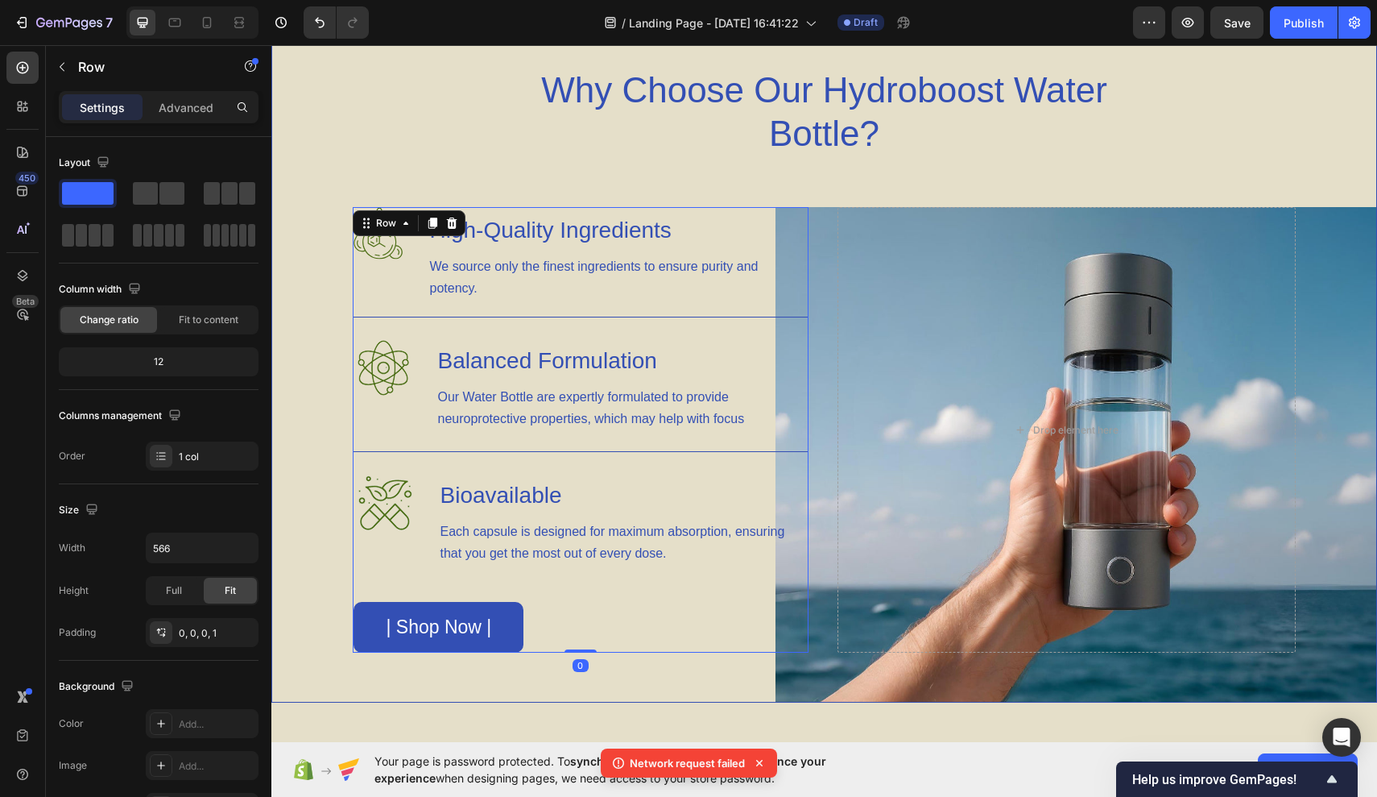
drag, startPoint x: 912, startPoint y: 631, endPoint x: 640, endPoint y: 586, distance: 275.1
click at [640, 586] on div "Image High-Quality Ingredients Heading We source only the finest ingredients to…" at bounding box center [581, 429] width 455 height 445
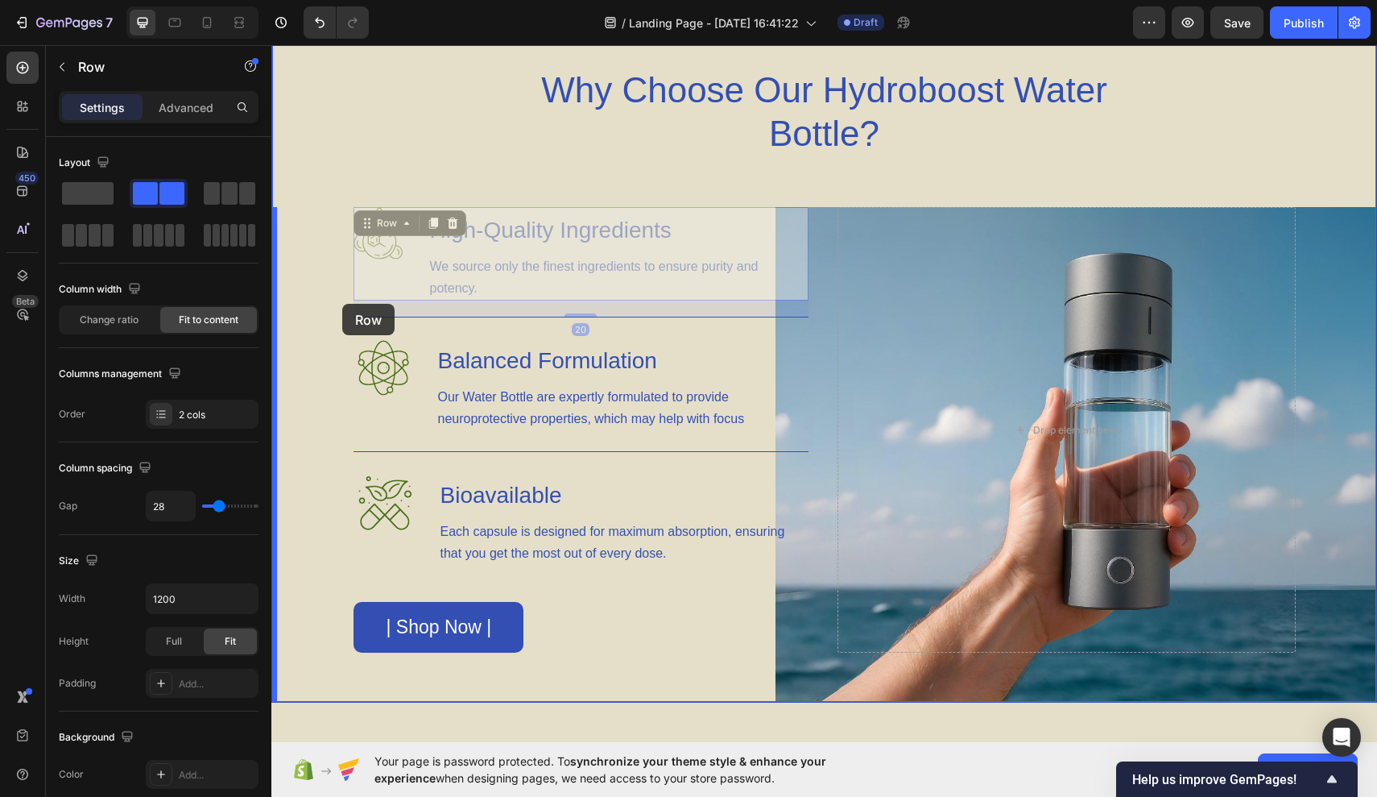
drag, startPoint x: 412, startPoint y: 296, endPoint x: 342, endPoint y: 304, distance: 69.7
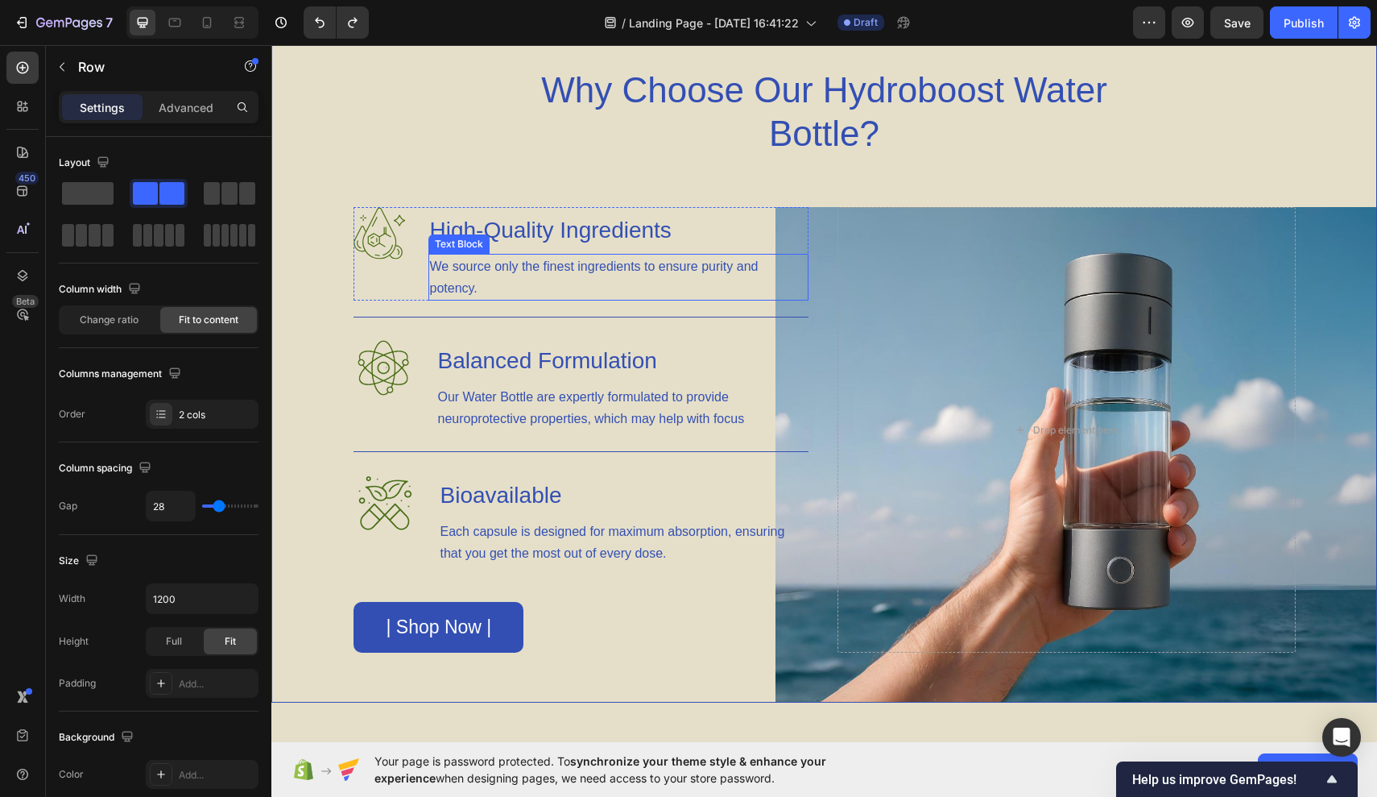
click at [524, 292] on p "We source only the finest ingredients to ensure purity and potency." at bounding box center [618, 276] width 377 height 43
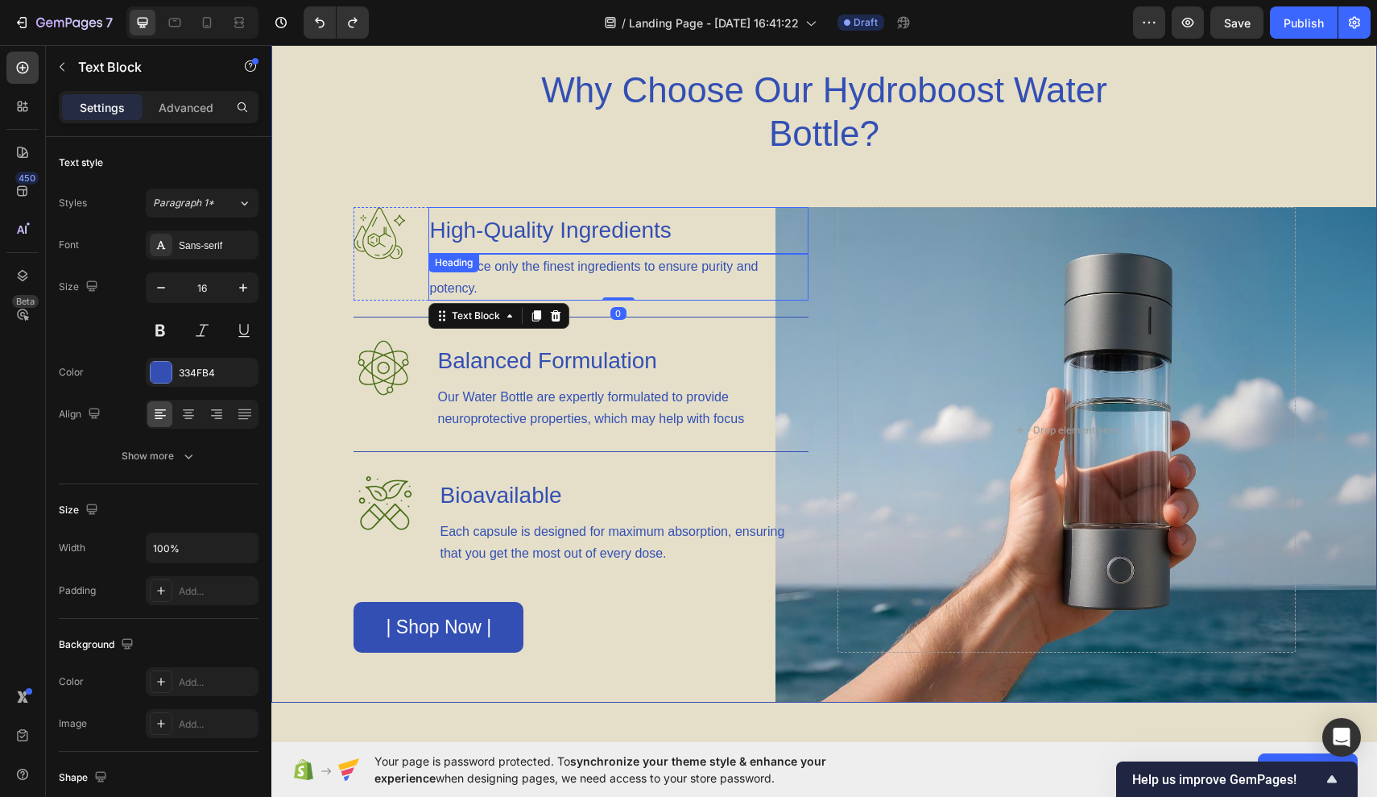
click at [743, 230] on h3 "High-Quality Ingredients" at bounding box center [619, 230] width 380 height 47
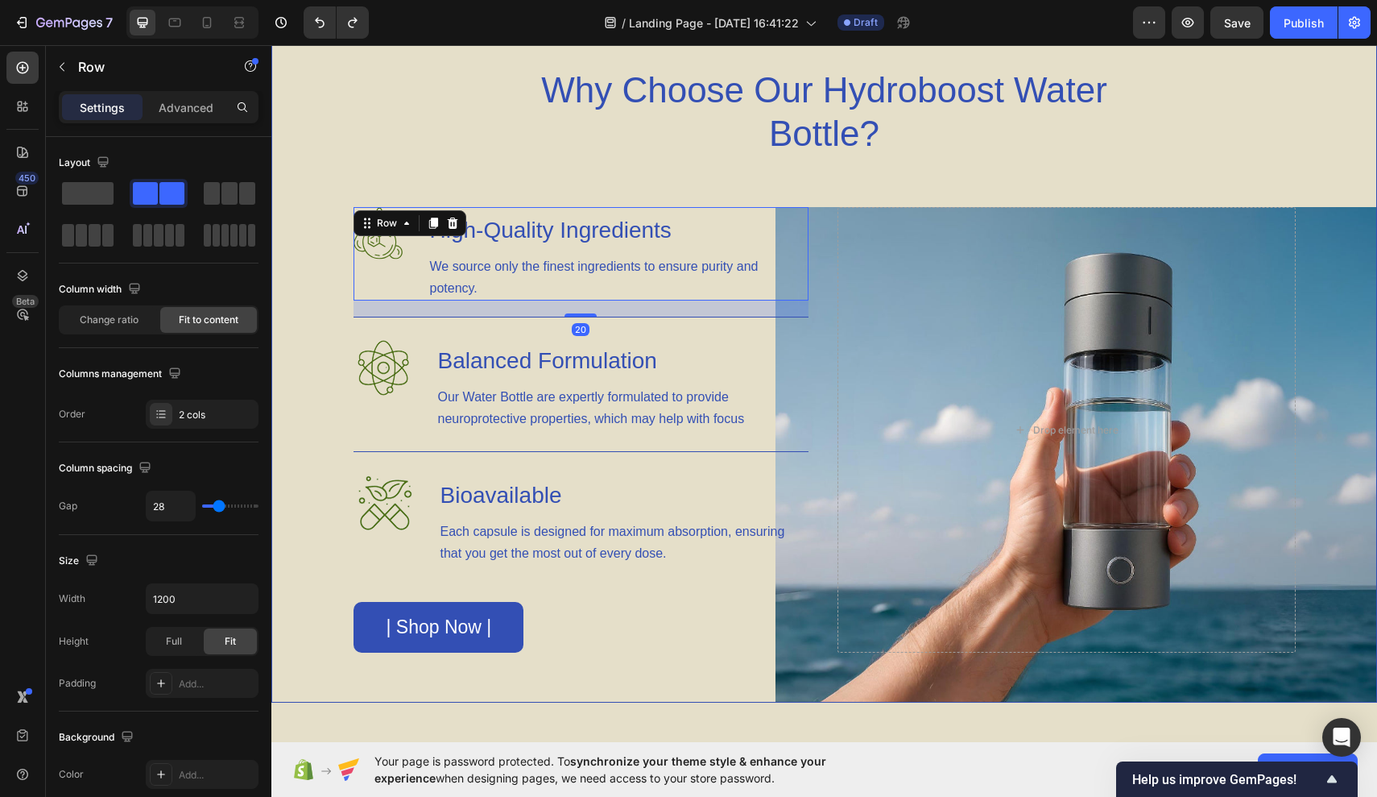
click at [396, 267] on div "Image" at bounding box center [380, 253] width 52 height 93
click at [140, 326] on div "Change ratio" at bounding box center [108, 320] width 97 height 26
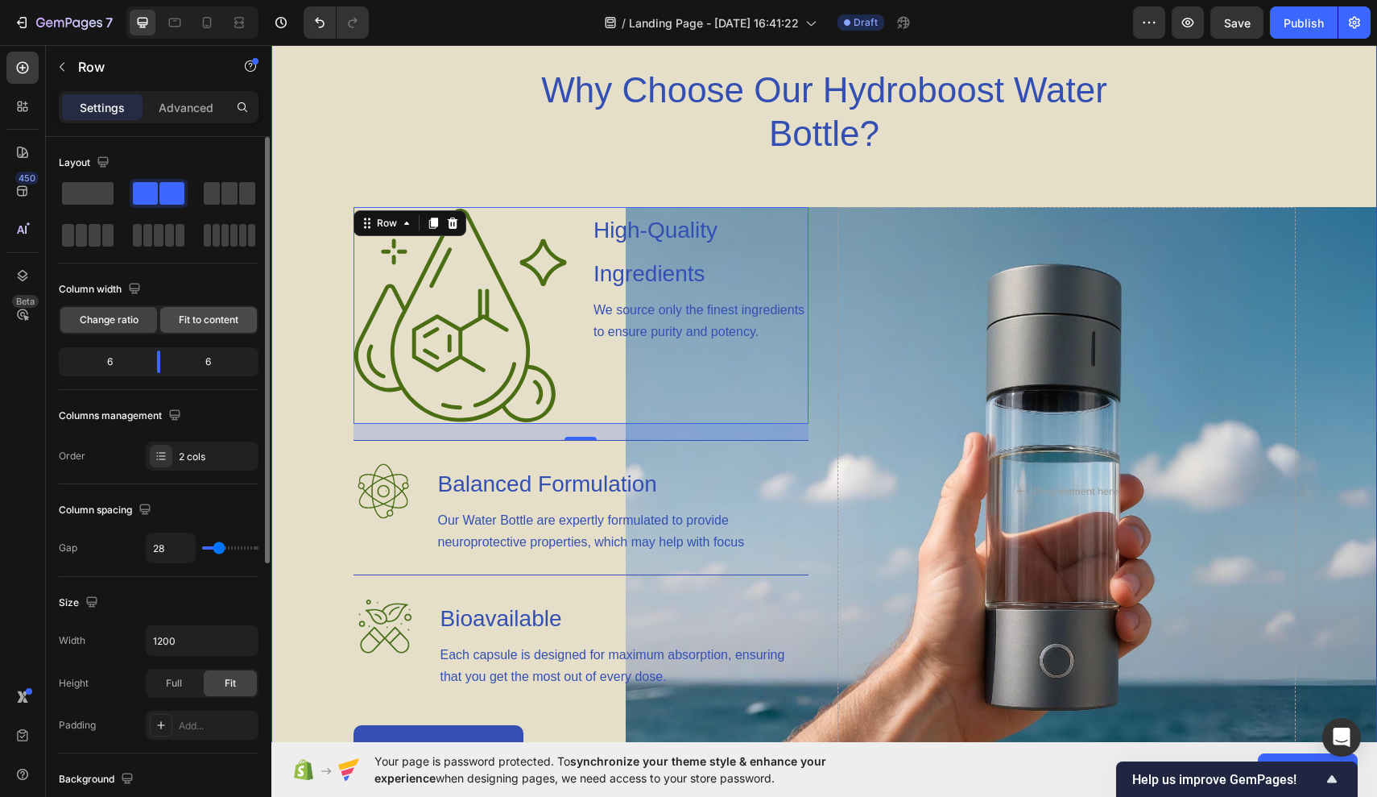
click at [193, 324] on span "Fit to content" at bounding box center [209, 320] width 60 height 14
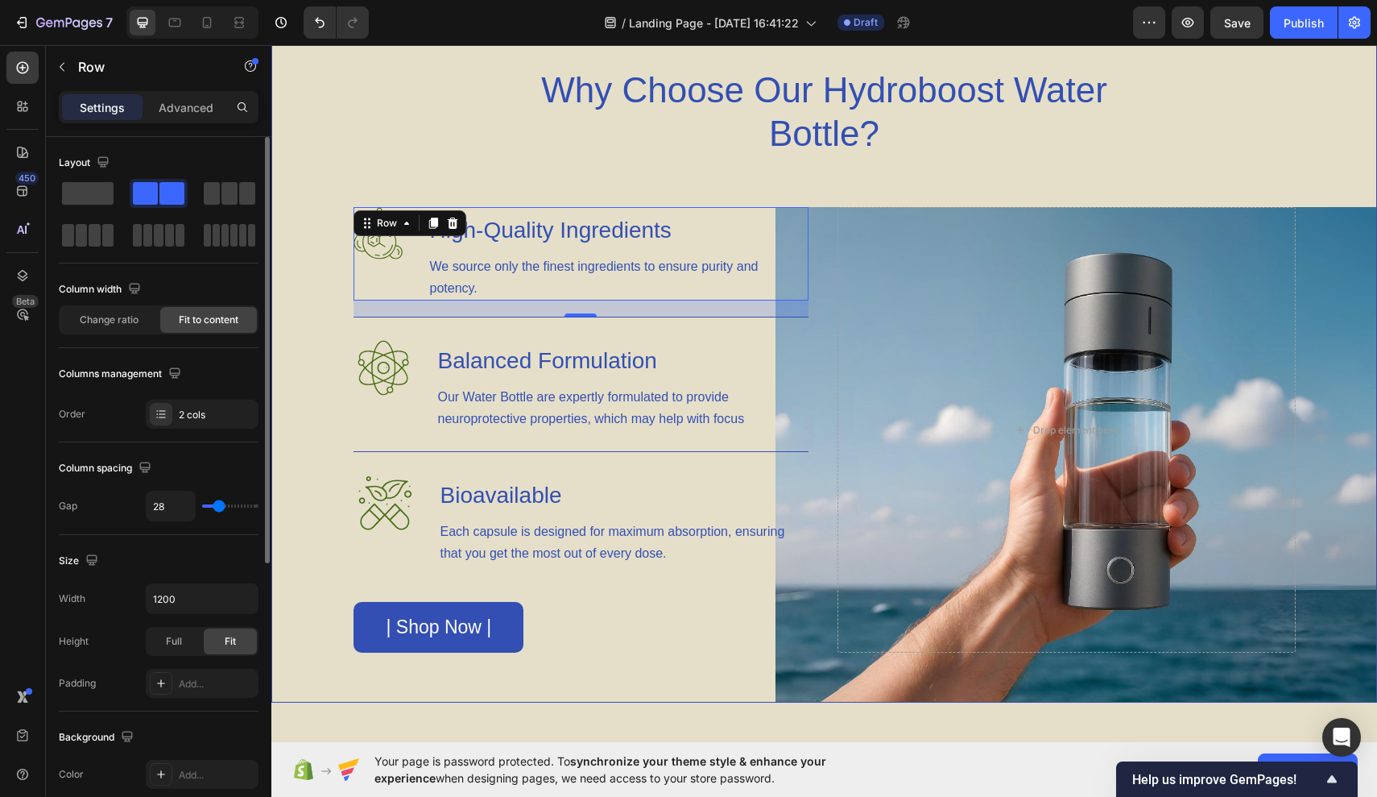
type input "26"
type input "28"
type input "31"
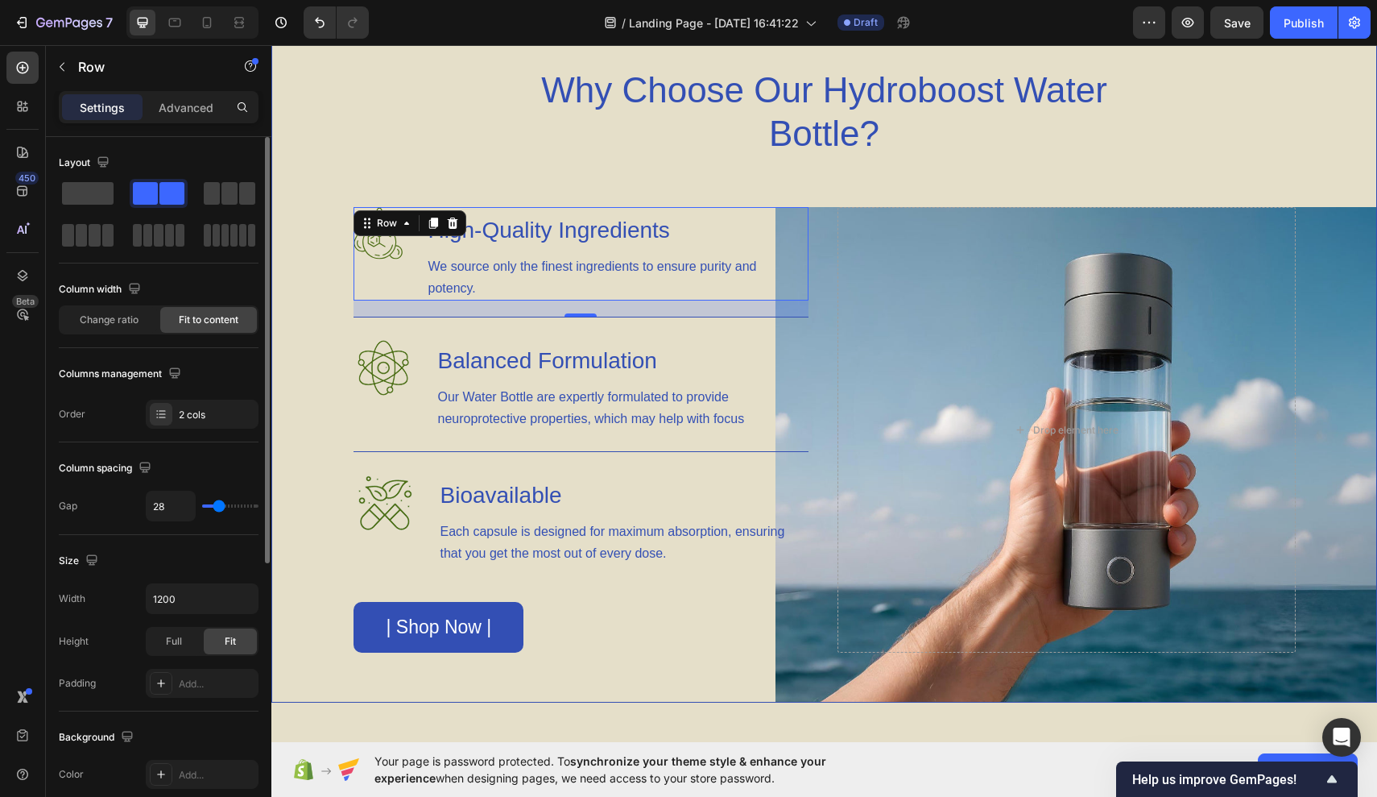
type input "31"
type input "33"
type input "37"
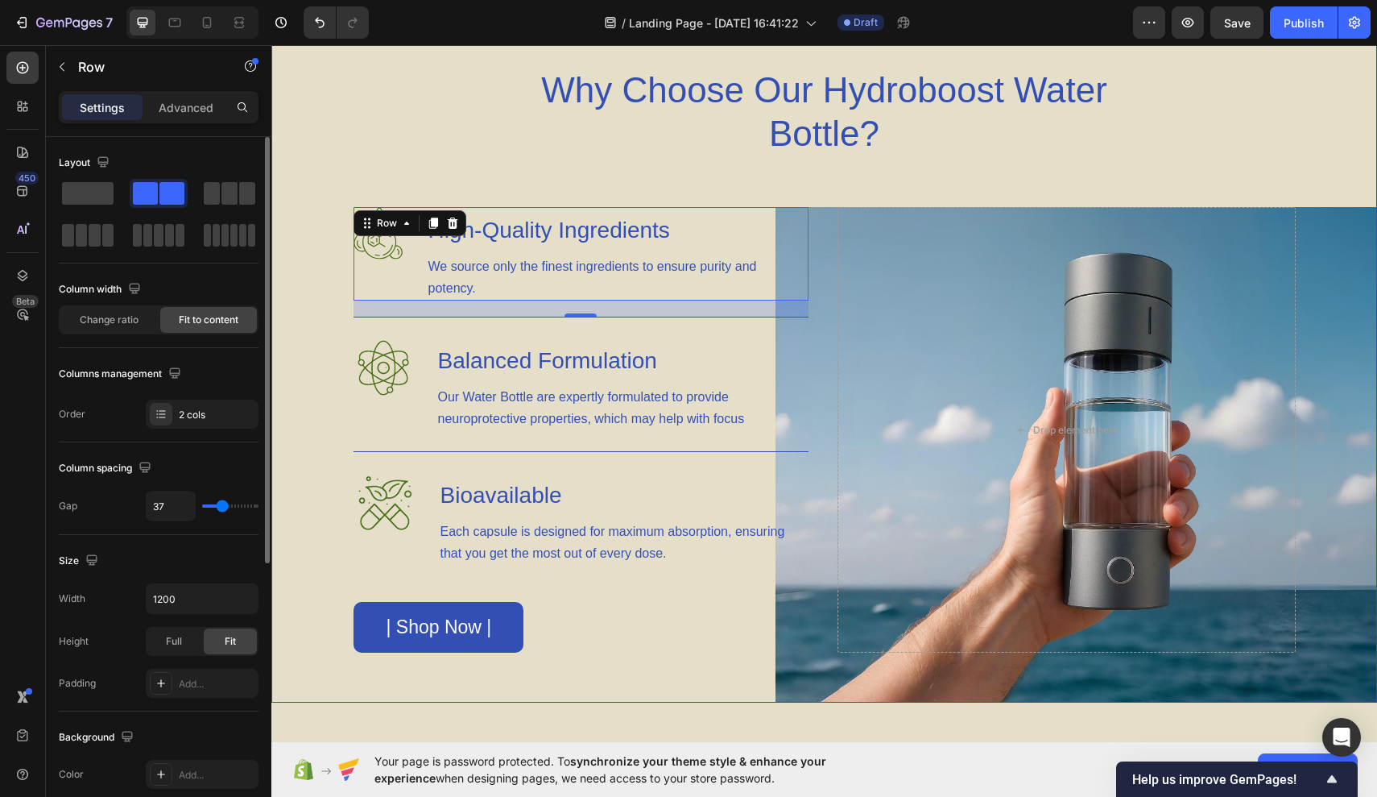
type input "39"
type input "41"
type input "43"
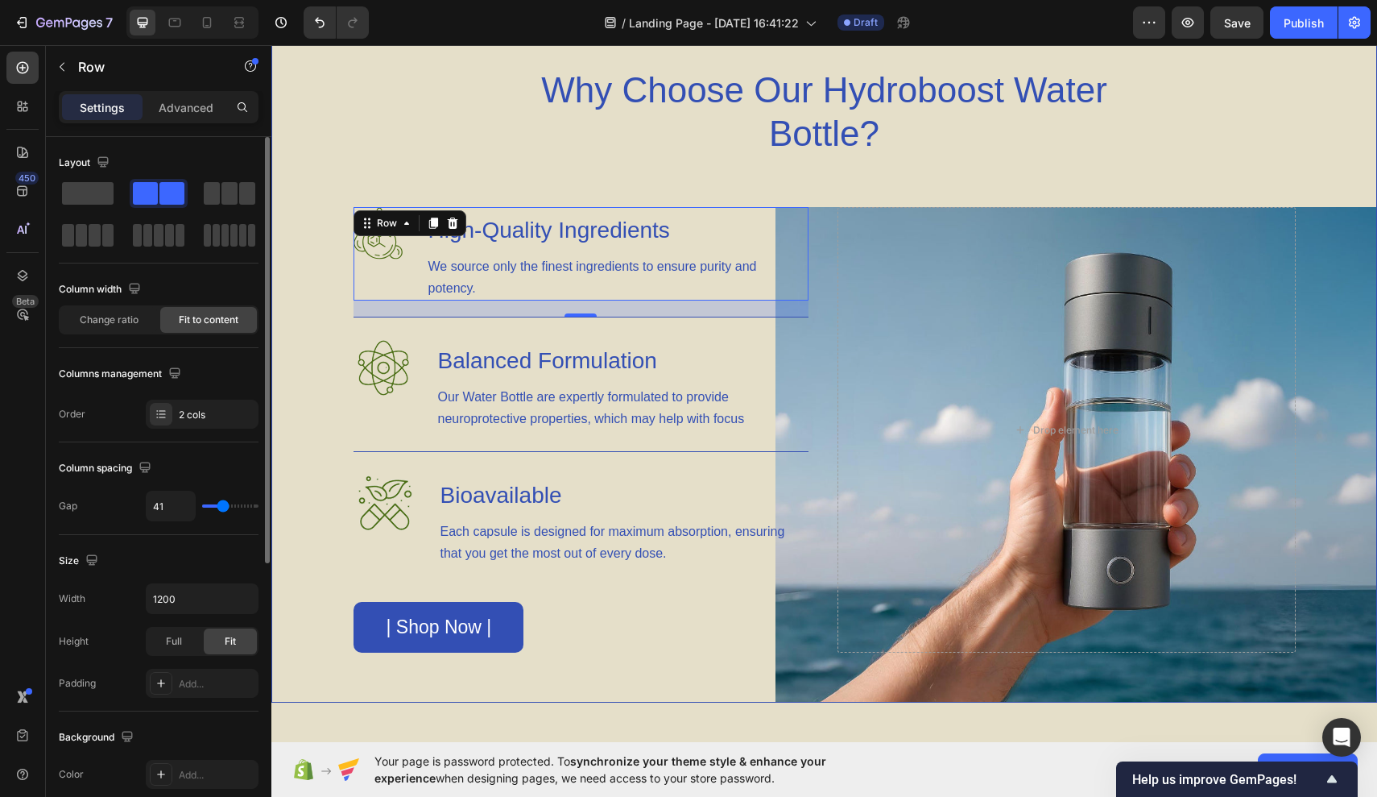
type input "43"
type input "45"
type input "47"
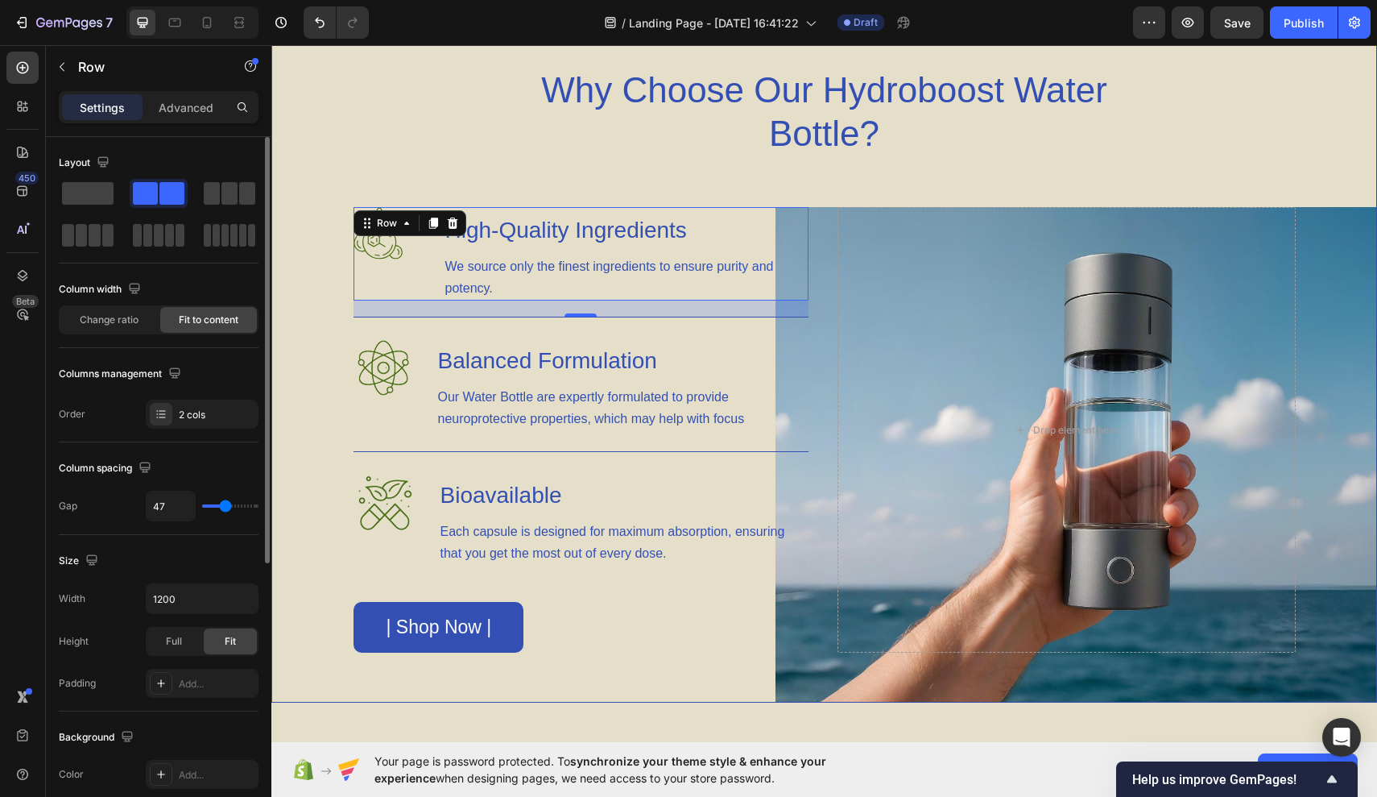
type input "45"
type input "43"
type input "41"
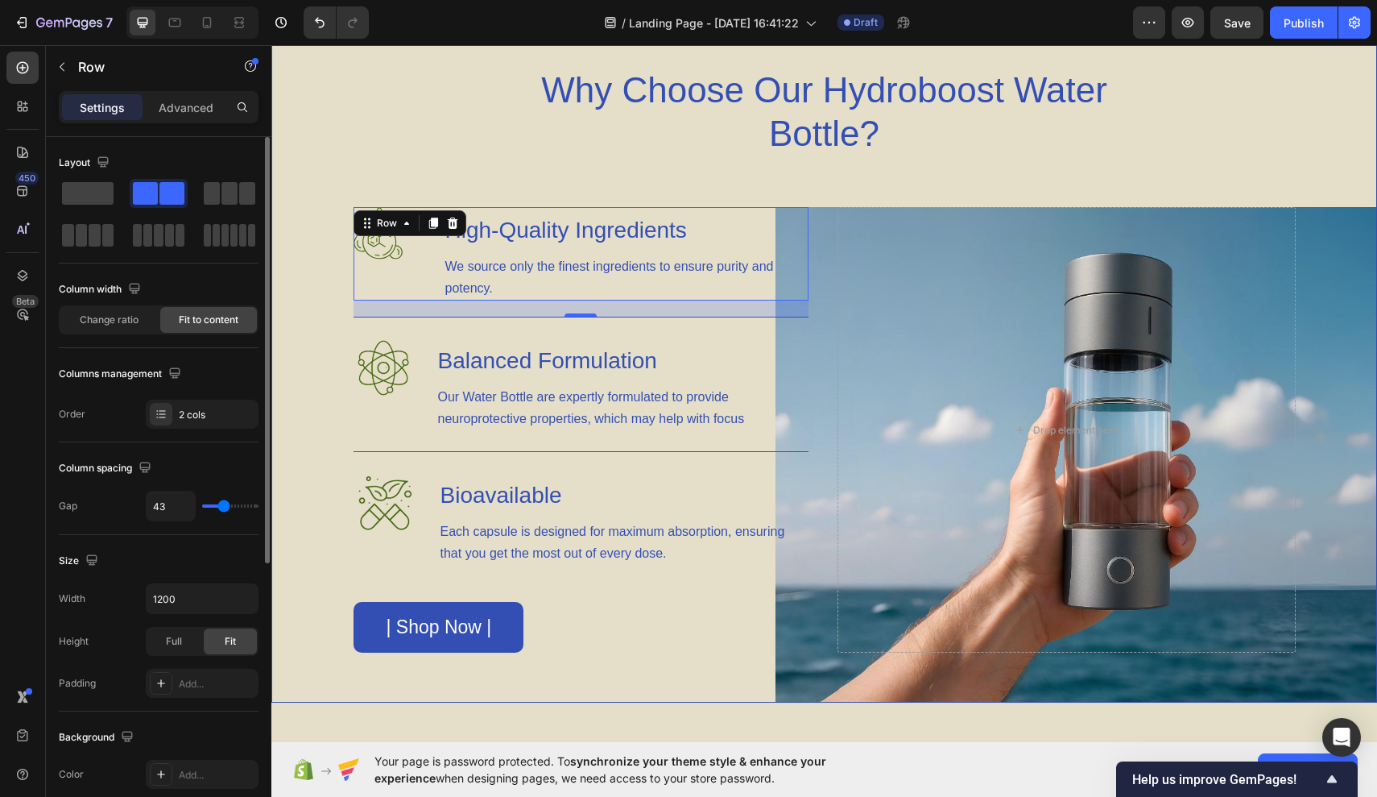
type input "41"
type input "39"
type input "37"
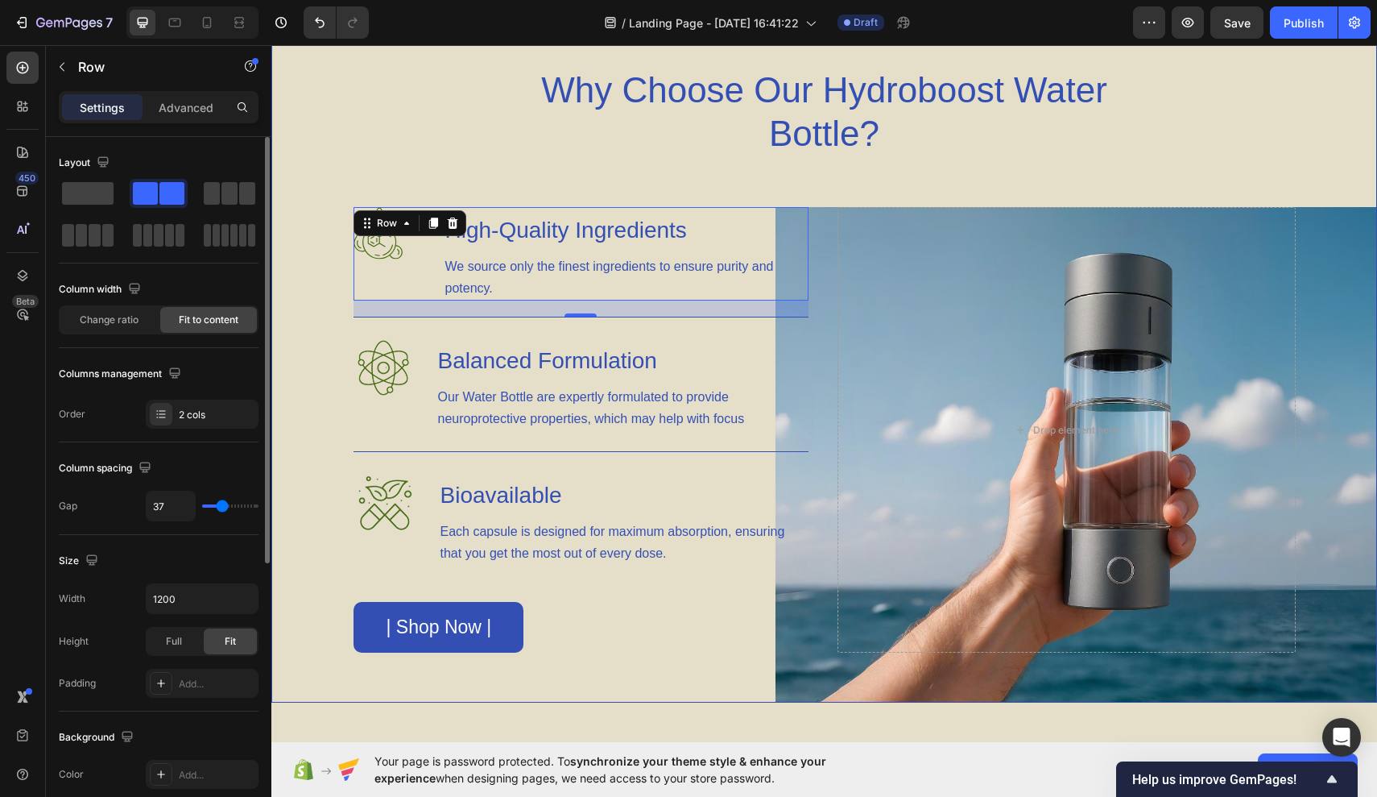
type input "35"
type input "33"
type input "31"
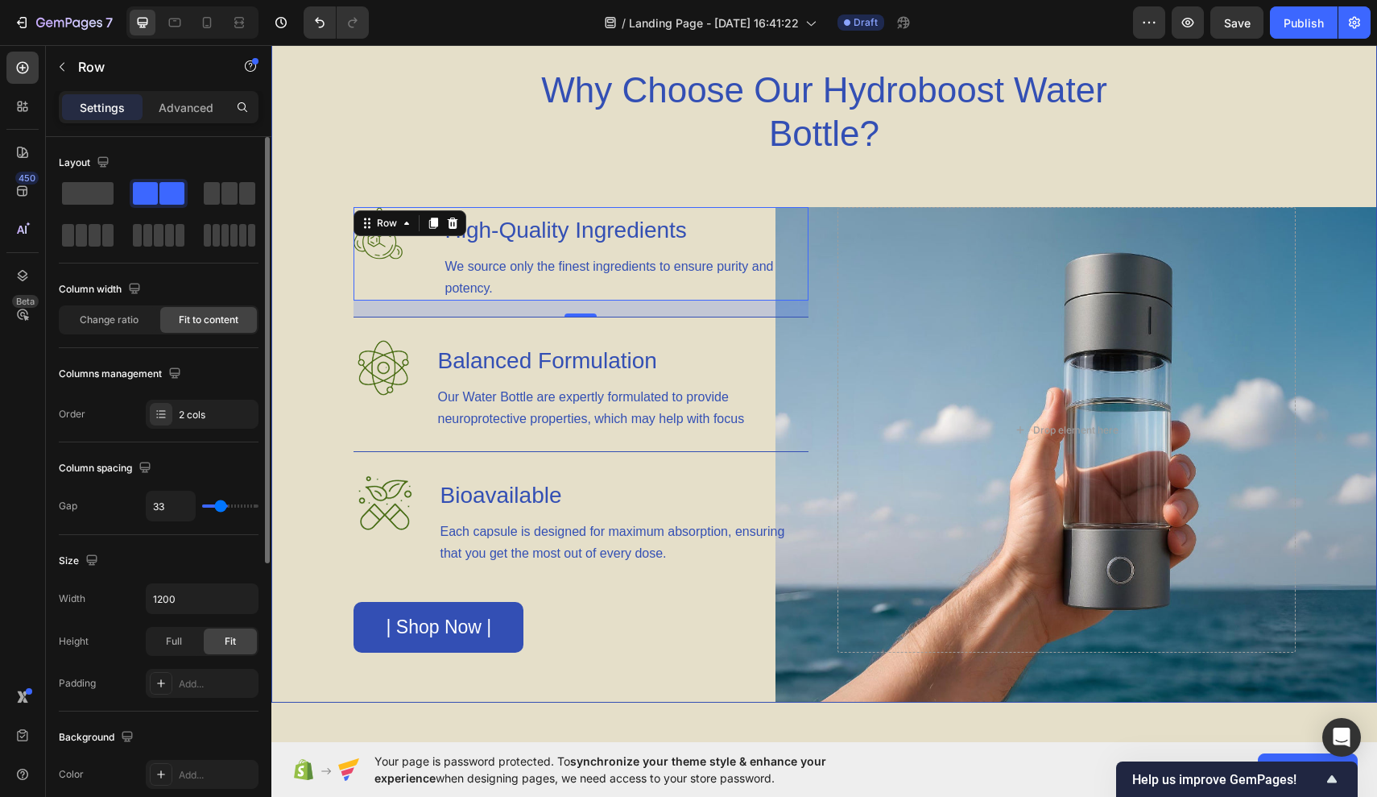
type input "31"
type input "28"
type input "26"
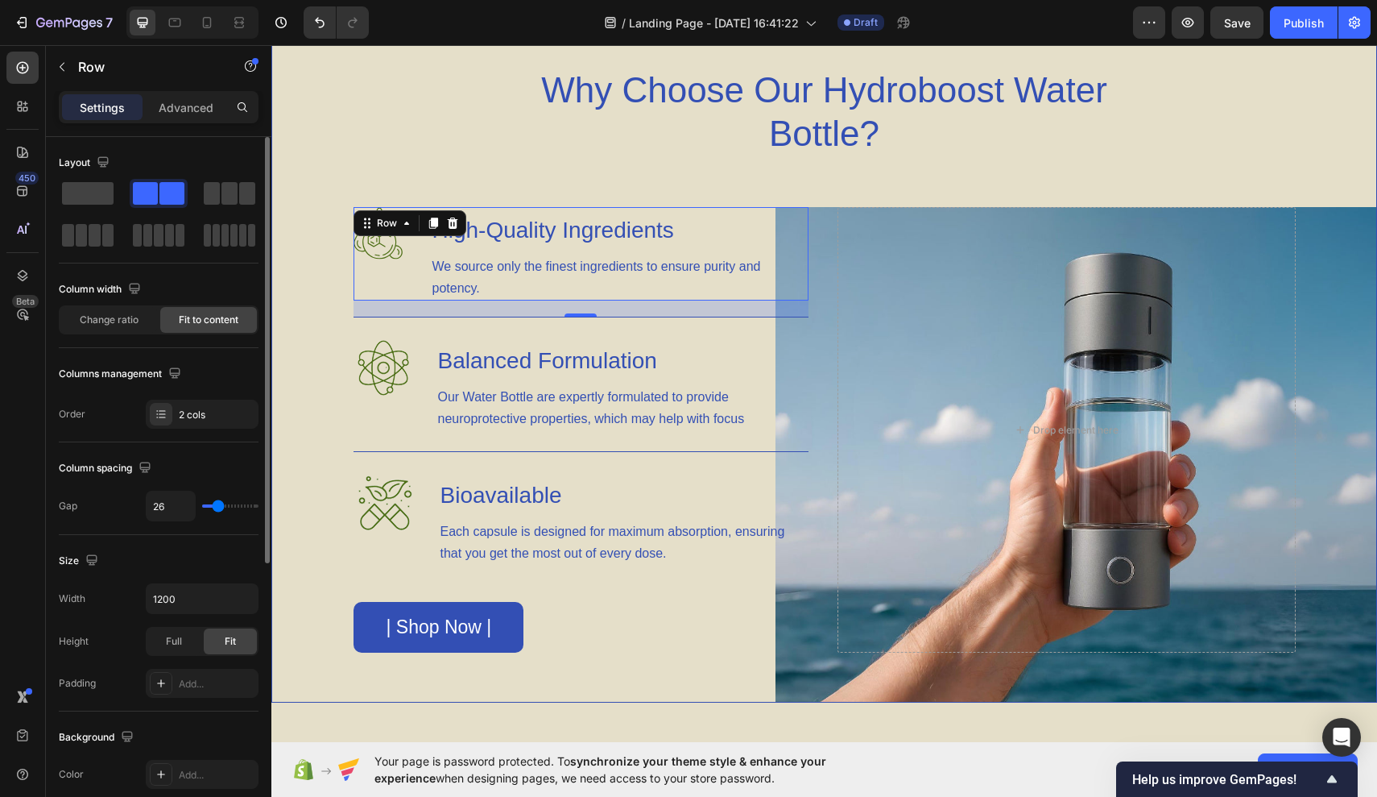
type input "24"
type input "22"
type input "20"
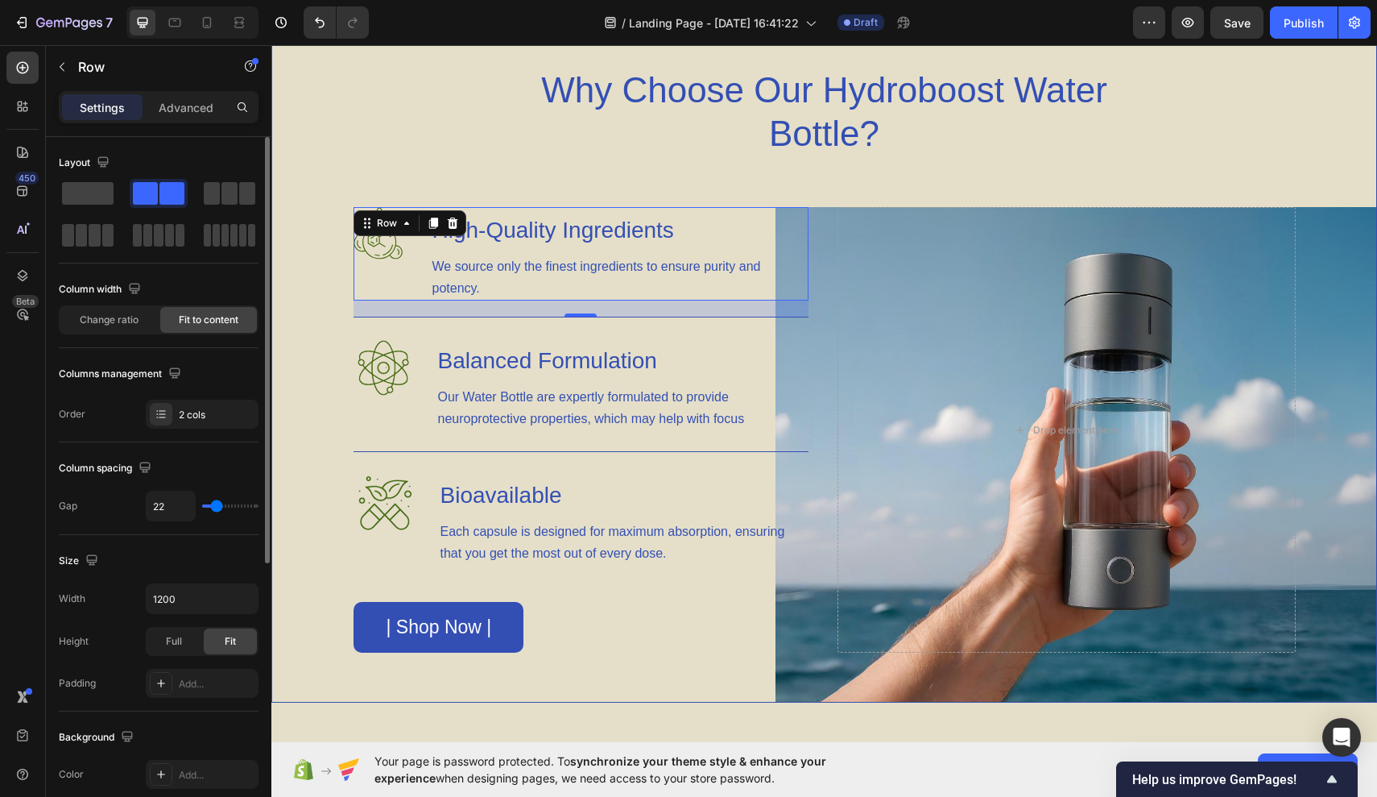
type input "20"
type input "18"
type input "16"
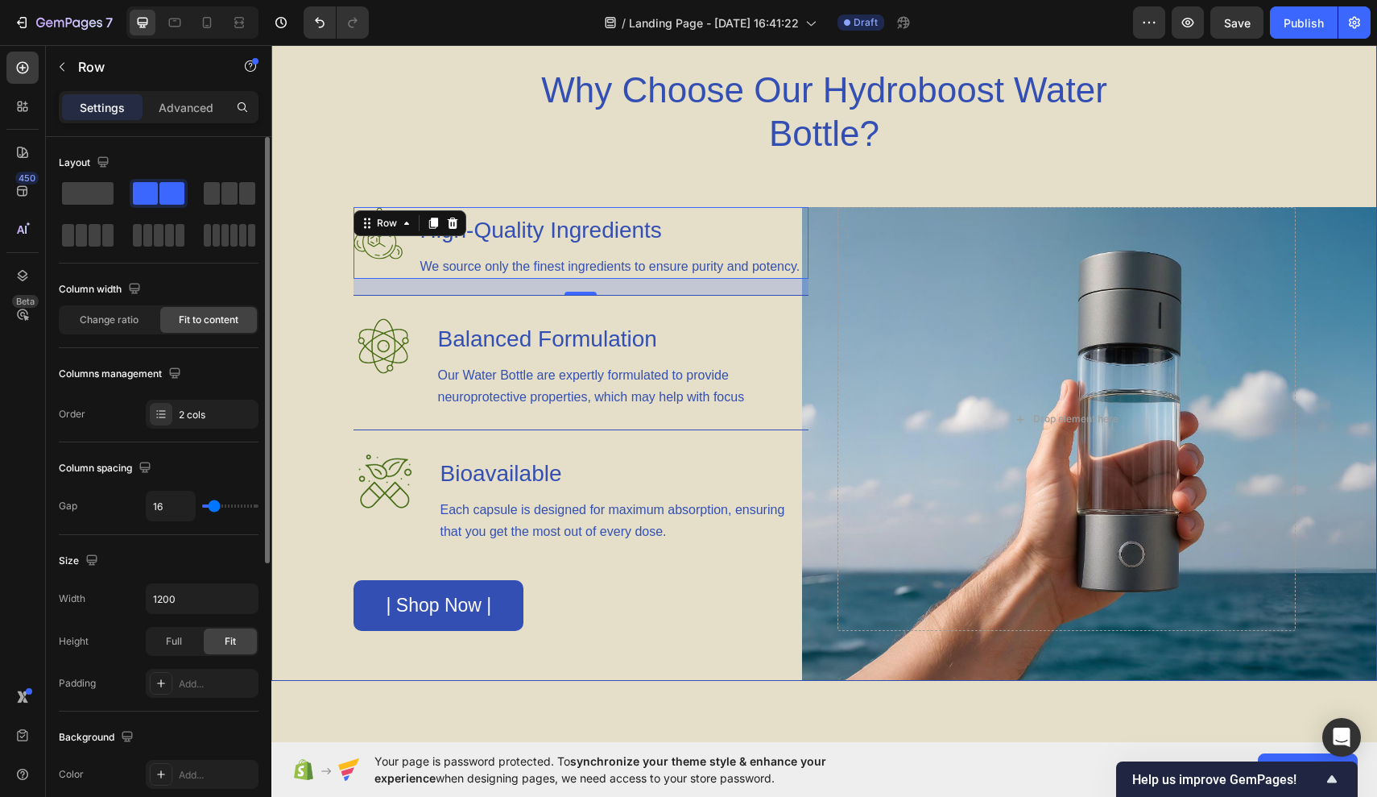
type input "18"
type input "20"
type input "22"
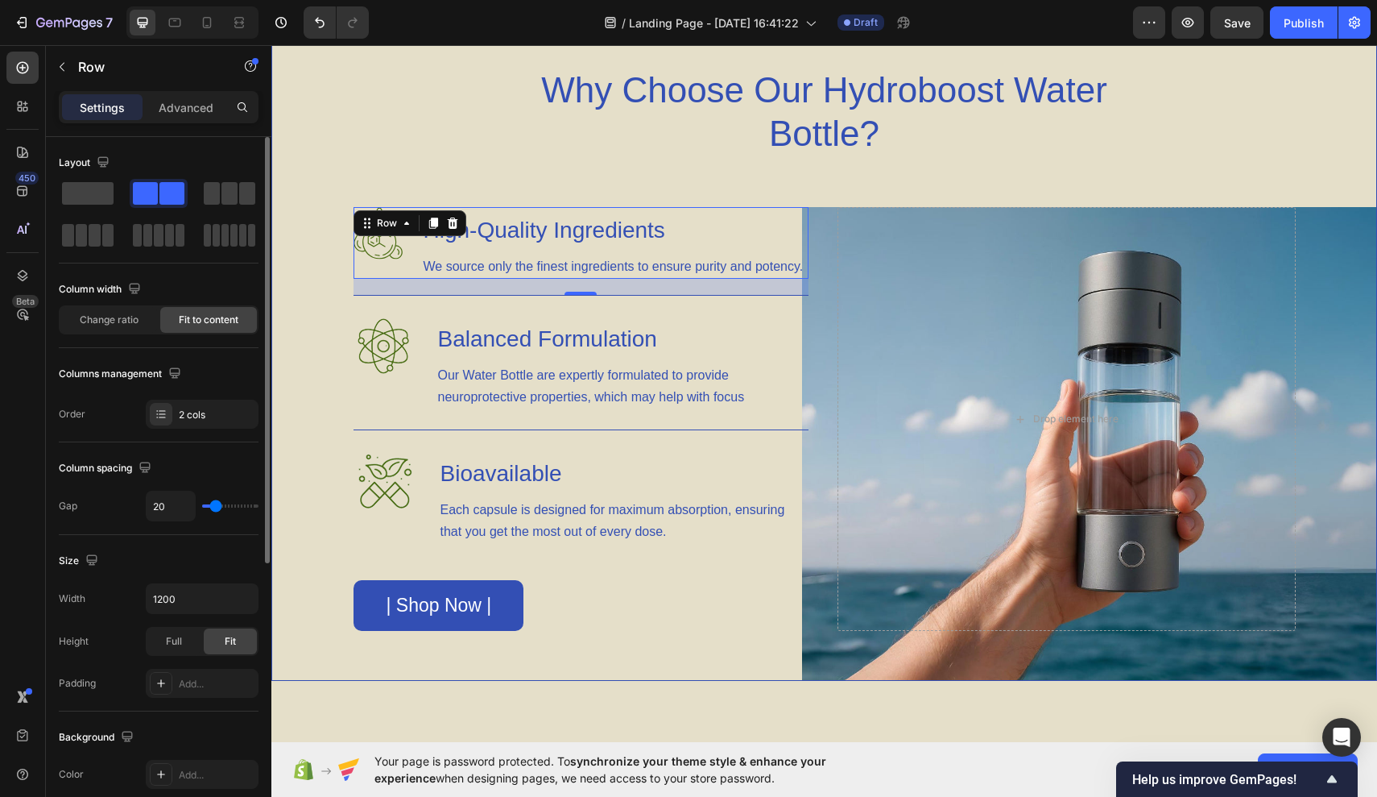
type input "22"
type input "24"
type input "26"
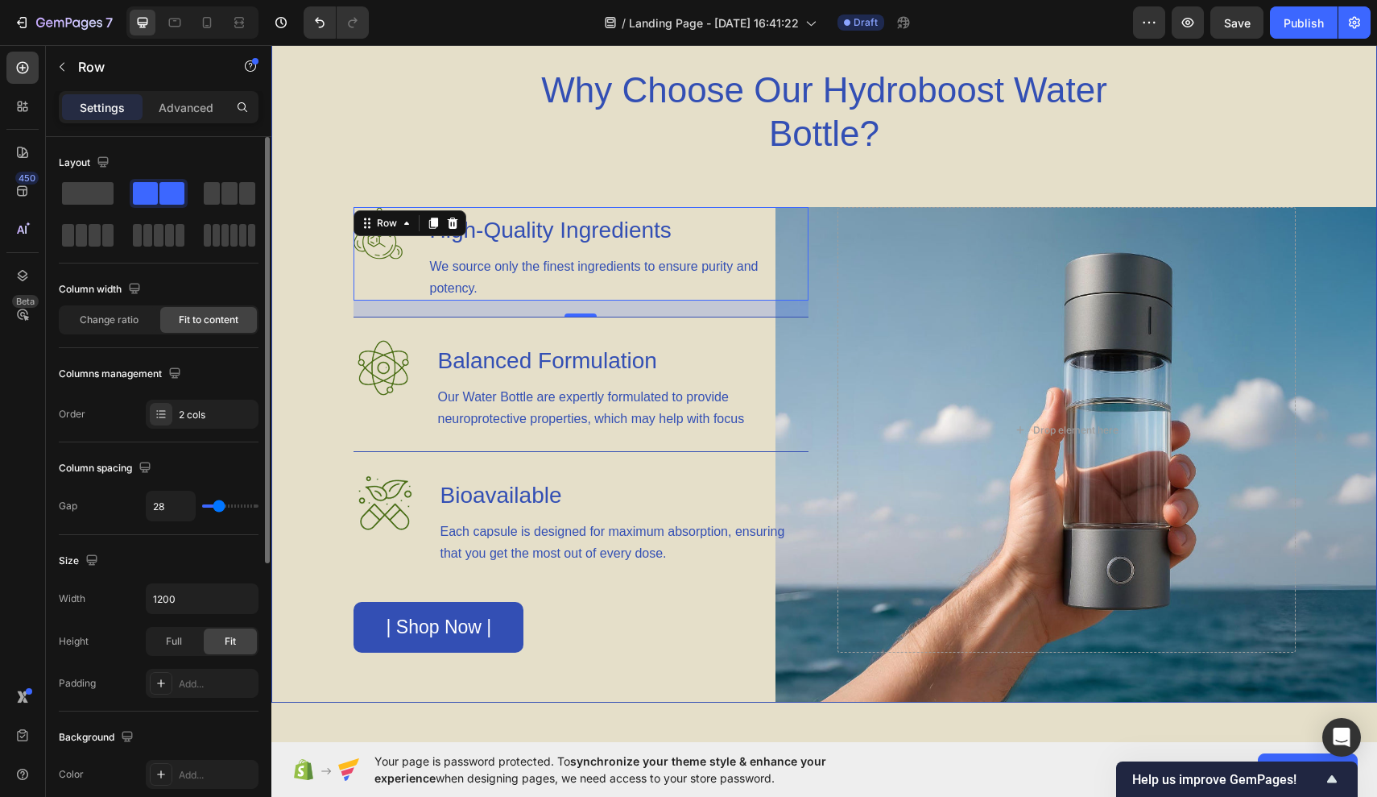
click at [217, 505] on input "range" at bounding box center [230, 505] width 56 height 3
click at [221, 507] on input "range" at bounding box center [230, 505] width 56 height 3
click at [222, 507] on input "range" at bounding box center [230, 505] width 56 height 3
click at [221, 507] on input "range" at bounding box center [230, 505] width 56 height 3
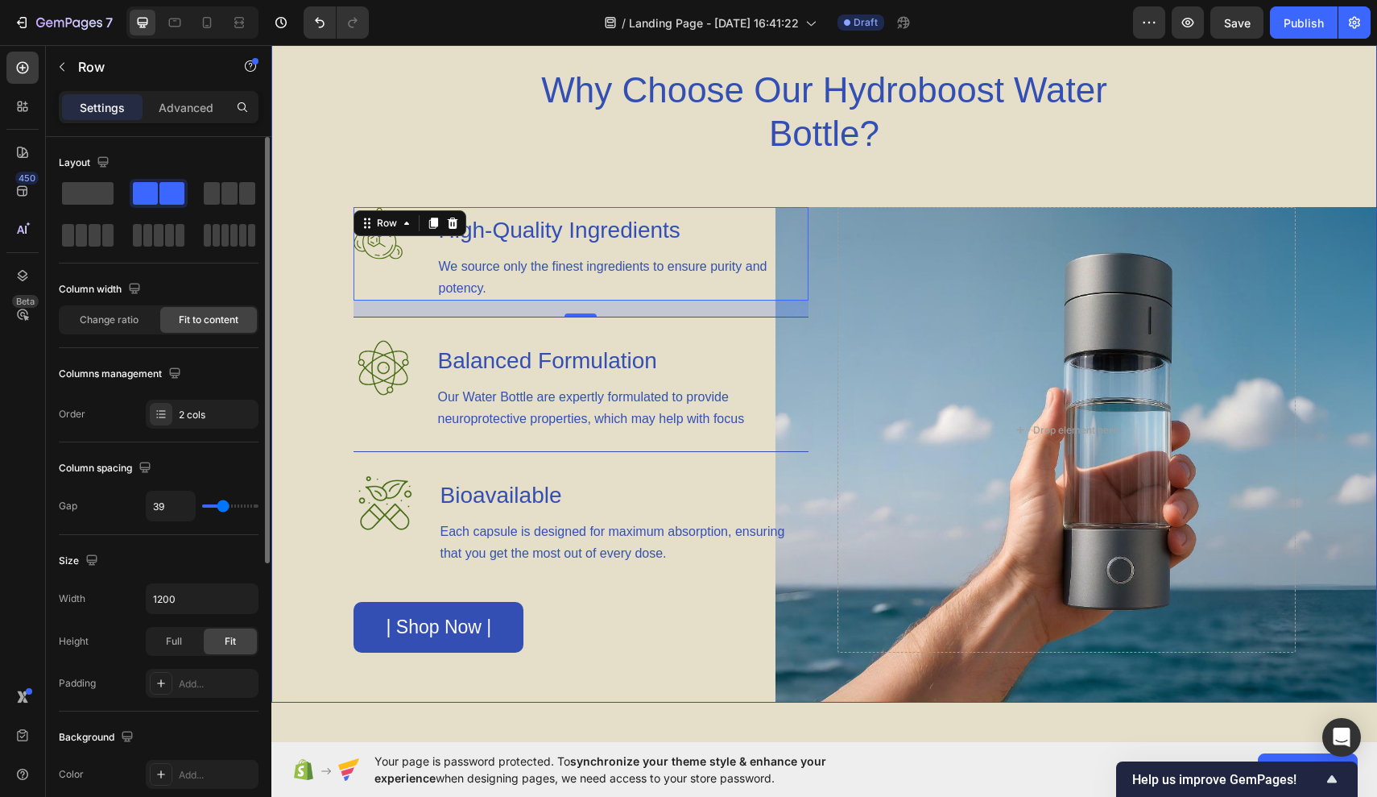
click at [221, 507] on input "range" at bounding box center [230, 505] width 56 height 3
click at [219, 507] on input "range" at bounding box center [230, 505] width 56 height 3
click at [222, 507] on input "range" at bounding box center [230, 505] width 56 height 3
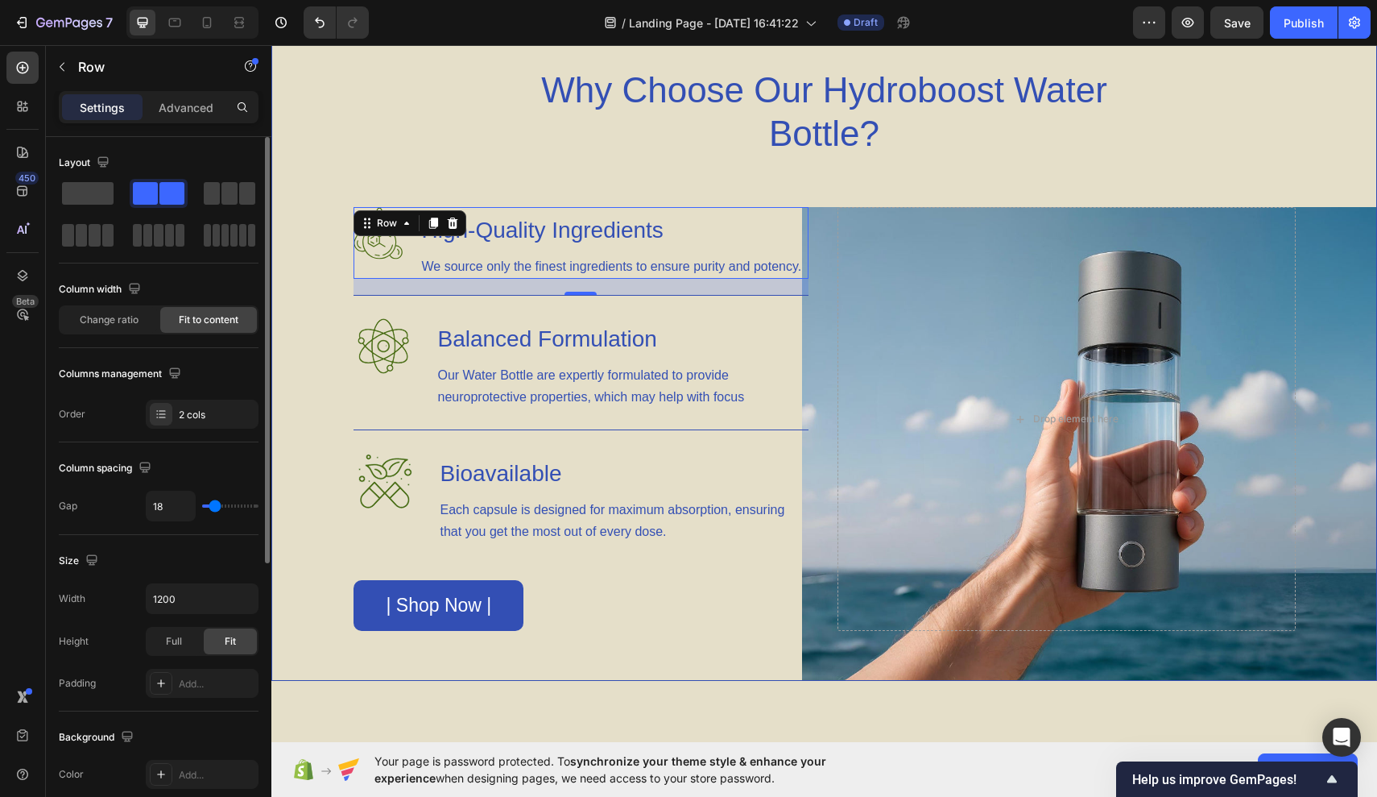
click at [213, 507] on input "range" at bounding box center [230, 505] width 56 height 3
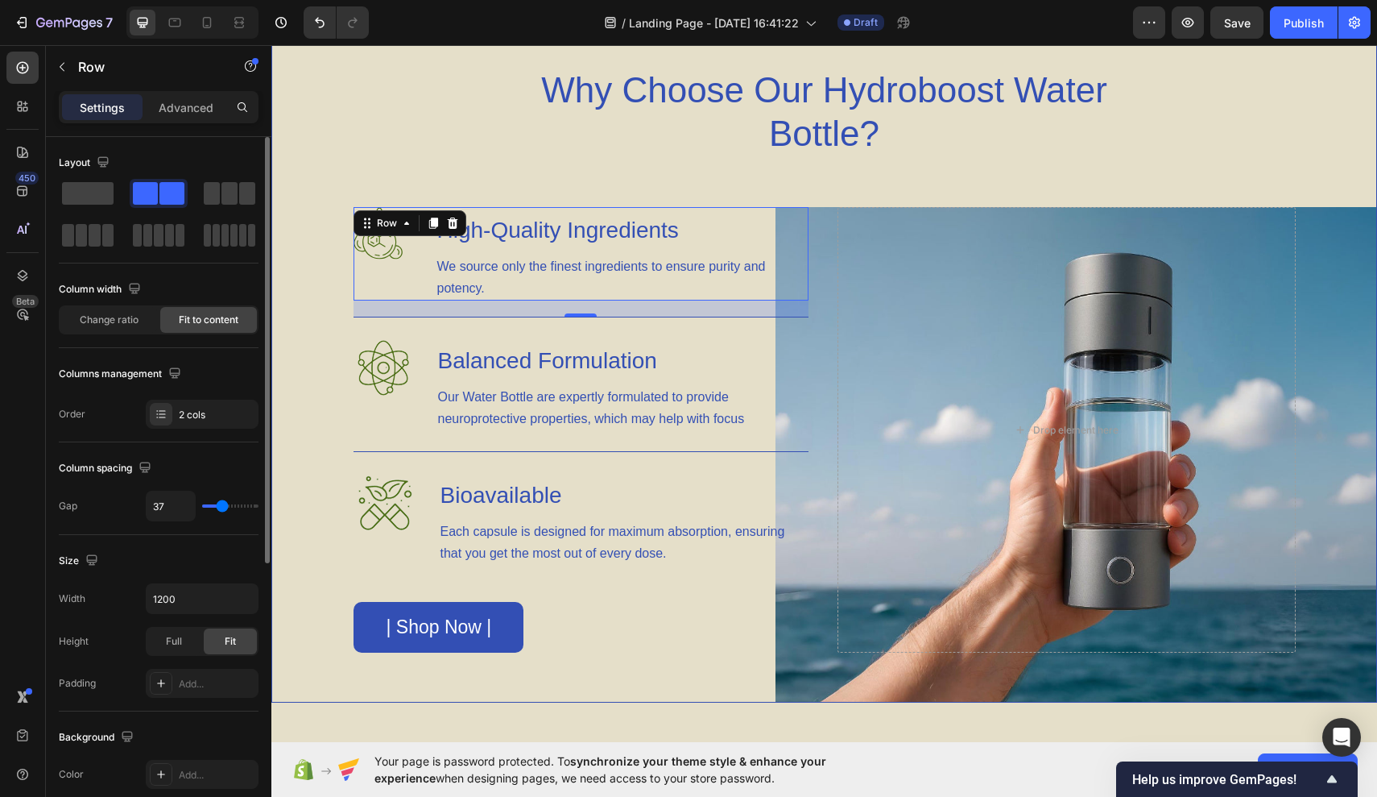
click at [220, 507] on input "range" at bounding box center [230, 505] width 56 height 3
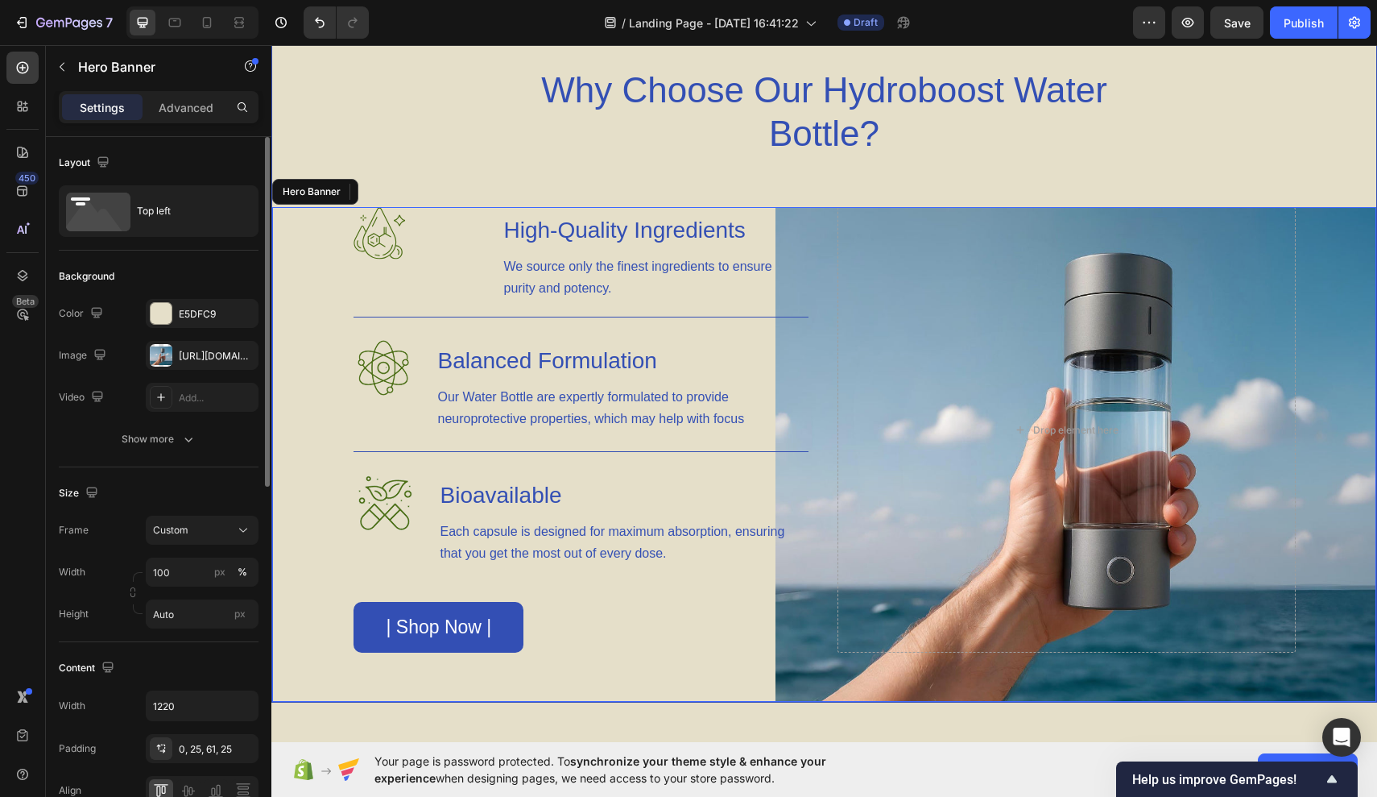
drag, startPoint x: 1091, startPoint y: 317, endPoint x: 819, endPoint y: 271, distance: 276.0
click at [819, 271] on div "Image High-Quality Ingredients Heading We source only the finest ingredients to…" at bounding box center [824, 454] width 983 height 495
click at [748, 251] on h3 "High-Quality Ingredients" at bounding box center [656, 230] width 306 height 47
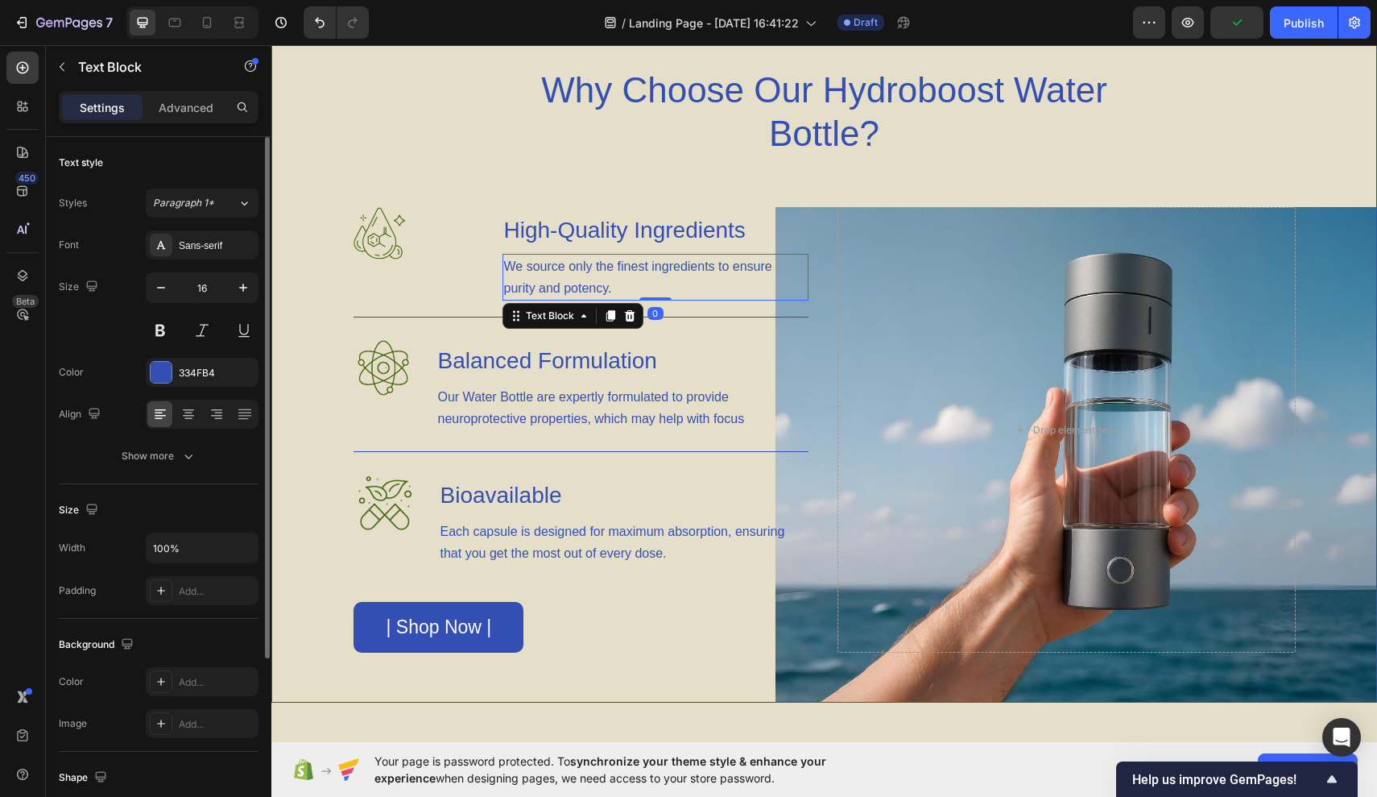
click at [710, 293] on p "We source only the finest ingredients to ensure purity and potency." at bounding box center [655, 276] width 303 height 43
click at [468, 233] on div "Image High-Quality Ingredients Heading We source only the finest ingredients to…" at bounding box center [581, 253] width 455 height 93
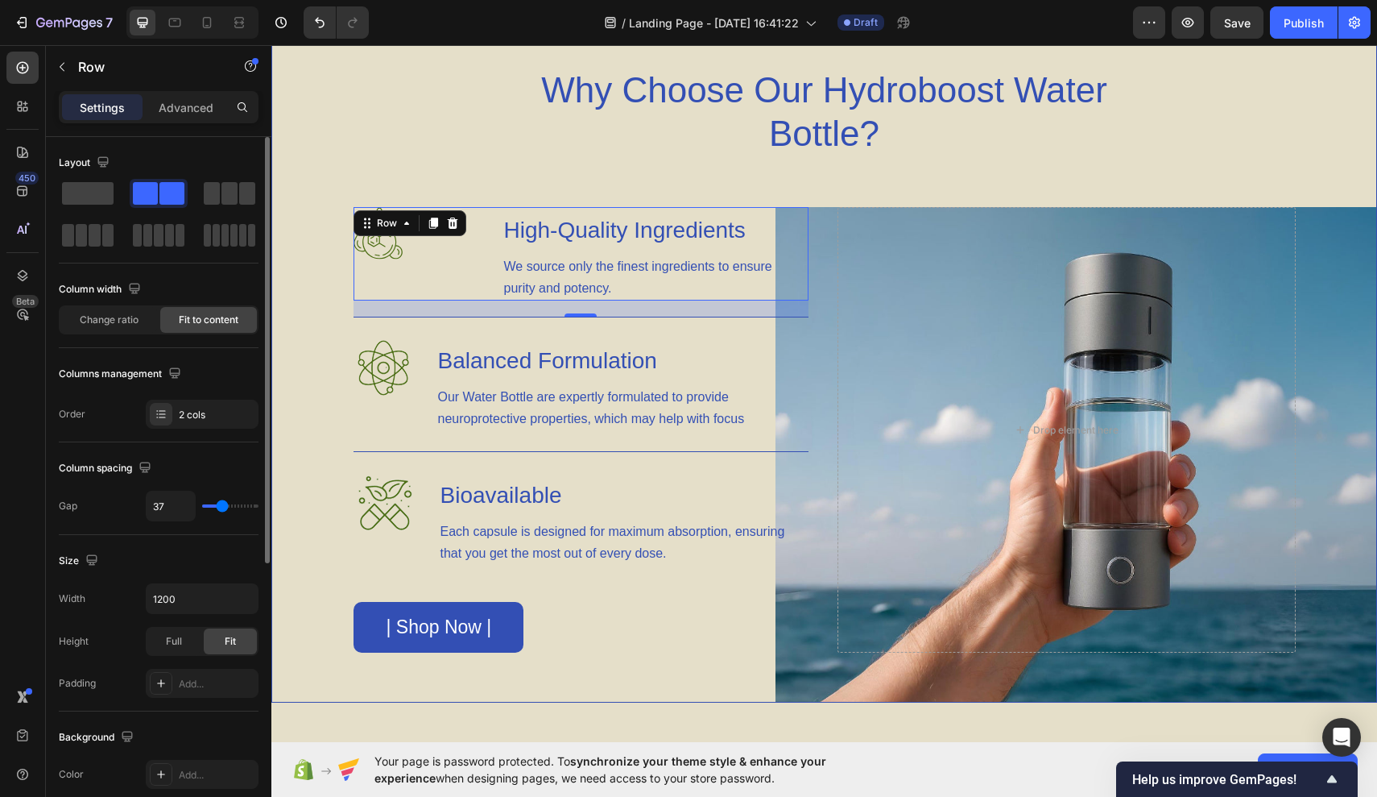
click at [223, 507] on input "range" at bounding box center [230, 505] width 56 height 3
click at [221, 507] on input "range" at bounding box center [230, 505] width 56 height 3
click at [220, 507] on input "range" at bounding box center [230, 505] width 56 height 3
click at [226, 507] on input "range" at bounding box center [230, 505] width 56 height 3
click at [225, 507] on input "range" at bounding box center [230, 505] width 56 height 3
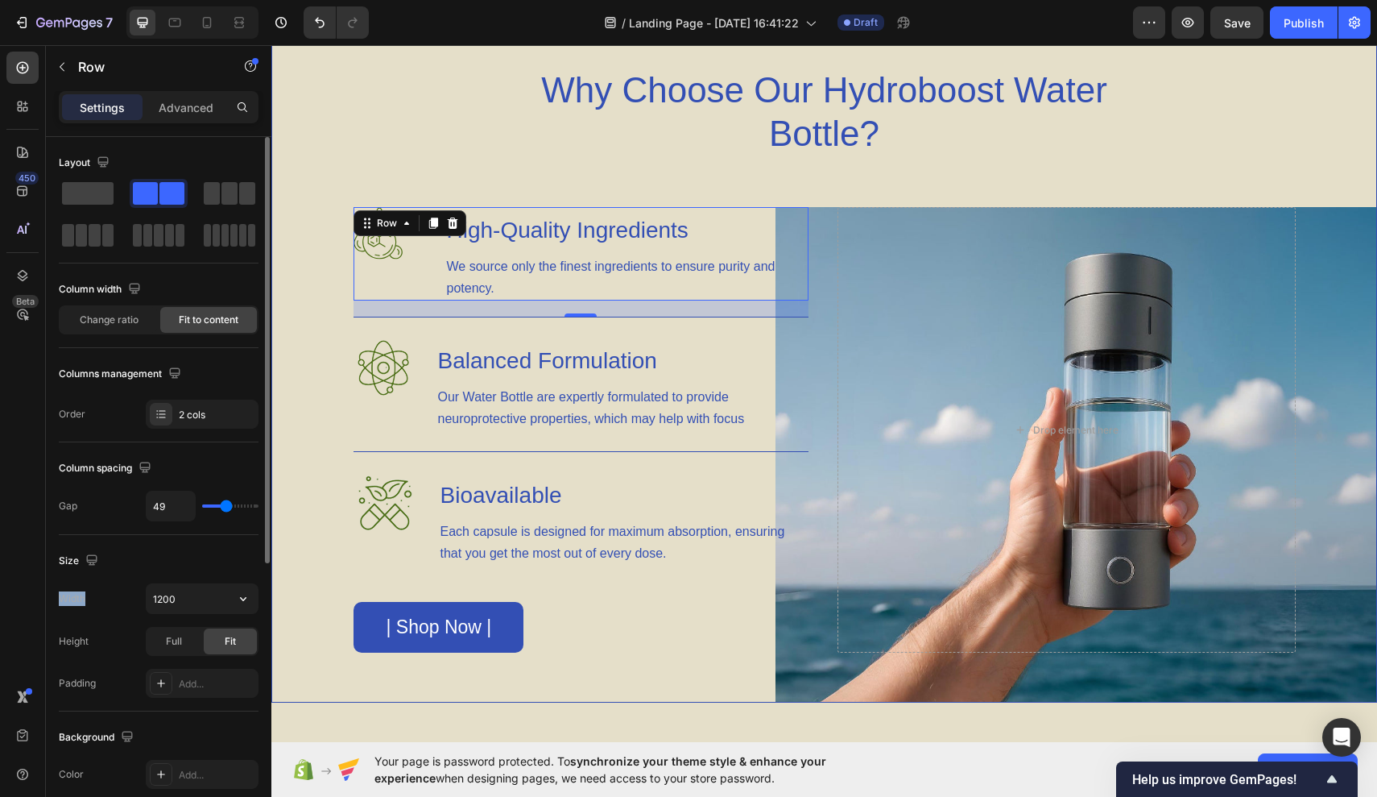
click at [225, 507] on input "range" at bounding box center [230, 505] width 56 height 3
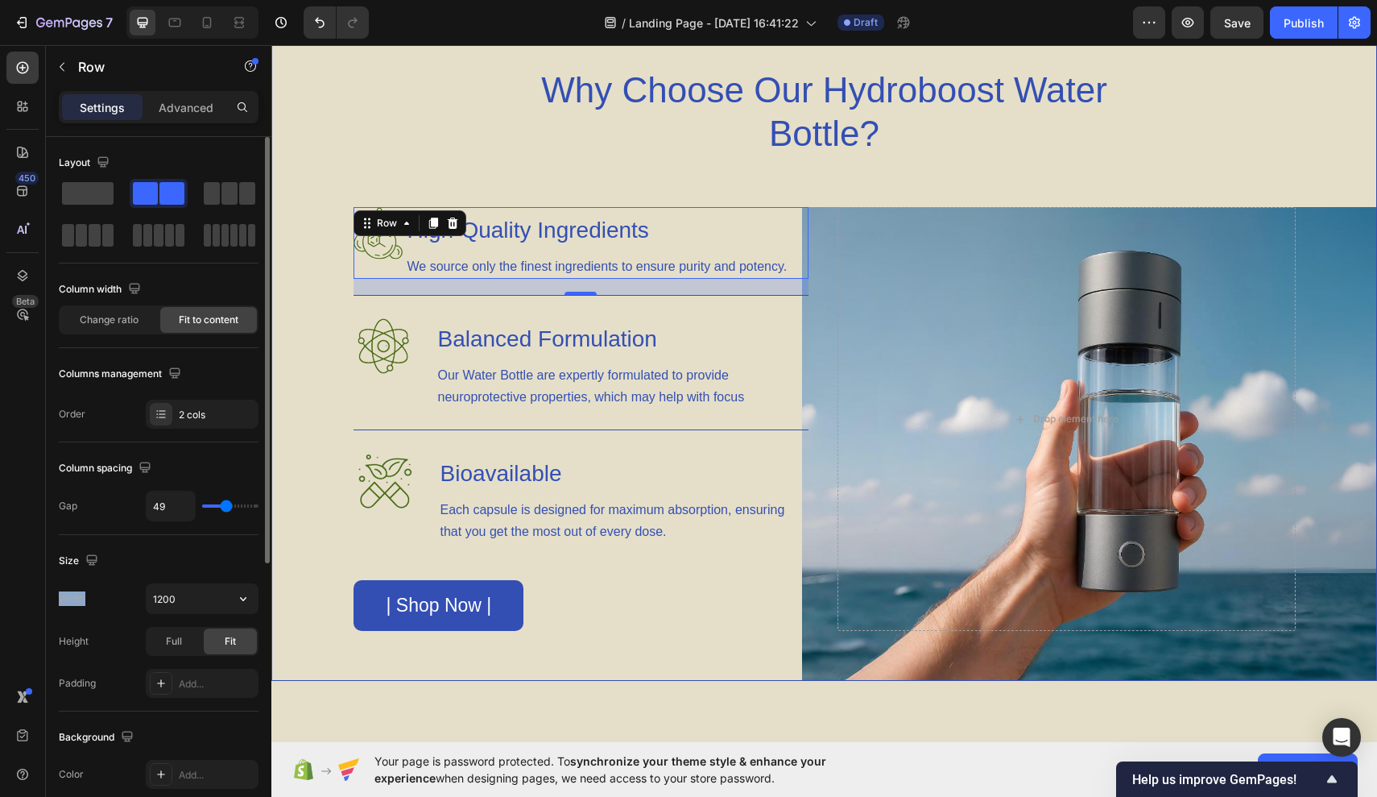
click at [225, 507] on input "range" at bounding box center [230, 505] width 56 height 3
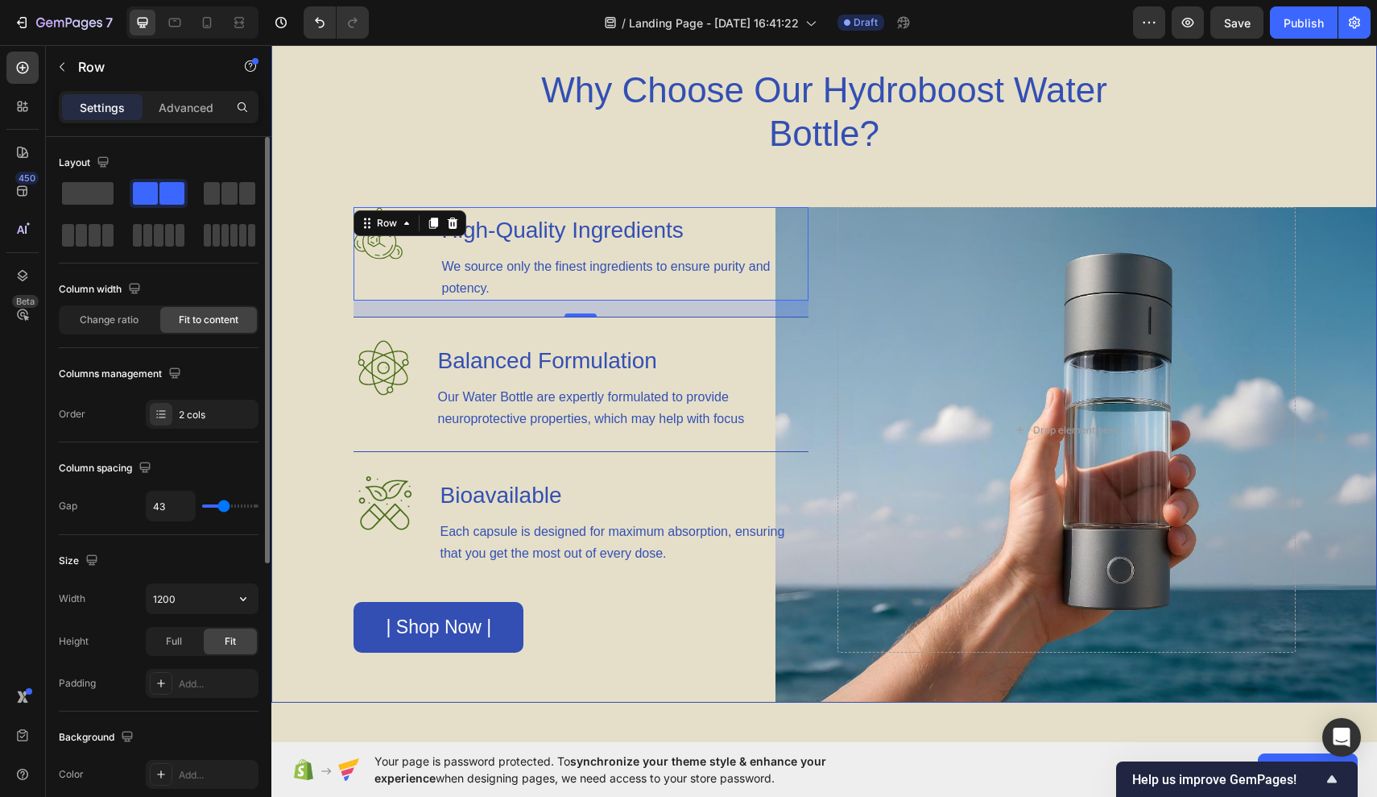
click at [222, 507] on input "range" at bounding box center [230, 505] width 56 height 3
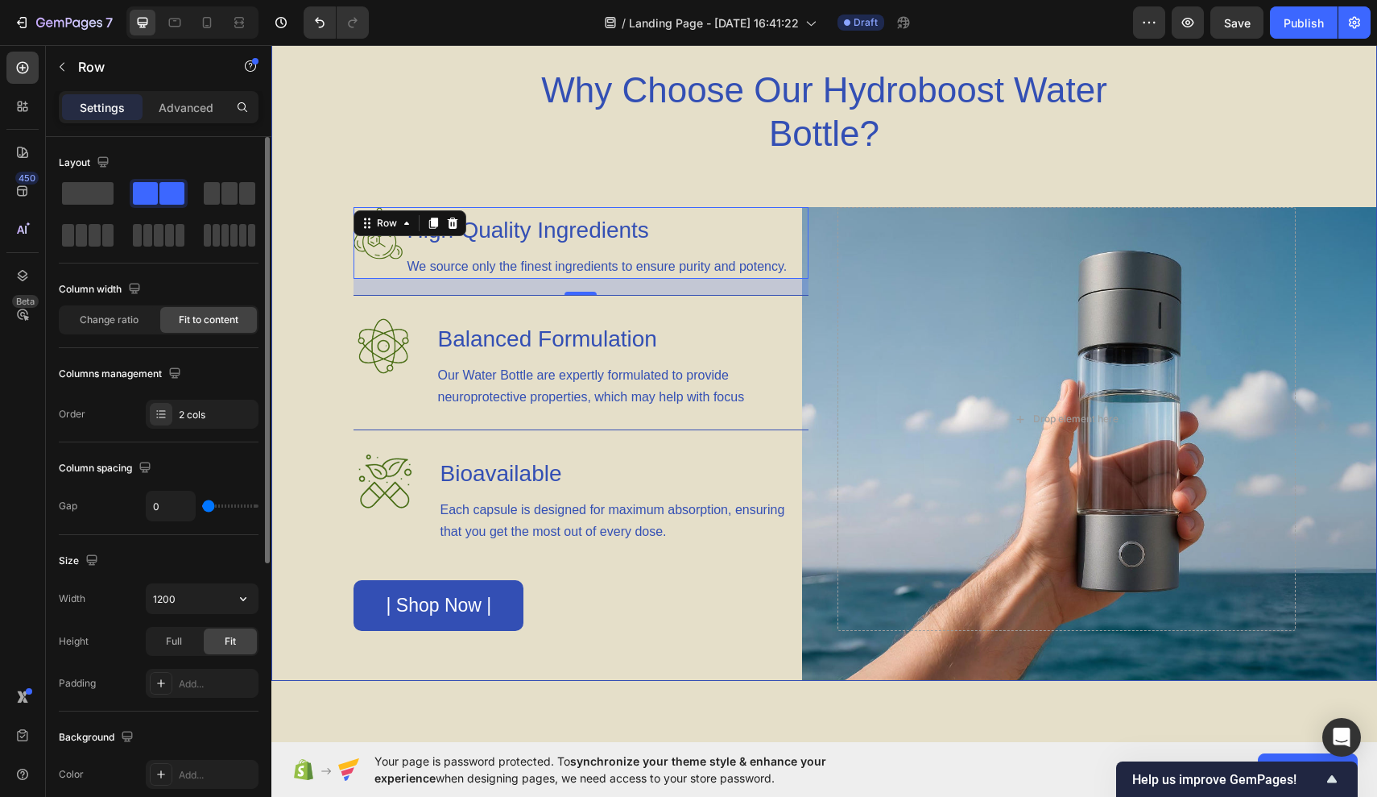
click at [202, 504] on input "range" at bounding box center [230, 505] width 56 height 3
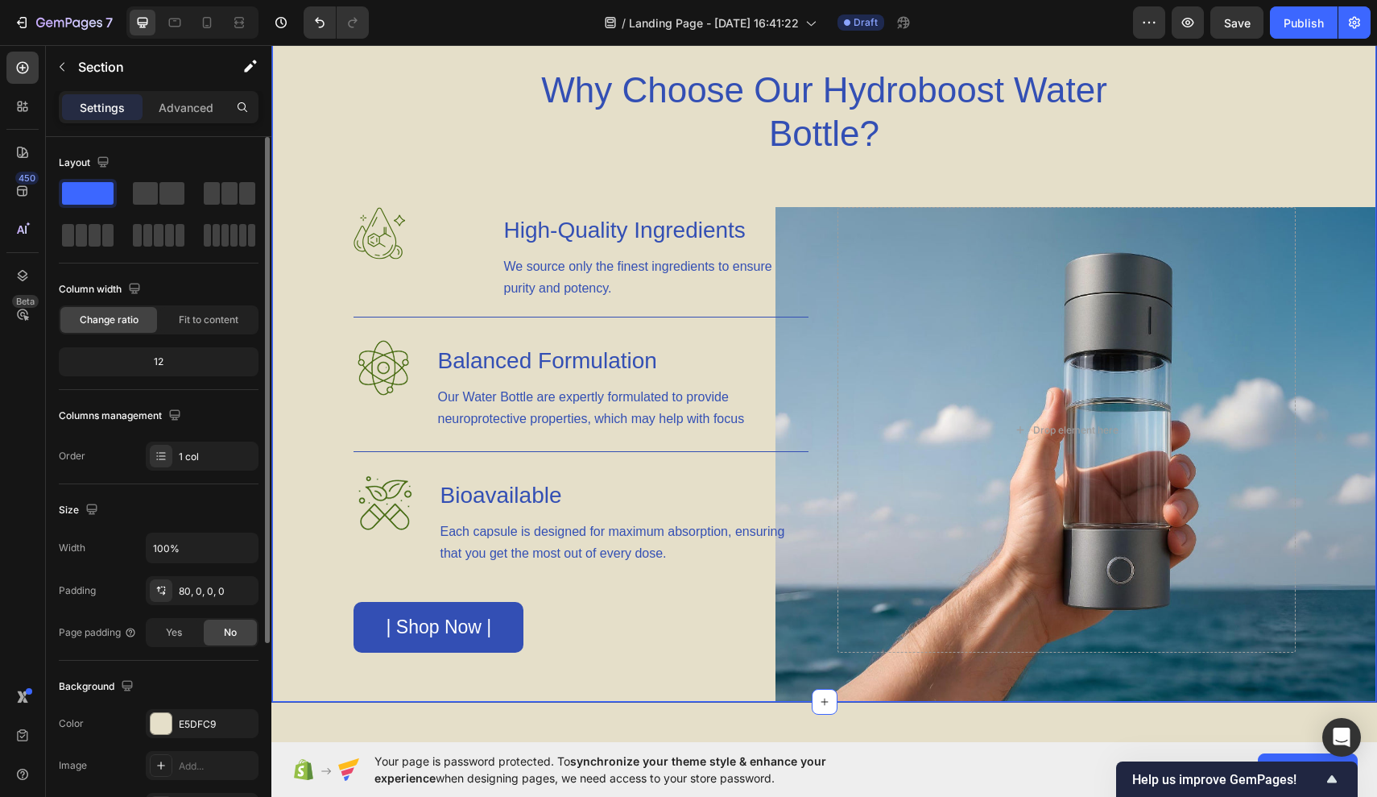
click at [365, 184] on div "Why Choose Our Hydroboost Water Bottle? Heading Row Image High-Quality Ingredie…" at bounding box center [824, 384] width 1104 height 635
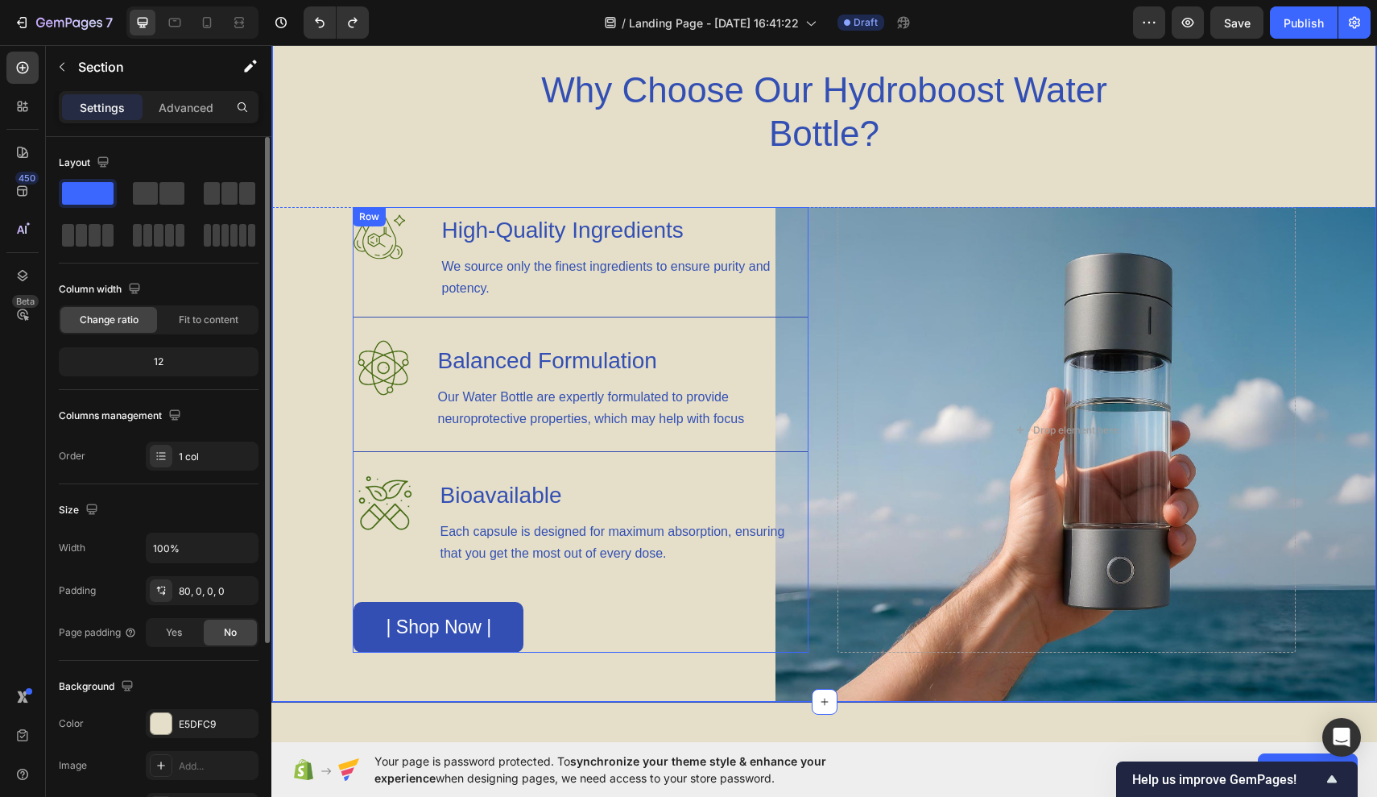
click at [718, 304] on div "Image High-Quality Ingredients Heading We source only the finest ingredients to…" at bounding box center [581, 429] width 455 height 445
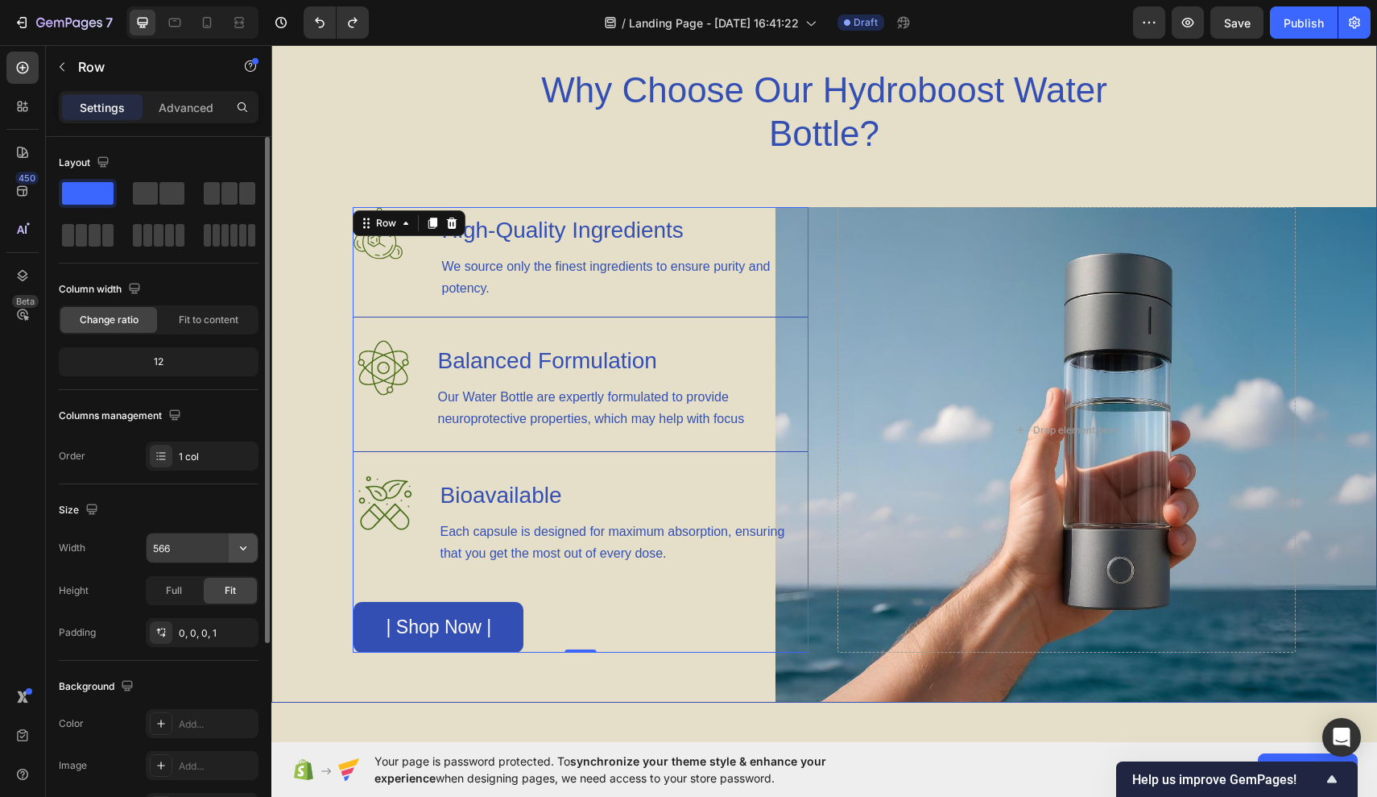
click at [243, 548] on icon "button" at bounding box center [243, 548] width 16 height 16
click at [209, 554] on input "566" at bounding box center [202, 547] width 111 height 29
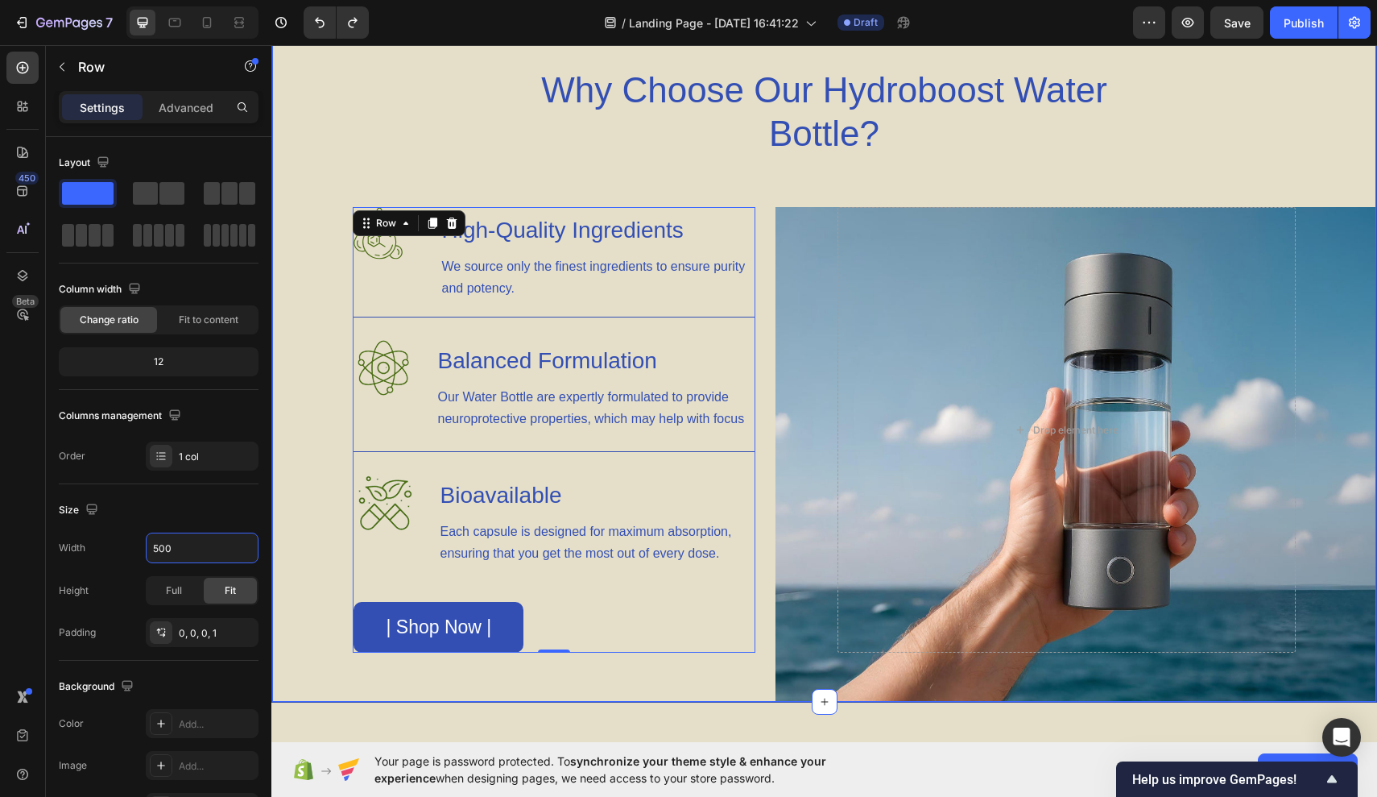
click at [886, 189] on div "Why Choose Our Hydroboost Water Bottle? Heading Row Image High-Quality Ingredie…" at bounding box center [824, 384] width 1104 height 635
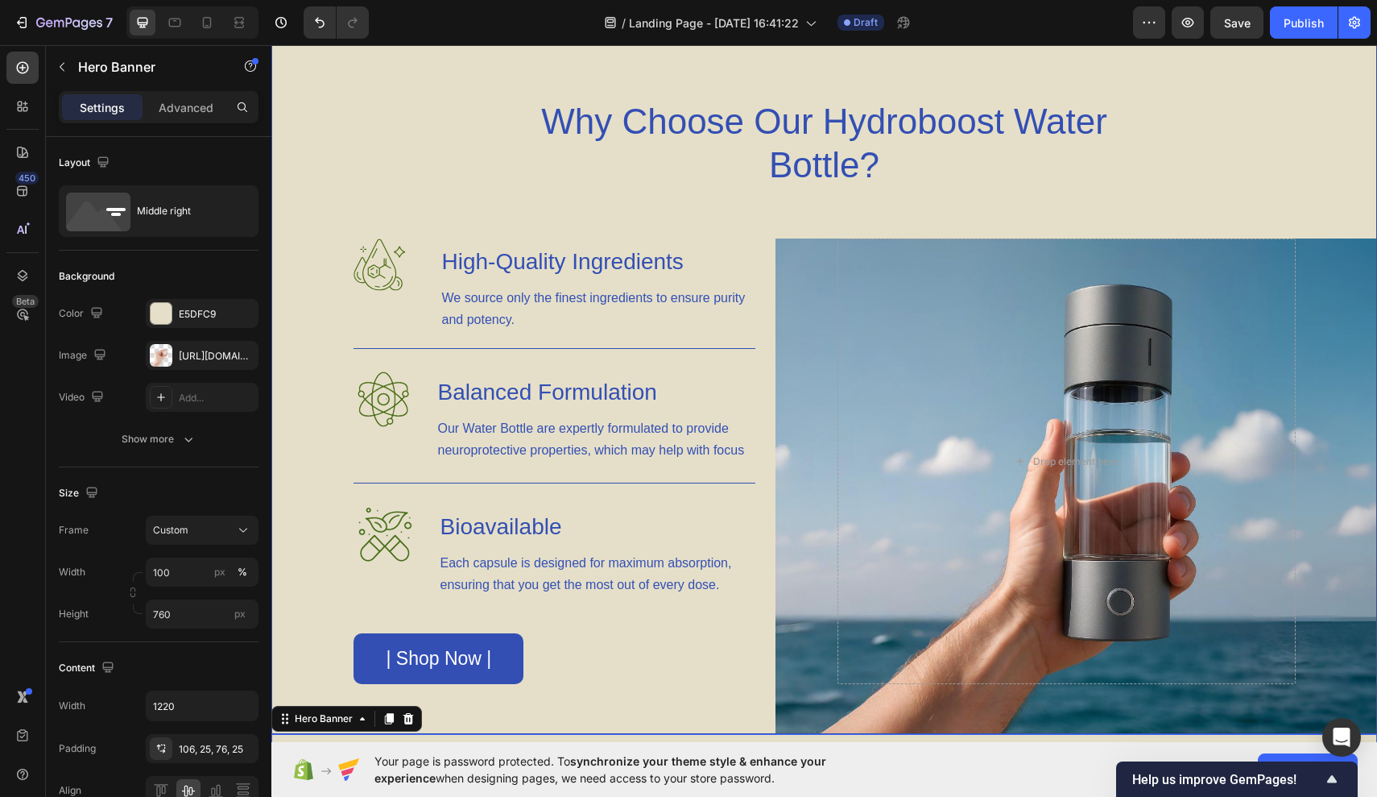
scroll to position [1172, 0]
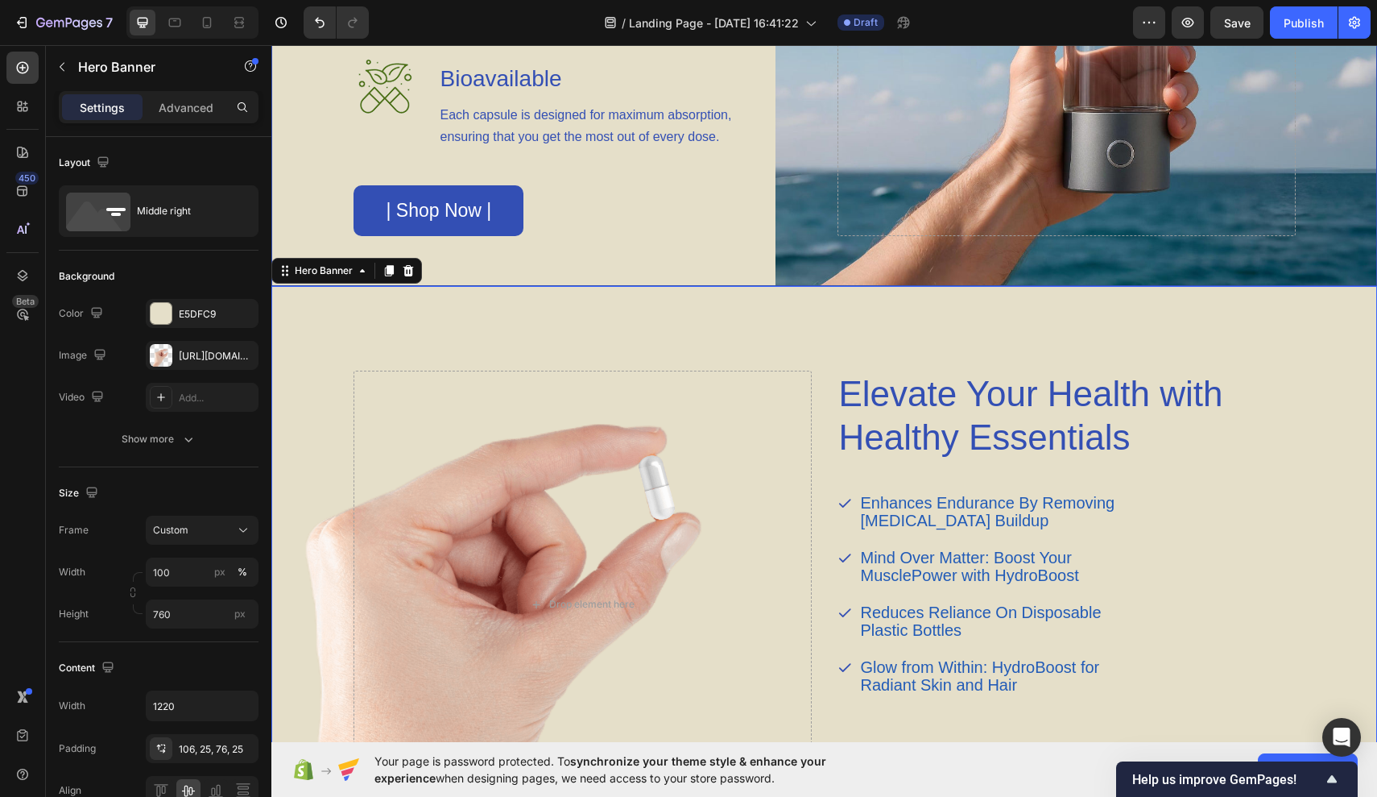
scroll to position [1805, 0]
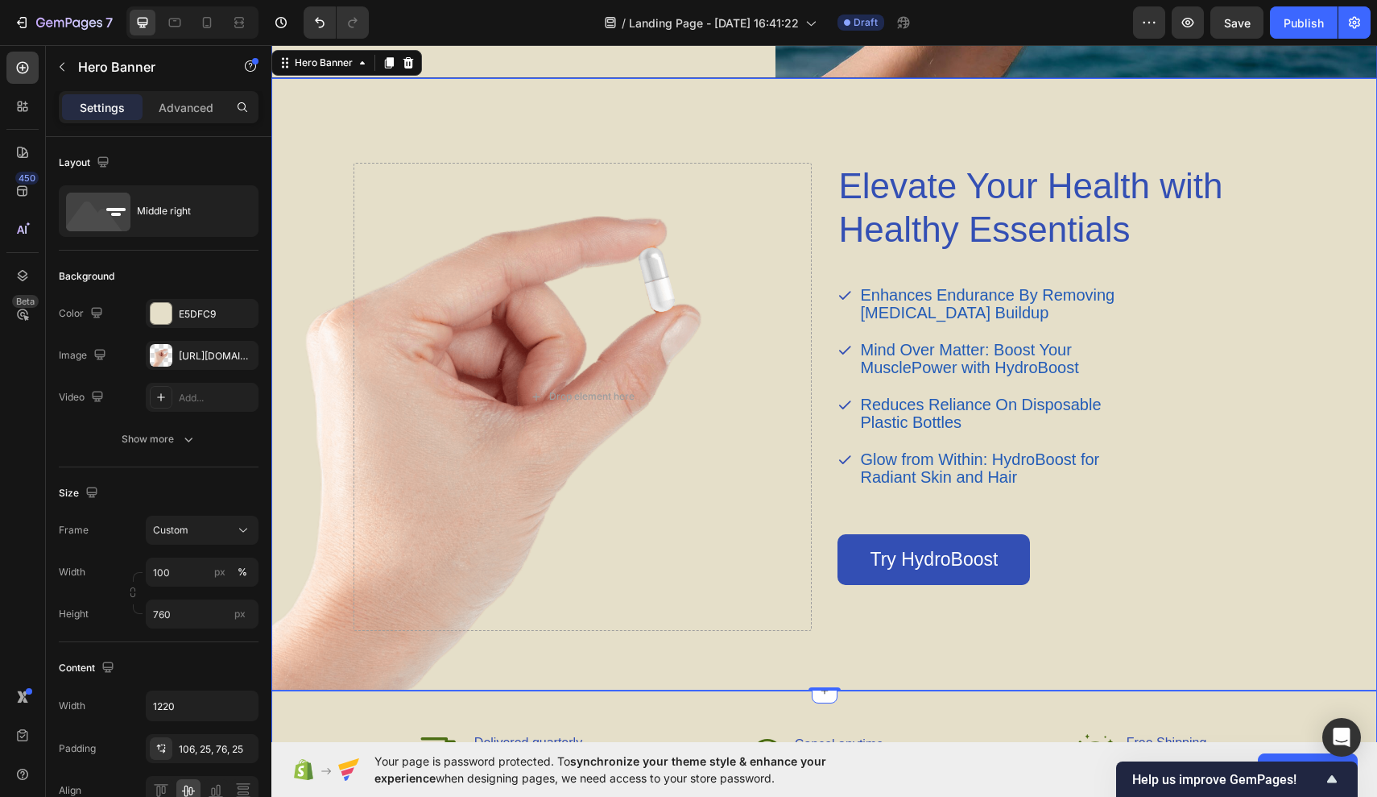
click at [811, 711] on div "Icon Delivered quarterly Text Block to your drop. Text Block Advanced List Icon…" at bounding box center [824, 753] width 1106 height 126
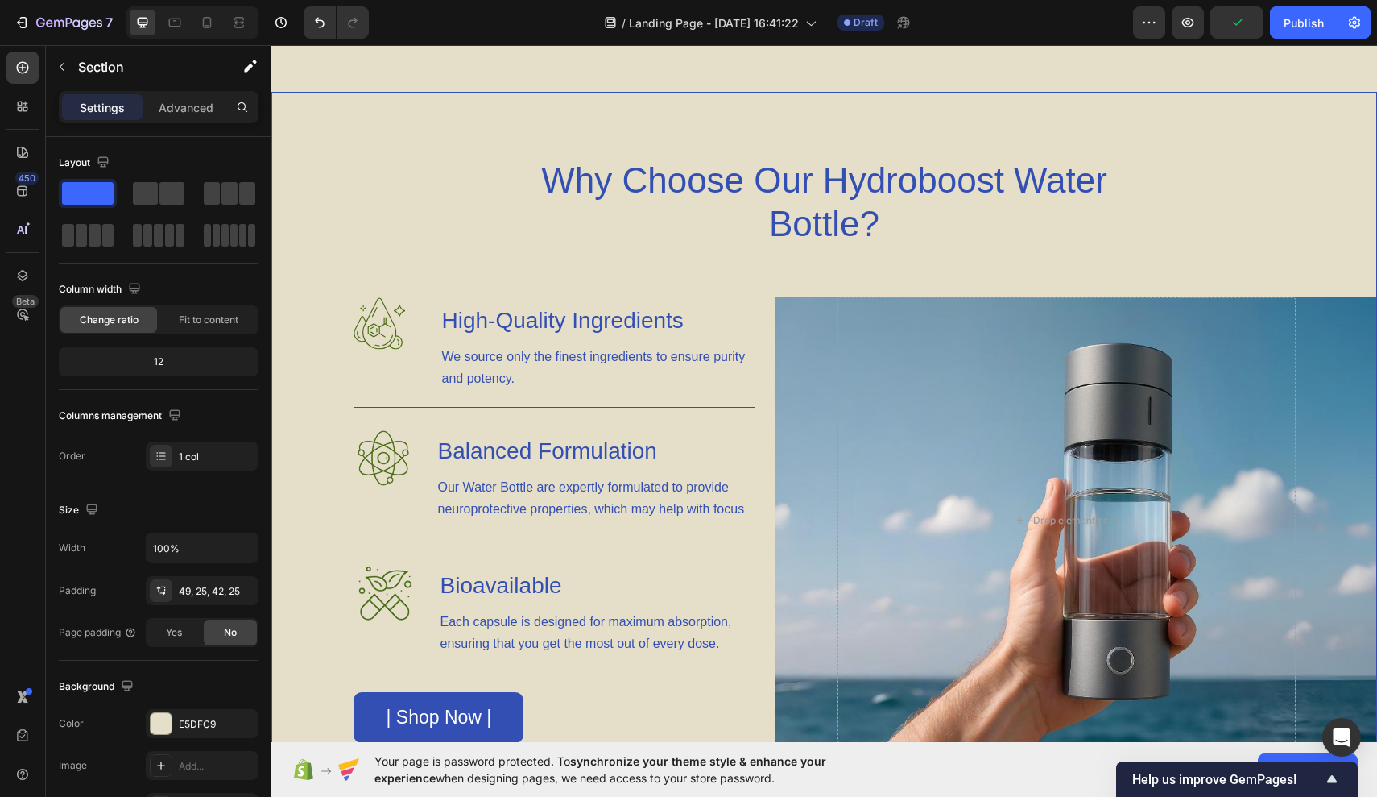
scroll to position [1083, 0]
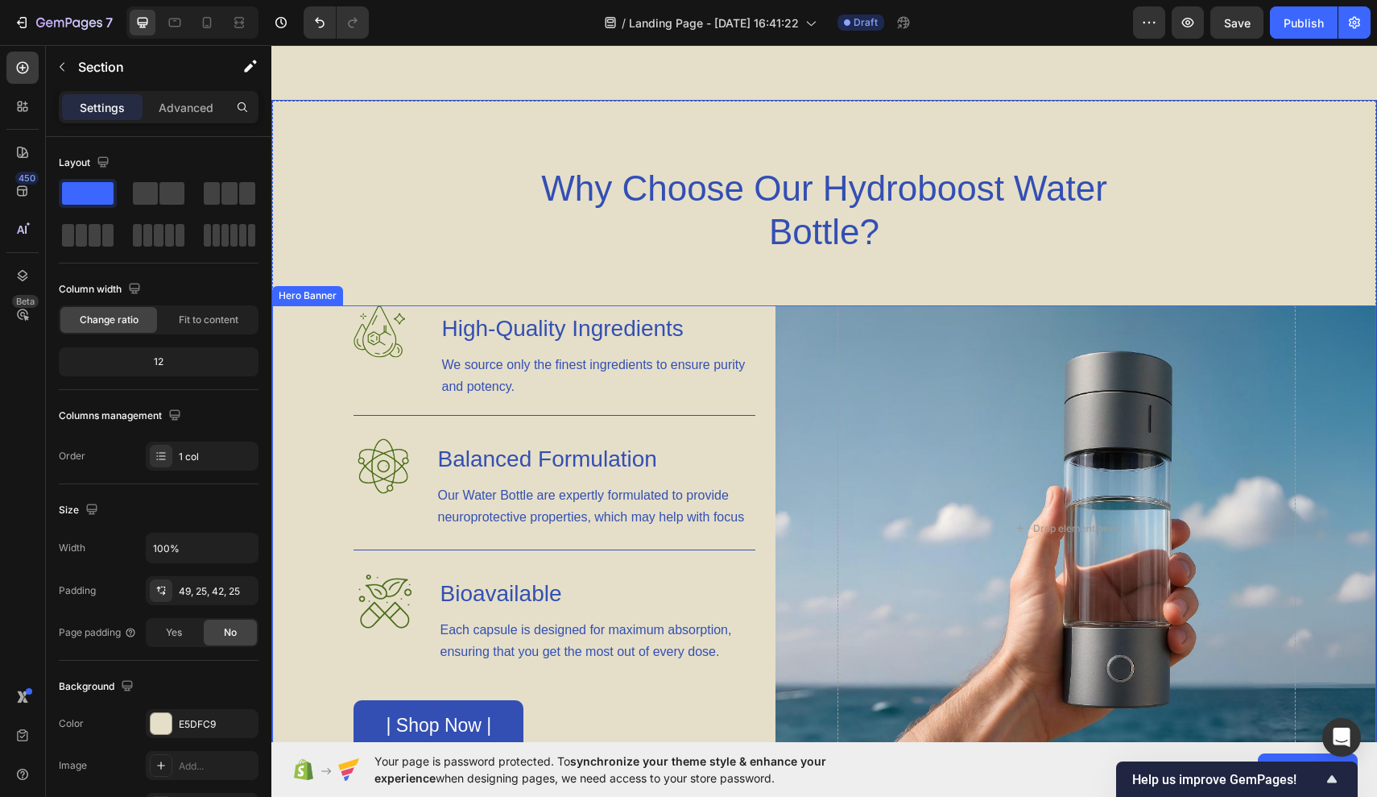
click at [779, 426] on div "Image High-Quality Ingredients Heading We source only the finest ingredients to…" at bounding box center [583, 527] width 458 height 445
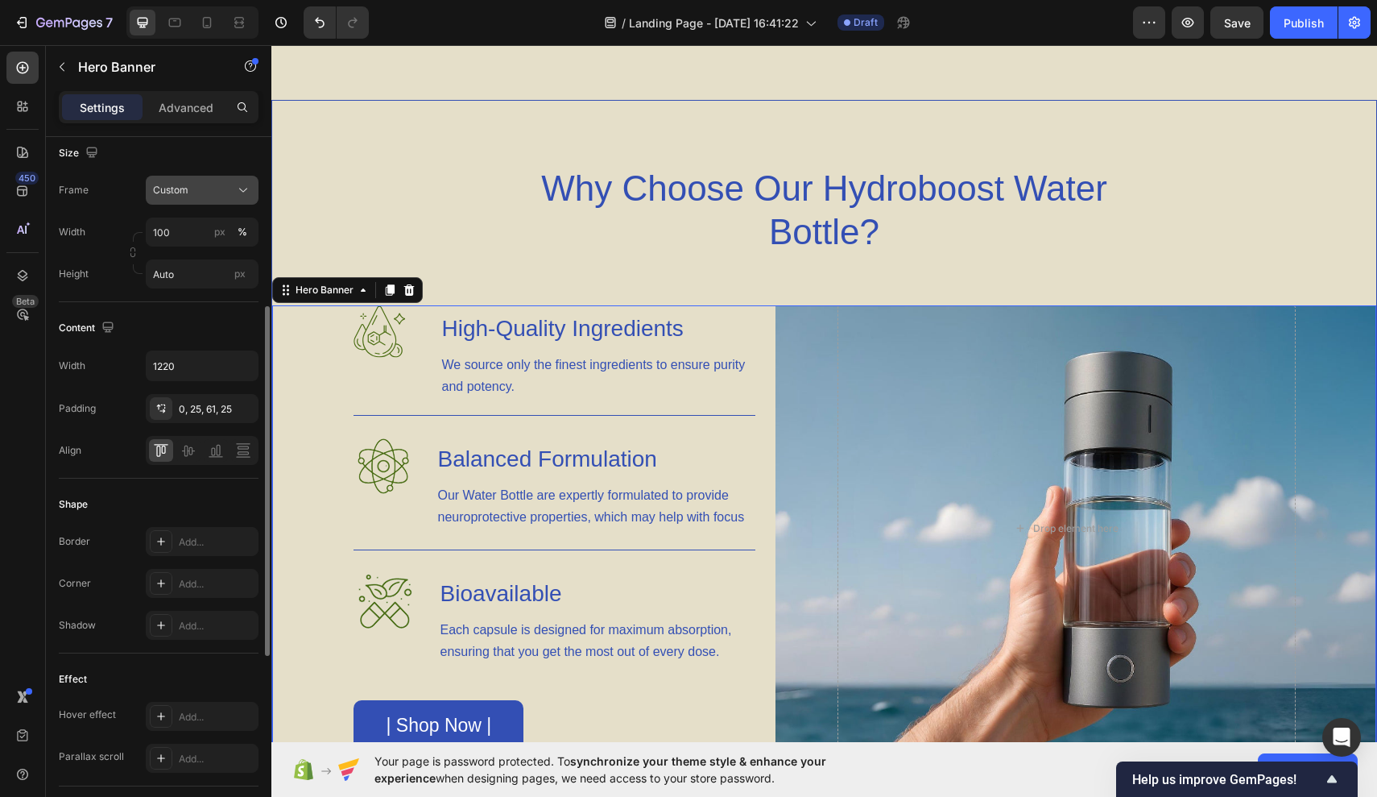
scroll to position [342, 0]
click at [213, 532] on div "Add..." at bounding box center [217, 539] width 76 height 14
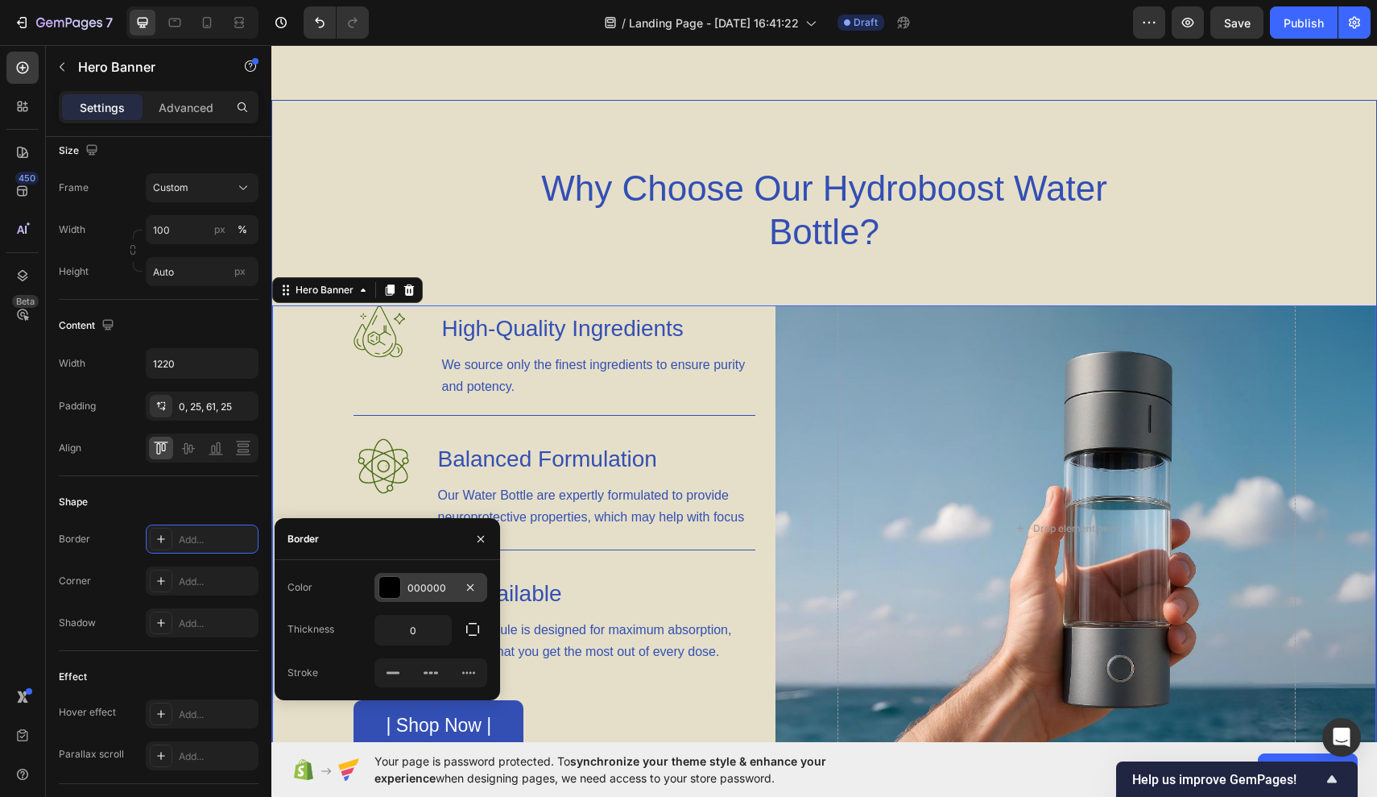
click at [406, 577] on div "000000" at bounding box center [431, 587] width 113 height 29
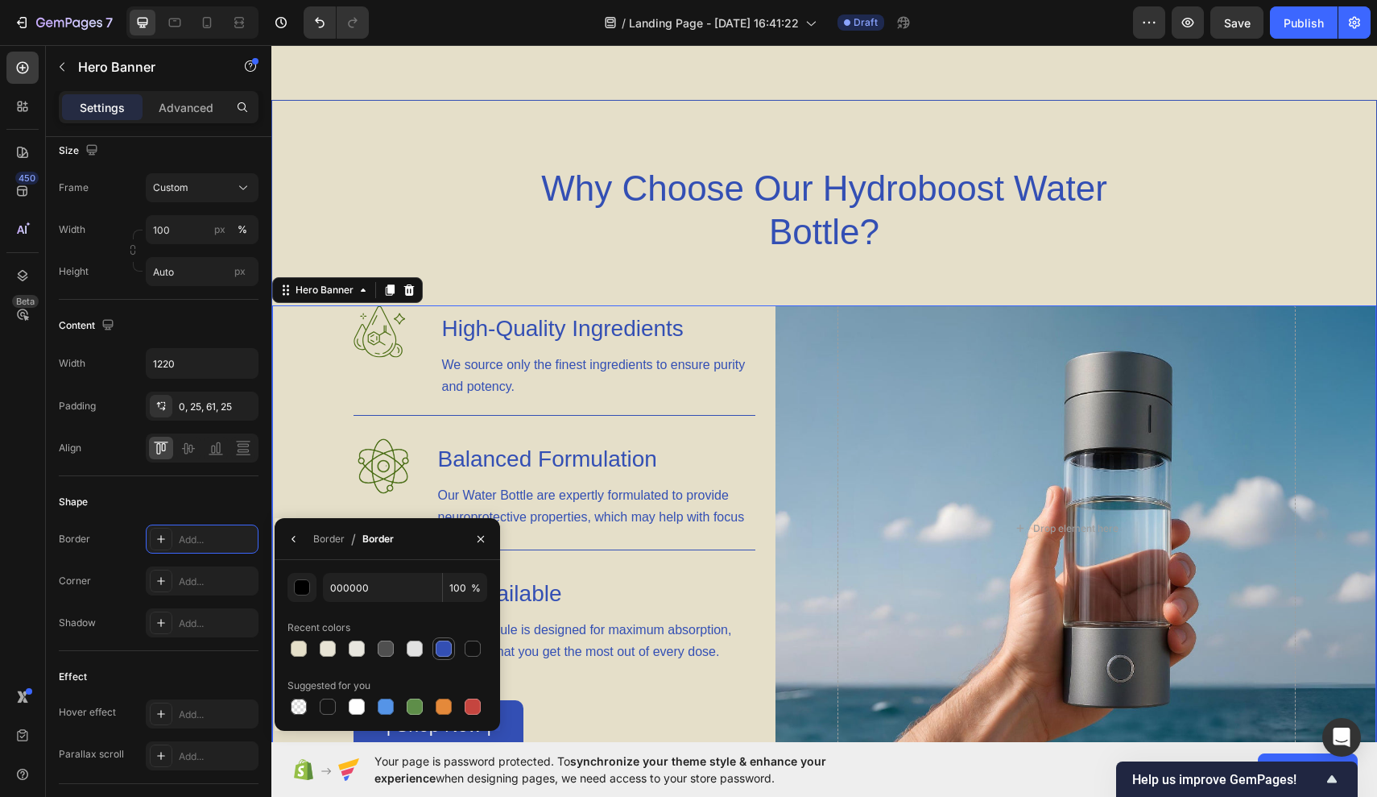
click at [445, 649] on div at bounding box center [444, 648] width 16 height 16
click at [304, 710] on div at bounding box center [299, 706] width 16 height 16
click at [298, 536] on icon "button" at bounding box center [294, 538] width 13 height 13
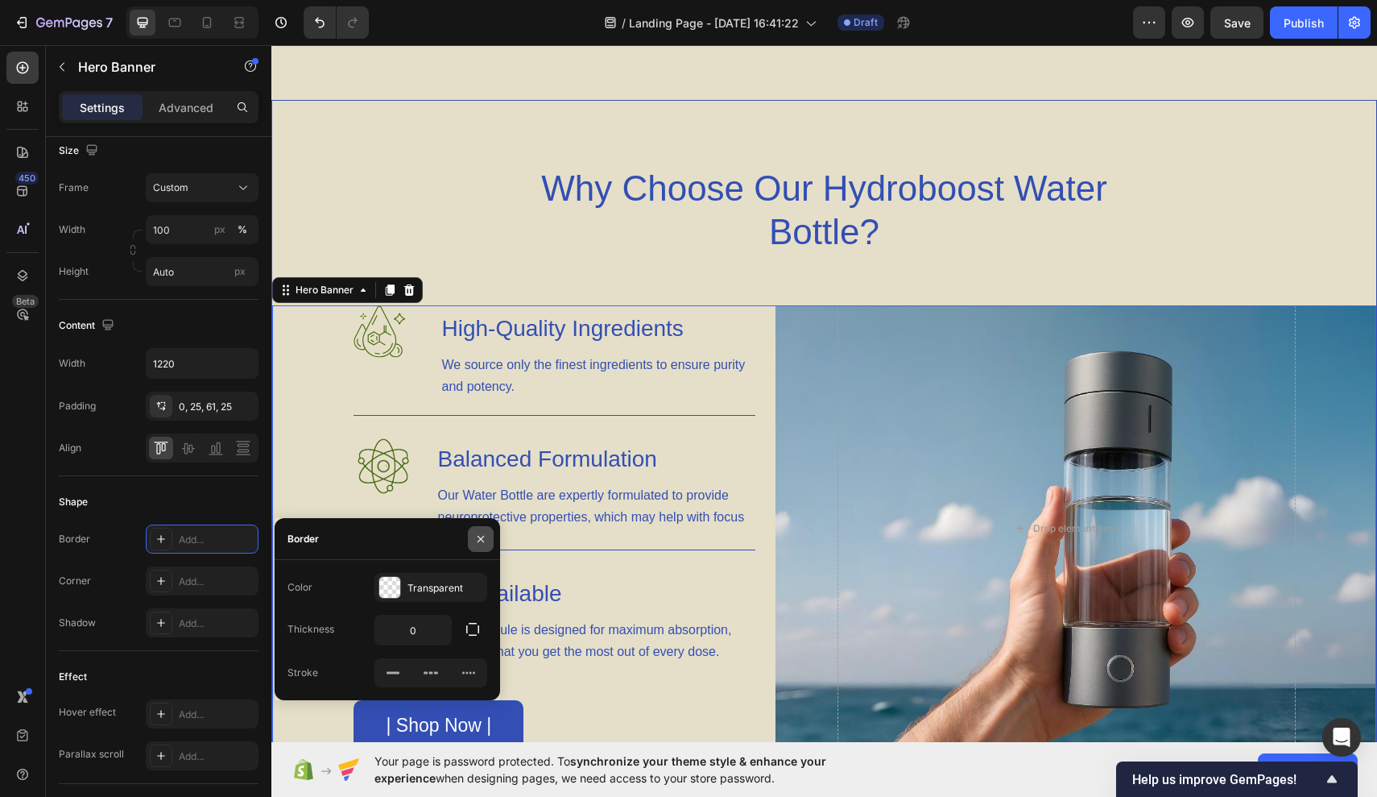
click at [482, 537] on icon "button" at bounding box center [481, 538] width 6 height 6
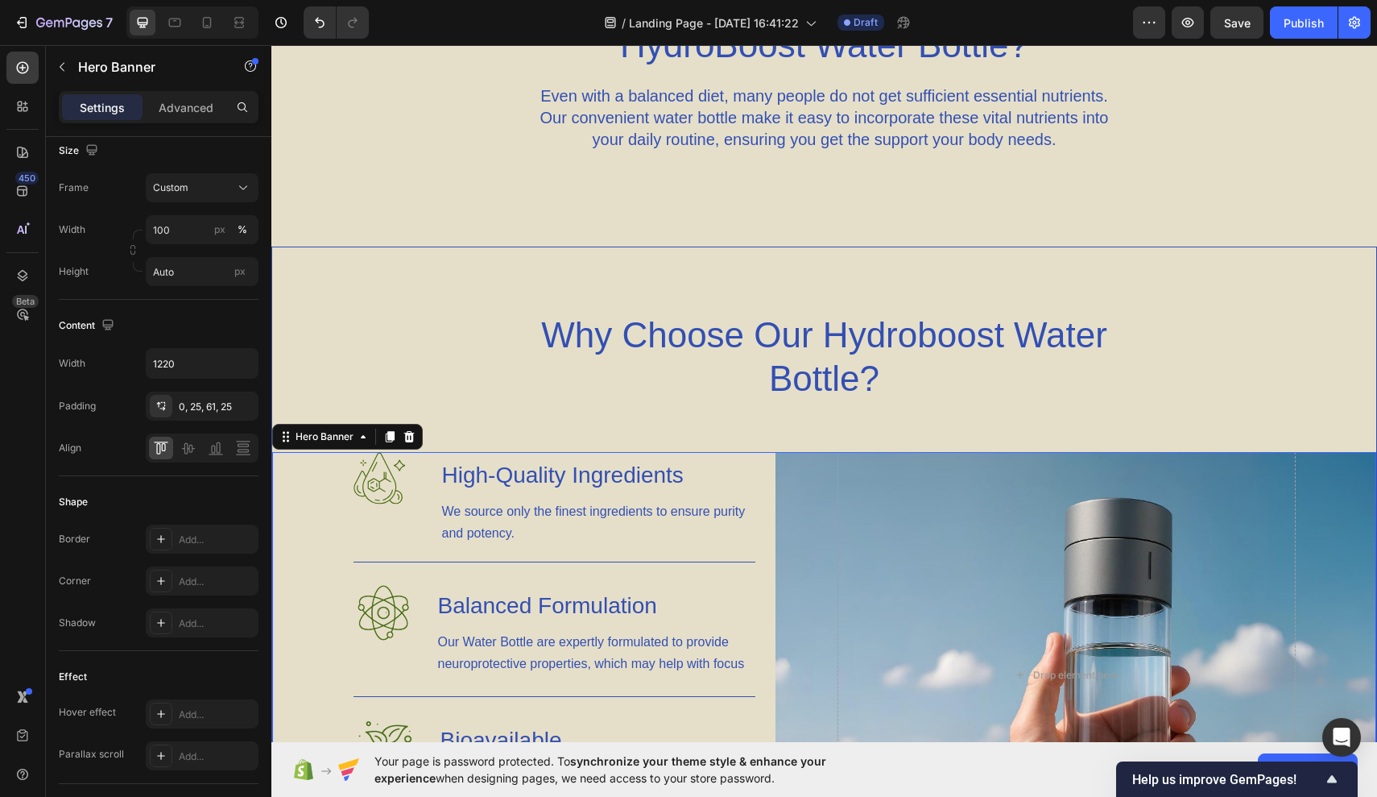
scroll to position [917, 0]
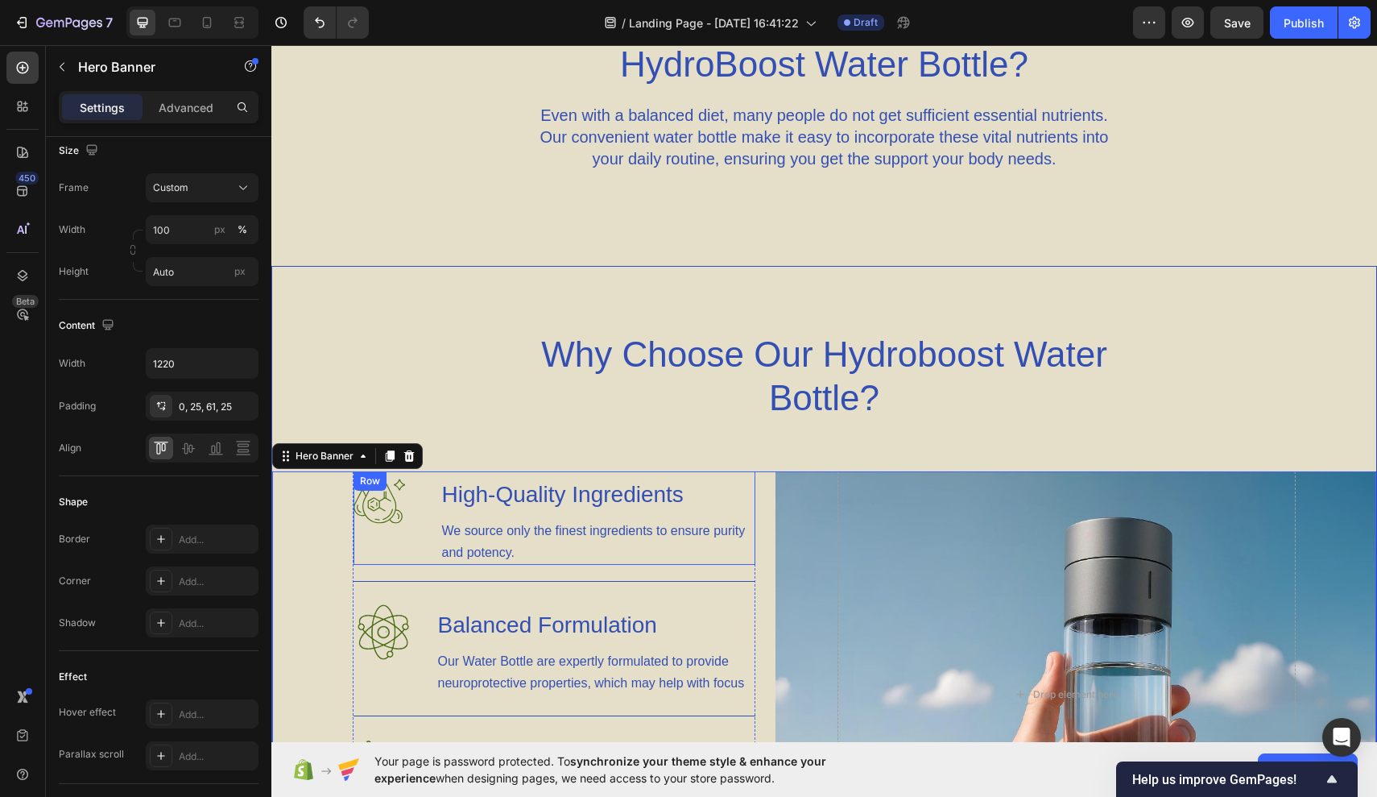
drag, startPoint x: 738, startPoint y: 449, endPoint x: 466, endPoint y: 404, distance: 275.2
click at [466, 404] on div "Why Choose Our Hydroboost Water Bottle?" at bounding box center [825, 376] width 942 height 90
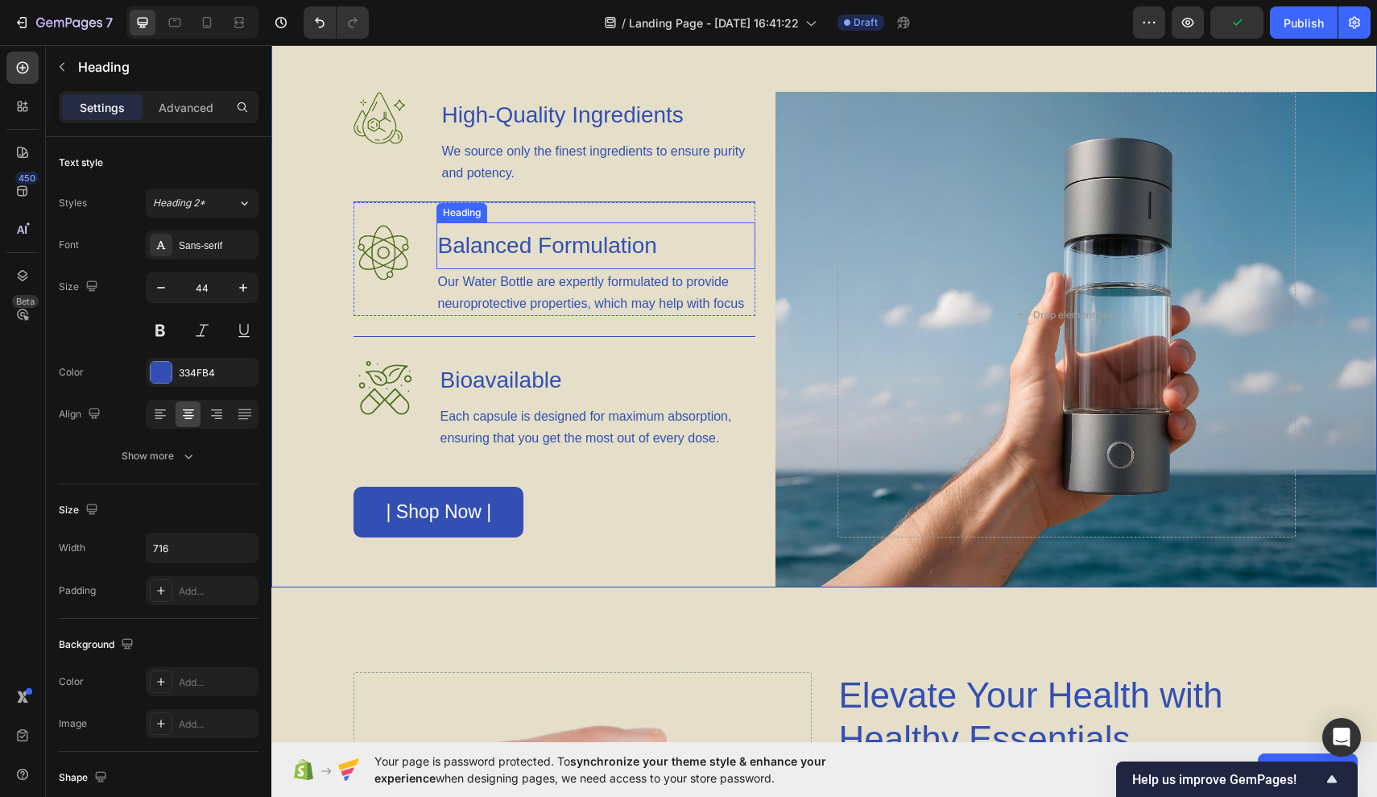
scroll to position [1297, 0]
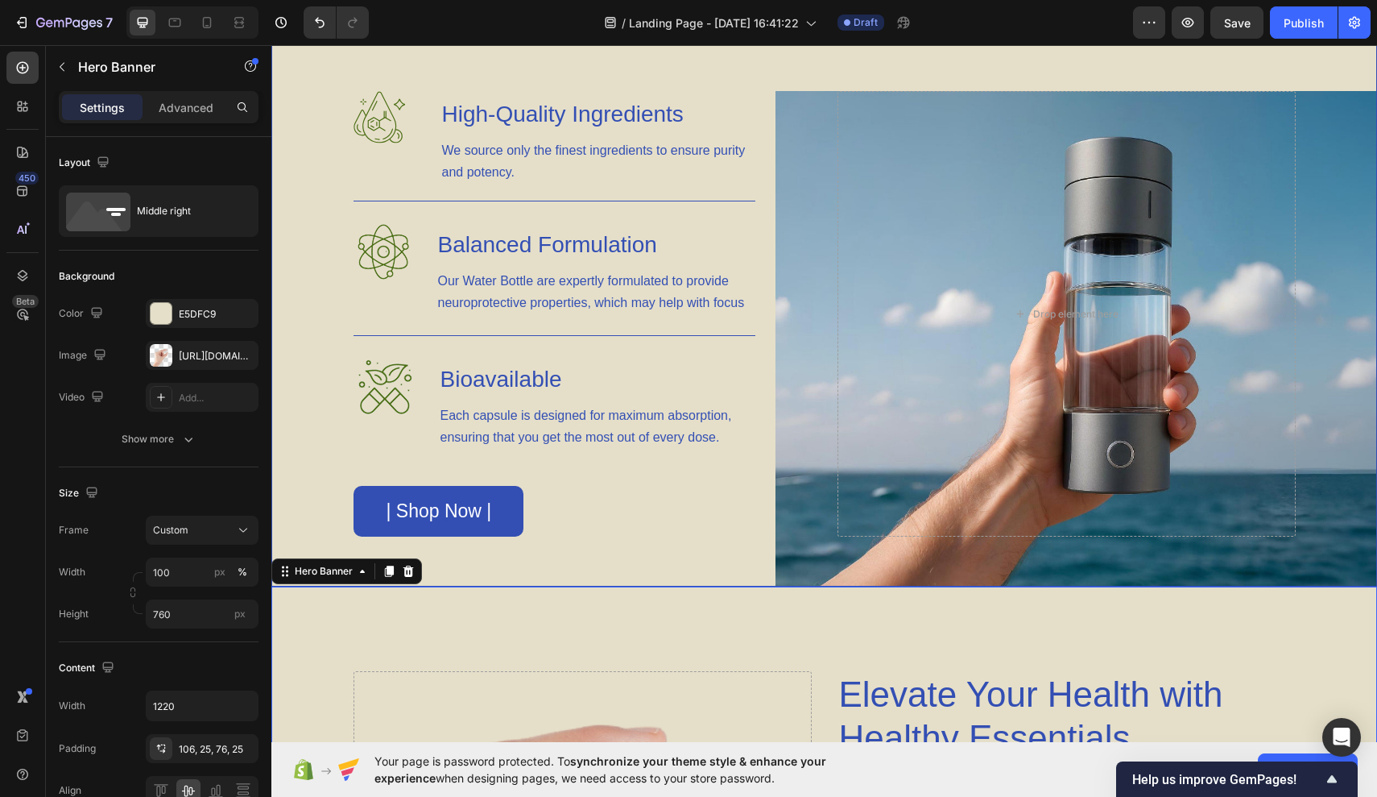
click at [938, 497] on div "Drop element here" at bounding box center [1067, 313] width 458 height 445
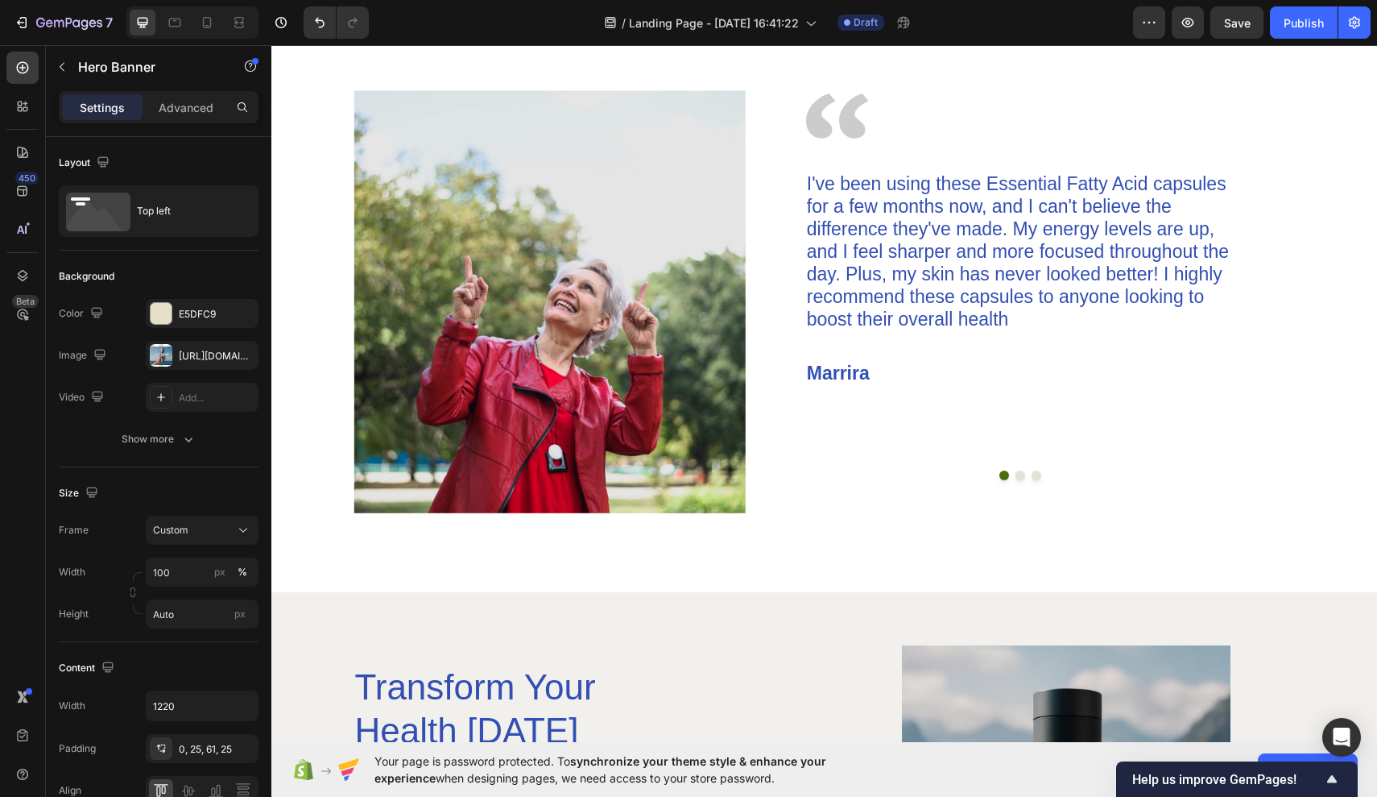
scroll to position [2592, 0]
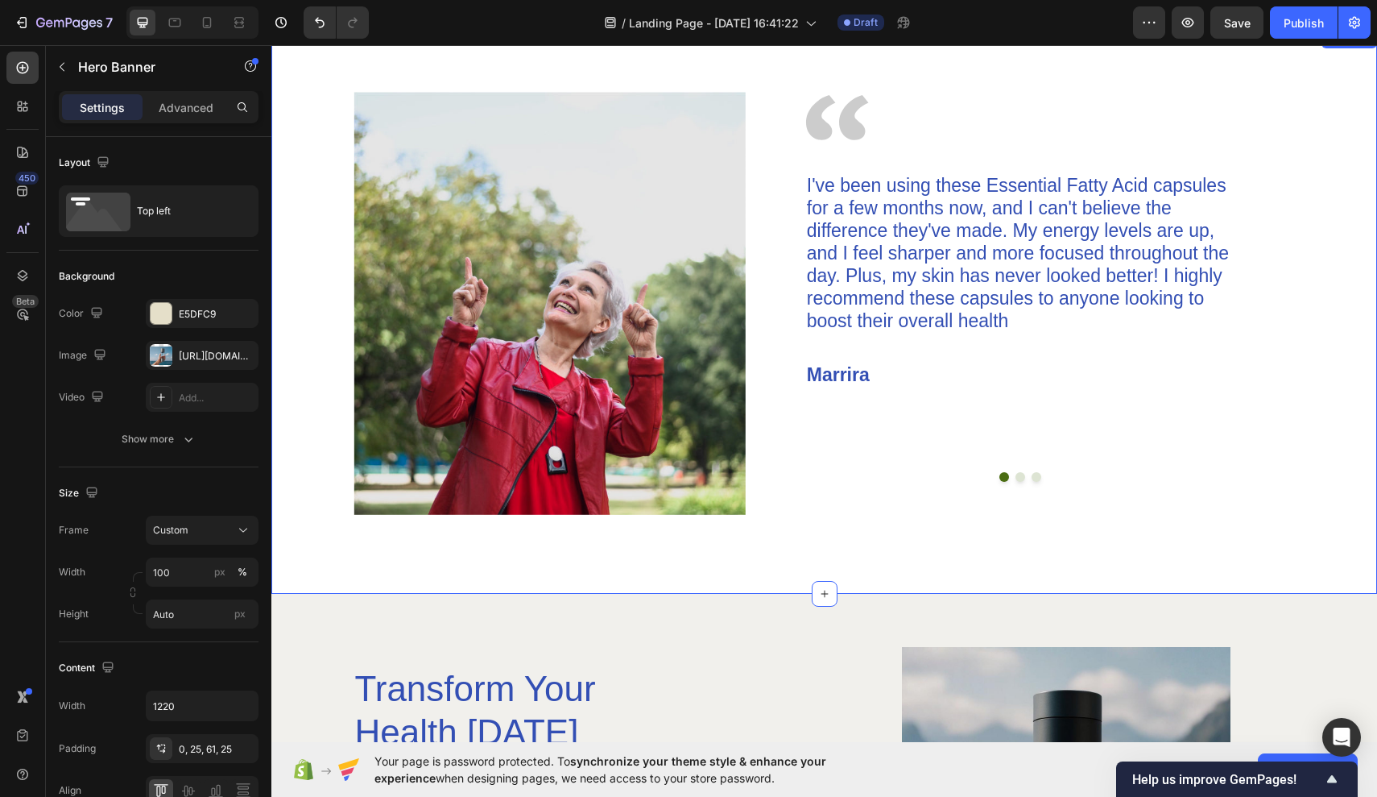
click at [816, 578] on div "Image Image I've been using these Essential Fatty Acid capsules for a few month…" at bounding box center [824, 311] width 1106 height 565
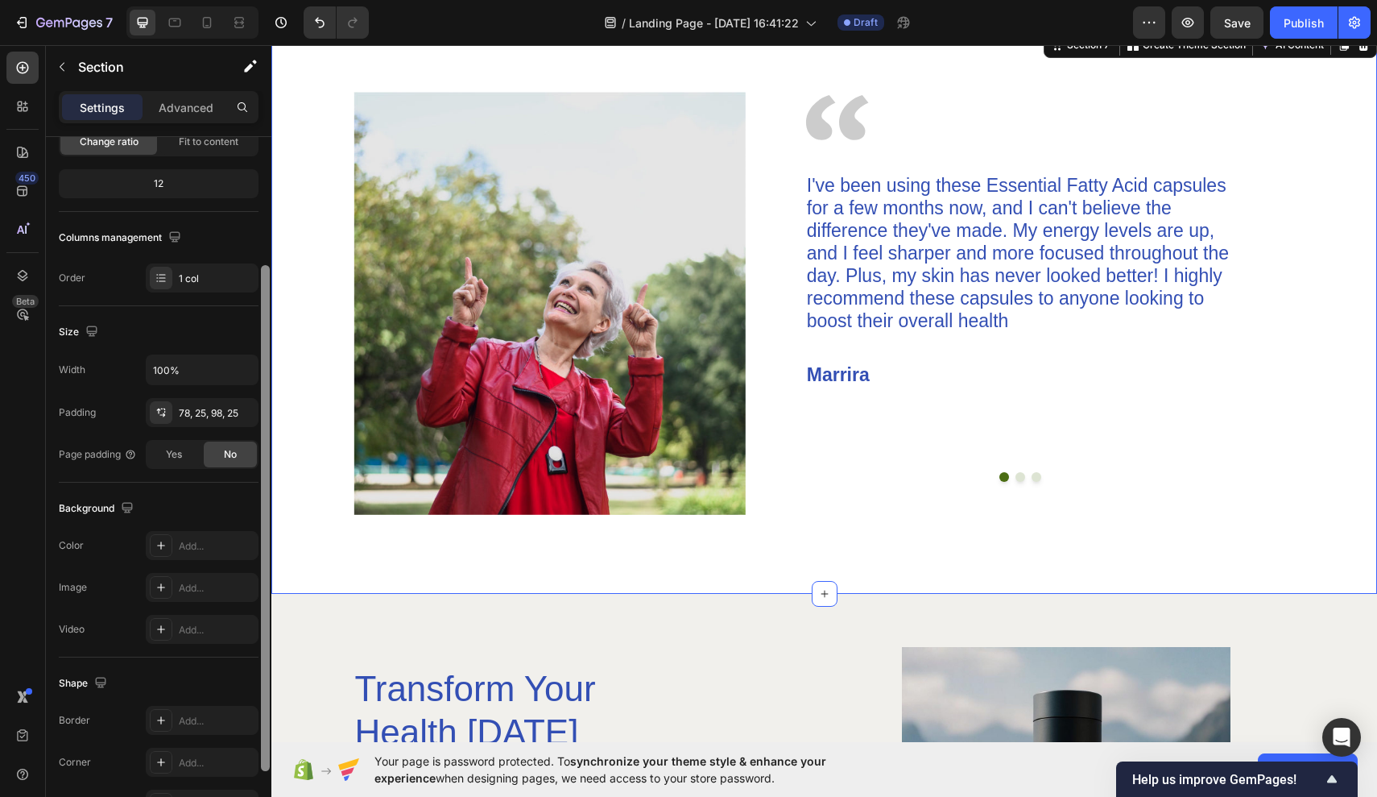
scroll to position [277, 0]
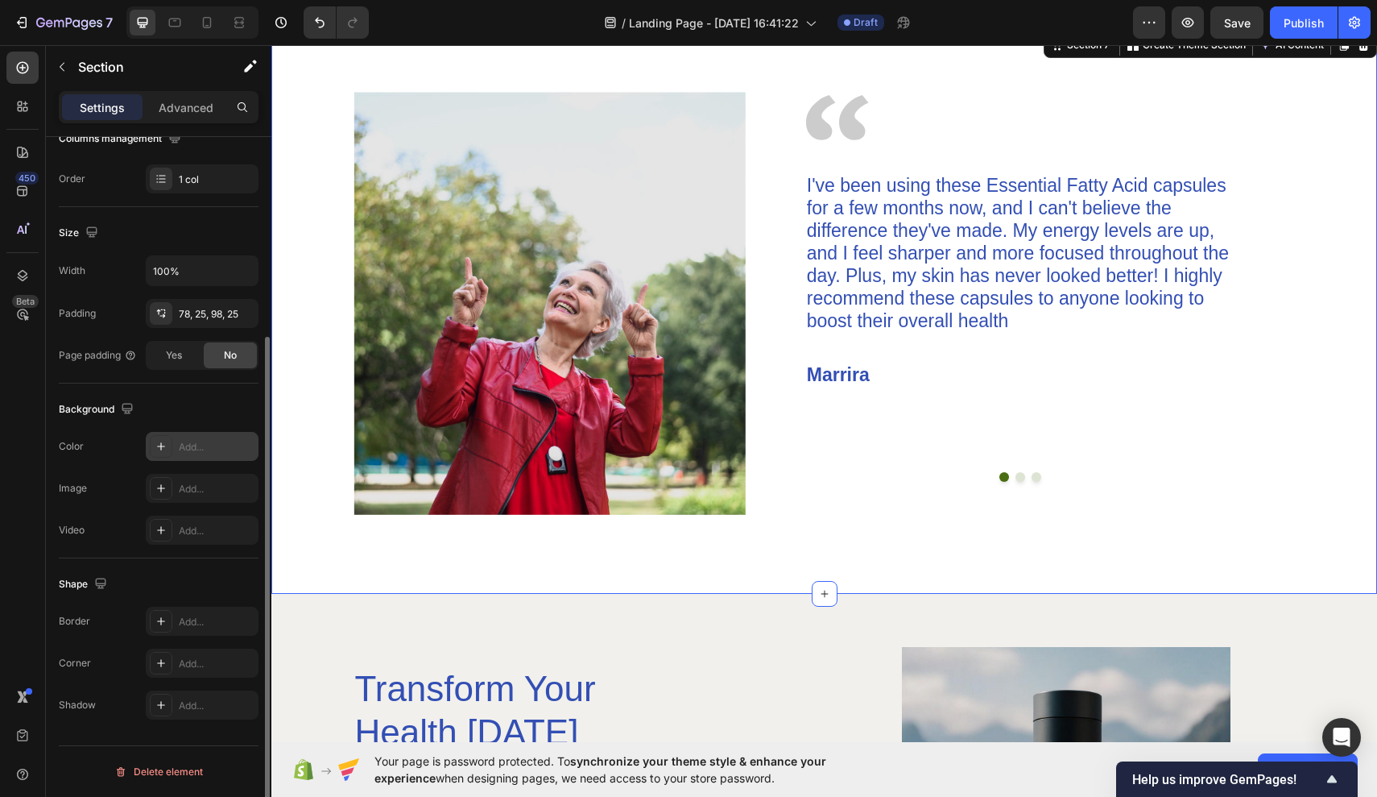
click at [156, 448] on icon at bounding box center [161, 446] width 13 height 13
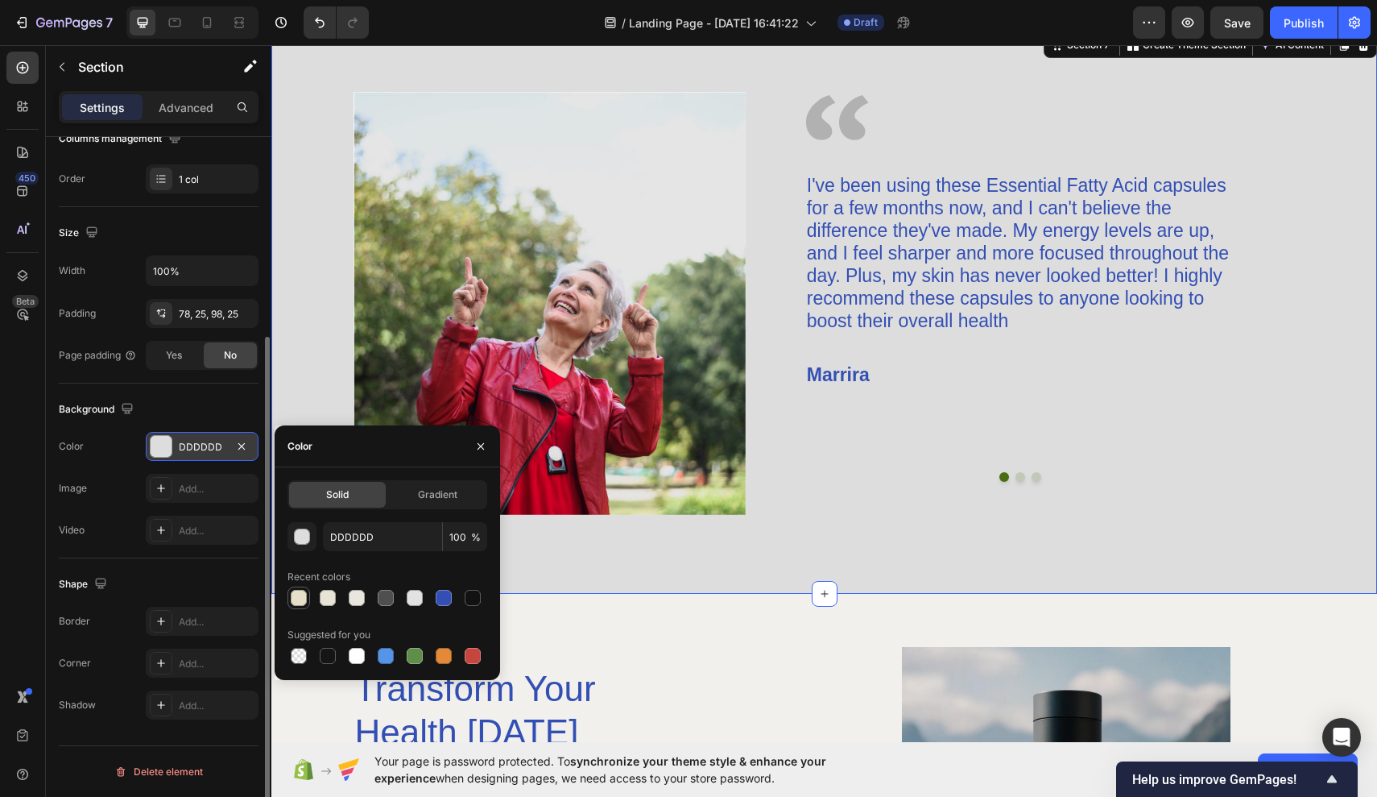
click at [299, 600] on div at bounding box center [299, 598] width 16 height 16
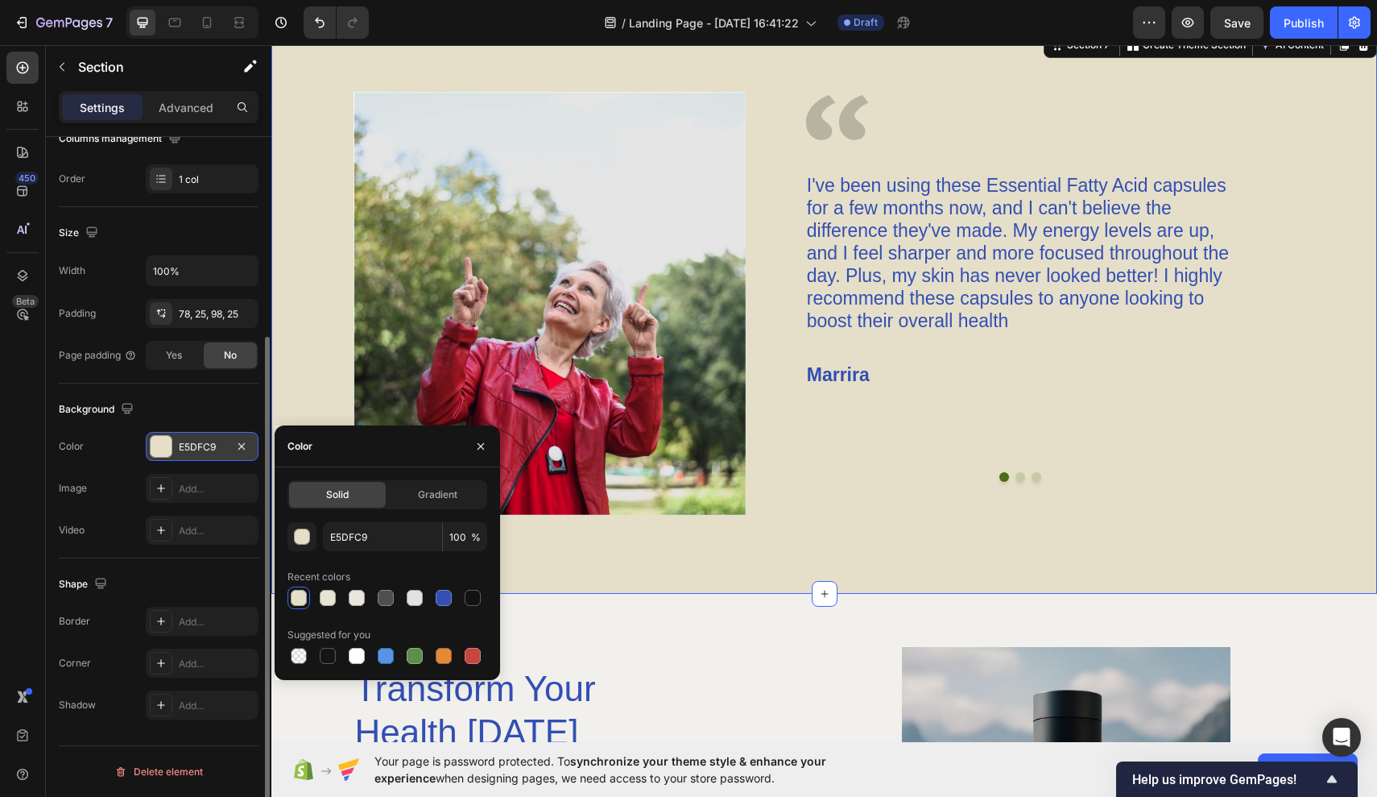
click at [606, 652] on div "Transform Your Health Today Heading Hydrogen-rich water helps neutralize harmfu…" at bounding box center [583, 811] width 459 height 329
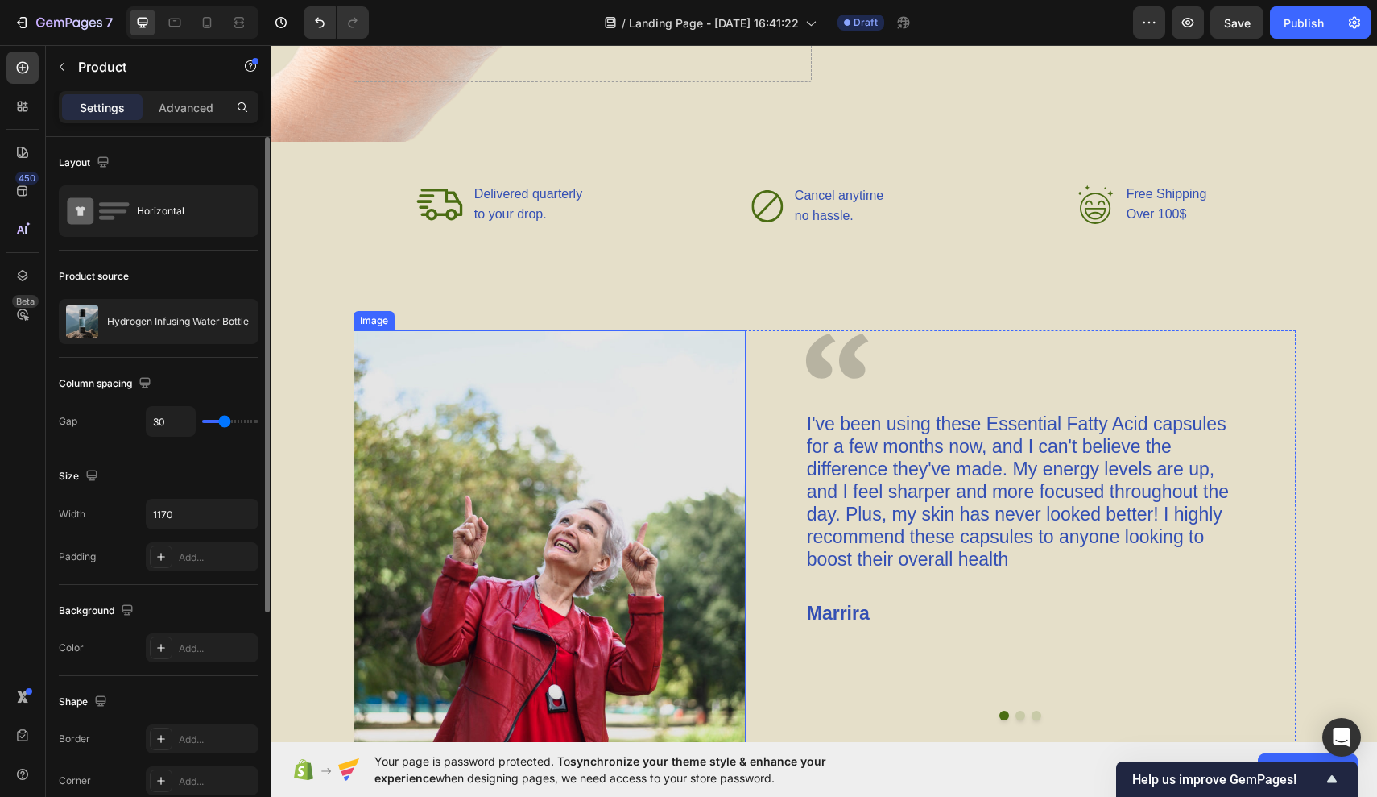
scroll to position [2315, 0]
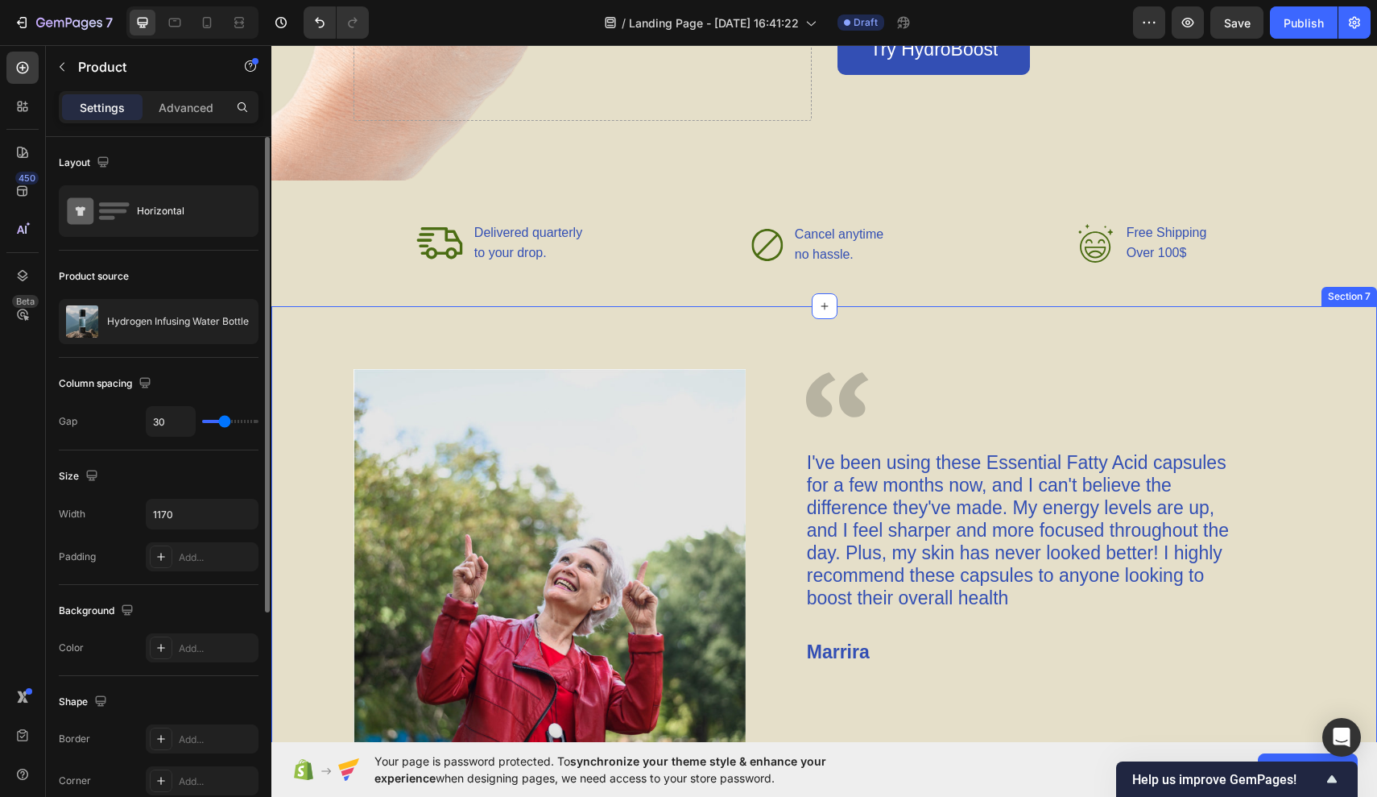
click at [343, 328] on div "Image Image I've been using these Essential Fatty Acid capsules for a few month…" at bounding box center [824, 588] width 1106 height 565
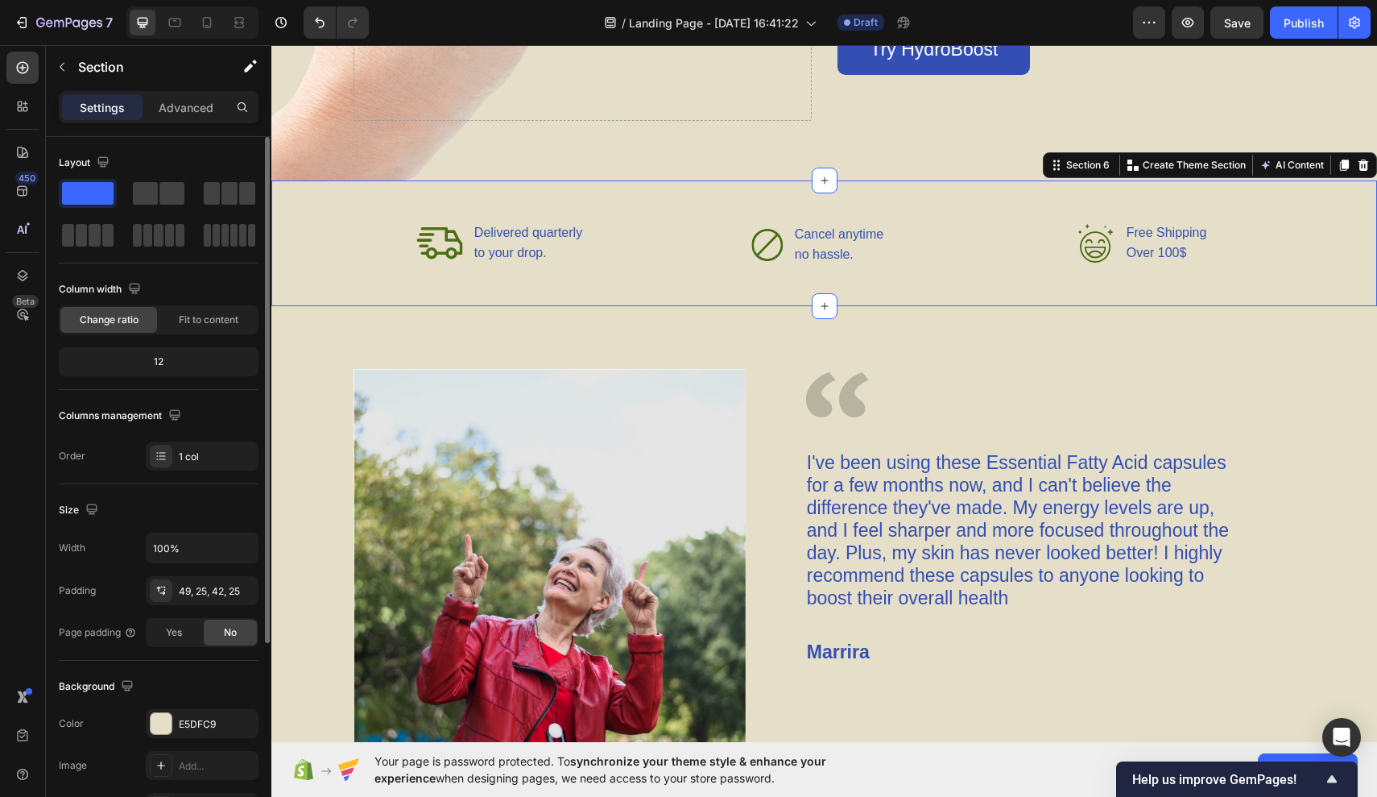
click at [313, 275] on div "Icon Delivered quarterly Text Block to your drop. Text Block Advanced List Icon…" at bounding box center [824, 243] width 1106 height 126
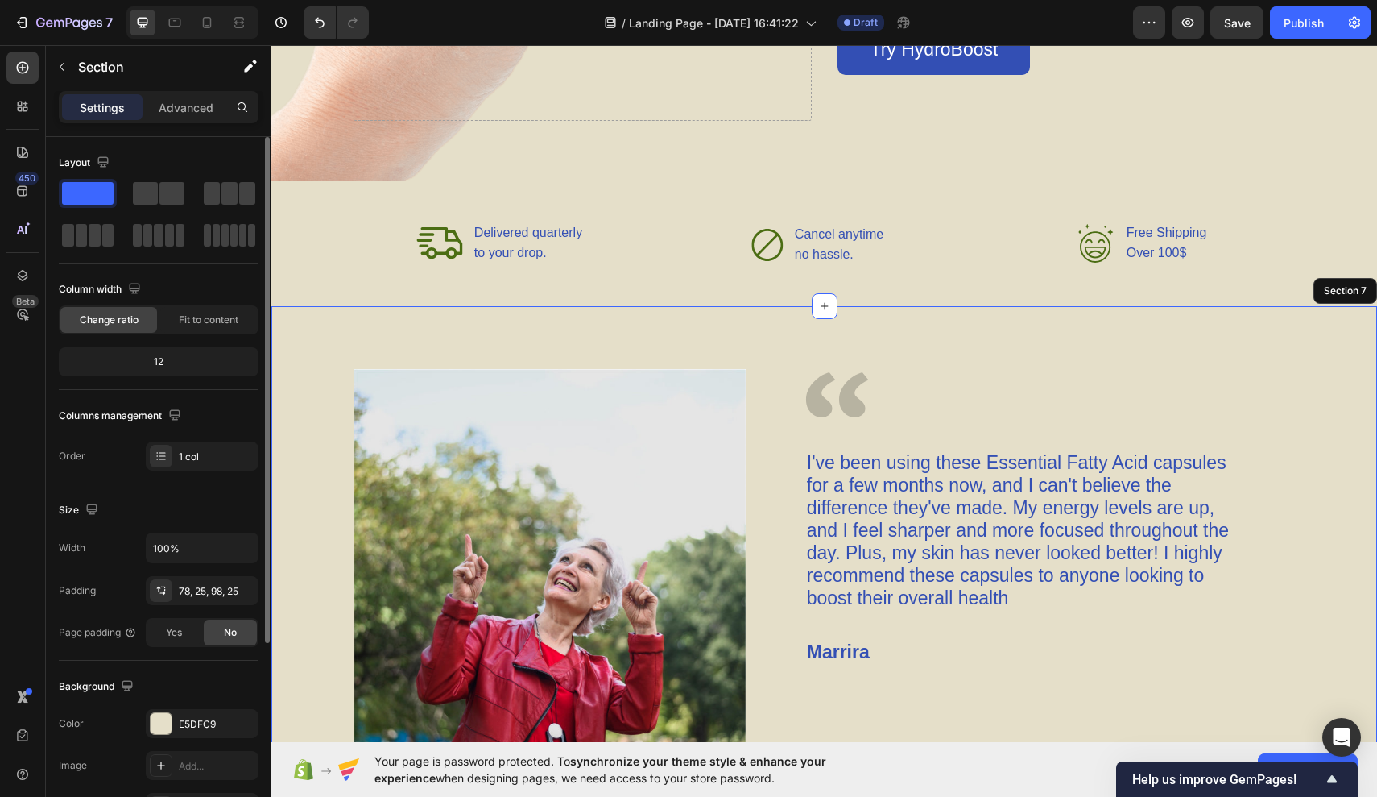
click at [313, 502] on div "Image Image I've been using these Essential Fatty Acid capsules for a few month…" at bounding box center [825, 580] width 1066 height 423
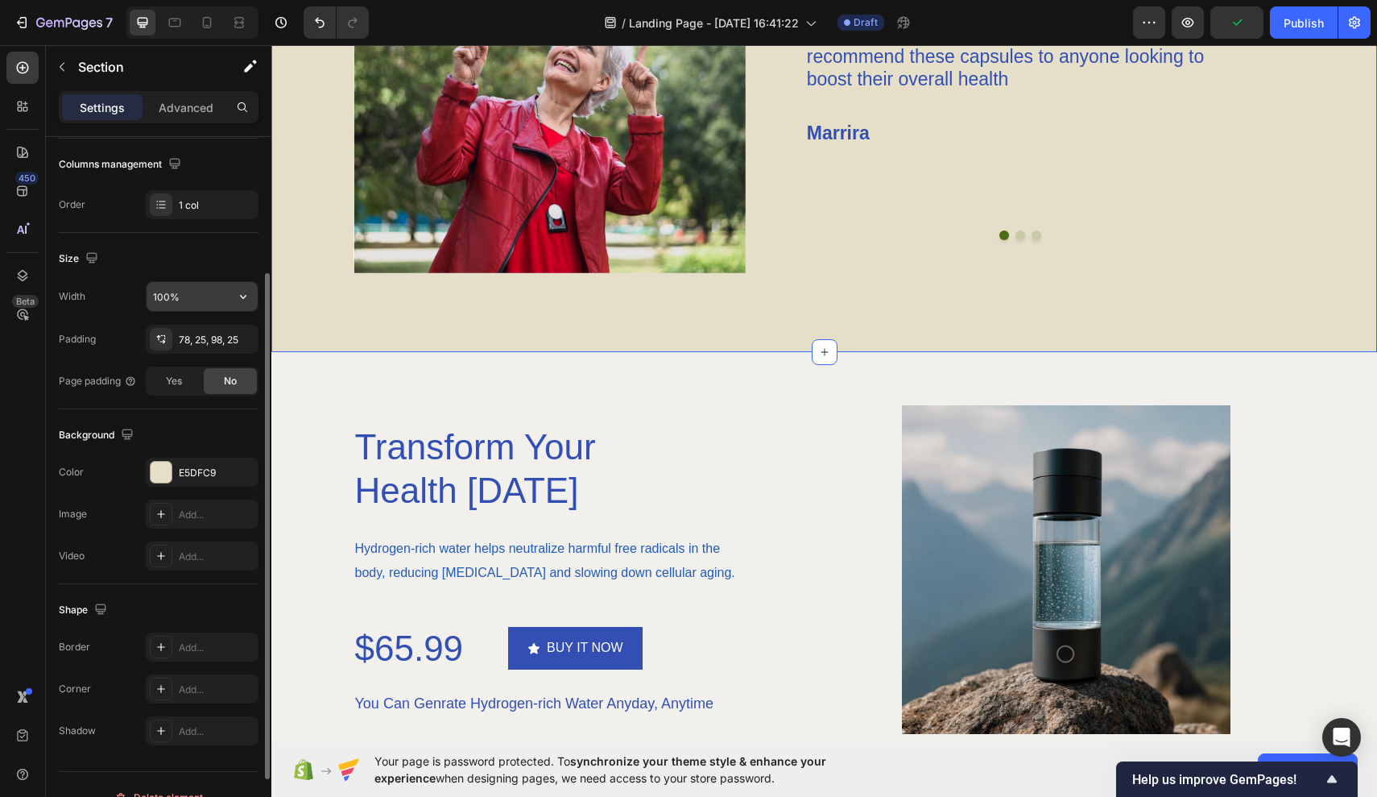
scroll to position [277, 0]
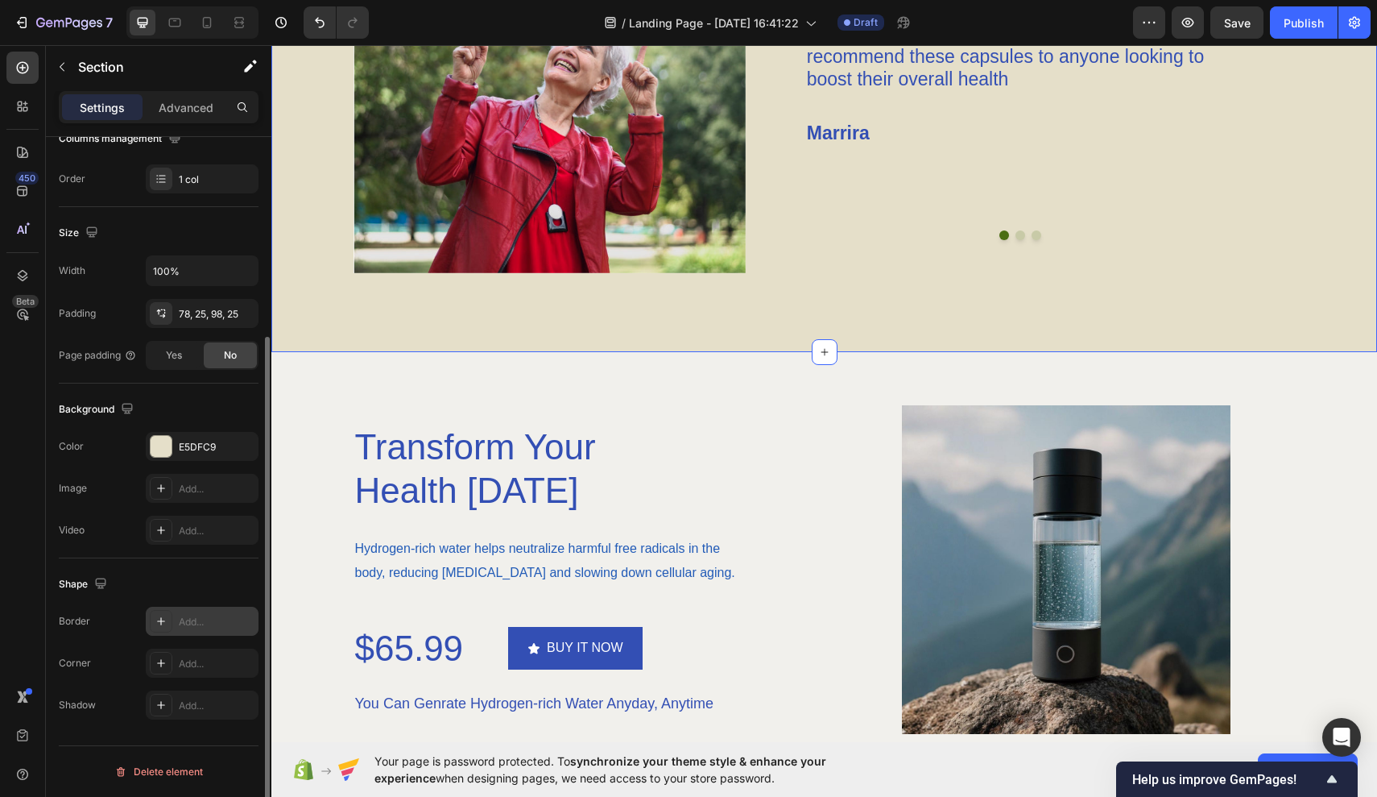
click at [163, 631] on div at bounding box center [161, 621] width 23 height 23
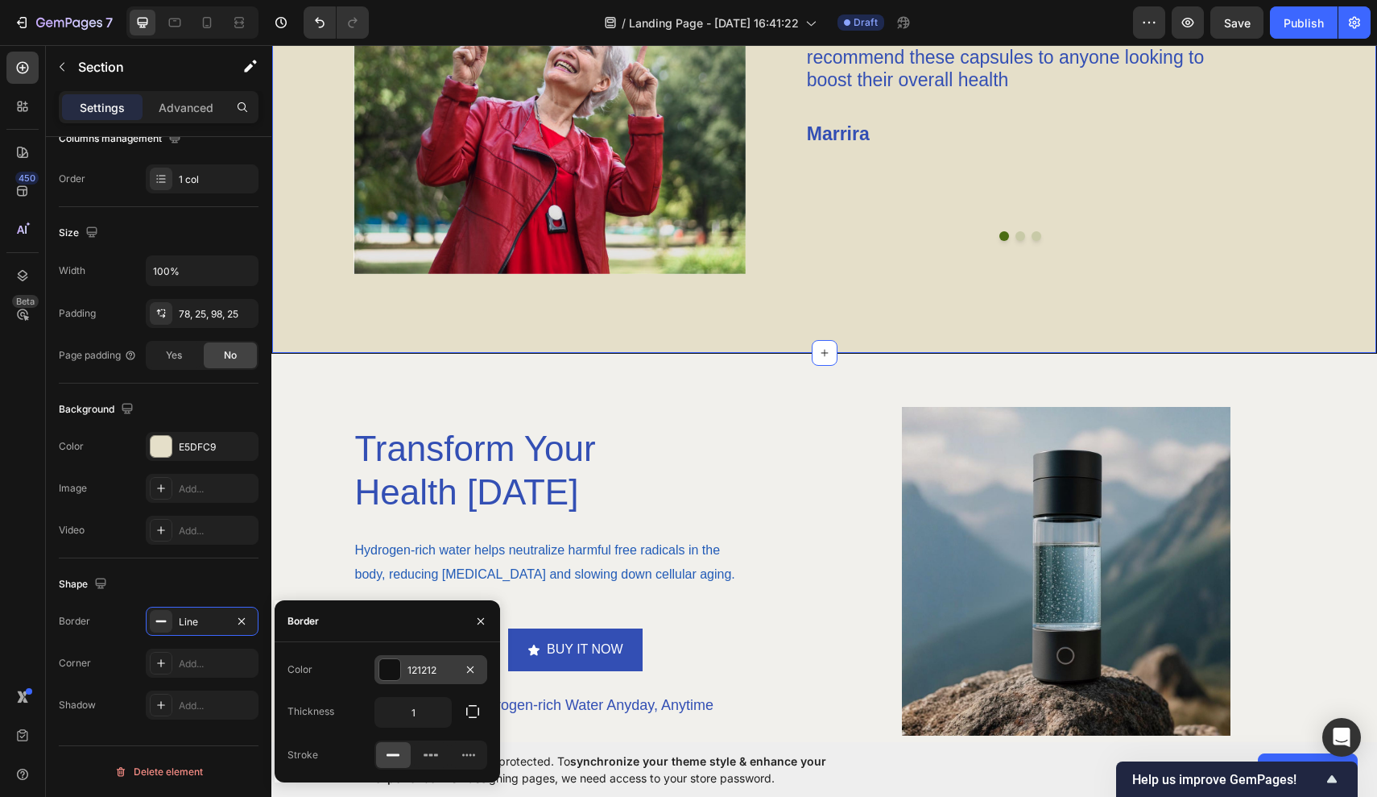
click at [413, 661] on div "121212" at bounding box center [431, 669] width 113 height 29
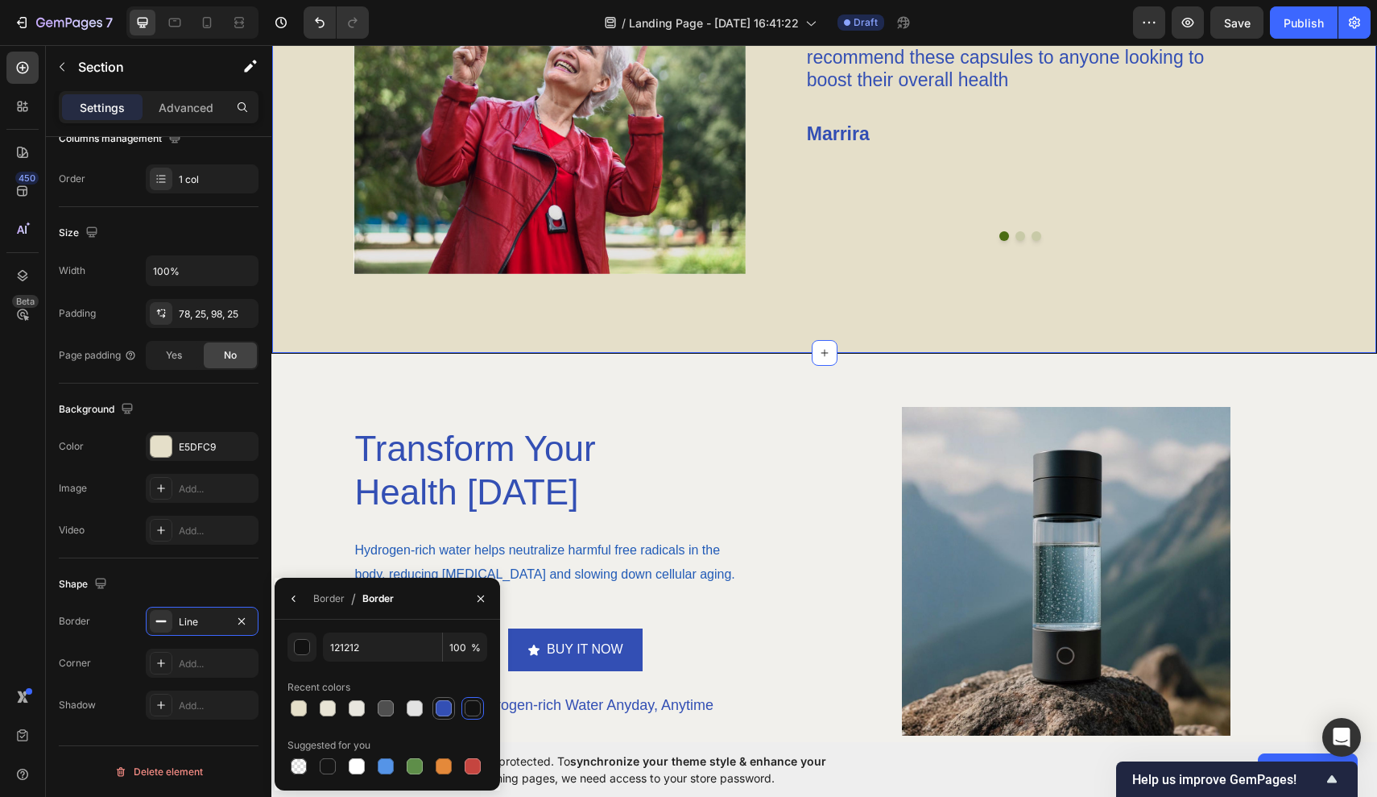
click at [440, 708] on div at bounding box center [444, 708] width 16 height 16
click at [720, 487] on div "Transform Your Health [DATE]" at bounding box center [583, 470] width 459 height 90
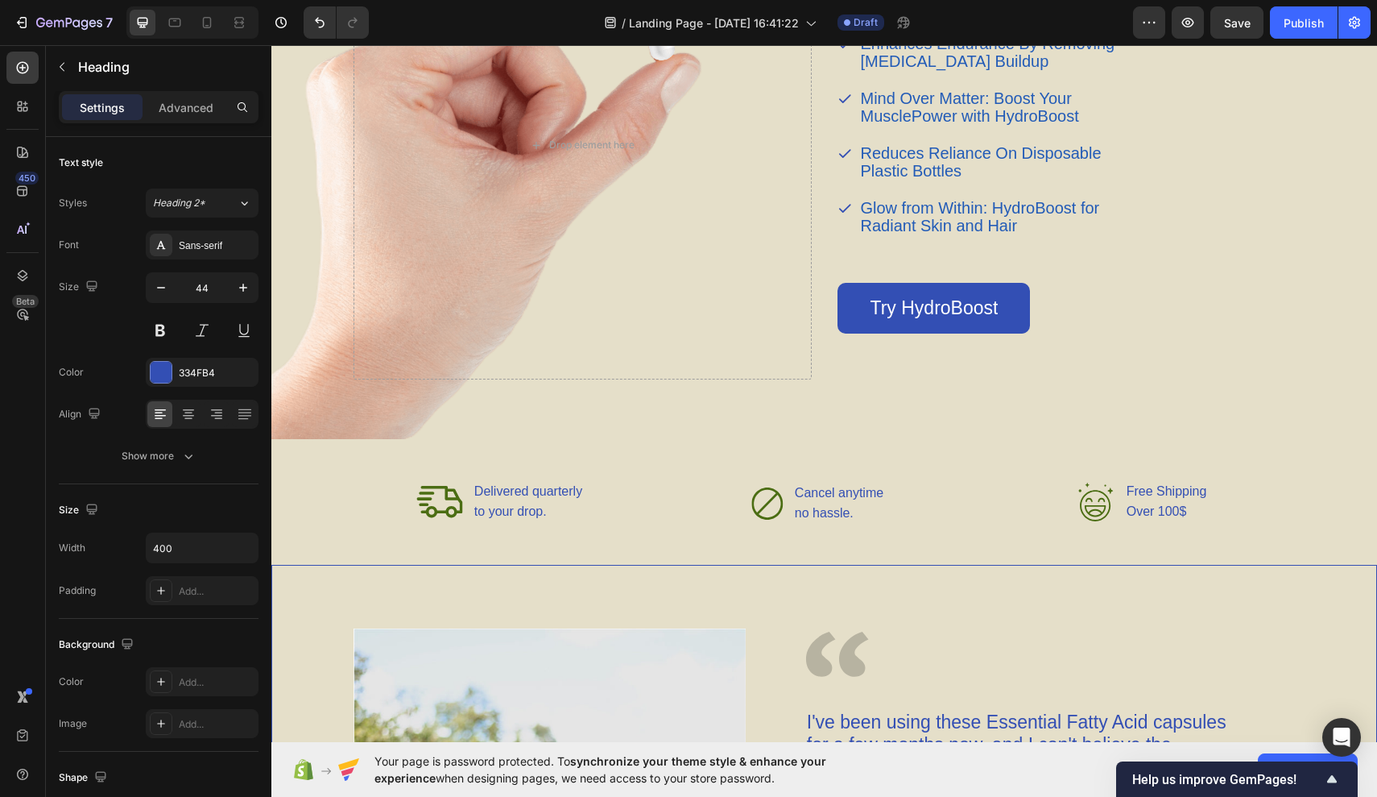
scroll to position [1999, 0]
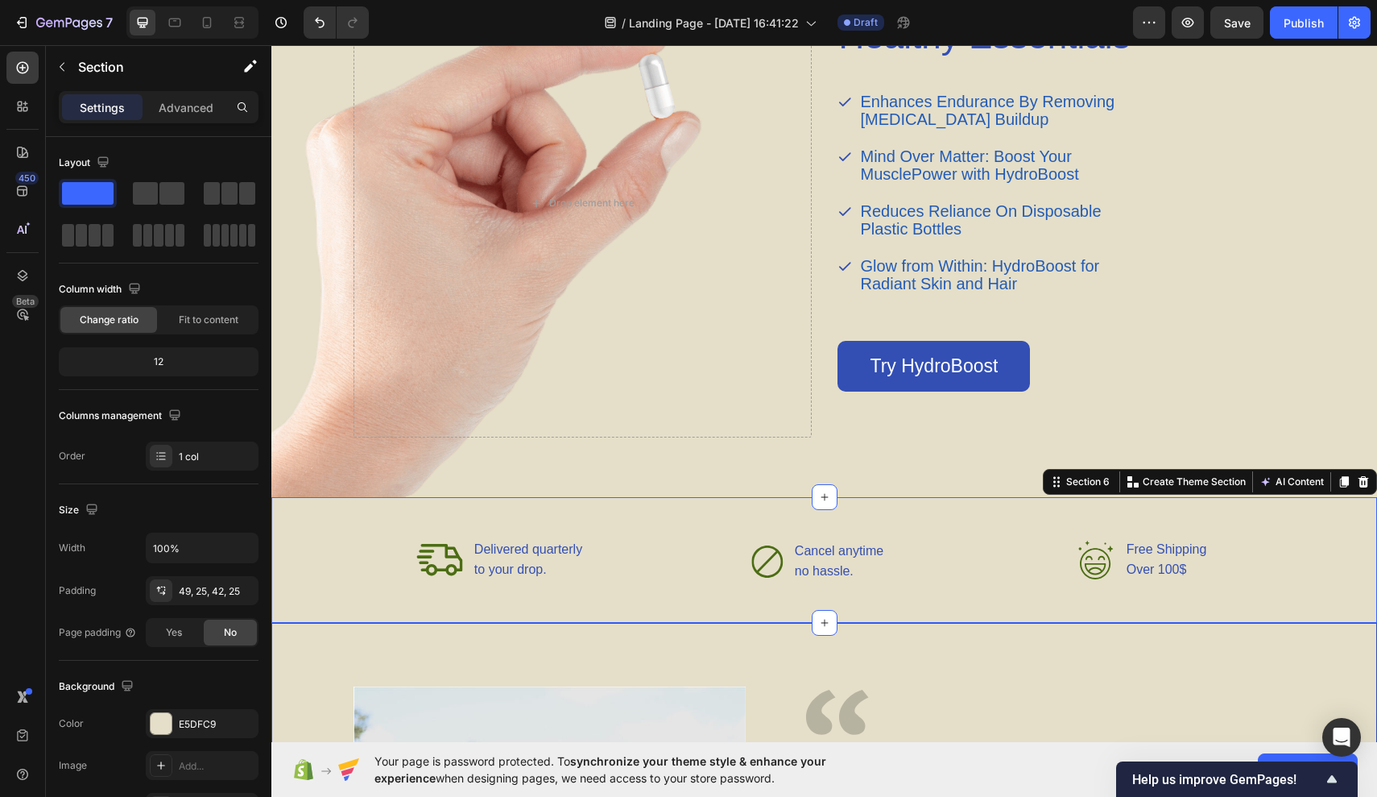
click at [685, 519] on div "Icon Delivered quarterly Text Block to your drop. Text Block Advanced List Icon…" at bounding box center [824, 560] width 1106 height 126
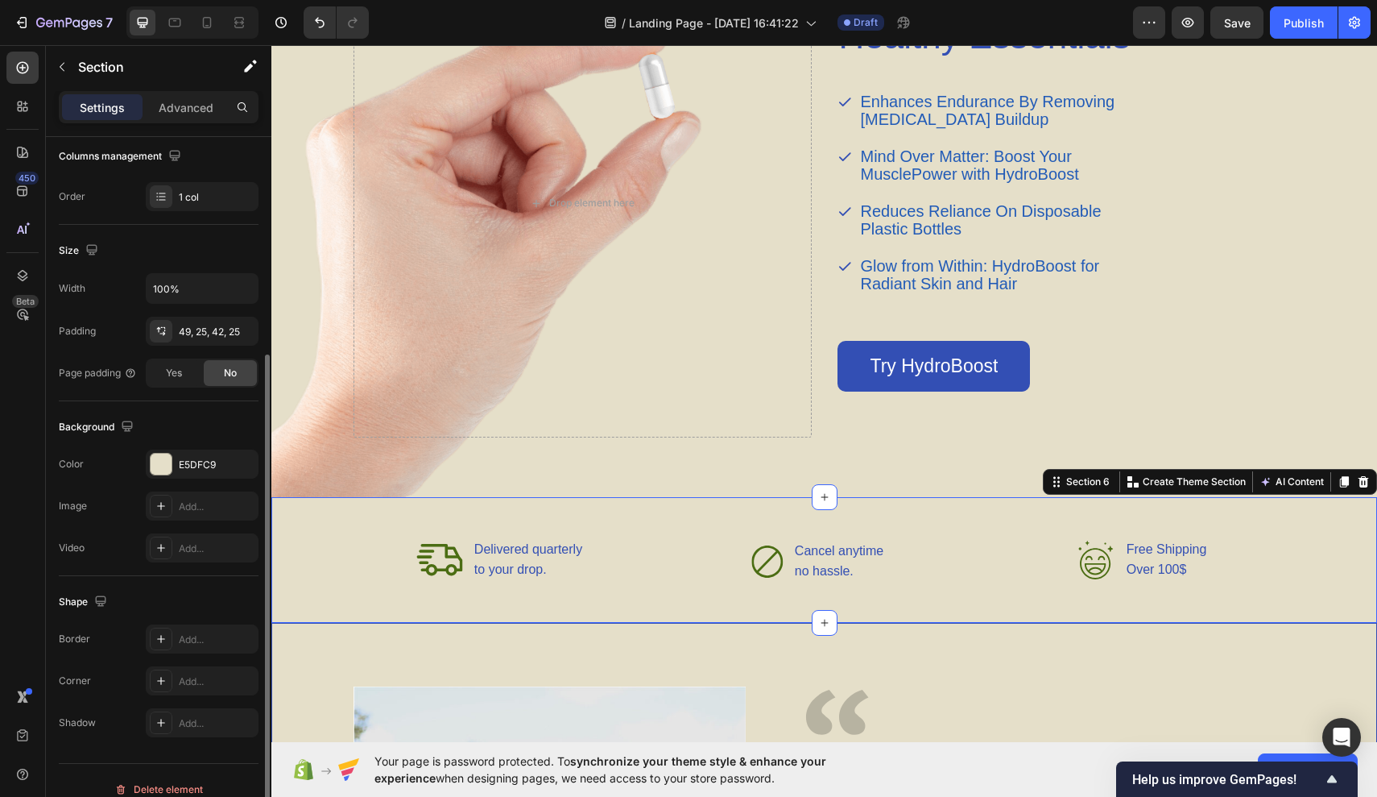
scroll to position [277, 0]
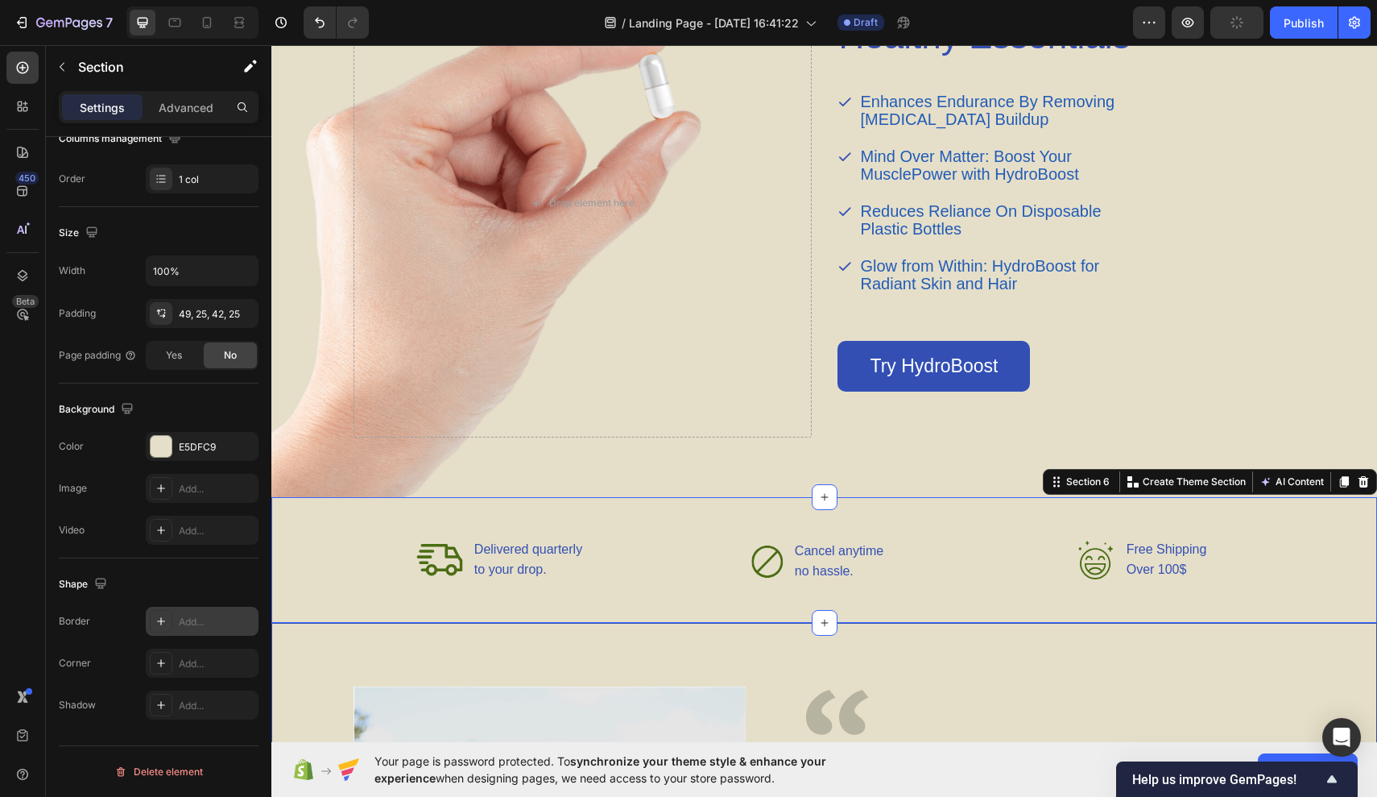
click at [165, 630] on div at bounding box center [161, 621] width 23 height 23
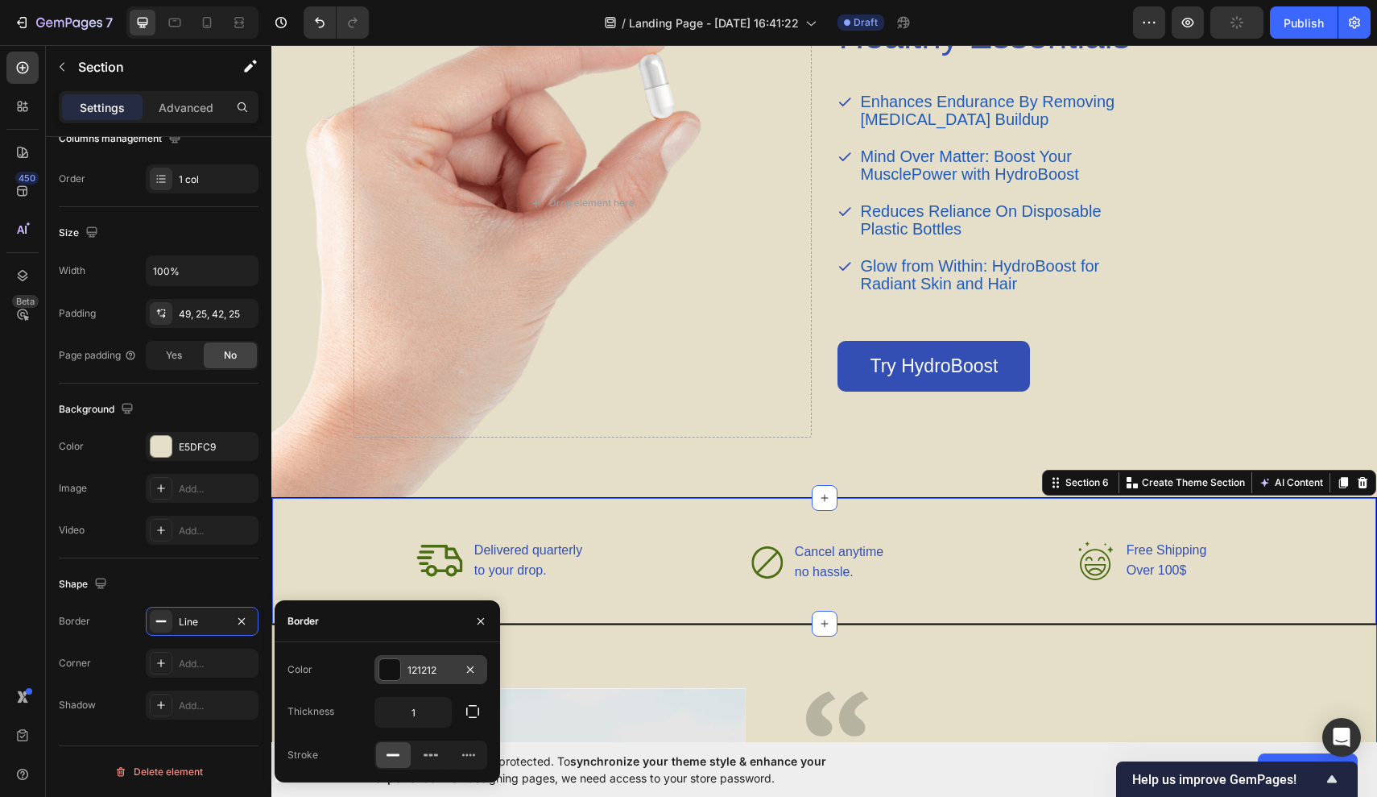
click at [386, 665] on div at bounding box center [389, 669] width 21 height 21
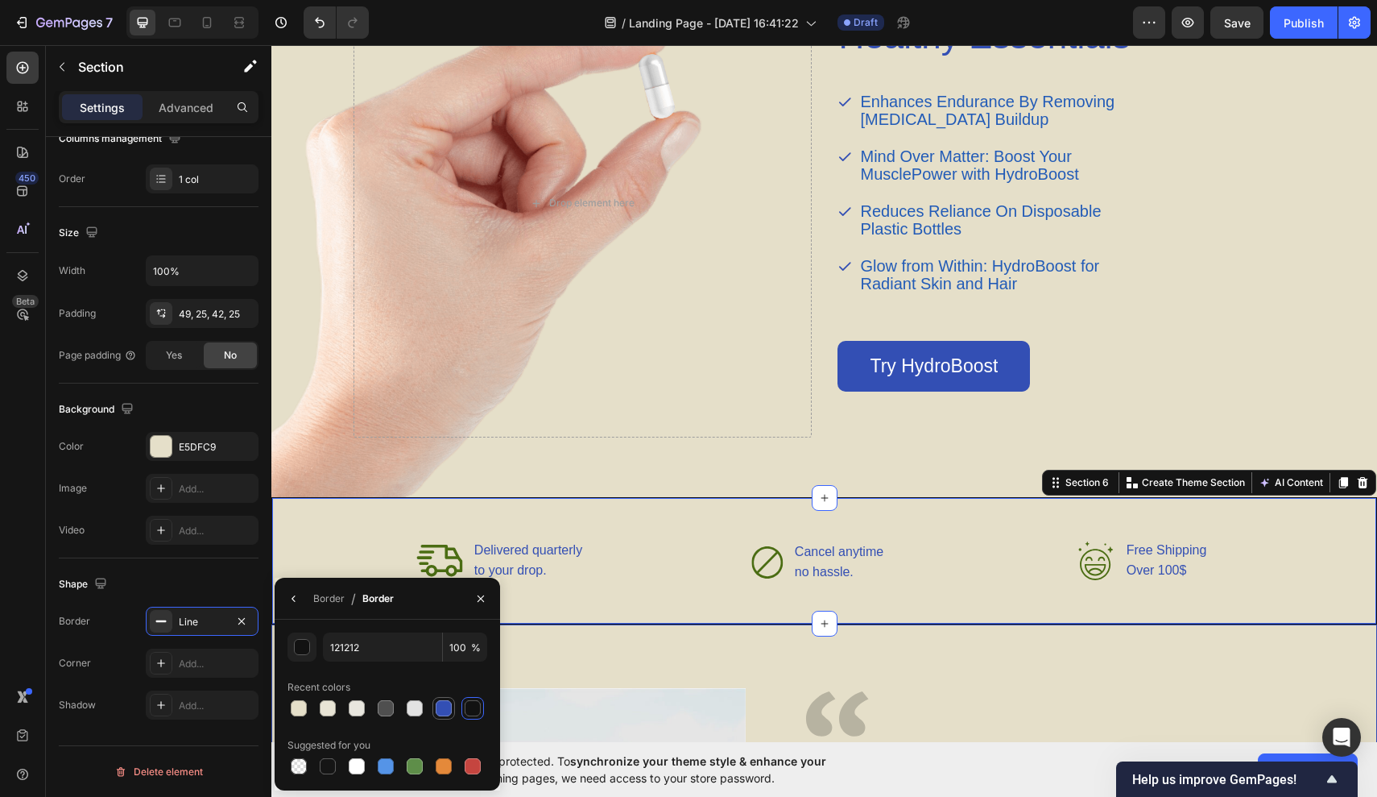
click at [452, 711] on div at bounding box center [443, 707] width 19 height 19
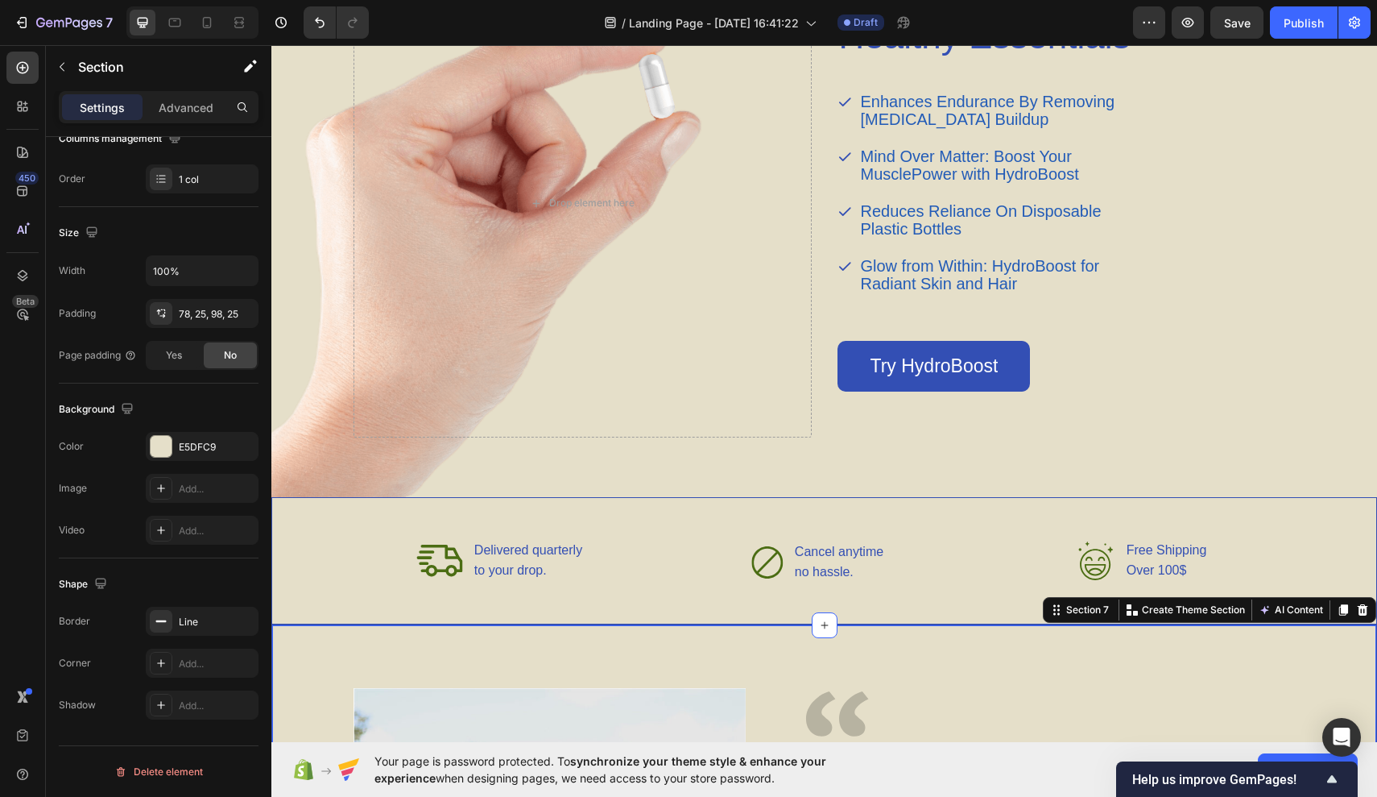
click at [1280, 321] on div "Elevate Your Health with Healthy Essentials Heading Enhances Endurance By Remov…" at bounding box center [1067, 203] width 458 height 468
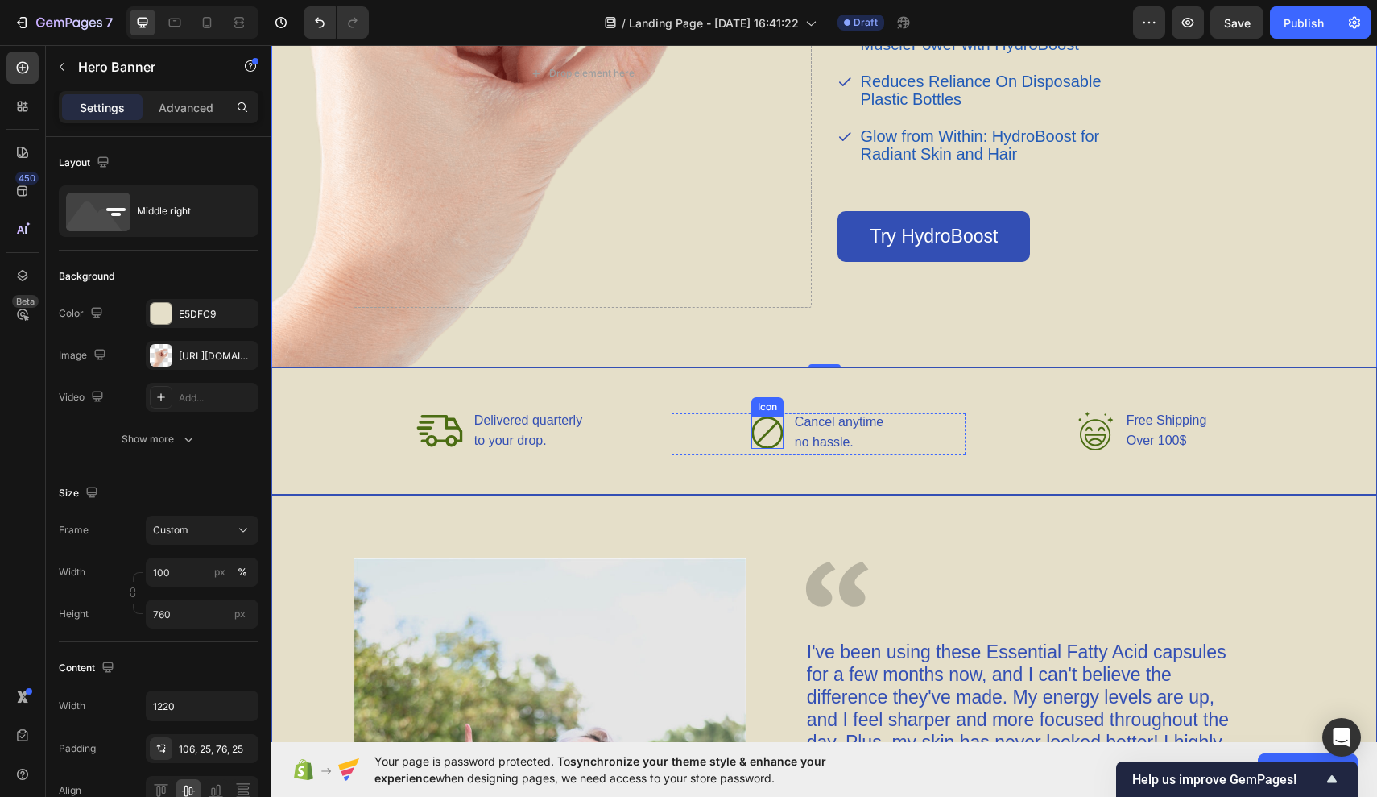
scroll to position [2133, 0]
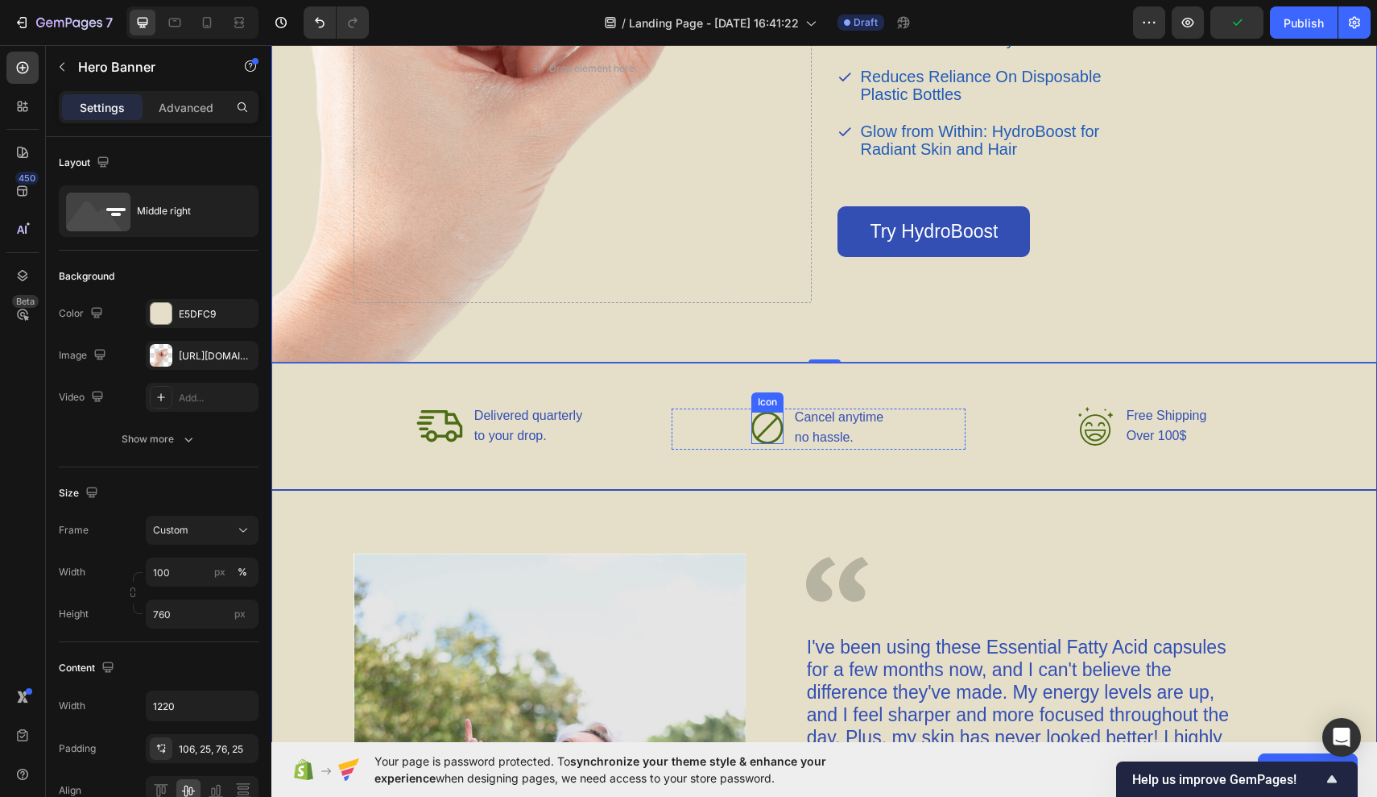
click at [763, 423] on icon at bounding box center [768, 428] width 32 height 32
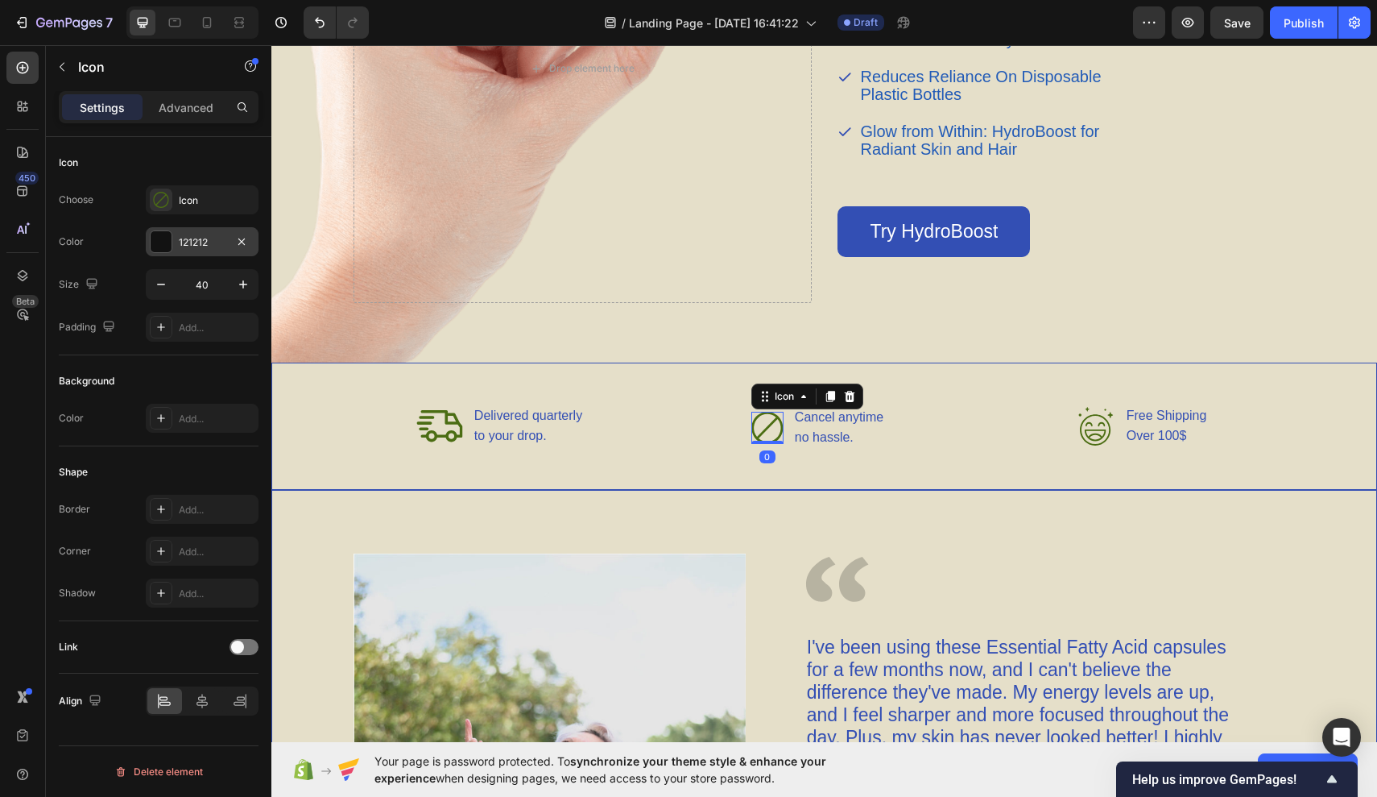
click at [215, 246] on div "121212" at bounding box center [202, 242] width 47 height 14
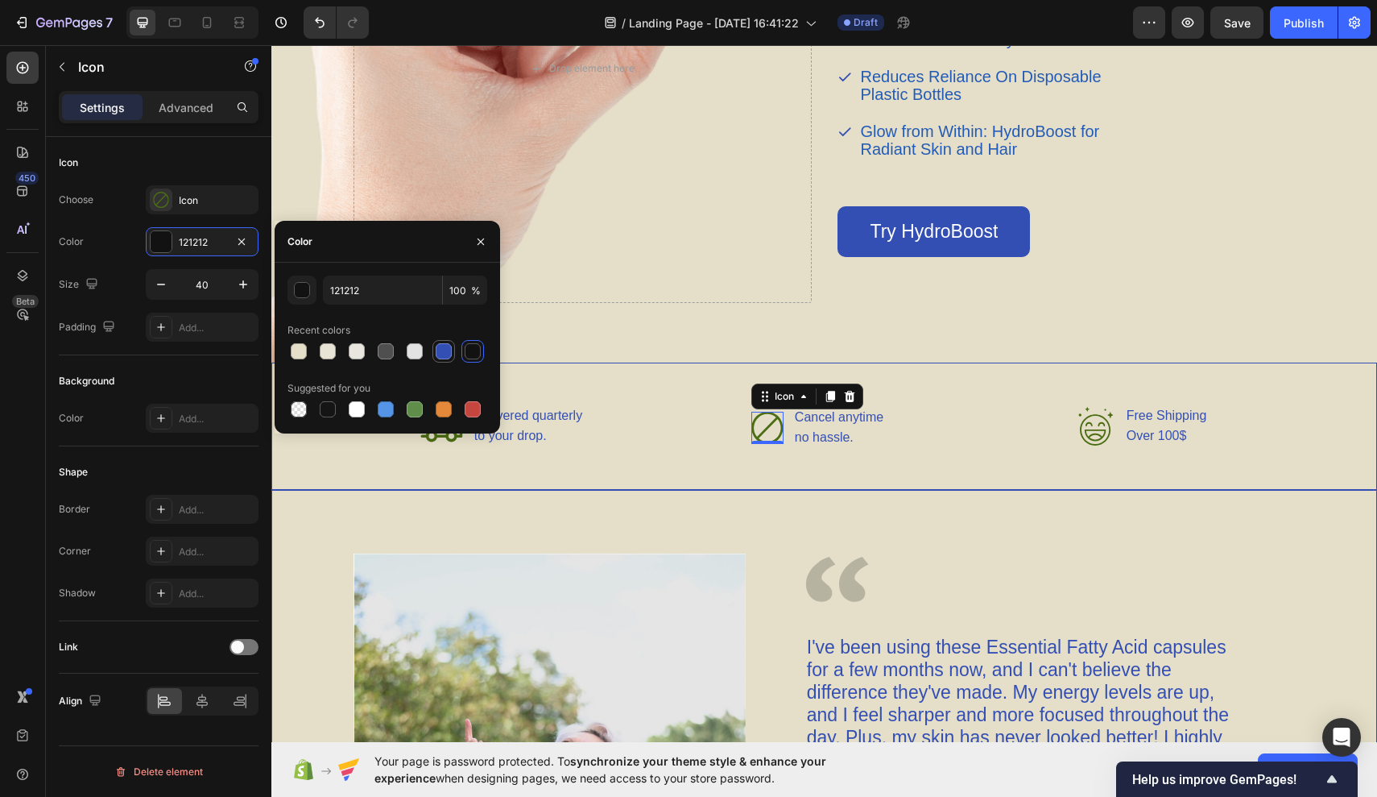
click at [441, 349] on div at bounding box center [444, 351] width 16 height 16
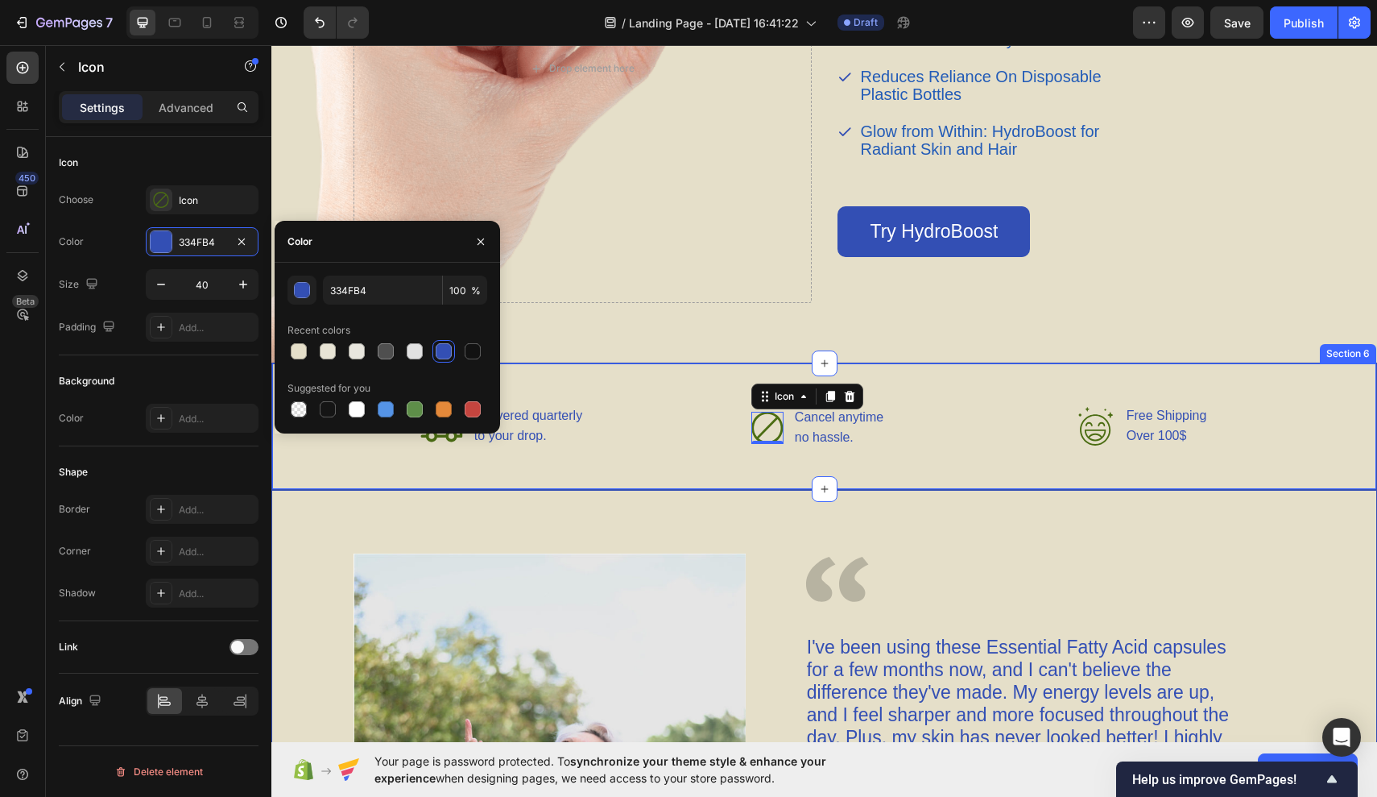
click at [600, 479] on div "Icon Delivered quarterly Text Block to your drop. Text Block Advanced List Icon…" at bounding box center [824, 425] width 1106 height 127
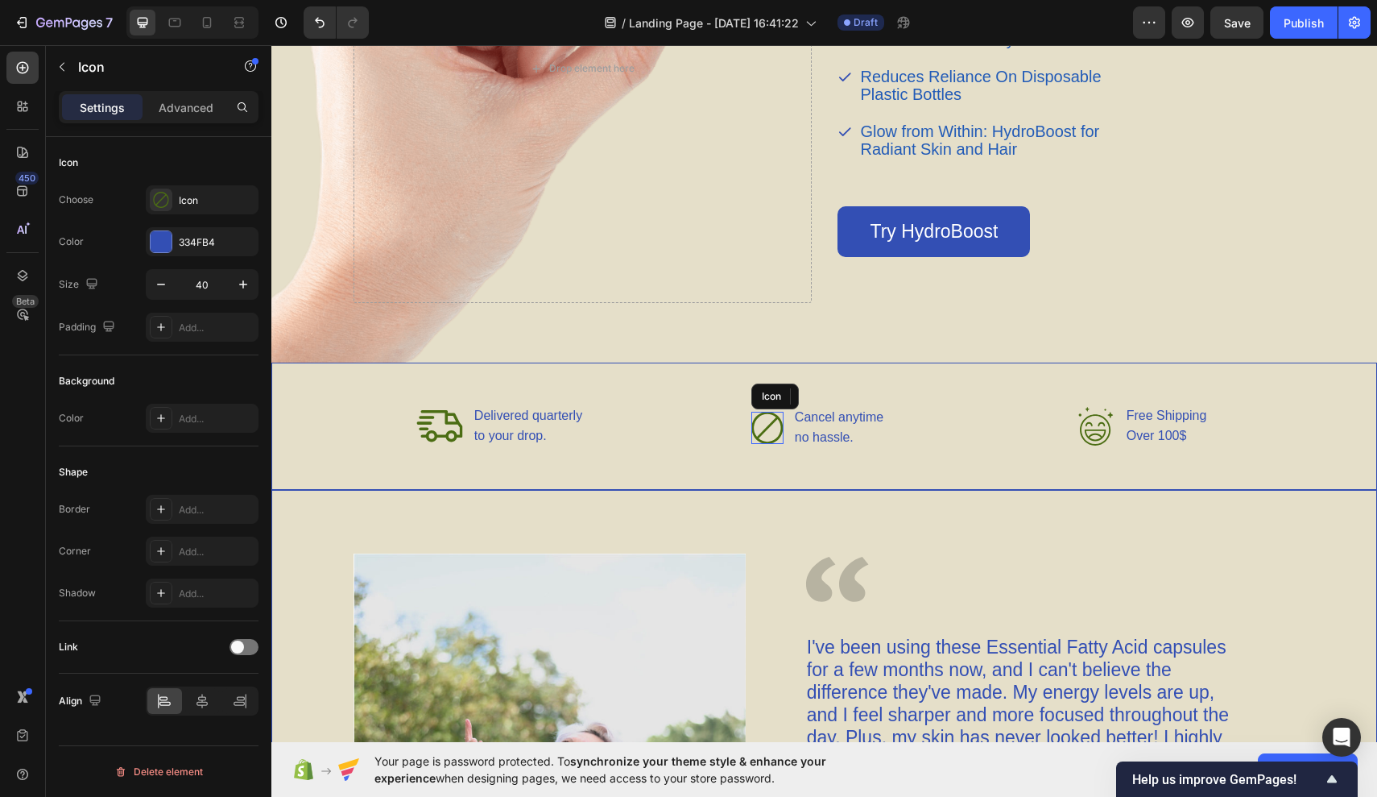
click at [761, 428] on icon at bounding box center [768, 428] width 32 height 32
click at [185, 201] on div "Icon" at bounding box center [217, 200] width 76 height 14
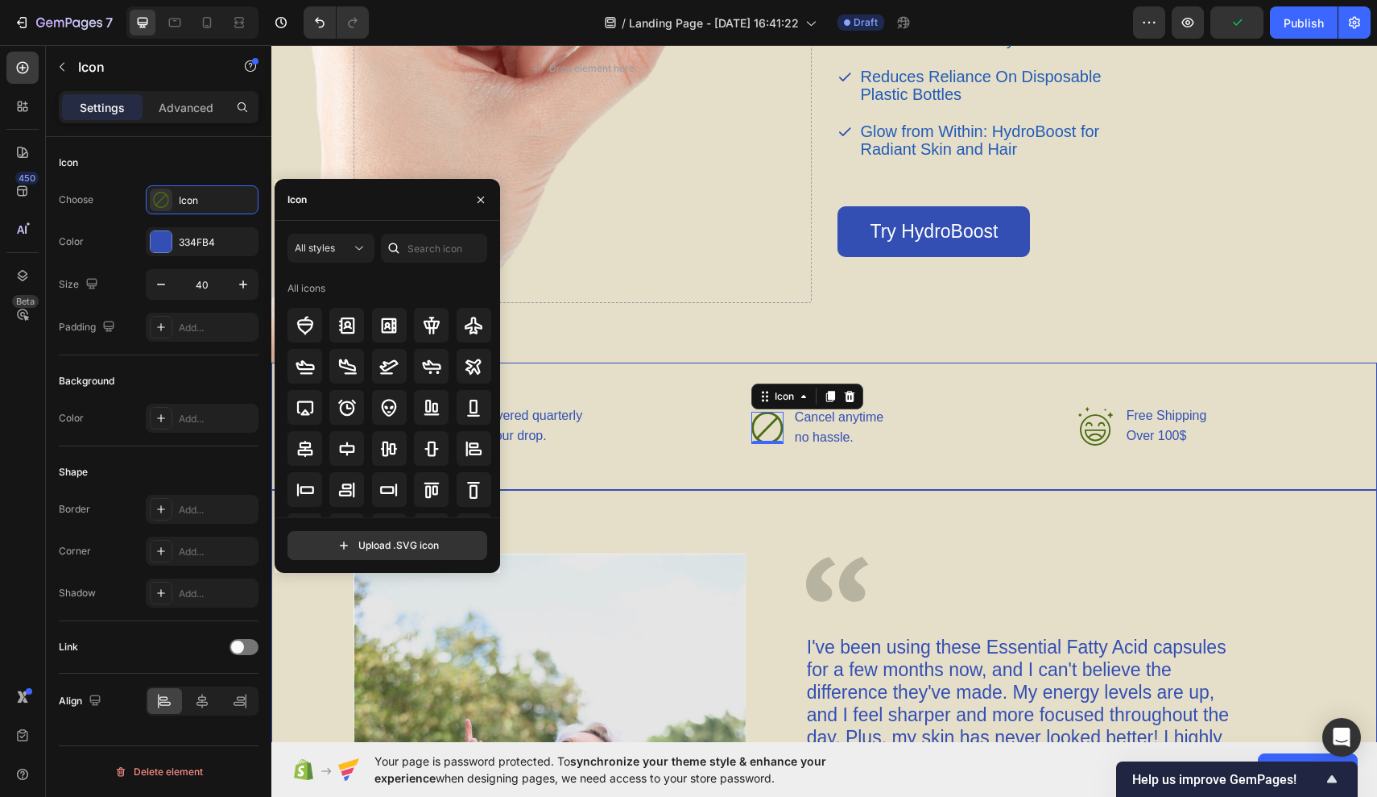
scroll to position [0, 0]
click at [352, 255] on icon at bounding box center [359, 248] width 16 height 16
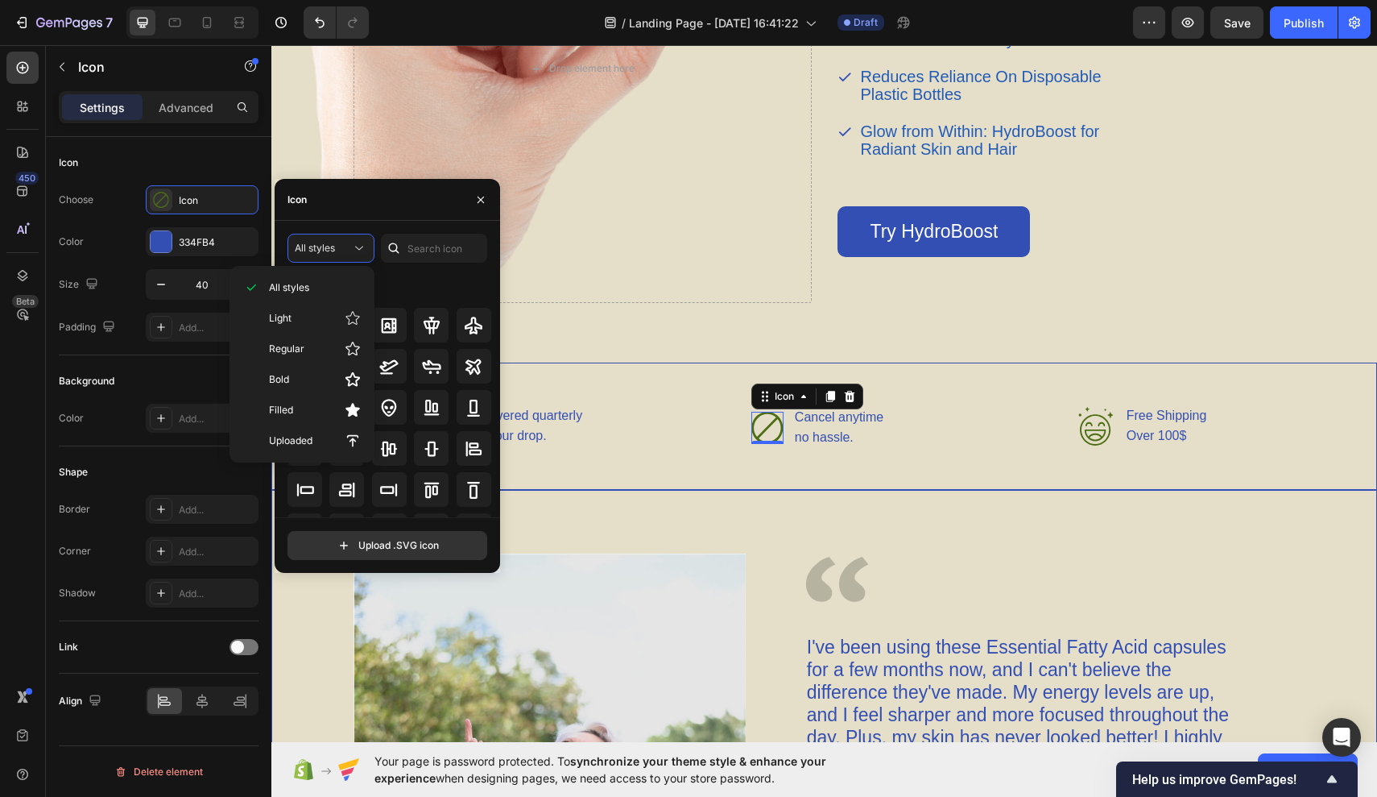
click at [408, 263] on div "All styles All icons" at bounding box center [388, 376] width 200 height 284
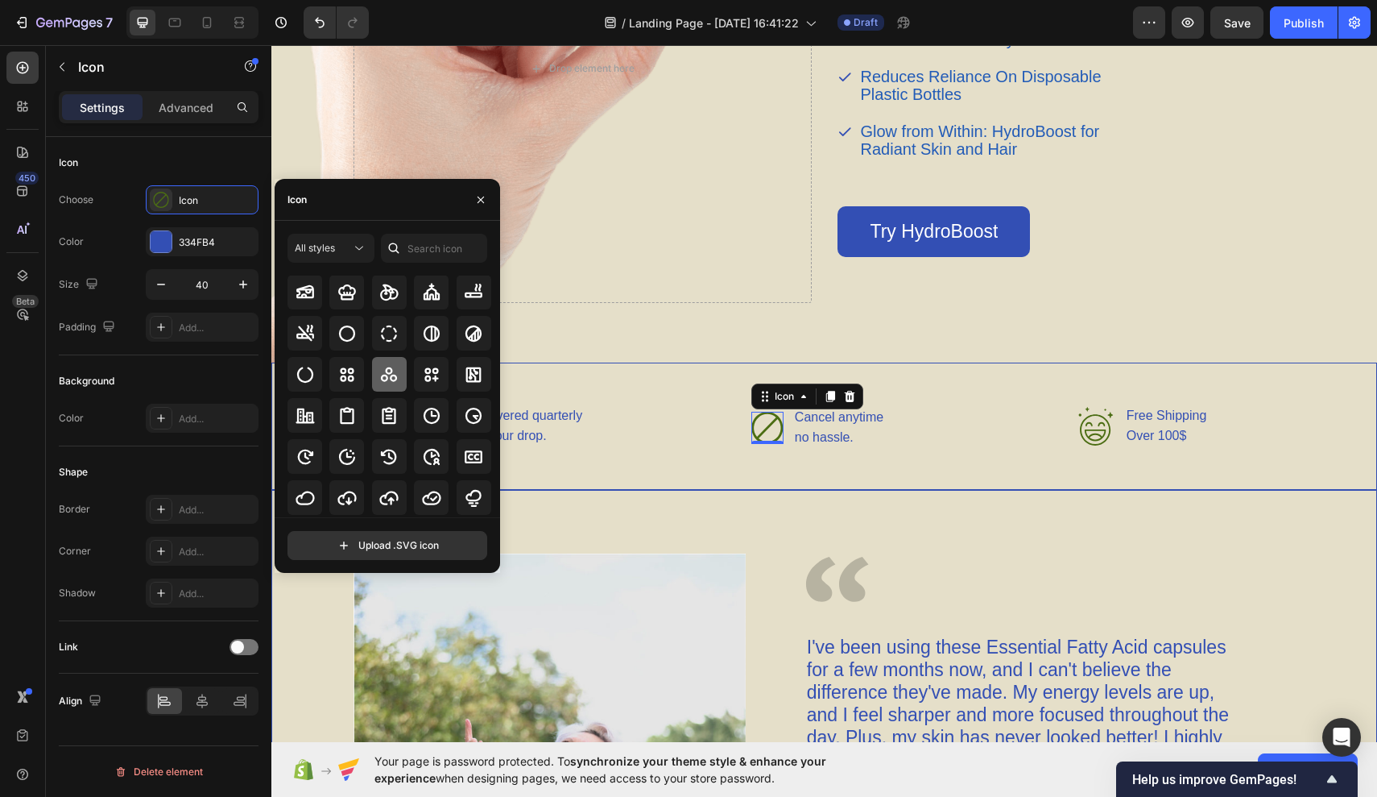
scroll to position [2537, 0]
click at [438, 255] on input "text" at bounding box center [434, 248] width 106 height 29
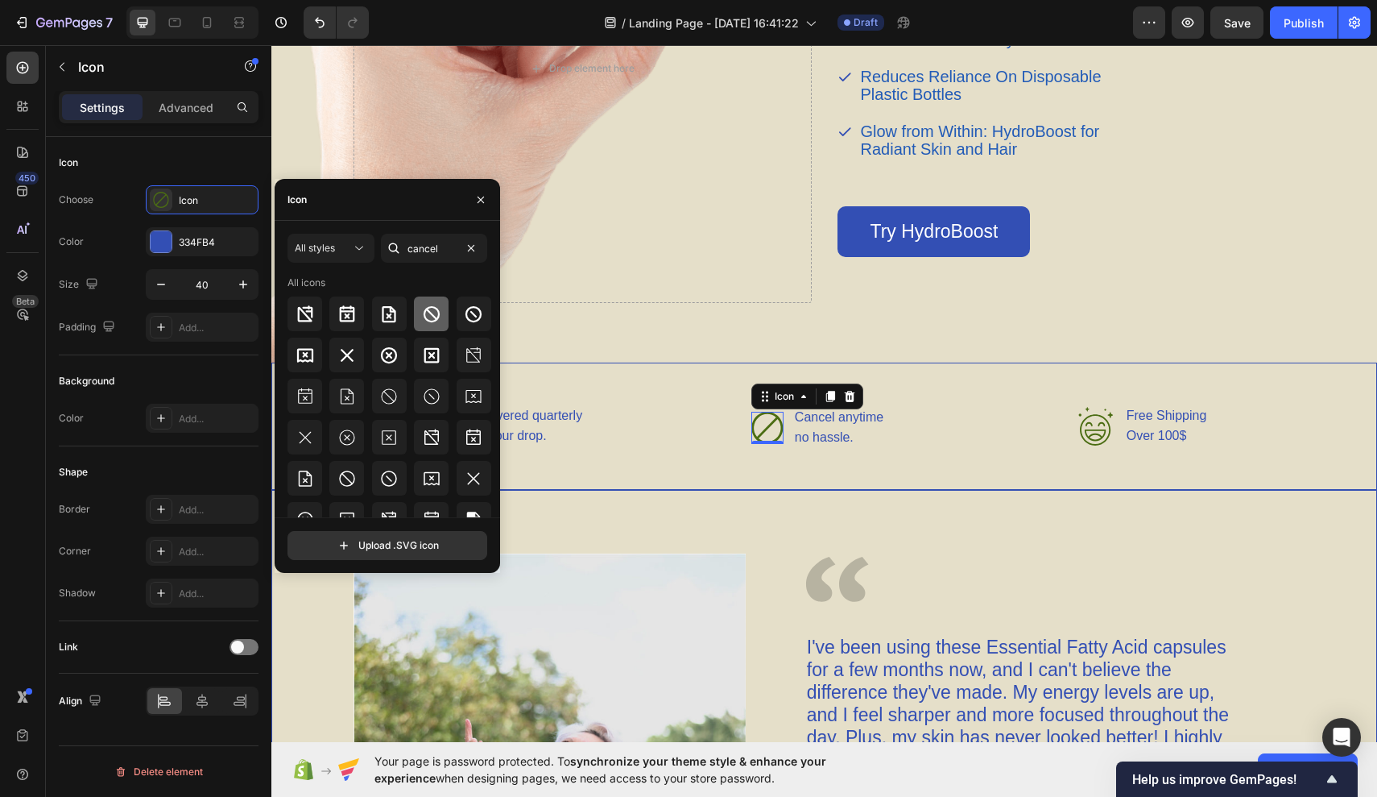
click at [424, 322] on icon at bounding box center [431, 313] width 19 height 19
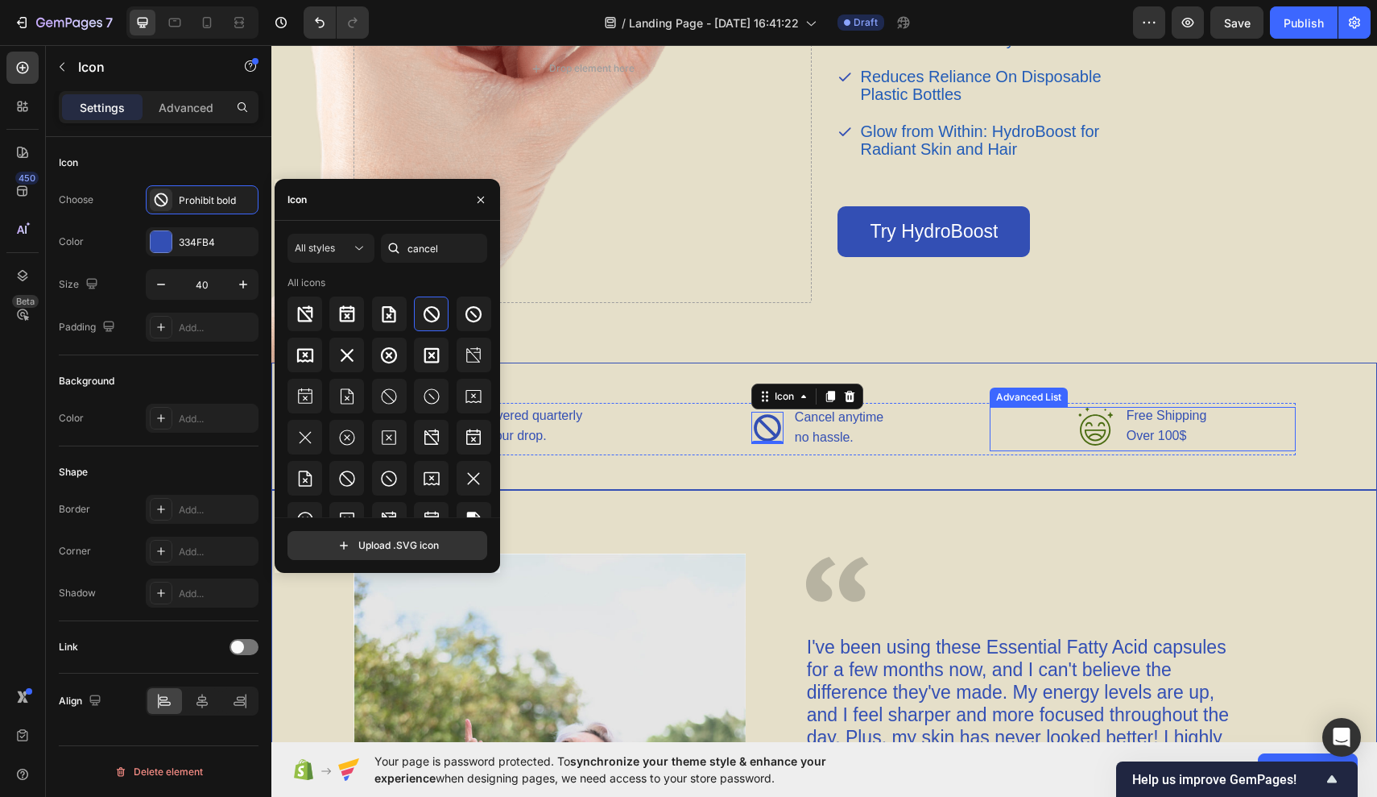
click at [1091, 424] on icon at bounding box center [1089, 424] width 7 height 4
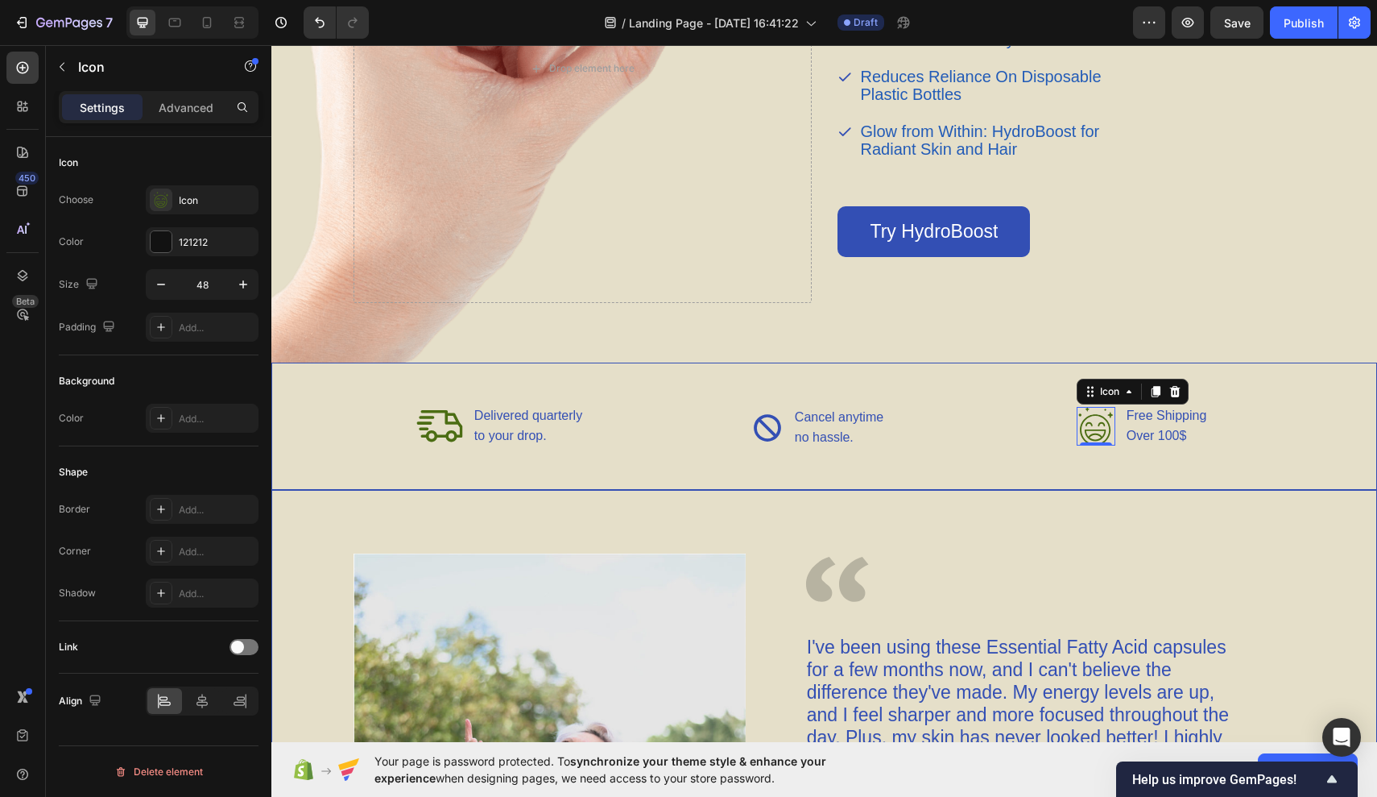
click at [1088, 433] on icon at bounding box center [1096, 426] width 39 height 39
click at [180, 212] on div "Icon" at bounding box center [202, 199] width 113 height 29
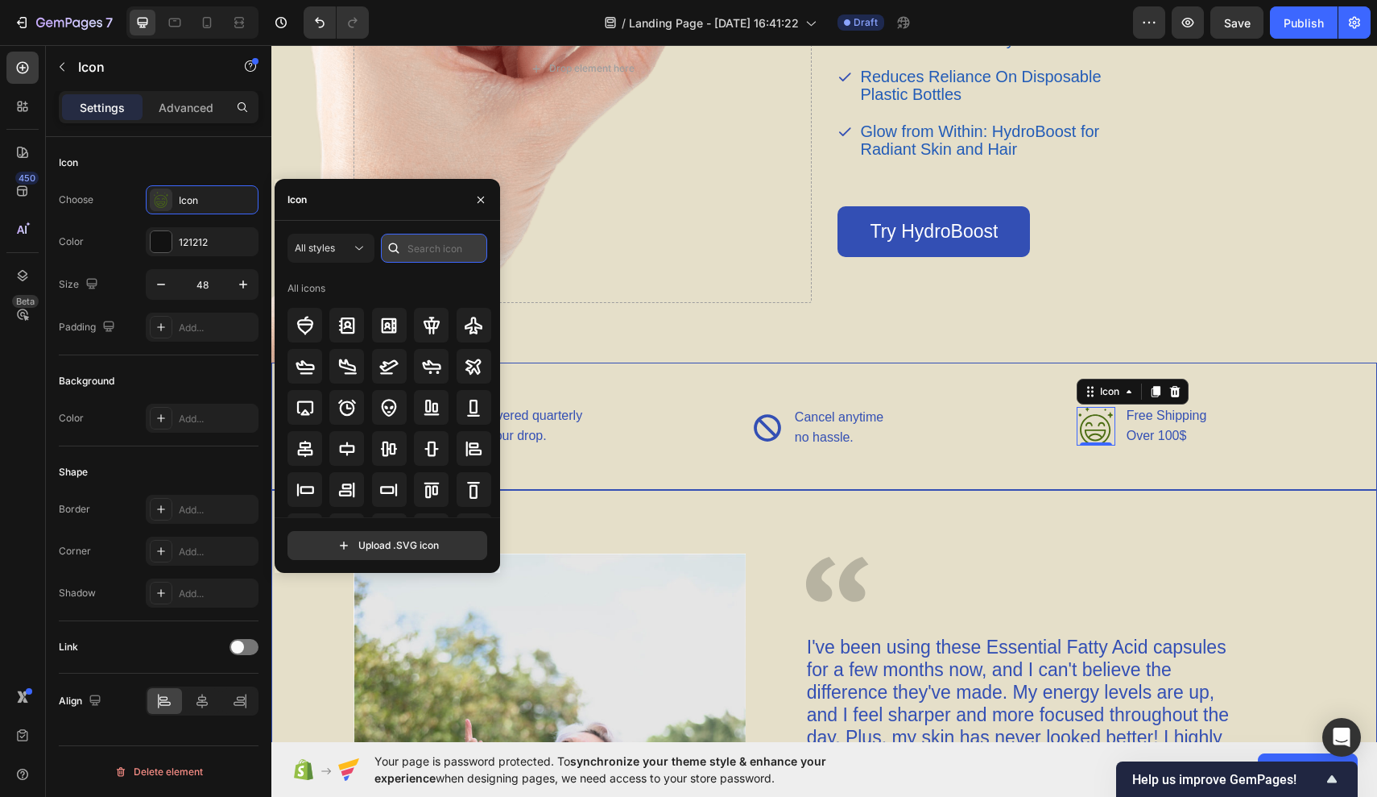
click at [415, 255] on input "text" at bounding box center [434, 248] width 106 height 29
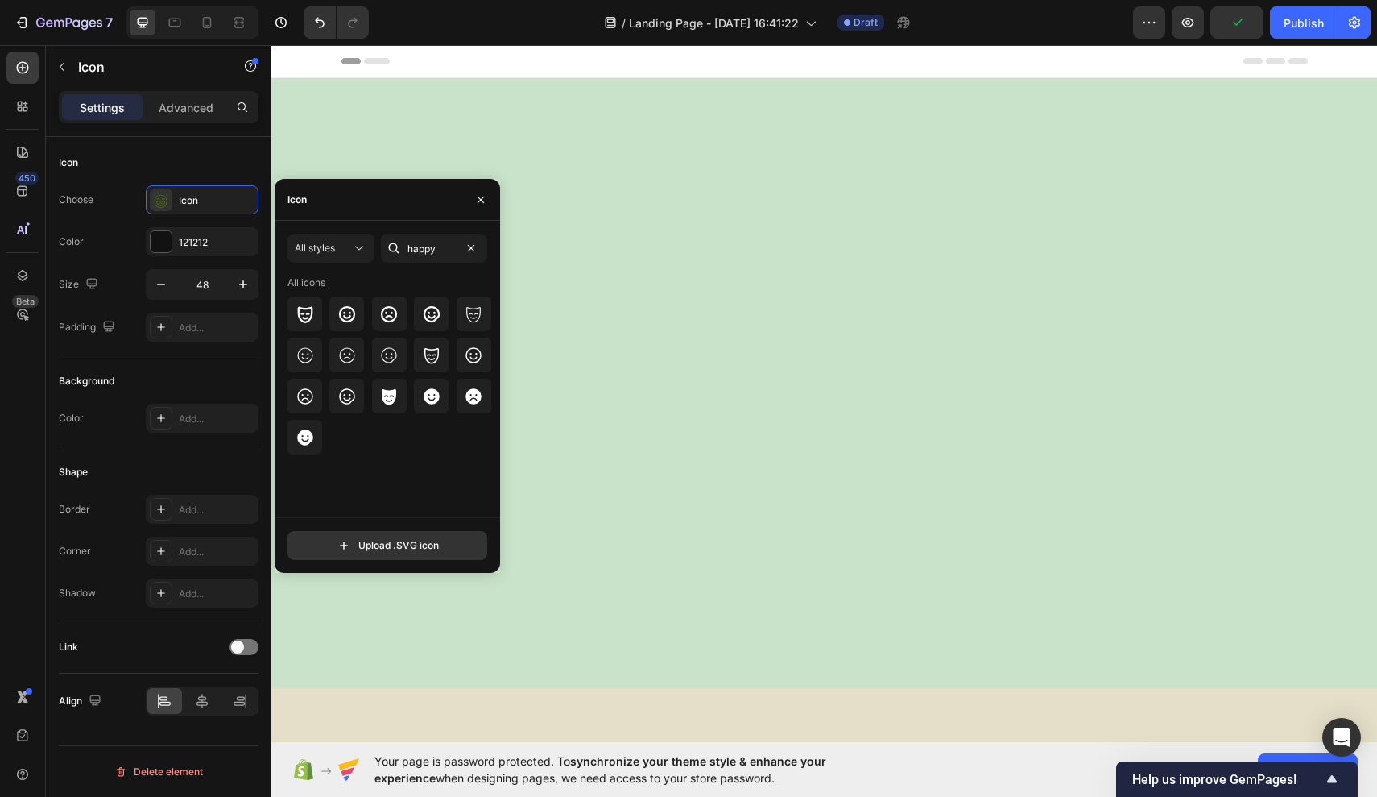
scroll to position [2133, 0]
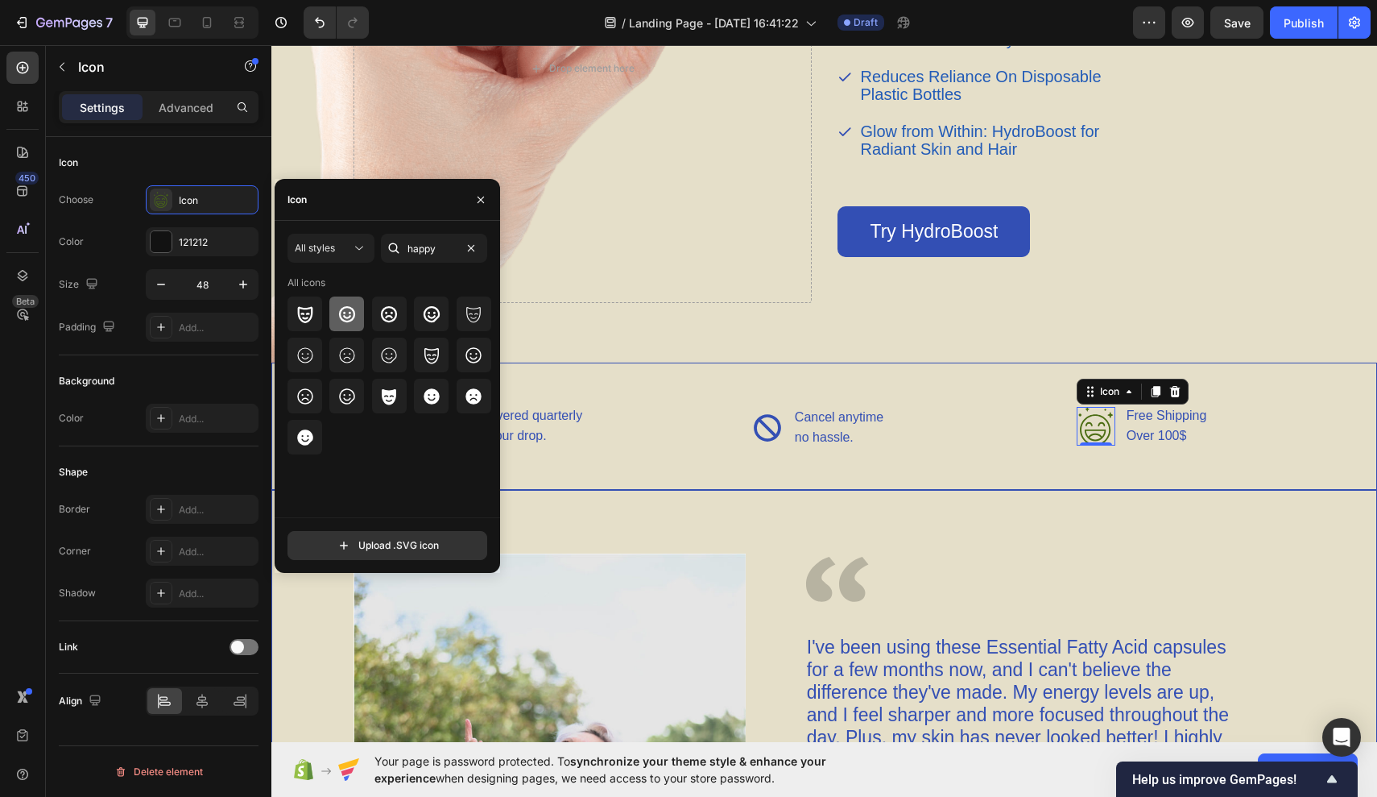
type input "happy"
click at [351, 320] on icon at bounding box center [347, 313] width 16 height 16
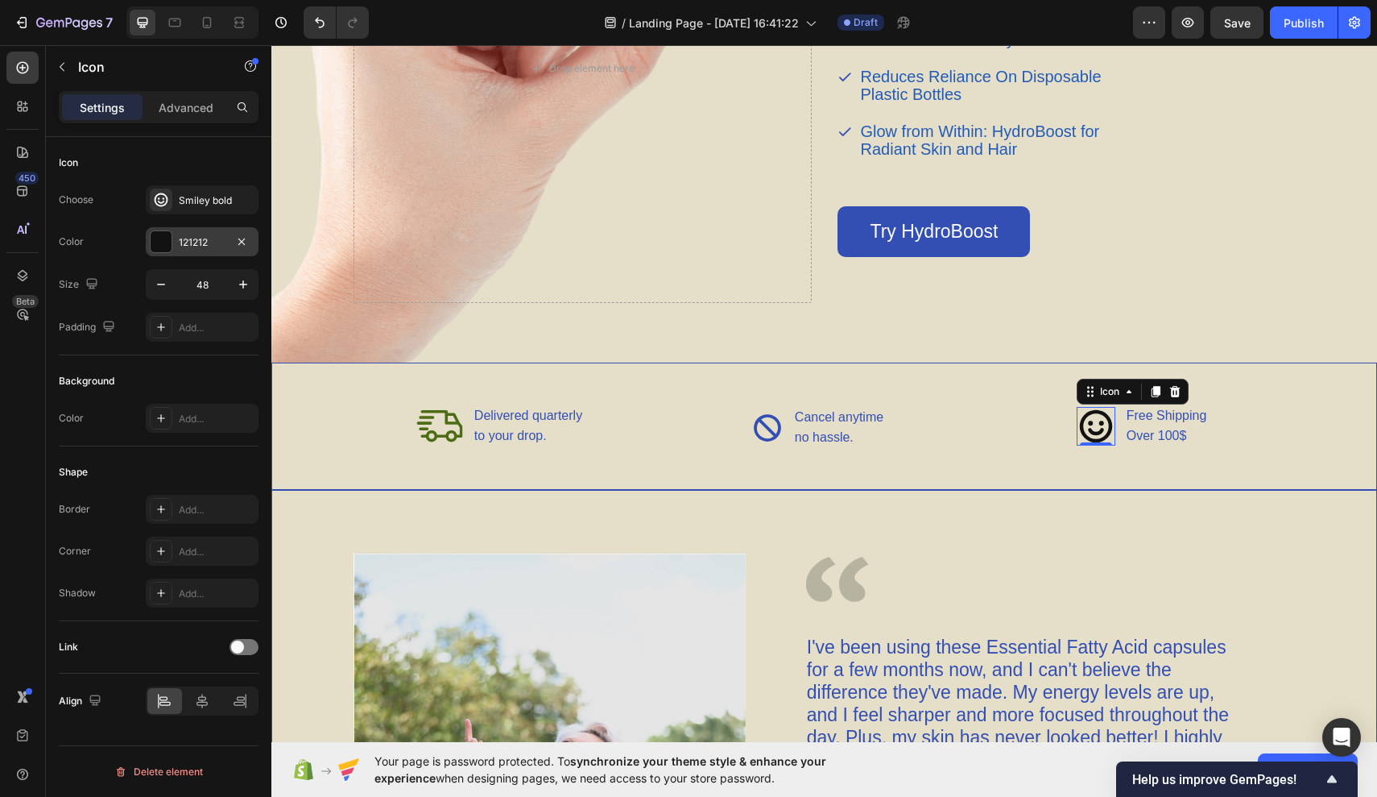
click at [209, 255] on div "121212" at bounding box center [202, 241] width 113 height 29
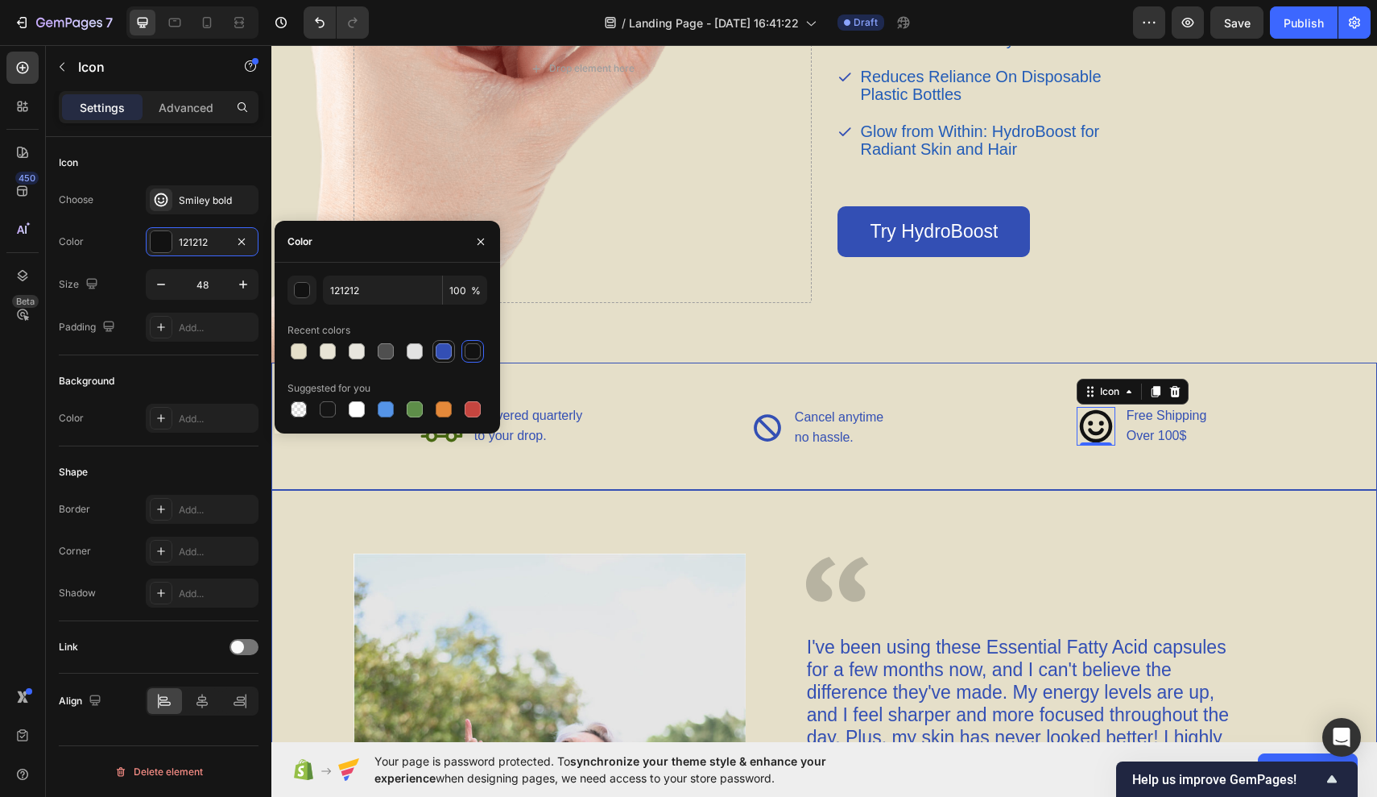
click at [441, 347] on div at bounding box center [444, 351] width 16 height 16
type input "334FB4"
click at [184, 206] on div "Smiley bold" at bounding box center [217, 200] width 76 height 14
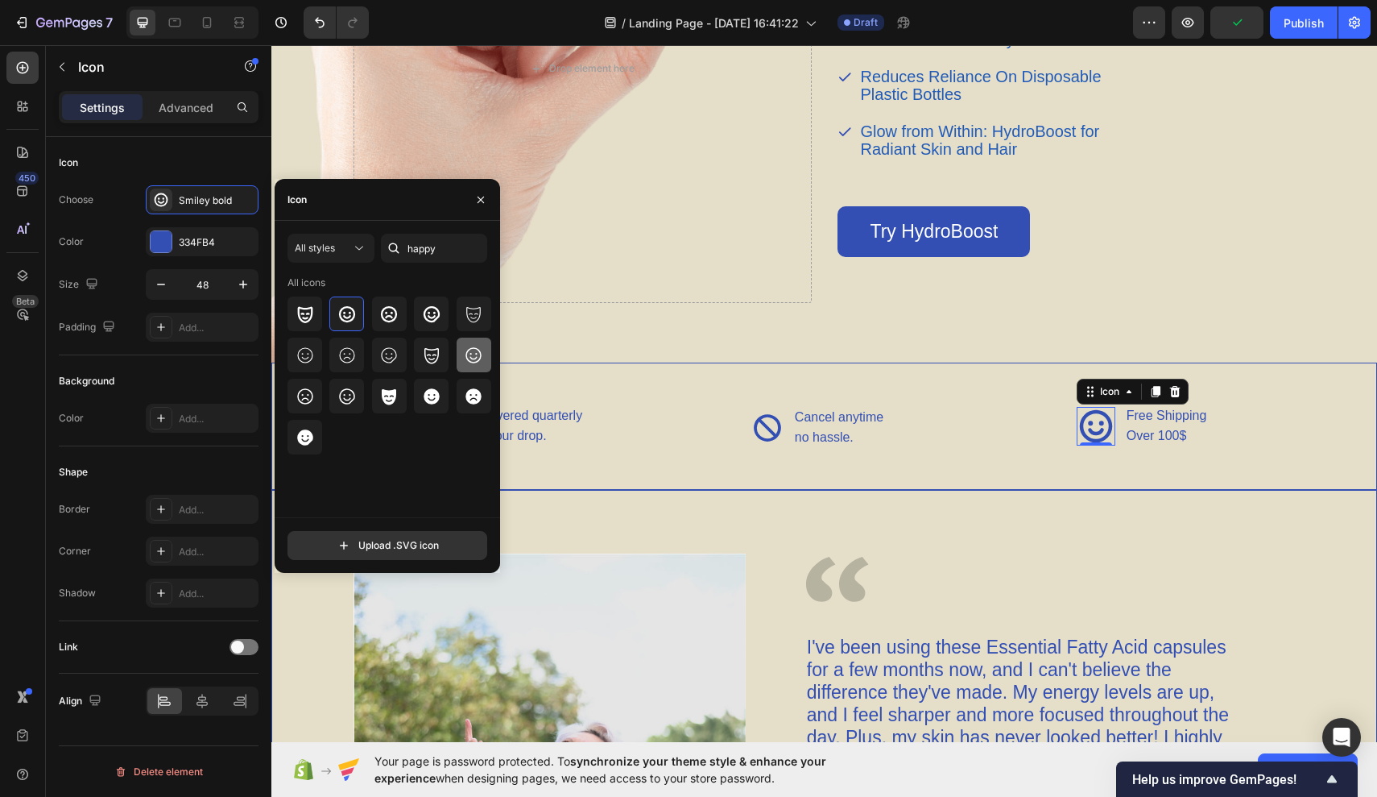
click at [473, 350] on icon at bounding box center [473, 355] width 19 height 19
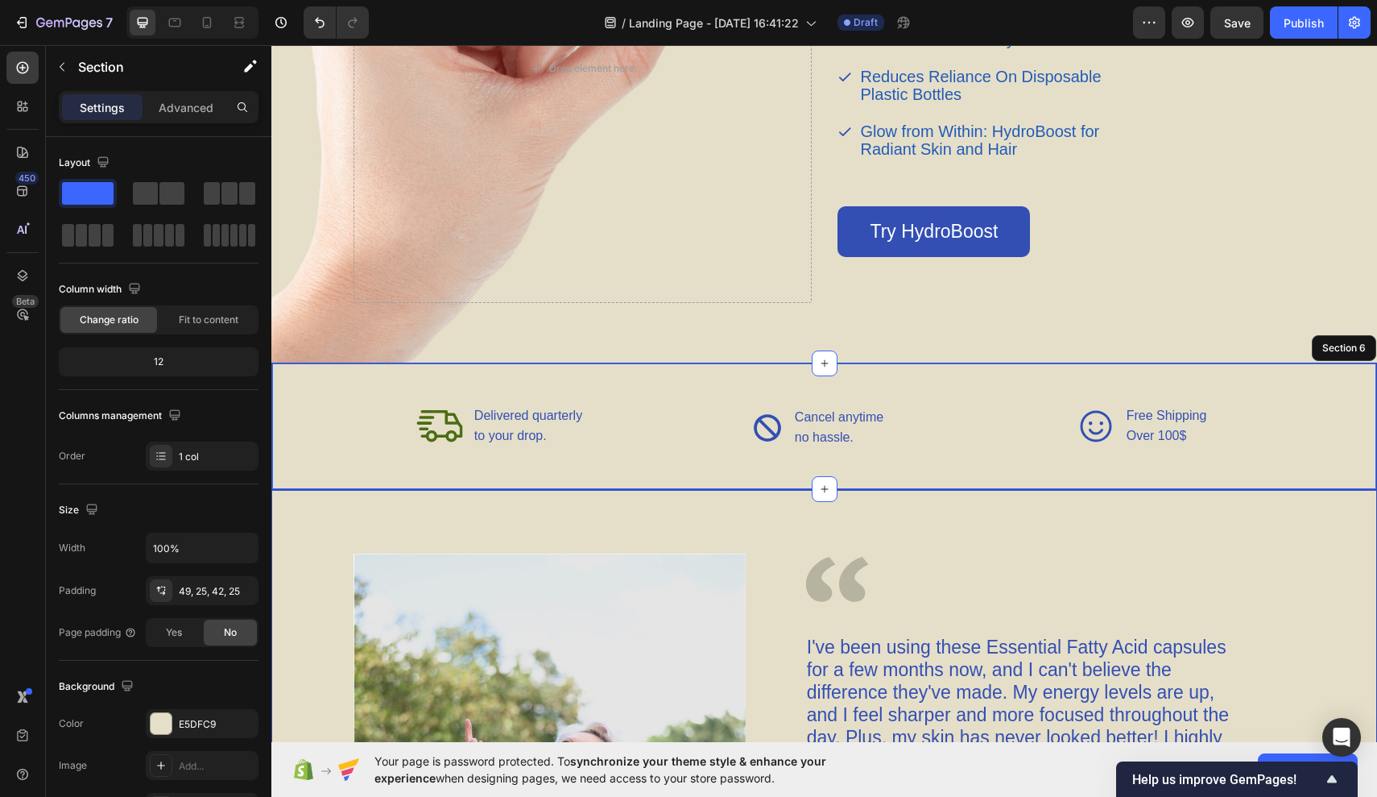
click at [578, 469] on div "Icon Delivered quarterly Text Block to your drop. Text Block Advanced List Icon…" at bounding box center [824, 425] width 1106 height 127
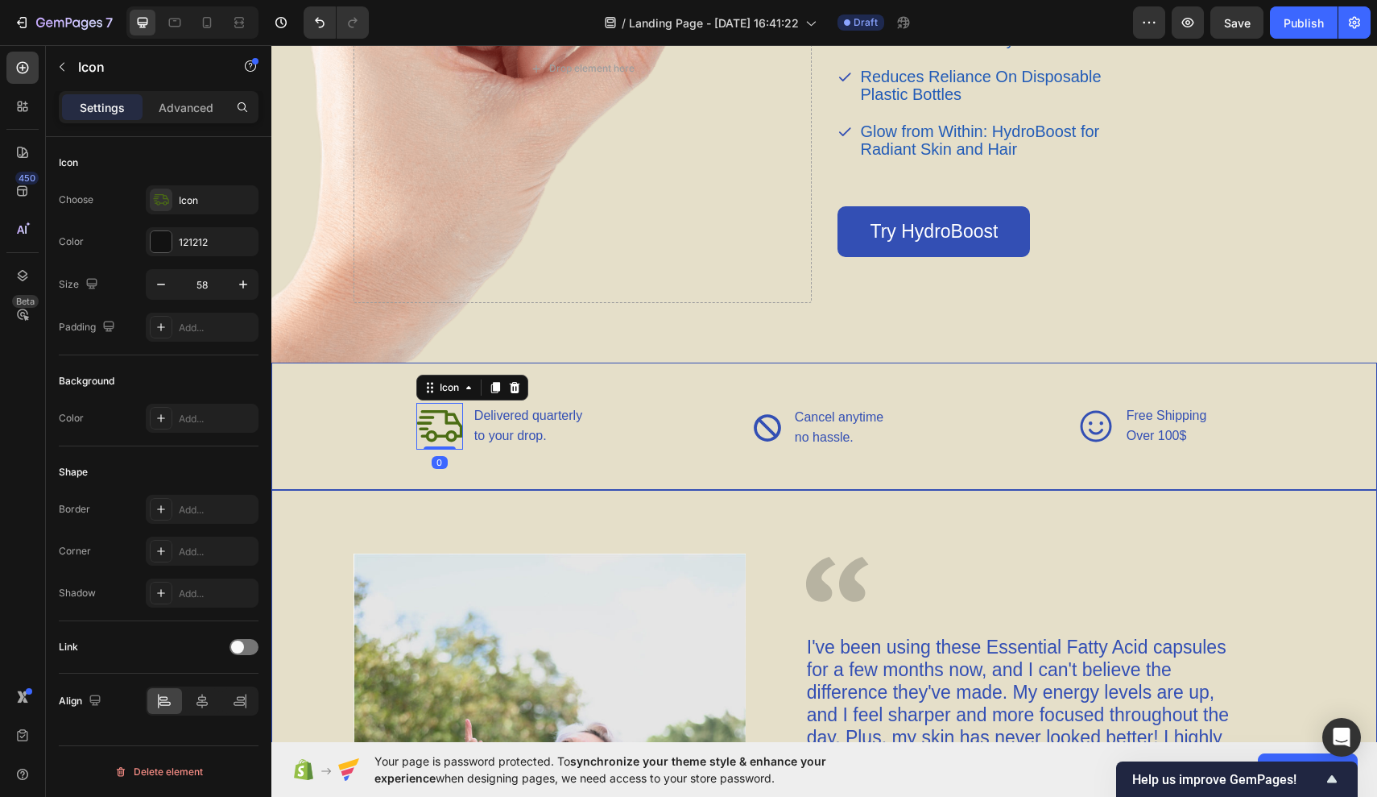
click at [441, 431] on icon at bounding box center [439, 426] width 47 height 47
click at [231, 212] on div "Icon" at bounding box center [202, 199] width 113 height 29
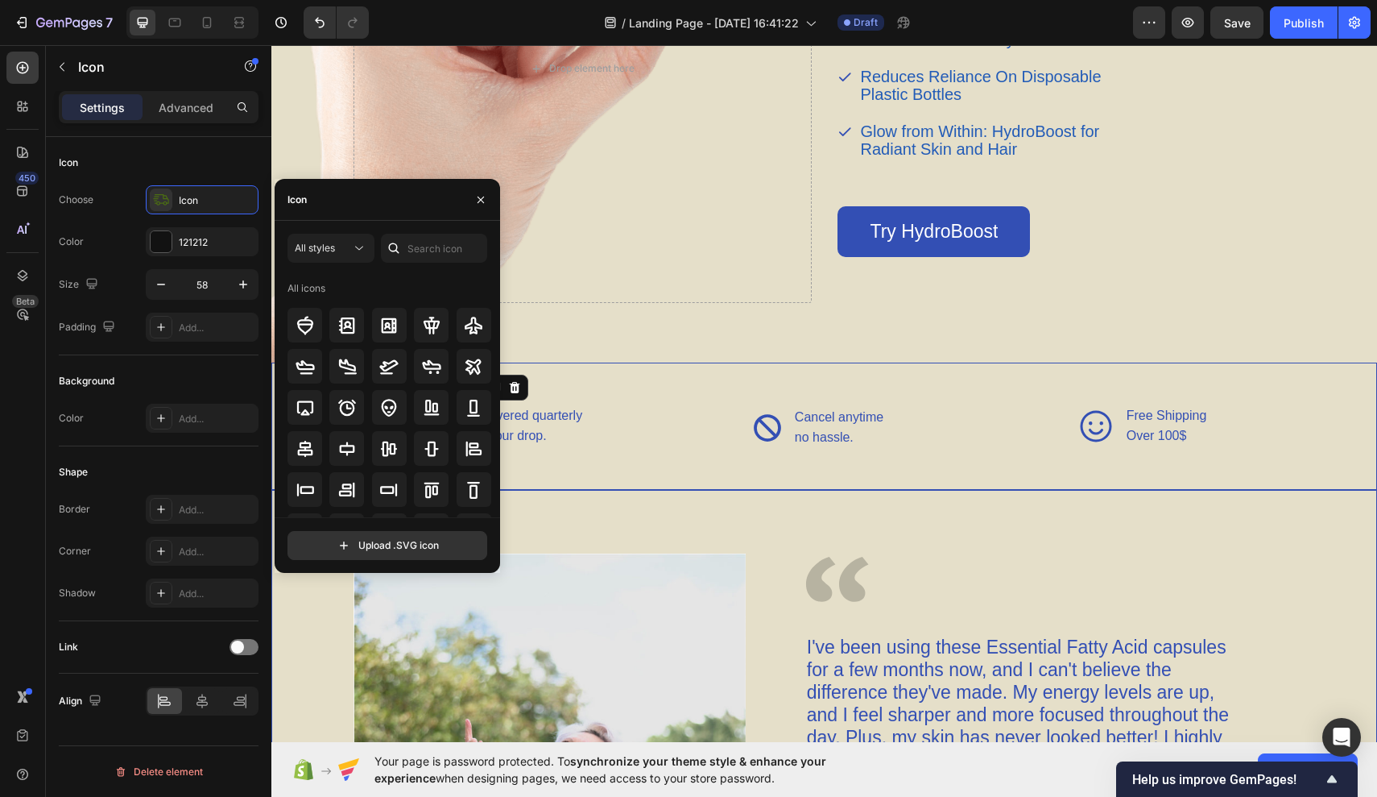
click at [405, 244] on div at bounding box center [394, 248] width 26 height 29
click at [420, 253] on input "text" at bounding box center [434, 248] width 106 height 29
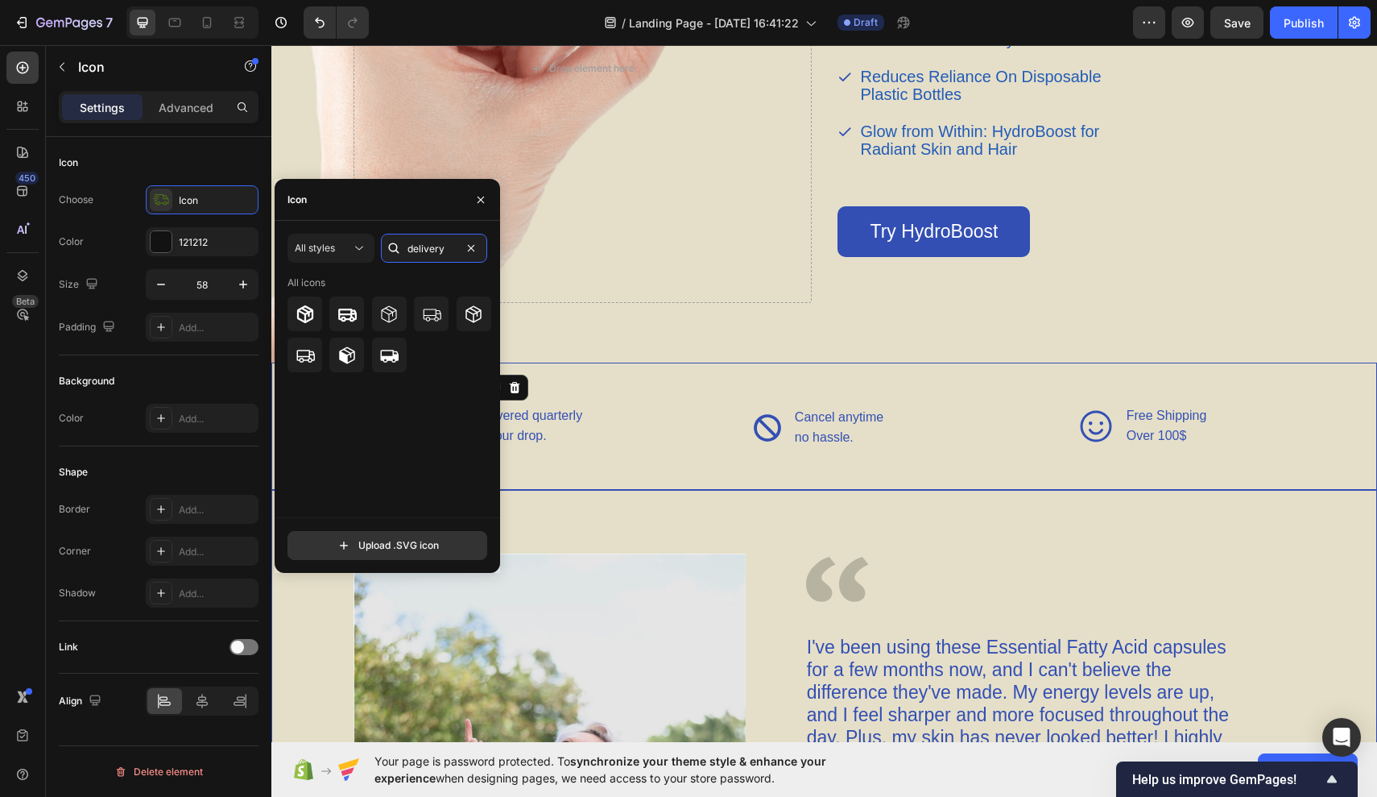
type input "delivery"
drag, startPoint x: 421, startPoint y: 275, endPoint x: 429, endPoint y: 316, distance: 41.7
click at [429, 316] on icon at bounding box center [432, 315] width 18 height 12
click at [206, 242] on div "121212" at bounding box center [202, 242] width 47 height 14
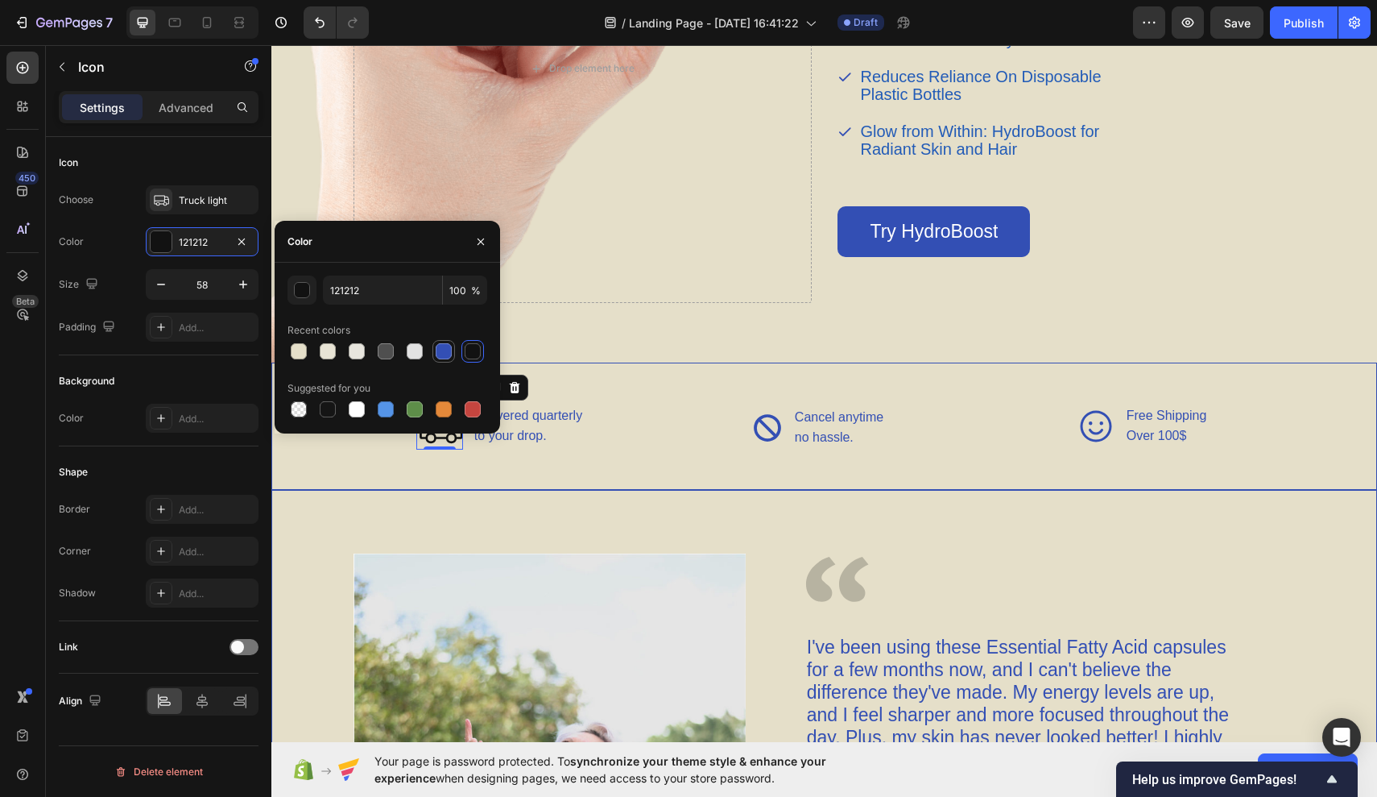
click at [442, 350] on div at bounding box center [444, 351] width 16 height 16
type input "334FB4"
click at [460, 509] on div "Image Image I've been using these Essential Fatty Acid capsules for a few month…" at bounding box center [824, 773] width 1106 height 566
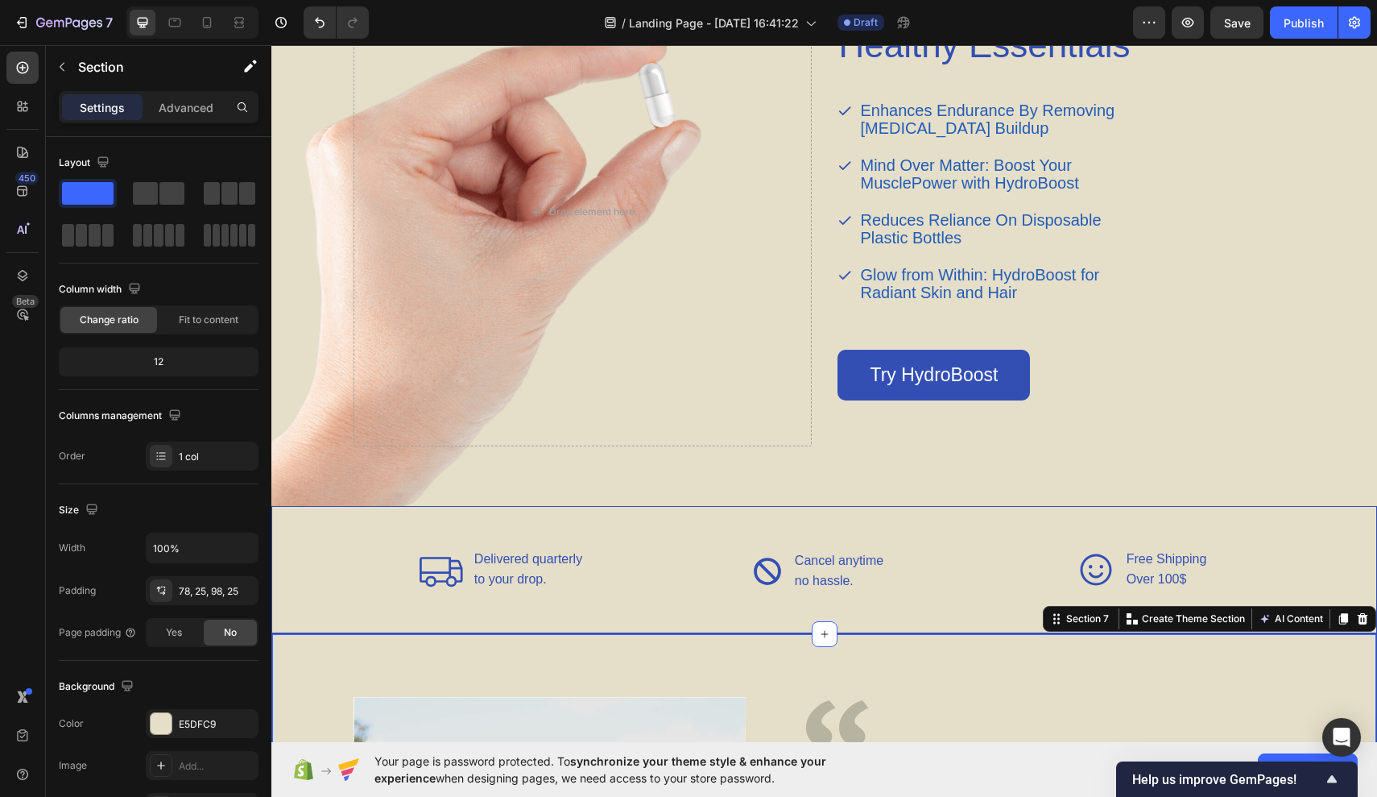
scroll to position [1910, 0]
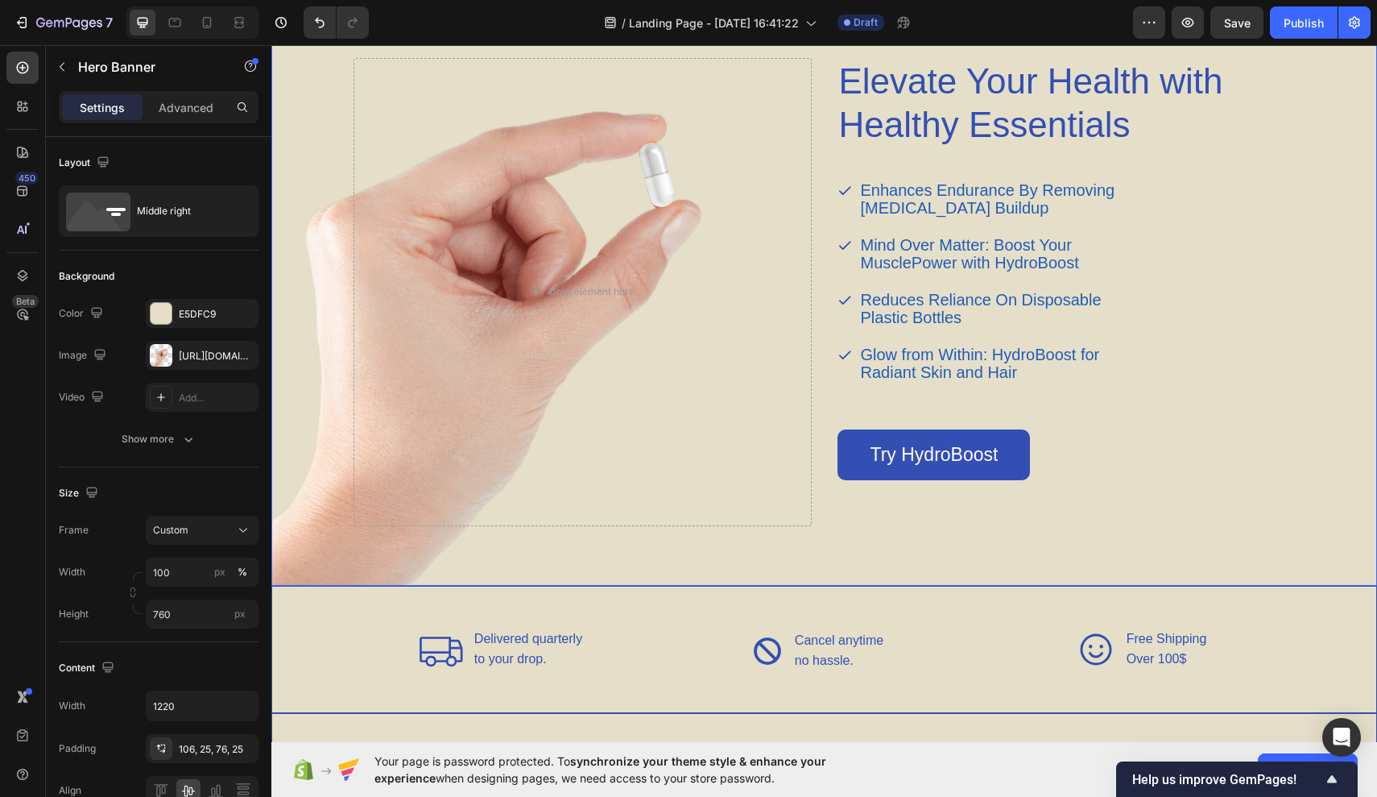
click at [1196, 319] on div "Elevate Your Health with Healthy Essentials Heading Enhances Endurance By Remov…" at bounding box center [1067, 292] width 458 height 468
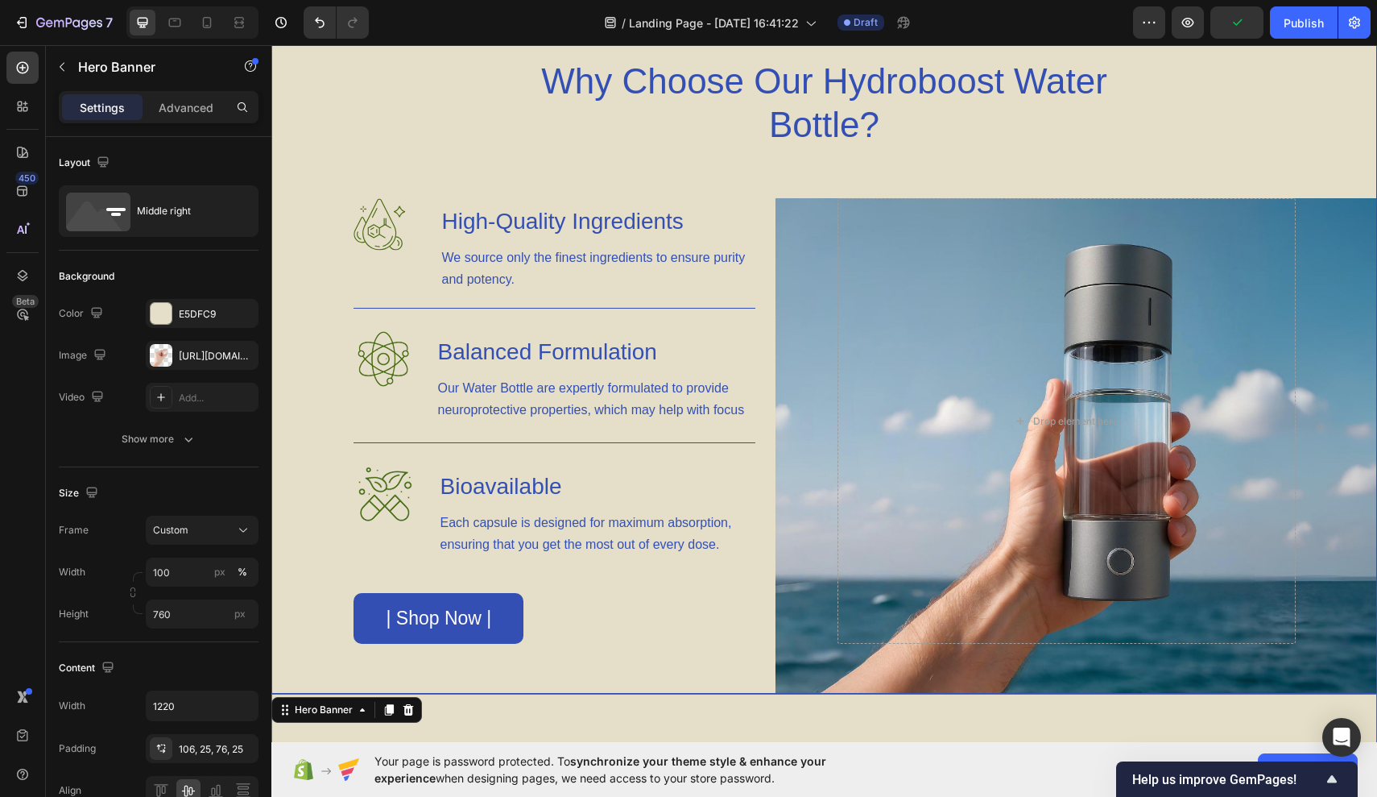
scroll to position [1174, 0]
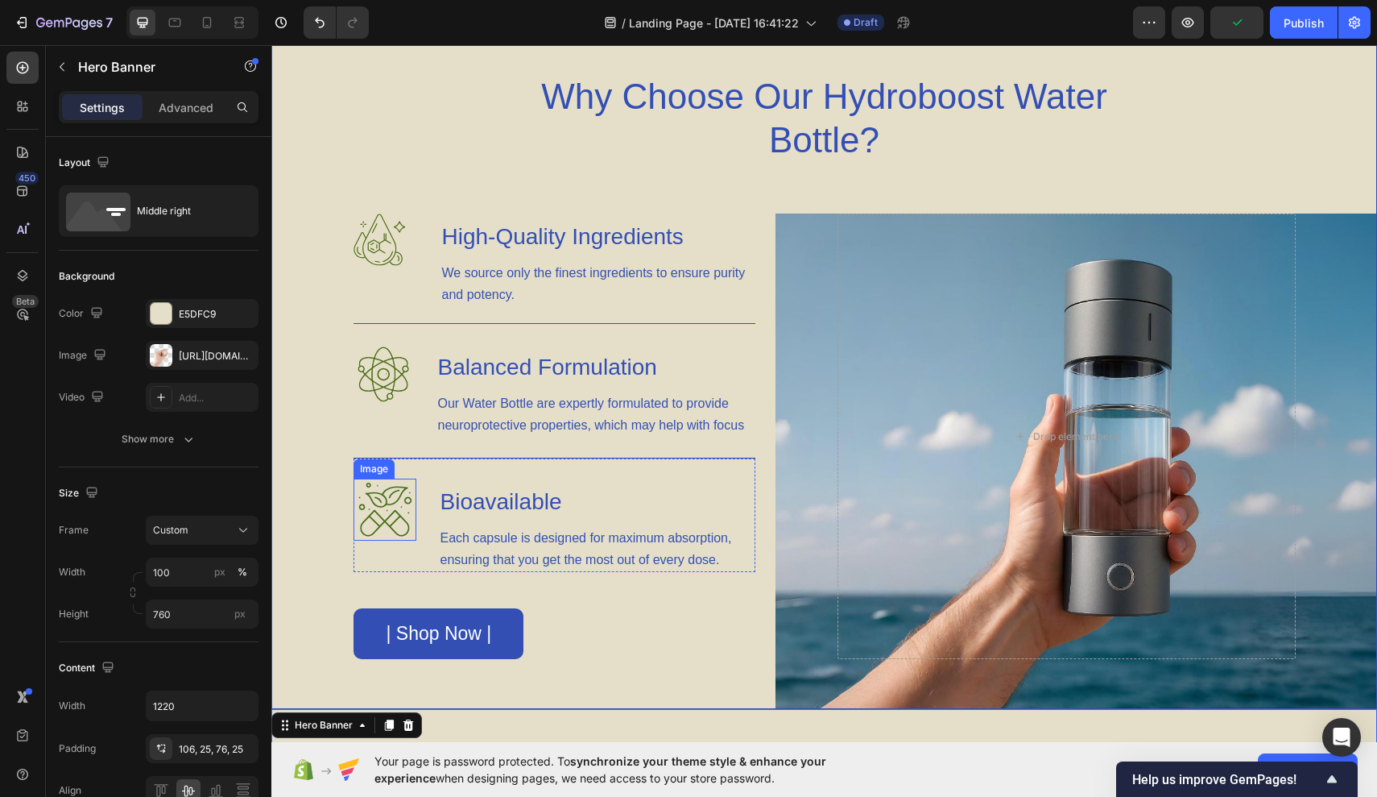
click at [382, 504] on img at bounding box center [385, 509] width 63 height 62
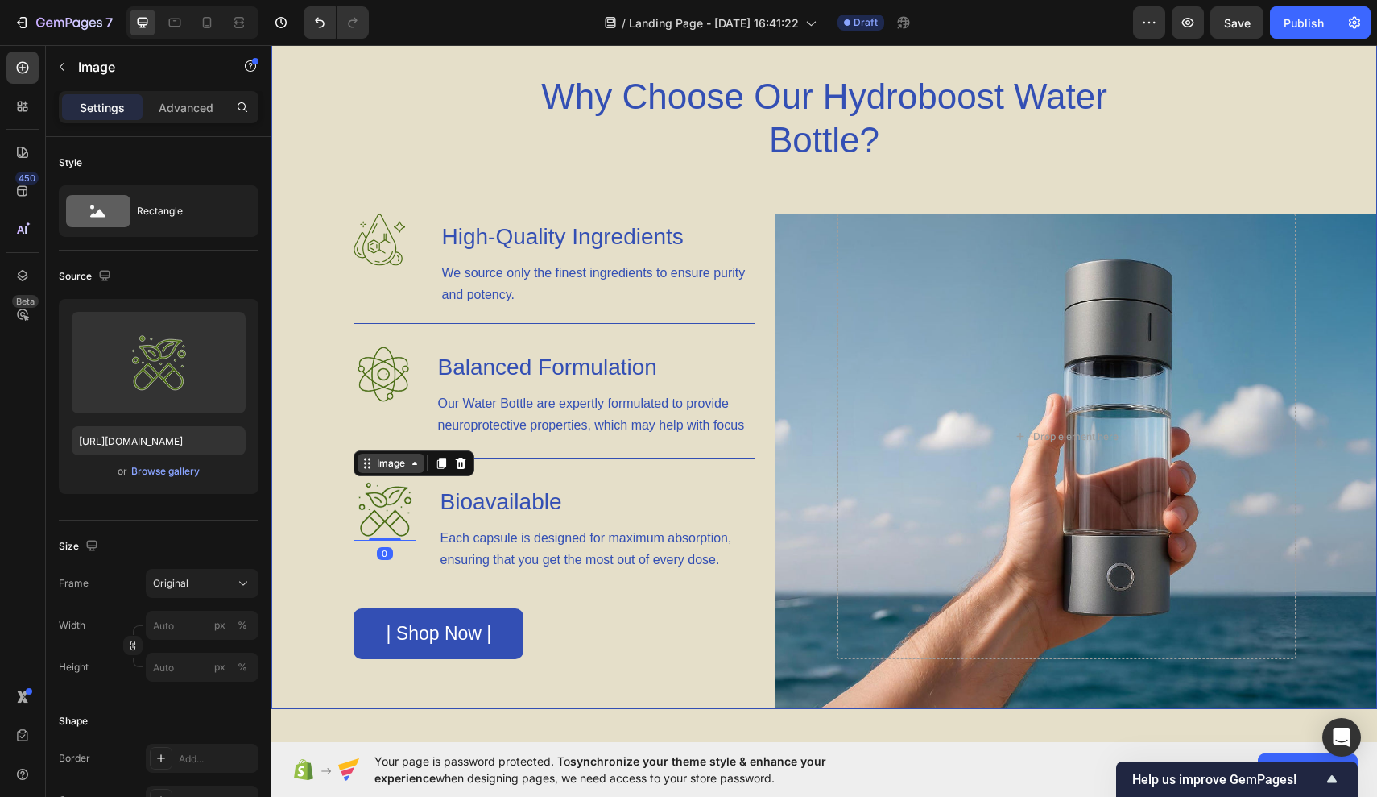
click at [376, 468] on div "Image" at bounding box center [391, 463] width 35 height 14
click at [377, 466] on div "Image" at bounding box center [391, 463] width 35 height 14
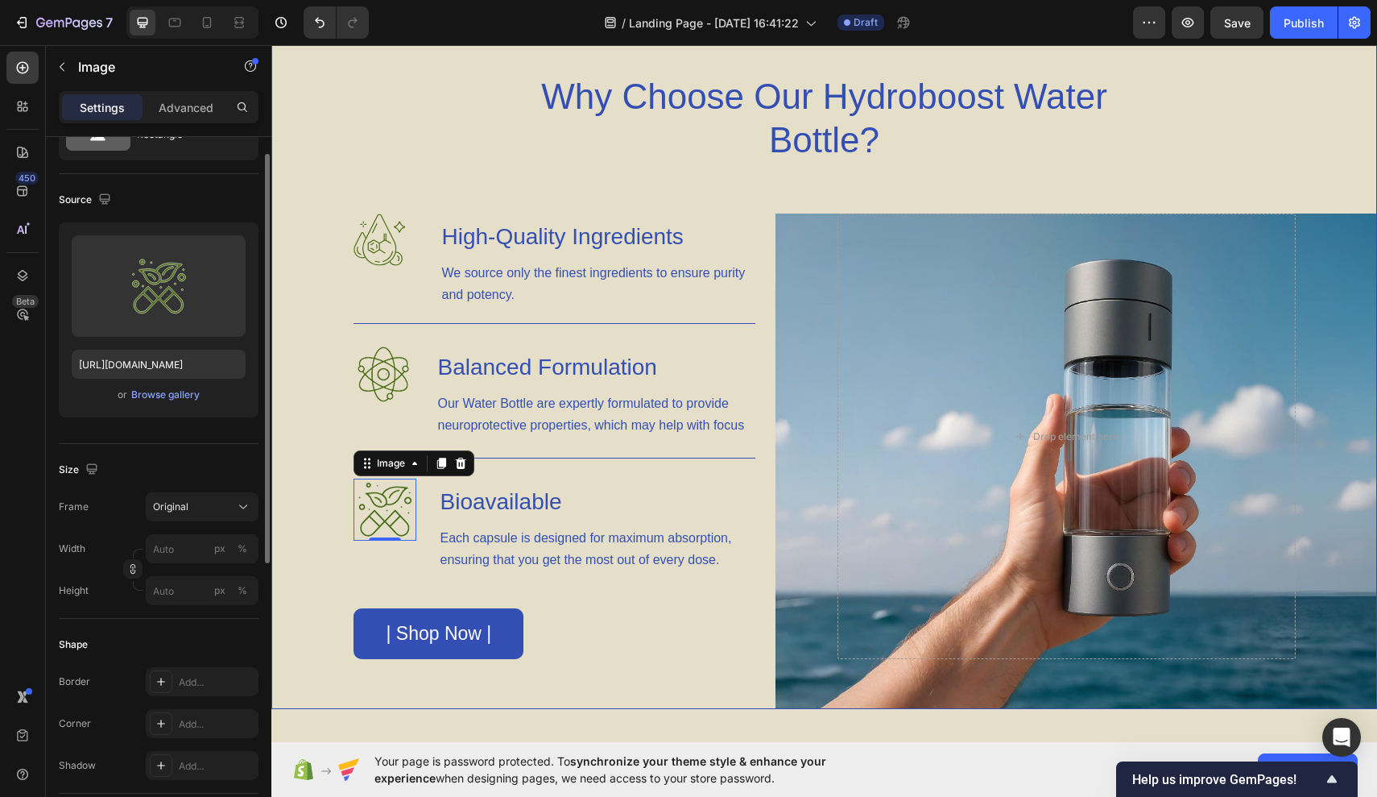
scroll to position [0, 0]
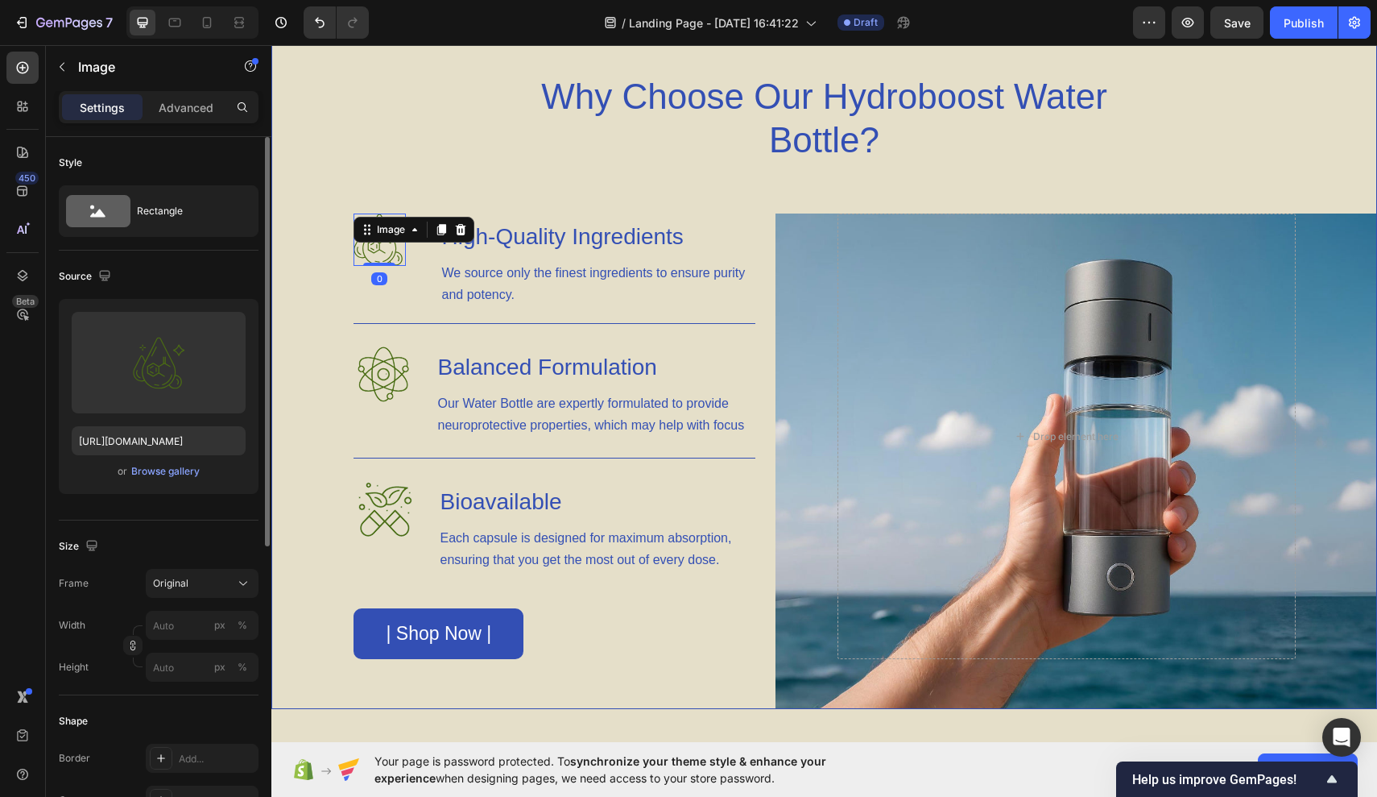
click at [380, 259] on img at bounding box center [380, 239] width 52 height 52
click at [461, 231] on icon at bounding box center [460, 229] width 10 height 11
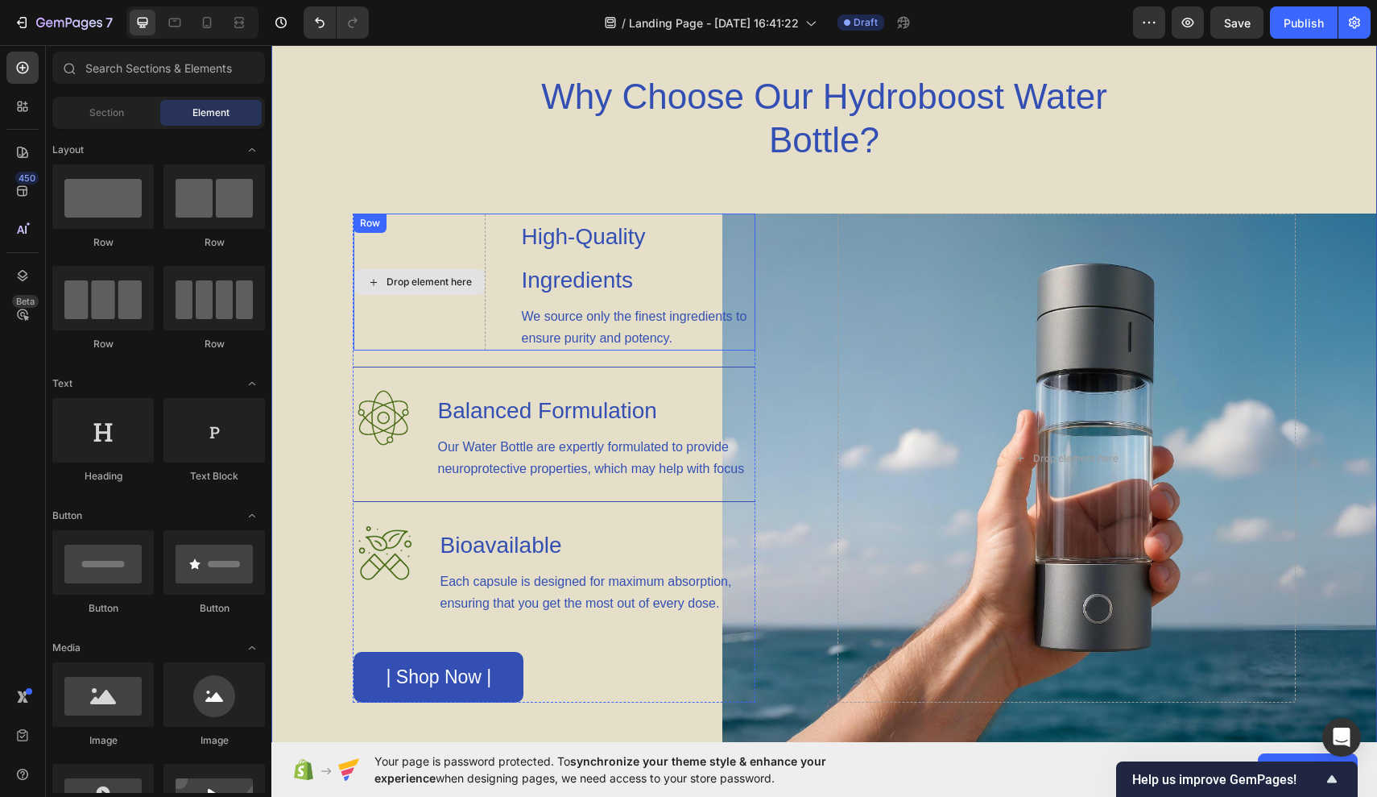
click at [424, 281] on div "Drop element here" at bounding box center [429, 281] width 85 height 13
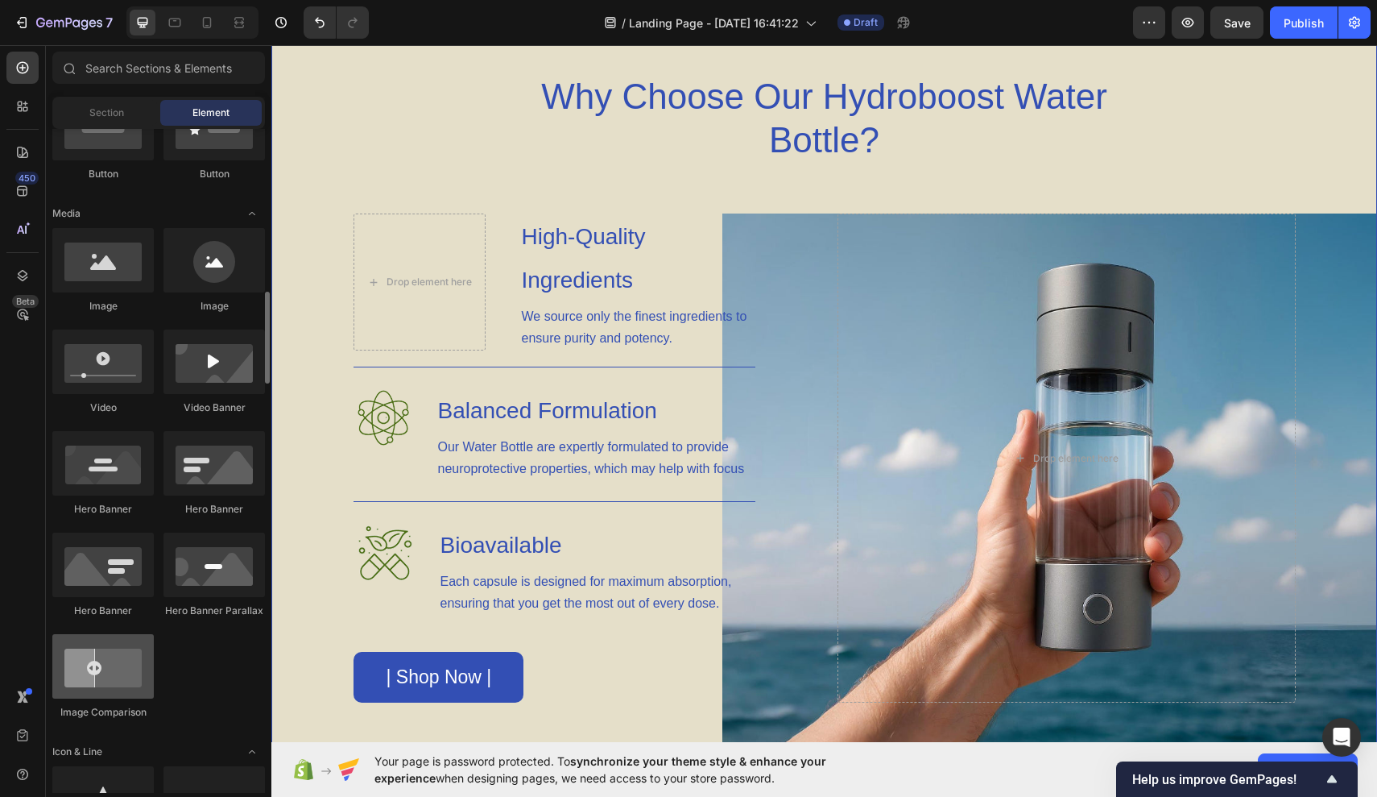
scroll to position [648, 0]
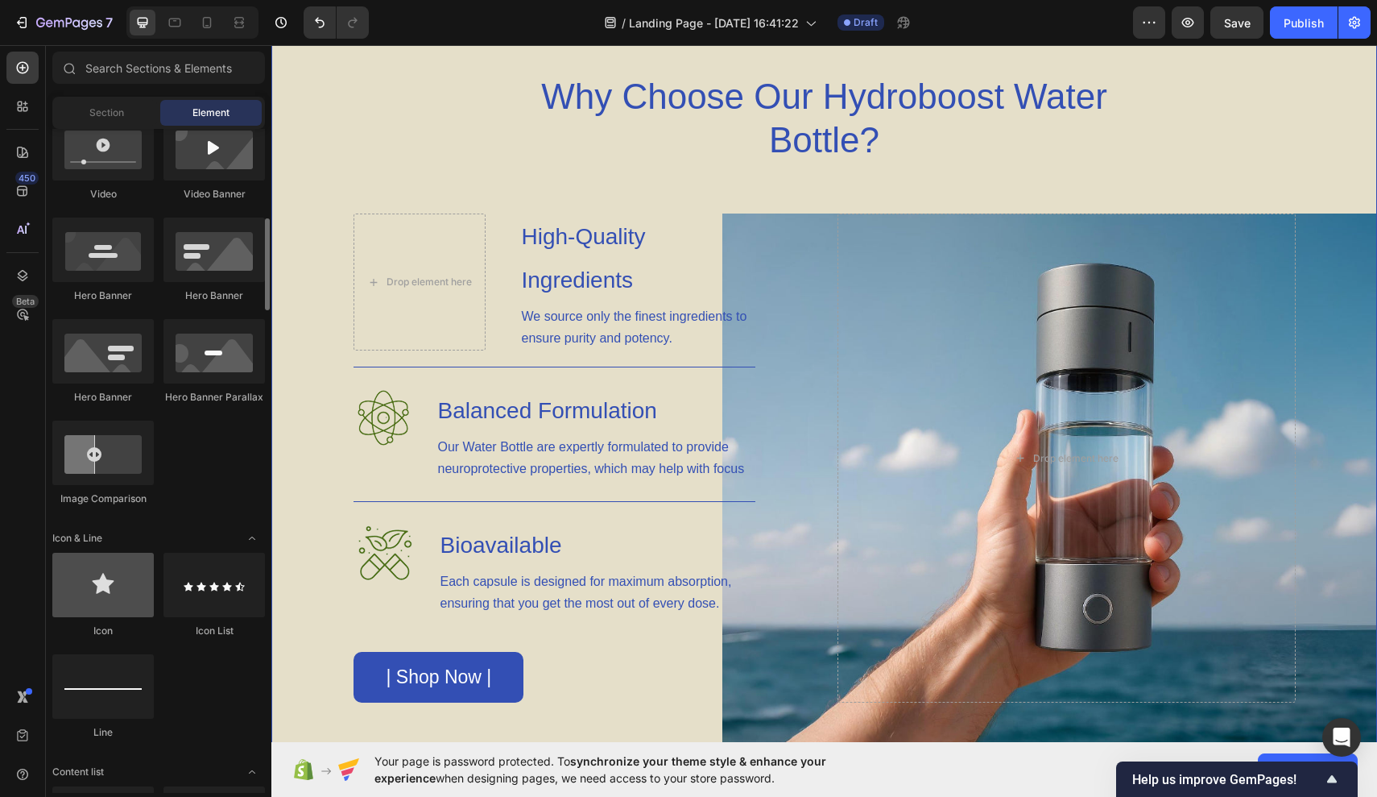
click at [101, 599] on div at bounding box center [102, 585] width 101 height 64
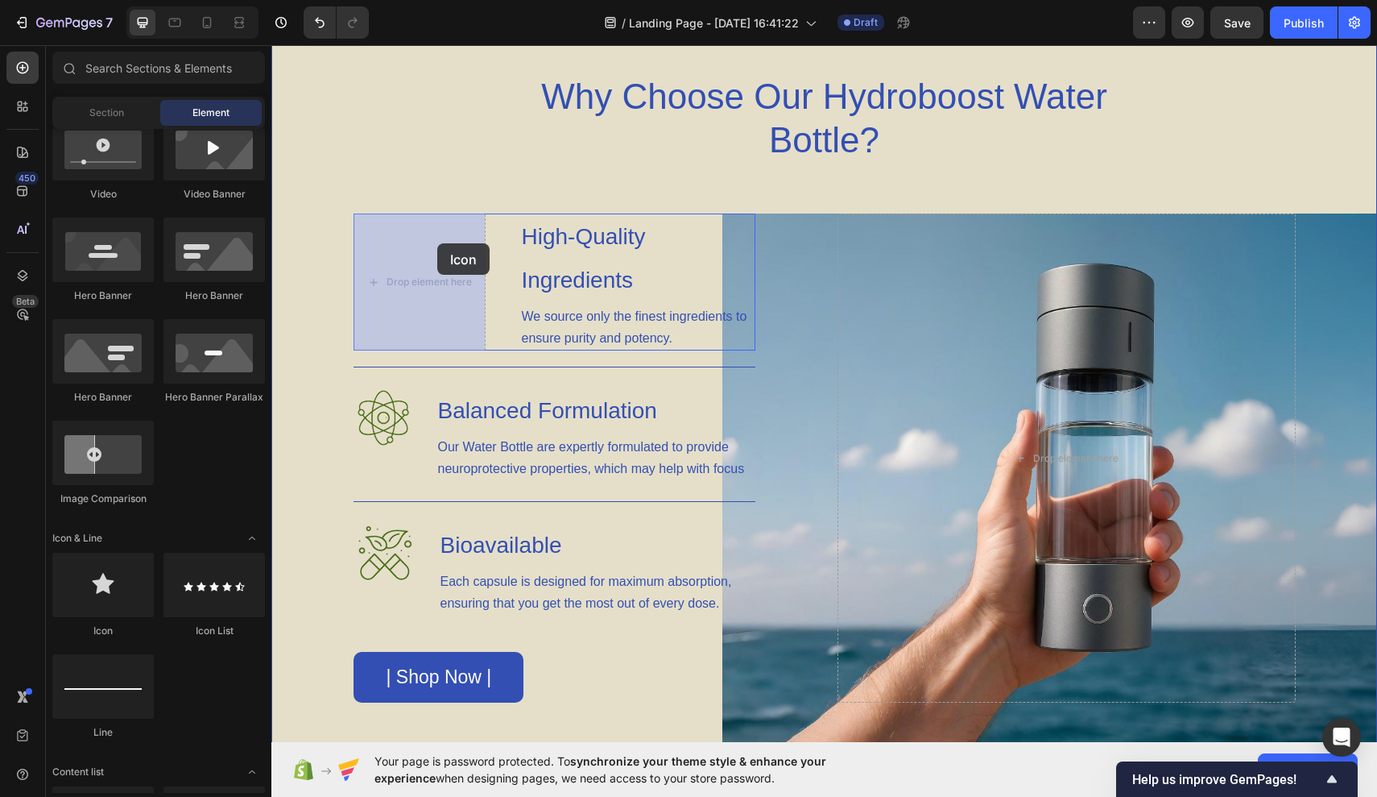
drag, startPoint x: 372, startPoint y: 644, endPoint x: 437, endPoint y: 245, distance: 403.9
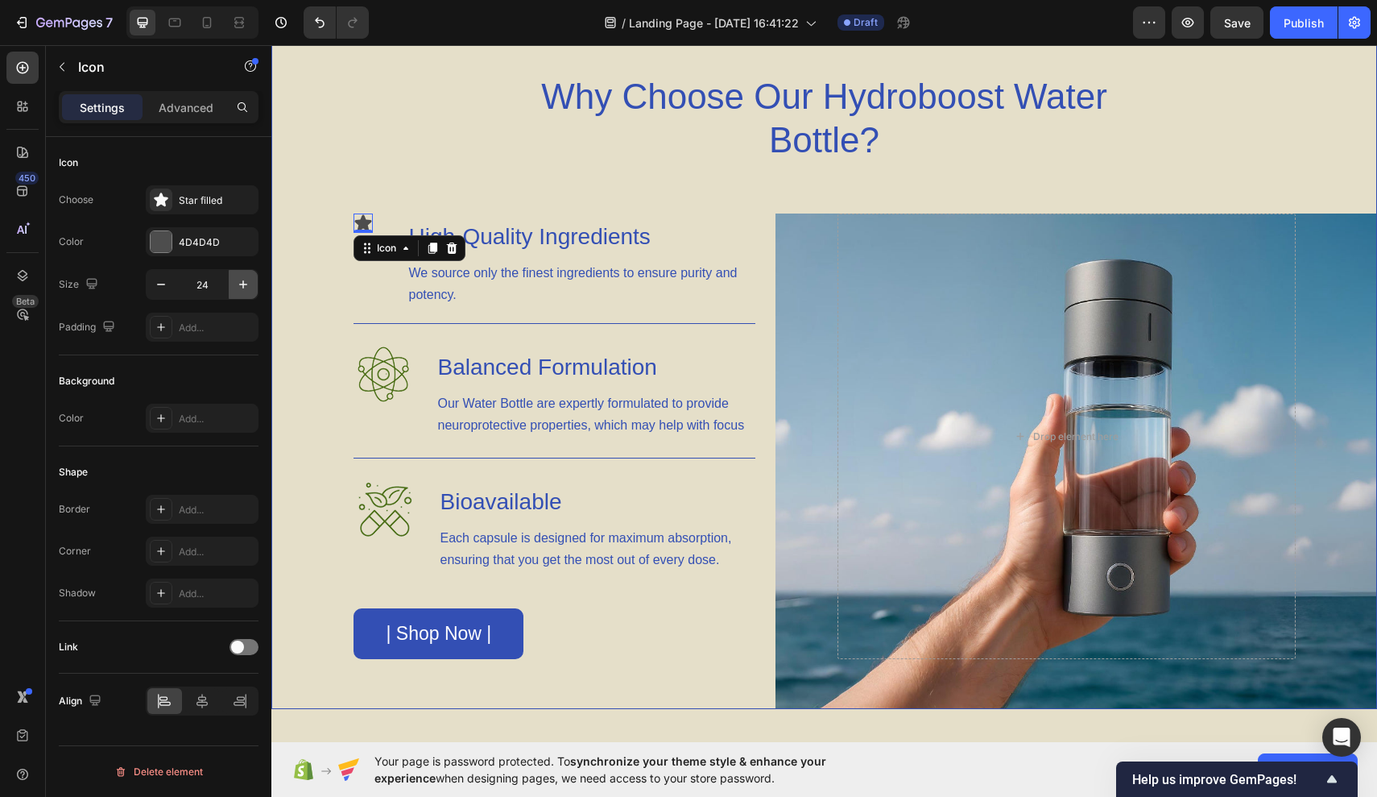
click at [242, 275] on button "button" at bounding box center [243, 284] width 29 height 29
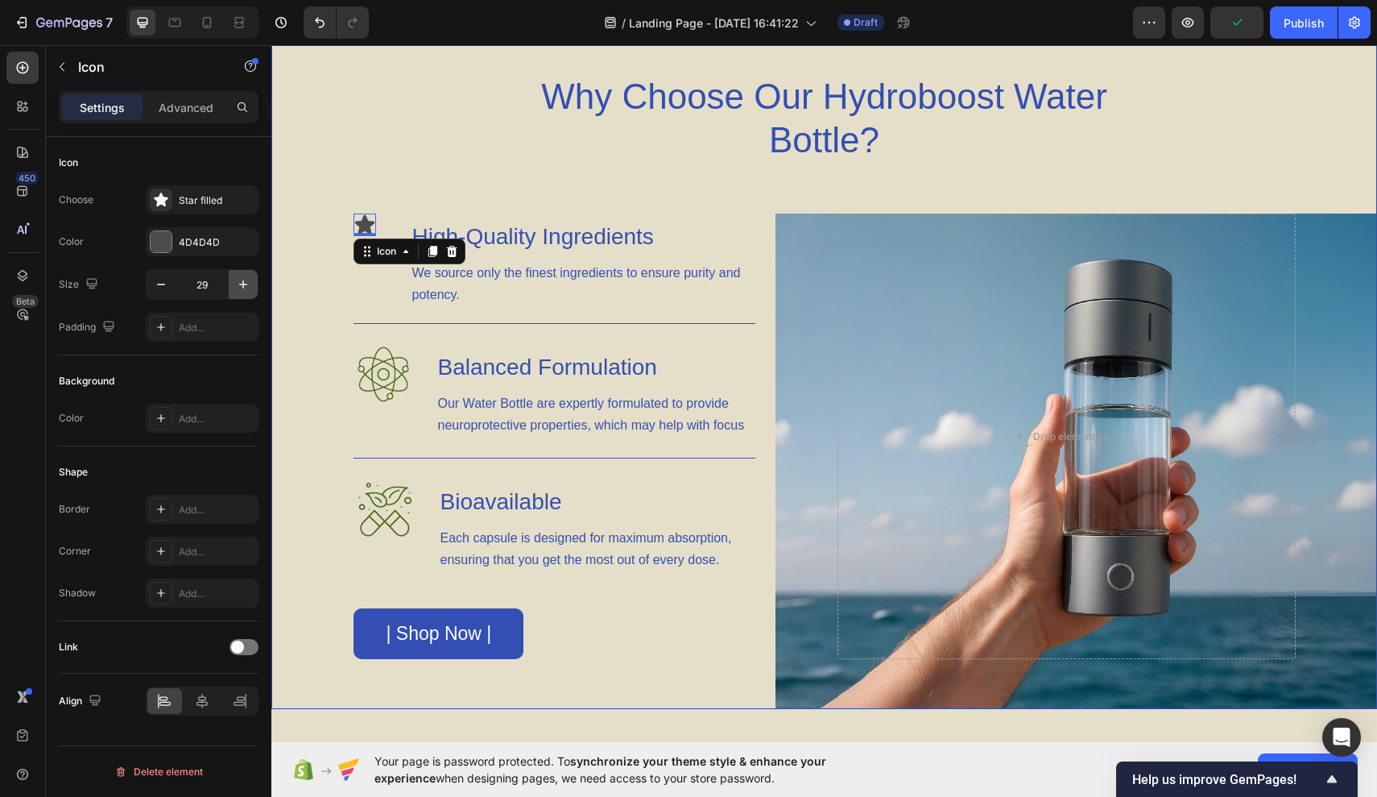
click at [242, 275] on button "button" at bounding box center [243, 284] width 29 height 29
type input "30"
click at [205, 288] on input "30" at bounding box center [202, 284] width 53 height 29
type input "70"
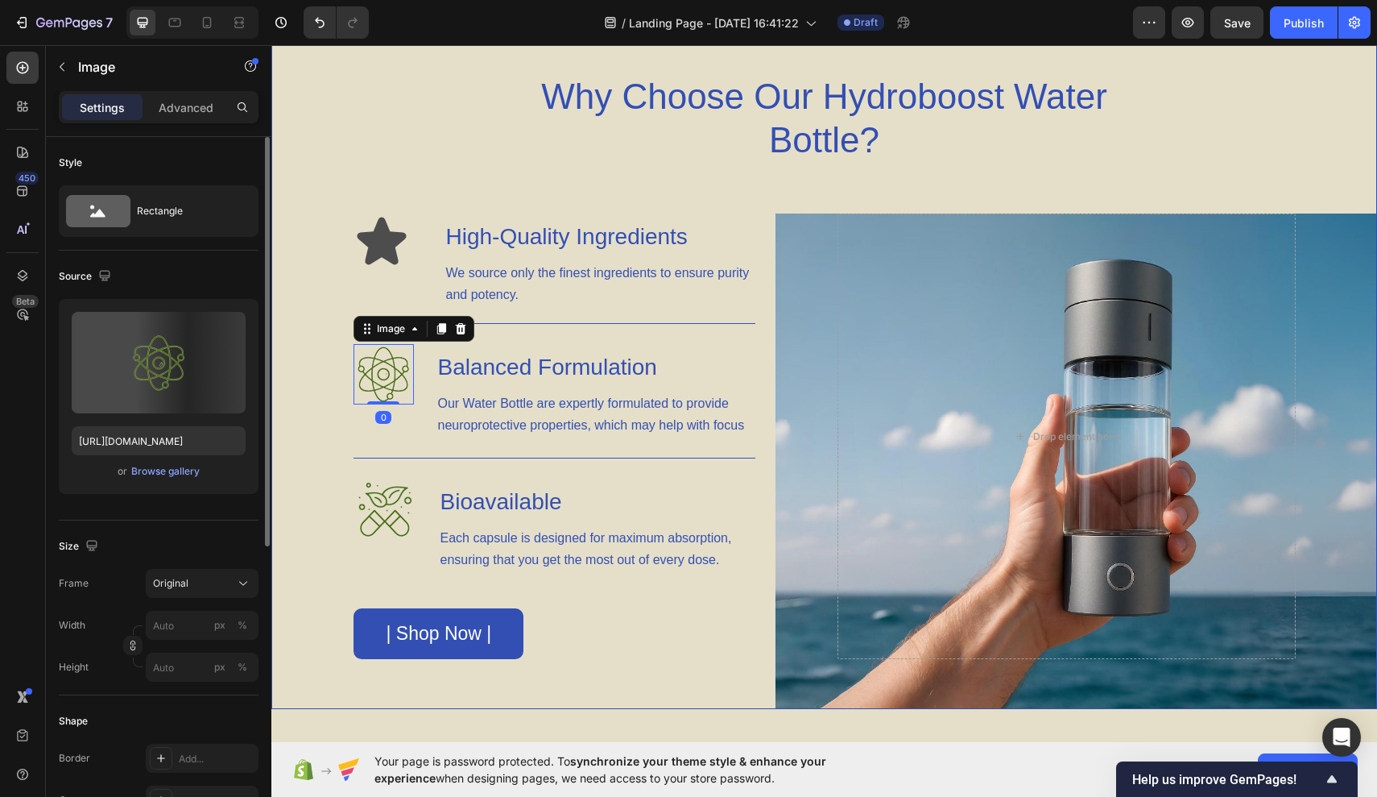
click at [389, 383] on img at bounding box center [384, 374] width 60 height 60
click at [459, 331] on icon at bounding box center [460, 328] width 13 height 13
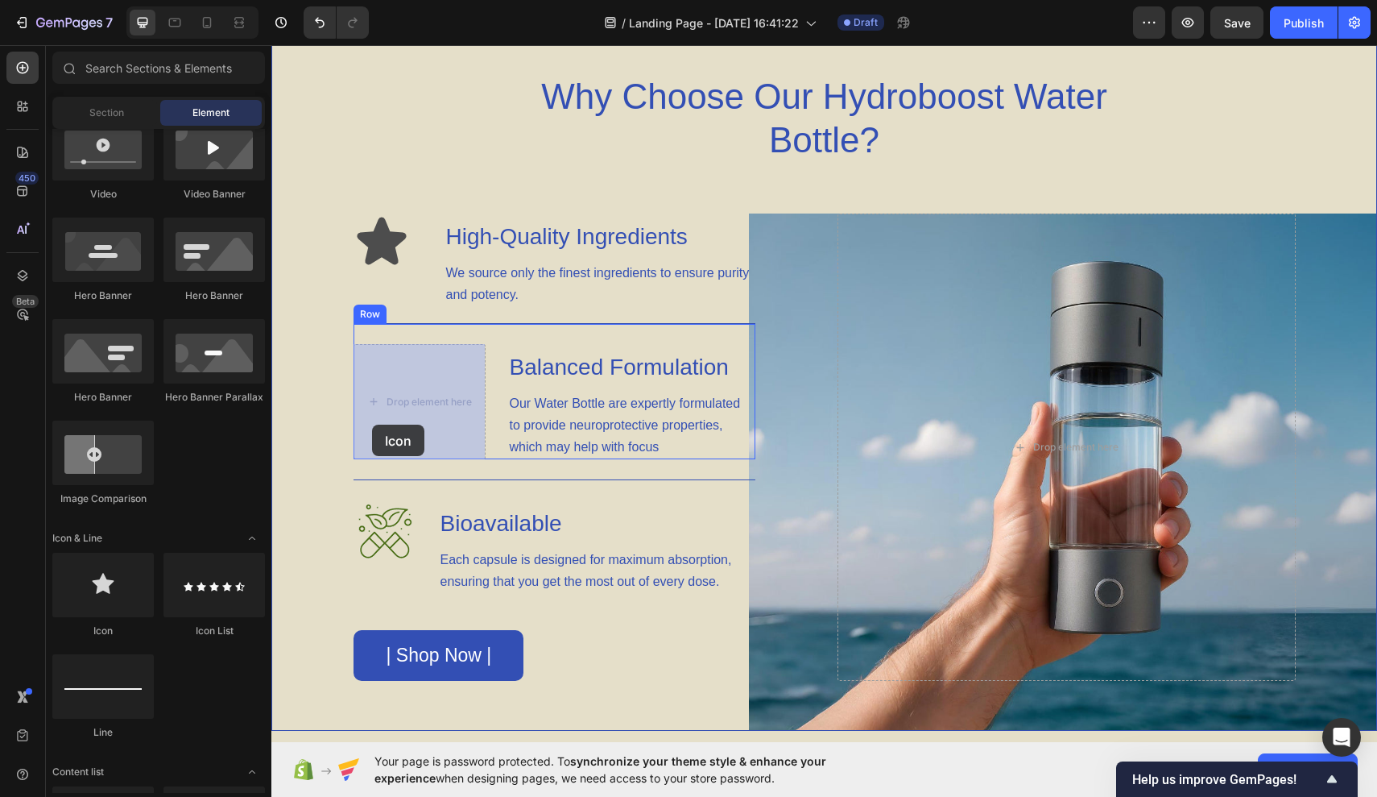
drag, startPoint x: 396, startPoint y: 626, endPoint x: 372, endPoint y: 425, distance: 202.7
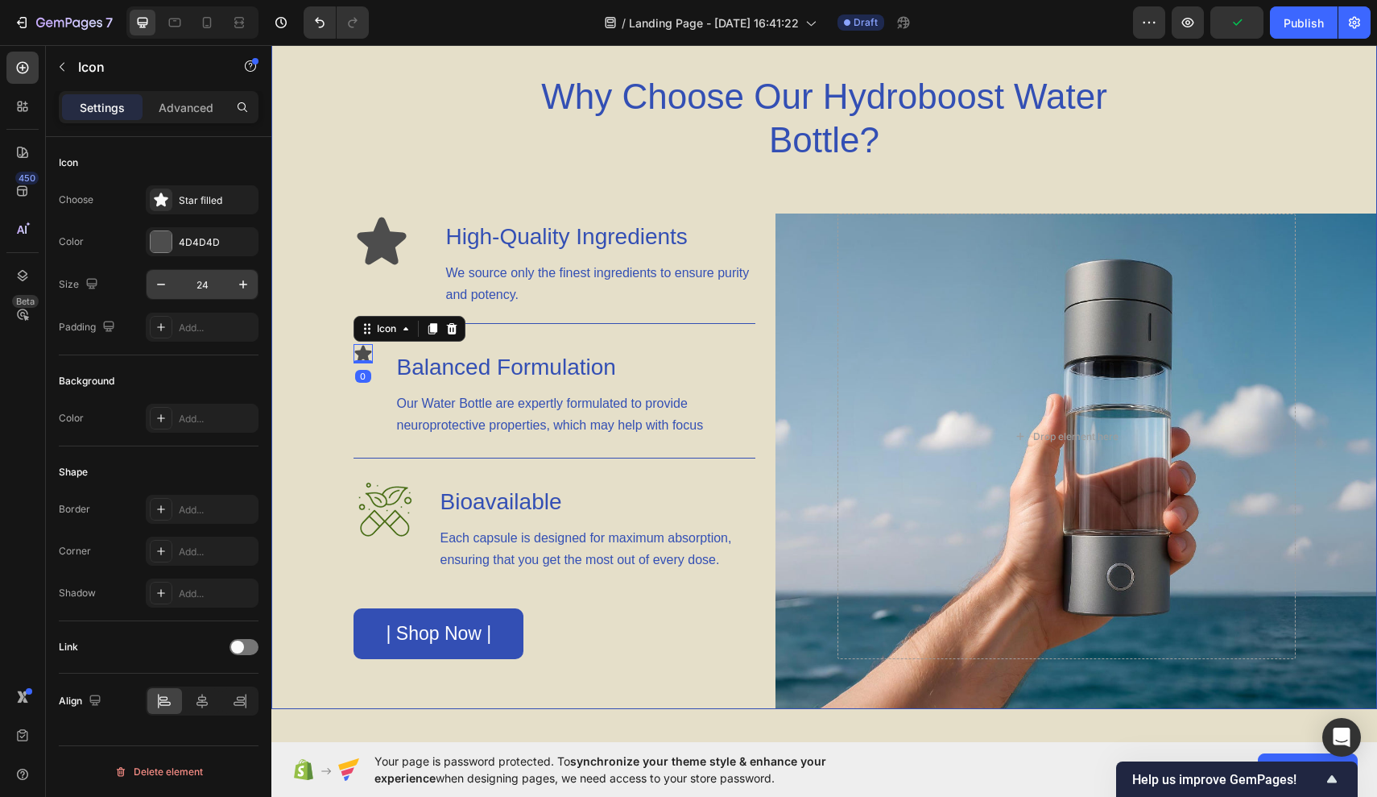
click at [218, 284] on input "24" at bounding box center [202, 284] width 53 height 29
type input "70"
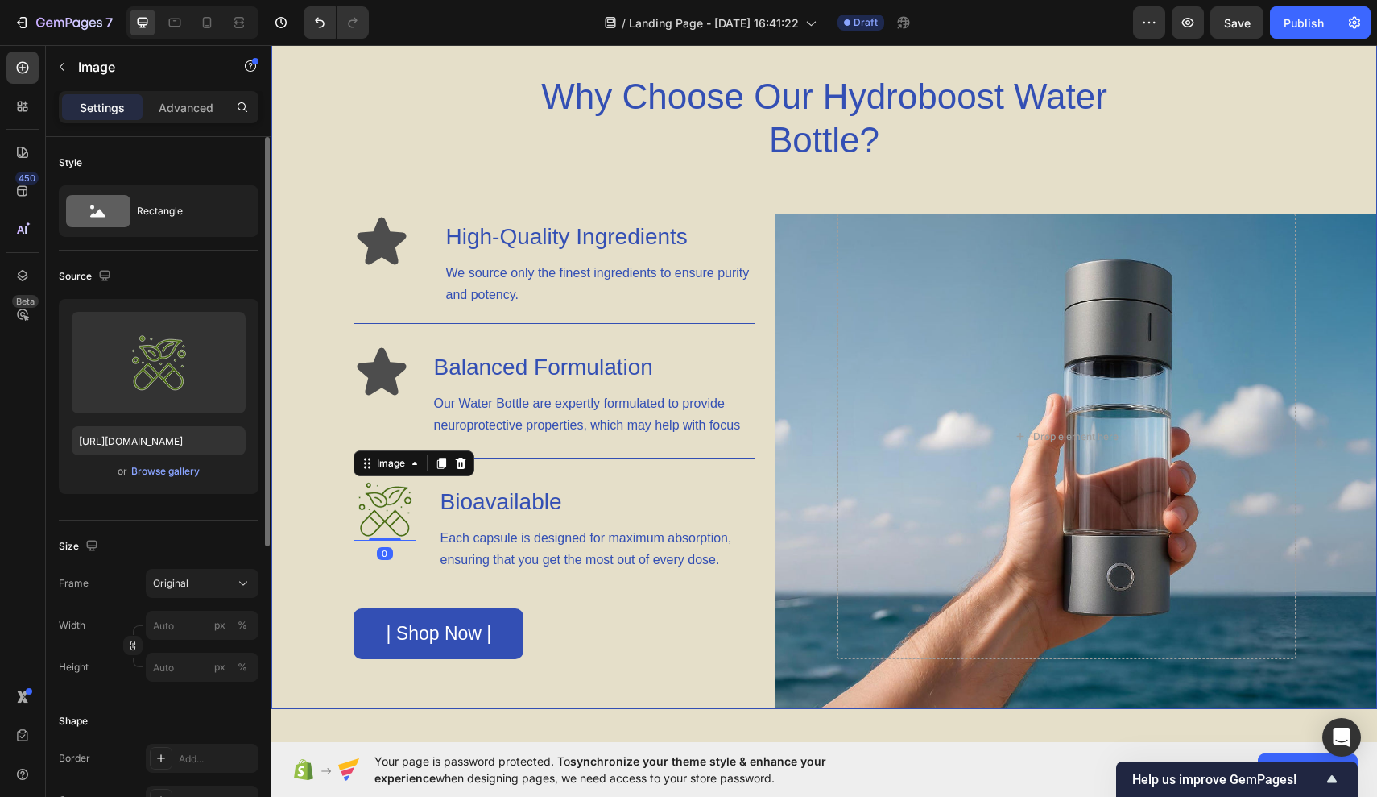
drag, startPoint x: 663, startPoint y: 553, endPoint x: 391, endPoint y: 508, distance: 275.2
click at [391, 508] on img at bounding box center [385, 509] width 63 height 62
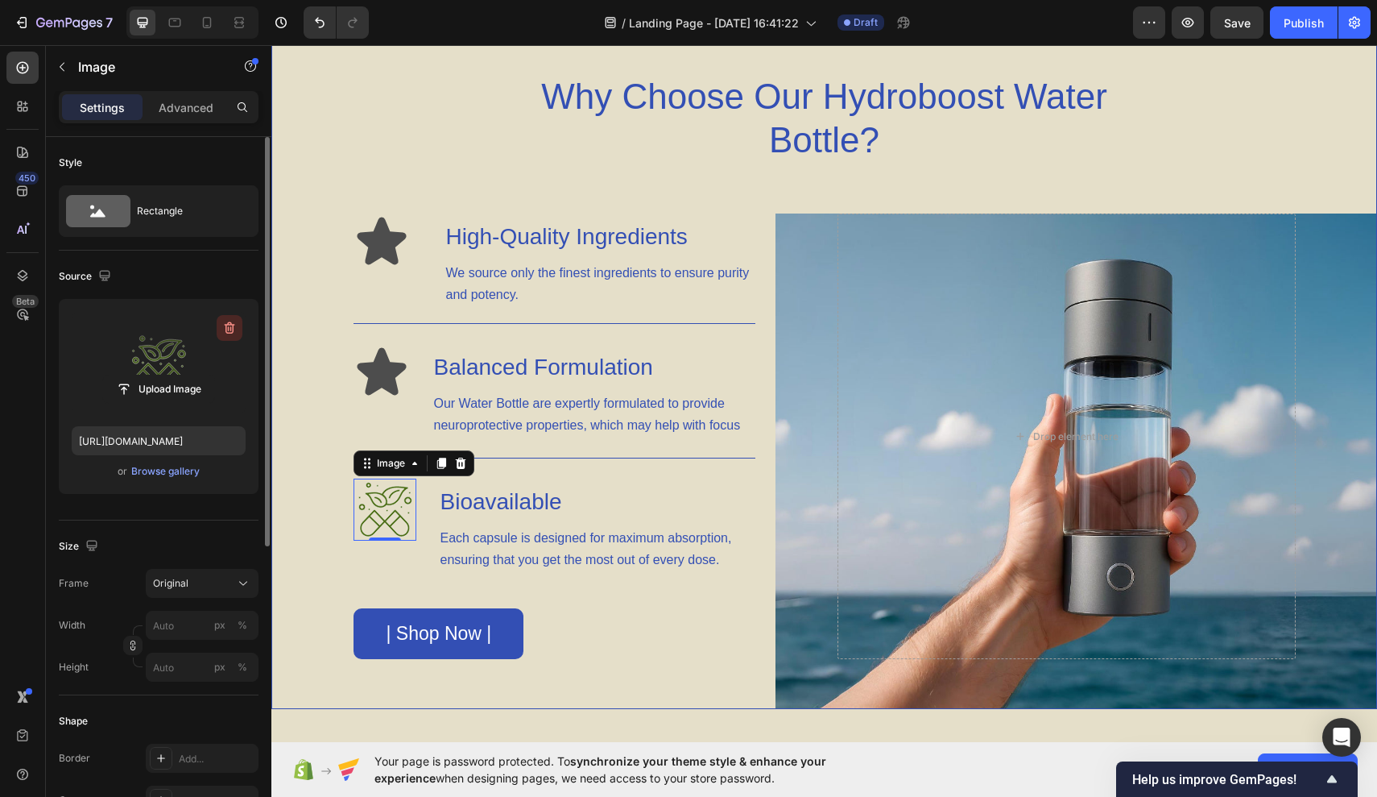
click at [230, 339] on button "button" at bounding box center [230, 328] width 26 height 26
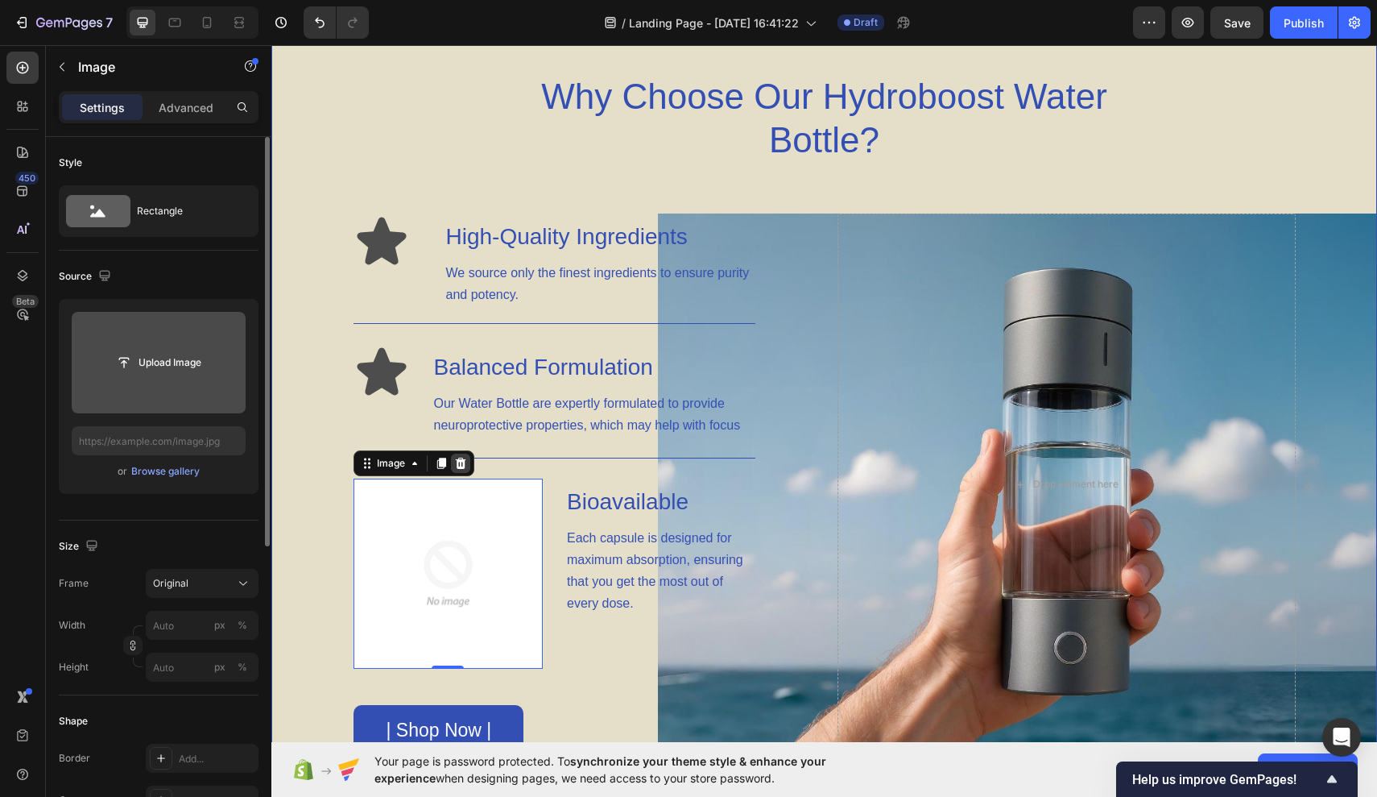
drag, startPoint x: 731, startPoint y: 513, endPoint x: 460, endPoint y: 468, distance: 275.2
click at [460, 468] on icon at bounding box center [460, 463] width 10 height 11
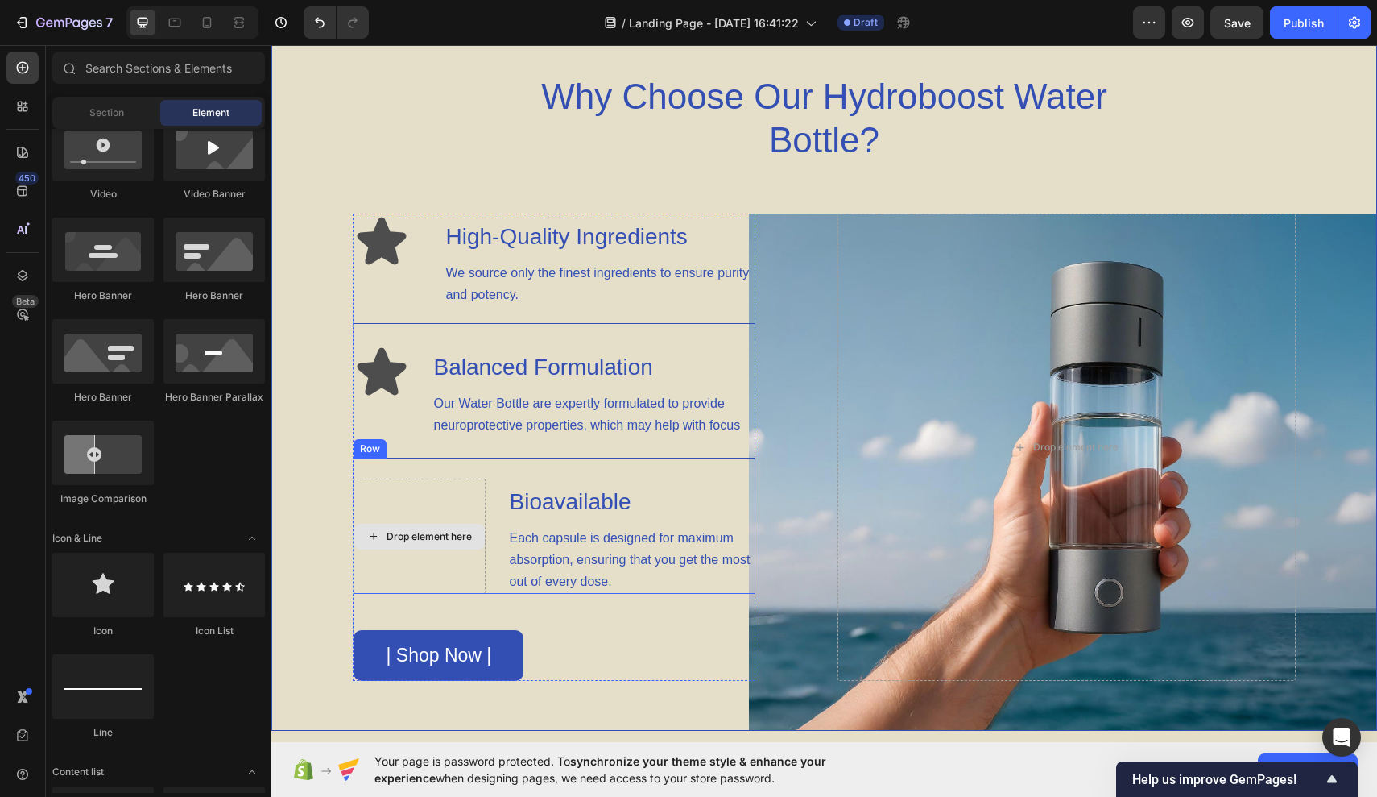
click at [415, 530] on div "Drop element here" at bounding box center [429, 536] width 85 height 13
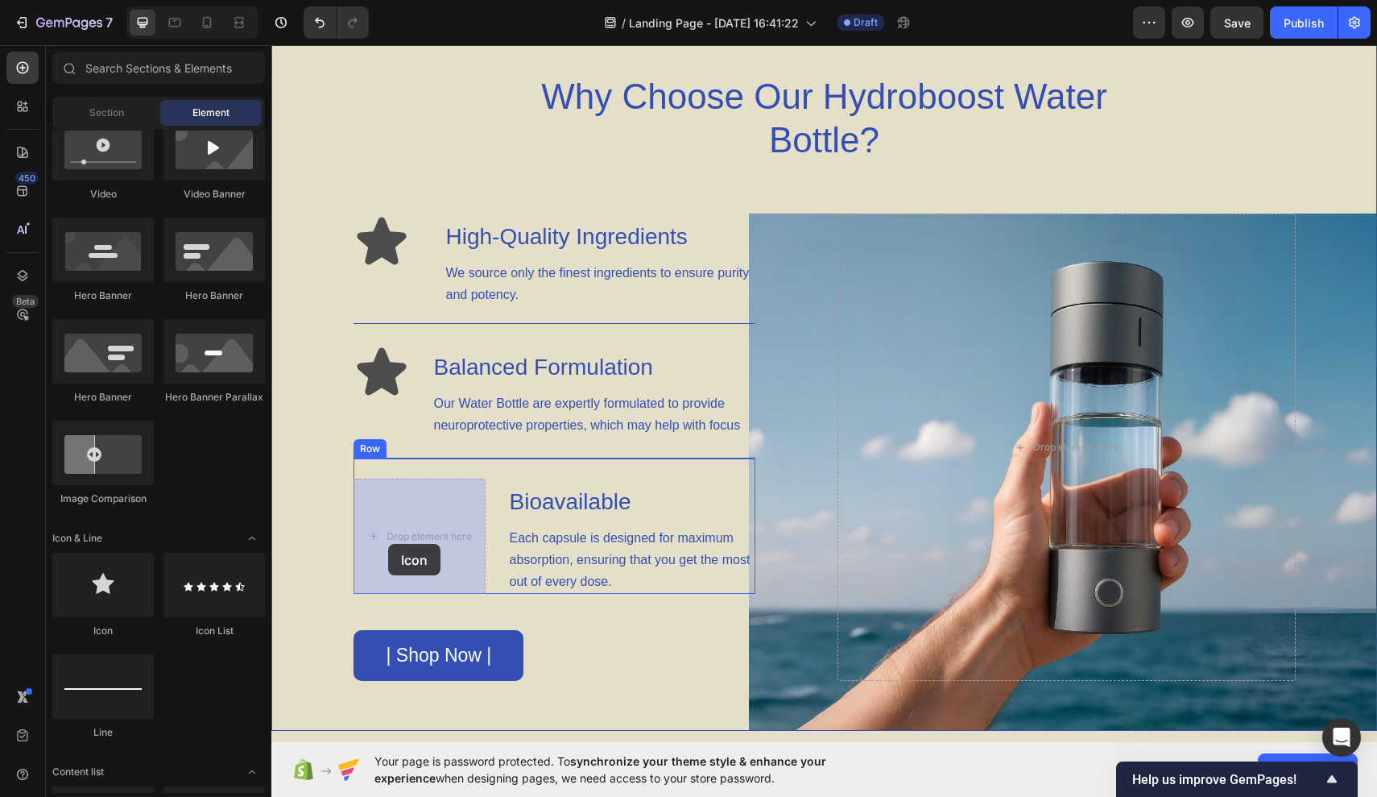
drag, startPoint x: 398, startPoint y: 630, endPoint x: 389, endPoint y: 541, distance: 89.0
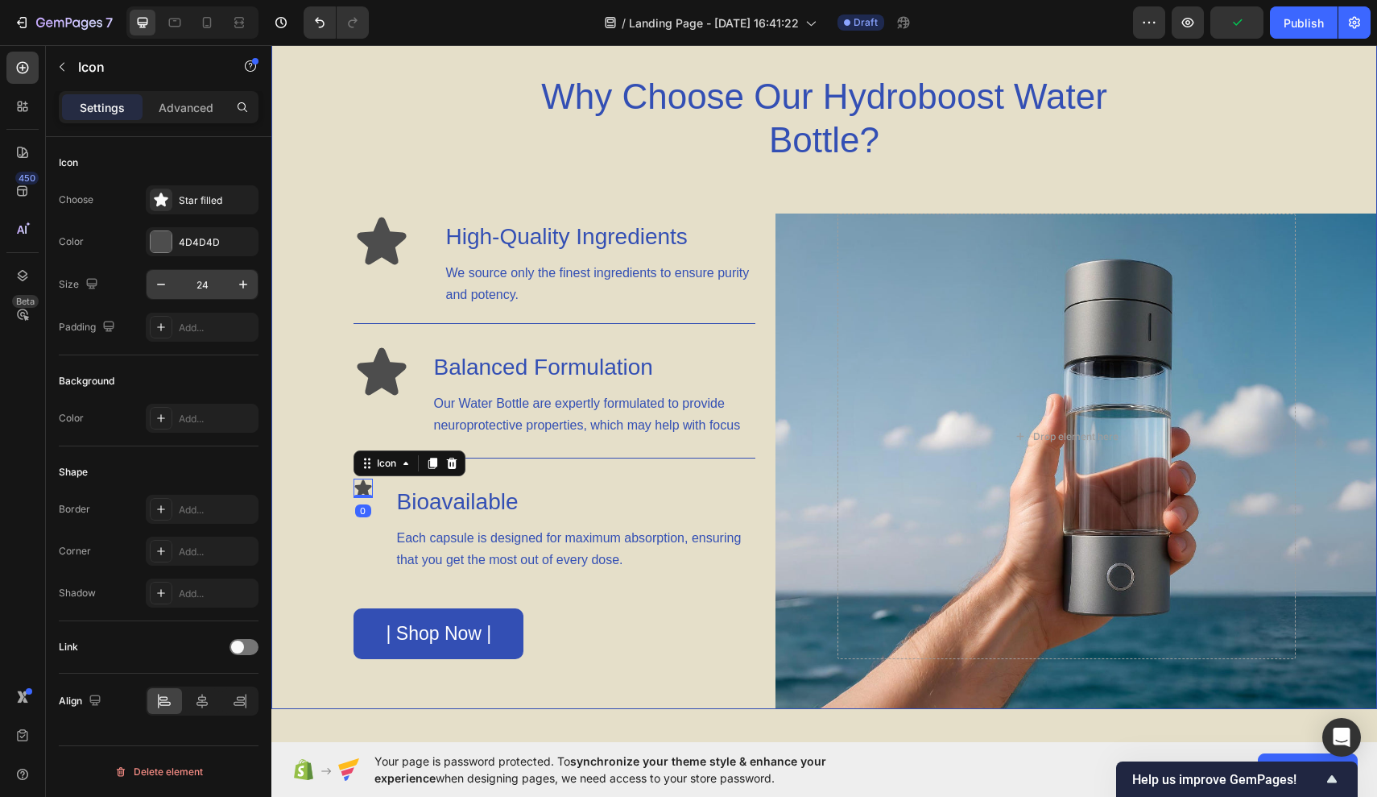
click at [205, 279] on input "24" at bounding box center [202, 284] width 53 height 29
type input "2"
type input "70"
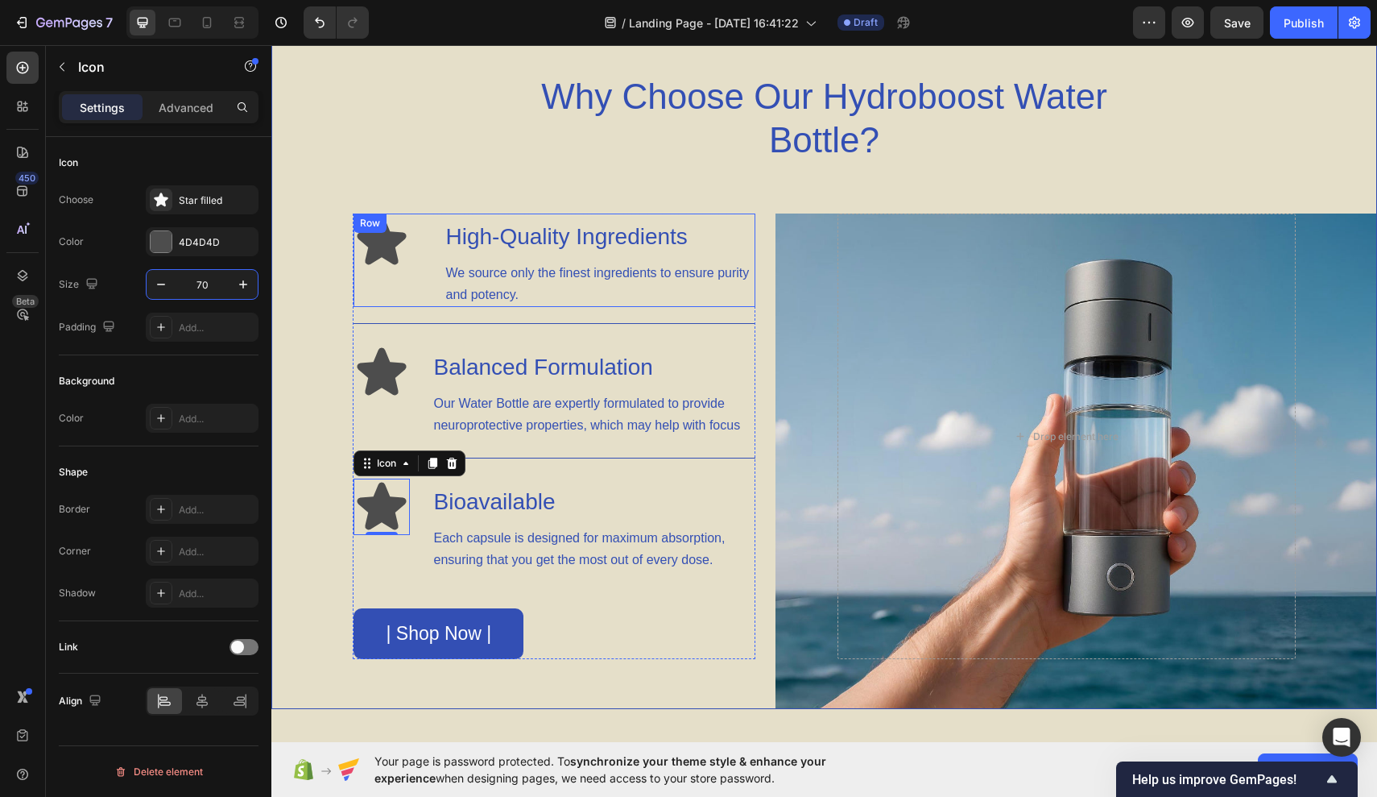
click at [383, 250] on icon at bounding box center [381, 241] width 49 height 48
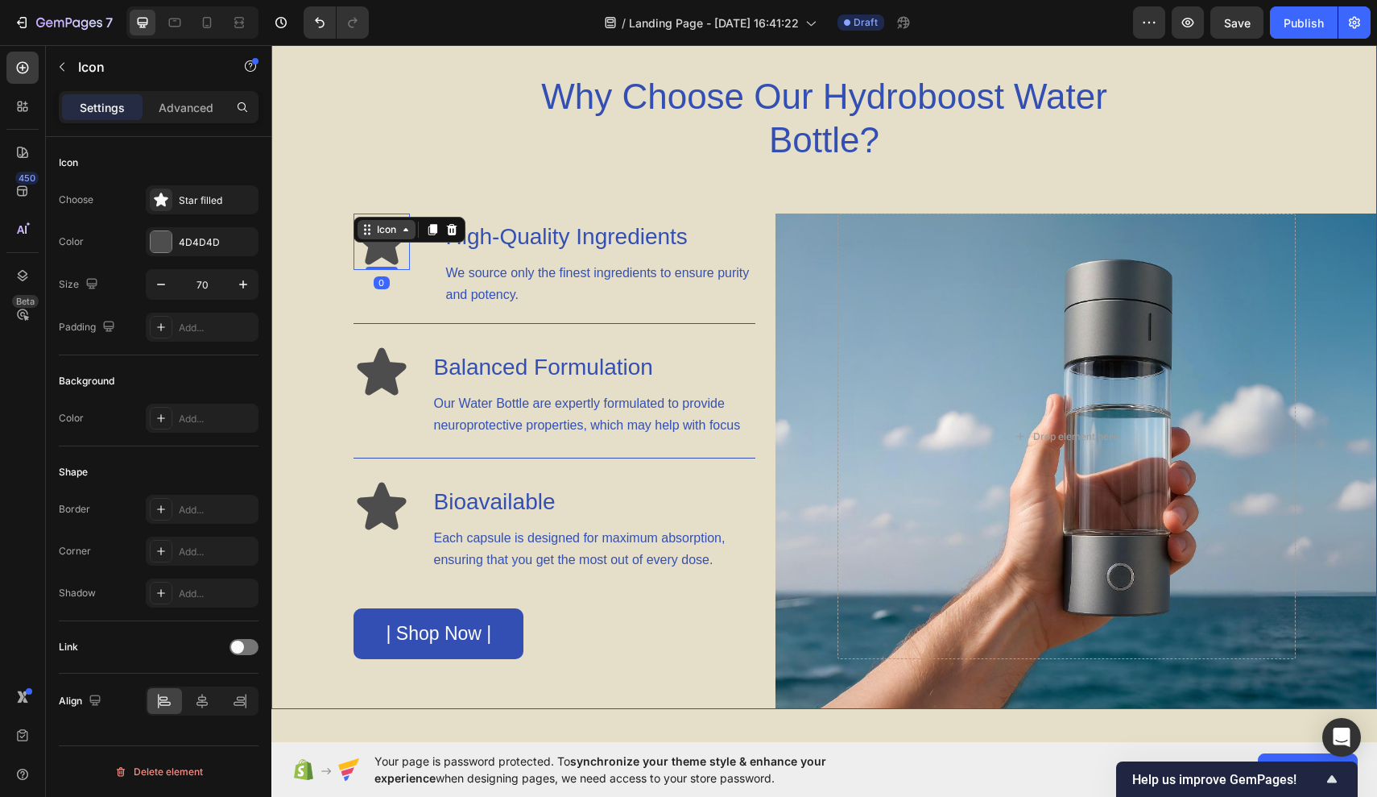
click at [399, 230] on div "Icon" at bounding box center [387, 229] width 58 height 19
click at [225, 213] on div "Star filled" at bounding box center [202, 199] width 113 height 29
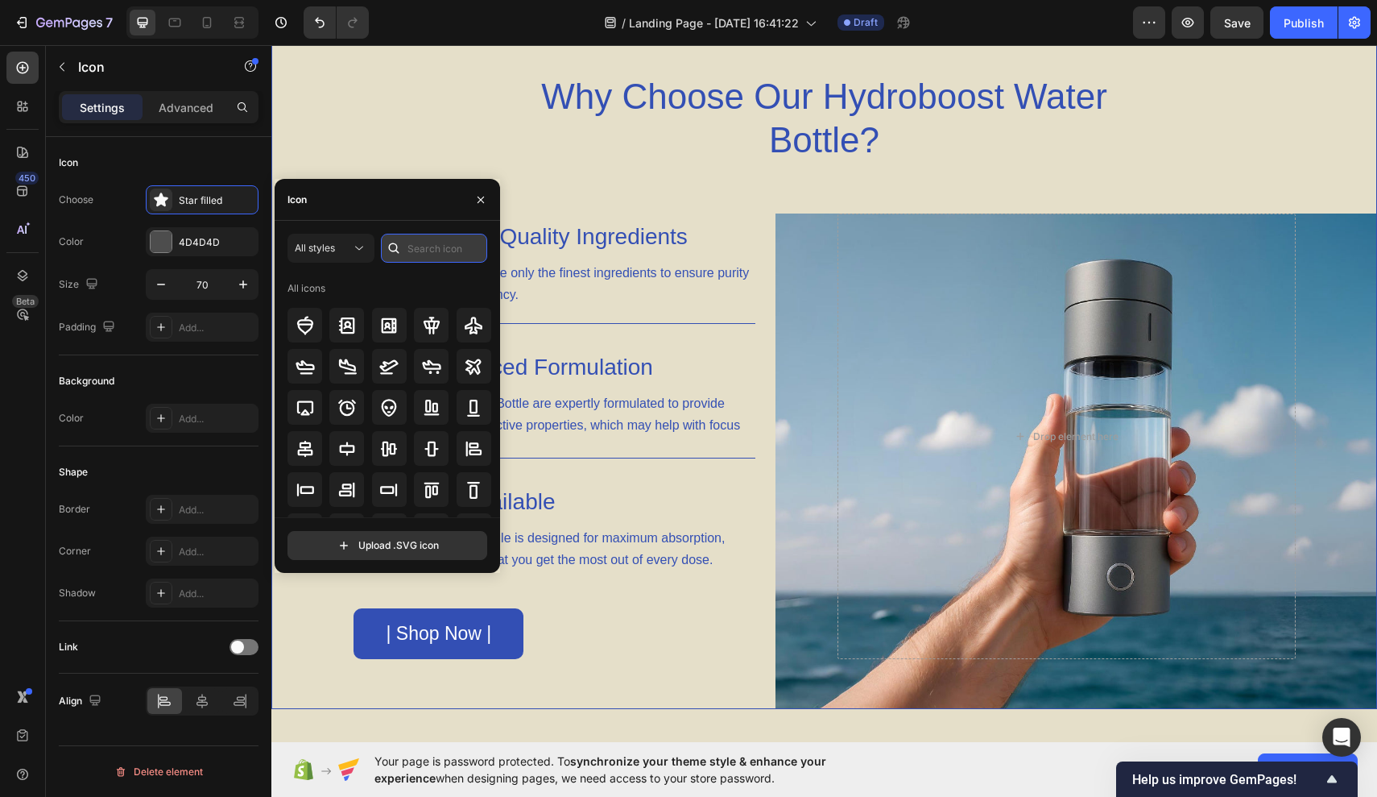
click at [458, 238] on input "text" at bounding box center [434, 248] width 106 height 29
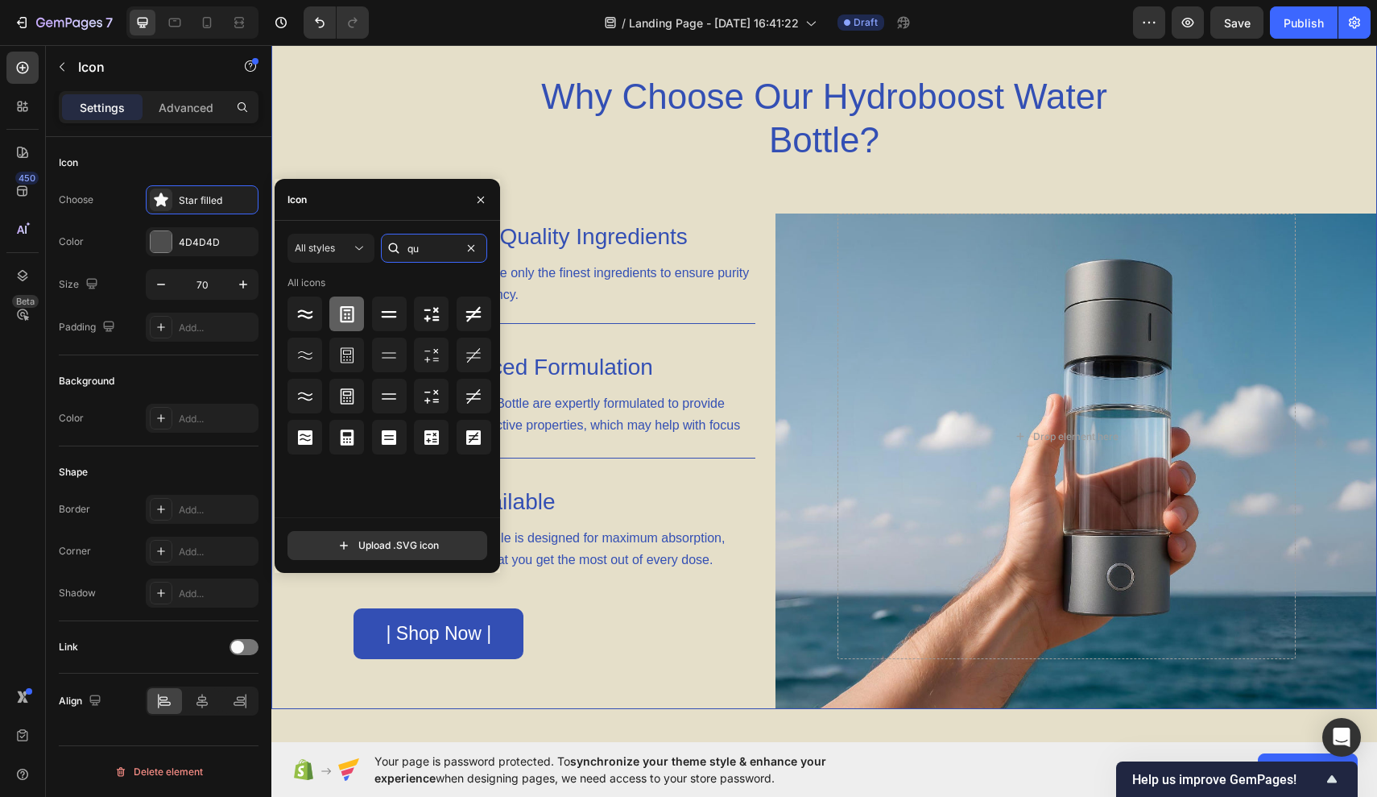
type input "q"
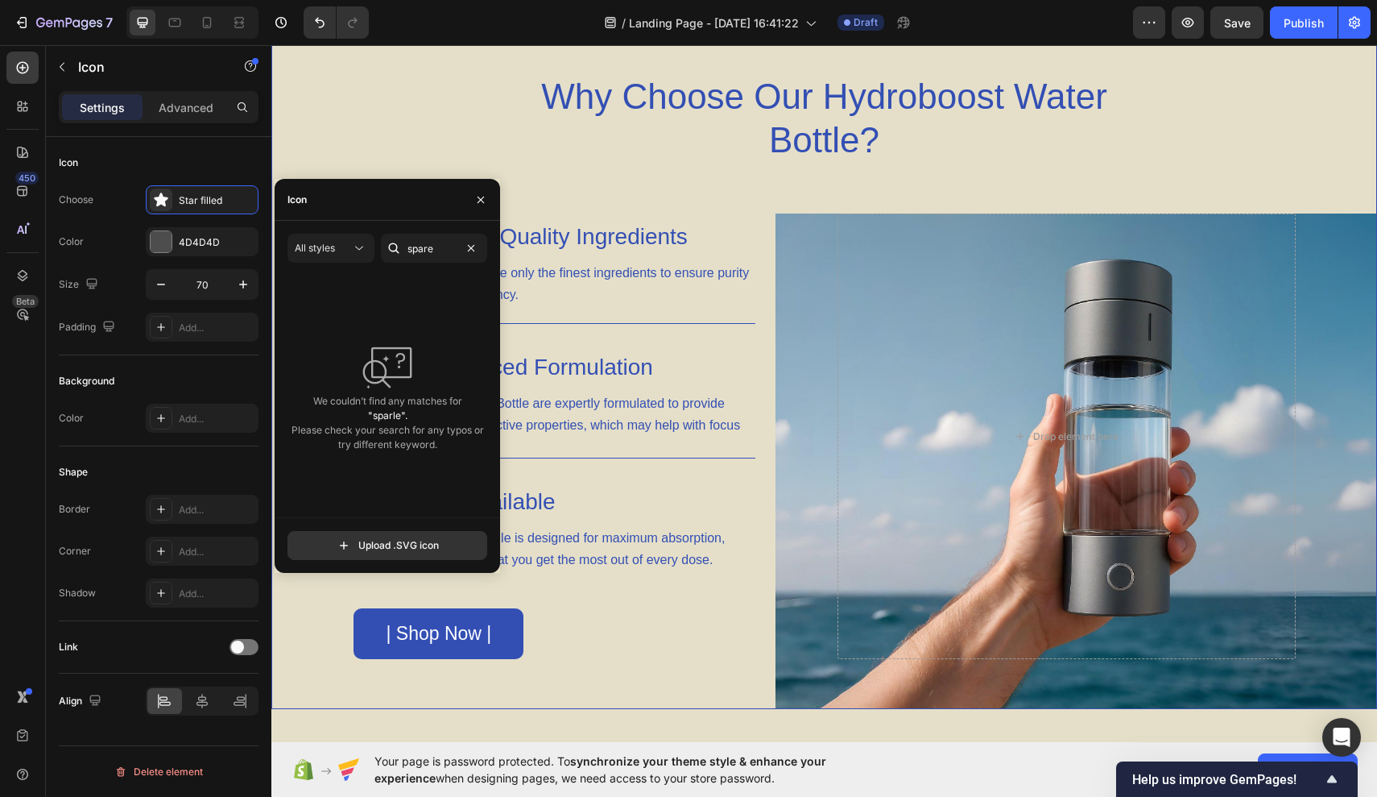
click at [371, 329] on div "We couldn’t find any matches for "sparle". Please check your search for any typ…" at bounding box center [388, 396] width 200 height 242
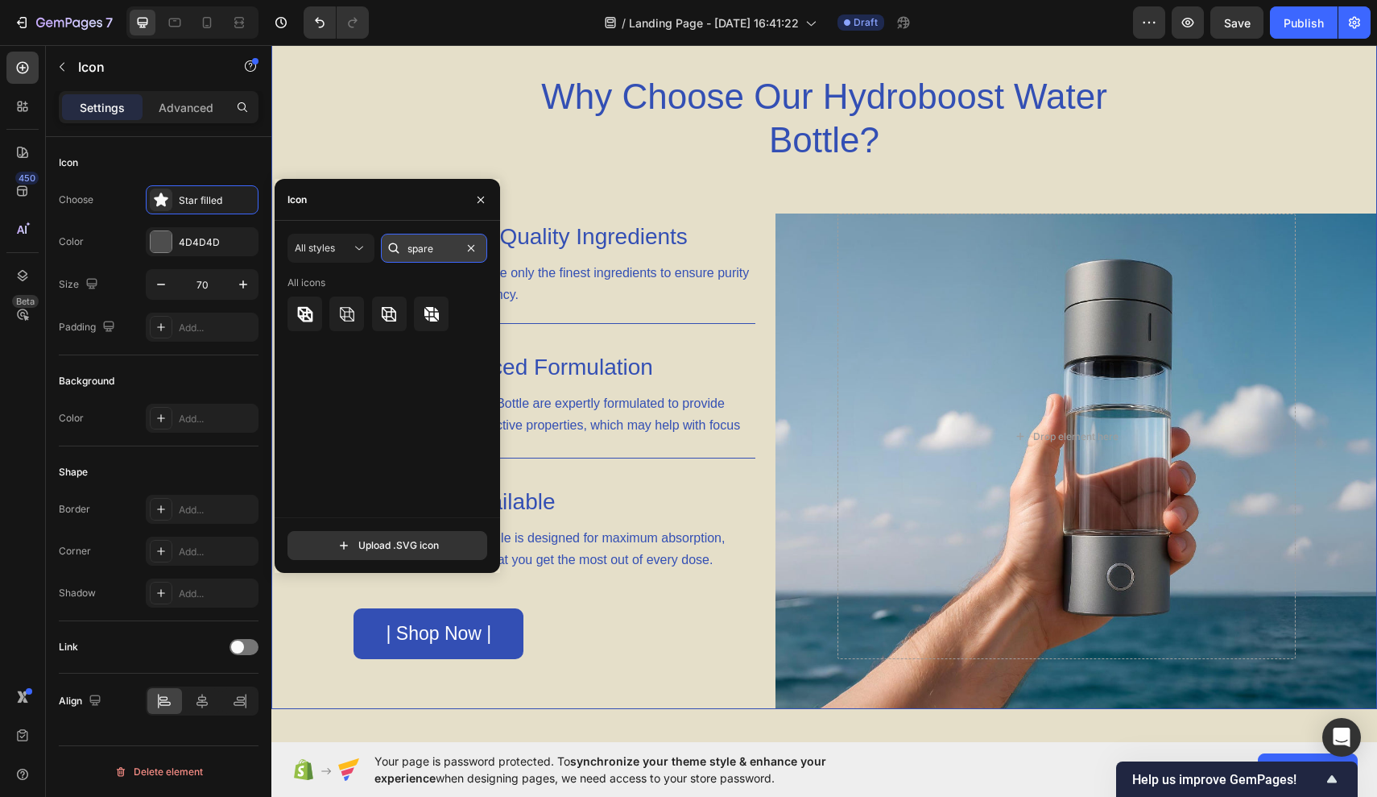
click at [448, 246] on input "spare" at bounding box center [434, 248] width 106 height 29
type input "spar"
click at [341, 321] on icon at bounding box center [347, 313] width 19 height 19
click at [216, 245] on div "4D4D4D" at bounding box center [202, 242] width 47 height 14
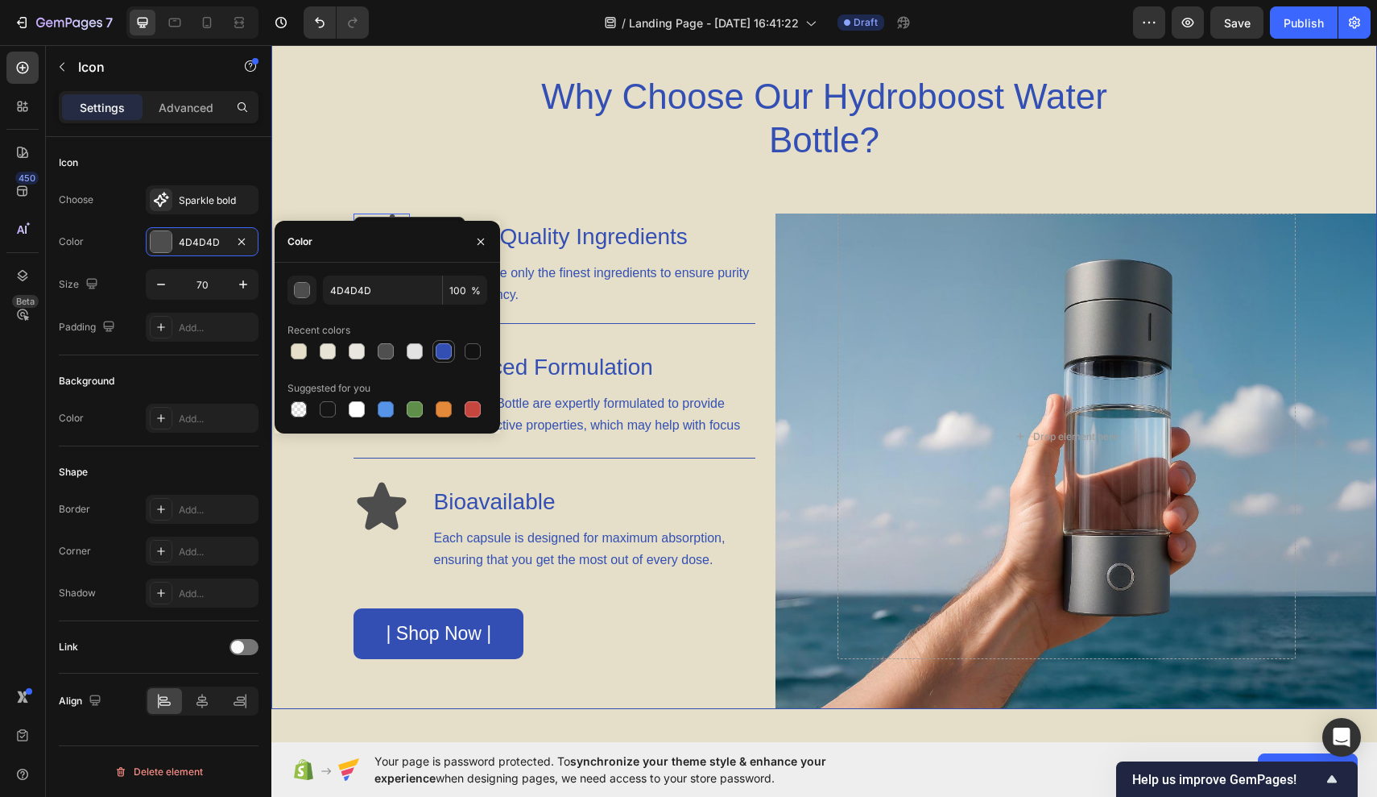
click at [446, 347] on div at bounding box center [444, 351] width 16 height 16
type input "334FB4"
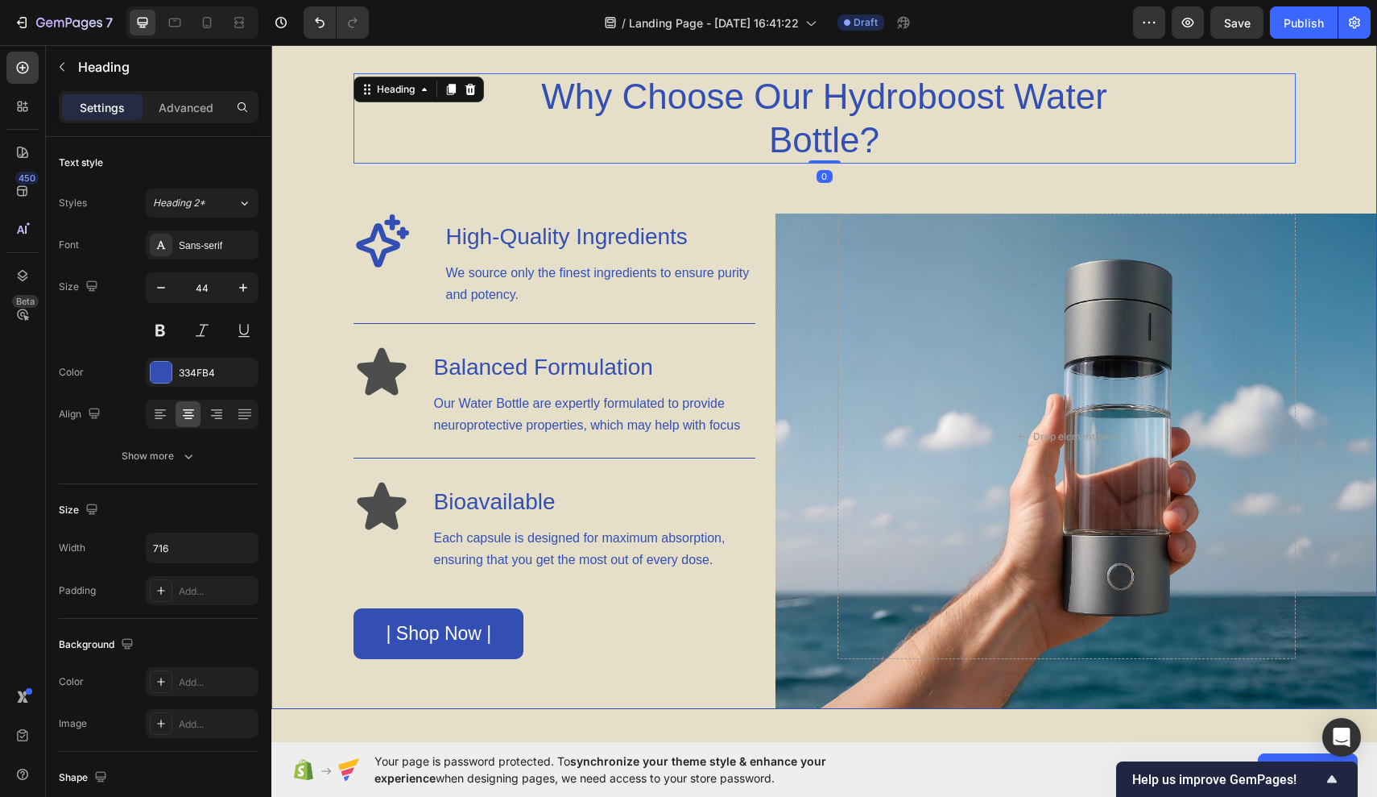
click at [445, 155] on div "Why Choose Our Hydroboost Water Bottle?" at bounding box center [825, 118] width 942 height 90
click at [387, 258] on icon at bounding box center [382, 241] width 56 height 56
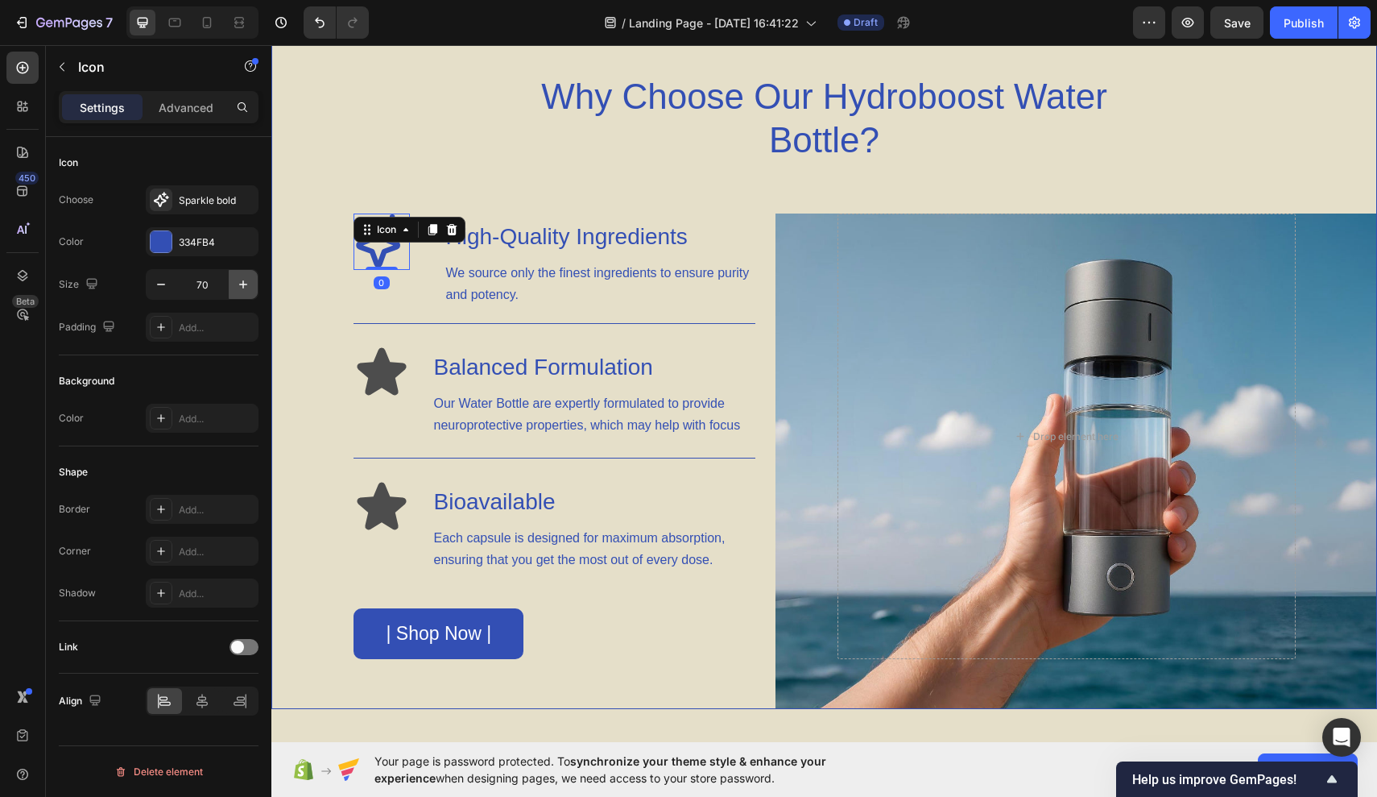
click at [243, 279] on icon "button" at bounding box center [243, 284] width 16 height 16
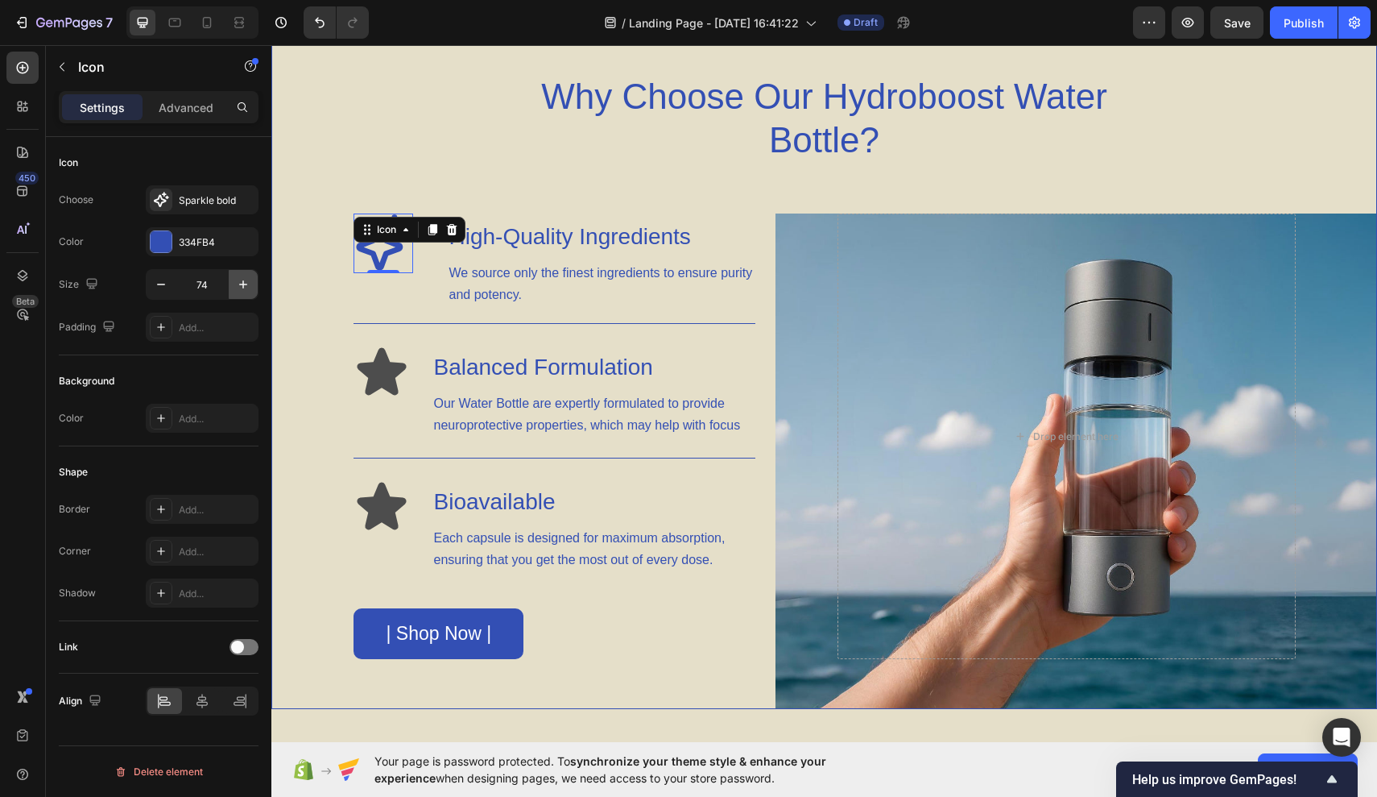
type input "75"
click at [218, 280] on input "75" at bounding box center [202, 284] width 53 height 29
type input "80"
drag, startPoint x: 676, startPoint y: 306, endPoint x: 404, endPoint y: 261, distance: 275.2
click at [404, 261] on icon at bounding box center [386, 245] width 64 height 64
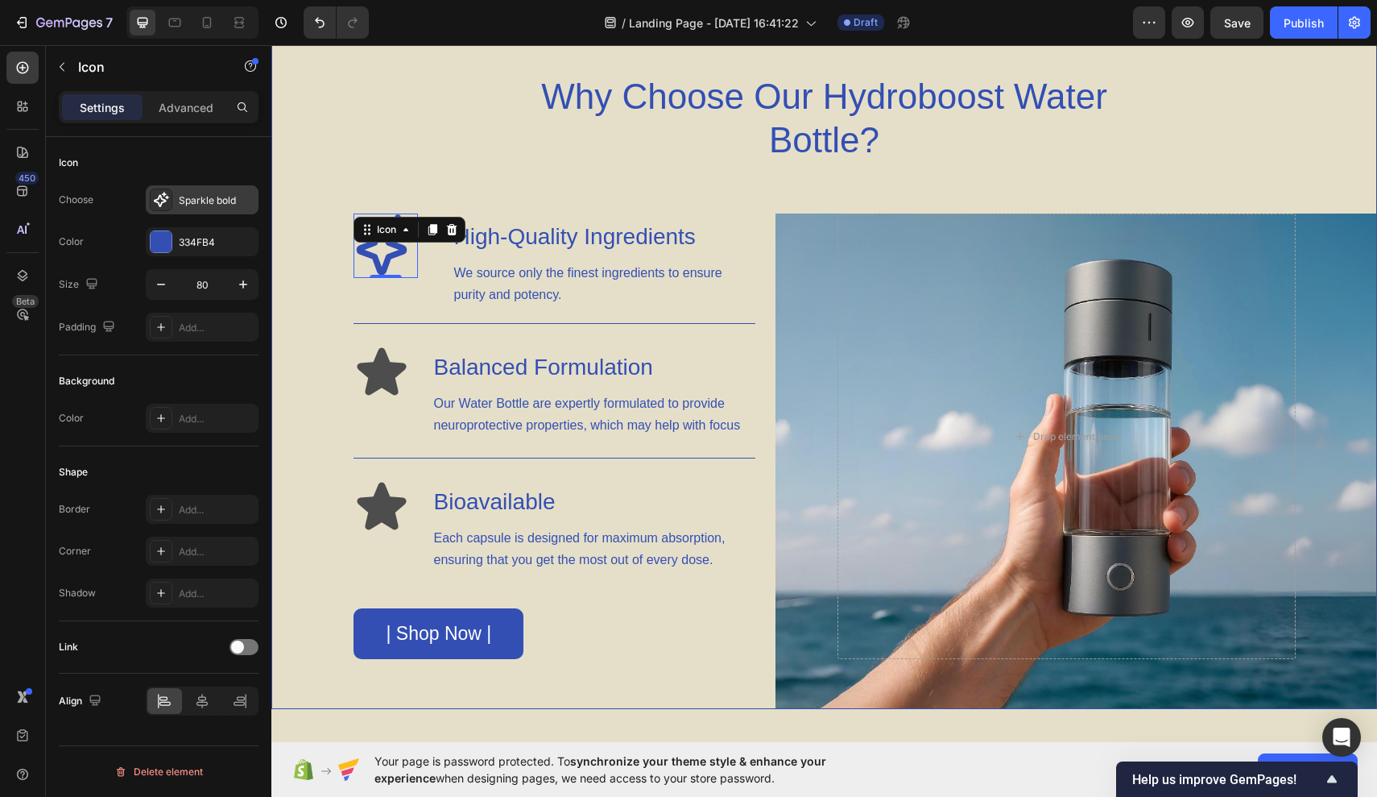
click at [199, 205] on div "Sparkle bold" at bounding box center [217, 200] width 76 height 14
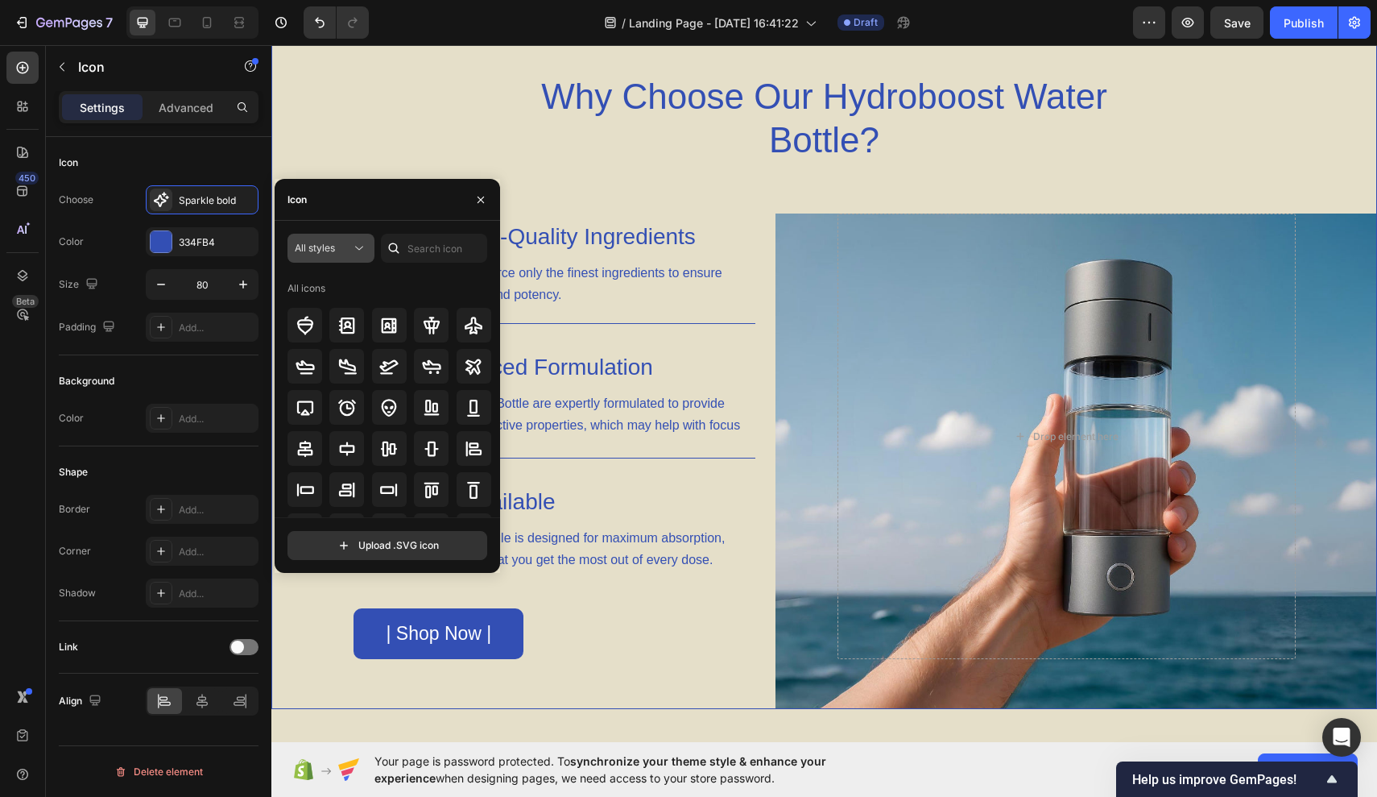
click at [353, 252] on icon at bounding box center [359, 248] width 16 height 16
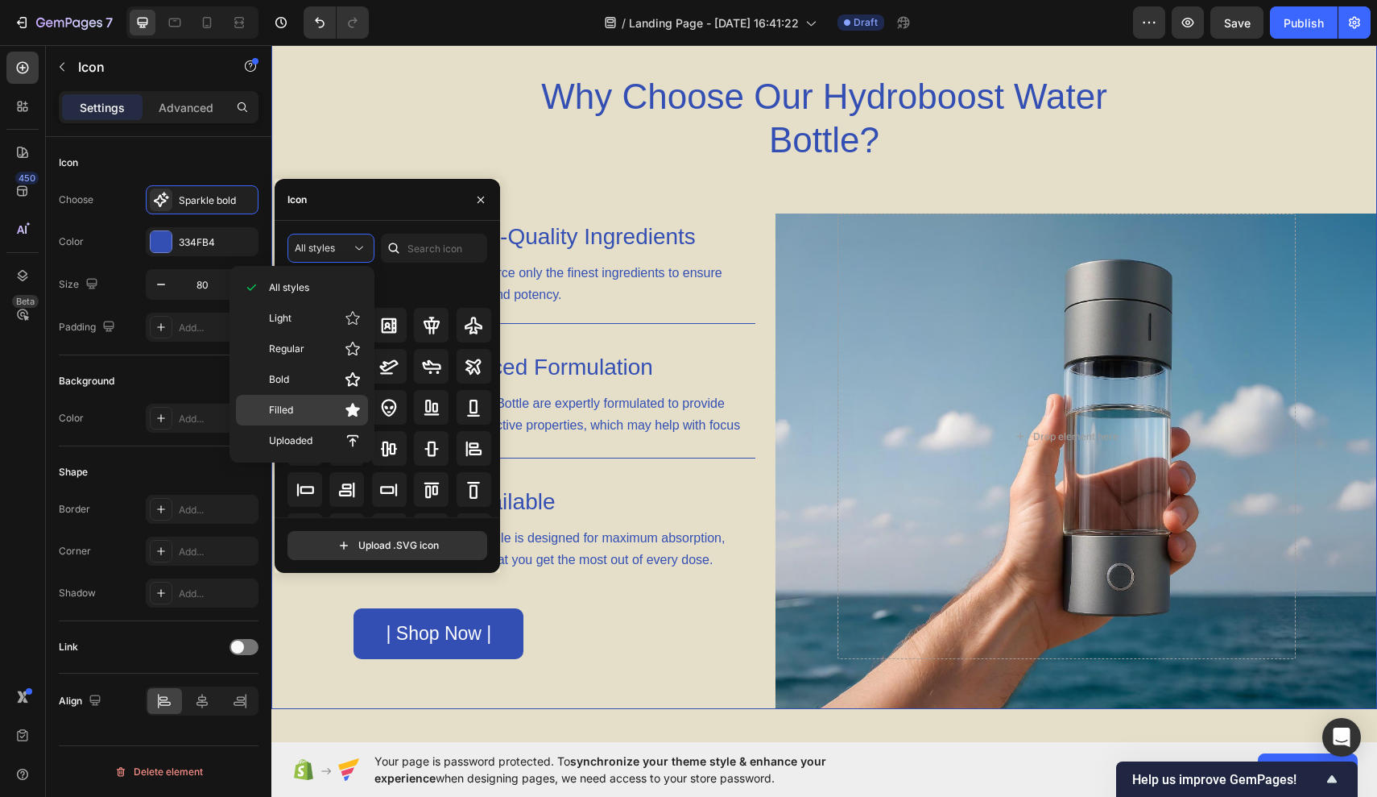
click at [344, 414] on p "Filled" at bounding box center [315, 410] width 92 height 16
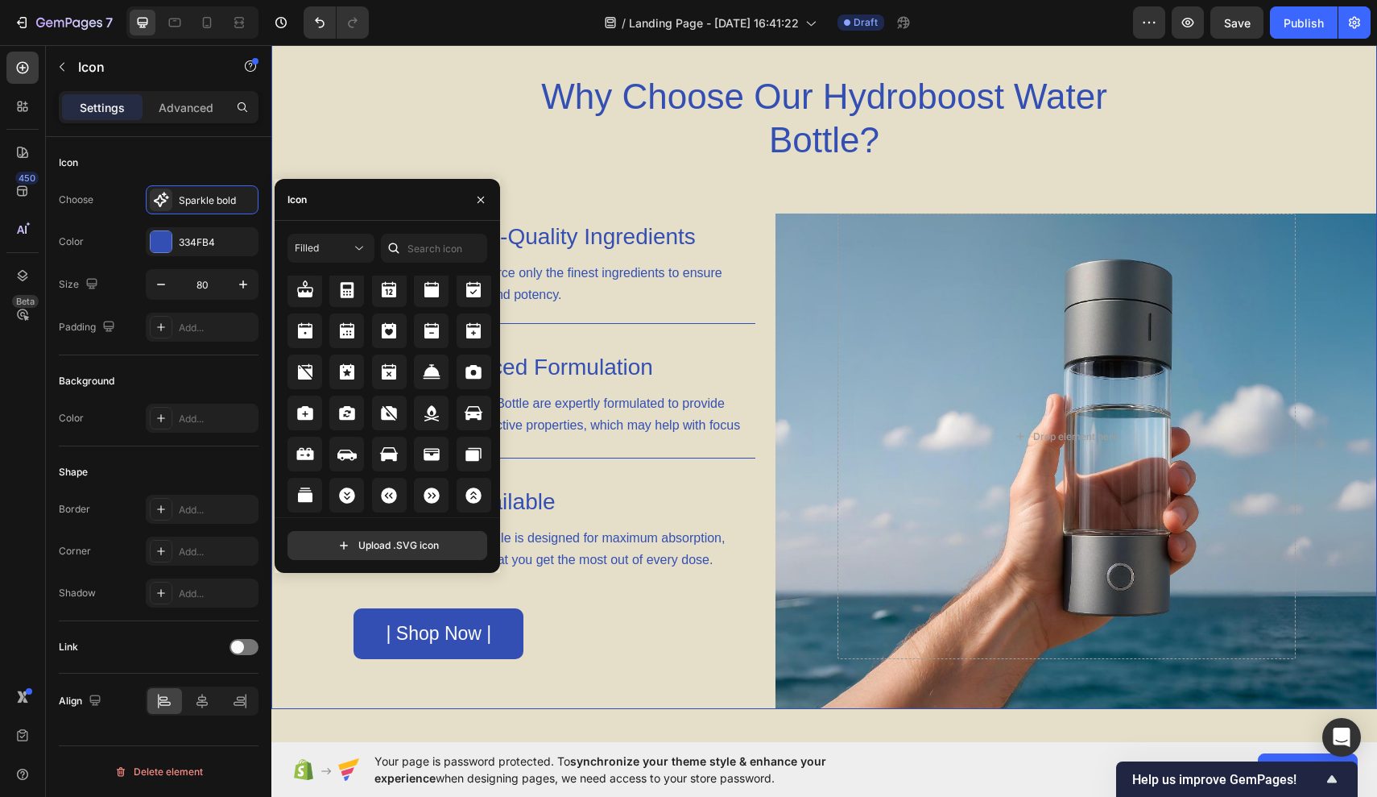
scroll to position [1824, 0]
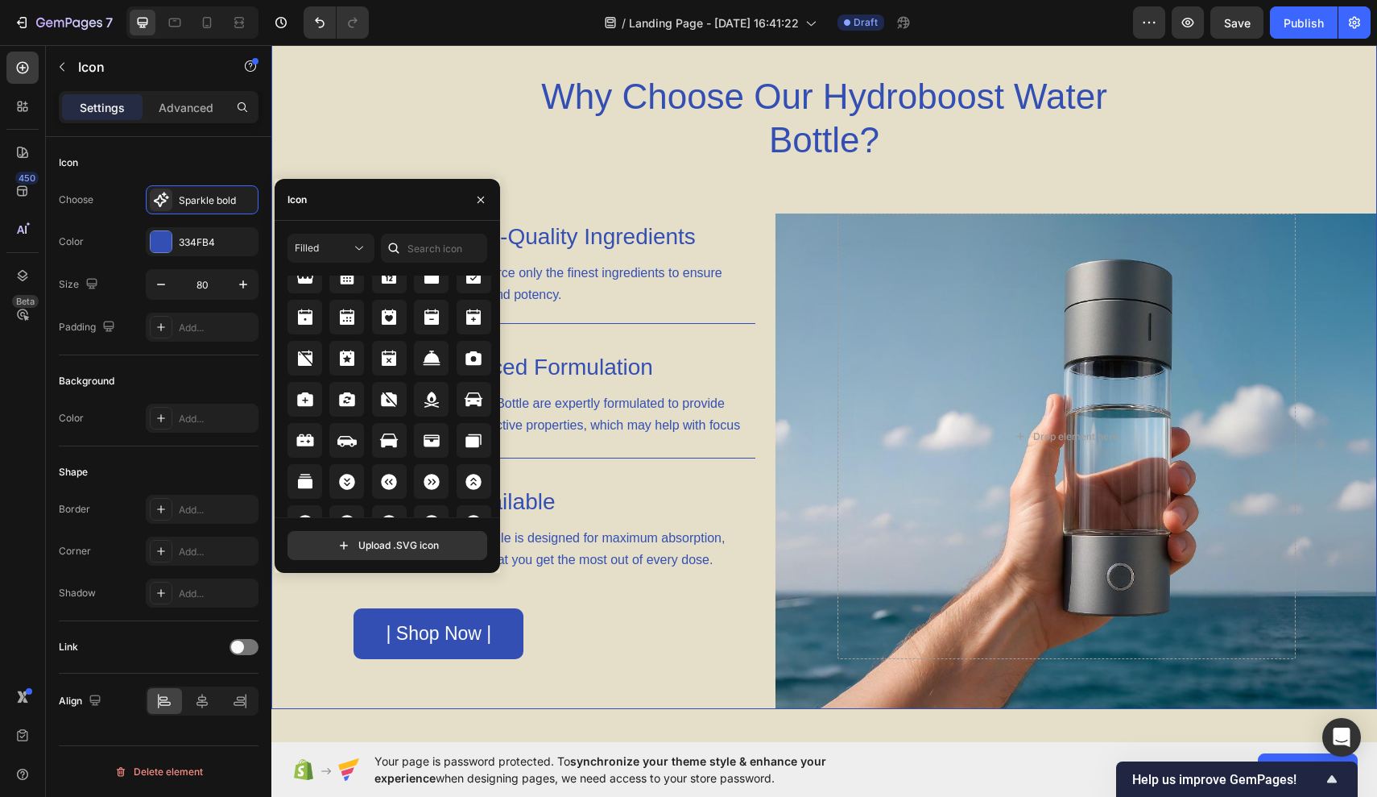
click at [383, 335] on div "All icons" at bounding box center [390, 322] width 205 height 416
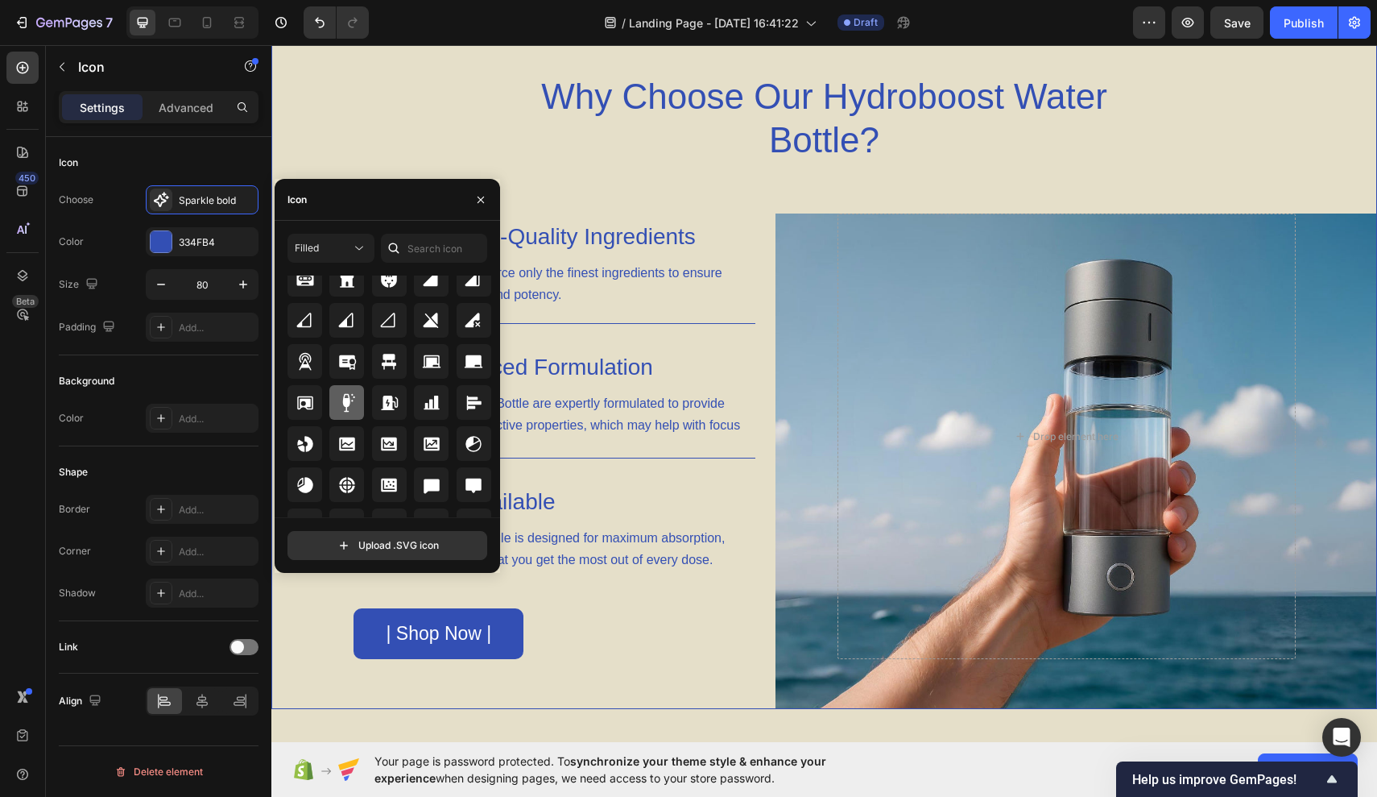
click at [350, 400] on icon at bounding box center [347, 402] width 19 height 19
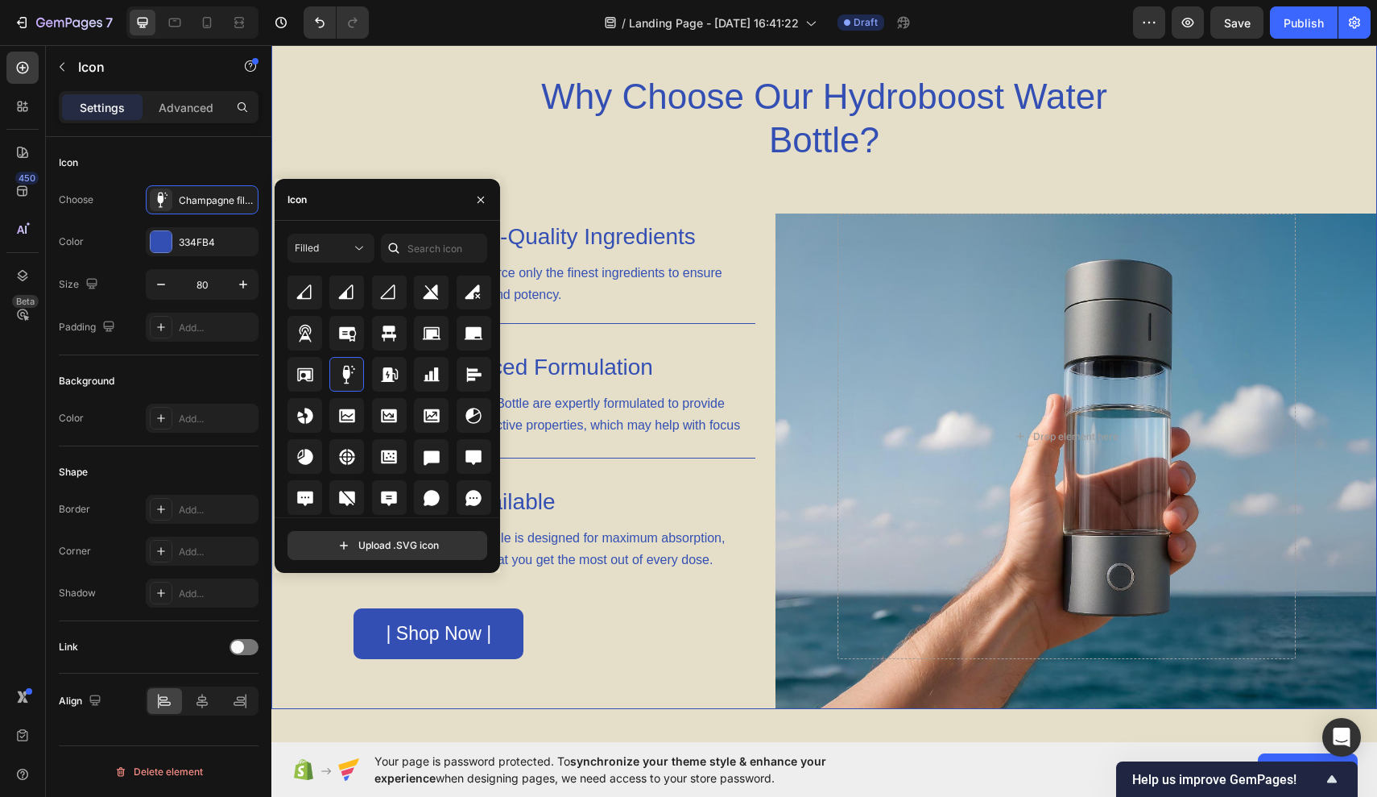
scroll to position [2199, 0]
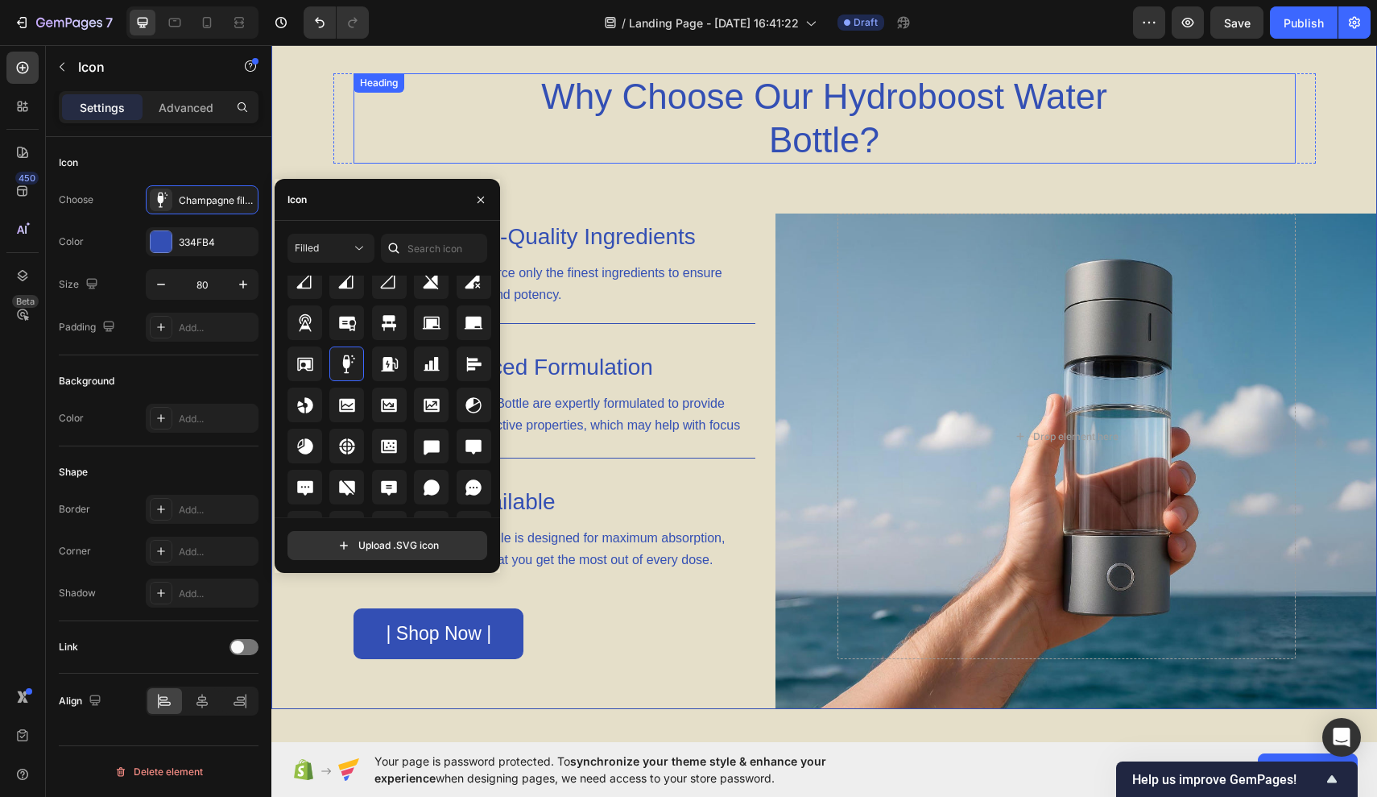
click at [542, 159] on h2 "Why Choose Our Hydroboost Water Bottle?" at bounding box center [824, 118] width 577 height 90
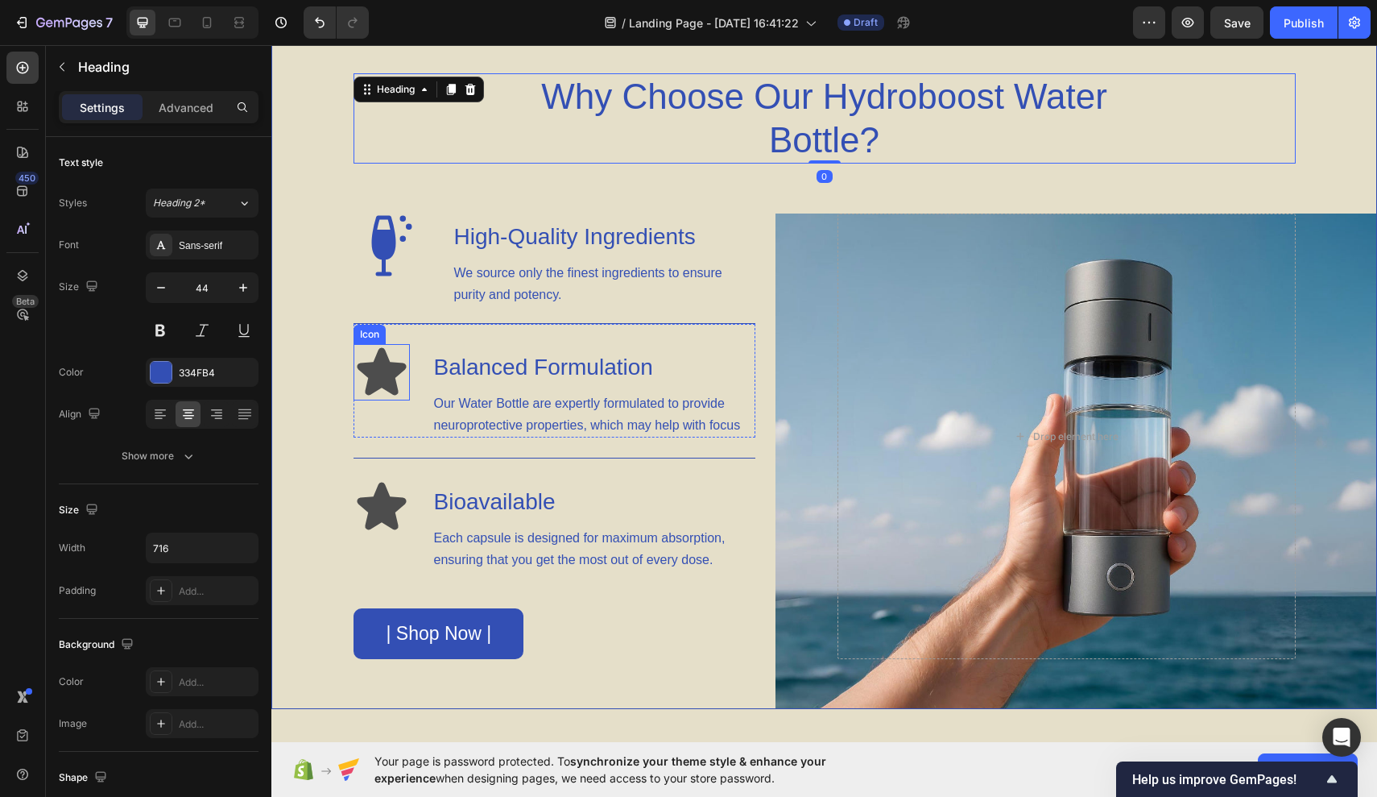
click at [399, 382] on icon at bounding box center [382, 372] width 56 height 56
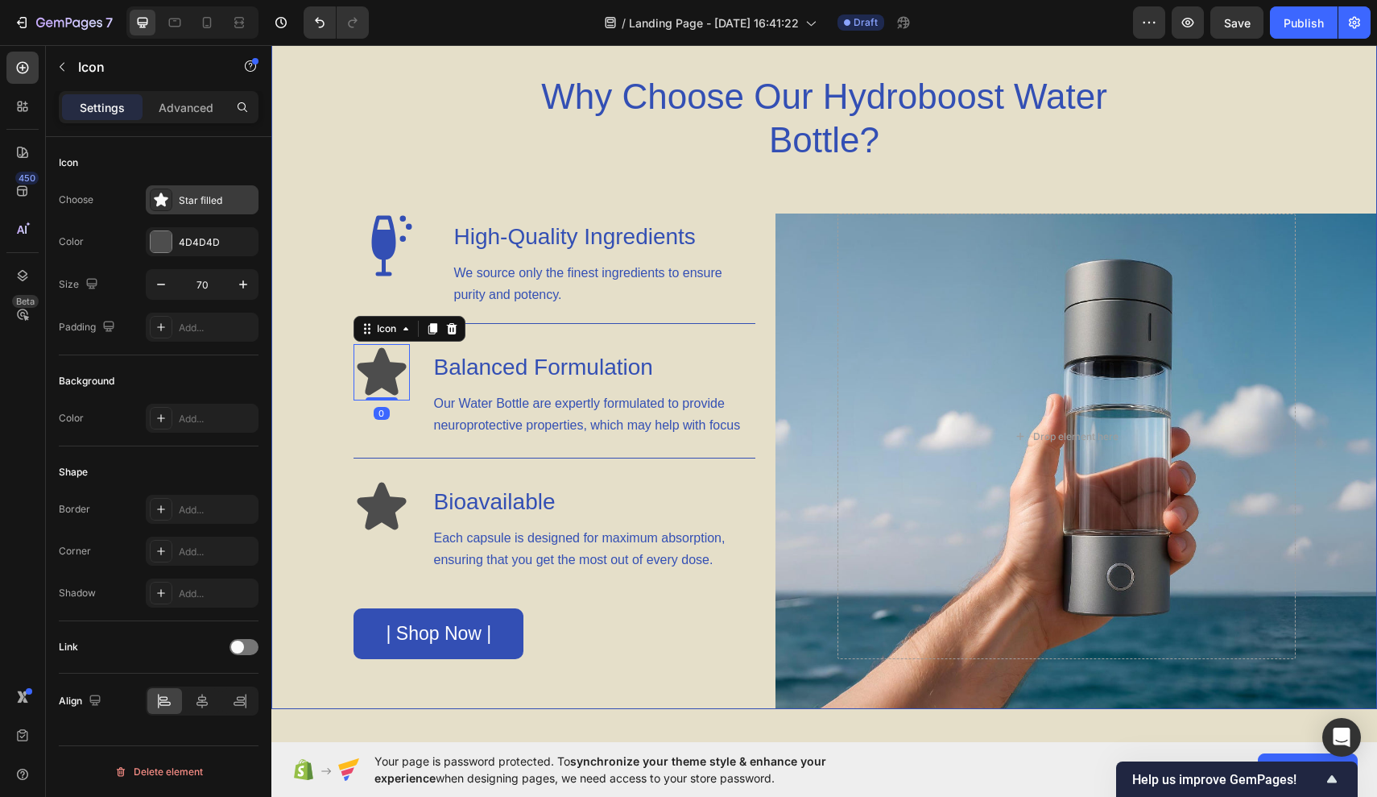
click at [175, 205] on div "Star filled" at bounding box center [202, 199] width 113 height 29
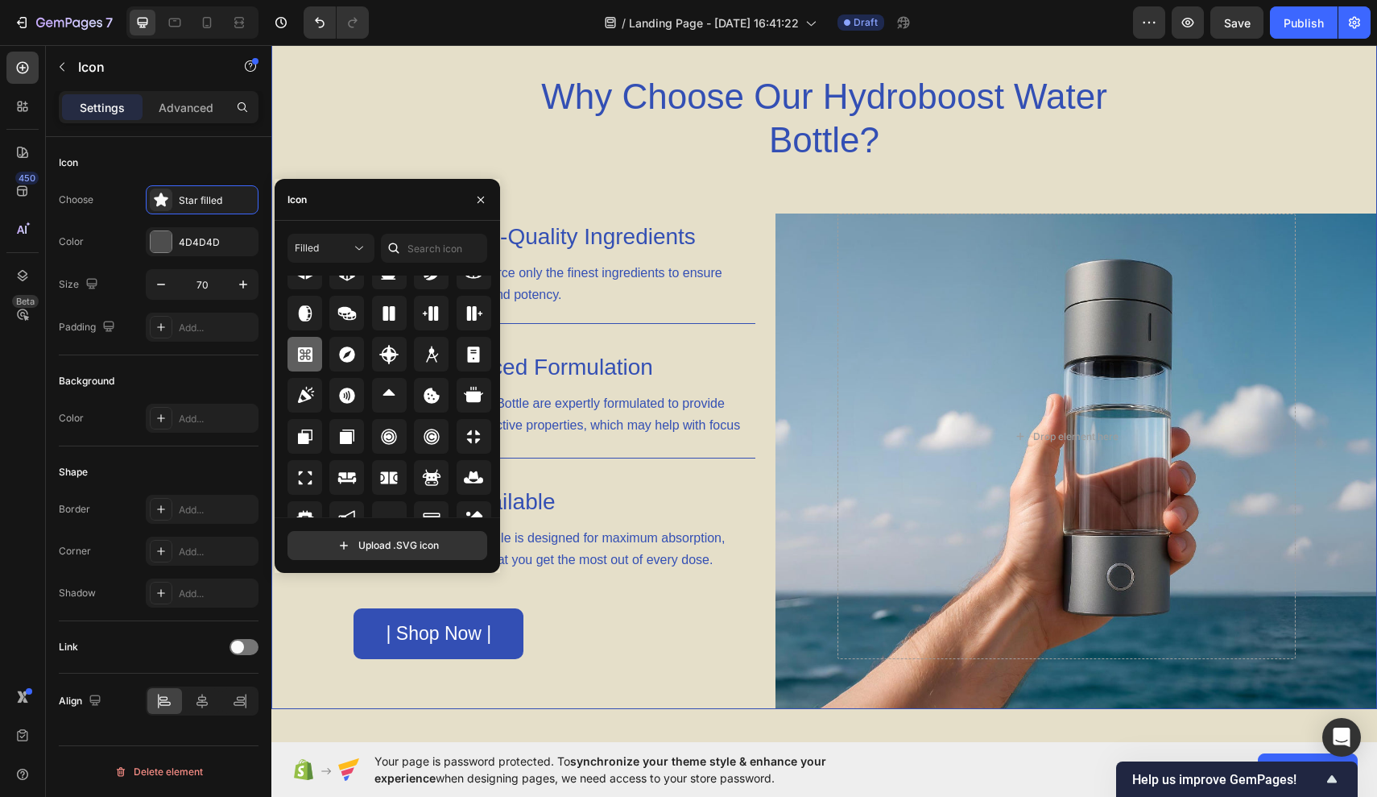
scroll to position [2868, 0]
click at [302, 383] on div at bounding box center [305, 393] width 35 height 35
click at [220, 244] on div "4D4D4D" at bounding box center [202, 242] width 47 height 14
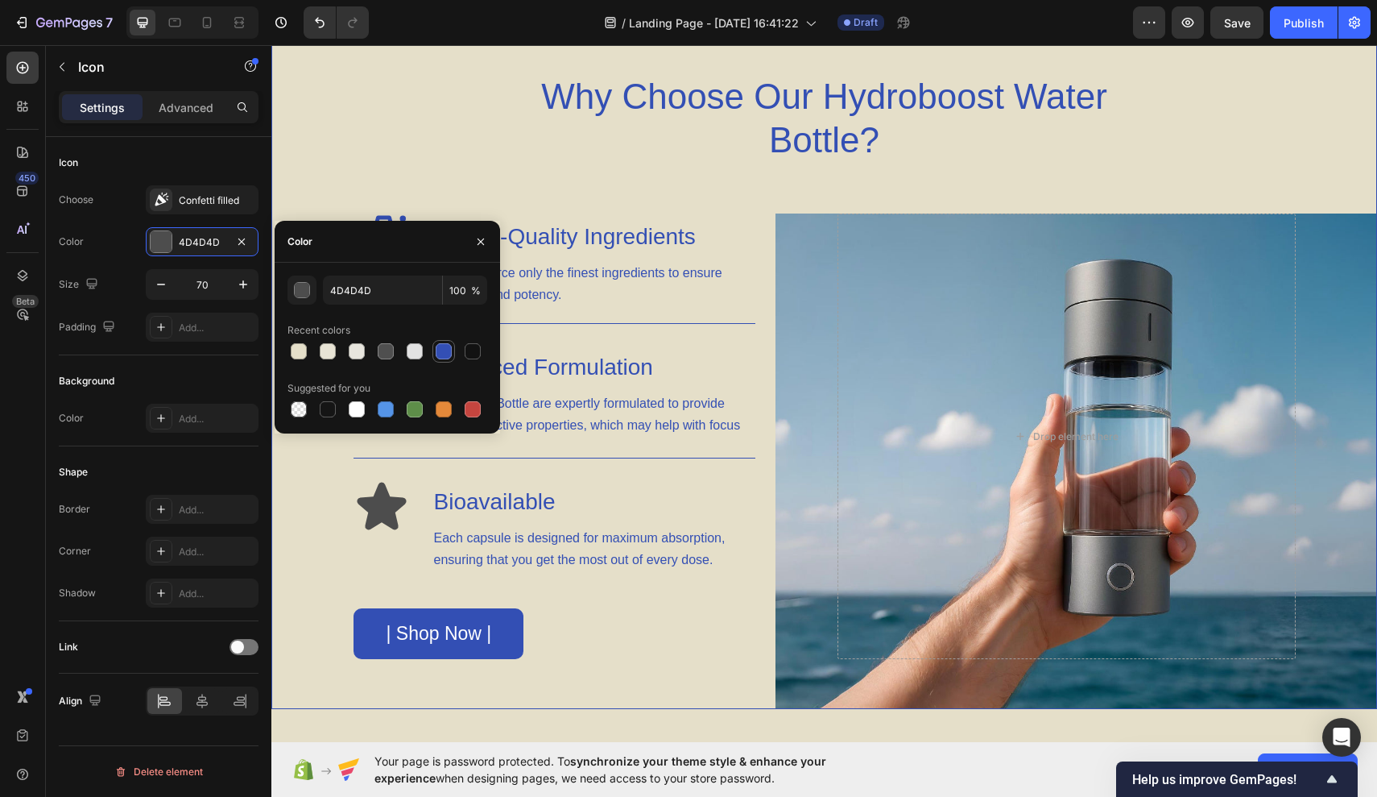
click at [437, 347] on div at bounding box center [444, 351] width 16 height 16
type input "334FB4"
click at [216, 285] on input "70" at bounding box center [202, 284] width 53 height 29
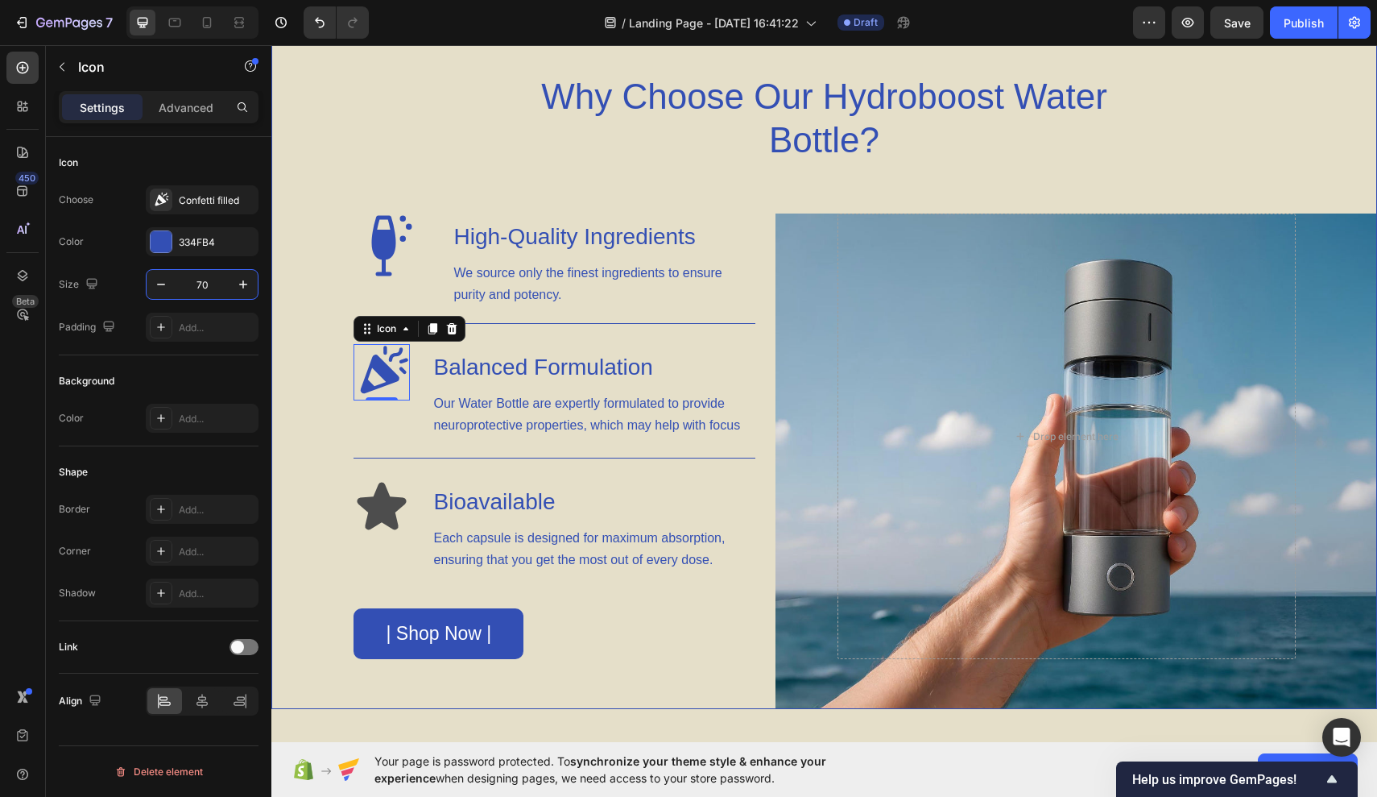
drag, startPoint x: 659, startPoint y: 275, endPoint x: 387, endPoint y: 231, distance: 275.1
click at [387, 231] on div "Icon" at bounding box center [386, 245] width 64 height 64
click at [375, 355] on icon at bounding box center [384, 370] width 48 height 48
click at [217, 288] on input "70" at bounding box center [202, 284] width 53 height 29
type input "7"
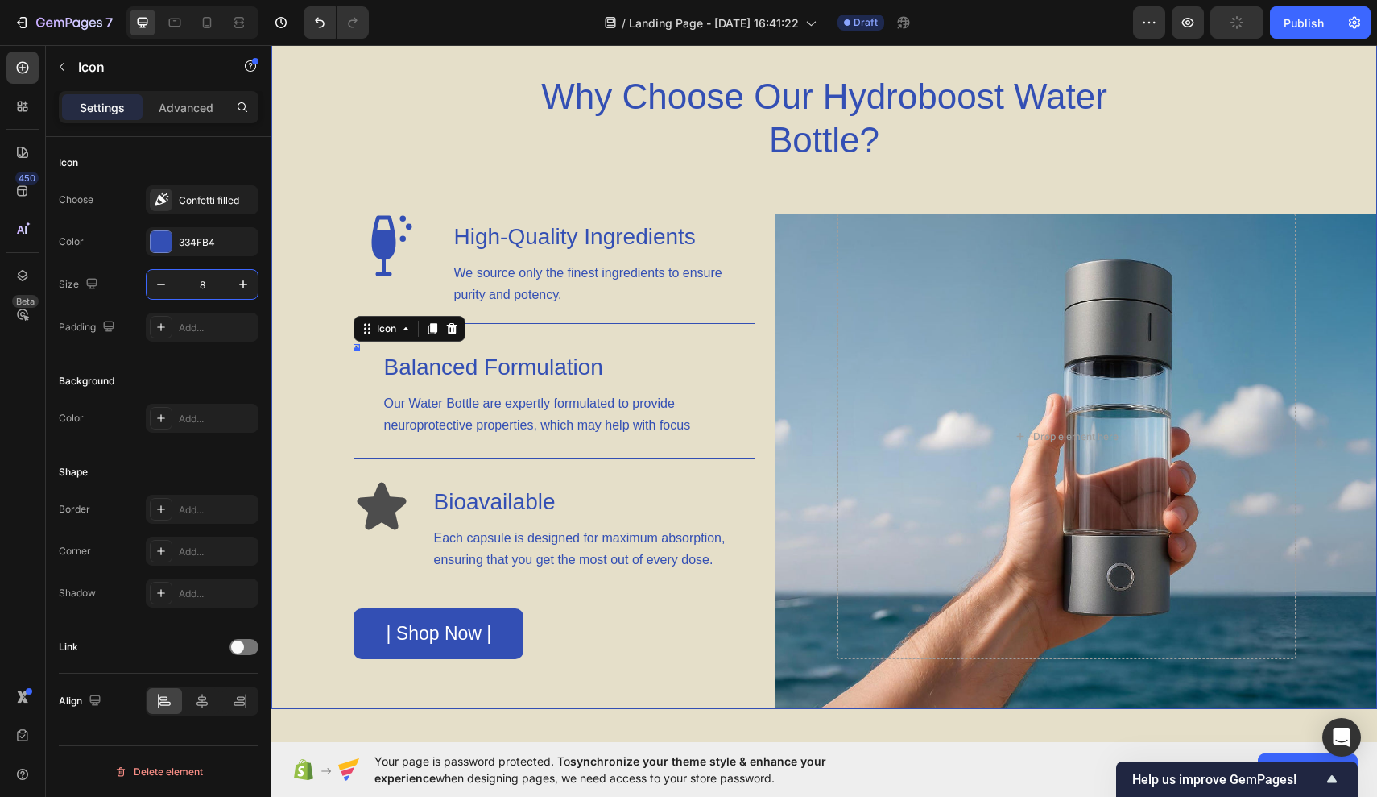
type input "80"
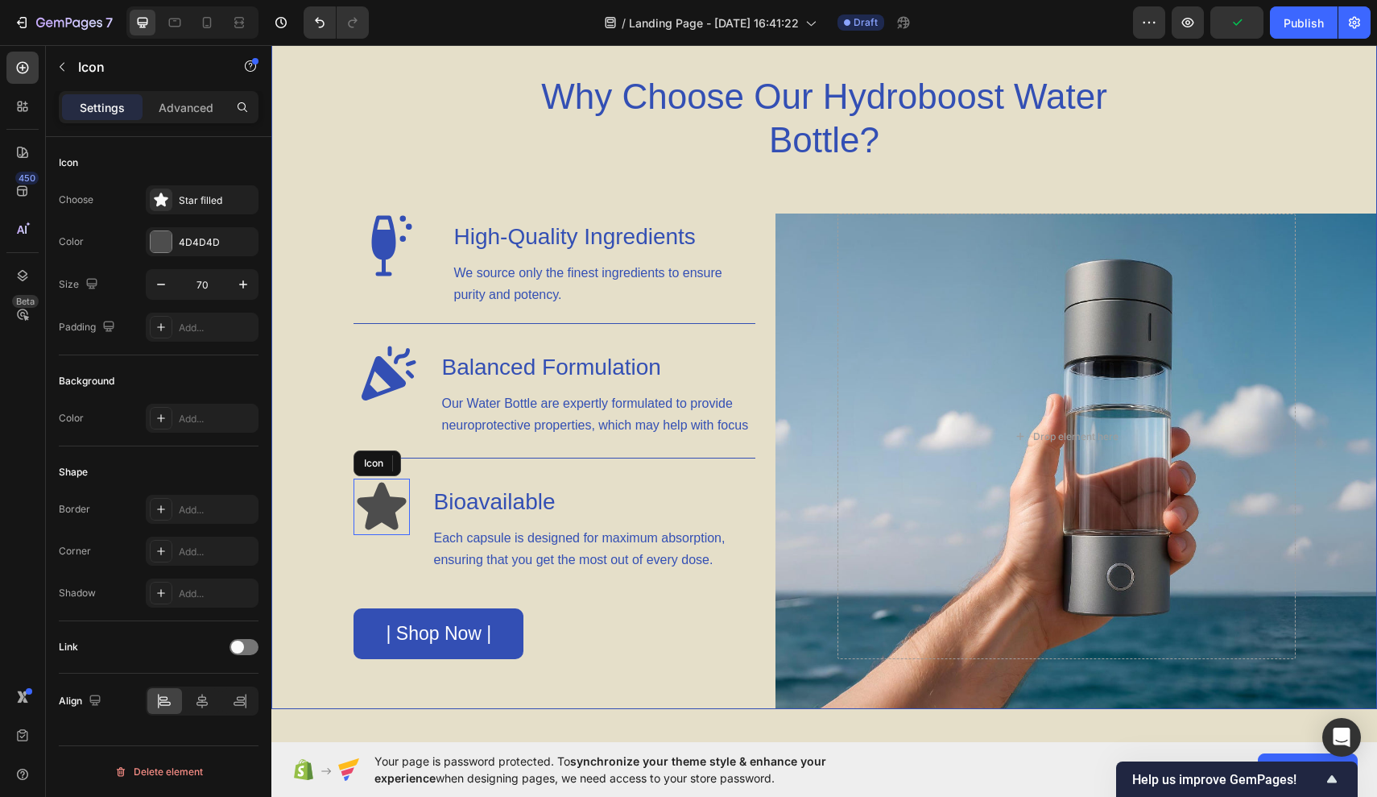
click at [380, 516] on icon at bounding box center [381, 506] width 49 height 48
click at [206, 251] on div "4D4D4D" at bounding box center [202, 241] width 113 height 29
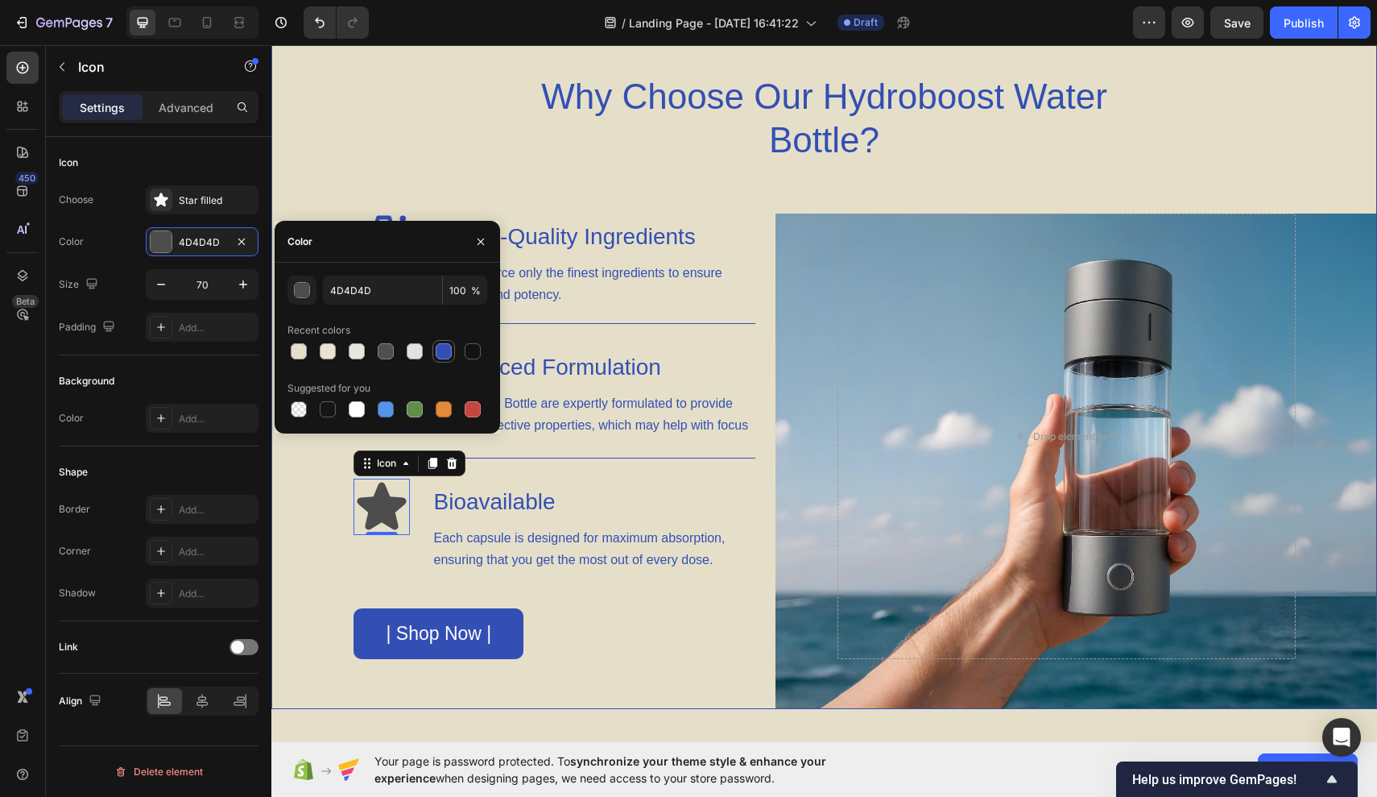
click at [441, 358] on div at bounding box center [444, 351] width 16 height 16
type input "334FB4"
click at [219, 206] on div "Star filled" at bounding box center [217, 200] width 76 height 14
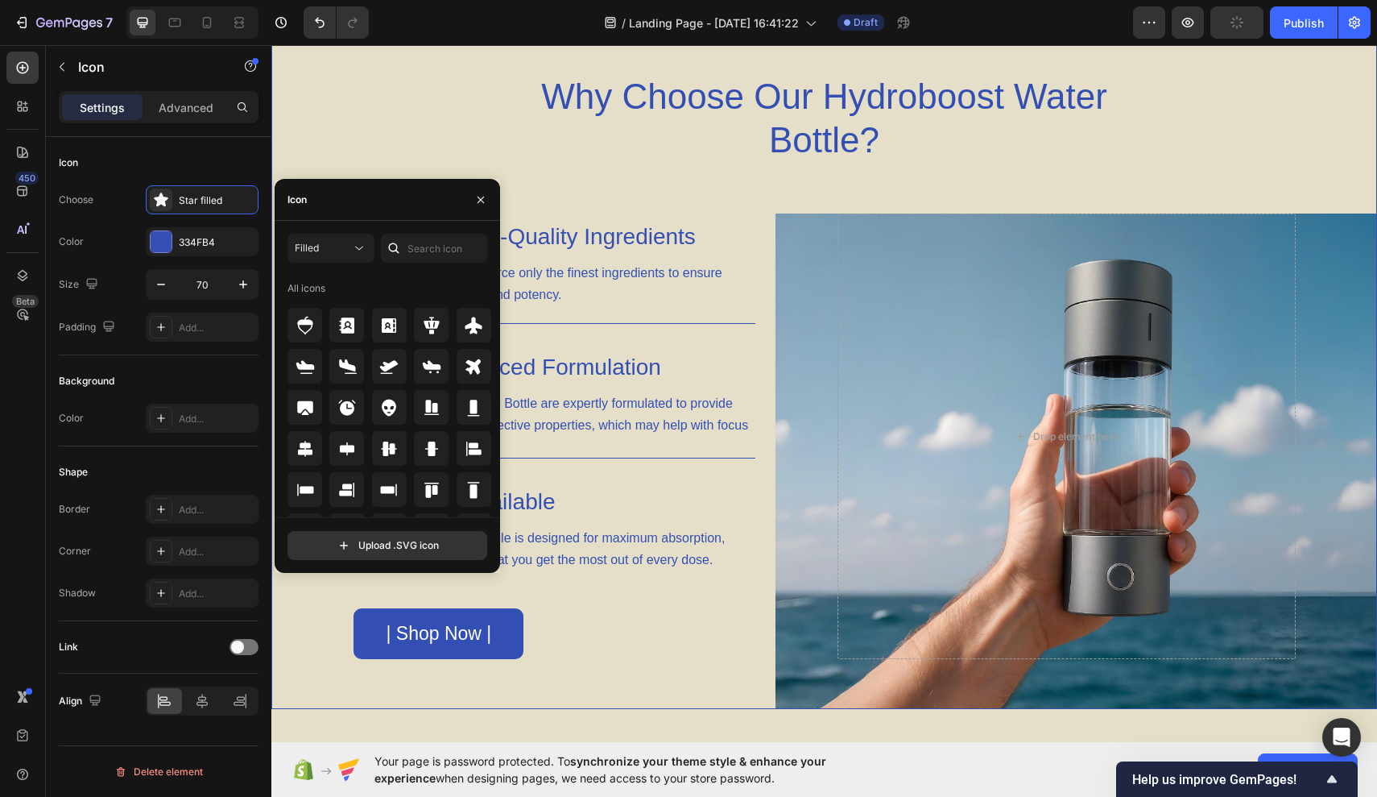
drag, startPoint x: 857, startPoint y: 441, endPoint x: 586, endPoint y: 396, distance: 275.2
click at [586, 396] on p "Our Water Bottle are expertly formulated to provide neuroprotective properties,…" at bounding box center [598, 413] width 312 height 43
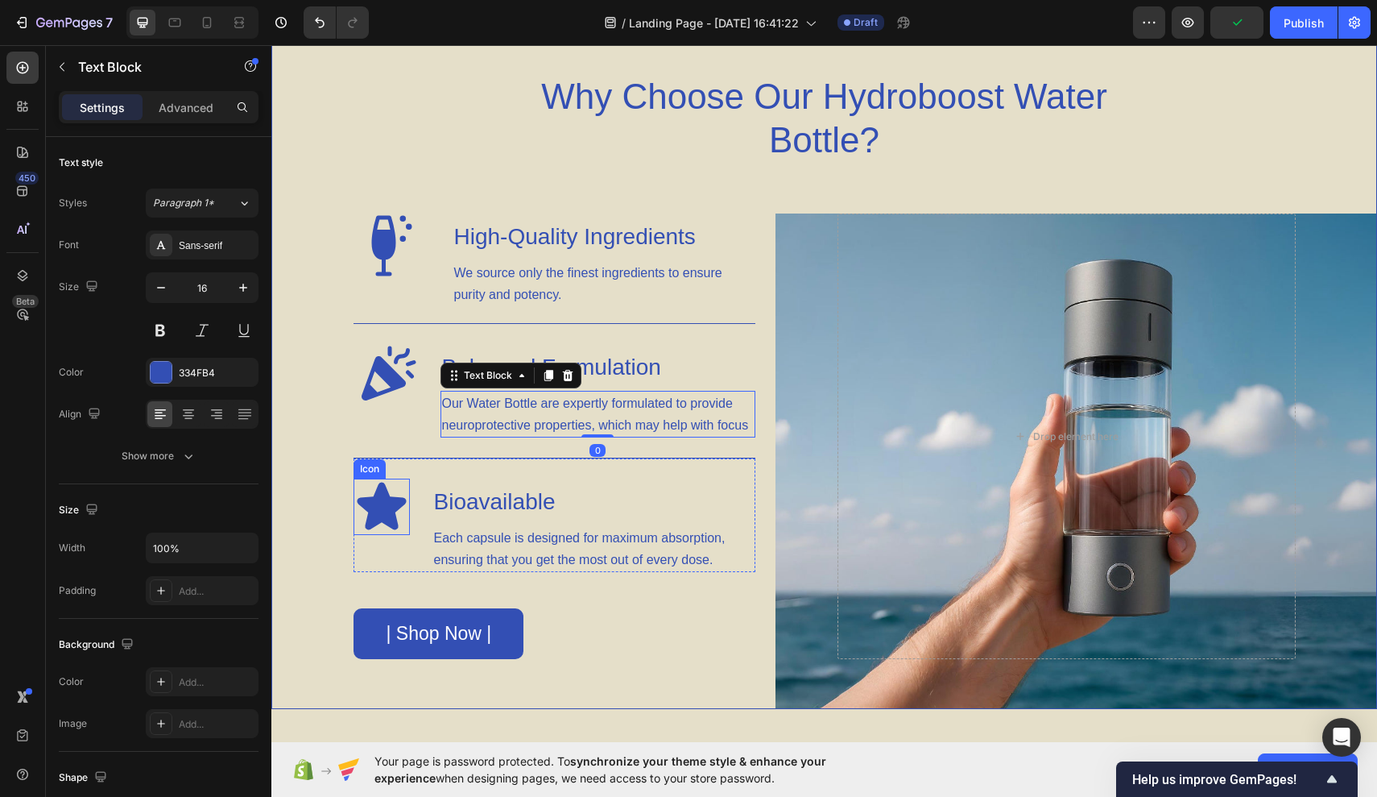
click at [376, 495] on icon at bounding box center [381, 506] width 49 height 48
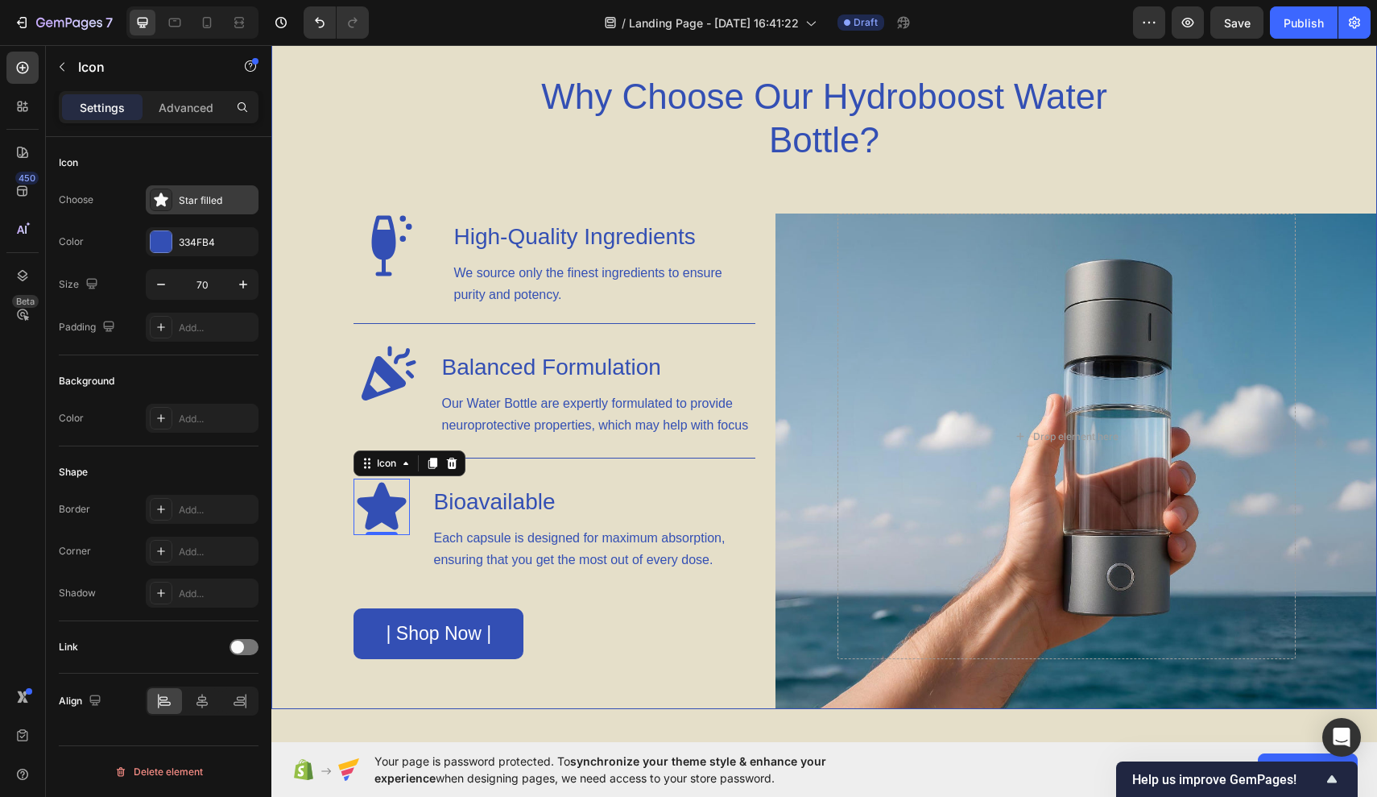
click at [219, 213] on div "Star filled" at bounding box center [202, 199] width 113 height 29
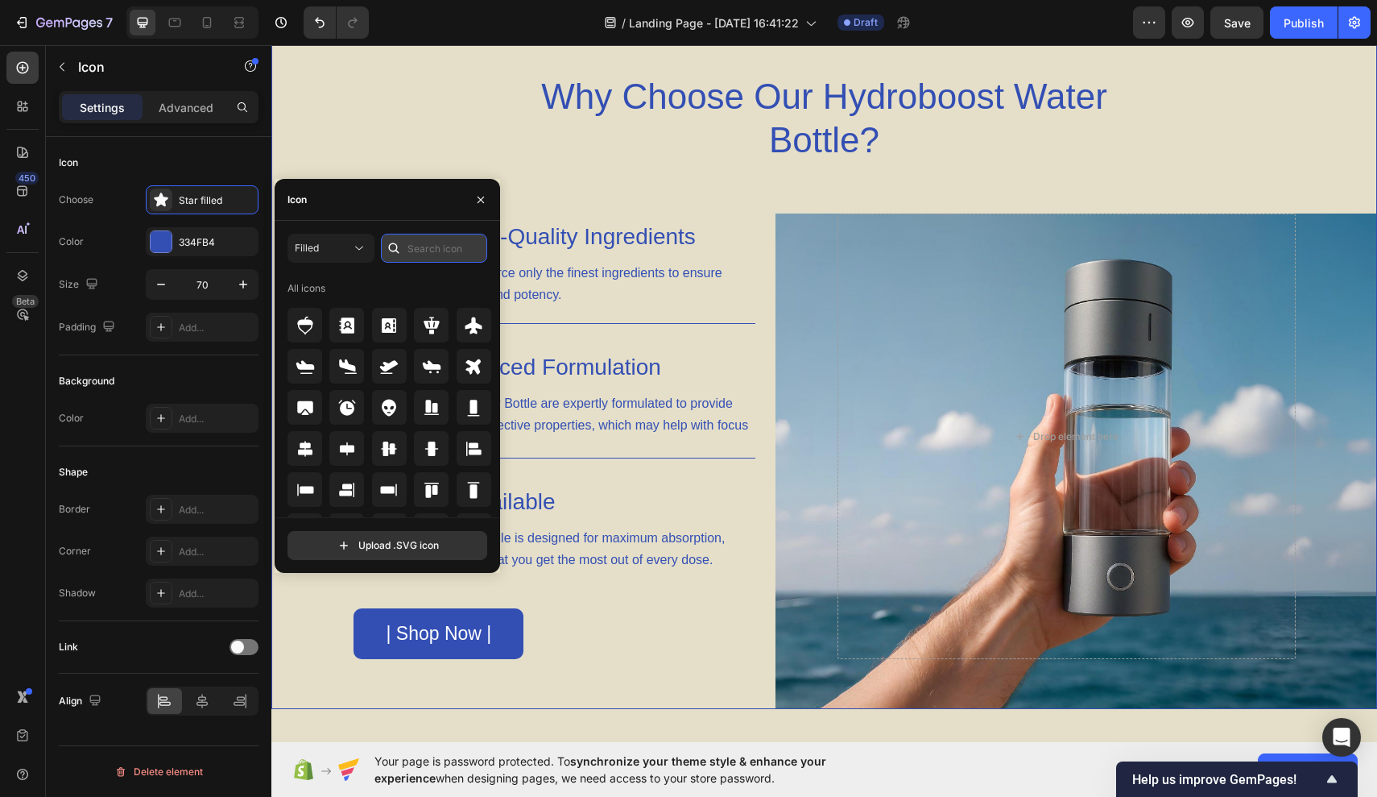
click at [429, 254] on input "text" at bounding box center [434, 248] width 106 height 29
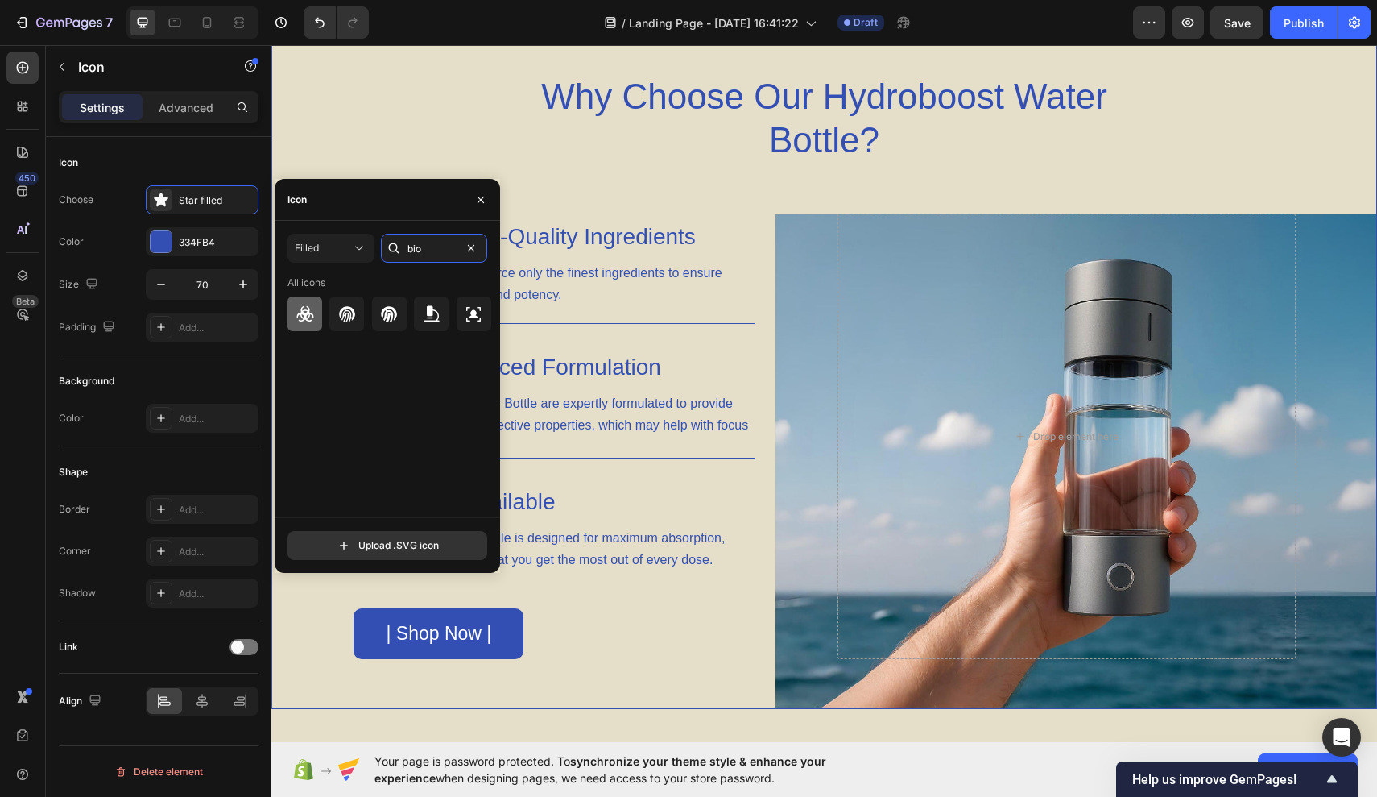
type input "bio"
click at [306, 322] on icon at bounding box center [305, 313] width 19 height 19
click at [434, 248] on input "bio" at bounding box center [434, 248] width 106 height 29
type input "healthy"
click at [441, 314] on div at bounding box center [431, 313] width 35 height 35
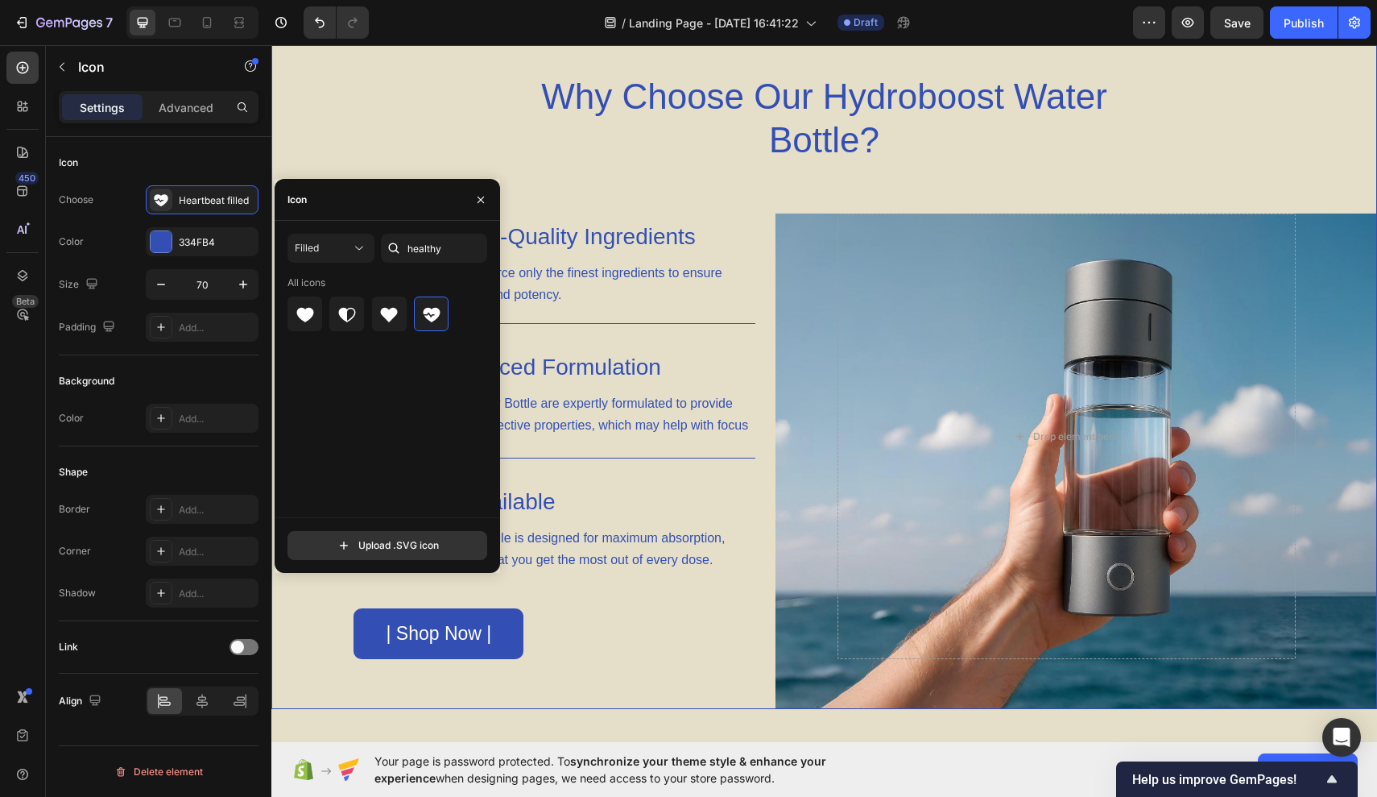
drag, startPoint x: 706, startPoint y: 183, endPoint x: 435, endPoint y: 138, distance: 275.2
click at [435, 138] on div "Why Choose Our Hydroboost Water Bottle?" at bounding box center [825, 118] width 942 height 90
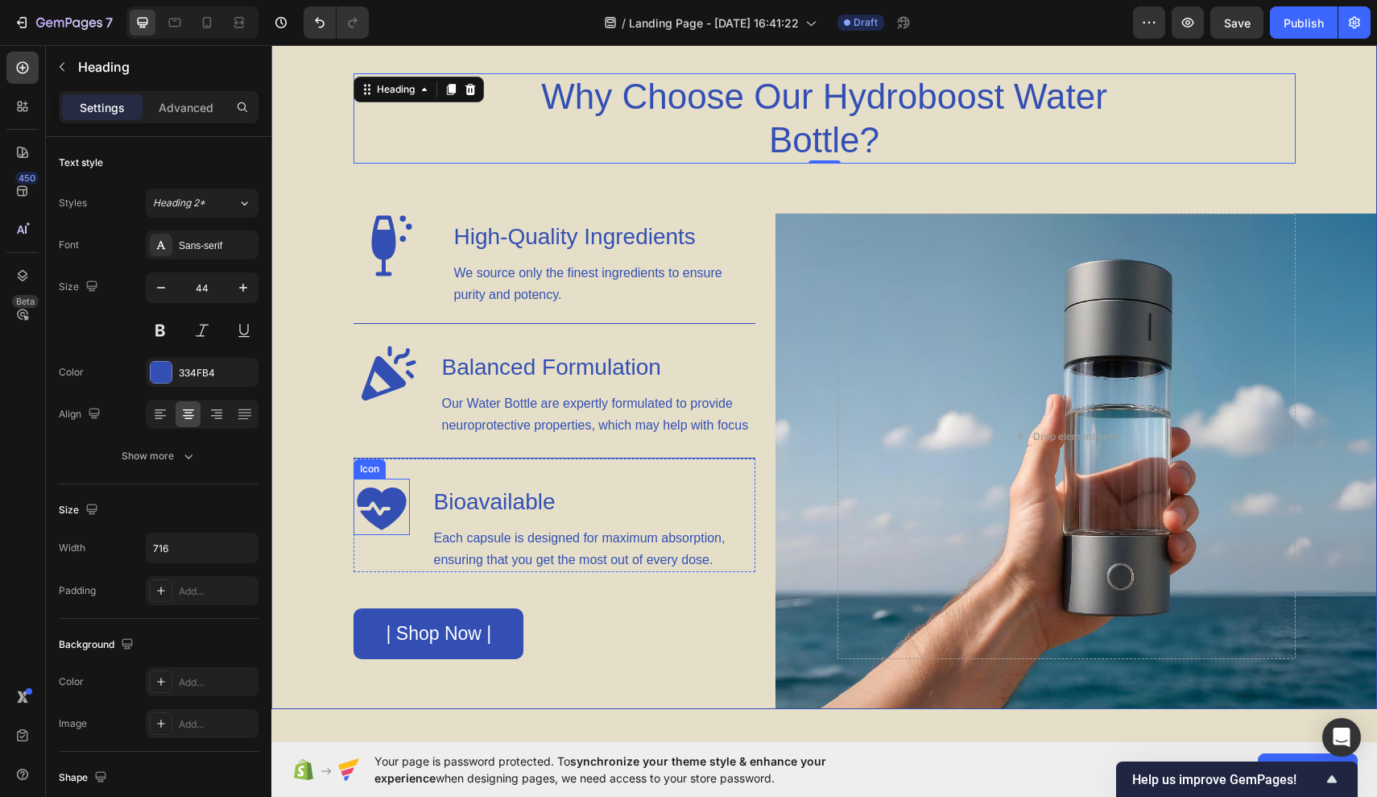
click at [394, 500] on icon at bounding box center [381, 508] width 49 height 42
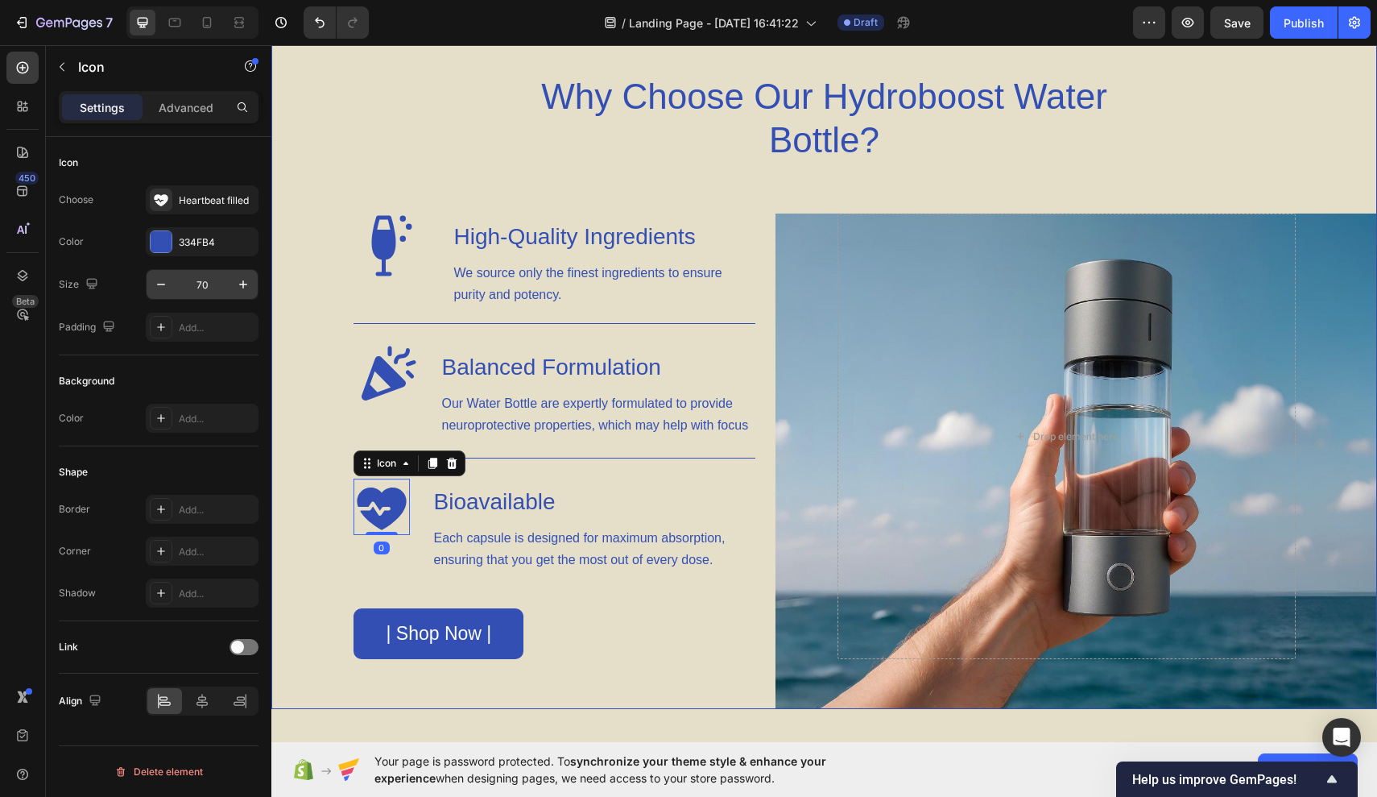
click at [201, 289] on input "70" at bounding box center [202, 284] width 53 height 29
click at [211, 300] on div "Choose Heartbeat filled Color 334FB4 Size 70 Padding Add..." at bounding box center [159, 263] width 200 height 156
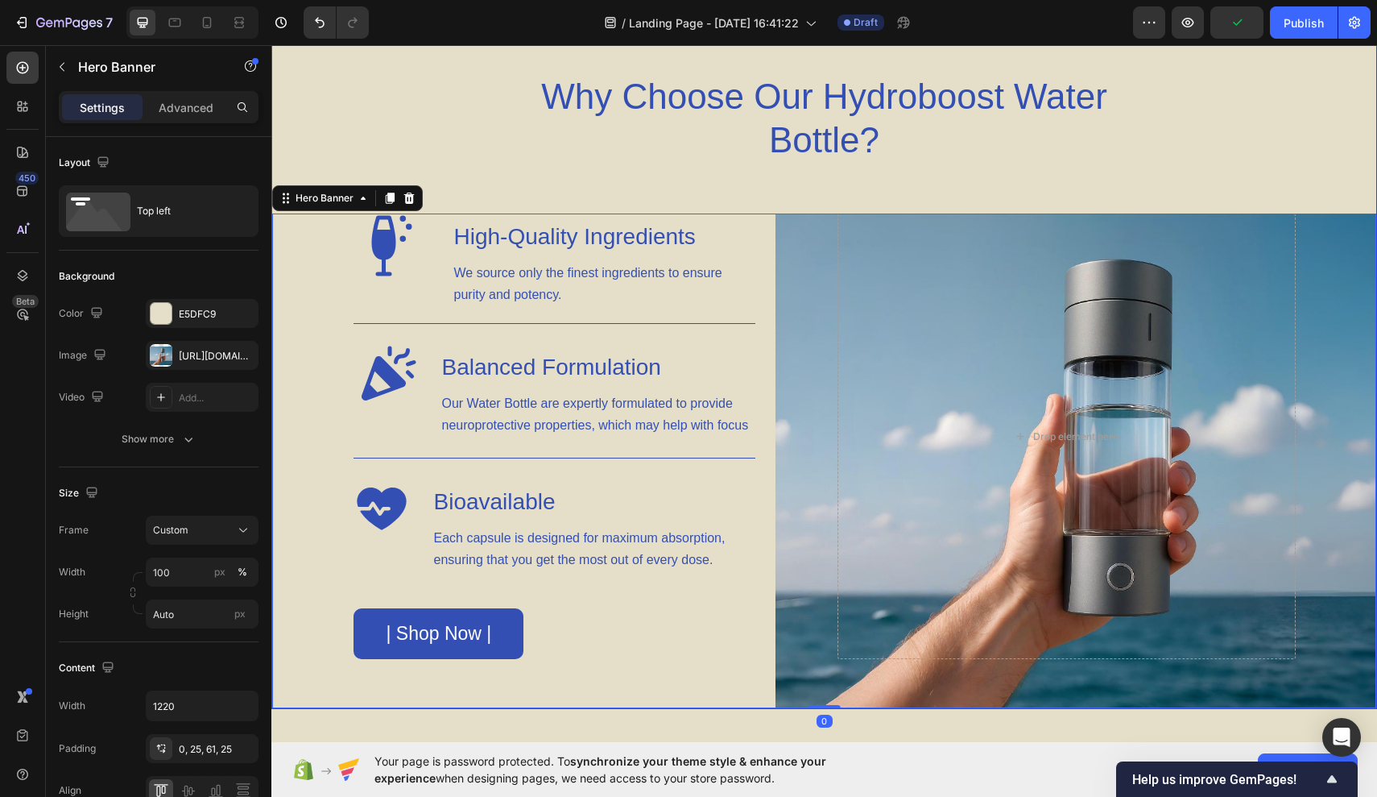
drag, startPoint x: 557, startPoint y: 414, endPoint x: 286, endPoint y: 369, distance: 275.2
click at [286, 369] on div "Background Image" at bounding box center [824, 460] width 1104 height 495
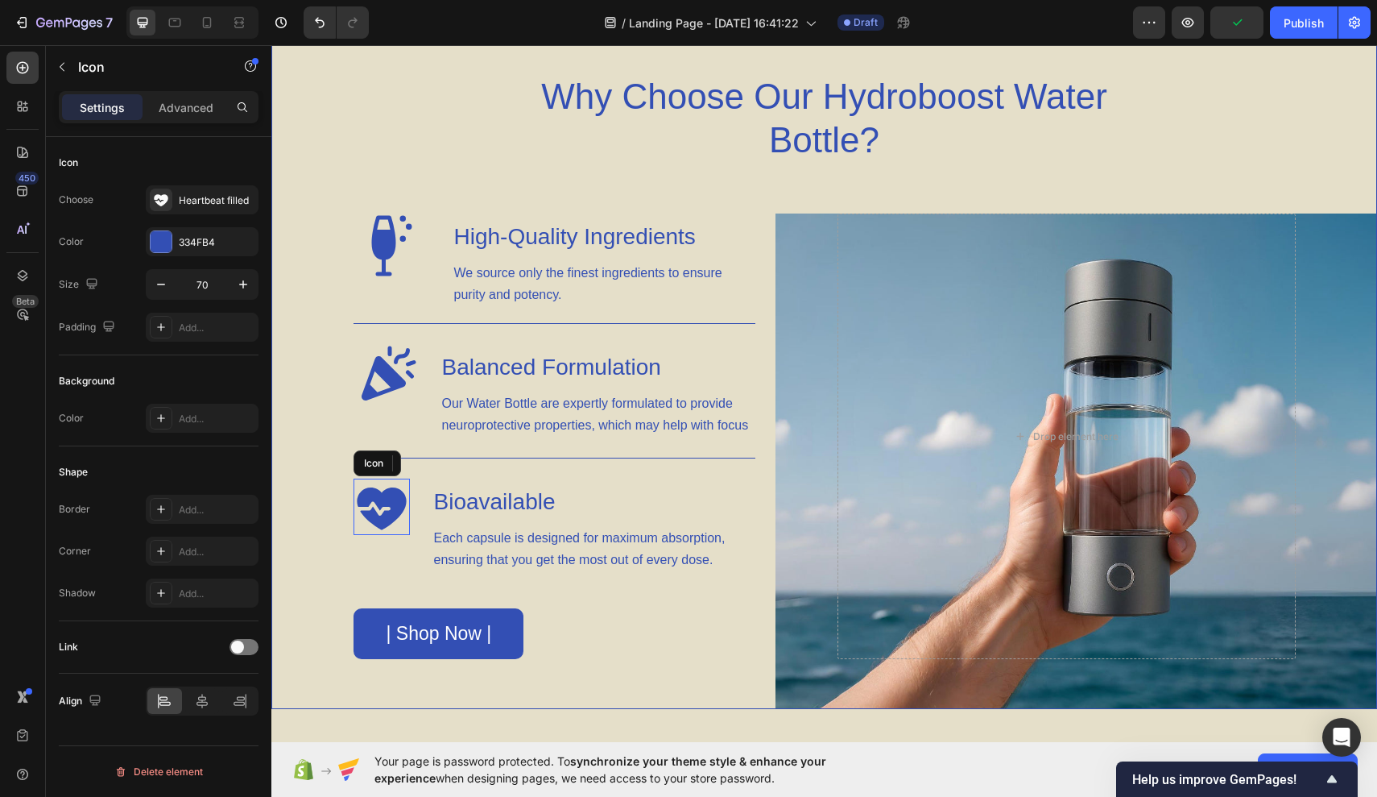
click at [371, 500] on icon at bounding box center [381, 508] width 49 height 42
click at [217, 277] on input "70" at bounding box center [202, 284] width 53 height 29
click at [204, 284] on input "70" at bounding box center [202, 284] width 53 height 29
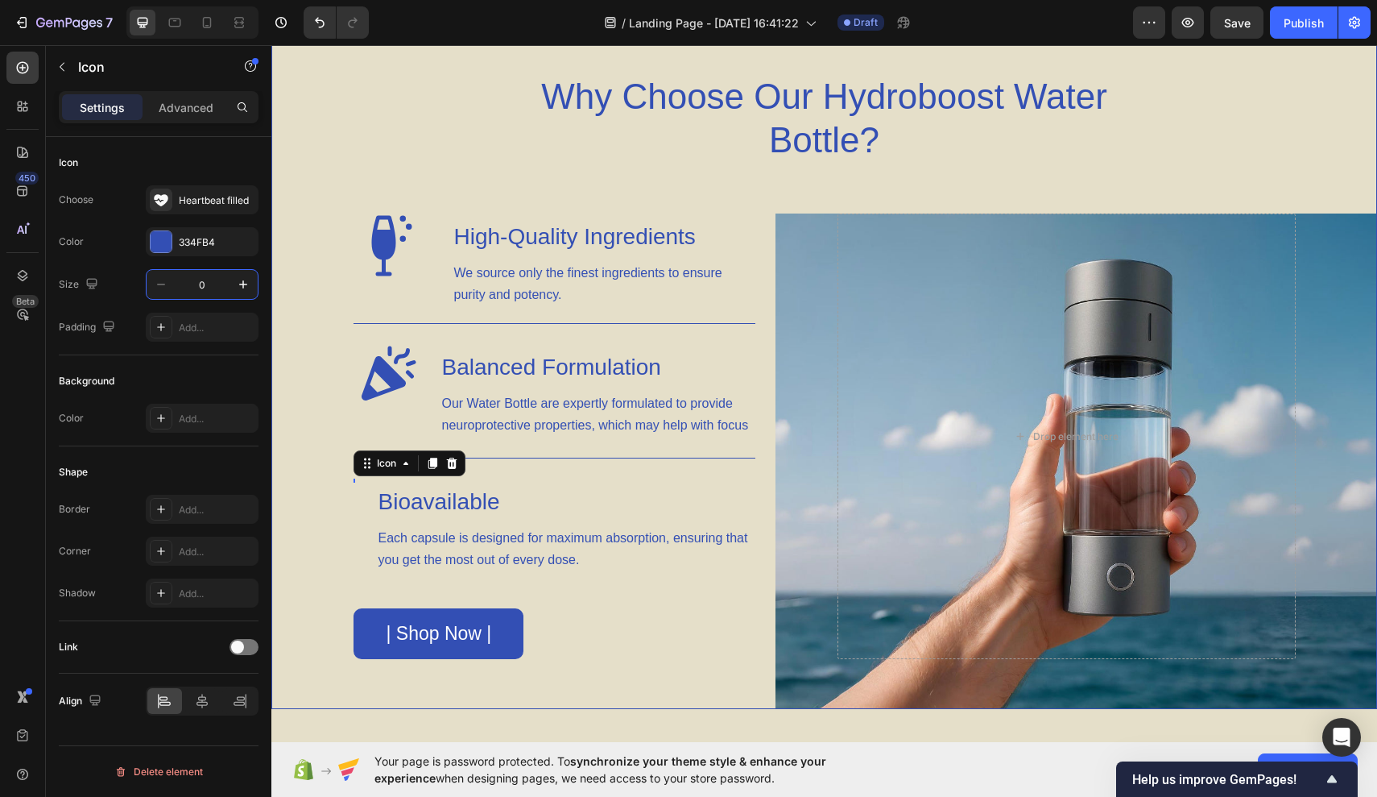
type input "80"
drag, startPoint x: 693, startPoint y: 212, endPoint x: 421, endPoint y: 167, distance: 275.2
click at [421, 167] on div "Why Choose Our Hydroboost Water Bottle? Heading Row Icon High-Quality Ingredien…" at bounding box center [824, 390] width 1104 height 635
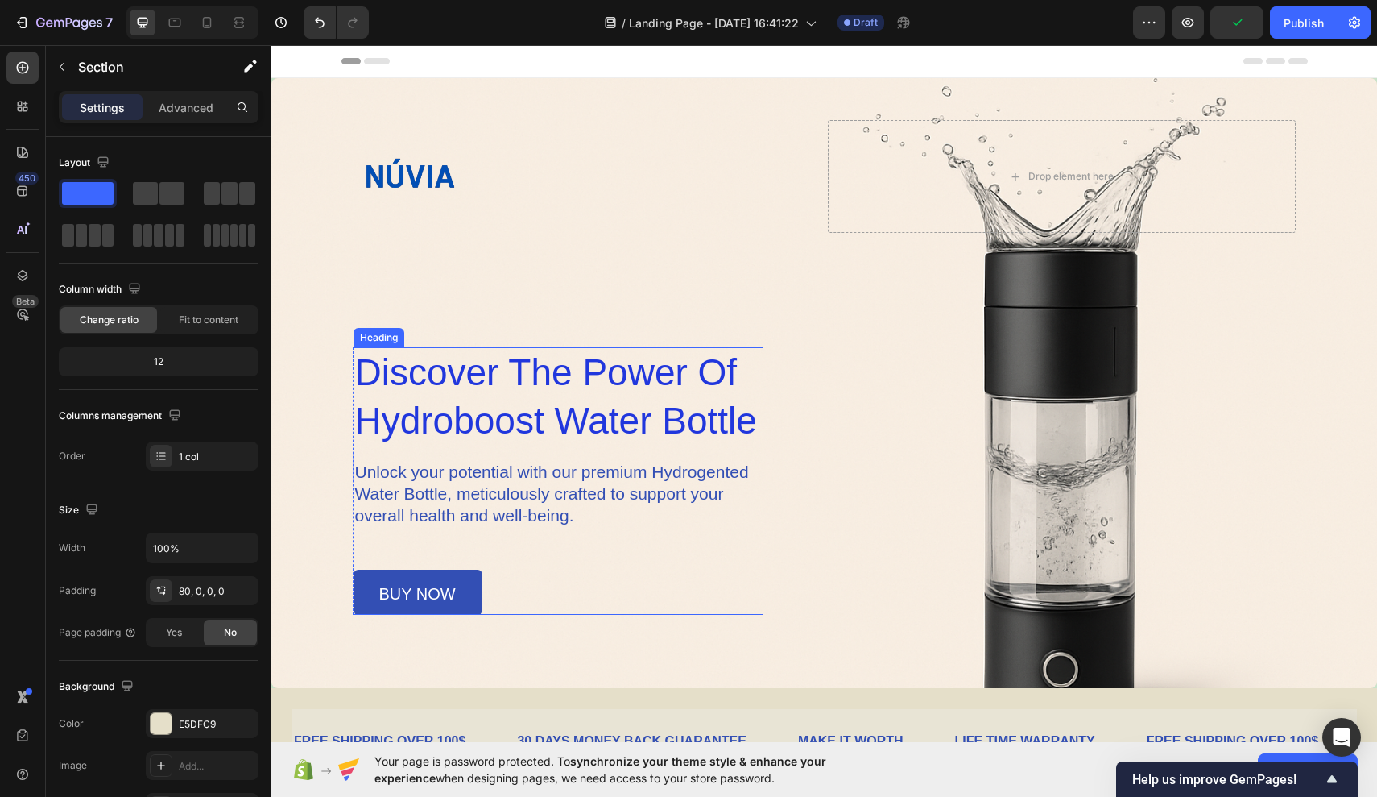
scroll to position [0, 0]
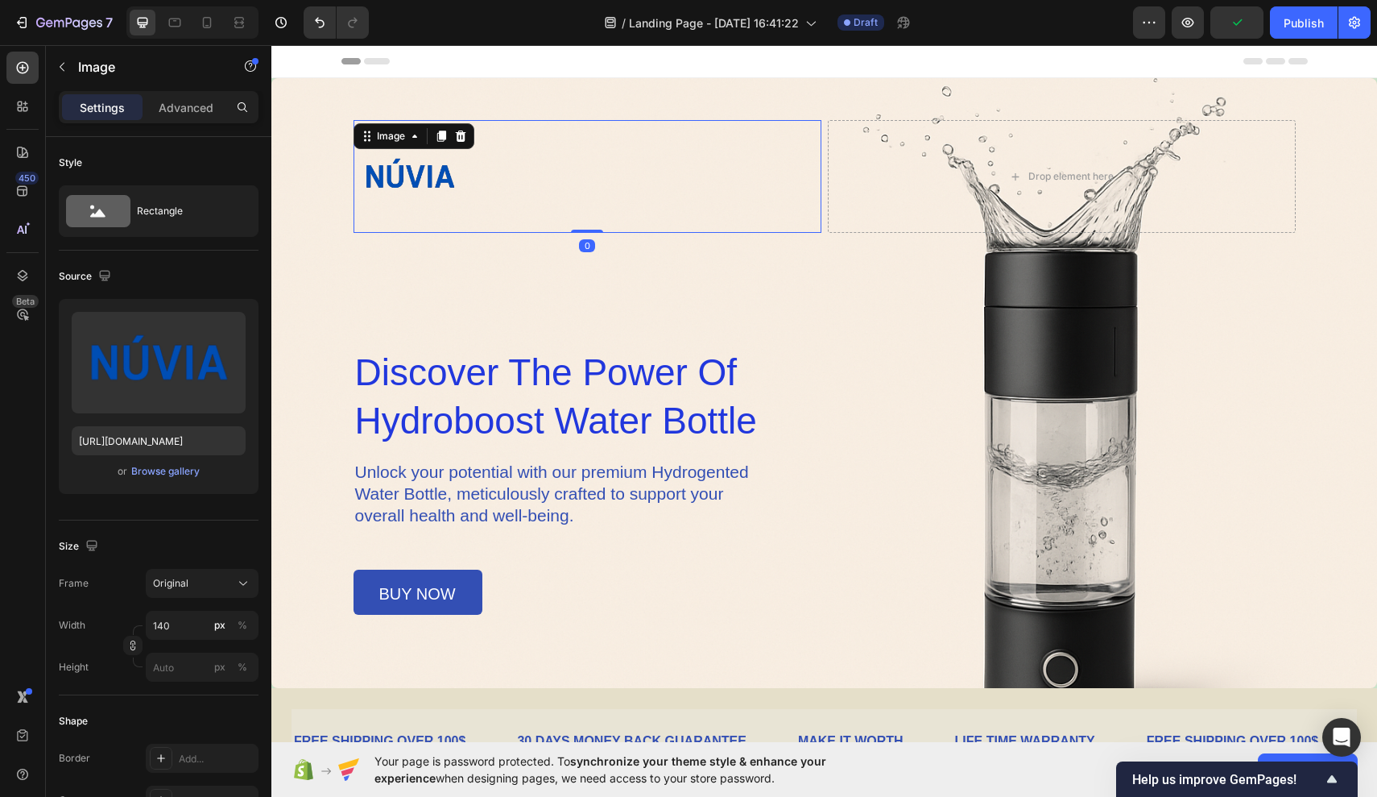
click at [510, 181] on div at bounding box center [588, 176] width 468 height 113
click at [180, 624] on input "140" at bounding box center [202, 625] width 113 height 29
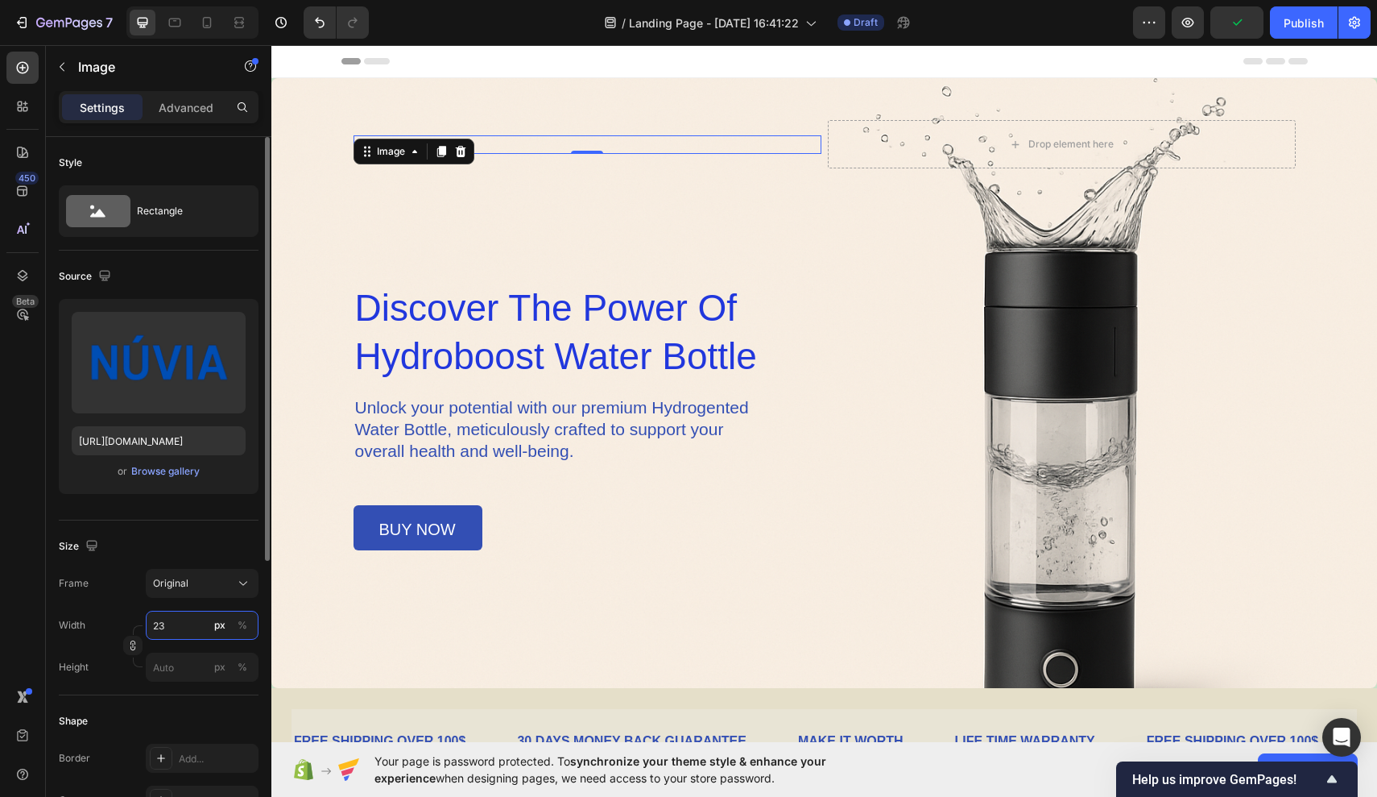
type input "230"
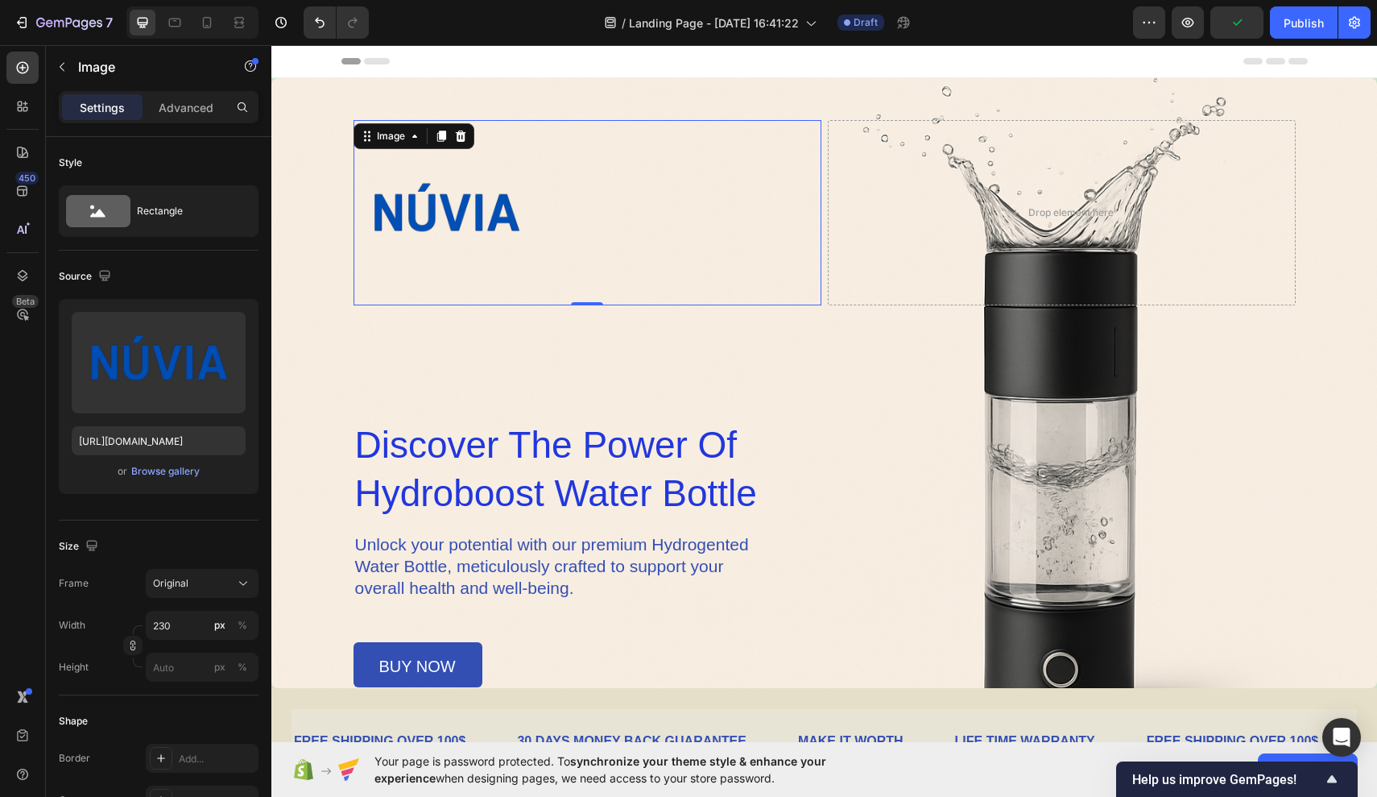
click at [431, 449] on span "discover the power of hydroboost water bottle" at bounding box center [556, 469] width 402 height 90
click at [557, 267] on div at bounding box center [588, 212] width 468 height 185
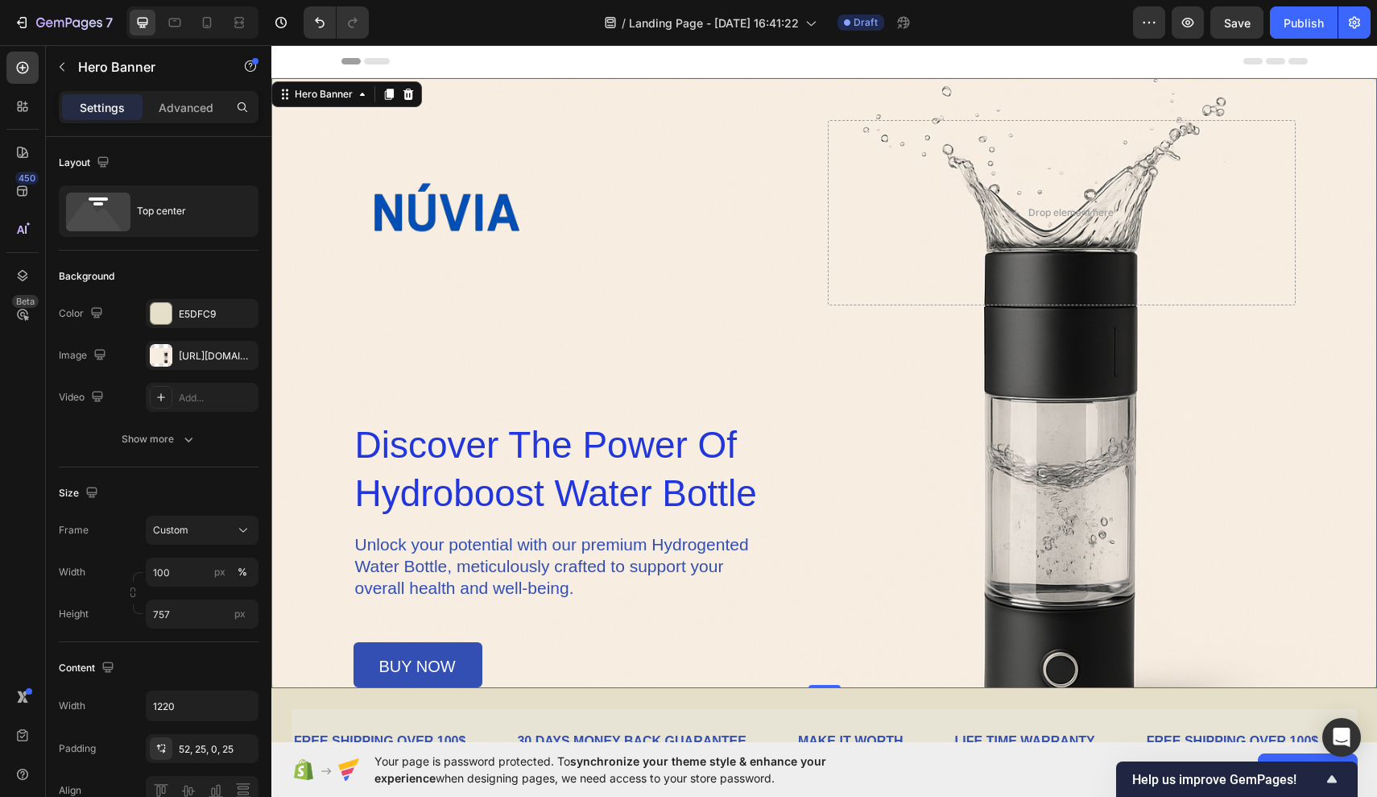
click at [586, 305] on div "Image Drop element here Row discover the power of hydroboost water bottle Headi…" at bounding box center [825, 403] width 942 height 567
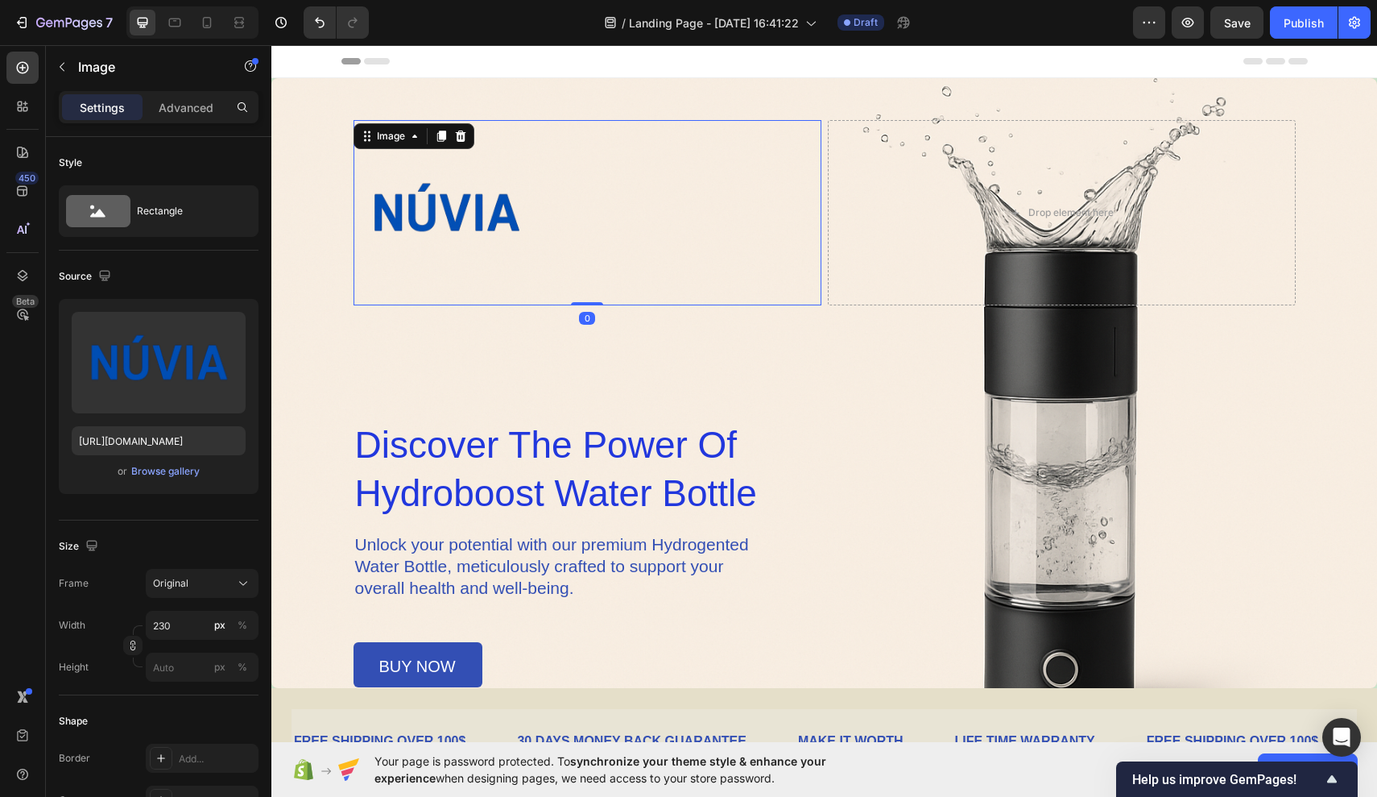
click at [582, 272] on div at bounding box center [588, 212] width 468 height 185
click at [590, 304] on div at bounding box center [587, 302] width 32 height 5
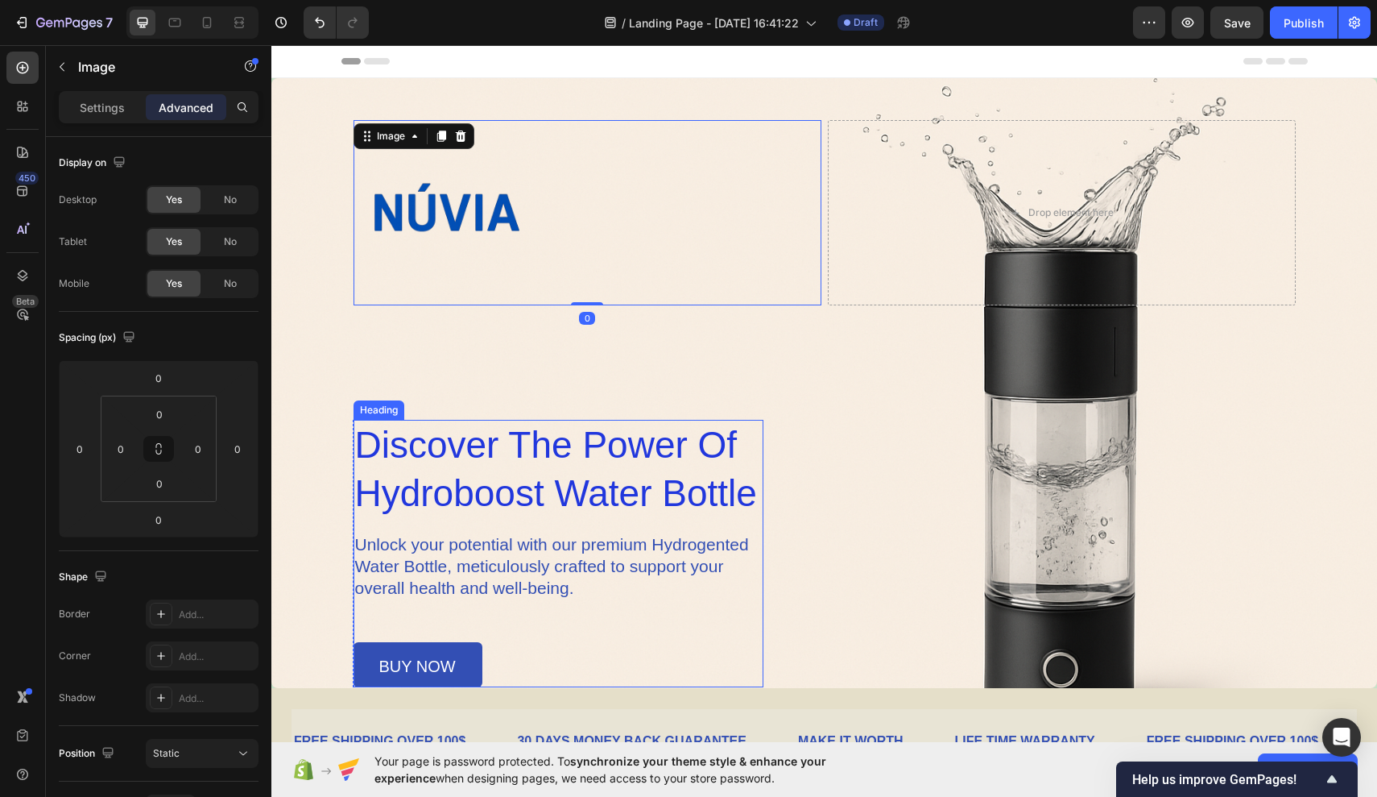
click at [521, 480] on span "discover the power of hydroboost water bottle" at bounding box center [556, 469] width 402 height 90
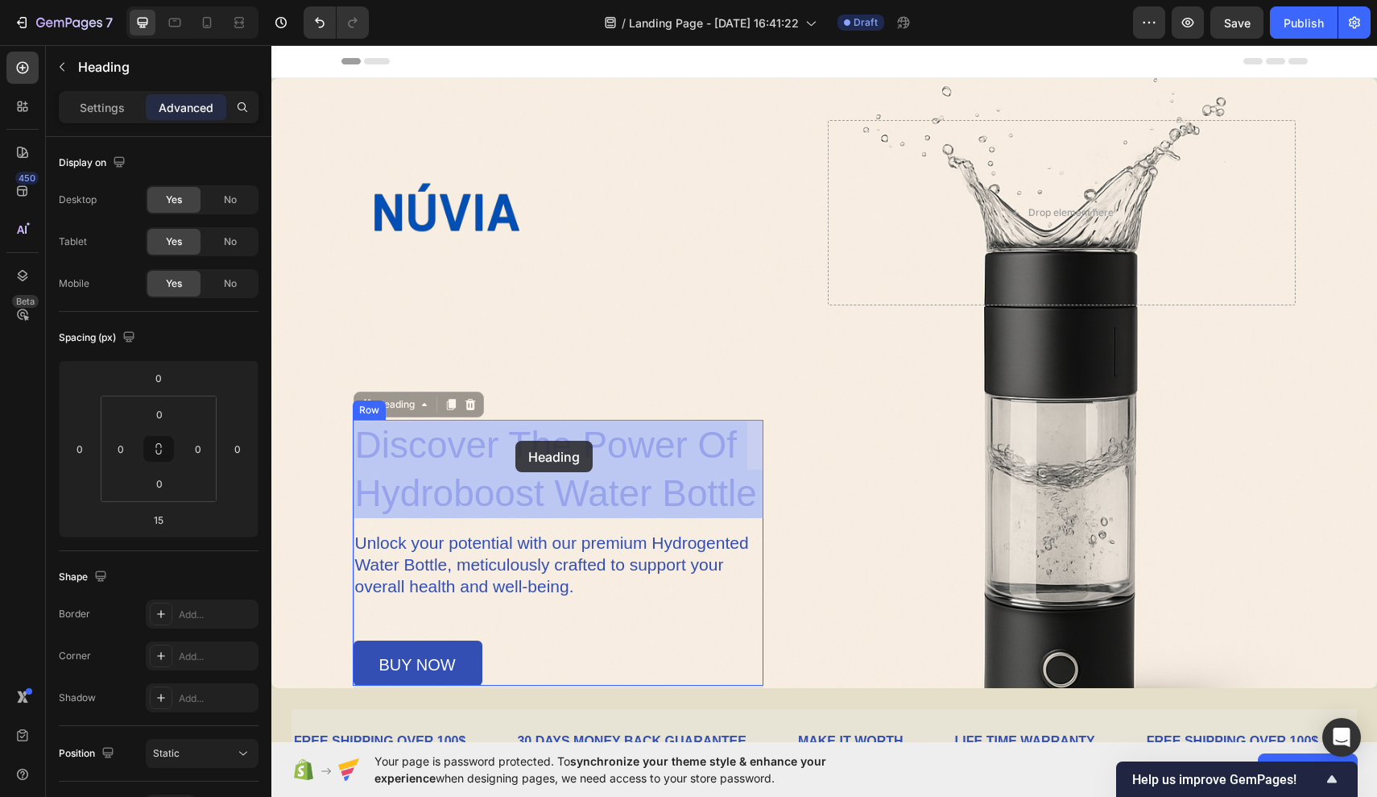
drag, startPoint x: 516, startPoint y: 469, endPoint x: 516, endPoint y: 438, distance: 30.6
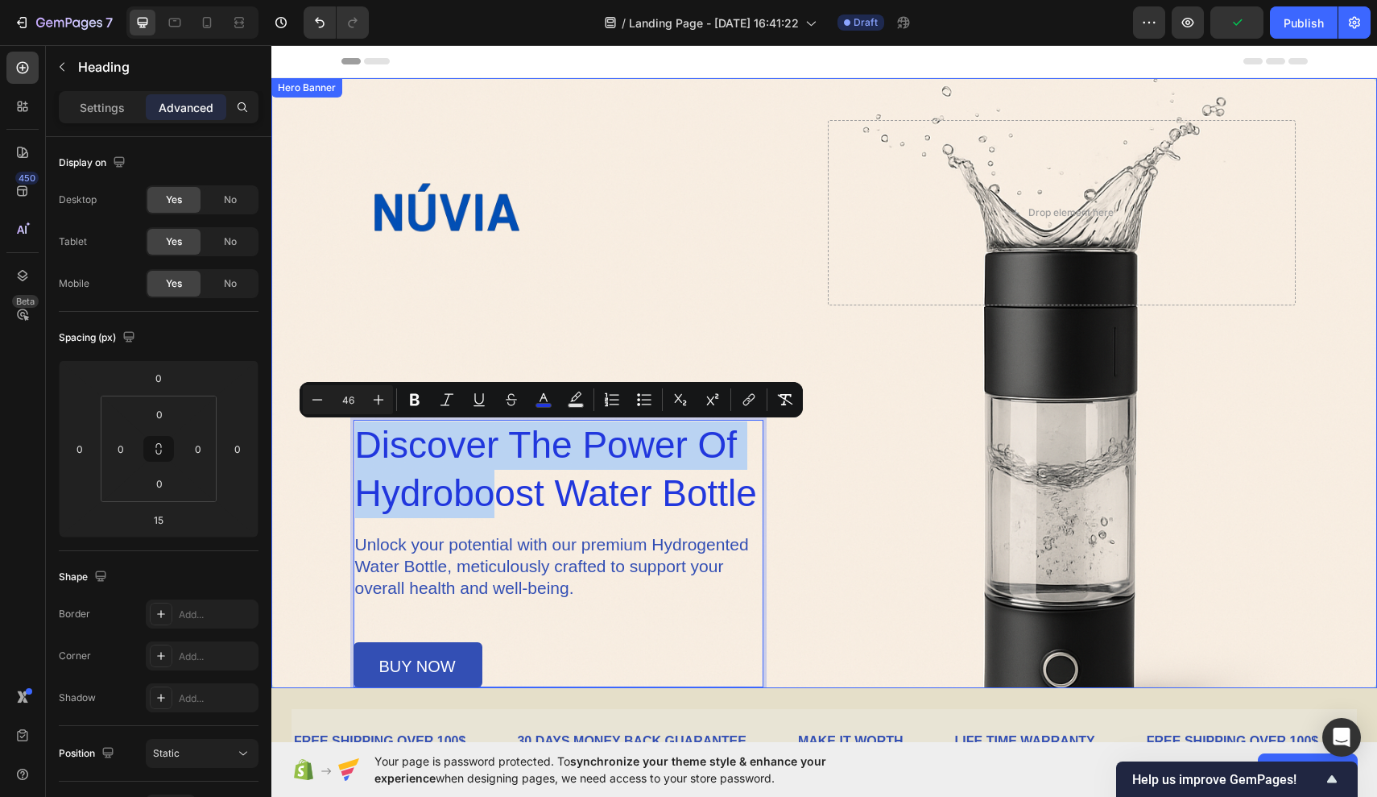
drag, startPoint x: 497, startPoint y: 506, endPoint x: 496, endPoint y: 376, distance: 129.7
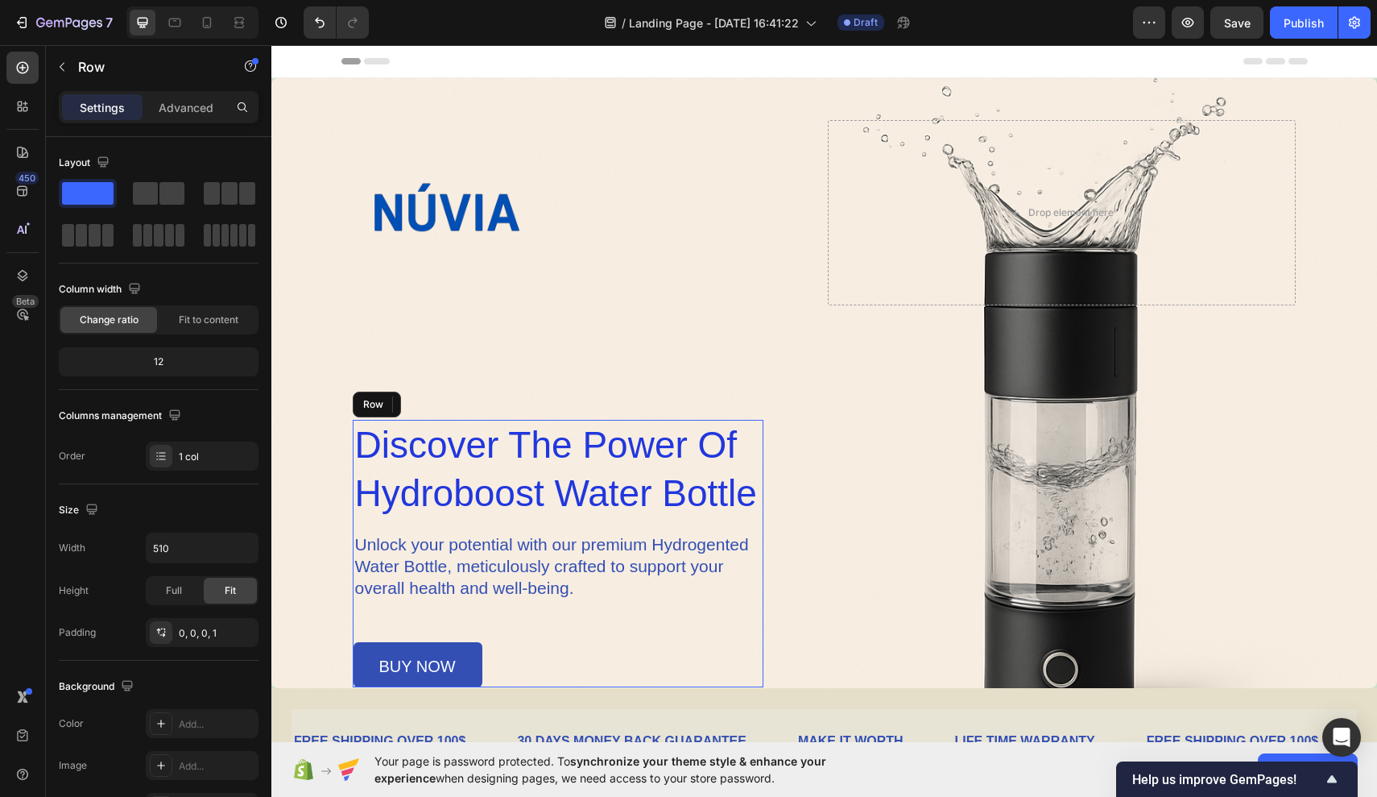
click at [499, 607] on div "⁠⁠⁠⁠⁠⁠⁠ discover the power of hydroboost water bottle Heading 15 Unlock your po…" at bounding box center [559, 553] width 410 height 267
click at [499, 607] on div "⁠⁠⁠⁠⁠⁠⁠ discover the power of hydroboost water bottle Heading Unlock your poten…" at bounding box center [559, 553] width 410 height 267
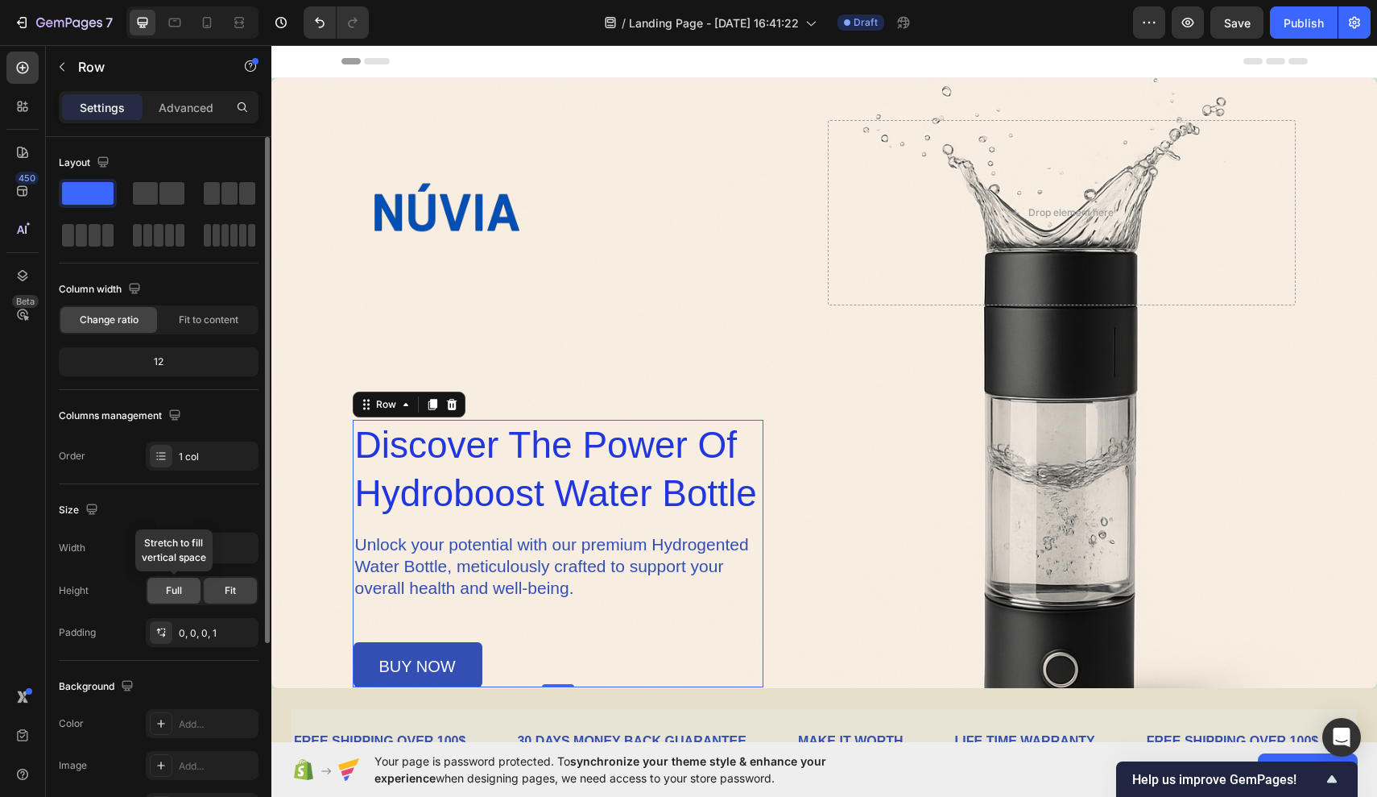
click at [192, 589] on div "Full" at bounding box center [173, 591] width 53 height 26
click at [222, 592] on div "Fit" at bounding box center [230, 591] width 53 height 26
click at [186, 544] on input "510" at bounding box center [202, 547] width 111 height 29
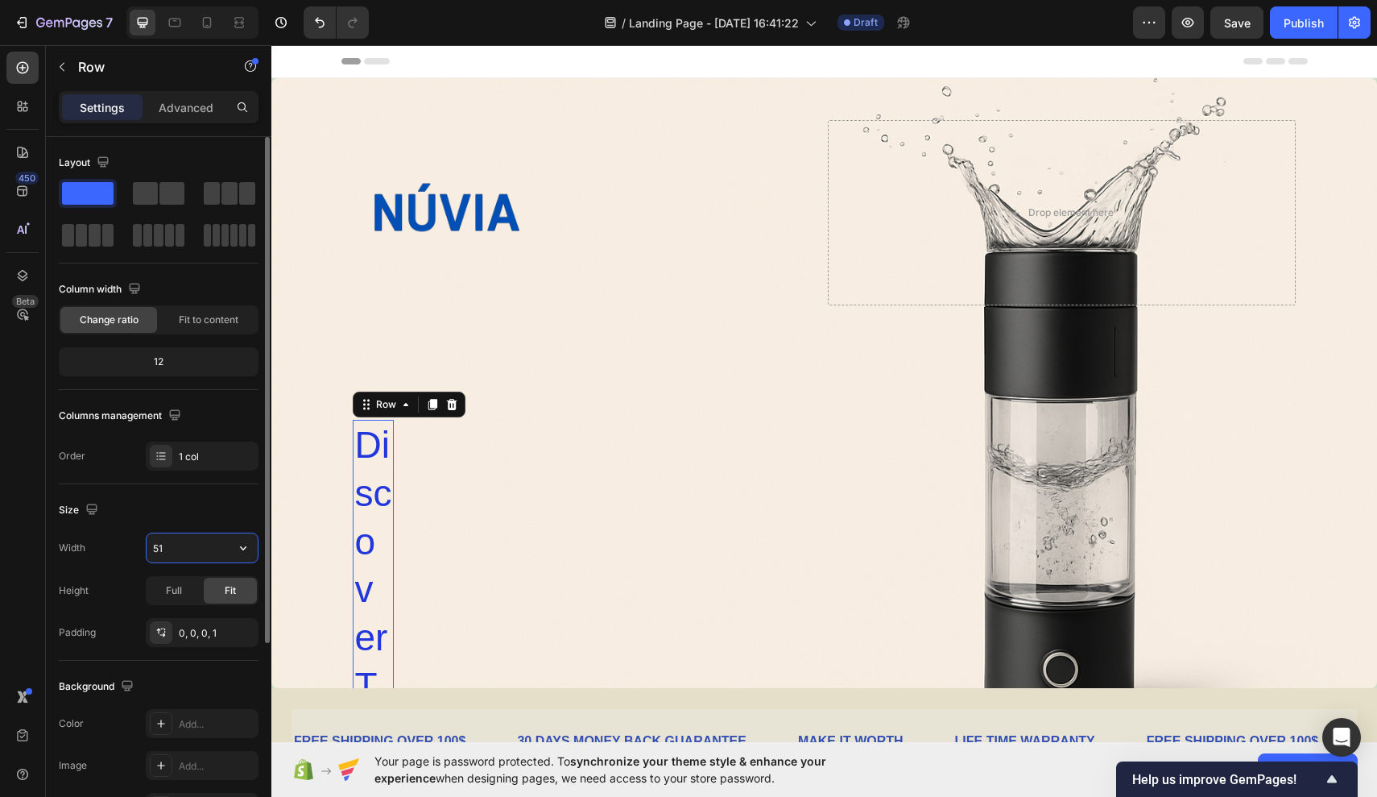
type input "510"
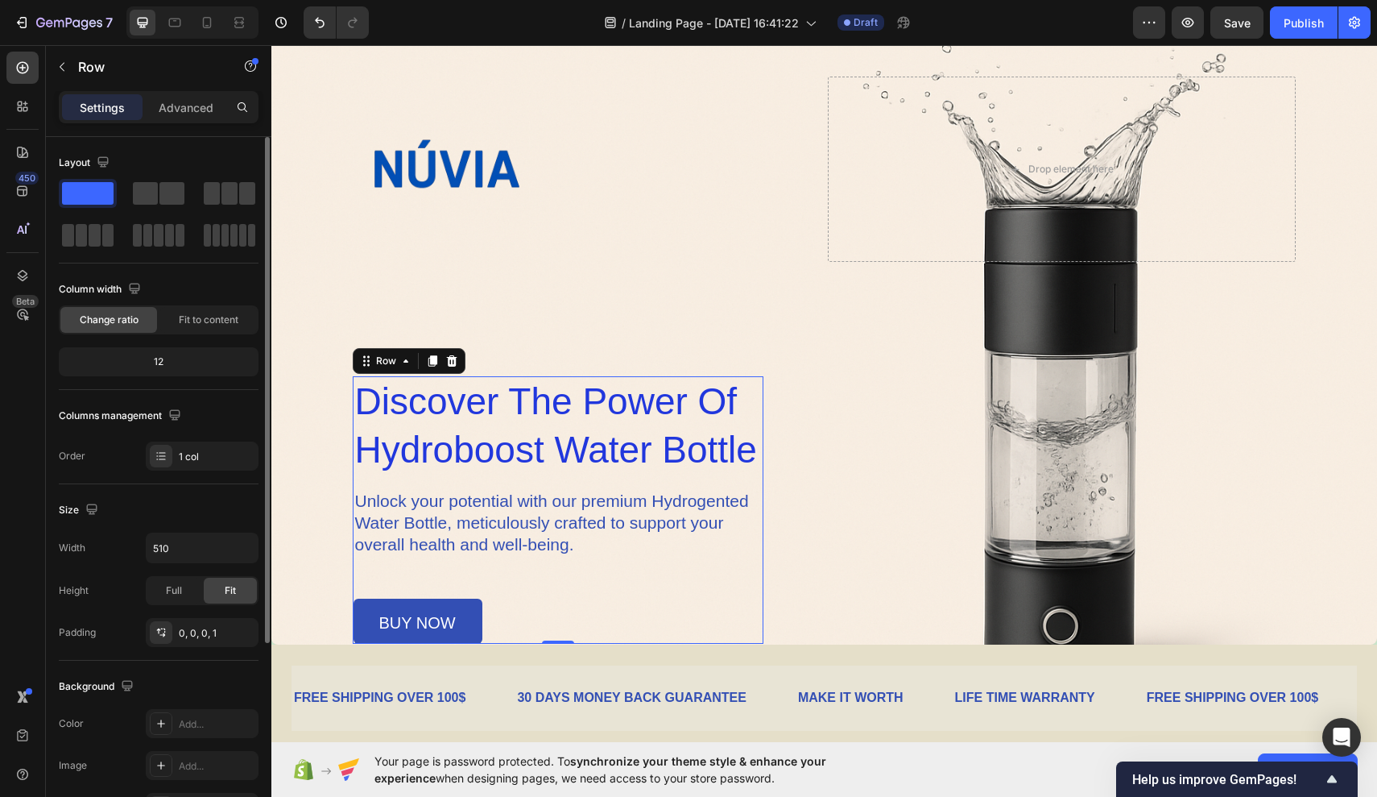
click at [193, 361] on div "12" at bounding box center [158, 361] width 193 height 23
click at [191, 325] on span "Fit to content" at bounding box center [209, 320] width 60 height 14
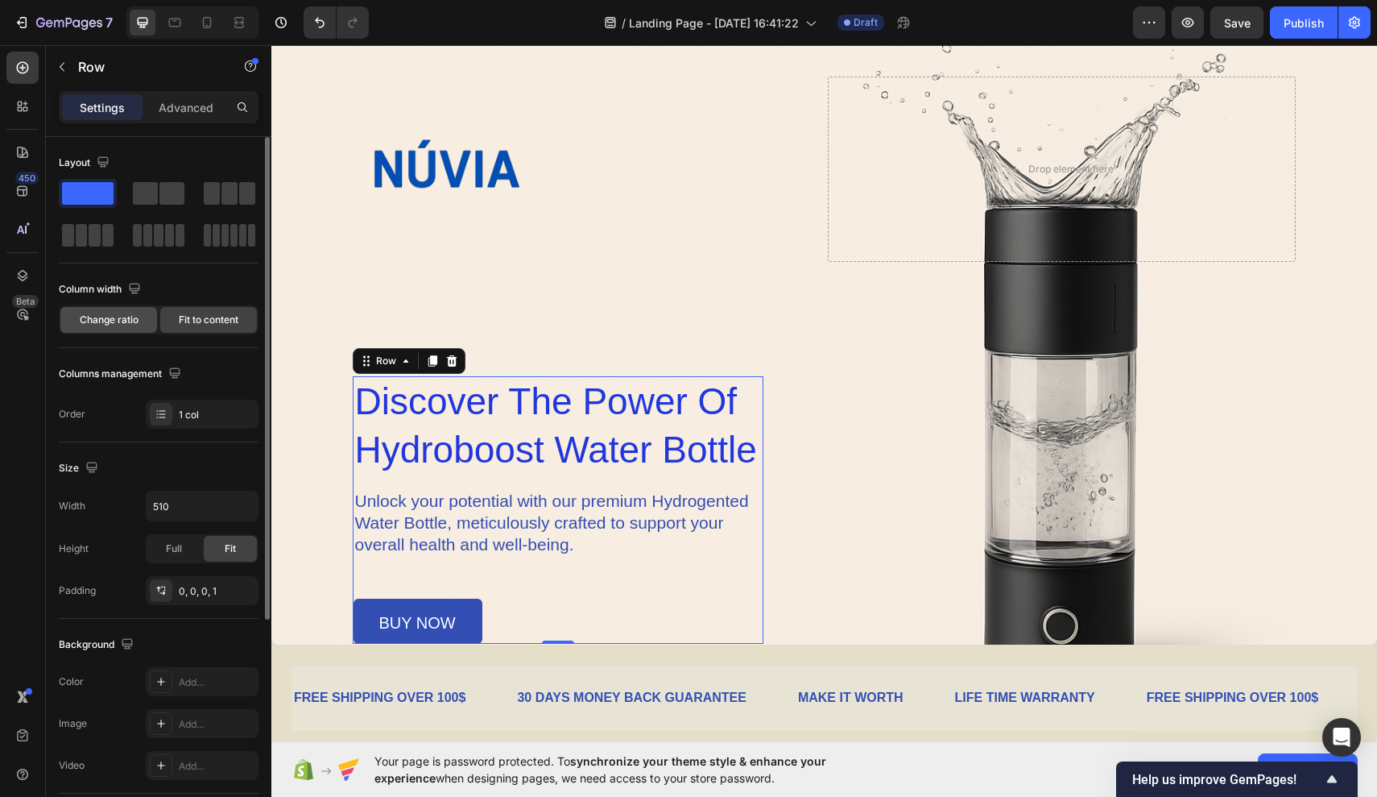
click at [130, 321] on span "Change ratio" at bounding box center [109, 320] width 59 height 14
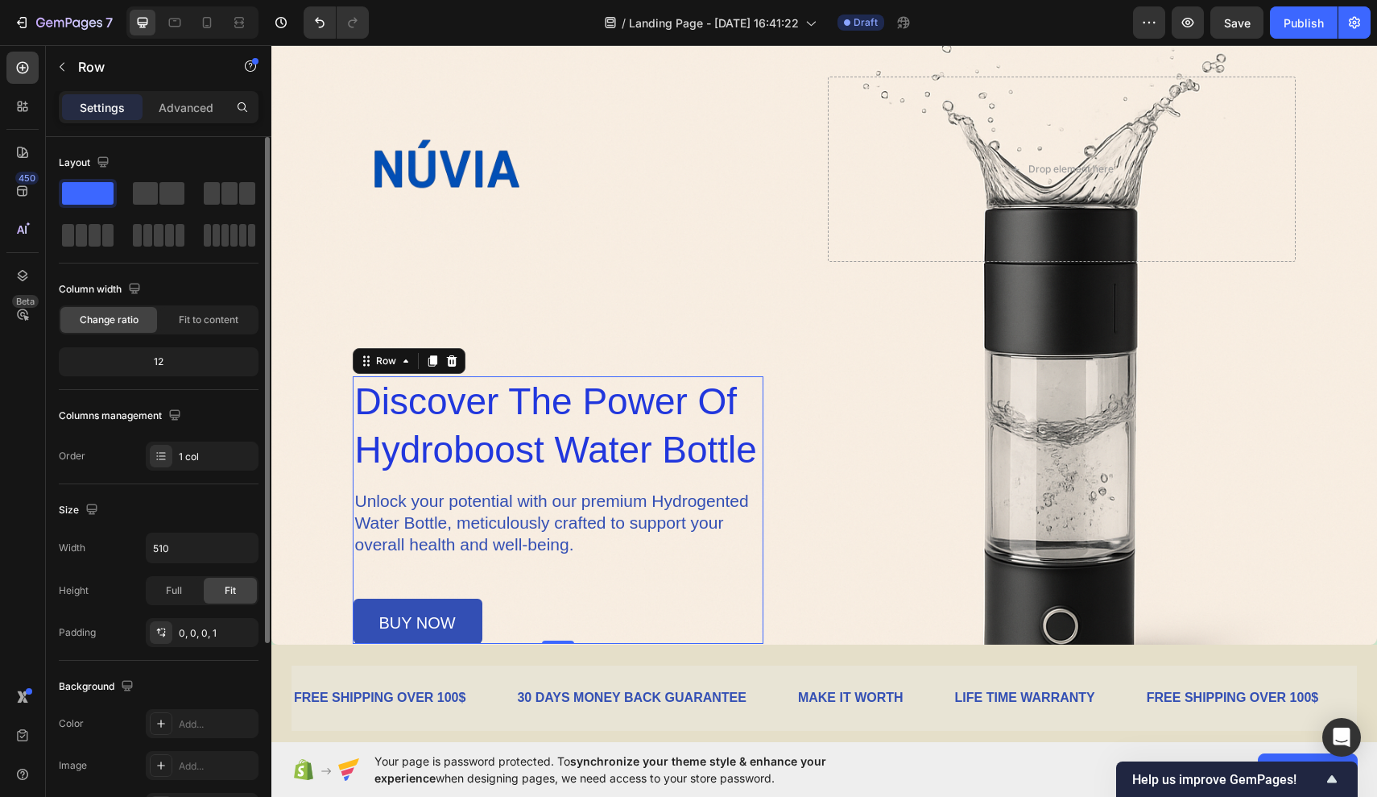
click at [175, 361] on div "12" at bounding box center [158, 361] width 193 height 23
click at [162, 361] on div "12" at bounding box center [158, 361] width 193 height 23
click at [172, 108] on p "Advanced" at bounding box center [186, 107] width 55 height 17
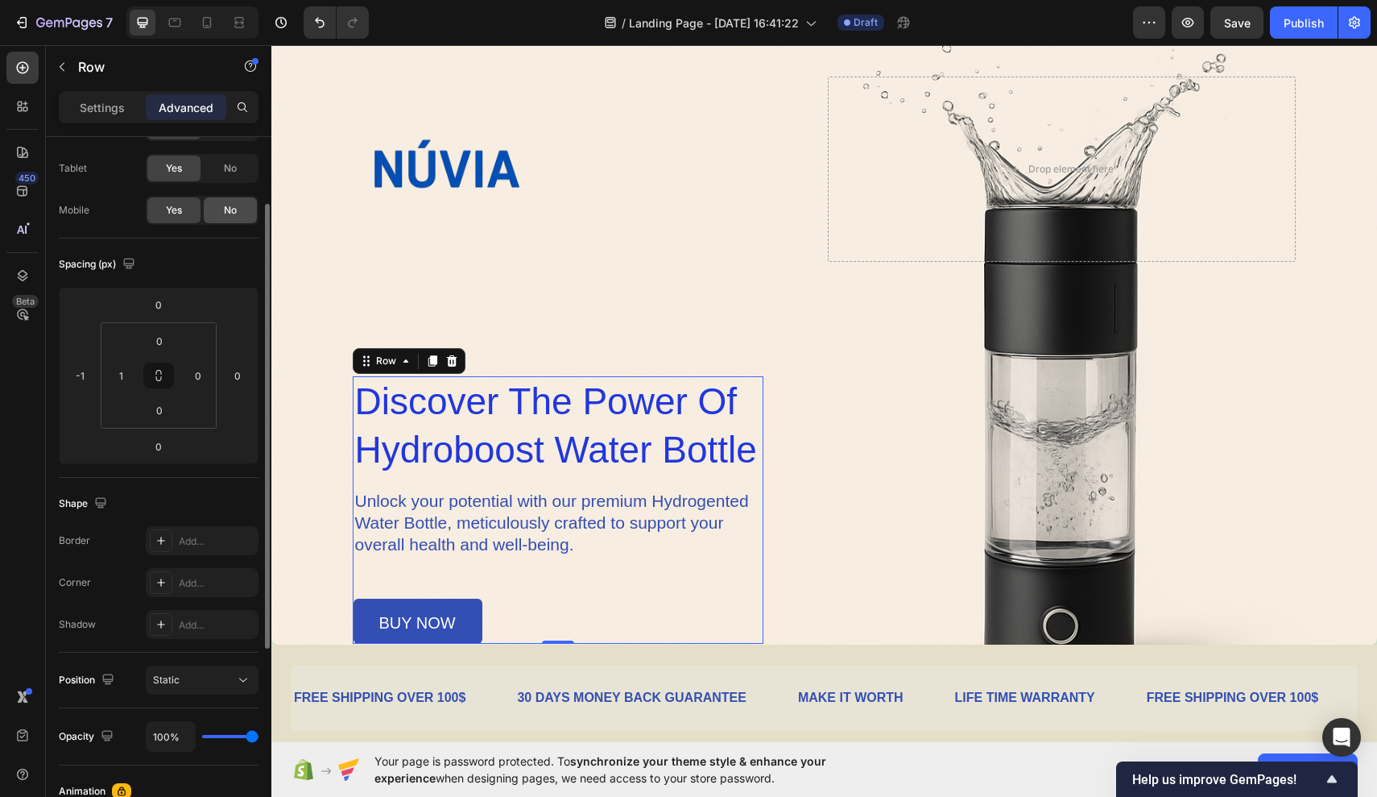
scroll to position [86, 0]
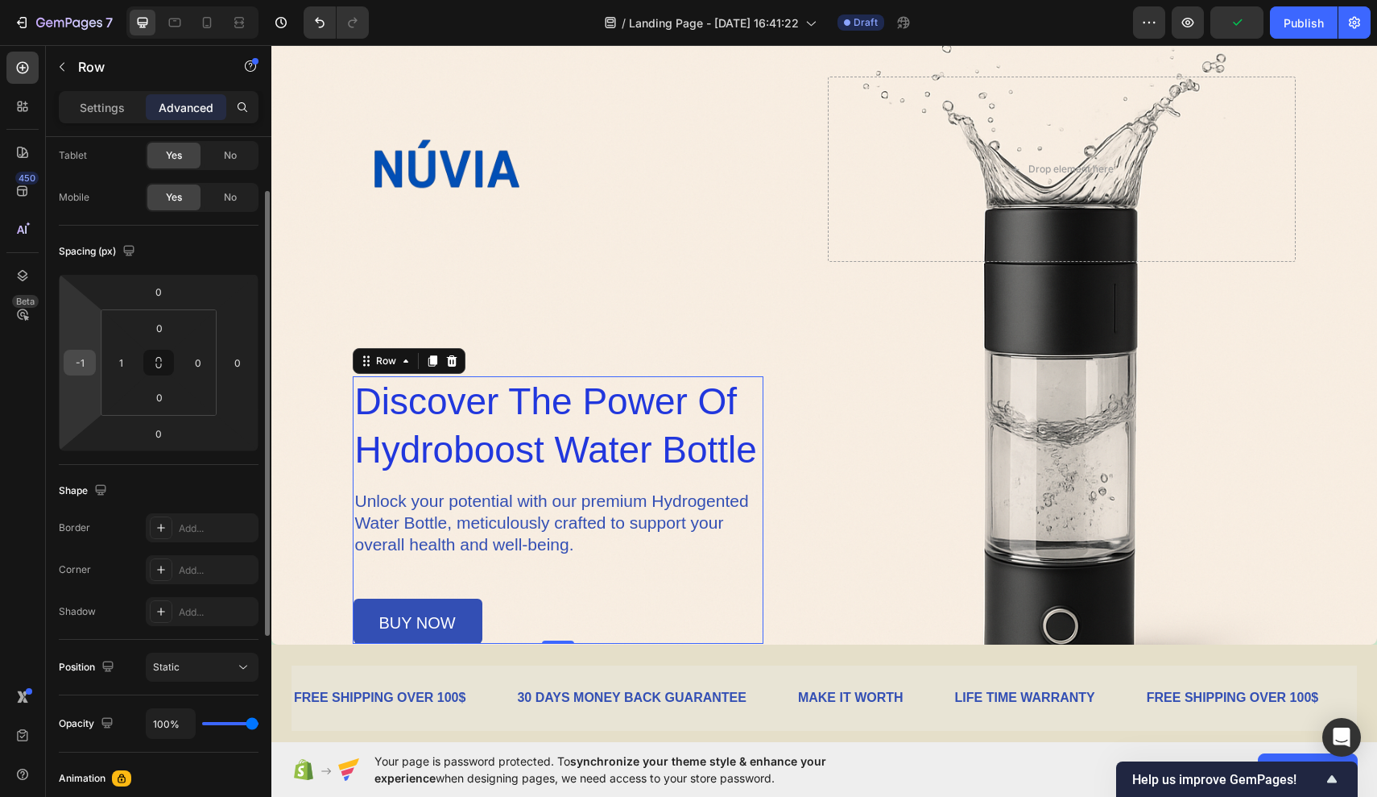
click at [94, 358] on div "-1" at bounding box center [80, 363] width 32 height 26
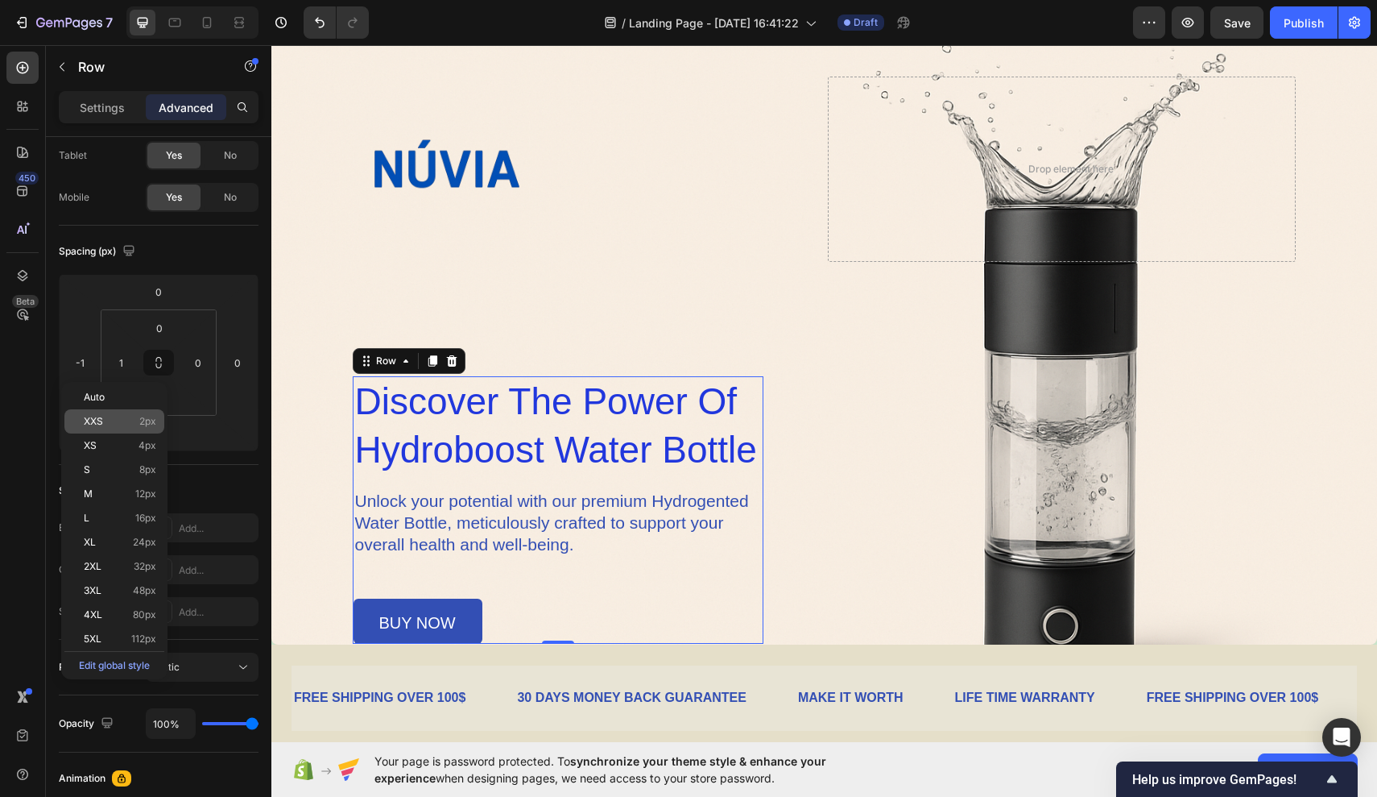
click at [119, 428] on div "XXS 2px" at bounding box center [114, 421] width 100 height 24
type input "2"
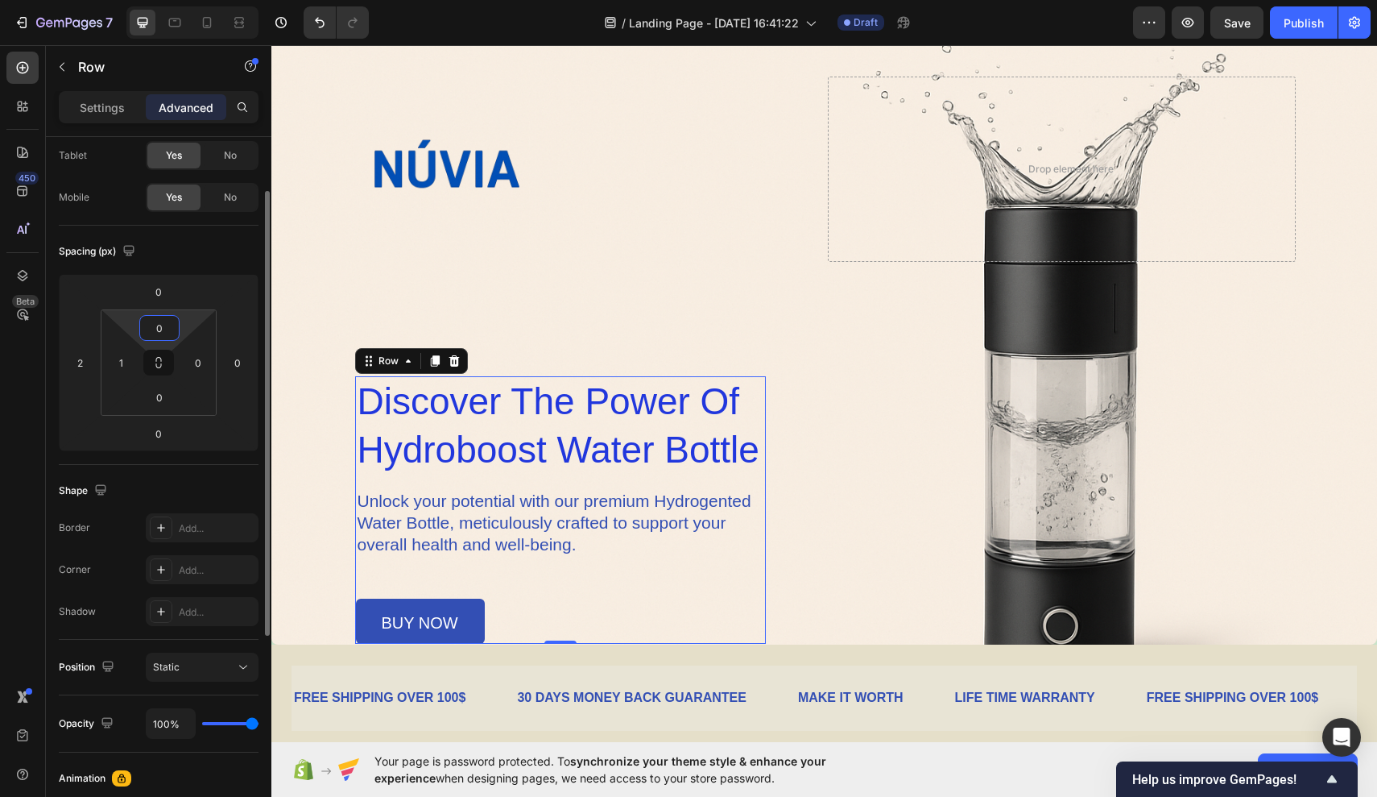
click at [161, 333] on input "0" at bounding box center [159, 328] width 32 height 24
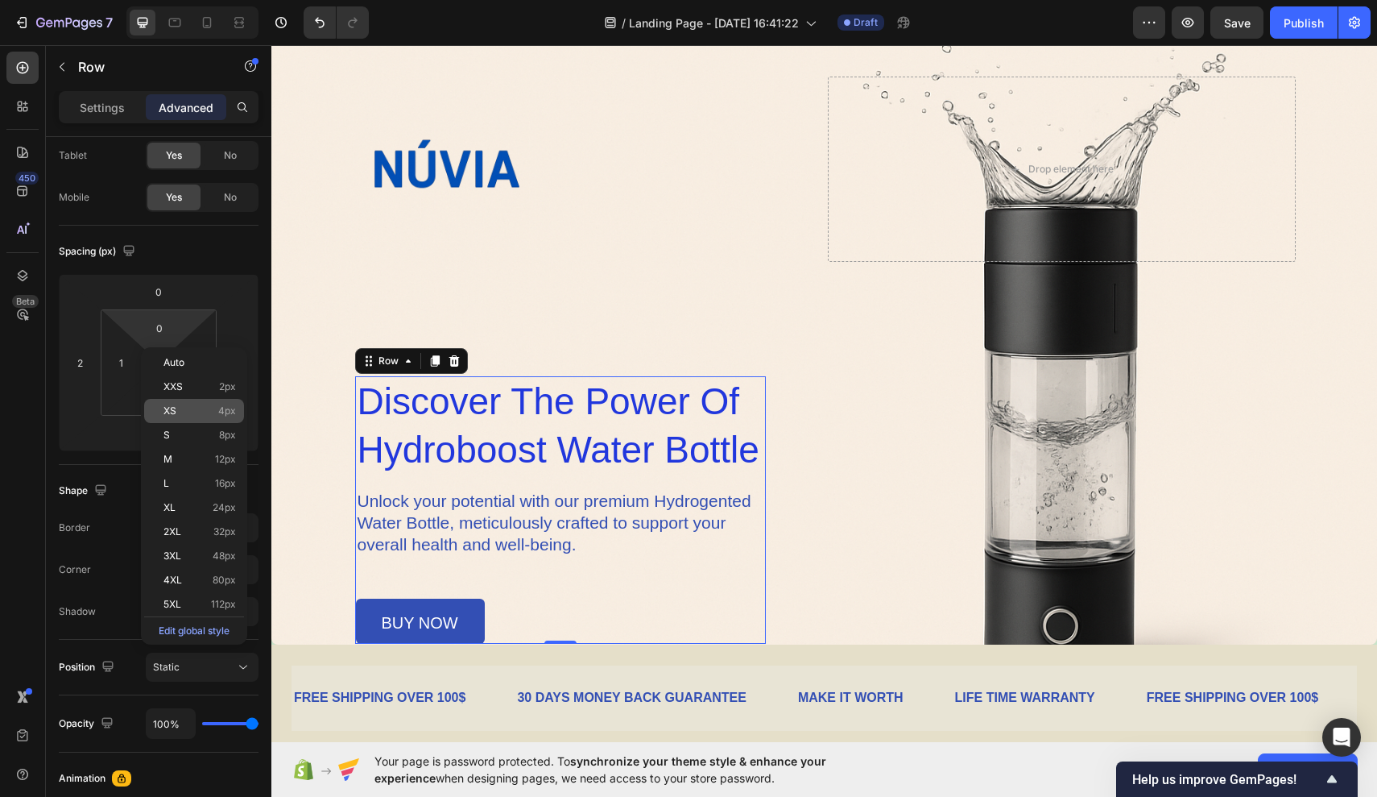
click at [197, 412] on p "XS 4px" at bounding box center [200, 410] width 72 height 11
type input "4"
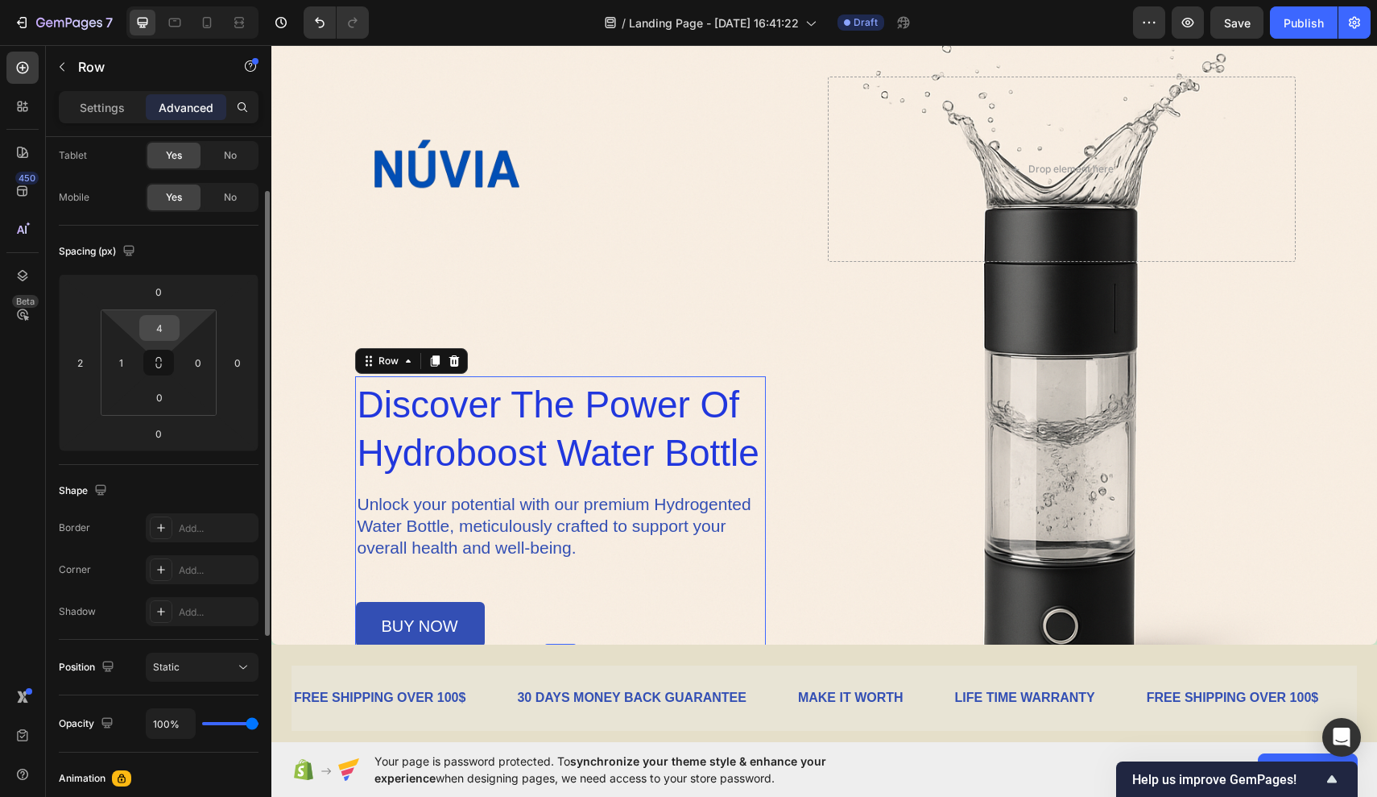
click at [167, 333] on input "4" at bounding box center [159, 328] width 32 height 24
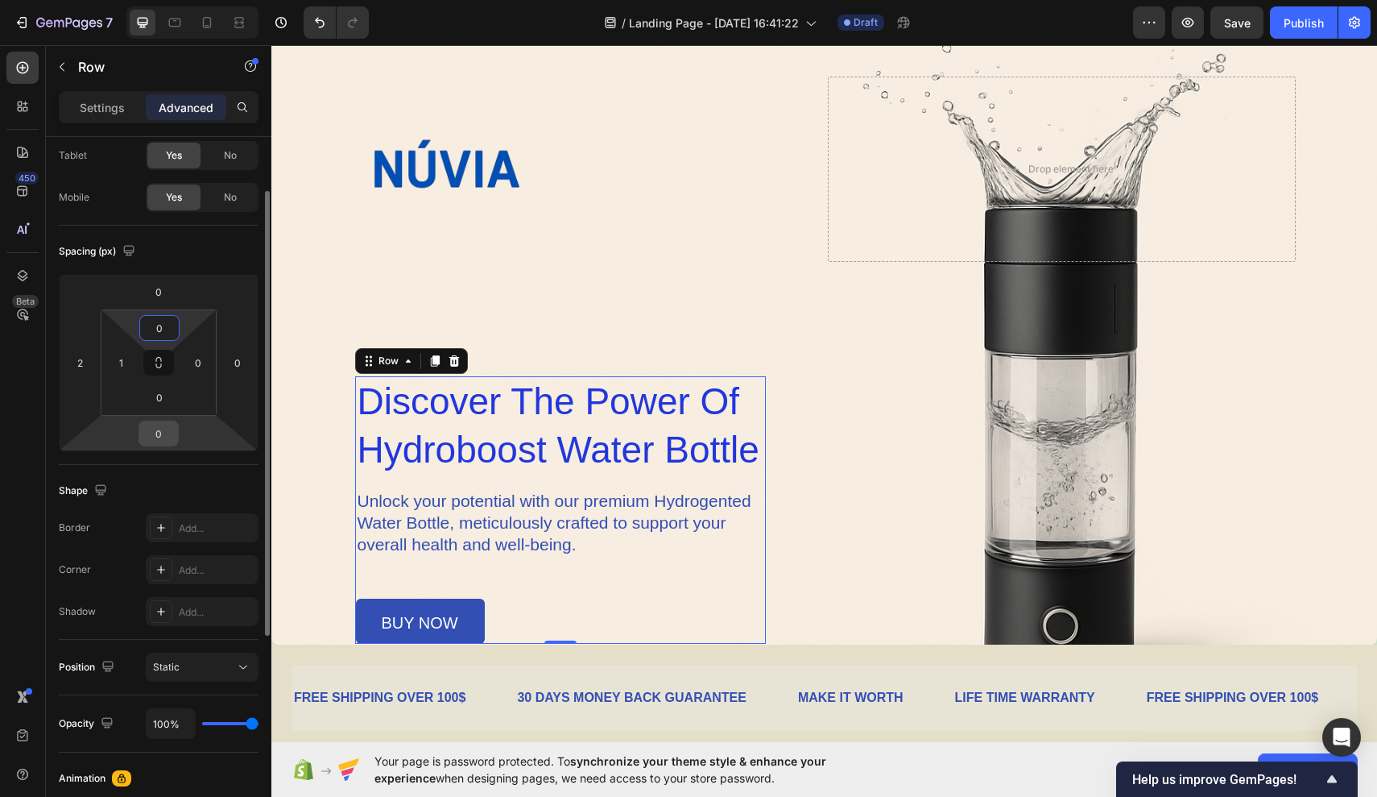
type input "0"
click at [165, 434] on input "0" at bounding box center [159, 433] width 32 height 24
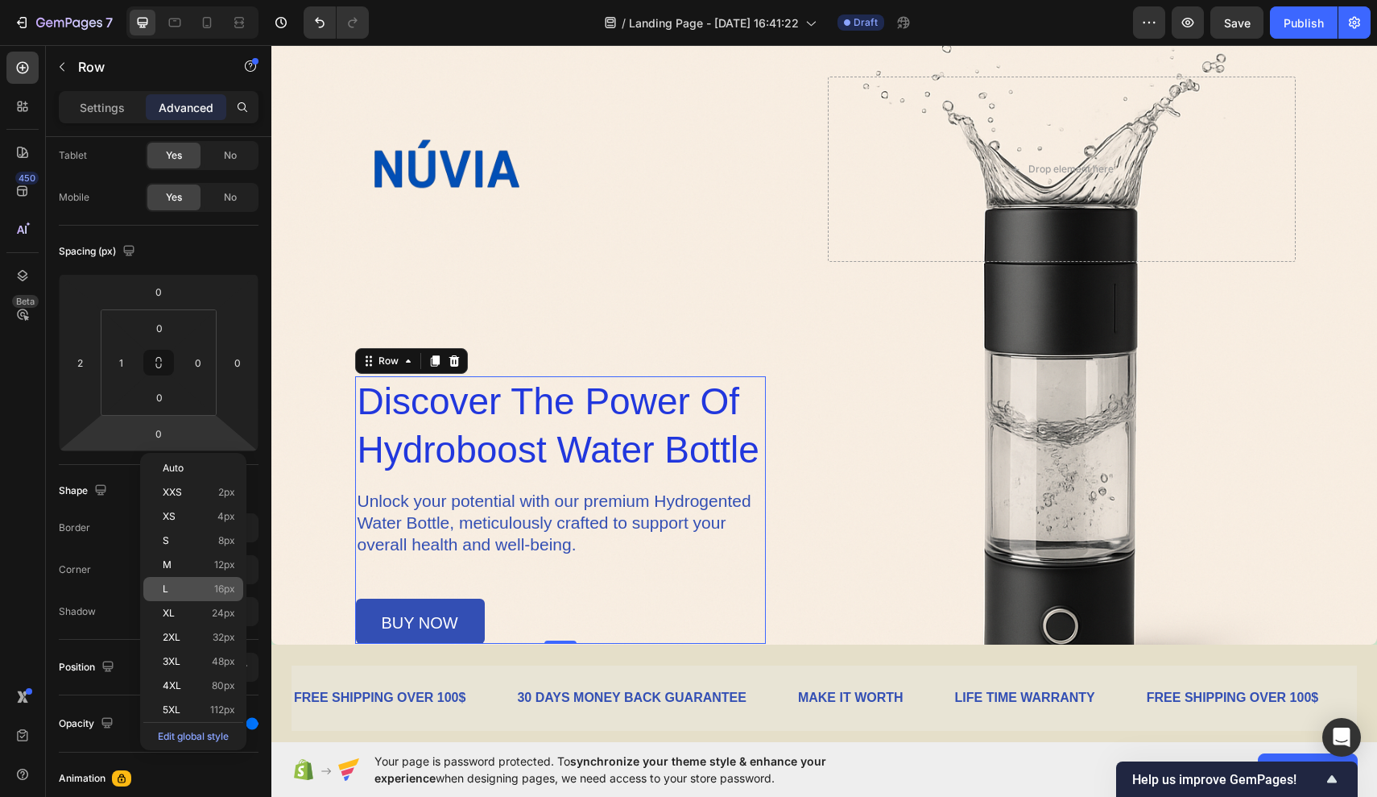
click at [198, 597] on div "L 16px" at bounding box center [193, 589] width 100 height 24
type input "16"
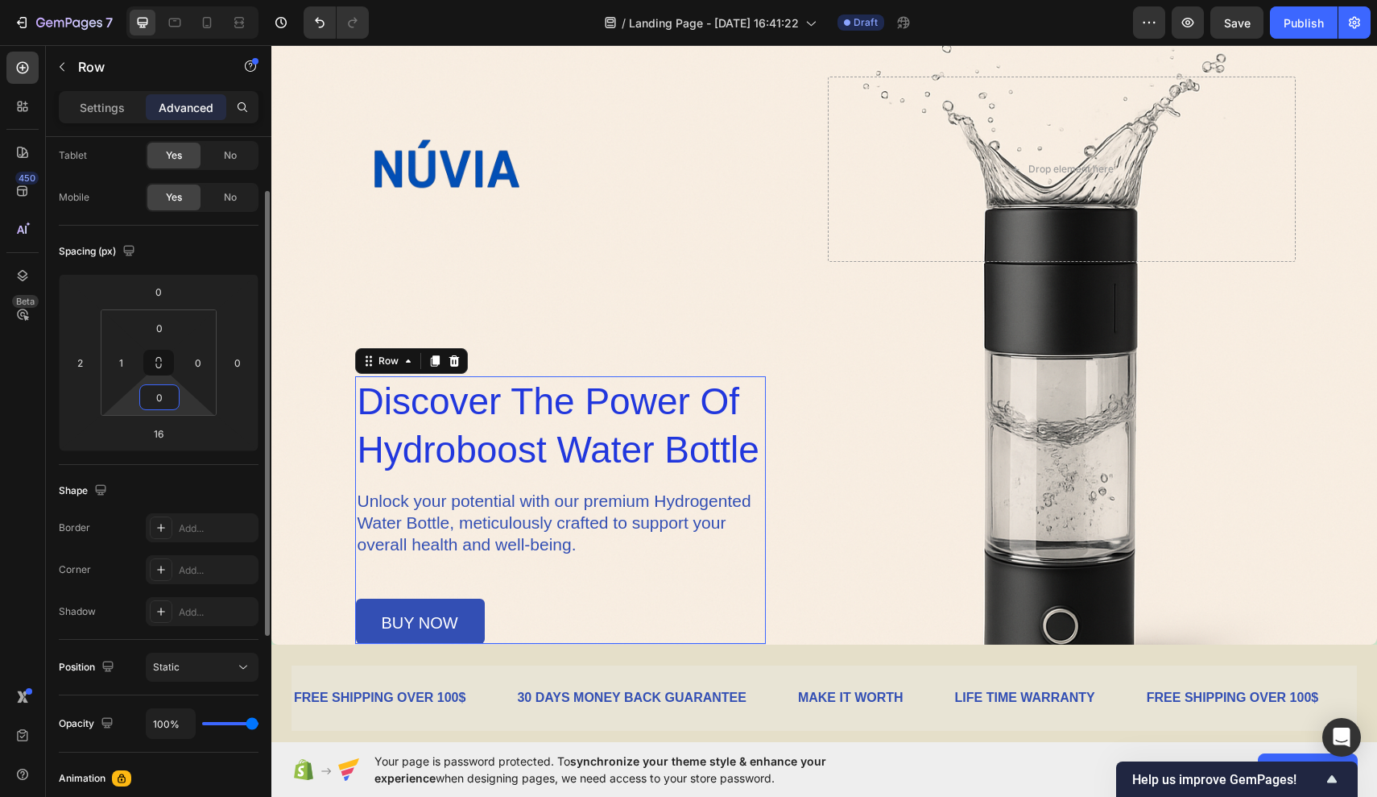
click at [168, 400] on input "0" at bounding box center [159, 397] width 32 height 24
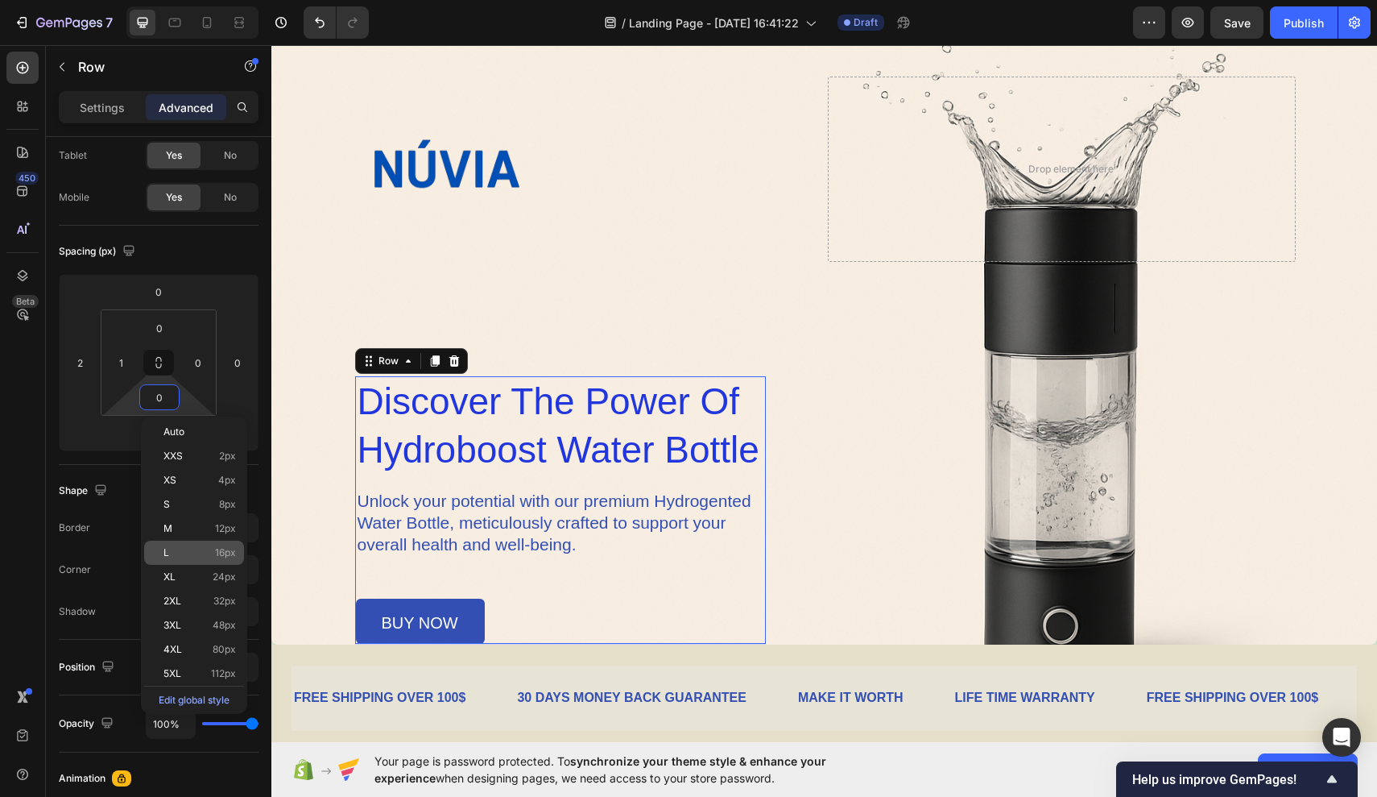
click at [199, 551] on p "L 16px" at bounding box center [200, 552] width 72 height 11
type input "16"
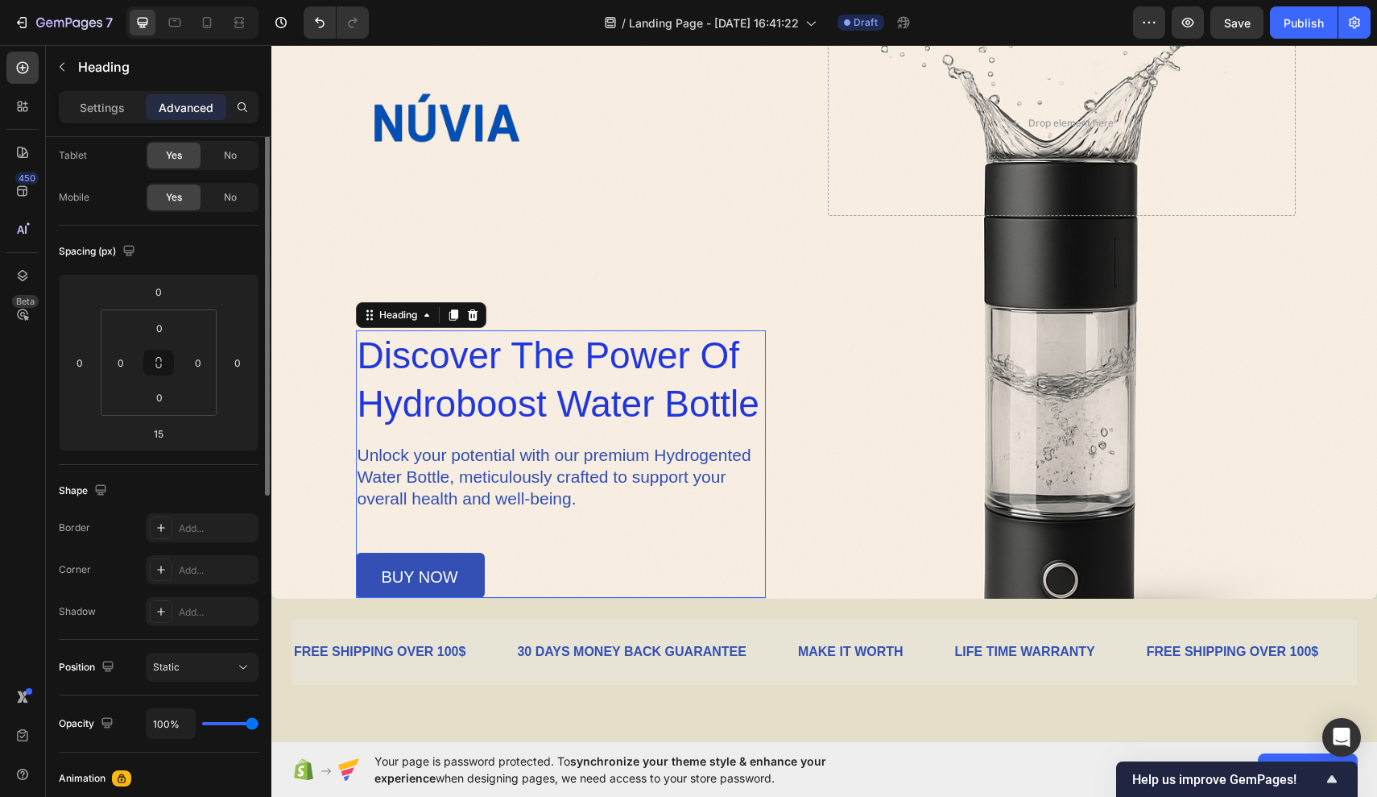
scroll to position [0, 0]
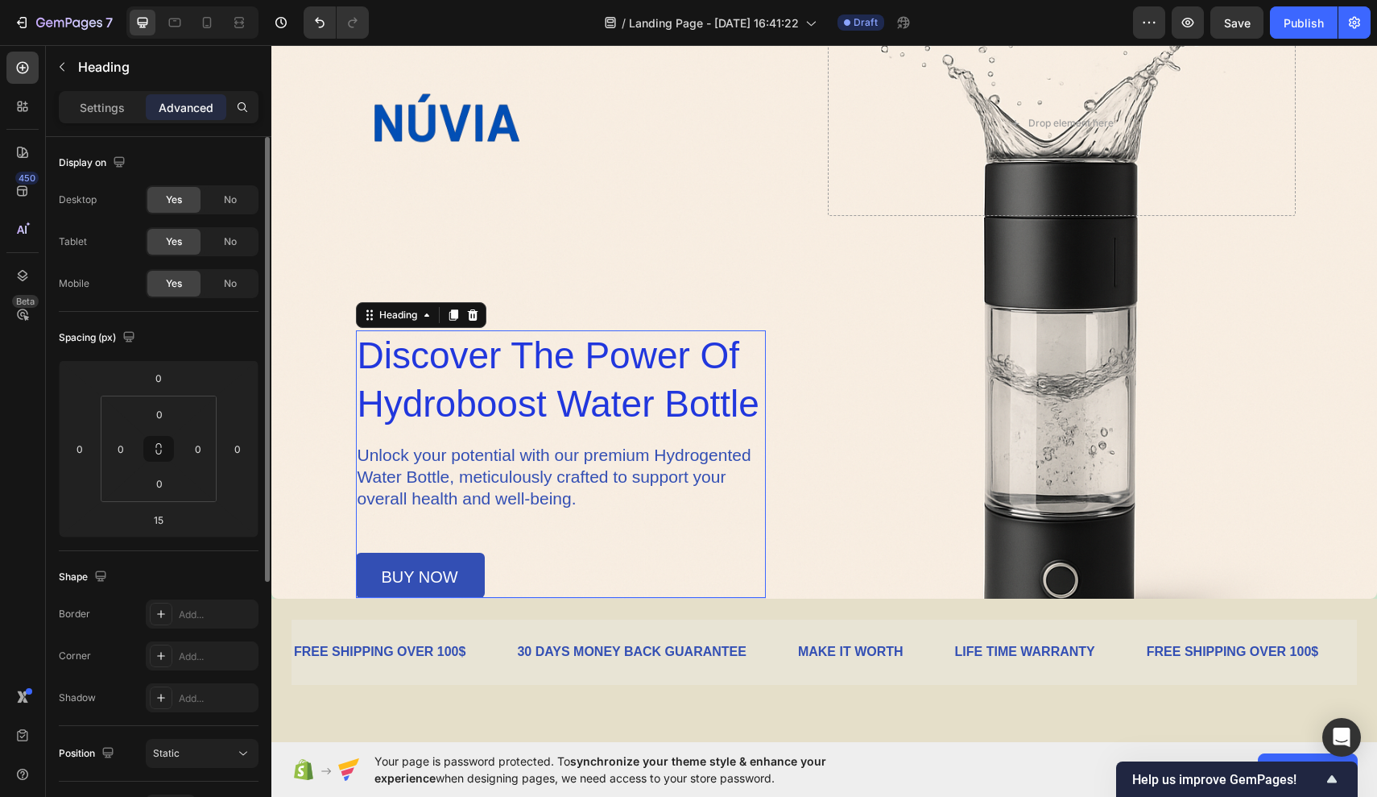
click at [379, 328] on div "Image Drop element here Row ⁠⁠⁠⁠⁠⁠⁠ discover the power of hydroboost water bott…" at bounding box center [825, 327] width 942 height 593
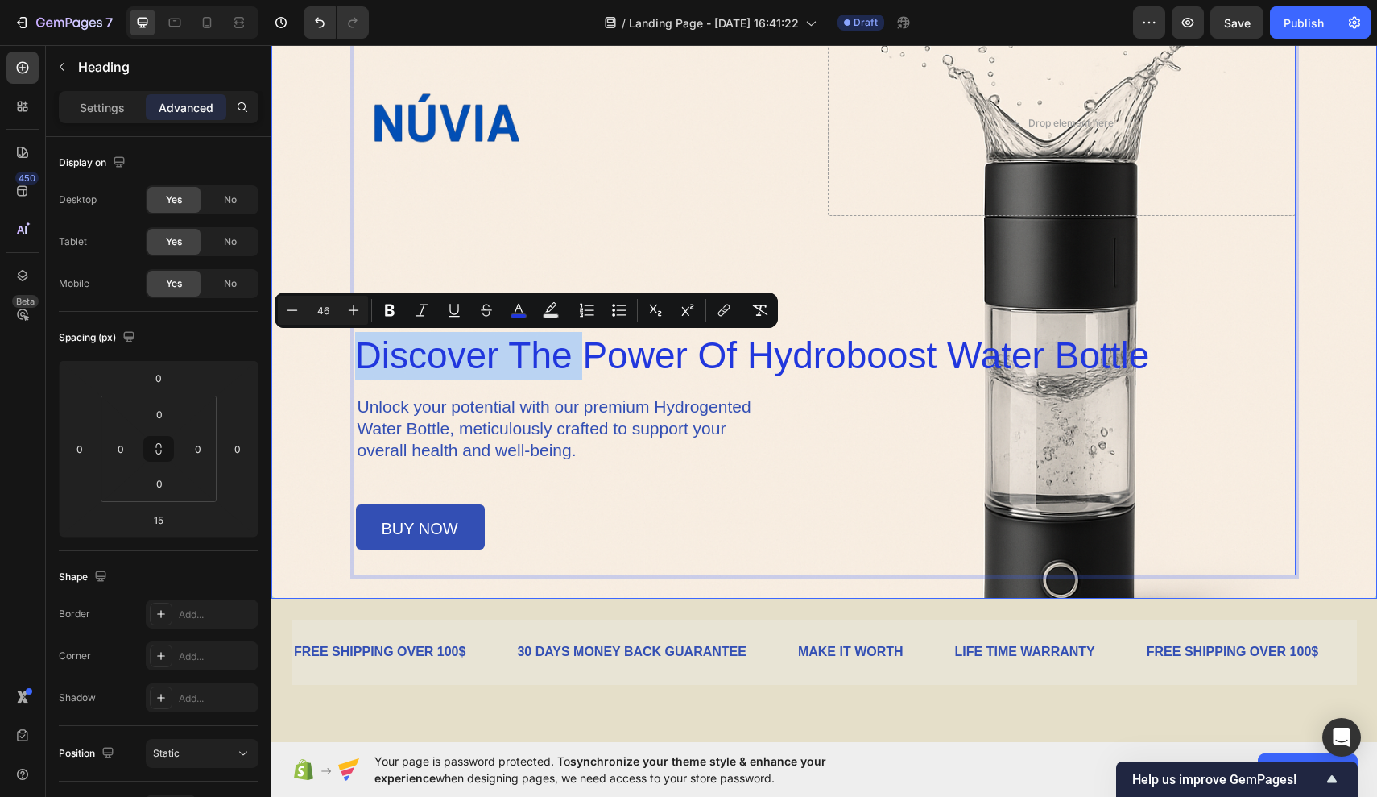
drag, startPoint x: 581, startPoint y: 367, endPoint x: 567, endPoint y: 319, distance: 50.2
click at [567, 319] on div "Image Drop element here Row discover the power of hydroboost water bottle Headi…" at bounding box center [825, 303] width 942 height 545
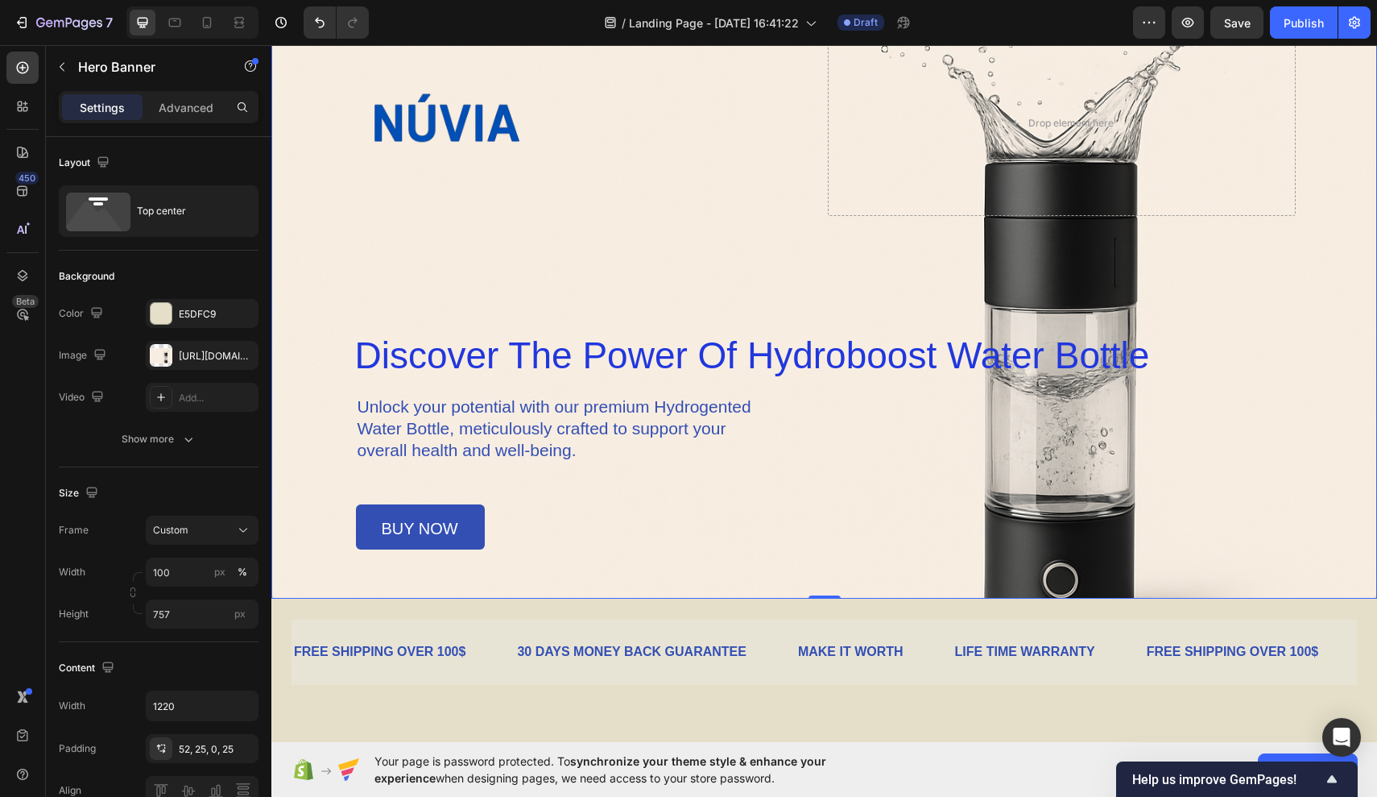
click at [592, 259] on div "Image Drop element here Row ⁠⁠⁠⁠⁠⁠⁠ discover the power of hydroboost water bott…" at bounding box center [825, 303] width 942 height 545
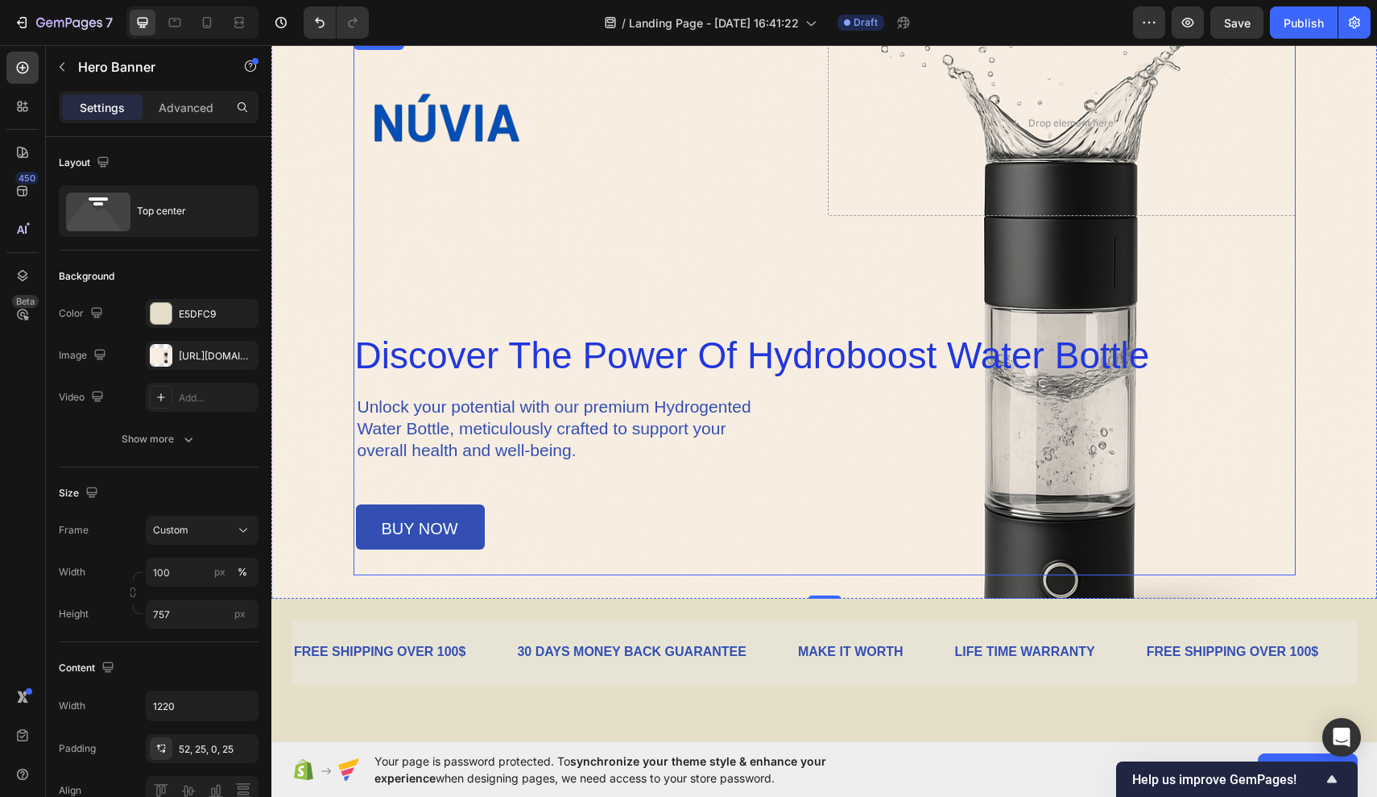
click at [712, 342] on span "discover the power of hydroboost water bottle" at bounding box center [752, 355] width 795 height 42
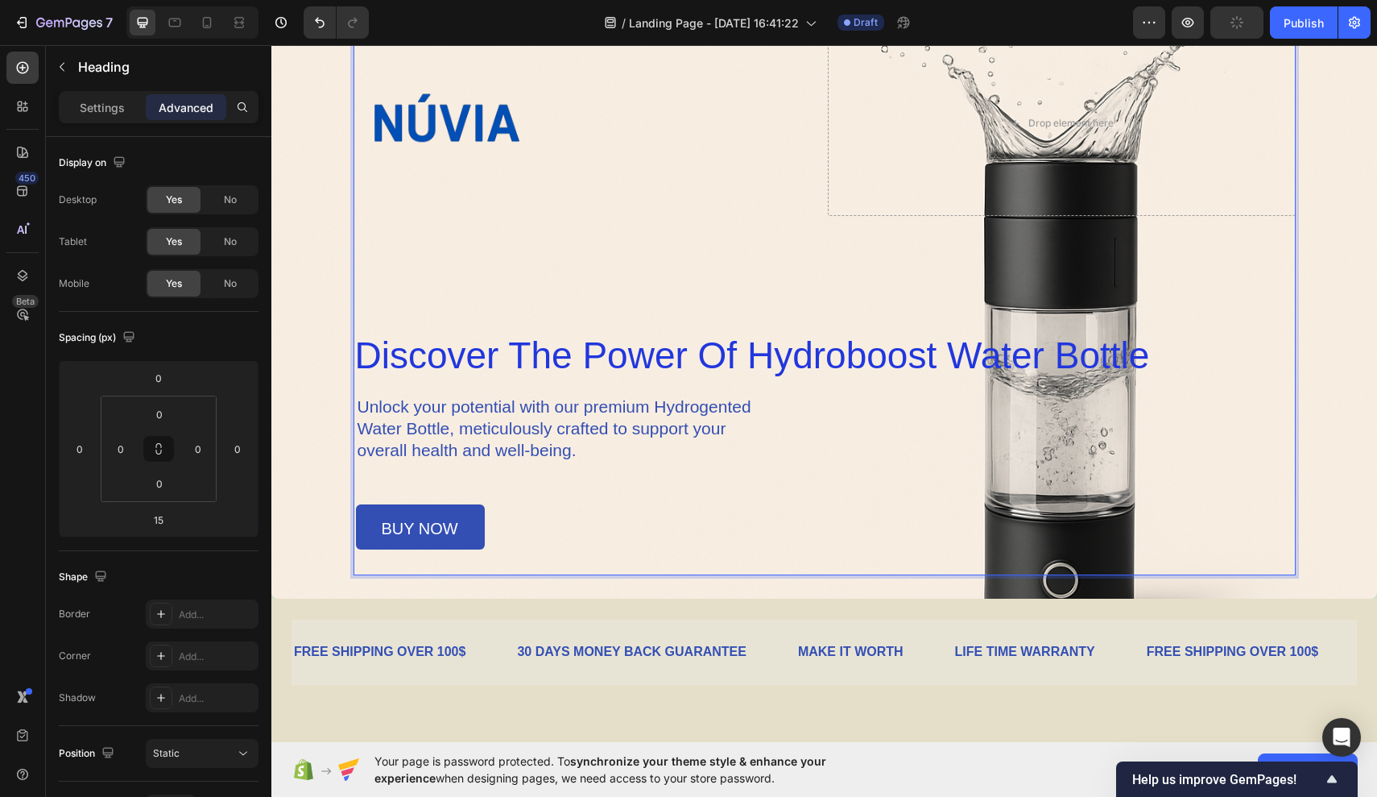
click at [742, 345] on span "discover the power of hydroboost water bottle" at bounding box center [752, 355] width 795 height 42
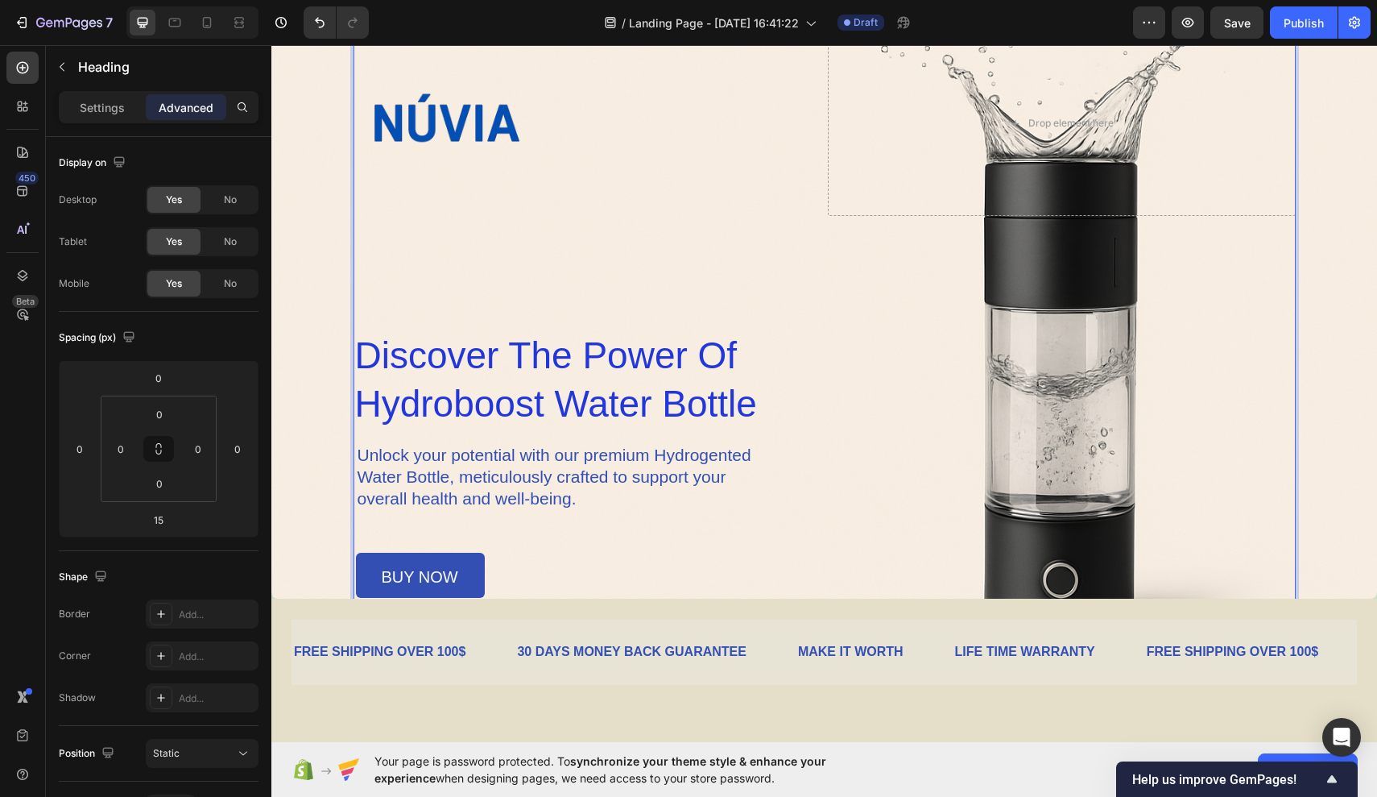
click at [363, 400] on span "hydroboost water bottle" at bounding box center [556, 404] width 402 height 42
click at [414, 342] on span "discover the power of" at bounding box center [546, 355] width 383 height 42
click at [433, 367] on span "discover the power of" at bounding box center [546, 355] width 383 height 42
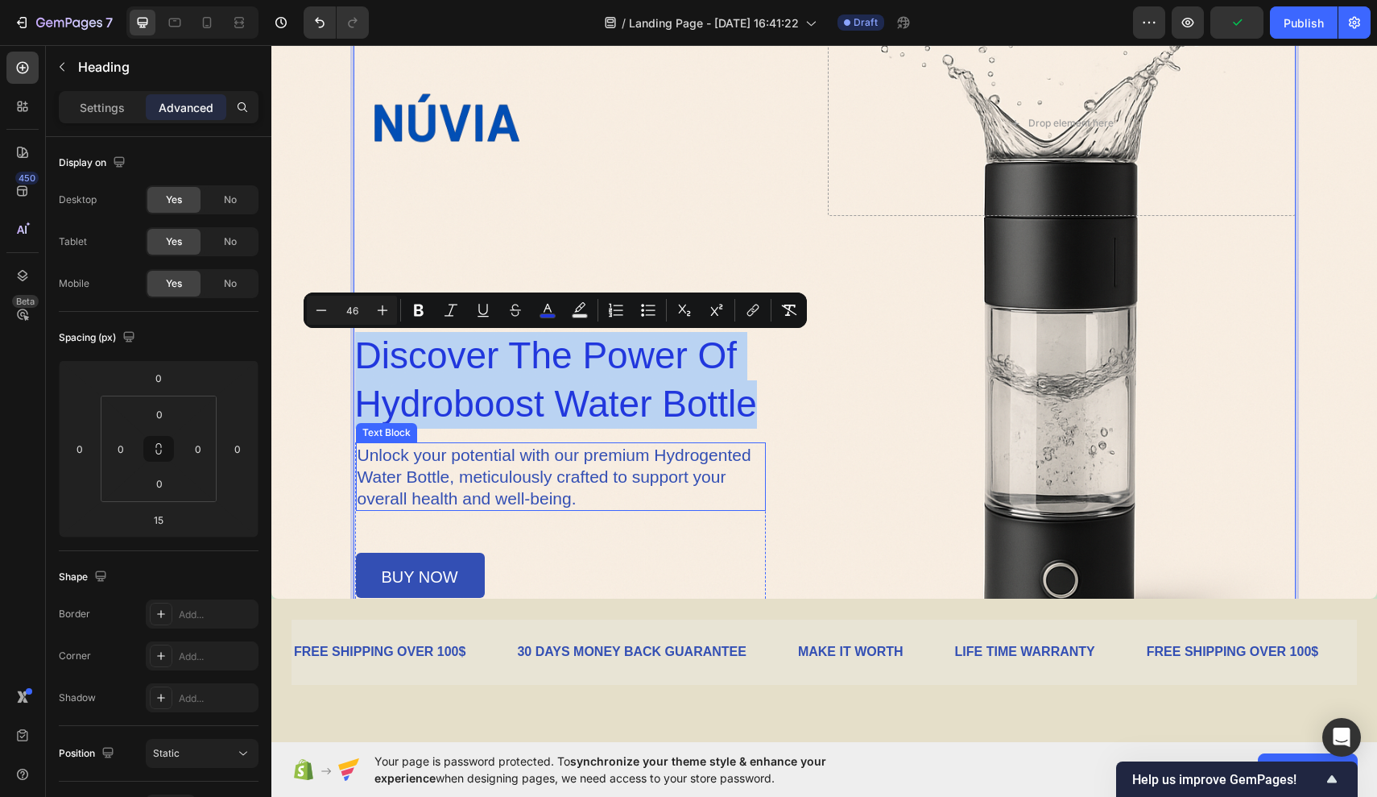
drag, startPoint x: 360, startPoint y: 360, endPoint x: 532, endPoint y: 494, distance: 217.5
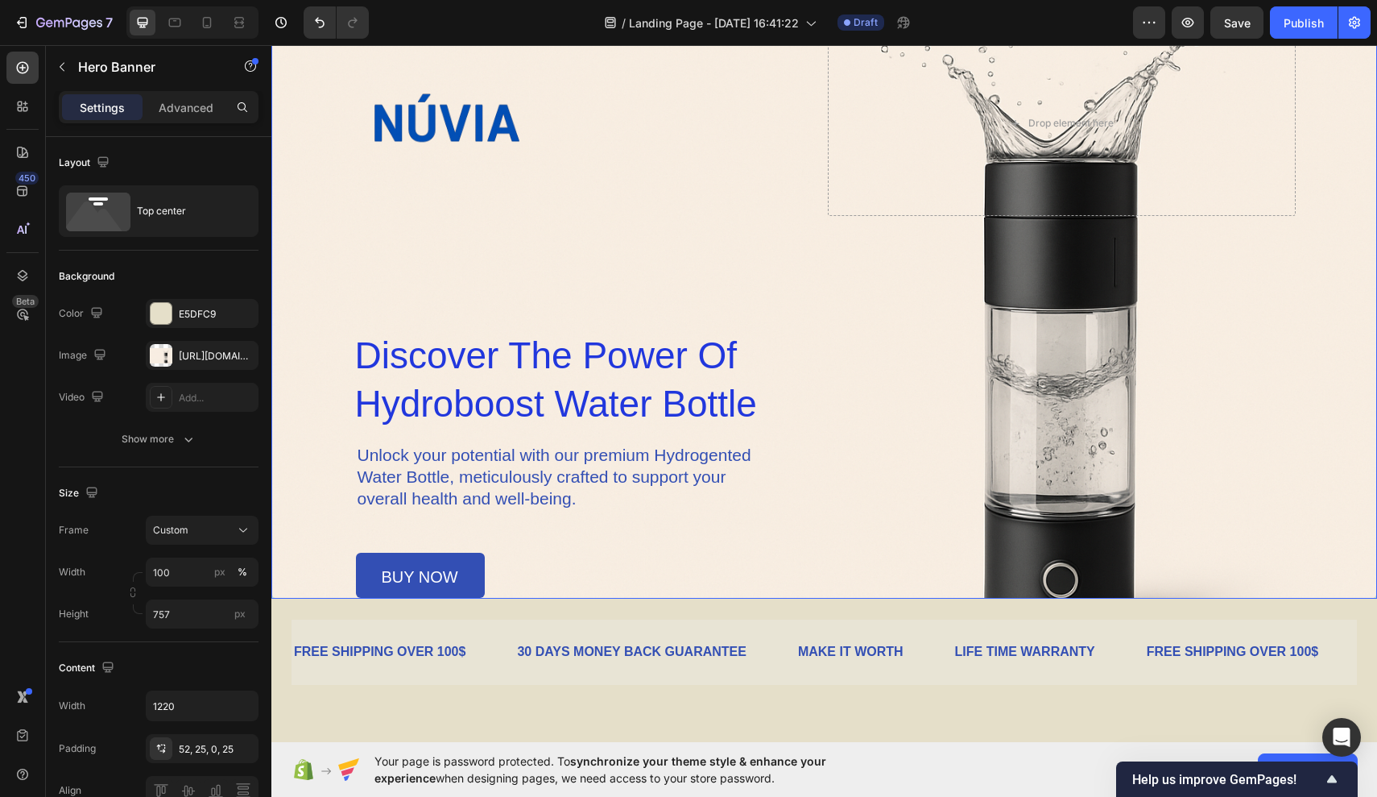
click at [472, 247] on div "Image Drop element here Row ⁠⁠⁠⁠⁠⁠⁠ discover the power of hydroboost water bott…" at bounding box center [825, 327] width 942 height 593
click at [398, 357] on span "discover the power of" at bounding box center [546, 355] width 383 height 42
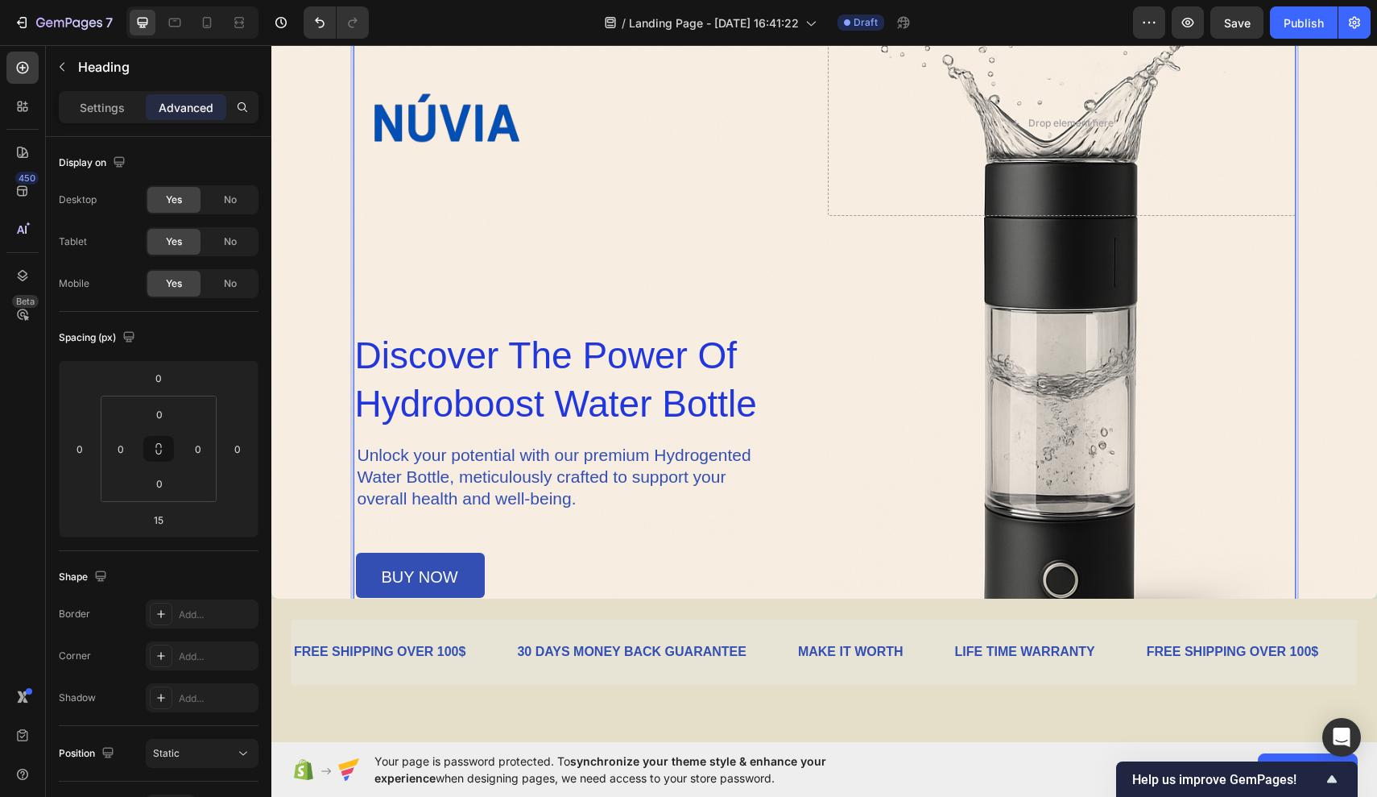
click at [486, 391] on span "hydroboost water bottle" at bounding box center [556, 404] width 402 height 42
click at [462, 333] on p "discover the power of hydroboost water bottle" at bounding box center [556, 380] width 402 height 97
click at [464, 308] on div "Image Drop element here Row discover the power of hydroboost water bottle Headi…" at bounding box center [825, 327] width 942 height 593
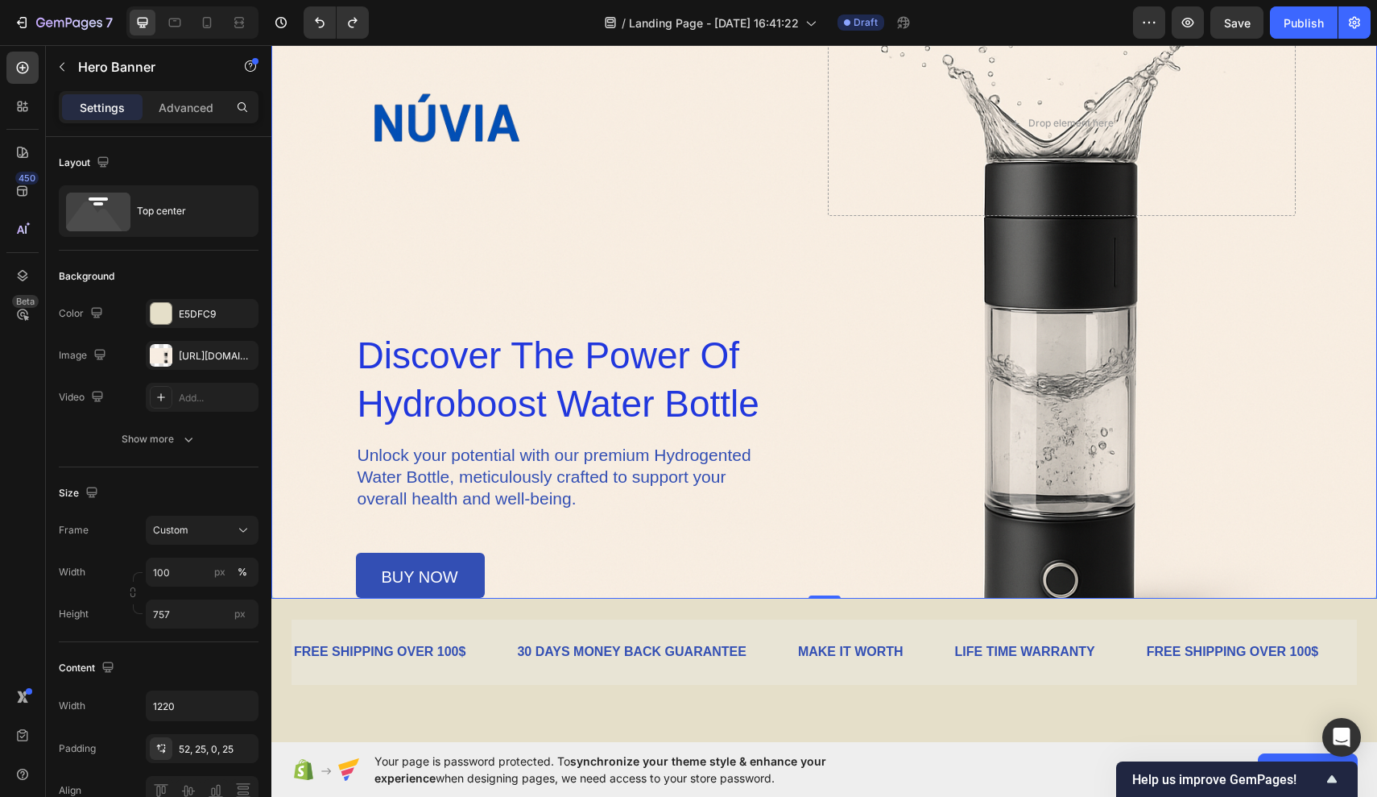
click at [489, 304] on div "Image Drop element here Row discover the power of hydroboost water bottle Headi…" at bounding box center [825, 314] width 942 height 567
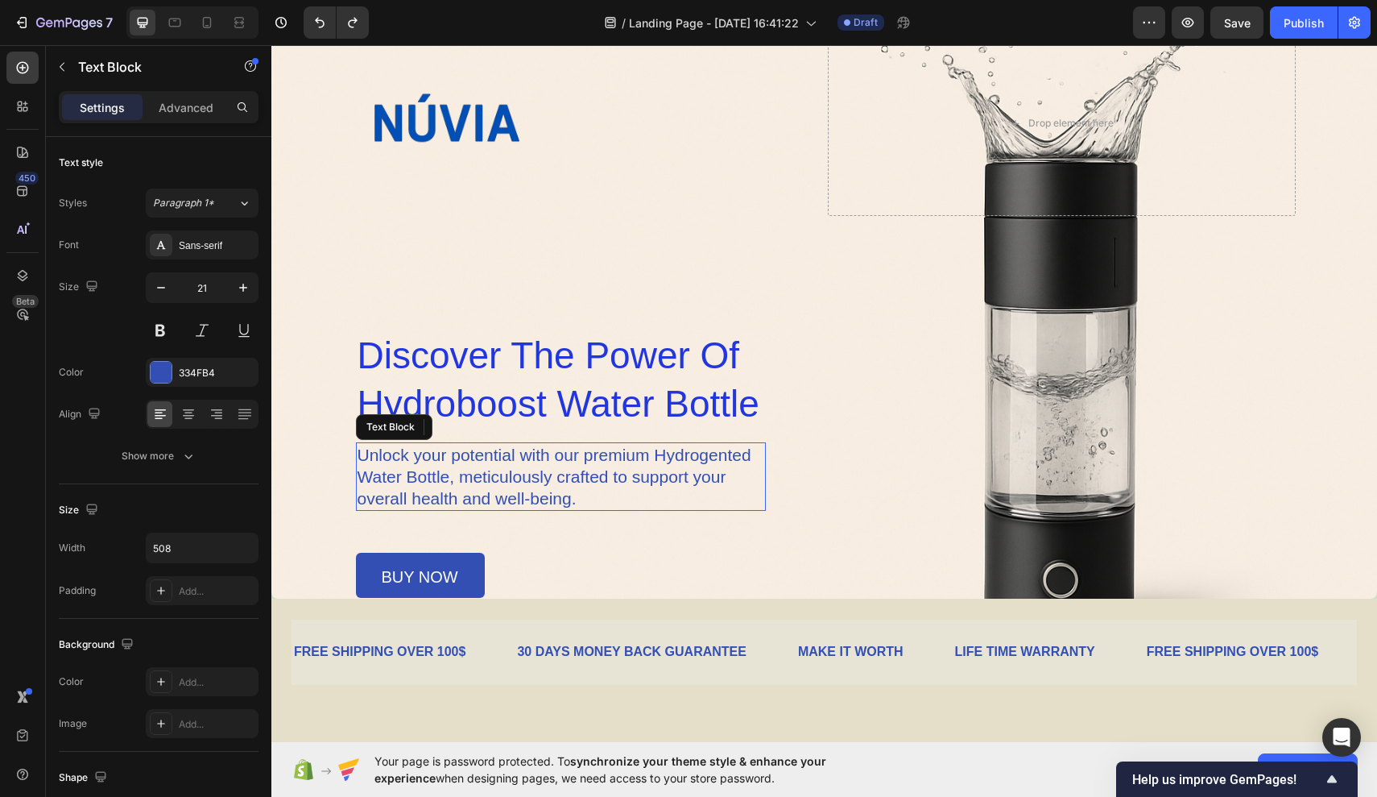
click at [429, 442] on div "Unlock your potential with our premium Hydrogented Water Bottle, meticulously c…" at bounding box center [560, 476] width 409 height 68
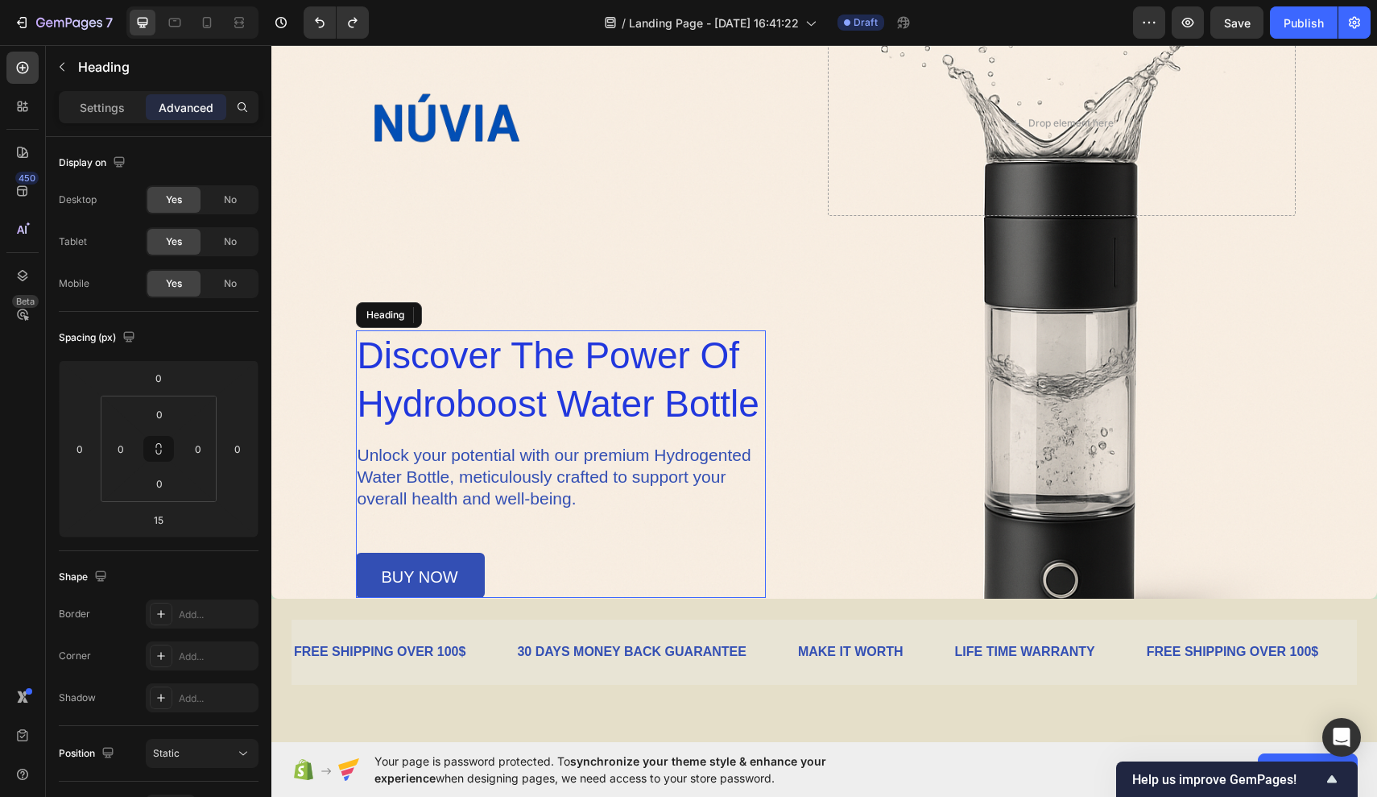
click at [439, 383] on span "discover the power of hydroboost water bottle" at bounding box center [559, 379] width 402 height 90
click at [465, 485] on p "Unlock your potential with our premium Hydrogented Water Bottle, meticulously c…" at bounding box center [561, 476] width 406 height 65
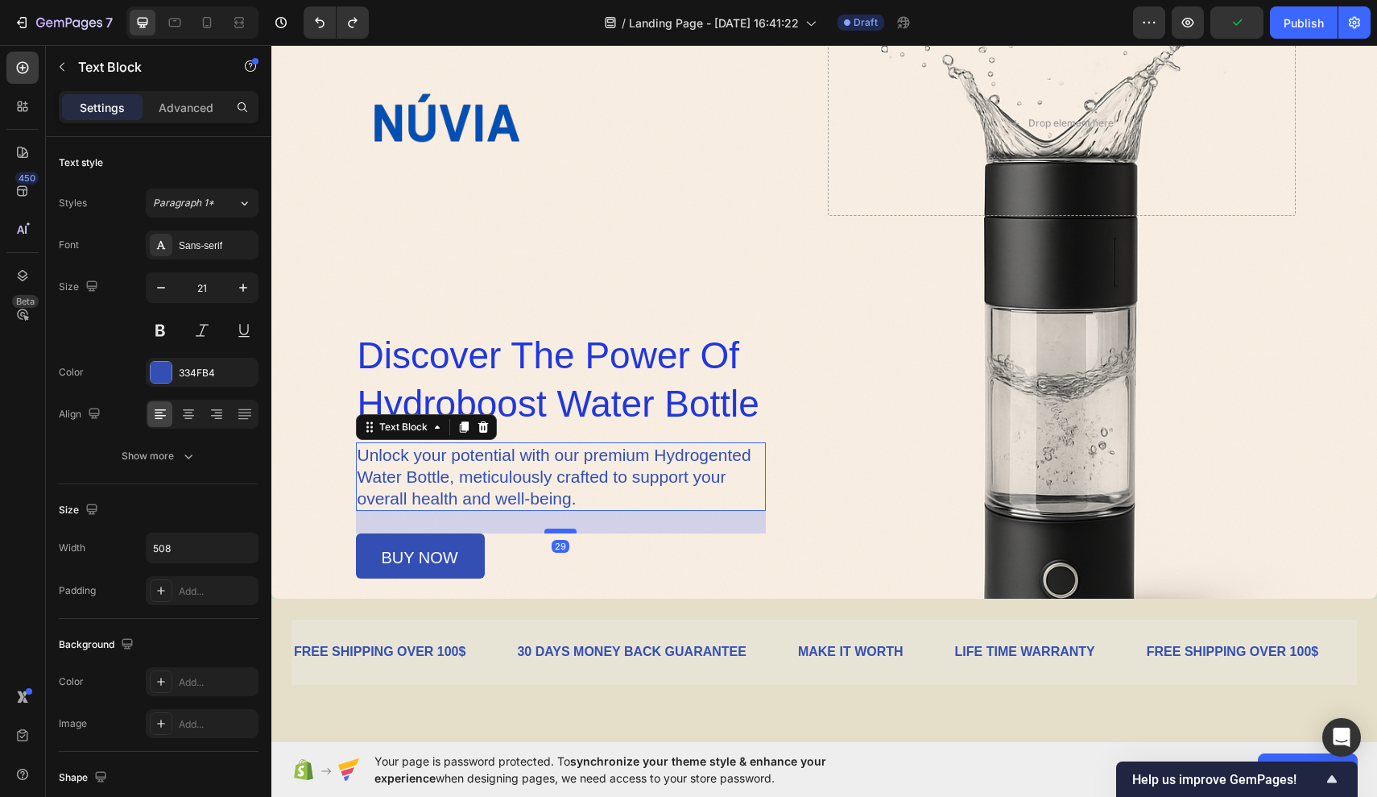
drag, startPoint x: 570, startPoint y: 548, endPoint x: 563, endPoint y: 529, distance: 19.9
click at [563, 529] on div at bounding box center [561, 530] width 32 height 5
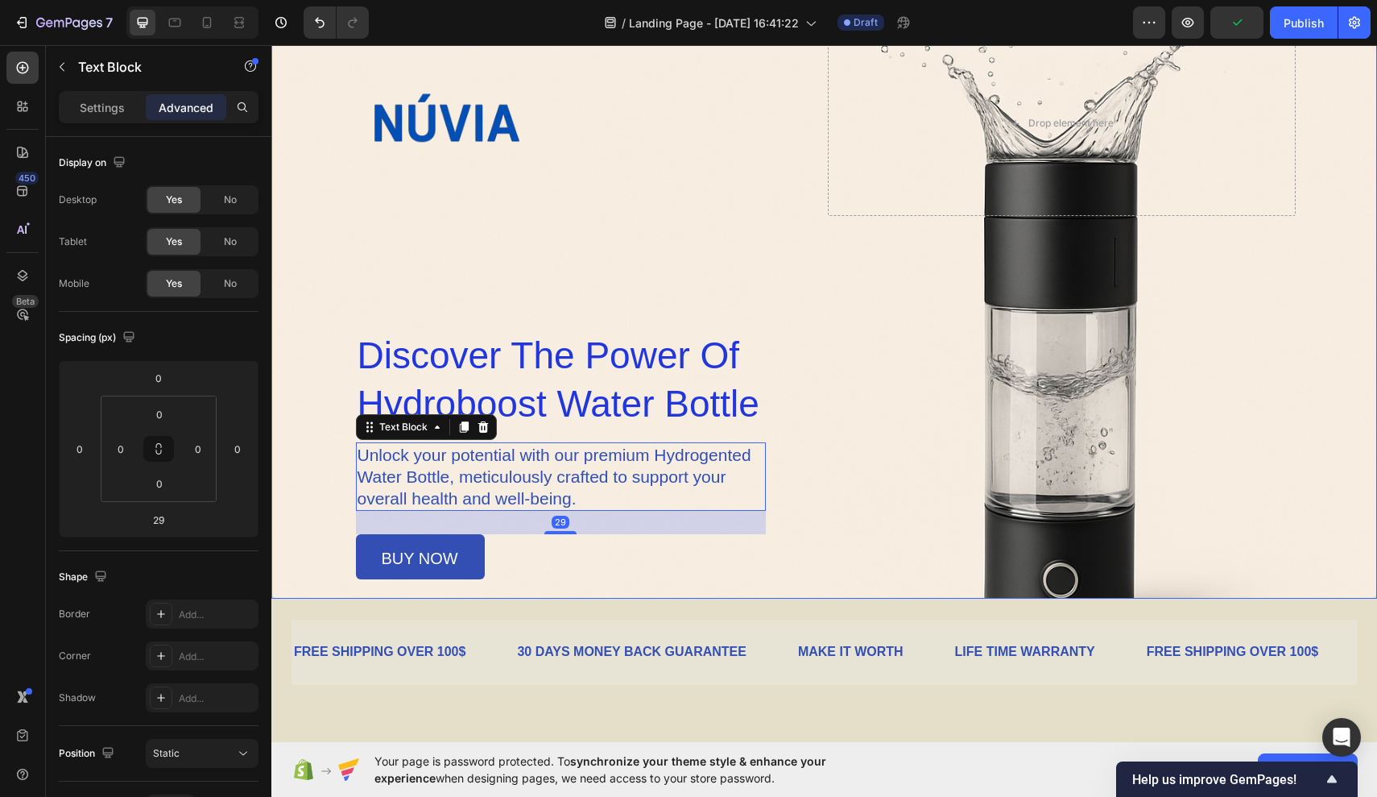
click at [642, 253] on div "Image Drop element here Row discover the power of hydroboost water bottle Headi…" at bounding box center [825, 305] width 942 height 549
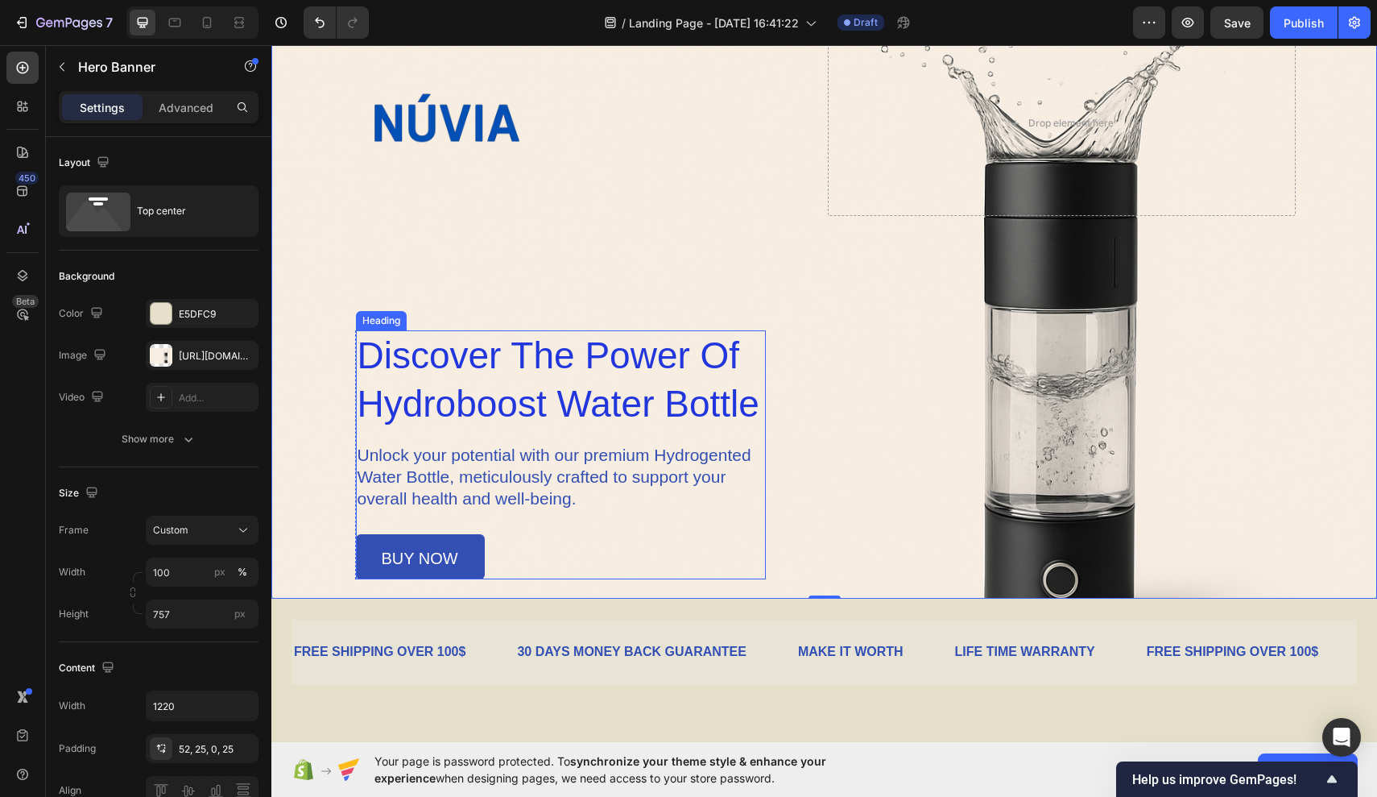
click at [612, 379] on h1 "discover the power of hydroboost water bottle" at bounding box center [561, 380] width 410 height 100
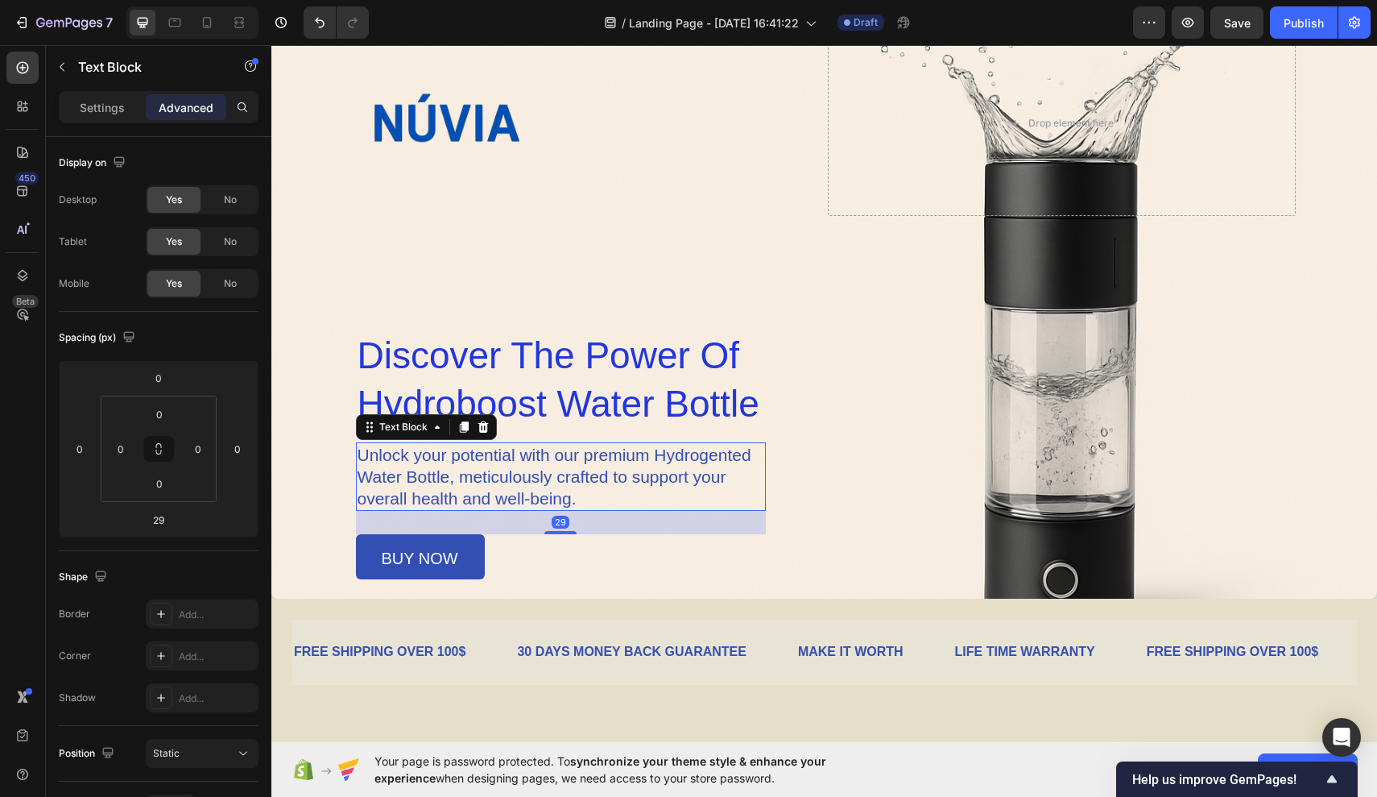
click at [425, 468] on p "Unlock your potential with our premium Hydrogented Water Bottle, meticulously c…" at bounding box center [561, 476] width 406 height 65
click at [164, 0] on html "7 / Landing Page - Sep 28, 16:41:22 Draft Preview Save Publish 450 Beta Section…" at bounding box center [688, 0] width 1377 height 0
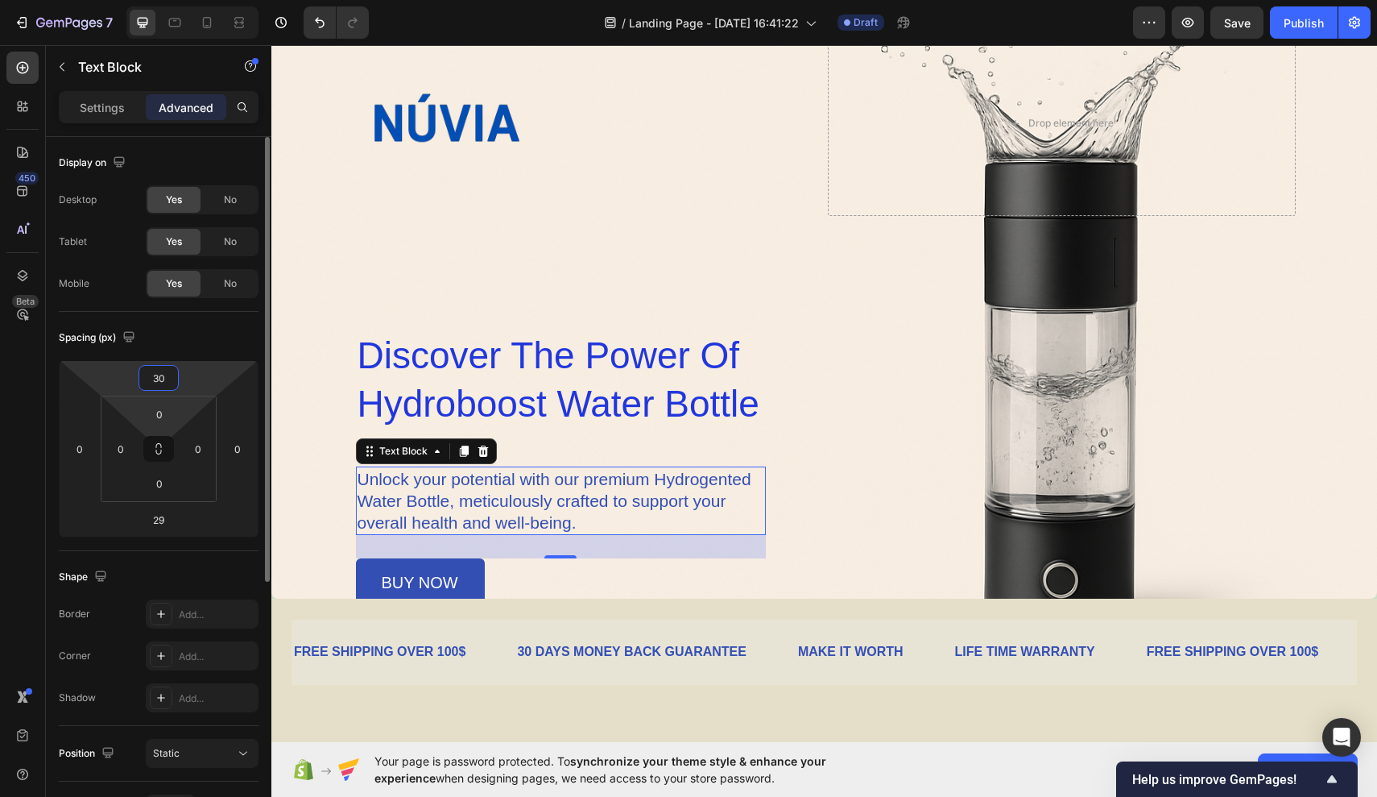
type input "3"
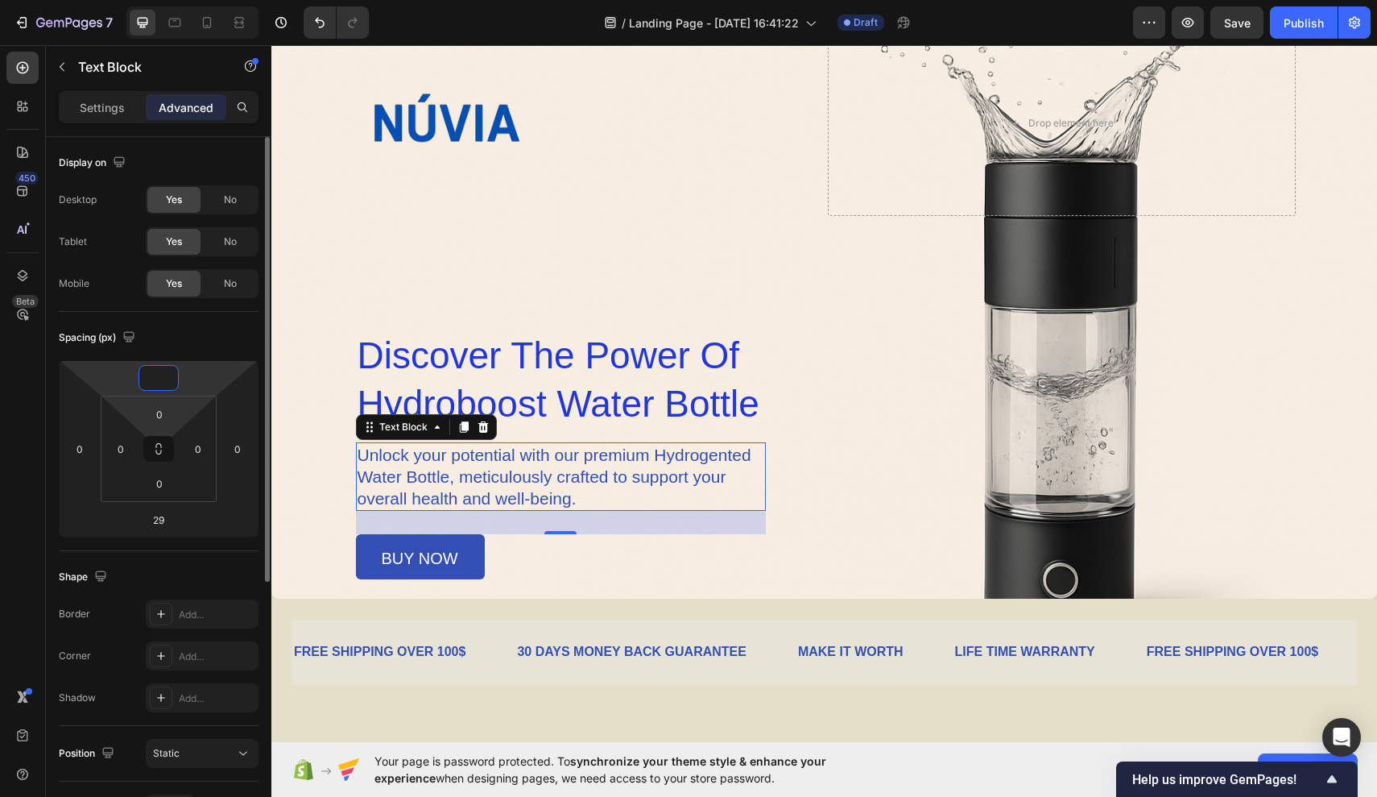
type input "0"
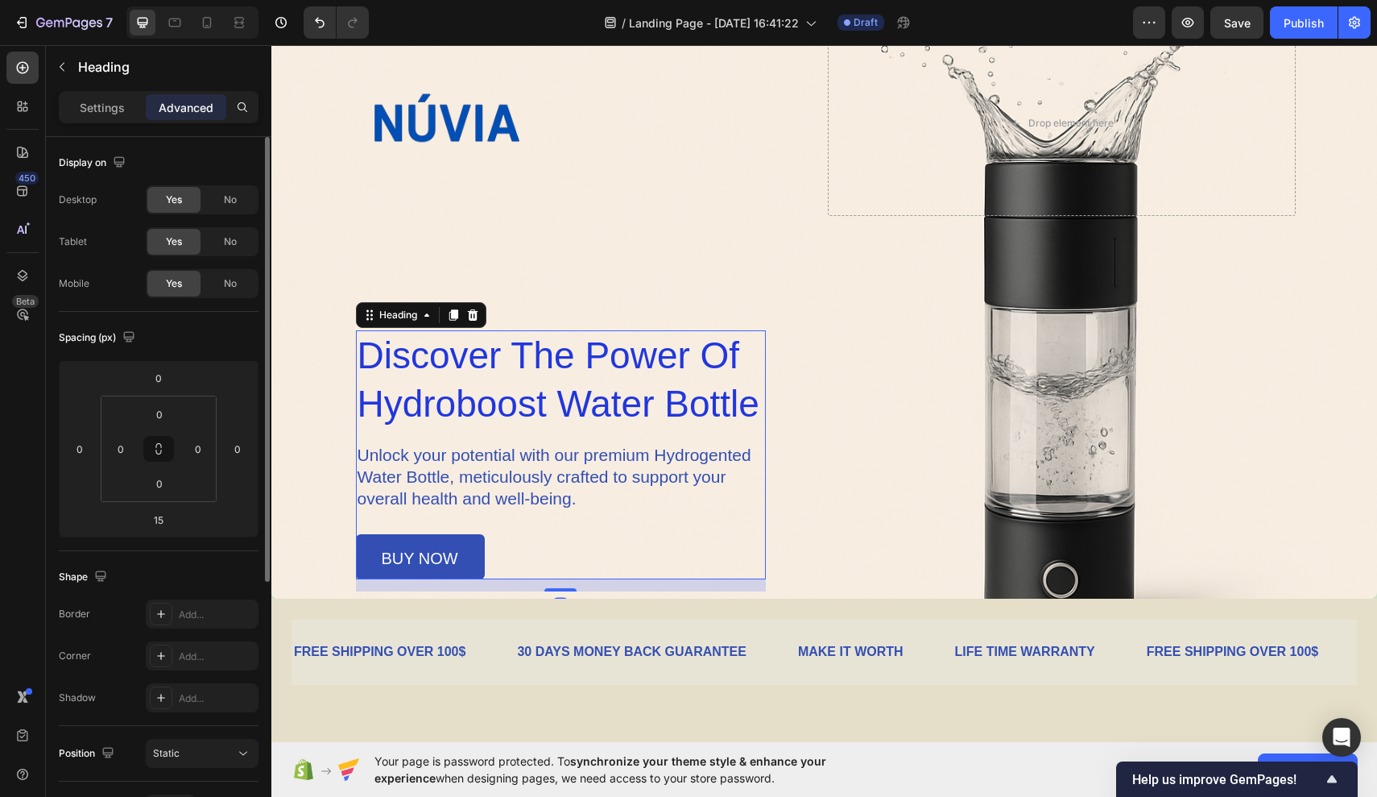
drag, startPoint x: 682, startPoint y: 430, endPoint x: 411, endPoint y: 385, distance: 275.2
click at [411, 385] on span "discover the power of hydroboost water bottle" at bounding box center [559, 379] width 402 height 90
click at [413, 313] on div "Heading" at bounding box center [398, 315] width 44 height 14
click at [408, 320] on div "Heading" at bounding box center [398, 315] width 44 height 14
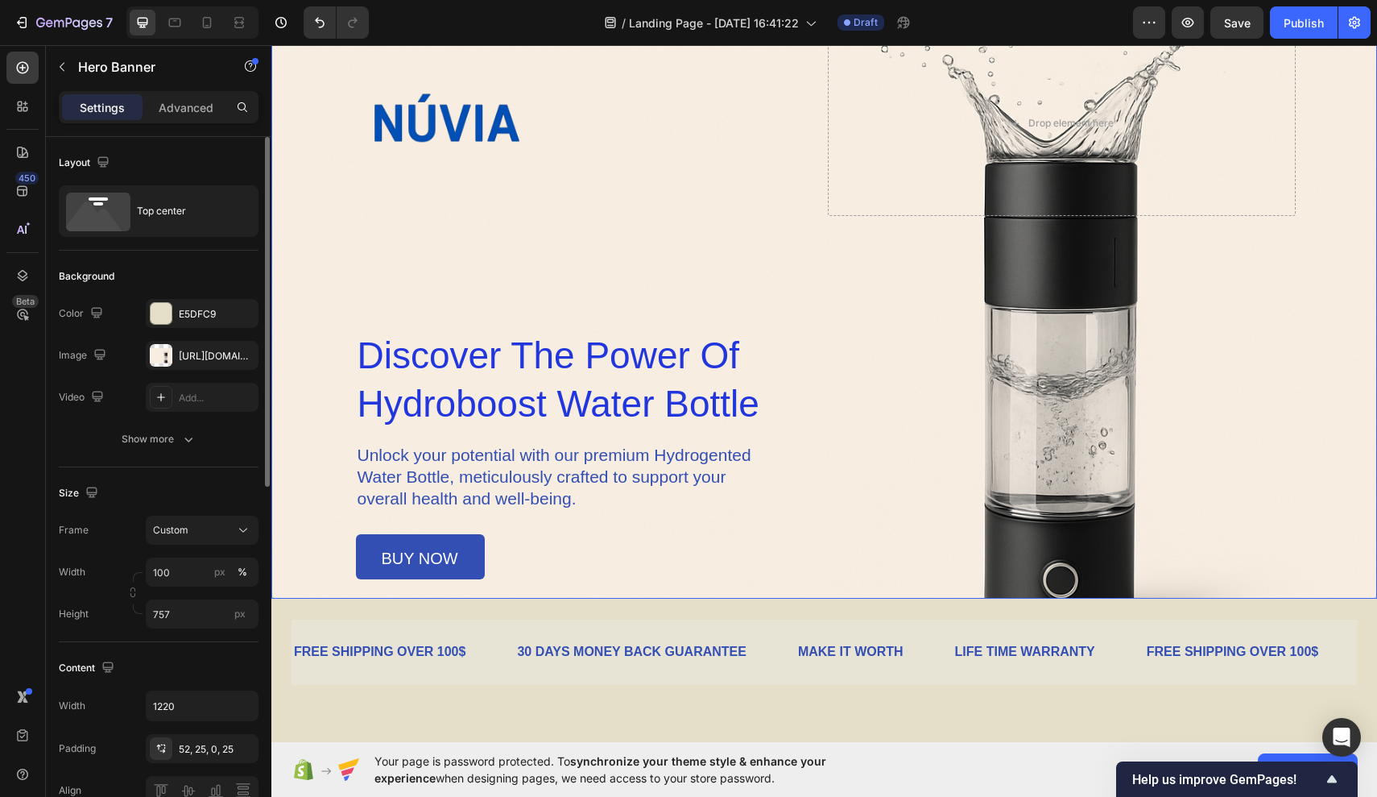
click at [306, 342] on div "Overlay" at bounding box center [824, 294] width 1106 height 610
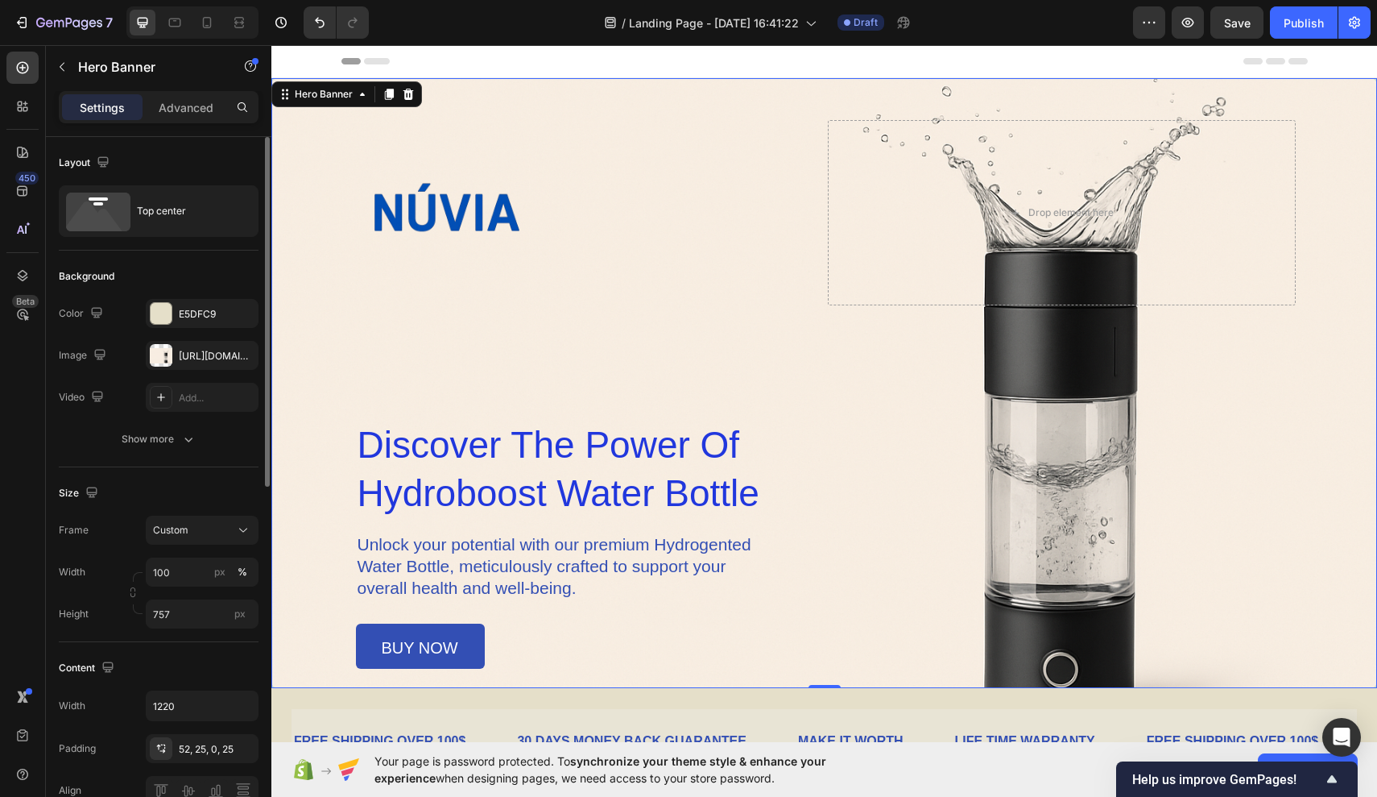
click at [818, 682] on div "0" at bounding box center [825, 687] width 16 height 13
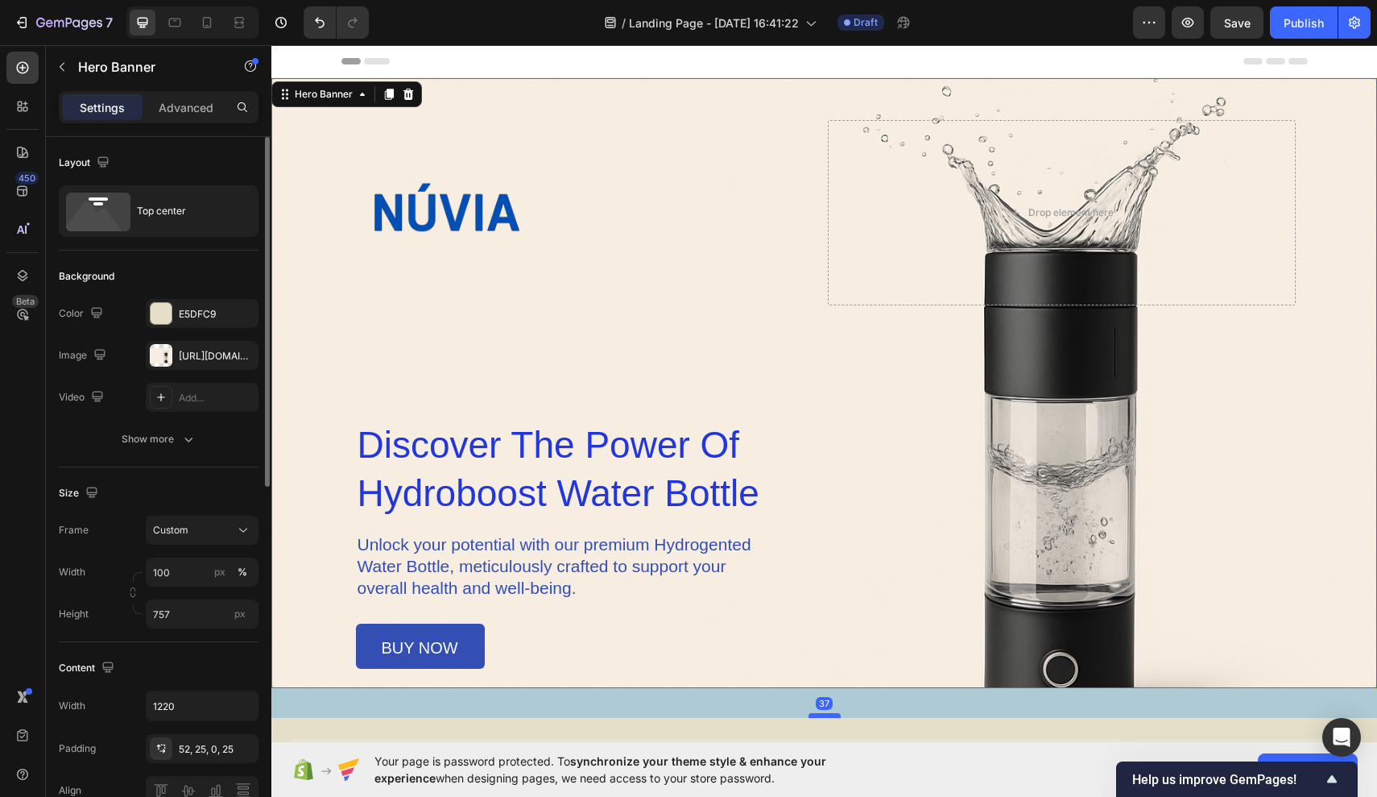
drag, startPoint x: 822, startPoint y: 687, endPoint x: 823, endPoint y: 716, distance: 29.0
click at [823, 717] on div at bounding box center [825, 715] width 32 height 5
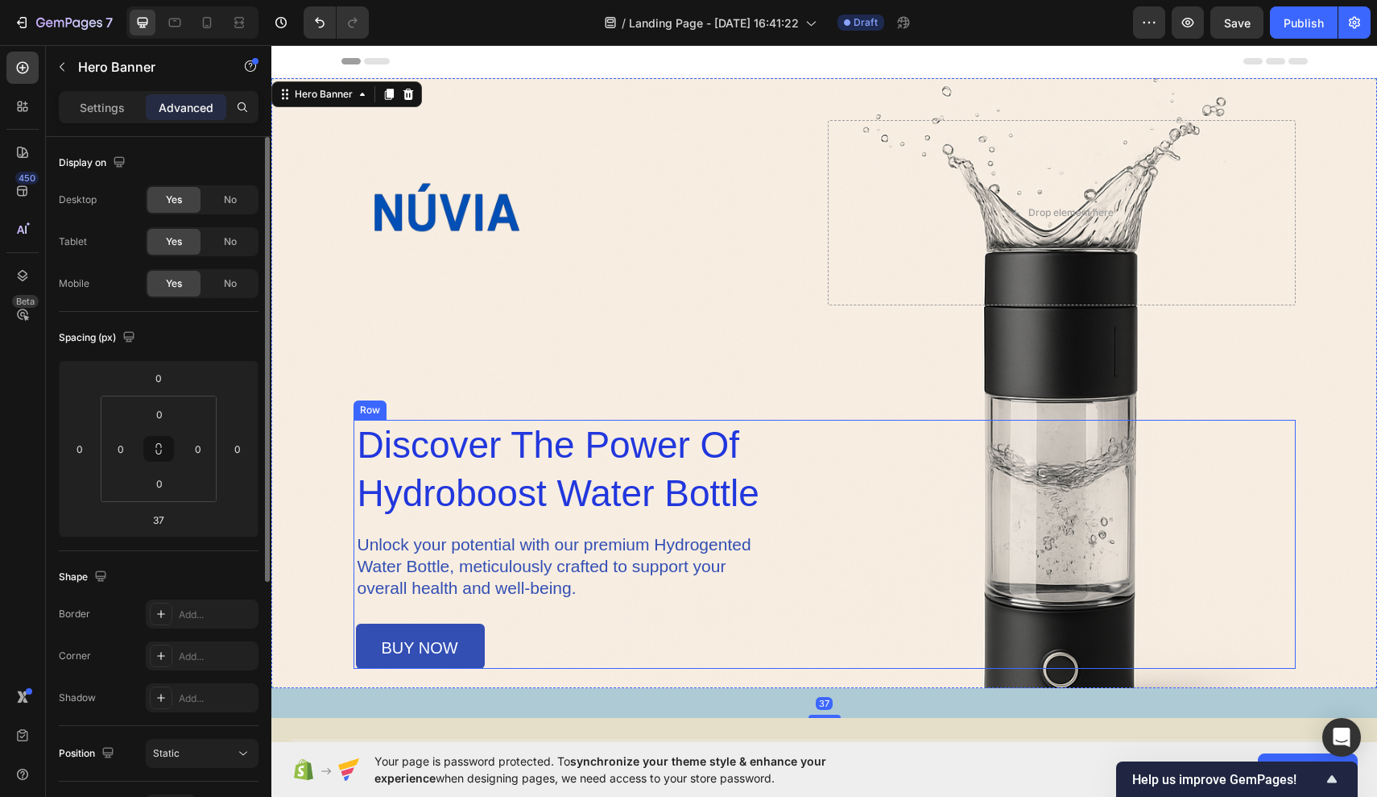
click at [826, 604] on div "⁠⁠⁠⁠⁠⁠⁠ discover the power of hydroboost water bottle Heading Unlock your poten…" at bounding box center [825, 544] width 942 height 249
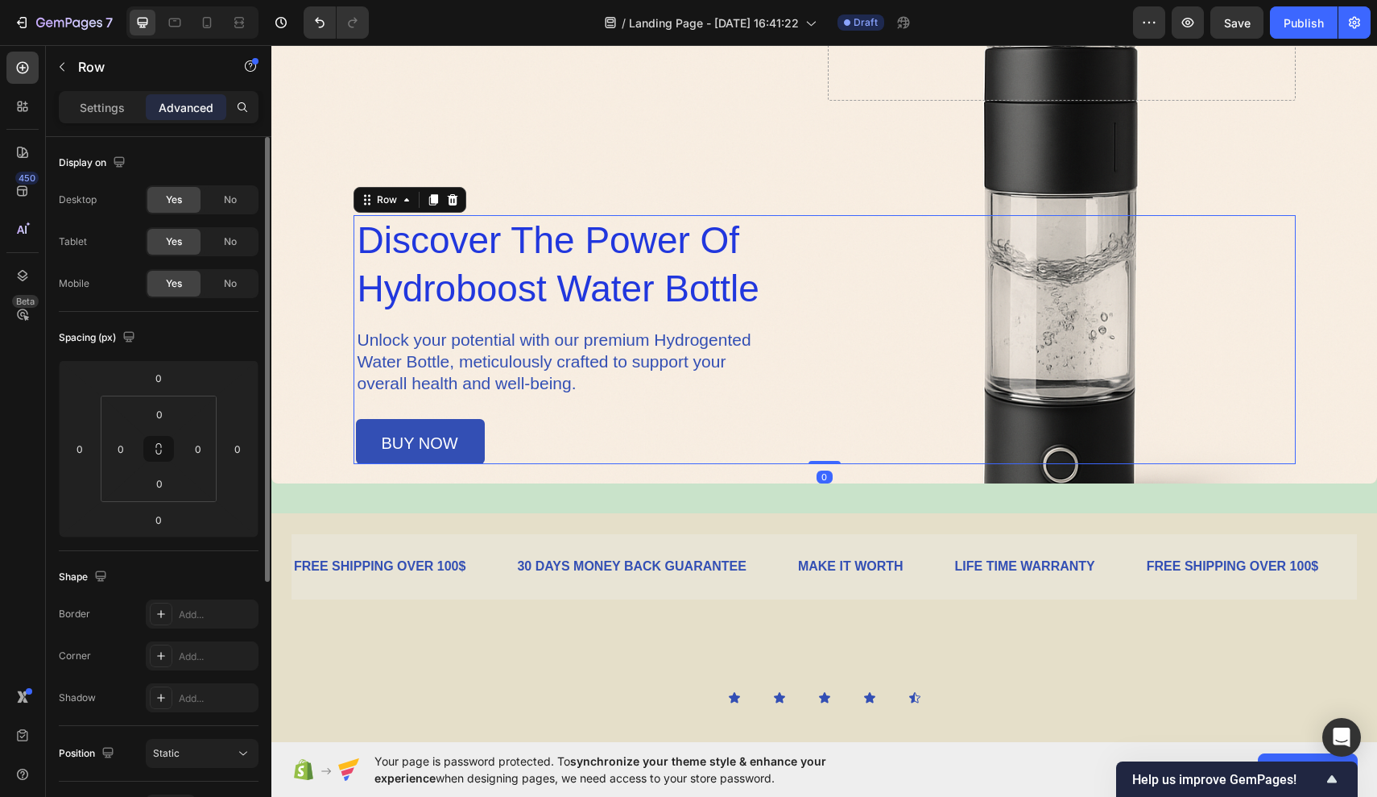
scroll to position [294, 0]
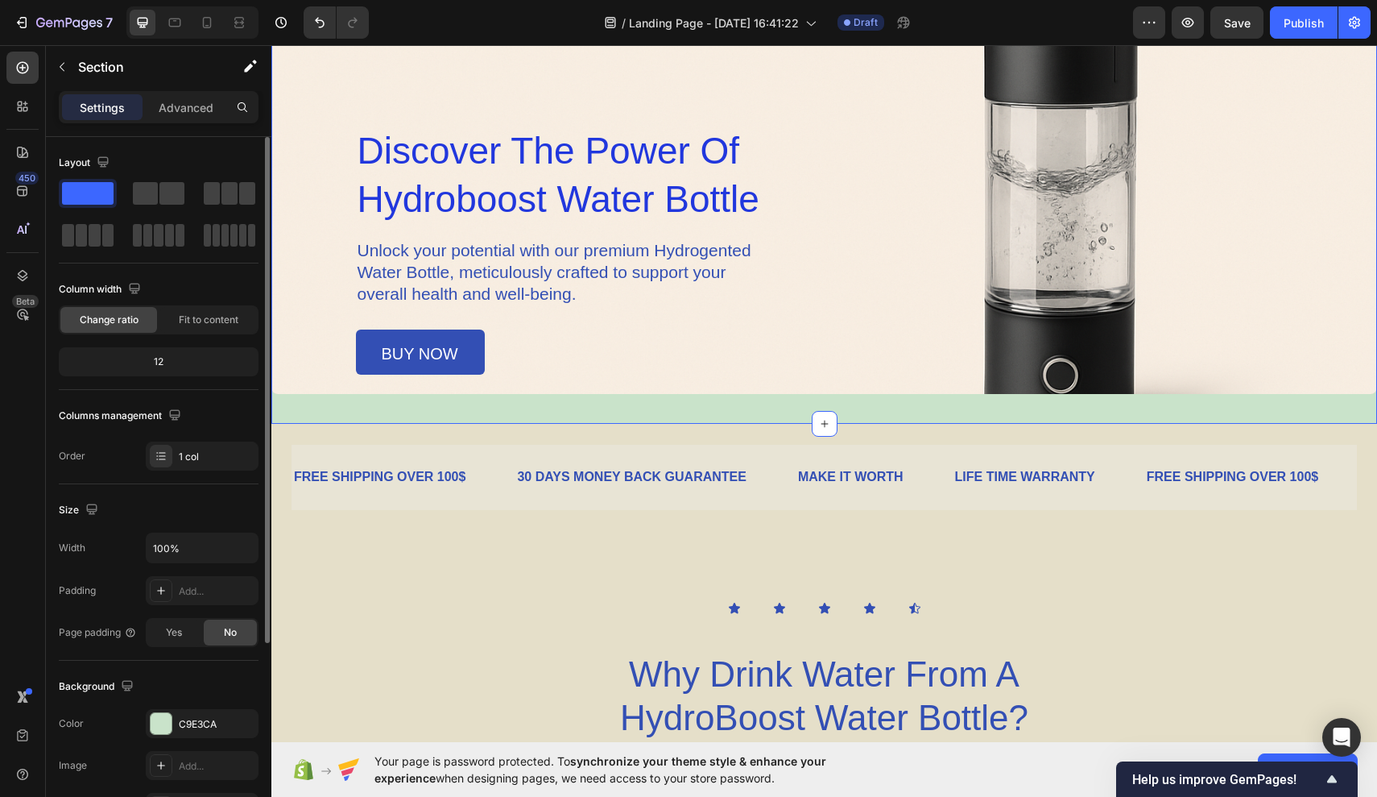
click at [809, 408] on div "Image Drop element here Row ⁠⁠⁠⁠⁠⁠⁠ discover the power of hydroboost water bott…" at bounding box center [824, 104] width 1106 height 640
click at [823, 378] on div "Overlay" at bounding box center [824, 89] width 1106 height 610
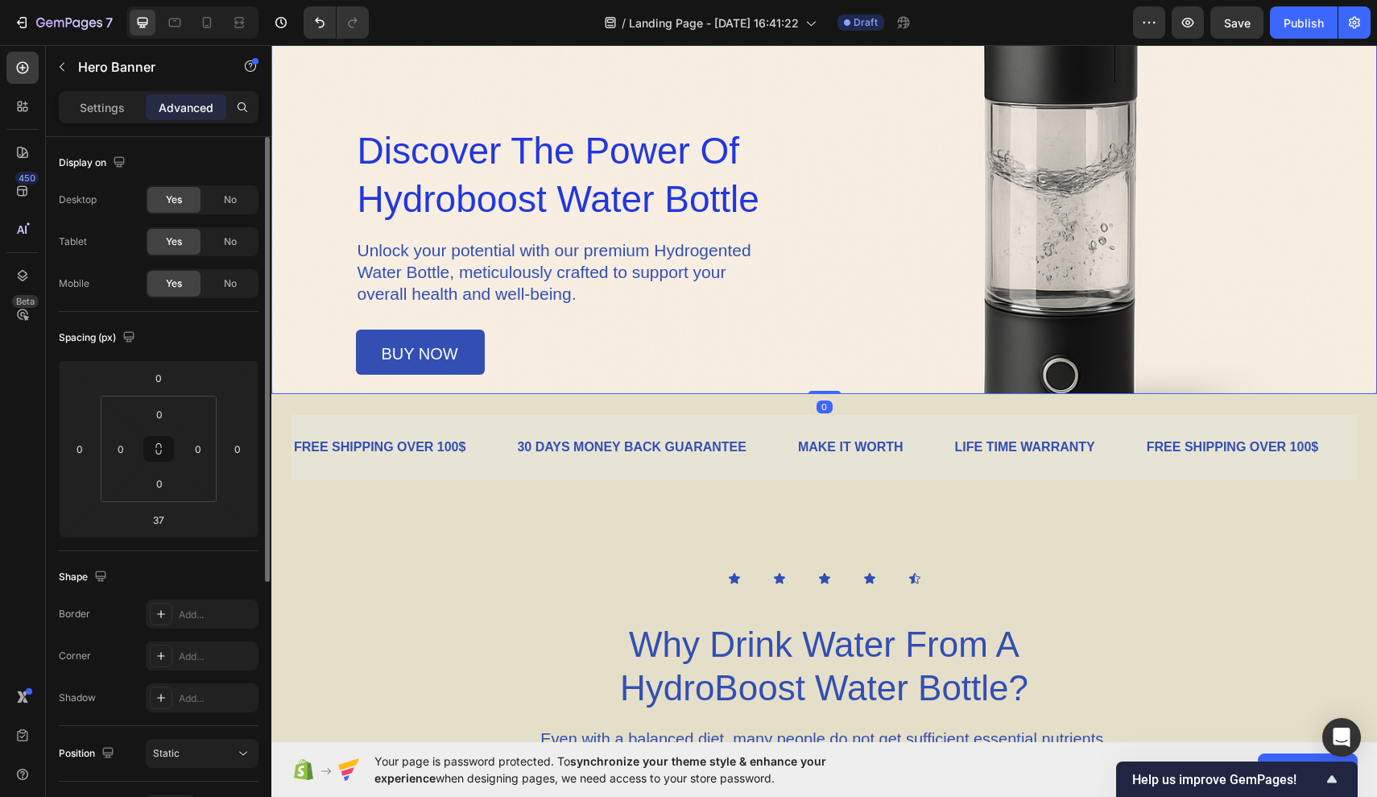
drag, startPoint x: 825, startPoint y: 421, endPoint x: 825, endPoint y: 385, distance: 36.2
click at [825, 385] on div "Image Drop element here Row ⁠⁠⁠⁠⁠⁠⁠ discover the power of hydroboost water bott…" at bounding box center [824, 89] width 1106 height 610
type input "0"
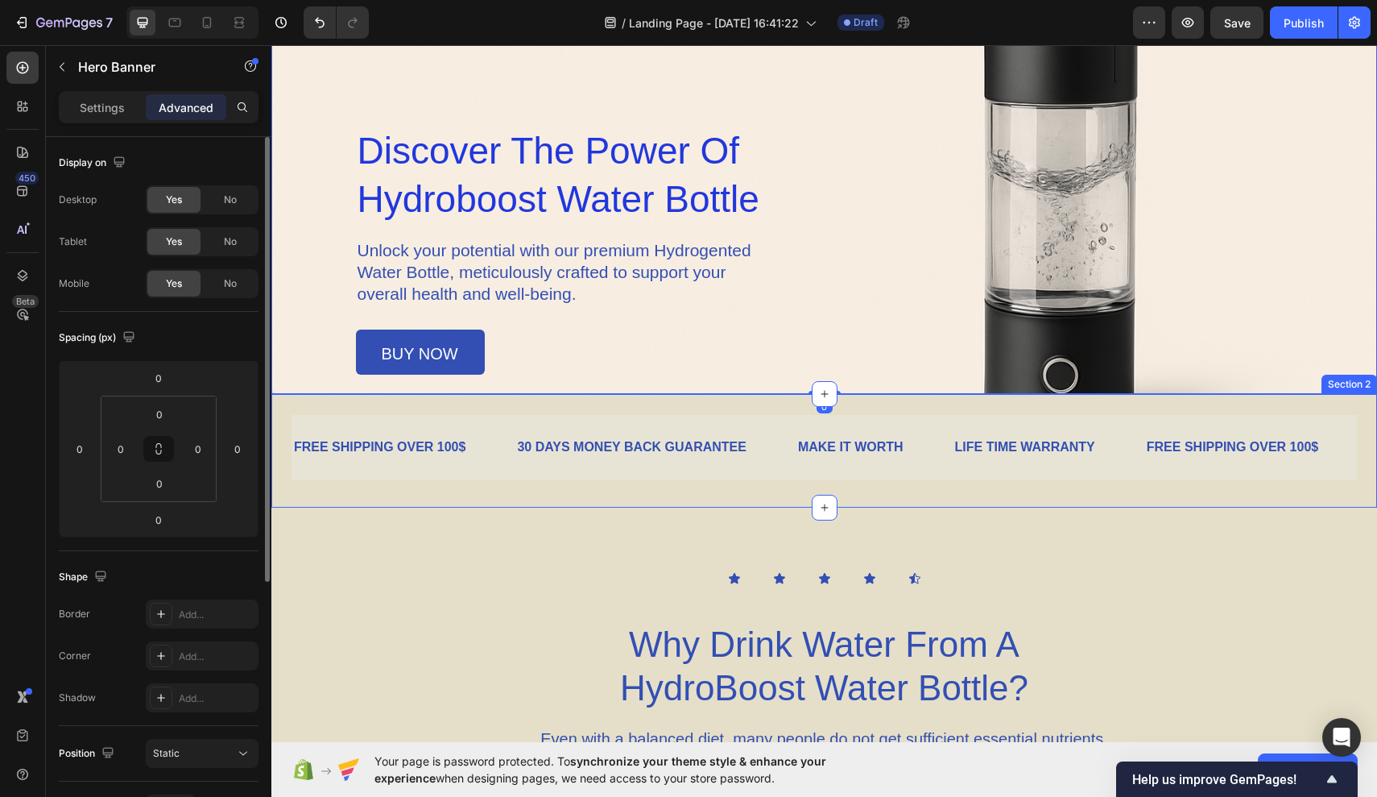
click at [777, 505] on div "FREE SHIPPING OVER 100$ Text Block 30 DAYS MONEY BACK GUARANTEE Text Block MAKE…" at bounding box center [824, 451] width 1106 height 114
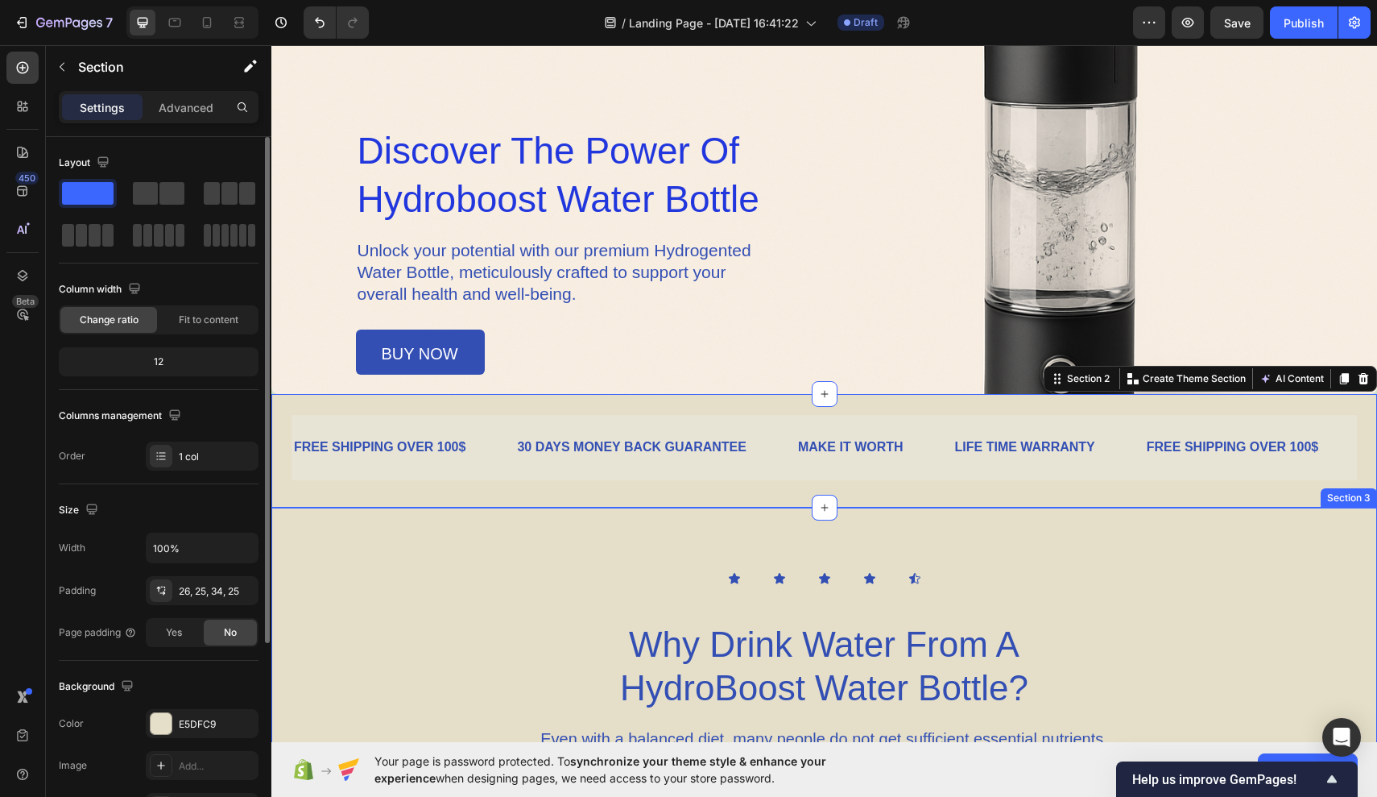
click at [617, 599] on div "Icon Icon Icon Icon Icon Icon List Why Drink Water From A HydroBoost Water Bott…" at bounding box center [824, 683] width 1106 height 223
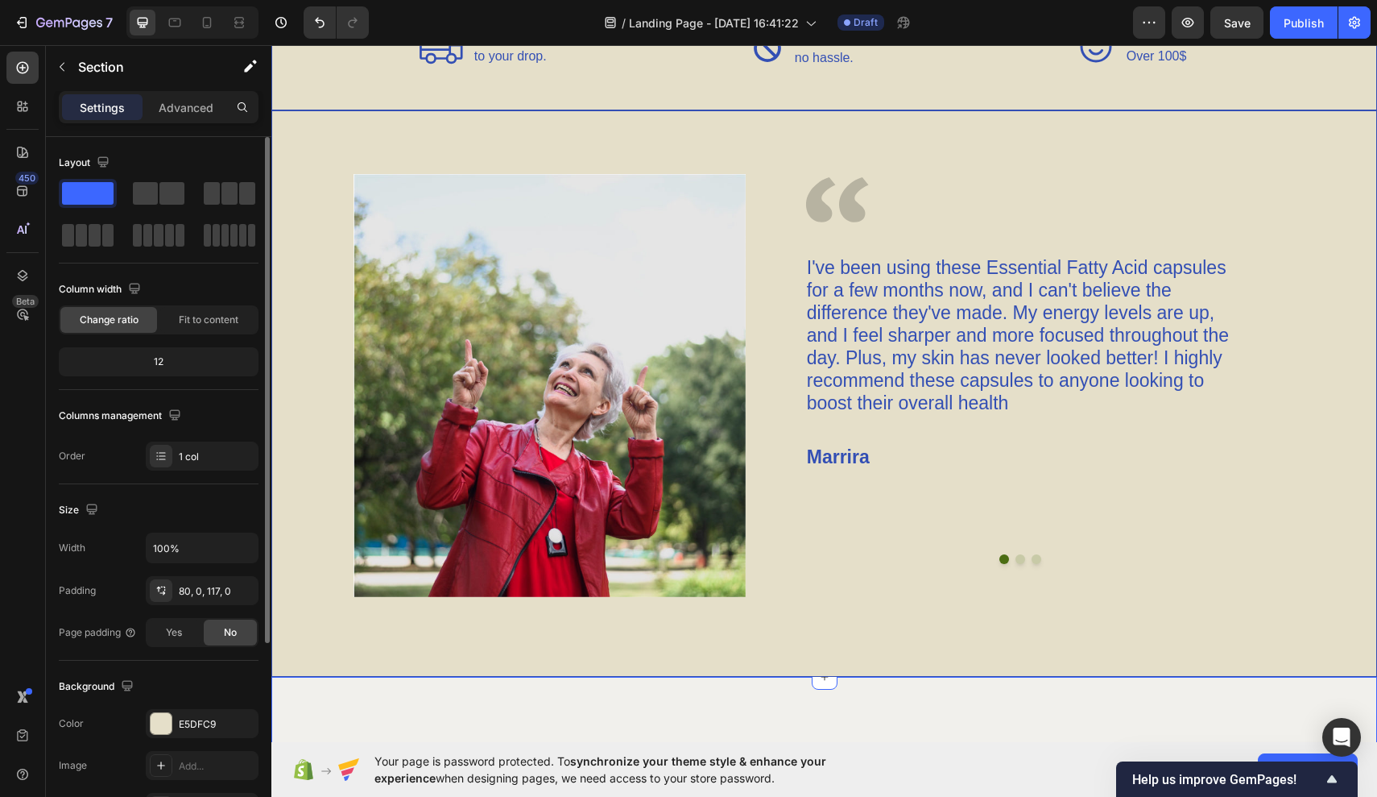
scroll to position [2139, 0]
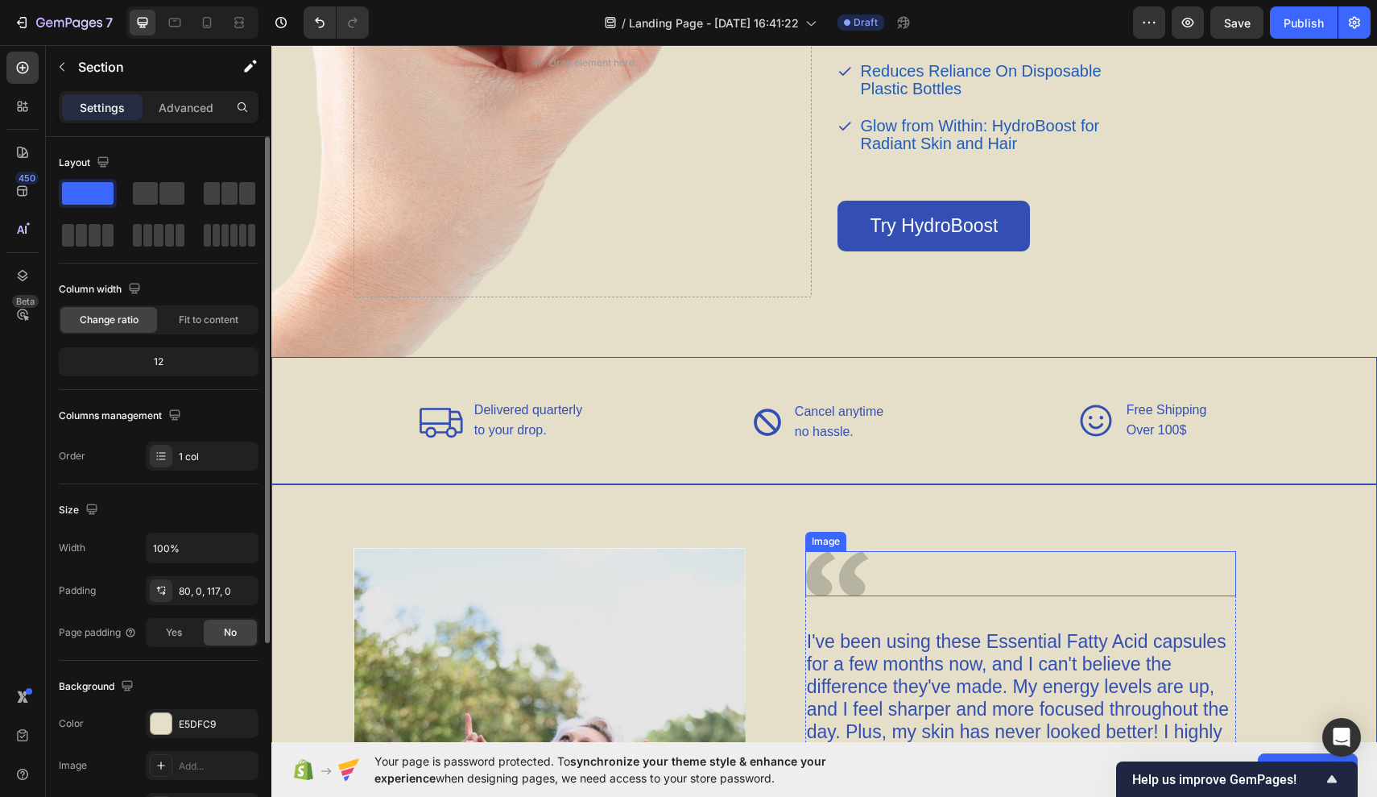
click at [844, 569] on img at bounding box center [838, 573] width 64 height 45
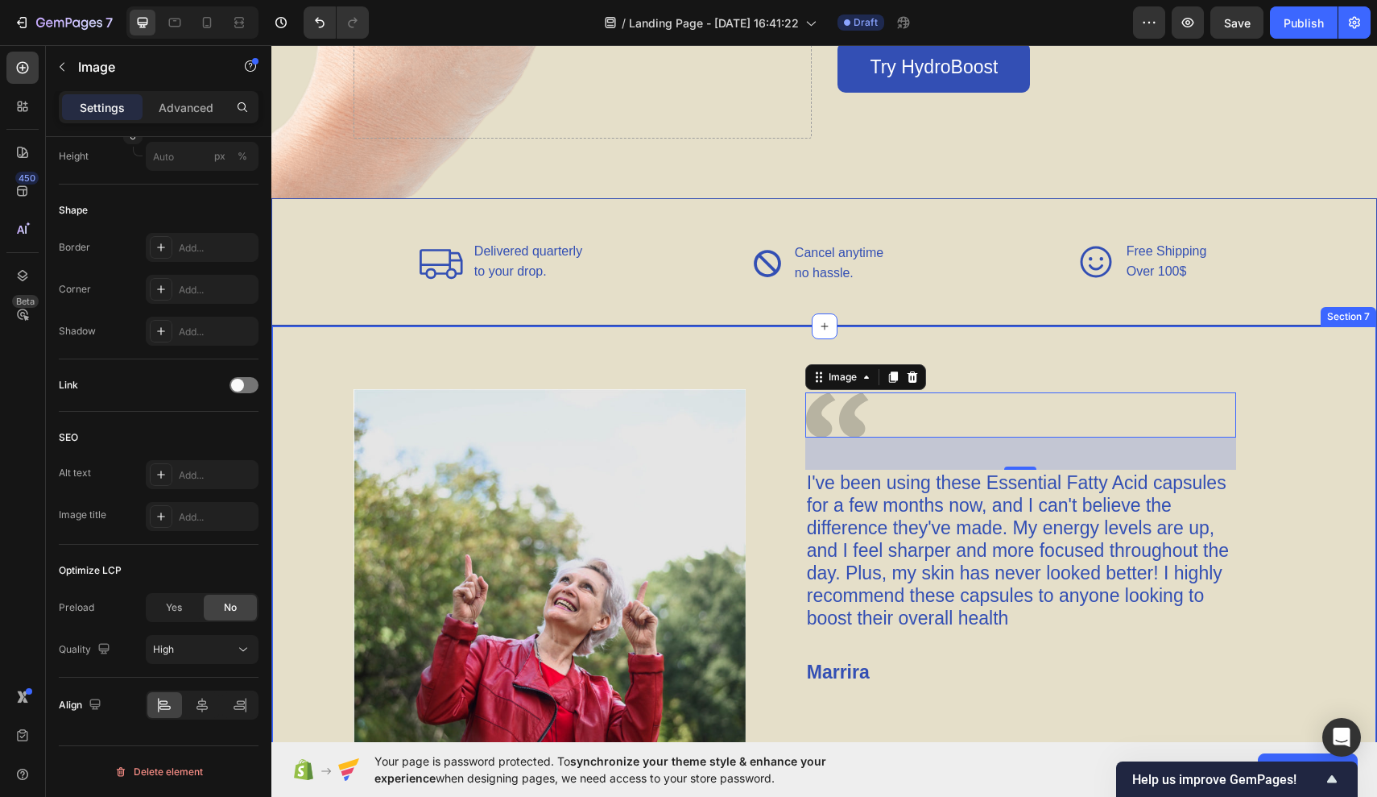
scroll to position [2501, 0]
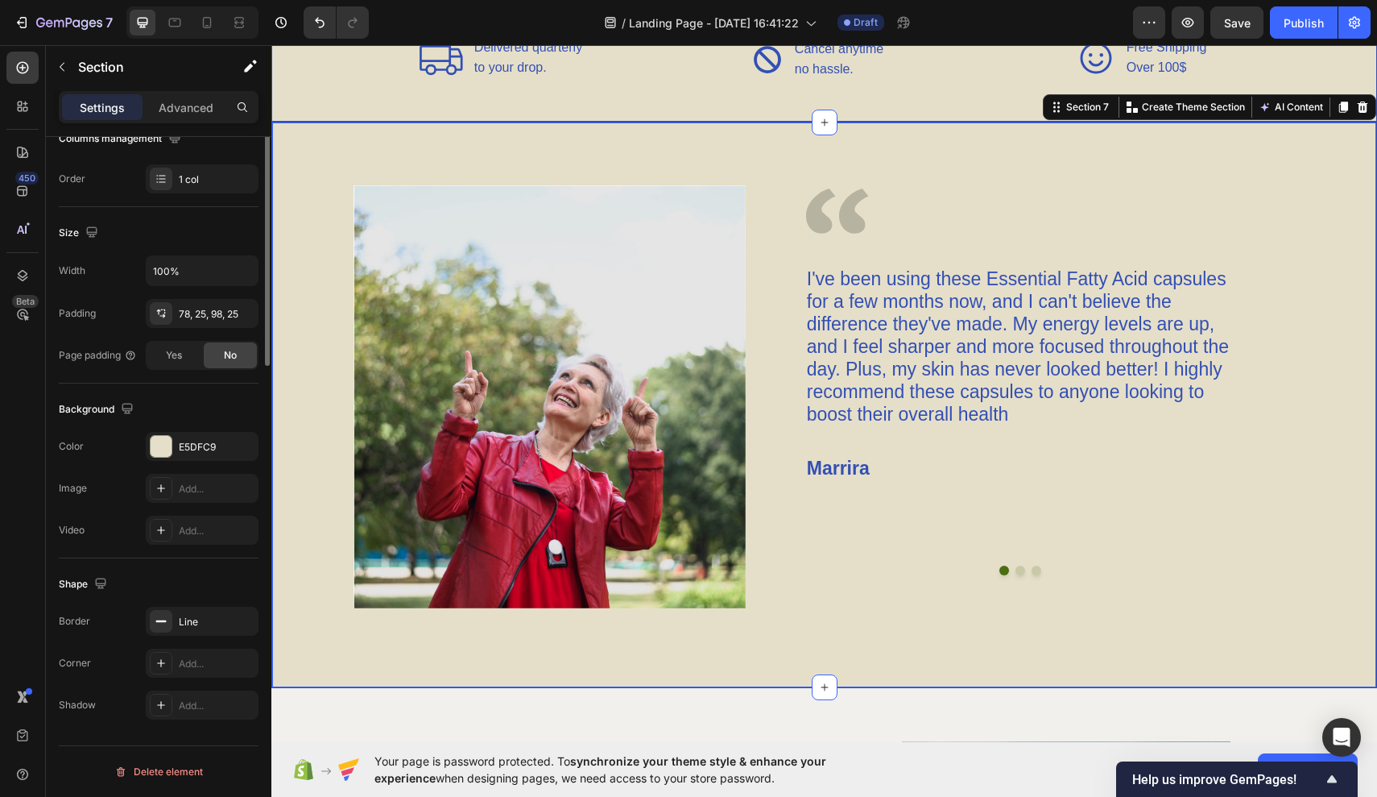
click at [521, 674] on div "Image Image I've been using these Essential Fatty Acid capsules for a few month…" at bounding box center [824, 405] width 1106 height 566
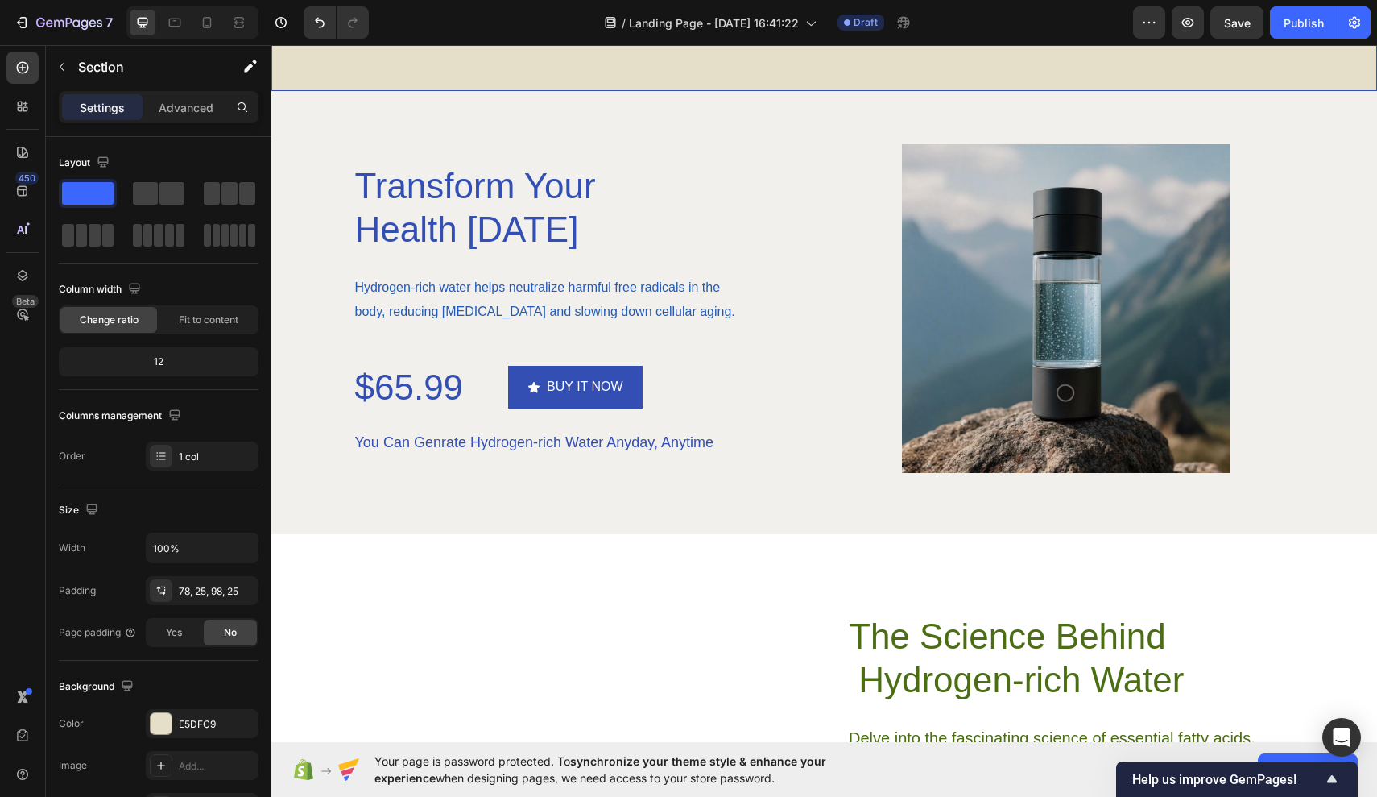
scroll to position [3104, 0]
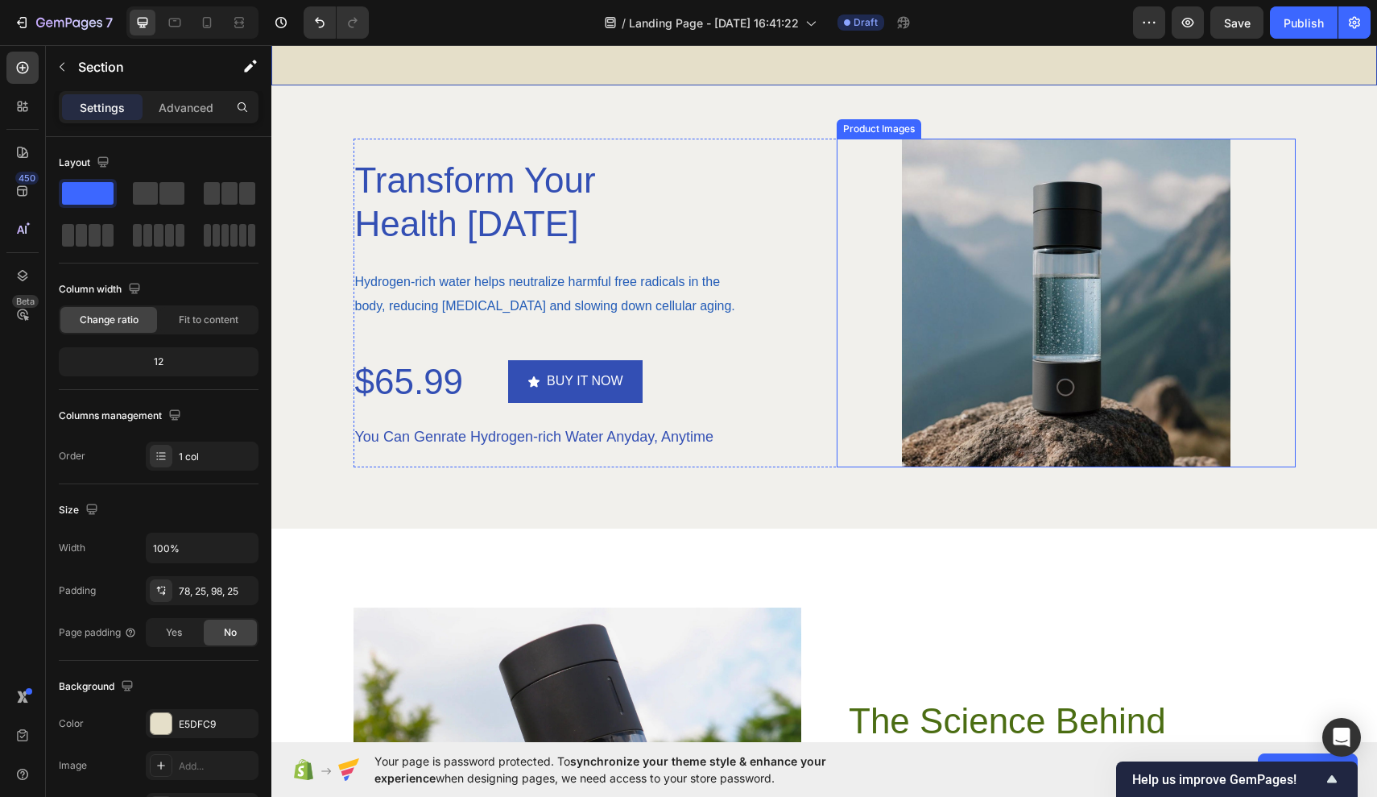
click at [984, 438] on img at bounding box center [1066, 303] width 329 height 329
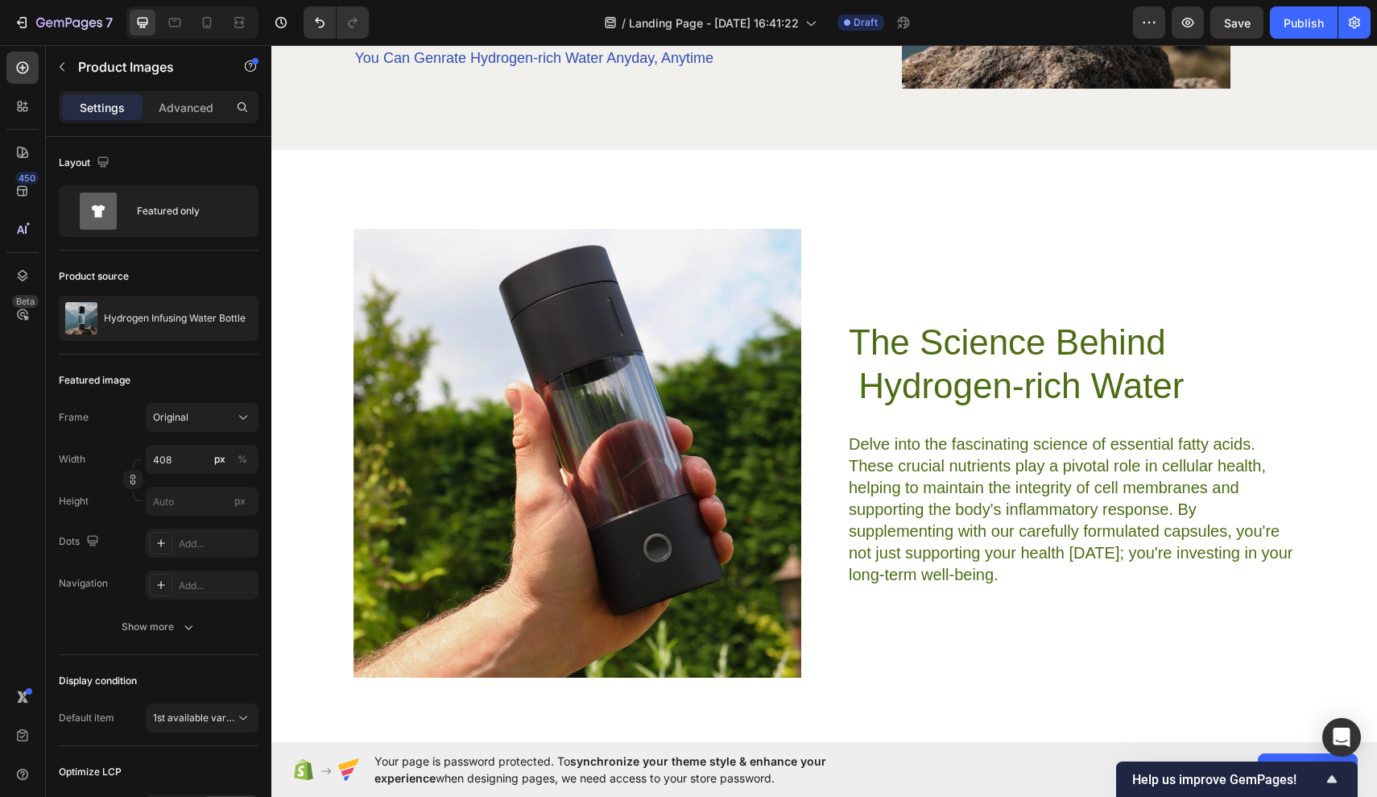
scroll to position [3483, 0]
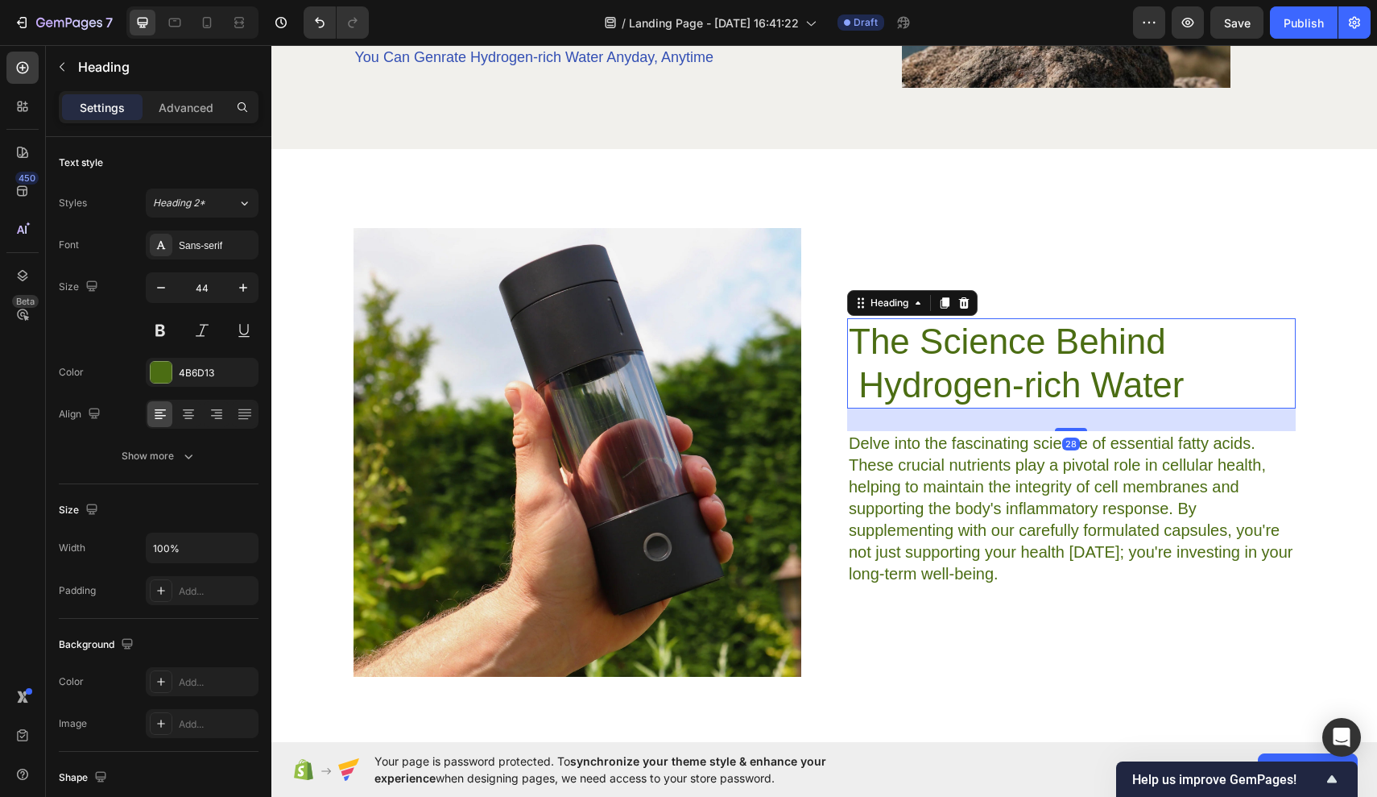
click at [926, 369] on h2 "The Science Behind Hydrogen-rich Water" at bounding box center [1071, 363] width 449 height 90
click at [204, 371] on div "4B6D13" at bounding box center [202, 373] width 47 height 14
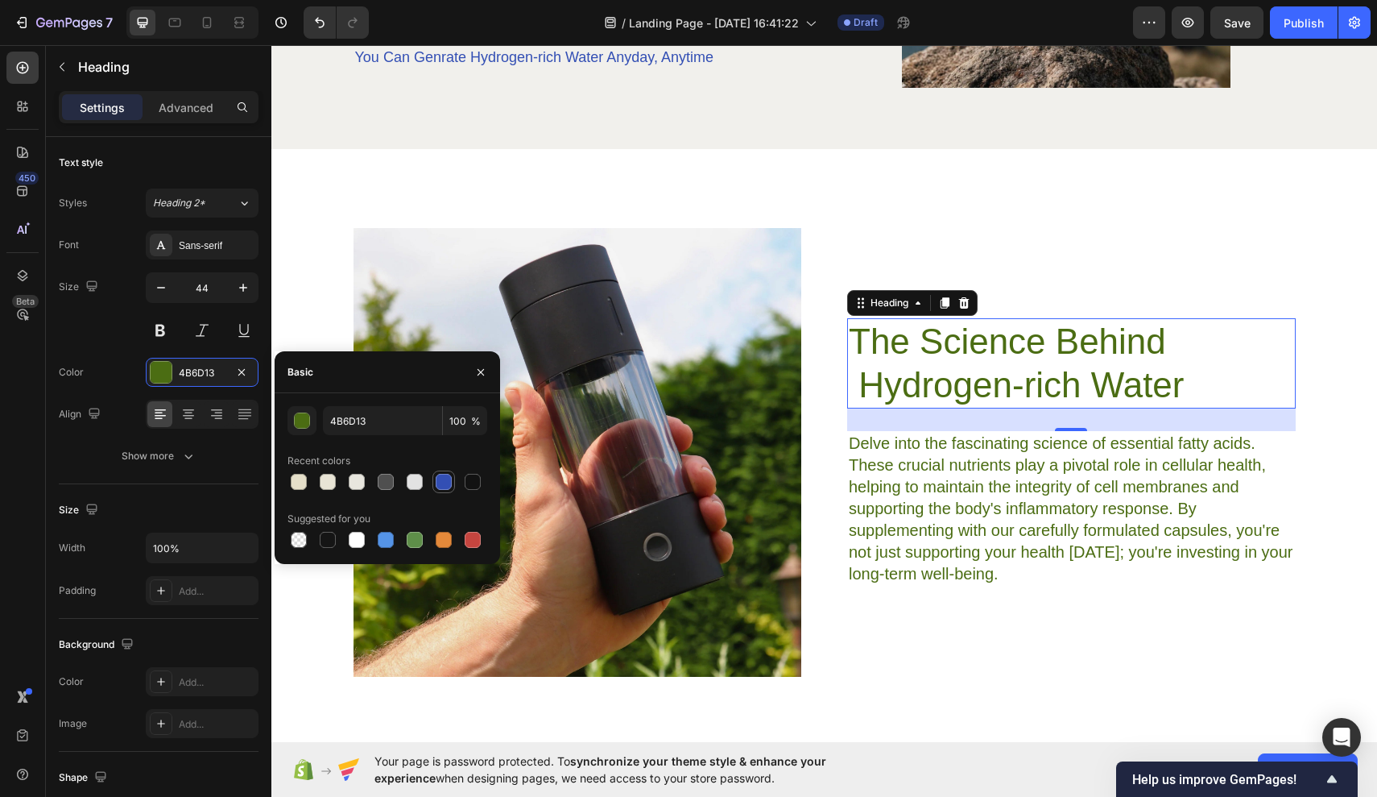
click at [446, 482] on div at bounding box center [444, 482] width 16 height 16
type input "334FB4"
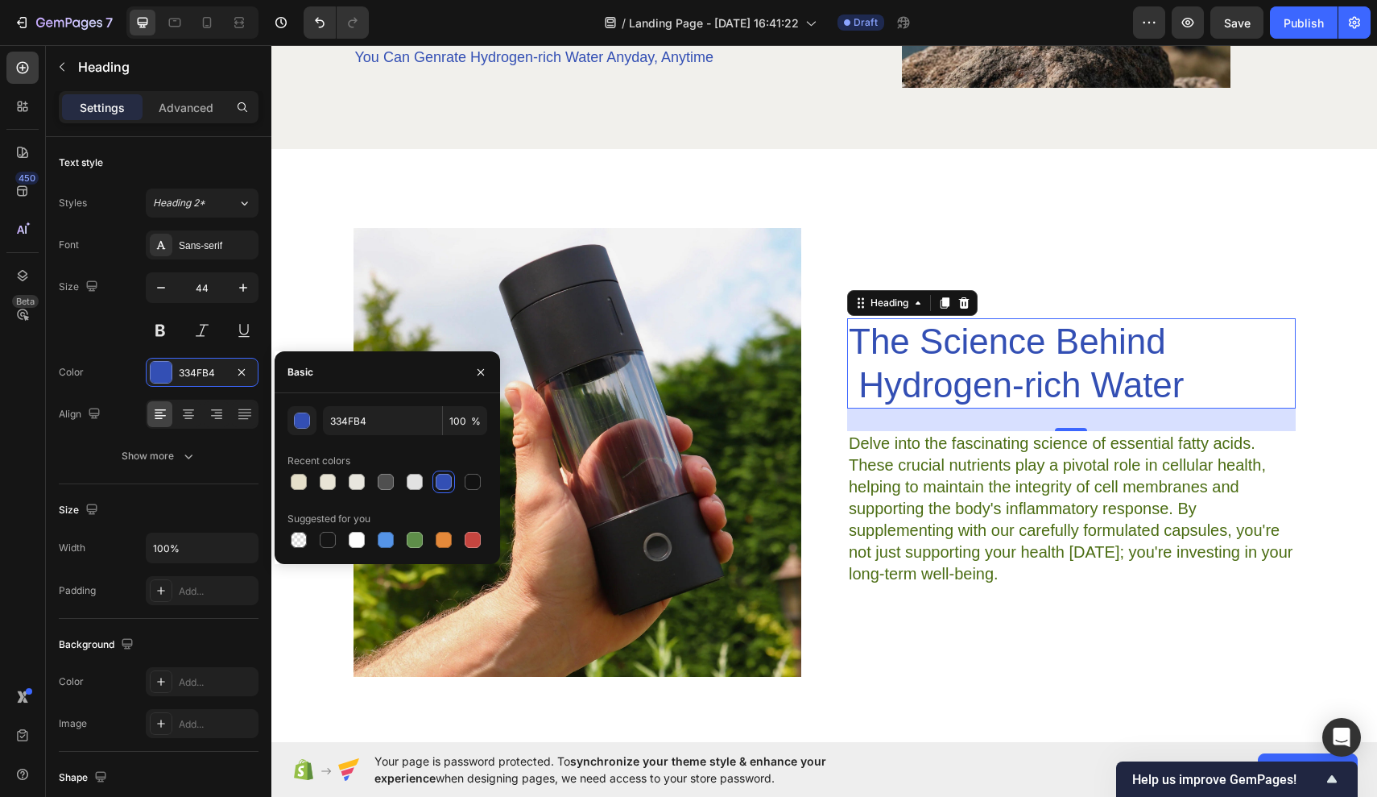
click at [915, 534] on p "Delve into the fascinating science of essential fatty acids. These crucial nutr…" at bounding box center [1071, 509] width 445 height 152
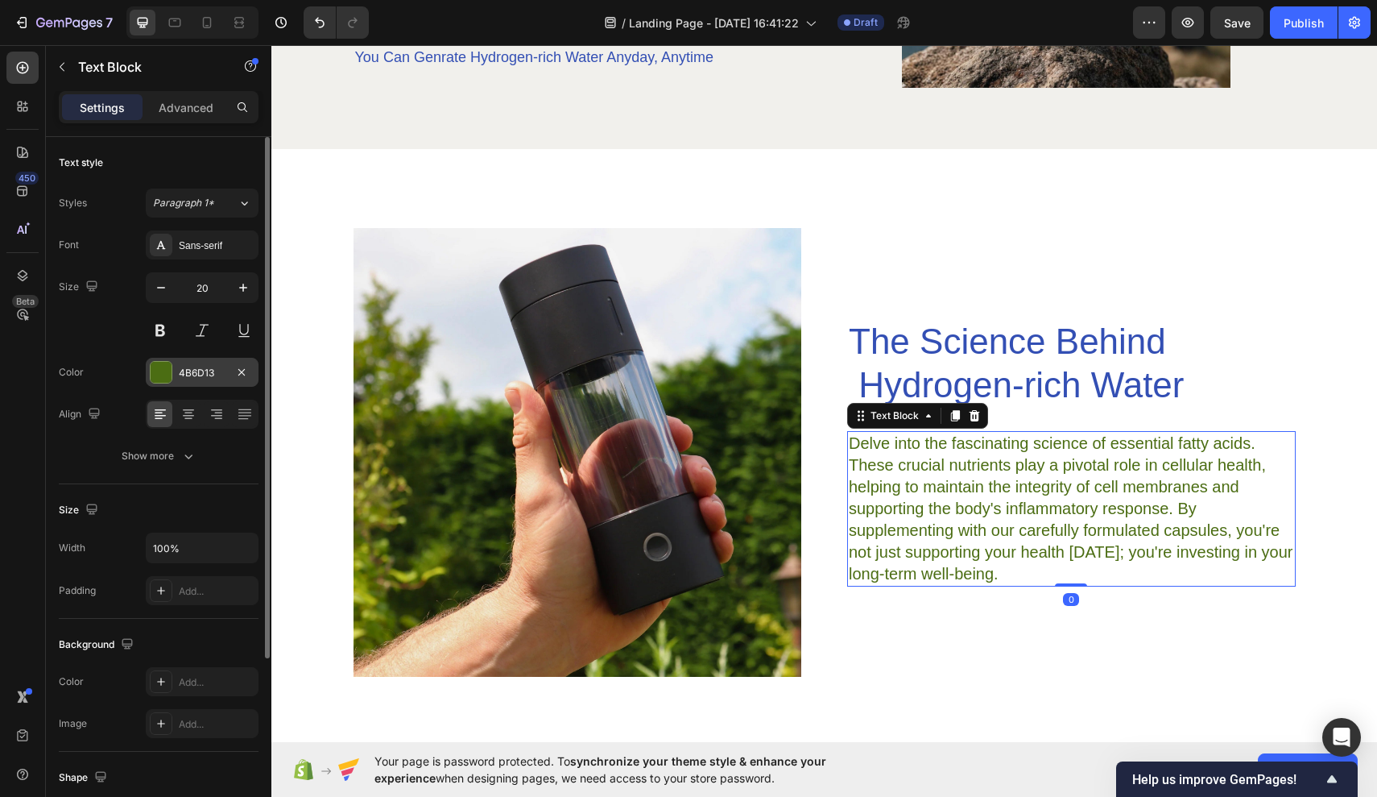
click at [172, 380] on div at bounding box center [161, 372] width 23 height 23
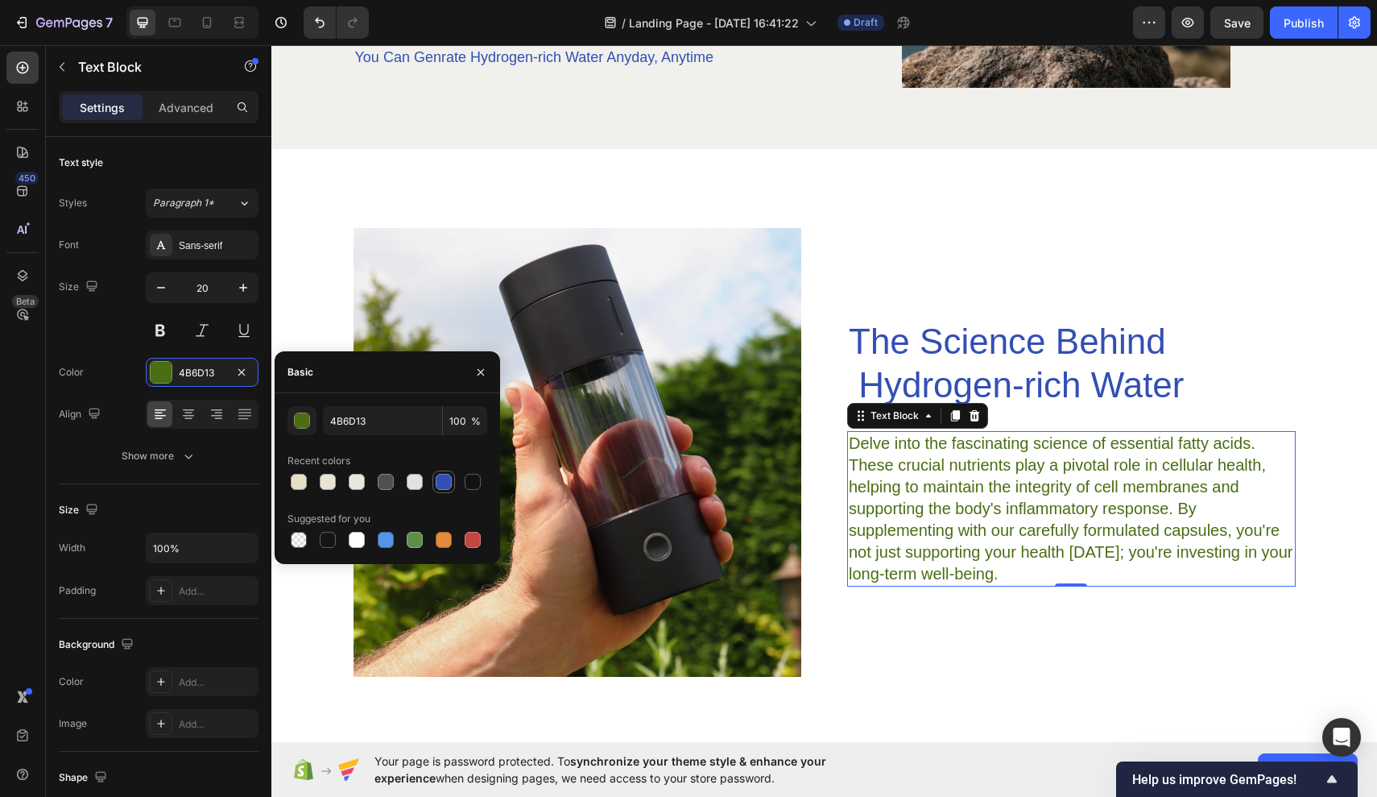
click at [437, 484] on div at bounding box center [444, 482] width 16 height 16
type input "334FB4"
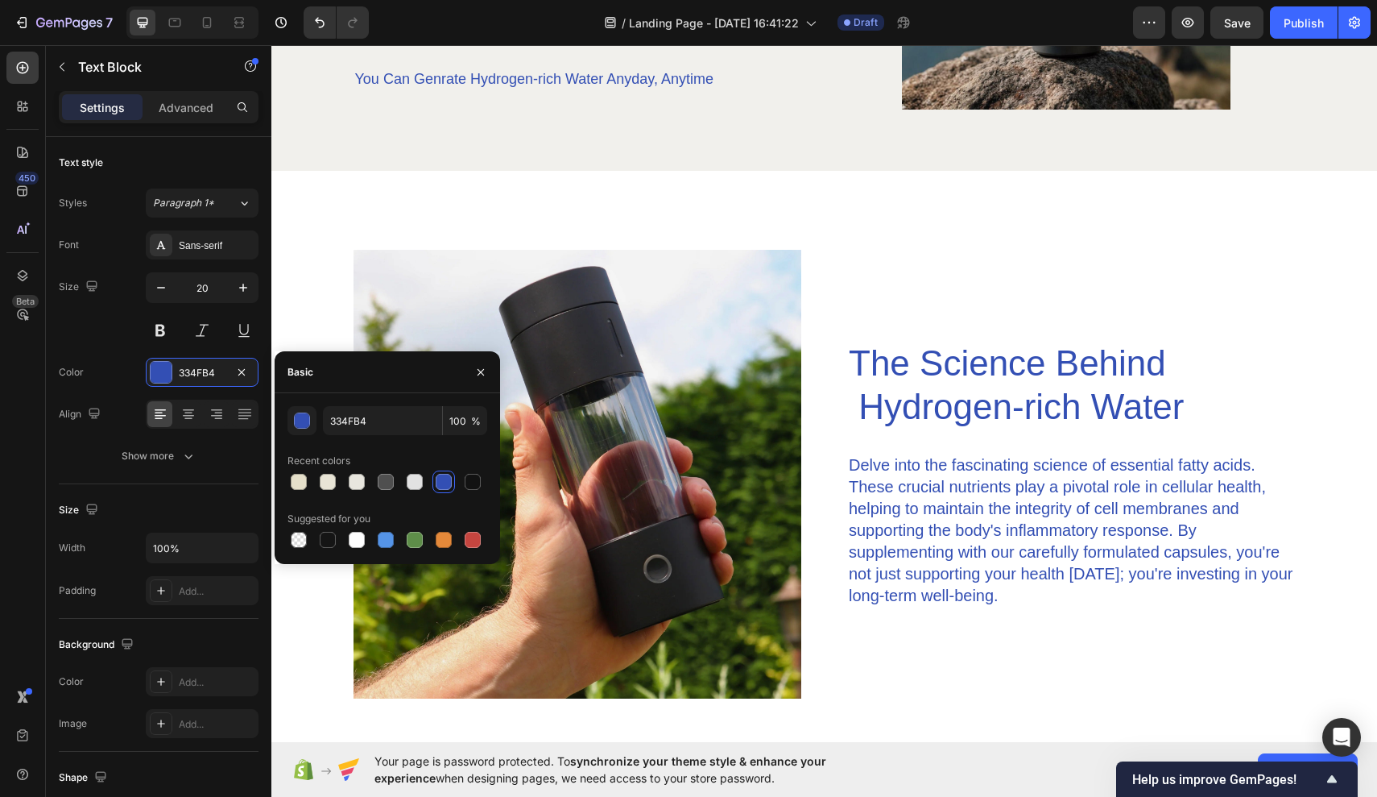
scroll to position [3365, 0]
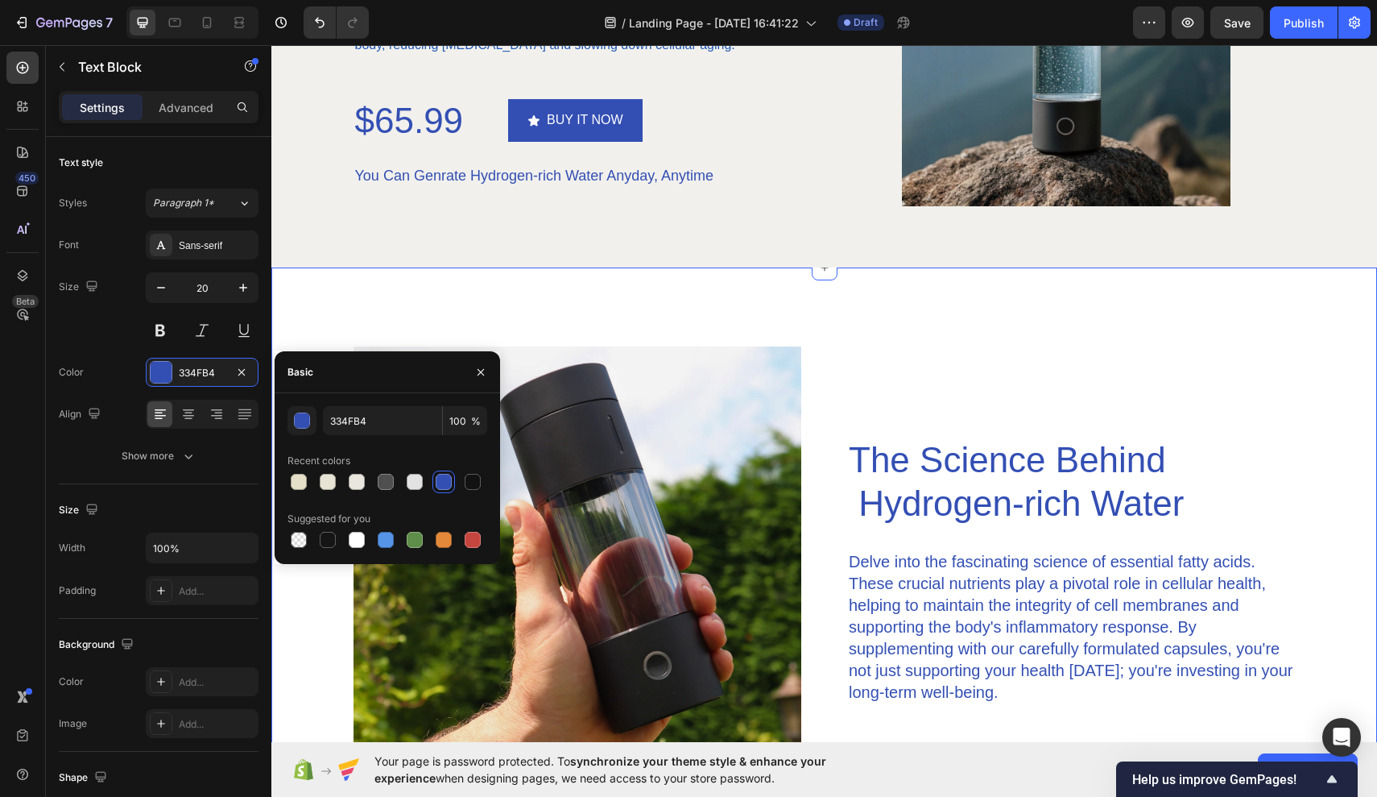
click at [832, 333] on div "Image The Science Behind Hydrogen-rich Water Heading Delve into the fascinating…" at bounding box center [824, 570] width 1106 height 607
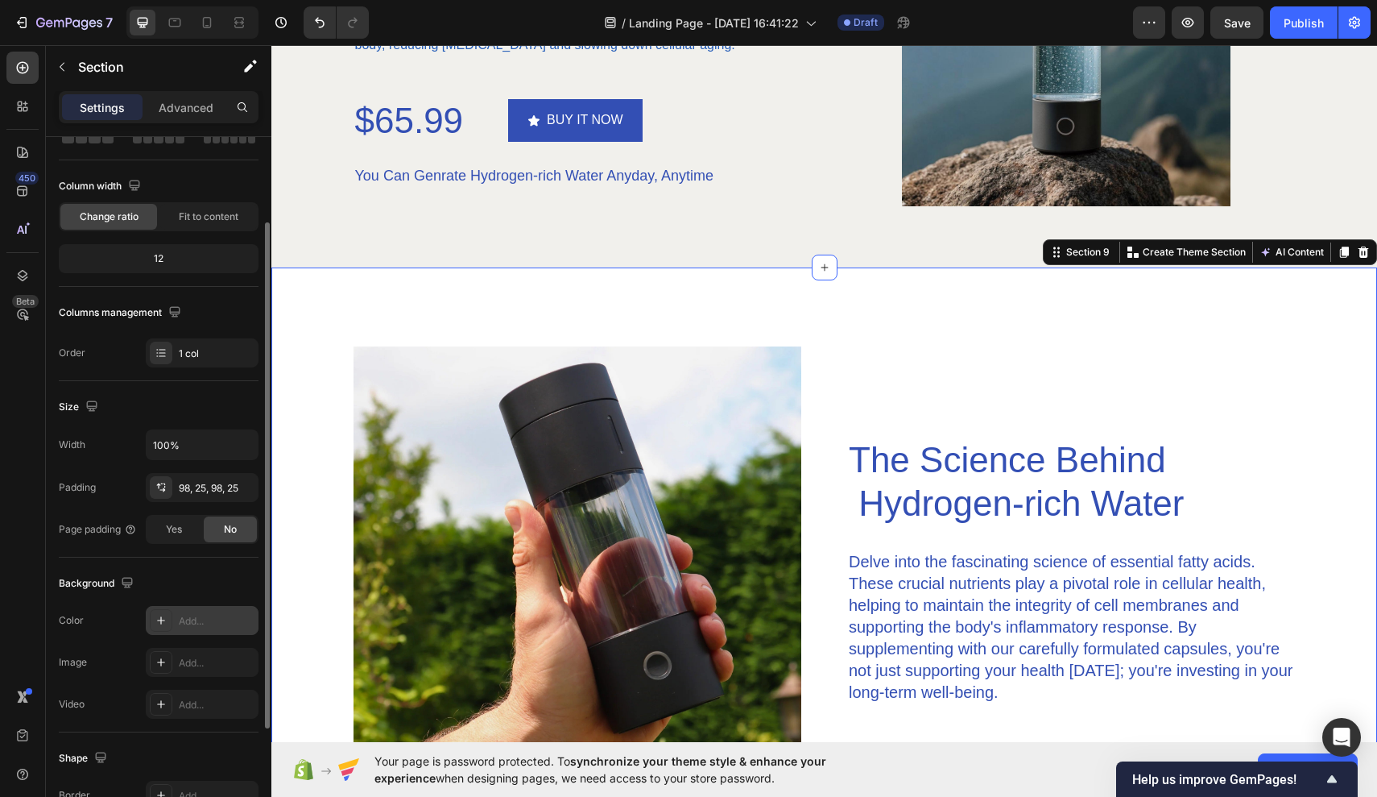
scroll to position [123, 0]
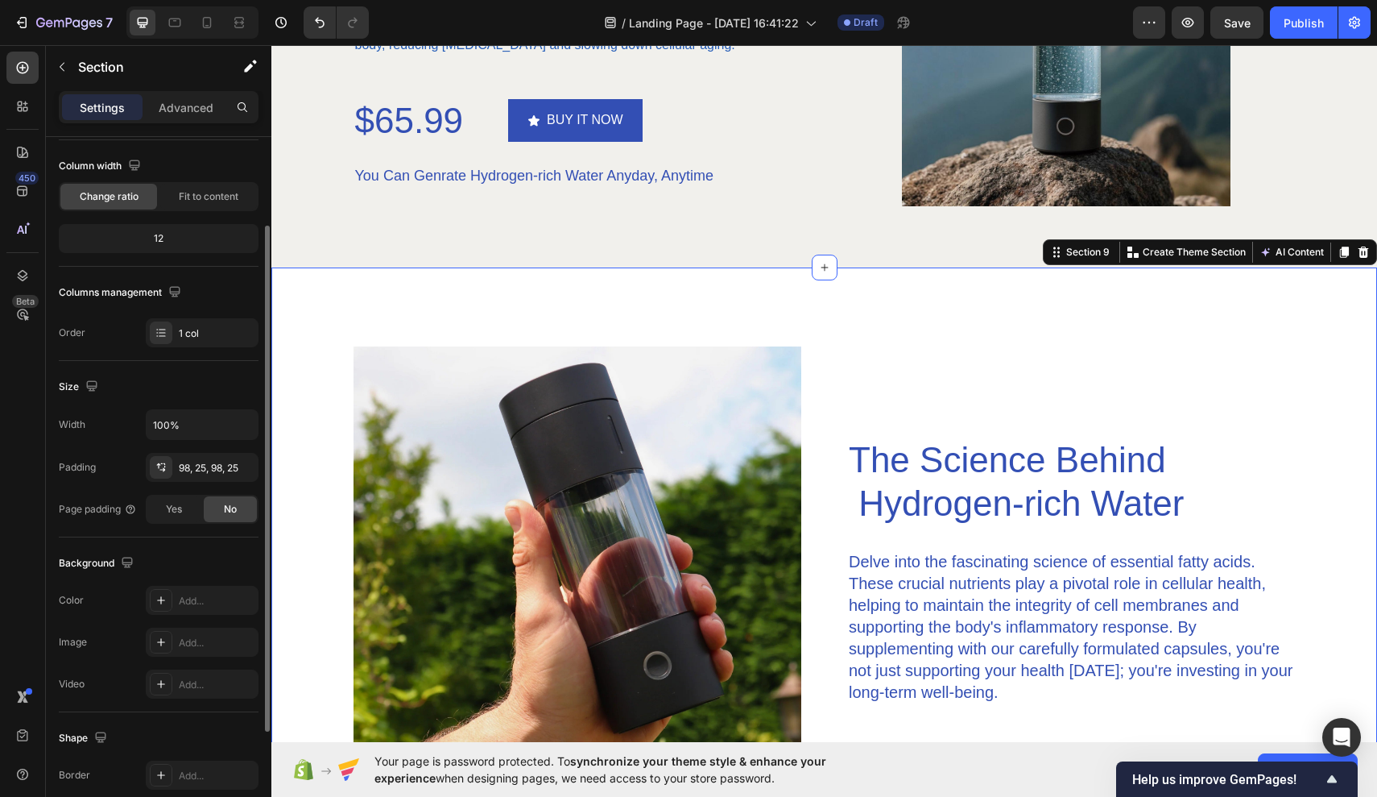
click at [190, 622] on div "The changes might be hidden by the video. Color Add... Image Add... Video Add..." at bounding box center [159, 642] width 200 height 113
click at [190, 606] on div "Add..." at bounding box center [217, 601] width 76 height 14
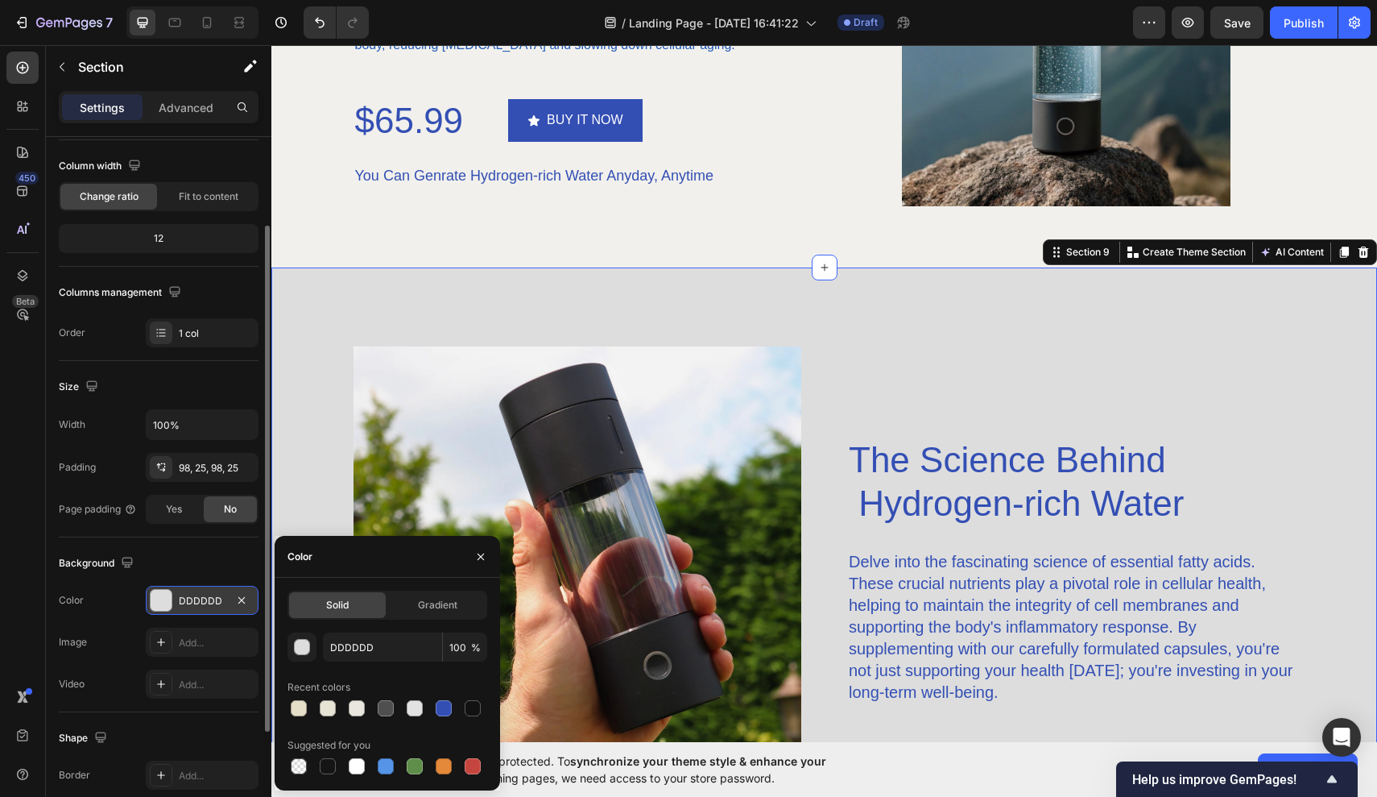
click at [401, 618] on div "Solid Gradient" at bounding box center [388, 604] width 200 height 29
click at [408, 611] on div "Gradient" at bounding box center [437, 605] width 97 height 26
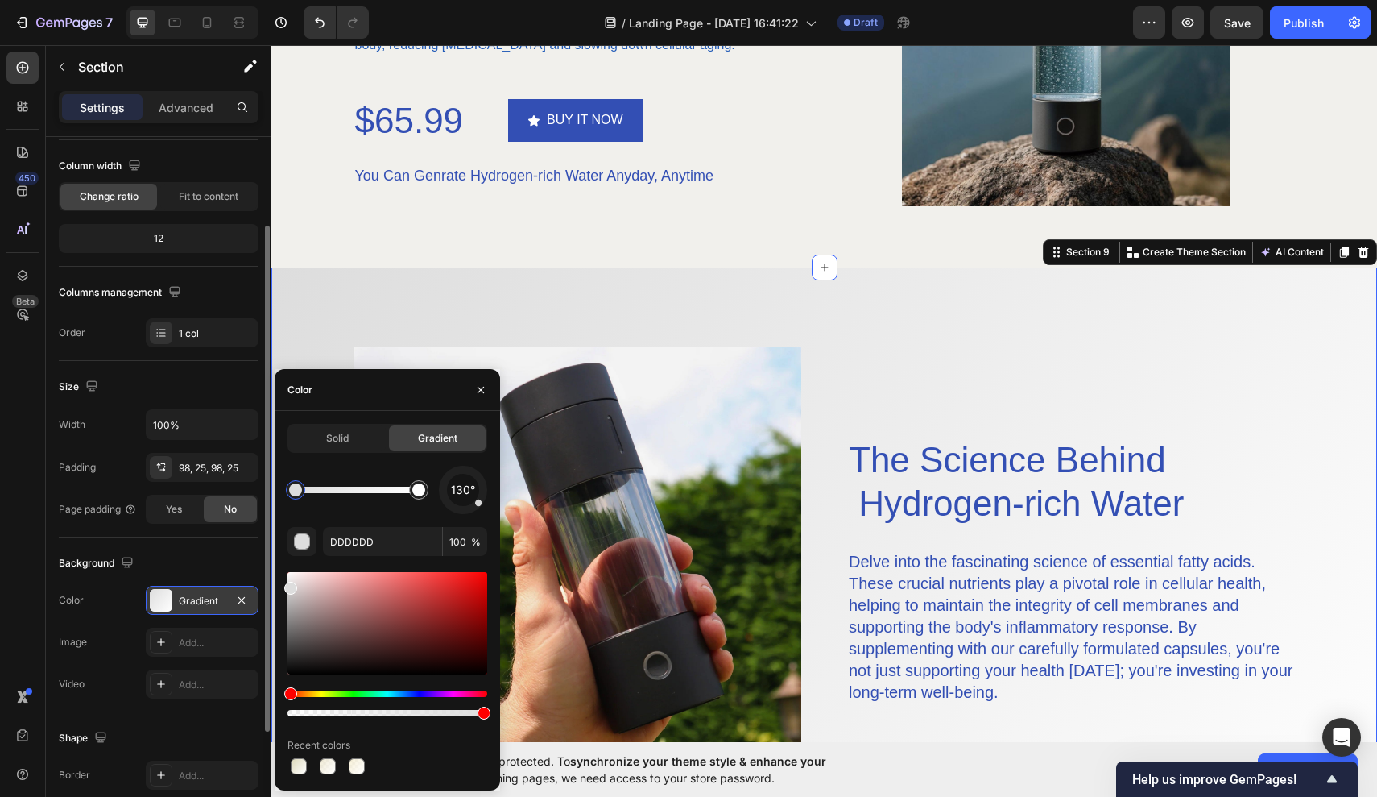
click at [327, 691] on div "Hue" at bounding box center [388, 693] width 200 height 6
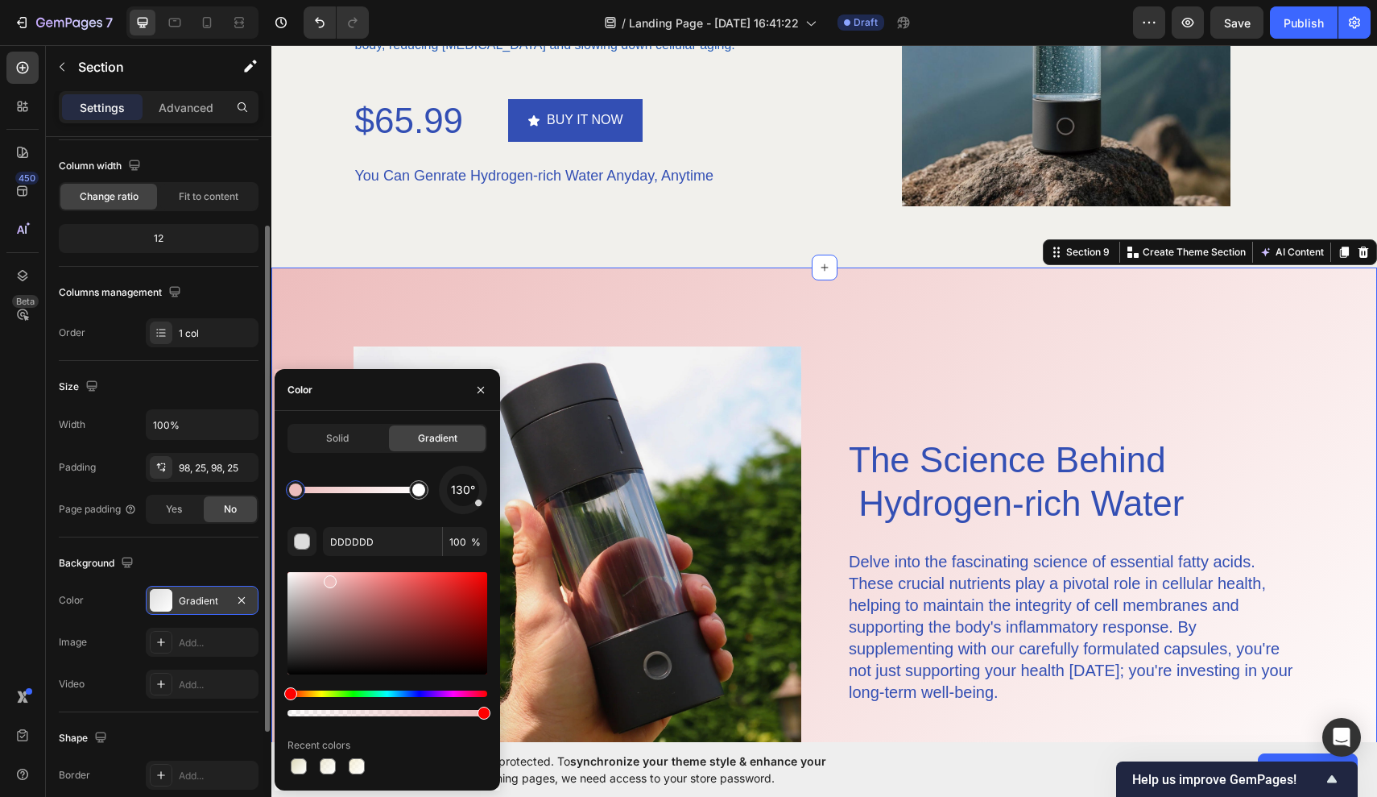
drag, startPoint x: 296, startPoint y: 590, endPoint x: 333, endPoint y: 593, distance: 37.1
click at [333, 588] on div at bounding box center [330, 581] width 13 height 13
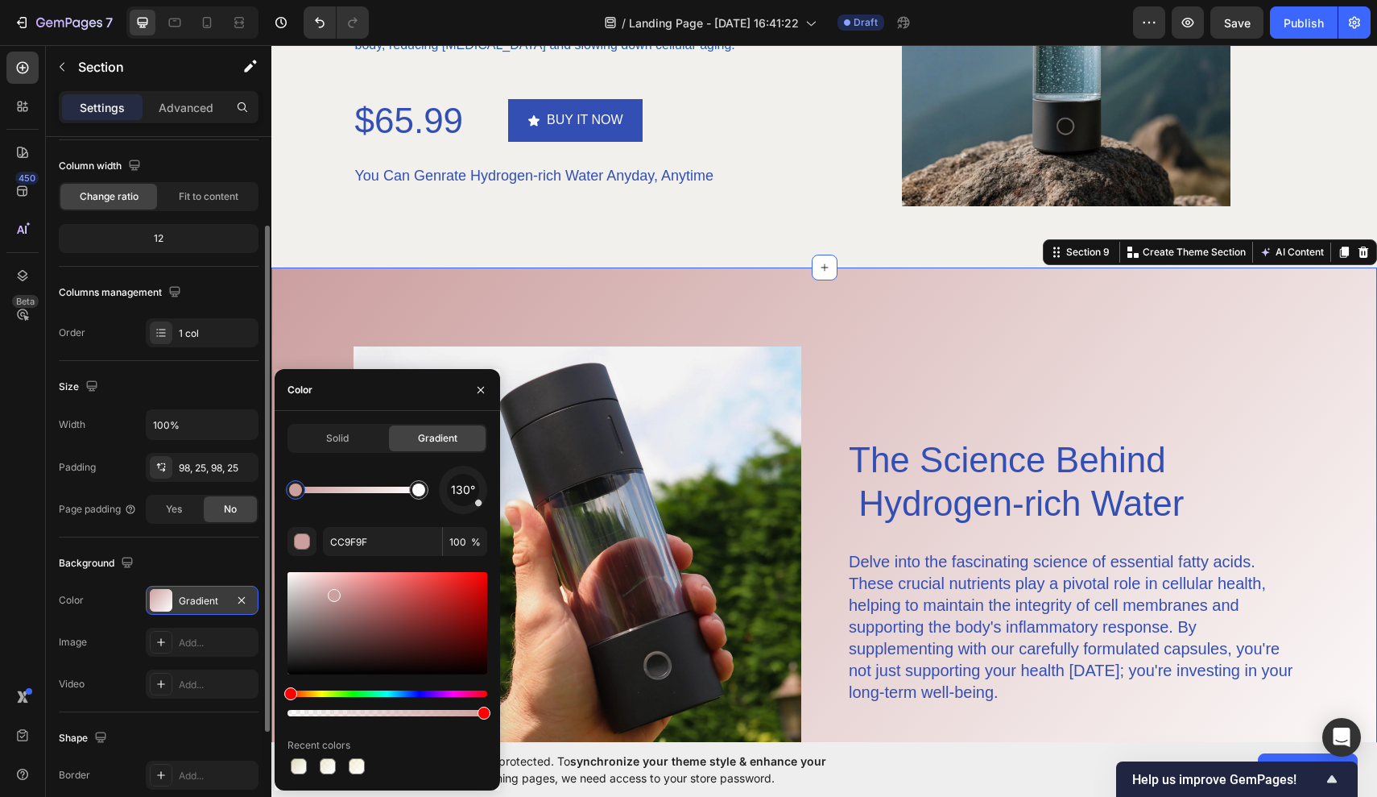
click at [325, 687] on div at bounding box center [388, 644] width 200 height 151
click at [325, 690] on div at bounding box center [388, 644] width 200 height 151
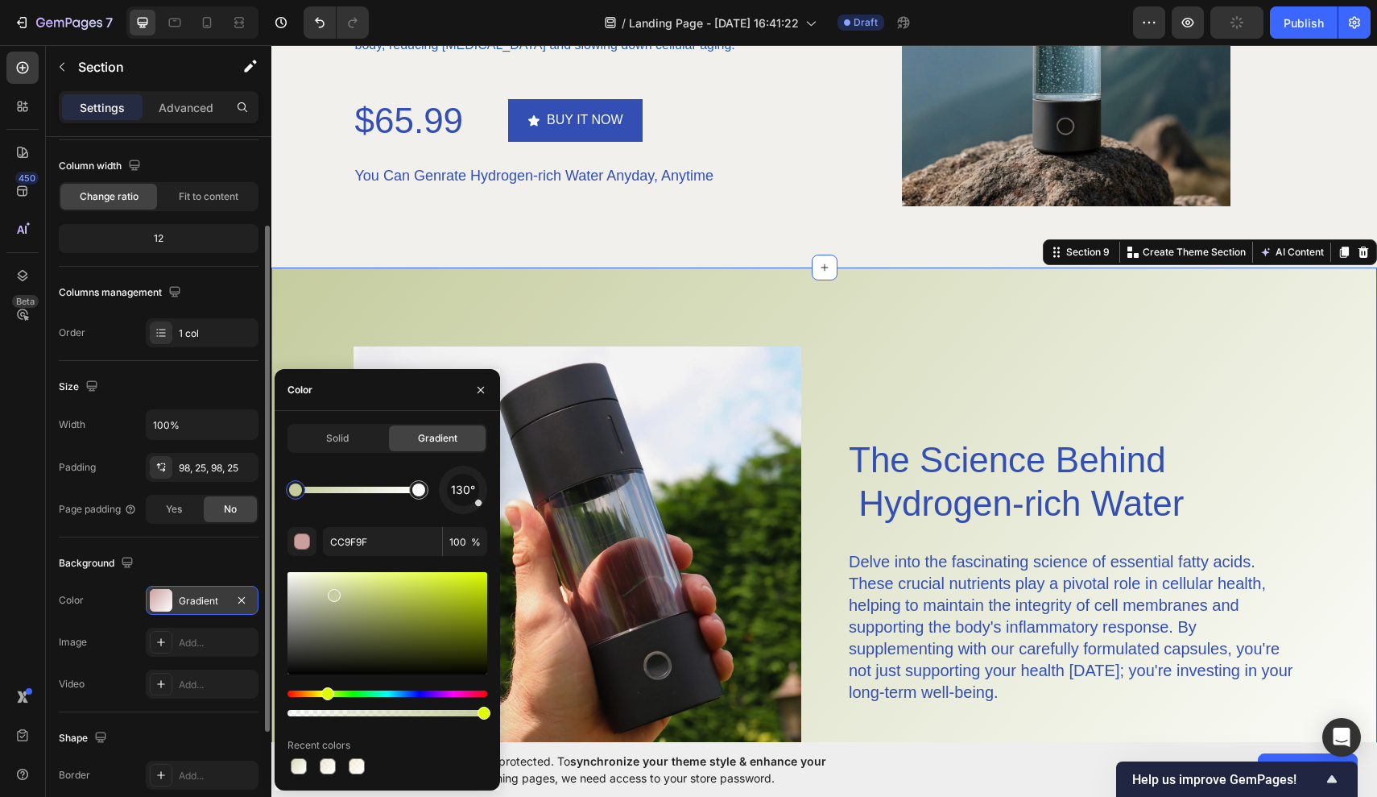
click at [325, 695] on div "Hue" at bounding box center [388, 693] width 200 height 6
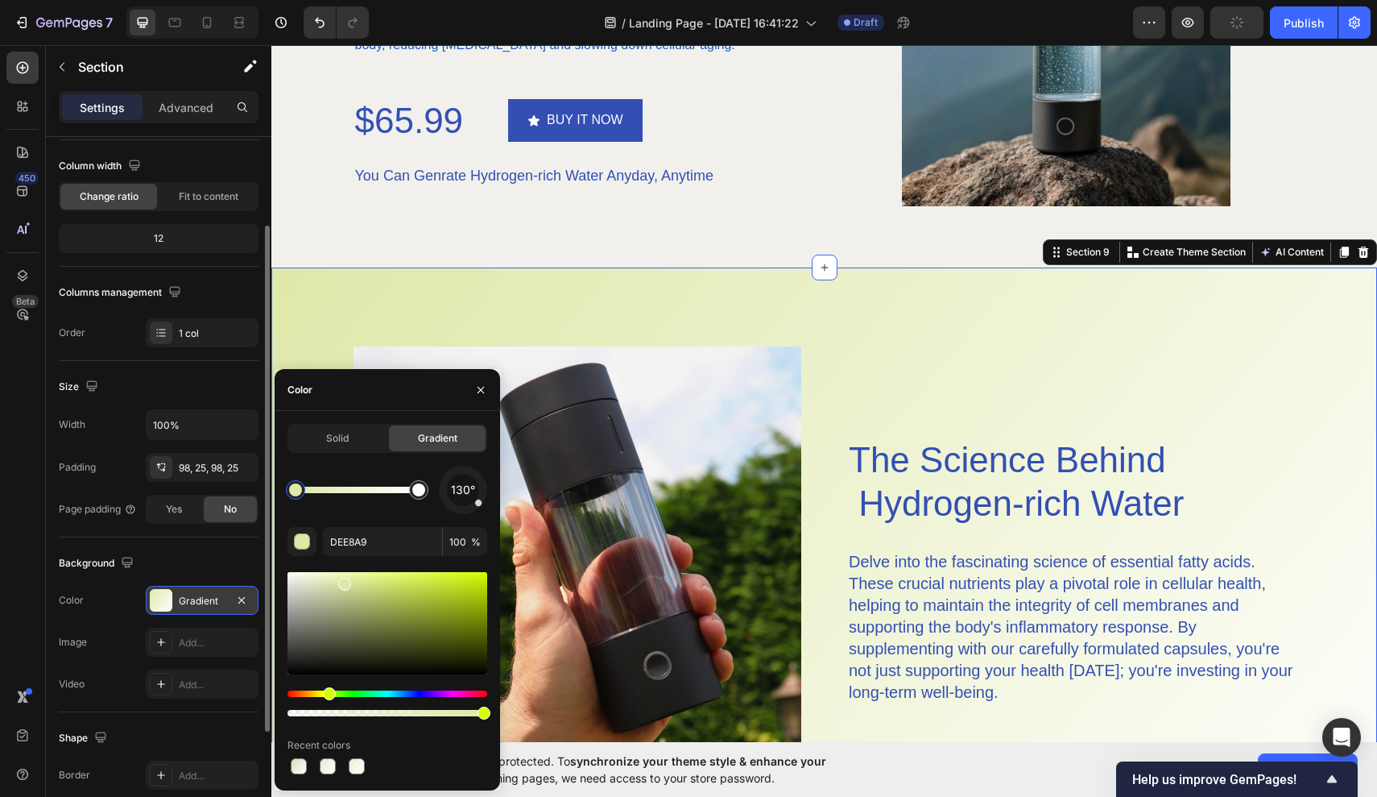
drag, startPoint x: 338, startPoint y: 598, endPoint x: 309, endPoint y: 575, distance: 36.7
click at [321, 694] on div "Hue" at bounding box center [388, 693] width 200 height 6
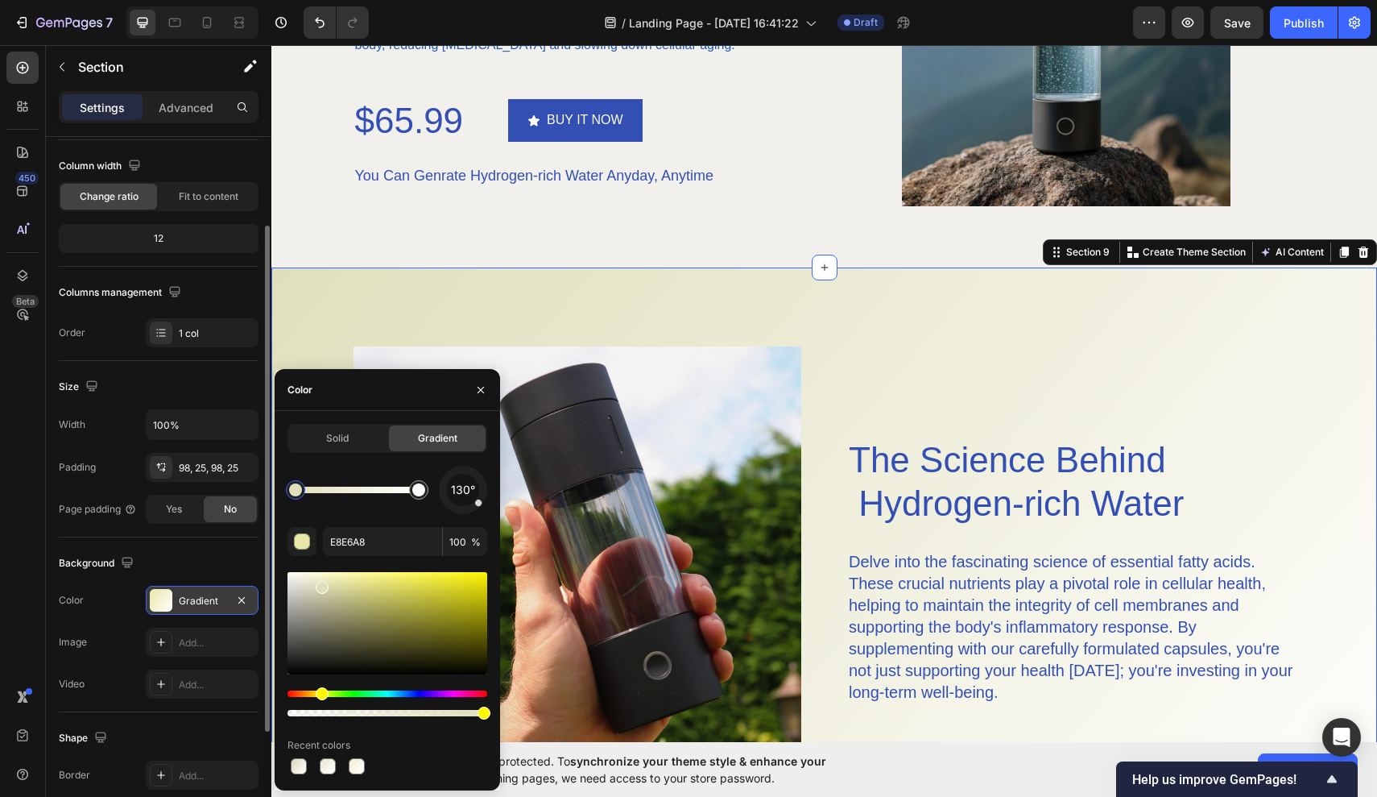
drag, startPoint x: 350, startPoint y: 585, endPoint x: 322, endPoint y: 584, distance: 27.4
click at [322, 584] on div at bounding box center [322, 587] width 13 height 13
type input "E0DFBA"
click at [701, 252] on div "Transform Your Health Today Heading Hydrogen-rich water helps neutralize harmfu…" at bounding box center [824, 45] width 1106 height 443
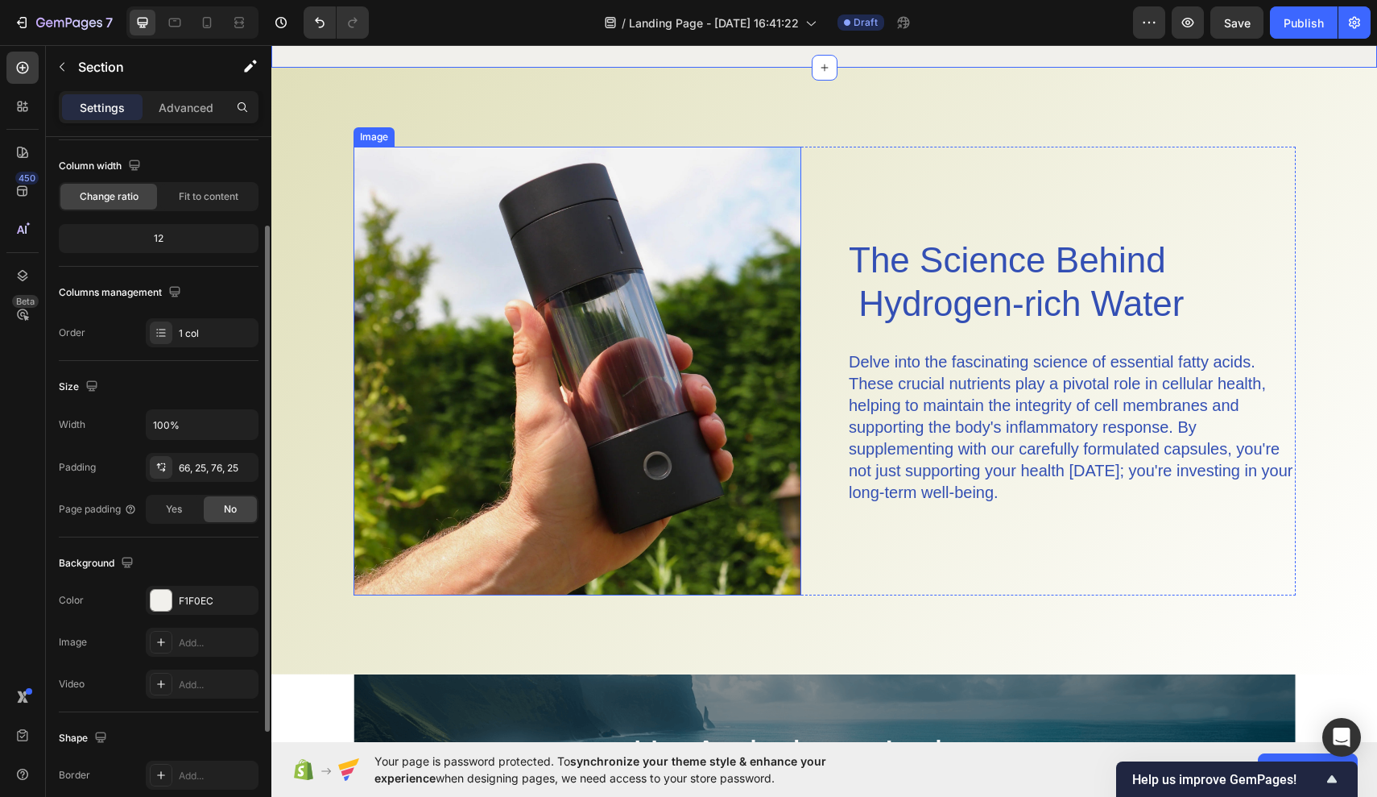
scroll to position [3564, 0]
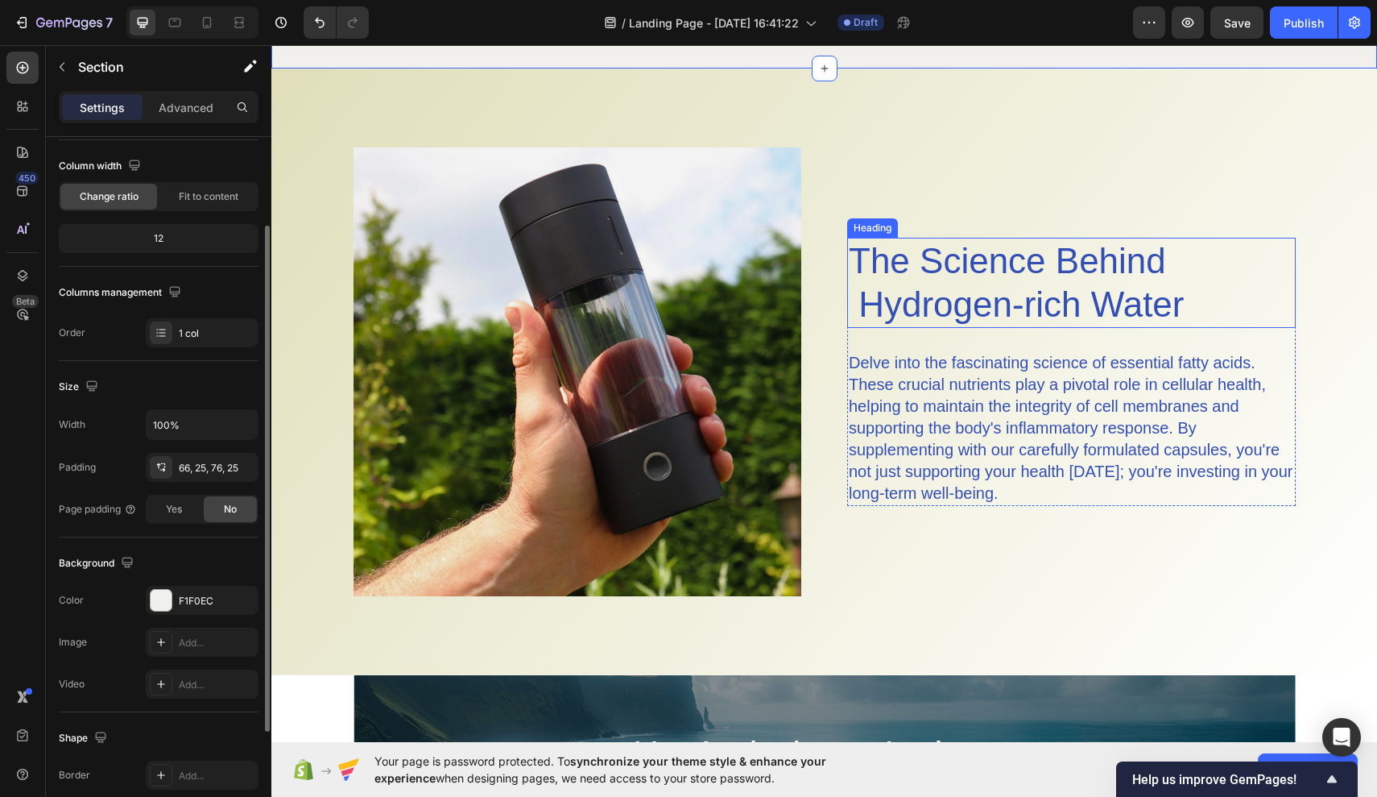
click at [871, 298] on h2 "The Science Behind Hydrogen-rich Water" at bounding box center [1071, 283] width 449 height 90
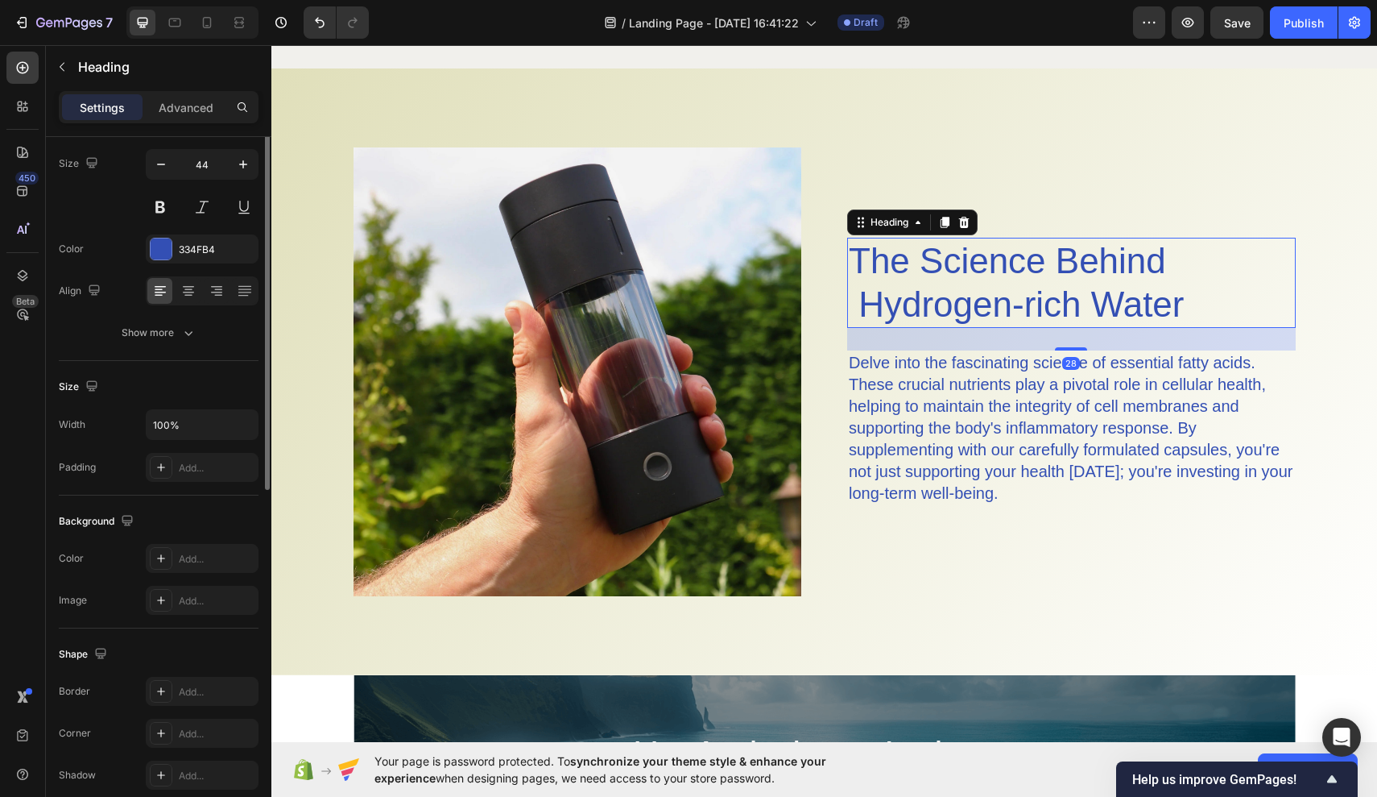
scroll to position [0, 0]
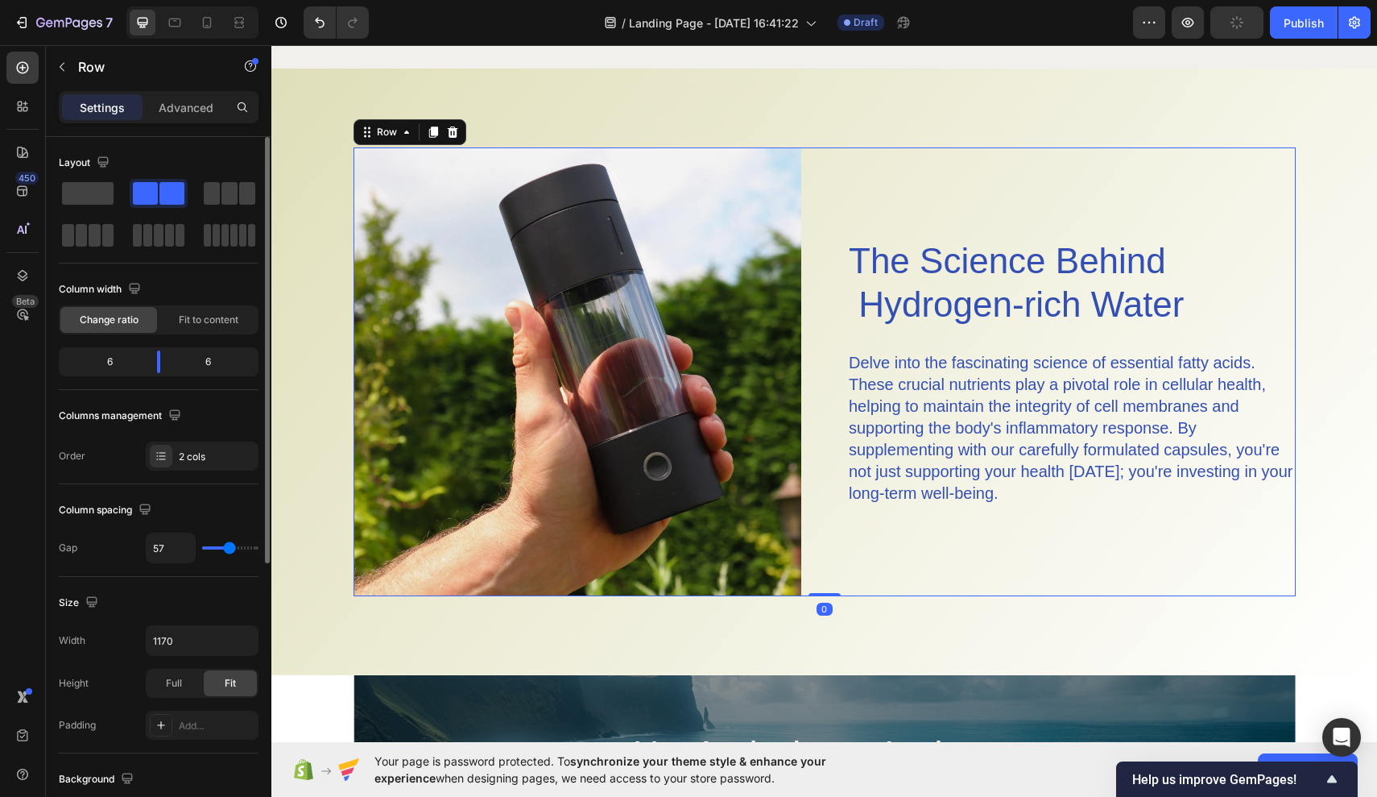
click at [1169, 188] on div "The Science Behind Hydrogen-rich Water Heading Delve into the fascinating scien…" at bounding box center [1071, 371] width 449 height 449
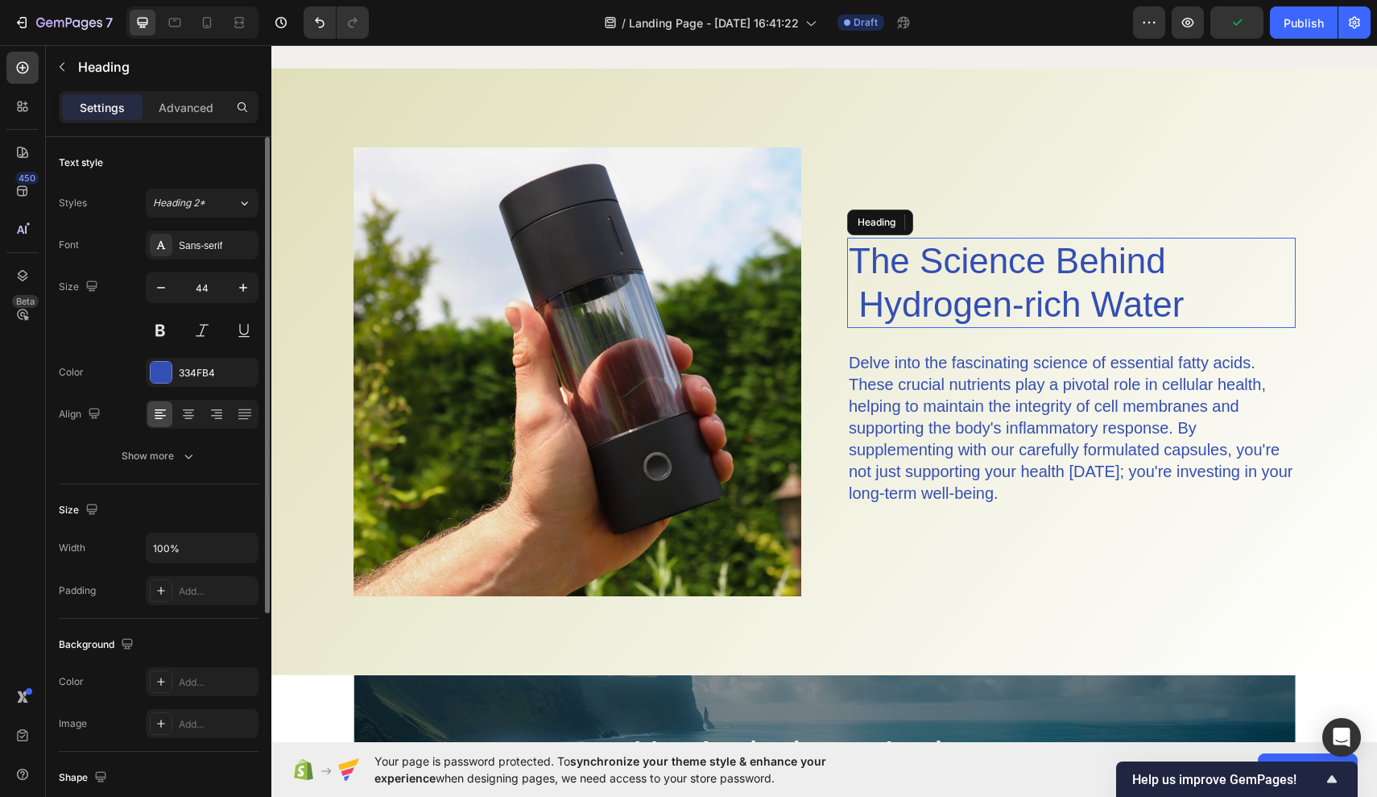
click at [912, 298] on p "The Science Behind Hydrogen-rich Water" at bounding box center [1071, 282] width 445 height 87
click at [851, 305] on p "The Science Behind Hydrogen-rich Water" at bounding box center [1071, 282] width 445 height 87
click at [938, 327] on h2 "The Science Behind Hydrogen-rich Water" at bounding box center [1071, 283] width 449 height 90
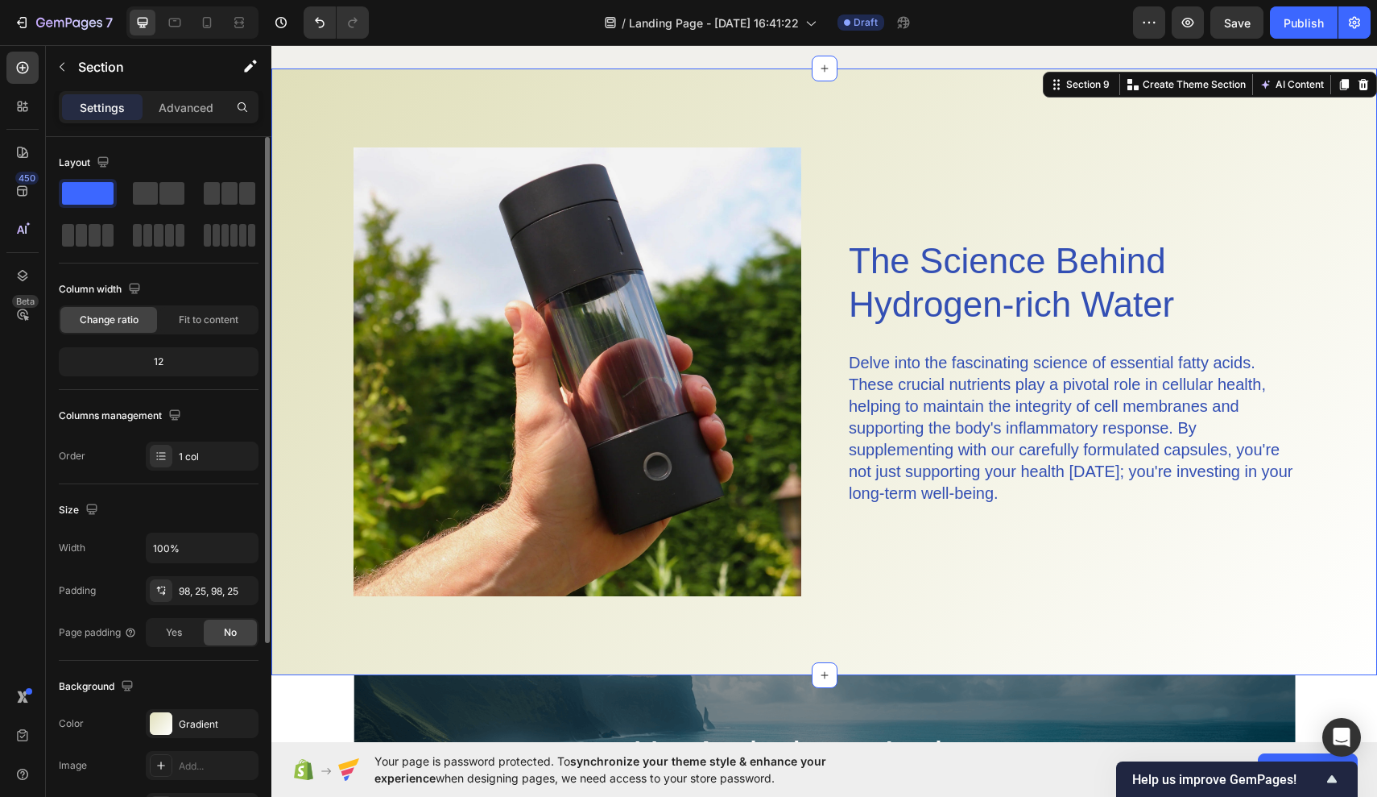
click at [983, 599] on div "Image The Science Behind Hydrogen-rich Water Heading Delve into the fascinating…" at bounding box center [824, 371] width 1106 height 607
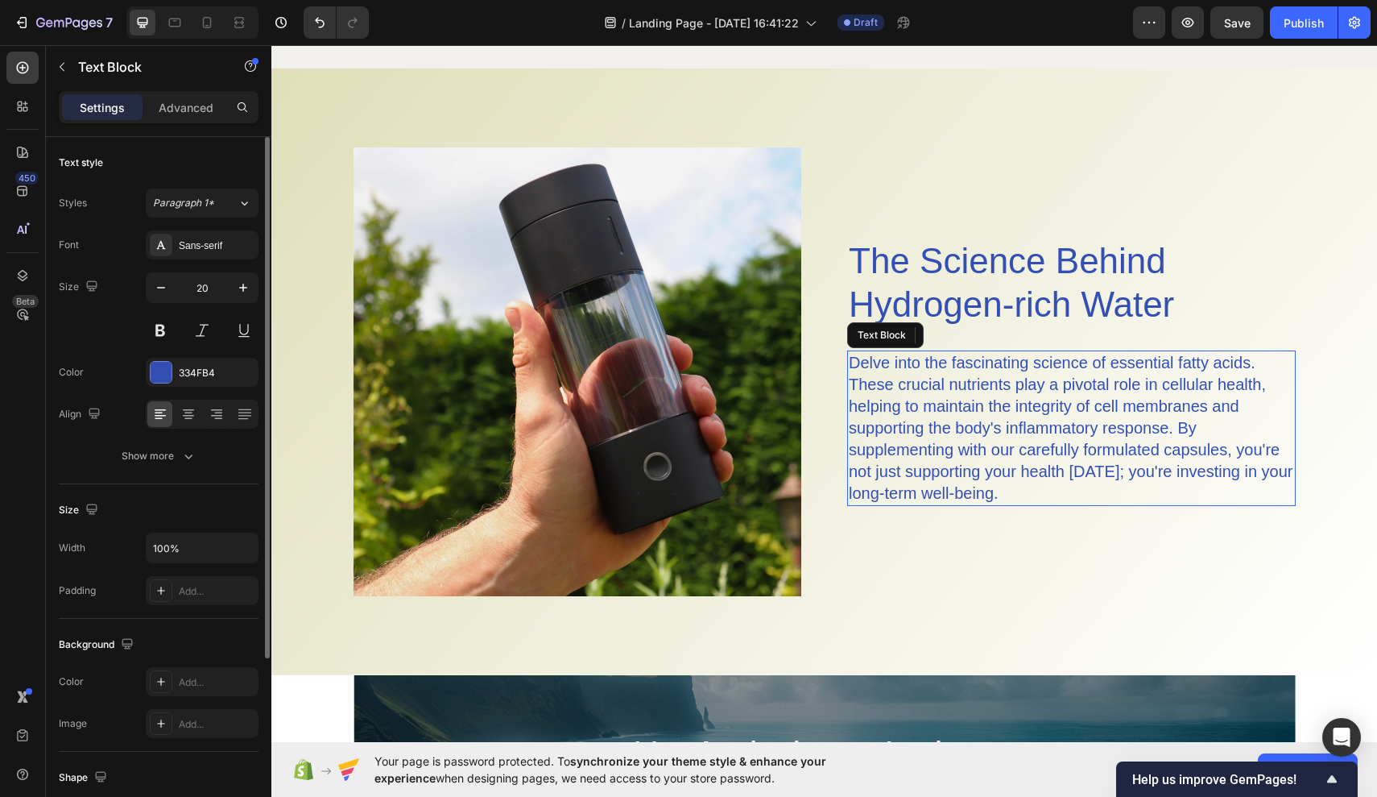
click at [966, 495] on p "Delve into the fascinating science of essential fatty acids. These crucial nutr…" at bounding box center [1071, 428] width 445 height 152
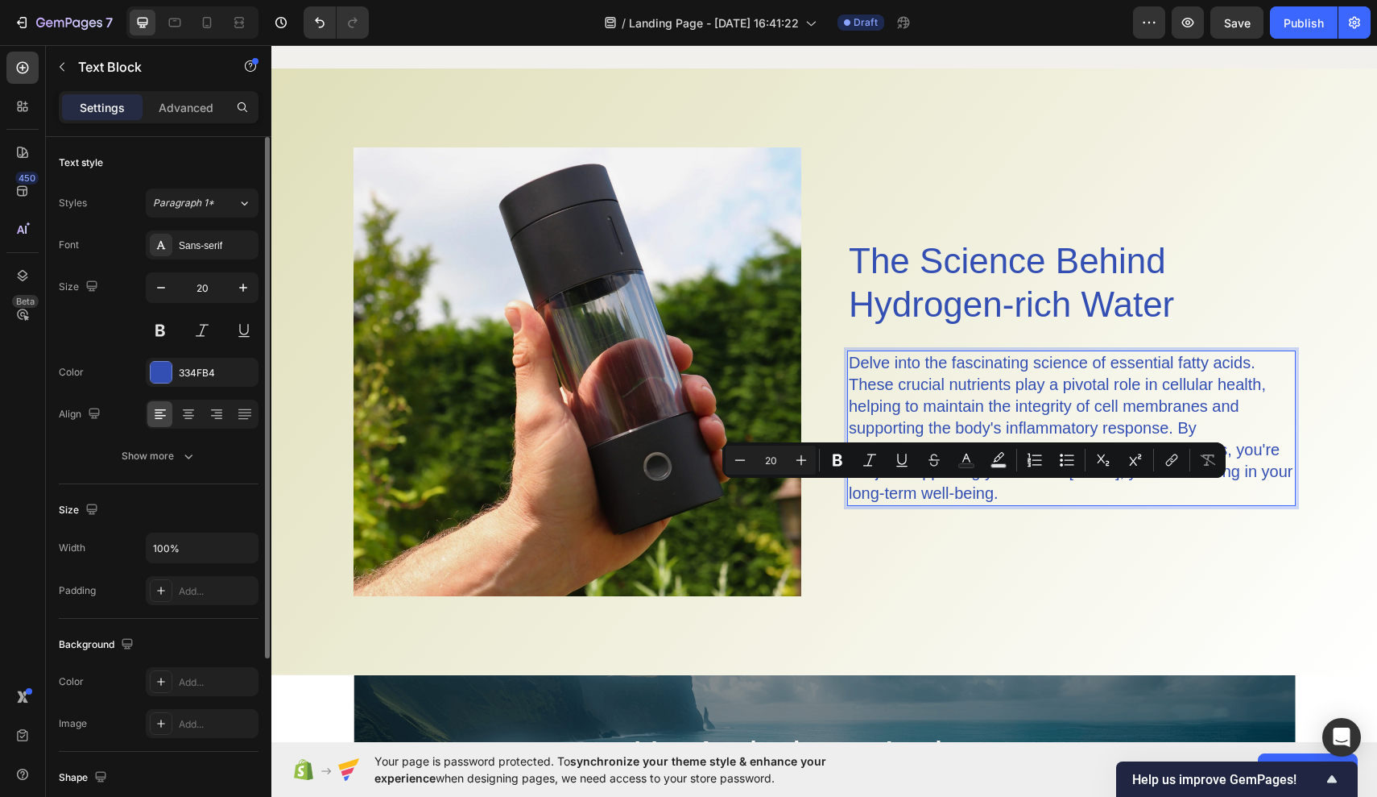
click at [1009, 501] on p "Delve into the fascinating science of essential fatty acids. These crucial nutr…" at bounding box center [1071, 428] width 445 height 152
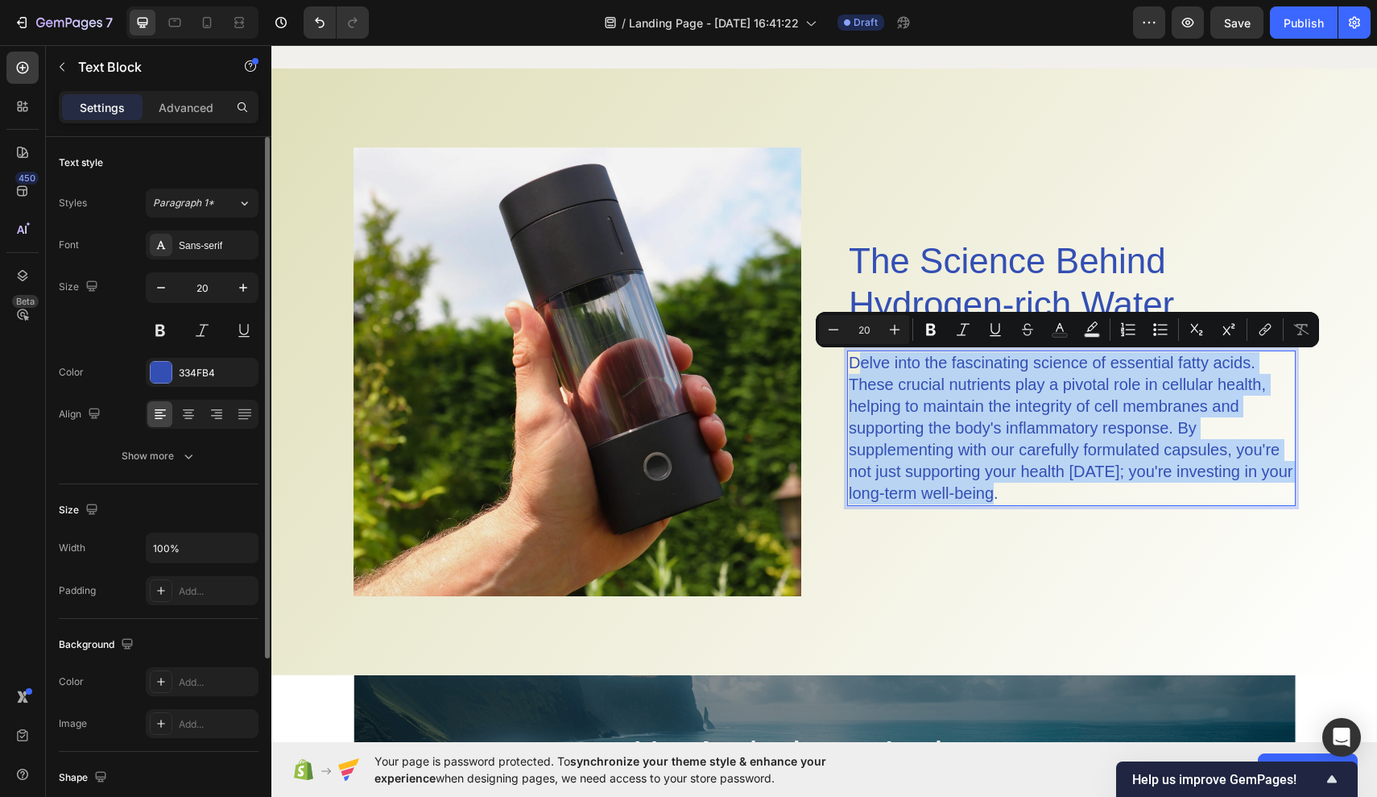
drag, startPoint x: 1000, startPoint y: 497, endPoint x: 861, endPoint y: 360, distance: 195.4
click at [861, 360] on p "Delve into the fascinating science of essential fatty acids. These crucial nutr…" at bounding box center [1071, 428] width 445 height 152
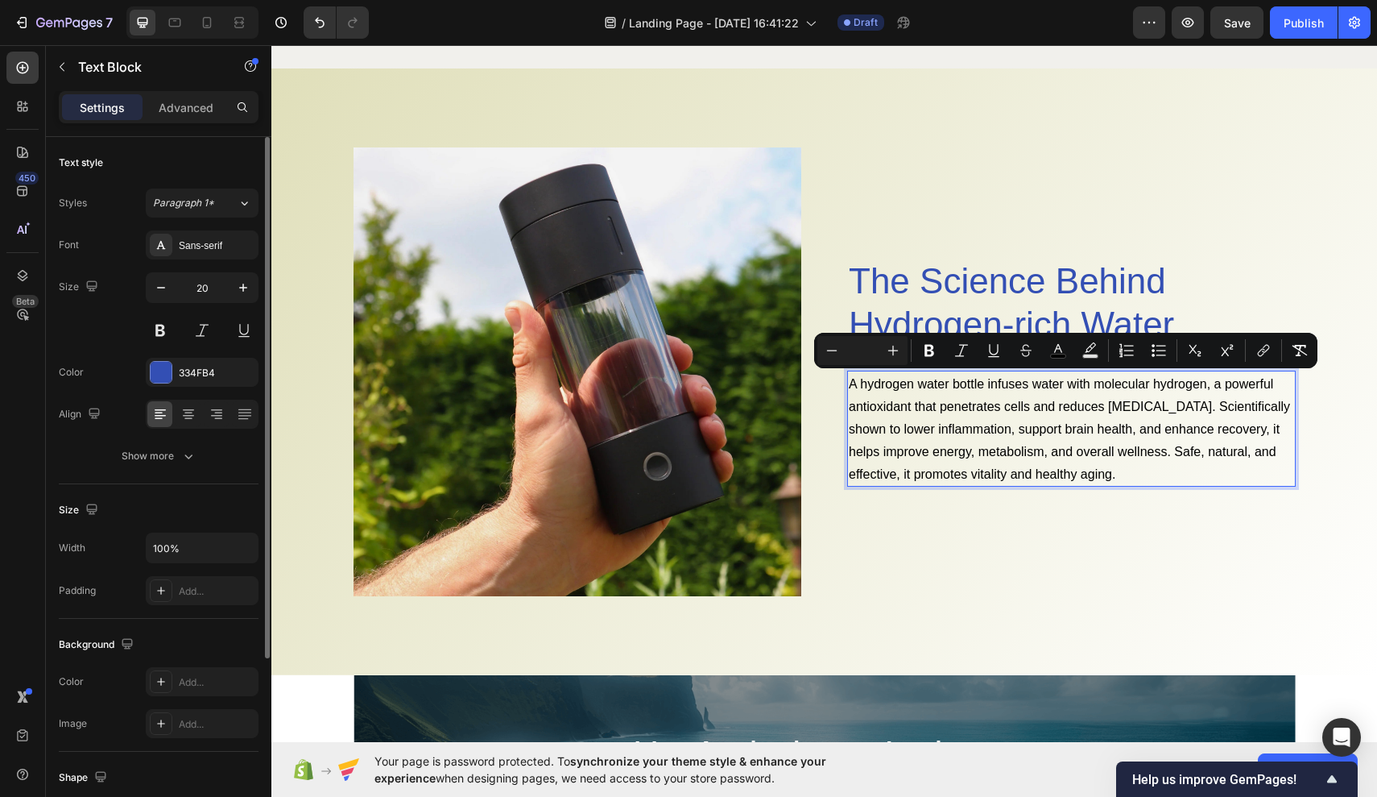
drag, startPoint x: 851, startPoint y: 383, endPoint x: 1096, endPoint y: 478, distance: 261.9
click at [1097, 481] on span "A hydrogen water bottle infuses water with molecular hydrogen, a powerful antio…" at bounding box center [1069, 429] width 441 height 104
click at [211, 375] on div "334FB4" at bounding box center [202, 373] width 47 height 14
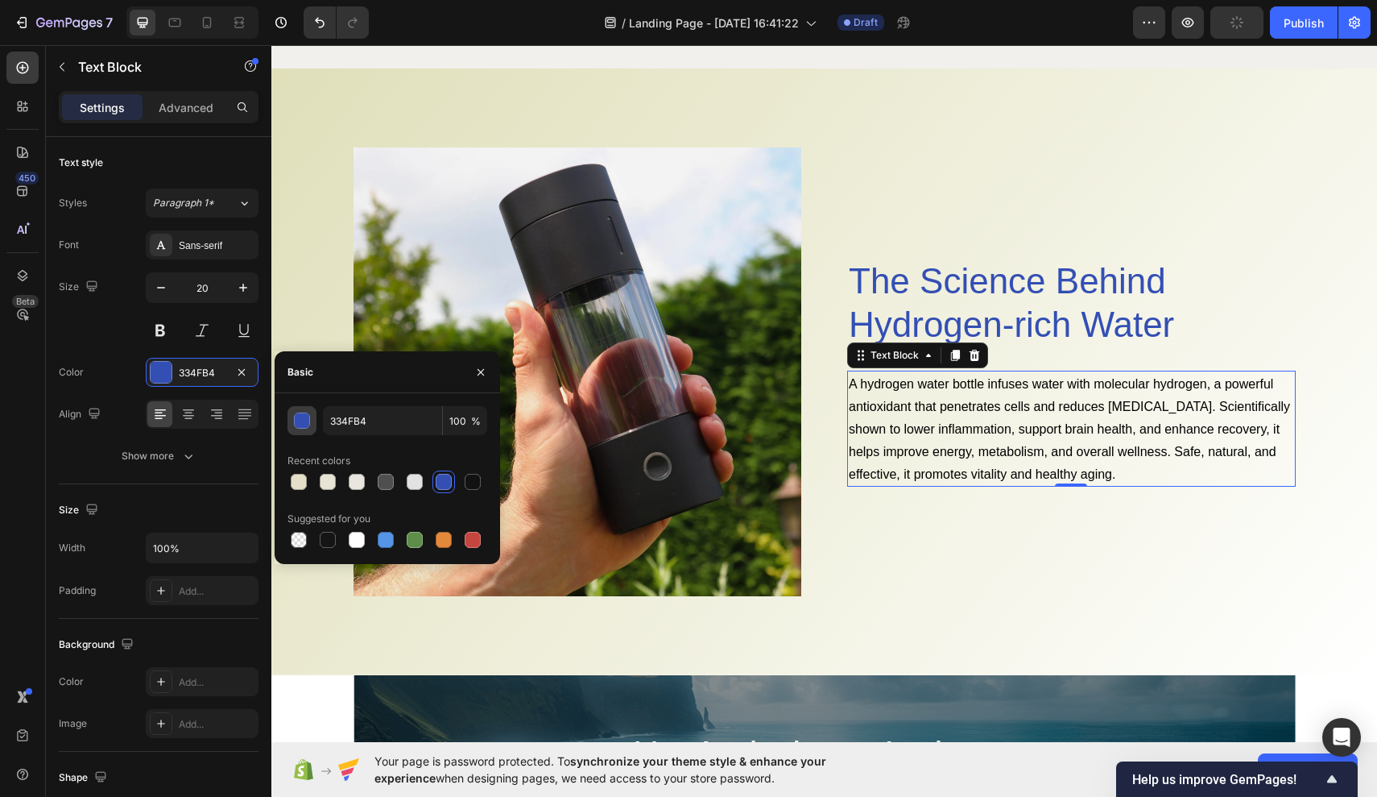
click at [309, 422] on div "button" at bounding box center [302, 420] width 16 height 16
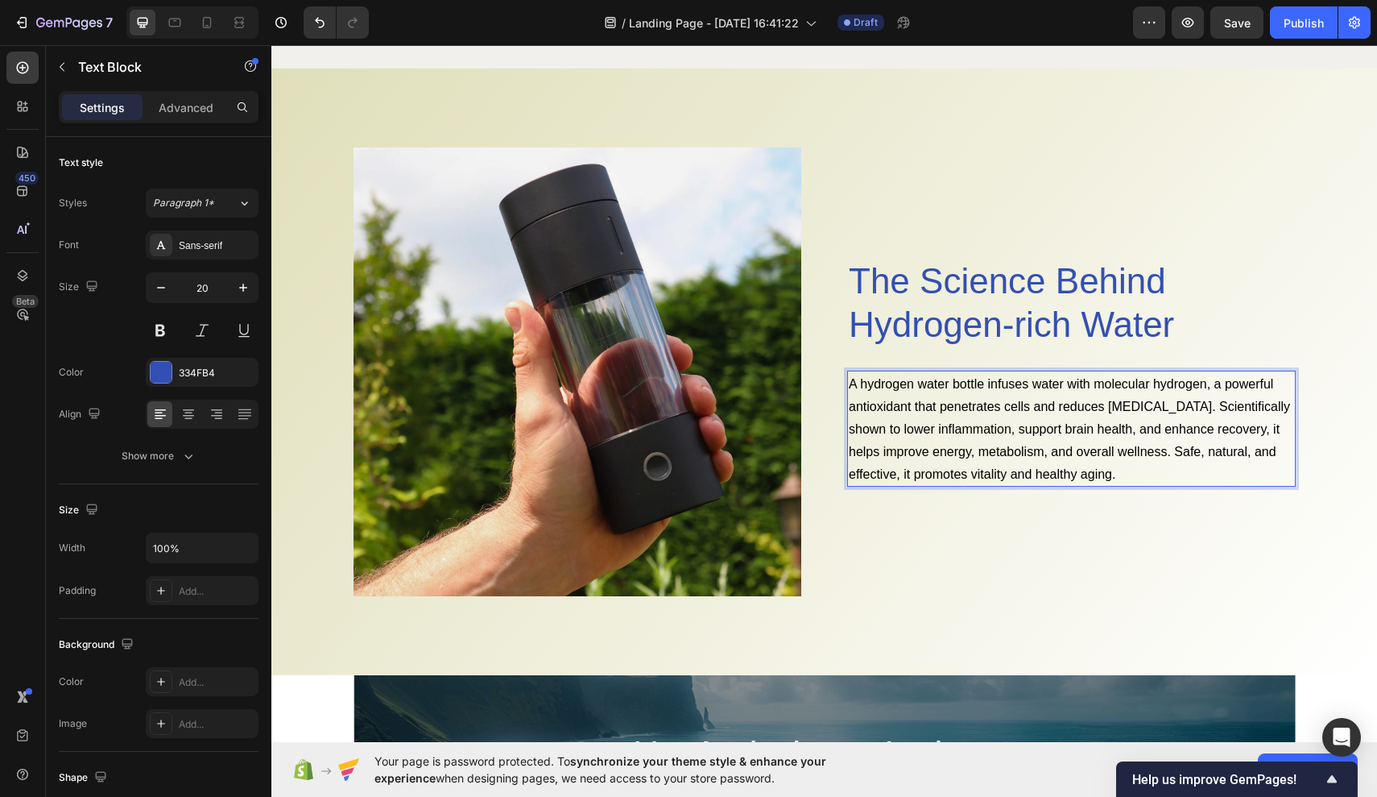
click at [853, 383] on span "A hydrogen water bottle infuses water with molecular hydrogen, a powerful antio…" at bounding box center [1069, 429] width 441 height 104
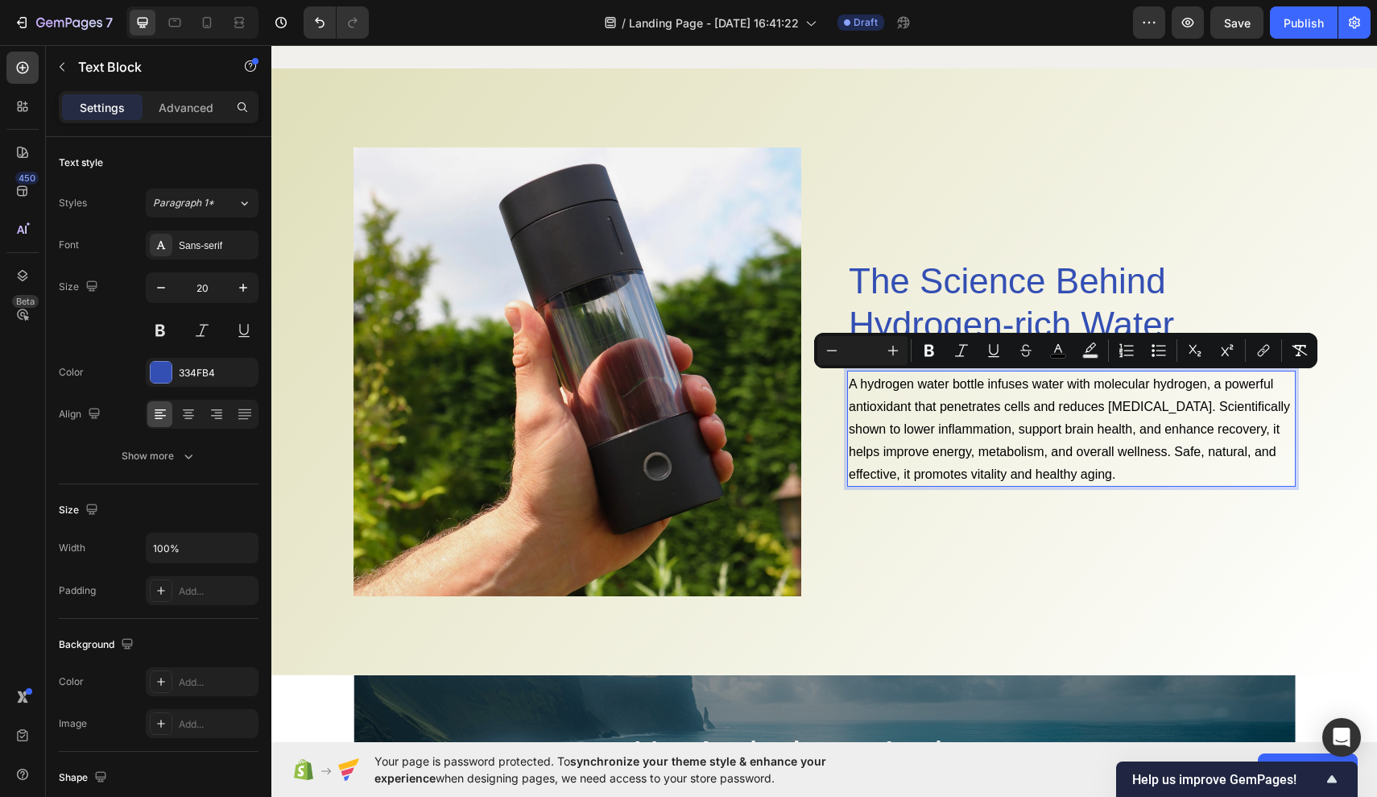
drag, startPoint x: 850, startPoint y: 381, endPoint x: 1096, endPoint y: 466, distance: 260.1
click at [1099, 468] on span "A hydrogen water bottle infuses water with molecular hydrogen, a powerful antio…" at bounding box center [1069, 429] width 441 height 104
click at [898, 352] on icon "Editor contextual toolbar" at bounding box center [893, 350] width 16 height 16
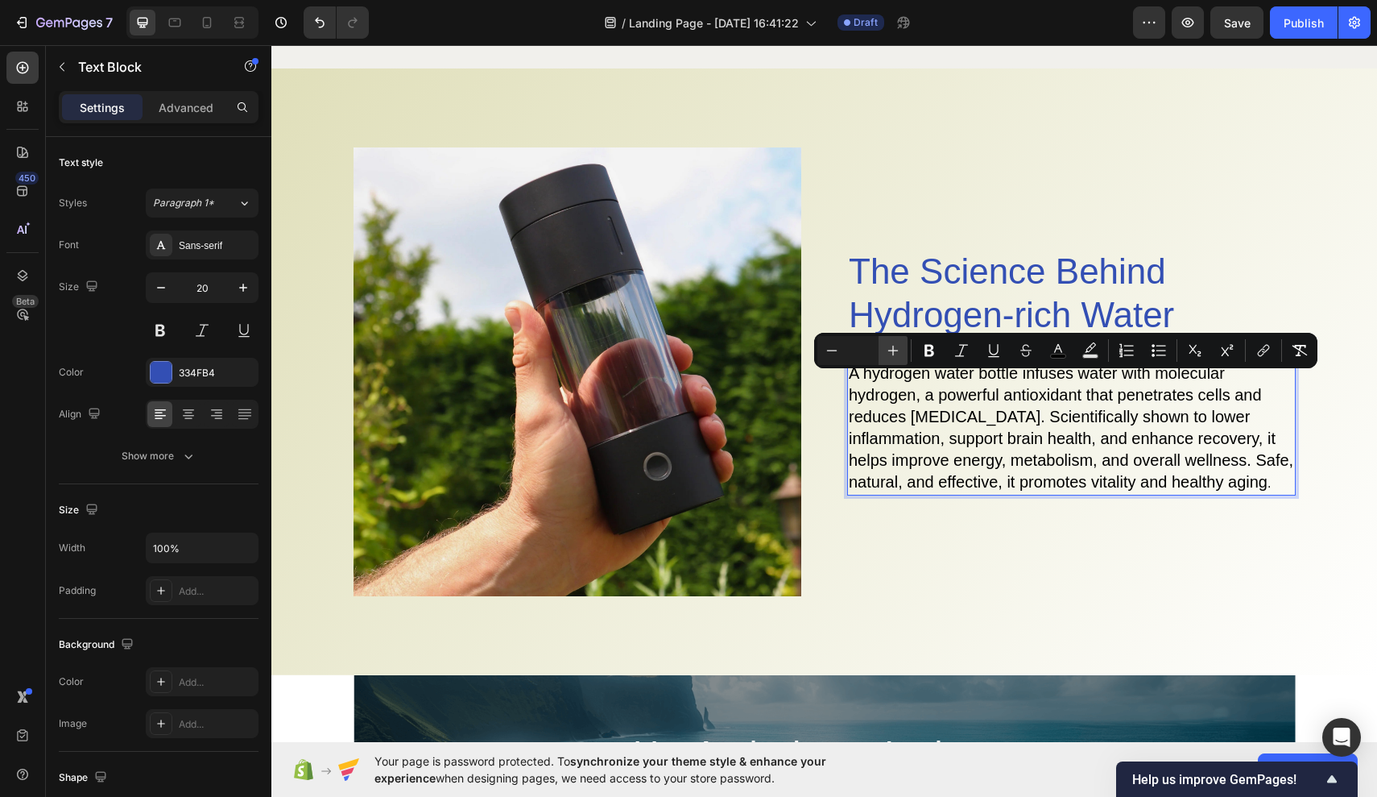
click at [898, 352] on icon "Editor contextual toolbar" at bounding box center [893, 350] width 16 height 16
click at [898, 355] on icon "Editor contextual toolbar" at bounding box center [893, 350] width 16 height 16
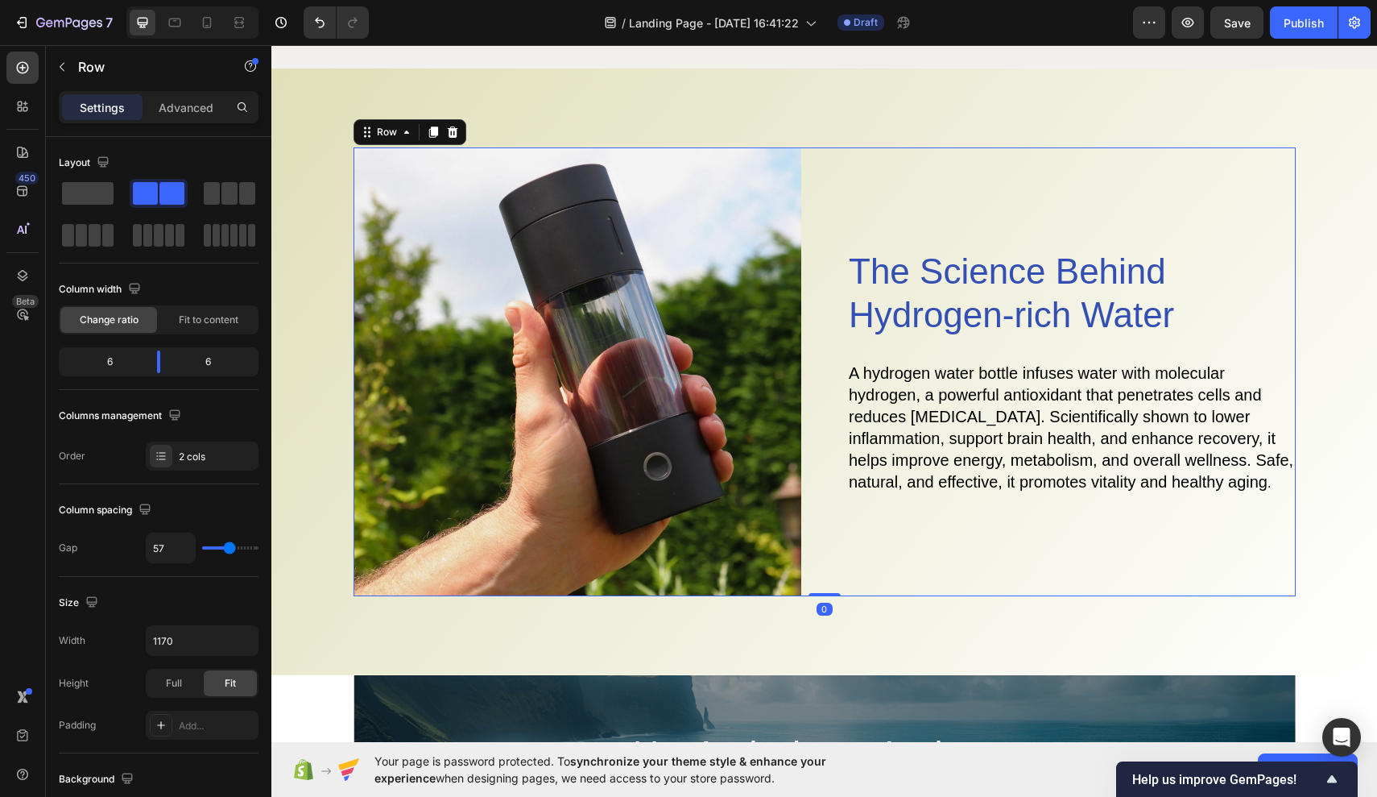
click at [958, 561] on div "The Science Behind Hydrogen-rich Water Heading A hydrogen water bottle infuses …" at bounding box center [1071, 371] width 449 height 449
click at [903, 433] on span "A hydrogen water bottle infuses water with molecular hydrogen, a powerful antio…" at bounding box center [1071, 427] width 445 height 126
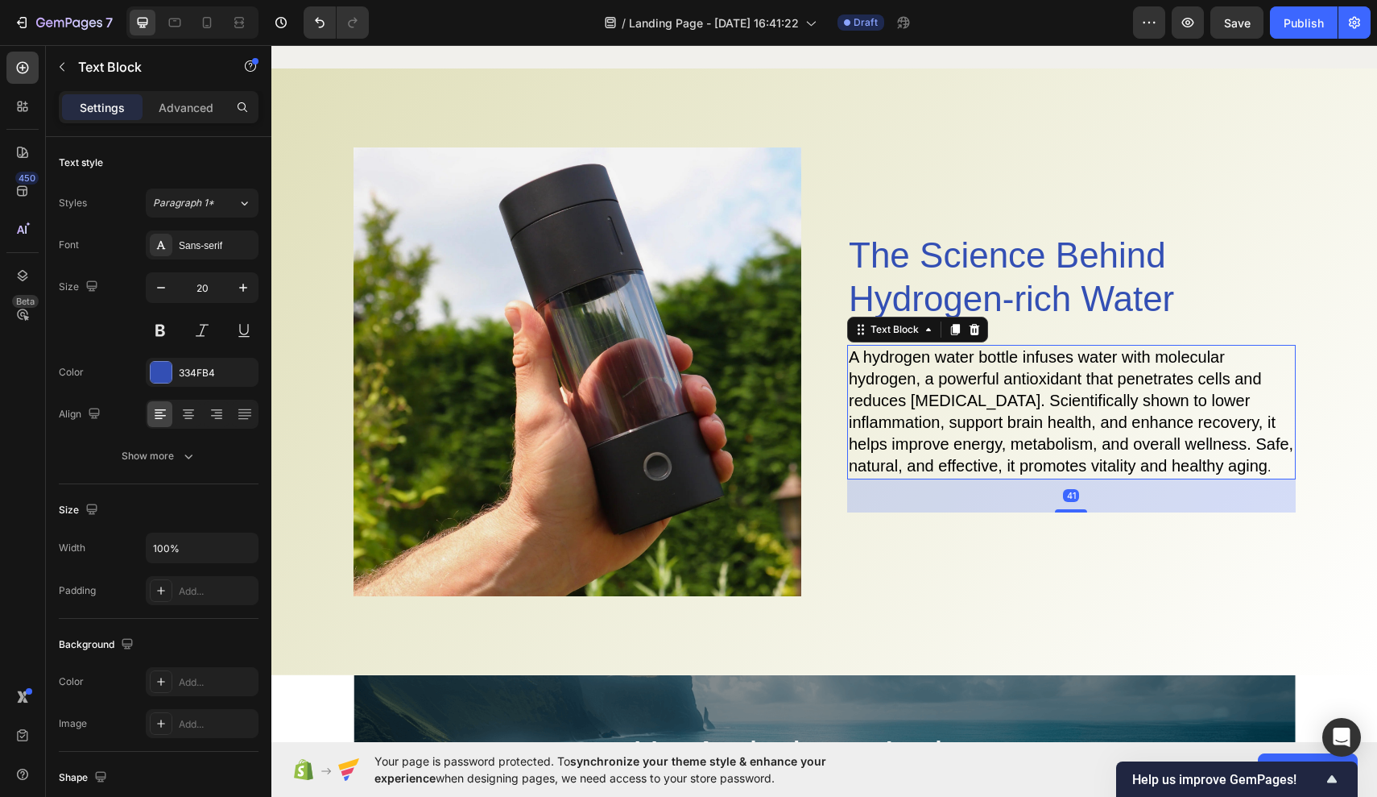
drag, startPoint x: 1074, startPoint y: 495, endPoint x: 1071, endPoint y: 531, distance: 36.3
click at [1071, 528] on div "The Science Behind Hydrogen-rich Water Heading A hydrogen water bottle infuses …" at bounding box center [1071, 371] width 449 height 449
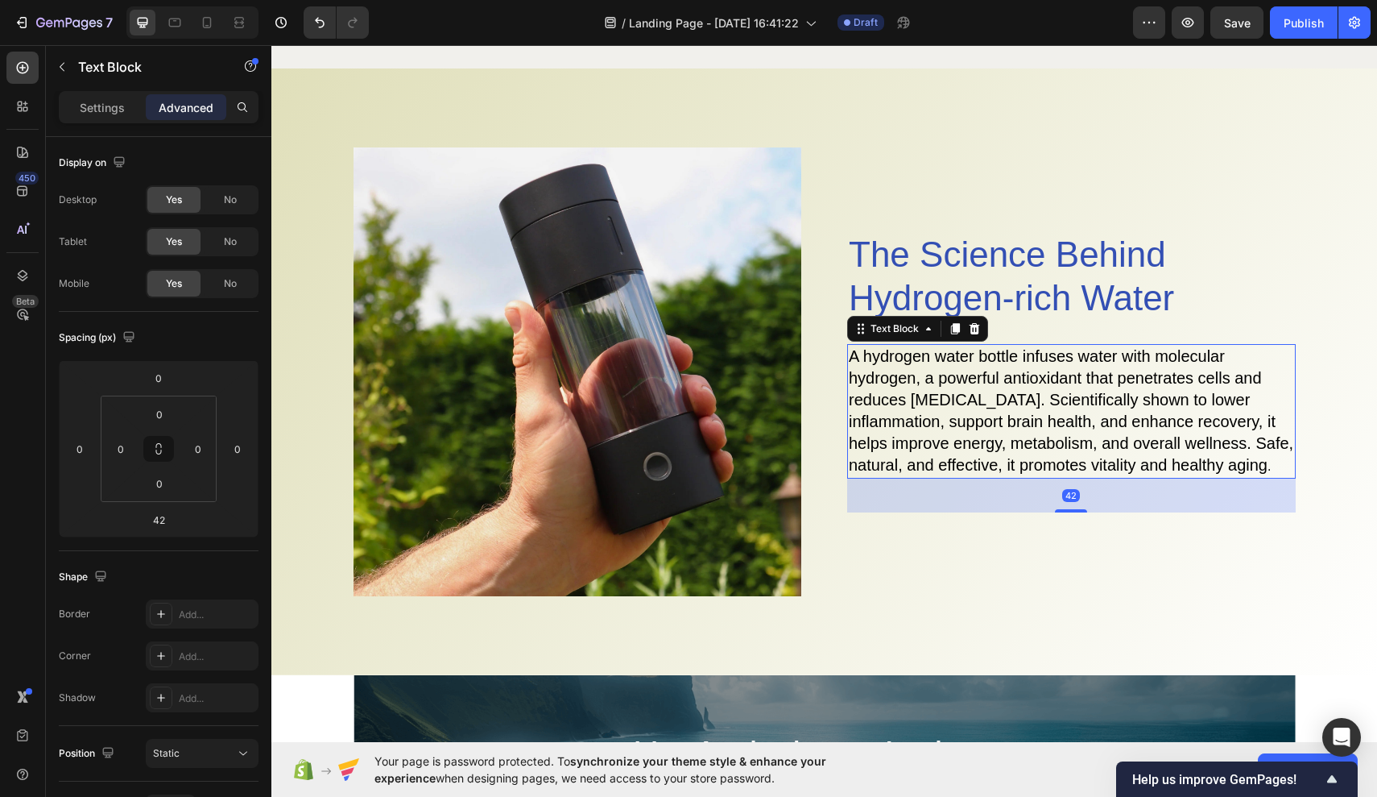
click at [1030, 438] on span "A hydrogen water bottle infuses water with molecular hydrogen, a powerful antio…" at bounding box center [1071, 410] width 445 height 126
click at [1075, 510] on div at bounding box center [1071, 509] width 32 height 5
click at [1057, 574] on div "The Science Behind Hydrogen-rich Water Heading A hydrogen water bottle infuses …" at bounding box center [1071, 371] width 449 height 449
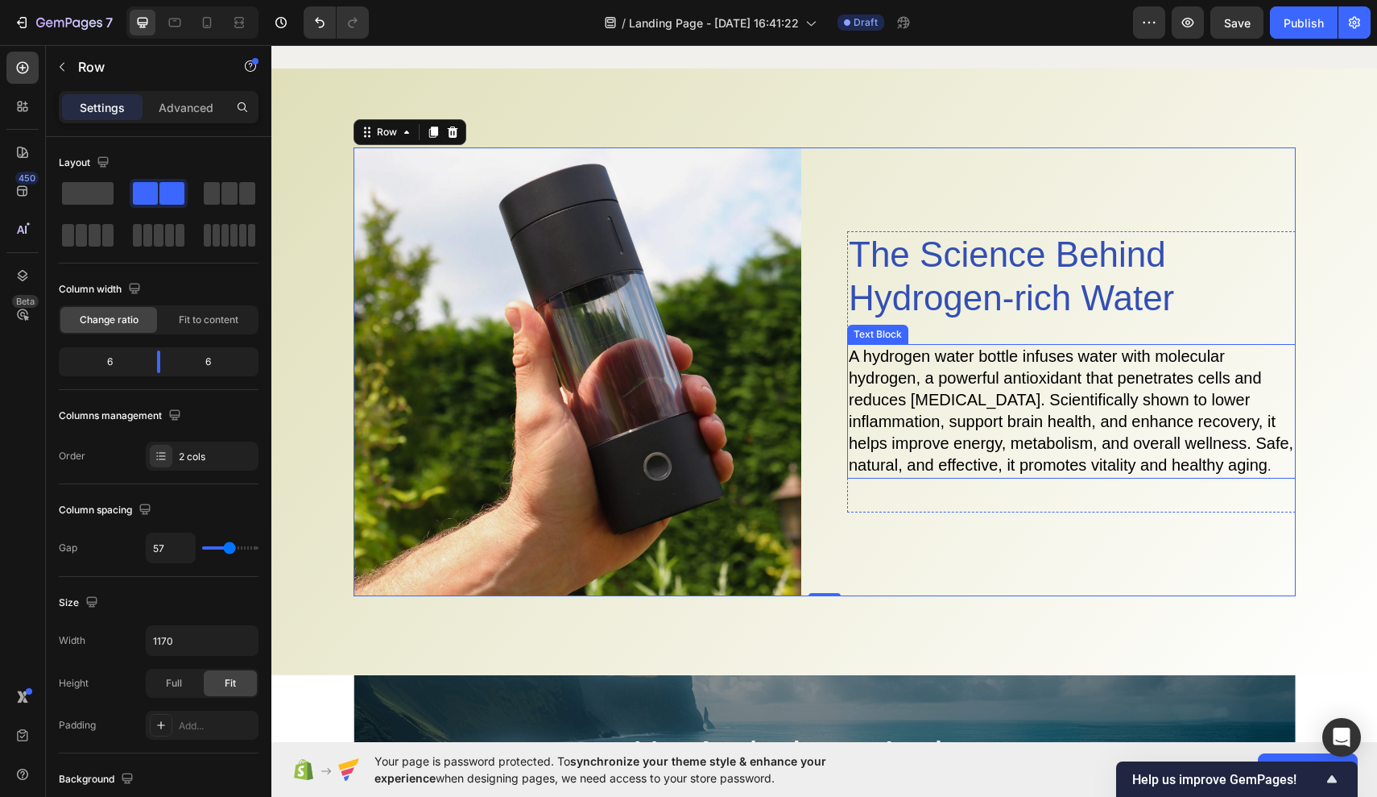
click at [986, 431] on p "A hydrogen water bottle infuses water with molecular hydrogen, a powerful antio…" at bounding box center [1071, 411] width 445 height 131
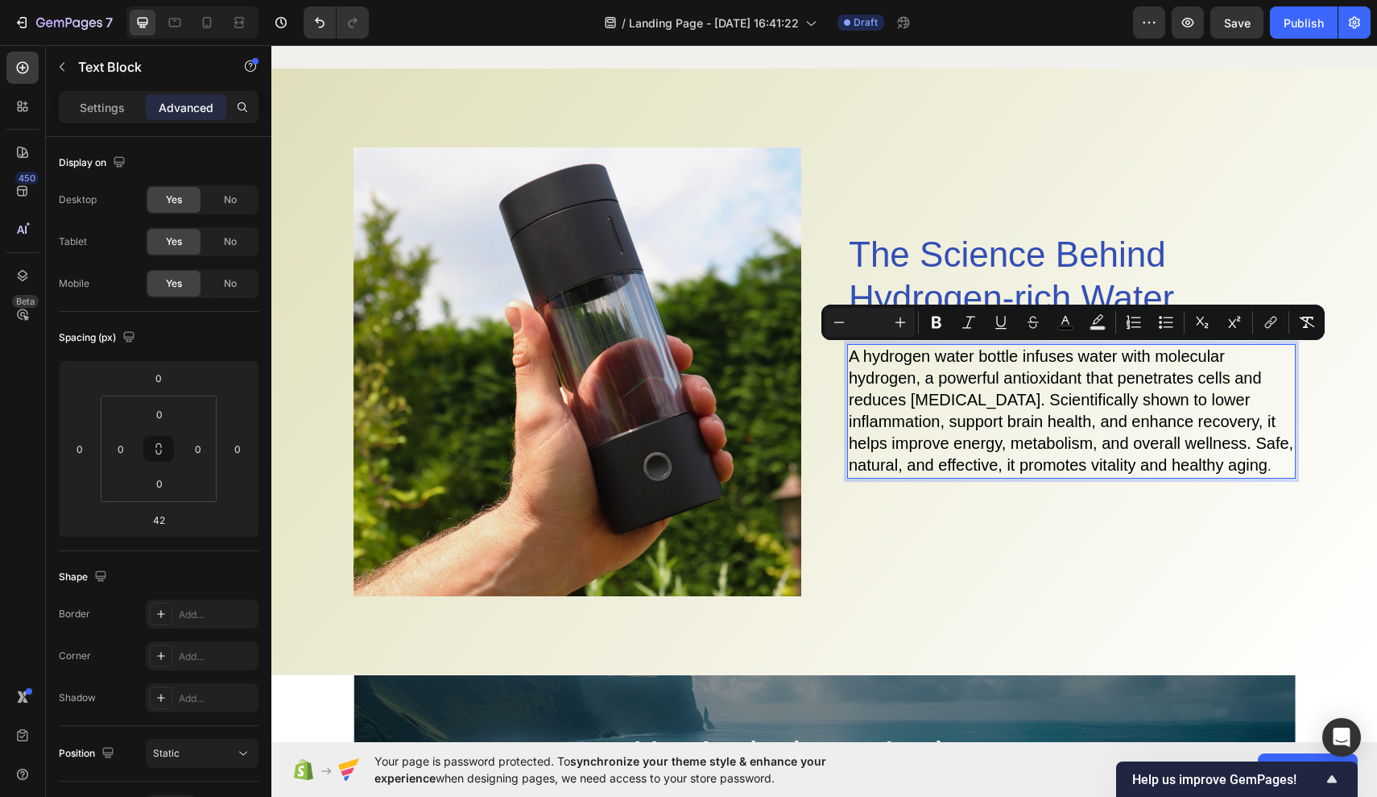
drag, startPoint x: 851, startPoint y: 356, endPoint x: 1268, endPoint y: 466, distance: 430.6
click at [1071, 328] on rect "Editor contextual toolbar" at bounding box center [1065, 328] width 15 height 4
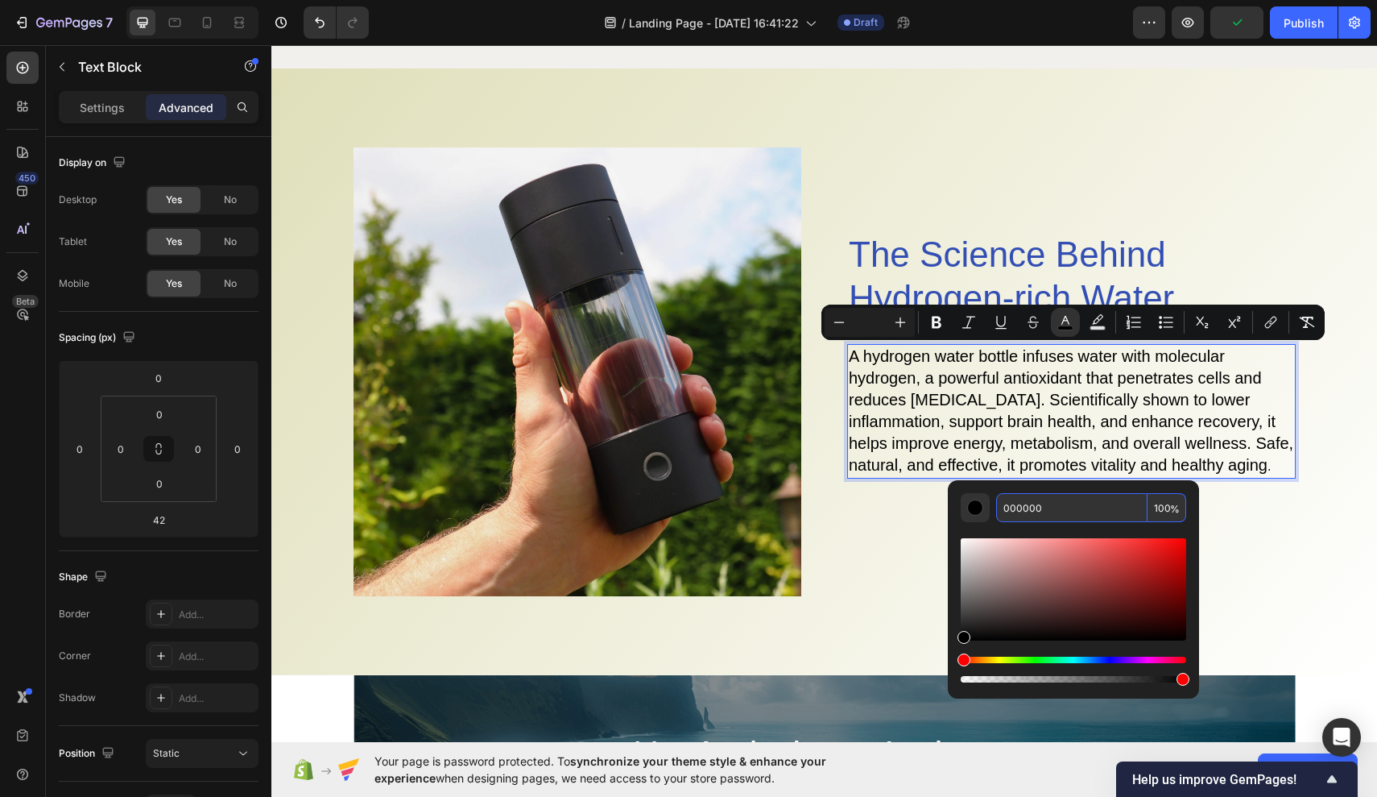
click at [1040, 519] on input "000000" at bounding box center [1071, 507] width 151 height 29
click at [1053, 519] on input "000000" at bounding box center [1071, 507] width 151 height 29
click at [1049, 508] on input "000000" at bounding box center [1071, 507] width 151 height 29
click at [1066, 508] on input "000000" at bounding box center [1071, 507] width 151 height 29
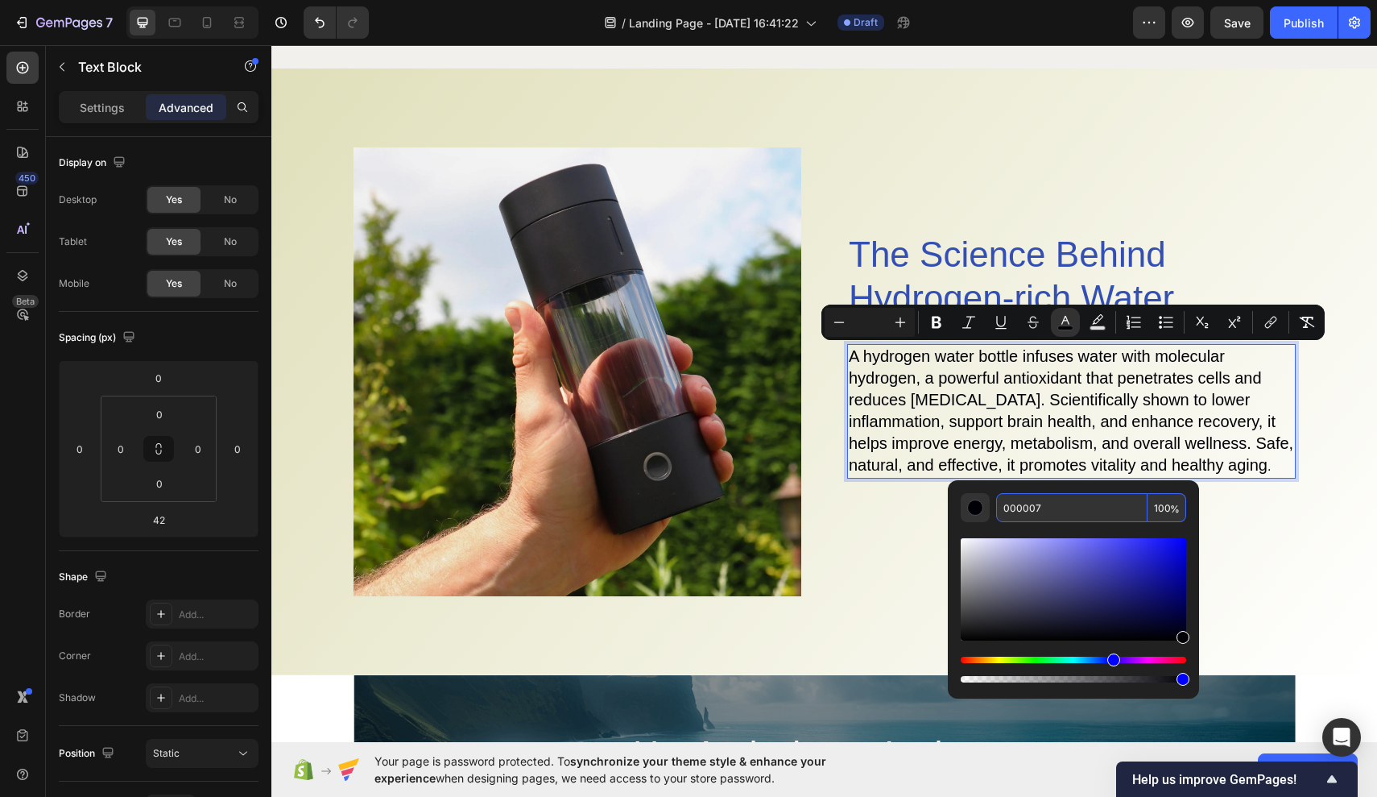
click at [1033, 511] on input "000007" at bounding box center [1071, 507] width 151 height 29
click at [1053, 511] on input "000007" at bounding box center [1071, 507] width 151 height 29
click at [1046, 507] on input "000007" at bounding box center [1071, 507] width 151 height 29
click at [1035, 507] on input "000007" at bounding box center [1071, 507] width 151 height 29
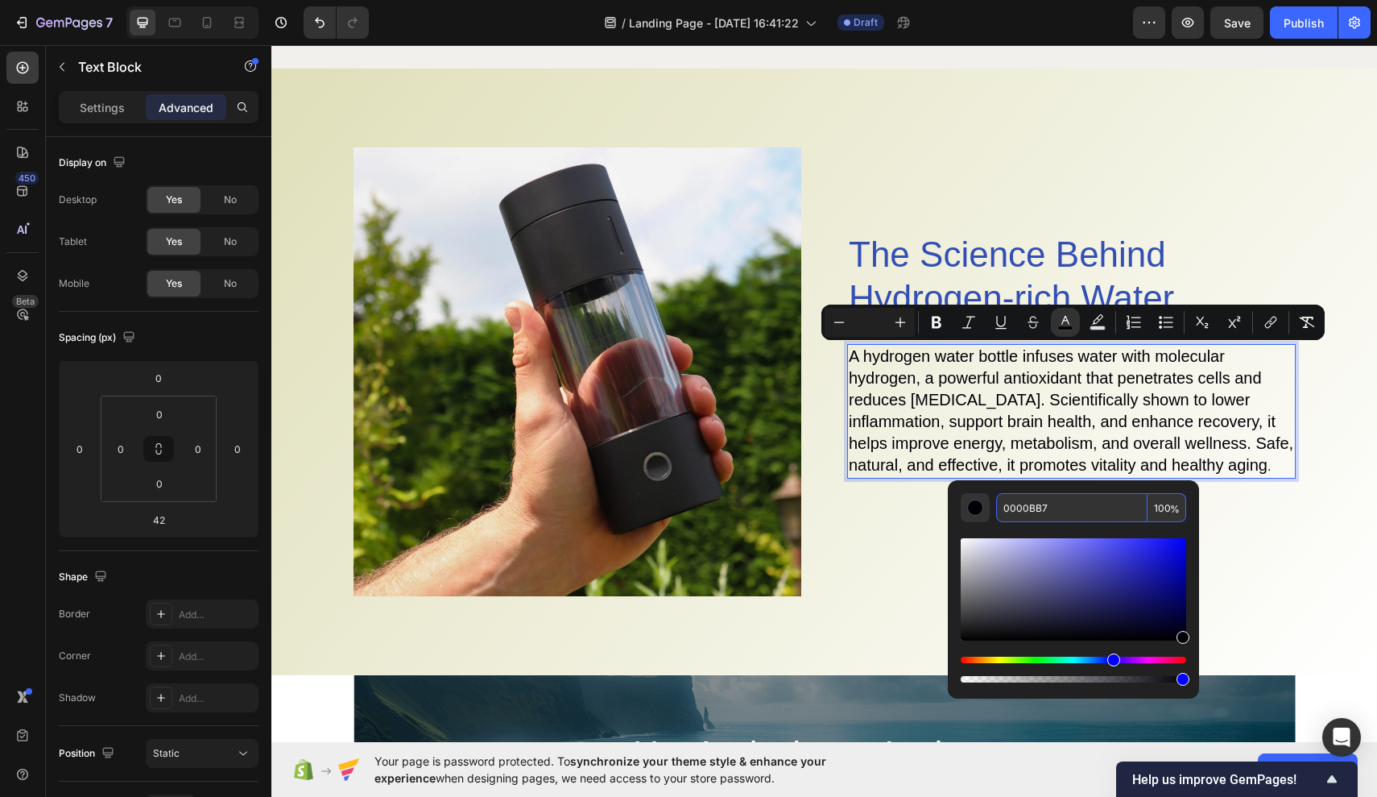
click at [1028, 508] on input "0000BB7" at bounding box center [1071, 507] width 151 height 29
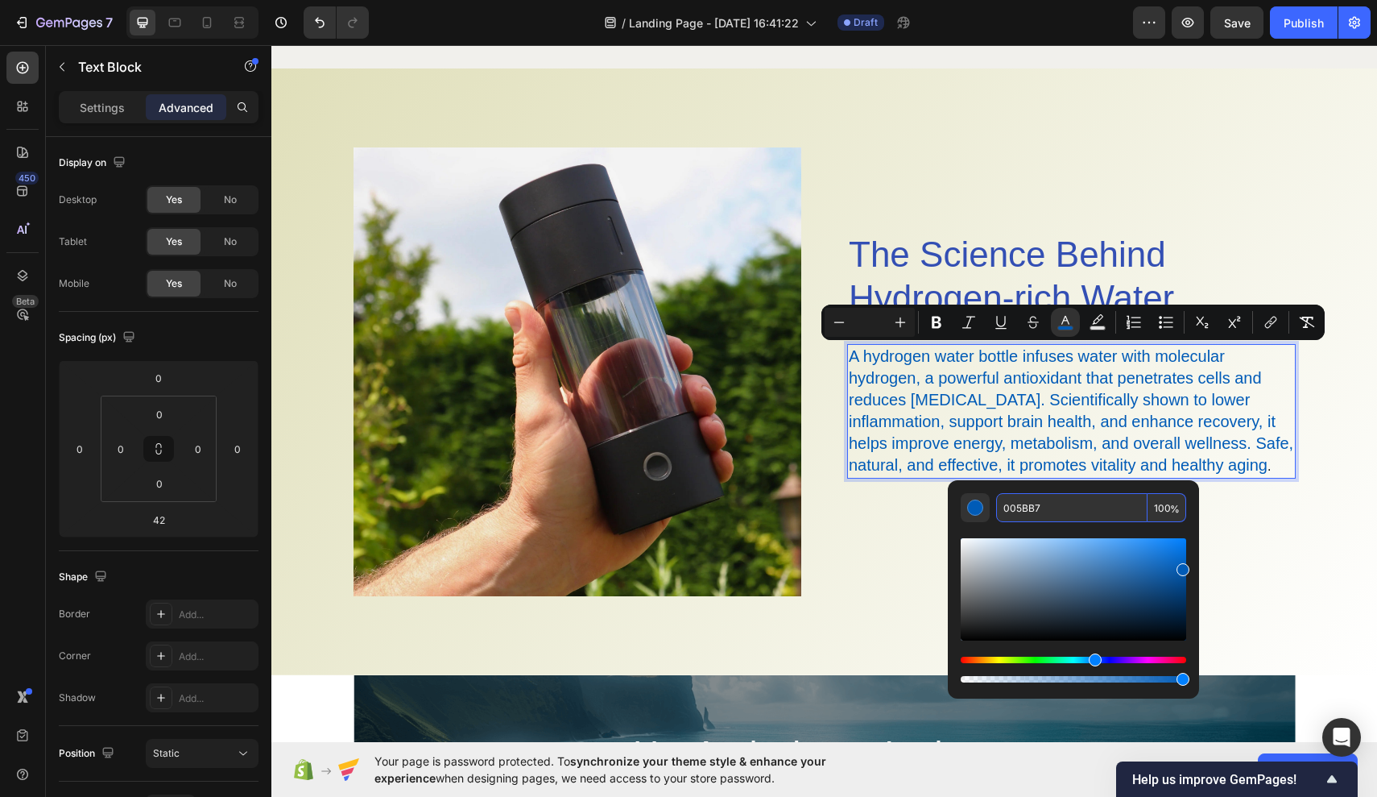
click at [1015, 509] on input "005BB7" at bounding box center [1071, 507] width 151 height 29
click at [1017, 509] on input "005BB7" at bounding box center [1071, 507] width 151 height 29
click at [1049, 509] on input "005BB7" at bounding box center [1071, 507] width 151 height 29
click at [1013, 507] on input "005BB7" at bounding box center [1071, 507] width 151 height 29
click at [1011, 511] on input "0225BB7" at bounding box center [1071, 507] width 151 height 29
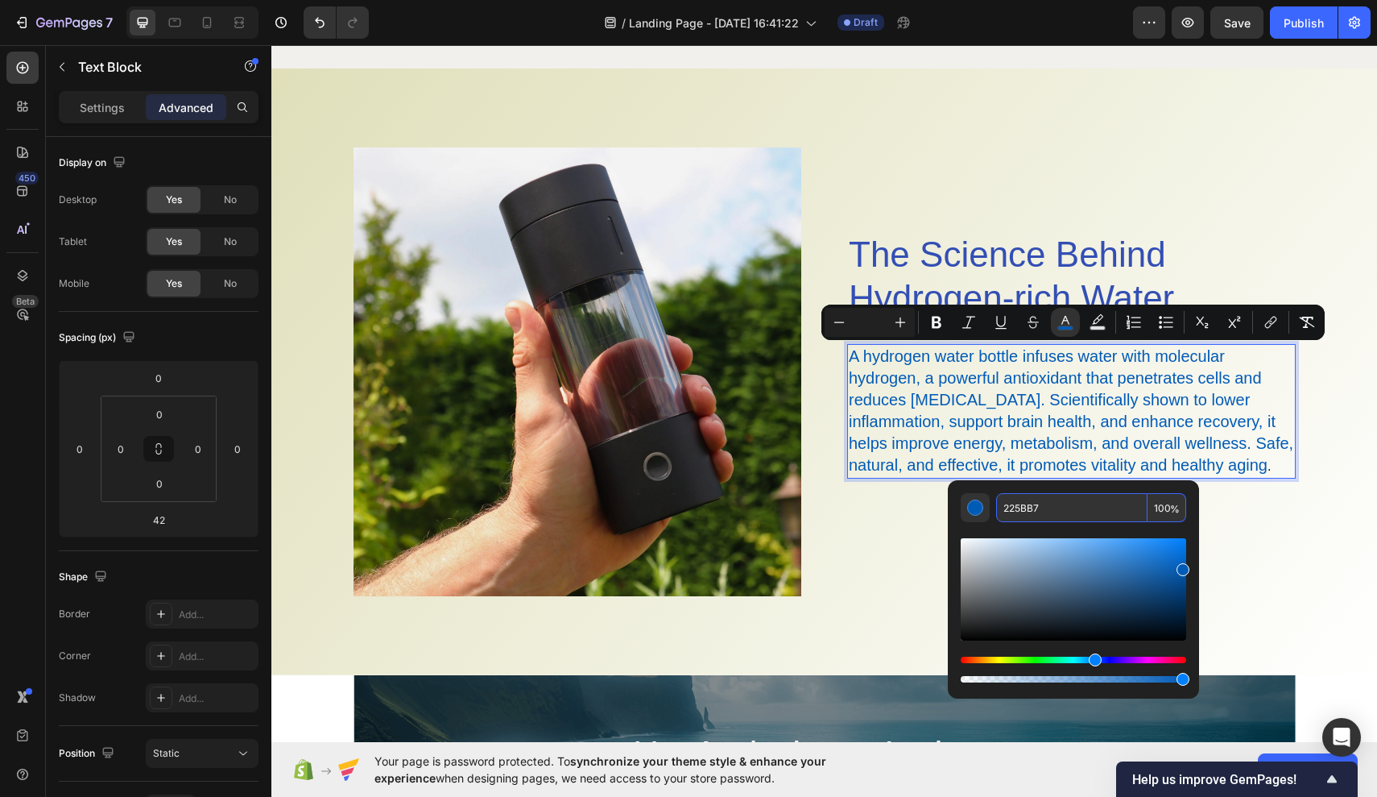
type input "225BB7"
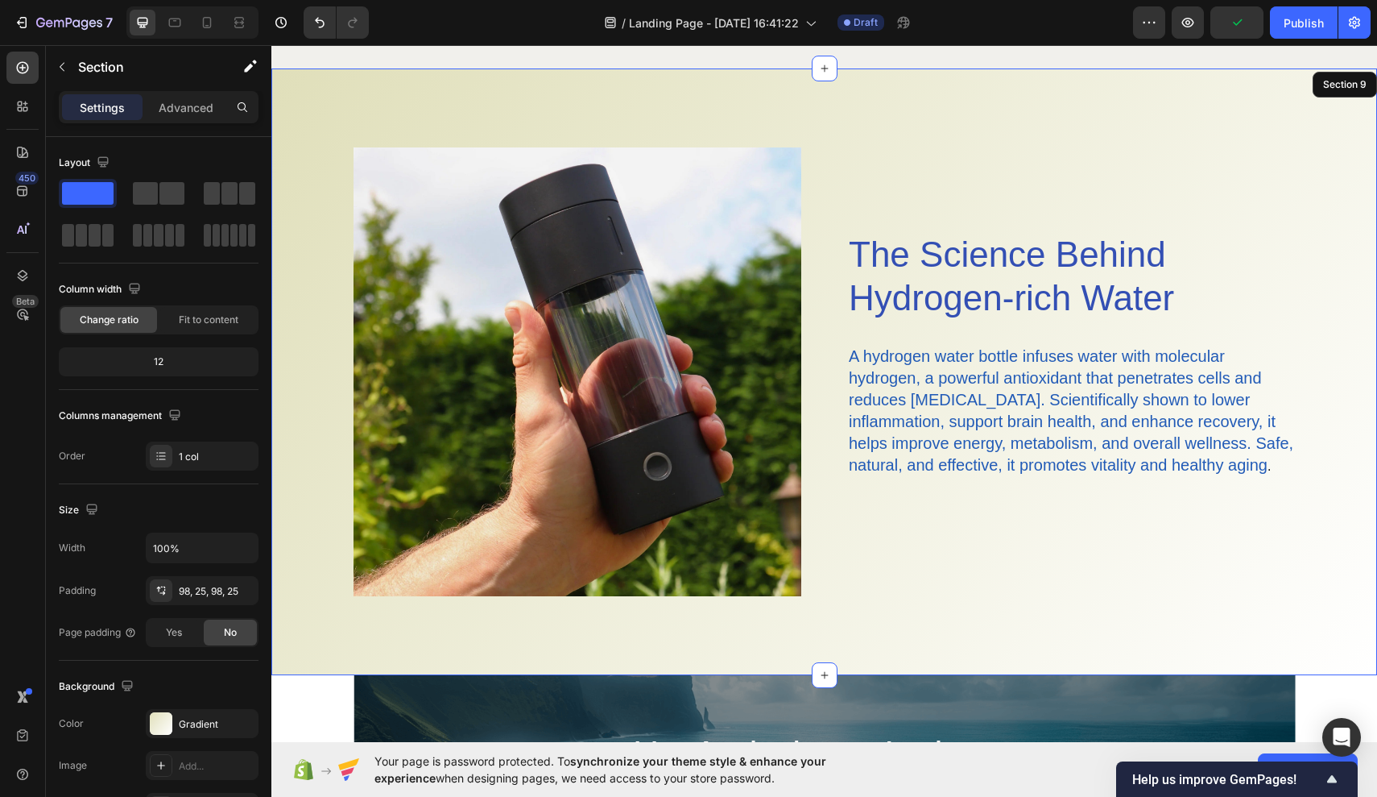
click at [1240, 610] on div "Image The Science Behind Hydrogen-rich Water Heading A hydrogen water bottle in…" at bounding box center [824, 371] width 1106 height 607
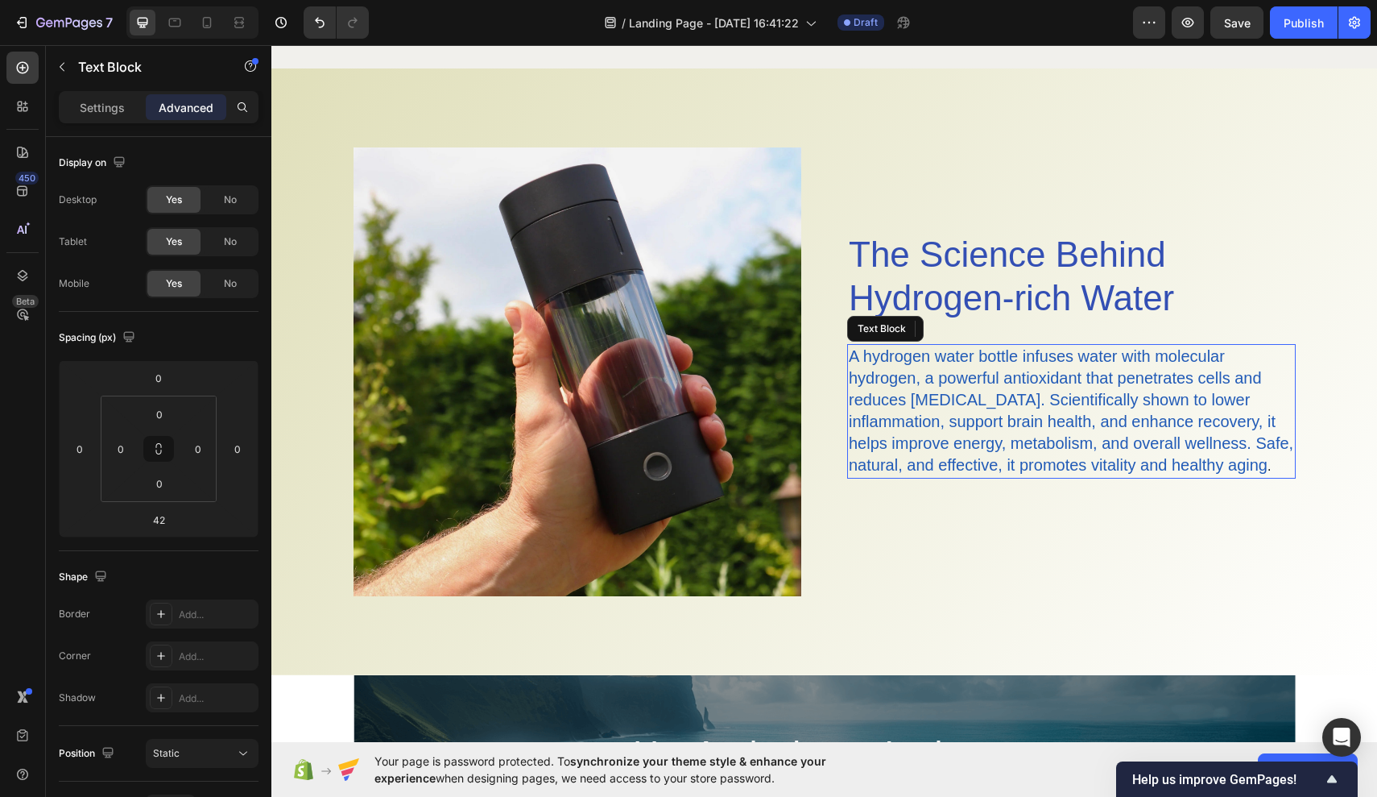
click at [1067, 420] on span "A hydrogen water bottle infuses water with molecular hydrogen, a powerful antio…" at bounding box center [1071, 410] width 445 height 126
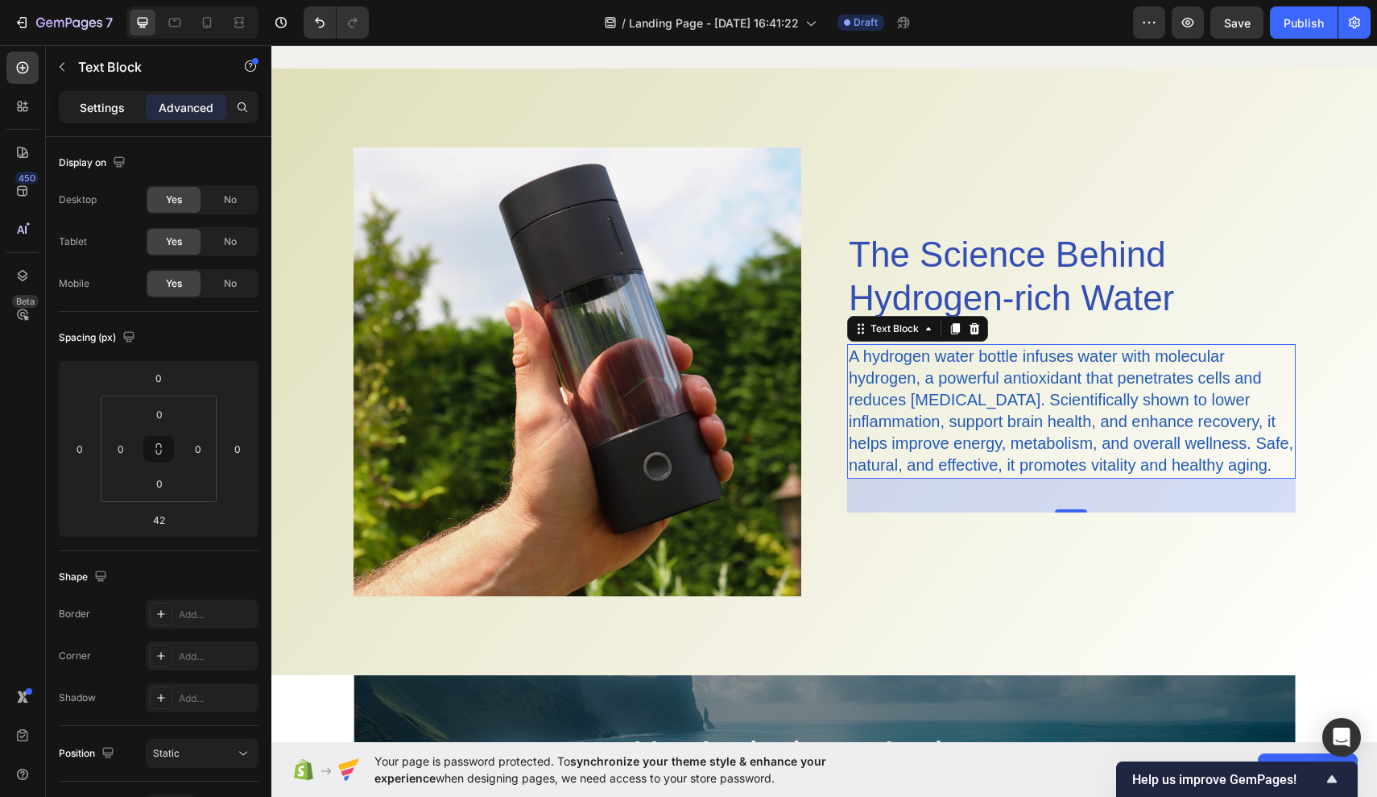
click at [119, 118] on div "Settings" at bounding box center [102, 107] width 81 height 26
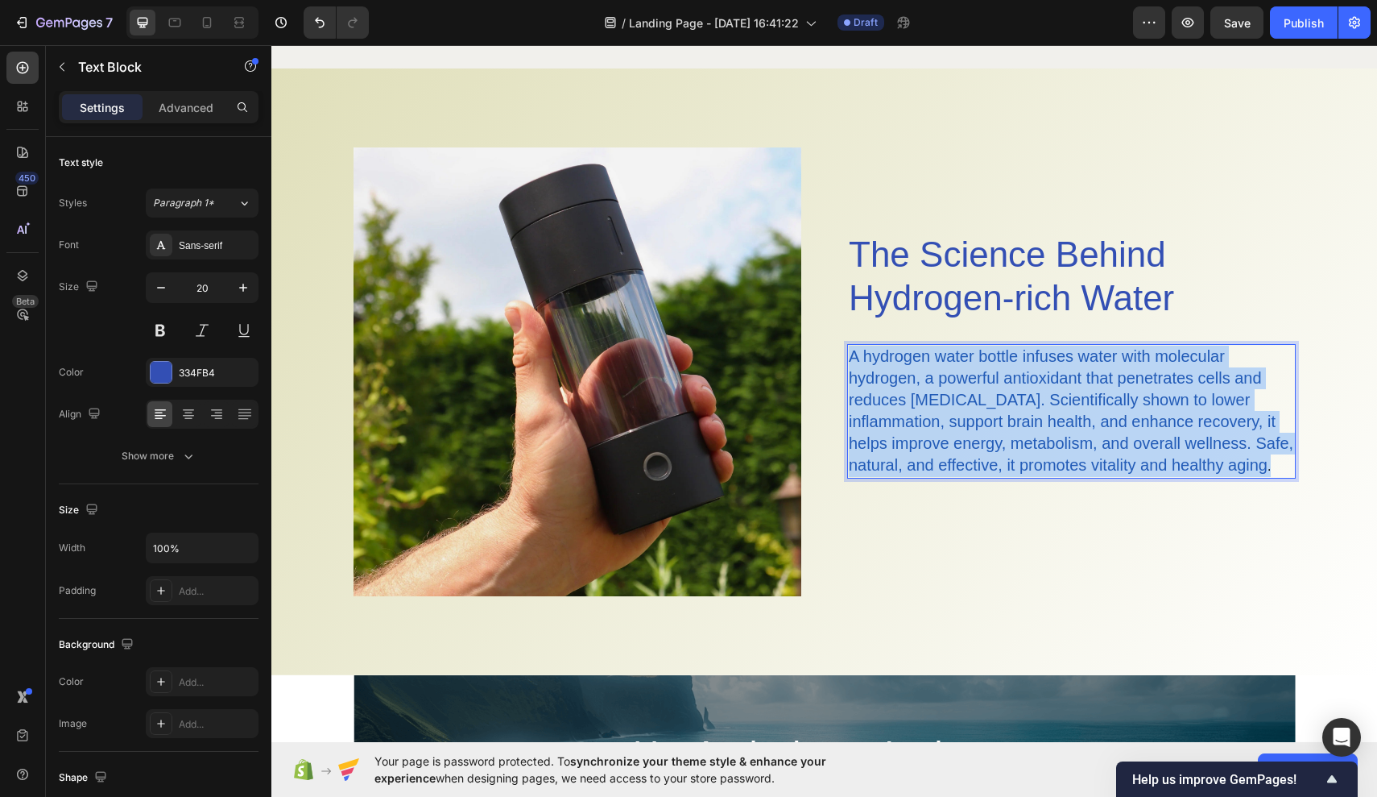
drag, startPoint x: 849, startPoint y: 355, endPoint x: 1272, endPoint y: 467, distance: 437.5
click at [1272, 467] on p "A hydrogen water bottle infuses water with molecular hydrogen, a powerful antio…" at bounding box center [1071, 411] width 445 height 131
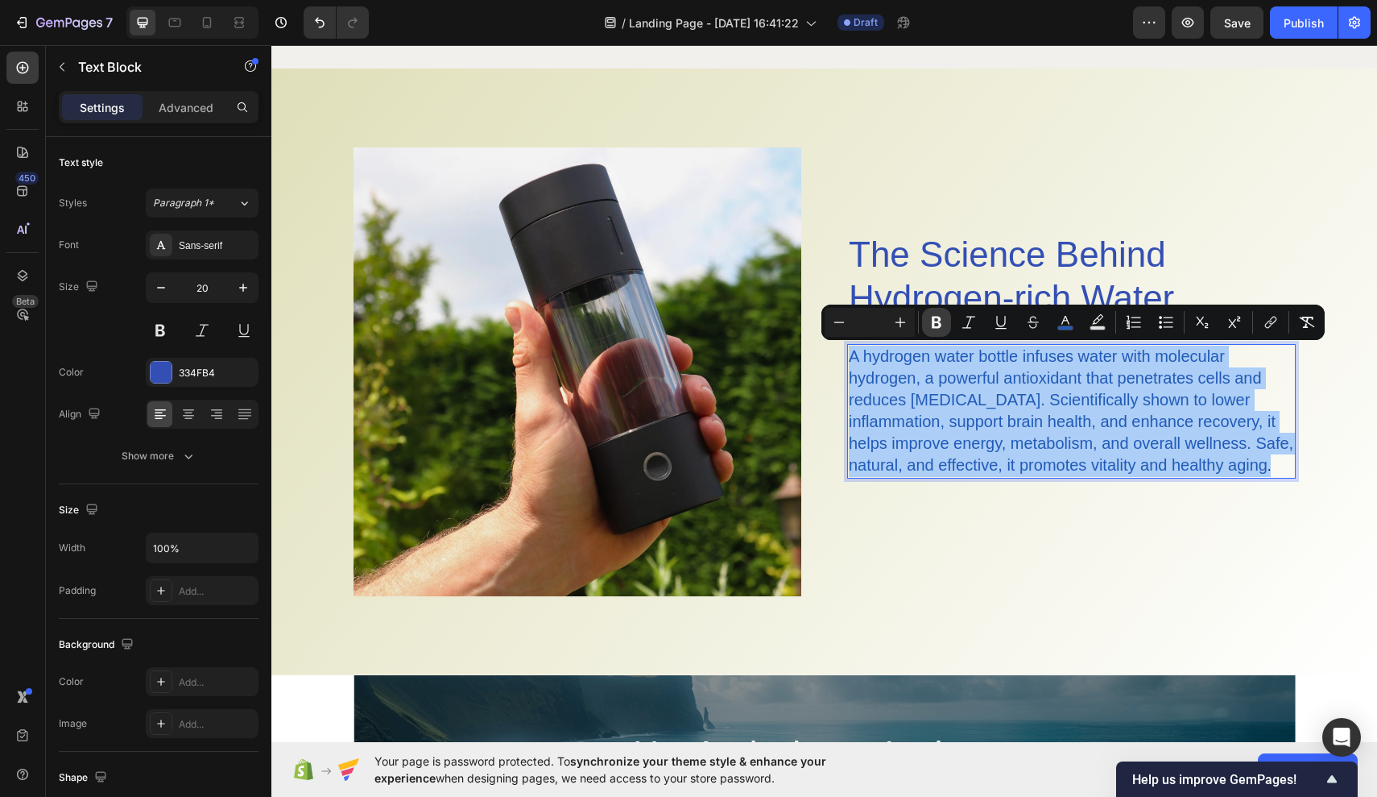
click at [936, 322] on icon "Editor contextual toolbar" at bounding box center [937, 323] width 10 height 12
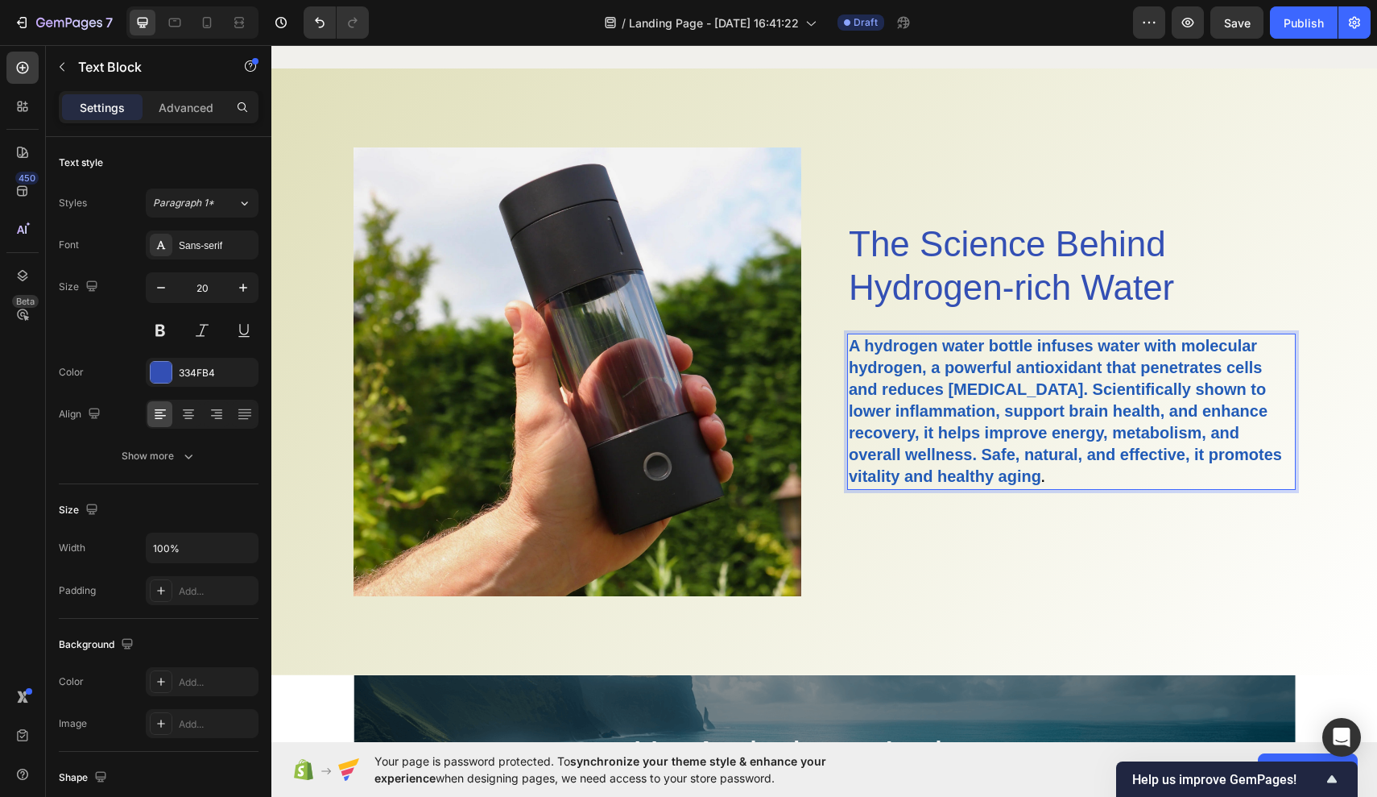
click at [1048, 475] on p "A hydrogen water bottle infuses water with molecular hydrogen, a powerful antio…" at bounding box center [1071, 411] width 445 height 153
drag, startPoint x: 1043, startPoint y: 477, endPoint x: 851, endPoint y: 344, distance: 233.3
click at [851, 344] on p "A hydrogen water bottle infuses water with molecular hydrogen, a powerful antio…" at bounding box center [1071, 411] width 445 height 153
click at [898, 365] on strong "A hydrogen water bottle infuses water with molecular hydrogen, a powerful antio…" at bounding box center [1065, 411] width 433 height 148
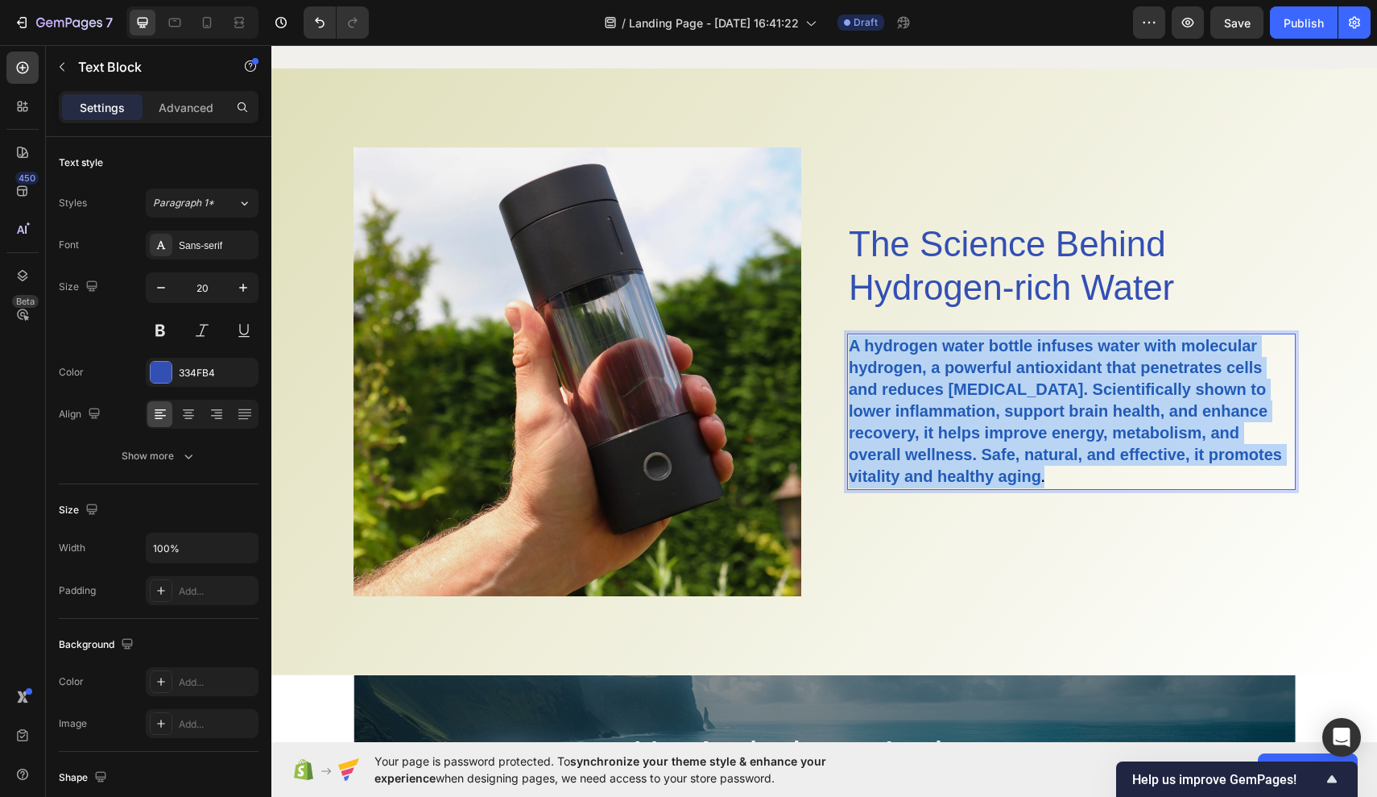
drag, startPoint x: 849, startPoint y: 339, endPoint x: 1046, endPoint y: 483, distance: 243.3
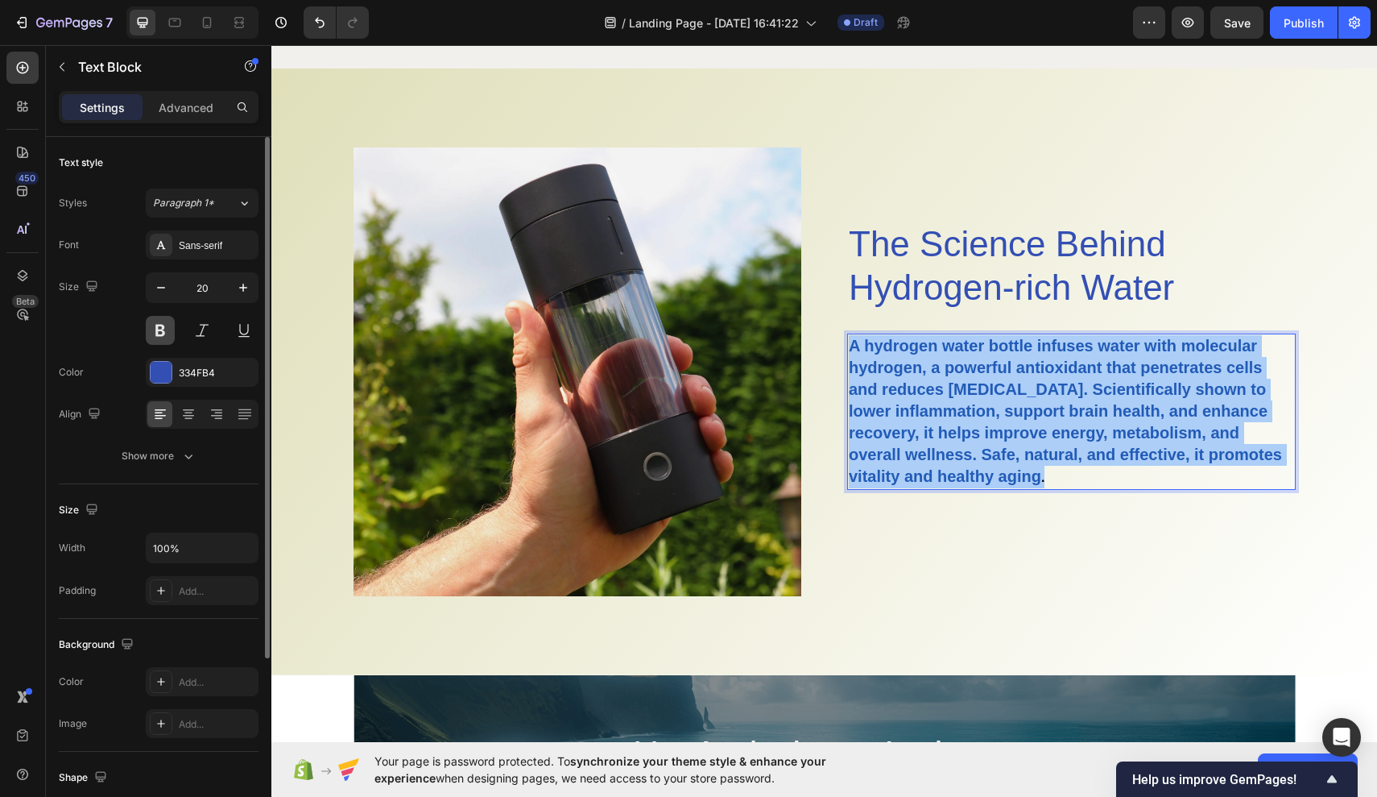
click at [163, 335] on button at bounding box center [160, 330] width 29 height 29
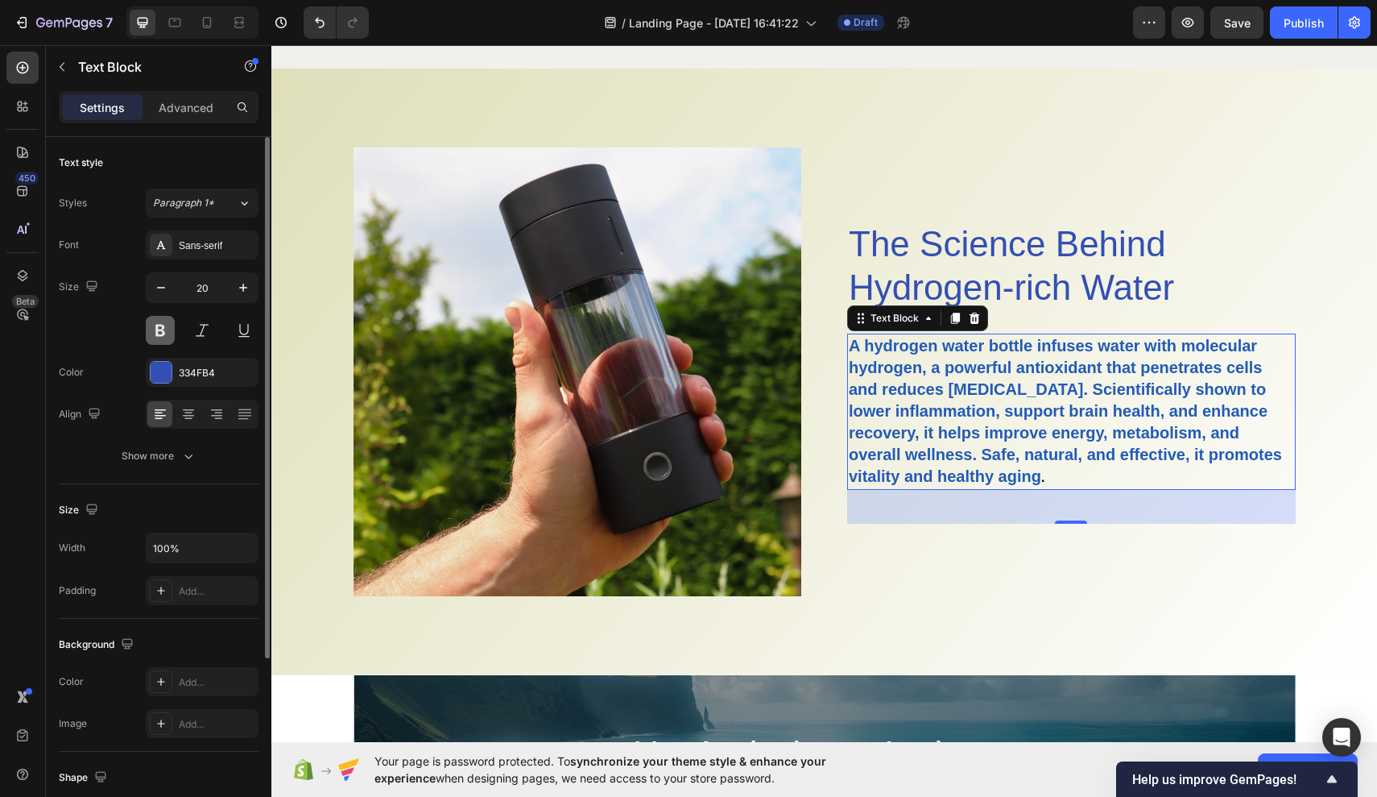
click at [157, 341] on button at bounding box center [160, 330] width 29 height 29
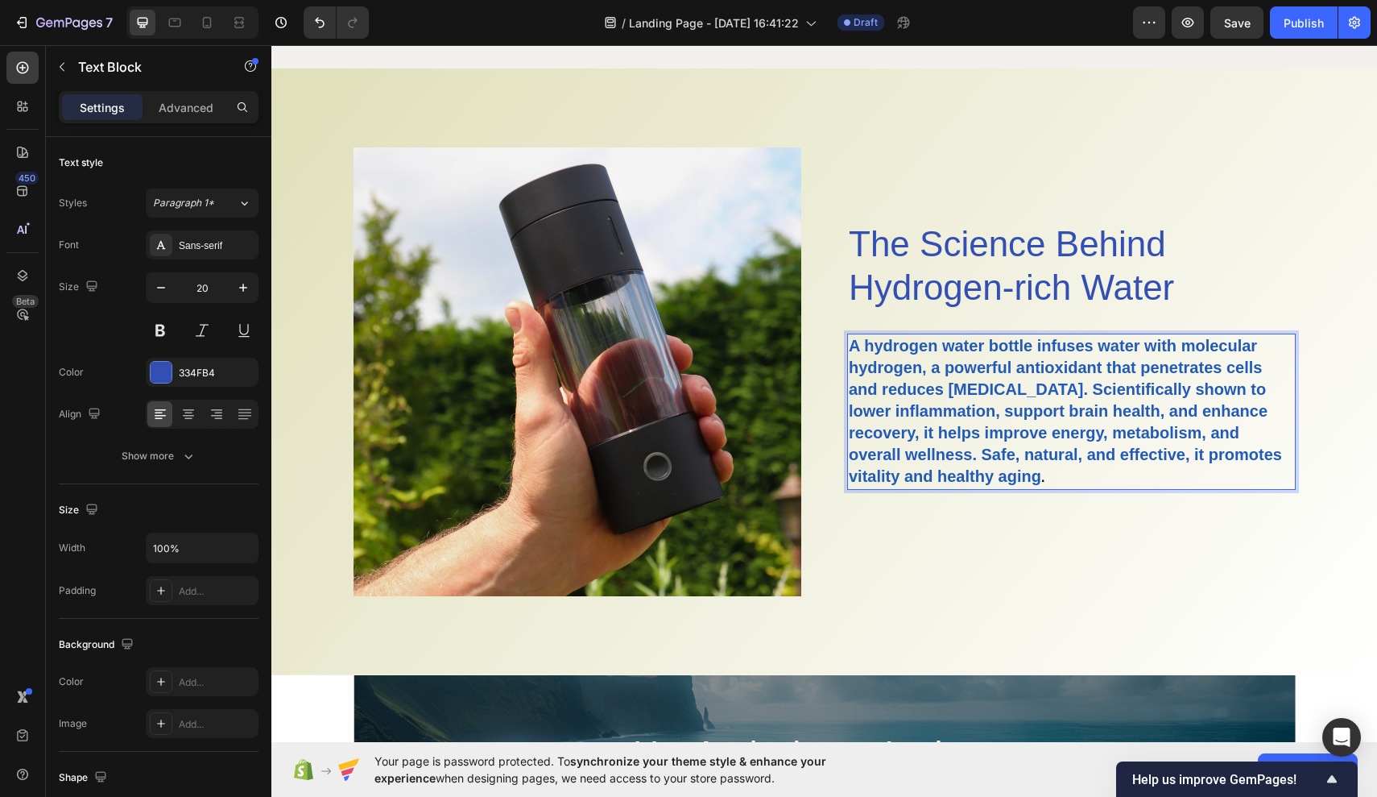
click at [892, 408] on strong "A hydrogen water bottle infuses water with molecular hydrogen, a powerful antio…" at bounding box center [1065, 411] width 433 height 148
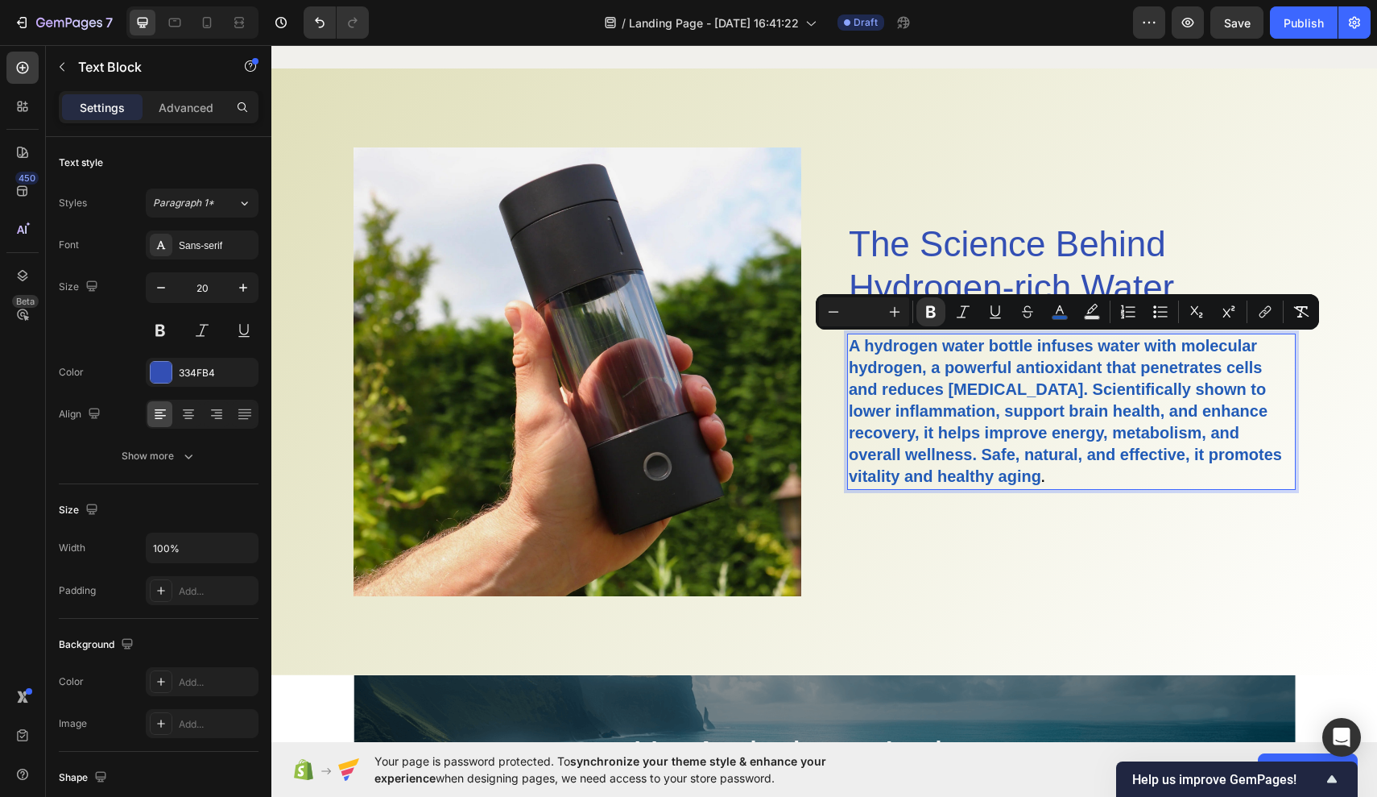
drag, startPoint x: 850, startPoint y: 347, endPoint x: 1040, endPoint y: 477, distance: 230.1
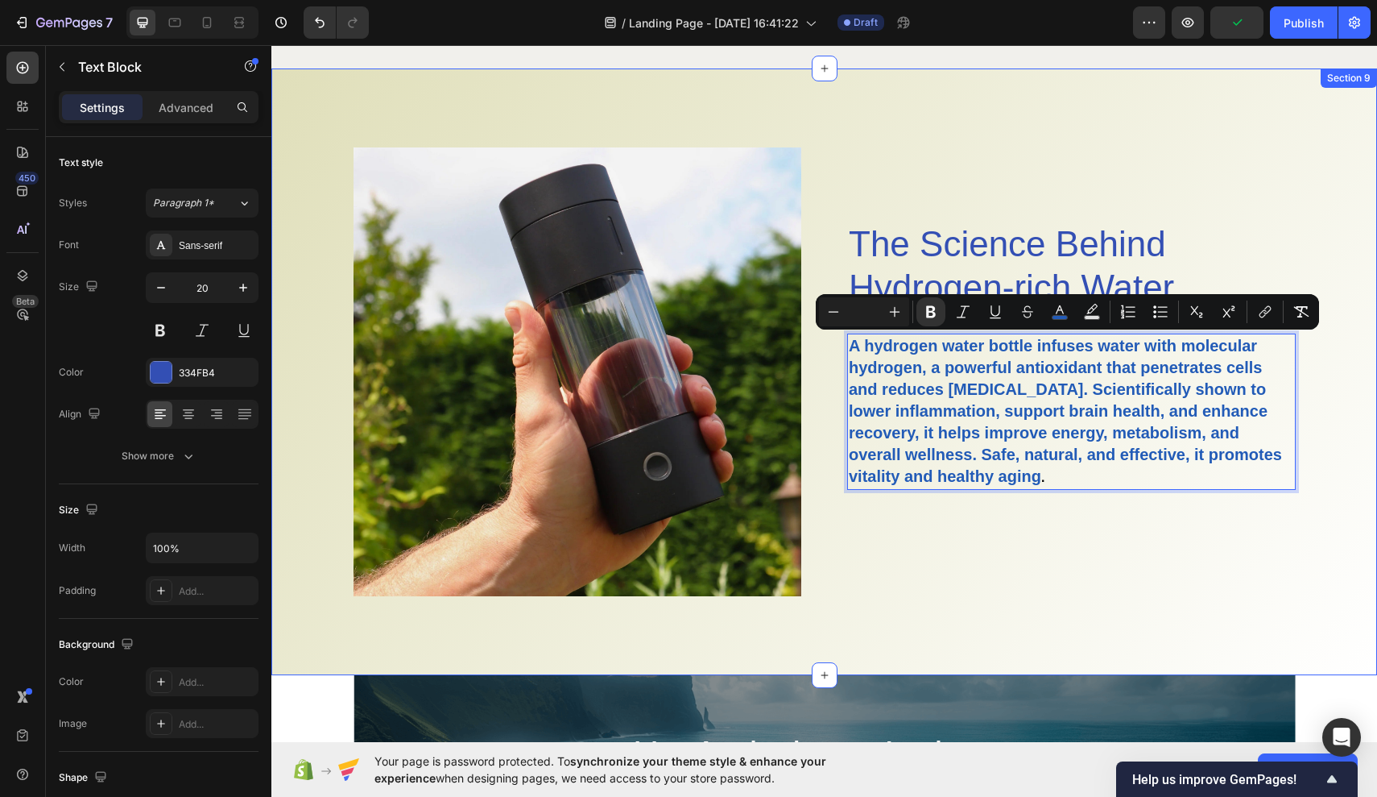
click at [997, 610] on div "Image The Science Behind Hydrogen-rich Water Heading A hydrogen water bottle in…" at bounding box center [824, 371] width 1106 height 607
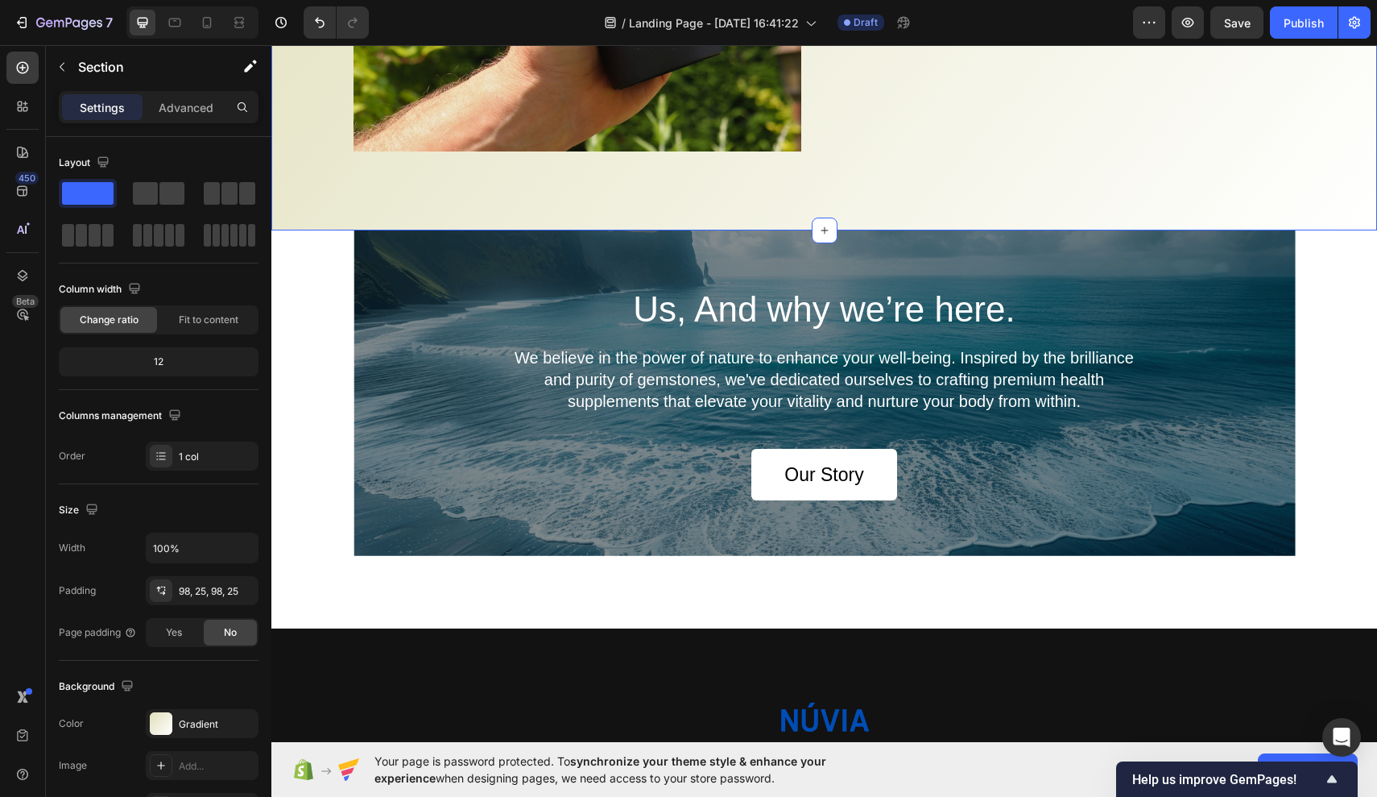
scroll to position [4036, 0]
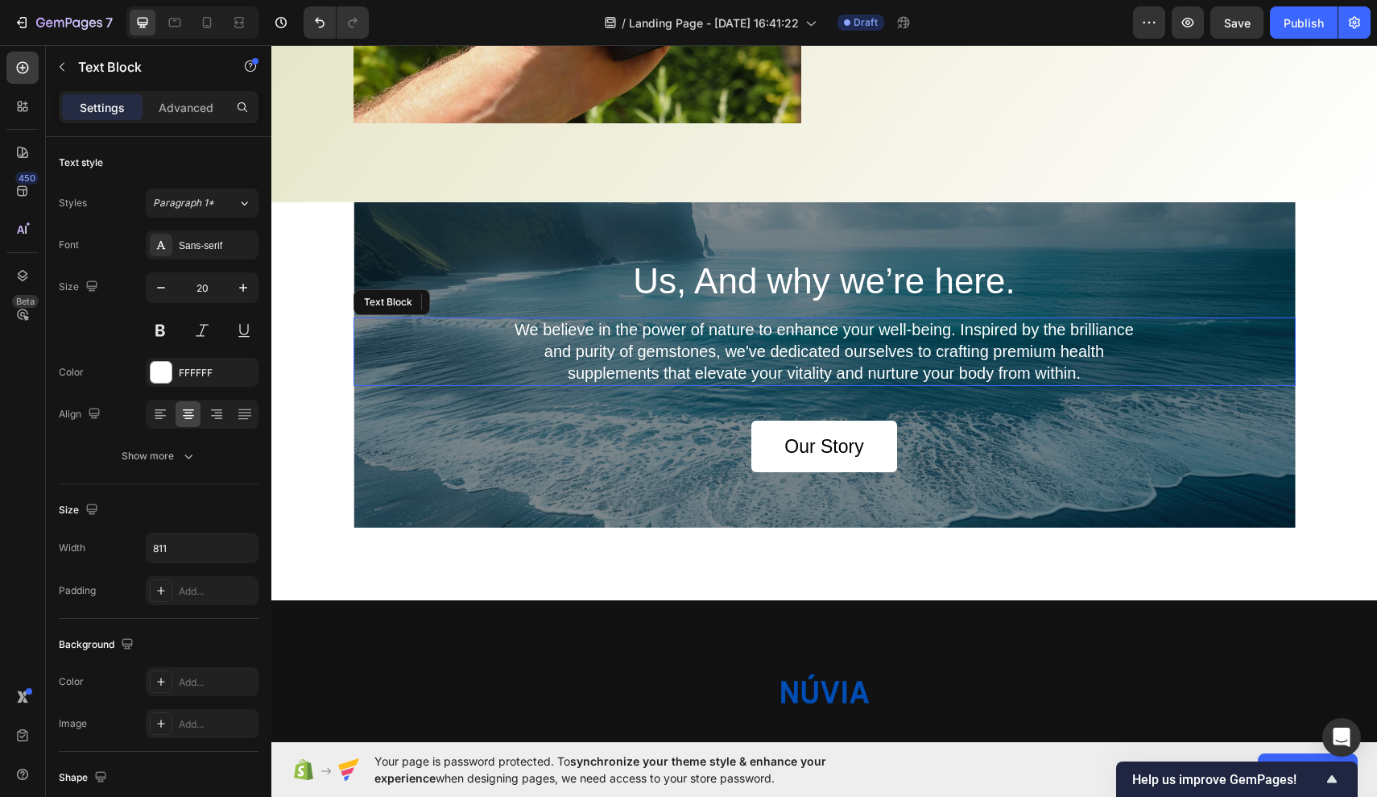
click at [1050, 362] on p "We believe in the power of nature to enhance your well-being. Inspired by the b…" at bounding box center [824, 351] width 650 height 65
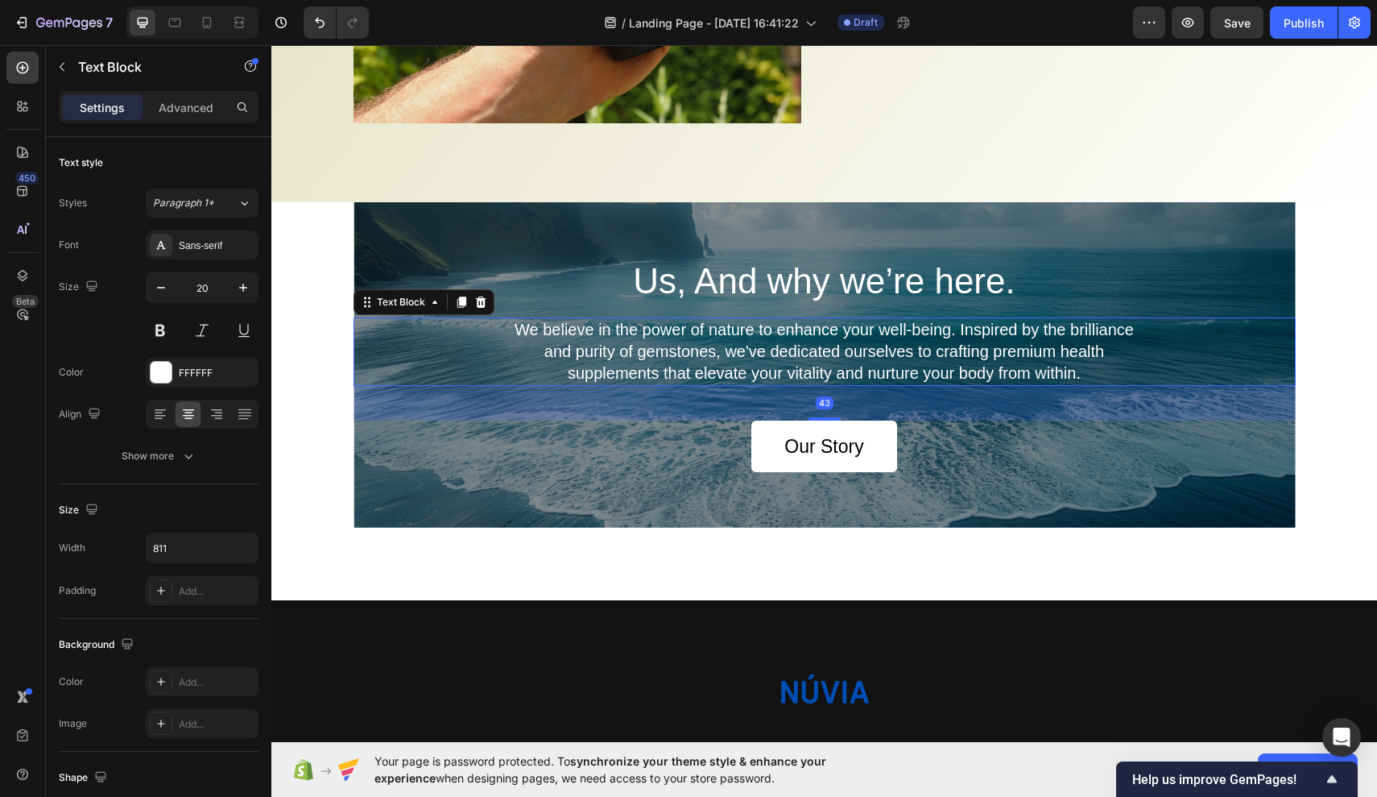
click at [1091, 354] on p "We believe in the power of nature to enhance your well-being. Inspired by the b…" at bounding box center [824, 351] width 650 height 65
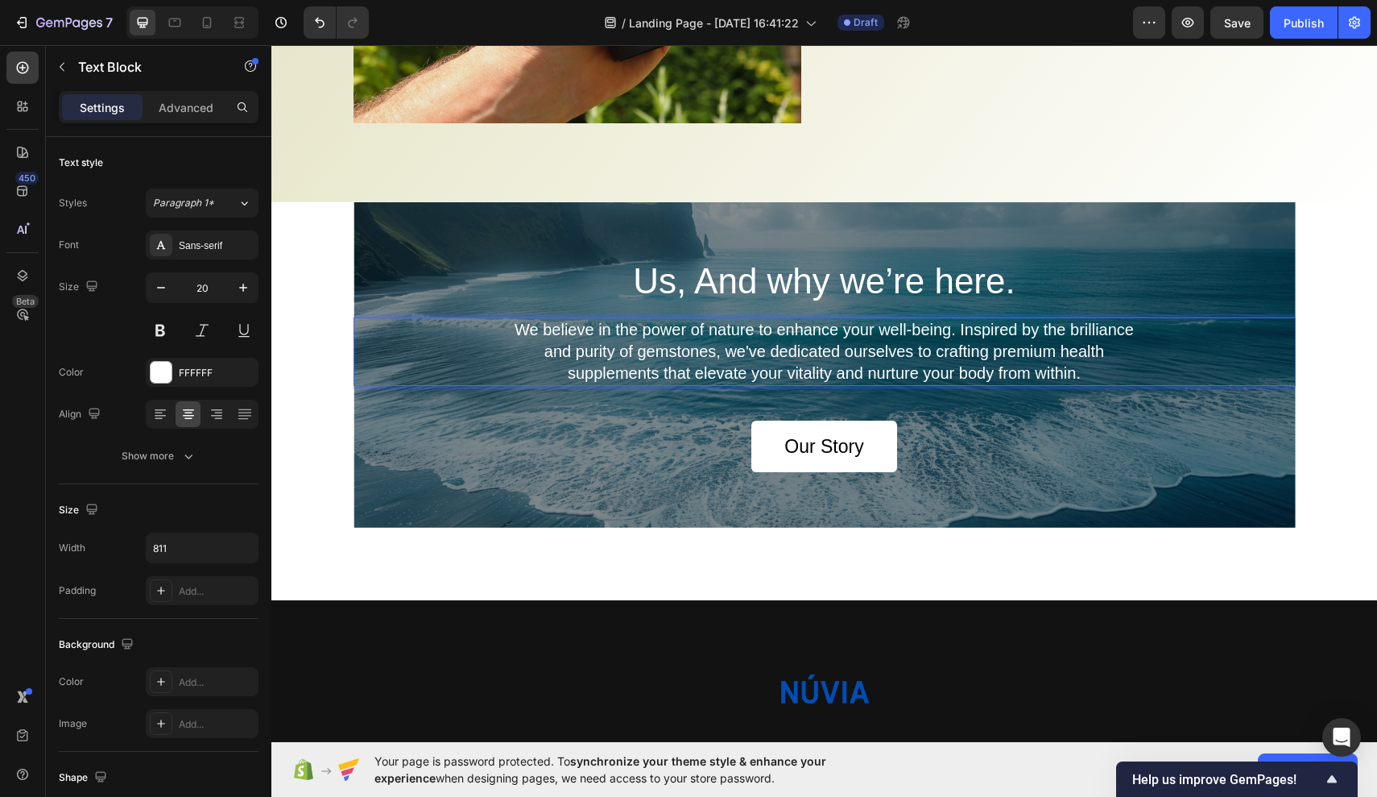
click at [657, 375] on p "We believe in the power of nature to enhance your well-being. Inspired by the b…" at bounding box center [824, 351] width 650 height 65
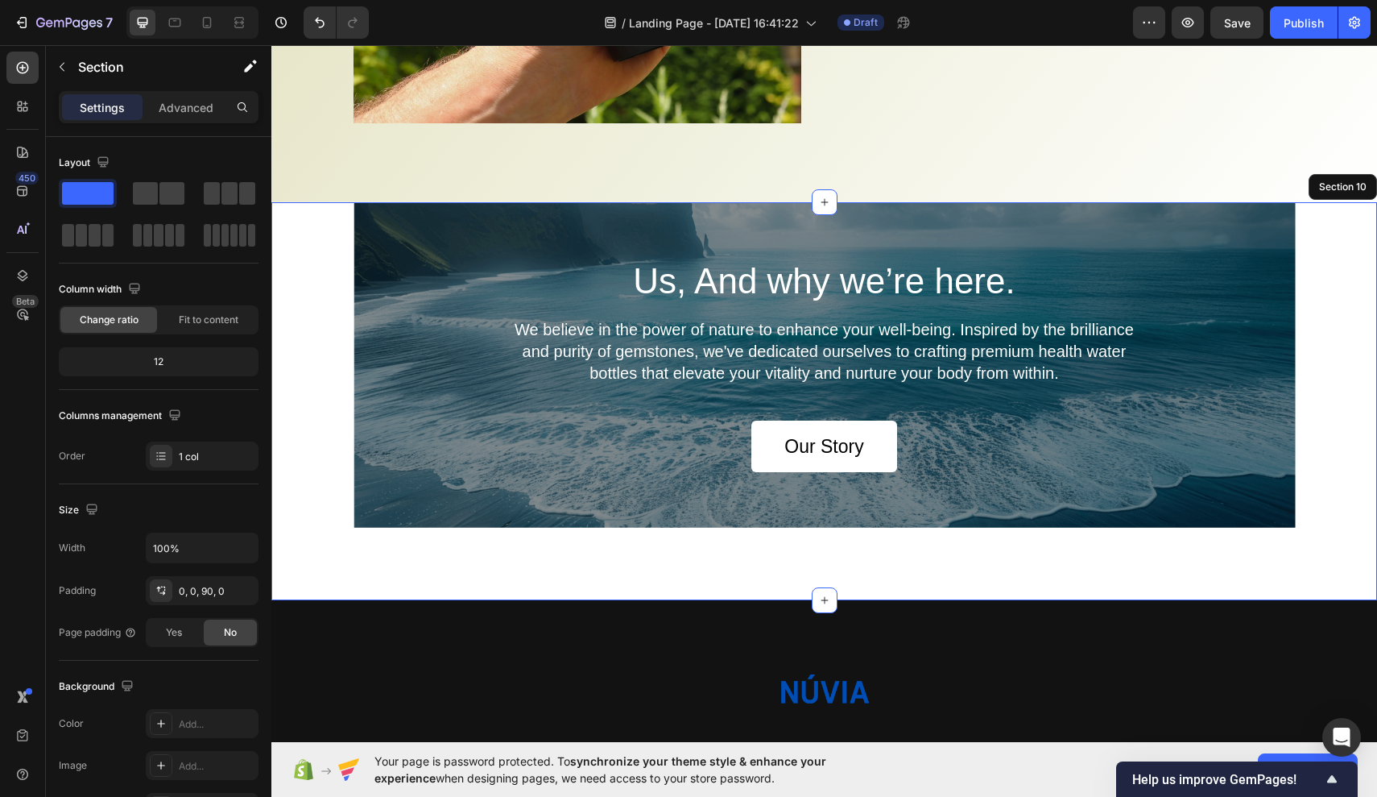
click at [931, 554] on div "Us, And why we’re here. Heading We believe in the power of nature to enhance yo…" at bounding box center [824, 401] width 1106 height 398
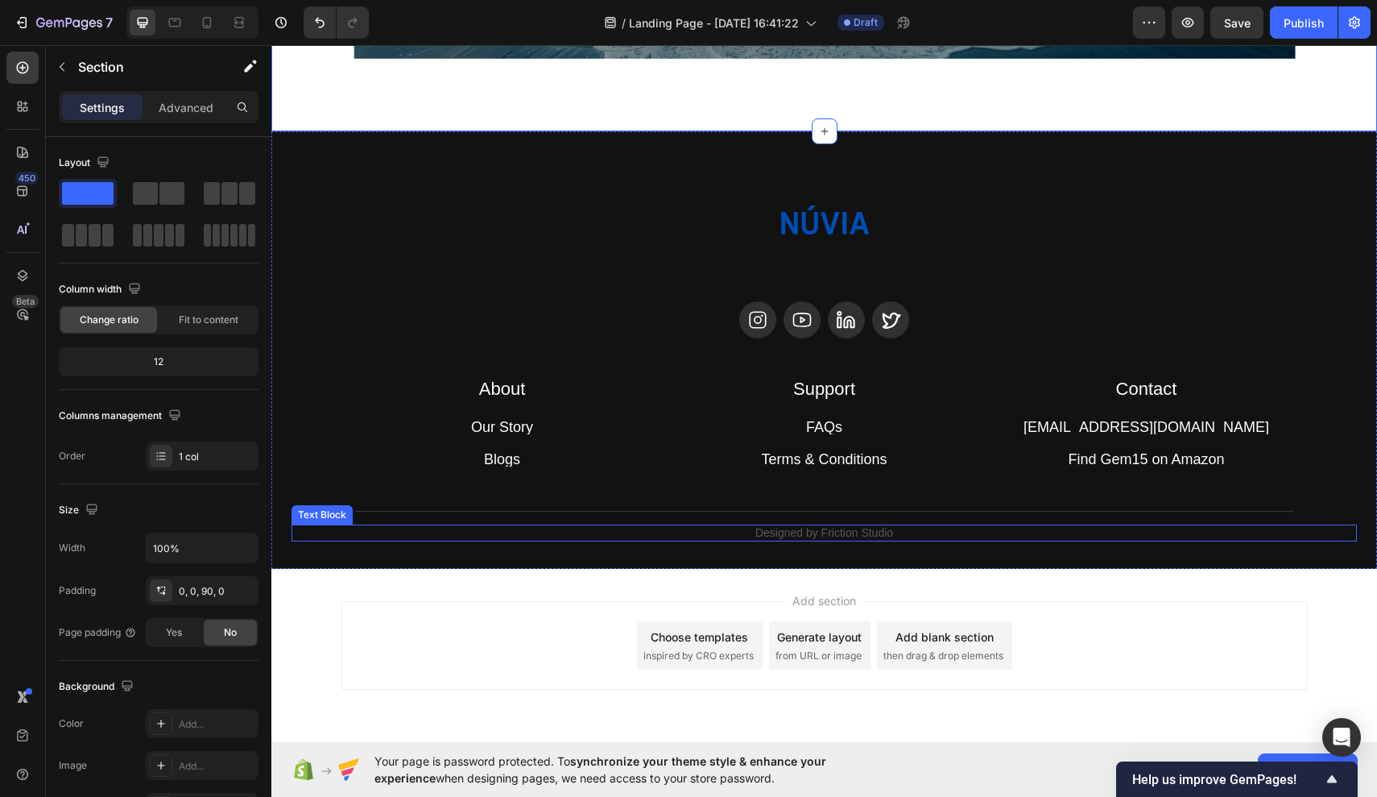
scroll to position [4492, 0]
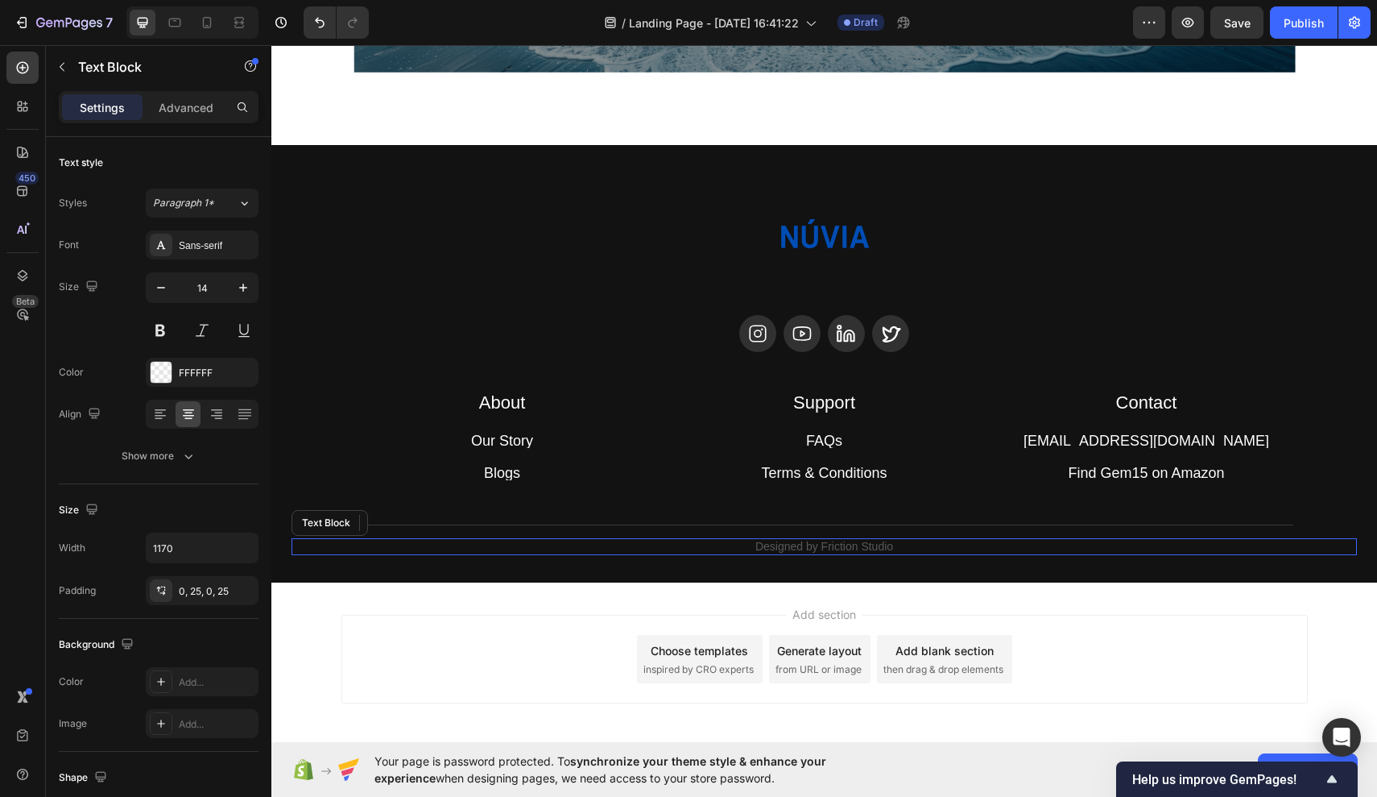
click at [884, 545] on p "Designed by Friction Studio" at bounding box center [825, 547] width 902 height 14
click at [901, 546] on p "Designed by Friction Studio" at bounding box center [825, 547] width 902 height 14
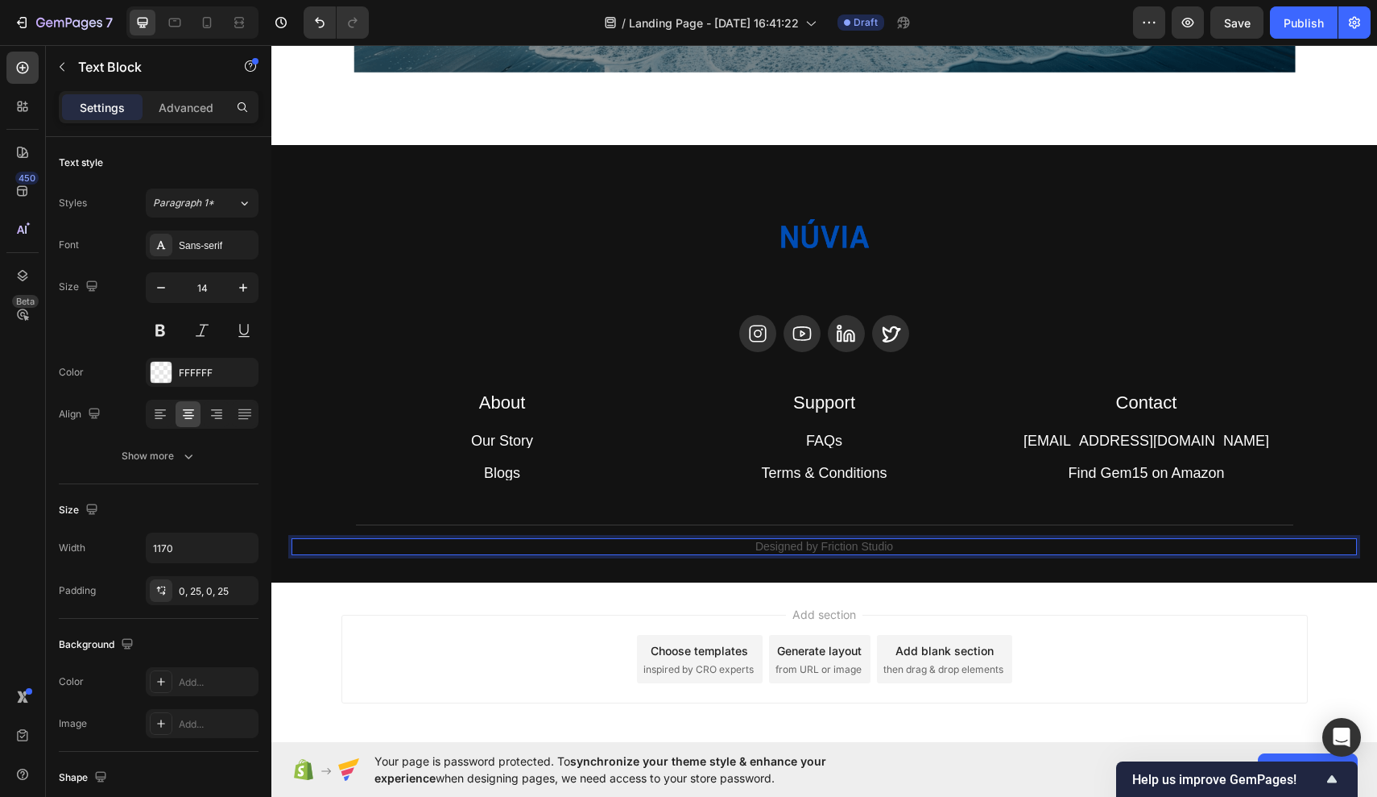
click at [897, 545] on p "Designed by Friction Studio" at bounding box center [825, 547] width 902 height 14
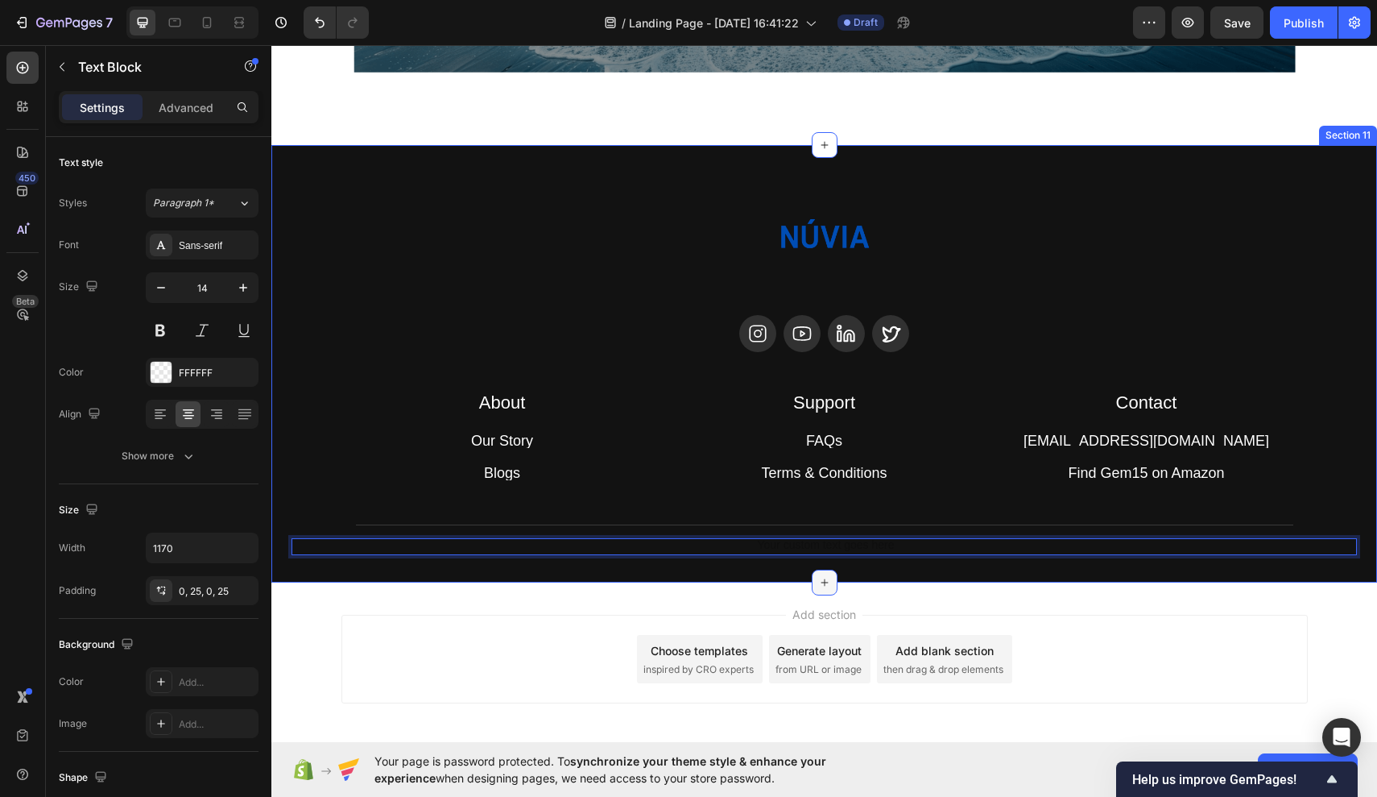
click at [822, 577] on icon at bounding box center [824, 582] width 13 height 13
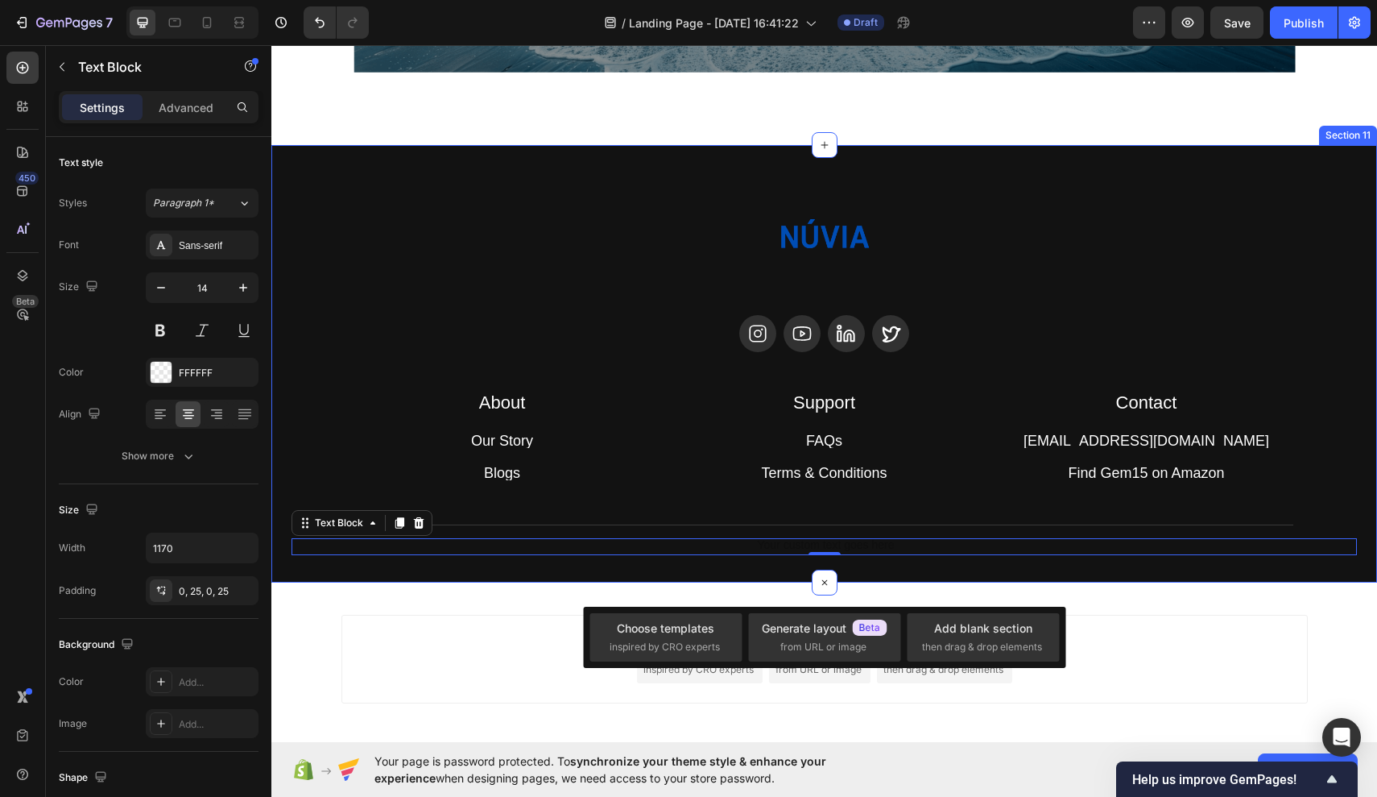
click at [772, 563] on div "Image Icon Icon Icon Icon Row About Accordion Support Accordion Contact Accordi…" at bounding box center [824, 363] width 1106 height 437
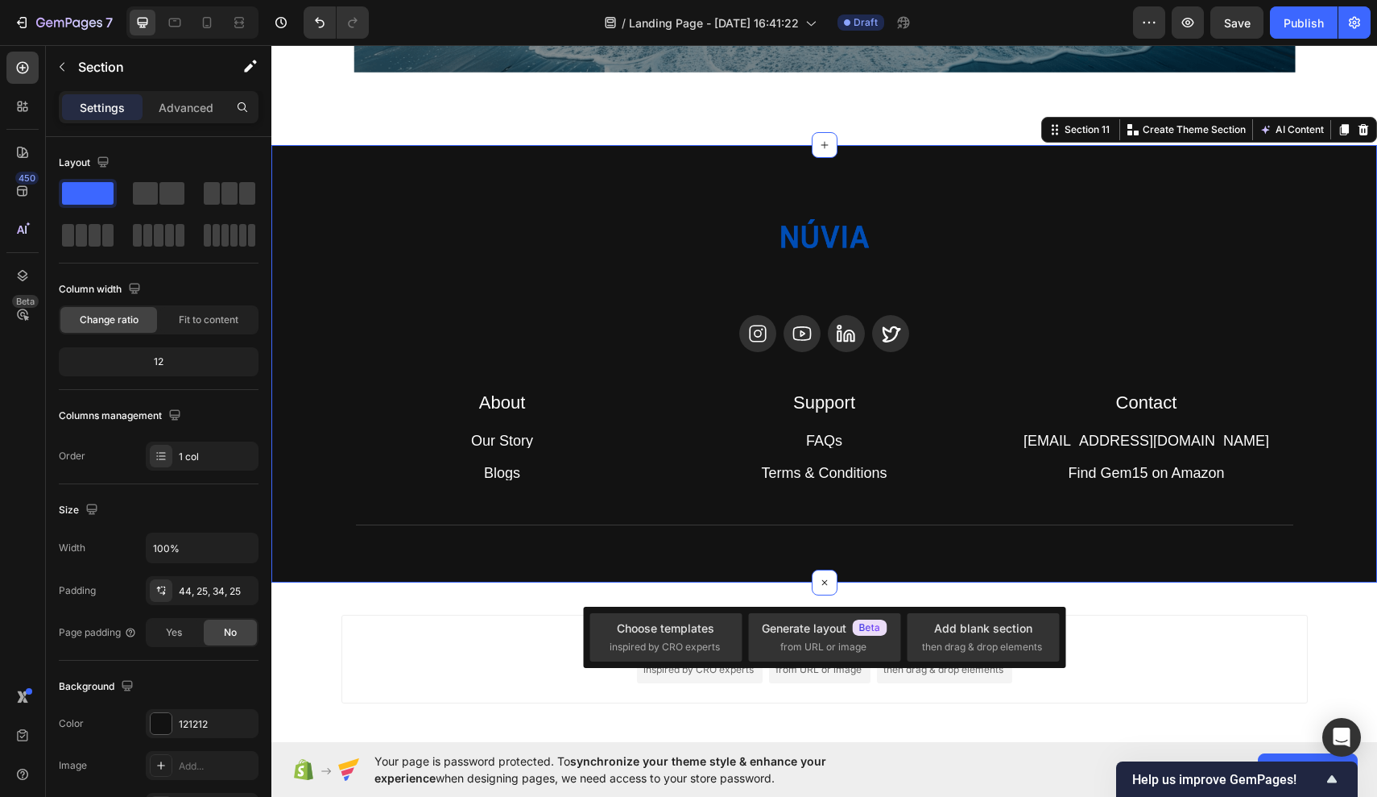
click at [775, 562] on div "Image Icon Icon Icon Icon Row About Accordion Support Accordion Contact Accordi…" at bounding box center [824, 363] width 1106 height 437
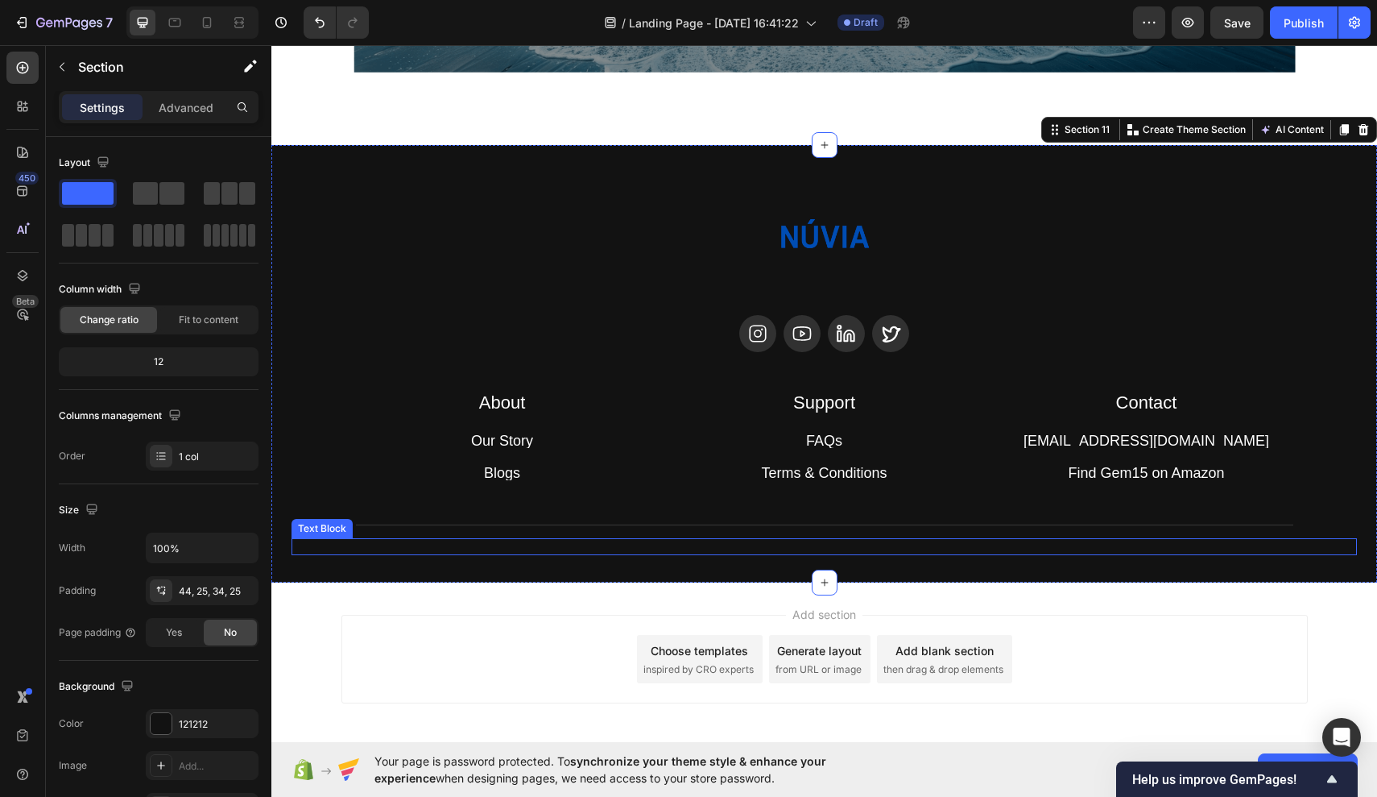
click at [793, 548] on p "Rich Text Editor. Editing area: main" at bounding box center [825, 547] width 902 height 14
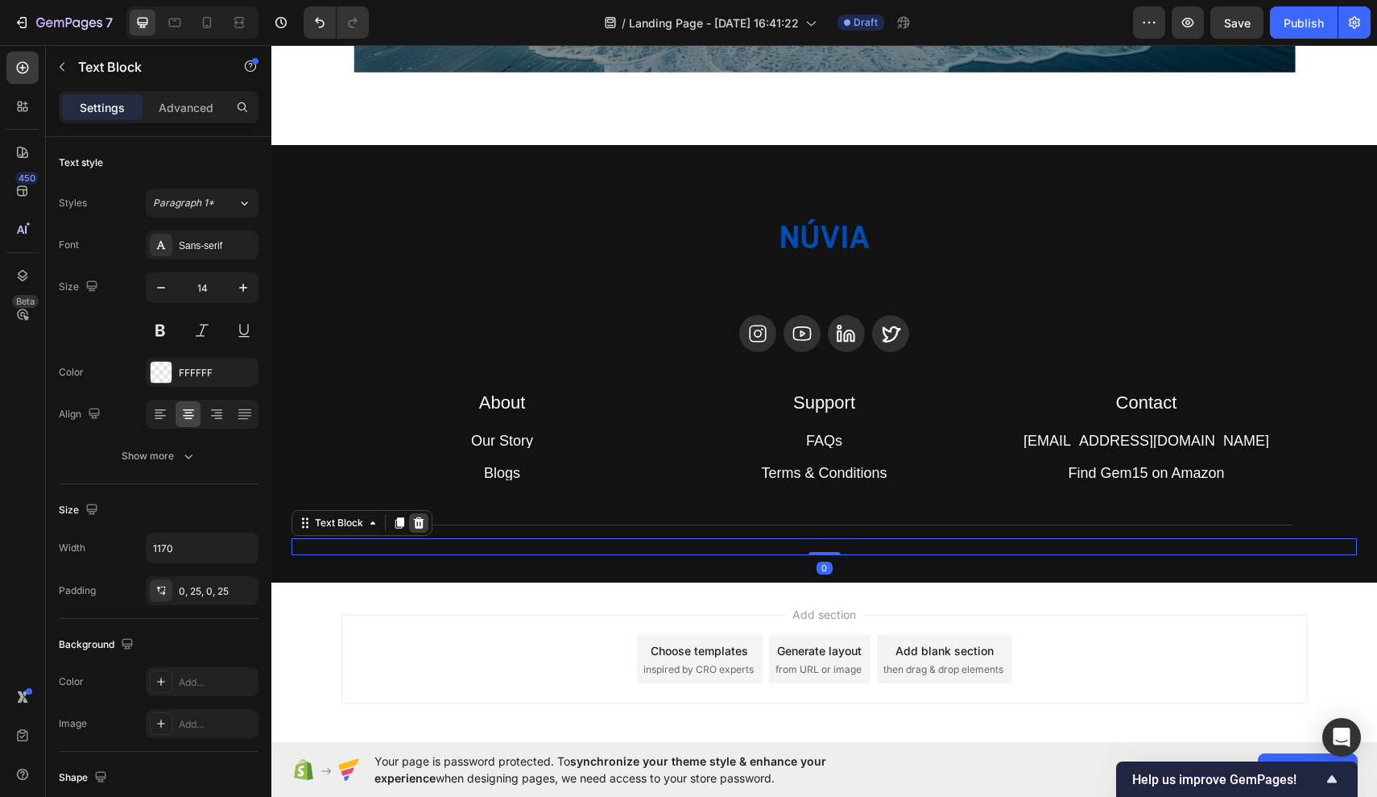
click at [425, 524] on div at bounding box center [418, 522] width 19 height 19
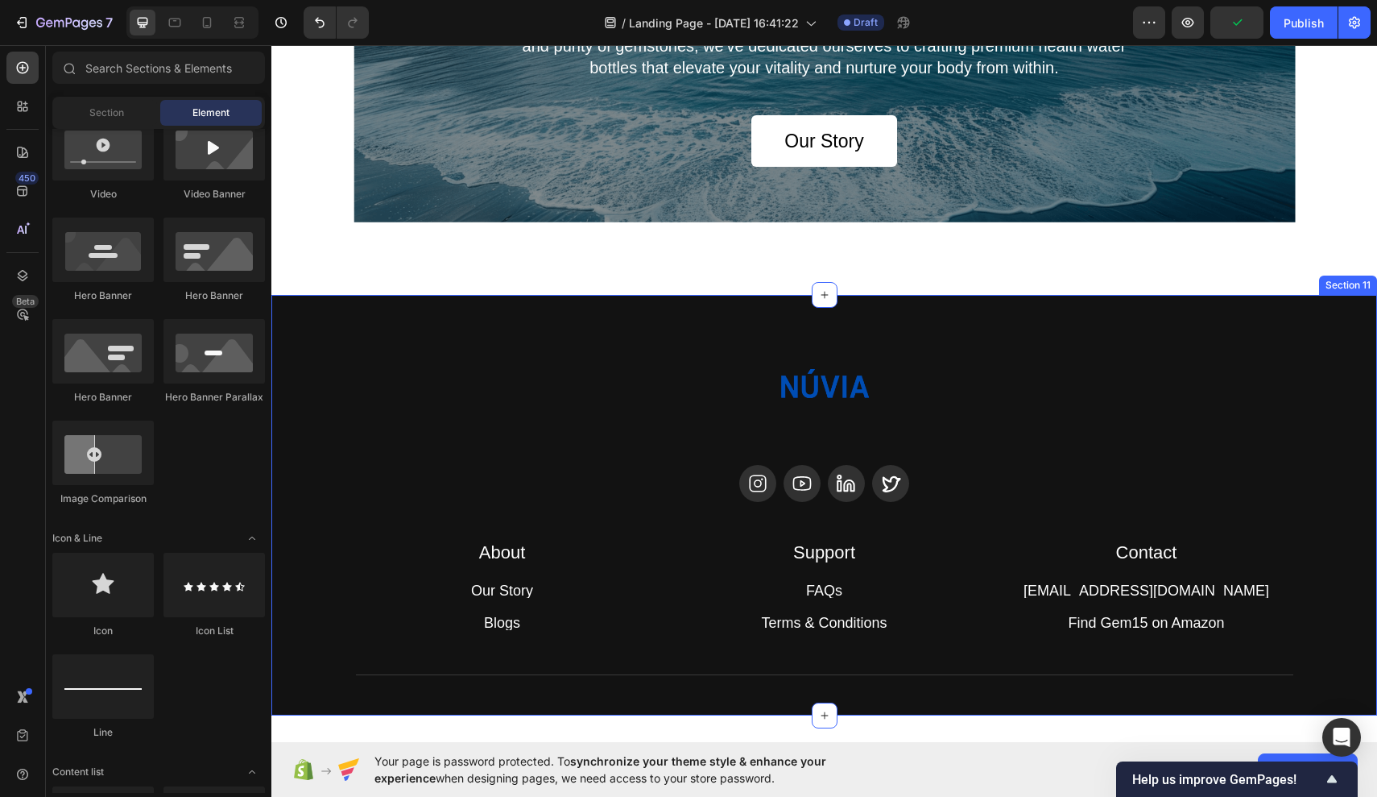
scroll to position [4301, 0]
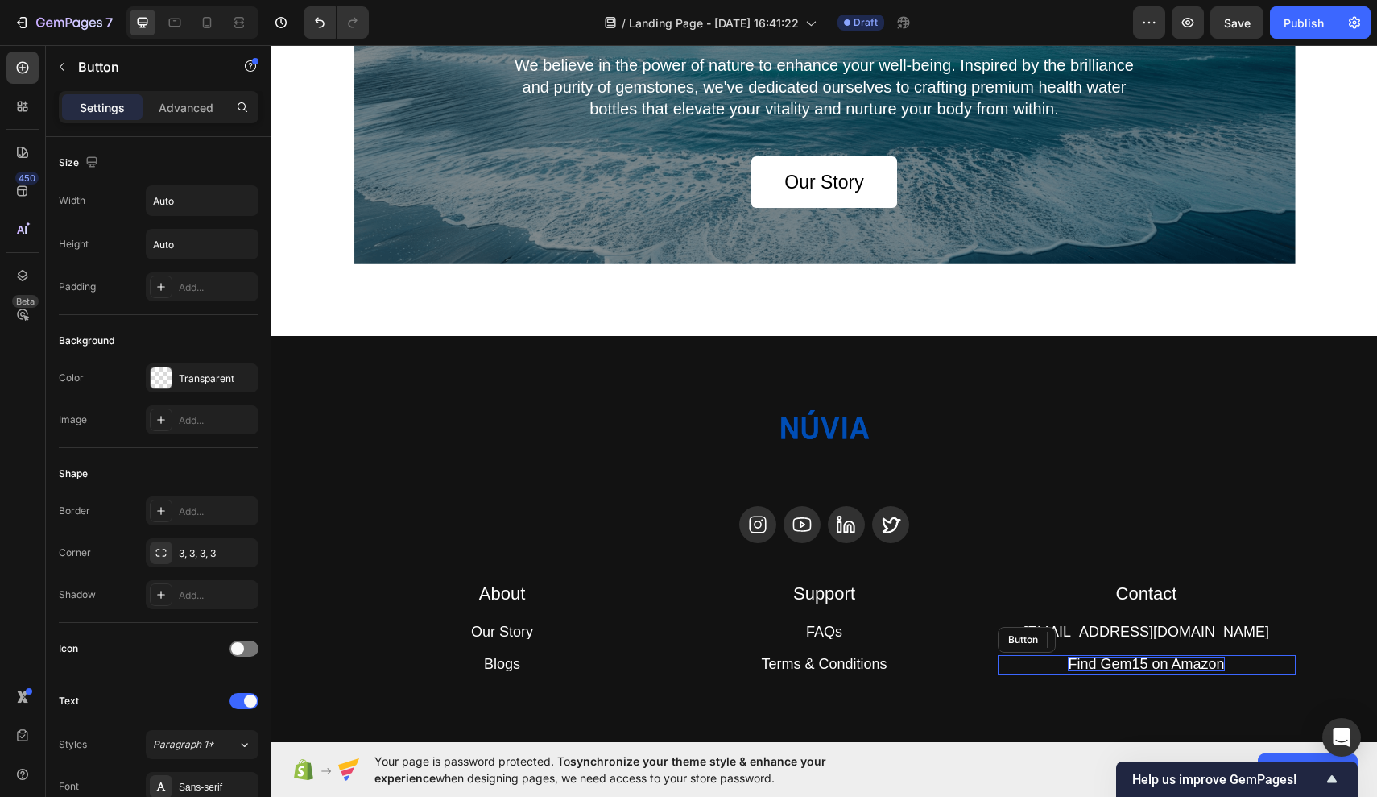
click at [1180, 667] on p "Find Gem15 on Amazon" at bounding box center [1146, 664] width 156 height 14
click at [1148, 661] on p "Find Gem15 on Amazon" at bounding box center [1146, 664] width 156 height 14
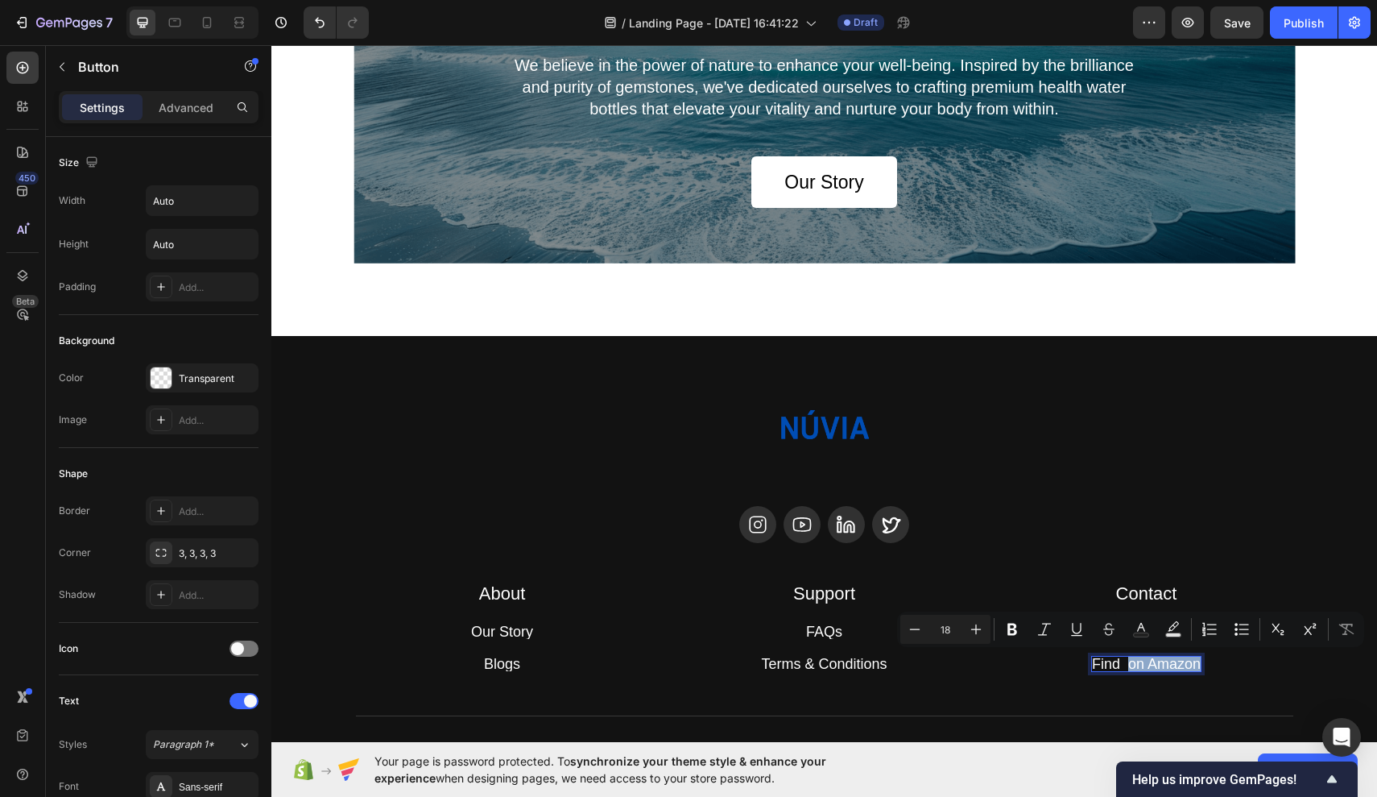
drag, startPoint x: 1200, startPoint y: 665, endPoint x: 1130, endPoint y: 663, distance: 70.1
click at [1130, 663] on p "Find on Amazon" at bounding box center [1146, 664] width 109 height 14
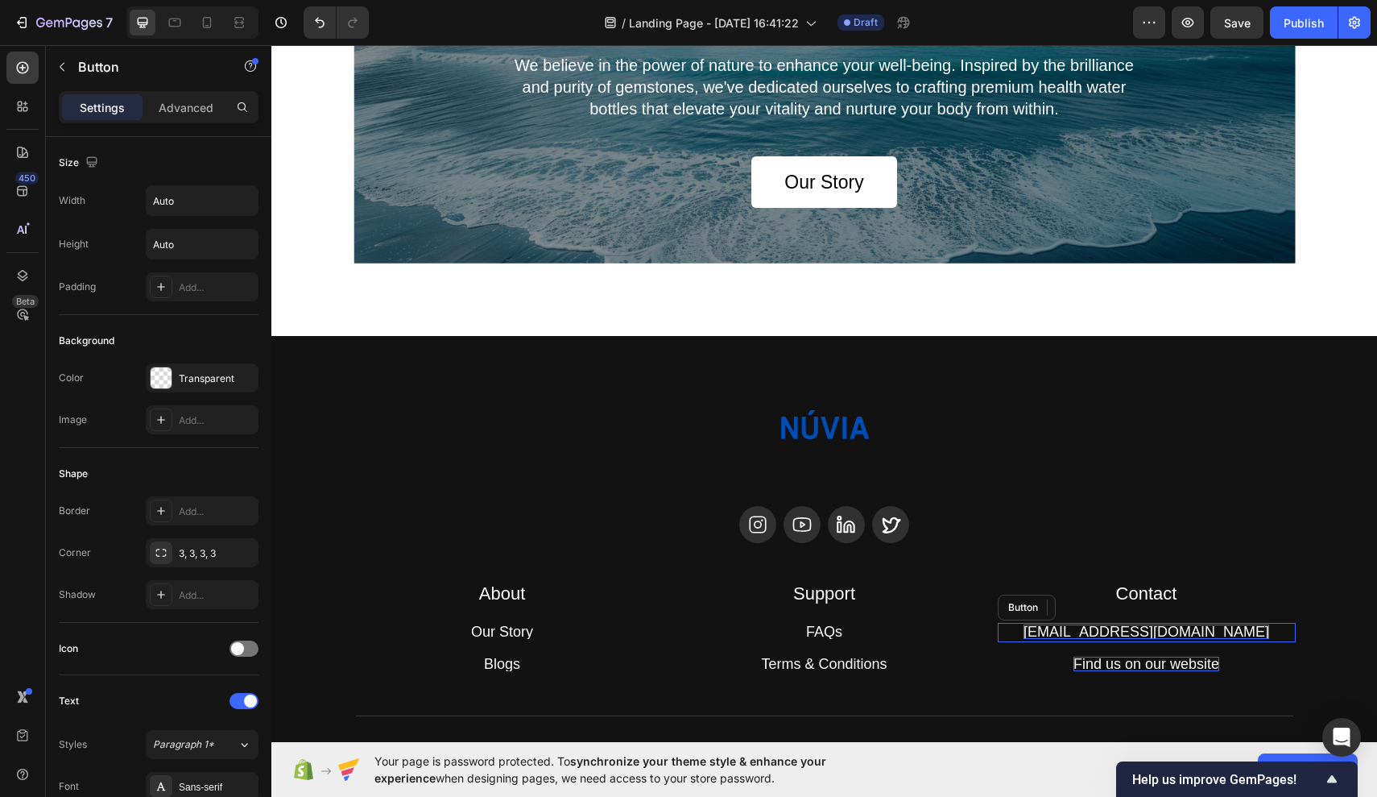
click at [1207, 625] on p "hey@trygem15.com" at bounding box center [1147, 631] width 246 height 14
click at [1204, 628] on p "hey@trygem15.com" at bounding box center [1147, 631] width 246 height 14
click at [1184, 632] on p "hey@trygem15.com" at bounding box center [1147, 631] width 246 height 14
click at [1181, 629] on p "hey@trygem15.com" at bounding box center [1147, 631] width 246 height 14
click at [908, 593] on h2 "Support" at bounding box center [825, 594] width 298 height 27
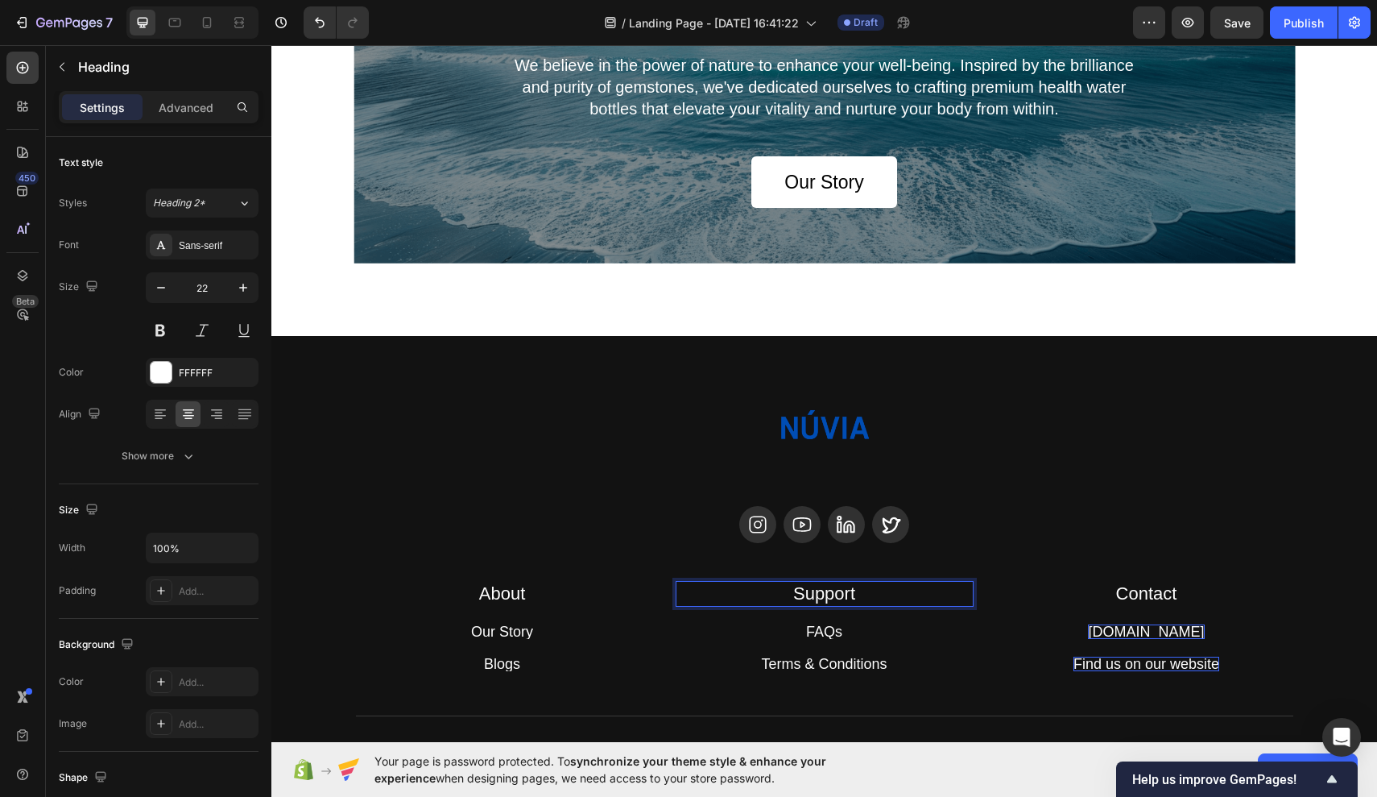
click at [884, 586] on h2 "Support" at bounding box center [825, 594] width 298 height 27
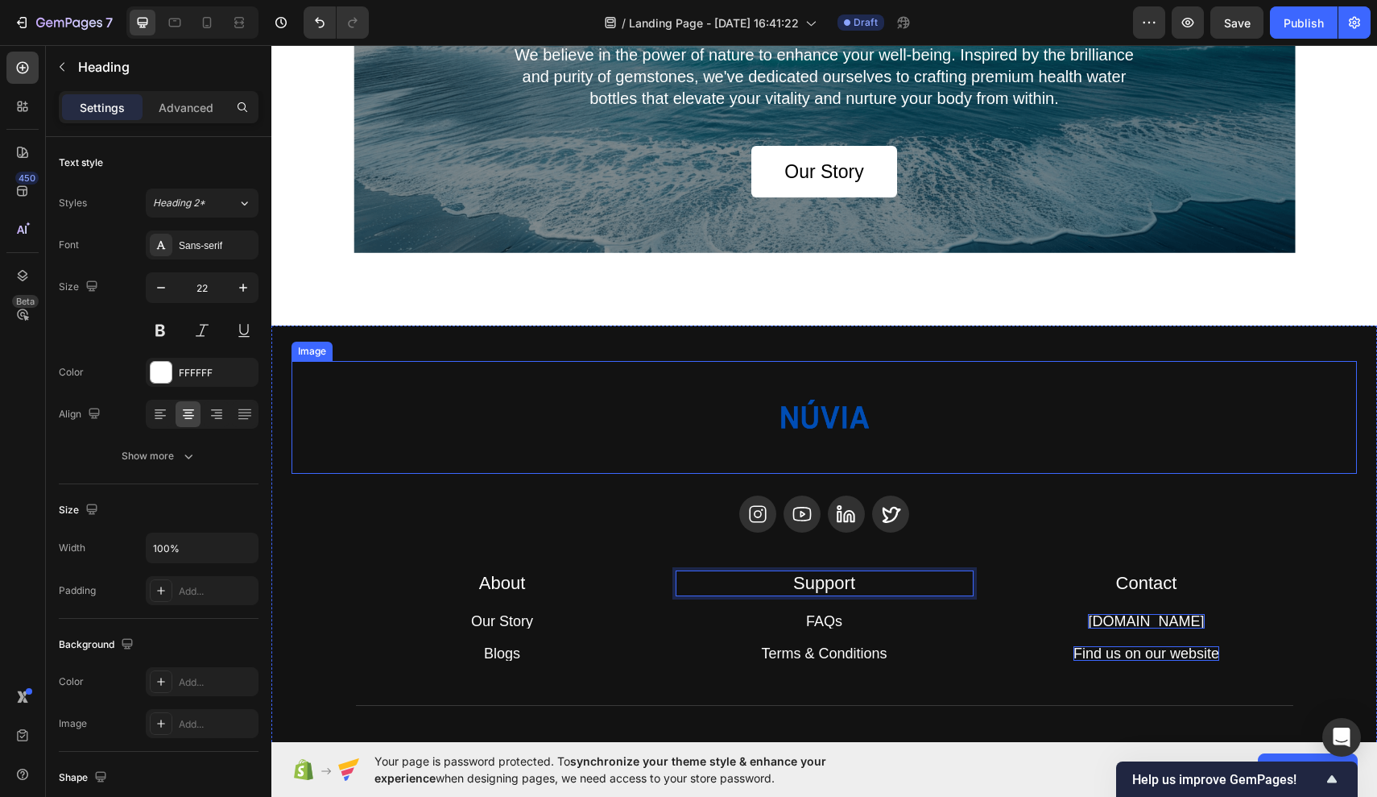
click at [1033, 431] on div at bounding box center [825, 417] width 1066 height 113
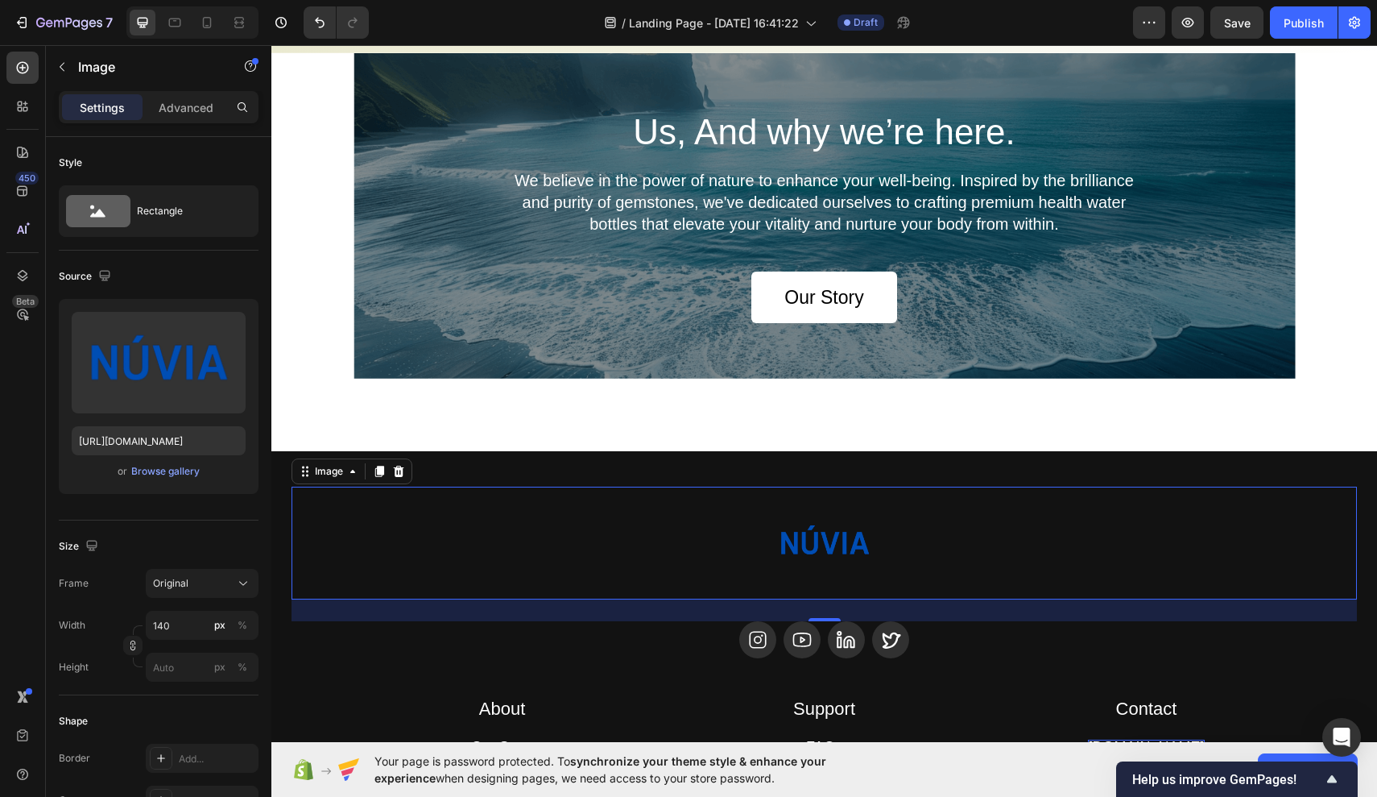
click at [814, 414] on div "Us, And why we’re here. Heading We believe in the power of nature to enhance yo…" at bounding box center [824, 252] width 1106 height 398
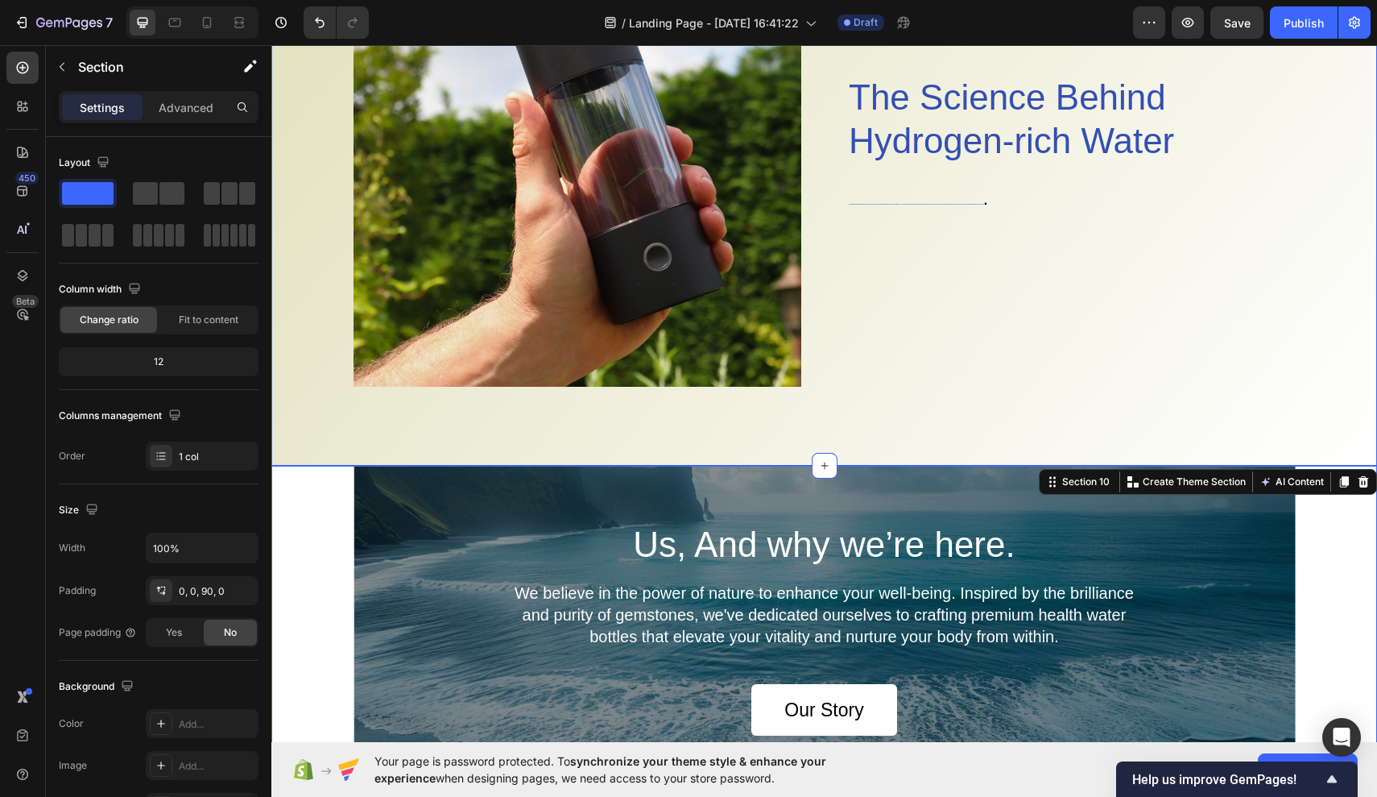
scroll to position [4129, 0]
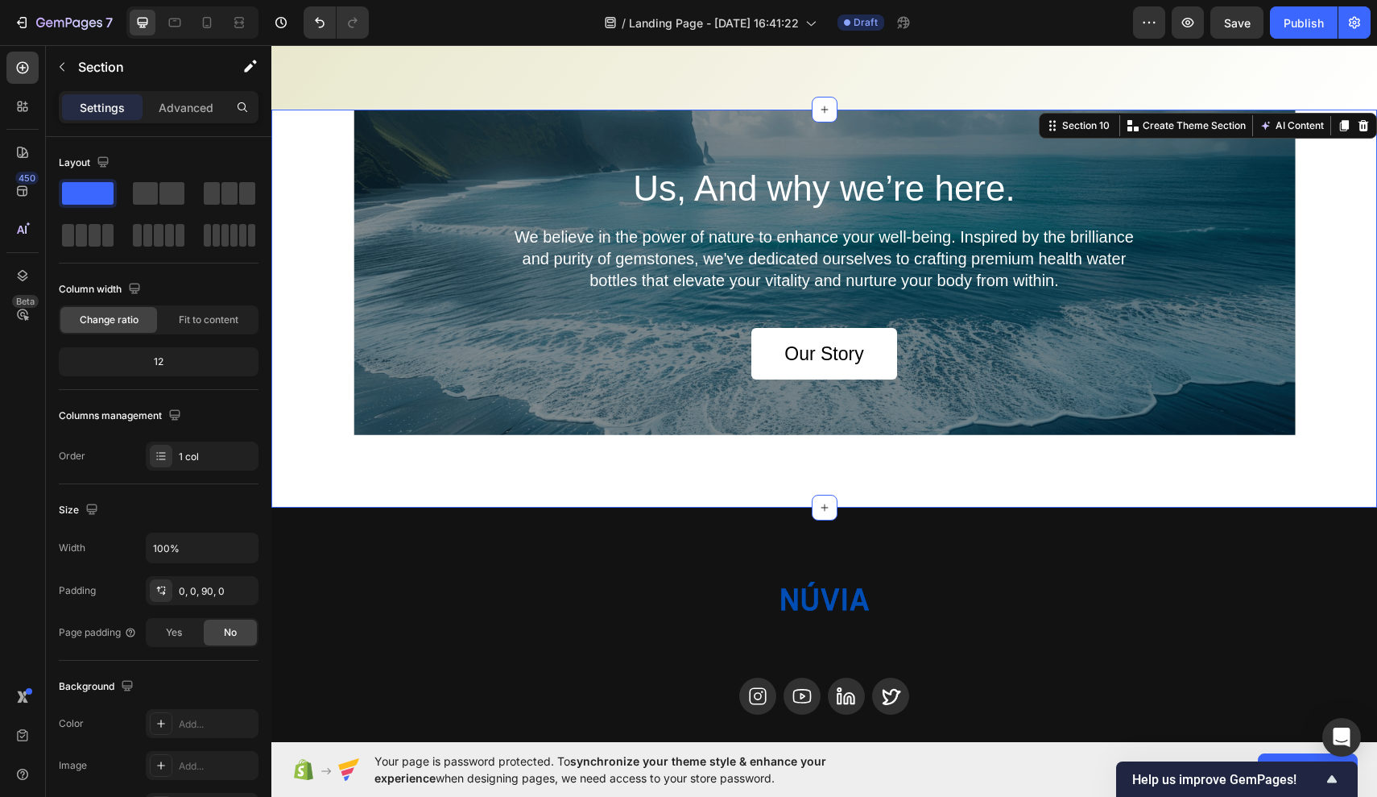
click at [516, 454] on div "Us, And why we’re here. Heading We believe in the power of nature to enhance yo…" at bounding box center [824, 309] width 1106 height 398
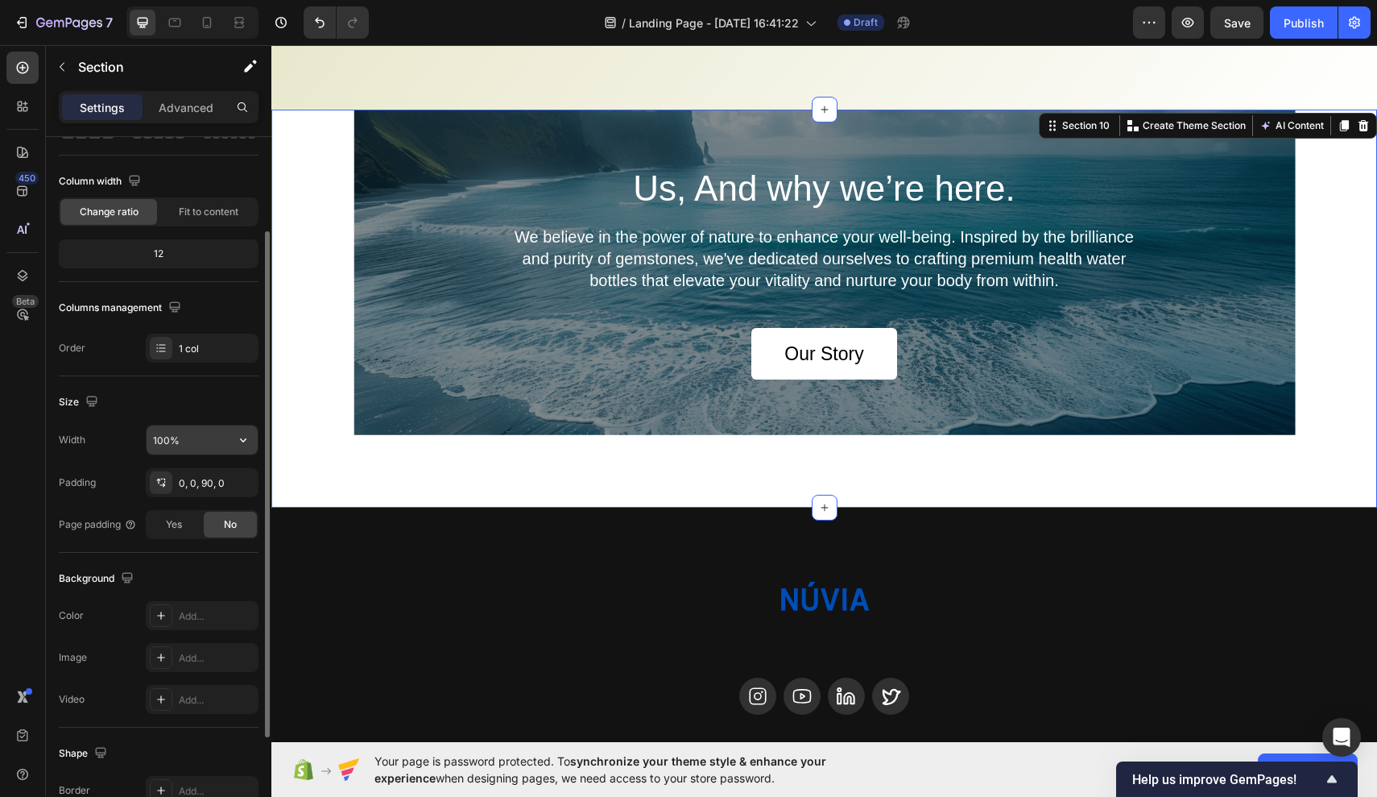
scroll to position [126, 0]
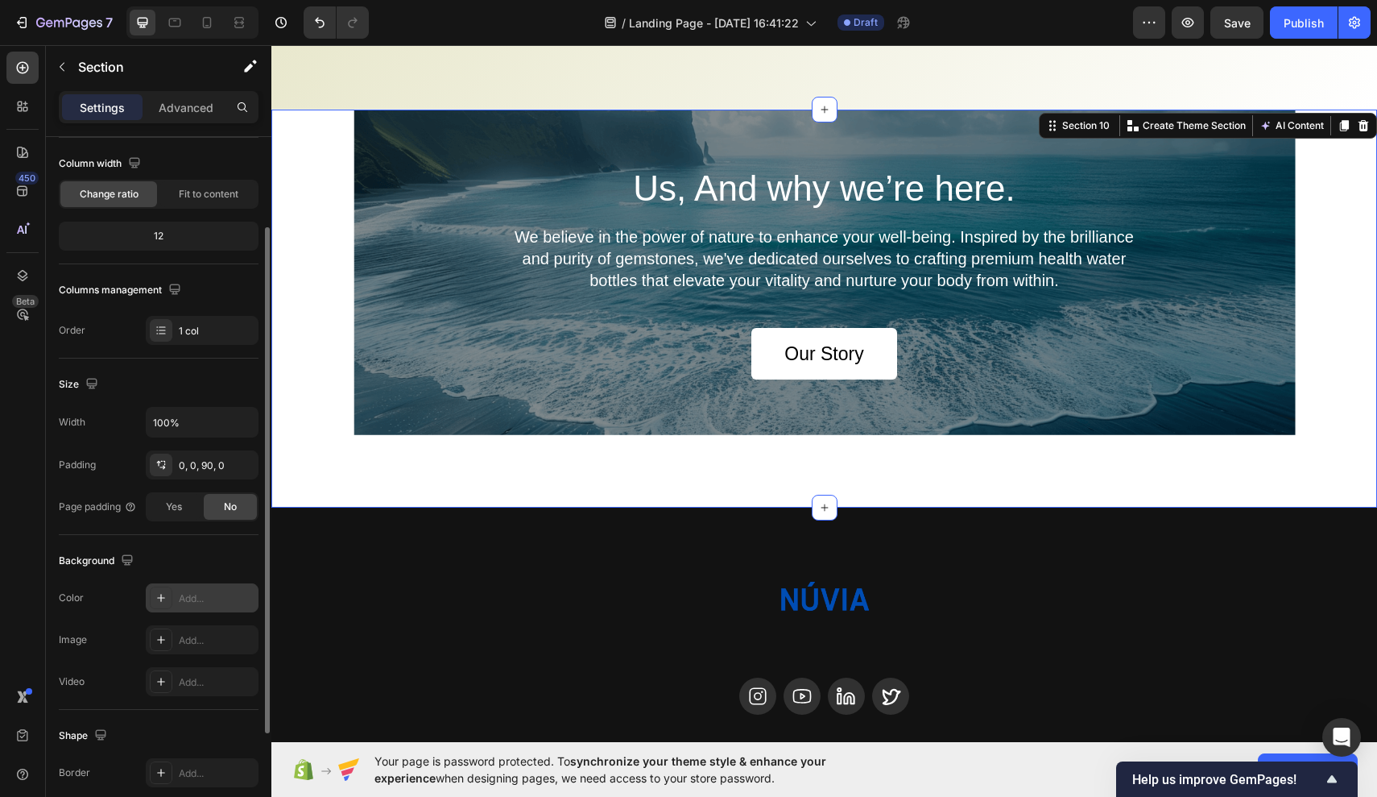
click at [207, 586] on div "Add..." at bounding box center [202, 597] width 113 height 29
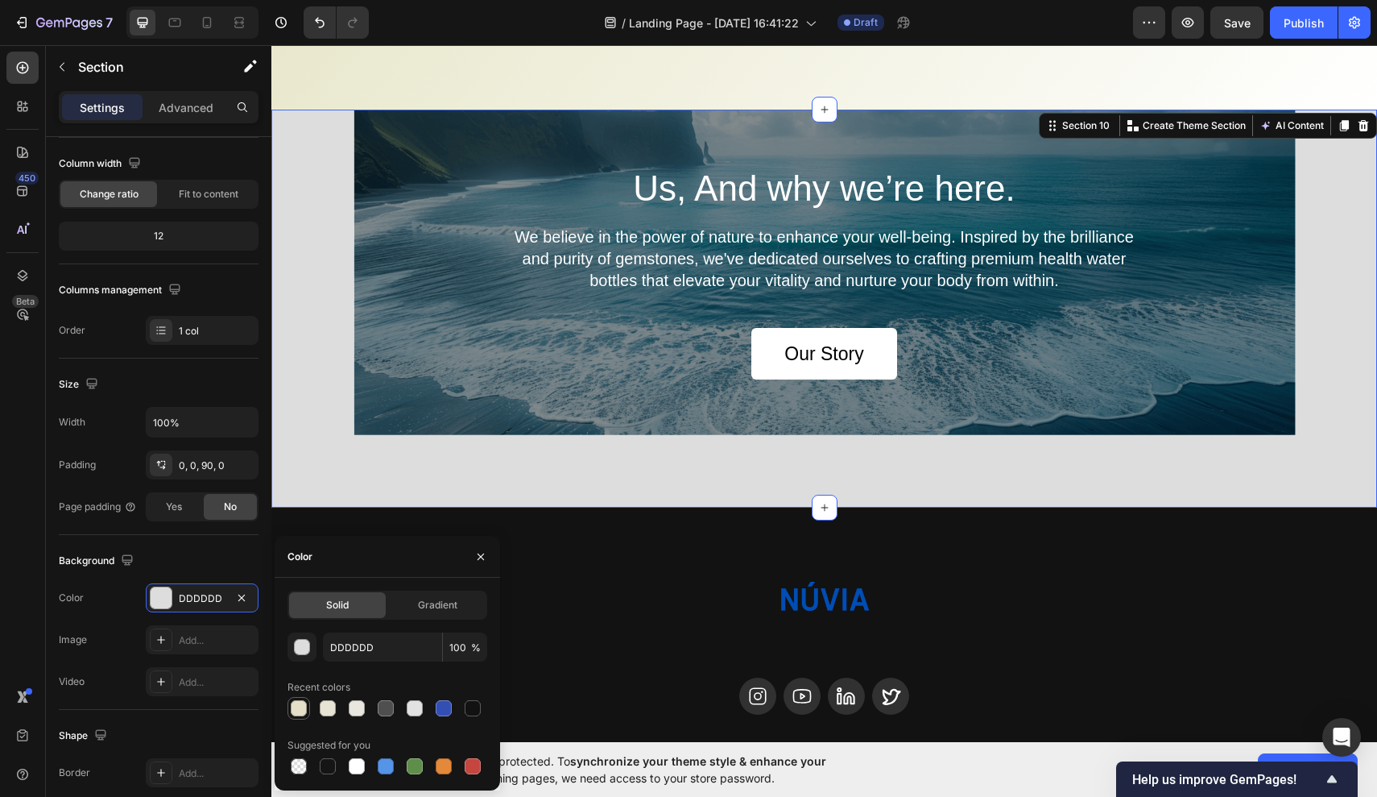
click at [303, 710] on div at bounding box center [299, 708] width 16 height 16
type input "E5DFC9"
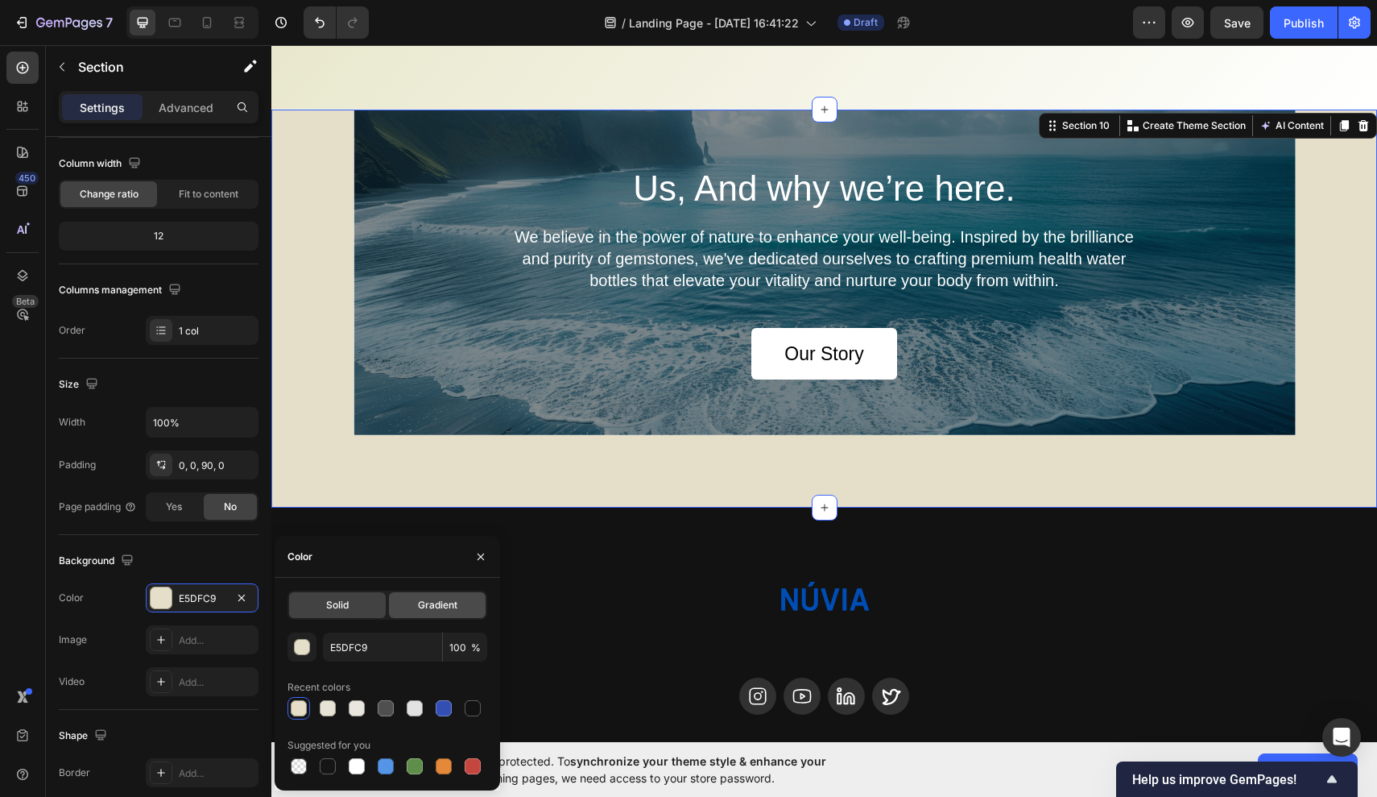
click at [482, 597] on div "Gradient" at bounding box center [437, 605] width 97 height 26
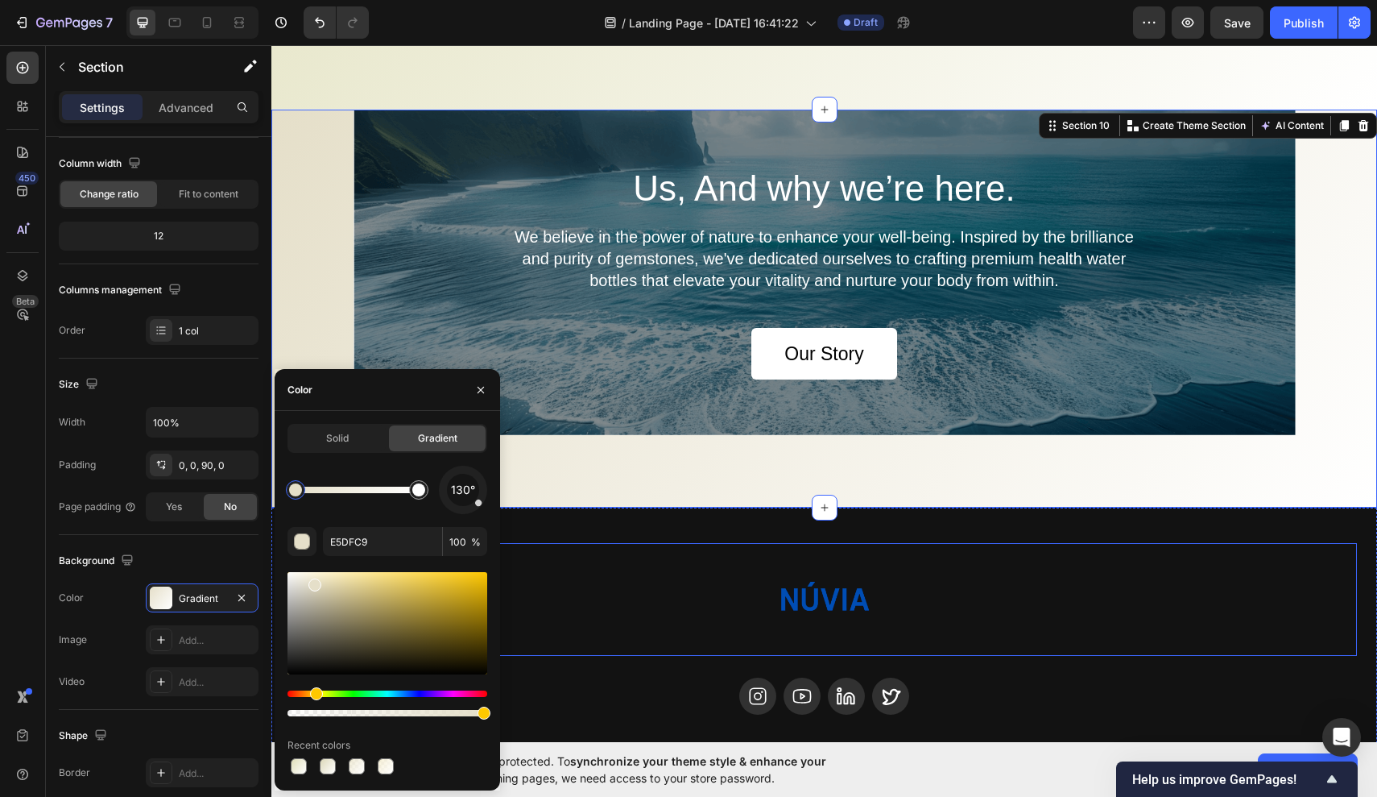
click at [571, 599] on div at bounding box center [825, 599] width 1066 height 113
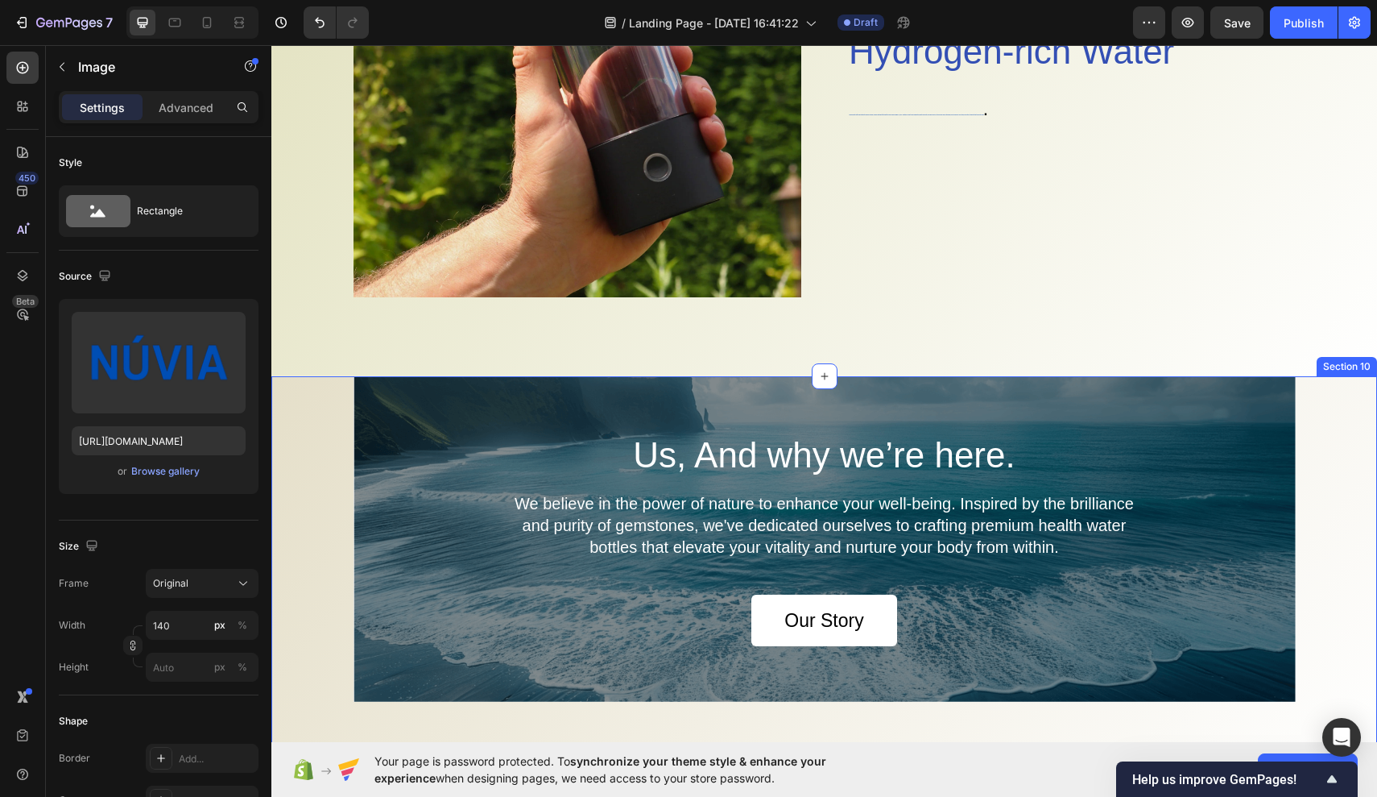
scroll to position [3874, 0]
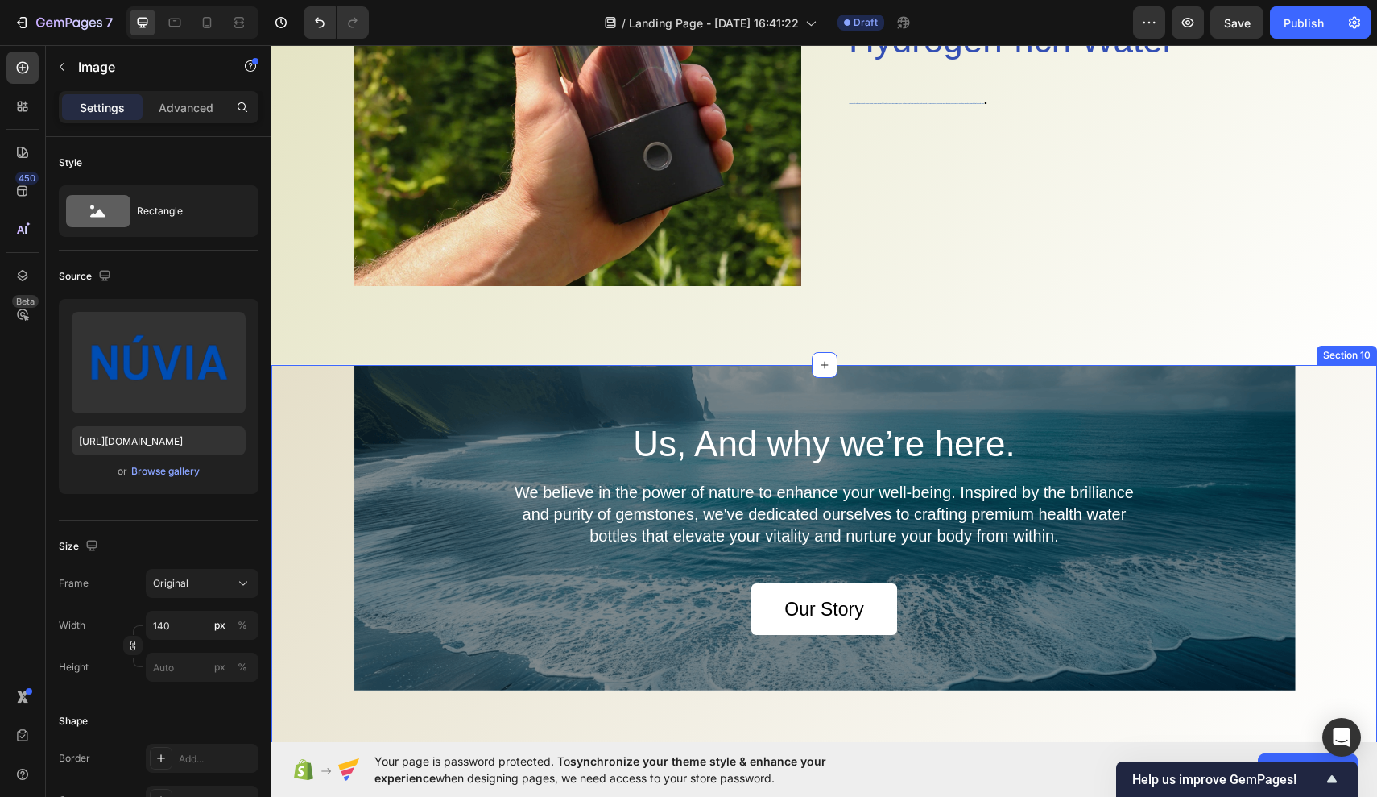
click at [331, 565] on div "Us, And why we’re here. Heading We believe in the power of nature to enhance yo…" at bounding box center [824, 527] width 1106 height 325
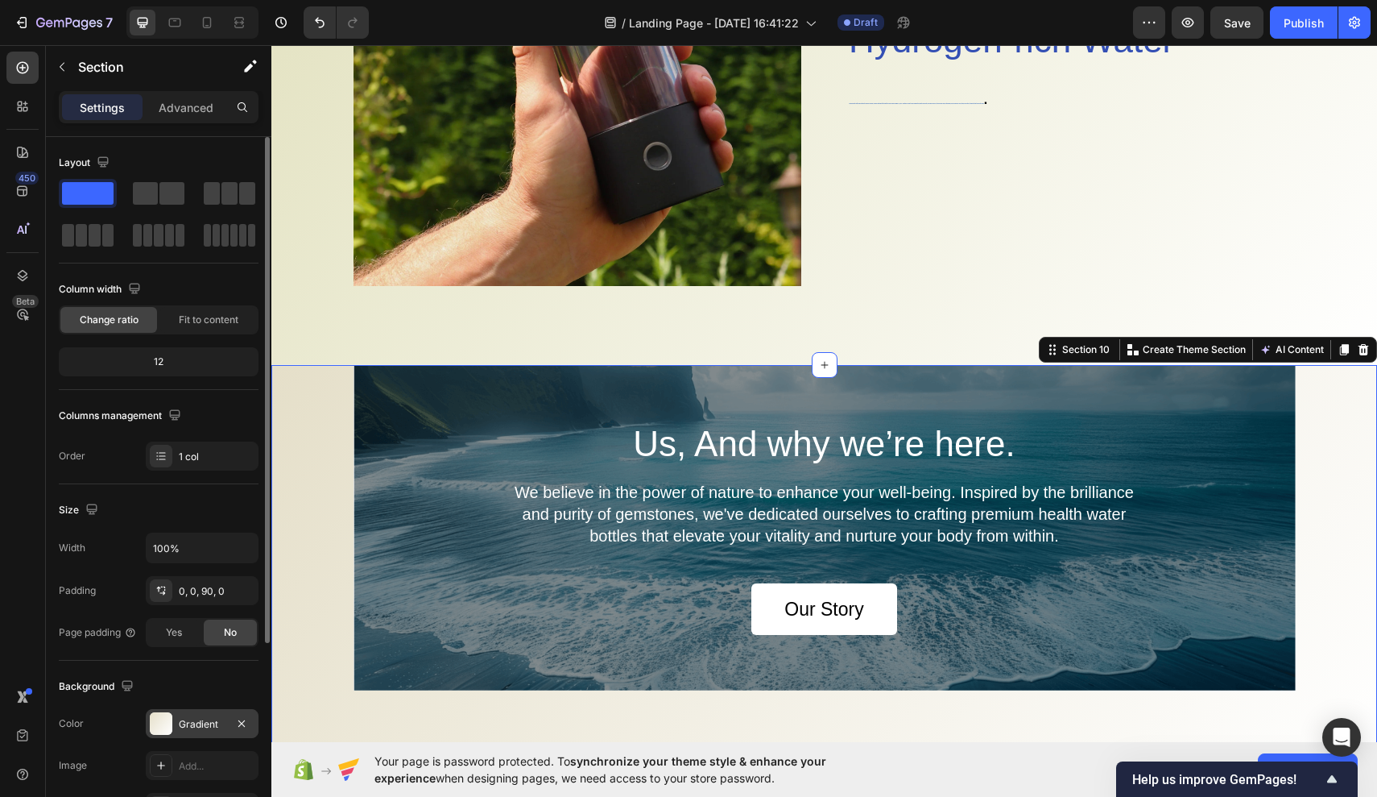
click at [202, 727] on div "Gradient" at bounding box center [202, 724] width 47 height 14
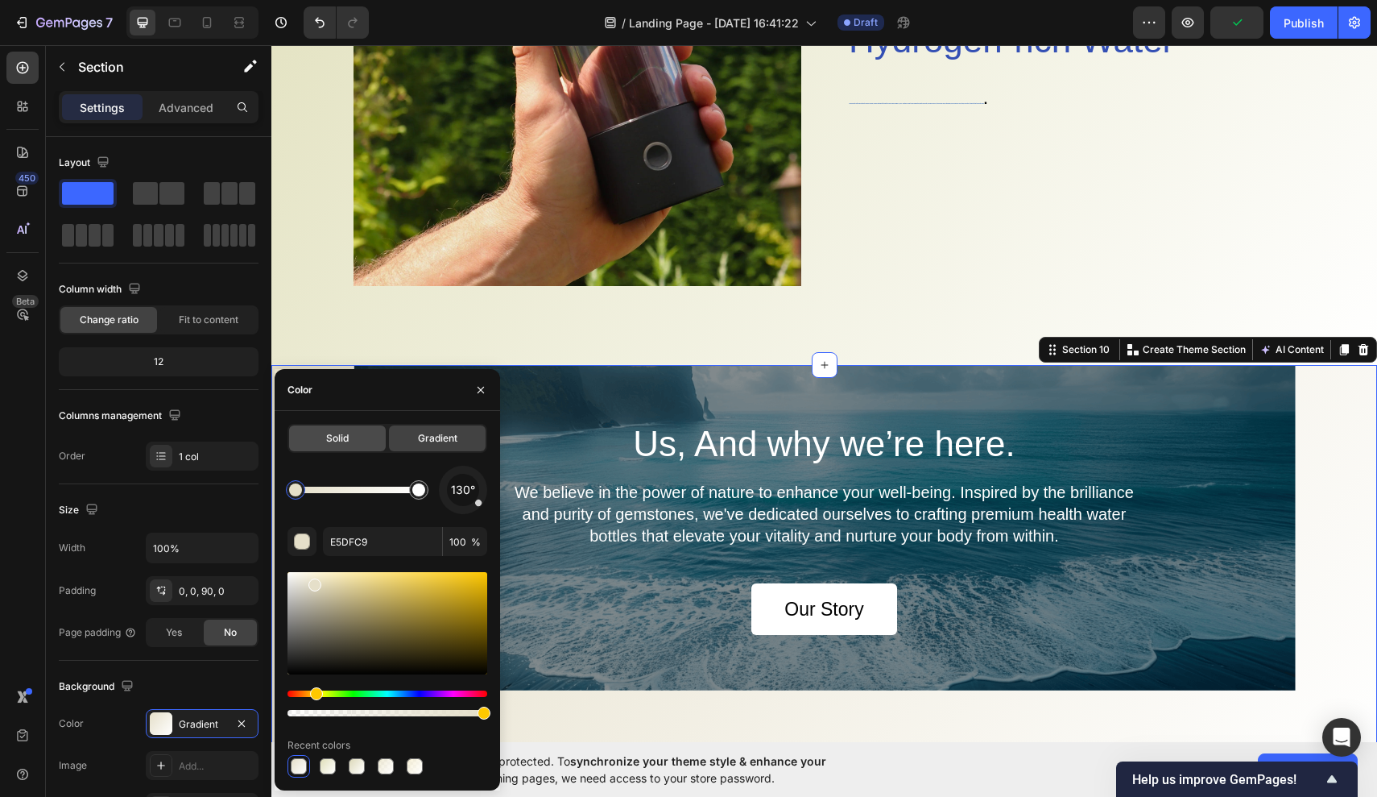
click at [338, 429] on div "Solid" at bounding box center [337, 438] width 97 height 26
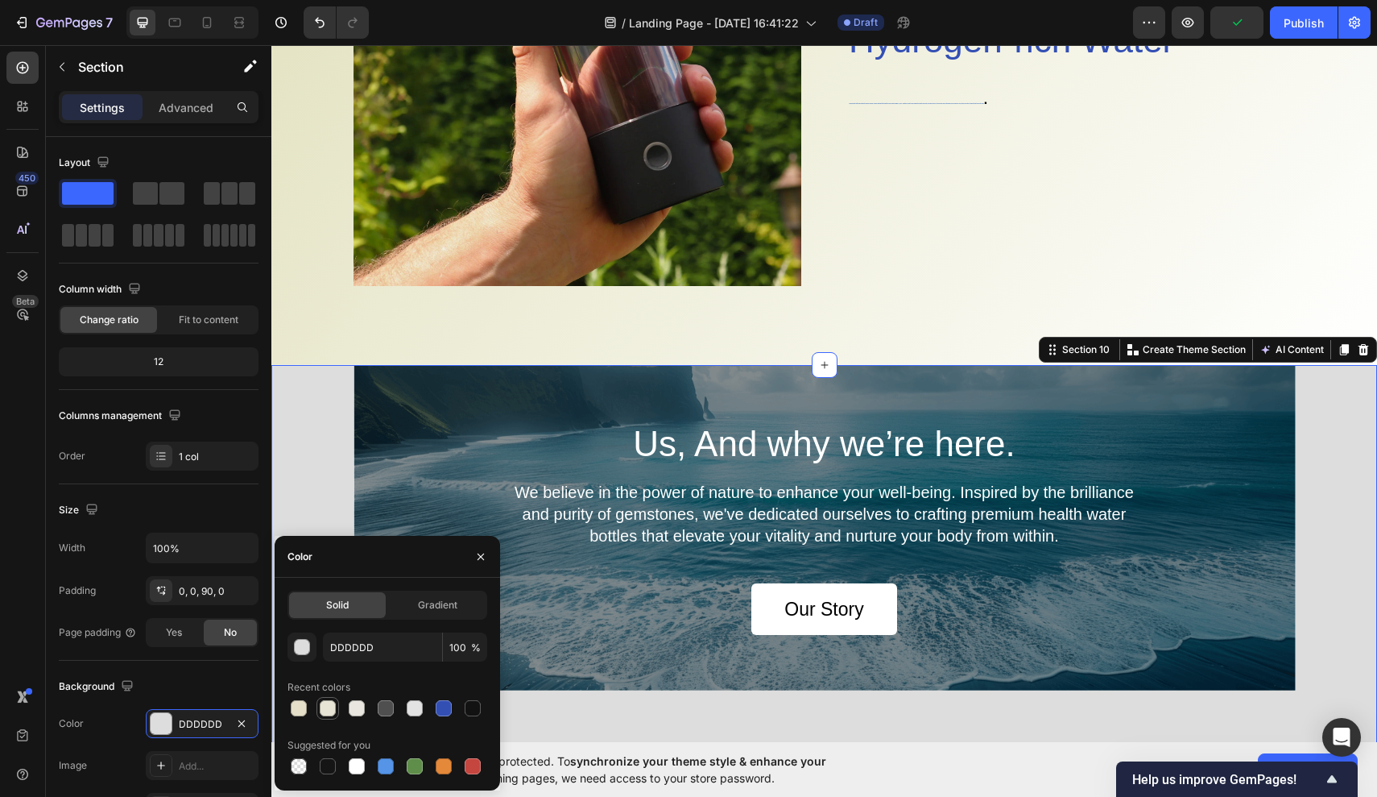
click at [328, 710] on div at bounding box center [328, 708] width 16 height 16
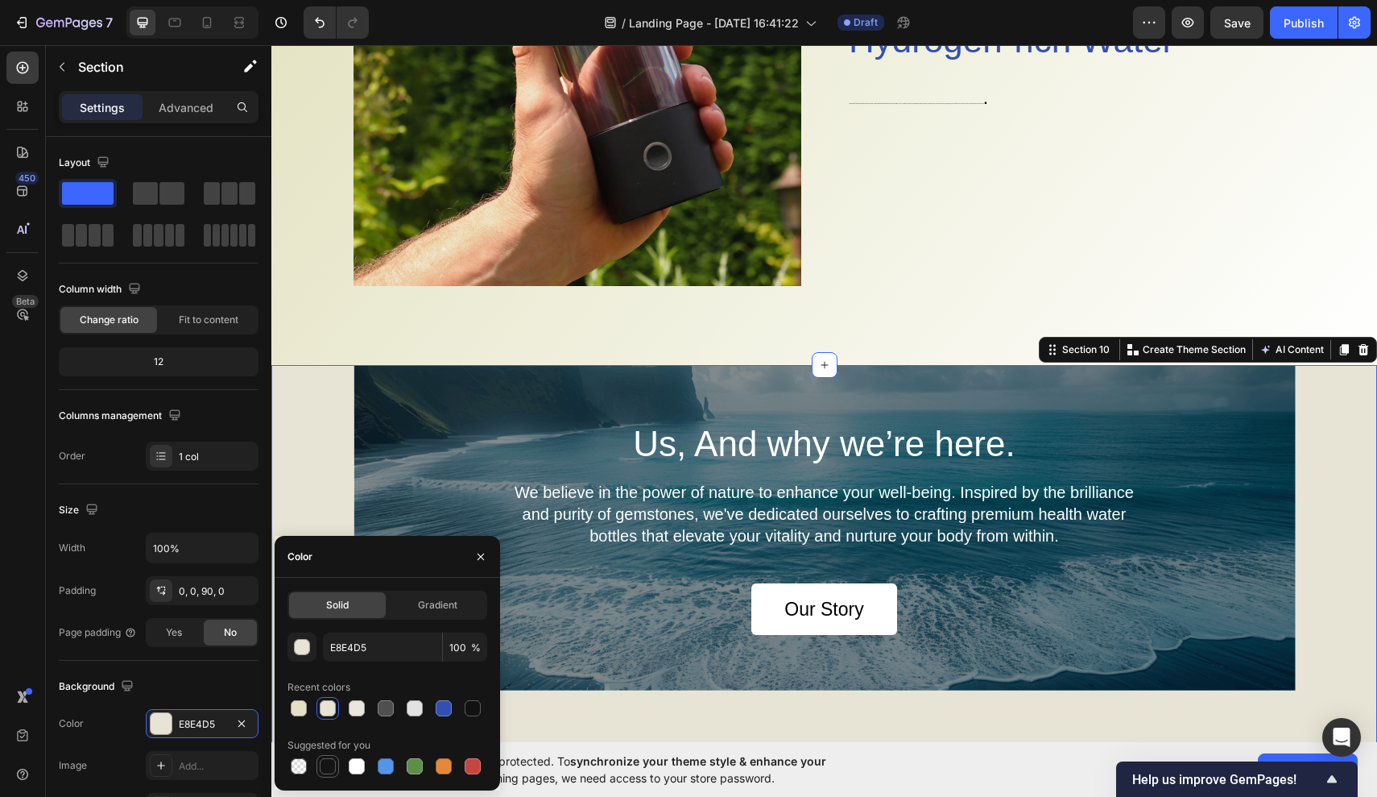
click at [333, 762] on div at bounding box center [328, 766] width 16 height 16
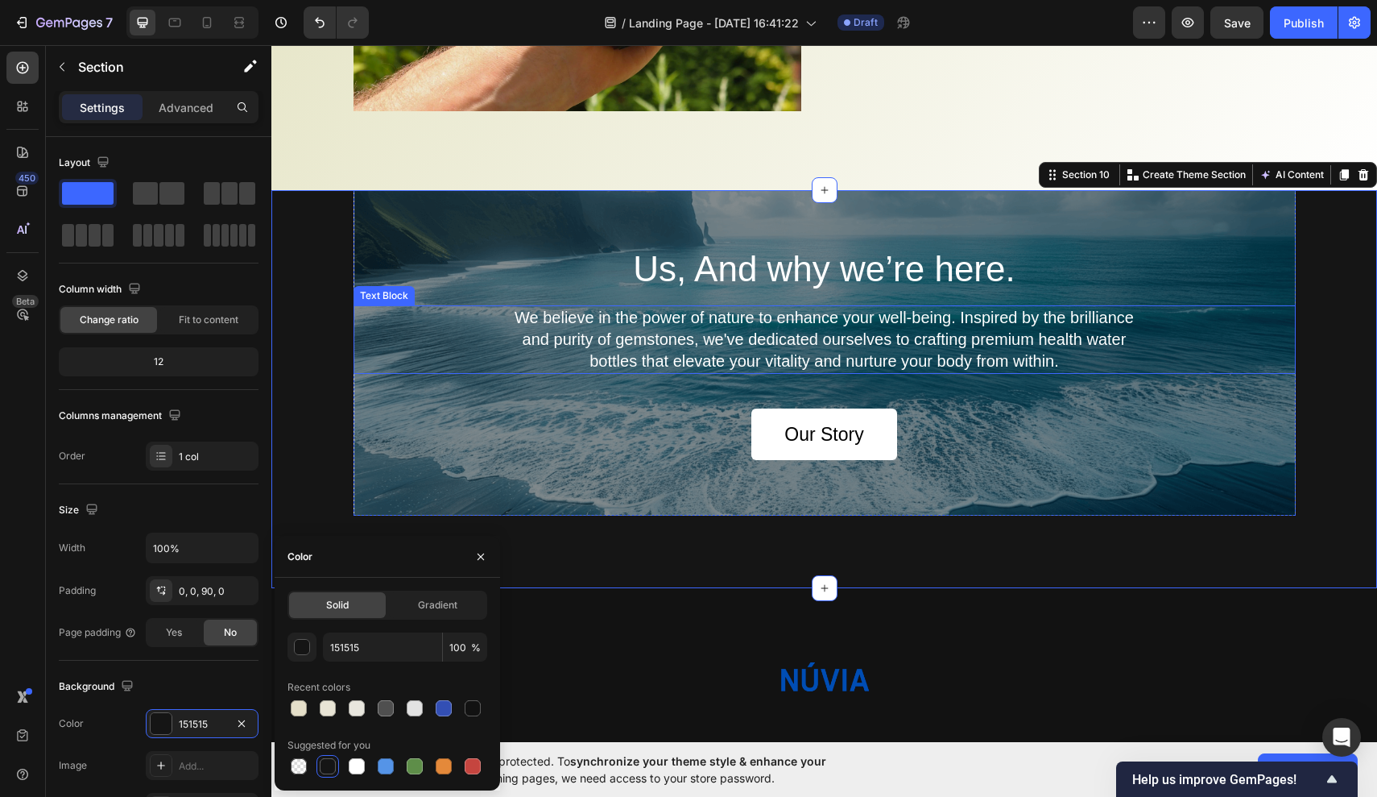
scroll to position [3995, 0]
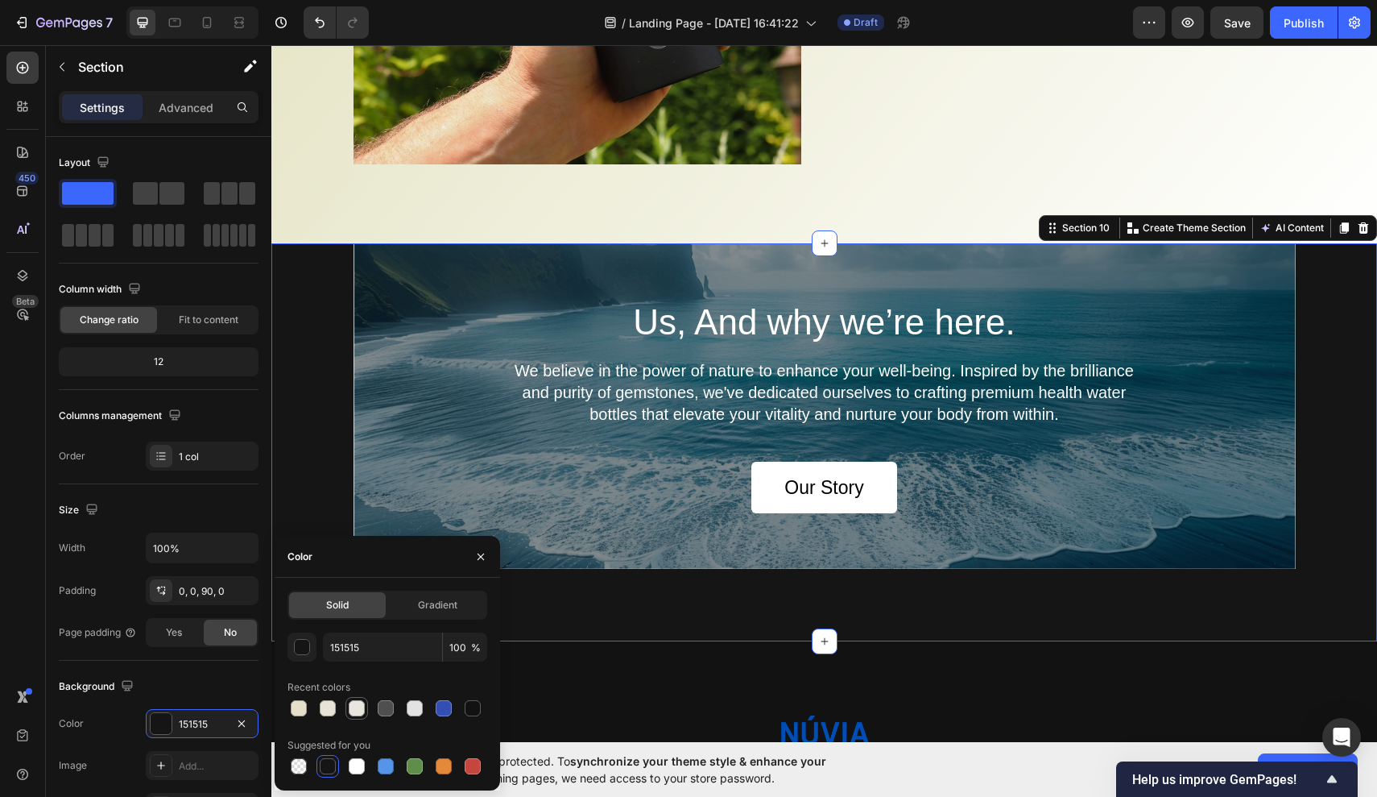
click at [365, 698] on div at bounding box center [357, 708] width 23 height 23
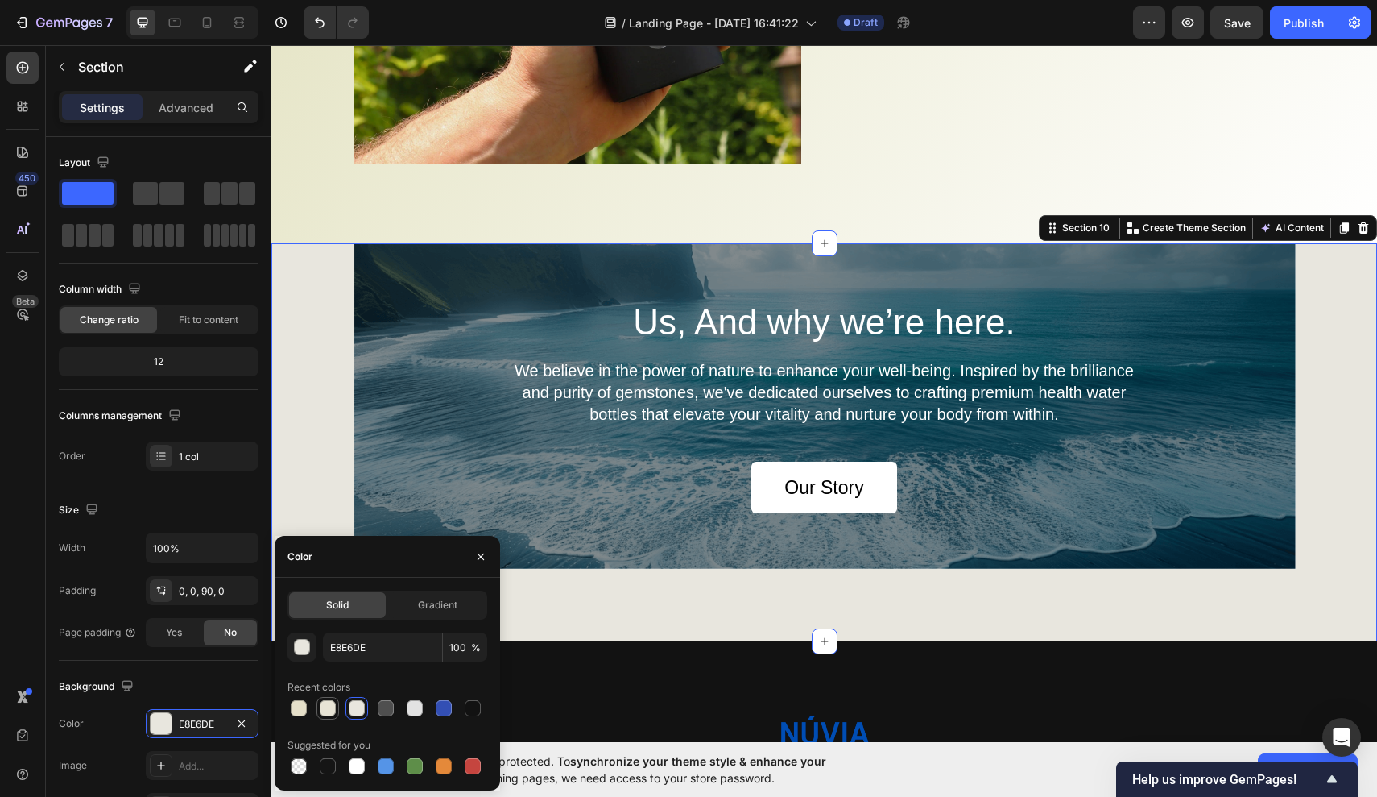
click at [326, 711] on div at bounding box center [328, 708] width 16 height 16
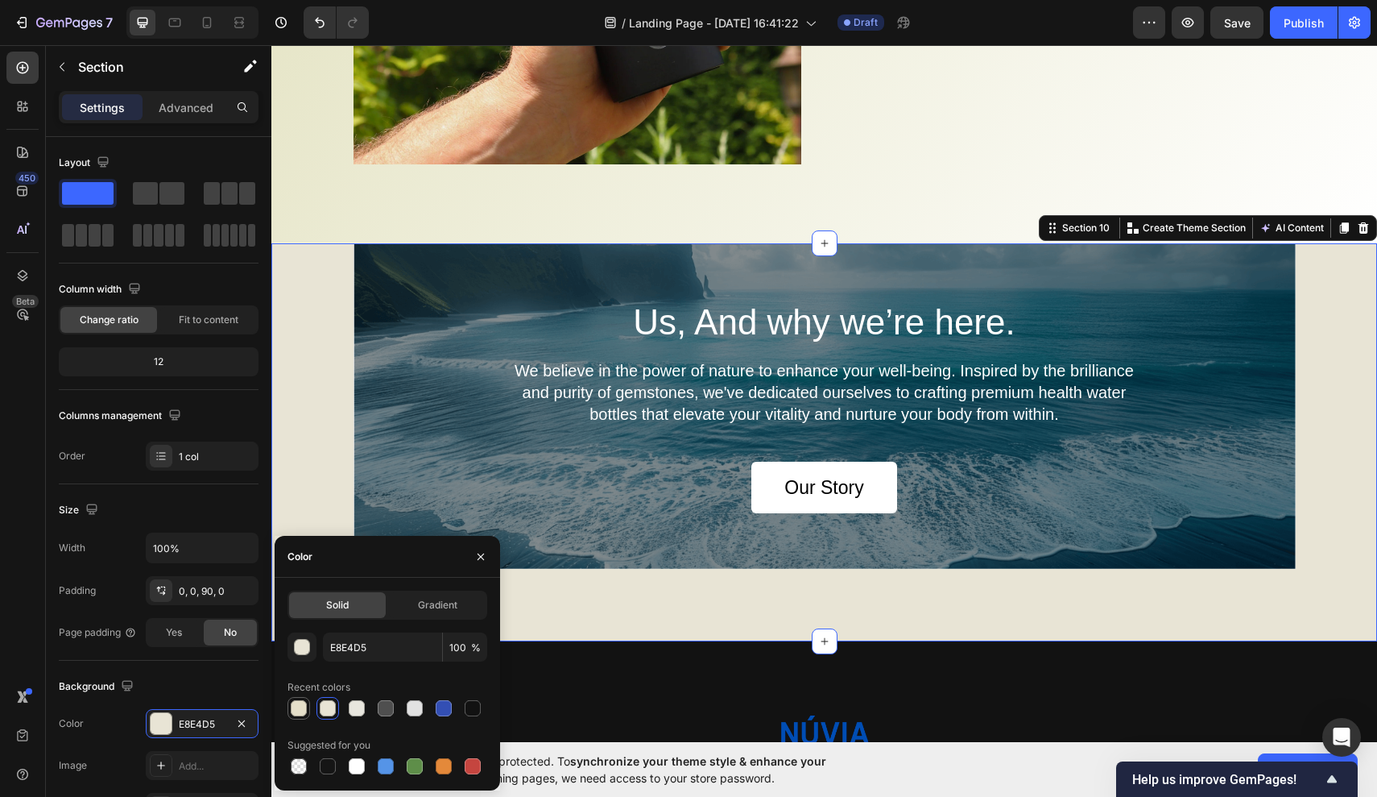
click at [300, 708] on div at bounding box center [299, 708] width 16 height 16
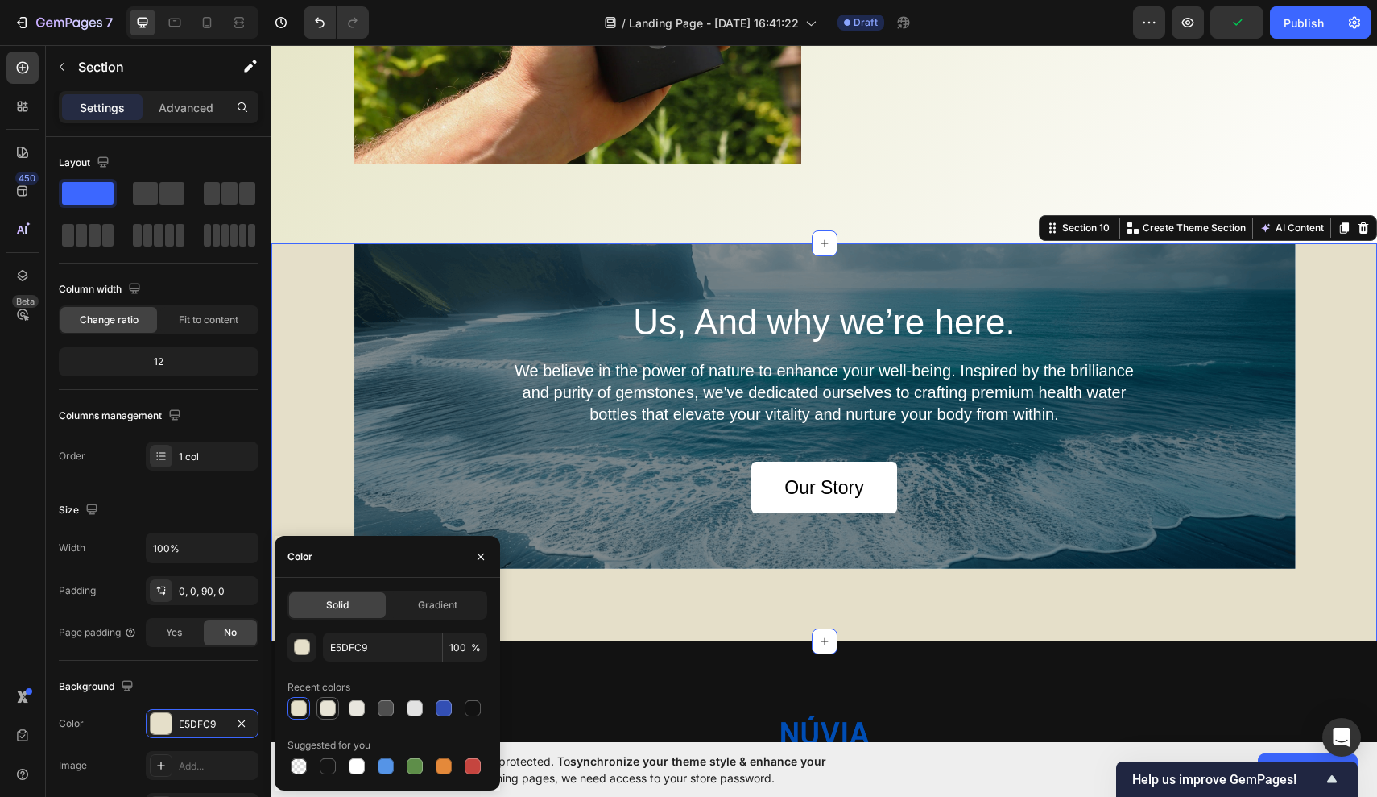
click at [325, 709] on div at bounding box center [328, 708] width 16 height 16
type input "E8E4D5"
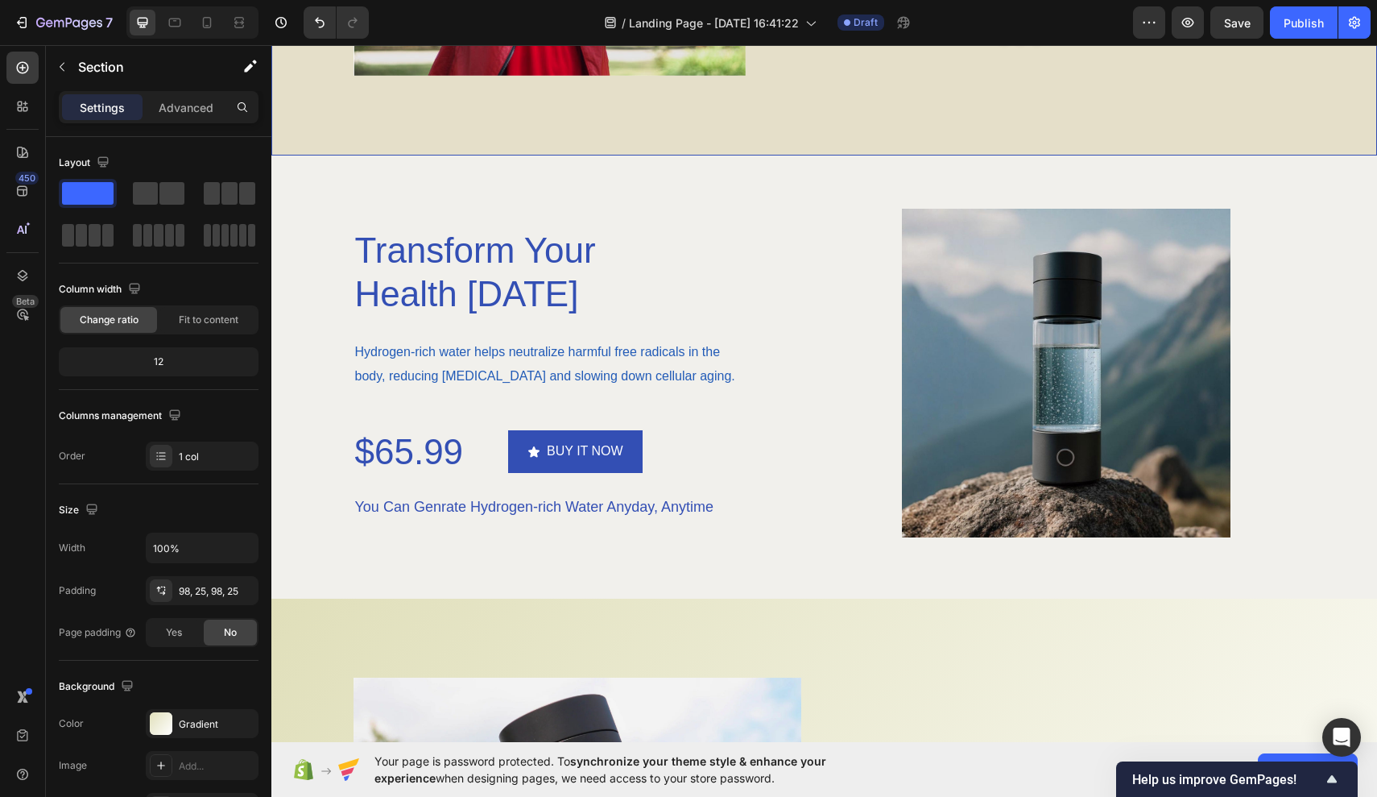
scroll to position [3039, 0]
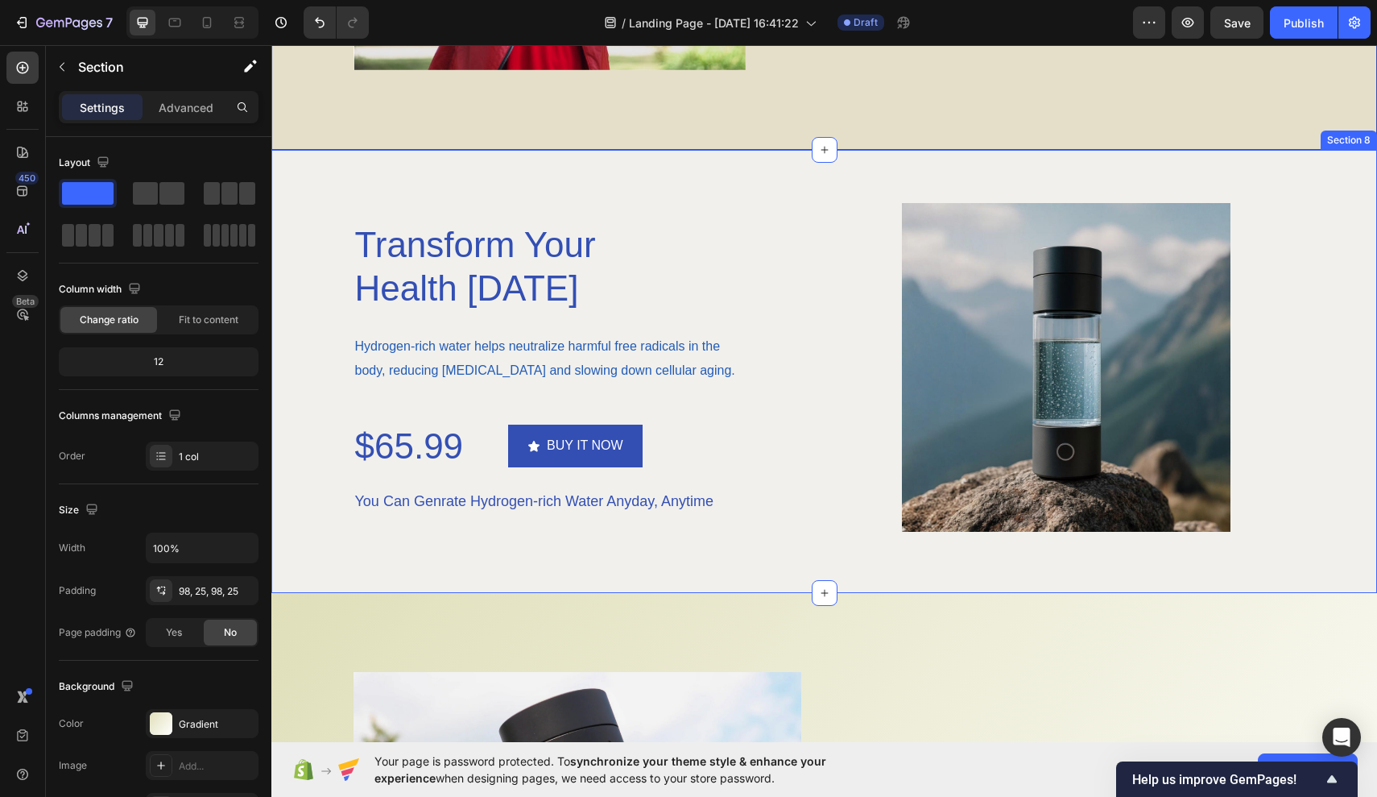
click at [880, 199] on div "Transform Your Health Today Heading Hydrogen-rich water helps neutralize harmfu…" at bounding box center [824, 371] width 1106 height 443
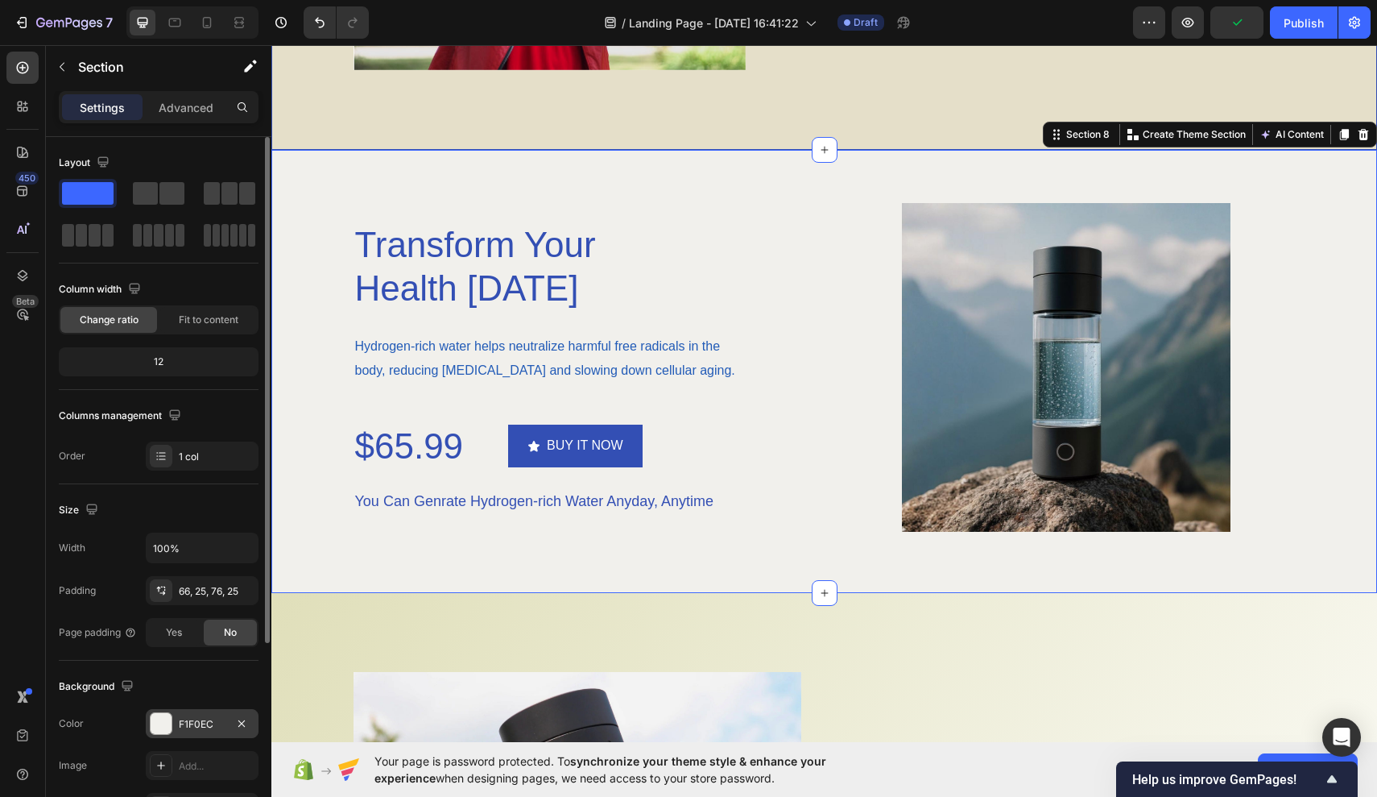
click at [201, 718] on div "F1F0EC" at bounding box center [202, 724] width 47 height 14
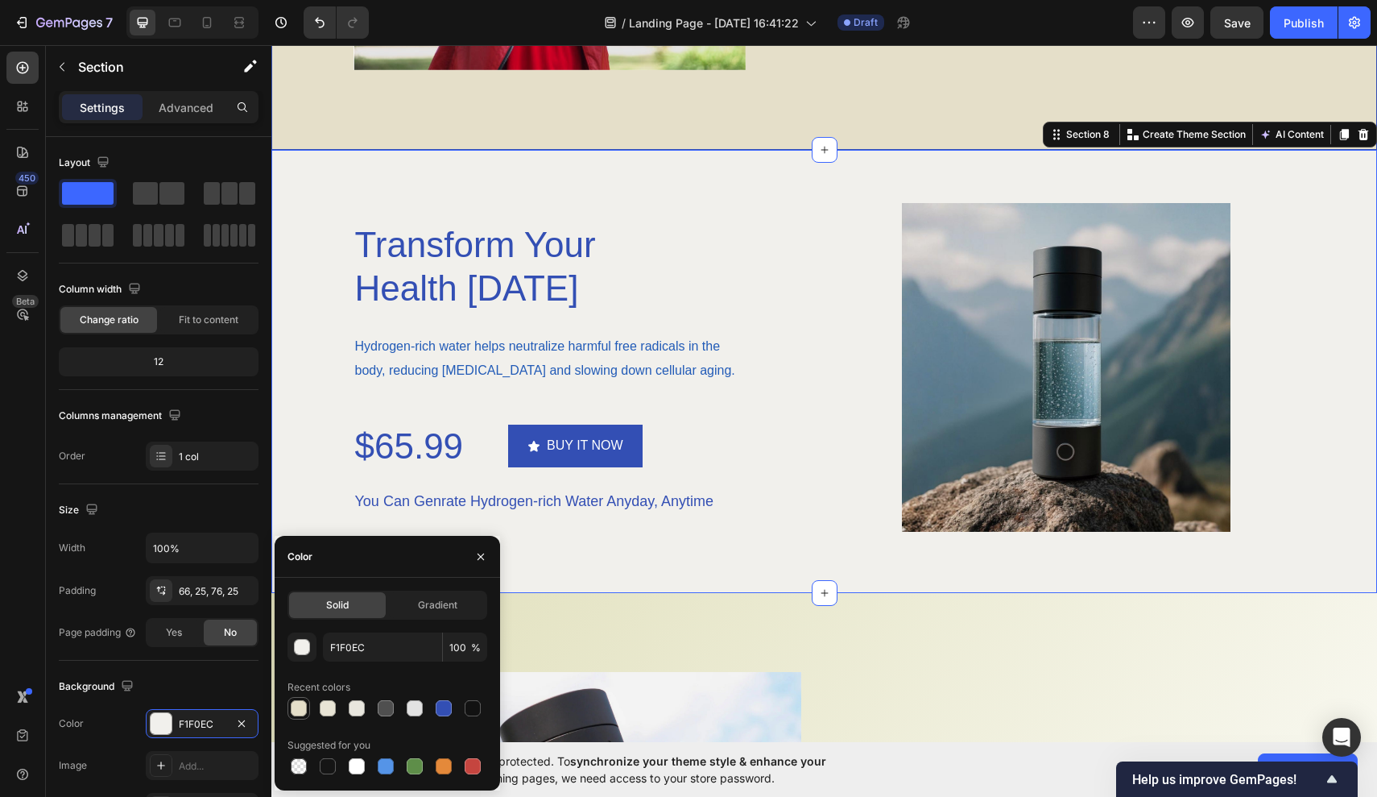
click at [301, 706] on div at bounding box center [299, 708] width 16 height 16
type input "E5DFC9"
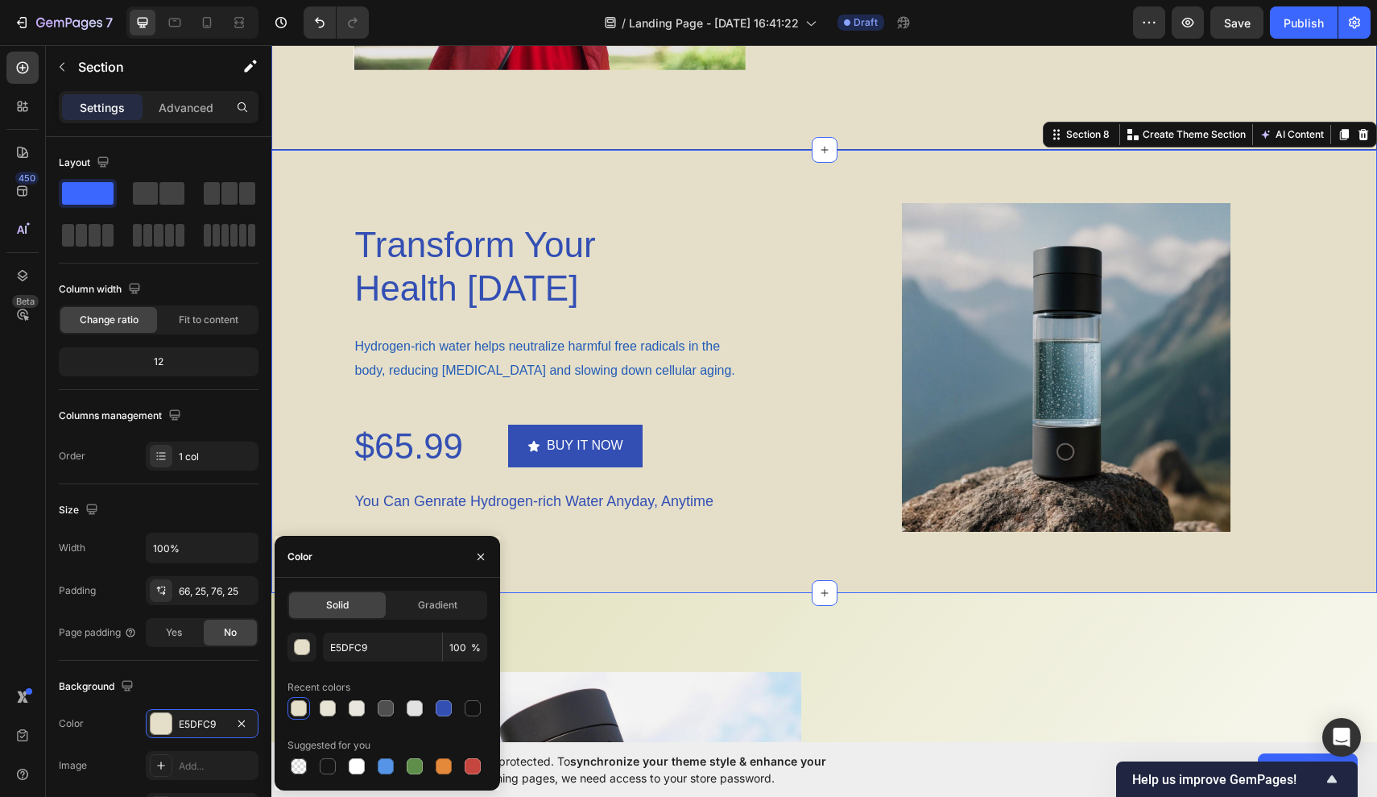
click at [345, 295] on div "Transform Your Health Today Heading Hydrogen-rich water helps neutralize harmfu…" at bounding box center [825, 367] width 1066 height 329
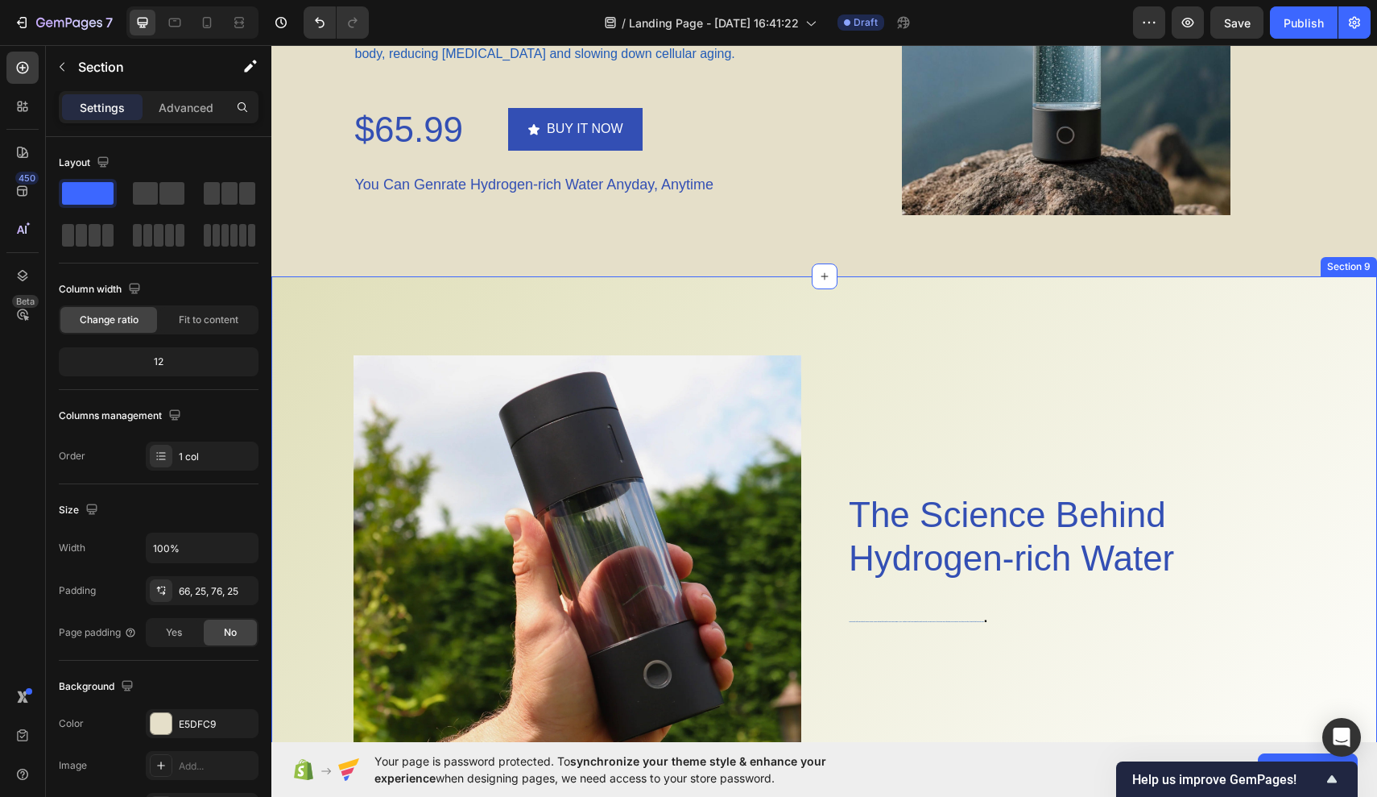
scroll to position [3448, 0]
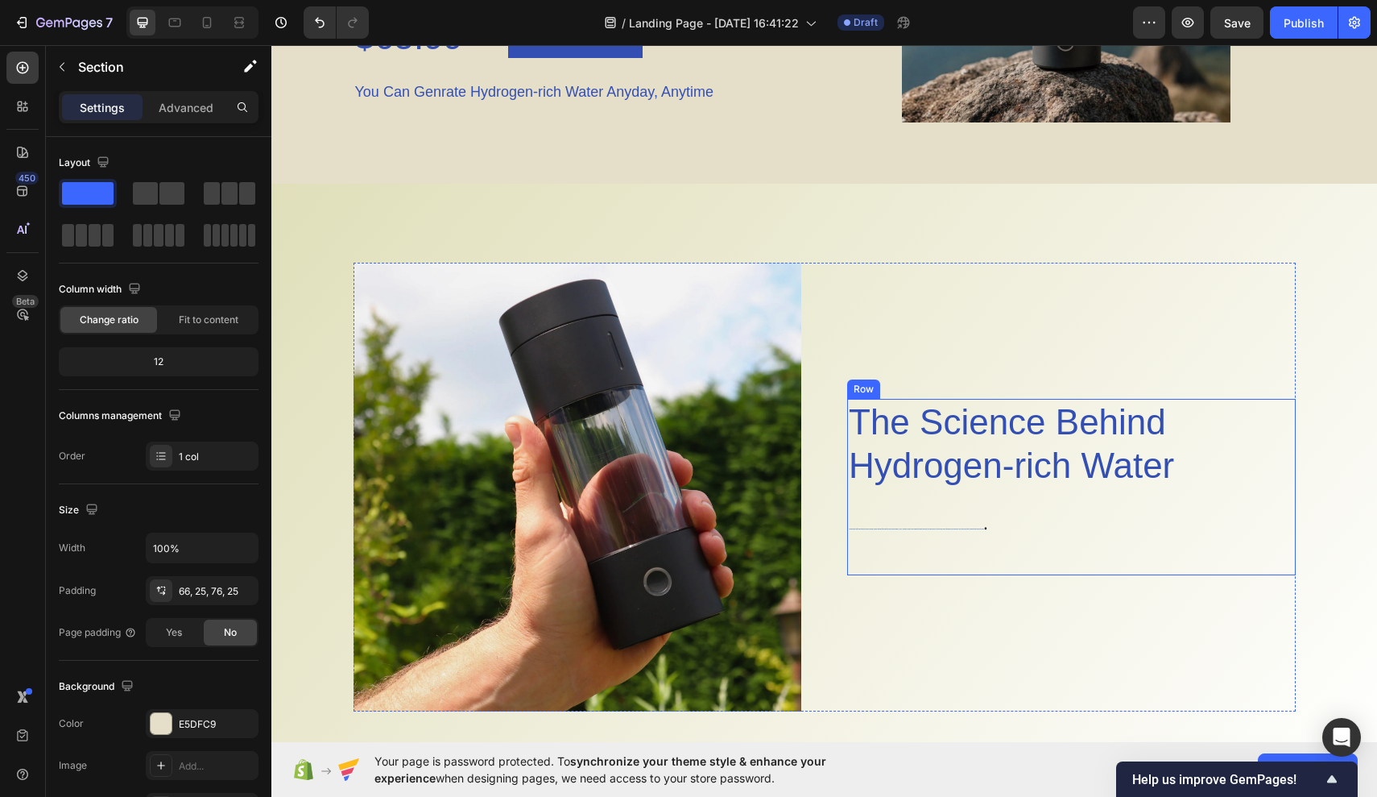
click at [893, 557] on div "The Science Behind Hydrogen-rich Water Heading A hydrogen water bottle infuses …" at bounding box center [1071, 487] width 449 height 176
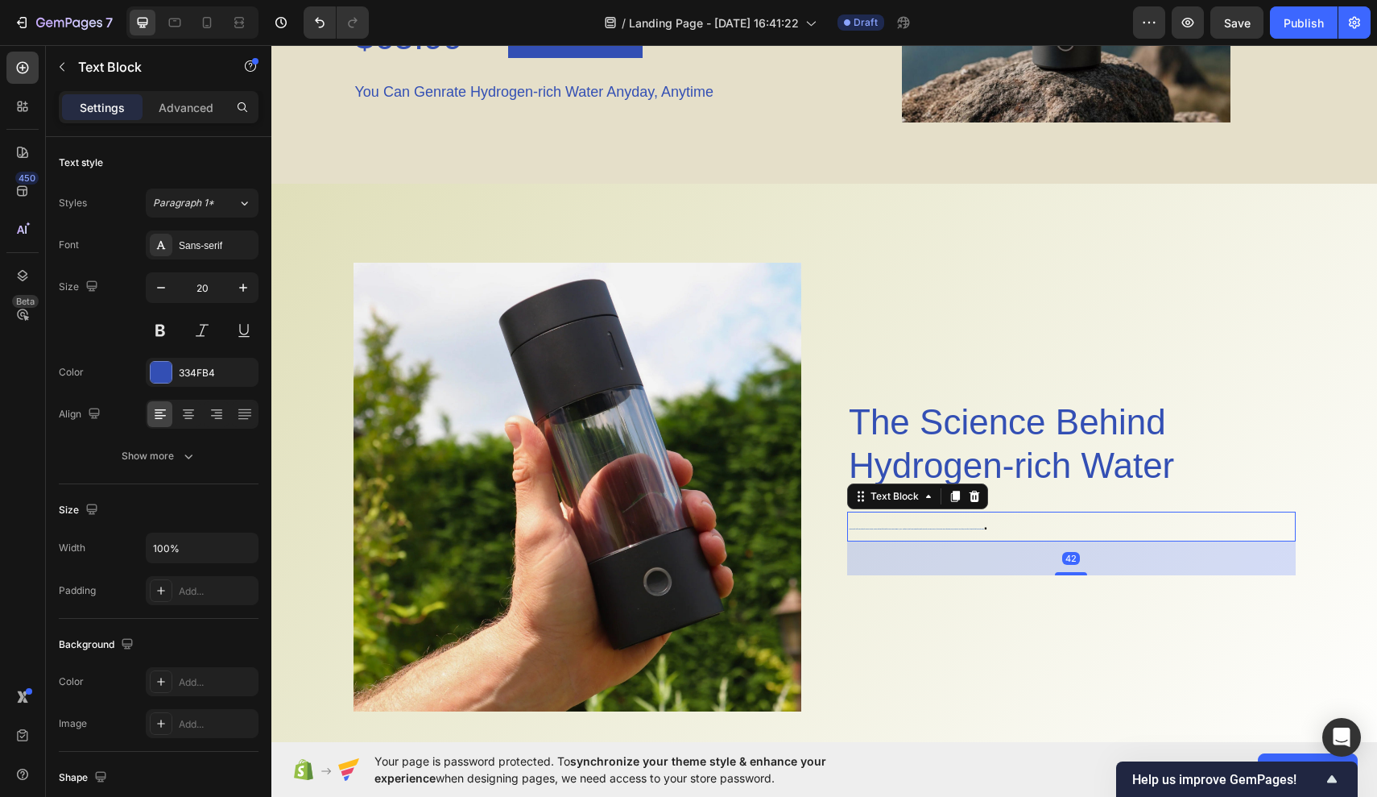
click at [919, 528] on p "A hydrogen water bottle infuses water with molecular hydrogen, a powerful antio…" at bounding box center [1071, 526] width 445 height 27
click at [964, 528] on strong "A hydrogen water bottle infuses water with molecular hydrogen, a powerful antio…" at bounding box center [916, 528] width 135 height 1
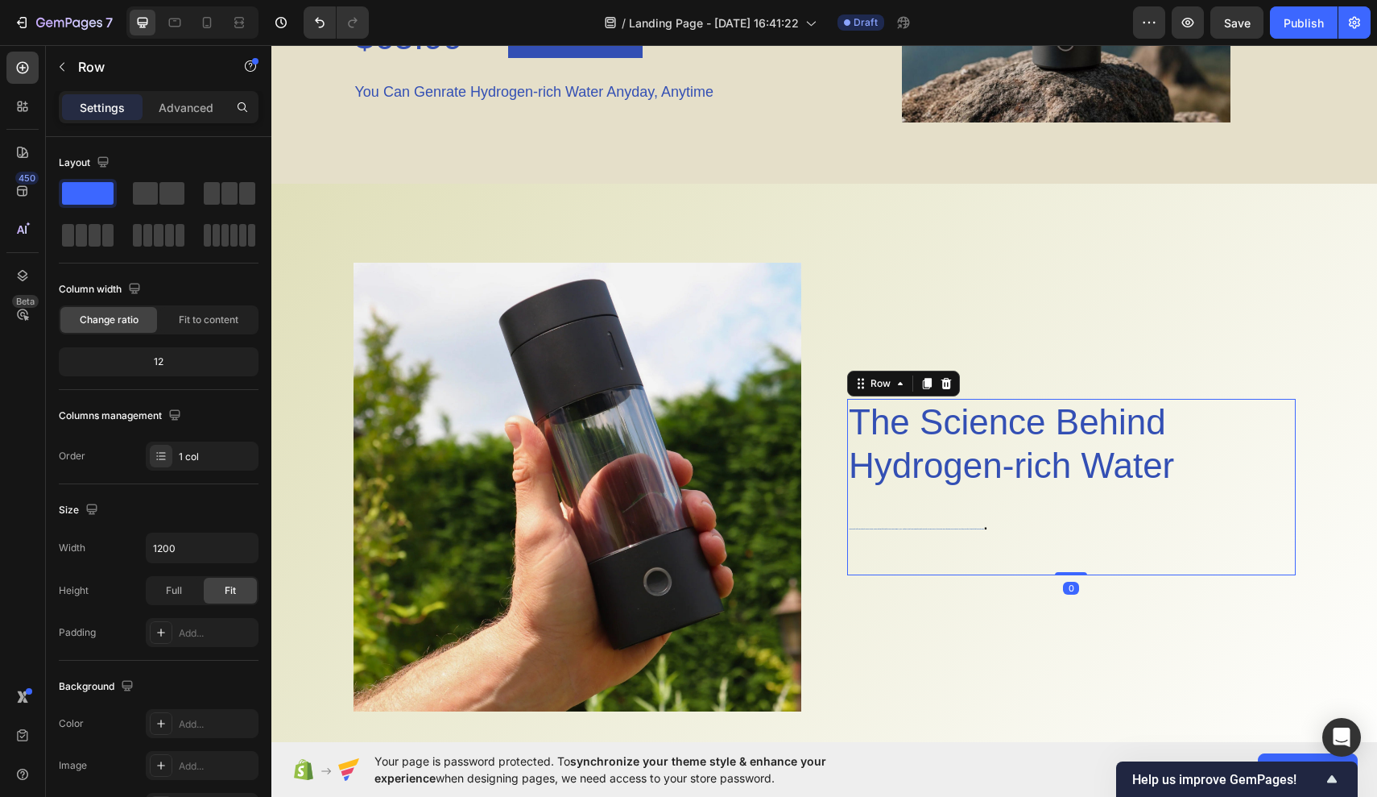
click at [986, 511] on div "The Science Behind Hydrogen-rich Water Heading A hydrogen water bottle infuses …" at bounding box center [1071, 487] width 449 height 176
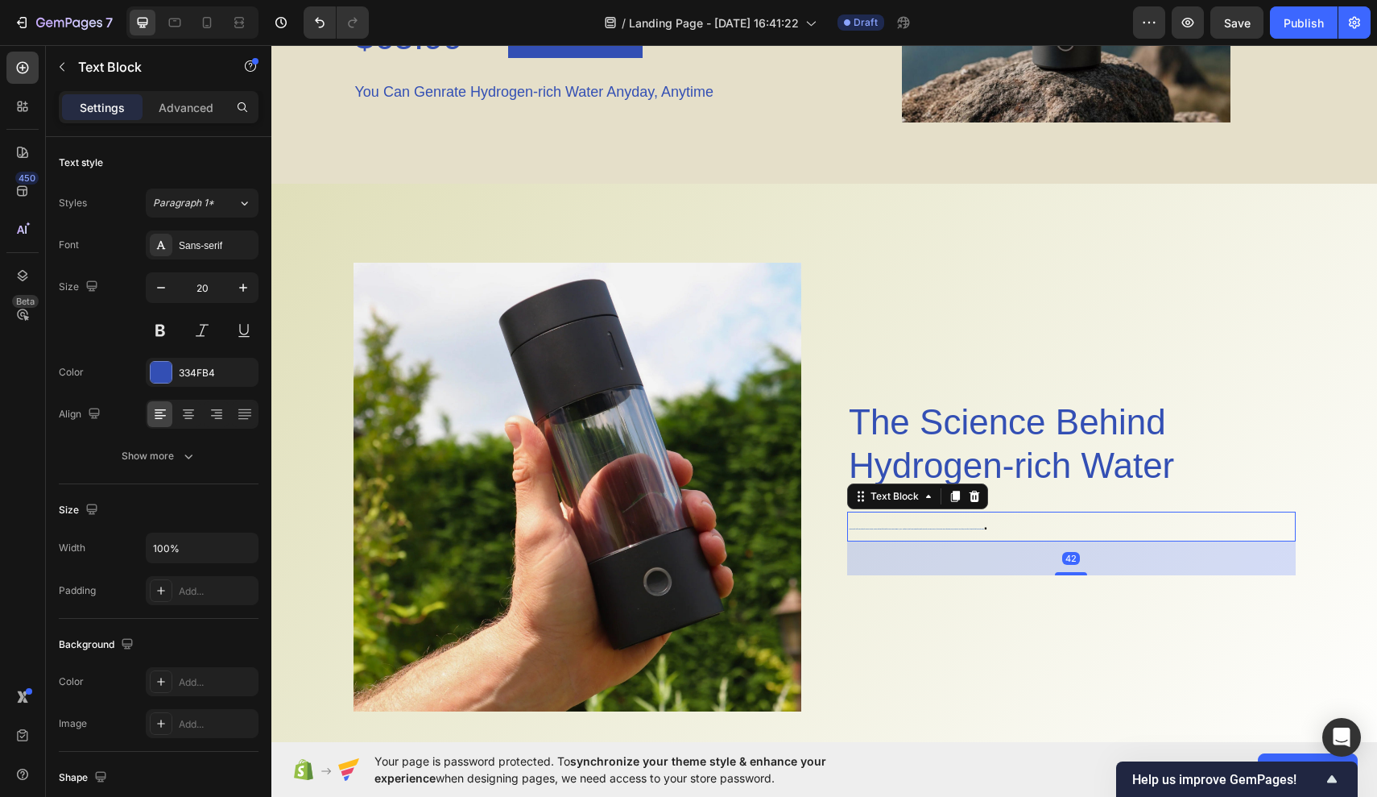
click at [982, 521] on p "A hydrogen water bottle infuses water with molecular hydrogen, a powerful antio…" at bounding box center [1071, 526] width 445 height 27
click at [238, 292] on icon "button" at bounding box center [243, 288] width 16 height 16
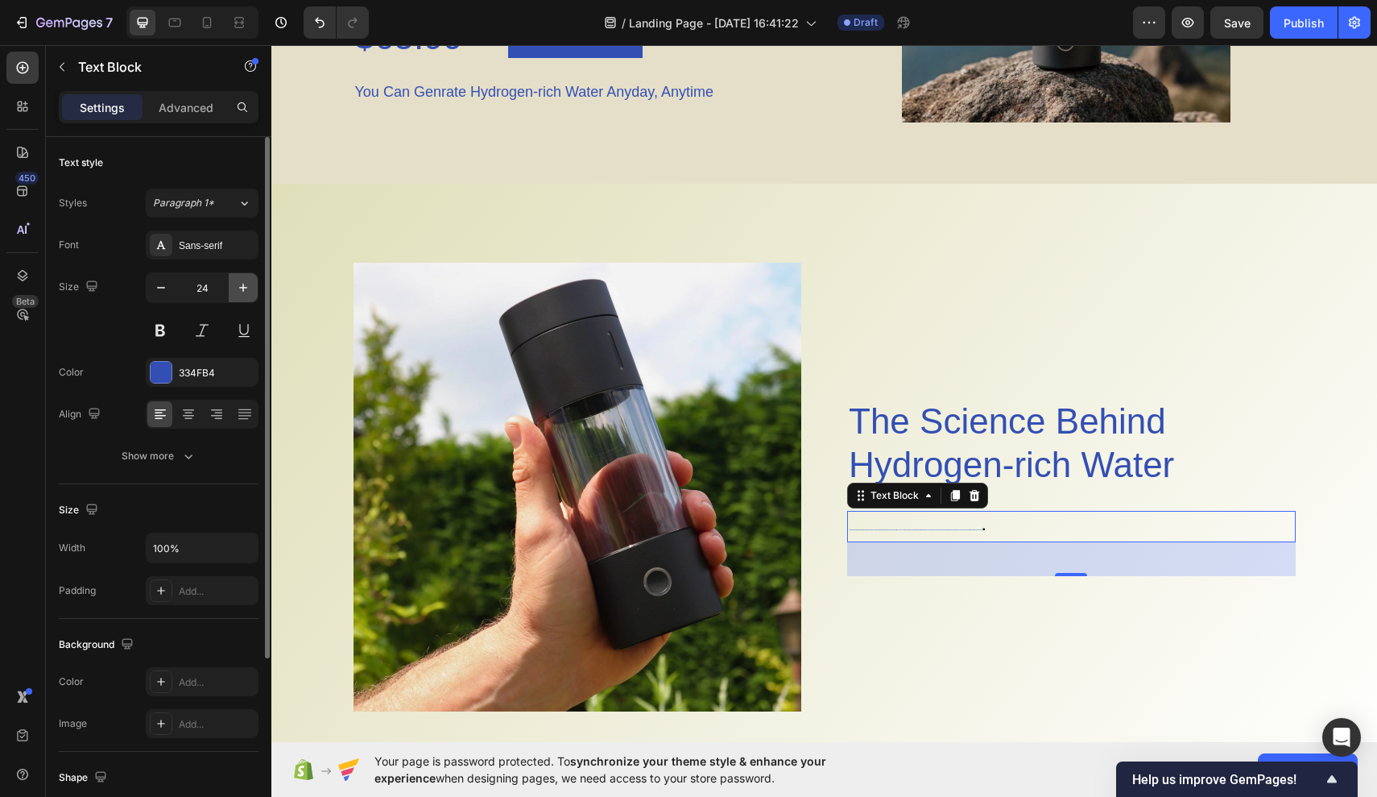
click at [238, 290] on icon "button" at bounding box center [243, 288] width 16 height 16
type input "25"
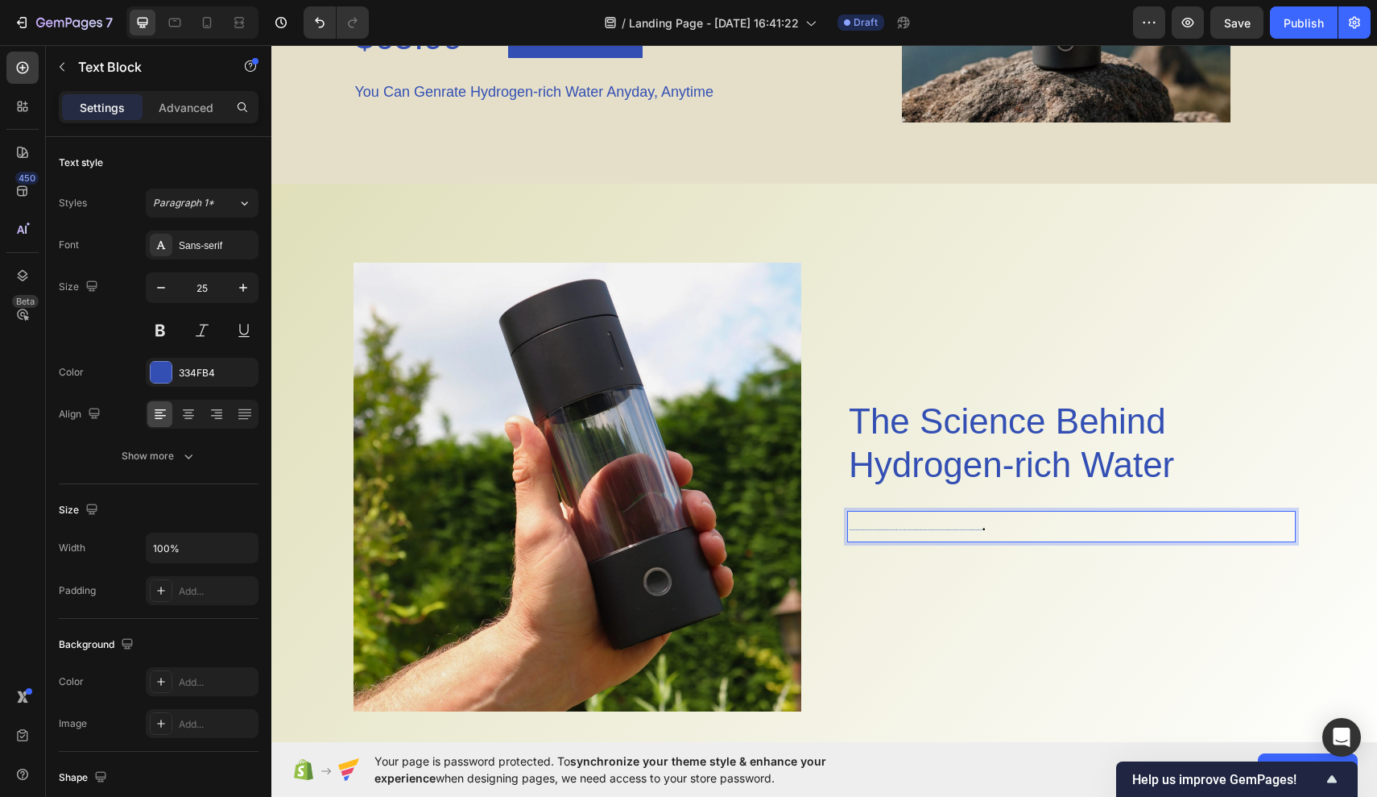
drag, startPoint x: 1265, startPoint y: 576, endPoint x: 994, endPoint y: 531, distance: 275.2
click at [994, 531] on p "A hydrogen water bottle infuses water with molecular hydrogen, a powerful antio…" at bounding box center [1071, 526] width 445 height 28
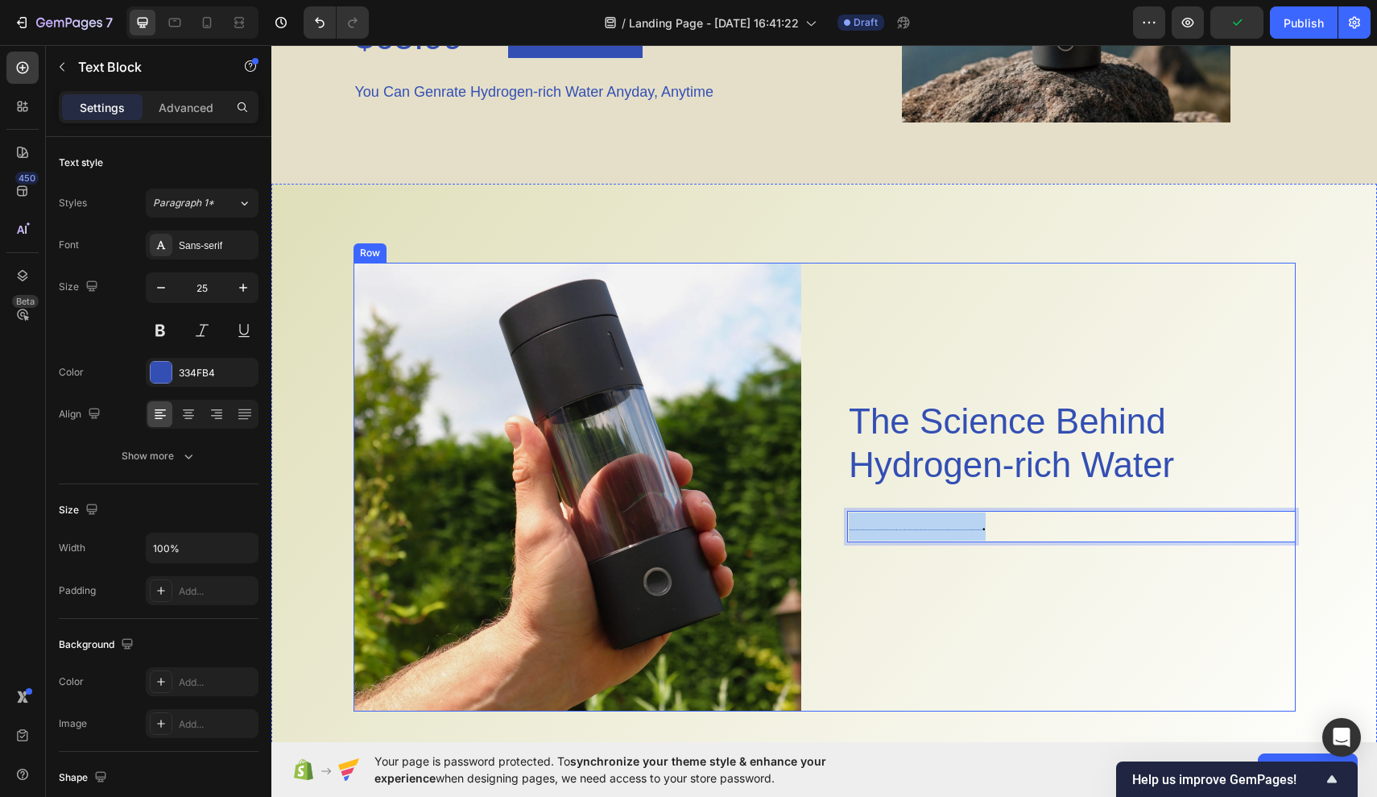
drag, startPoint x: 988, startPoint y: 528, endPoint x: 809, endPoint y: 529, distance: 179.6
click at [809, 529] on div "Image The Science Behind Hydrogen-rich Water Heading A hydrogen water bottle in…" at bounding box center [825, 487] width 942 height 449
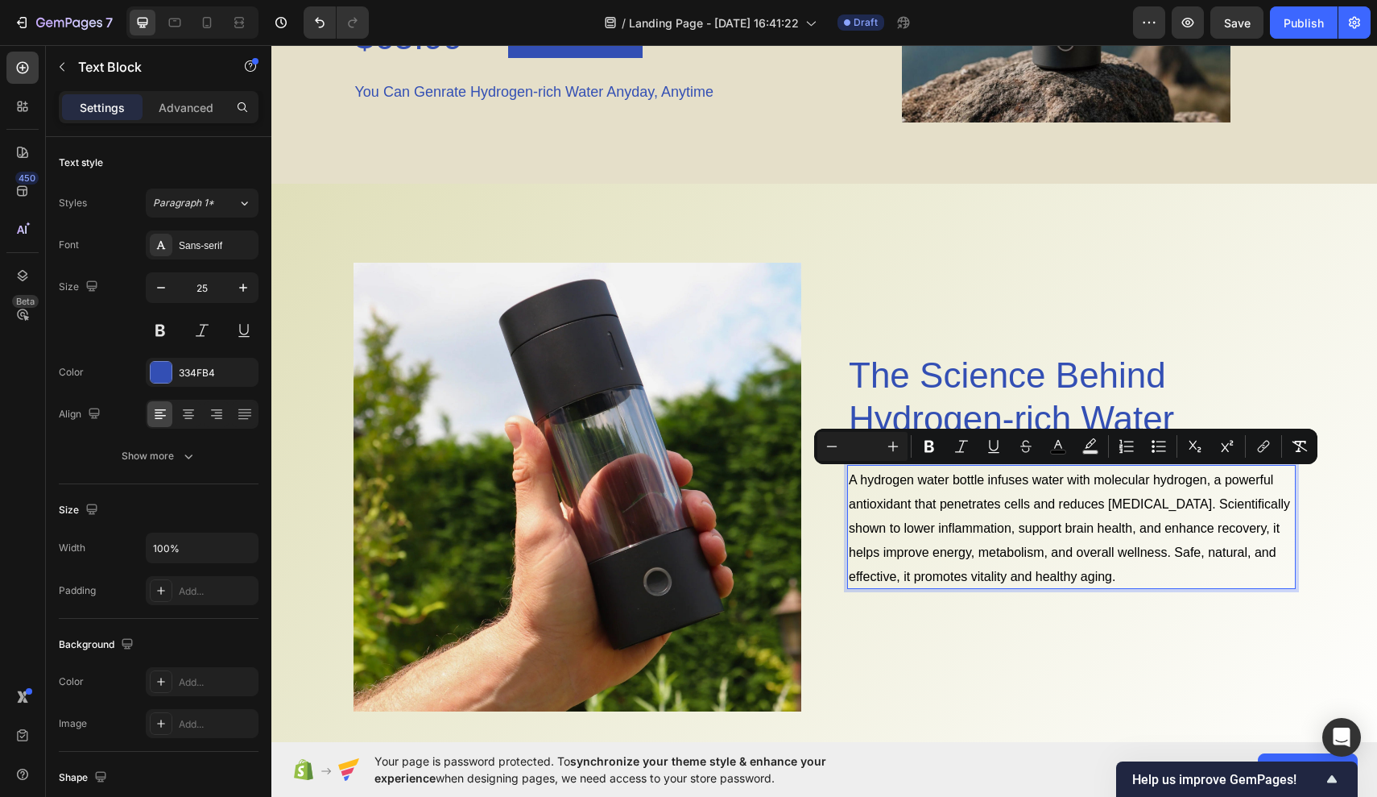
drag, startPoint x: 849, startPoint y: 477, endPoint x: 1116, endPoint y: 578, distance: 286.0
click at [1117, 579] on p "A hydrogen water bottle infuses water with molecular hydrogen, a powerful antio…" at bounding box center [1071, 526] width 445 height 121
click at [1066, 447] on icon "Editor contextual toolbar" at bounding box center [1058, 446] width 16 height 16
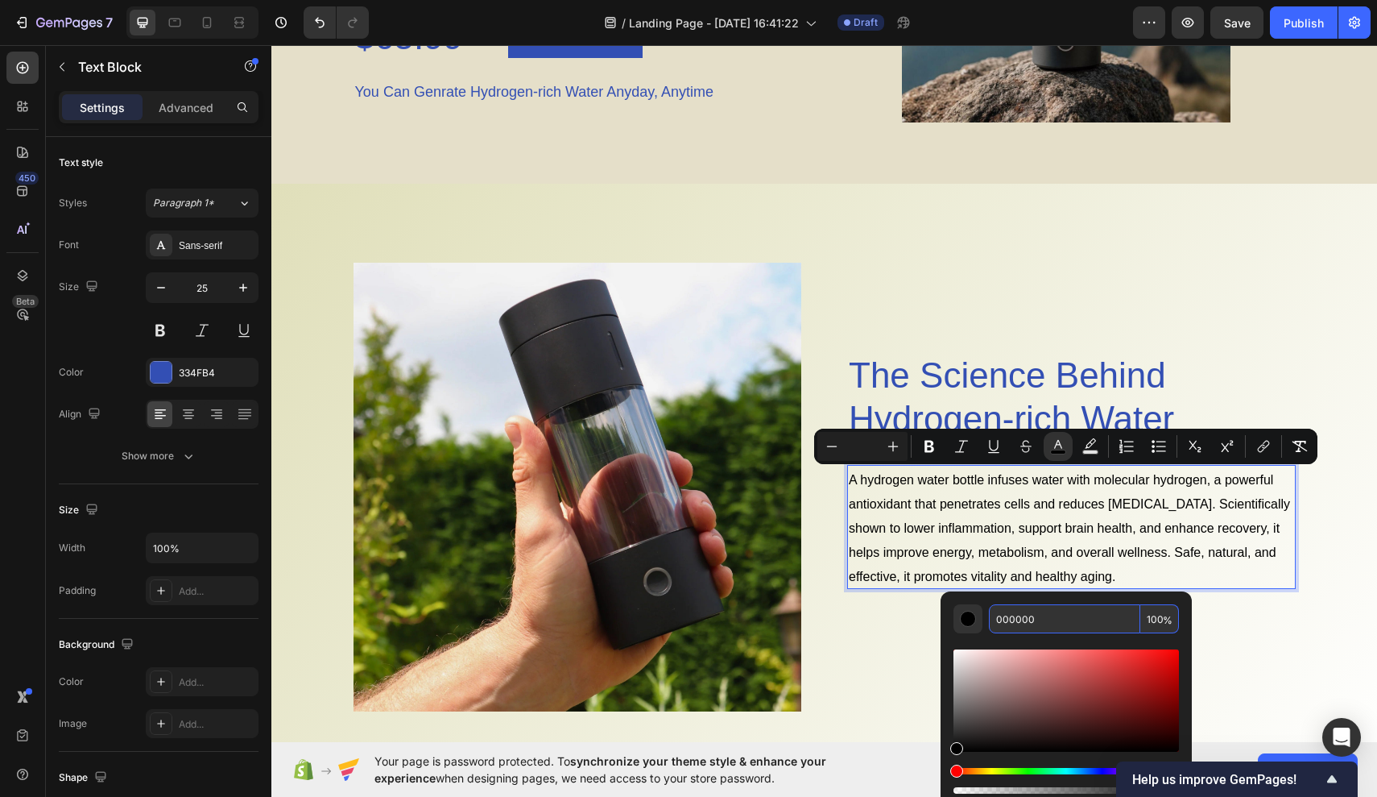
click at [1036, 627] on input "000000" at bounding box center [1064, 618] width 151 height 29
click at [1053, 621] on input "000000" at bounding box center [1064, 618] width 151 height 29
click at [1088, 622] on input "000000" at bounding box center [1064, 618] width 151 height 29
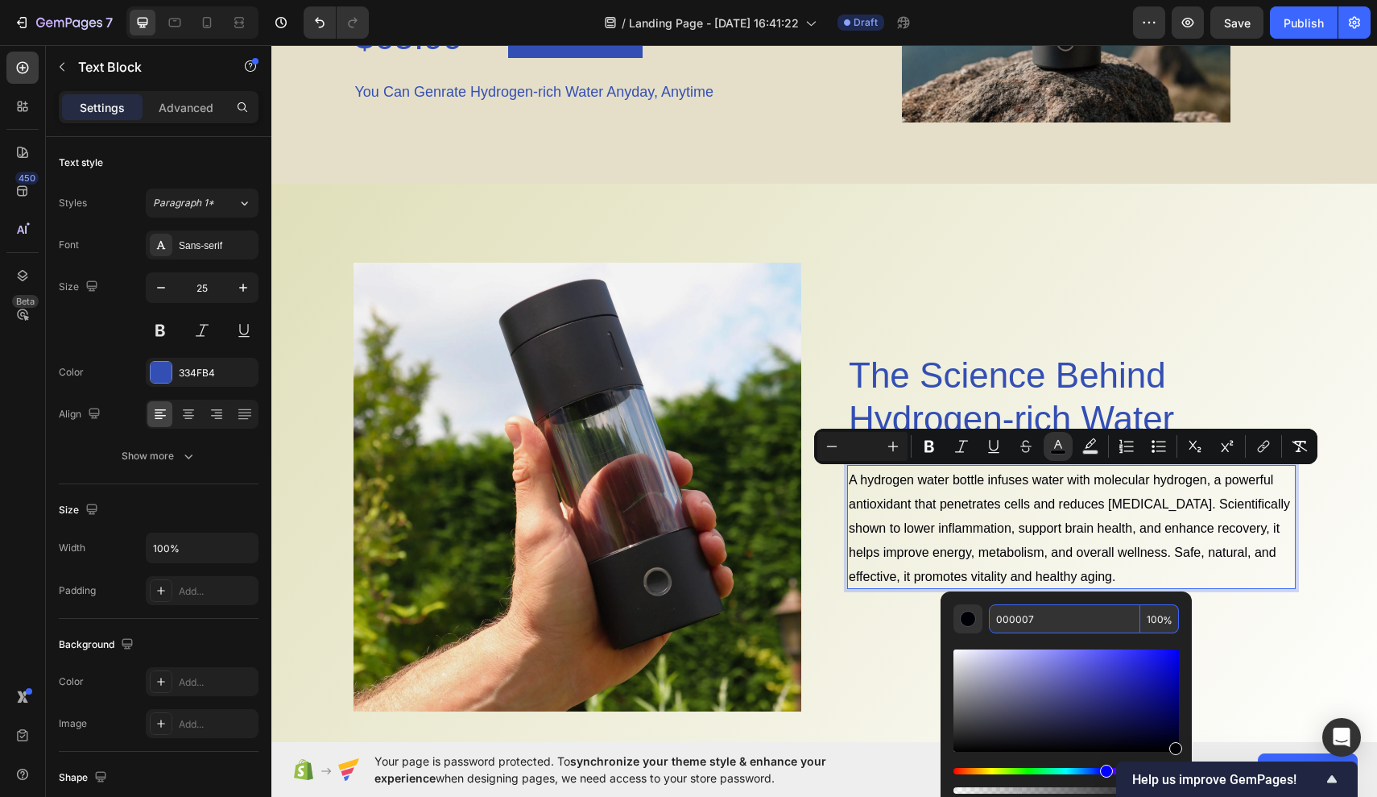
click at [1027, 616] on input "000007" at bounding box center [1064, 618] width 151 height 29
click at [1038, 615] on input "000007" at bounding box center [1064, 618] width 151 height 29
click at [1024, 620] on input "000007" at bounding box center [1064, 618] width 151 height 29
click at [1028, 621] on input "00000BB7" at bounding box center [1064, 618] width 151 height 29
type input "000BB7"
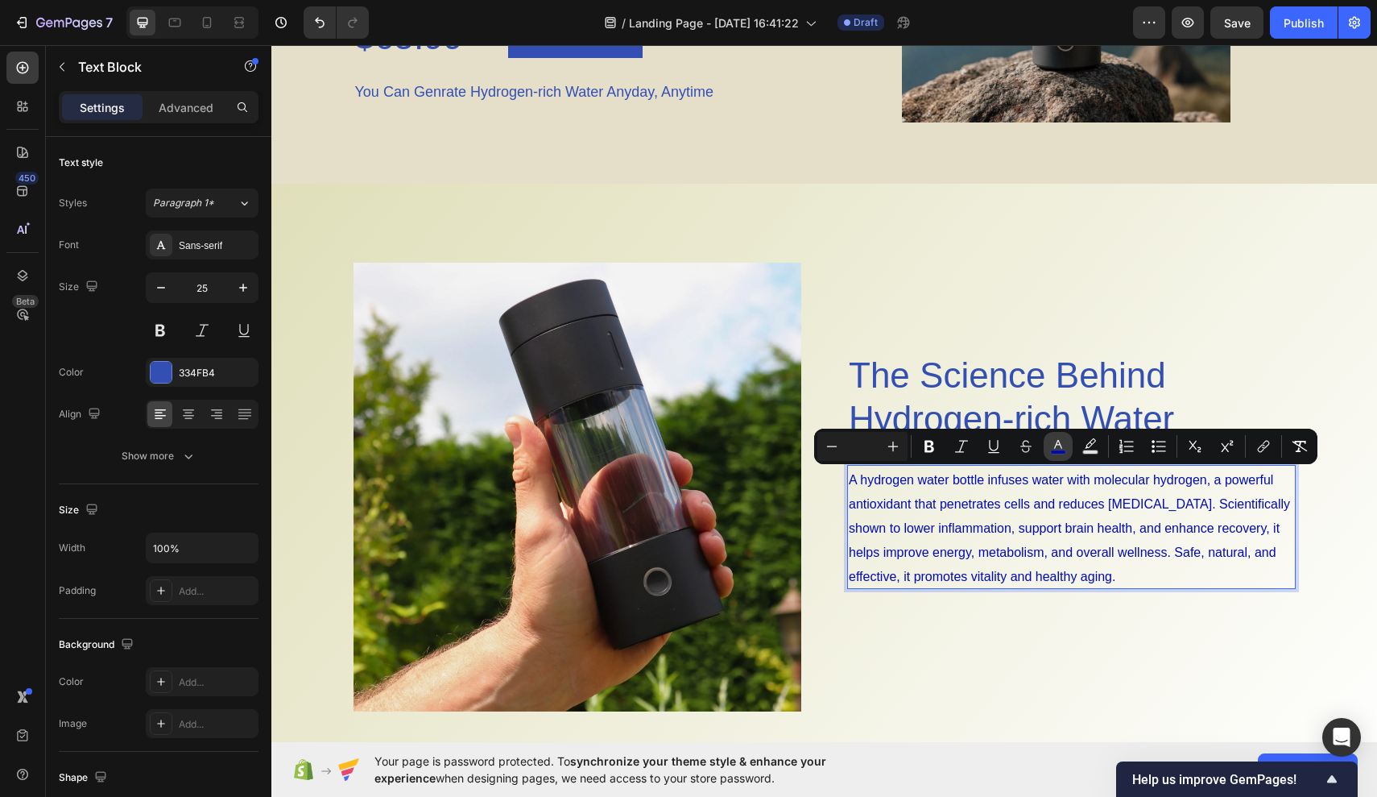
click at [1054, 453] on rect "Editor contextual toolbar" at bounding box center [1058, 452] width 15 height 4
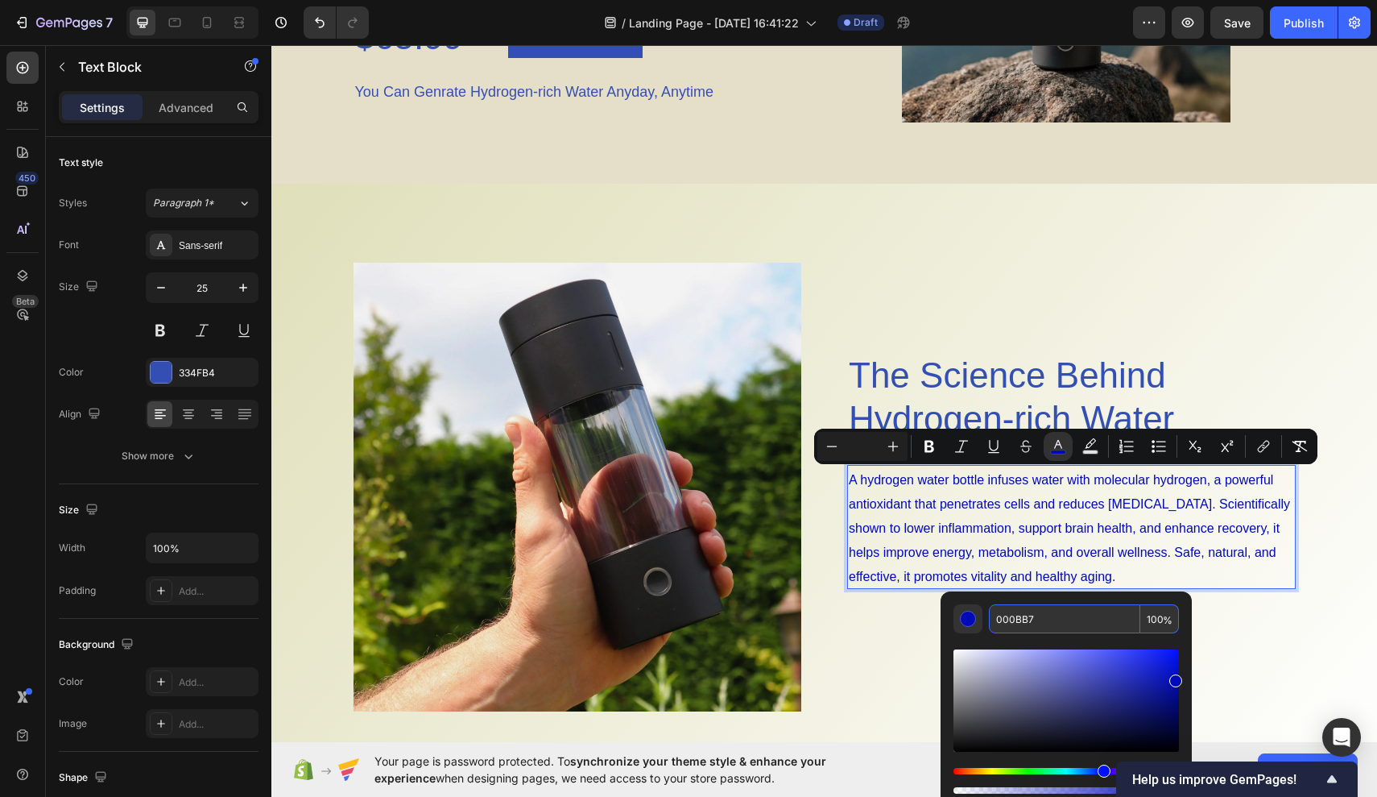
click at [1013, 619] on input "000BB7" at bounding box center [1064, 618] width 151 height 29
click at [1013, 621] on input "000BB7" at bounding box center [1064, 618] width 151 height 29
click at [1014, 622] on input "000BB7" at bounding box center [1064, 618] width 151 height 29
click at [1052, 616] on input "000BB7" at bounding box center [1064, 618] width 151 height 29
click at [1015, 616] on input "000BB7" at bounding box center [1064, 618] width 151 height 29
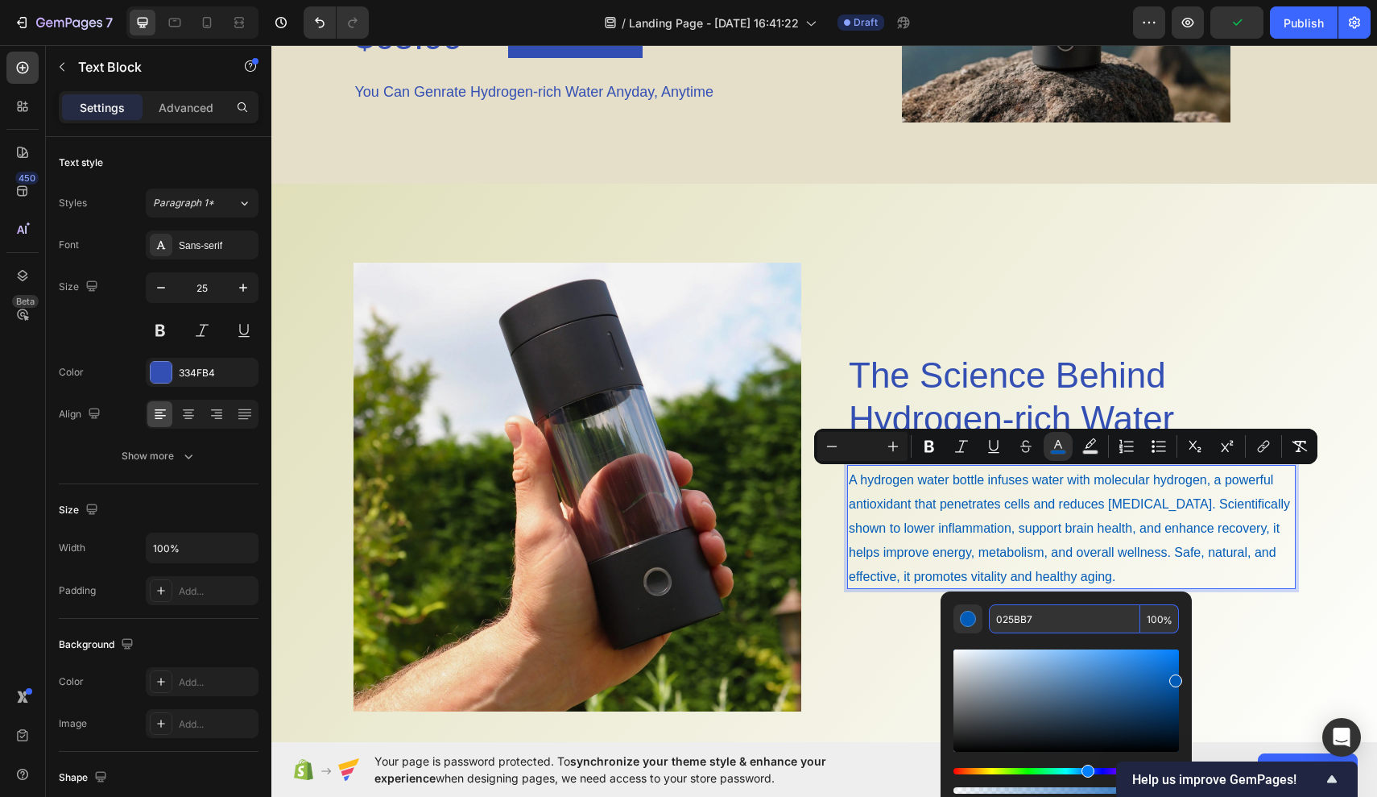
click at [1005, 620] on input "025BB7" at bounding box center [1064, 618] width 151 height 29
click at [1041, 621] on input "025BB7" at bounding box center [1064, 618] width 151 height 29
click at [1004, 619] on input "025BB7" at bounding box center [1064, 618] width 151 height 29
type input "225BB7"
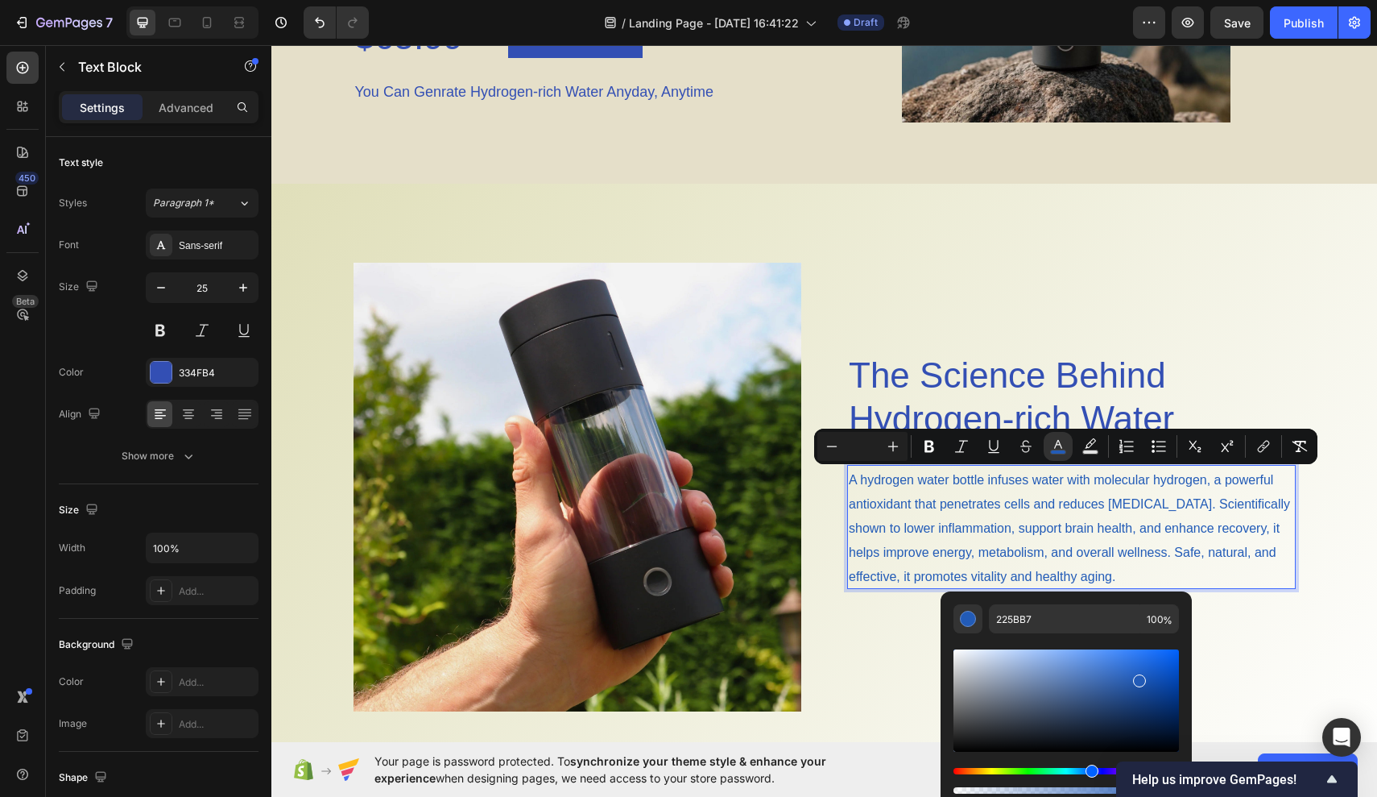
drag, startPoint x: 1484, startPoint y: 616, endPoint x: 1212, endPoint y: 571, distance: 275.2
click at [1212, 571] on p "A hydrogen water bottle infuses water with molecular hydrogen, a powerful antio…" at bounding box center [1071, 526] width 445 height 121
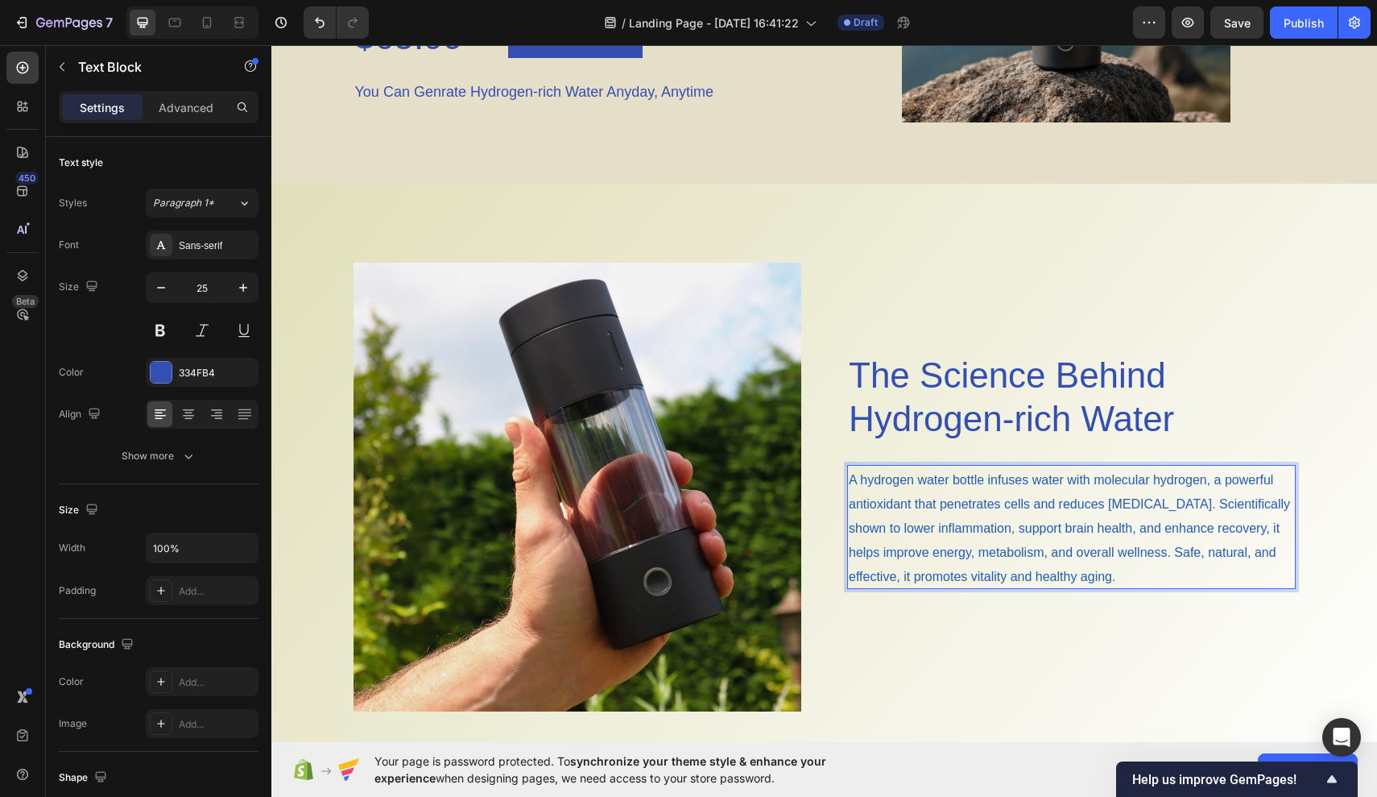
drag, startPoint x: 851, startPoint y: 473, endPoint x: 1121, endPoint y: 585, distance: 292.2
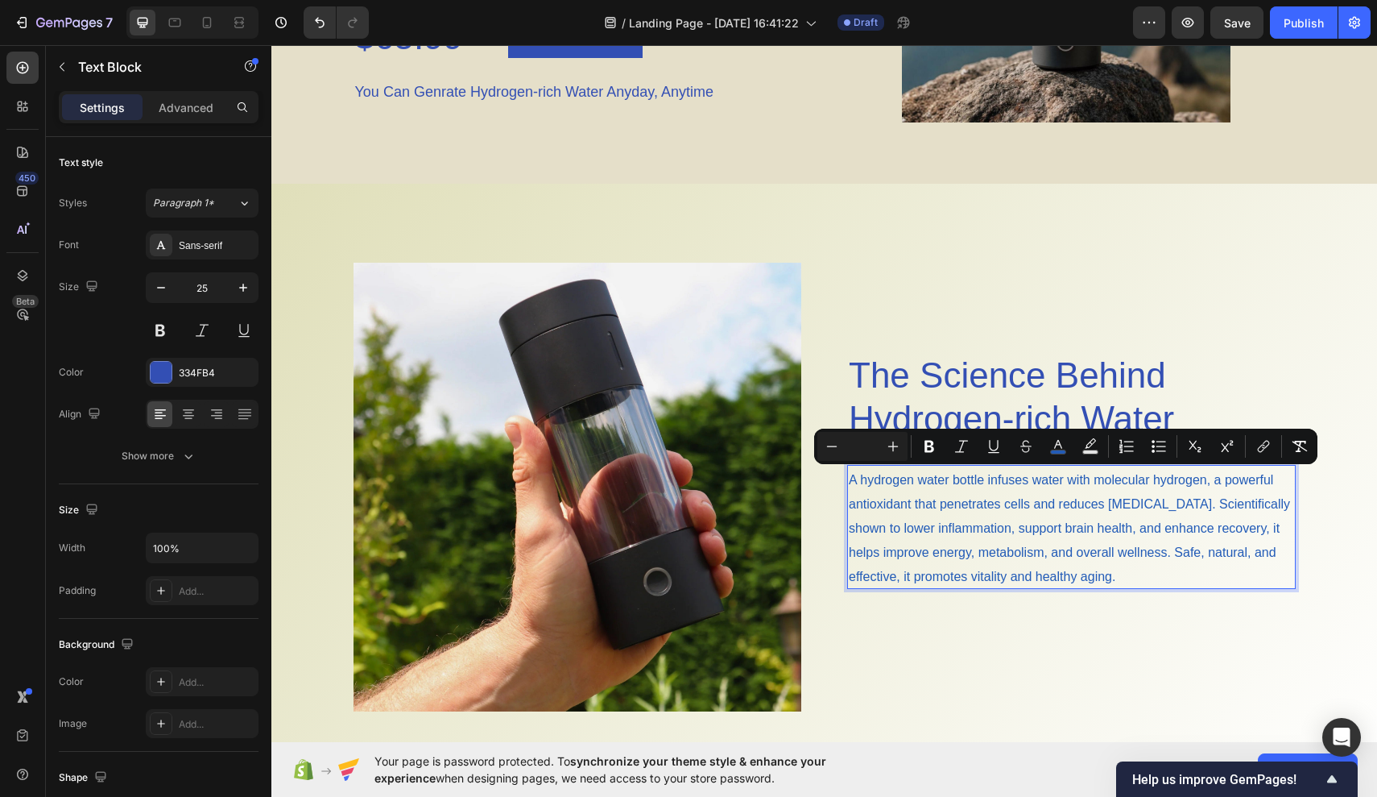
click at [1082, 581] on span "A hydrogen water bottle infuses water with molecular hydrogen, a powerful antio…" at bounding box center [1069, 528] width 441 height 110
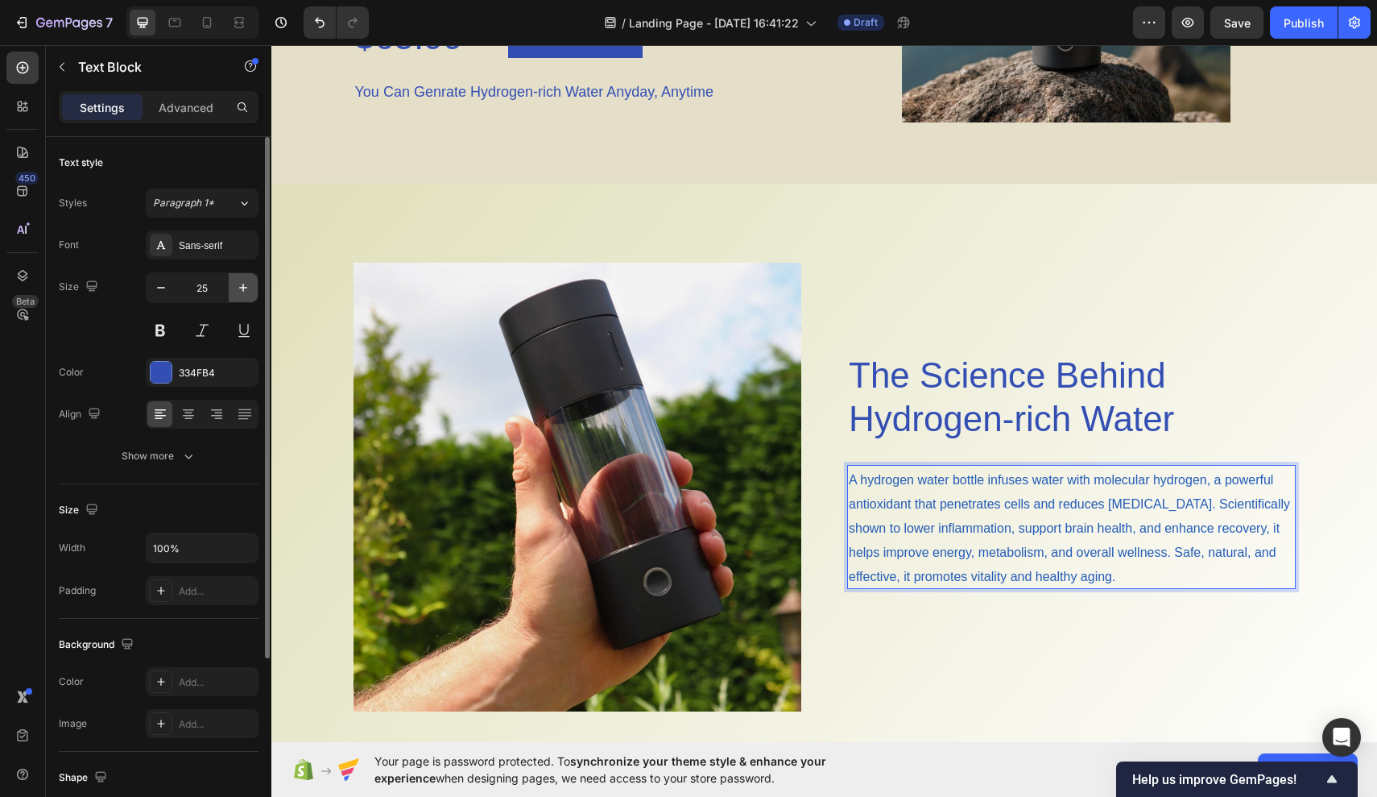
click at [246, 280] on icon "button" at bounding box center [243, 288] width 16 height 16
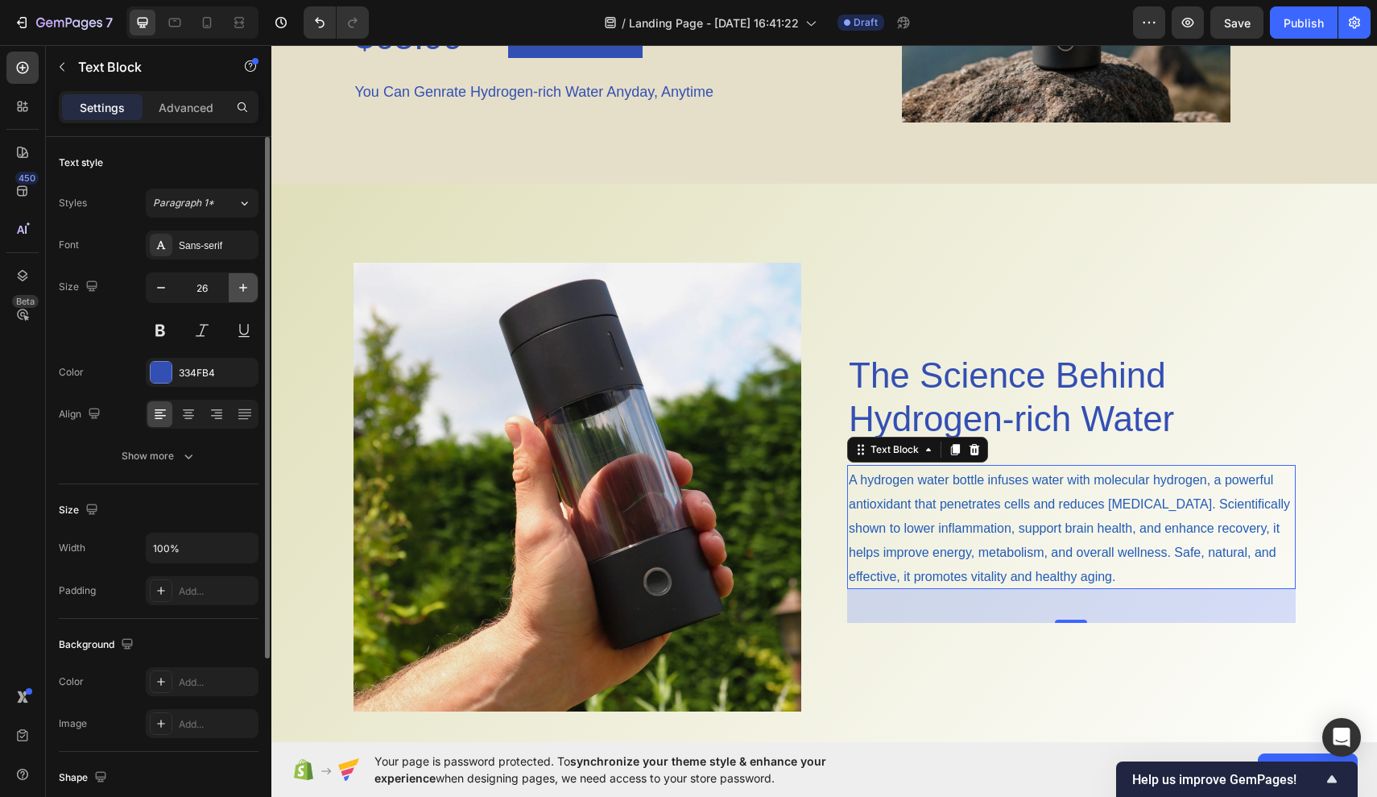
click at [246, 280] on icon "button" at bounding box center [243, 288] width 16 height 16
click at [255, 289] on button "button" at bounding box center [243, 287] width 29 height 29
click at [255, 291] on button "button" at bounding box center [243, 287] width 29 height 29
type input "29"
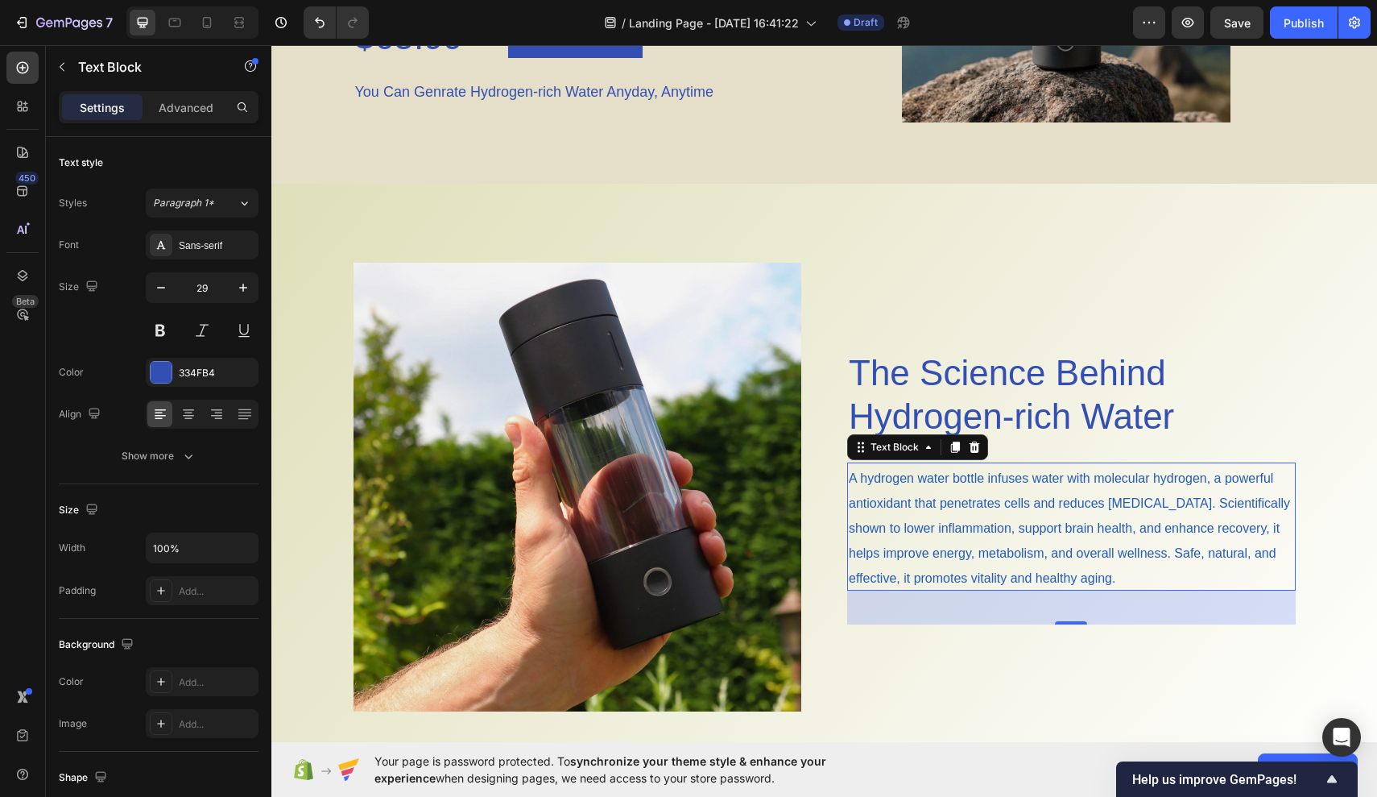
drag, startPoint x: 1151, startPoint y: 317, endPoint x: 880, endPoint y: 271, distance: 275.2
click at [880, 271] on div "The Science Behind Hydrogen-rich Water Heading A hydrogen water bottle infuses …" at bounding box center [1071, 487] width 449 height 449
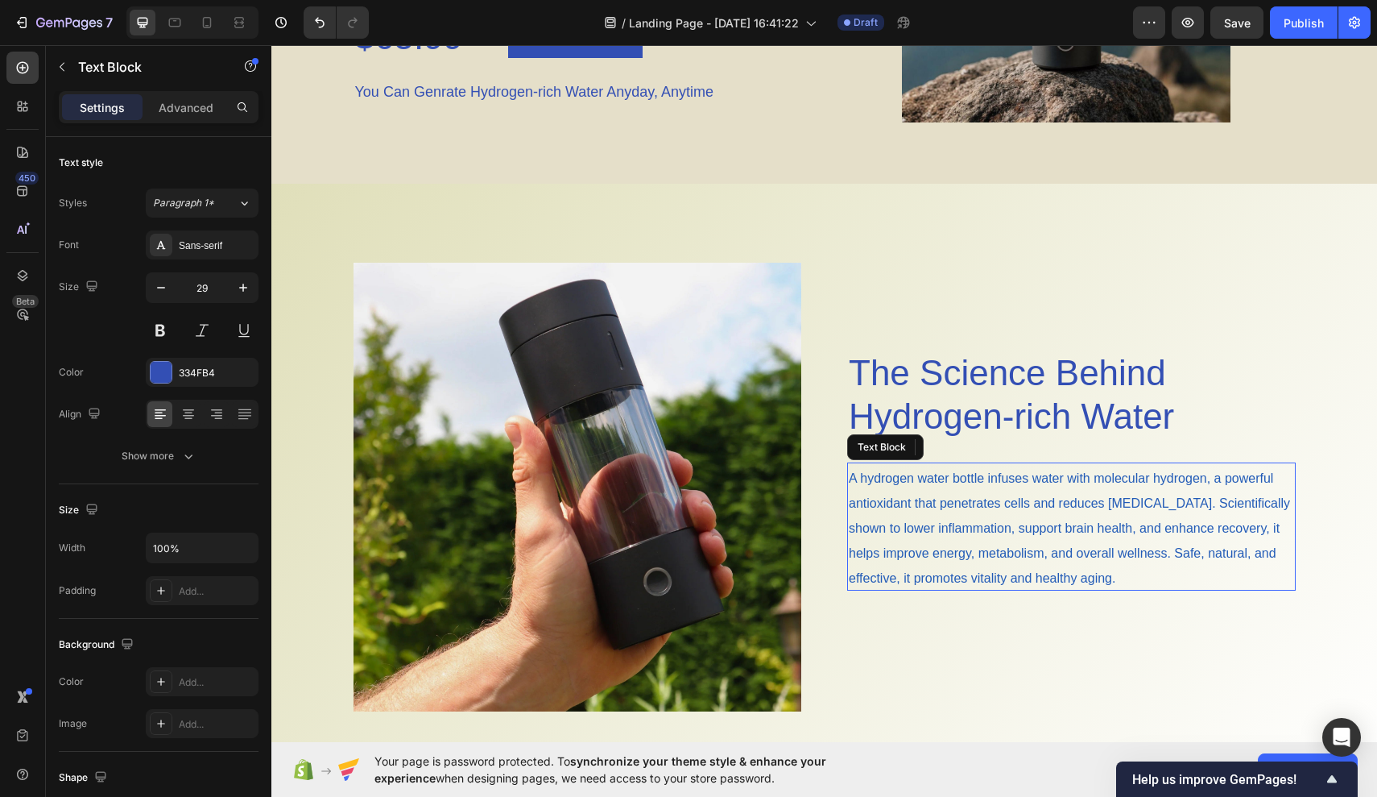
click at [897, 503] on span "A hydrogen water bottle infuses water with molecular hydrogen, a powerful antio…" at bounding box center [1069, 528] width 441 height 114
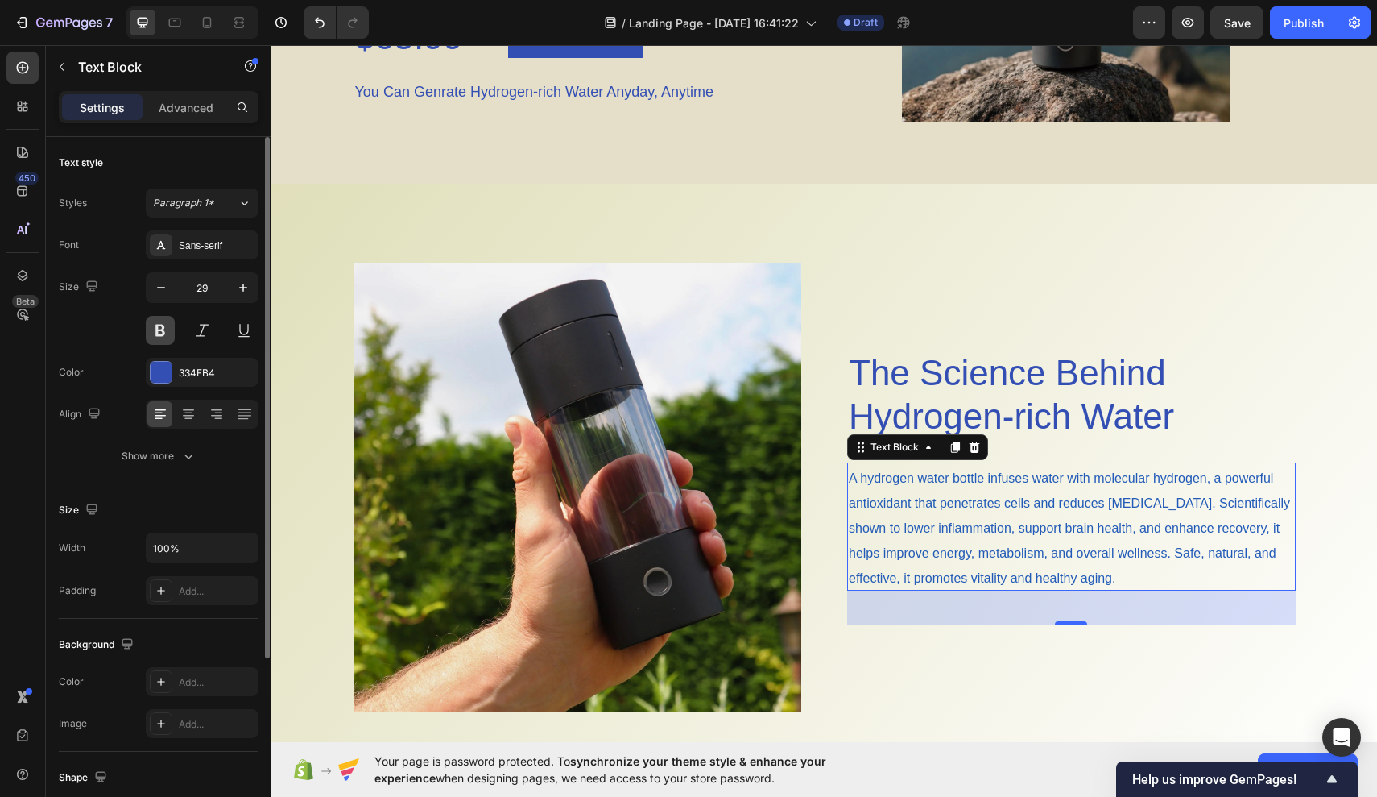
click at [168, 337] on button at bounding box center [160, 330] width 29 height 29
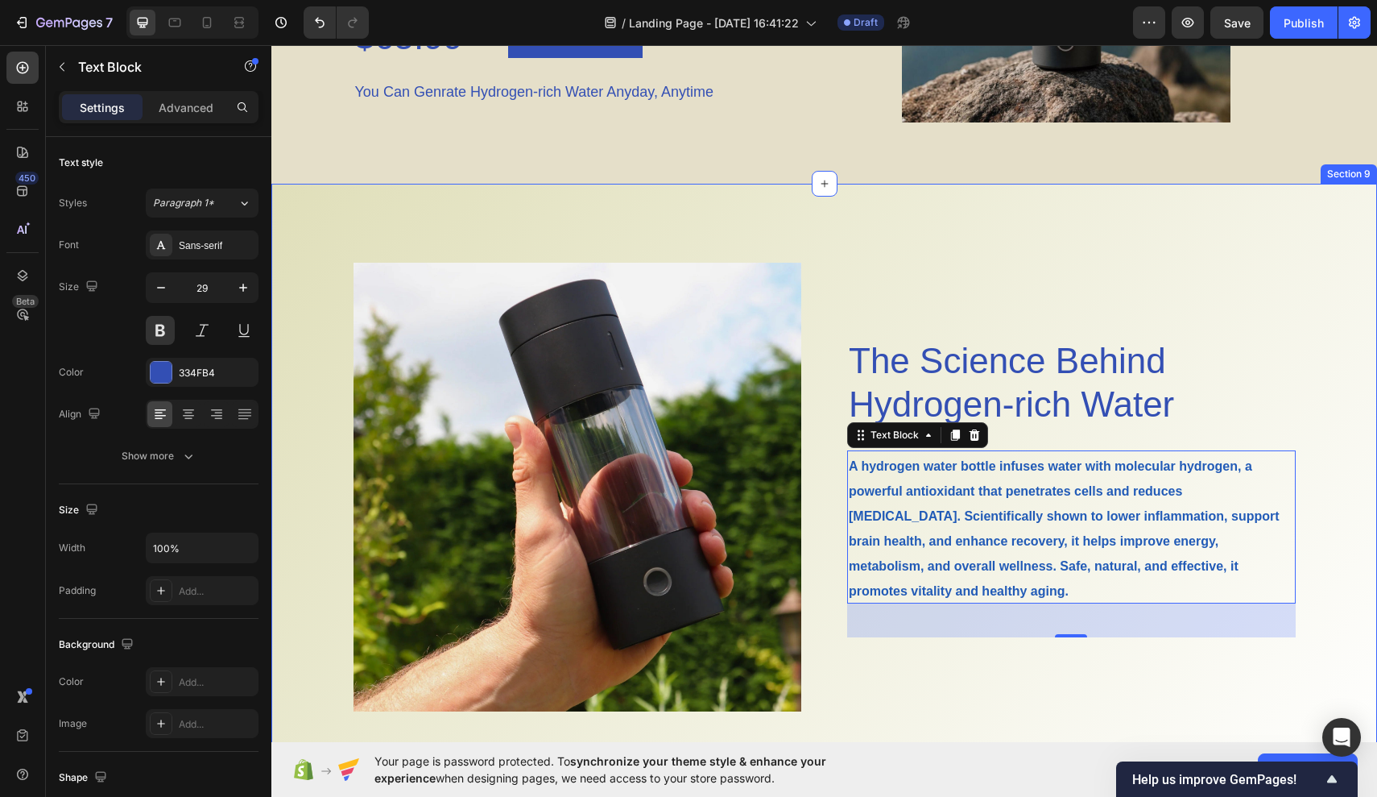
click at [899, 237] on div "Image The Science Behind Hydrogen-rich Water Heading A hydrogen water bottle in…" at bounding box center [824, 487] width 1106 height 607
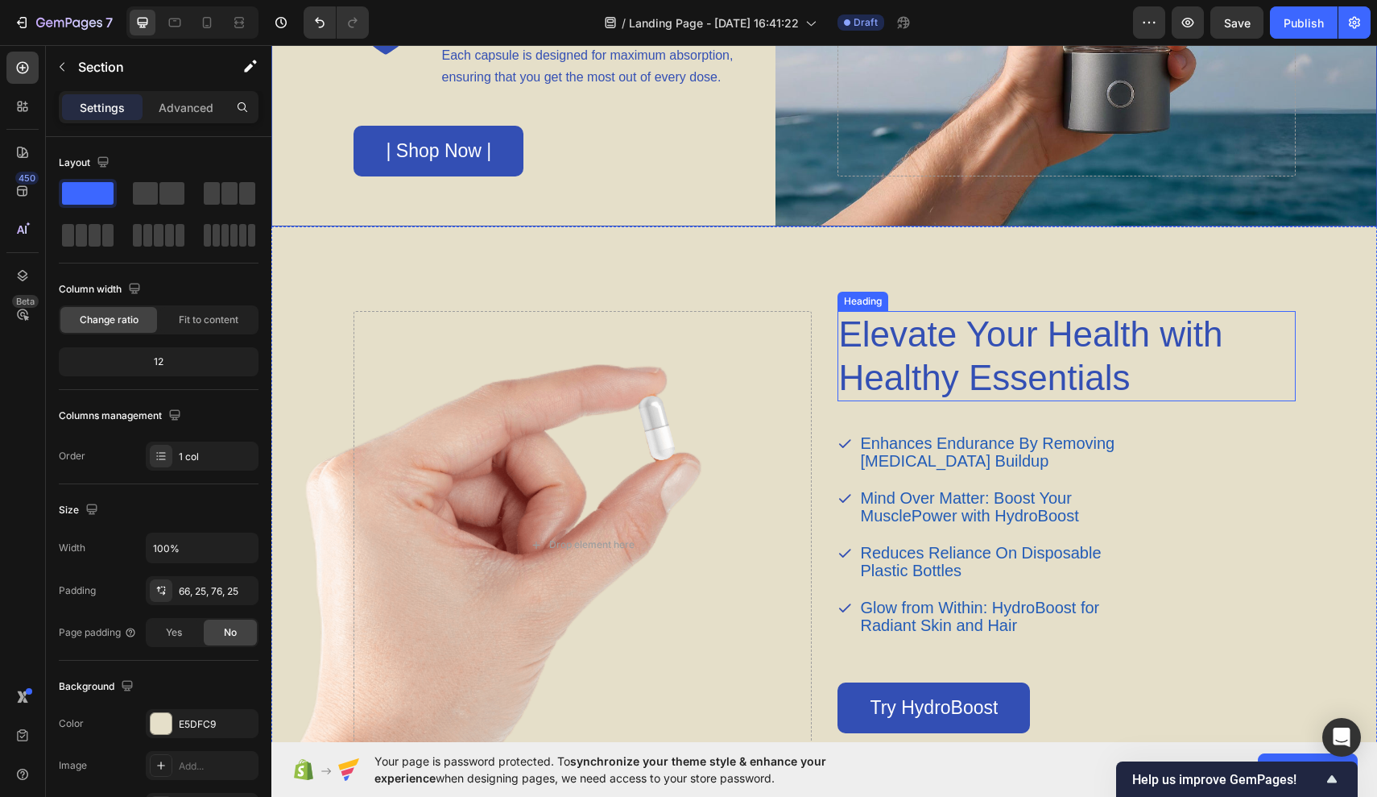
scroll to position [1809, 0]
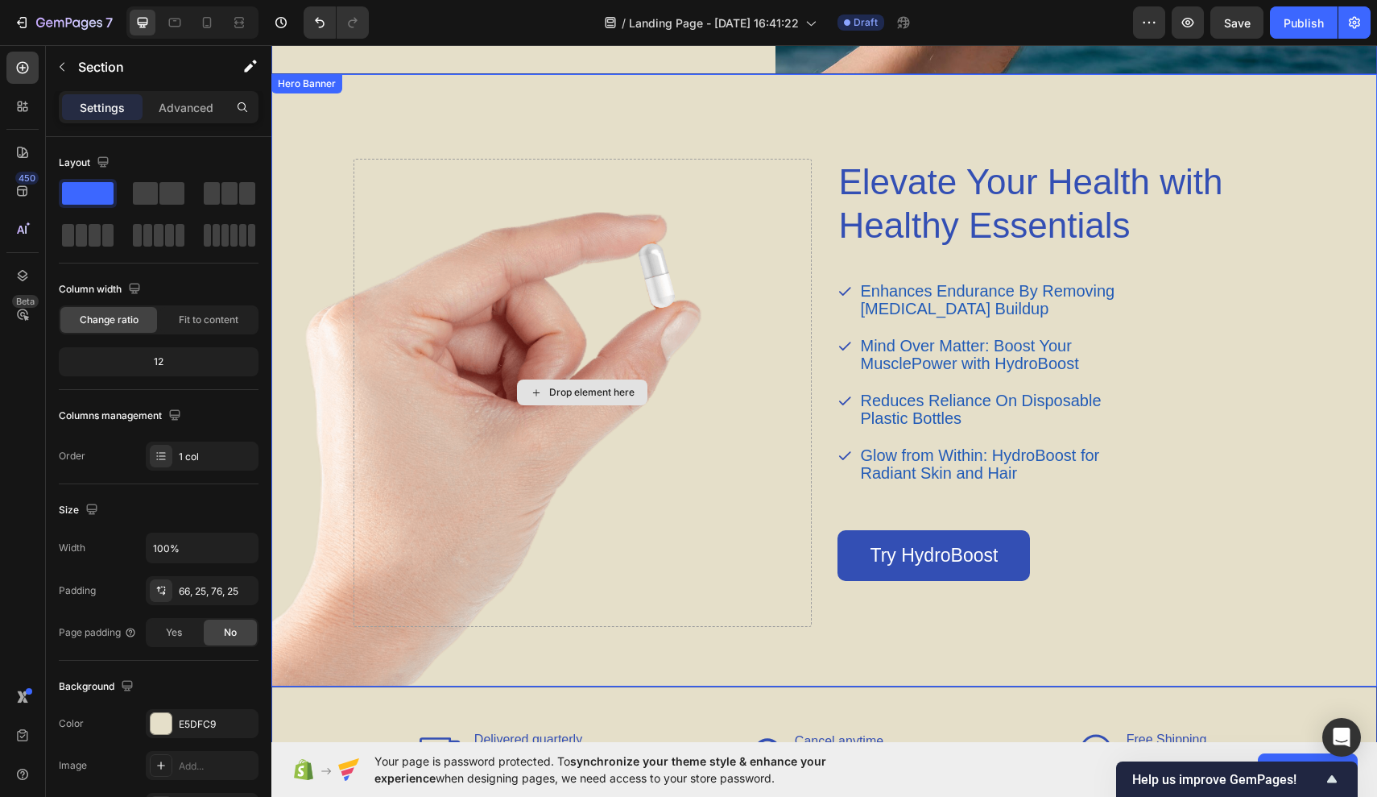
click at [677, 354] on div "Drop element here" at bounding box center [583, 393] width 458 height 468
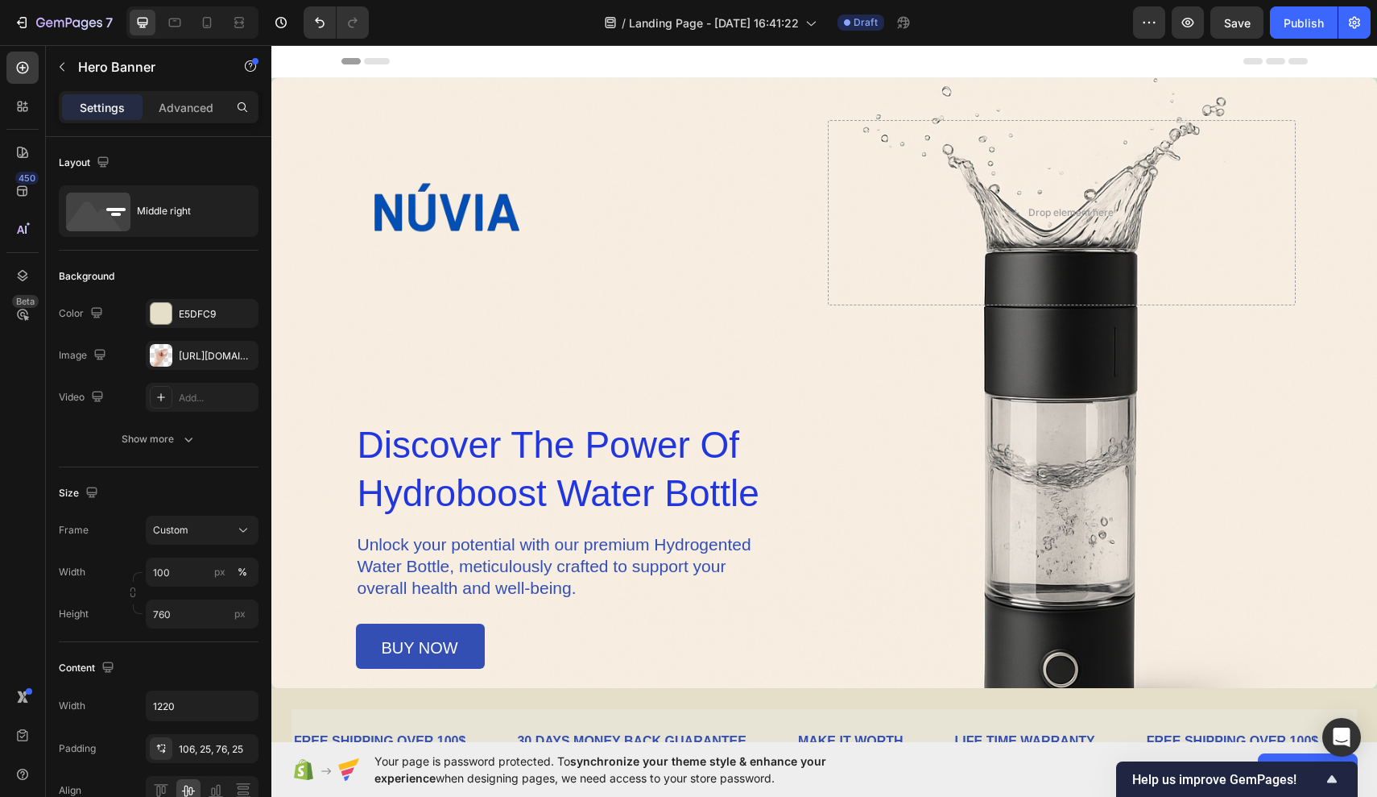
scroll to position [0, 0]
click at [1225, 20] on span "Save" at bounding box center [1237, 23] width 27 height 14
click at [1310, 28] on div "Publish" at bounding box center [1304, 22] width 40 height 17
click at [806, 263] on div at bounding box center [588, 212] width 468 height 185
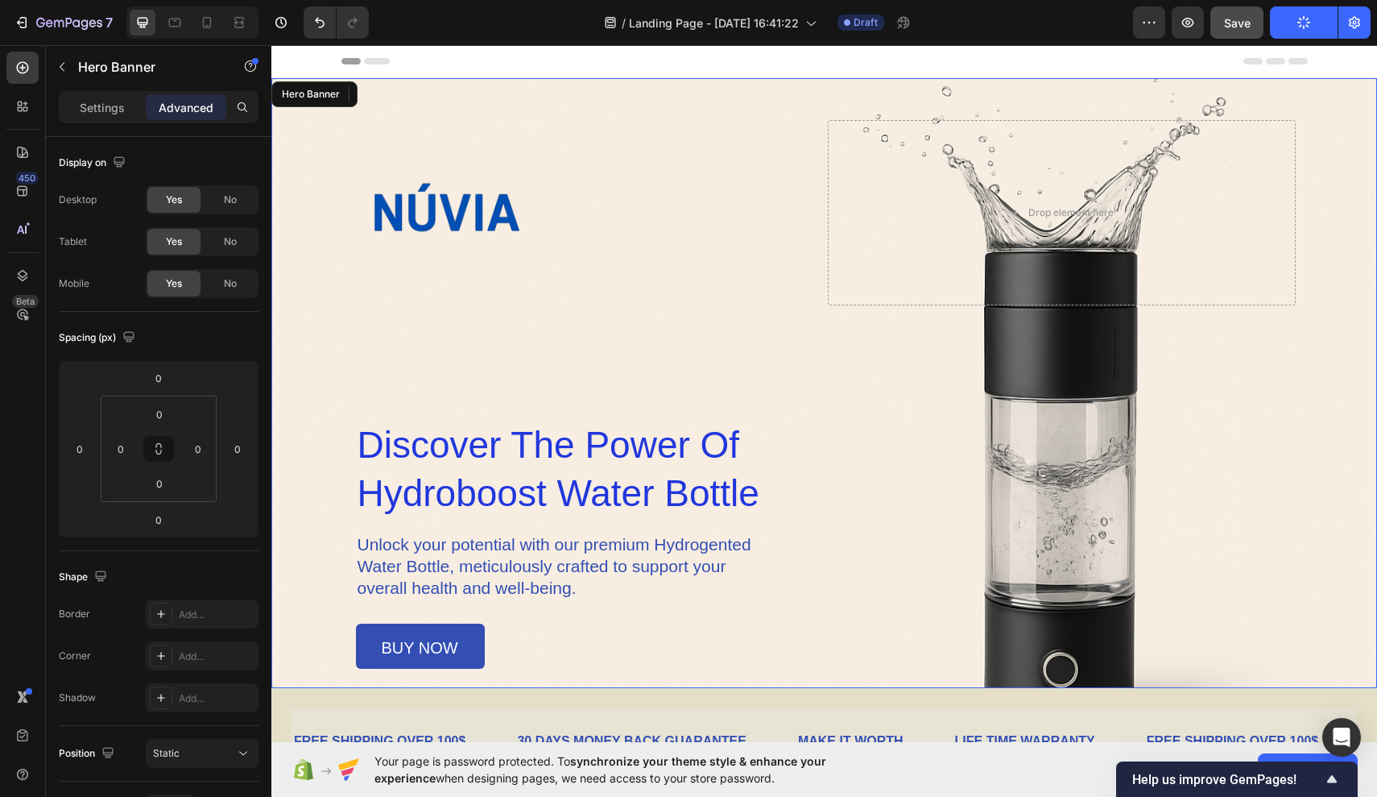
click at [779, 371] on div "Image 0 Drop element here Row discover the power of hydroboost water bottle Hea…" at bounding box center [825, 394] width 942 height 549
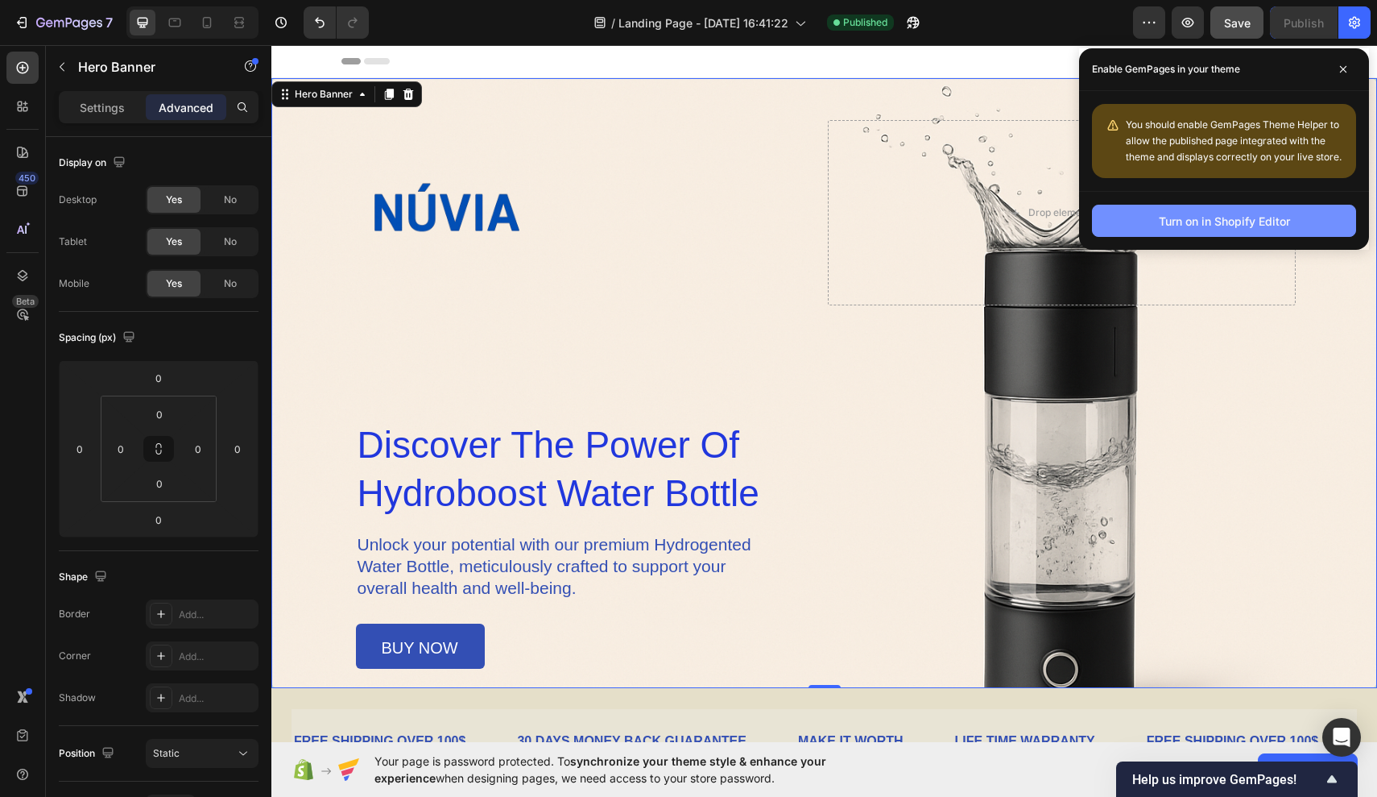
click at [1227, 231] on button "Turn on in Shopify Editor" at bounding box center [1224, 221] width 264 height 32
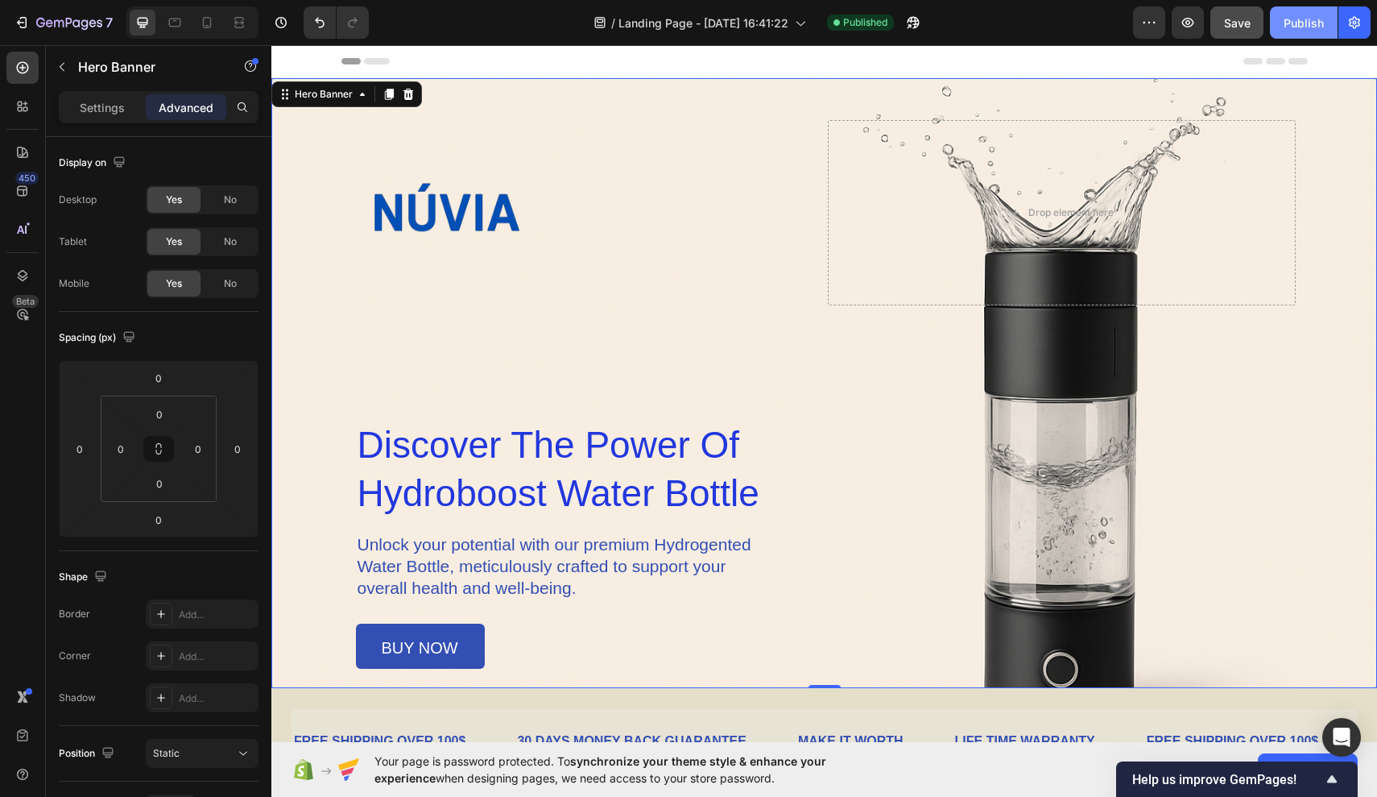
click at [1291, 37] on button "Publish" at bounding box center [1304, 22] width 68 height 32
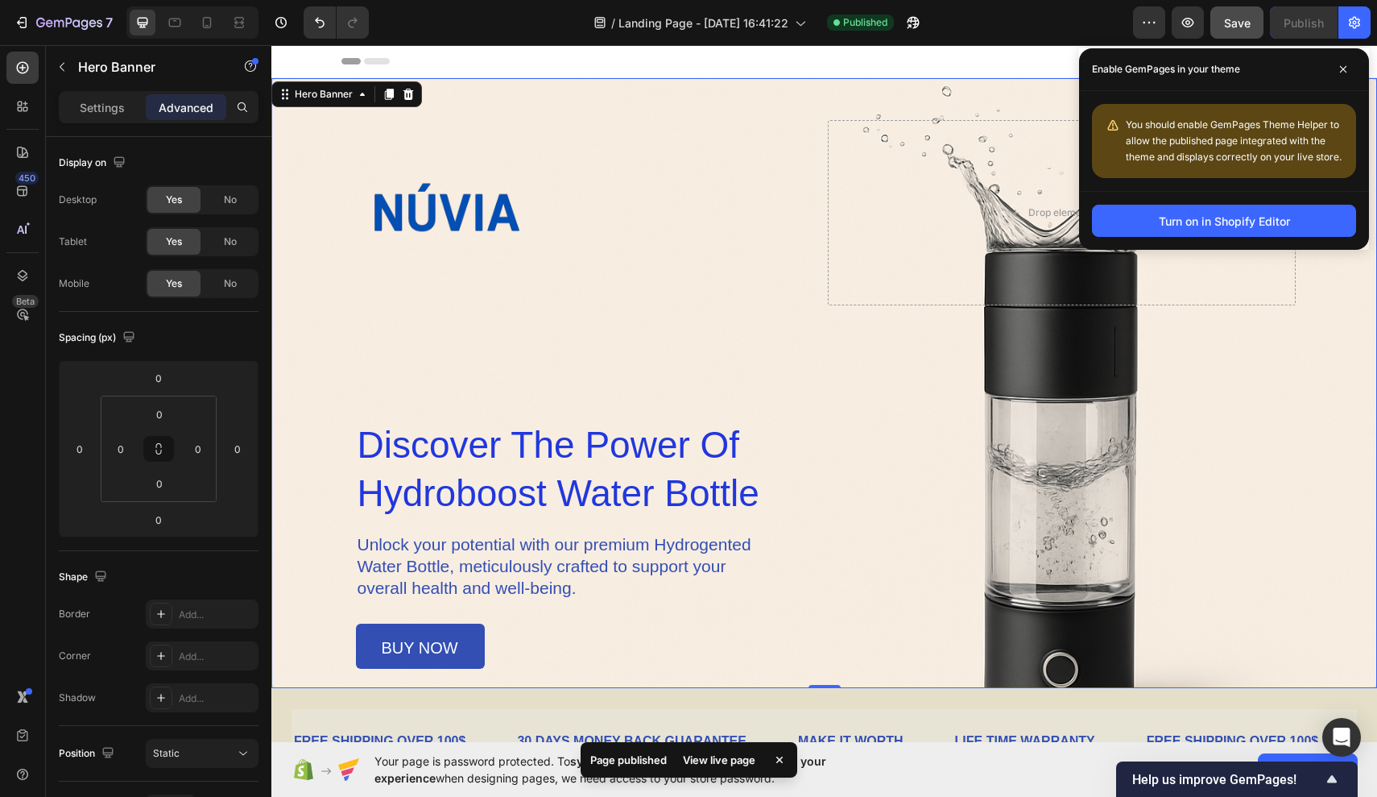
click at [698, 763] on div "View live page" at bounding box center [719, 759] width 92 height 23
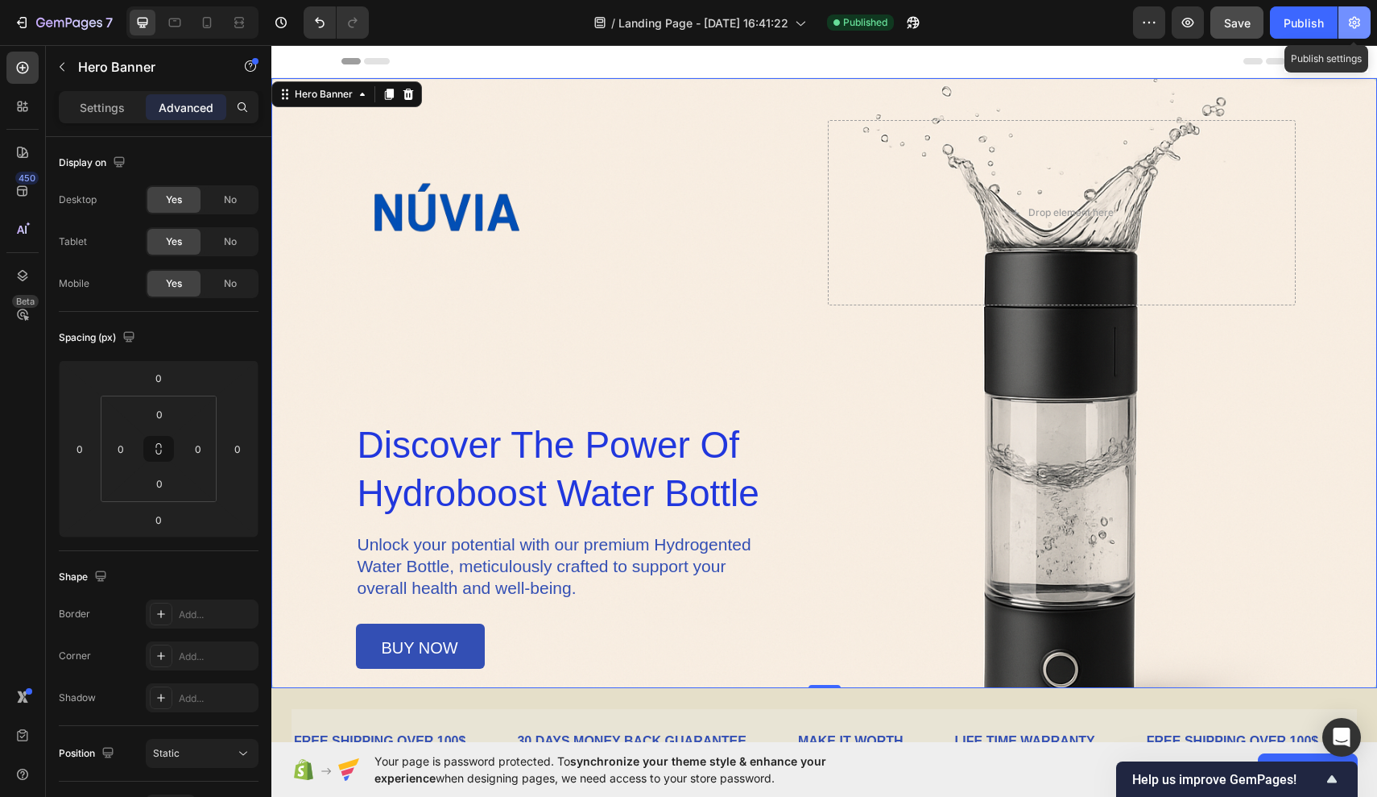
click at [1348, 20] on icon "button" at bounding box center [1355, 22] width 16 height 16
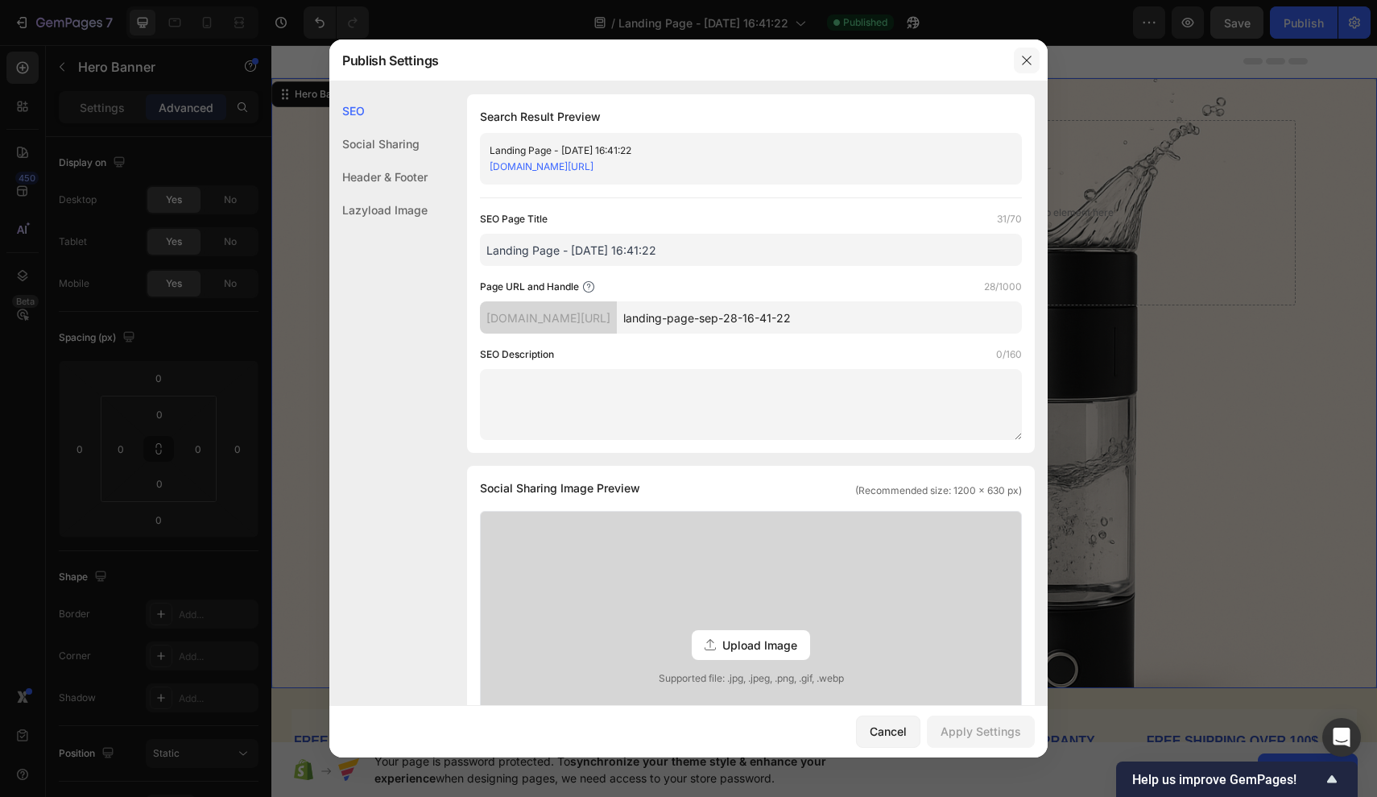
click at [1023, 56] on icon "button" at bounding box center [1026, 60] width 9 height 9
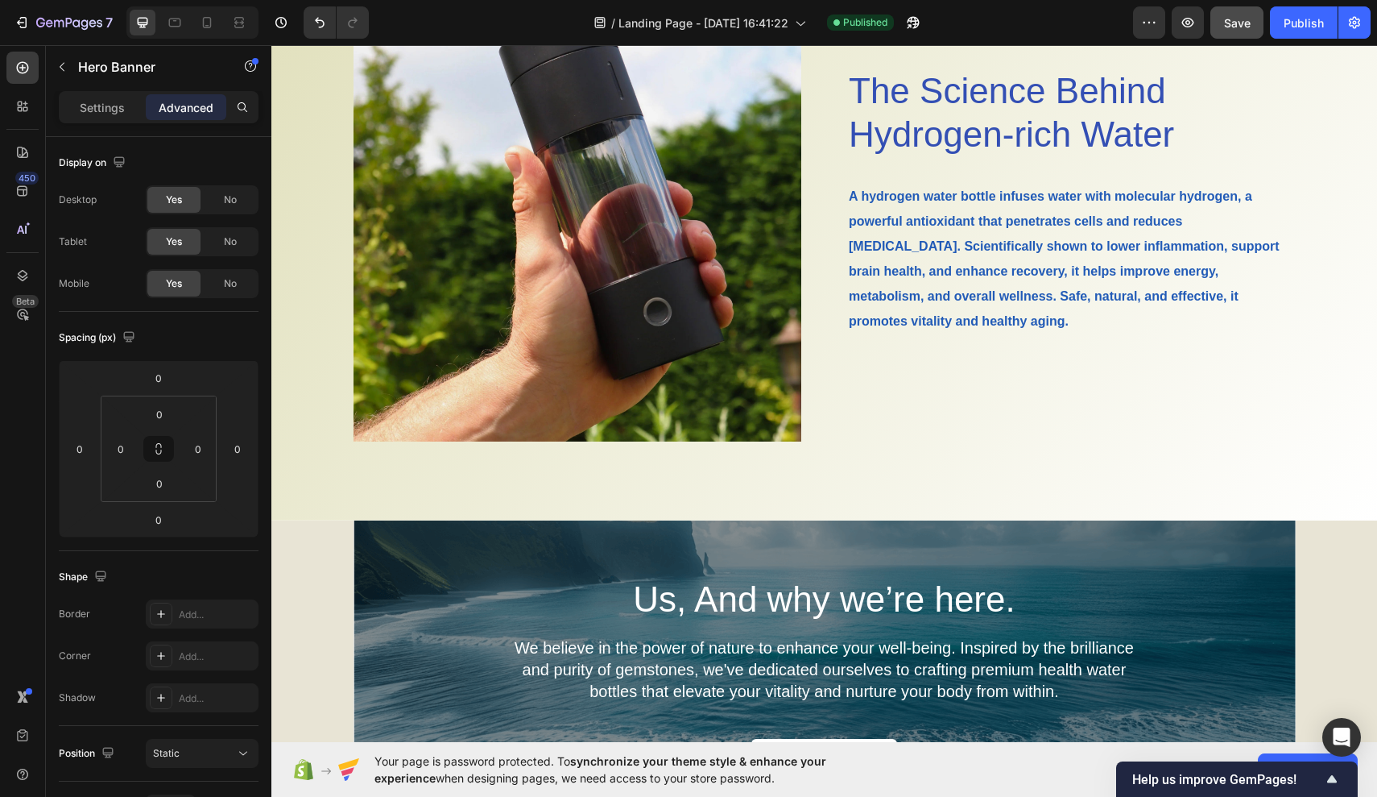
scroll to position [2992, 0]
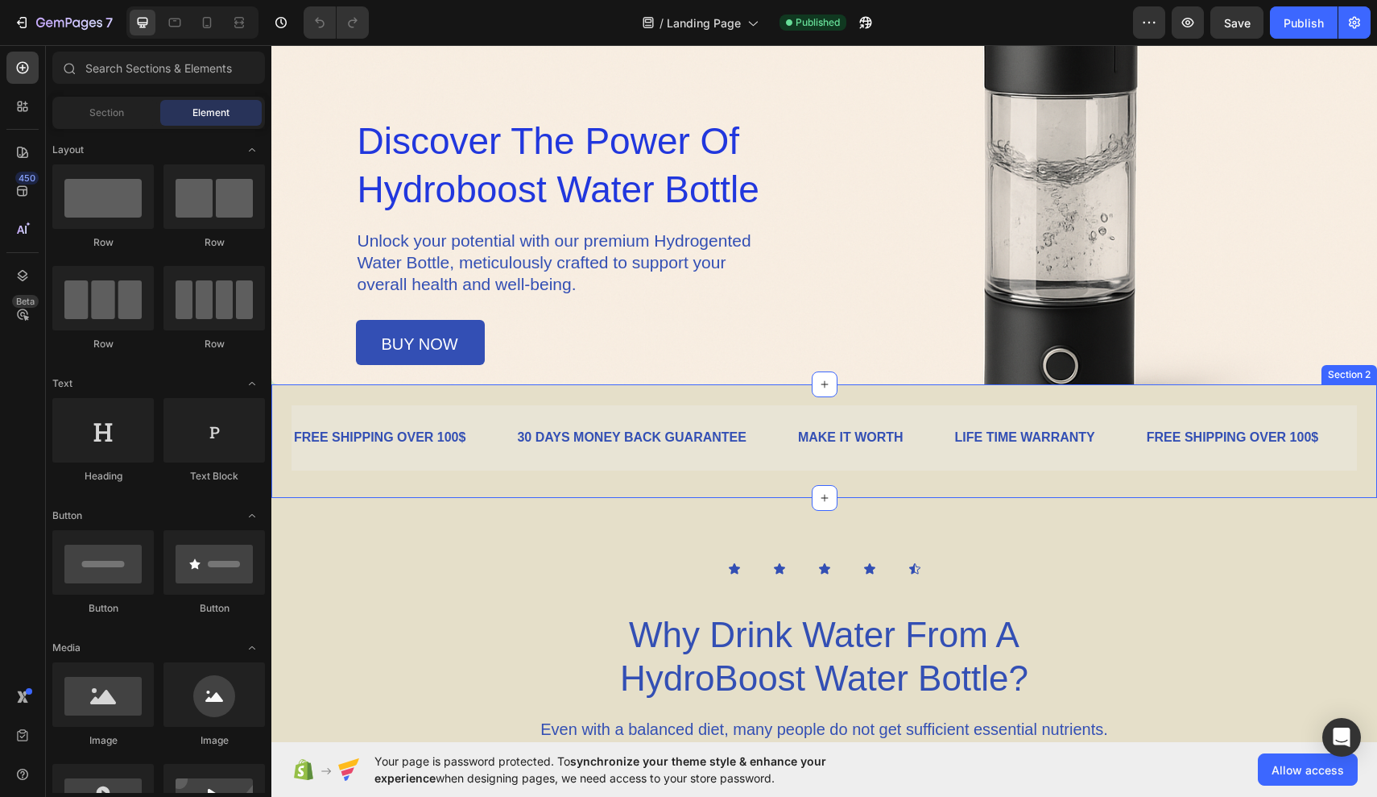
scroll to position [735, 0]
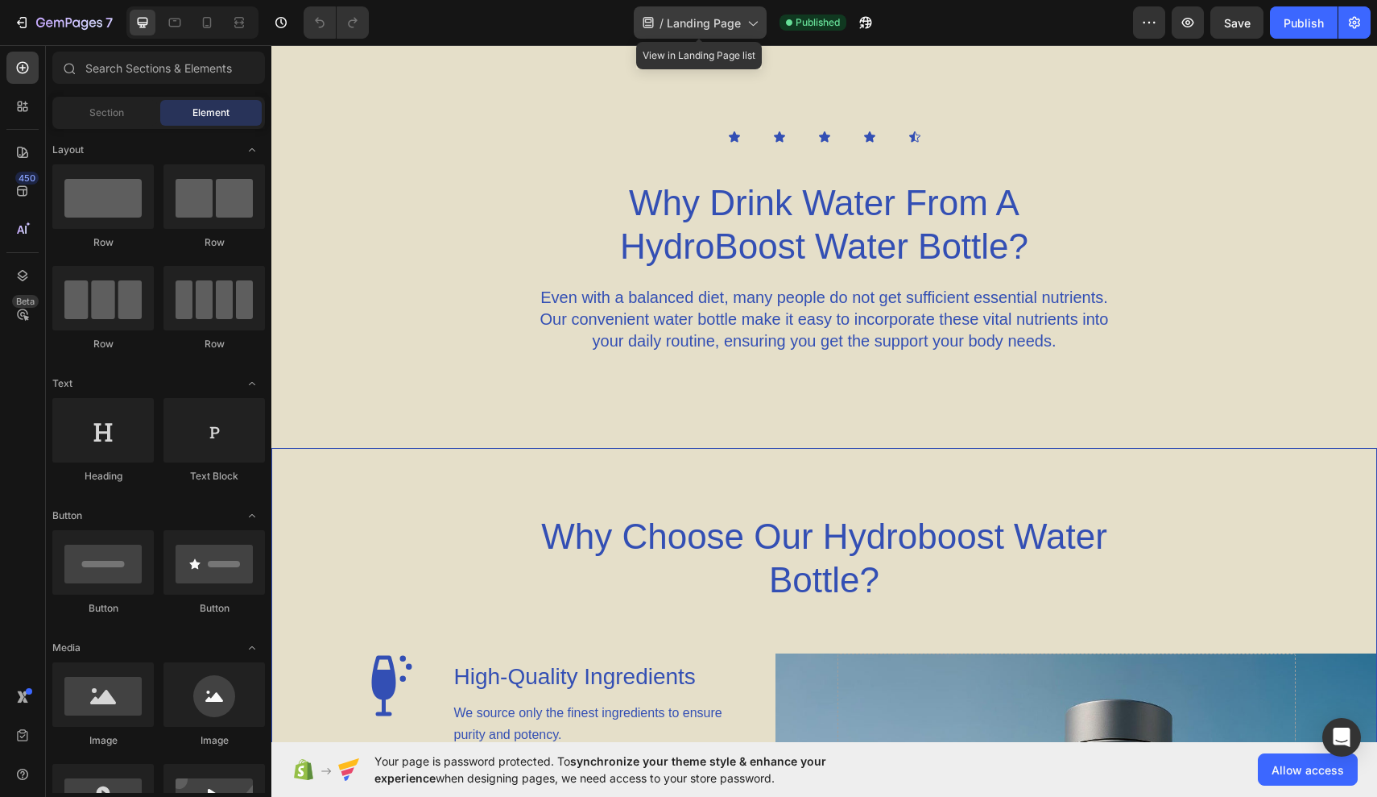
click at [742, 26] on div "/ Landing Page" at bounding box center [700, 22] width 133 height 32
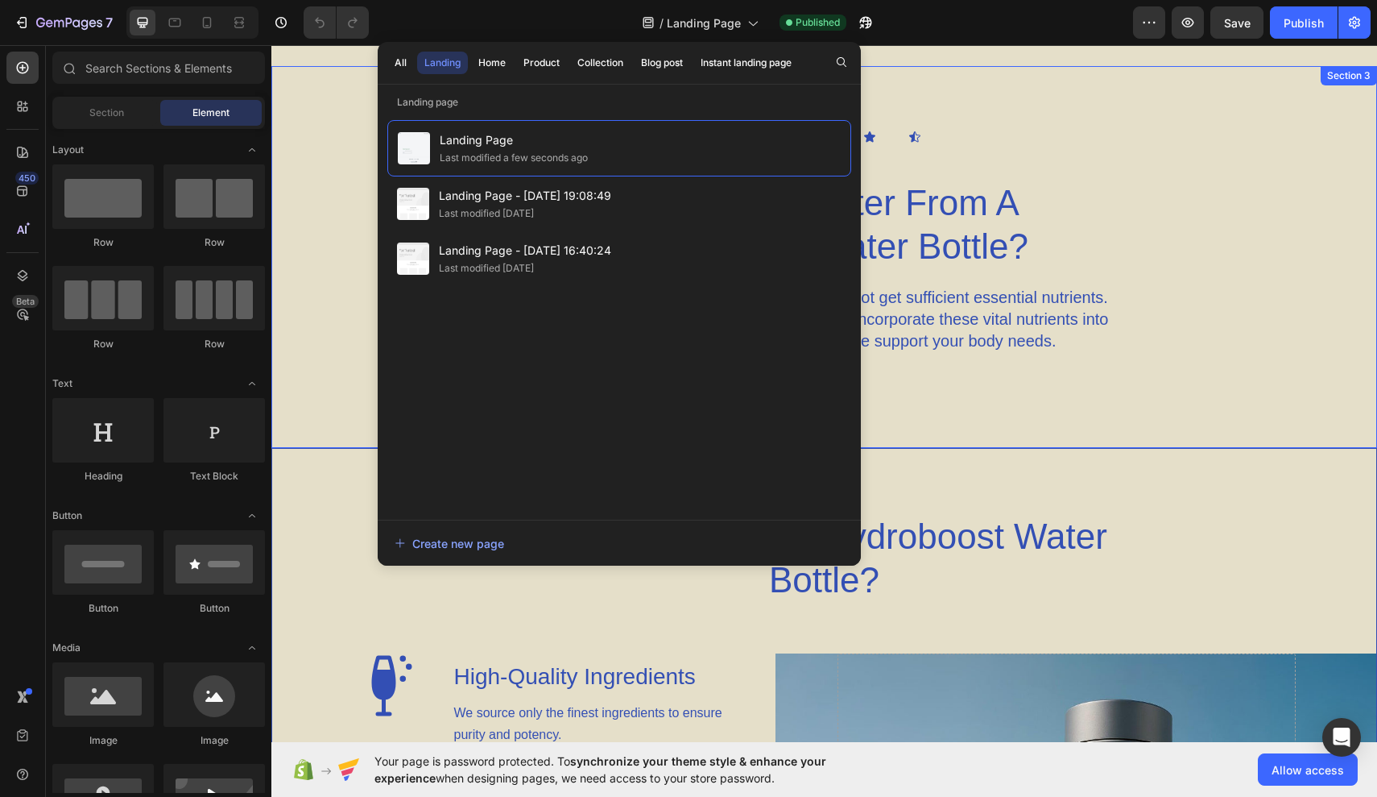
click at [992, 93] on div "Icon Icon Icon Icon Icon Icon List Why Drink Water From A HydroBoost Water Bott…" at bounding box center [824, 257] width 1106 height 382
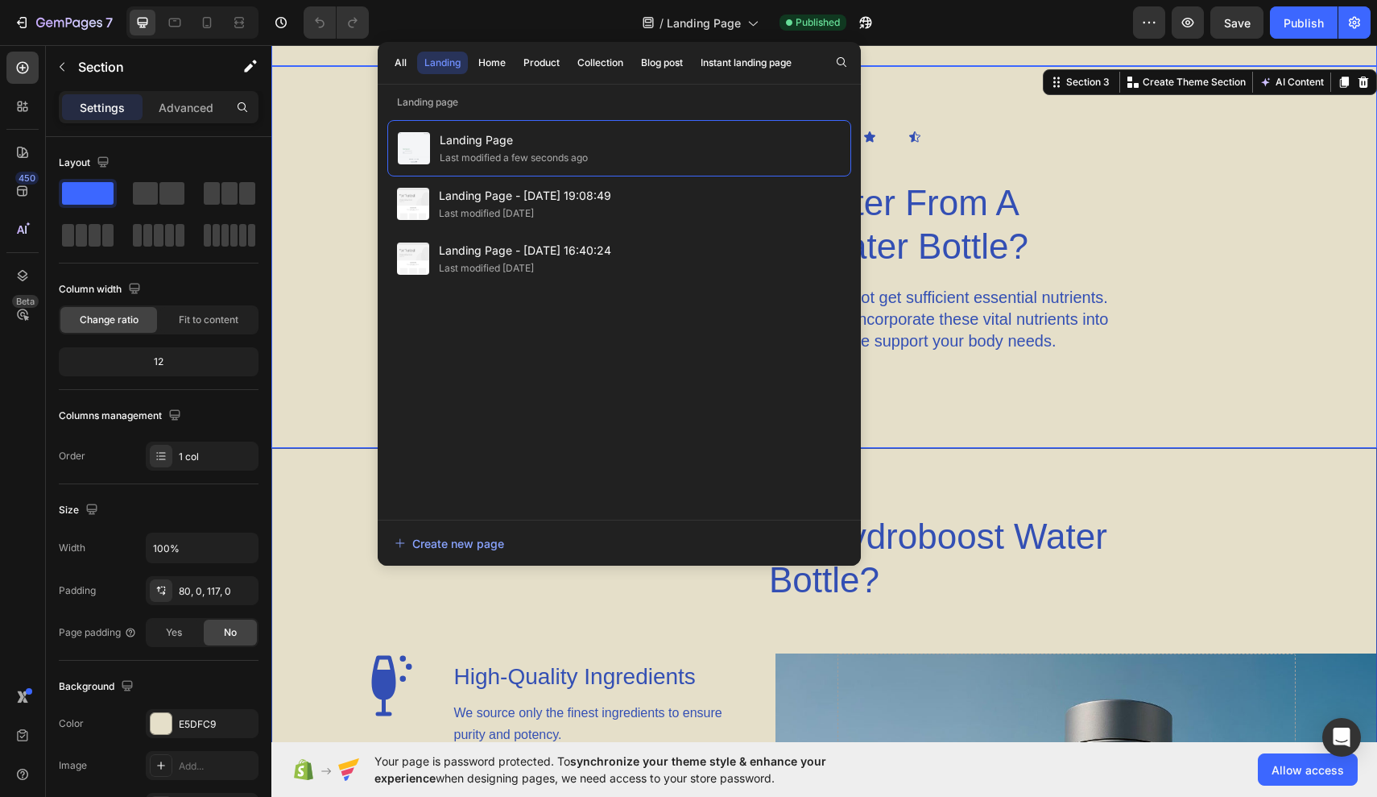
click at [1007, 50] on div "FREE SHIPPING OVER 100$ Text Block 30 DAYS MONEY BACK GUARANTEE Text Block MAKE…" at bounding box center [824, 9] width 1106 height 114
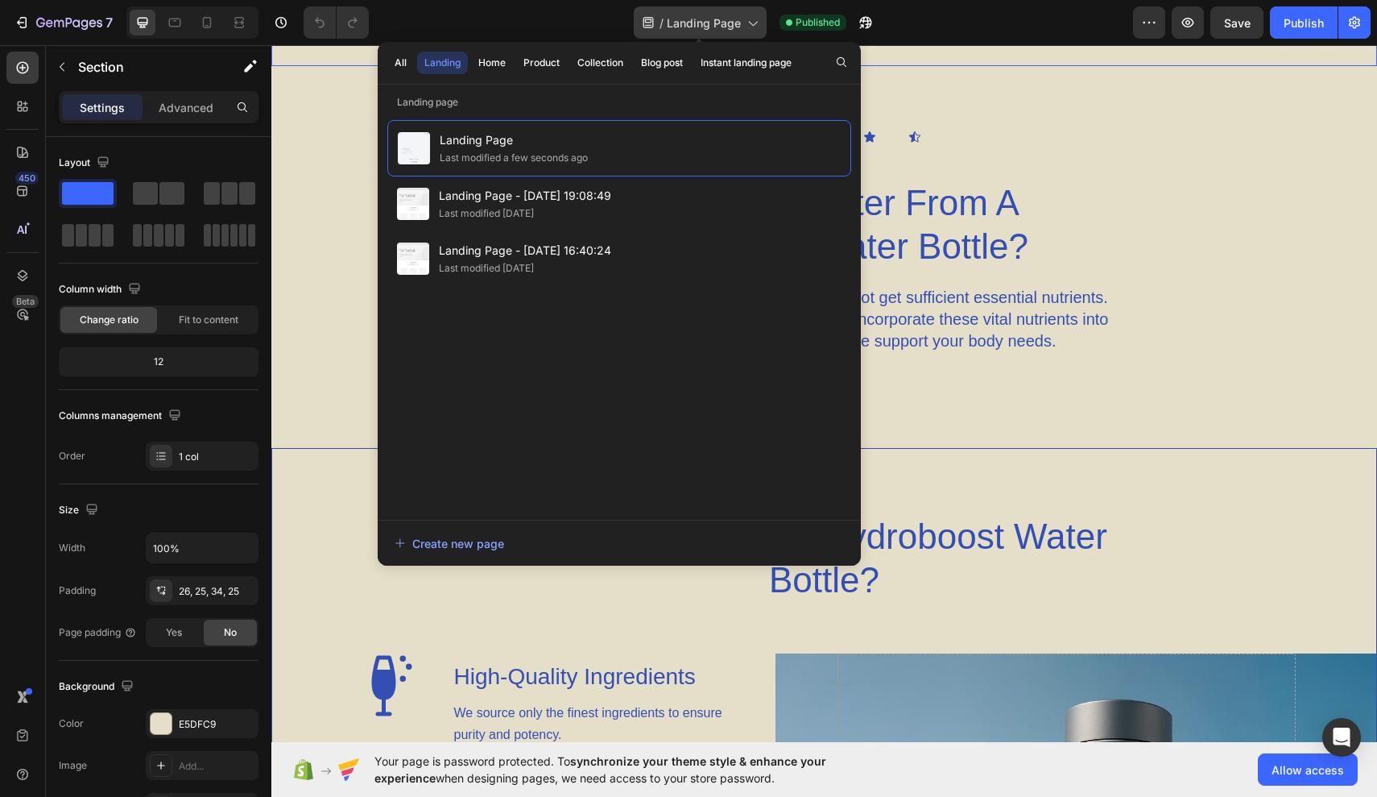
click at [717, 14] on span "Landing Page" at bounding box center [704, 22] width 74 height 17
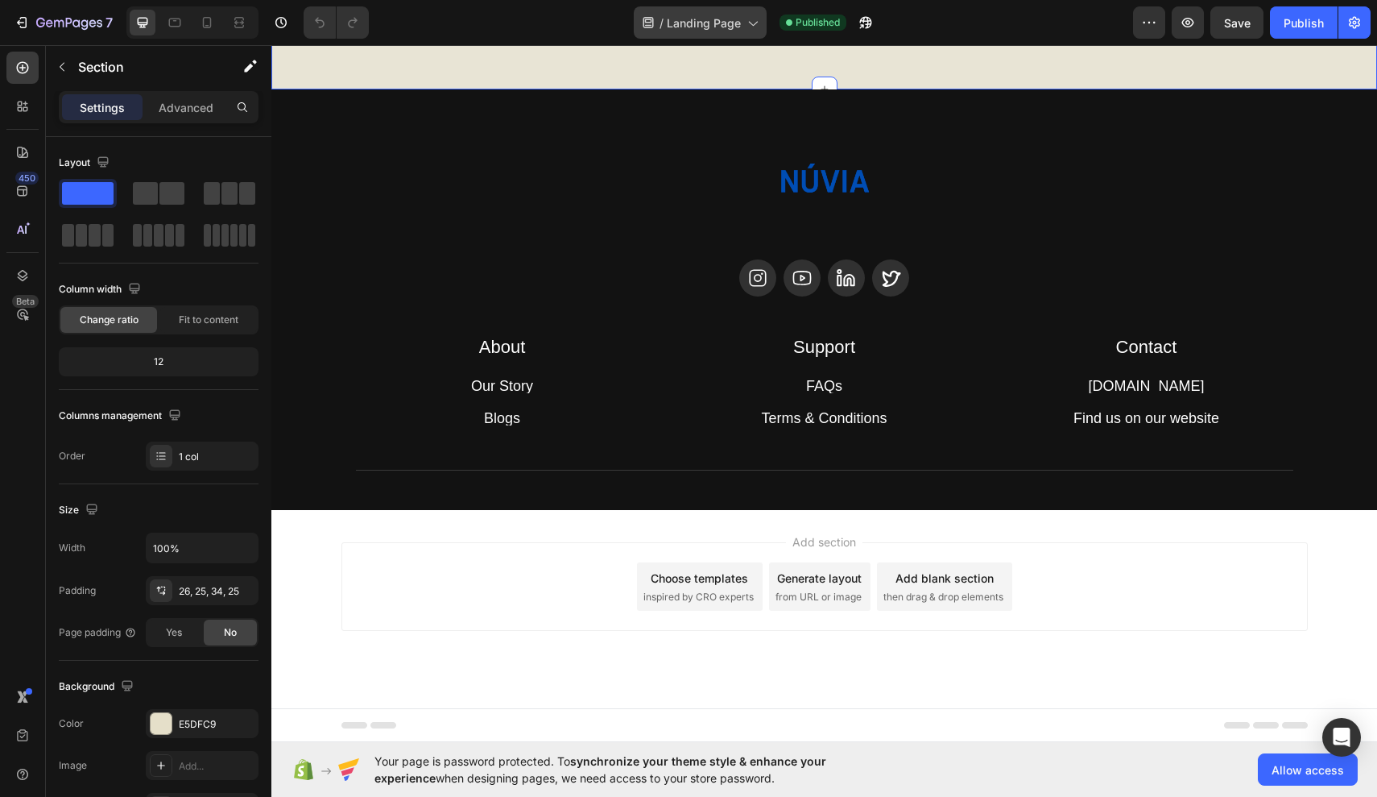
scroll to position [3964, 0]
